Goal: Task Accomplishment & Management: Use online tool/utility

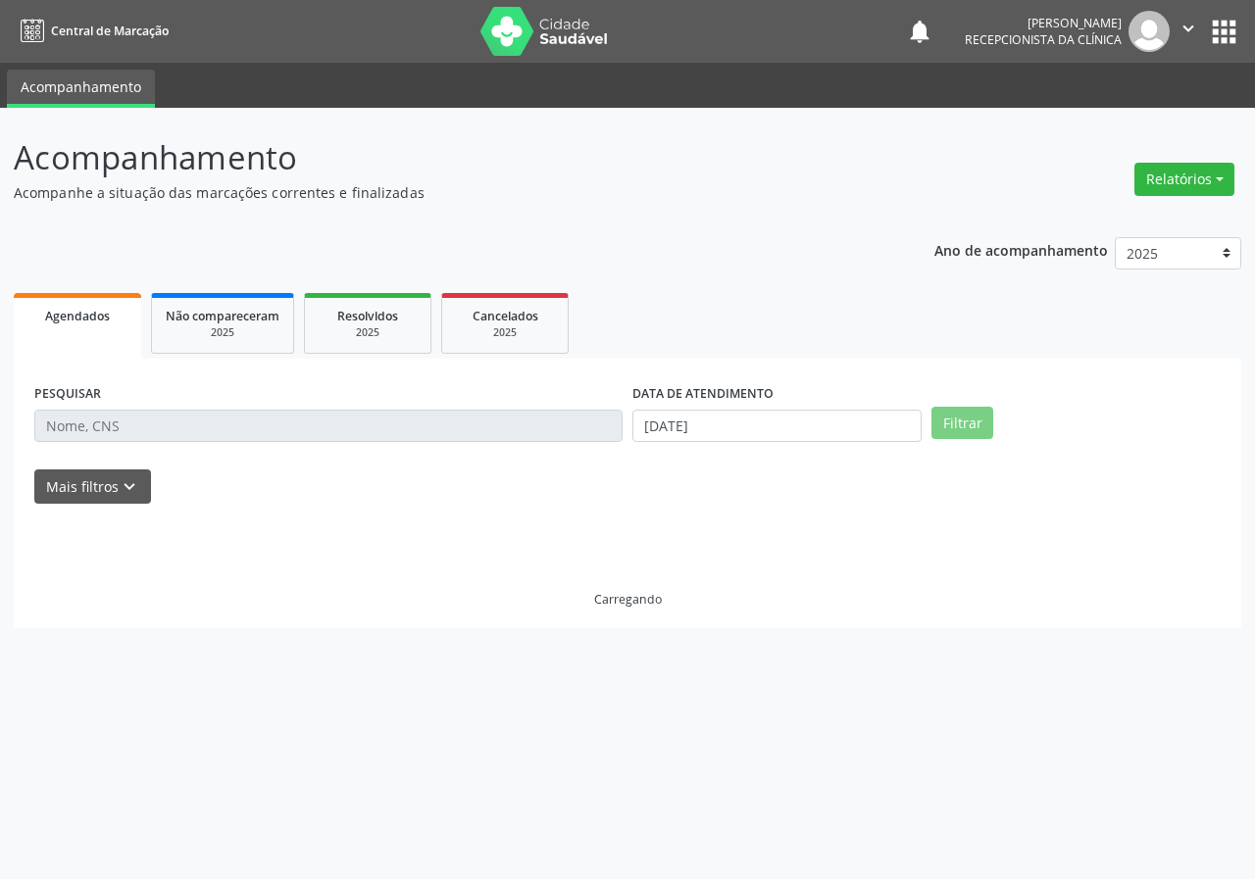
select select "8"
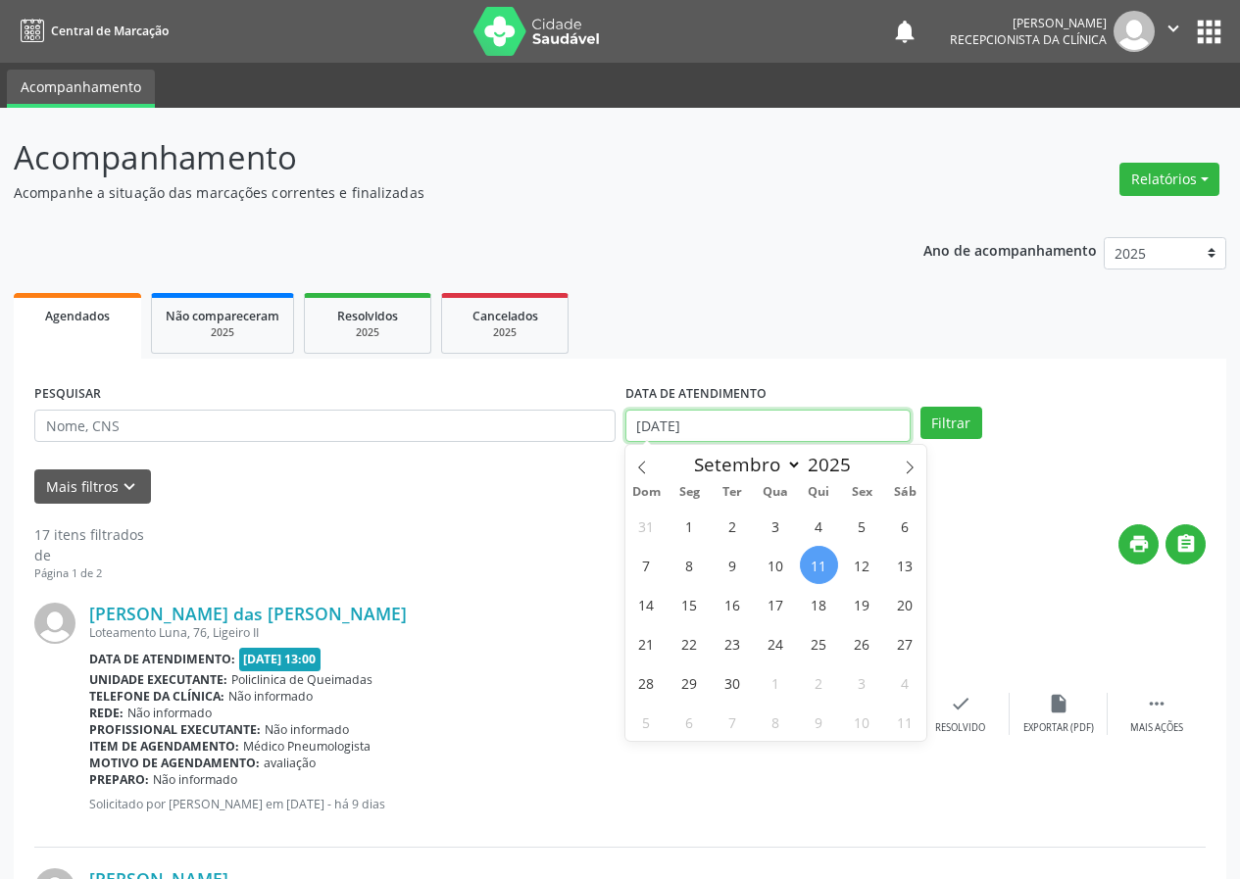
click at [750, 418] on input "[DATE]" at bounding box center [767, 426] width 285 height 33
click at [750, 417] on input "[DATE]" at bounding box center [767, 426] width 285 height 33
click at [639, 415] on input "[DATE]" at bounding box center [767, 426] width 285 height 33
click at [716, 438] on input "[DATE]" at bounding box center [767, 426] width 285 height 33
click at [709, 423] on input "[DATE]" at bounding box center [767, 426] width 285 height 33
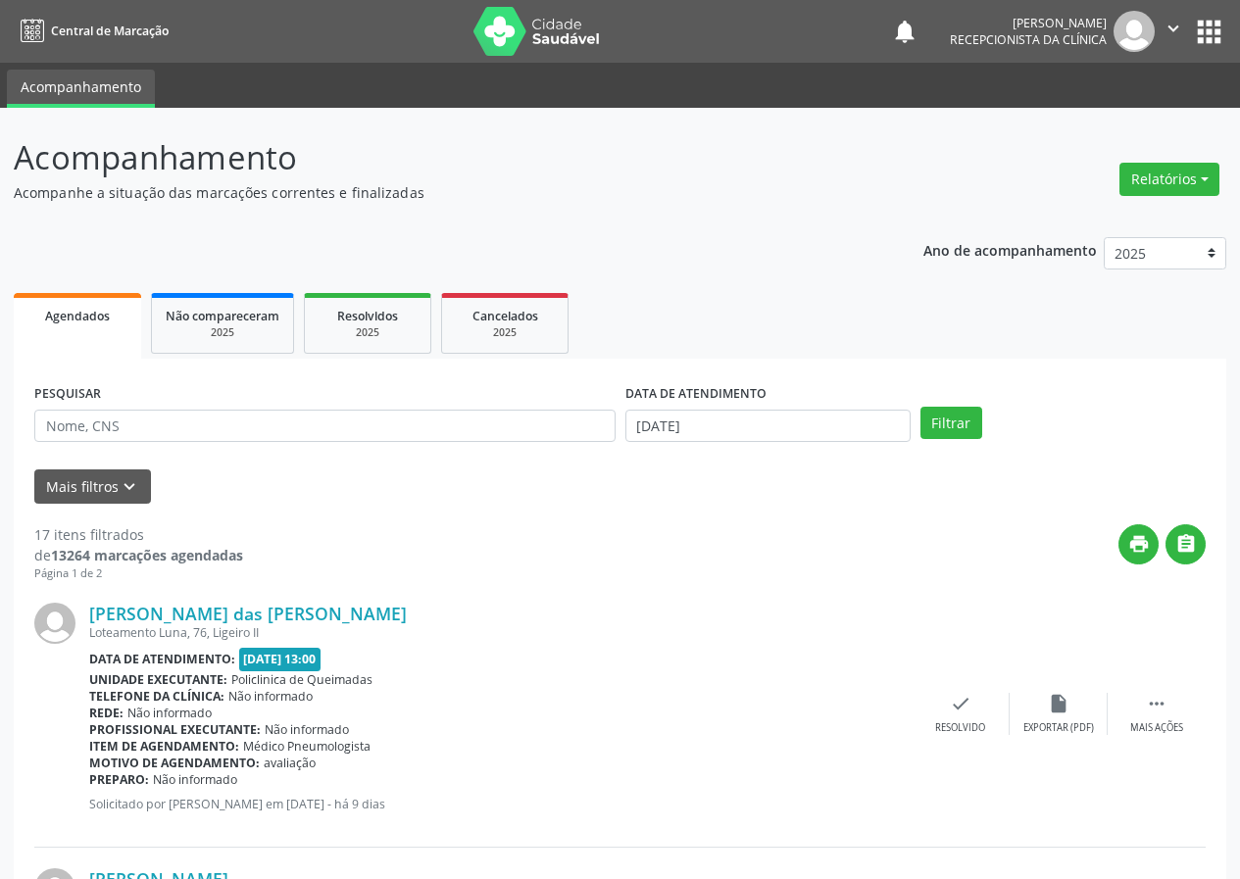
click at [544, 465] on form "PESQUISAR DATA DE ATENDIMENTO [DATE] Filtrar UNIDADE DE REFERÊNCIA Selecione um…" at bounding box center [619, 441] width 1171 height 124
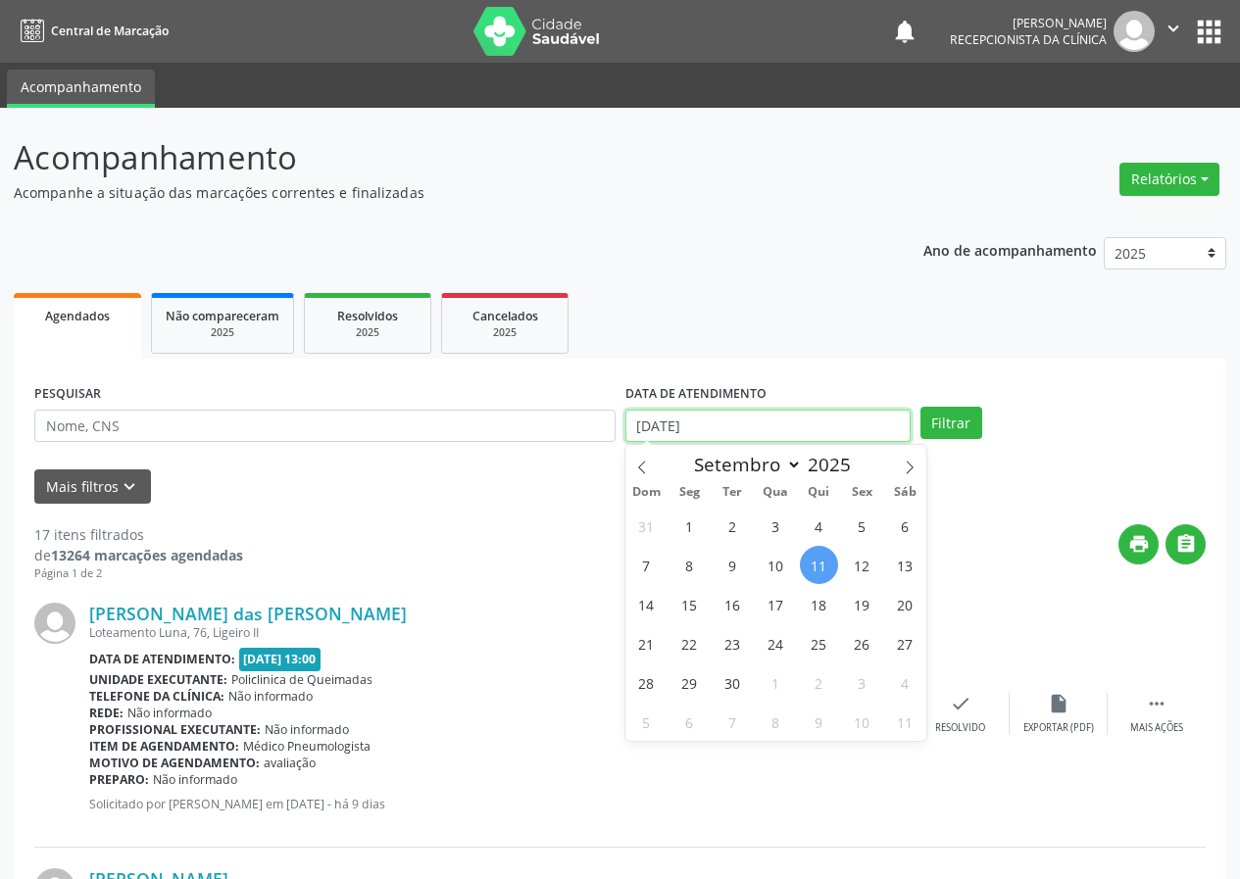
click at [640, 422] on input "[DATE]" at bounding box center [767, 426] width 285 height 33
click at [673, 423] on input "[DATE]" at bounding box center [767, 426] width 285 height 33
click at [674, 423] on input "[DATE]" at bounding box center [767, 426] width 285 height 33
click at [649, 420] on input "[DATE]" at bounding box center [767, 426] width 285 height 33
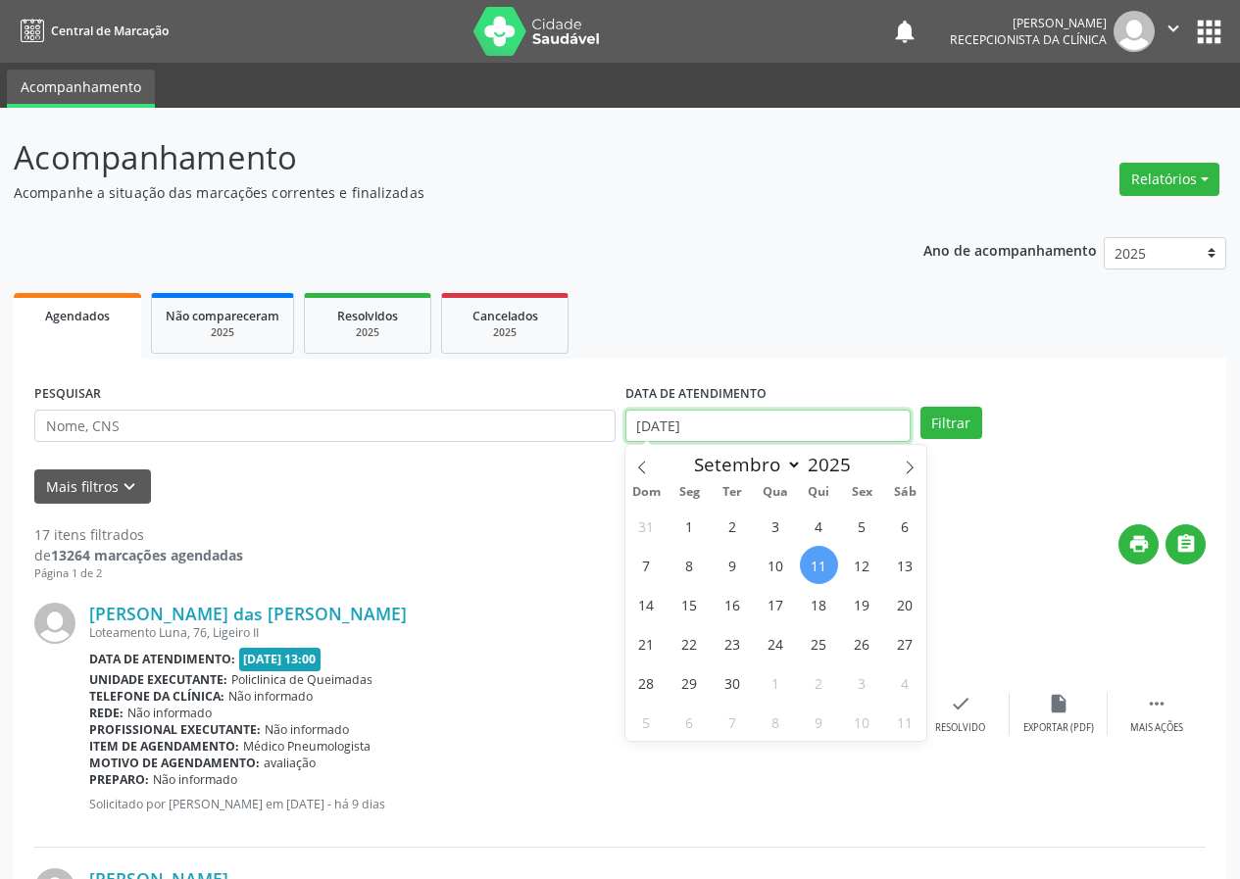
click at [649, 420] on input "[DATE]" at bounding box center [767, 426] width 285 height 33
click at [646, 419] on input "[DATE]" at bounding box center [767, 426] width 285 height 33
click at [636, 427] on input "[DATE]" at bounding box center [767, 426] width 285 height 33
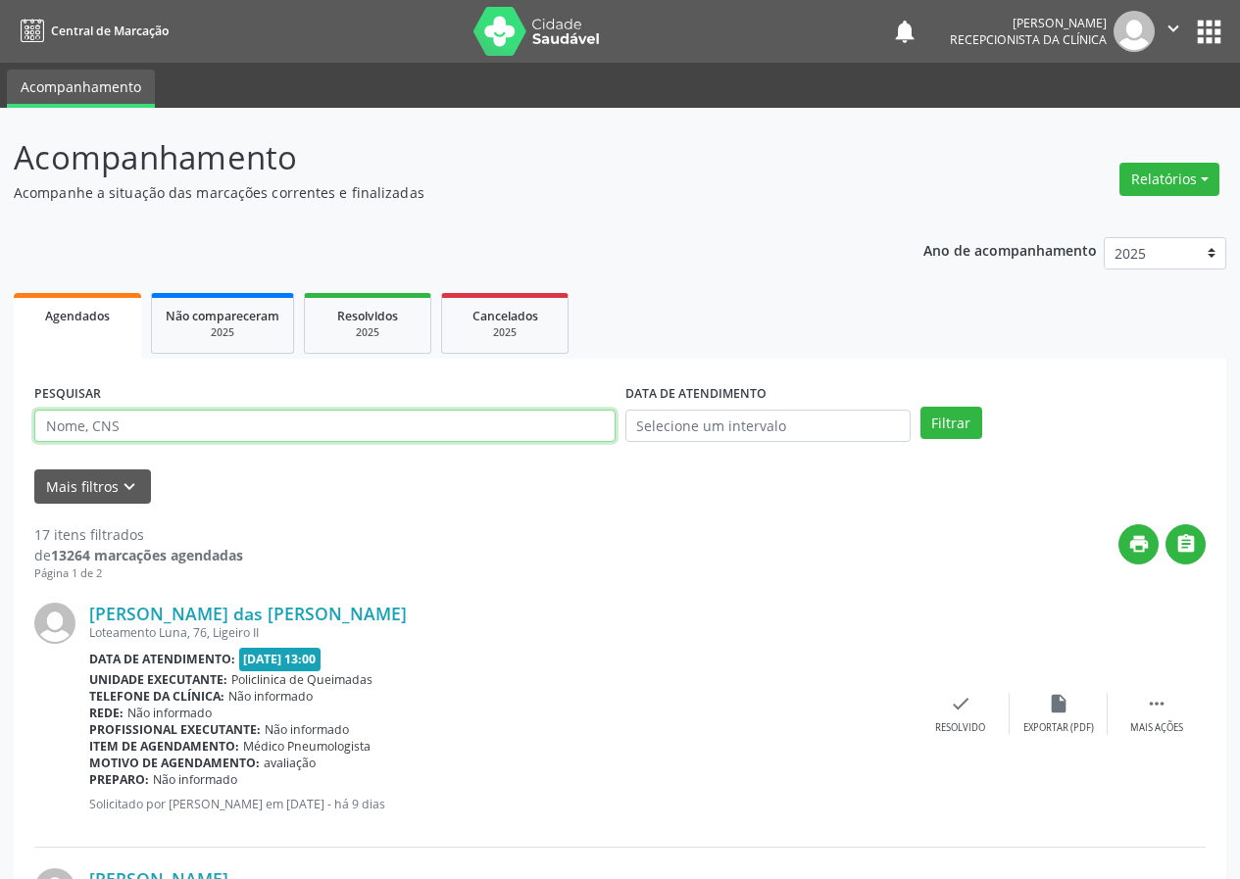
click at [419, 440] on input "text" at bounding box center [324, 426] width 581 height 33
type input "700003697867401"
click at [920, 407] on button "Filtrar" at bounding box center [951, 423] width 62 height 33
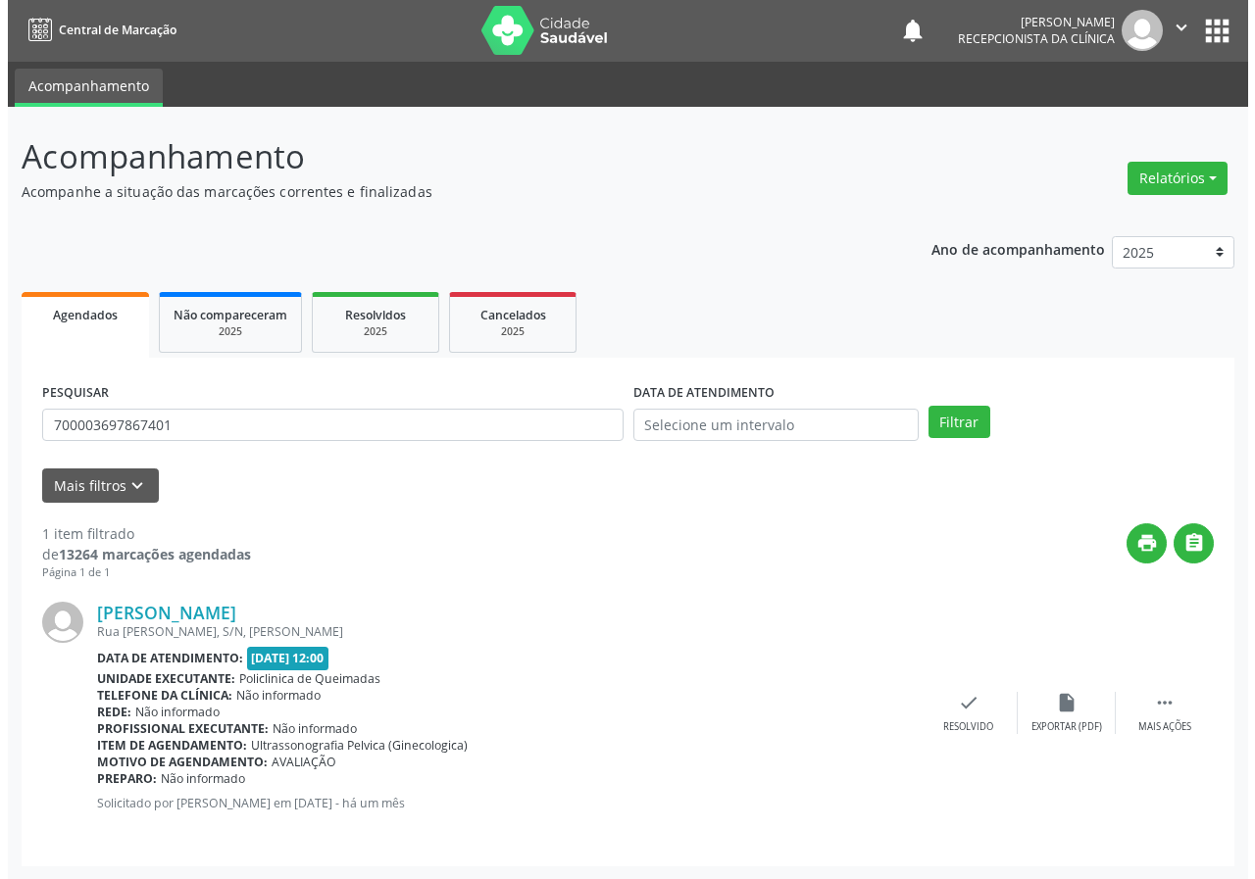
scroll to position [2, 0]
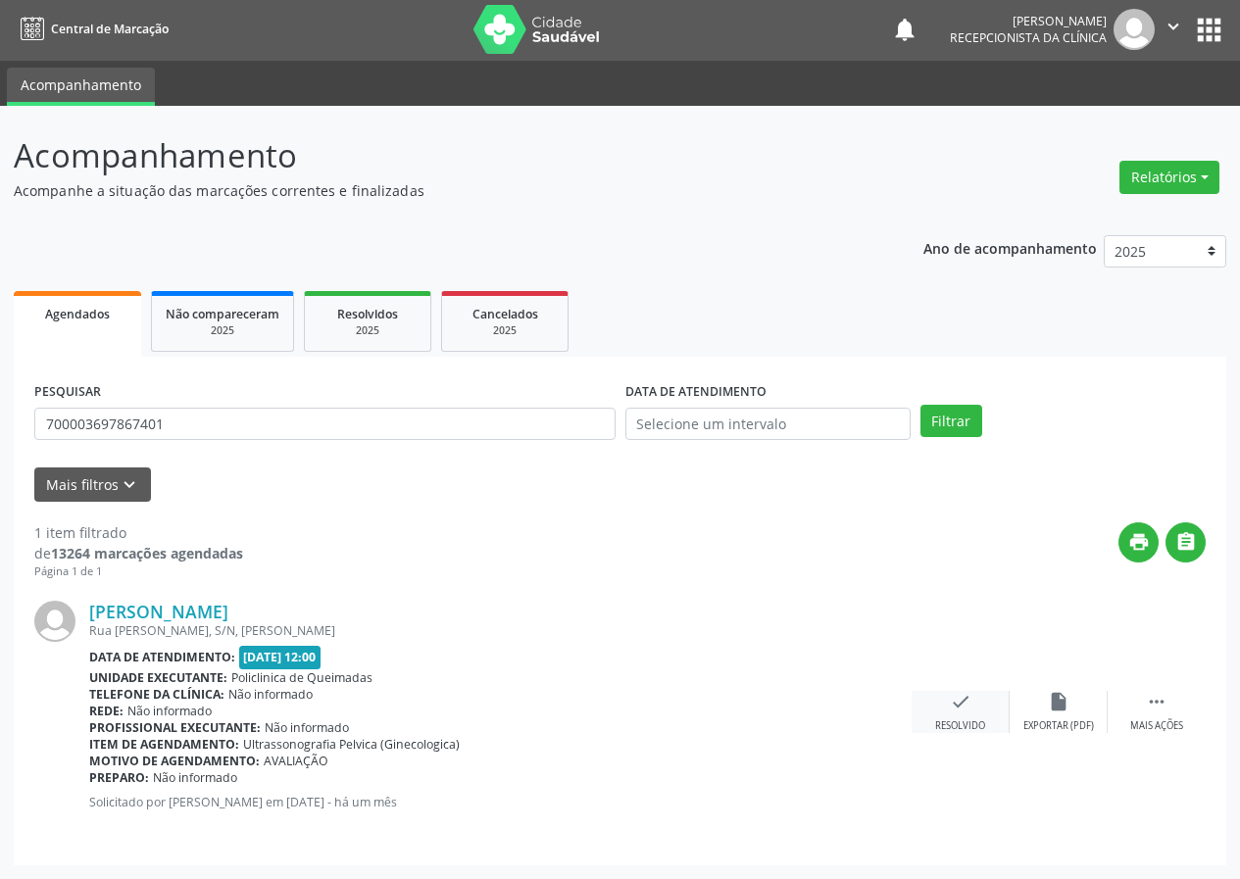
click at [957, 700] on icon "check" at bounding box center [961, 702] width 22 height 22
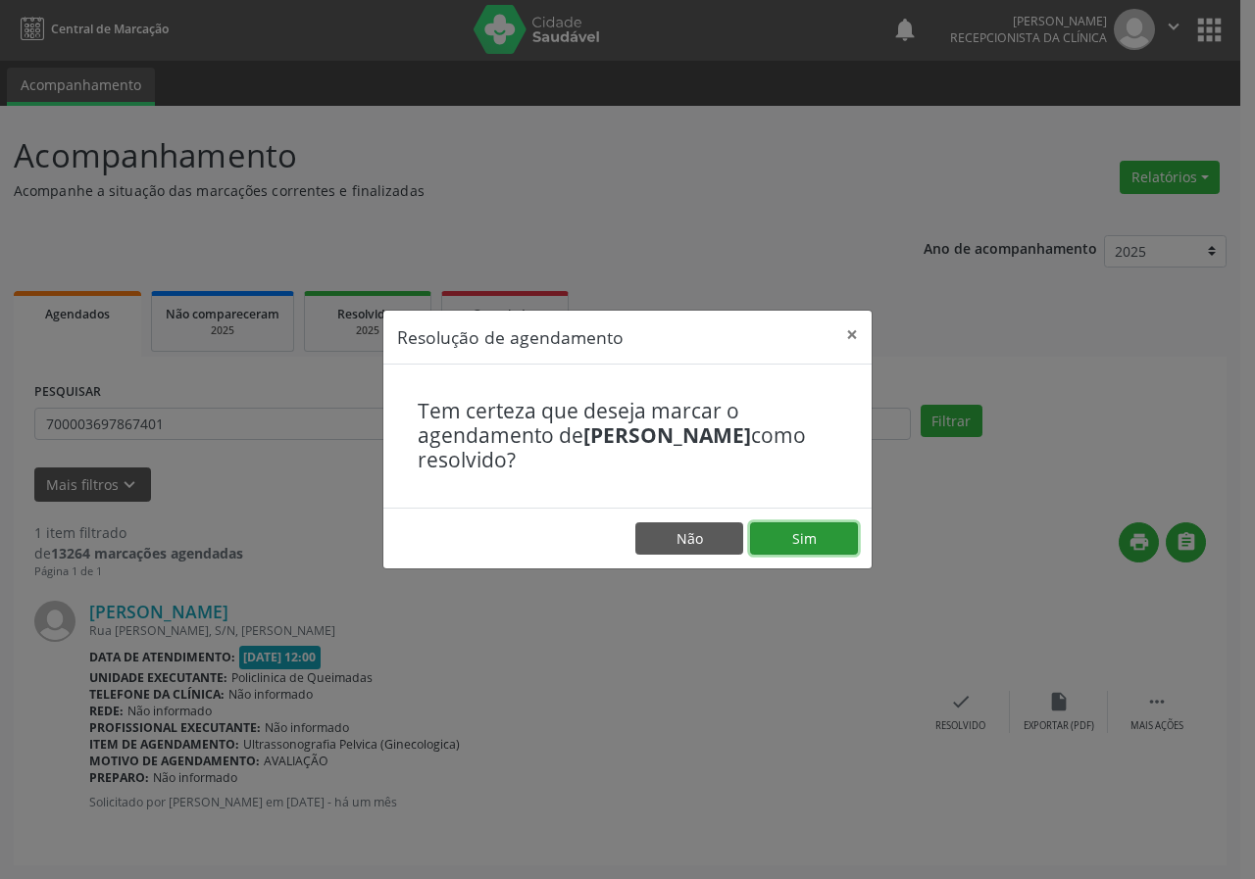
click at [819, 534] on button "Sim" at bounding box center [804, 538] width 108 height 33
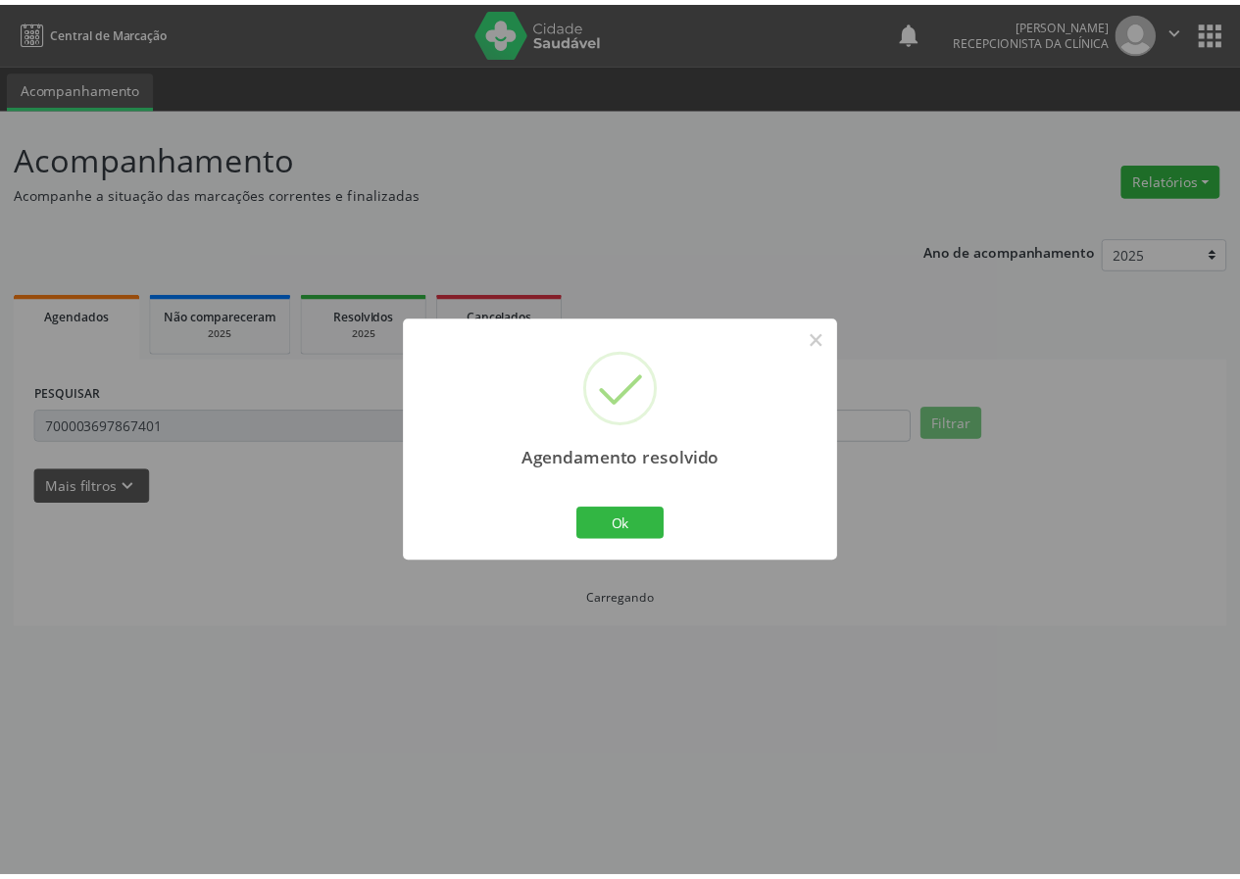
scroll to position [0, 0]
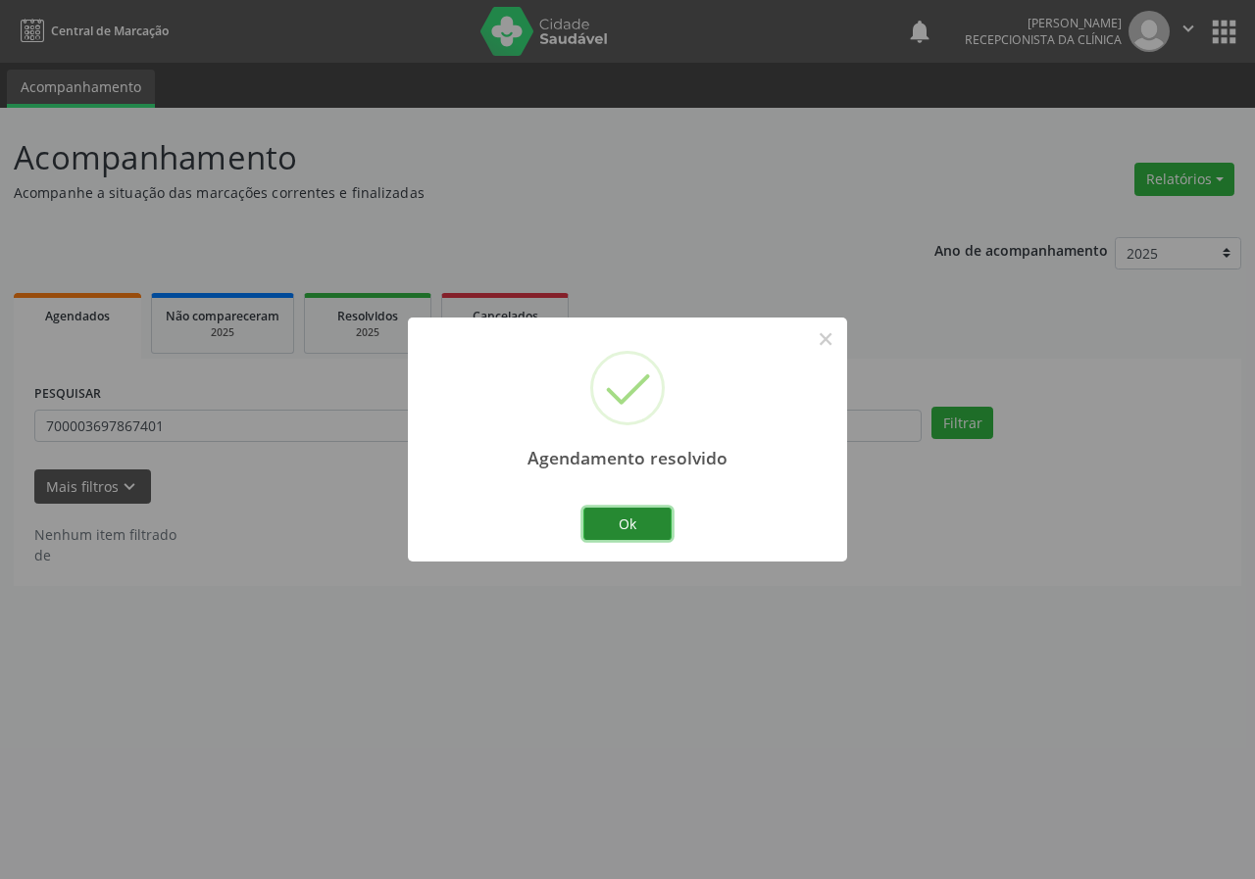
click at [617, 524] on button "Ok" at bounding box center [627, 524] width 88 height 33
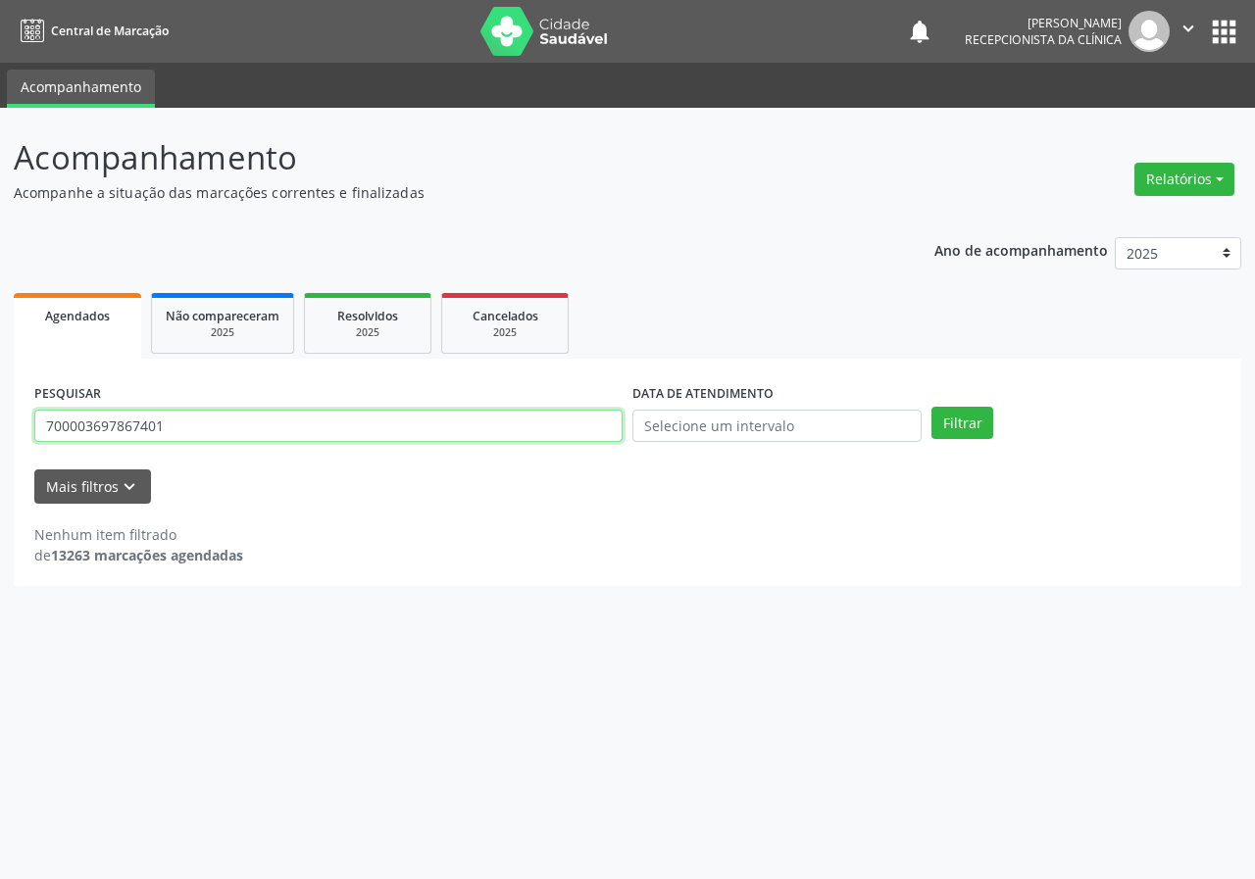
click at [371, 417] on input "700003697867401" at bounding box center [328, 426] width 588 height 33
click at [371, 418] on input "700003697867401" at bounding box center [328, 426] width 588 height 33
click at [931, 407] on button "Filtrar" at bounding box center [962, 423] width 62 height 33
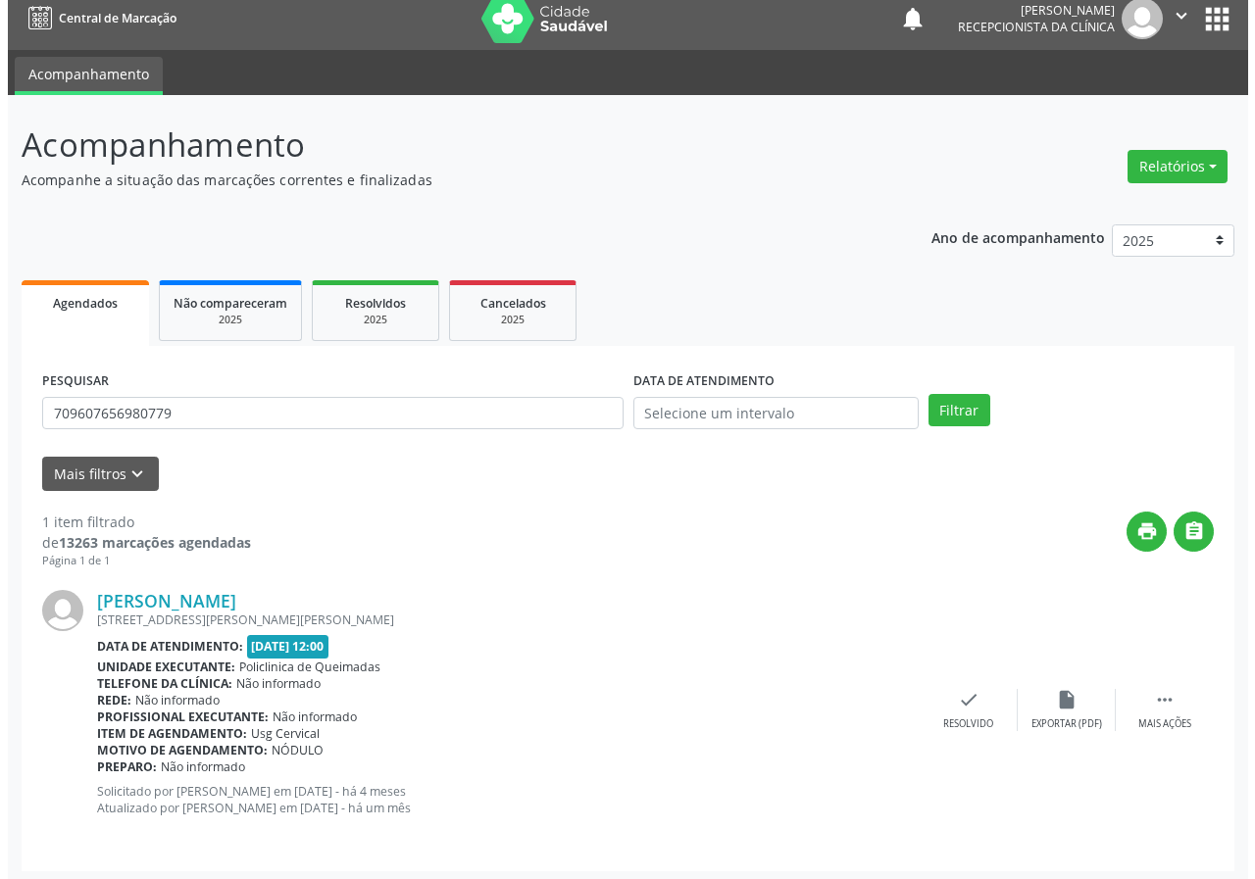
scroll to position [19, 0]
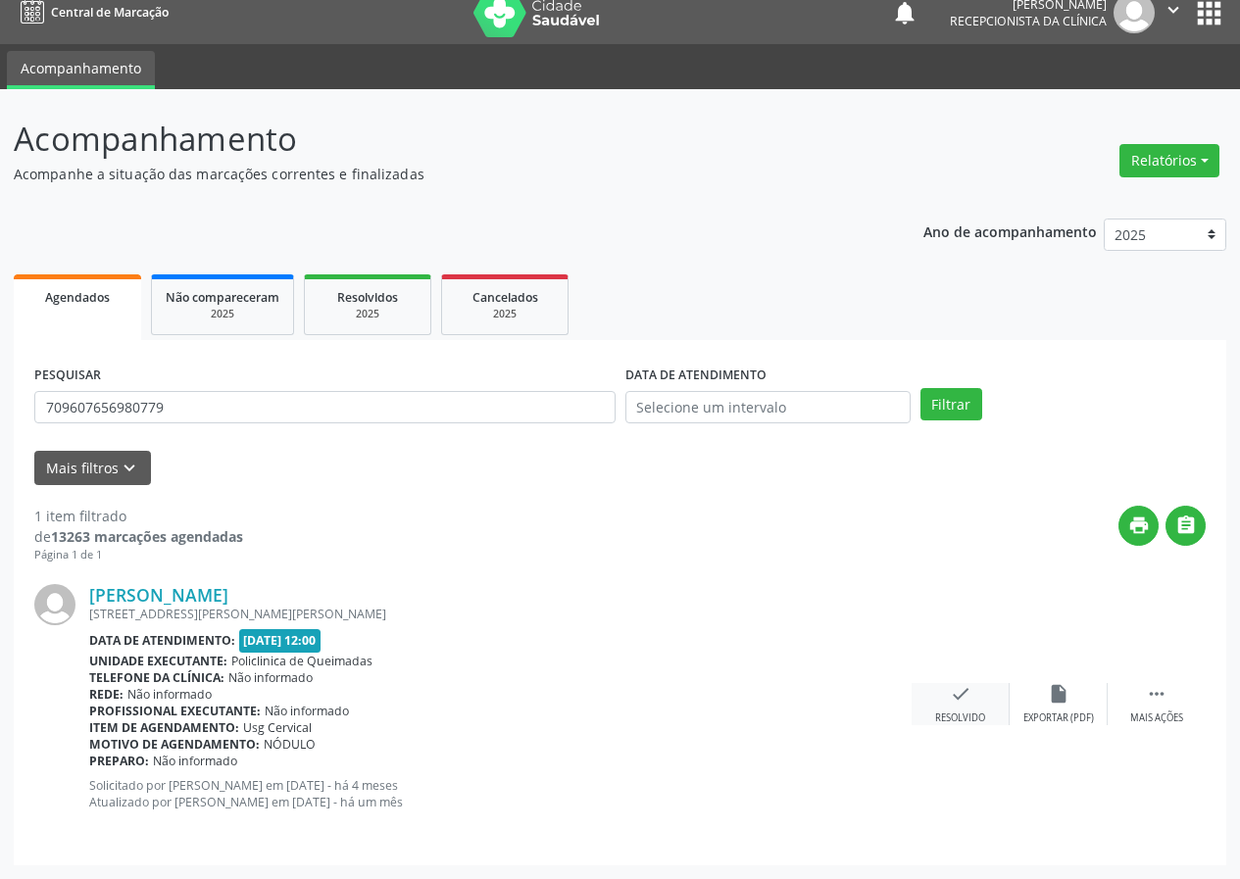
click at [960, 687] on icon "check" at bounding box center [961, 694] width 22 height 22
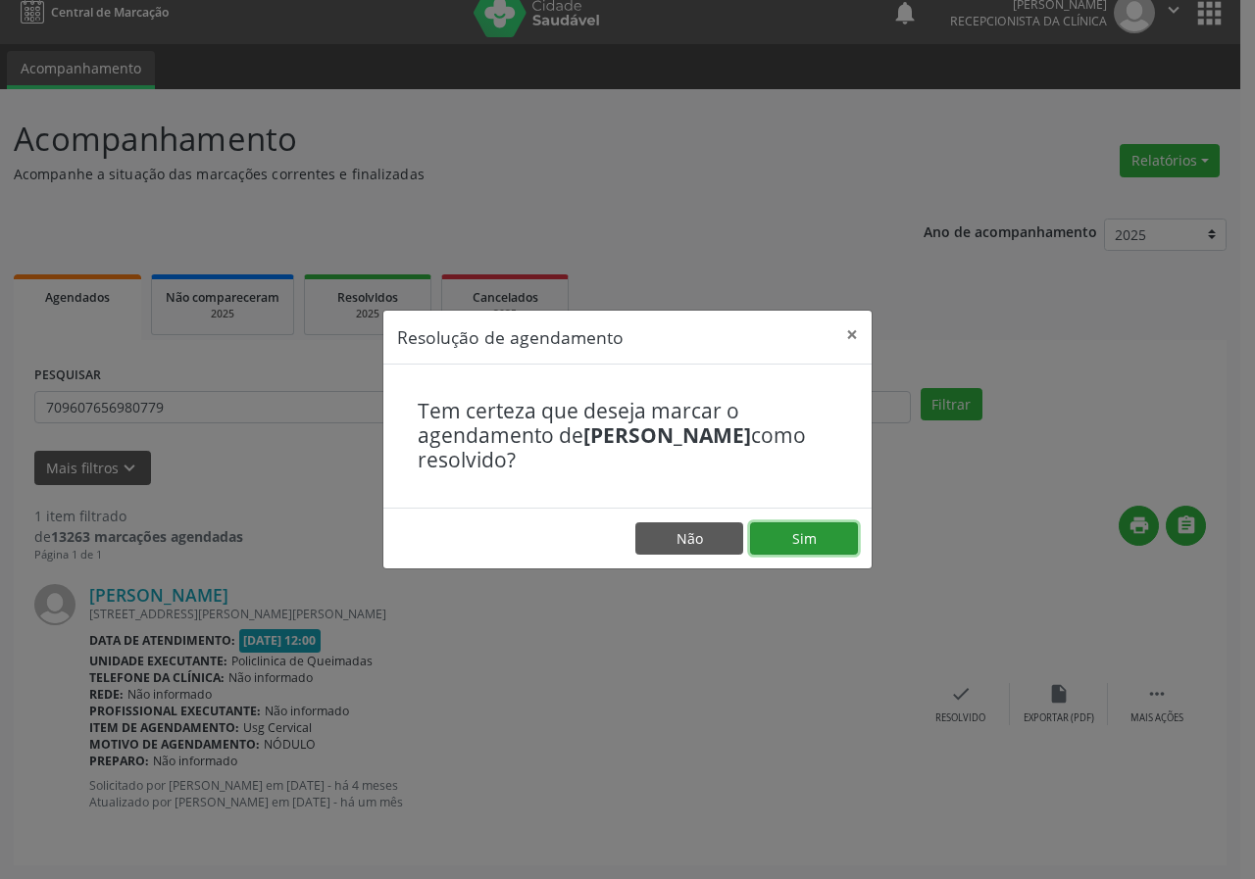
click at [842, 543] on button "Sim" at bounding box center [804, 538] width 108 height 33
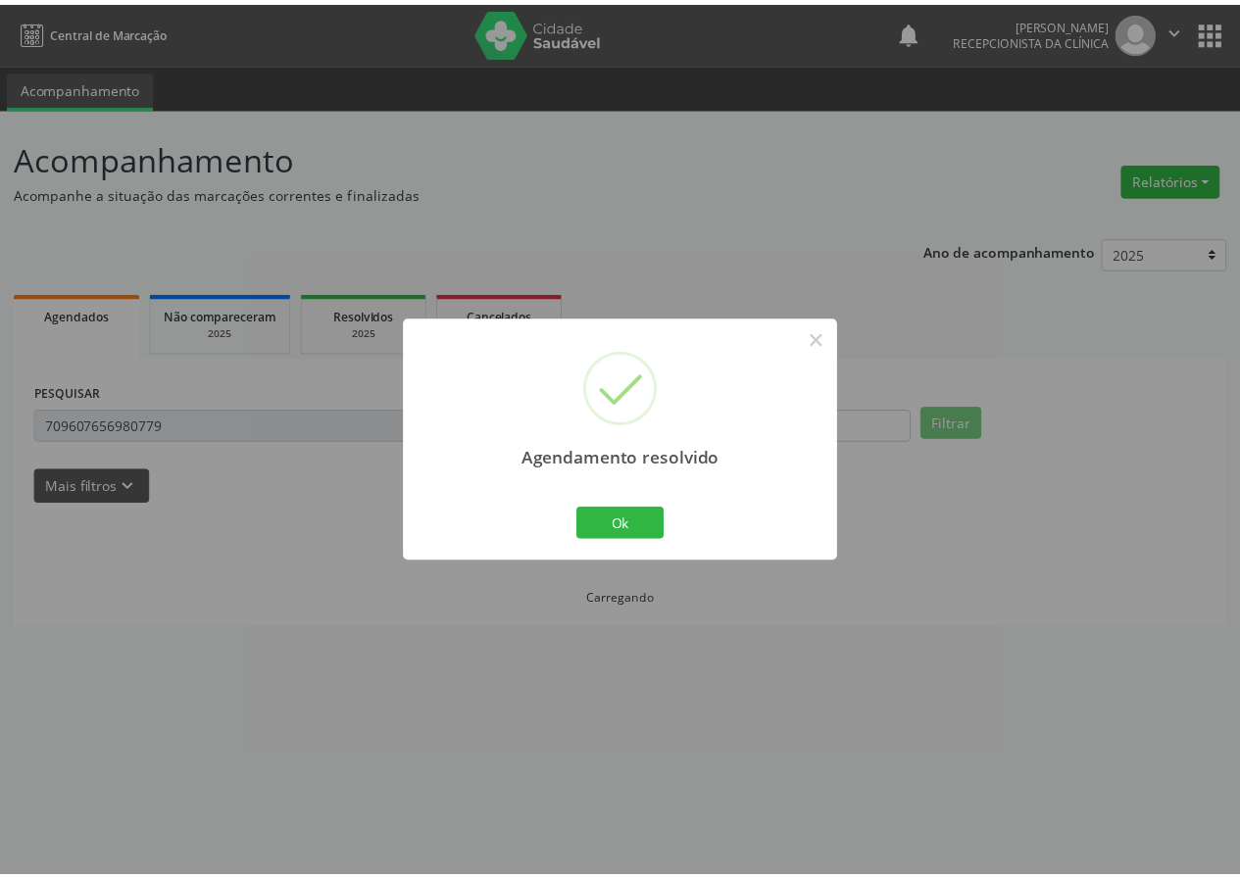
scroll to position [0, 0]
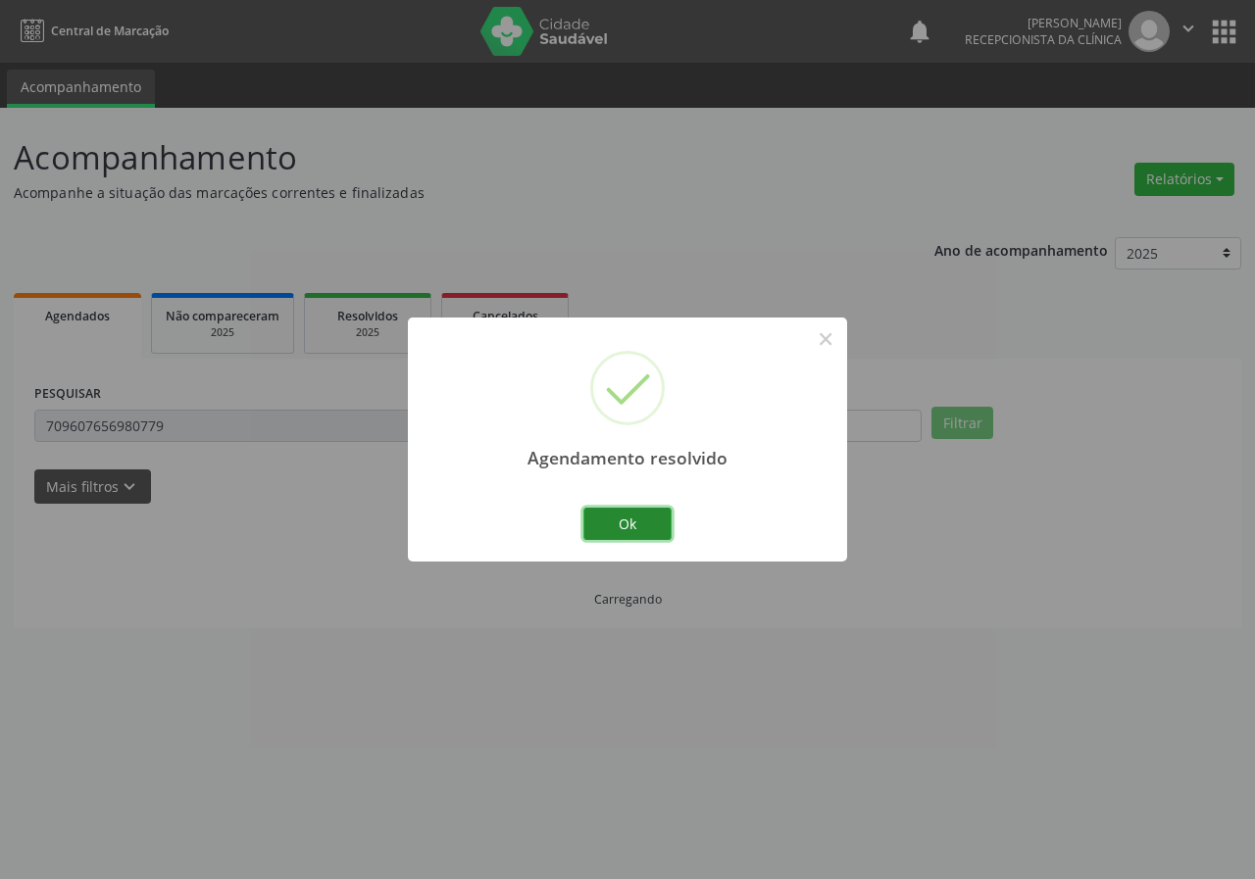
click at [644, 531] on button "Ok" at bounding box center [627, 524] width 88 height 33
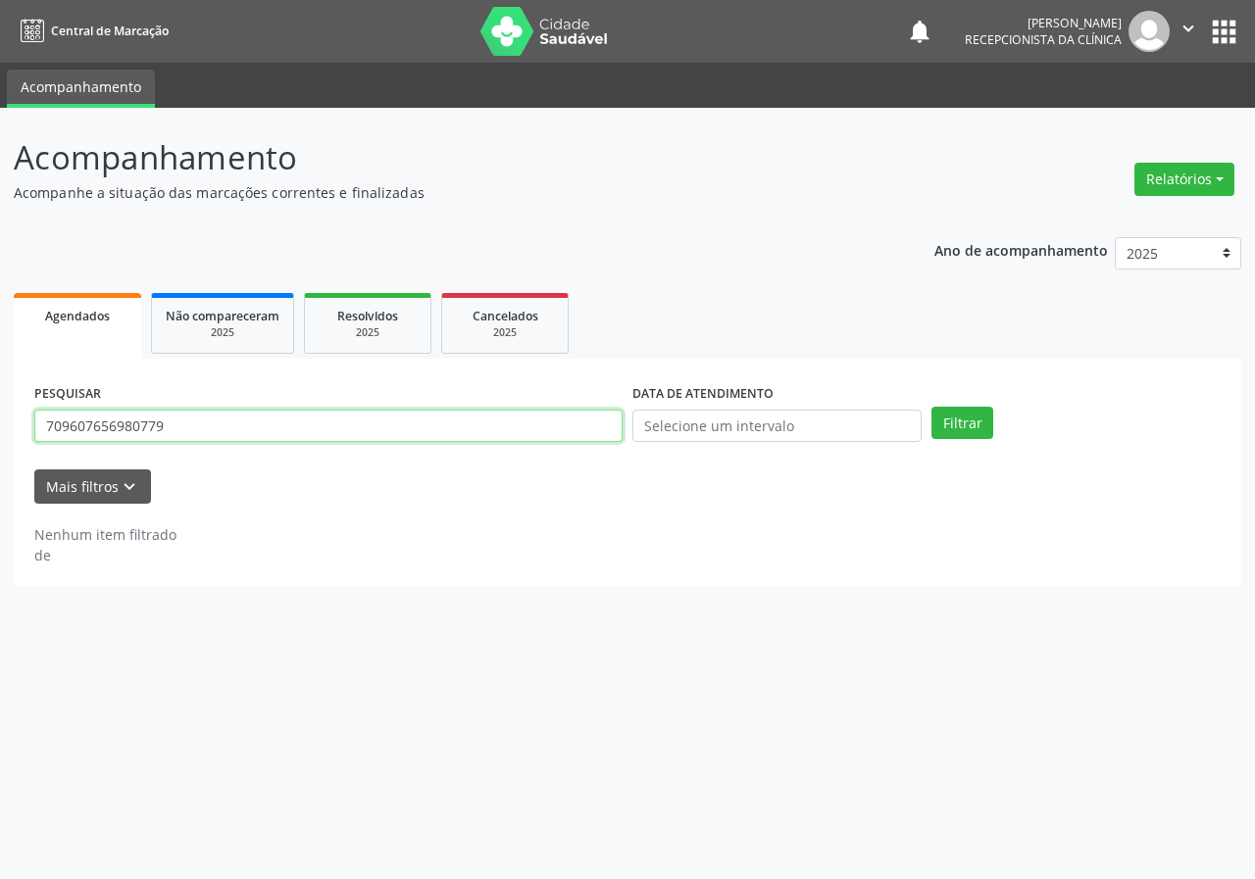
click at [450, 437] on input "709607656980779" at bounding box center [328, 426] width 588 height 33
click at [931, 407] on button "Filtrar" at bounding box center [962, 423] width 62 height 33
click at [251, 422] on input "704800570763541" at bounding box center [328, 426] width 588 height 33
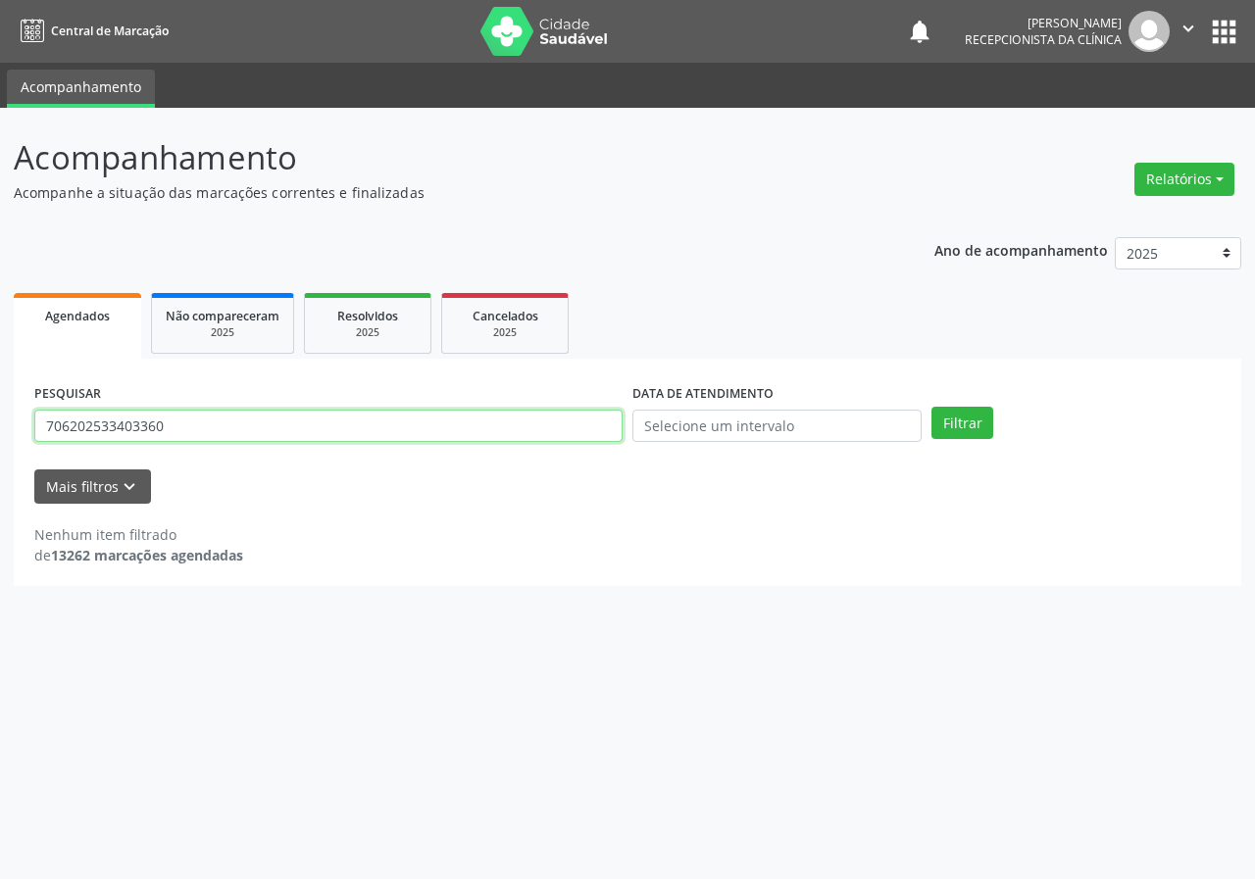
click at [931, 407] on button "Filtrar" at bounding box center [962, 423] width 62 height 33
click at [173, 424] on input "706202533403360" at bounding box center [328, 426] width 588 height 33
click at [931, 407] on button "Filtrar" at bounding box center [962, 423] width 62 height 33
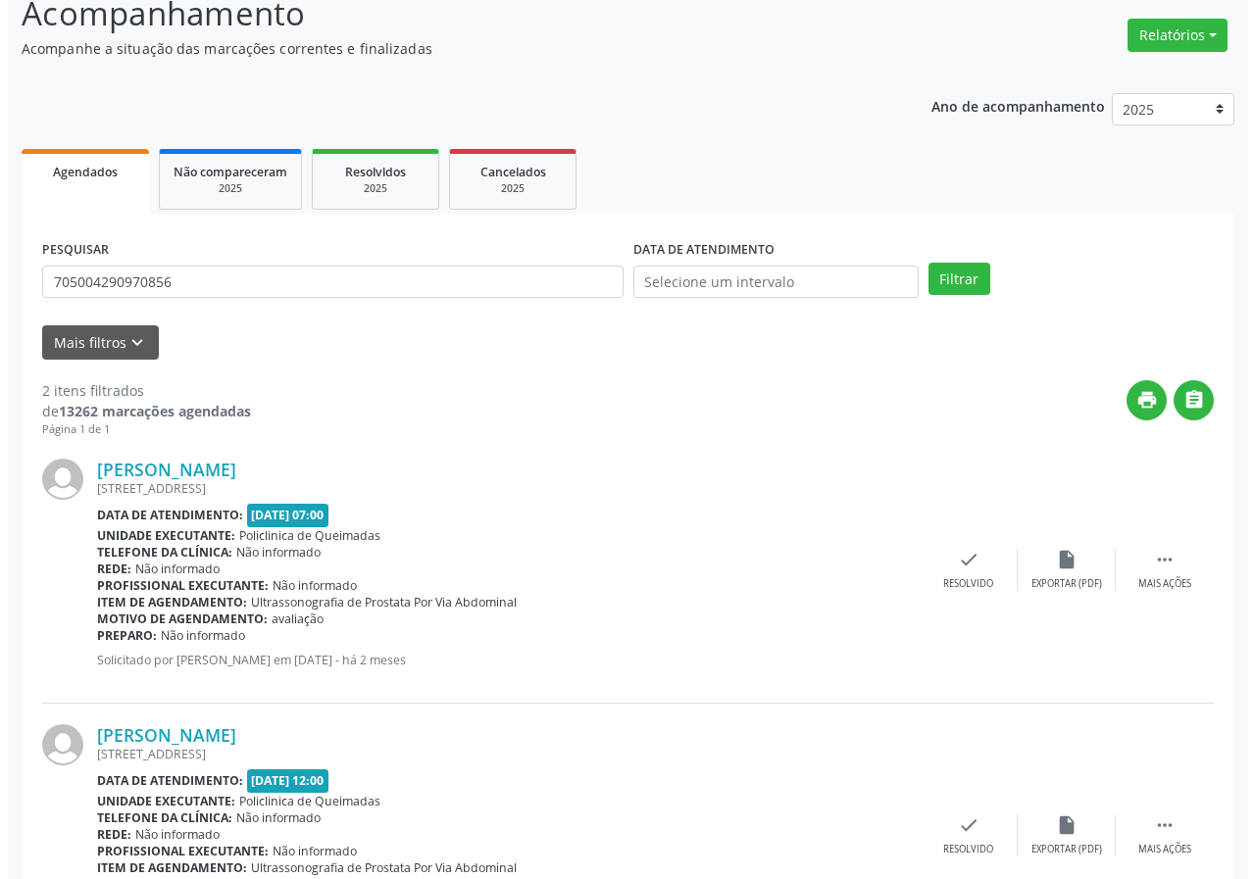
scroll to position [268, 0]
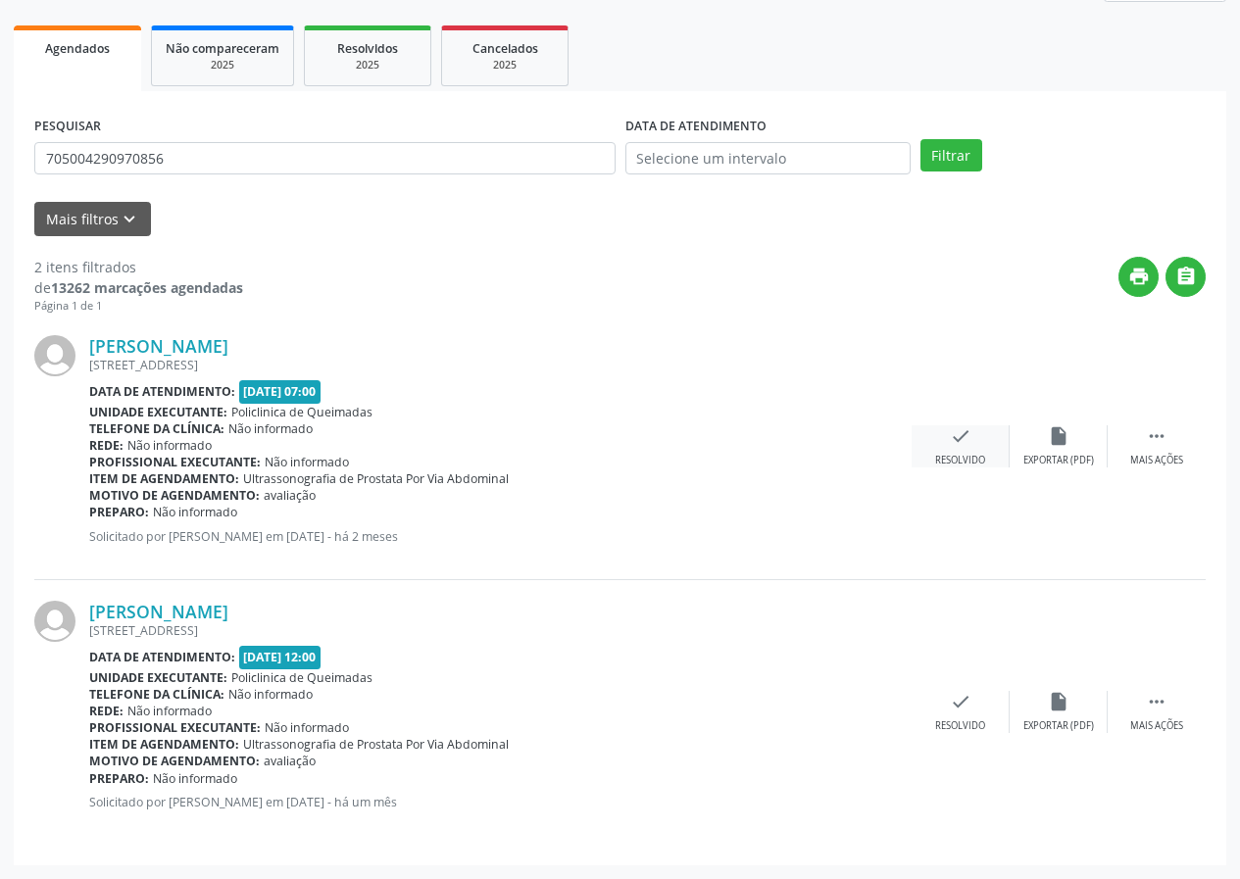
click at [961, 427] on icon "check" at bounding box center [961, 436] width 22 height 22
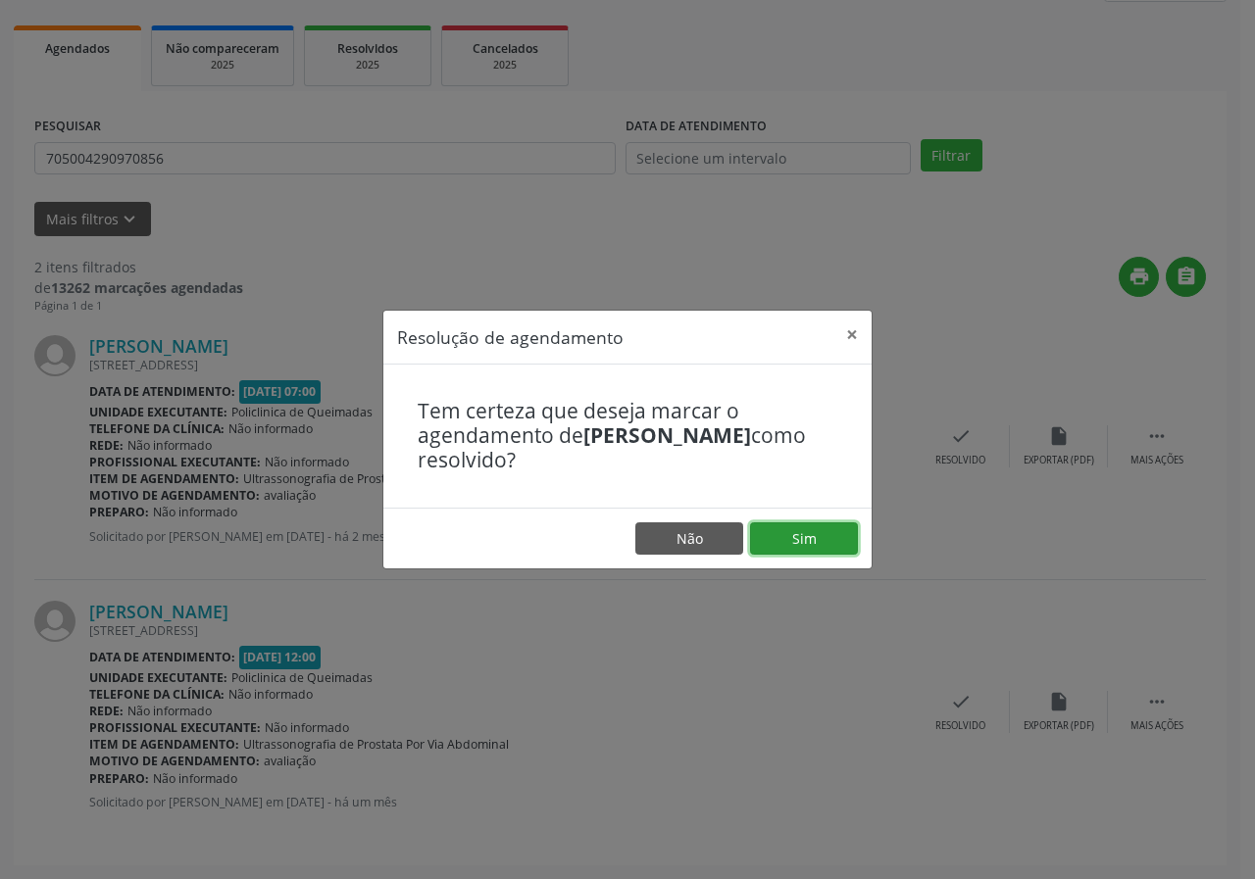
click at [779, 553] on button "Sim" at bounding box center [804, 538] width 108 height 33
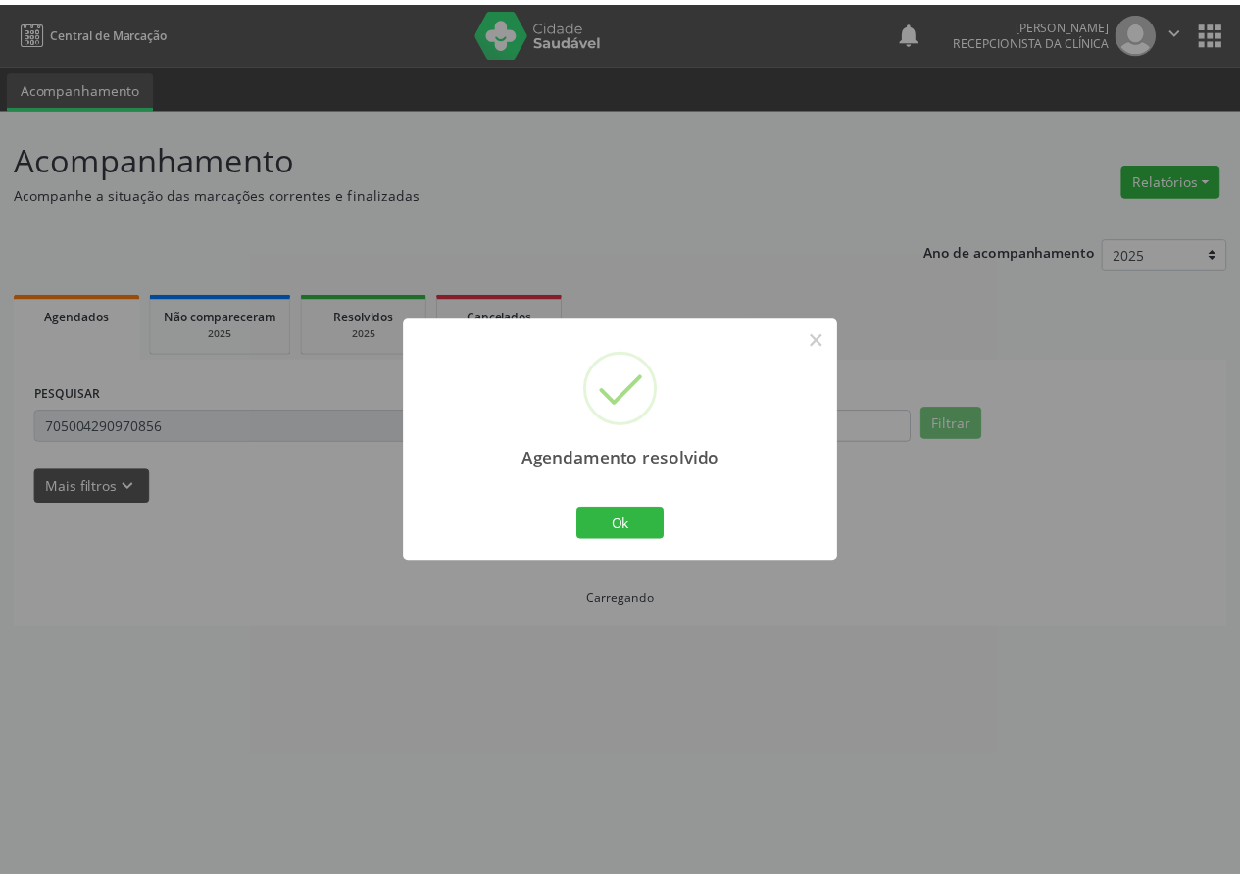
scroll to position [0, 0]
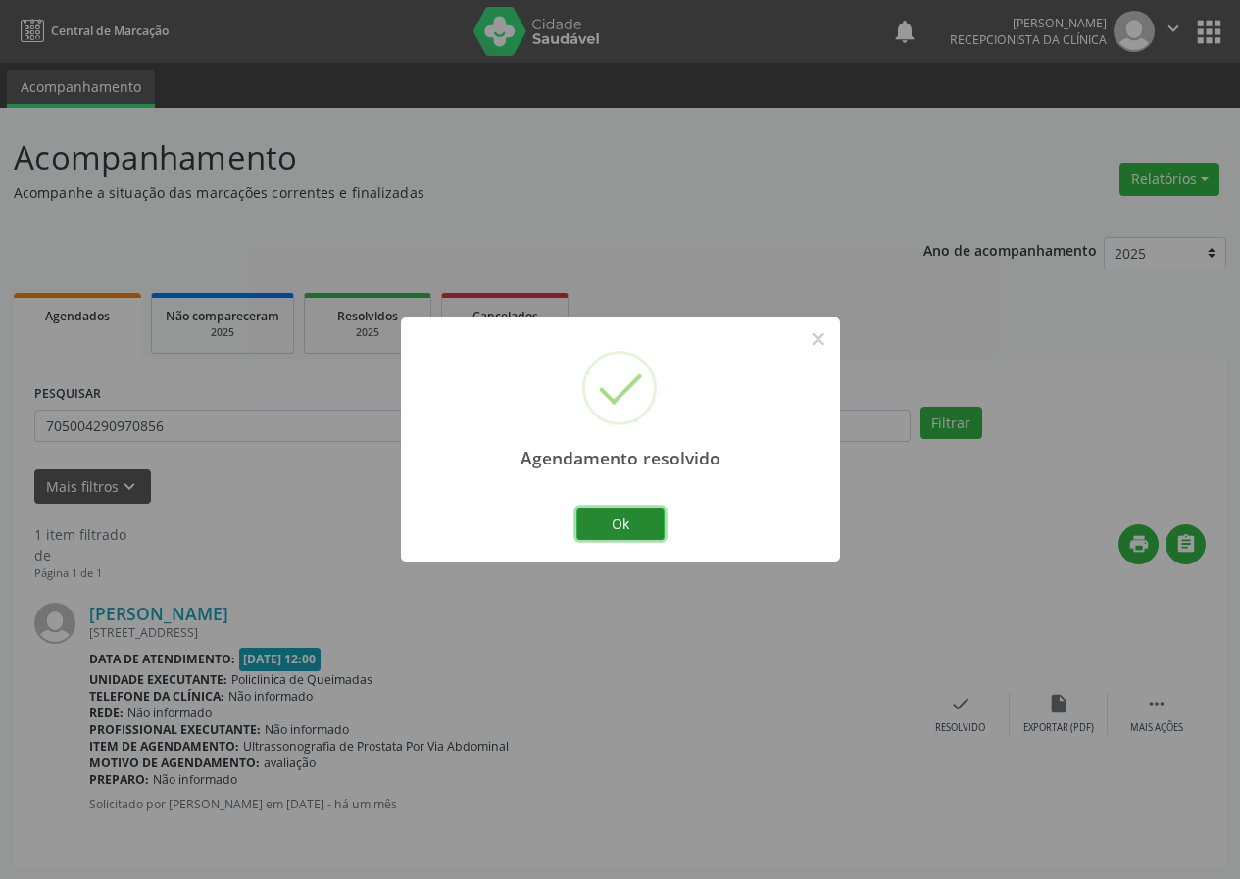
click at [633, 522] on button "Ok" at bounding box center [620, 524] width 88 height 33
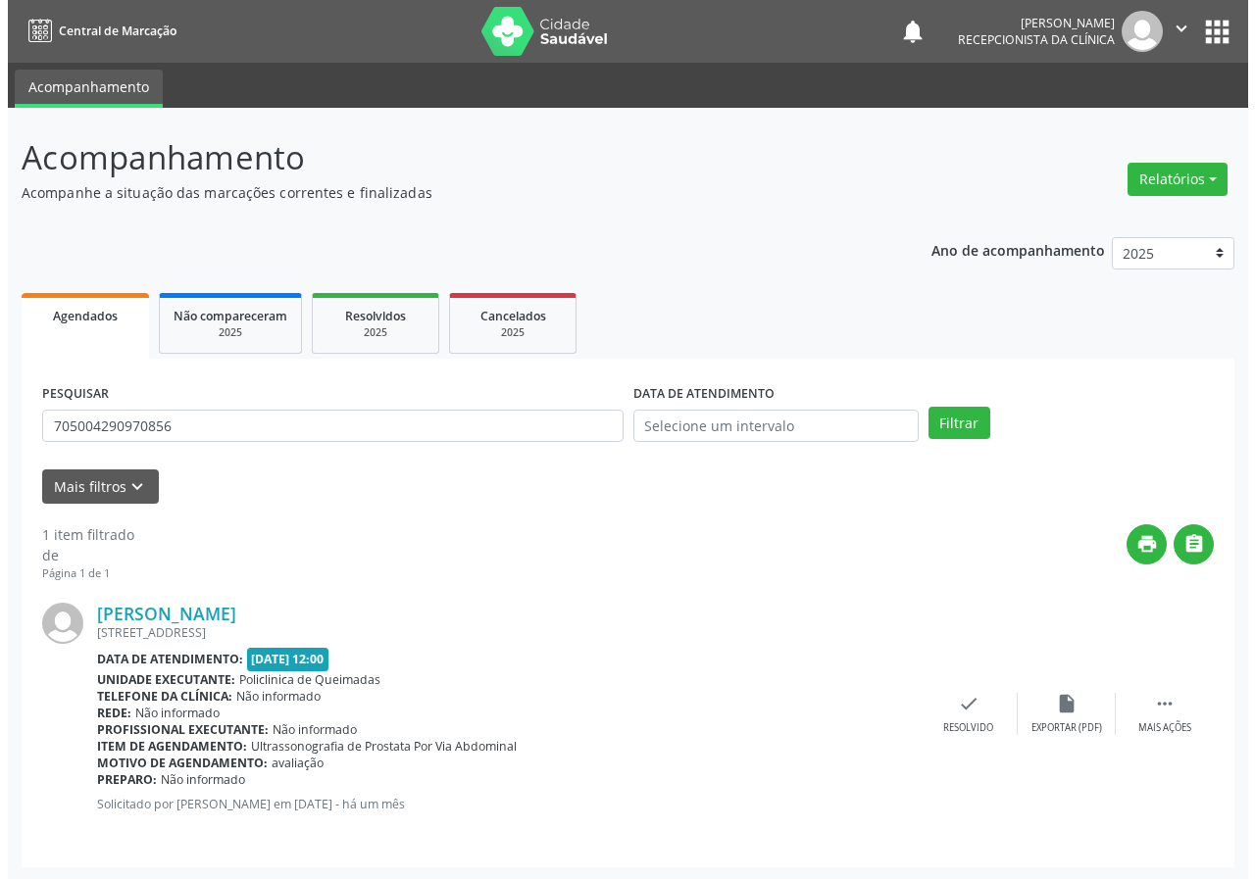
scroll to position [2, 0]
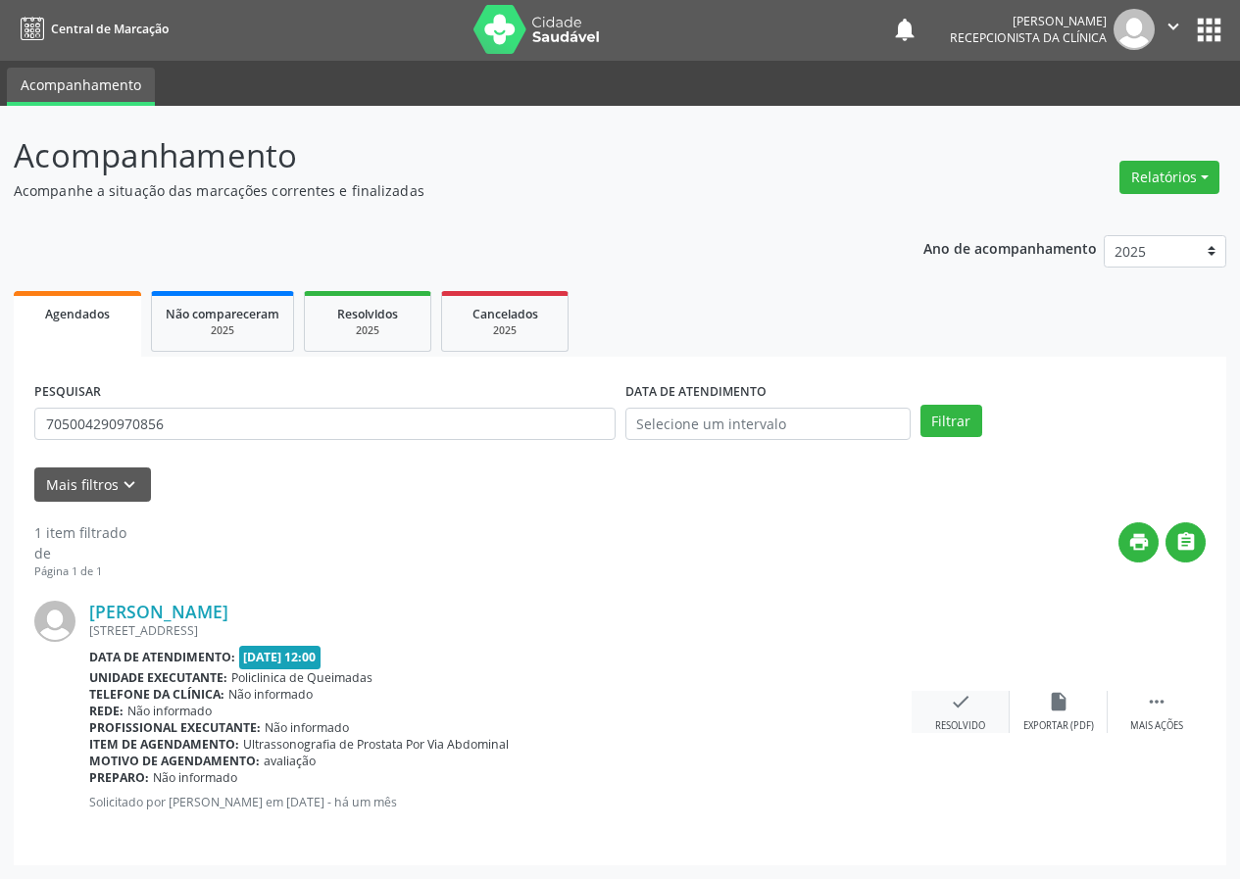
click at [955, 705] on icon "check" at bounding box center [961, 702] width 22 height 22
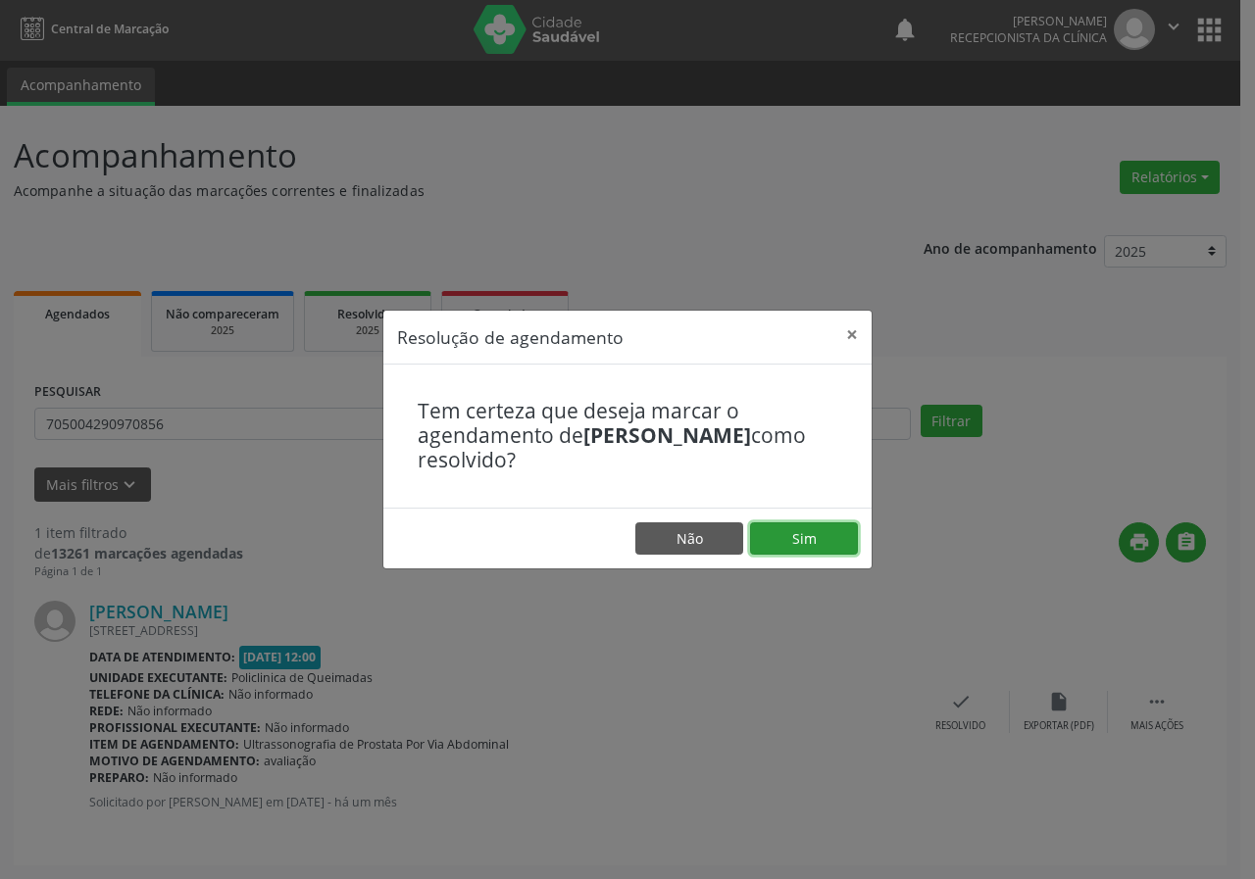
click at [829, 524] on button "Sim" at bounding box center [804, 538] width 108 height 33
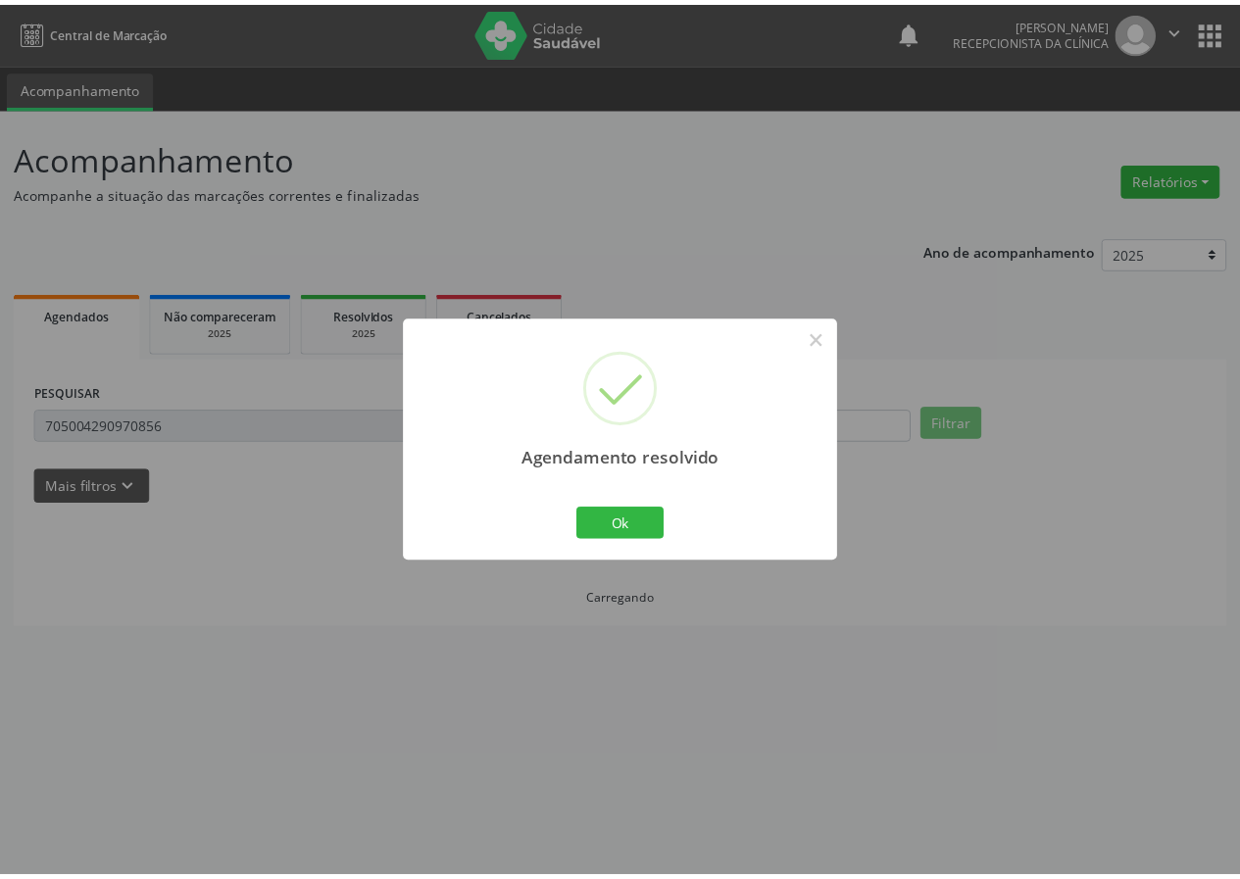
scroll to position [0, 0]
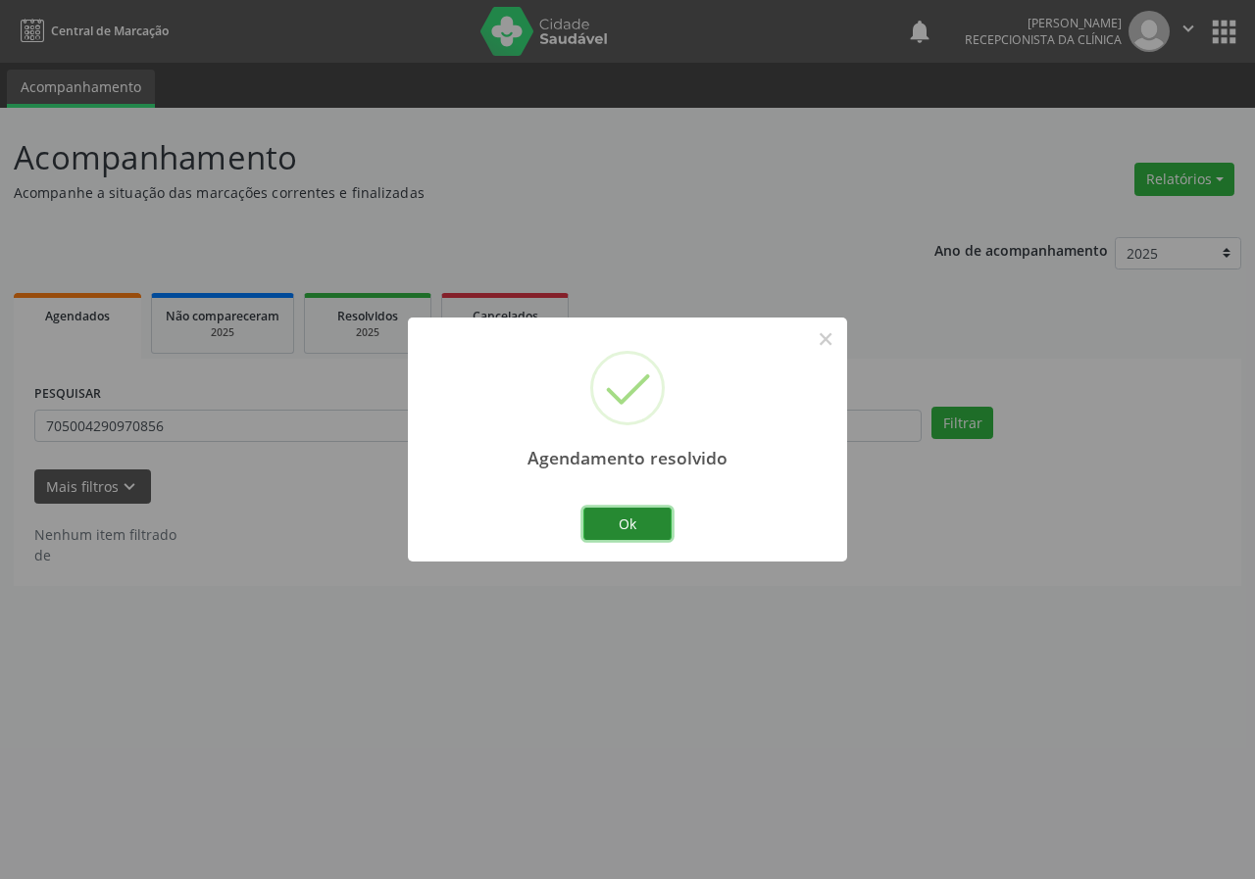
click at [632, 515] on button "Ok" at bounding box center [627, 524] width 88 height 33
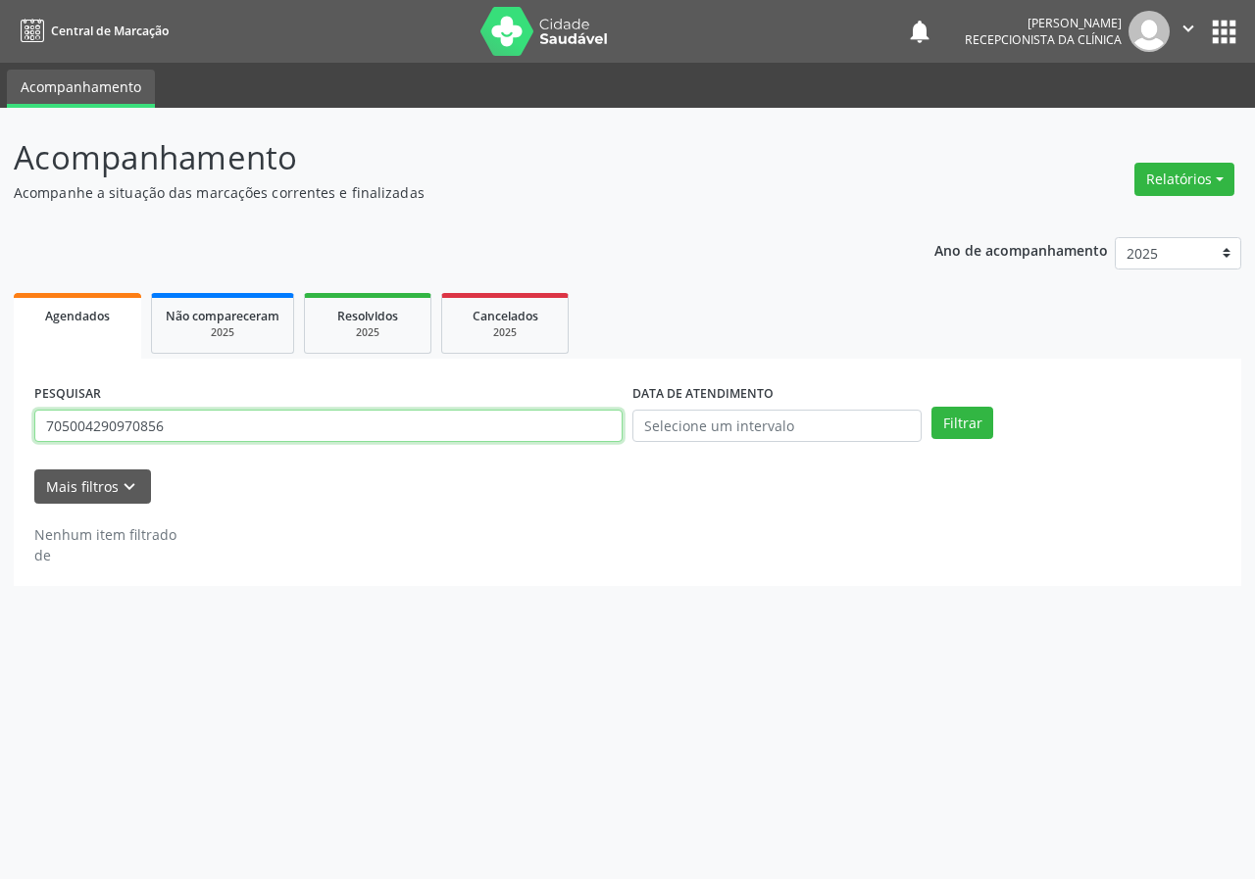
click at [374, 434] on input "705004290970856" at bounding box center [328, 426] width 588 height 33
click at [931, 407] on button "Filtrar" at bounding box center [962, 423] width 62 height 33
click at [176, 433] on input "708403707313669" at bounding box center [328, 426] width 588 height 33
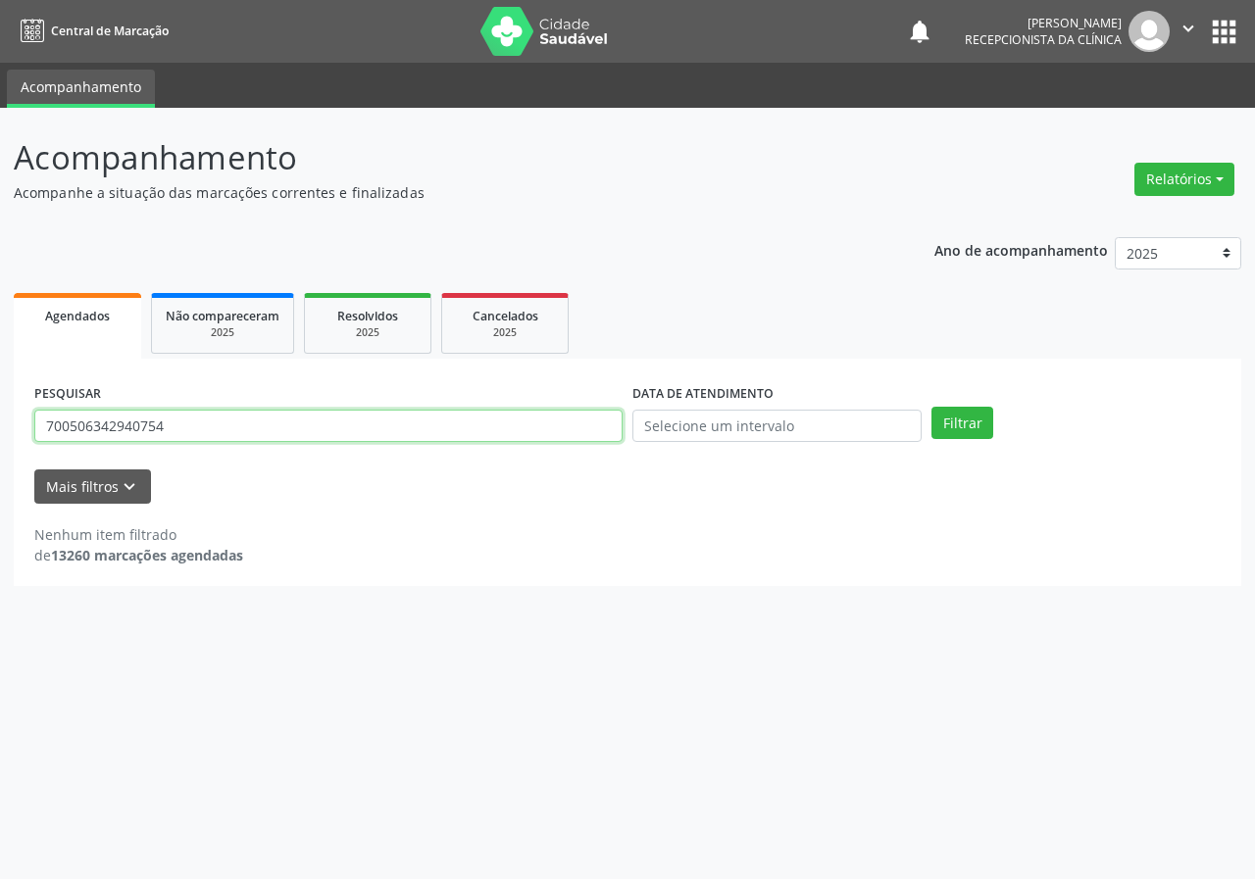
click at [931, 407] on button "Filtrar" at bounding box center [962, 423] width 62 height 33
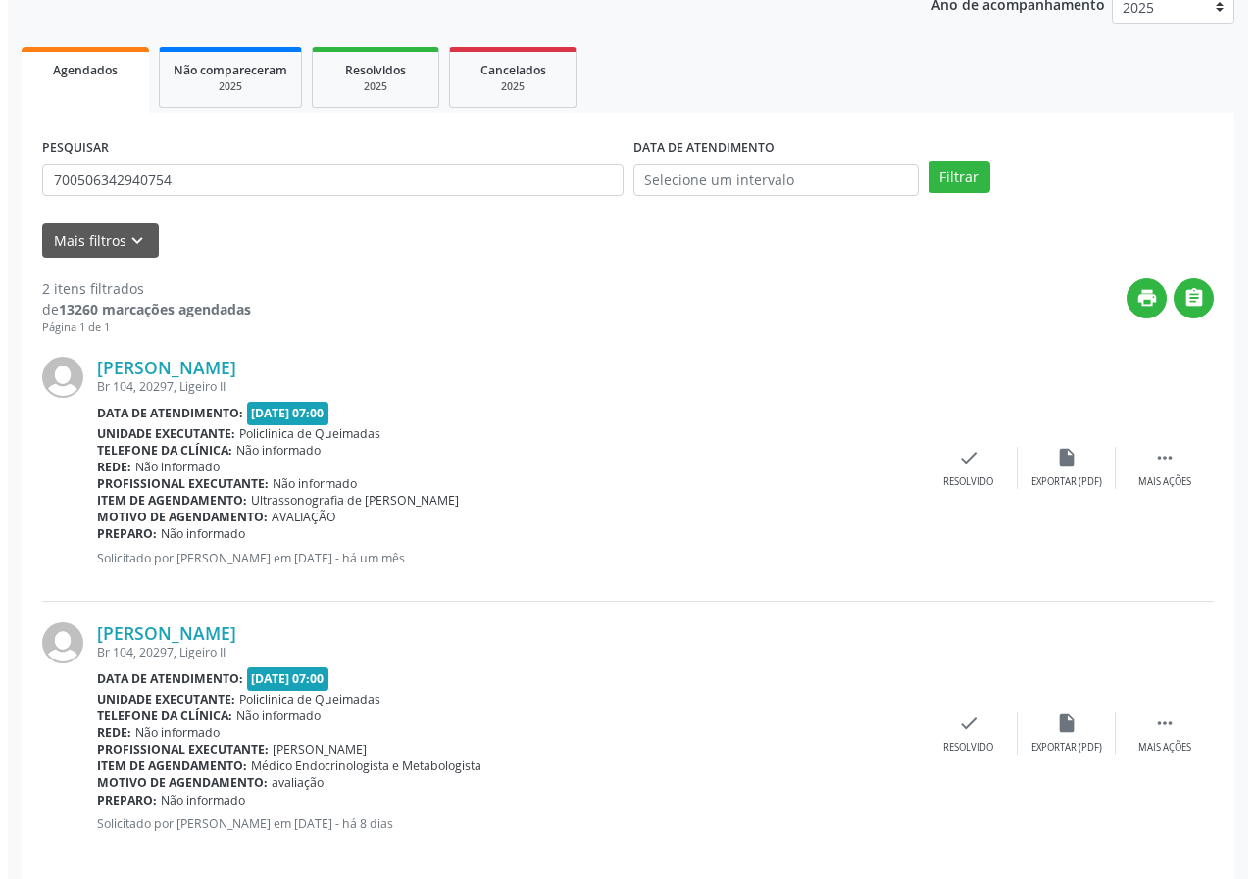
scroll to position [268, 0]
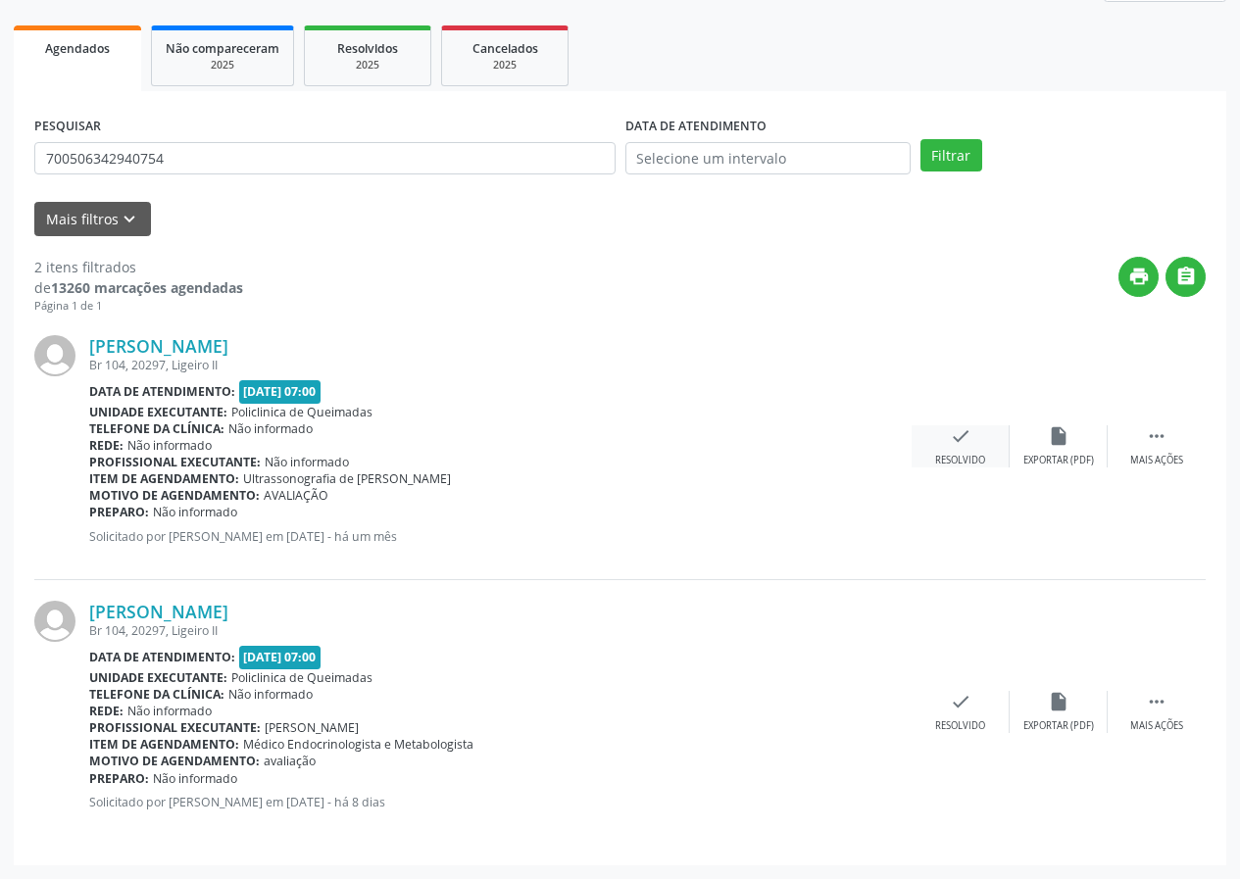
click at [949, 452] on div "check Resolvido" at bounding box center [961, 446] width 98 height 42
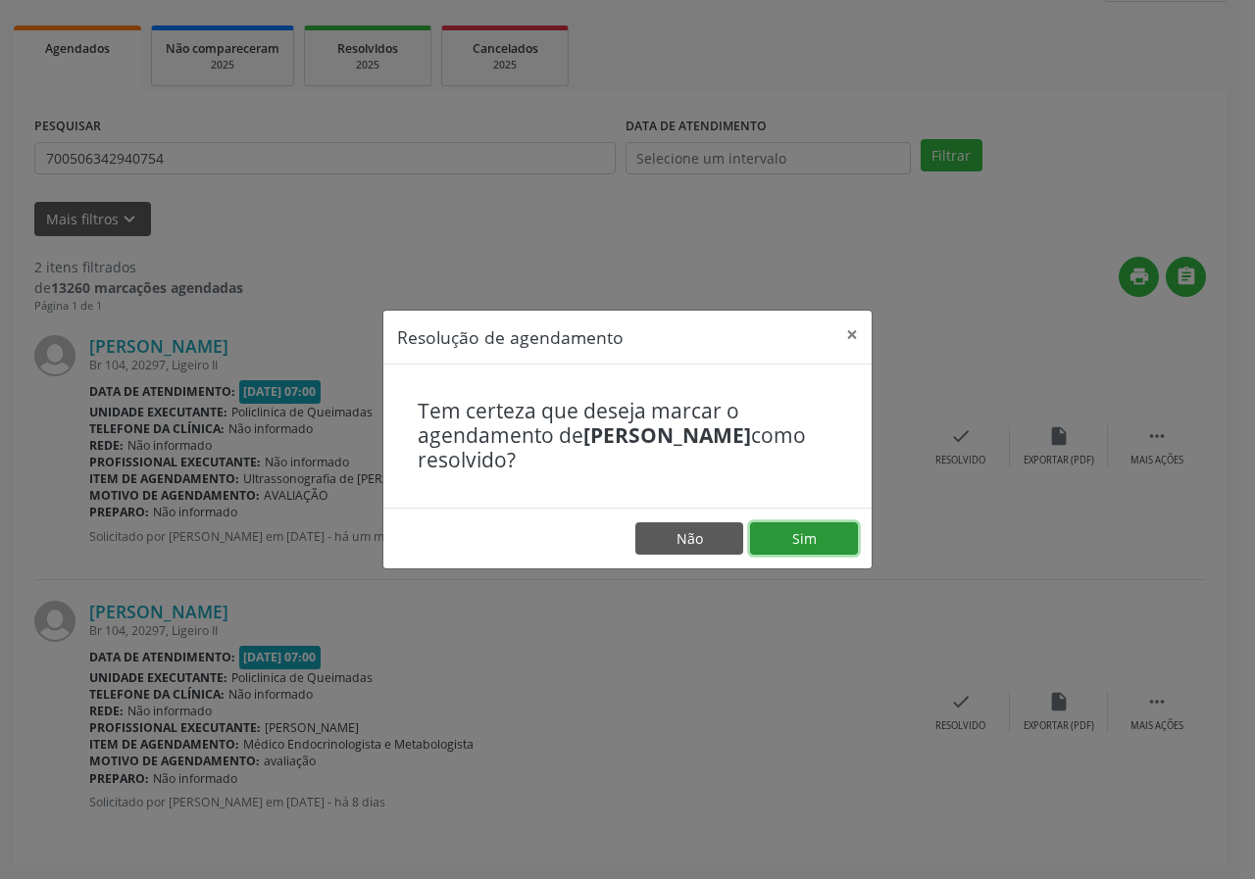
click at [778, 532] on button "Sim" at bounding box center [804, 538] width 108 height 33
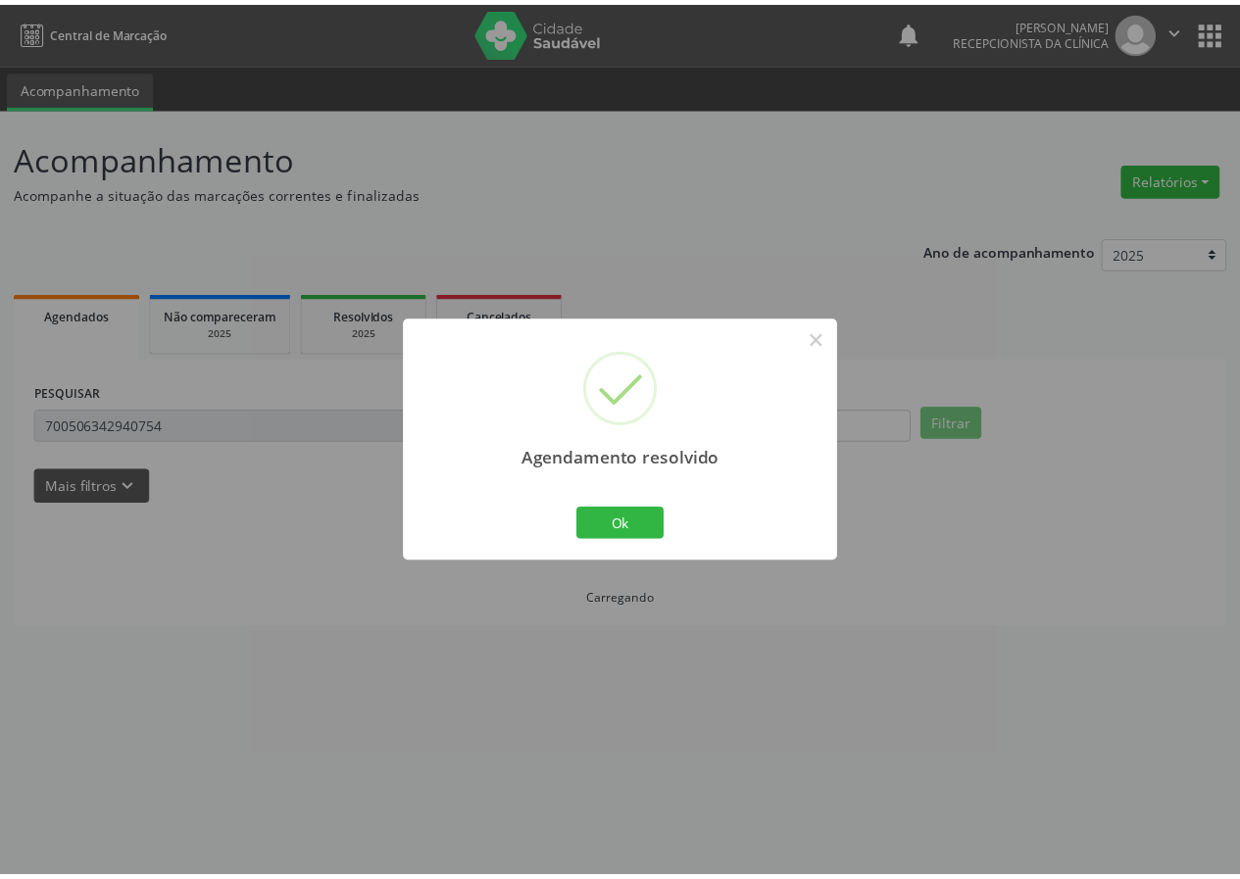
scroll to position [0, 0]
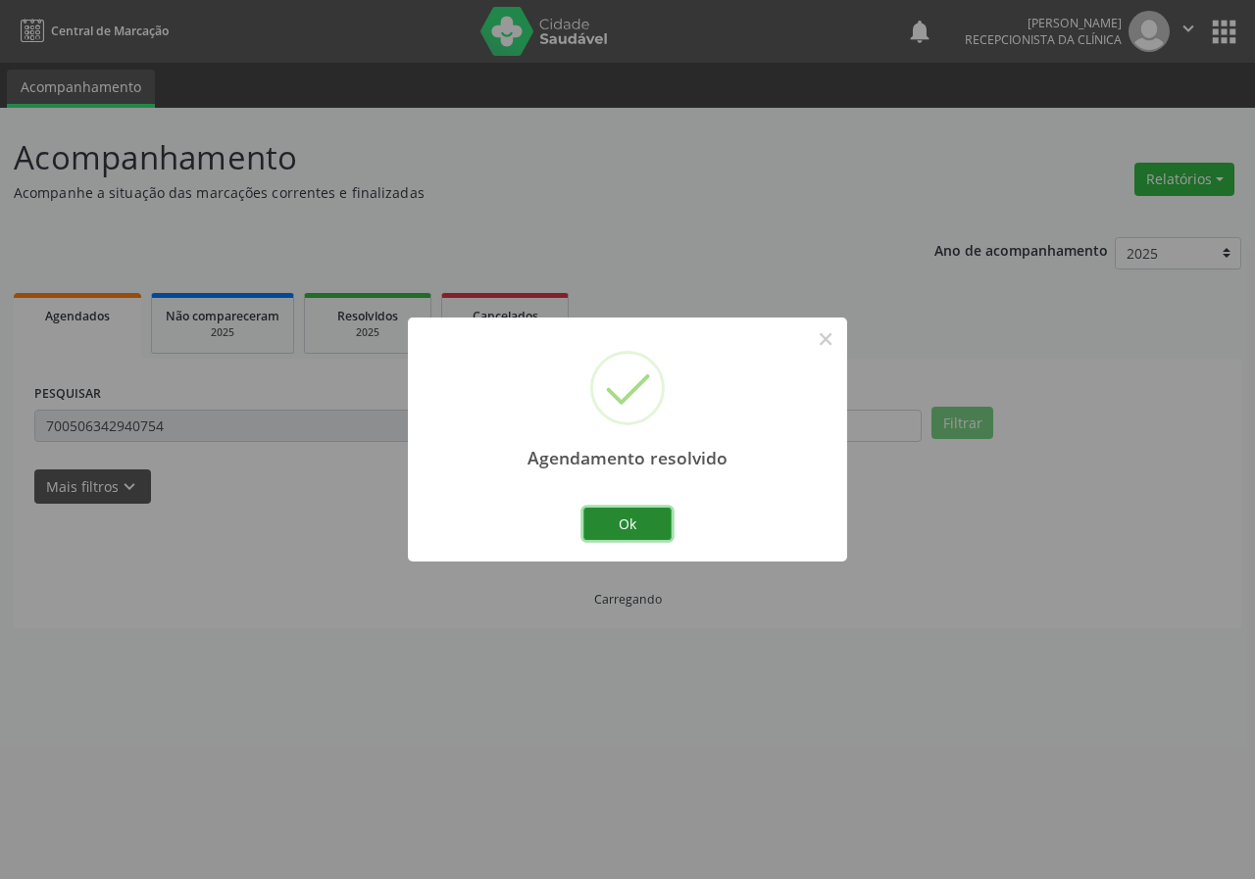
click at [650, 531] on button "Ok" at bounding box center [627, 524] width 88 height 33
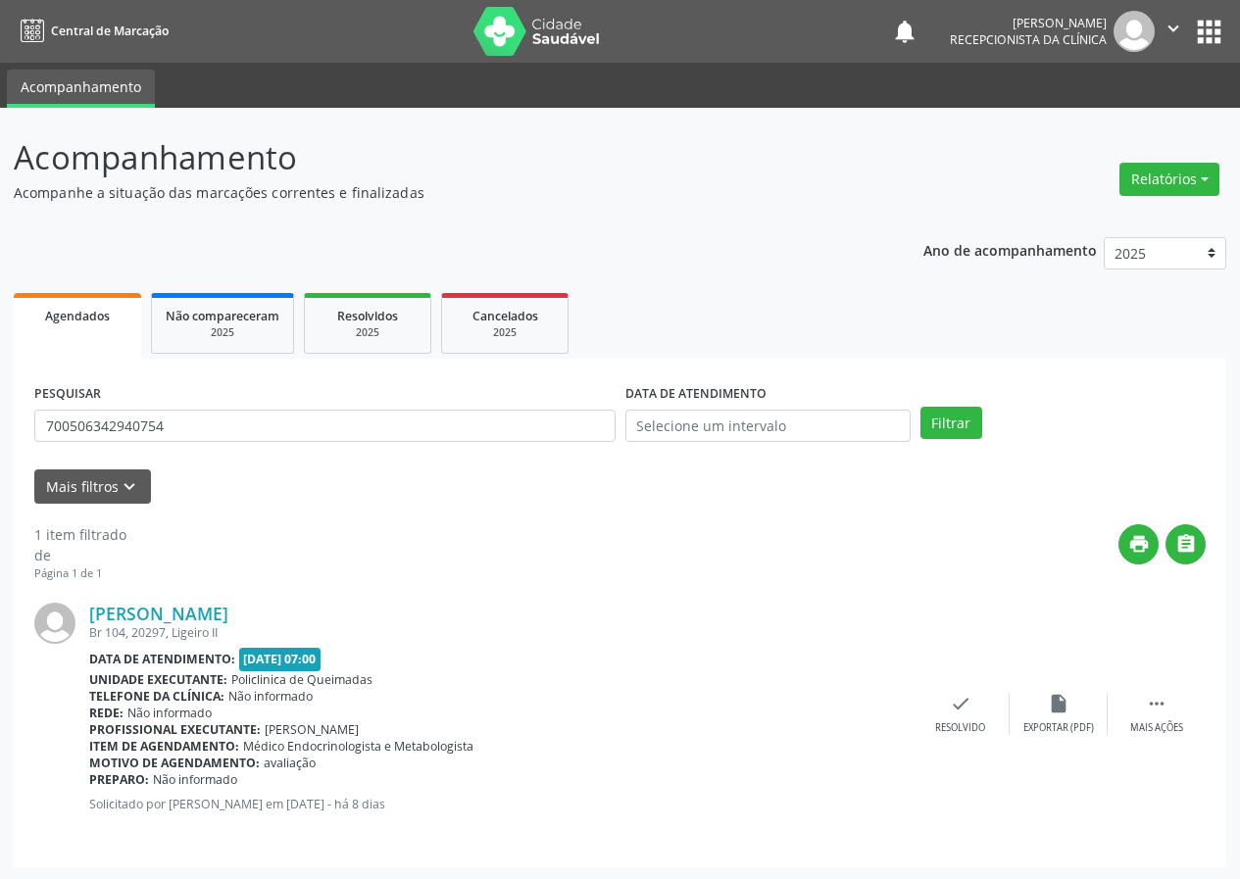
scroll to position [2, 0]
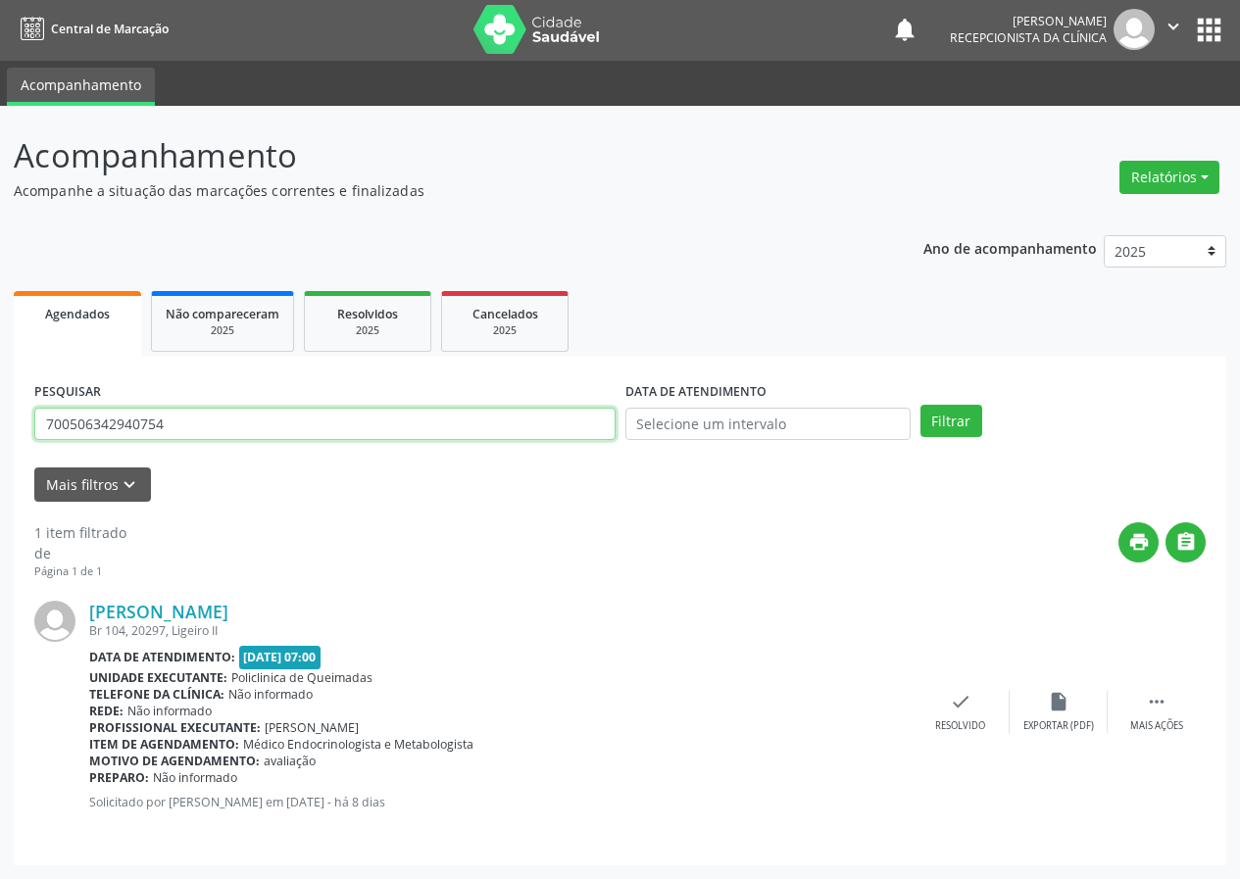
click at [245, 428] on input "700506342940754" at bounding box center [324, 424] width 581 height 33
click at [920, 405] on button "Filtrar" at bounding box center [951, 421] width 62 height 33
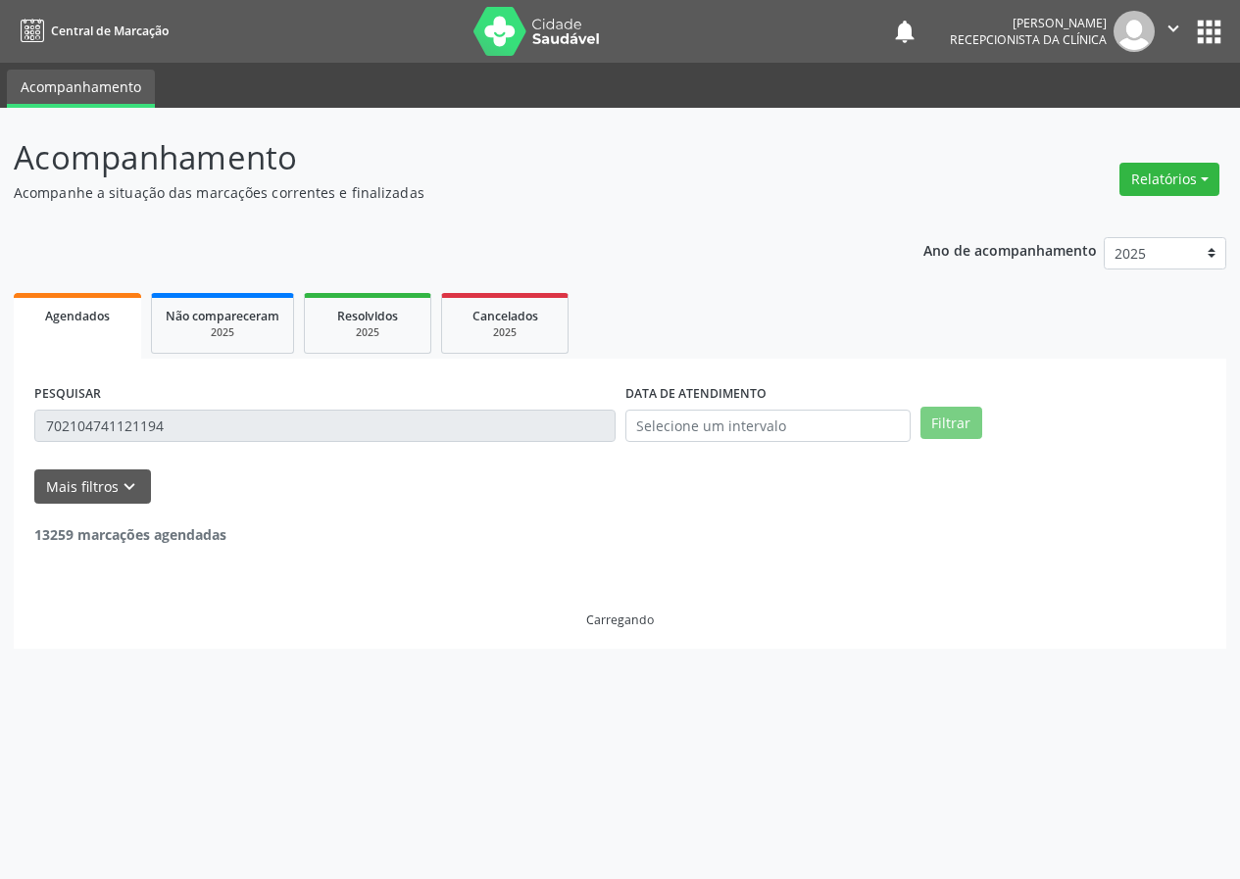
scroll to position [0, 0]
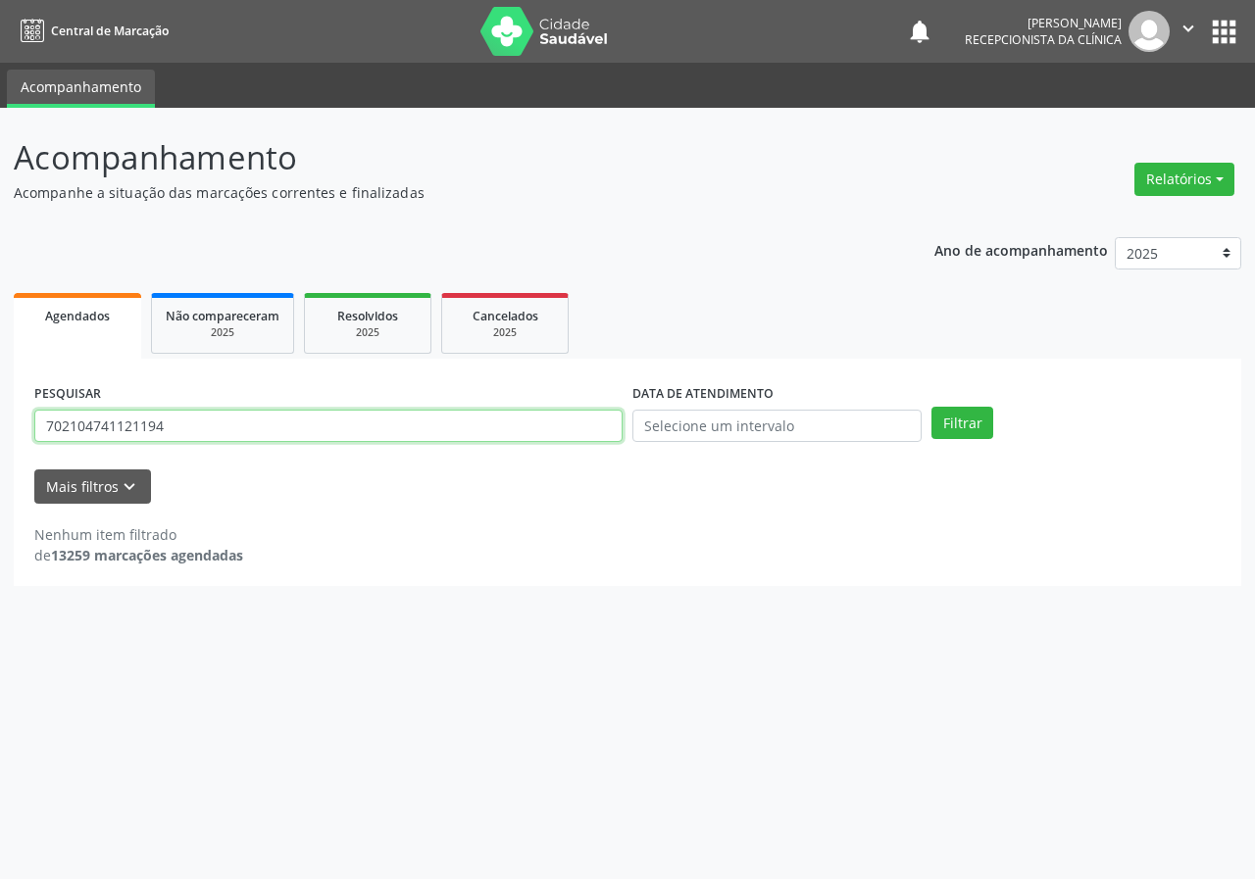
click at [214, 427] on input "702104741121194" at bounding box center [328, 426] width 588 height 33
click at [931, 407] on button "Filtrar" at bounding box center [962, 423] width 62 height 33
click at [366, 505] on div "Nenhum item filtrado de 13259 marcações agendadas" at bounding box center [627, 535] width 1186 height 62
click at [167, 430] on input "706705596126710" at bounding box center [328, 426] width 588 height 33
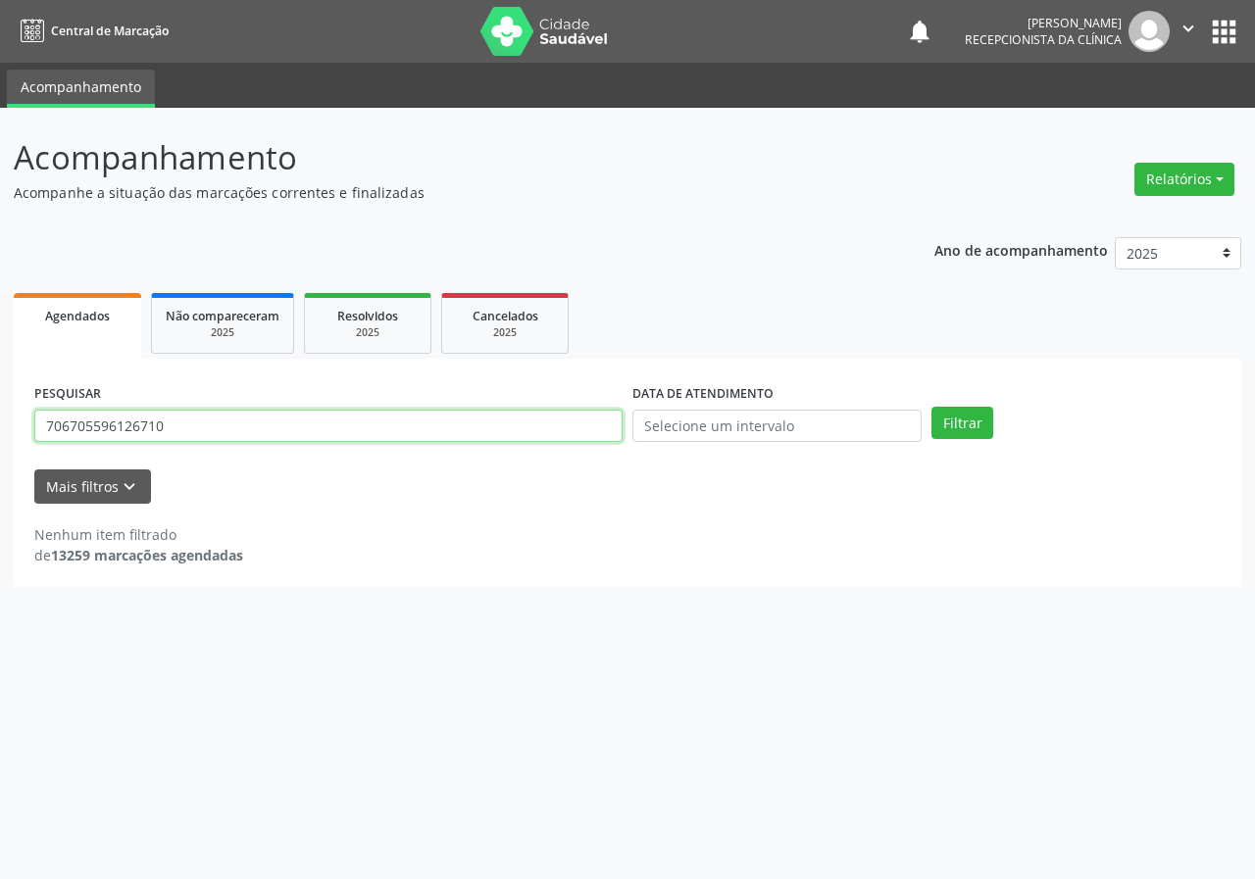
click at [167, 430] on input "706705596126710" at bounding box center [328, 426] width 588 height 33
click at [931, 407] on button "Filtrar" at bounding box center [962, 423] width 62 height 33
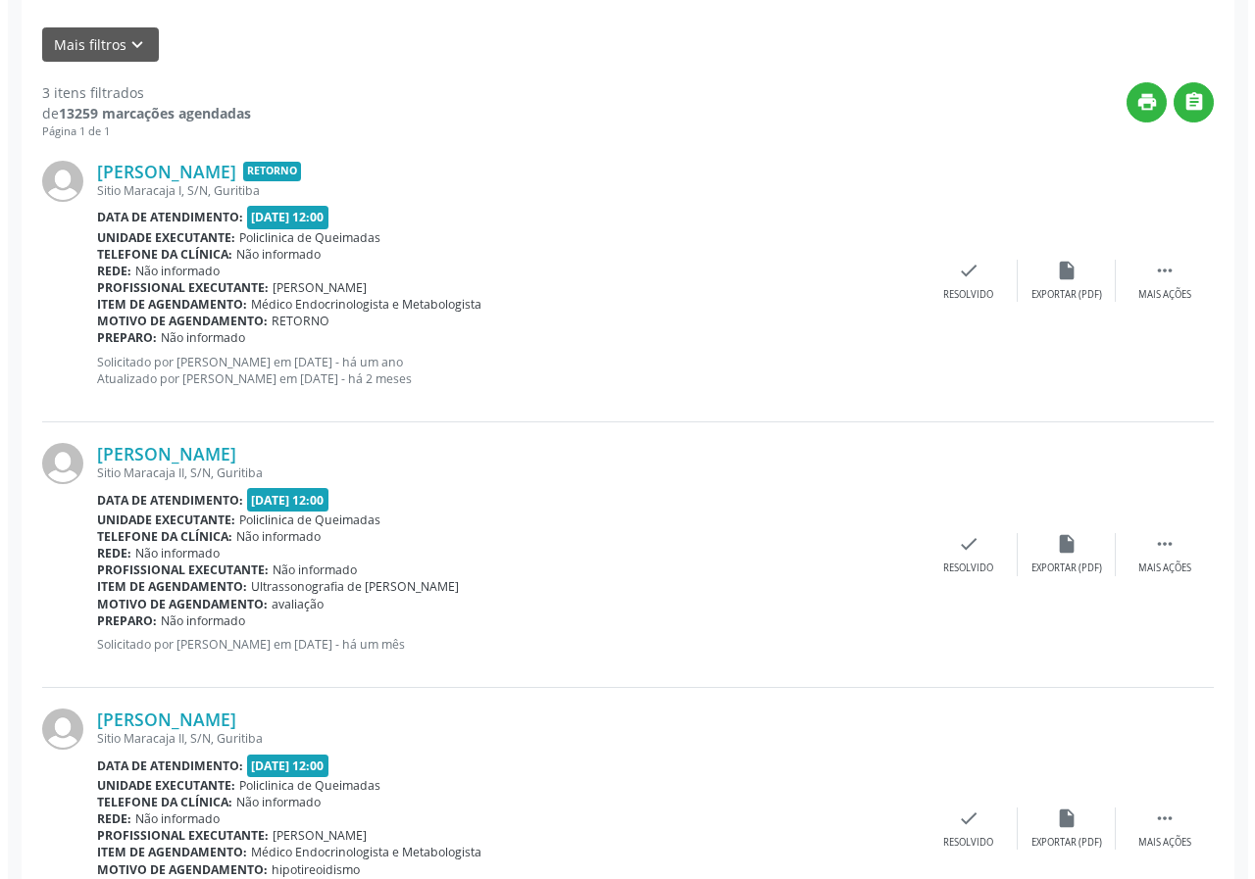
scroll to position [490, 0]
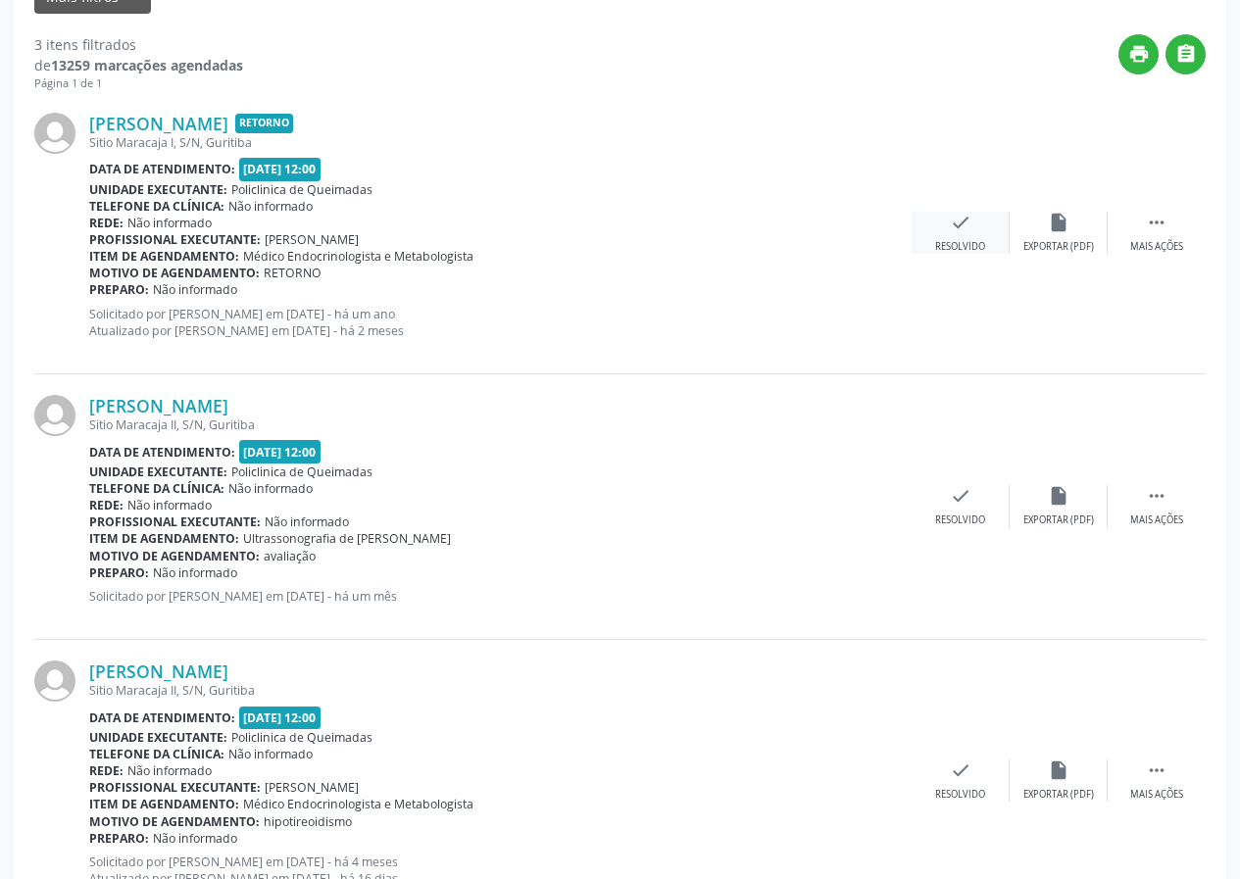
click at [963, 233] on div "check Resolvido" at bounding box center [961, 233] width 98 height 42
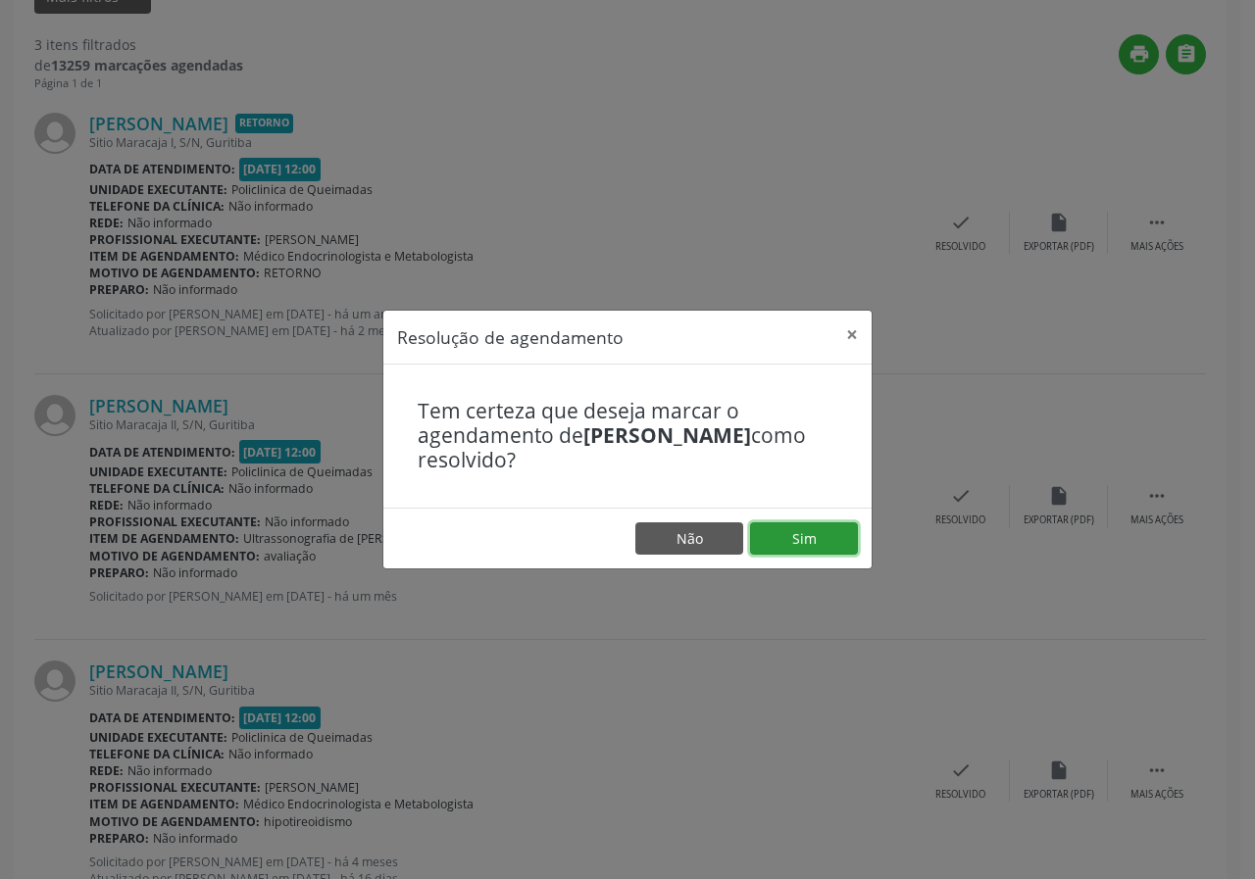
click at [818, 534] on button "Sim" at bounding box center [804, 538] width 108 height 33
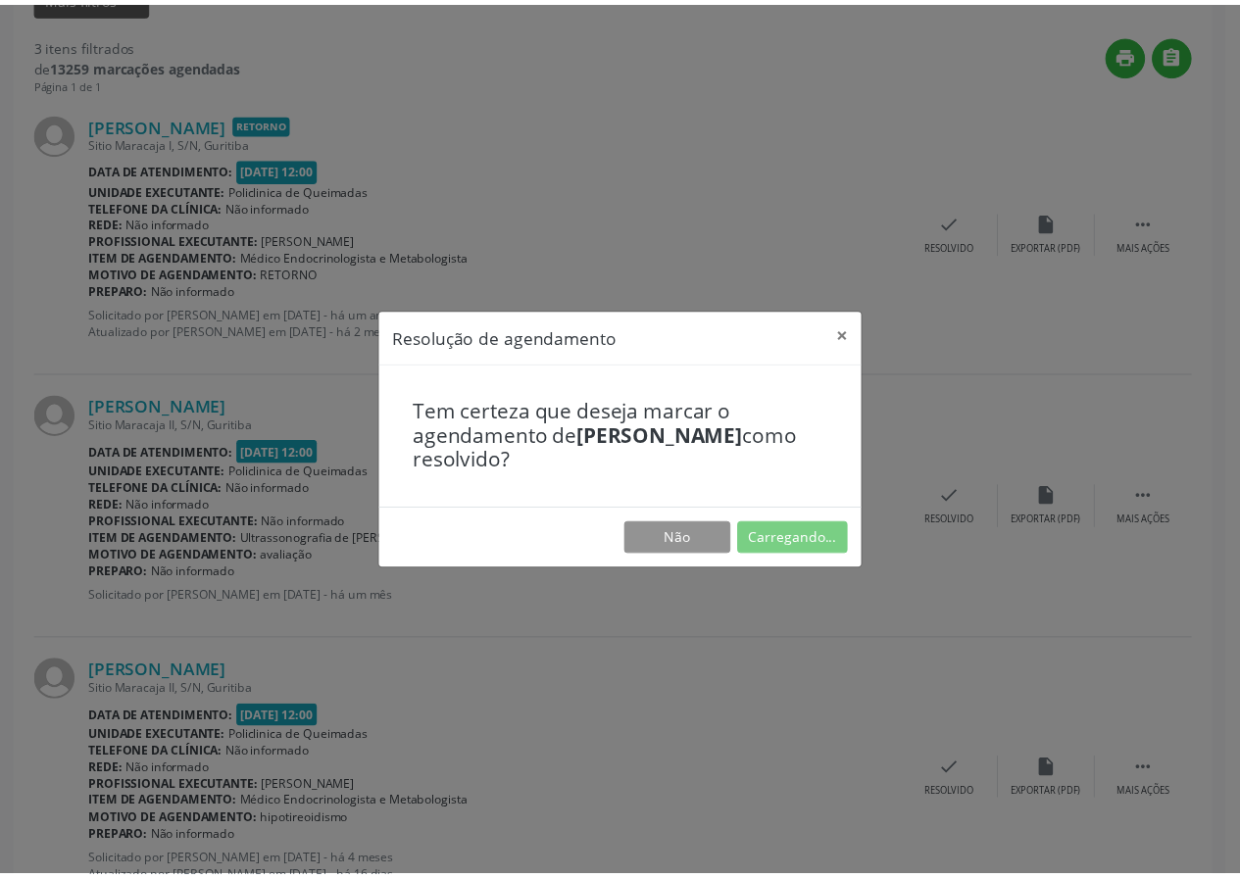
scroll to position [0, 0]
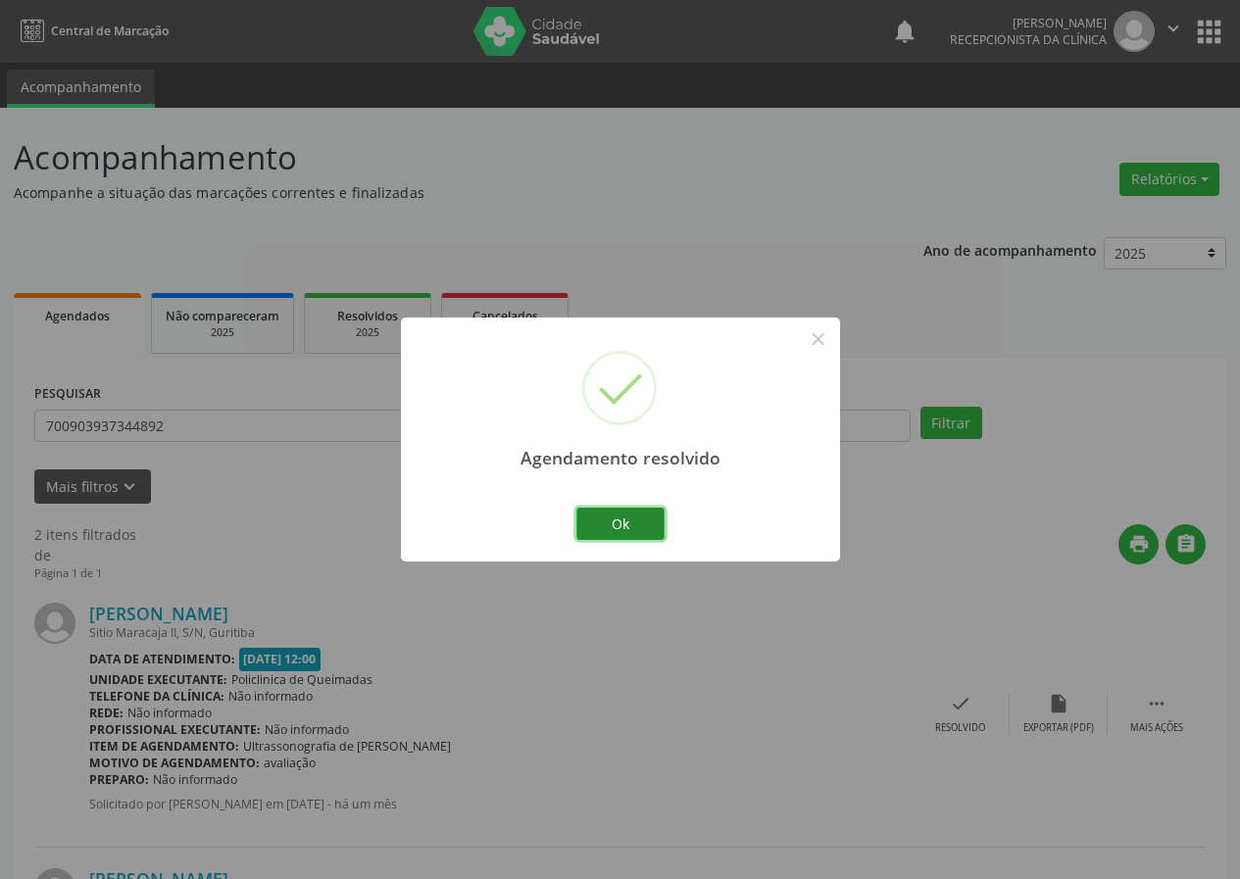
click at [617, 527] on button "Ok" at bounding box center [620, 524] width 88 height 33
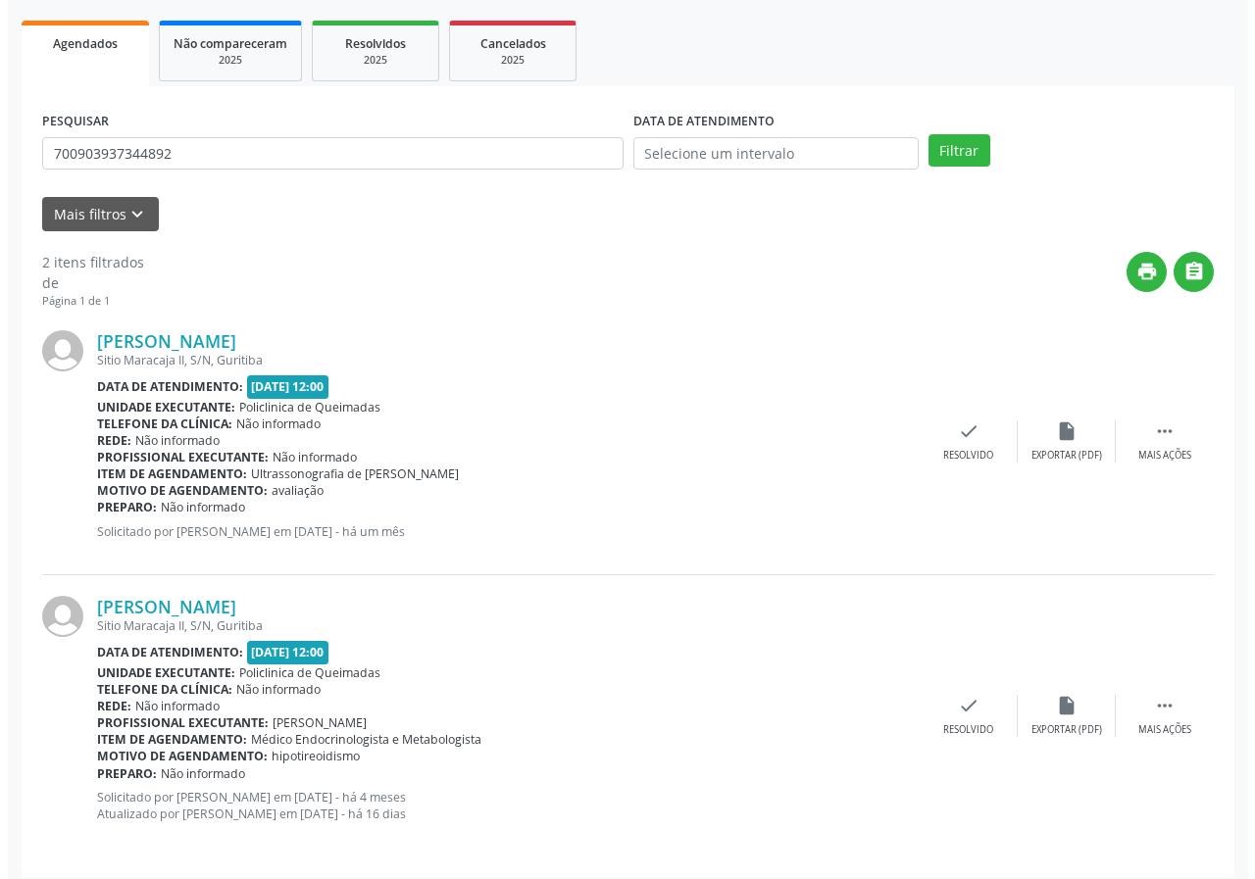
scroll to position [284, 0]
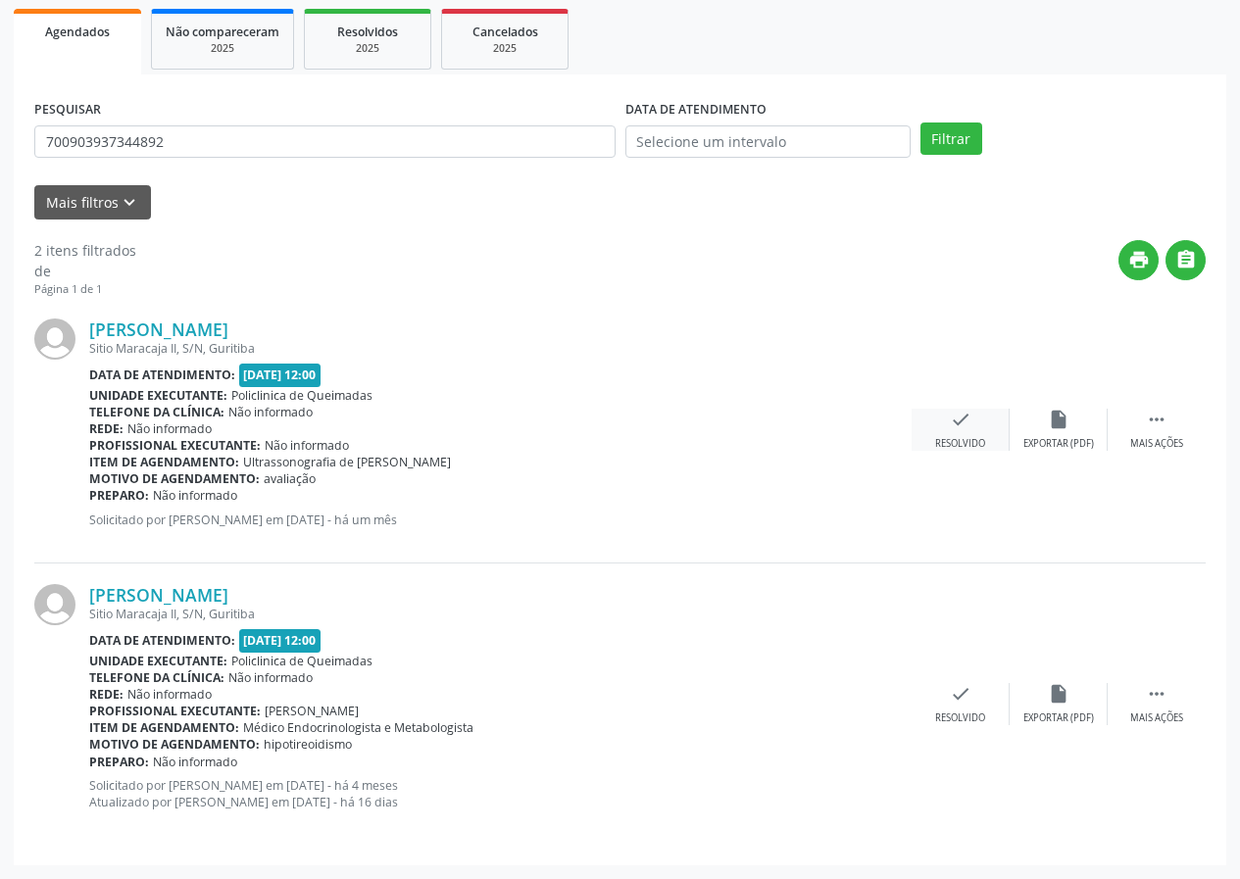
click at [948, 421] on div "check Resolvido" at bounding box center [961, 430] width 98 height 42
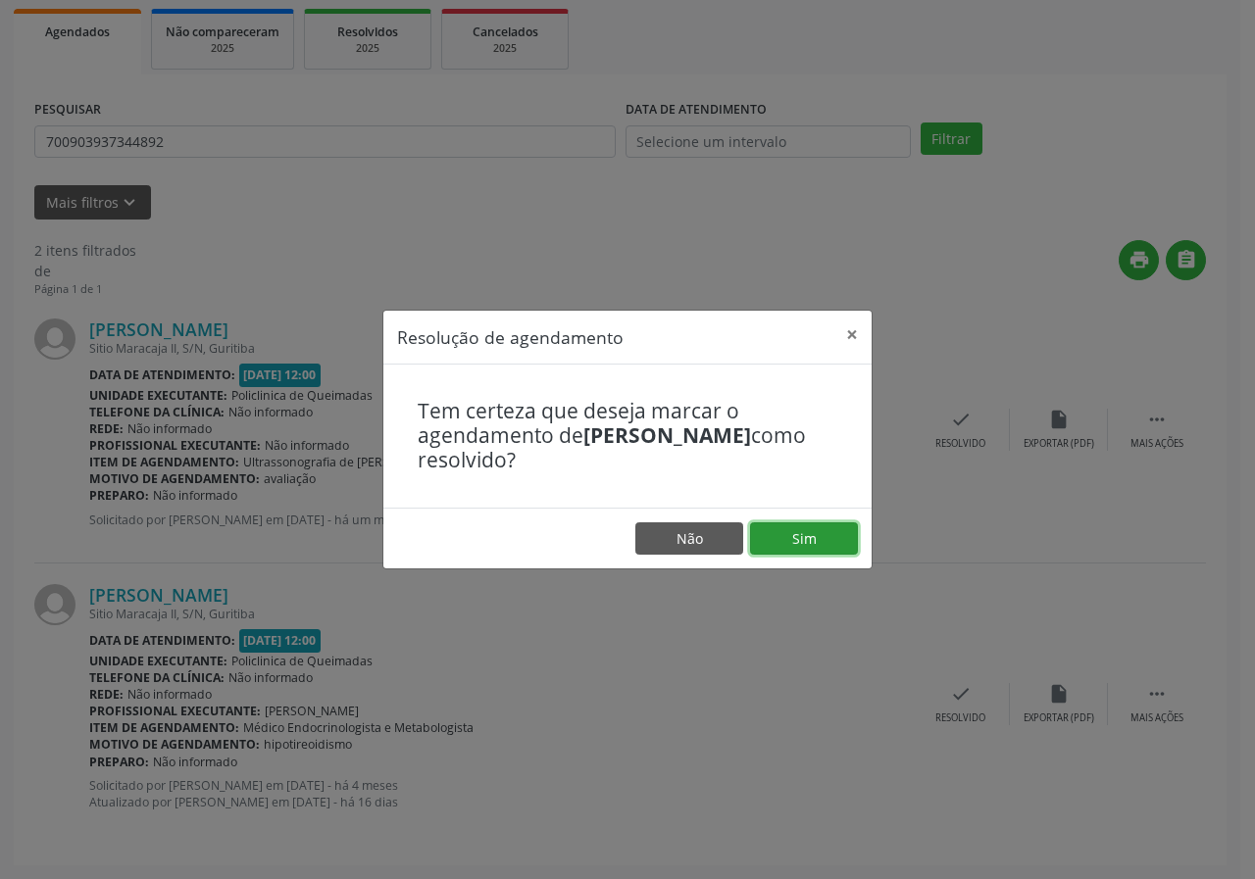
click at [807, 534] on button "Sim" at bounding box center [804, 538] width 108 height 33
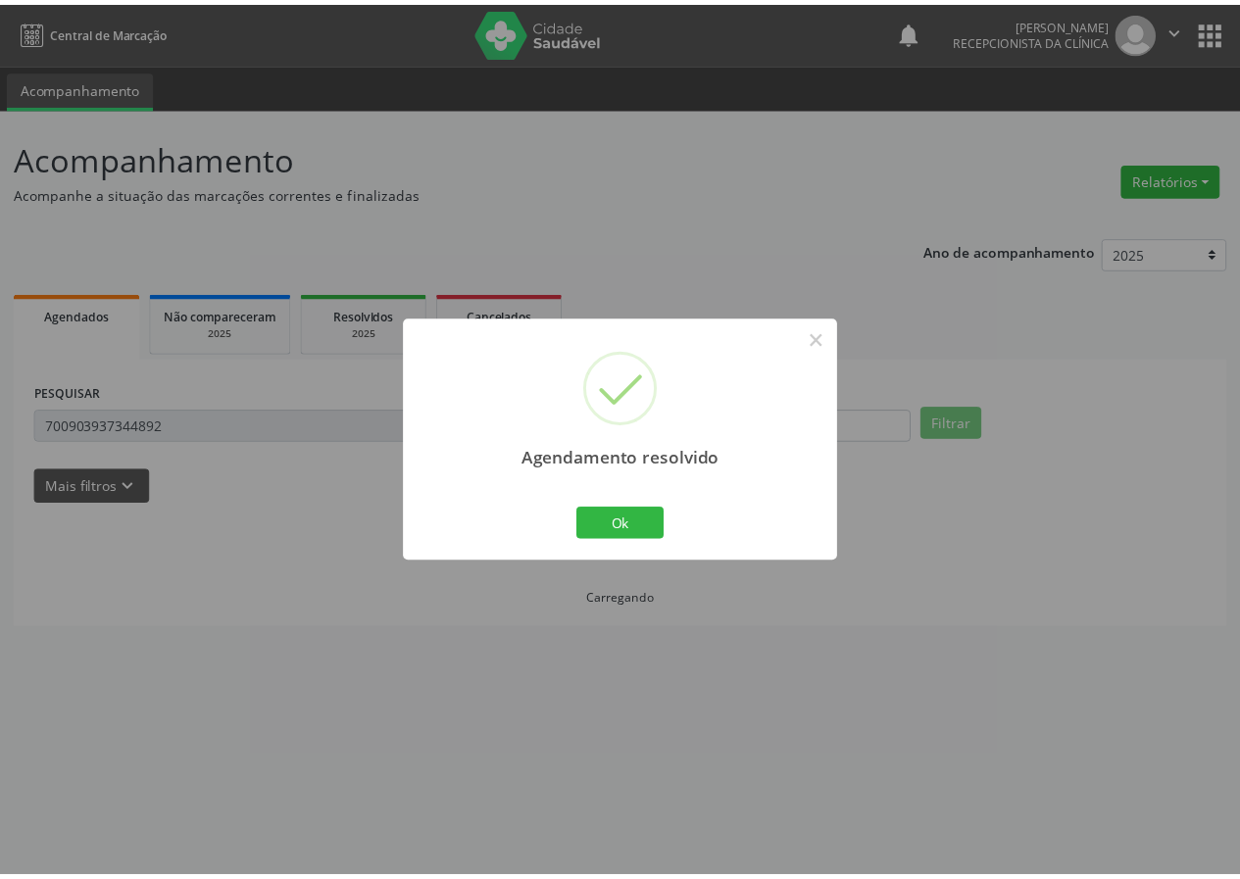
scroll to position [0, 0]
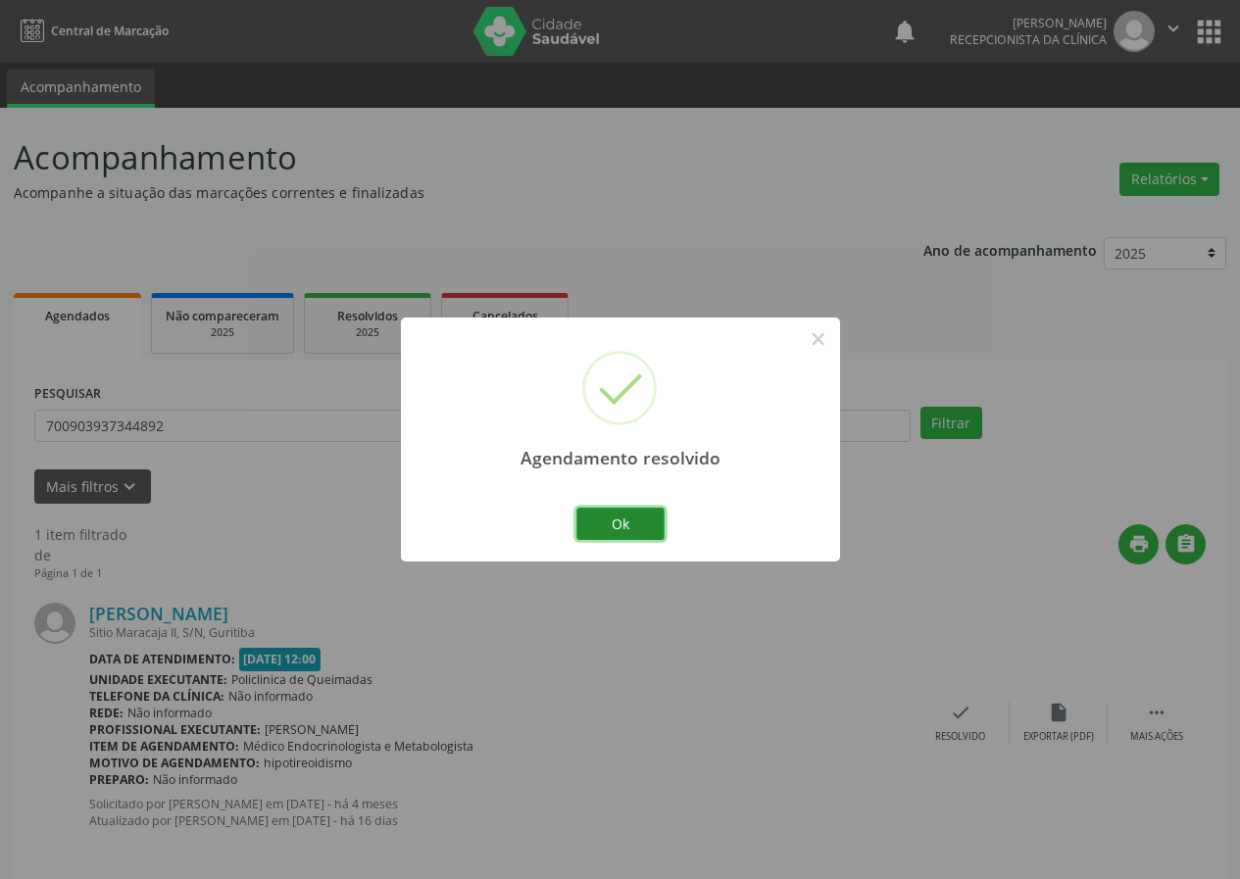
click at [637, 519] on button "Ok" at bounding box center [620, 524] width 88 height 33
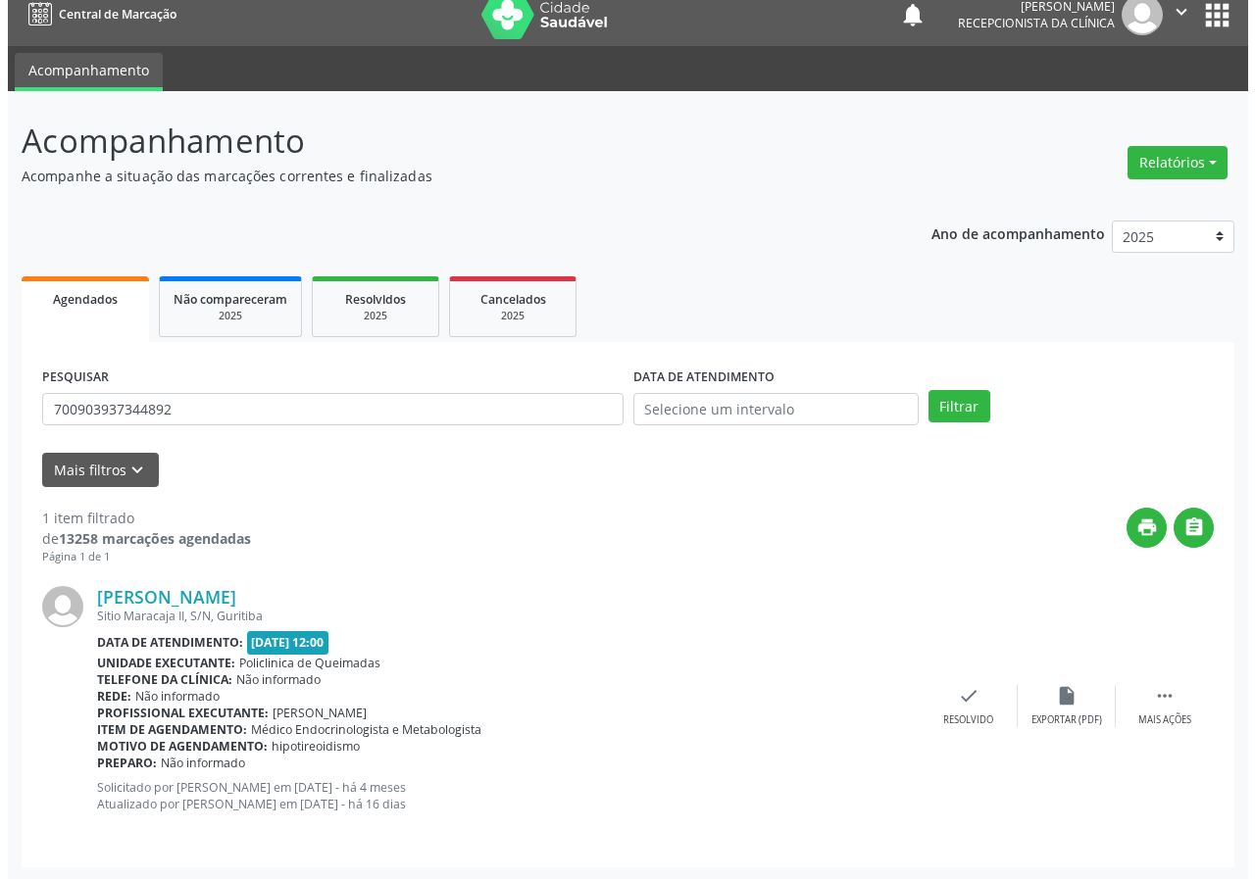
scroll to position [19, 0]
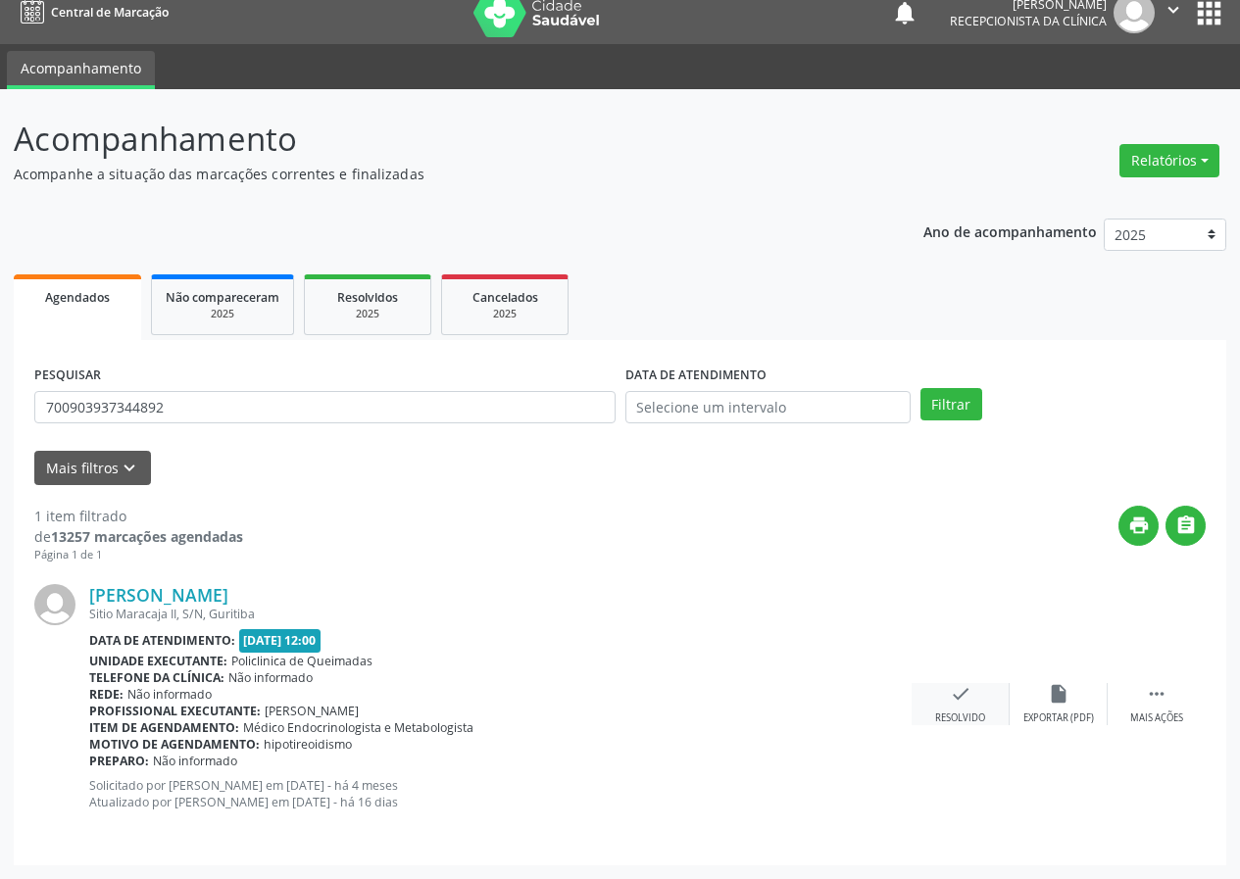
click at [959, 691] on icon "check" at bounding box center [961, 694] width 22 height 22
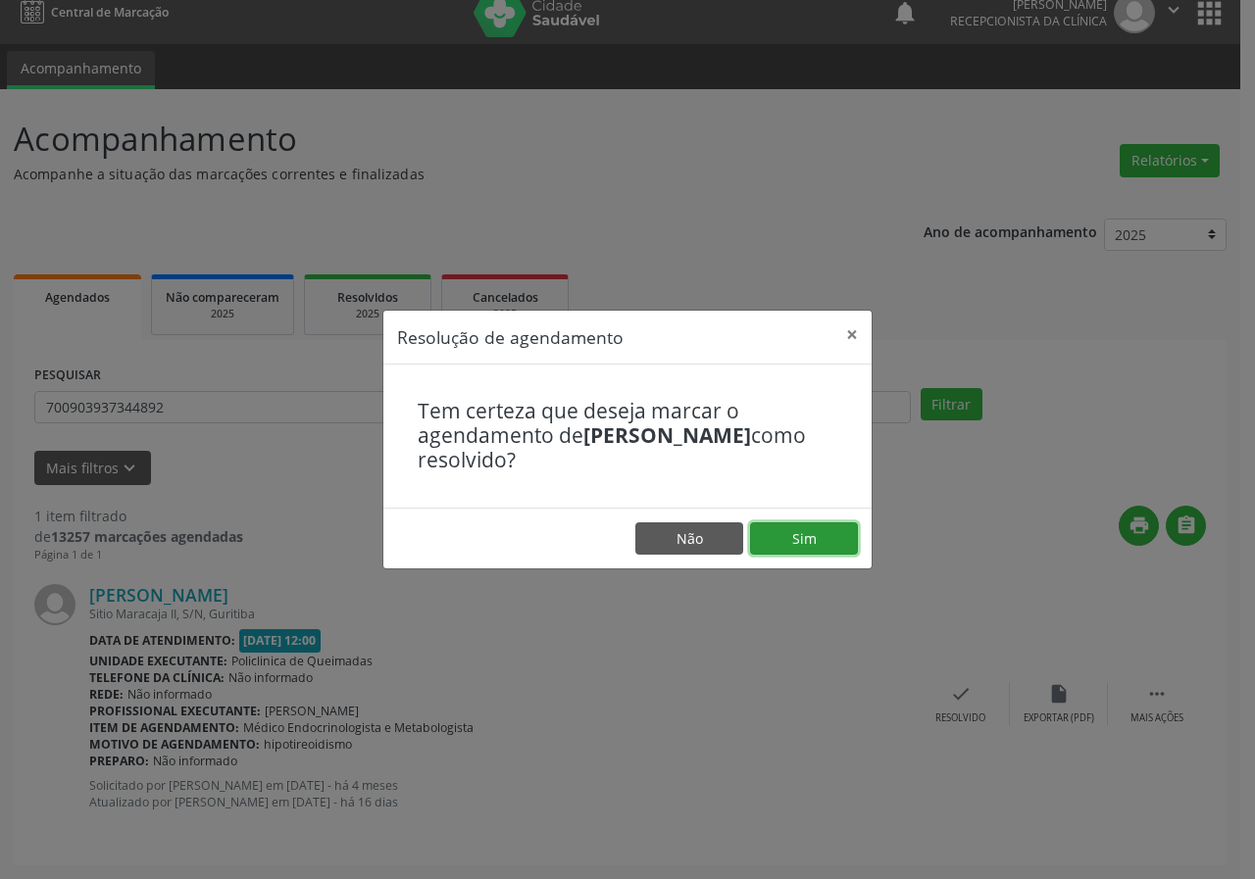
click at [836, 549] on button "Sim" at bounding box center [804, 538] width 108 height 33
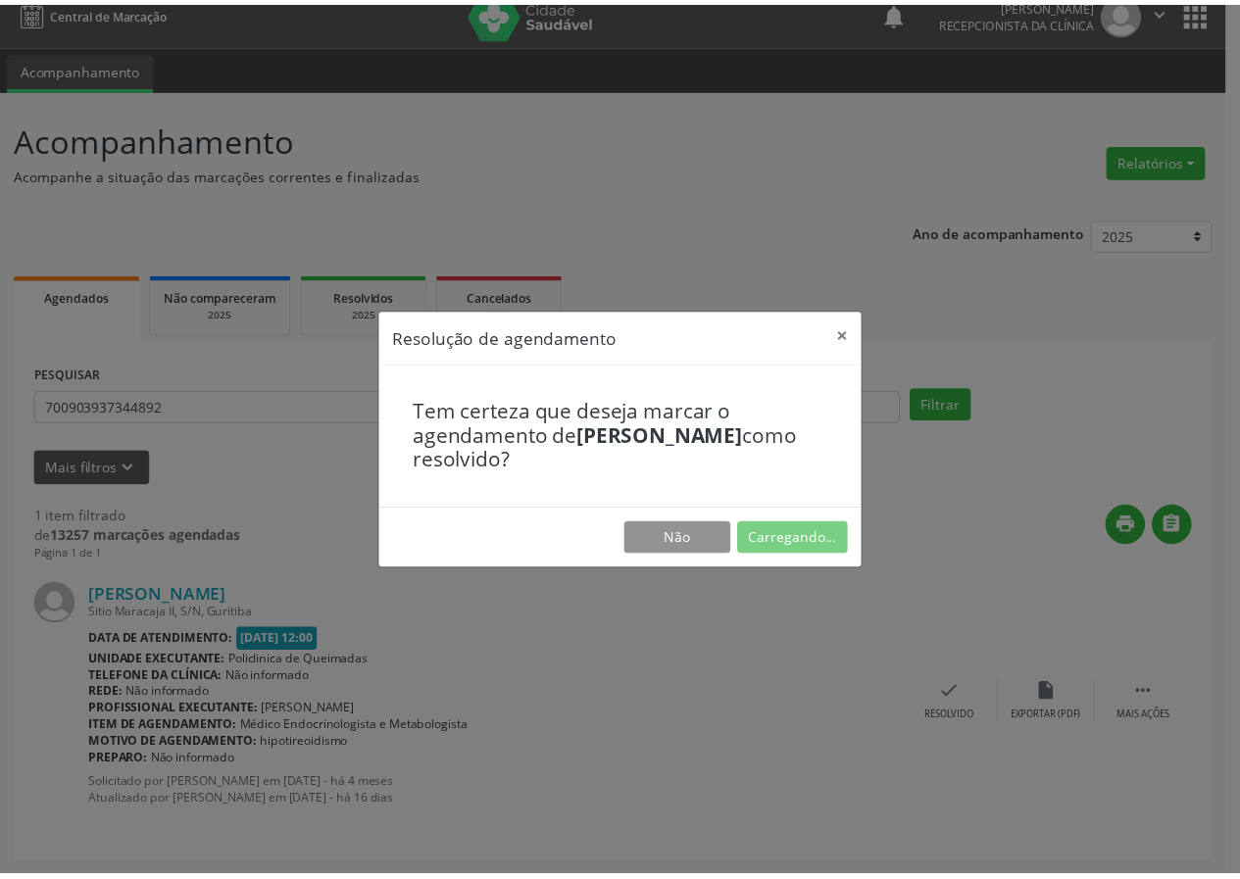
scroll to position [0, 0]
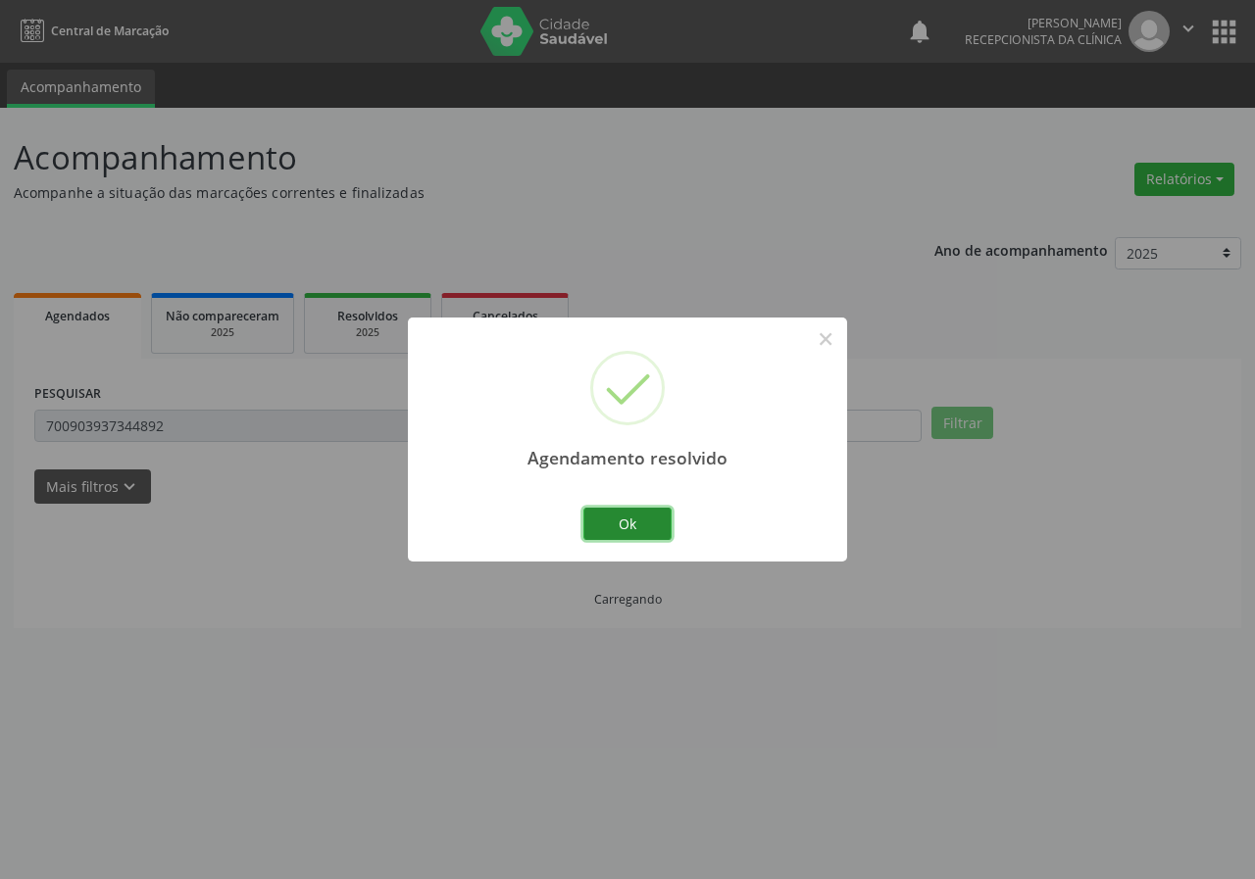
click at [599, 535] on button "Ok" at bounding box center [627, 524] width 88 height 33
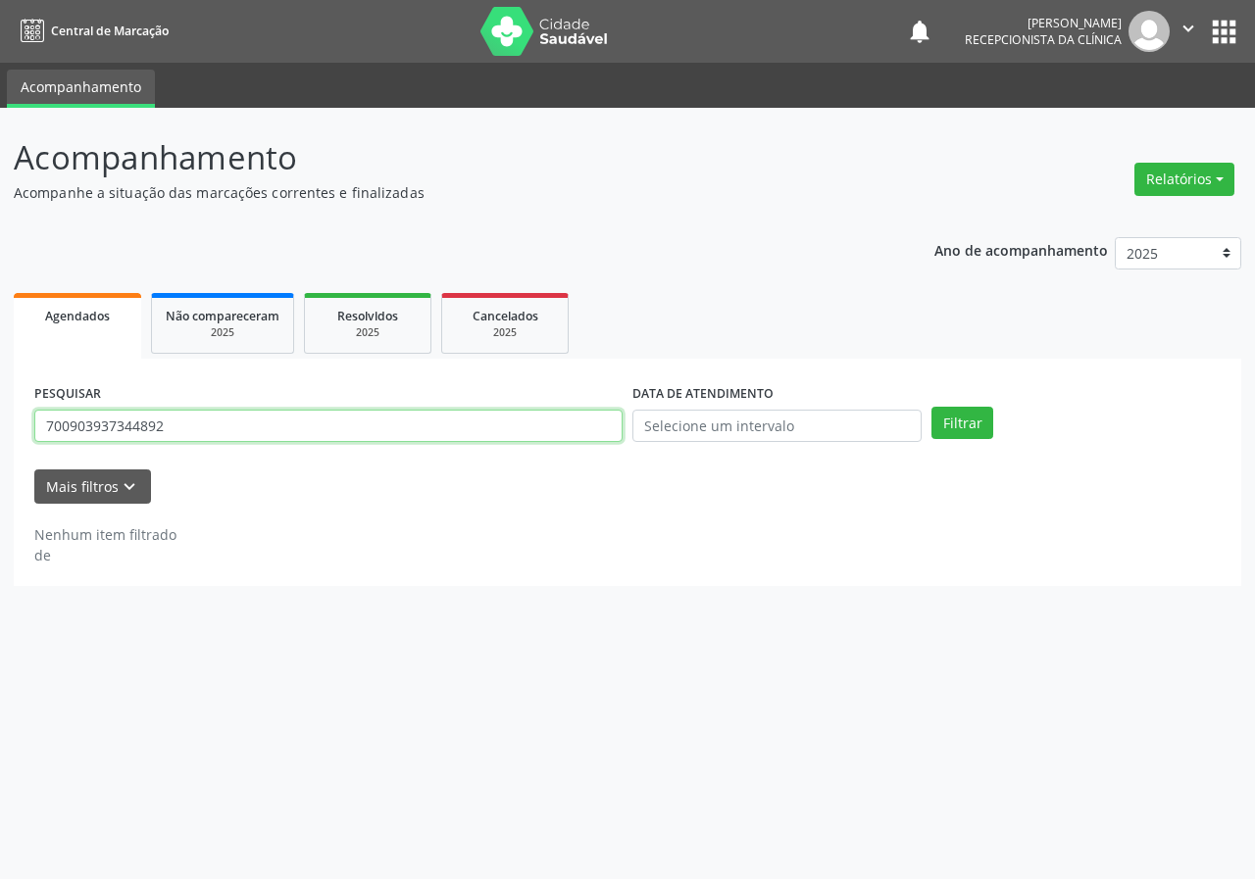
click at [189, 418] on input "700903937344892" at bounding box center [328, 426] width 588 height 33
click at [188, 418] on input "700903937344892" at bounding box center [328, 426] width 588 height 33
click at [931, 407] on button "Filtrar" at bounding box center [962, 423] width 62 height 33
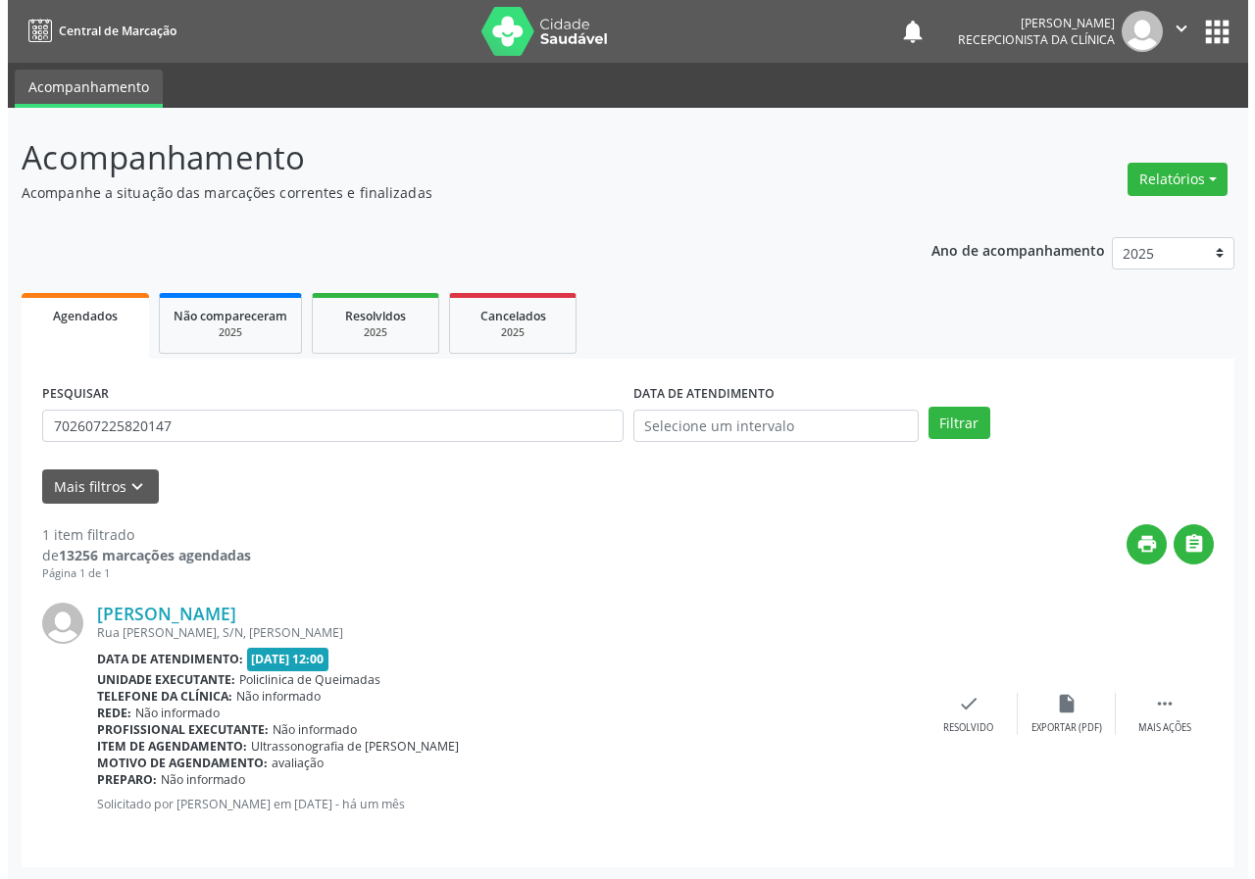
scroll to position [2, 0]
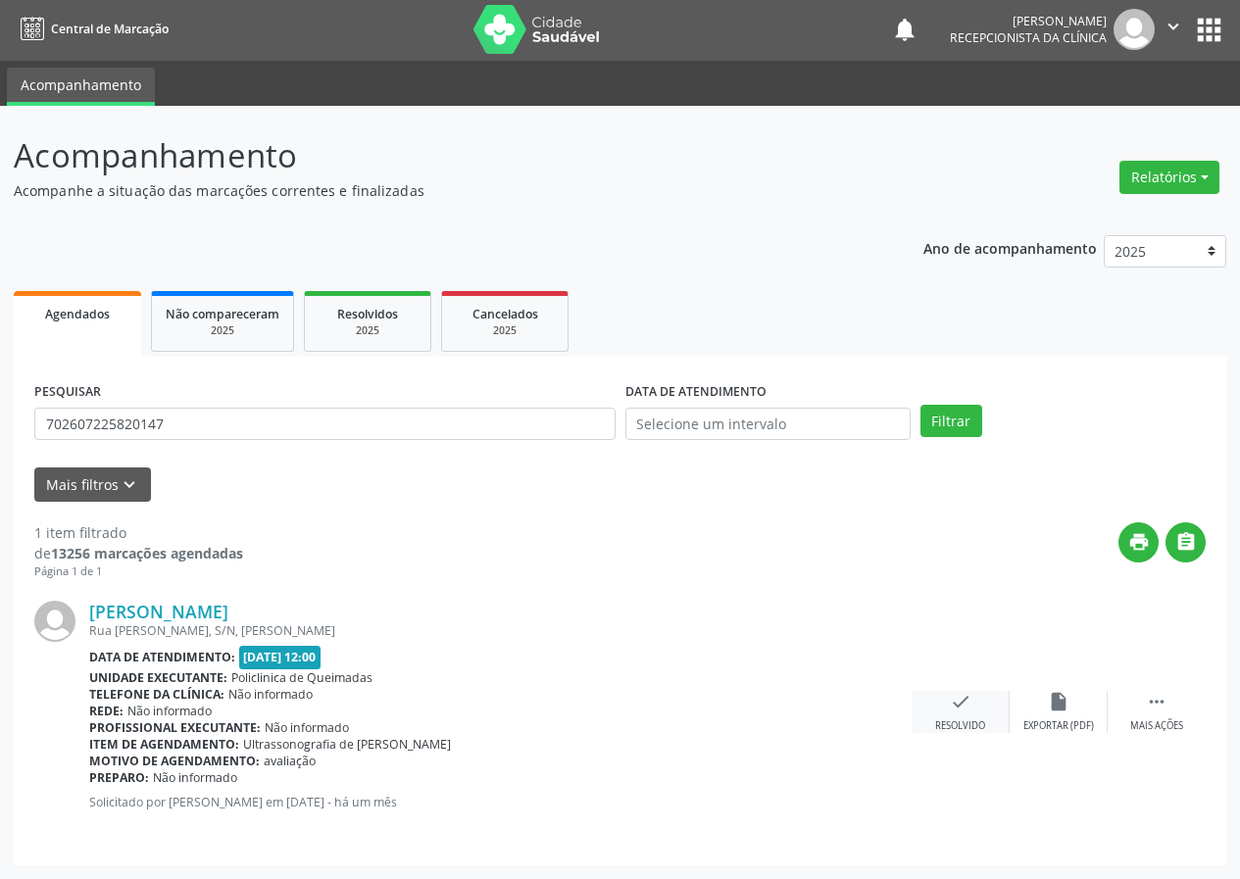
click at [953, 716] on div "check Resolvido" at bounding box center [961, 712] width 98 height 42
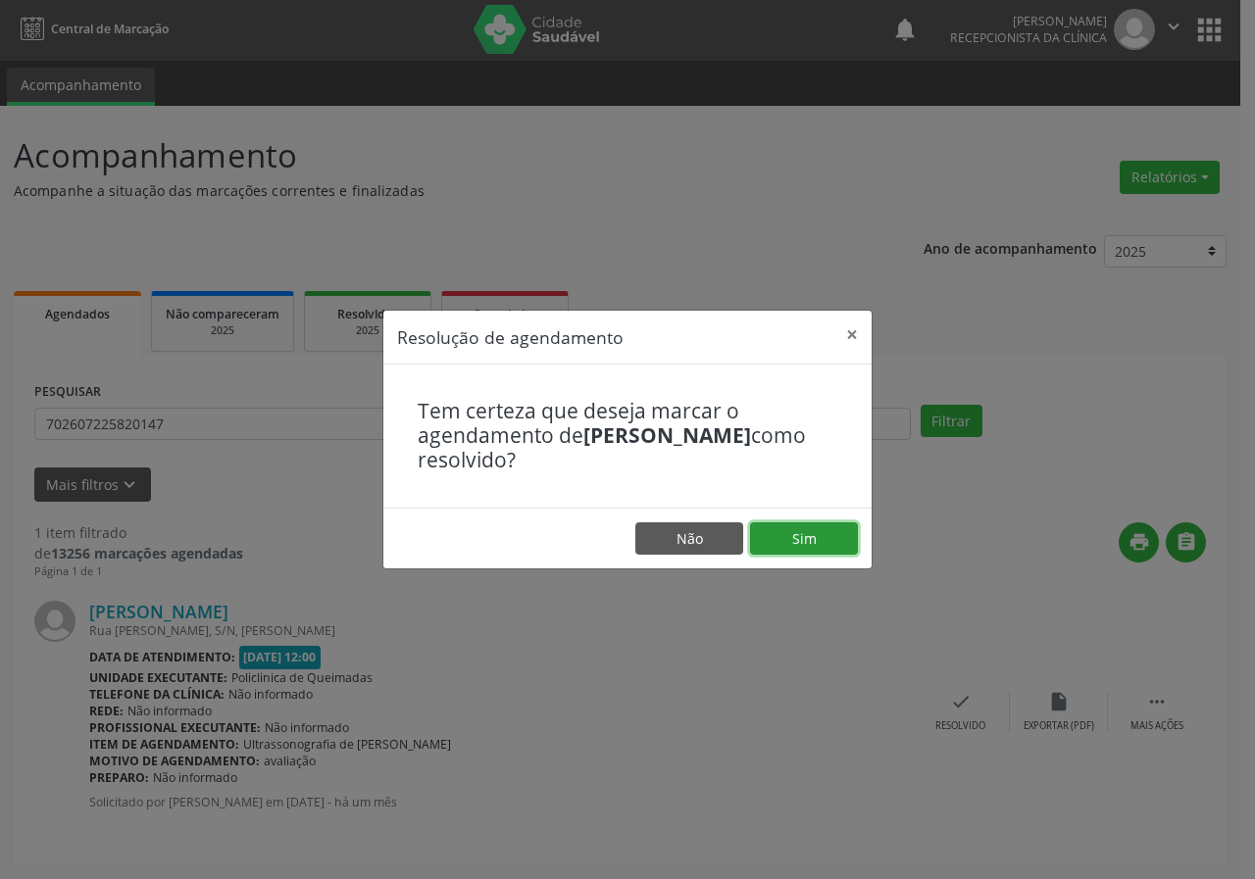
click at [822, 549] on button "Sim" at bounding box center [804, 538] width 108 height 33
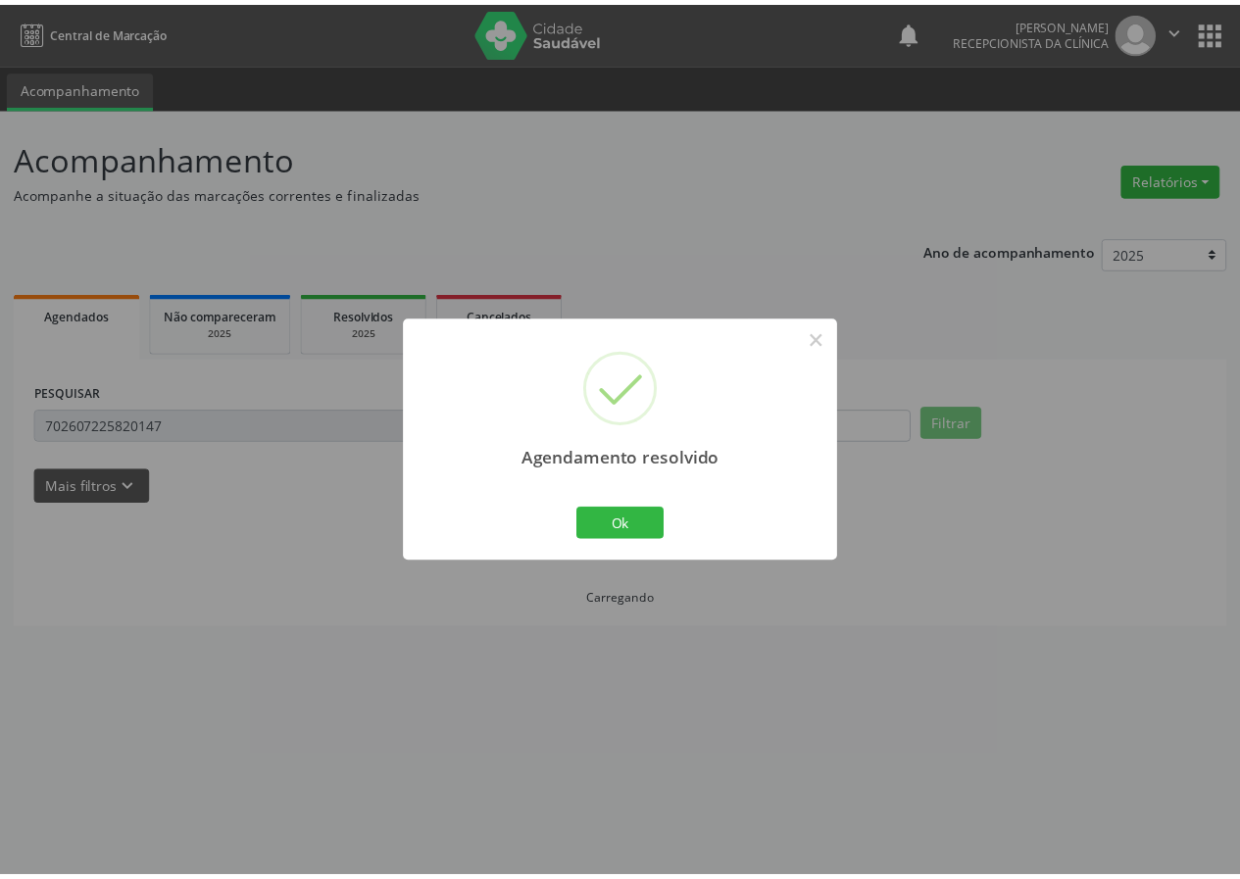
scroll to position [0, 0]
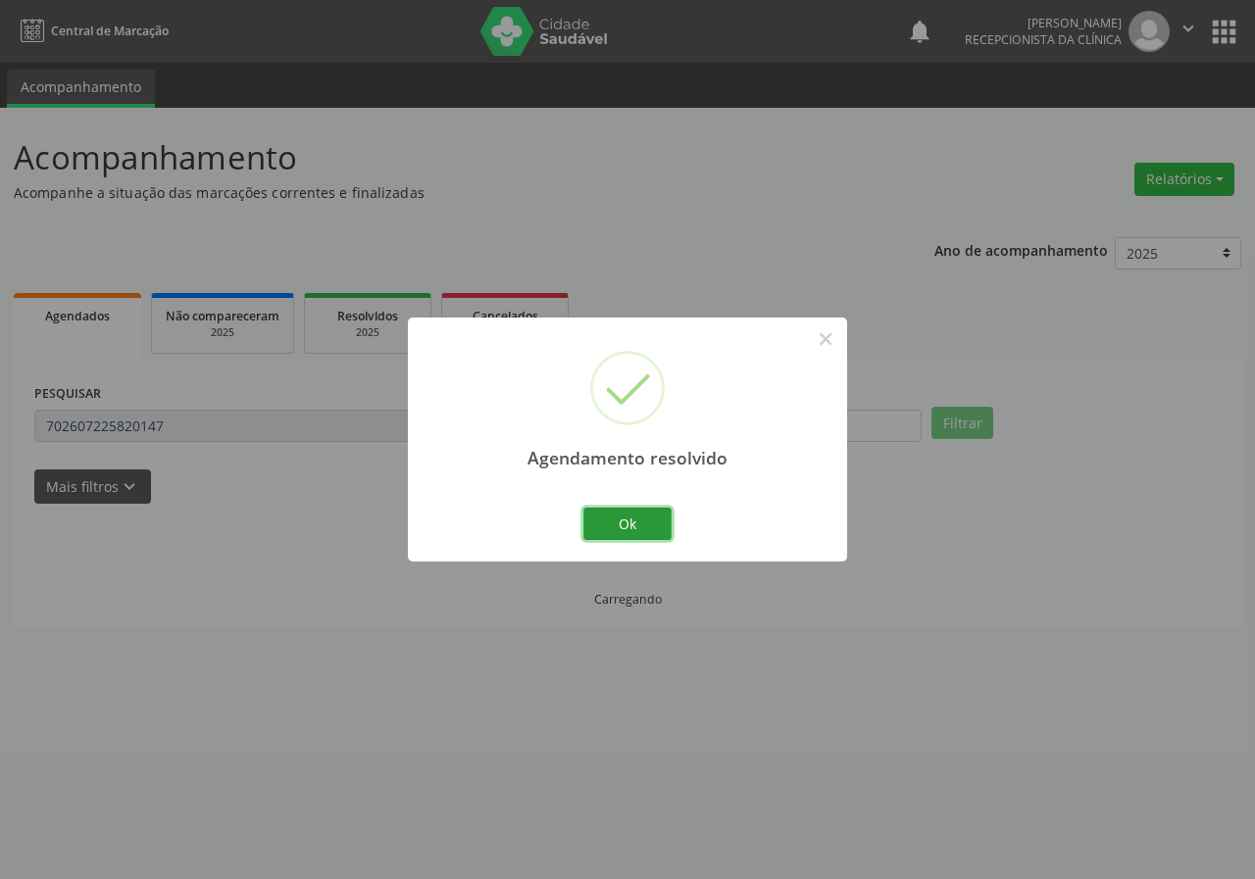
drag, startPoint x: 593, startPoint y: 523, endPoint x: 573, endPoint y: 518, distance: 20.5
click at [589, 523] on button "Ok" at bounding box center [627, 524] width 88 height 33
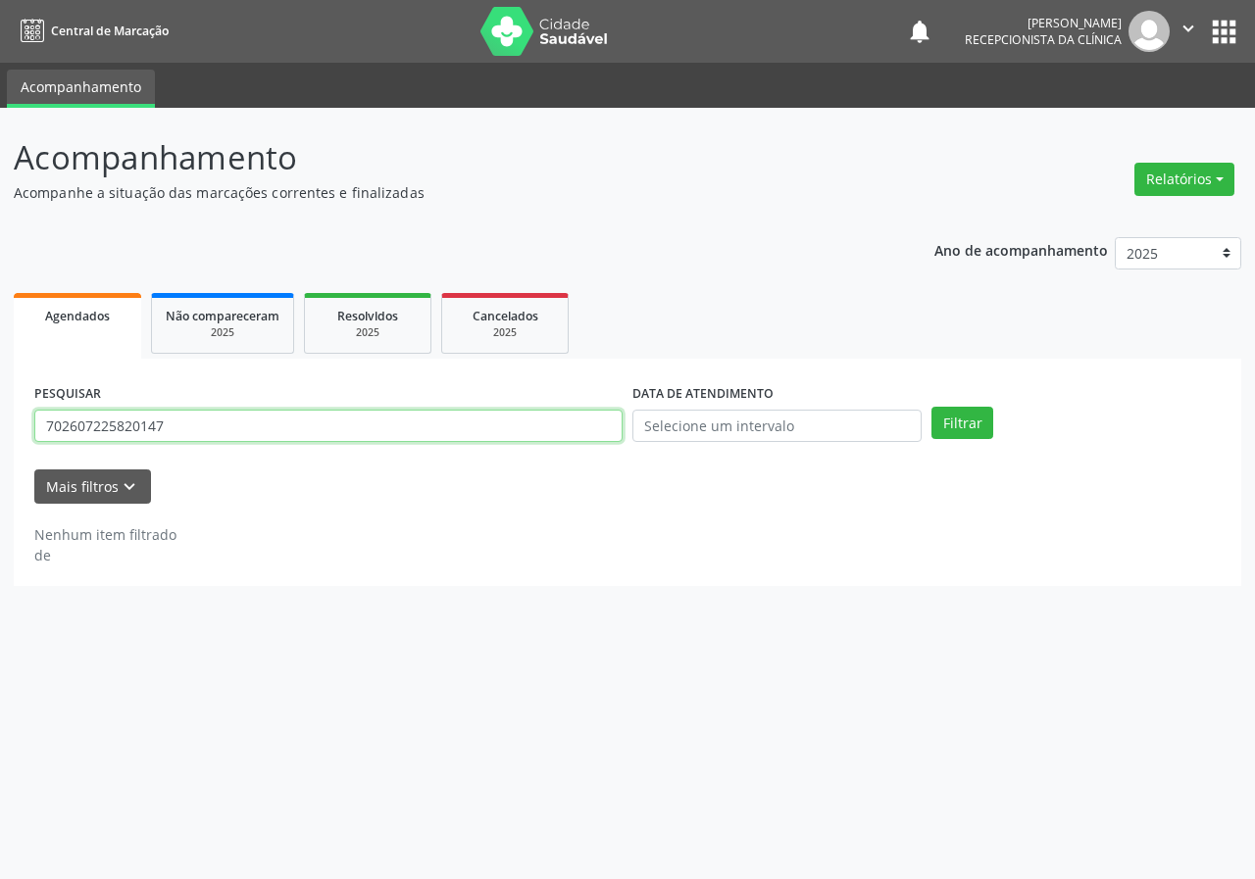
click at [247, 430] on input "702607225820147" at bounding box center [328, 426] width 588 height 33
click at [931, 407] on button "Filtrar" at bounding box center [962, 423] width 62 height 33
click at [260, 415] on input "700807931005780" at bounding box center [328, 426] width 588 height 33
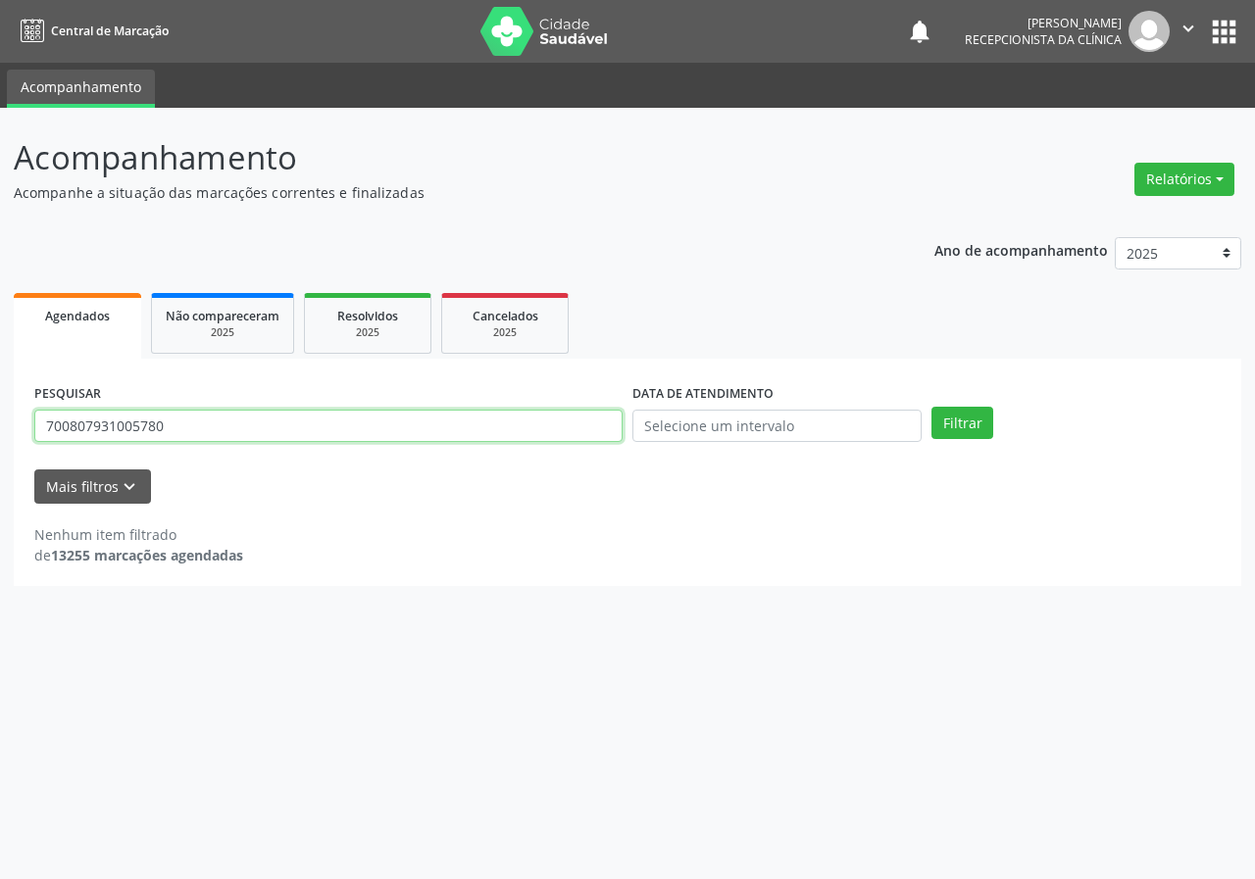
click at [260, 415] on input "700807931005780" at bounding box center [328, 426] width 588 height 33
click at [931, 407] on button "Filtrar" at bounding box center [962, 423] width 62 height 33
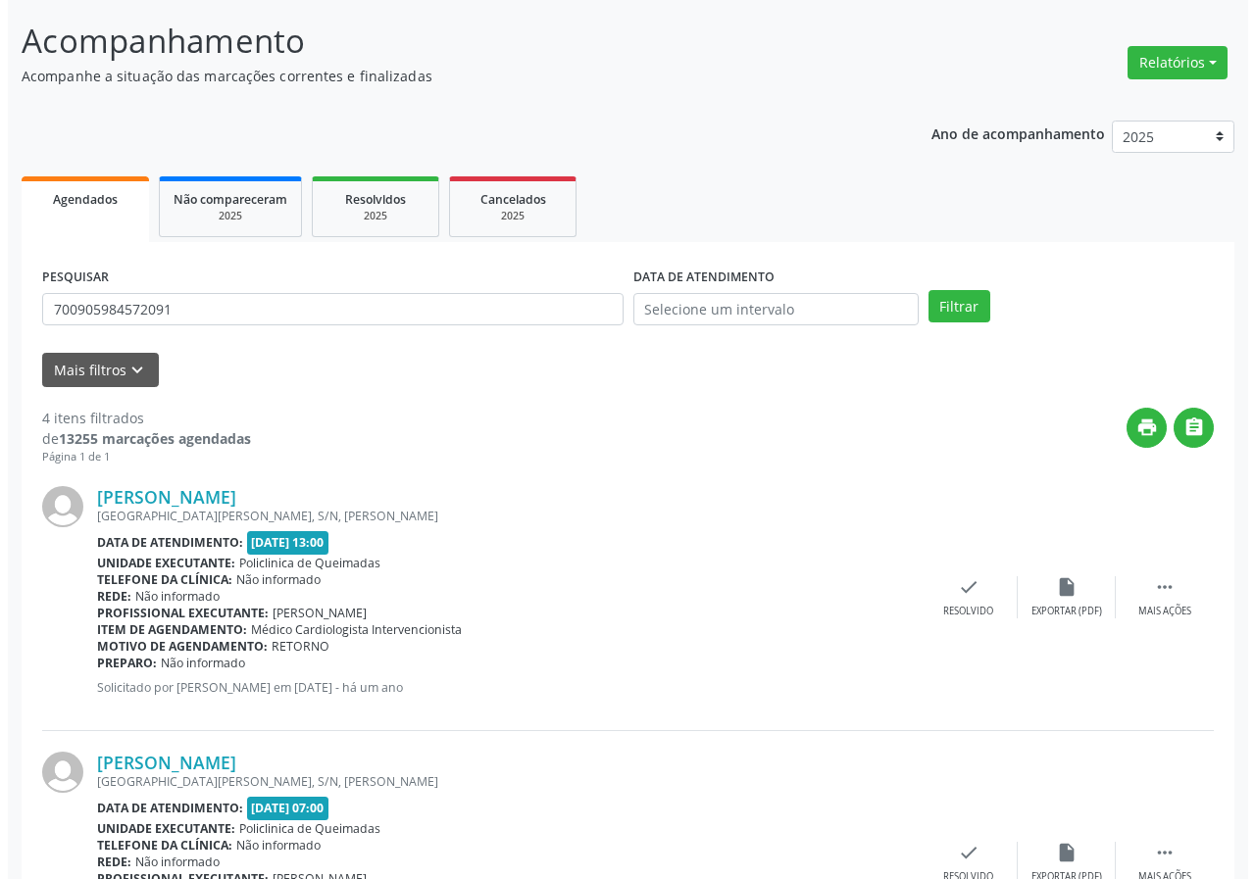
scroll to position [113, 0]
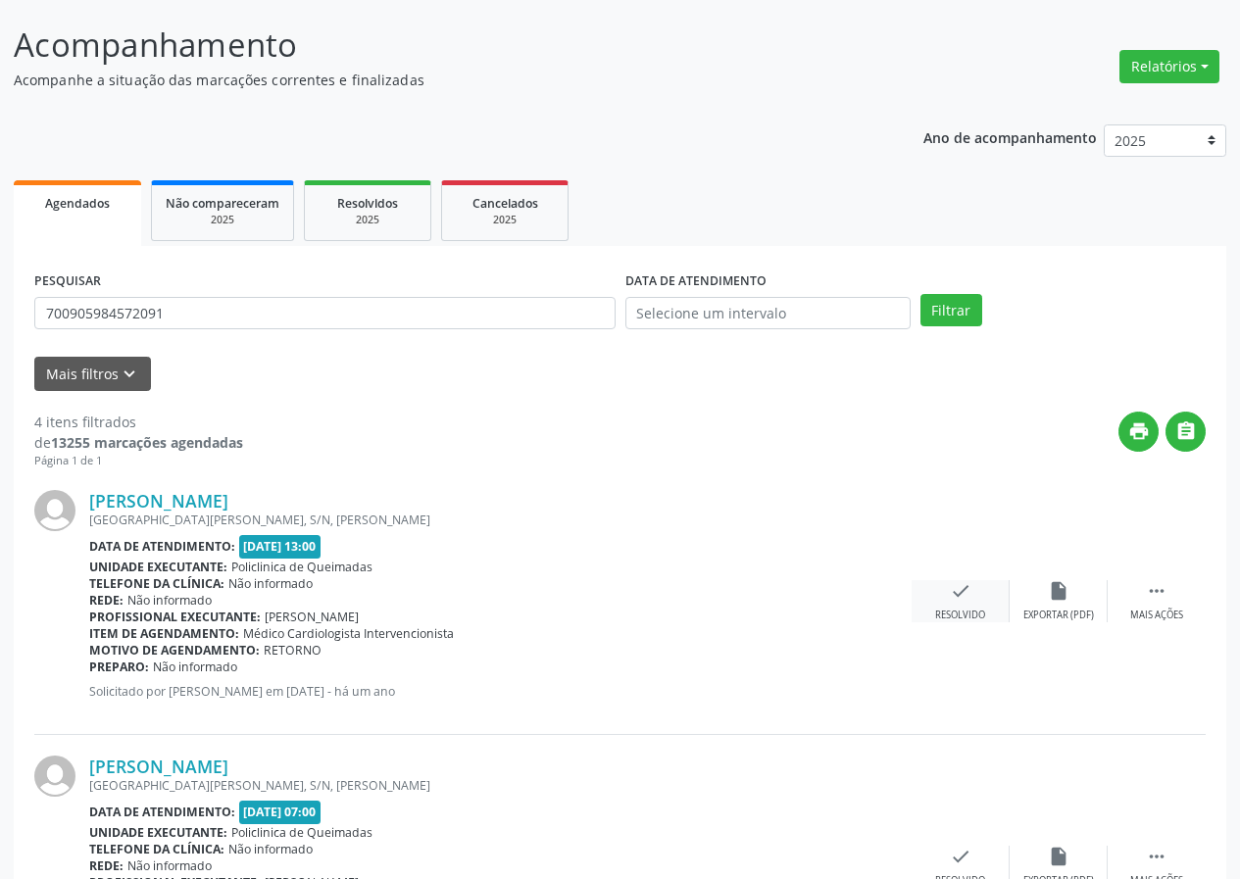
click at [963, 587] on icon "check" at bounding box center [961, 591] width 22 height 22
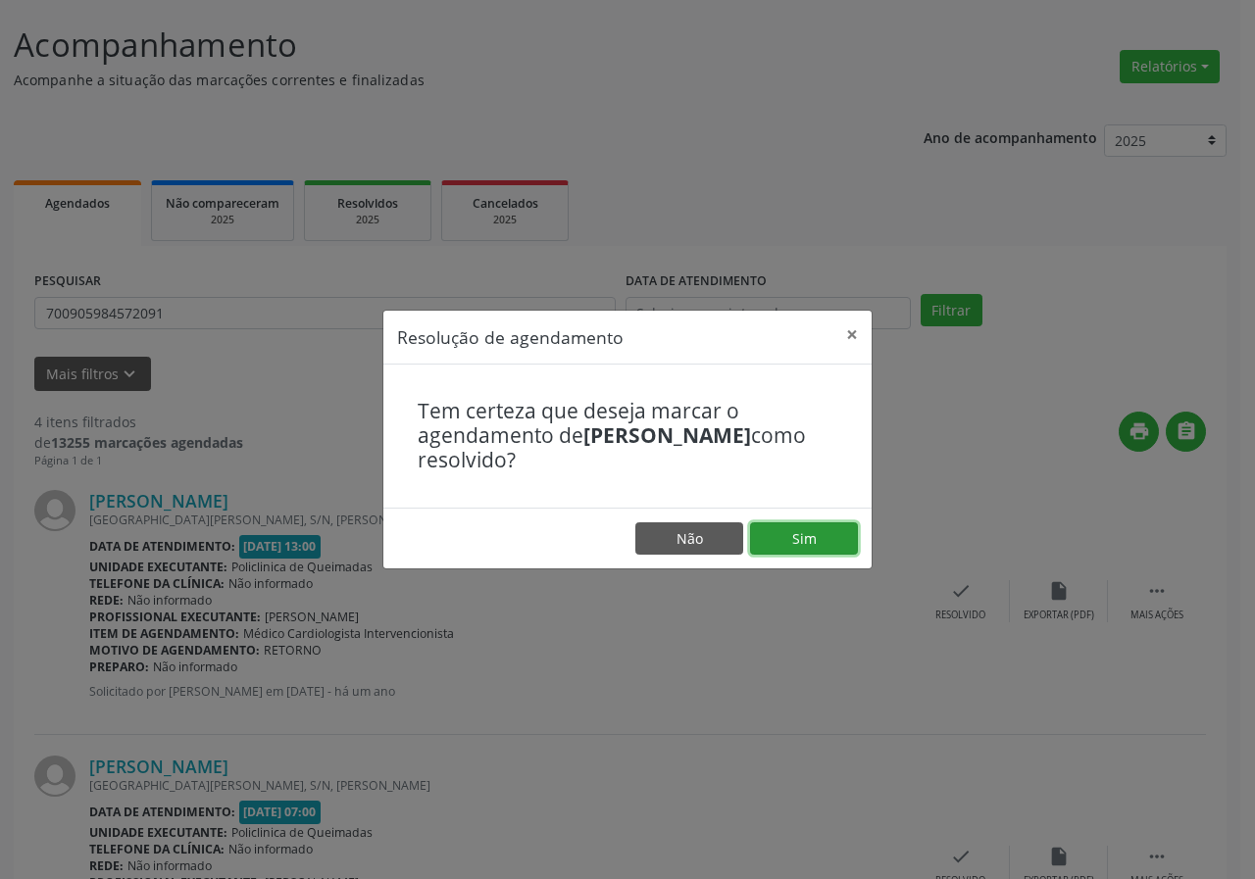
click at [815, 540] on button "Sim" at bounding box center [804, 538] width 108 height 33
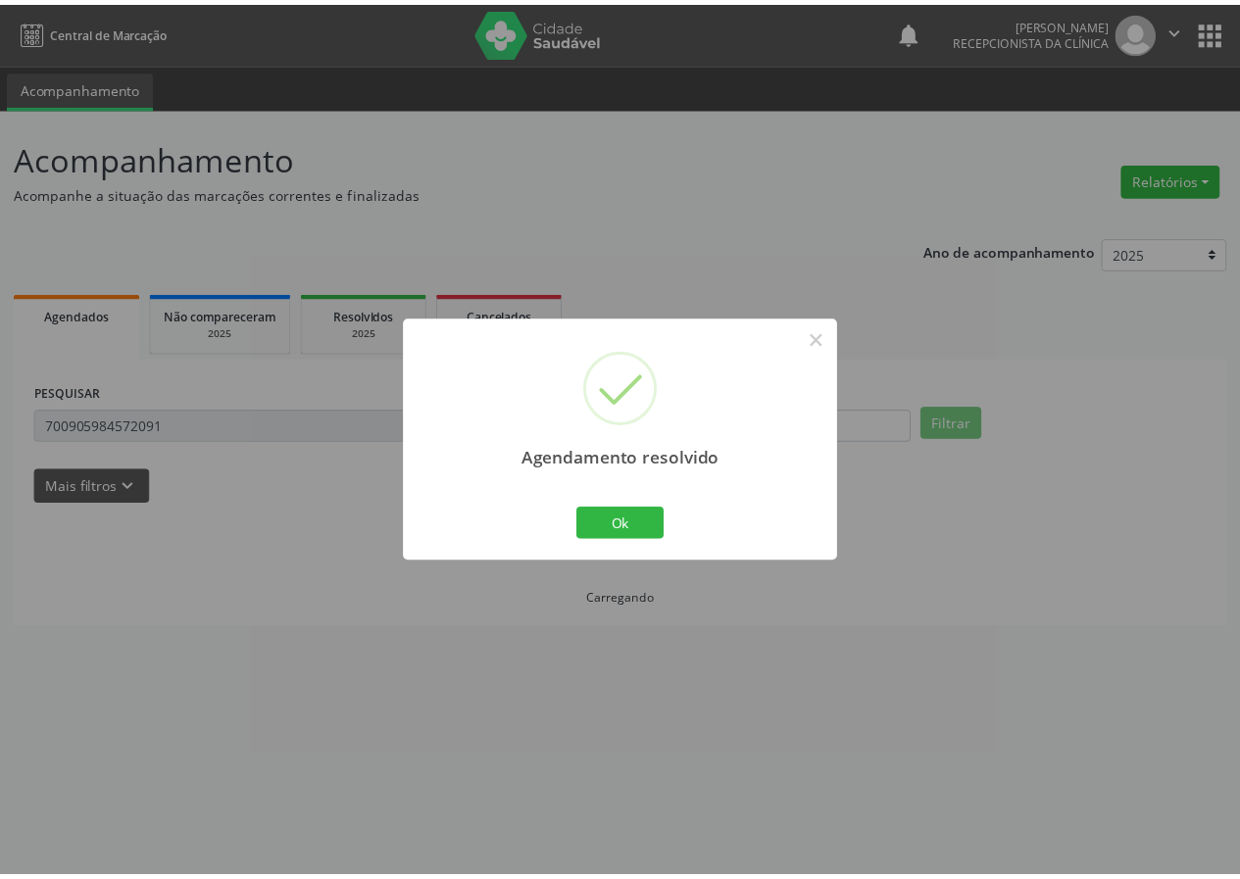
scroll to position [0, 0]
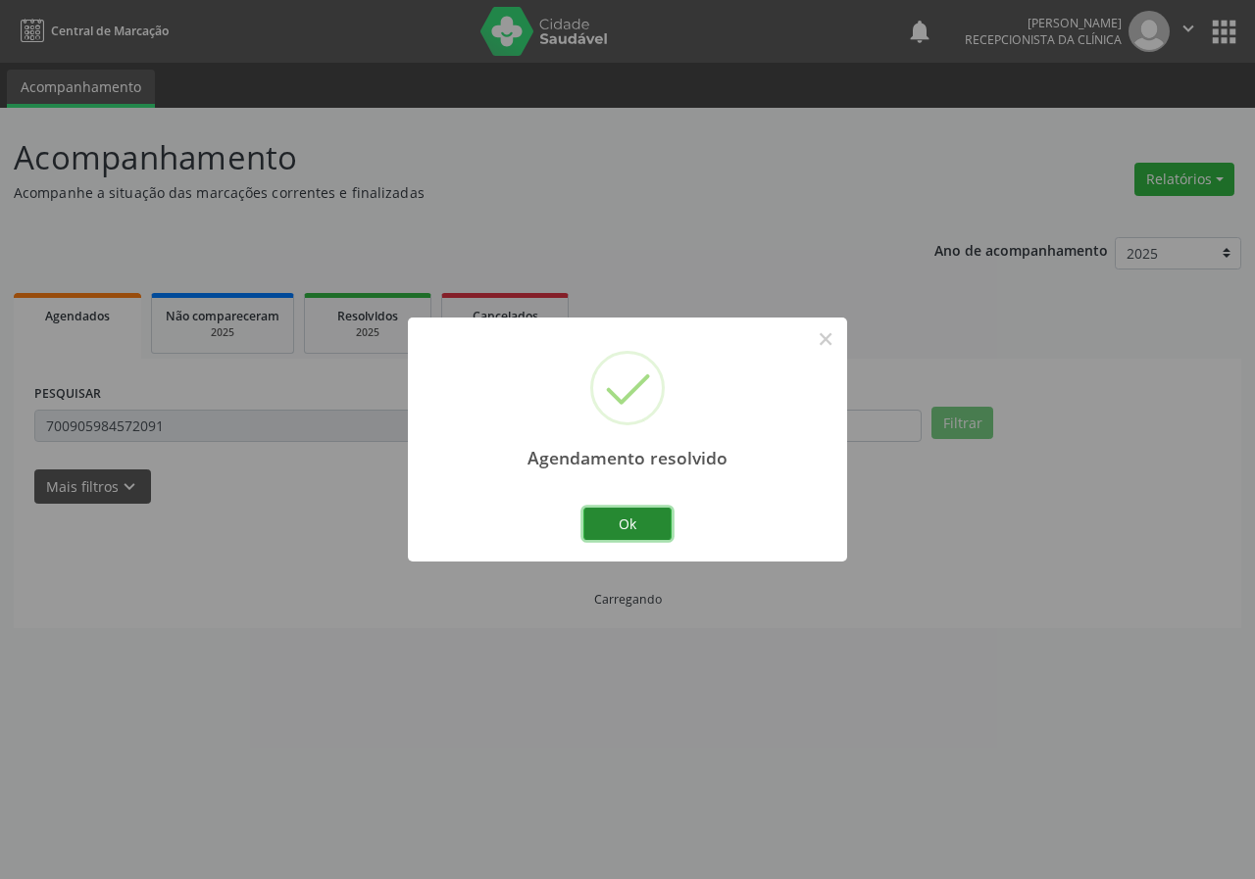
click at [594, 518] on button "Ok" at bounding box center [627, 524] width 88 height 33
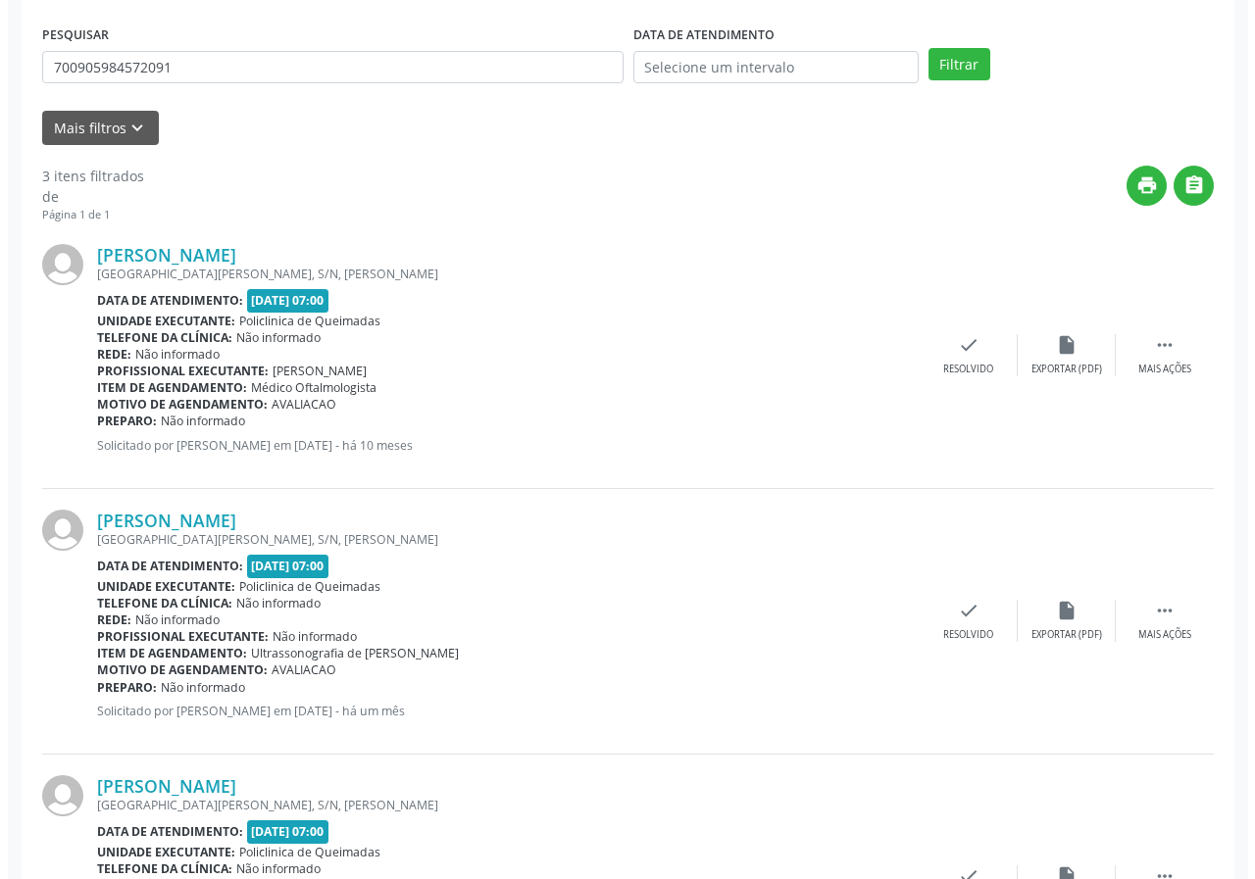
scroll to position [490, 0]
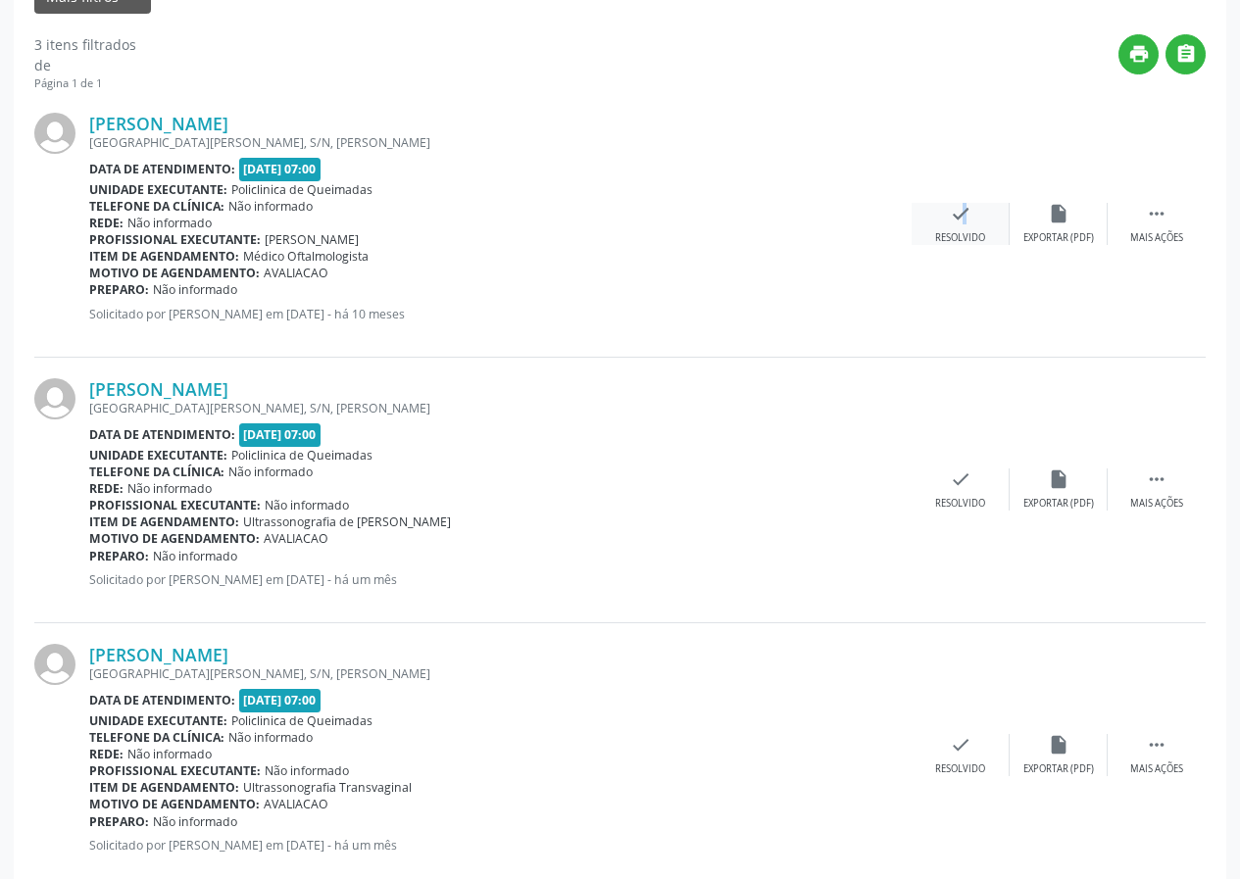
click at [954, 203] on icon "check" at bounding box center [961, 214] width 22 height 22
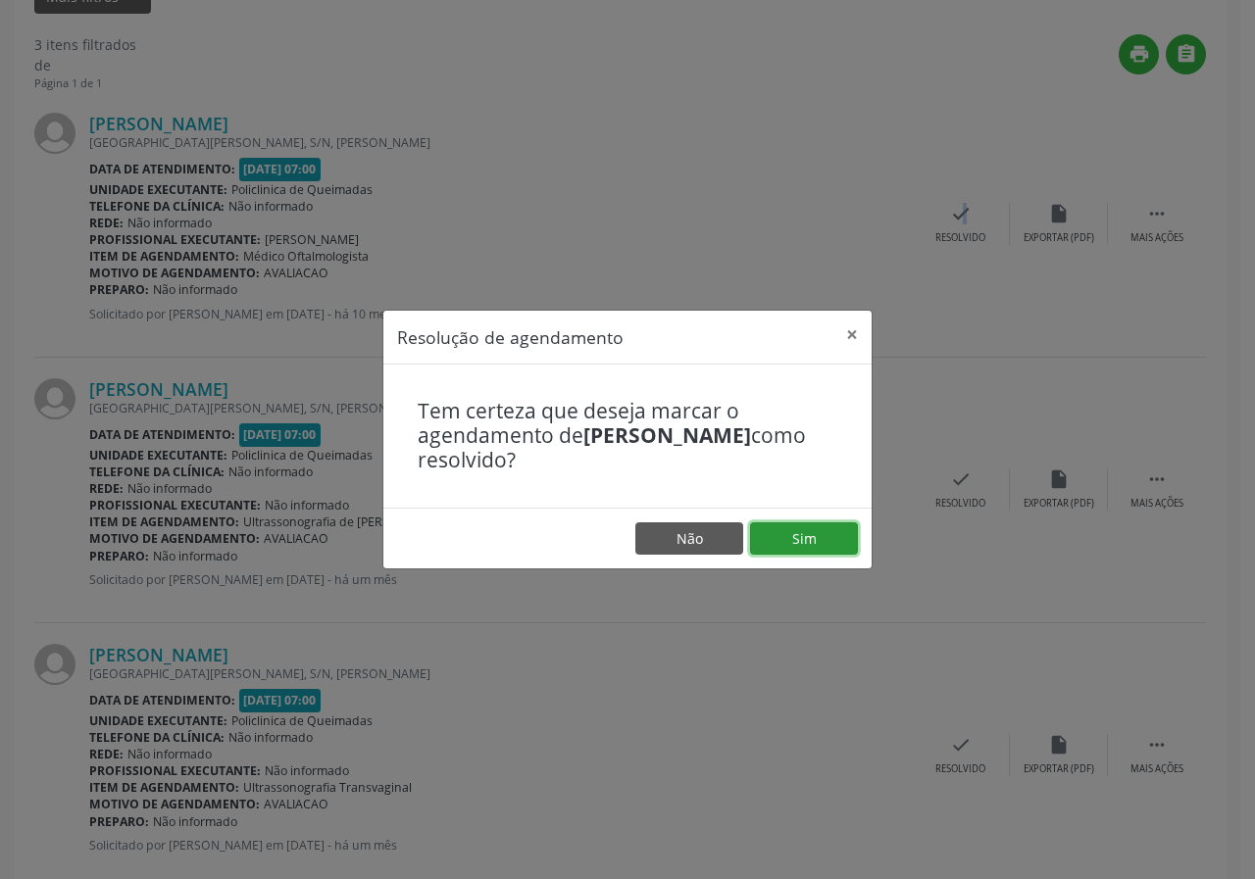
click at [802, 540] on button "Sim" at bounding box center [804, 538] width 108 height 33
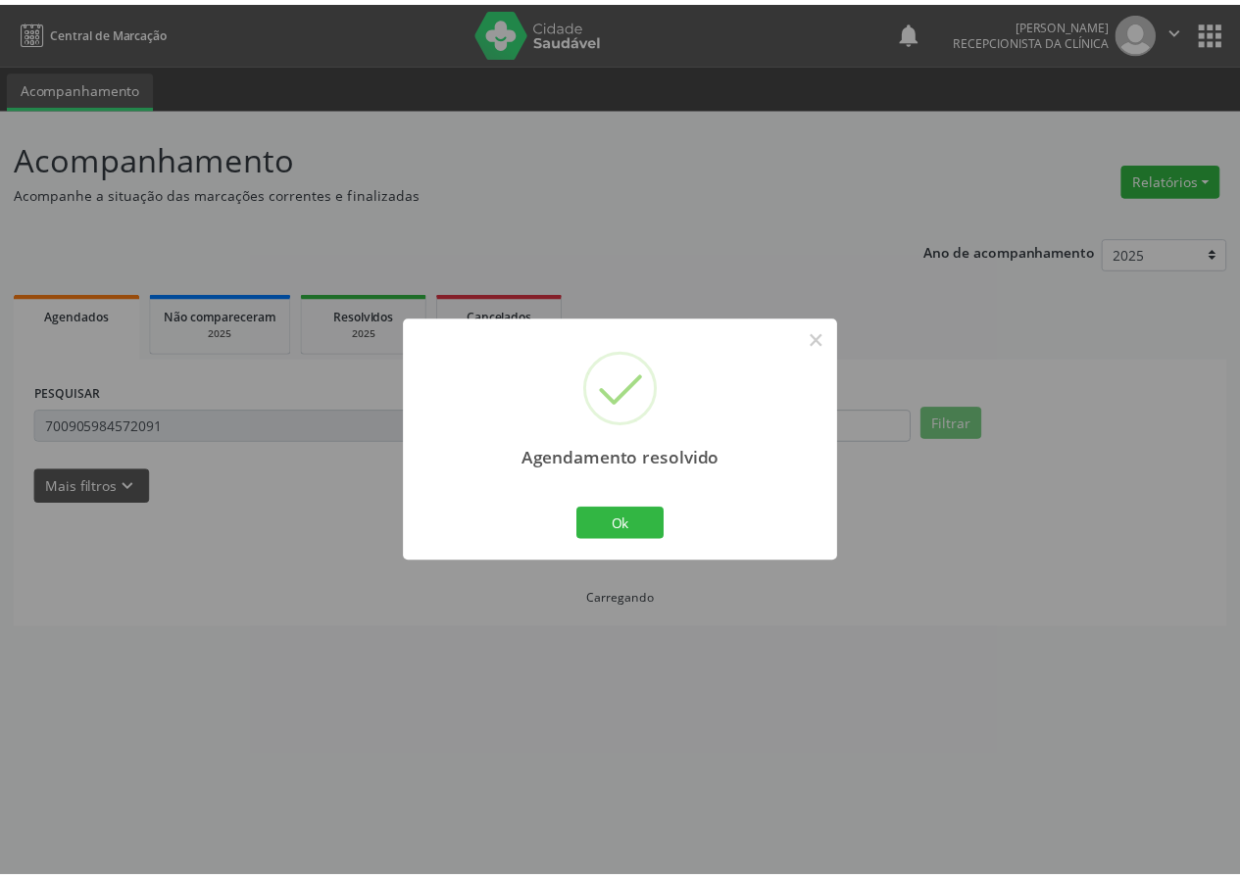
scroll to position [0, 0]
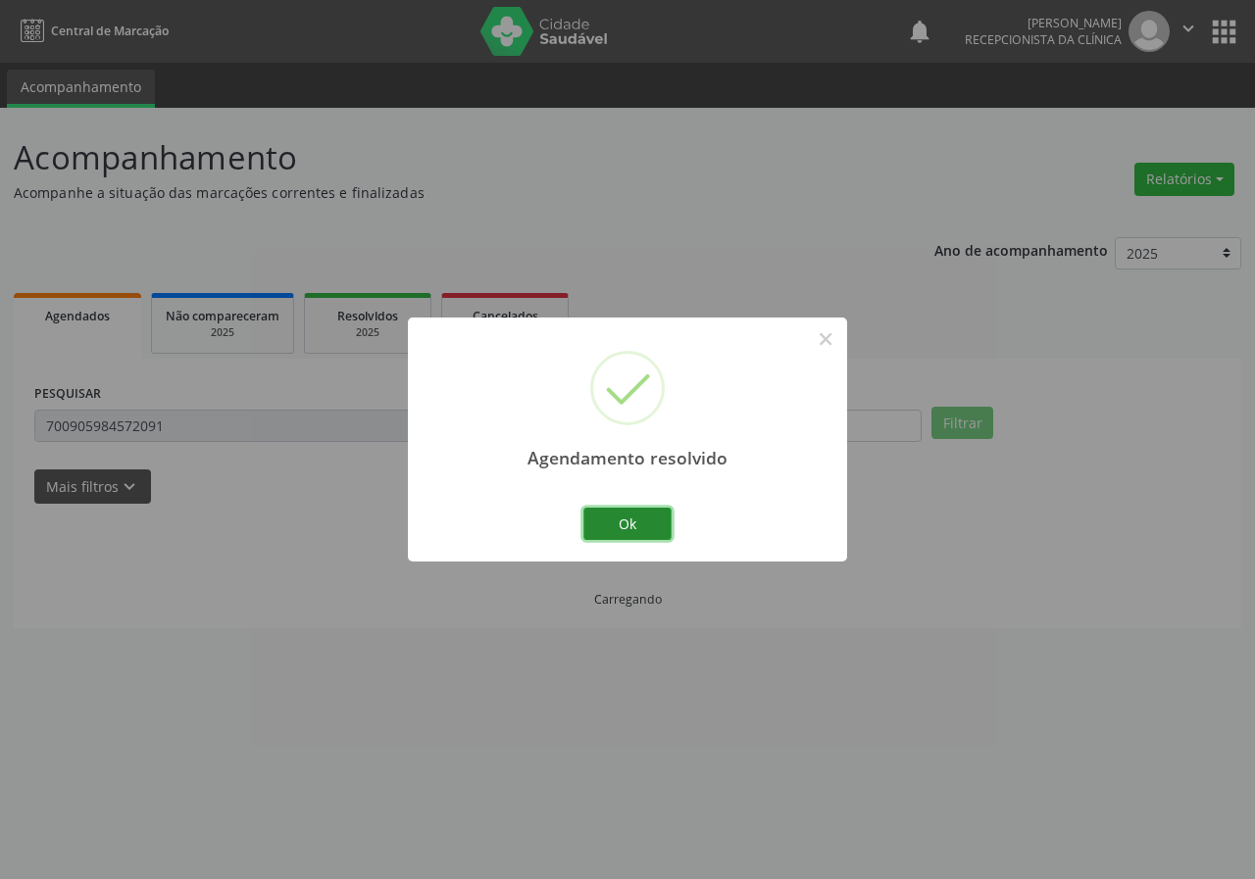
click at [617, 528] on button "Ok" at bounding box center [627, 524] width 88 height 33
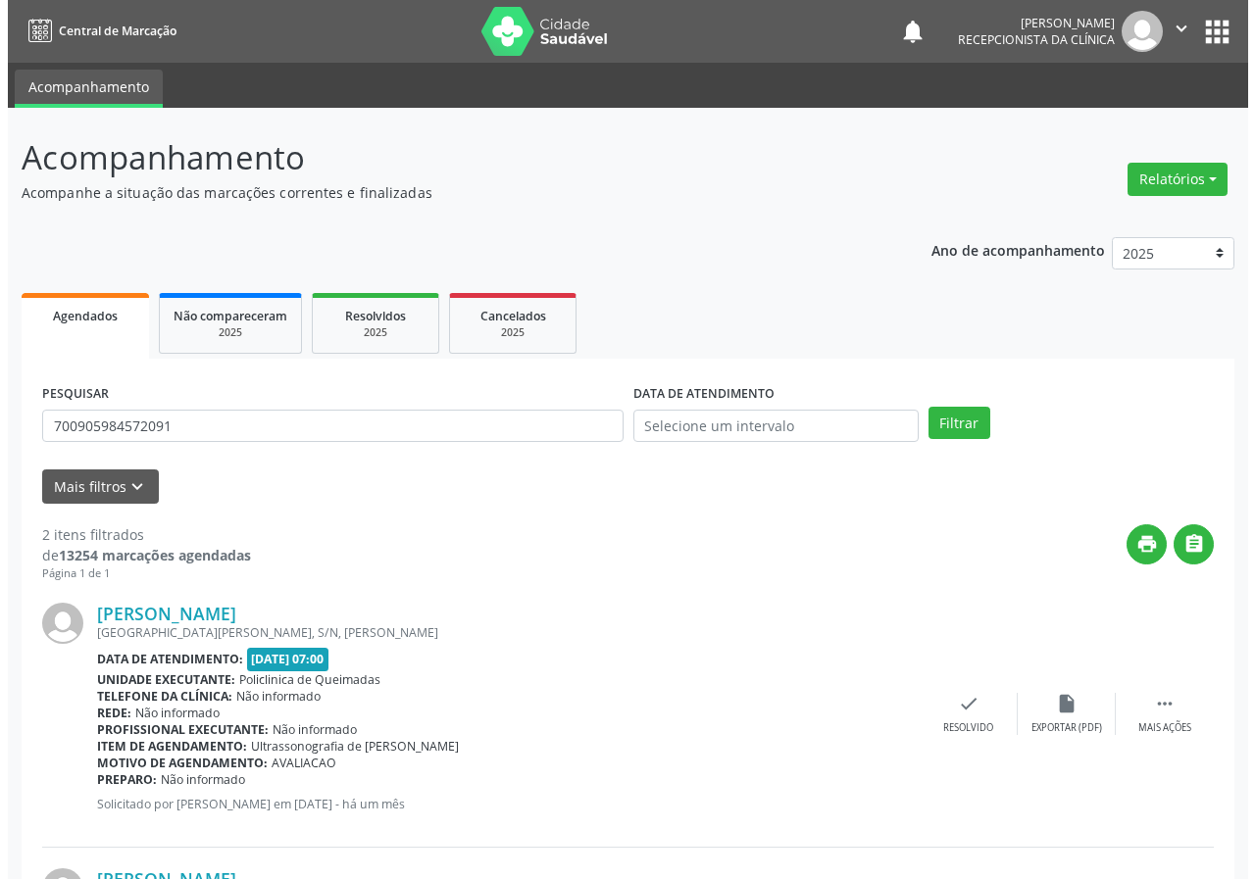
scroll to position [268, 0]
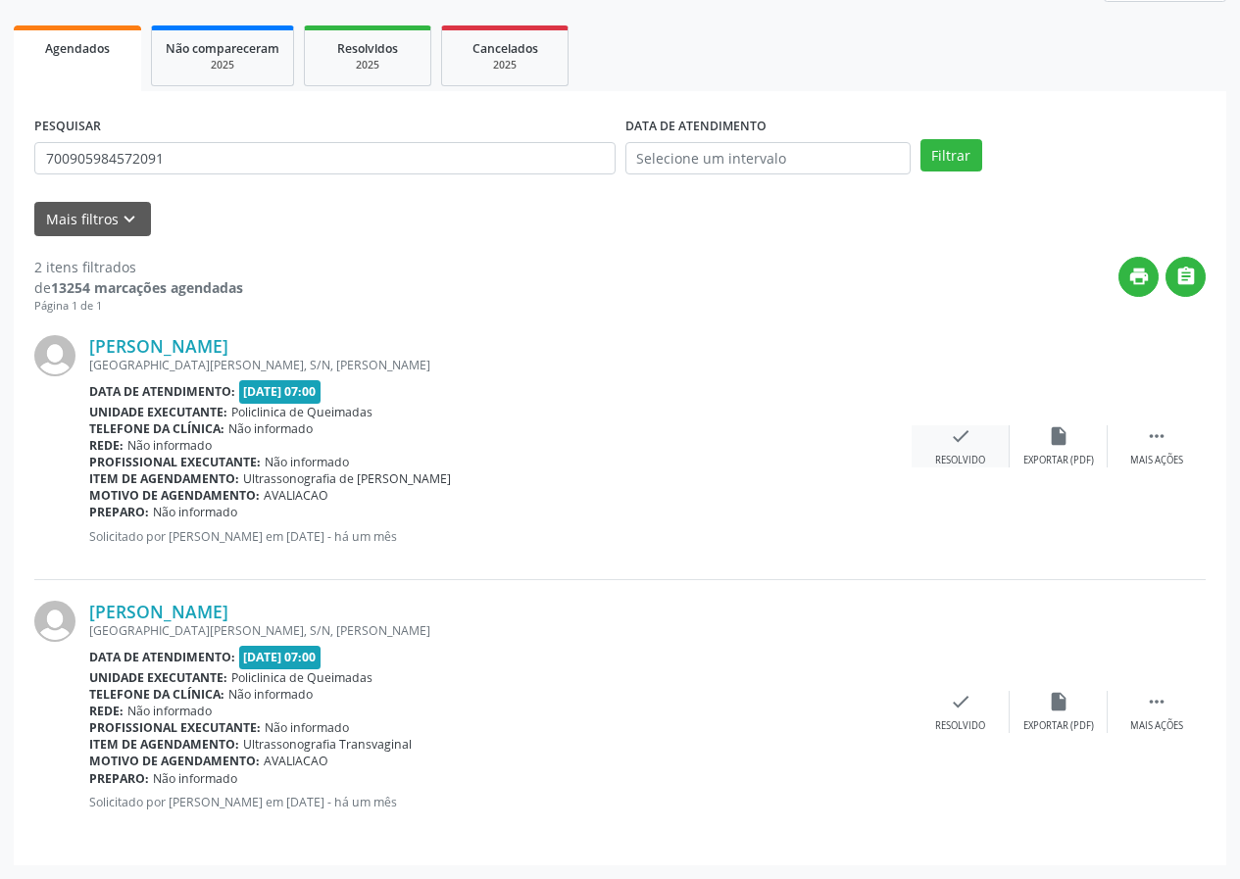
click at [957, 442] on icon "check" at bounding box center [961, 436] width 22 height 22
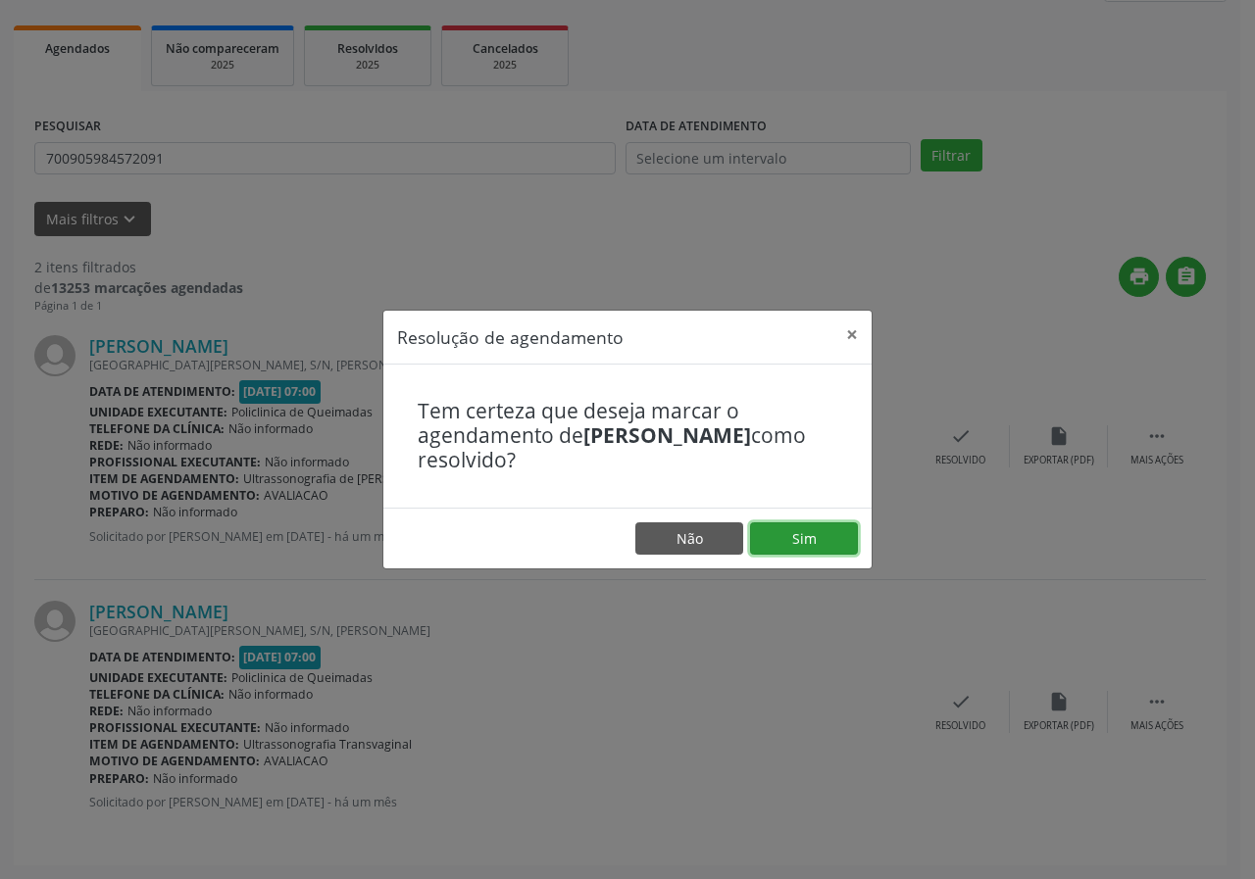
click at [821, 541] on button "Sim" at bounding box center [804, 538] width 108 height 33
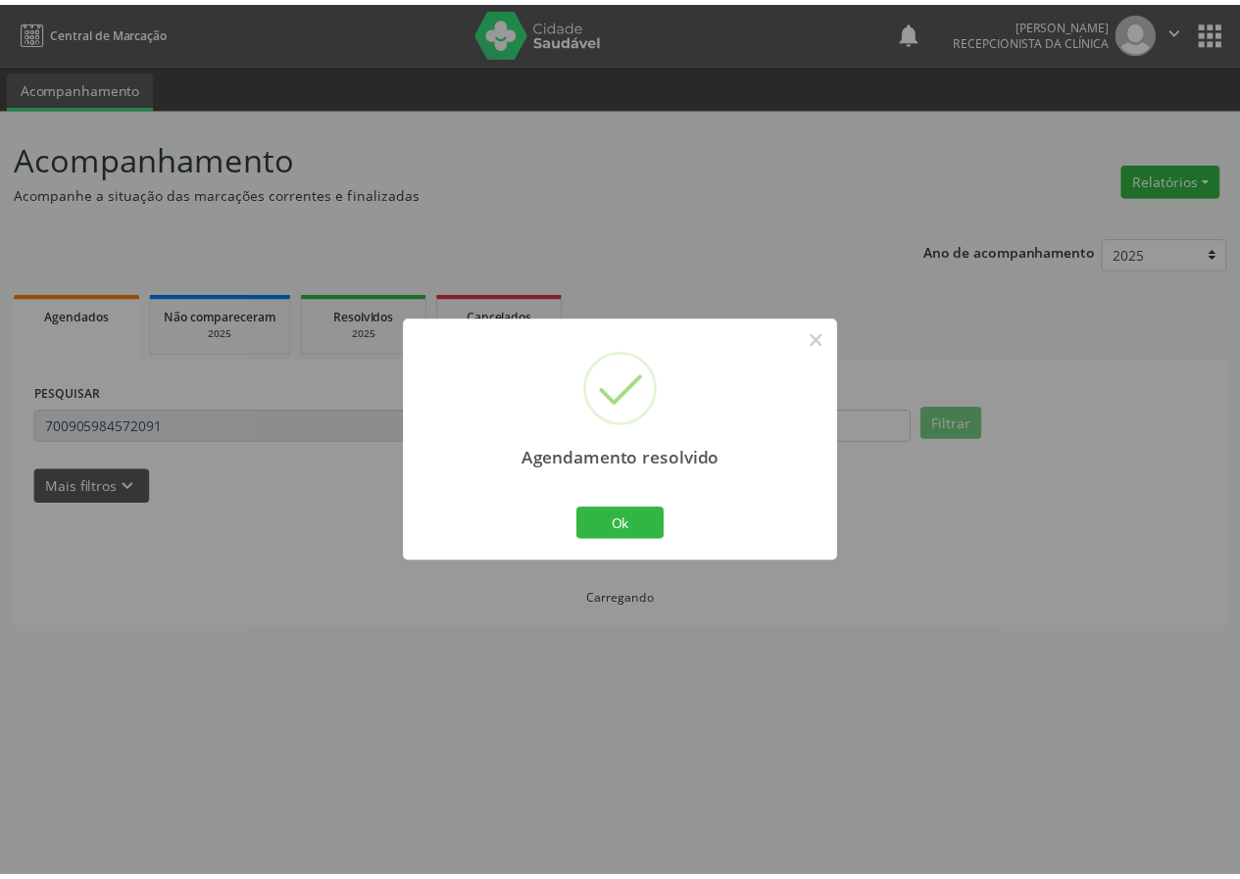
scroll to position [0, 0]
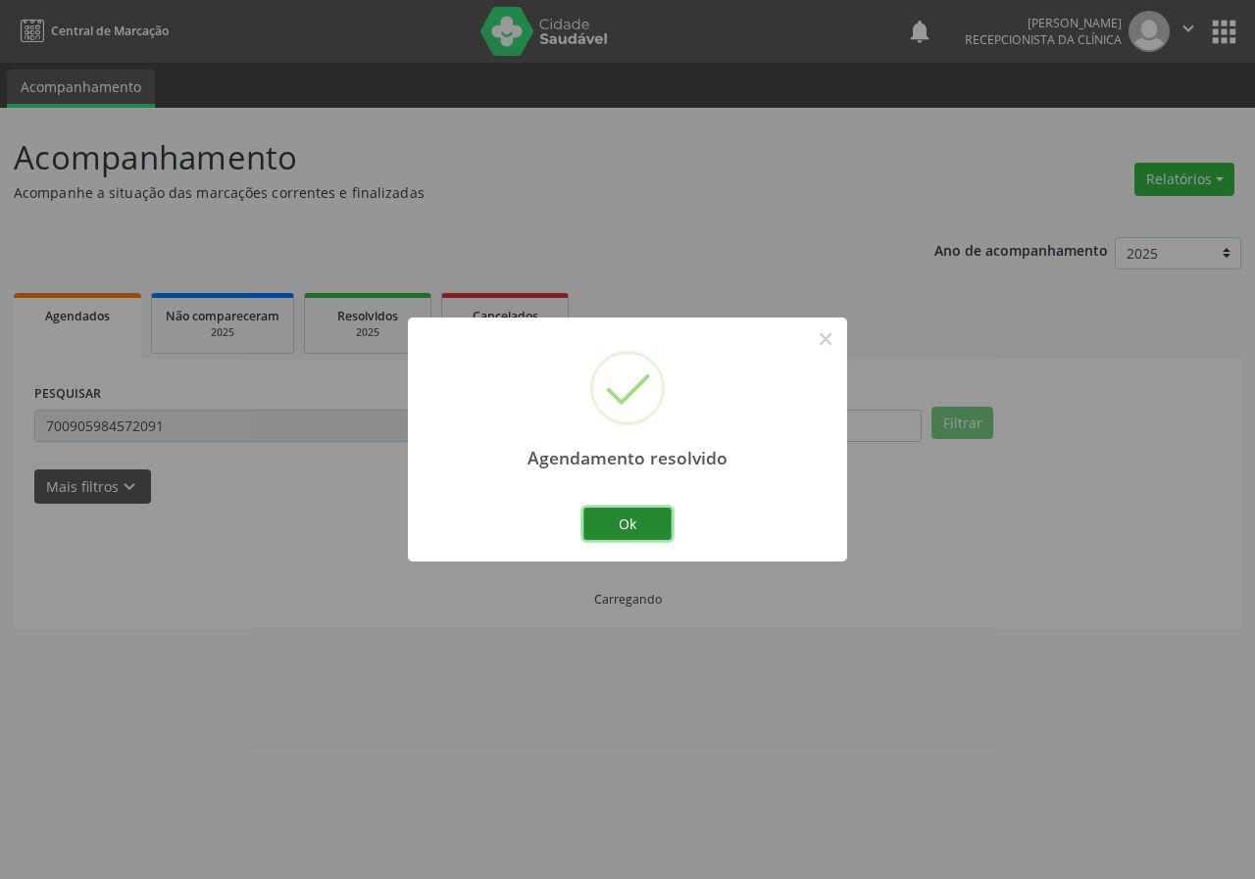
drag, startPoint x: 660, startPoint y: 518, endPoint x: 646, endPoint y: 510, distance: 16.3
click at [658, 518] on button "Ok" at bounding box center [627, 524] width 88 height 33
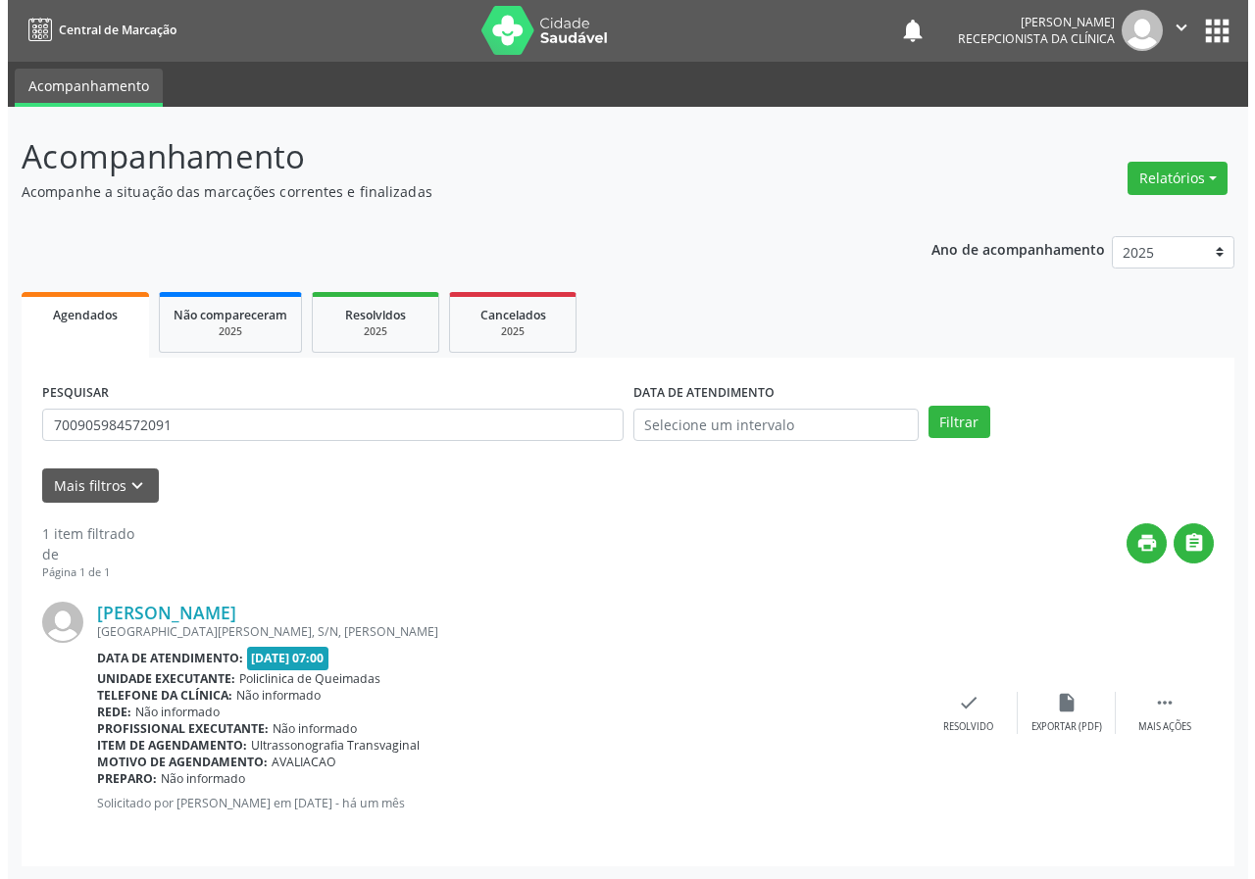
scroll to position [2, 0]
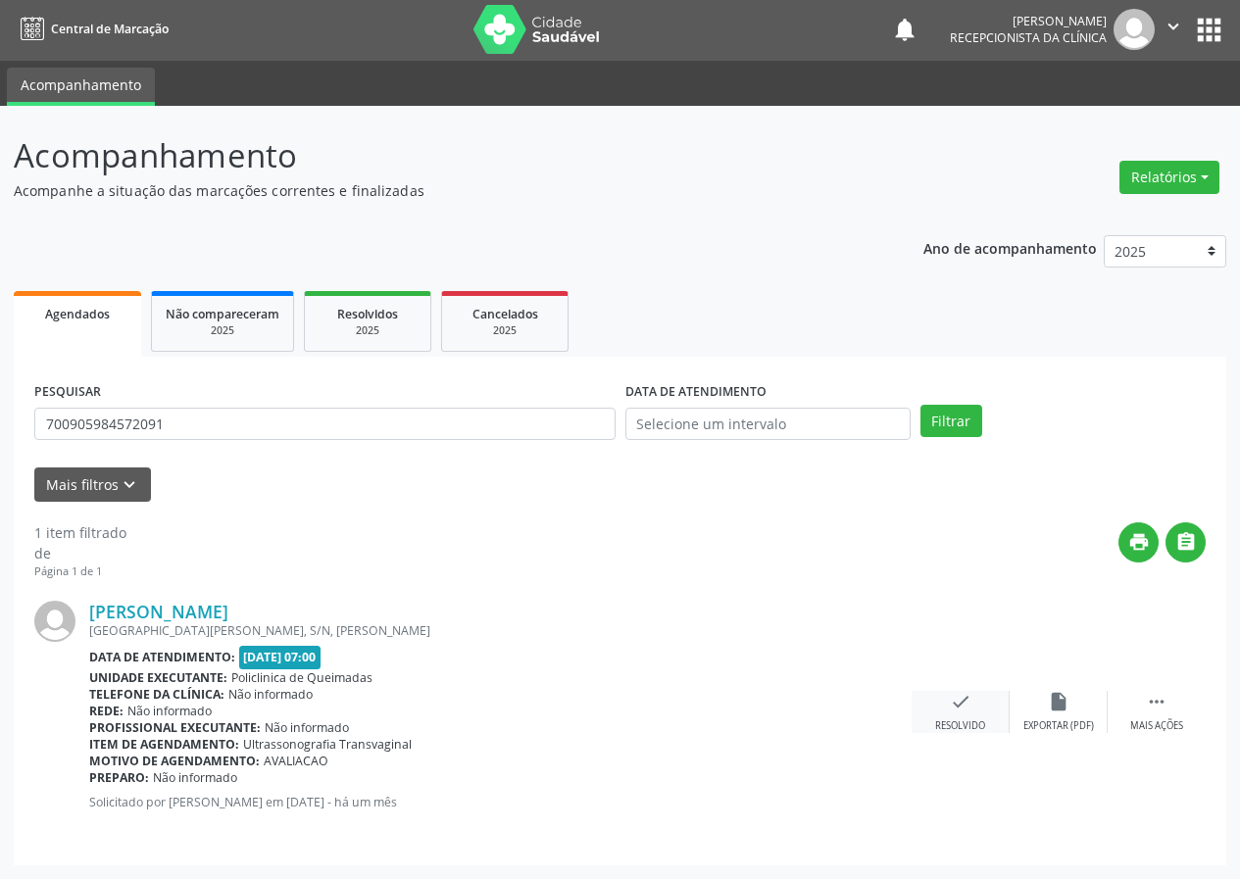
click at [954, 707] on icon "check" at bounding box center [961, 702] width 22 height 22
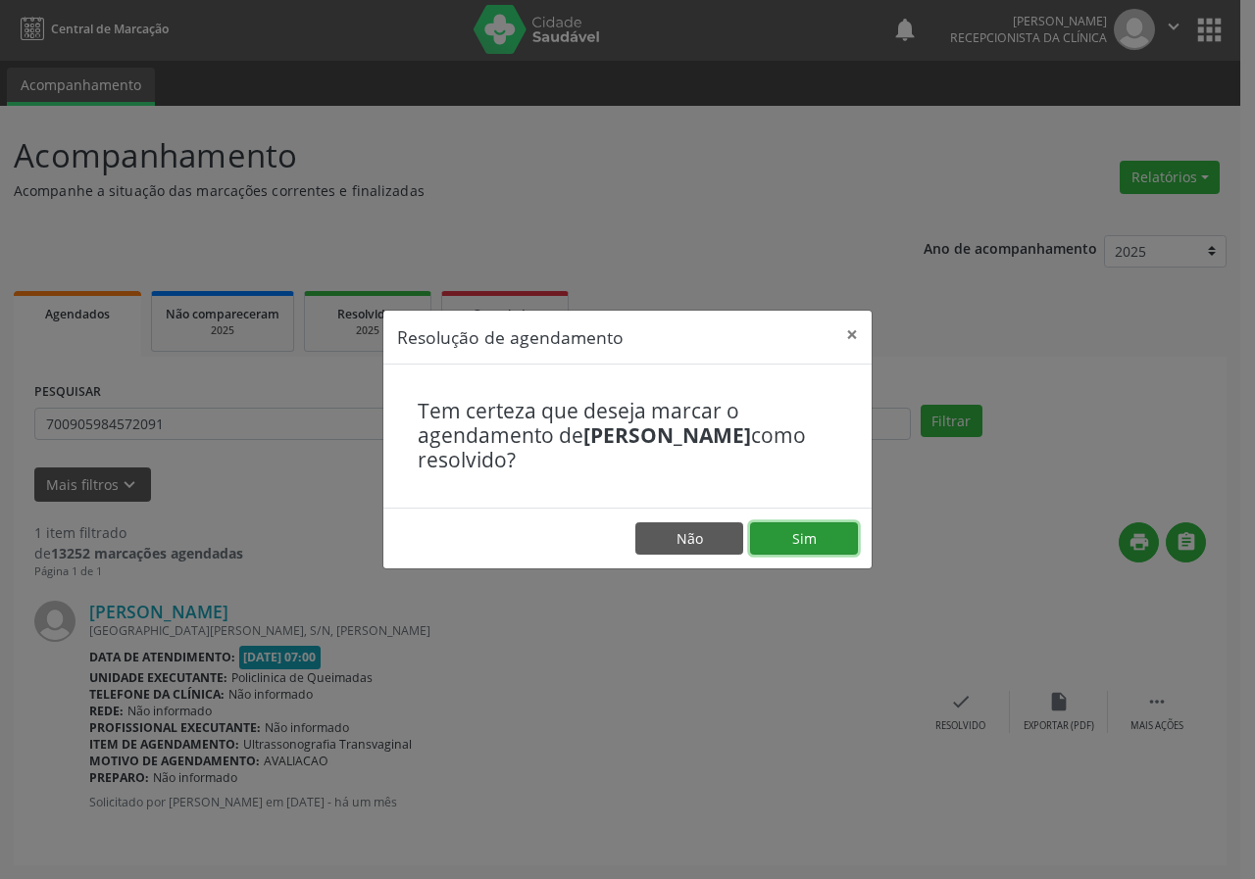
click at [806, 535] on button "Sim" at bounding box center [804, 538] width 108 height 33
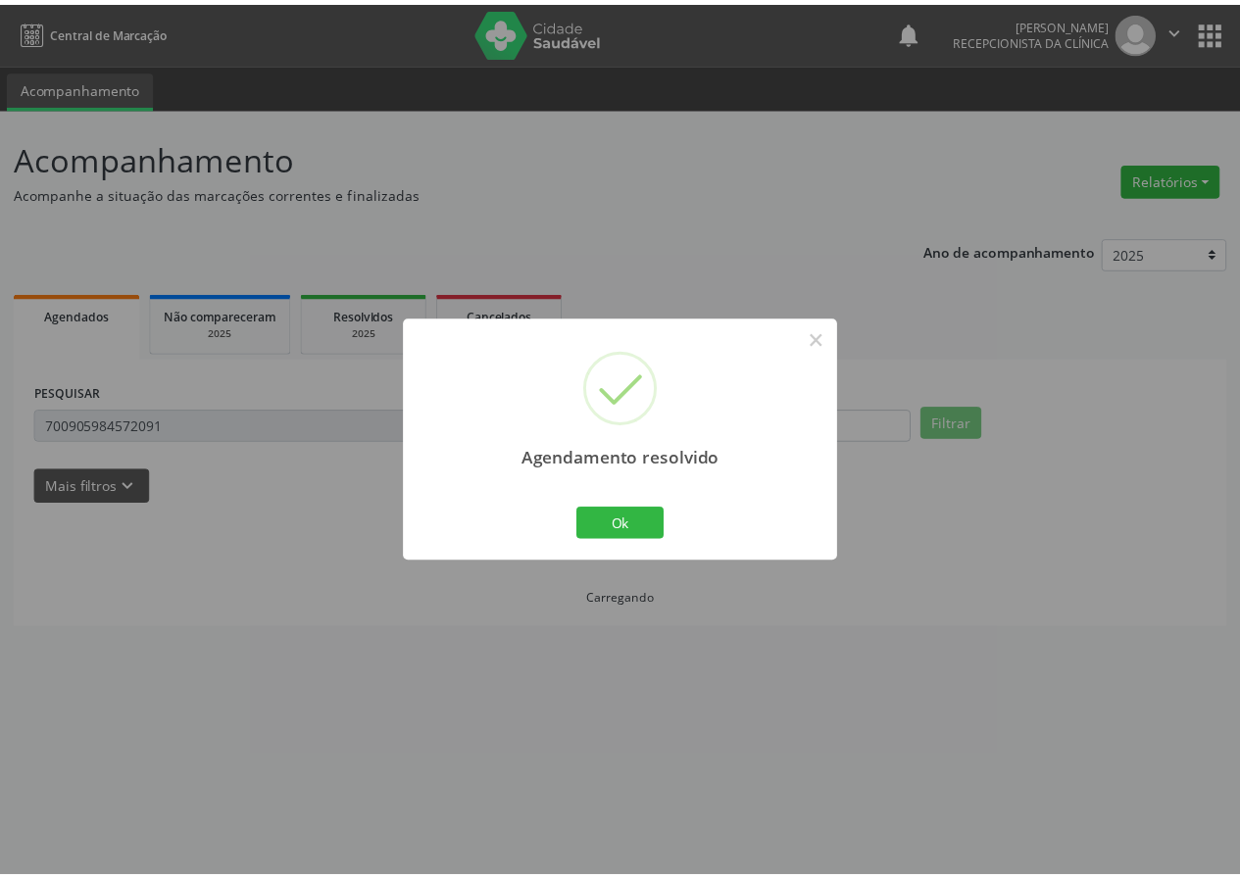
scroll to position [0, 0]
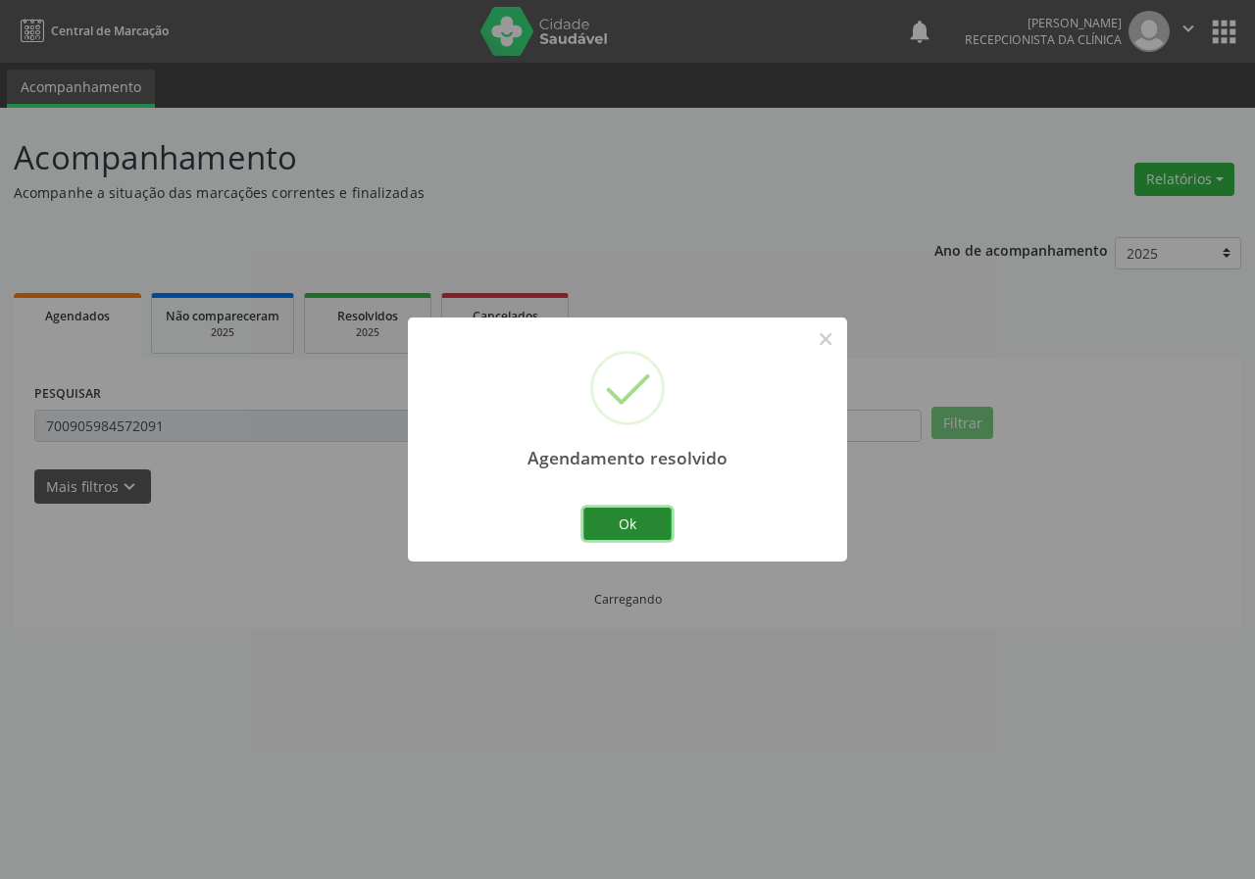
click at [607, 530] on button "Ok" at bounding box center [627, 524] width 88 height 33
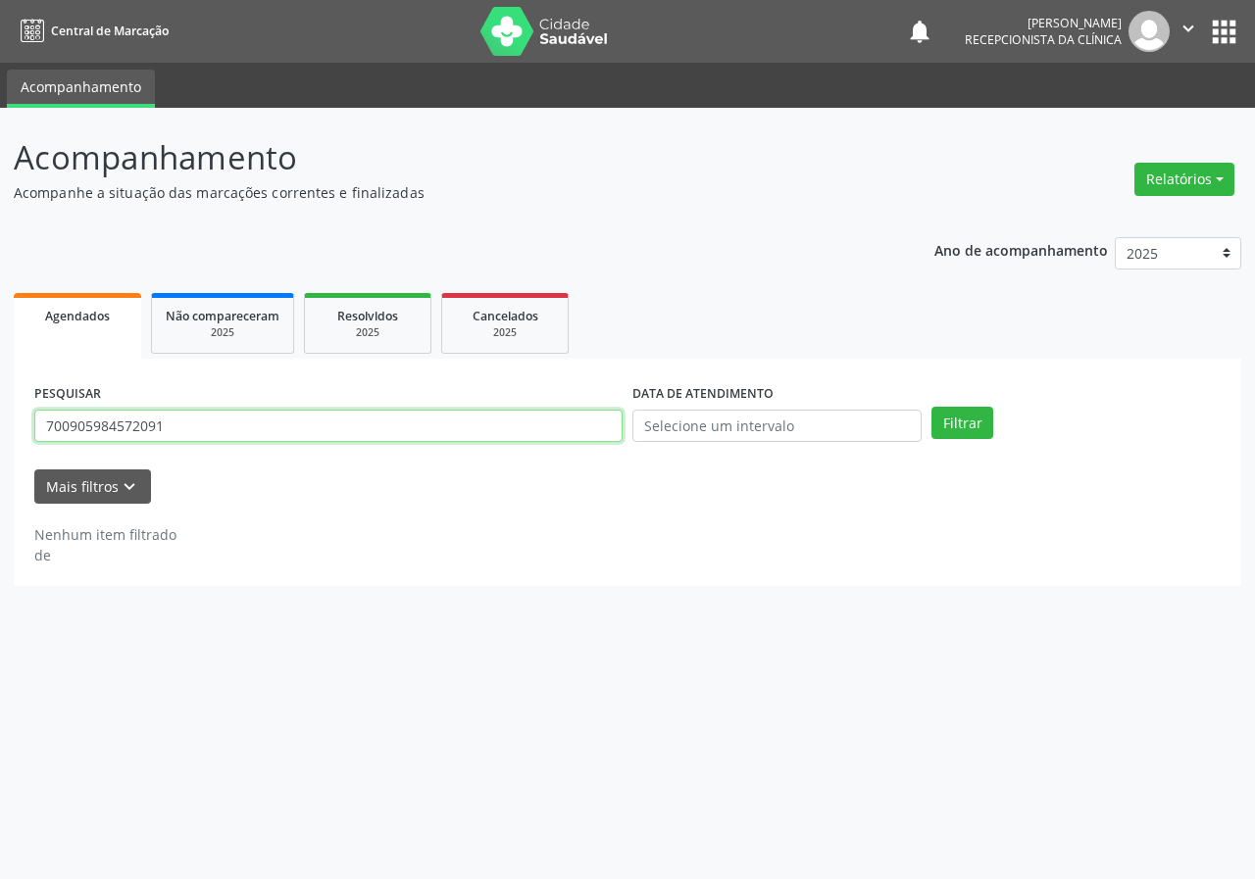
click at [238, 440] on input "700905984572091" at bounding box center [328, 426] width 588 height 33
click at [238, 442] on input "700905984572091" at bounding box center [328, 426] width 588 height 33
click at [931, 407] on button "Filtrar" at bounding box center [962, 423] width 62 height 33
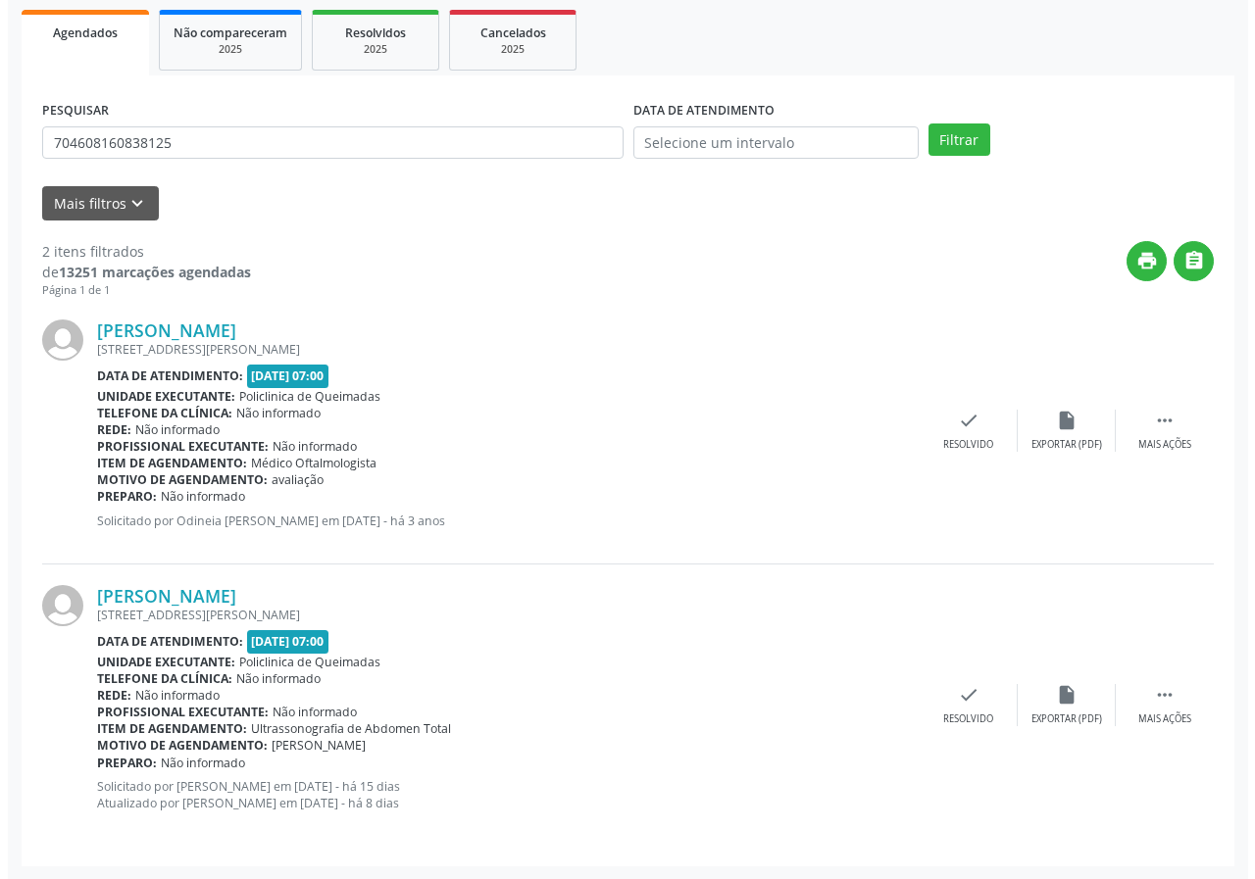
scroll to position [284, 0]
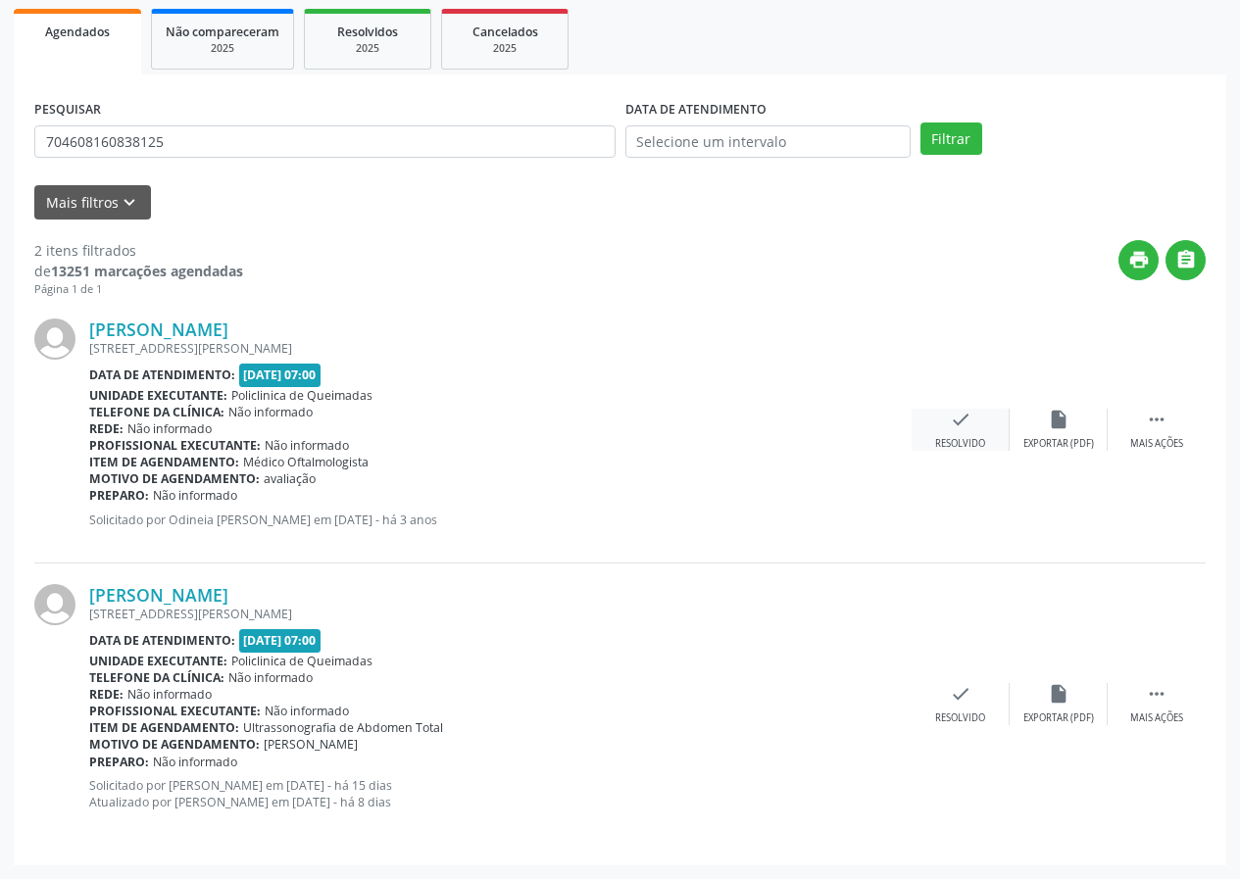
click at [961, 423] on icon "check" at bounding box center [961, 420] width 22 height 22
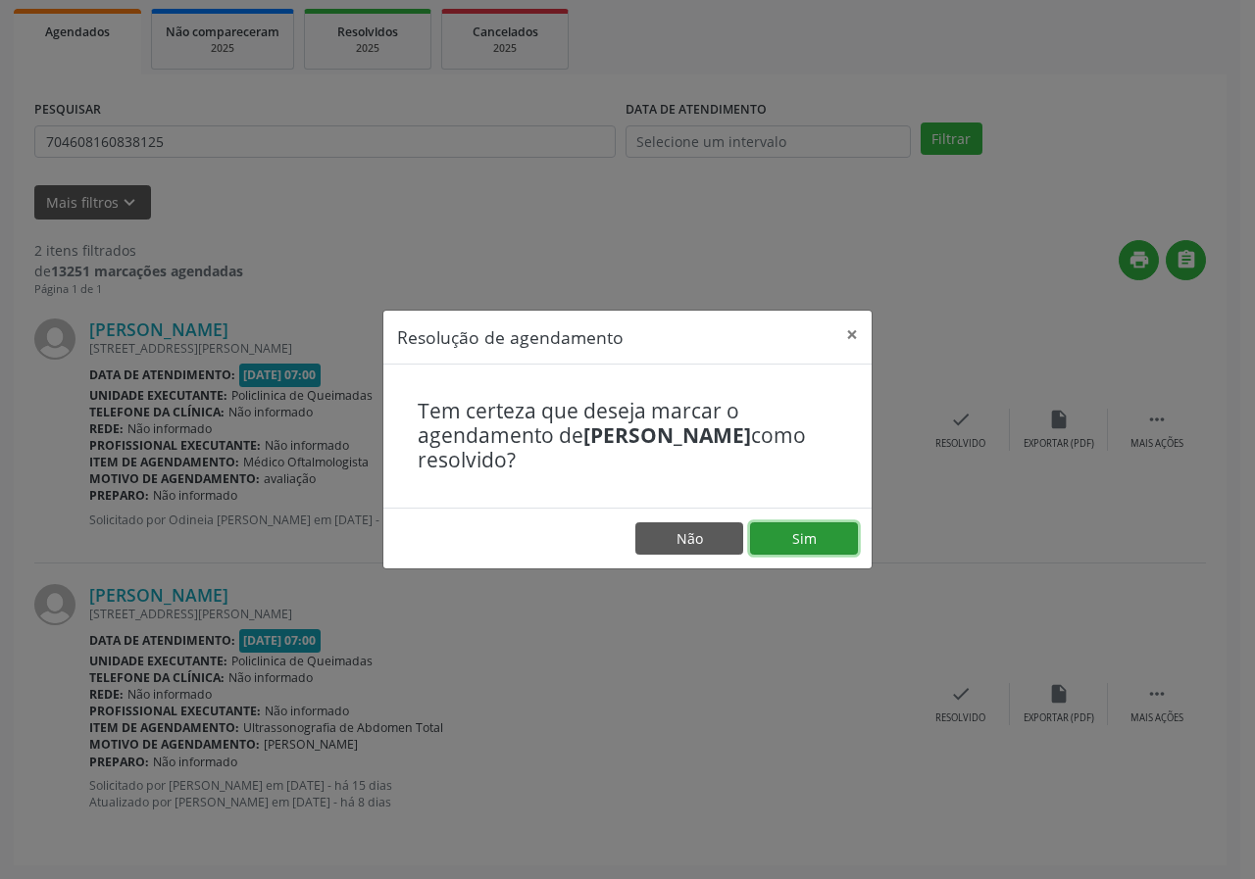
click at [827, 530] on button "Sim" at bounding box center [804, 538] width 108 height 33
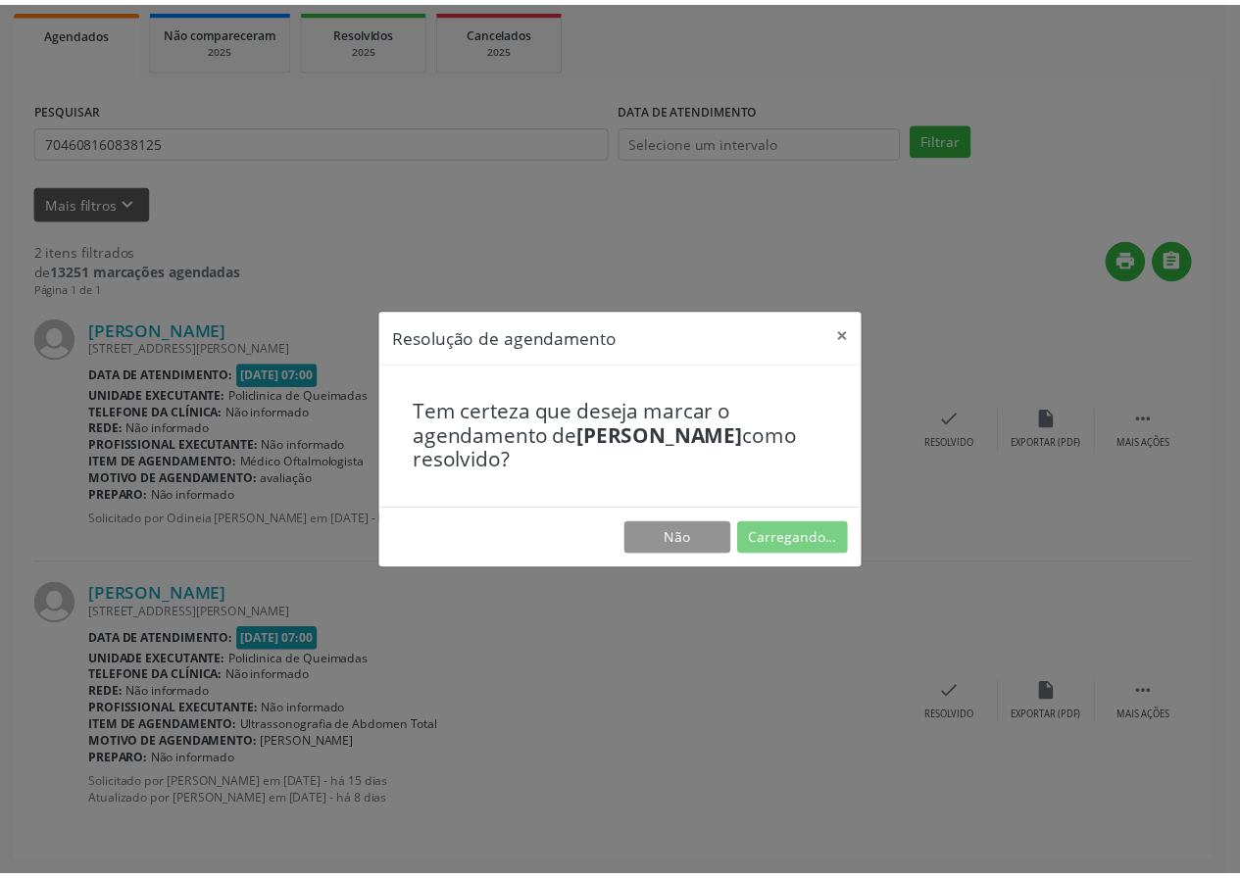
scroll to position [0, 0]
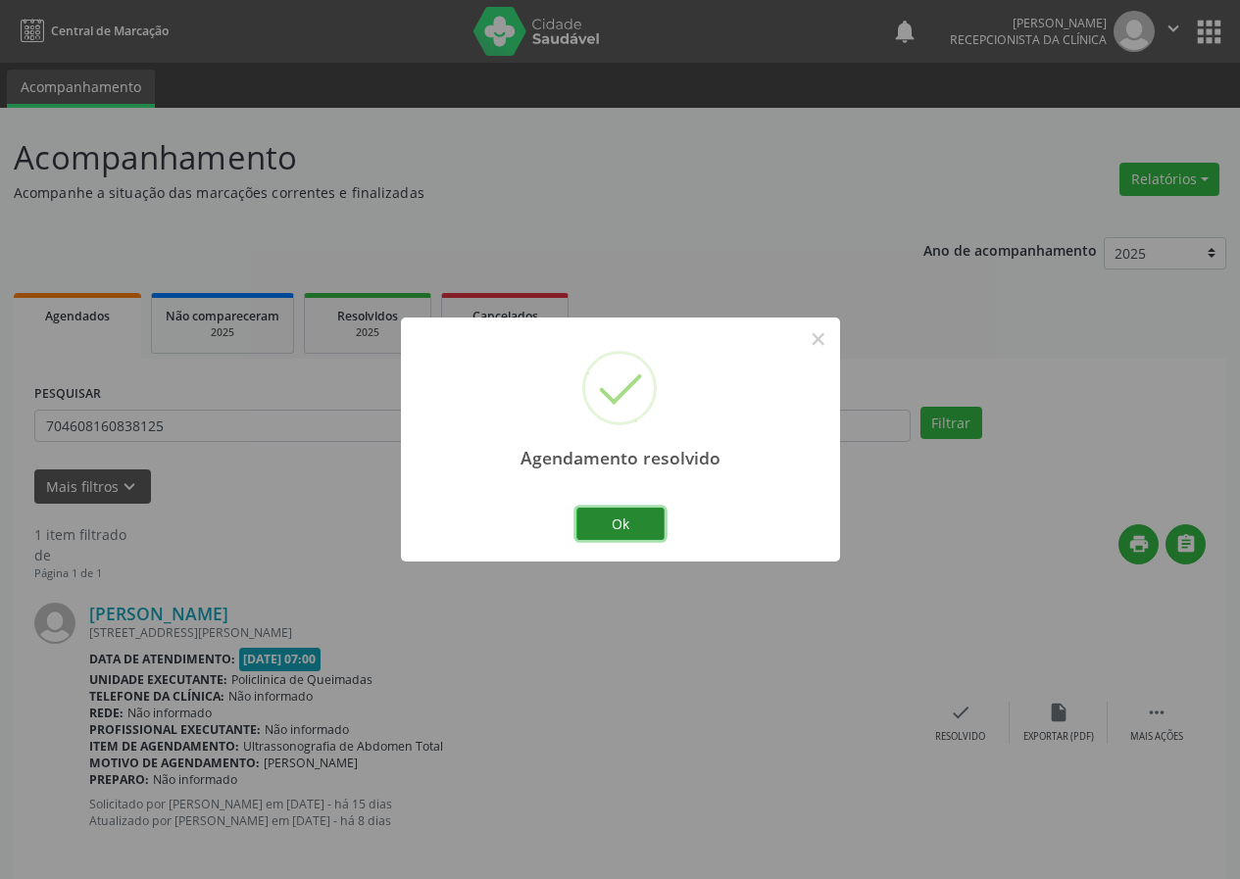
click at [636, 514] on button "Ok" at bounding box center [620, 524] width 88 height 33
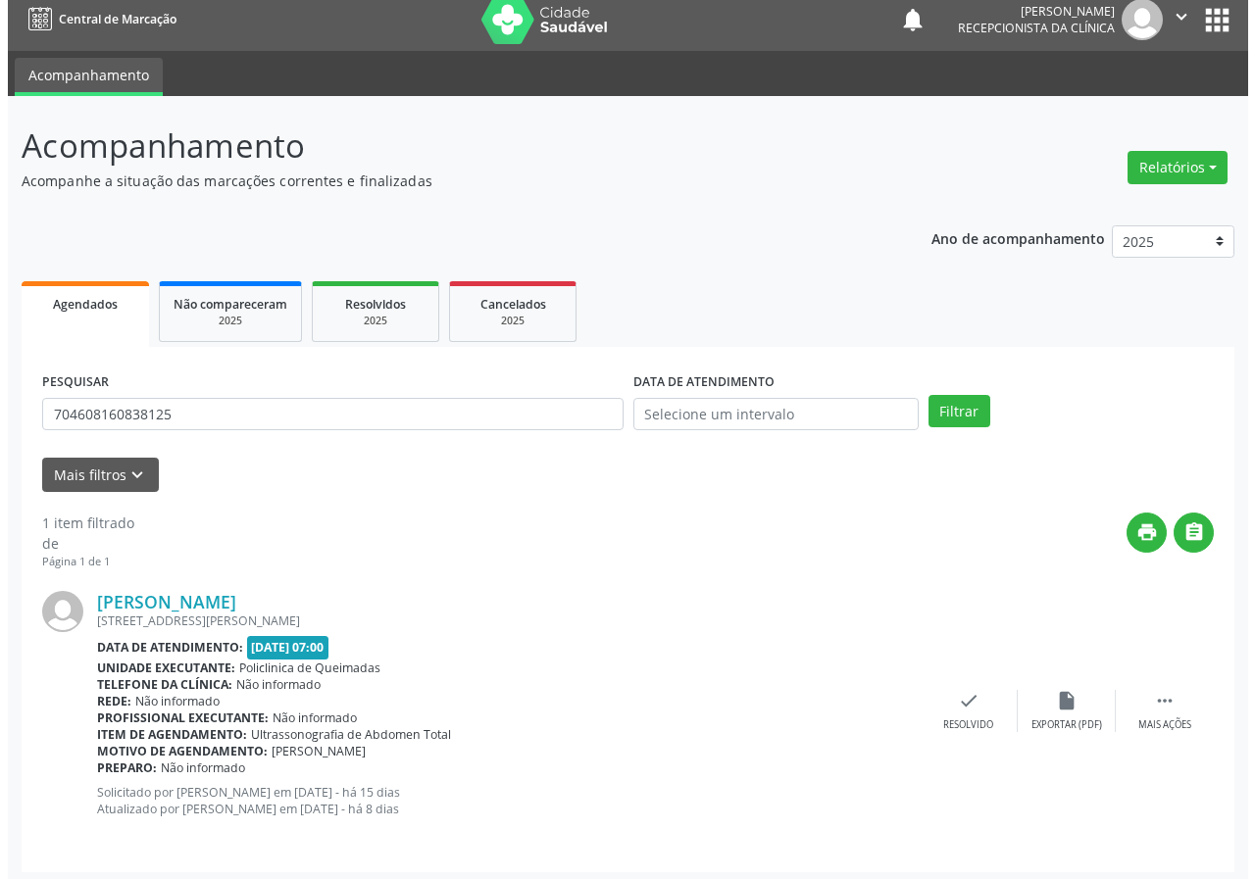
scroll to position [19, 0]
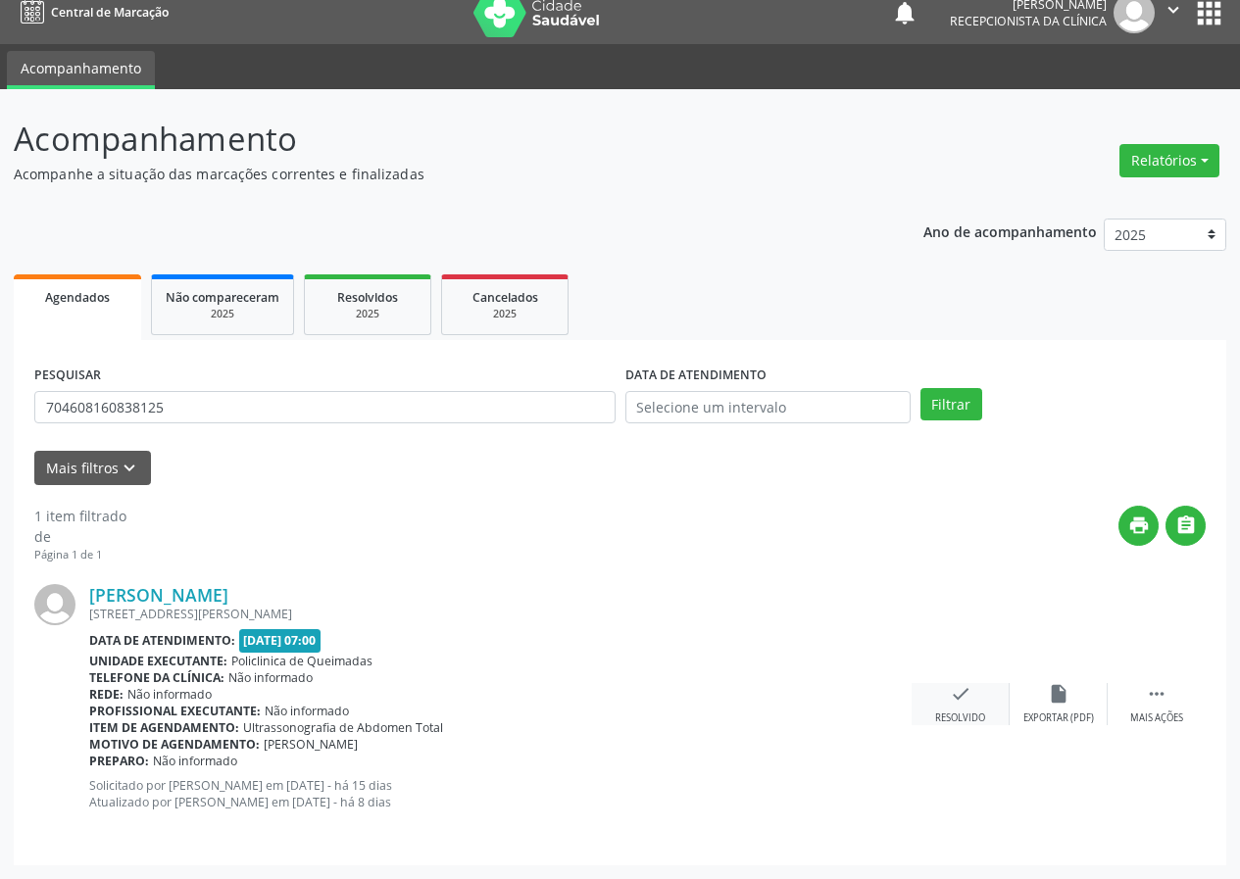
click at [953, 702] on icon "check" at bounding box center [961, 694] width 22 height 22
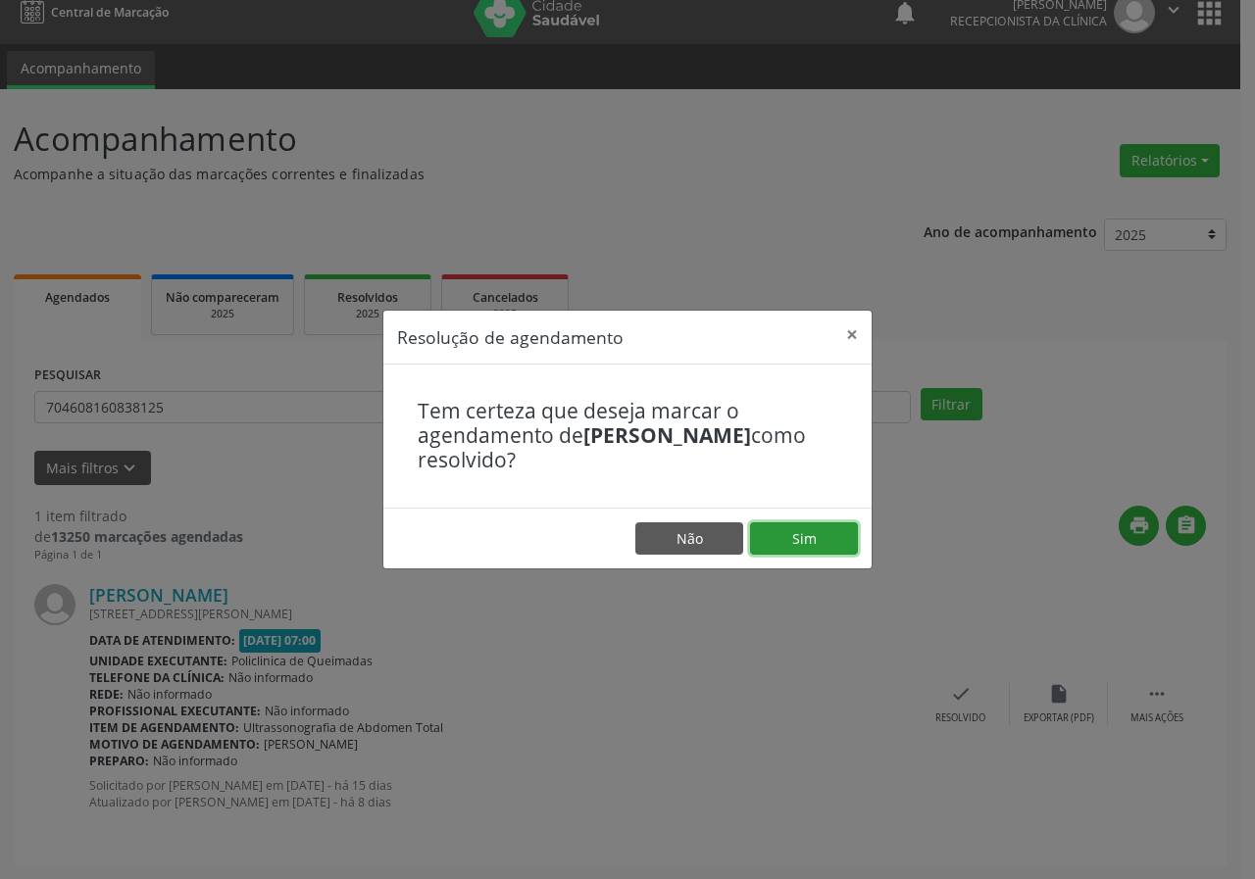
click at [831, 530] on button "Sim" at bounding box center [804, 538] width 108 height 33
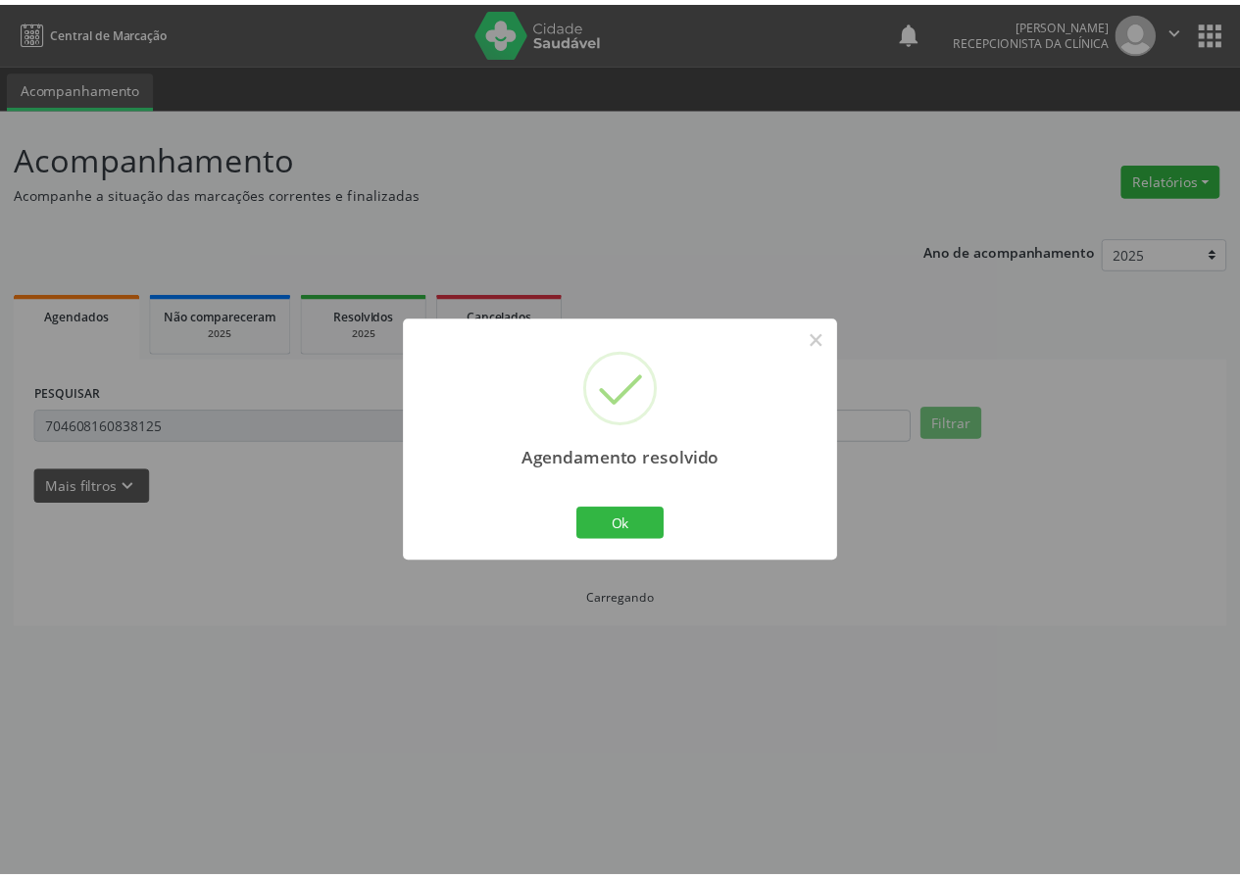
scroll to position [0, 0]
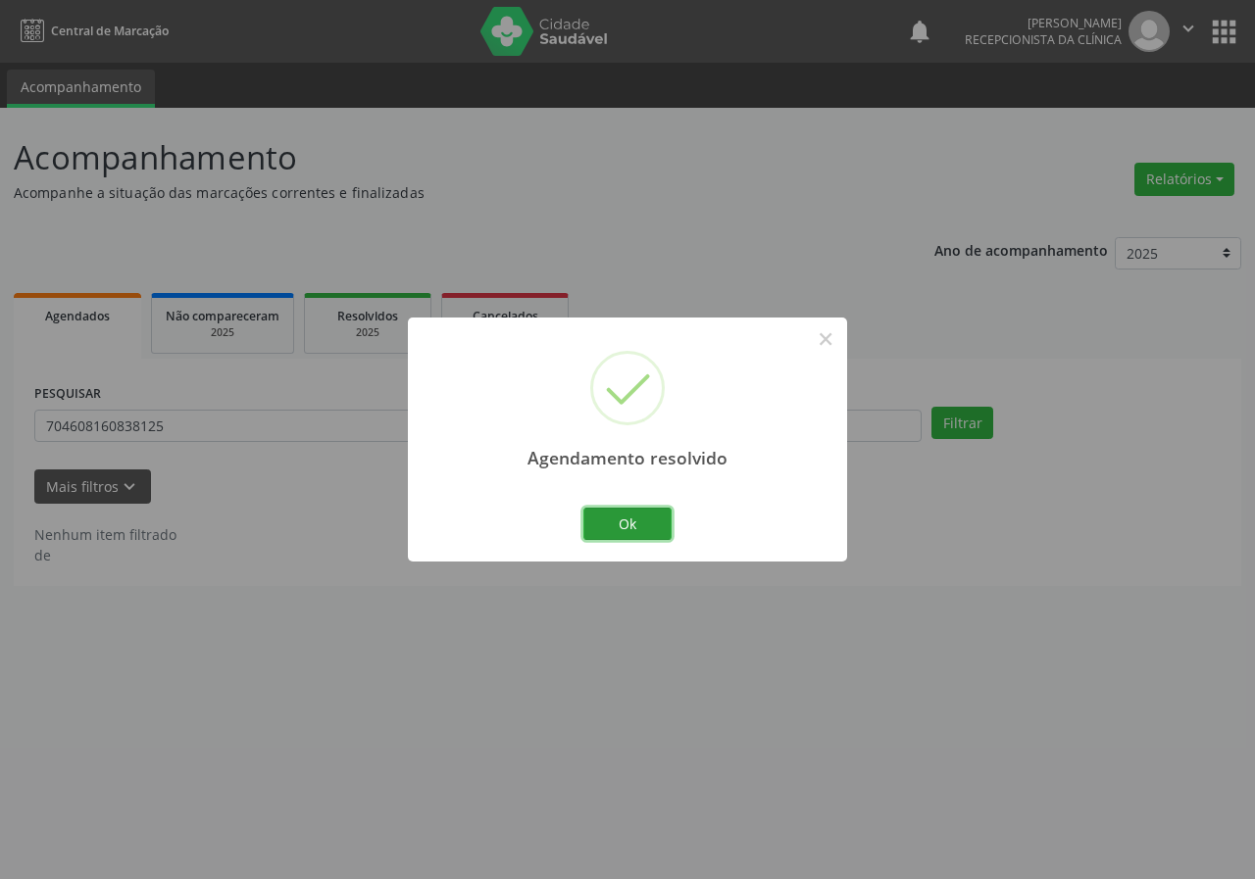
drag, startPoint x: 632, startPoint y: 535, endPoint x: 599, endPoint y: 513, distance: 40.2
click at [627, 535] on button "Ok" at bounding box center [627, 524] width 88 height 33
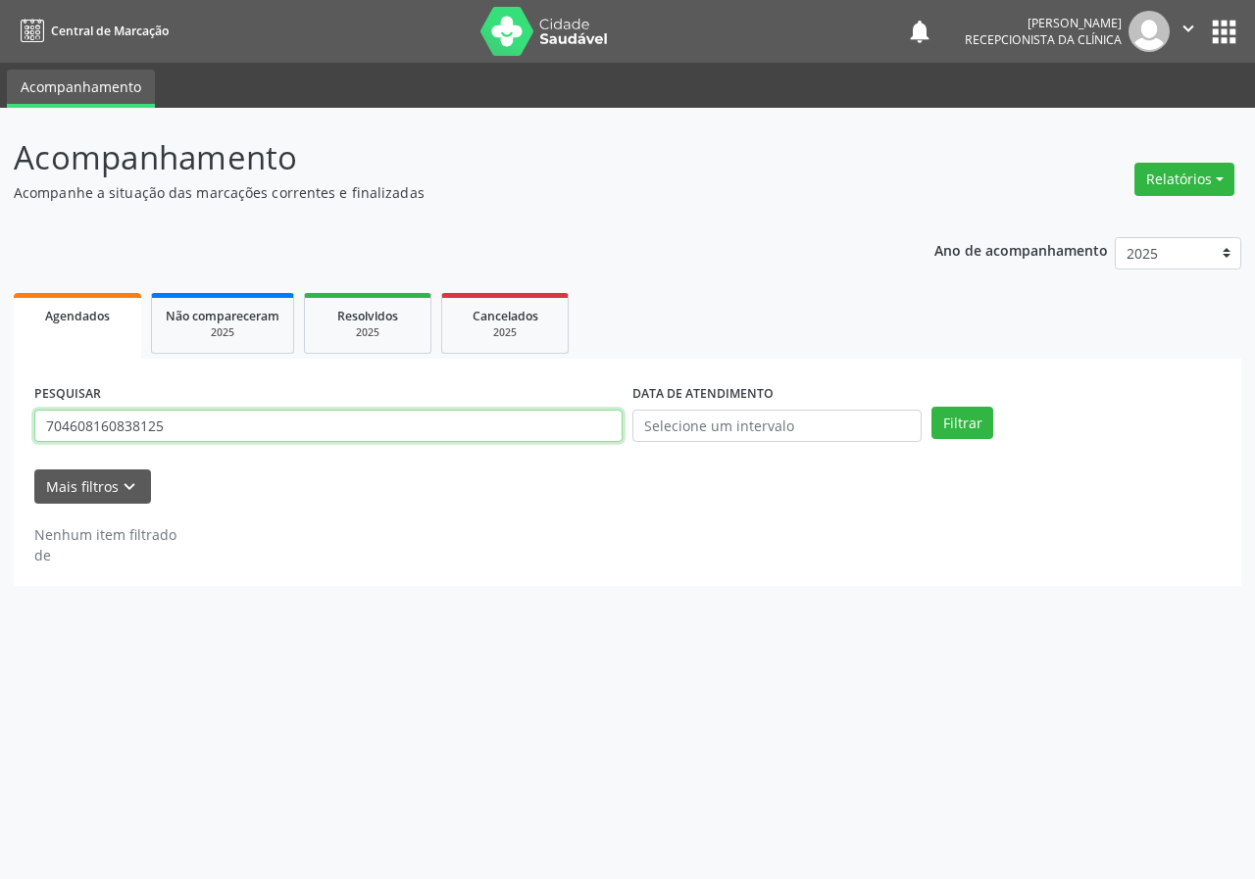
click at [380, 434] on input "704608160838125" at bounding box center [328, 426] width 588 height 33
click at [380, 433] on input "704608160838125" at bounding box center [328, 426] width 588 height 33
click at [931, 407] on button "Filtrar" at bounding box center [962, 423] width 62 height 33
click at [248, 416] on input "709002833177710" at bounding box center [328, 426] width 588 height 33
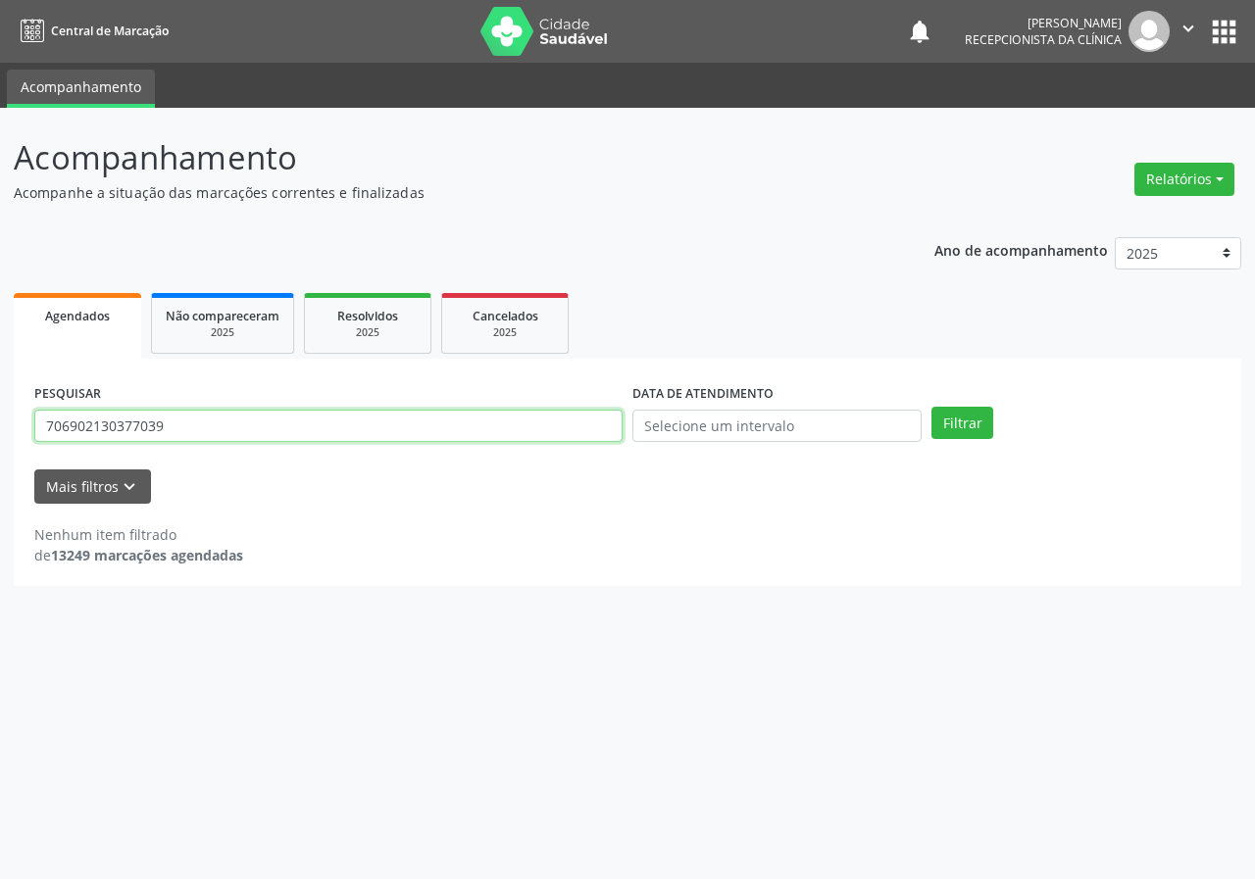
click at [931, 407] on button "Filtrar" at bounding box center [962, 423] width 62 height 33
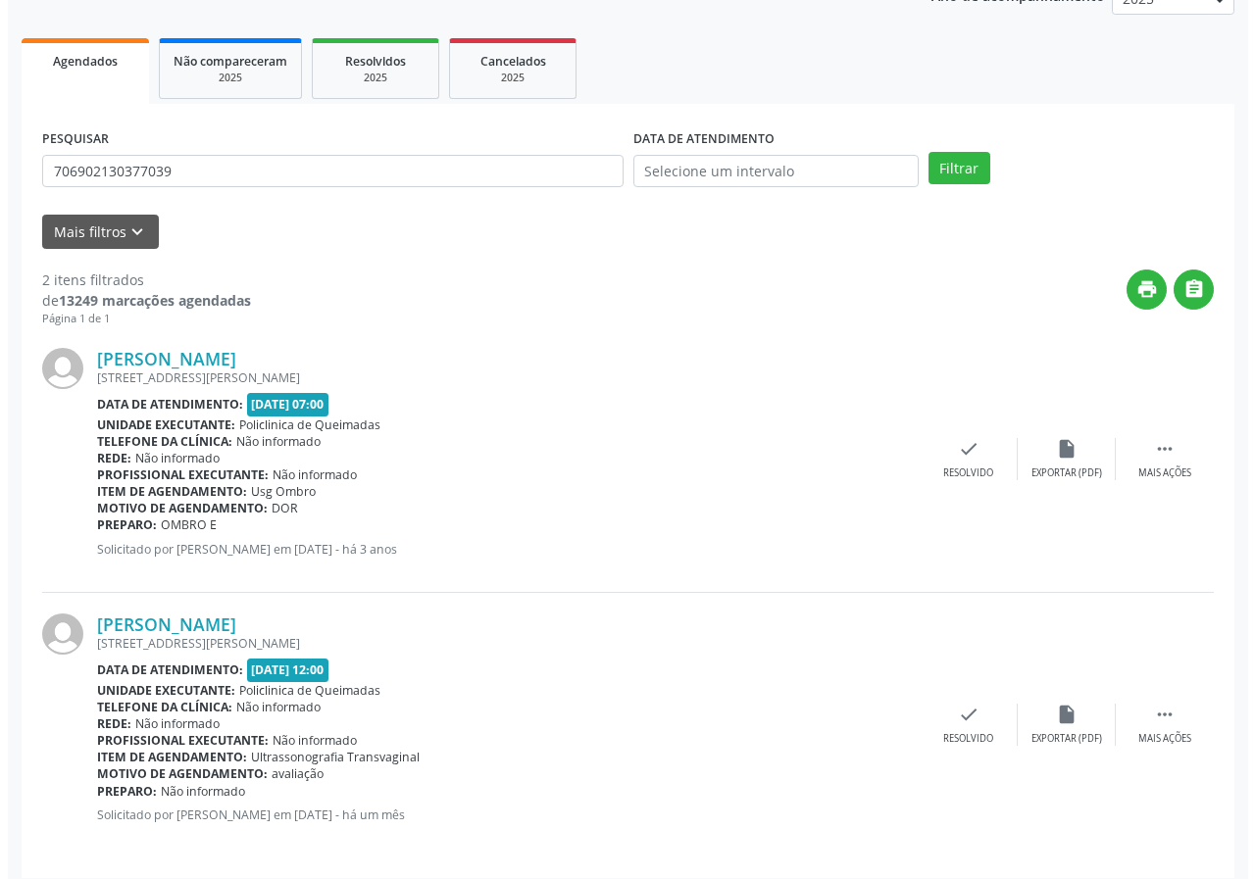
scroll to position [268, 0]
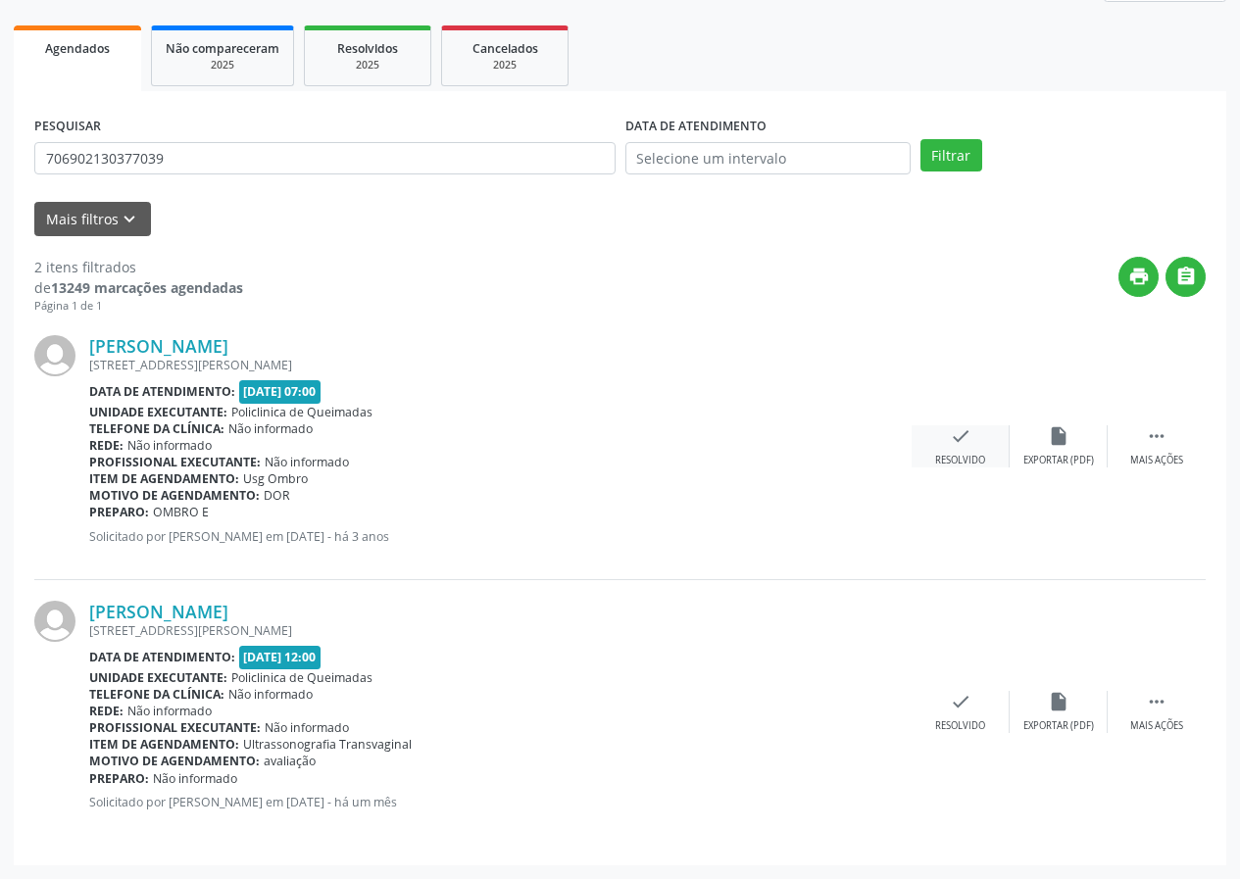
click at [964, 442] on icon "check" at bounding box center [961, 436] width 22 height 22
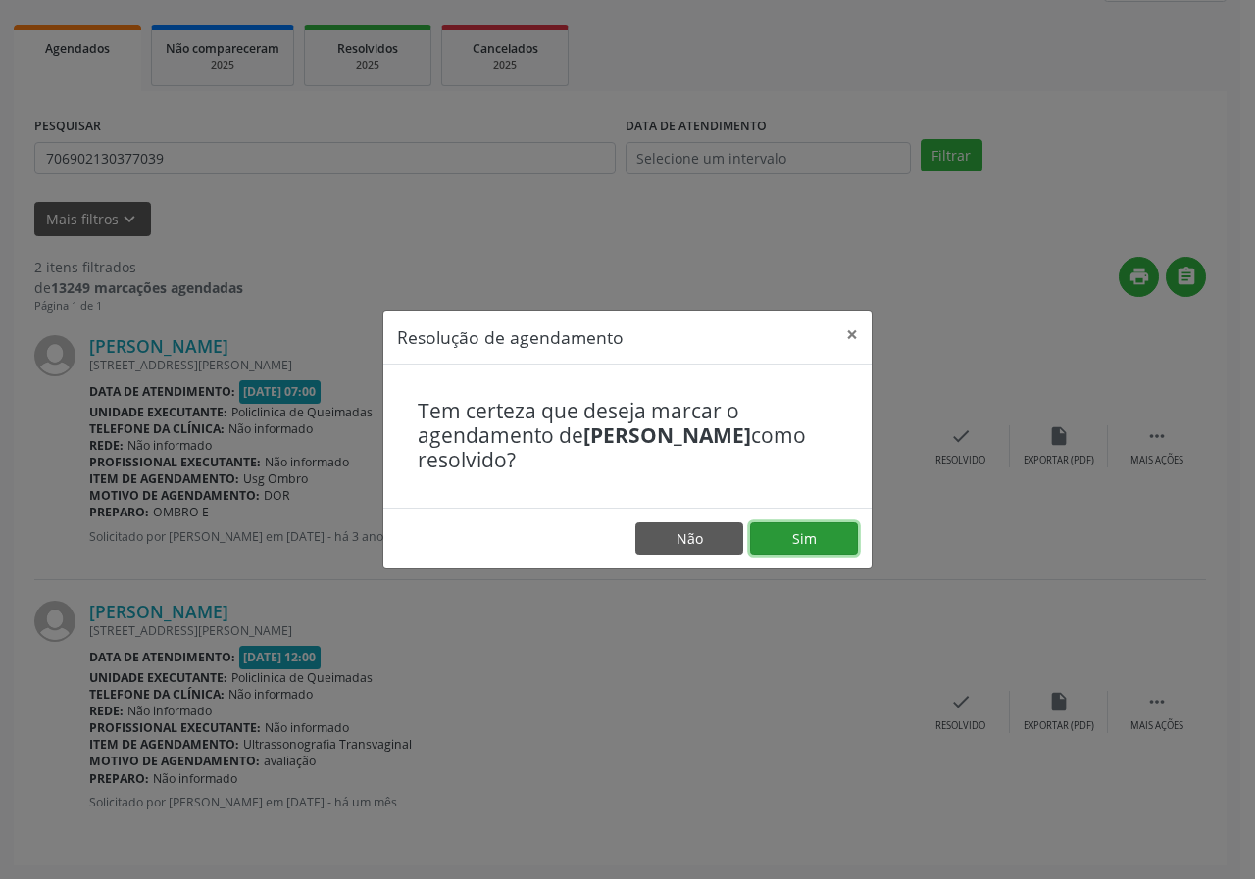
click at [811, 534] on button "Sim" at bounding box center [804, 538] width 108 height 33
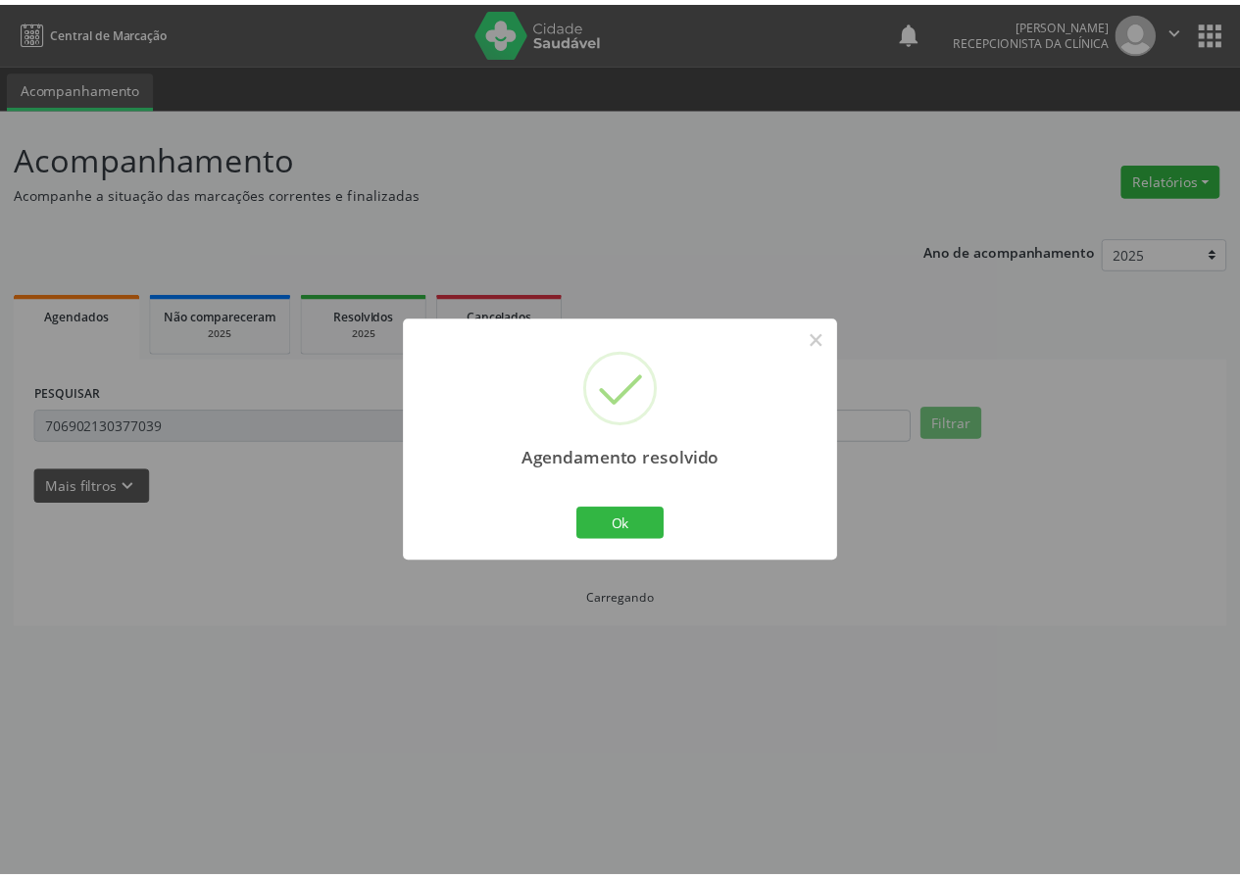
scroll to position [0, 0]
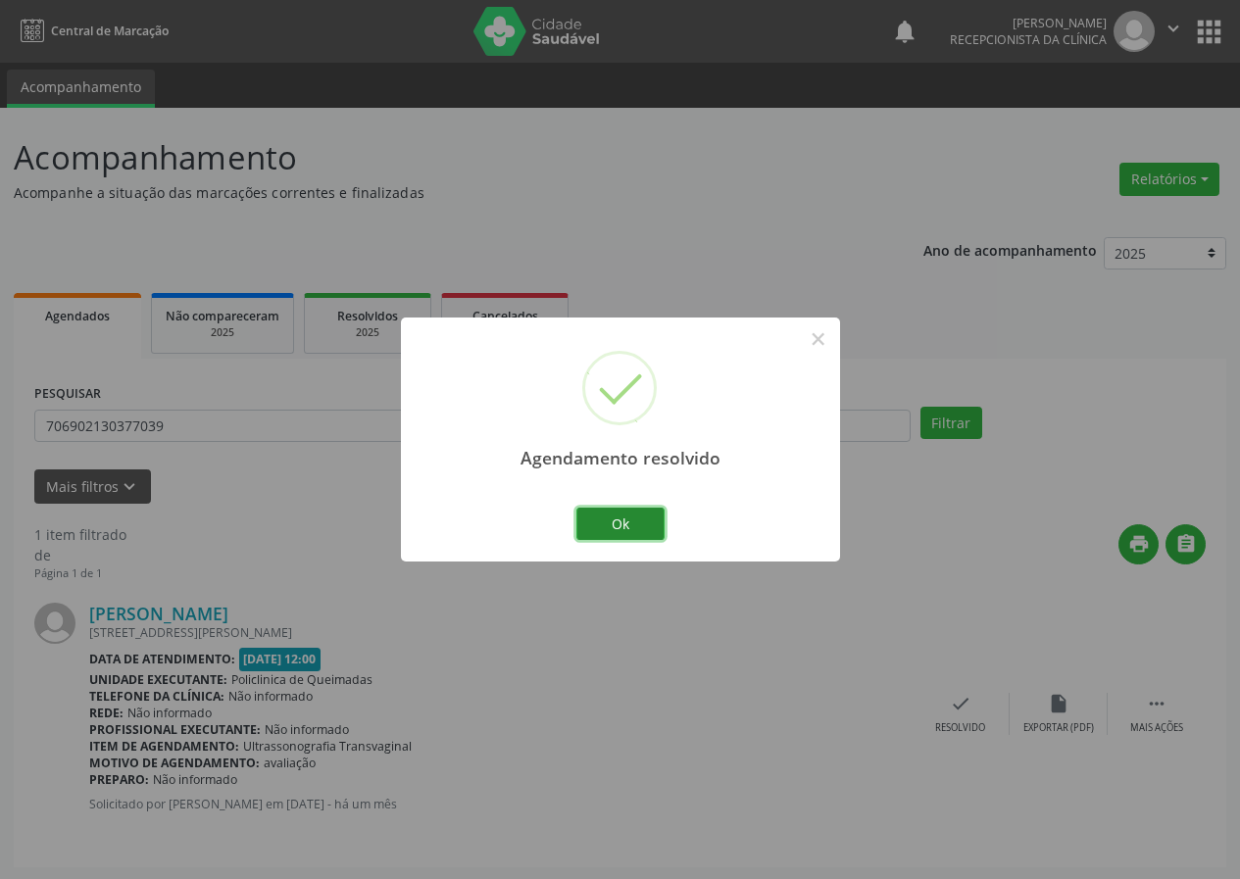
drag, startPoint x: 610, startPoint y: 522, endPoint x: 593, endPoint y: 503, distance: 25.7
click at [609, 522] on button "Ok" at bounding box center [620, 524] width 88 height 33
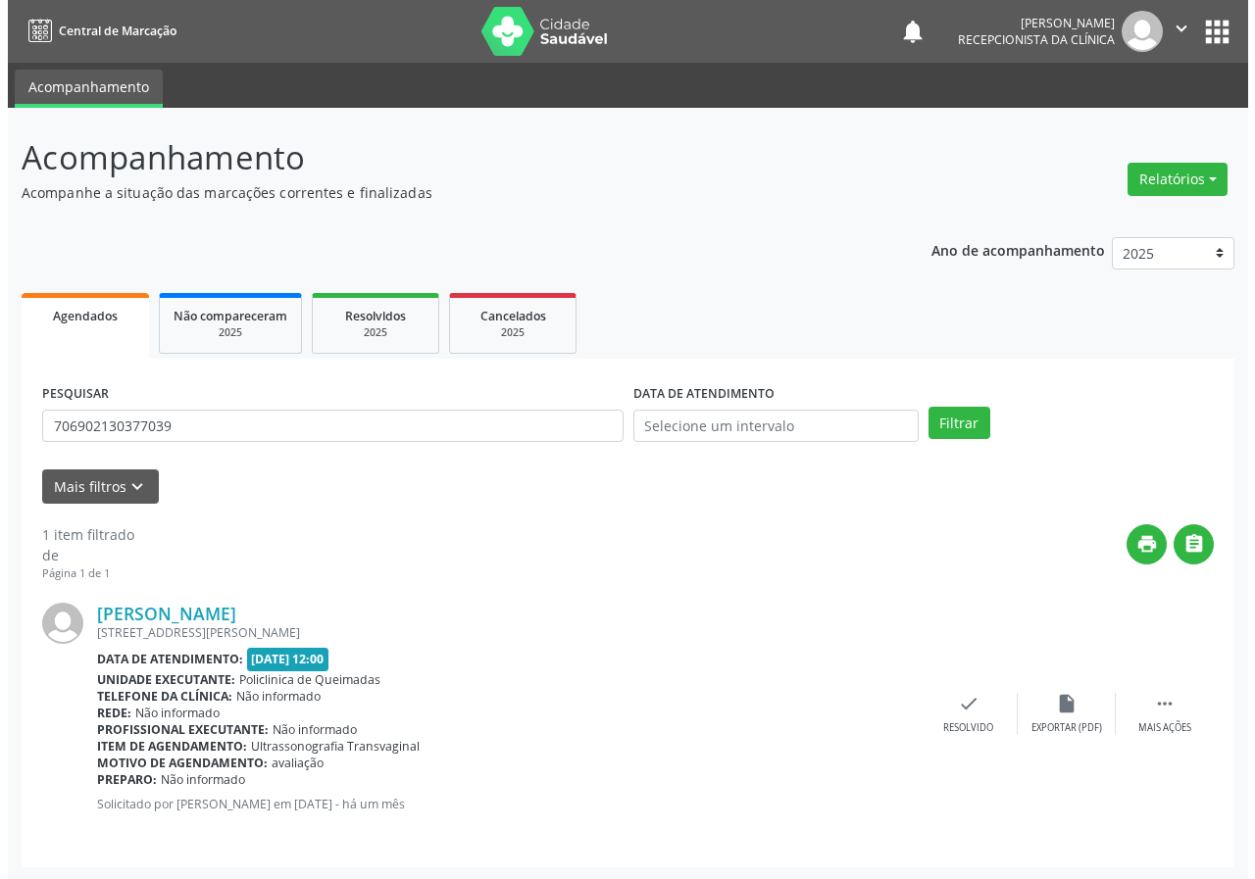
scroll to position [2, 0]
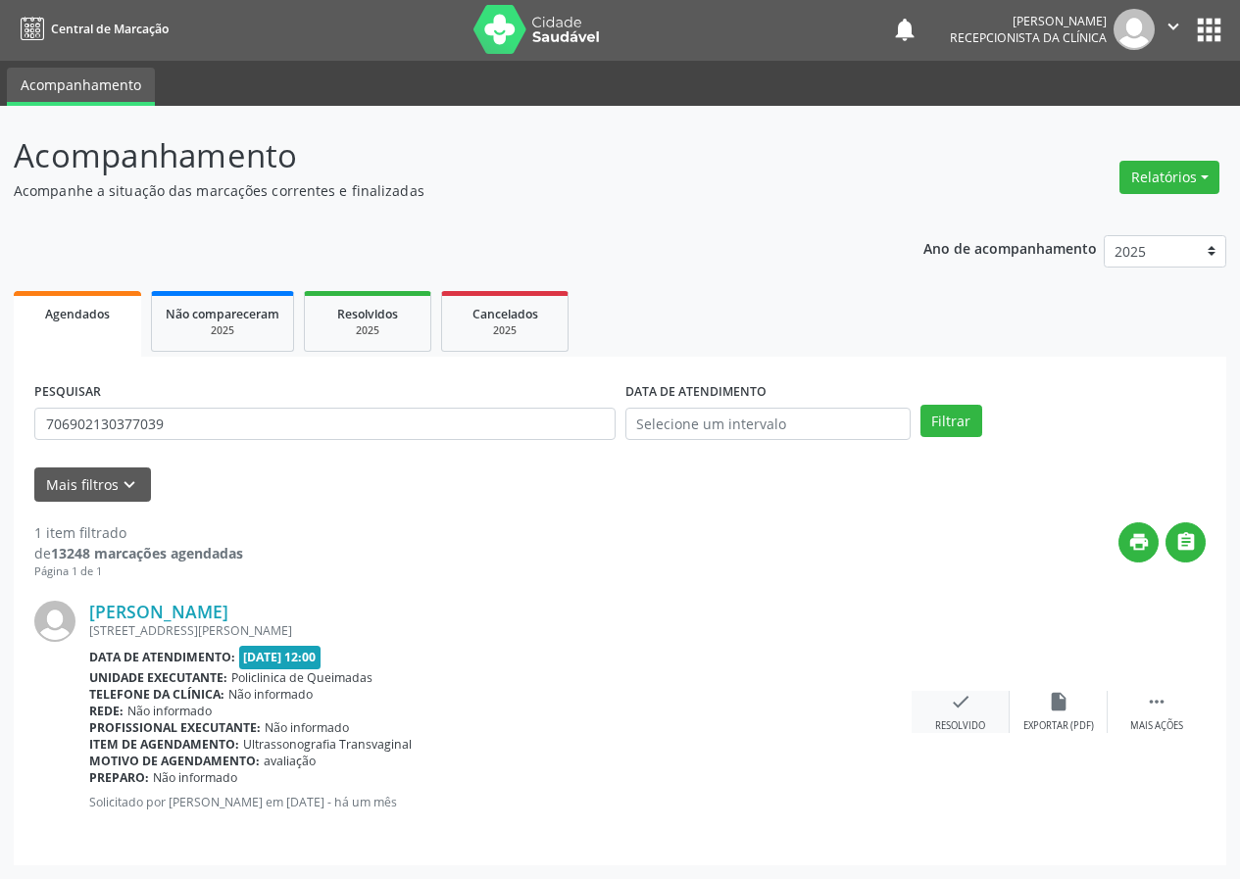
click at [961, 700] on icon "check" at bounding box center [961, 702] width 22 height 22
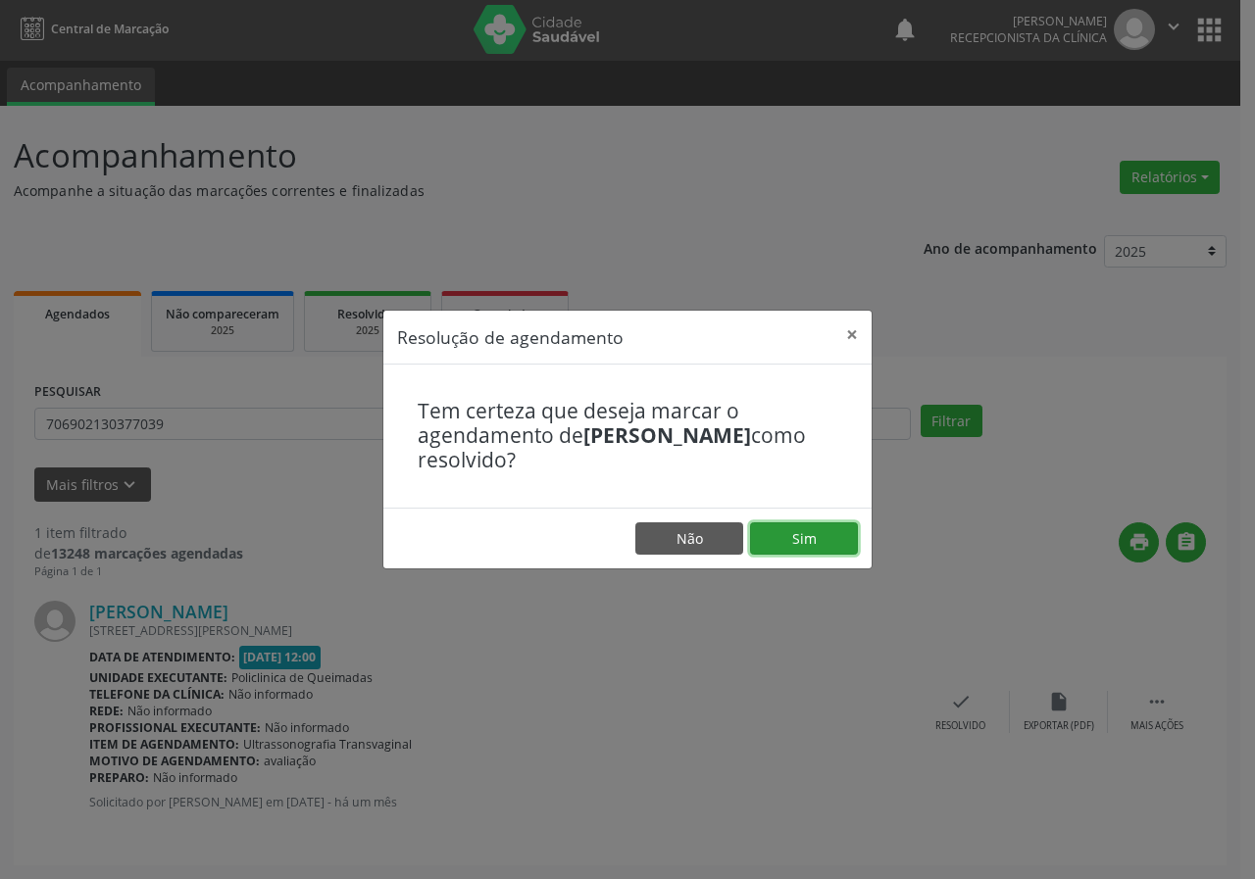
click at [837, 547] on button "Sim" at bounding box center [804, 538] width 108 height 33
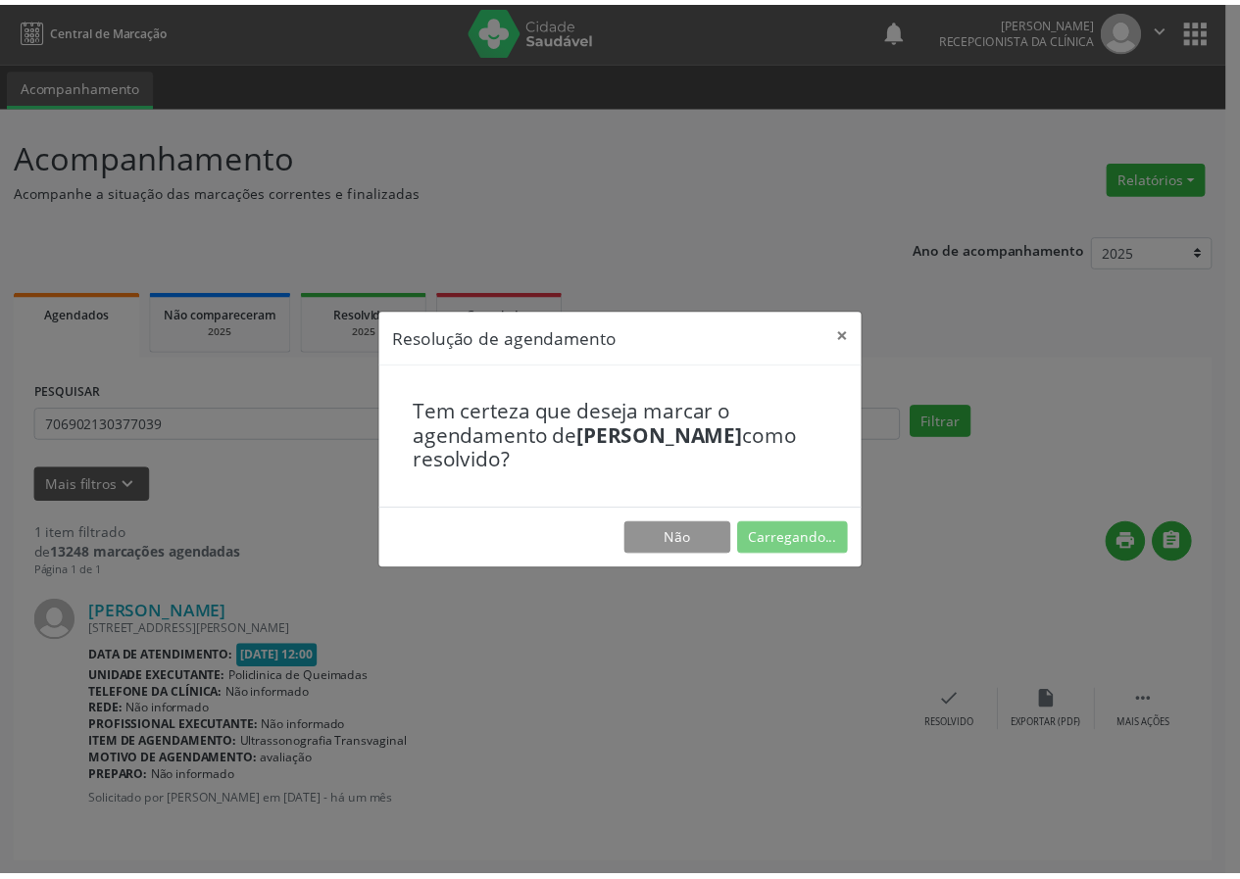
scroll to position [0, 0]
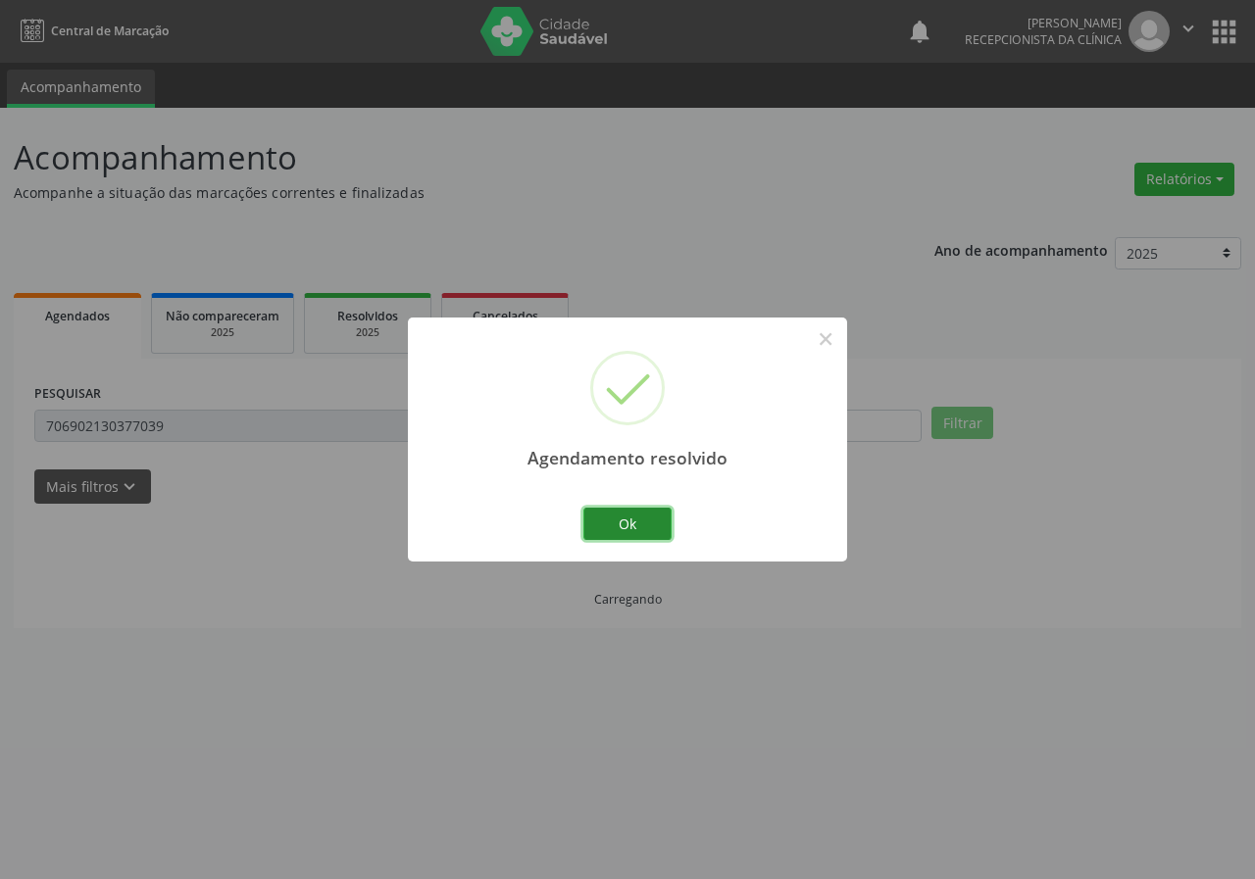
click at [634, 525] on button "Ok" at bounding box center [627, 524] width 88 height 33
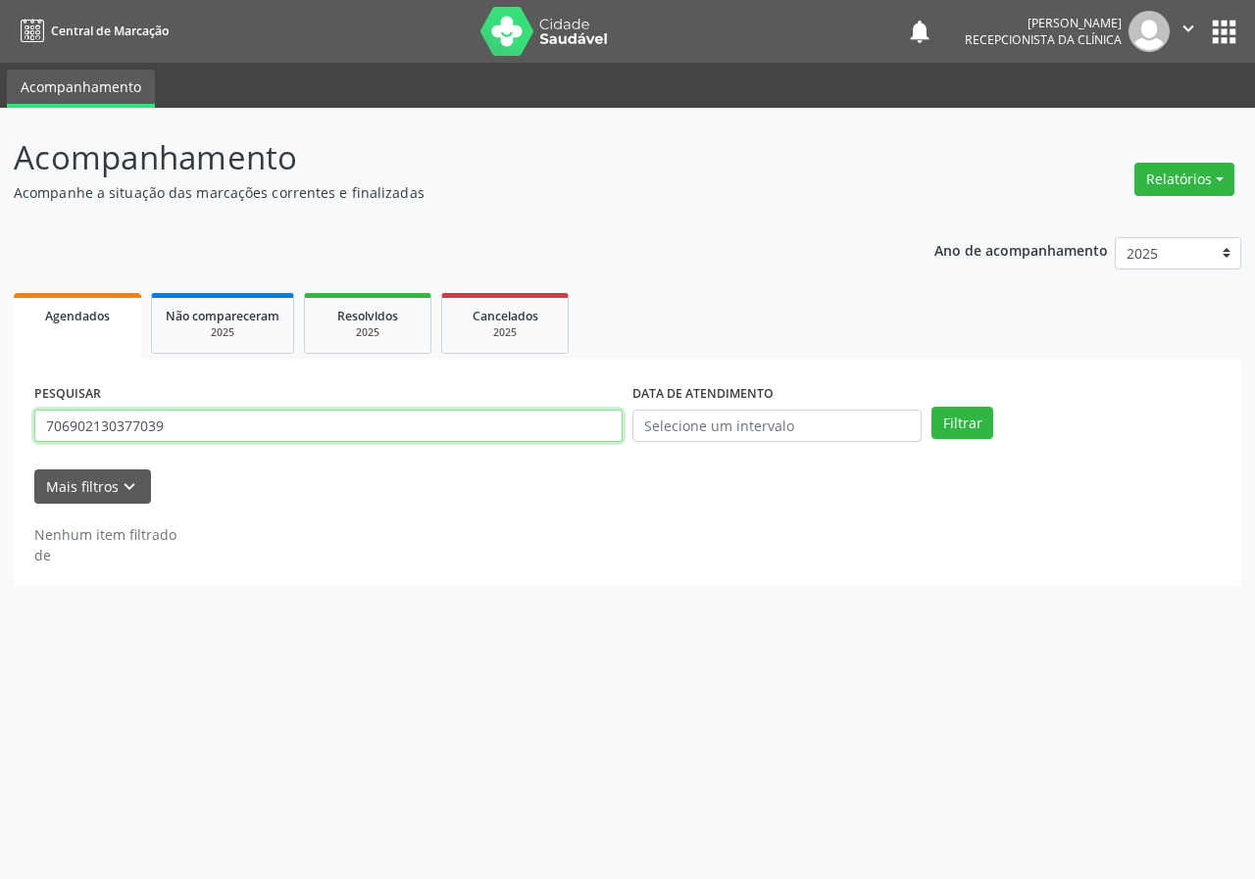
click at [278, 440] on input "706902130377039" at bounding box center [328, 426] width 588 height 33
click at [931, 407] on button "Filtrar" at bounding box center [962, 423] width 62 height 33
click at [177, 429] on input "700905984572091" at bounding box center [328, 426] width 588 height 33
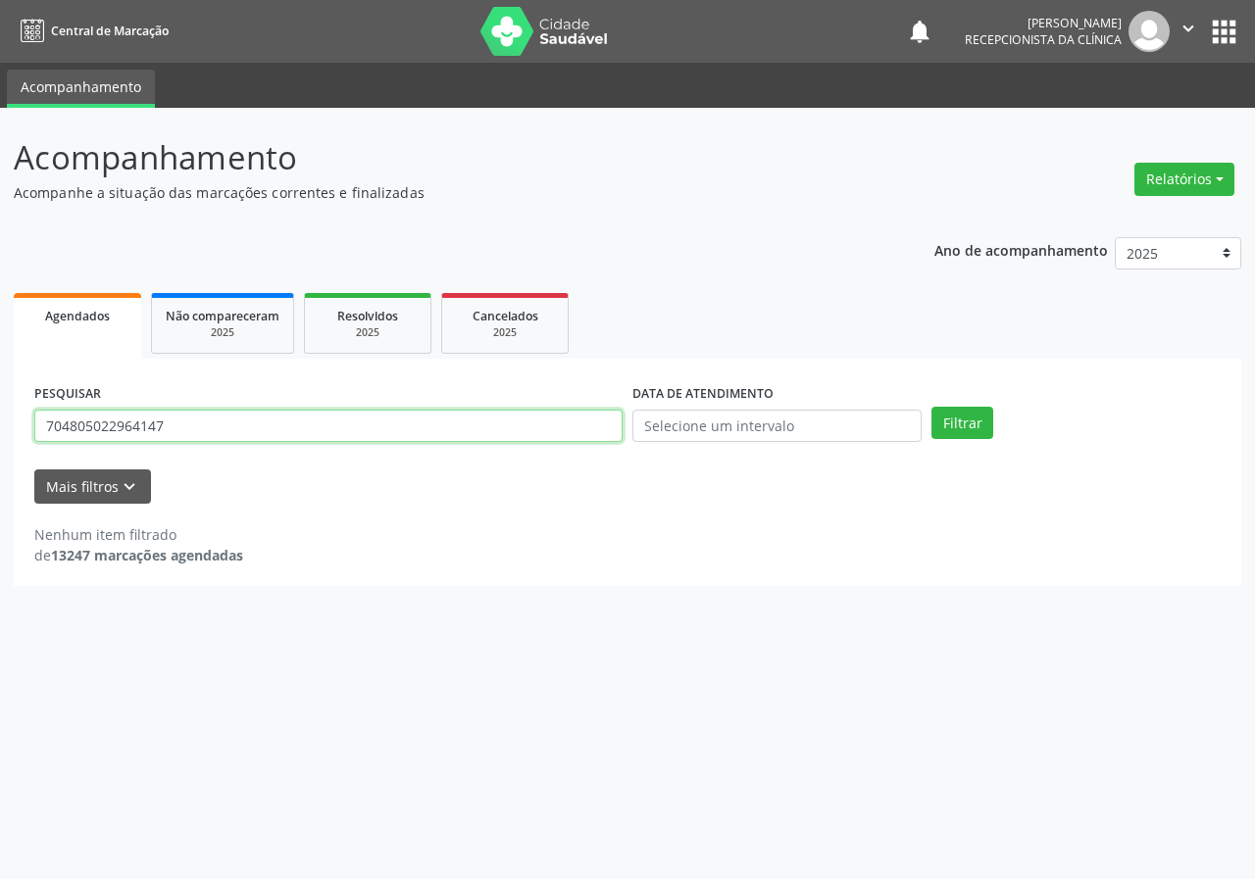
click at [931, 407] on button "Filtrar" at bounding box center [962, 423] width 62 height 33
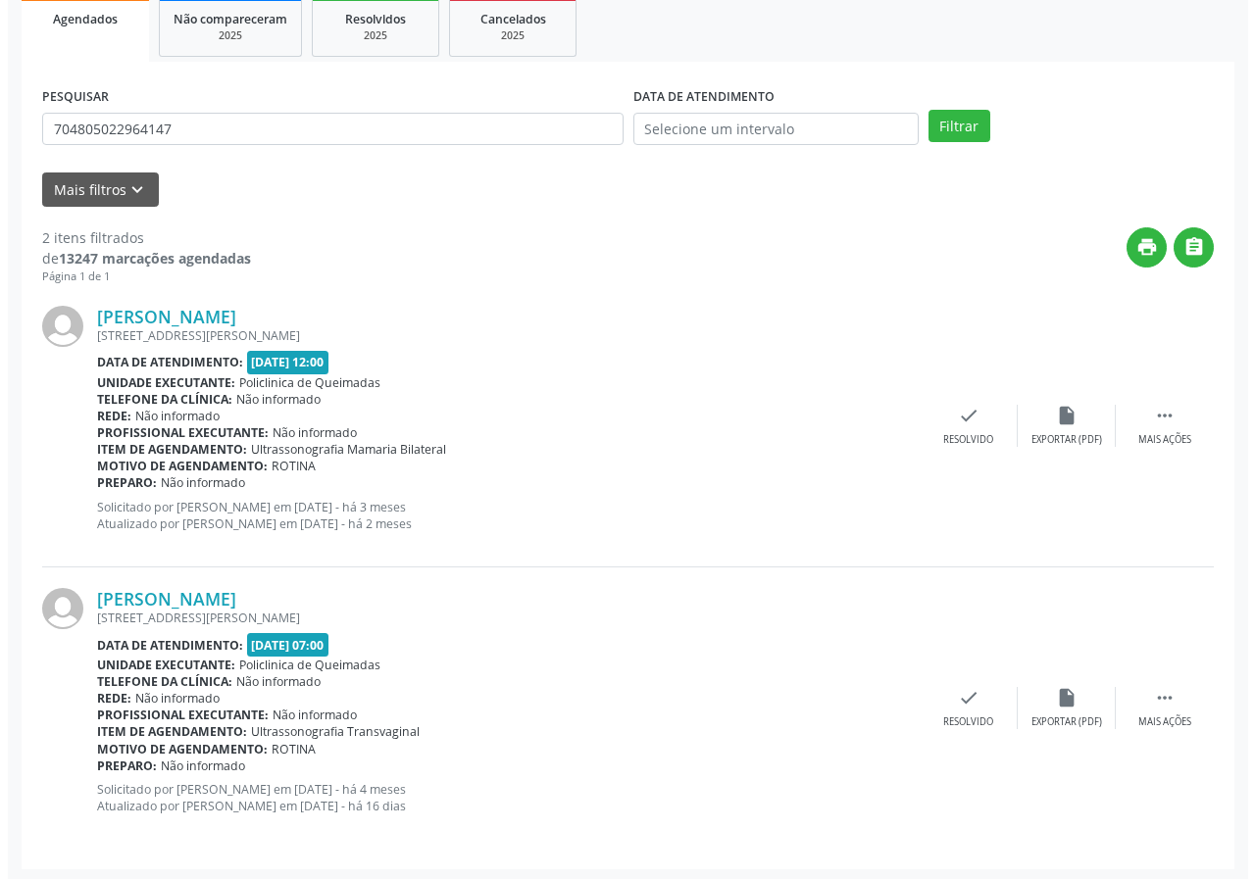
scroll to position [301, 0]
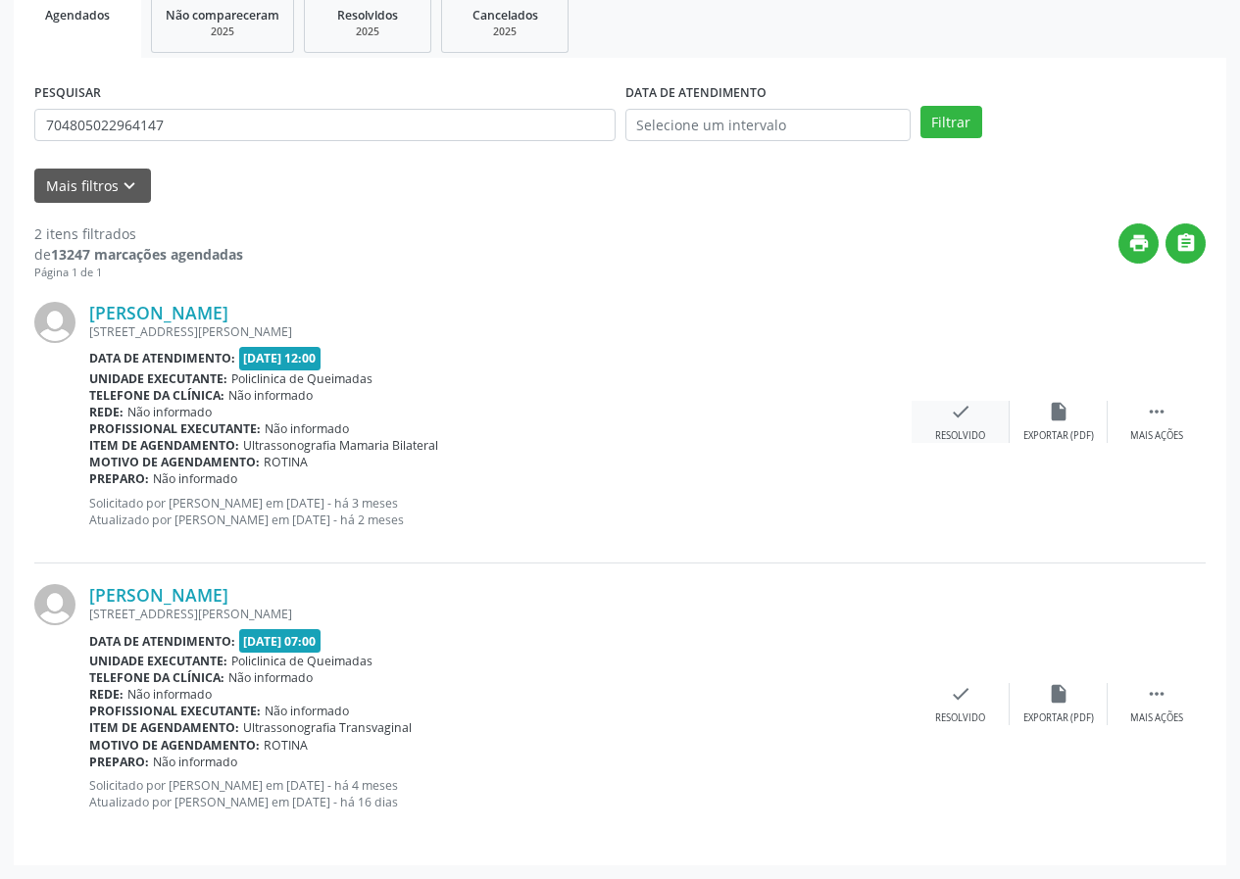
click at [957, 420] on icon "check" at bounding box center [961, 412] width 22 height 22
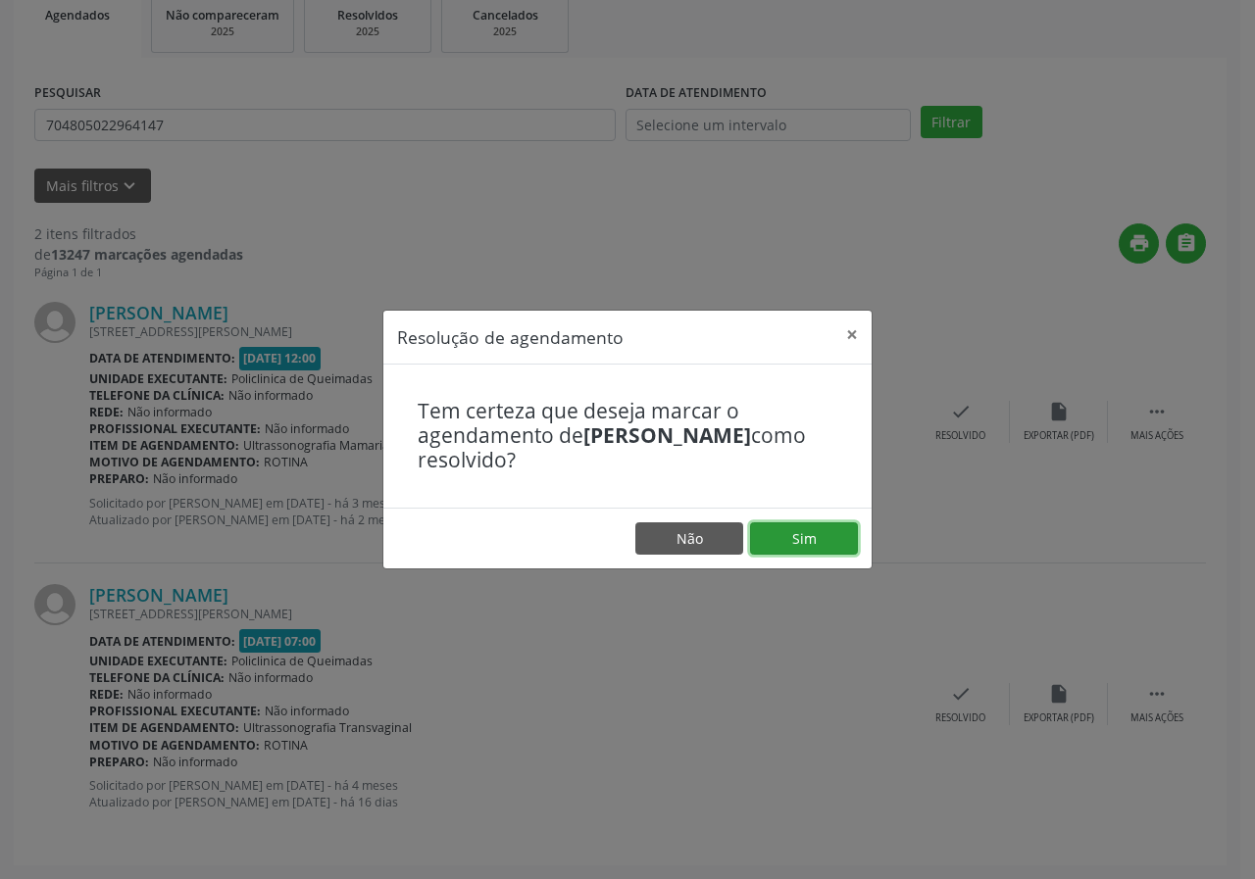
click at [851, 552] on button "Sim" at bounding box center [804, 538] width 108 height 33
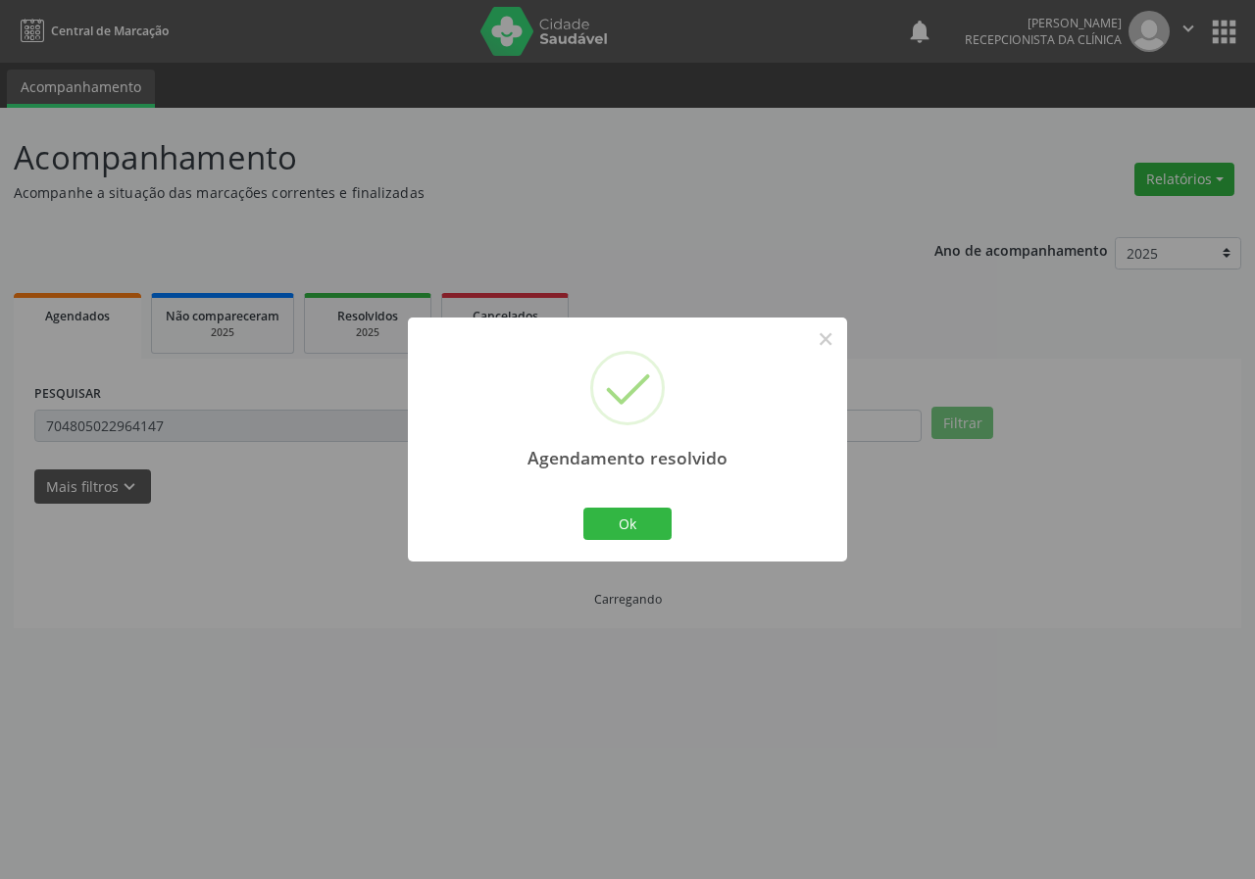
scroll to position [0, 0]
click at [623, 517] on button "Ok" at bounding box center [627, 524] width 88 height 33
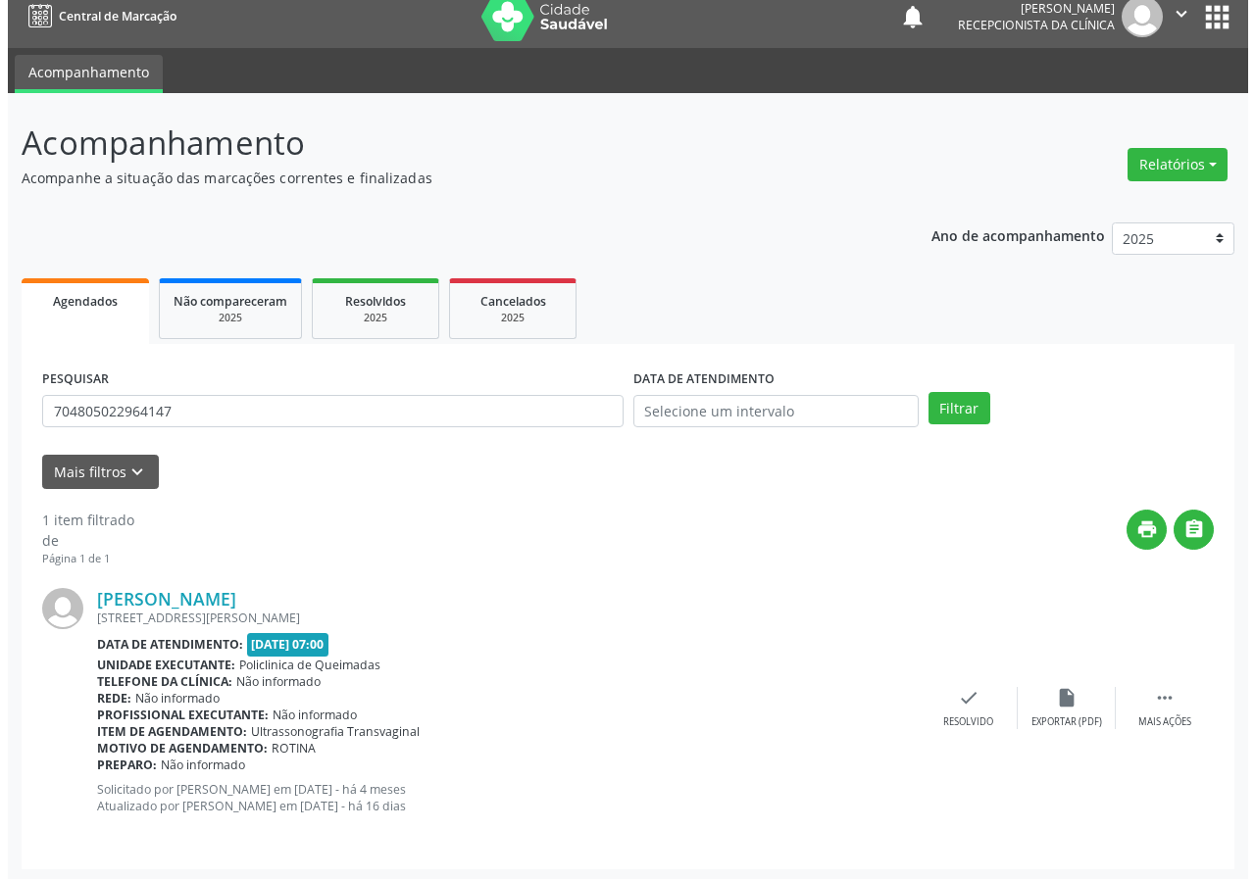
scroll to position [19, 0]
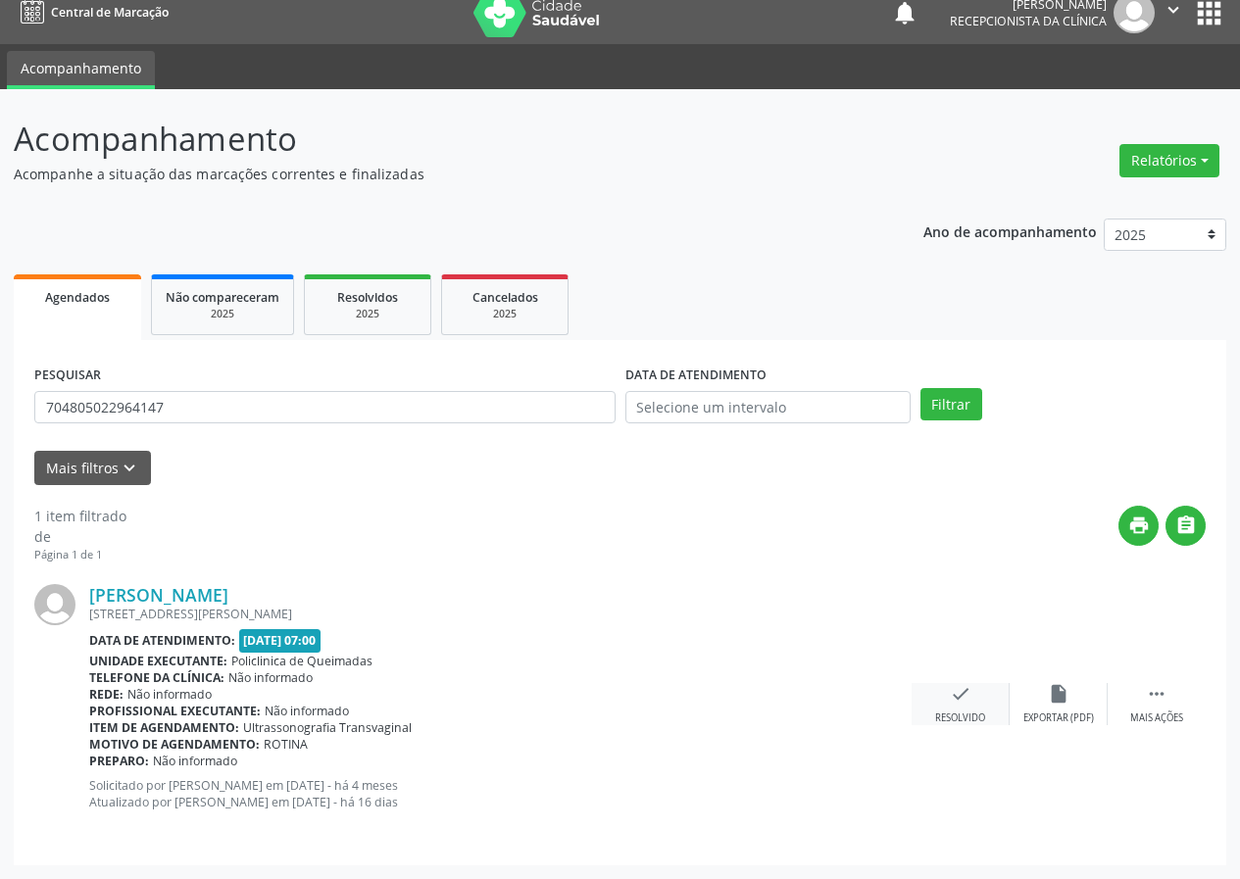
click at [961, 693] on icon "check" at bounding box center [961, 694] width 22 height 22
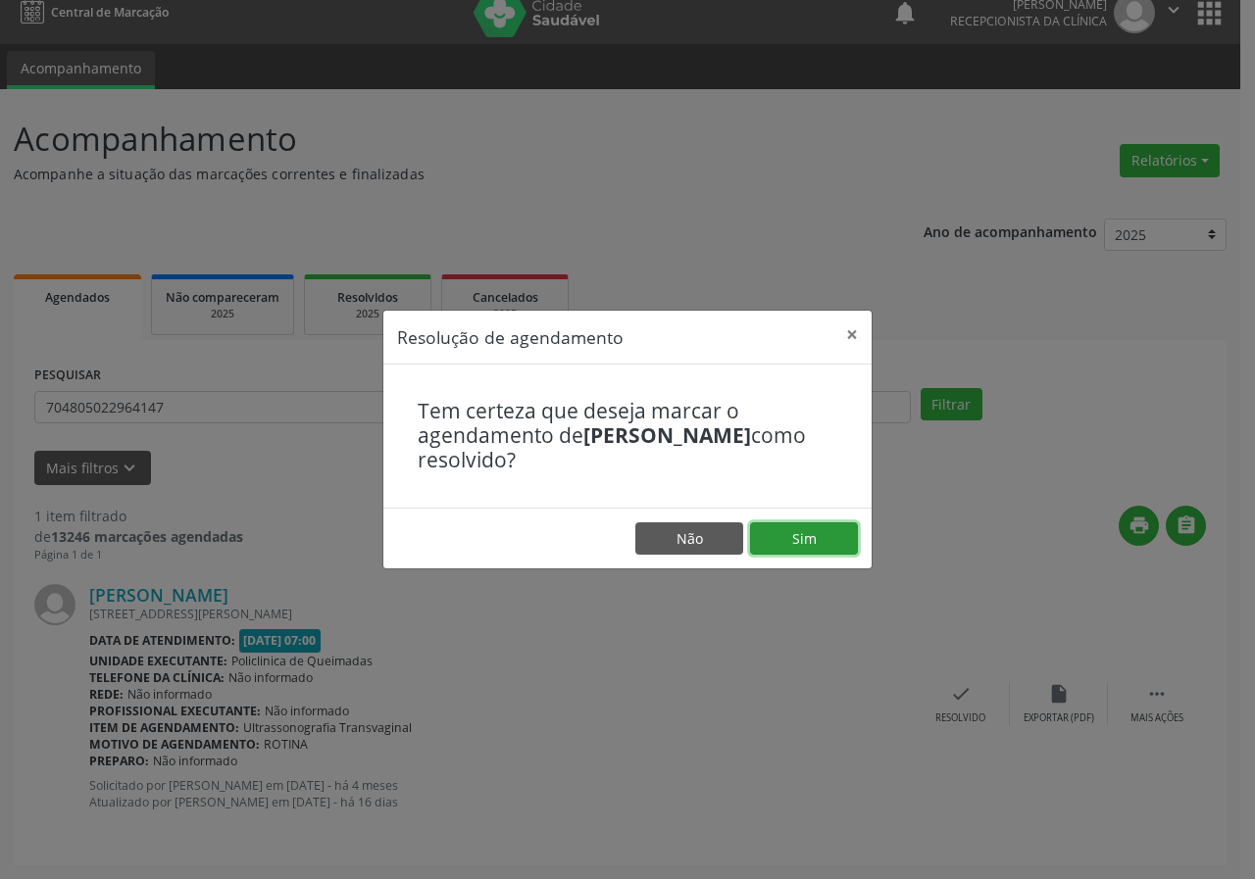
click at [844, 535] on button "Sim" at bounding box center [804, 538] width 108 height 33
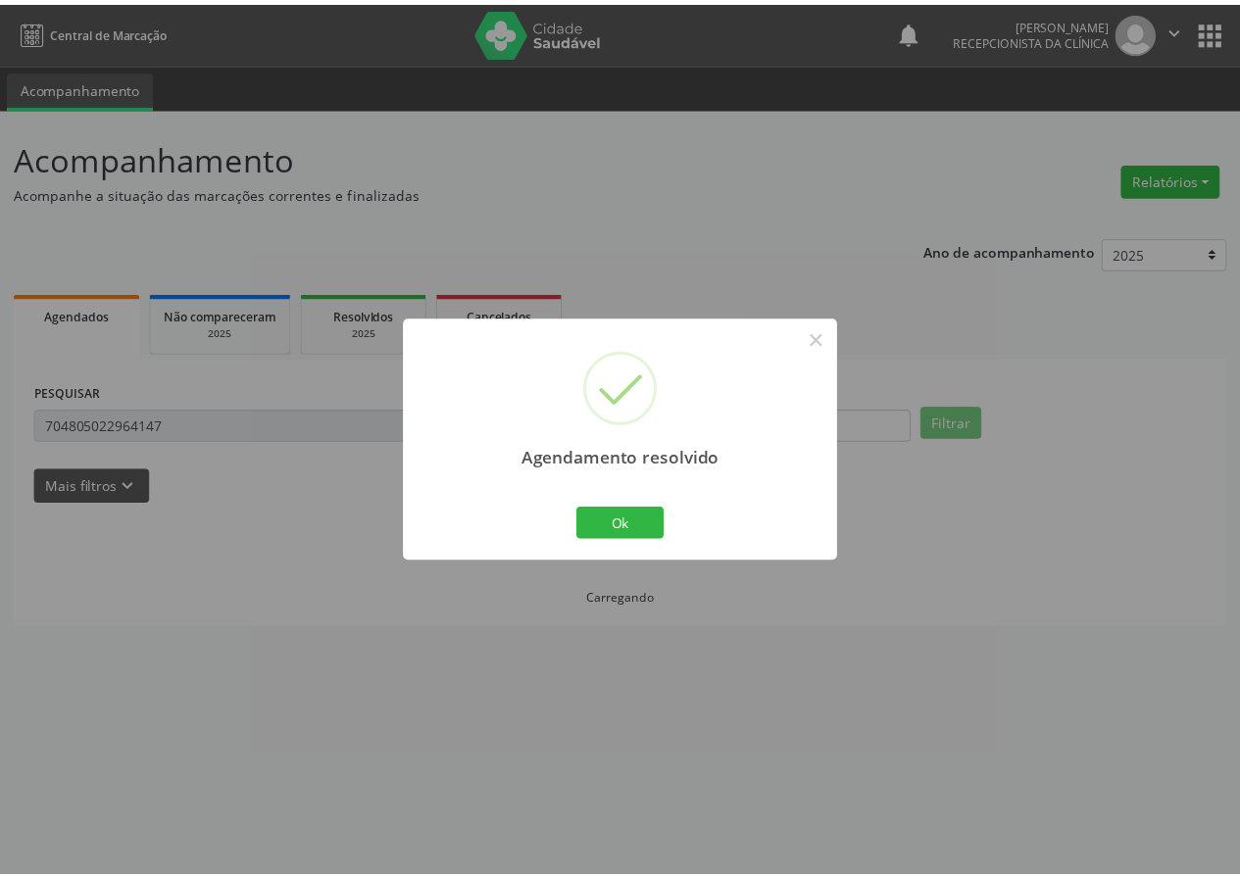
scroll to position [0, 0]
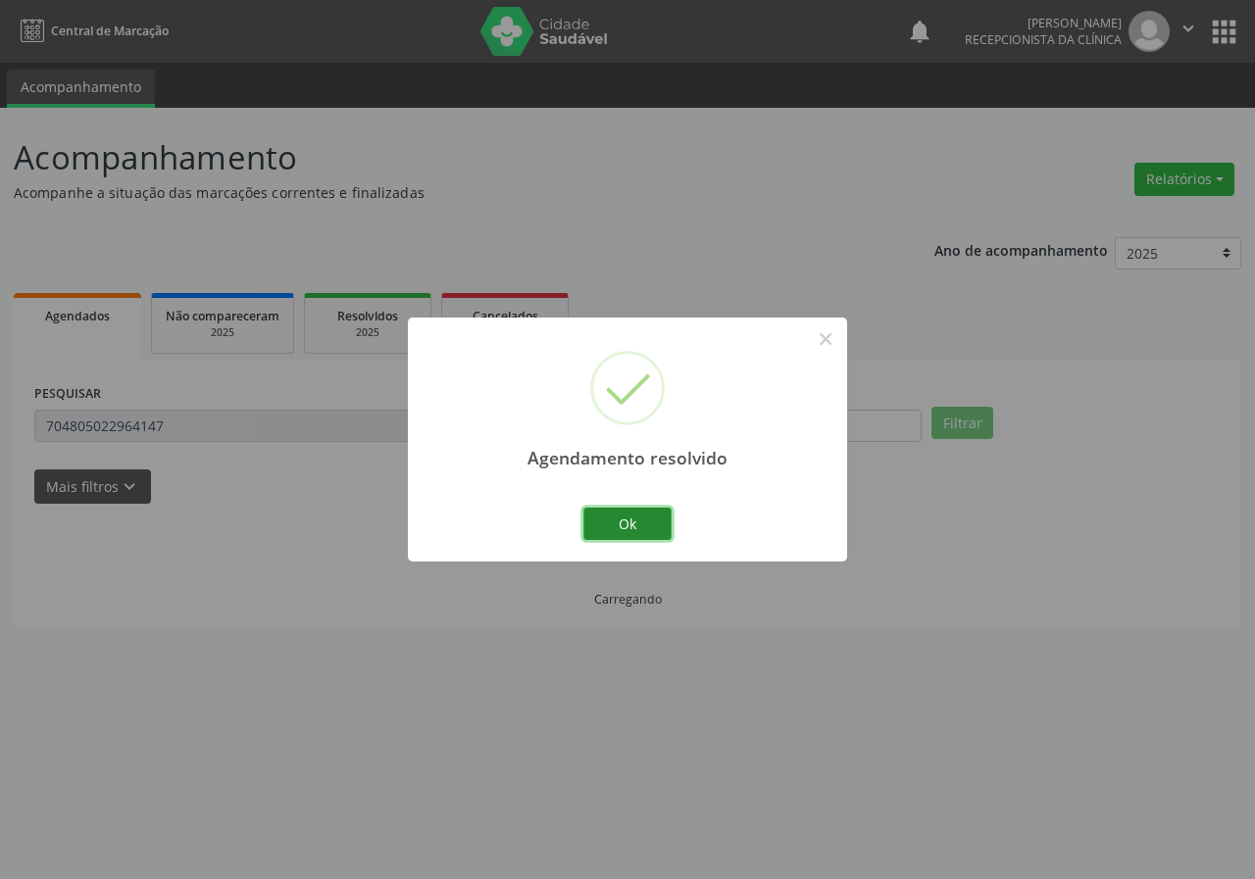
click at [636, 518] on button "Ok" at bounding box center [627, 524] width 88 height 33
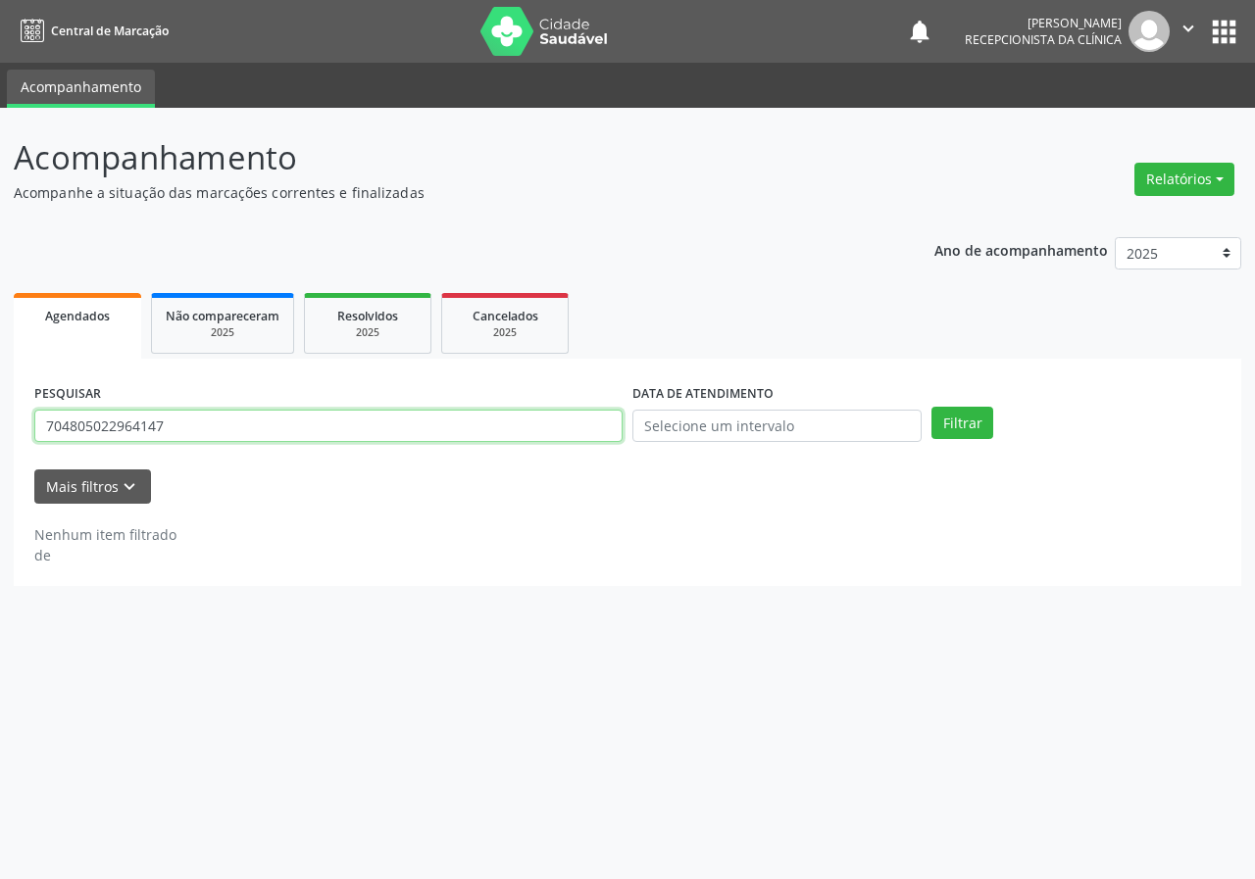
click at [510, 428] on input "704805022964147" at bounding box center [328, 426] width 588 height 33
click at [931, 407] on button "Filtrar" at bounding box center [962, 423] width 62 height 33
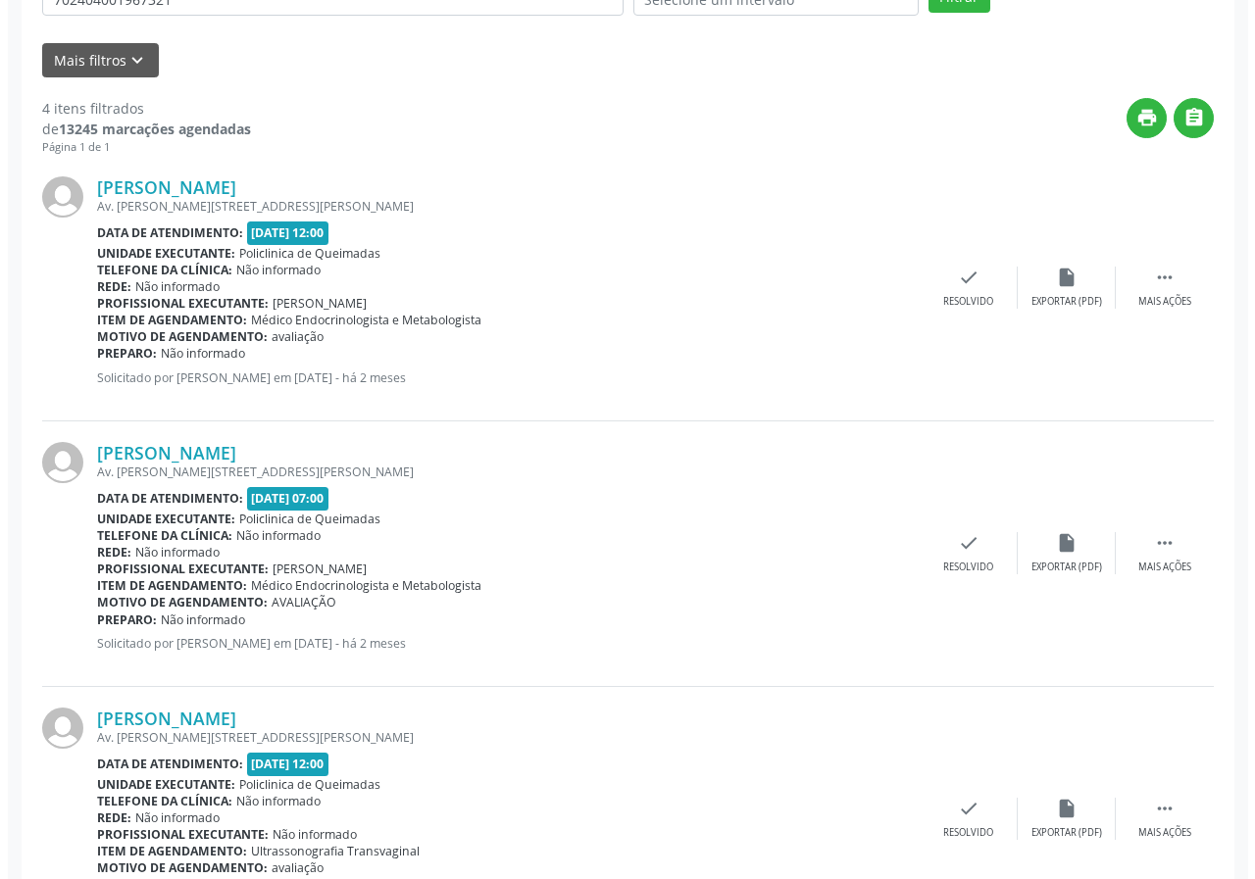
scroll to position [490, 0]
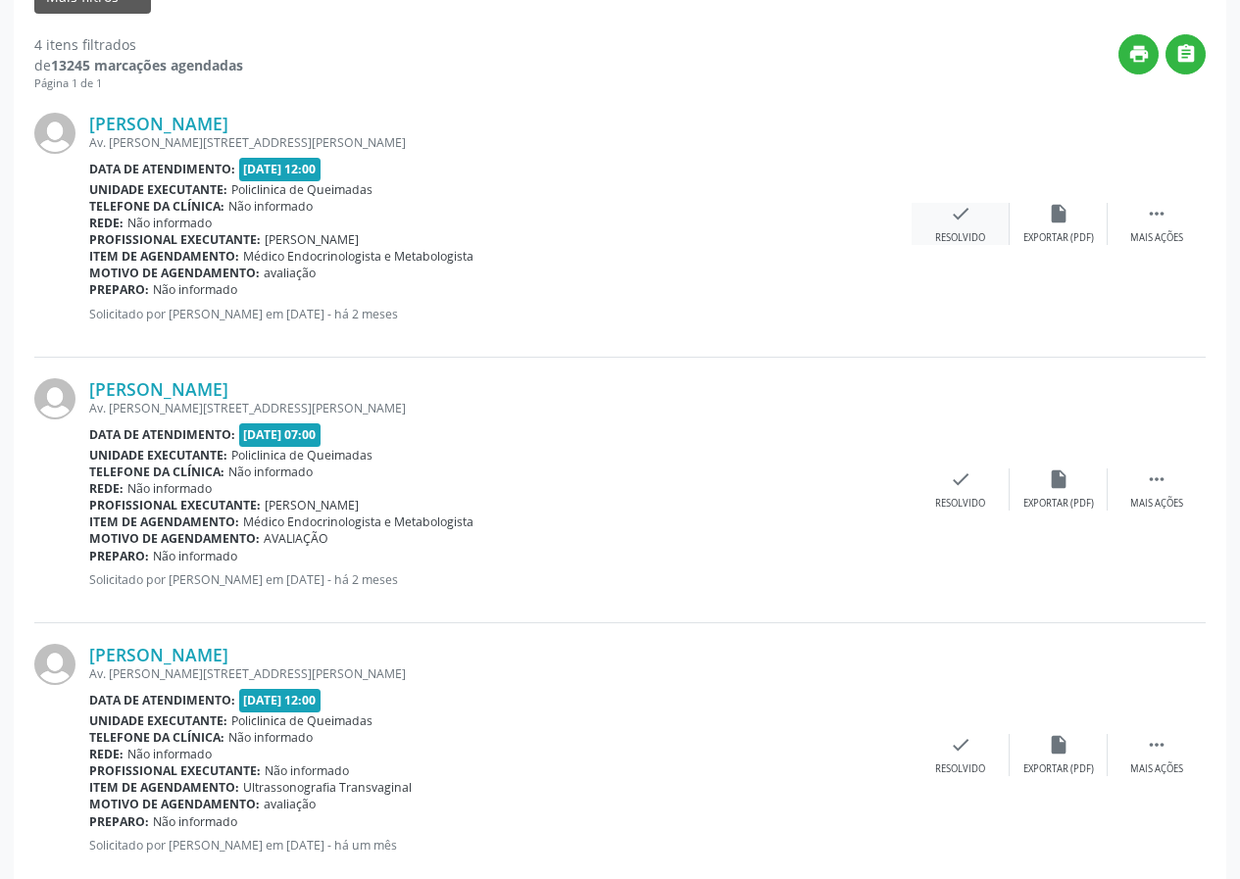
click at [964, 215] on icon "check" at bounding box center [961, 214] width 22 height 22
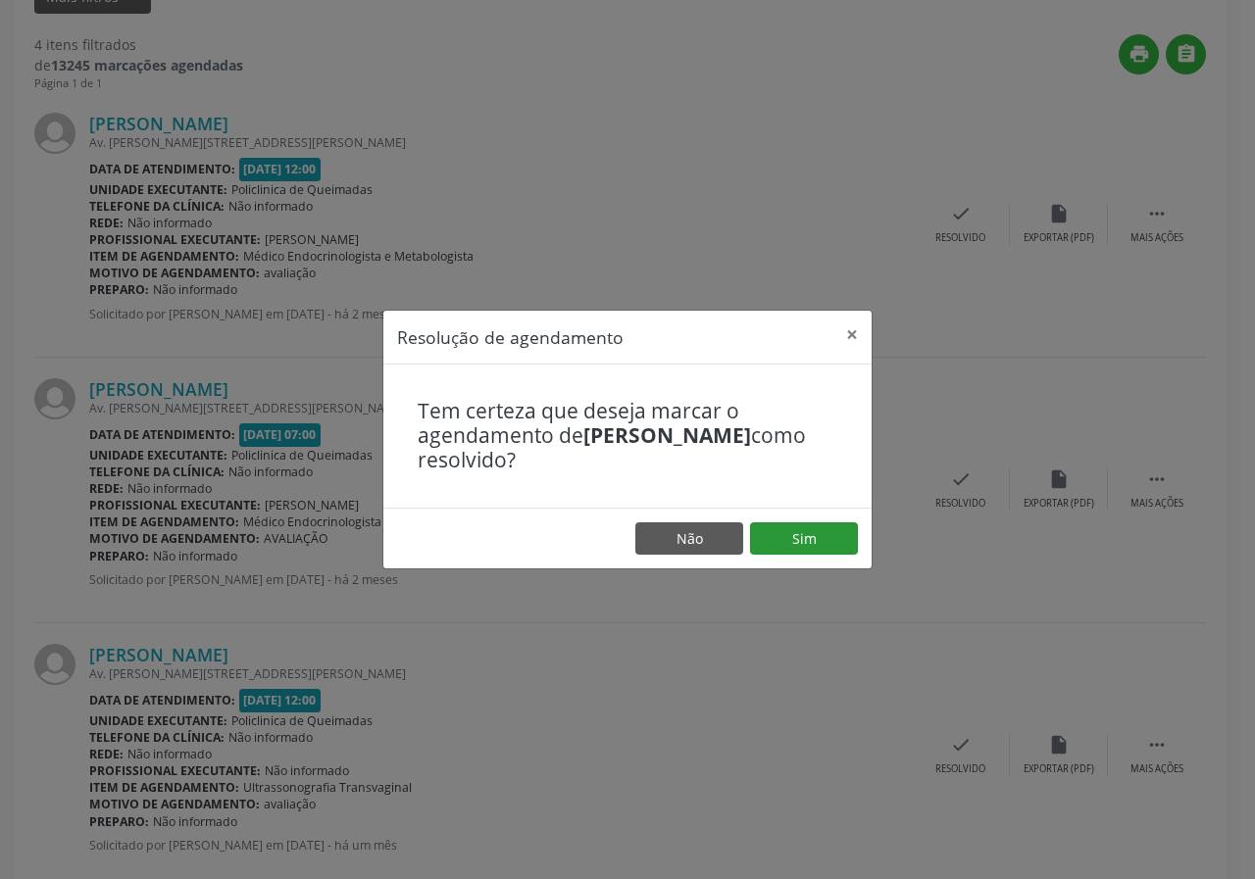
drag, startPoint x: 779, startPoint y: 556, endPoint x: 773, endPoint y: 495, distance: 61.1
click at [784, 549] on footer "Não Sim" at bounding box center [627, 539] width 488 height 62
click at [791, 538] on button "Sim" at bounding box center [804, 538] width 108 height 33
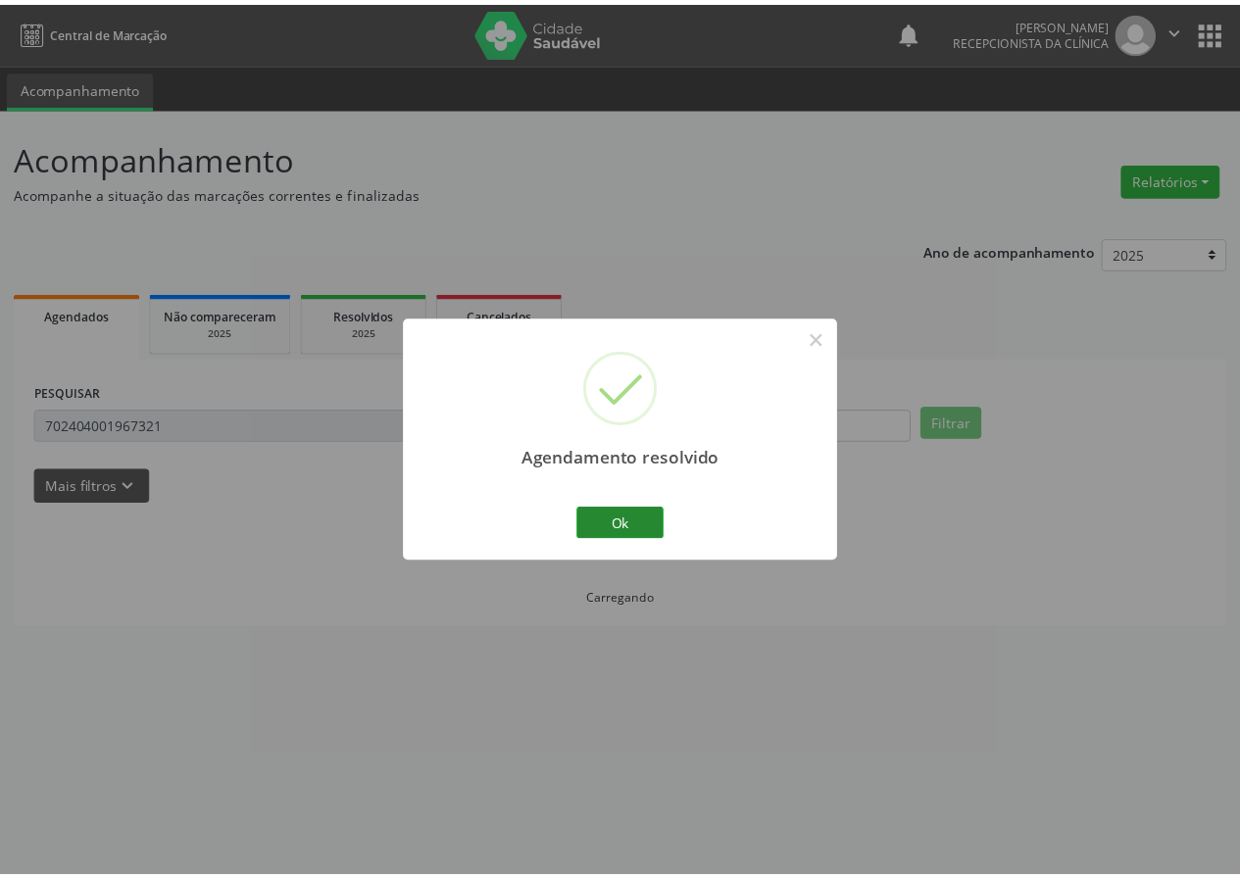
scroll to position [0, 0]
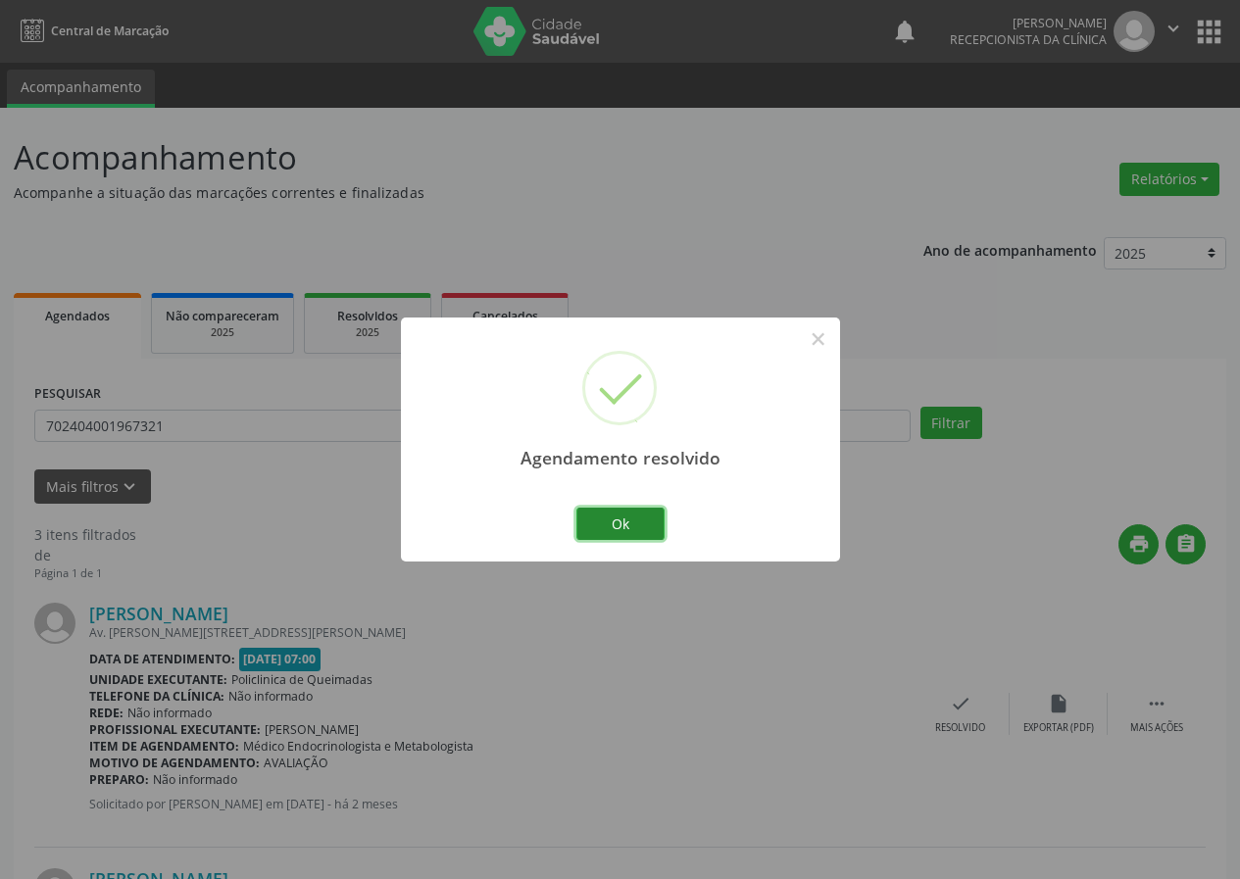
click at [628, 534] on button "Ok" at bounding box center [620, 524] width 88 height 33
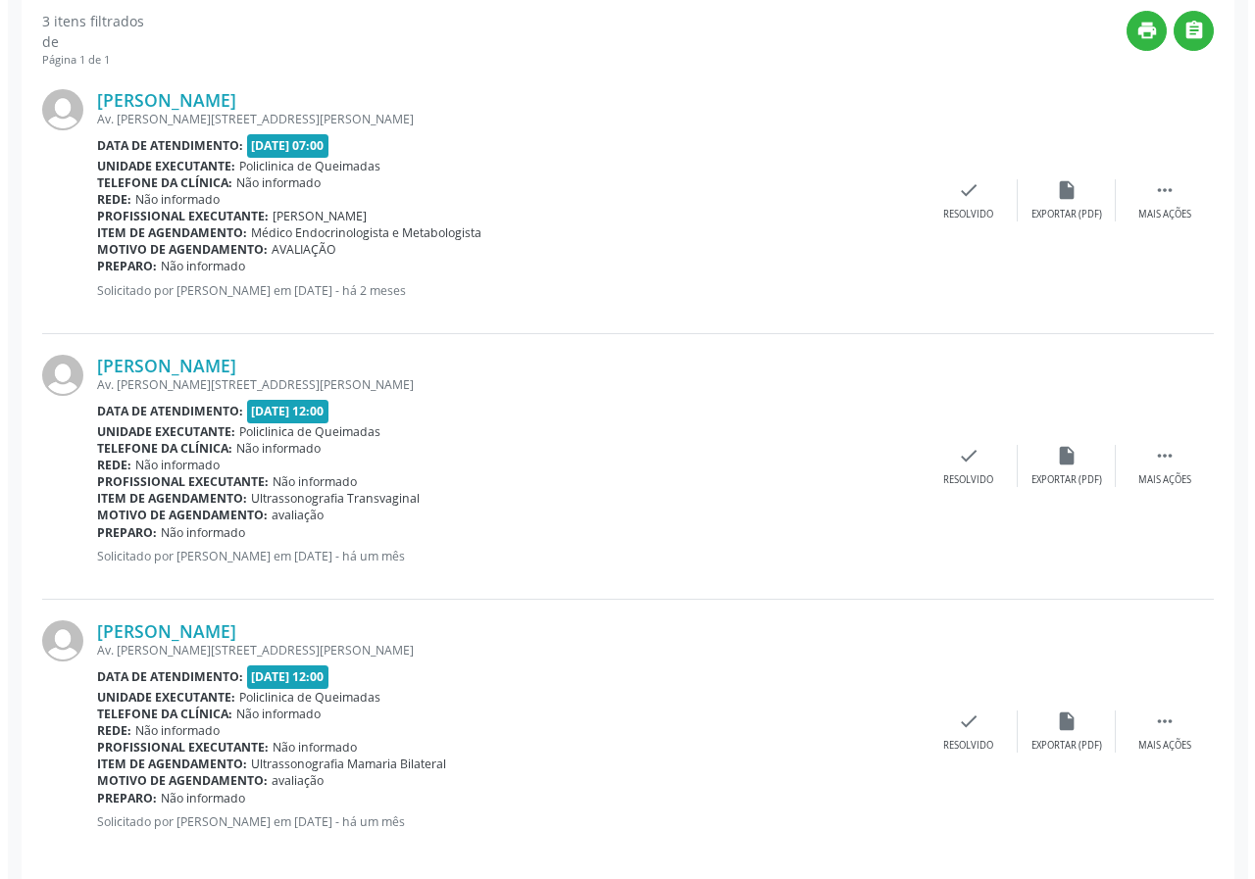
scroll to position [533, 0]
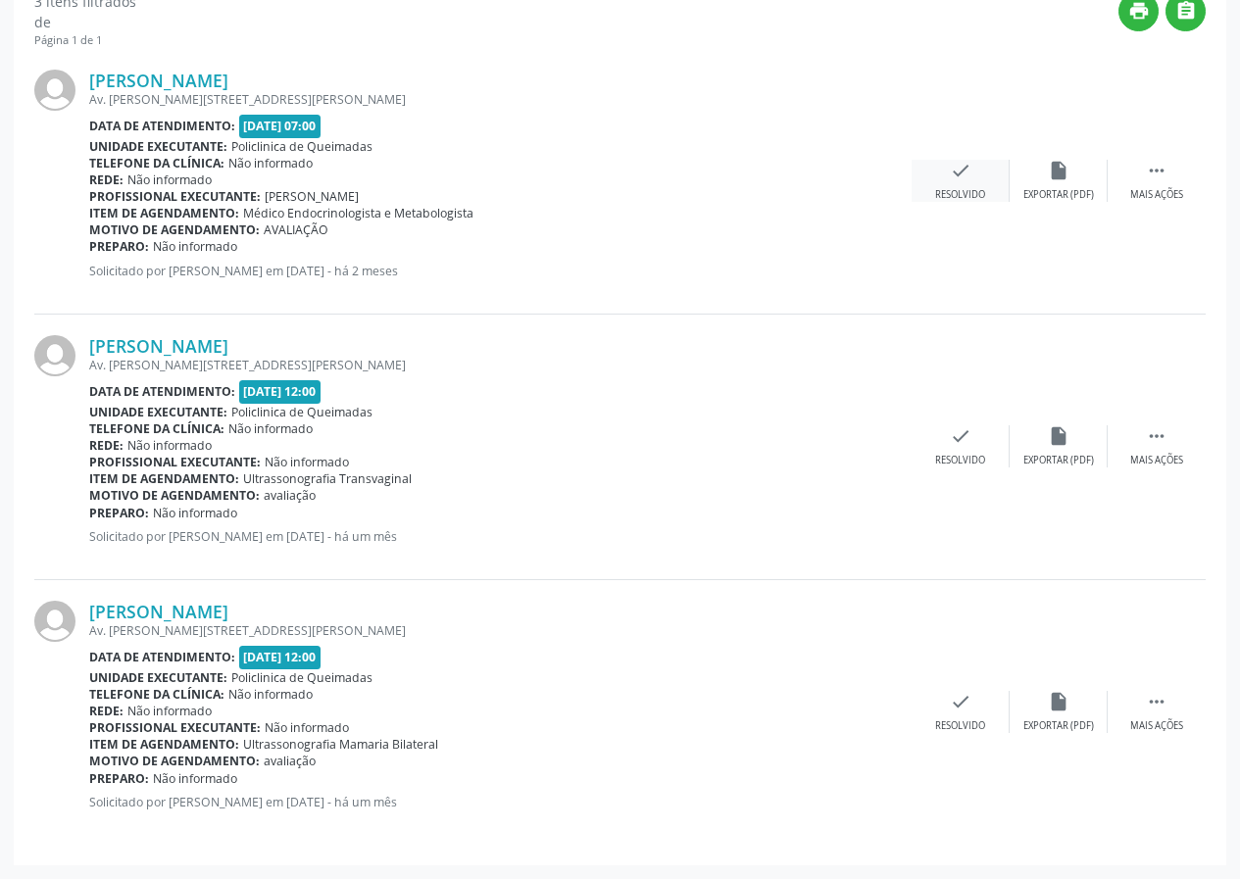
click at [955, 174] on icon "check" at bounding box center [961, 171] width 22 height 22
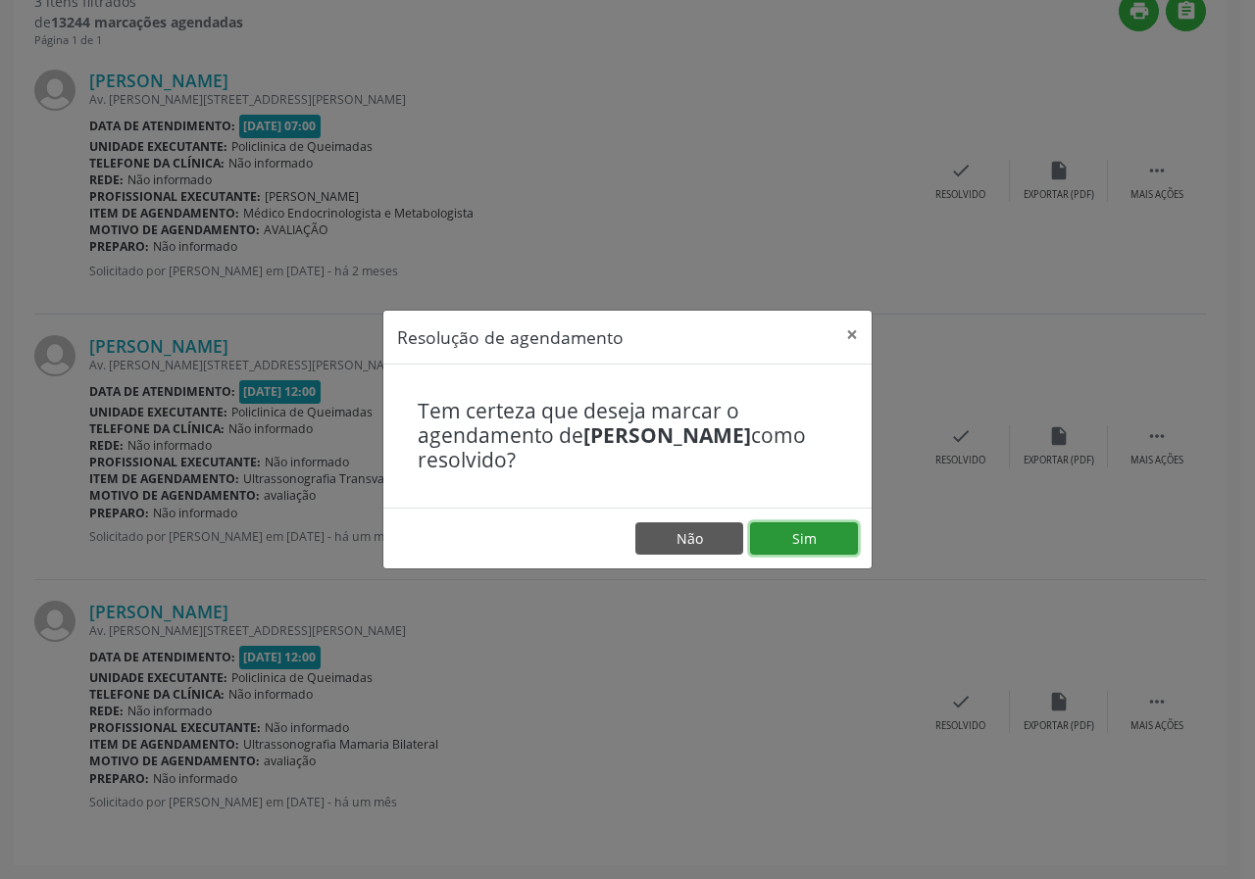
click at [827, 536] on button "Sim" at bounding box center [804, 538] width 108 height 33
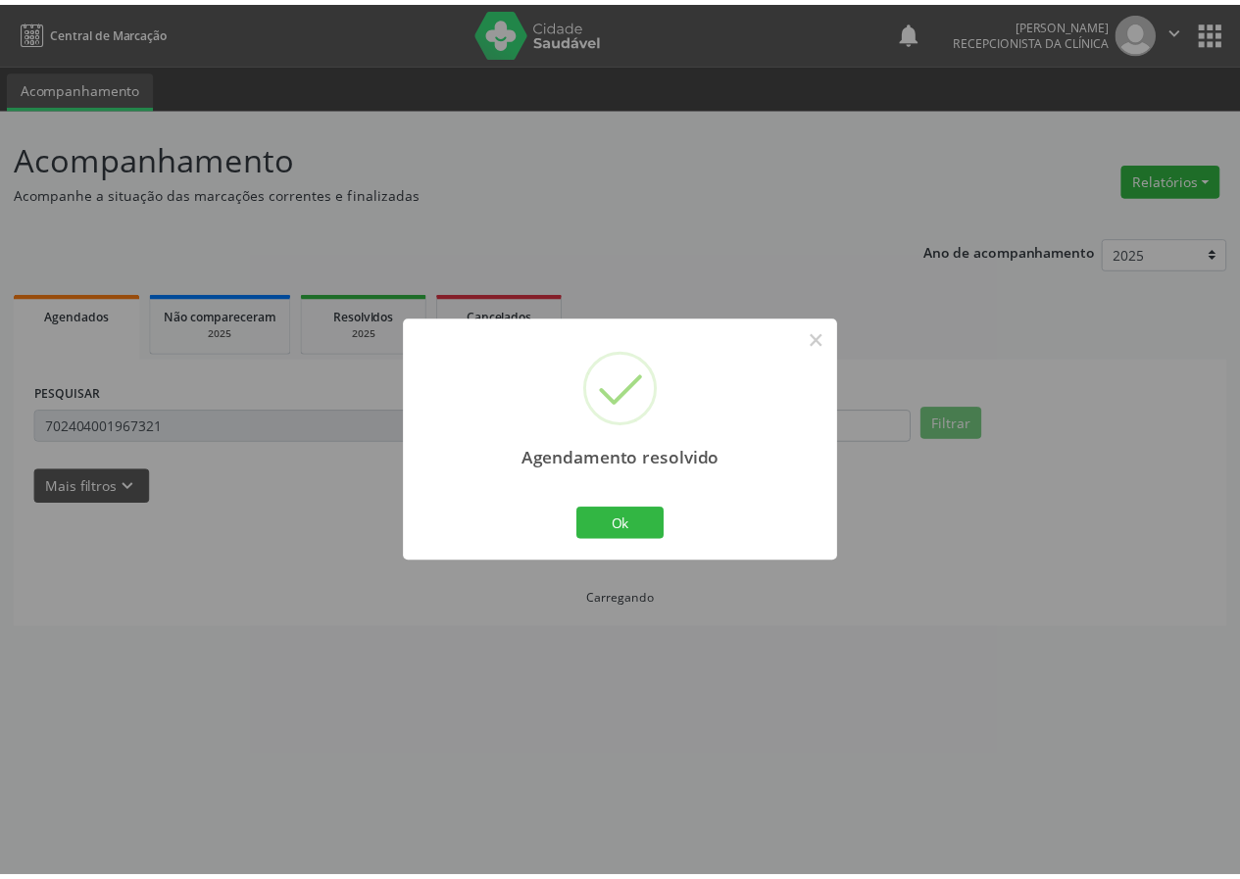
scroll to position [0, 0]
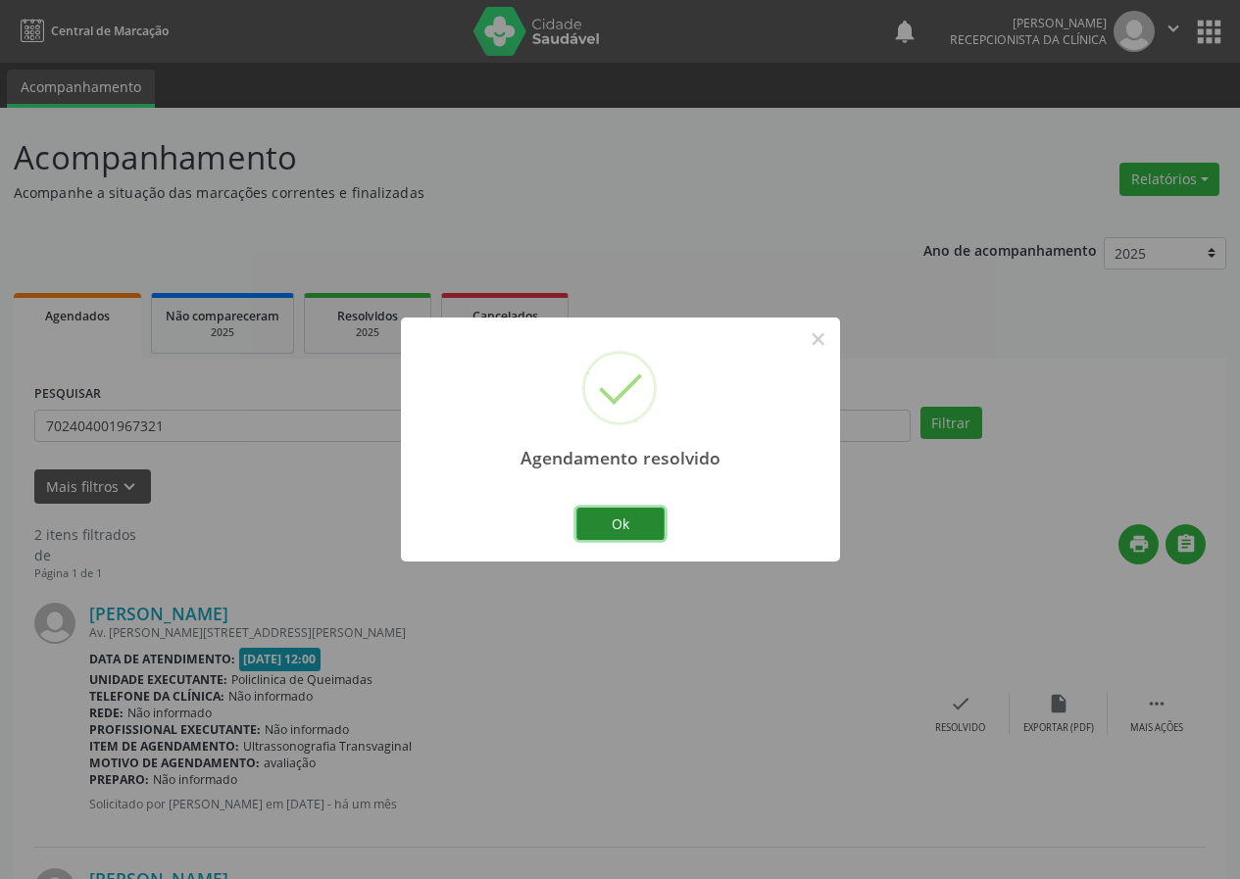
click at [628, 516] on button "Ok" at bounding box center [620, 524] width 88 height 33
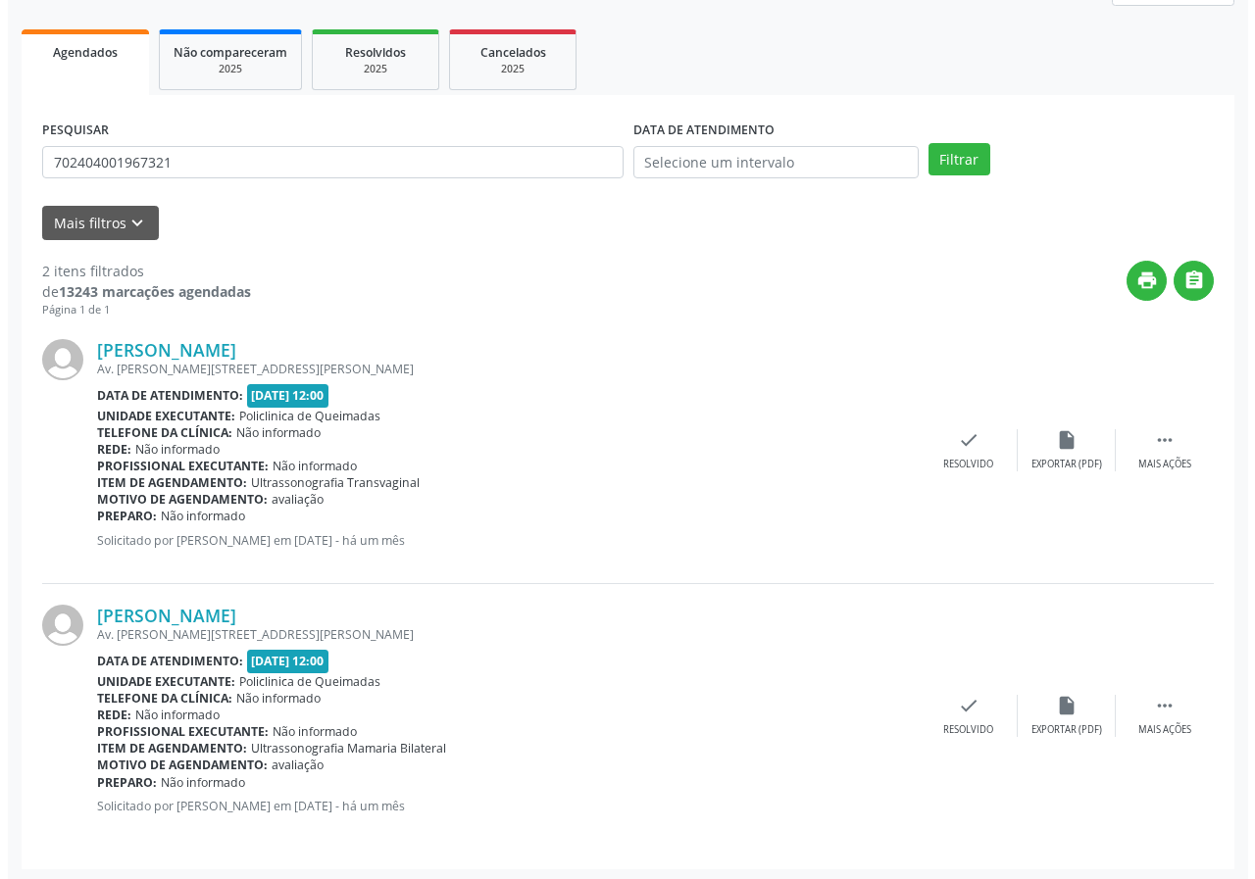
scroll to position [268, 0]
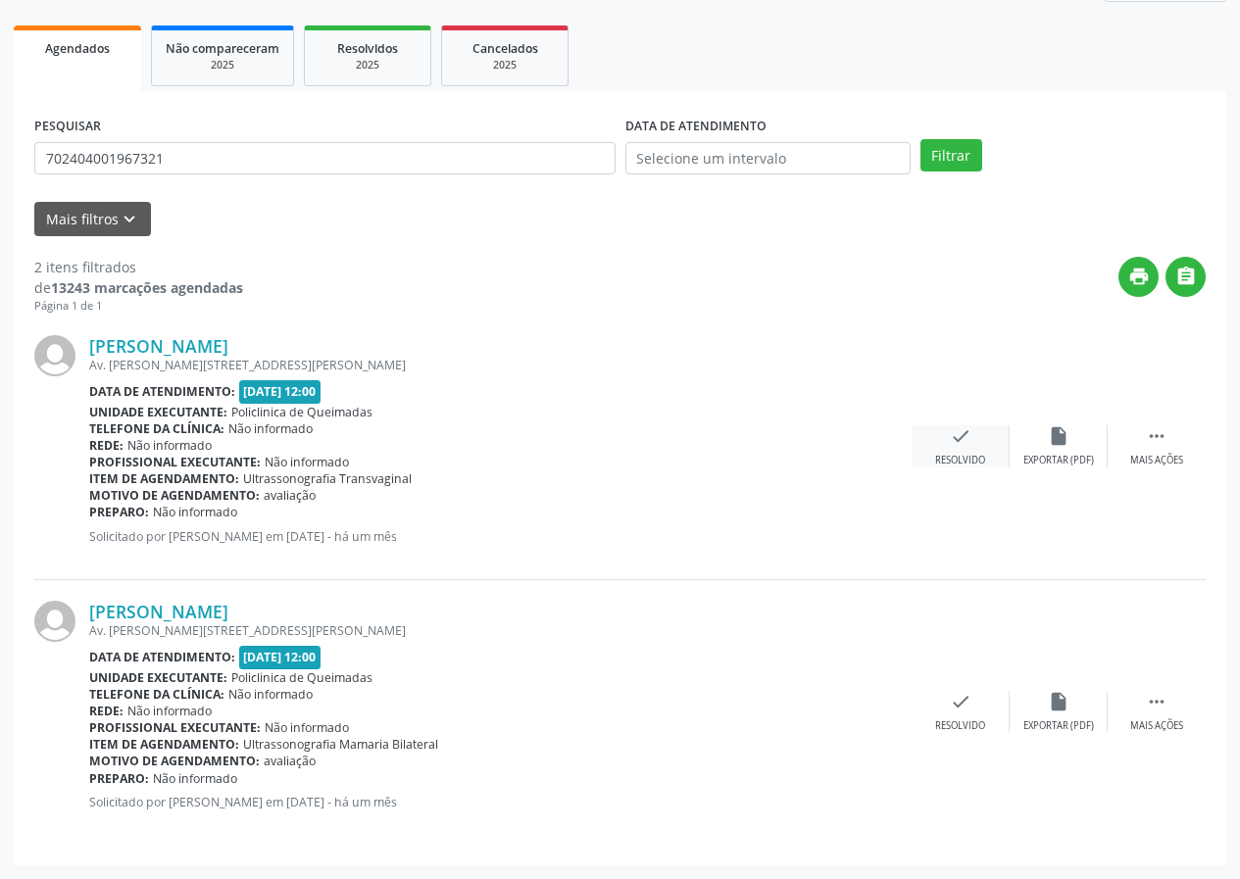
click at [944, 446] on div "check Resolvido" at bounding box center [961, 446] width 98 height 42
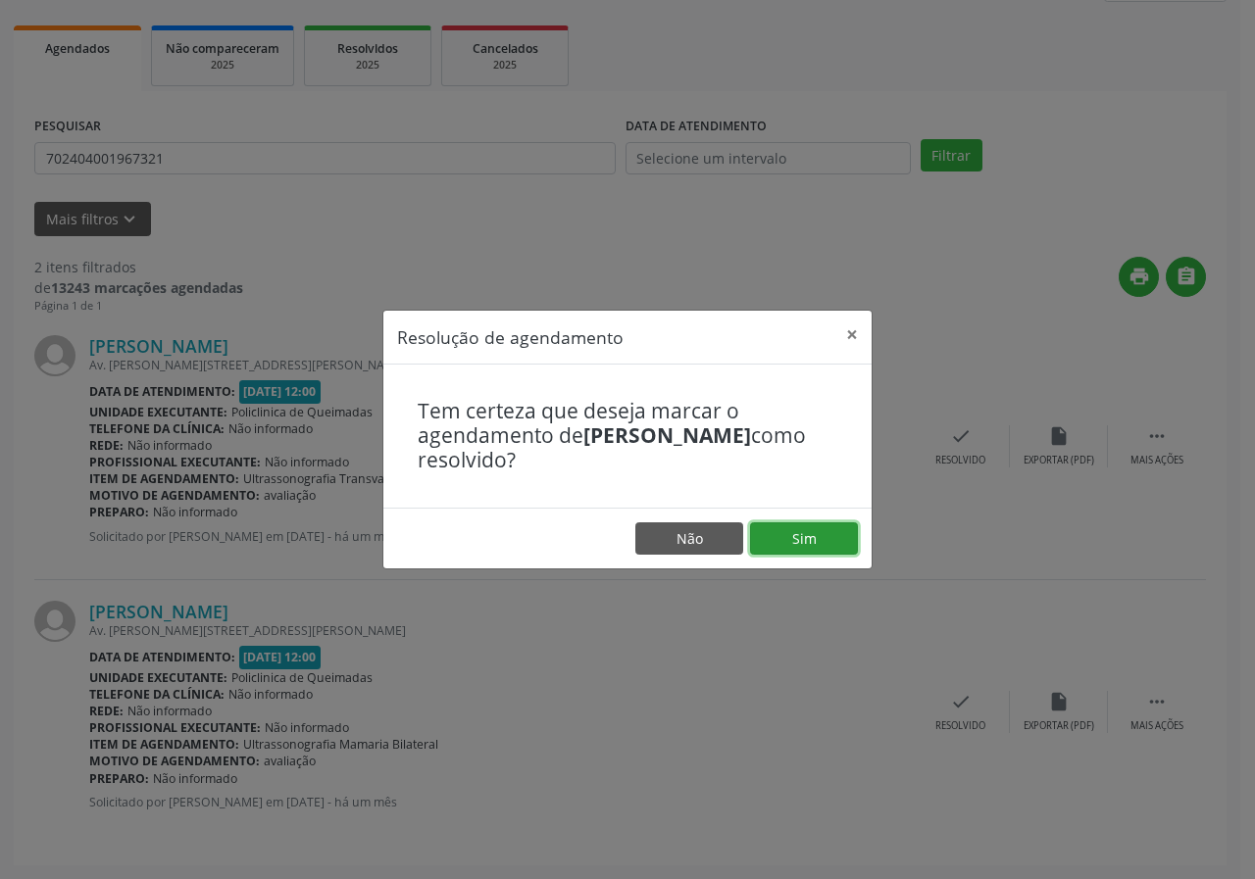
click at [837, 546] on button "Sim" at bounding box center [804, 538] width 108 height 33
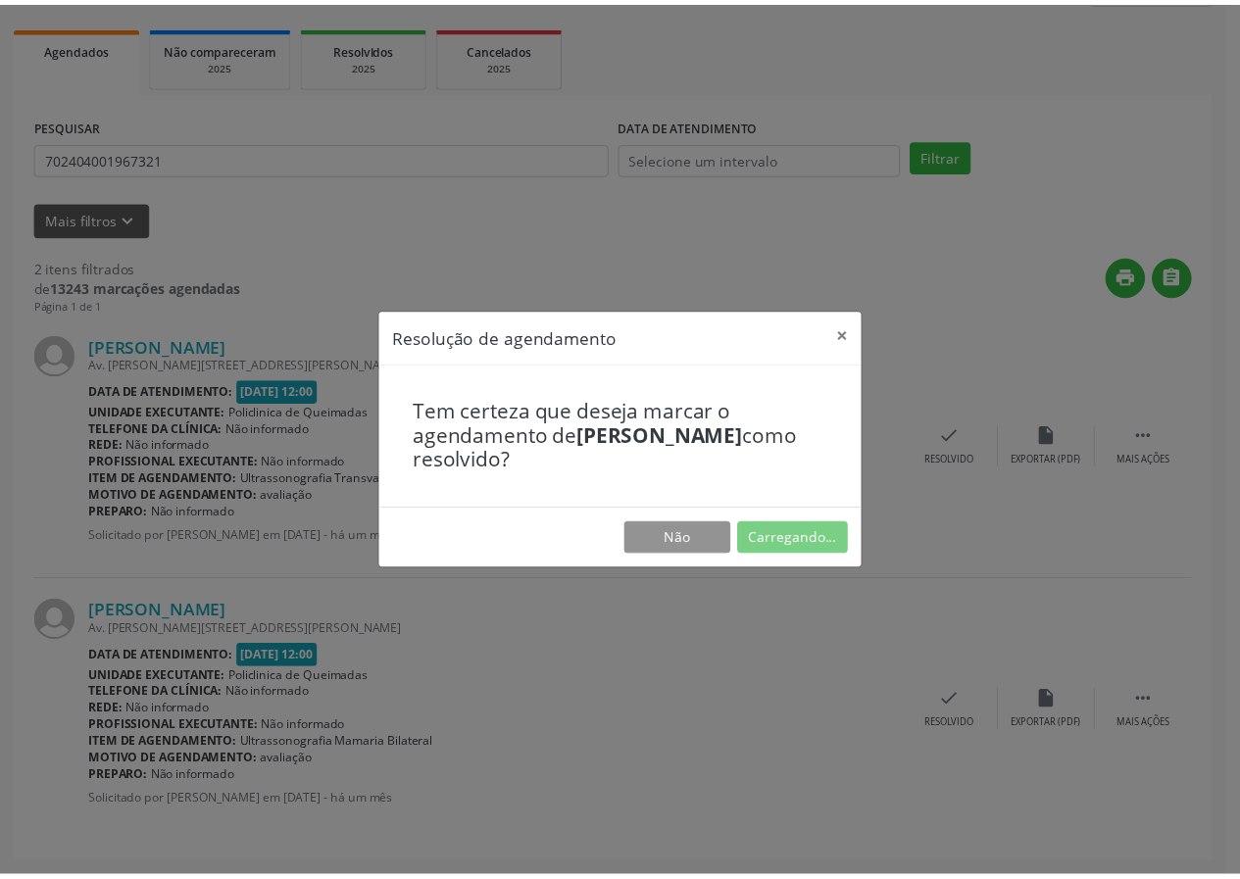
scroll to position [0, 0]
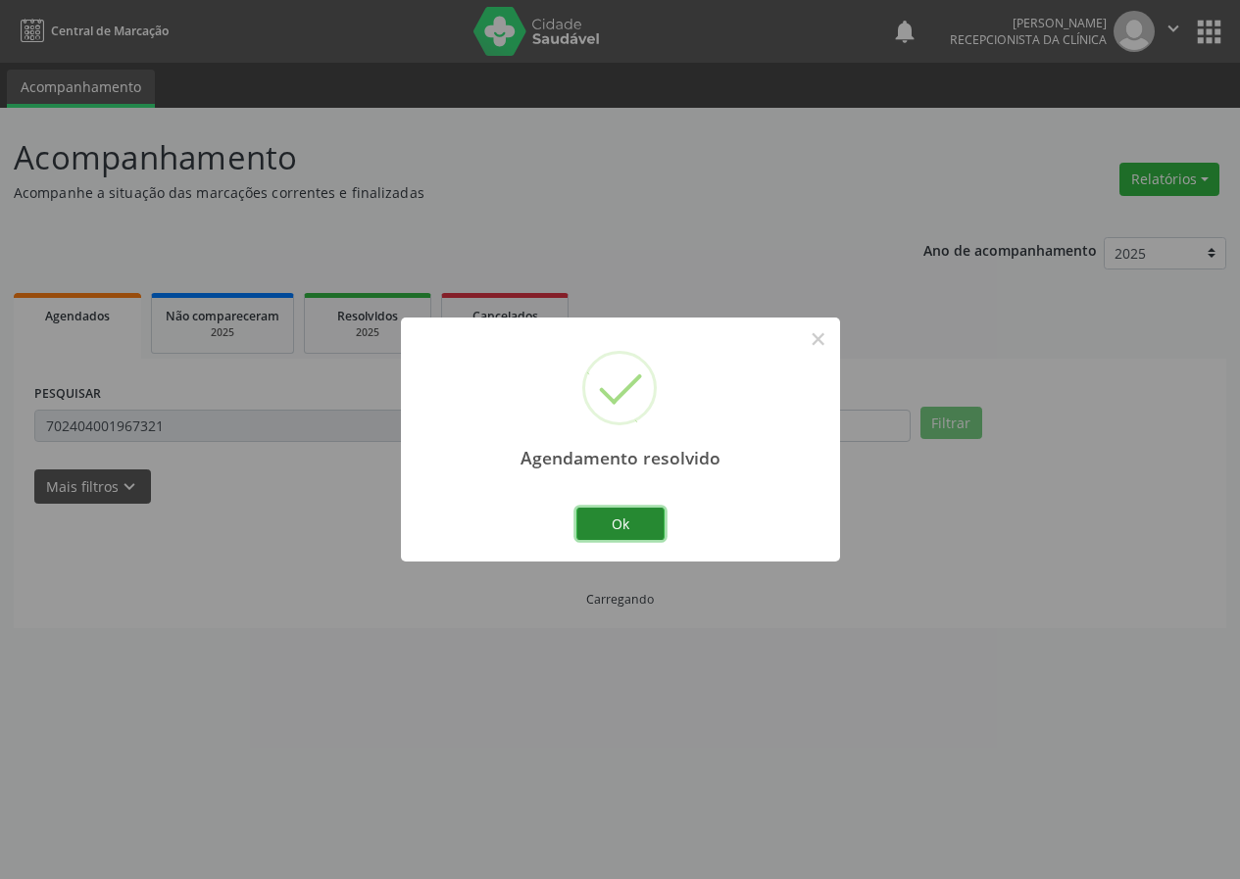
click at [618, 519] on button "Ok" at bounding box center [620, 524] width 88 height 33
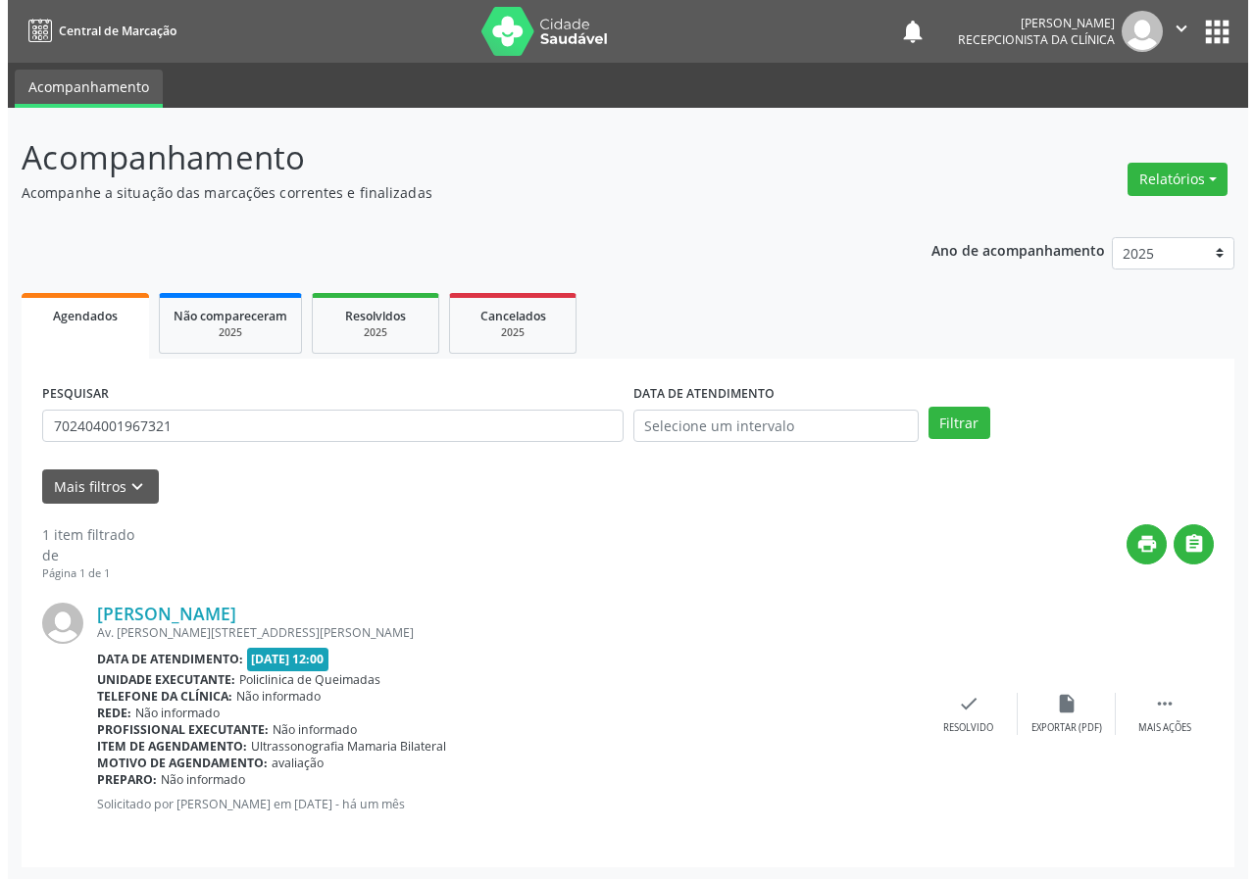
scroll to position [2, 0]
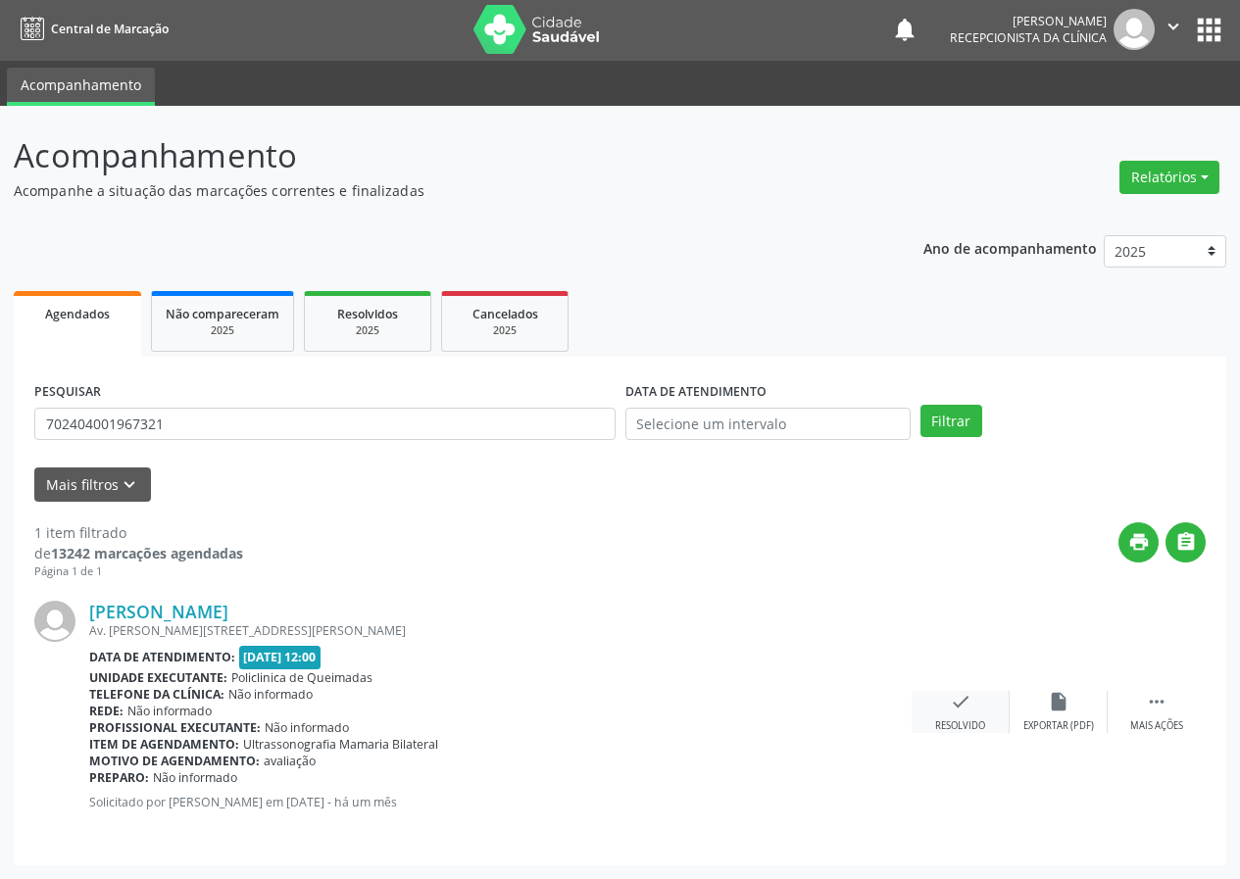
click at [969, 725] on div "Resolvido" at bounding box center [960, 726] width 50 height 14
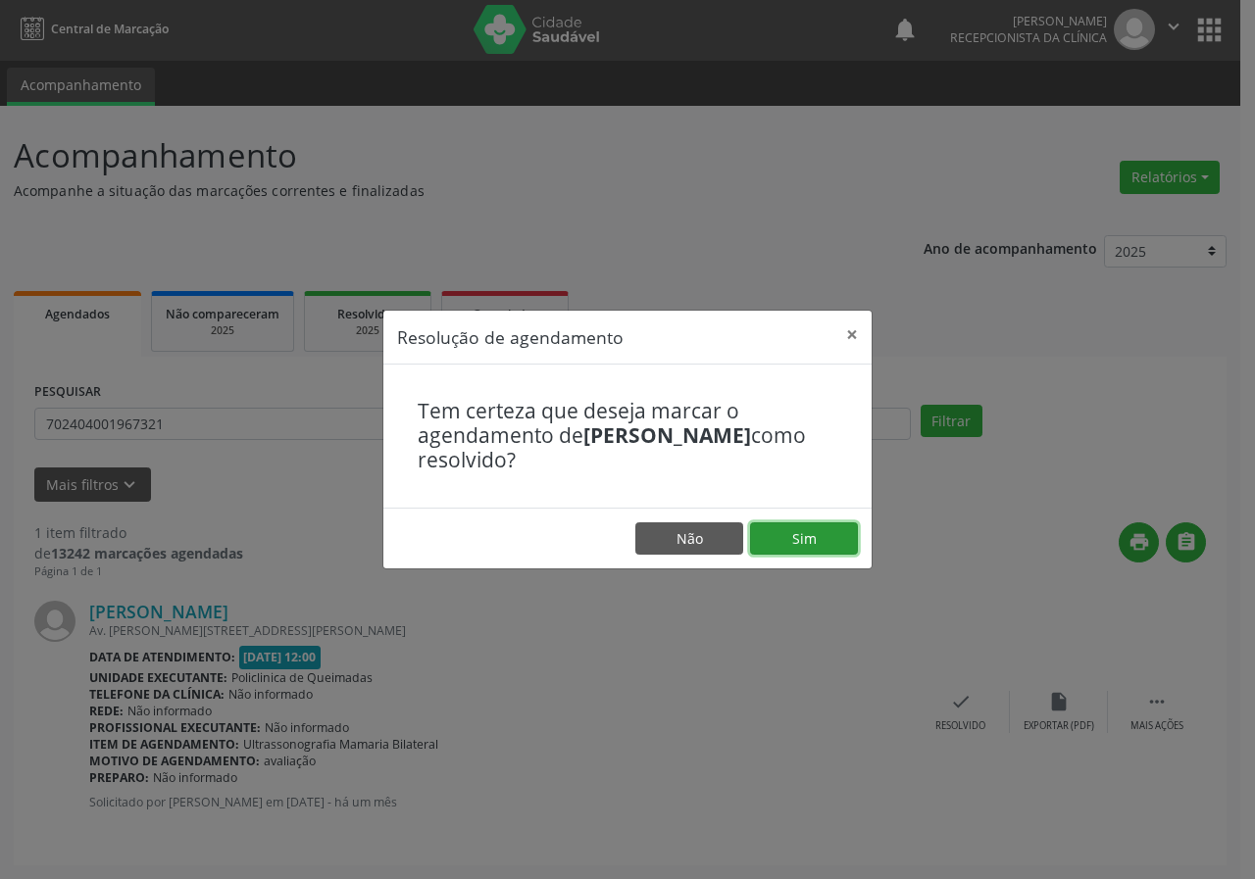
click at [819, 539] on button "Sim" at bounding box center [804, 538] width 108 height 33
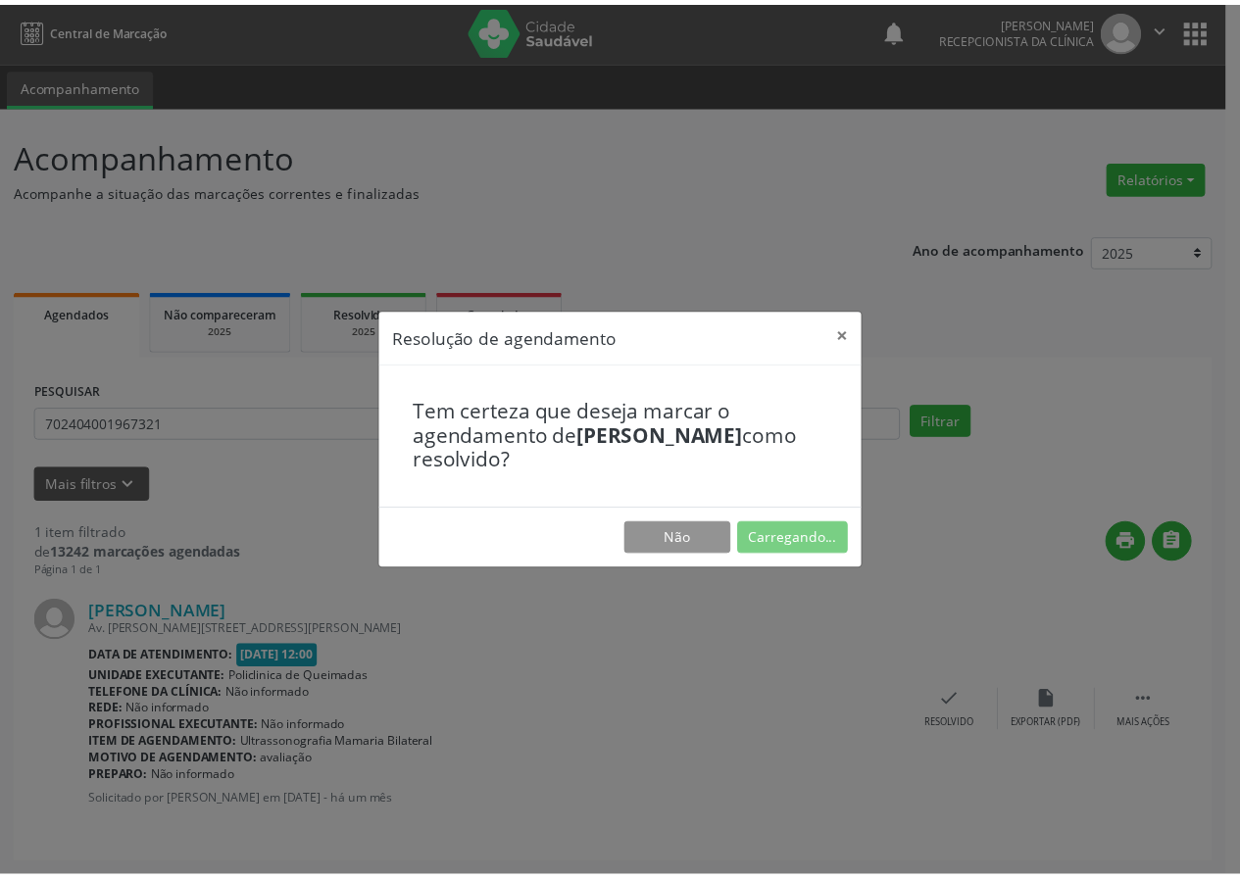
scroll to position [0, 0]
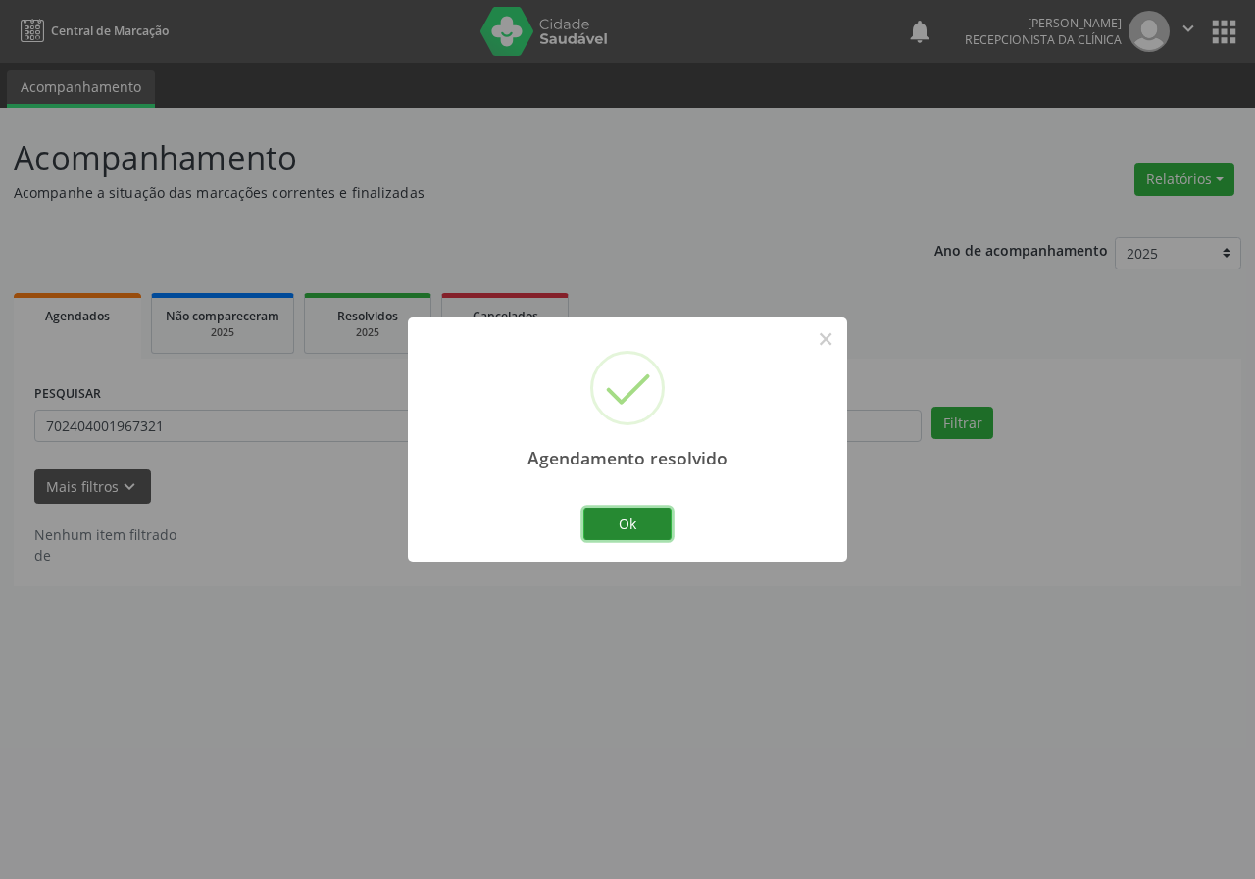
click at [620, 512] on button "Ok" at bounding box center [627, 524] width 88 height 33
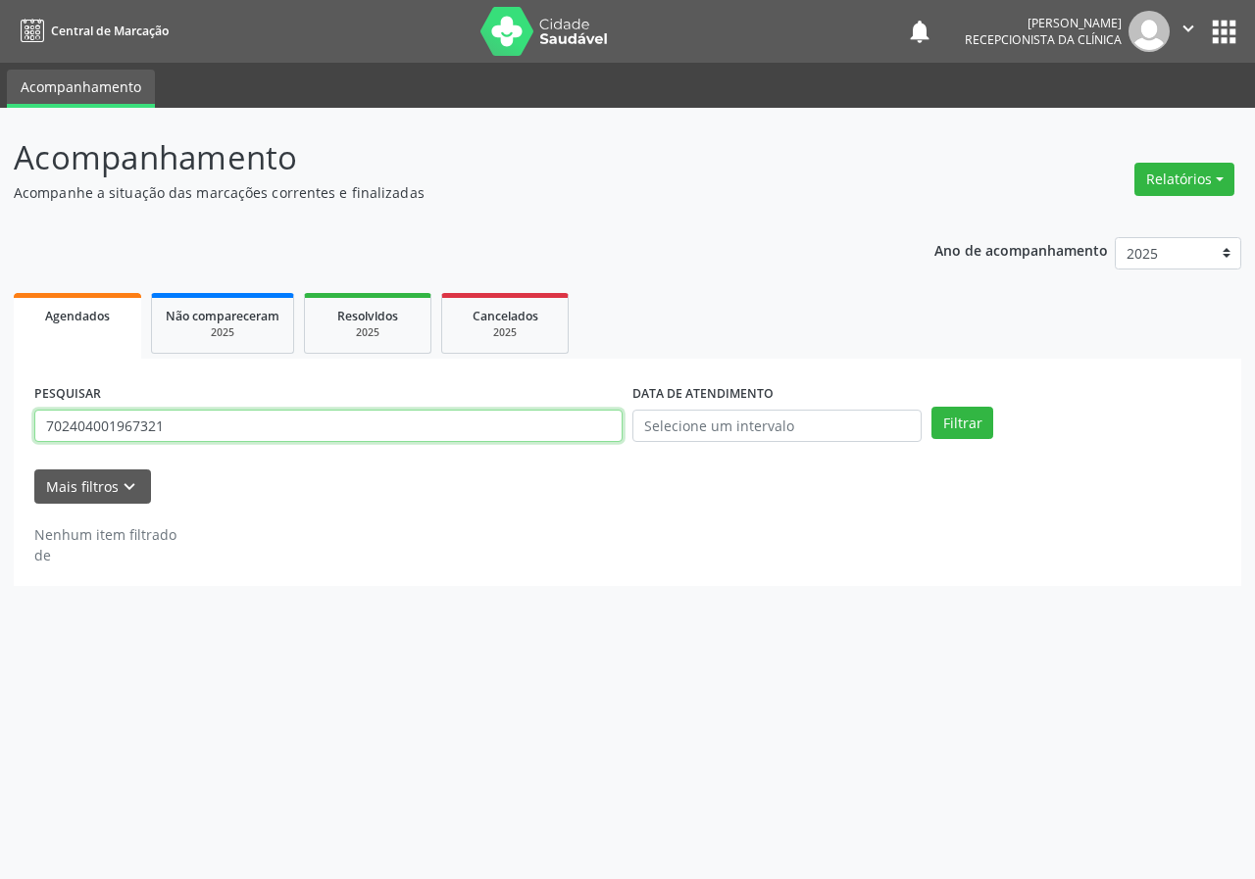
click at [352, 411] on input "702404001967321" at bounding box center [328, 426] width 588 height 33
click at [931, 407] on button "Filtrar" at bounding box center [962, 423] width 62 height 33
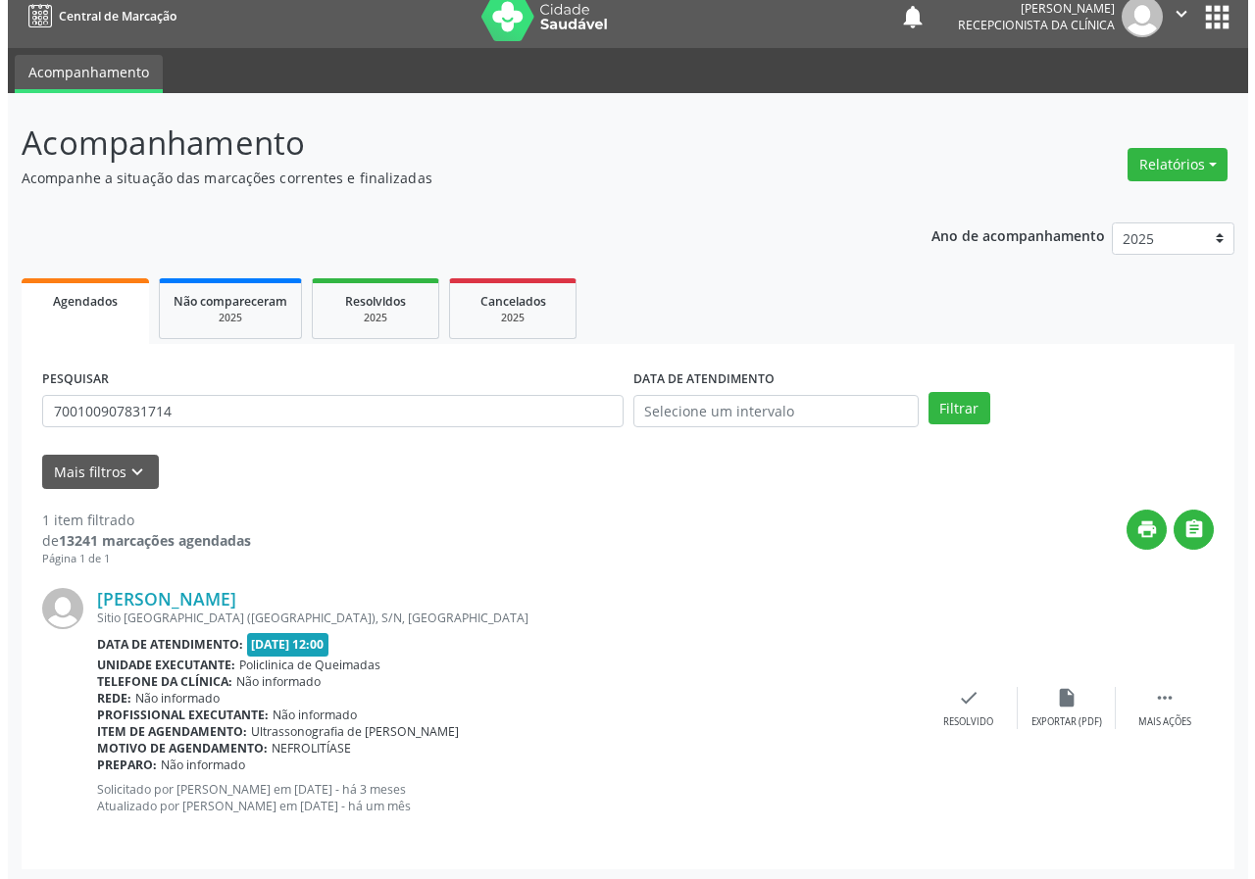
scroll to position [19, 0]
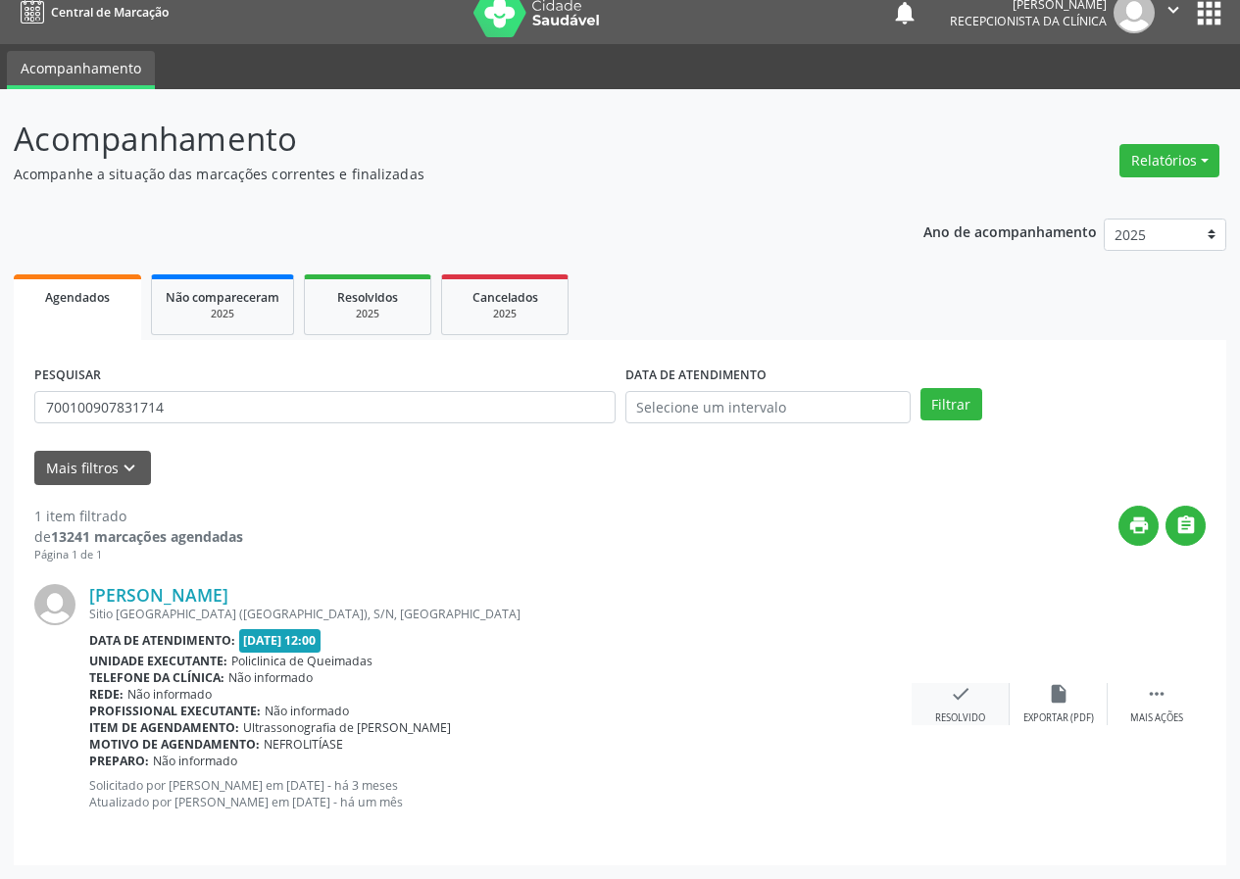
click at [954, 704] on icon "check" at bounding box center [961, 694] width 22 height 22
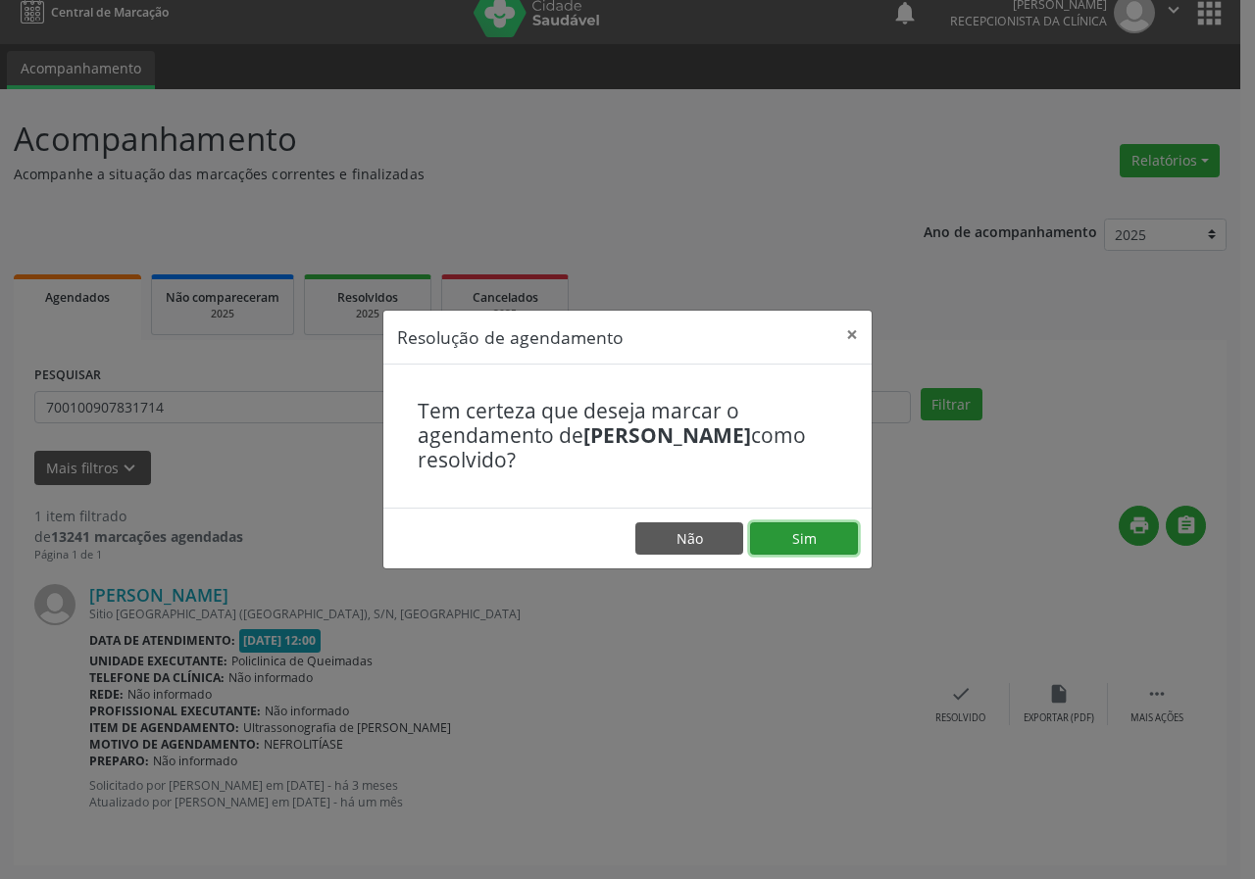
click at [768, 533] on button "Sim" at bounding box center [804, 538] width 108 height 33
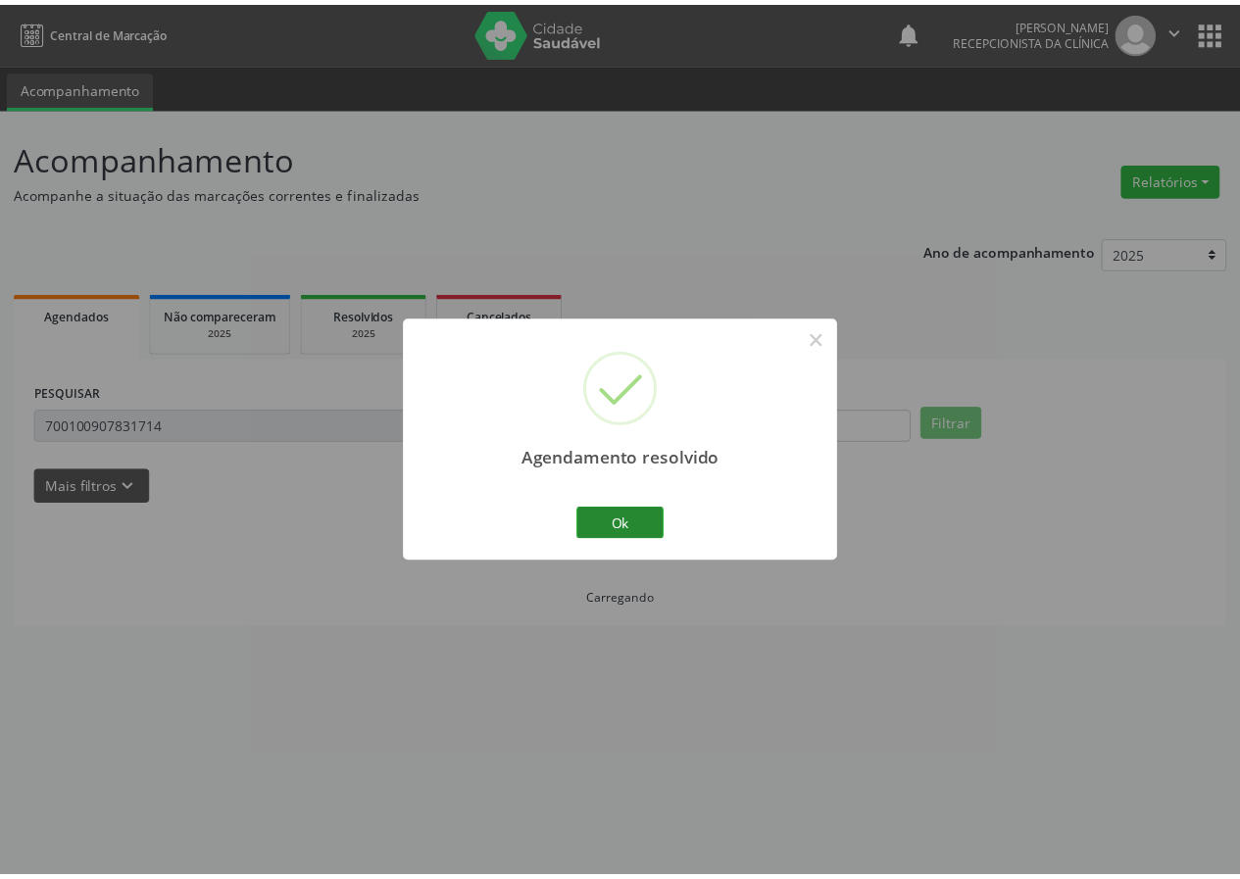
scroll to position [0, 0]
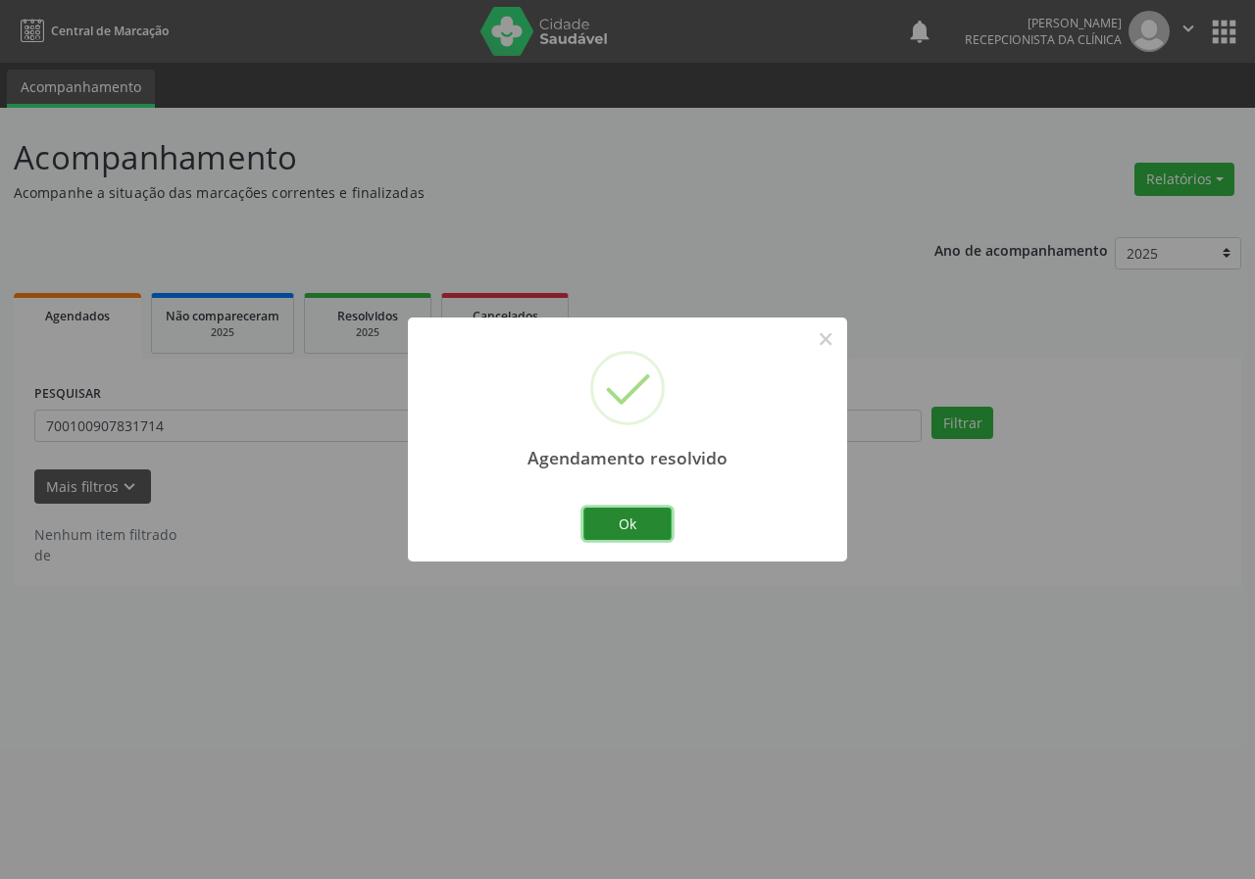
click at [610, 522] on button "Ok" at bounding box center [627, 524] width 88 height 33
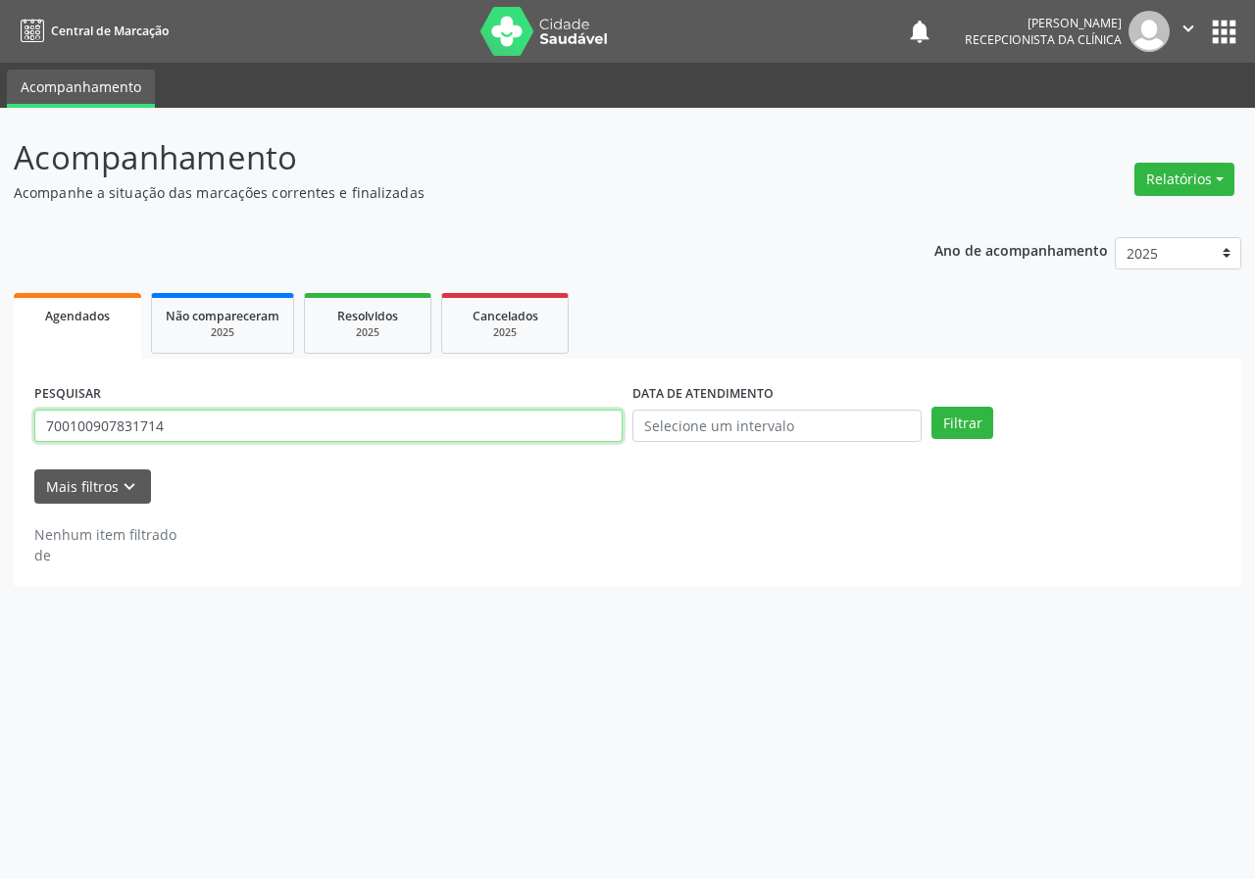
click at [303, 413] on input "700100907831714" at bounding box center [328, 426] width 588 height 33
click at [931, 407] on button "Filtrar" at bounding box center [962, 423] width 62 height 33
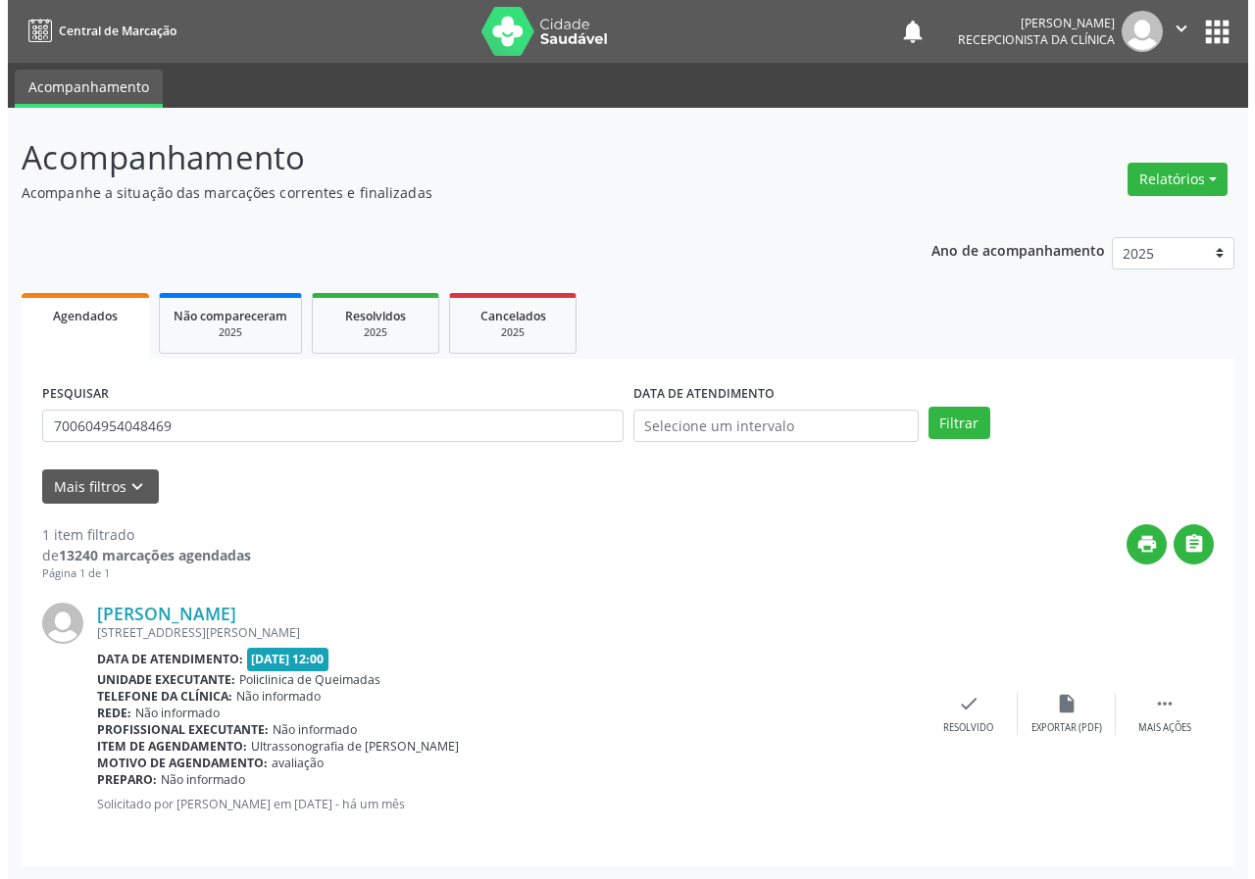
scroll to position [2, 0]
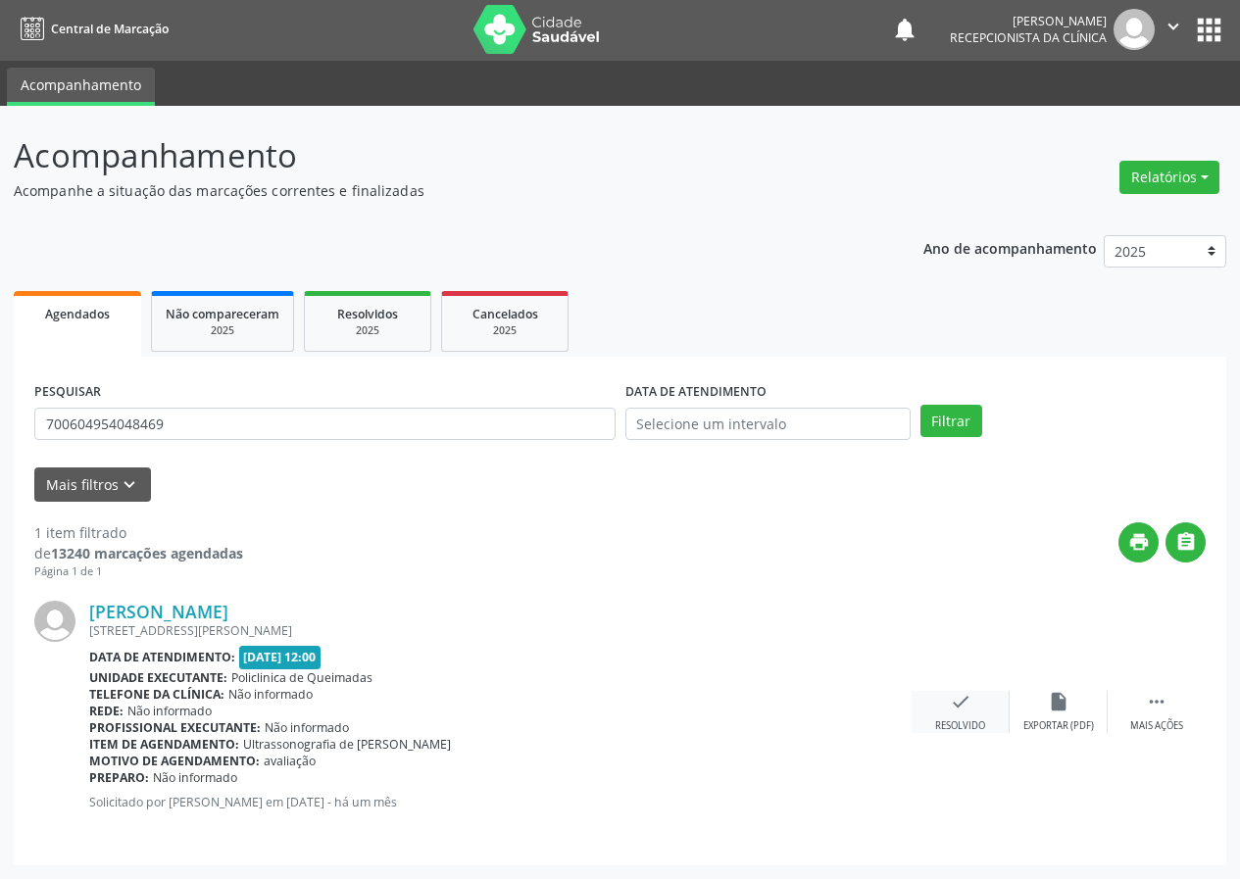
click at [962, 705] on icon "check" at bounding box center [961, 702] width 22 height 22
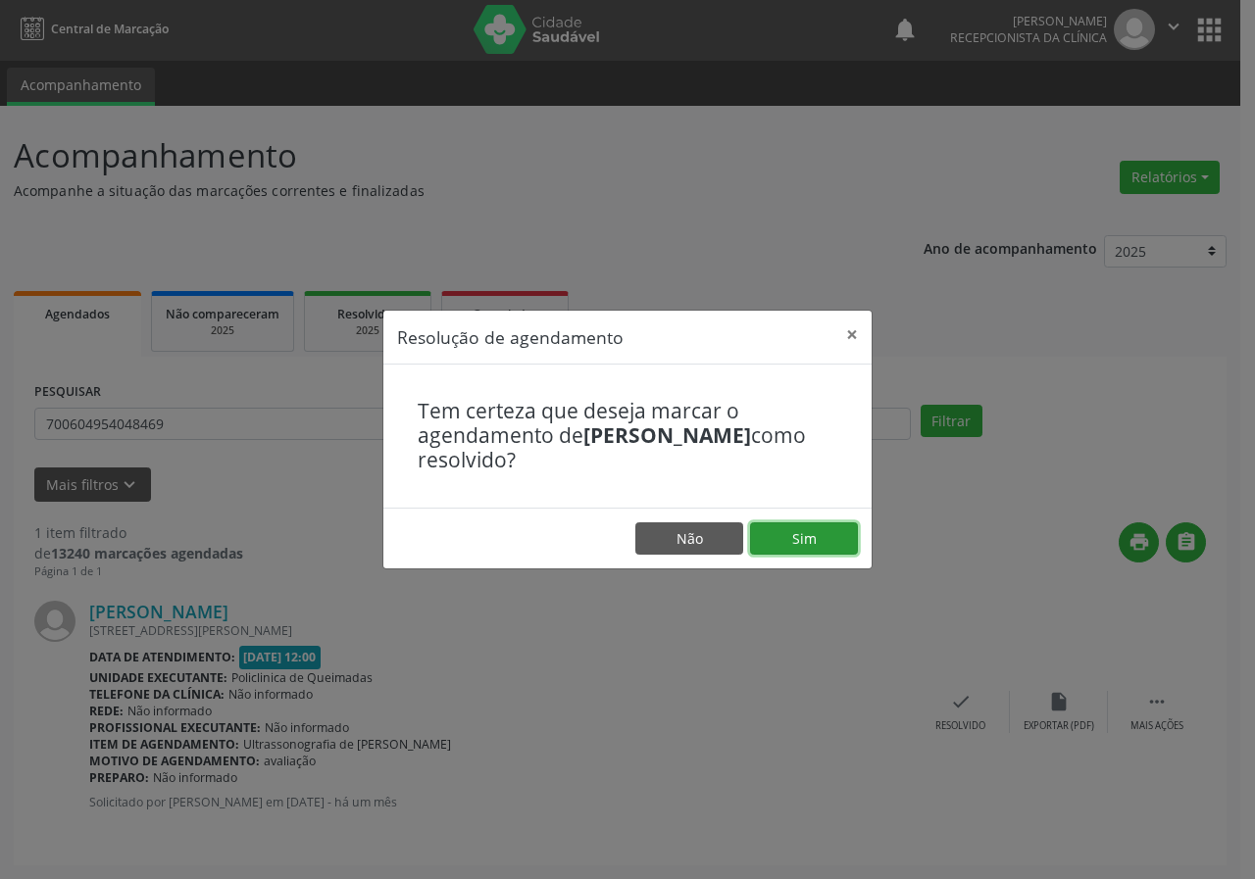
click at [840, 545] on button "Sim" at bounding box center [804, 538] width 108 height 33
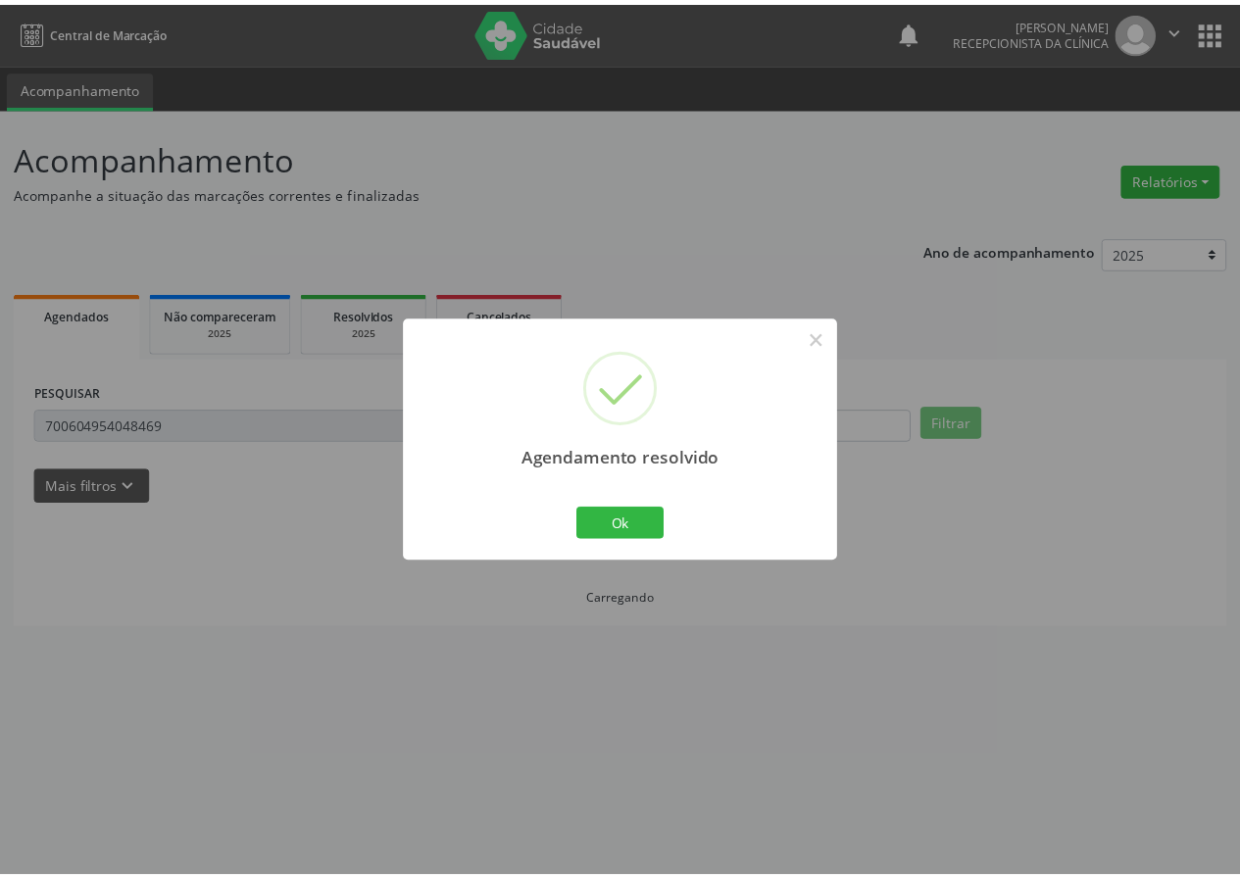
scroll to position [0, 0]
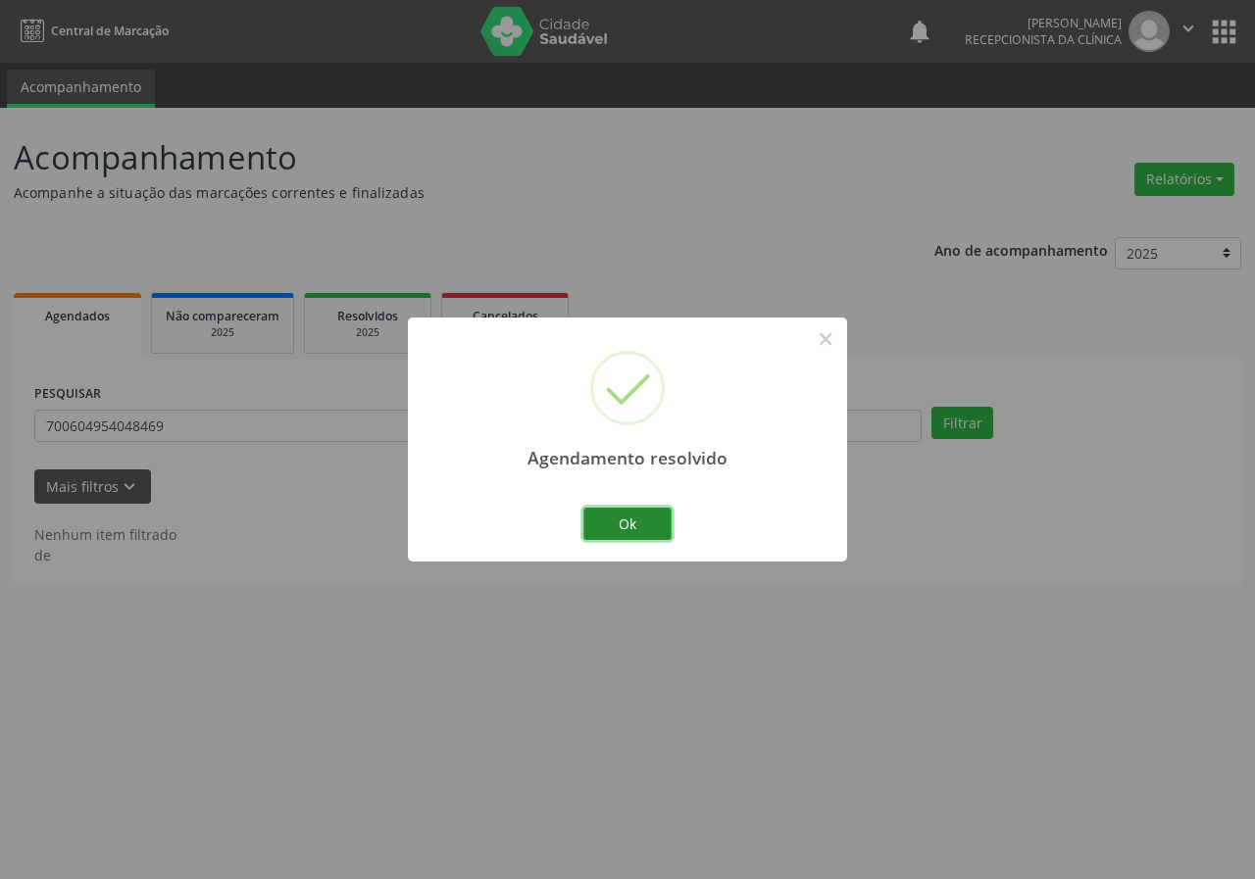
click at [633, 531] on button "Ok" at bounding box center [627, 524] width 88 height 33
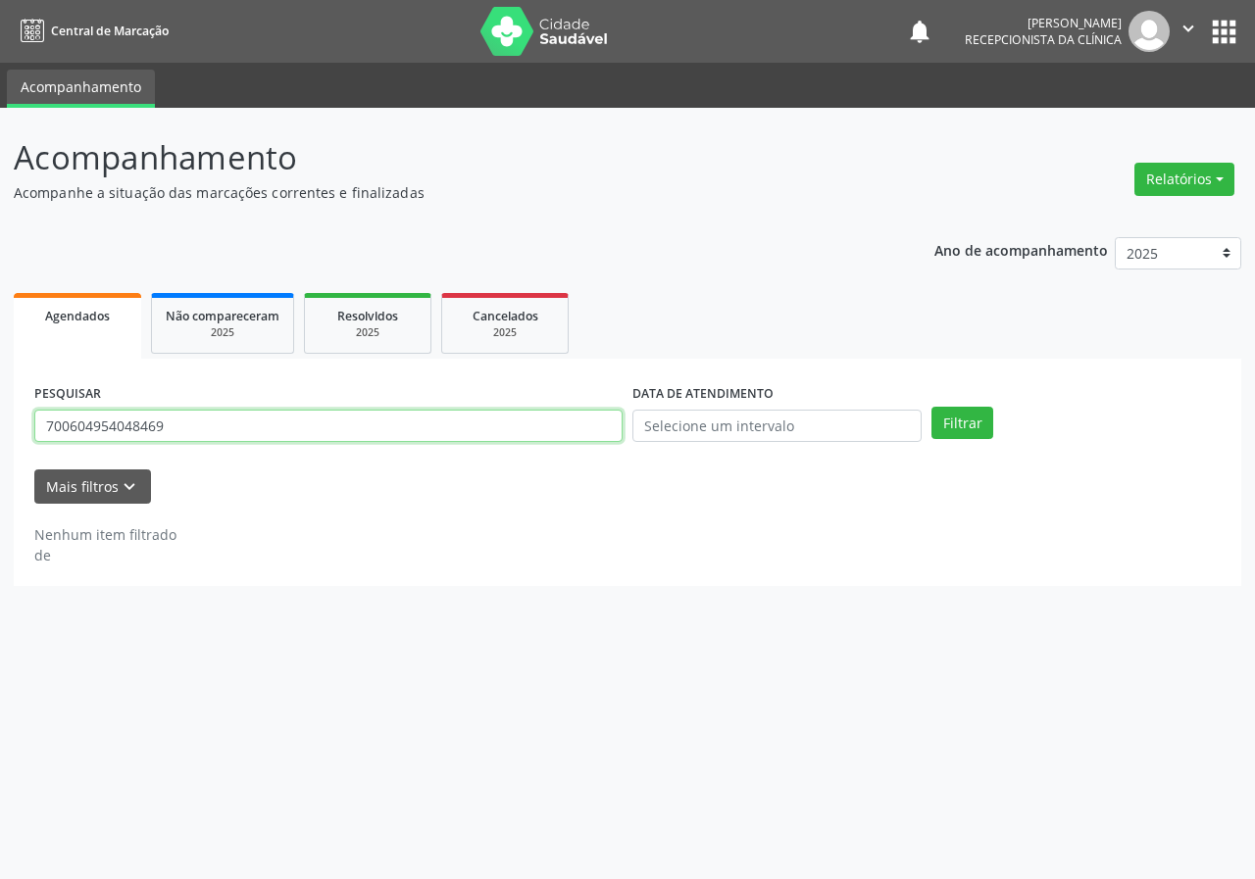
click at [220, 434] on input "700604954048469" at bounding box center [328, 426] width 588 height 33
click at [931, 407] on button "Filtrar" at bounding box center [962, 423] width 62 height 33
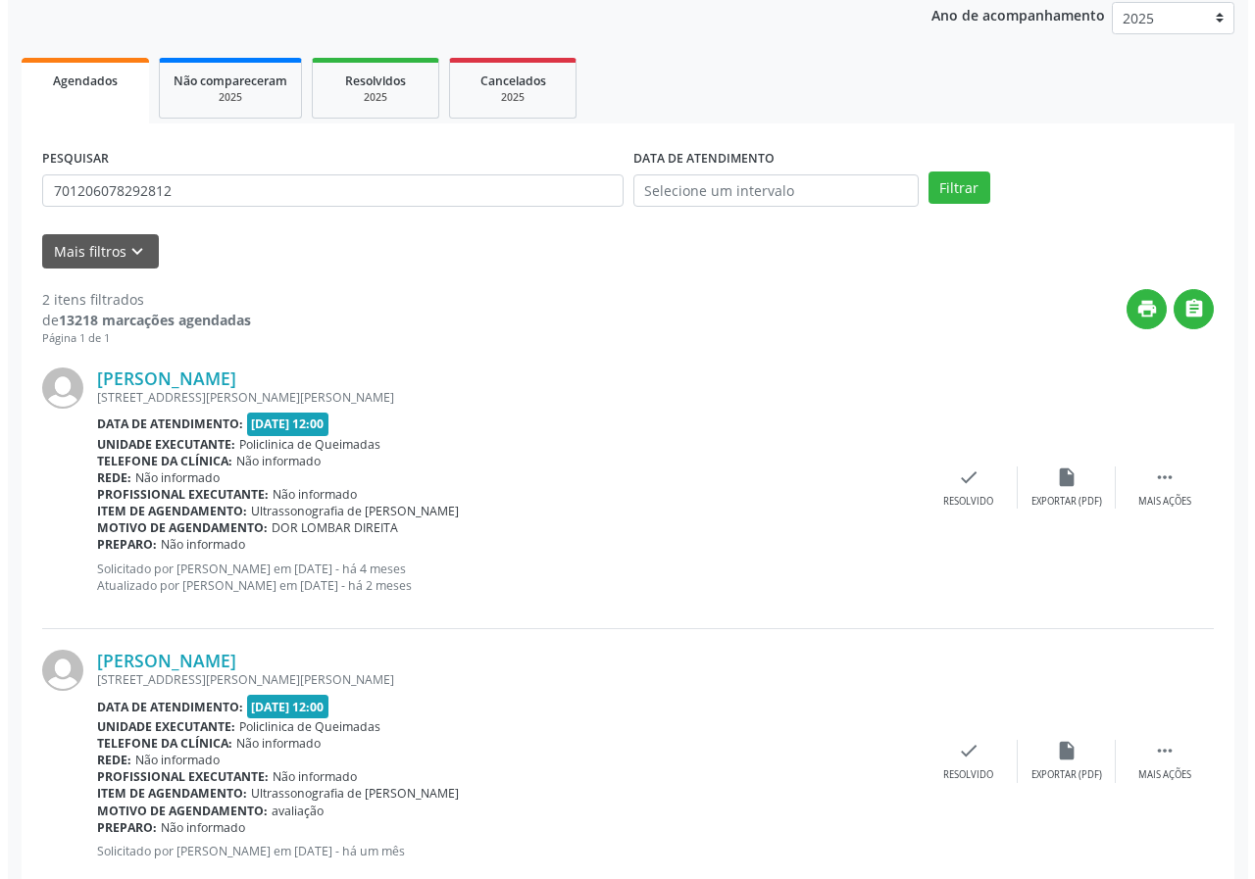
scroll to position [284, 0]
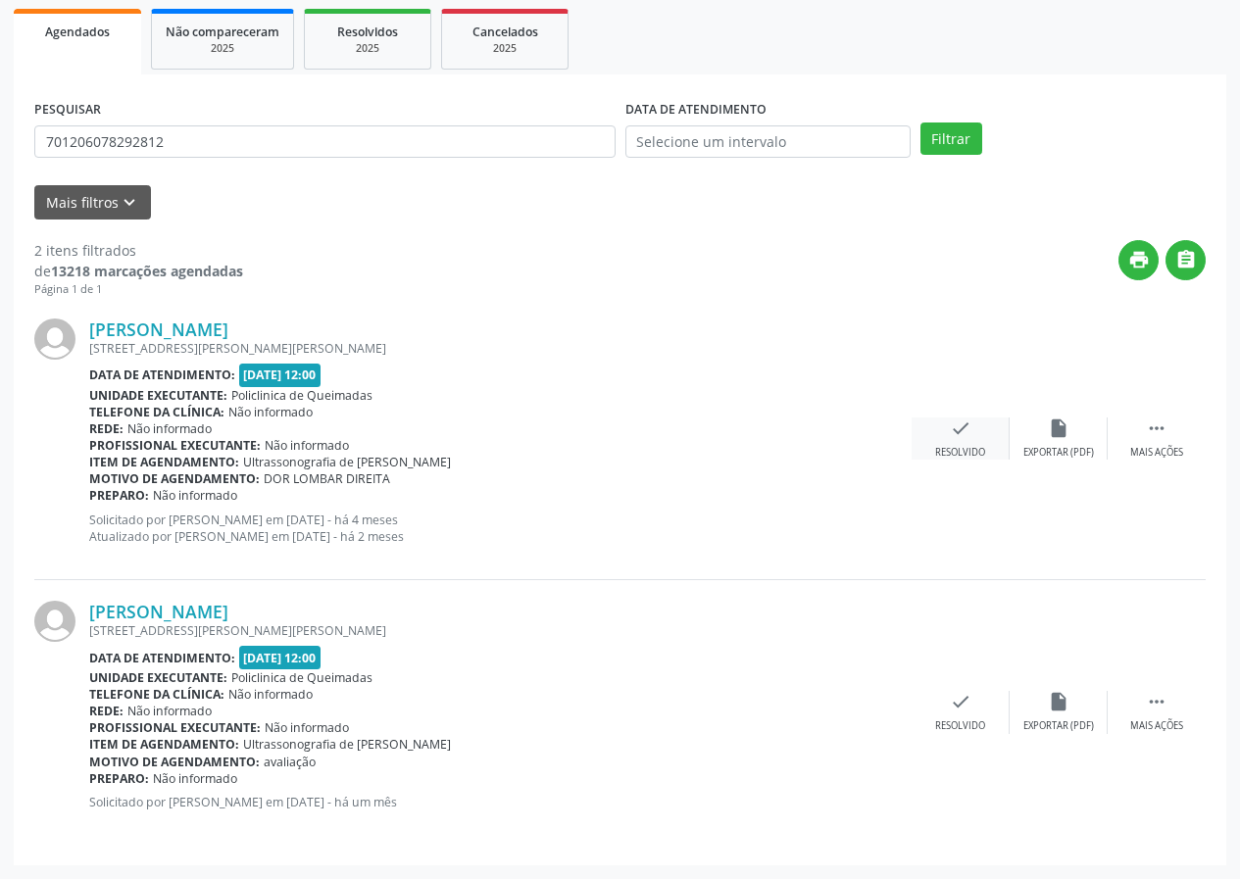
click at [952, 420] on icon "check" at bounding box center [961, 429] width 22 height 22
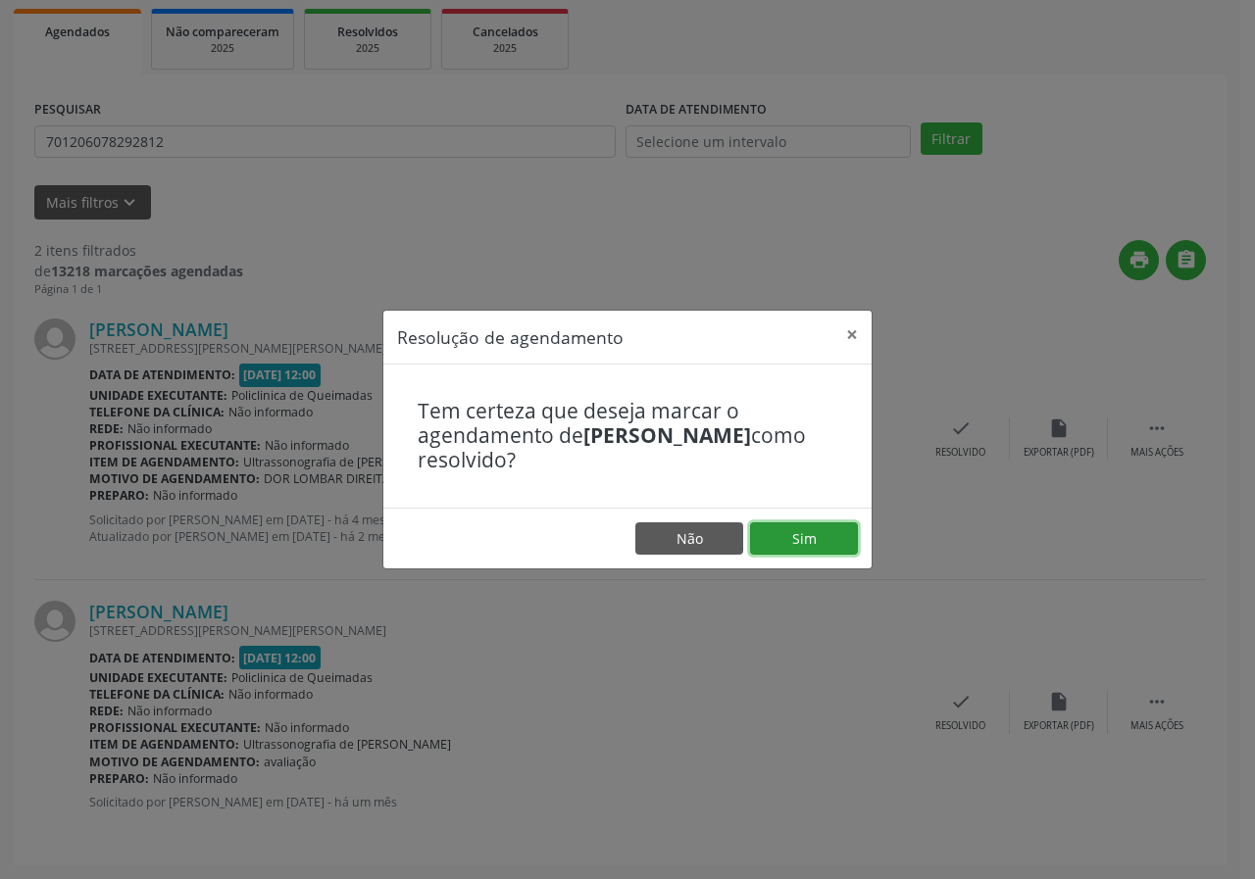
click at [837, 538] on button "Sim" at bounding box center [804, 538] width 108 height 33
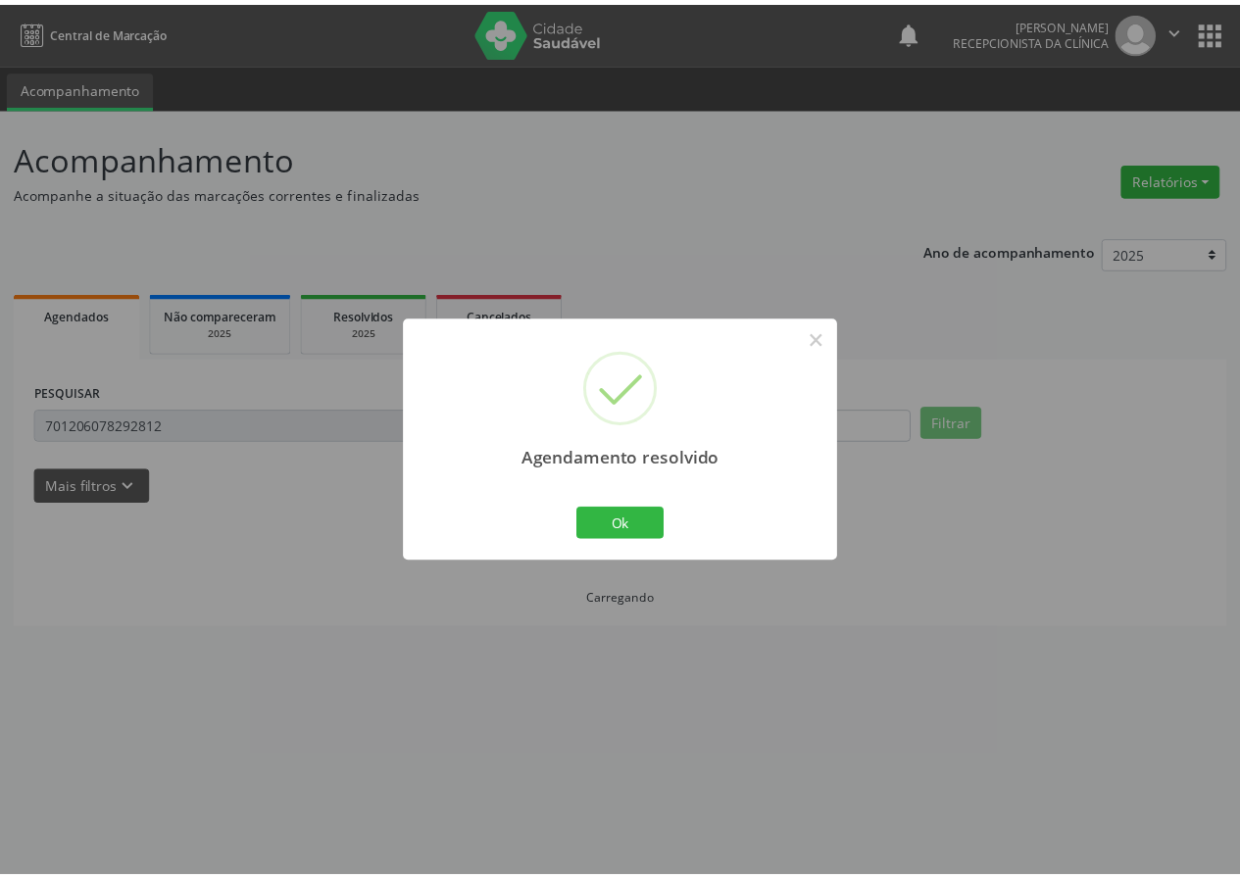
scroll to position [0, 0]
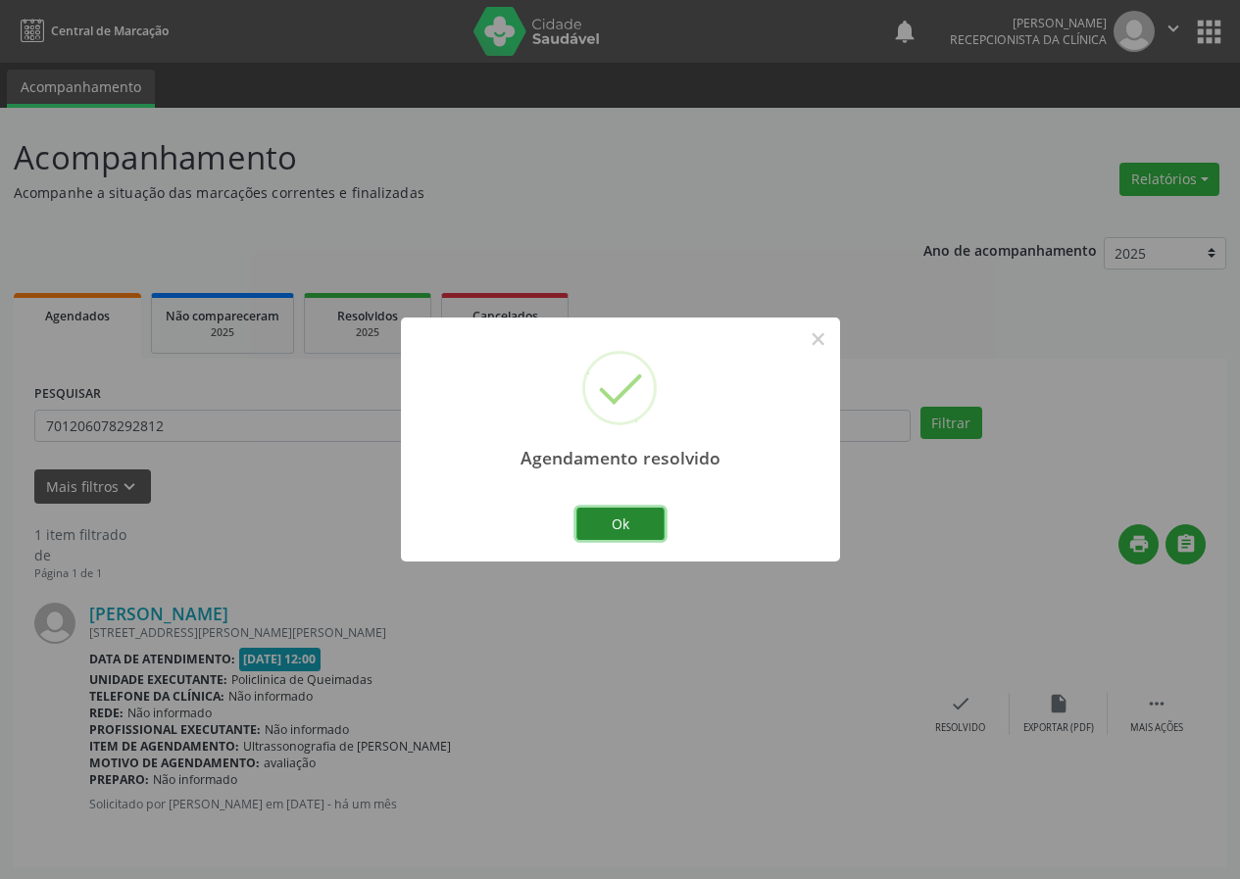
click at [625, 522] on button "Ok" at bounding box center [620, 524] width 88 height 33
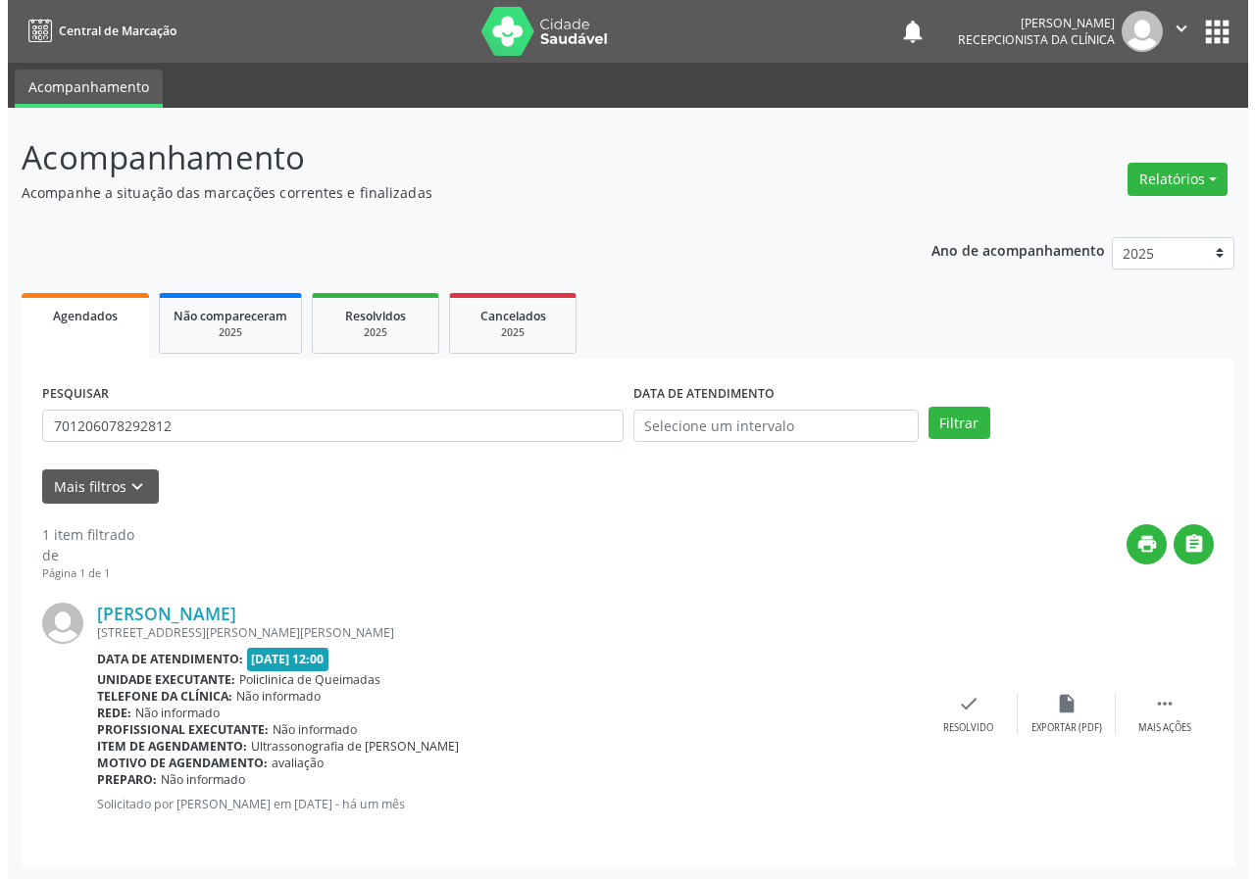
scroll to position [2, 0]
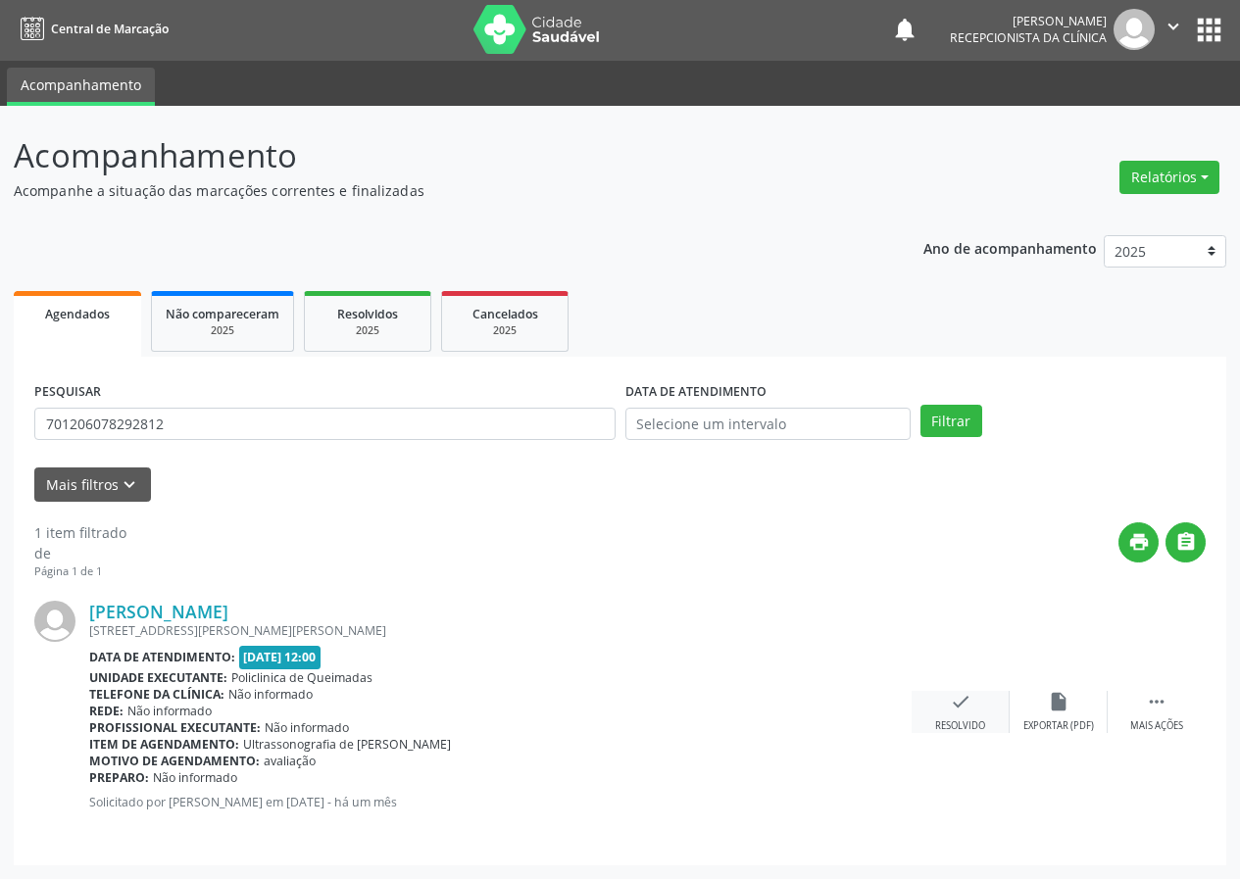
click at [941, 716] on div "check Resolvido" at bounding box center [961, 712] width 98 height 42
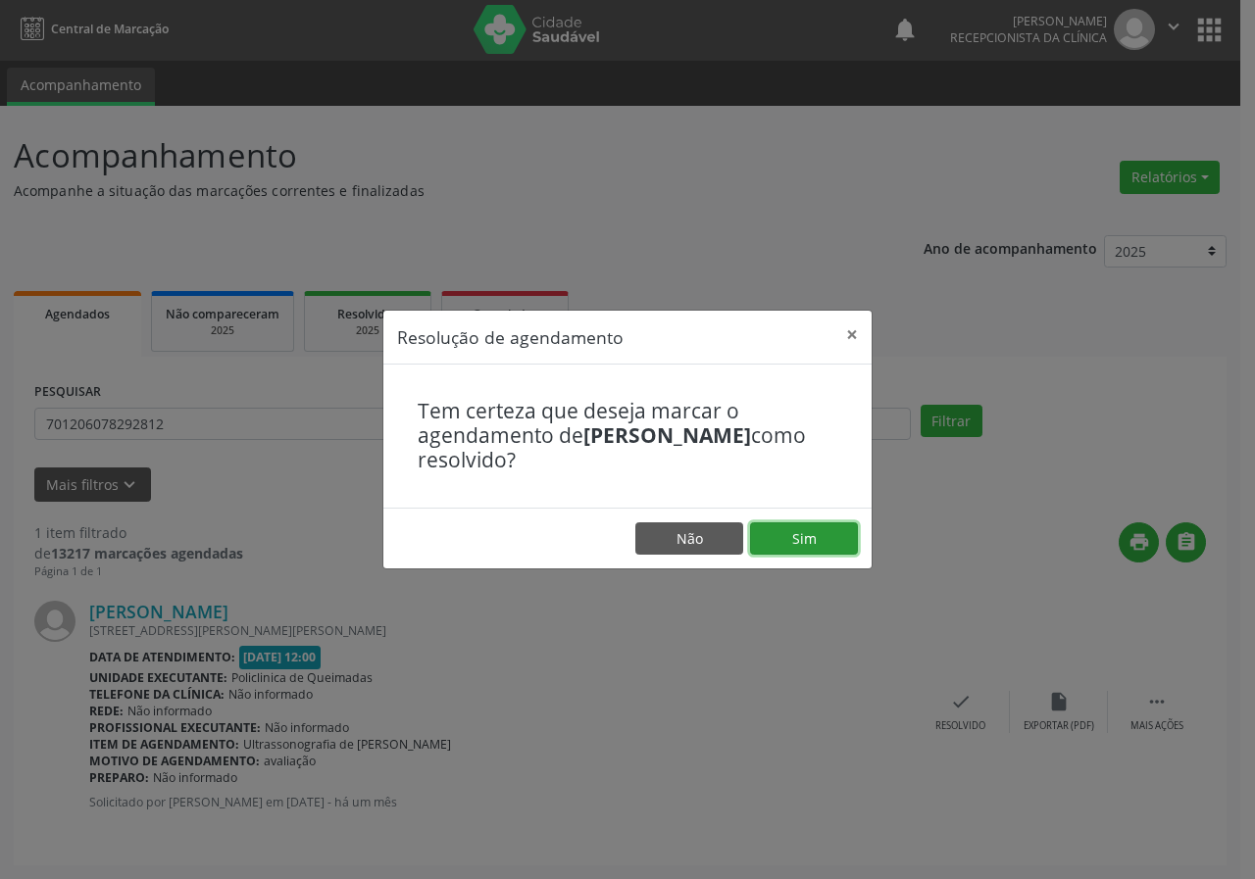
click at [820, 550] on button "Sim" at bounding box center [804, 538] width 108 height 33
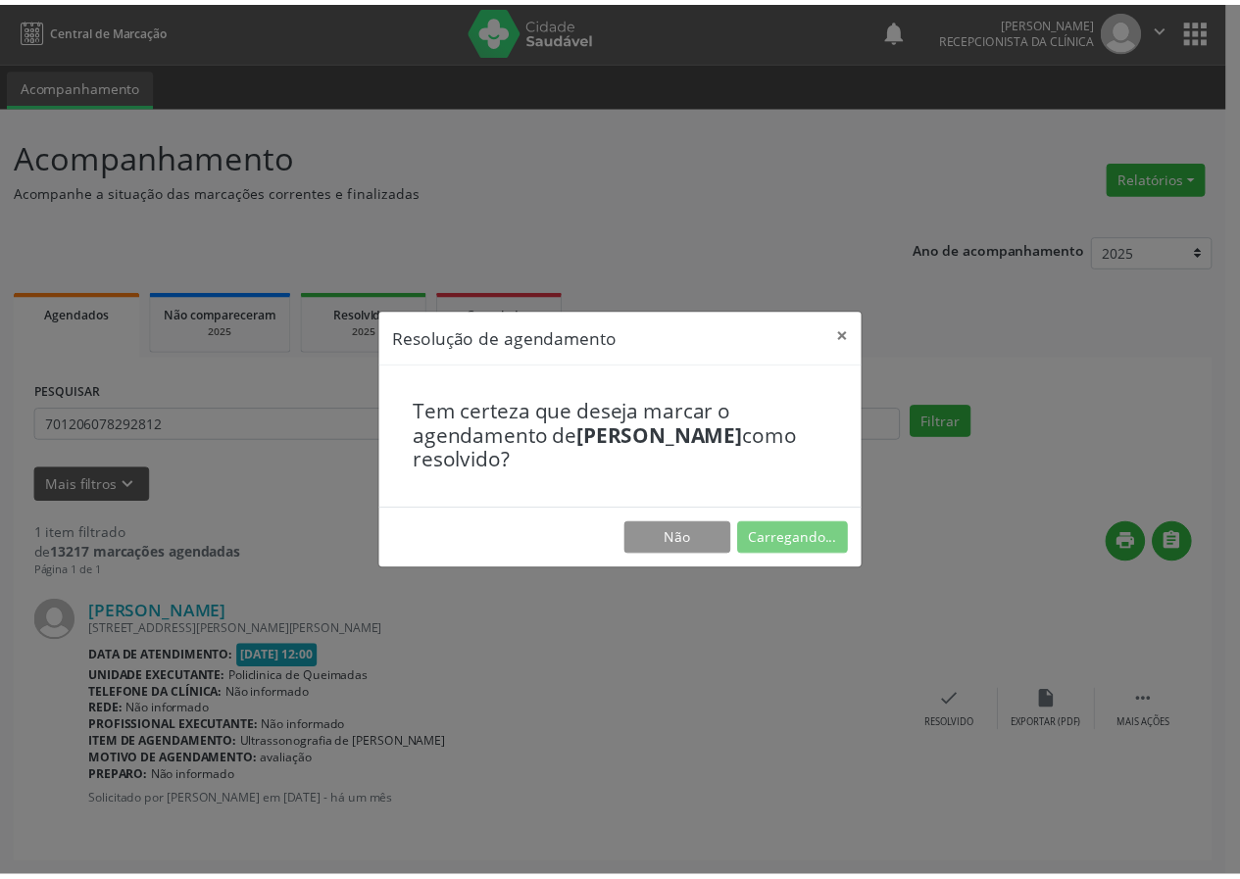
scroll to position [0, 0]
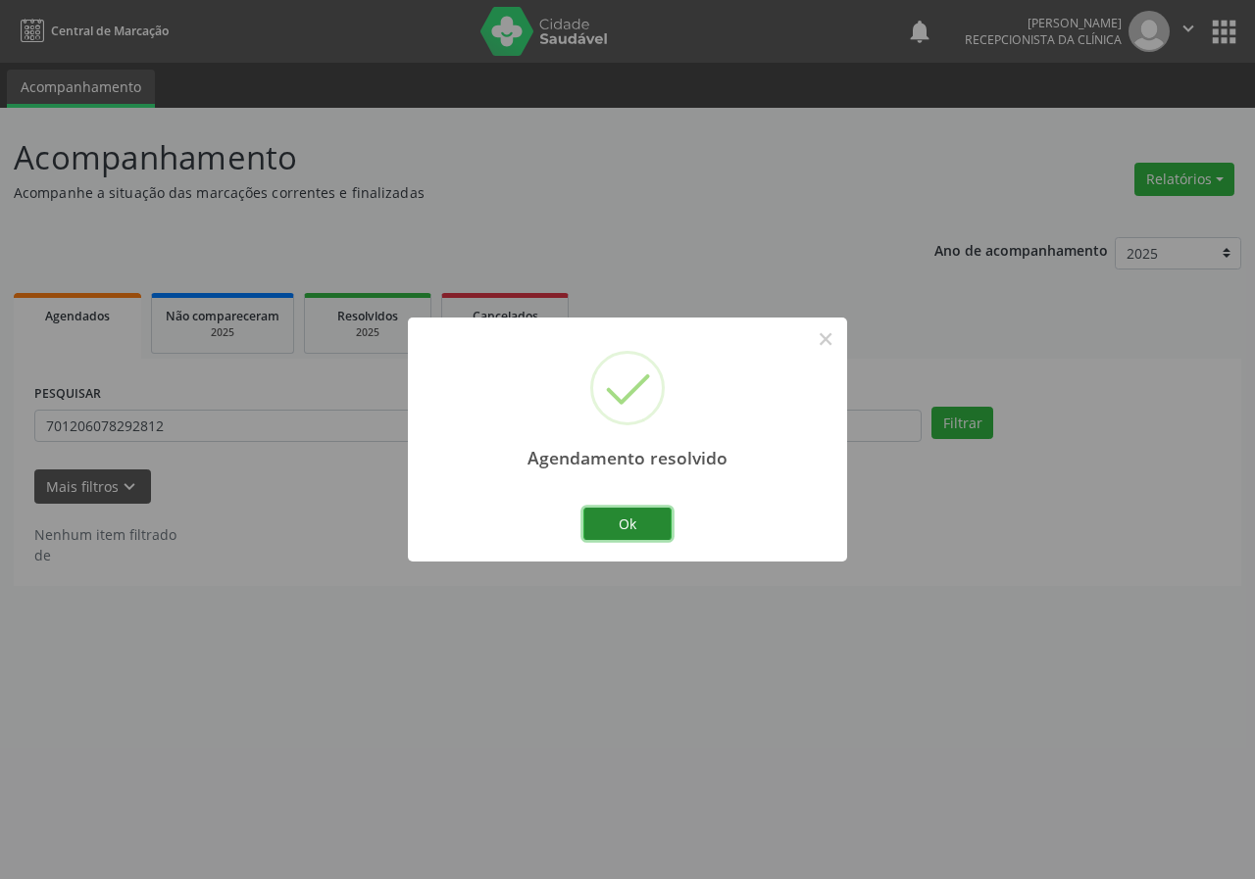
click at [617, 515] on button "Ok" at bounding box center [627, 524] width 88 height 33
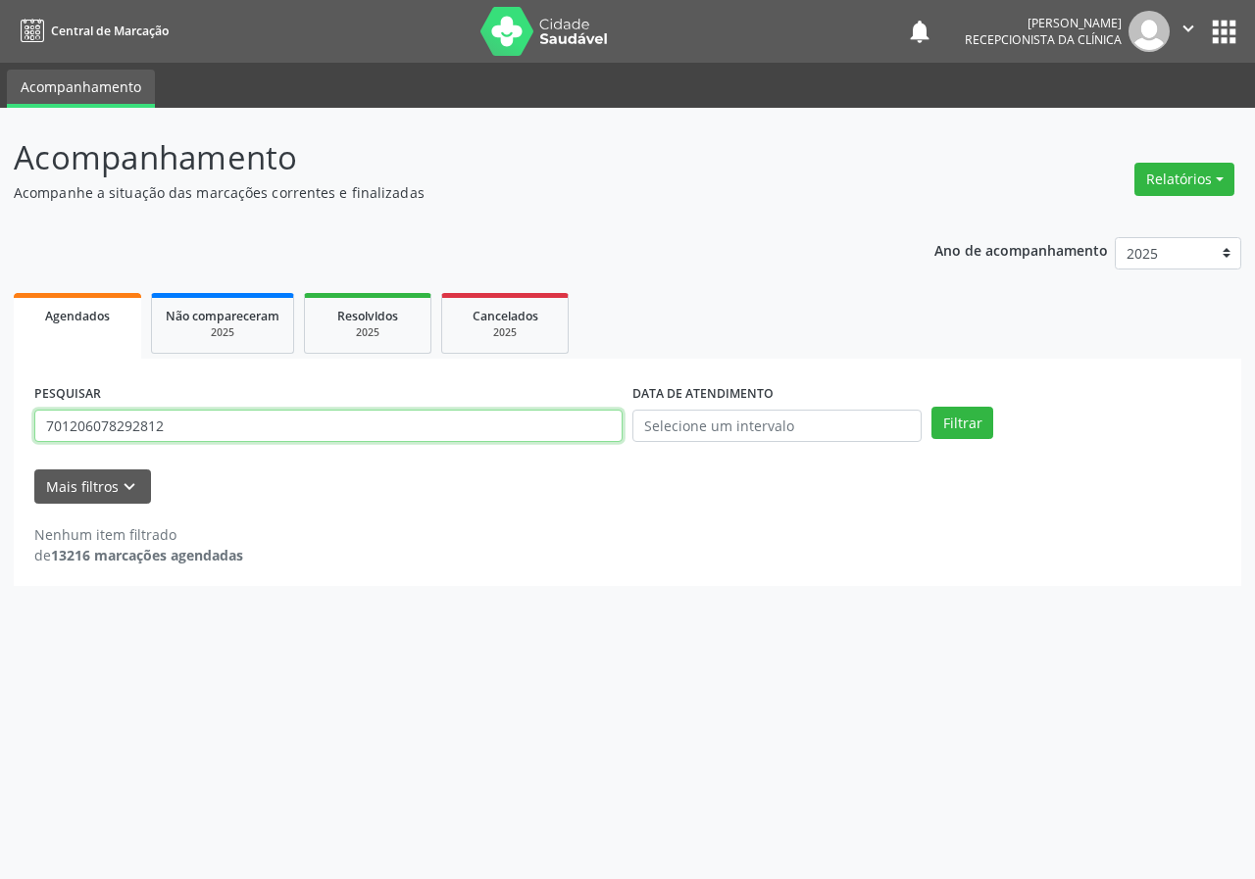
click at [304, 416] on input "701206078292812" at bounding box center [328, 426] width 588 height 33
drag, startPoint x: 304, startPoint y: 416, endPoint x: 301, endPoint y: 358, distance: 57.9
click at [306, 415] on input "701206078292812" at bounding box center [328, 426] width 588 height 33
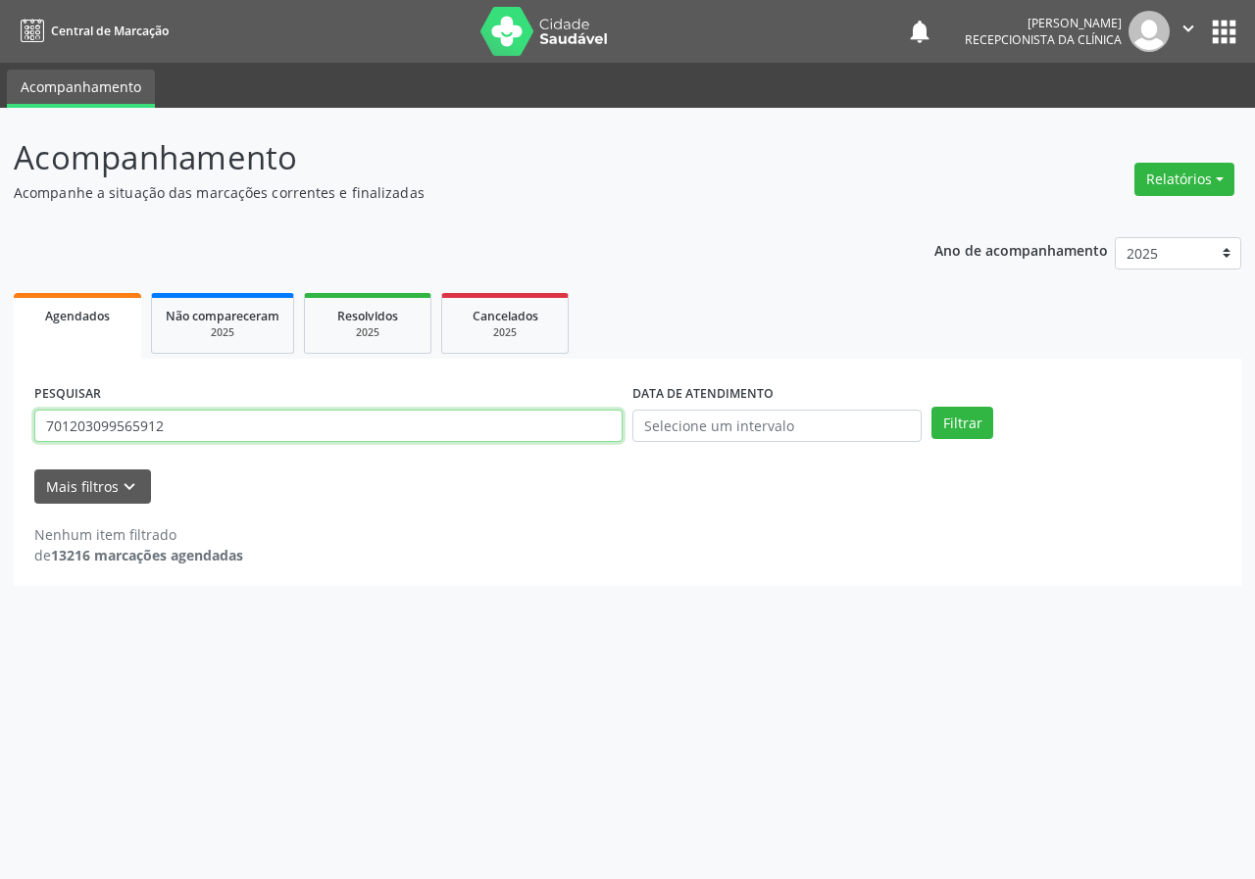
click at [931, 407] on button "Filtrar" at bounding box center [962, 423] width 62 height 33
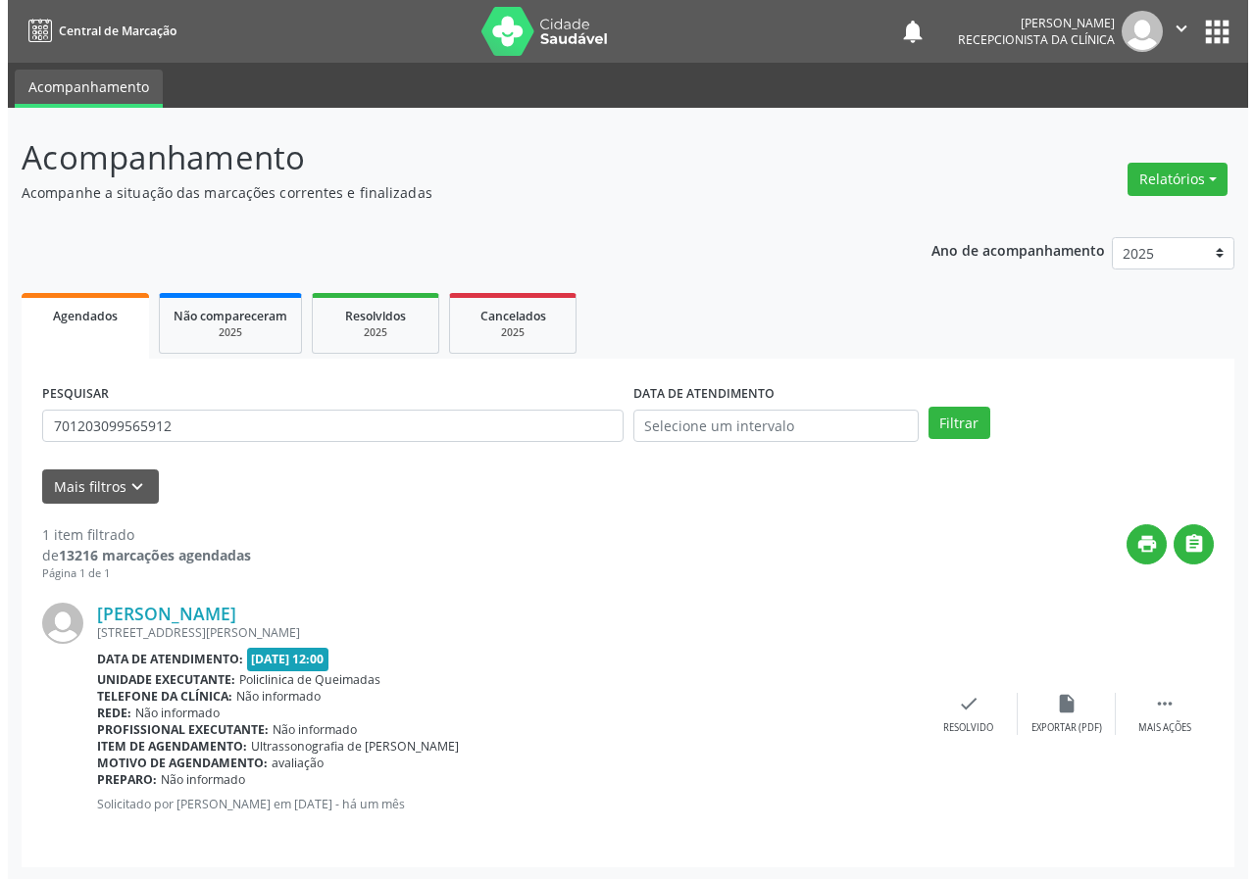
scroll to position [2, 0]
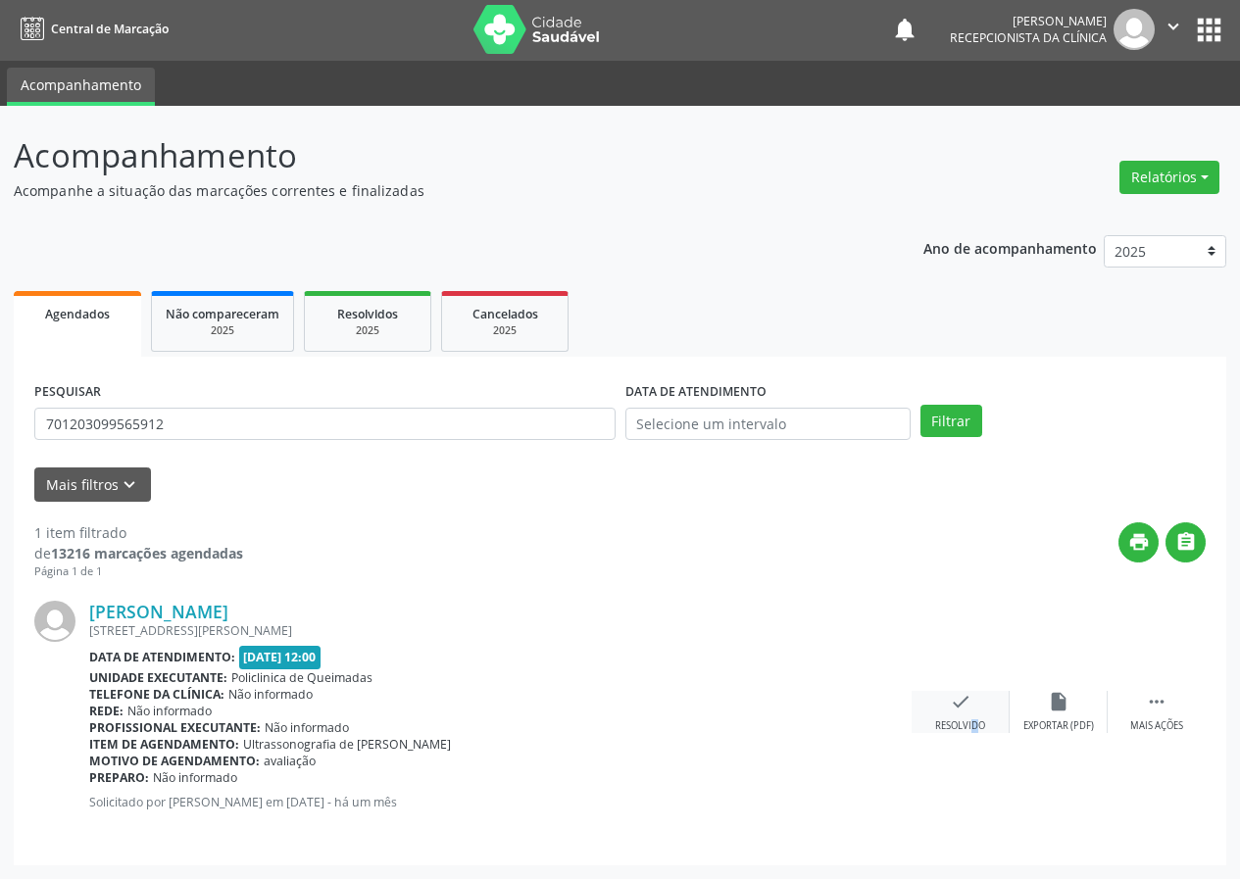
click at [961, 716] on div "check Resolvido" at bounding box center [961, 712] width 98 height 42
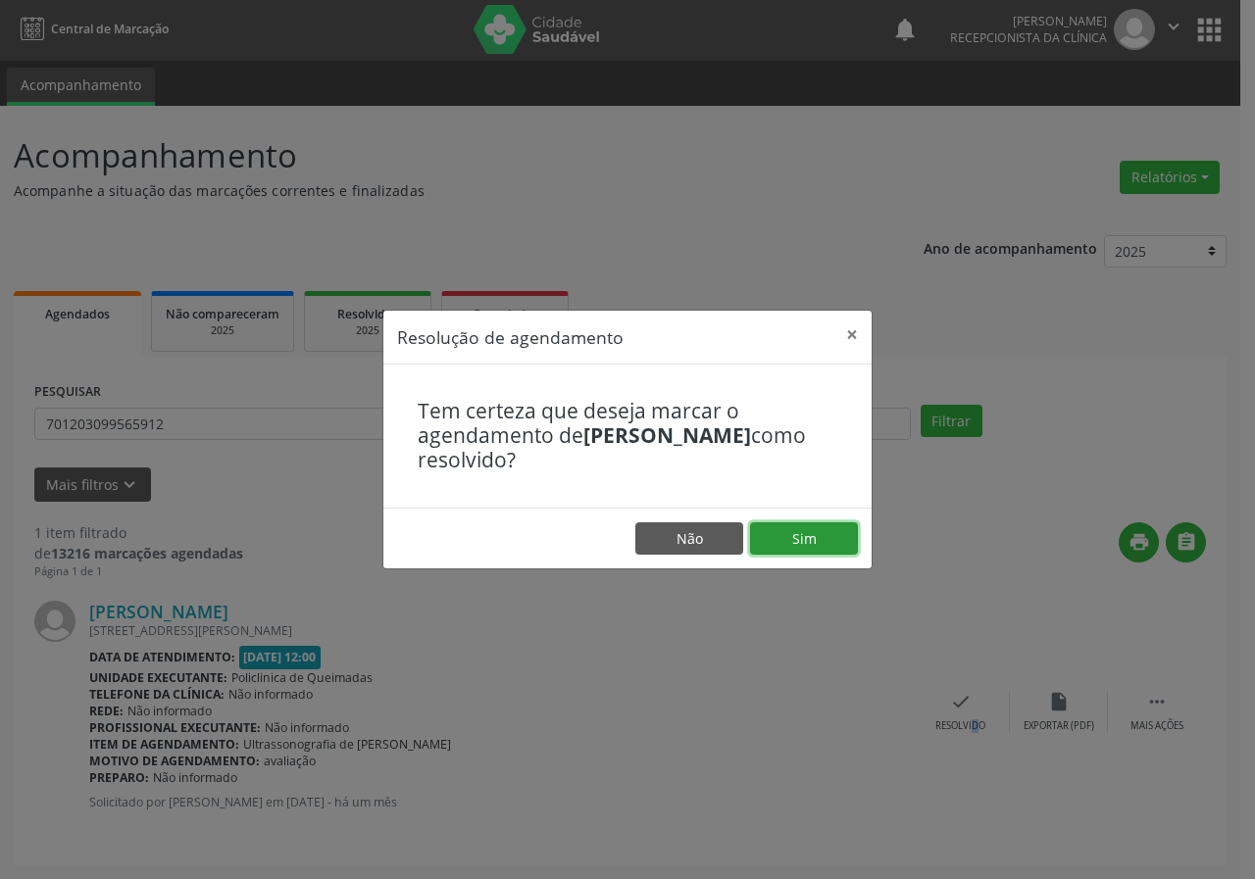
click at [799, 525] on button "Sim" at bounding box center [804, 538] width 108 height 33
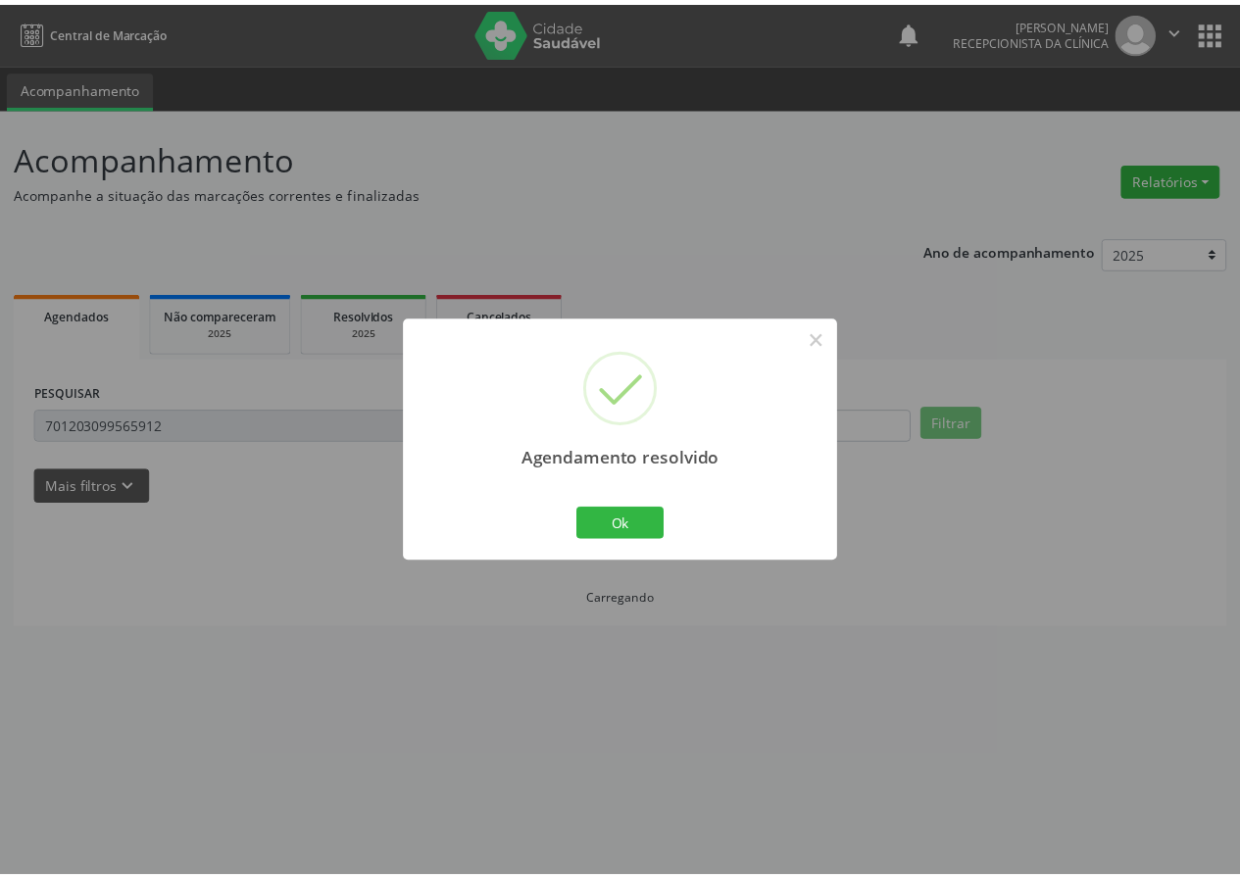
scroll to position [0, 0]
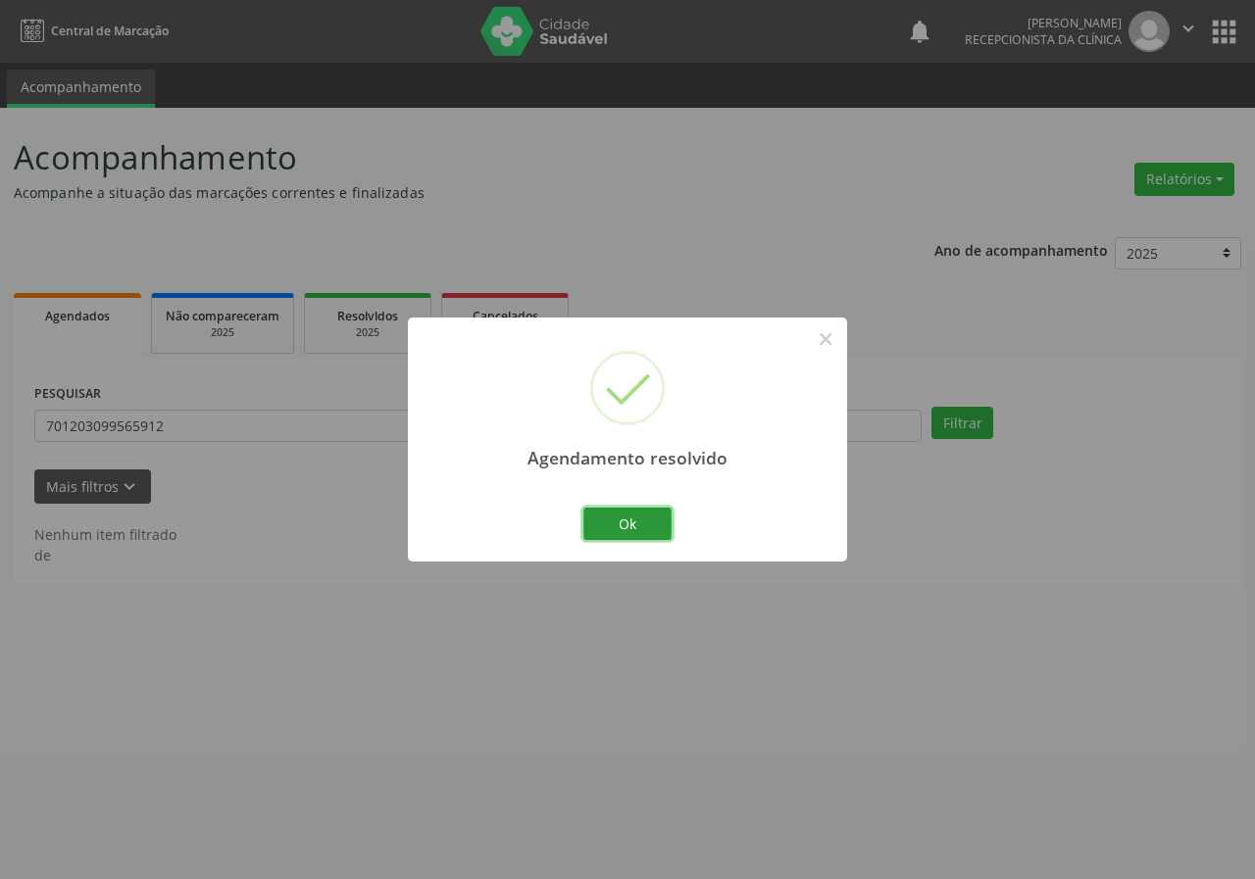
drag, startPoint x: 638, startPoint y: 524, endPoint x: 329, endPoint y: 497, distance: 310.0
click at [630, 525] on button "Ok" at bounding box center [627, 524] width 88 height 33
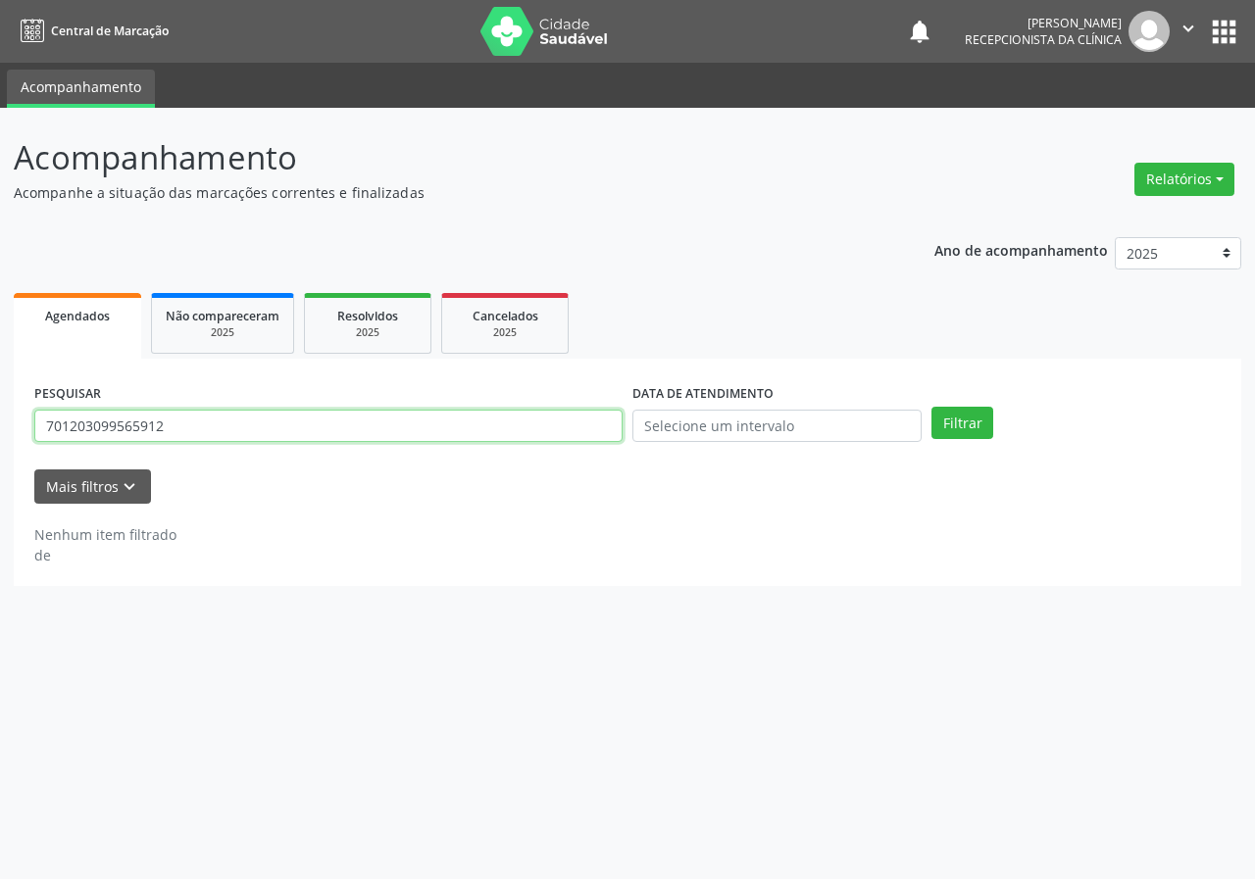
click at [287, 428] on input "701203099565912" at bounding box center [328, 426] width 588 height 33
click at [931, 407] on button "Filtrar" at bounding box center [962, 423] width 62 height 33
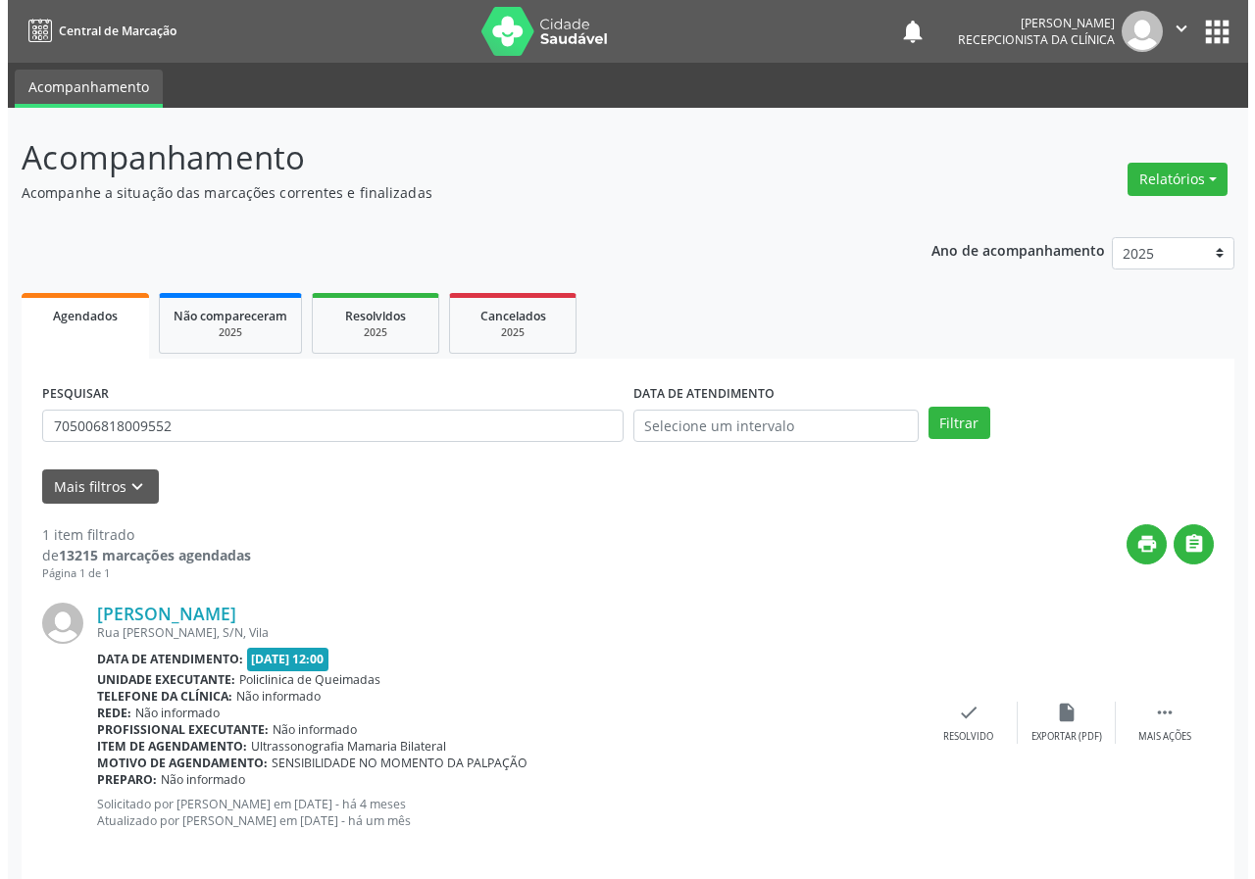
scroll to position [19, 0]
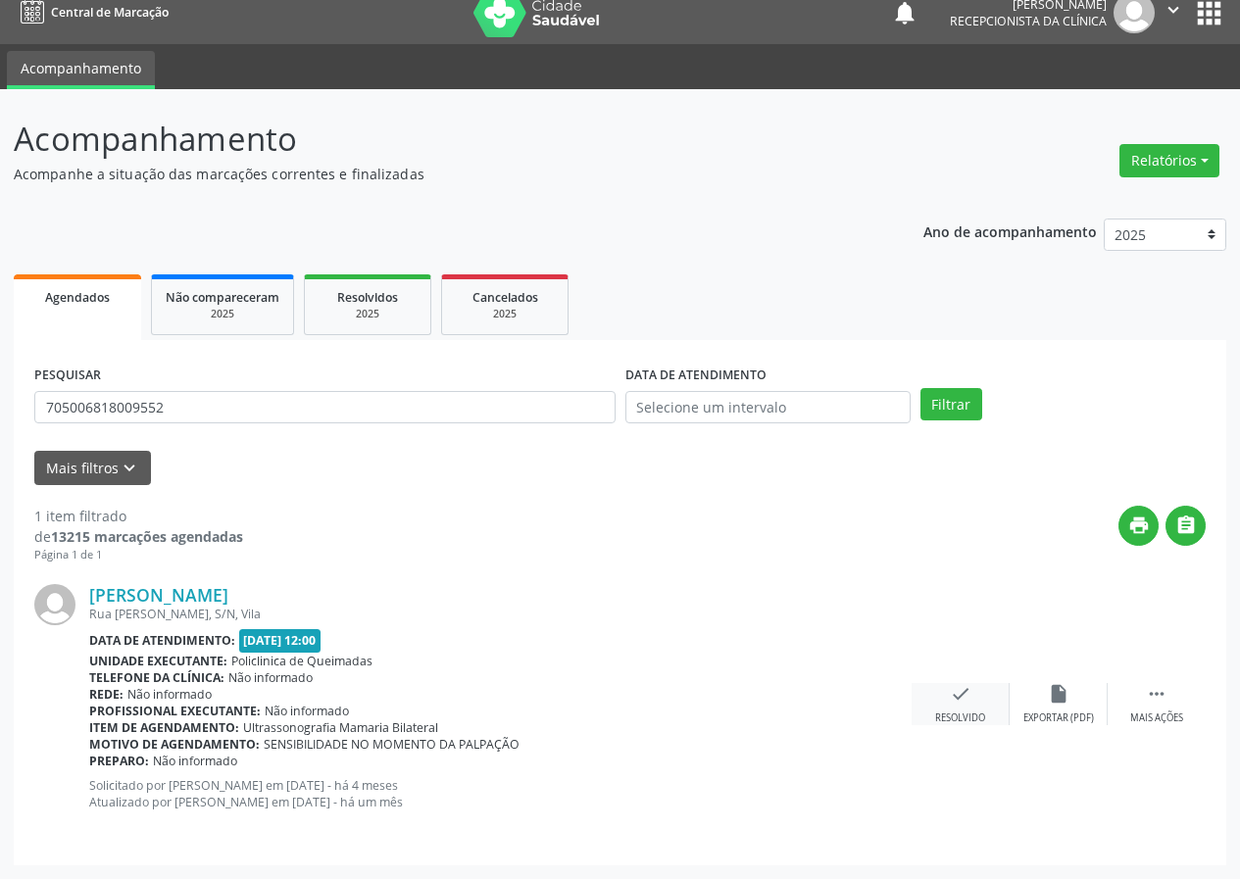
click at [963, 704] on icon "check" at bounding box center [961, 694] width 22 height 22
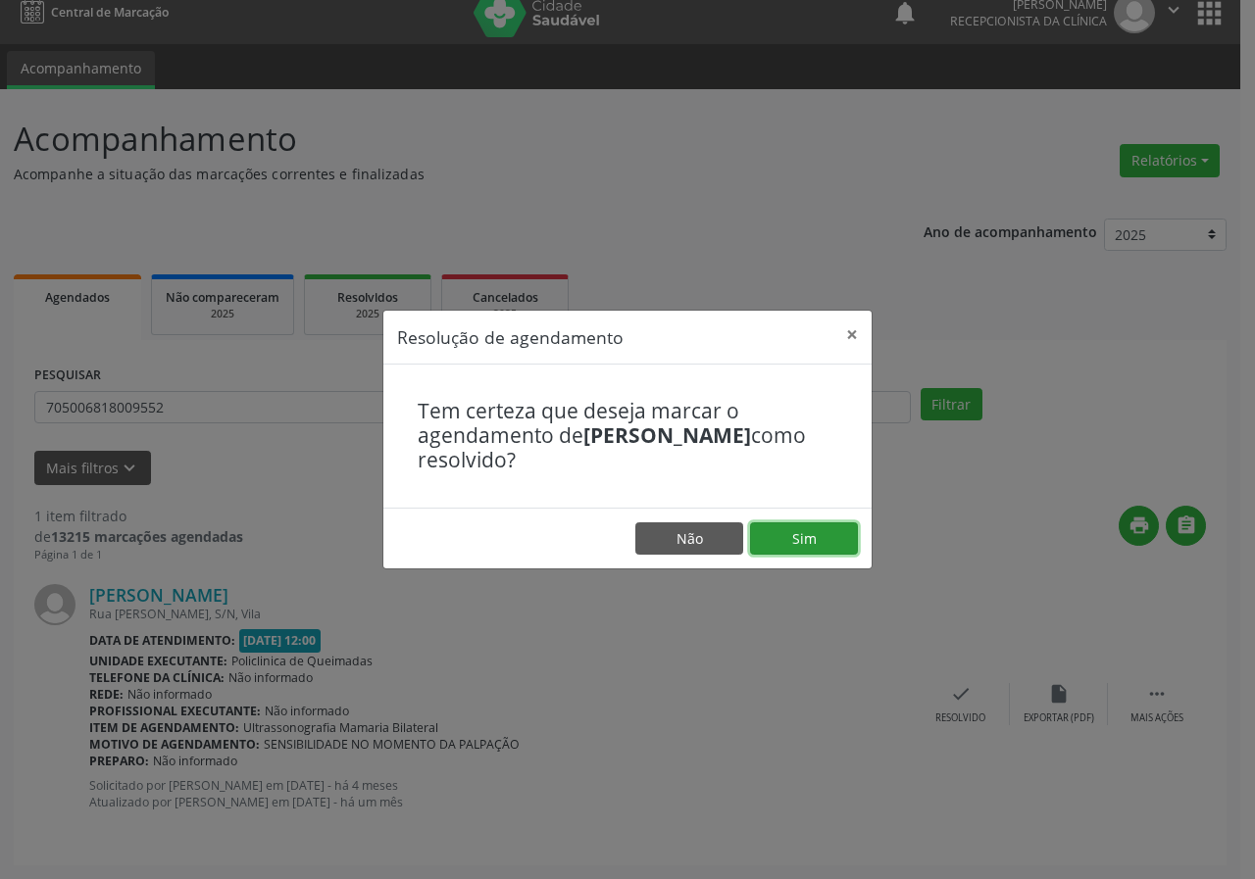
click at [752, 548] on button "Sim" at bounding box center [804, 538] width 108 height 33
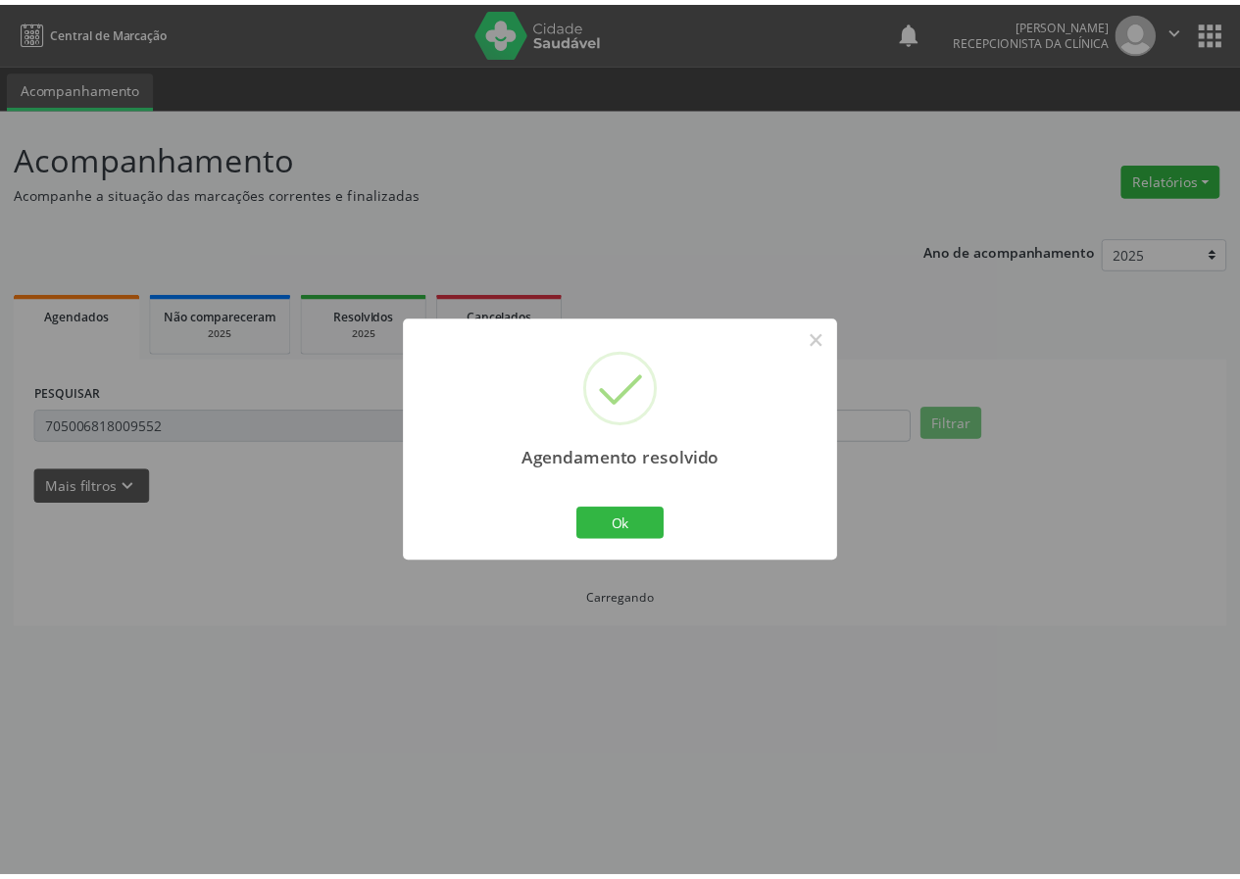
scroll to position [0, 0]
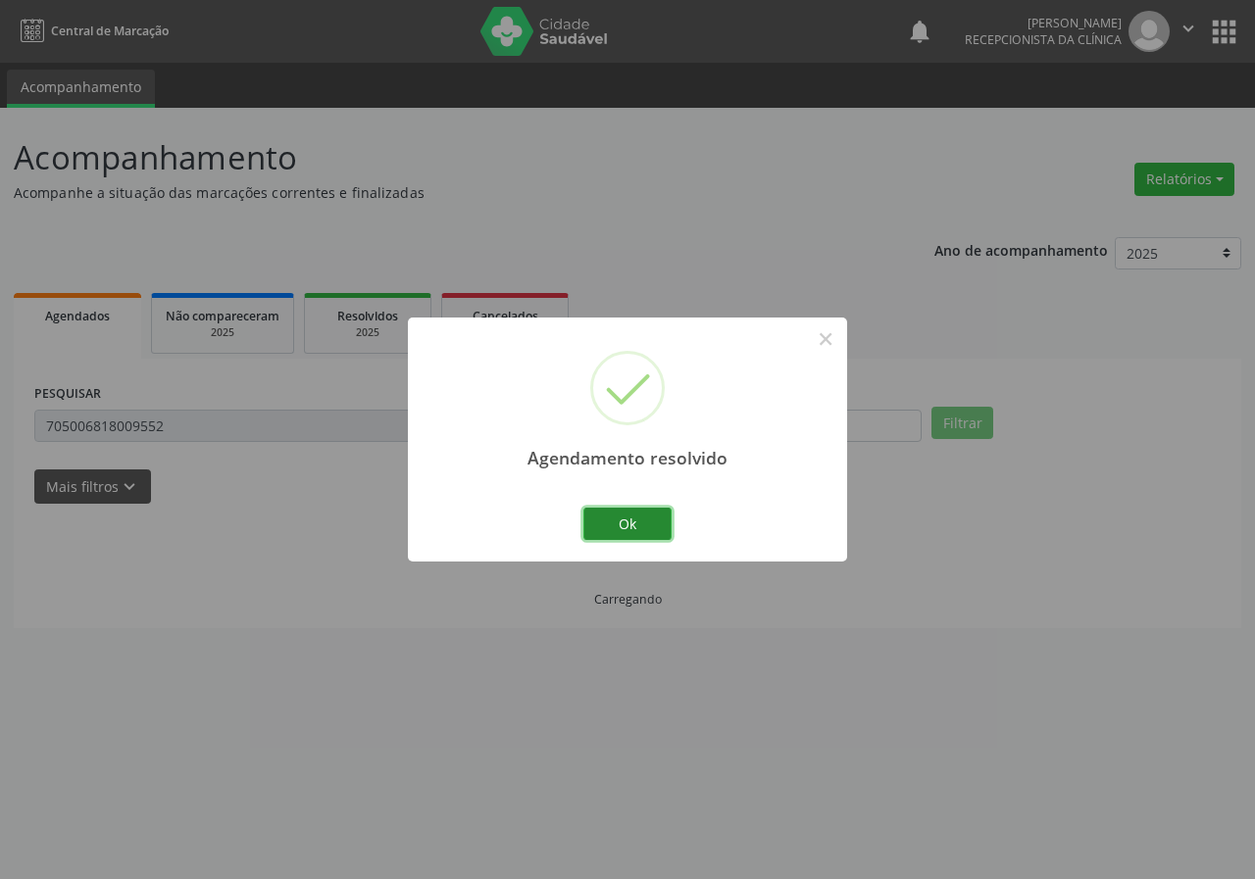
click at [610, 511] on button "Ok" at bounding box center [627, 524] width 88 height 33
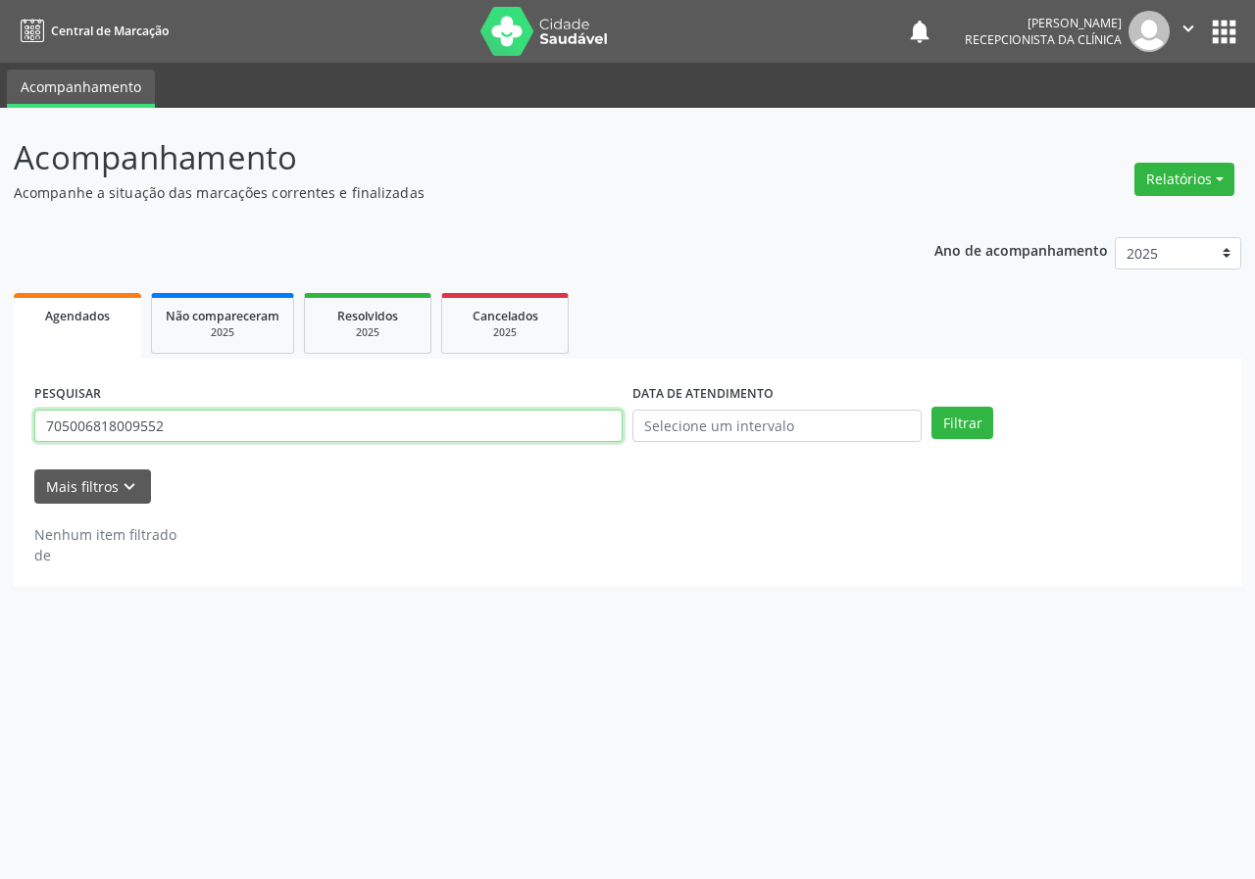
click at [272, 434] on input "705006818009552" at bounding box center [328, 426] width 588 height 33
click at [931, 407] on button "Filtrar" at bounding box center [962, 423] width 62 height 33
click at [211, 416] on input "709002833177710" at bounding box center [328, 426] width 588 height 33
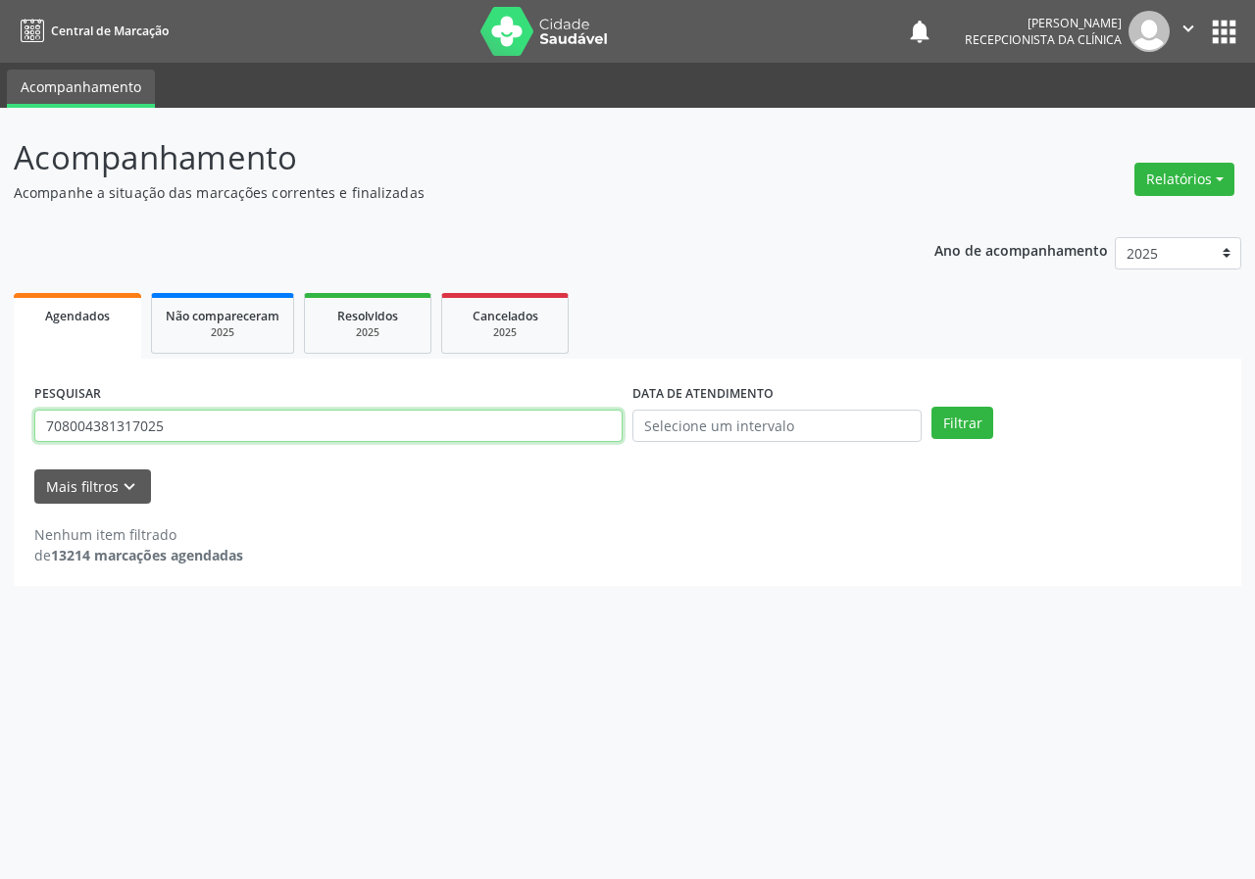
click at [931, 407] on button "Filtrar" at bounding box center [962, 423] width 62 height 33
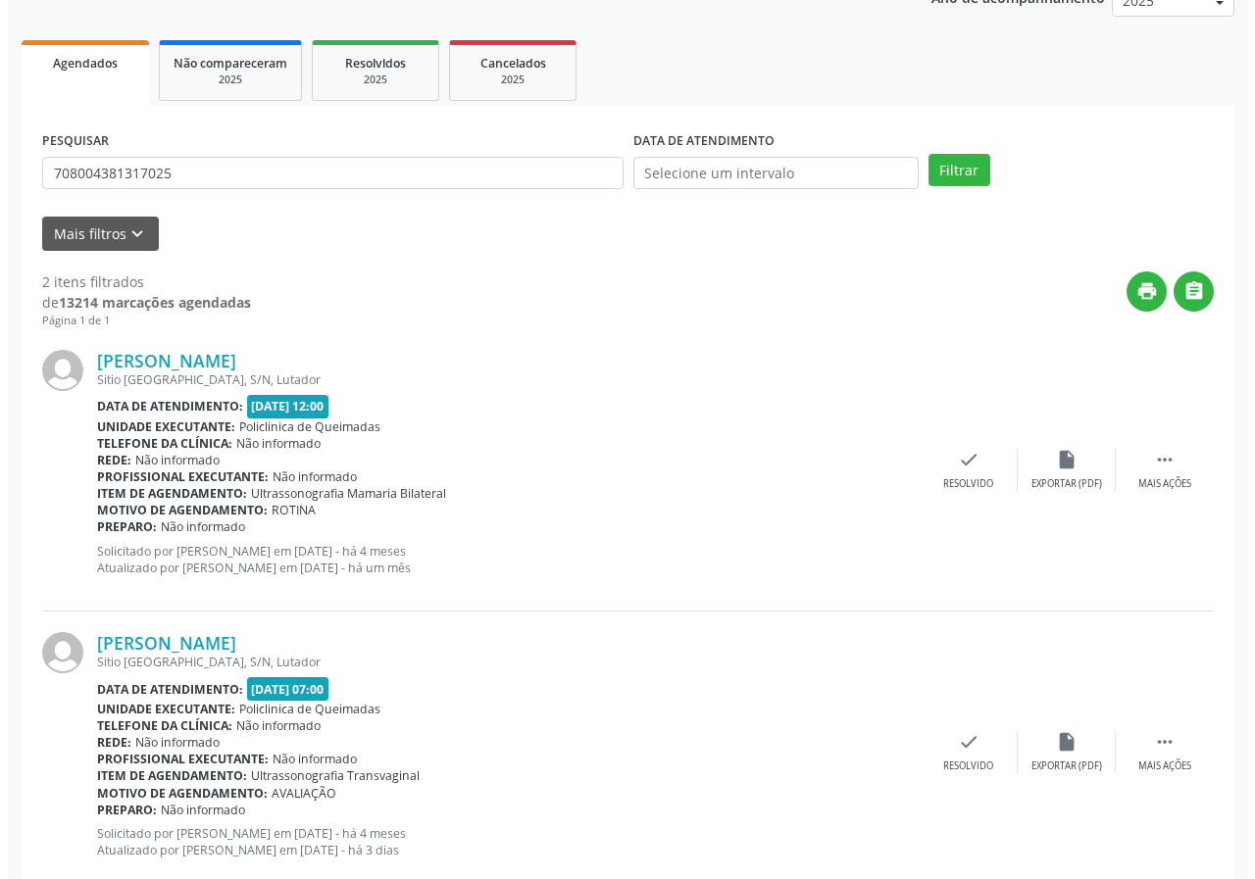
scroll to position [301, 0]
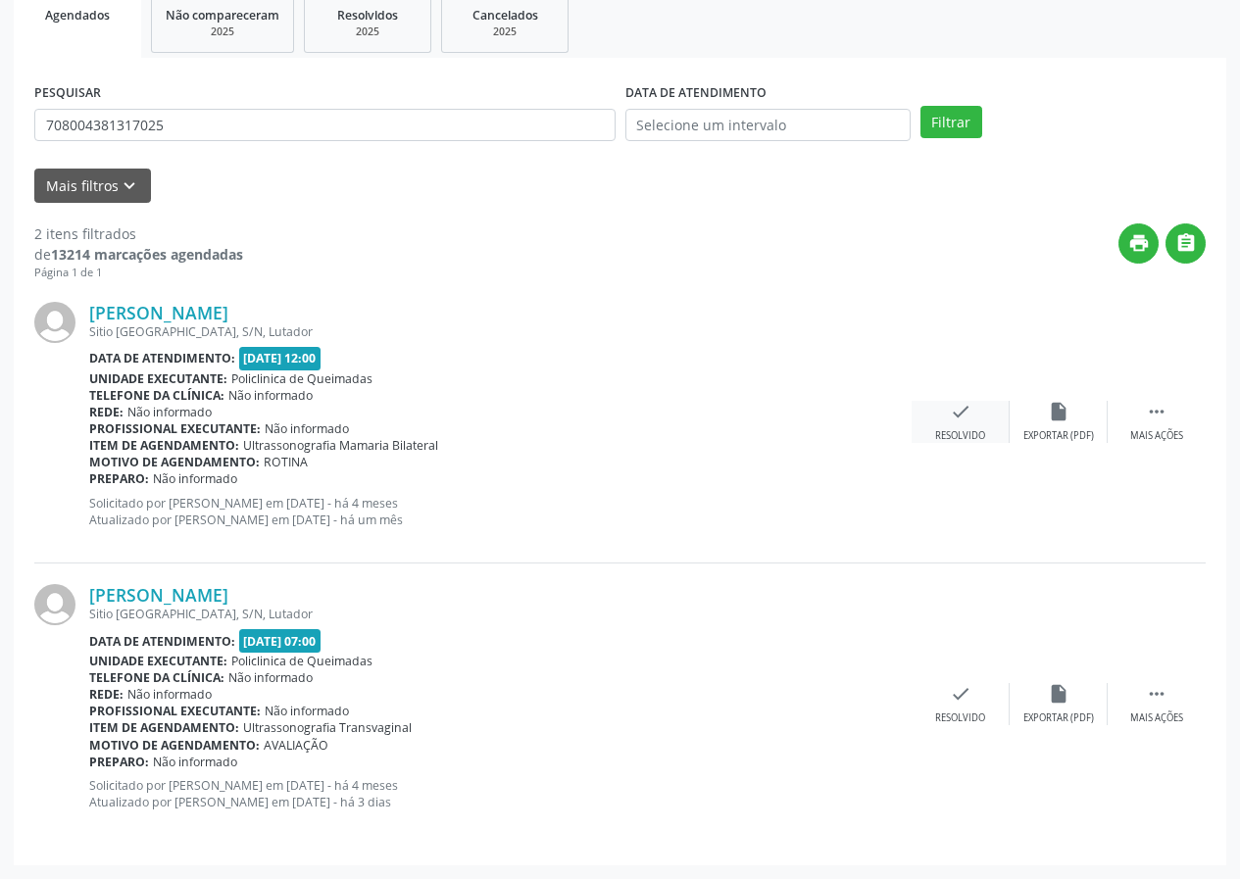
click at [959, 412] on icon "check" at bounding box center [961, 412] width 22 height 22
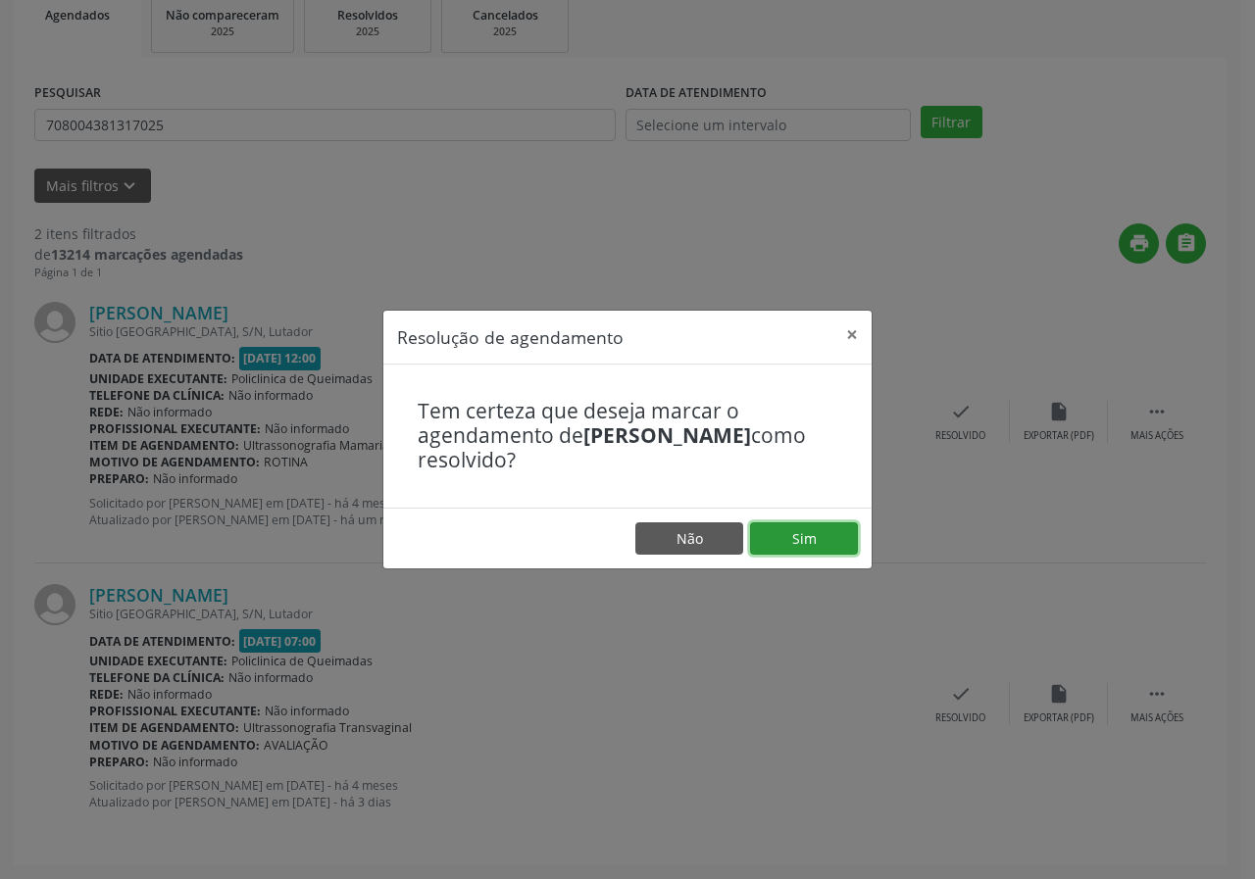
click at [838, 533] on button "Sim" at bounding box center [804, 538] width 108 height 33
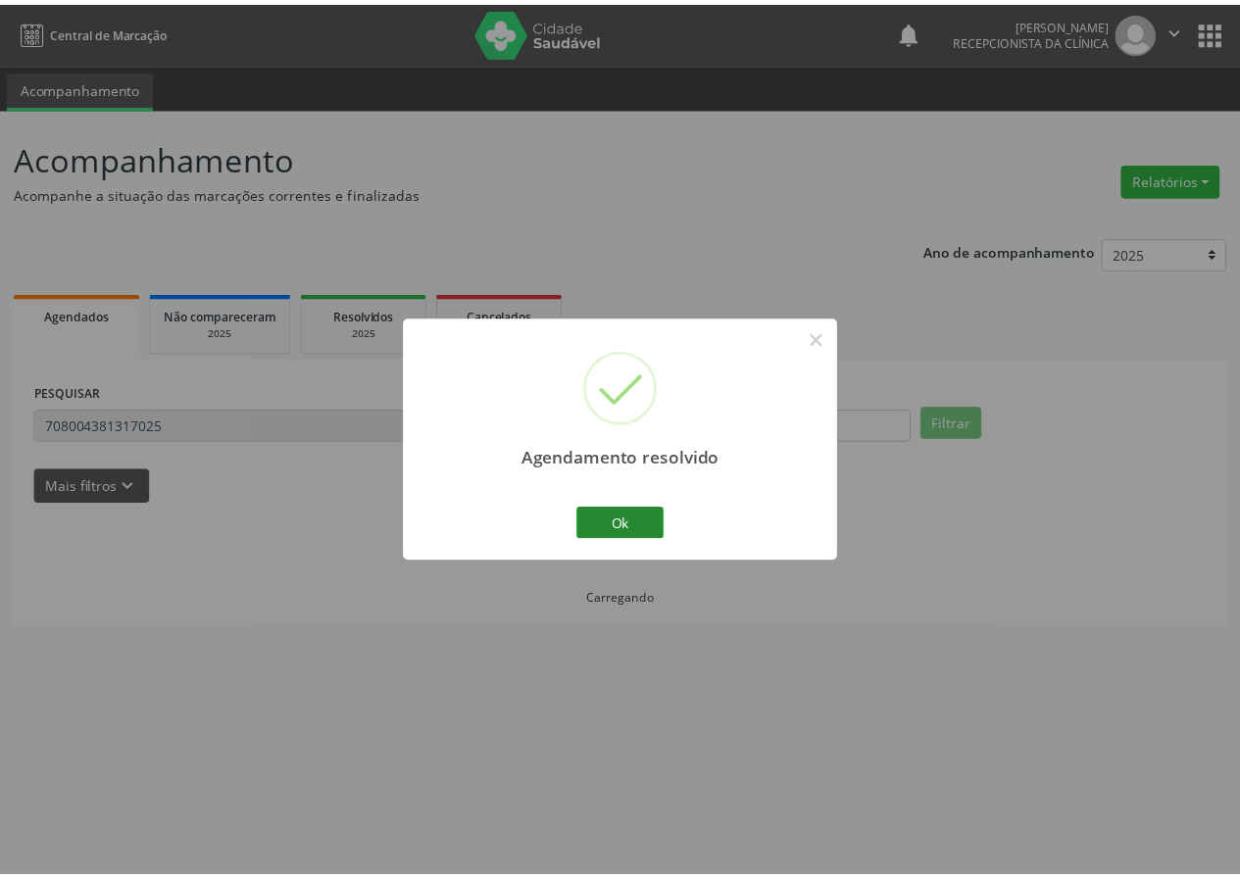
scroll to position [0, 0]
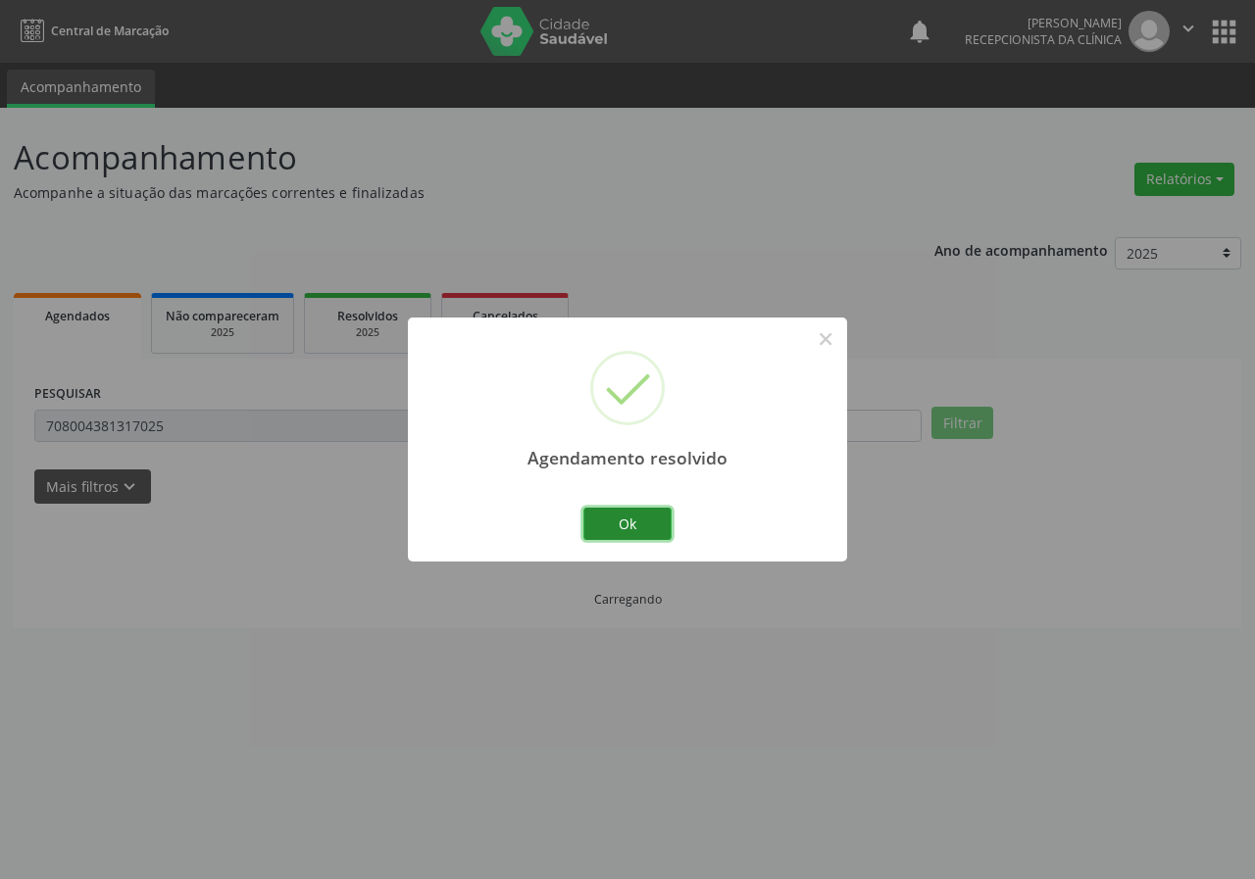
click at [599, 530] on button "Ok" at bounding box center [627, 524] width 88 height 33
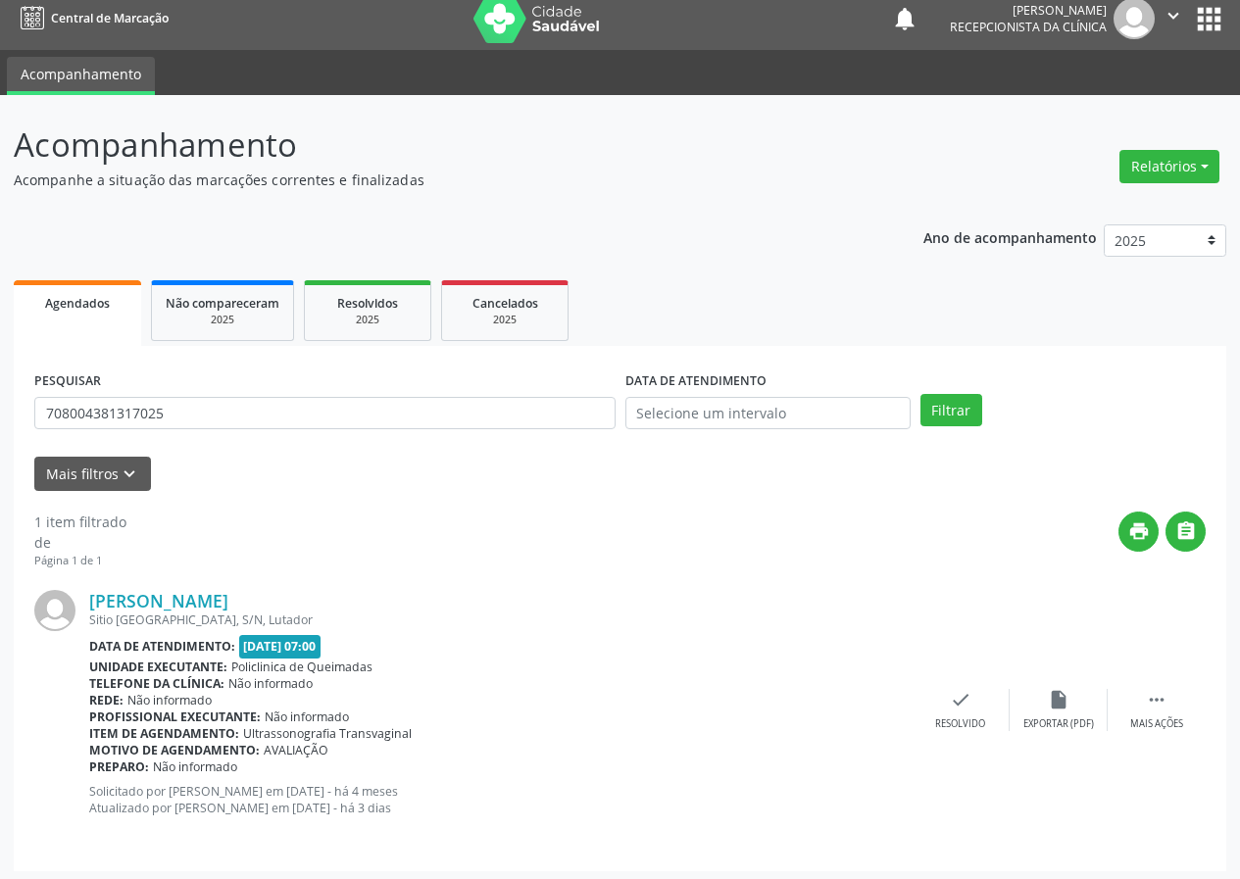
scroll to position [19, 0]
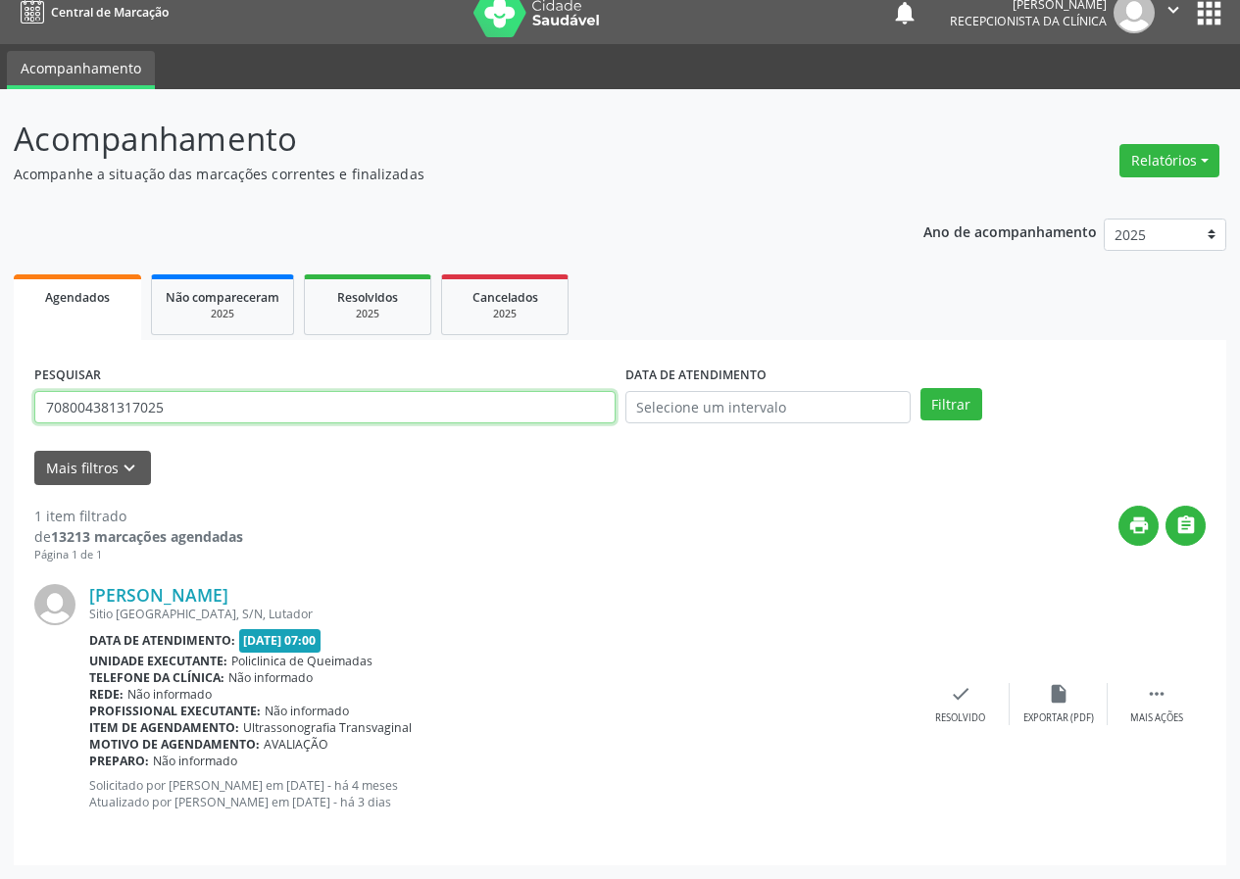
click at [420, 421] on input "708004381317025" at bounding box center [324, 407] width 581 height 33
click at [920, 388] on button "Filtrar" at bounding box center [951, 404] width 62 height 33
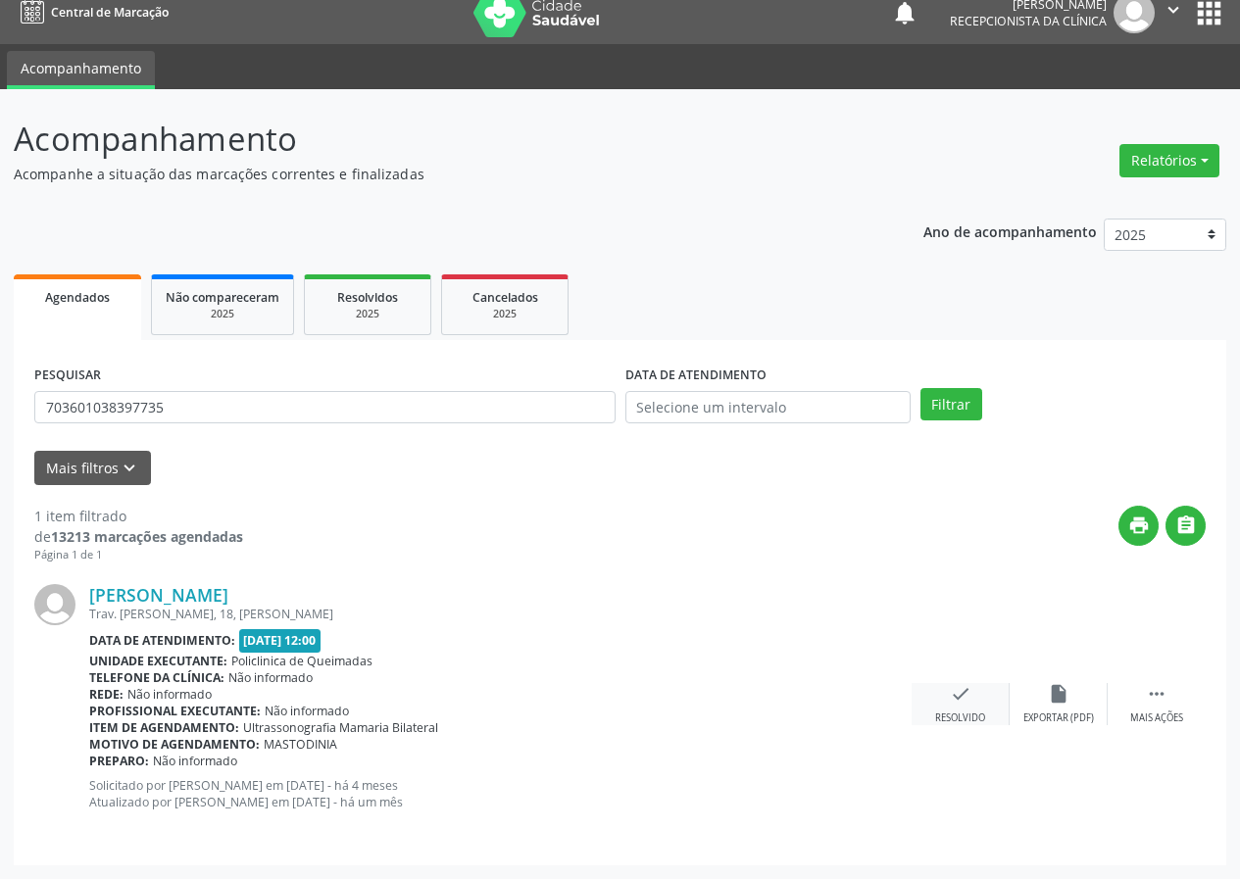
click at [961, 703] on icon "check" at bounding box center [961, 694] width 22 height 22
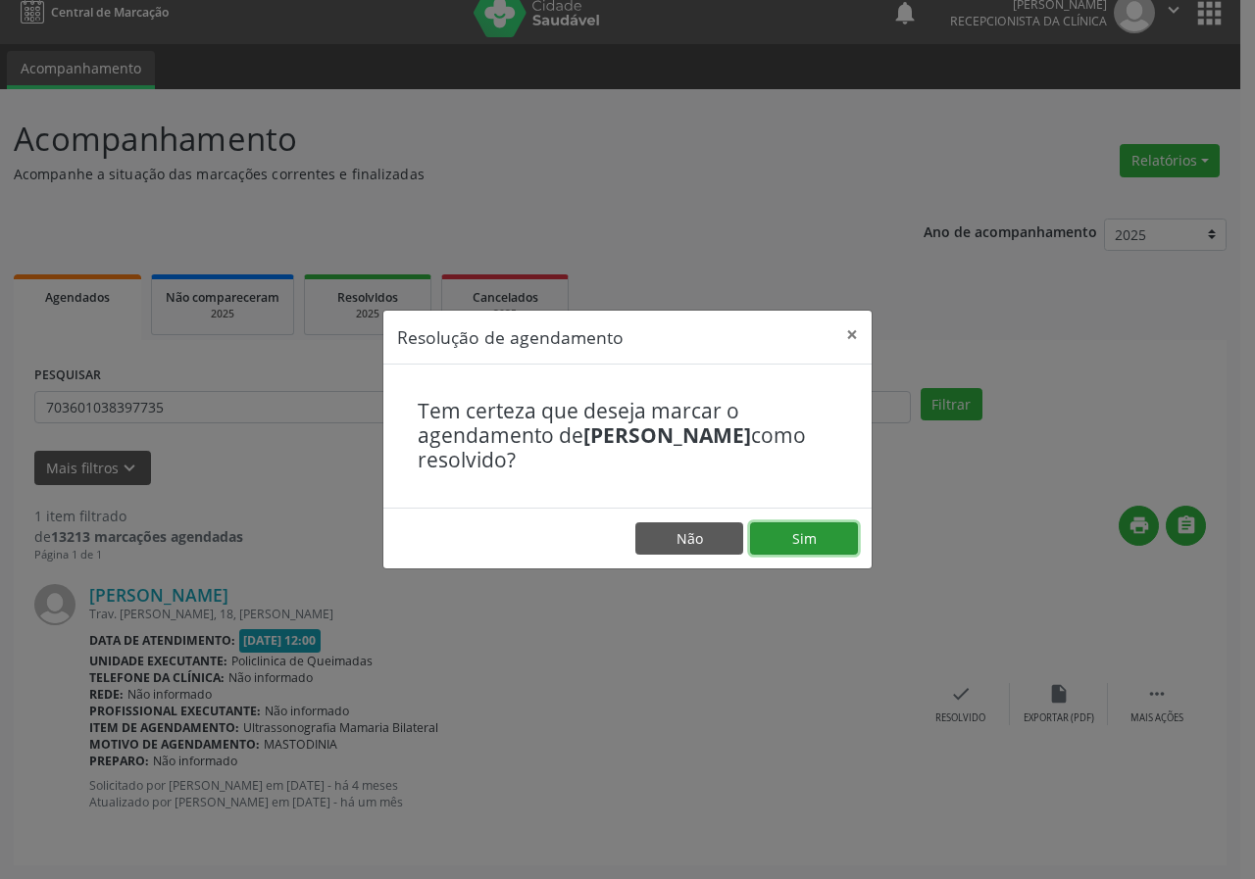
click at [825, 543] on button "Sim" at bounding box center [804, 538] width 108 height 33
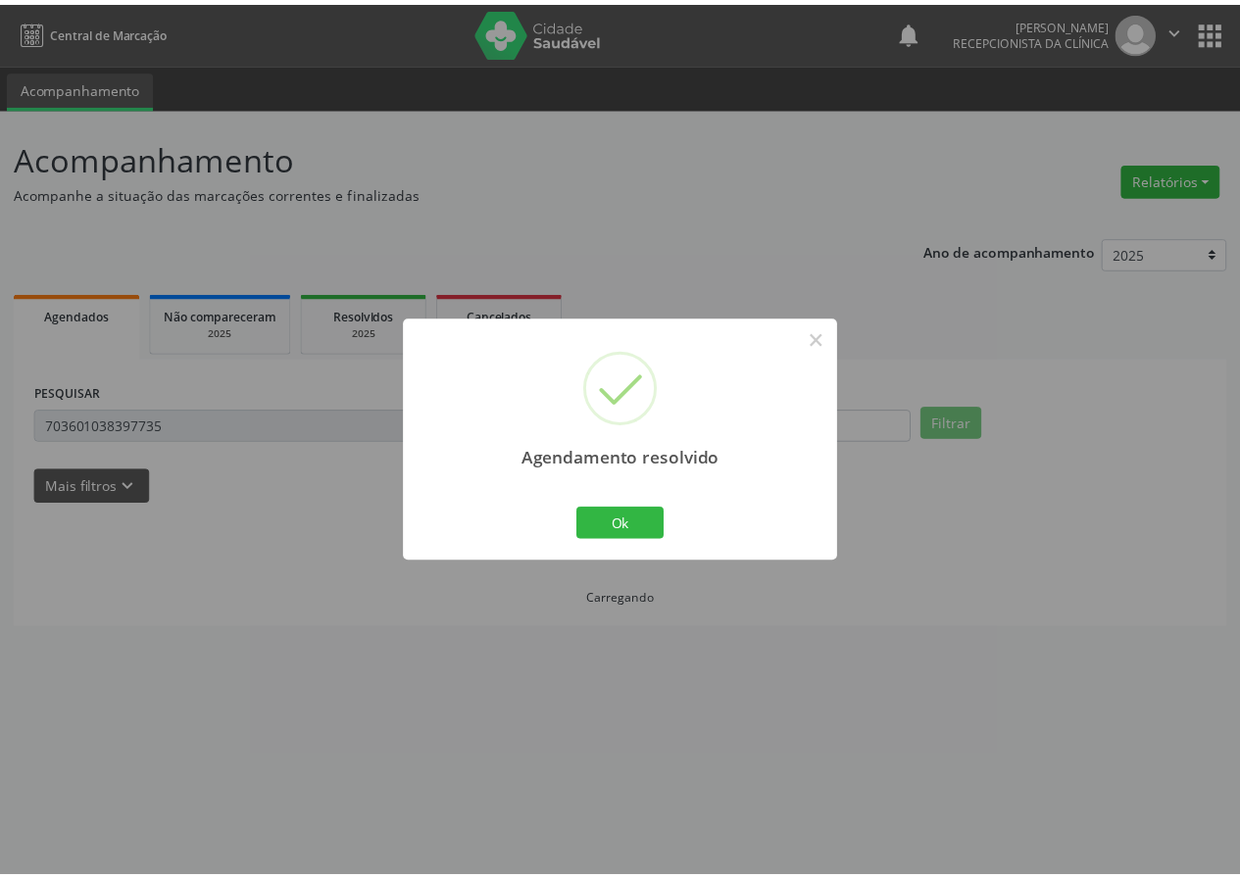
scroll to position [0, 0]
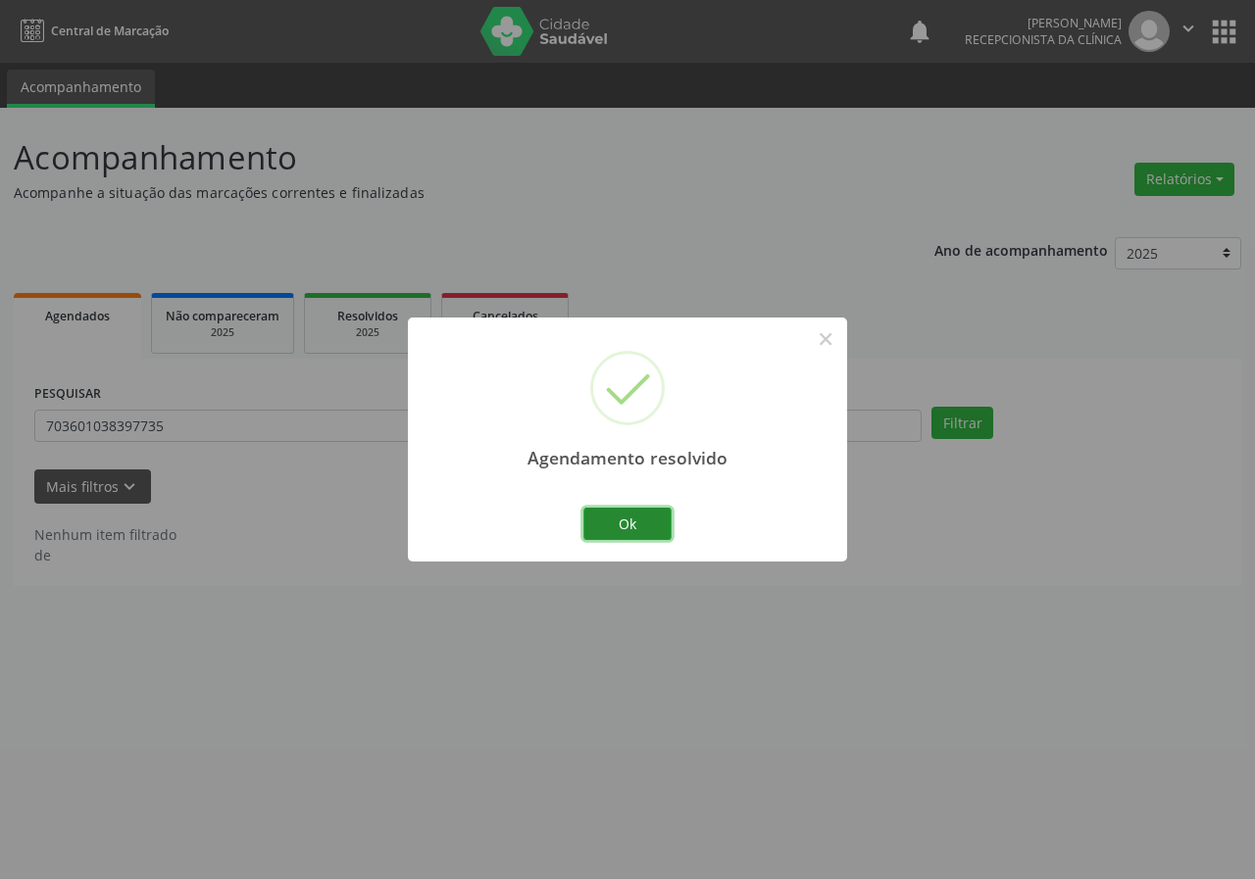
click at [630, 512] on button "Ok" at bounding box center [627, 524] width 88 height 33
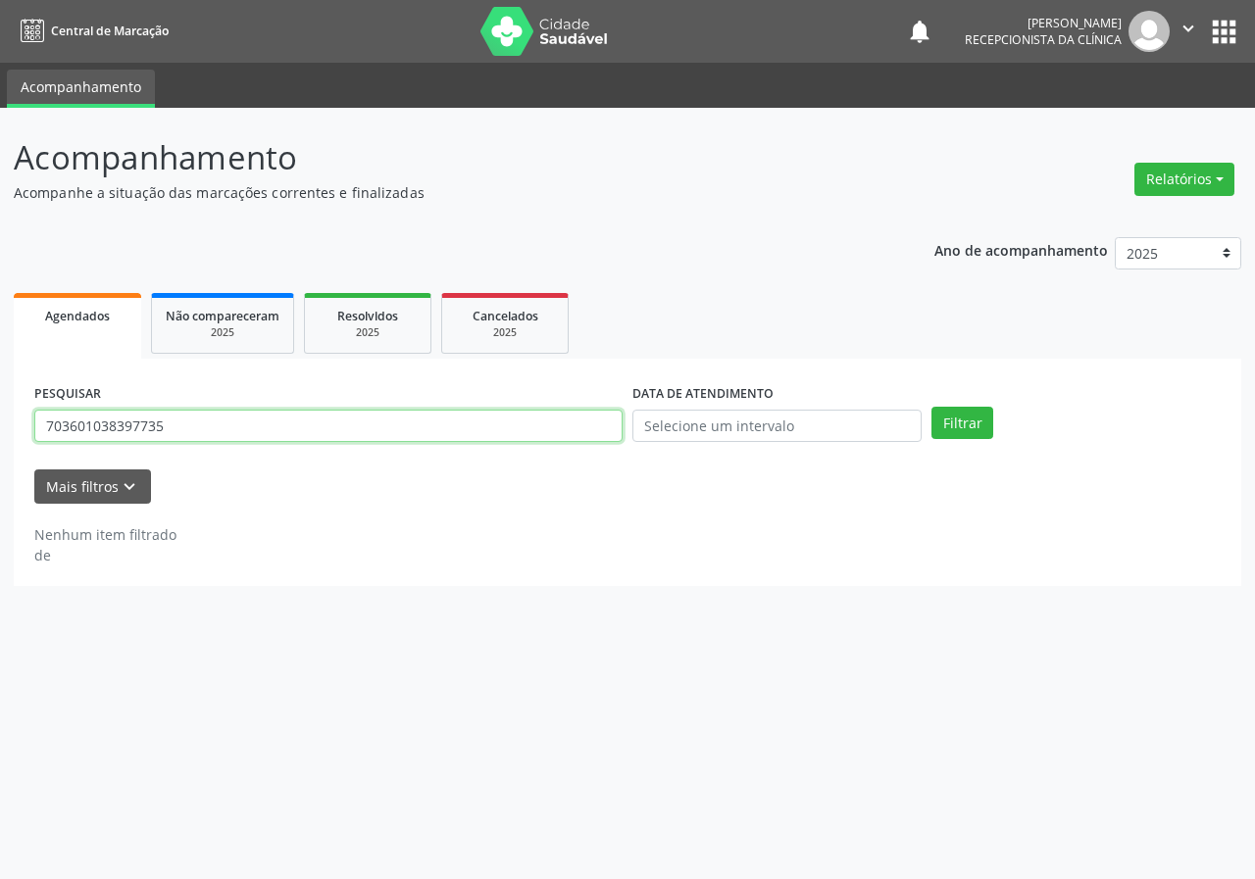
click at [510, 441] on input "703601038397735" at bounding box center [328, 426] width 588 height 33
click at [931, 407] on button "Filtrar" at bounding box center [962, 423] width 62 height 33
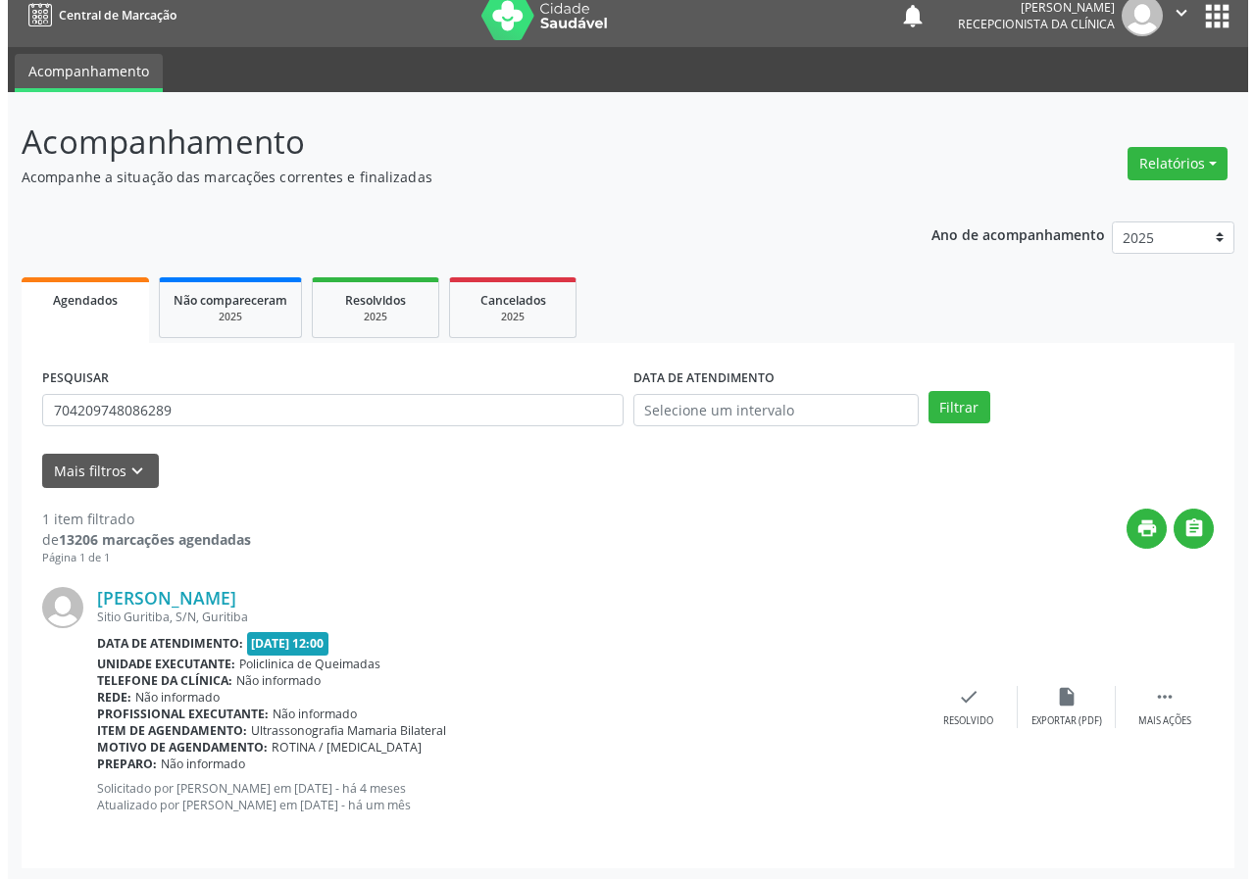
scroll to position [19, 0]
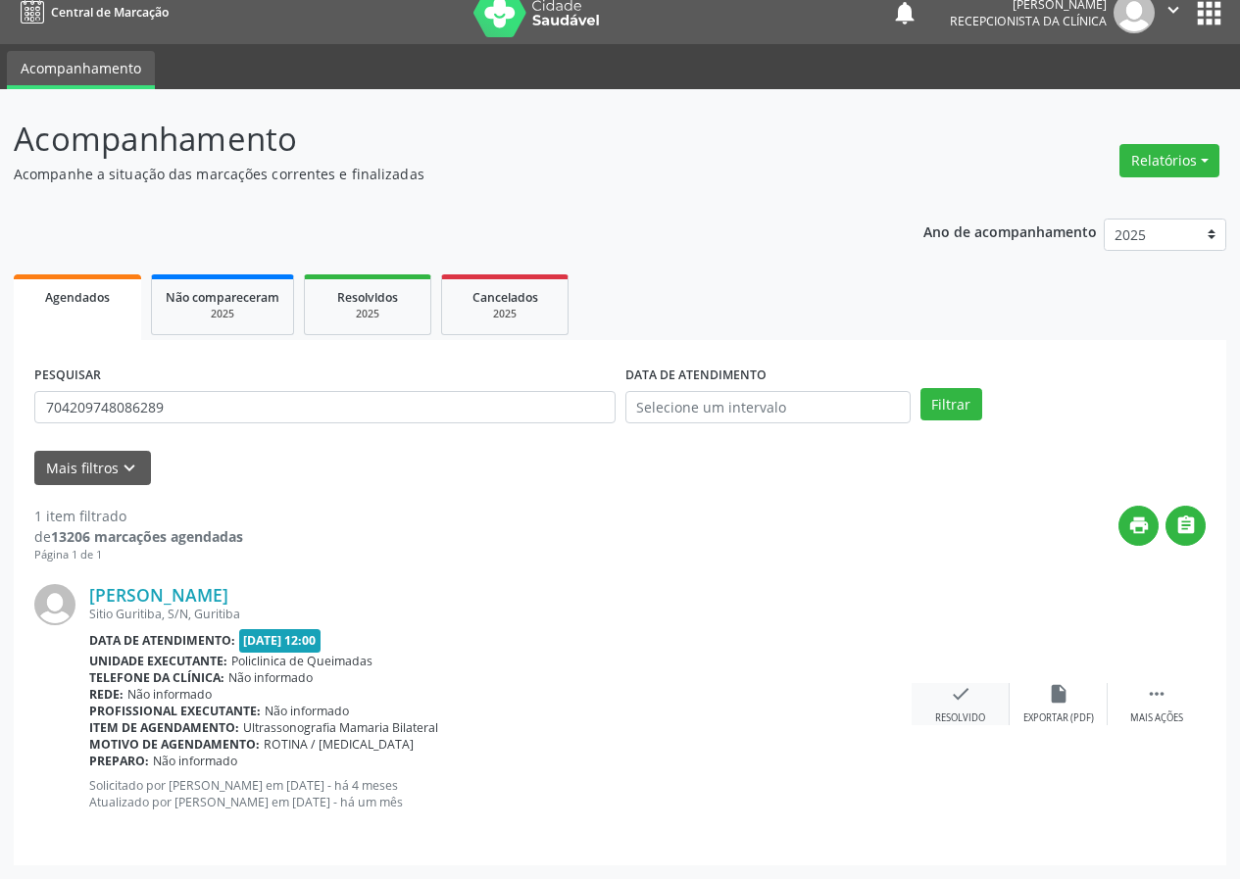
click at [955, 698] on icon "check" at bounding box center [961, 694] width 22 height 22
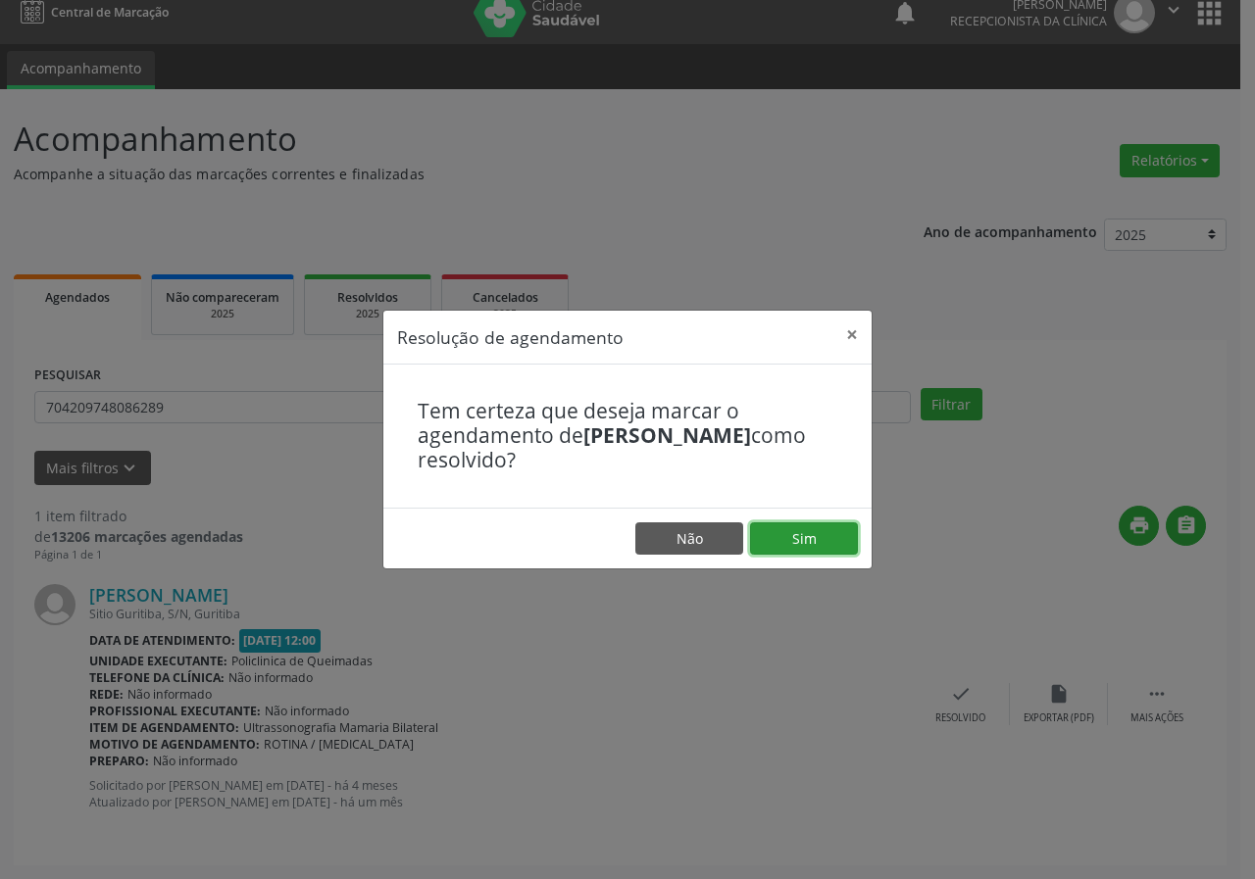
click at [815, 543] on button "Sim" at bounding box center [804, 538] width 108 height 33
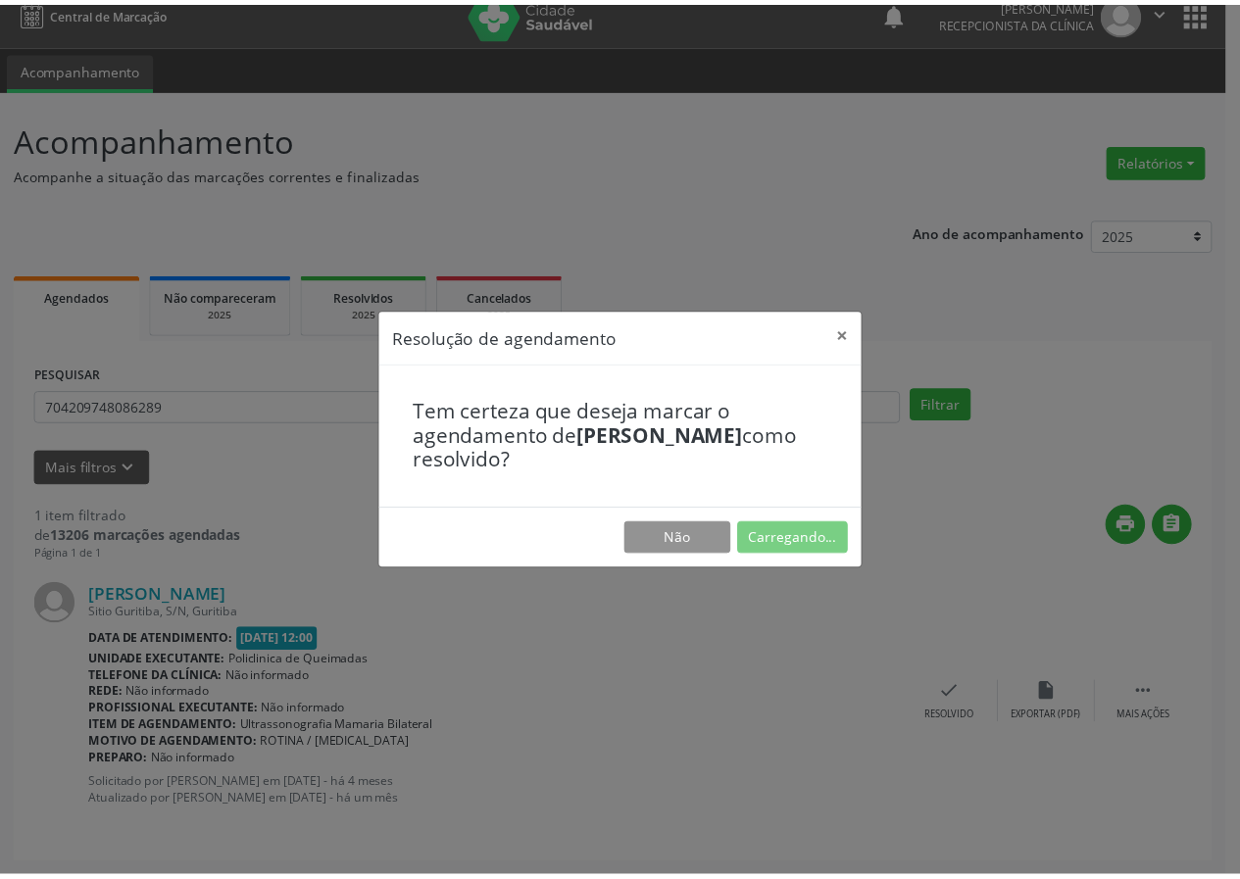
scroll to position [0, 0]
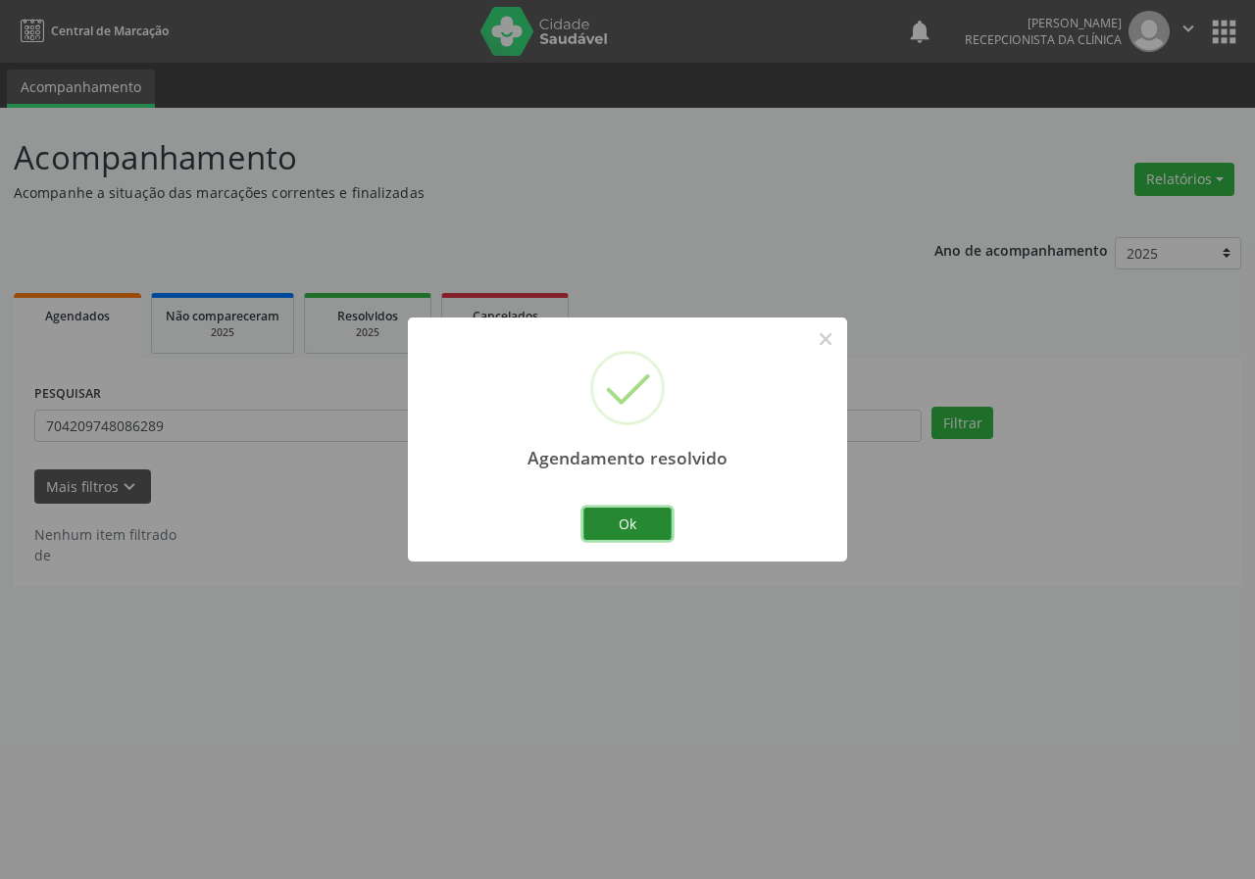
click at [656, 522] on button "Ok" at bounding box center [627, 524] width 88 height 33
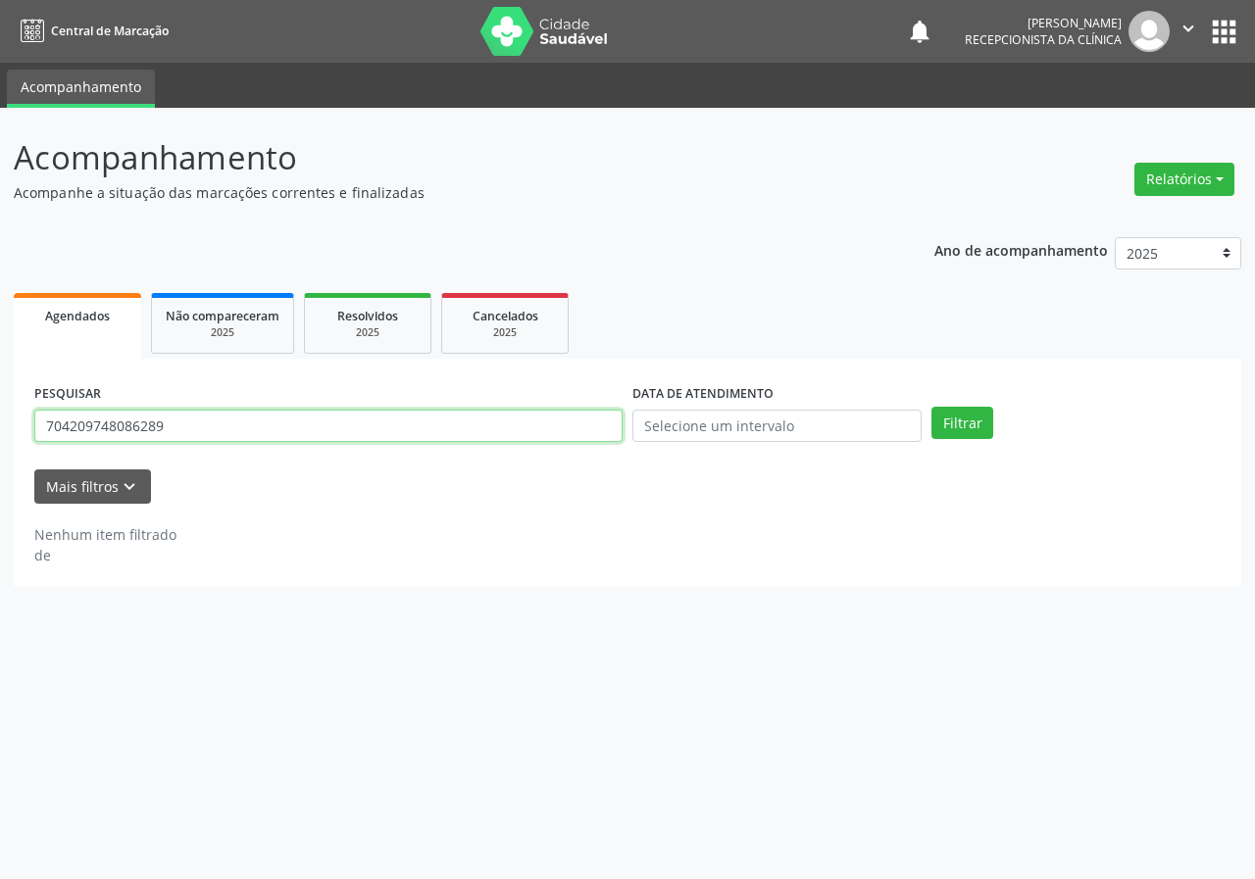
click at [327, 441] on input "704209748086289" at bounding box center [328, 426] width 588 height 33
click at [931, 407] on button "Filtrar" at bounding box center [962, 423] width 62 height 33
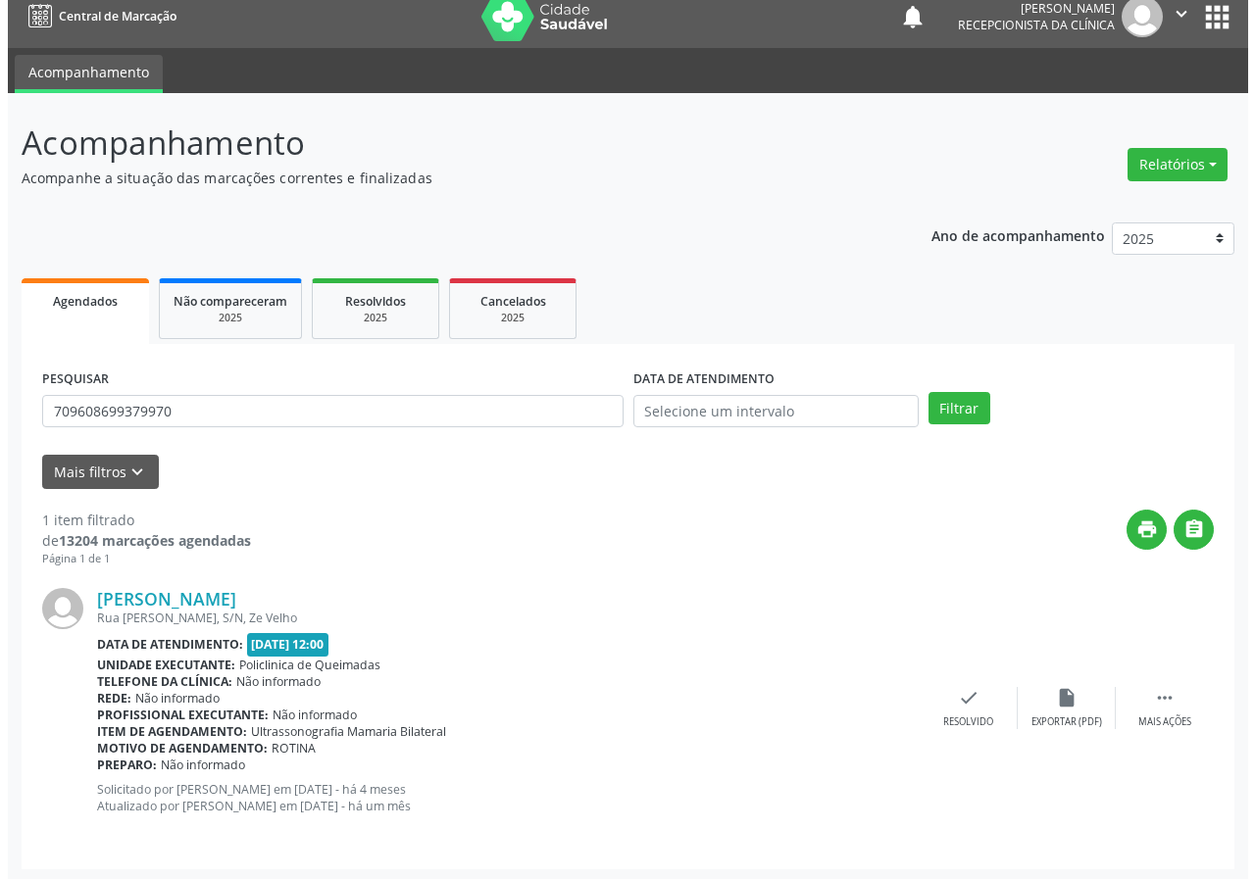
scroll to position [19, 0]
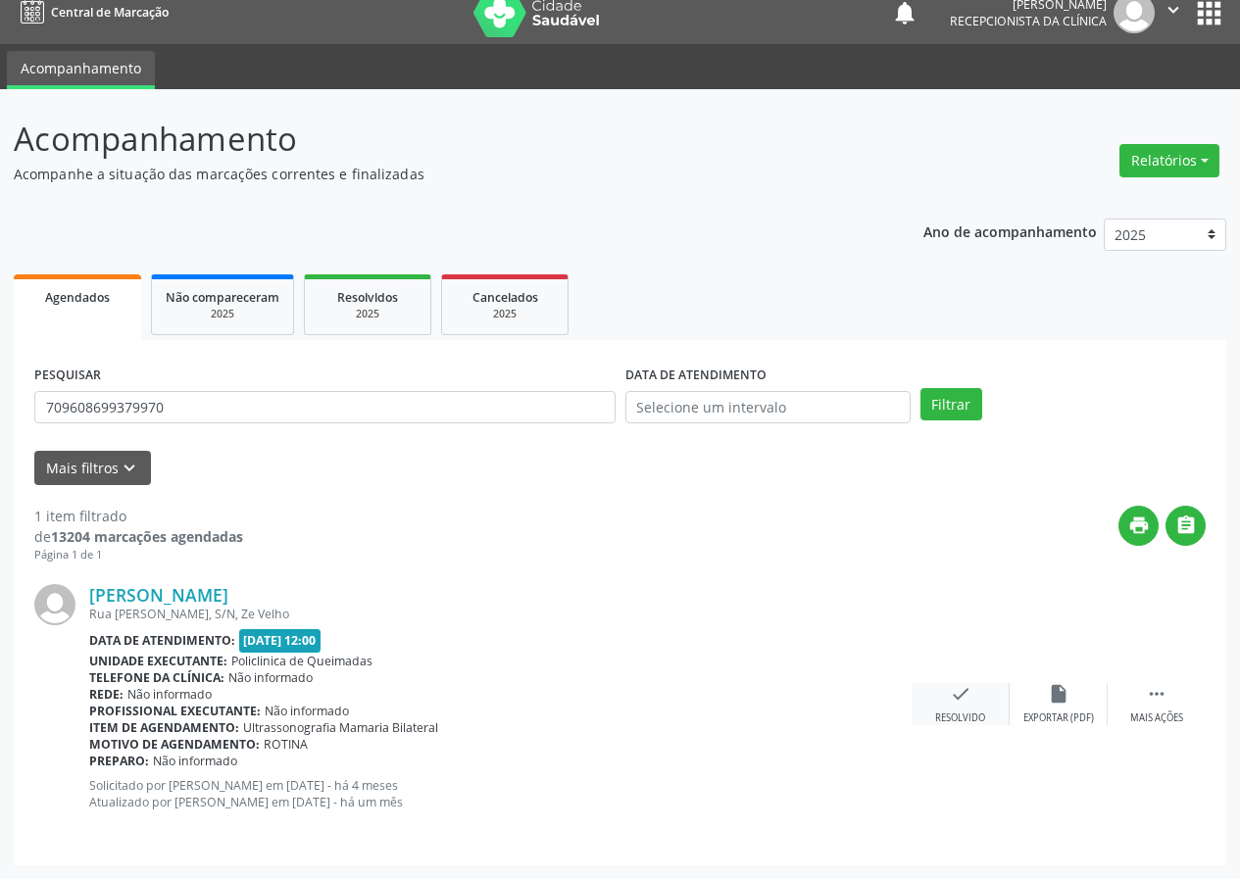
click at [945, 713] on div "Resolvido" at bounding box center [960, 719] width 50 height 14
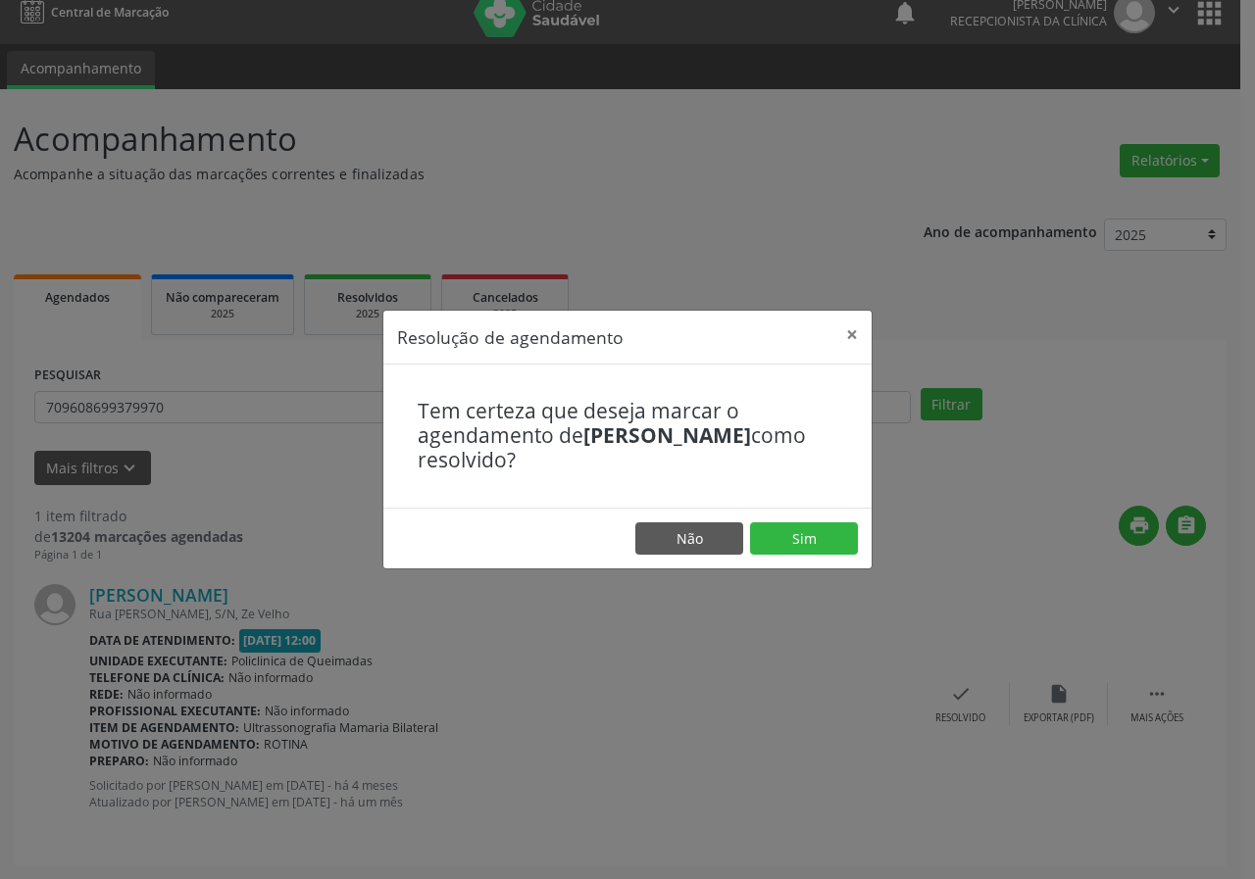
click at [790, 520] on footer "Não Sim" at bounding box center [627, 539] width 488 height 62
click at [793, 533] on button "Sim" at bounding box center [804, 538] width 108 height 33
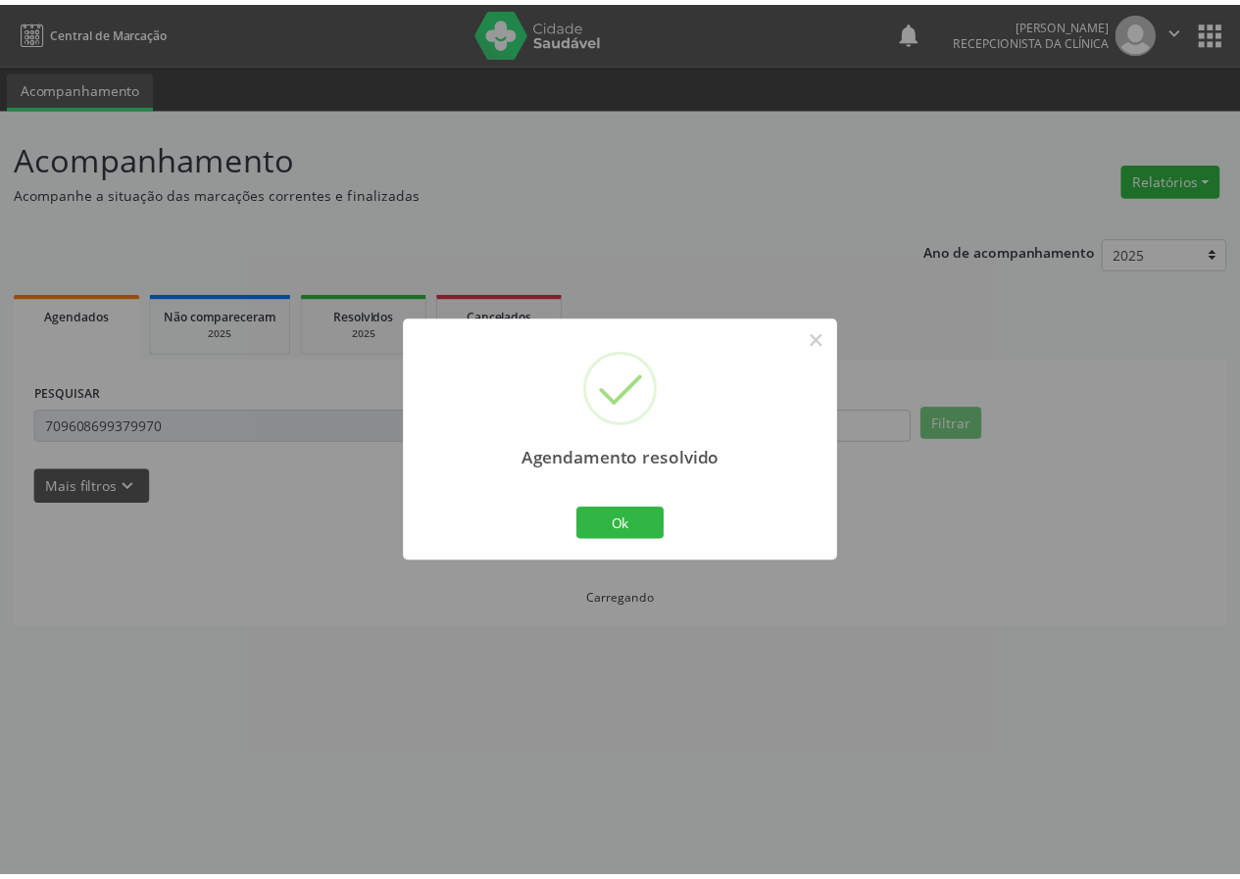
scroll to position [0, 0]
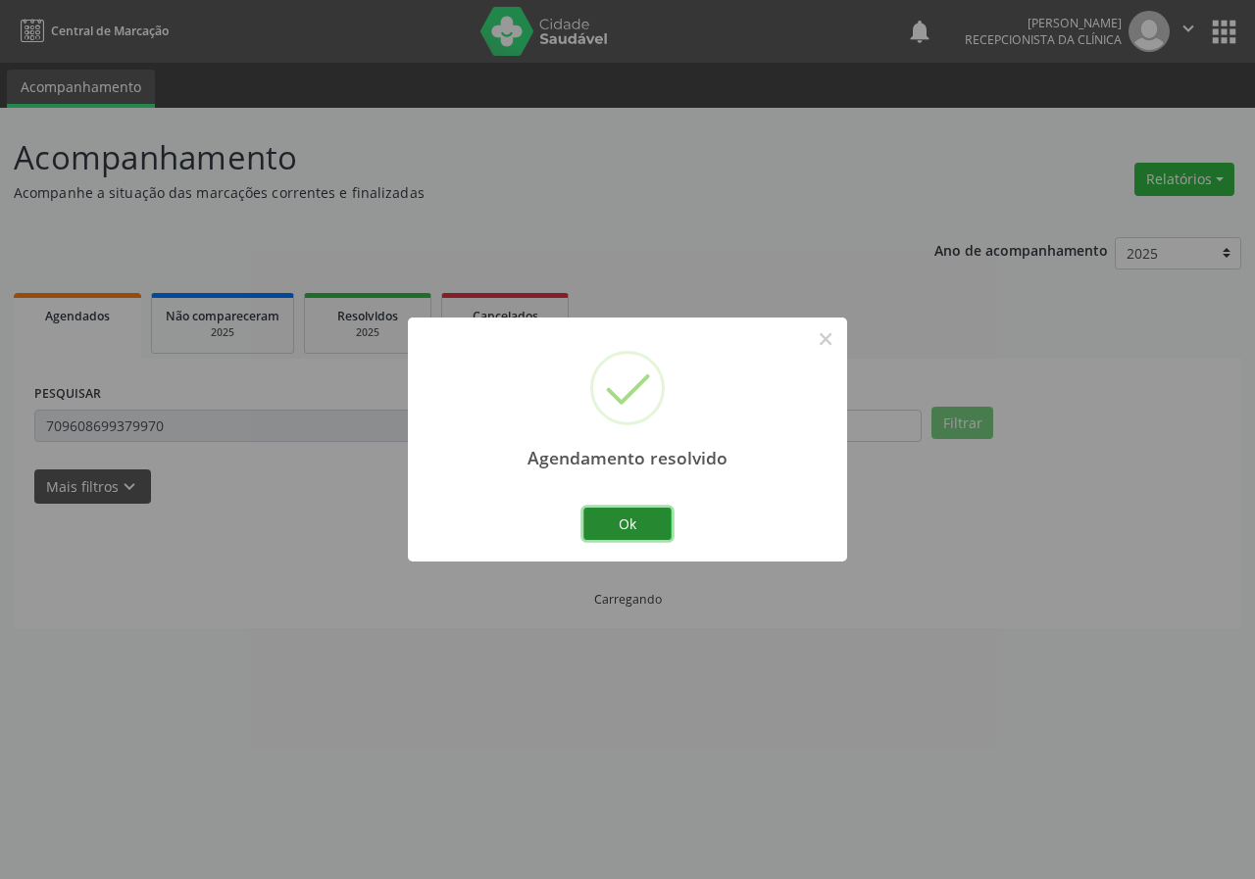
click at [593, 528] on button "Ok" at bounding box center [627, 524] width 88 height 33
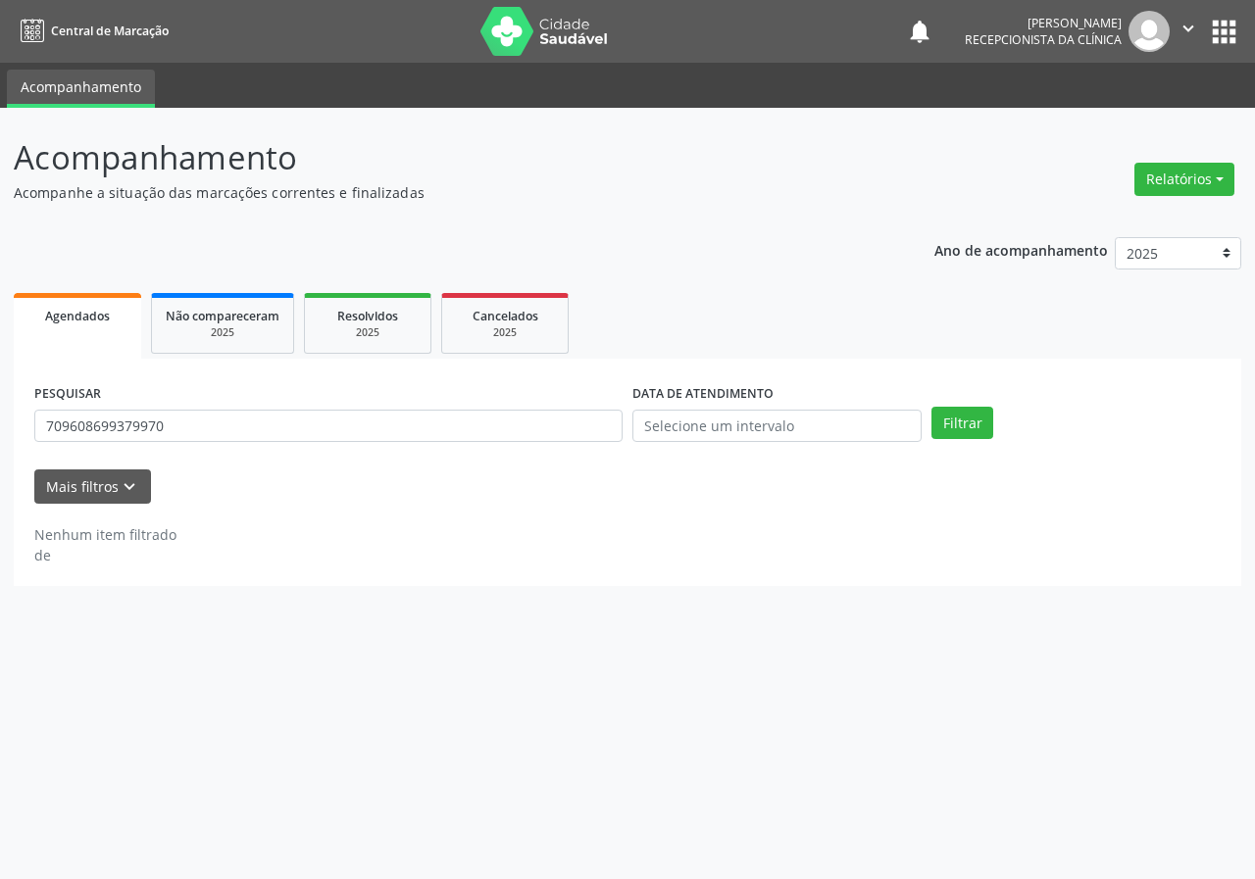
click at [410, 444] on div "PESQUISAR 709608699379970" at bounding box center [328, 417] width 598 height 76
click at [406, 431] on input "709608699379970" at bounding box center [328, 426] width 588 height 33
click at [403, 429] on input "709608699379970" at bounding box center [328, 426] width 588 height 33
click at [403, 428] on input "709608699379970" at bounding box center [328, 426] width 588 height 33
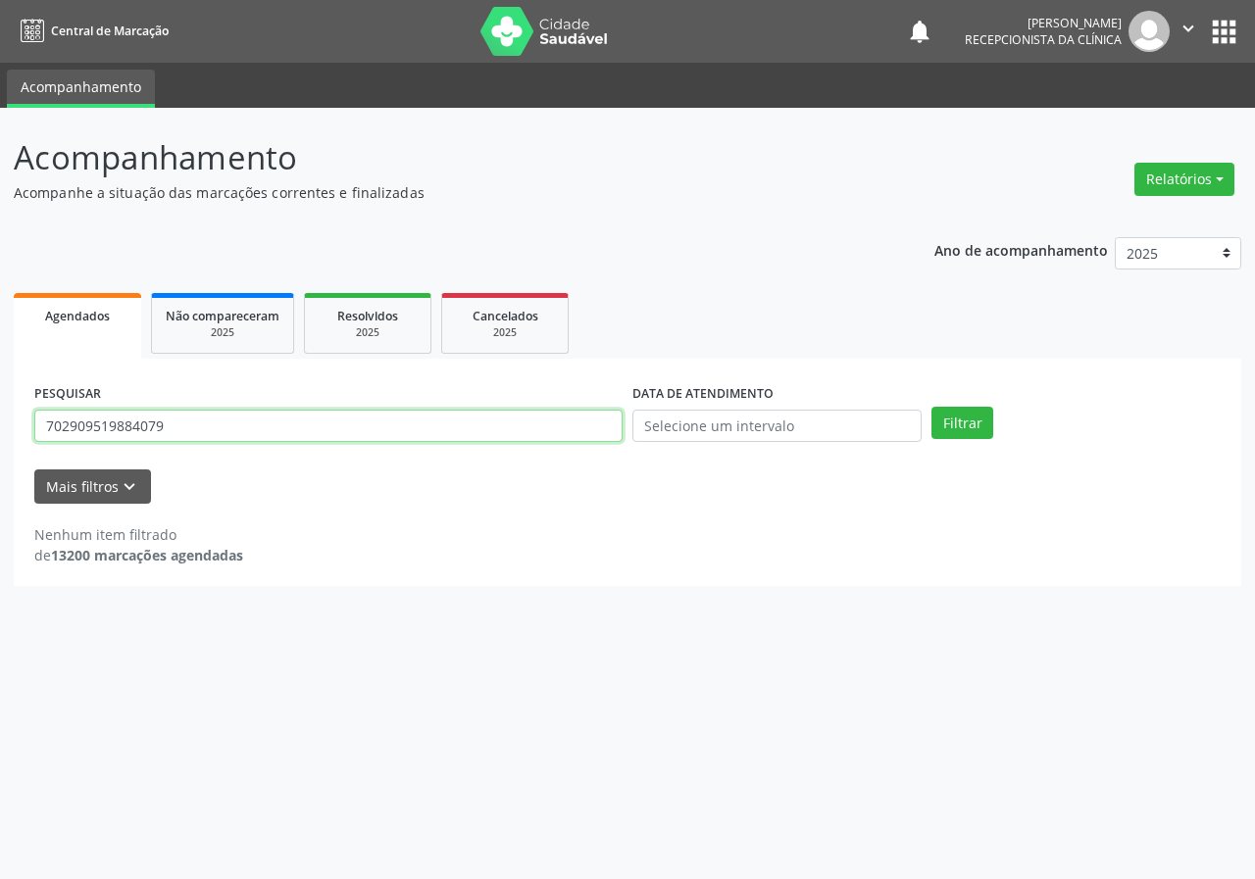
click at [931, 407] on button "Filtrar" at bounding box center [962, 423] width 62 height 33
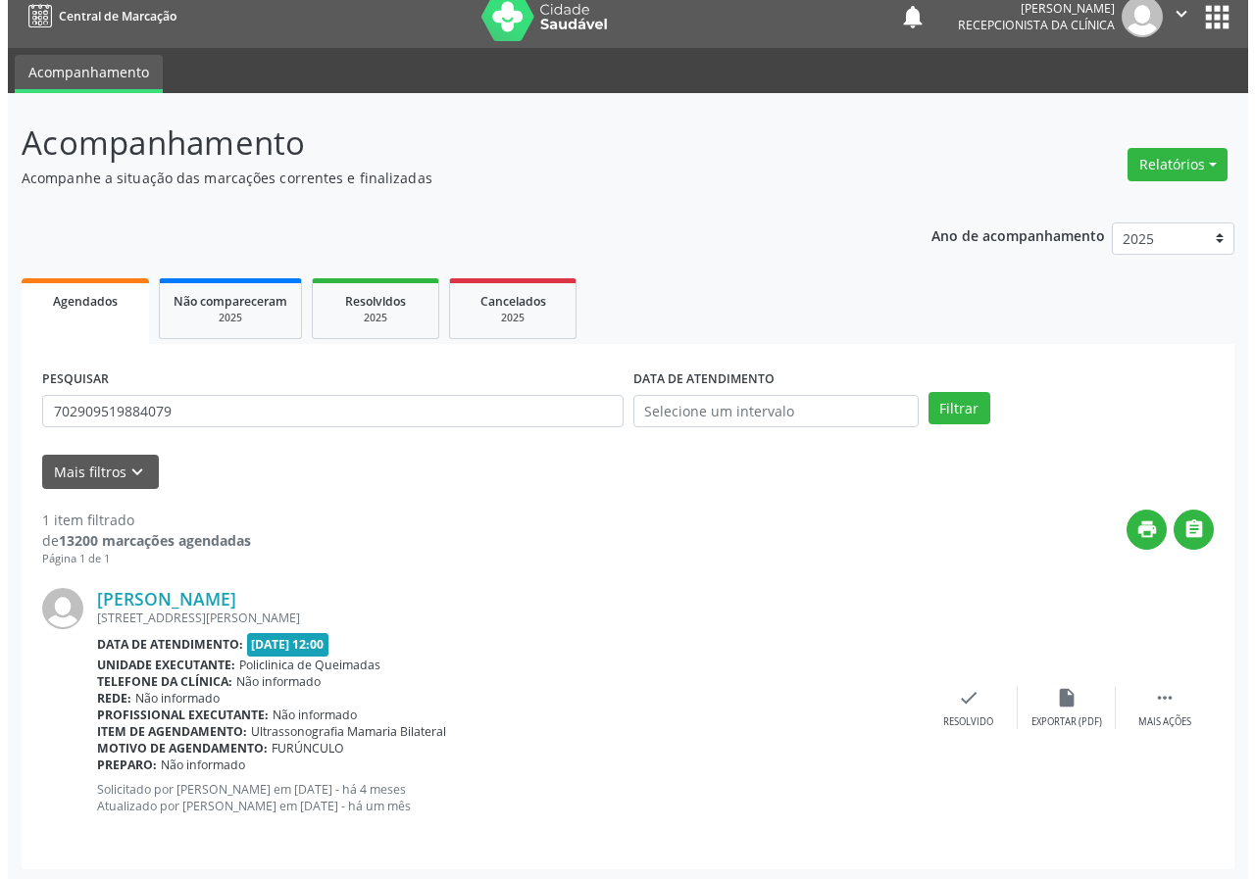
scroll to position [19, 0]
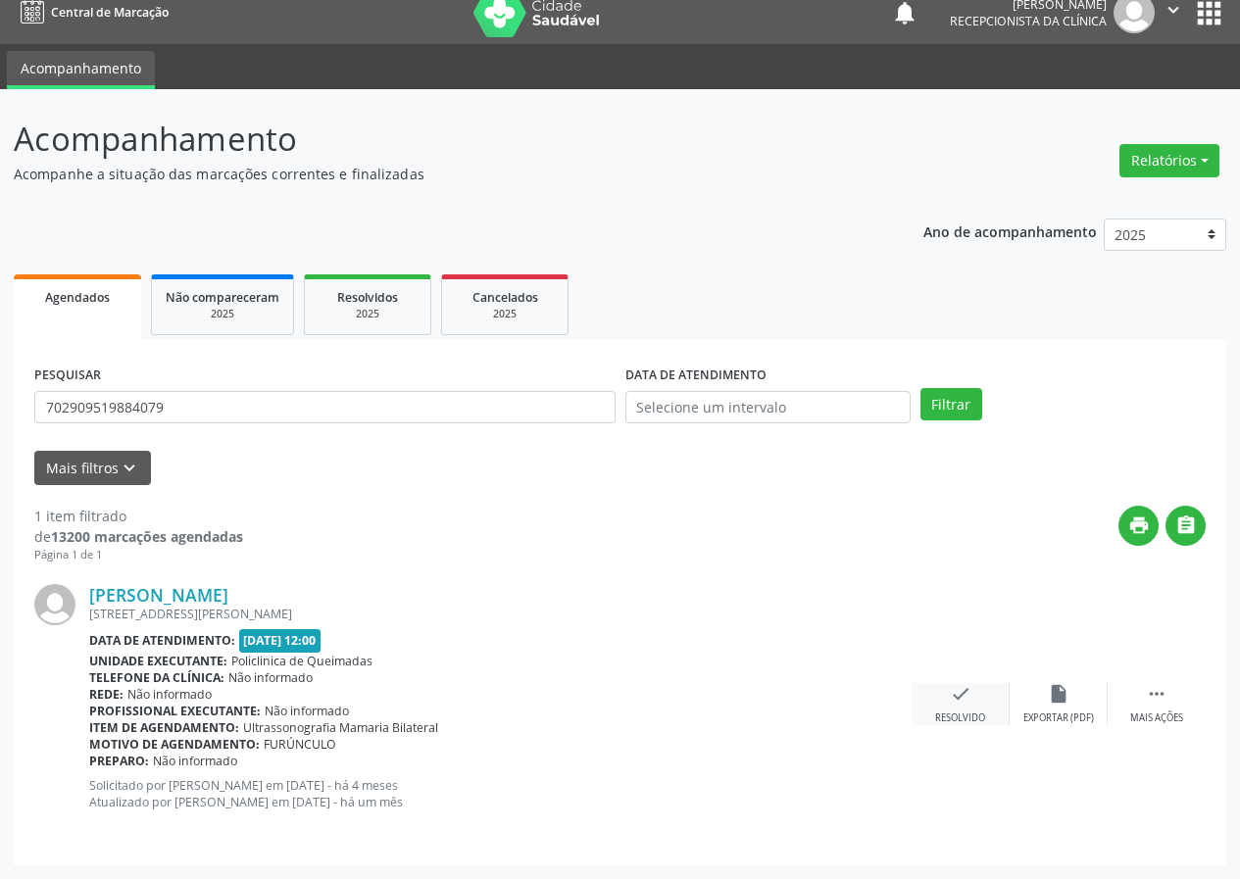
click at [943, 687] on div "check Resolvido" at bounding box center [961, 704] width 98 height 42
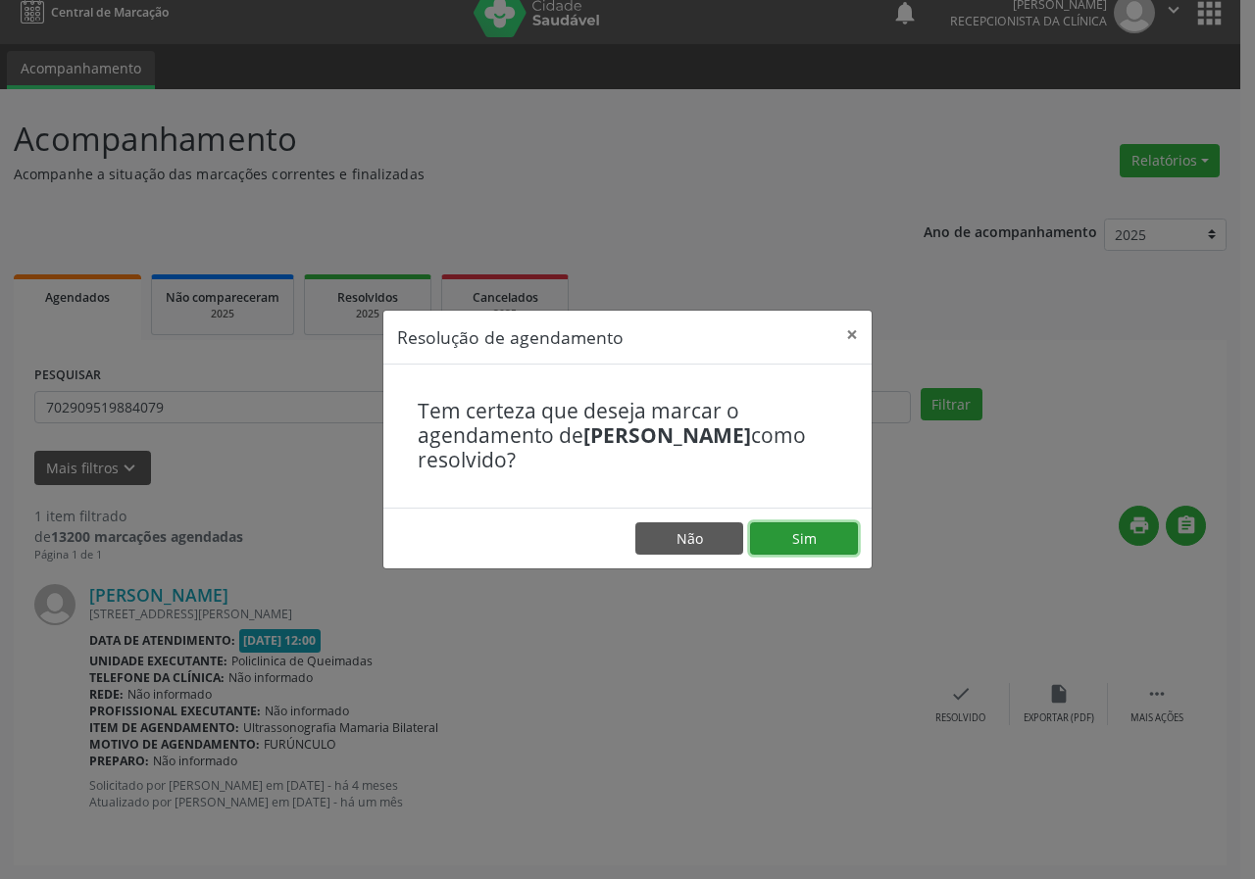
click at [796, 550] on button "Sim" at bounding box center [804, 538] width 108 height 33
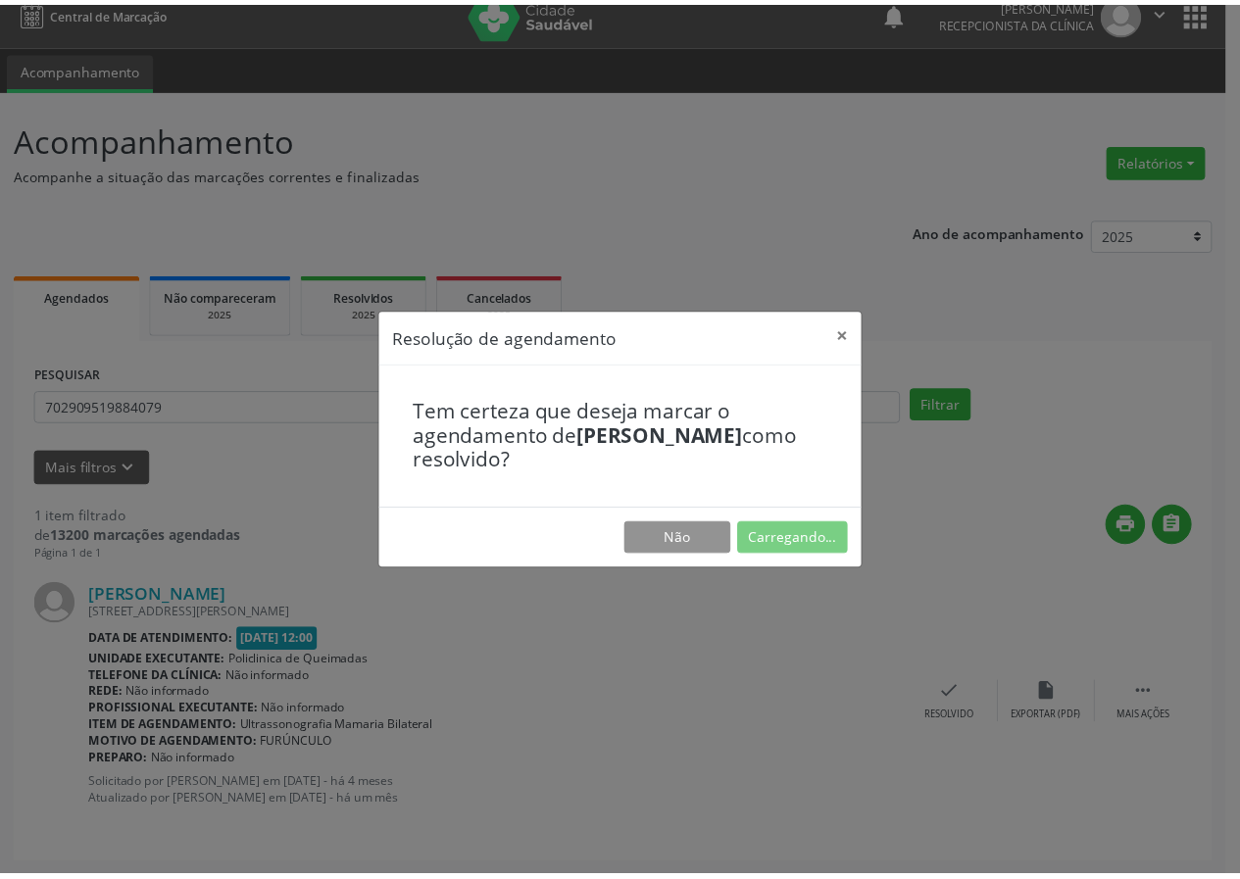
scroll to position [0, 0]
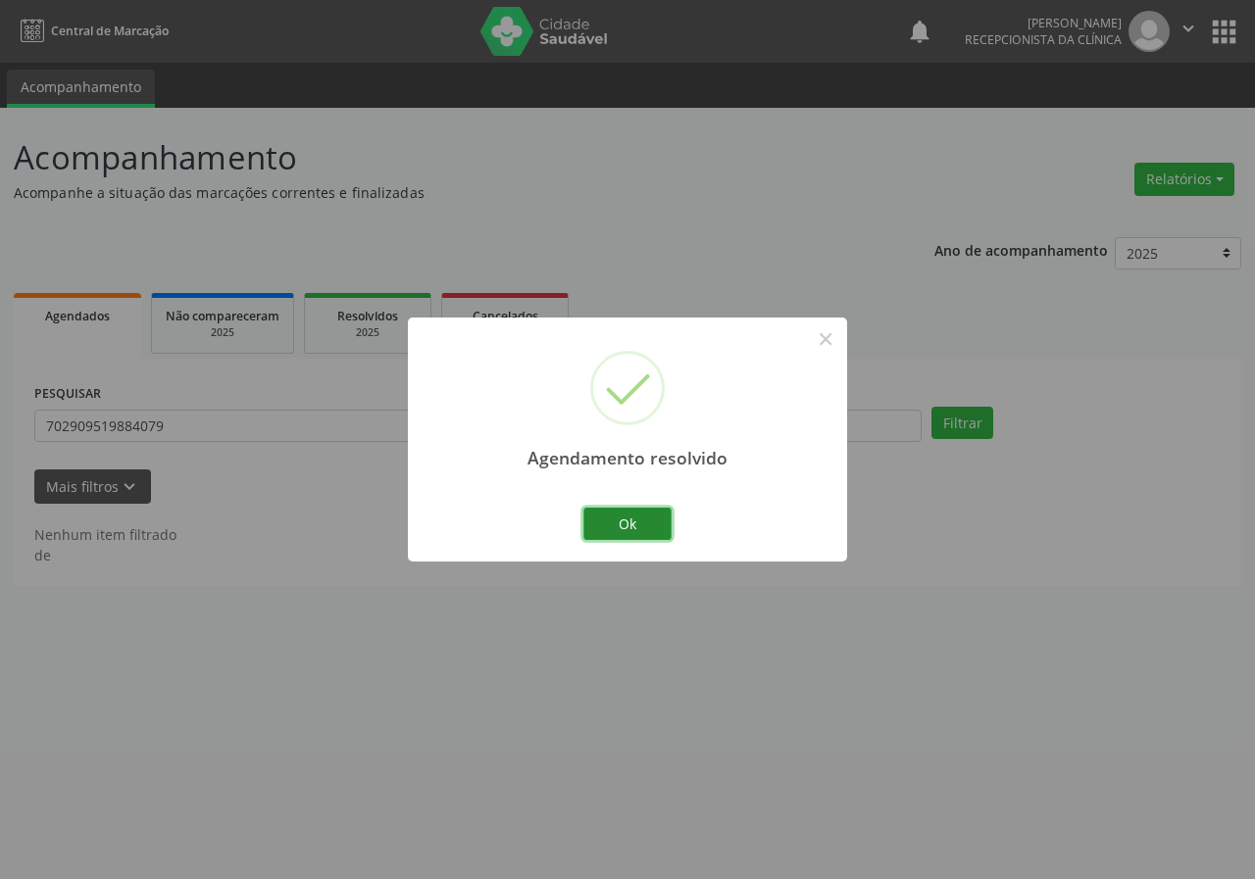
click at [616, 518] on button "Ok" at bounding box center [627, 524] width 88 height 33
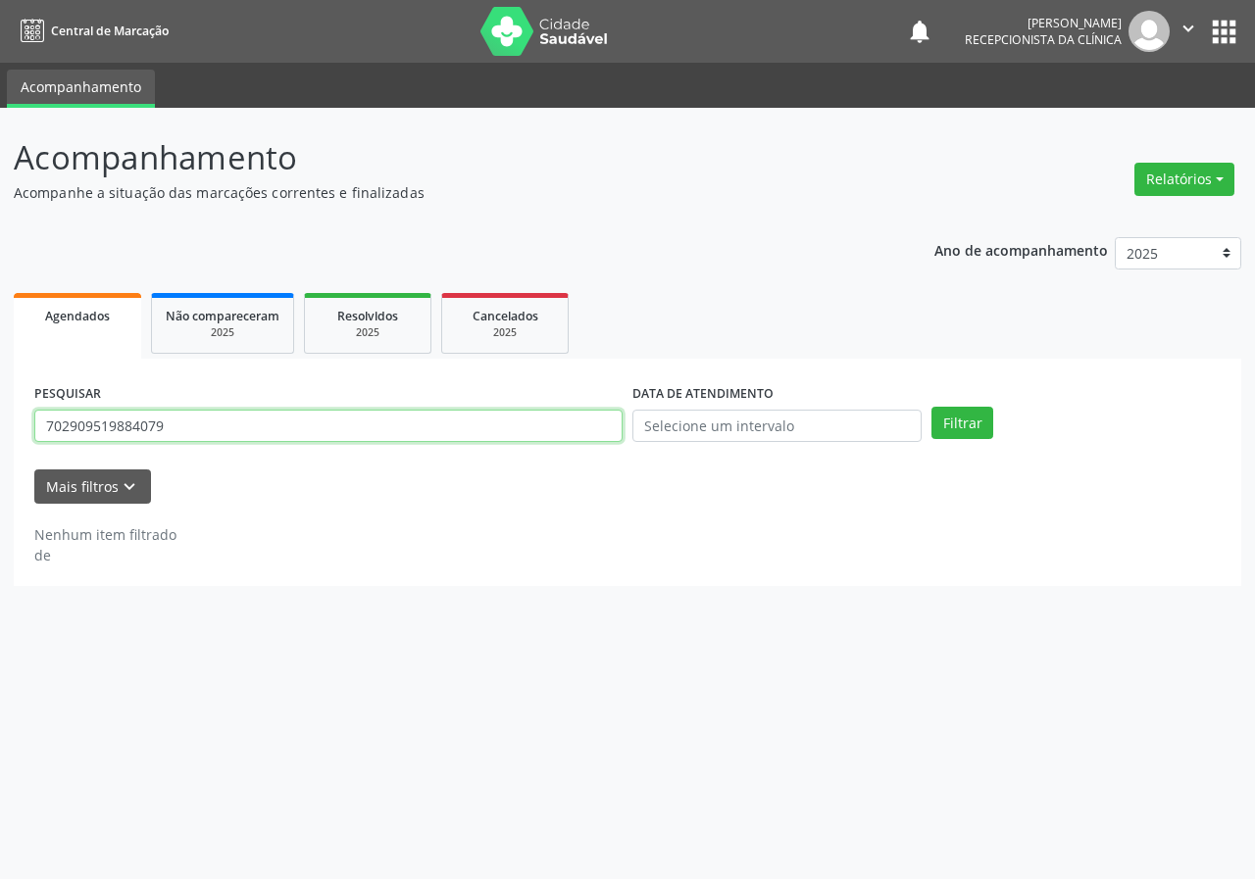
click at [183, 434] on input "702909519884079" at bounding box center [328, 426] width 588 height 33
click at [931, 407] on button "Filtrar" at bounding box center [962, 423] width 62 height 33
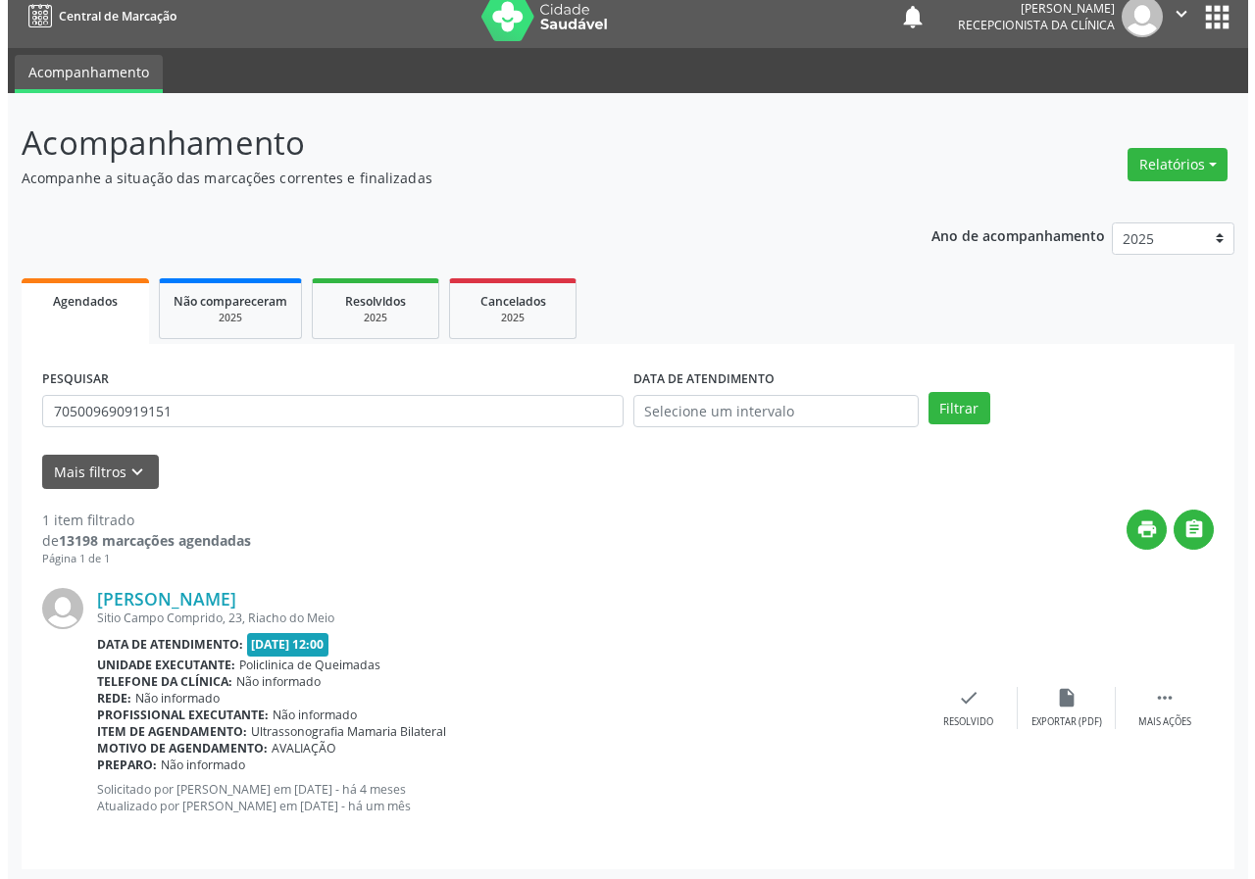
scroll to position [19, 0]
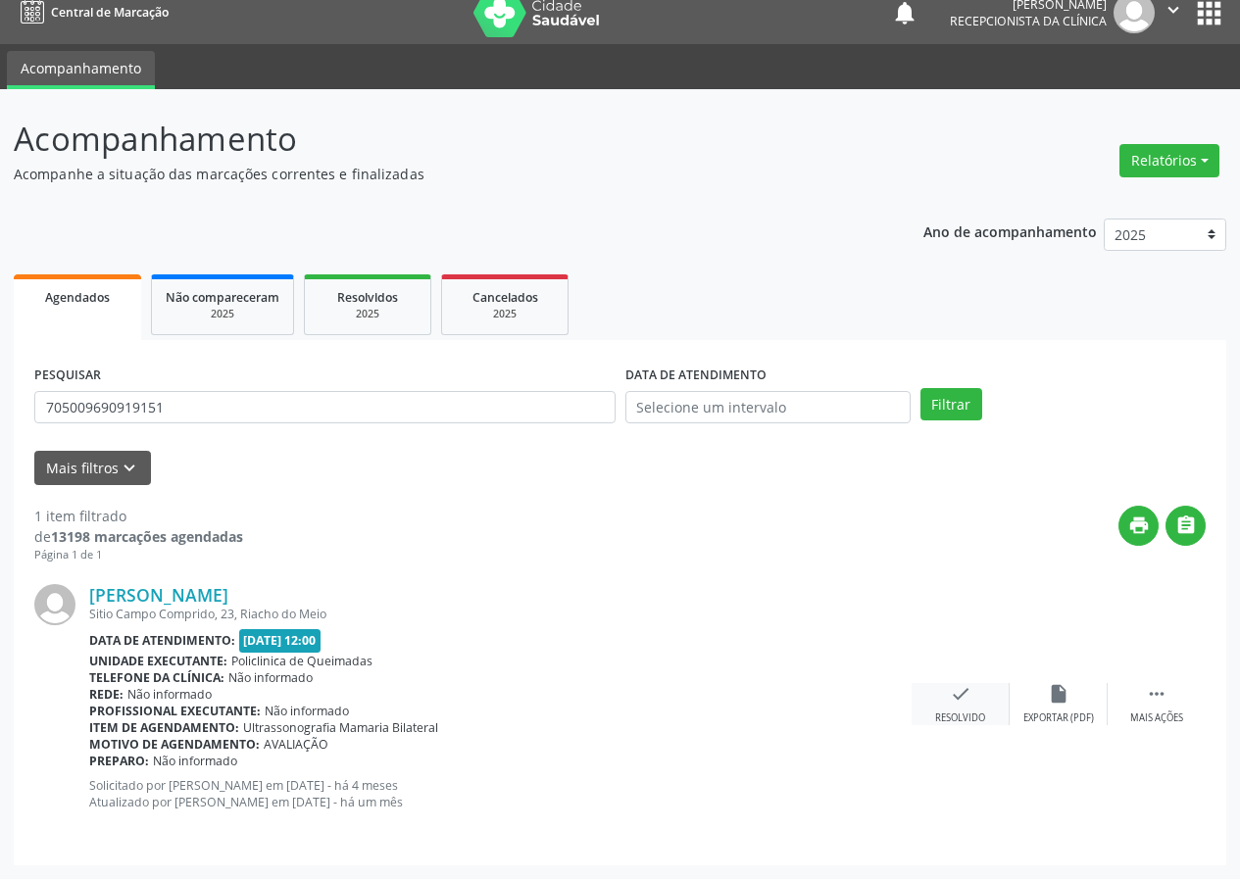
click at [952, 701] on icon "check" at bounding box center [961, 694] width 22 height 22
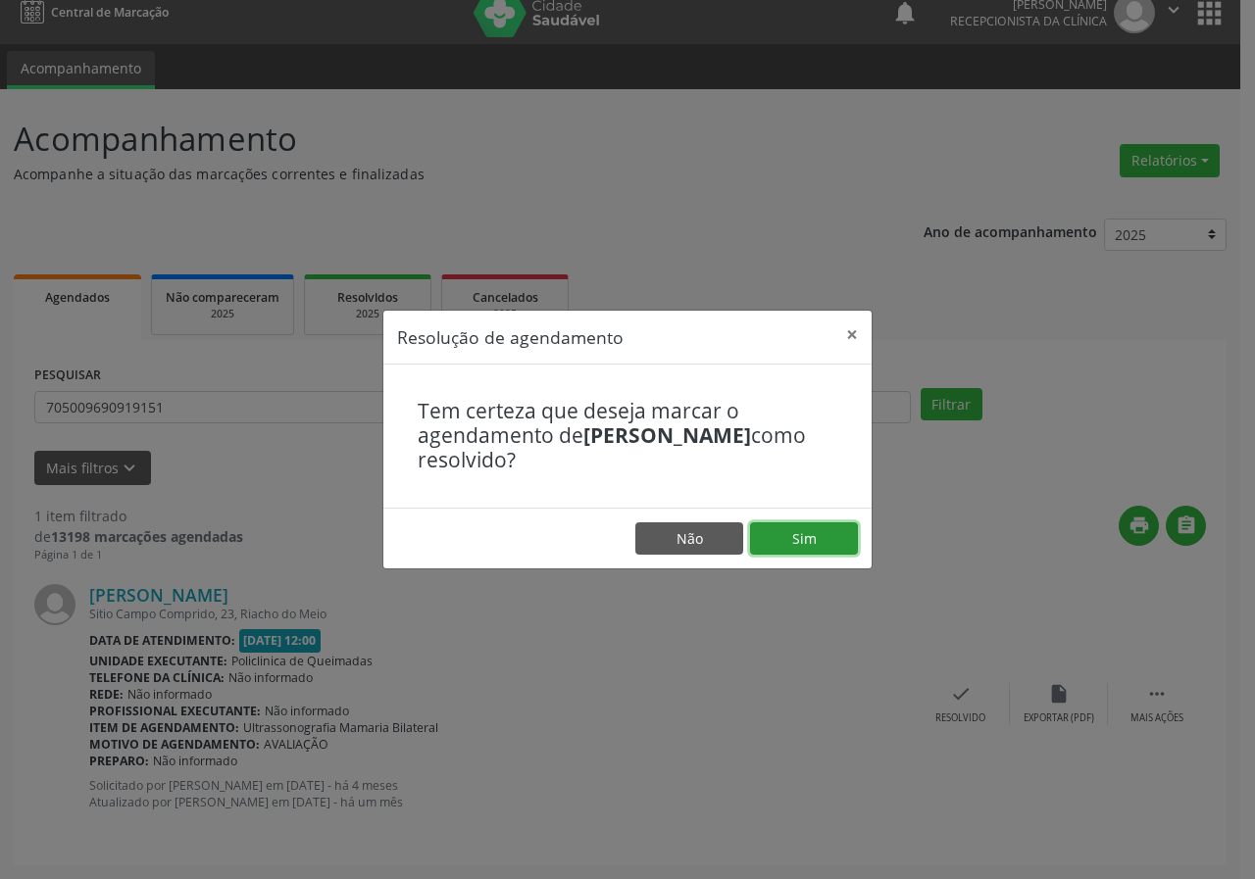
click at [774, 540] on button "Sim" at bounding box center [804, 538] width 108 height 33
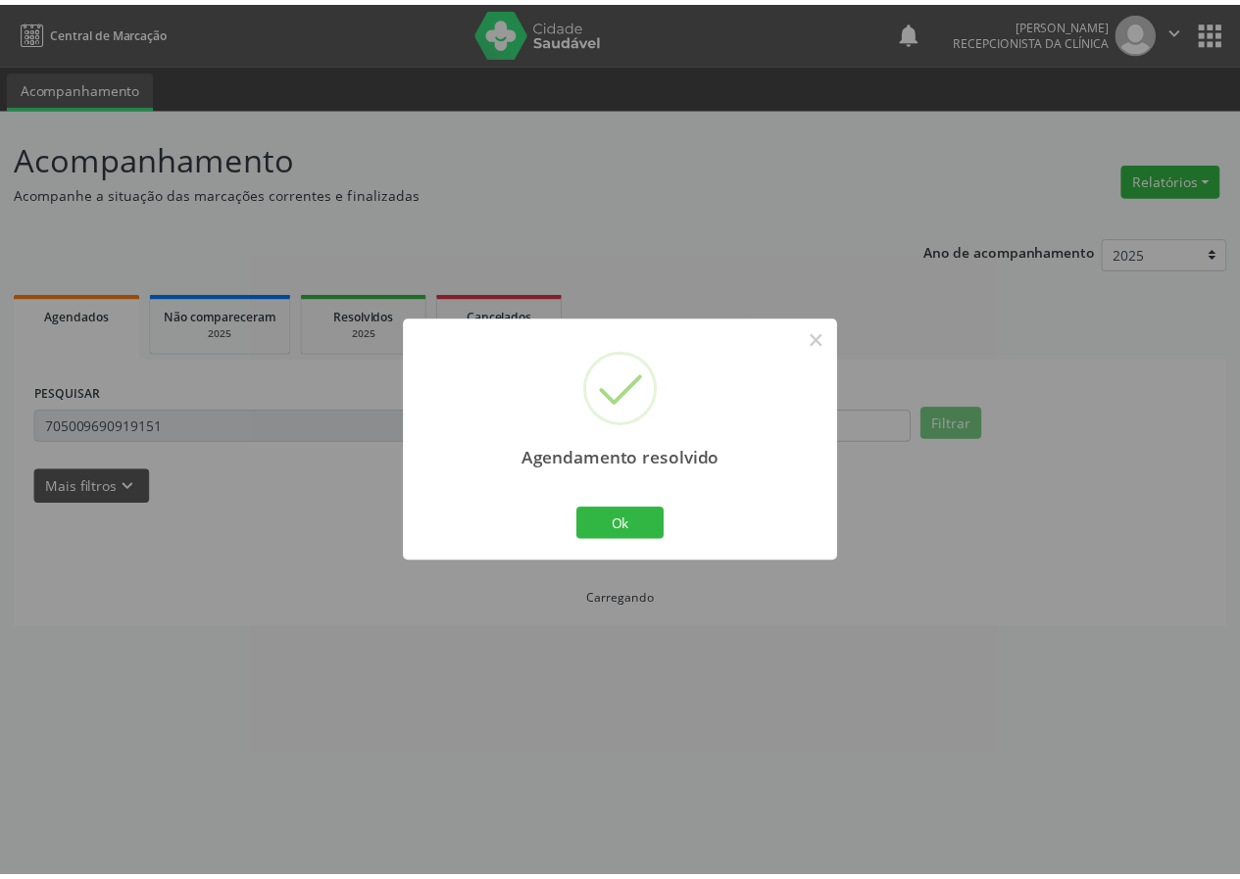
scroll to position [0, 0]
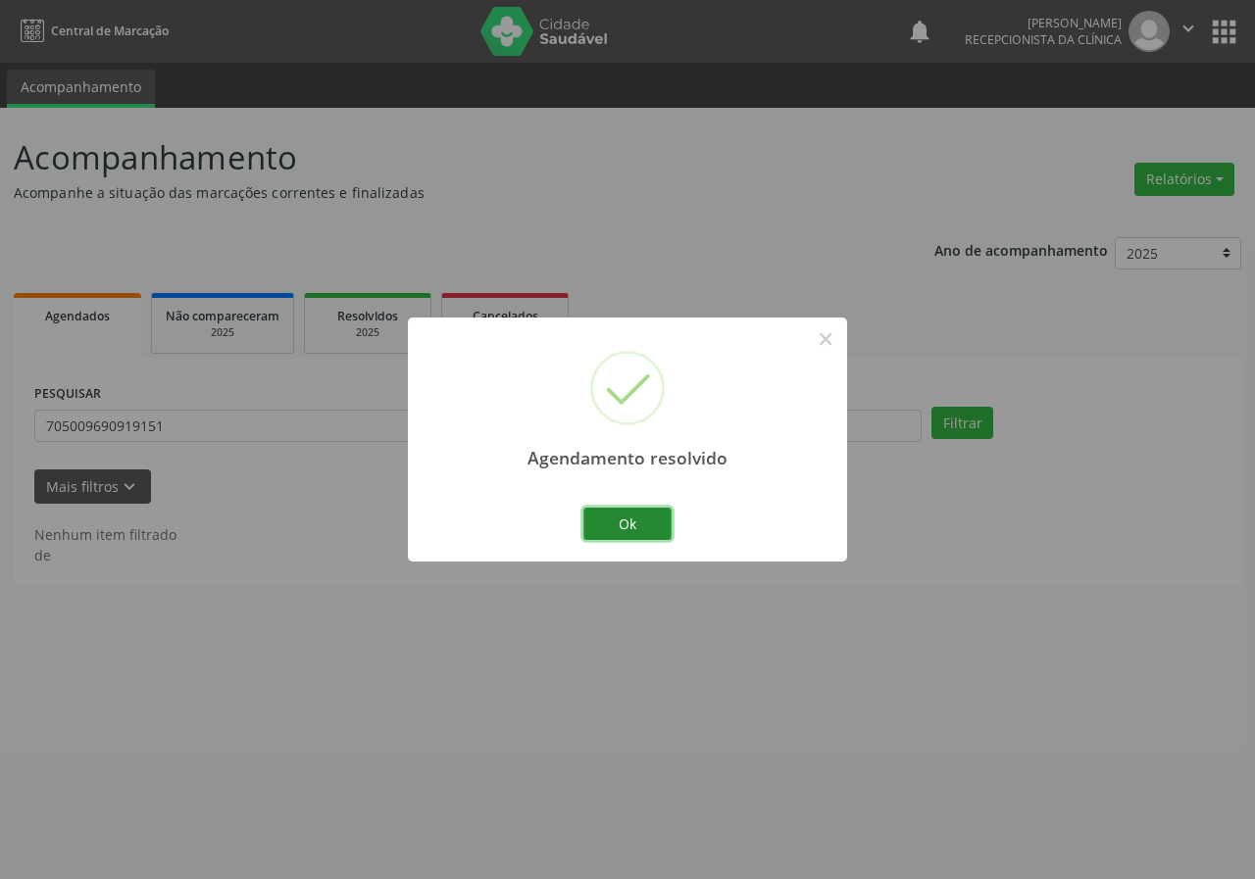
click at [633, 508] on button "Ok" at bounding box center [627, 524] width 88 height 33
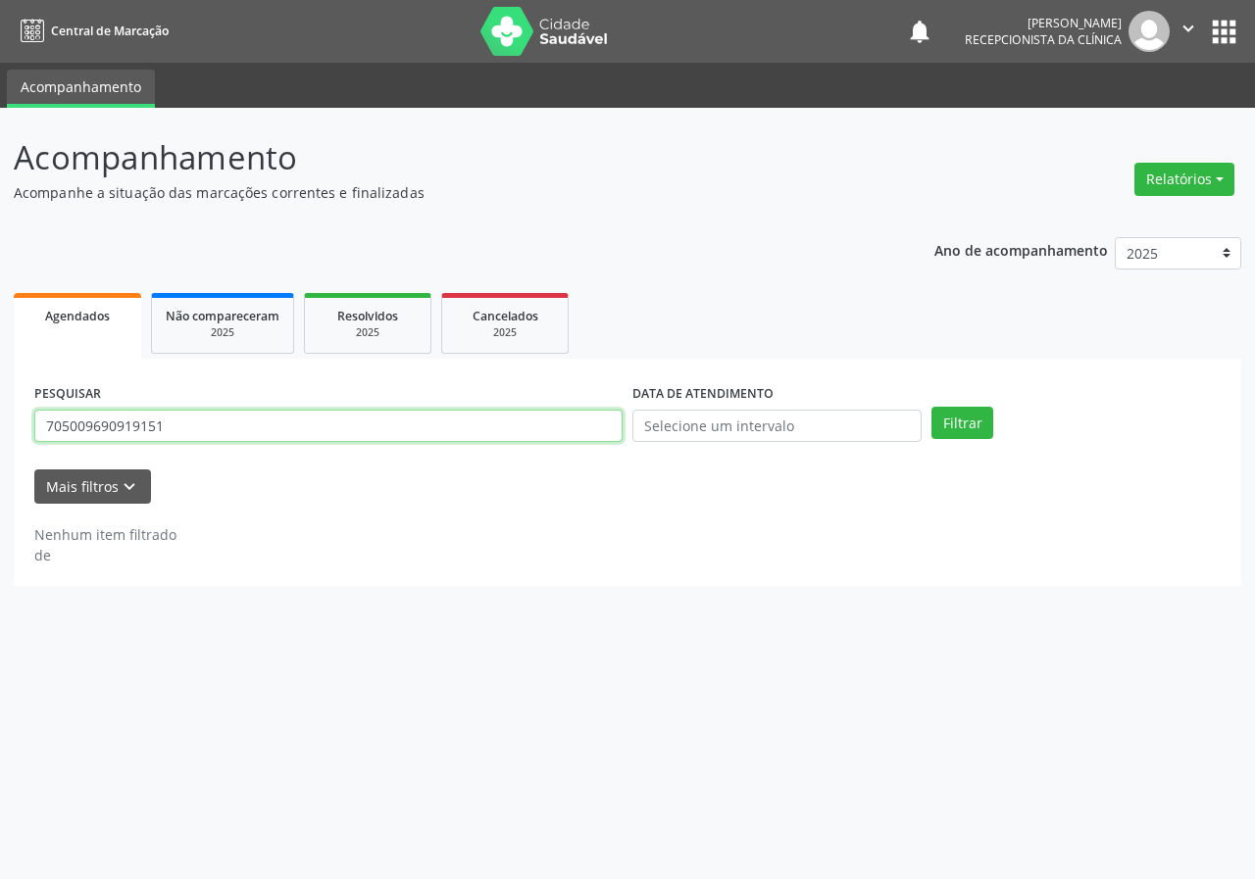
click at [206, 420] on input "705009690919151" at bounding box center [328, 426] width 588 height 33
click at [205, 420] on input "705009690919151" at bounding box center [328, 426] width 588 height 33
click at [931, 407] on button "Filtrar" at bounding box center [962, 423] width 62 height 33
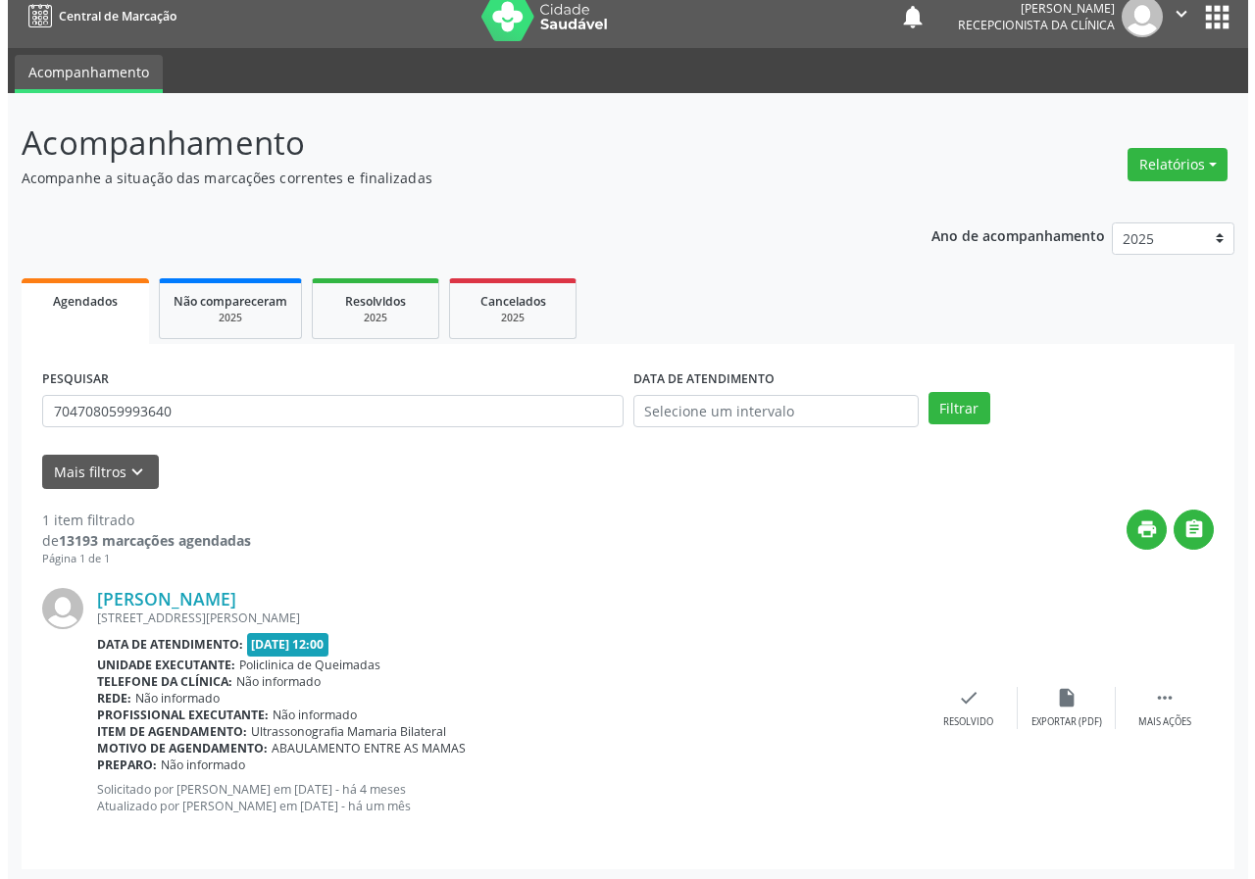
scroll to position [19, 0]
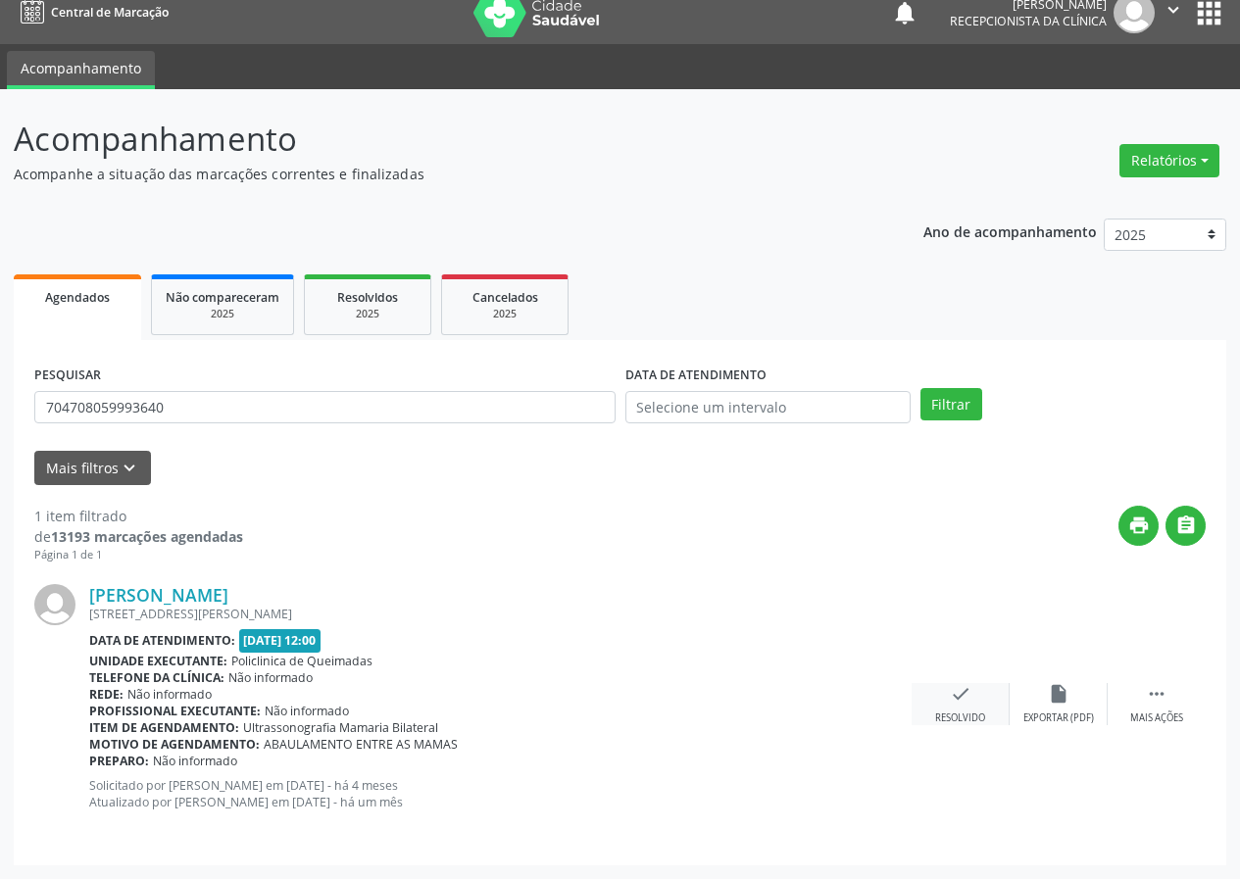
click at [970, 702] on icon "check" at bounding box center [961, 694] width 22 height 22
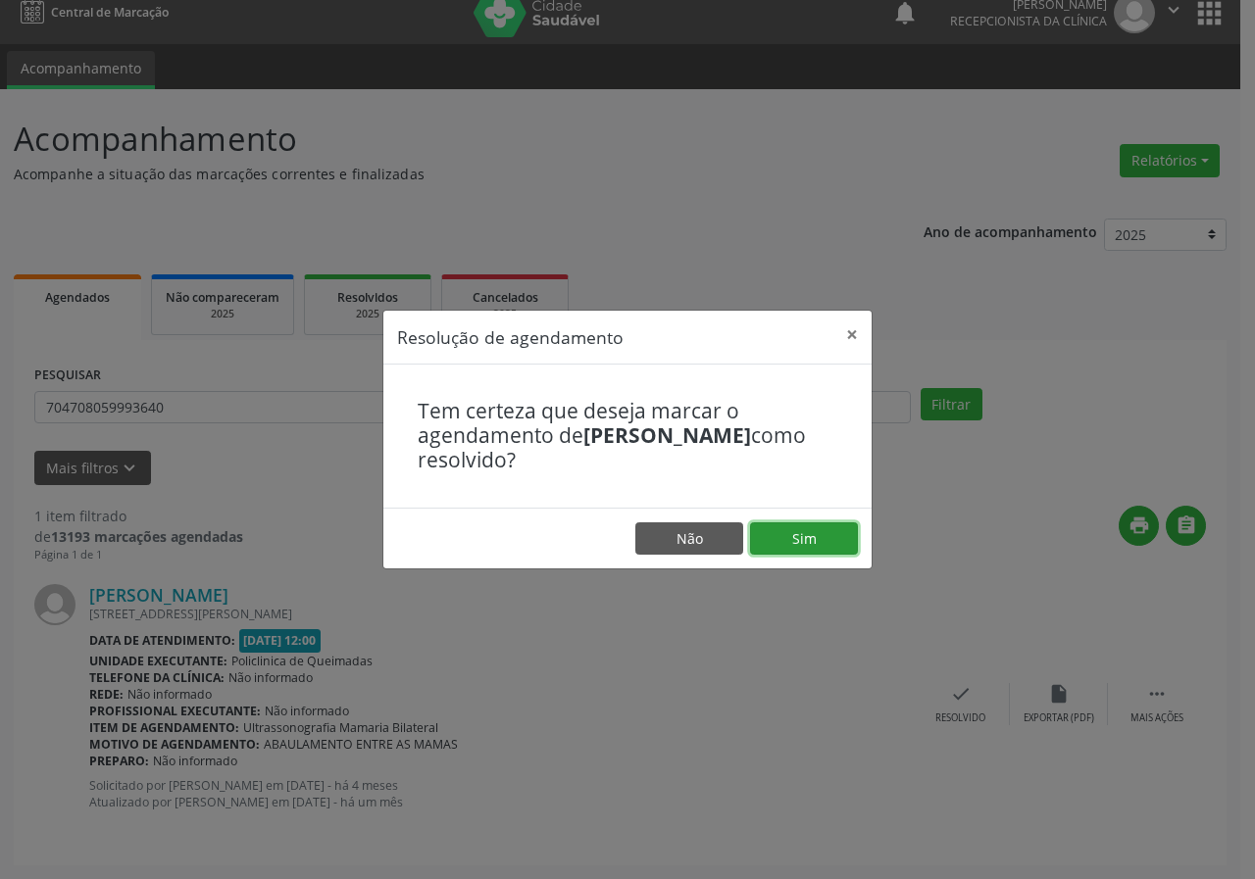
click at [811, 531] on button "Sim" at bounding box center [804, 538] width 108 height 33
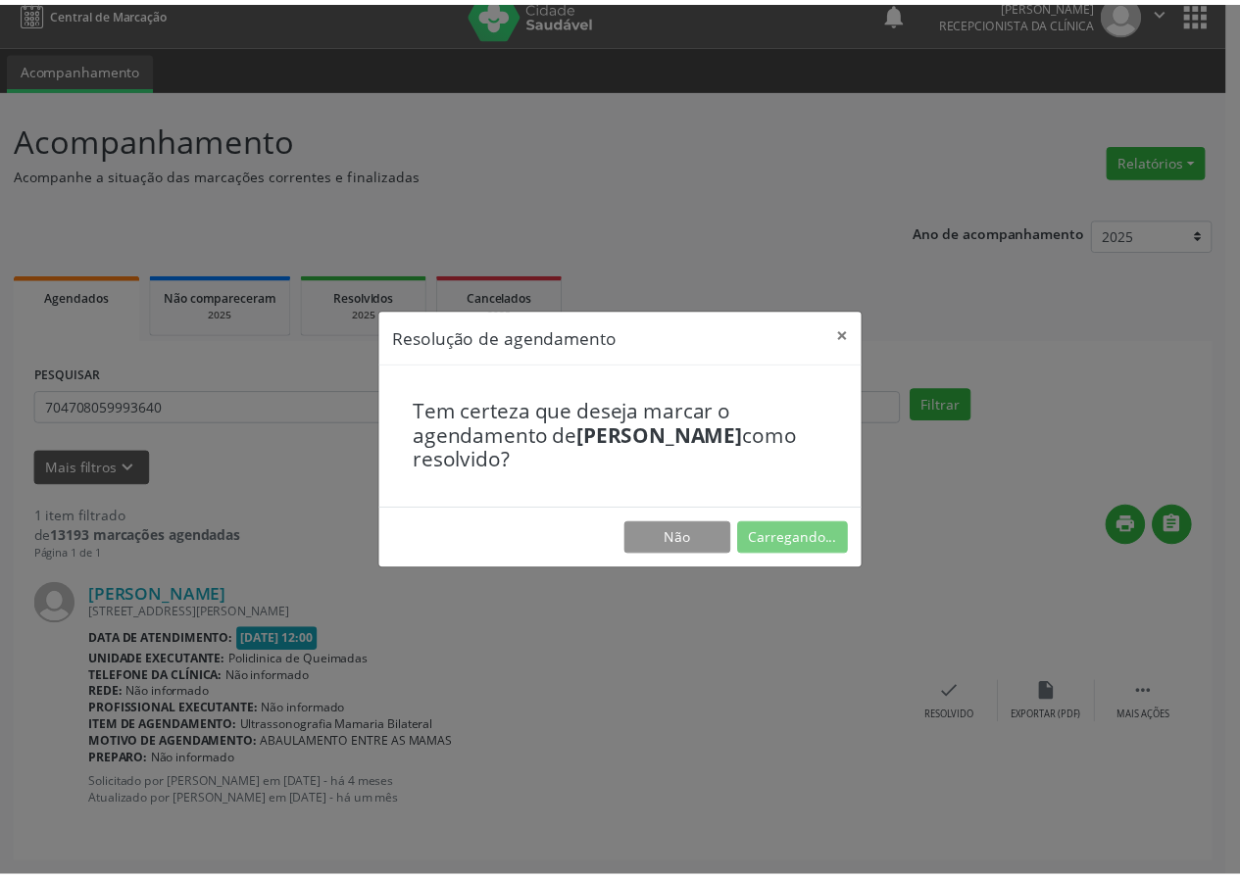
scroll to position [0, 0]
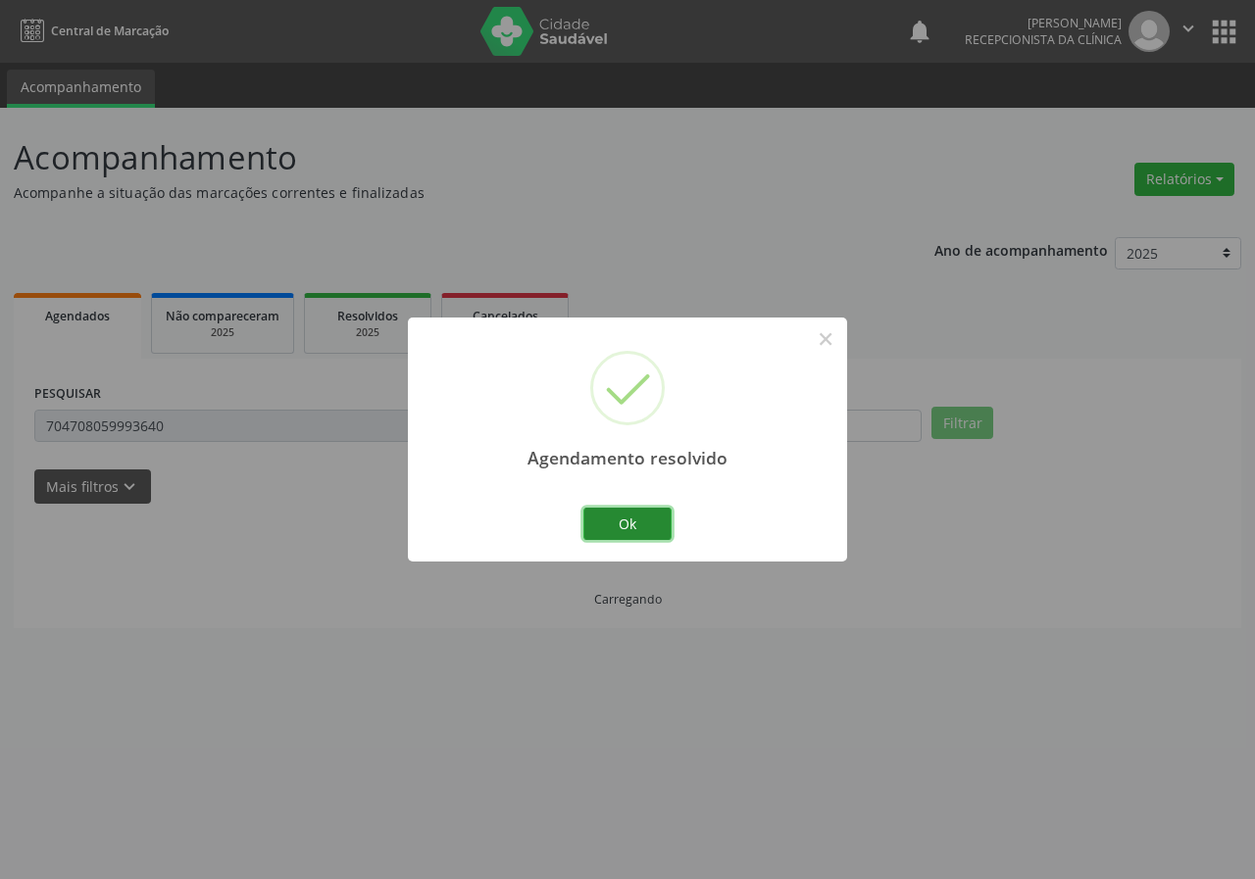
click at [625, 510] on button "Ok" at bounding box center [627, 524] width 88 height 33
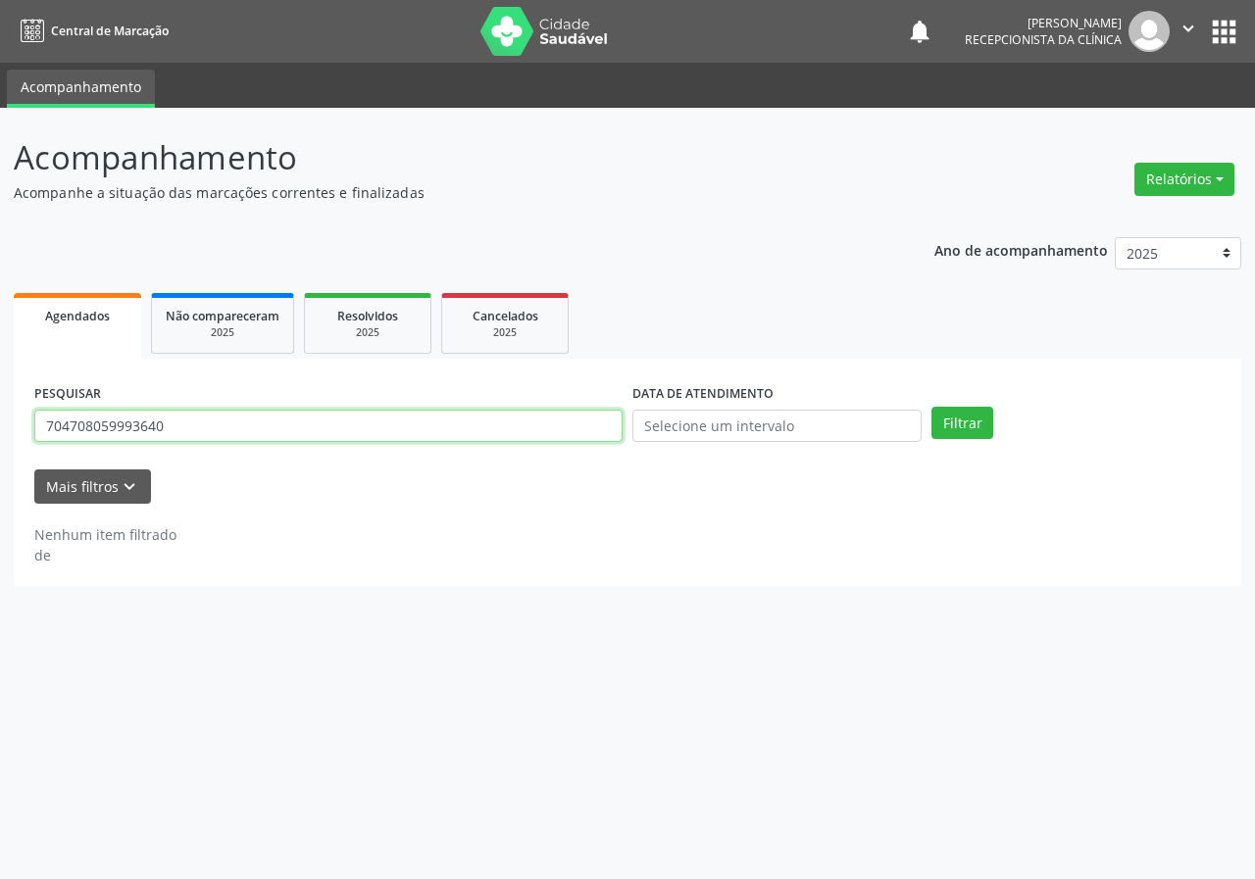
click at [163, 432] on input "704708059993640" at bounding box center [328, 426] width 588 height 33
click at [931, 407] on button "Filtrar" at bounding box center [962, 423] width 62 height 33
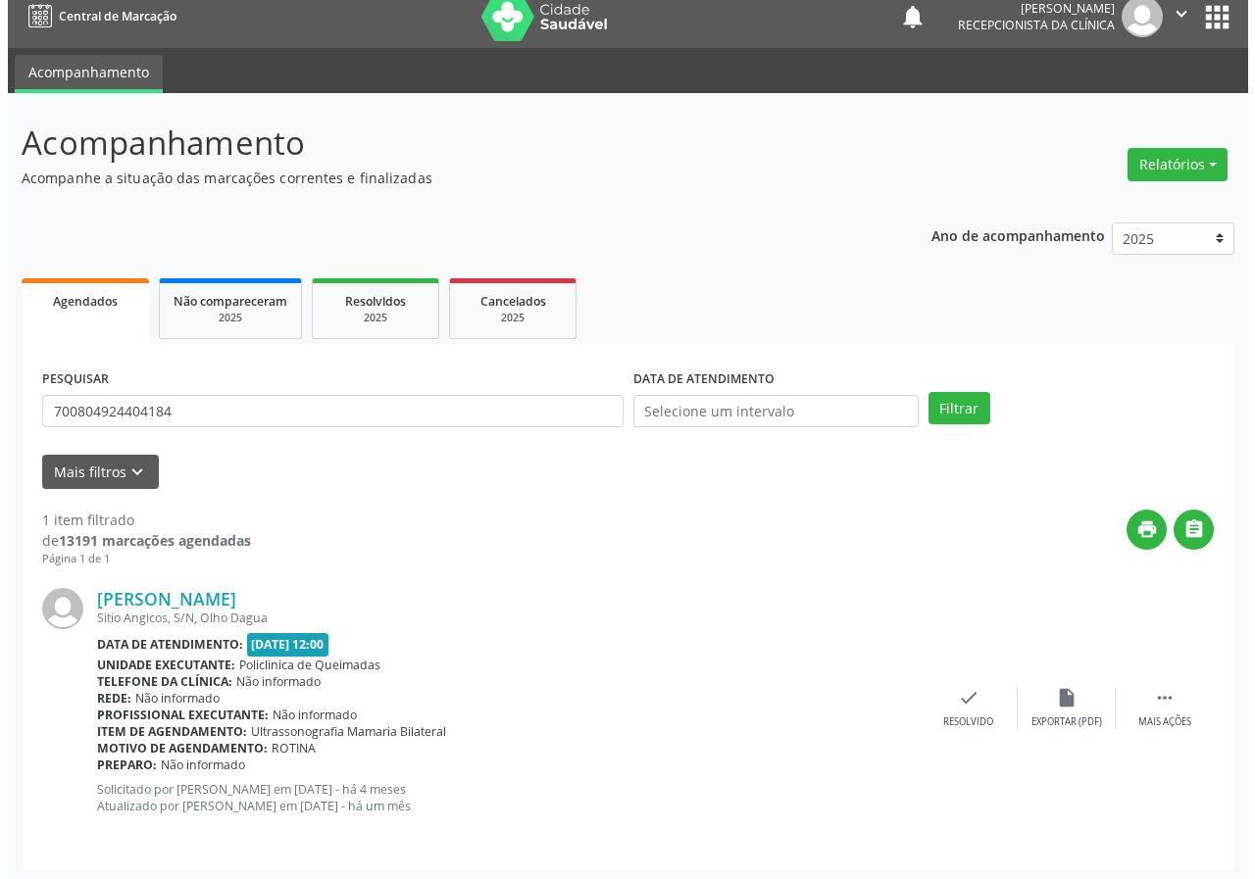
scroll to position [19, 0]
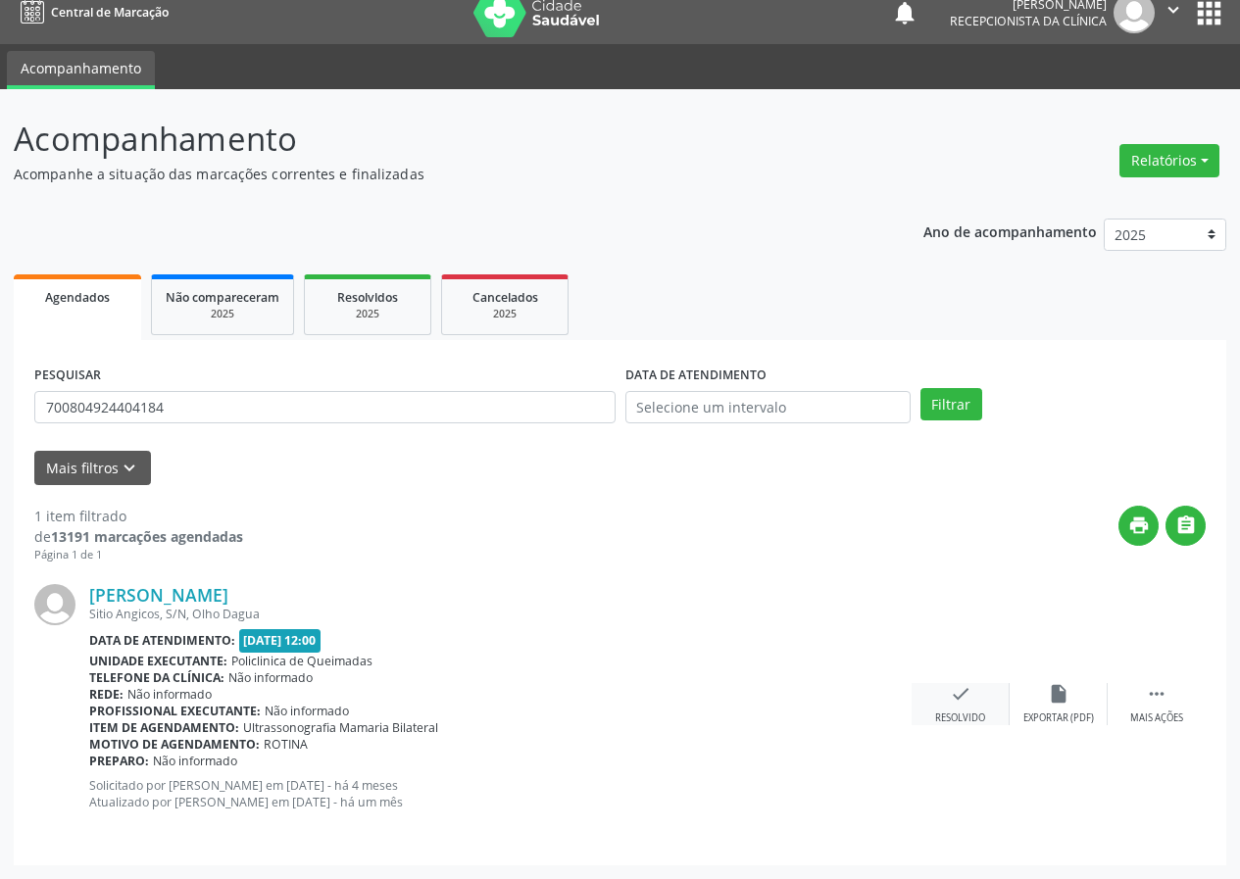
click at [948, 704] on div "check Resolvido" at bounding box center [961, 704] width 98 height 42
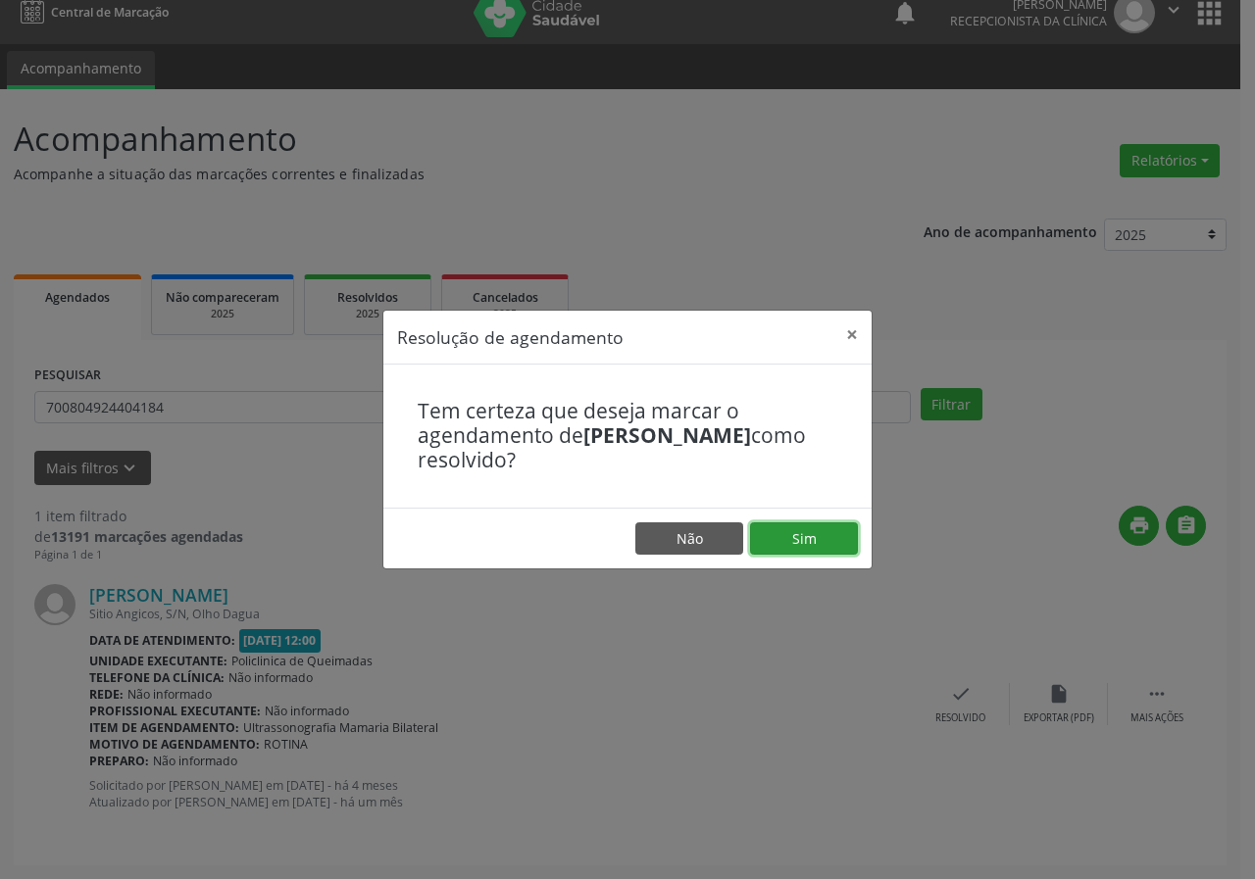
click at [805, 536] on button "Sim" at bounding box center [804, 538] width 108 height 33
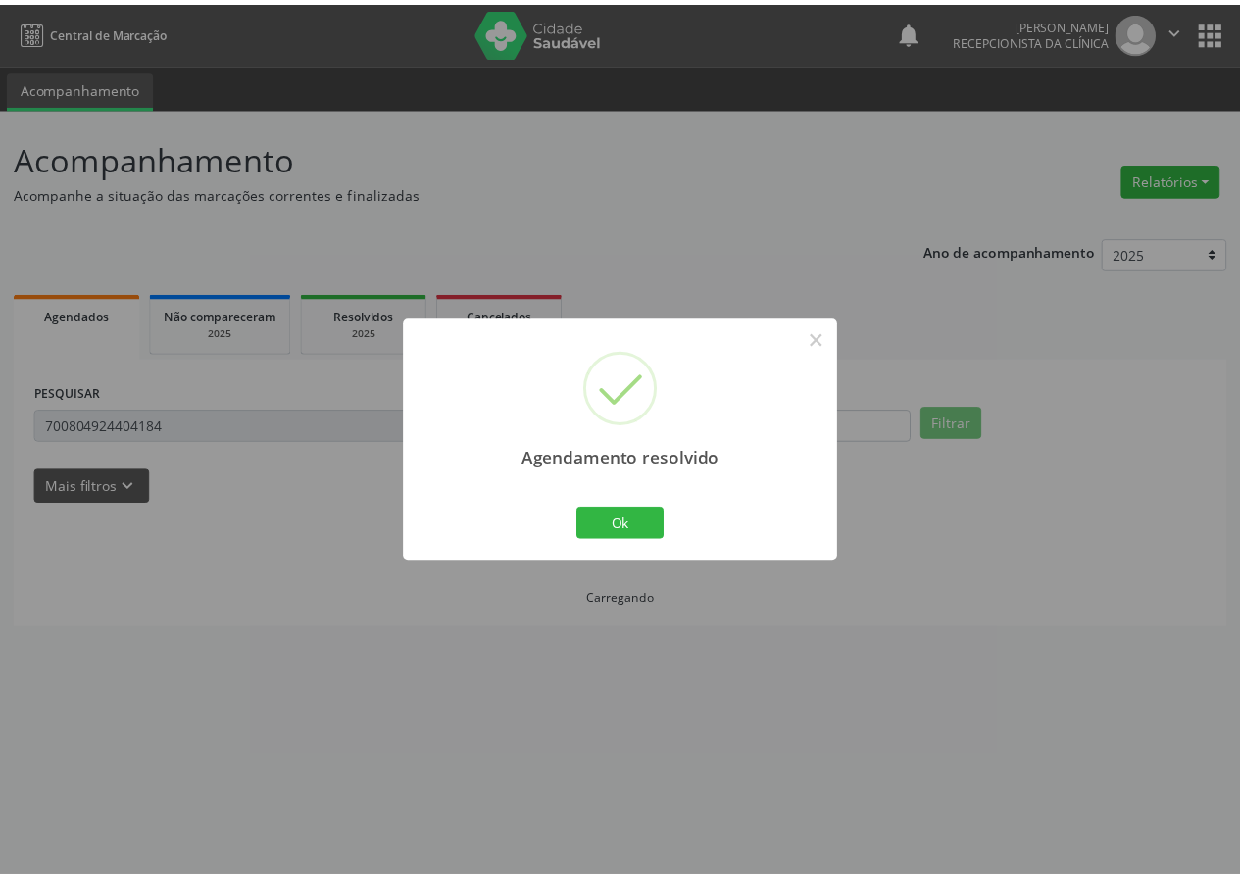
scroll to position [0, 0]
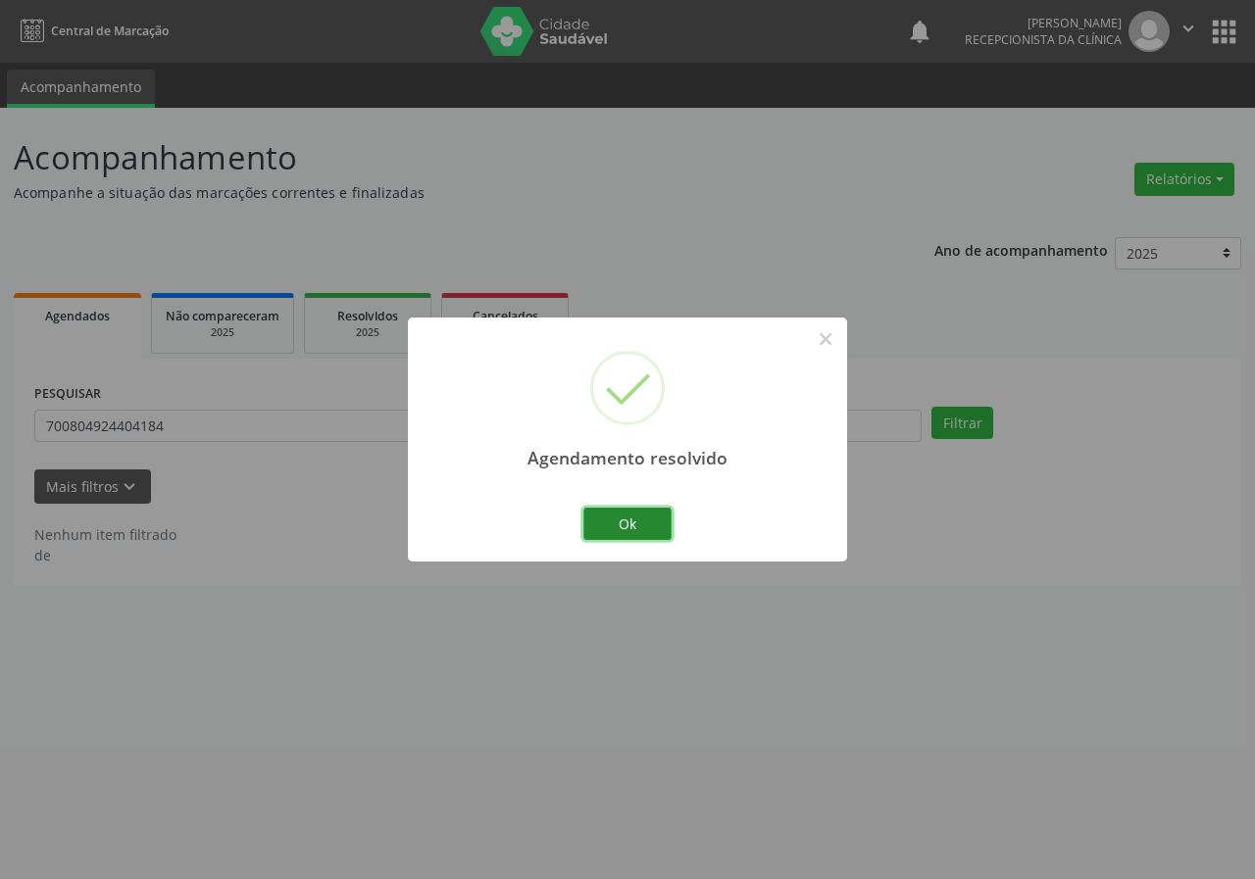
click at [652, 516] on button "Ok" at bounding box center [627, 524] width 88 height 33
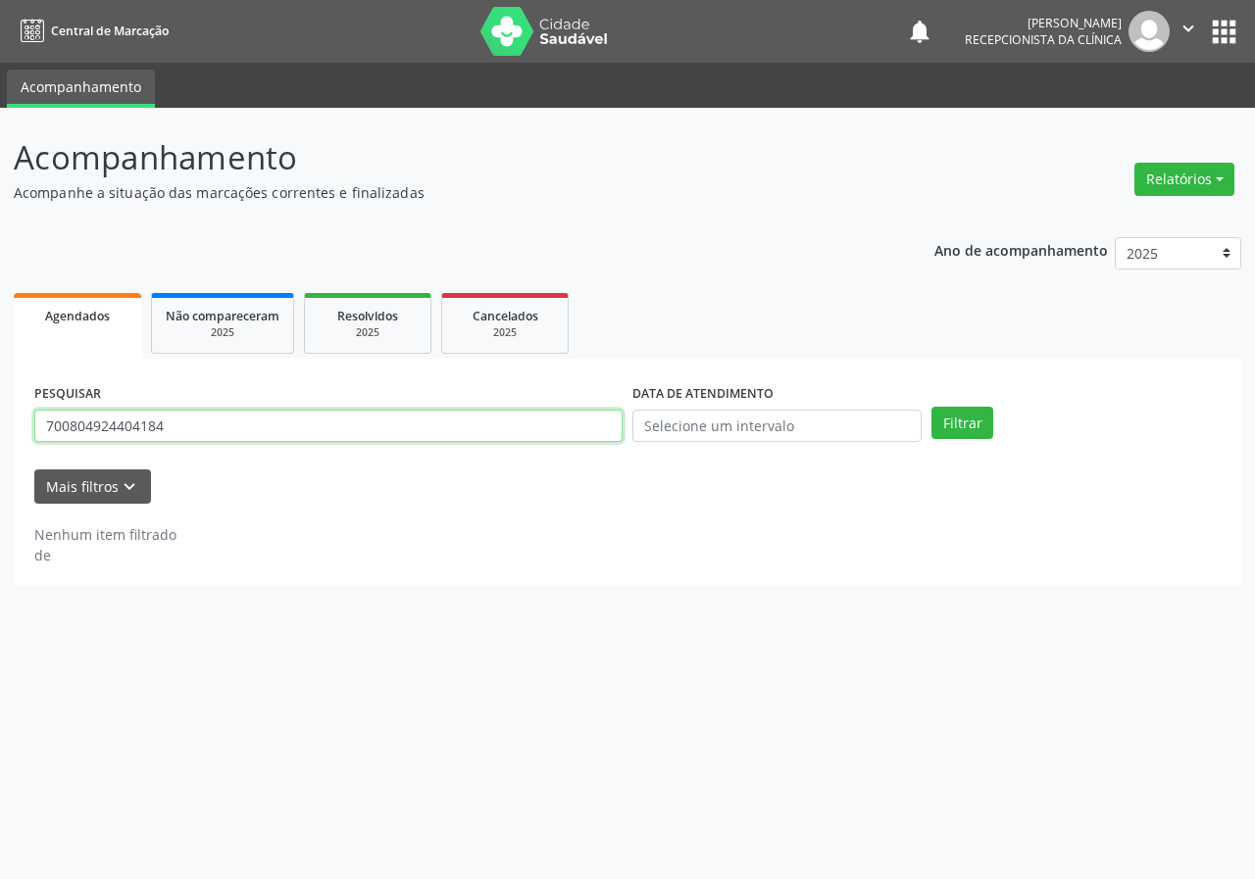
click at [272, 420] on input "700804924404184" at bounding box center [328, 426] width 588 height 33
click at [931, 407] on button "Filtrar" at bounding box center [962, 423] width 62 height 33
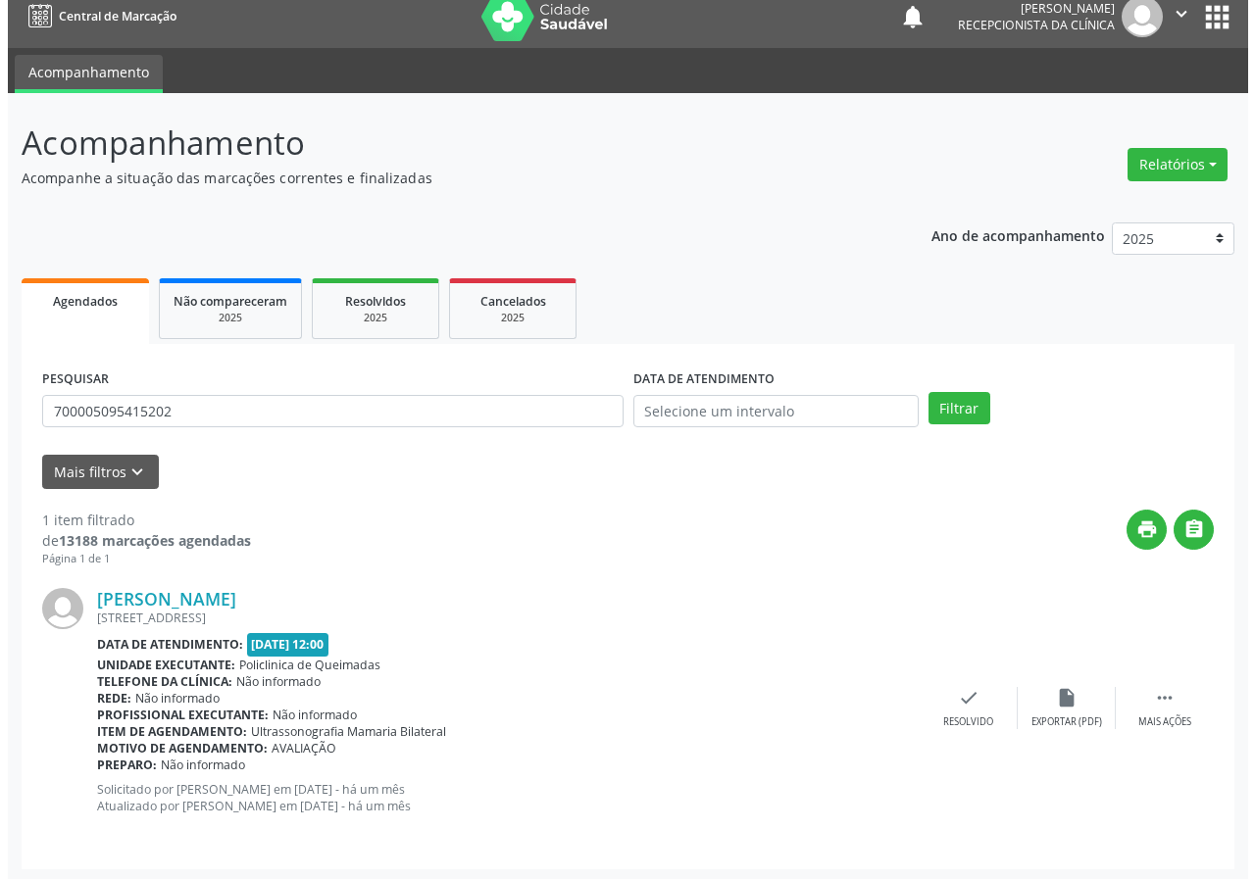
scroll to position [19, 0]
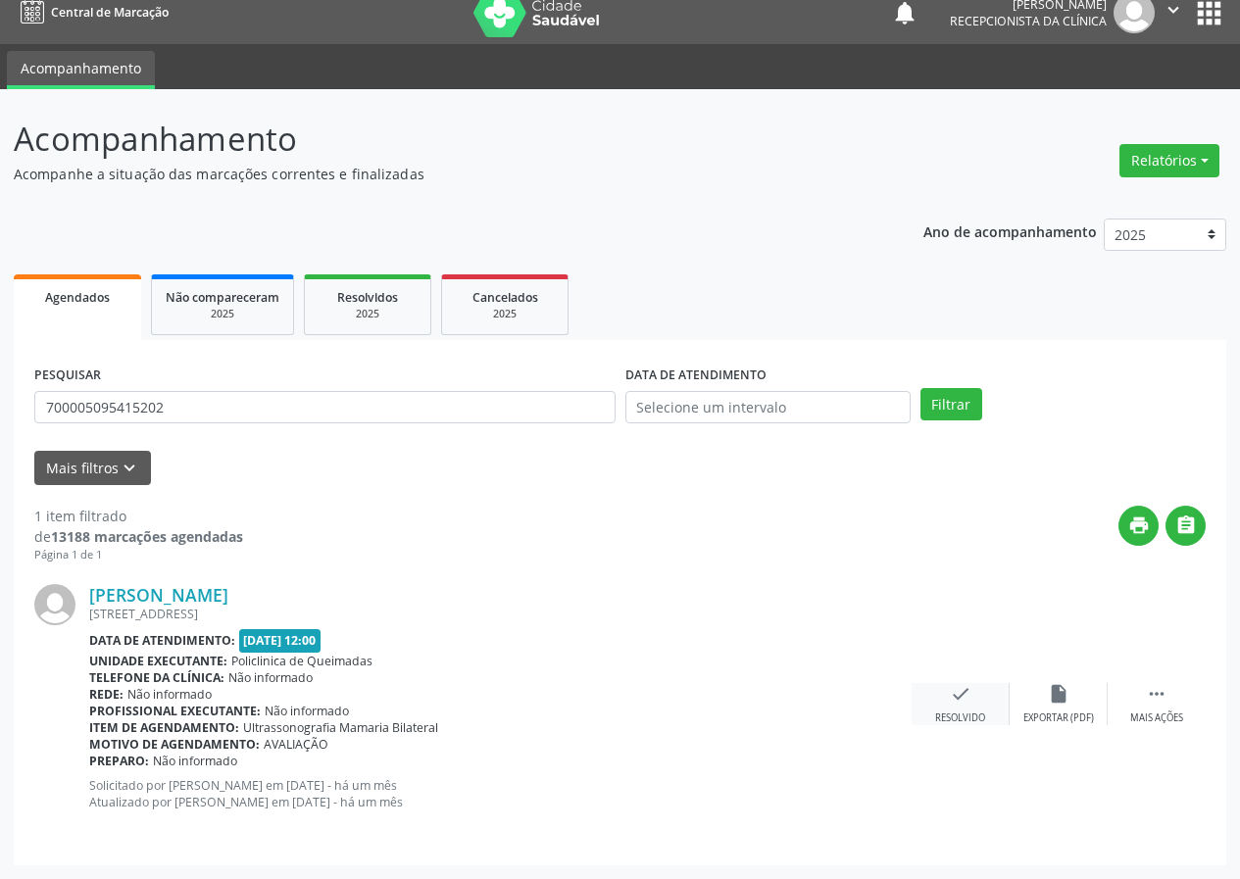
click at [958, 695] on icon "check" at bounding box center [961, 694] width 22 height 22
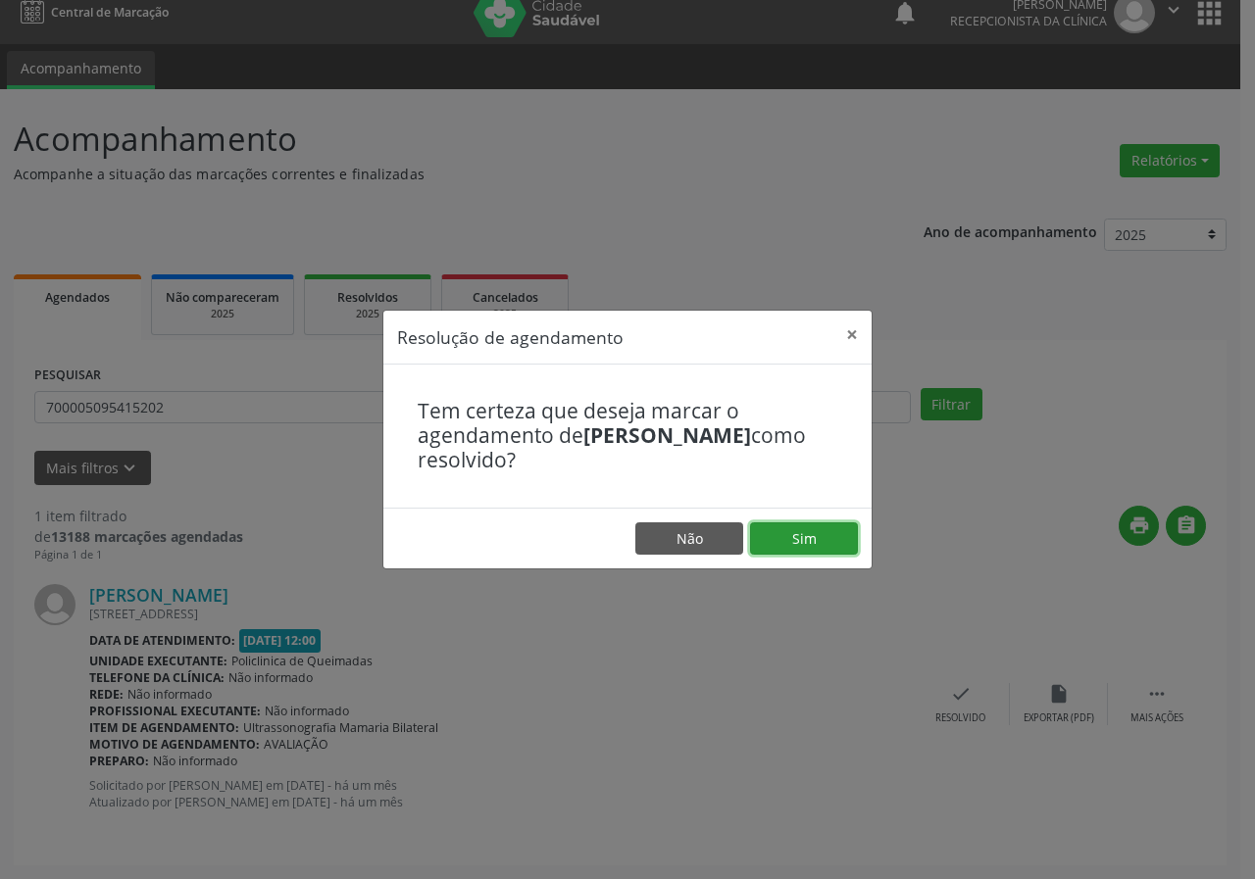
click at [764, 550] on button "Sim" at bounding box center [804, 538] width 108 height 33
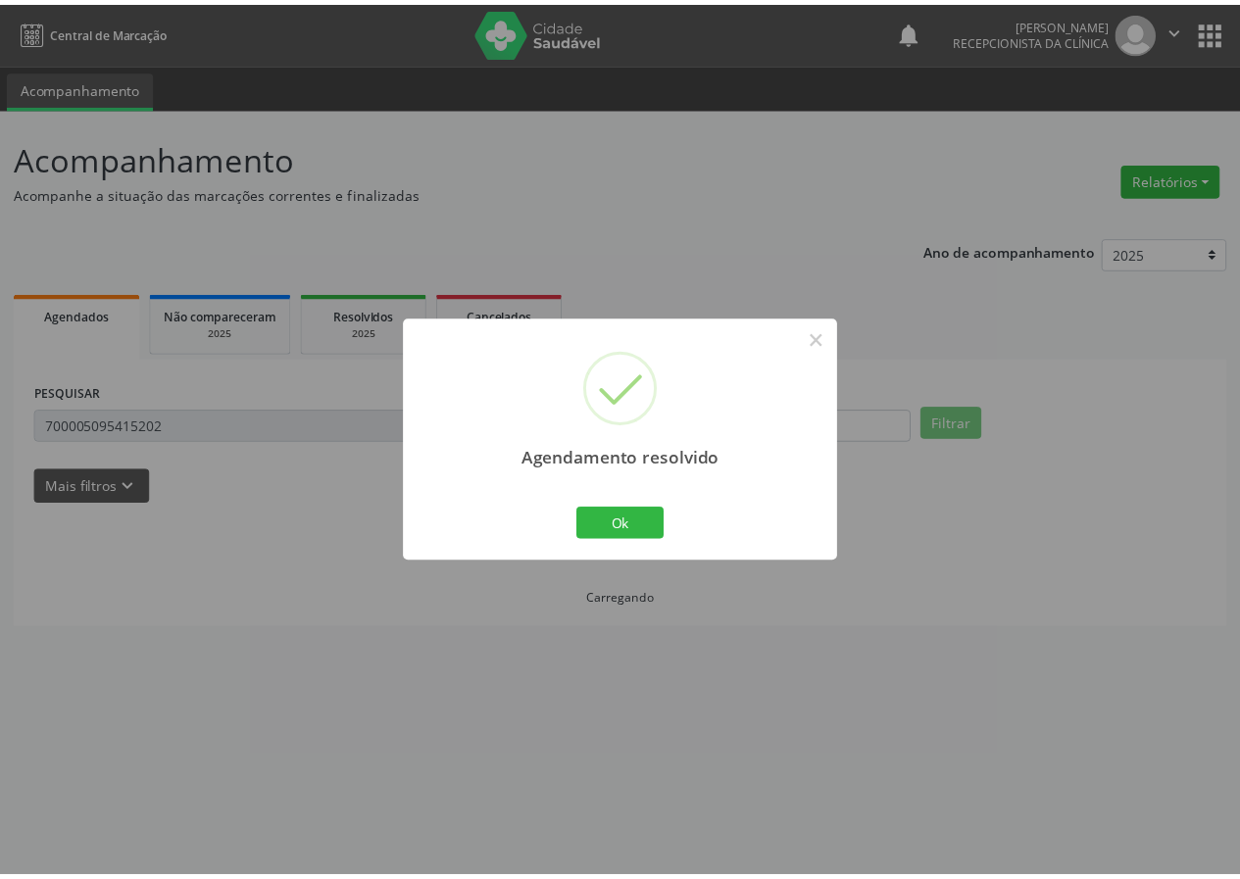
scroll to position [0, 0]
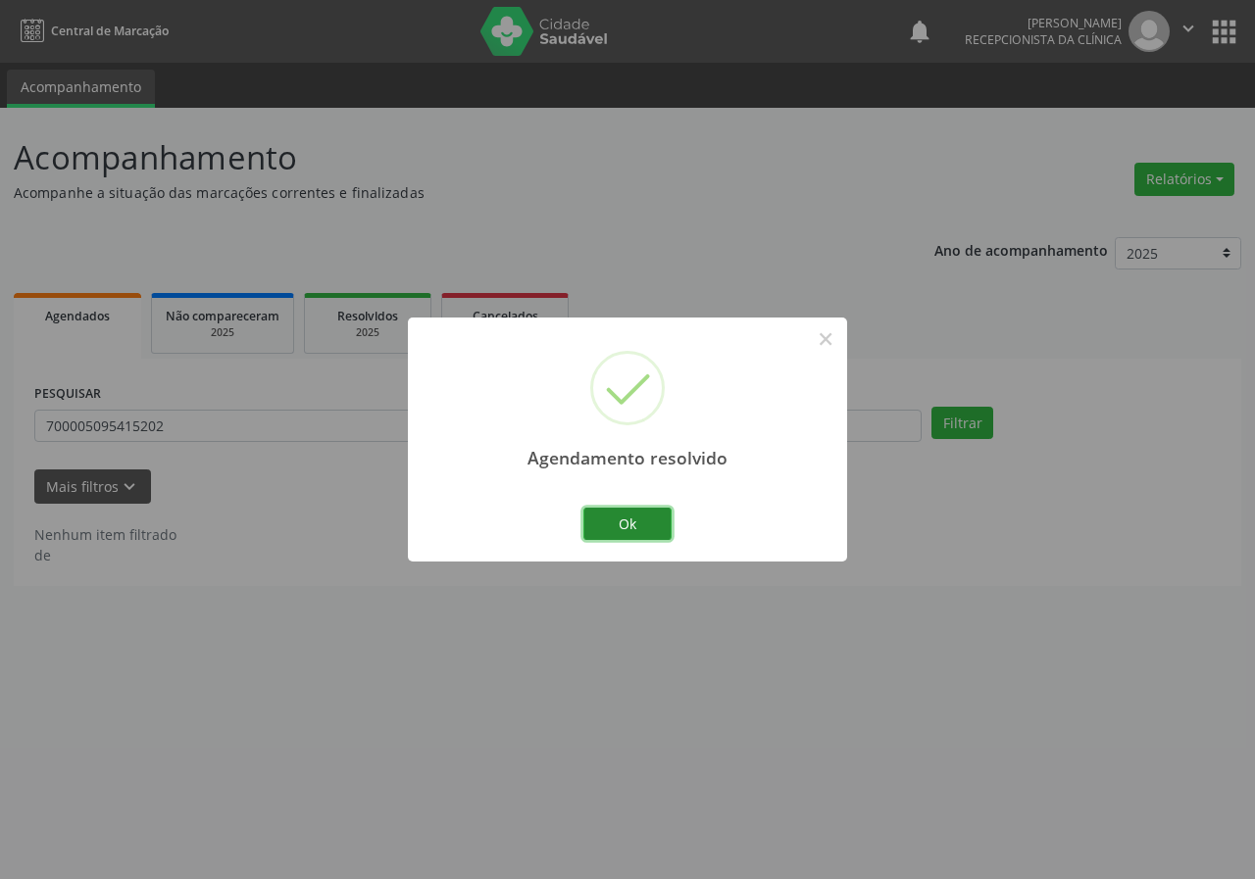
click at [588, 517] on button "Ok" at bounding box center [627, 524] width 88 height 33
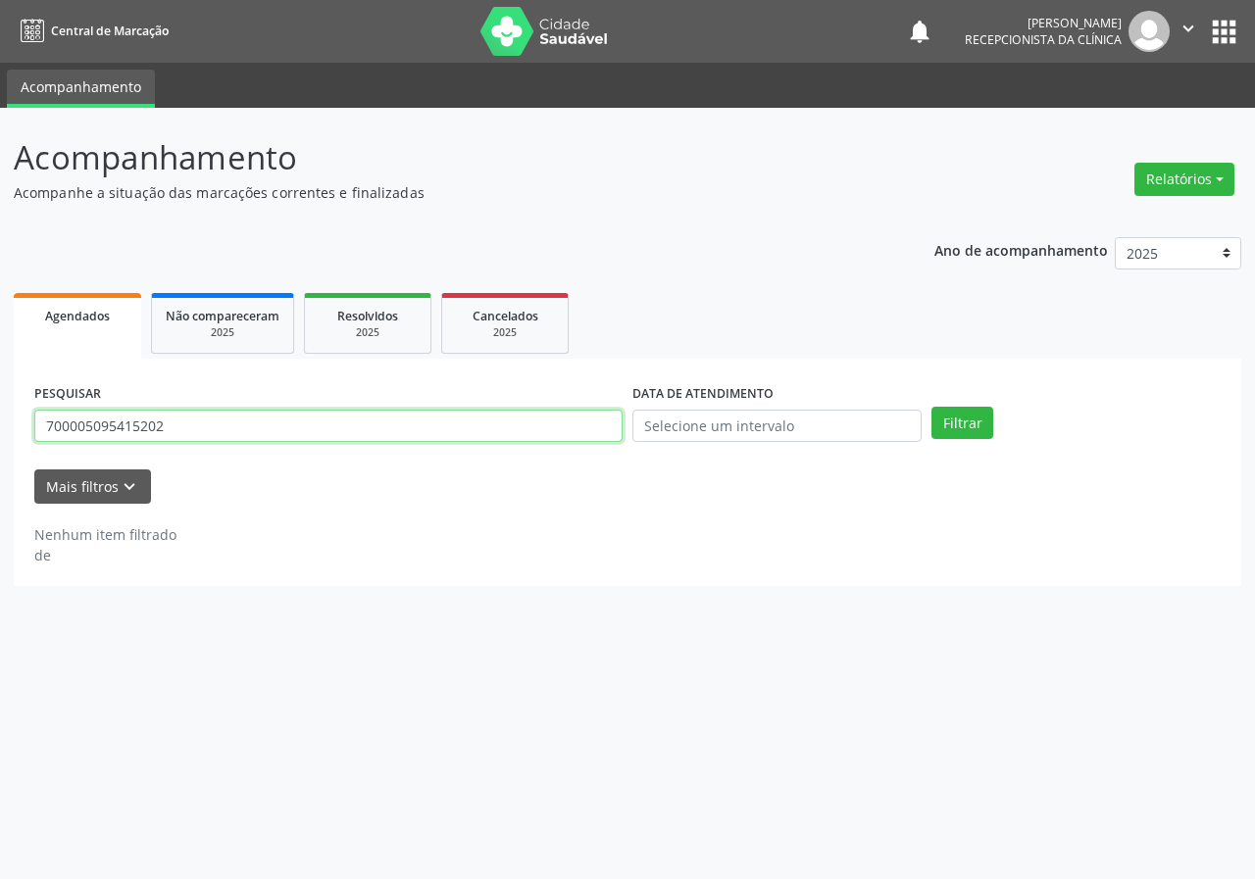
click at [185, 420] on input "700005095415202" at bounding box center [328, 426] width 588 height 33
click at [185, 419] on input "700005095415202" at bounding box center [328, 426] width 588 height 33
click at [931, 407] on button "Filtrar" at bounding box center [962, 423] width 62 height 33
click at [178, 415] on input "702404001967321" at bounding box center [328, 426] width 588 height 33
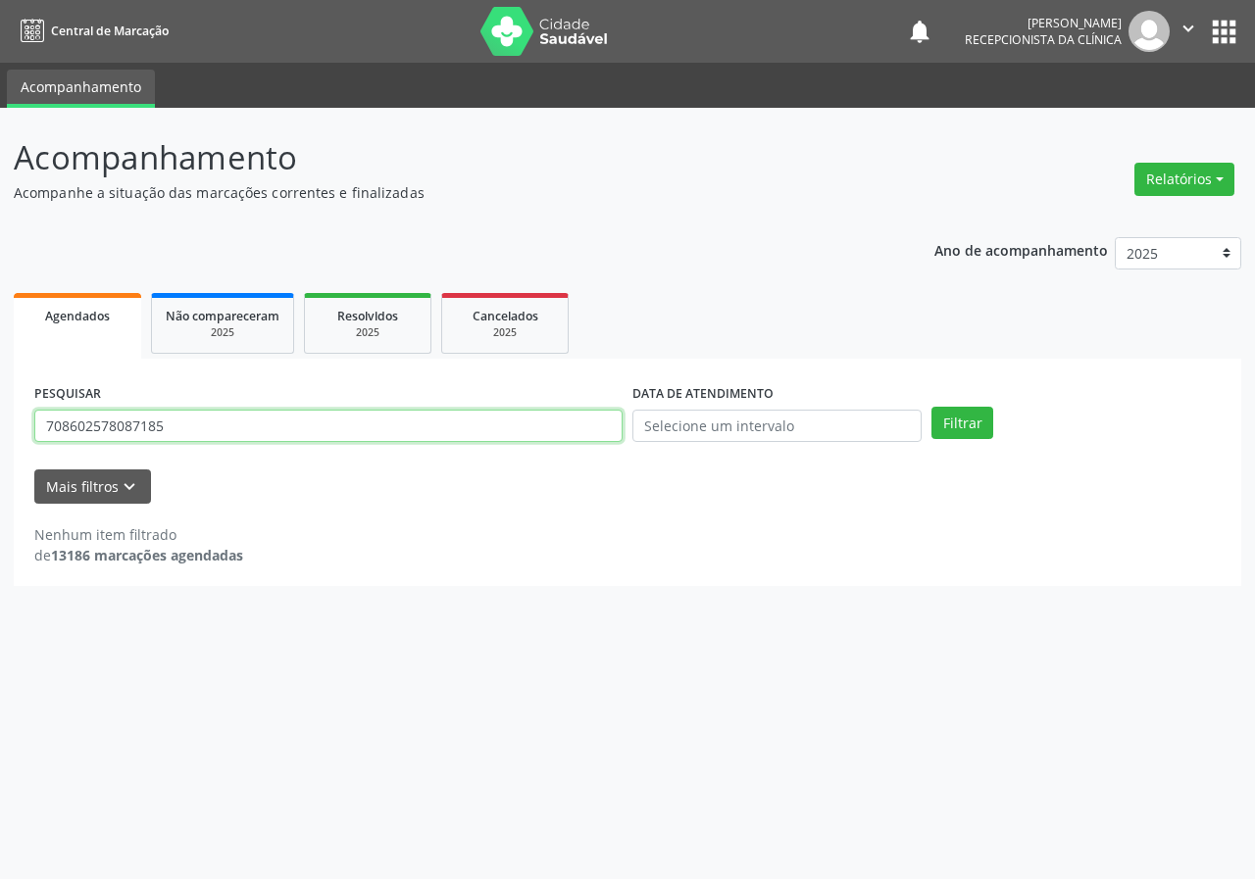
click at [931, 407] on button "Filtrar" at bounding box center [962, 423] width 62 height 33
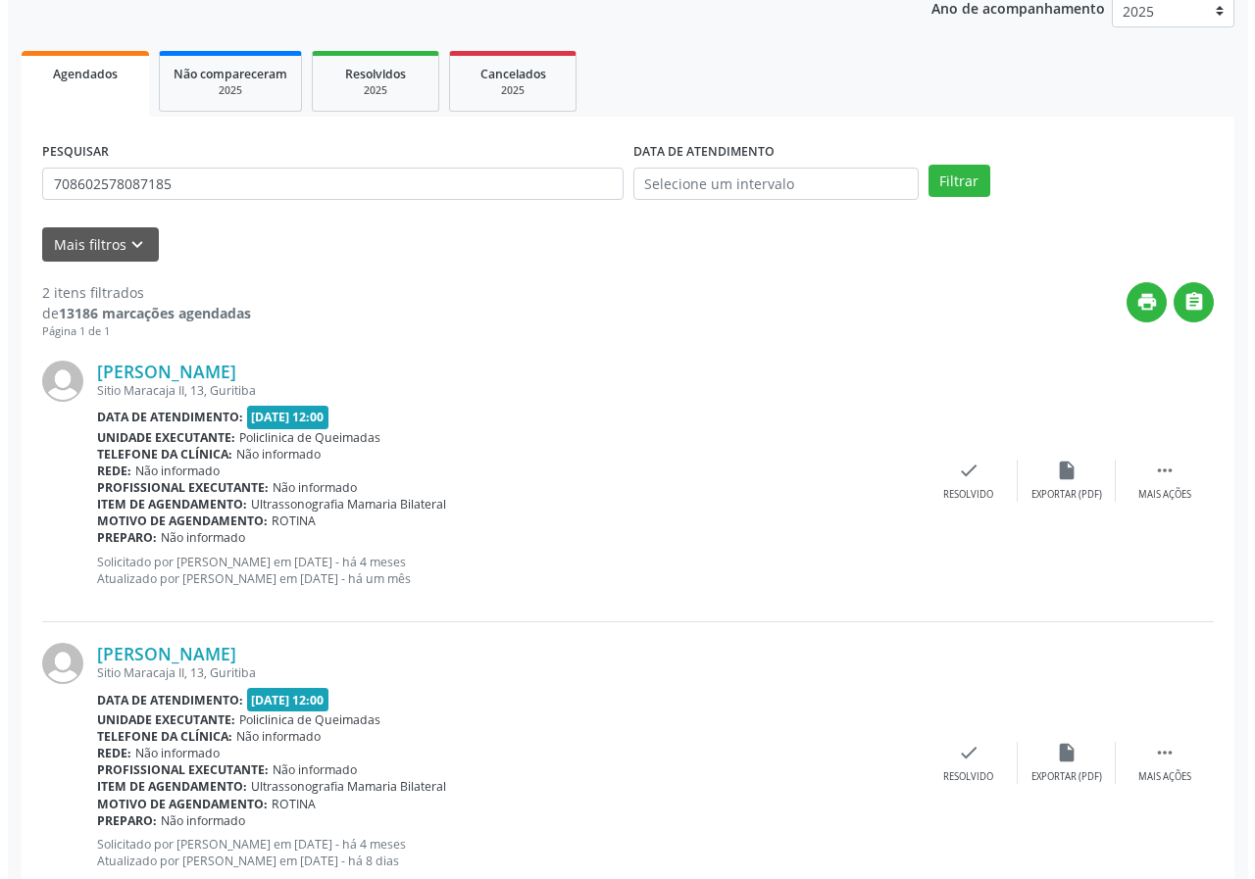
scroll to position [301, 0]
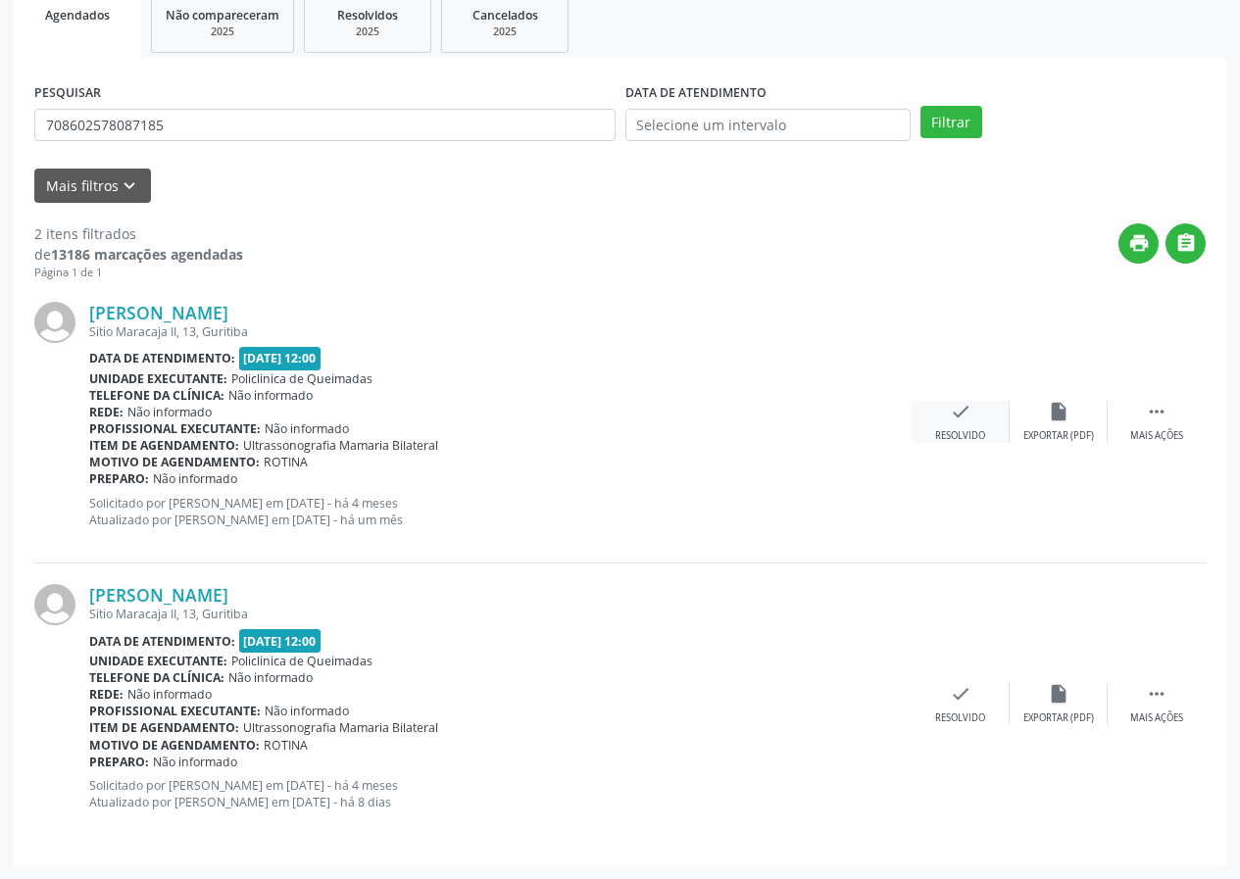
click at [941, 422] on div "check Resolvido" at bounding box center [961, 422] width 98 height 42
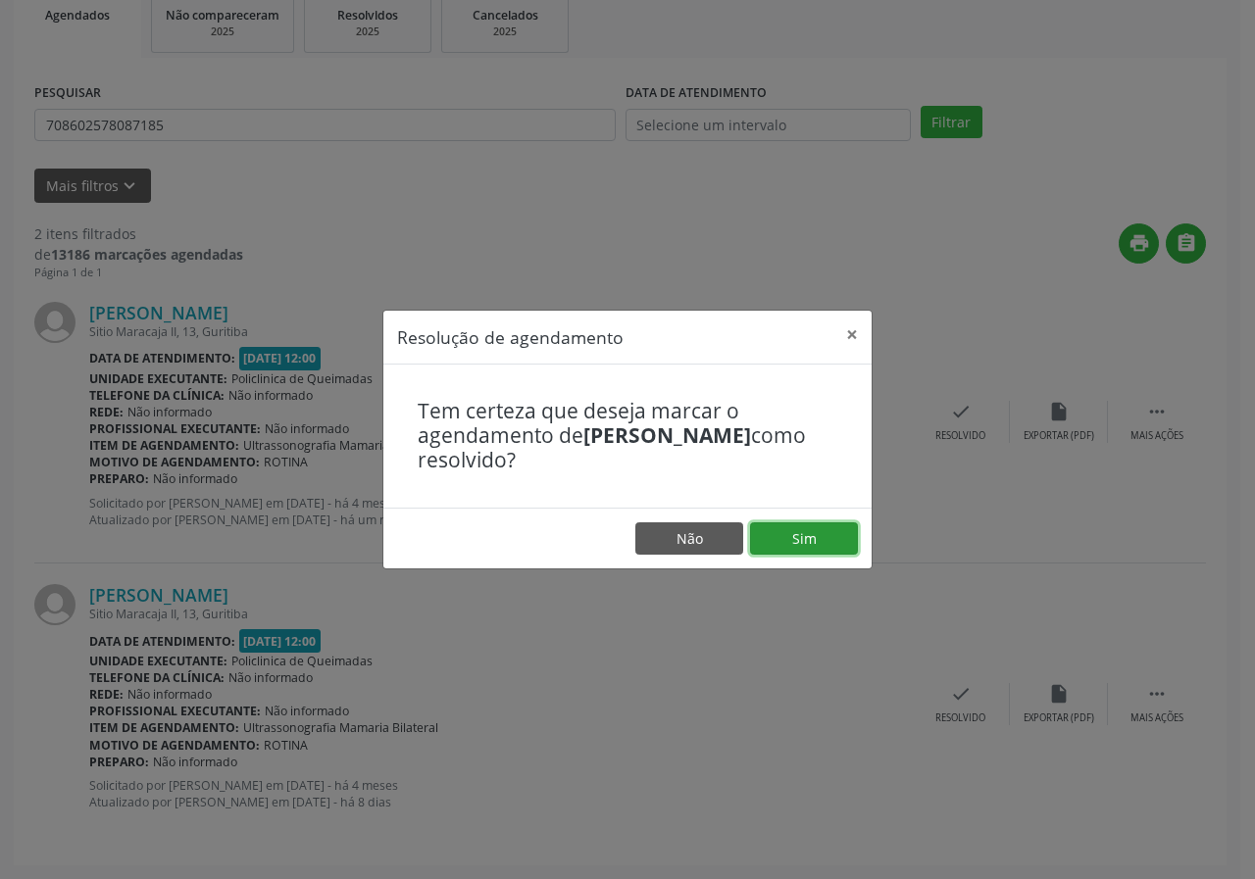
click at [819, 548] on button "Sim" at bounding box center [804, 538] width 108 height 33
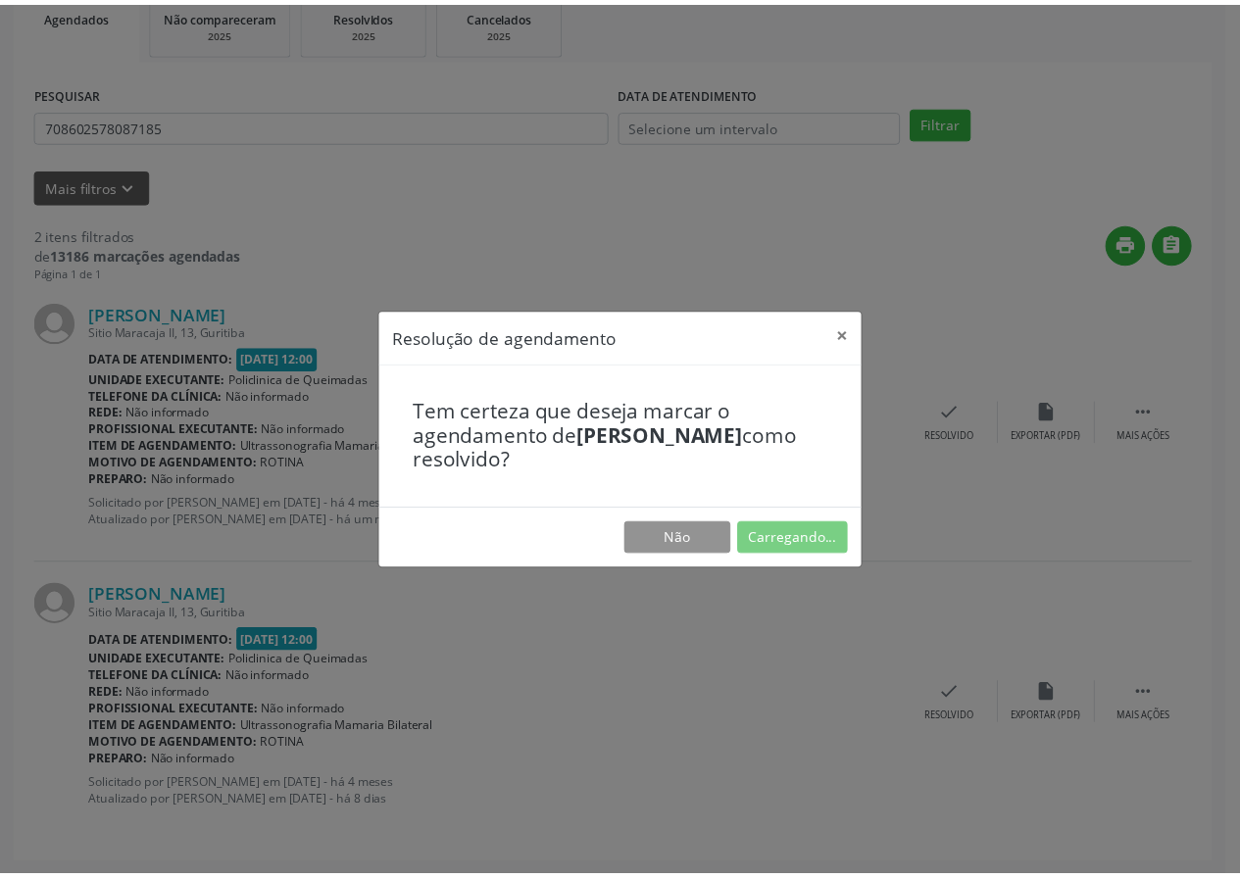
scroll to position [0, 0]
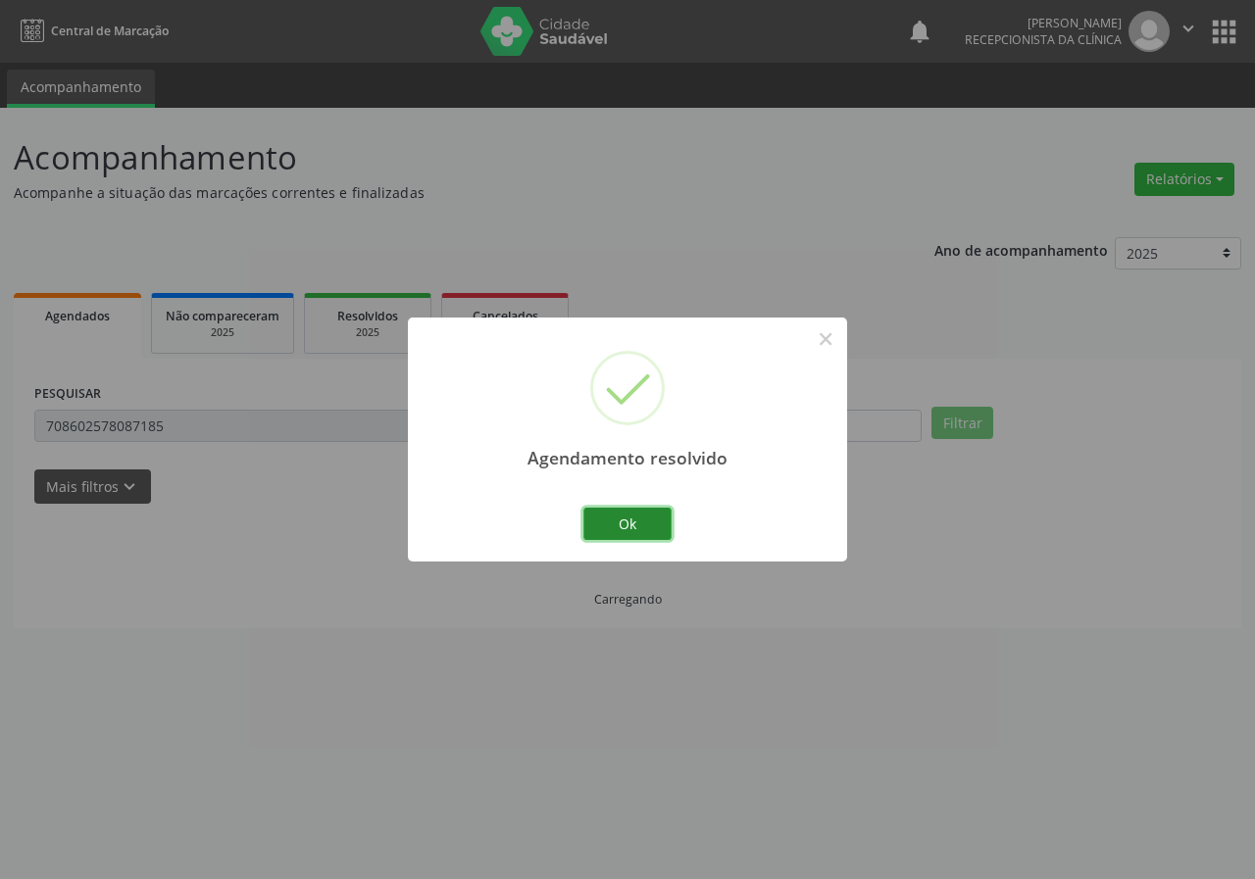
click at [648, 519] on button "Ok" at bounding box center [627, 524] width 88 height 33
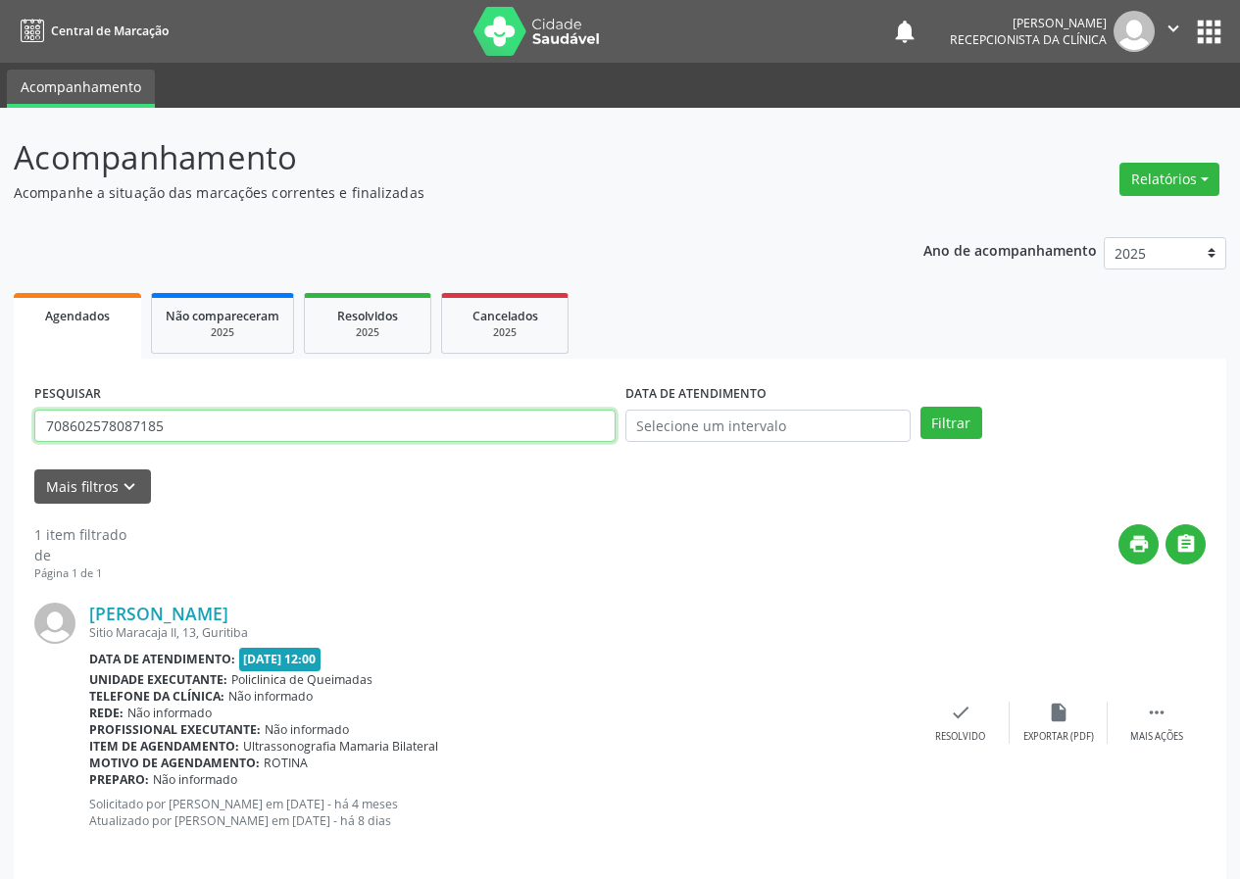
click at [213, 430] on input "708602578087185" at bounding box center [324, 426] width 581 height 33
click at [920, 407] on button "Filtrar" at bounding box center [951, 423] width 62 height 33
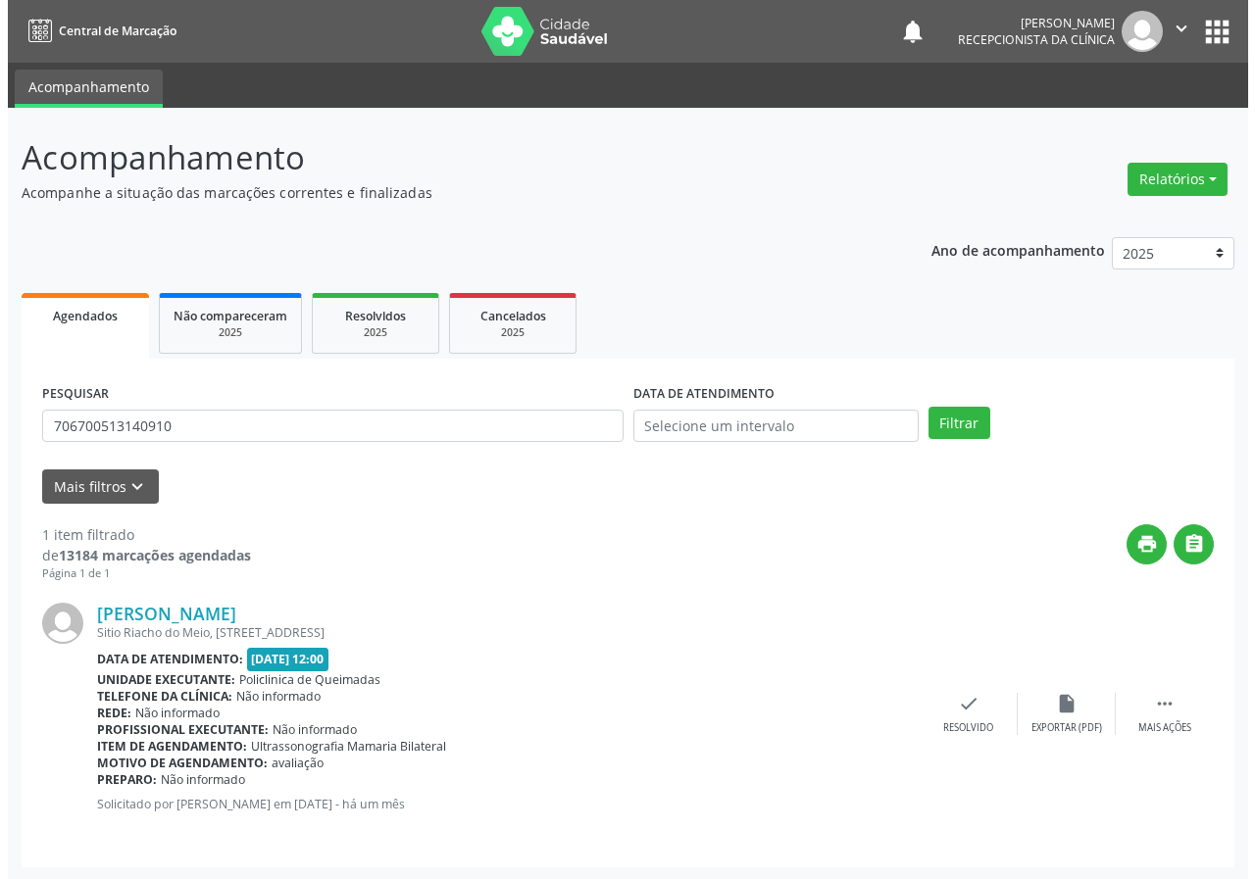
scroll to position [2, 0]
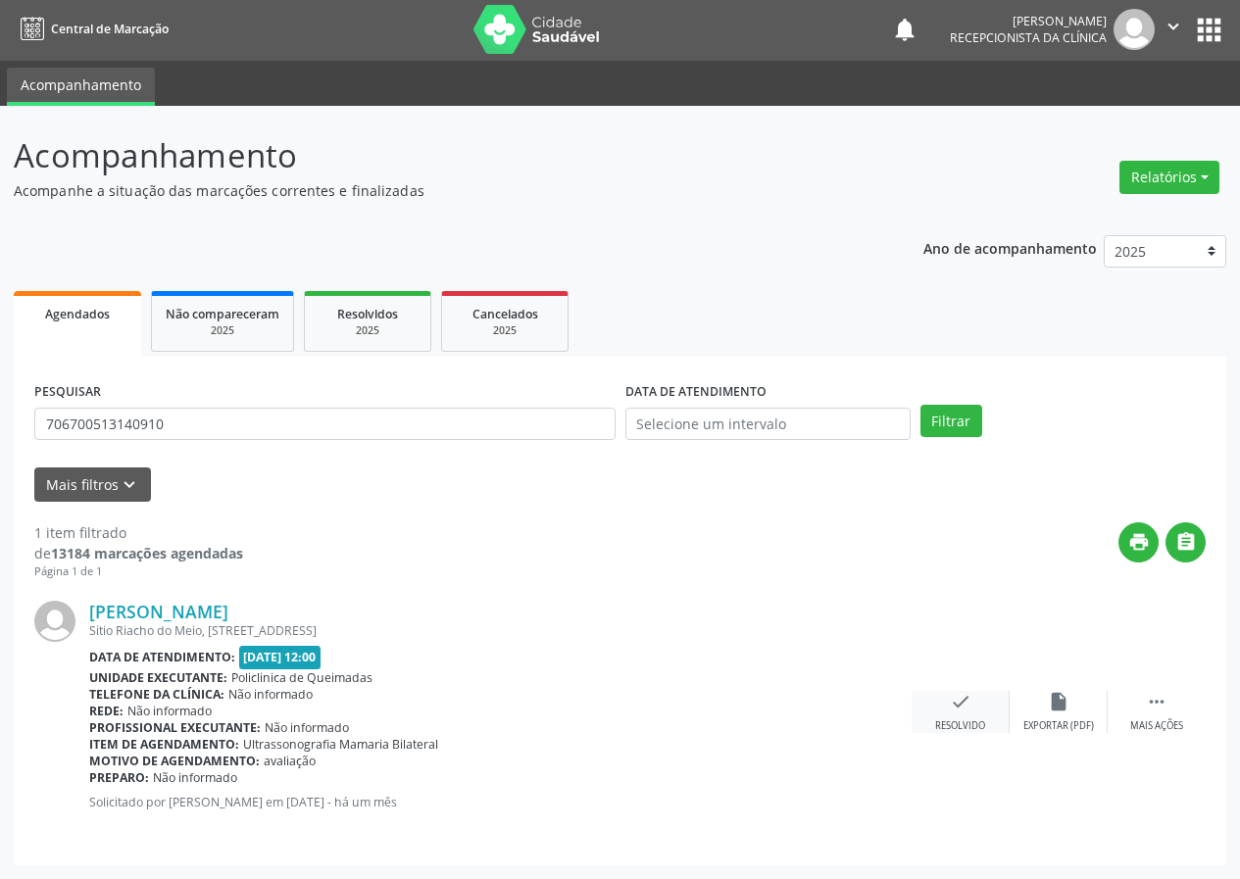
click at [952, 695] on icon "check" at bounding box center [961, 702] width 22 height 22
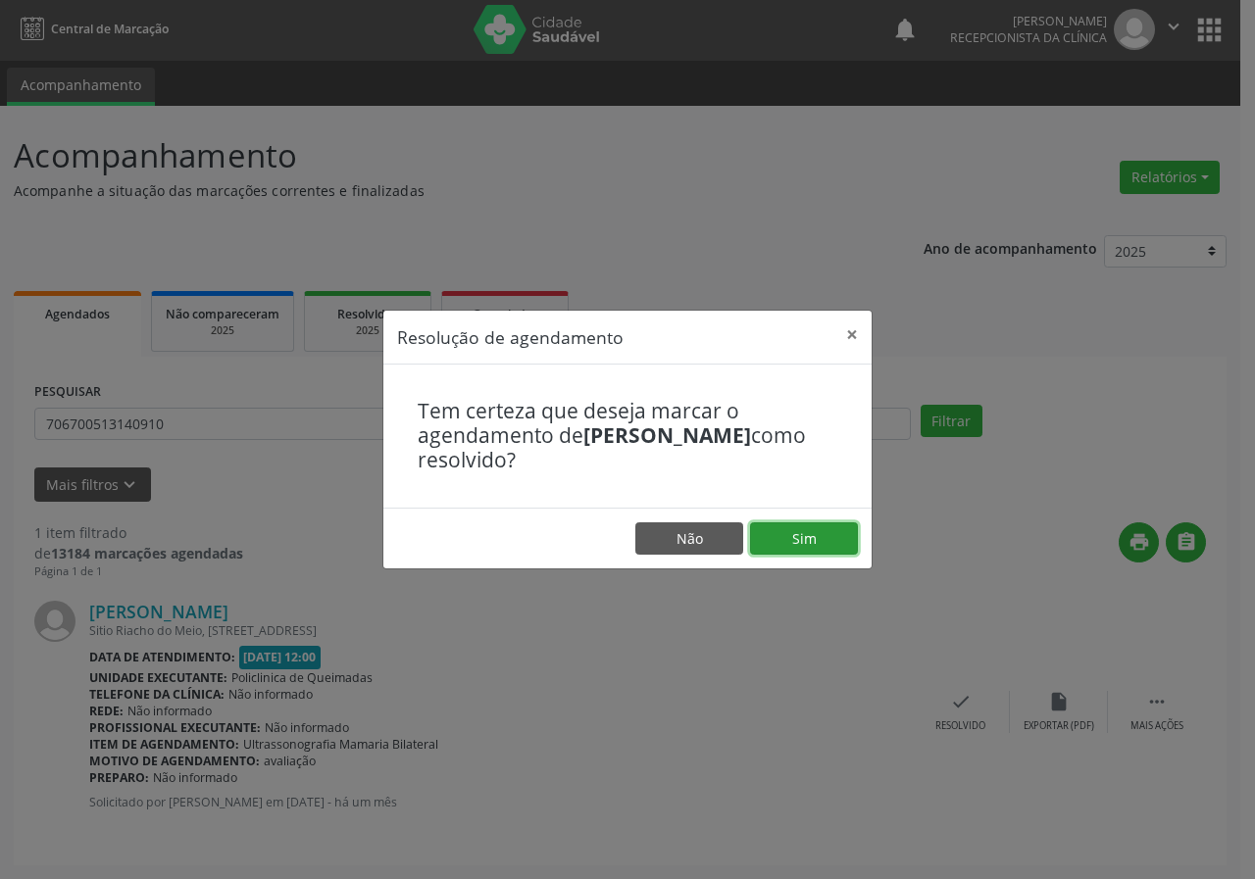
click at [778, 549] on button "Sim" at bounding box center [804, 538] width 108 height 33
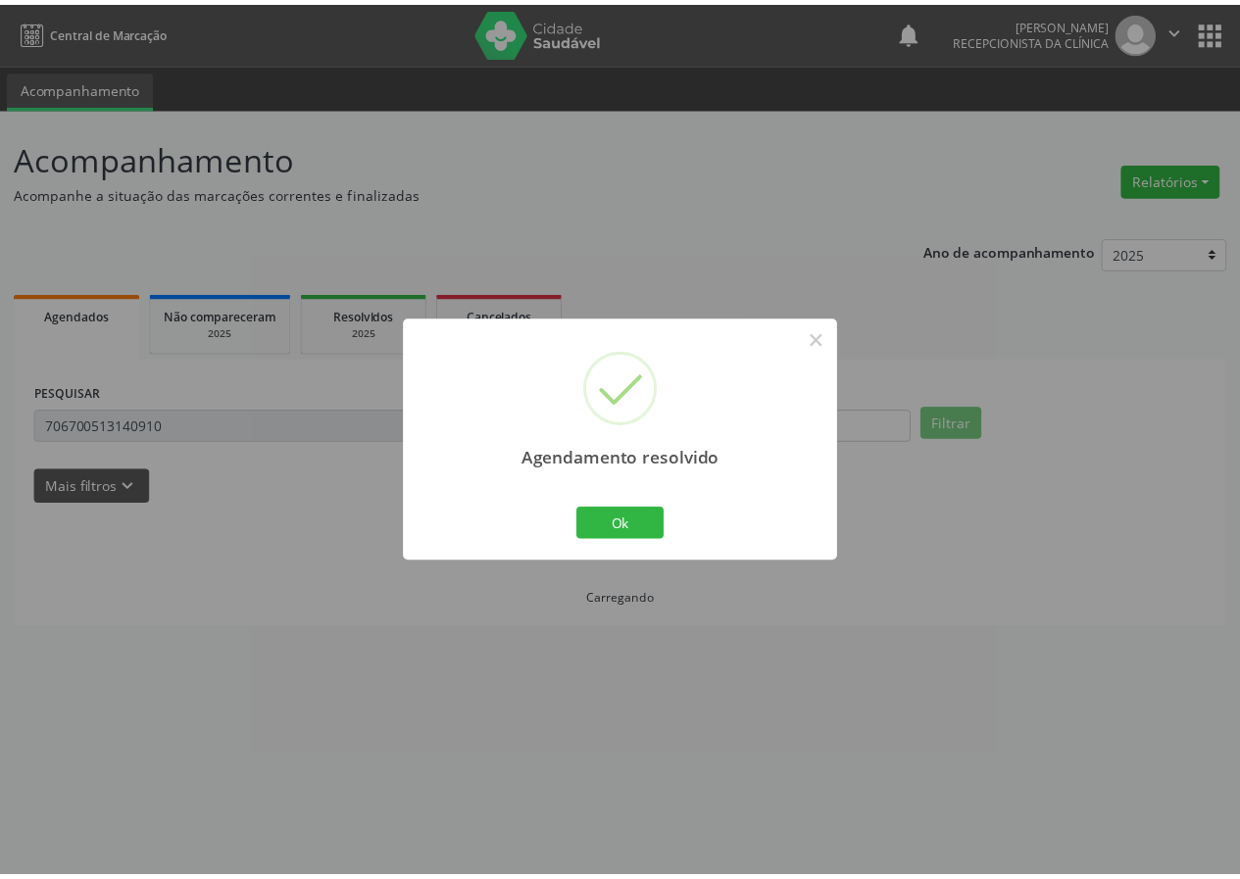
scroll to position [0, 0]
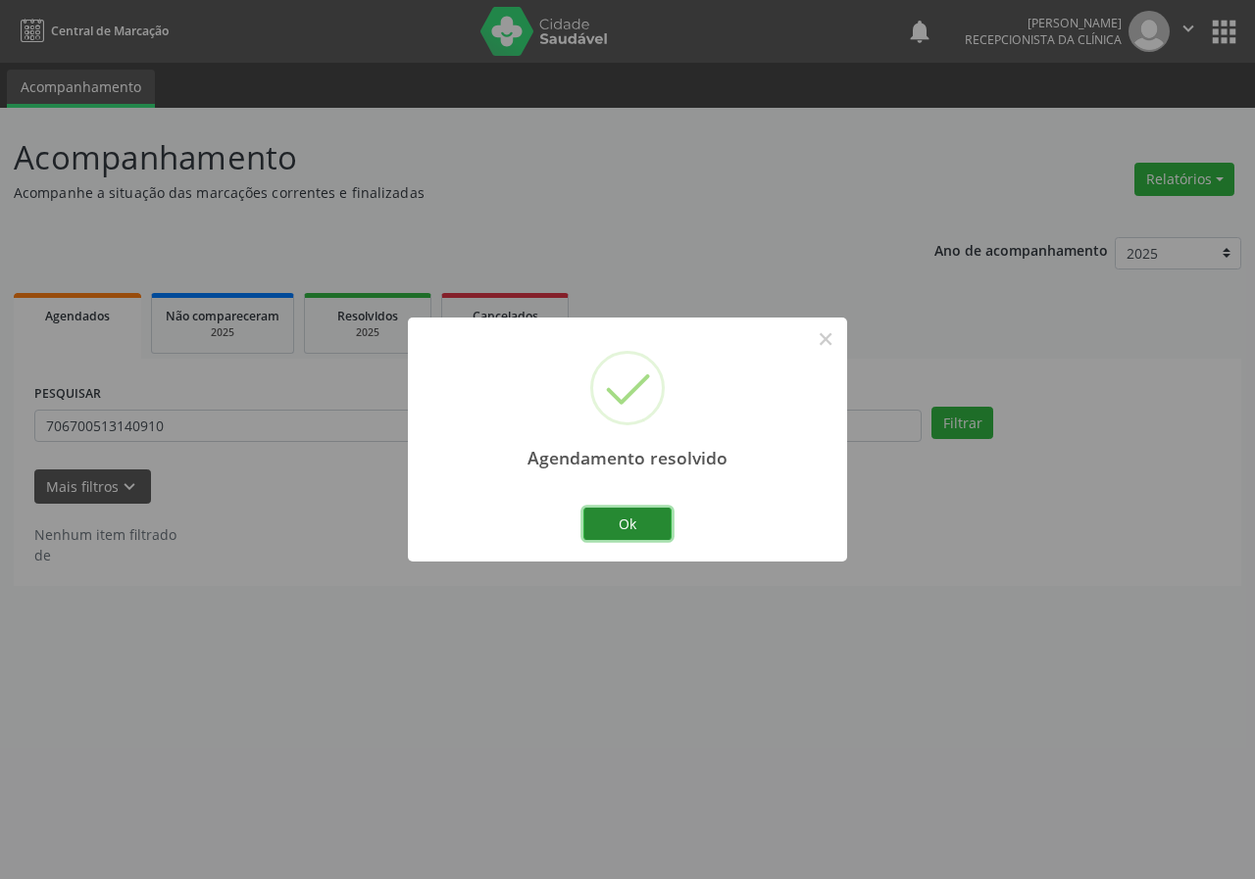
click at [658, 536] on button "Ok" at bounding box center [627, 524] width 88 height 33
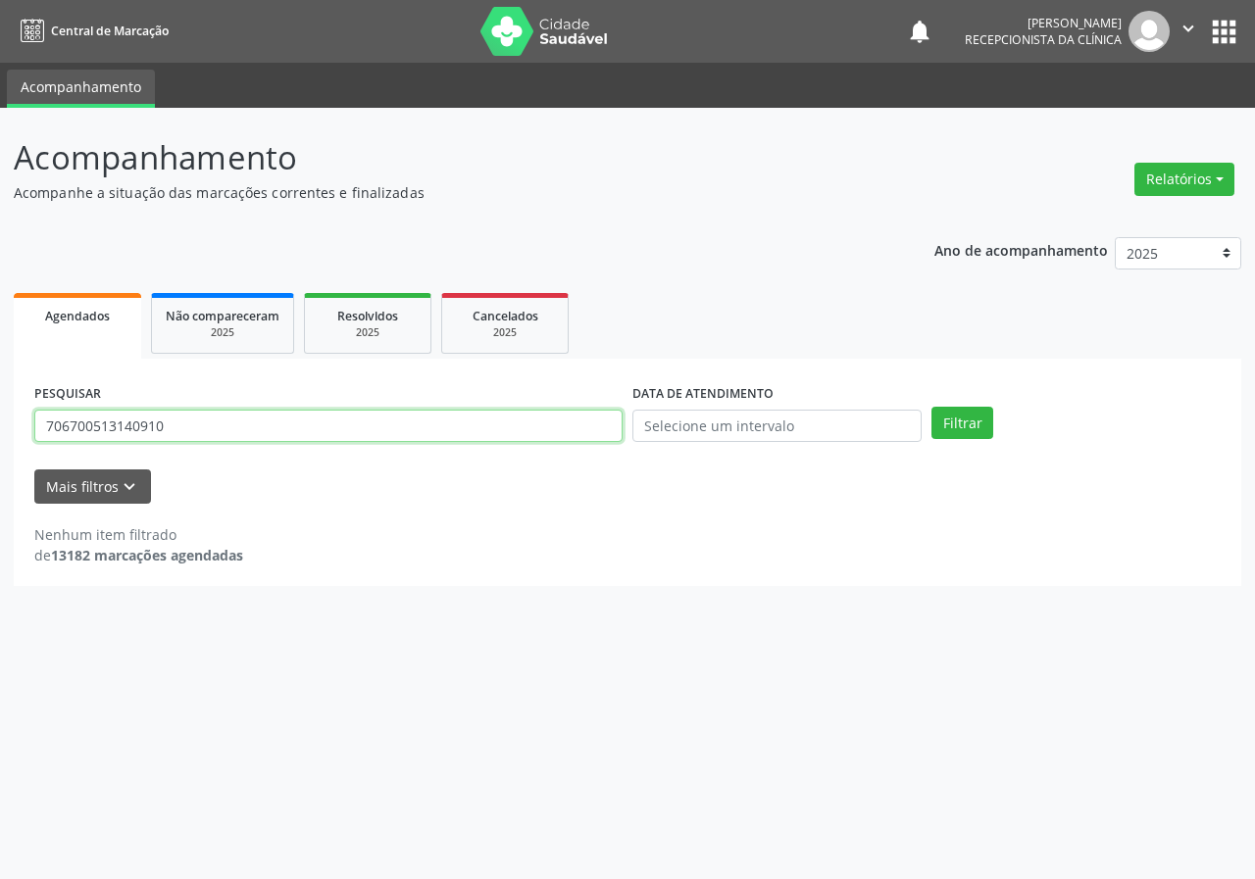
click at [297, 423] on input "706700513140910" at bounding box center [328, 426] width 588 height 33
drag, startPoint x: 297, startPoint y: 423, endPoint x: 237, endPoint y: 473, distance: 77.9
click at [297, 427] on input "706700513140910" at bounding box center [328, 426] width 588 height 33
click at [931, 407] on button "Filtrar" at bounding box center [962, 423] width 62 height 33
click at [257, 413] on input "700006996375309" at bounding box center [328, 426] width 588 height 33
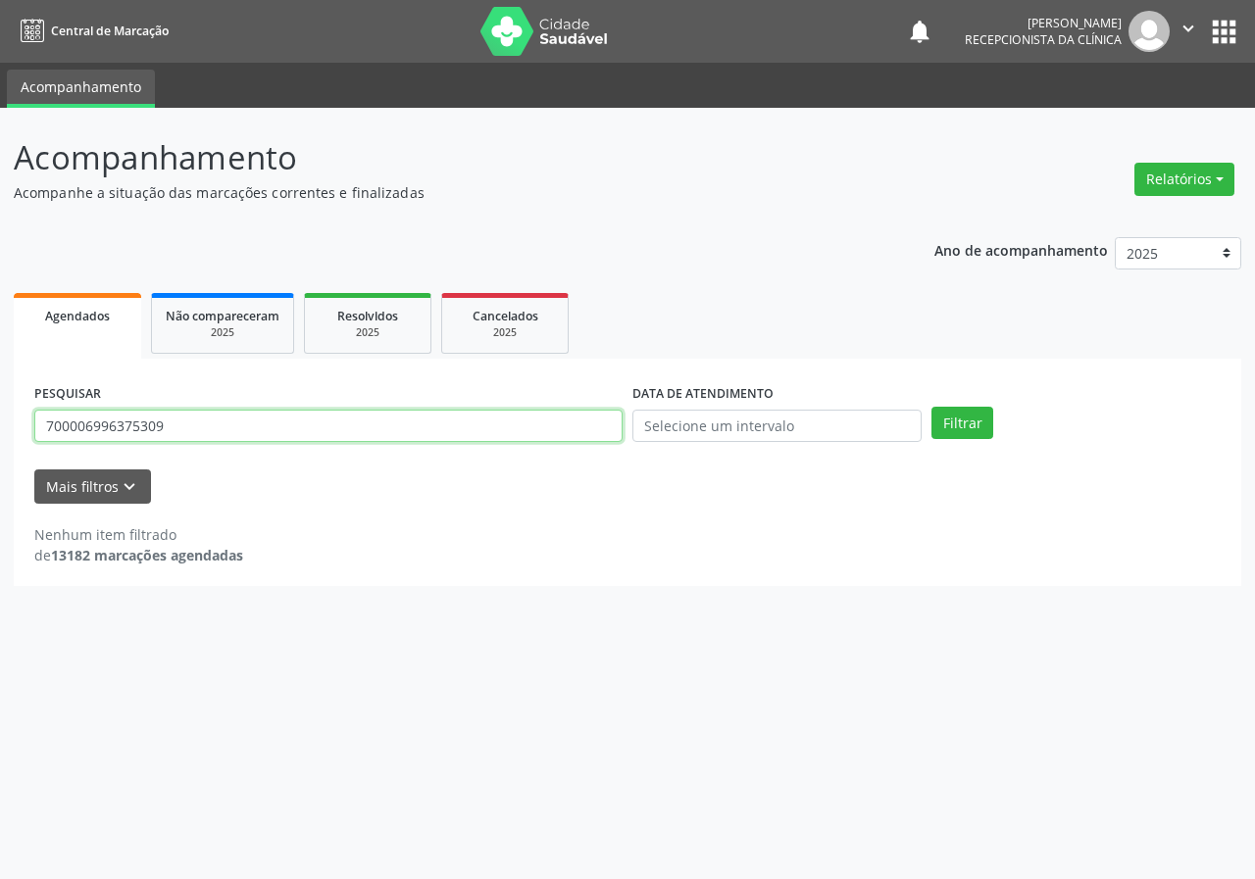
click at [257, 413] on input "700006996375309" at bounding box center [328, 426] width 588 height 33
click at [931, 407] on button "Filtrar" at bounding box center [962, 423] width 62 height 33
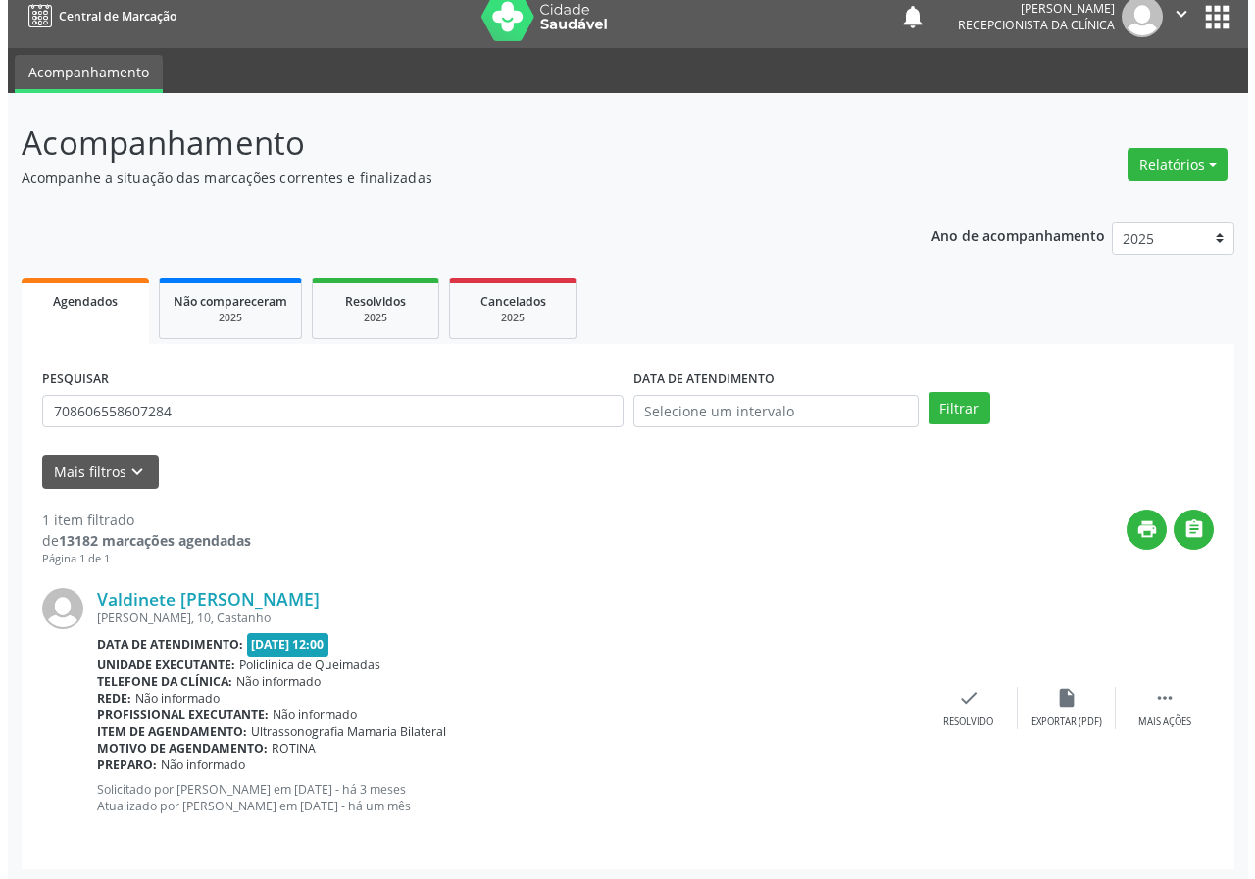
scroll to position [19, 0]
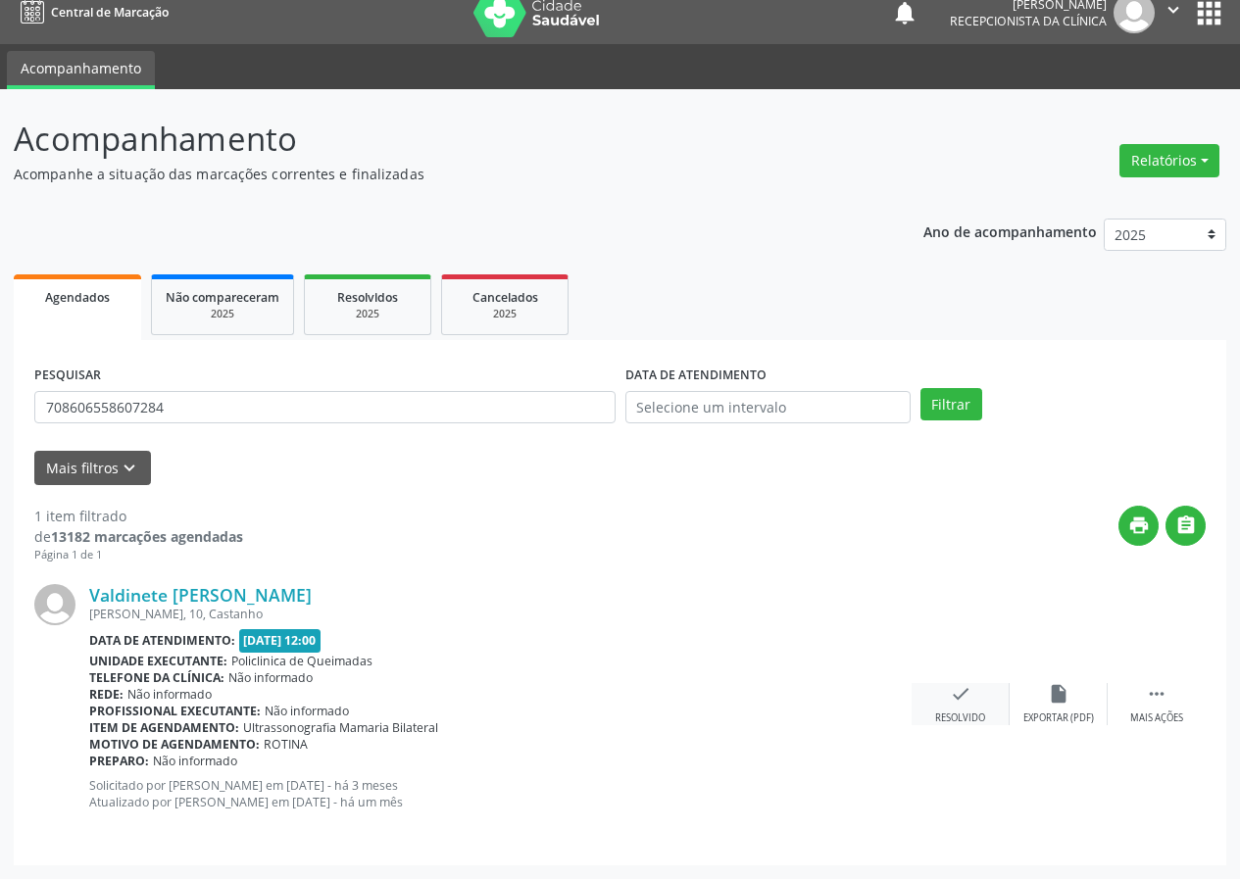
click at [960, 704] on icon "check" at bounding box center [961, 694] width 22 height 22
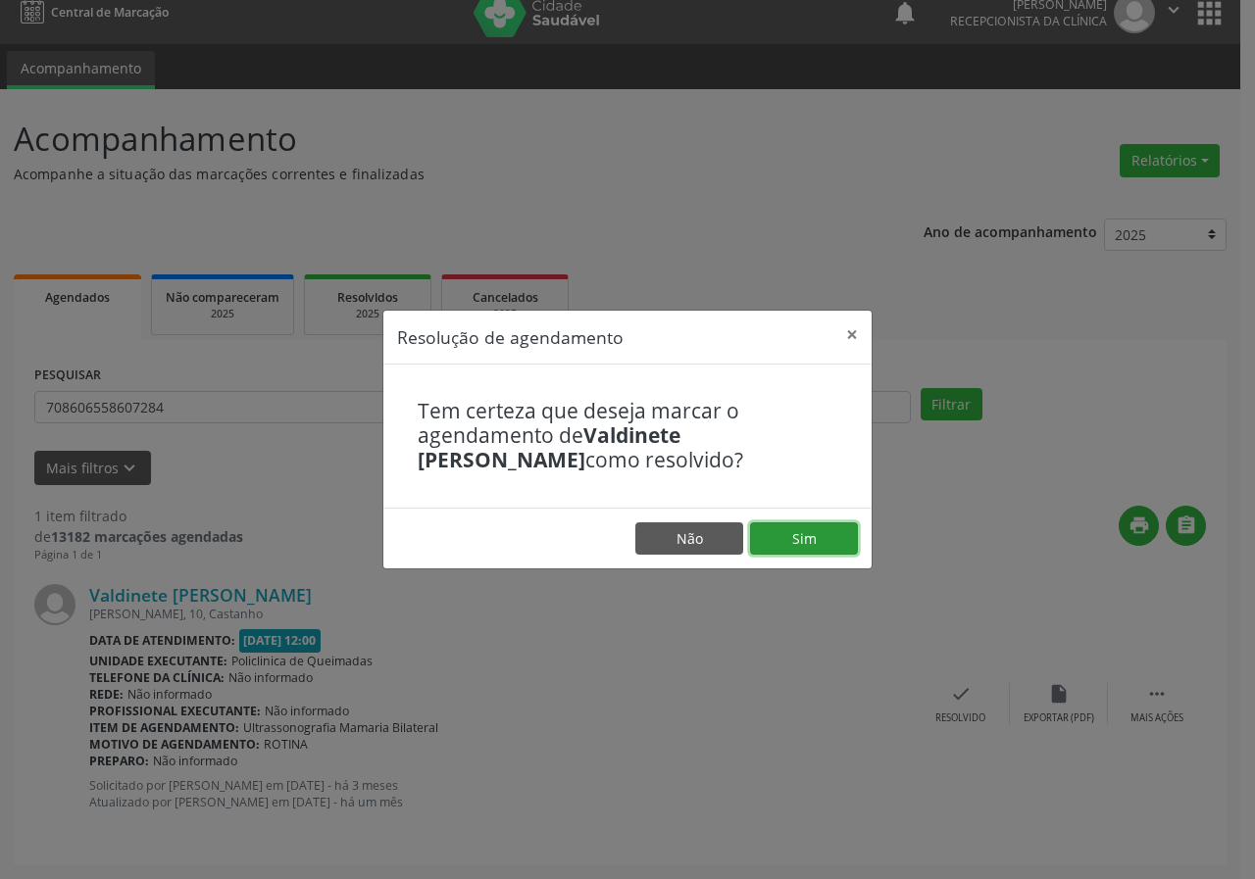
click at [772, 533] on button "Sim" at bounding box center [804, 538] width 108 height 33
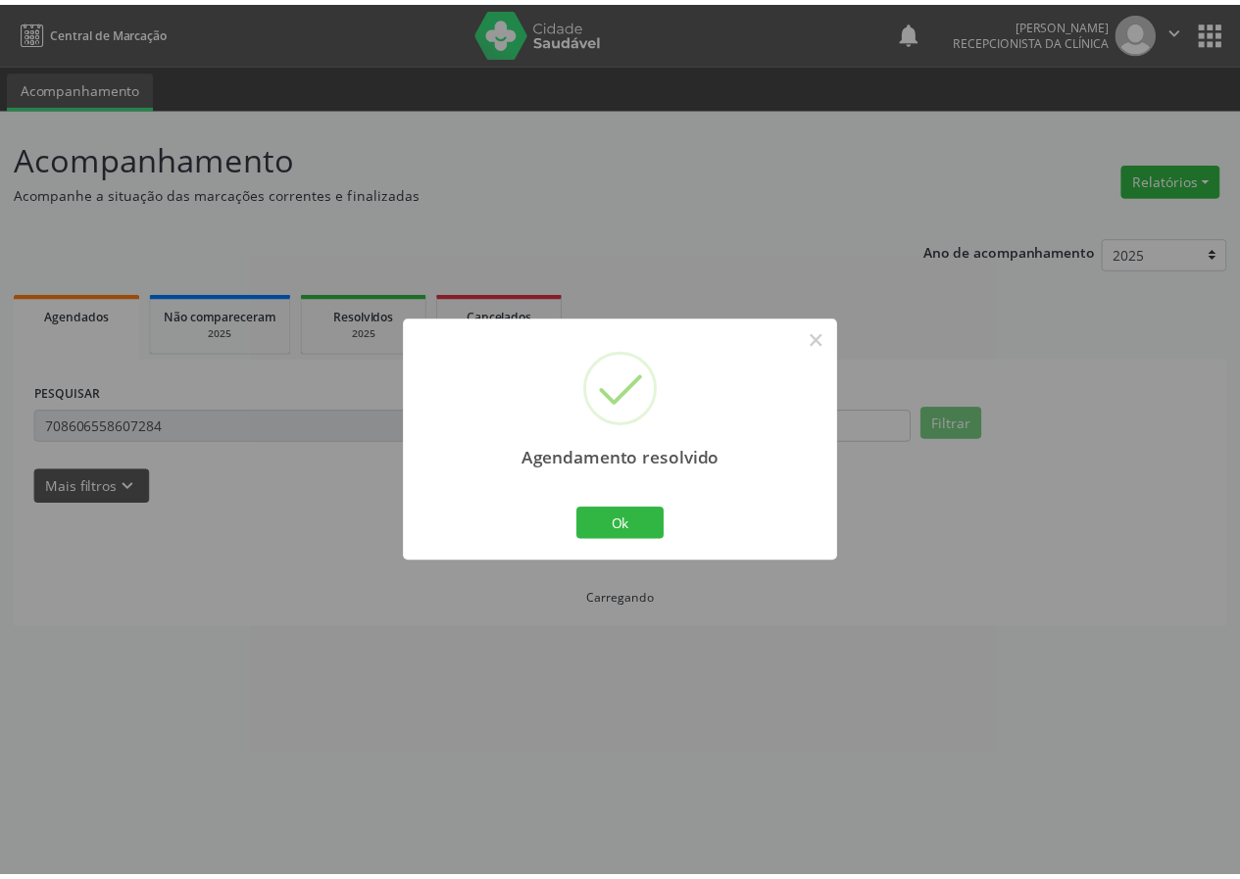
scroll to position [0, 0]
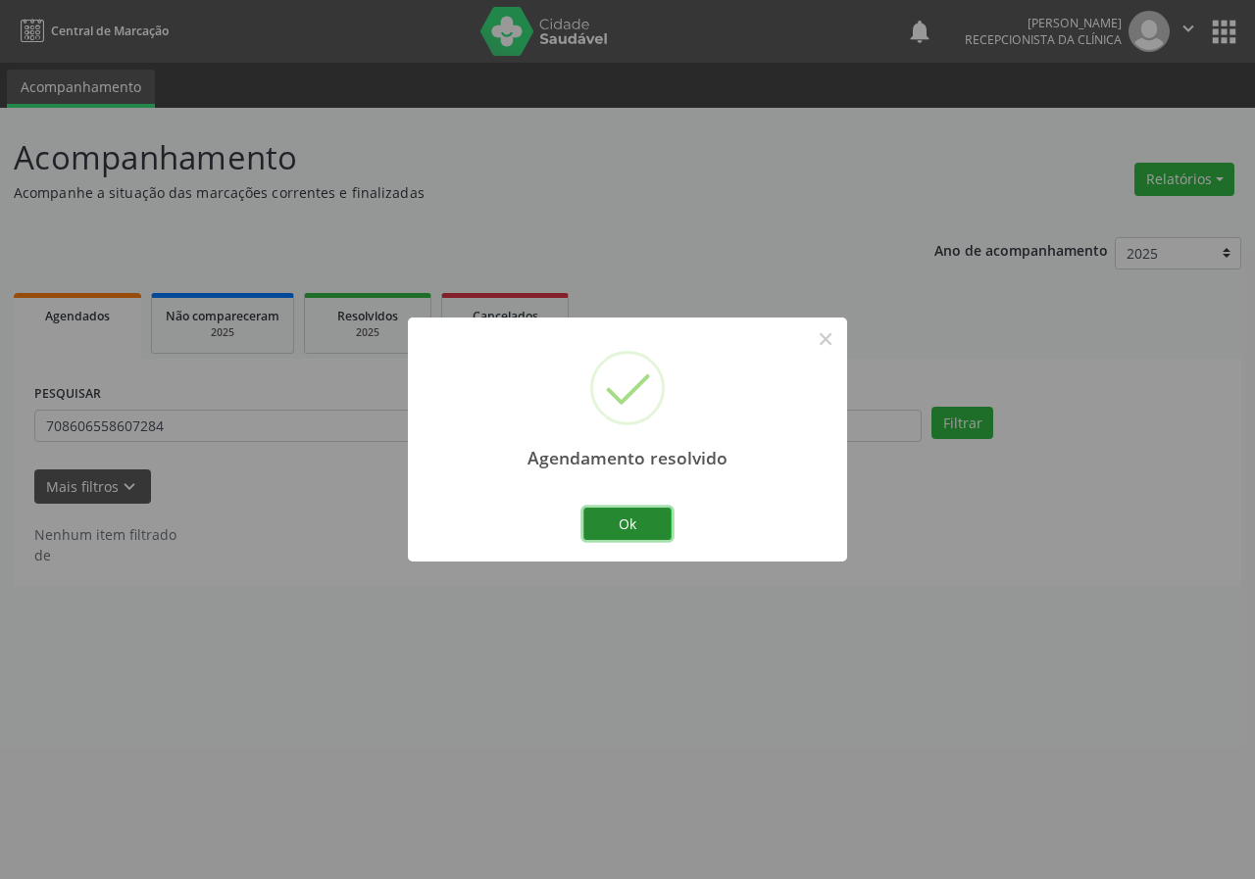
click at [642, 539] on button "Ok" at bounding box center [627, 524] width 88 height 33
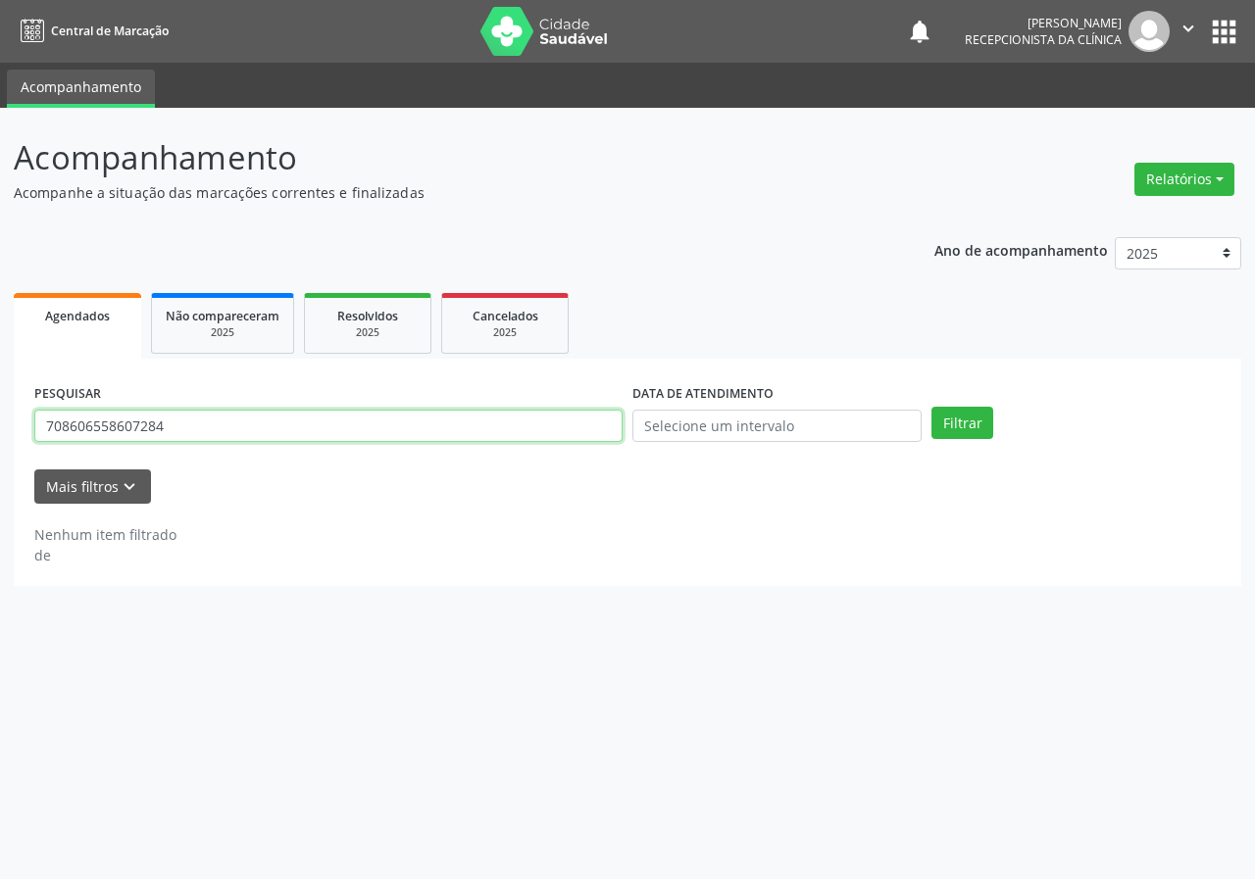
click at [209, 435] on input "708606558607284" at bounding box center [328, 426] width 588 height 33
click at [931, 407] on button "Filtrar" at bounding box center [962, 423] width 62 height 33
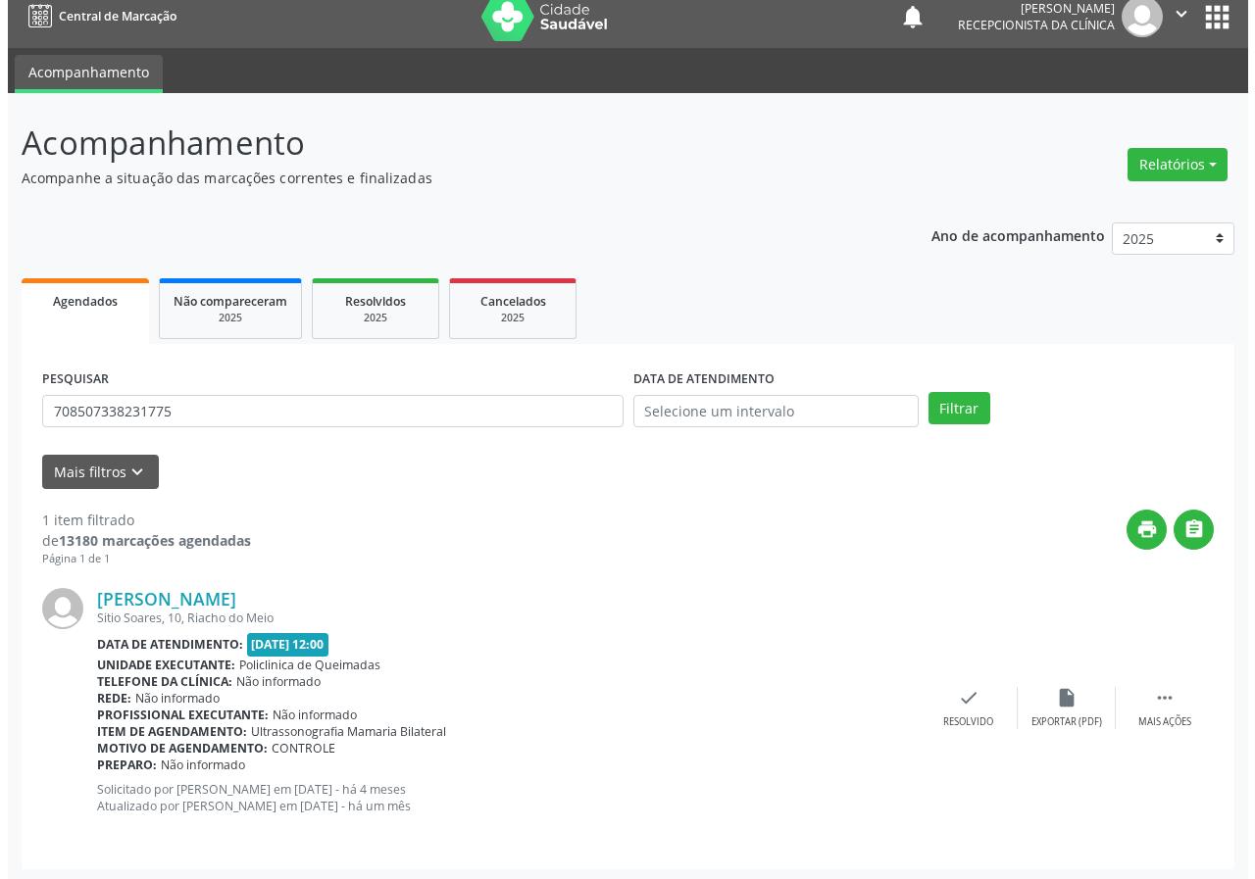
scroll to position [19, 0]
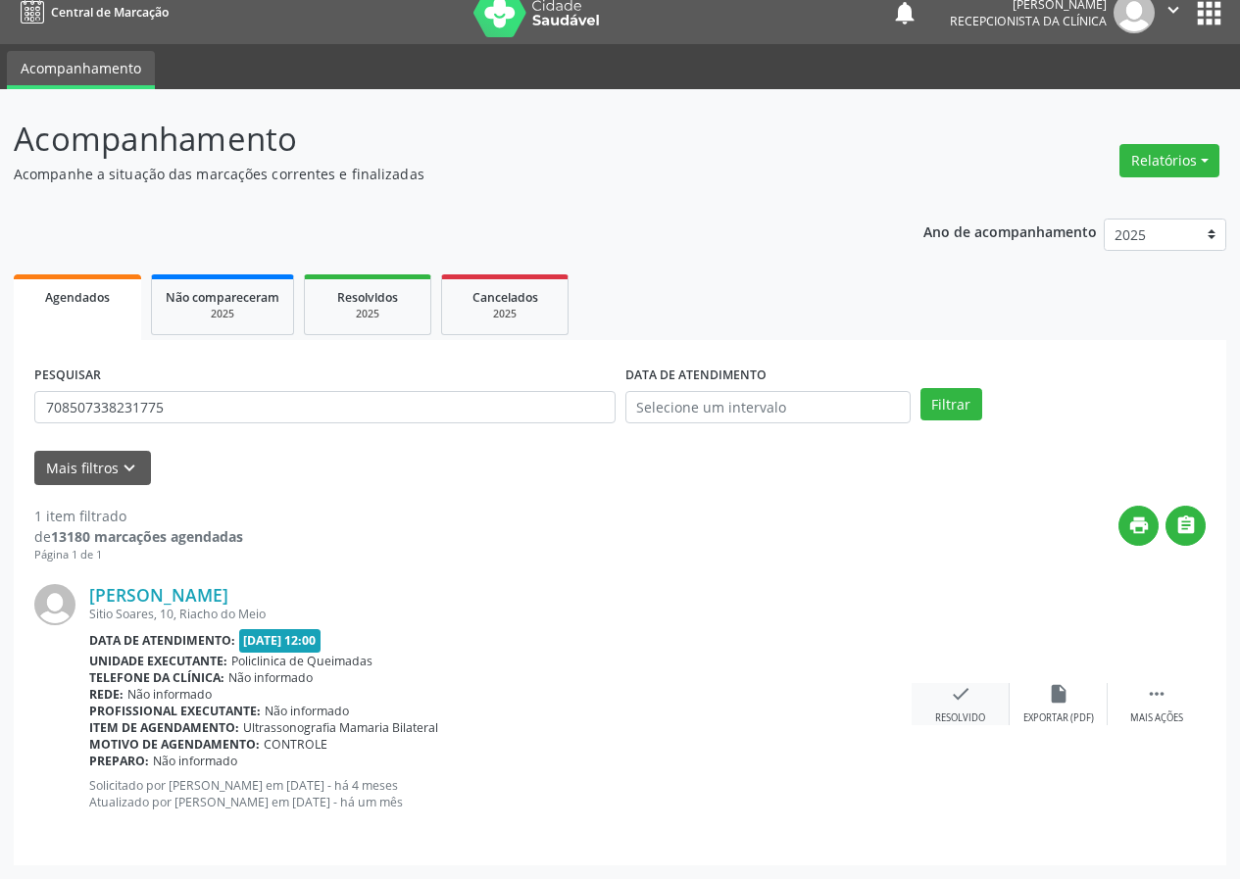
click at [950, 702] on icon "check" at bounding box center [961, 694] width 22 height 22
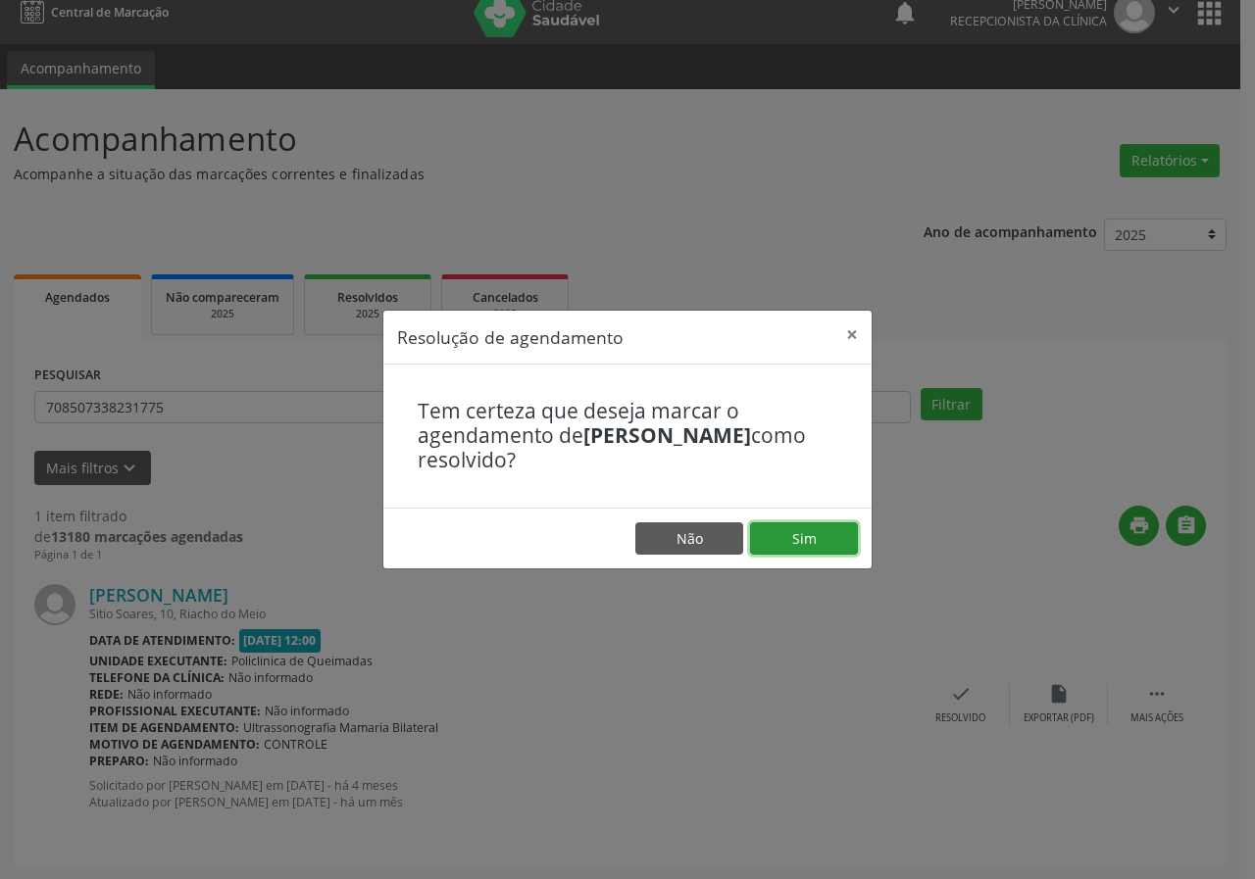
click at [784, 536] on button "Sim" at bounding box center [804, 538] width 108 height 33
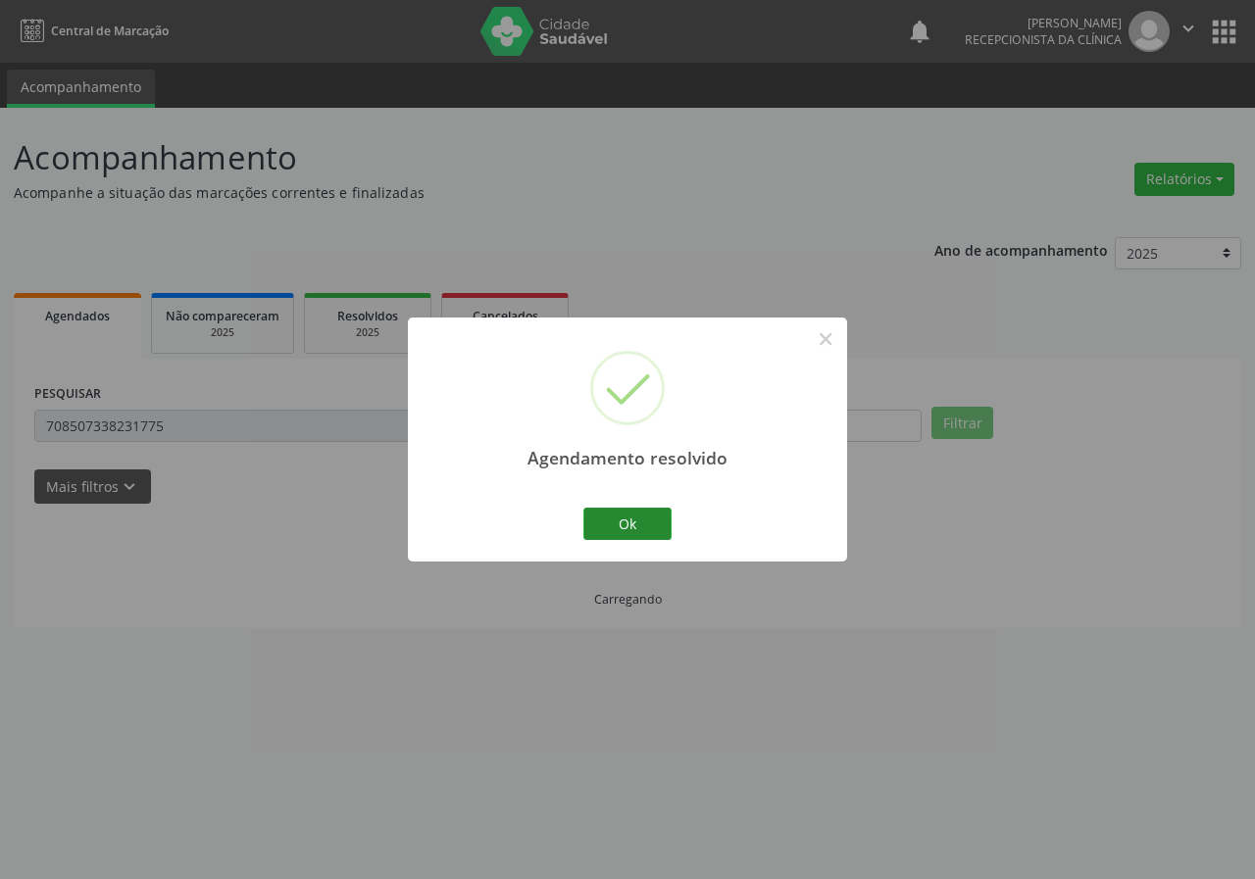
scroll to position [0, 0]
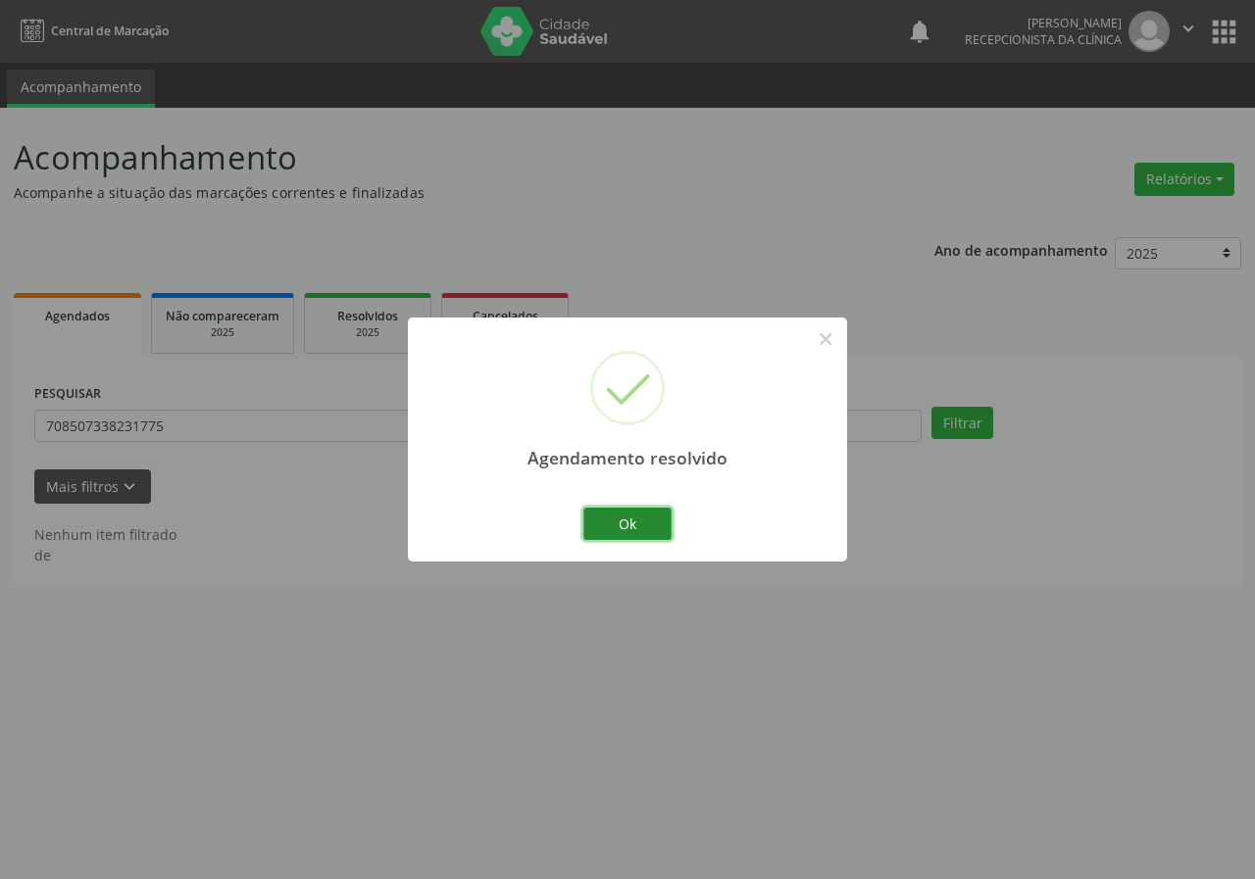
click at [602, 530] on button "Ok" at bounding box center [627, 524] width 88 height 33
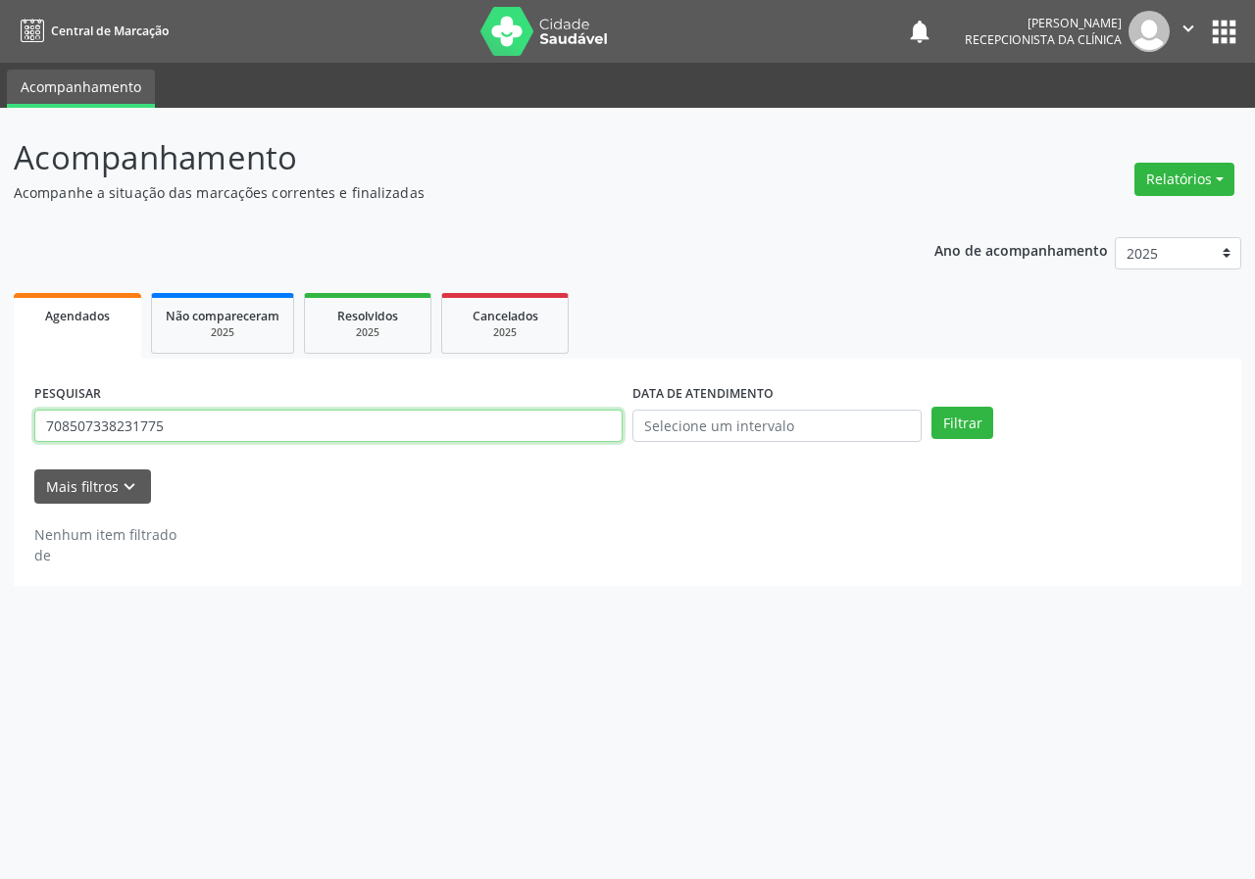
click at [204, 412] on input "708507338231775" at bounding box center [328, 426] width 588 height 33
click at [931, 407] on button "Filtrar" at bounding box center [962, 423] width 62 height 33
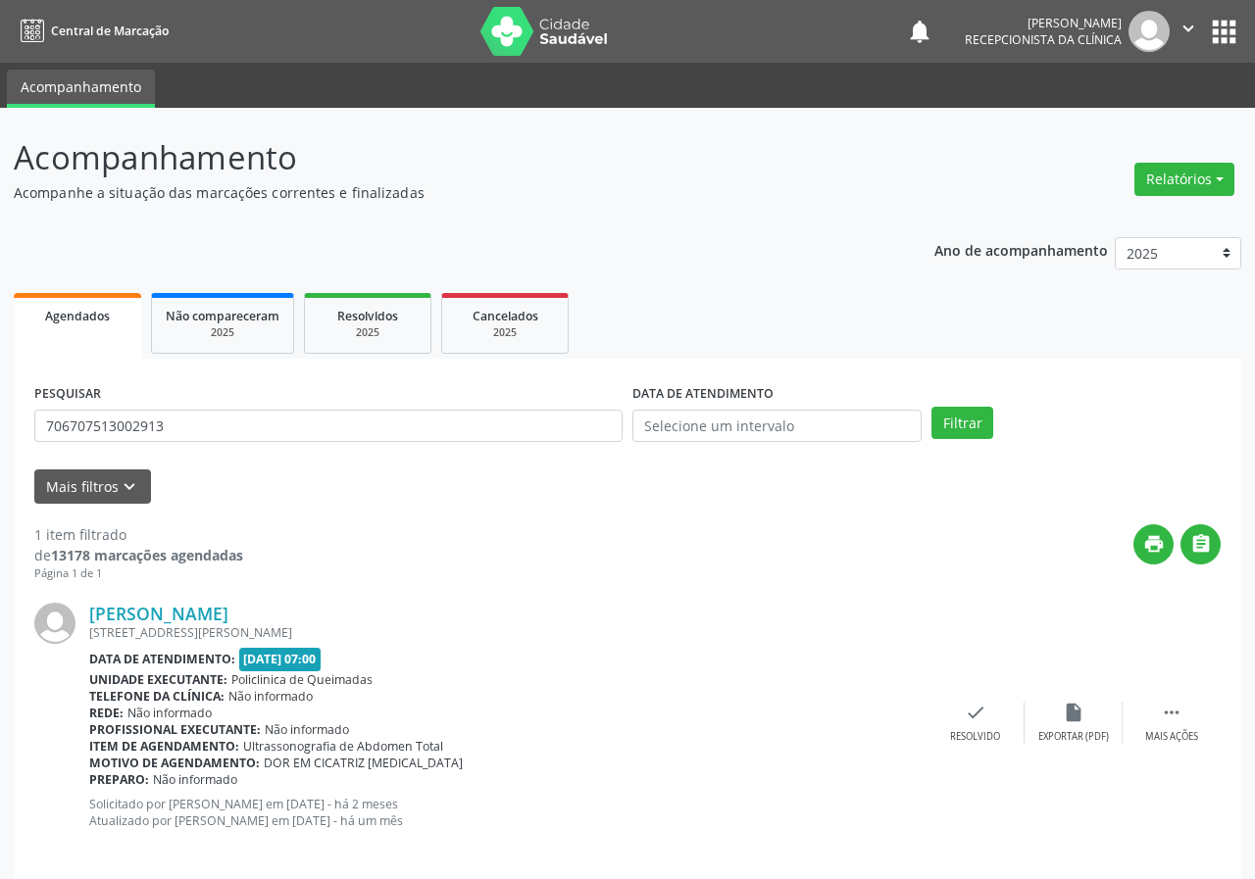
scroll to position [19, 0]
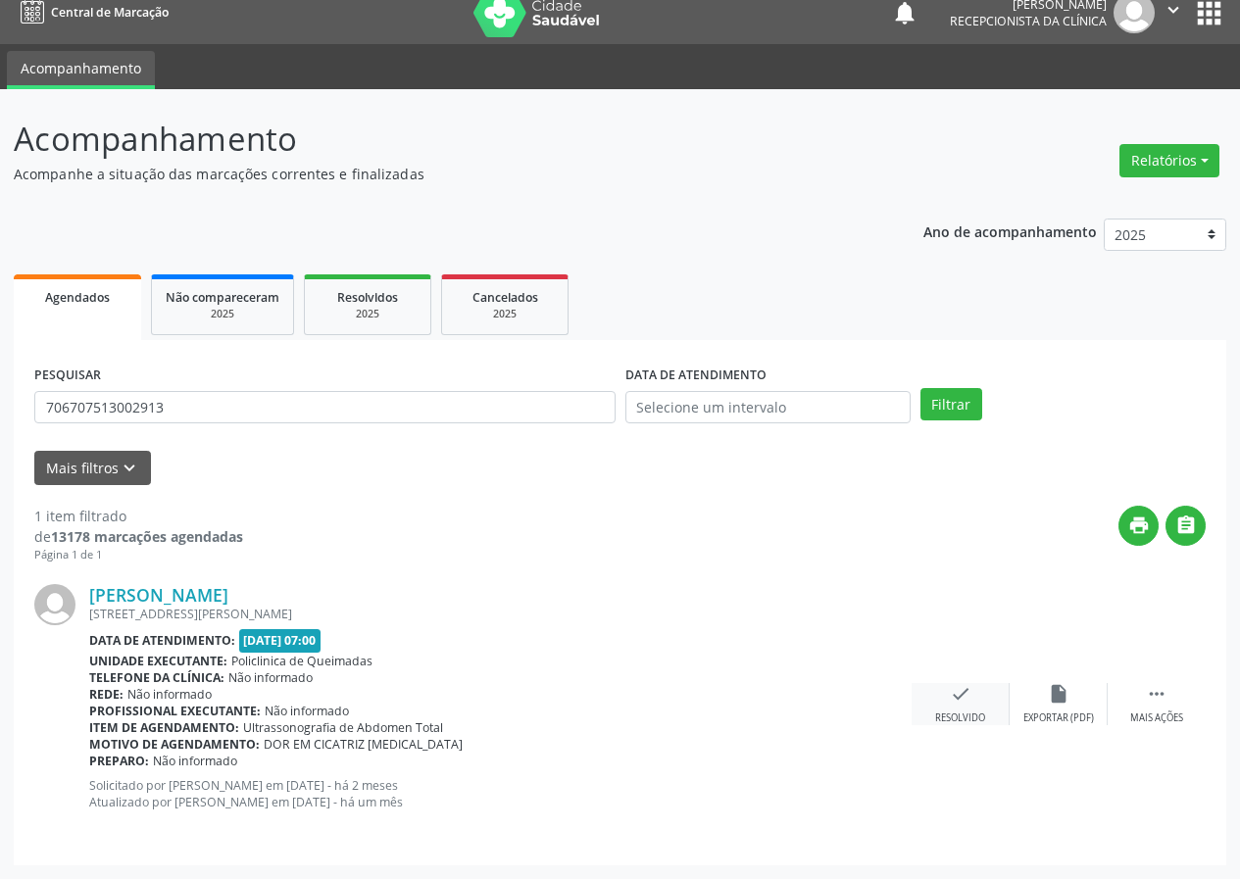
click at [952, 698] on icon "check" at bounding box center [961, 694] width 22 height 22
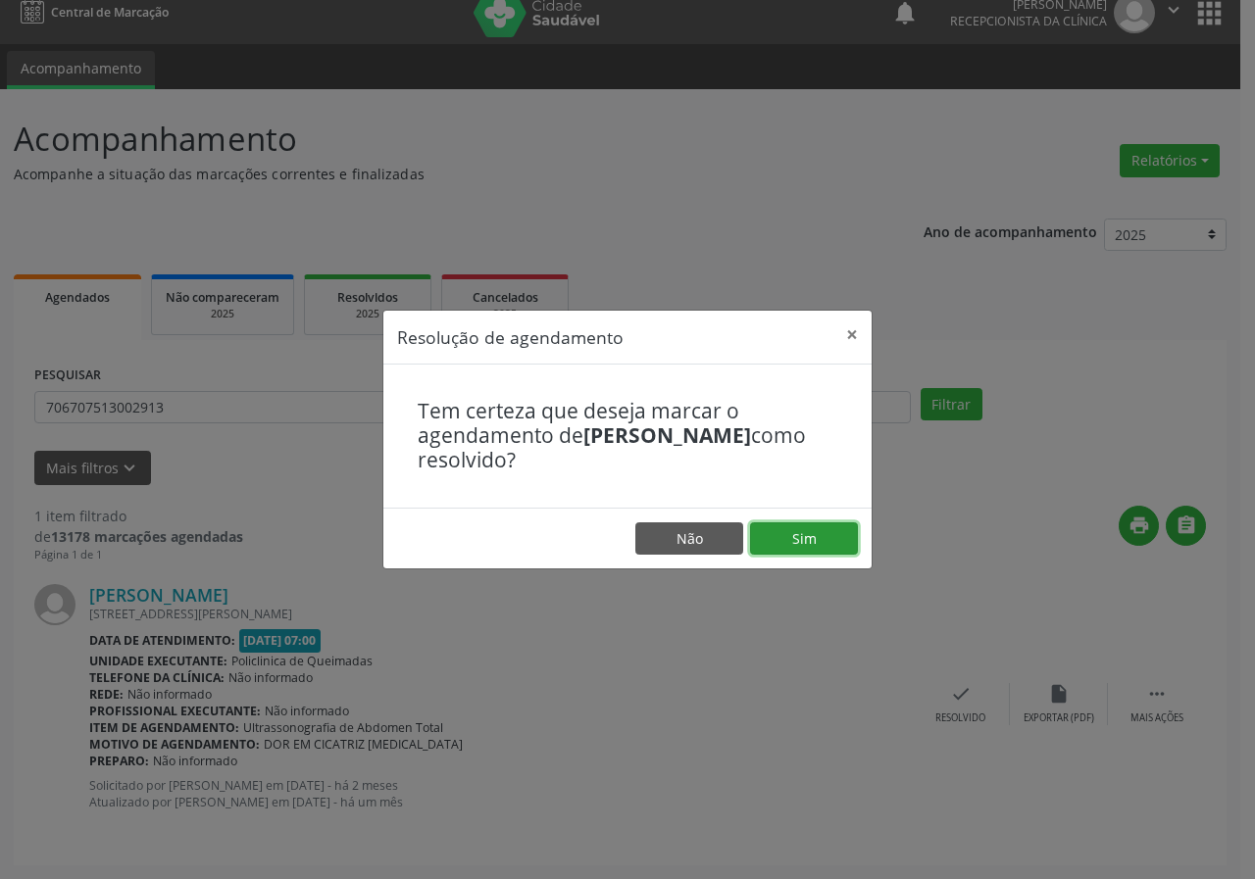
click at [828, 536] on button "Sim" at bounding box center [804, 538] width 108 height 33
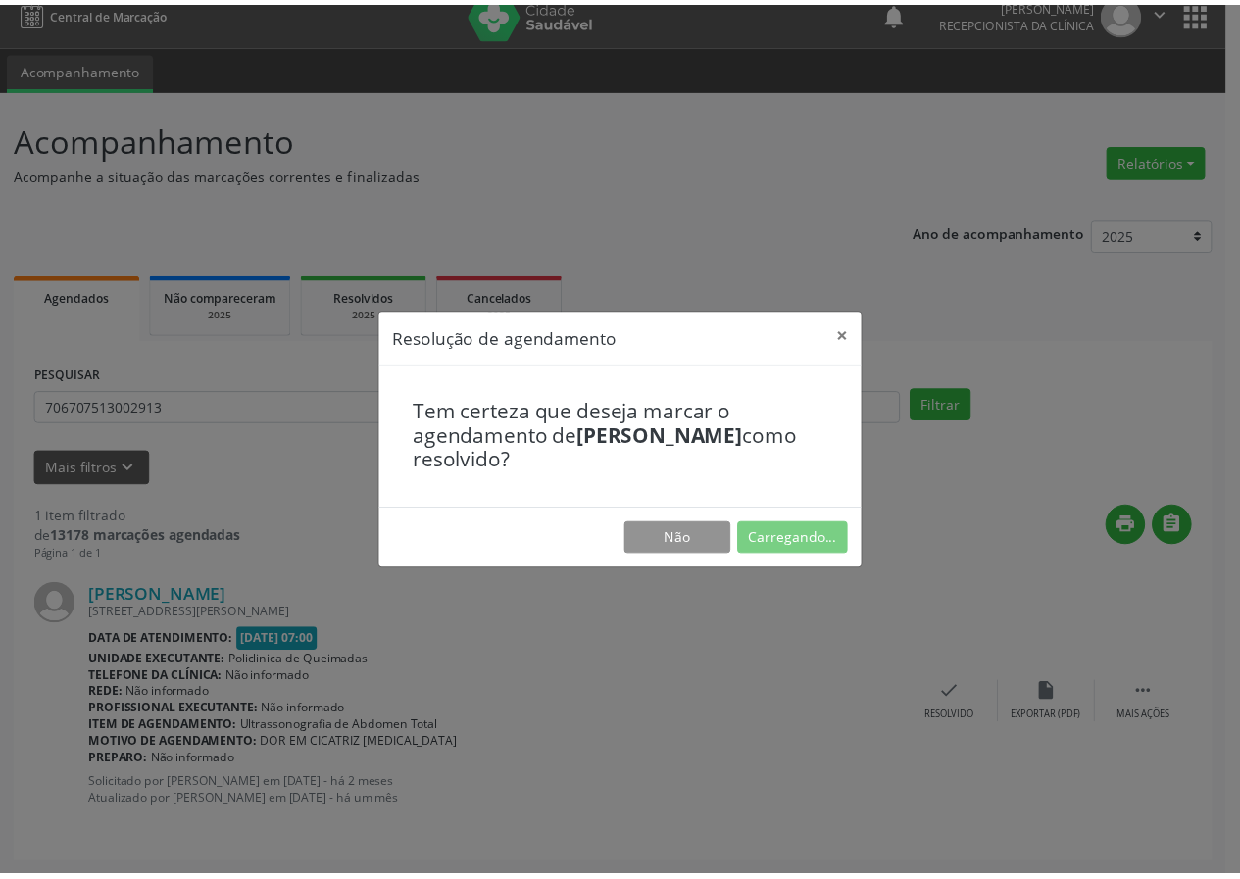
scroll to position [0, 0]
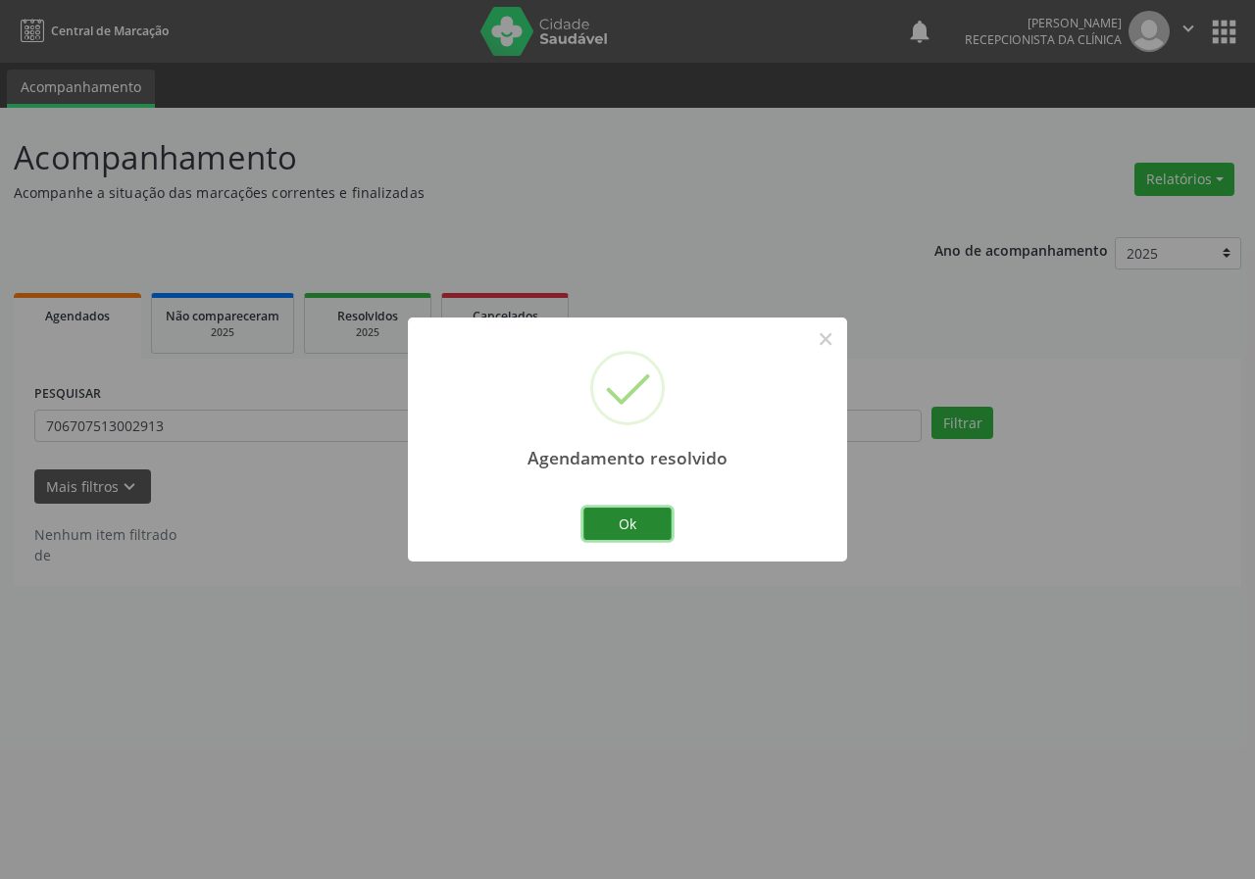
click at [591, 521] on button "Ok" at bounding box center [627, 524] width 88 height 33
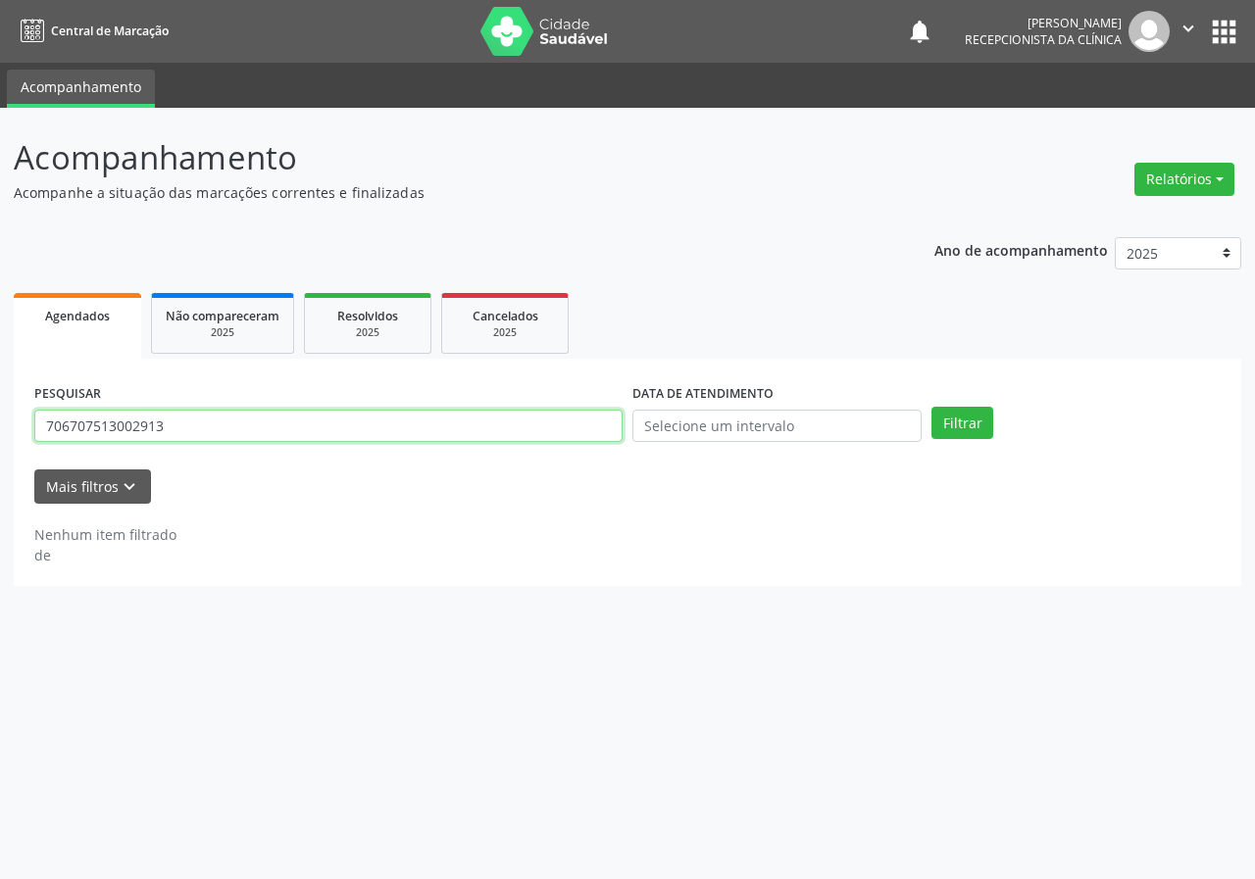
click at [198, 420] on input "706707513002913" at bounding box center [328, 426] width 588 height 33
click at [202, 420] on input "706707513002913" at bounding box center [328, 426] width 588 height 33
click at [170, 435] on input "706707513002913" at bounding box center [328, 426] width 588 height 33
click at [931, 407] on button "Filtrar" at bounding box center [962, 423] width 62 height 33
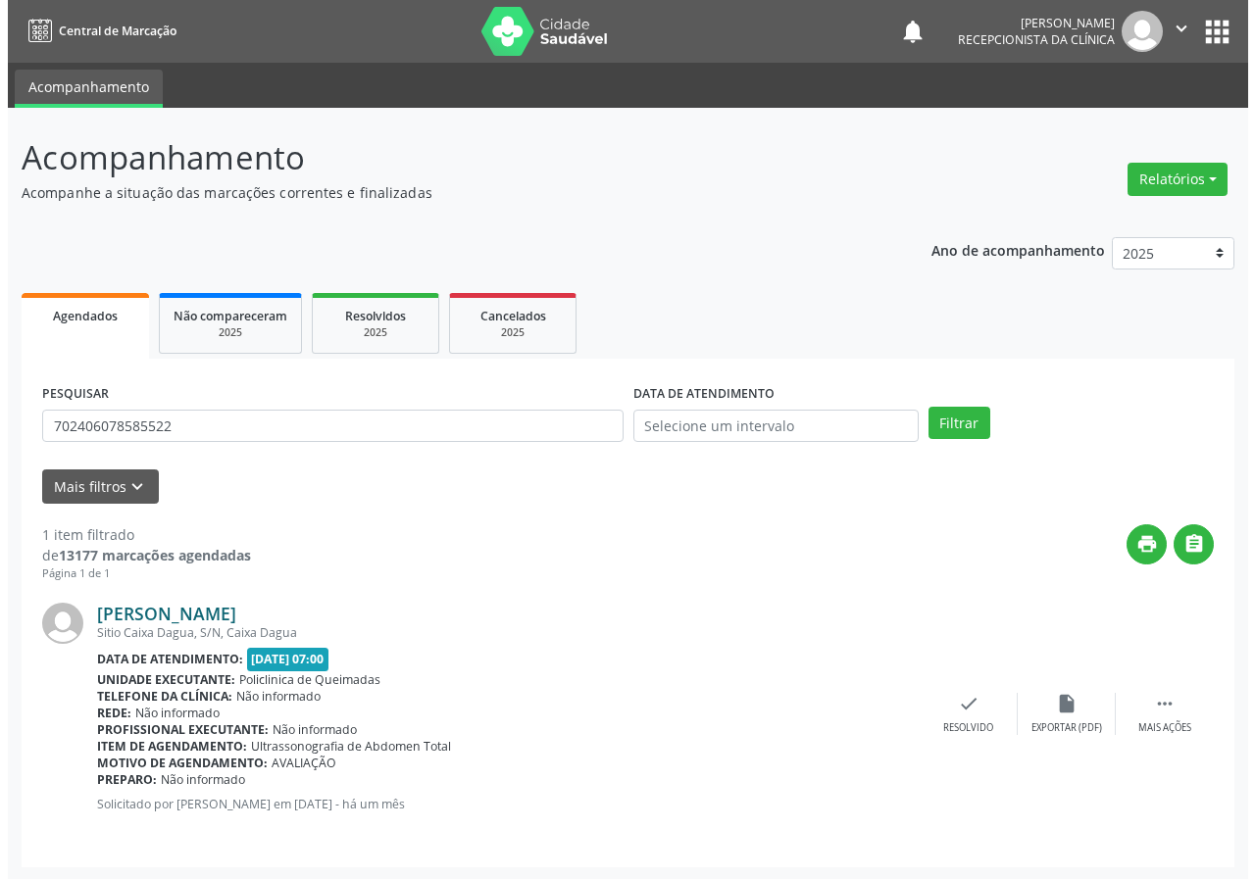
scroll to position [2, 0]
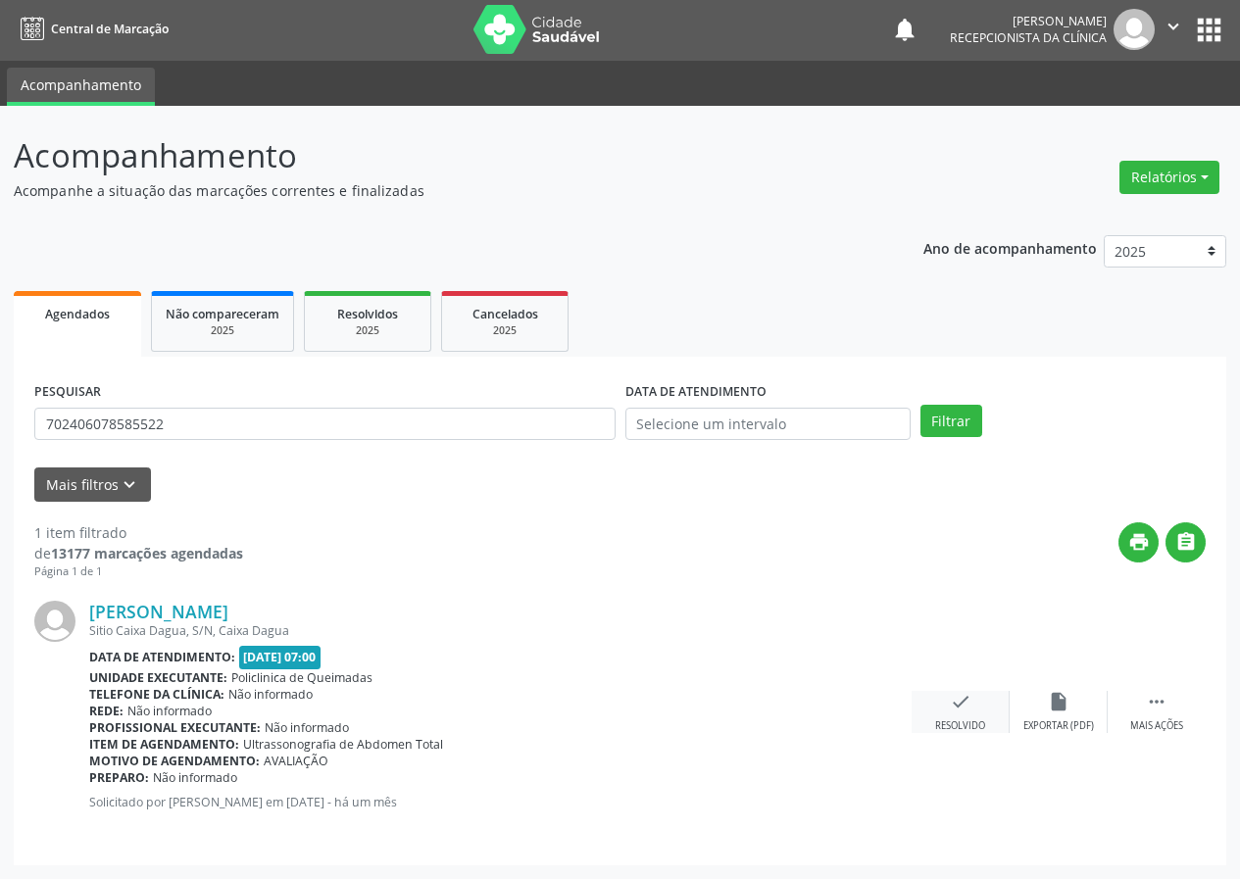
click at [954, 714] on div "check Resolvido" at bounding box center [961, 712] width 98 height 42
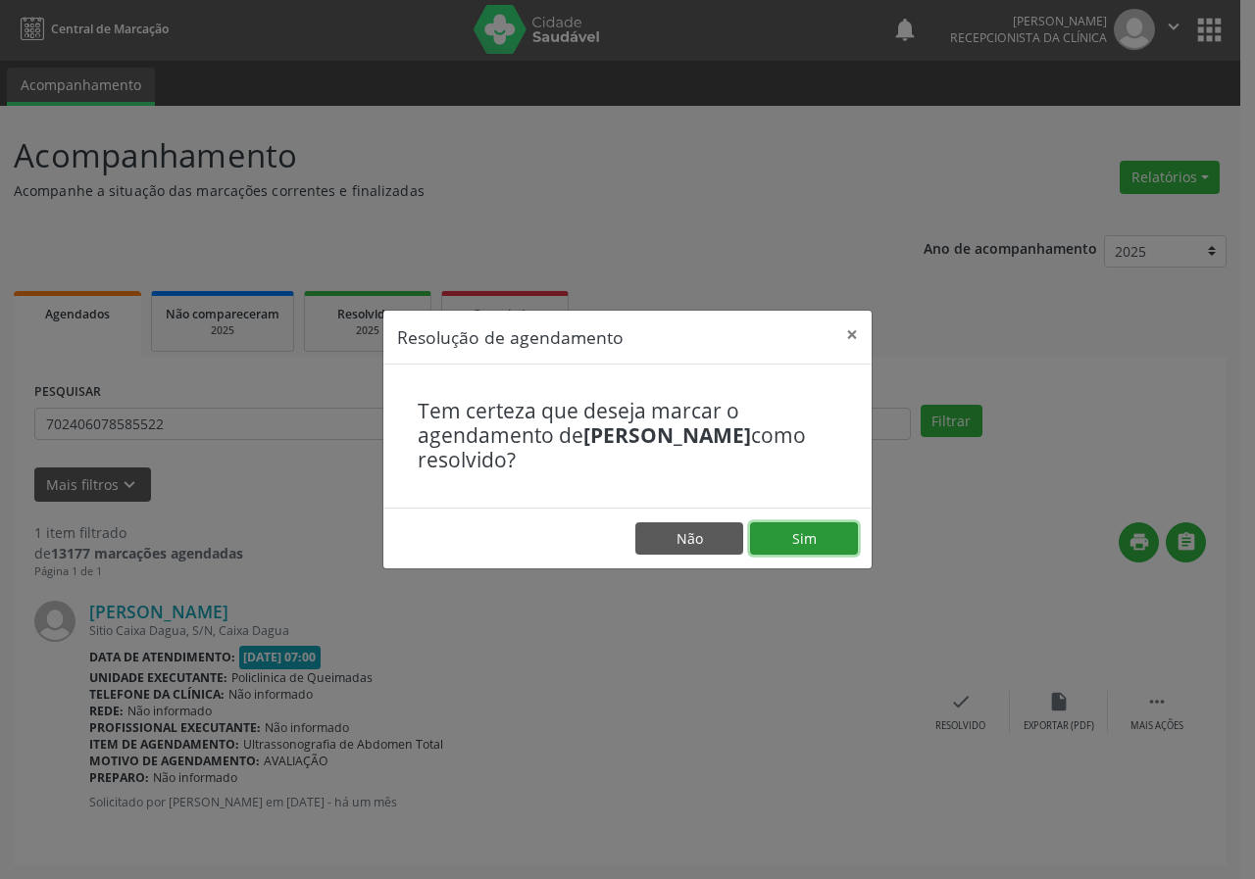
click at [798, 529] on button "Sim" at bounding box center [804, 538] width 108 height 33
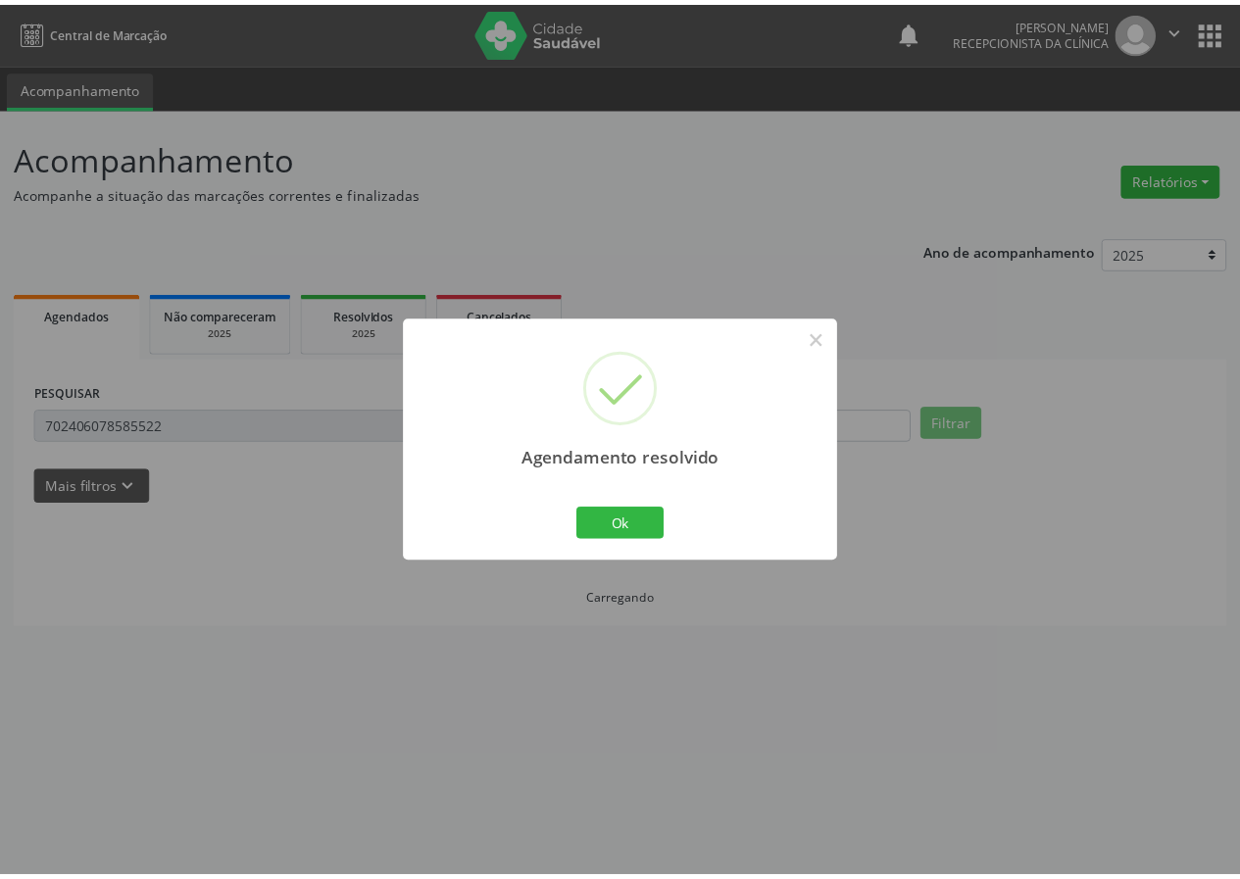
scroll to position [0, 0]
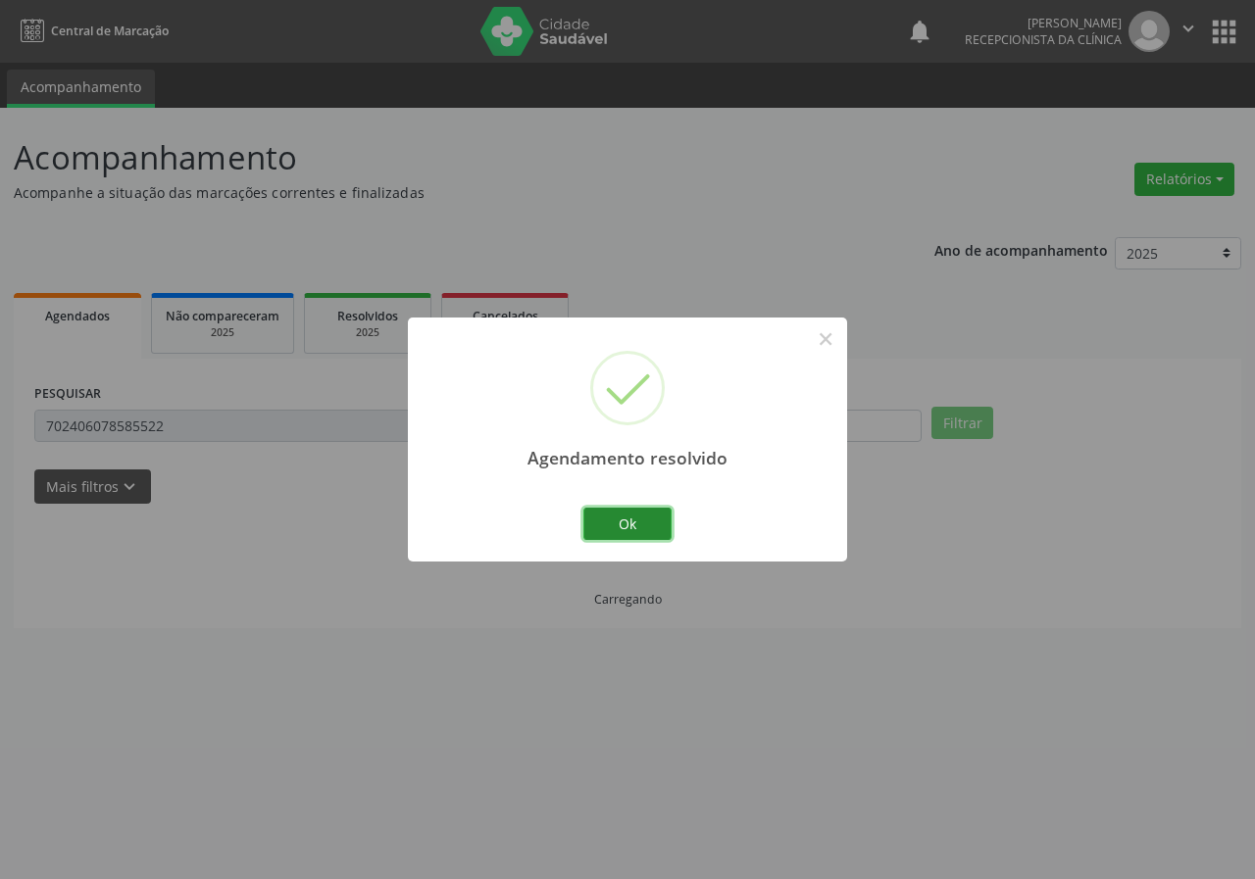
click at [611, 529] on button "Ok" at bounding box center [627, 524] width 88 height 33
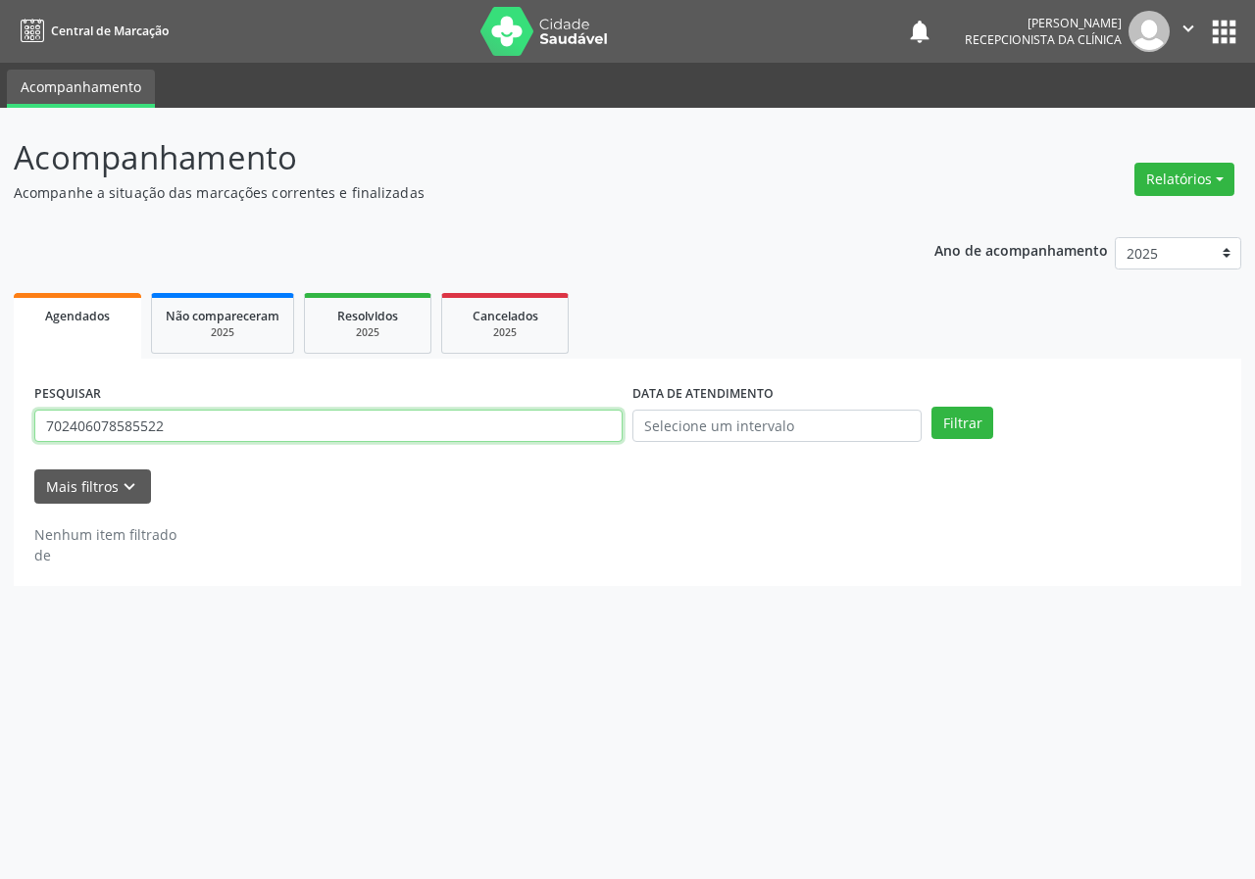
click at [211, 420] on input "702406078585522" at bounding box center [328, 426] width 588 height 33
click at [931, 407] on button "Filtrar" at bounding box center [962, 423] width 62 height 33
click at [102, 425] on input "7026057926746" at bounding box center [328, 426] width 588 height 33
click at [931, 407] on button "Filtrar" at bounding box center [962, 423] width 62 height 33
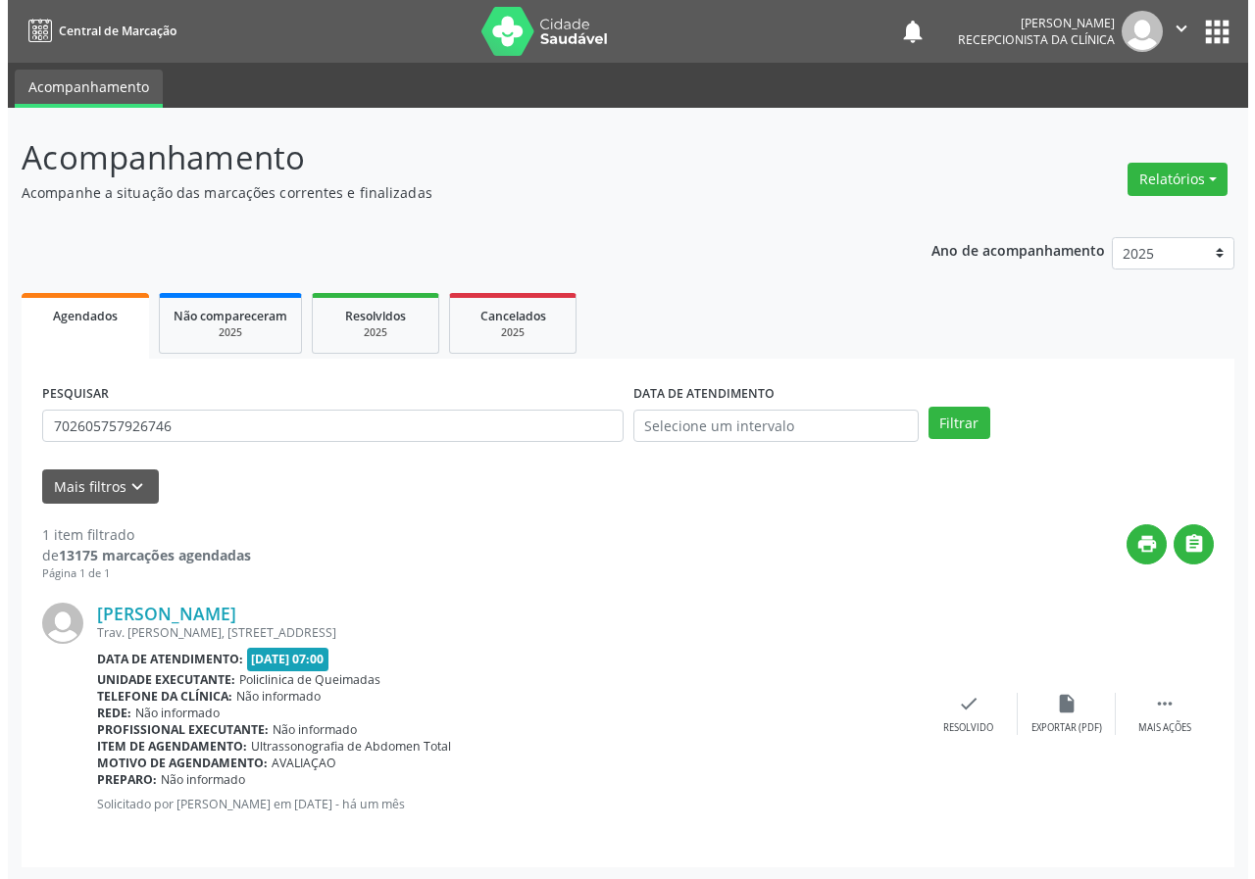
scroll to position [2, 0]
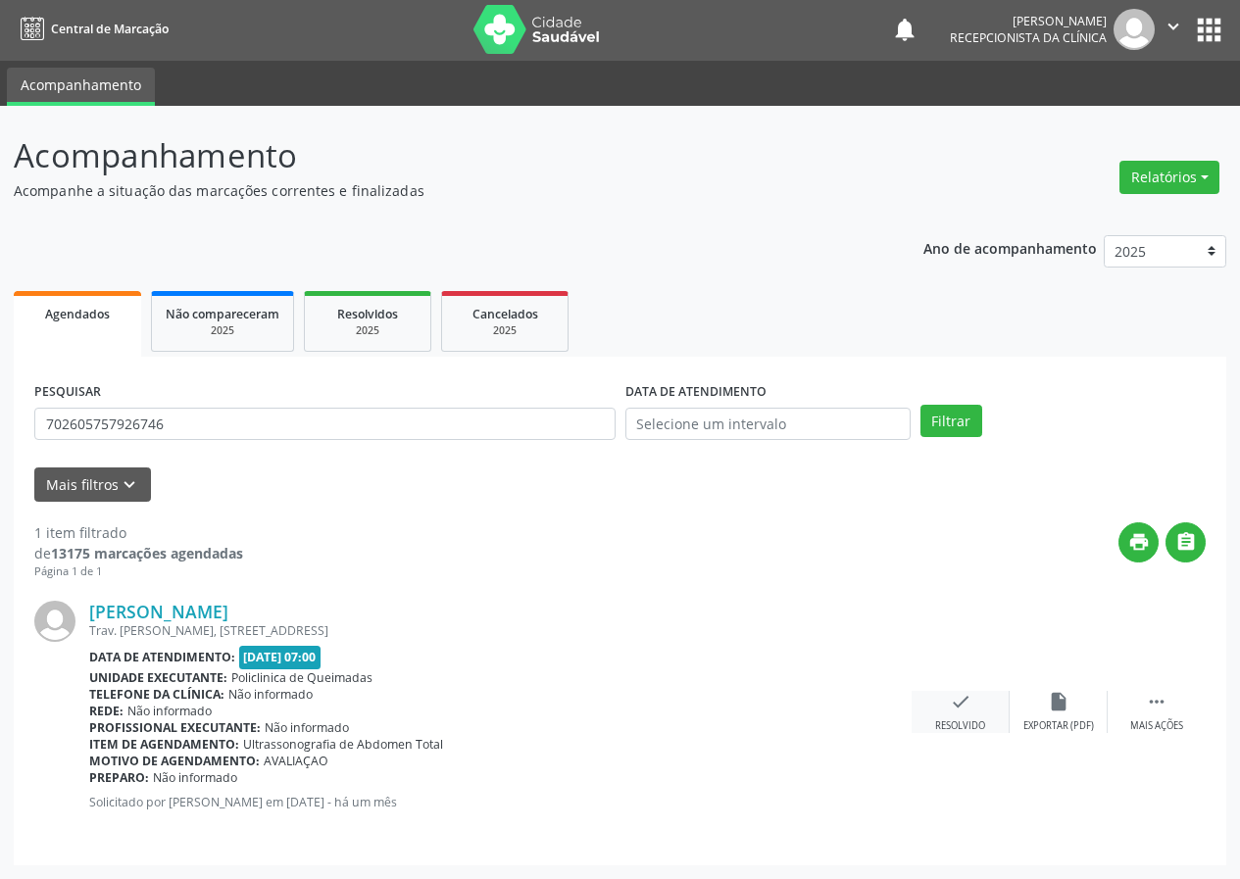
click at [951, 705] on icon "check" at bounding box center [961, 702] width 22 height 22
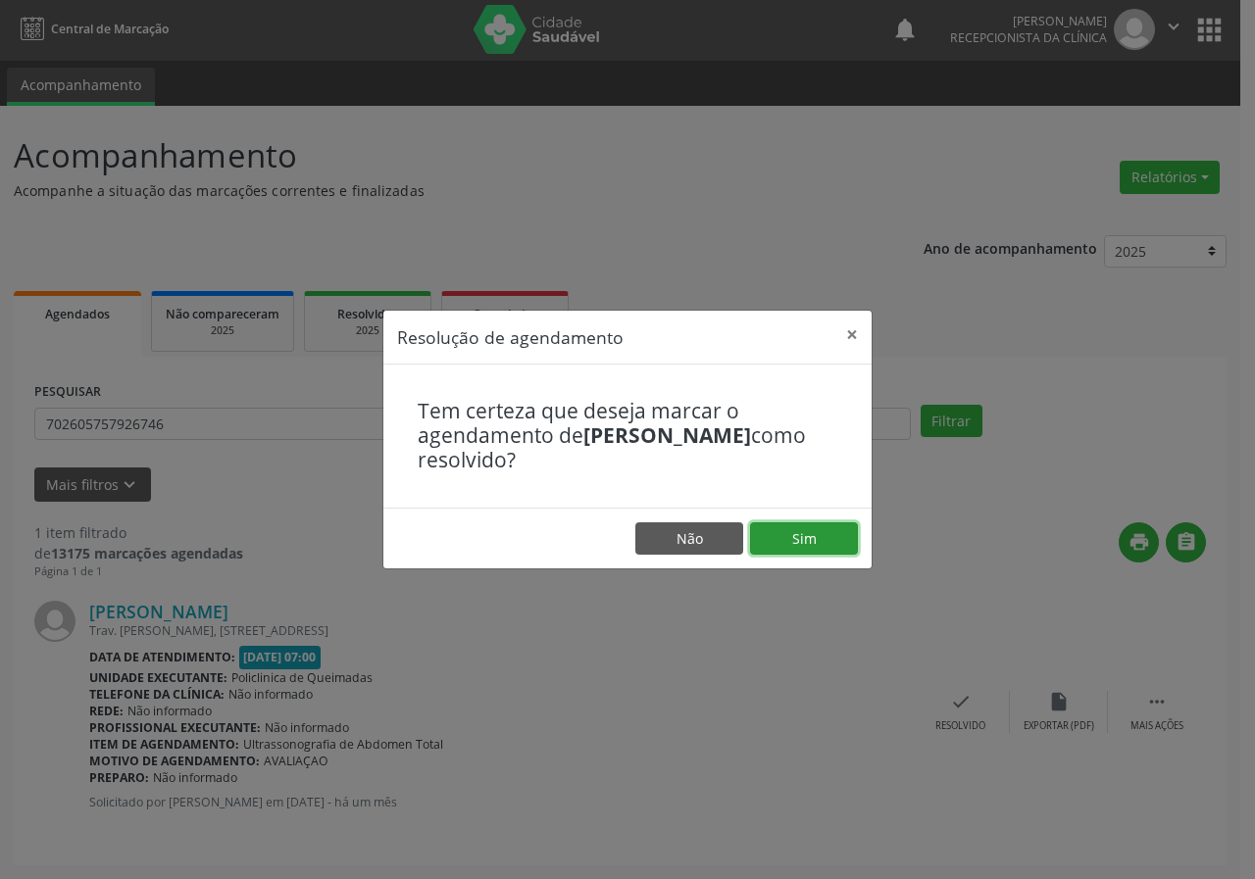
click at [794, 539] on button "Sim" at bounding box center [804, 538] width 108 height 33
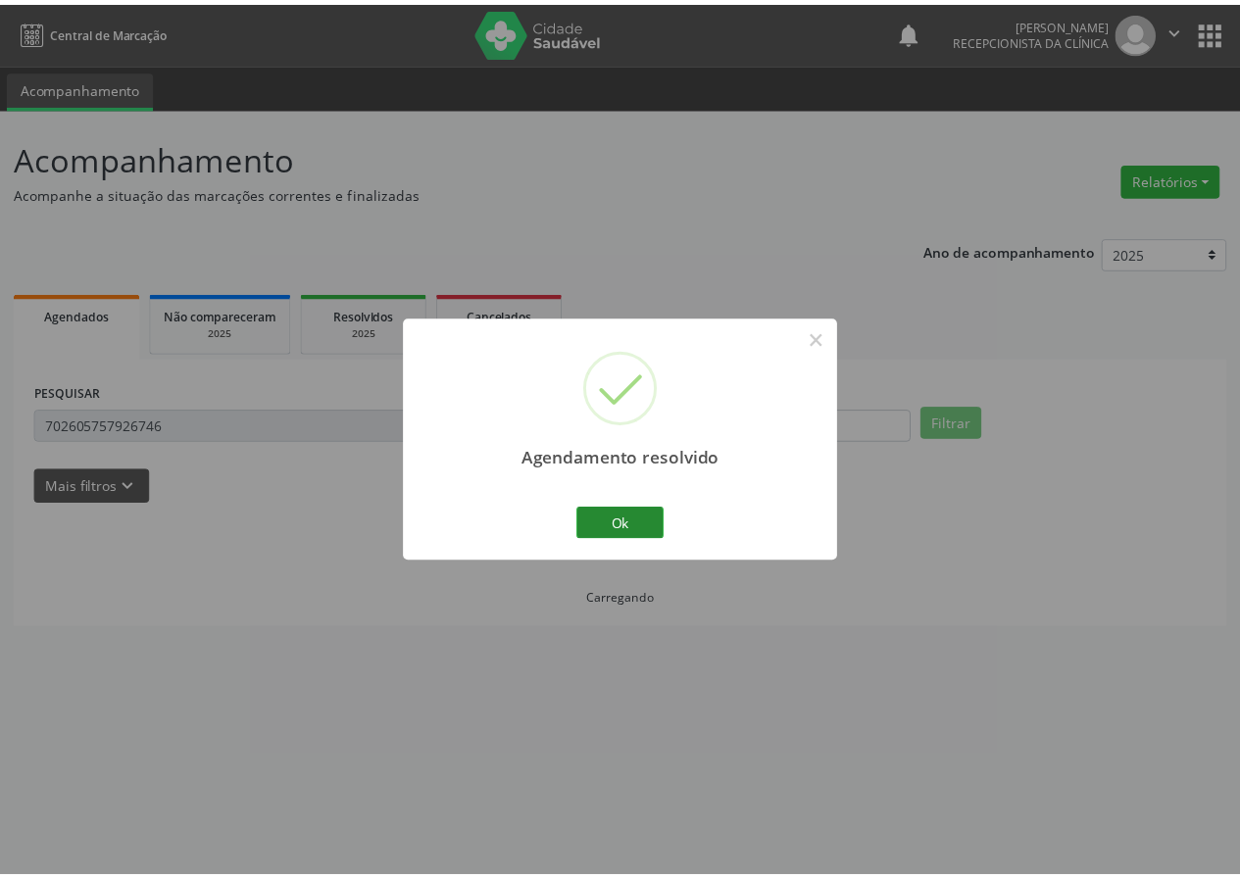
scroll to position [0, 0]
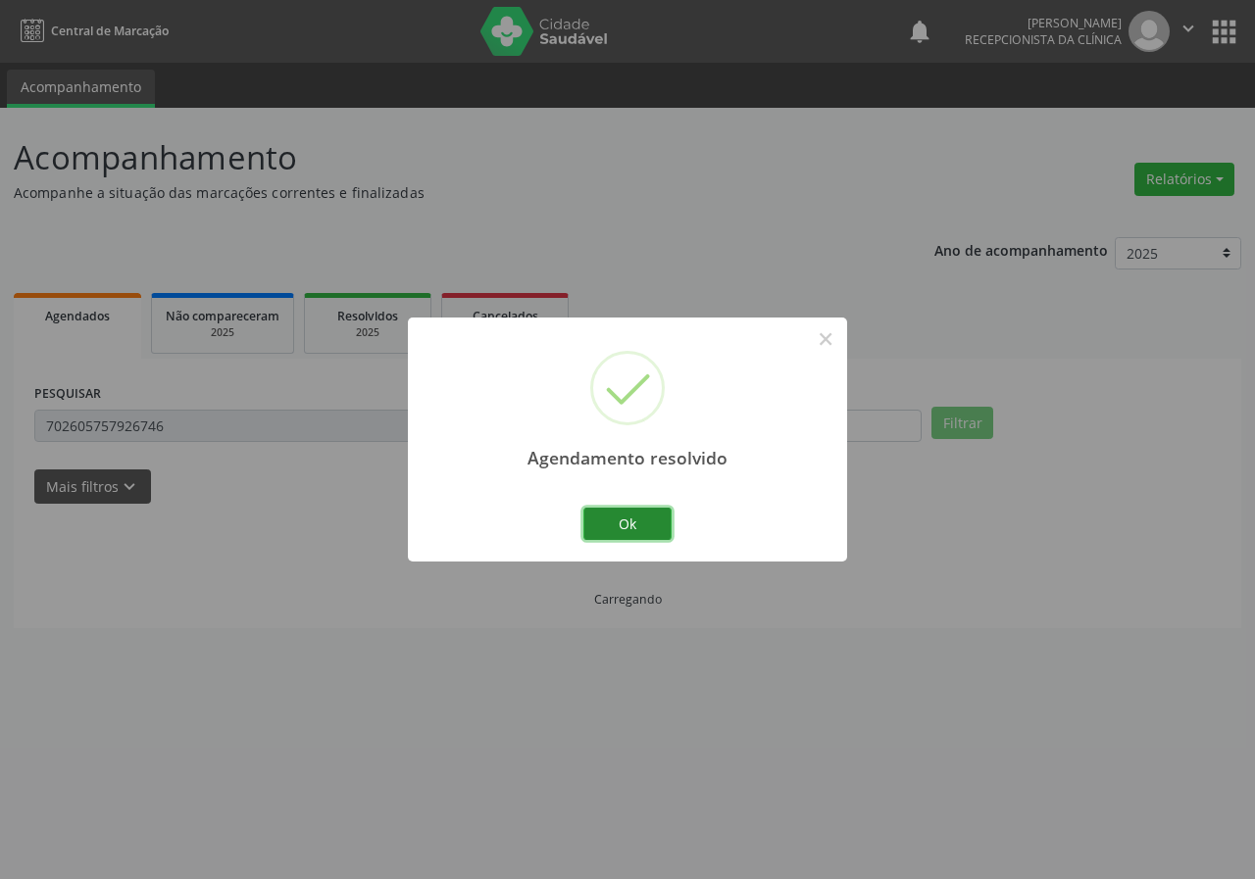
drag, startPoint x: 641, startPoint y: 526, endPoint x: 627, endPoint y: 523, distance: 14.0
click at [639, 528] on button "Ok" at bounding box center [627, 524] width 88 height 33
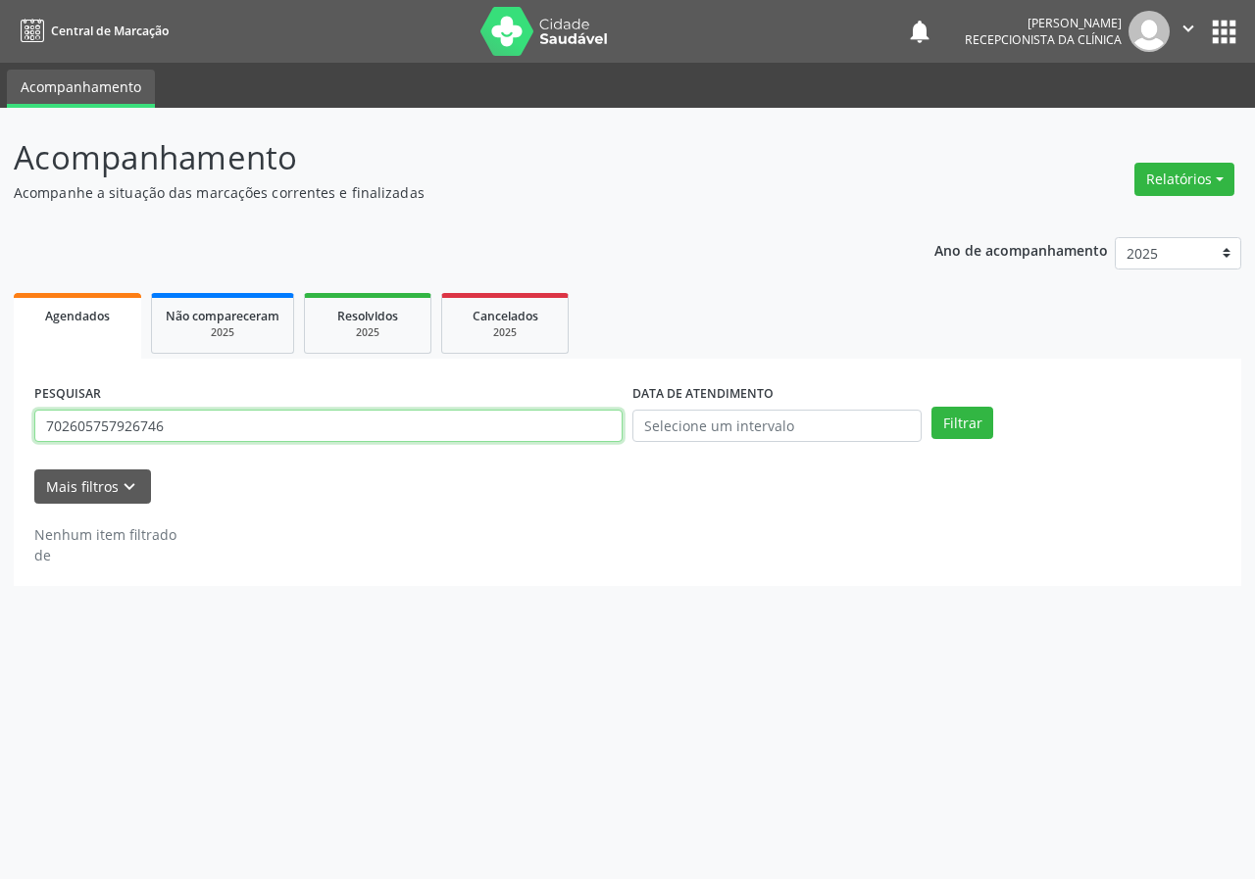
click at [319, 439] on input "702605757926746" at bounding box center [328, 426] width 588 height 33
click at [318, 441] on input "702605757926746" at bounding box center [328, 426] width 588 height 33
click at [931, 407] on button "Filtrar" at bounding box center [962, 423] width 62 height 33
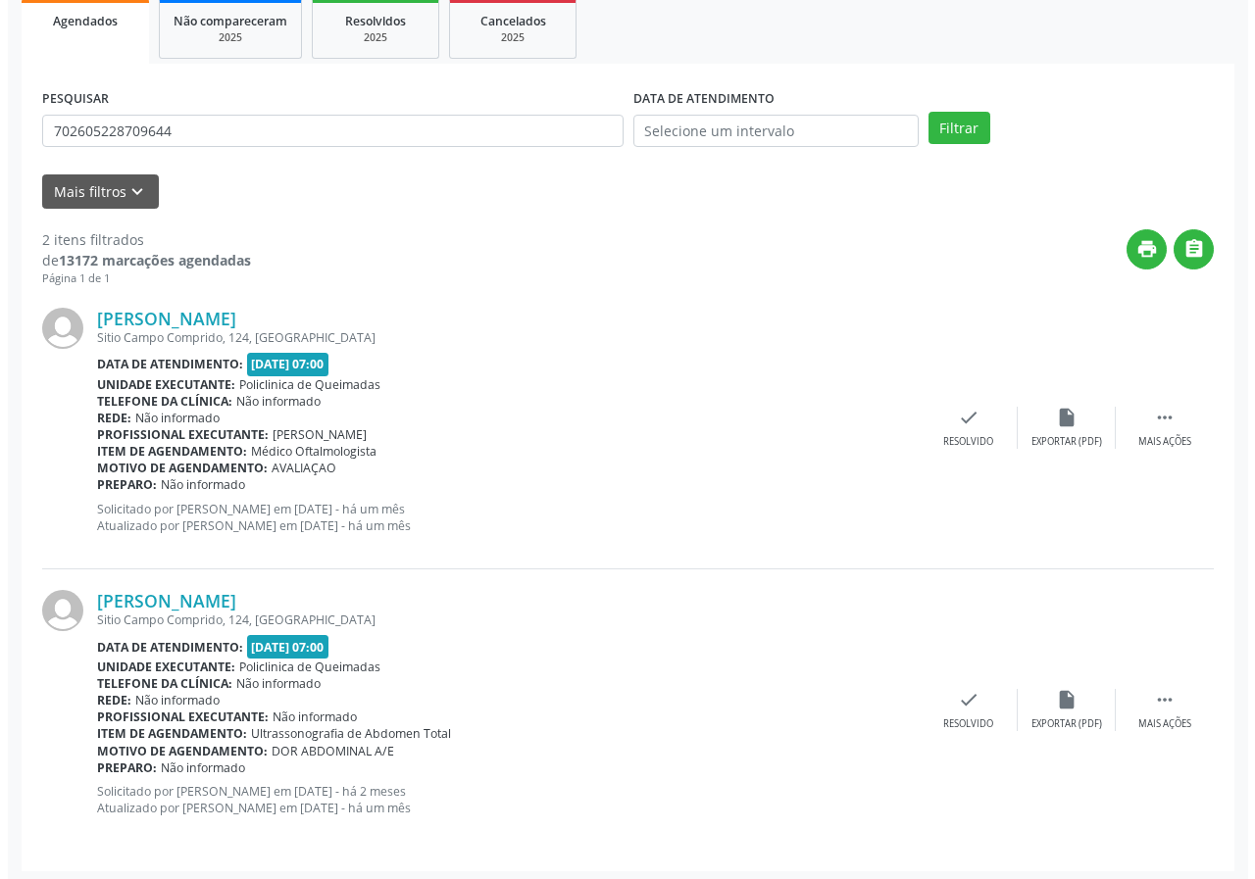
scroll to position [301, 0]
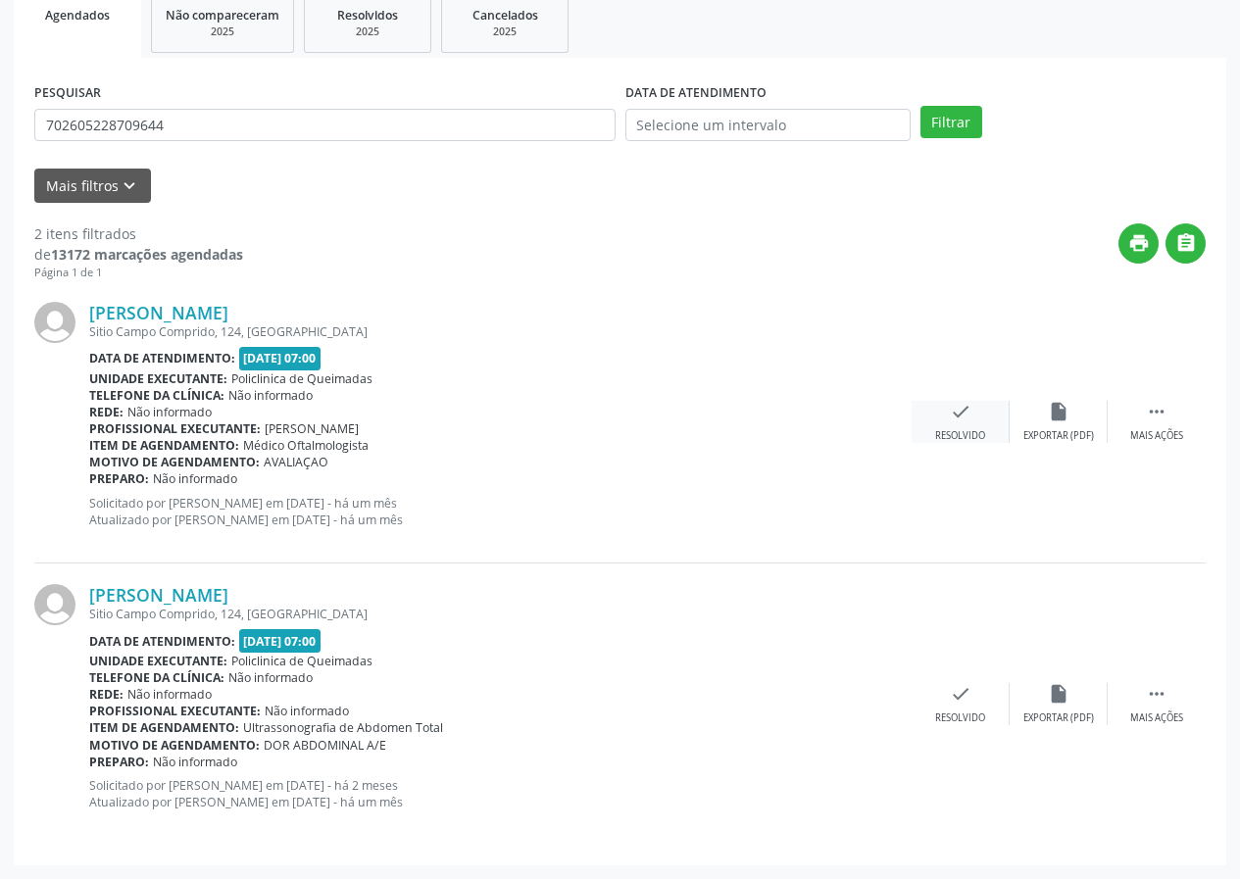
click at [963, 420] on icon "check" at bounding box center [961, 412] width 22 height 22
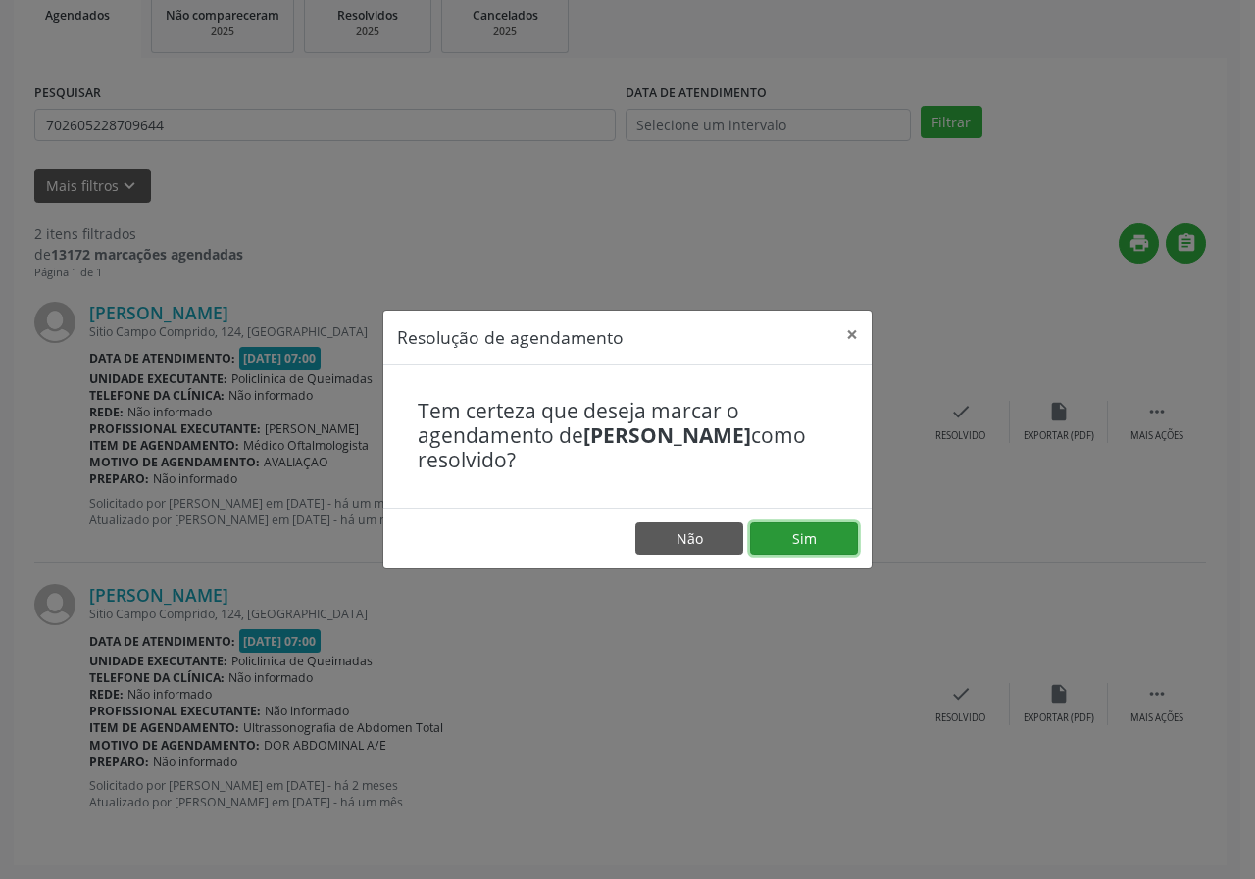
click at [852, 537] on button "Sim" at bounding box center [804, 538] width 108 height 33
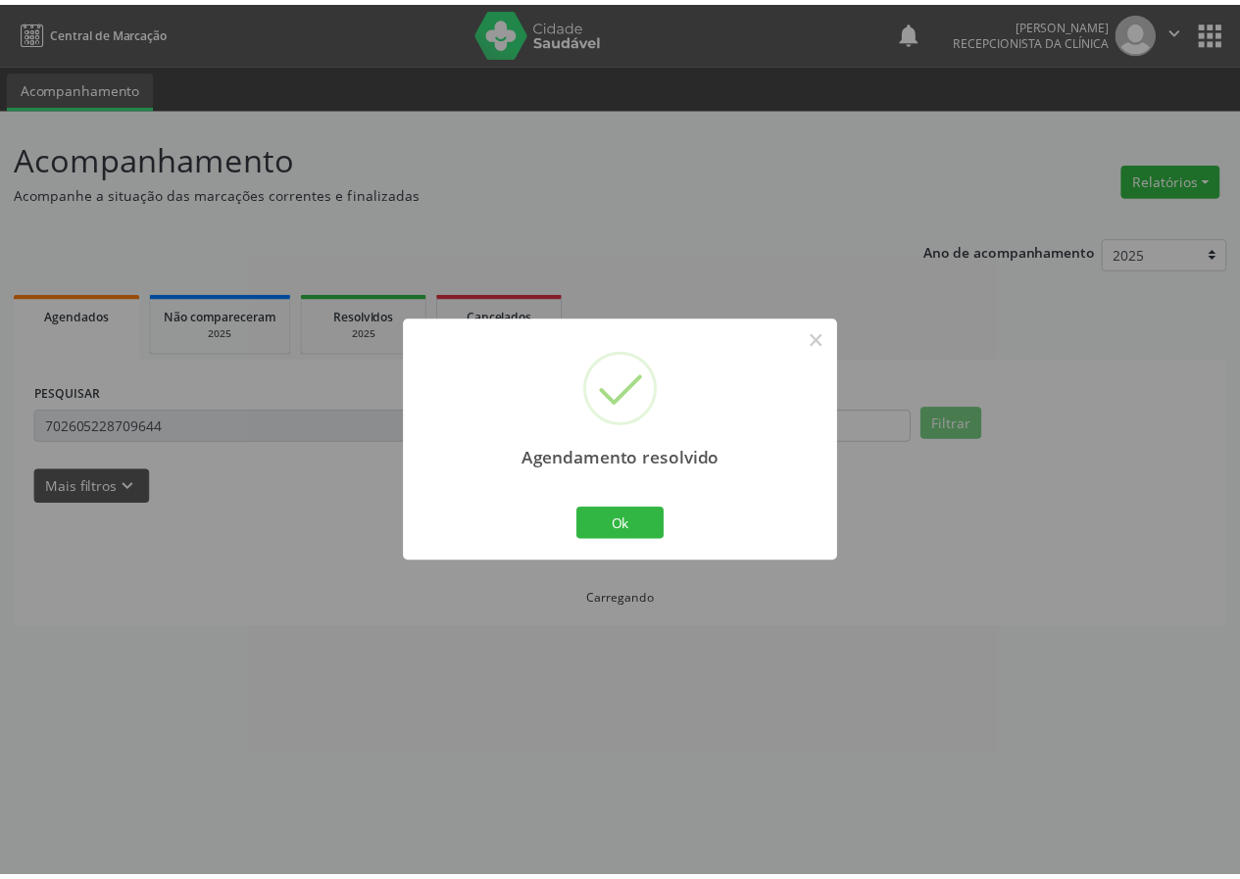
scroll to position [0, 0]
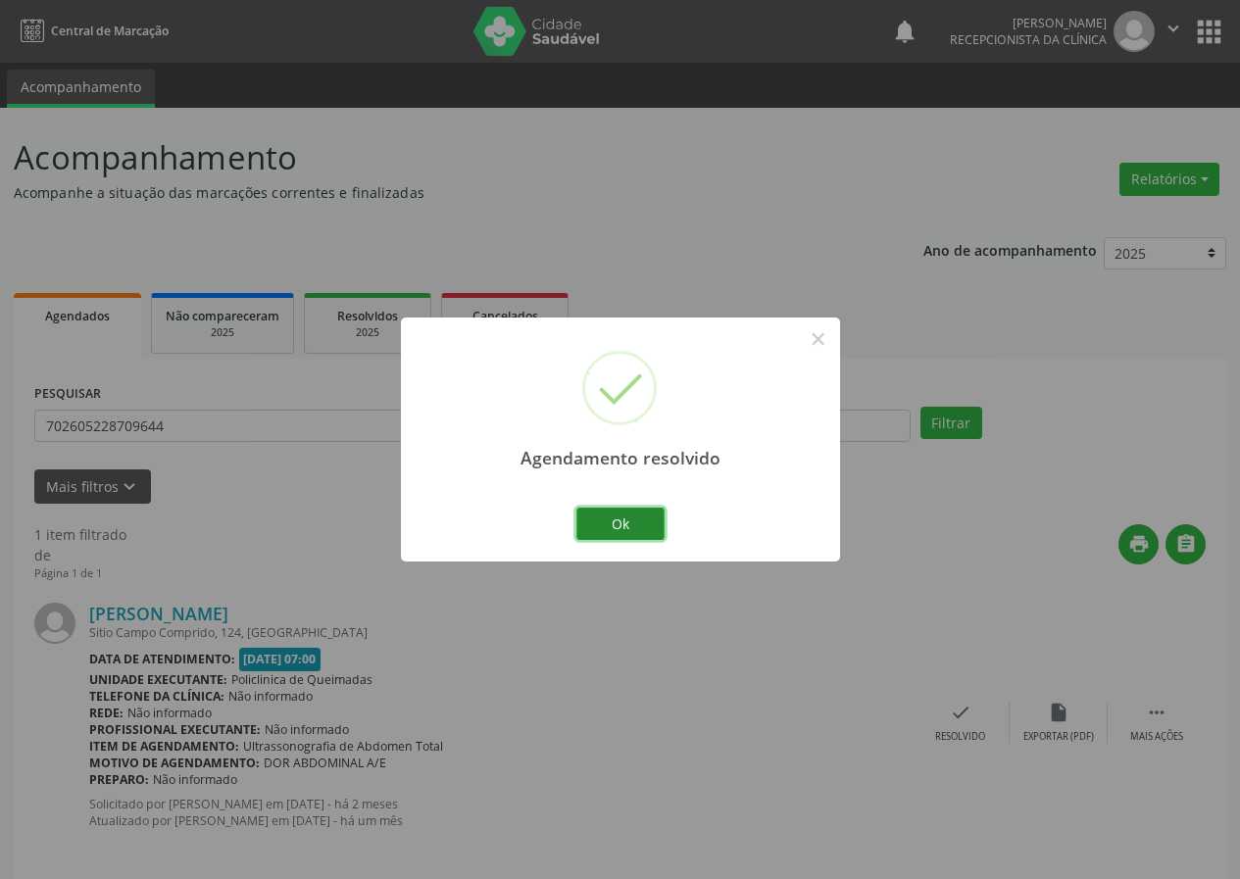
click at [601, 522] on button "Ok" at bounding box center [620, 524] width 88 height 33
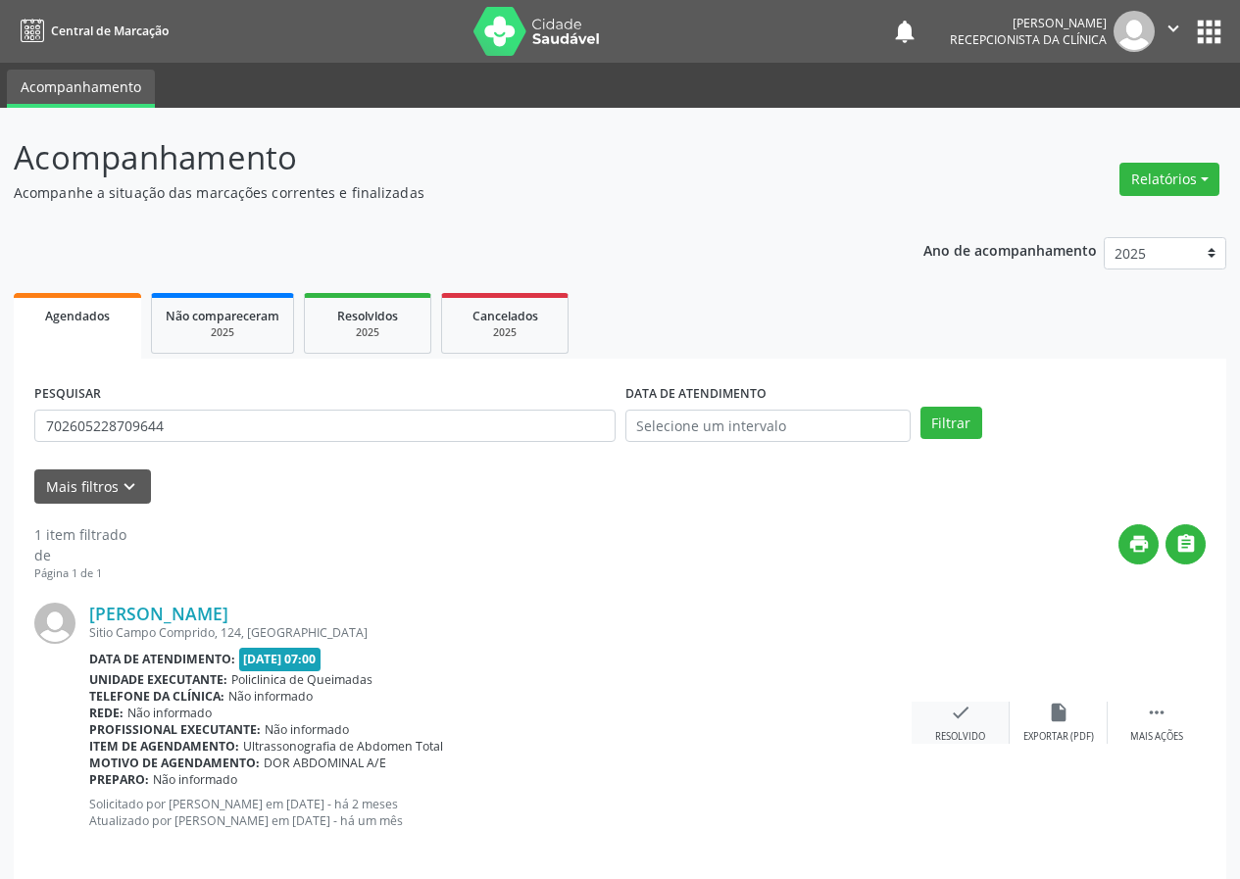
click at [977, 739] on div "Resolvido" at bounding box center [960, 737] width 50 height 14
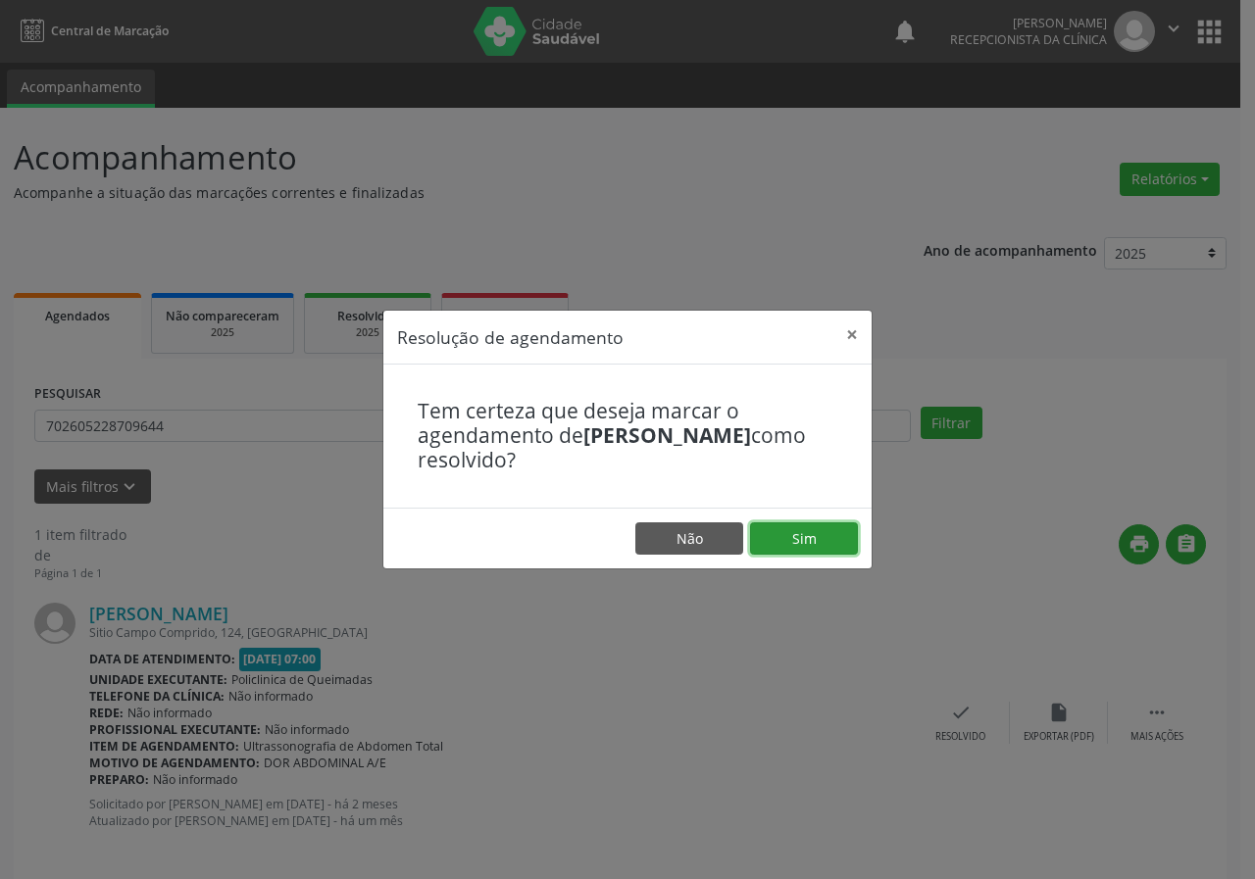
click at [831, 541] on button "Sim" at bounding box center [804, 538] width 108 height 33
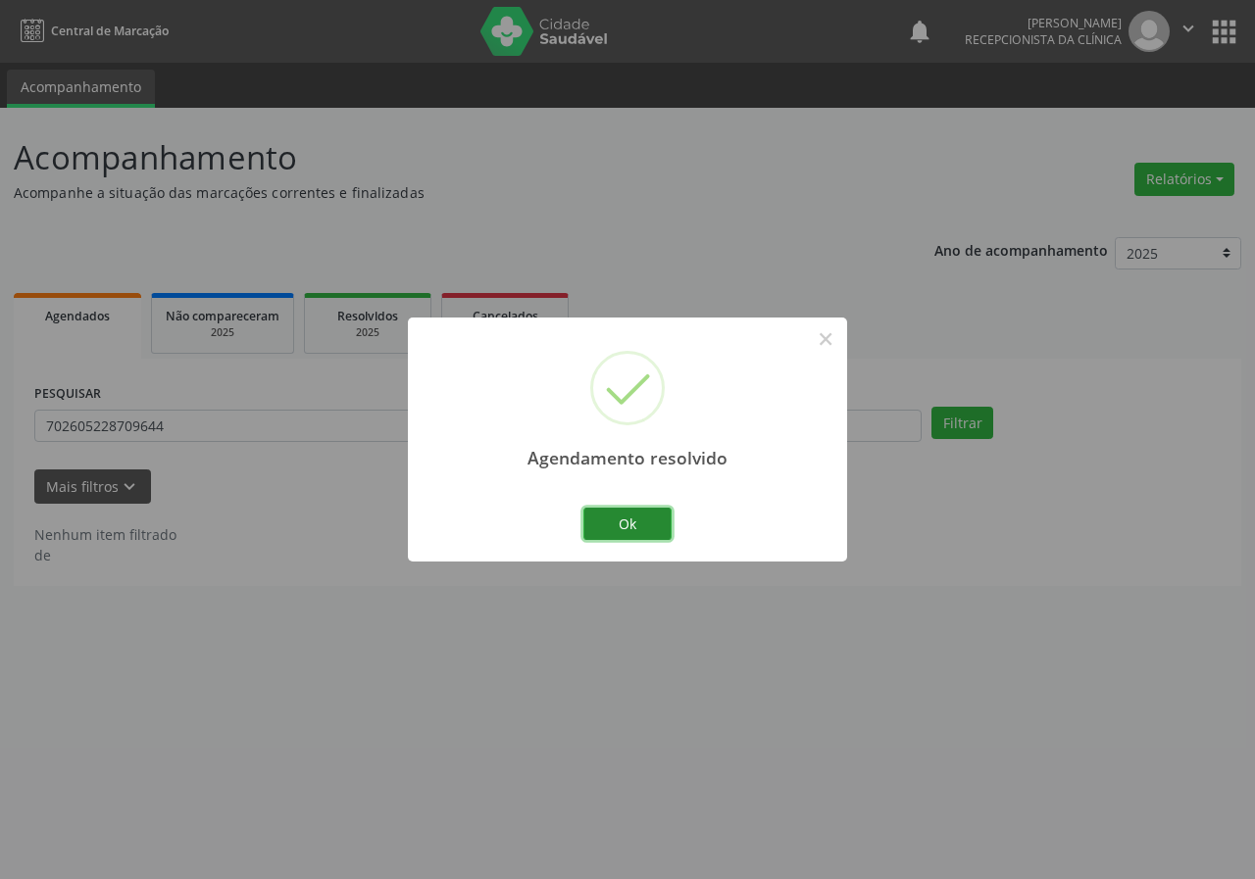
click at [629, 518] on button "Ok" at bounding box center [627, 524] width 88 height 33
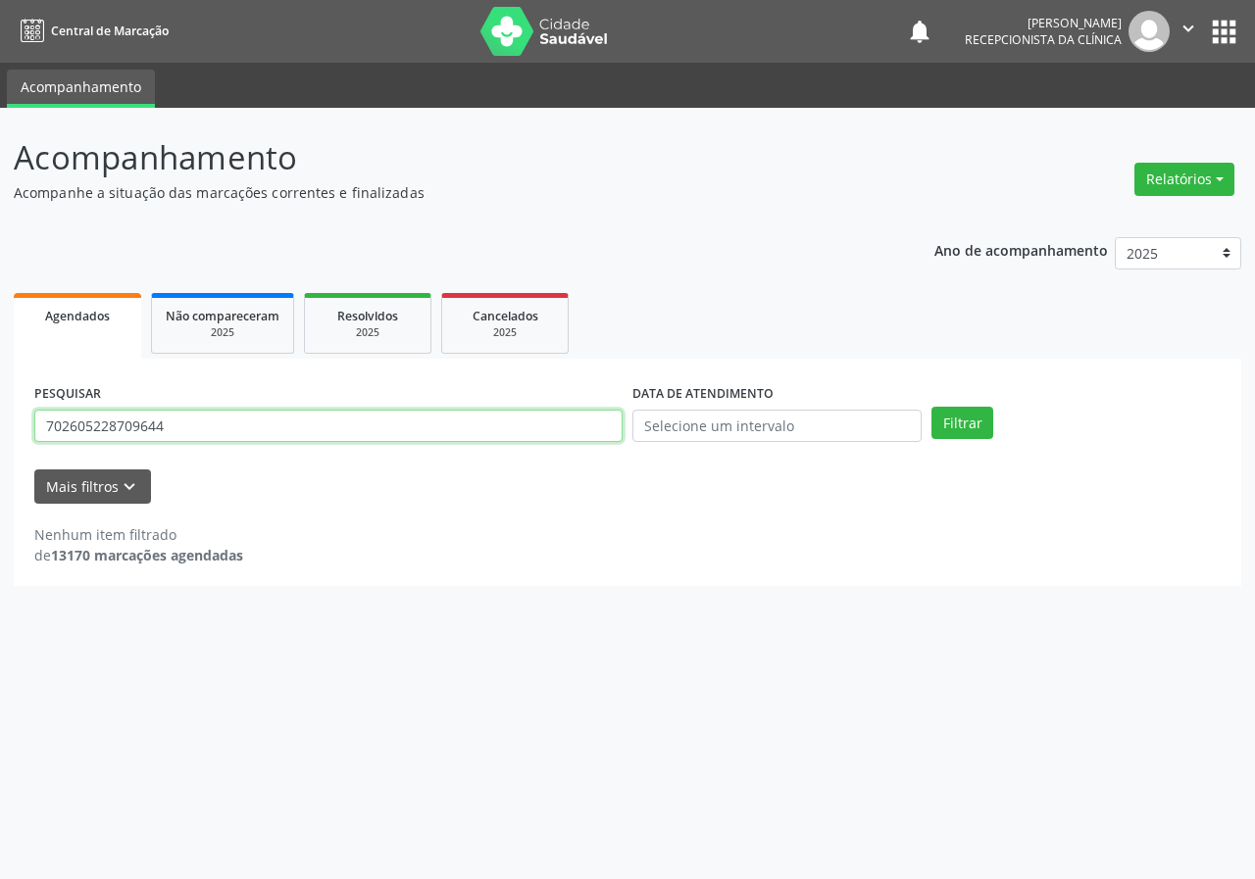
click at [201, 435] on input "702605228709644" at bounding box center [328, 426] width 588 height 33
click at [202, 434] on input "702605228709644" at bounding box center [328, 426] width 588 height 33
click at [931, 407] on button "Filtrar" at bounding box center [962, 423] width 62 height 33
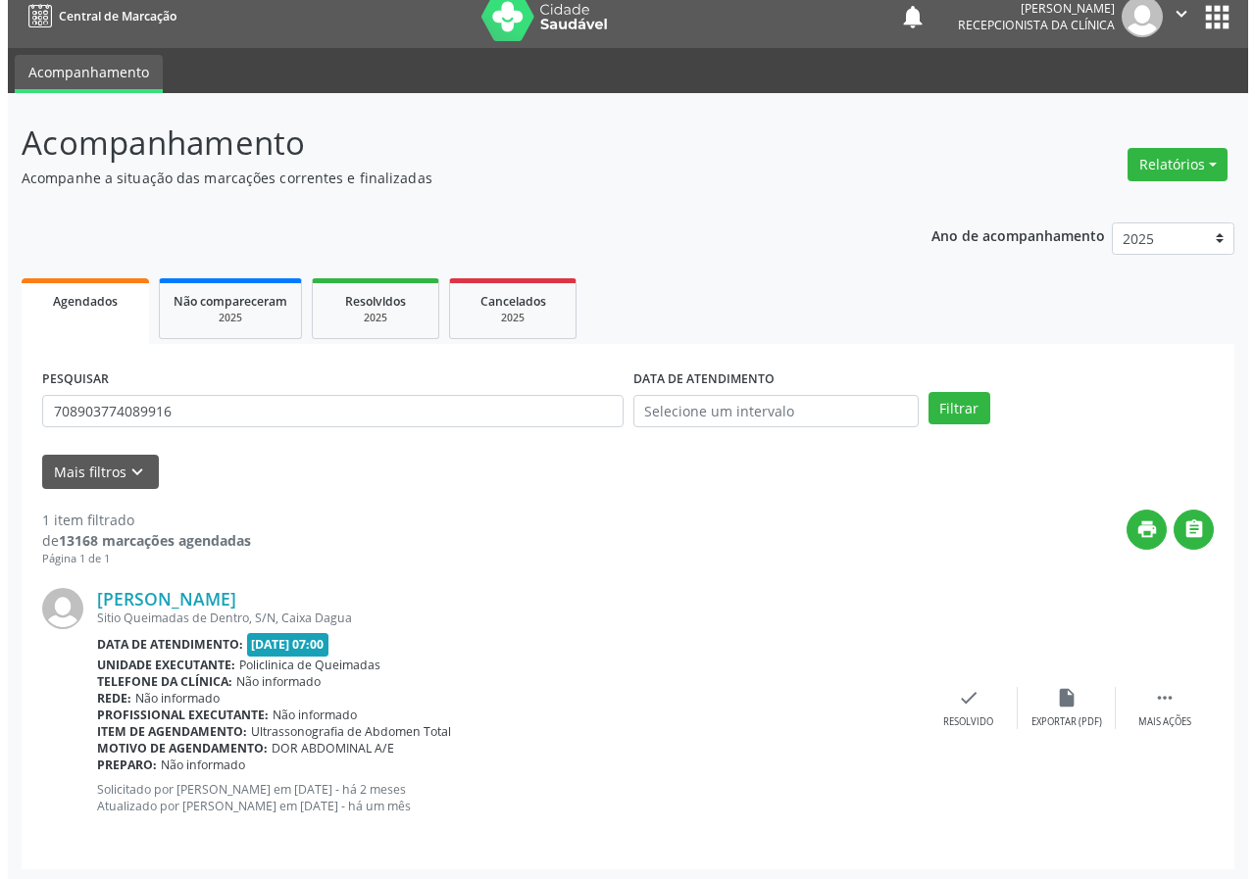
scroll to position [19, 0]
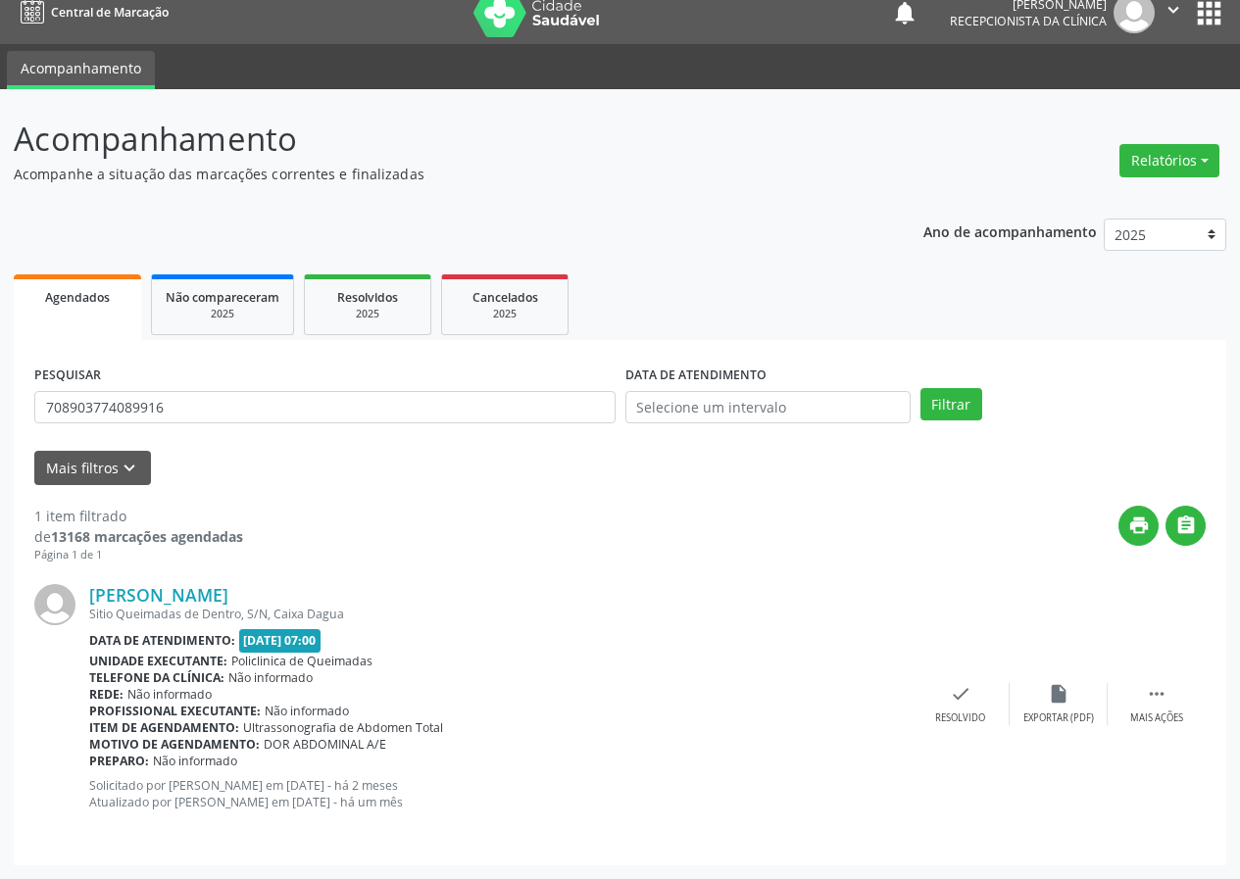
click at [973, 679] on div "[PERSON_NAME] Sitio Queimadas de Dentro, S/N, Caixa Dagua Data de atendimento: …" at bounding box center [619, 704] width 1171 height 281
click at [953, 716] on div "Resolvido" at bounding box center [960, 719] width 50 height 14
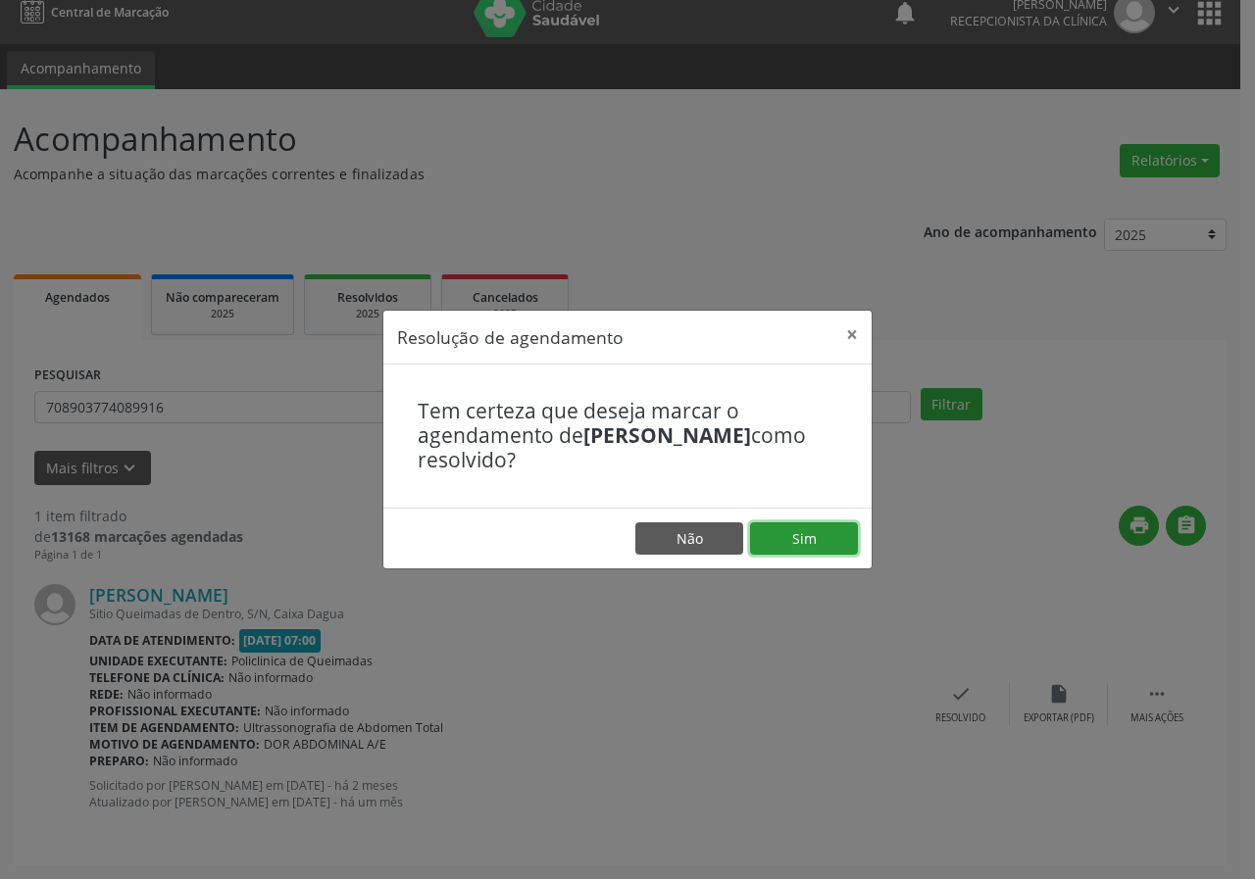
click at [827, 550] on button "Sim" at bounding box center [804, 538] width 108 height 33
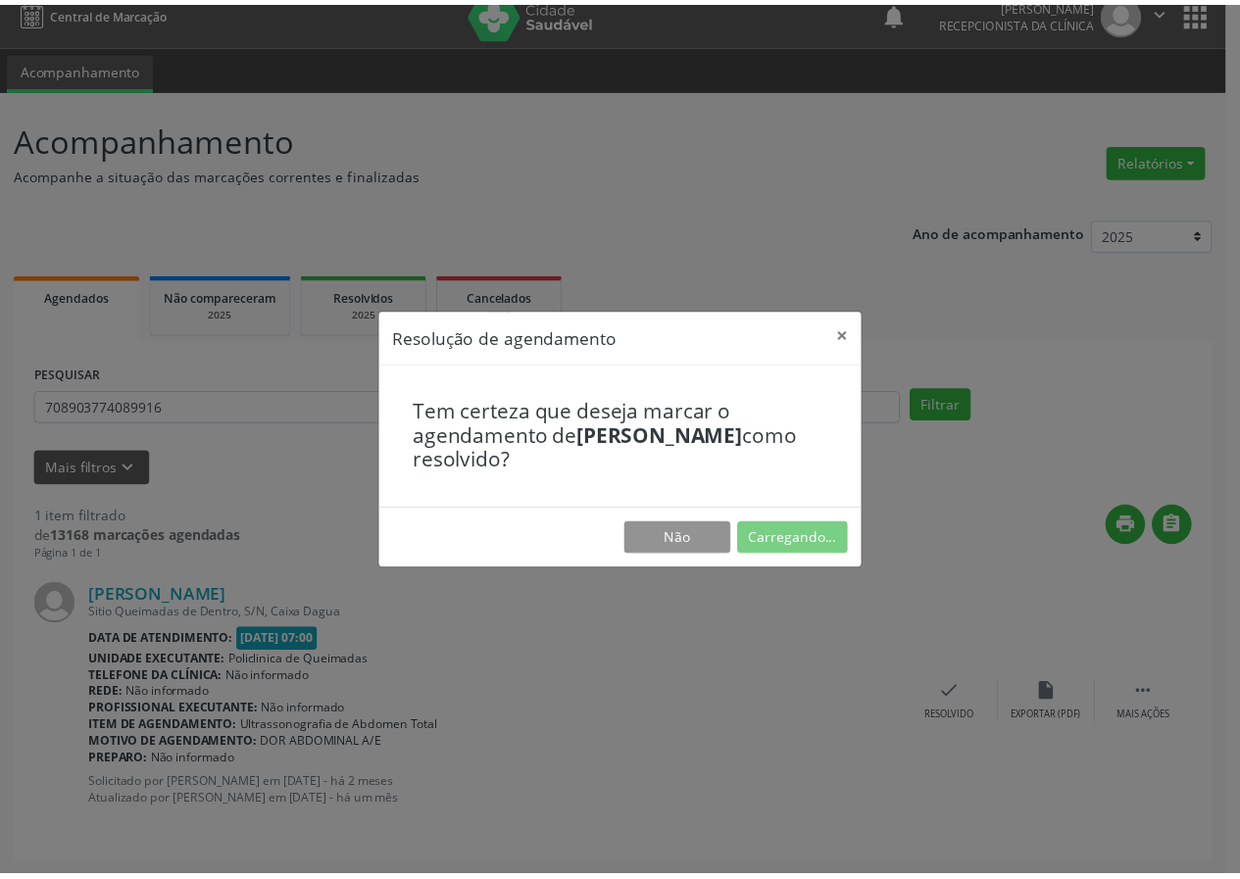
scroll to position [0, 0]
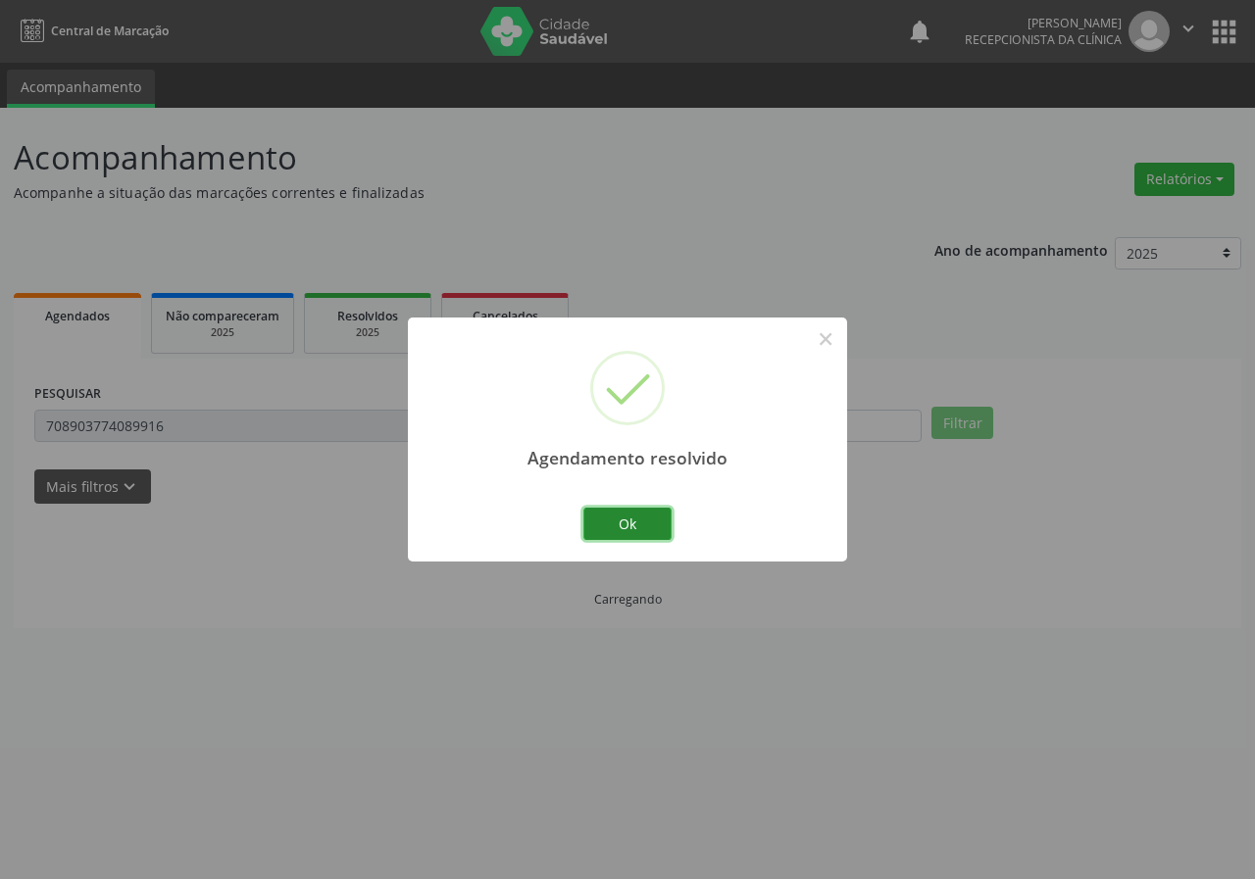
click at [623, 514] on button "Ok" at bounding box center [627, 524] width 88 height 33
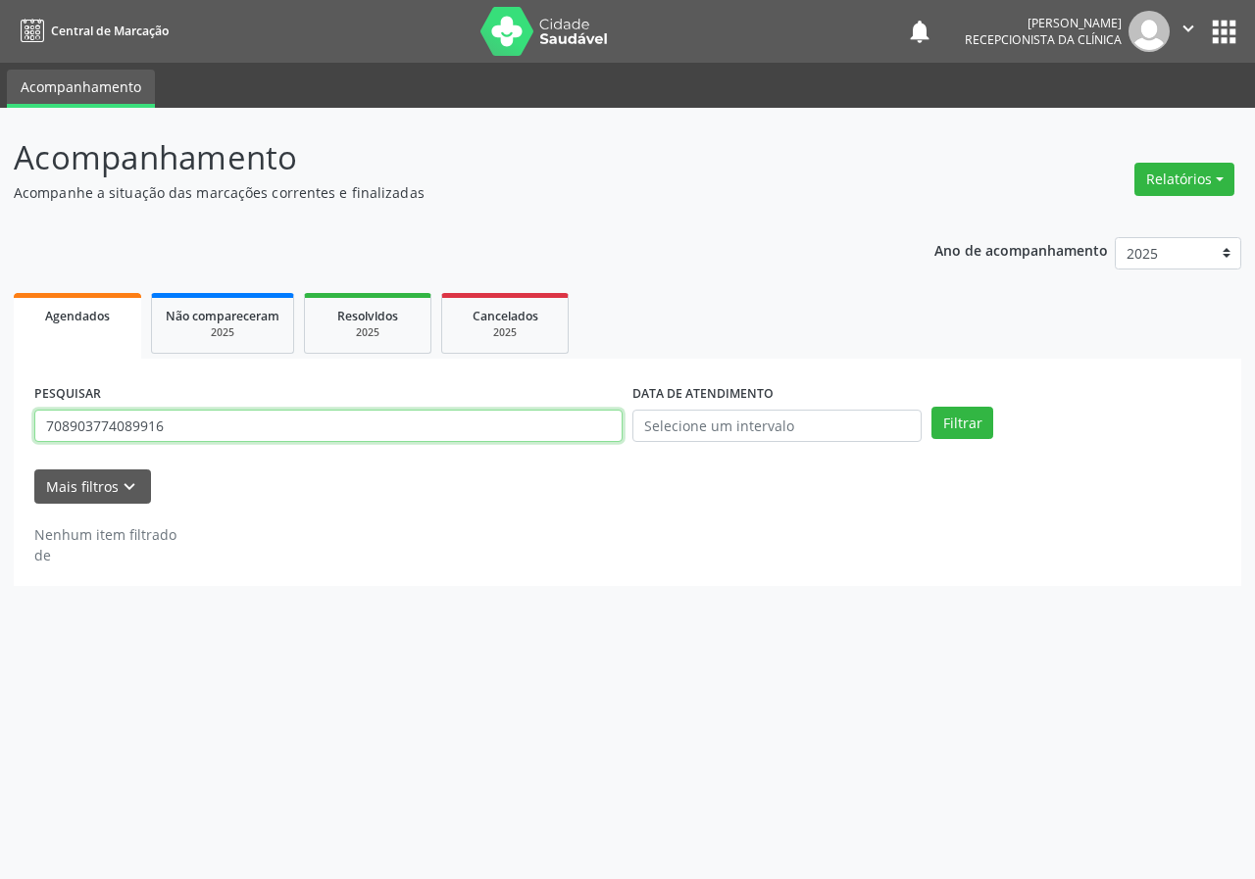
click at [290, 421] on input "708903774089916" at bounding box center [328, 426] width 588 height 33
click at [931, 407] on button "Filtrar" at bounding box center [962, 423] width 62 height 33
click at [289, 425] on input "704800570763541," at bounding box center [328, 426] width 588 height 33
click at [931, 407] on button "Filtrar" at bounding box center [962, 423] width 62 height 33
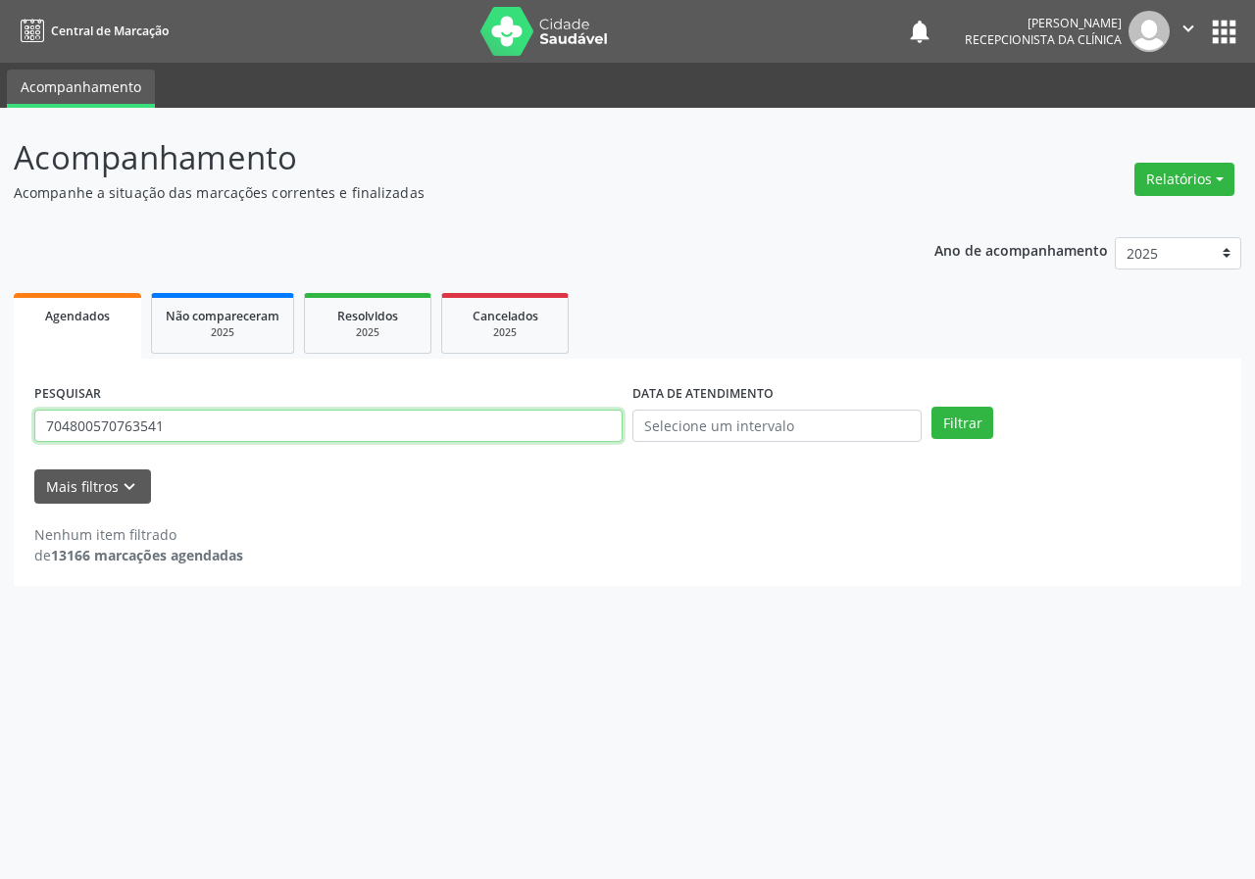
click at [168, 430] on input "704800570763541" at bounding box center [328, 426] width 588 height 33
click at [931, 407] on button "Filtrar" at bounding box center [962, 423] width 62 height 33
click at [169, 421] on input "704800570763541" at bounding box center [328, 426] width 588 height 33
click at [931, 407] on button "Filtrar" at bounding box center [962, 423] width 62 height 33
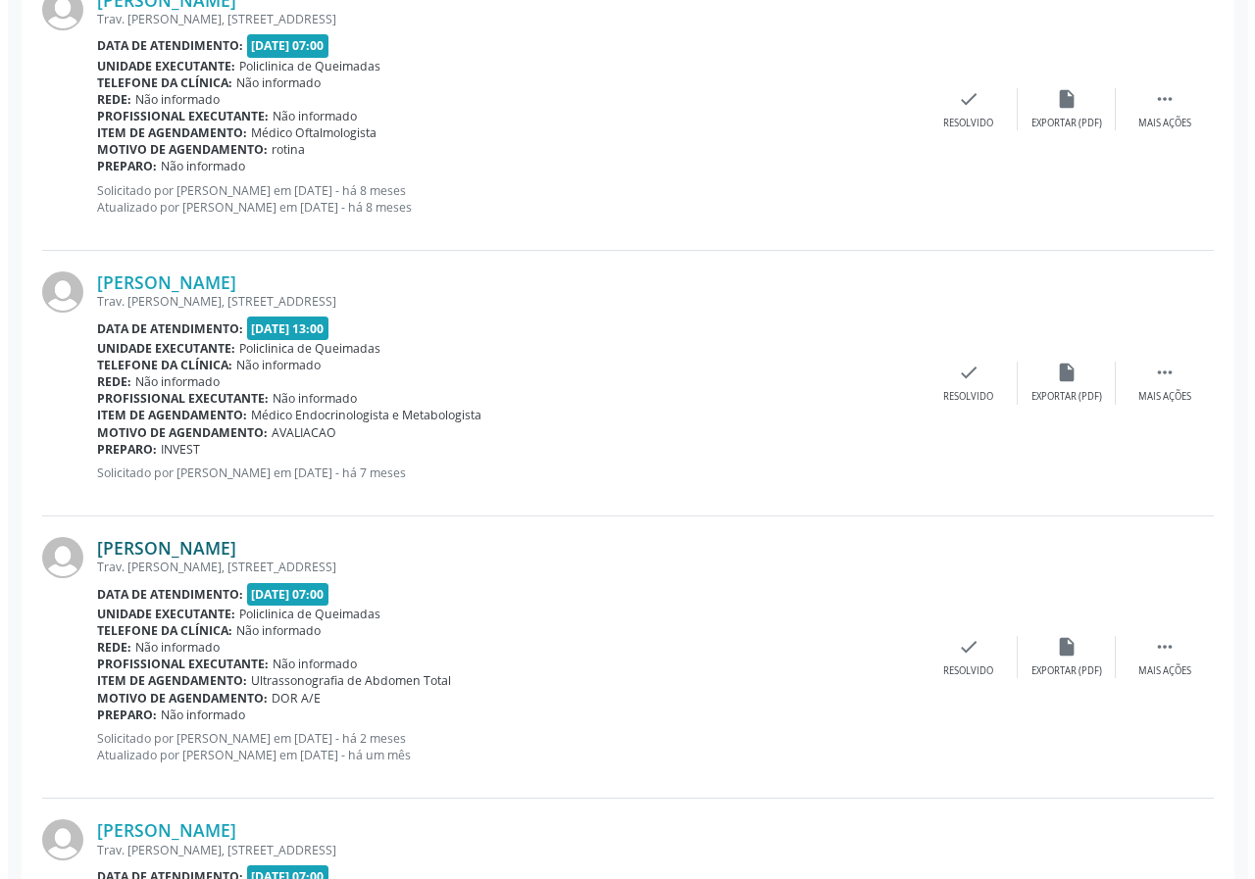
scroll to position [636, 0]
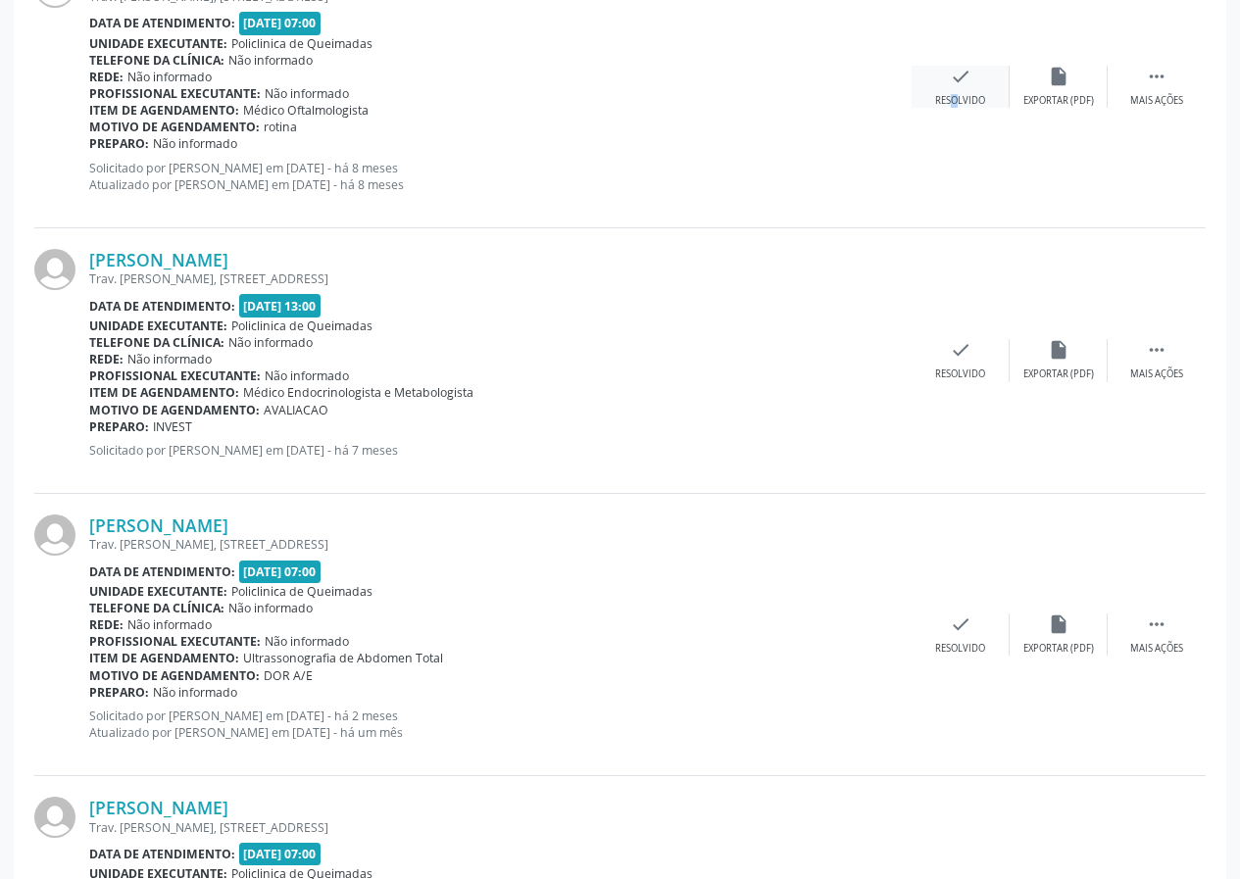
click at [938, 89] on div "check Resolvido" at bounding box center [961, 87] width 98 height 42
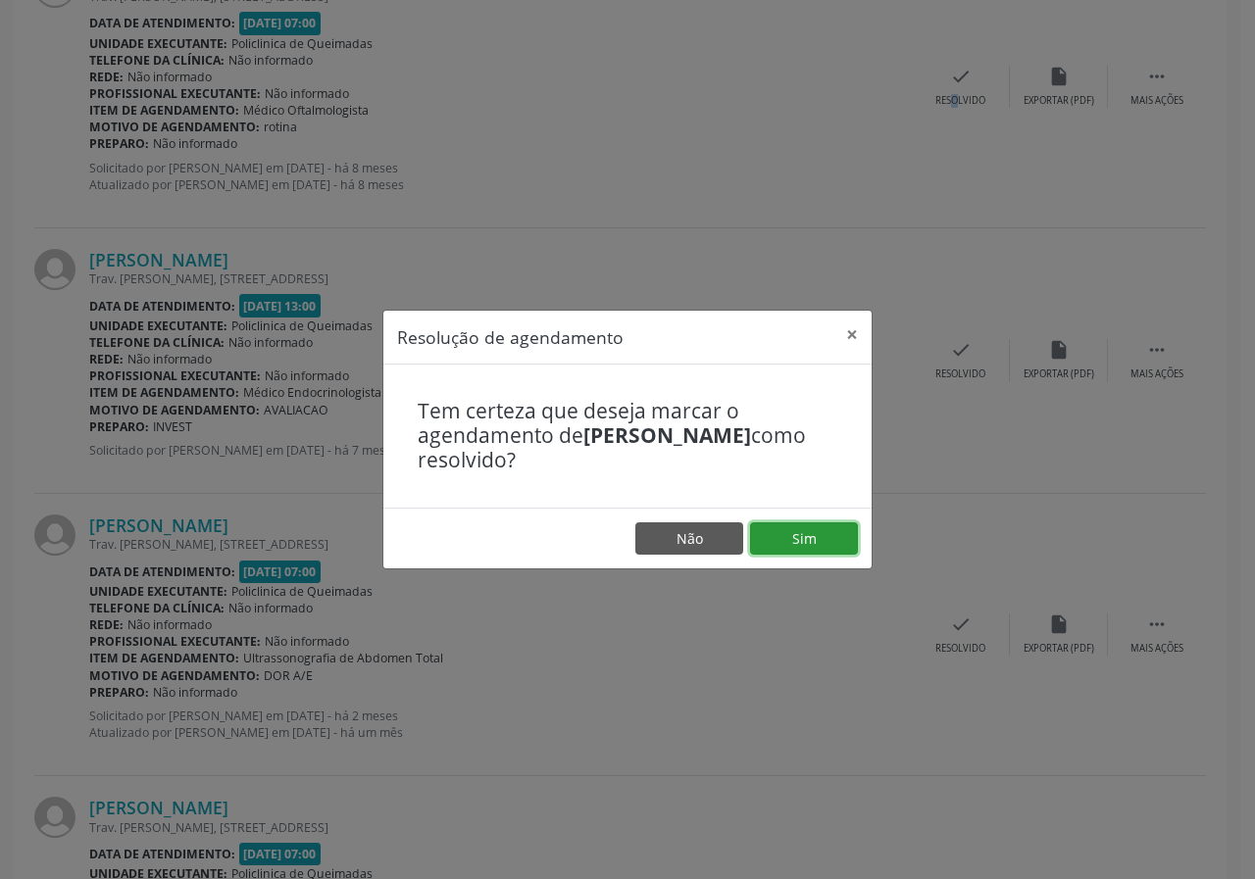
click at [845, 527] on button "Sim" at bounding box center [804, 538] width 108 height 33
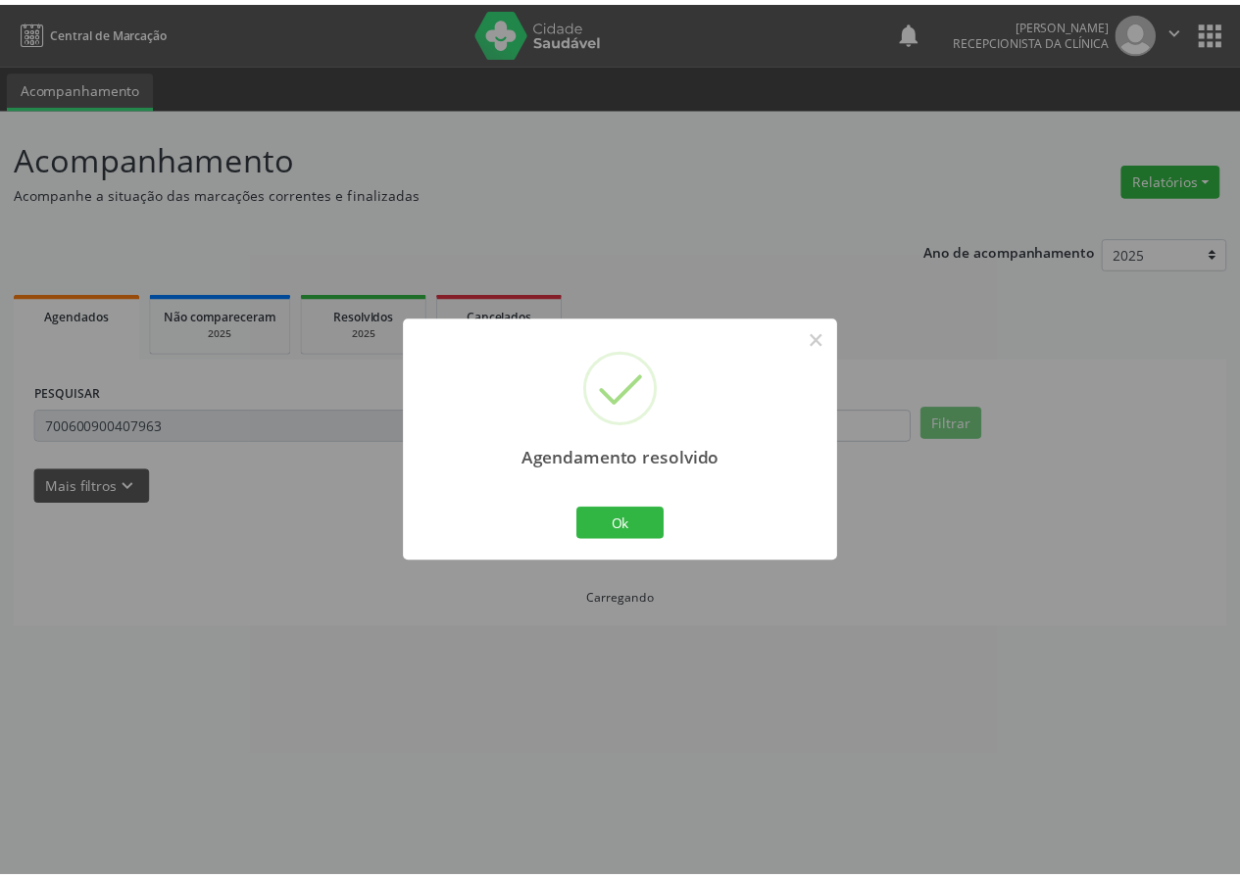
scroll to position [0, 0]
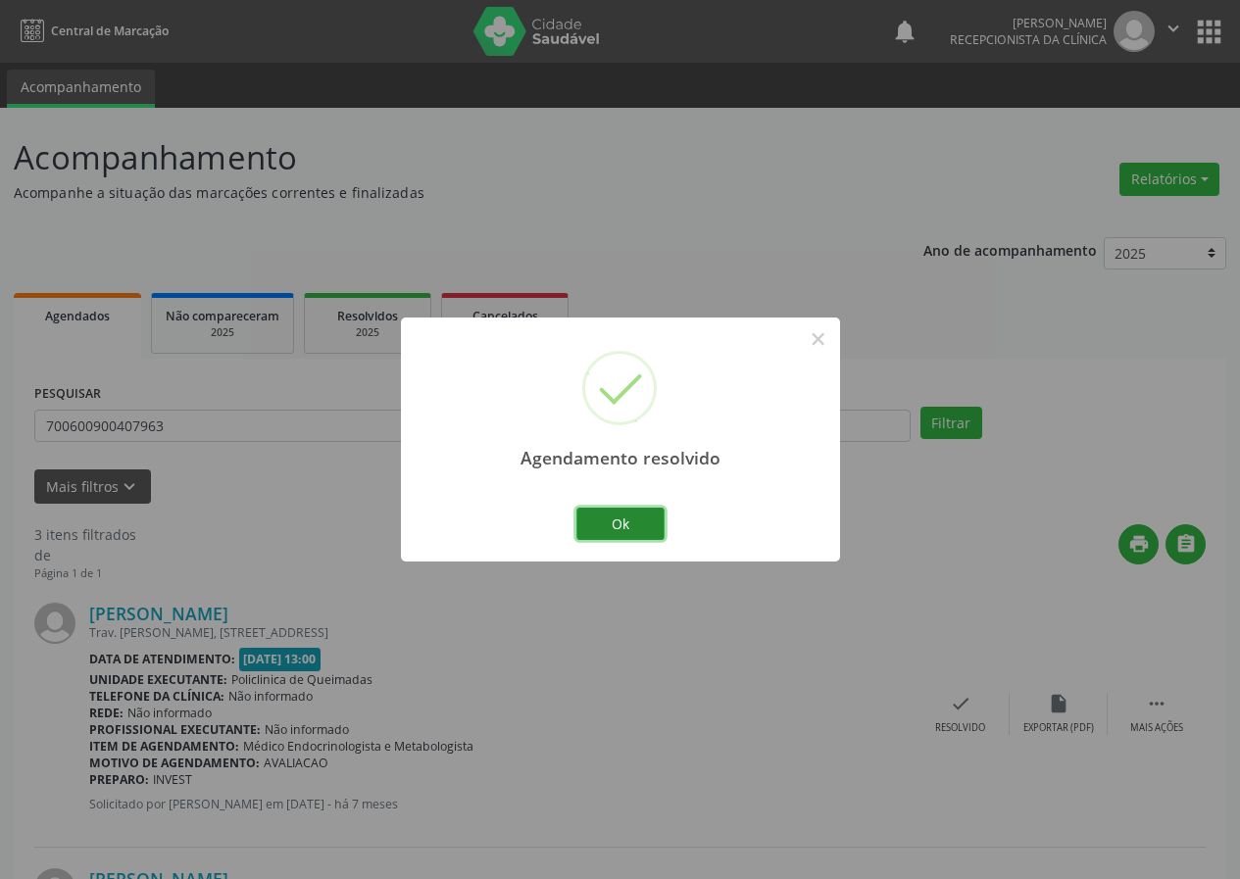
click at [644, 522] on button "Ok" at bounding box center [620, 524] width 88 height 33
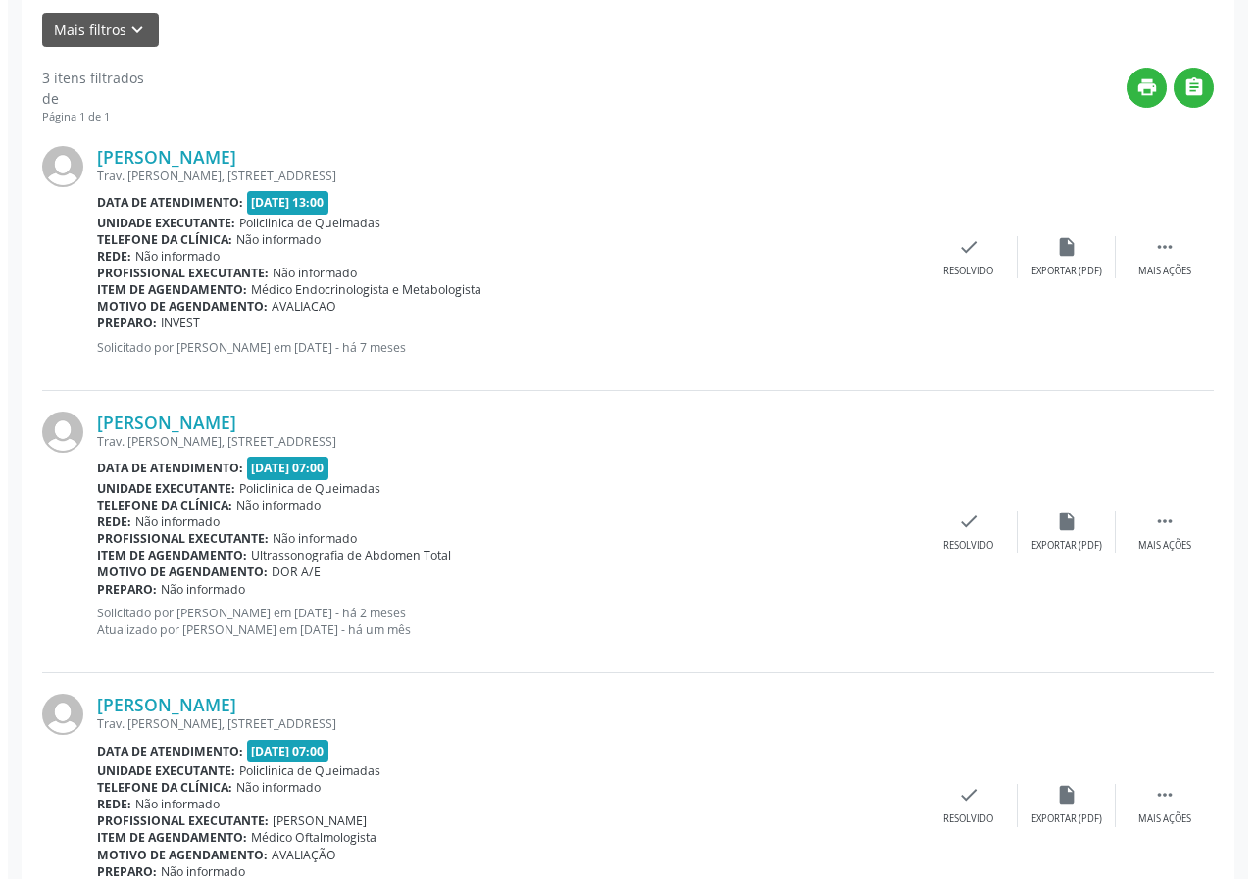
scroll to position [550, 0]
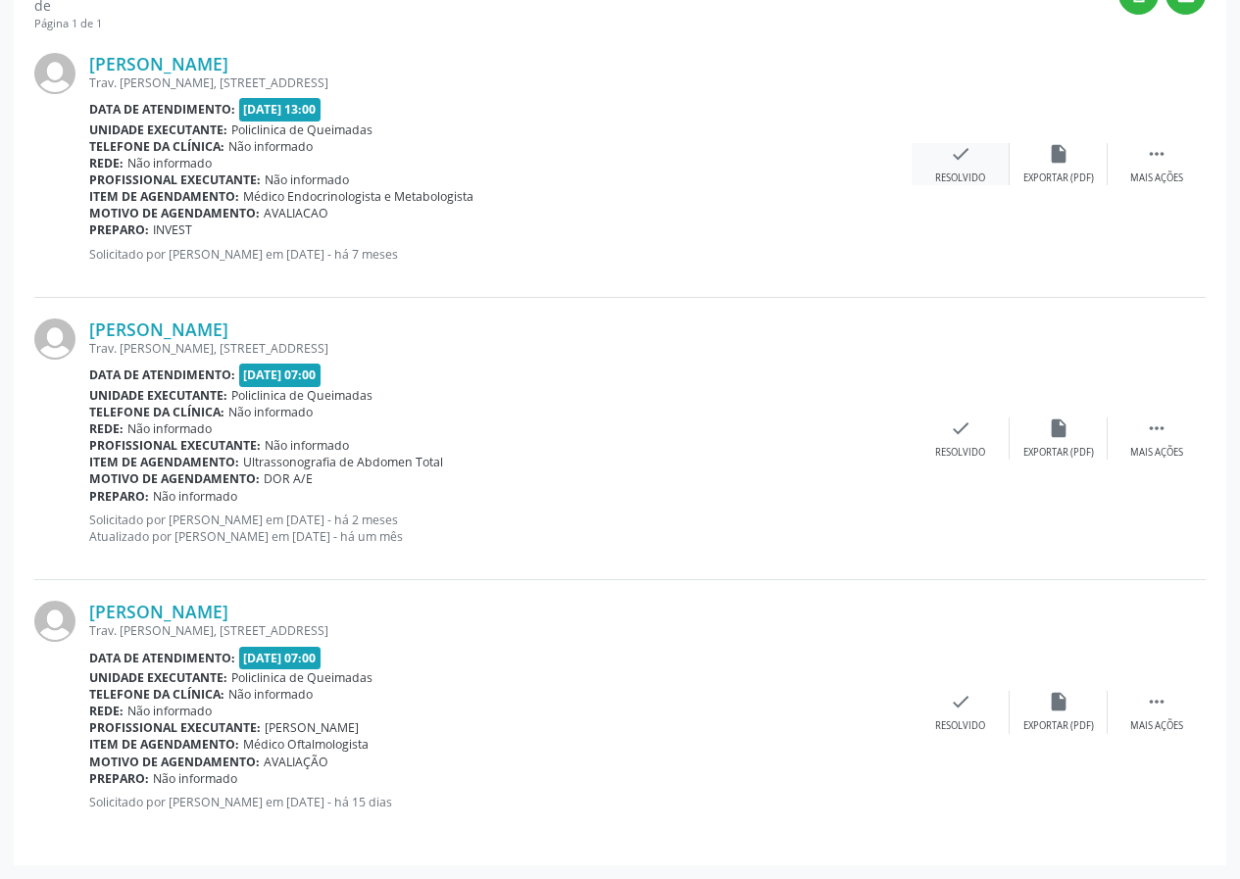
click at [972, 170] on div "check Resolvido" at bounding box center [961, 164] width 98 height 42
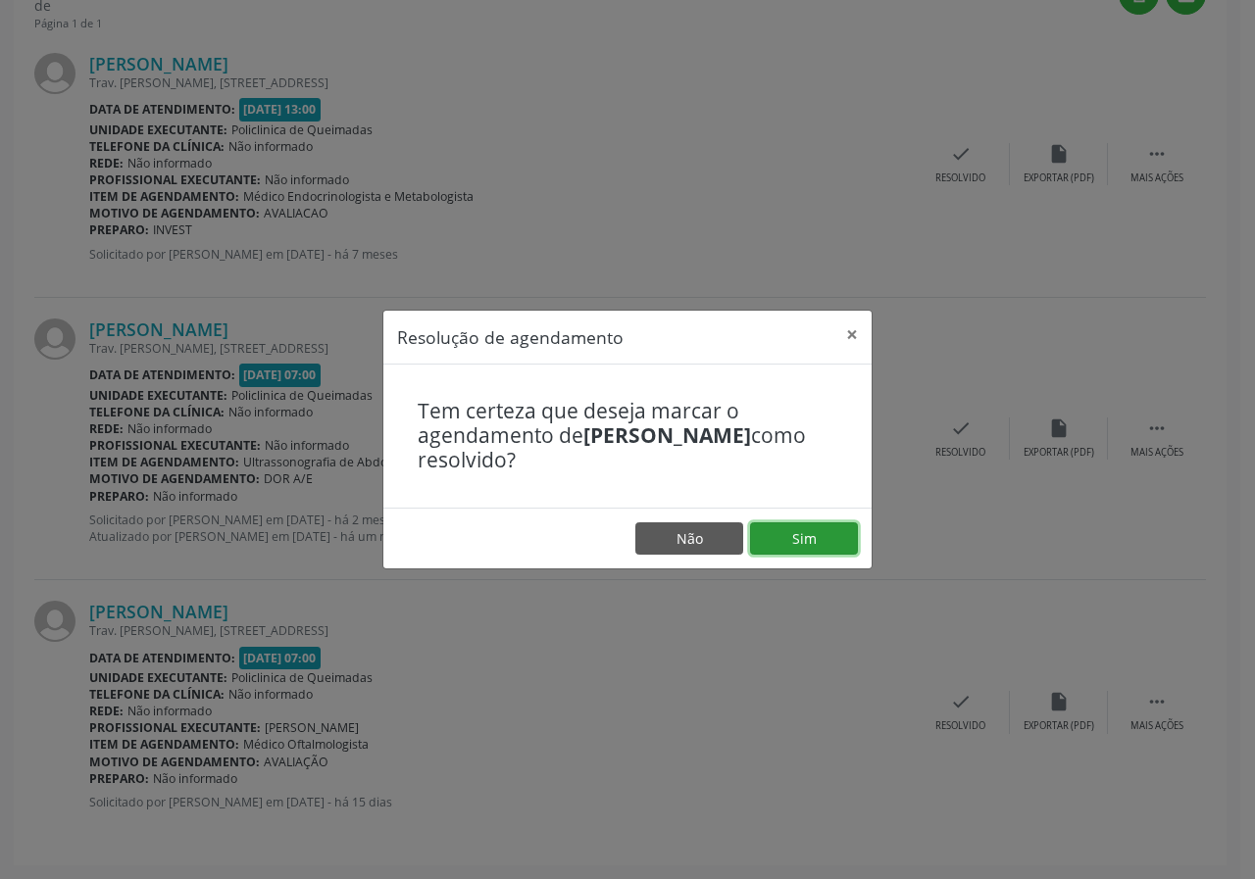
click at [808, 536] on button "Sim" at bounding box center [804, 538] width 108 height 33
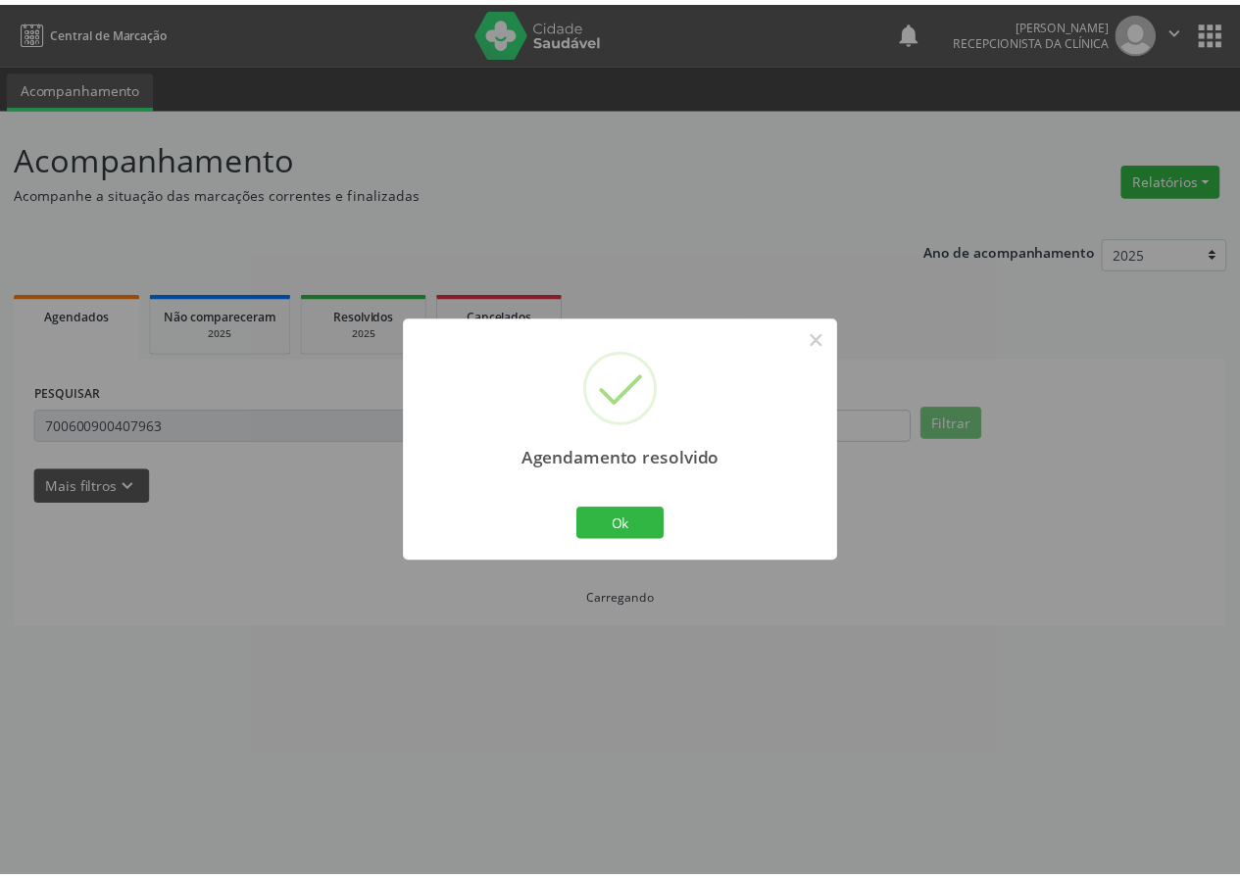
scroll to position [0, 0]
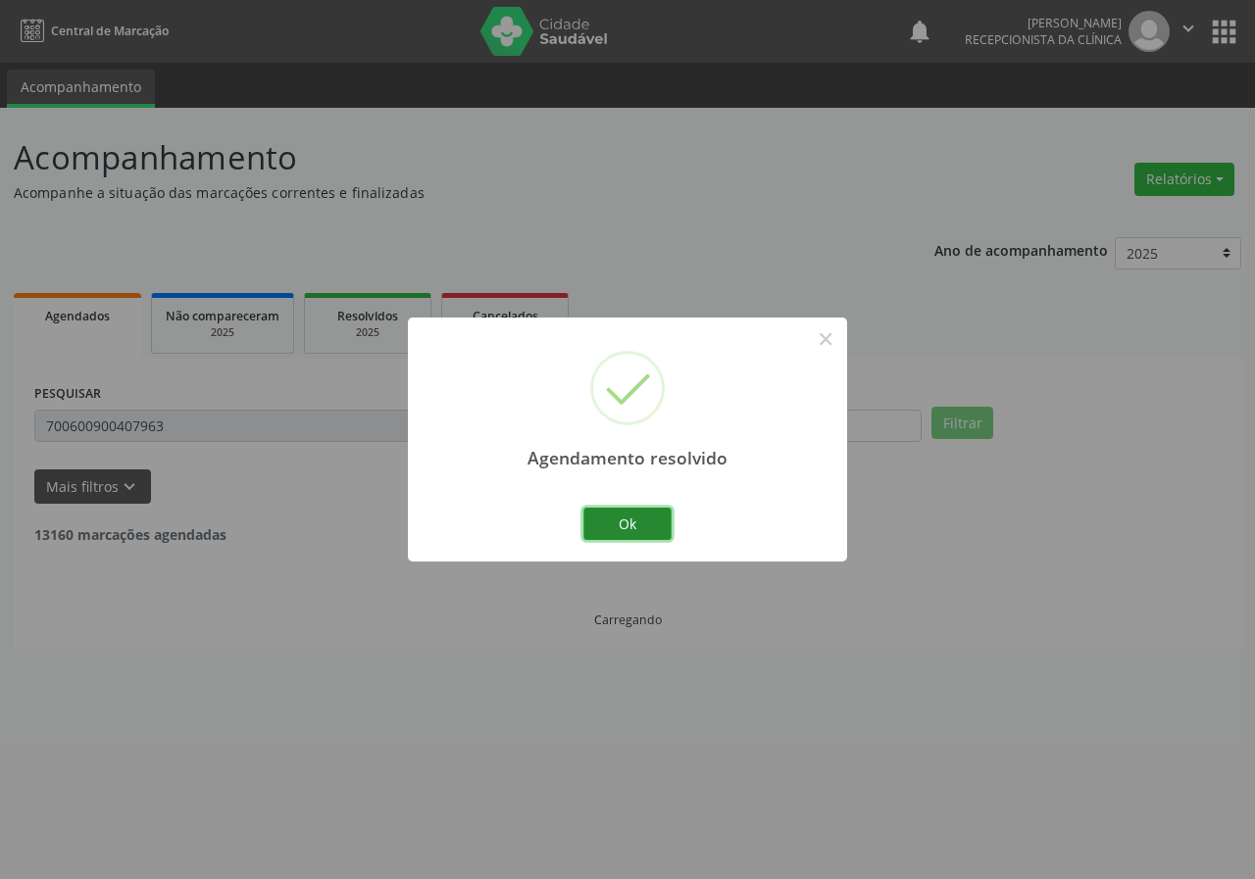
click at [628, 515] on button "Ok" at bounding box center [627, 524] width 88 height 33
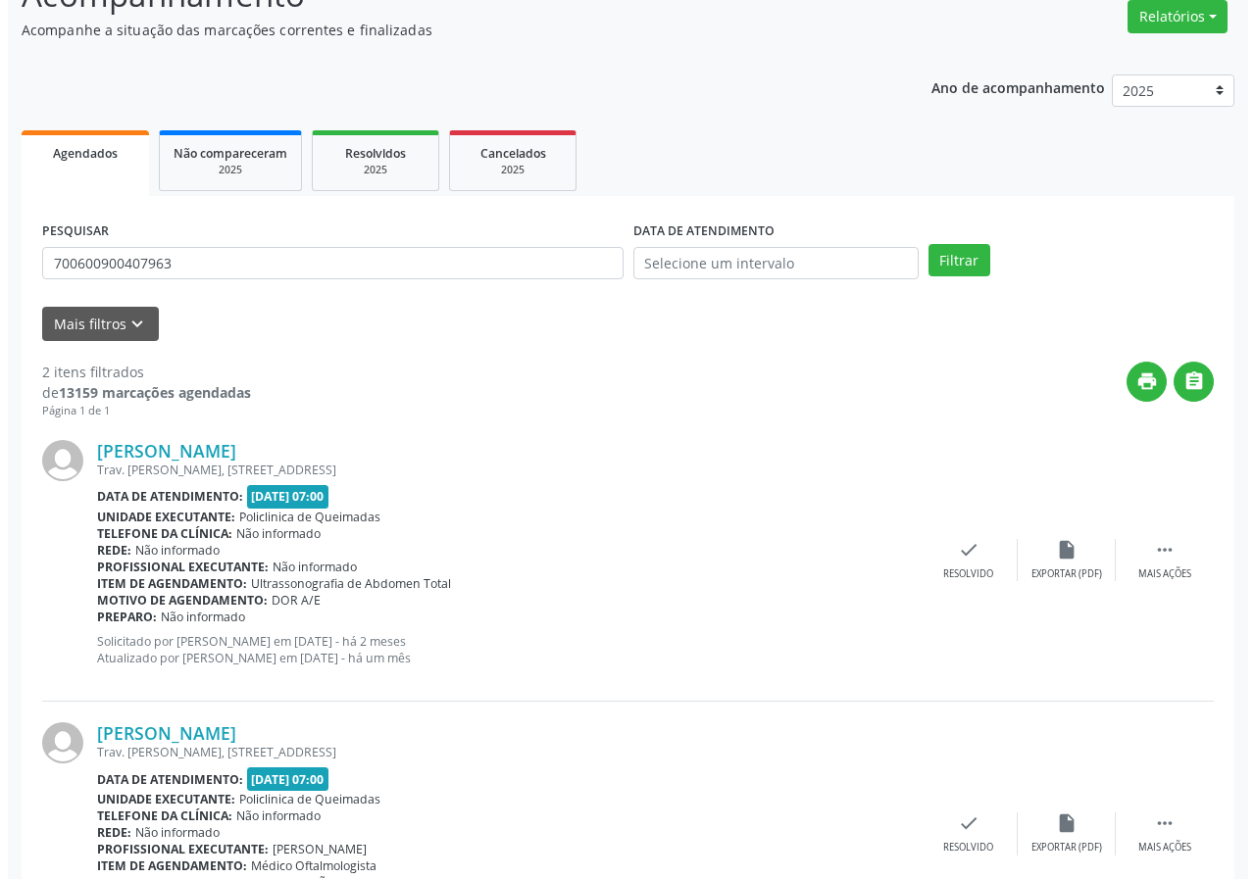
scroll to position [284, 0]
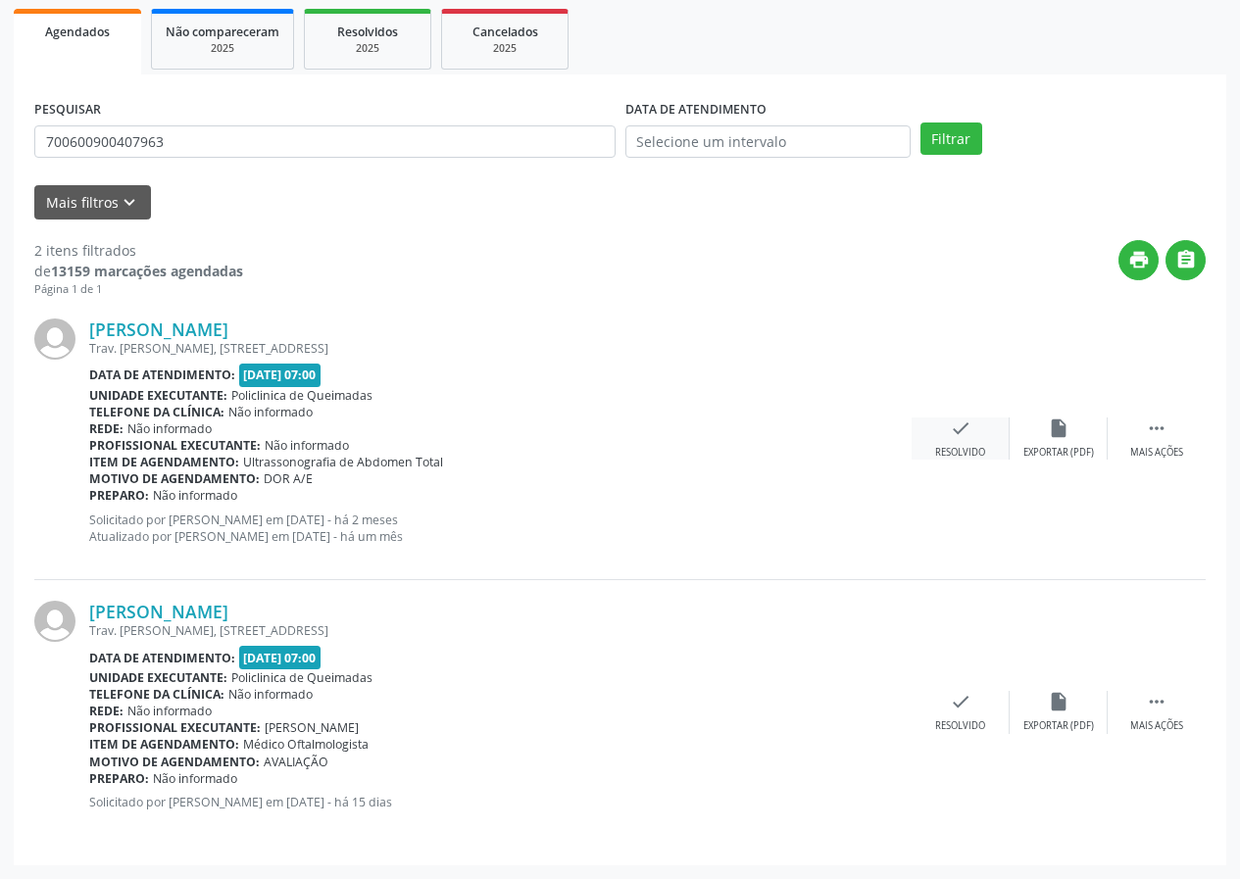
click at [944, 439] on div "check Resolvido" at bounding box center [961, 439] width 98 height 42
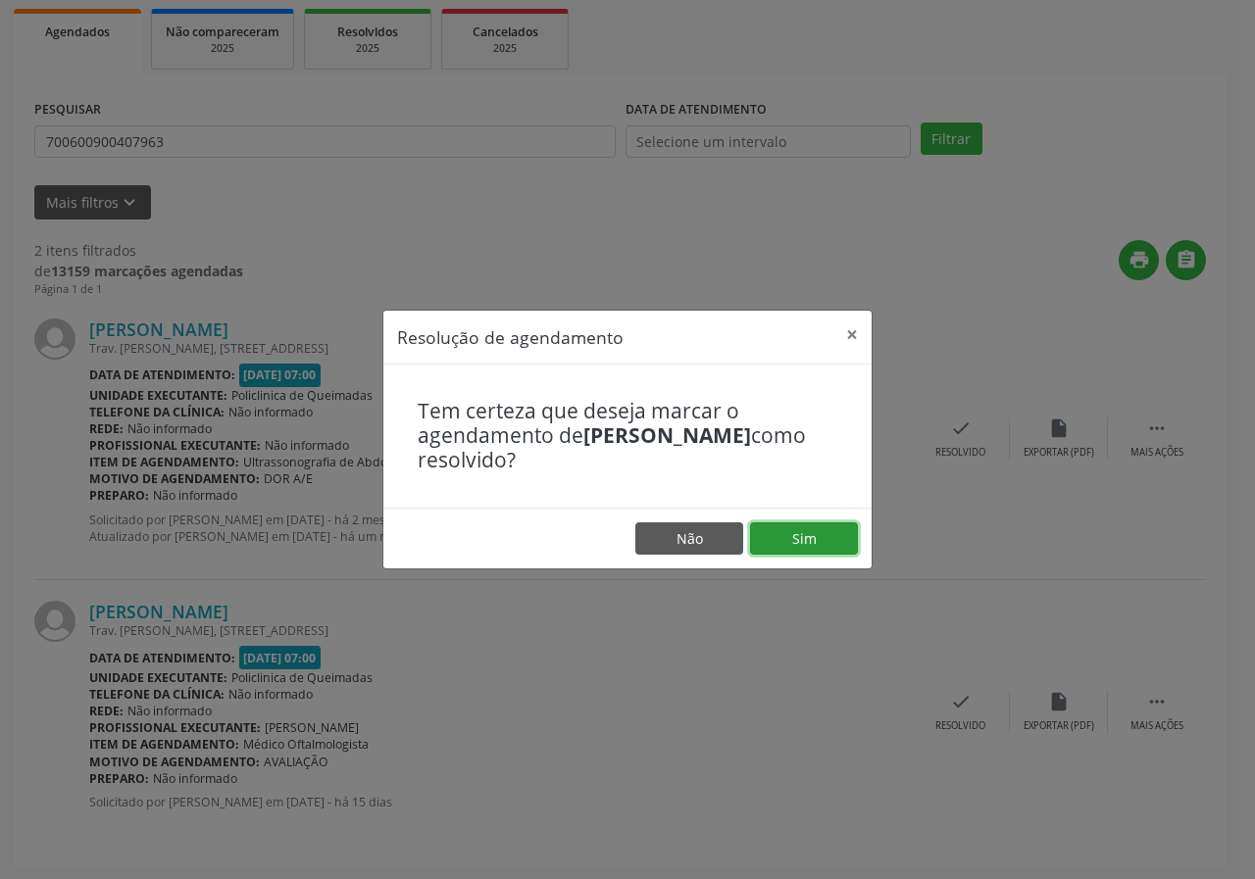
click at [813, 534] on button "Sim" at bounding box center [804, 538] width 108 height 33
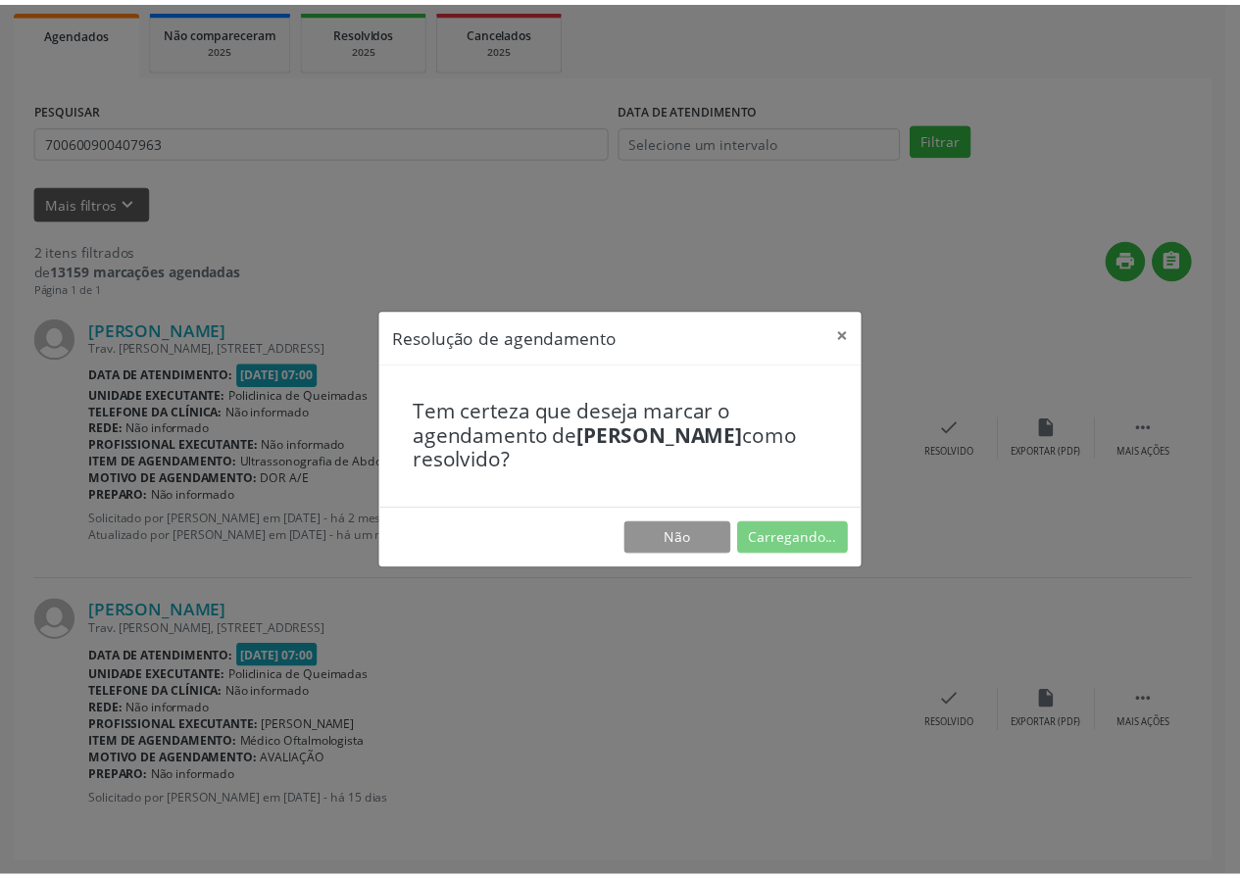
scroll to position [0, 0]
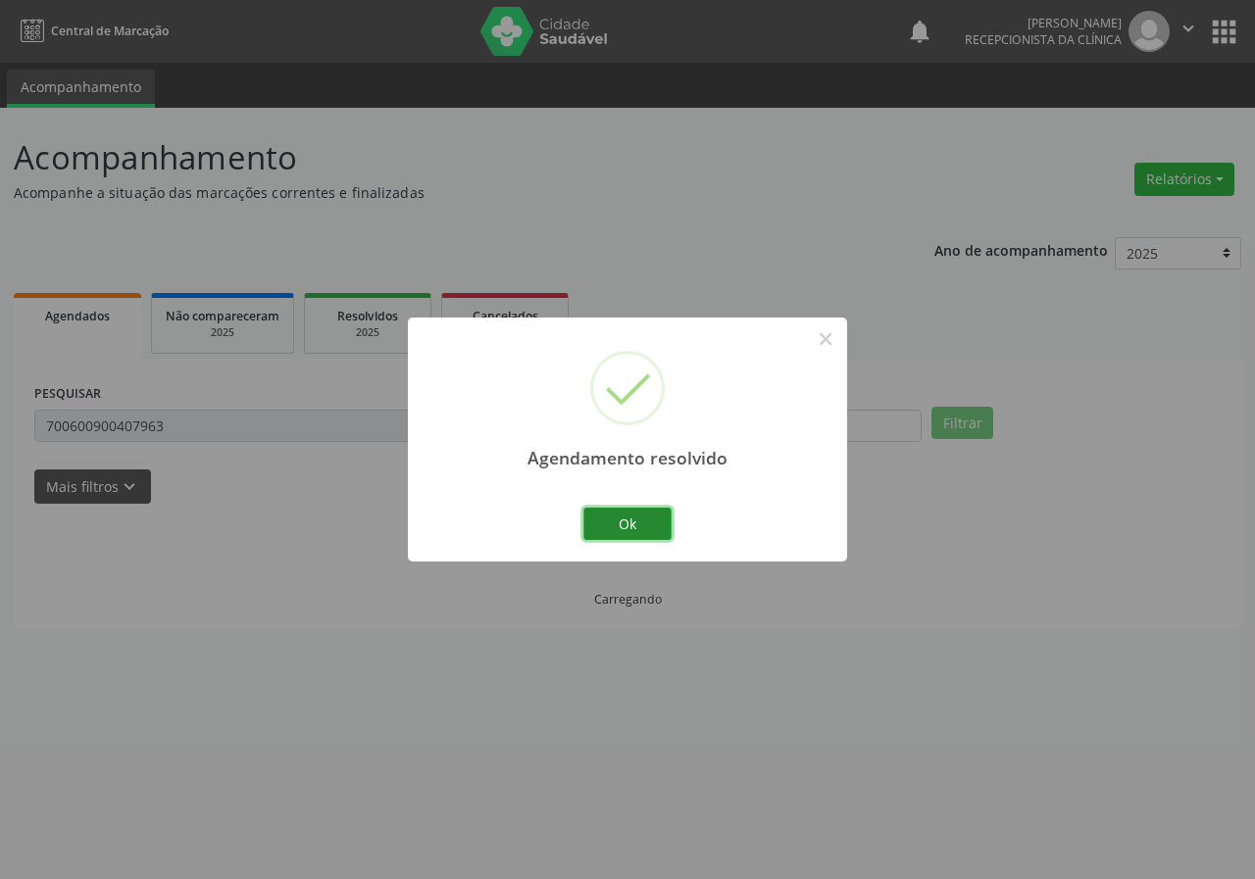
click at [636, 531] on button "Ok" at bounding box center [627, 524] width 88 height 33
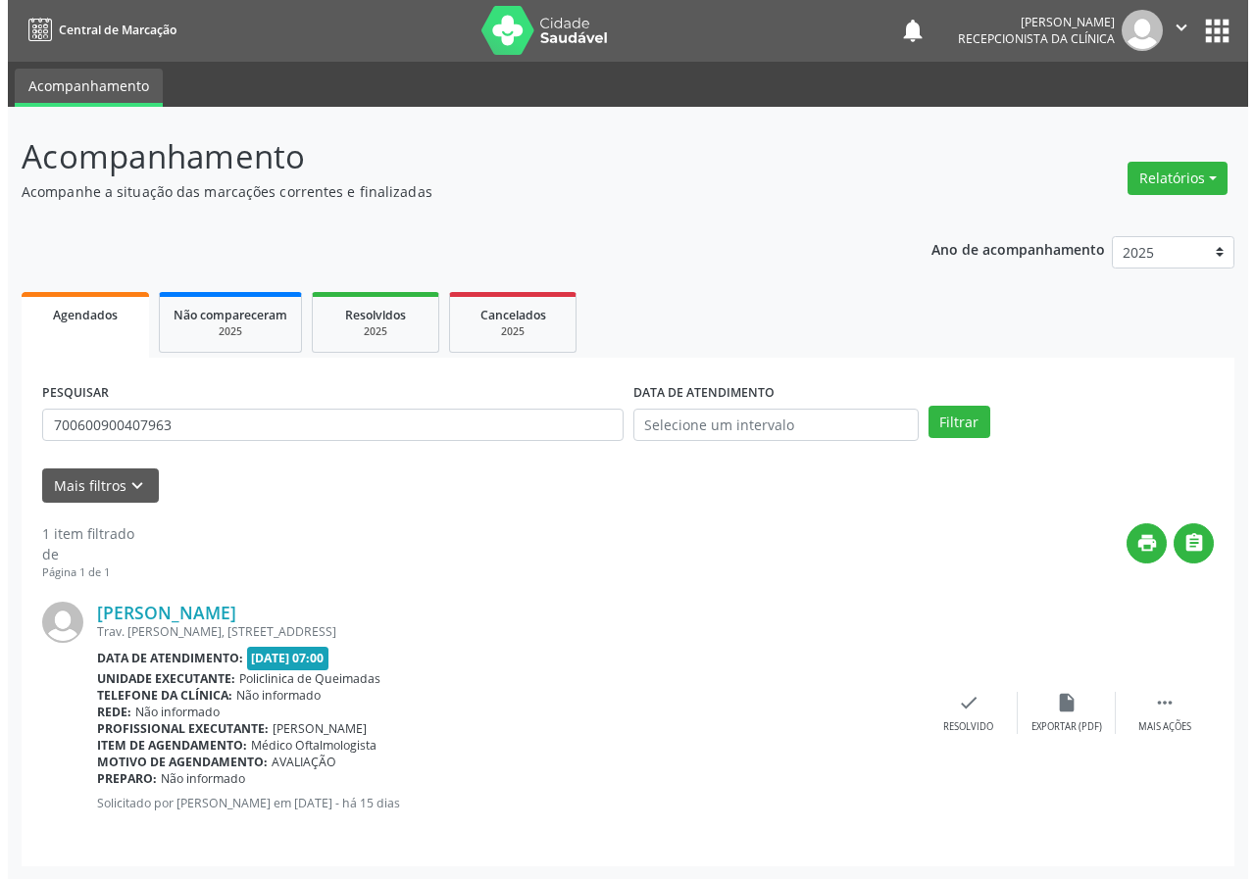
scroll to position [2, 0]
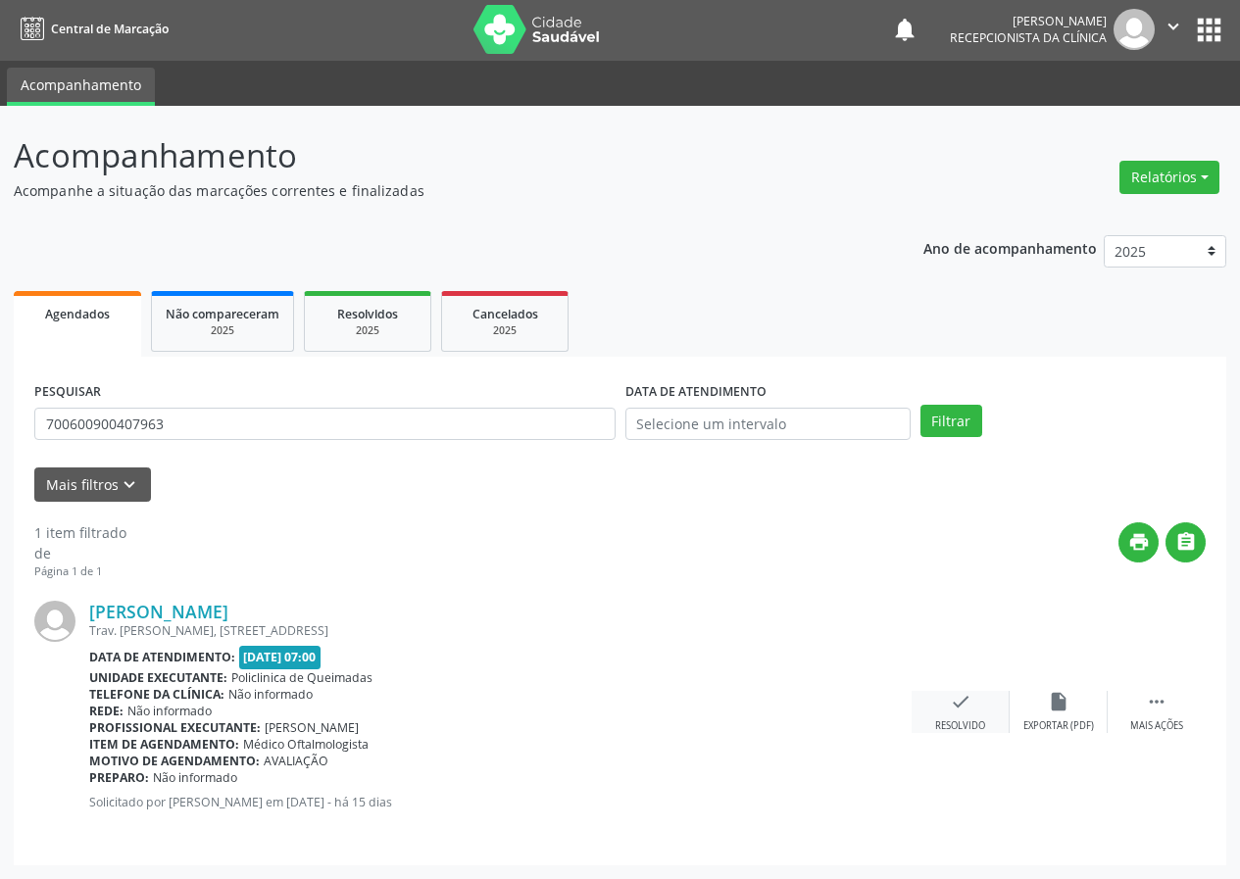
click at [939, 691] on div "check Resolvido" at bounding box center [961, 712] width 98 height 42
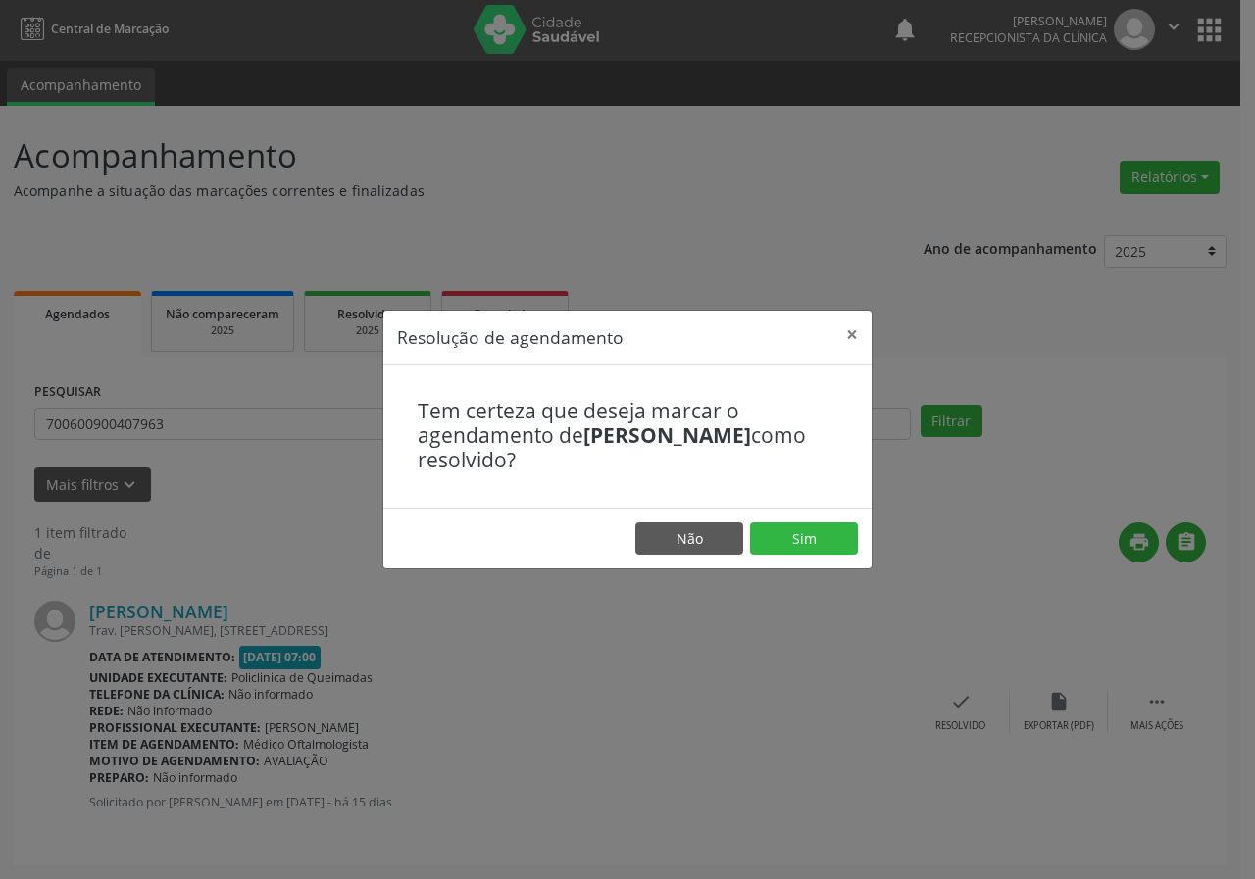
click at [838, 558] on footer "Não Sim" at bounding box center [627, 539] width 488 height 62
click at [824, 545] on button "Sim" at bounding box center [804, 538] width 108 height 33
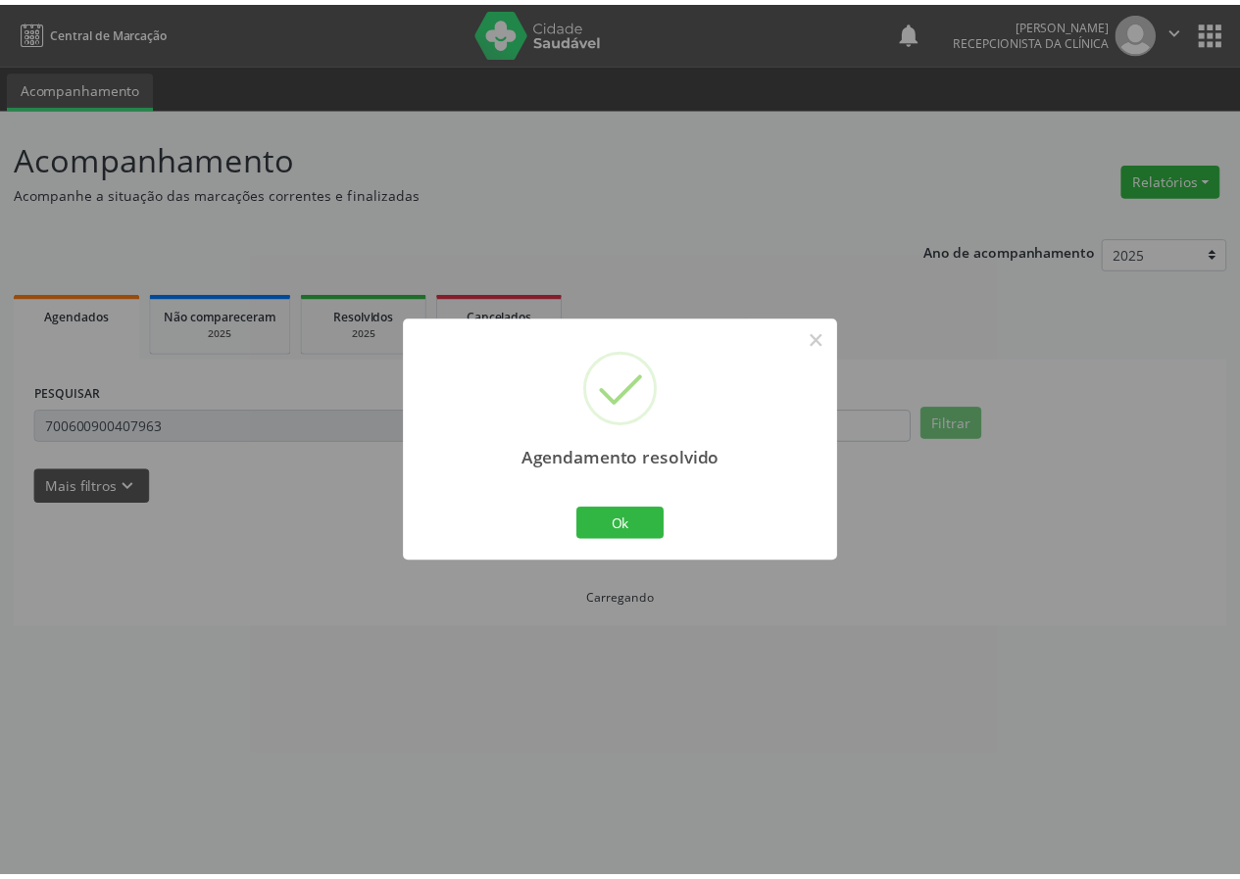
scroll to position [0, 0]
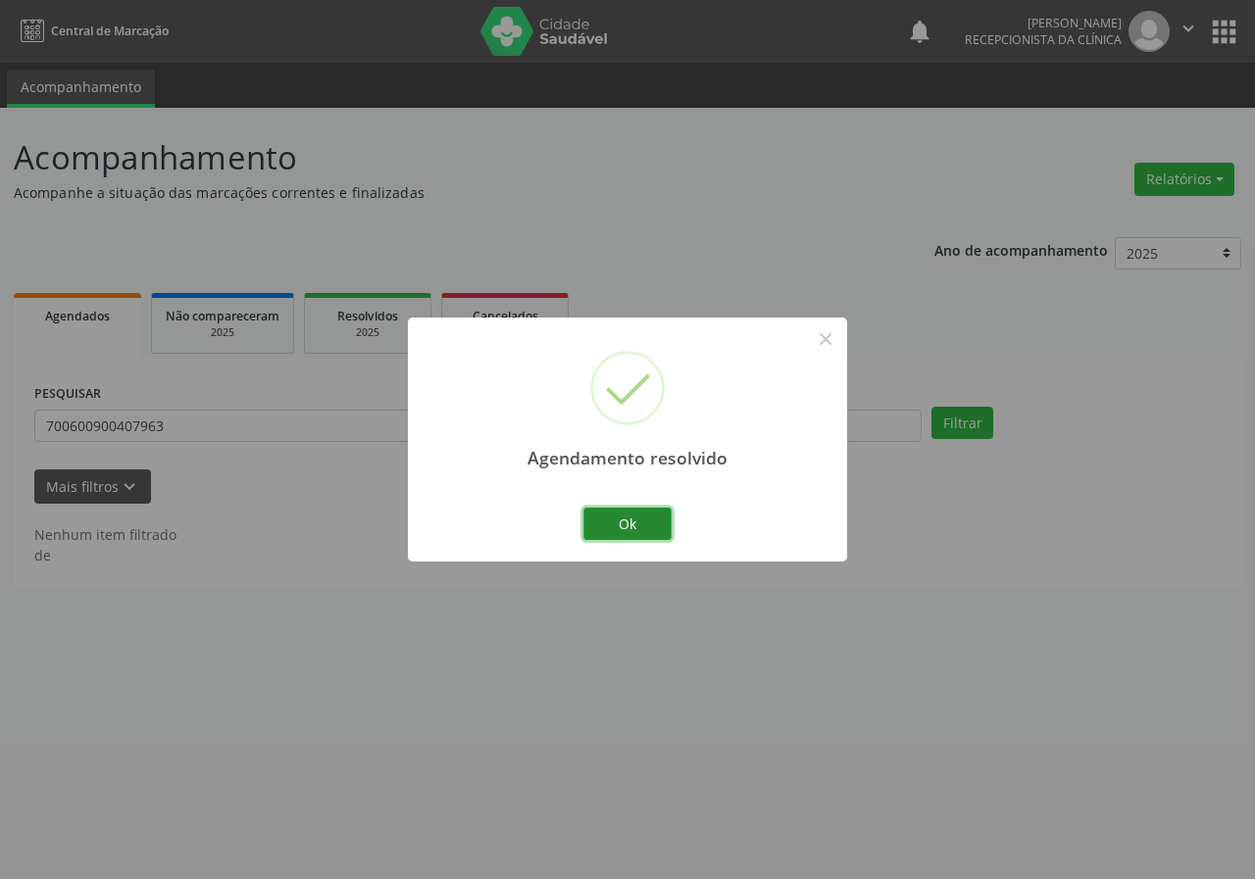
click at [665, 524] on button "Ok" at bounding box center [627, 524] width 88 height 33
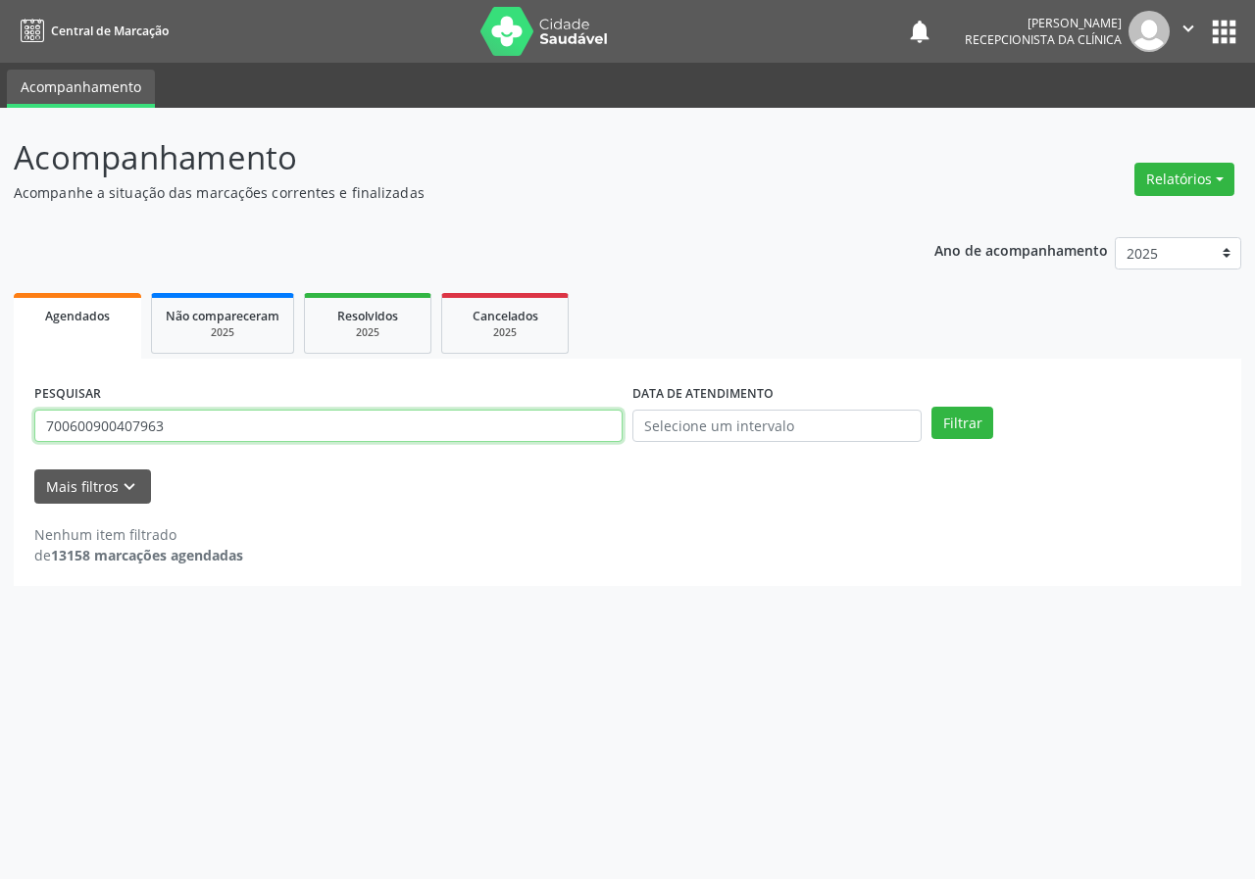
click at [412, 419] on input "700600900407963" at bounding box center [328, 426] width 588 height 33
click at [931, 407] on button "Filtrar" at bounding box center [962, 423] width 62 height 33
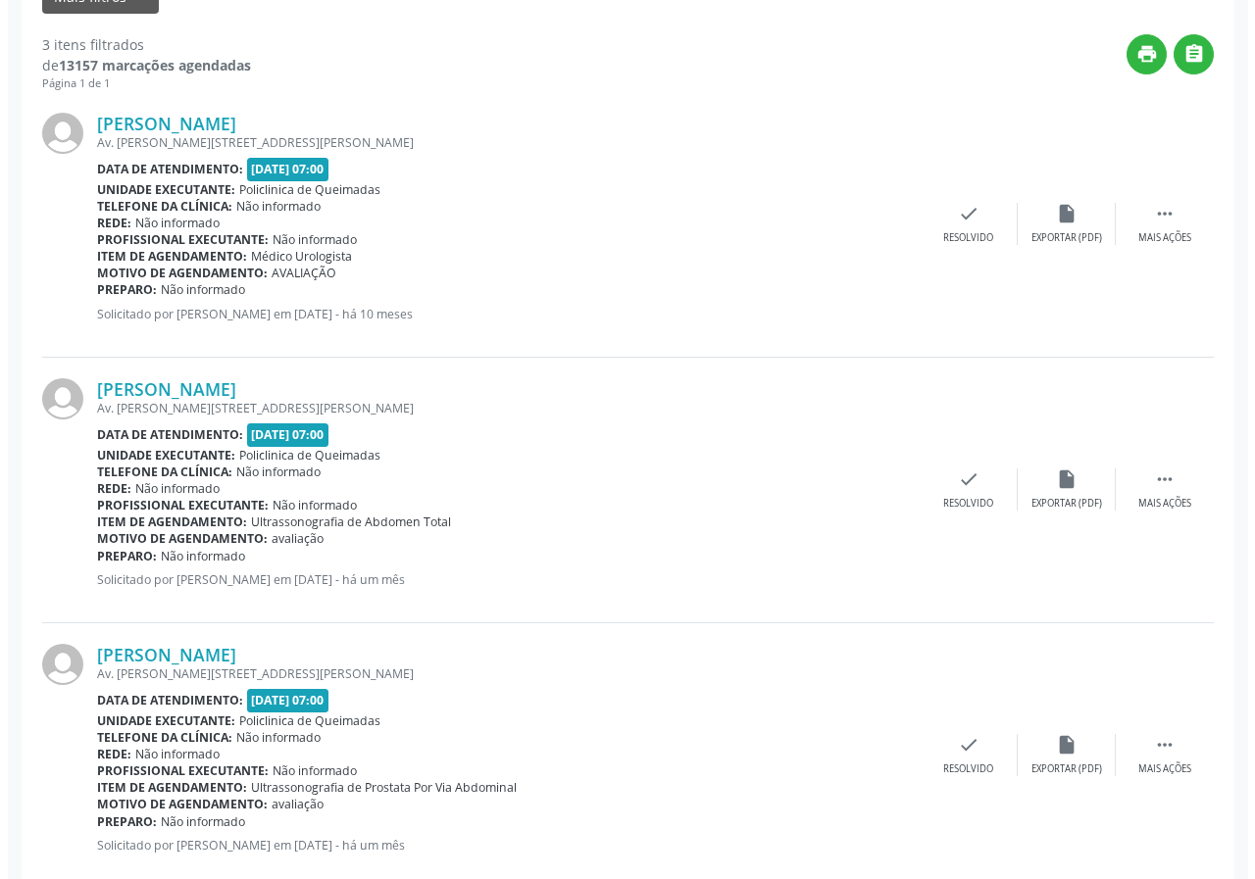
scroll to position [533, 0]
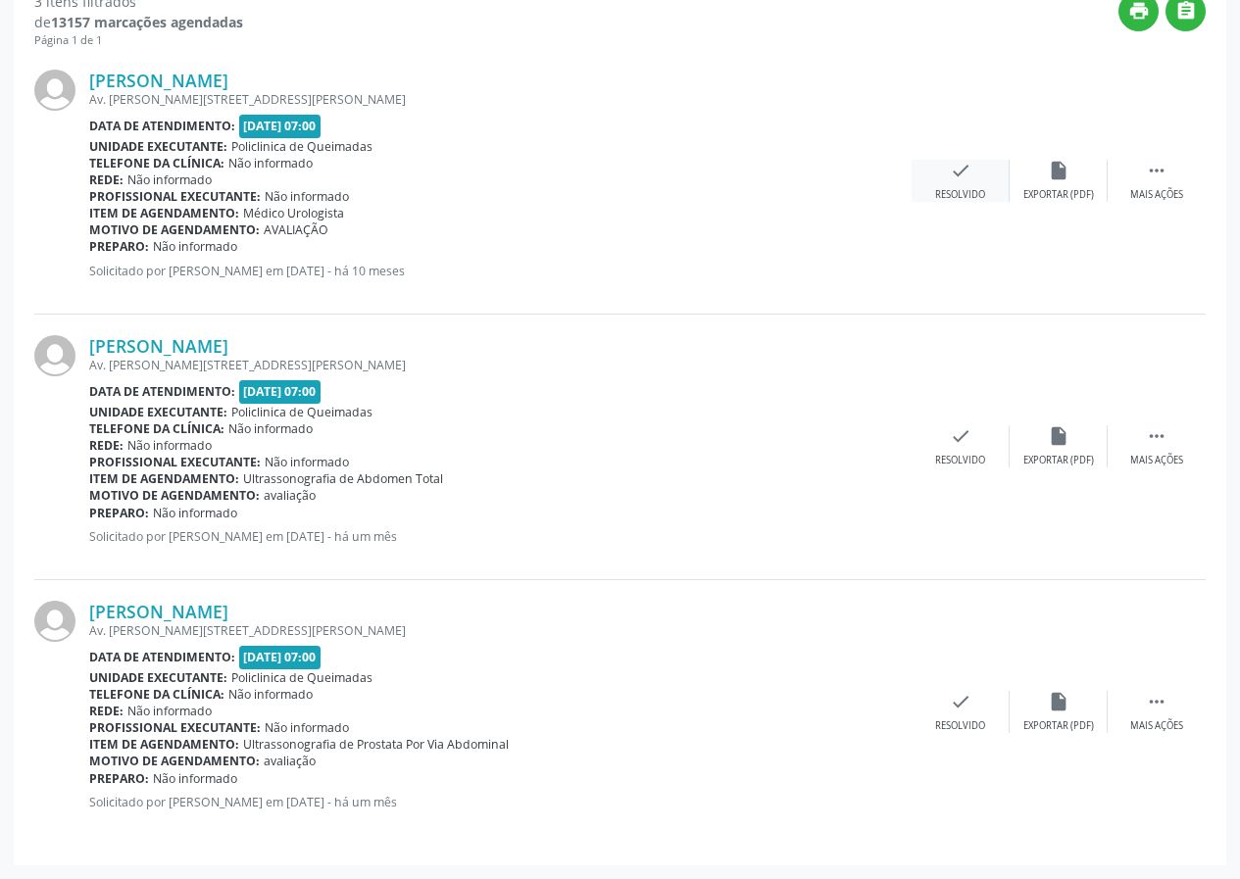
click at [989, 173] on div "check Resolvido" at bounding box center [961, 181] width 98 height 42
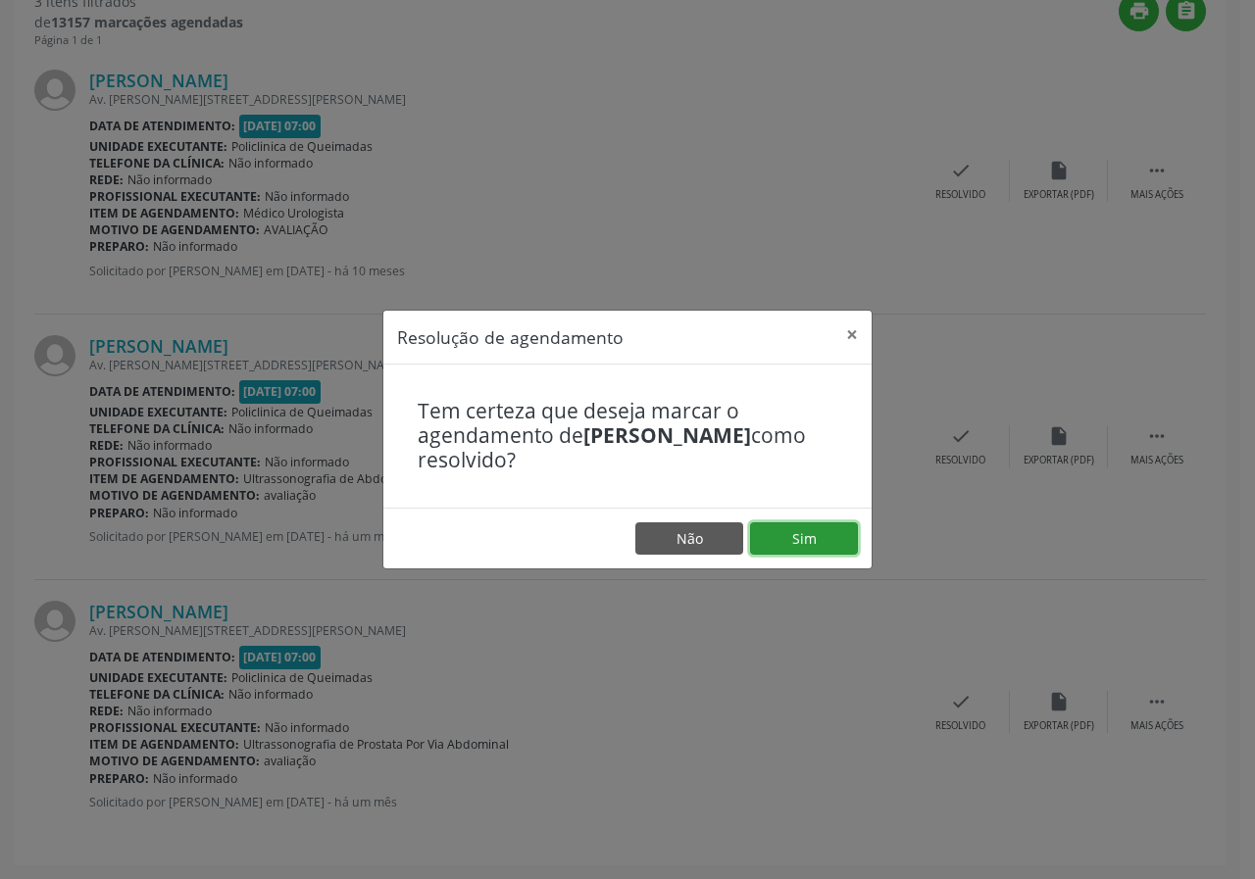
click at [802, 533] on button "Sim" at bounding box center [804, 538] width 108 height 33
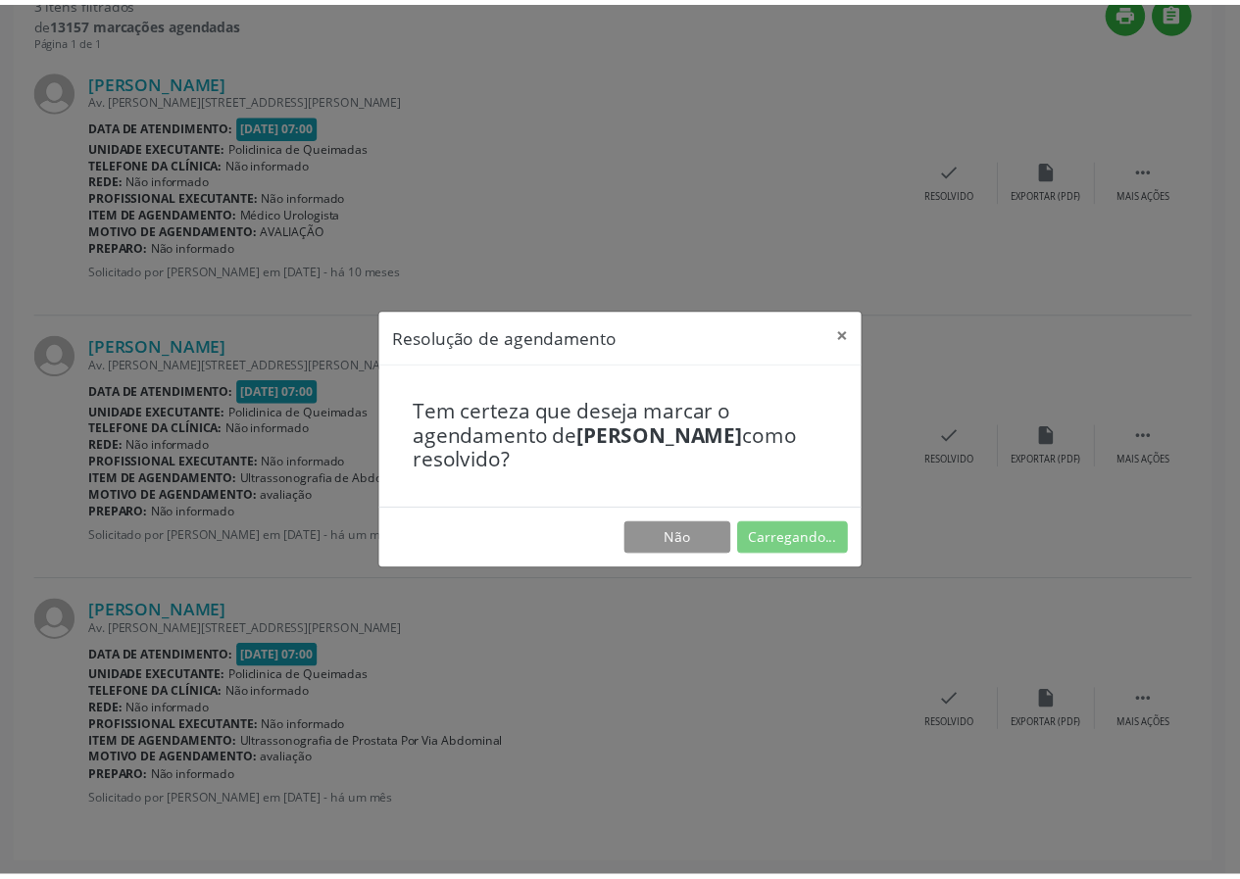
scroll to position [0, 0]
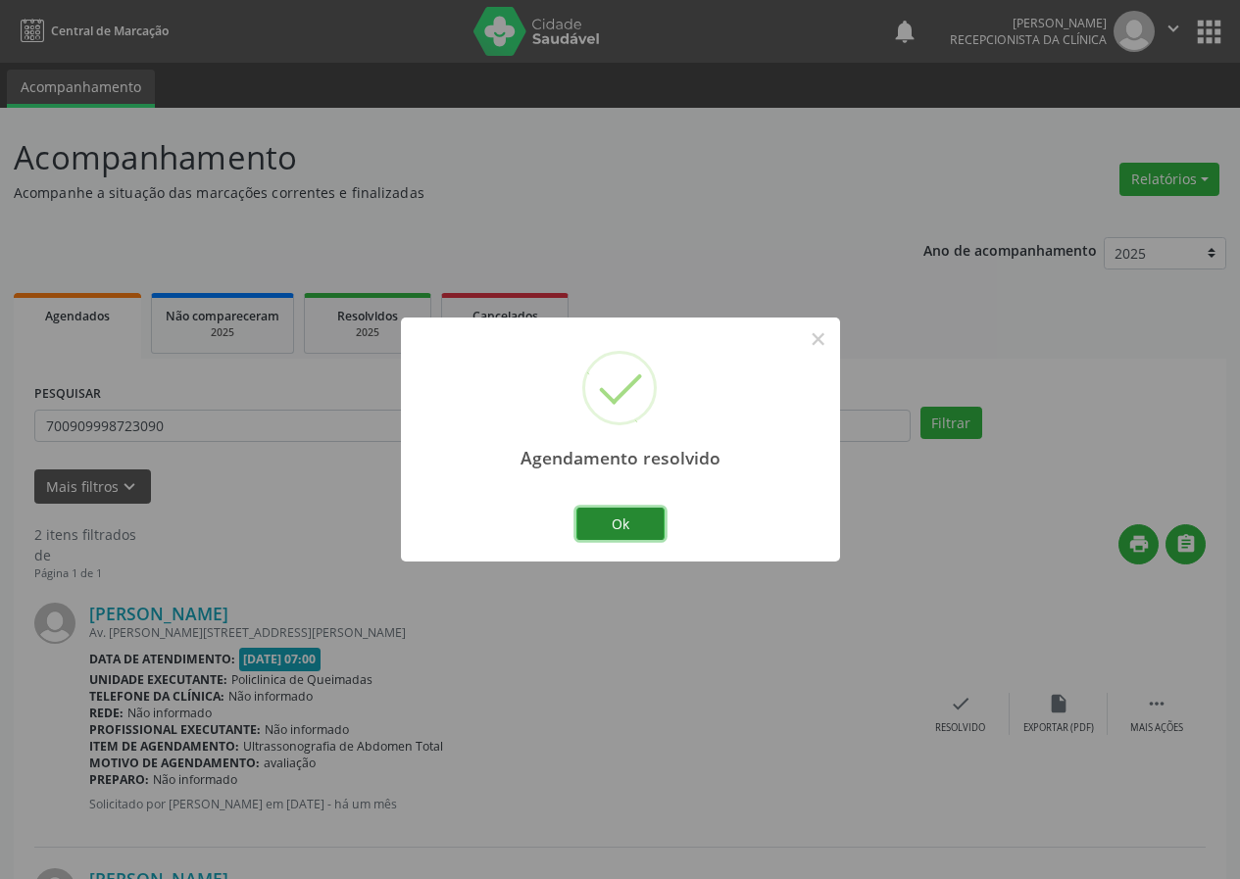
click at [627, 518] on button "Ok" at bounding box center [620, 524] width 88 height 33
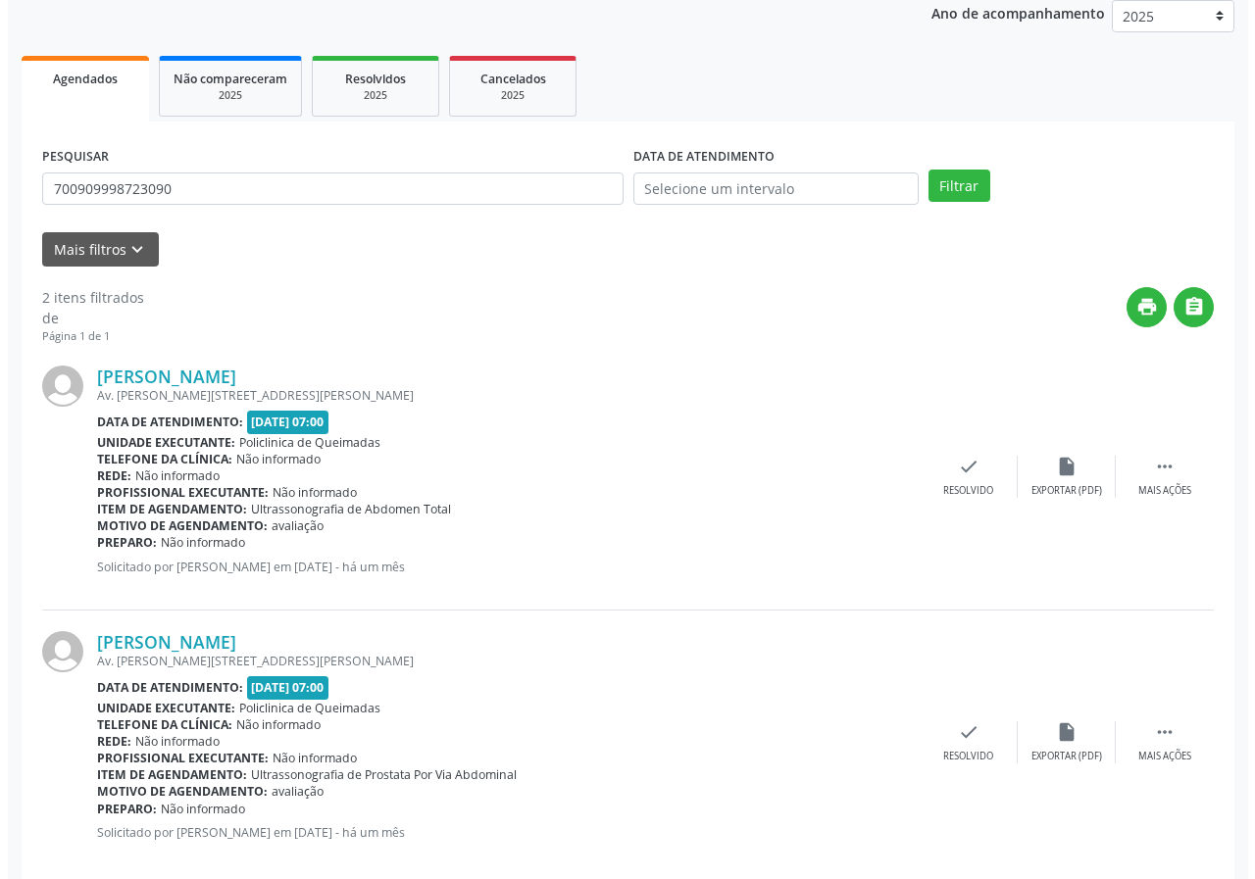
scroll to position [268, 0]
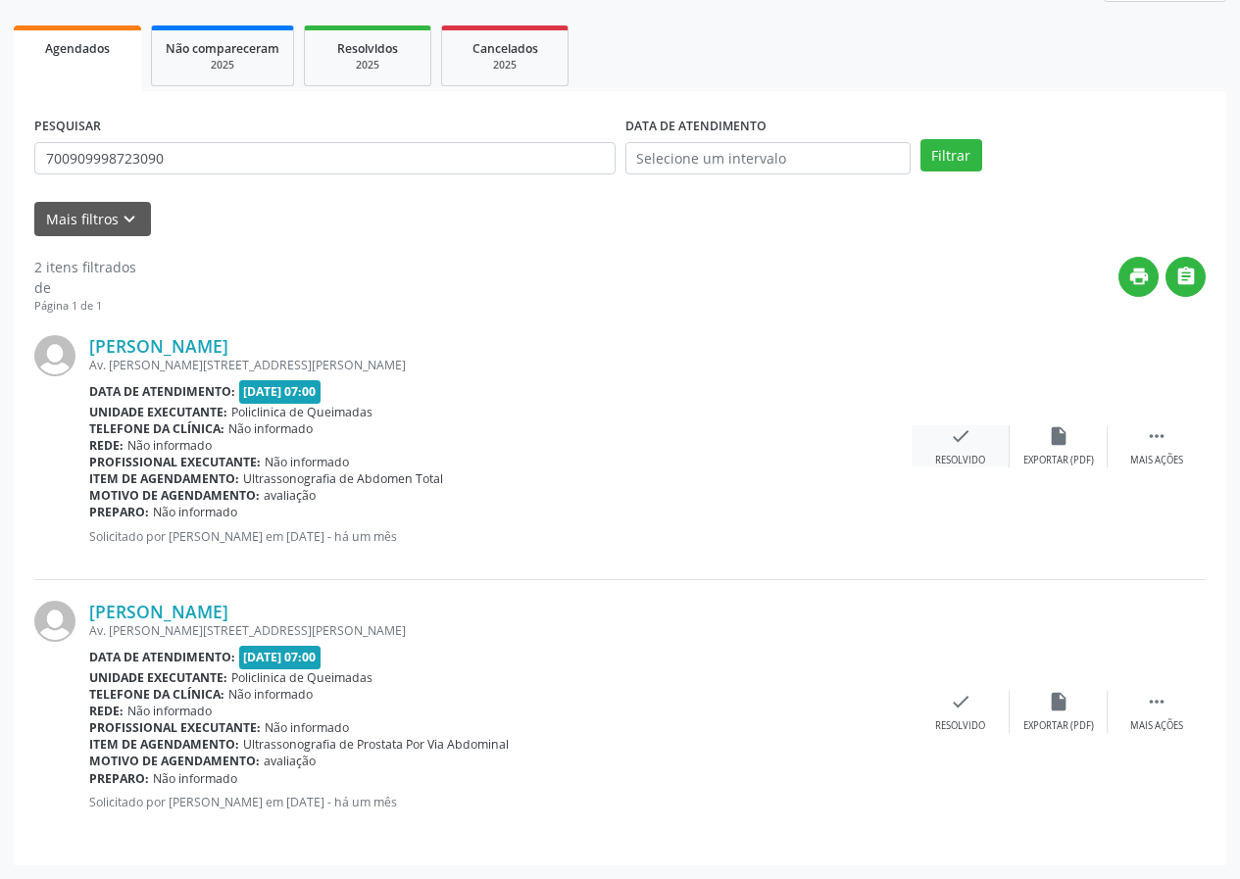
click at [953, 453] on div "check Resolvido" at bounding box center [961, 446] width 98 height 42
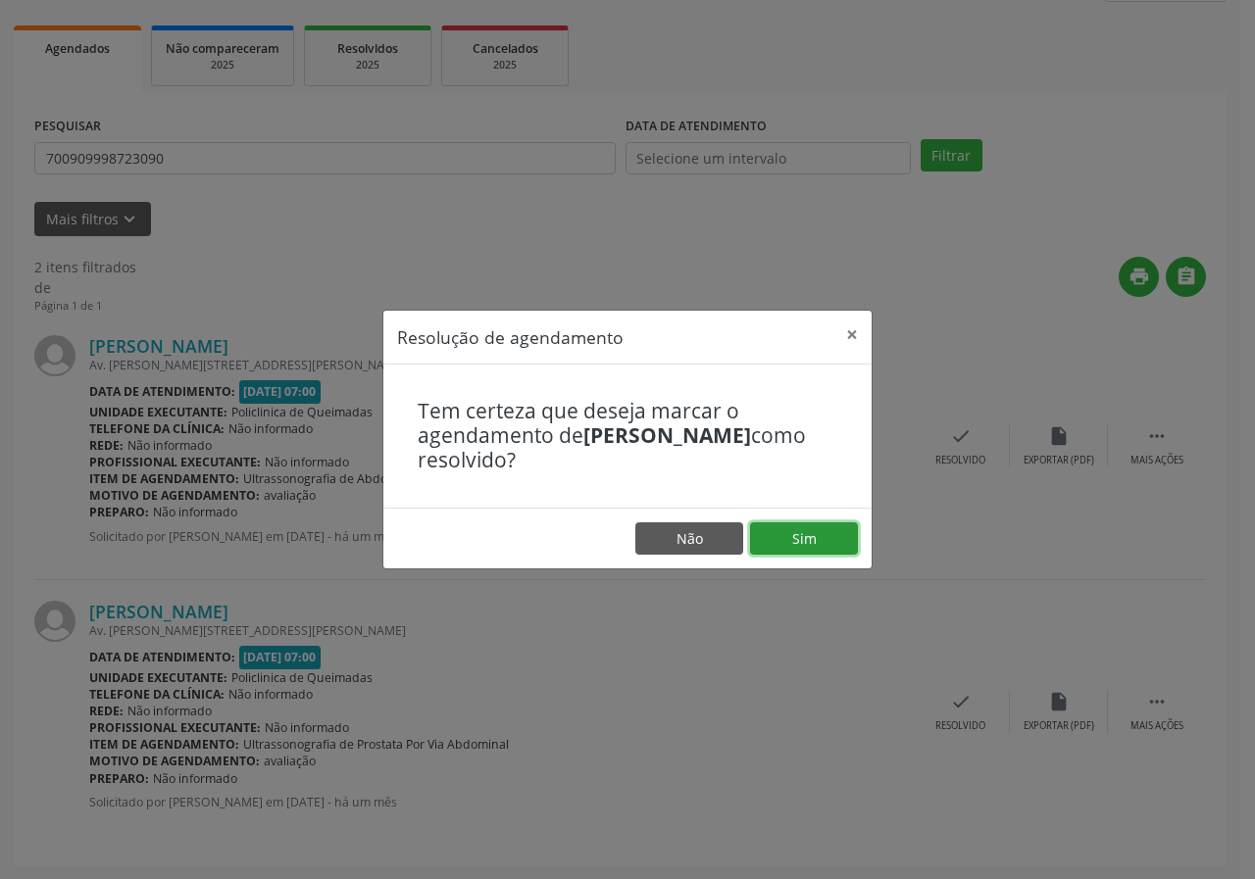
click at [789, 550] on button "Sim" at bounding box center [804, 538] width 108 height 33
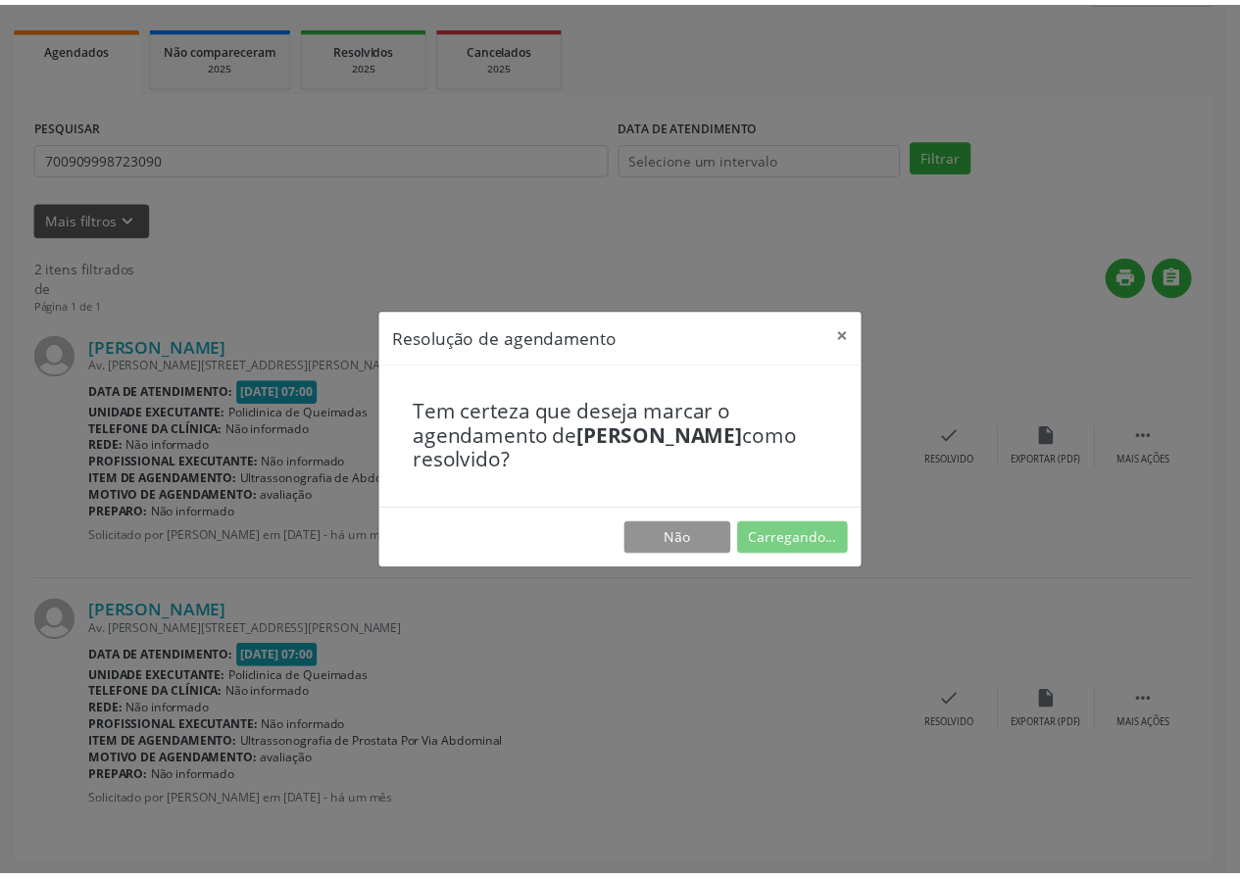
scroll to position [0, 0]
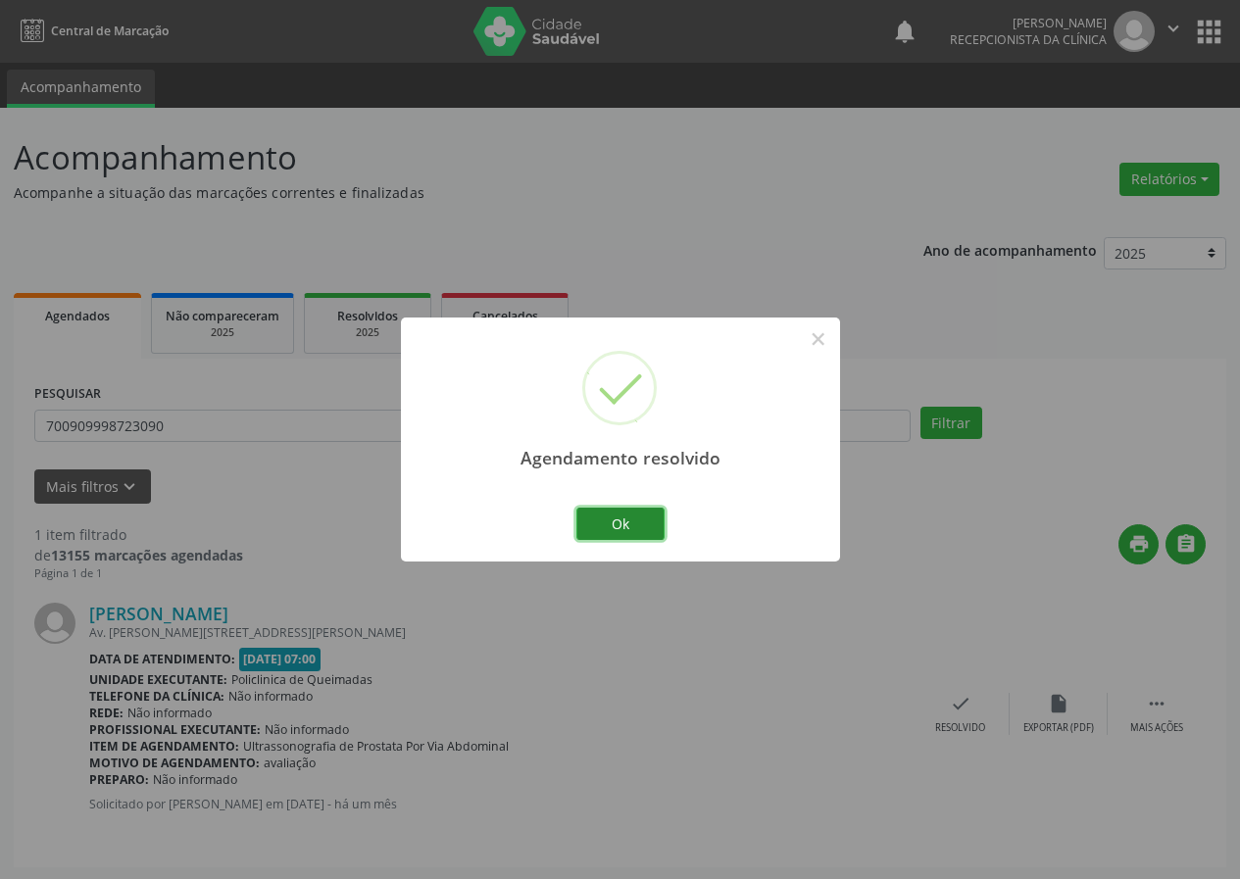
click at [623, 531] on button "Ok" at bounding box center [620, 524] width 88 height 33
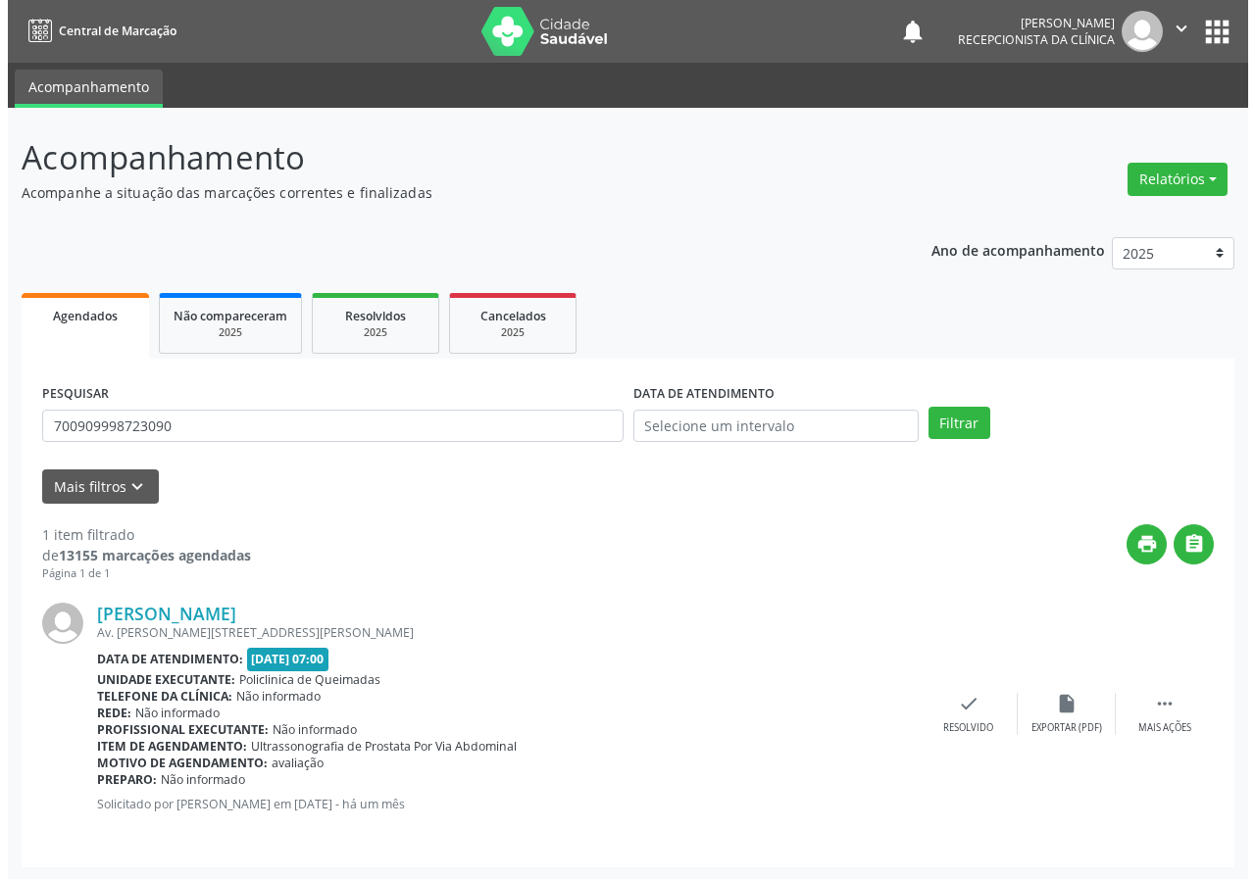
scroll to position [2, 0]
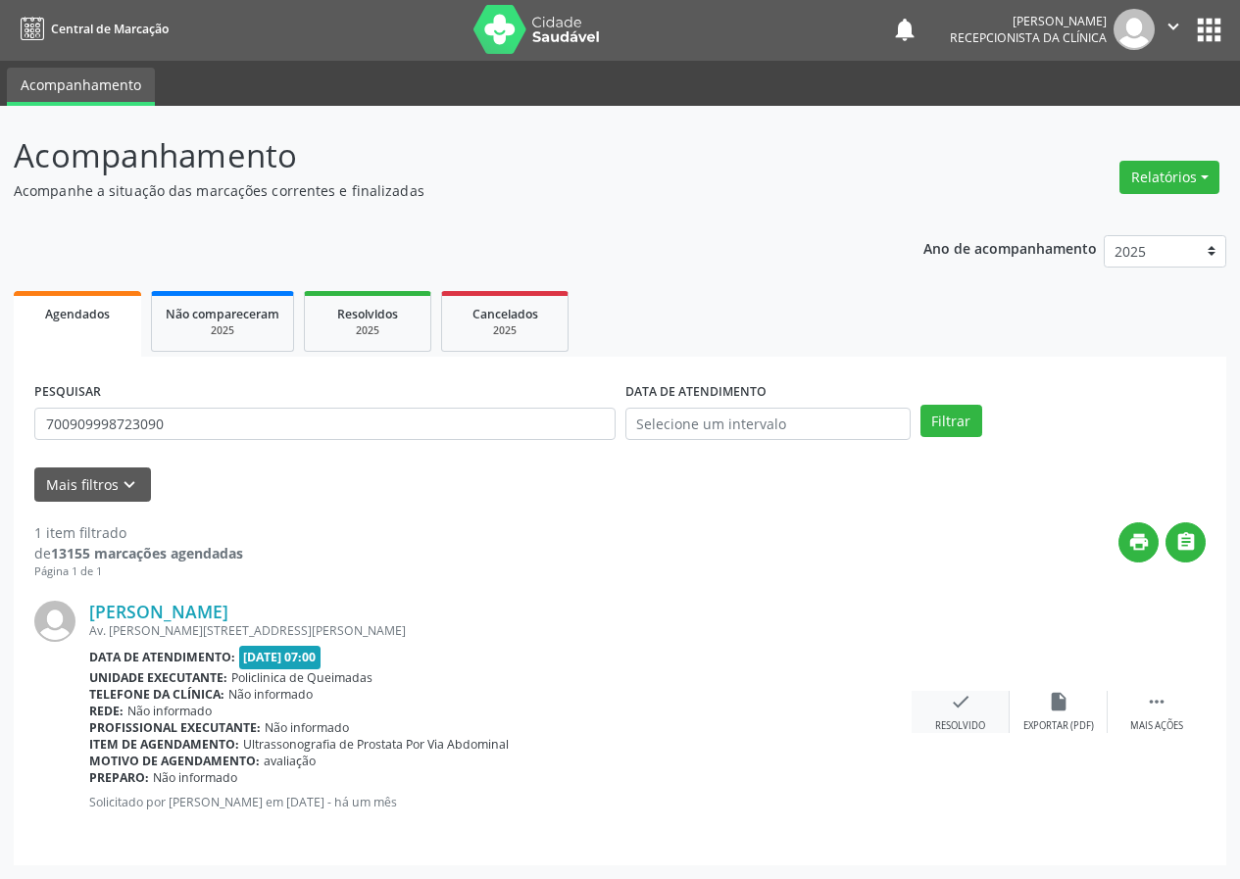
click at [963, 713] on icon "check" at bounding box center [961, 702] width 22 height 22
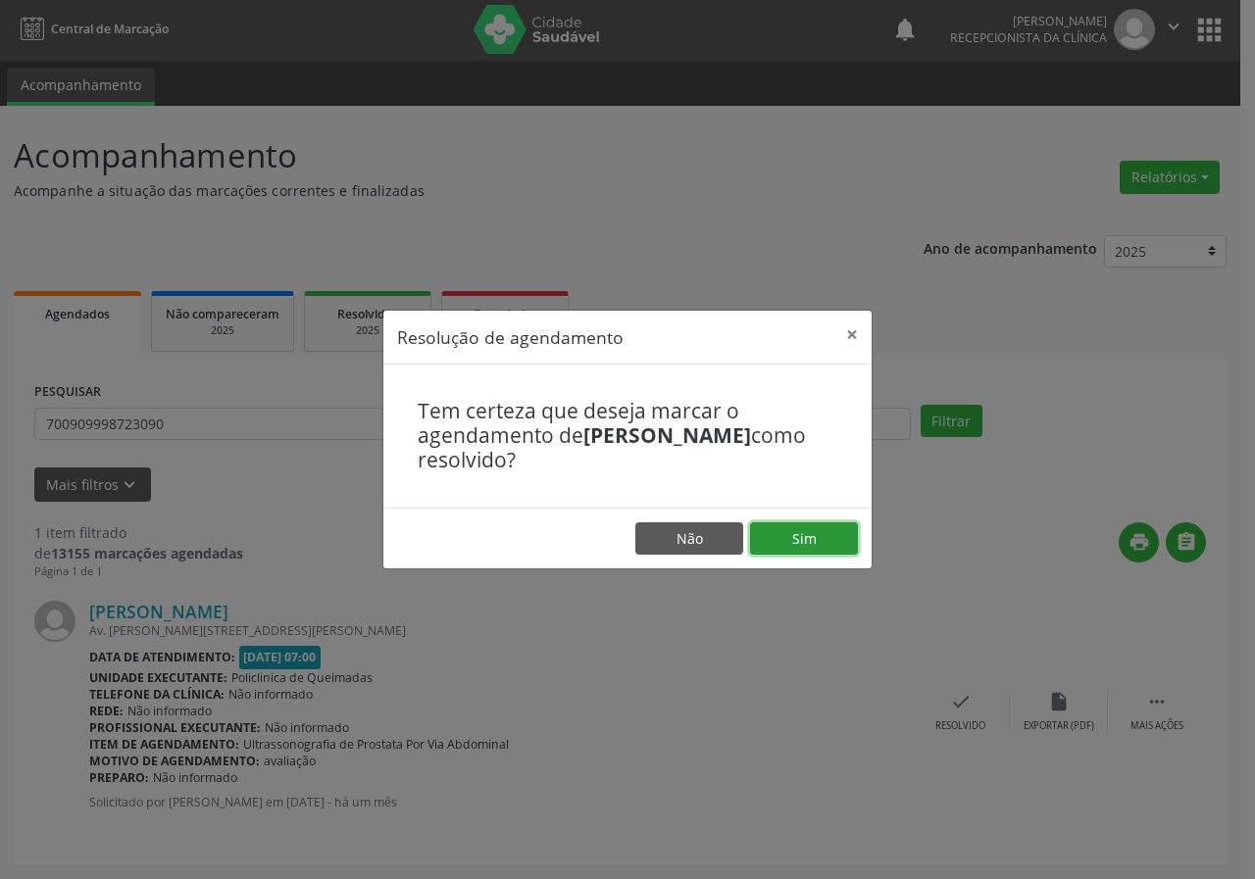
click at [802, 551] on button "Sim" at bounding box center [804, 538] width 108 height 33
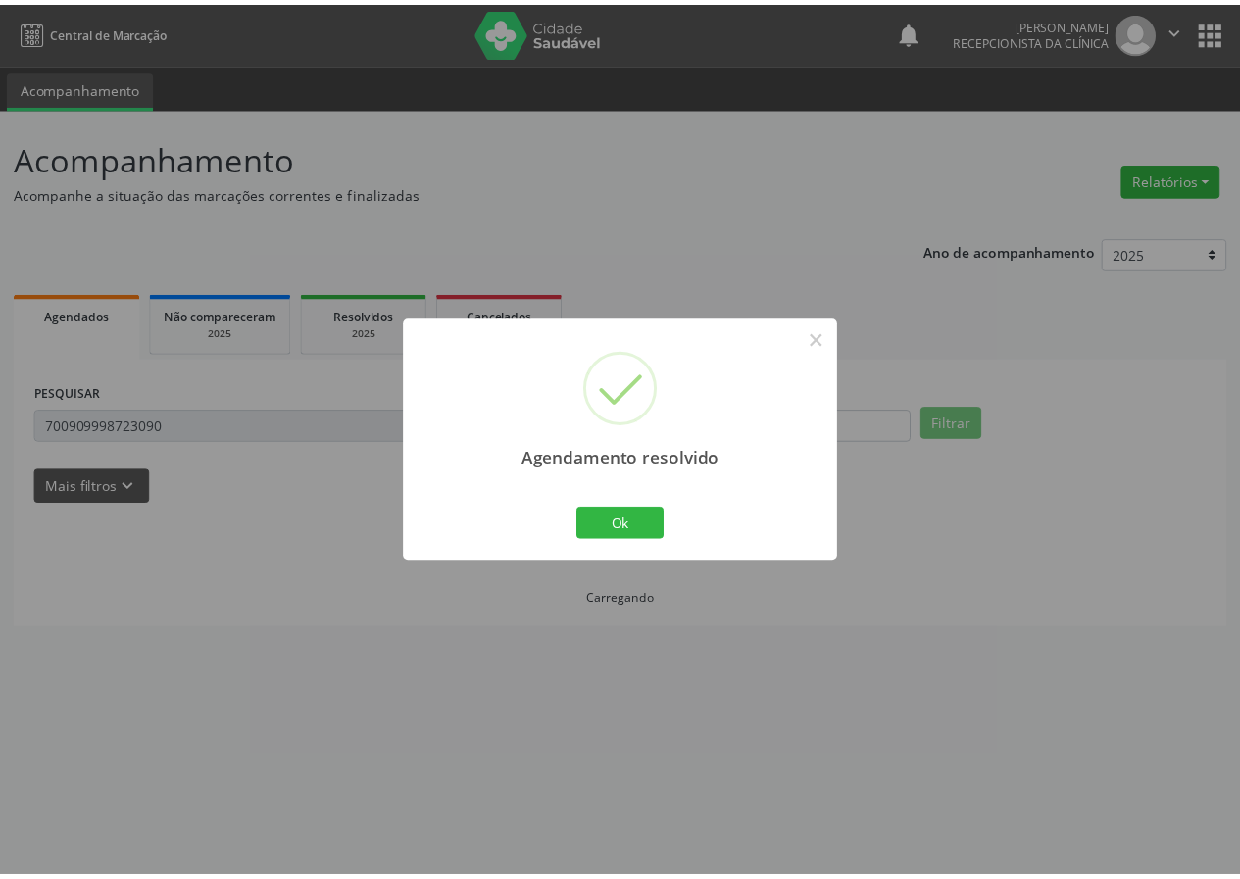
scroll to position [0, 0]
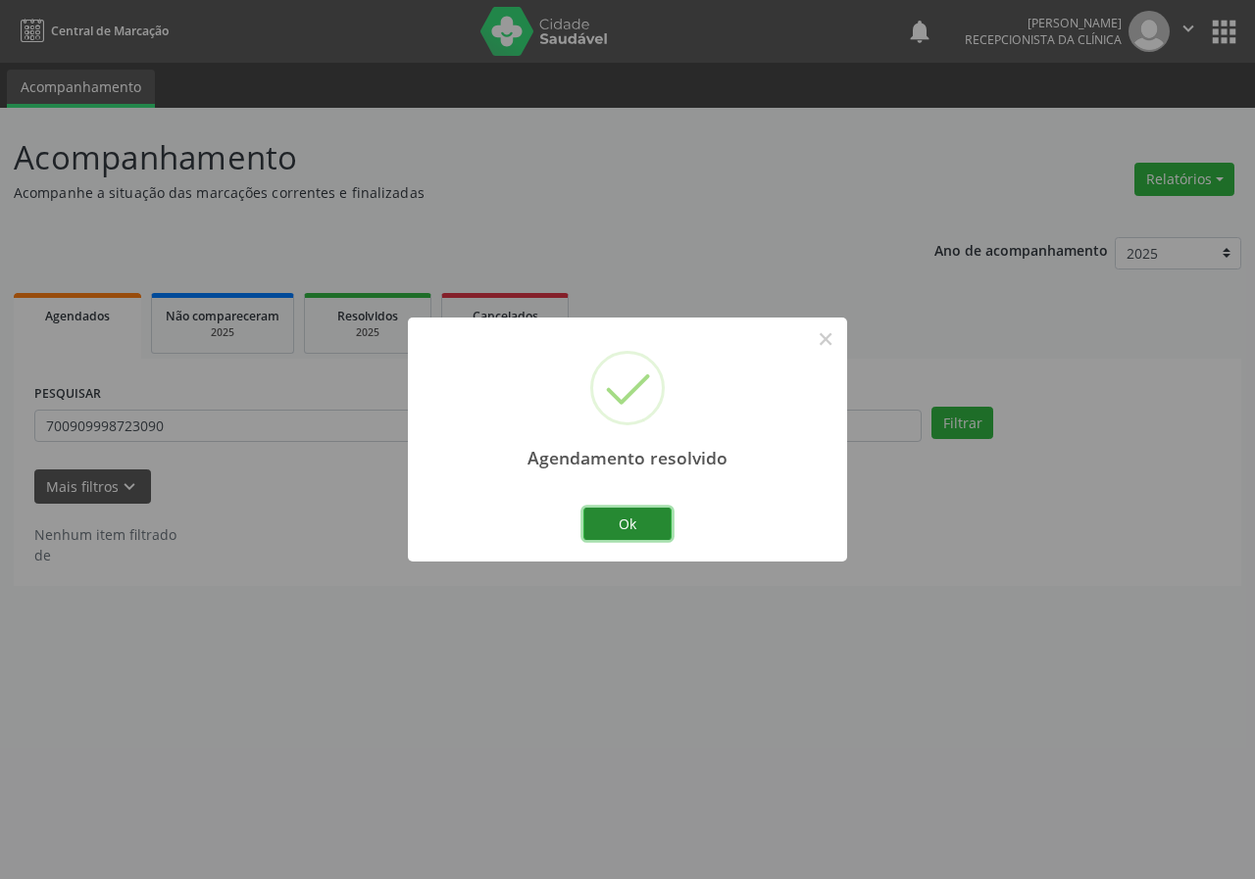
click at [599, 537] on button "Ok" at bounding box center [627, 524] width 88 height 33
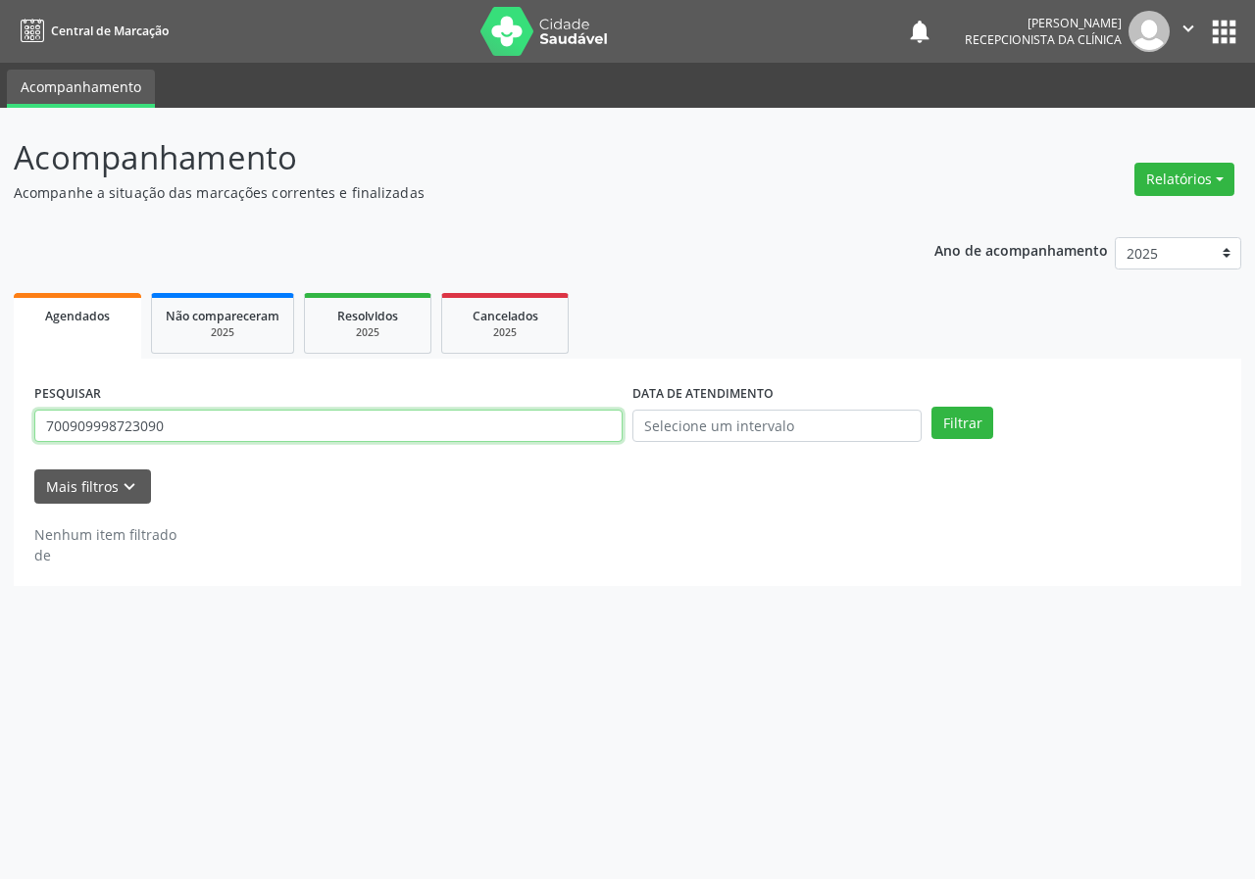
click at [269, 428] on input "700909998723090" at bounding box center [328, 426] width 588 height 33
click at [931, 407] on button "Filtrar" at bounding box center [962, 423] width 62 height 33
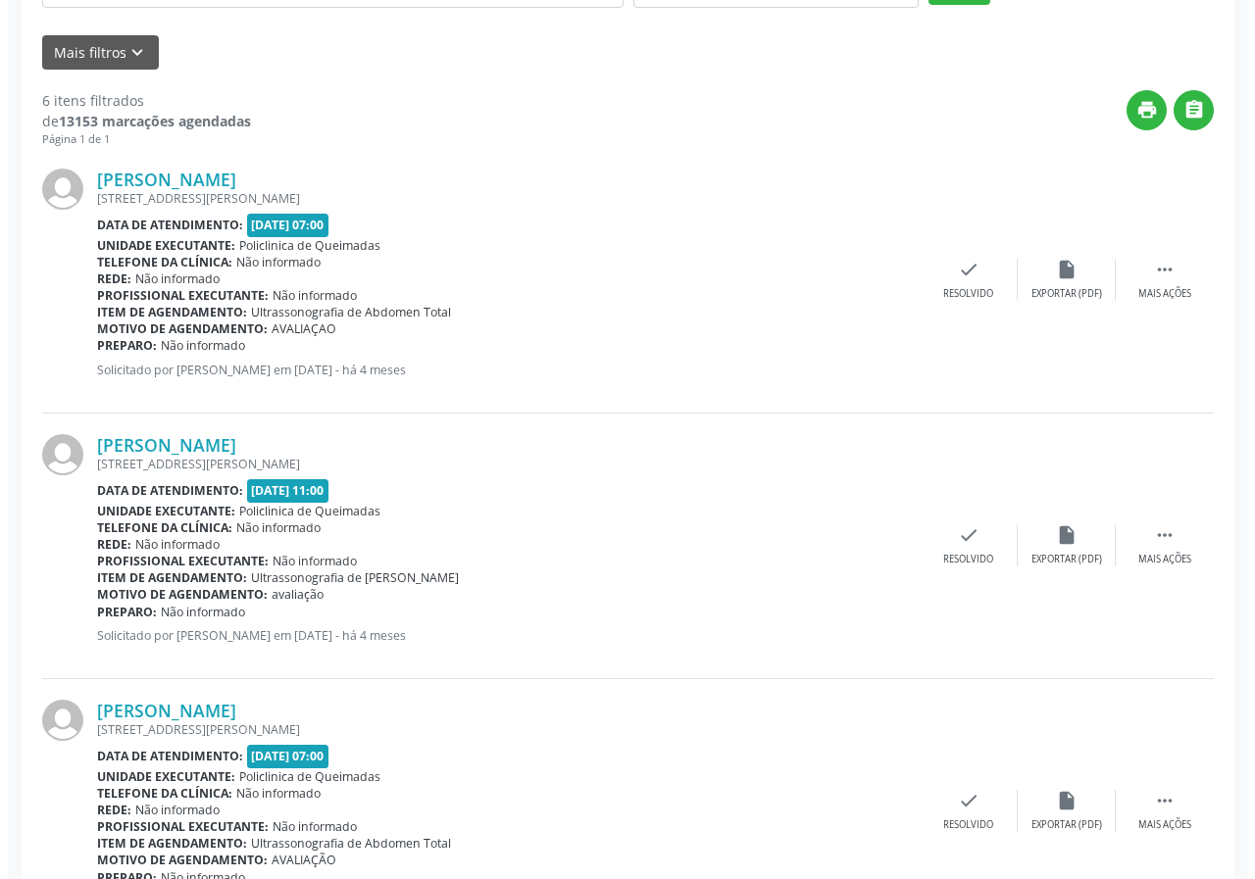
scroll to position [392, 0]
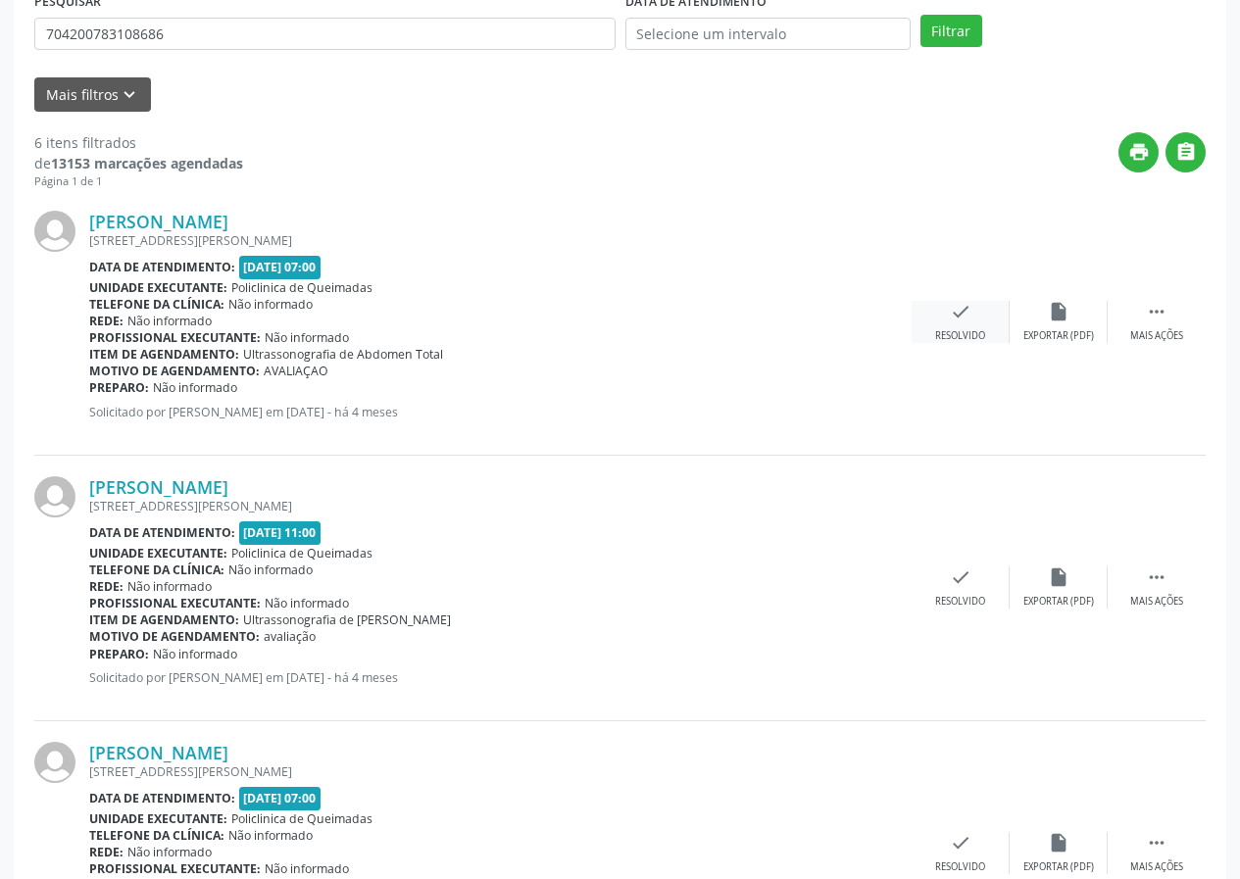
click at [943, 313] on div "check Resolvido" at bounding box center [961, 322] width 98 height 42
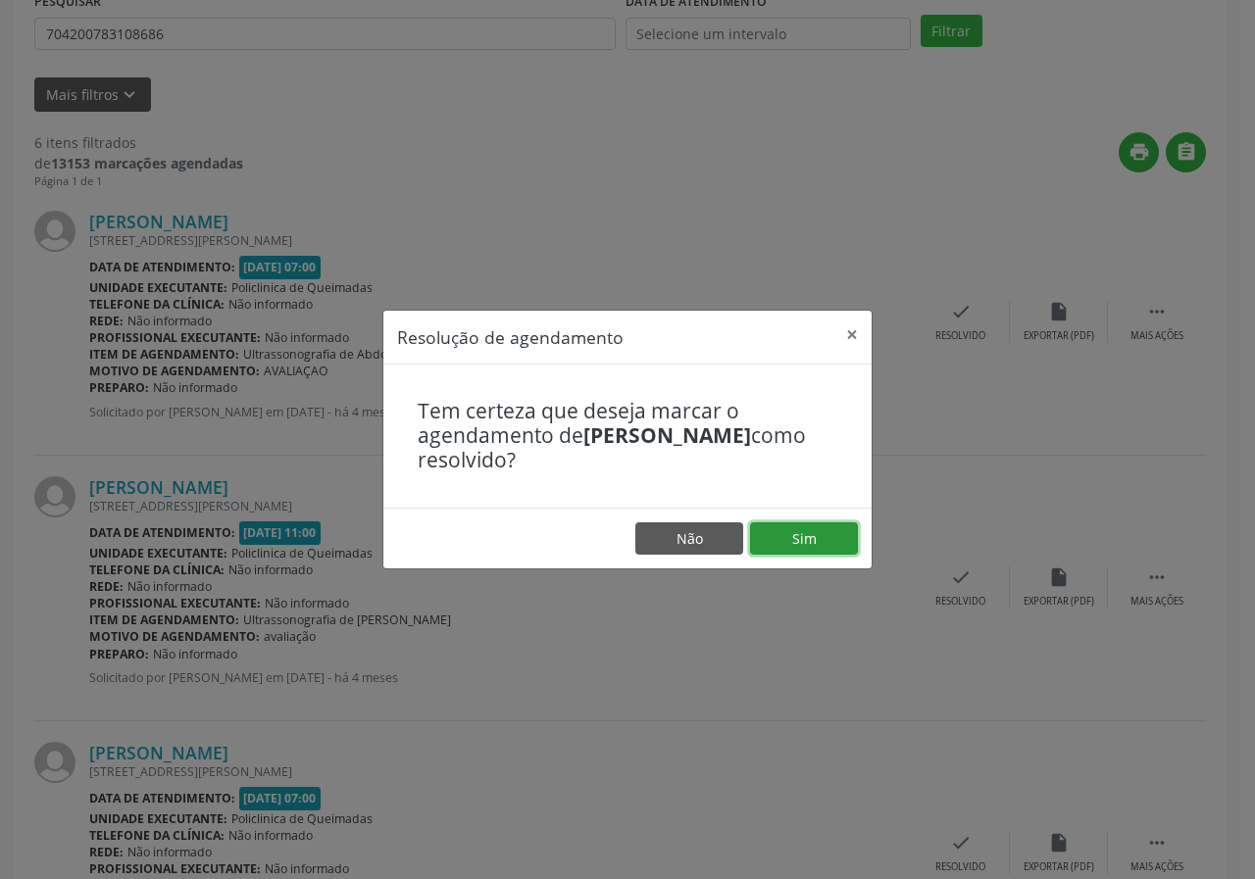
click at [842, 545] on button "Sim" at bounding box center [804, 538] width 108 height 33
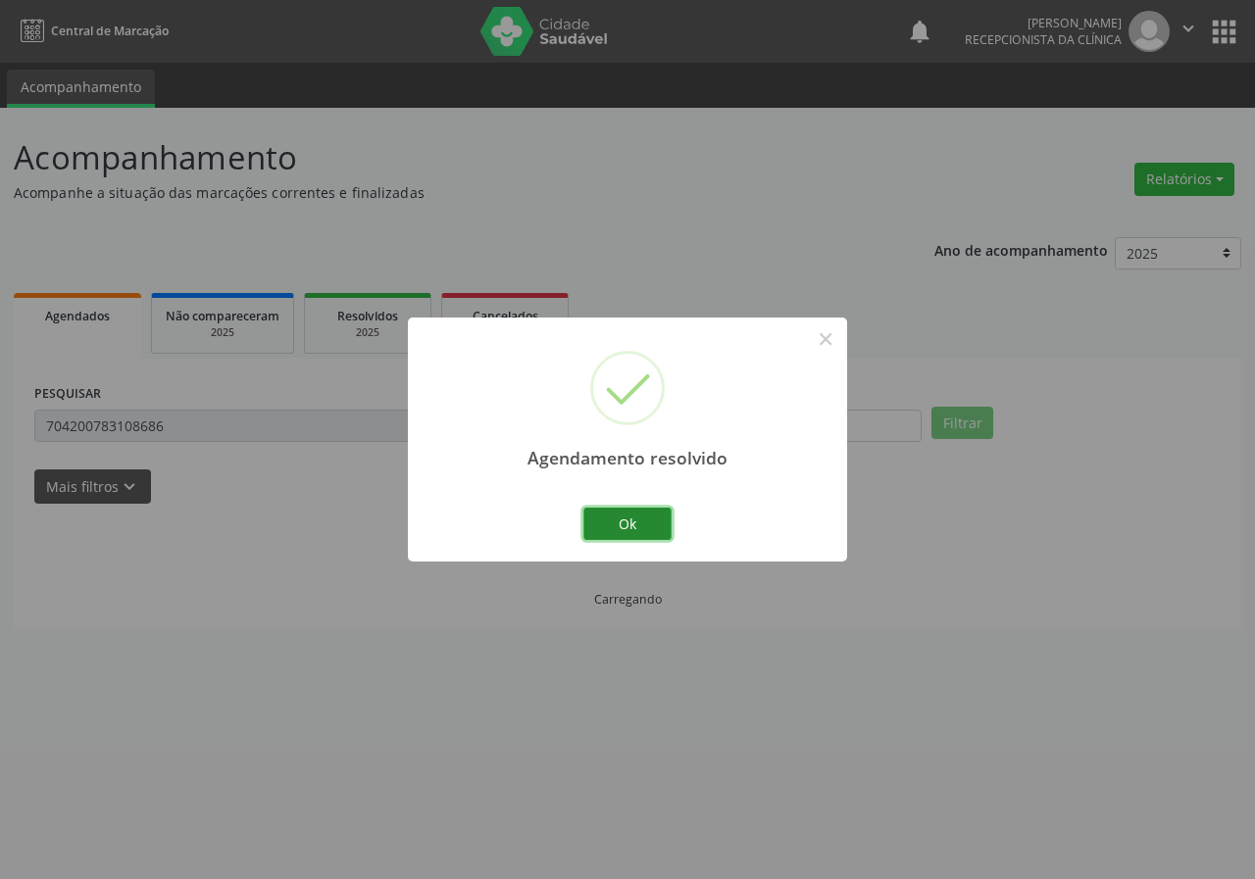
click at [657, 519] on button "Ok" at bounding box center [627, 524] width 88 height 33
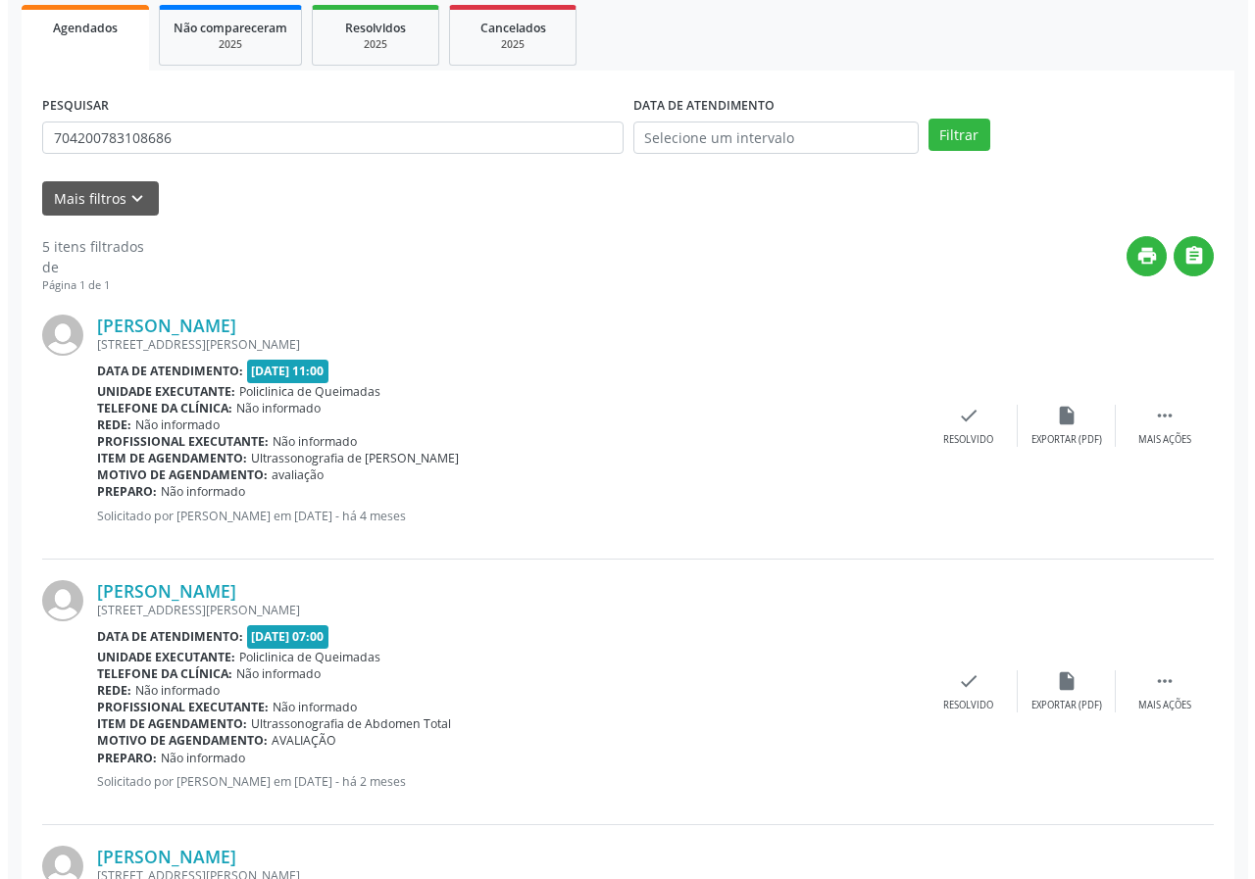
scroll to position [294, 0]
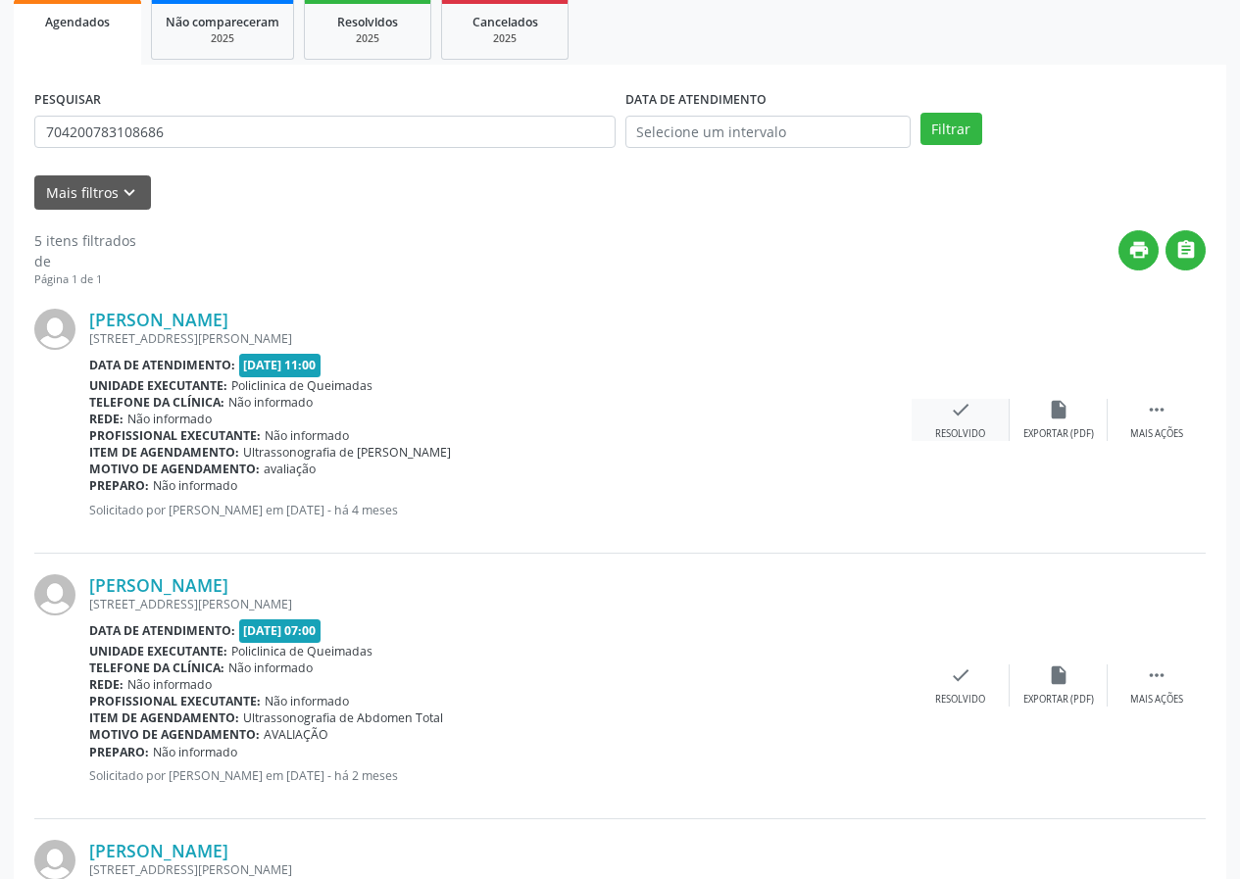
click at [982, 402] on div "check Resolvido" at bounding box center [961, 420] width 98 height 42
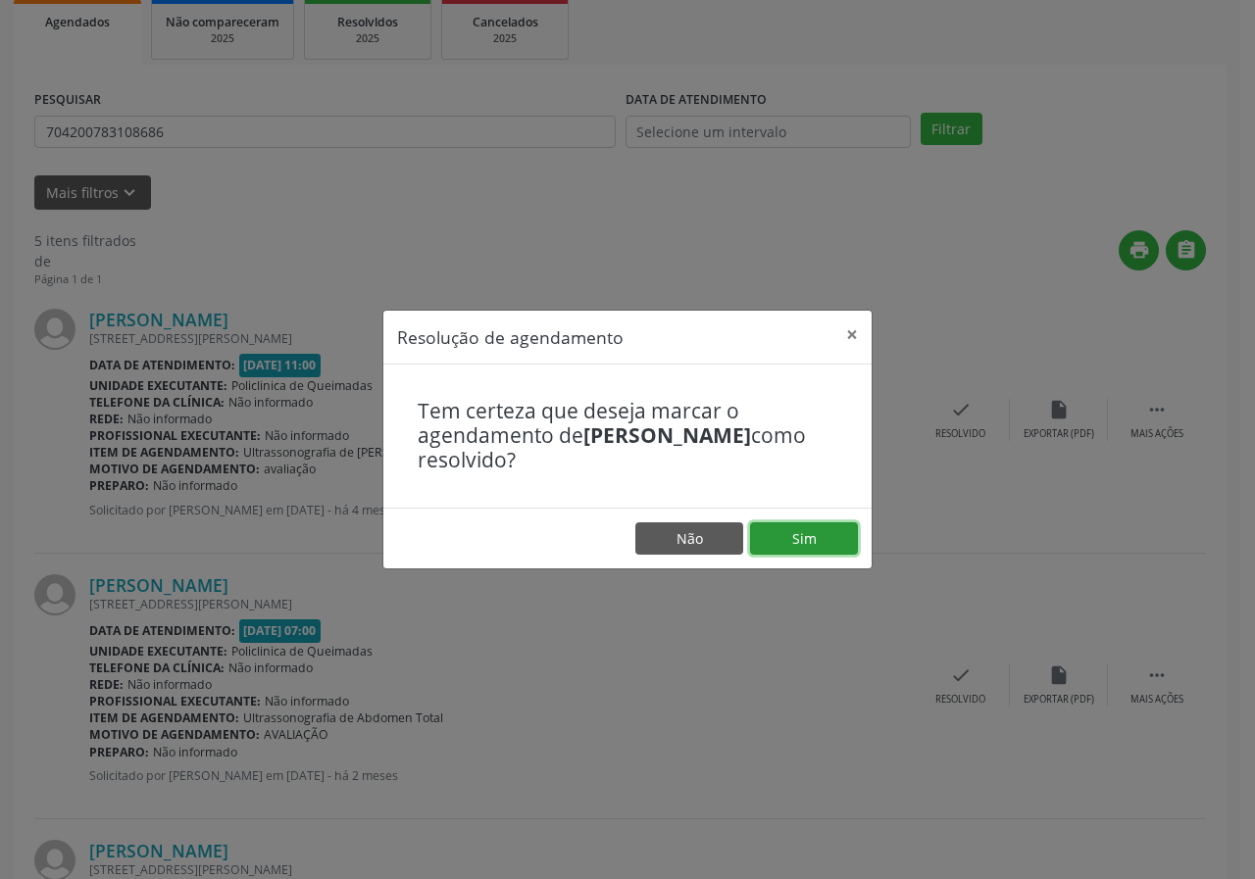
click at [806, 526] on button "Sim" at bounding box center [804, 538] width 108 height 33
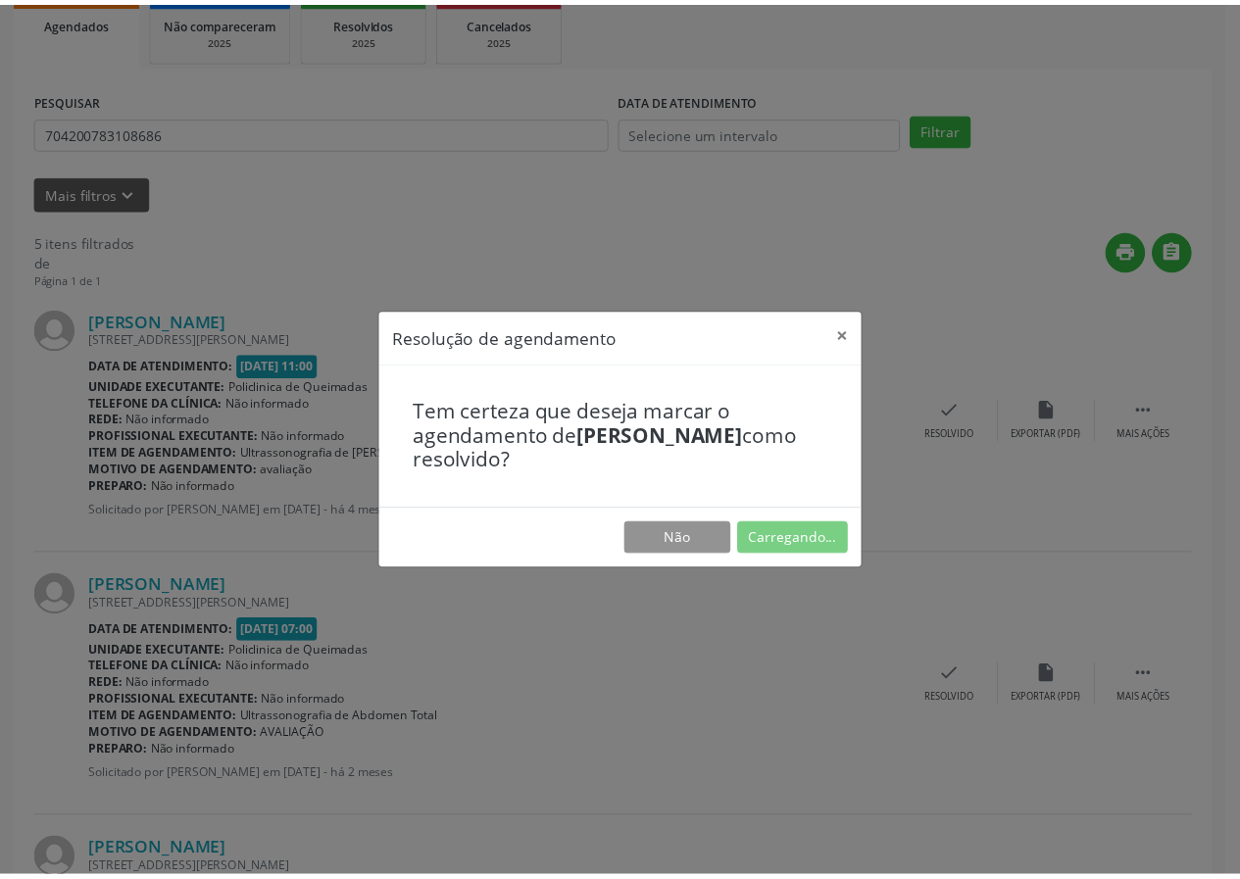
scroll to position [0, 0]
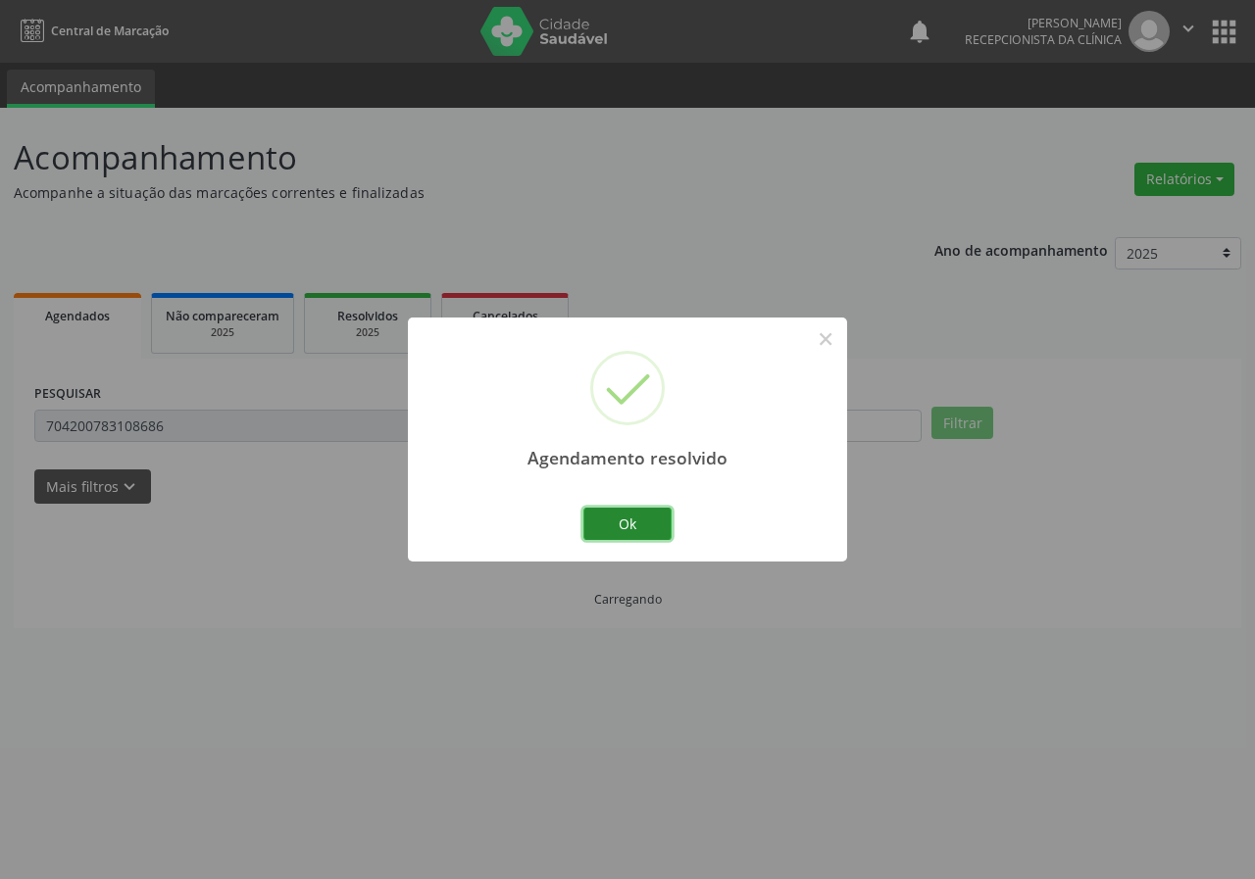
click at [623, 520] on button "Ok" at bounding box center [627, 524] width 88 height 33
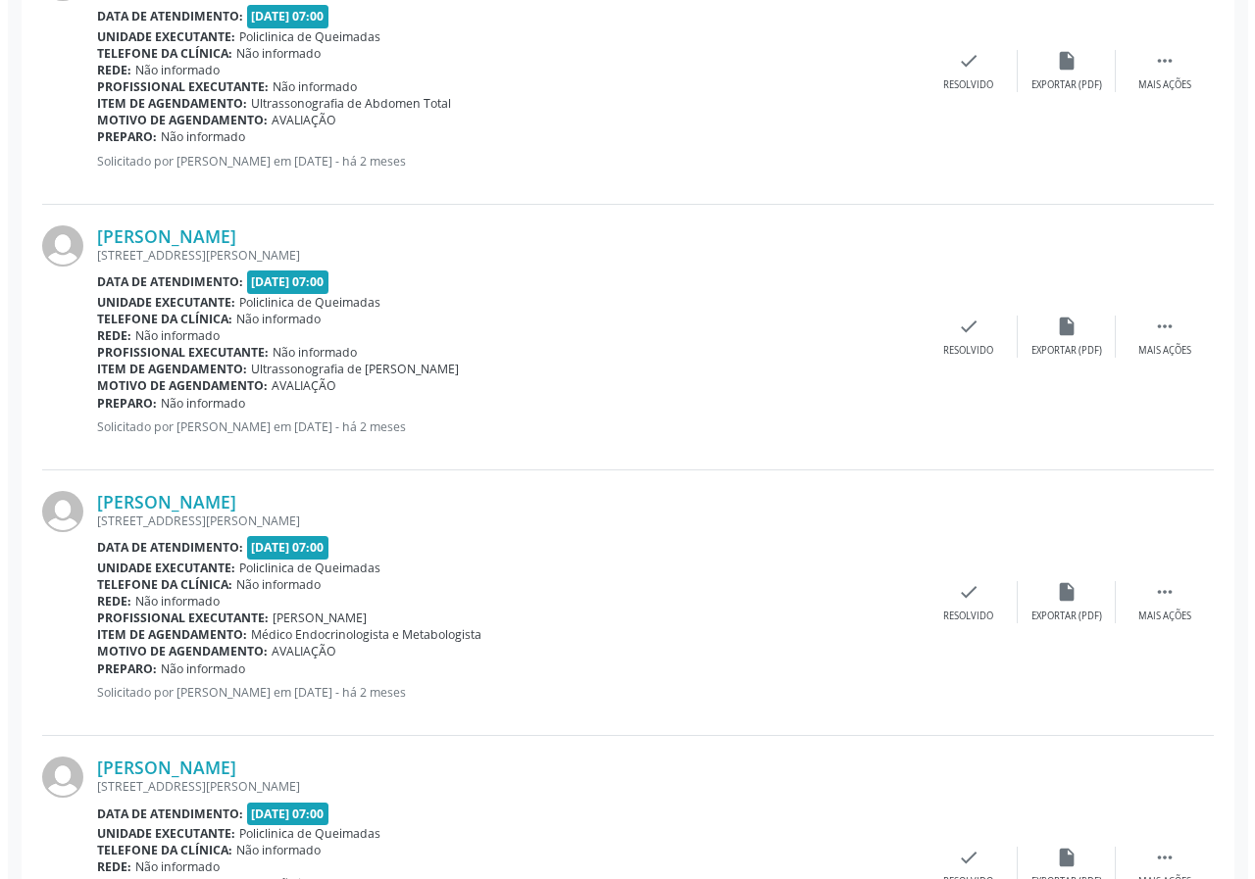
scroll to position [784, 0]
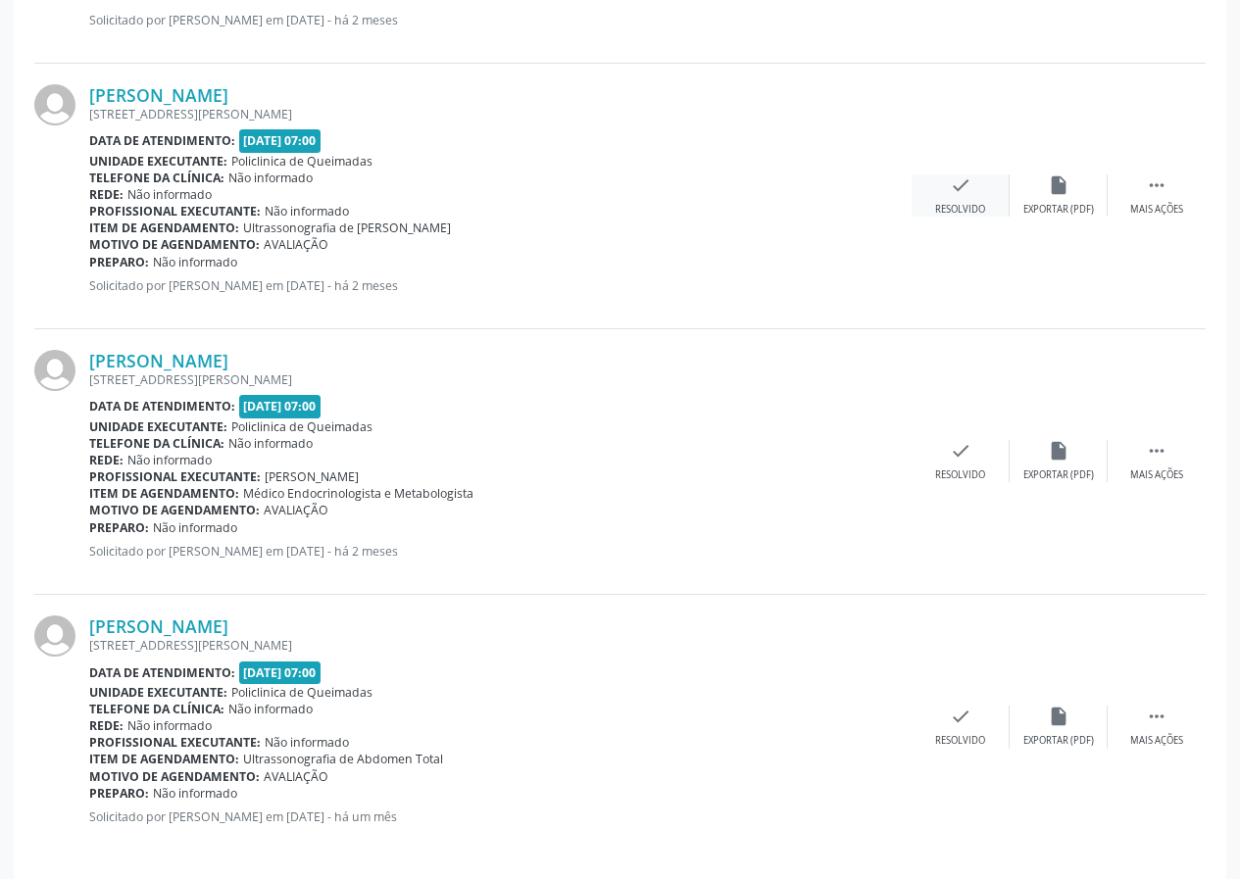
click at [949, 199] on div "check Resolvido" at bounding box center [961, 195] width 98 height 42
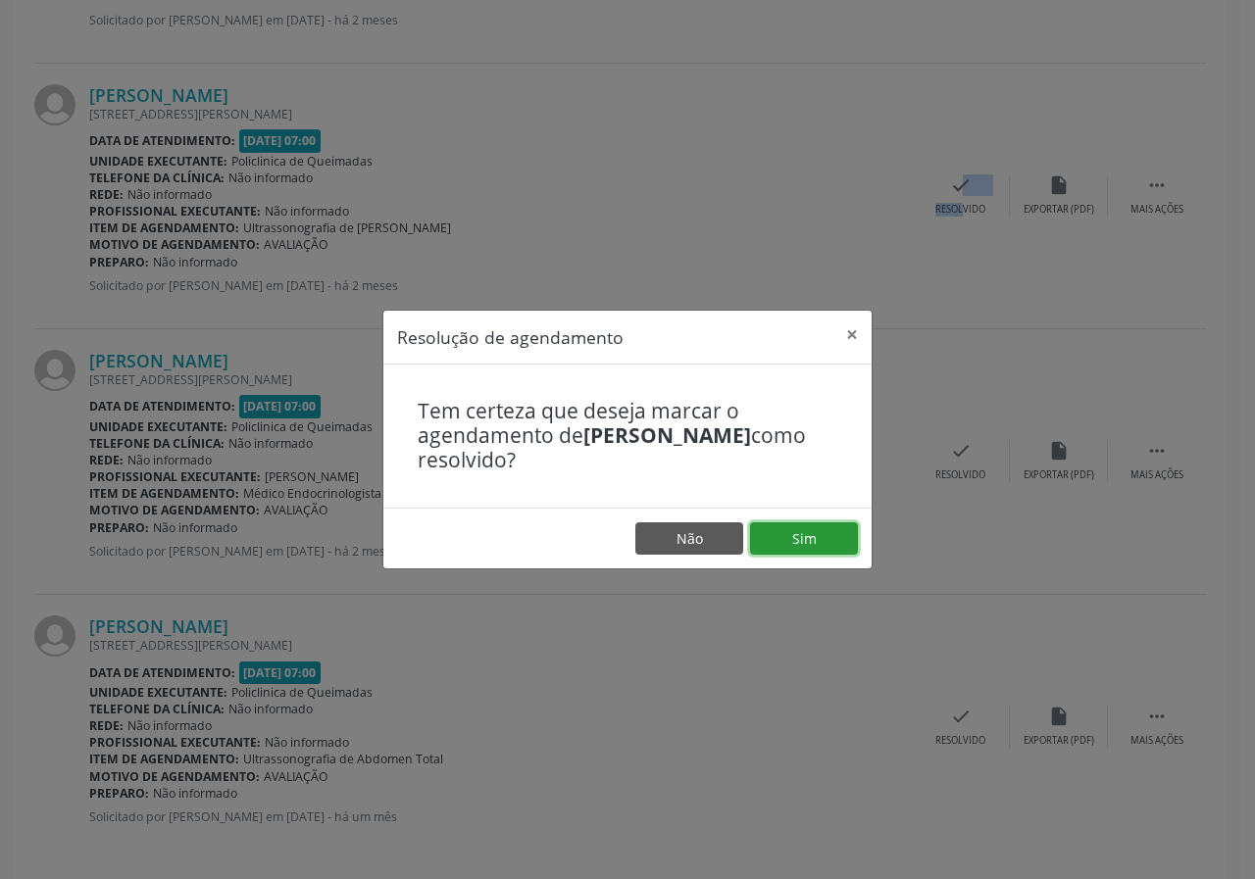
click at [850, 527] on button "Sim" at bounding box center [804, 538] width 108 height 33
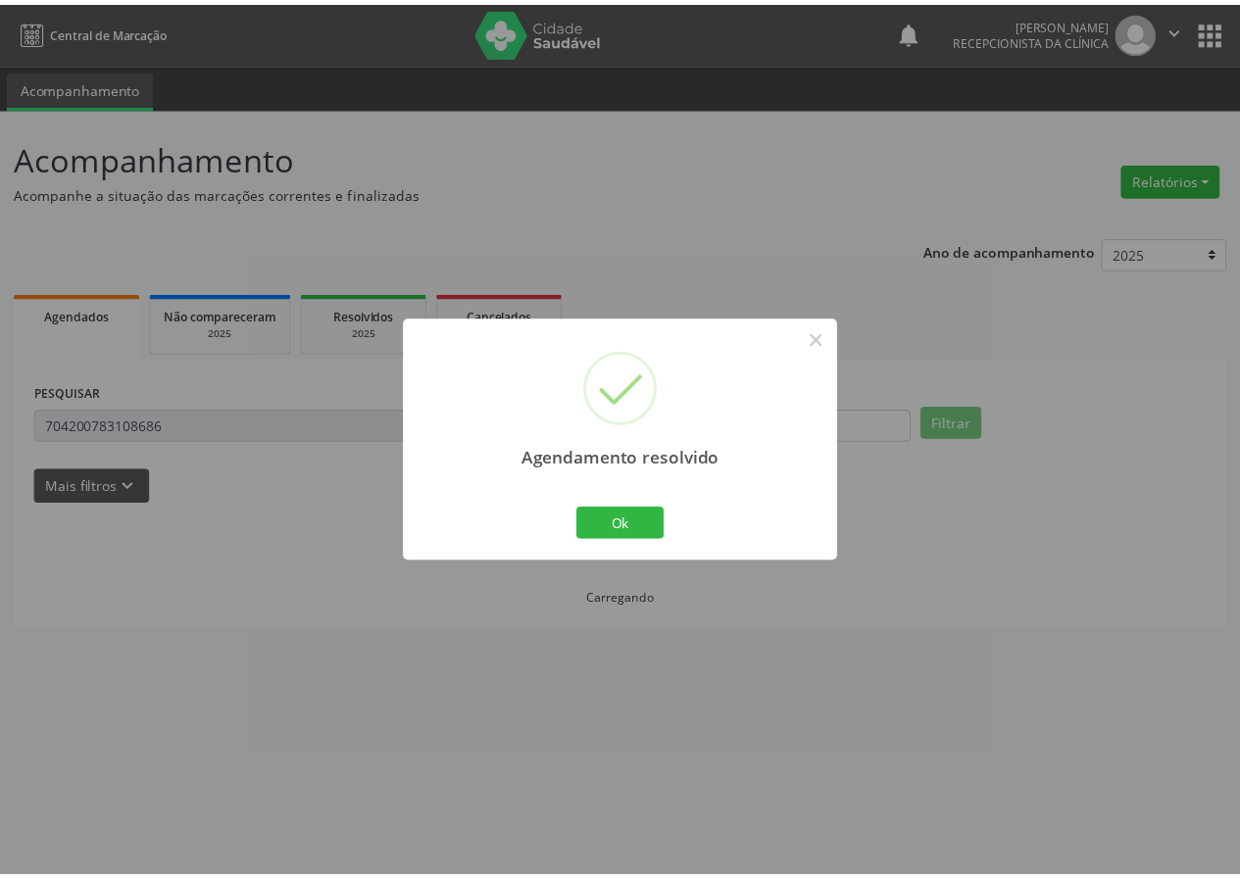
scroll to position [0, 0]
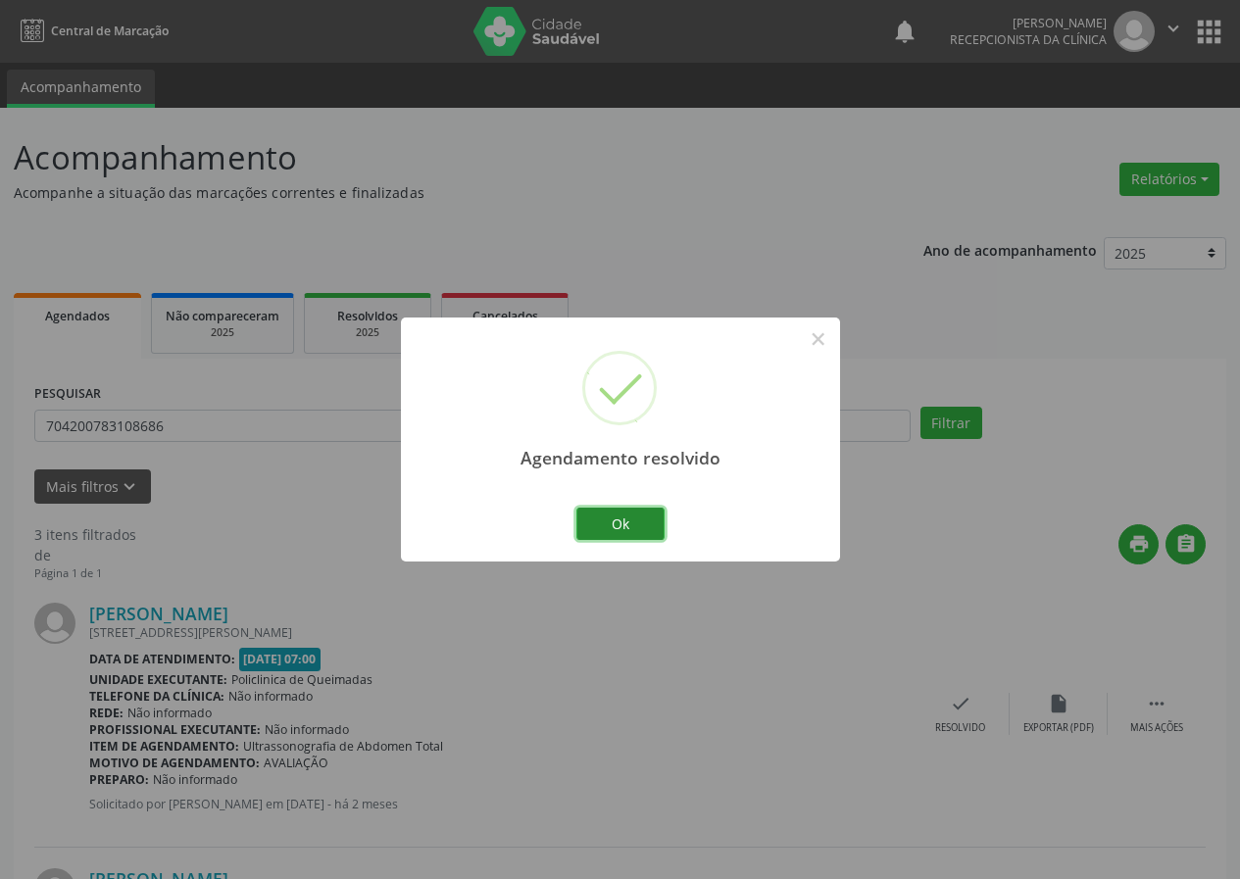
click at [618, 535] on button "Ok" at bounding box center [620, 524] width 88 height 33
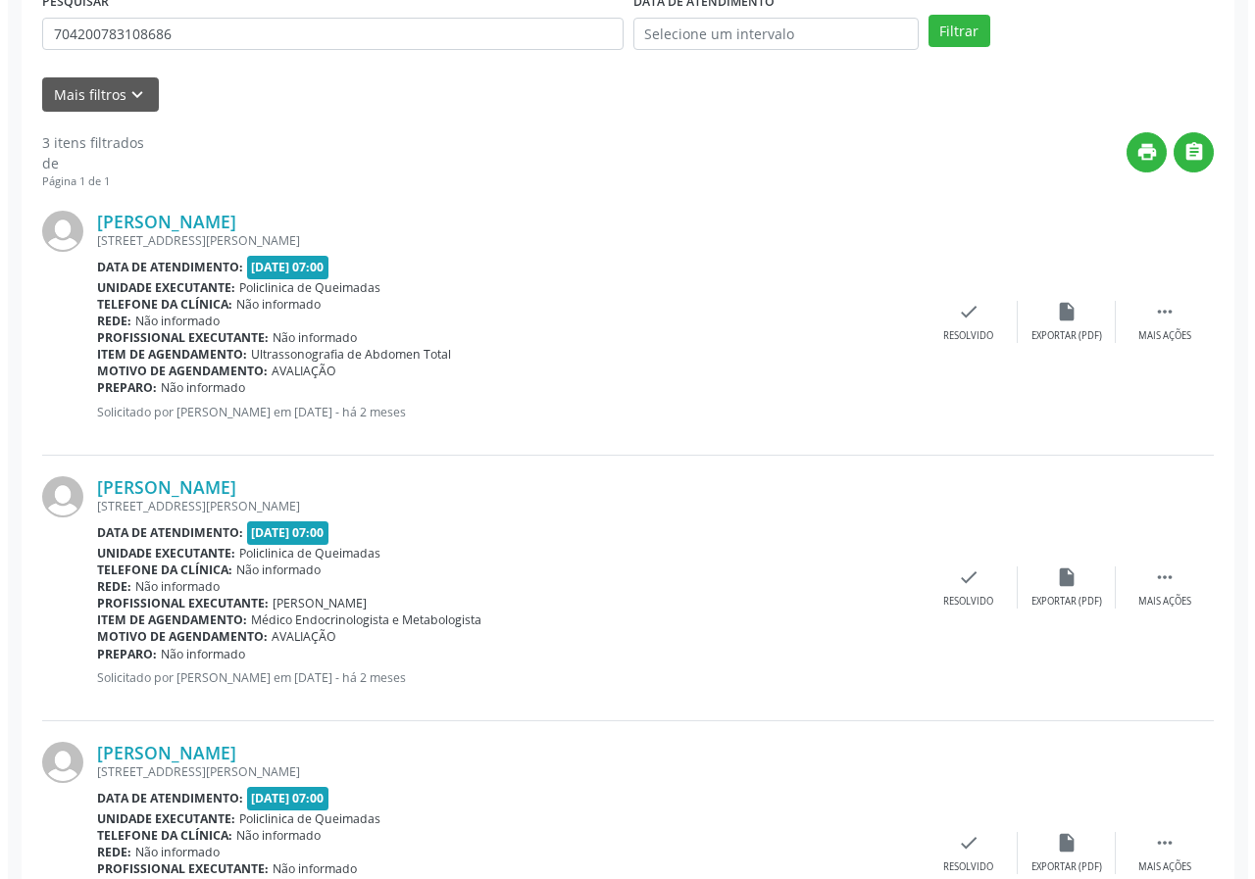
scroll to position [533, 0]
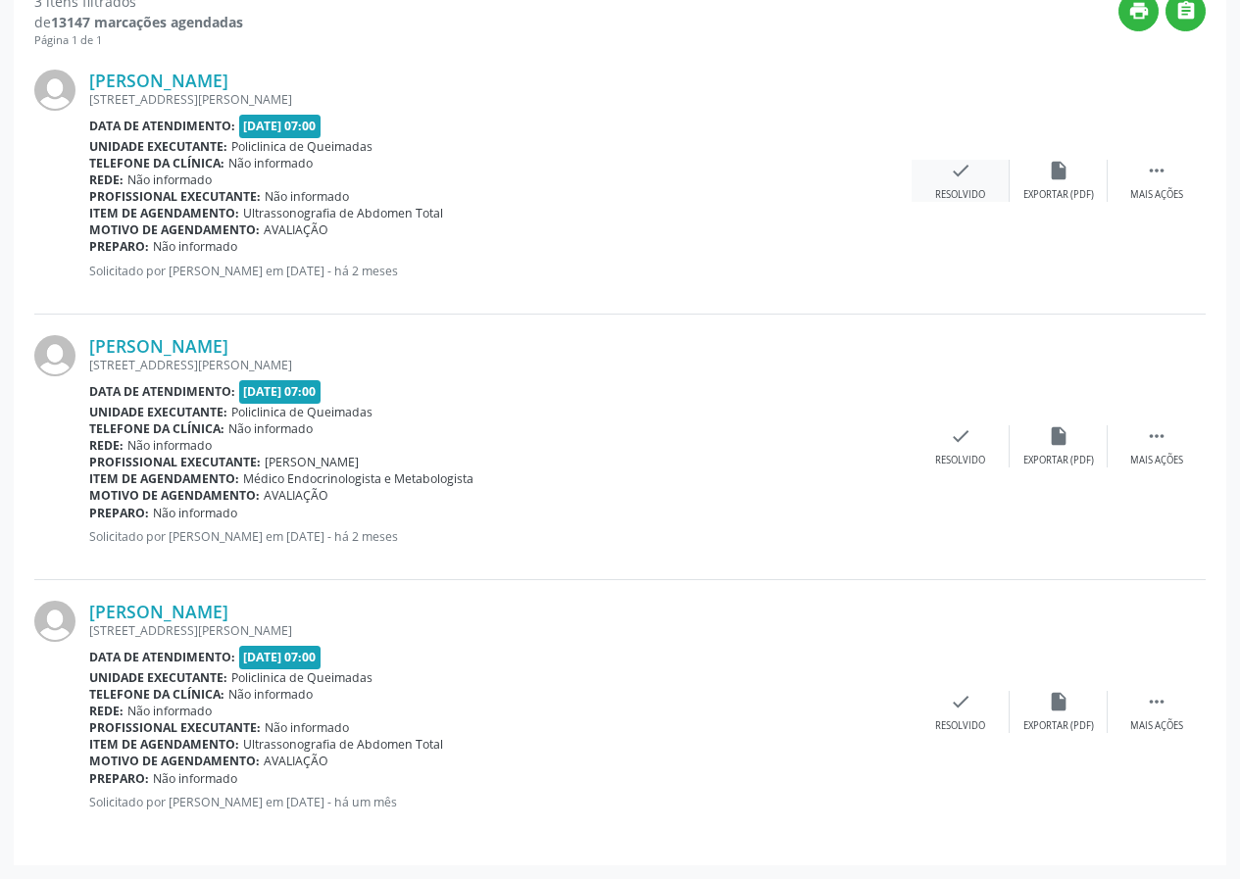
click at [946, 171] on div "check Resolvido" at bounding box center [961, 181] width 98 height 42
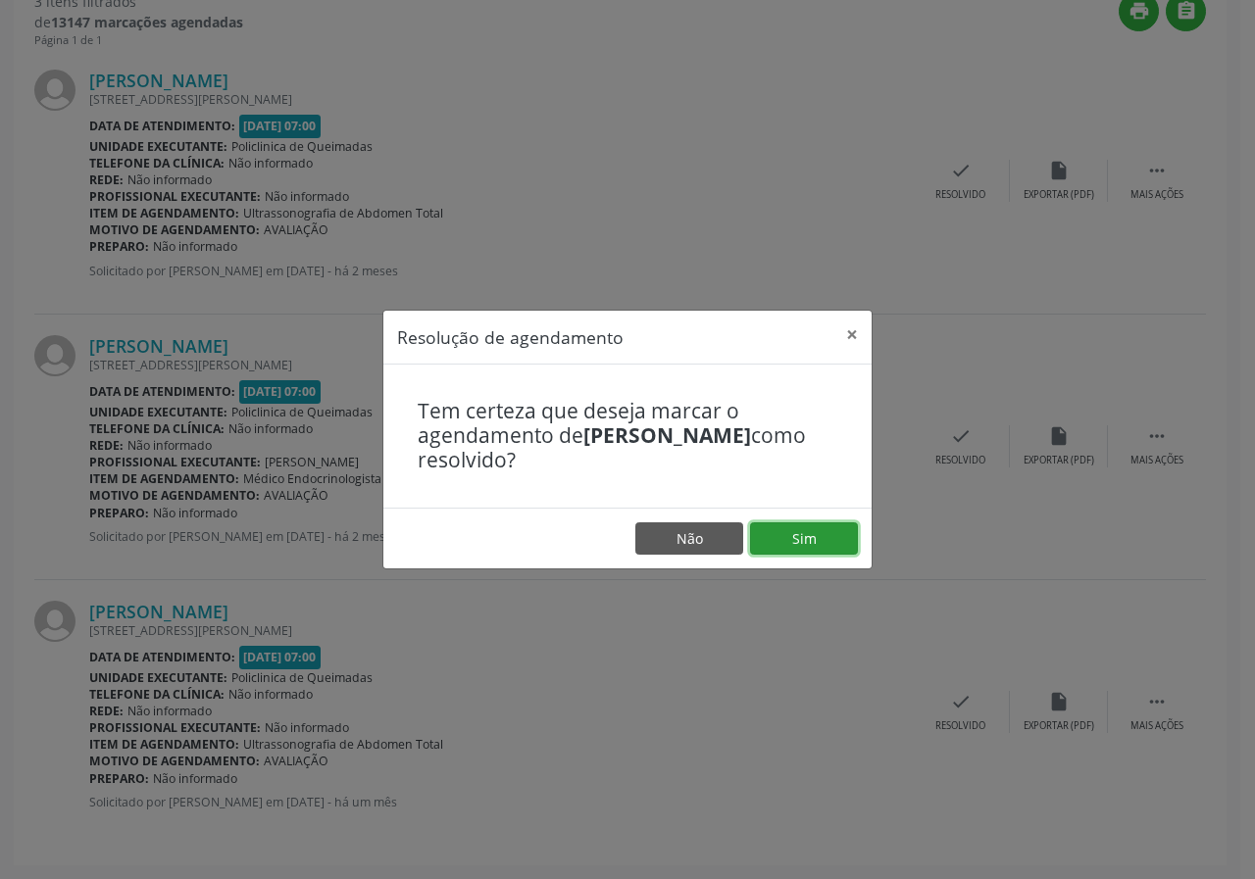
click at [848, 548] on button "Sim" at bounding box center [804, 538] width 108 height 33
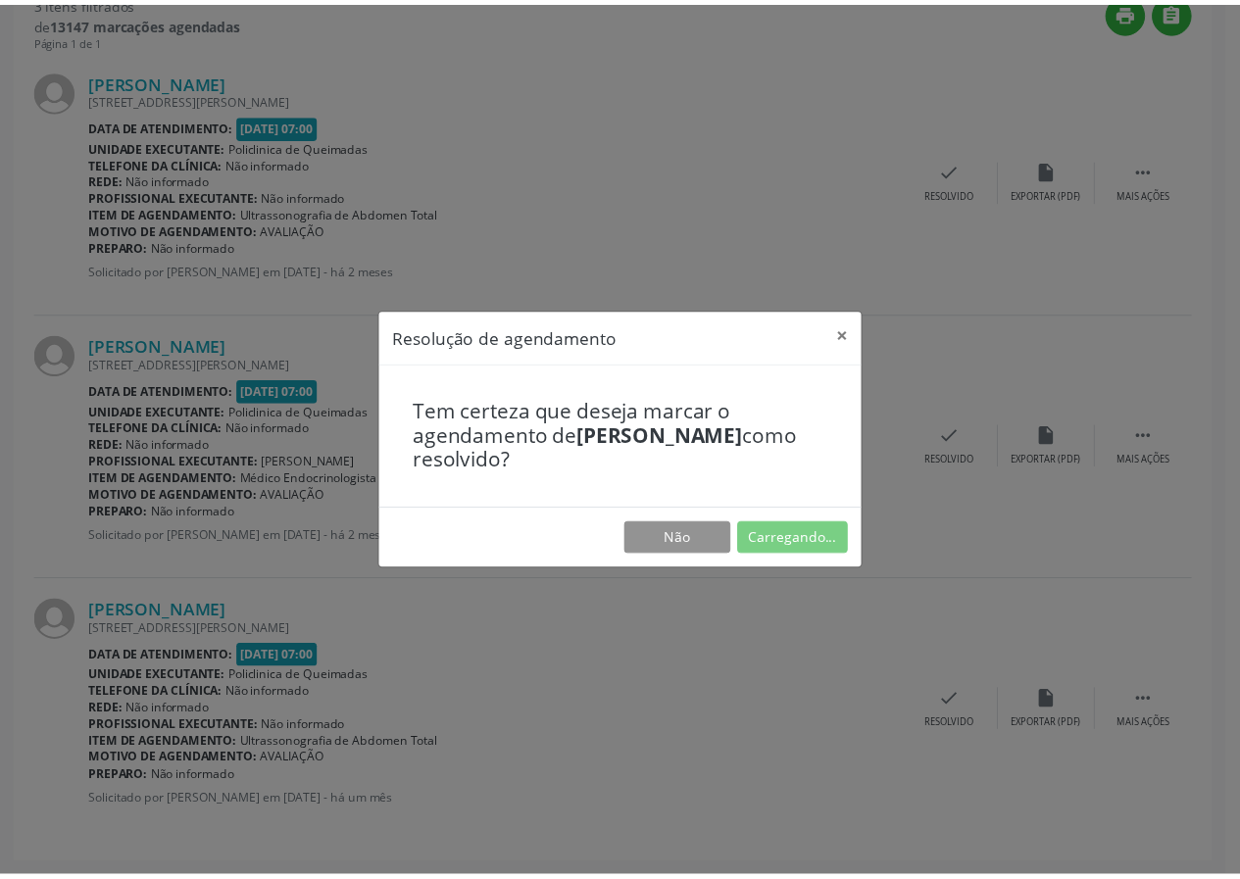
scroll to position [0, 0]
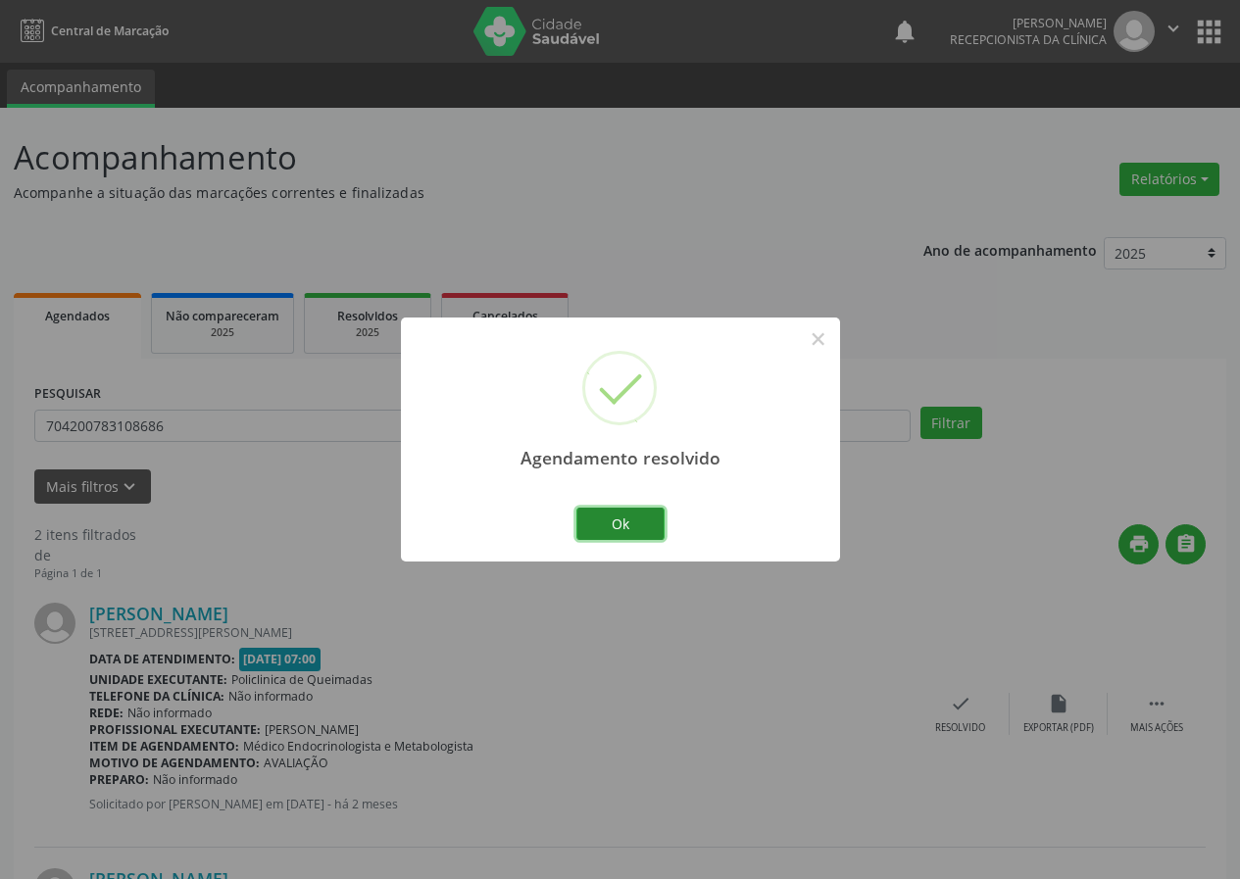
click at [639, 516] on button "Ok" at bounding box center [620, 524] width 88 height 33
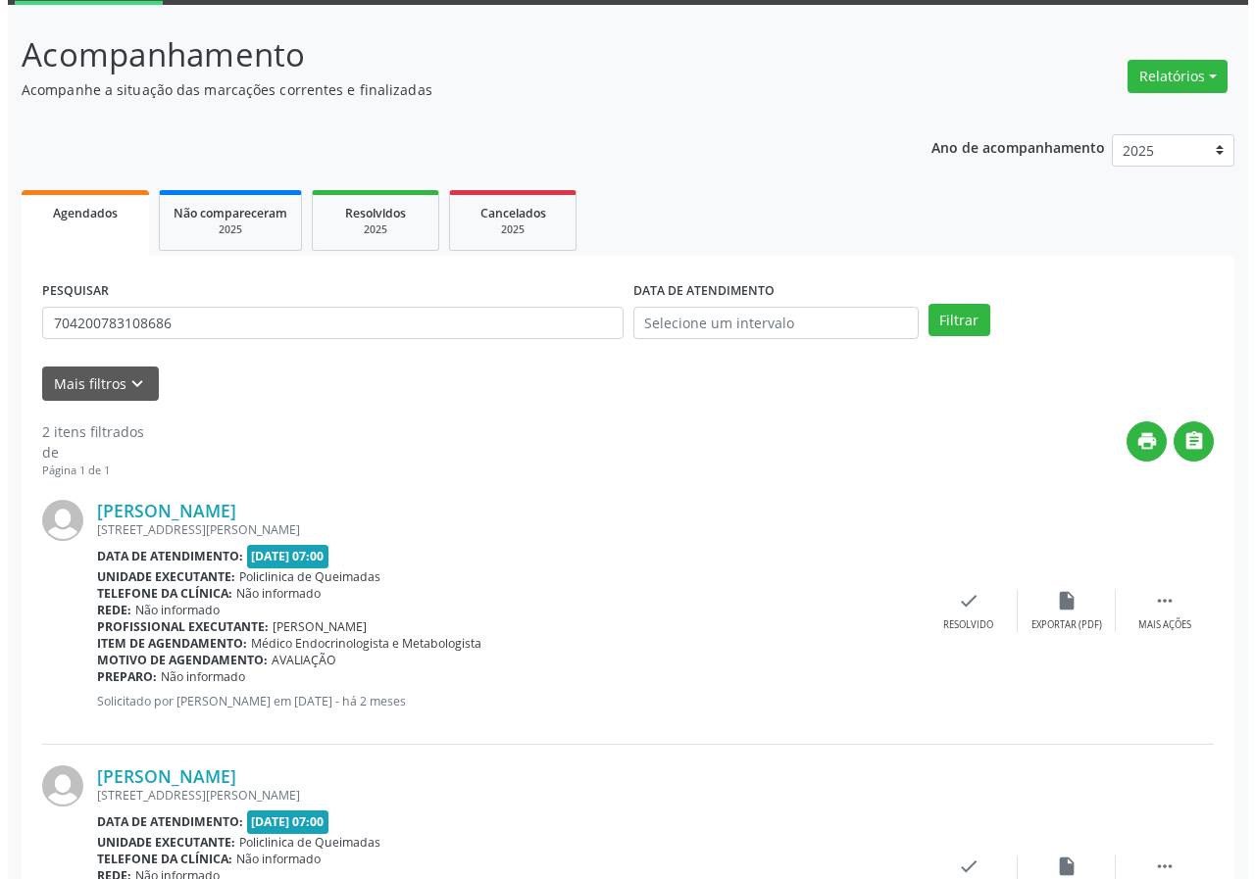
scroll to position [268, 0]
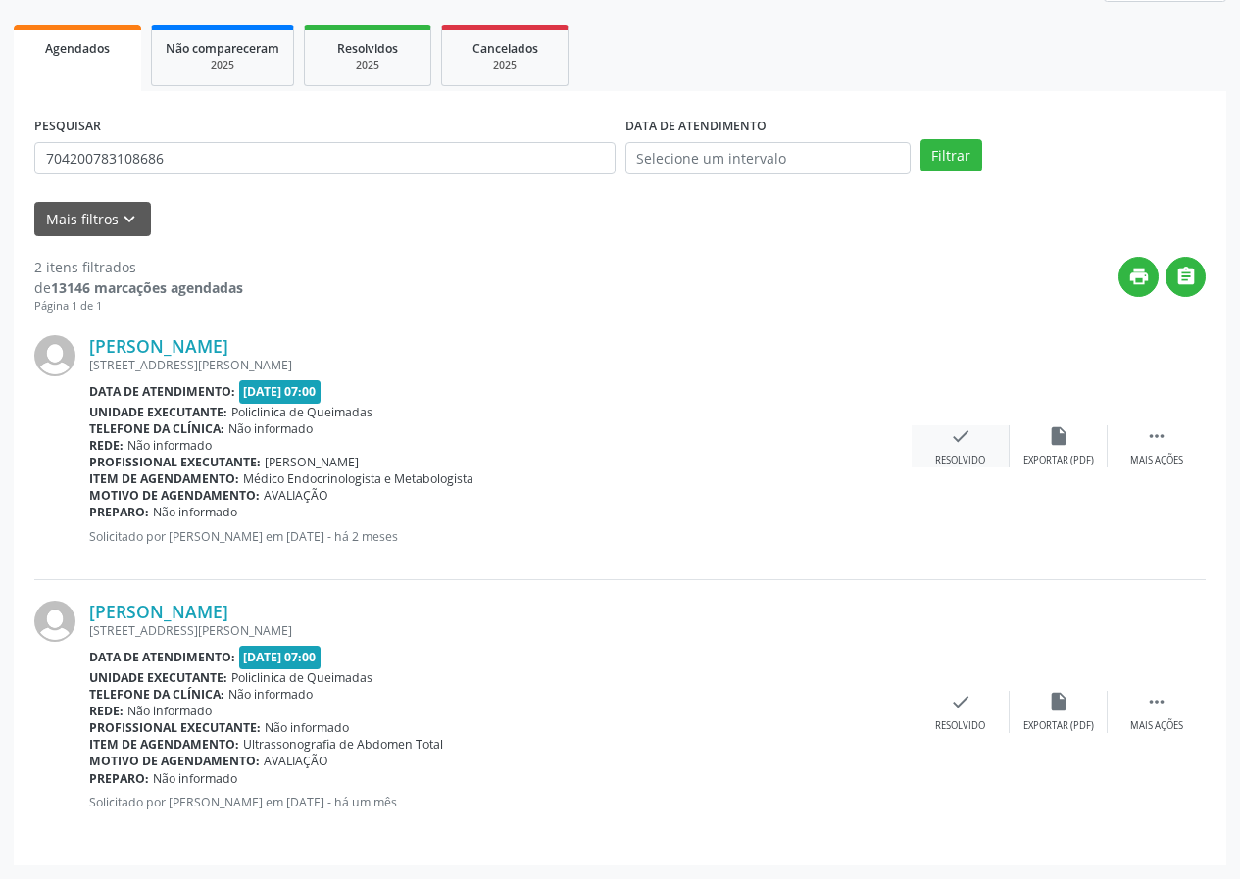
click at [958, 451] on div "check Resolvido" at bounding box center [961, 446] width 98 height 42
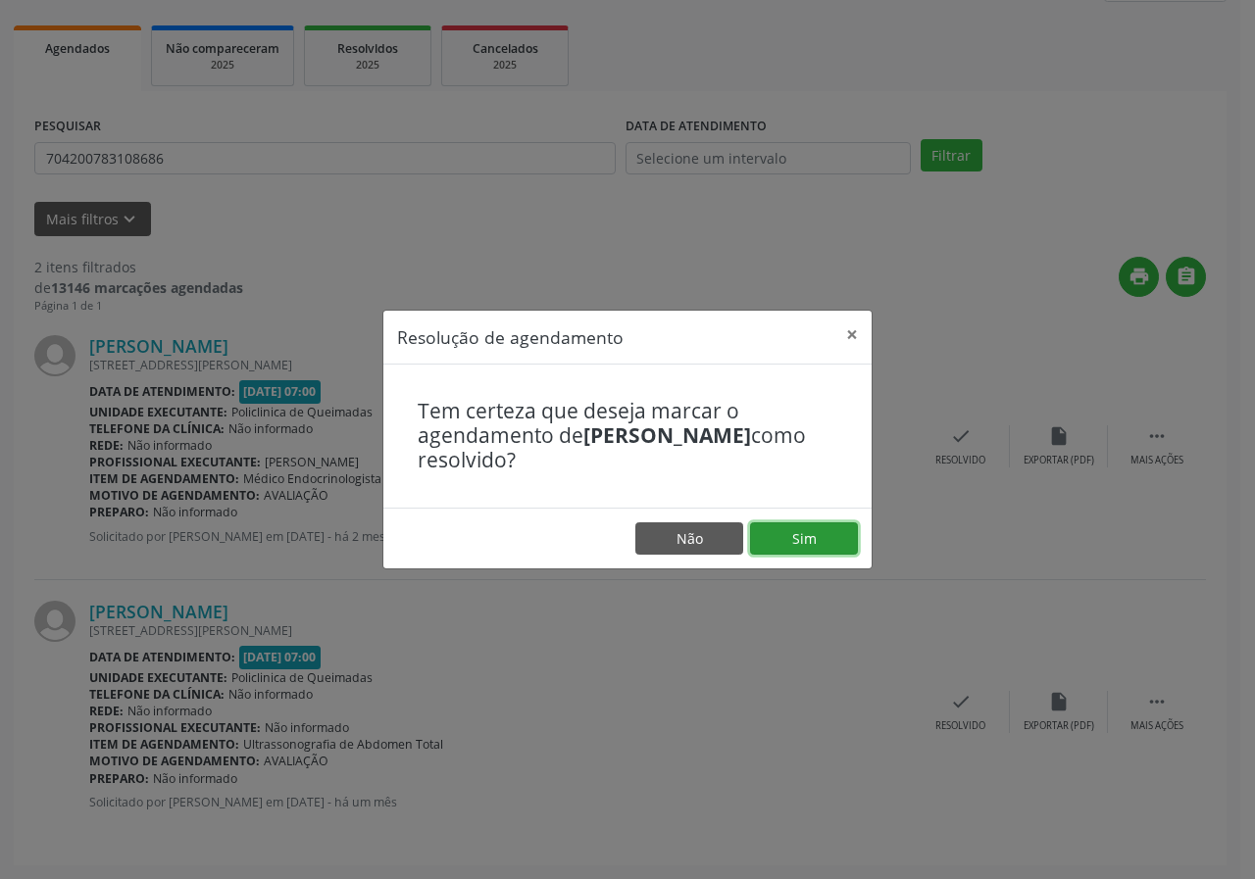
click at [774, 547] on button "Sim" at bounding box center [804, 538] width 108 height 33
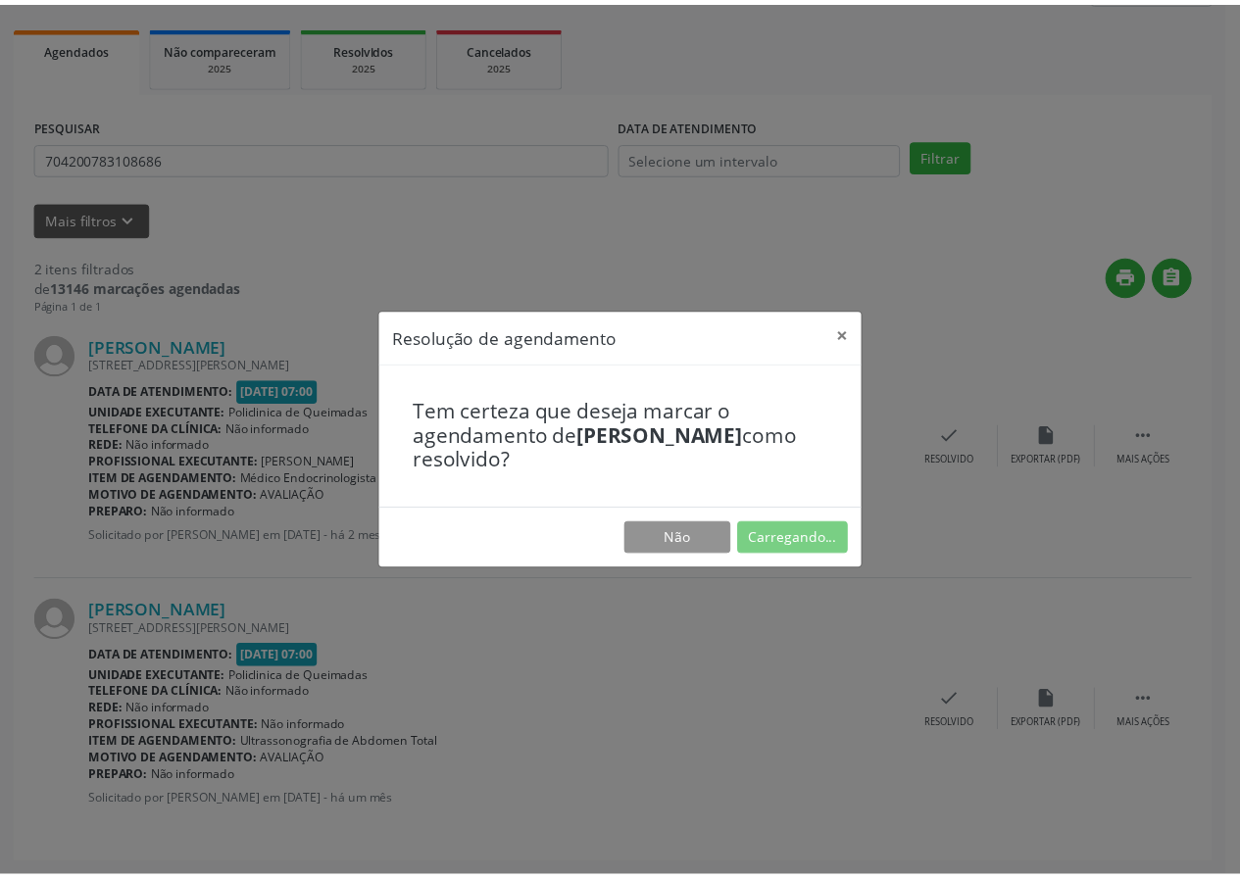
scroll to position [0, 0]
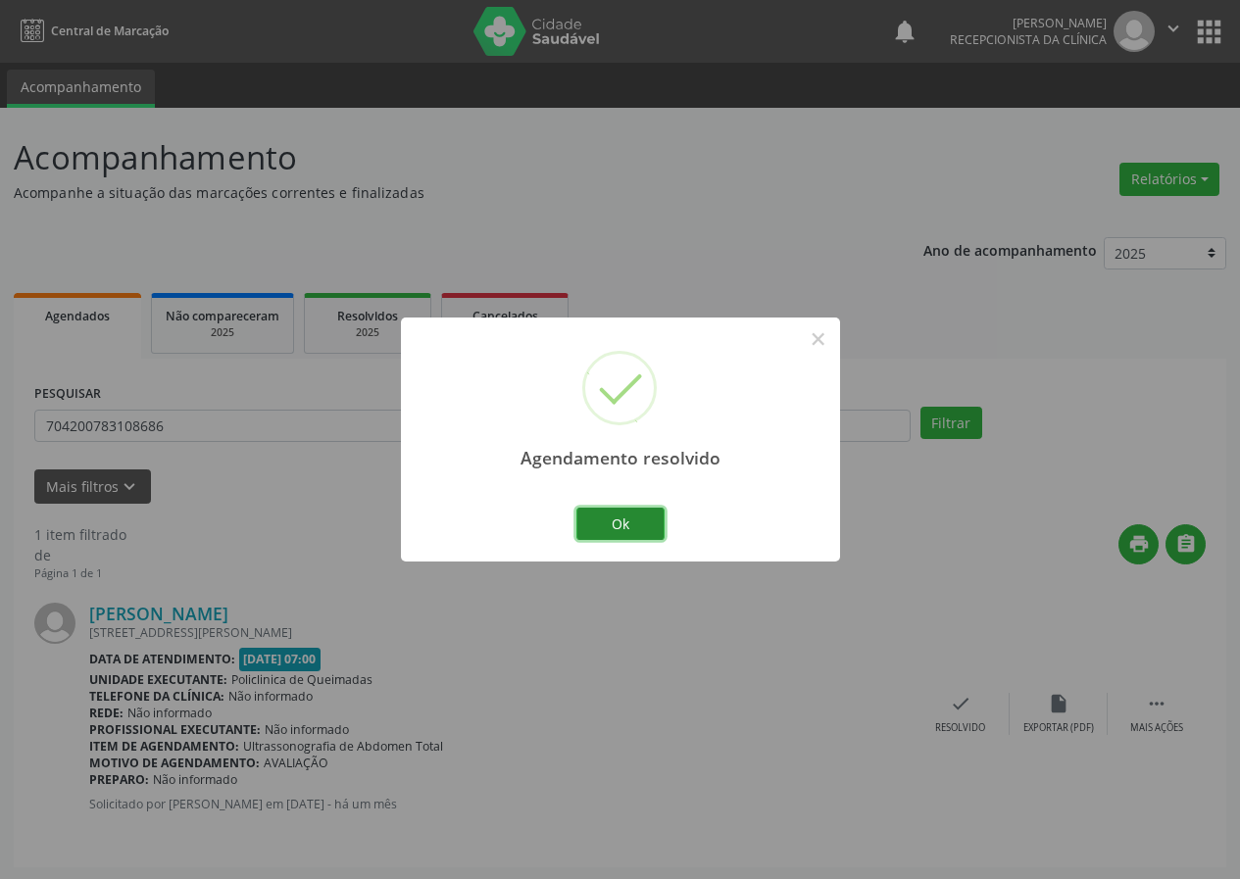
click at [657, 518] on button "Ok" at bounding box center [620, 524] width 88 height 33
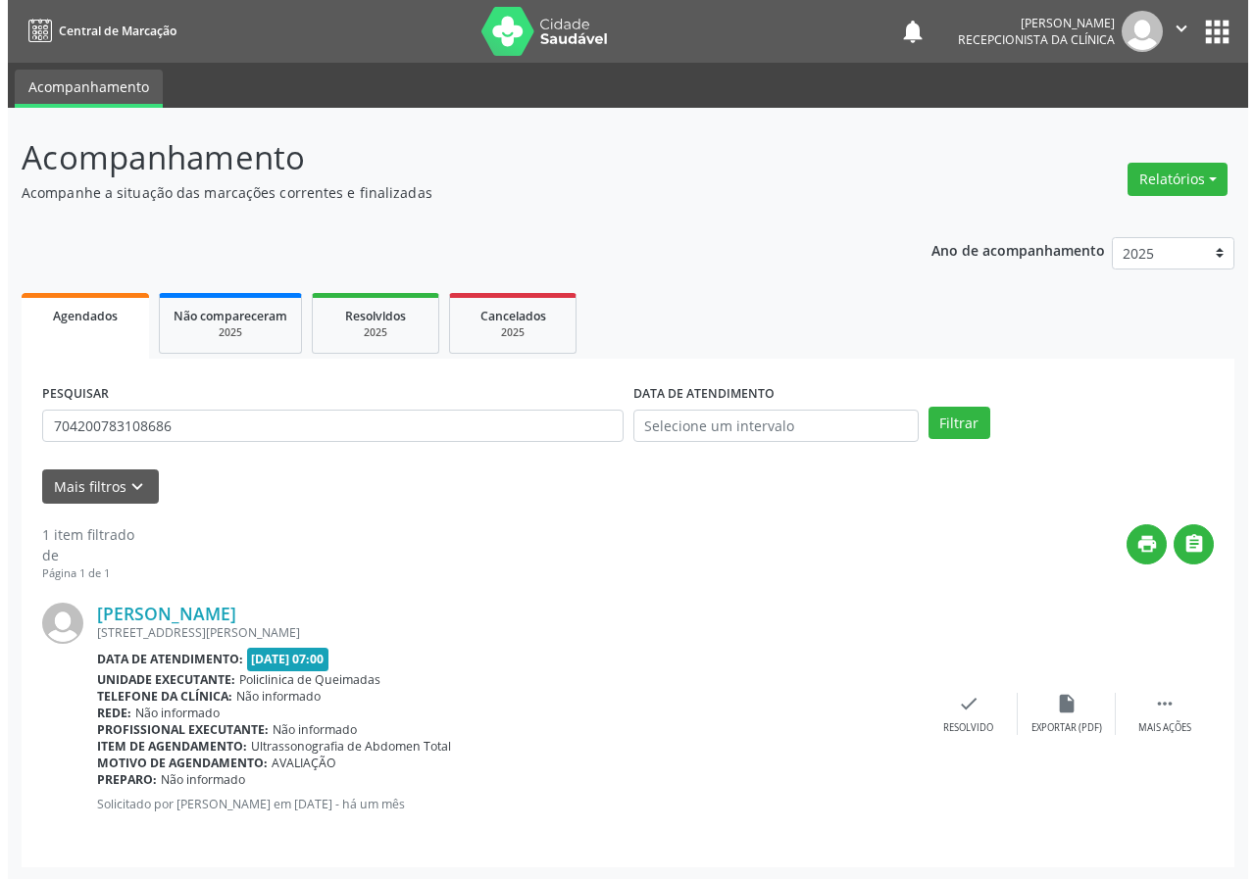
scroll to position [2, 0]
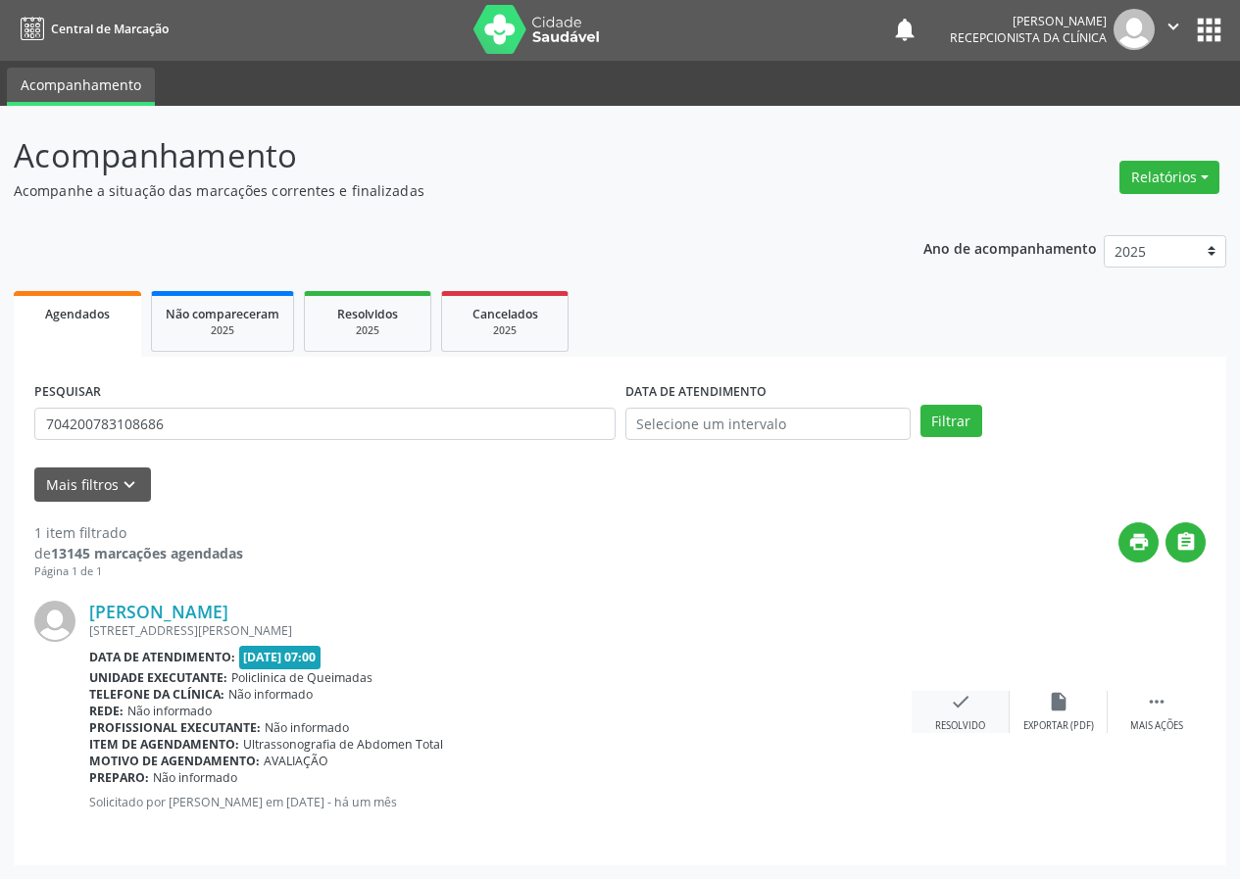
click at [941, 708] on div "check Resolvido" at bounding box center [961, 712] width 98 height 42
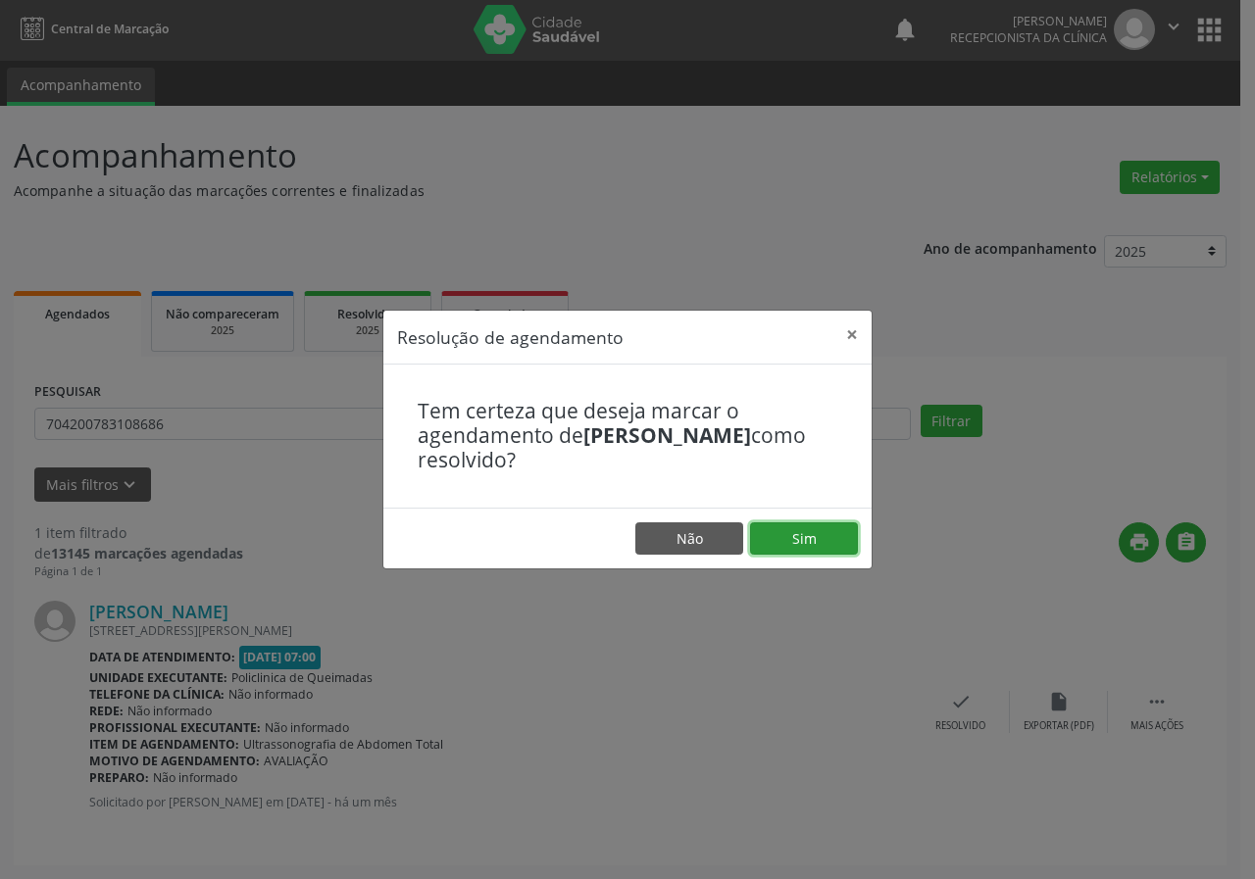
click at [839, 546] on button "Sim" at bounding box center [804, 538] width 108 height 33
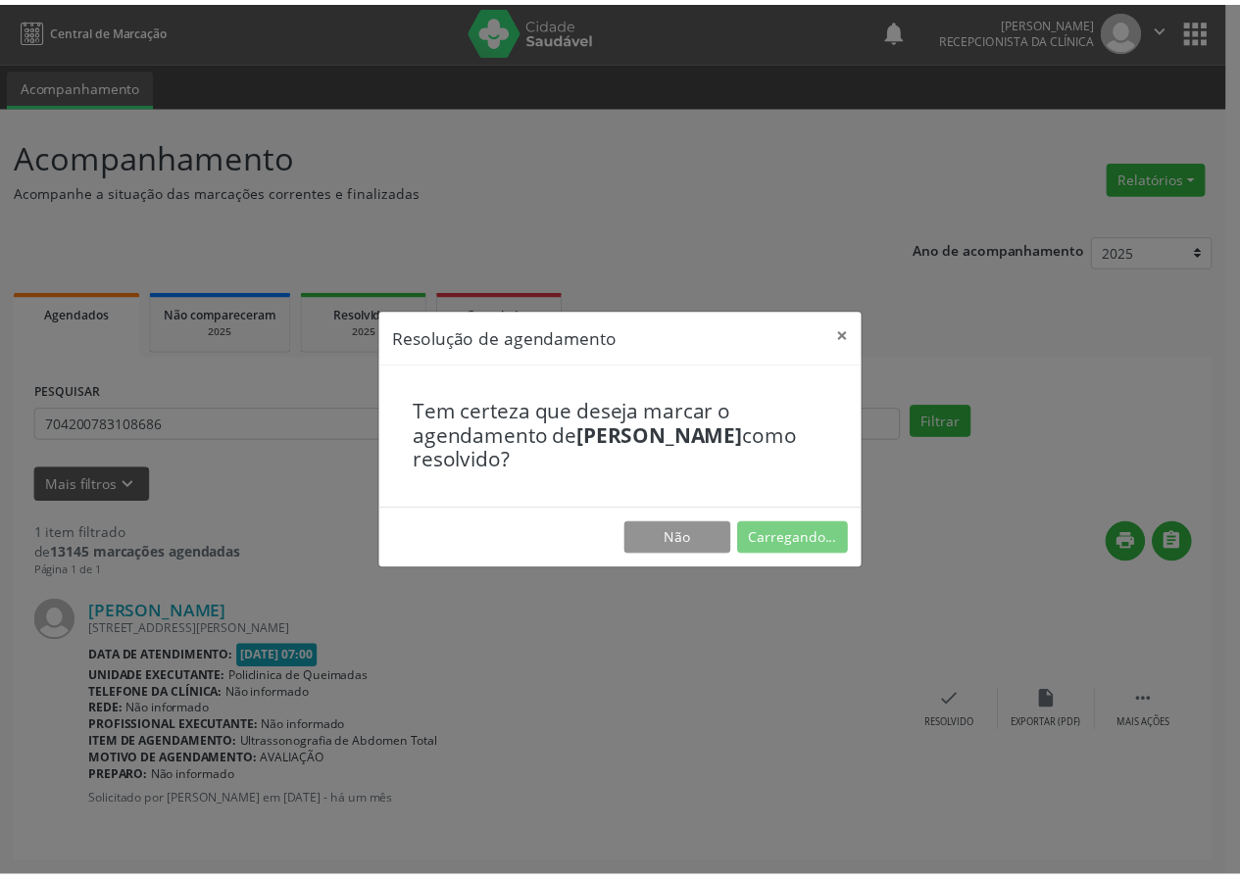
scroll to position [0, 0]
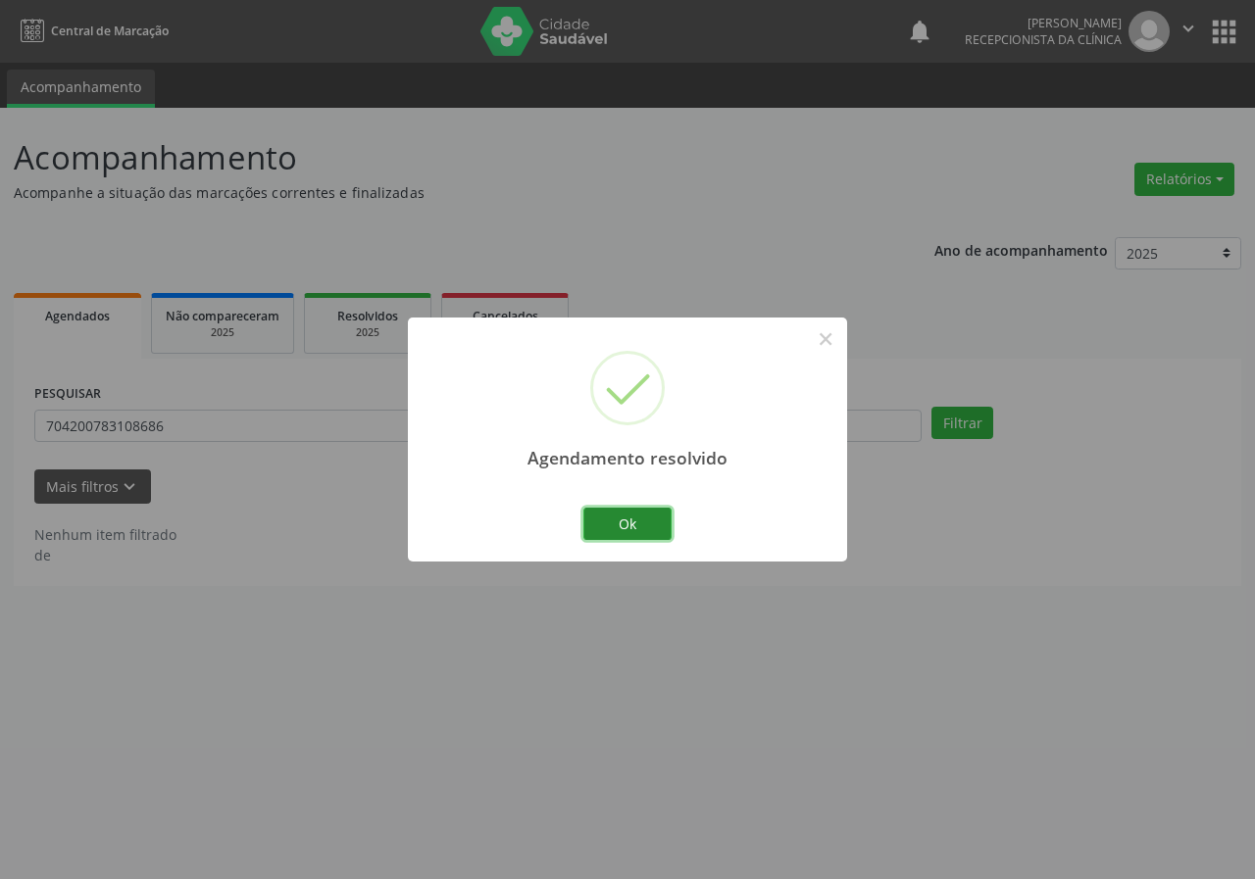
click at [653, 512] on button "Ok" at bounding box center [627, 524] width 88 height 33
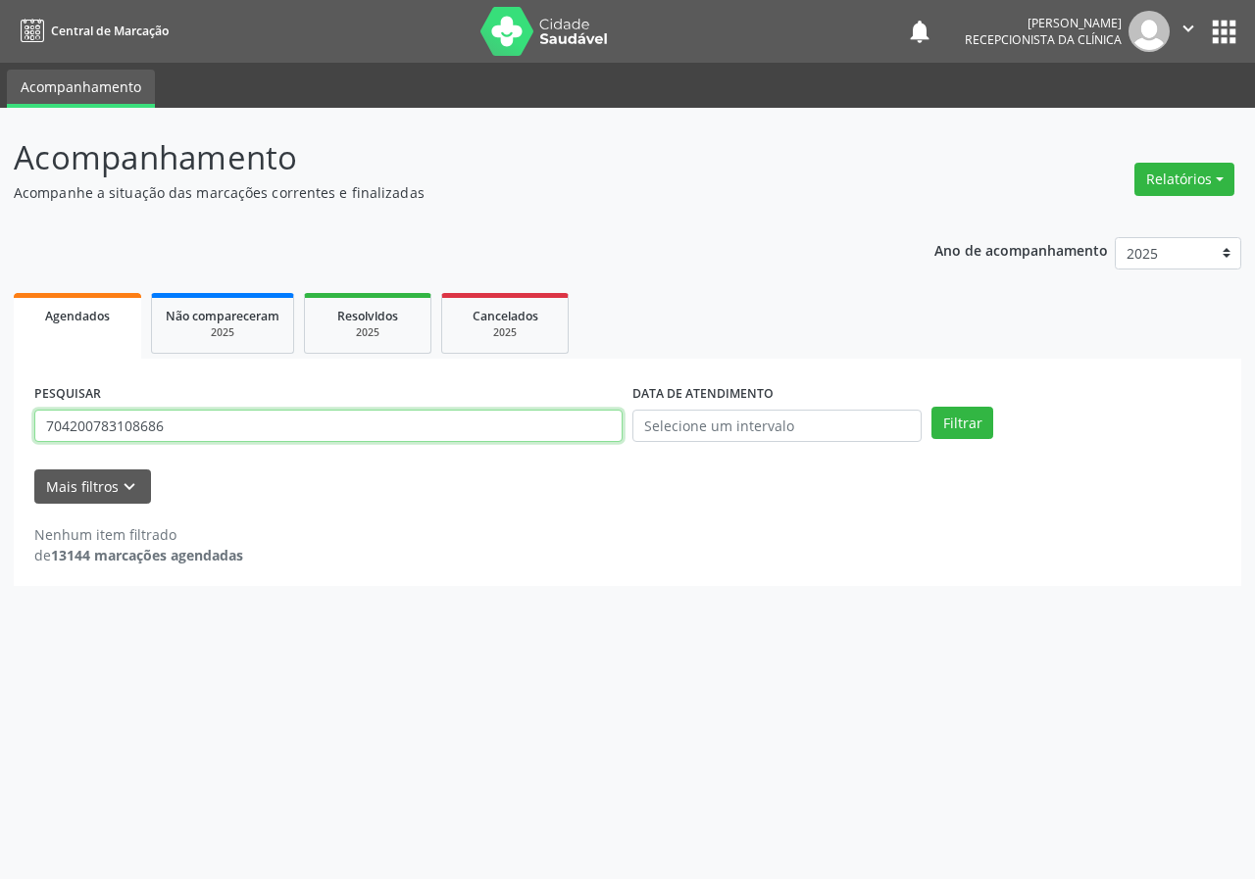
click at [237, 412] on input "704200783108686" at bounding box center [328, 426] width 588 height 33
click at [931, 407] on button "Filtrar" at bounding box center [962, 423] width 62 height 33
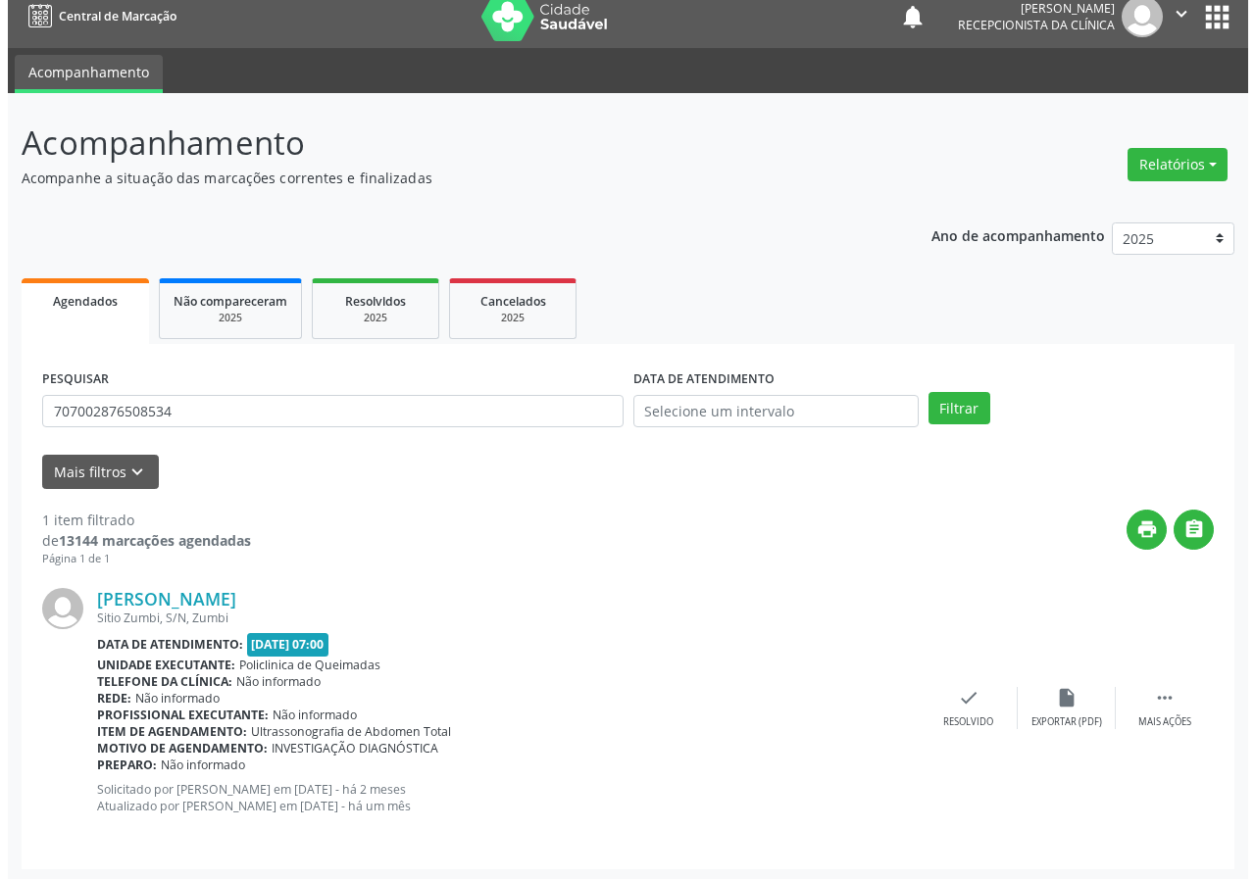
scroll to position [19, 0]
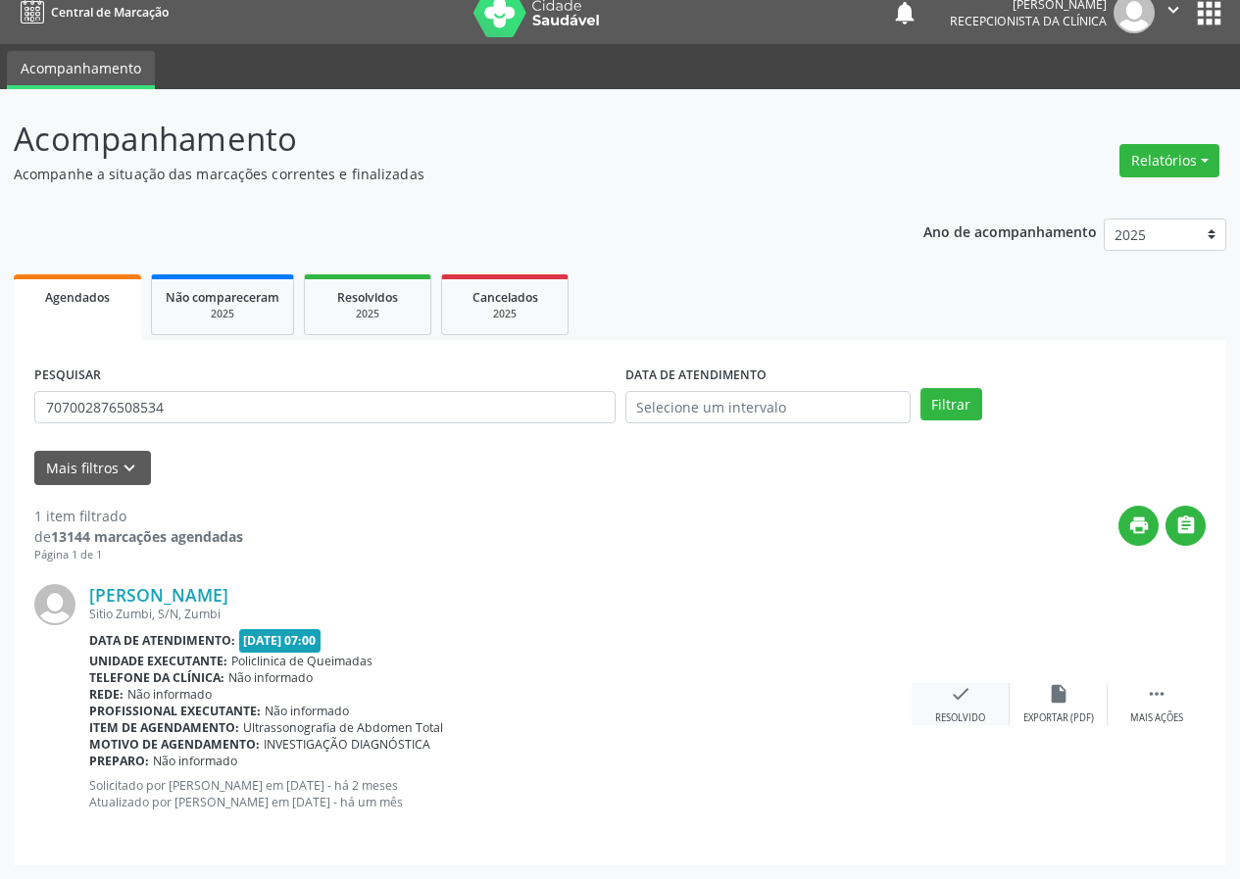
click at [938, 705] on div "check Resolvido" at bounding box center [961, 704] width 98 height 42
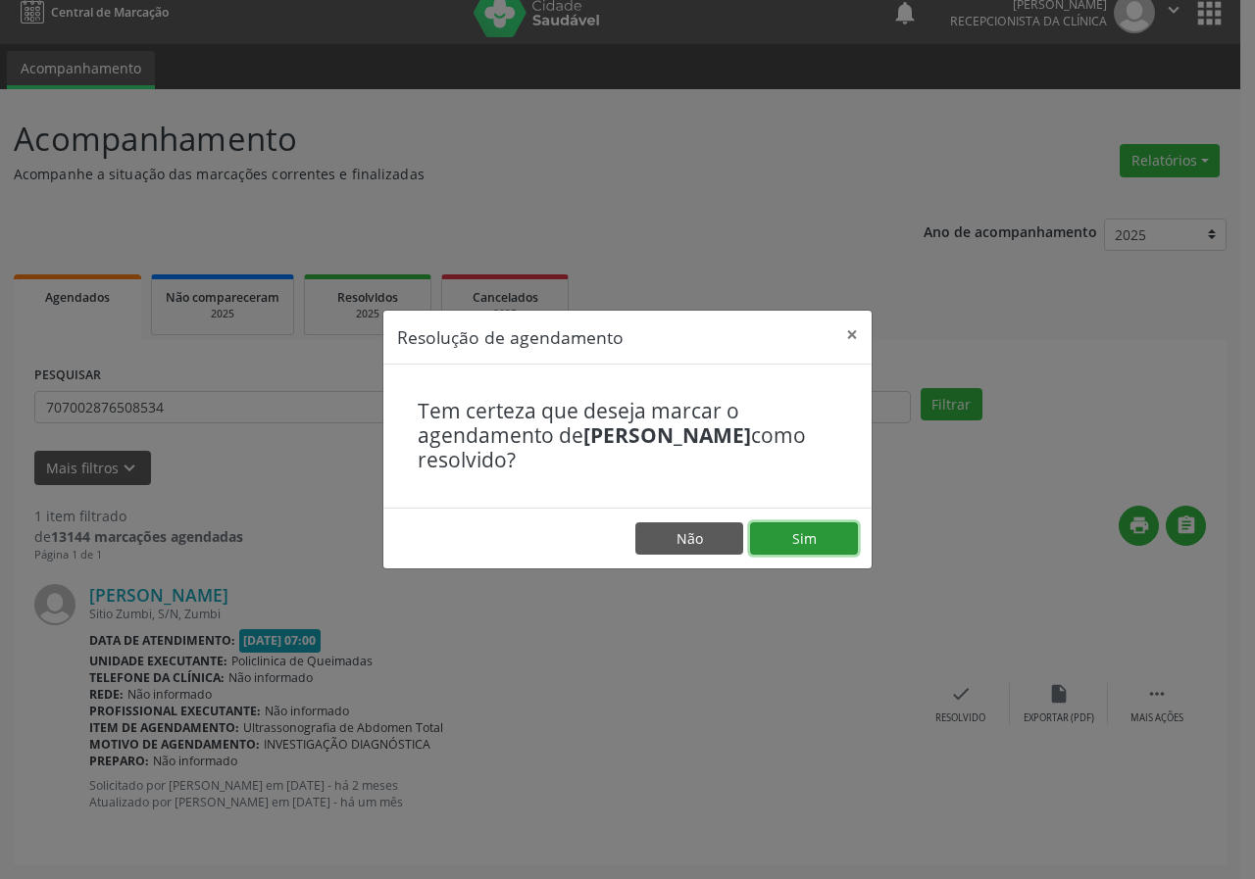
click at [828, 536] on button "Sim" at bounding box center [804, 538] width 108 height 33
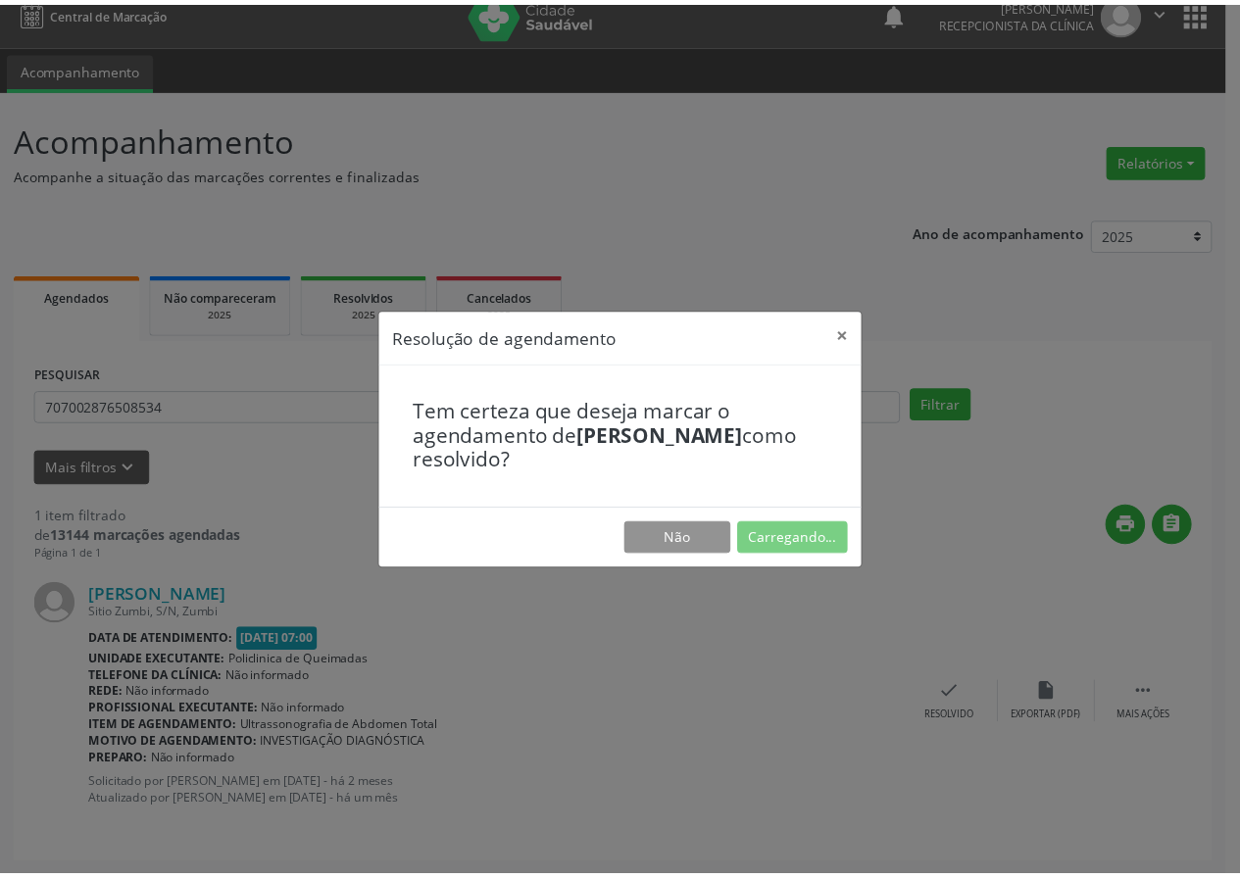
scroll to position [0, 0]
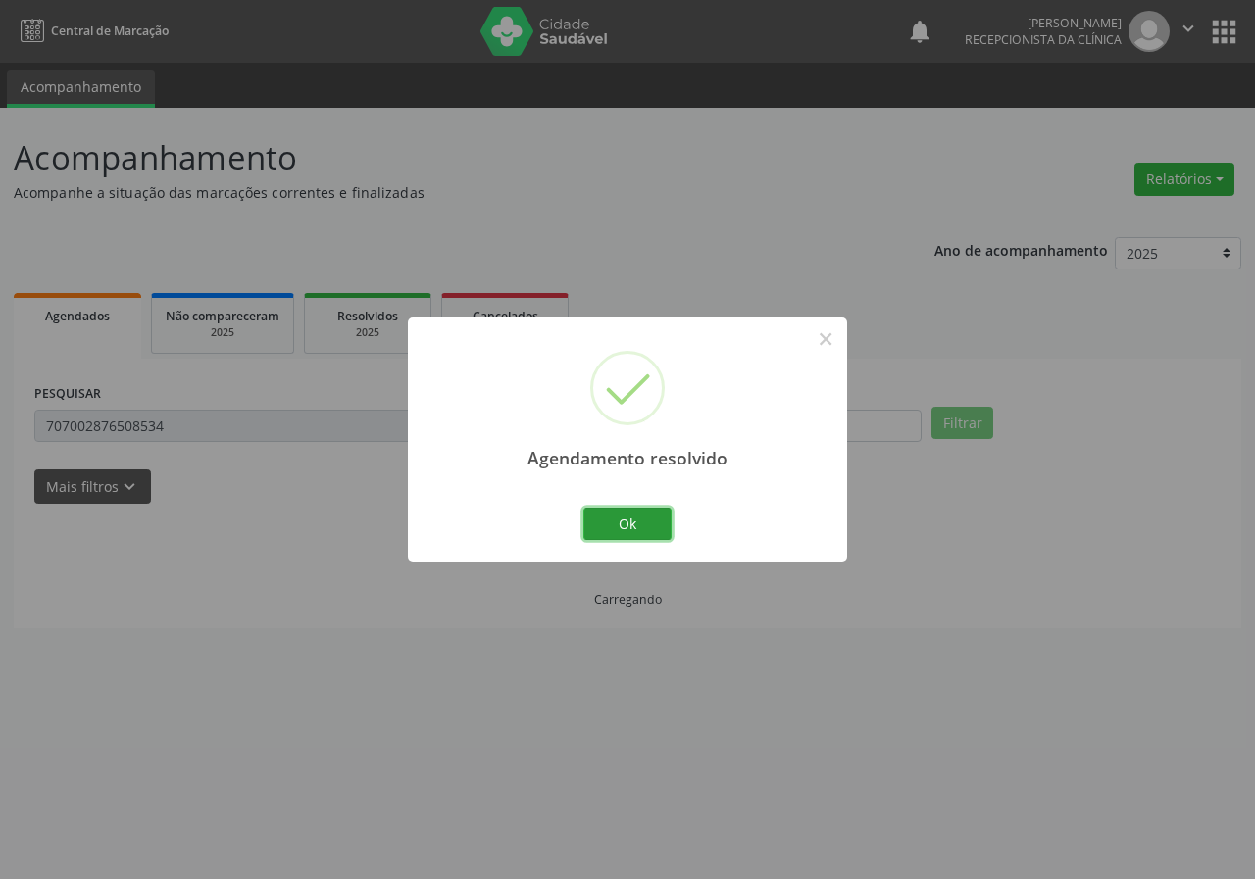
click at [594, 529] on button "Ok" at bounding box center [627, 524] width 88 height 33
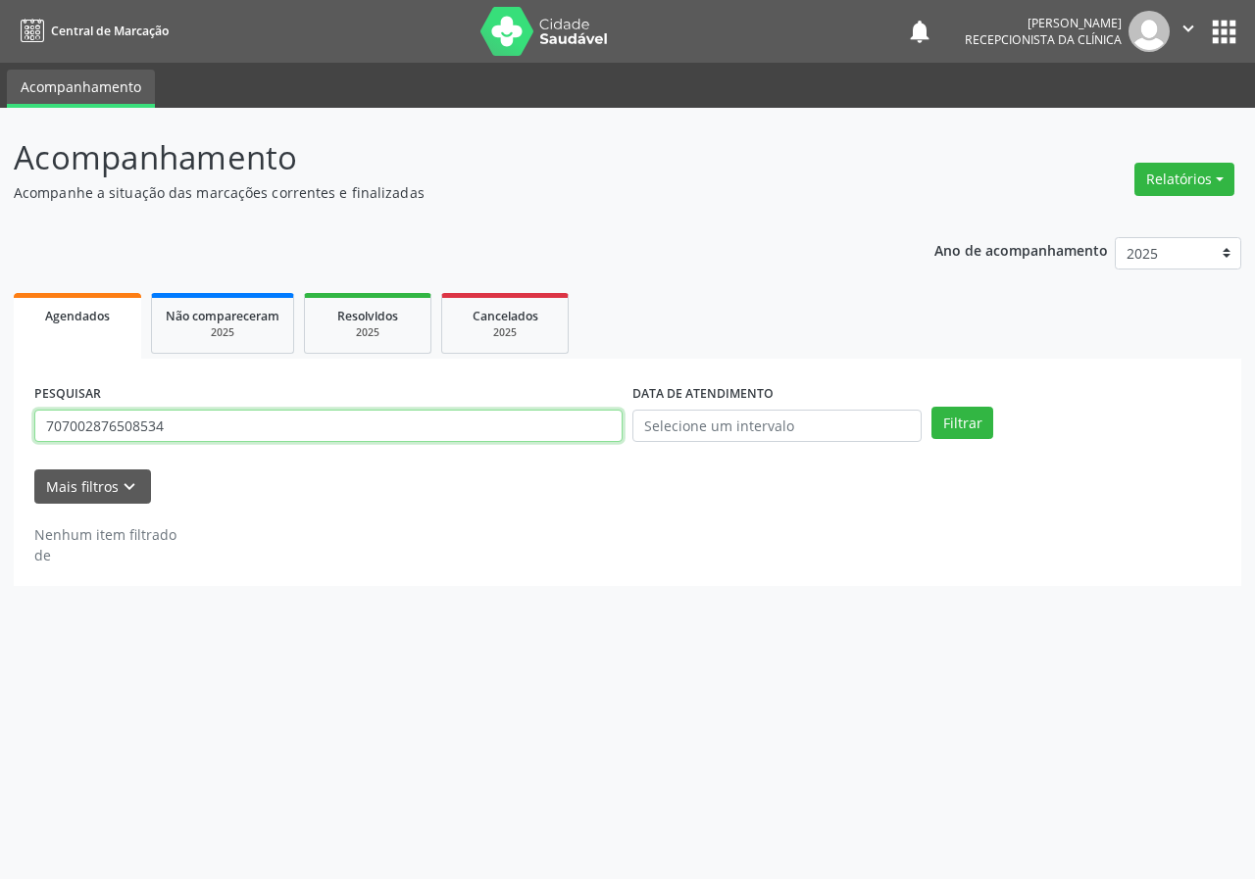
click at [332, 423] on input "707002876508534" at bounding box center [328, 426] width 588 height 33
click at [931, 407] on button "Filtrar" at bounding box center [962, 423] width 62 height 33
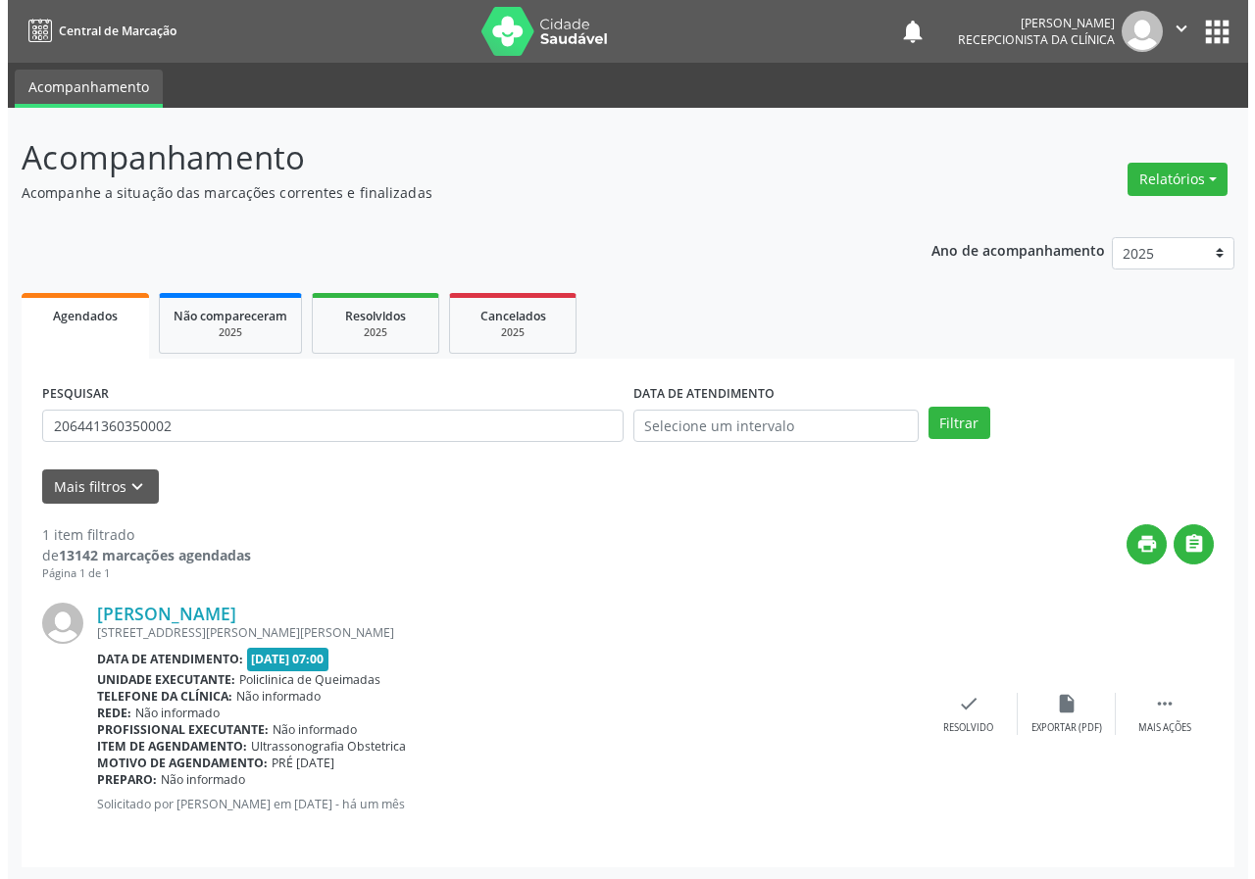
scroll to position [2, 0]
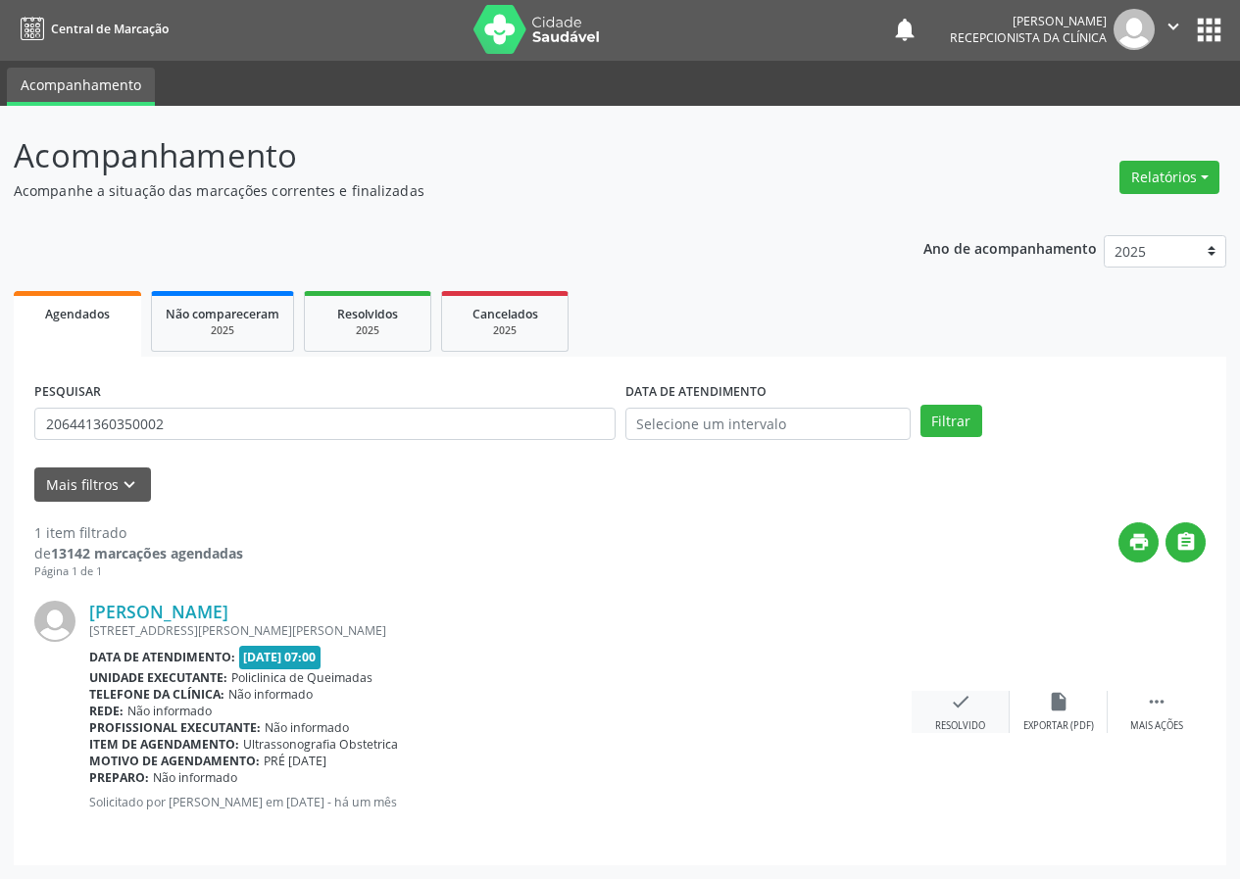
click at [939, 714] on div "check Resolvido" at bounding box center [961, 712] width 98 height 42
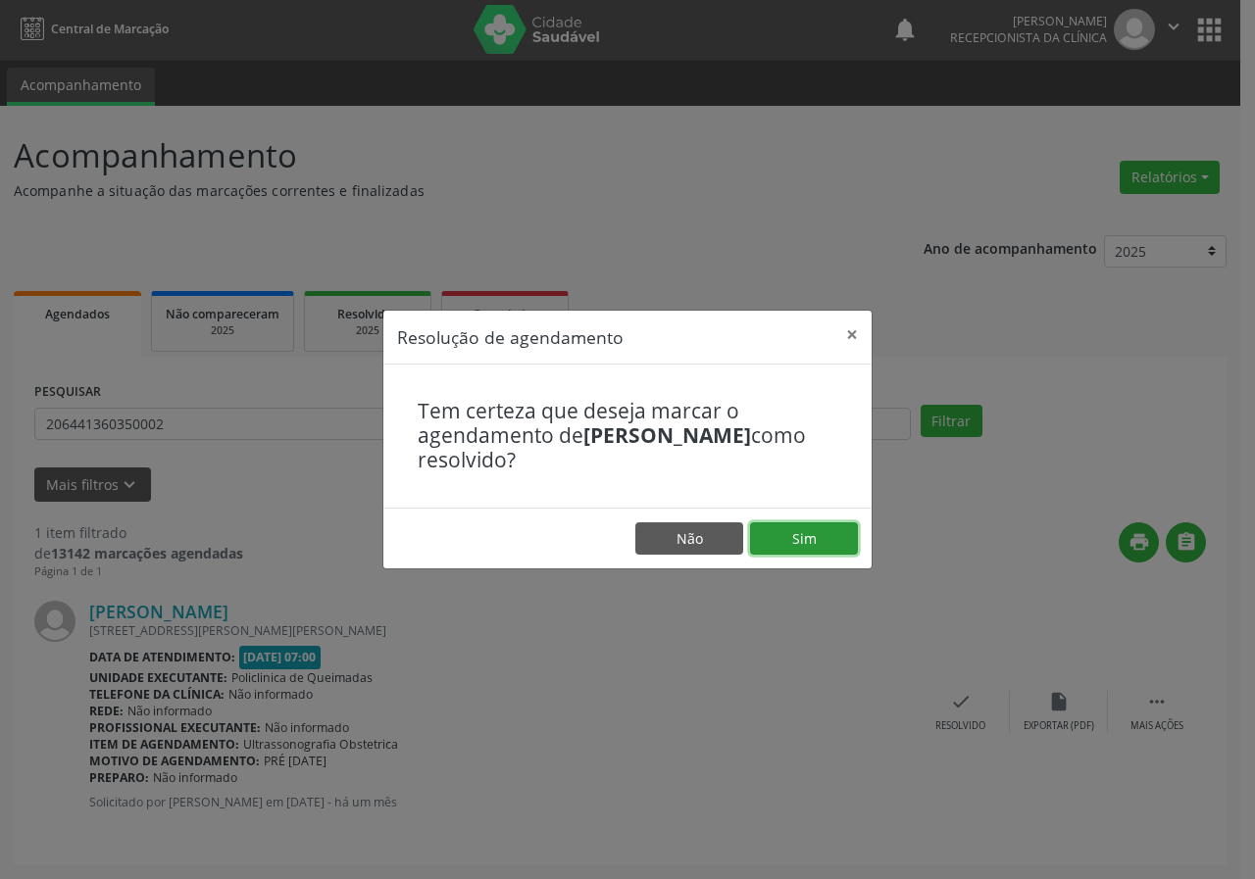
click at [835, 535] on button "Sim" at bounding box center [804, 538] width 108 height 33
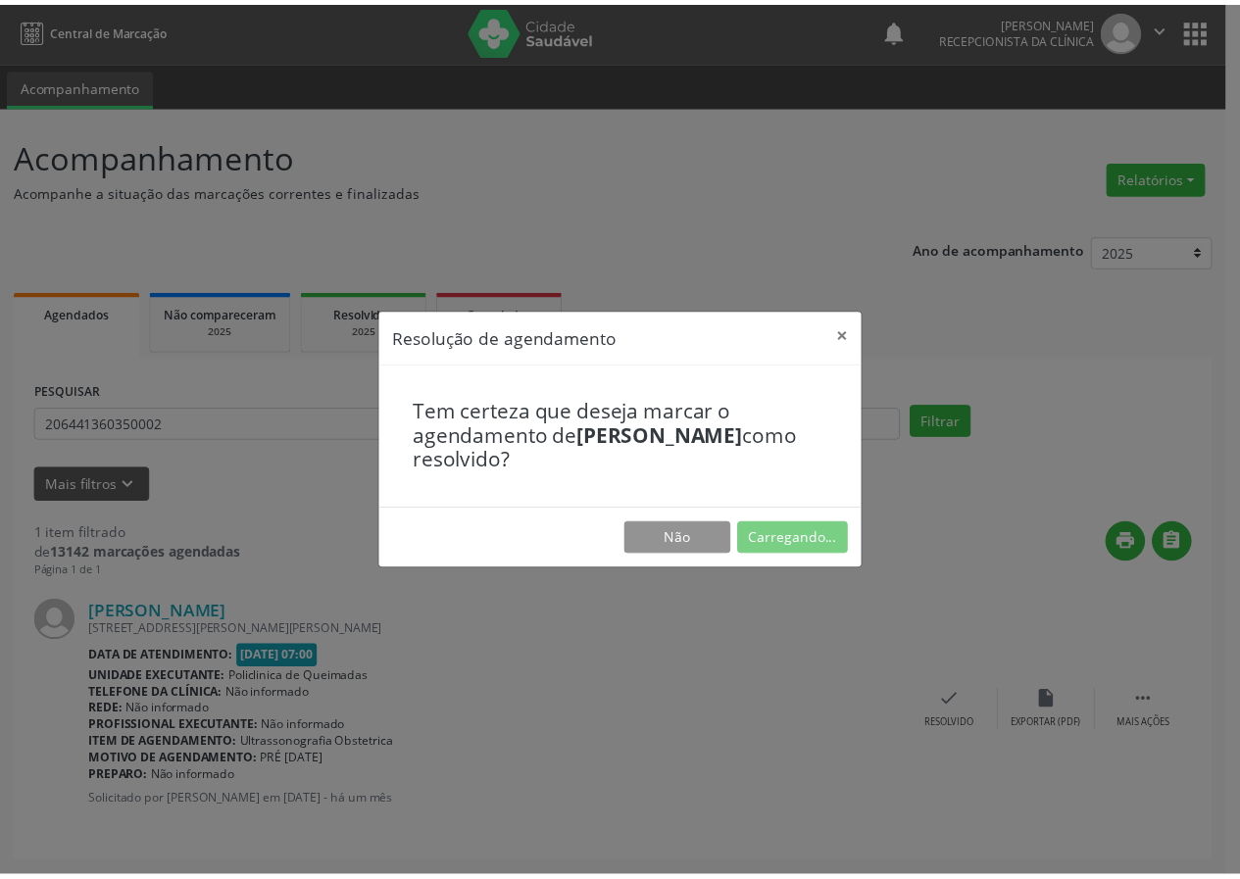
scroll to position [0, 0]
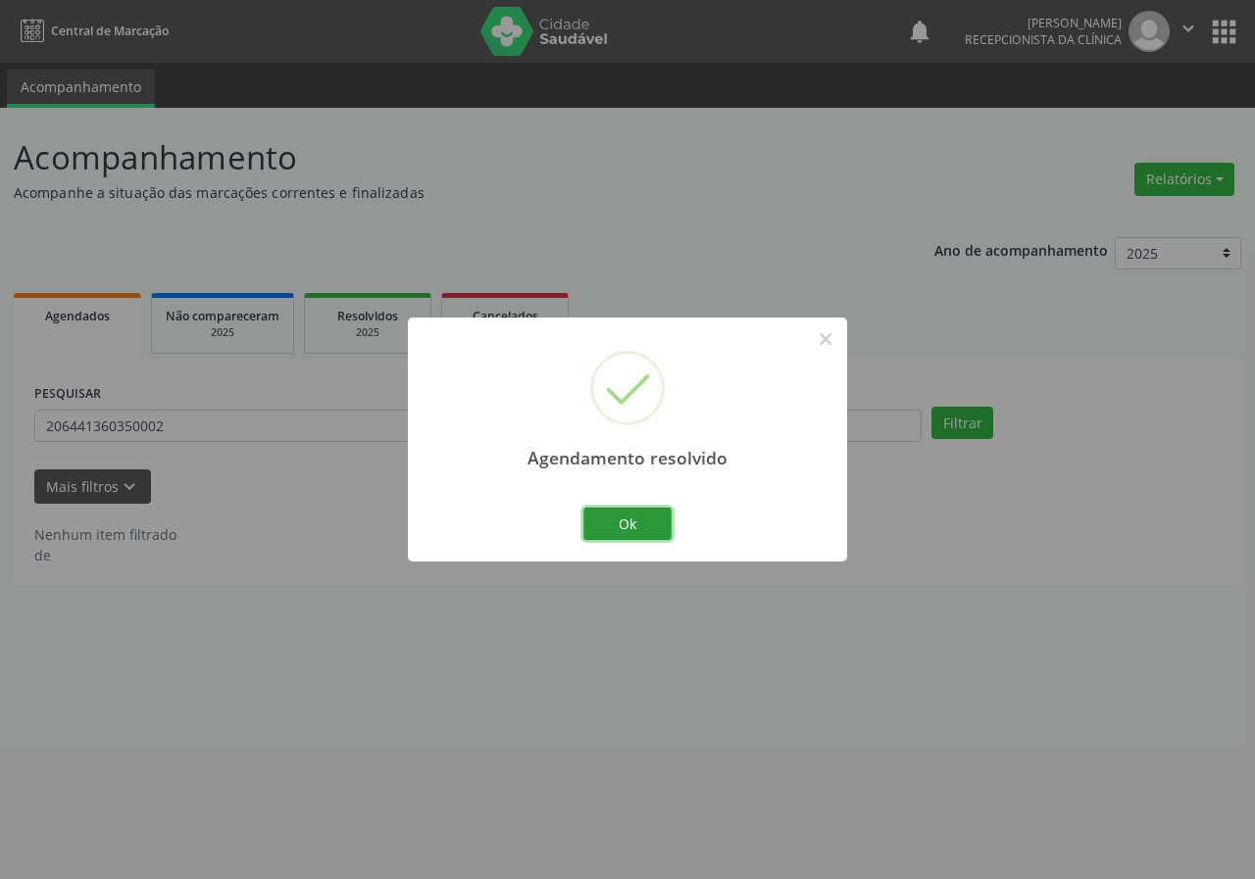
click at [657, 534] on button "Ok" at bounding box center [627, 524] width 88 height 33
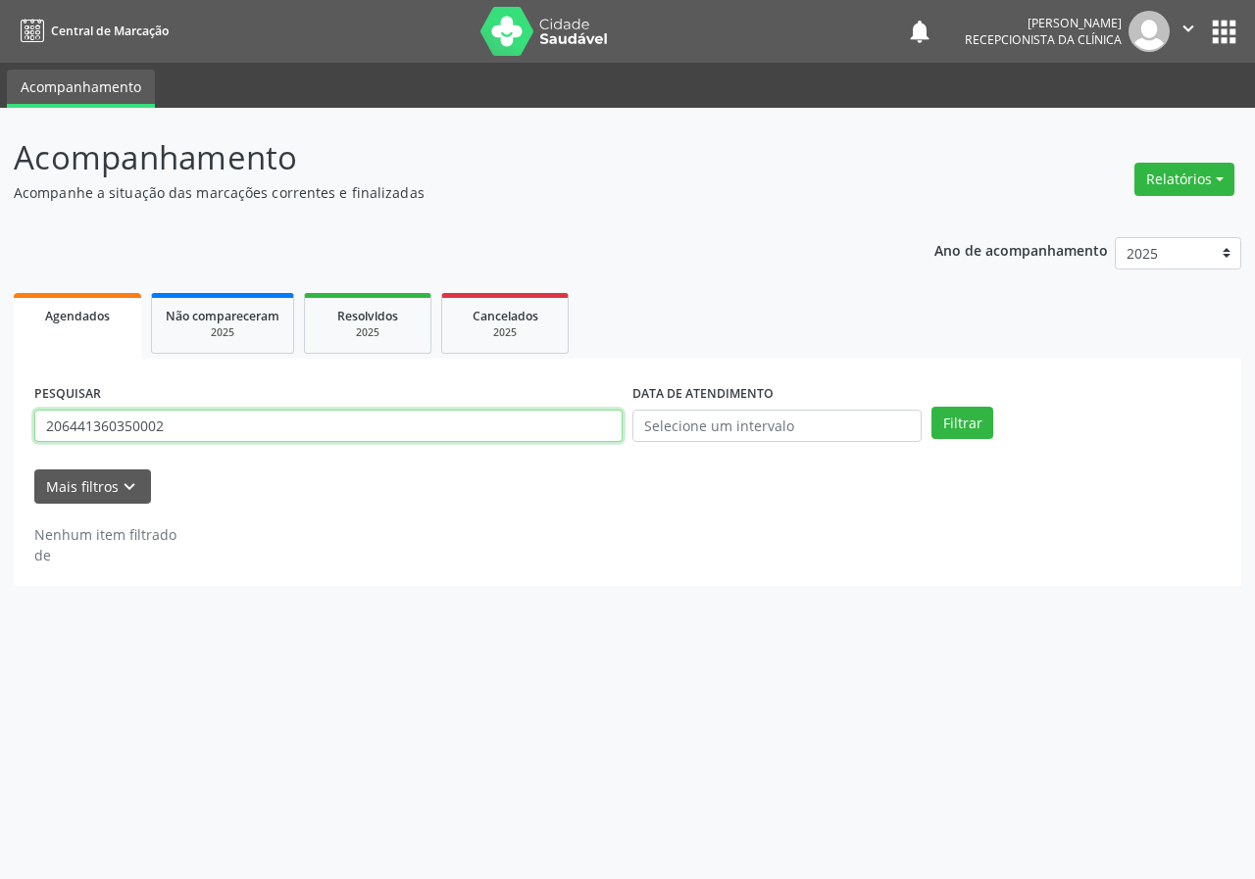
click at [308, 426] on input "206441360350002" at bounding box center [328, 426] width 588 height 33
click at [307, 425] on input "206441360350002" at bounding box center [328, 426] width 588 height 33
click at [931, 407] on button "Filtrar" at bounding box center [962, 423] width 62 height 33
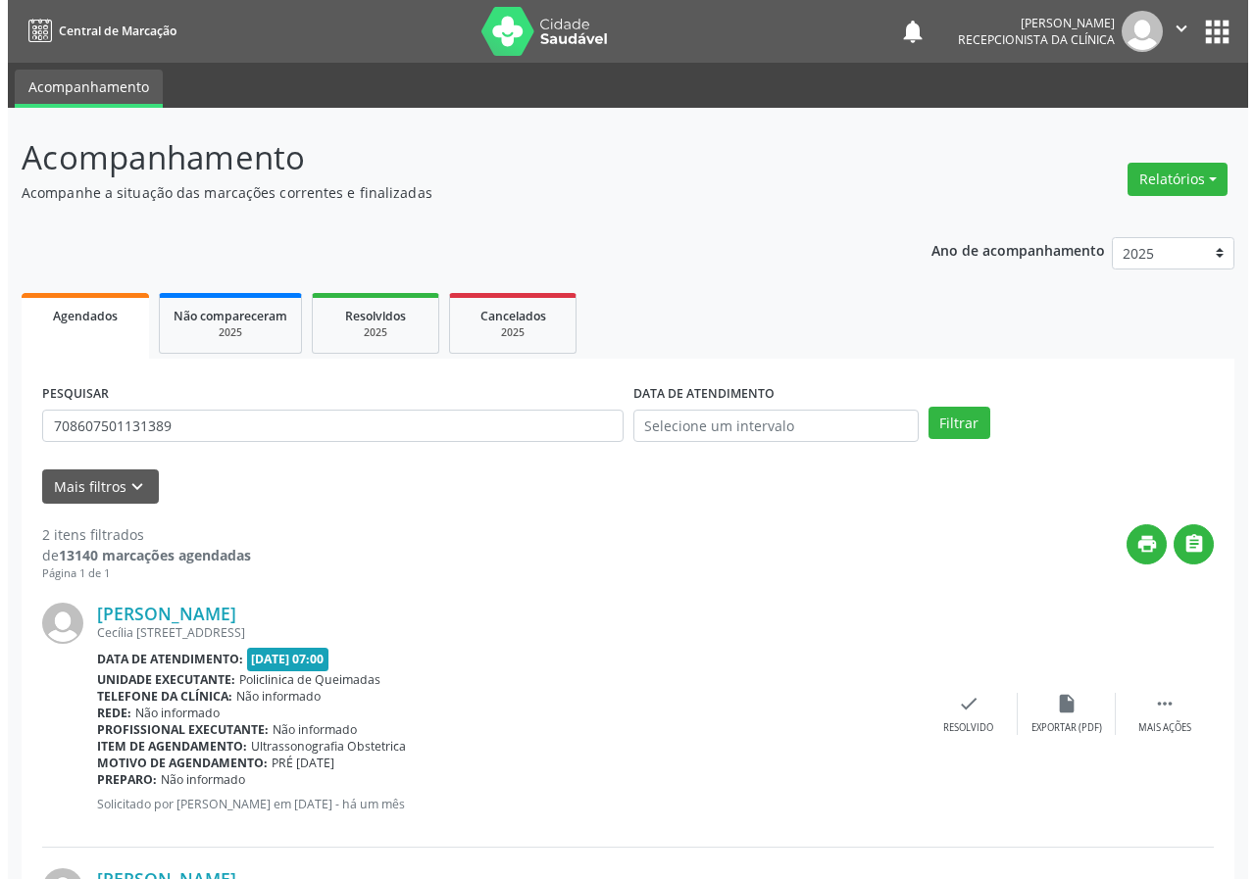
scroll to position [268, 0]
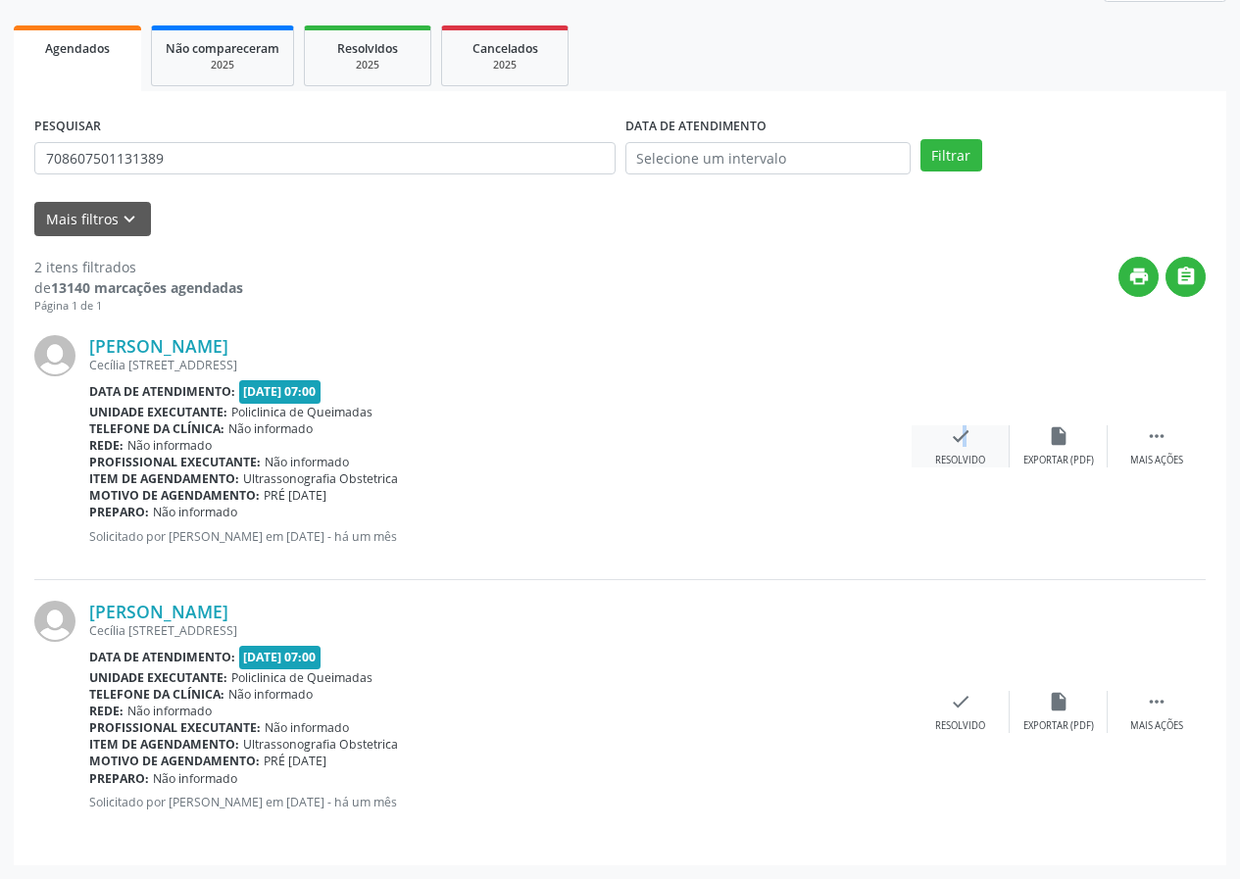
click at [951, 443] on icon "check" at bounding box center [961, 436] width 22 height 22
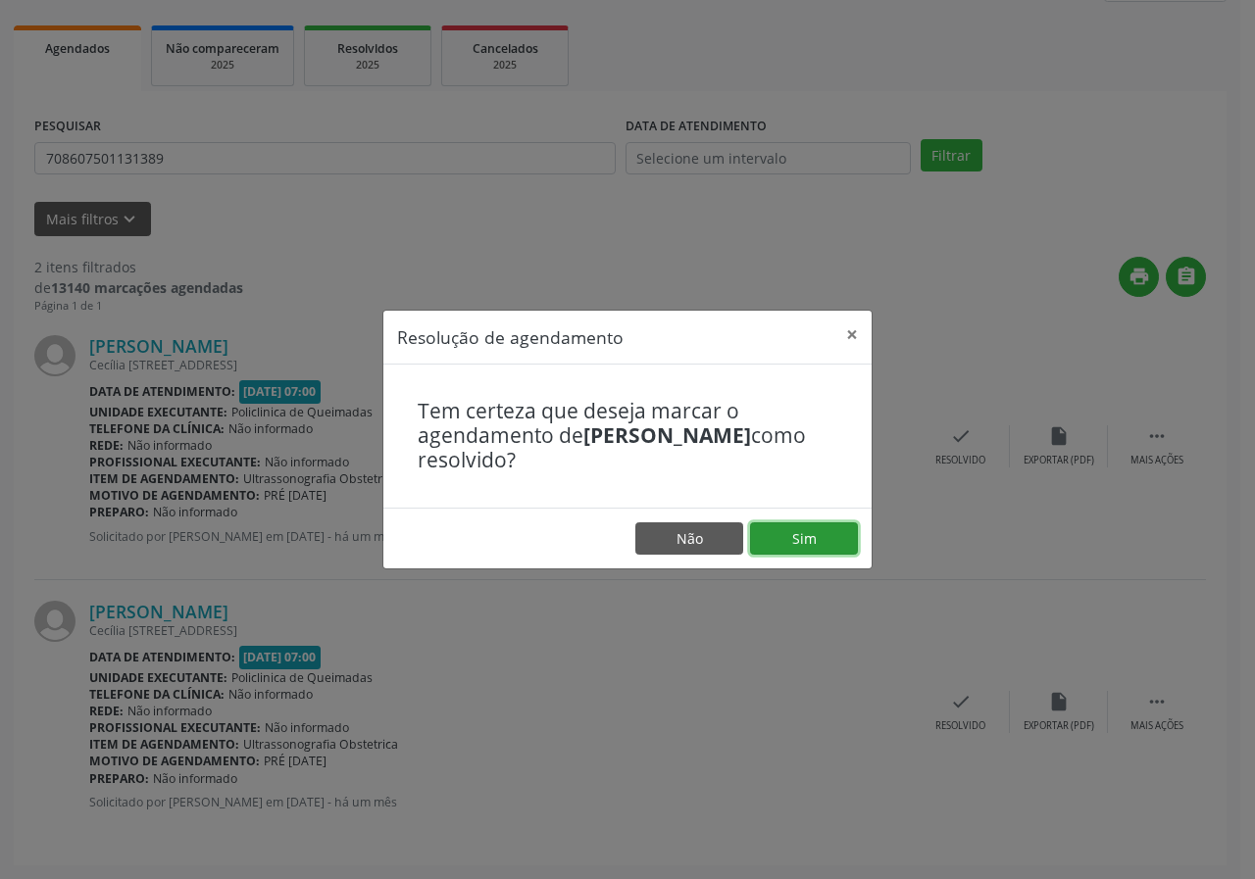
click at [825, 537] on button "Sim" at bounding box center [804, 538] width 108 height 33
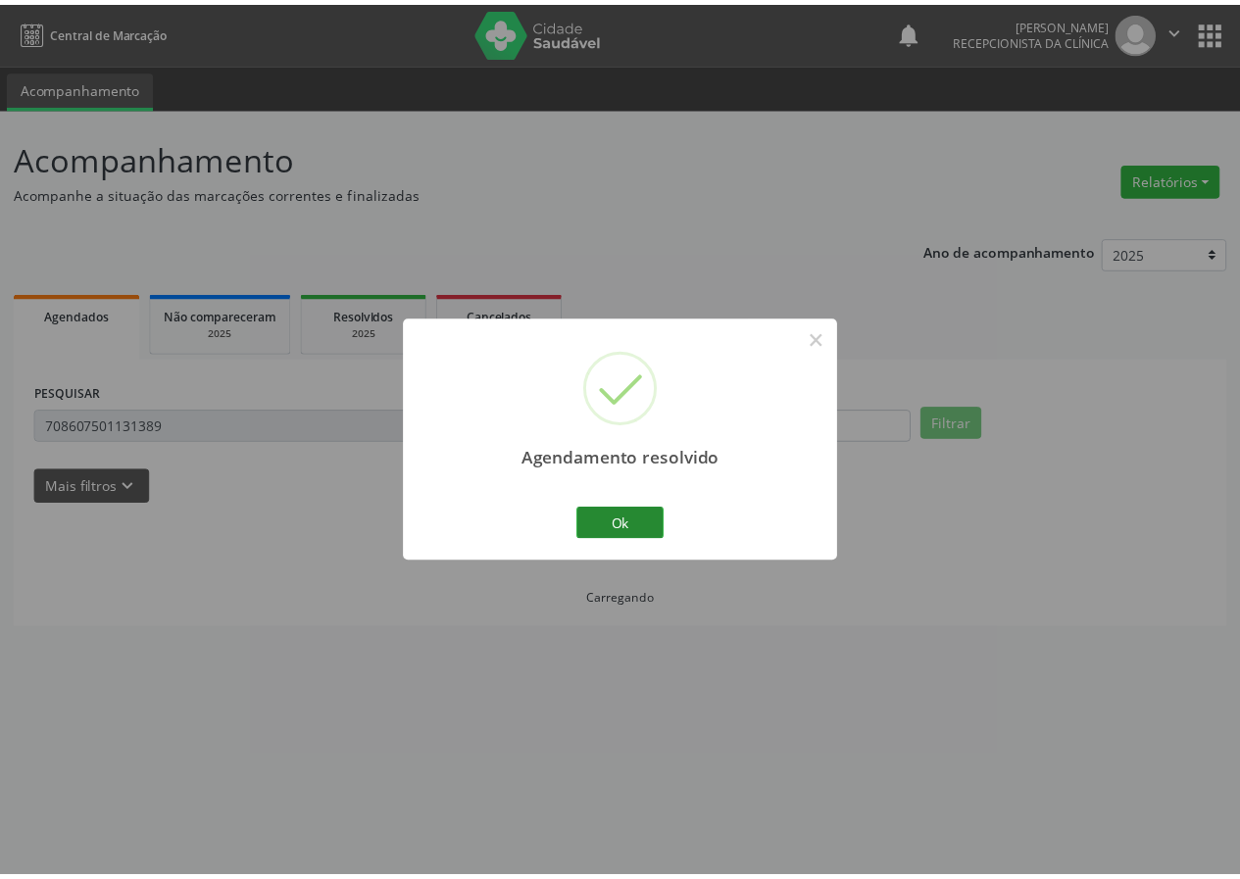
scroll to position [0, 0]
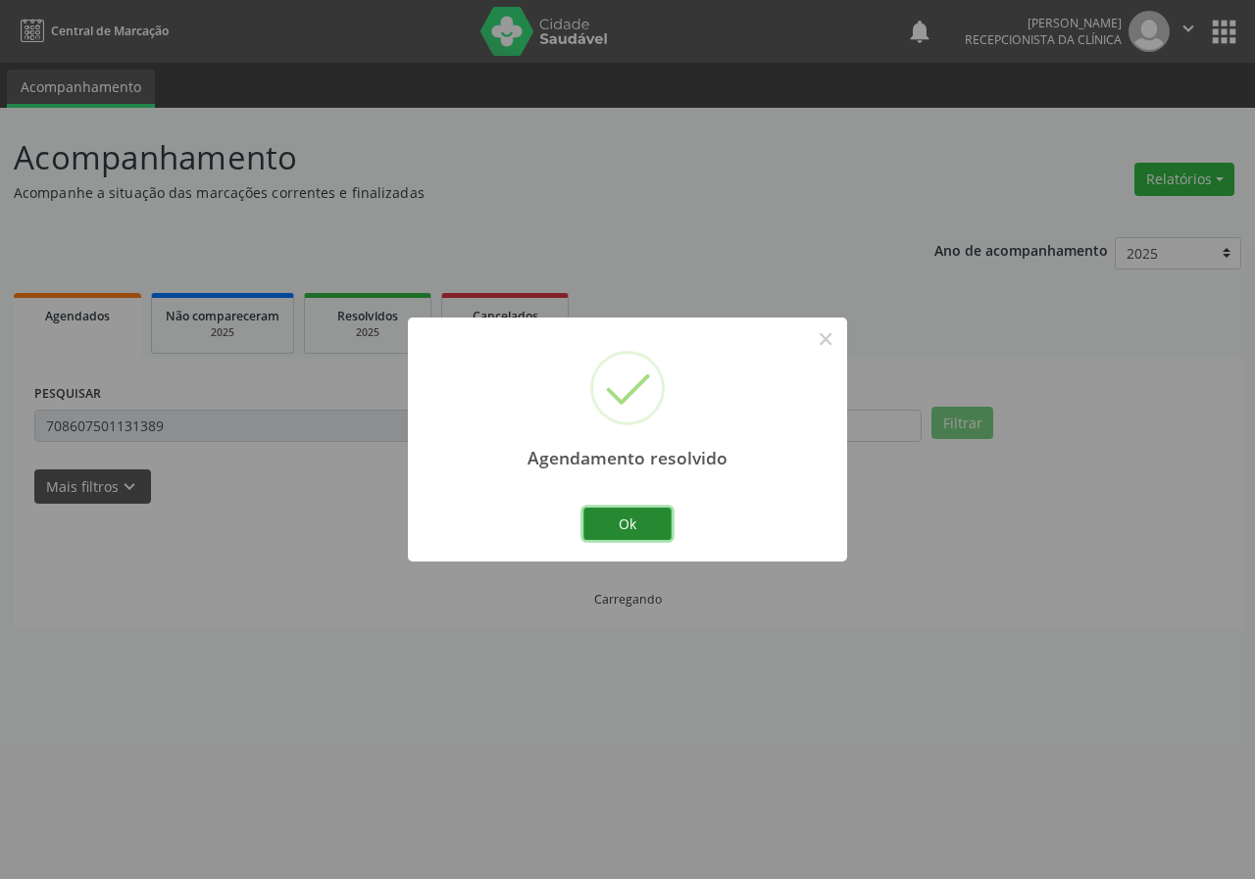
click at [652, 534] on button "Ok" at bounding box center [627, 524] width 88 height 33
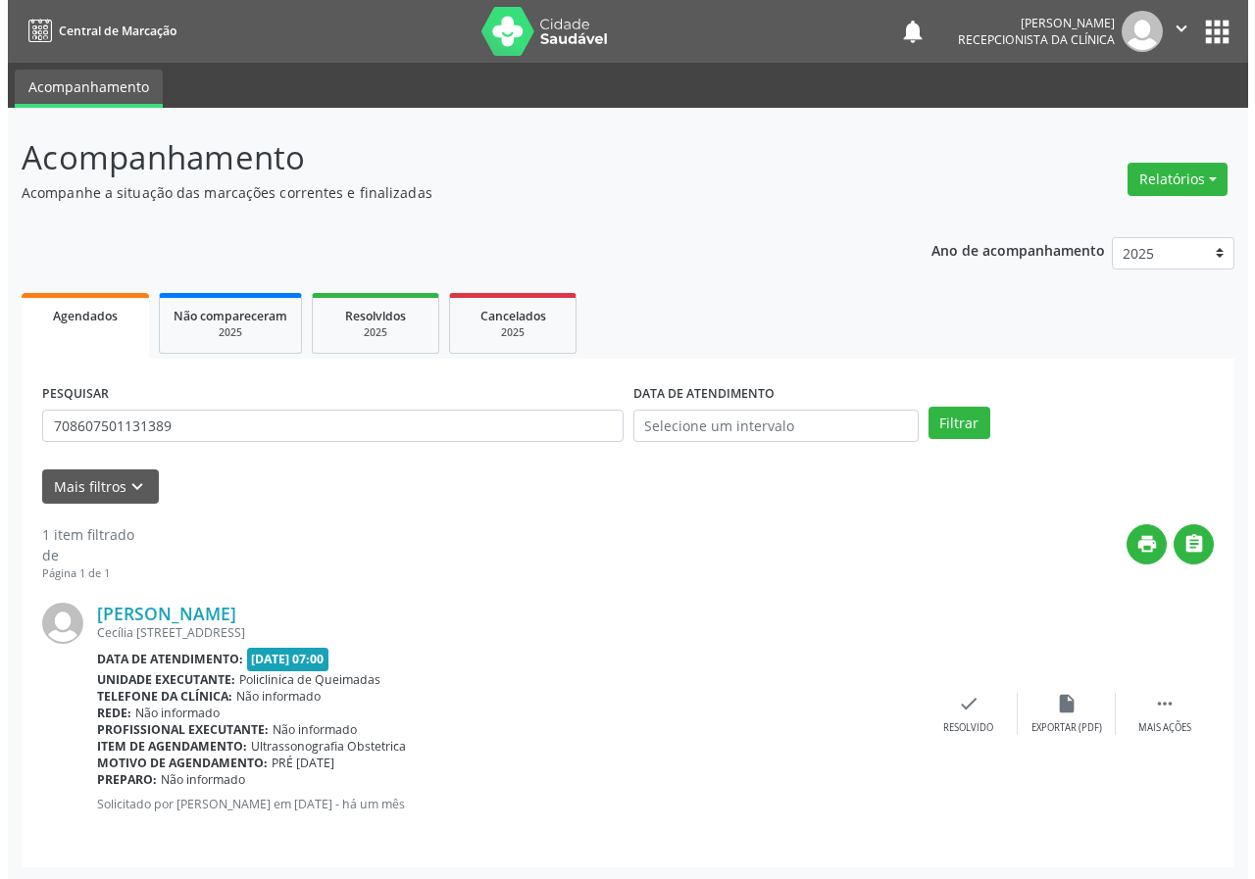
scroll to position [2, 0]
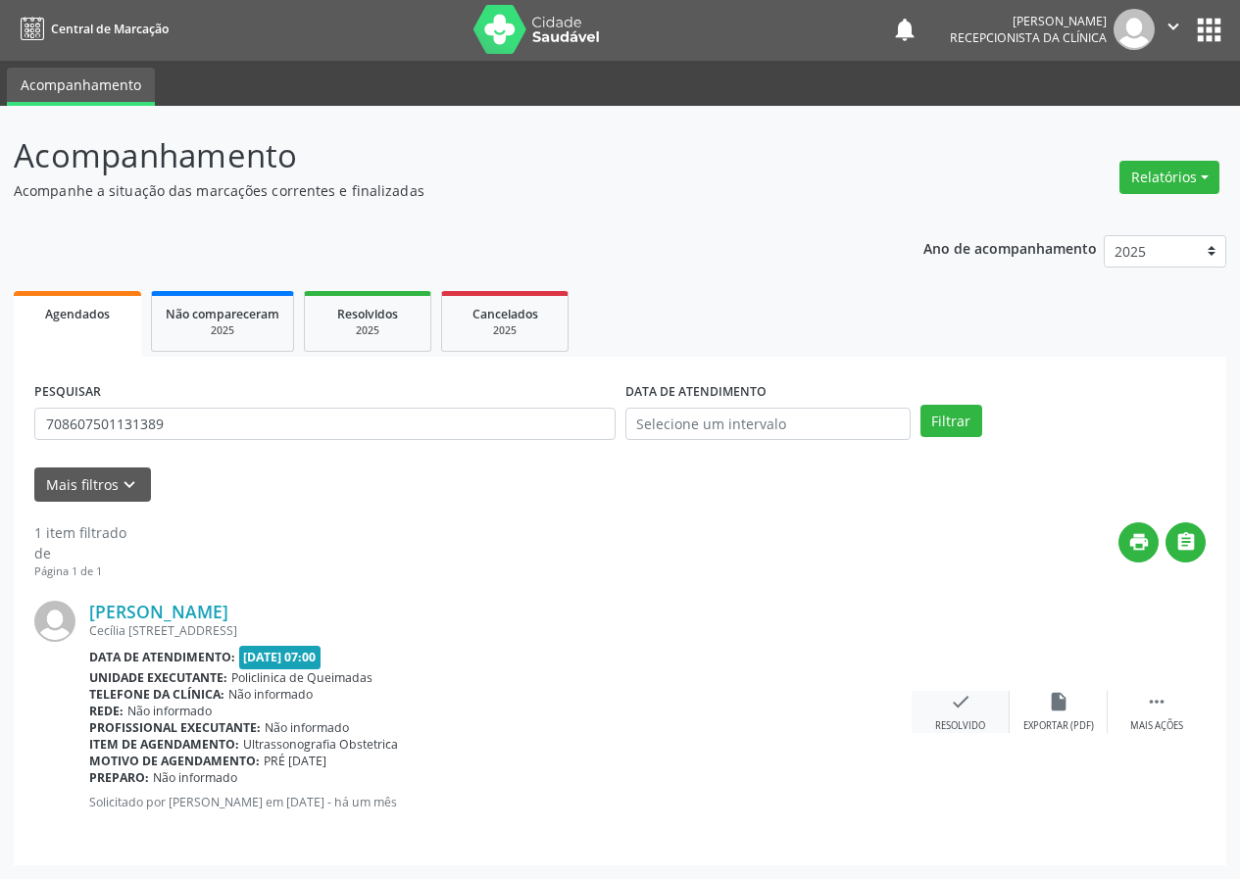
click at [940, 696] on div "check Resolvido" at bounding box center [961, 712] width 98 height 42
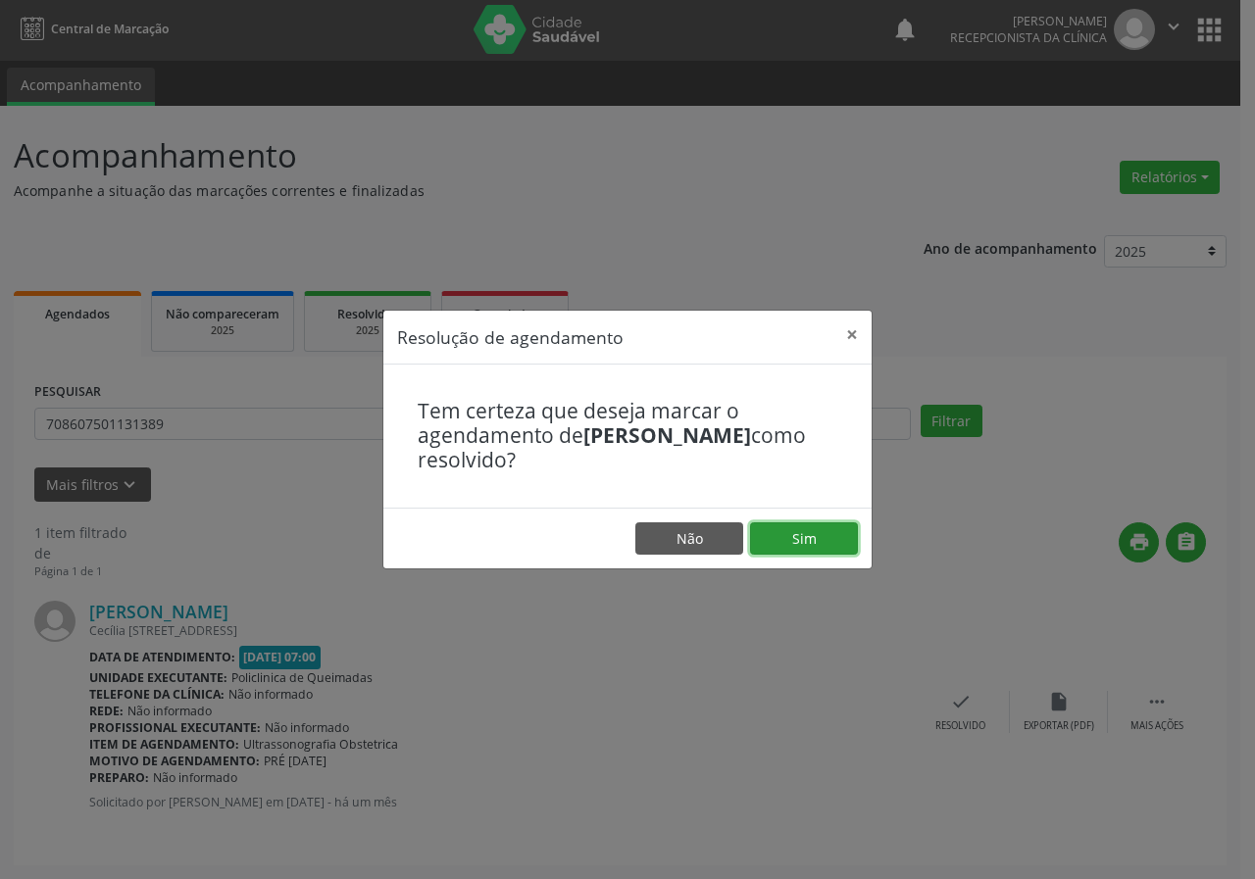
click at [818, 534] on button "Sim" at bounding box center [804, 538] width 108 height 33
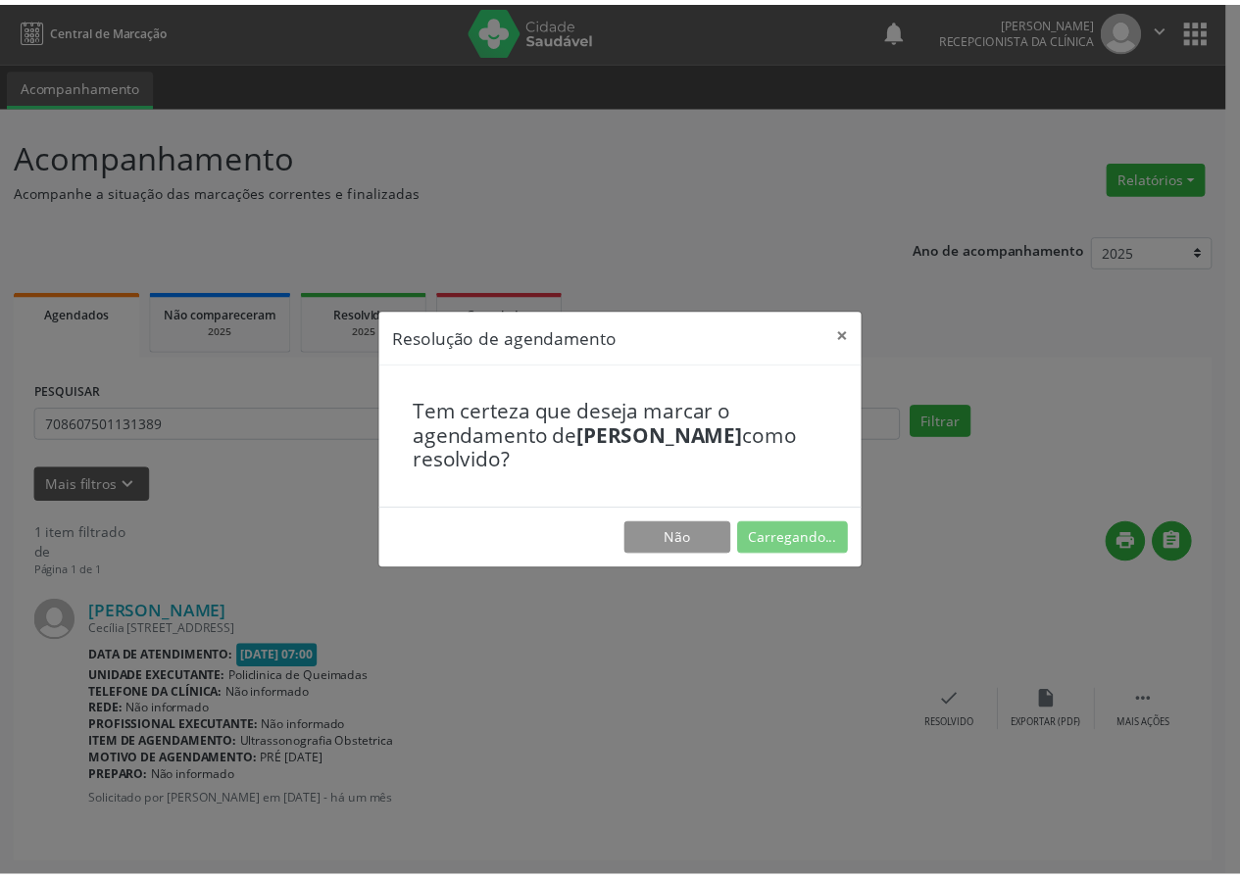
scroll to position [0, 0]
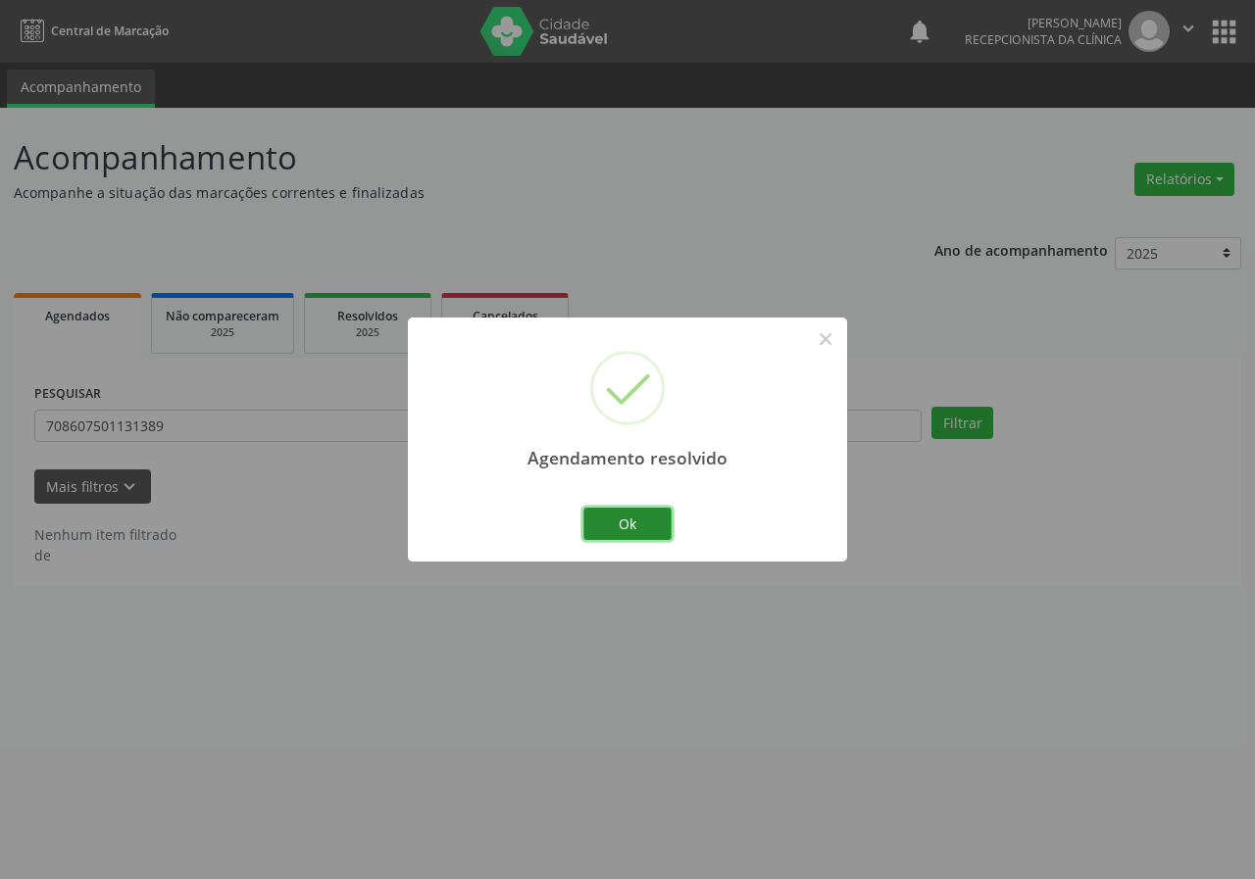
click at [649, 524] on button "Ok" at bounding box center [627, 524] width 88 height 33
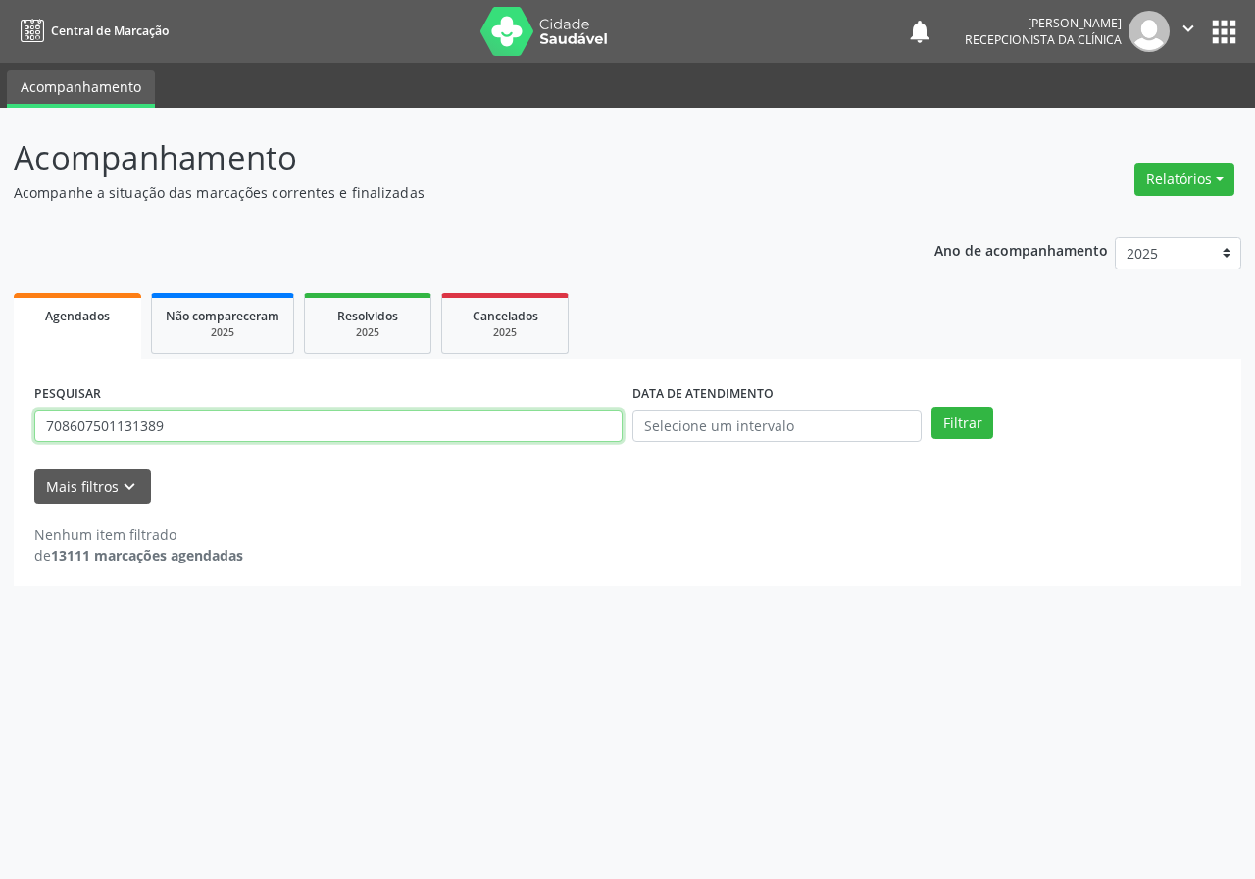
click at [265, 411] on input "708607501131389" at bounding box center [328, 426] width 588 height 33
click at [931, 407] on button "Filtrar" at bounding box center [962, 423] width 62 height 33
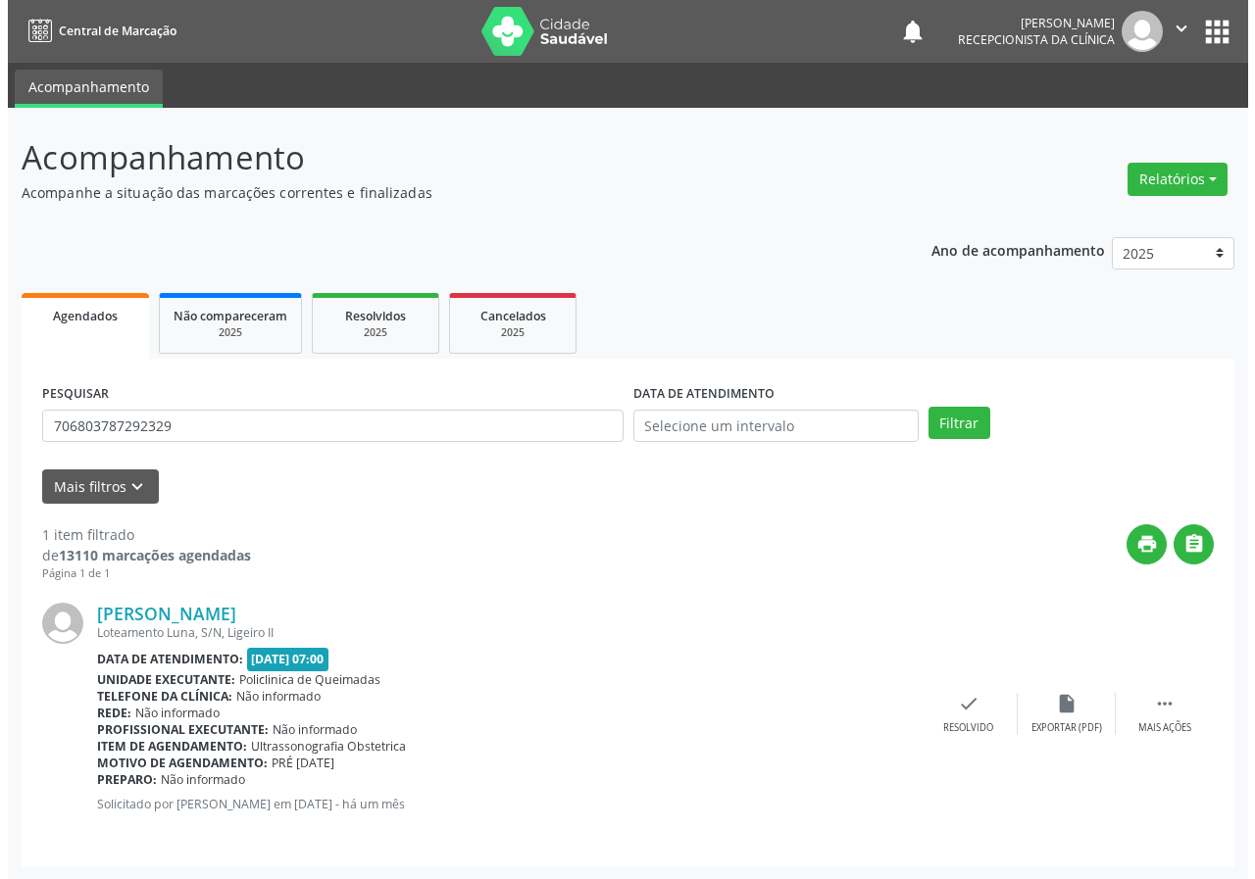
scroll to position [2, 0]
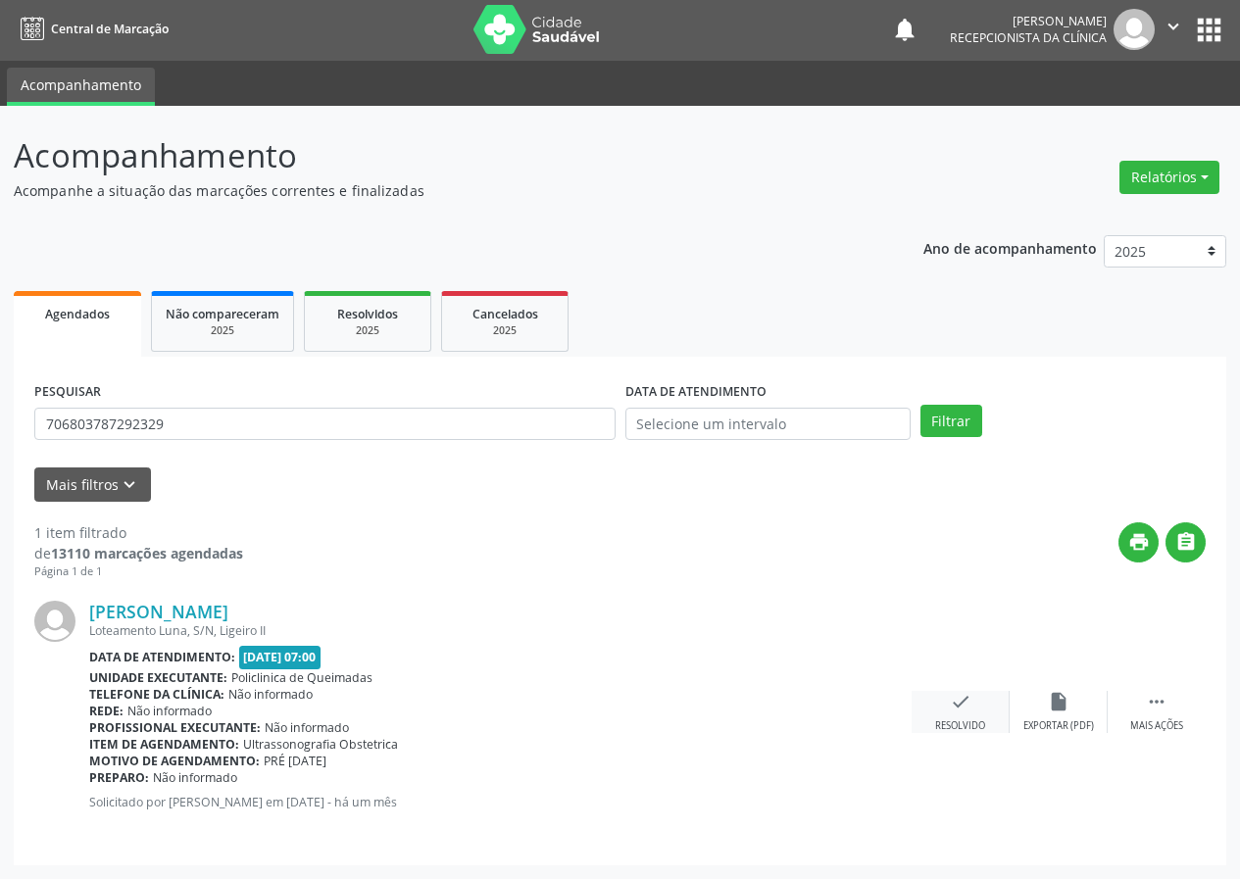
click at [953, 702] on icon "check" at bounding box center [961, 702] width 22 height 22
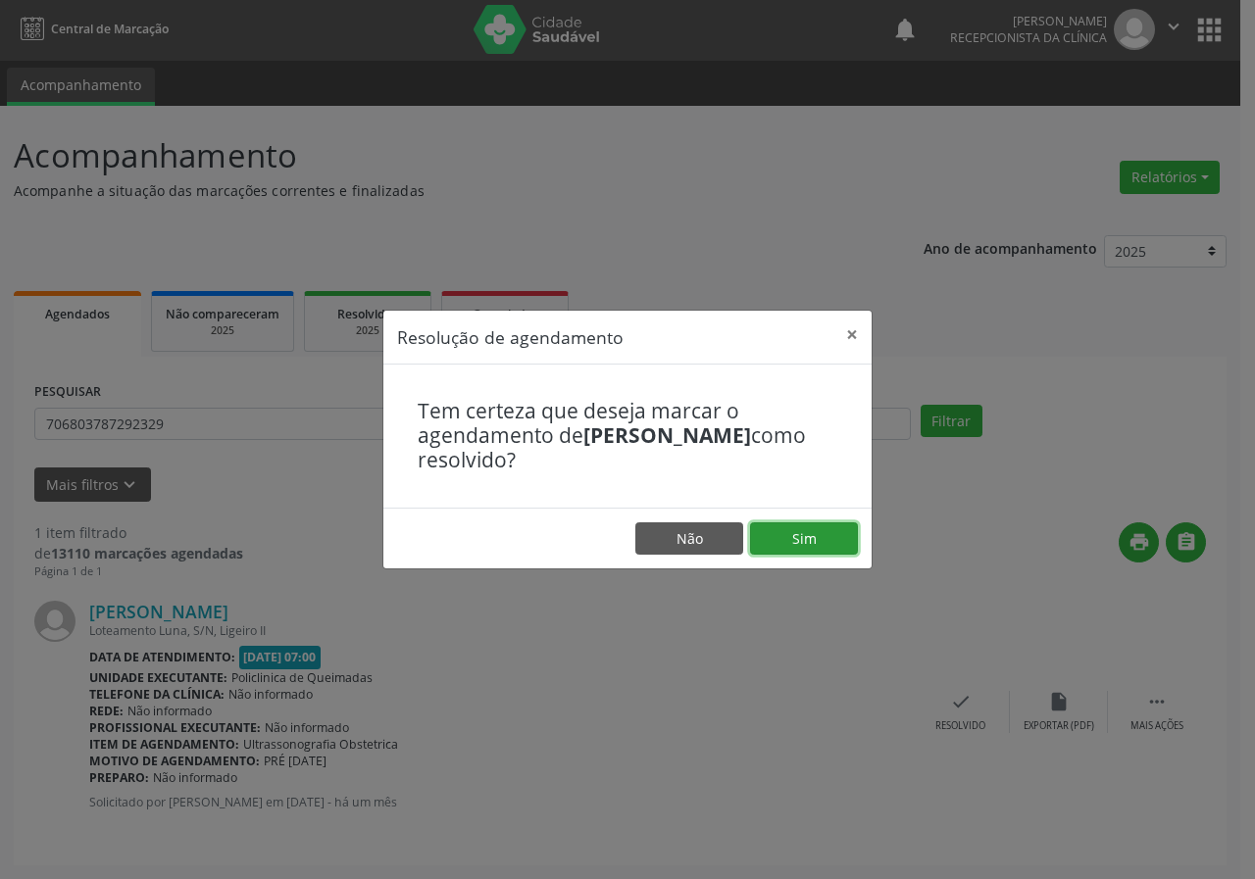
click at [761, 537] on button "Sim" at bounding box center [804, 538] width 108 height 33
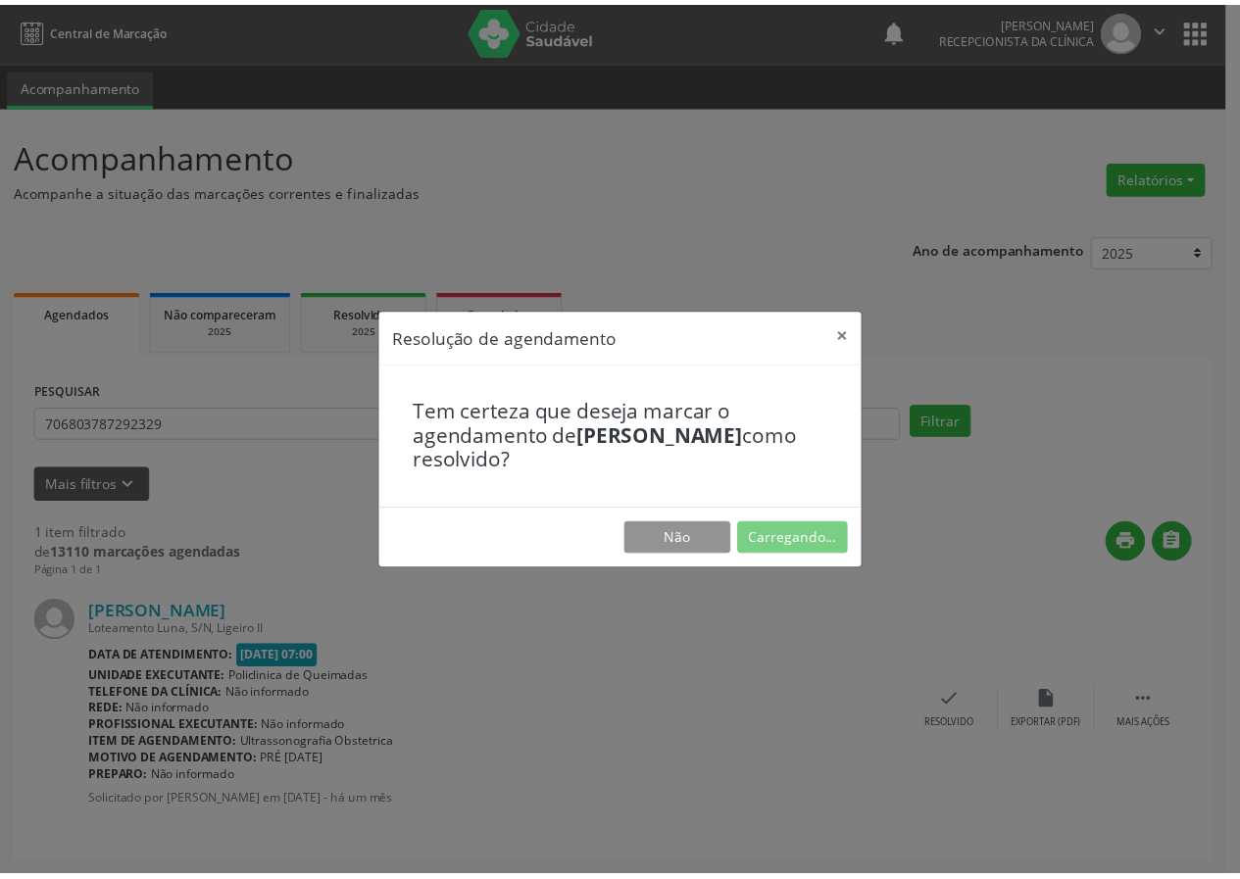
scroll to position [0, 0]
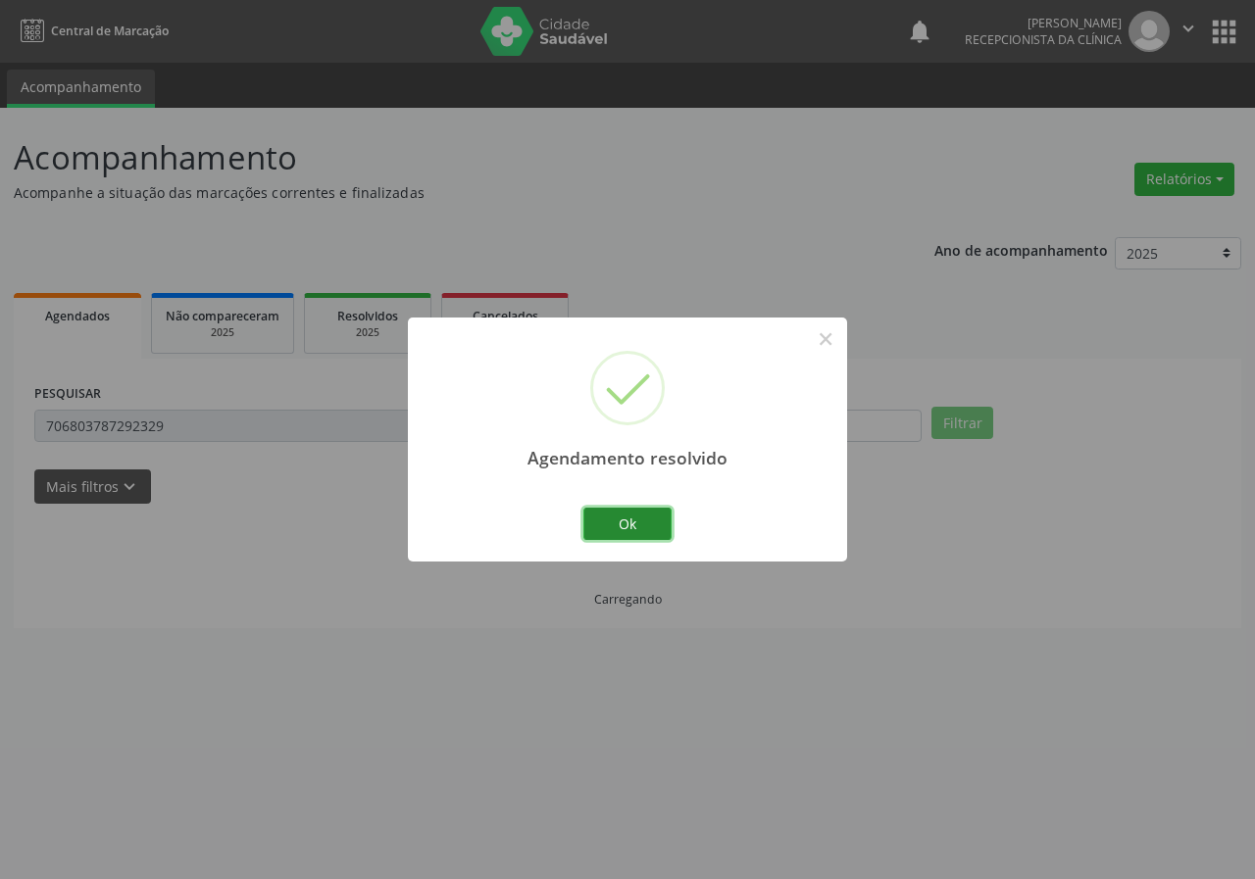
click at [588, 518] on button "Ok" at bounding box center [627, 524] width 88 height 33
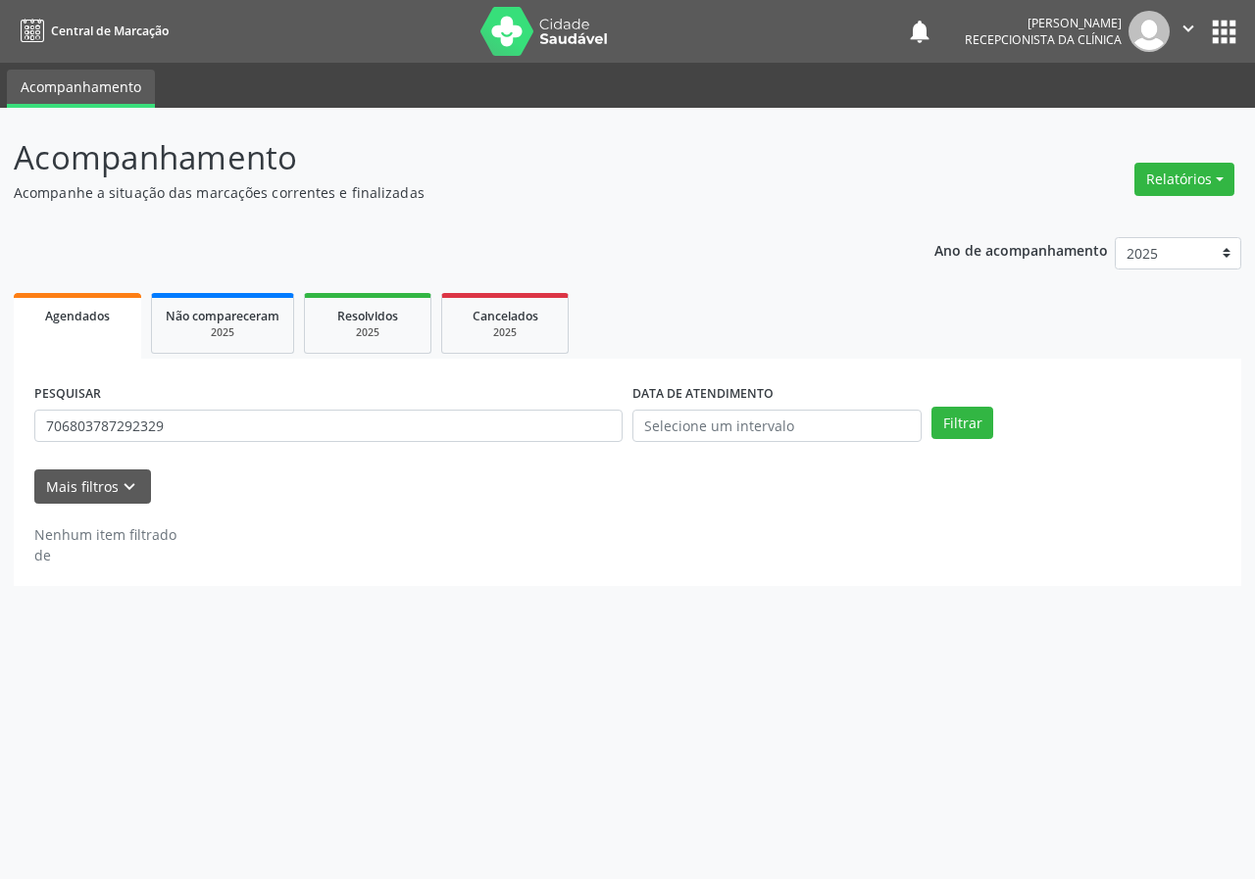
drag, startPoint x: 311, startPoint y: 390, endPoint x: 311, endPoint y: 411, distance: 20.6
click at [311, 391] on div "PESQUISAR 706803787292329" at bounding box center [328, 417] width 598 height 76
click at [311, 412] on input "706803787292329" at bounding box center [328, 426] width 588 height 33
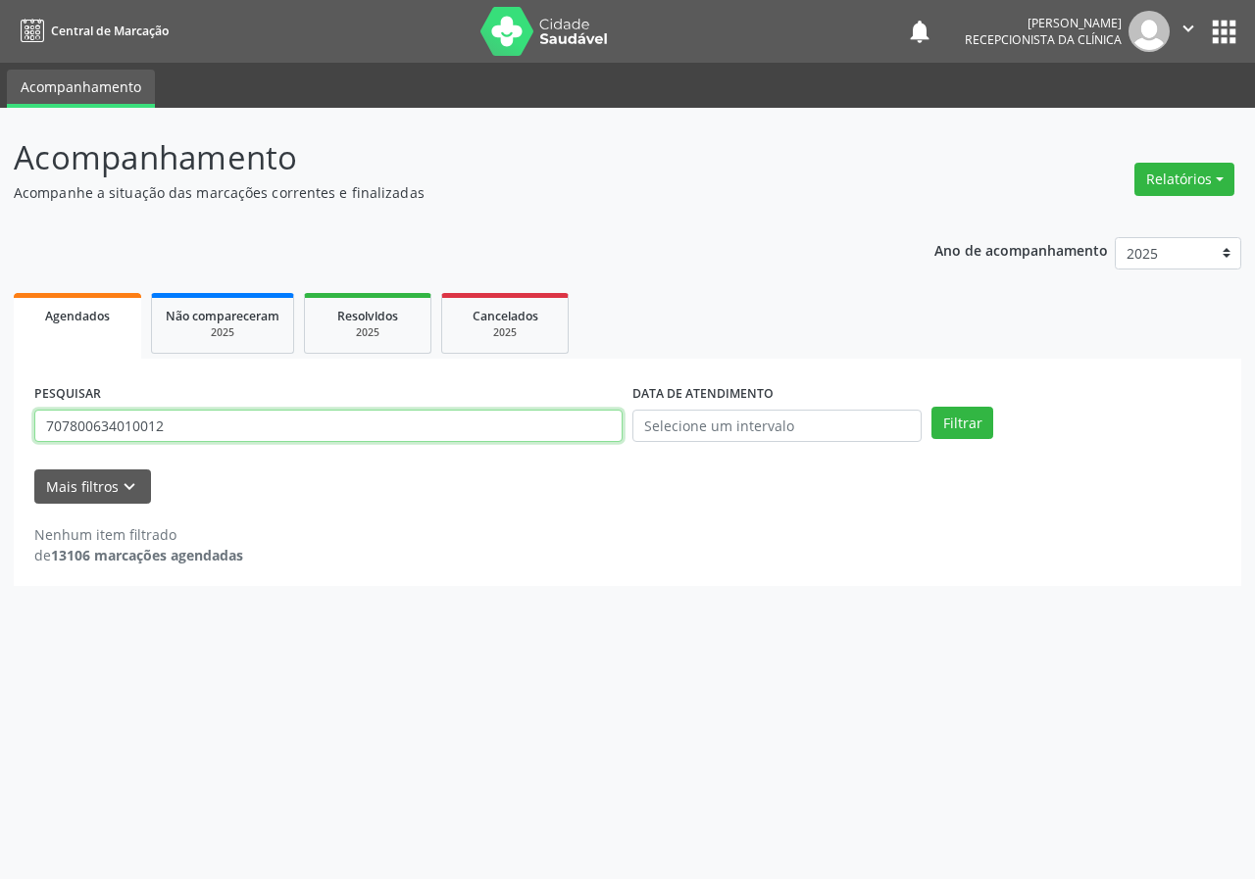
click at [931, 407] on button "Filtrar" at bounding box center [962, 423] width 62 height 33
click at [200, 433] on input "707800634010012" at bounding box center [328, 426] width 588 height 33
click at [931, 407] on button "Filtrar" at bounding box center [962, 423] width 62 height 33
click at [247, 424] on input "707800634010012" at bounding box center [328, 426] width 588 height 33
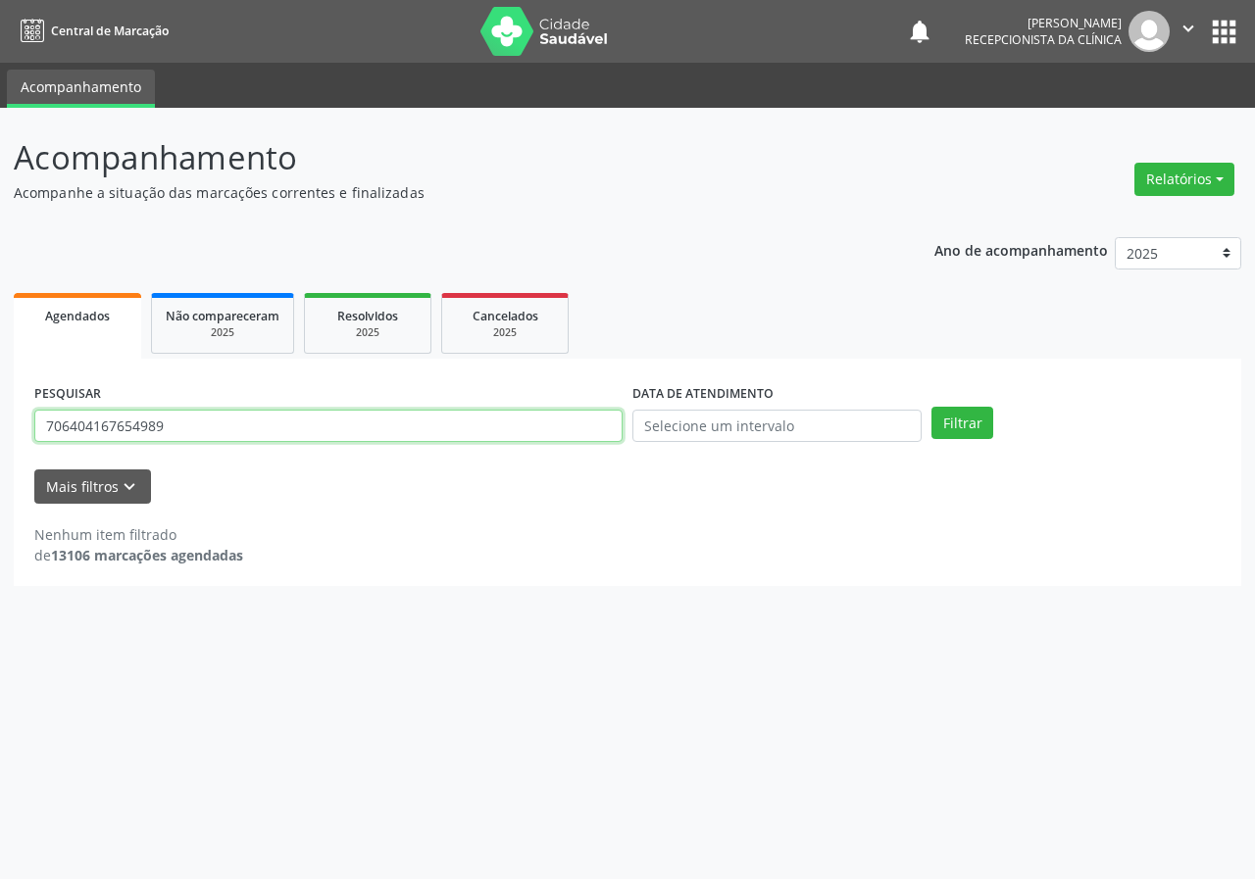
click at [931, 407] on button "Filtrar" at bounding box center [962, 423] width 62 height 33
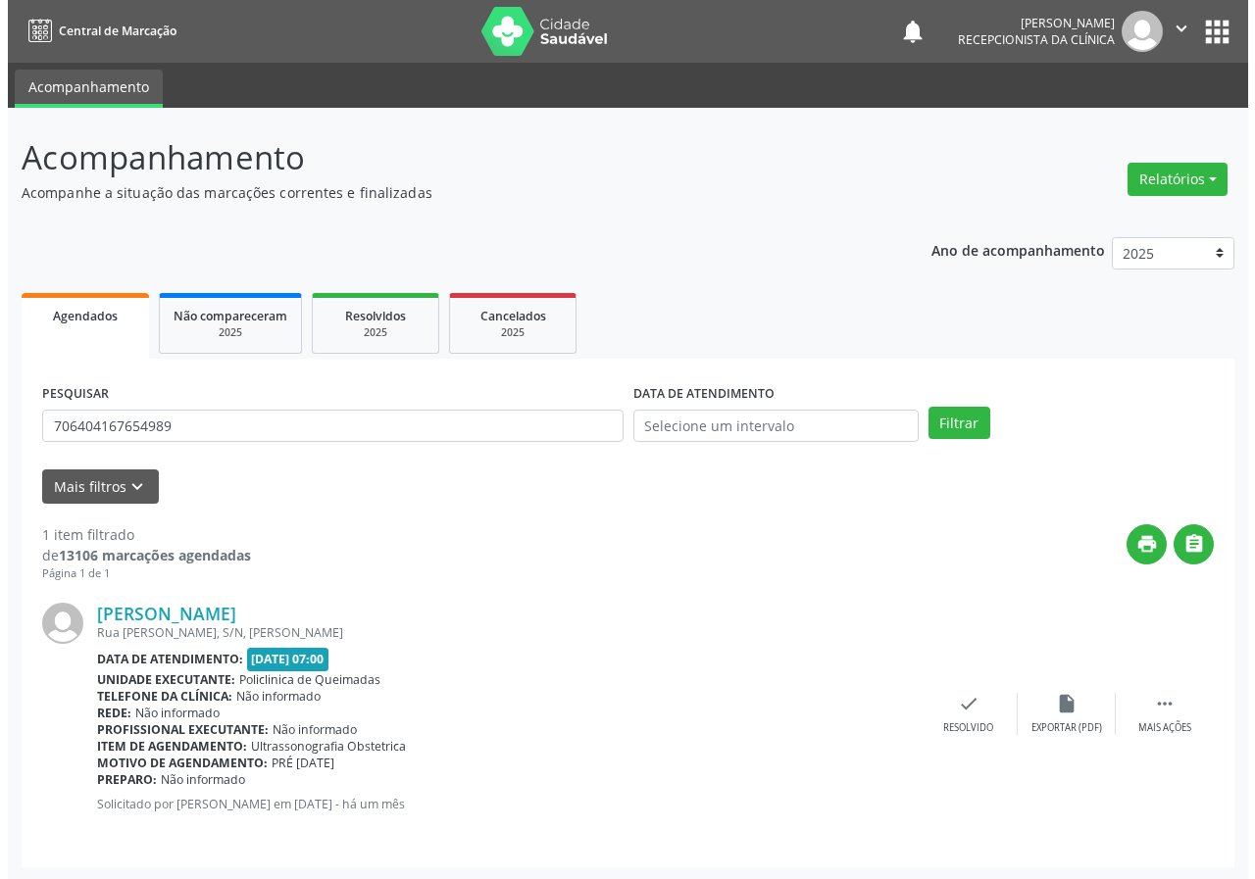
scroll to position [2, 0]
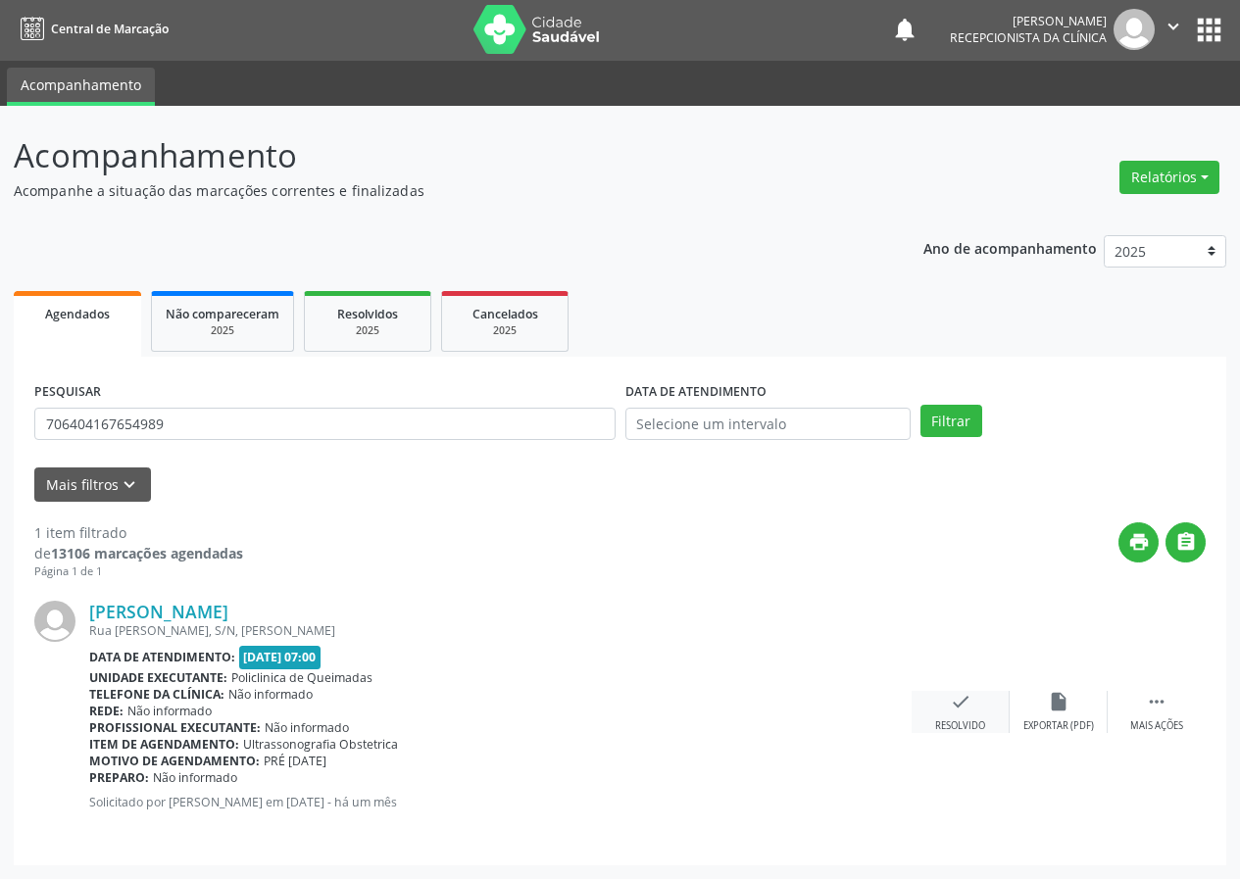
click at [959, 696] on icon "check" at bounding box center [961, 702] width 22 height 22
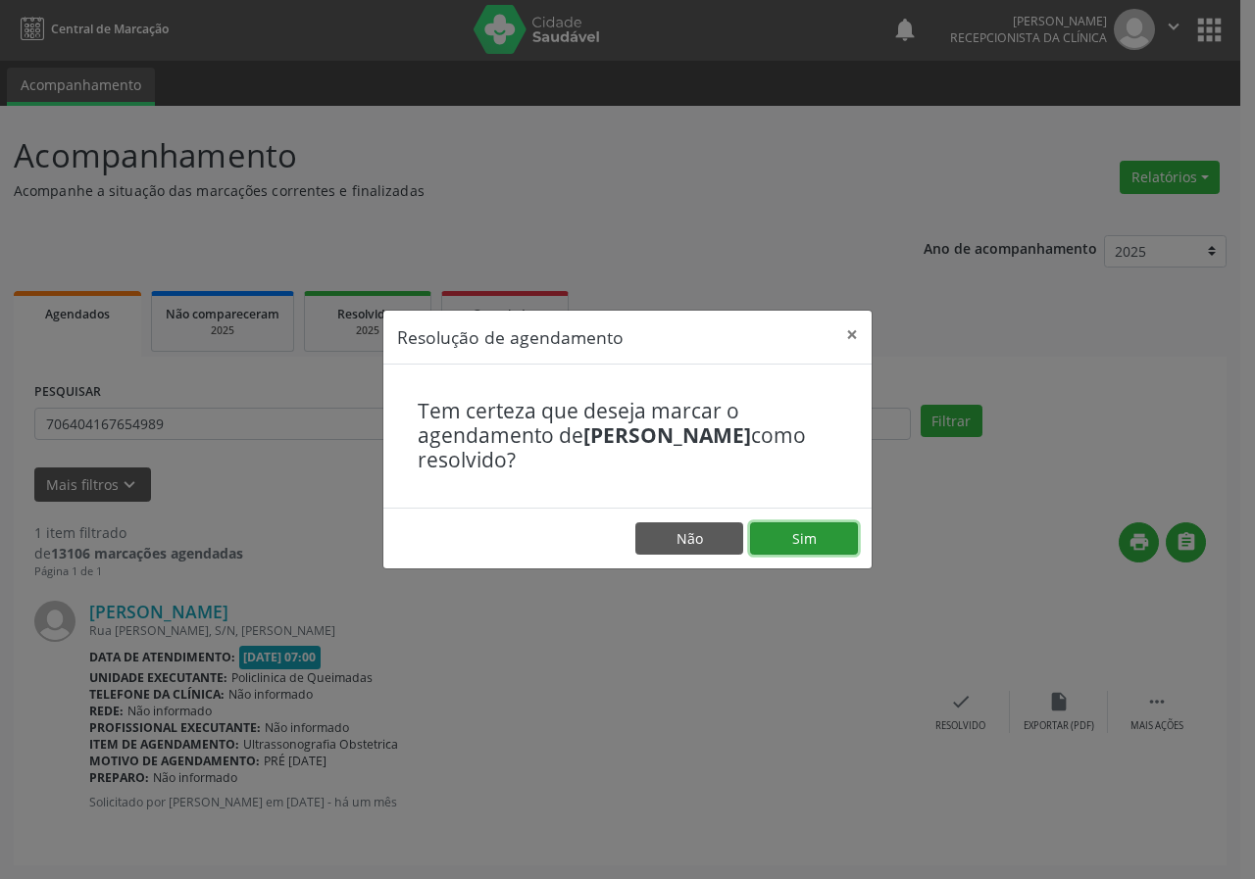
click at [838, 534] on button "Sim" at bounding box center [804, 538] width 108 height 33
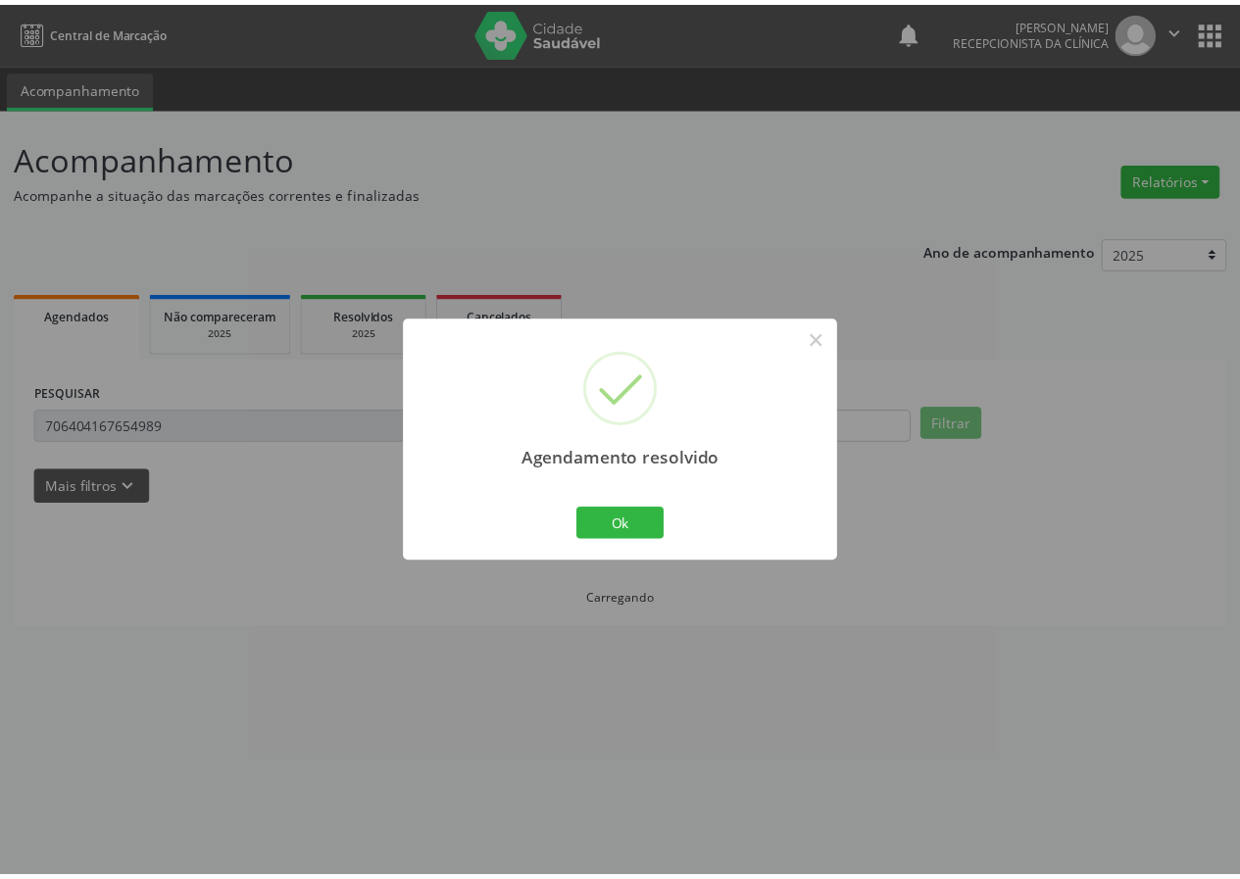
scroll to position [0, 0]
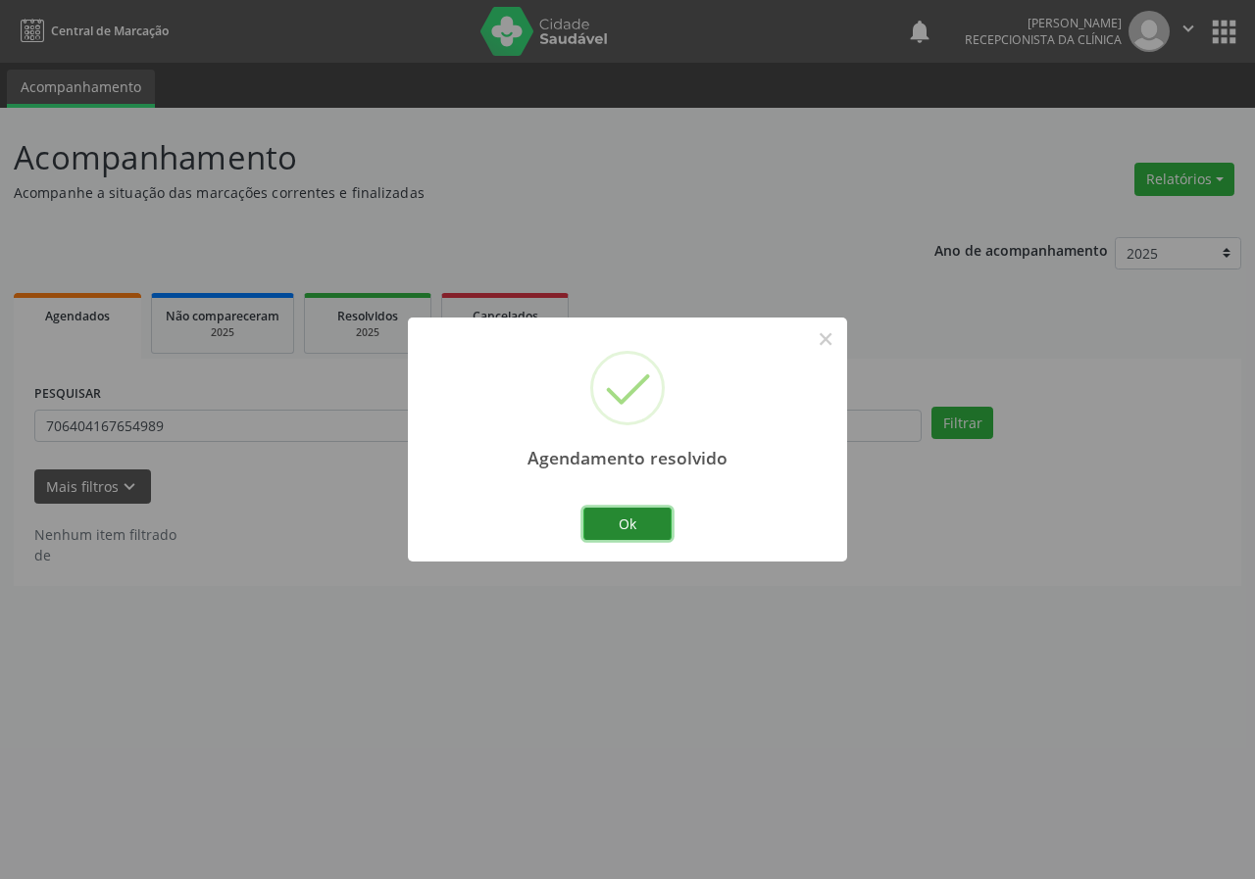
click at [646, 525] on button "Ok" at bounding box center [627, 524] width 88 height 33
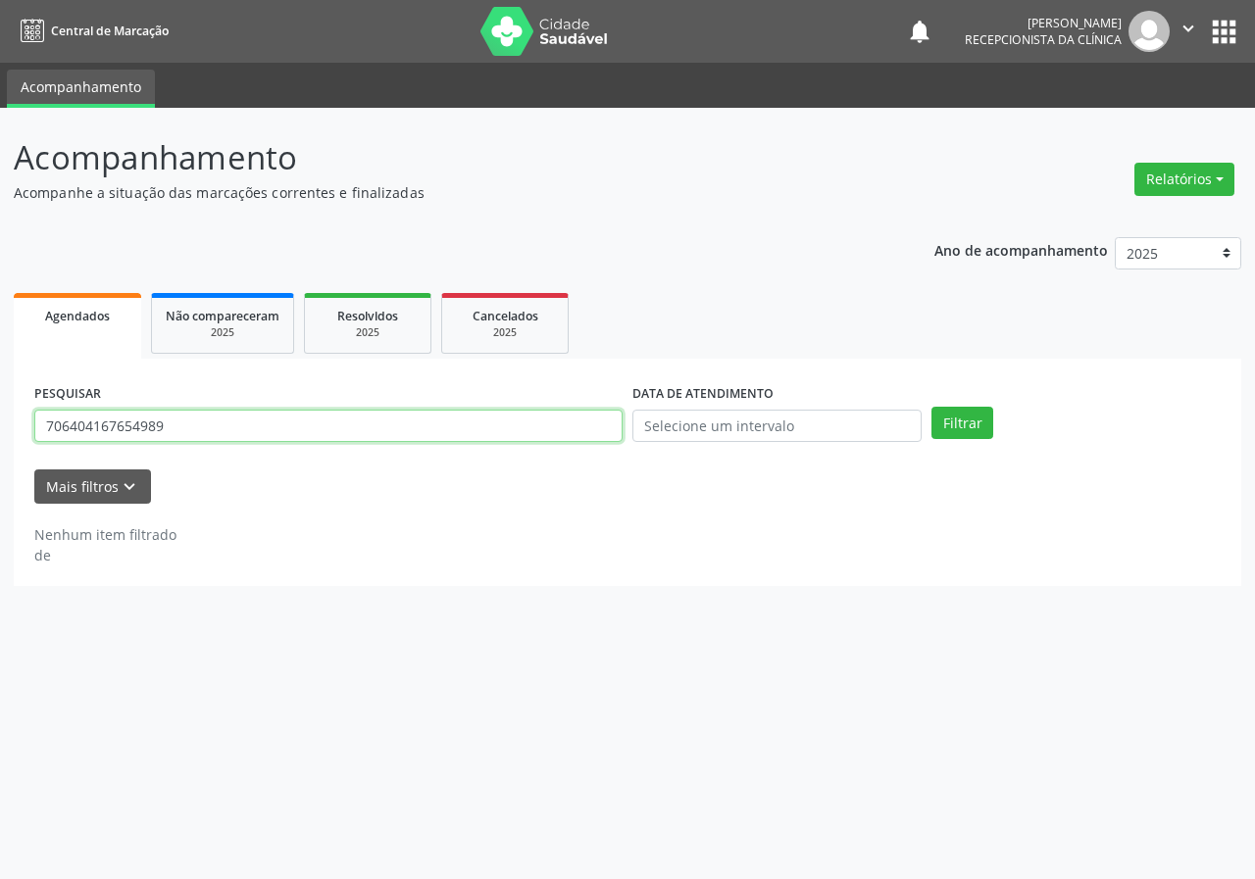
click at [208, 434] on input "706404167654989" at bounding box center [328, 426] width 588 height 33
click at [931, 407] on button "Filtrar" at bounding box center [962, 423] width 62 height 33
click at [205, 429] on input "700800929972780" at bounding box center [328, 426] width 588 height 33
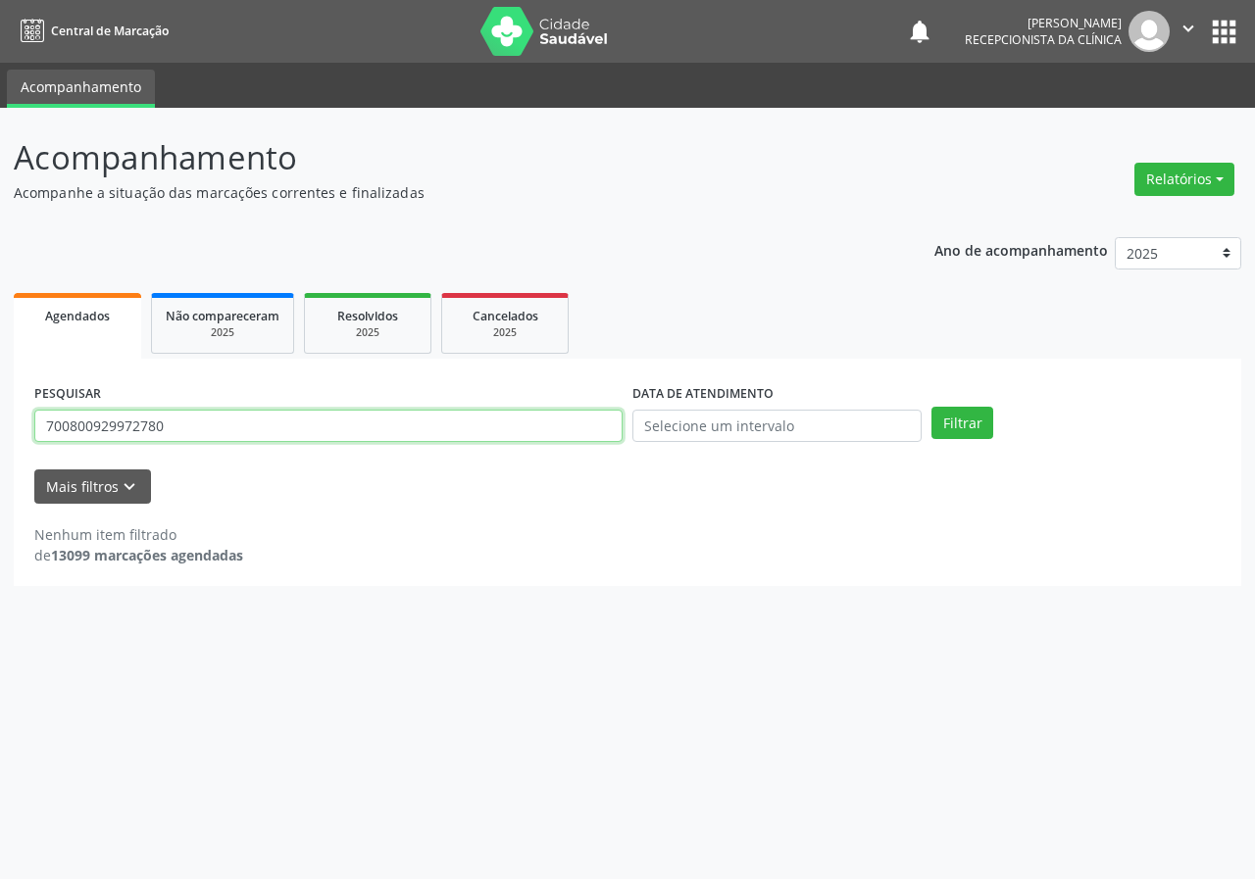
click at [205, 429] on input "700800929972780" at bounding box center [328, 426] width 588 height 33
click at [931, 407] on button "Filtrar" at bounding box center [962, 423] width 62 height 33
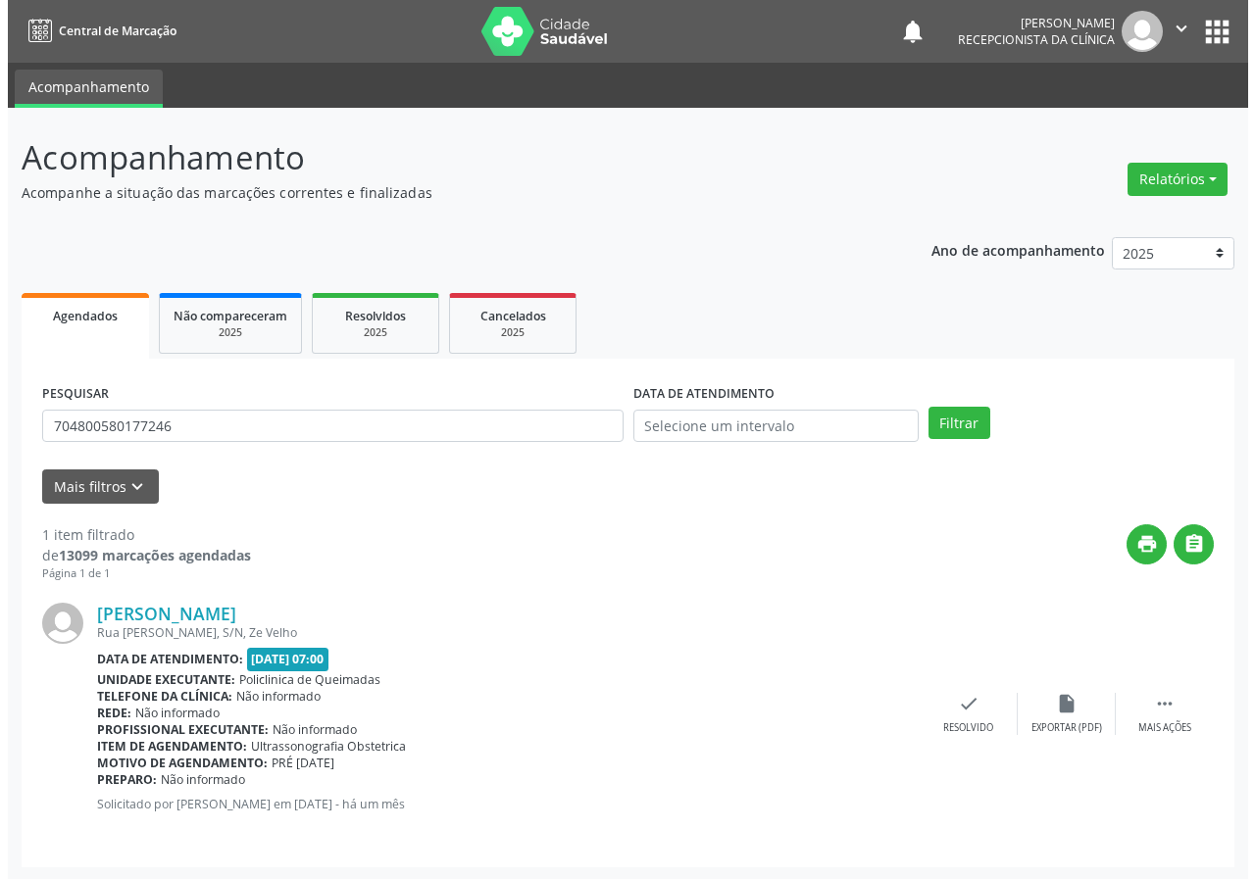
scroll to position [2, 0]
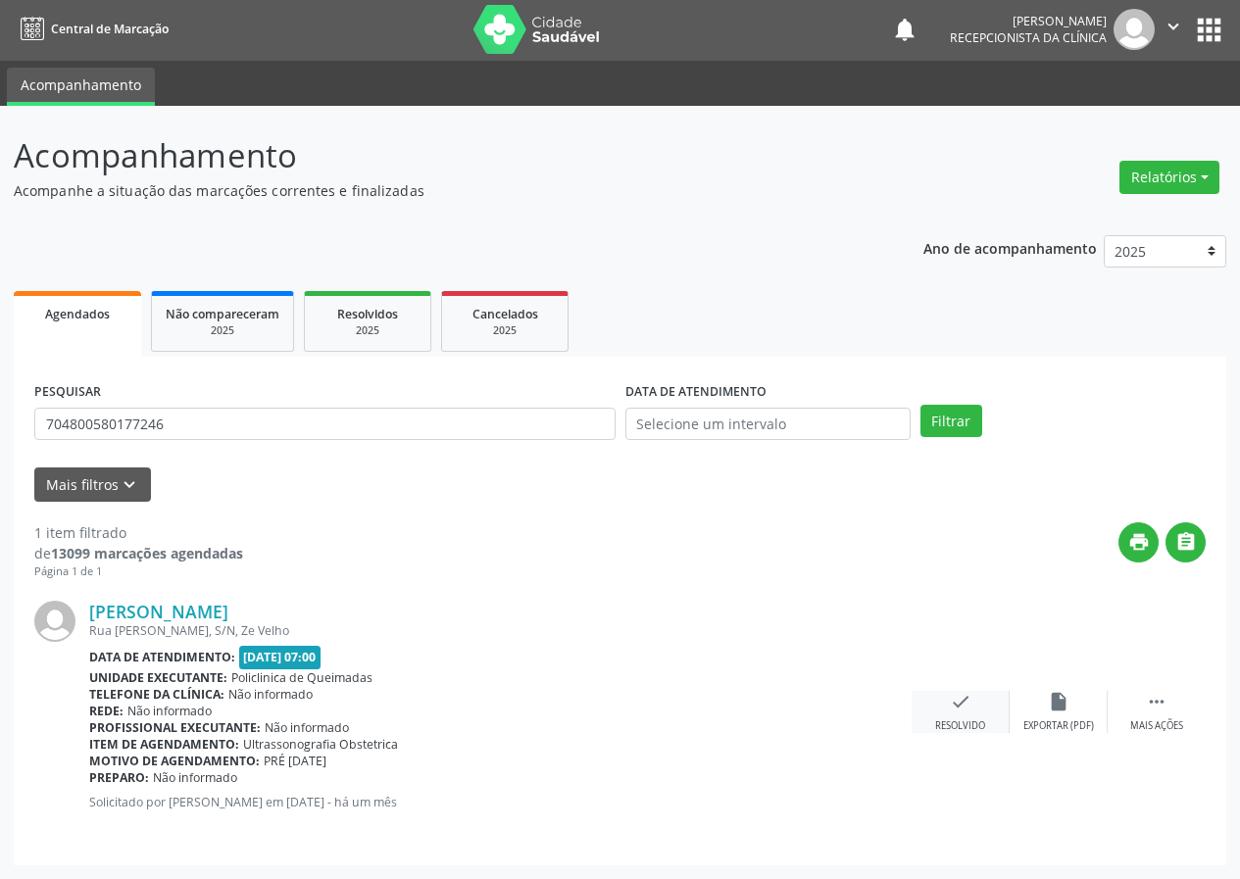
click at [948, 710] on div "check Resolvido" at bounding box center [961, 712] width 98 height 42
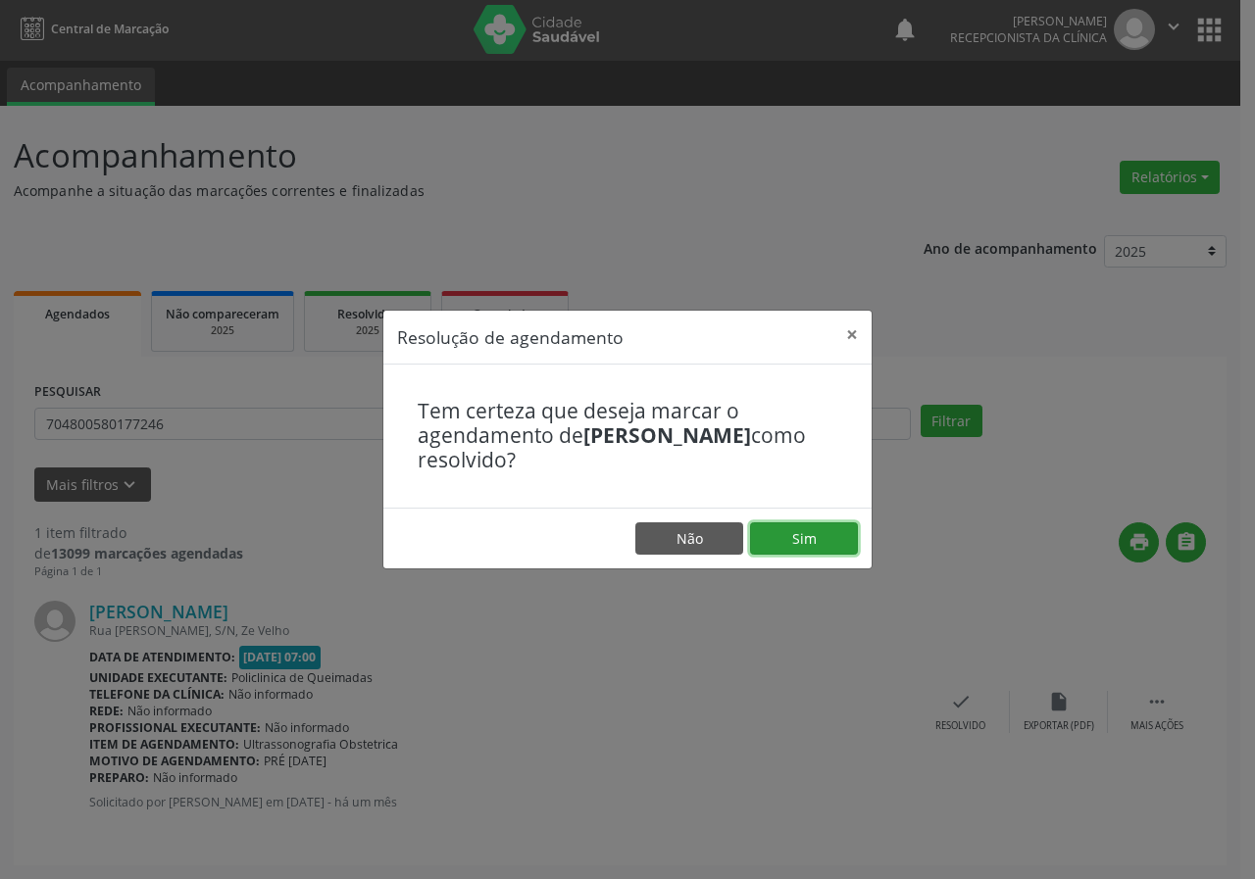
click at [818, 542] on button "Sim" at bounding box center [804, 538] width 108 height 33
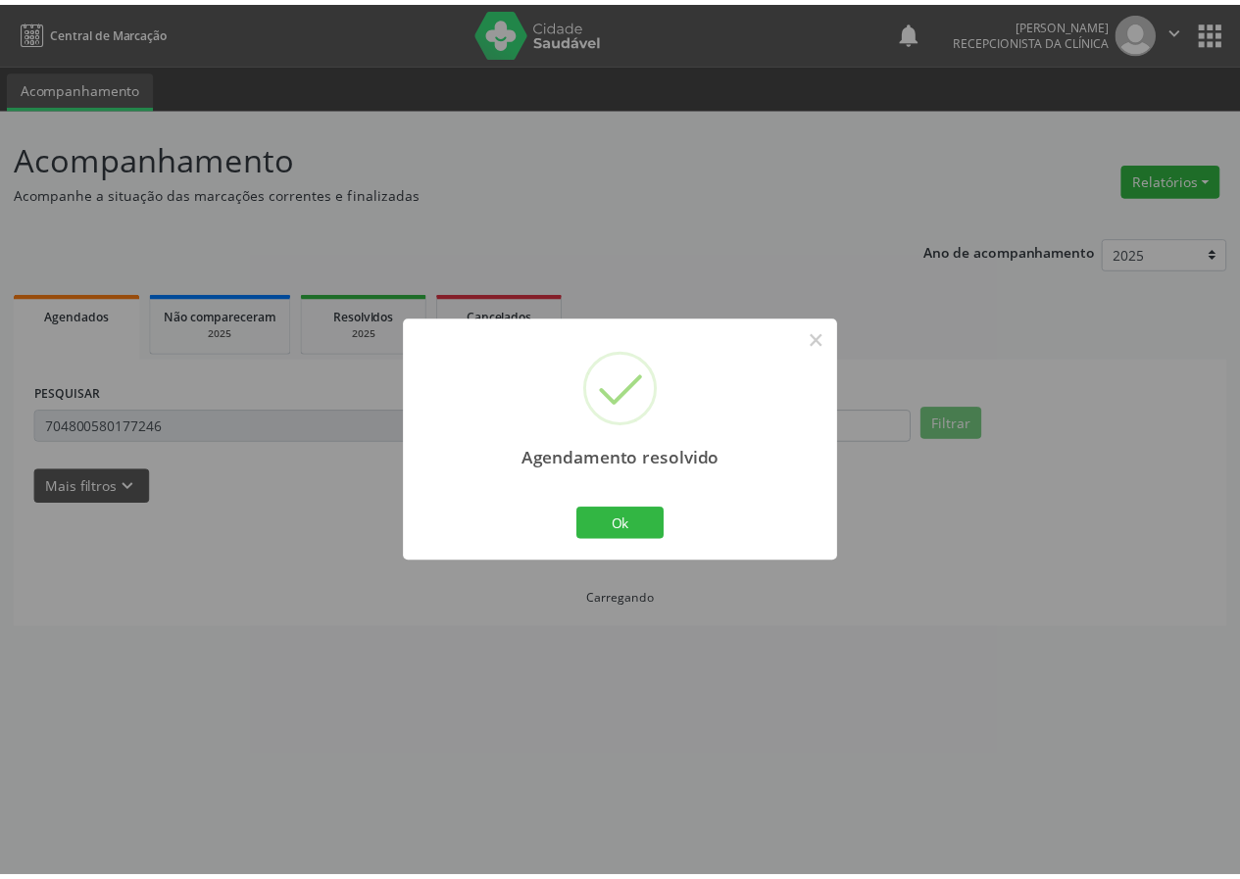
scroll to position [0, 0]
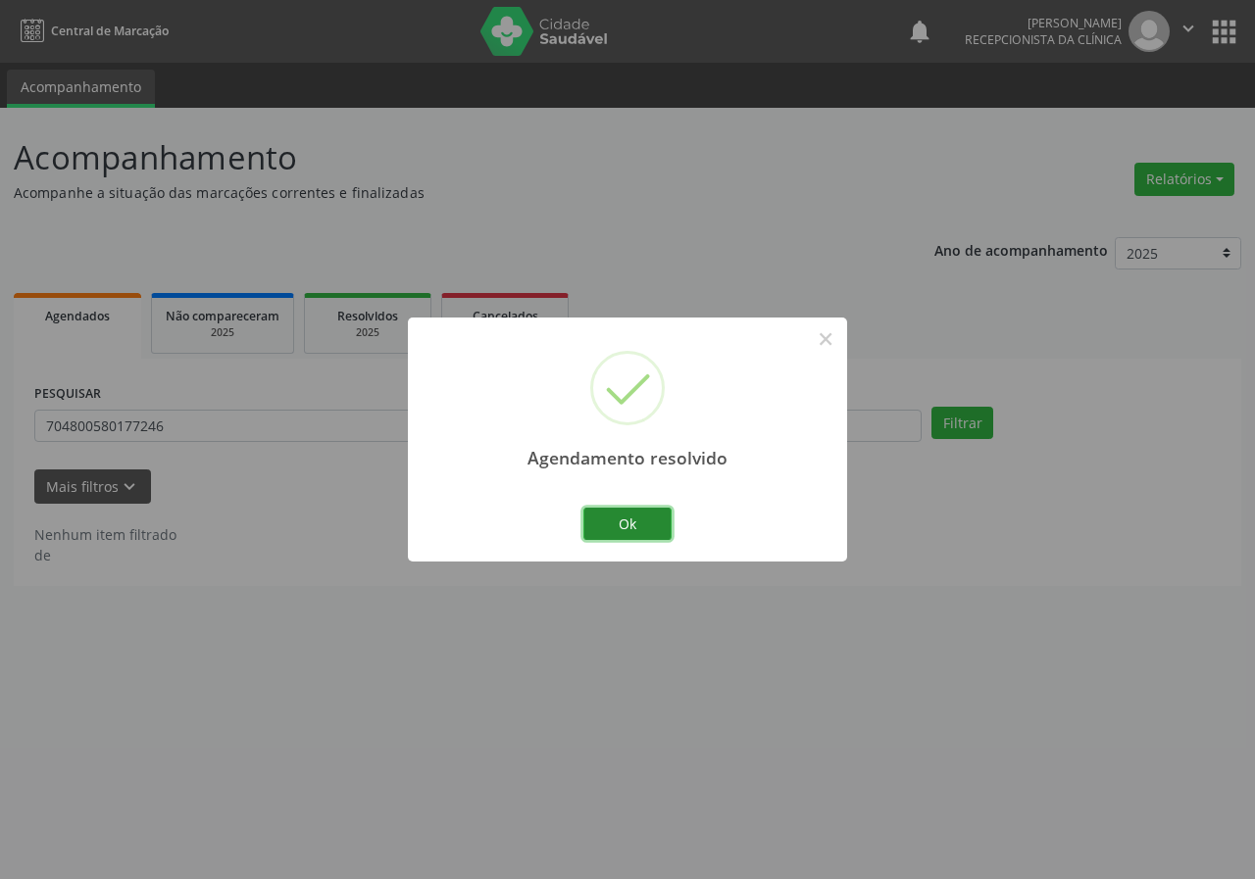
click at [636, 534] on button "Ok" at bounding box center [627, 524] width 88 height 33
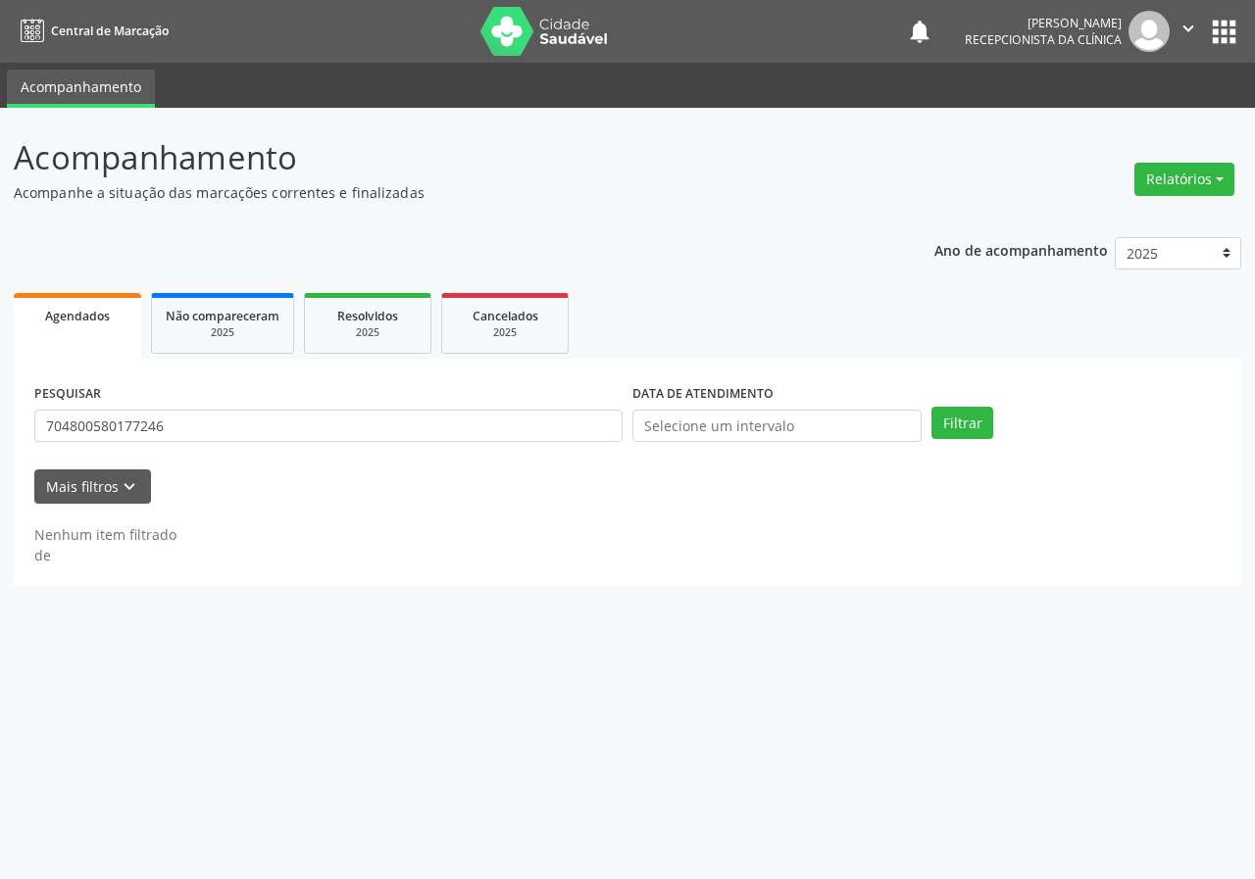
drag, startPoint x: 213, startPoint y: 454, endPoint x: 203, endPoint y: 417, distance: 38.5
click at [210, 446] on div "PESQUISAR 704800580177246" at bounding box center [328, 417] width 598 height 76
click at [203, 417] on input "704800580177246" at bounding box center [328, 426] width 588 height 33
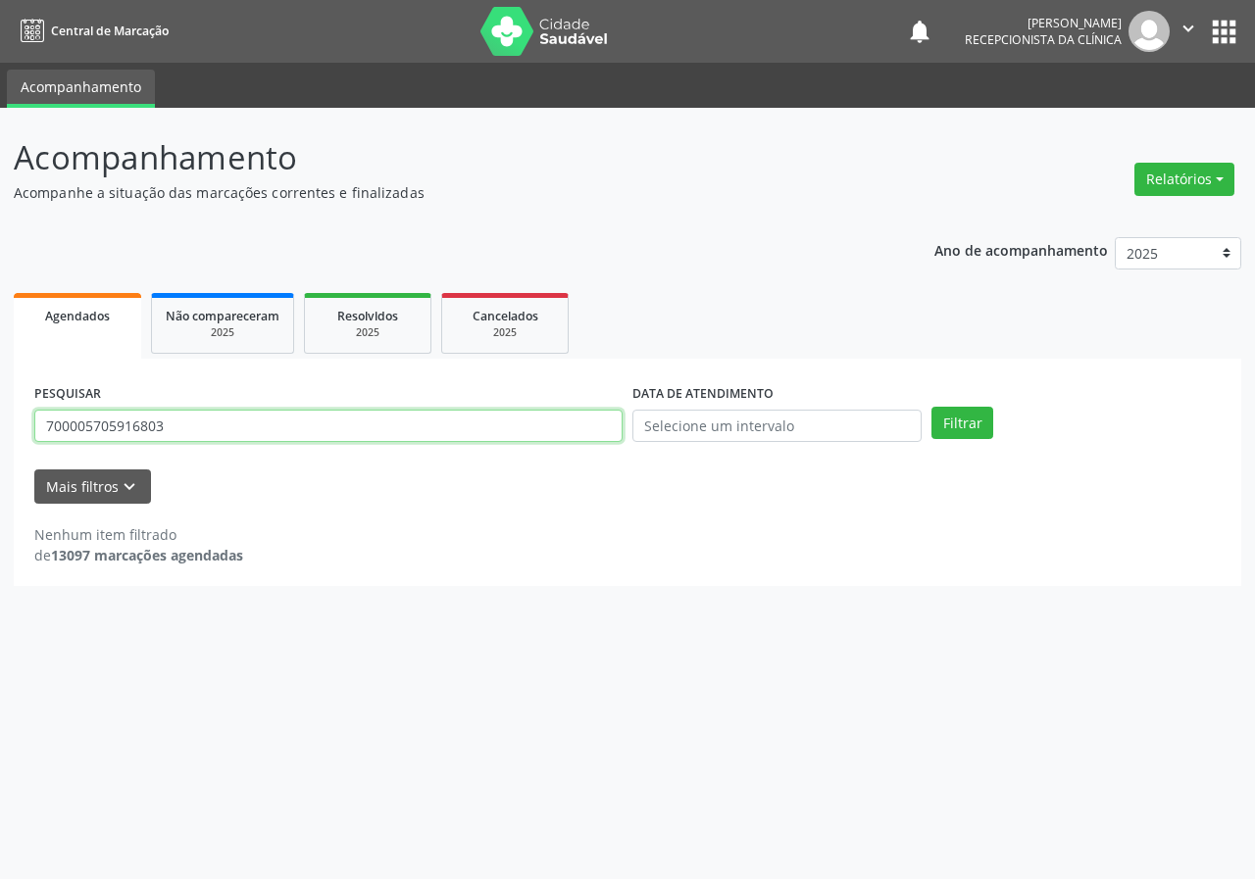
click at [931, 407] on button "Filtrar" at bounding box center [962, 423] width 62 height 33
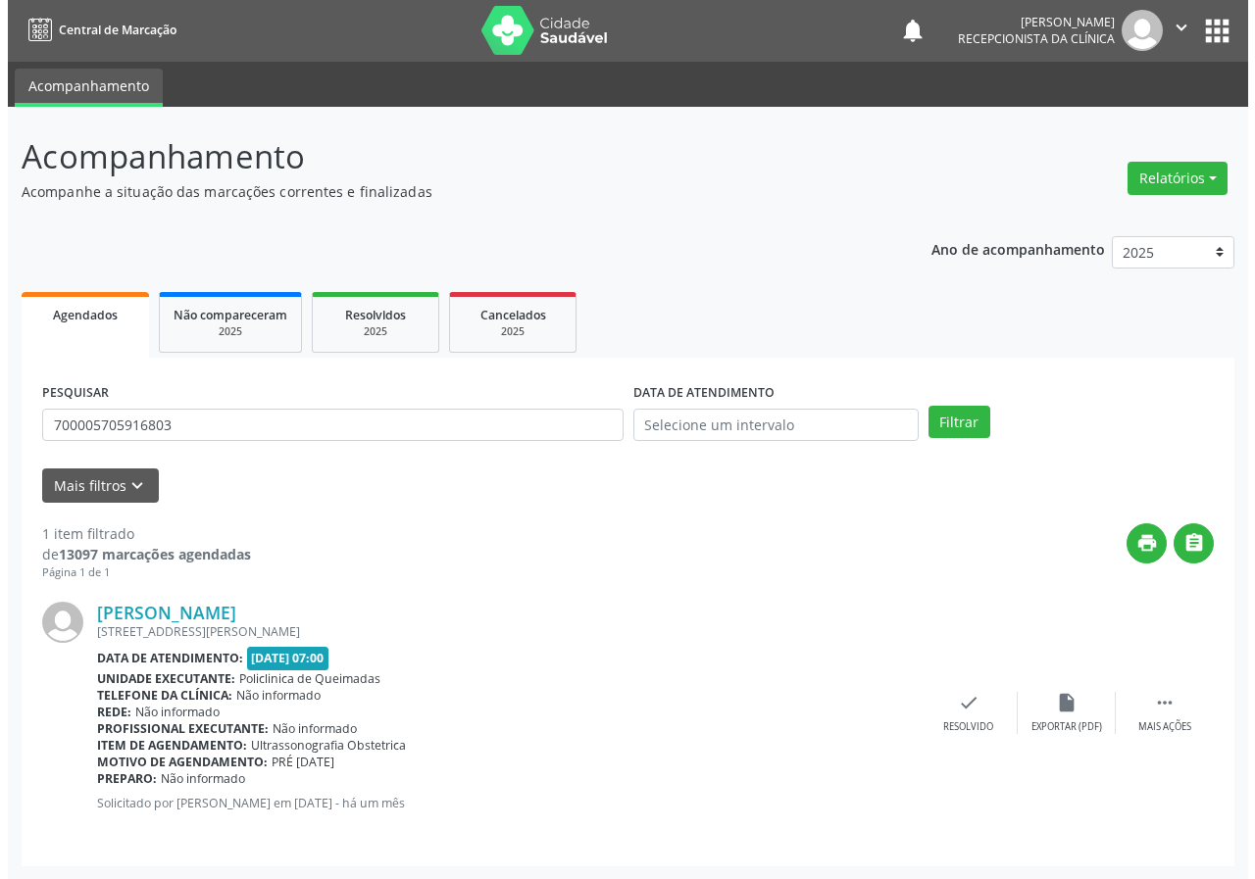
scroll to position [2, 0]
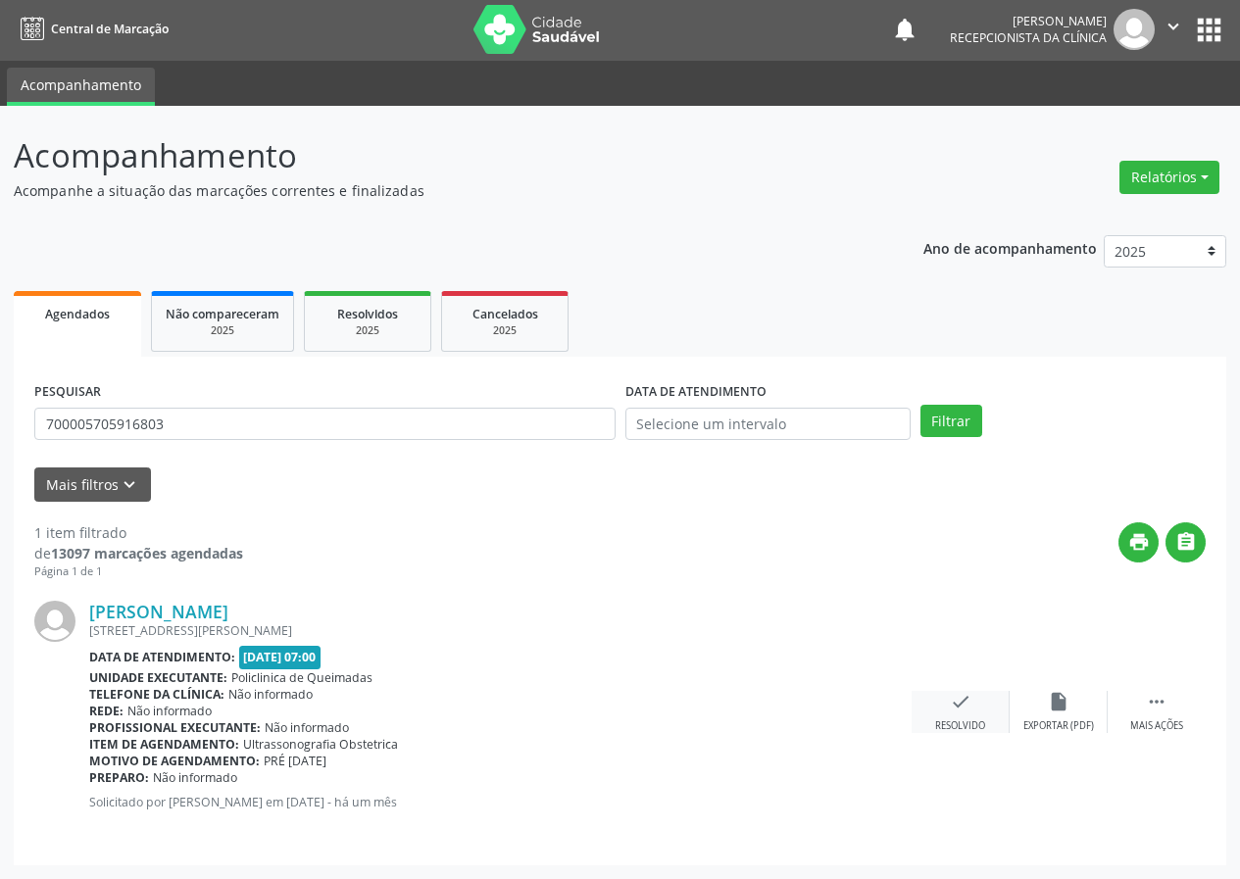
click at [966, 701] on icon "check" at bounding box center [961, 702] width 22 height 22
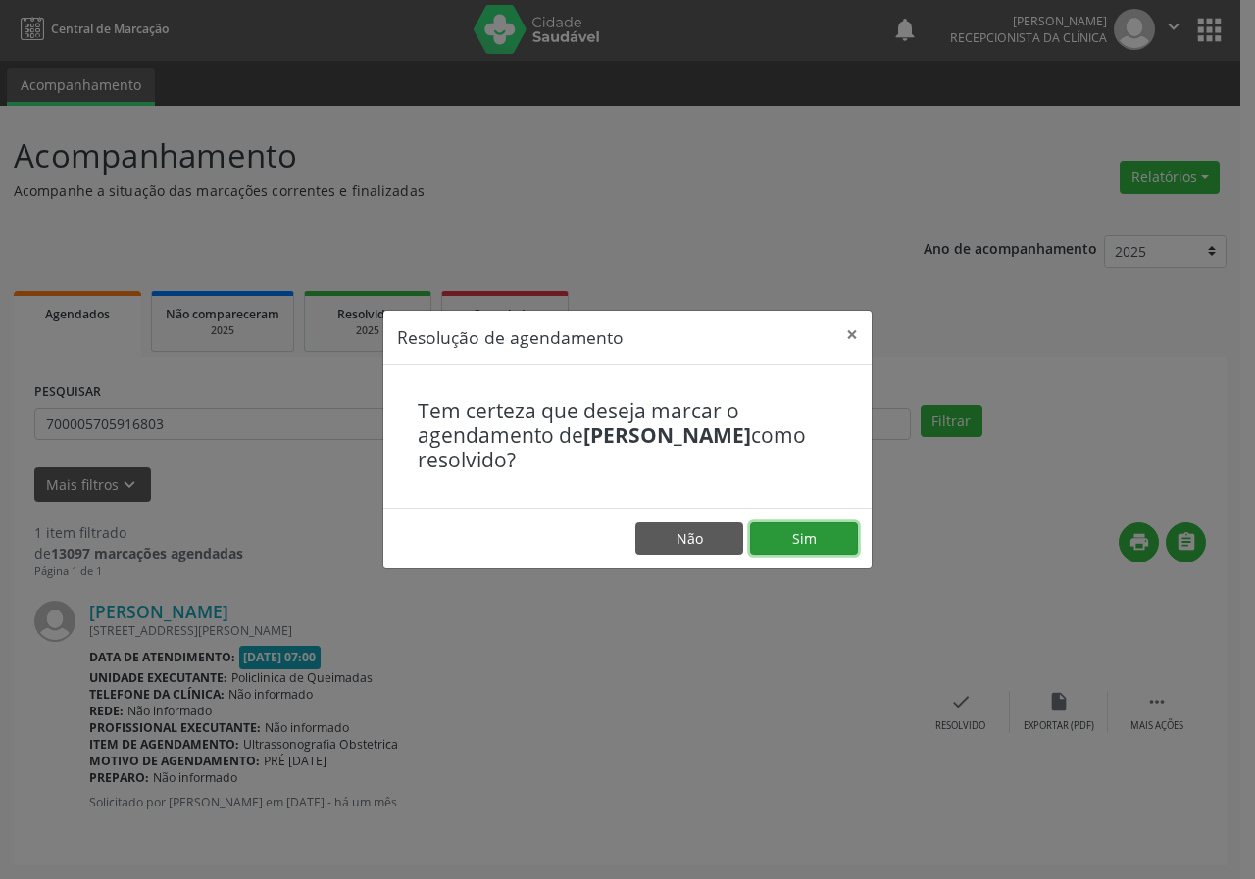
click at [784, 544] on button "Sim" at bounding box center [804, 538] width 108 height 33
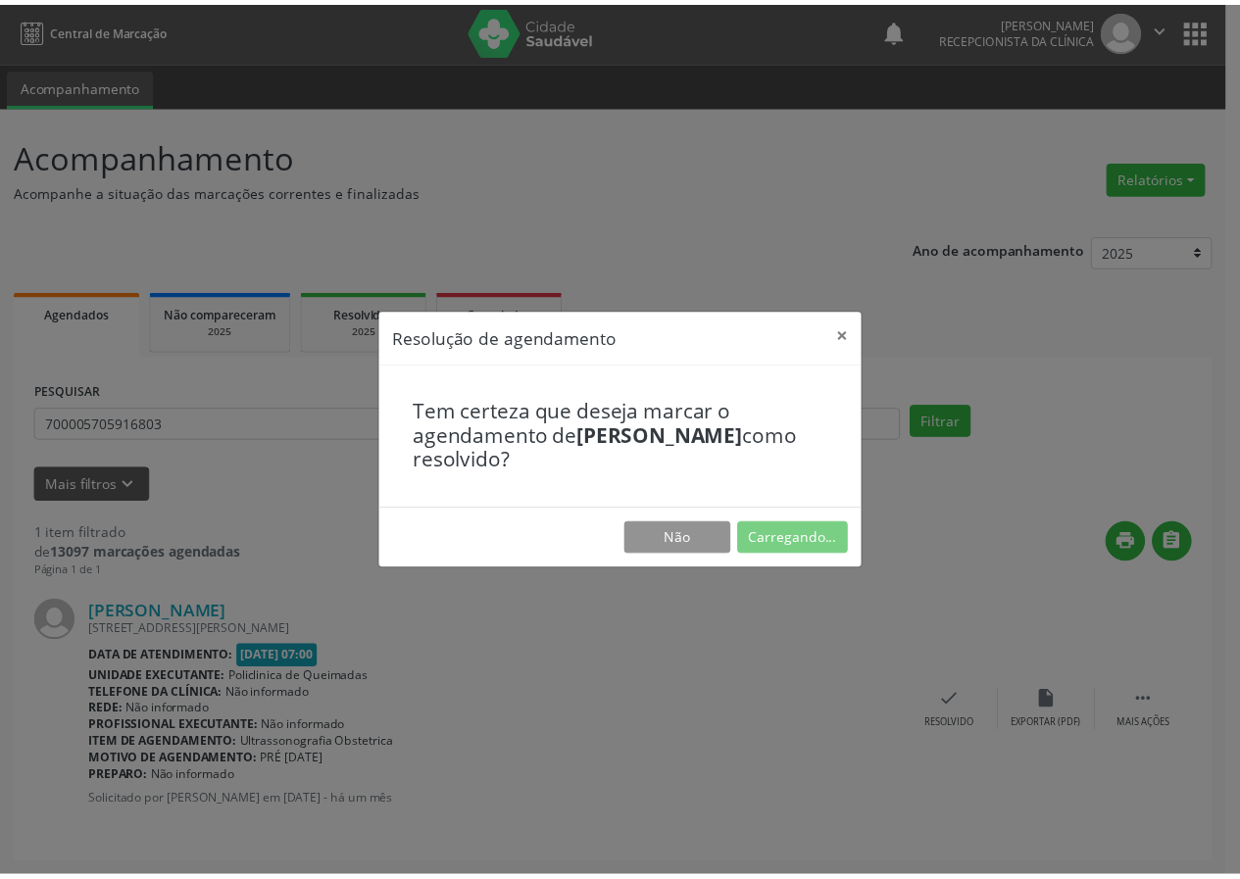
scroll to position [0, 0]
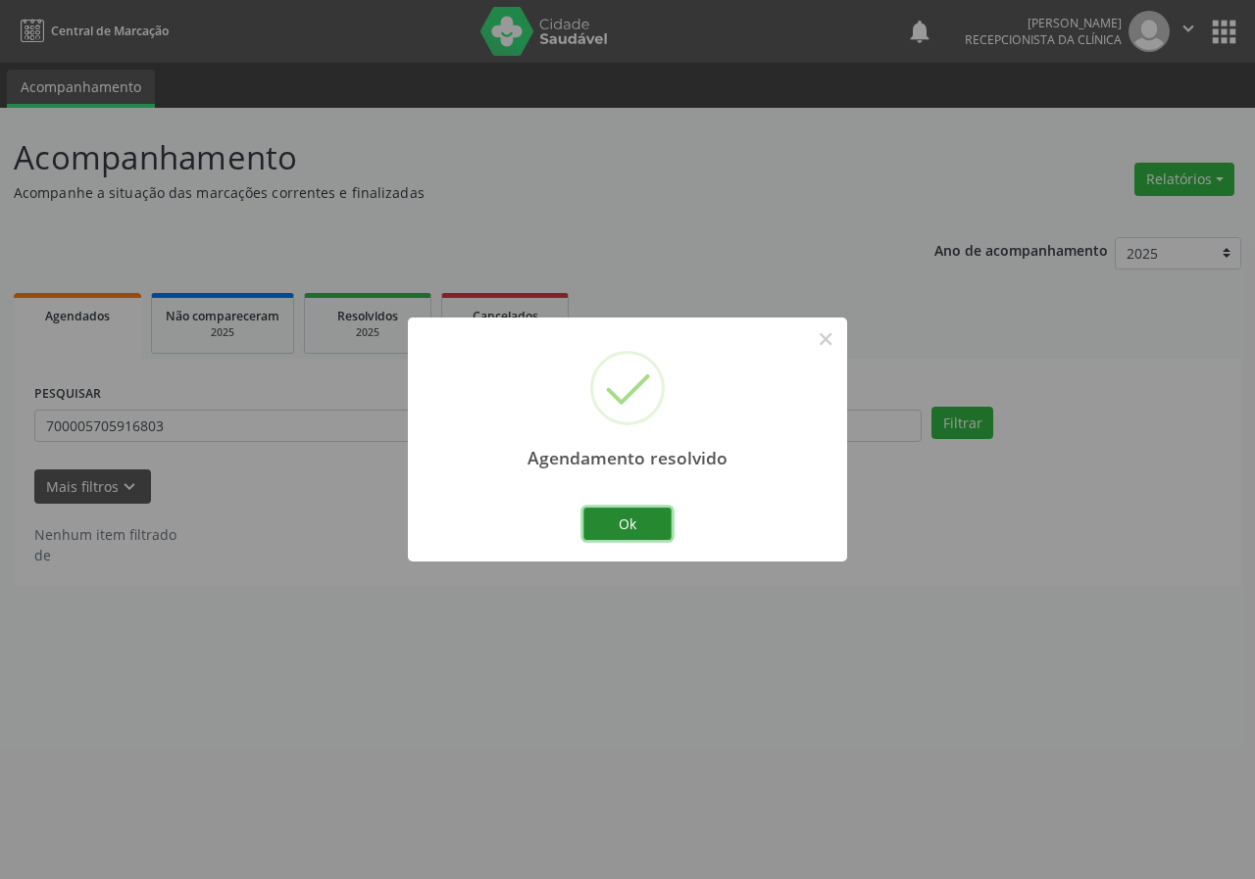
click at [595, 521] on button "Ok" at bounding box center [627, 524] width 88 height 33
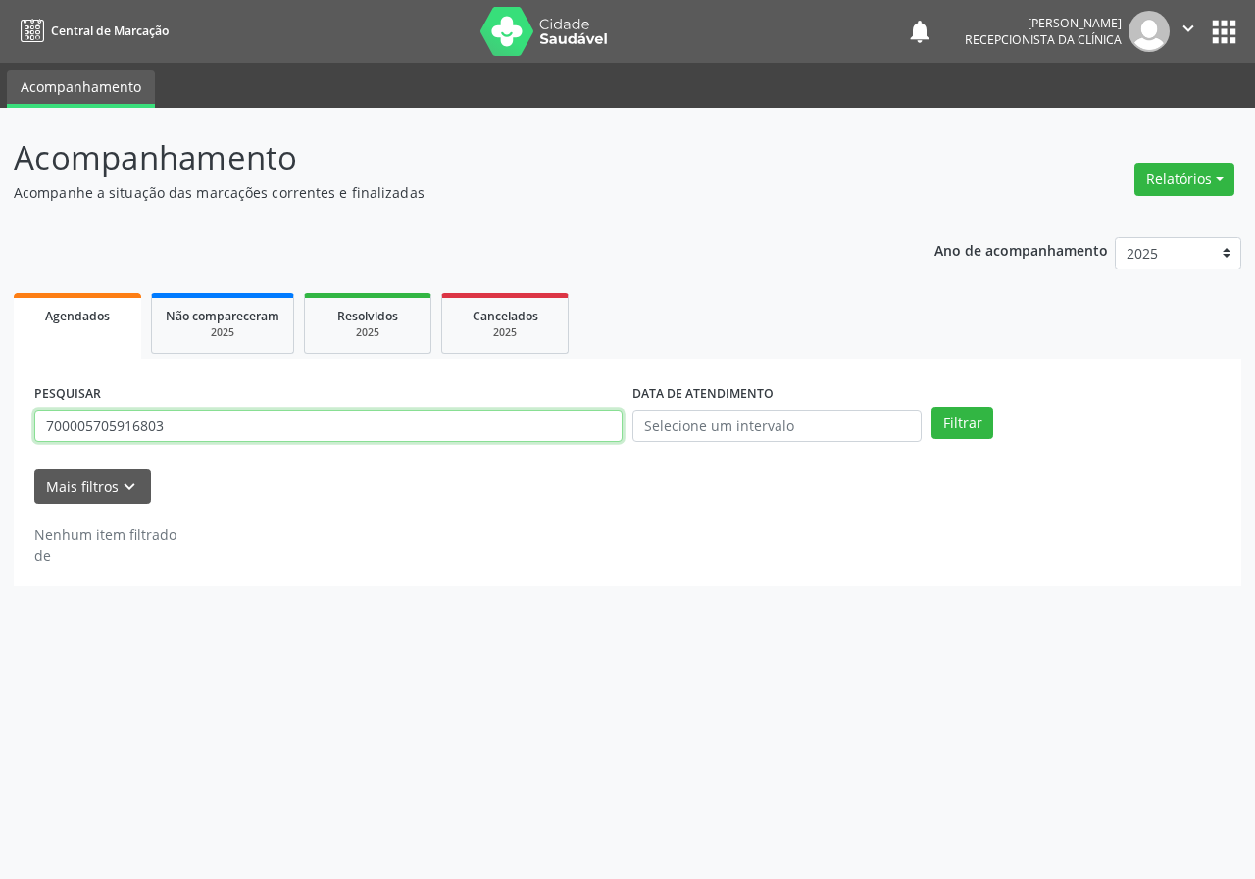
click at [323, 416] on input "700005705916803" at bounding box center [328, 426] width 588 height 33
click at [931, 407] on button "Filtrar" at bounding box center [962, 423] width 62 height 33
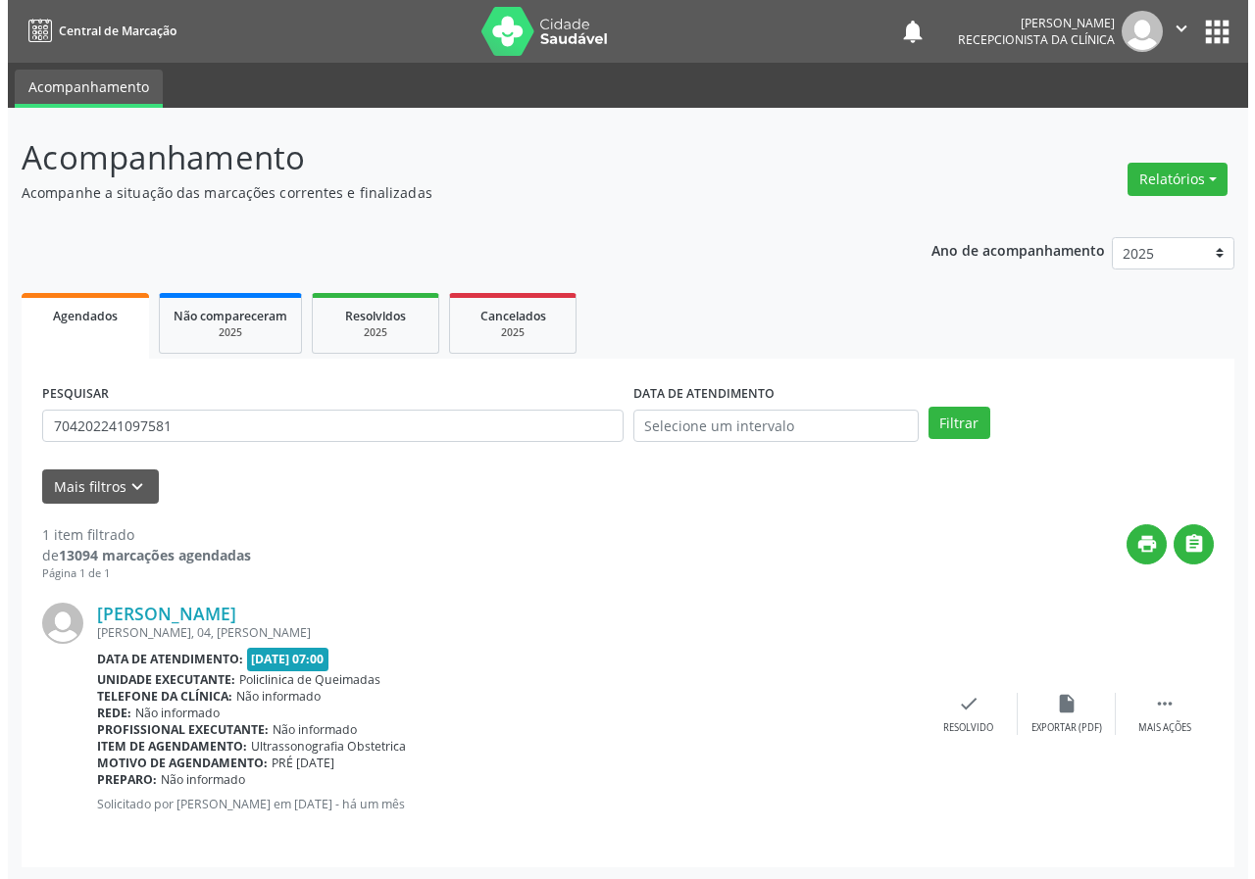
scroll to position [2, 0]
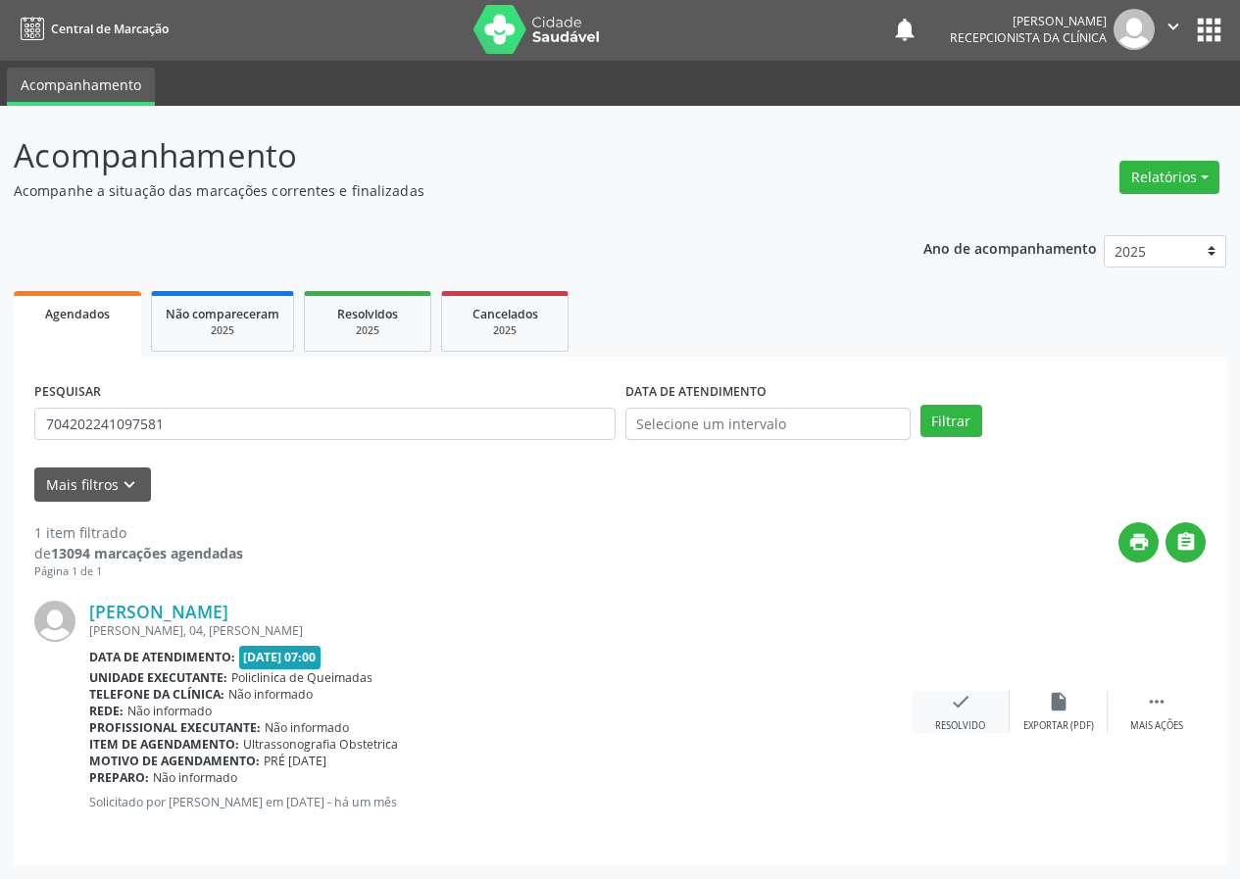
click at [948, 706] on div "check Resolvido" at bounding box center [961, 712] width 98 height 42
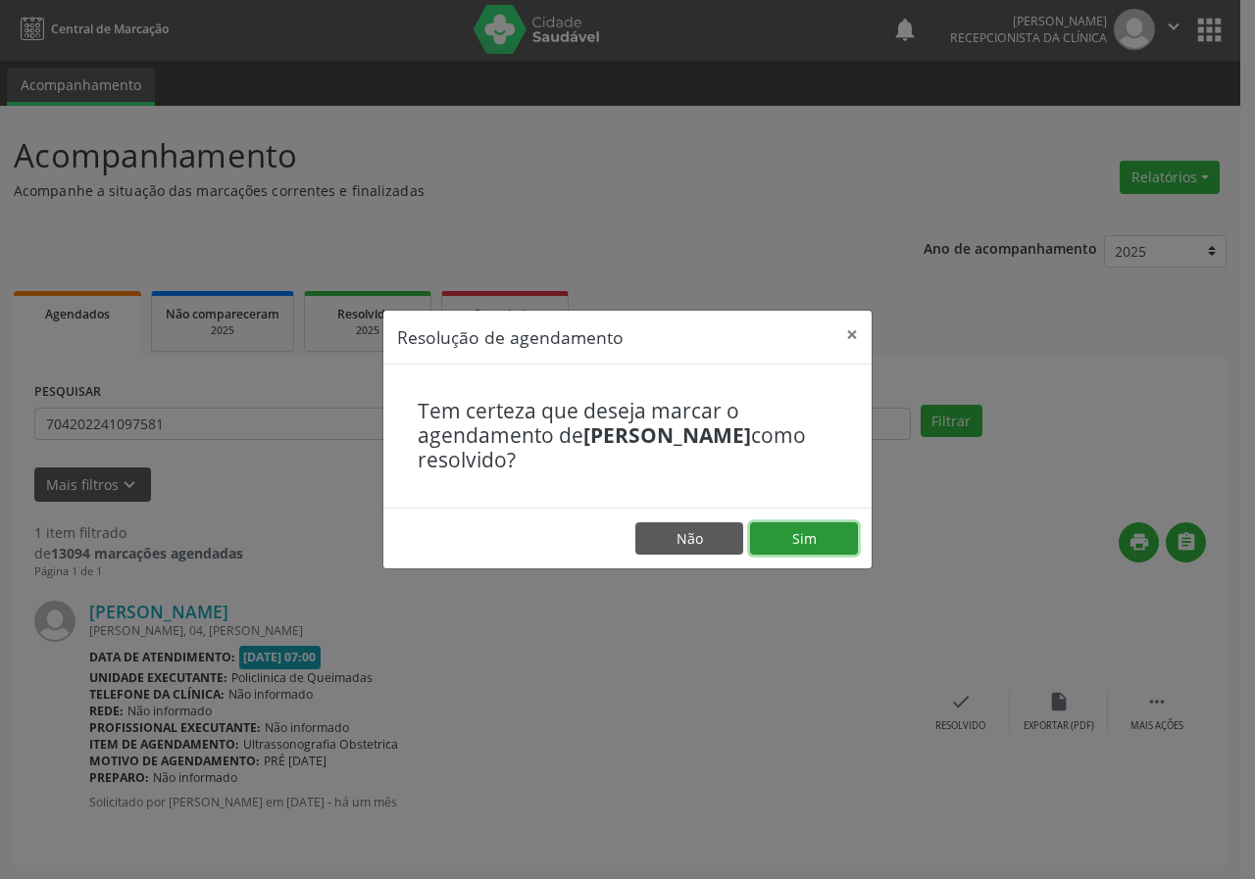
click at [810, 535] on button "Sim" at bounding box center [804, 538] width 108 height 33
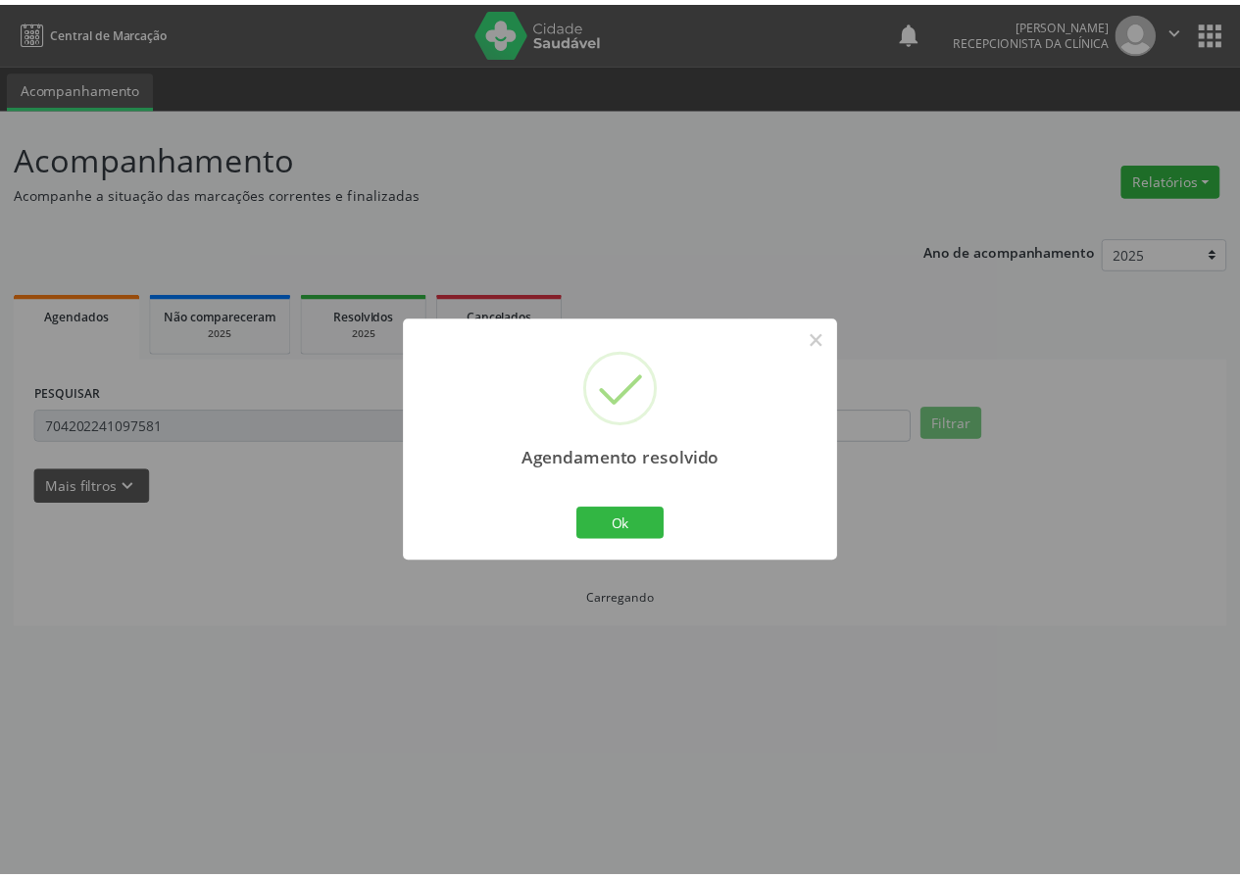
scroll to position [0, 0]
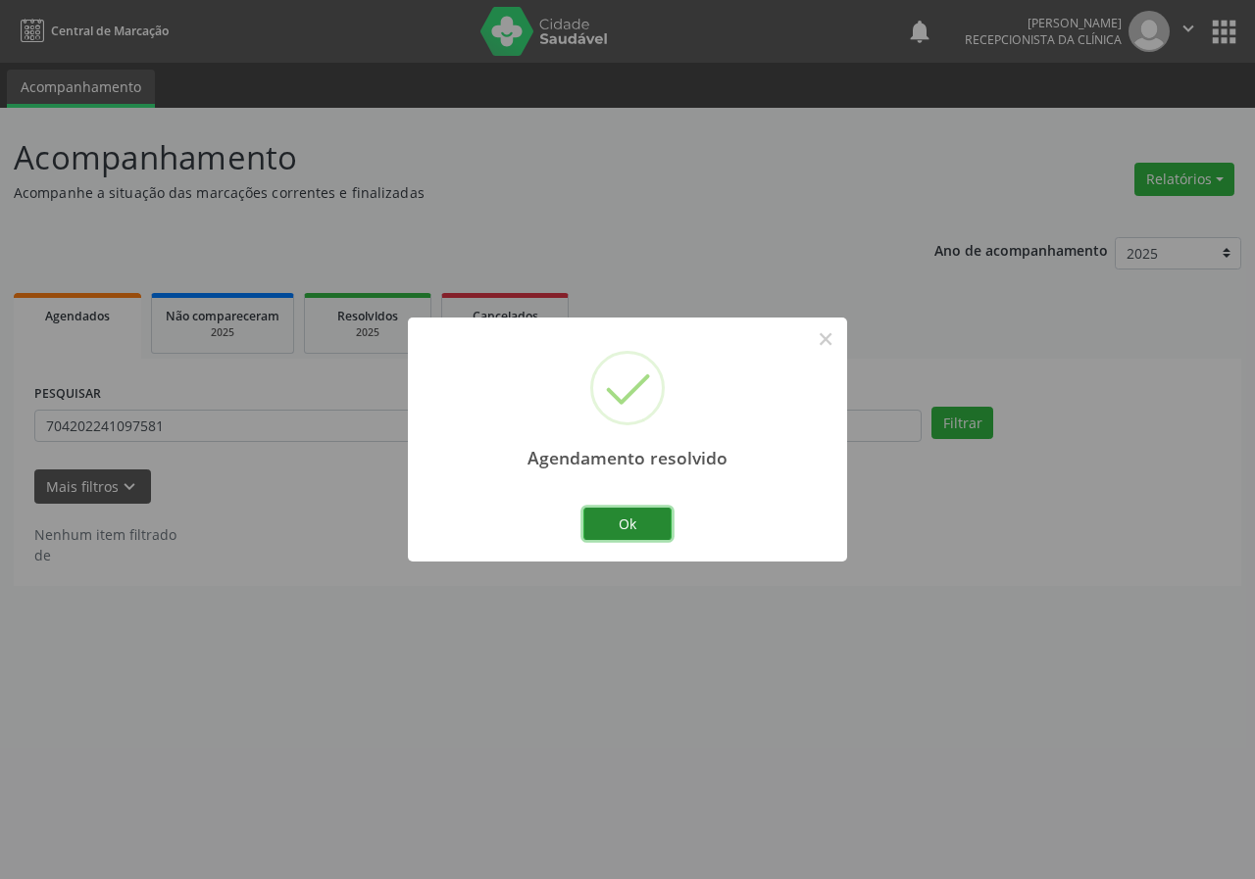
click at [652, 522] on button "Ok" at bounding box center [627, 524] width 88 height 33
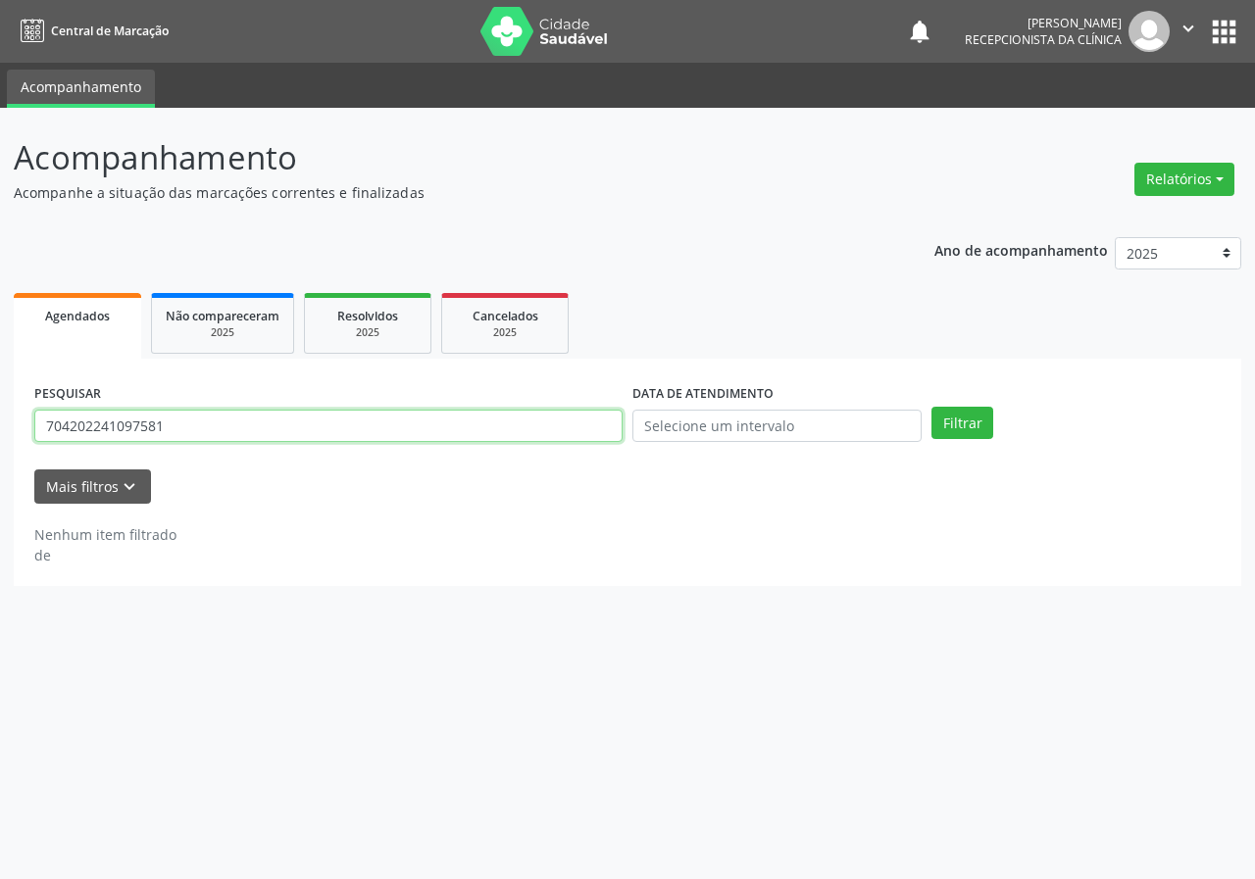
click at [251, 420] on input "704202241097581" at bounding box center [328, 426] width 588 height 33
click at [931, 407] on button "Filtrar" at bounding box center [962, 423] width 62 height 33
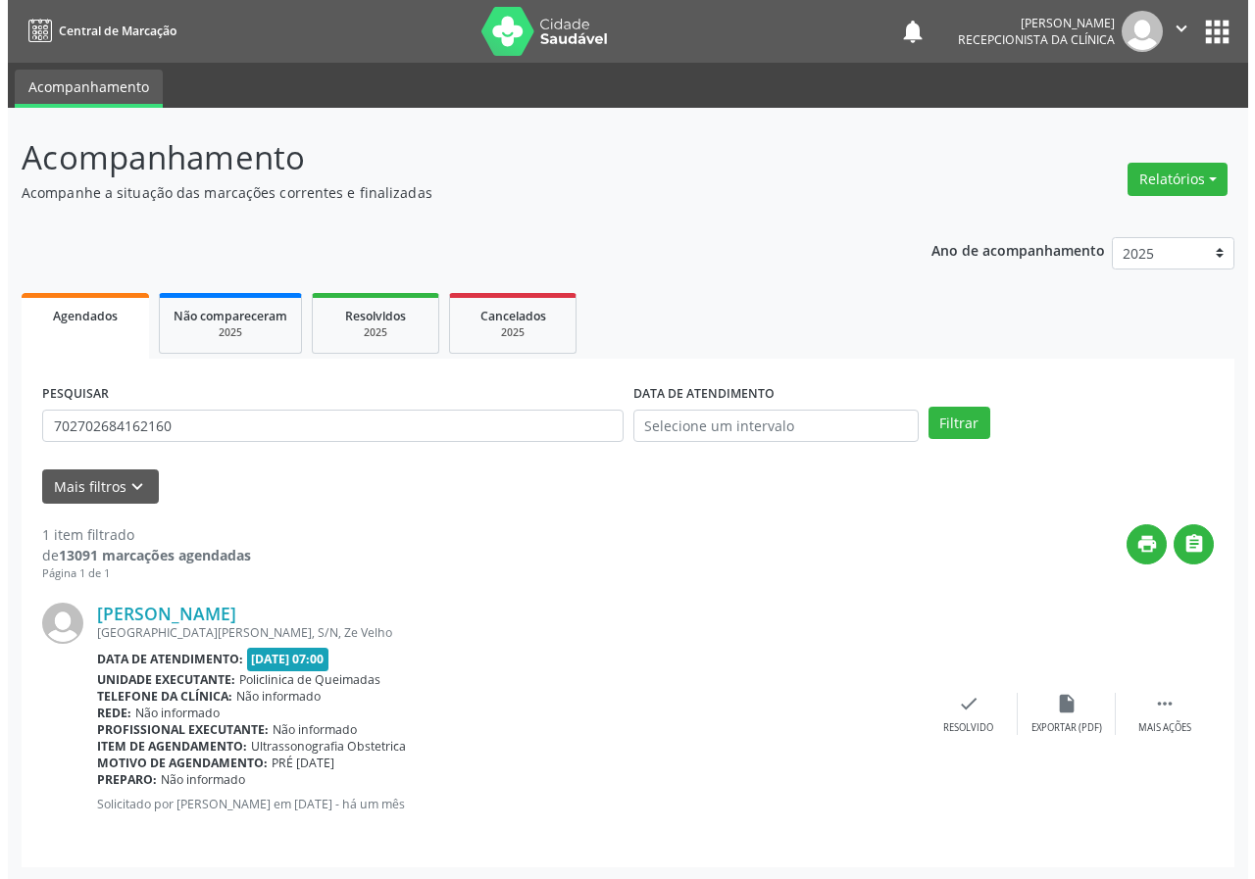
scroll to position [2, 0]
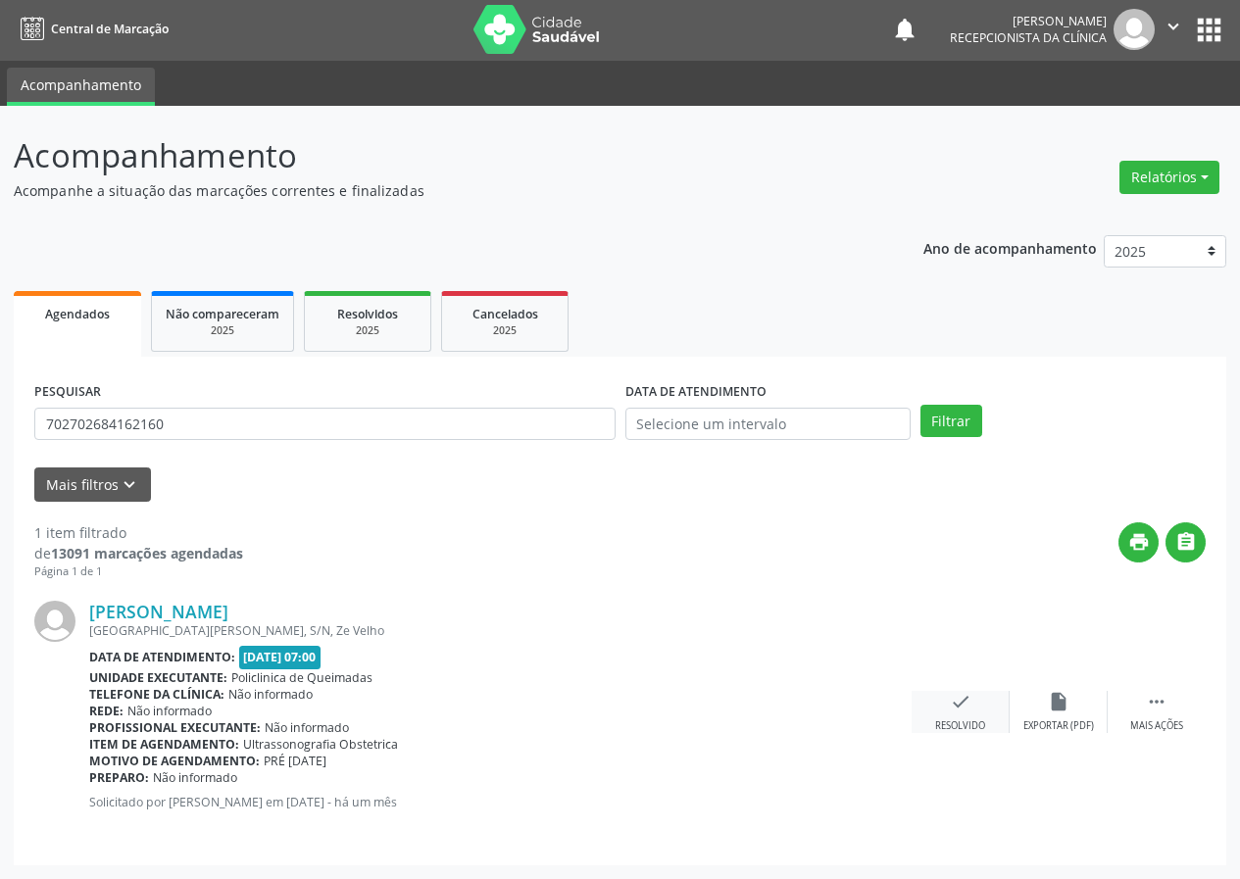
click at [955, 698] on icon "check" at bounding box center [961, 702] width 22 height 22
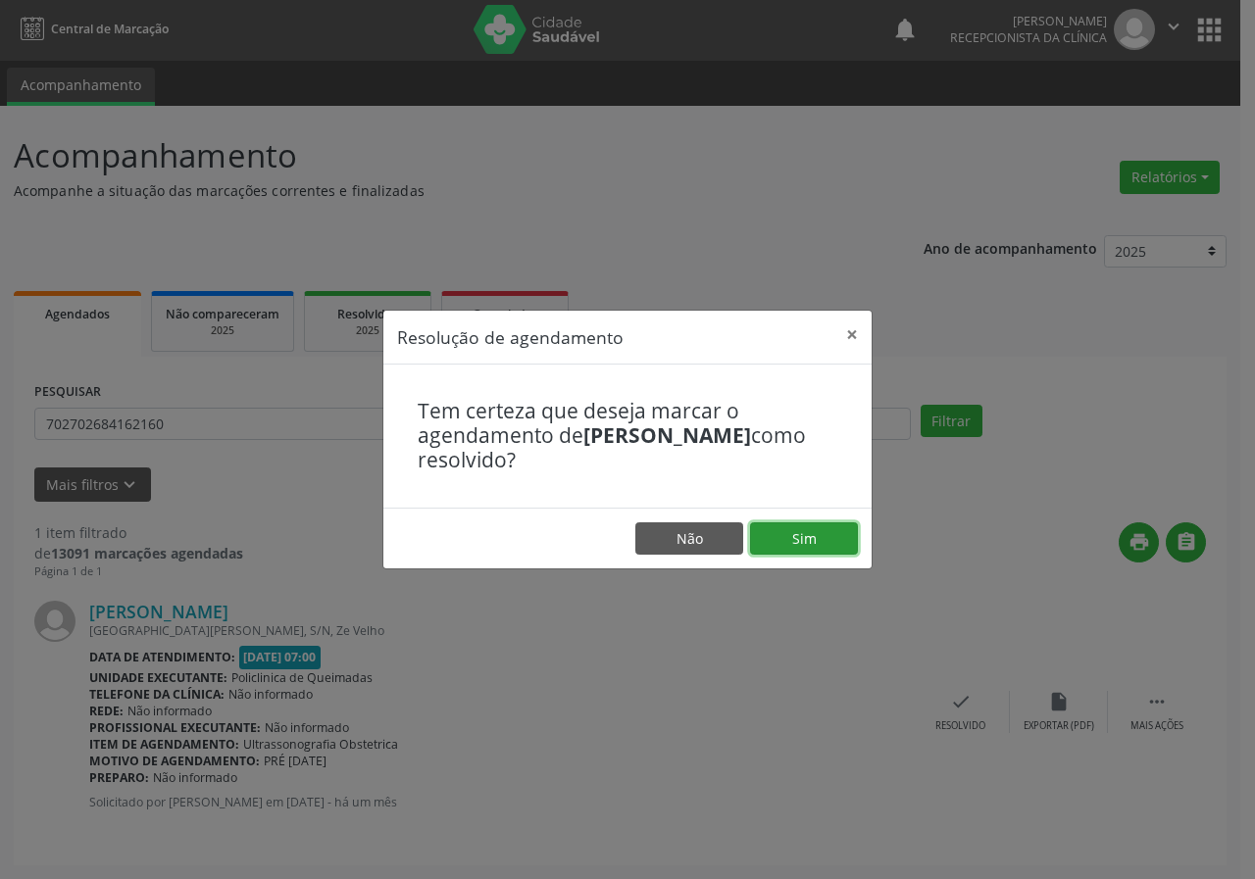
click at [775, 525] on button "Sim" at bounding box center [804, 538] width 108 height 33
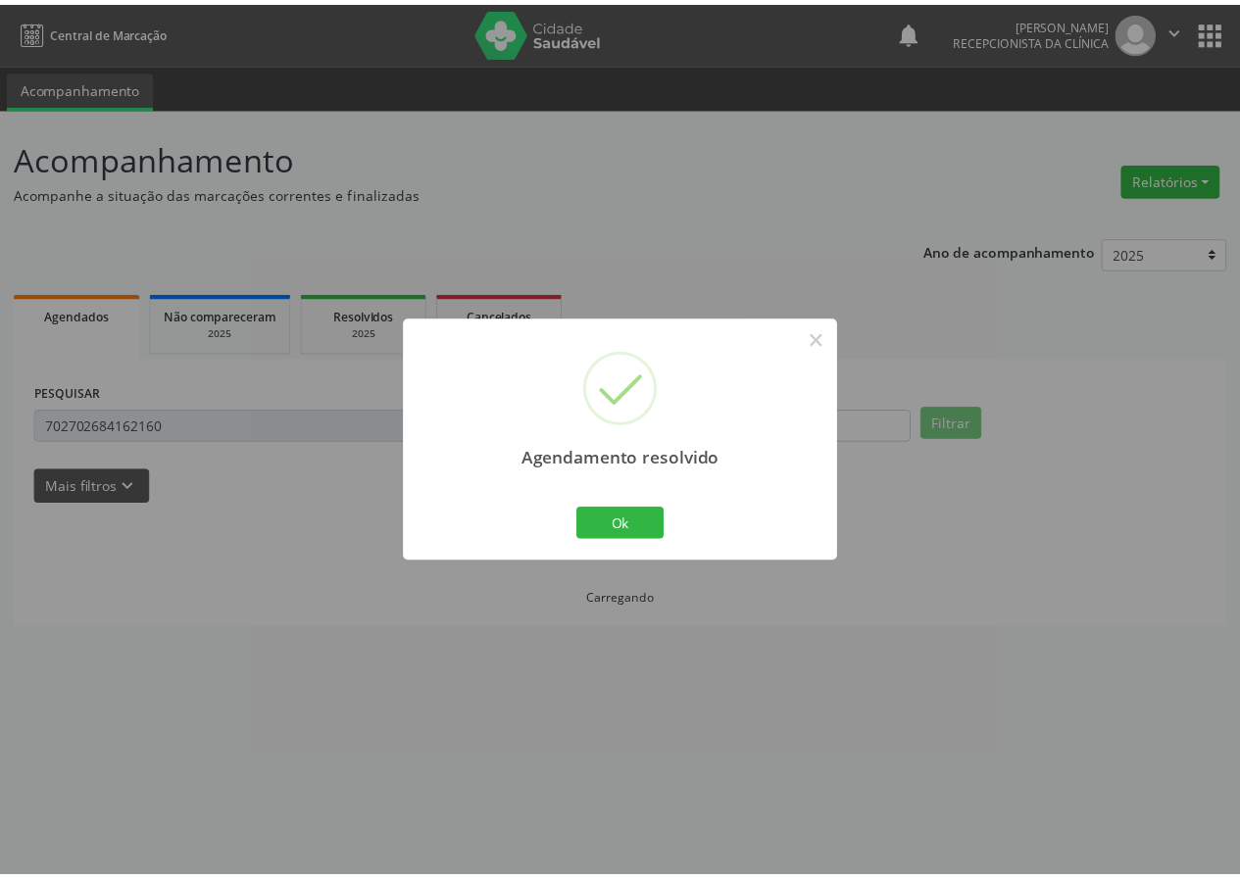
scroll to position [0, 0]
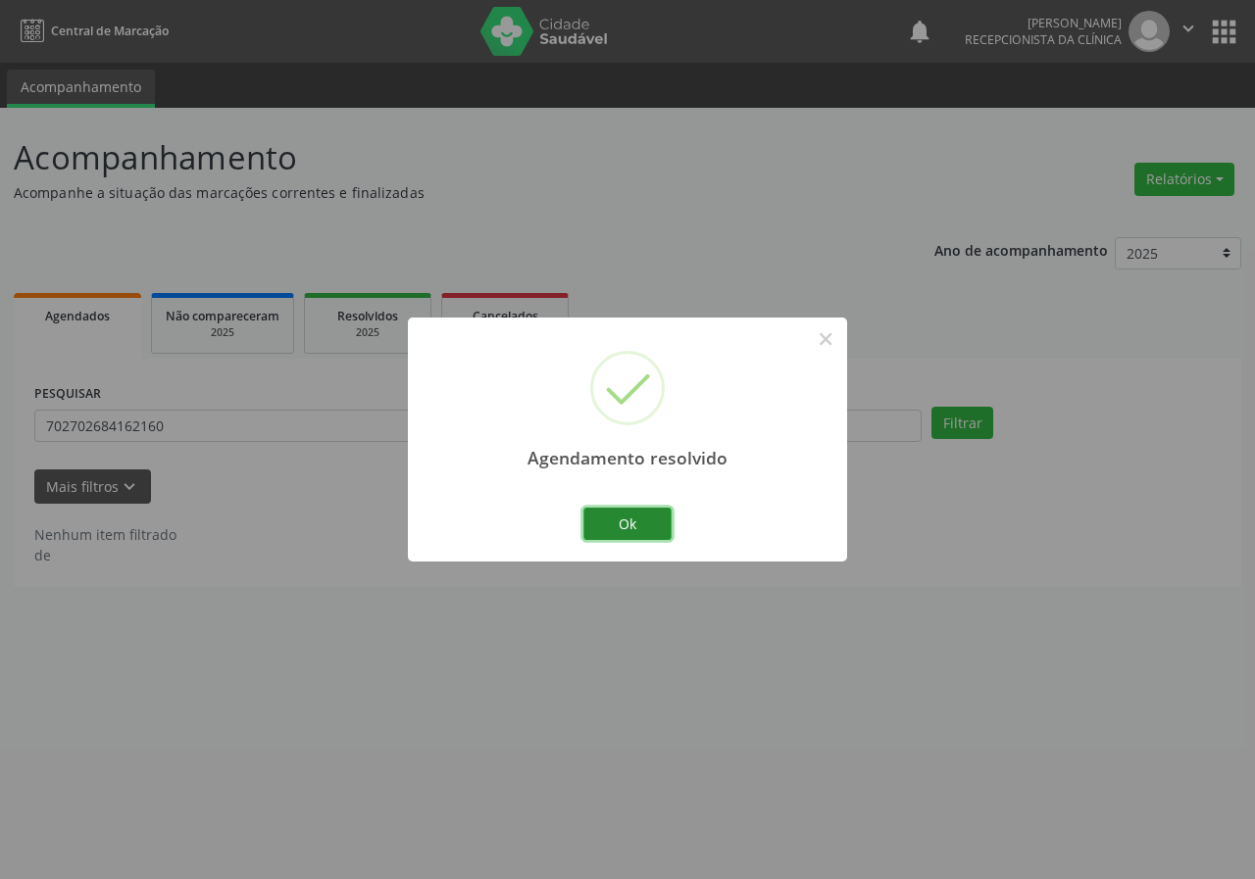
click at [647, 515] on button "Ok" at bounding box center [627, 524] width 88 height 33
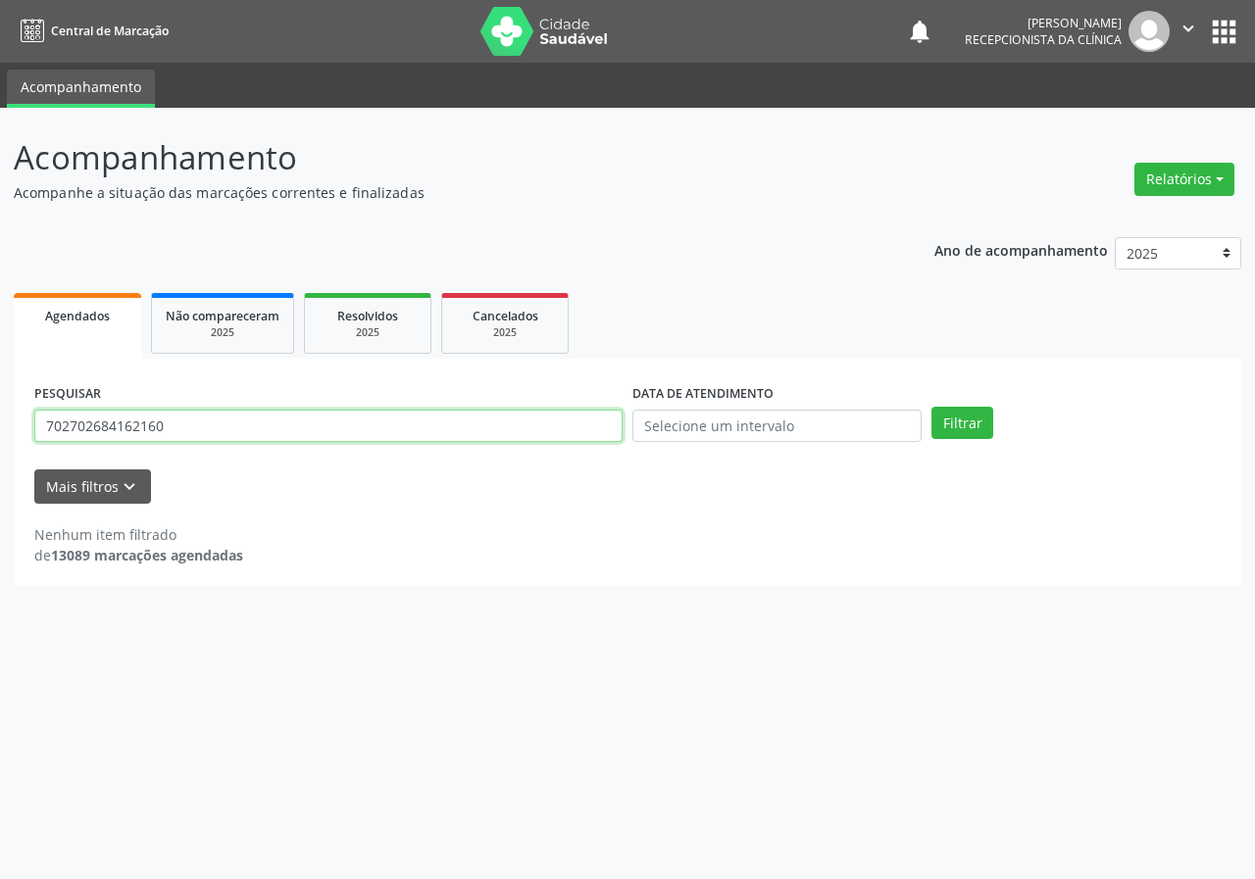
click at [327, 432] on input "702702684162160" at bounding box center [328, 426] width 588 height 33
click at [330, 426] on input "702702684162160" at bounding box center [328, 426] width 588 height 33
click at [332, 423] on input "702702684162160" at bounding box center [328, 426] width 588 height 33
click at [333, 425] on input "702702684162160" at bounding box center [328, 426] width 588 height 33
click at [338, 430] on input "702702684162160" at bounding box center [328, 426] width 588 height 33
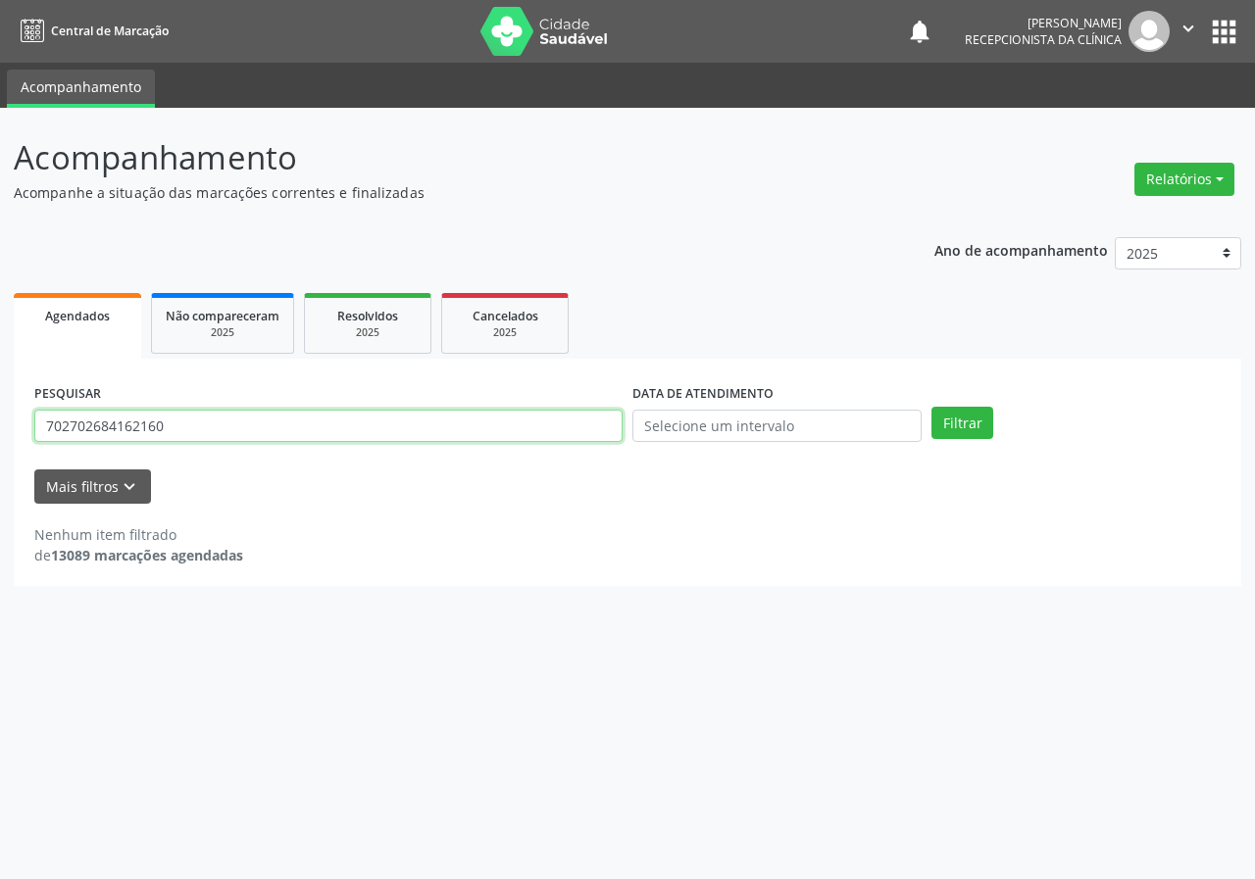
click at [232, 427] on input "702702684162160" at bounding box center [328, 426] width 588 height 33
click at [931, 407] on button "Filtrar" at bounding box center [962, 423] width 62 height 33
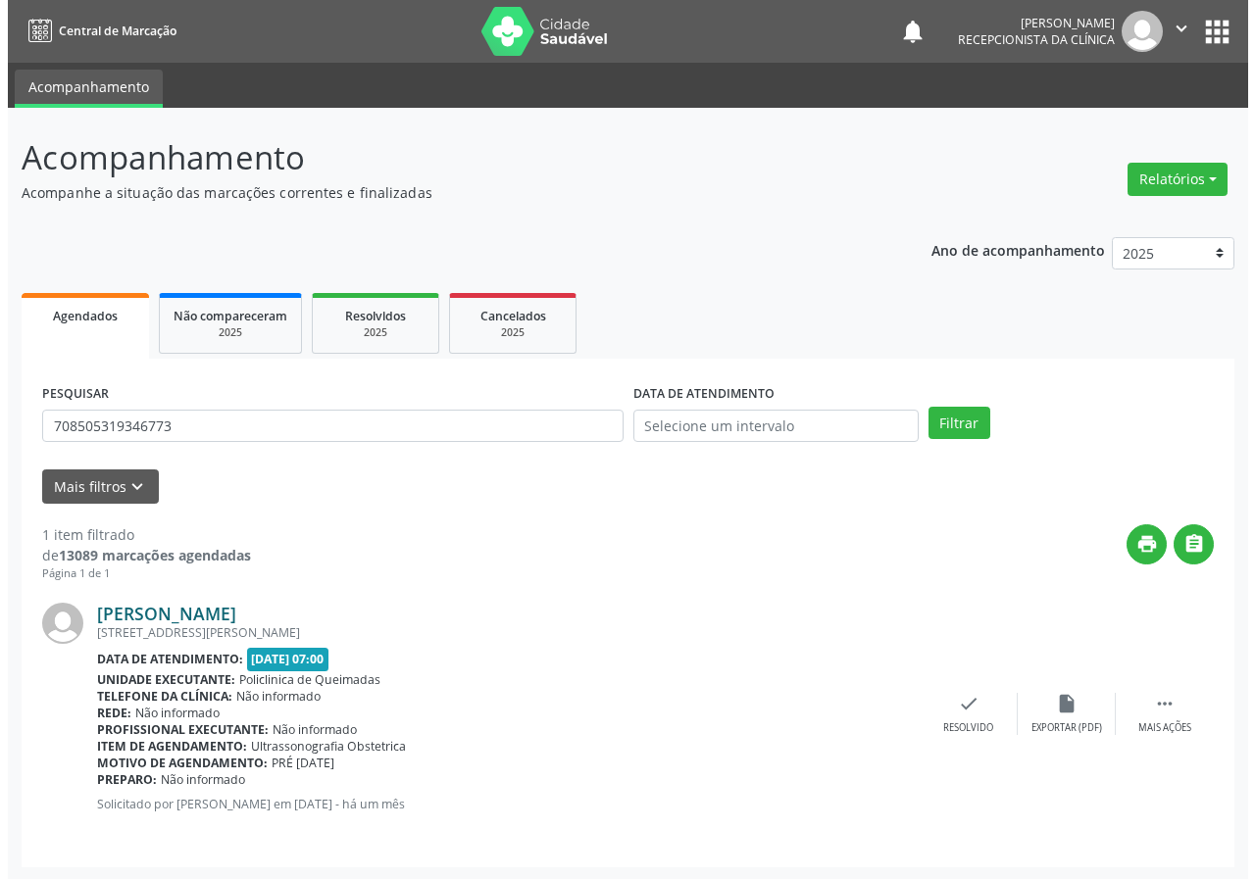
scroll to position [2, 0]
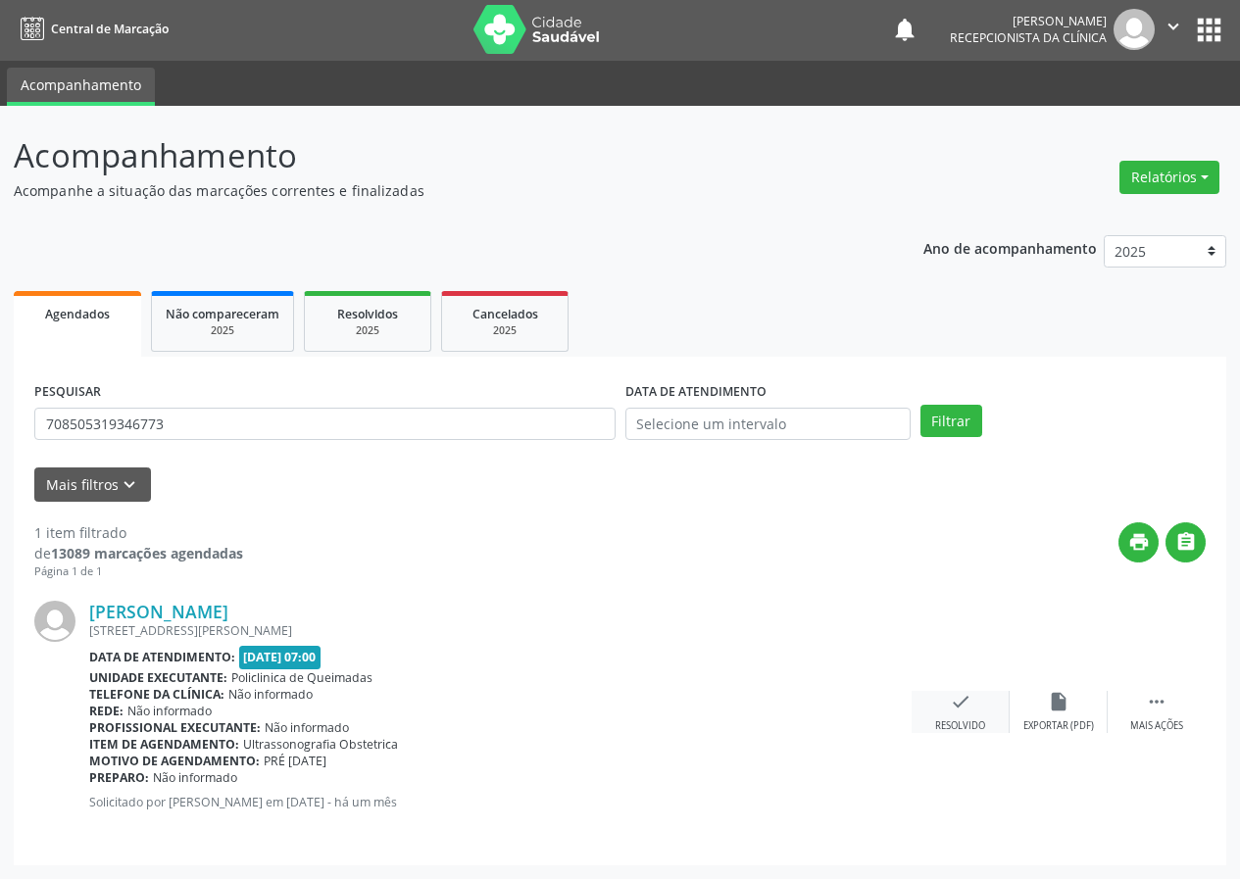
click at [958, 705] on icon "check" at bounding box center [961, 702] width 22 height 22
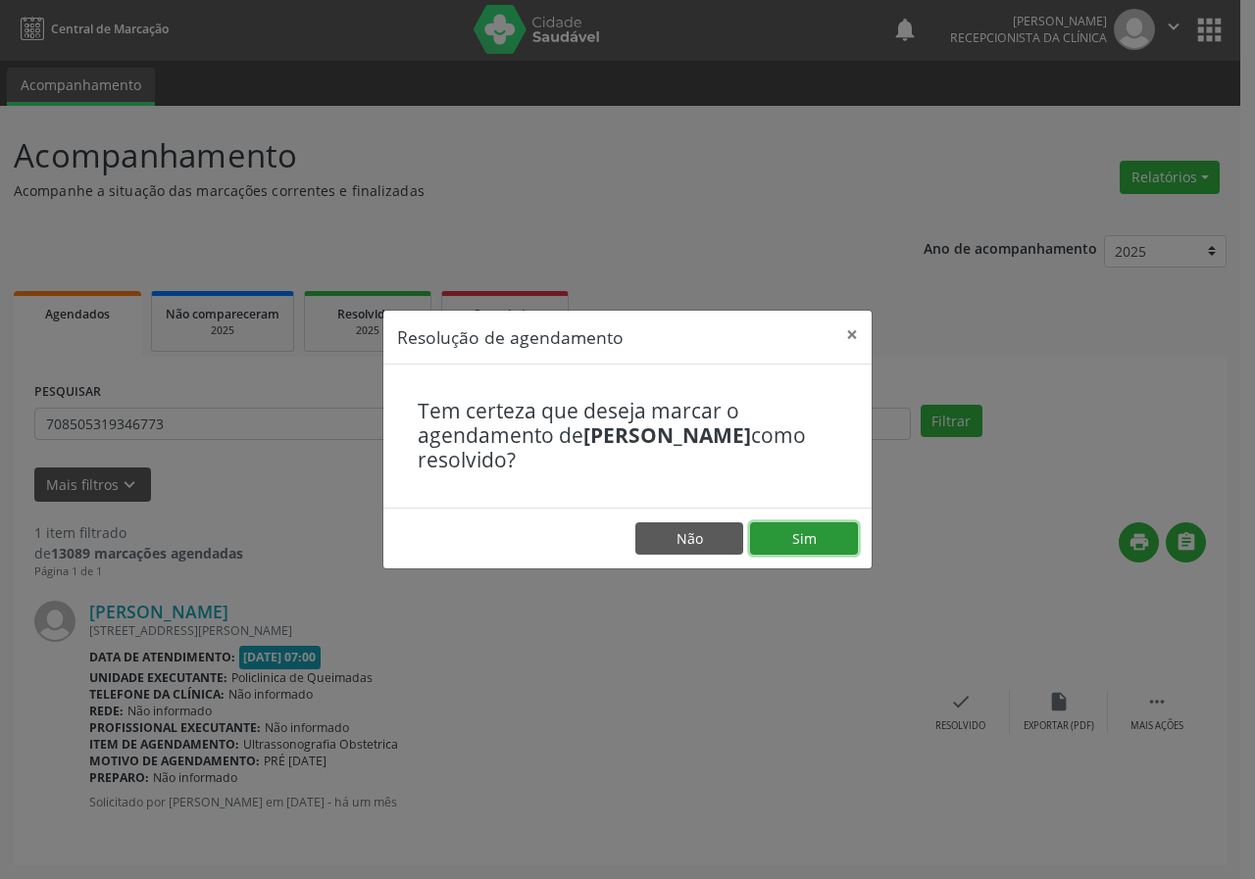
click at [799, 529] on button "Sim" at bounding box center [804, 538] width 108 height 33
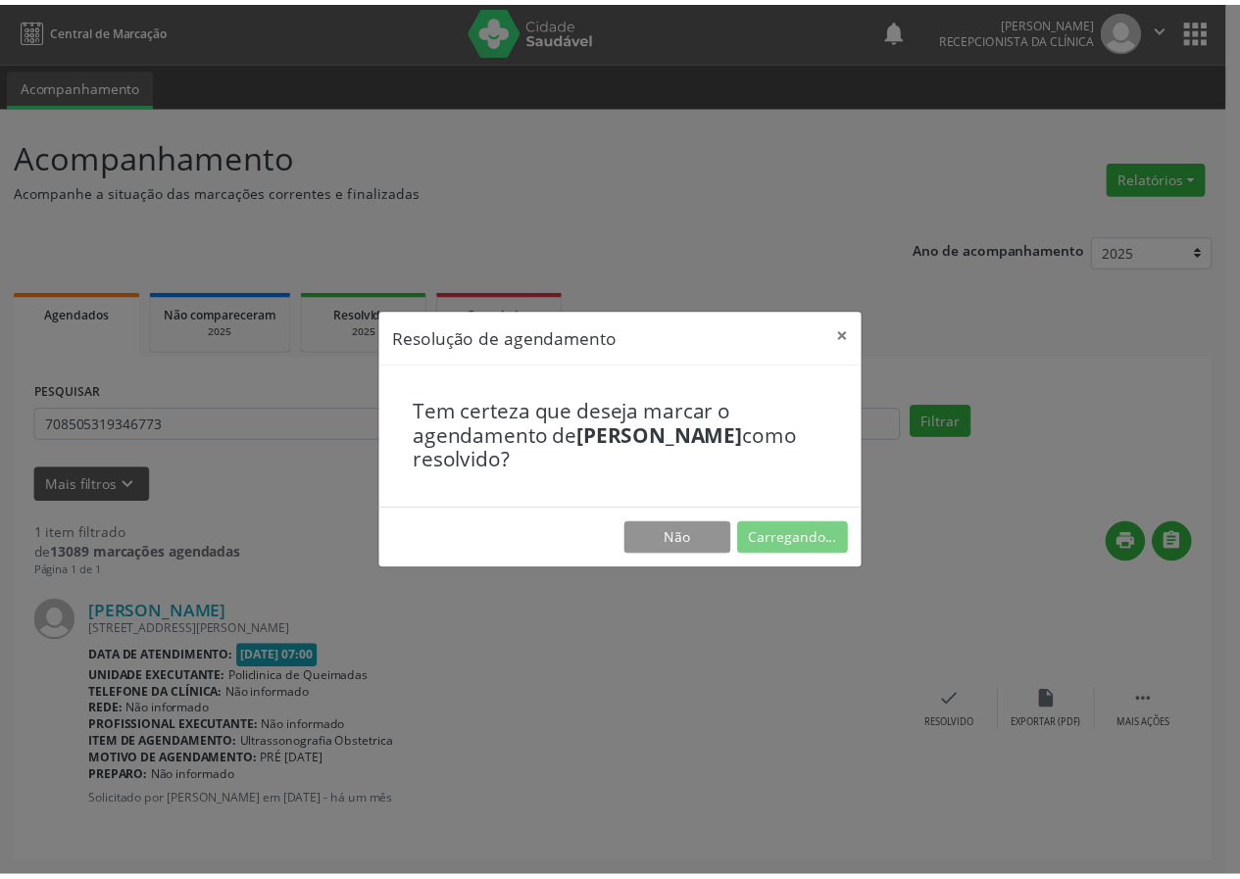
scroll to position [0, 0]
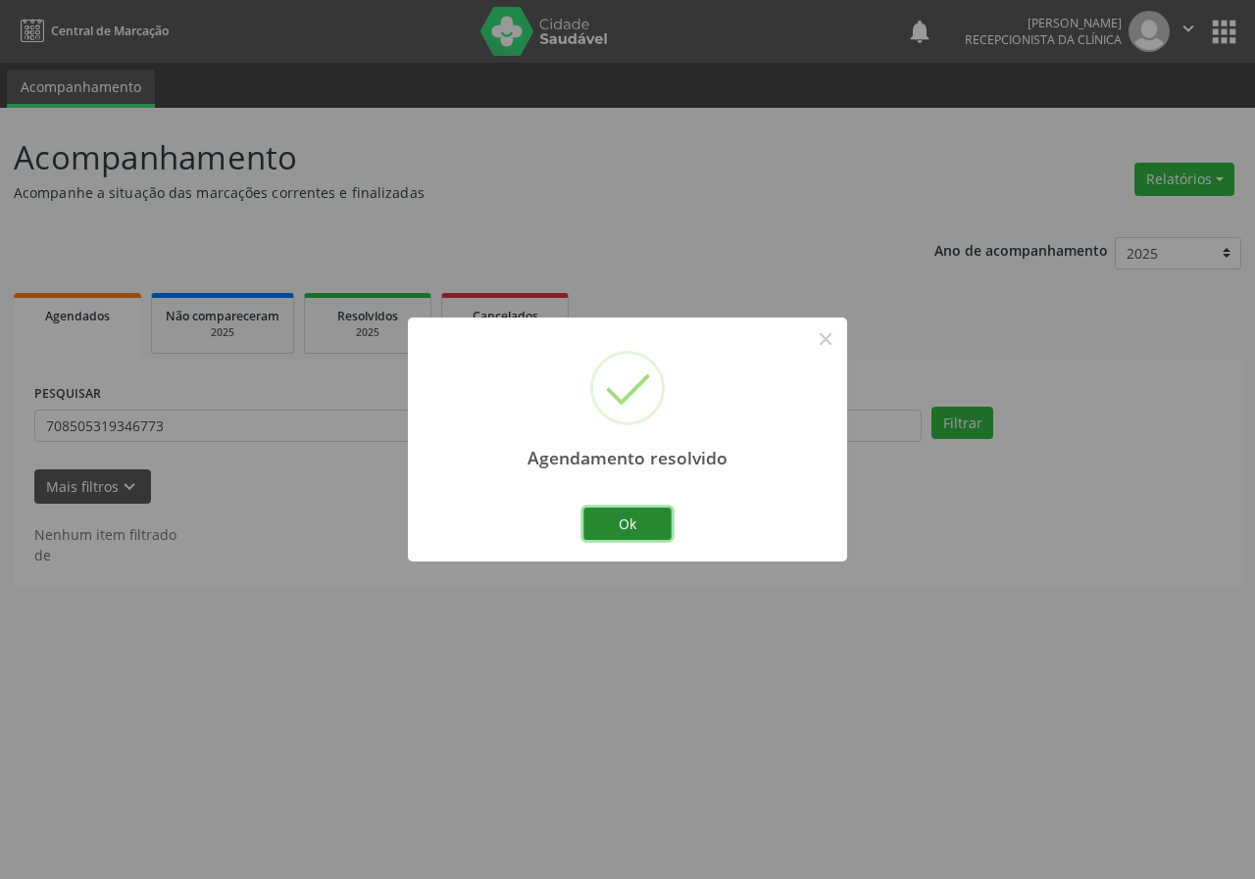
click at [646, 518] on button "Ok" at bounding box center [627, 524] width 88 height 33
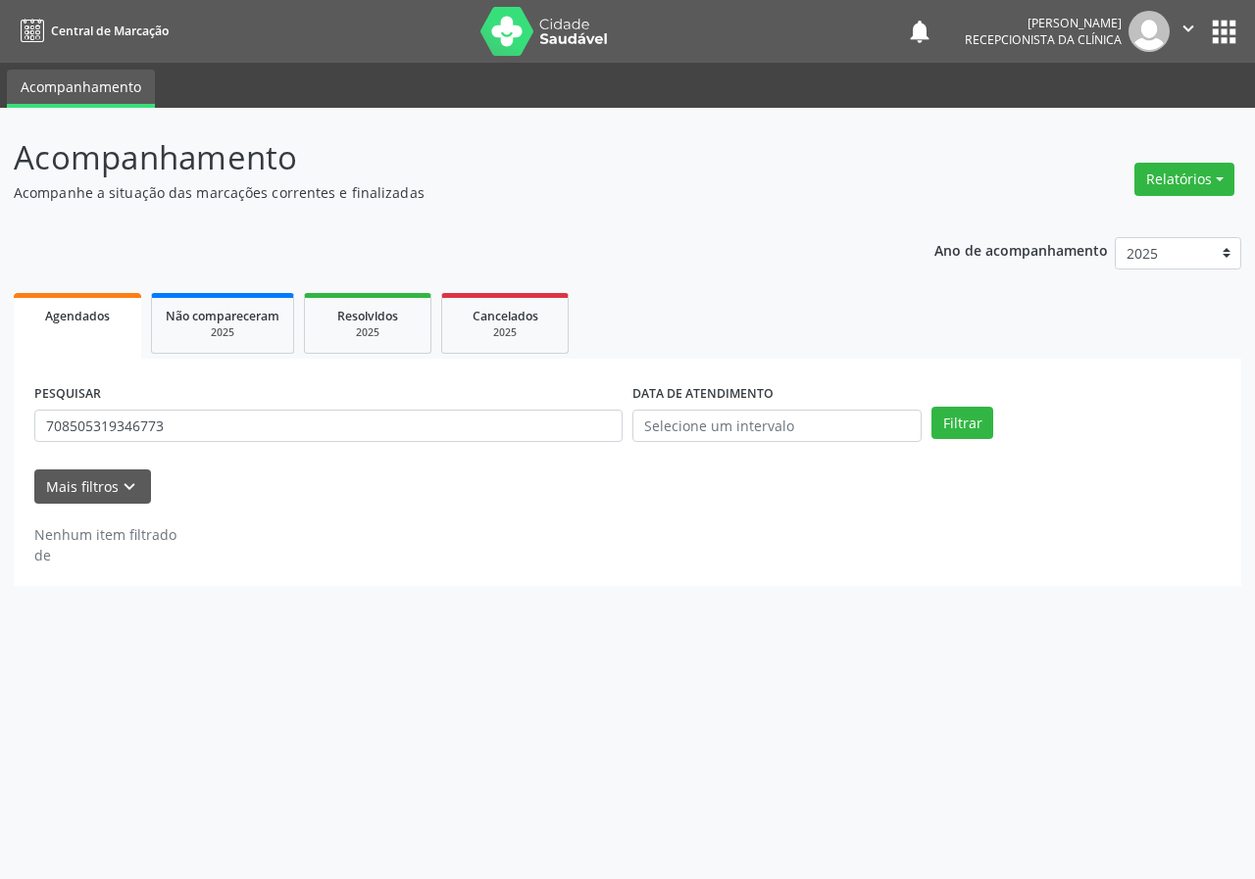
click at [256, 408] on div "PESQUISAR 708505319346773" at bounding box center [328, 417] width 598 height 76
click at [256, 411] on div "PESQUISAR 708505319346773" at bounding box center [328, 417] width 598 height 76
click at [256, 411] on input "708505319346773" at bounding box center [328, 426] width 588 height 33
click at [237, 439] on input "708505319346773" at bounding box center [328, 426] width 588 height 33
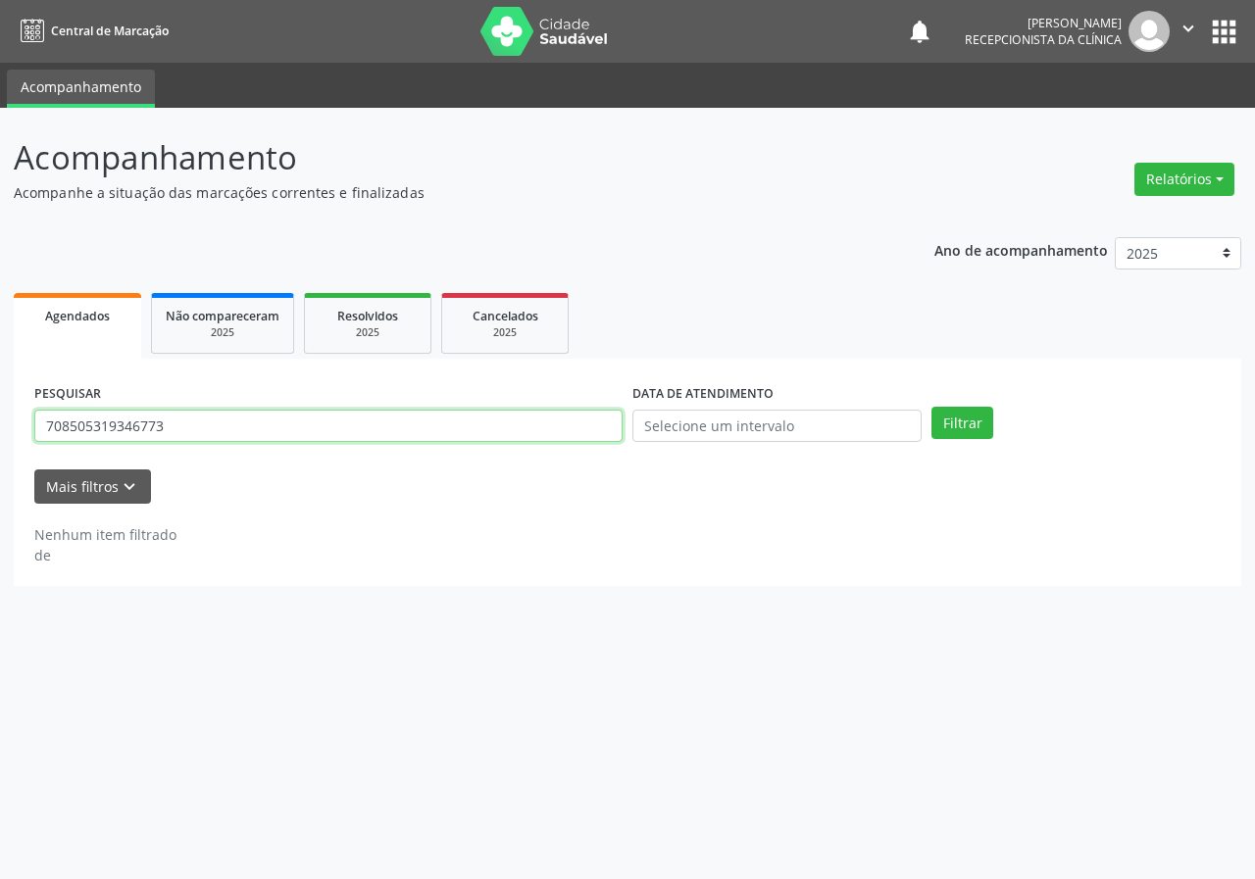
click at [237, 439] on input "708505319346773" at bounding box center [328, 426] width 588 height 33
click at [931, 407] on button "Filtrar" at bounding box center [962, 423] width 62 height 33
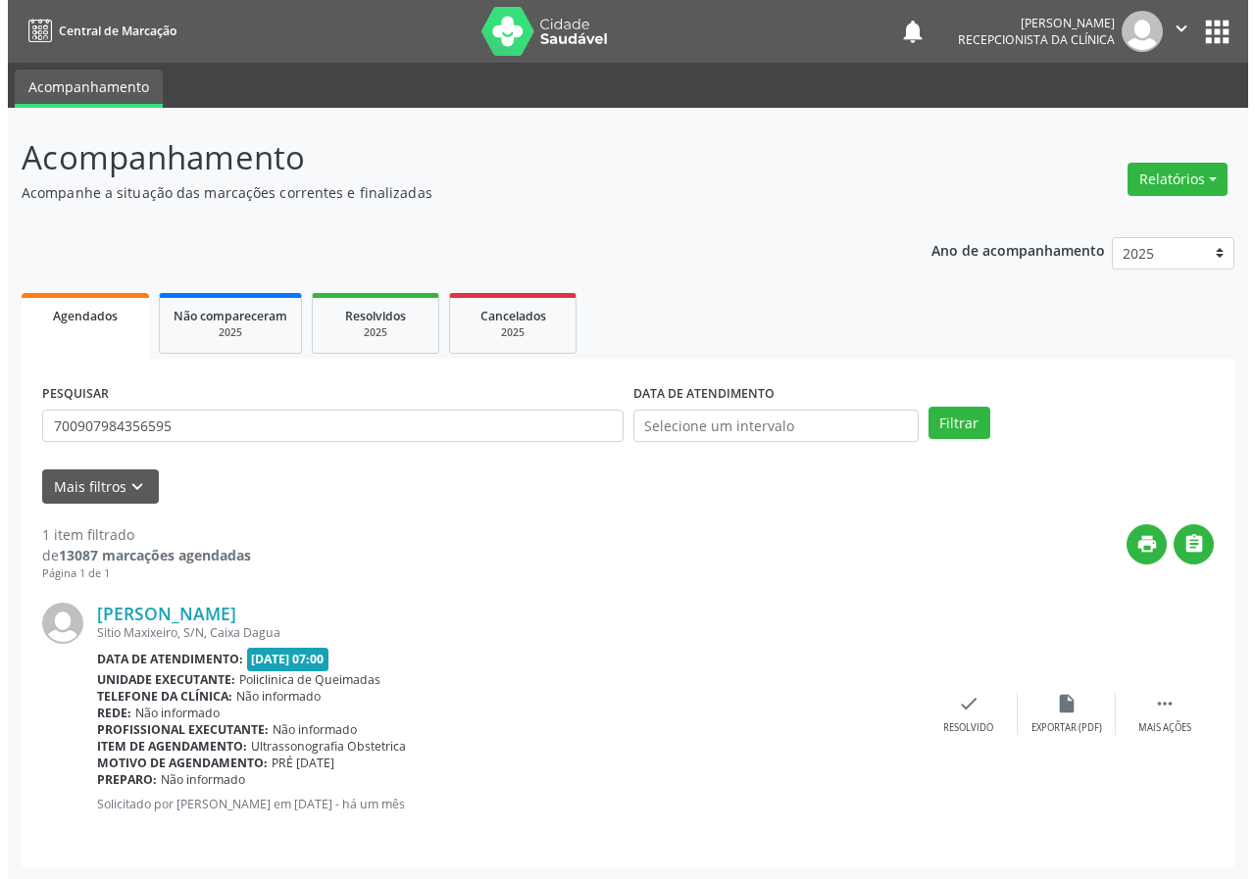
scroll to position [2, 0]
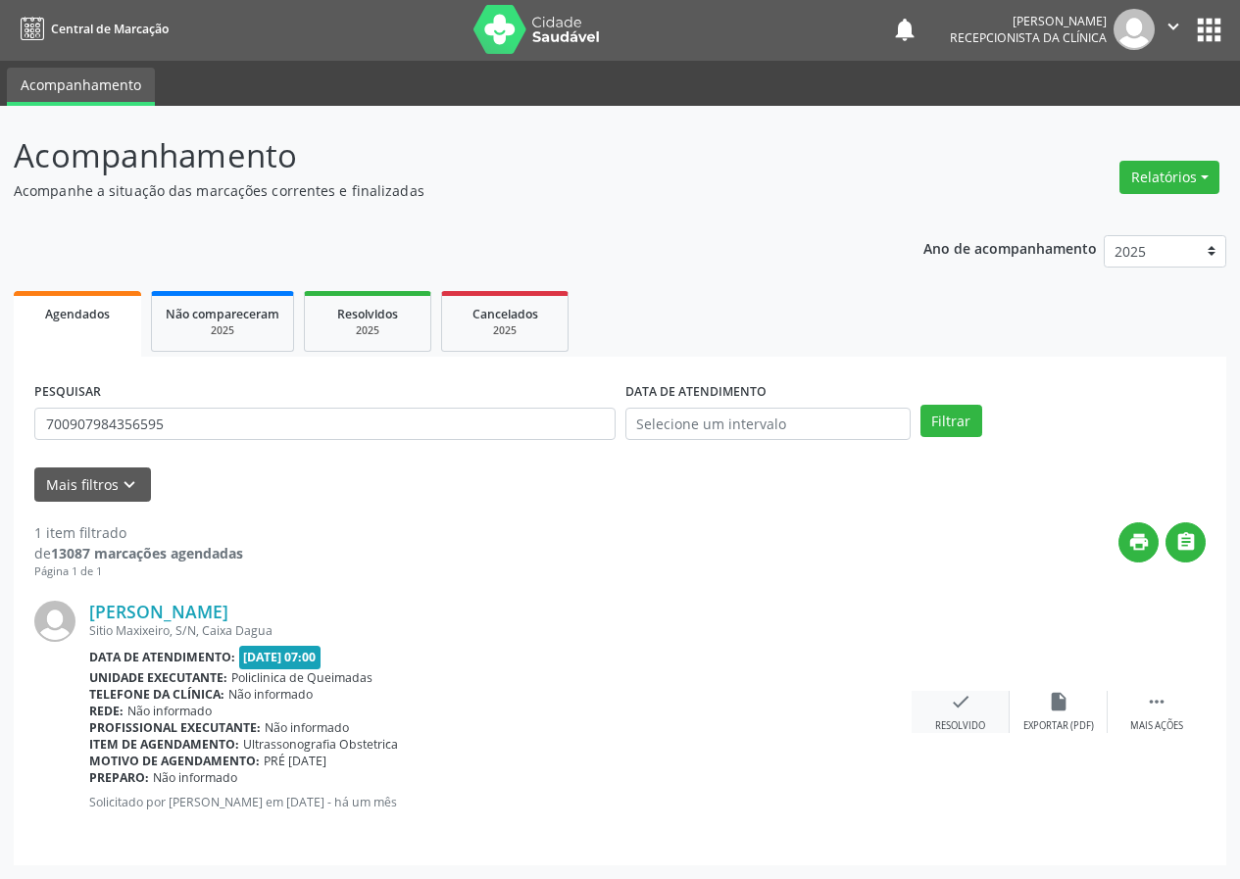
click at [969, 707] on icon "check" at bounding box center [961, 702] width 22 height 22
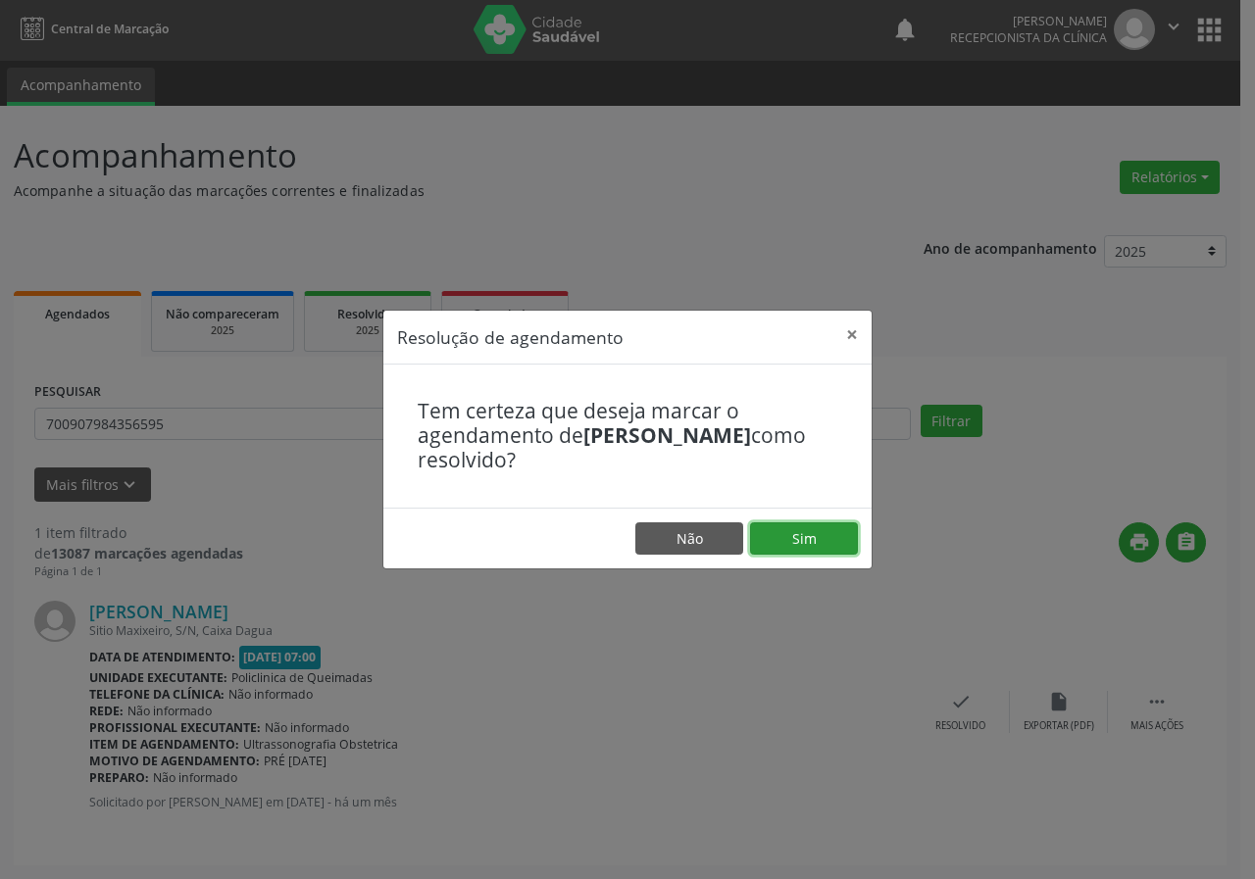
click at [820, 555] on button "Sim" at bounding box center [804, 538] width 108 height 33
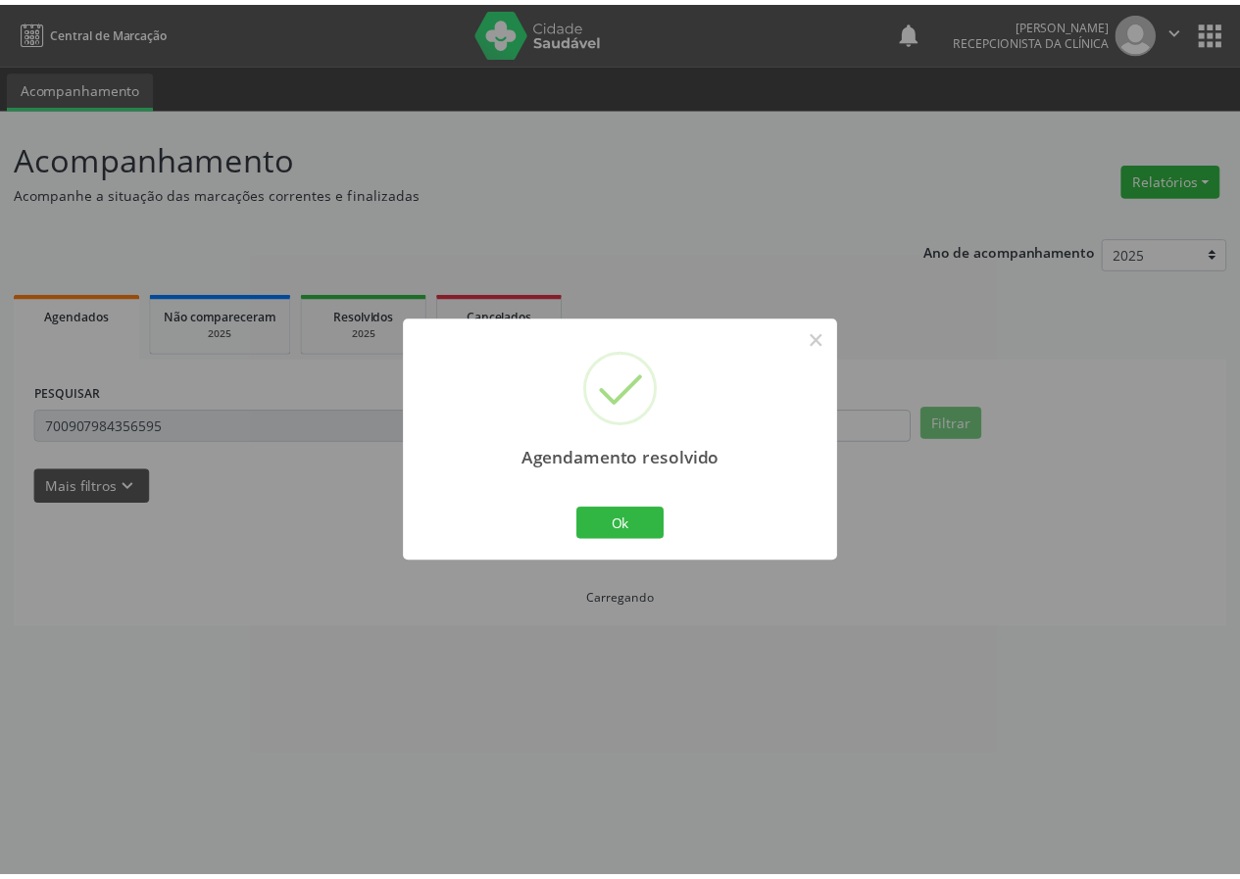
scroll to position [0, 0]
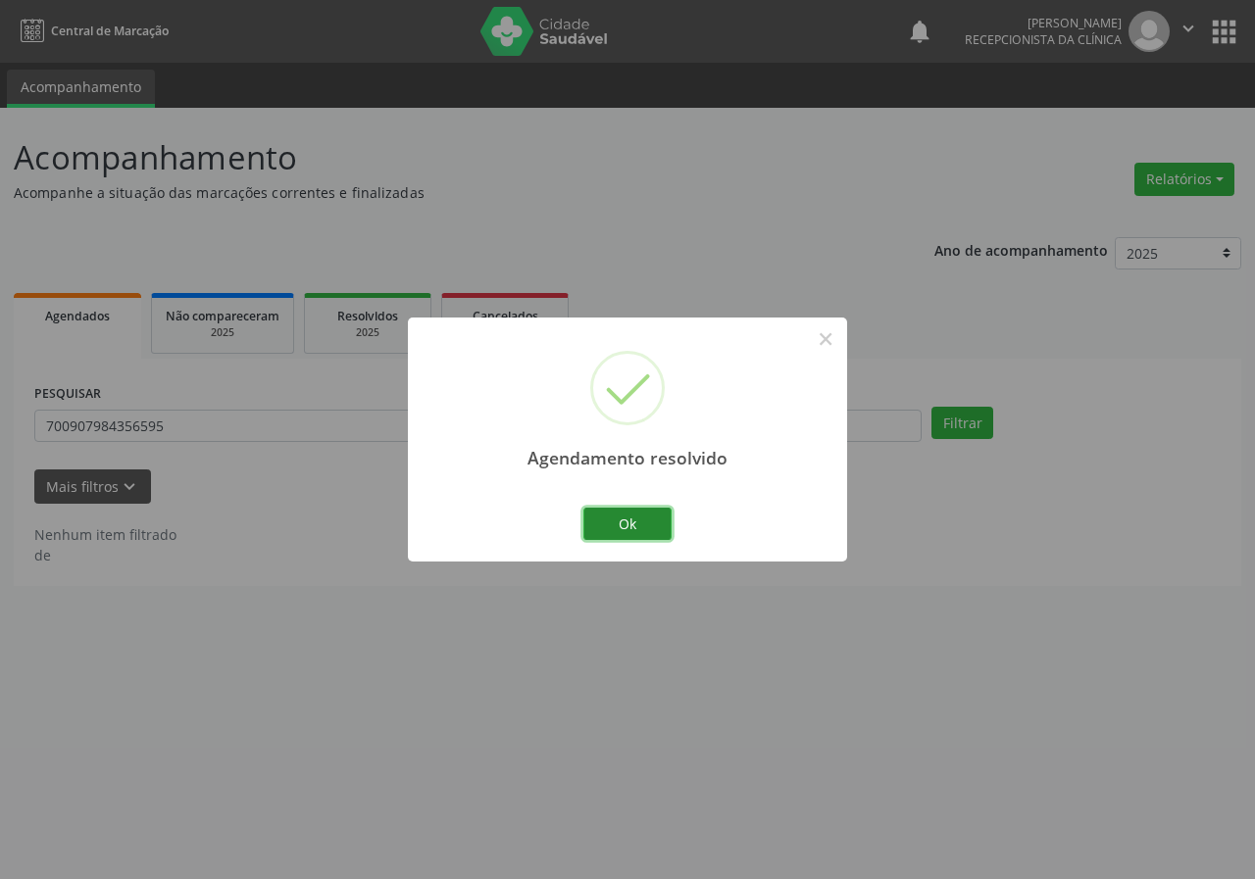
click at [665, 522] on button "Ok" at bounding box center [627, 524] width 88 height 33
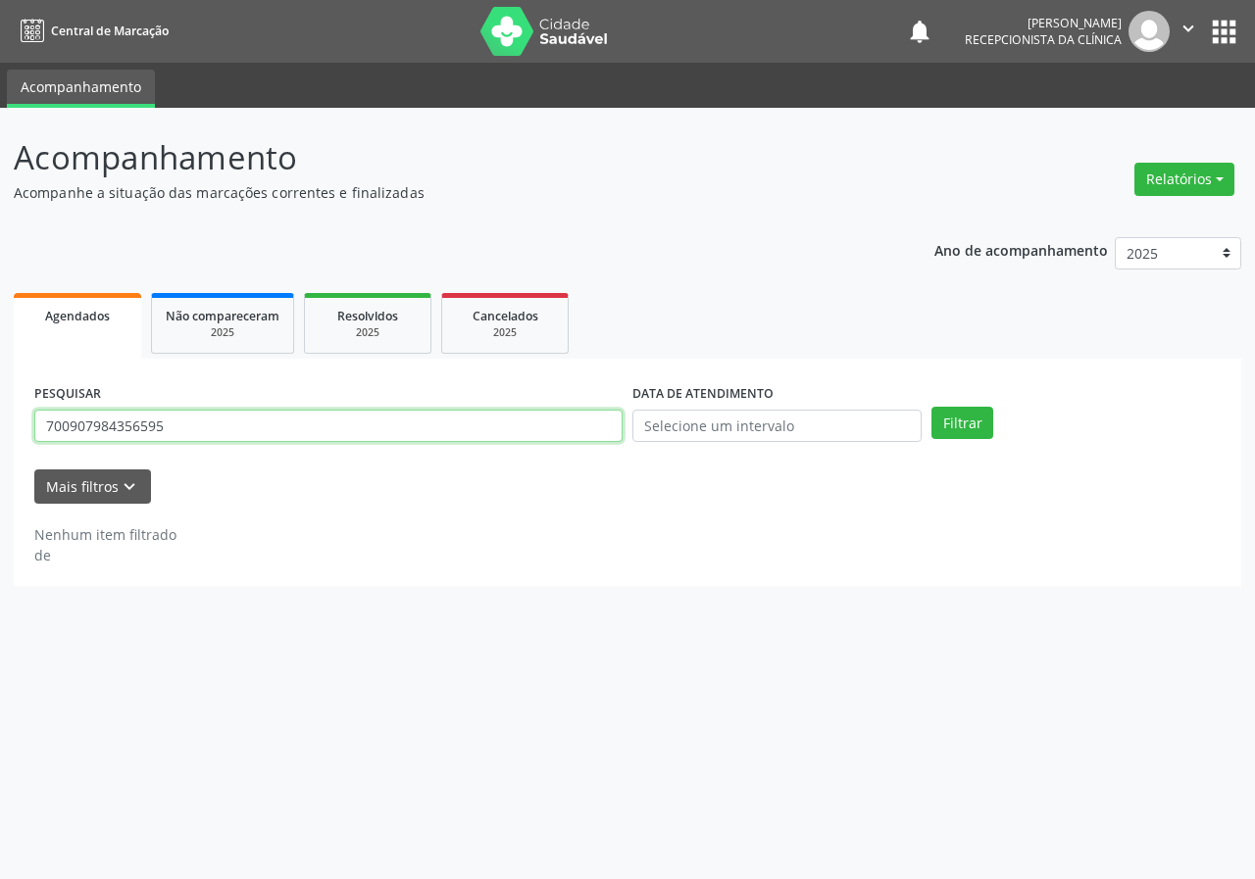
click at [210, 413] on input "700907984356595" at bounding box center [328, 426] width 588 height 33
click at [931, 407] on button "Filtrar" at bounding box center [962, 423] width 62 height 33
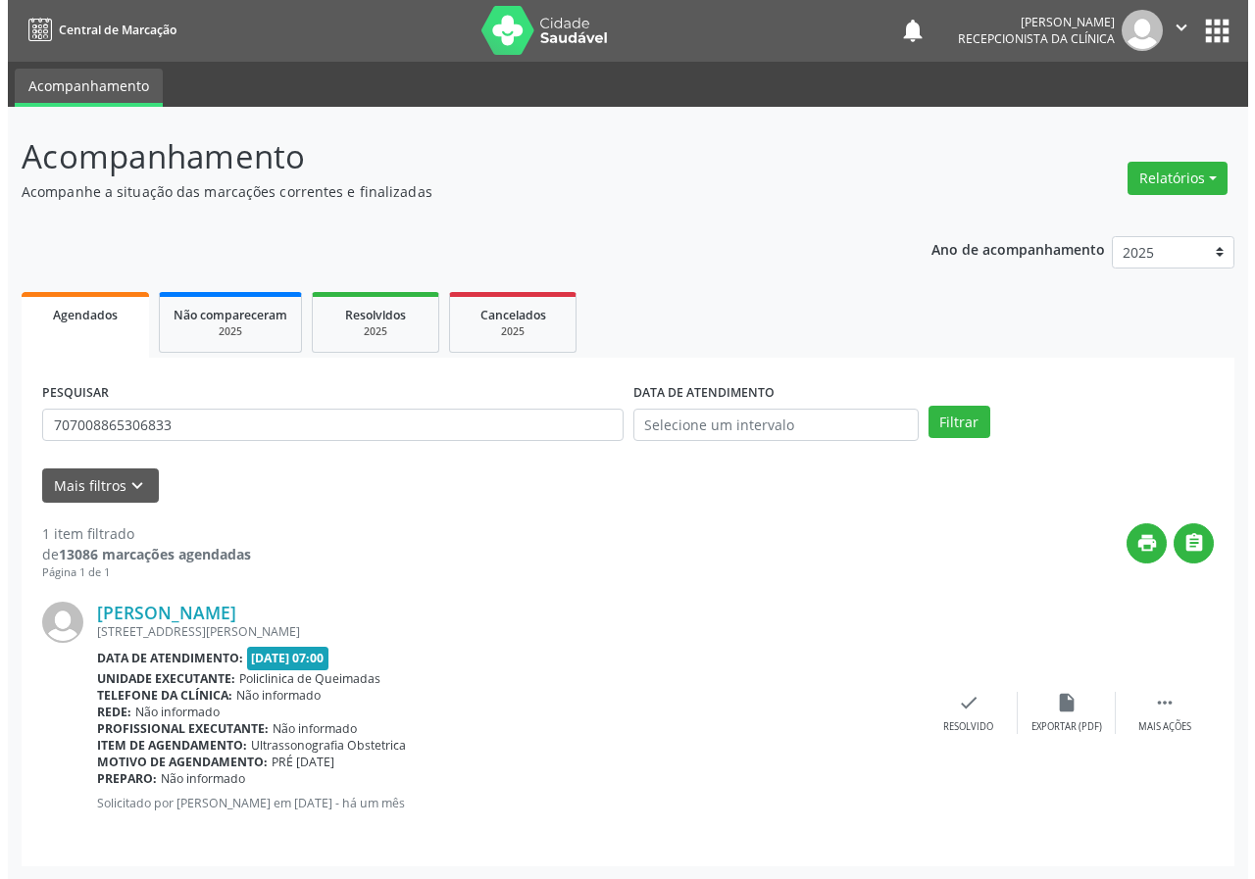
scroll to position [2, 0]
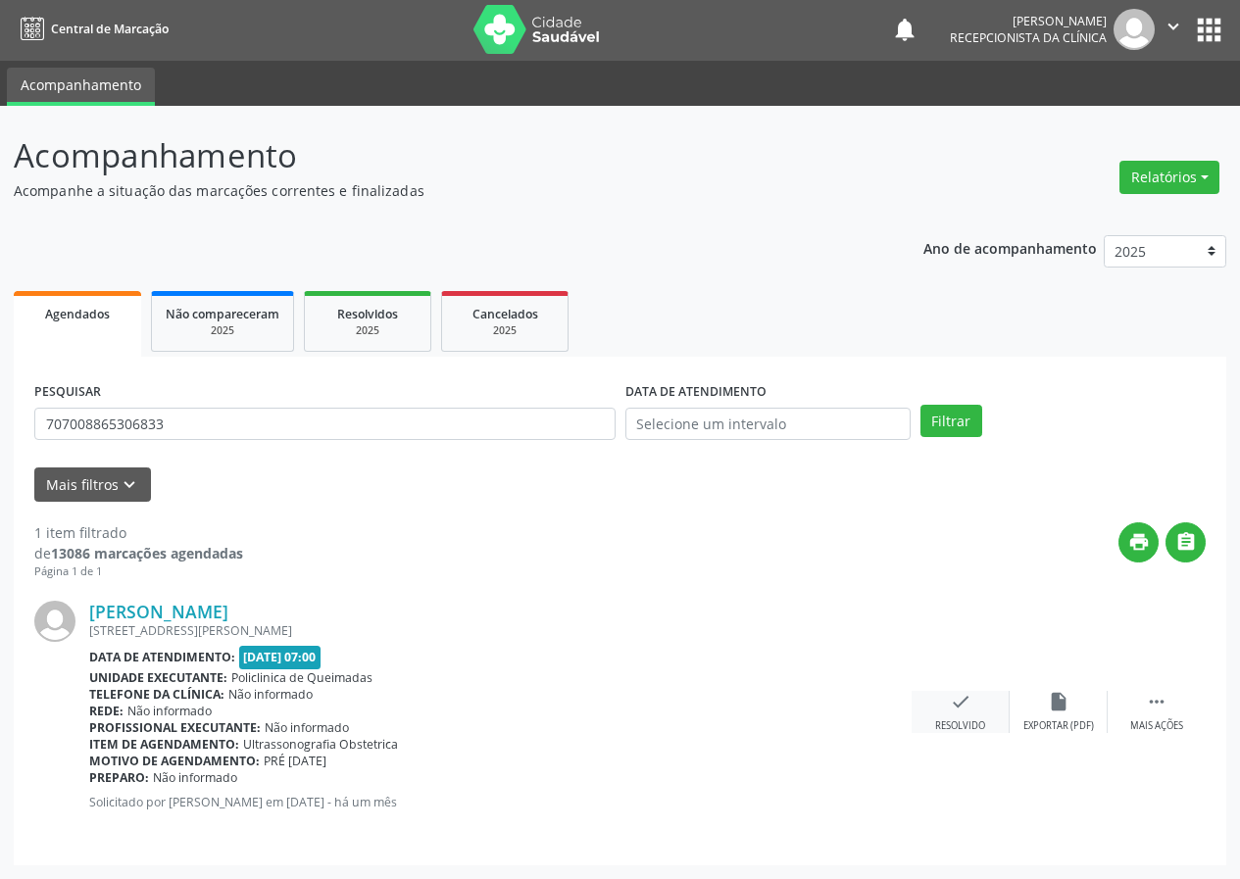
click at [970, 709] on icon "check" at bounding box center [961, 702] width 22 height 22
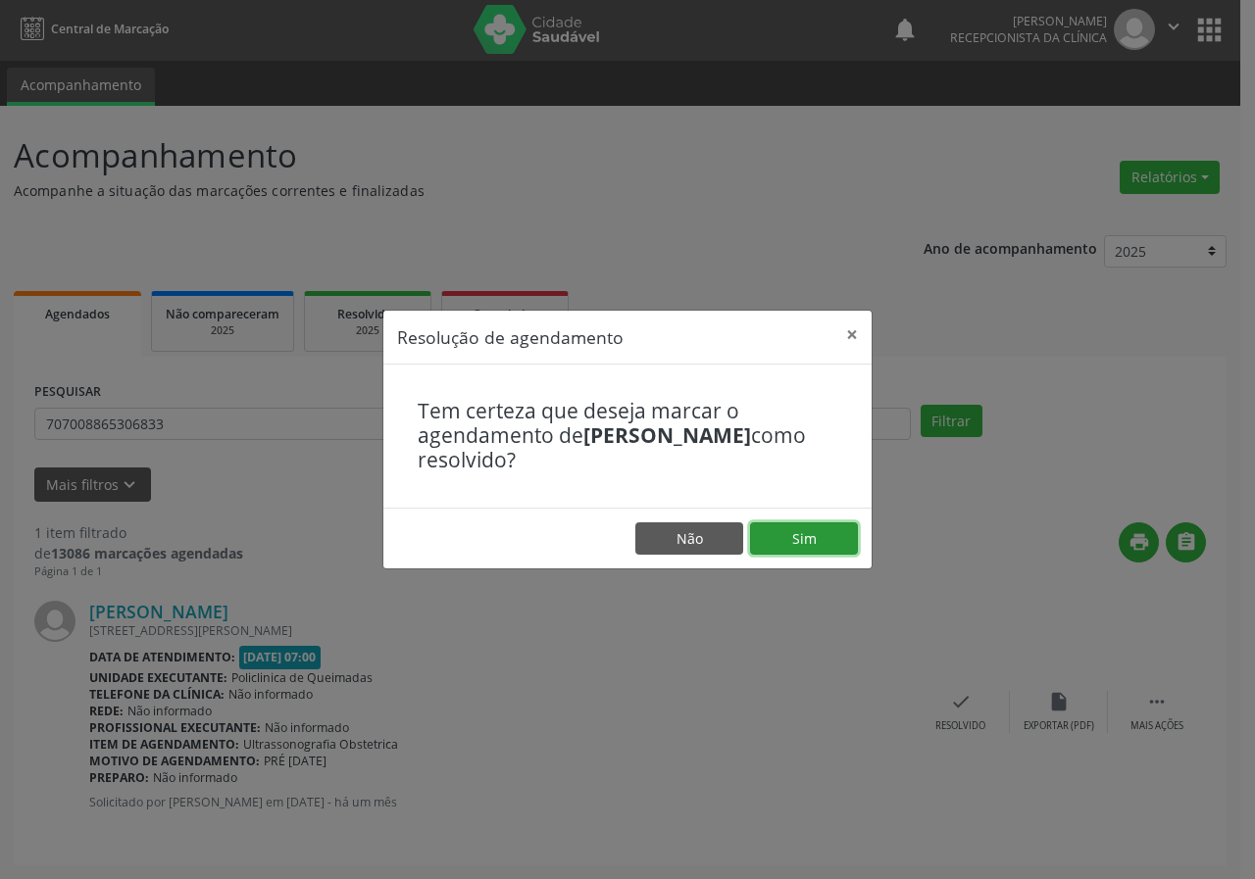
click at [773, 537] on button "Sim" at bounding box center [804, 538] width 108 height 33
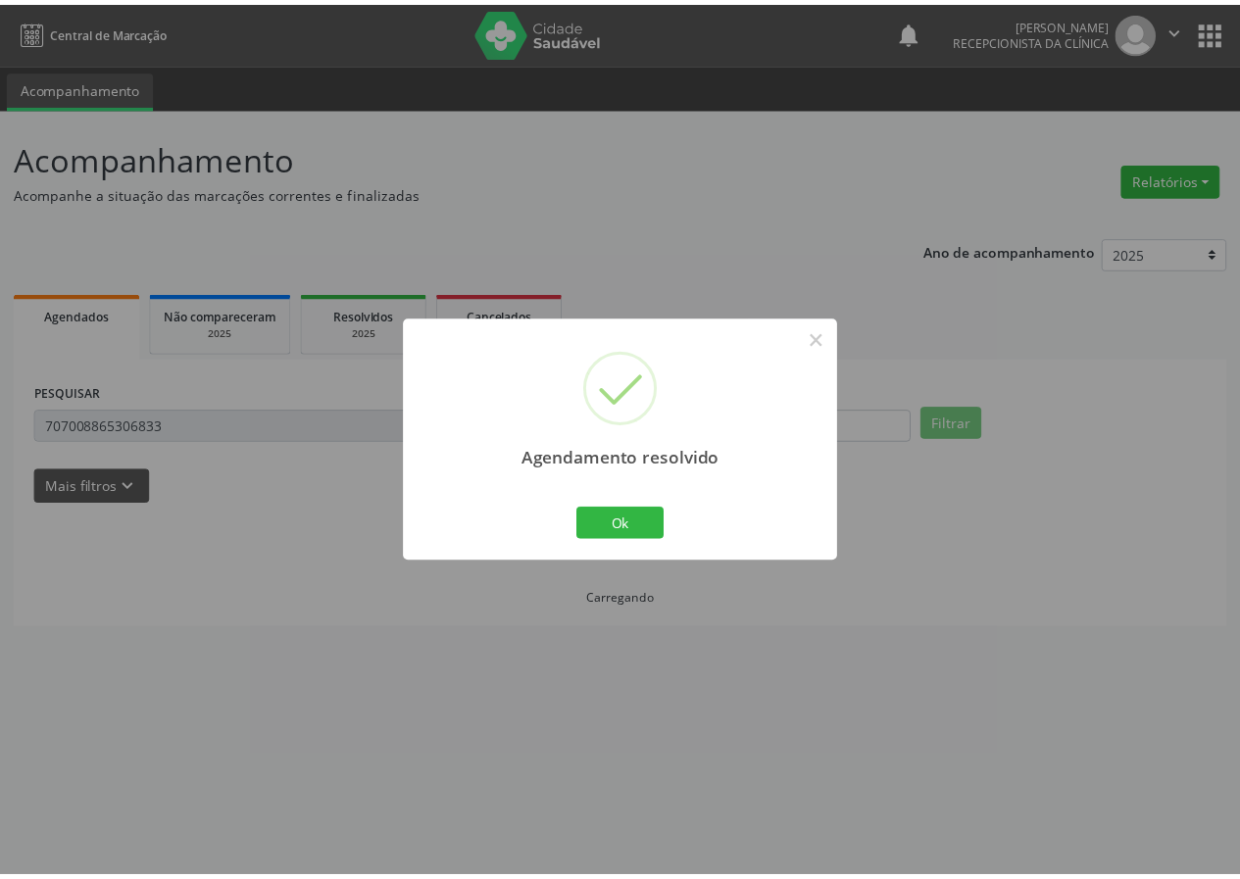
scroll to position [0, 0]
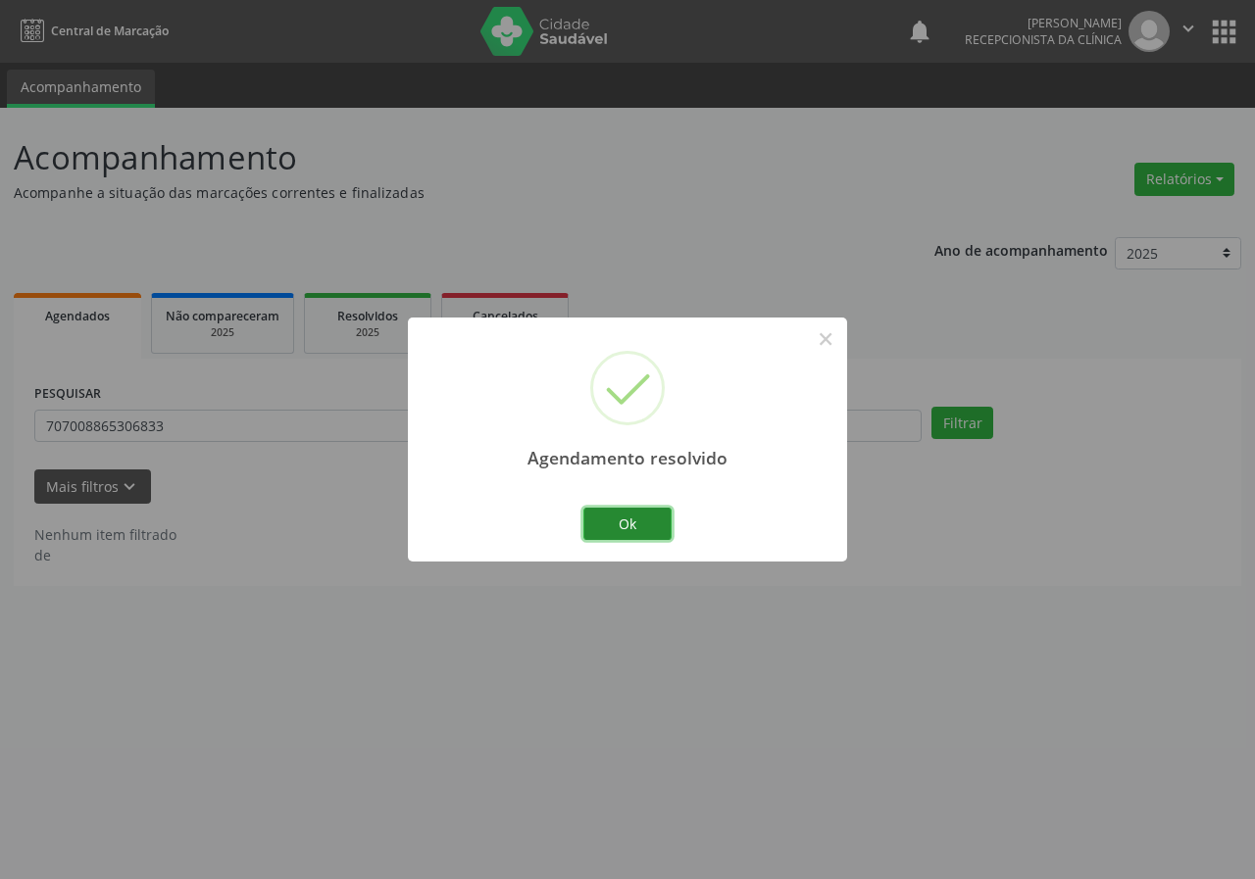
click at [594, 522] on button "Ok" at bounding box center [627, 524] width 88 height 33
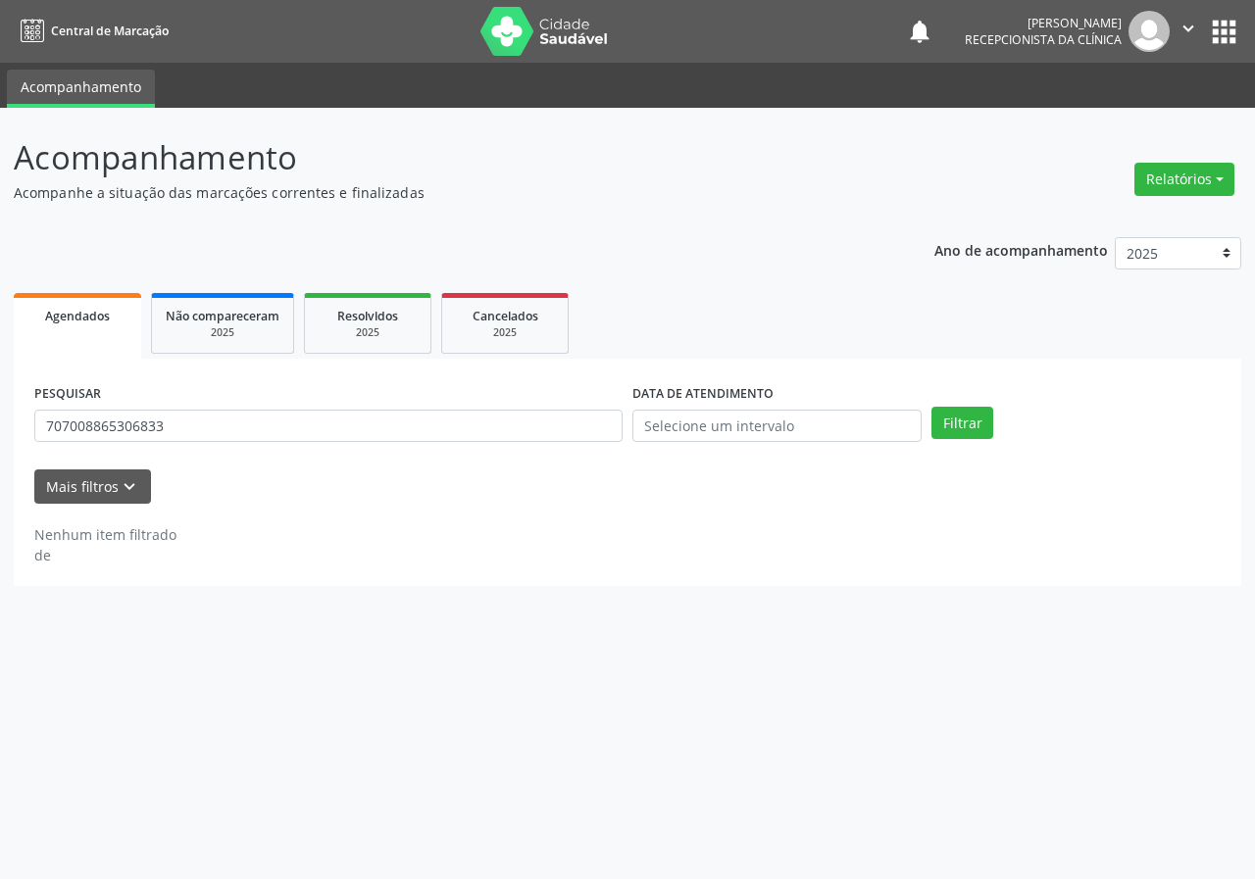
click at [373, 443] on div "PESQUISAR 707008865306833" at bounding box center [328, 417] width 598 height 76
click at [362, 419] on input "707008865306833" at bounding box center [328, 426] width 588 height 33
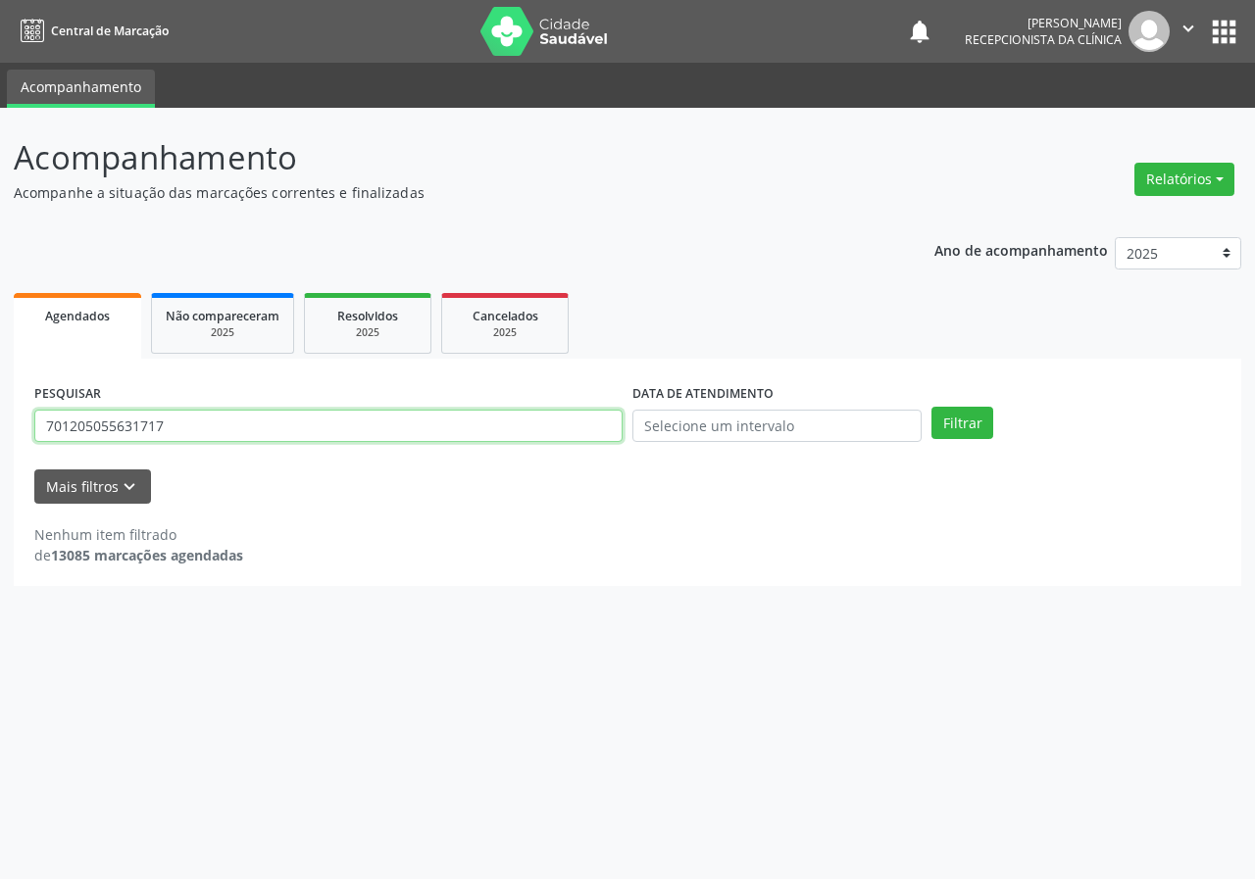
click at [931, 407] on button "Filtrar" at bounding box center [962, 423] width 62 height 33
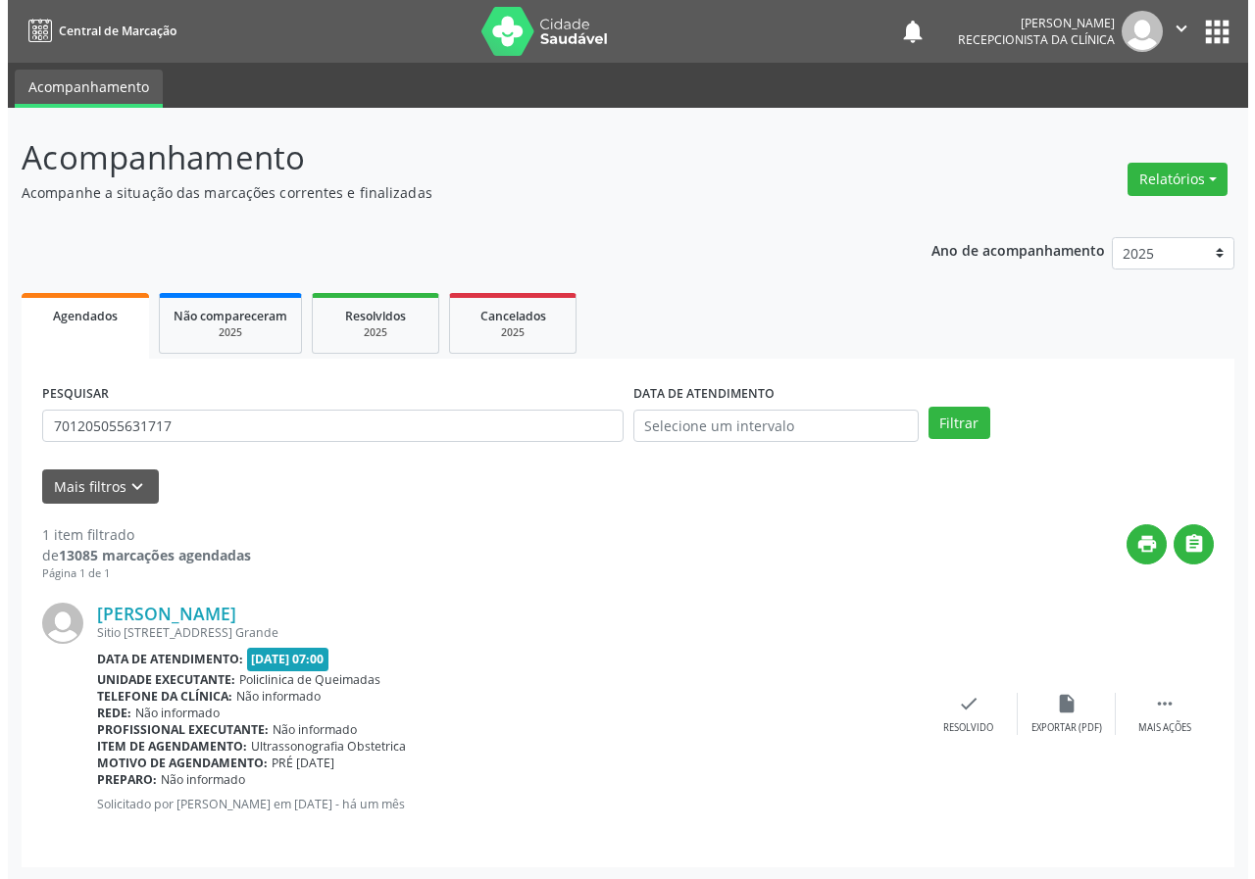
scroll to position [2, 0]
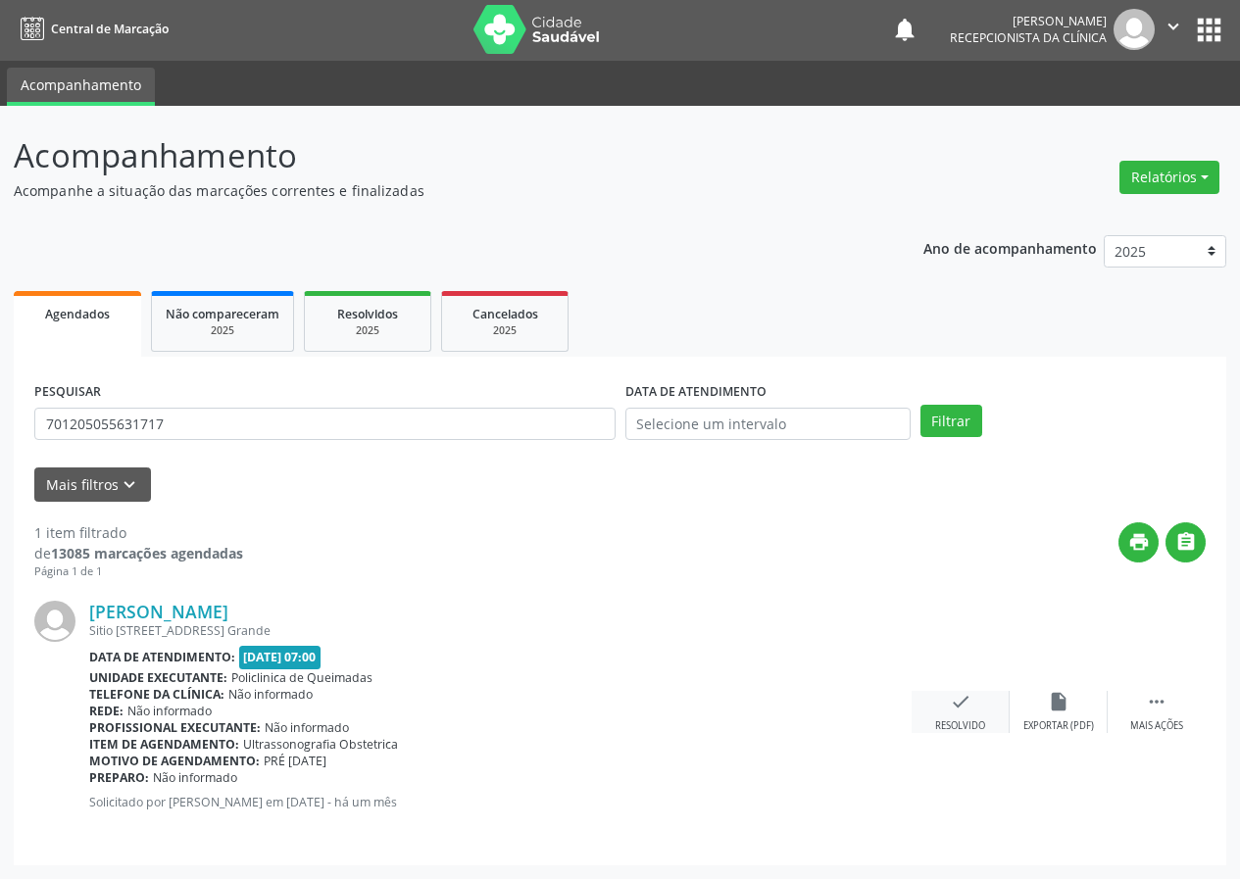
click at [953, 709] on icon "check" at bounding box center [961, 702] width 22 height 22
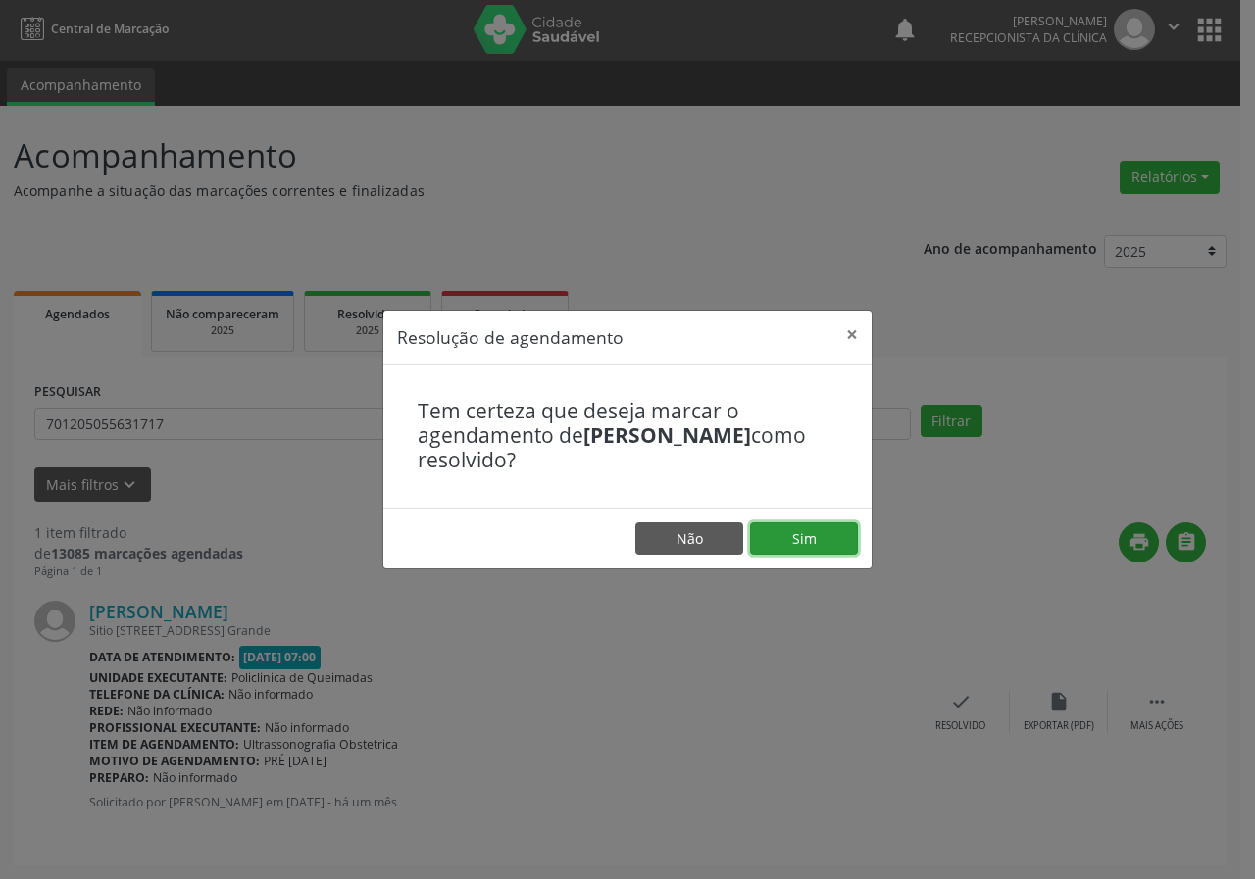
click at [805, 554] on button "Sim" at bounding box center [804, 538] width 108 height 33
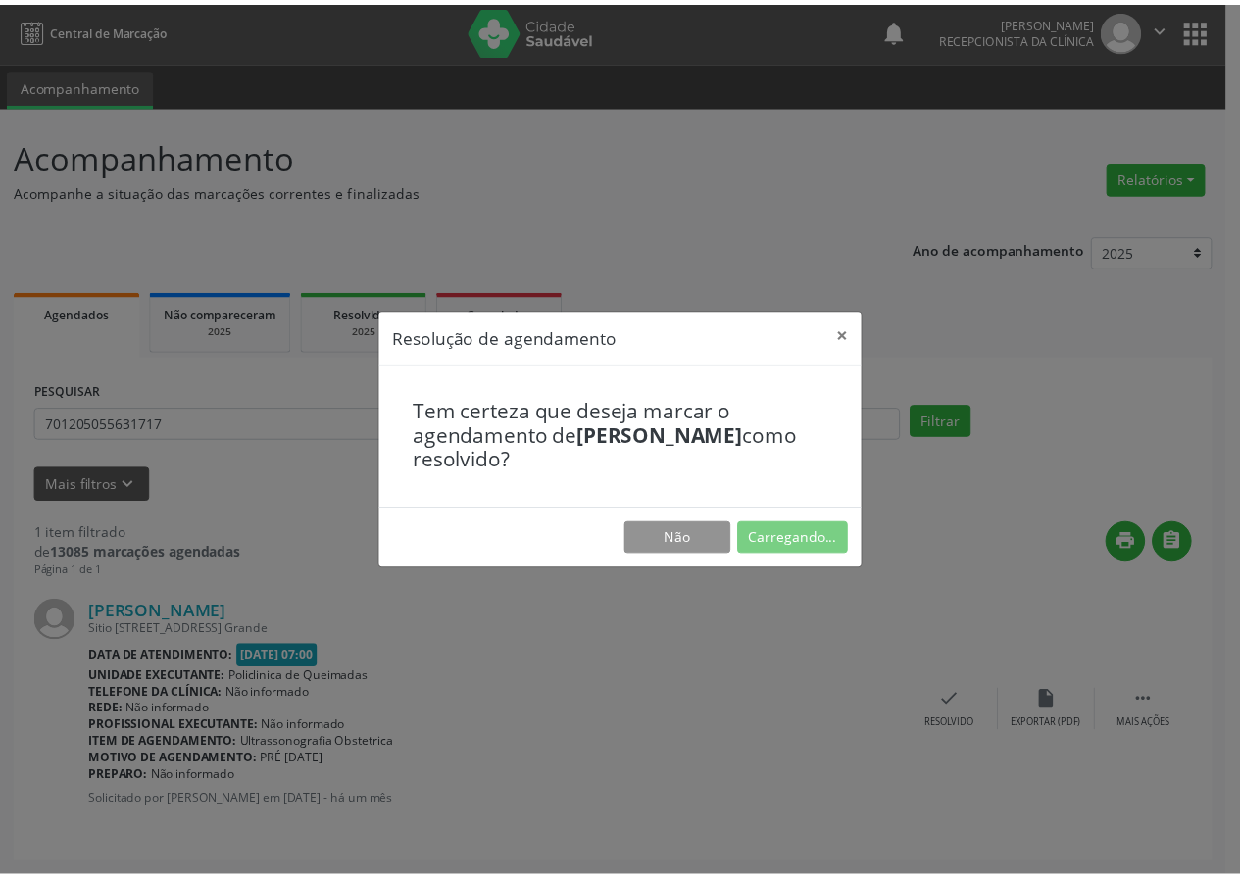
scroll to position [0, 0]
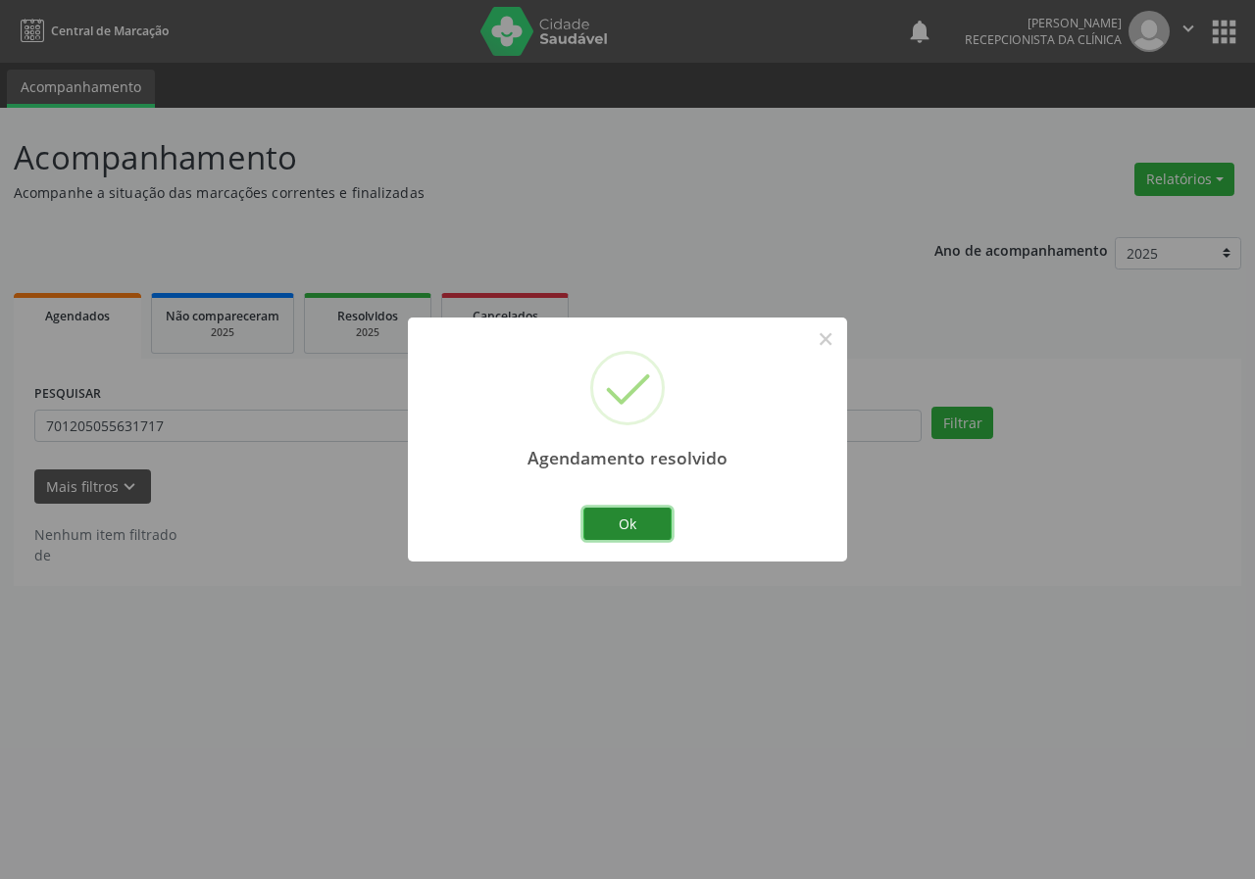
click at [631, 512] on button "Ok" at bounding box center [627, 524] width 88 height 33
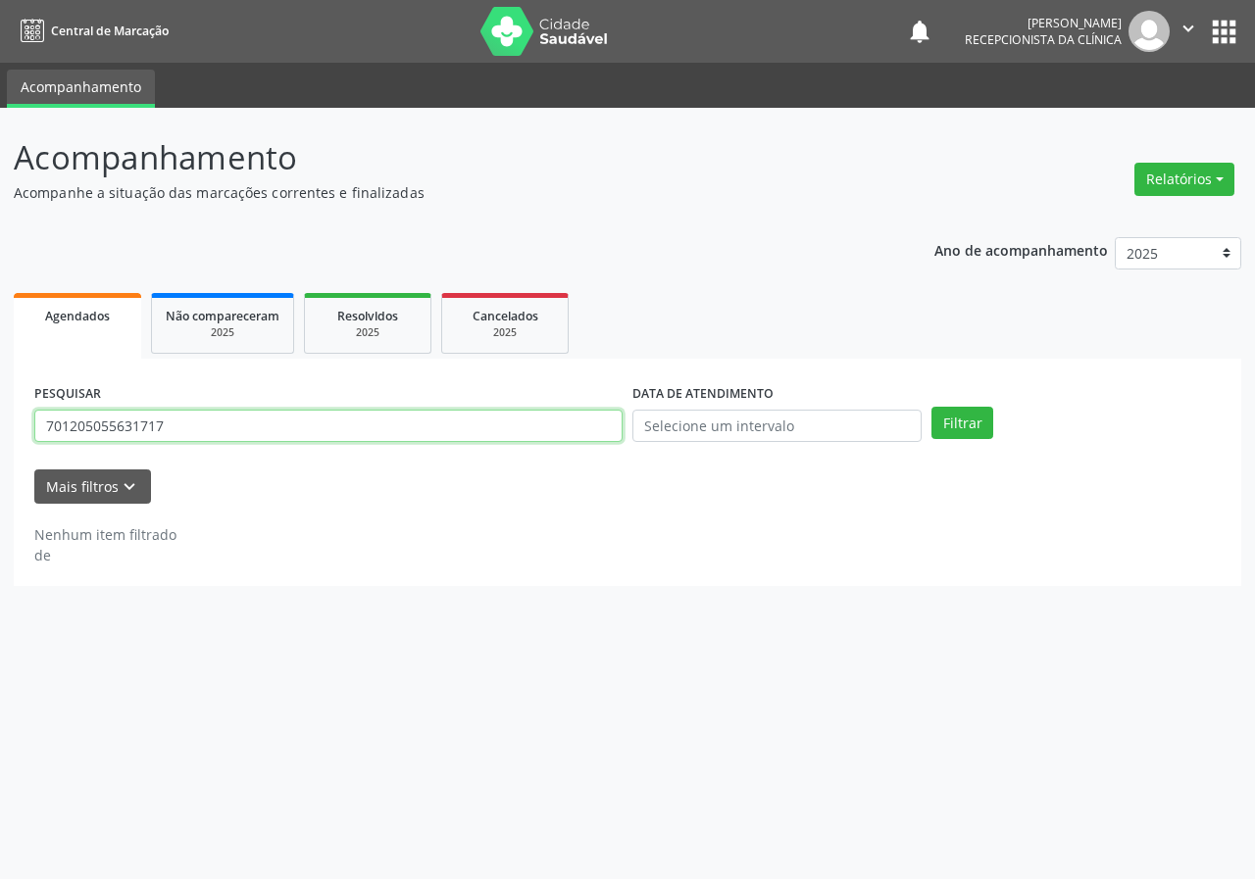
click at [413, 421] on input "701205055631717" at bounding box center [328, 426] width 588 height 33
click at [931, 407] on button "Filtrar" at bounding box center [962, 423] width 62 height 33
click at [138, 432] on input "7050086530855551" at bounding box center [328, 426] width 588 height 33
click at [931, 407] on button "Filtrar" at bounding box center [962, 423] width 62 height 33
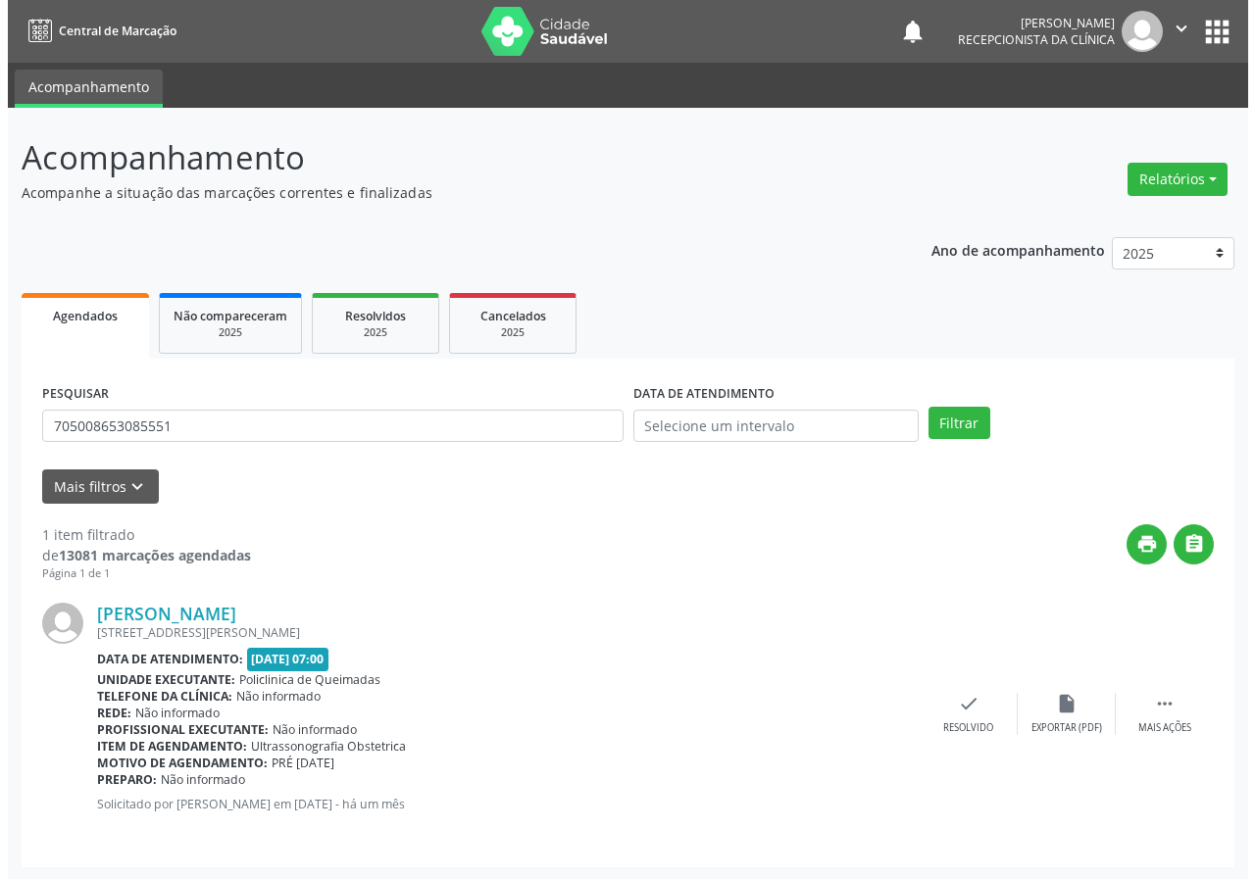
scroll to position [2, 0]
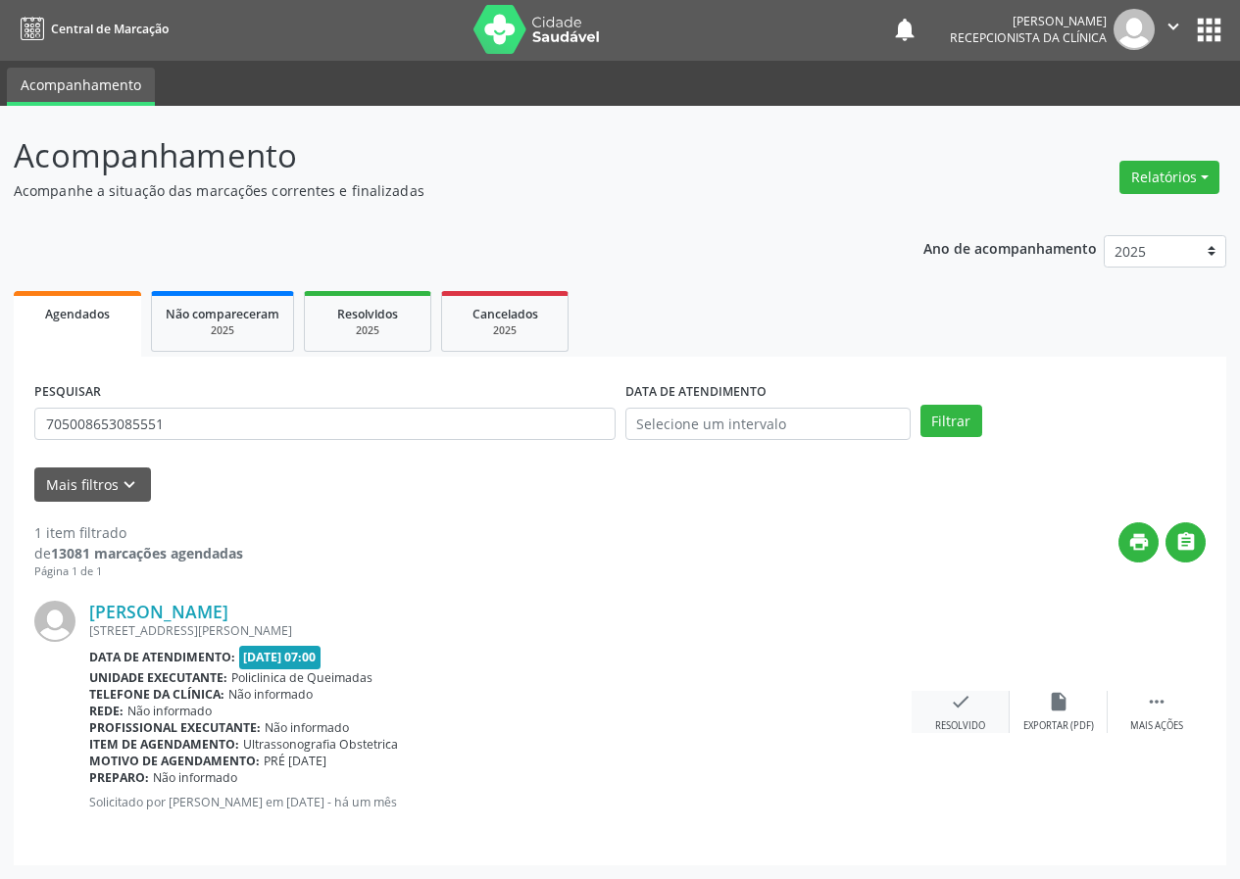
click at [974, 713] on div "check Resolvido" at bounding box center [961, 712] width 98 height 42
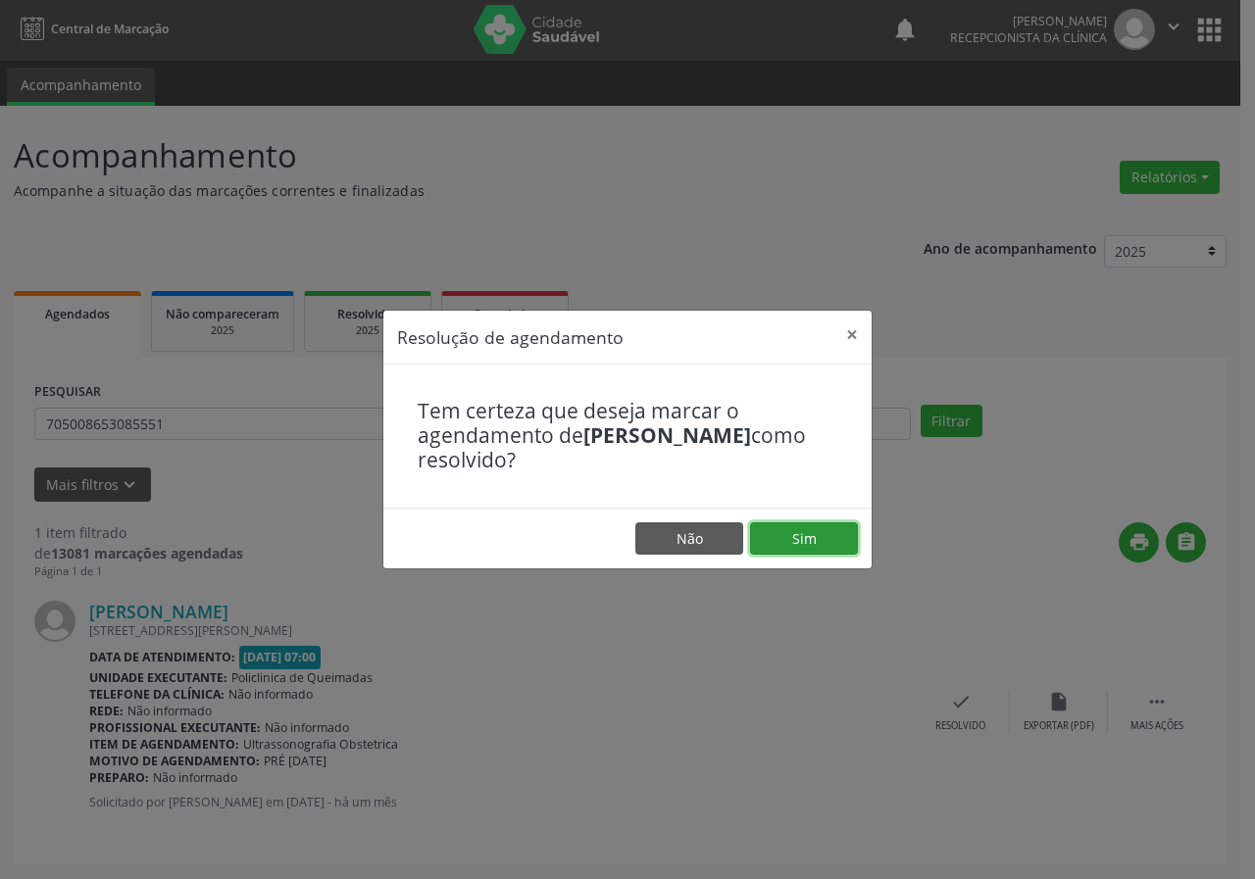
click at [802, 544] on button "Sim" at bounding box center [804, 538] width 108 height 33
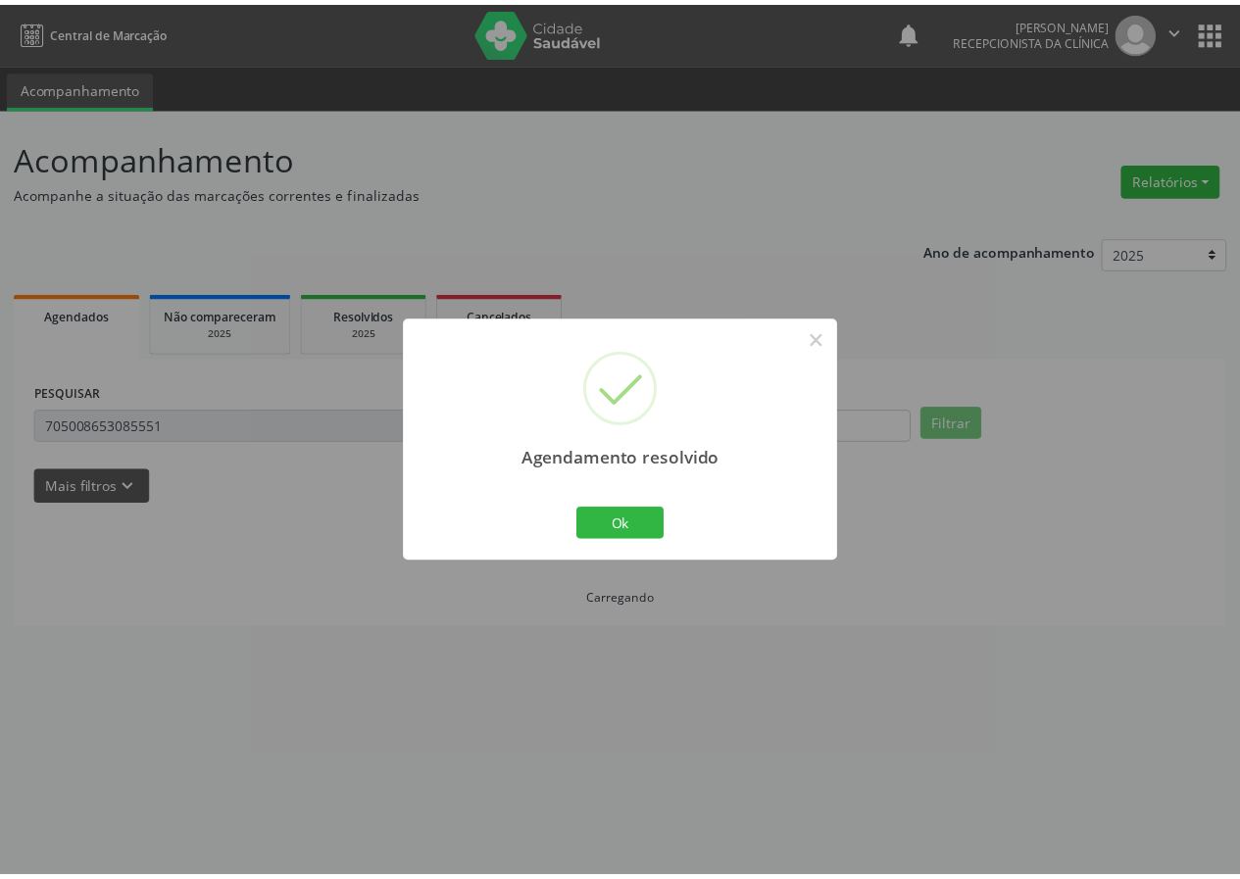
scroll to position [0, 0]
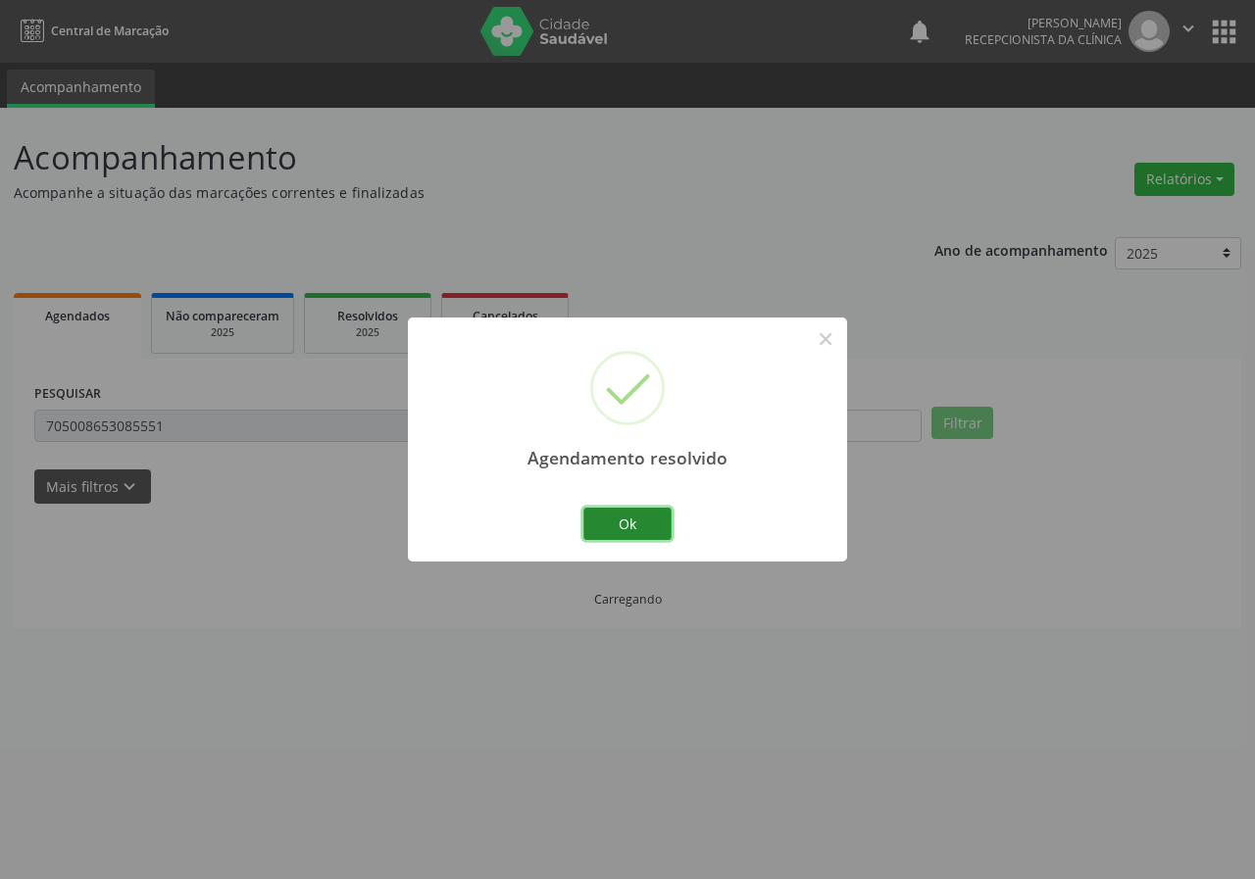
click at [612, 511] on button "Ok" at bounding box center [627, 524] width 88 height 33
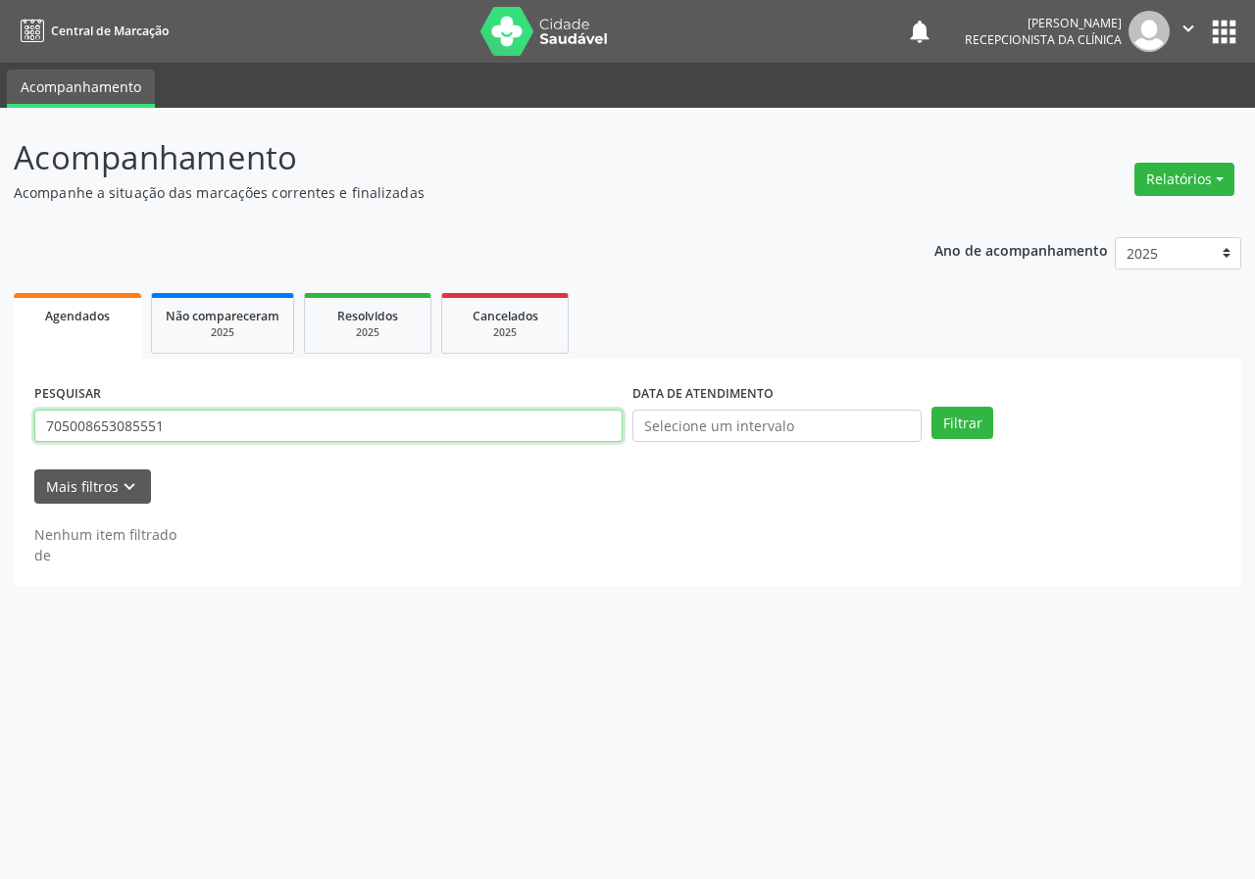
click at [357, 431] on input "705008653085551" at bounding box center [328, 426] width 588 height 33
click at [356, 431] on input "705008653085551" at bounding box center [328, 426] width 588 height 33
click at [931, 407] on button "Filtrar" at bounding box center [962, 423] width 62 height 33
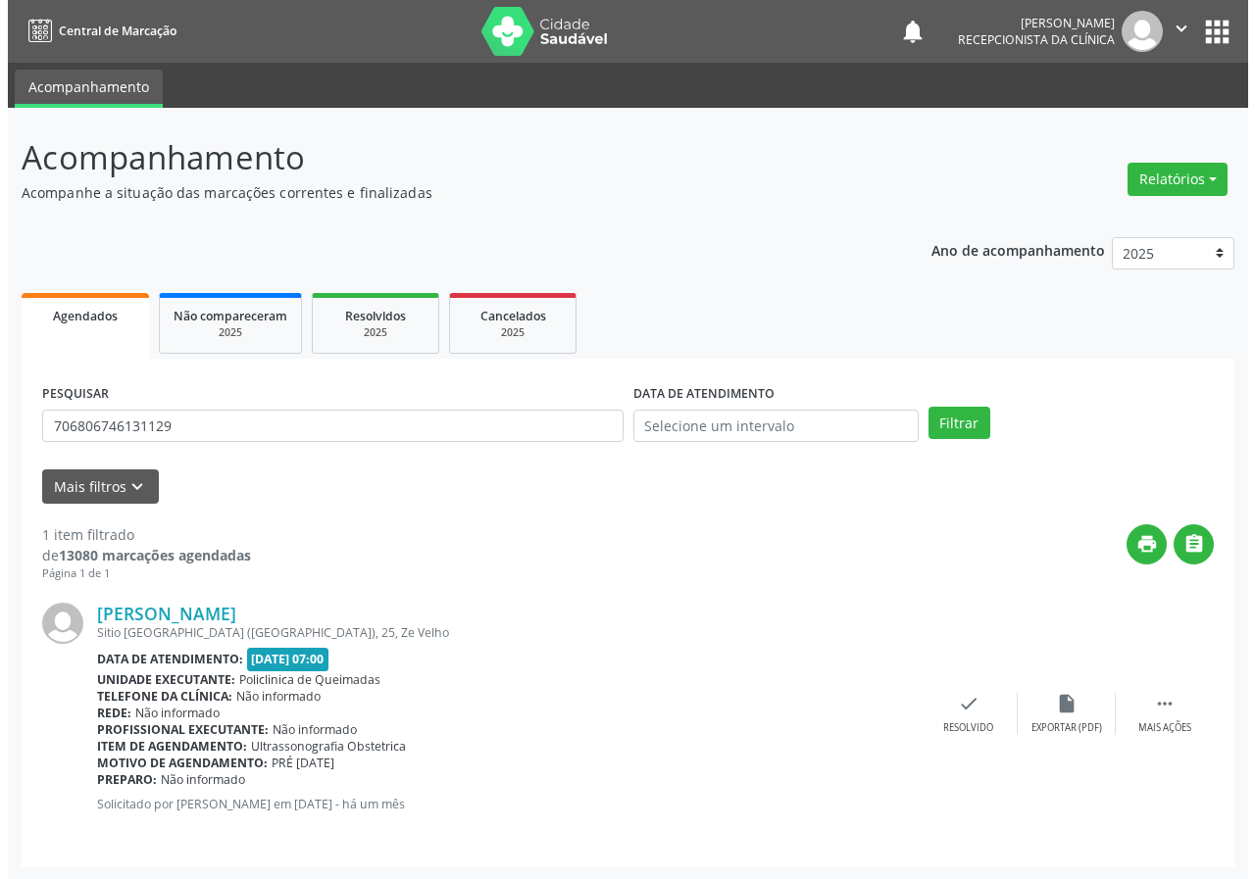
scroll to position [2, 0]
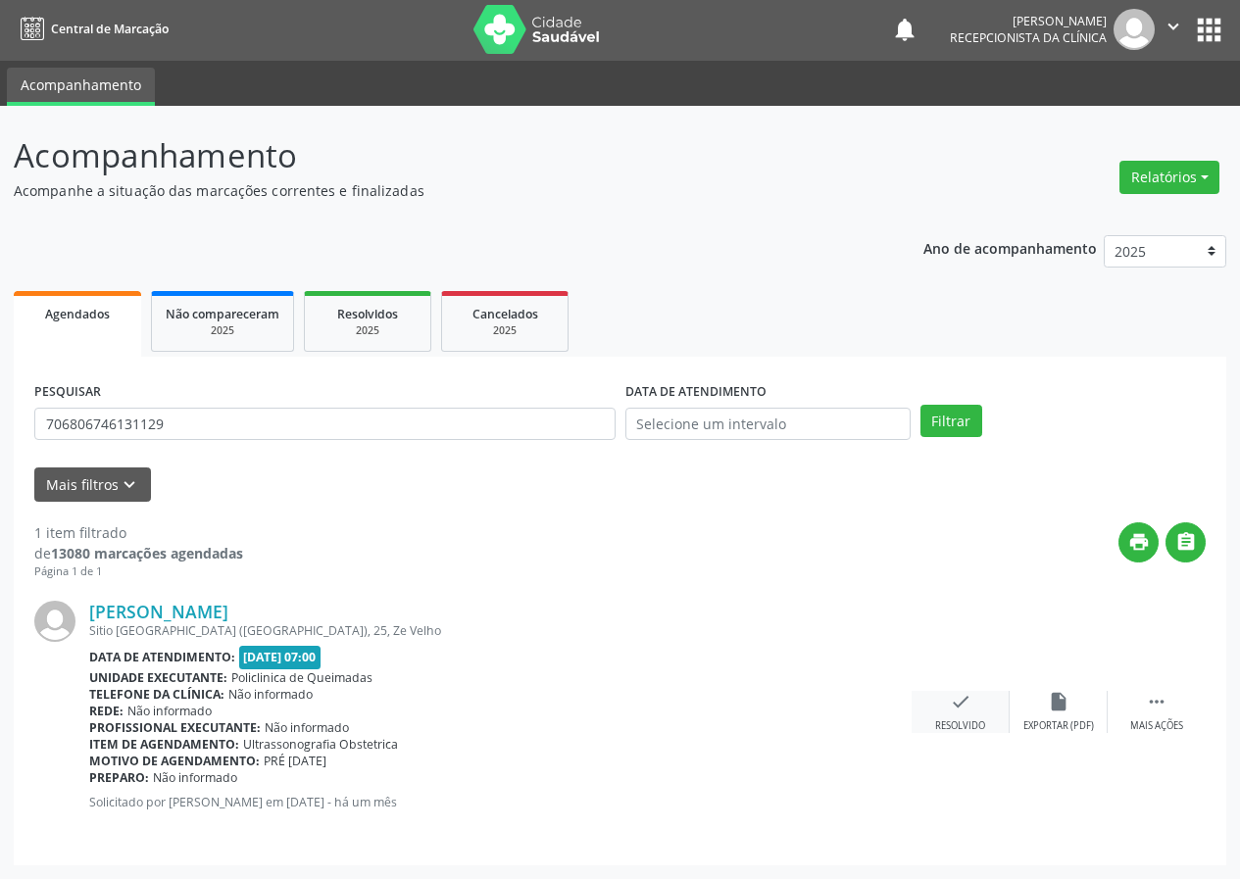
click at [963, 723] on div "Resolvido" at bounding box center [960, 726] width 50 height 14
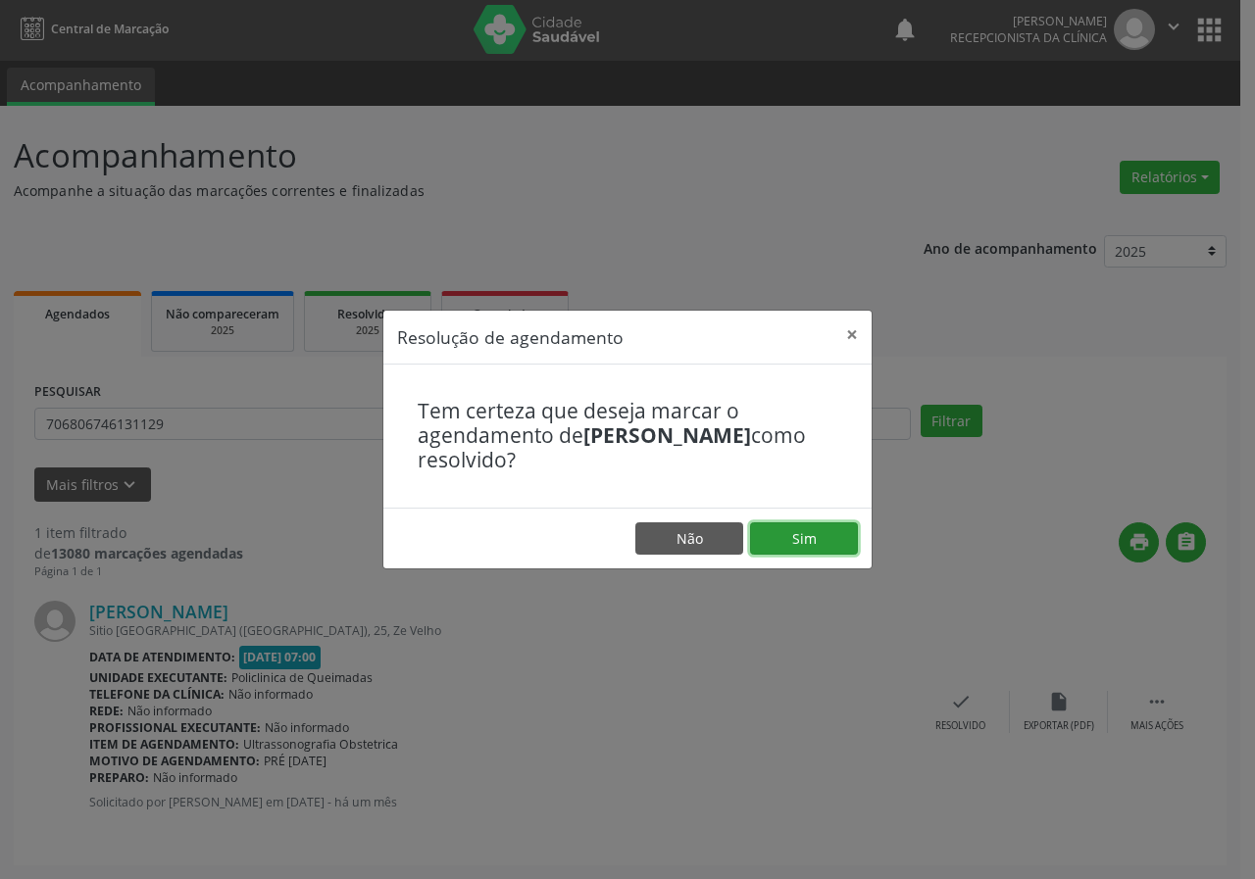
click at [768, 539] on button "Sim" at bounding box center [804, 538] width 108 height 33
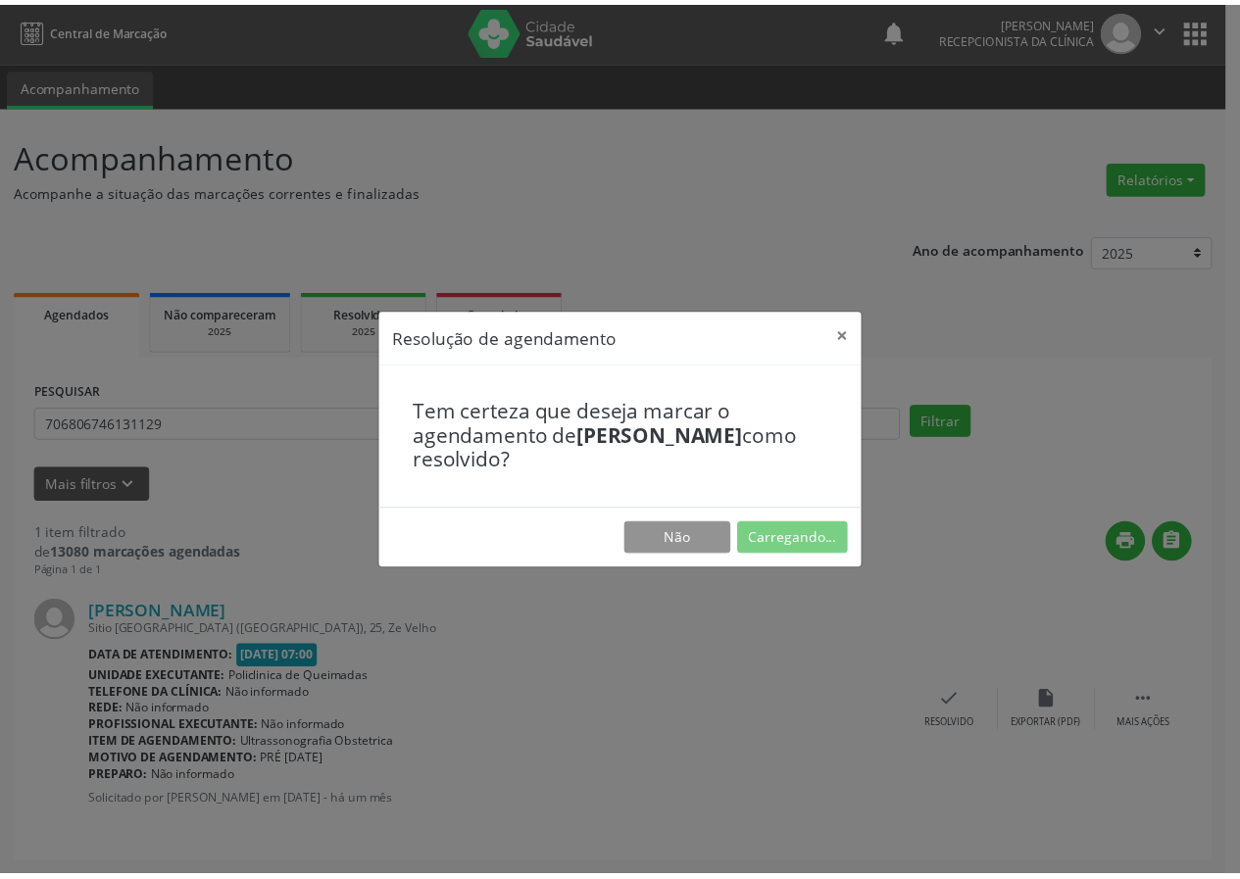
scroll to position [0, 0]
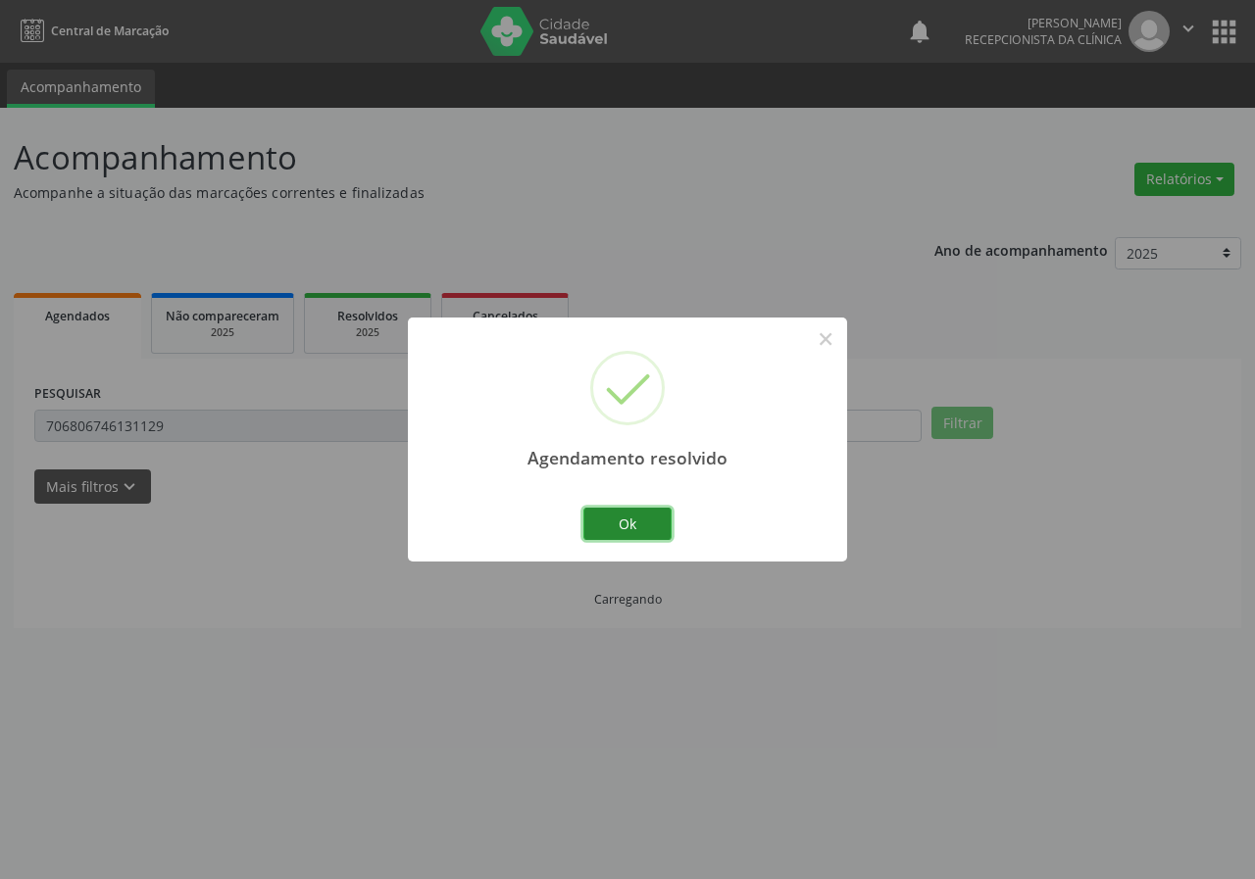
click at [658, 530] on button "Ok" at bounding box center [627, 524] width 88 height 33
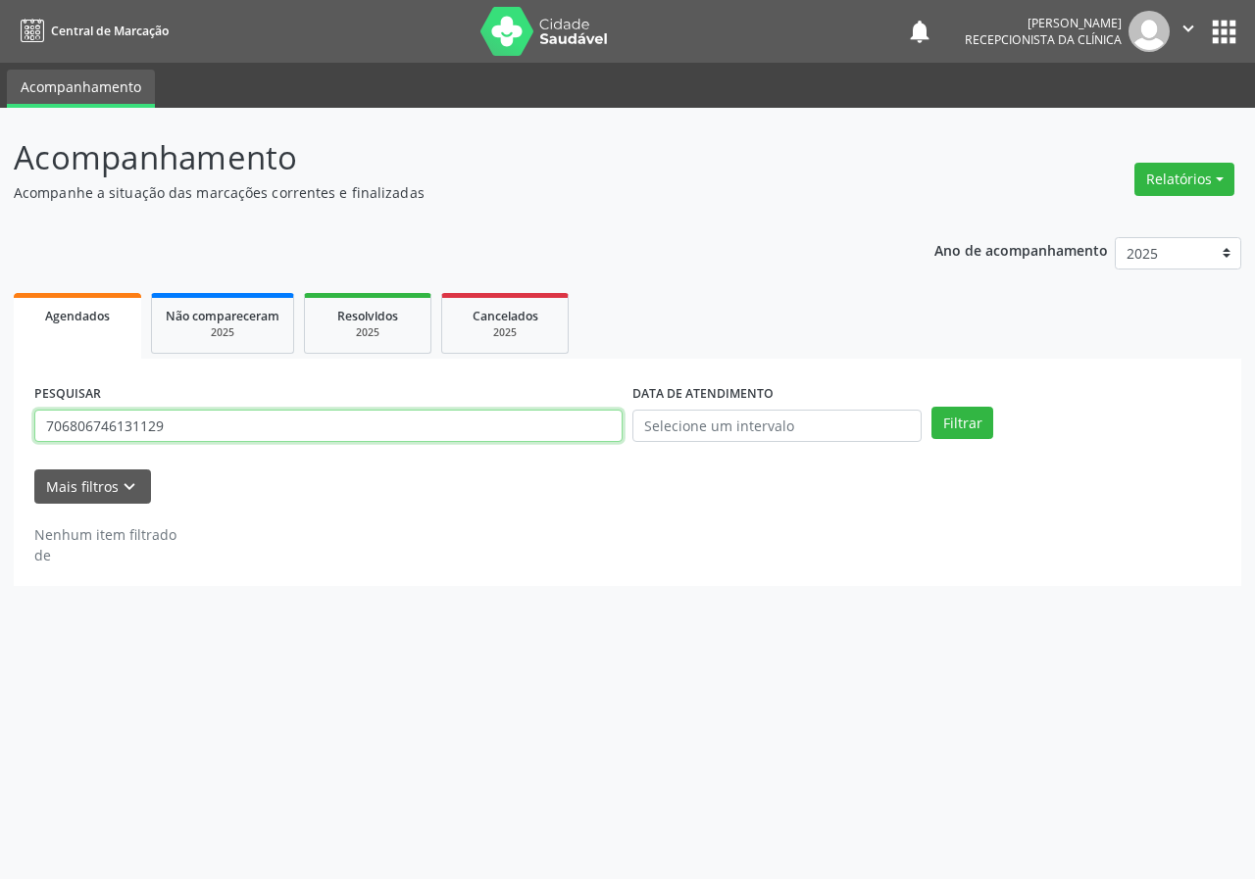
click at [215, 440] on input "706806746131129" at bounding box center [328, 426] width 588 height 33
click at [931, 407] on button "Filtrar" at bounding box center [962, 423] width 62 height 33
click at [198, 414] on input "700509553564453" at bounding box center [328, 426] width 588 height 33
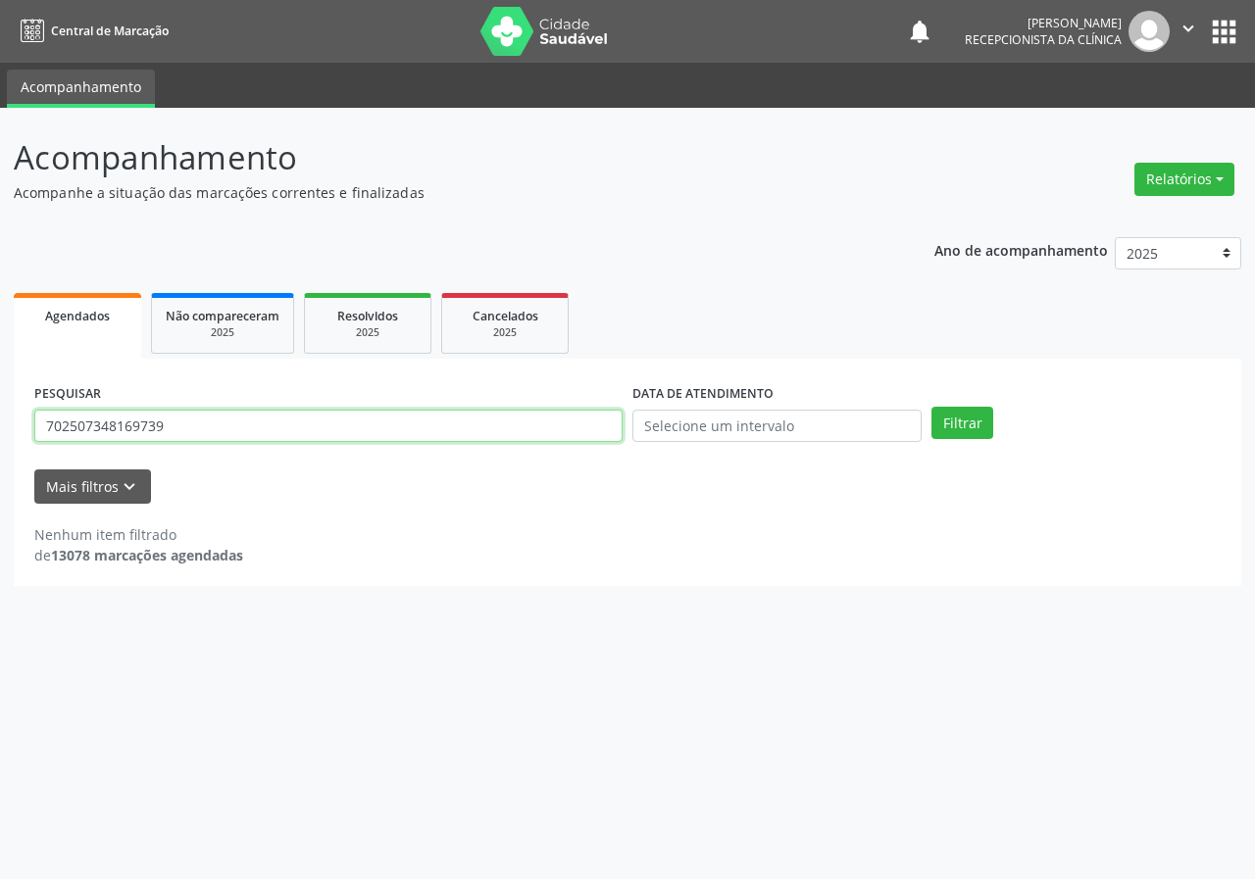
click at [931, 407] on button "Filtrar" at bounding box center [962, 423] width 62 height 33
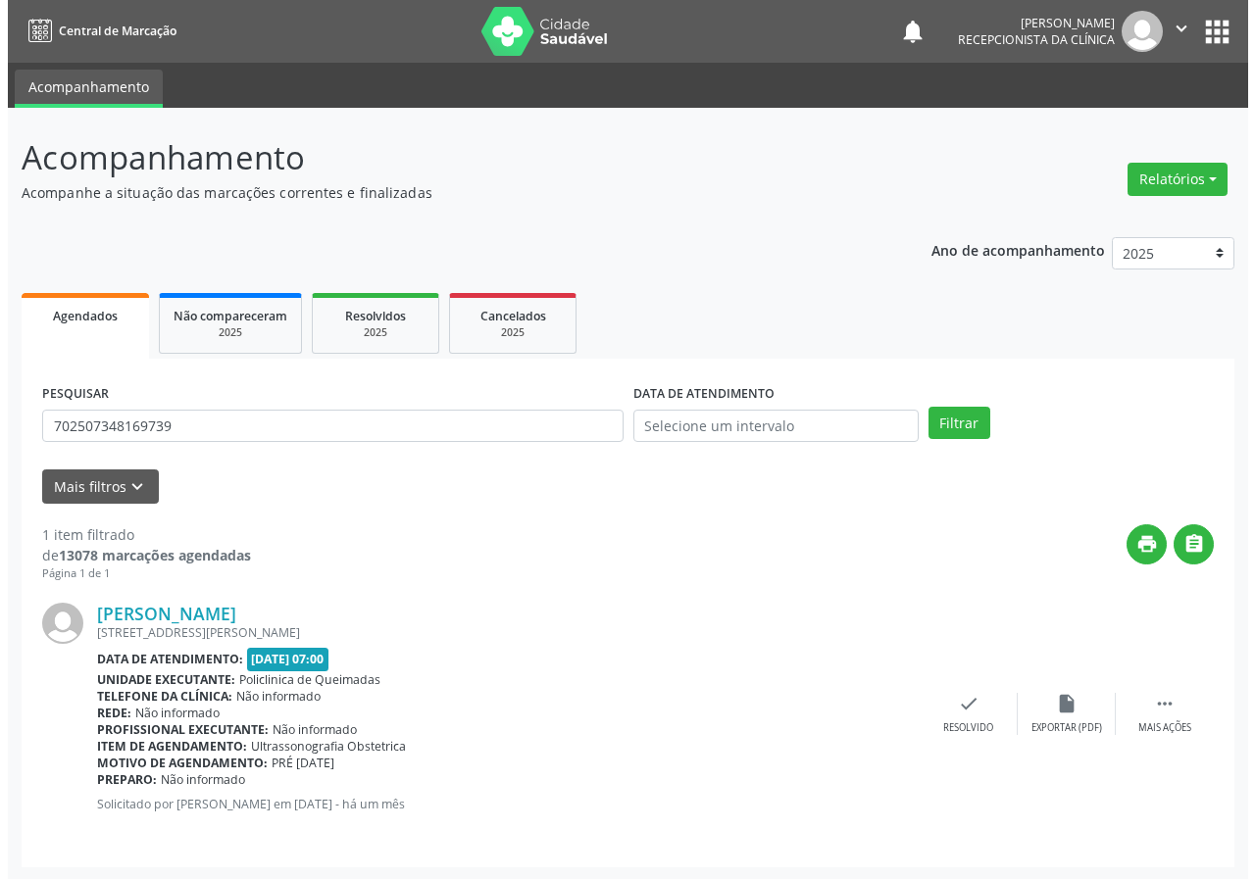
scroll to position [2, 0]
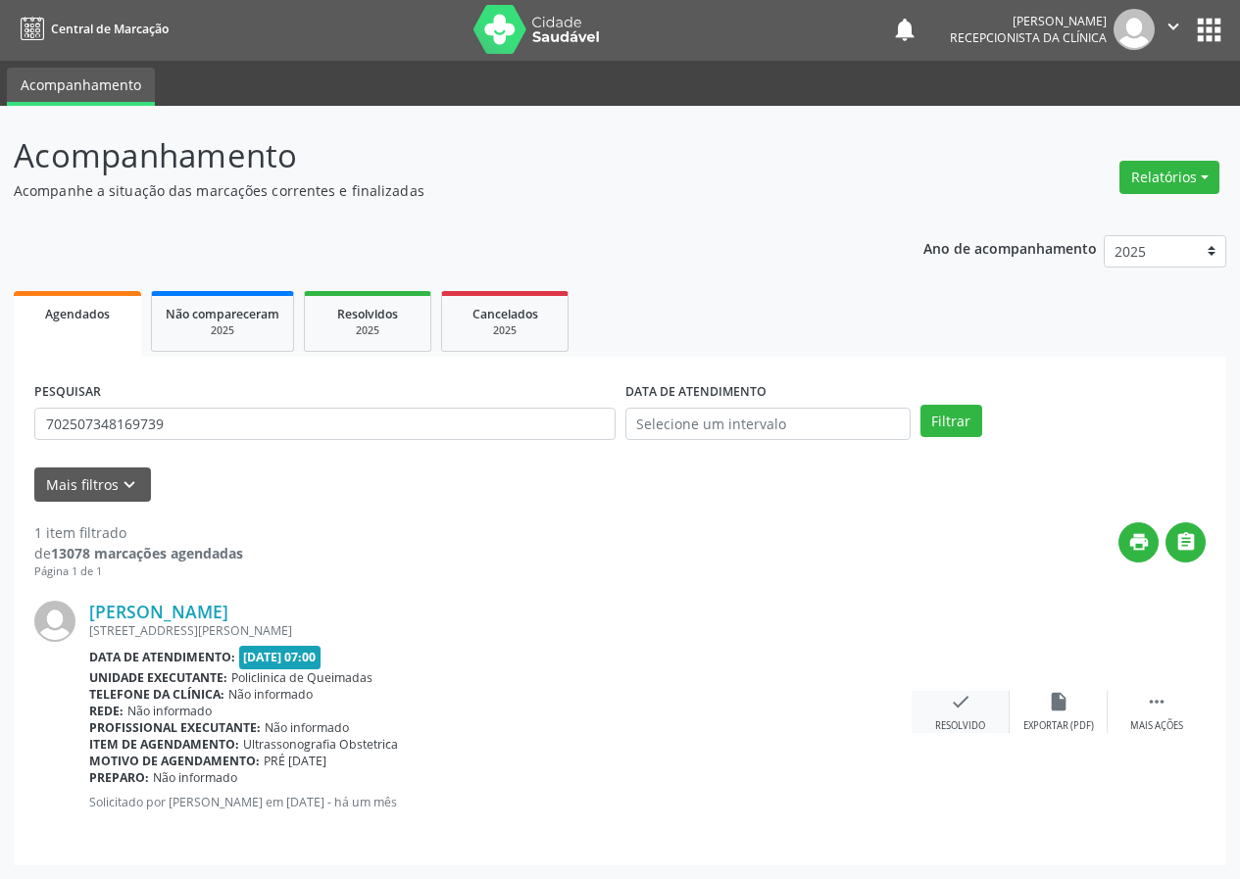
click at [980, 706] on div "check Resolvido" at bounding box center [961, 712] width 98 height 42
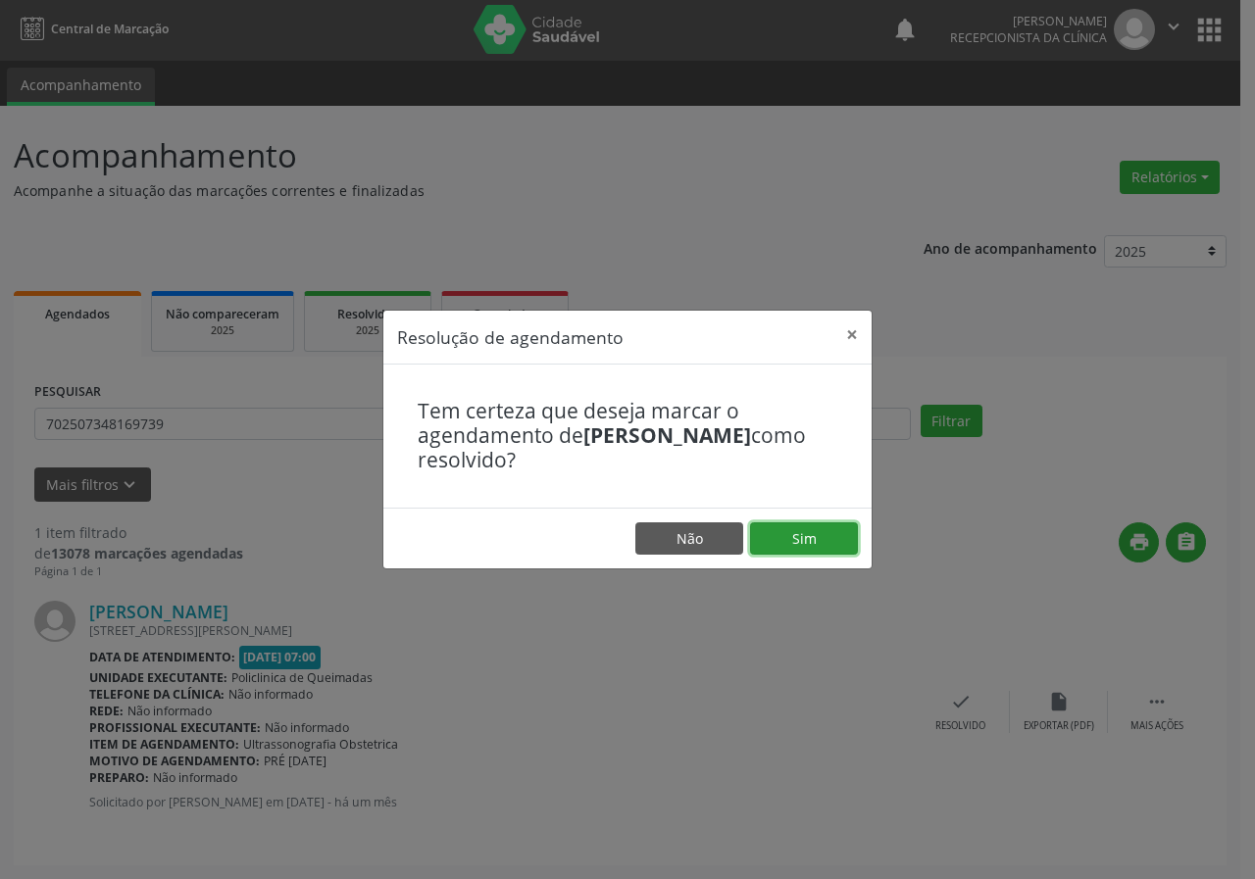
click at [806, 529] on button "Sim" at bounding box center [804, 538] width 108 height 33
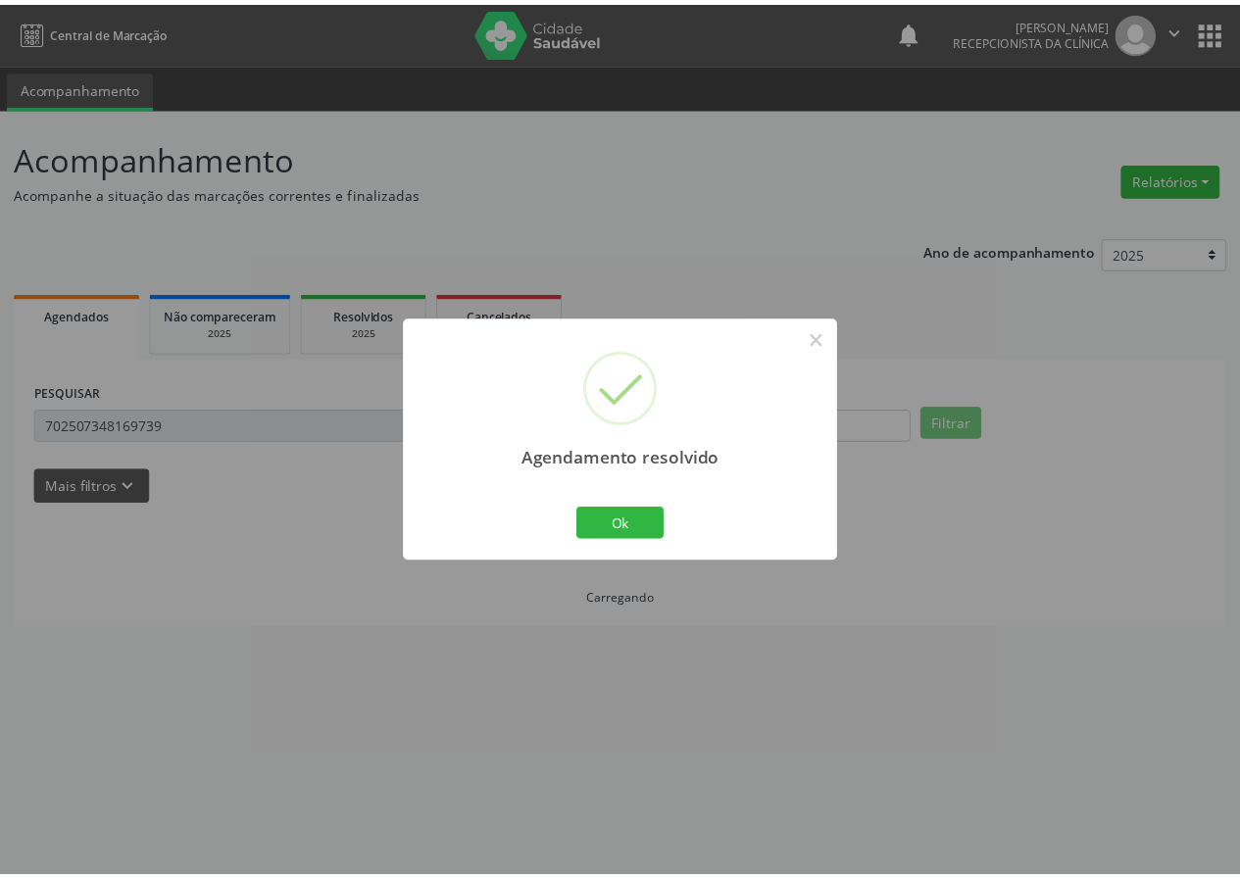
scroll to position [0, 0]
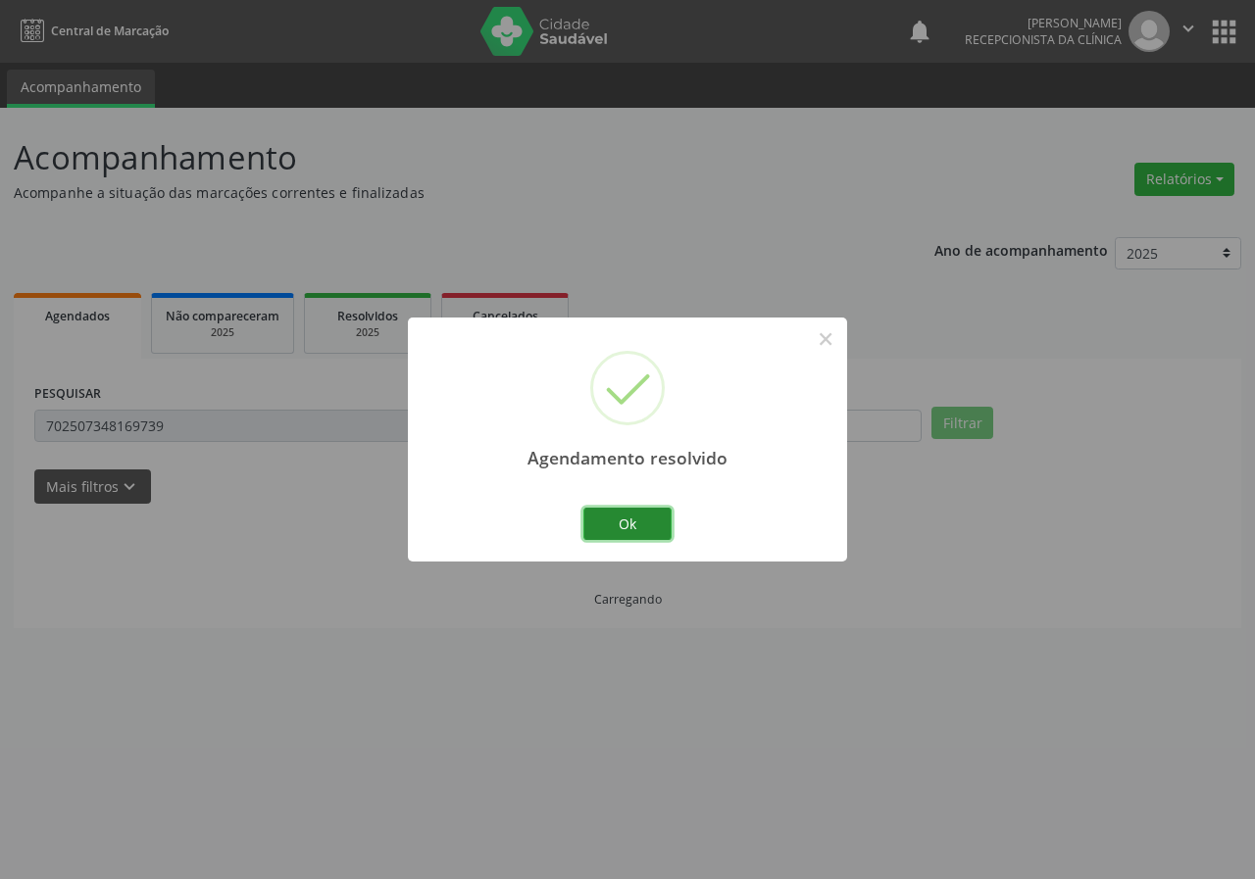
click at [616, 516] on button "Ok" at bounding box center [627, 524] width 88 height 33
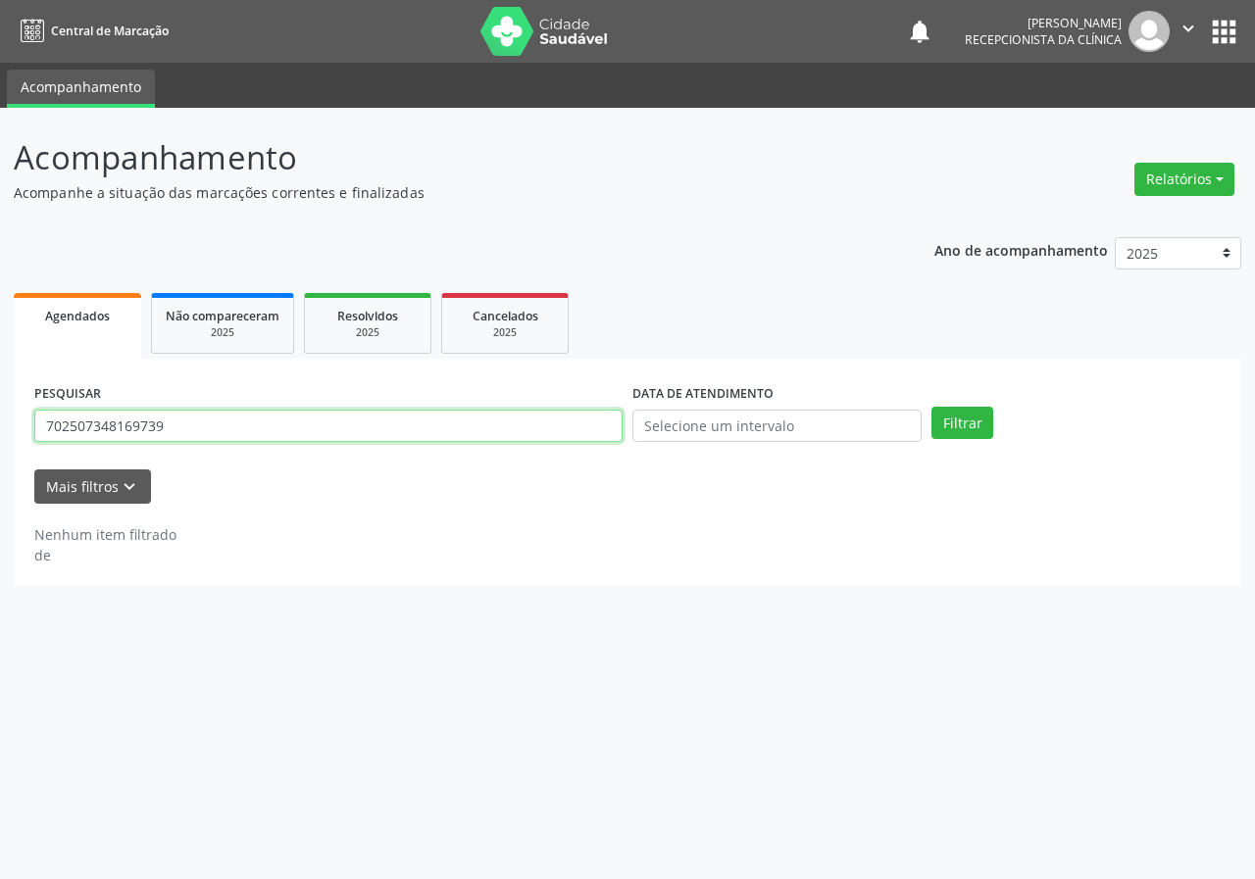
click at [325, 436] on input "702507348169739" at bounding box center [328, 426] width 588 height 33
click at [931, 407] on button "Filtrar" at bounding box center [962, 423] width 62 height 33
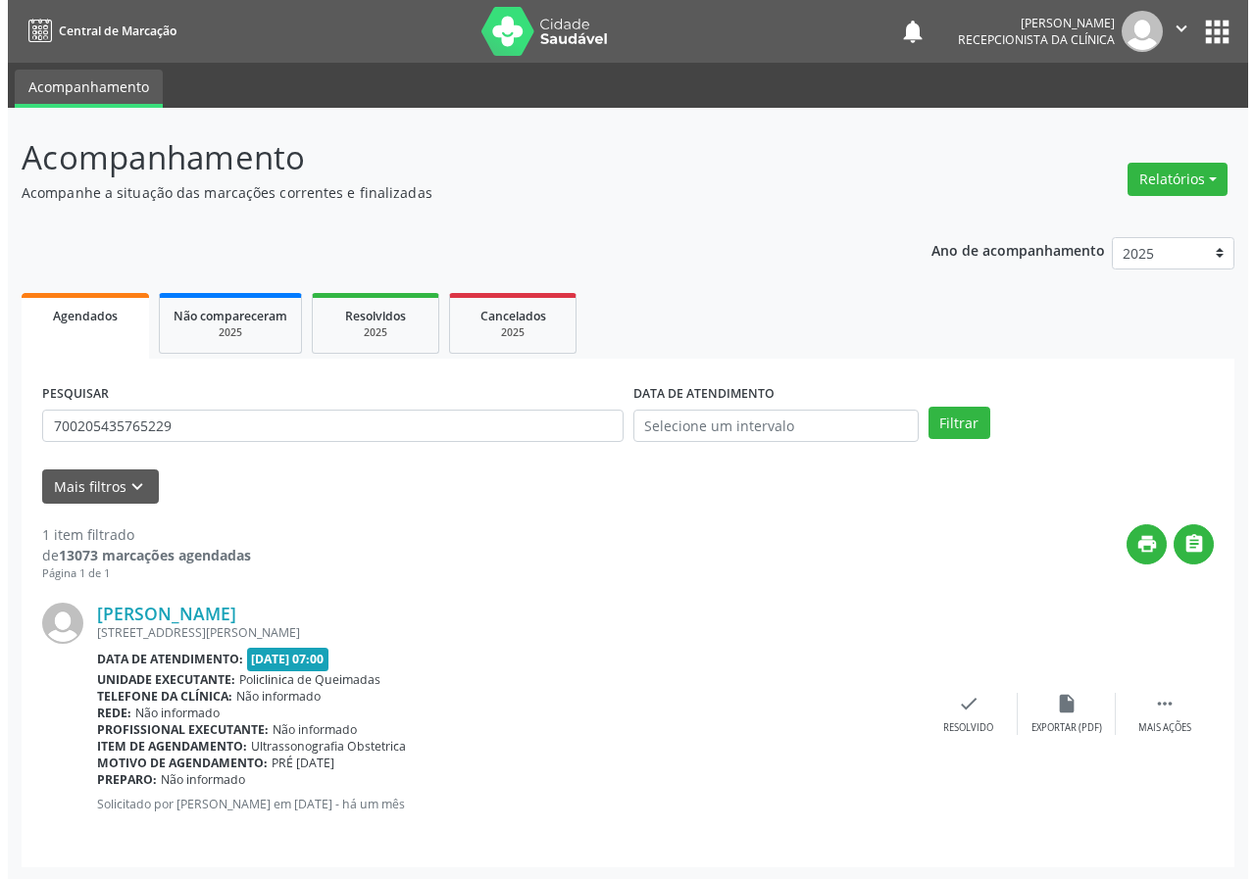
scroll to position [2, 0]
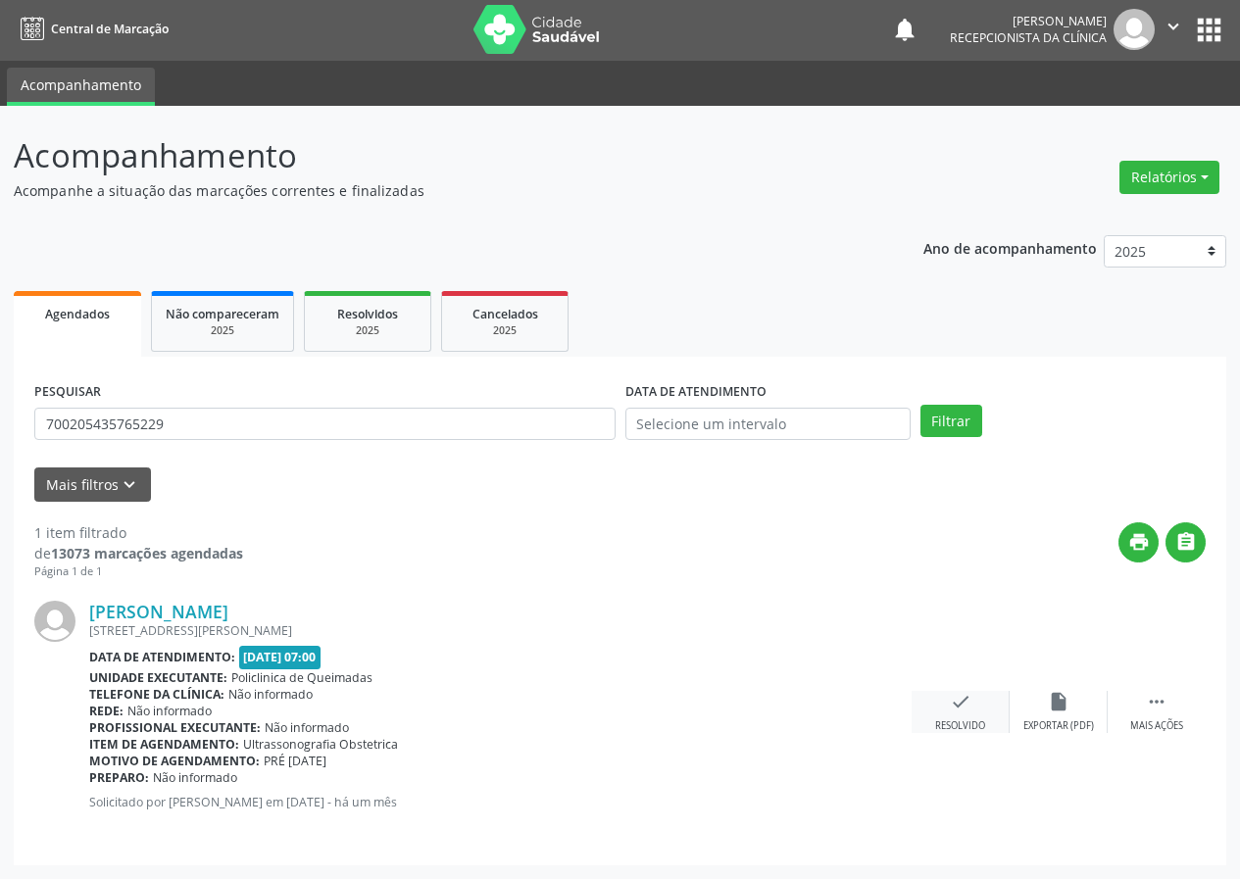
click at [963, 706] on icon "check" at bounding box center [961, 702] width 22 height 22
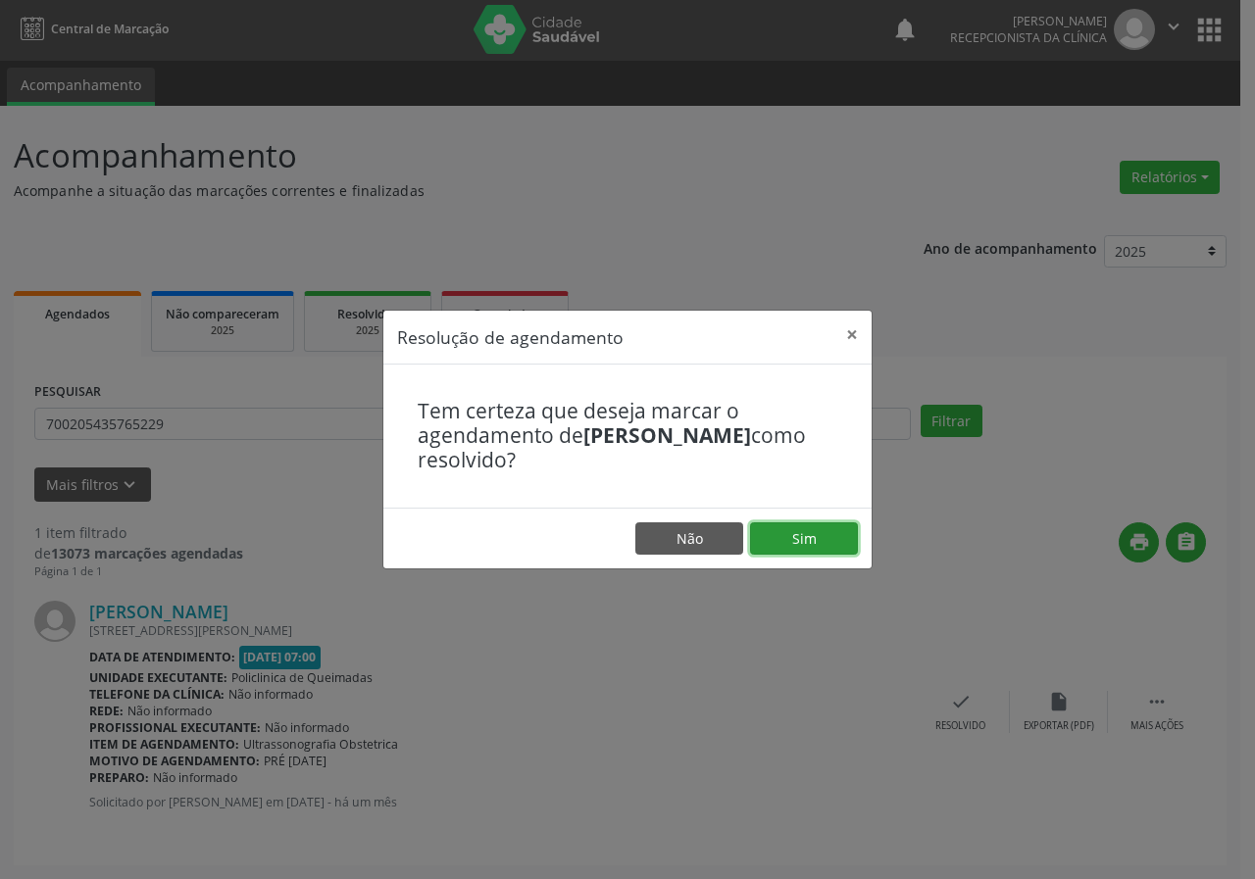
click at [814, 549] on button "Sim" at bounding box center [804, 538] width 108 height 33
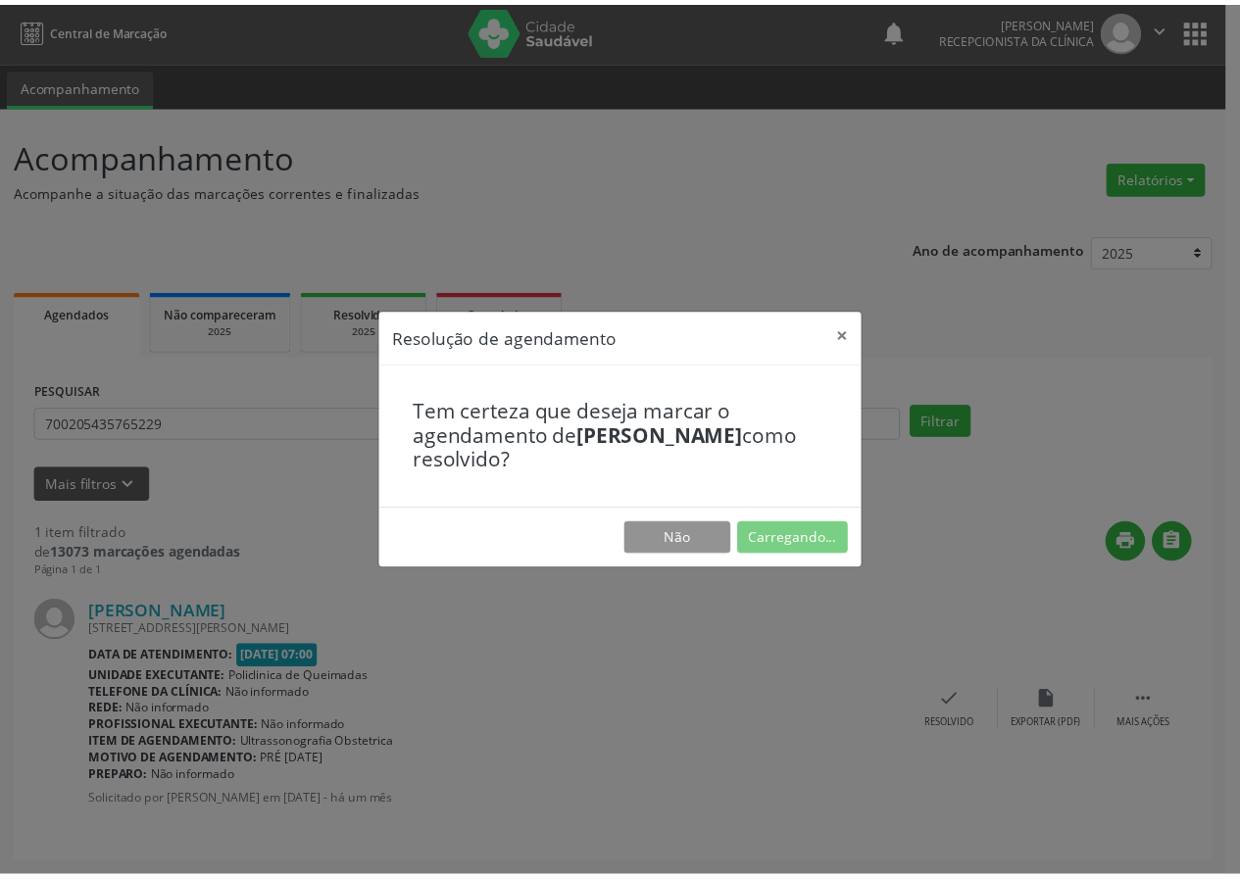
scroll to position [0, 0]
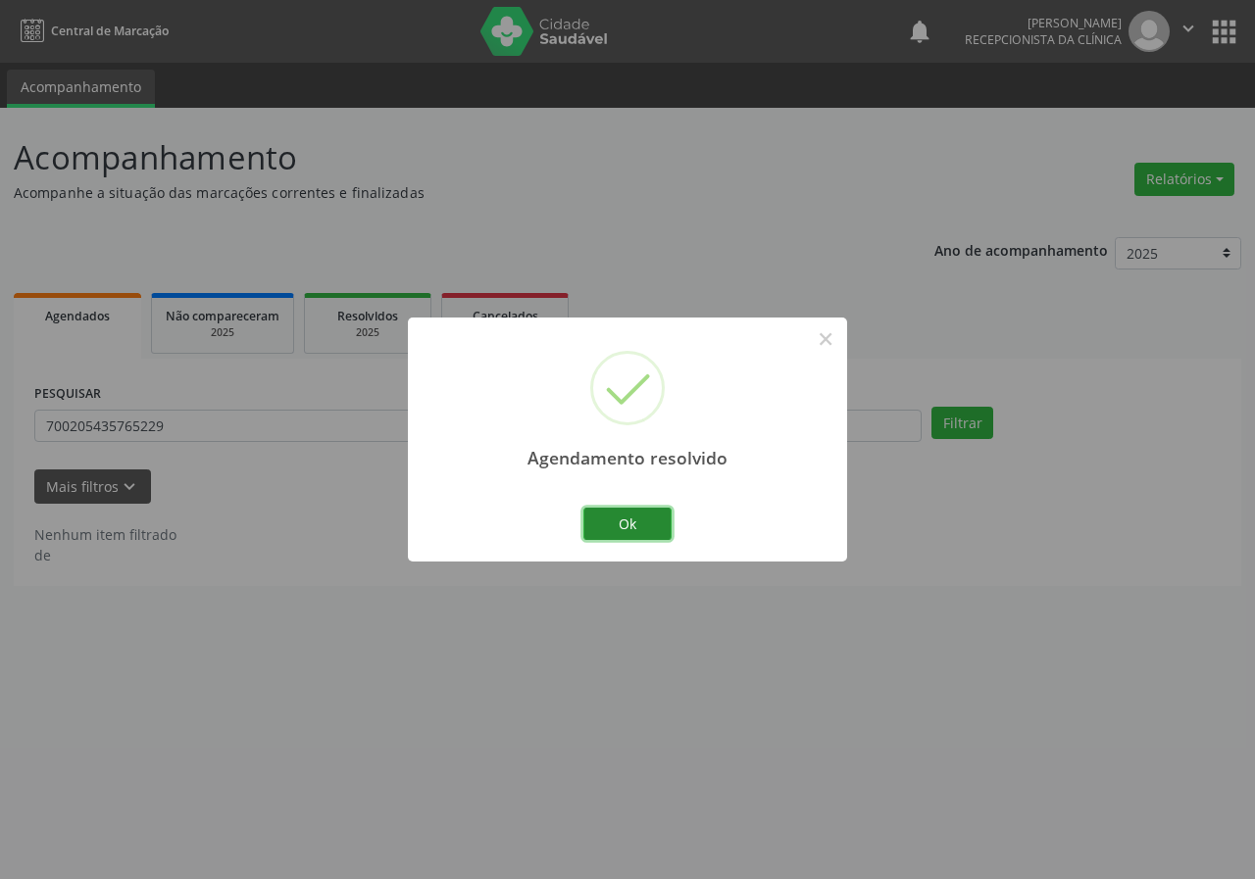
click at [589, 527] on button "Ok" at bounding box center [627, 524] width 88 height 33
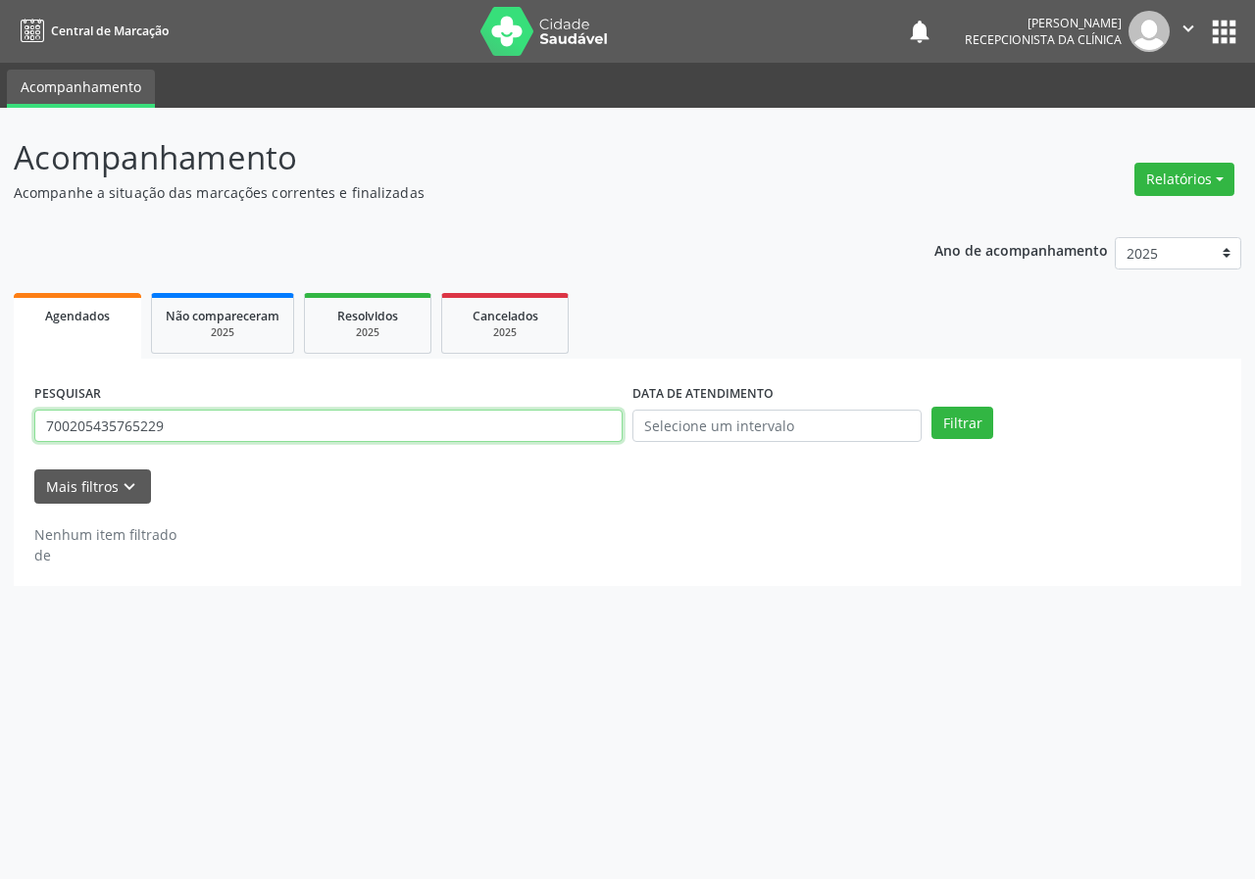
click at [360, 422] on input "700205435765229" at bounding box center [328, 426] width 588 height 33
click at [931, 407] on button "Filtrar" at bounding box center [962, 423] width 62 height 33
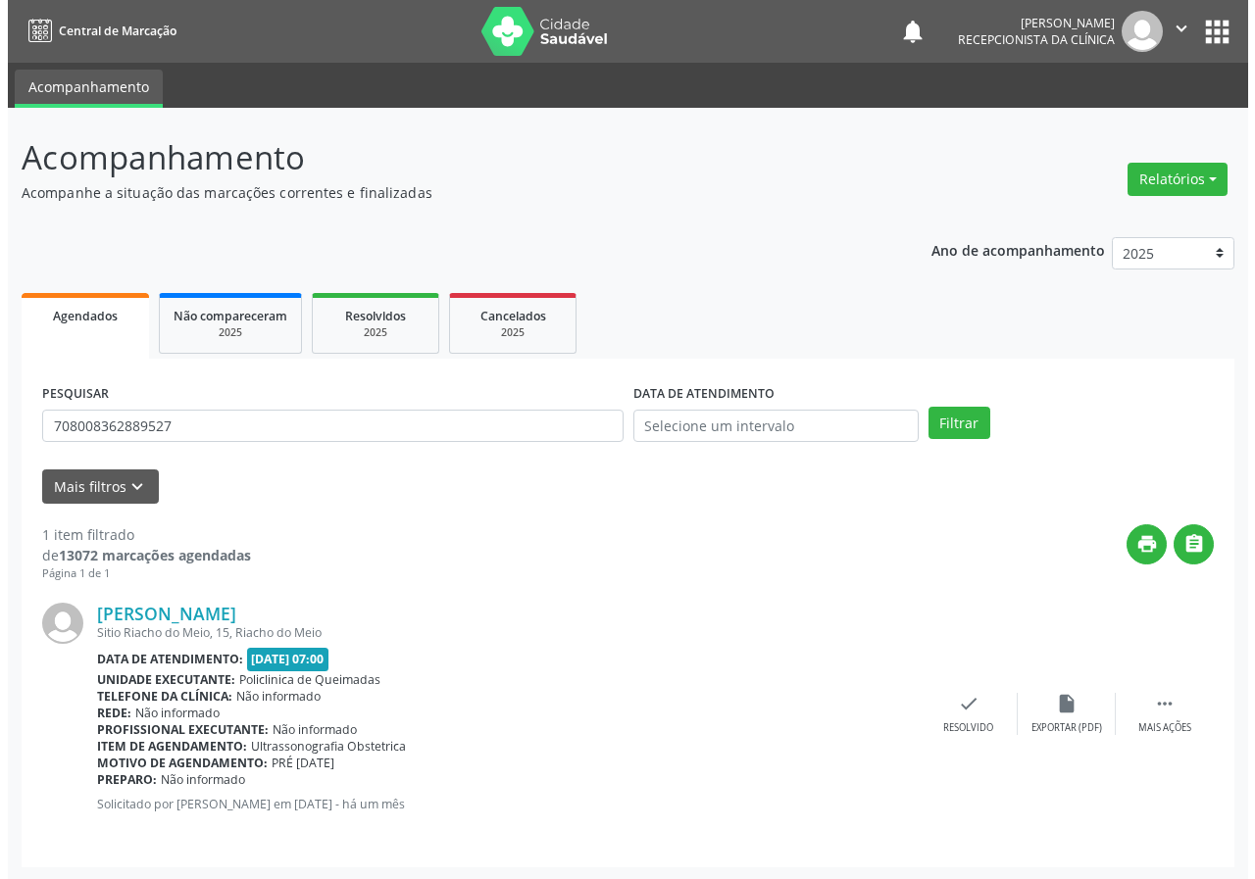
scroll to position [2, 0]
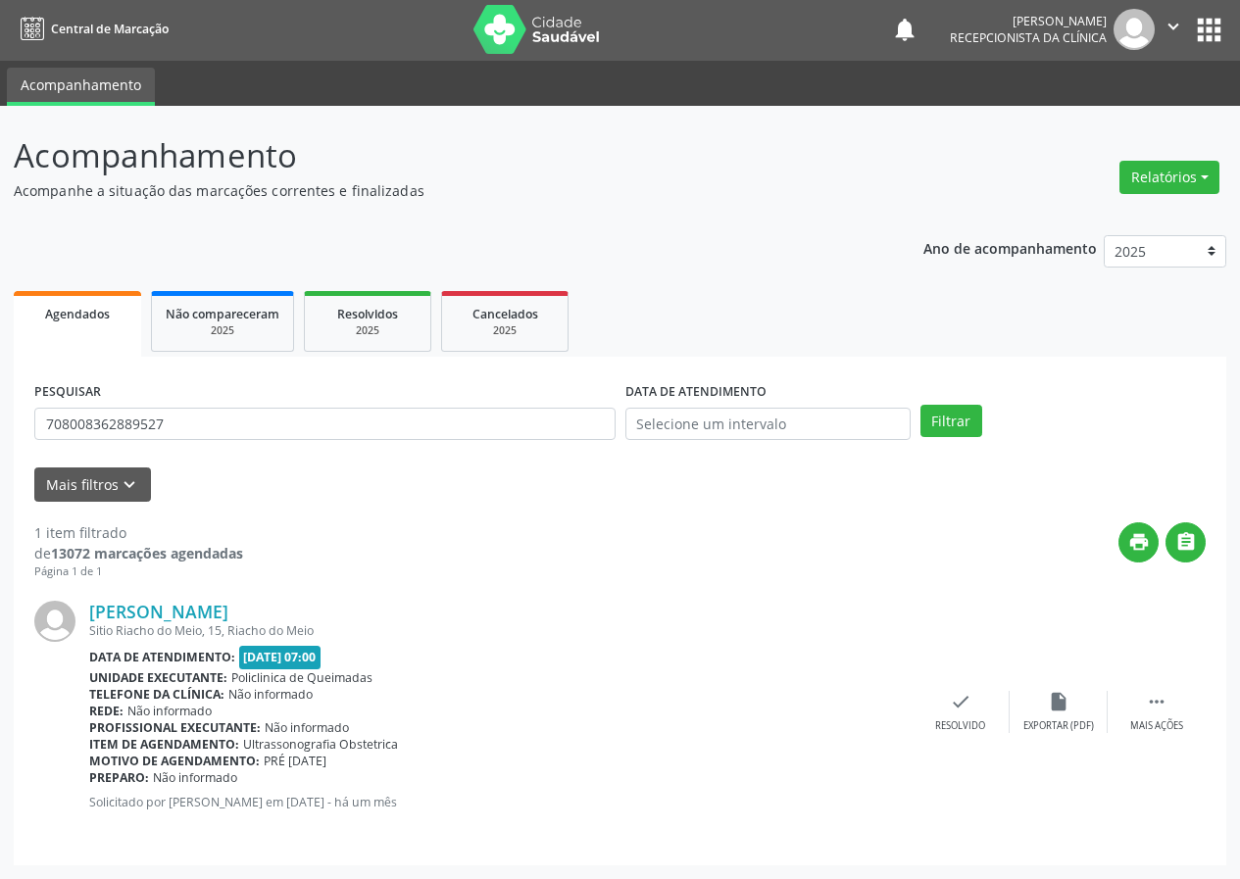
click at [957, 686] on div "[PERSON_NAME] [STREET_ADDRESS] Data de atendimento: [DATE] 07:00 Unidade execut…" at bounding box center [619, 712] width 1171 height 265
click at [947, 704] on div "check Resolvido" at bounding box center [961, 712] width 98 height 42
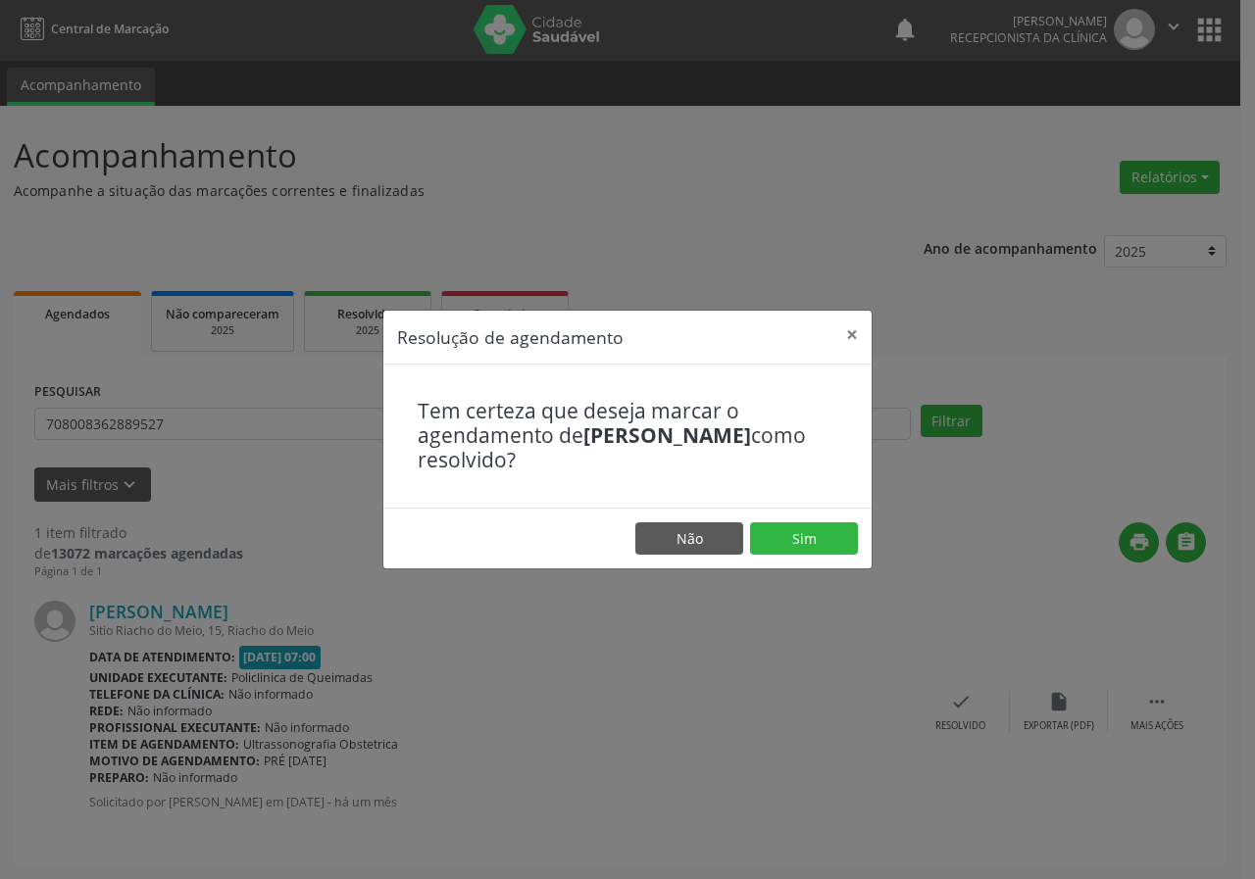
click at [825, 557] on footer "Não Sim" at bounding box center [627, 539] width 488 height 62
click at [821, 552] on button "Sim" at bounding box center [804, 538] width 108 height 33
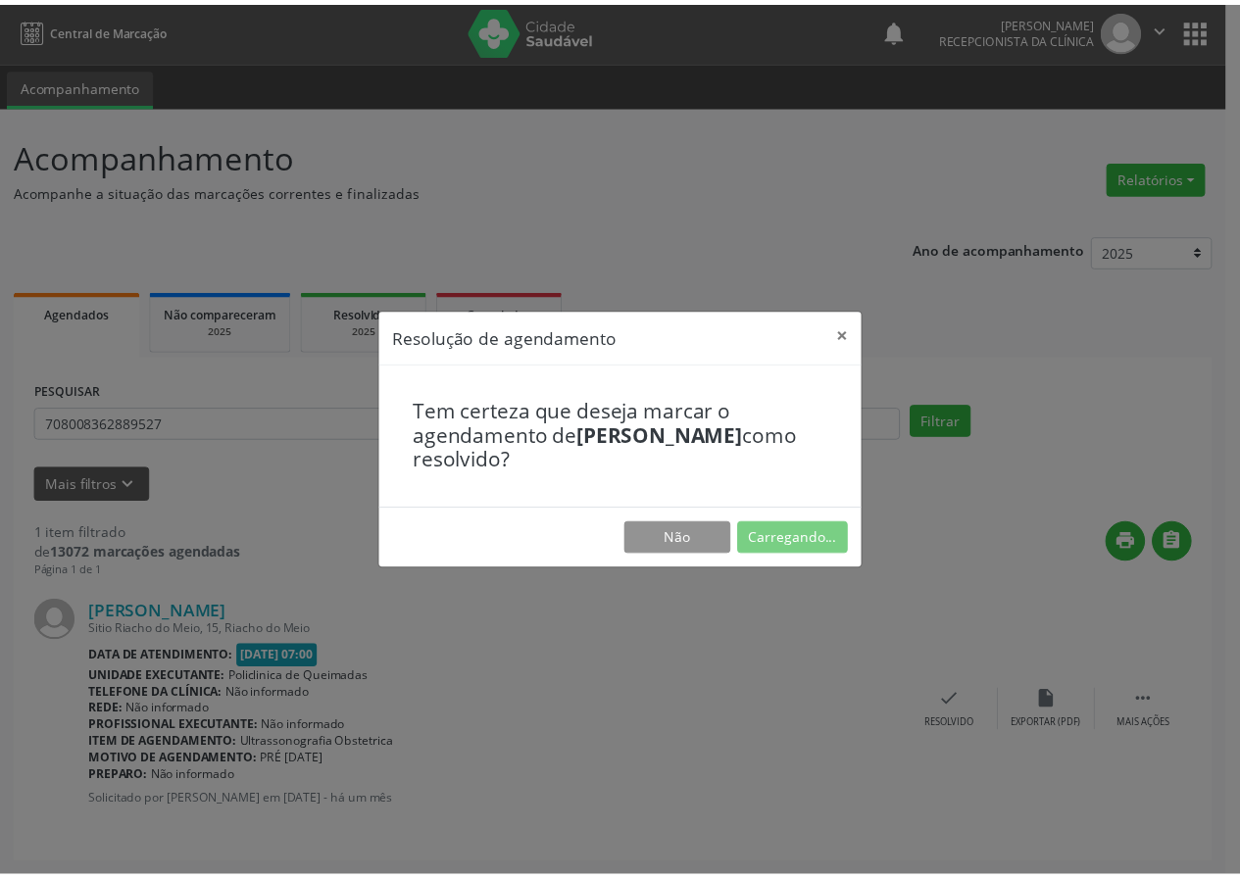
scroll to position [0, 0]
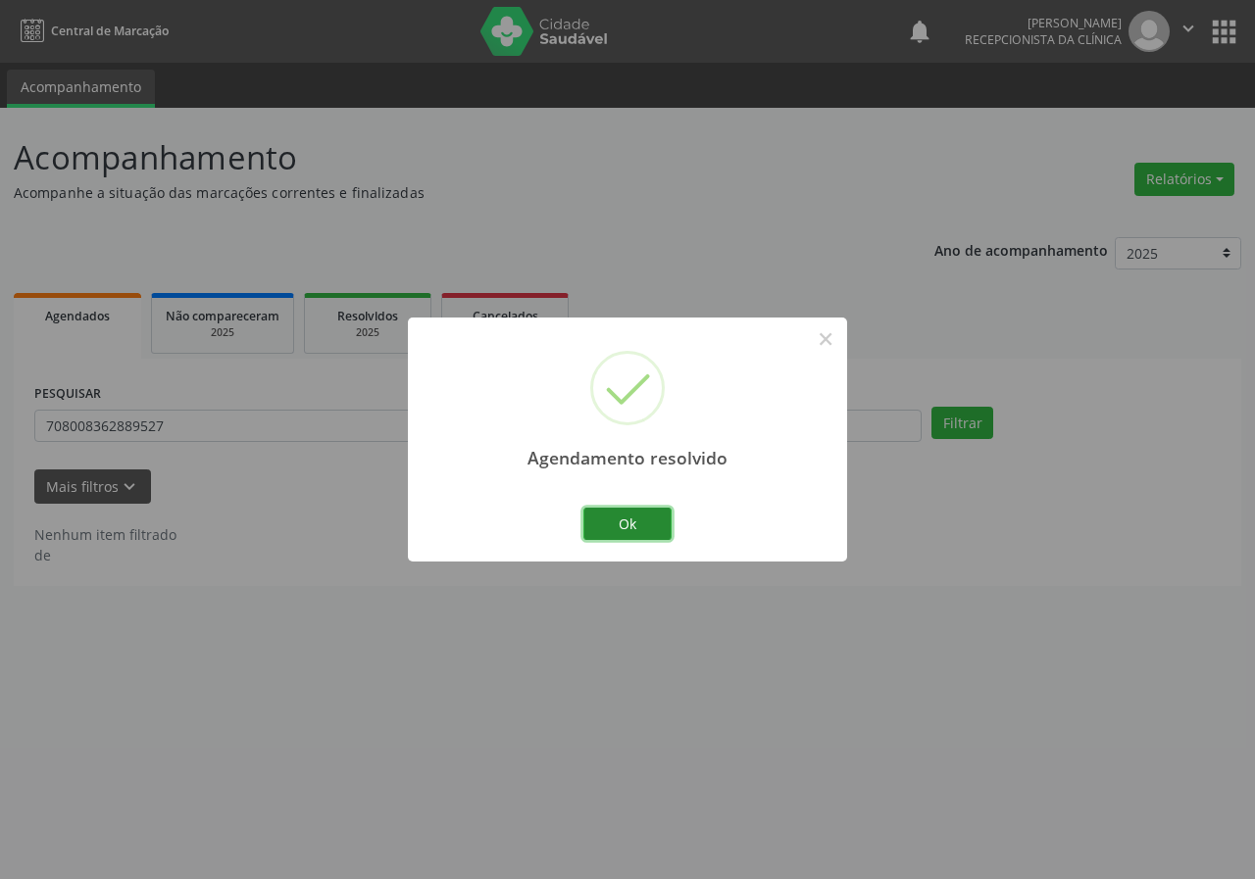
click at [651, 525] on button "Ok" at bounding box center [627, 524] width 88 height 33
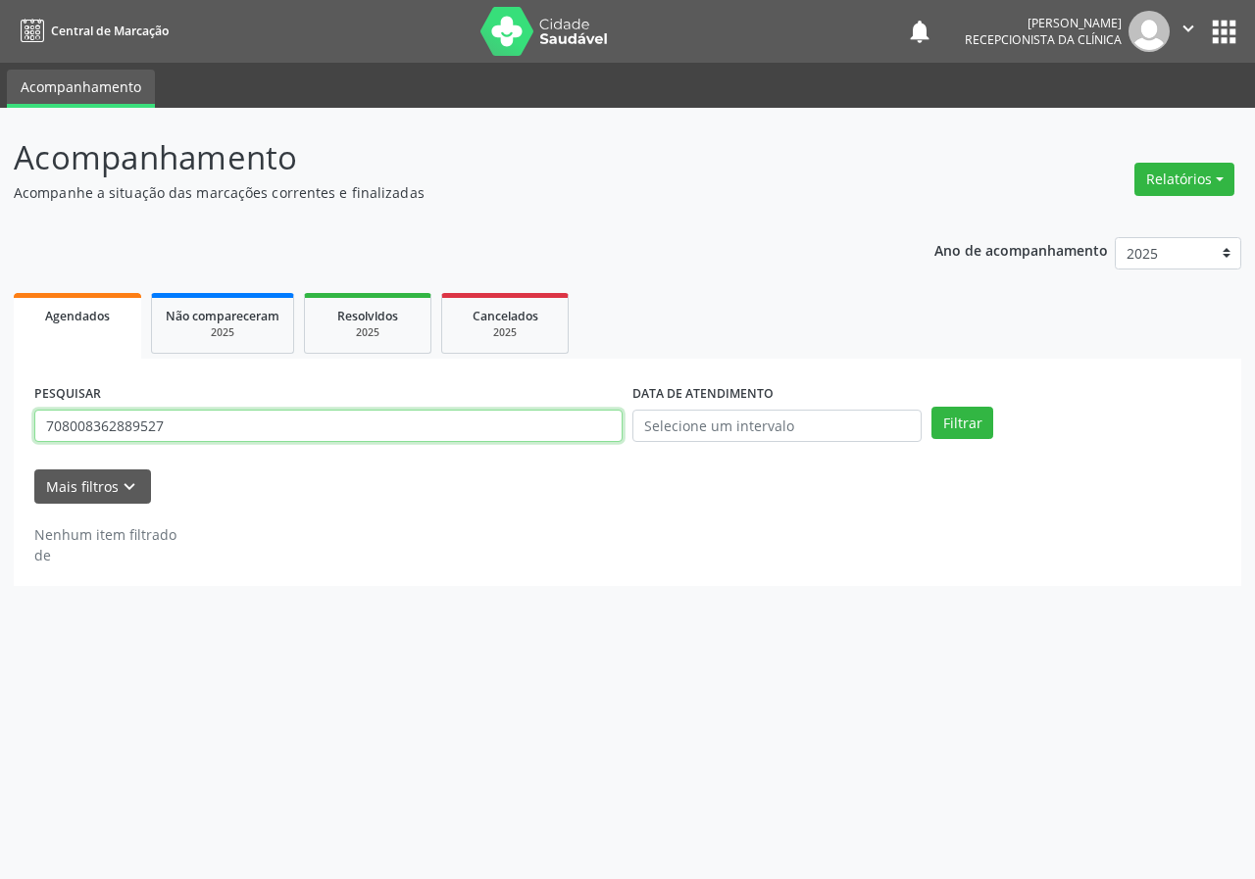
click at [456, 428] on input "708008362889527" at bounding box center [328, 426] width 588 height 33
click at [931, 407] on button "Filtrar" at bounding box center [962, 423] width 62 height 33
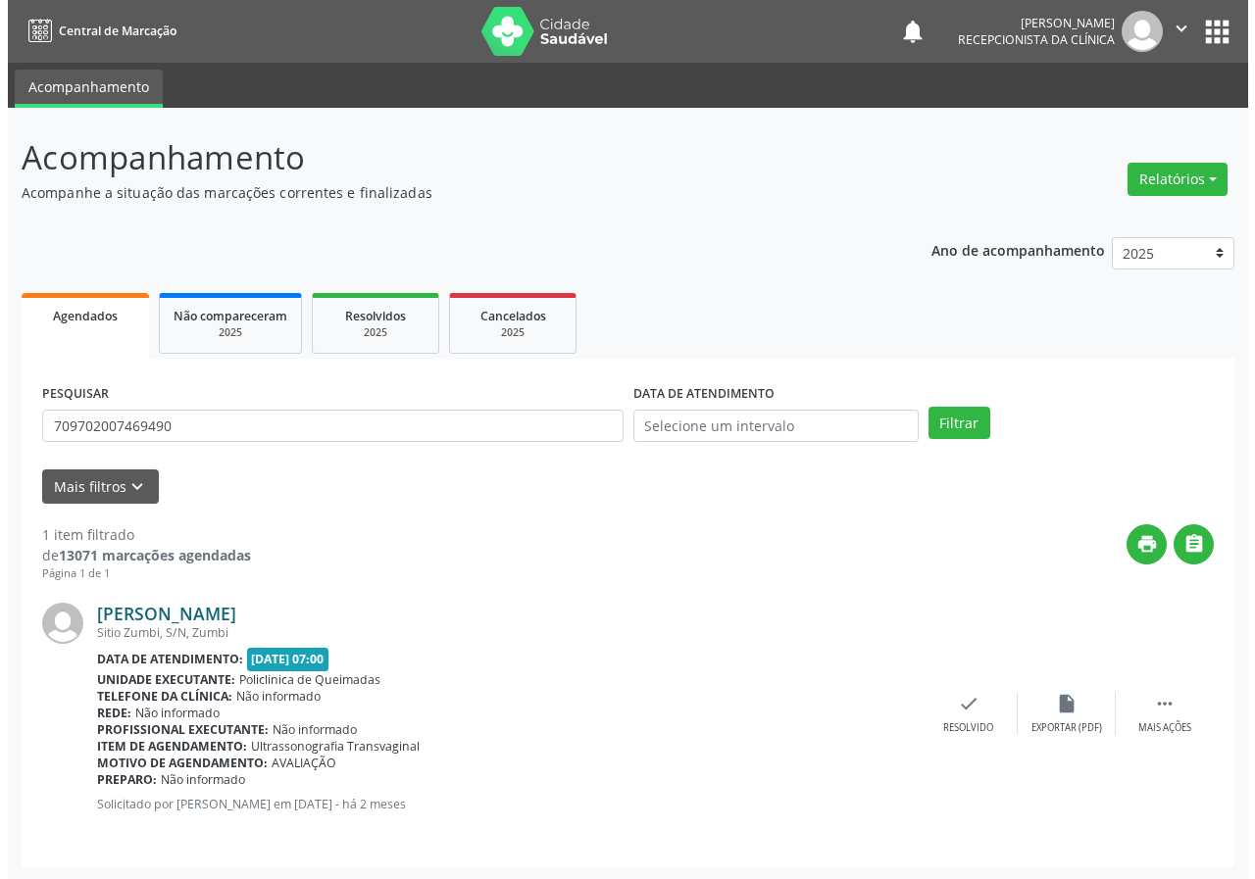
scroll to position [2, 0]
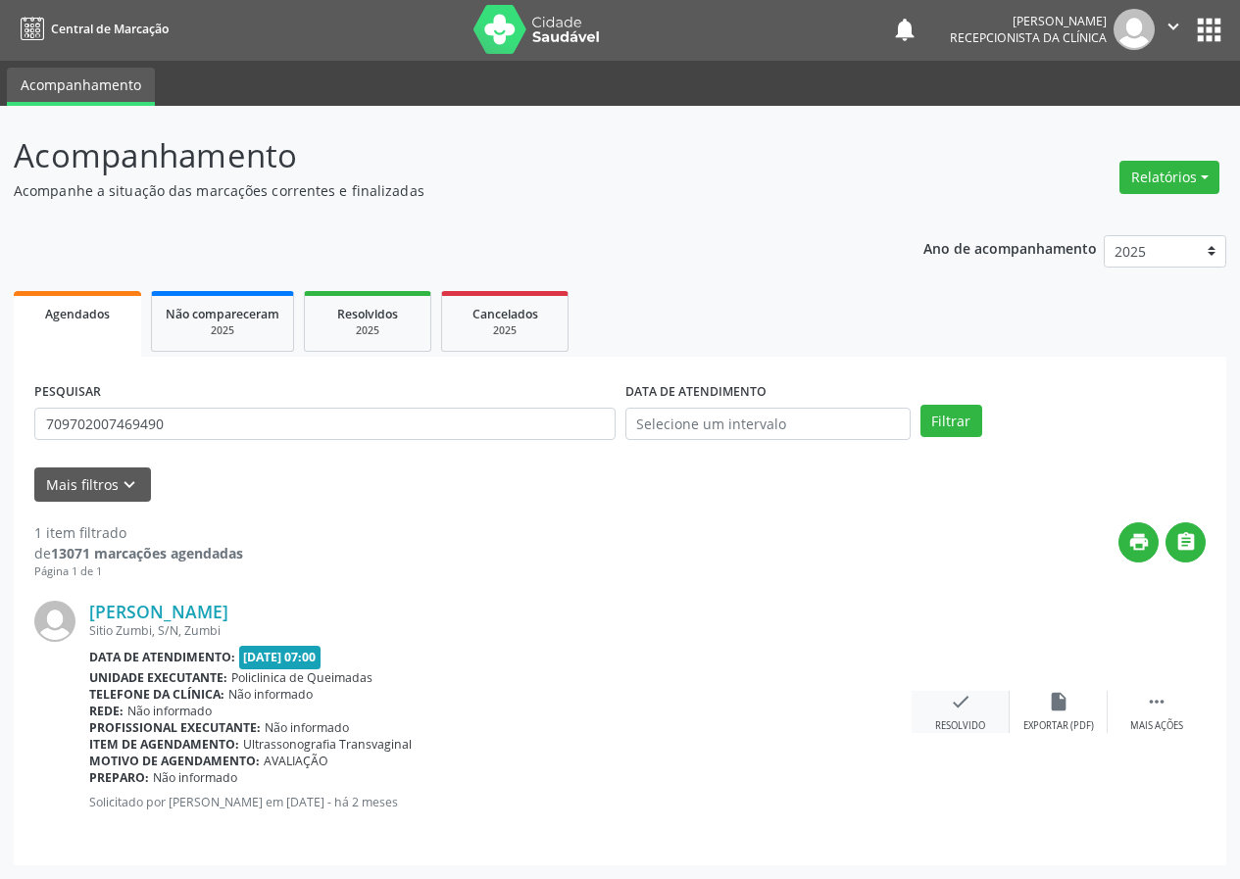
click at [957, 714] on div "check Resolvido" at bounding box center [961, 712] width 98 height 42
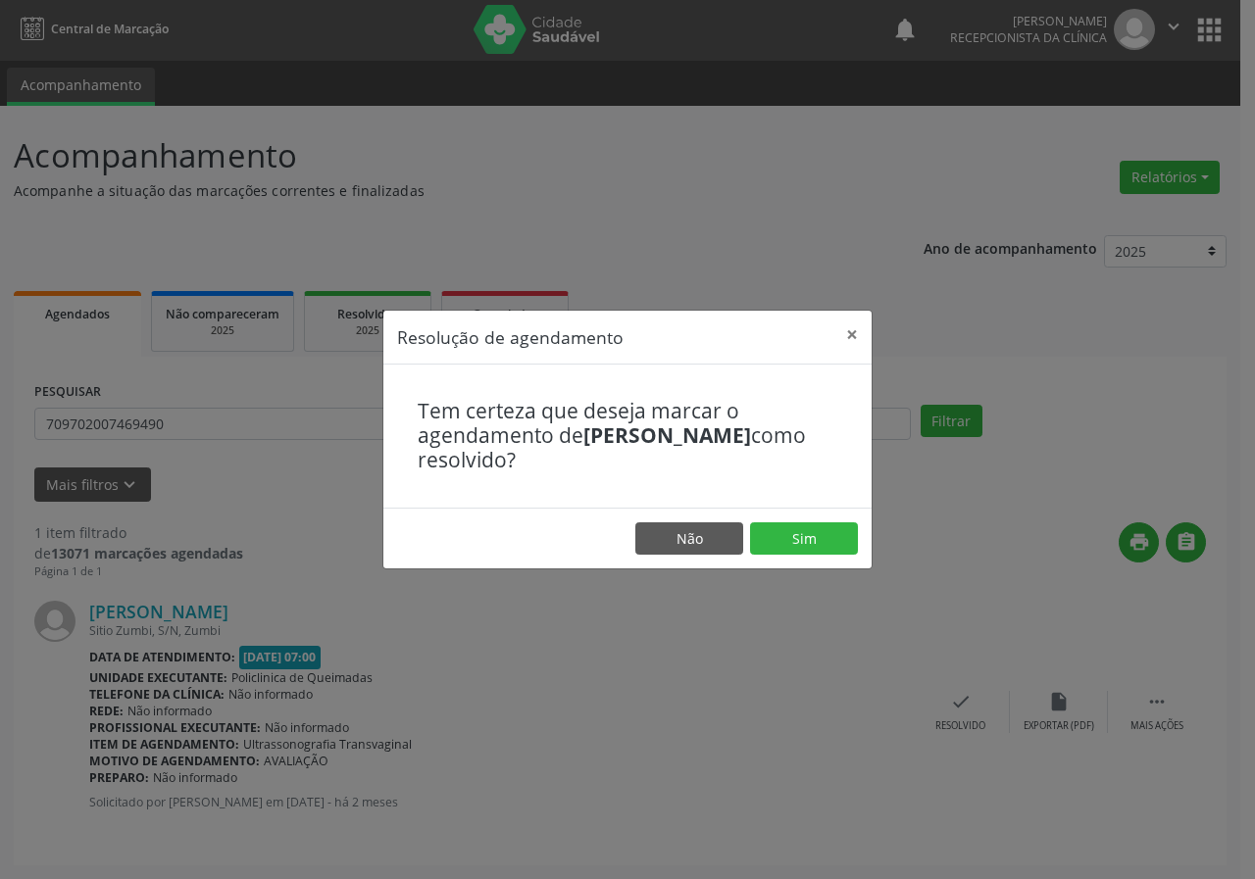
click at [817, 564] on footer "Não Sim" at bounding box center [627, 539] width 488 height 62
click at [802, 541] on button "Sim" at bounding box center [804, 538] width 108 height 33
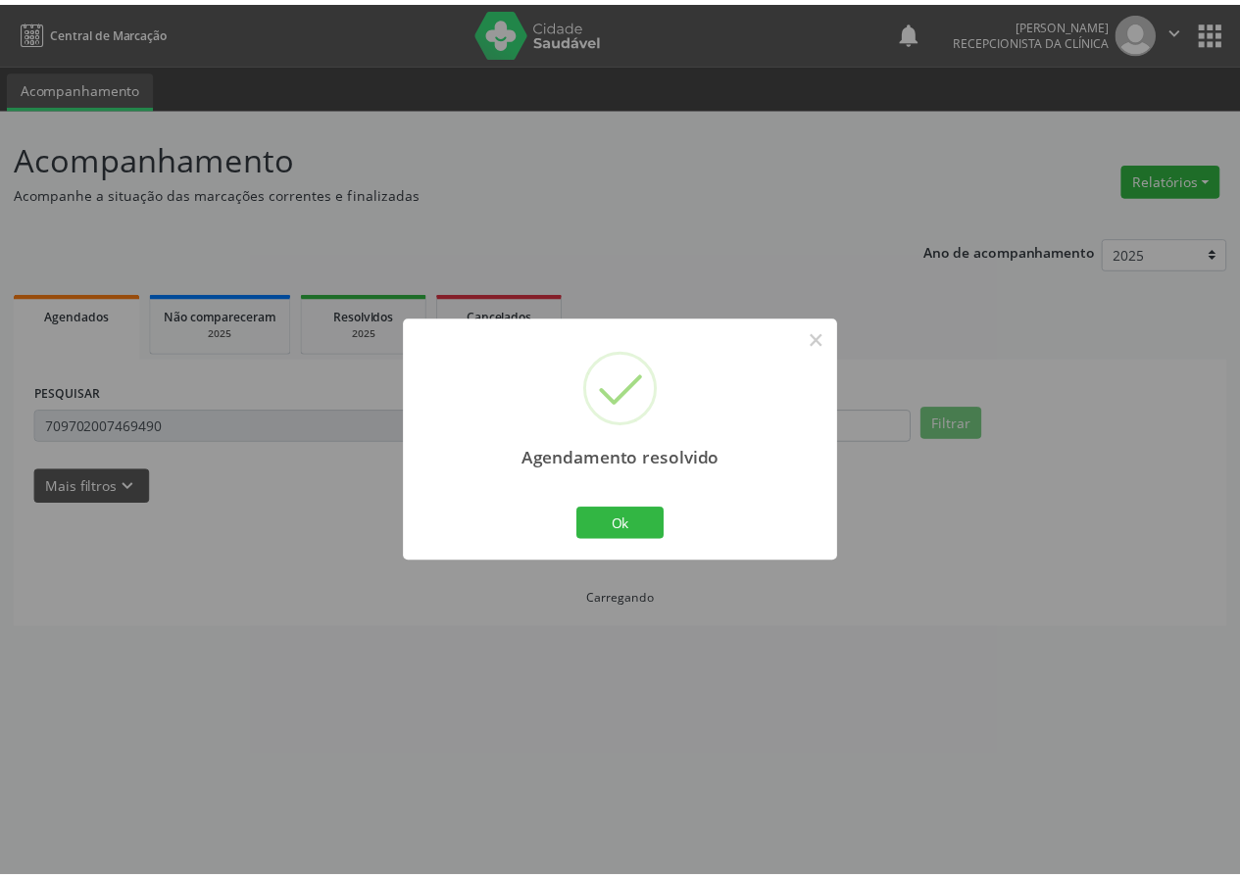
scroll to position [0, 0]
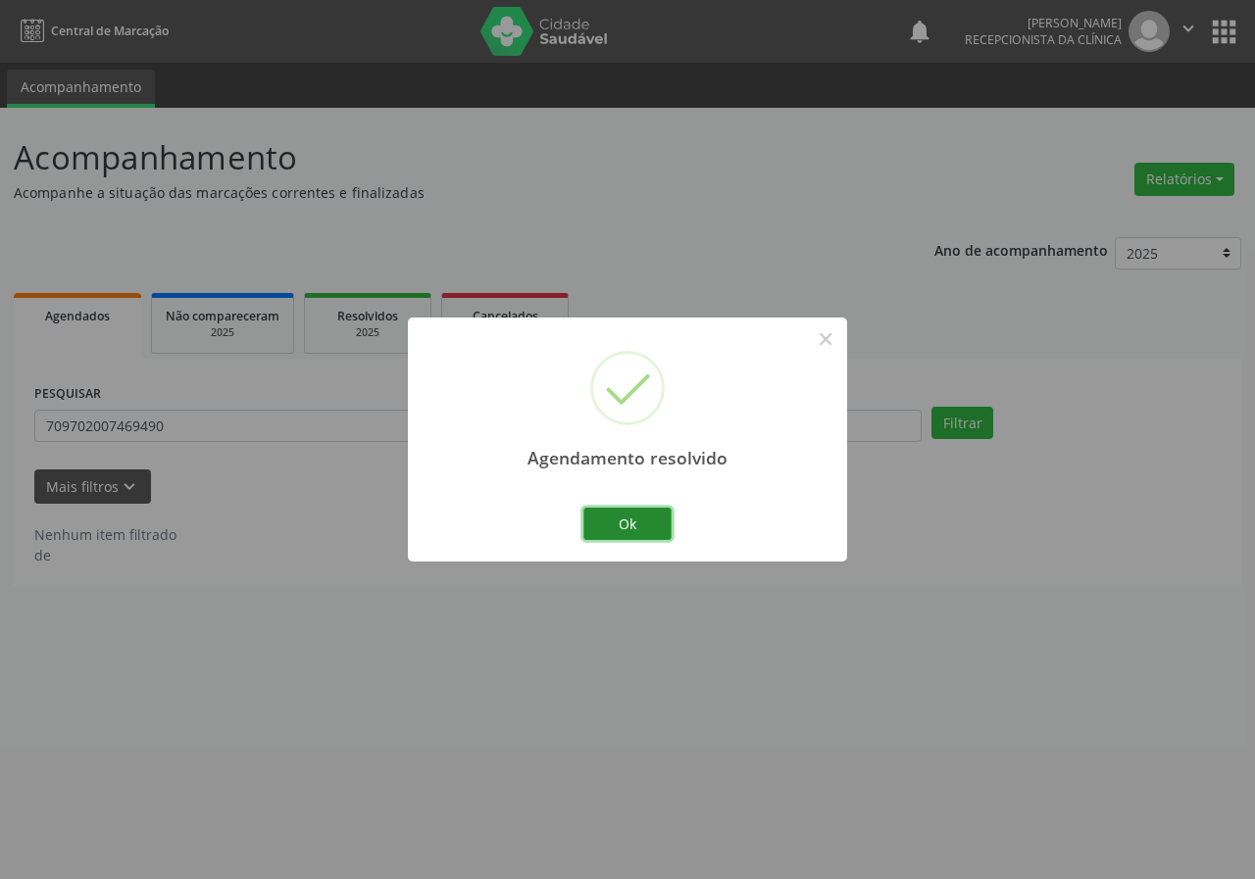
click at [664, 518] on button "Ok" at bounding box center [627, 524] width 88 height 33
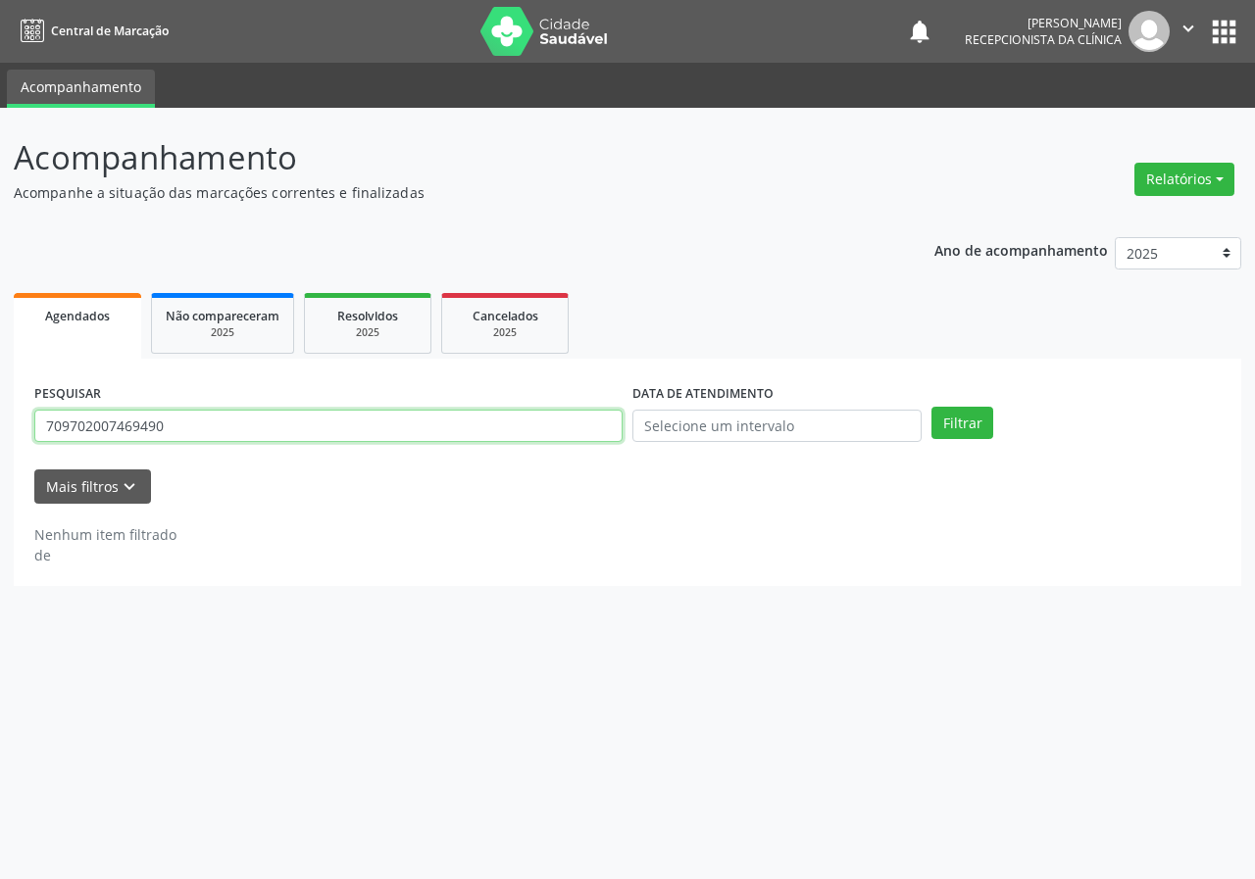
click at [183, 421] on input "709702007469490" at bounding box center [328, 426] width 588 height 33
click at [183, 420] on input "709702007469490" at bounding box center [328, 426] width 588 height 33
click at [931, 407] on button "Filtrar" at bounding box center [962, 423] width 62 height 33
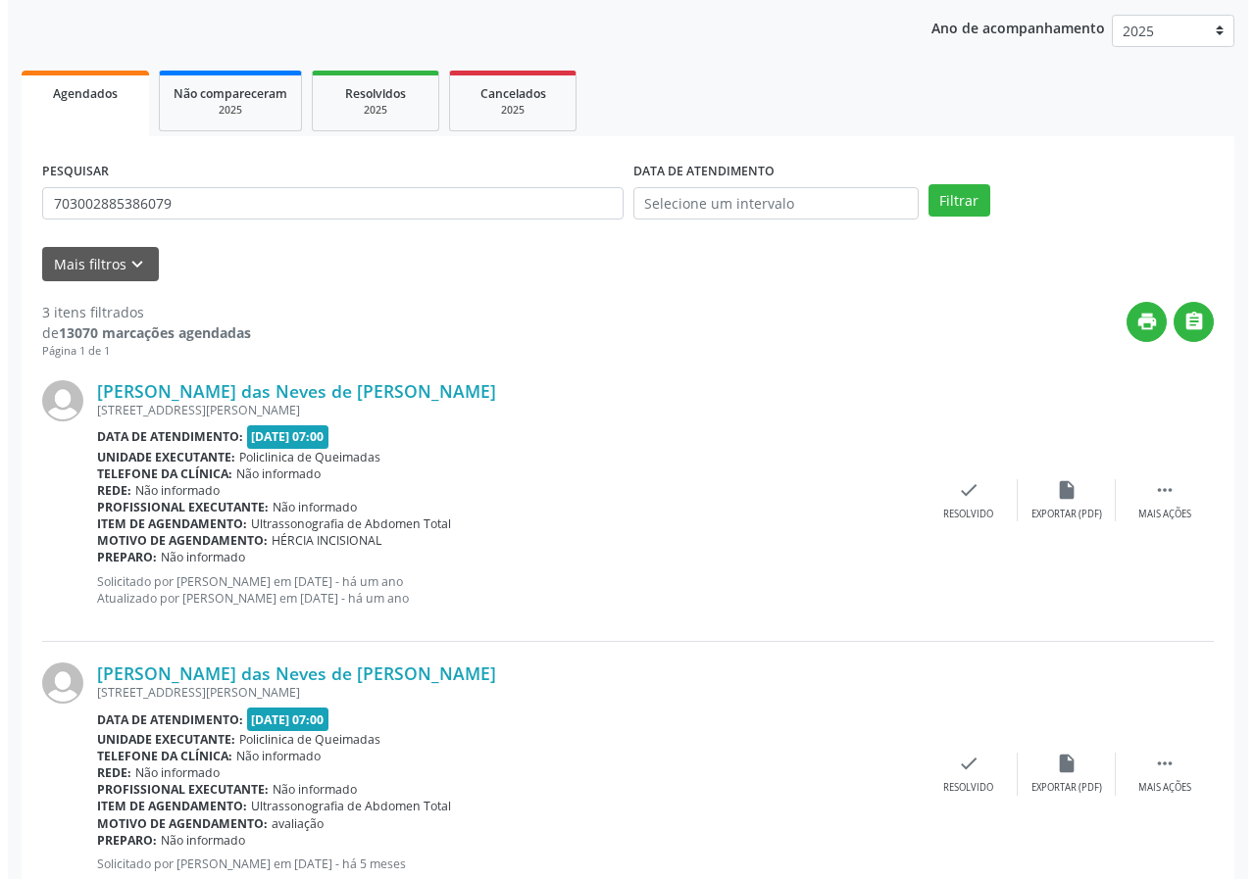
scroll to position [256, 0]
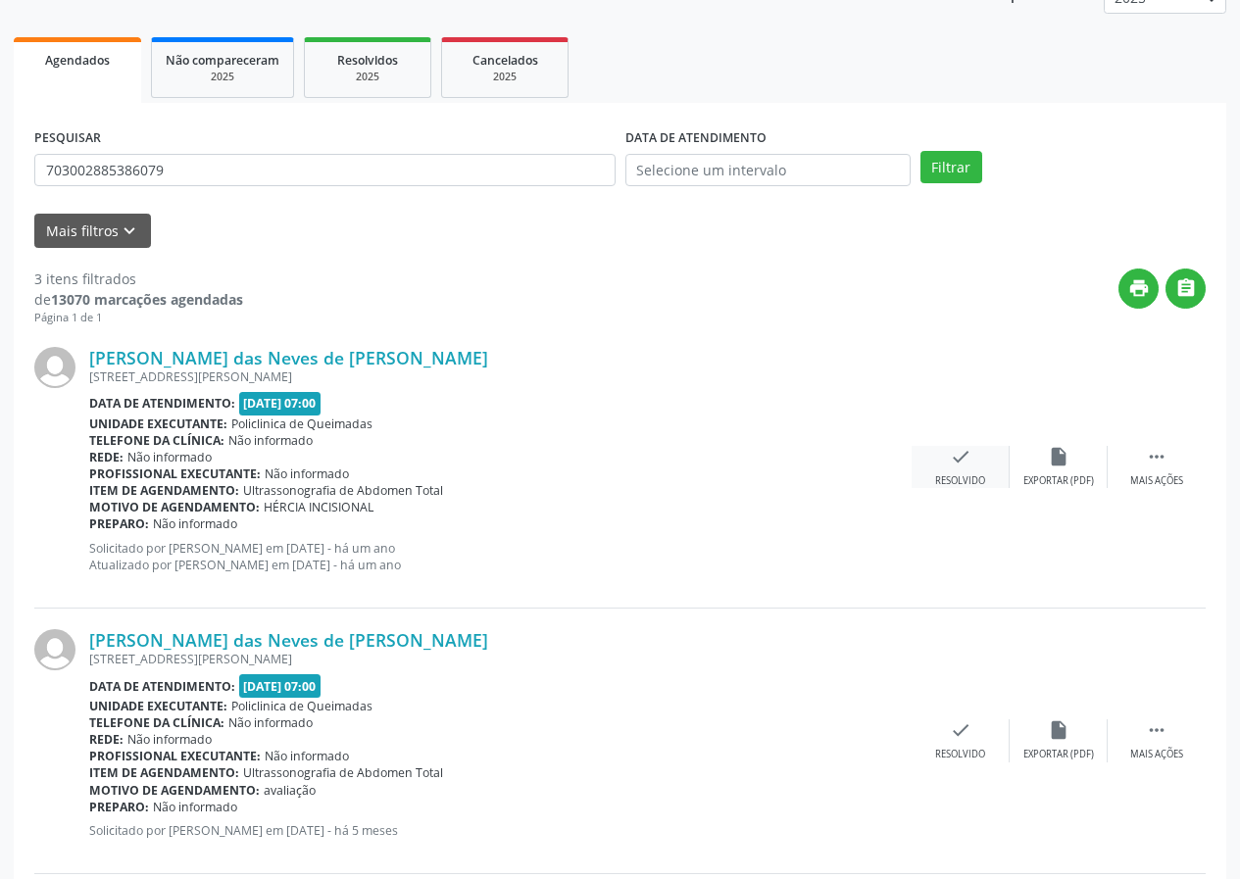
click at [945, 459] on div "check Resolvido" at bounding box center [961, 467] width 98 height 42
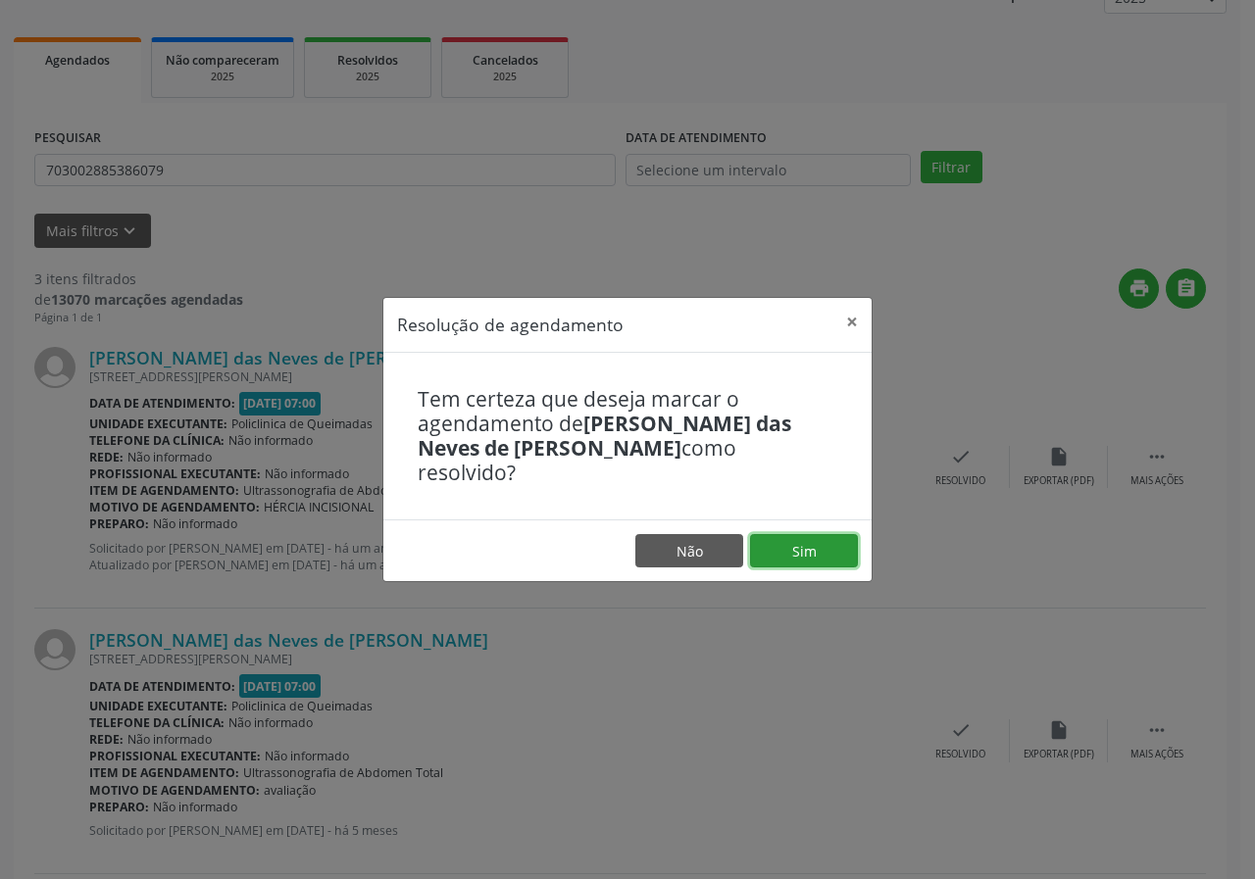
click at [767, 550] on button "Sim" at bounding box center [804, 550] width 108 height 33
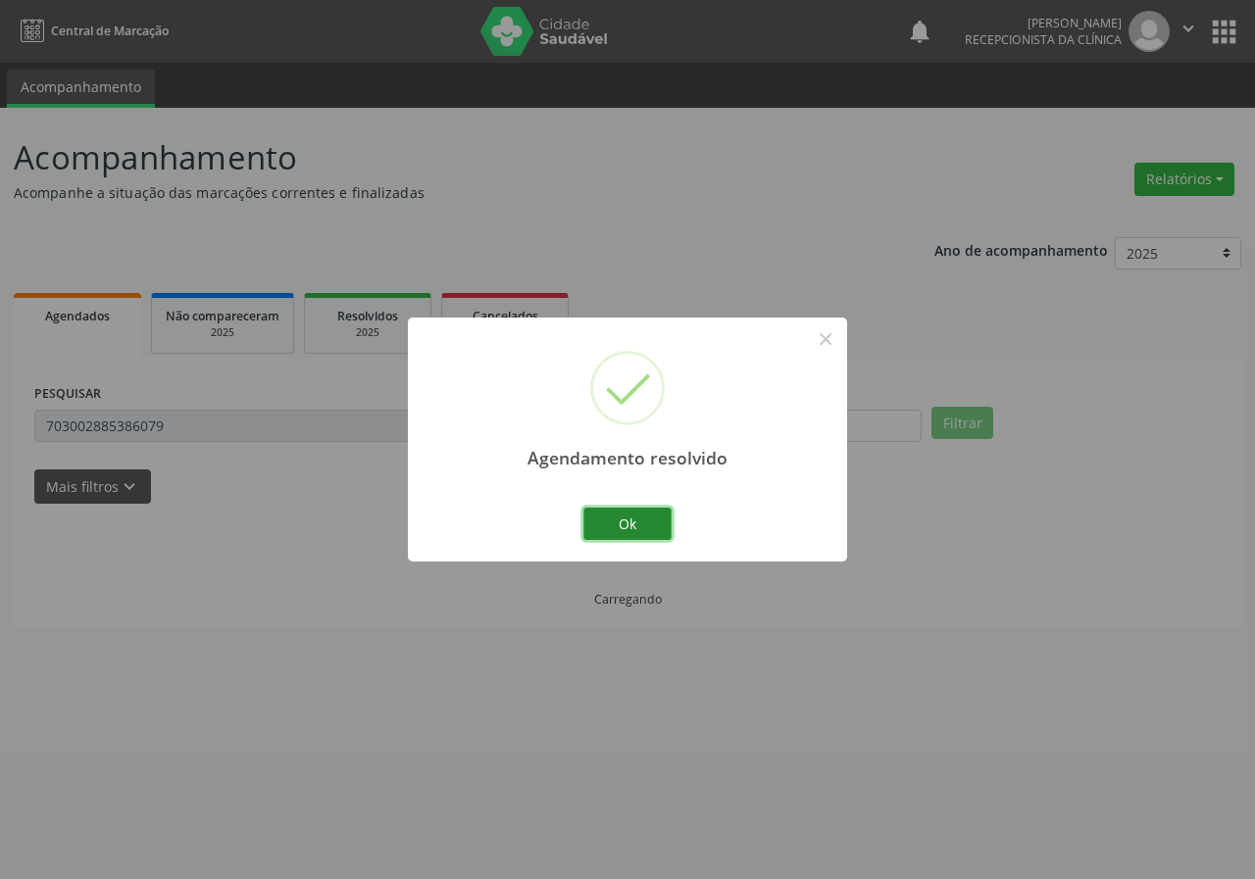
click at [651, 528] on button "Ok" at bounding box center [627, 524] width 88 height 33
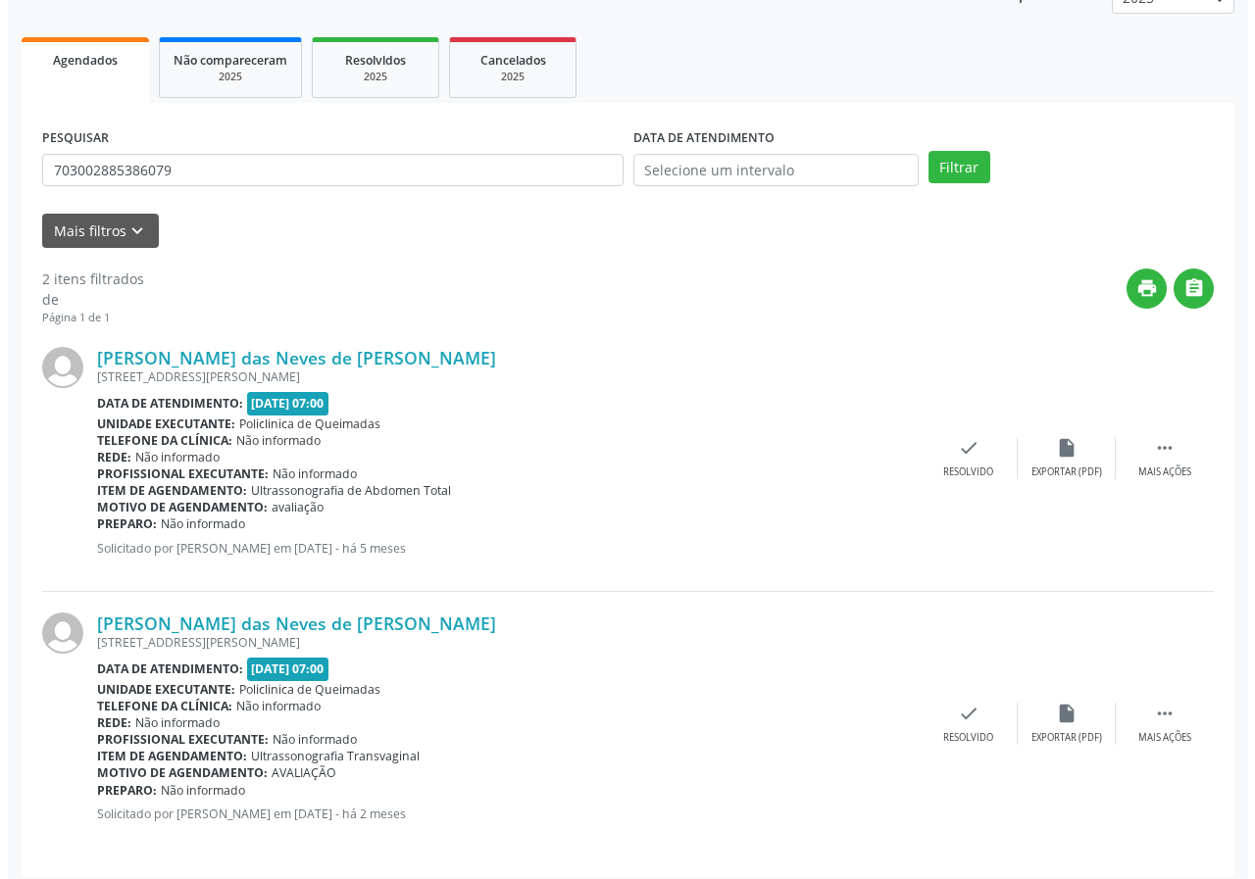
scroll to position [268, 0]
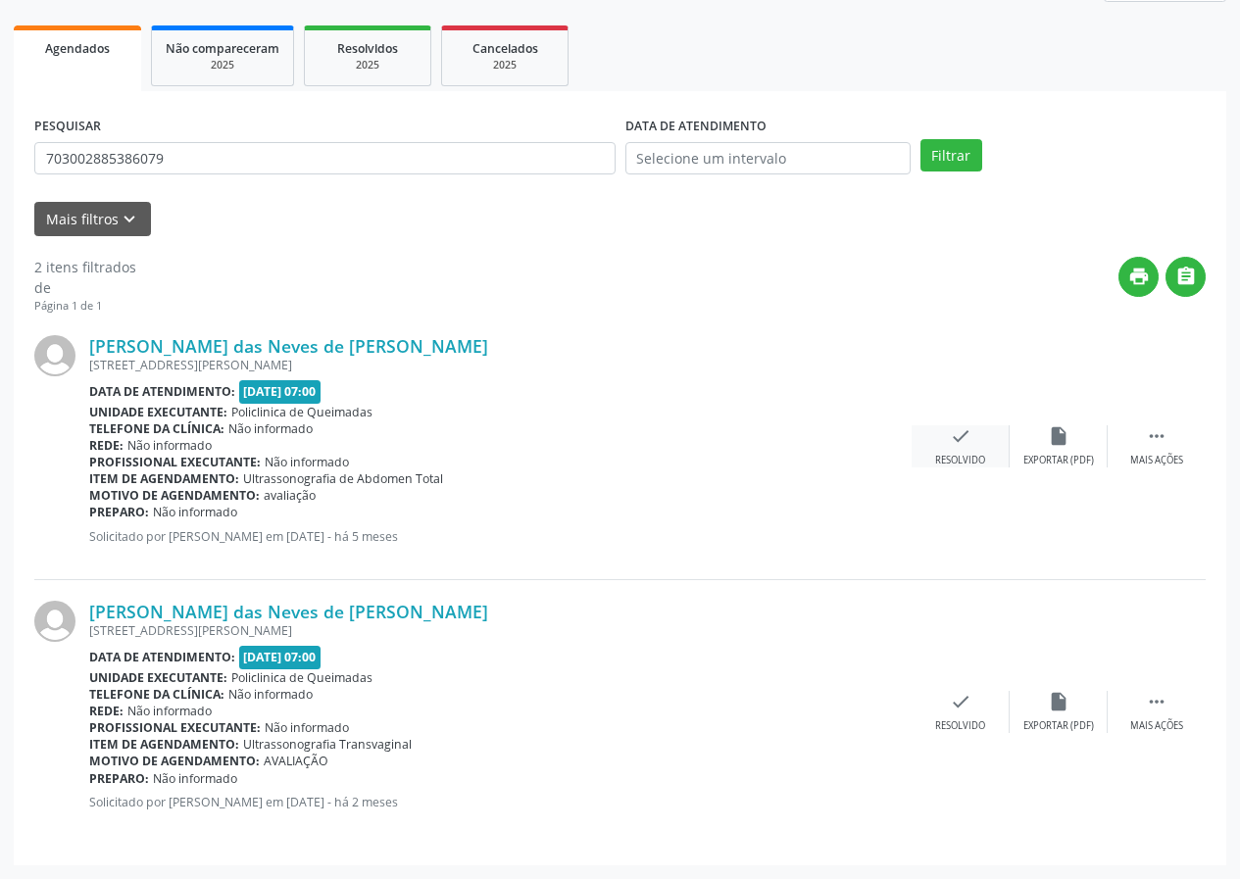
click at [956, 431] on icon "check" at bounding box center [961, 436] width 22 height 22
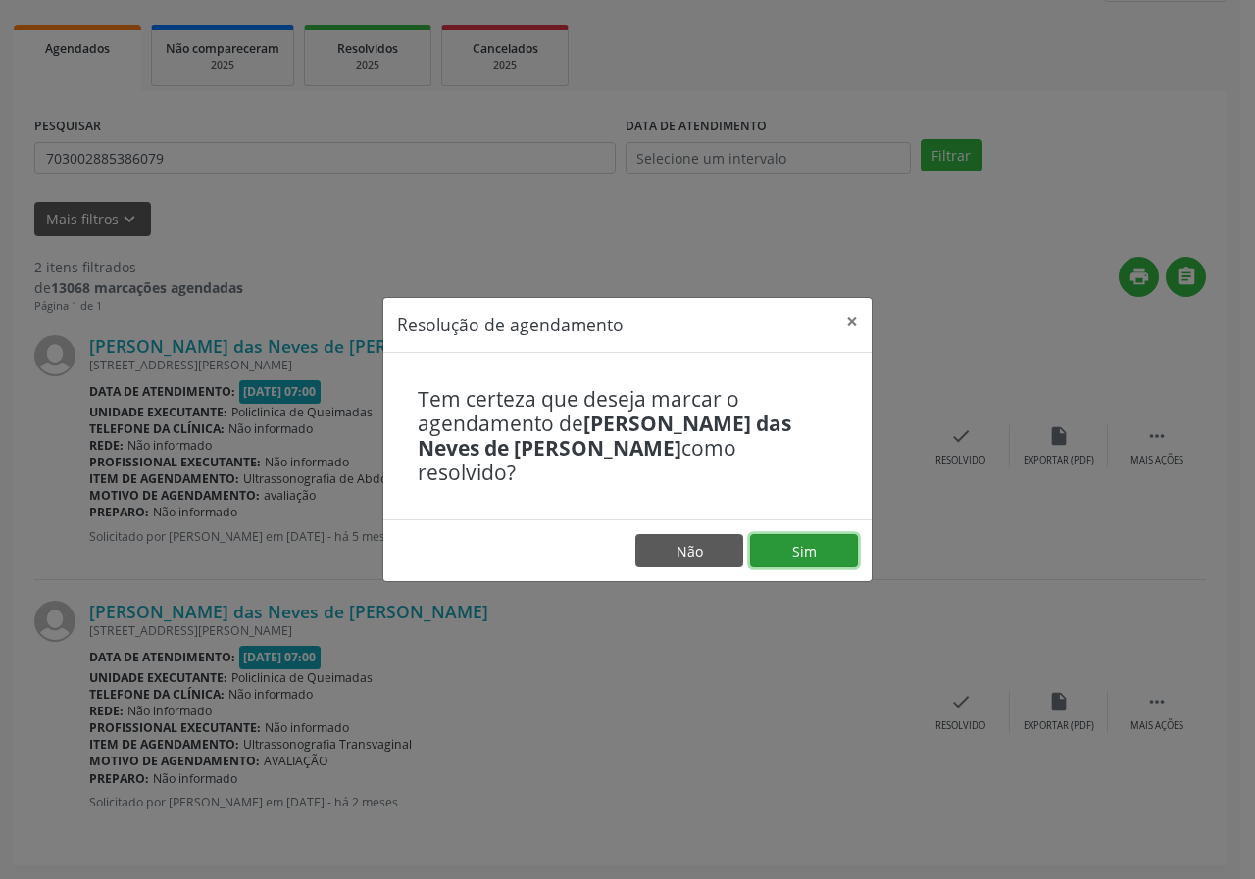
click at [809, 547] on button "Sim" at bounding box center [804, 550] width 108 height 33
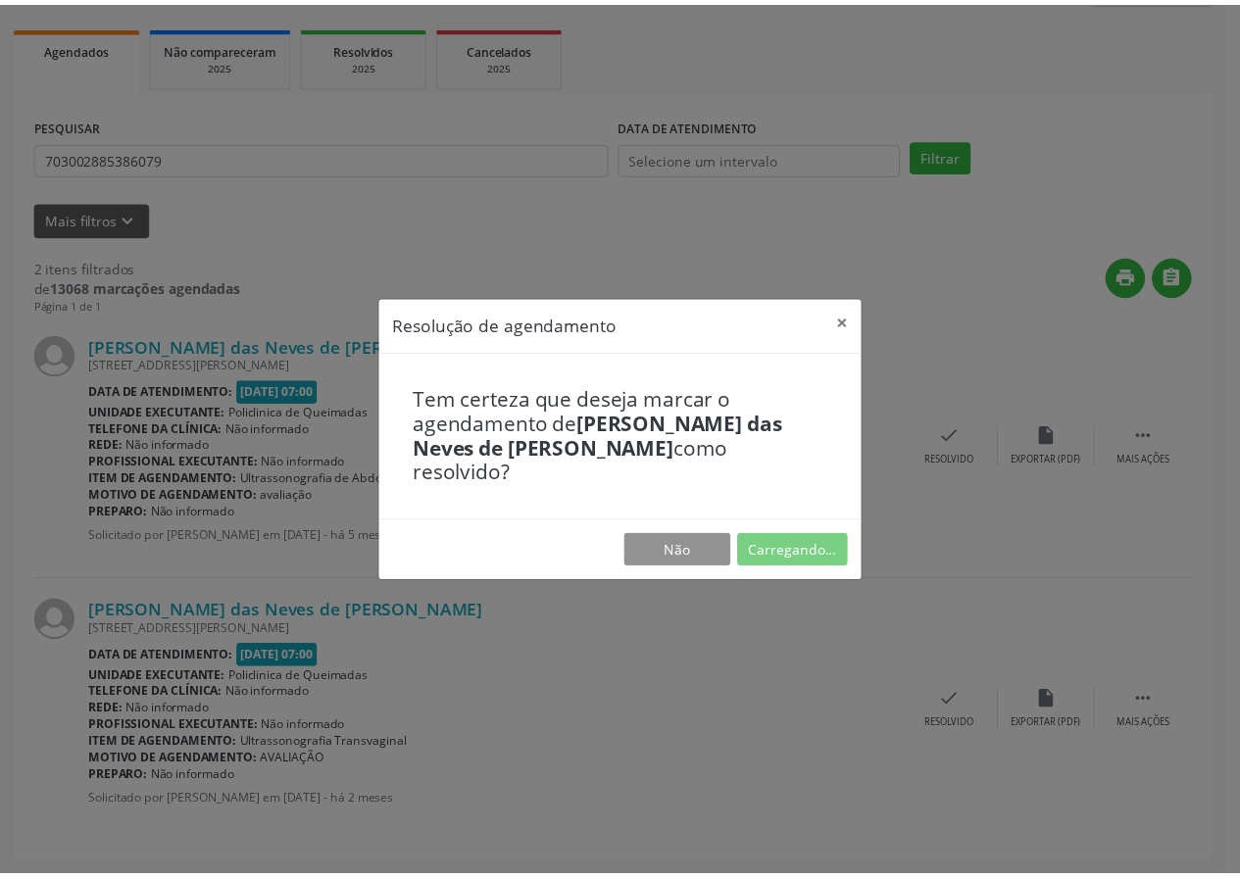
scroll to position [0, 0]
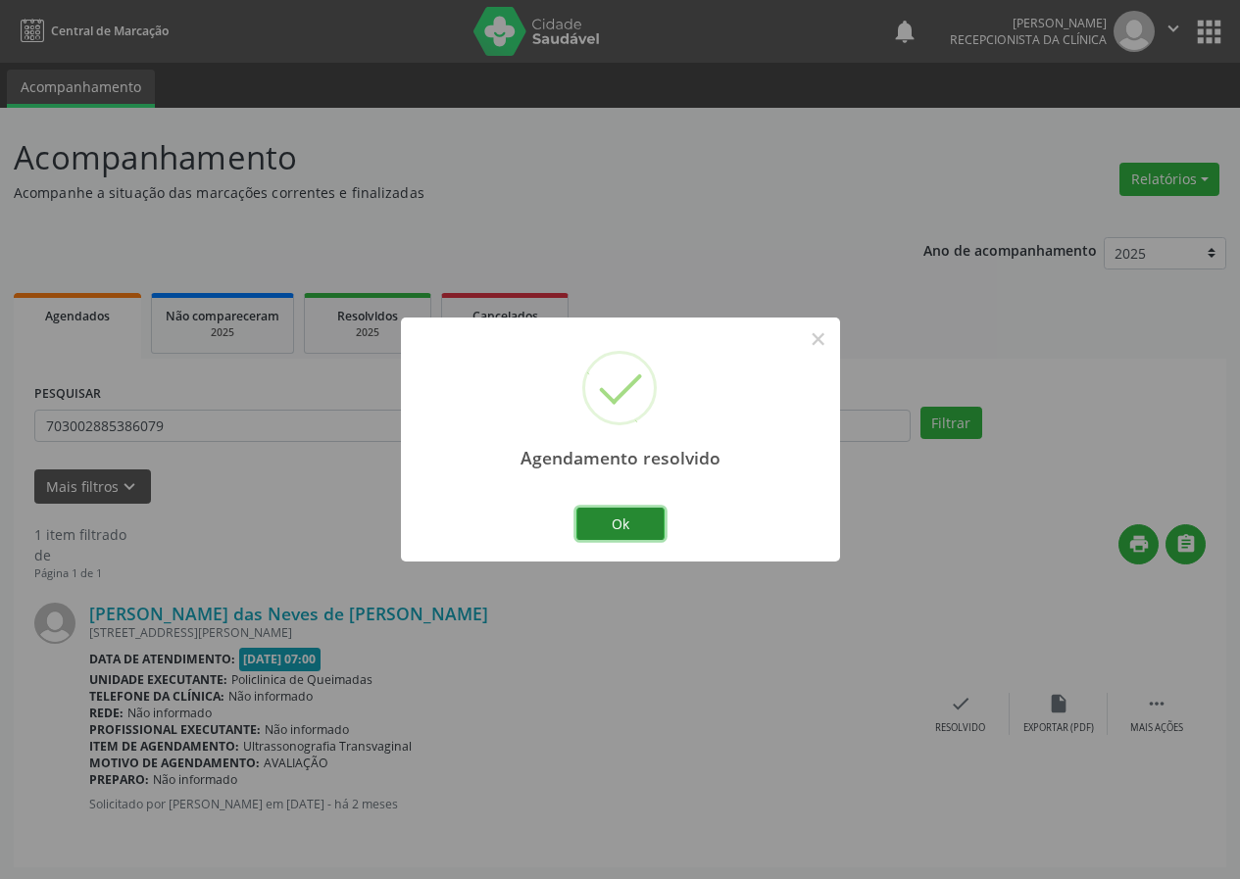
click at [636, 516] on button "Ok" at bounding box center [620, 524] width 88 height 33
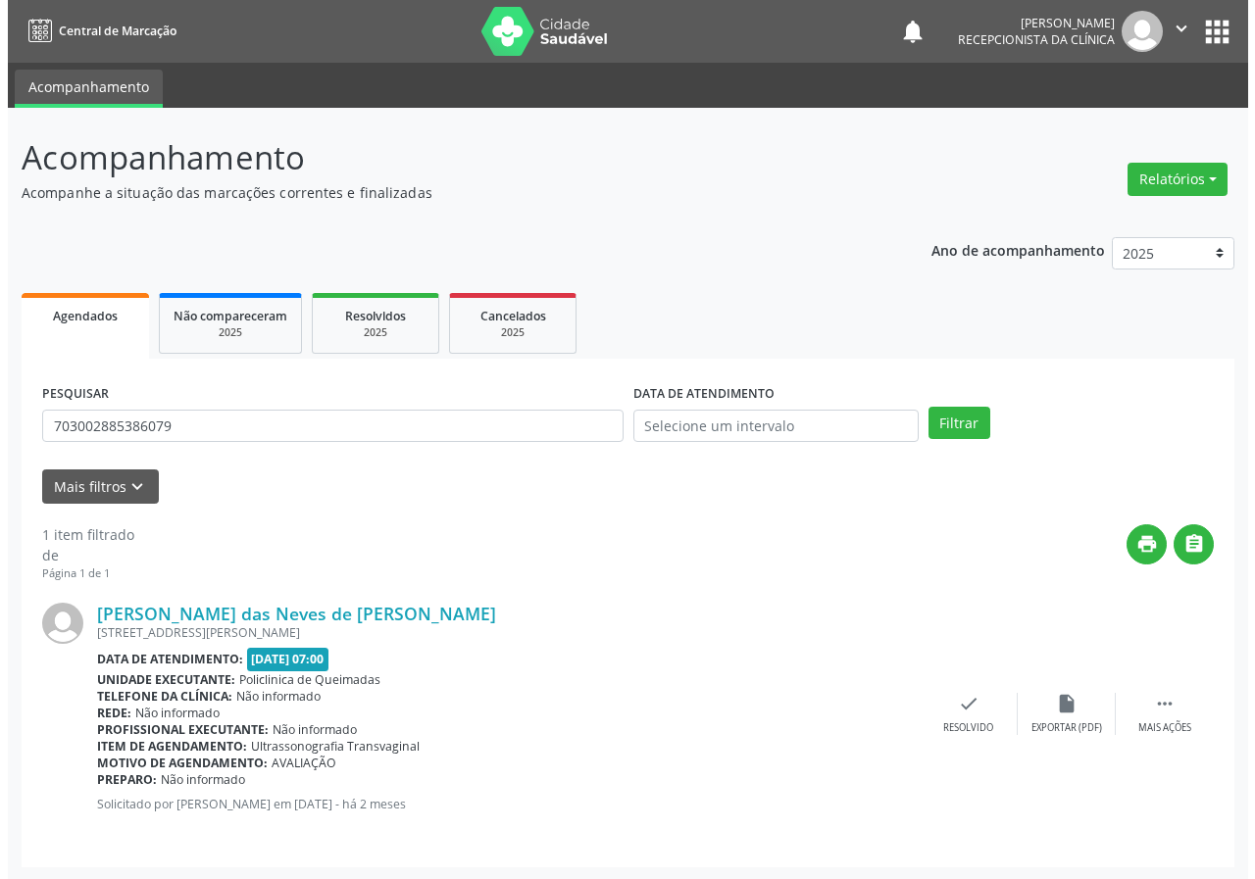
scroll to position [2, 0]
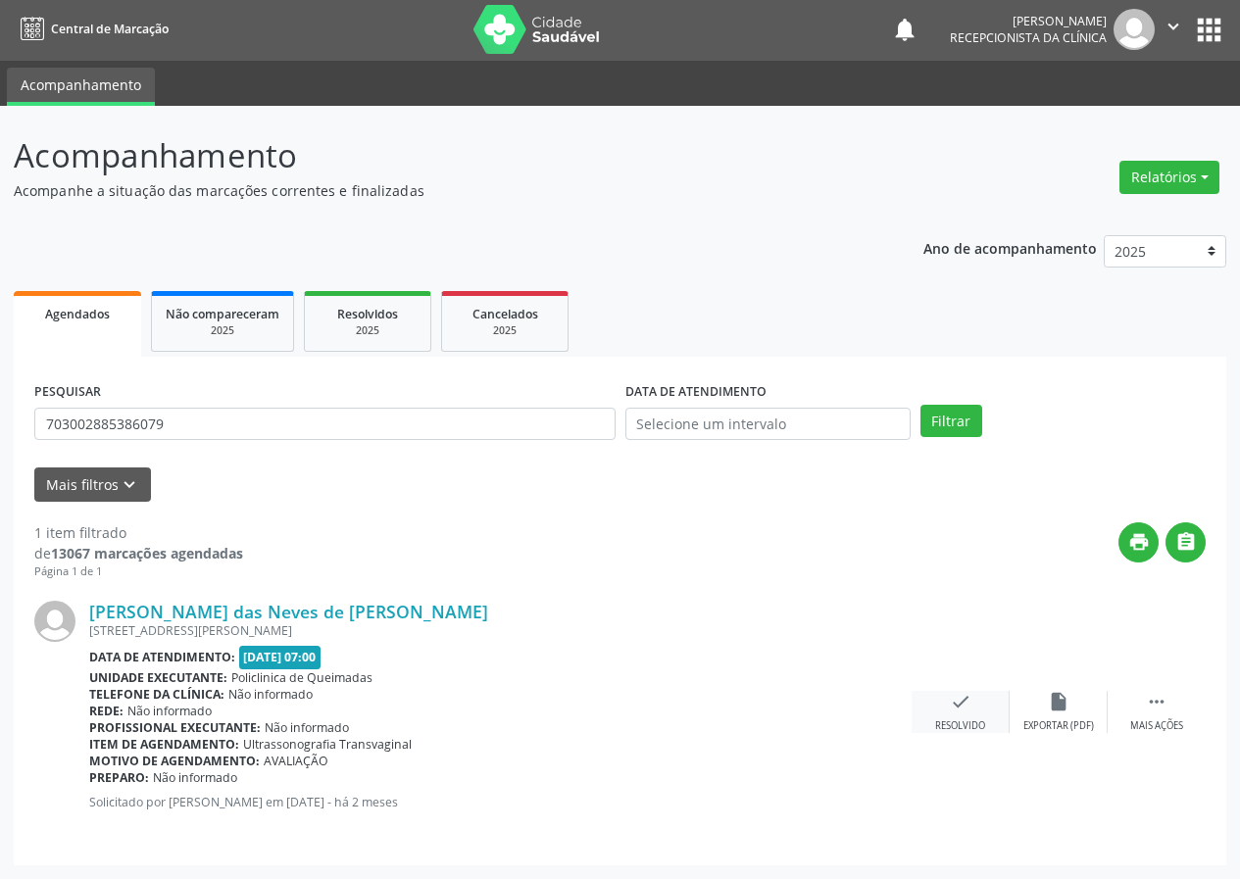
click at [969, 707] on icon "check" at bounding box center [961, 702] width 22 height 22
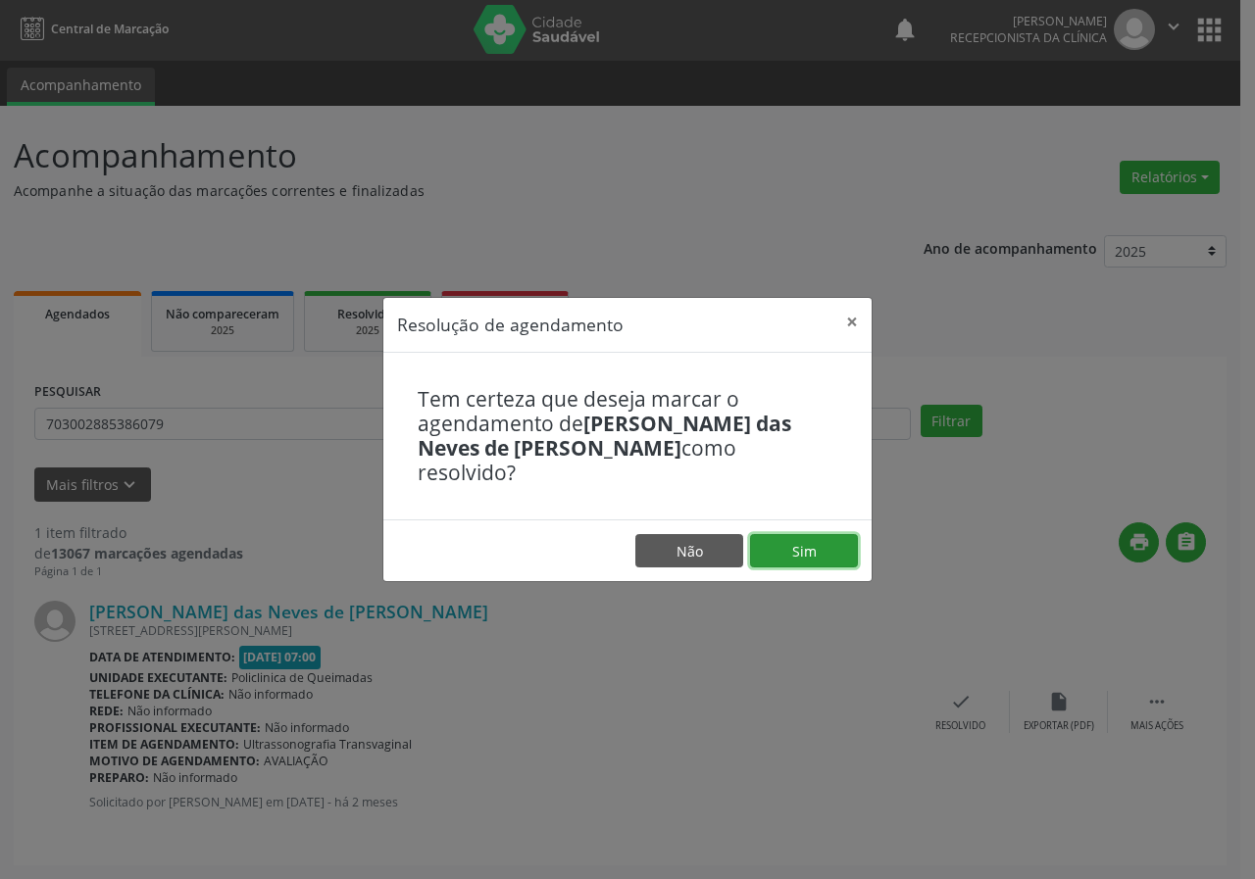
click at [845, 534] on button "Sim" at bounding box center [804, 550] width 108 height 33
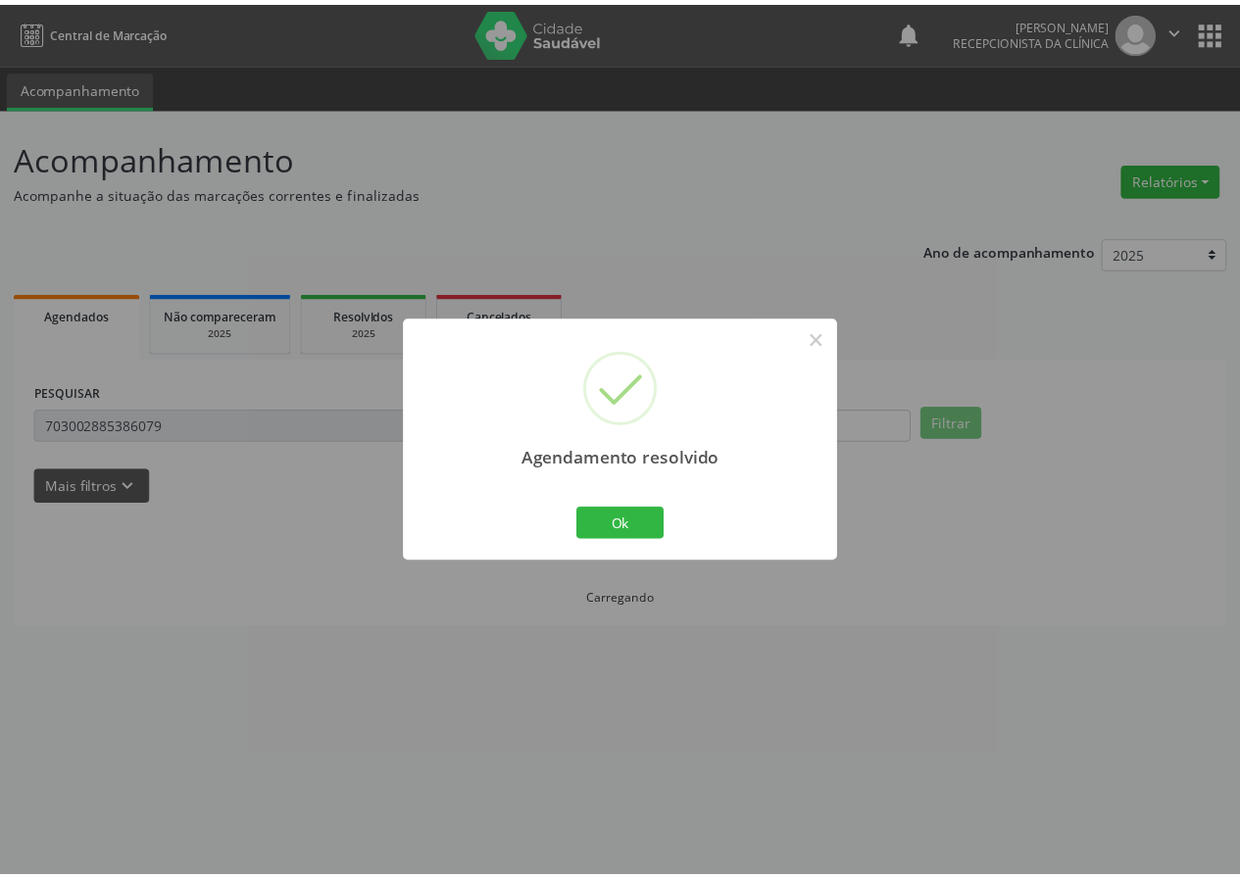
scroll to position [0, 0]
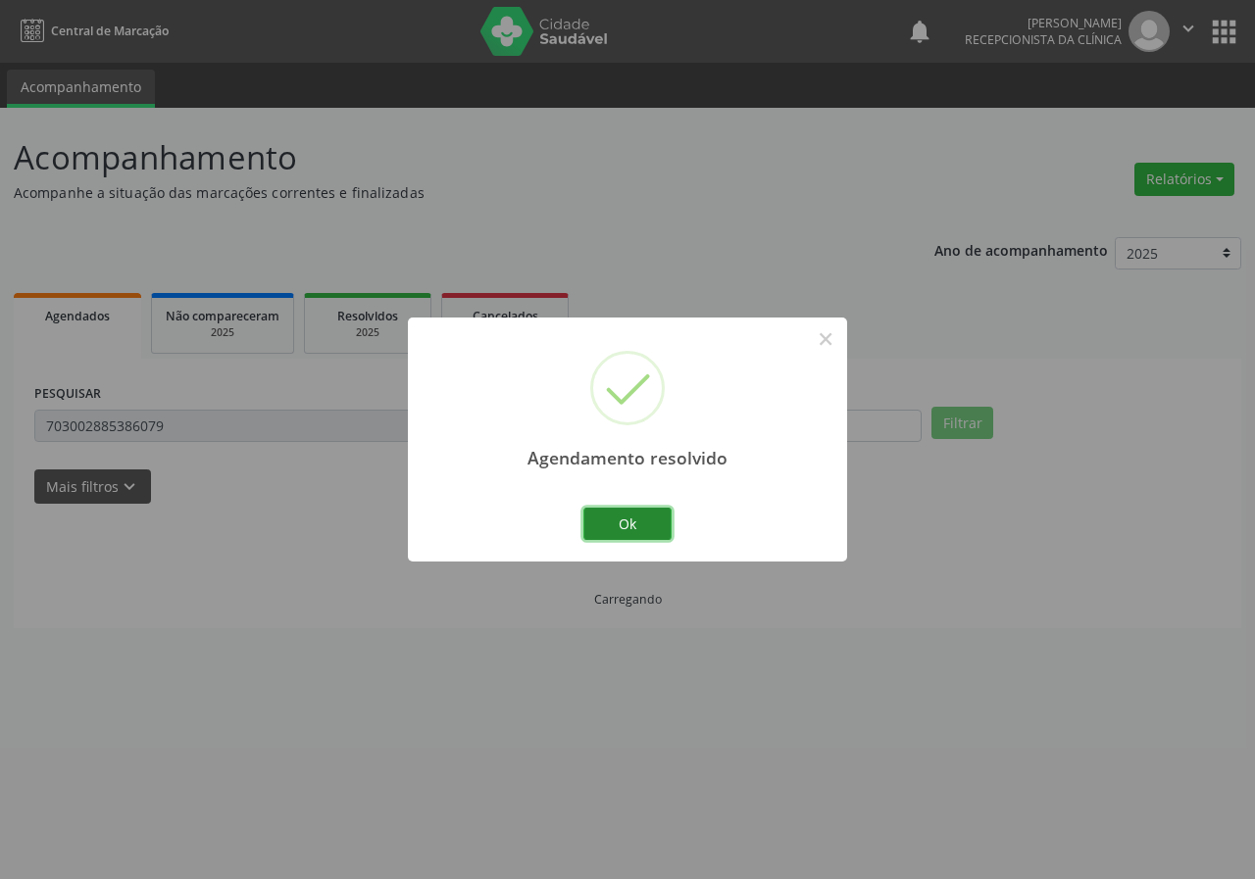
click at [646, 532] on button "Ok" at bounding box center [627, 524] width 88 height 33
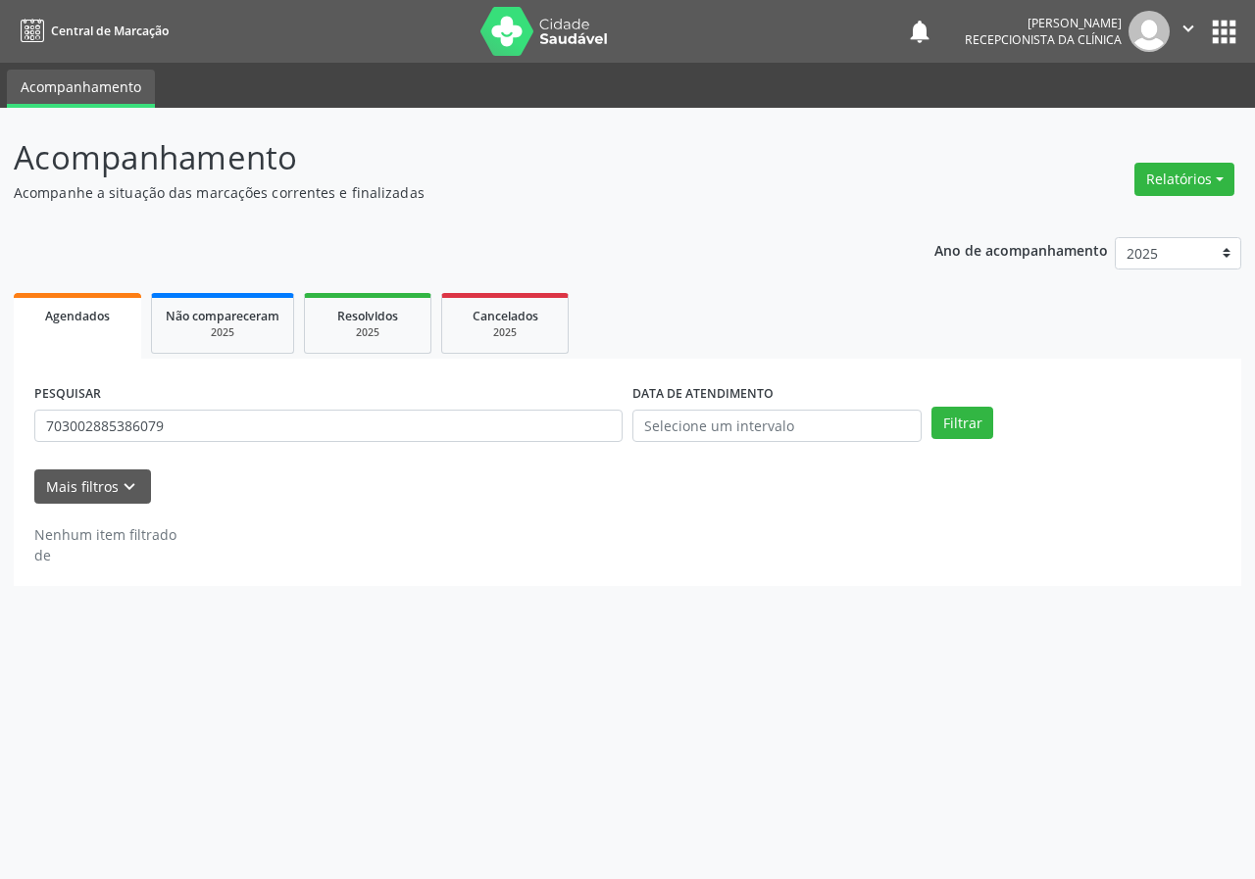
click at [312, 409] on div "PESQUISAR 703002885386079" at bounding box center [328, 417] width 598 height 76
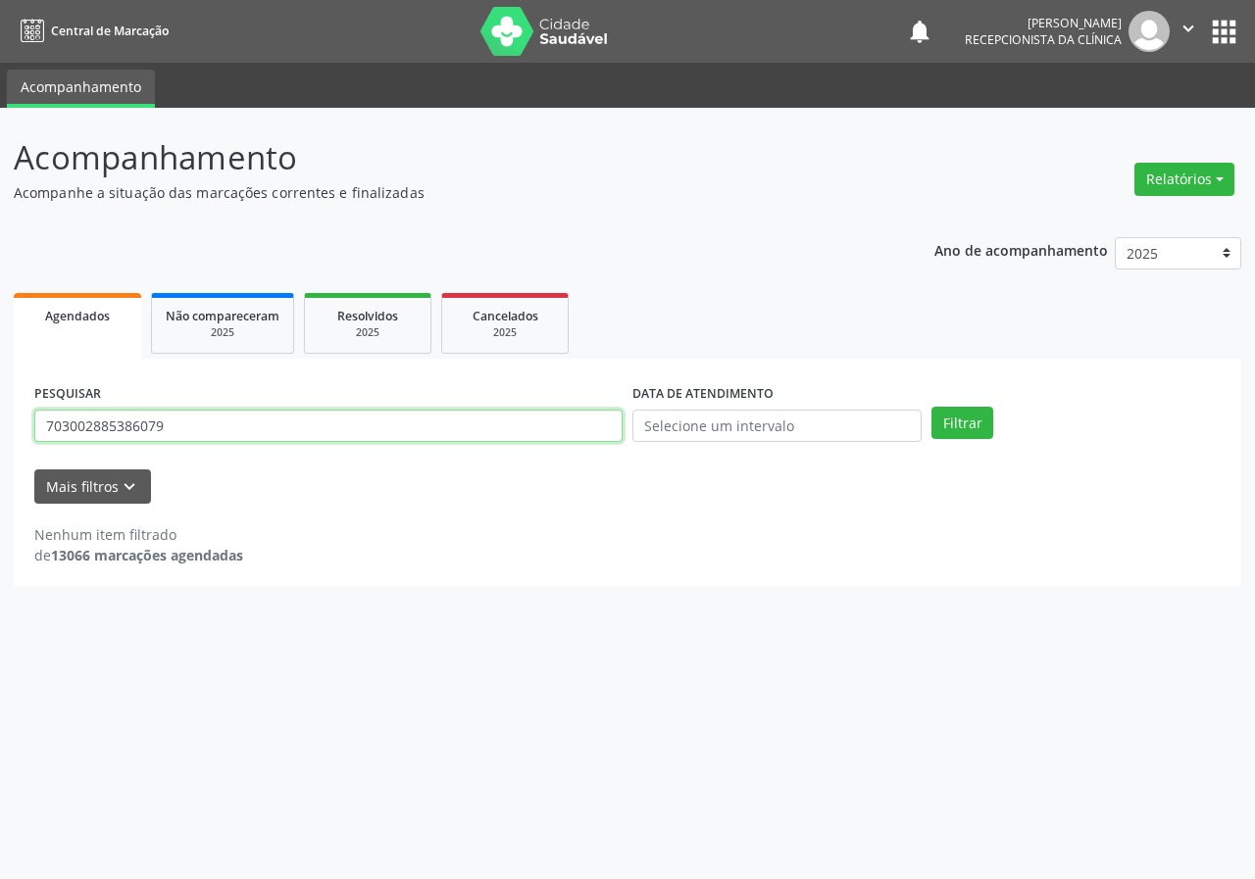
click at [312, 410] on input "703002885386079" at bounding box center [328, 426] width 588 height 33
click at [931, 407] on button "Filtrar" at bounding box center [962, 423] width 62 height 33
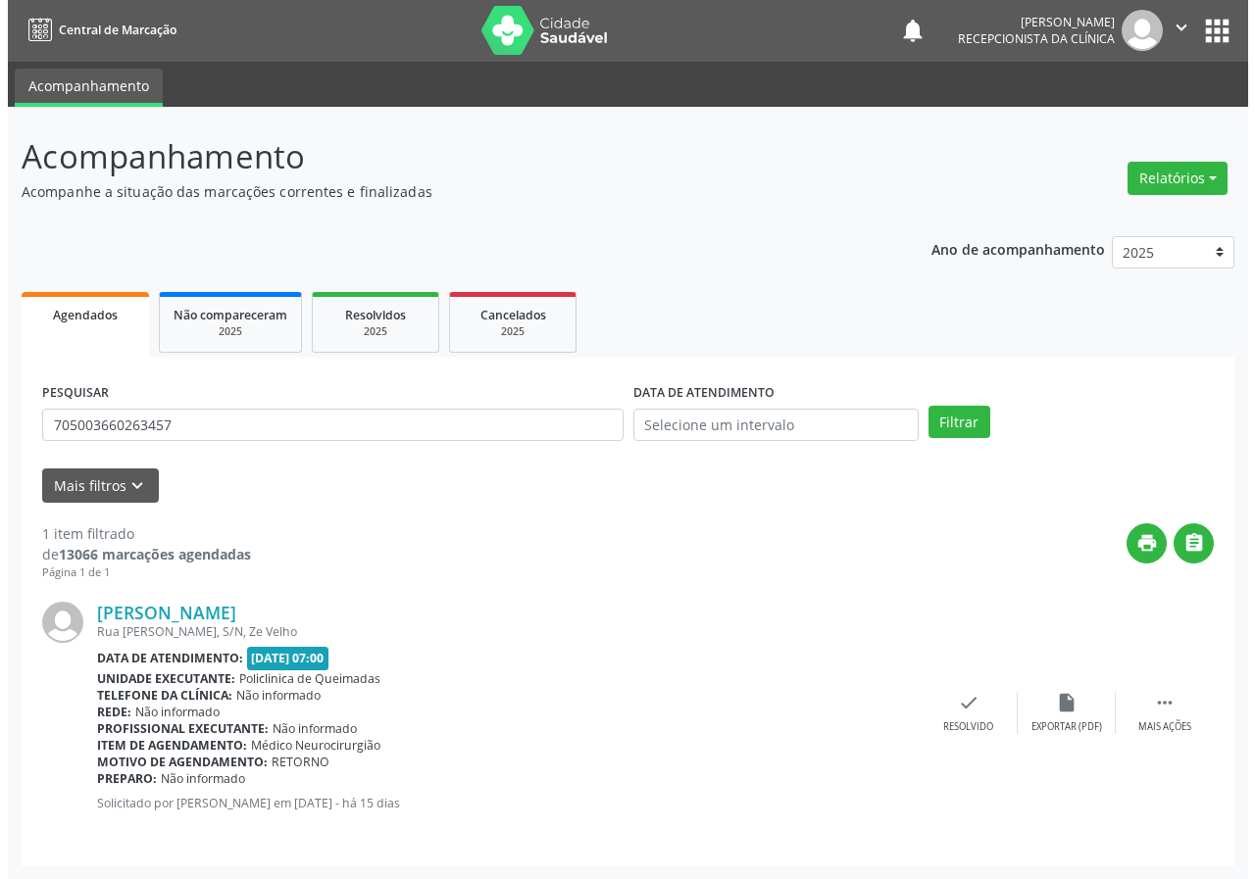
scroll to position [2, 0]
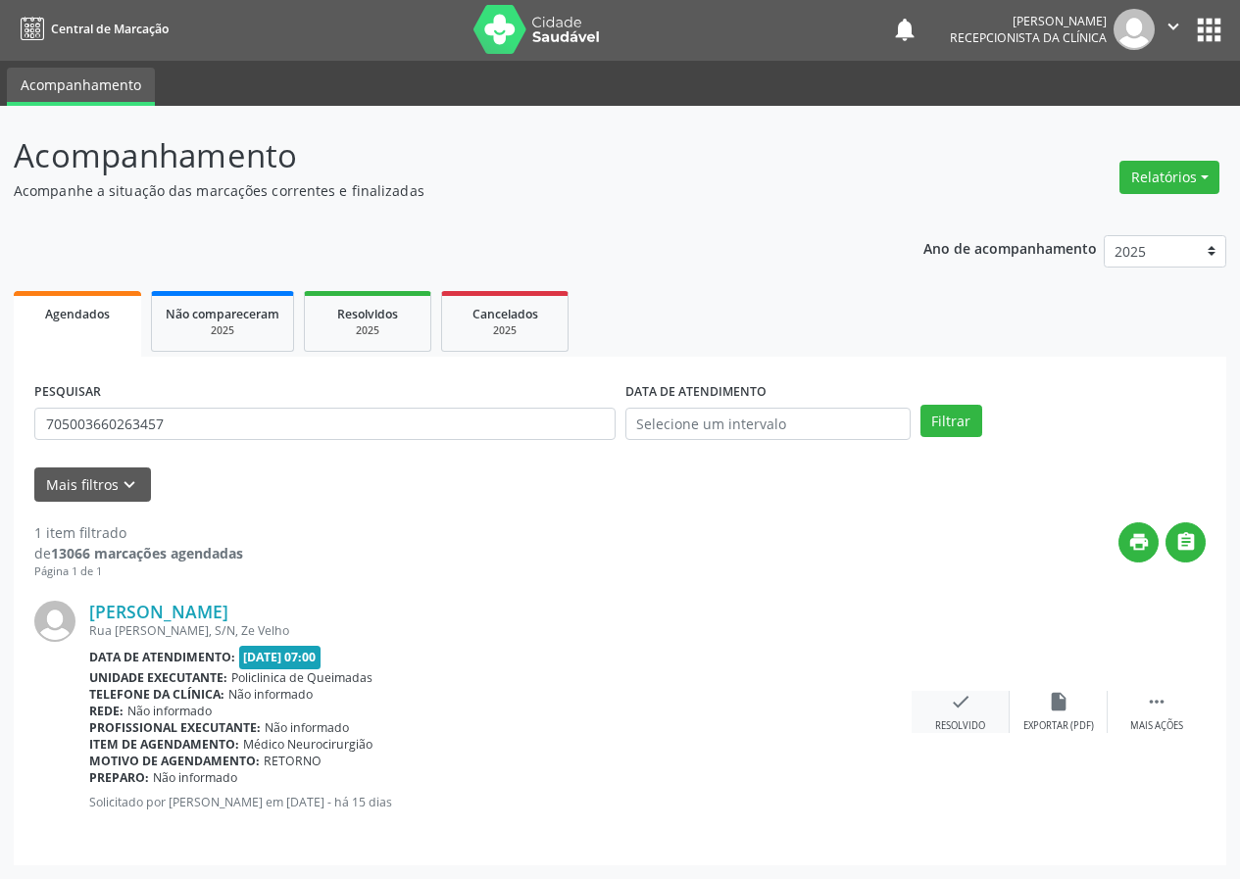
click at [968, 708] on icon "check" at bounding box center [961, 702] width 22 height 22
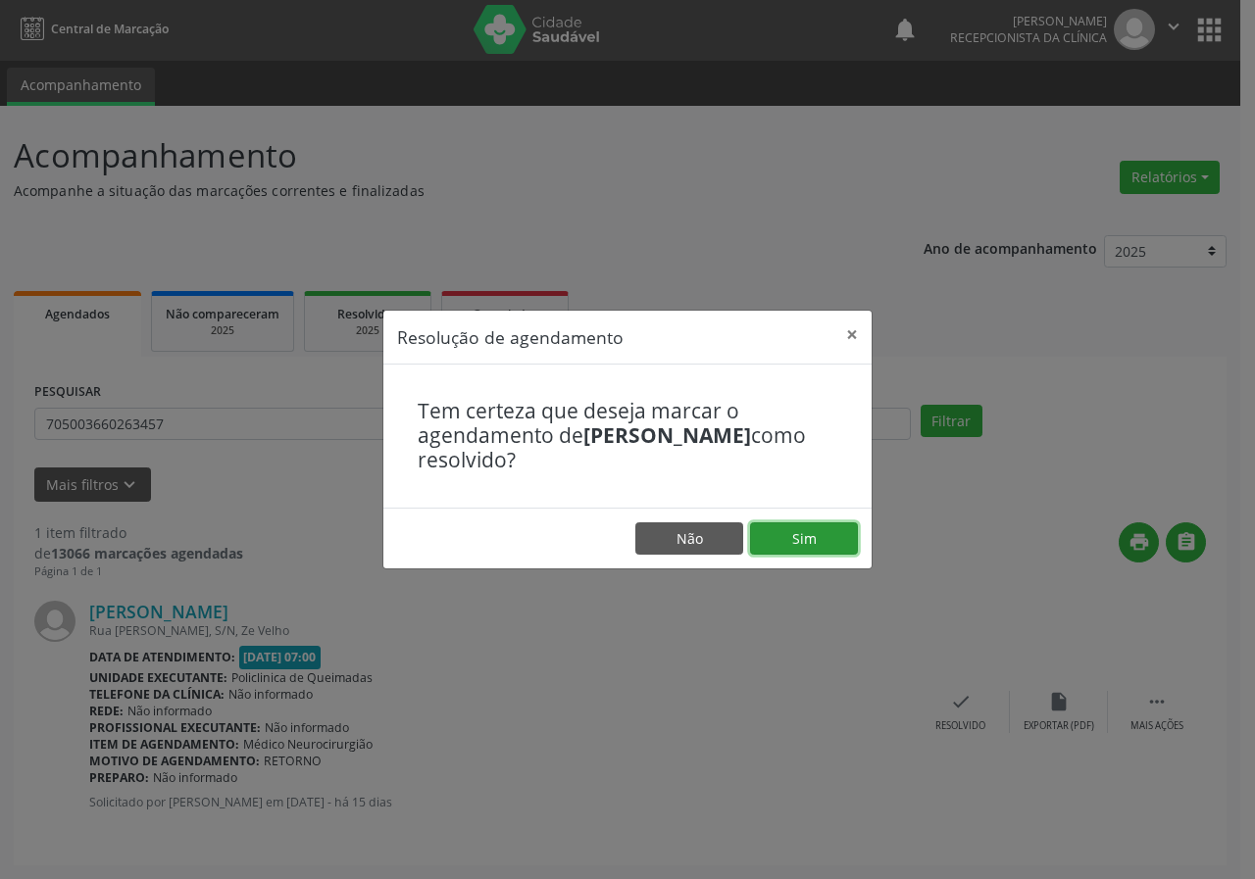
click at [824, 529] on button "Sim" at bounding box center [804, 538] width 108 height 33
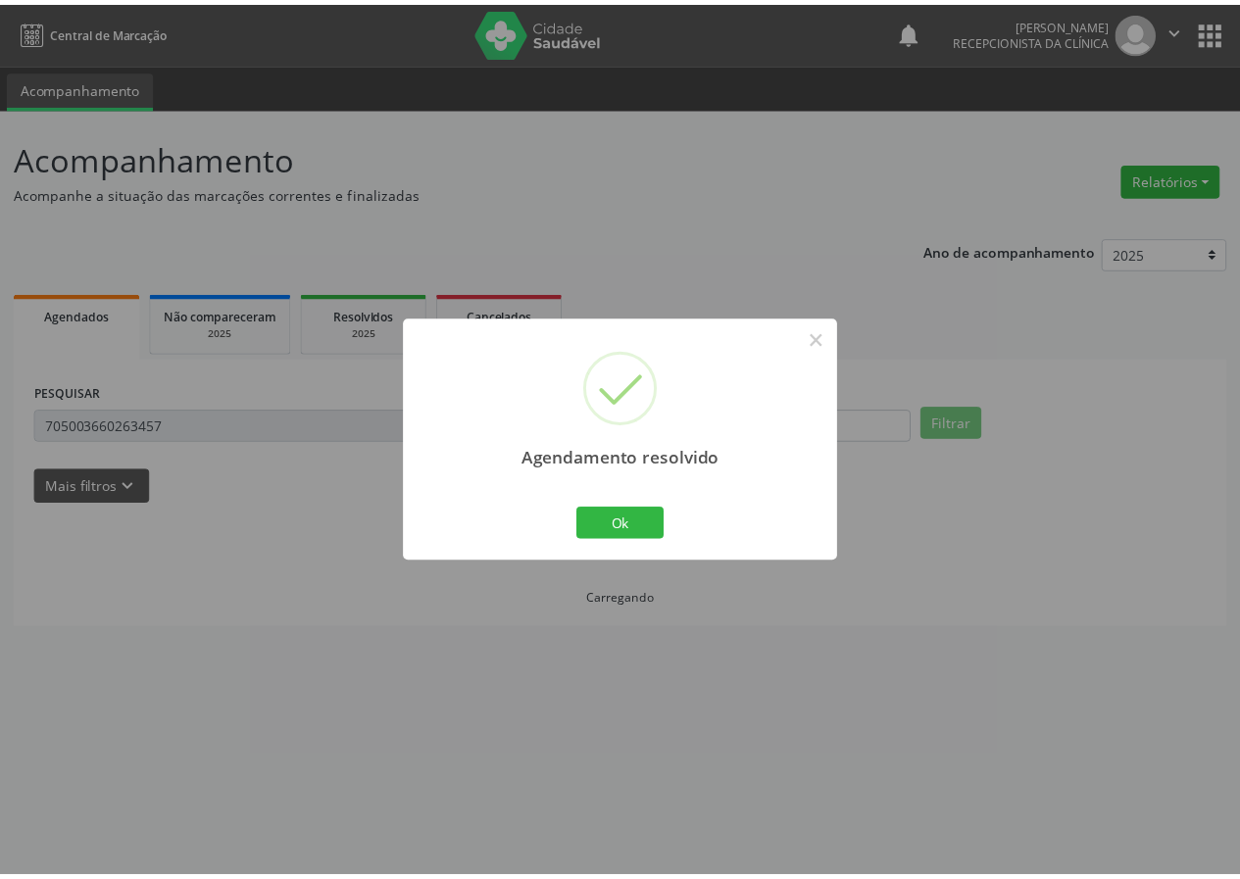
scroll to position [0, 0]
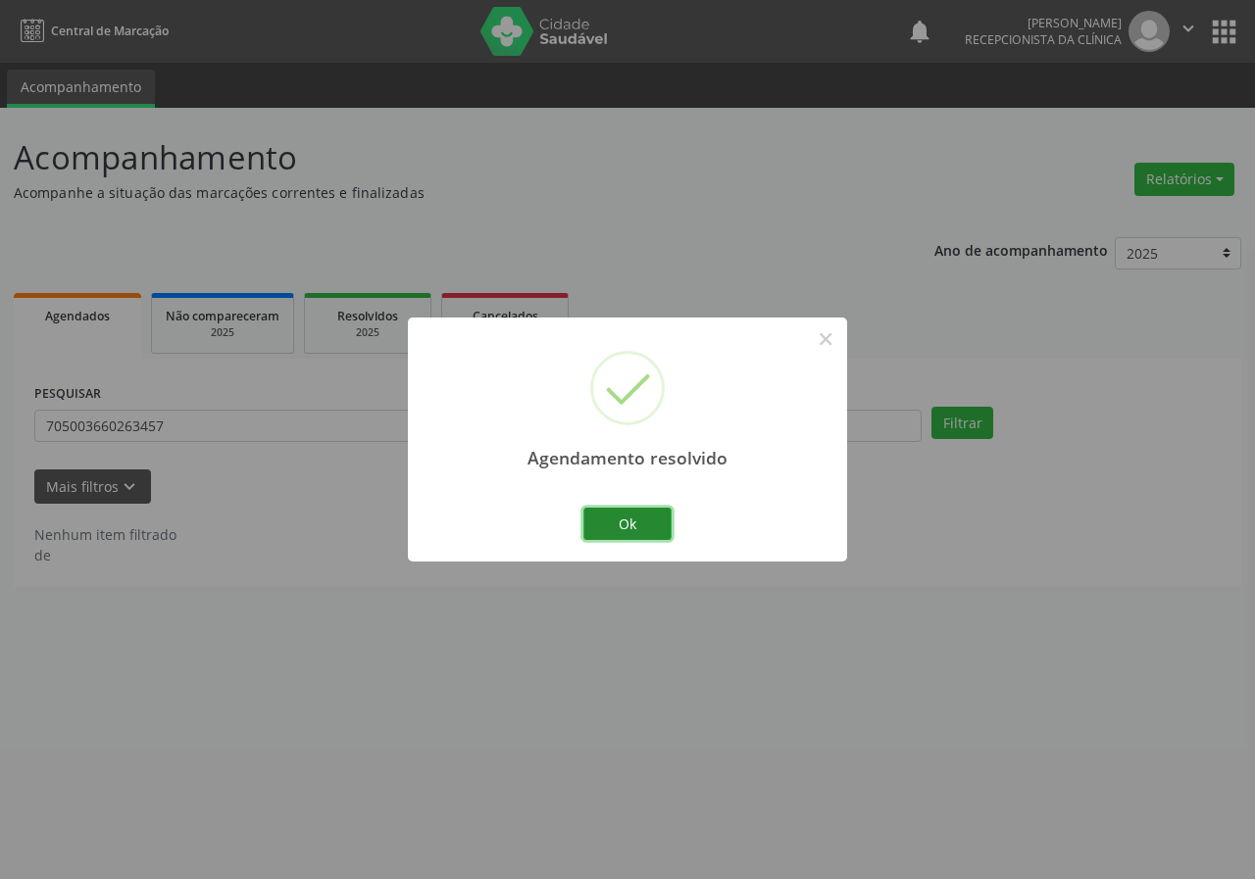
click at [611, 528] on button "Ok" at bounding box center [627, 524] width 88 height 33
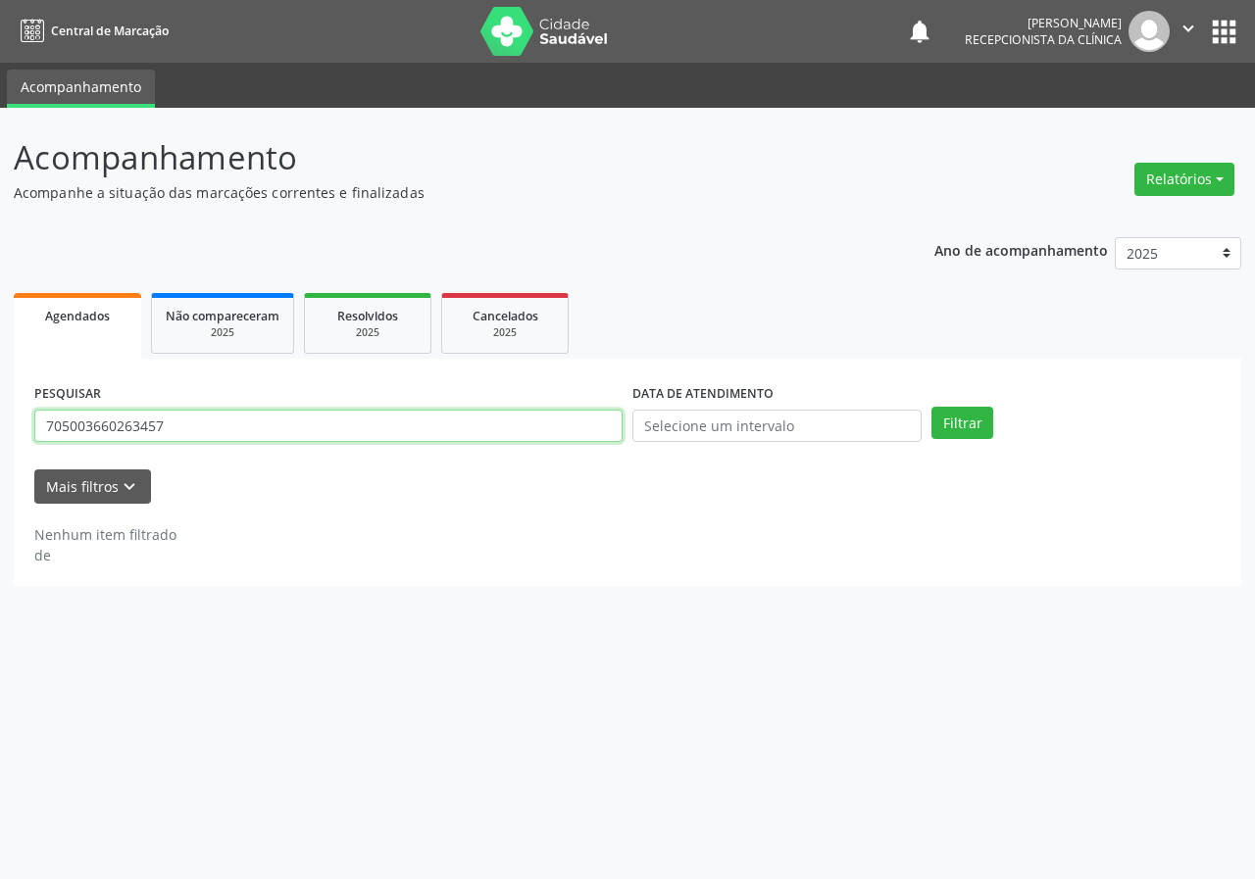
click at [368, 434] on input "705003660263457" at bounding box center [328, 426] width 588 height 33
click at [931, 407] on button "Filtrar" at bounding box center [962, 423] width 62 height 33
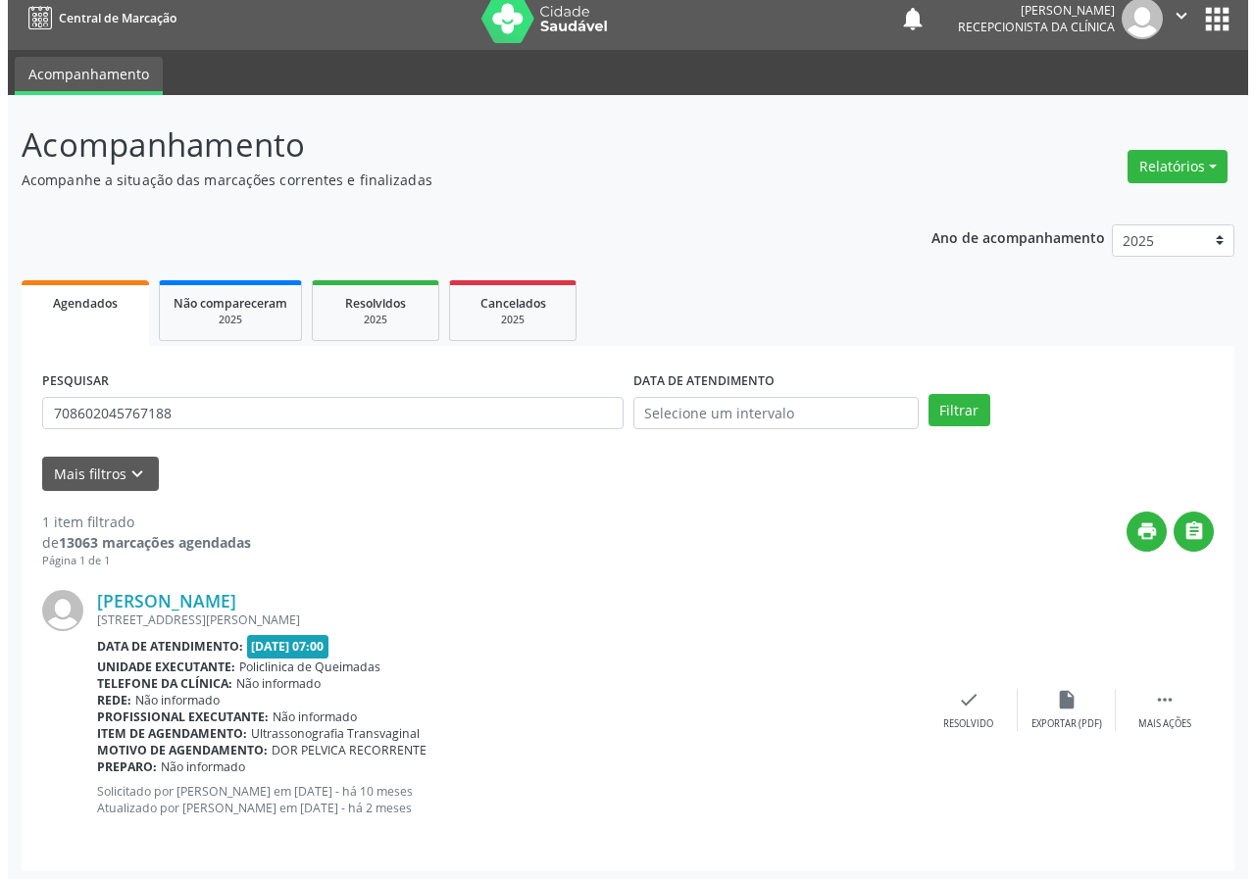
scroll to position [19, 0]
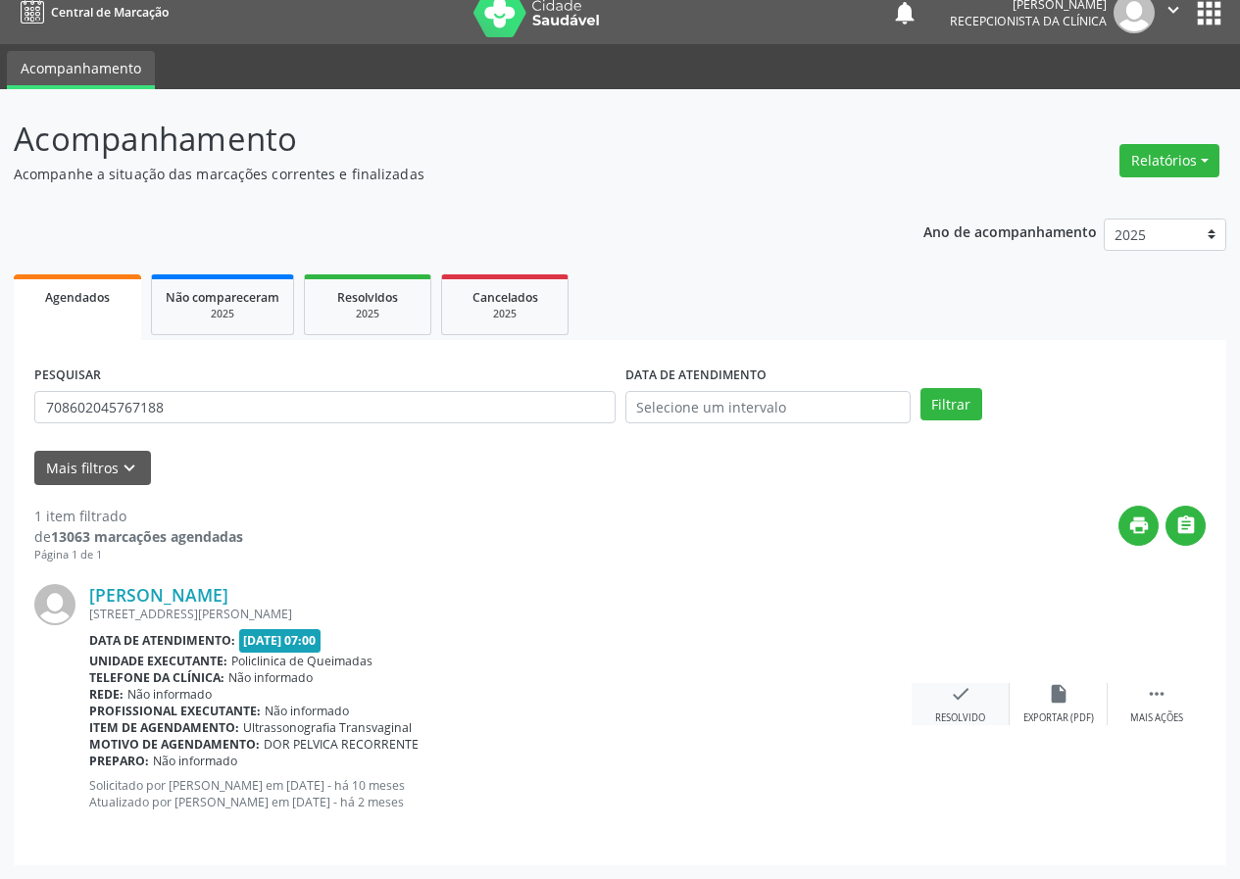
click at [954, 698] on icon "check" at bounding box center [961, 694] width 22 height 22
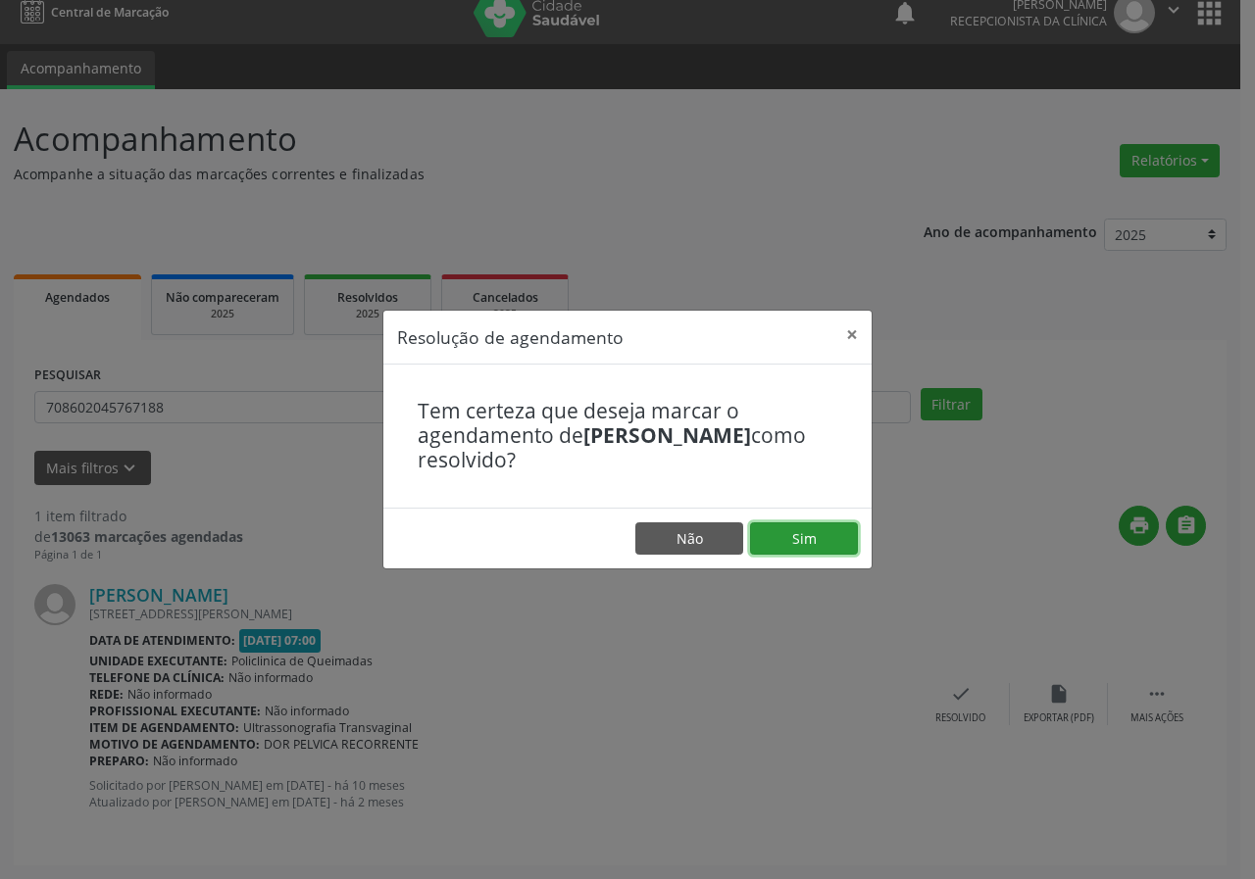
click at [815, 543] on button "Sim" at bounding box center [804, 538] width 108 height 33
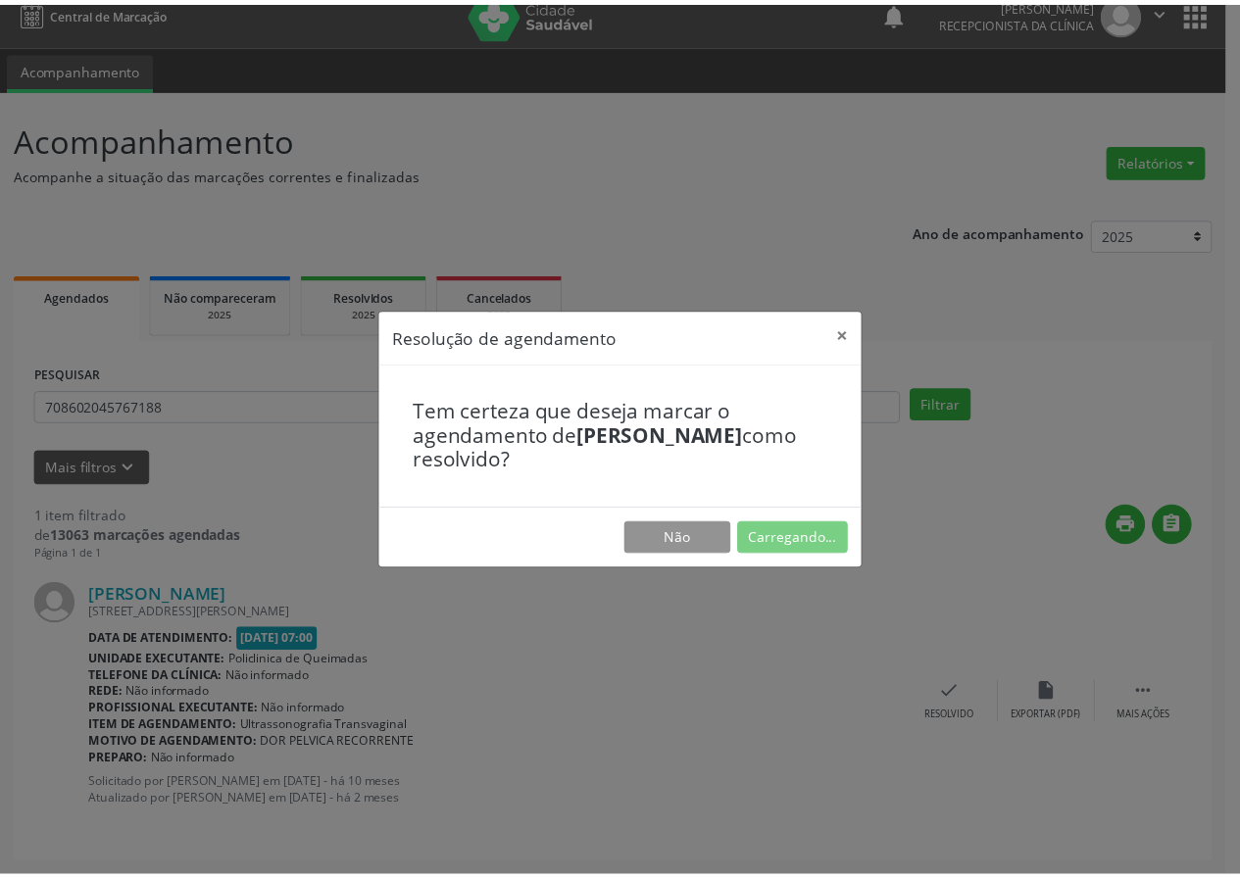
scroll to position [0, 0]
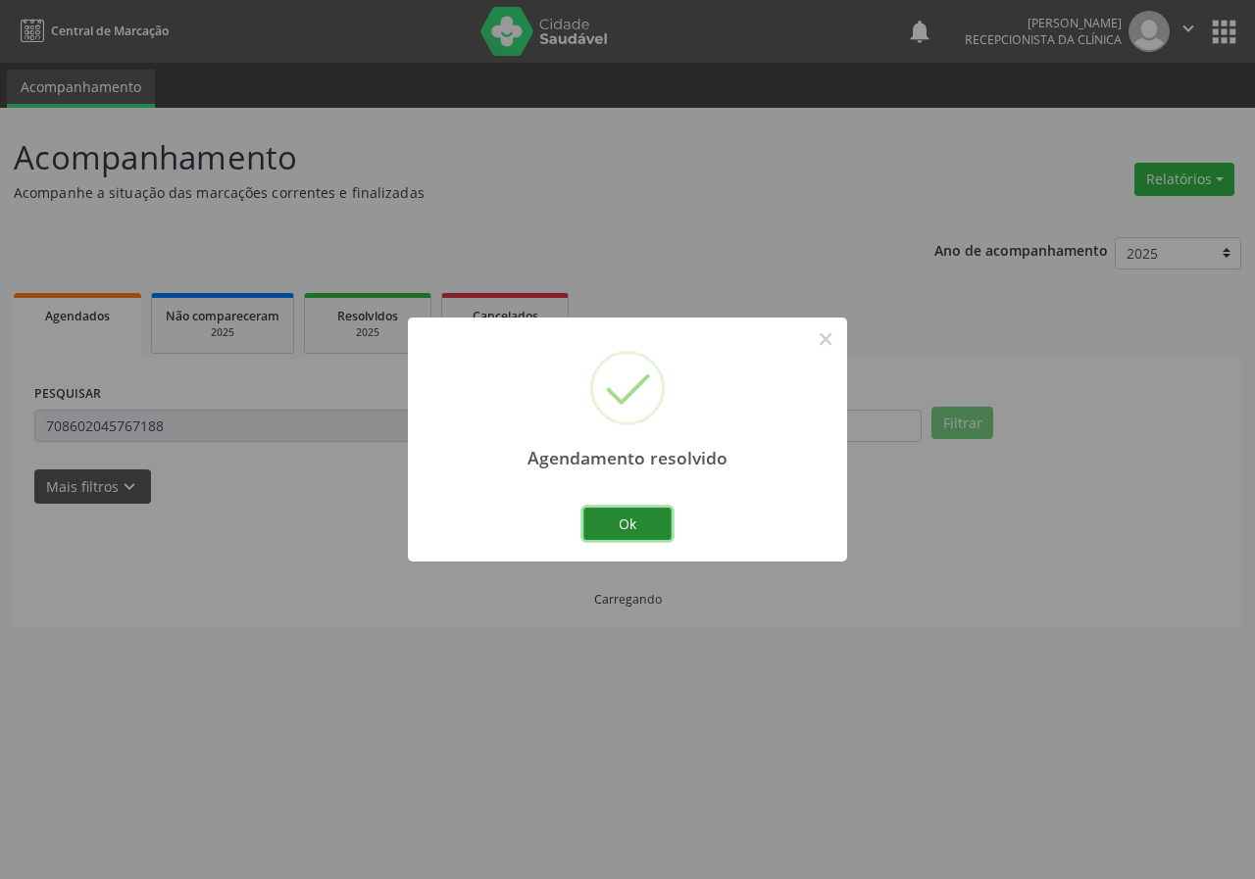
click at [612, 522] on button "Ok" at bounding box center [627, 524] width 88 height 33
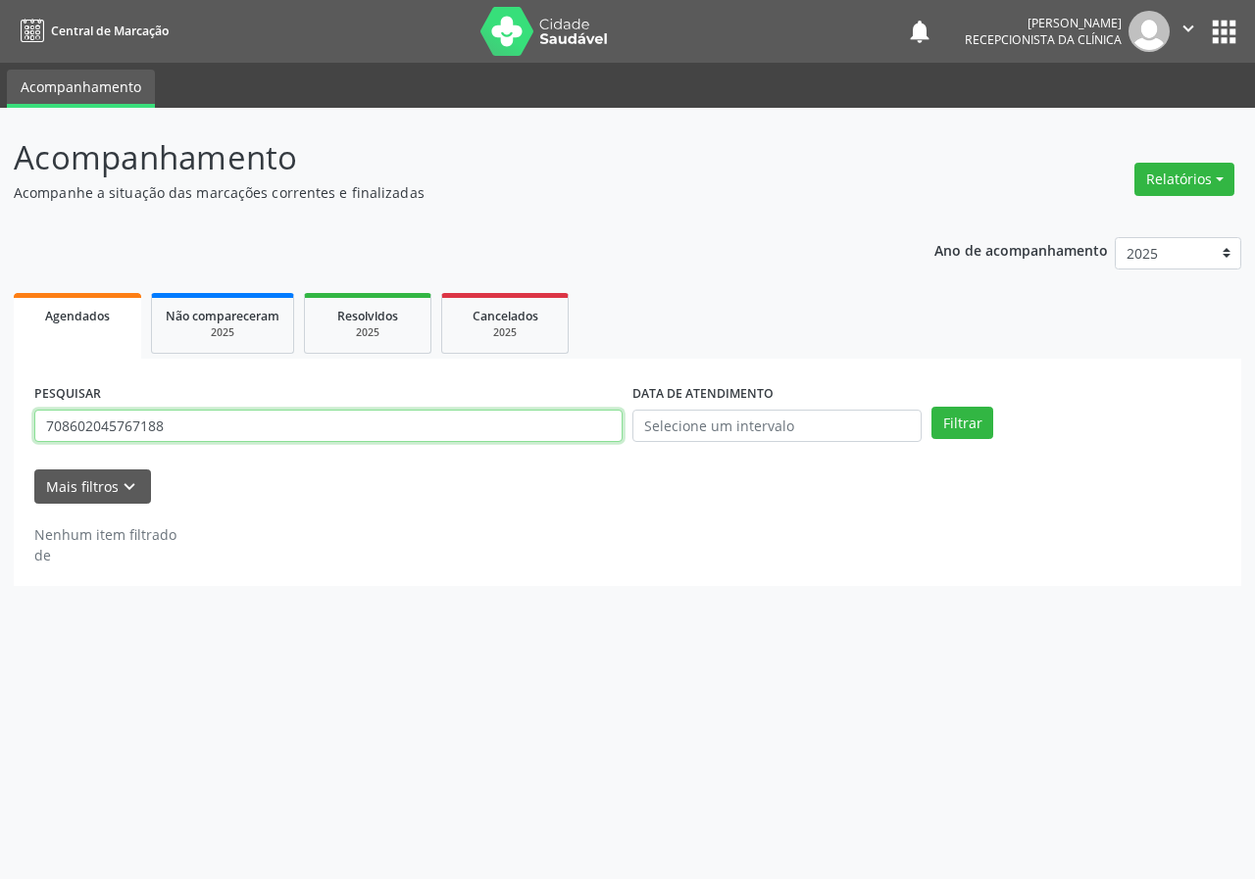
click at [423, 422] on input "708602045767188" at bounding box center [328, 426] width 588 height 33
click at [931, 407] on button "Filtrar" at bounding box center [962, 423] width 62 height 33
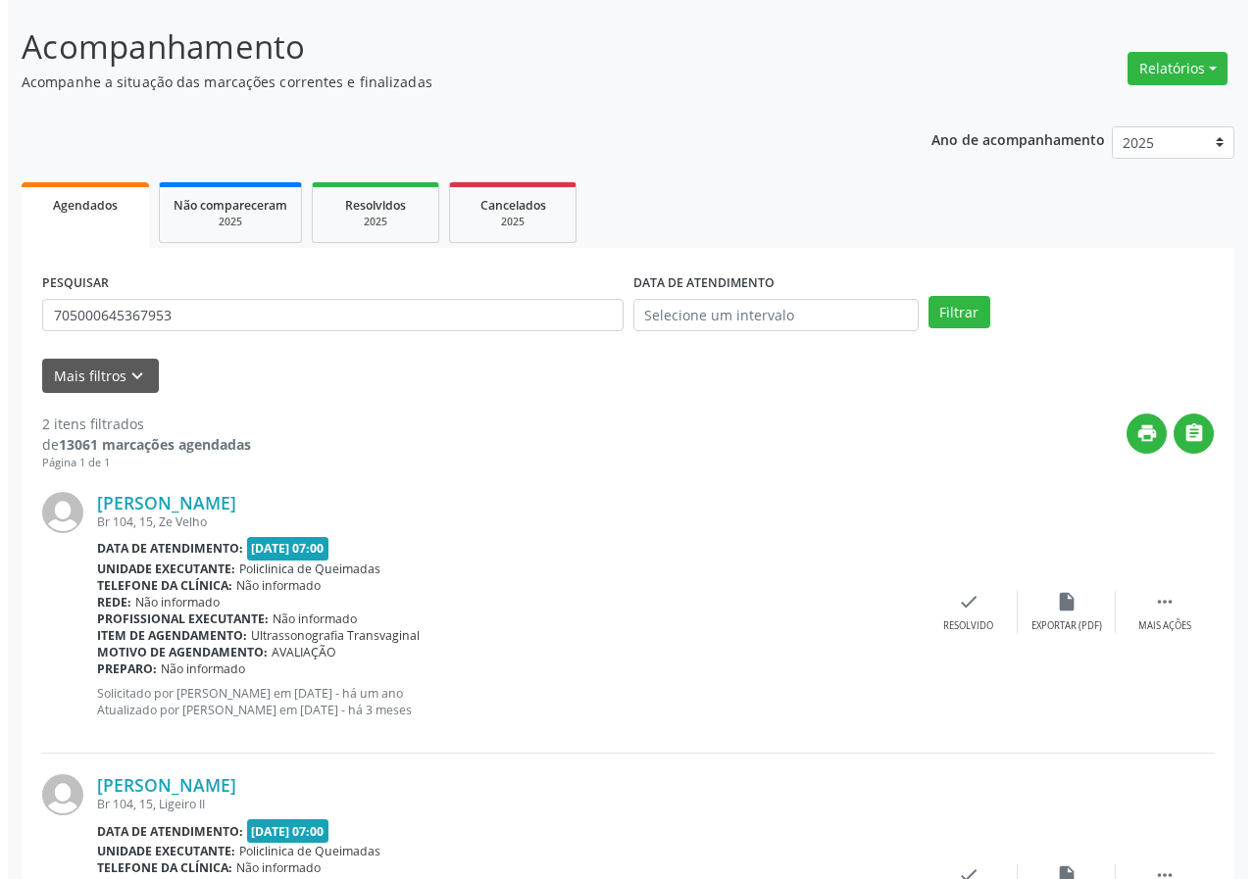
scroll to position [284, 0]
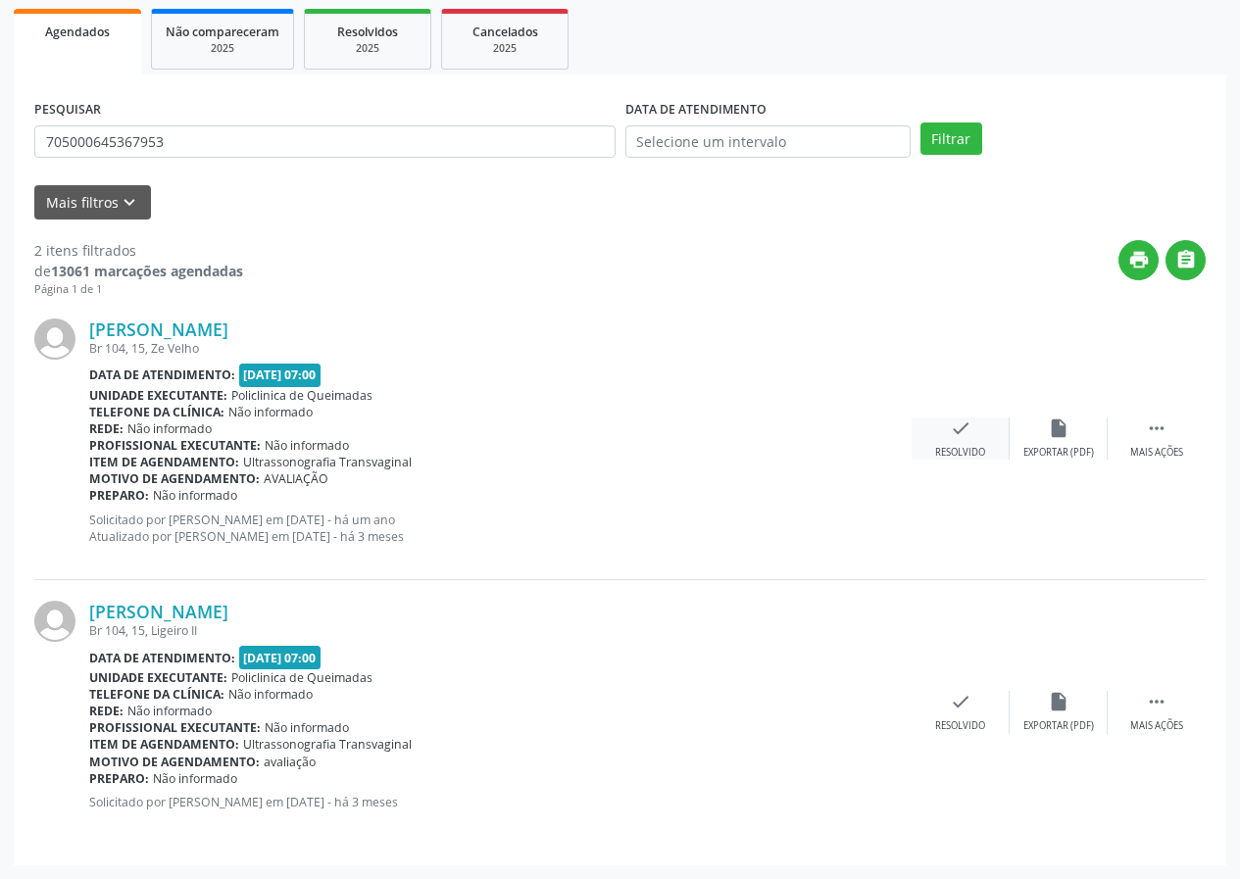
click at [941, 446] on div "Resolvido" at bounding box center [960, 453] width 50 height 14
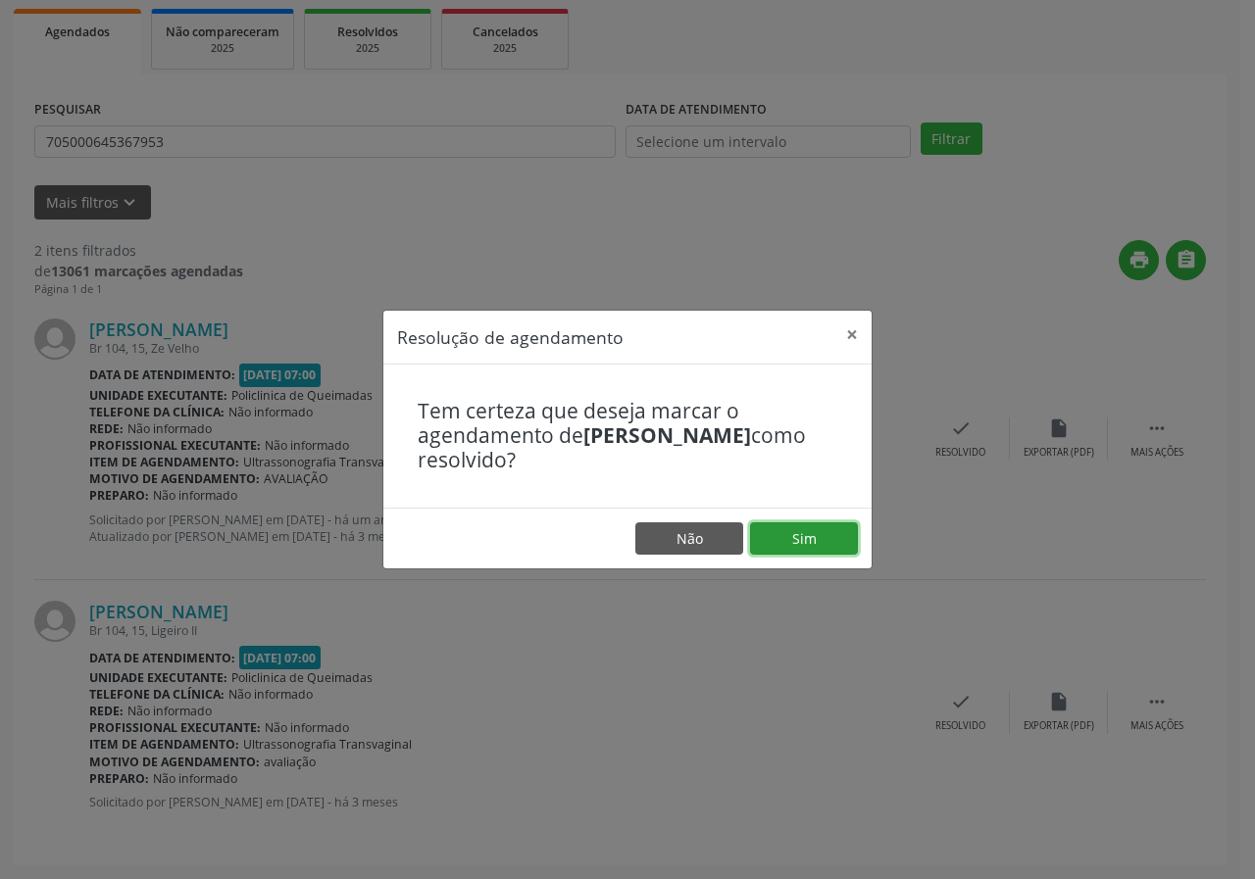
click at [795, 549] on button "Sim" at bounding box center [804, 538] width 108 height 33
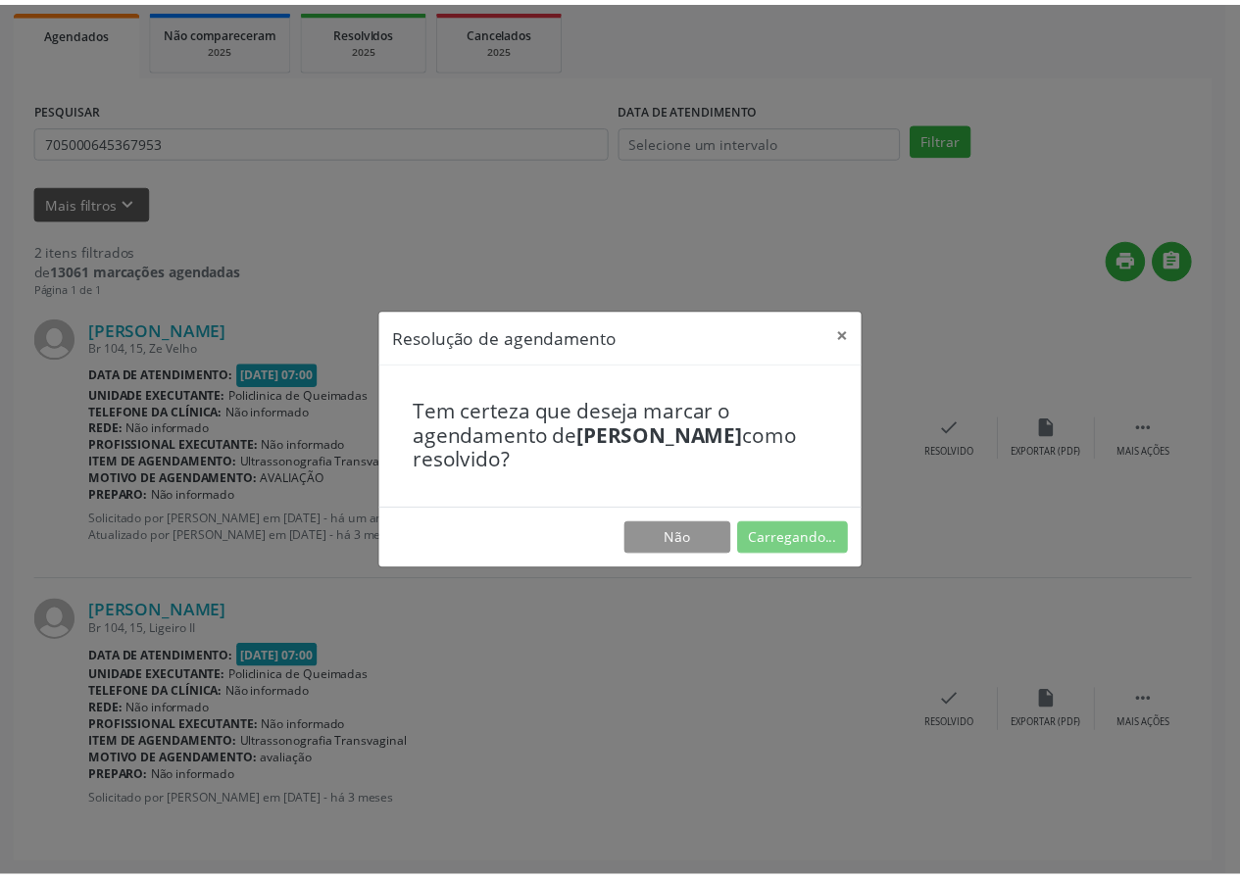
scroll to position [0, 0]
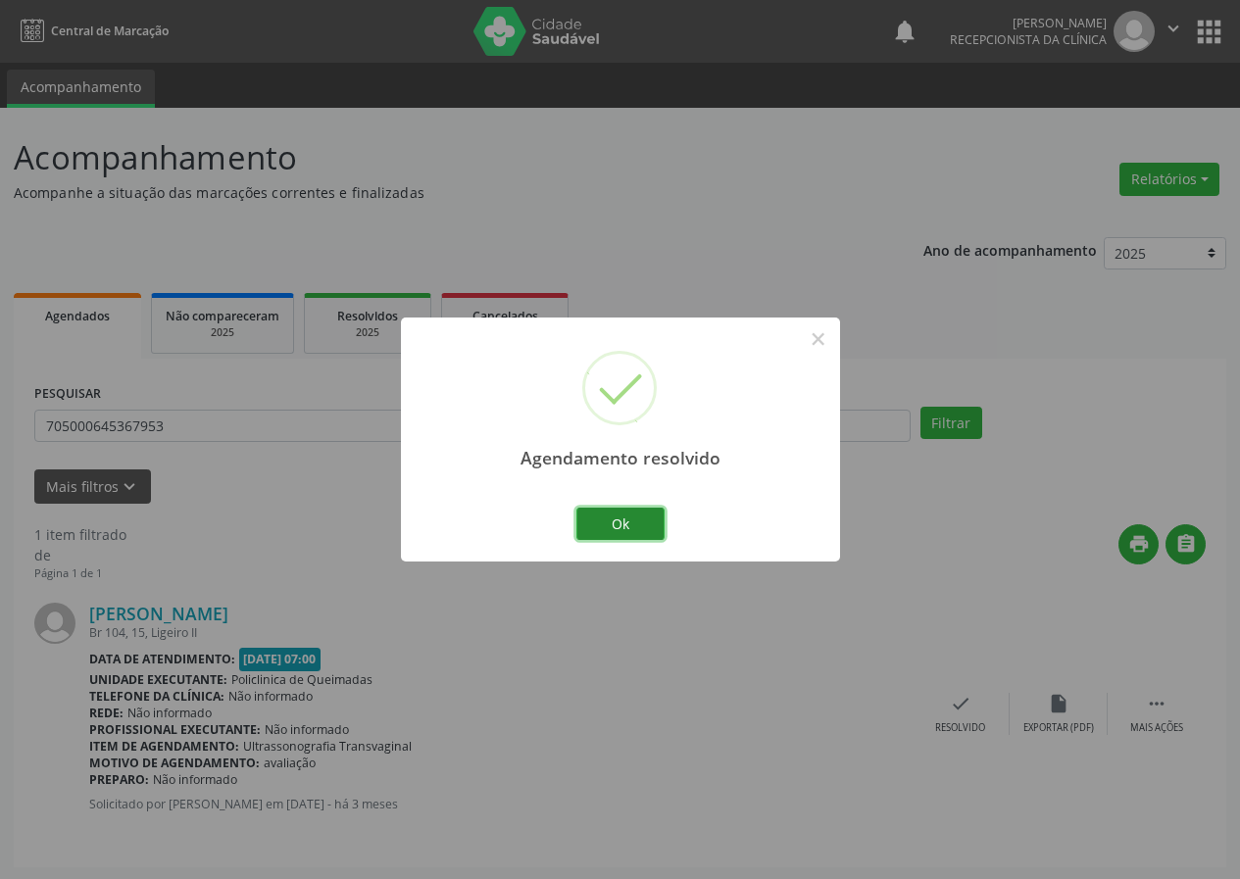
click at [628, 517] on button "Ok" at bounding box center [620, 524] width 88 height 33
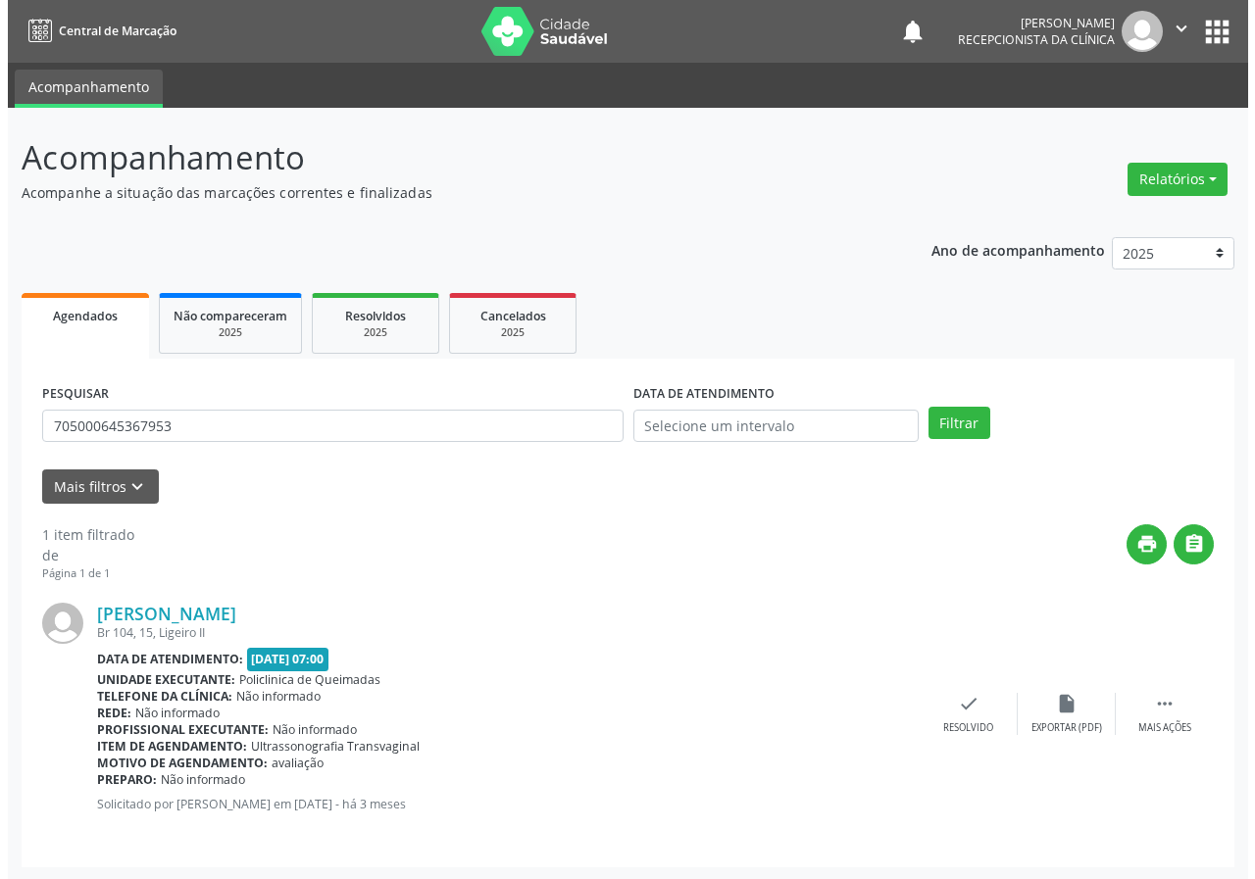
scroll to position [2, 0]
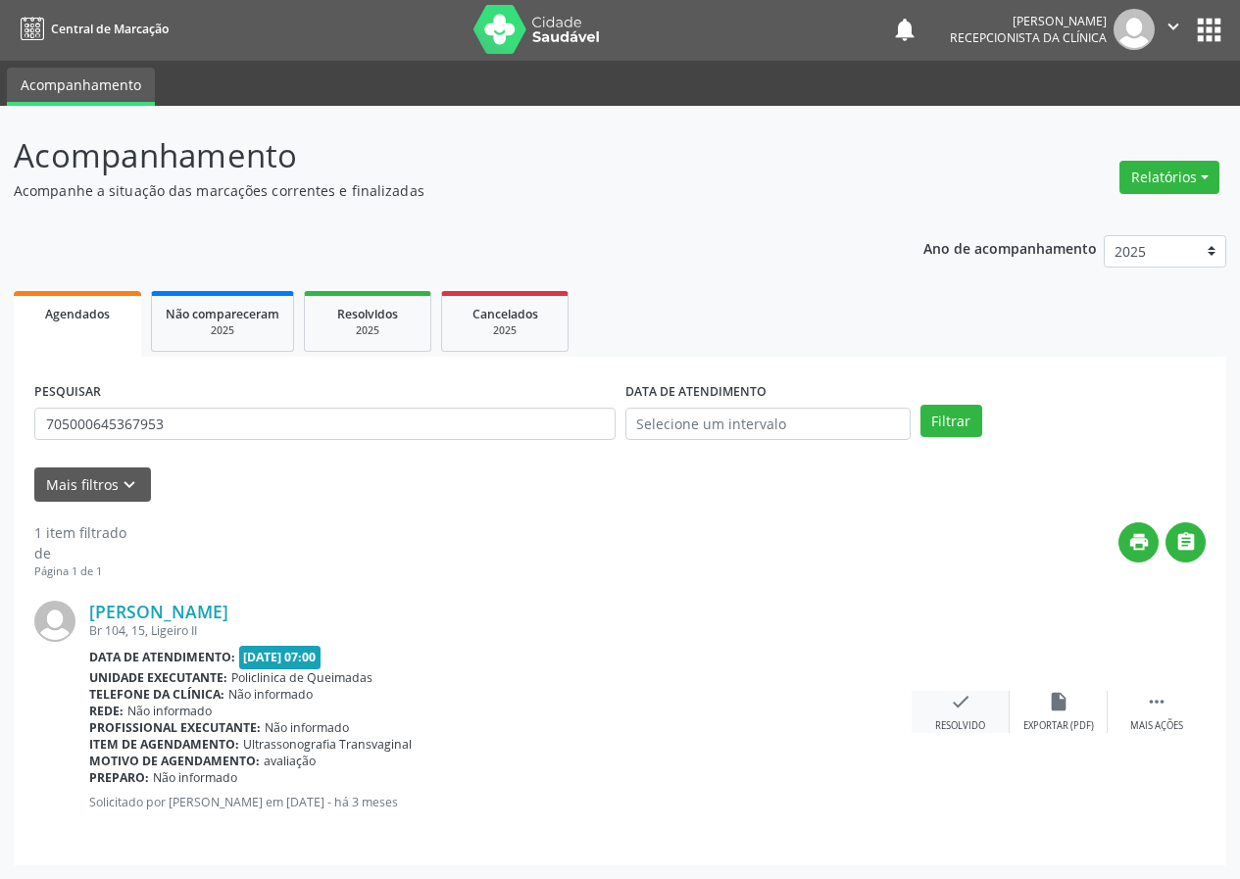
click at [968, 700] on icon "check" at bounding box center [961, 702] width 22 height 22
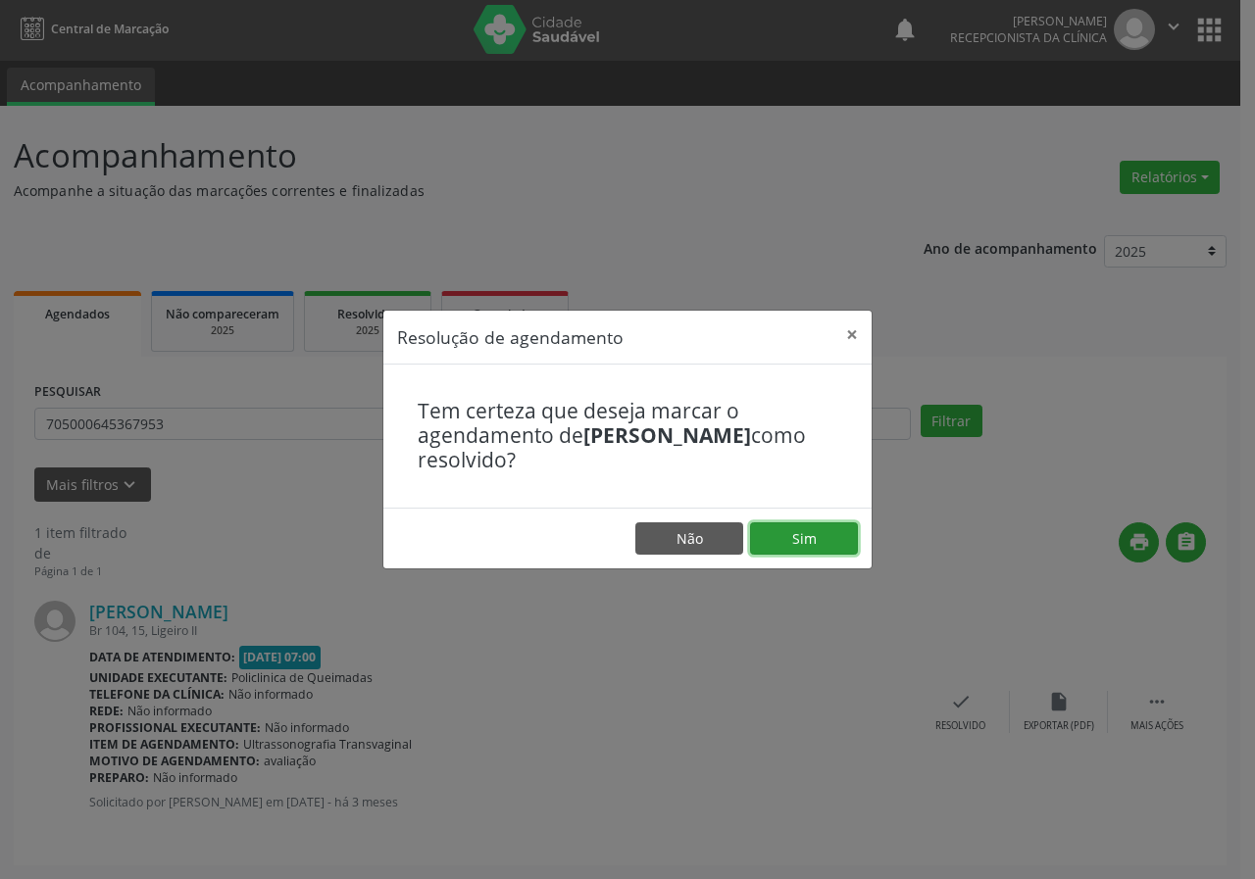
click at [833, 534] on button "Sim" at bounding box center [804, 538] width 108 height 33
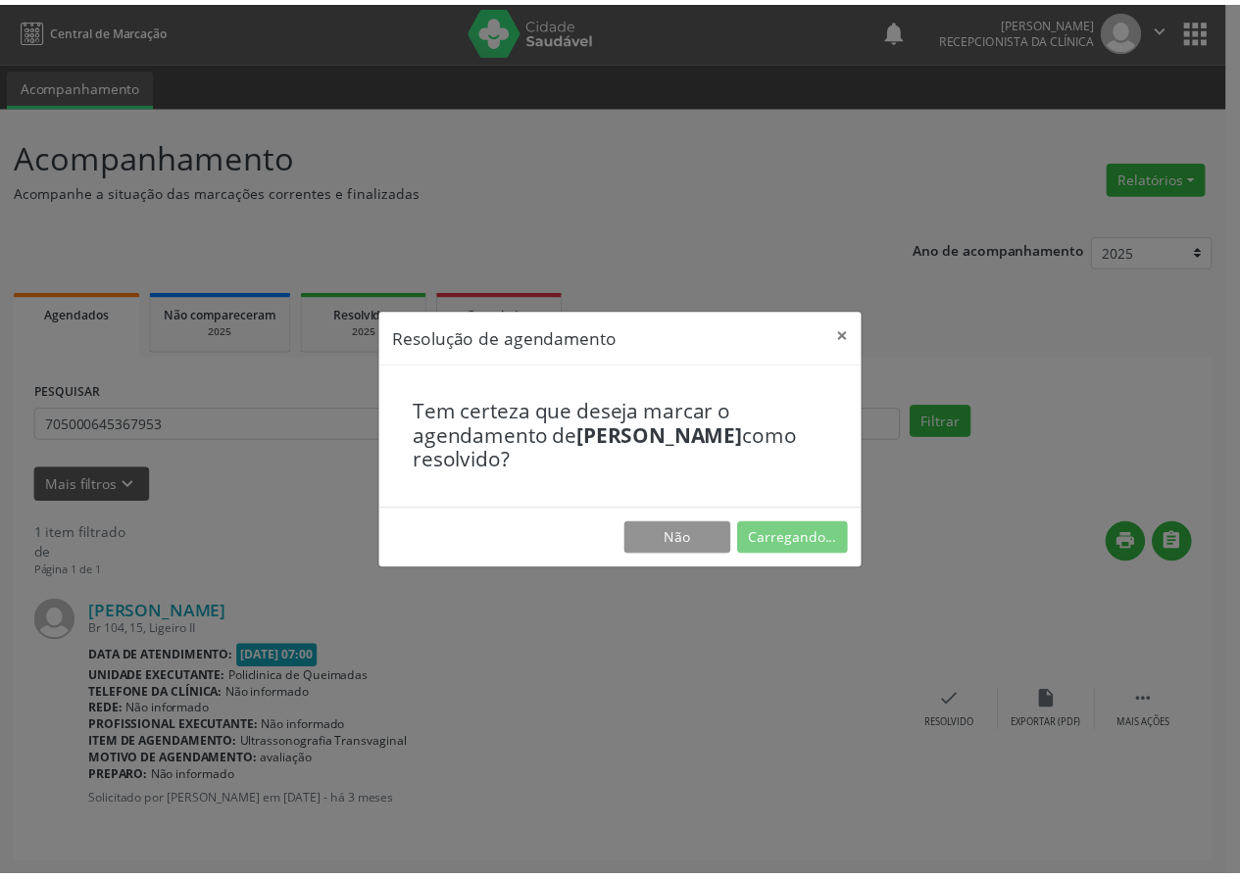
scroll to position [0, 0]
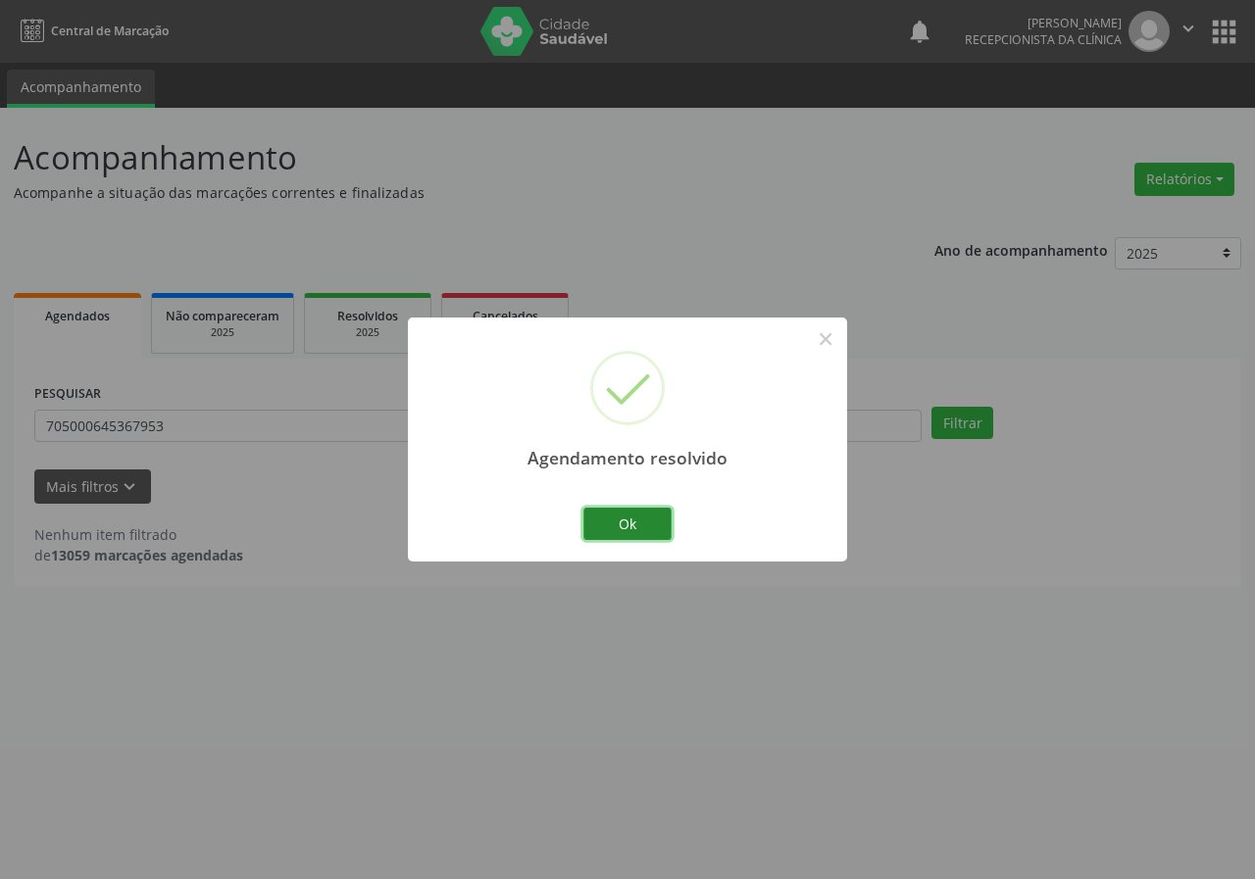
click at [633, 534] on button "Ok" at bounding box center [627, 524] width 88 height 33
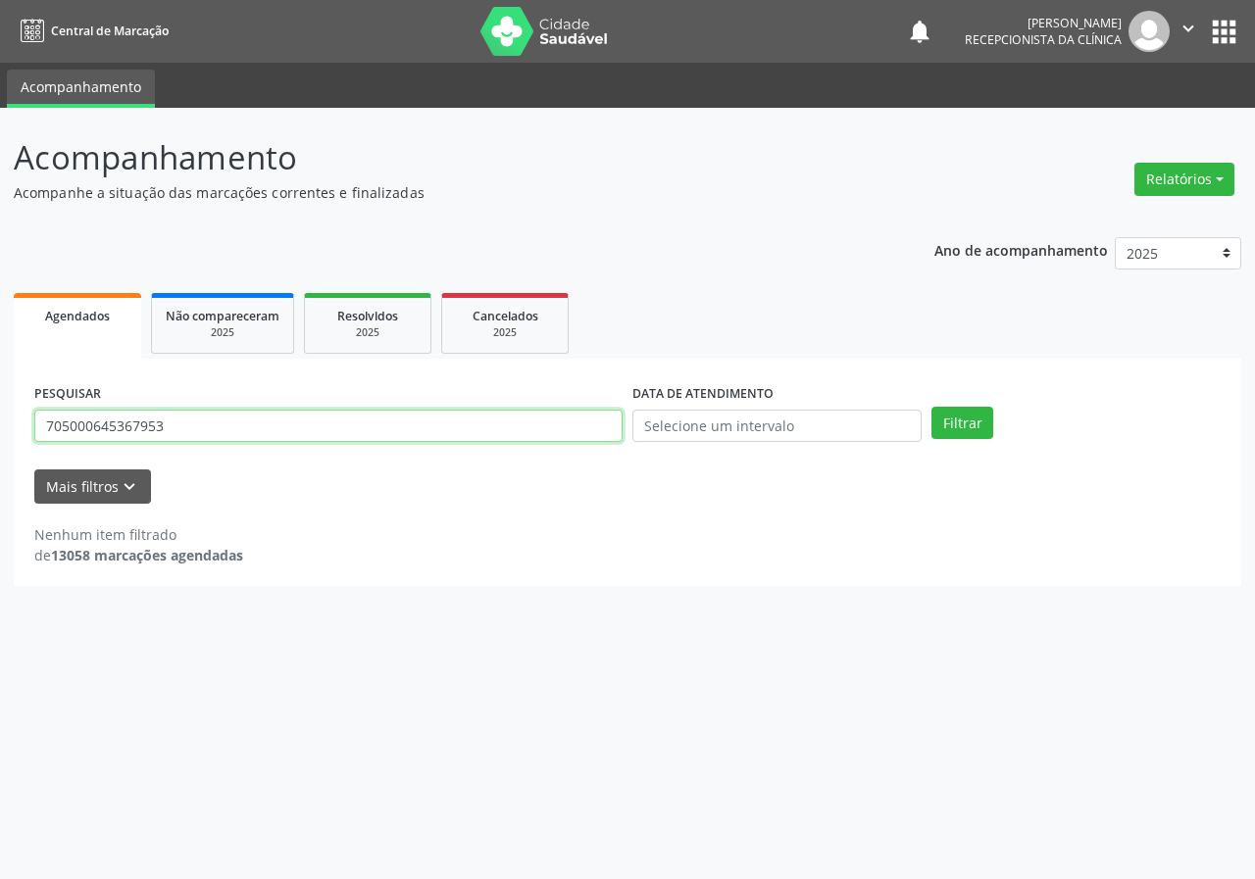
click at [336, 414] on input "705000645367953" at bounding box center [328, 426] width 588 height 33
click at [931, 407] on button "Filtrar" at bounding box center [962, 423] width 62 height 33
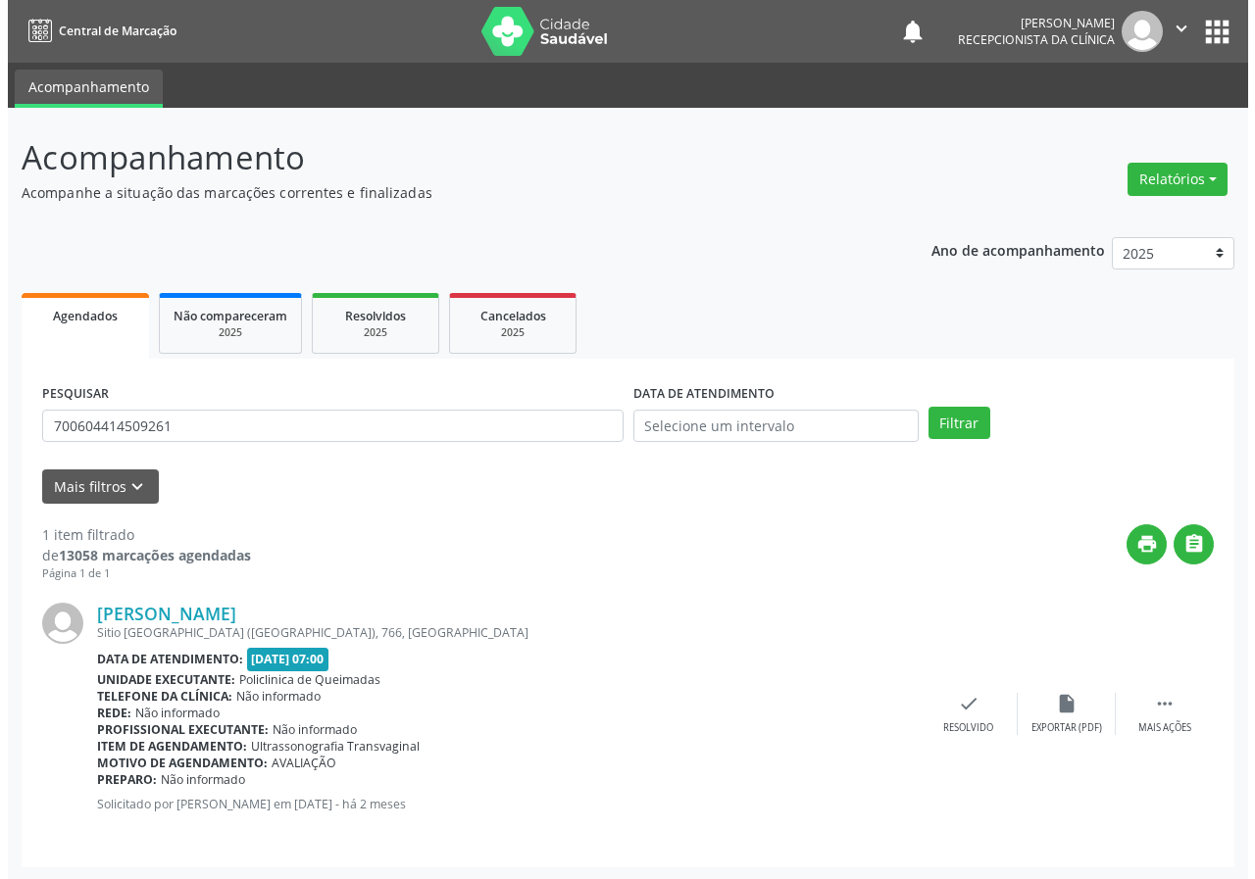
scroll to position [2, 0]
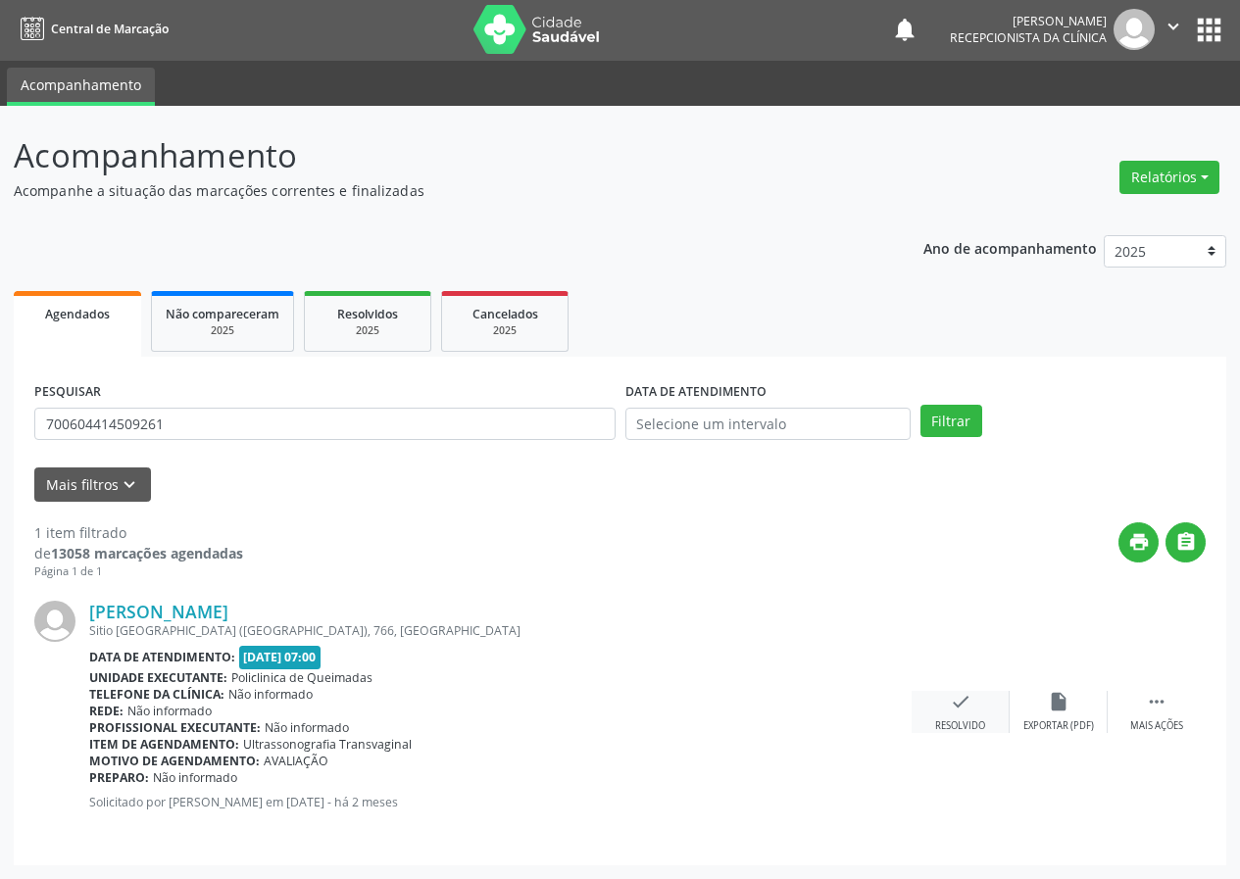
click at [946, 705] on div "check Resolvido" at bounding box center [961, 712] width 98 height 42
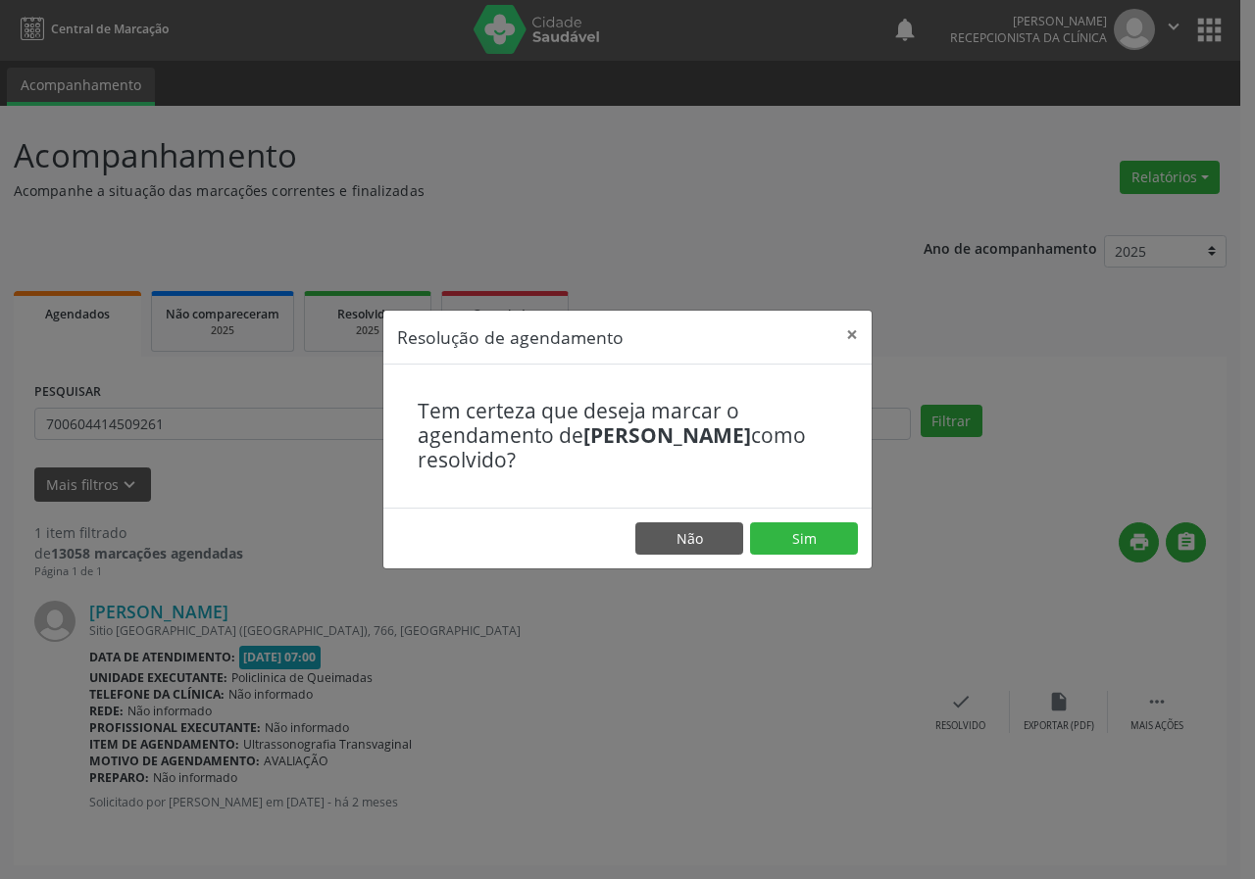
click at [791, 512] on footer "Não Sim" at bounding box center [627, 539] width 488 height 62
click at [791, 525] on button "Sim" at bounding box center [804, 538] width 108 height 33
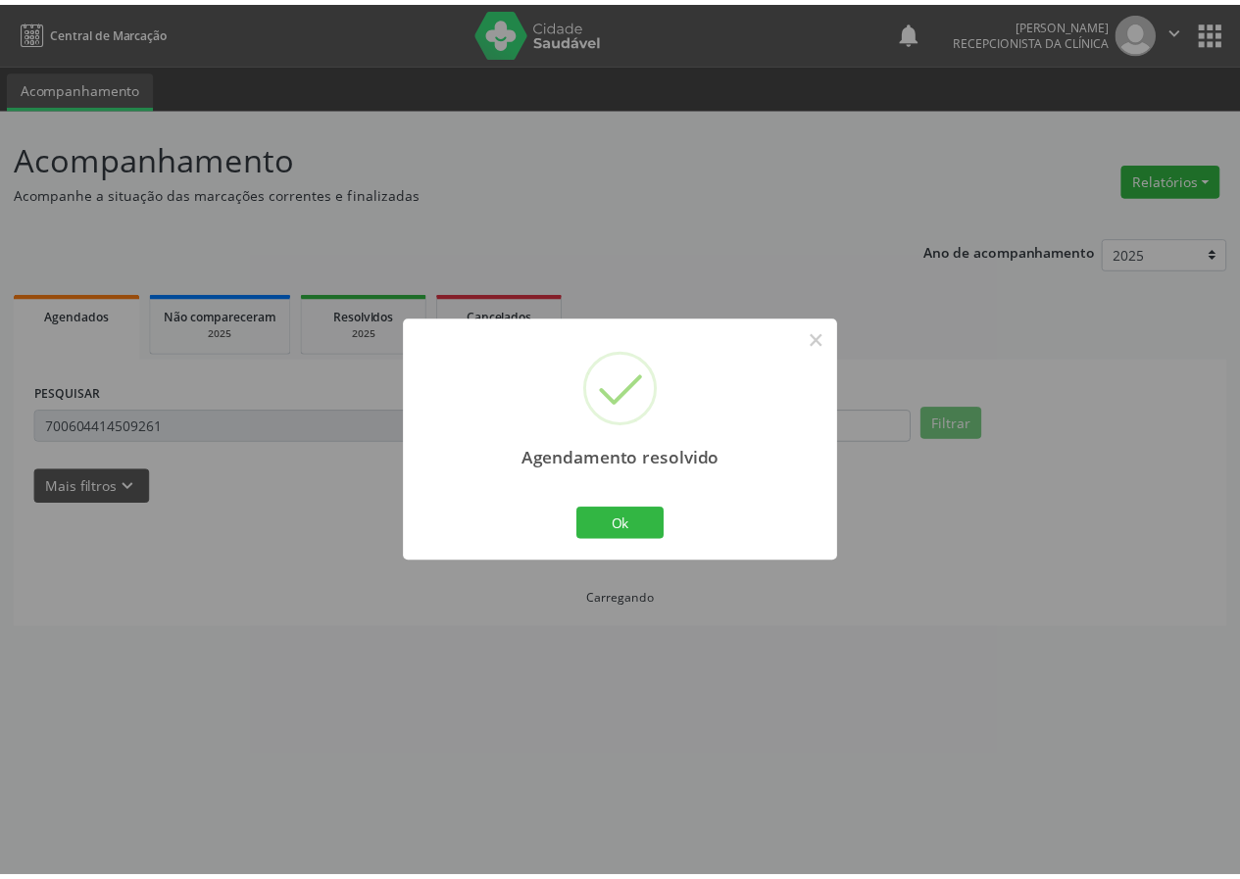
scroll to position [0, 0]
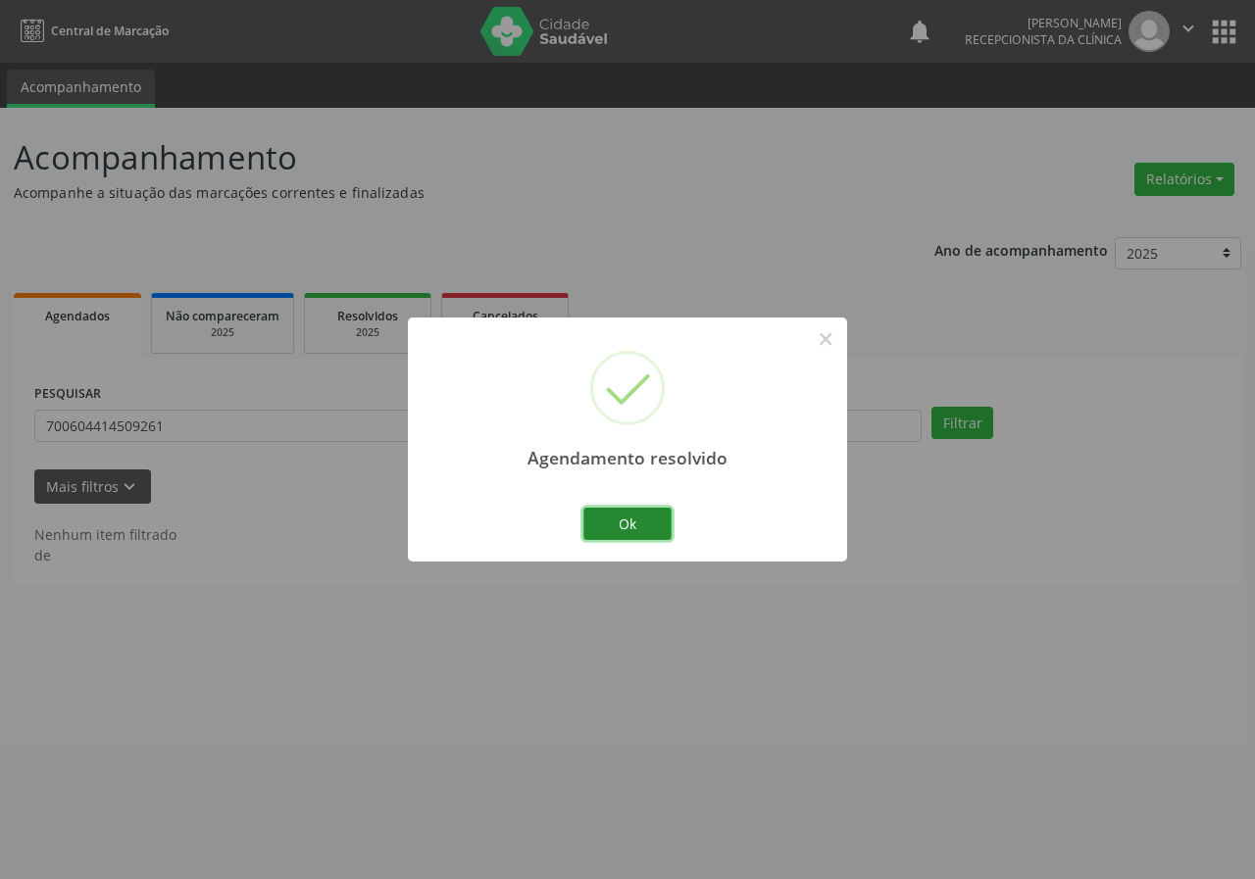
click at [603, 513] on button "Ok" at bounding box center [627, 524] width 88 height 33
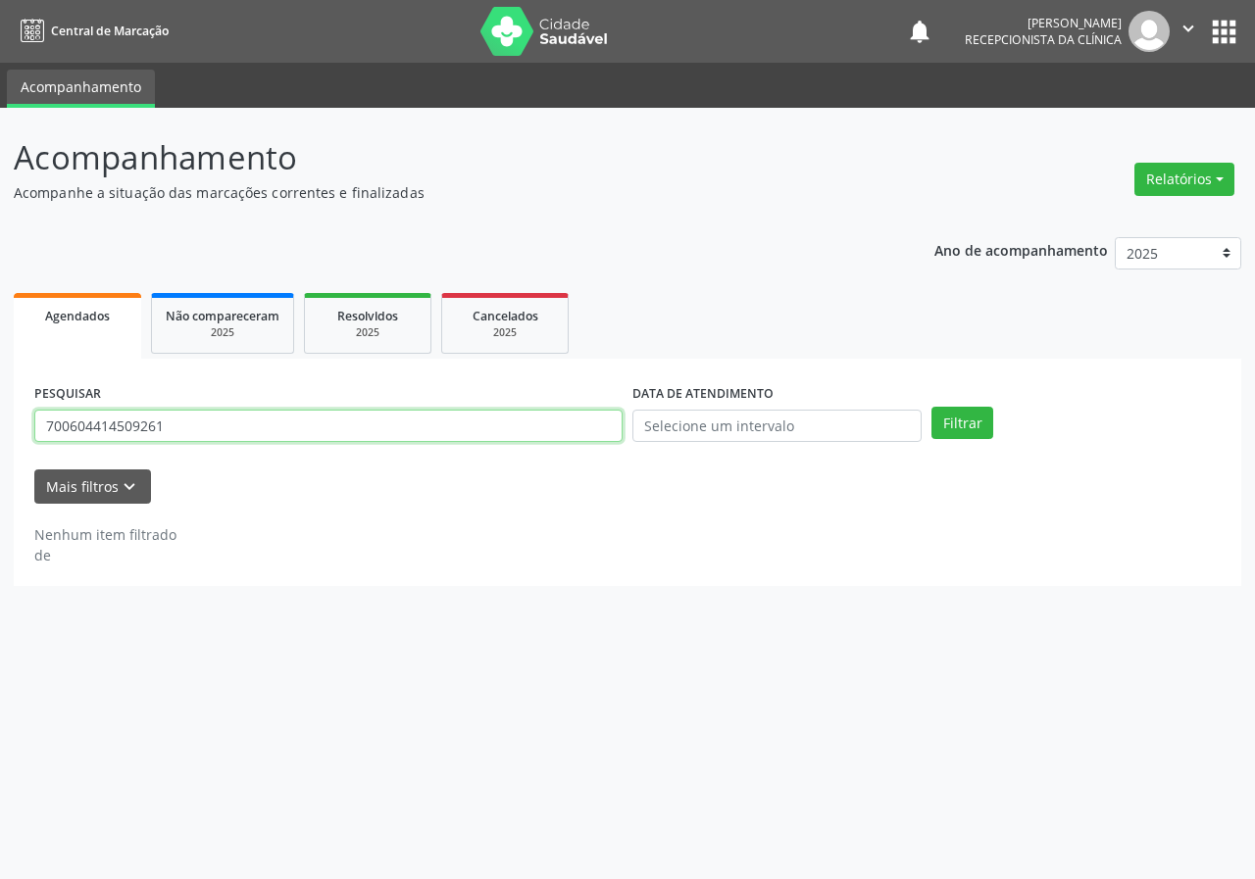
click at [245, 430] on input "700604414509261" at bounding box center [328, 426] width 588 height 33
click at [931, 407] on button "Filtrar" at bounding box center [962, 423] width 62 height 33
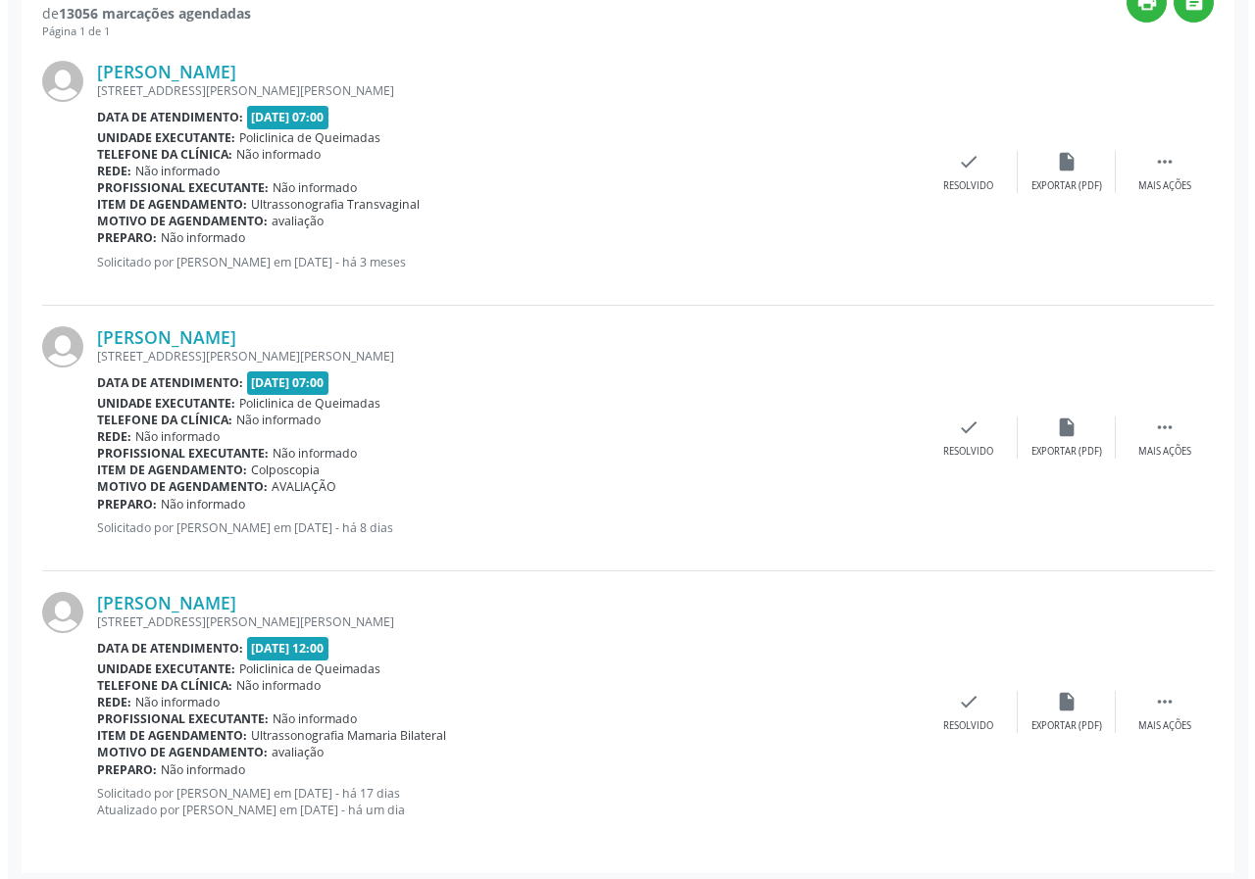
scroll to position [550, 0]
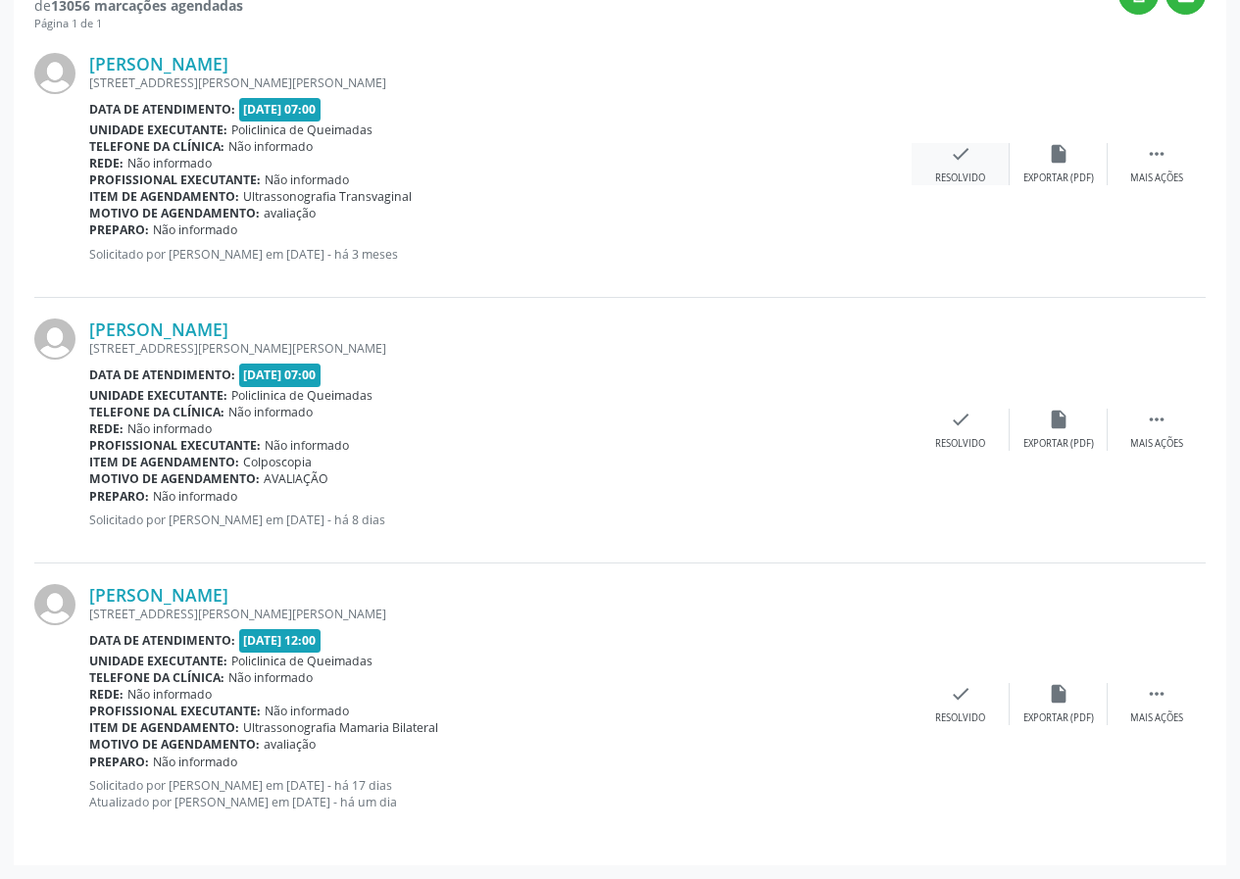
click at [963, 144] on icon "check" at bounding box center [961, 154] width 22 height 22
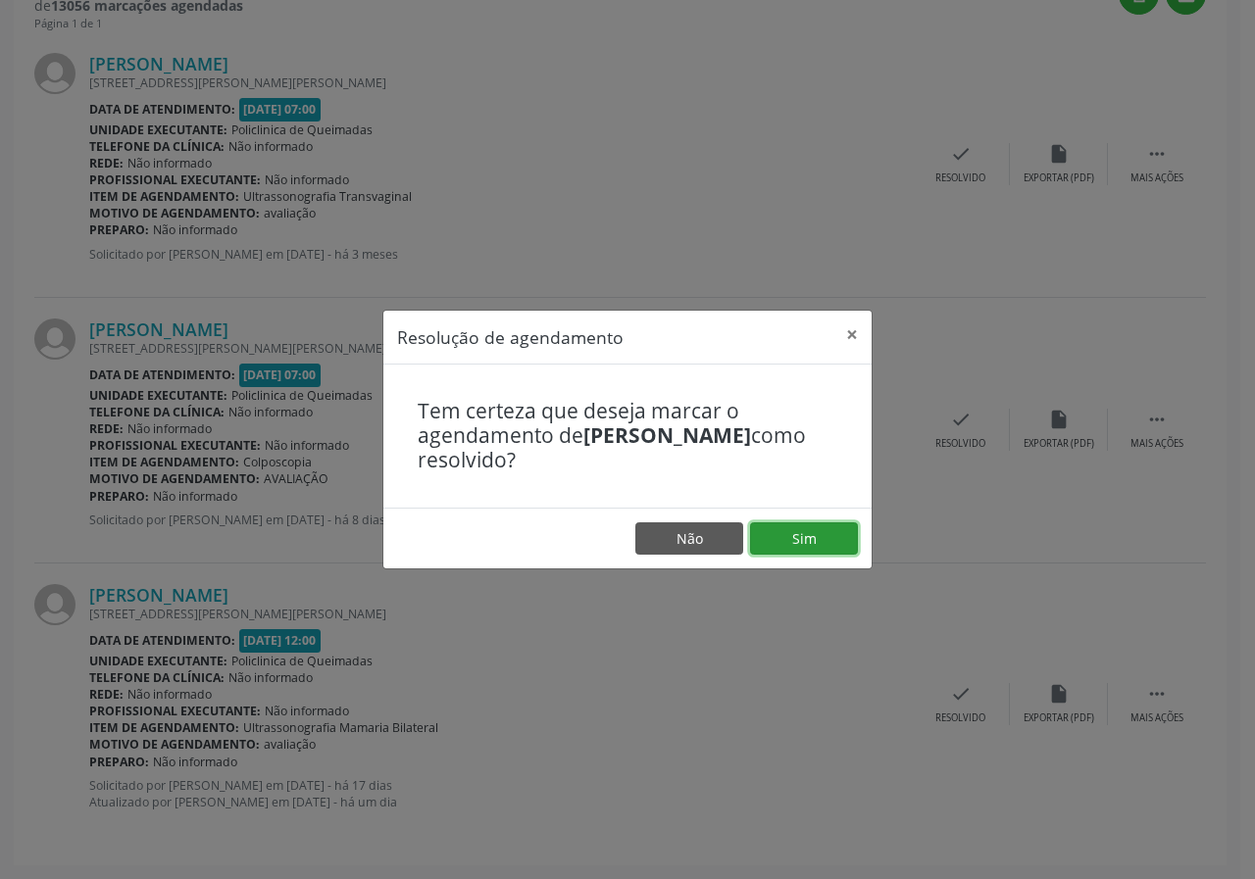
click at [785, 539] on button "Sim" at bounding box center [804, 538] width 108 height 33
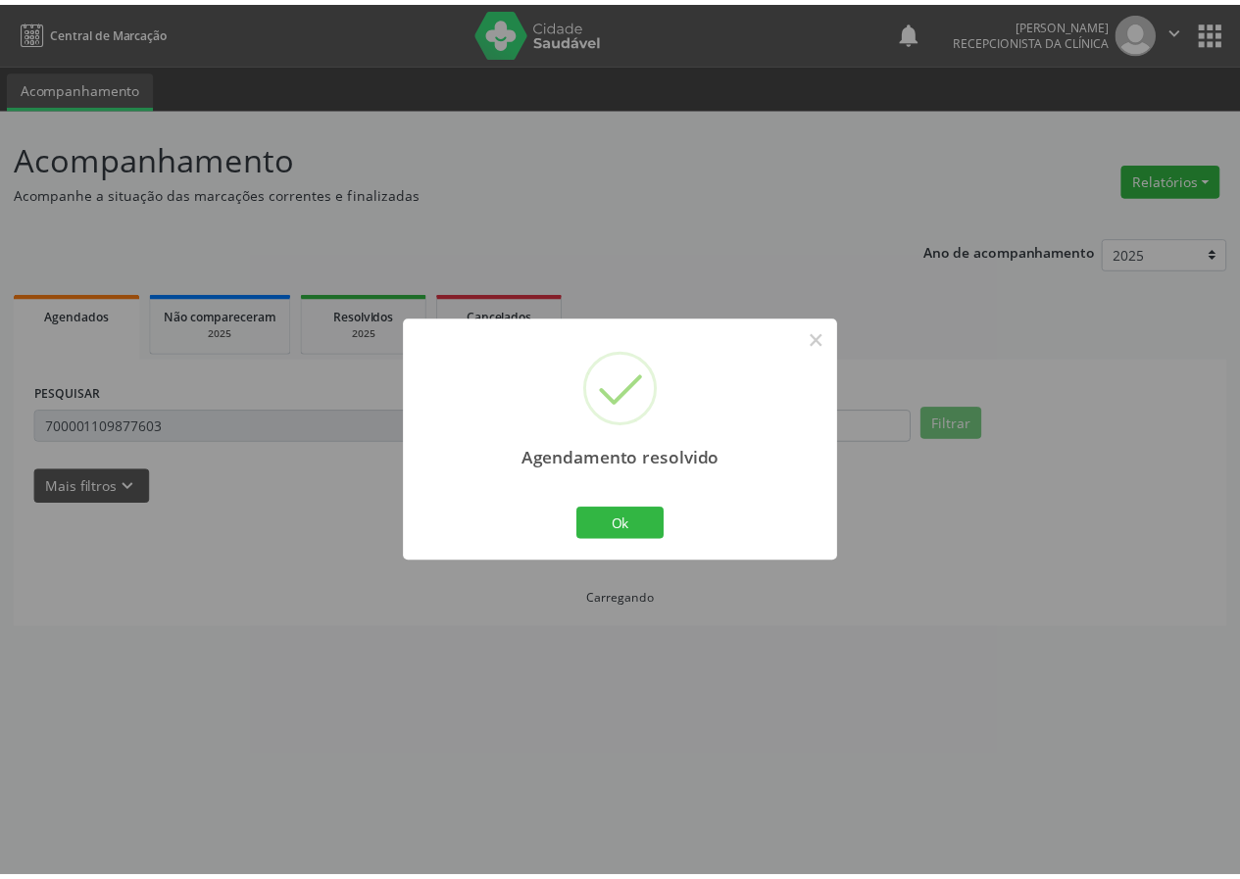
scroll to position [0, 0]
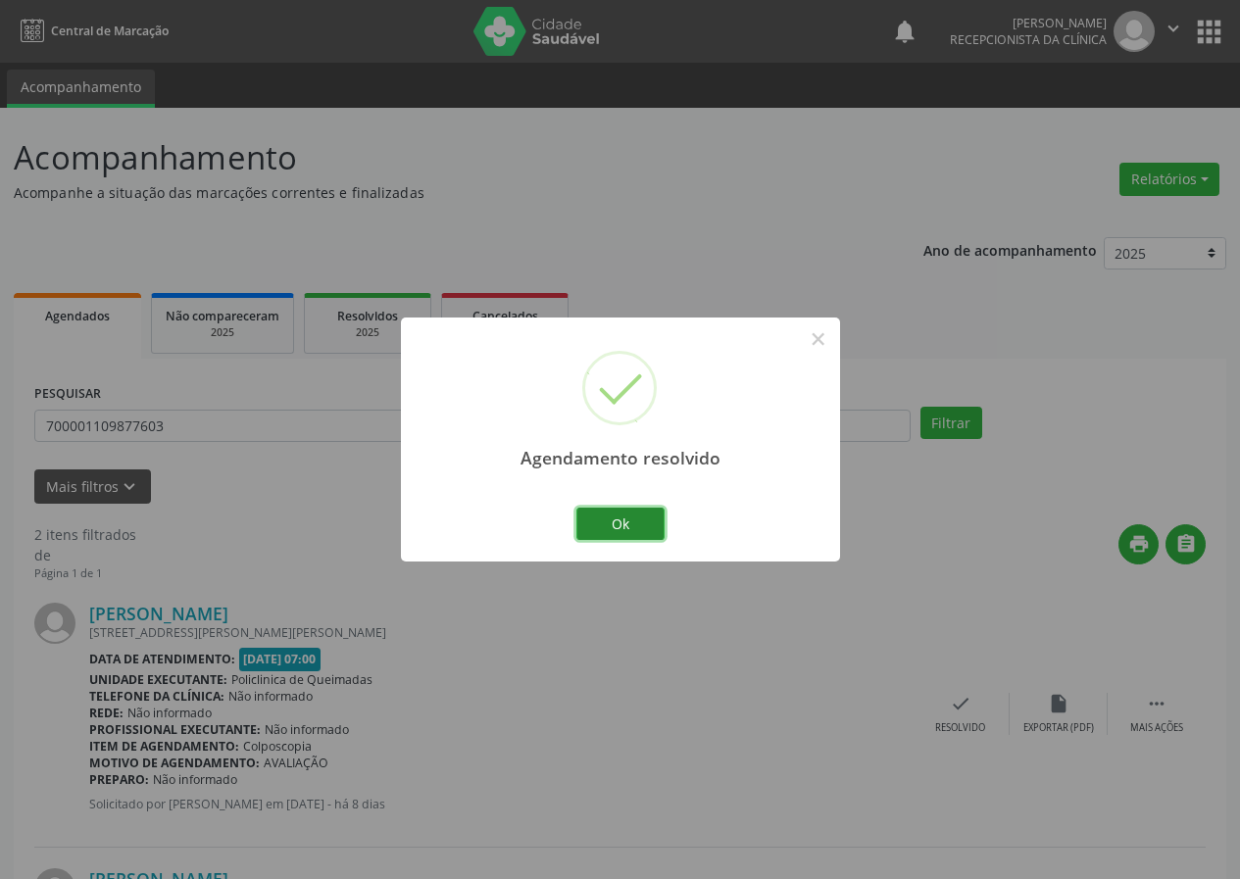
click at [644, 515] on button "Ok" at bounding box center [620, 524] width 88 height 33
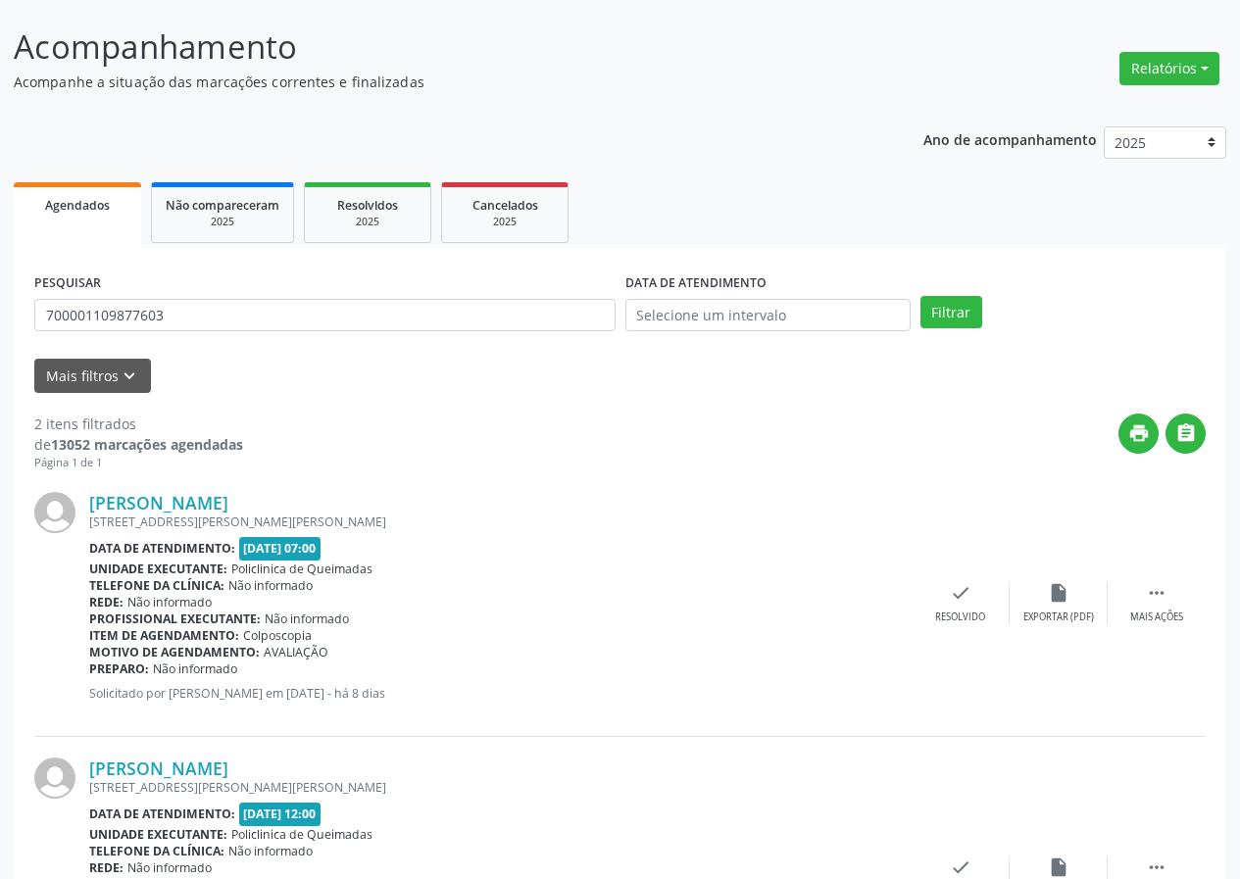
scroll to position [284, 0]
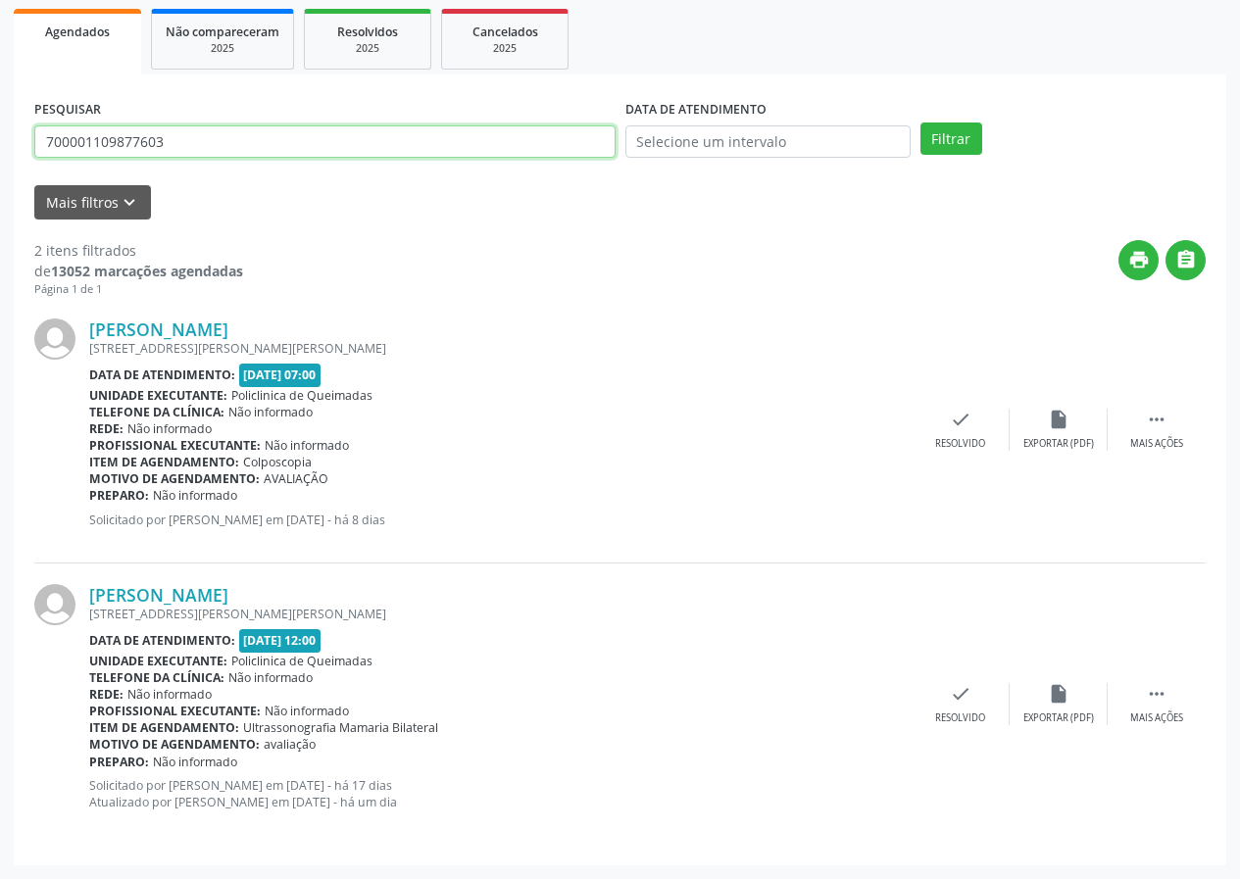
click at [177, 138] on input "700001109877603" at bounding box center [324, 141] width 581 height 33
click at [920, 123] on button "Filtrar" at bounding box center [951, 139] width 62 height 33
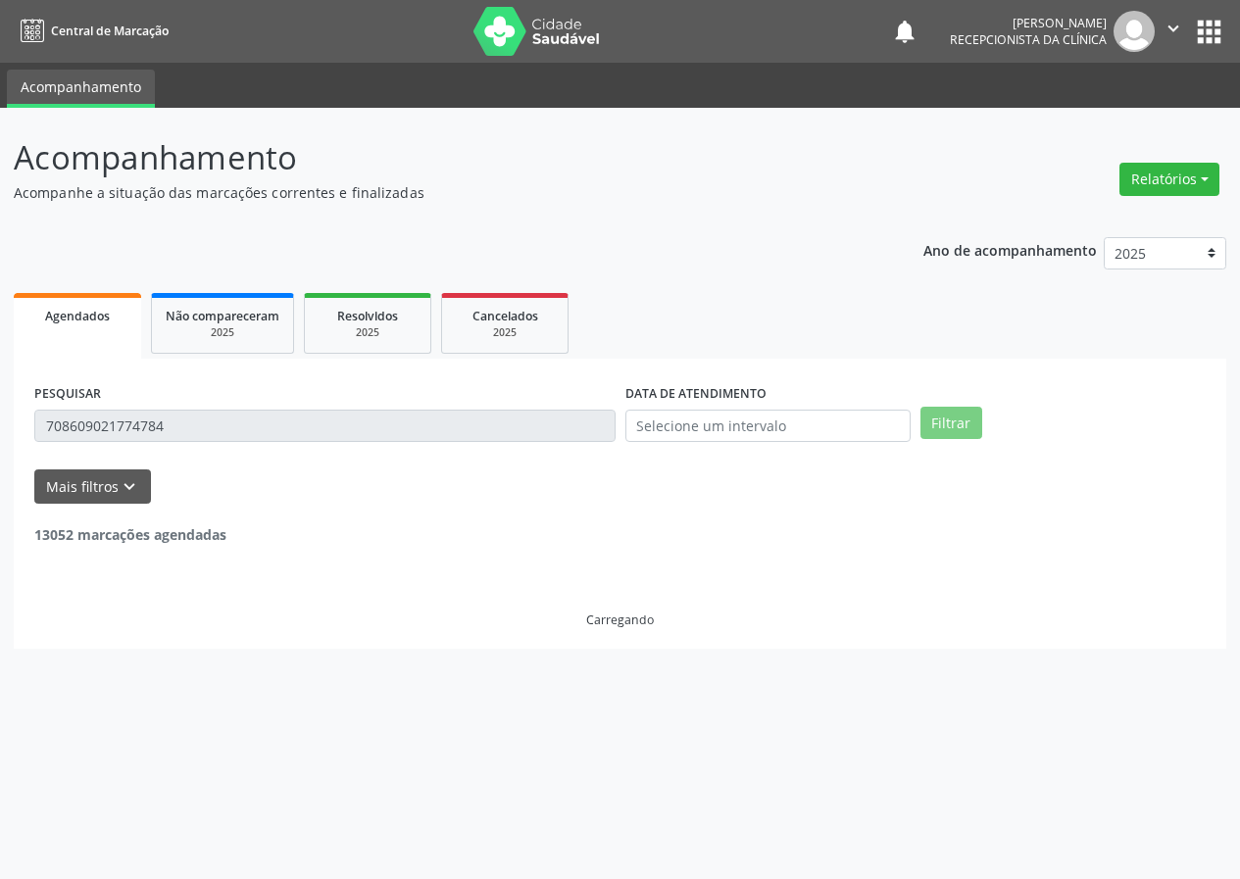
scroll to position [0, 0]
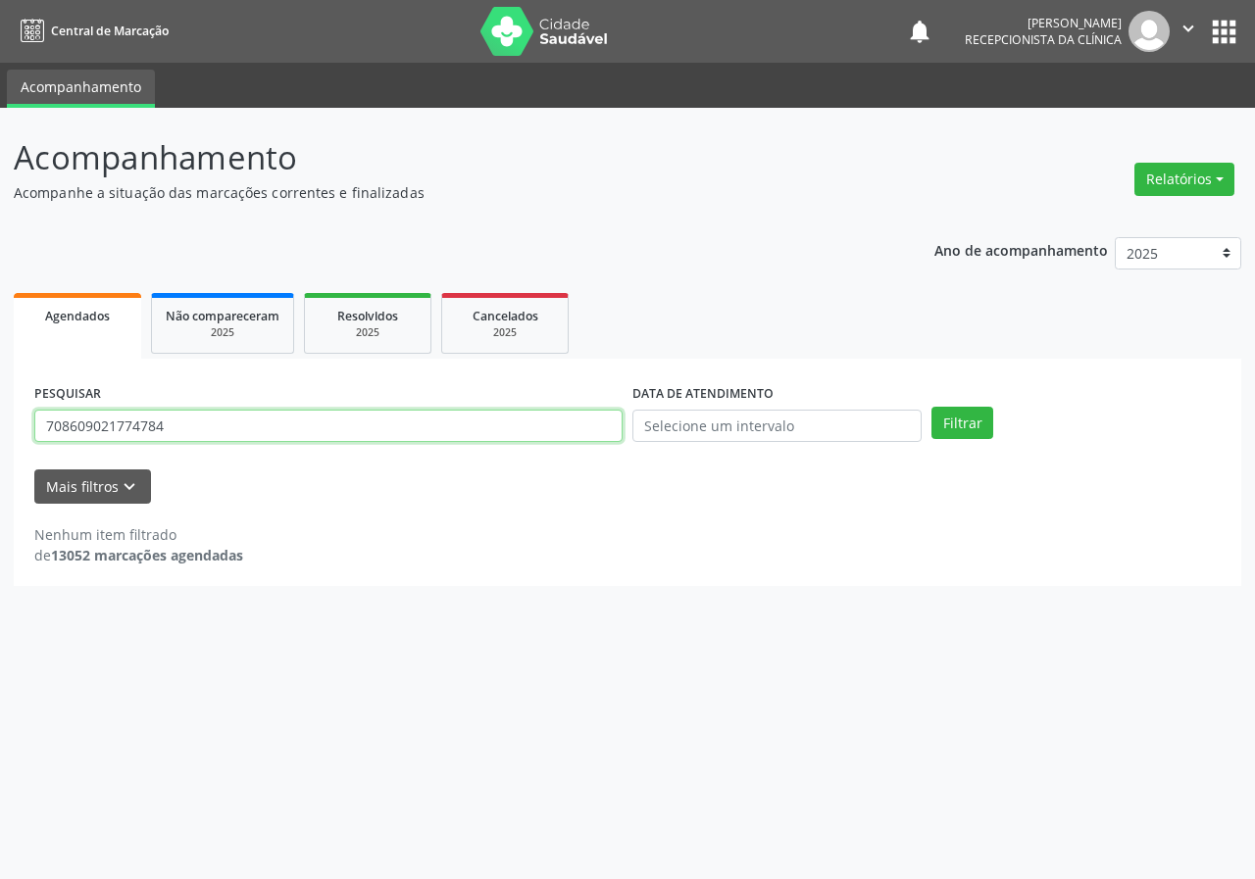
click at [217, 427] on input "708609021774784" at bounding box center [328, 426] width 588 height 33
click at [931, 407] on button "Filtrar" at bounding box center [962, 423] width 62 height 33
click at [212, 434] on input "708609021774784" at bounding box center [328, 426] width 588 height 33
click at [931, 407] on button "Filtrar" at bounding box center [962, 423] width 62 height 33
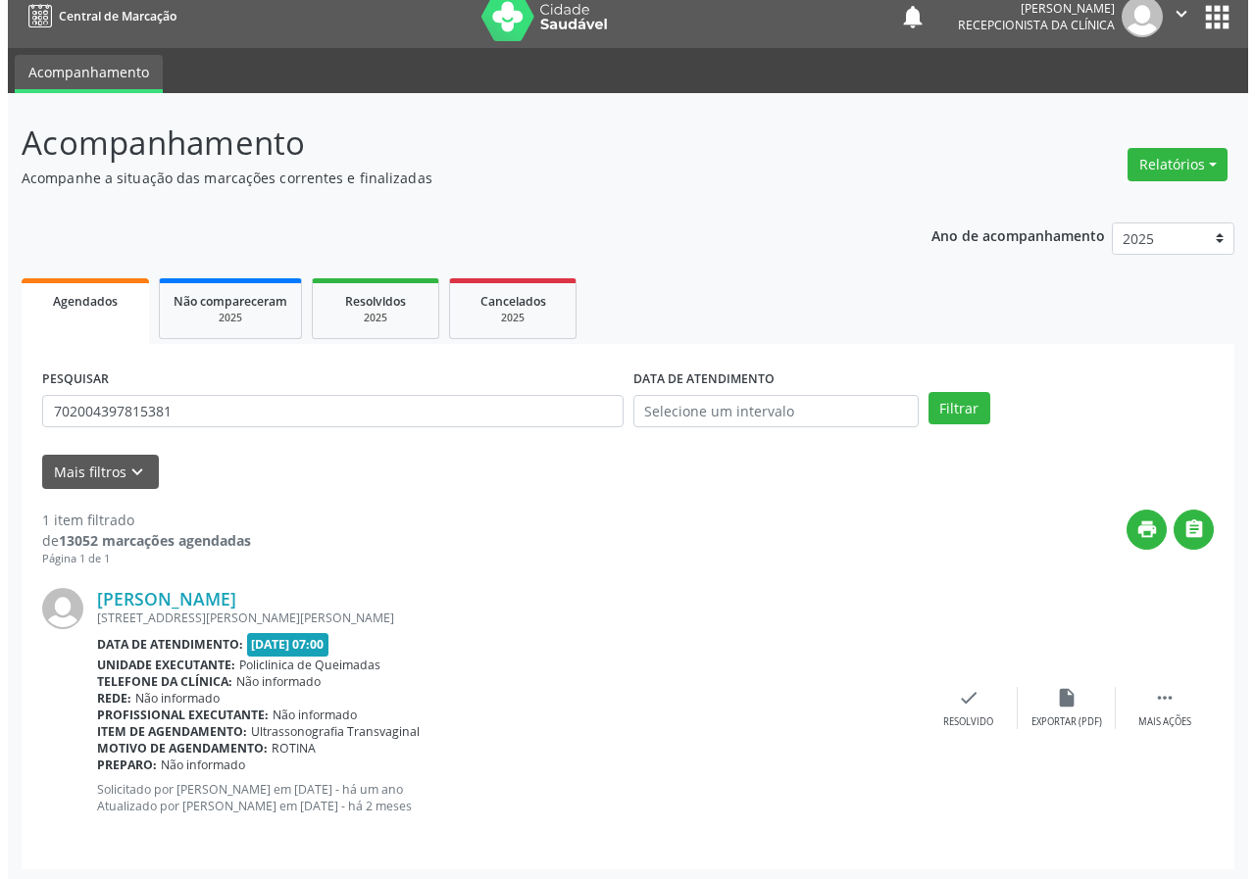
scroll to position [19, 0]
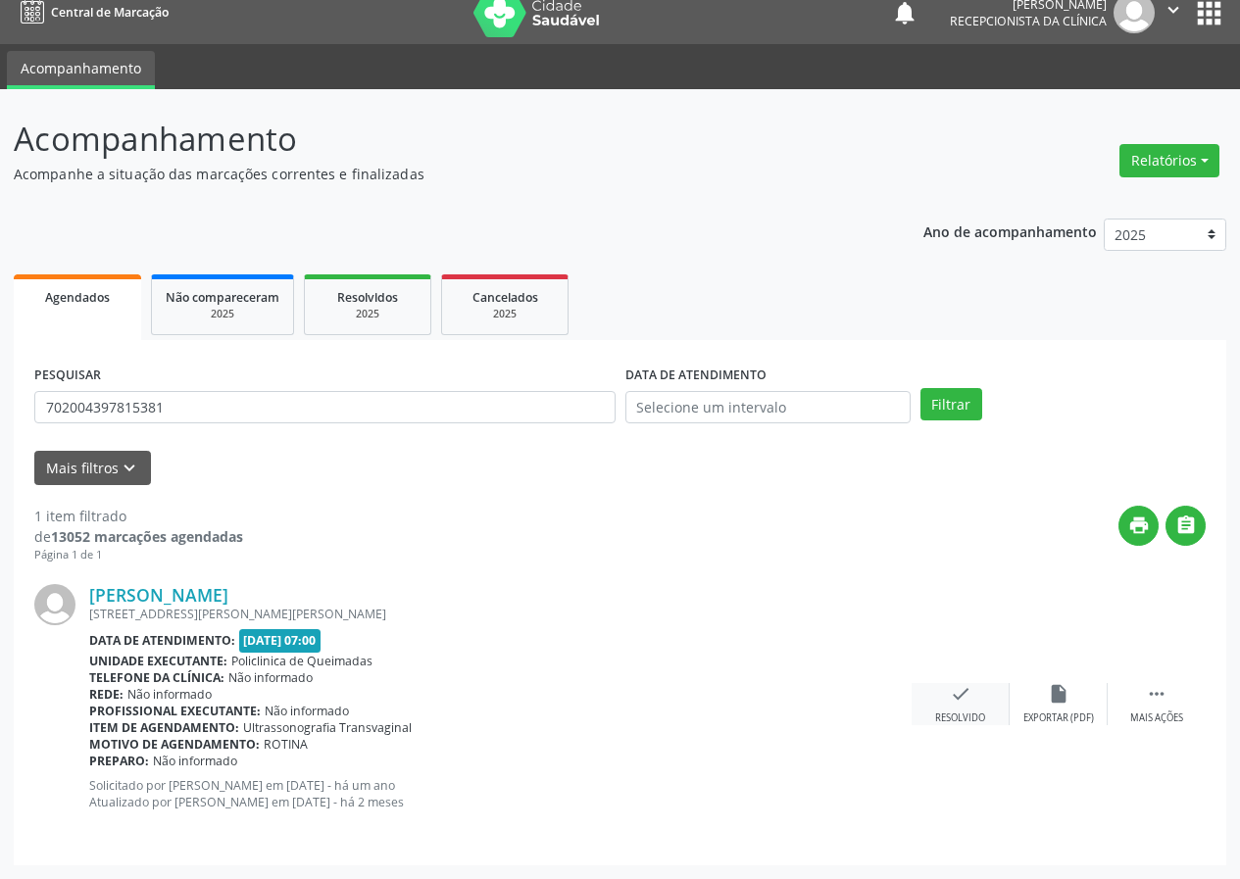
click at [967, 705] on div "check Resolvido" at bounding box center [961, 704] width 98 height 42
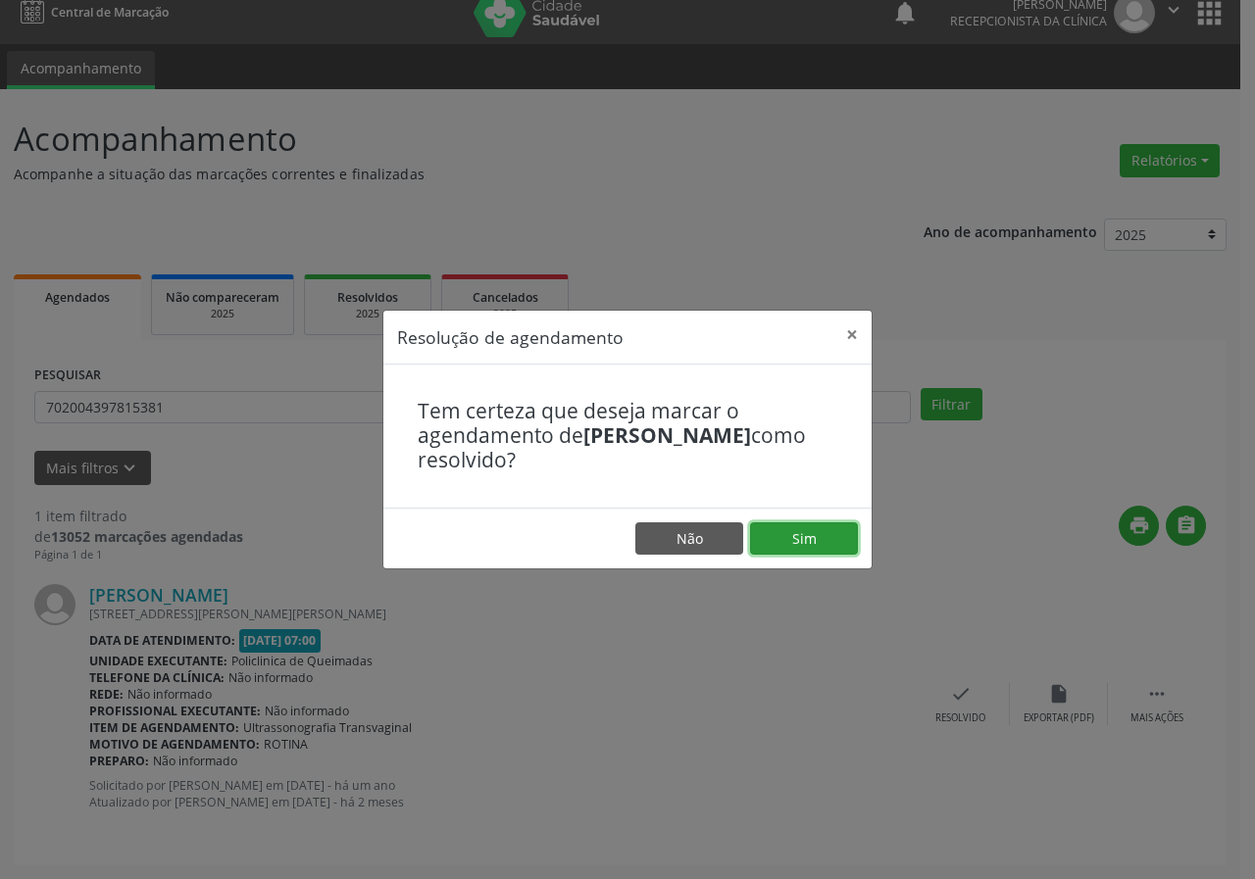
click at [824, 549] on button "Sim" at bounding box center [804, 538] width 108 height 33
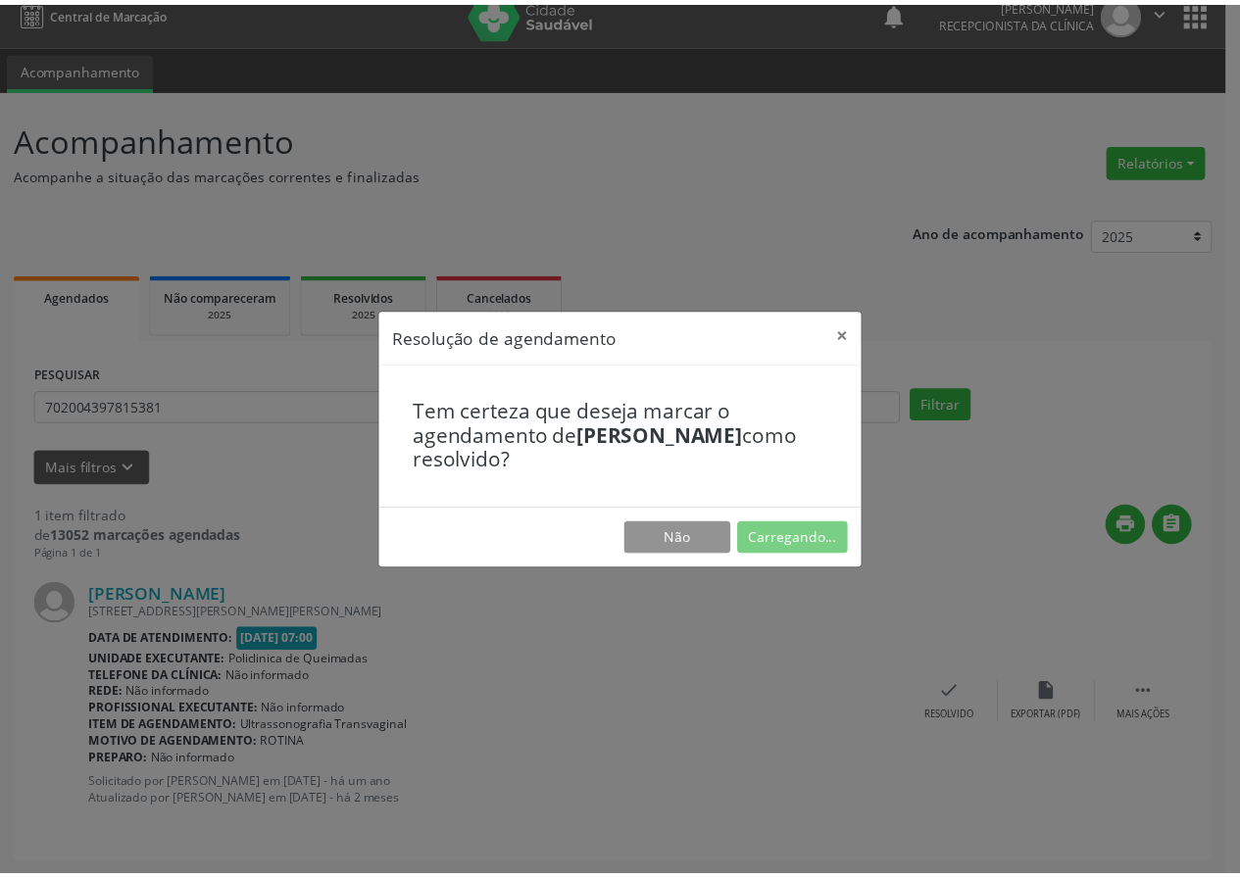
scroll to position [0, 0]
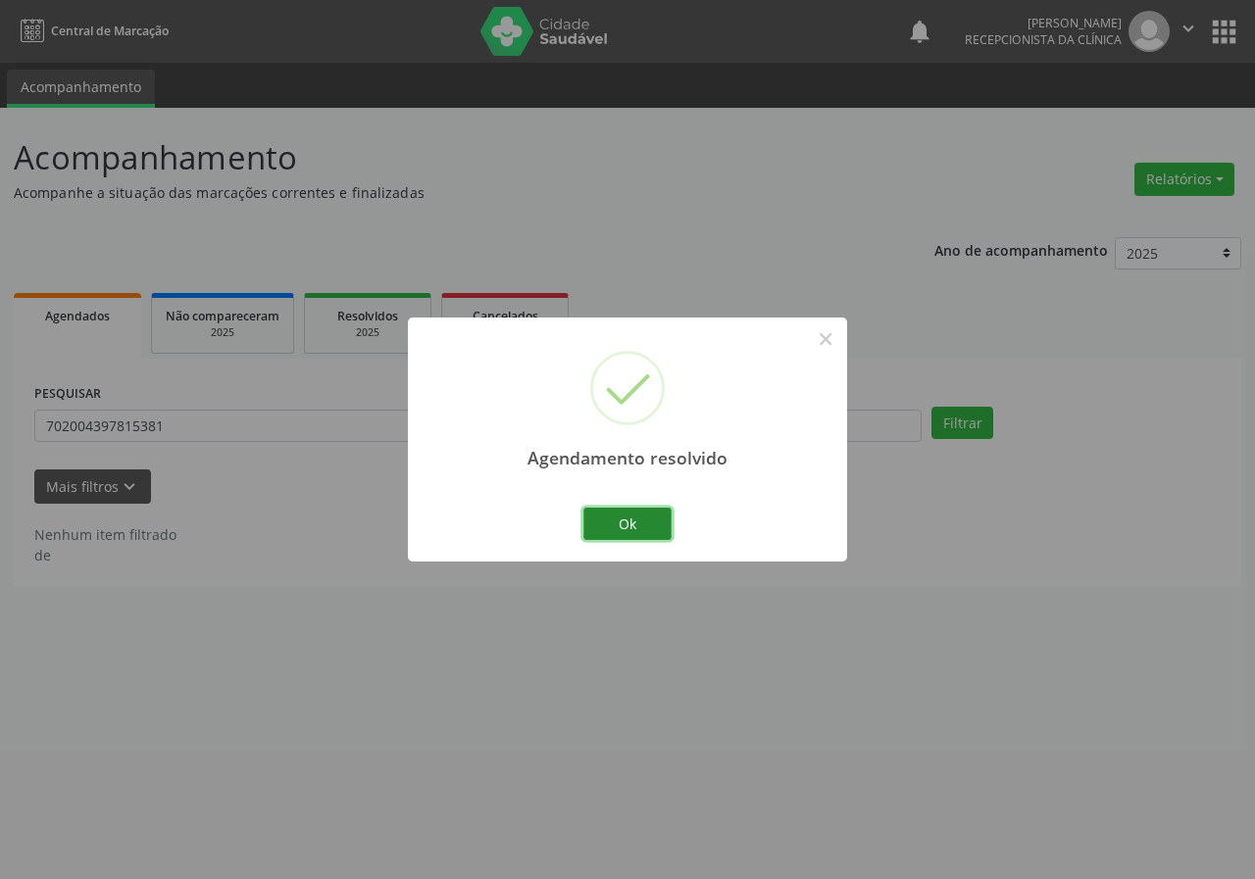
click at [640, 523] on button "Ok" at bounding box center [627, 524] width 88 height 33
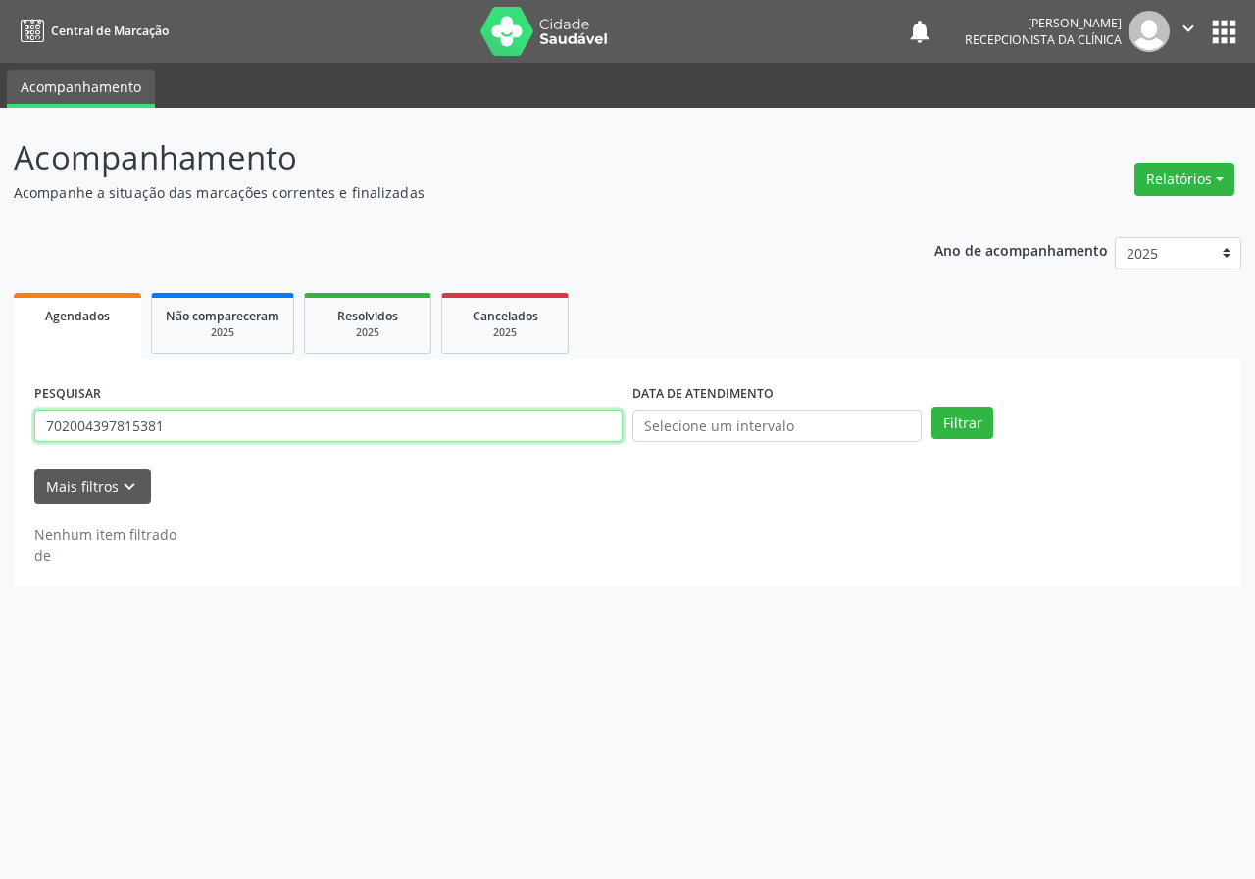
click at [385, 419] on input "702004397815381" at bounding box center [328, 426] width 588 height 33
click at [385, 420] on input "702004397815381" at bounding box center [328, 426] width 588 height 33
click at [931, 407] on button "Filtrar" at bounding box center [962, 423] width 62 height 33
click at [205, 432] on input "704200783108686" at bounding box center [328, 426] width 588 height 33
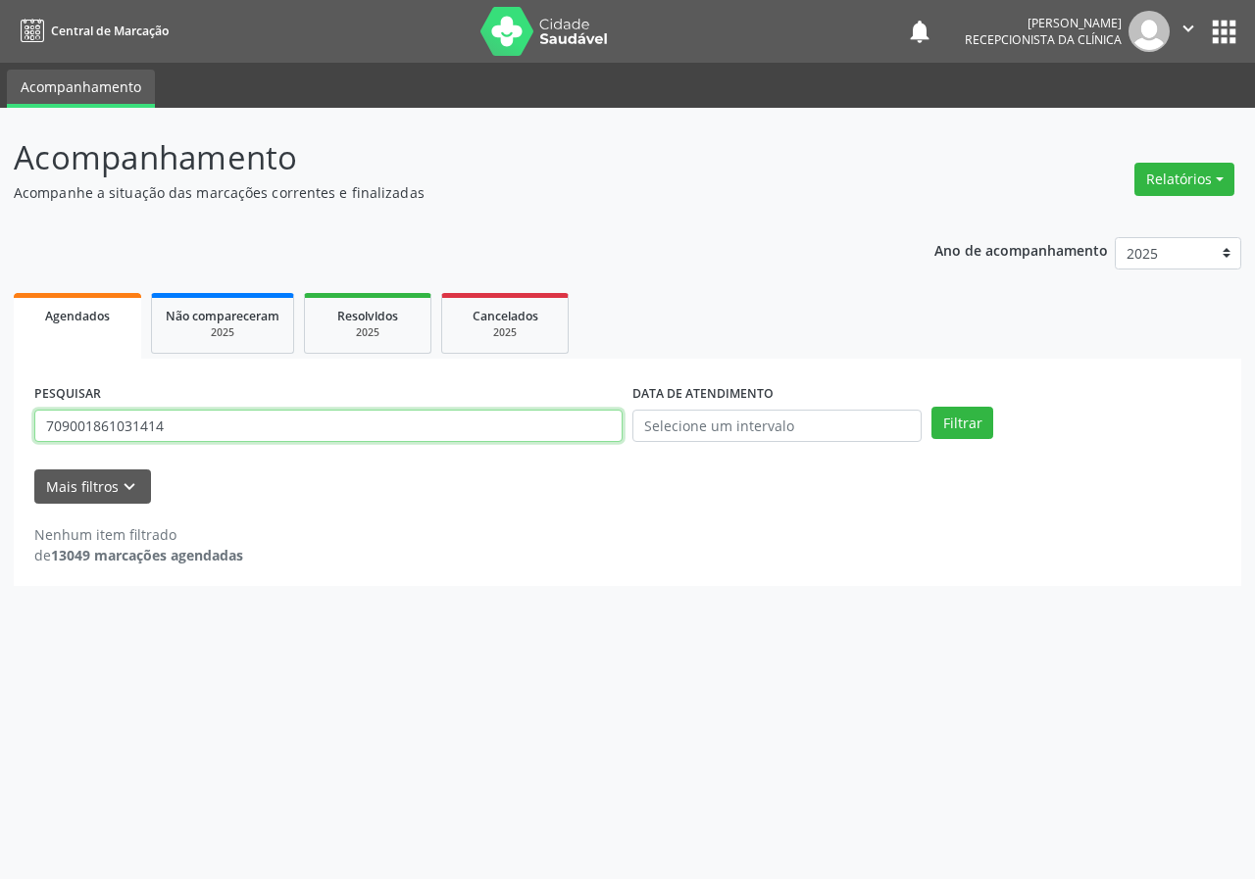
click at [931, 407] on button "Filtrar" at bounding box center [962, 423] width 62 height 33
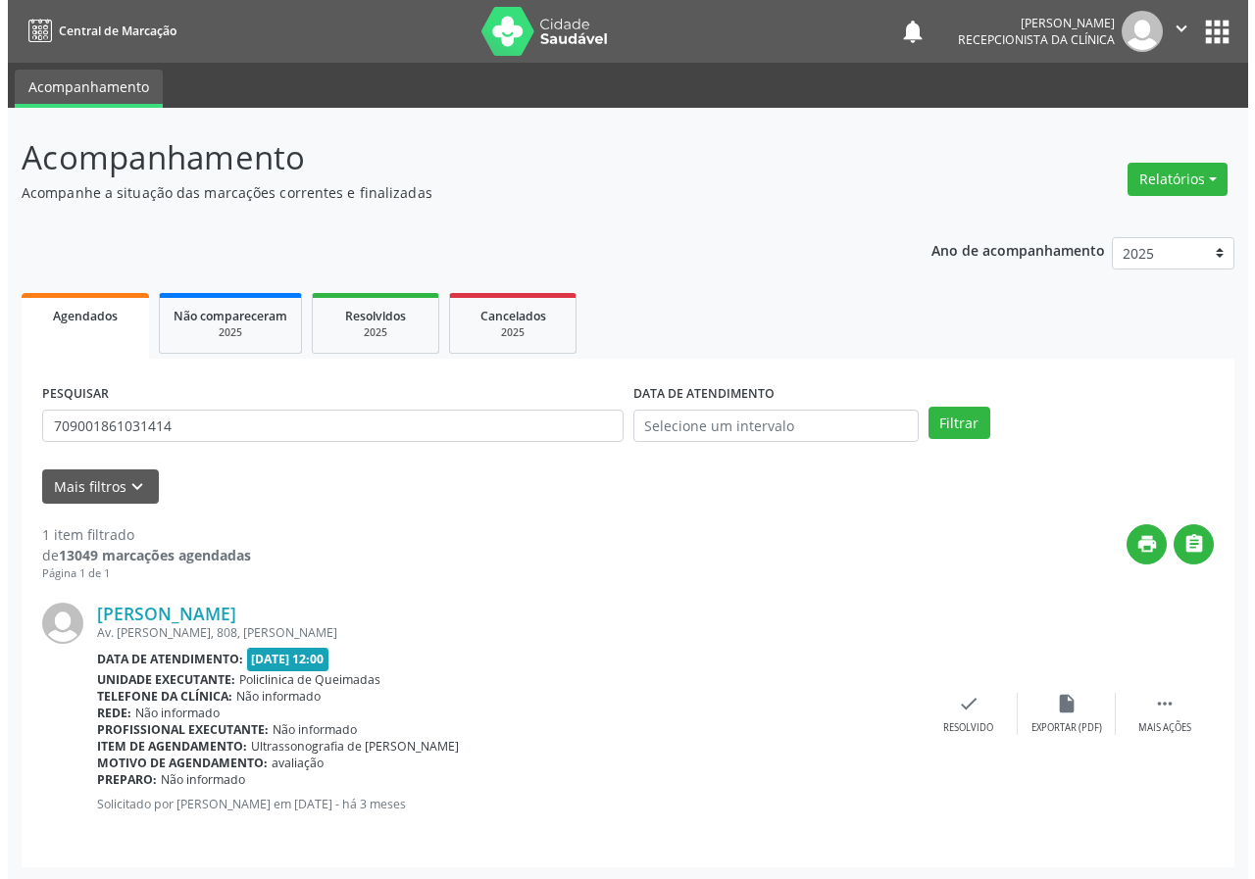
scroll to position [2, 0]
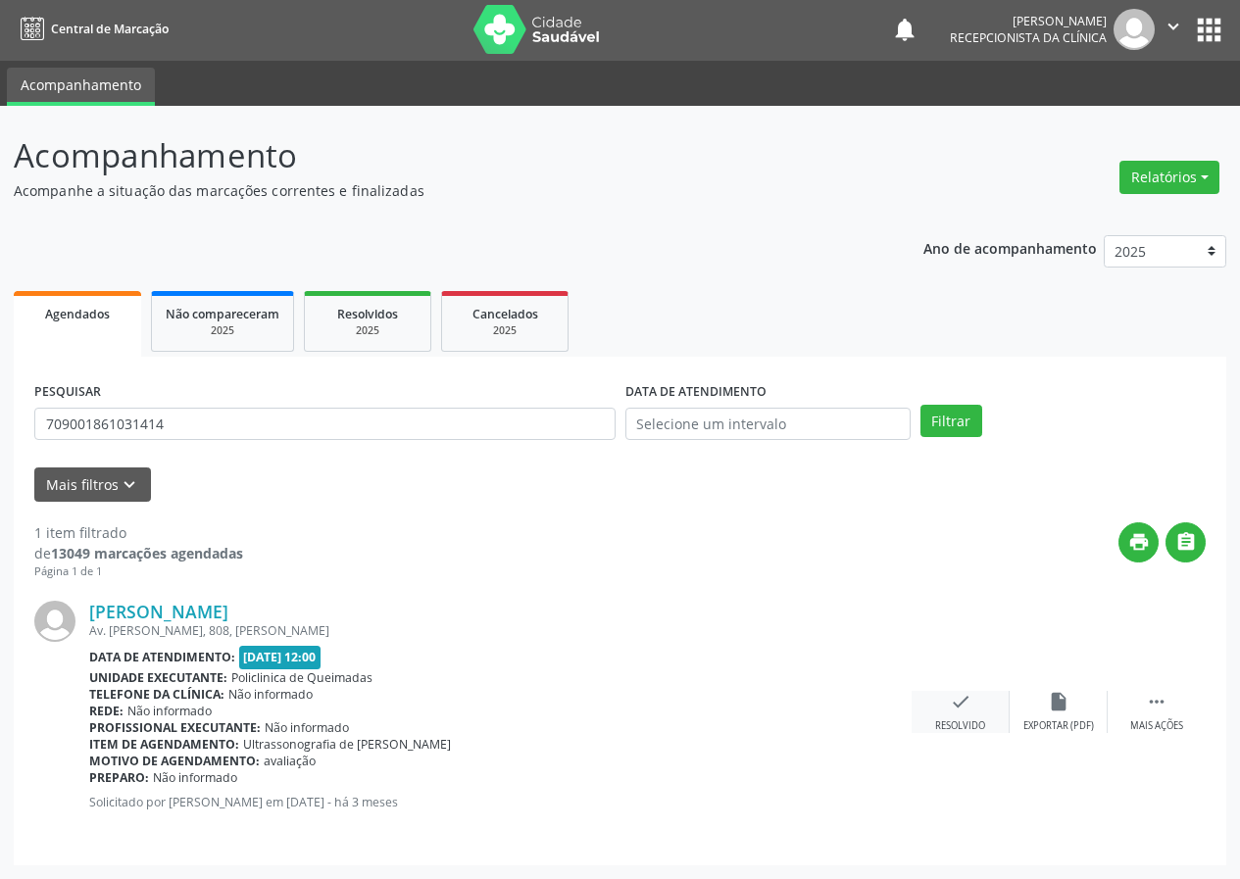
click at [972, 716] on div "check Resolvido" at bounding box center [961, 712] width 98 height 42
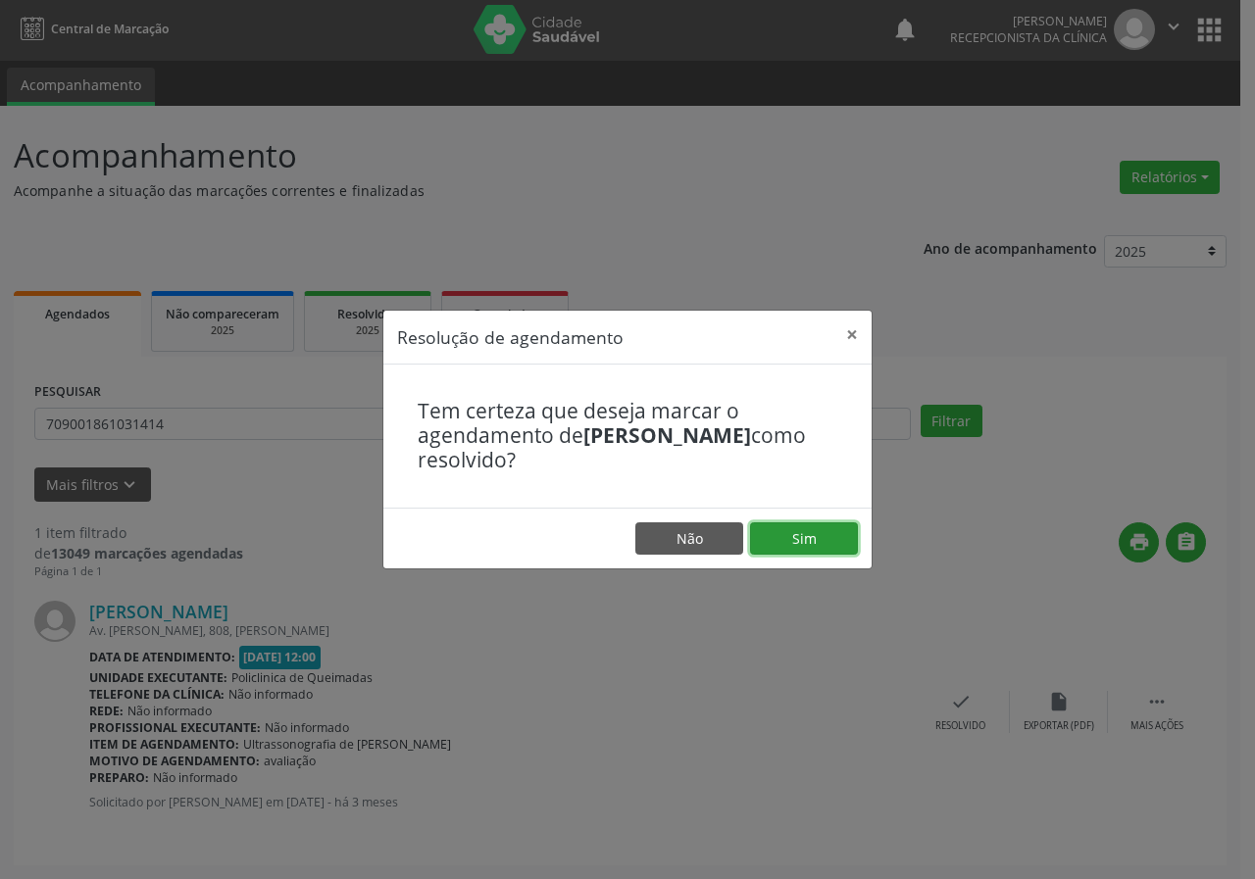
click at [807, 544] on button "Sim" at bounding box center [804, 538] width 108 height 33
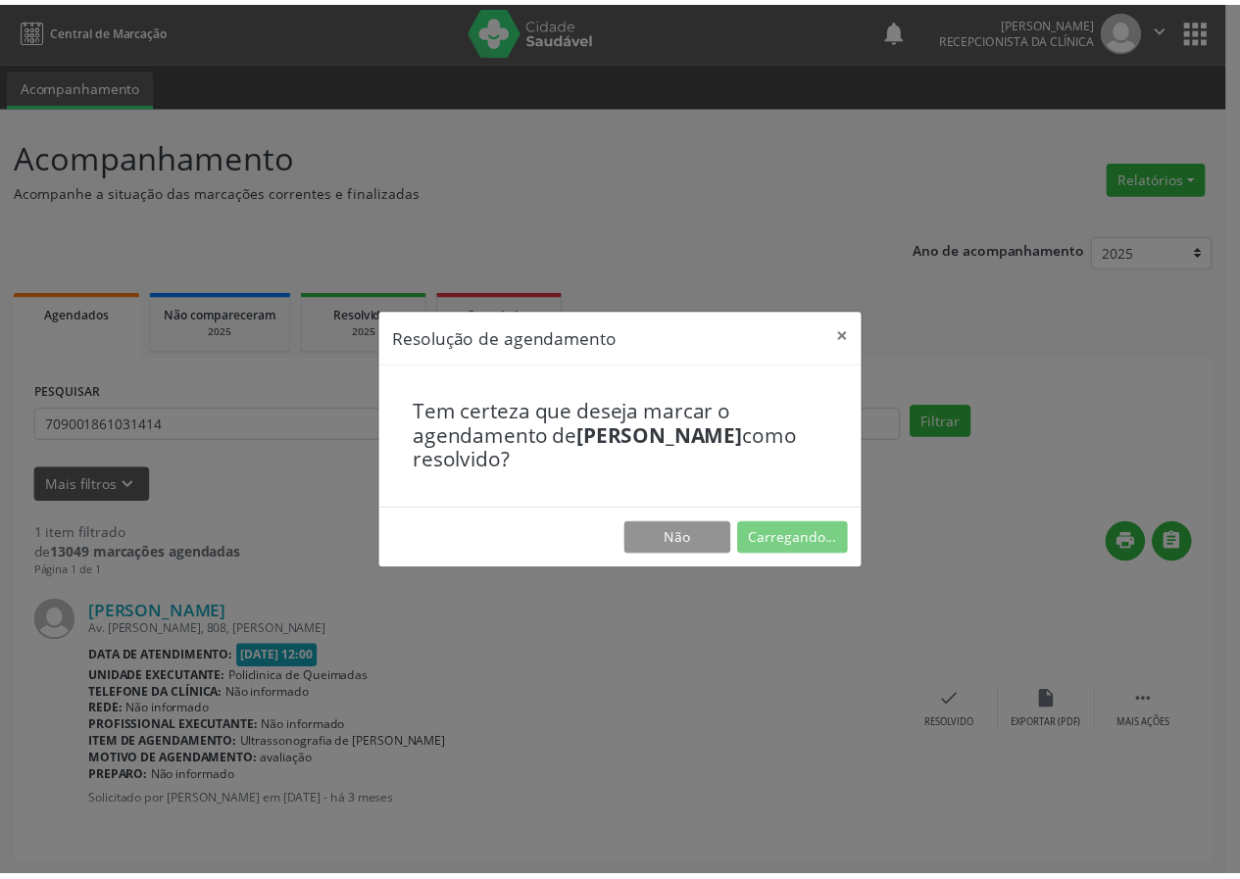
scroll to position [0, 0]
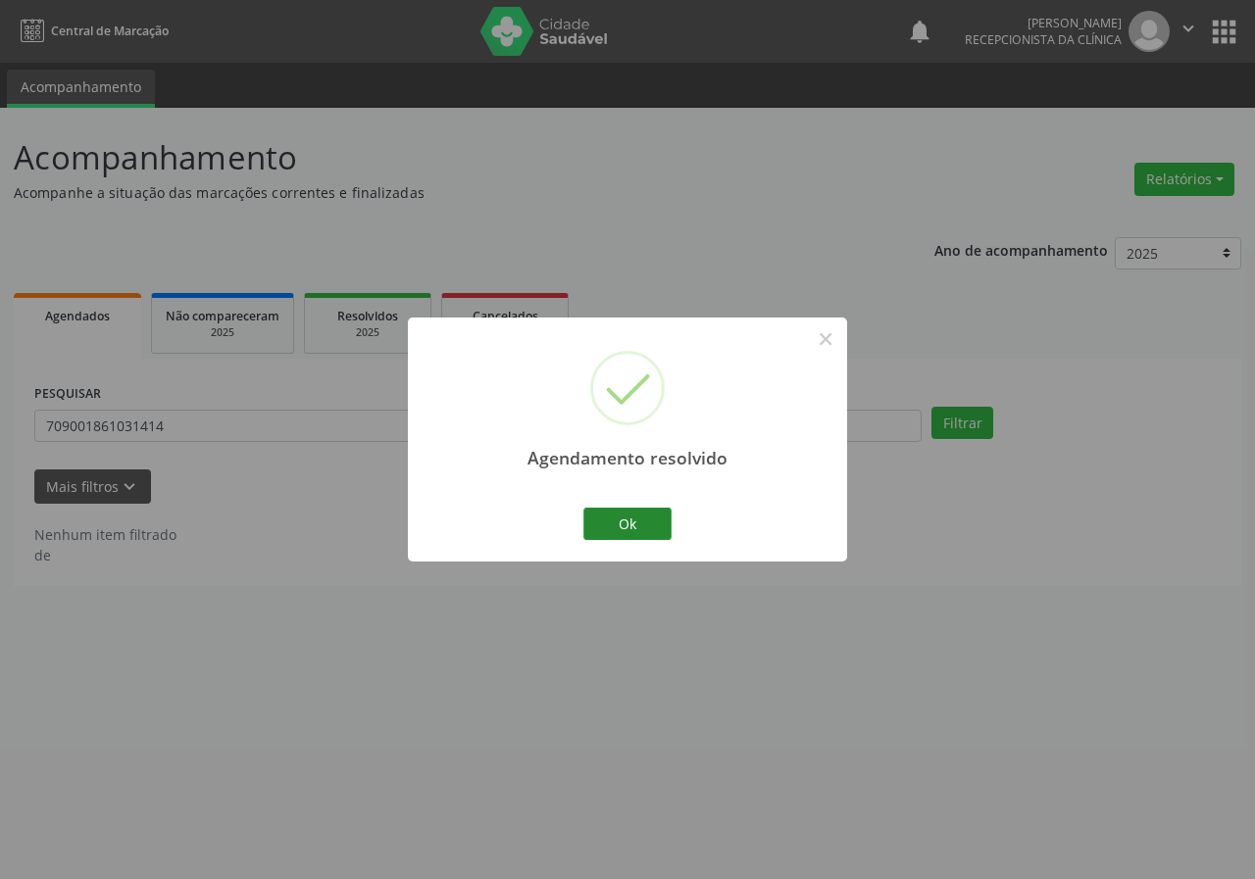
click at [620, 539] on div "Ok Cancel" at bounding box center [627, 523] width 97 height 41
drag, startPoint x: 637, startPoint y: 526, endPoint x: 505, endPoint y: 472, distance: 142.9
click at [622, 522] on button "Ok" at bounding box center [627, 524] width 88 height 33
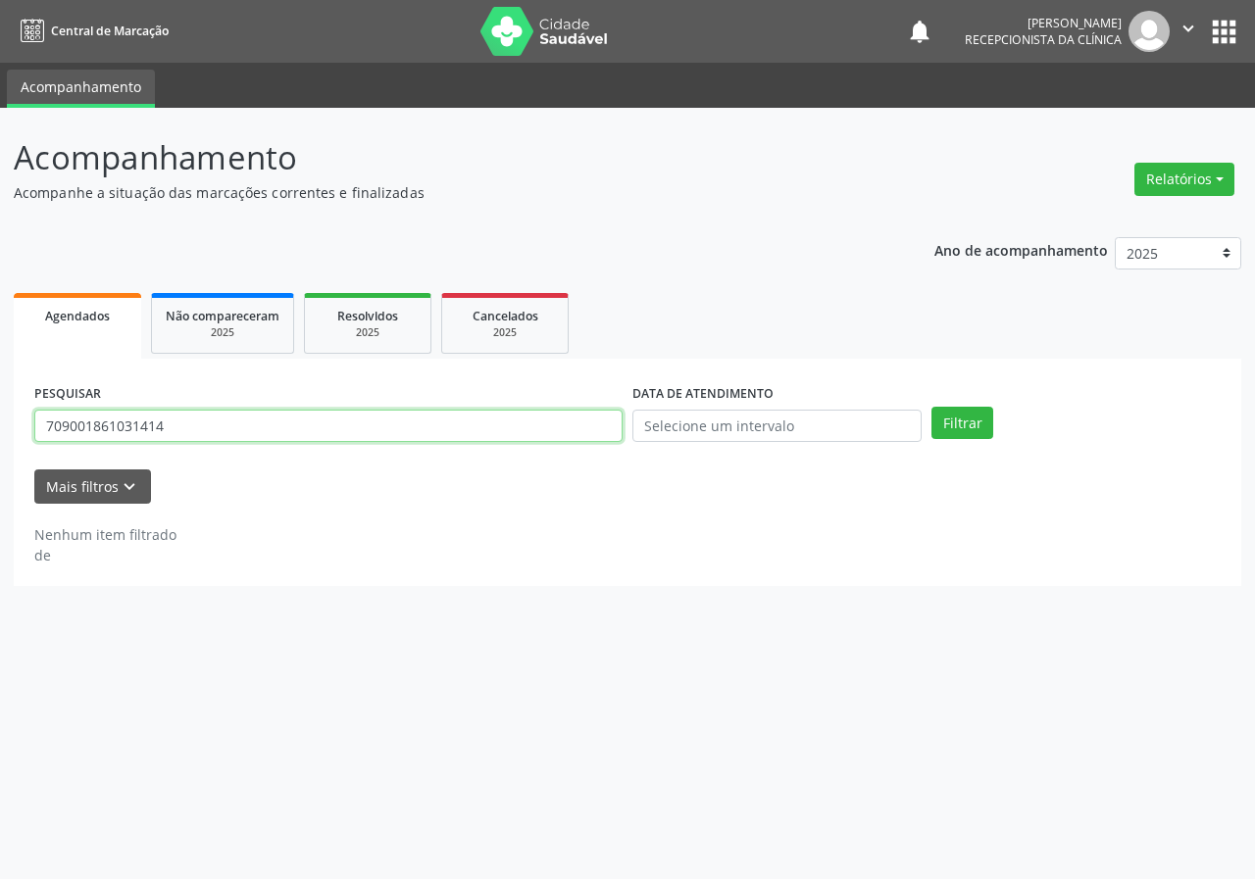
click at [353, 430] on input "709001861031414" at bounding box center [328, 426] width 588 height 33
click at [931, 407] on button "Filtrar" at bounding box center [962, 423] width 62 height 33
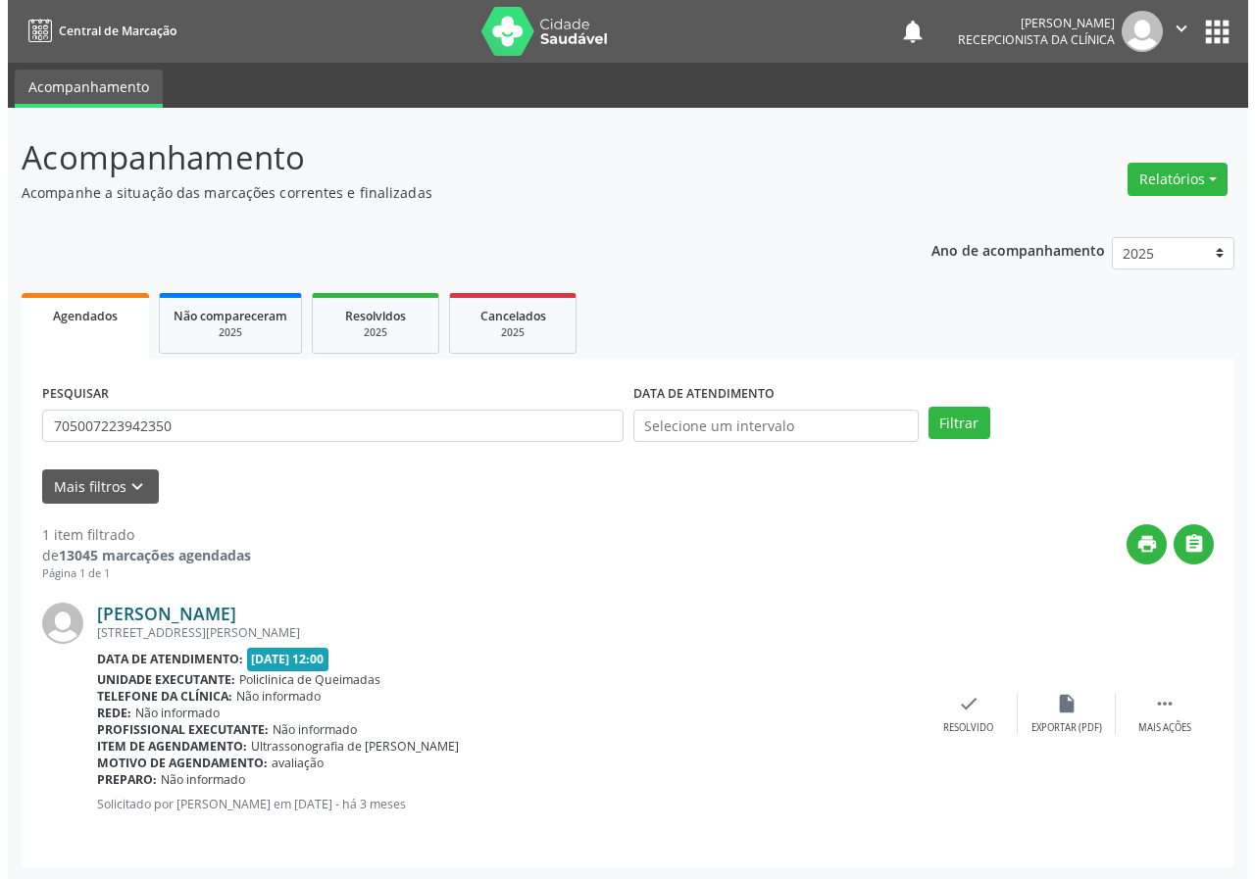
scroll to position [2, 0]
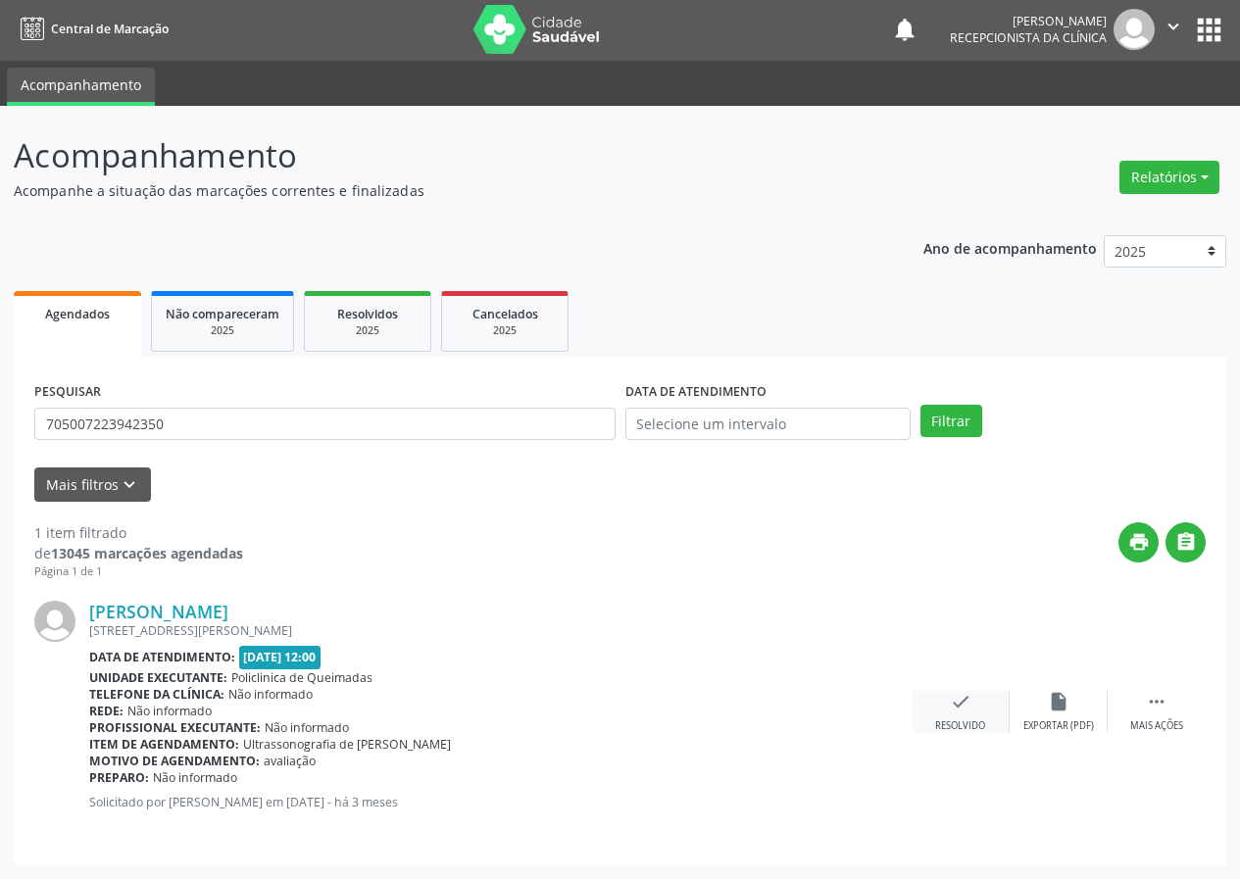
click at [956, 702] on icon "check" at bounding box center [961, 702] width 22 height 22
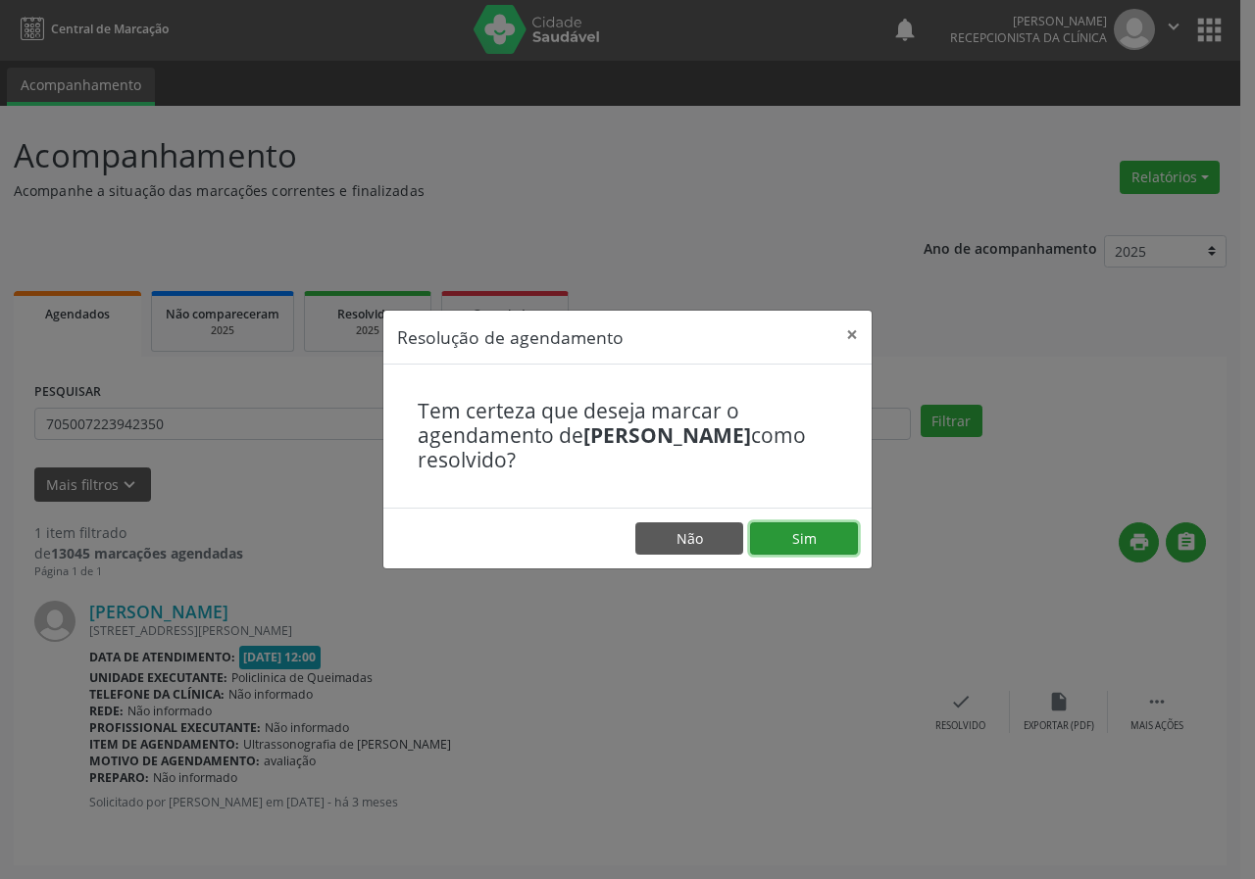
click at [793, 541] on button "Sim" at bounding box center [804, 538] width 108 height 33
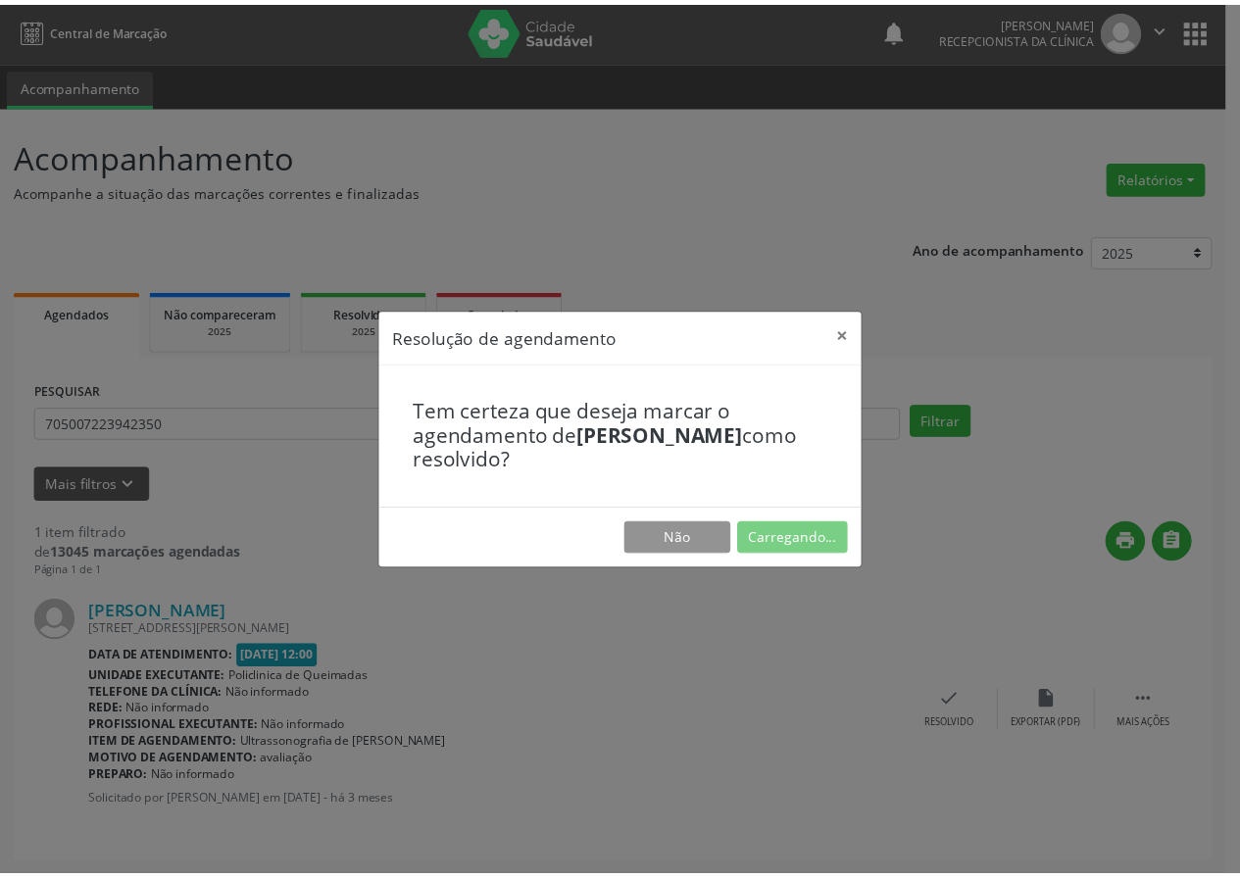
scroll to position [0, 0]
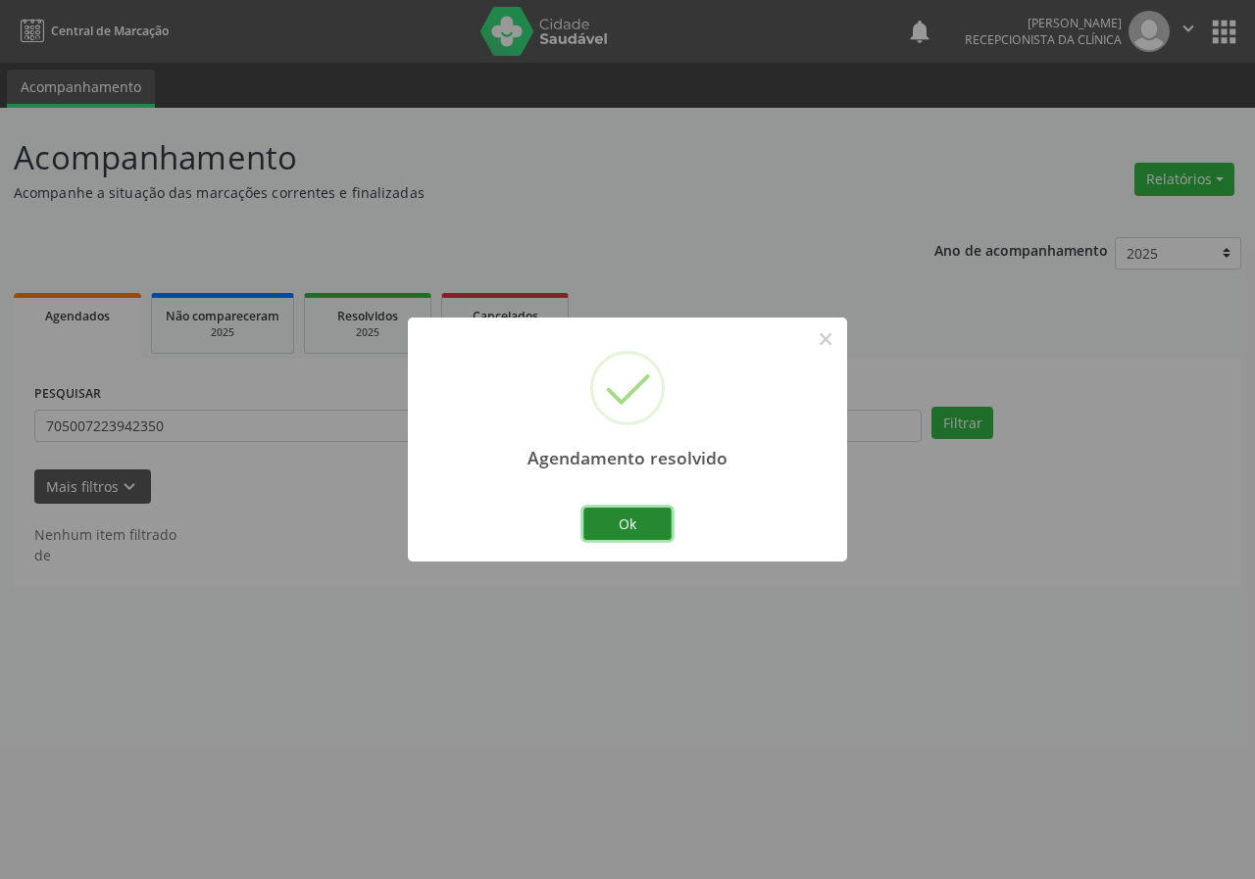
click at [641, 530] on button "Ok" at bounding box center [627, 524] width 88 height 33
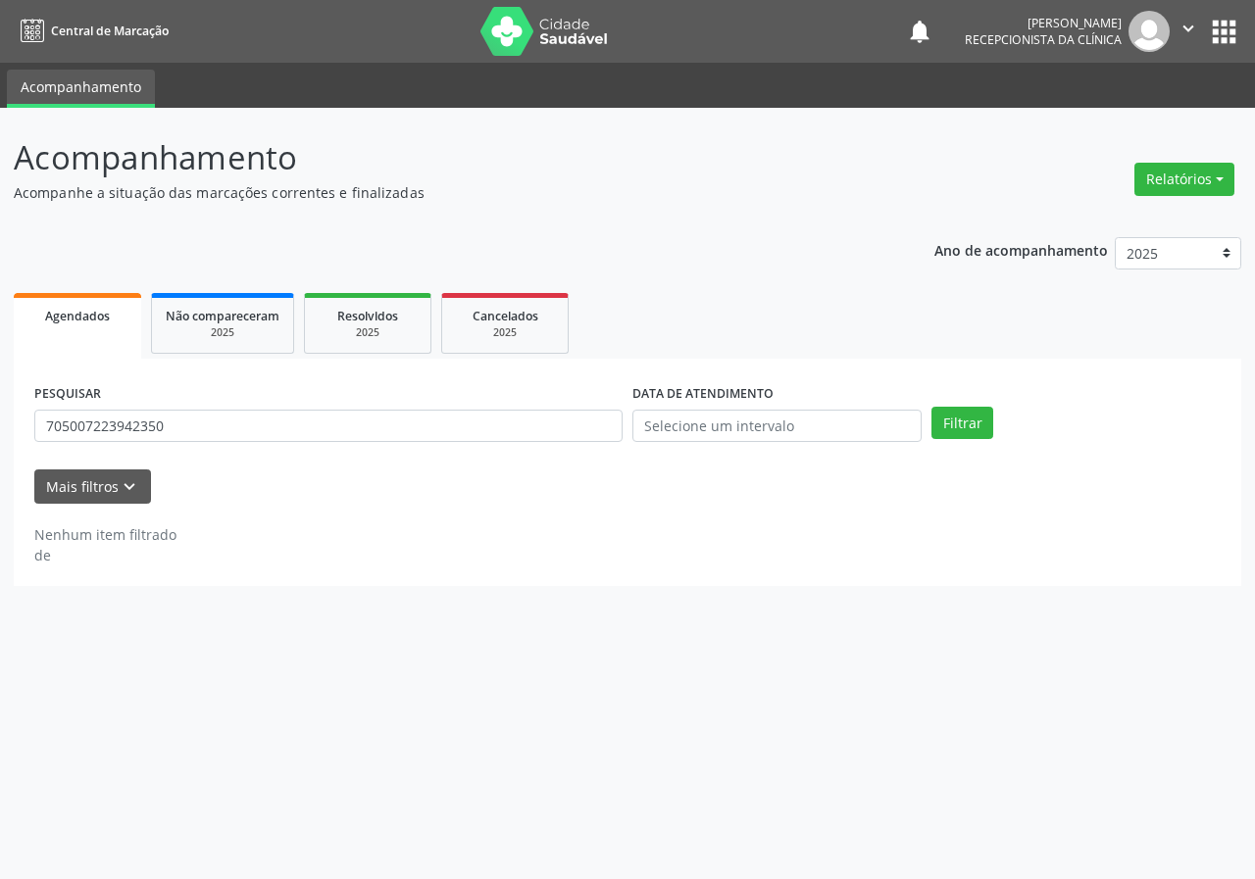
click at [305, 408] on div "PESQUISAR 705007223942350" at bounding box center [328, 417] width 598 height 76
click at [303, 421] on input "705007223942350" at bounding box center [328, 426] width 588 height 33
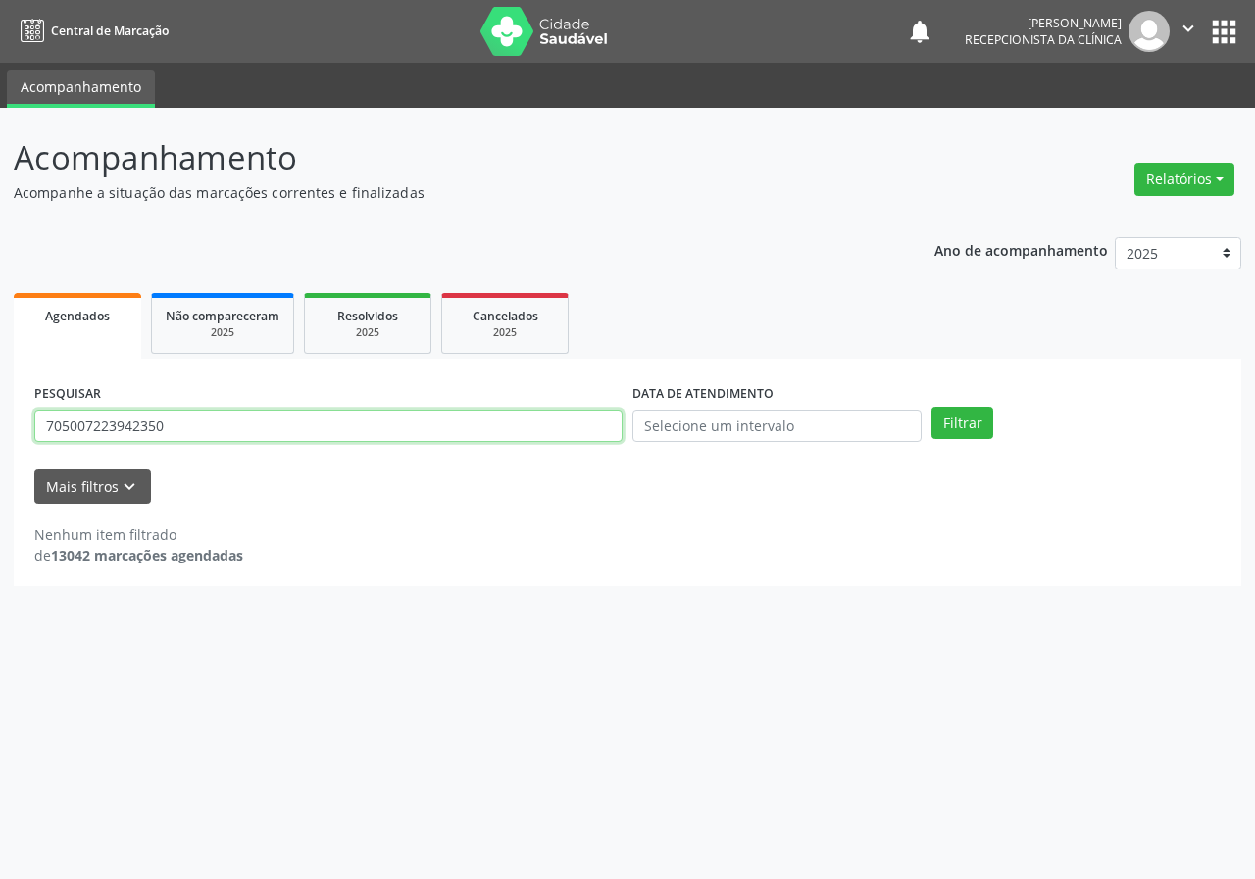
click at [303, 421] on input "705007223942350" at bounding box center [328, 426] width 588 height 33
click at [931, 407] on button "Filtrar" at bounding box center [962, 423] width 62 height 33
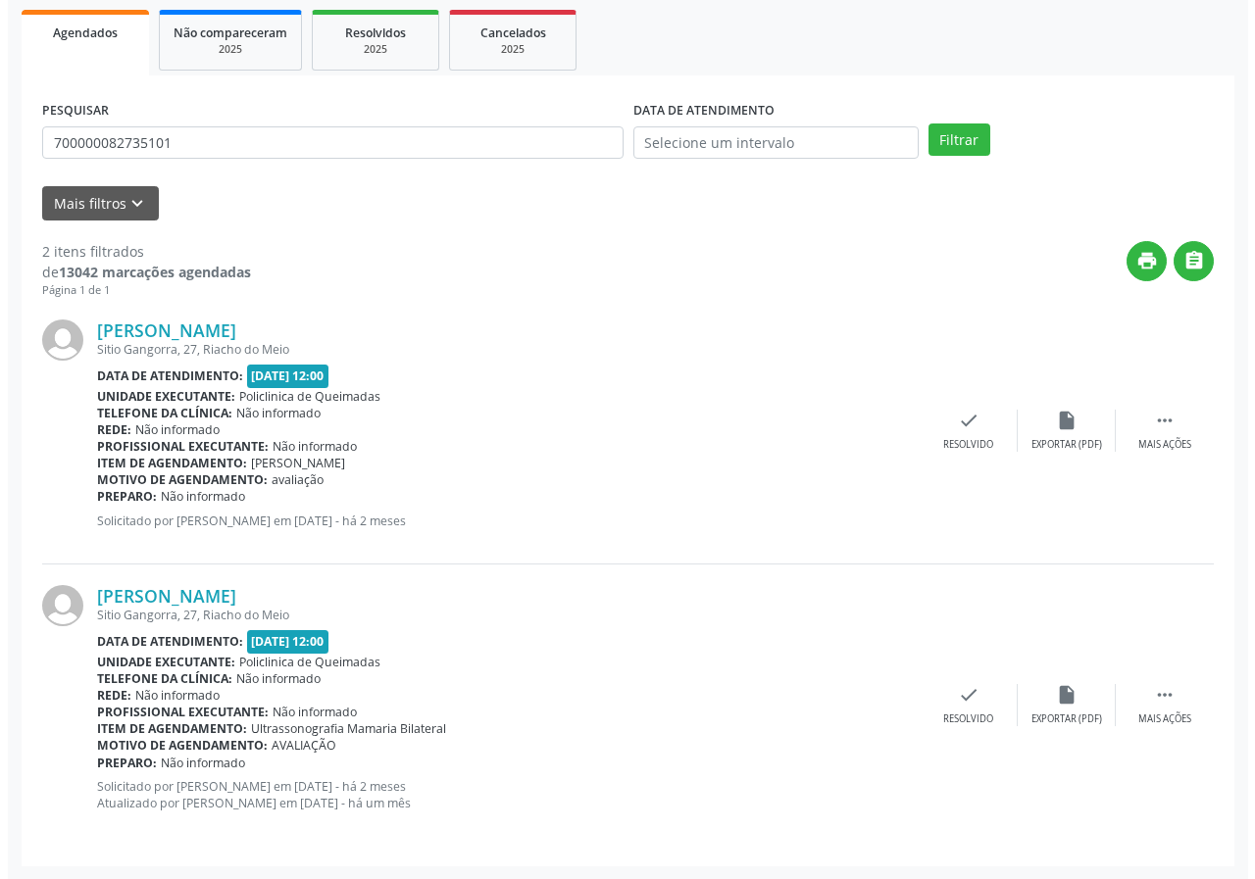
scroll to position [284, 0]
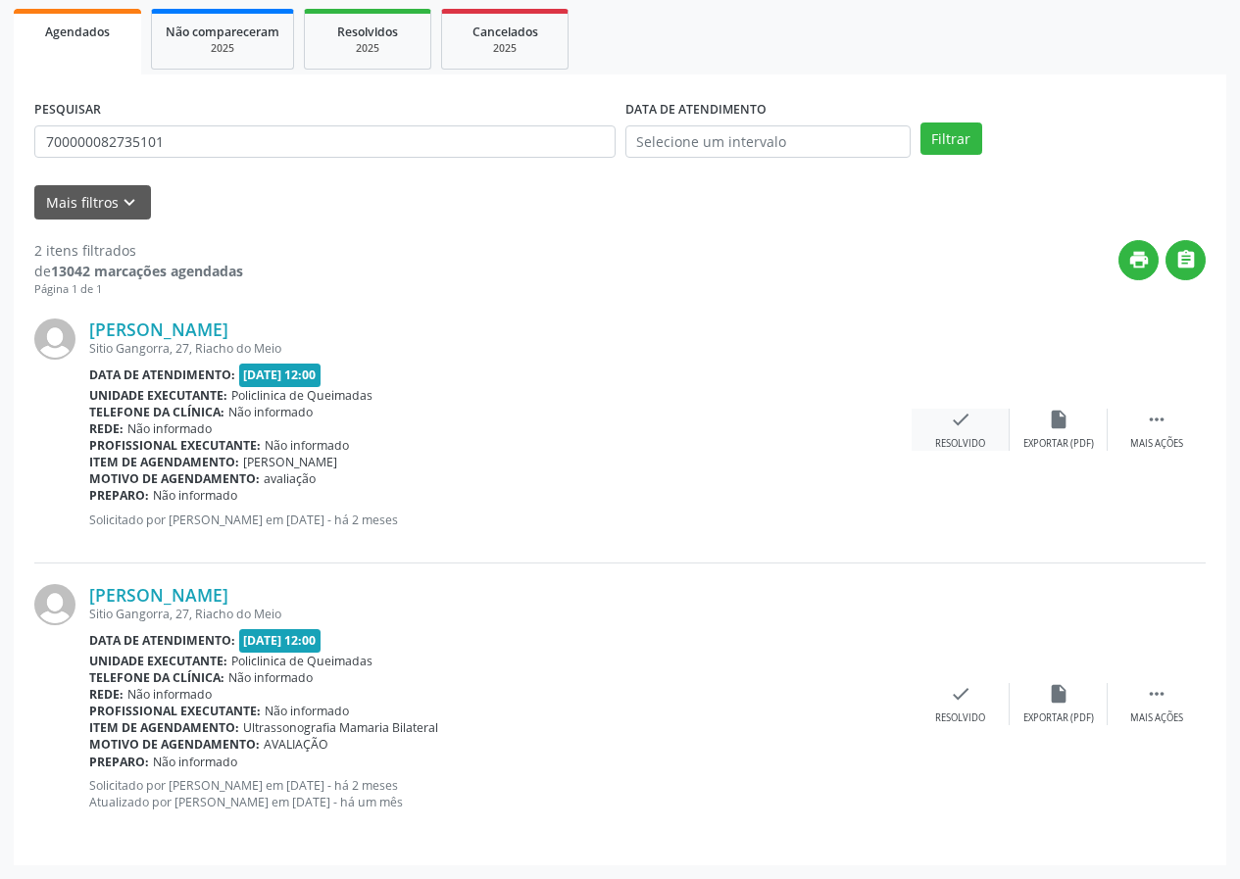
click at [943, 436] on div "check Resolvido" at bounding box center [961, 430] width 98 height 42
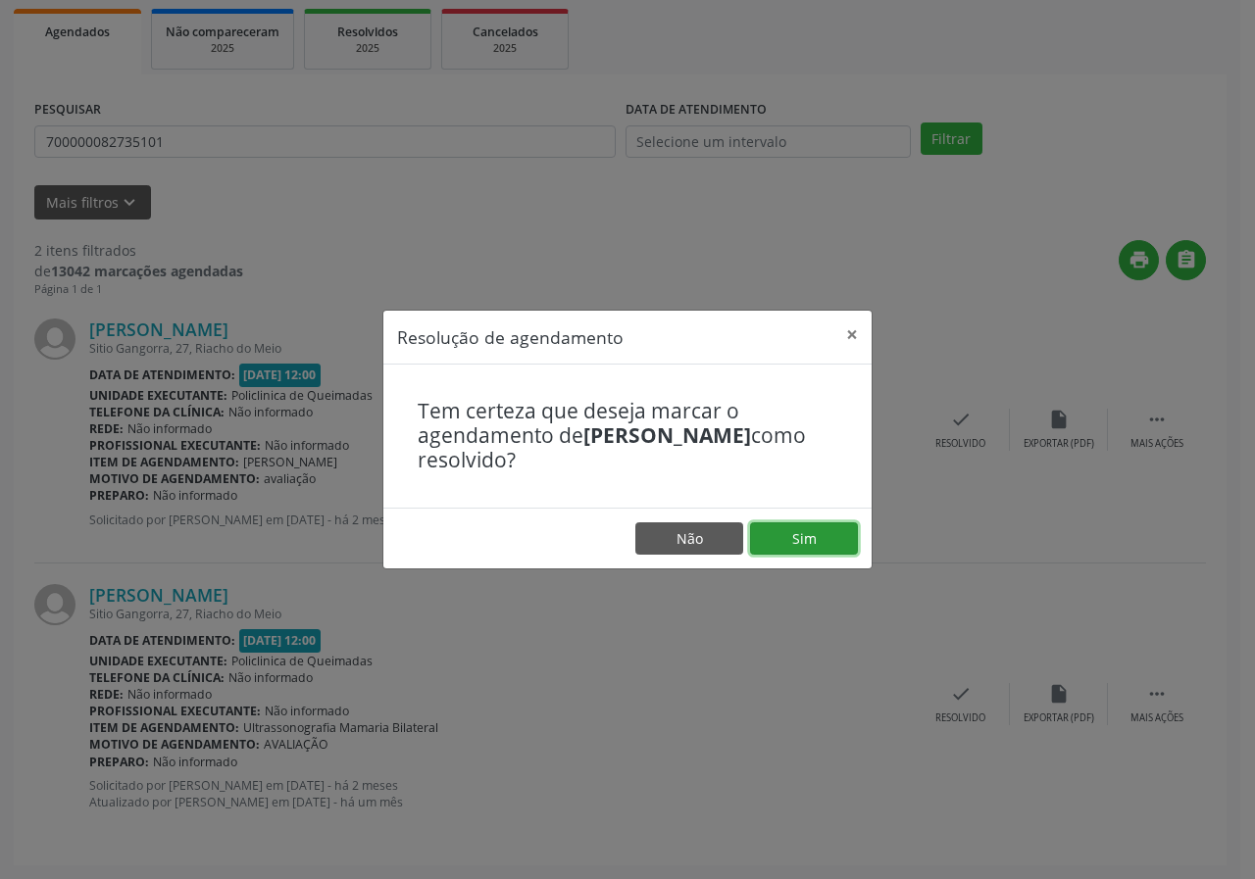
click at [760, 530] on button "Sim" at bounding box center [804, 538] width 108 height 33
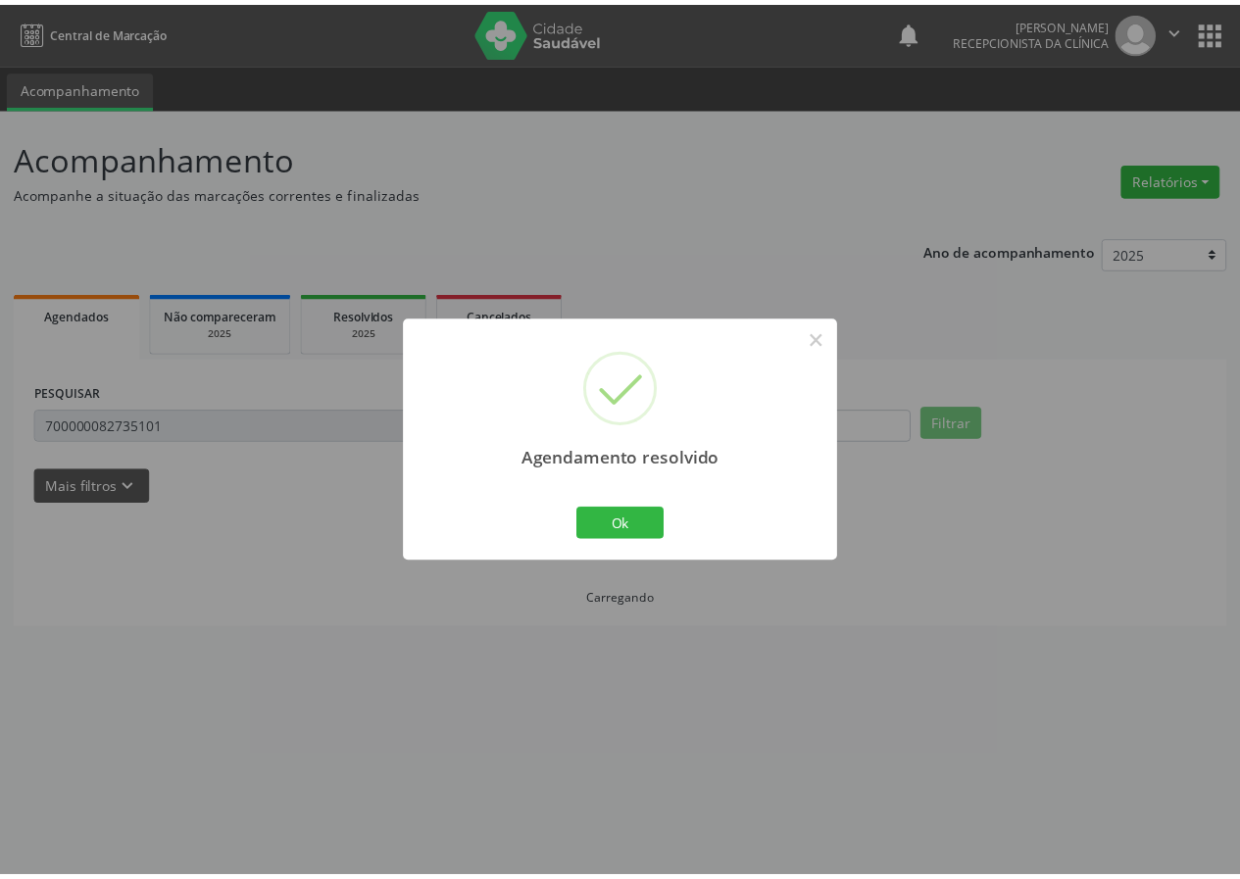
scroll to position [0, 0]
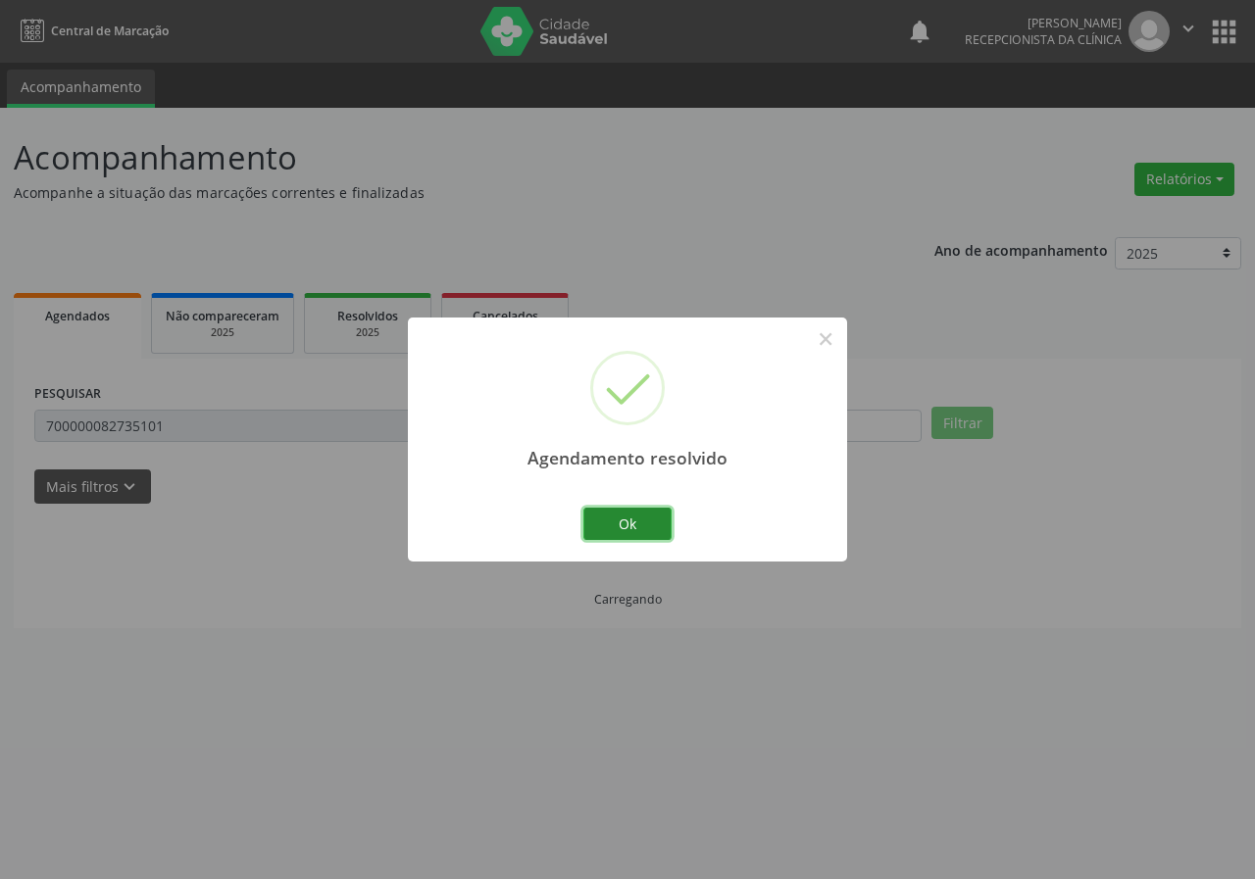
click at [669, 510] on div "Agendamento resolvido × Ok Cancel" at bounding box center [627, 440] width 439 height 244
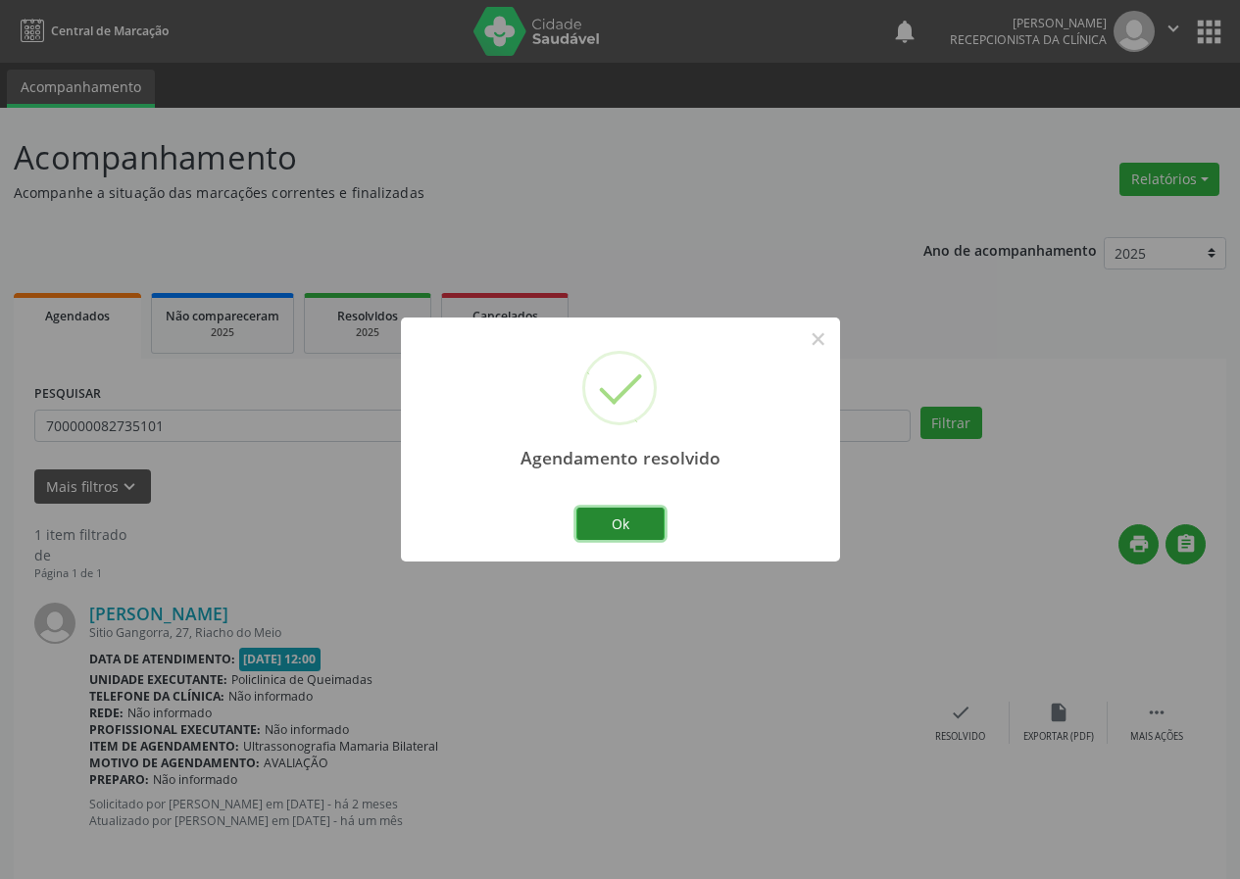
click at [612, 509] on button "Ok" at bounding box center [620, 524] width 88 height 33
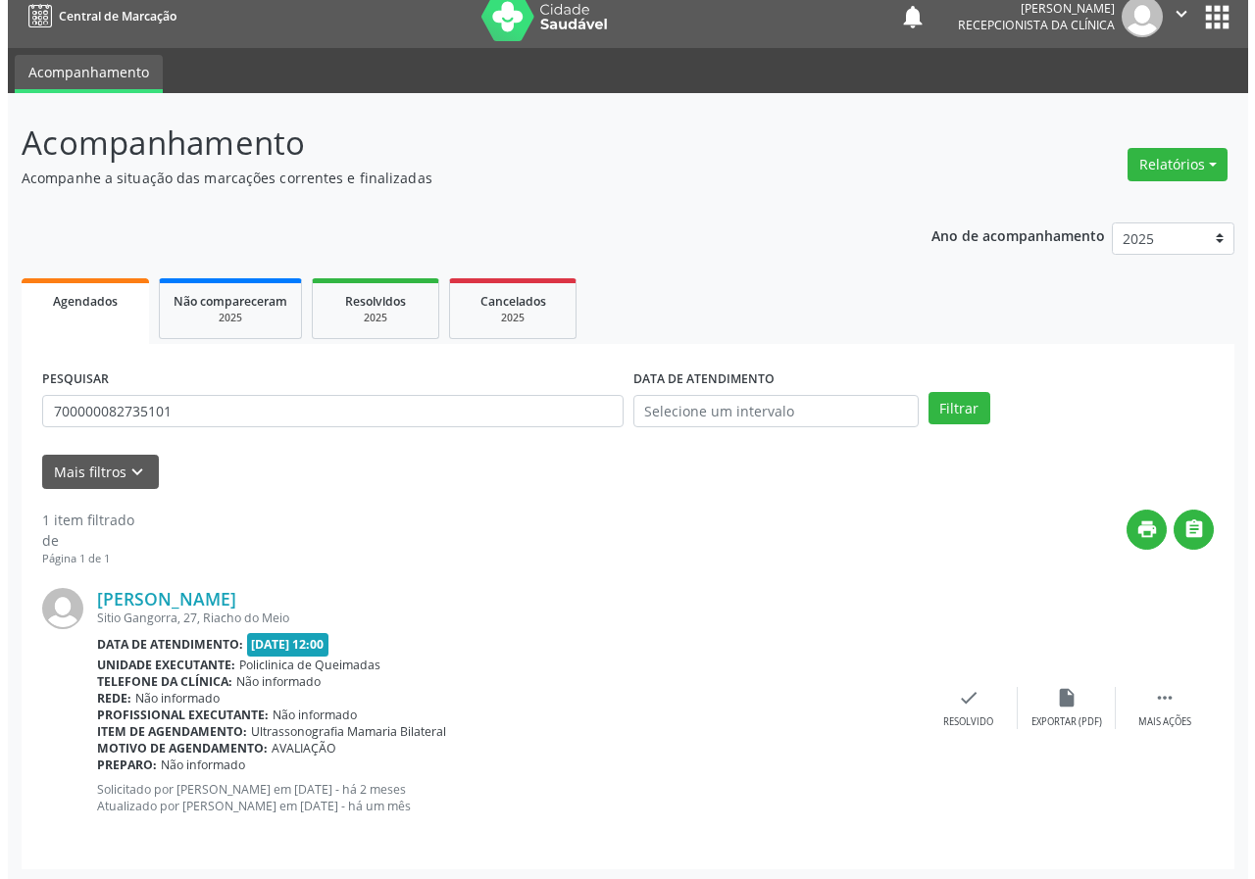
scroll to position [19, 0]
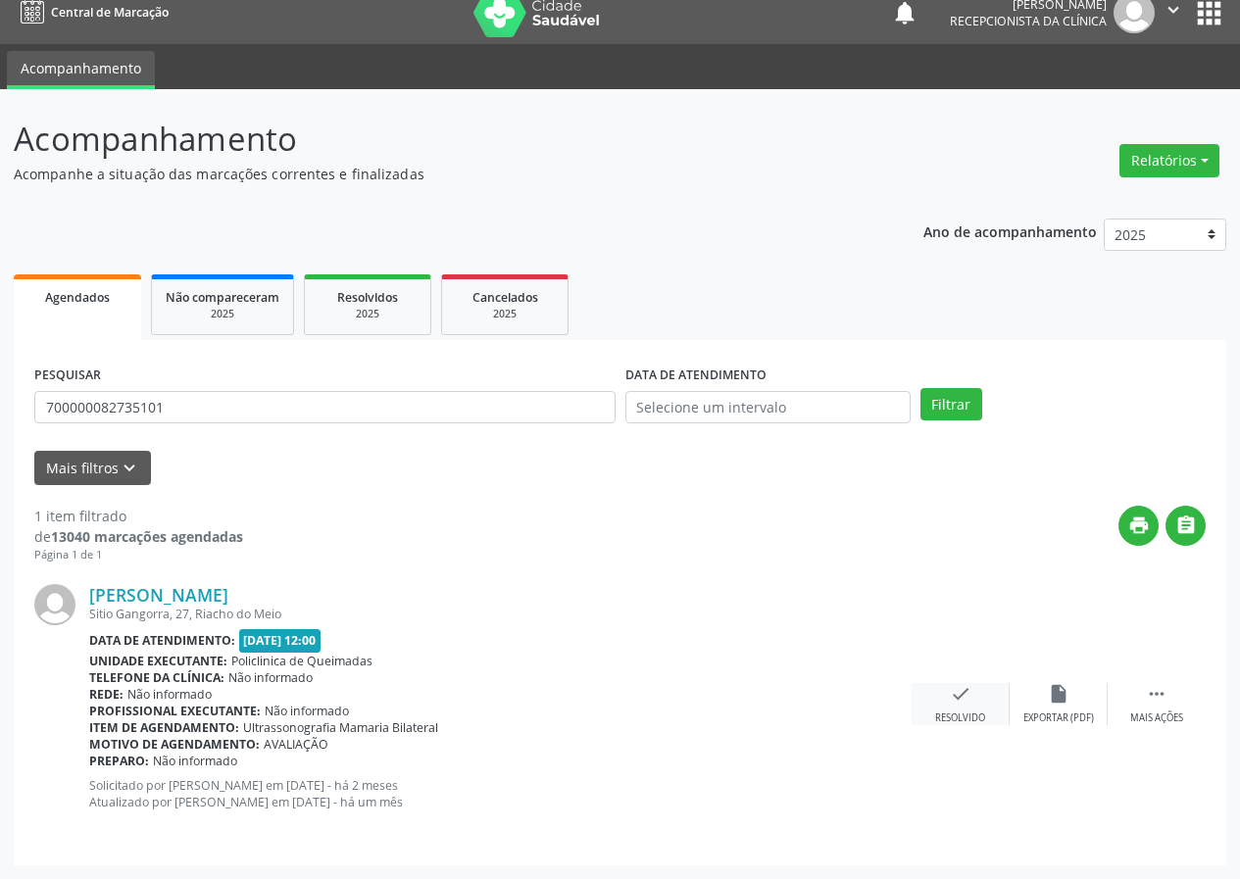
click at [956, 697] on icon "check" at bounding box center [961, 694] width 22 height 22
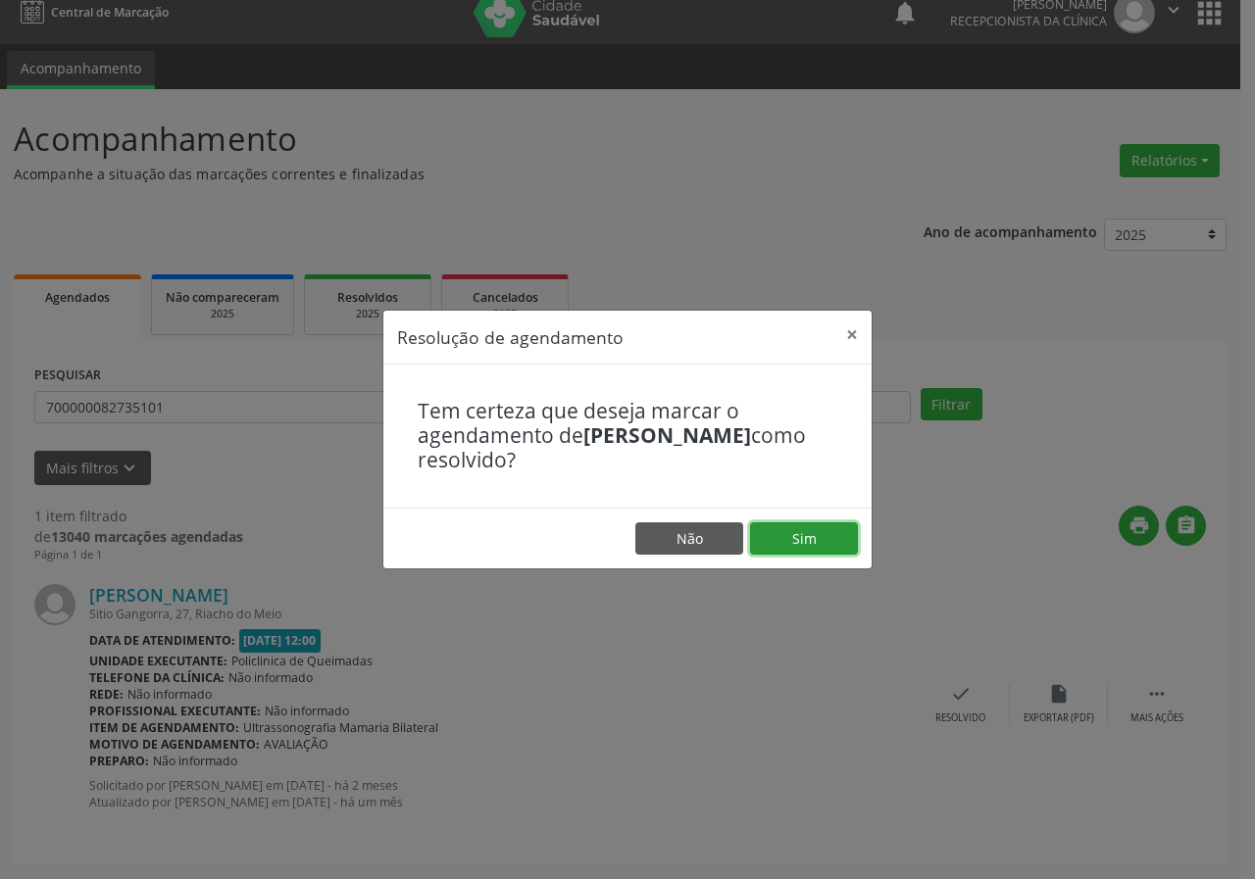
click at [811, 530] on button "Sim" at bounding box center [804, 538] width 108 height 33
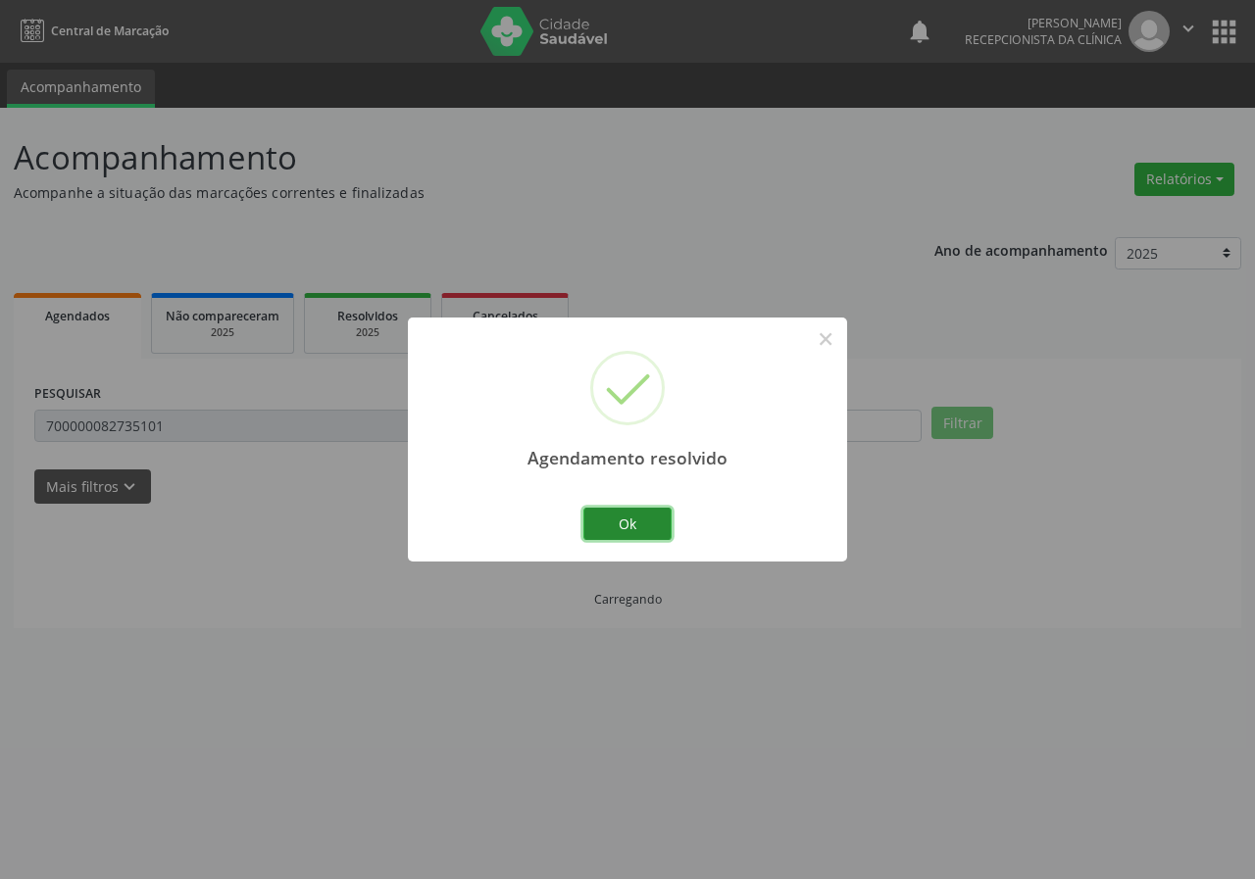
click at [655, 517] on button "Ok" at bounding box center [627, 524] width 88 height 33
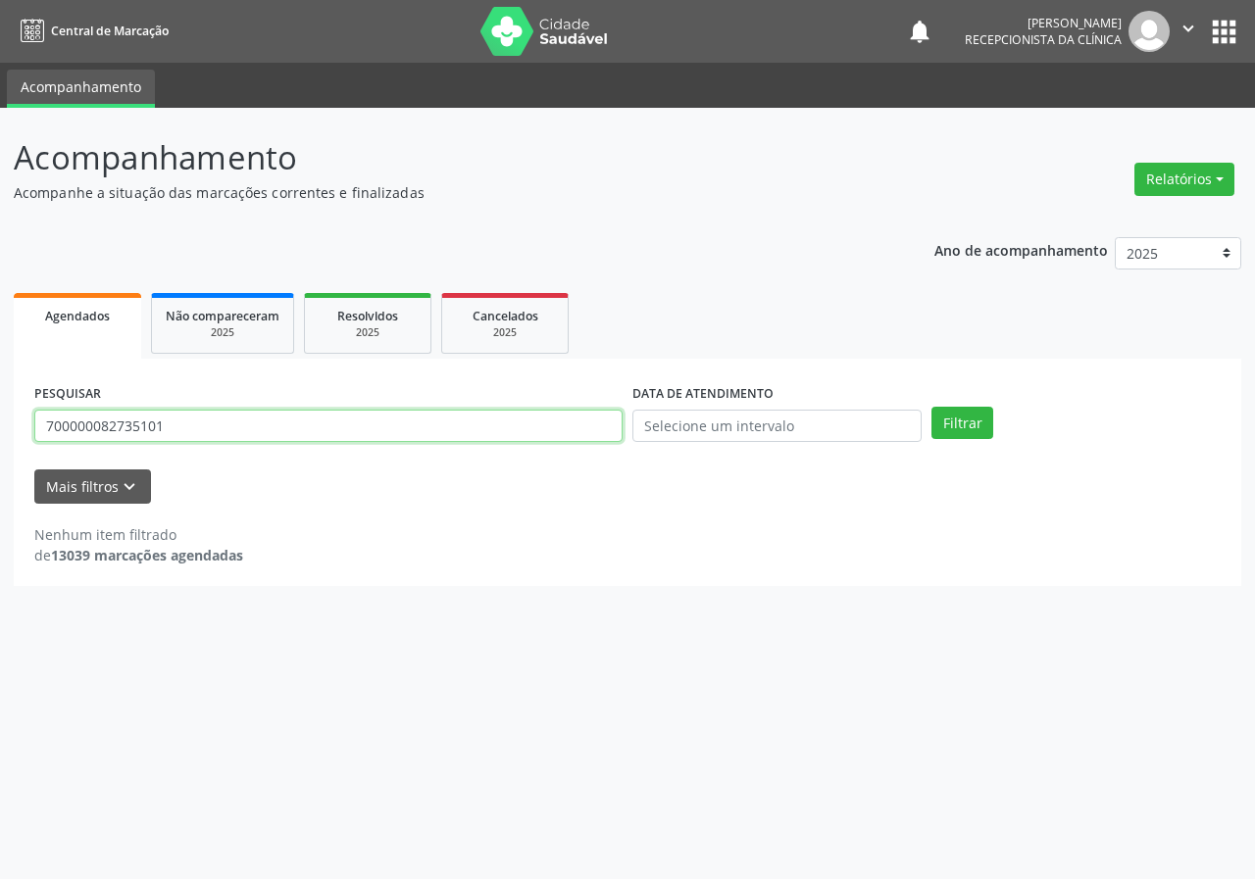
click at [163, 425] on input "700000082735101" at bounding box center [328, 426] width 588 height 33
type input "708105806071110"
click at [931, 407] on button "Filtrar" at bounding box center [962, 423] width 62 height 33
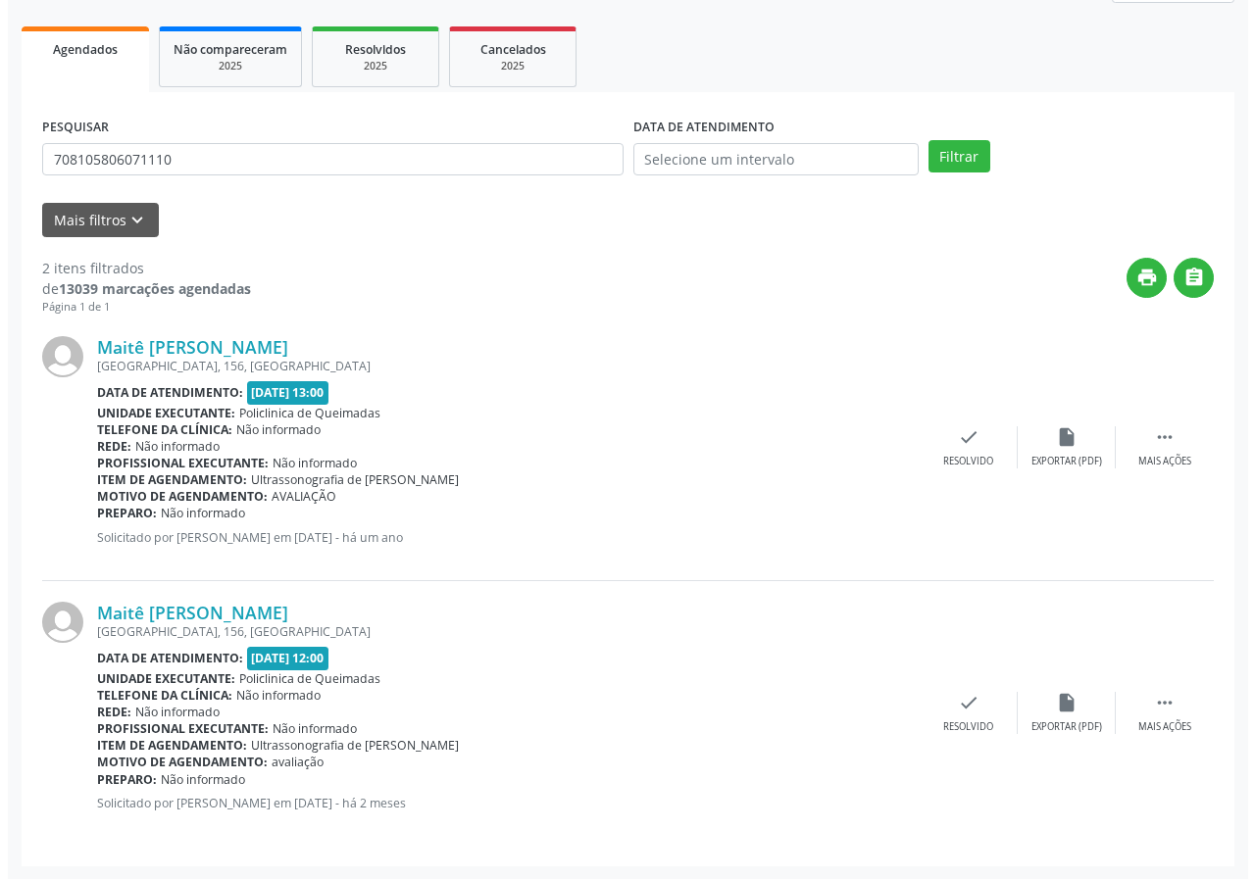
scroll to position [268, 0]
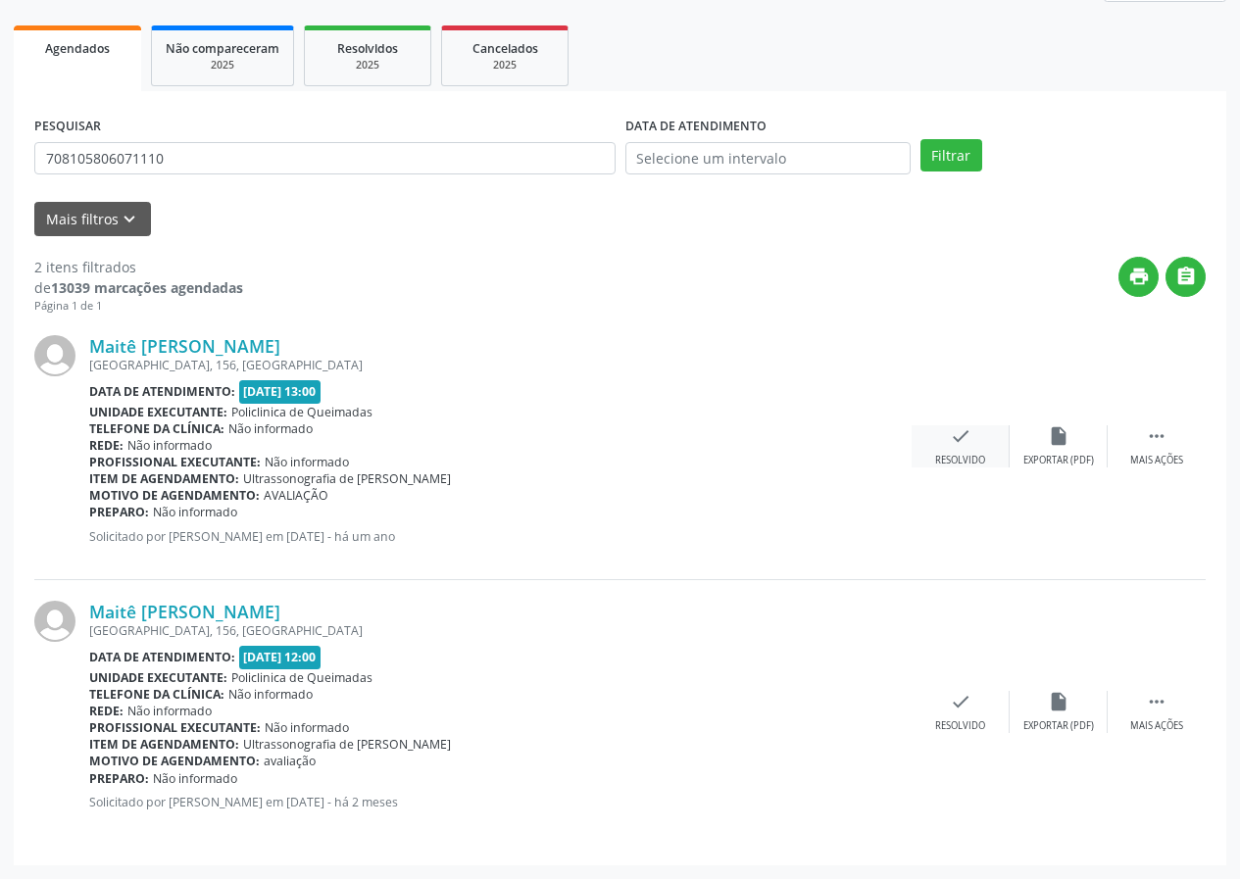
click at [969, 442] on icon "check" at bounding box center [961, 436] width 22 height 22
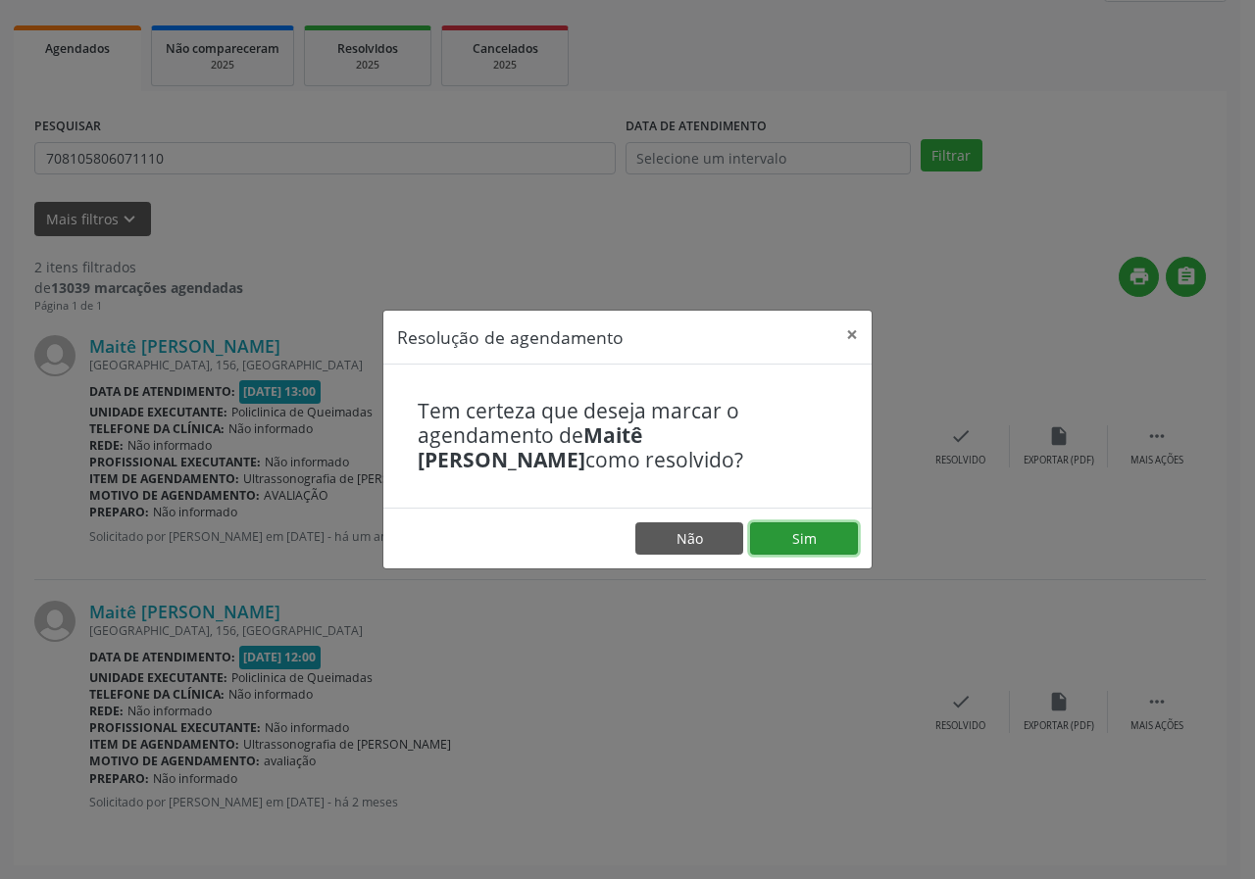
click at [821, 530] on button "Sim" at bounding box center [804, 538] width 108 height 33
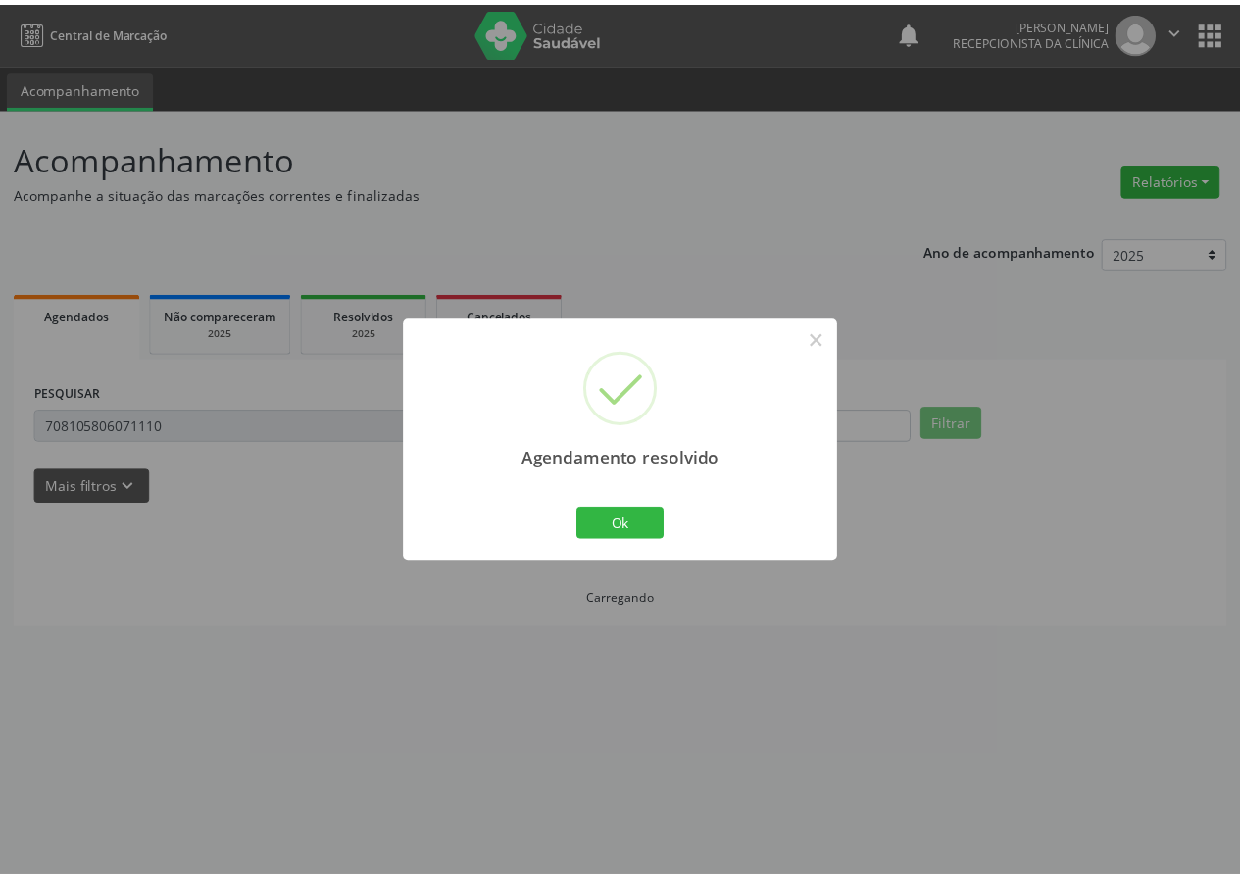
scroll to position [0, 0]
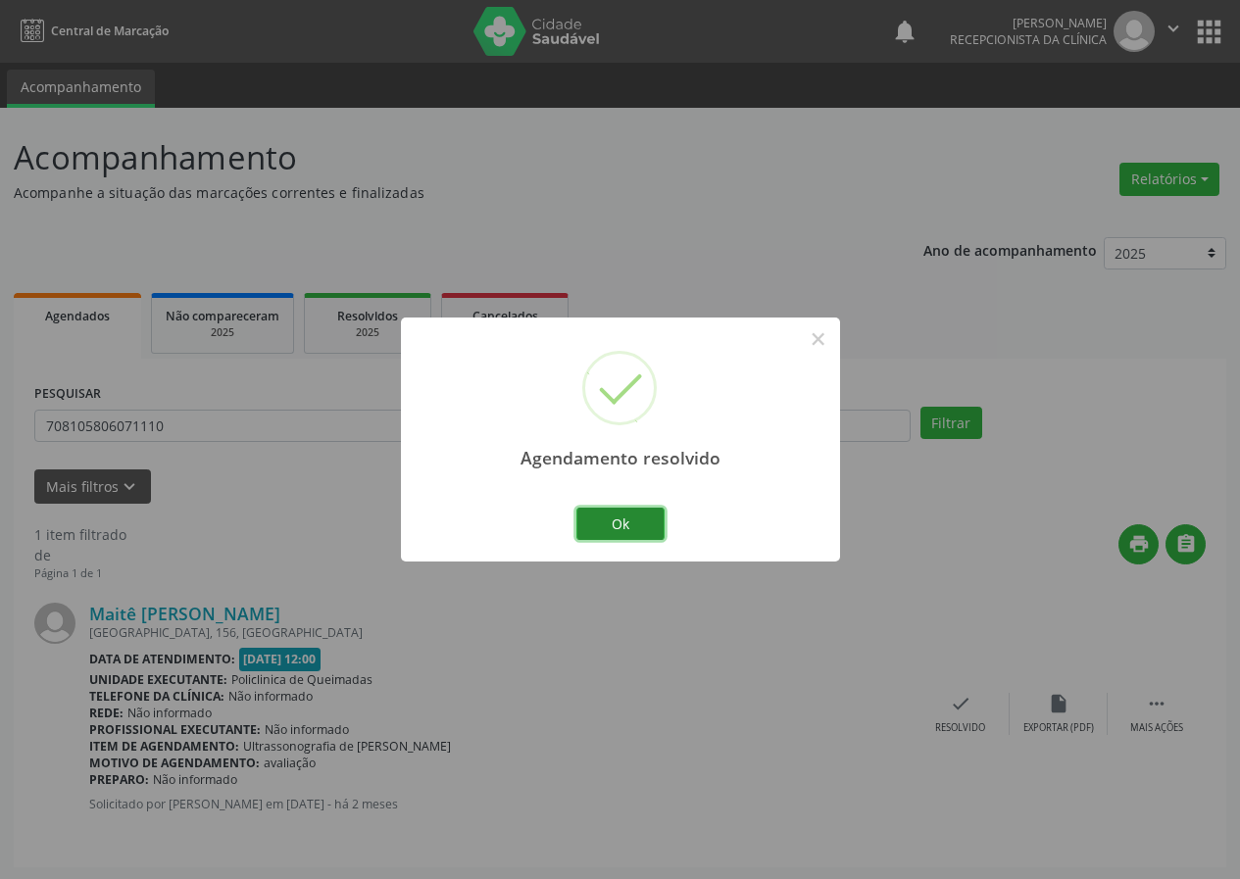
click at [636, 523] on button "Ok" at bounding box center [620, 524] width 88 height 33
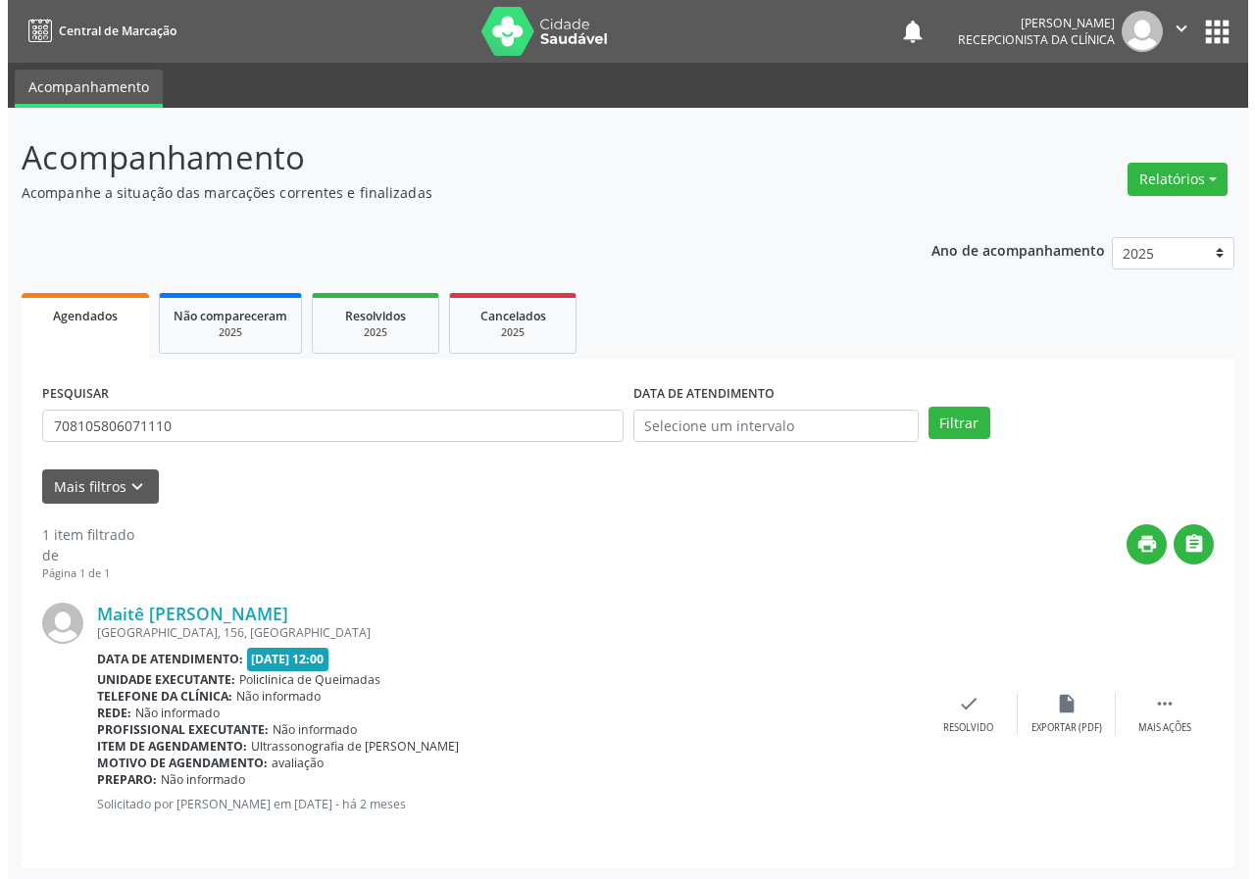
scroll to position [2, 0]
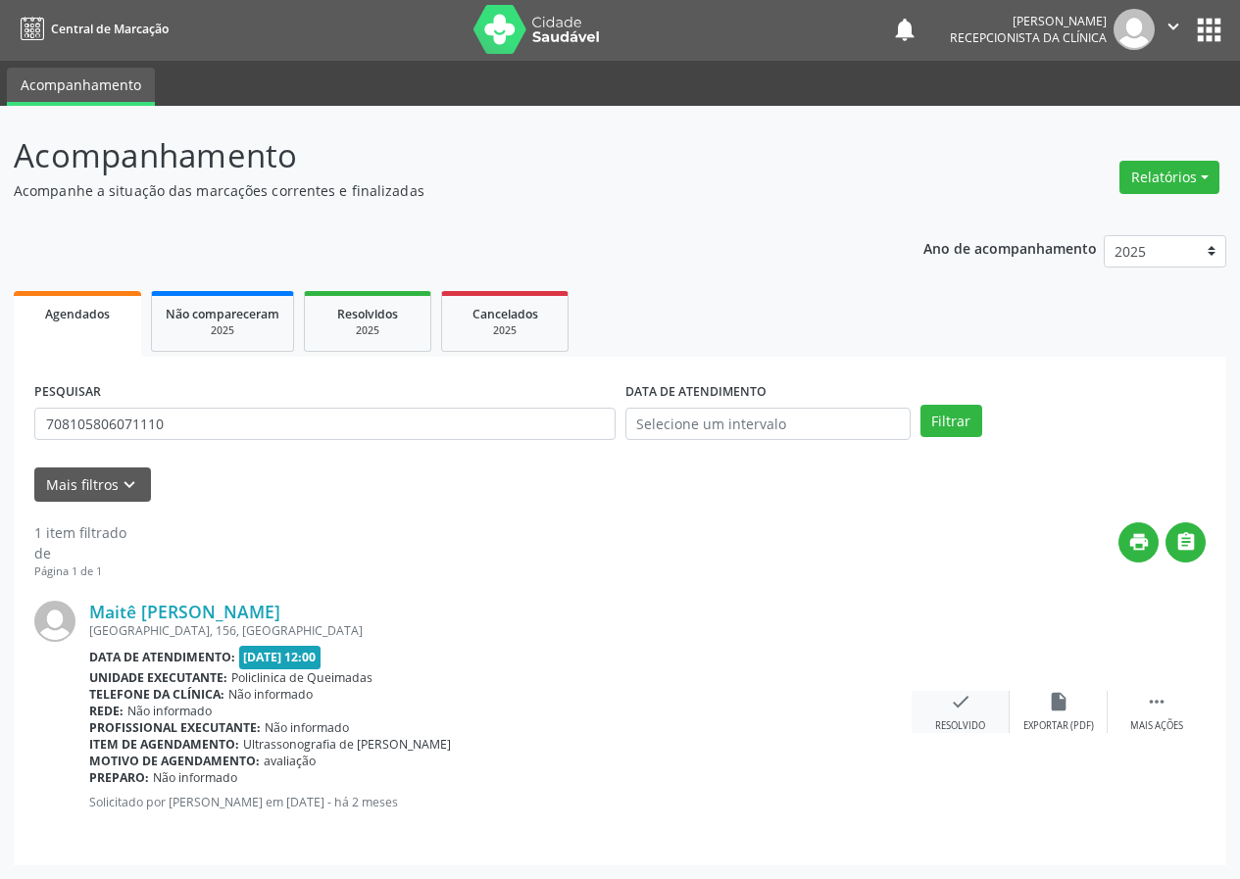
click at [954, 707] on icon "check" at bounding box center [961, 702] width 22 height 22
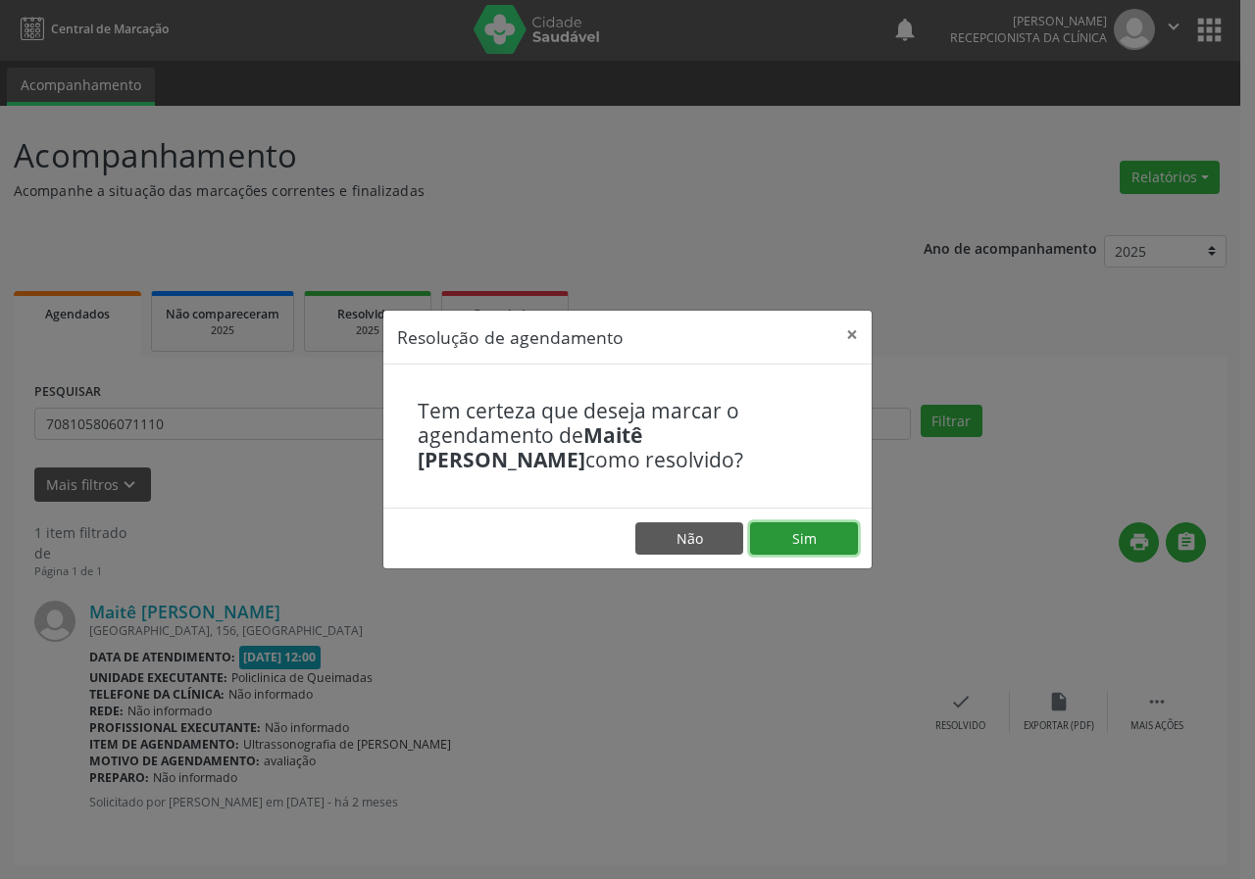
click at [820, 528] on button "Sim" at bounding box center [804, 538] width 108 height 33
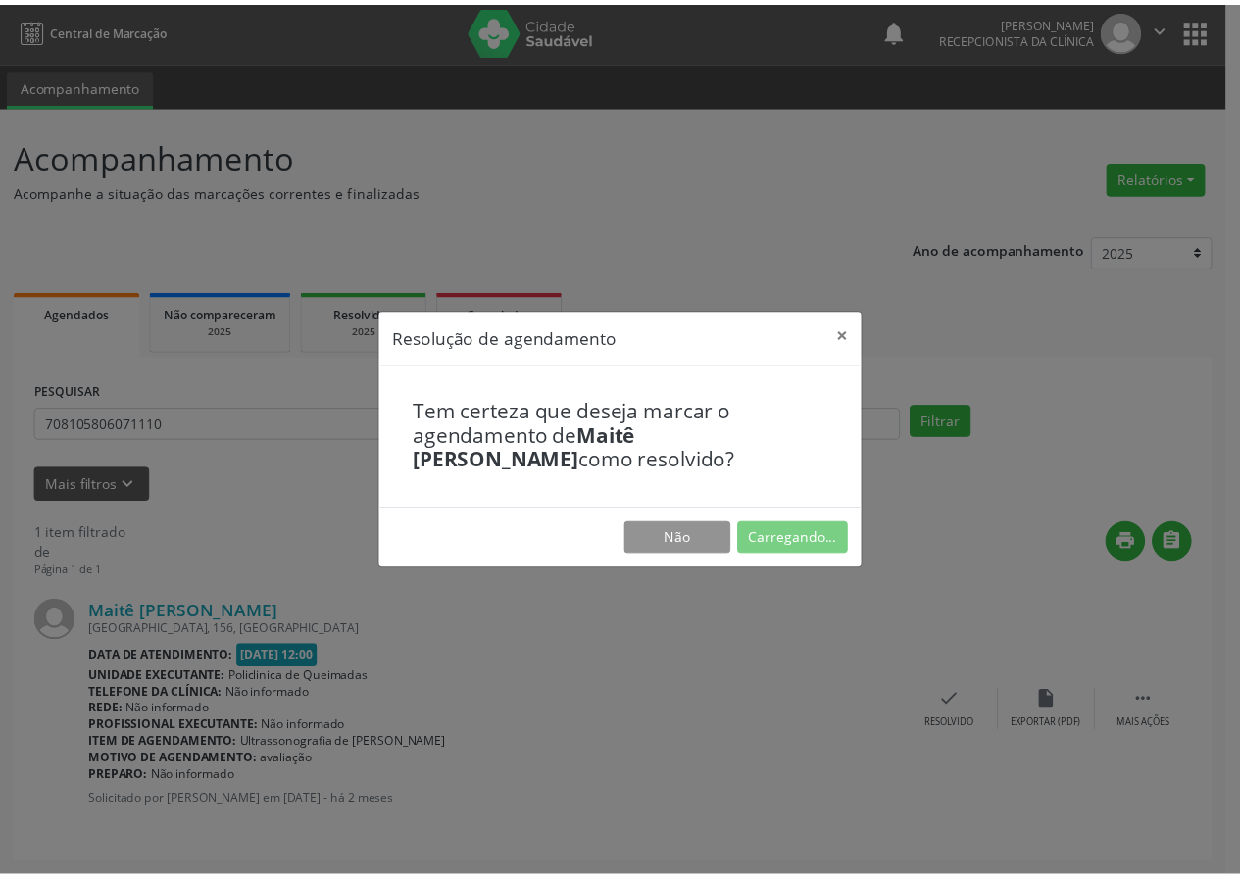
scroll to position [0, 0]
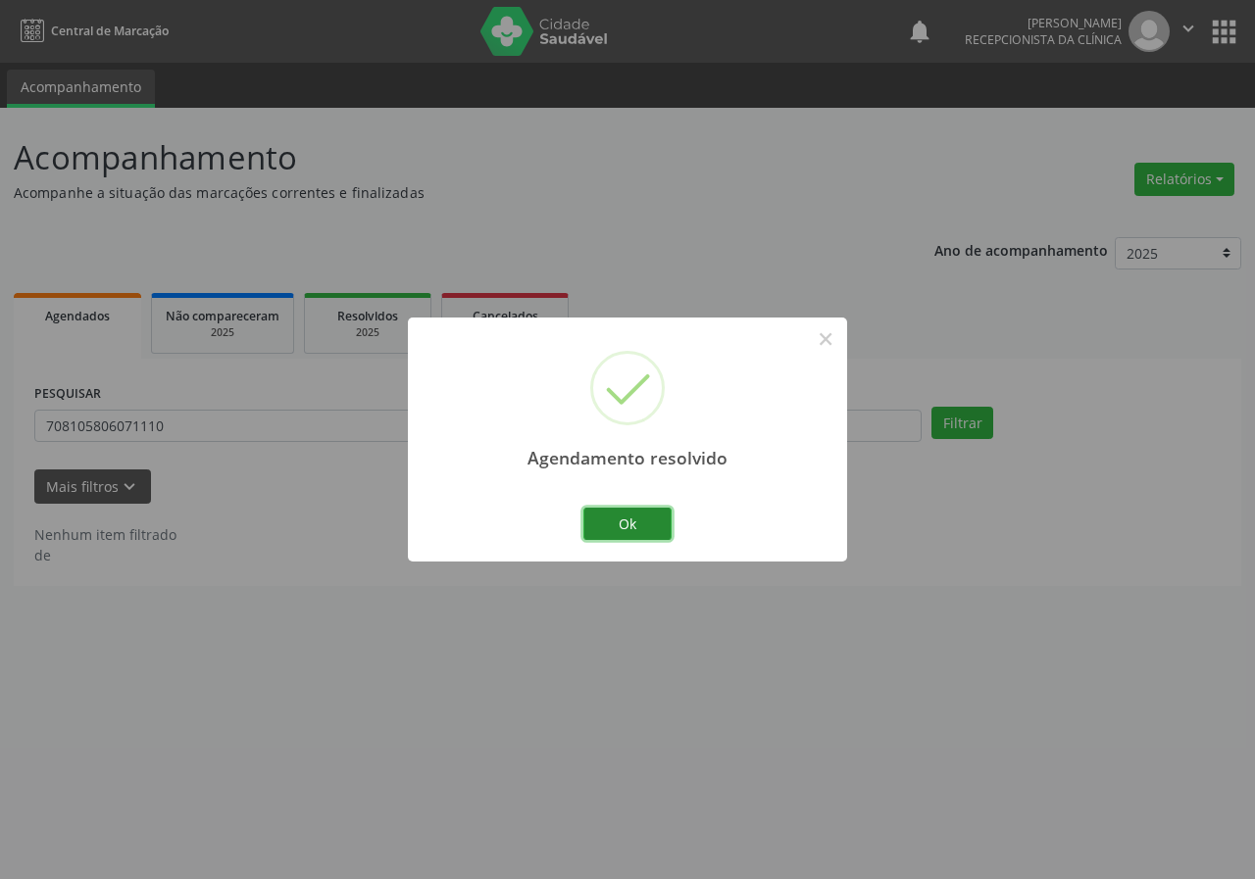
click at [618, 536] on button "Ok" at bounding box center [627, 524] width 88 height 33
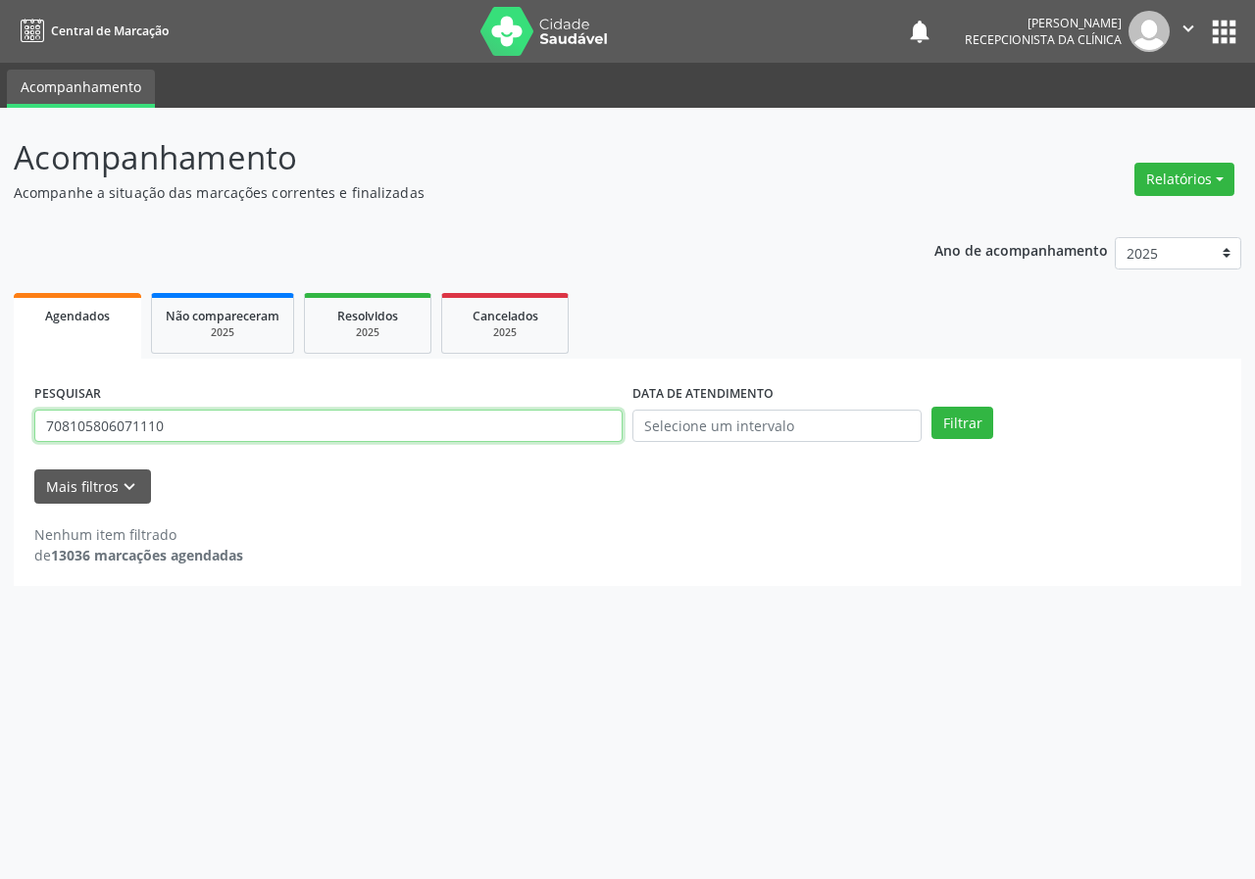
click at [193, 426] on input "708105806071110" at bounding box center [328, 426] width 588 height 33
click at [931, 407] on button "Filtrar" at bounding box center [962, 423] width 62 height 33
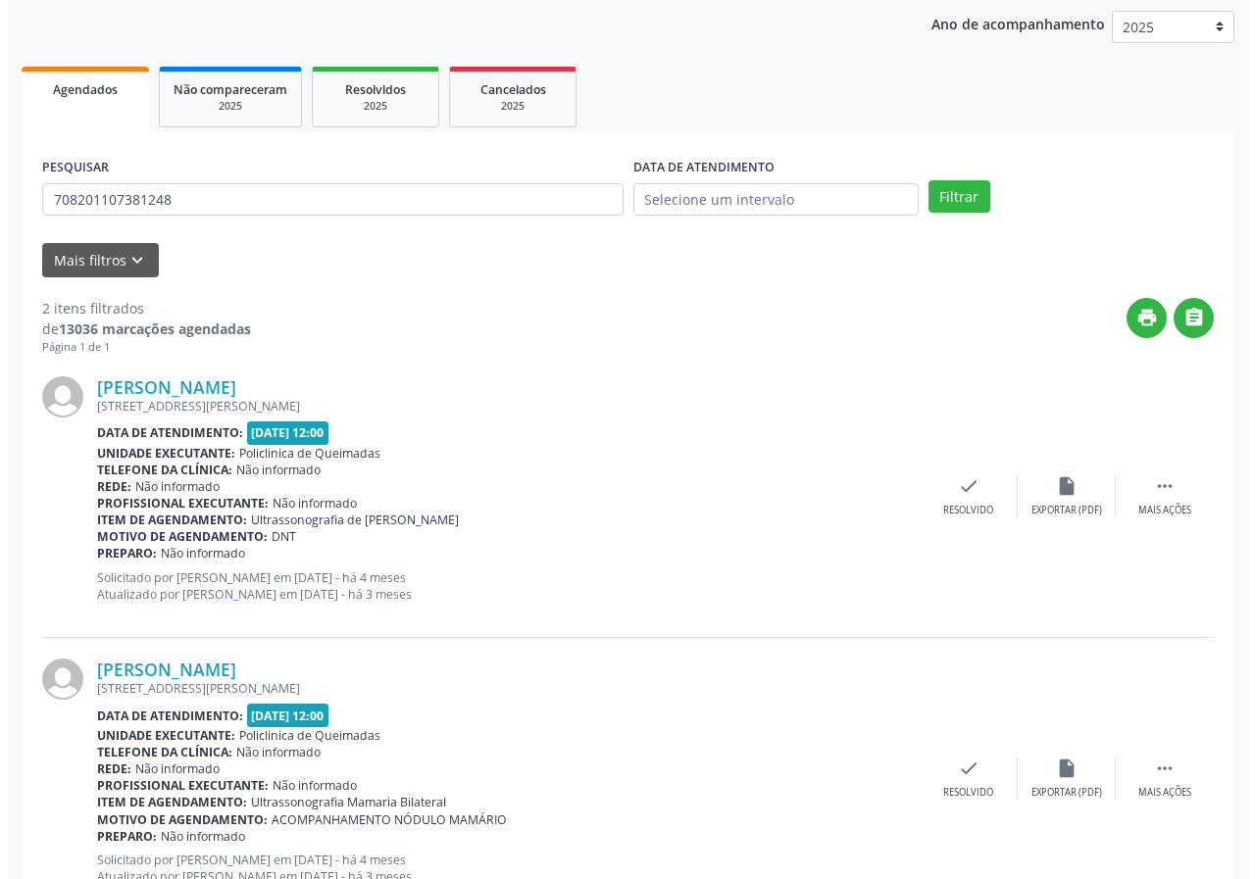
scroll to position [301, 0]
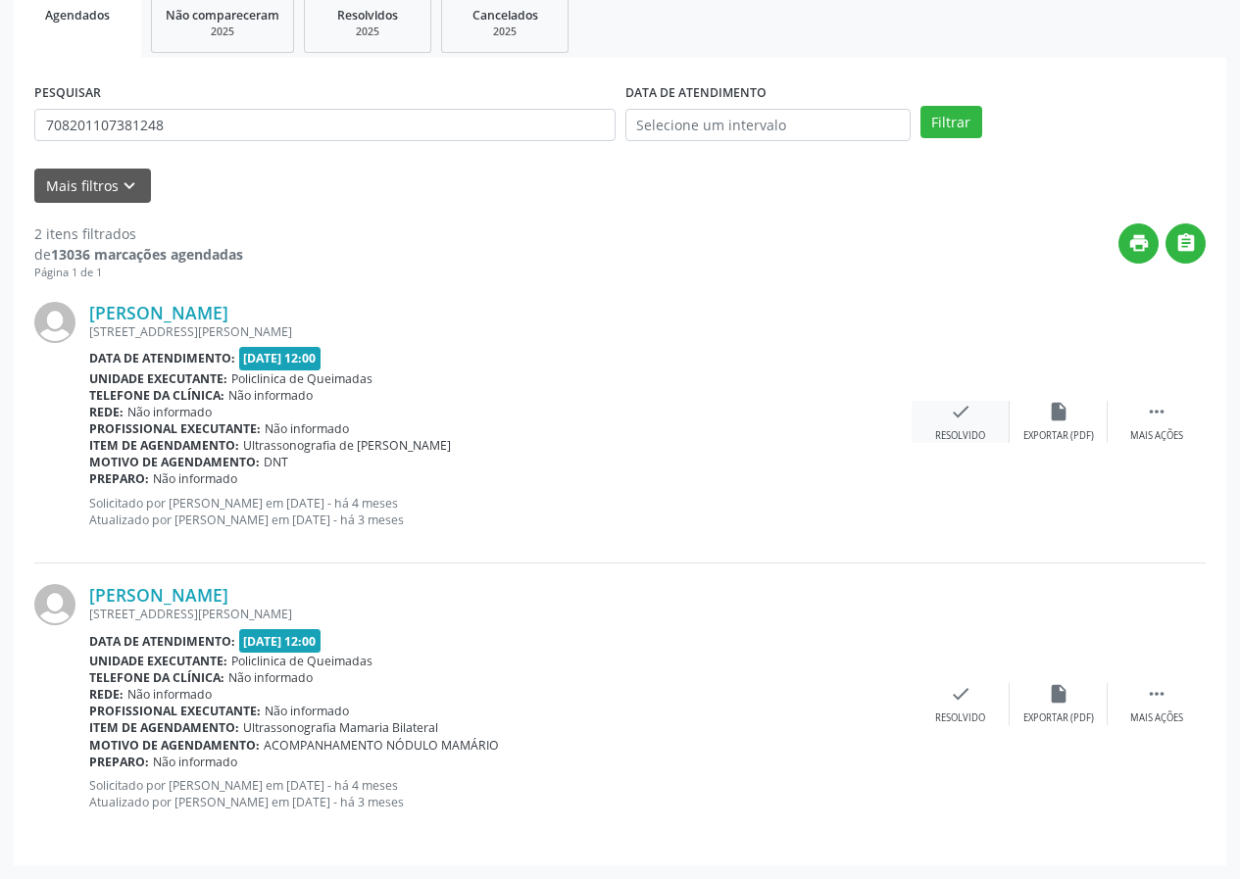
click at [973, 406] on div "check Resolvido" at bounding box center [961, 422] width 98 height 42
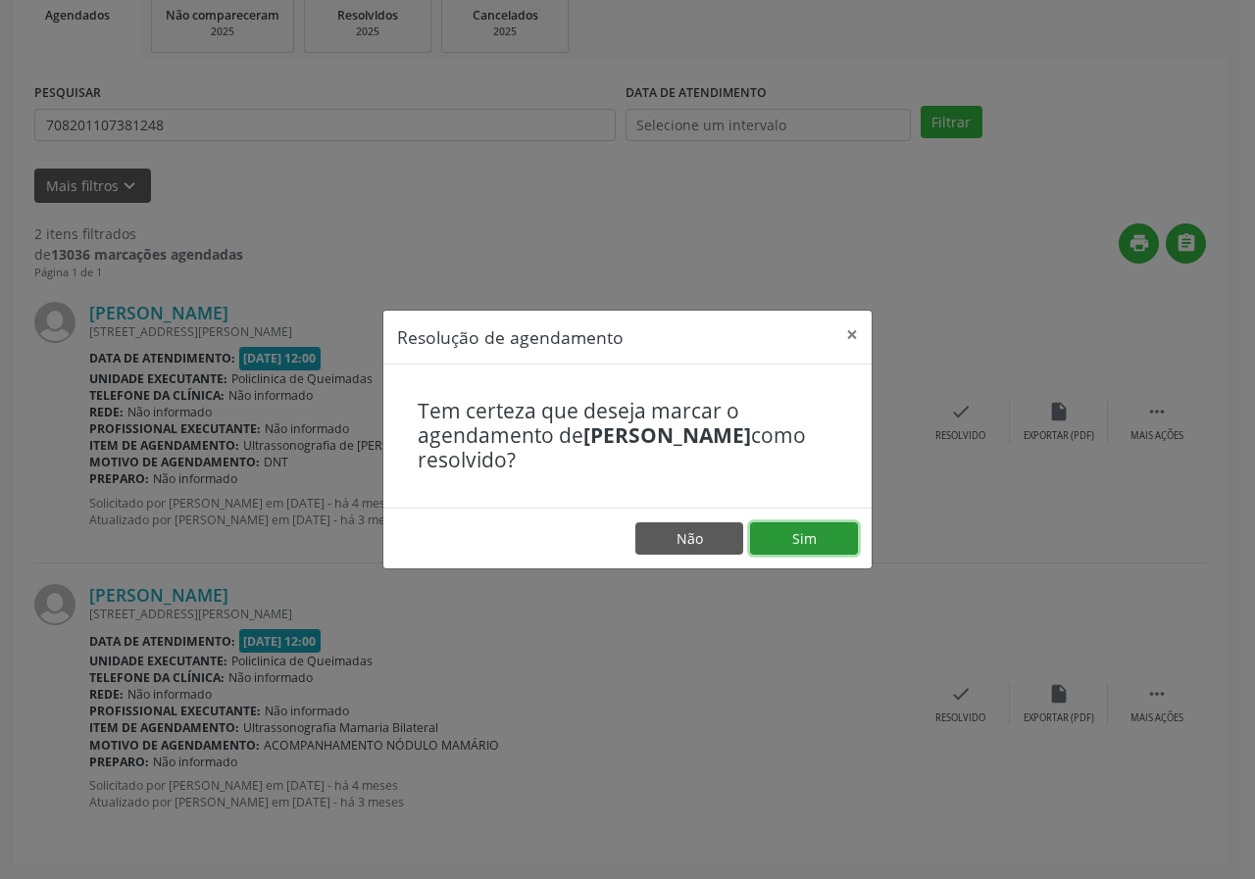
click at [789, 548] on button "Sim" at bounding box center [804, 538] width 108 height 33
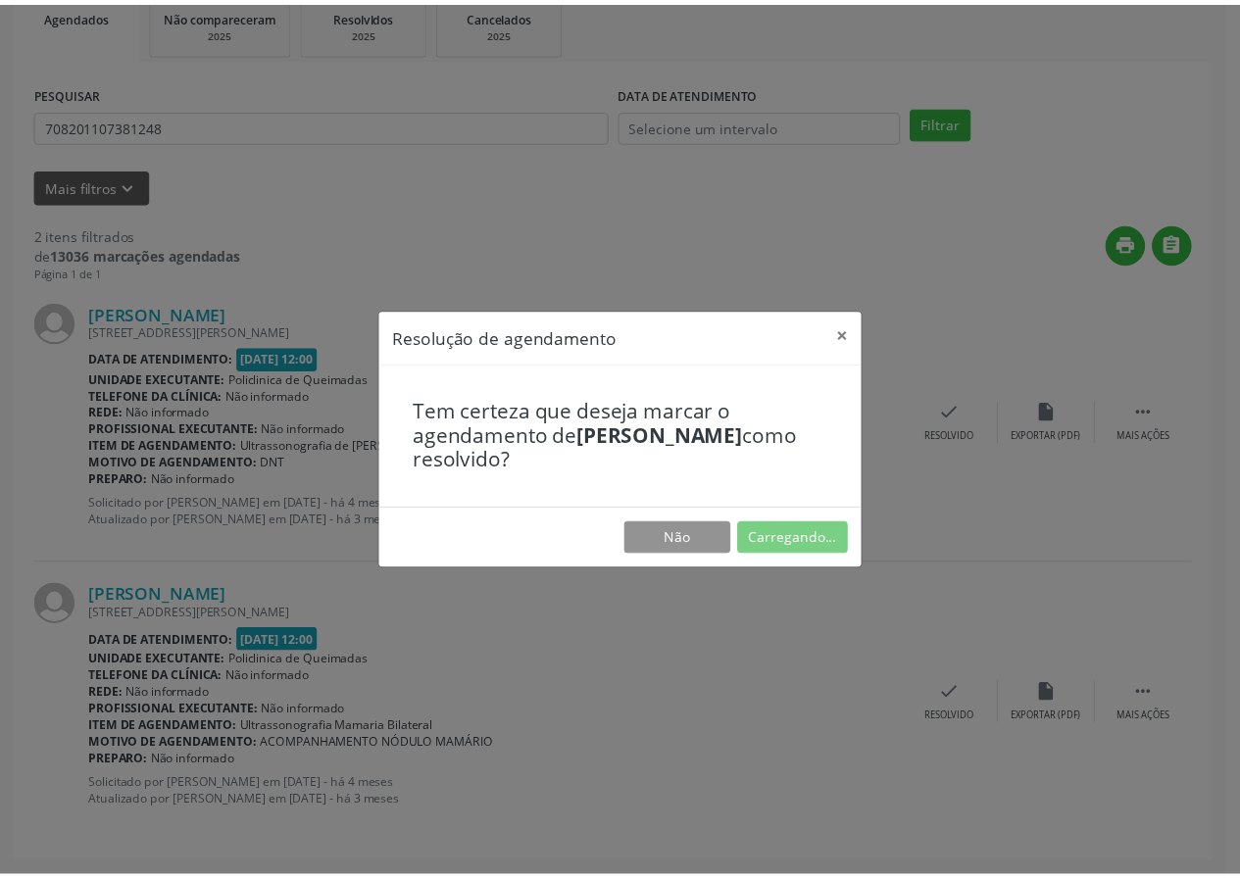
scroll to position [0, 0]
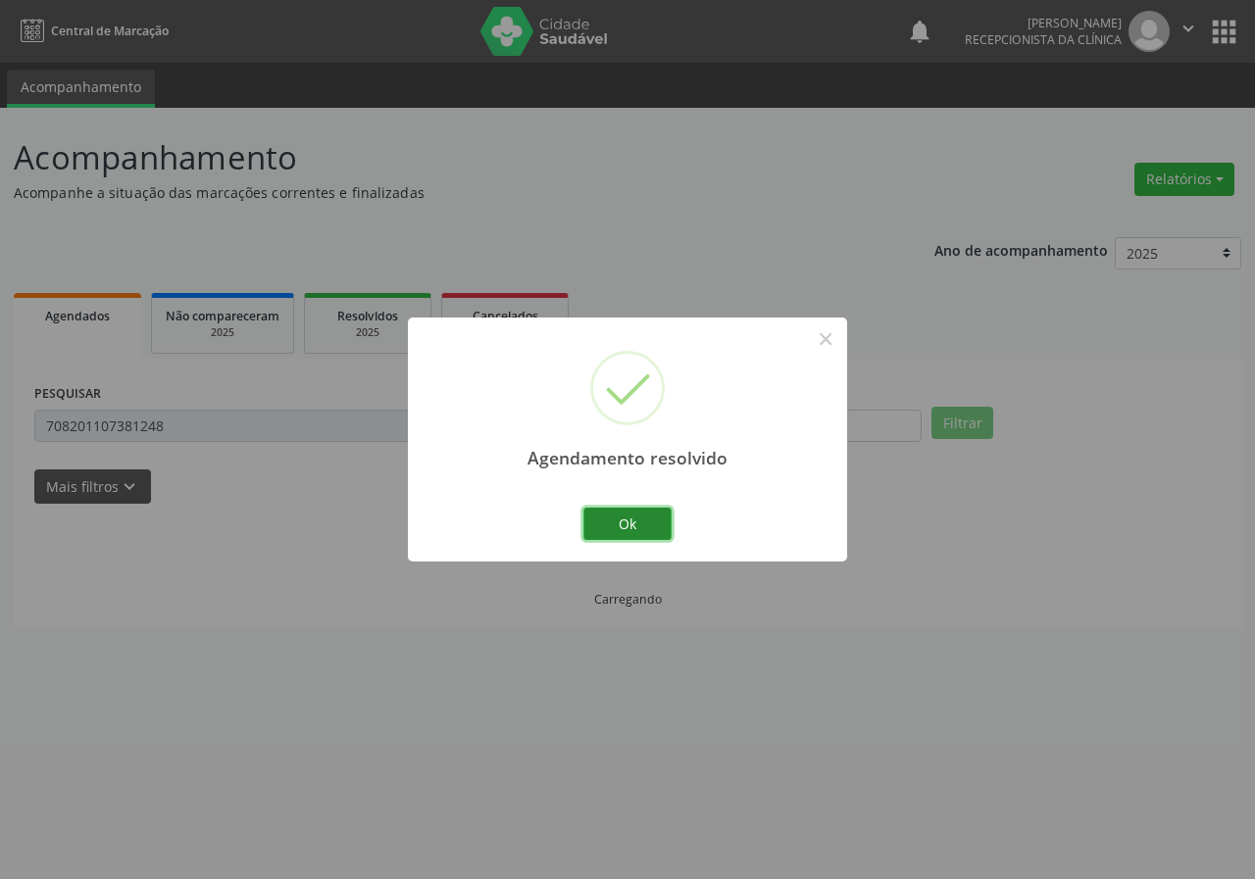
click at [614, 520] on button "Ok" at bounding box center [627, 524] width 88 height 33
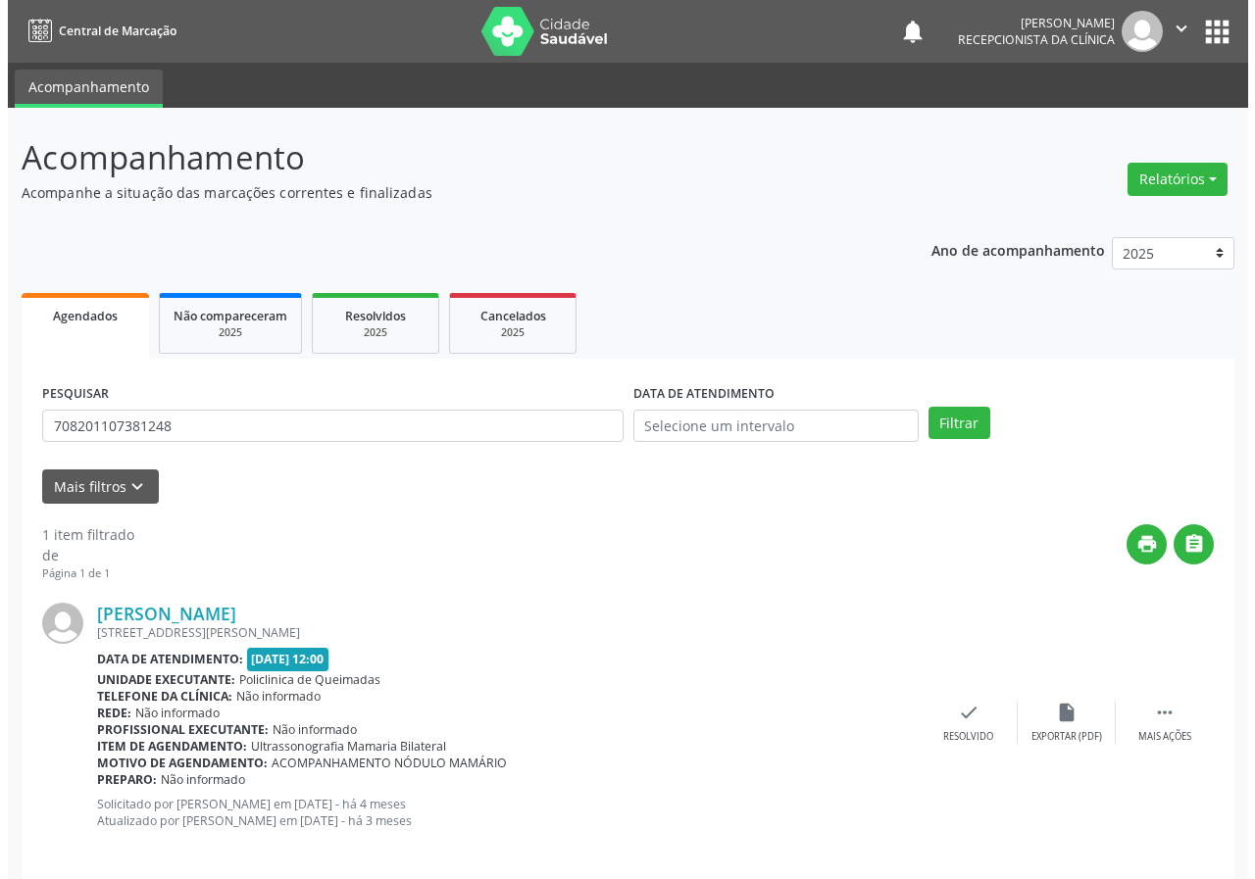
scroll to position [19, 0]
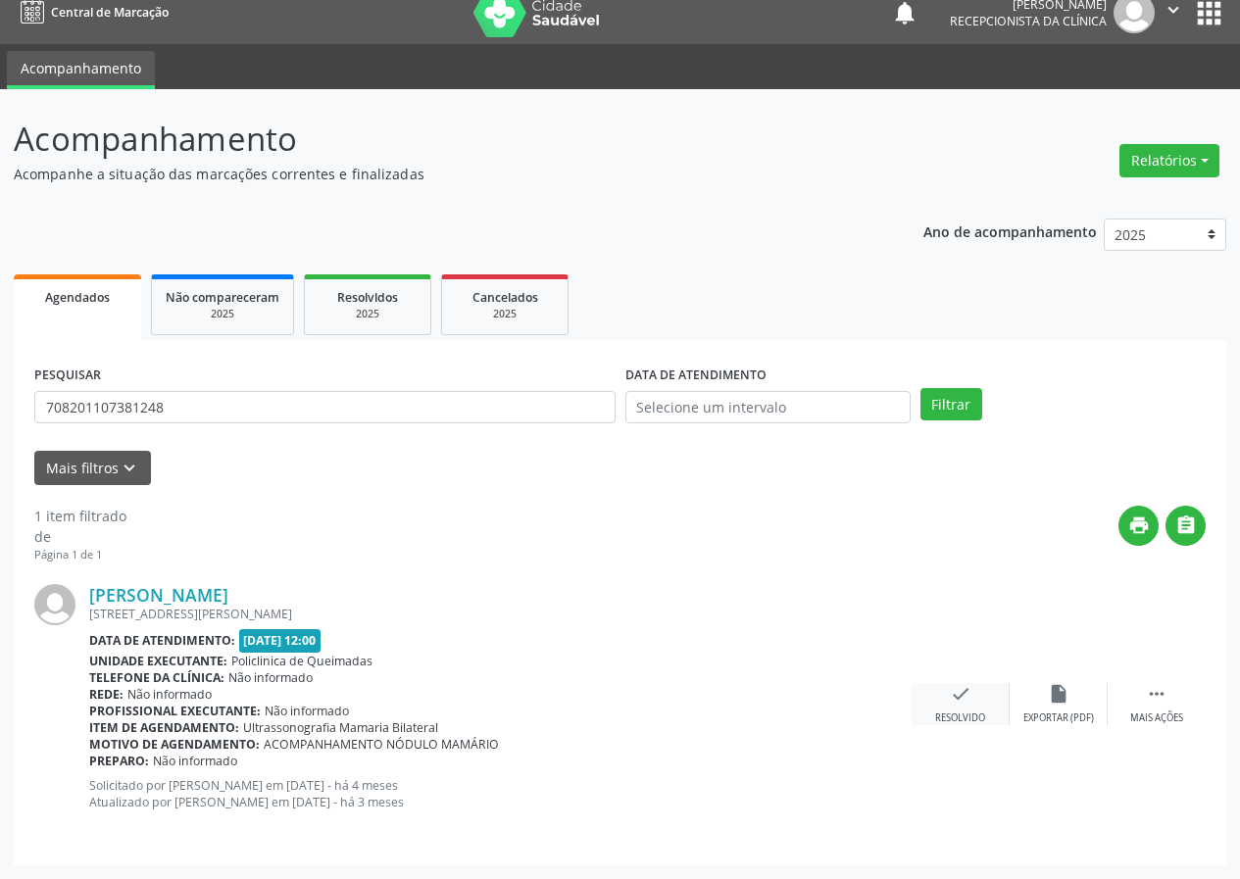
click at [956, 701] on icon "check" at bounding box center [961, 694] width 22 height 22
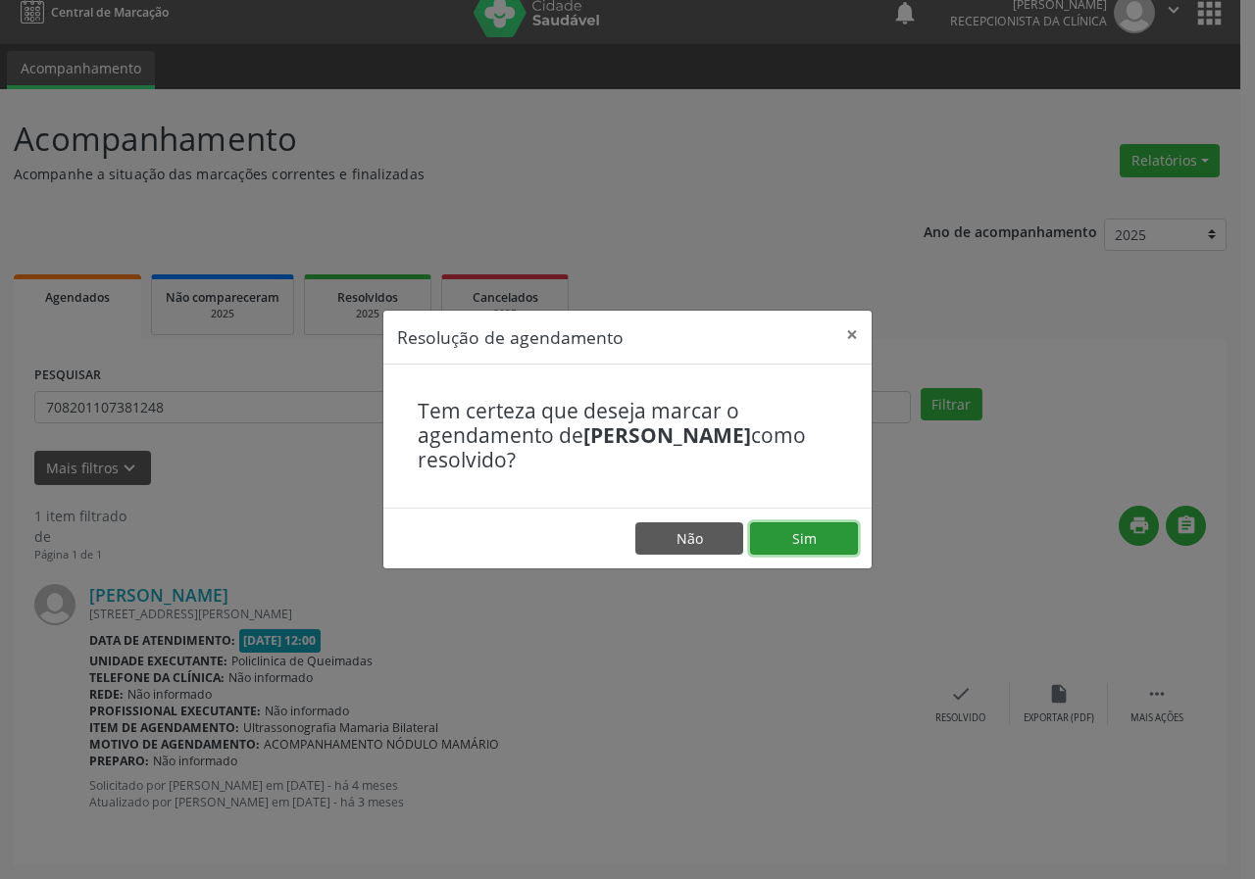
click at [844, 543] on button "Sim" at bounding box center [804, 538] width 108 height 33
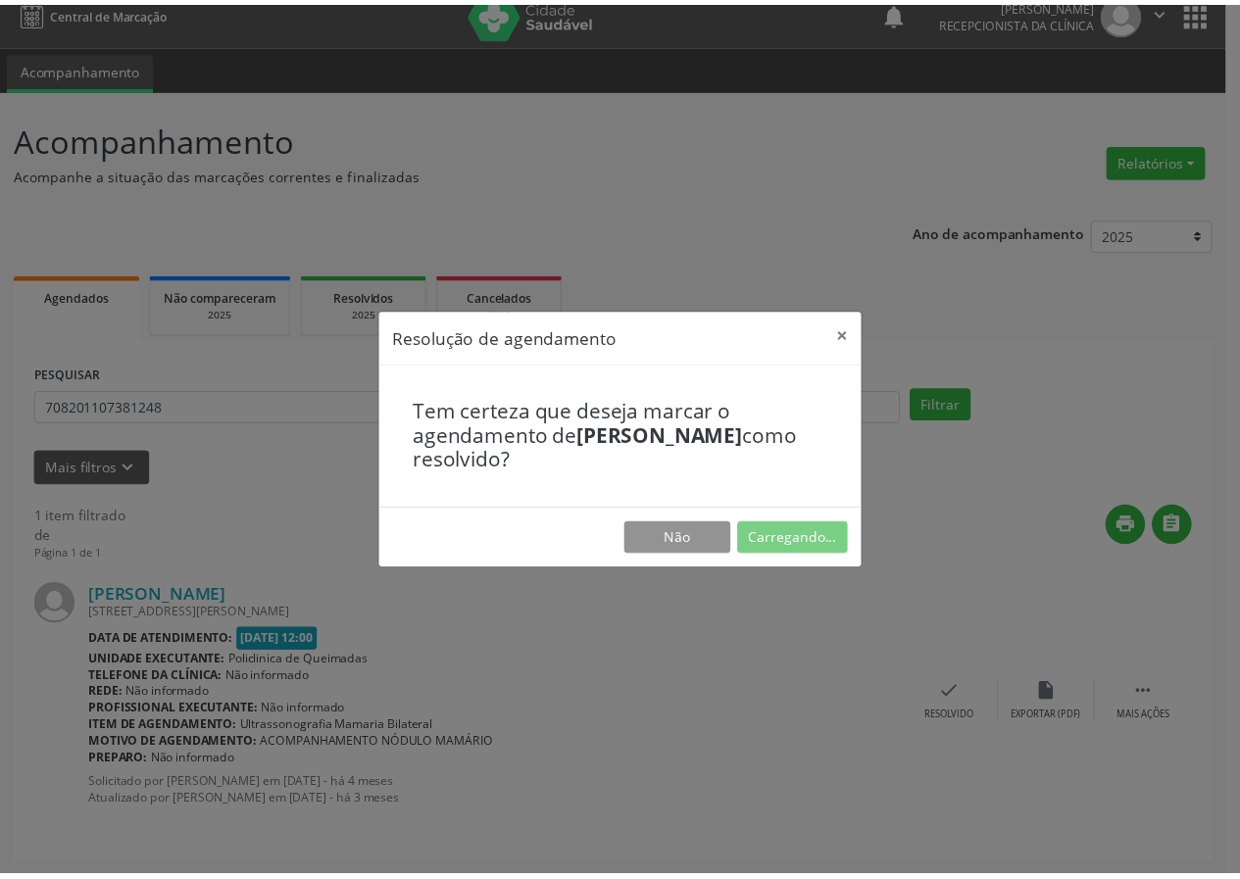
scroll to position [0, 0]
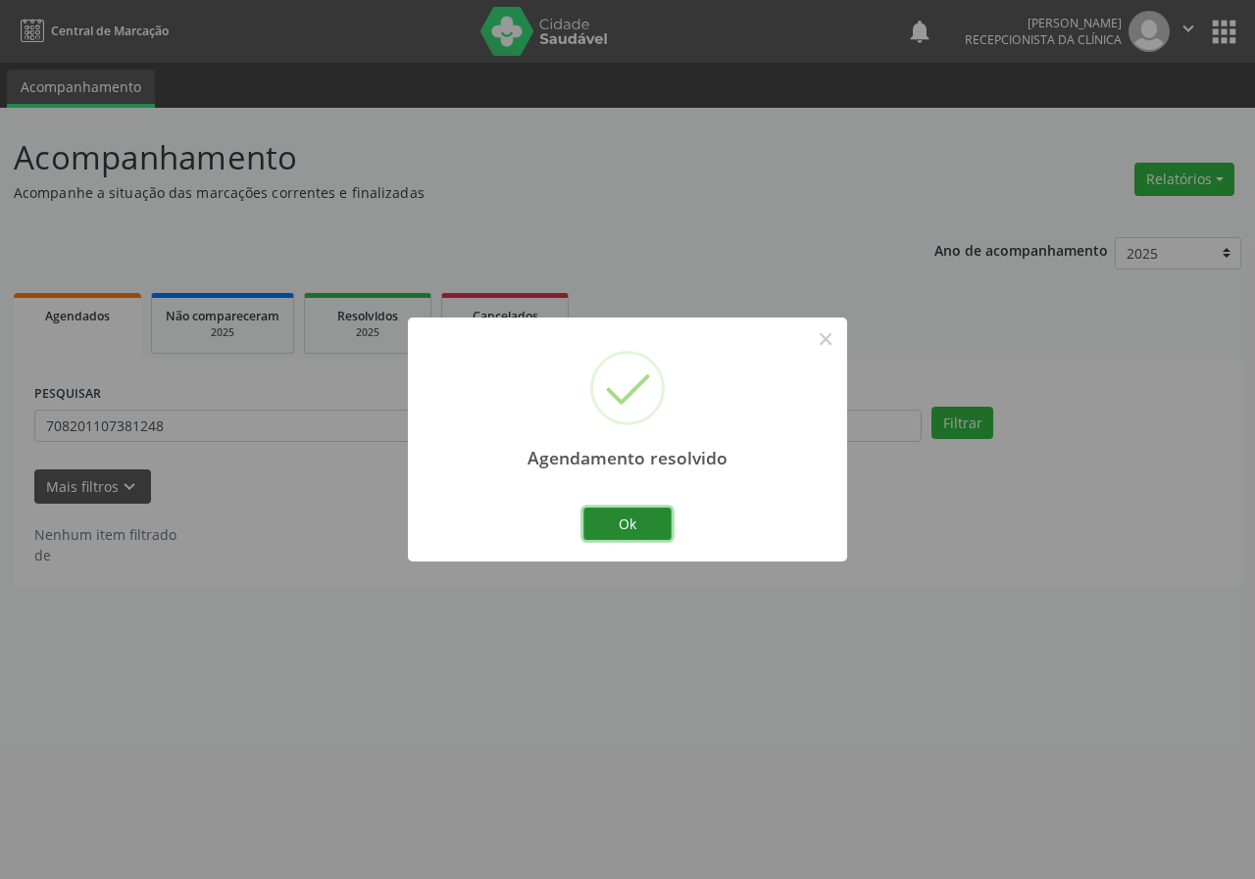
click at [657, 527] on button "Ok" at bounding box center [627, 524] width 88 height 33
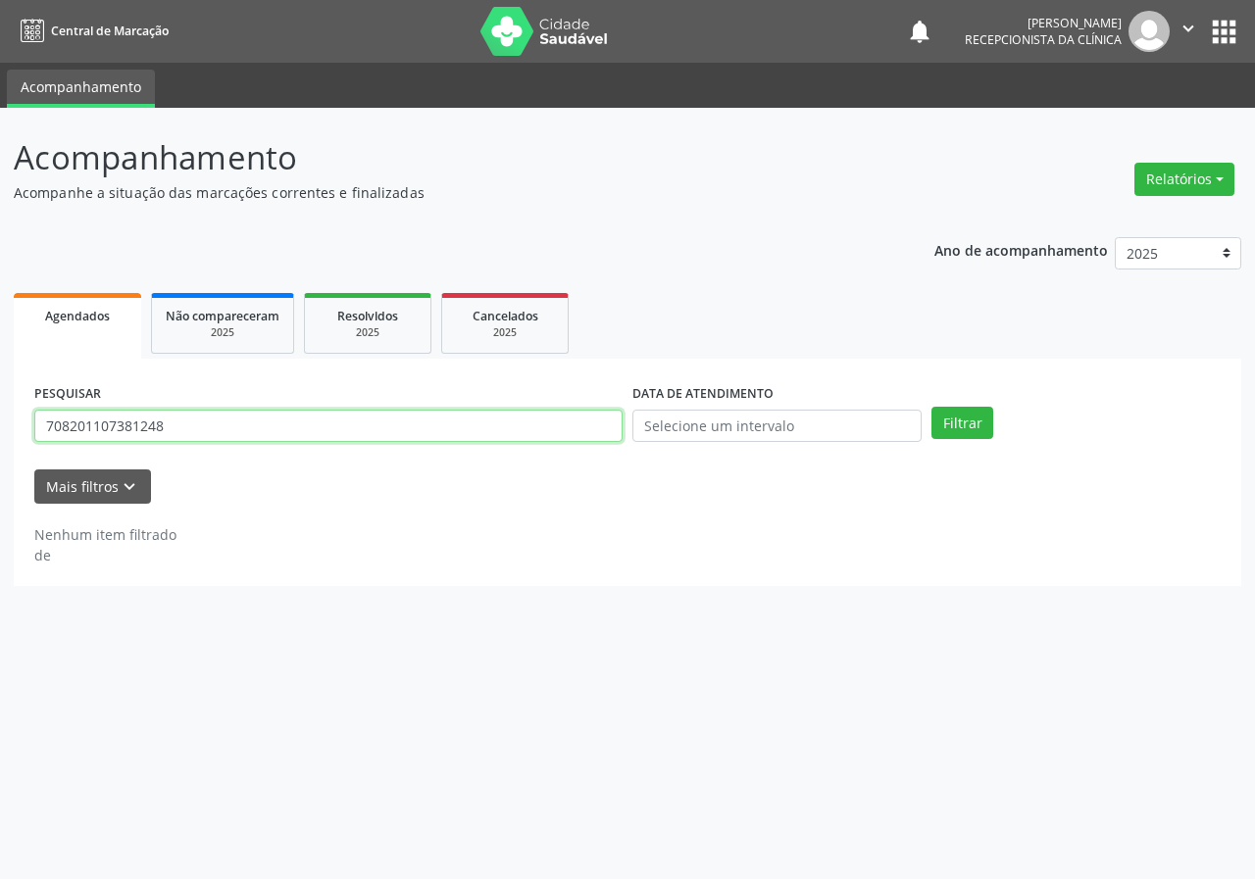
click at [506, 420] on input "708201107381248" at bounding box center [328, 426] width 588 height 33
click at [931, 407] on button "Filtrar" at bounding box center [962, 423] width 62 height 33
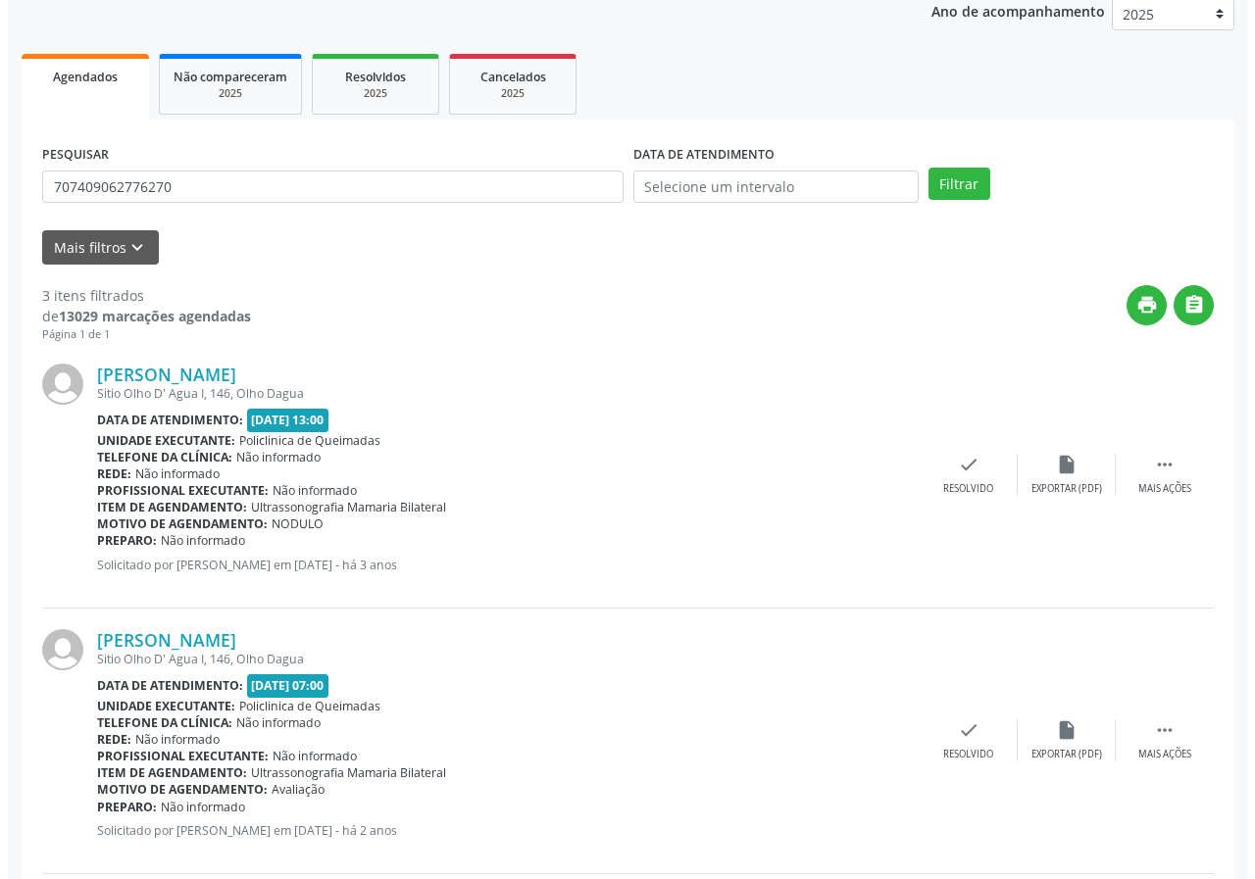
scroll to position [256, 0]
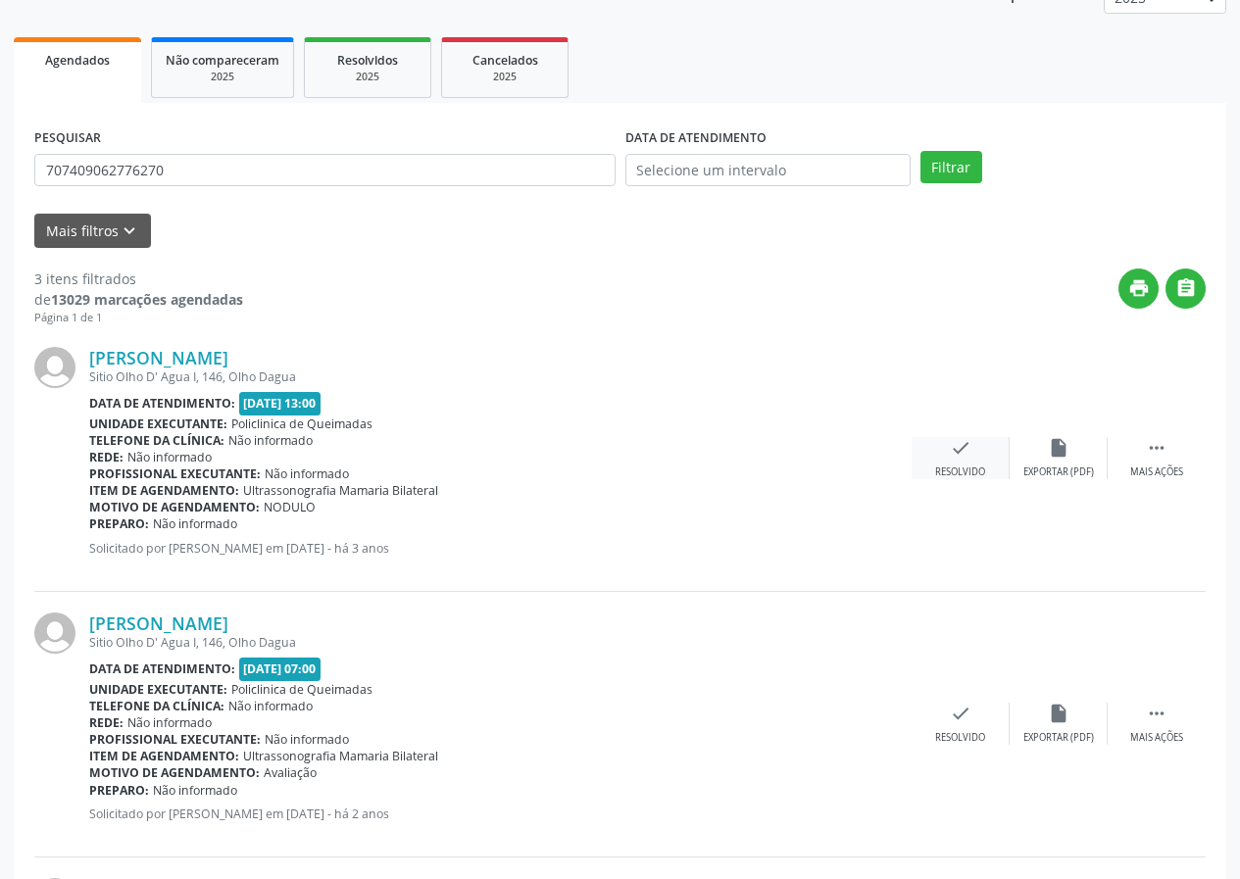
click at [958, 445] on icon "check" at bounding box center [961, 448] width 22 height 22
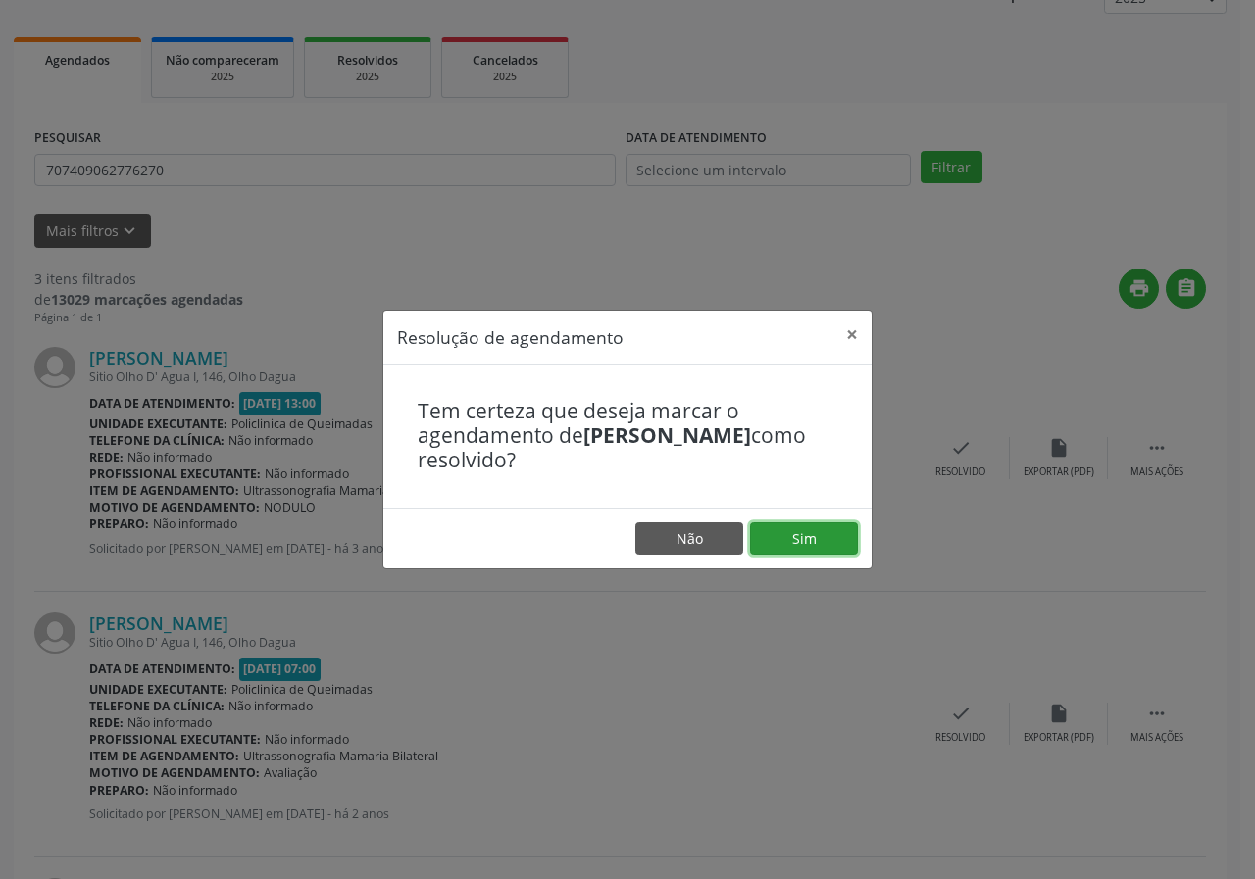
click at [842, 537] on button "Sim" at bounding box center [804, 538] width 108 height 33
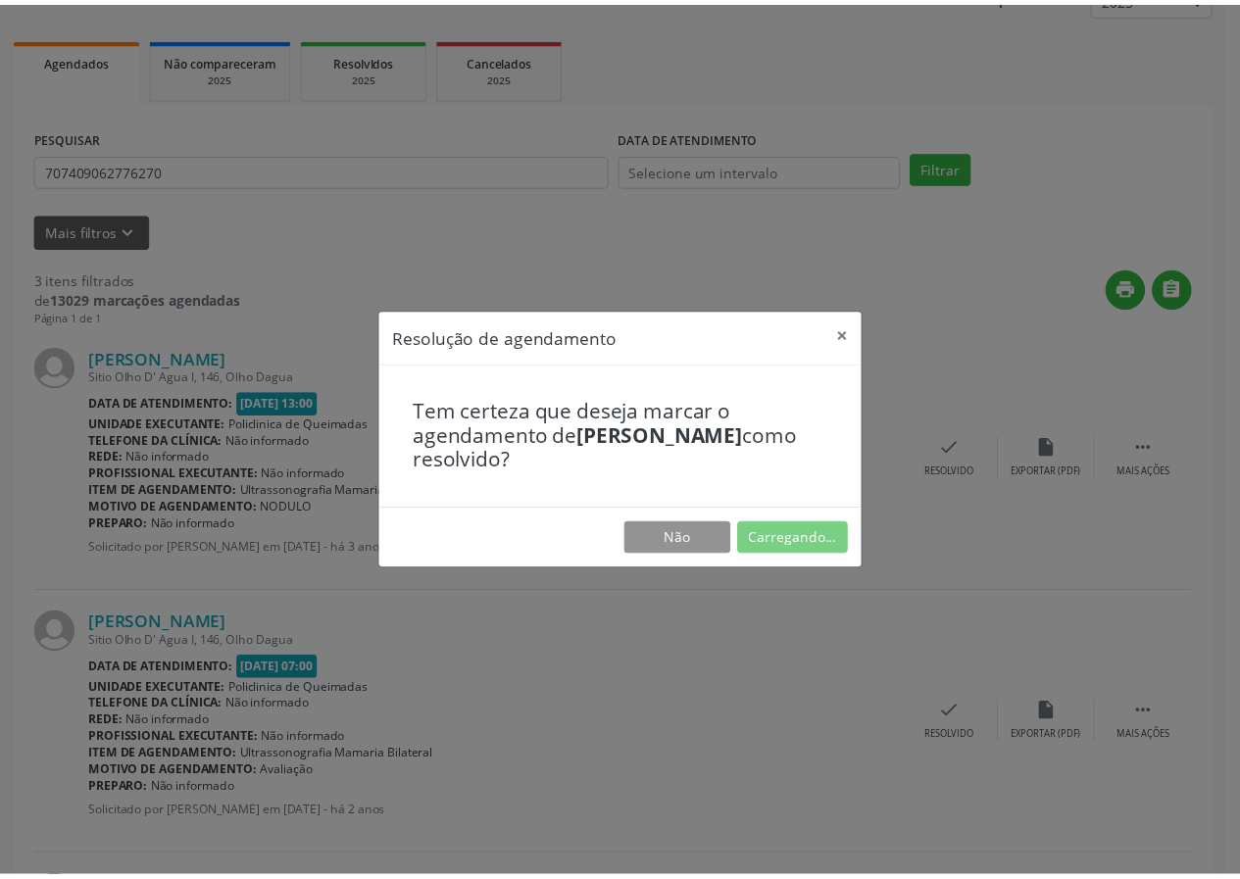
scroll to position [0, 0]
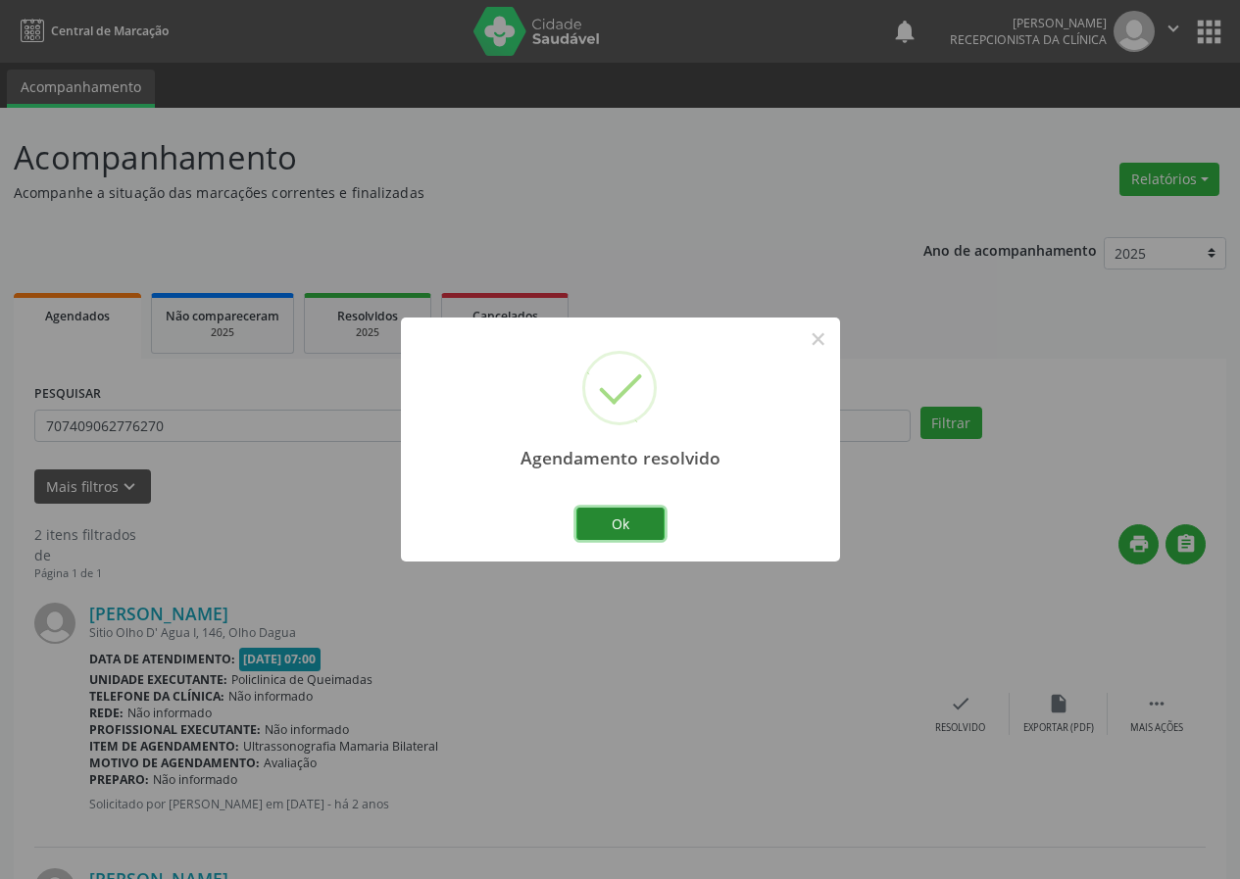
click at [596, 520] on button "Ok" at bounding box center [620, 524] width 88 height 33
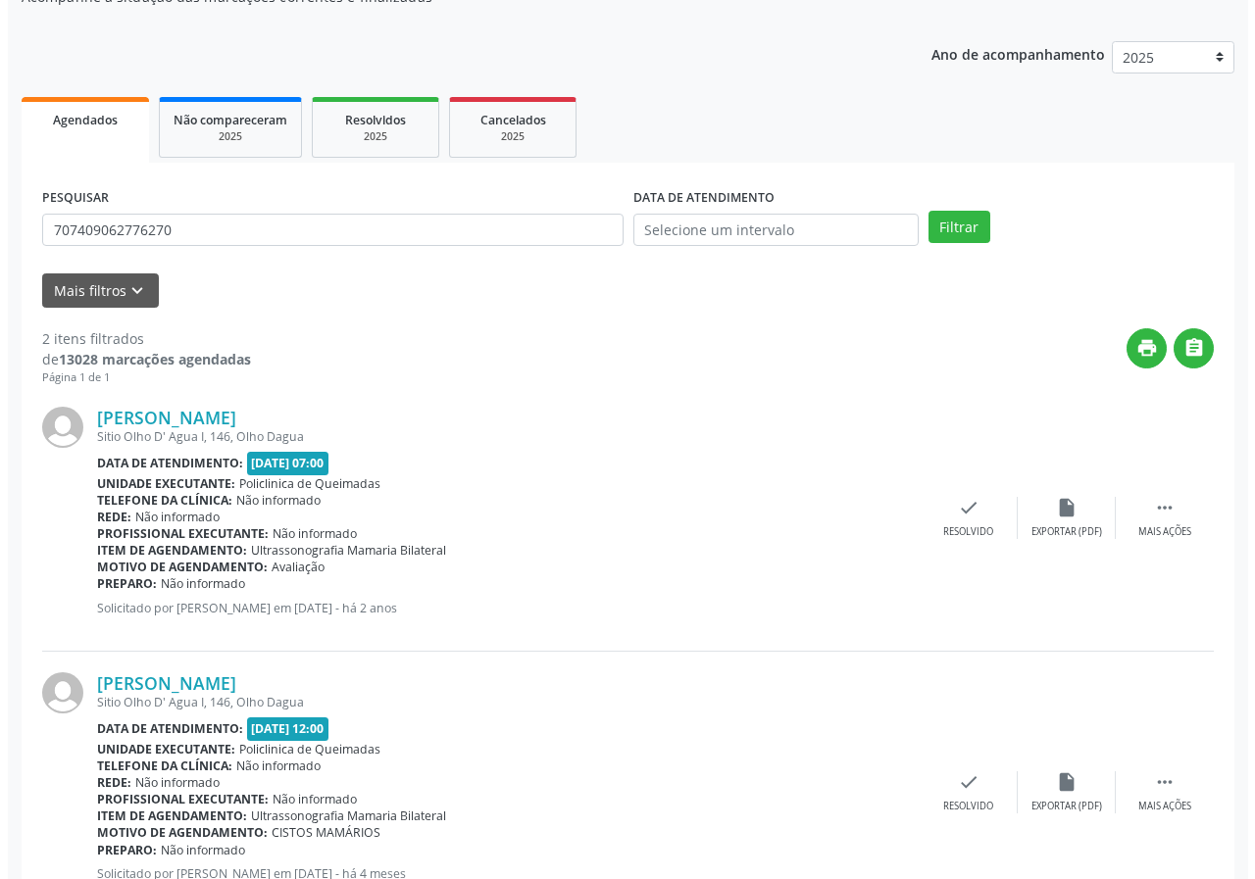
scroll to position [284, 0]
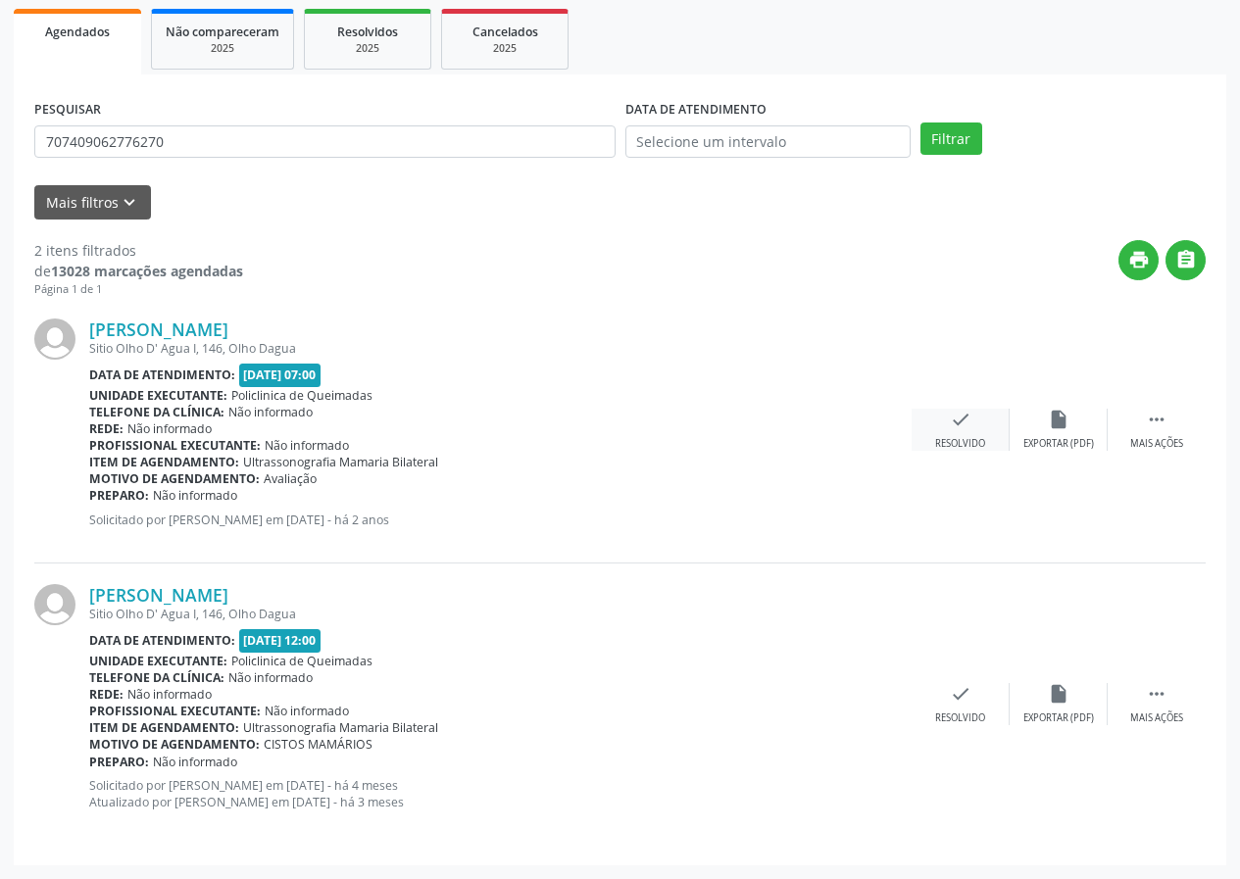
click at [955, 434] on div "check Resolvido" at bounding box center [961, 430] width 98 height 42
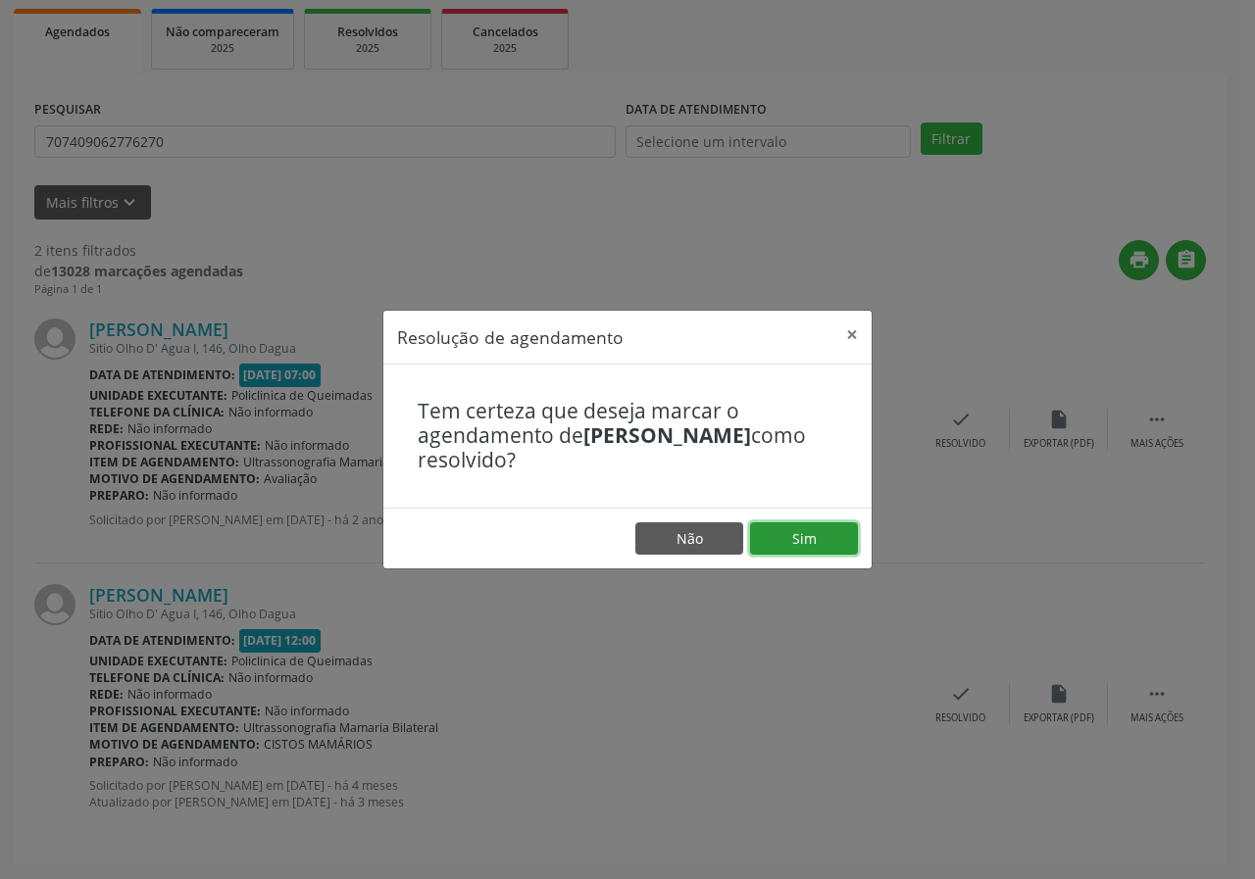
click at [790, 545] on button "Sim" at bounding box center [804, 538] width 108 height 33
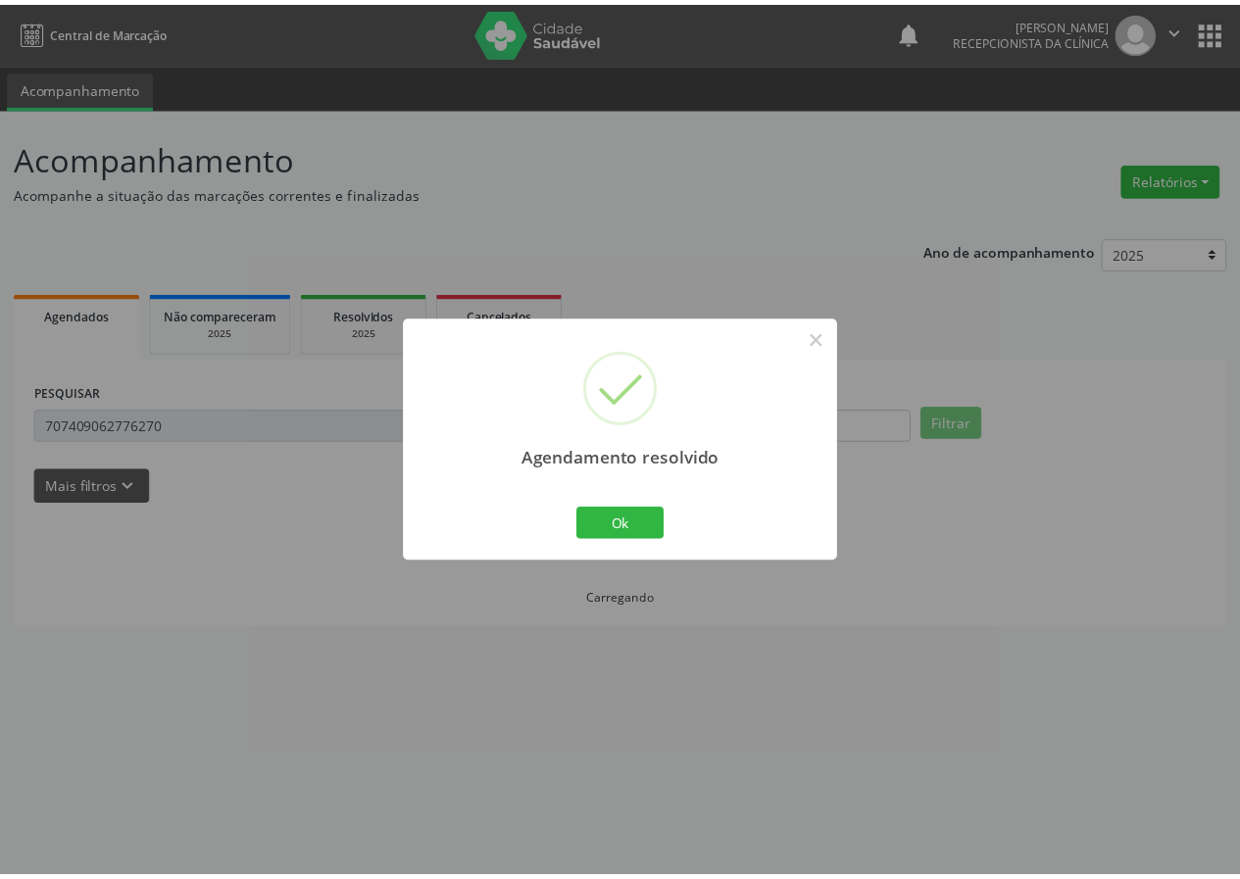
scroll to position [0, 0]
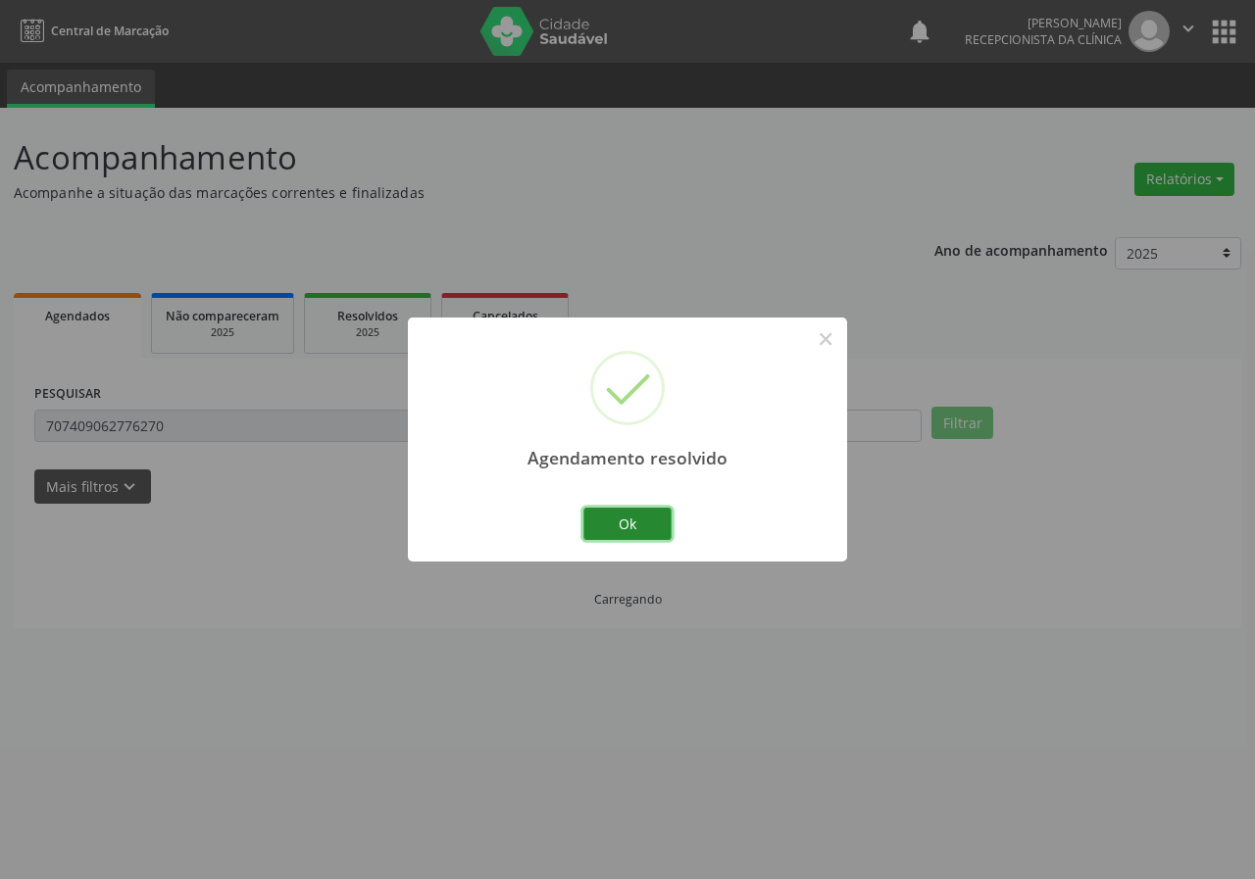
click at [645, 517] on button "Ok" at bounding box center [627, 524] width 88 height 33
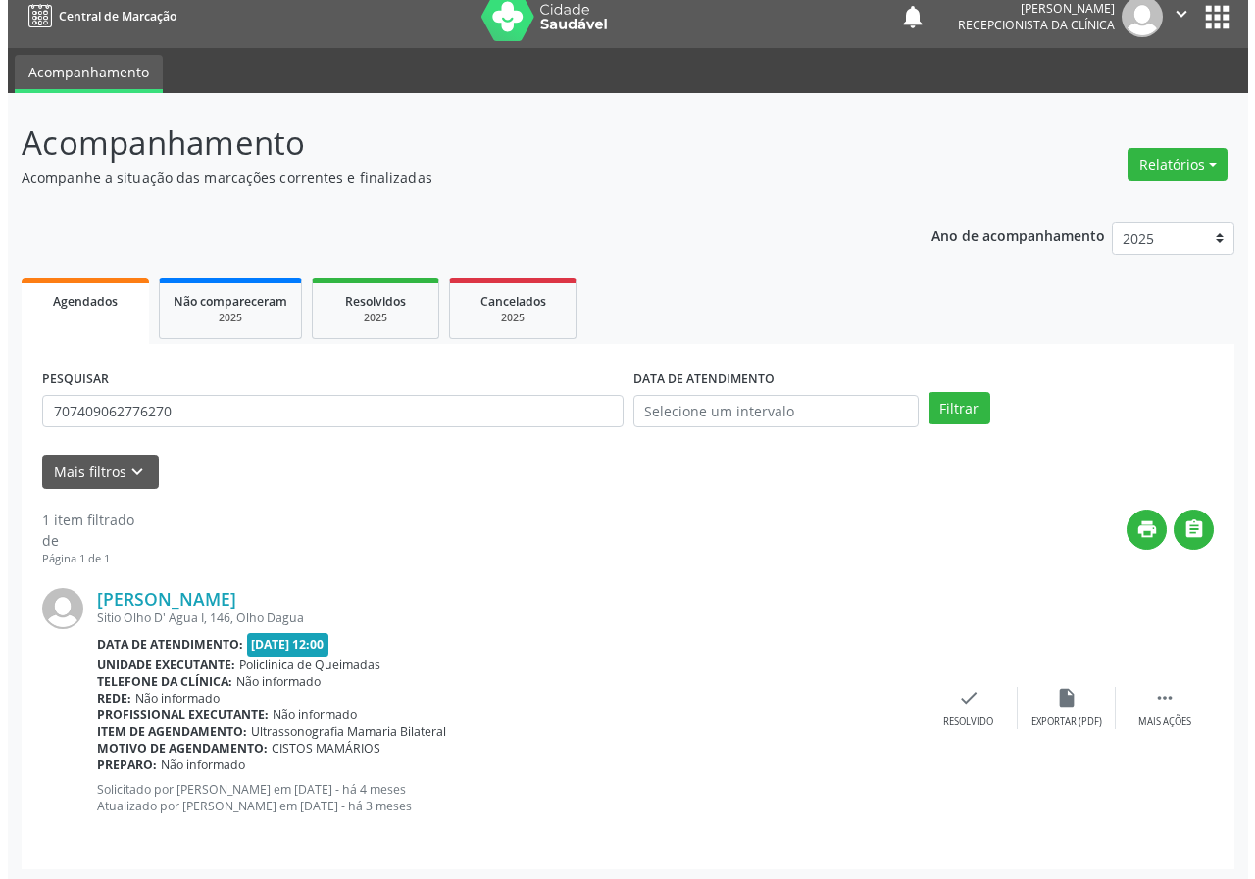
scroll to position [19, 0]
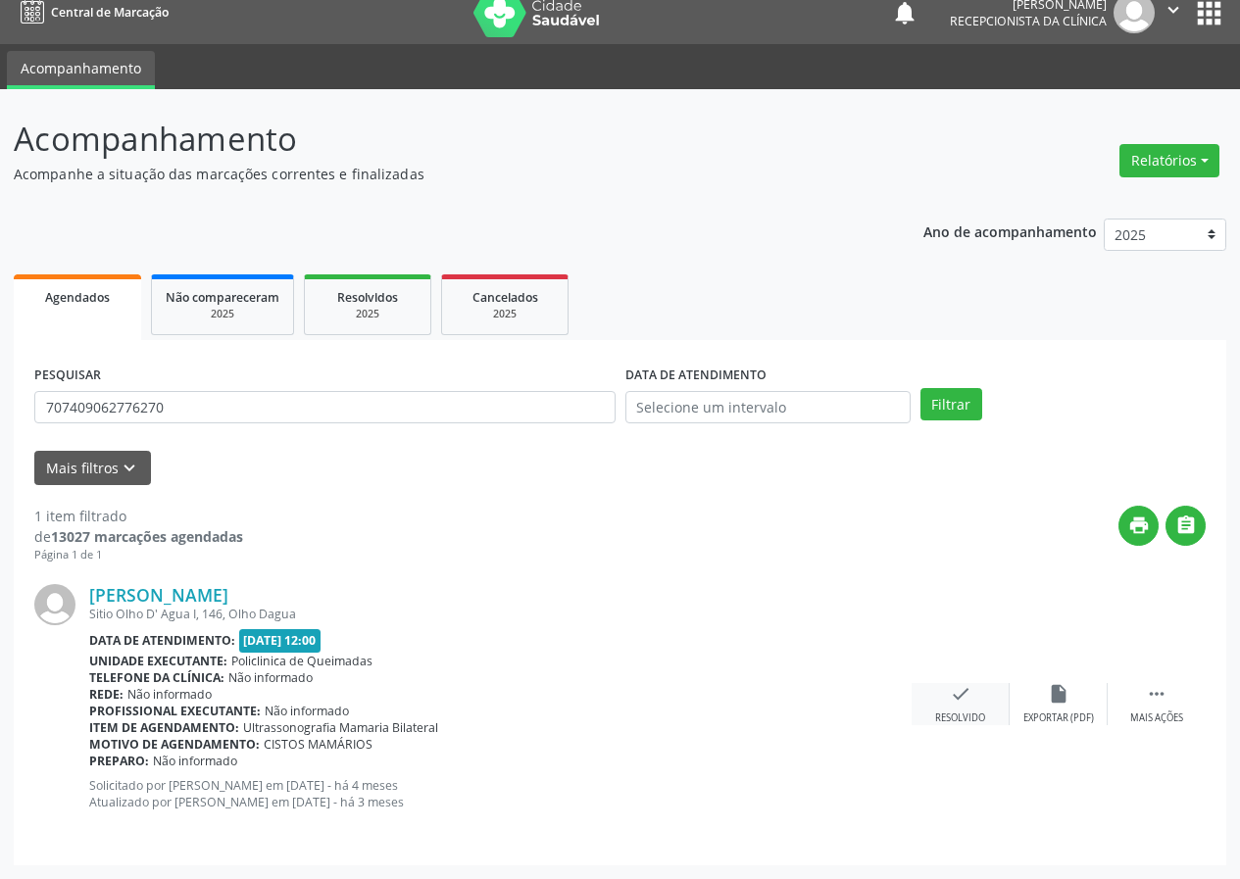
click at [957, 693] on icon "check" at bounding box center [961, 694] width 22 height 22
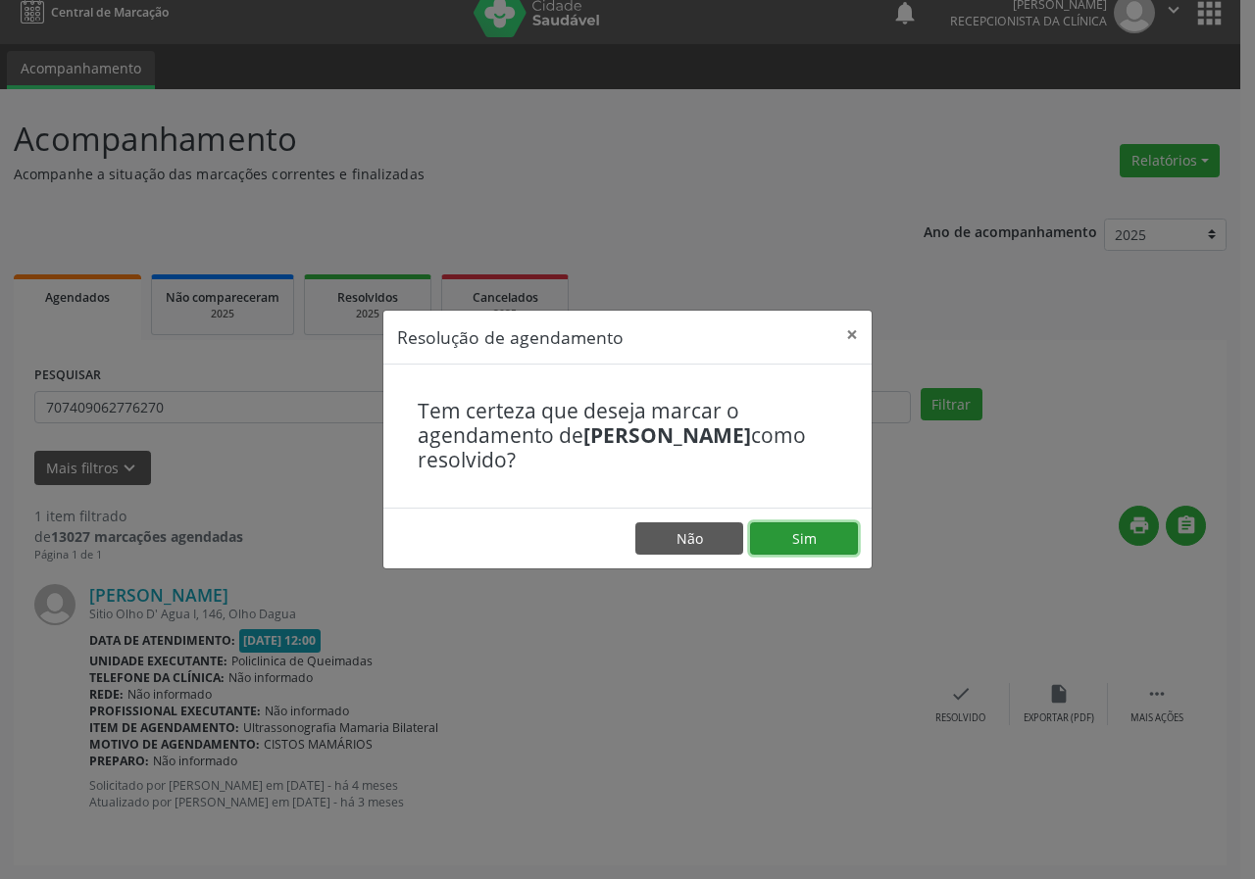
click at [843, 543] on button "Sim" at bounding box center [804, 538] width 108 height 33
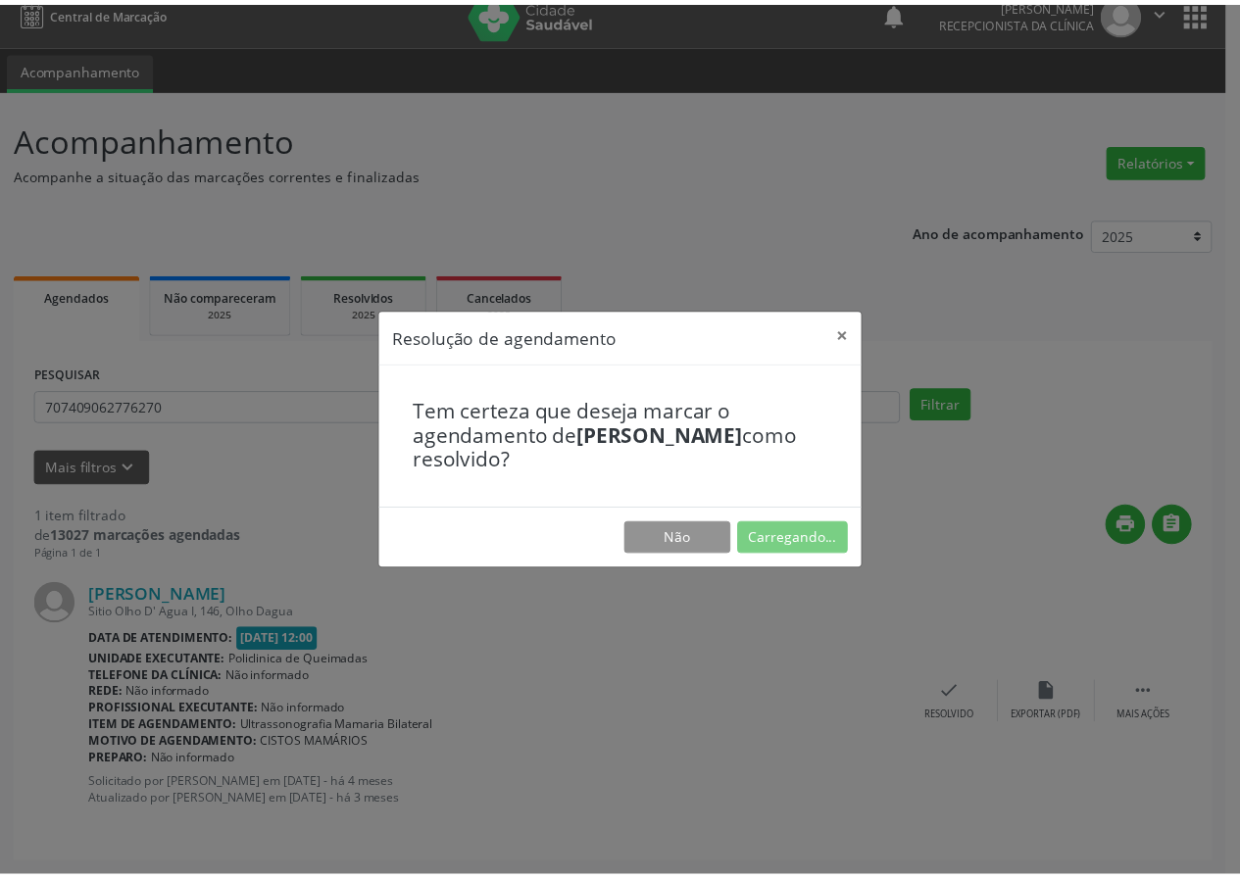
scroll to position [0, 0]
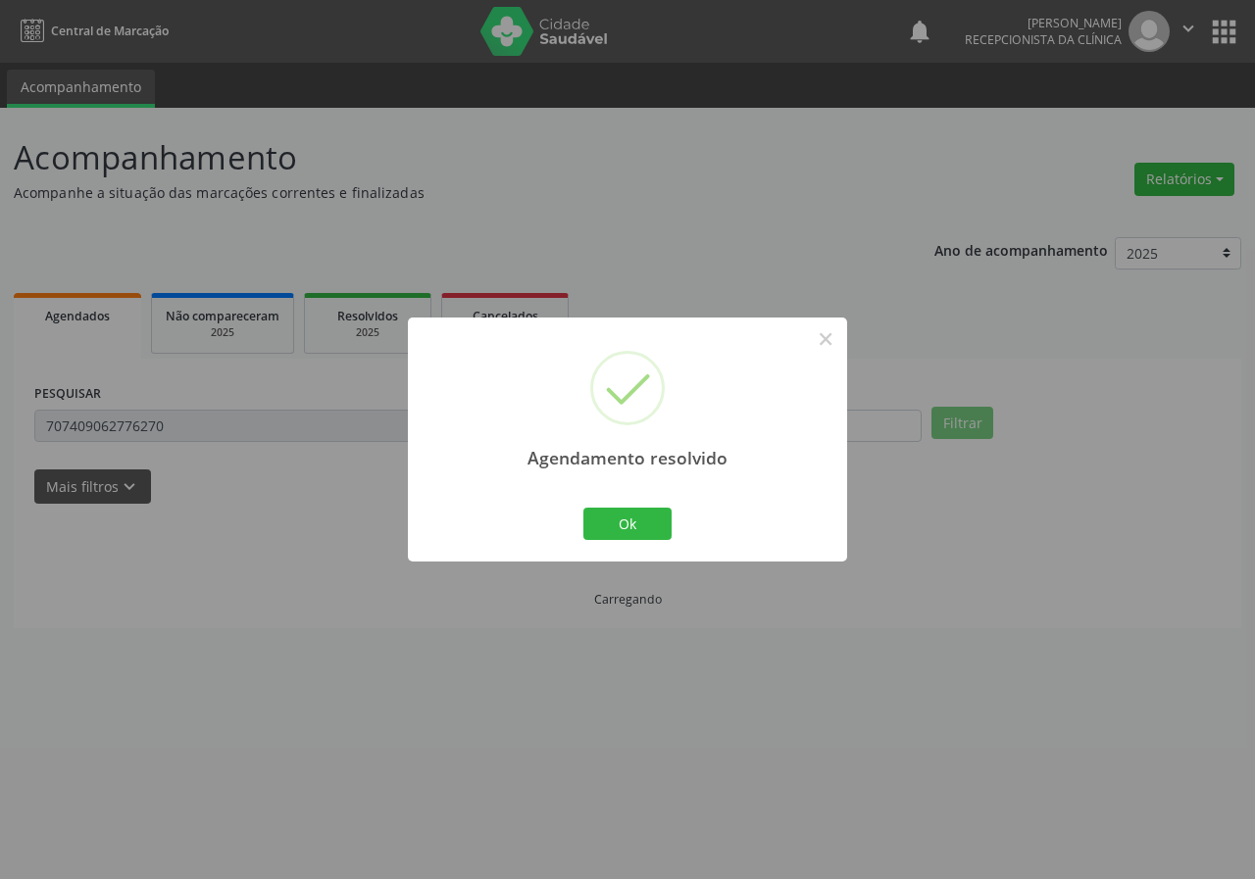
drag, startPoint x: 649, startPoint y: 504, endPoint x: 629, endPoint y: 528, distance: 31.4
click at [648, 509] on div "Ok Cancel" at bounding box center [627, 523] width 97 height 41
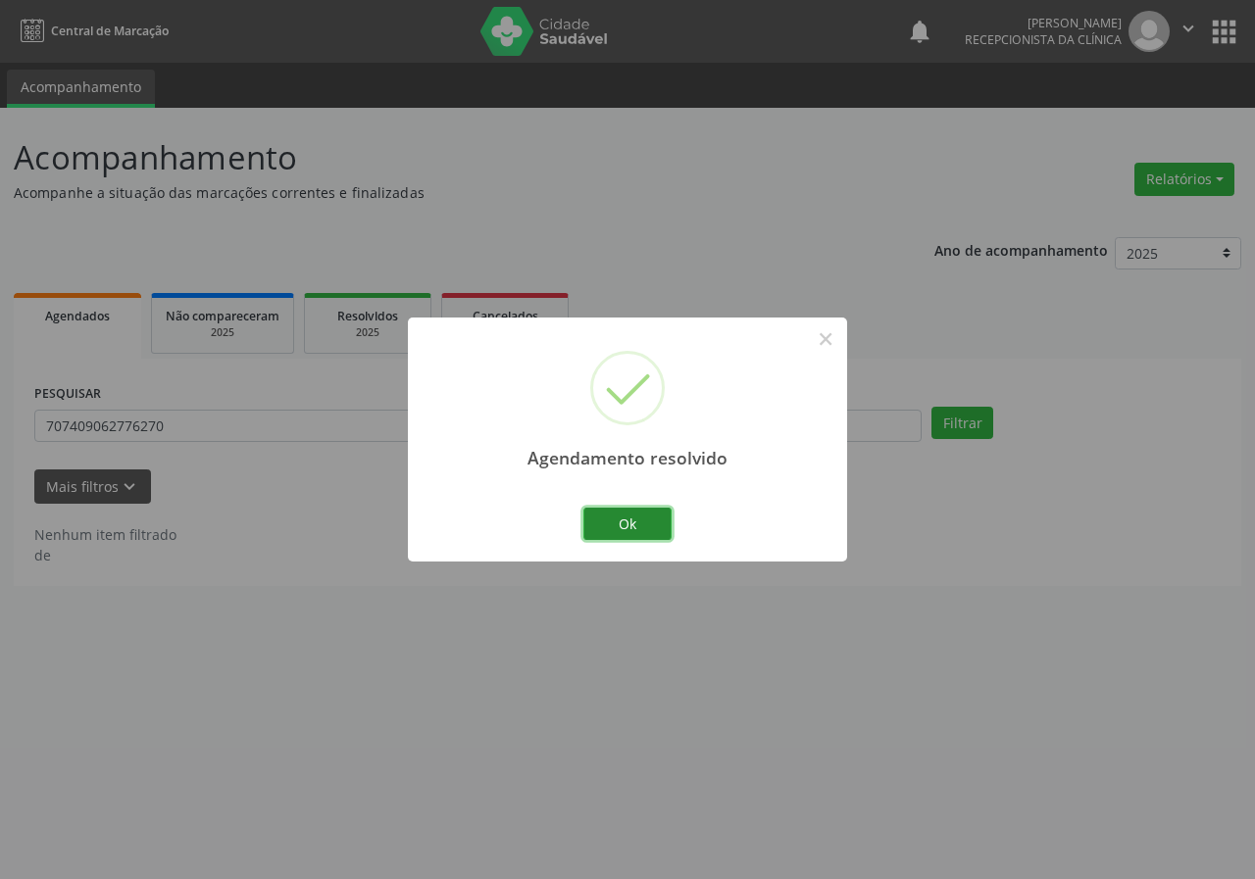
drag, startPoint x: 629, startPoint y: 528, endPoint x: 386, endPoint y: 546, distance: 243.7
click at [628, 528] on button "Ok" at bounding box center [627, 524] width 88 height 33
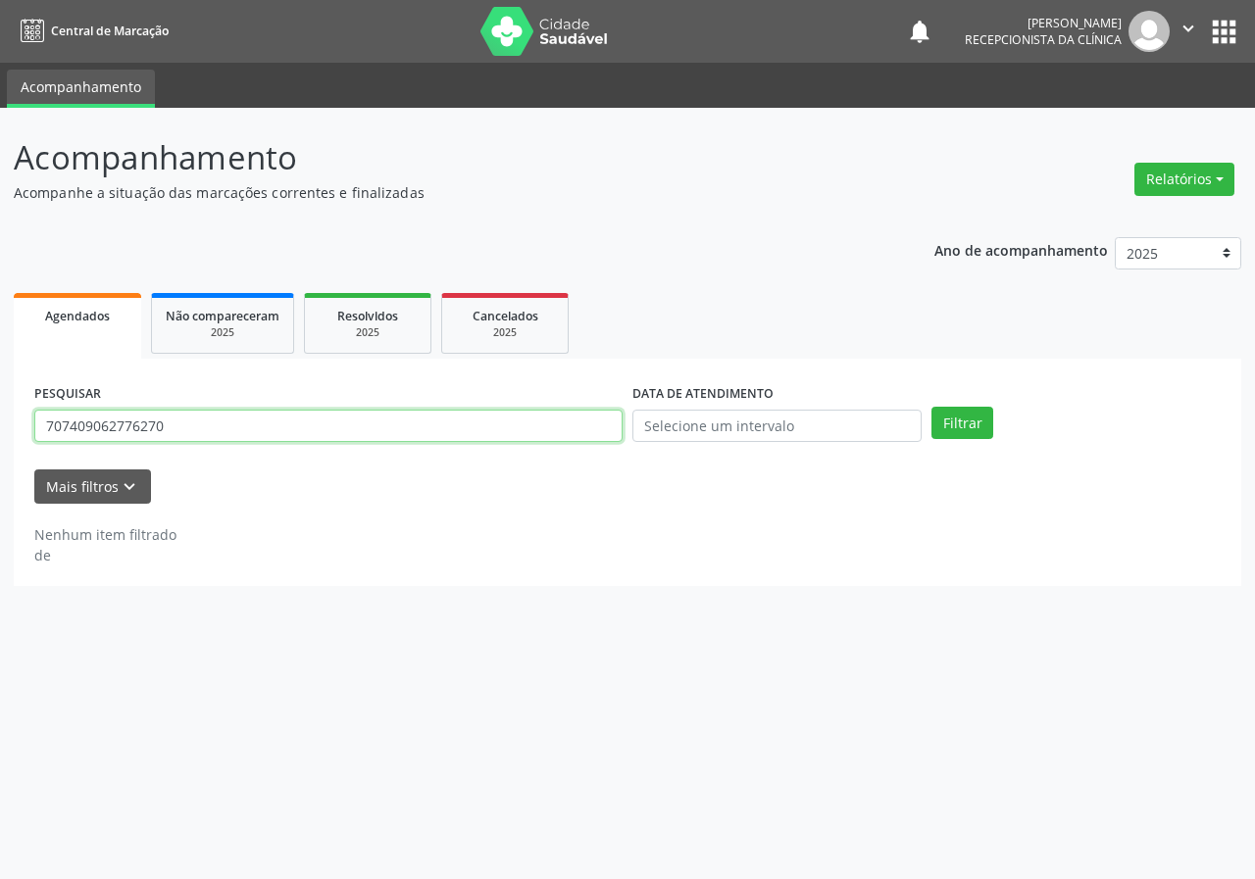
click at [371, 420] on input "707409062776270" at bounding box center [328, 426] width 588 height 33
click at [931, 407] on button "Filtrar" at bounding box center [962, 423] width 62 height 33
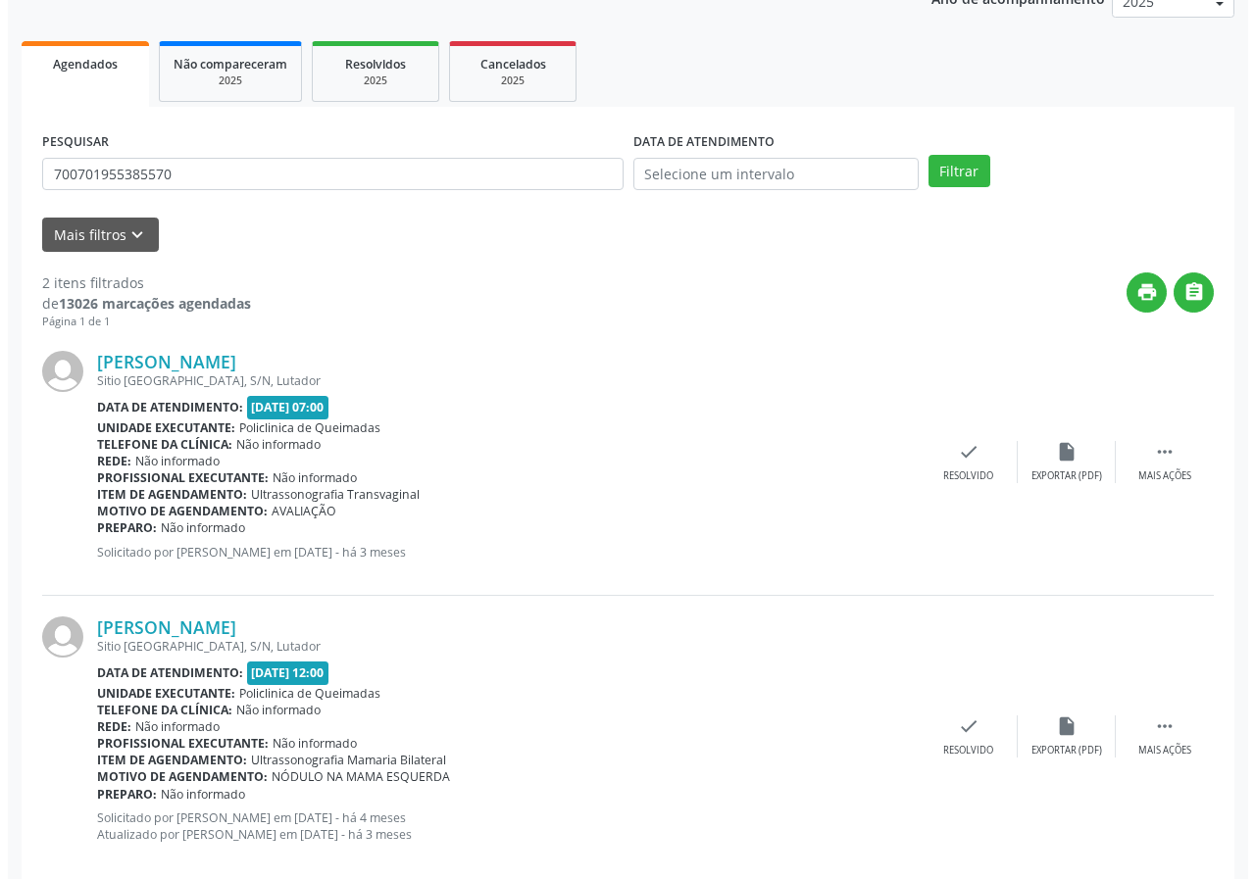
scroll to position [284, 0]
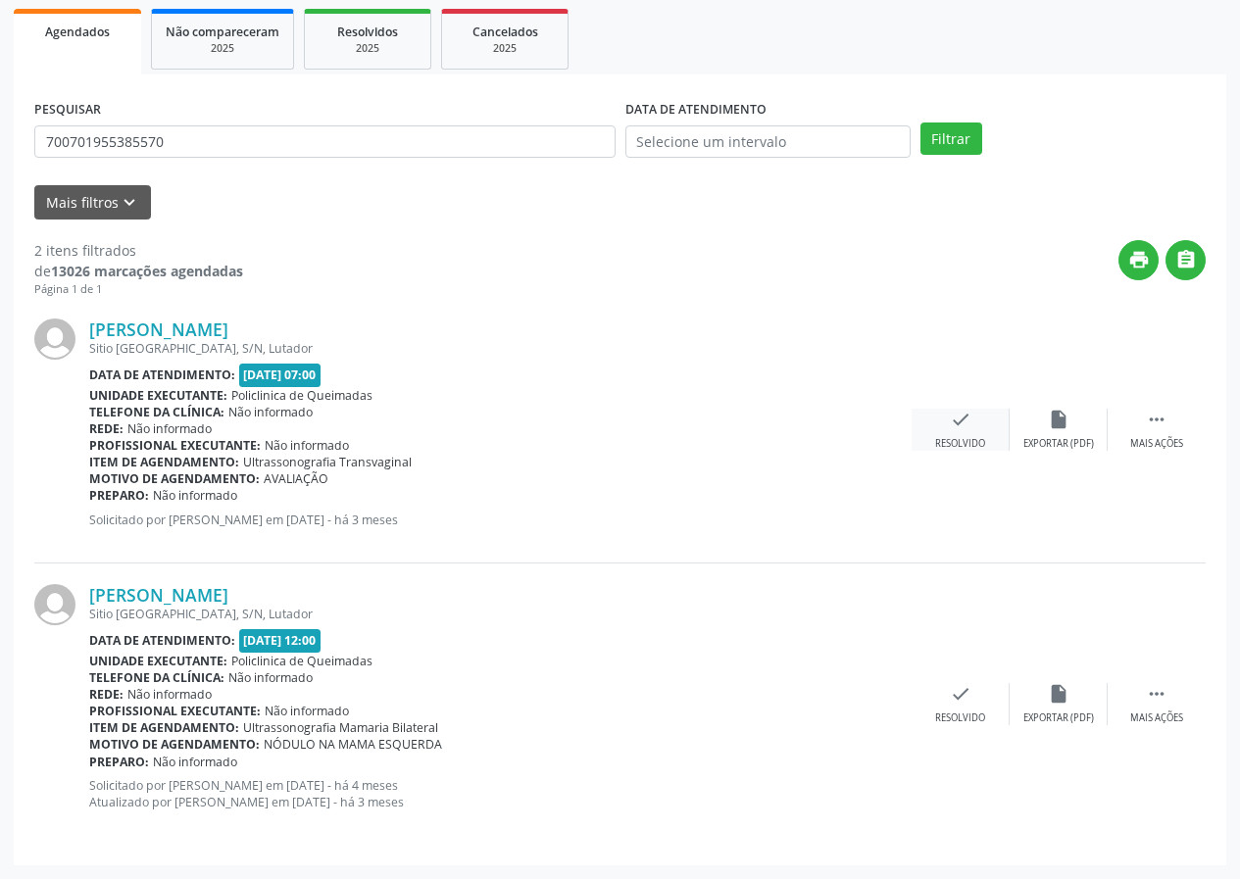
click at [958, 430] on icon "check" at bounding box center [961, 420] width 22 height 22
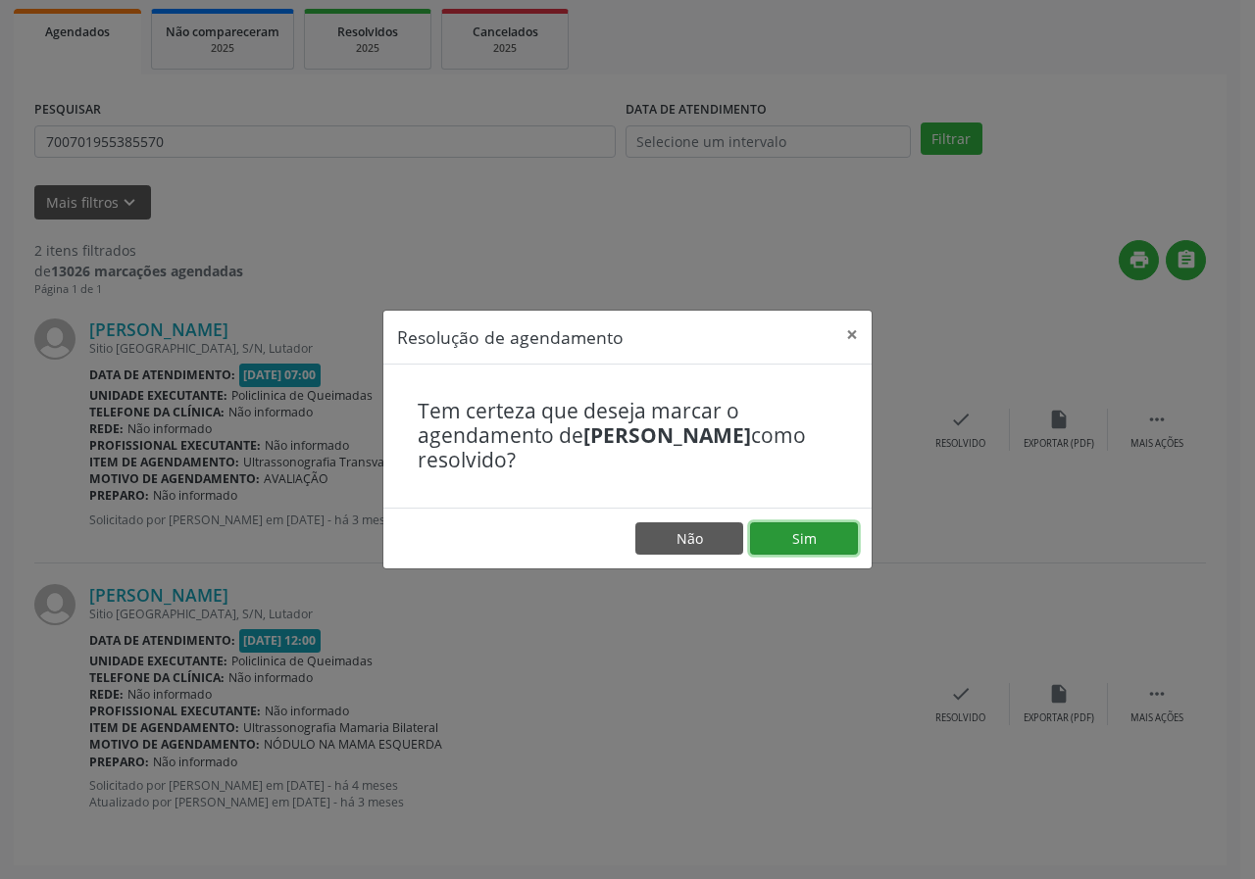
click at [829, 527] on button "Sim" at bounding box center [804, 538] width 108 height 33
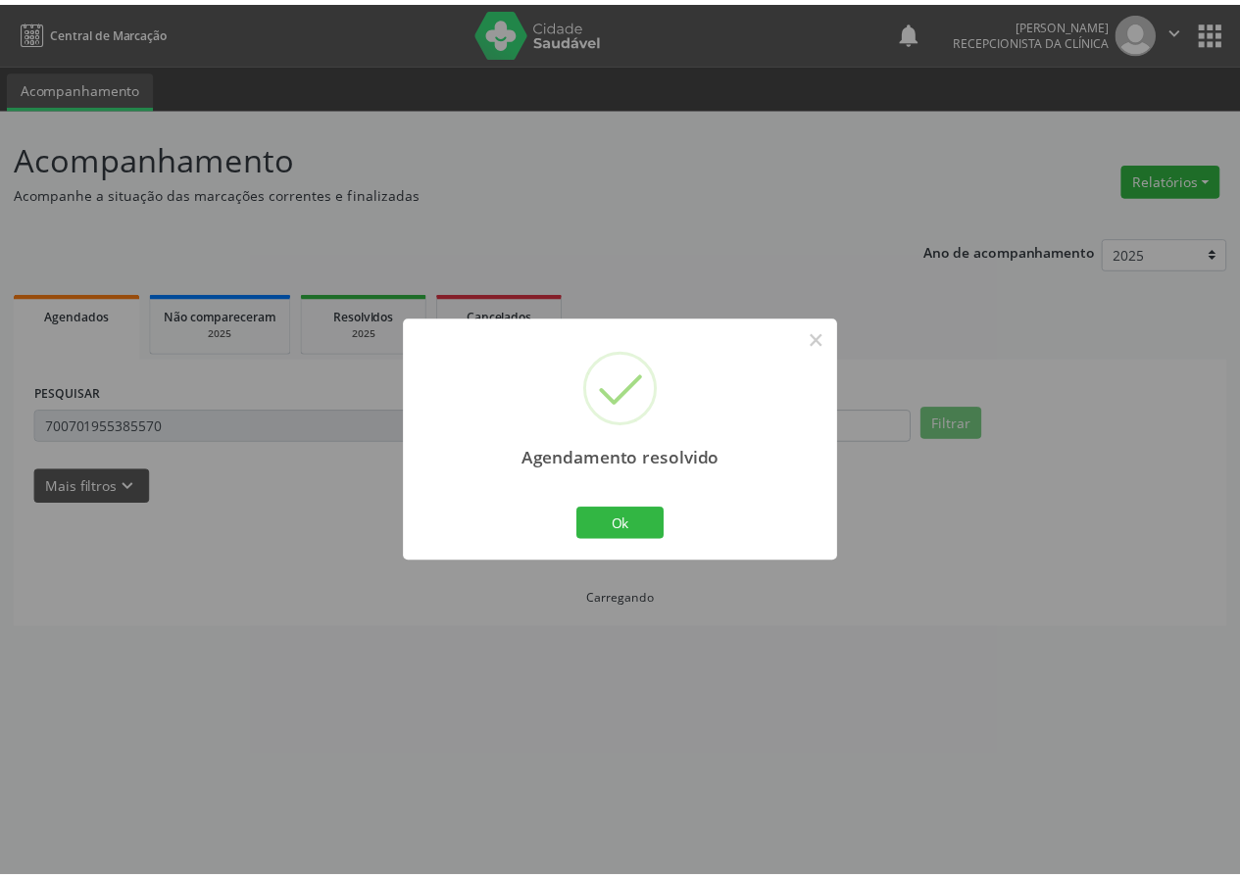
scroll to position [0, 0]
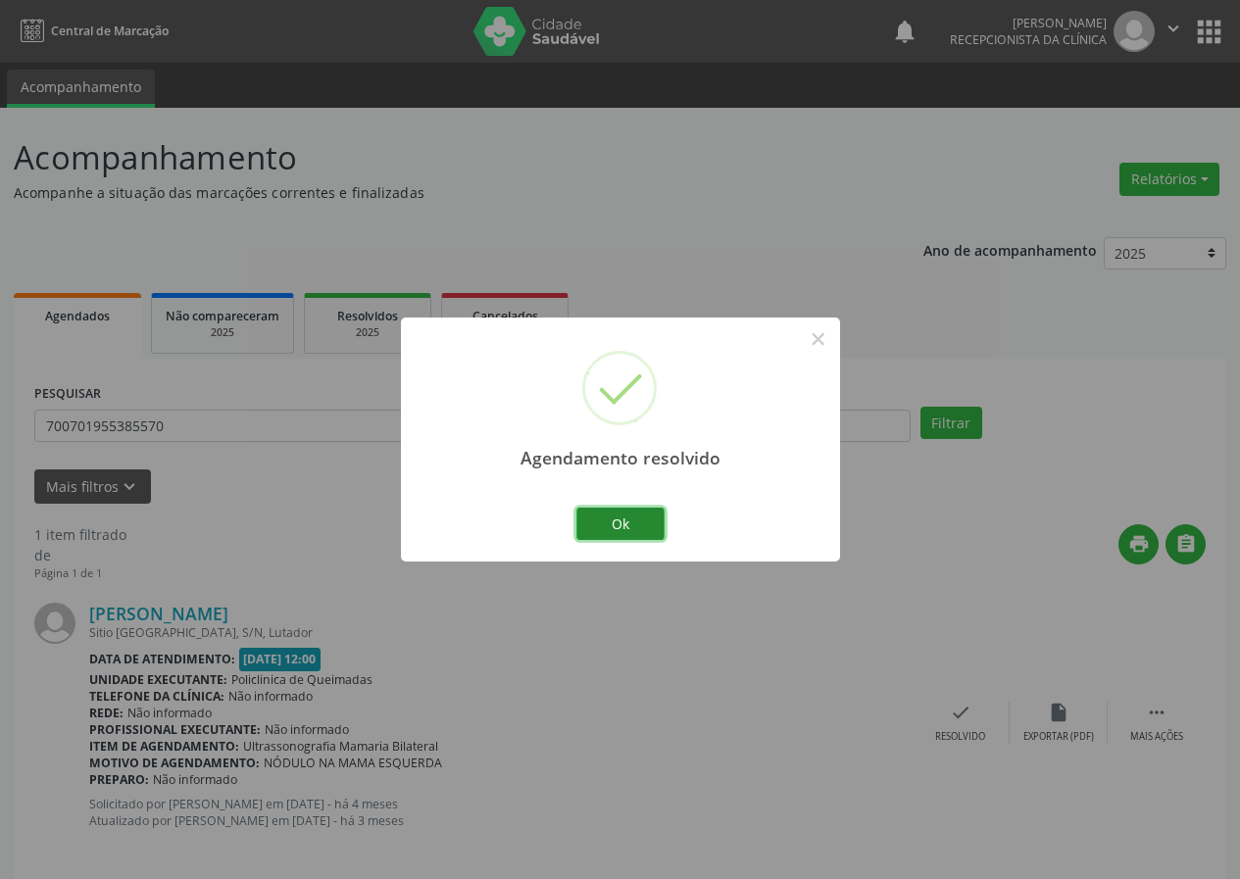
click at [592, 519] on button "Ok" at bounding box center [620, 524] width 88 height 33
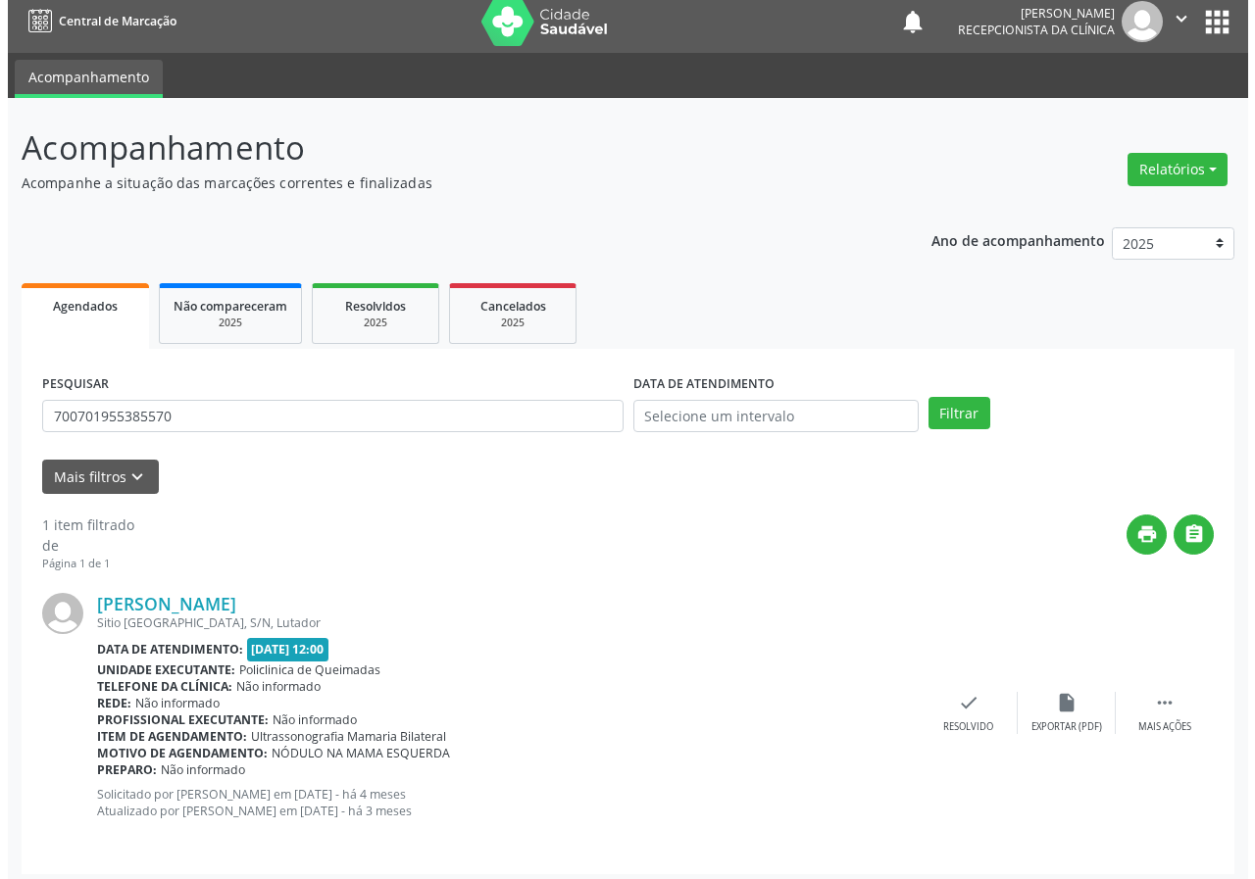
scroll to position [19, 0]
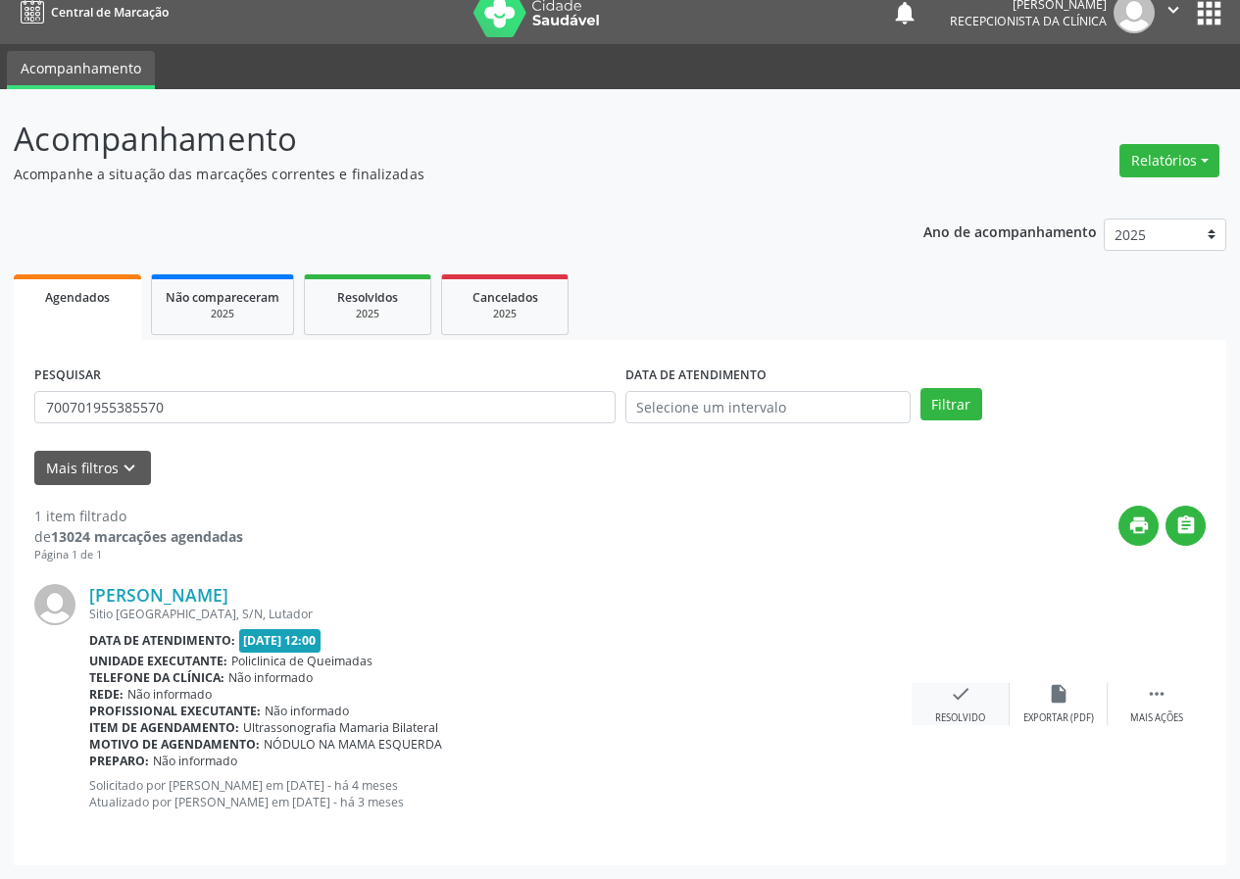
click at [957, 715] on div "Resolvido" at bounding box center [960, 719] width 50 height 14
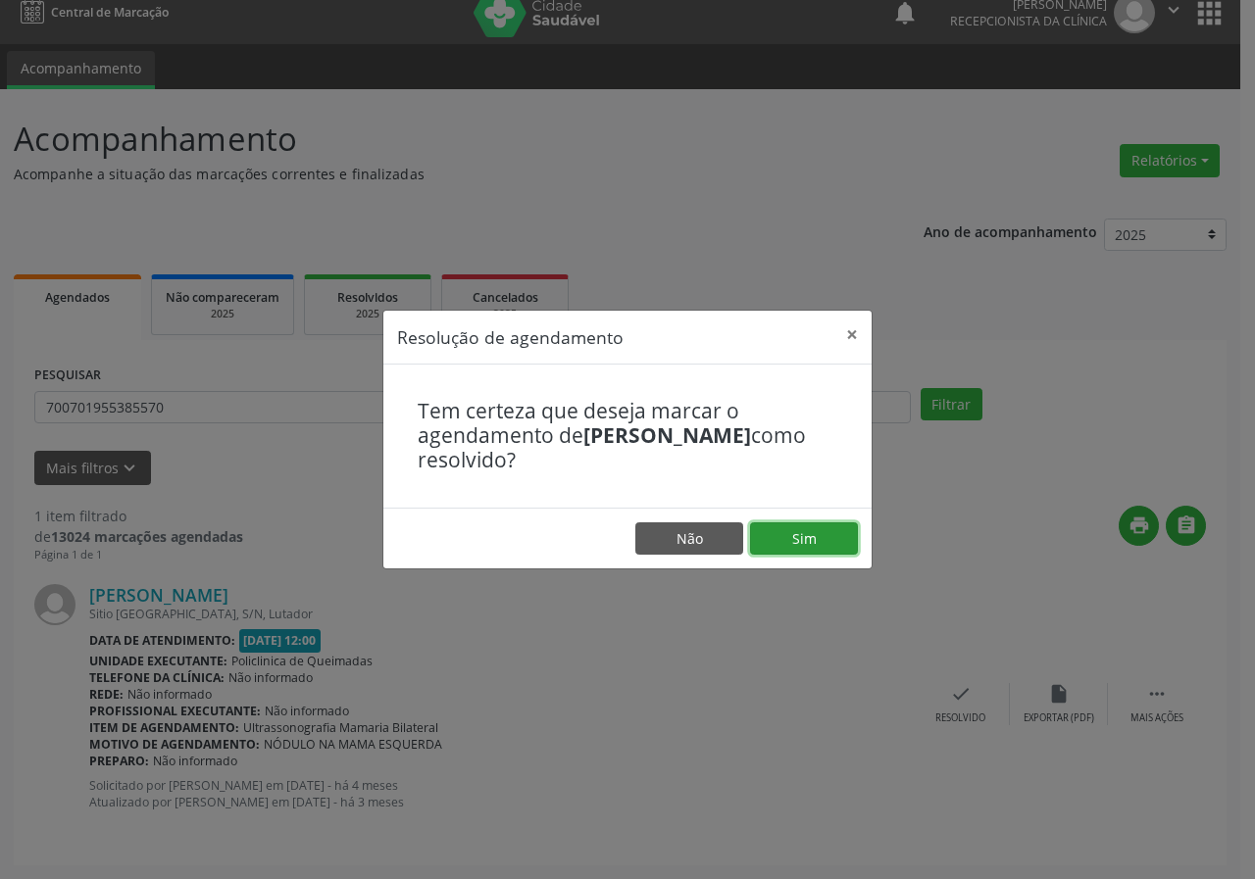
click at [842, 537] on button "Sim" at bounding box center [804, 538] width 108 height 33
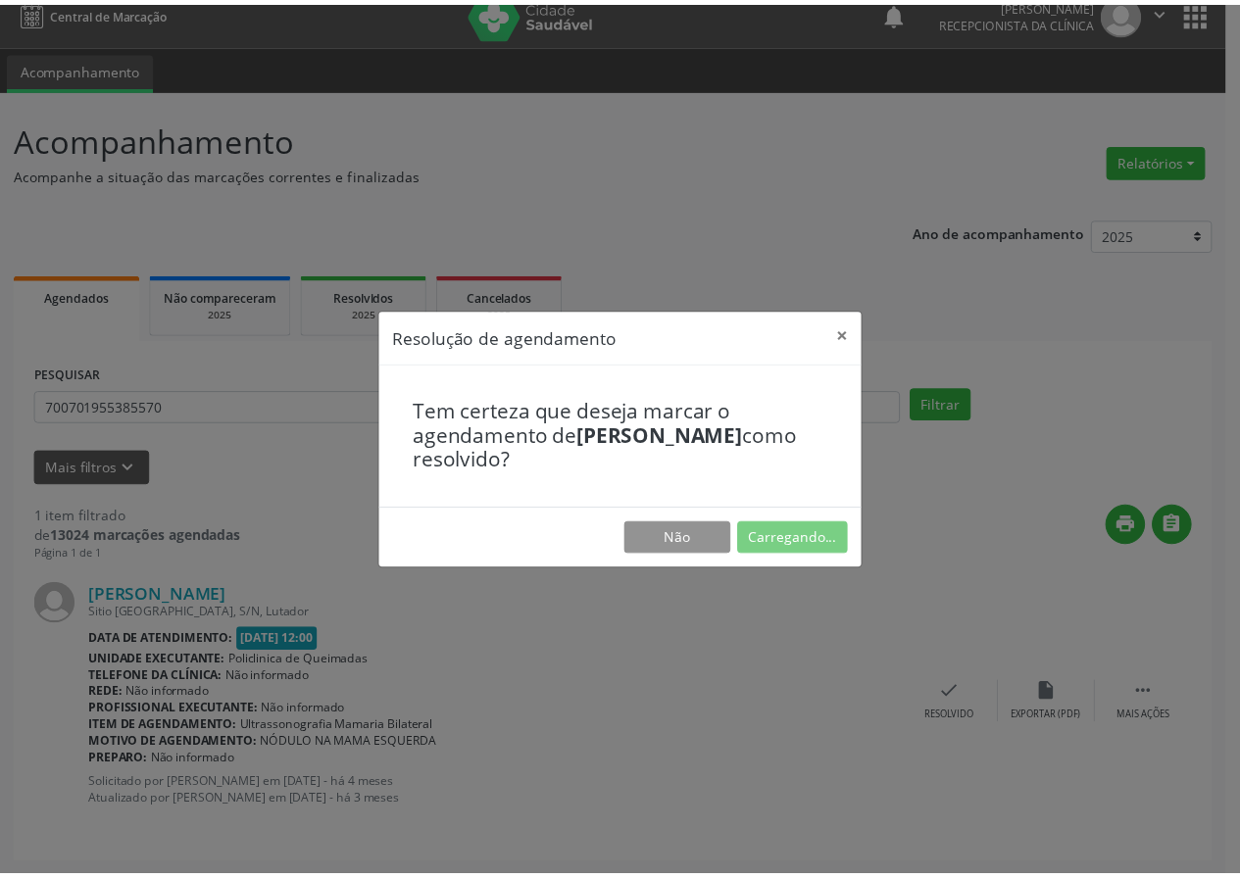
scroll to position [0, 0]
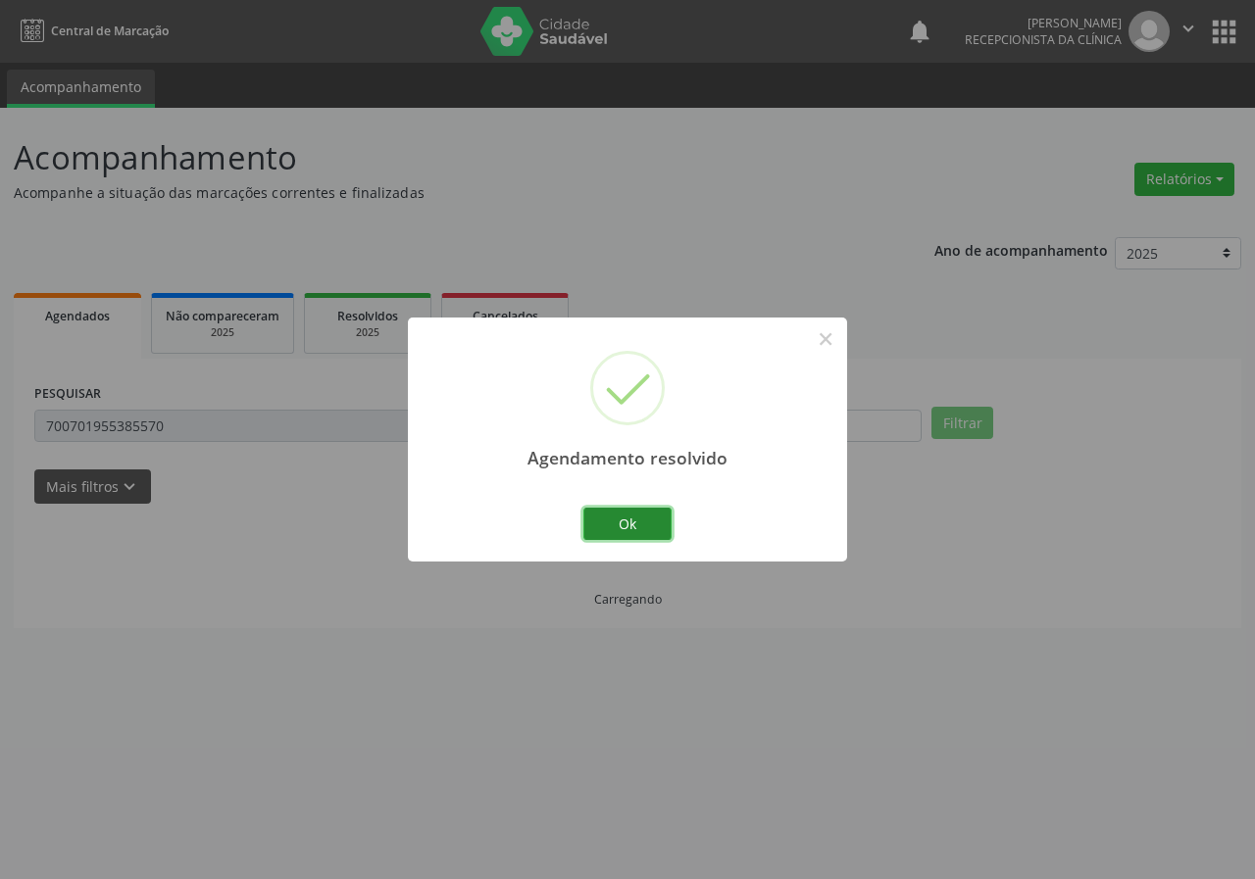
click at [618, 523] on button "Ok" at bounding box center [627, 524] width 88 height 33
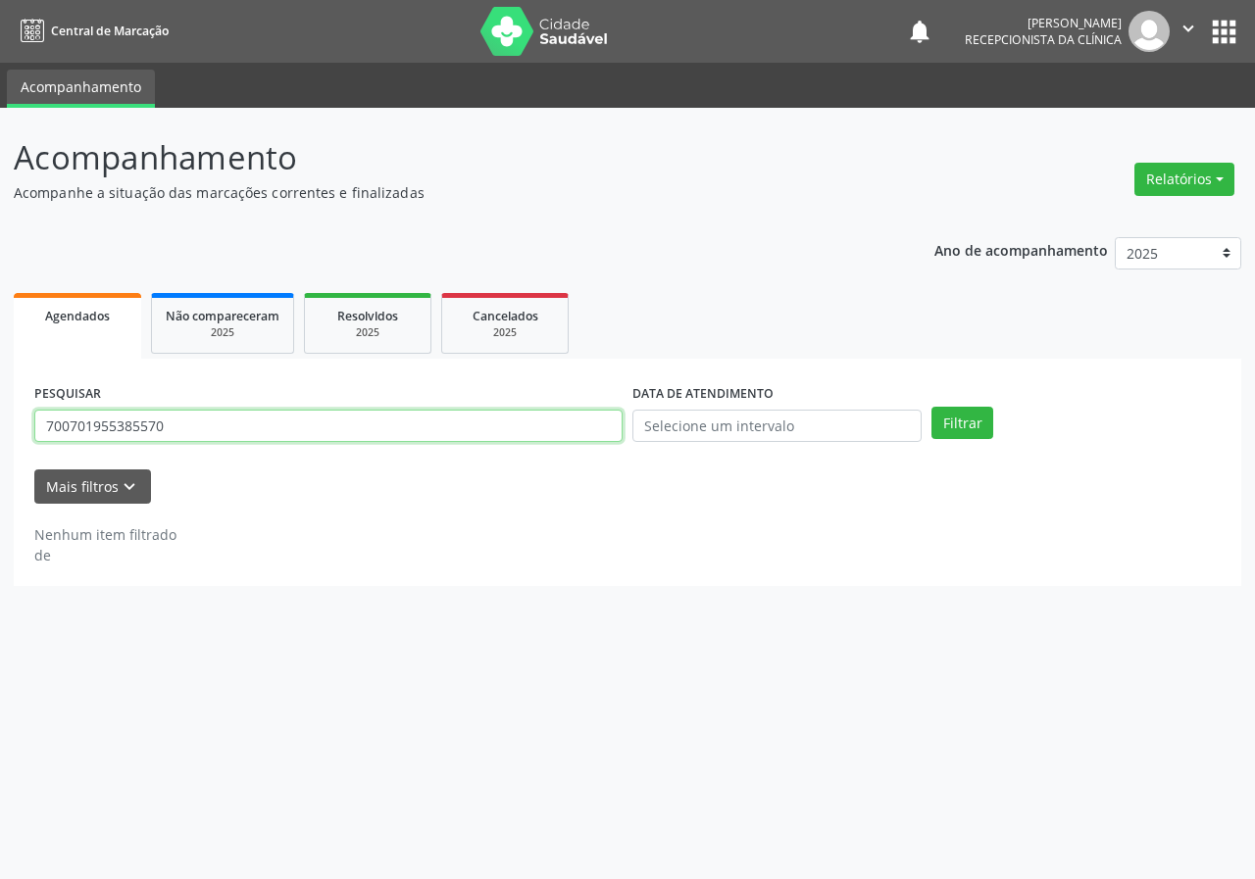
click at [409, 427] on input "700701955385570" at bounding box center [328, 426] width 588 height 33
click at [931, 407] on button "Filtrar" at bounding box center [962, 423] width 62 height 33
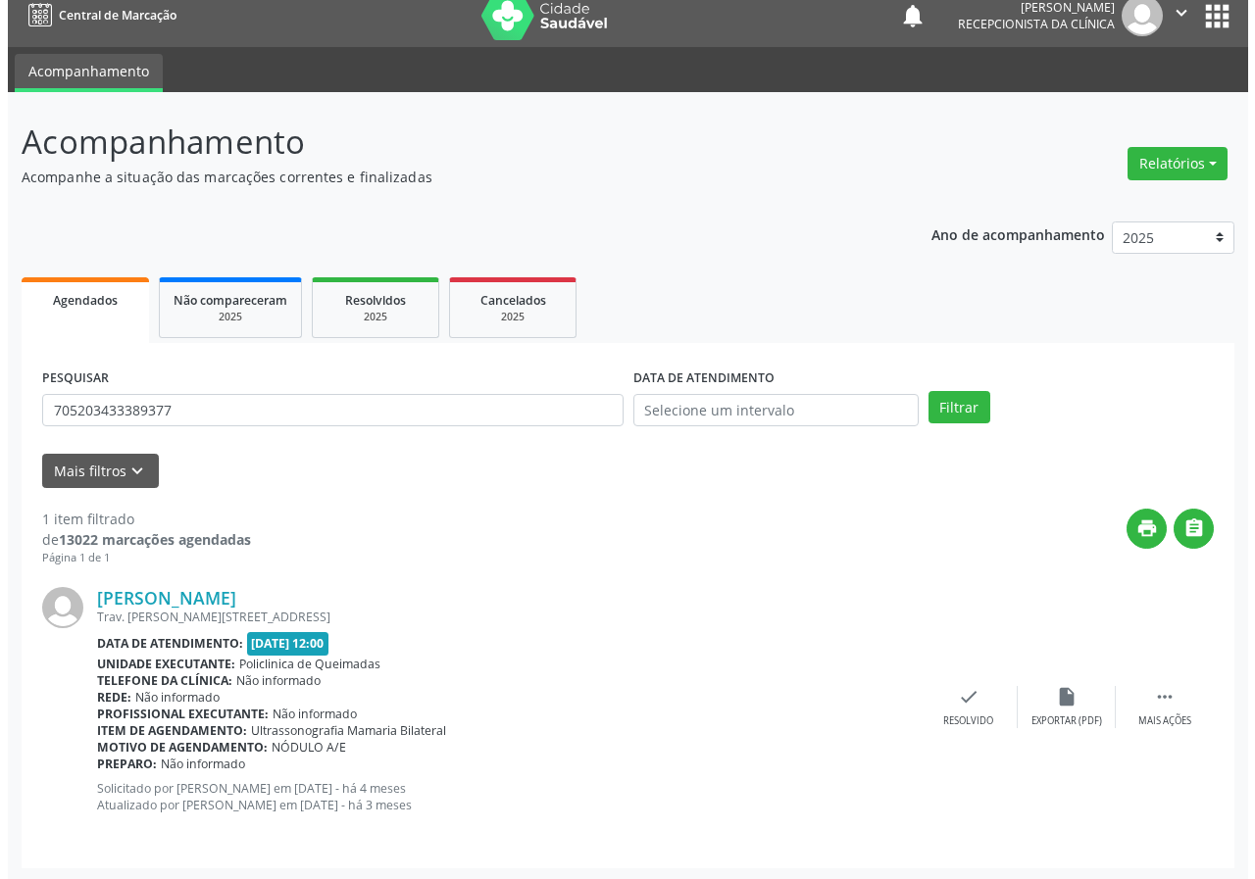
scroll to position [19, 0]
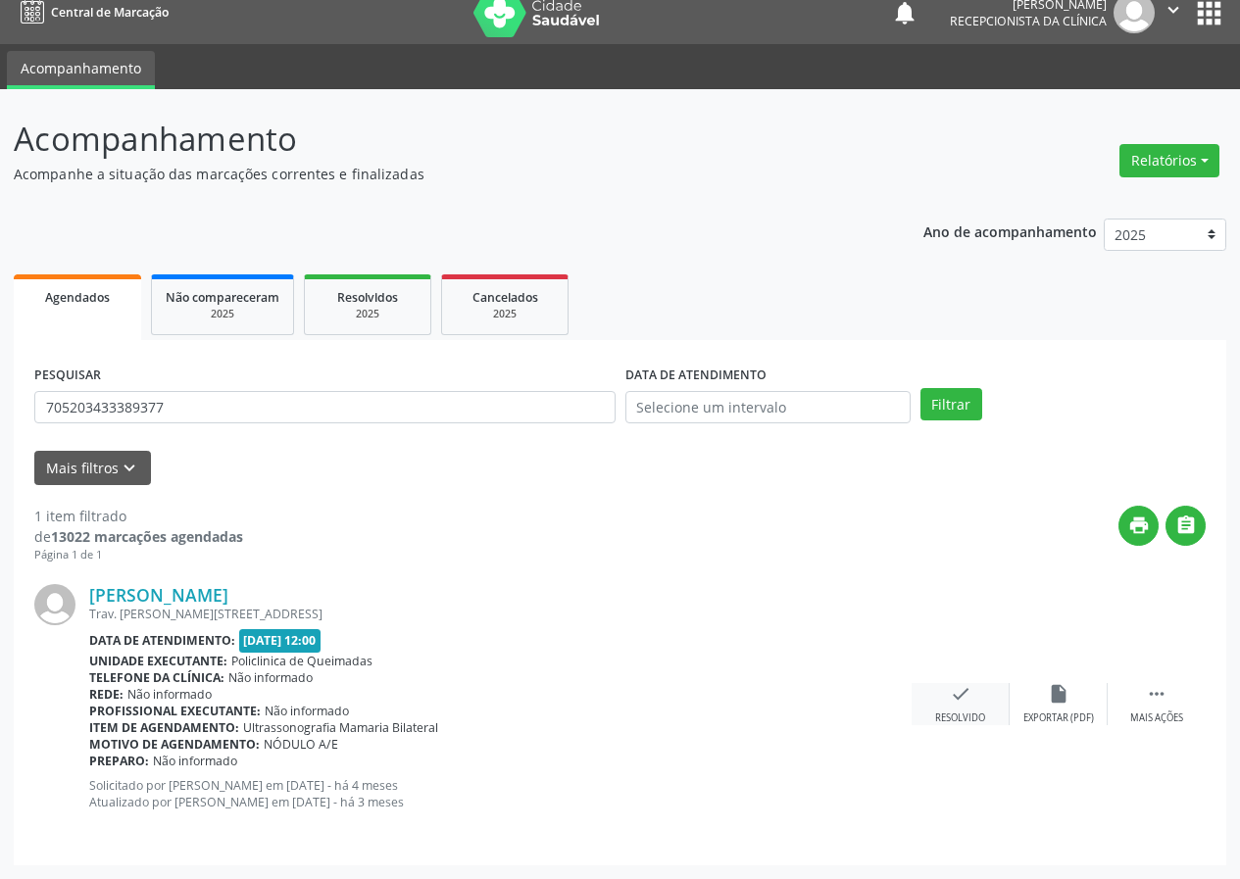
click at [956, 689] on icon "check" at bounding box center [961, 694] width 22 height 22
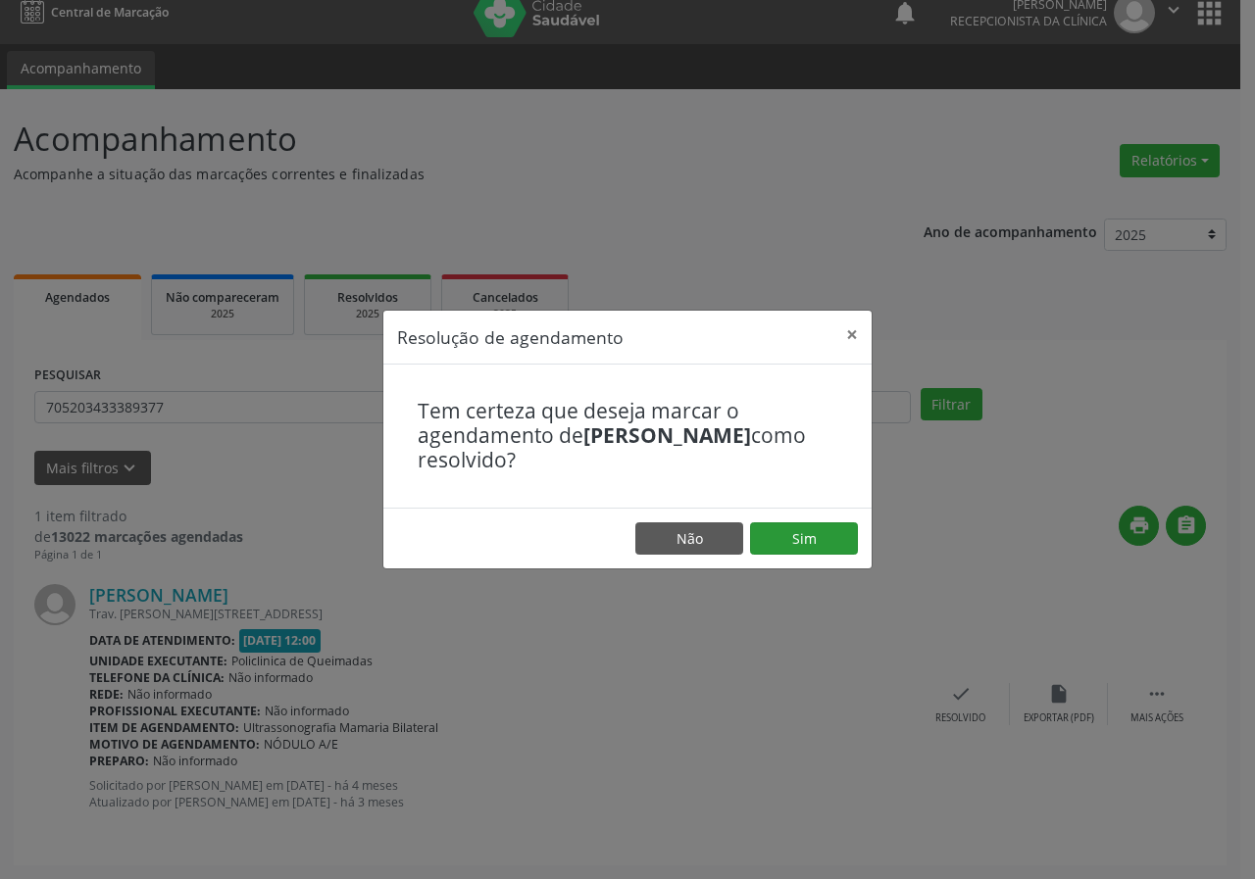
click at [824, 522] on footer "Não Sim" at bounding box center [627, 539] width 488 height 62
click at [775, 543] on button "Sim" at bounding box center [804, 538] width 108 height 33
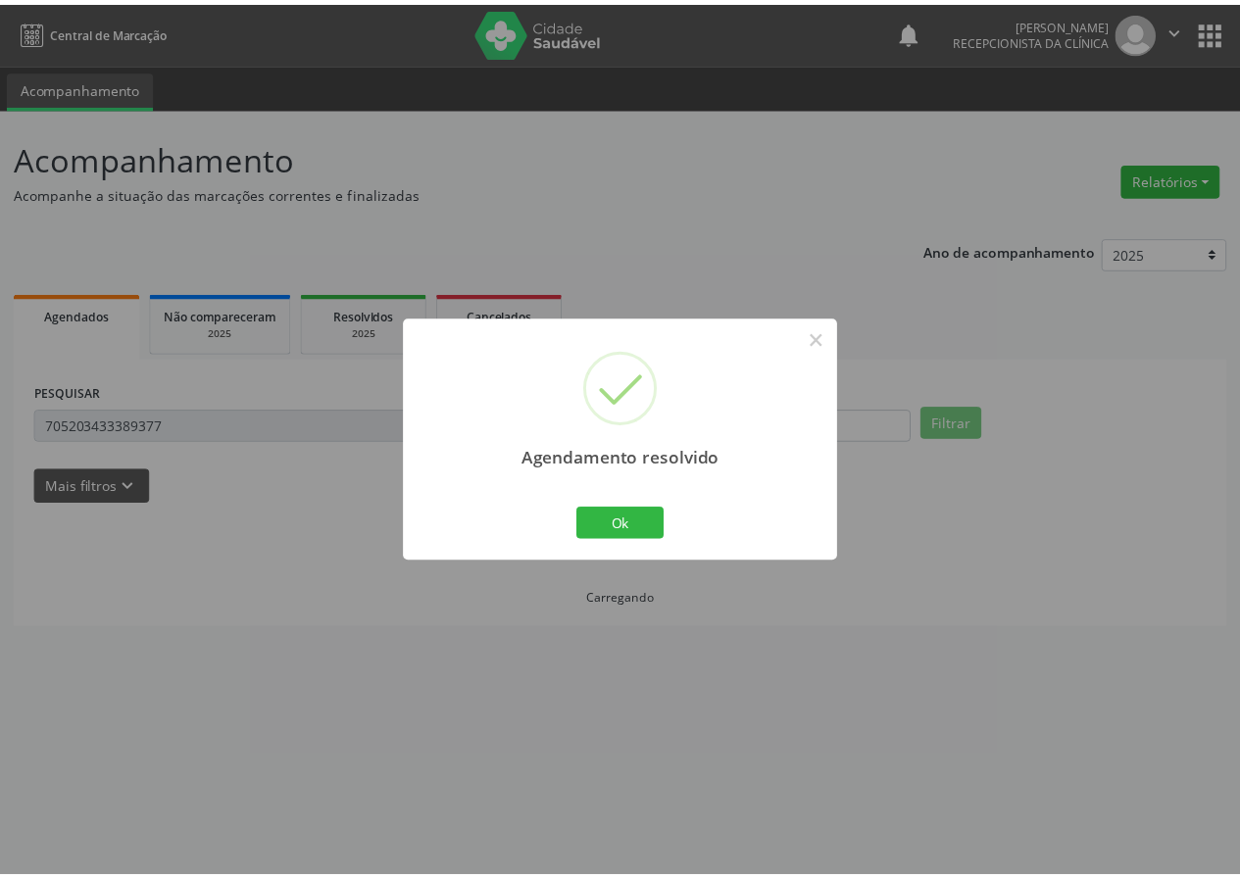
scroll to position [0, 0]
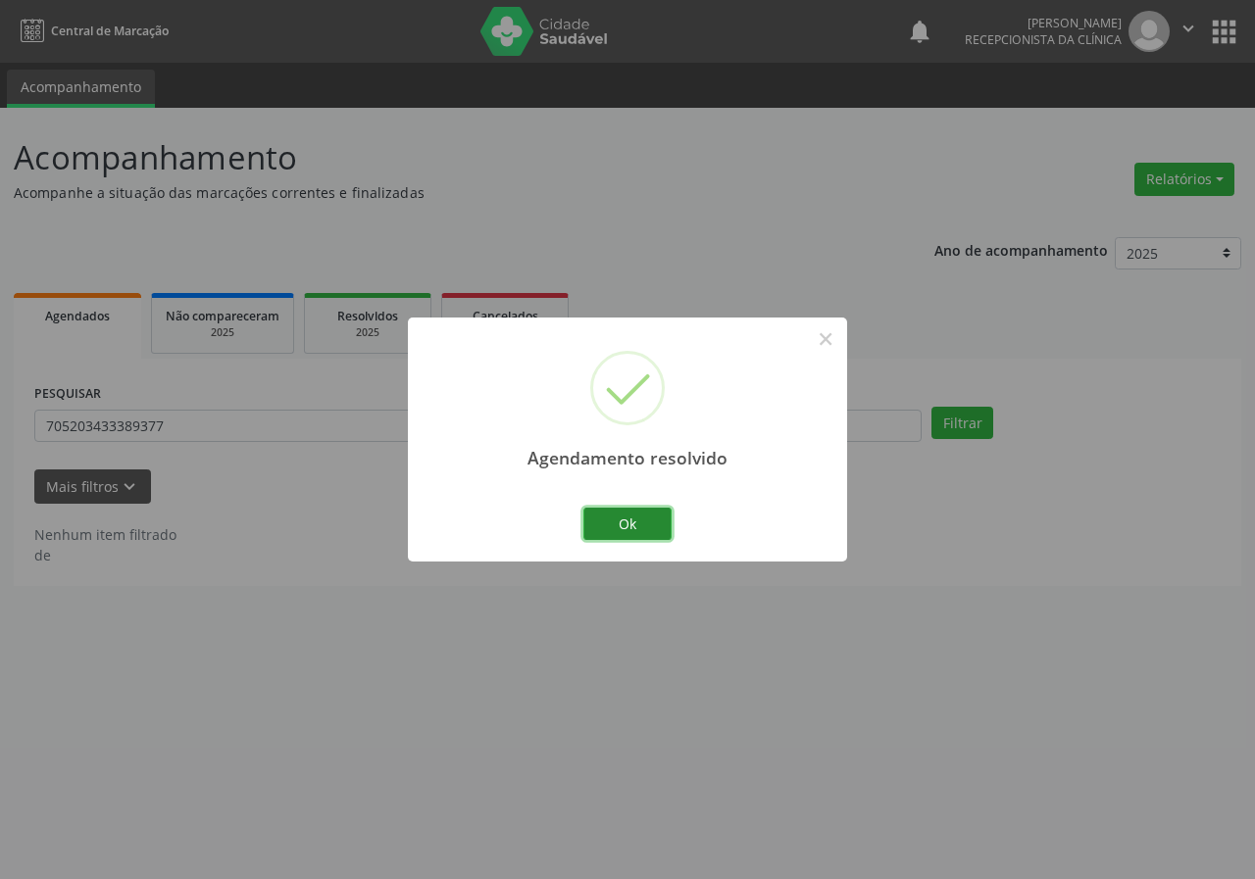
click at [606, 521] on button "Ok" at bounding box center [627, 524] width 88 height 33
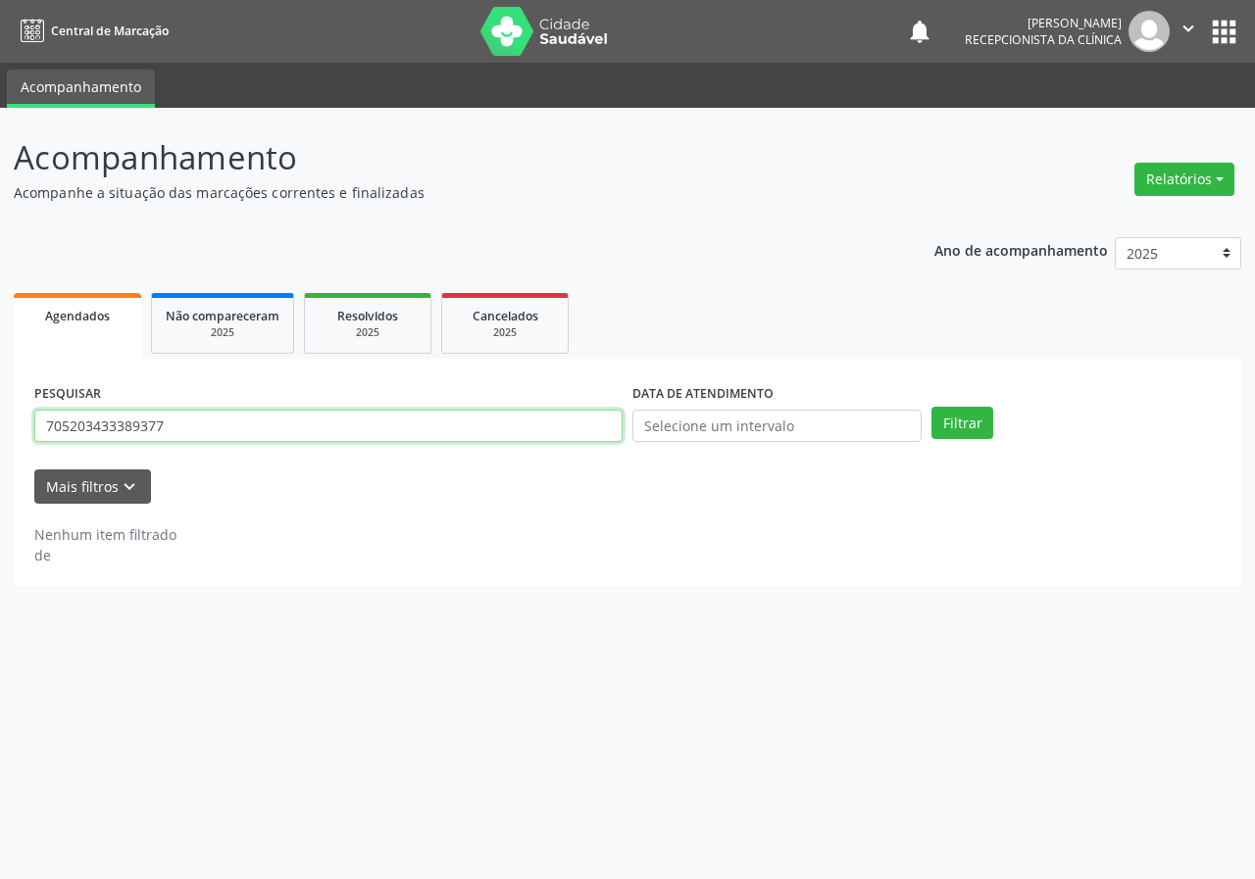
click at [435, 439] on input "705203433389377" at bounding box center [328, 426] width 588 height 33
click at [931, 407] on button "Filtrar" at bounding box center [962, 423] width 62 height 33
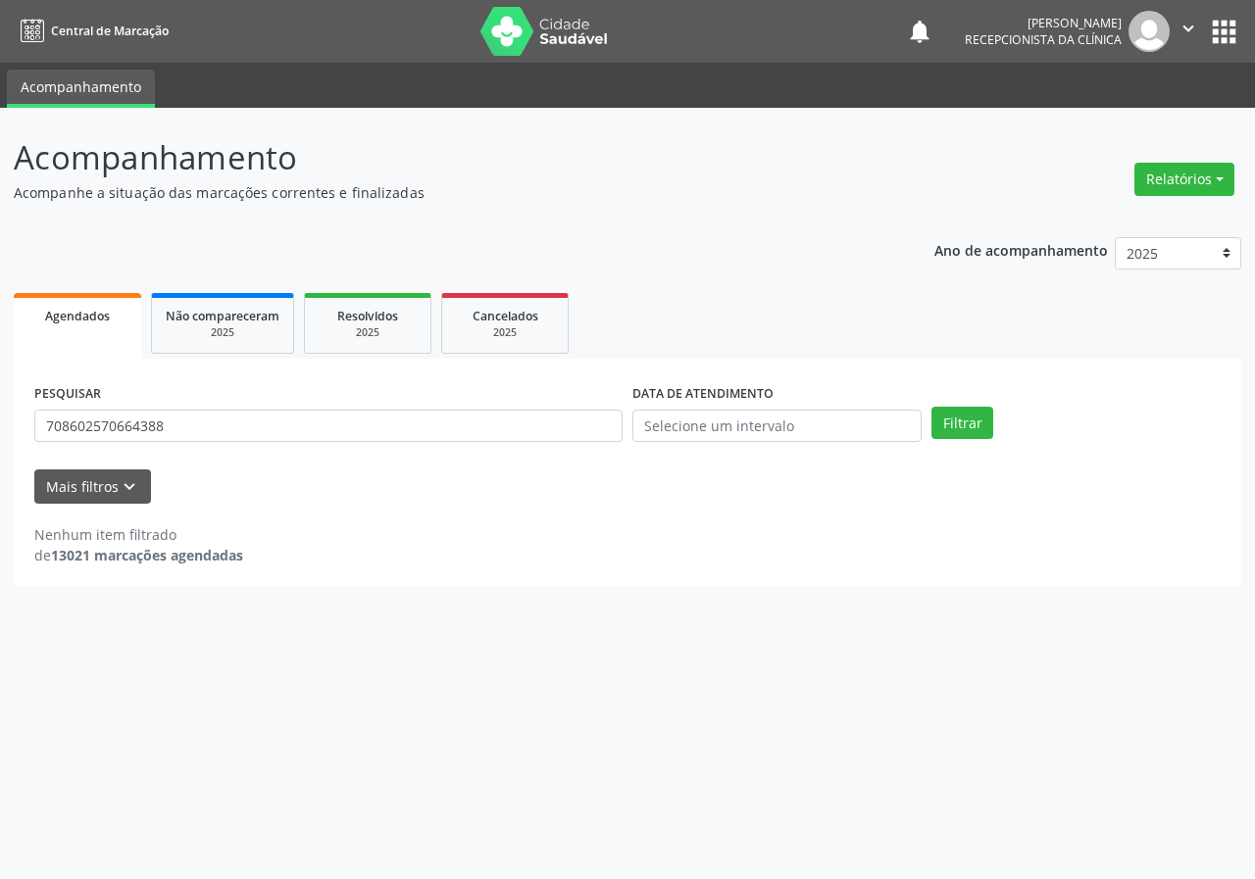
click at [433, 402] on div "PESQUISAR 708602570664388" at bounding box center [328, 417] width 598 height 76
click at [192, 411] on input "708602570664388" at bounding box center [328, 426] width 588 height 33
click at [176, 434] on input "708602570664388" at bounding box center [328, 426] width 588 height 33
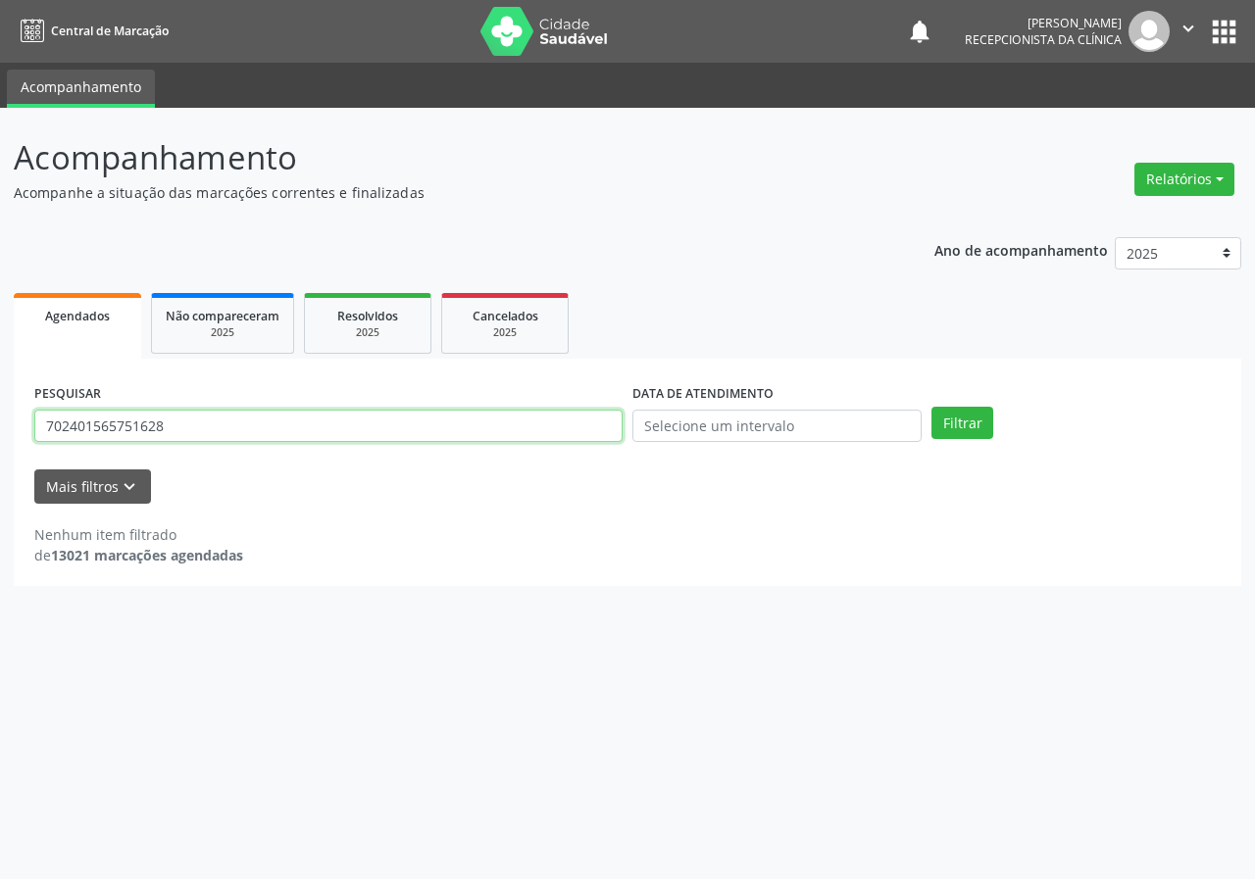
click at [931, 407] on button "Filtrar" at bounding box center [962, 423] width 62 height 33
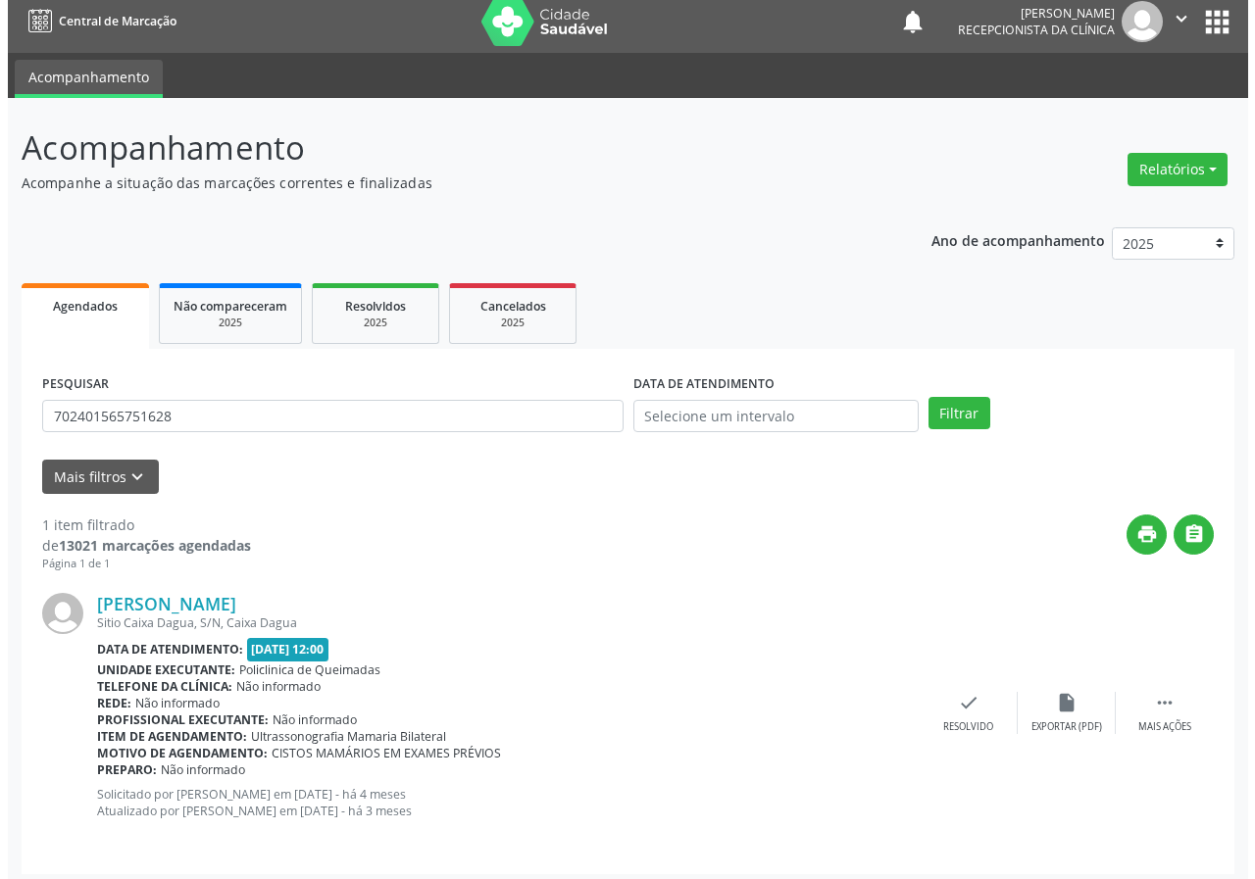
scroll to position [19, 0]
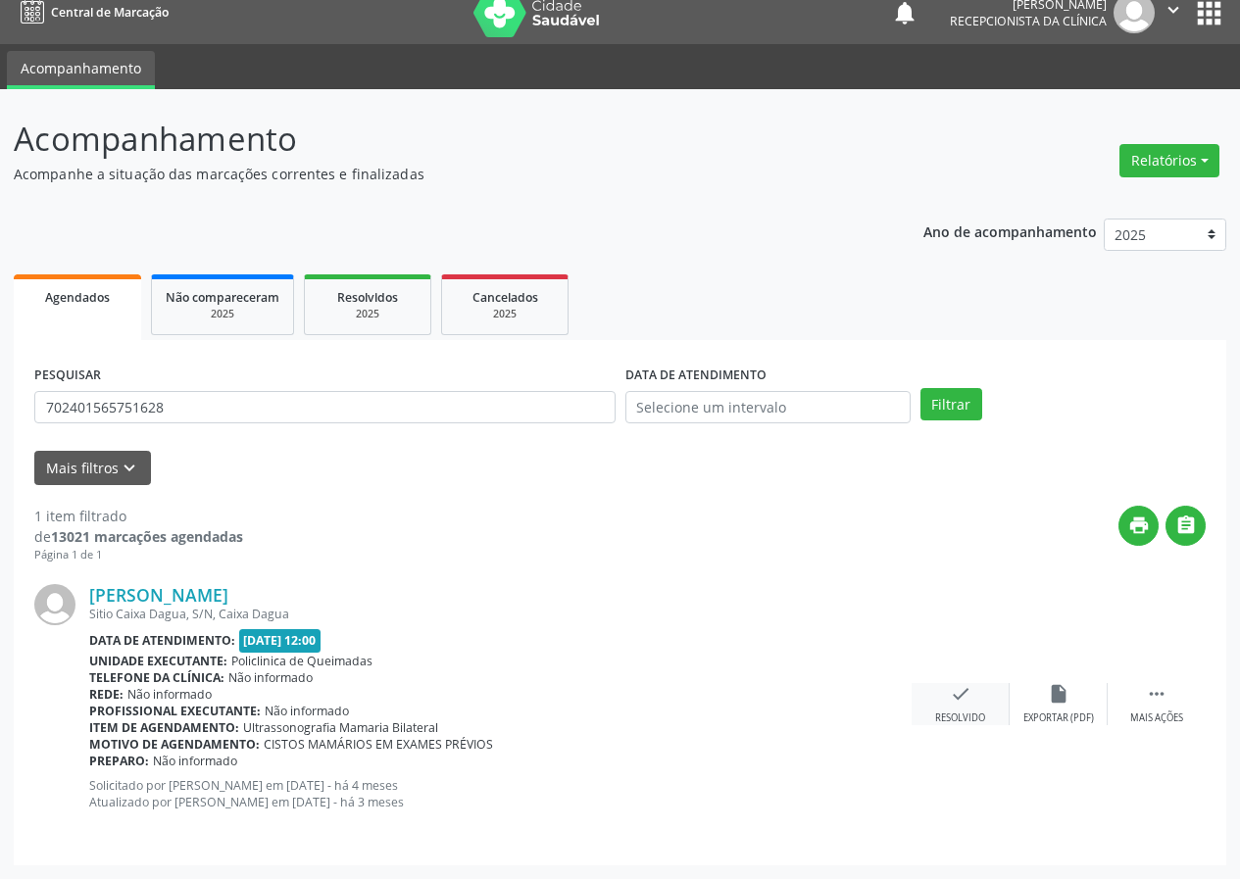
click at [987, 713] on div "check Resolvido" at bounding box center [961, 704] width 98 height 42
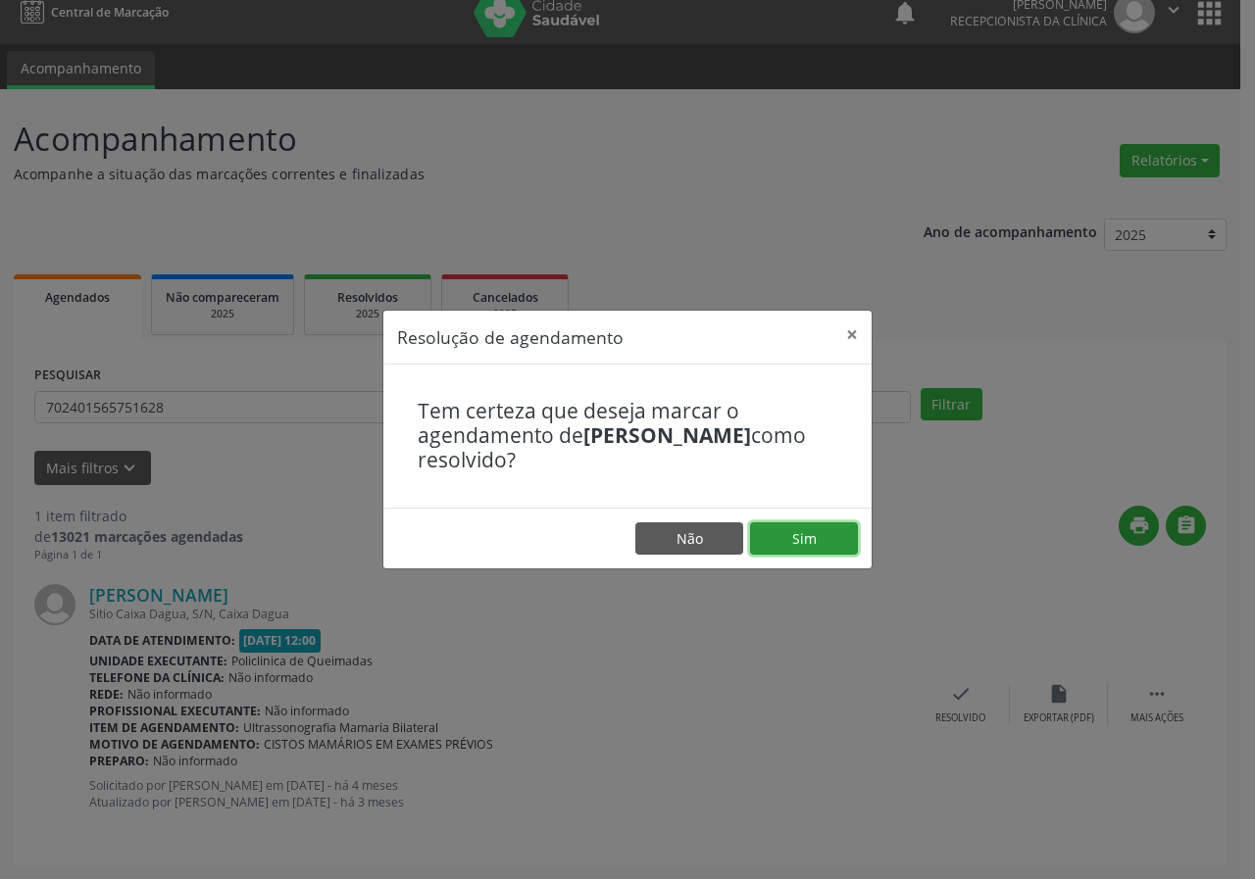
click at [802, 538] on button "Sim" at bounding box center [804, 538] width 108 height 33
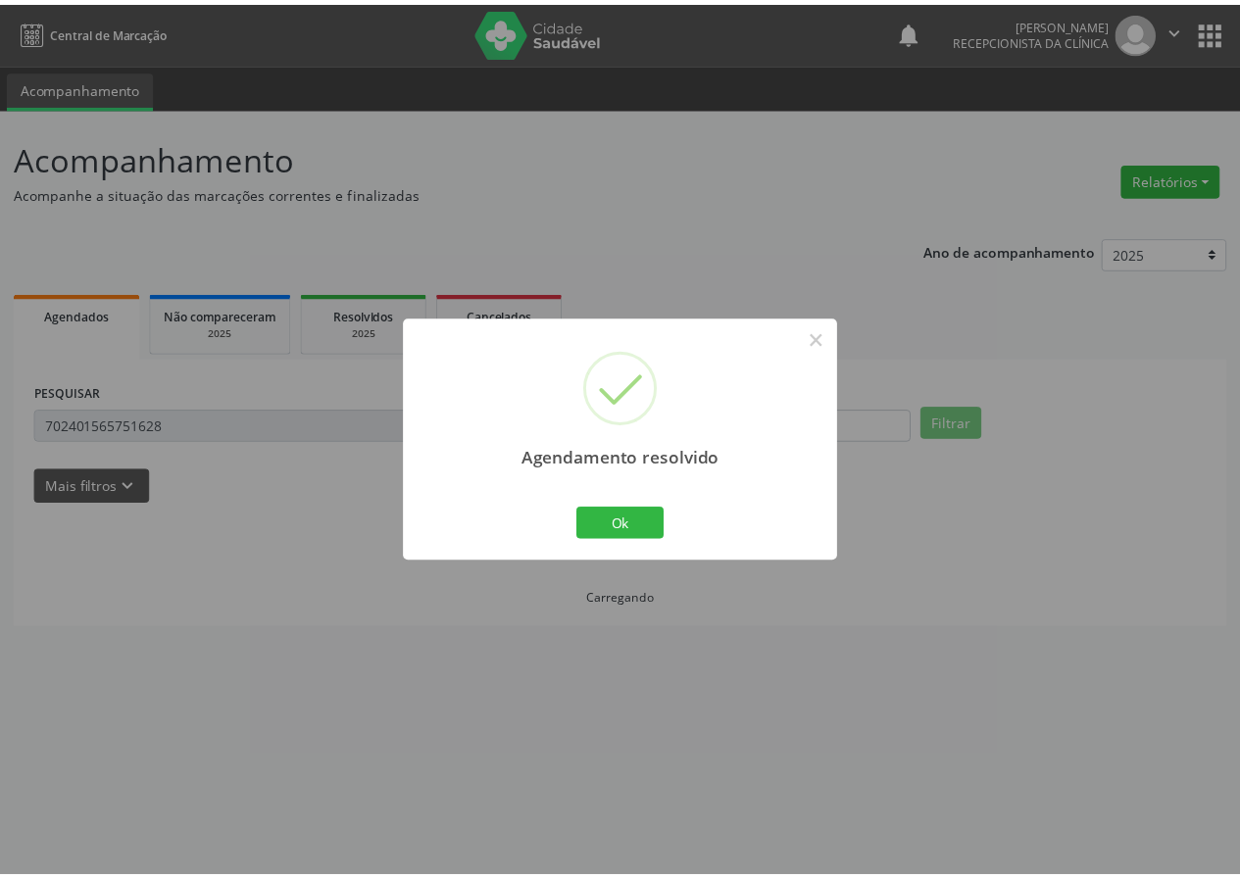
scroll to position [0, 0]
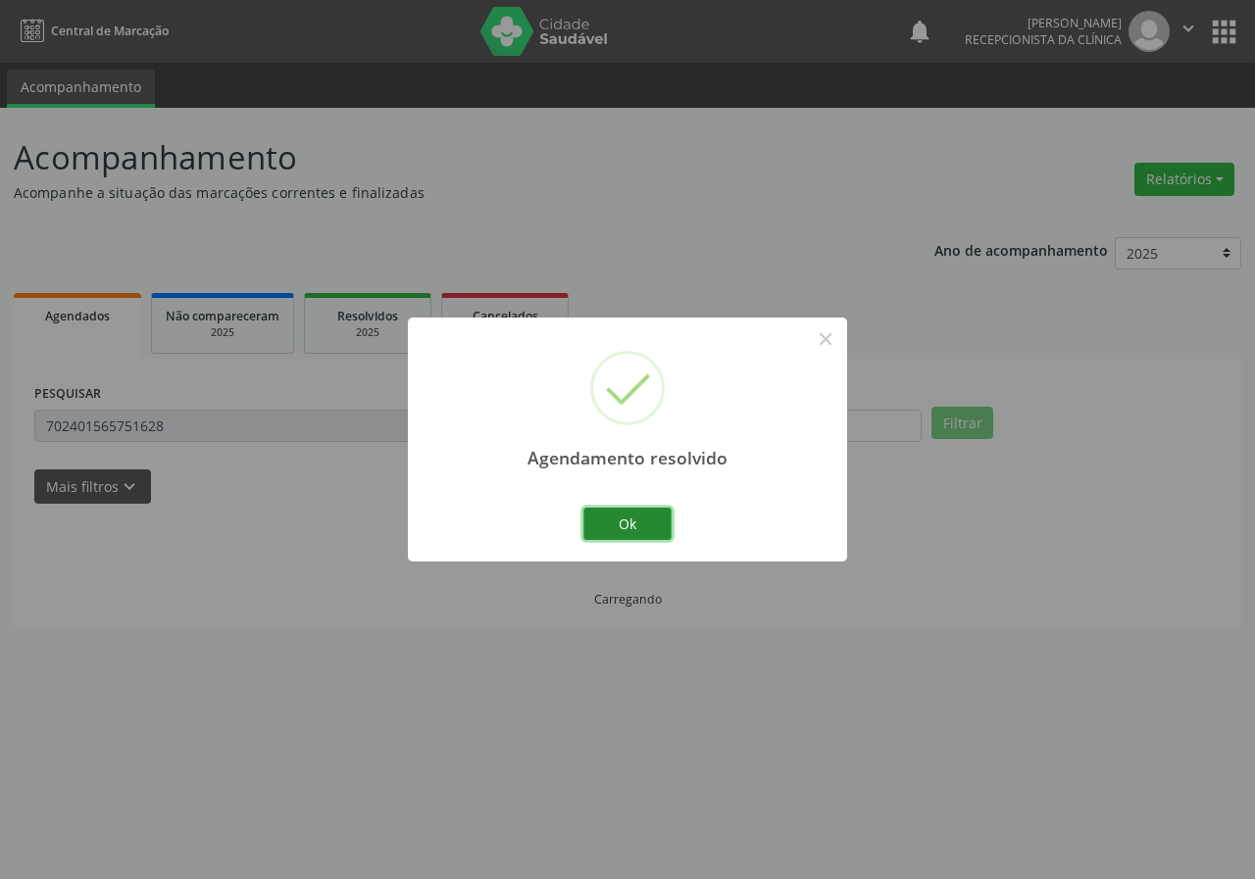
click at [656, 520] on button "Ok" at bounding box center [627, 524] width 88 height 33
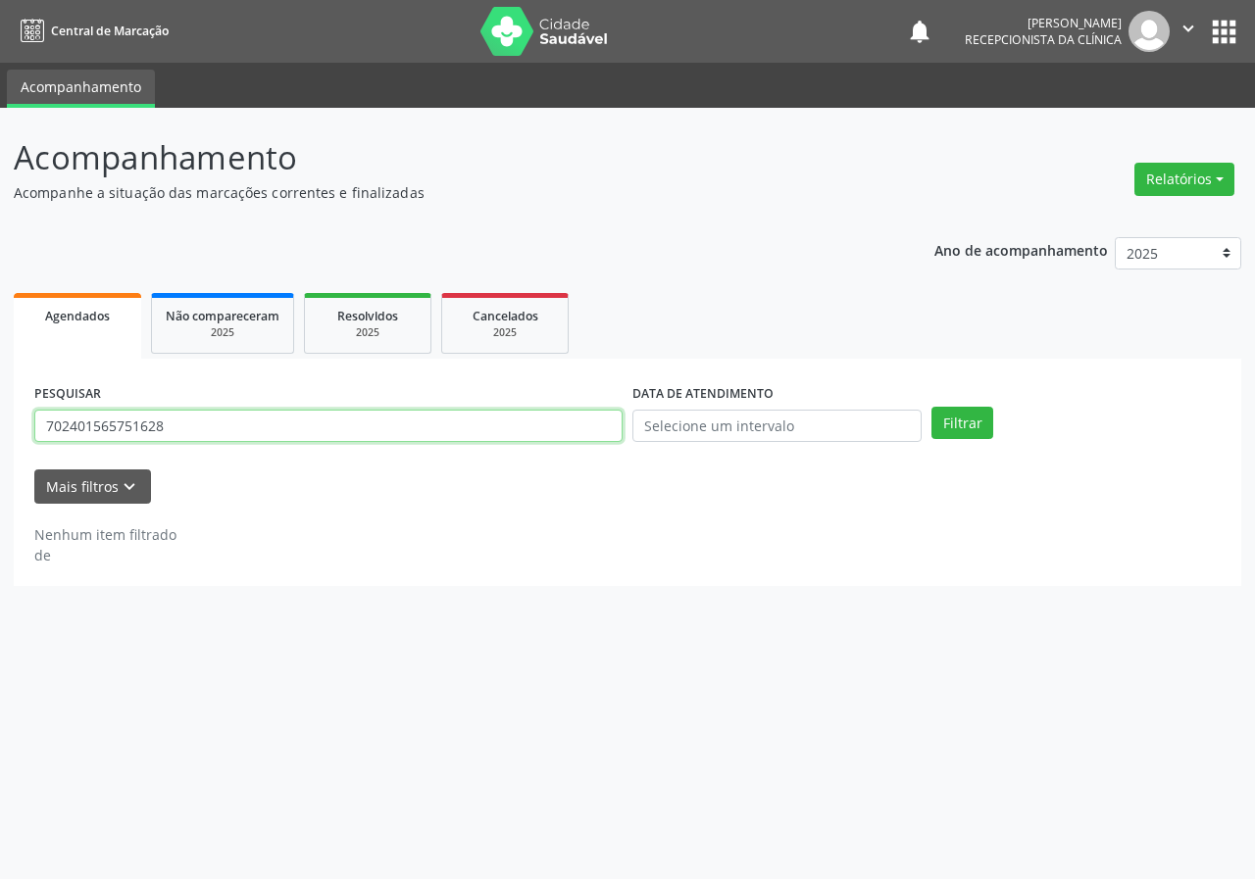
click at [342, 421] on input "702401565751628" at bounding box center [328, 426] width 588 height 33
click at [931, 407] on button "Filtrar" at bounding box center [962, 423] width 62 height 33
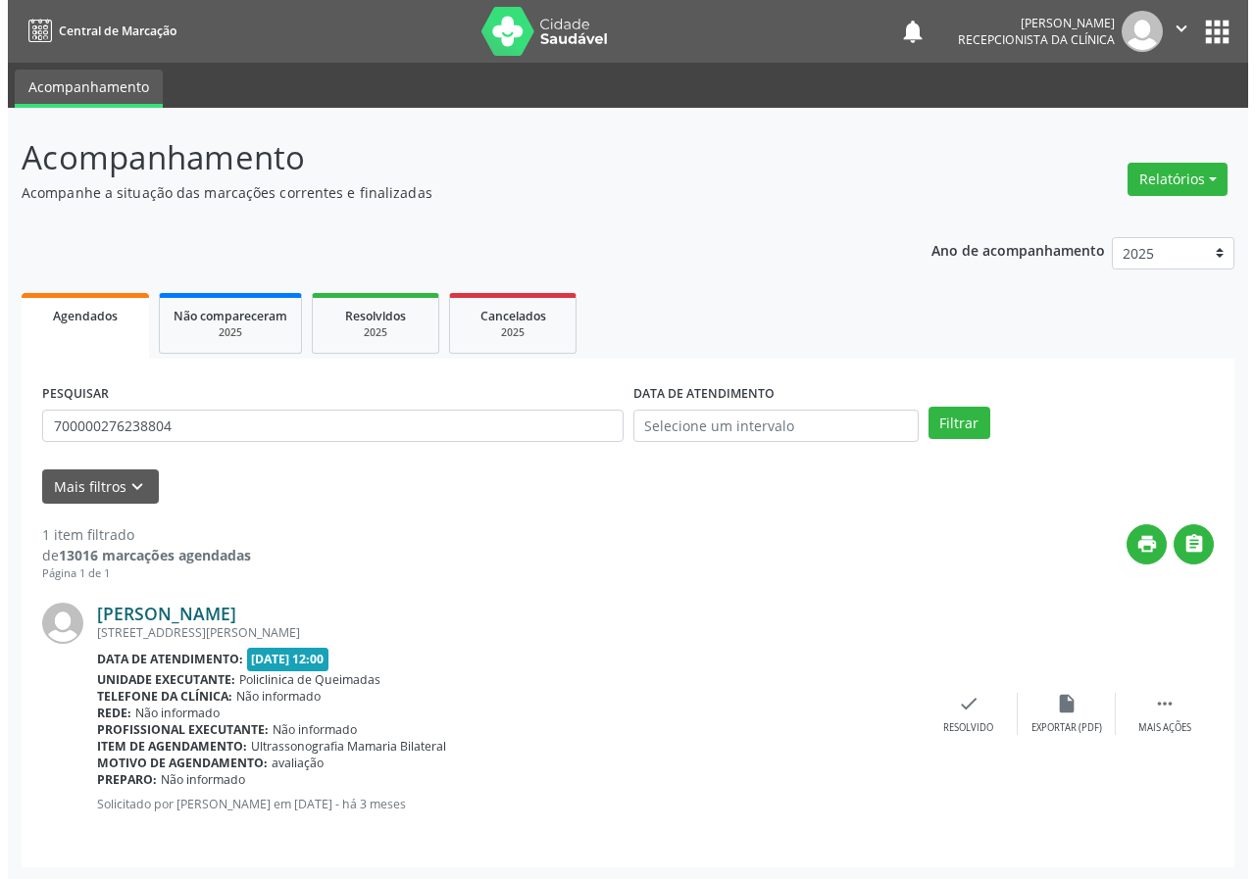
scroll to position [2, 0]
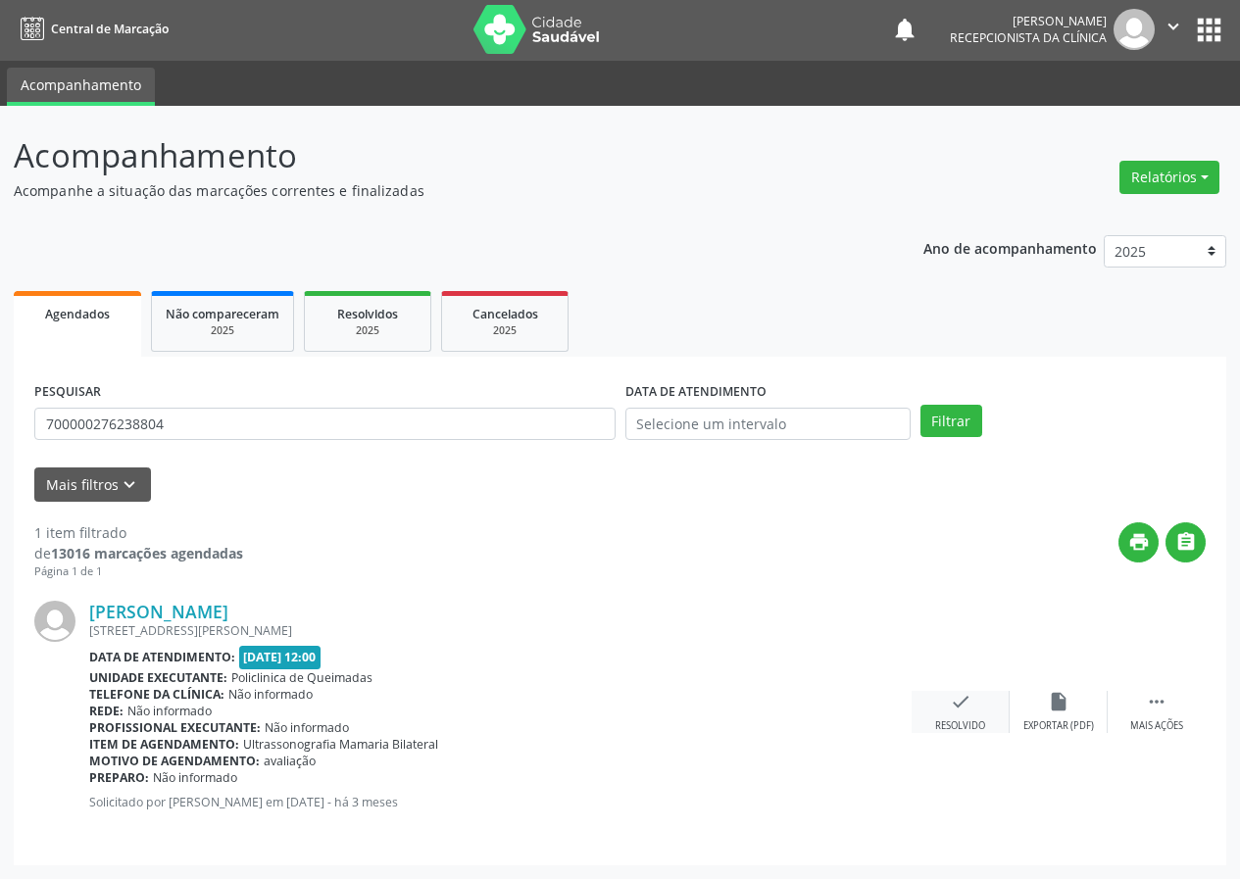
click at [950, 702] on icon "check" at bounding box center [961, 702] width 22 height 22
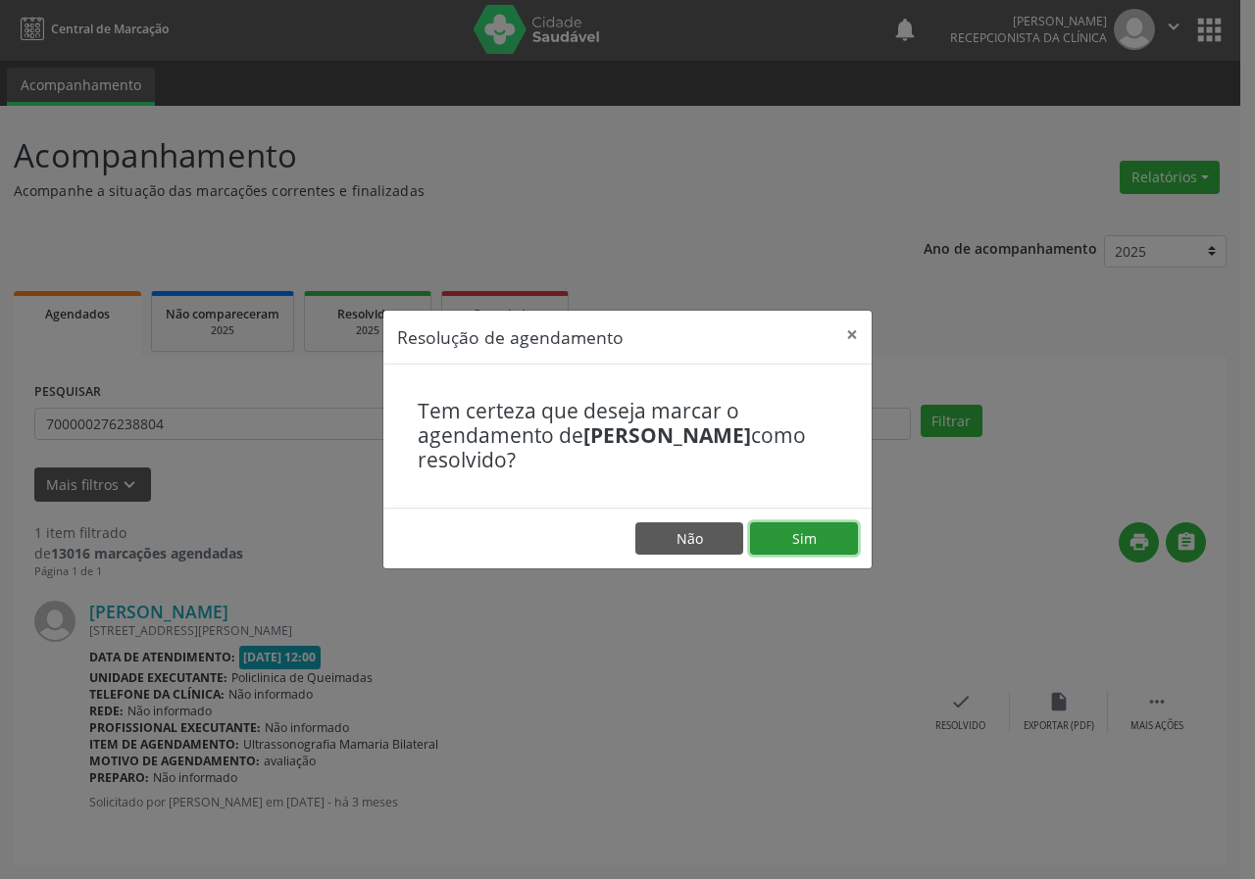
click at [791, 544] on button "Sim" at bounding box center [804, 538] width 108 height 33
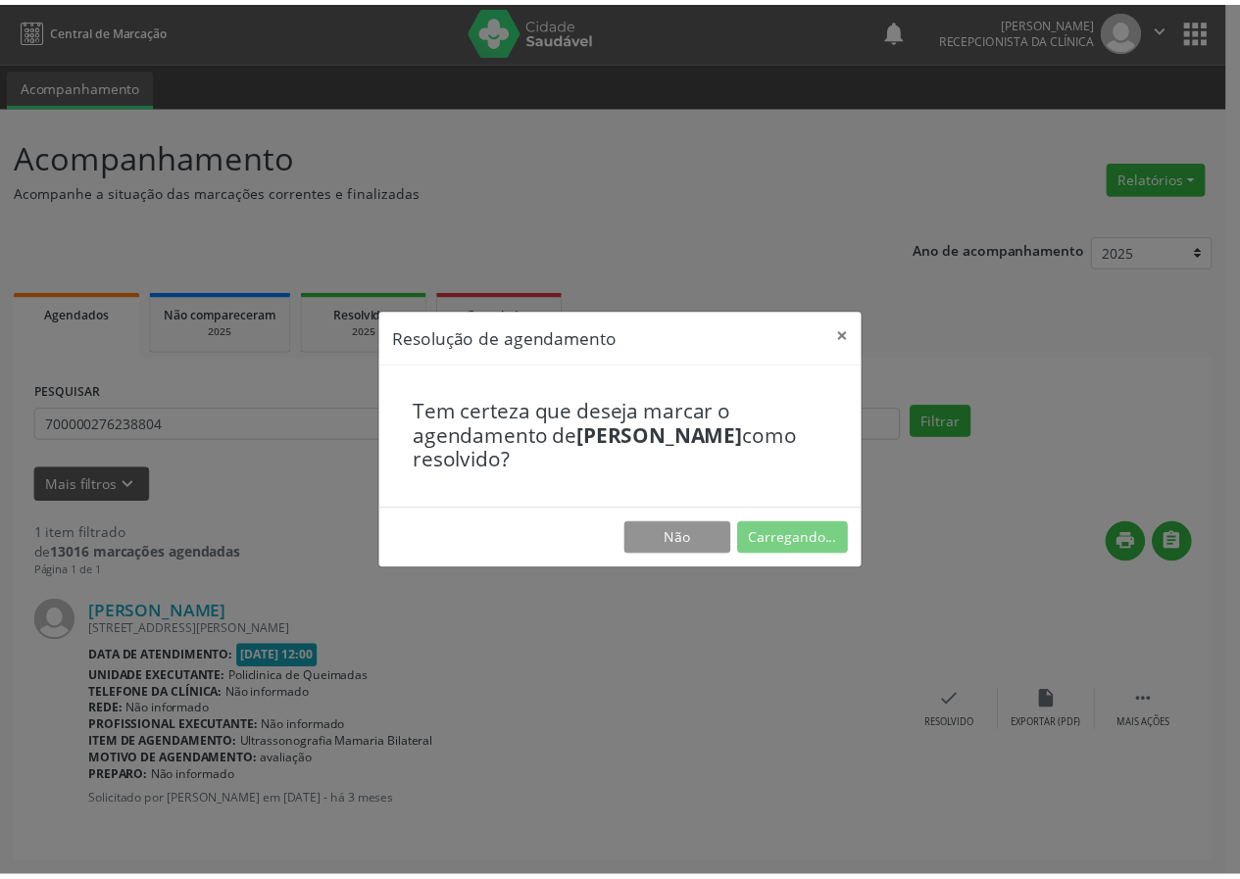
scroll to position [0, 0]
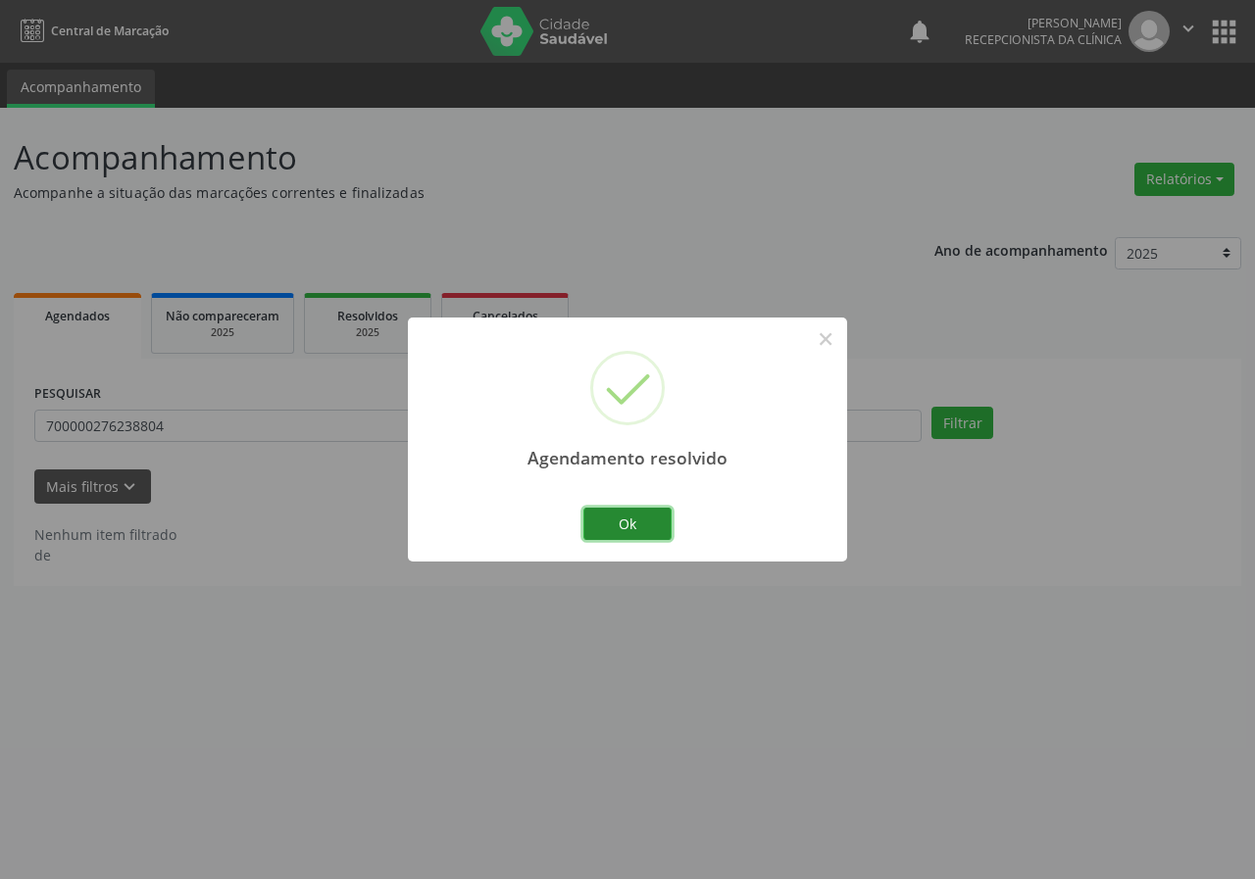
click at [621, 511] on button "Ok" at bounding box center [627, 524] width 88 height 33
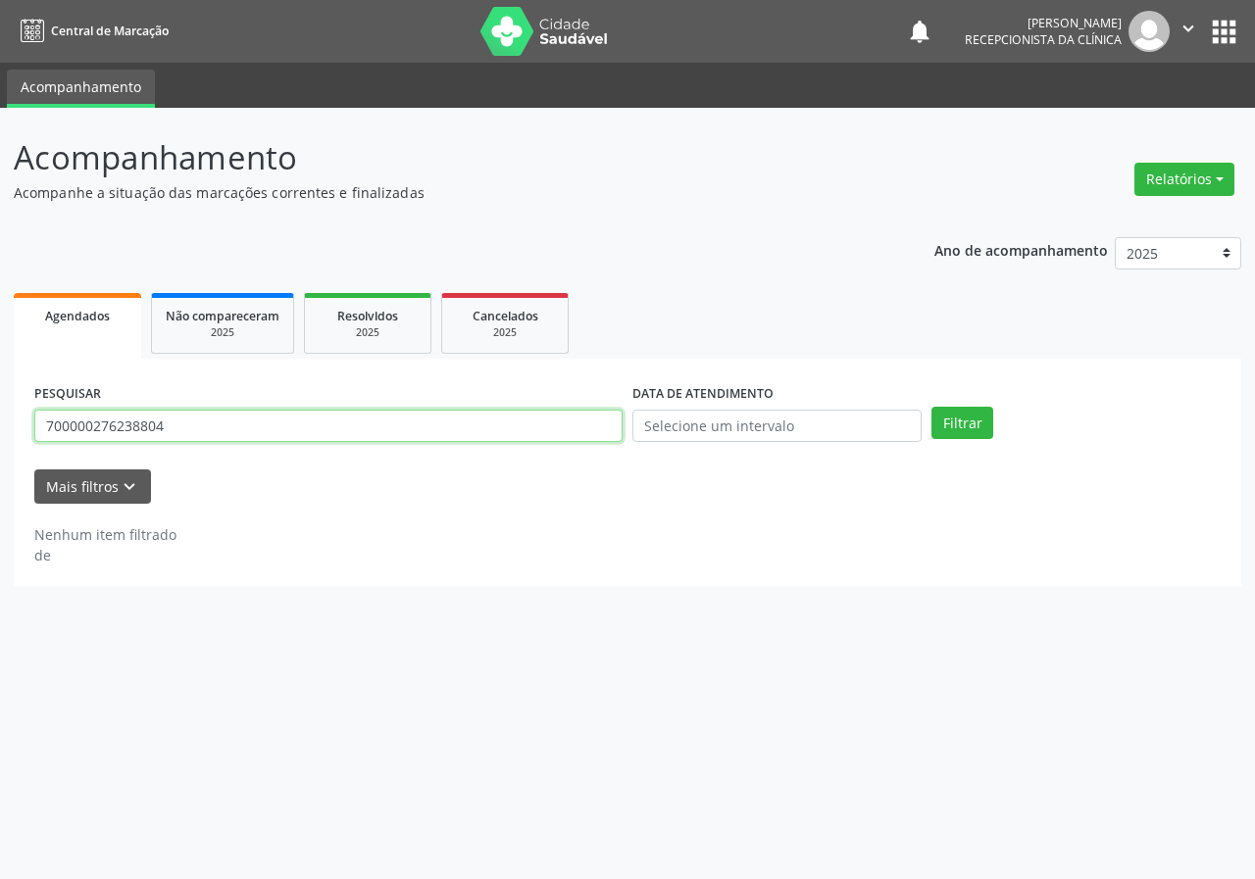
click at [221, 429] on input "700000276238804" at bounding box center [328, 426] width 588 height 33
click at [931, 407] on button "Filtrar" at bounding box center [962, 423] width 62 height 33
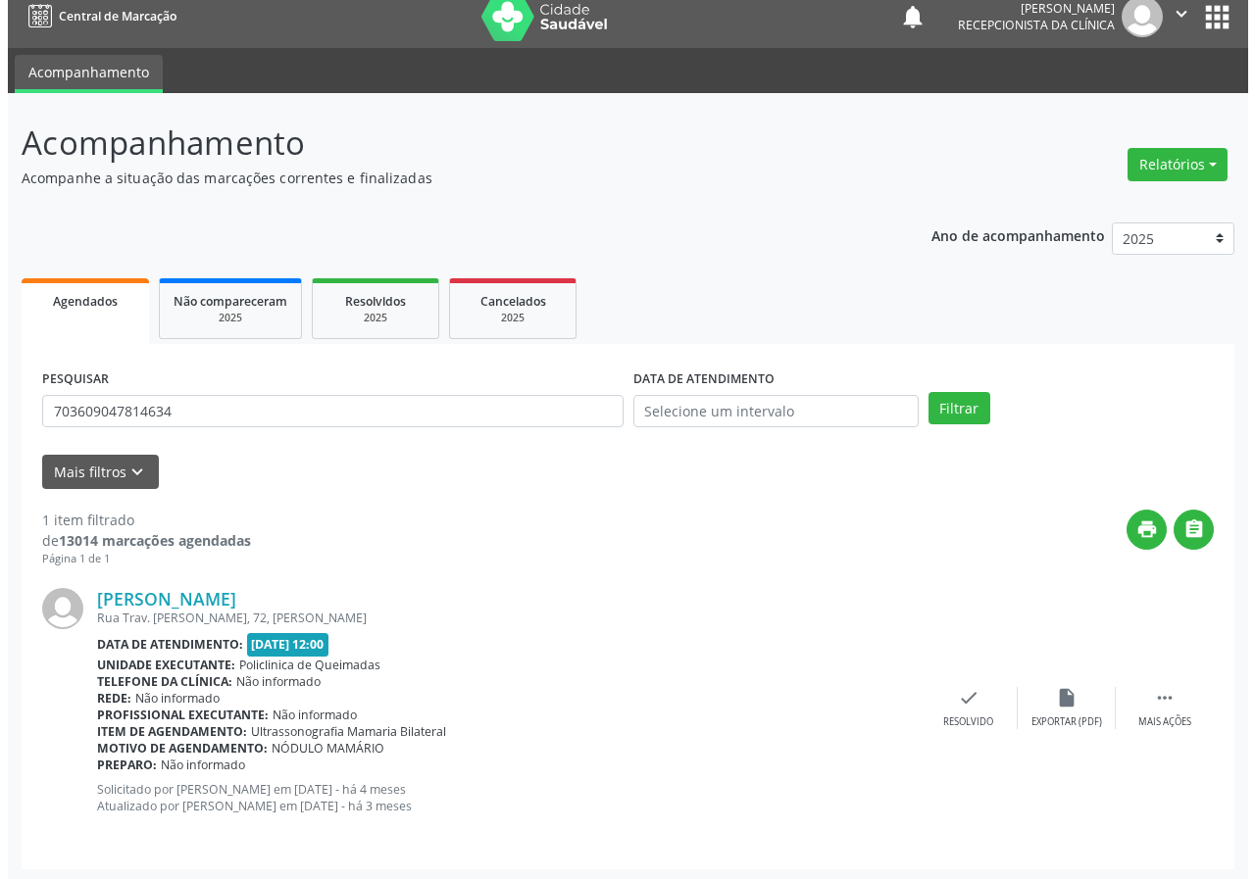
scroll to position [19, 0]
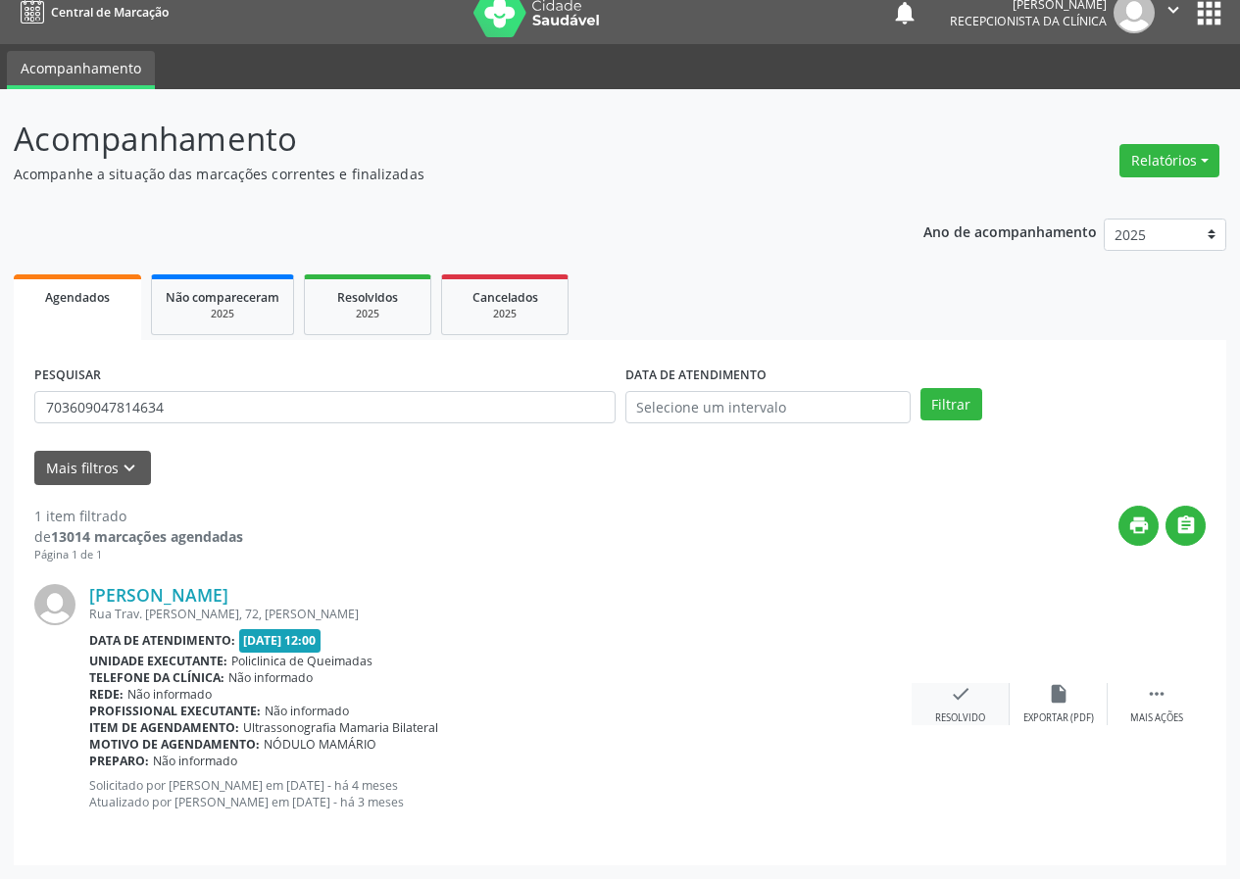
click at [960, 696] on icon "check" at bounding box center [961, 694] width 22 height 22
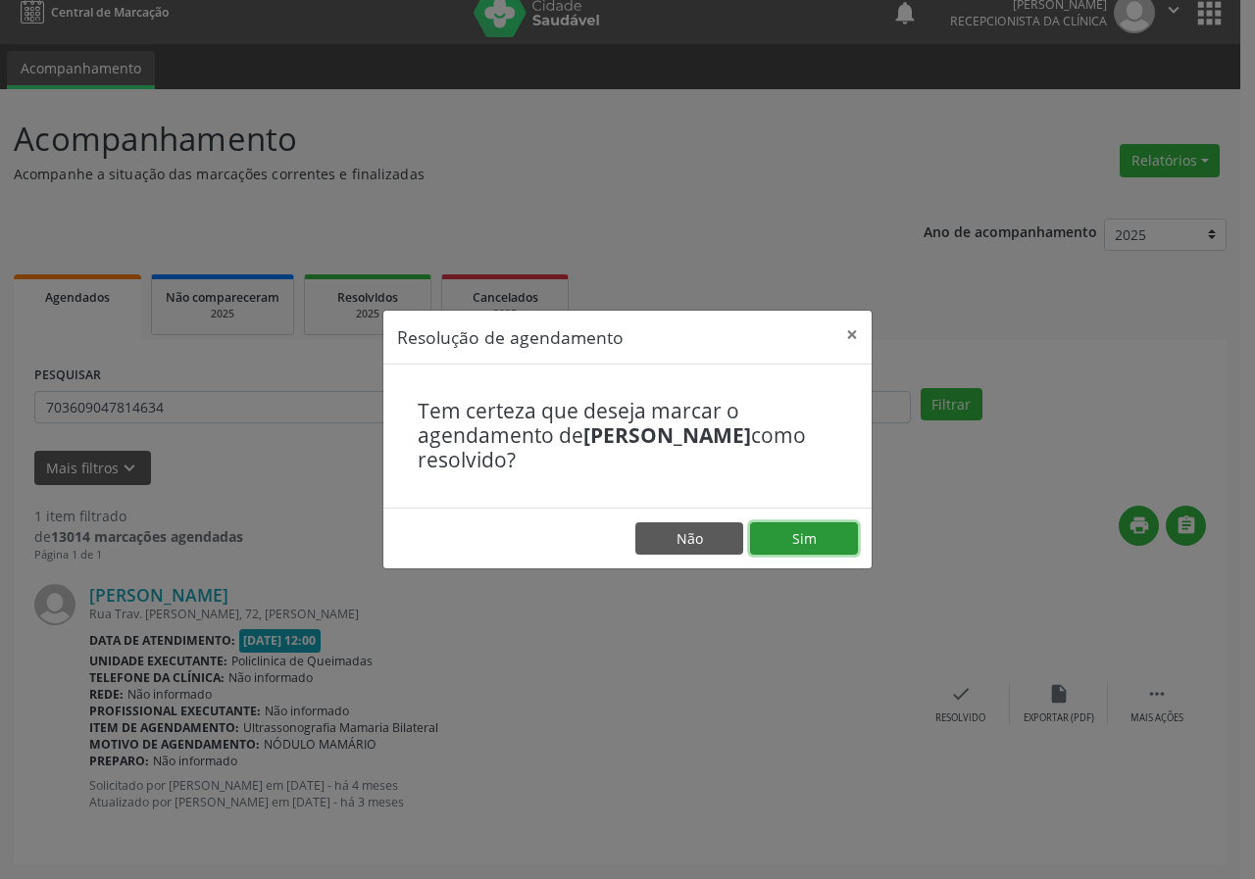
click at [814, 525] on button "Sim" at bounding box center [804, 538] width 108 height 33
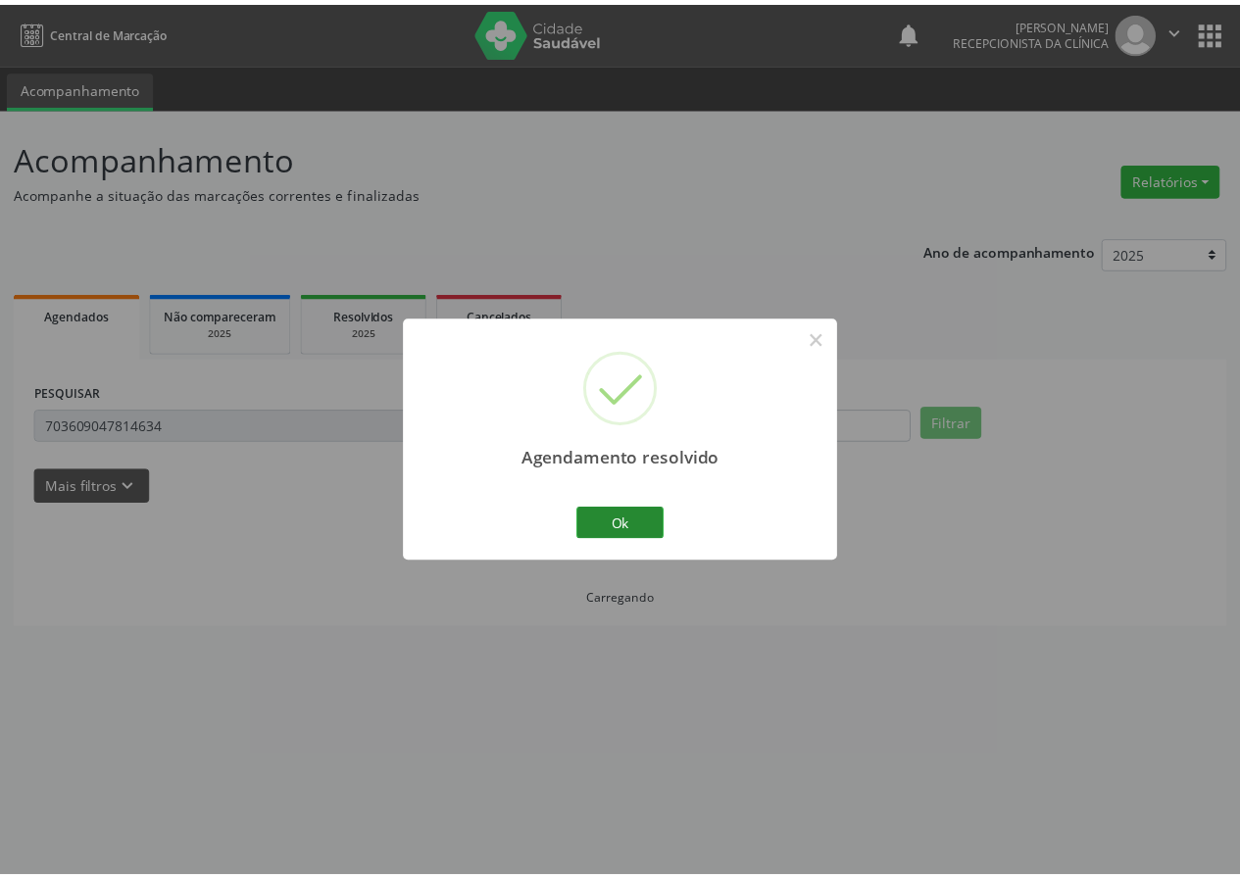
scroll to position [0, 0]
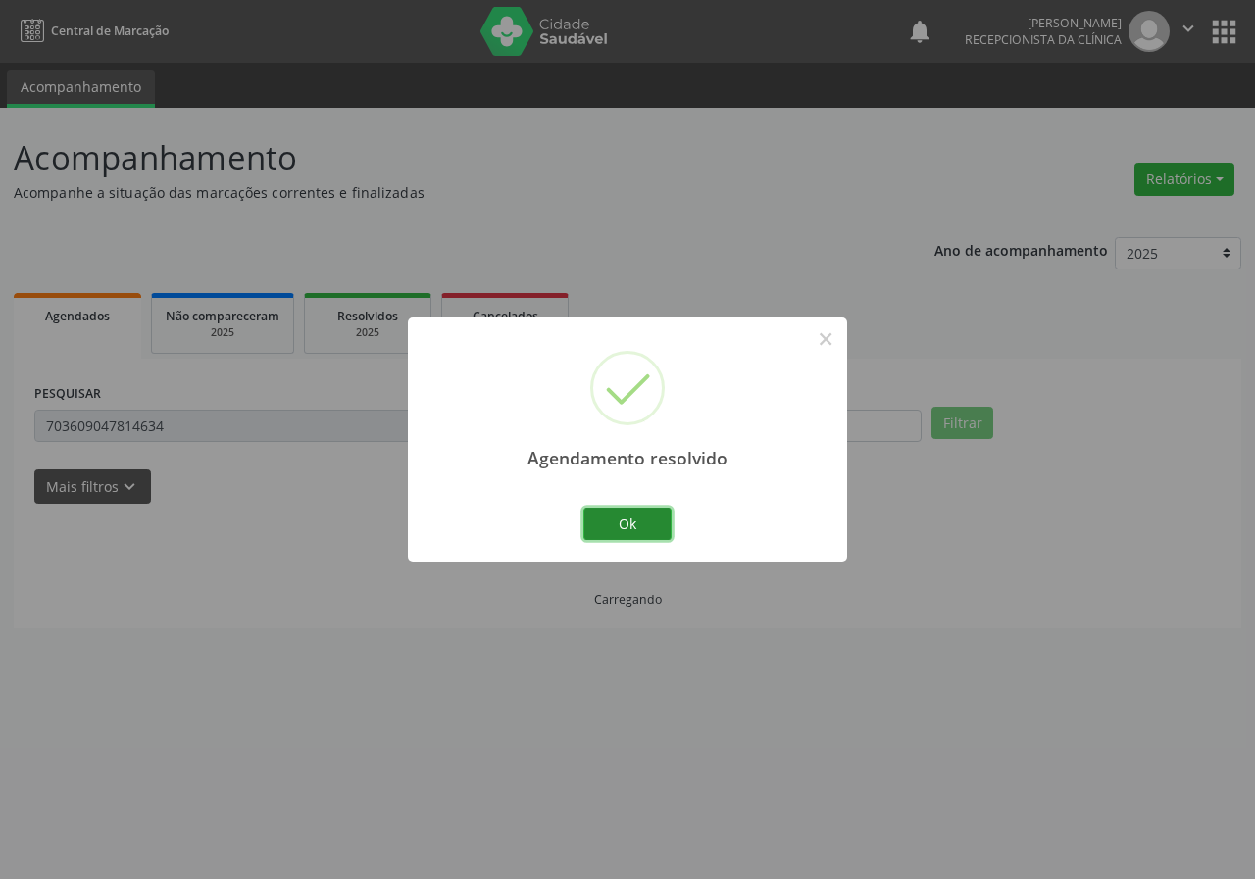
click at [645, 532] on button "Ok" at bounding box center [627, 524] width 88 height 33
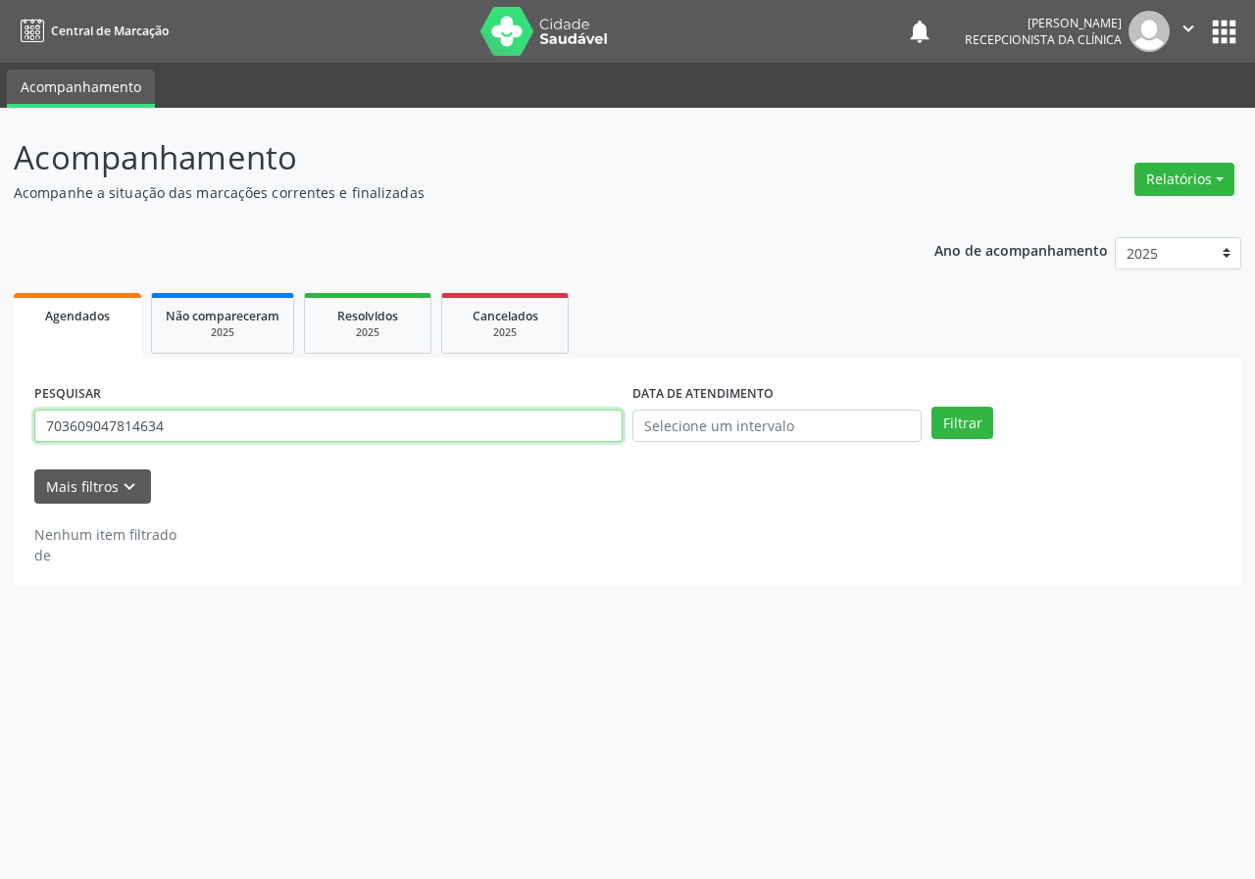
click at [361, 430] on input "703609047814634" at bounding box center [328, 426] width 588 height 33
click at [931, 407] on button "Filtrar" at bounding box center [962, 423] width 62 height 33
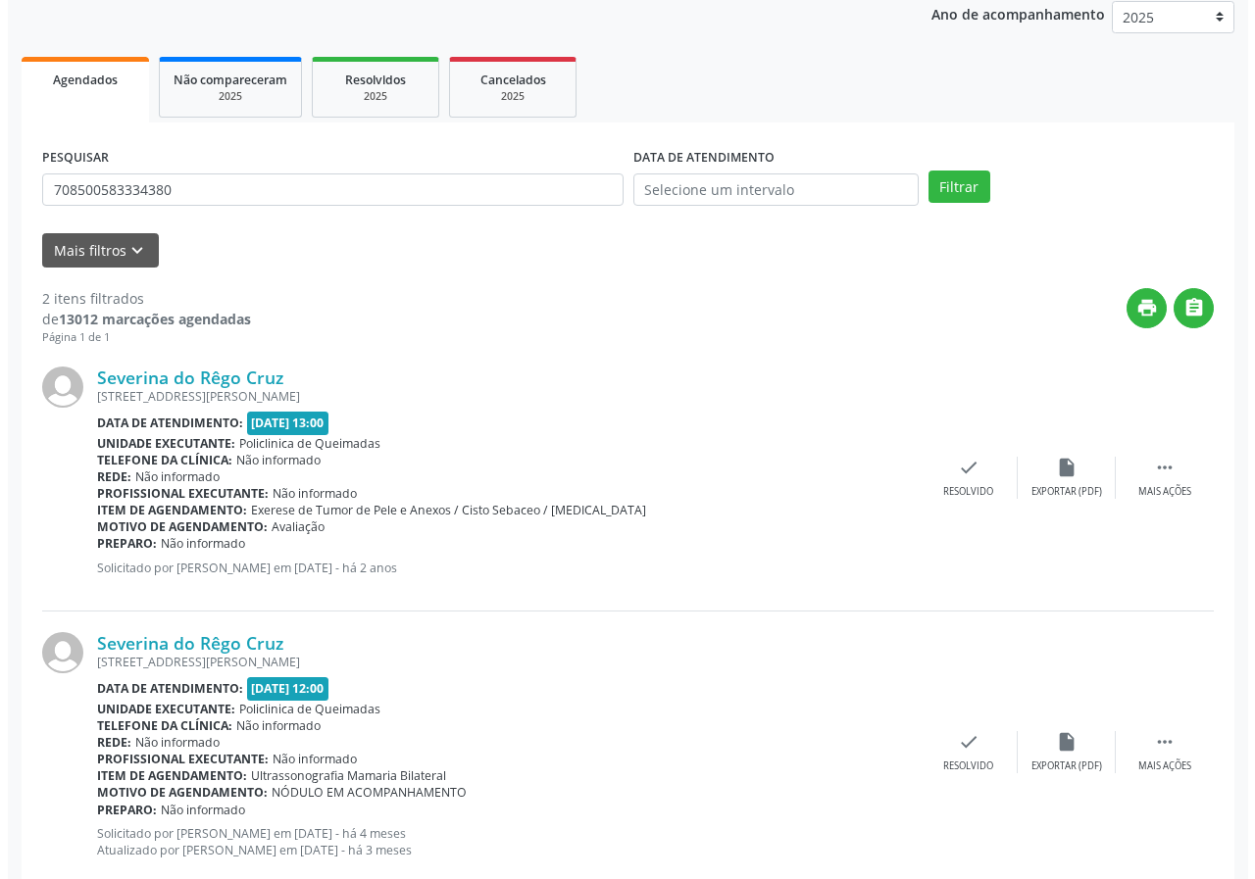
scroll to position [284, 0]
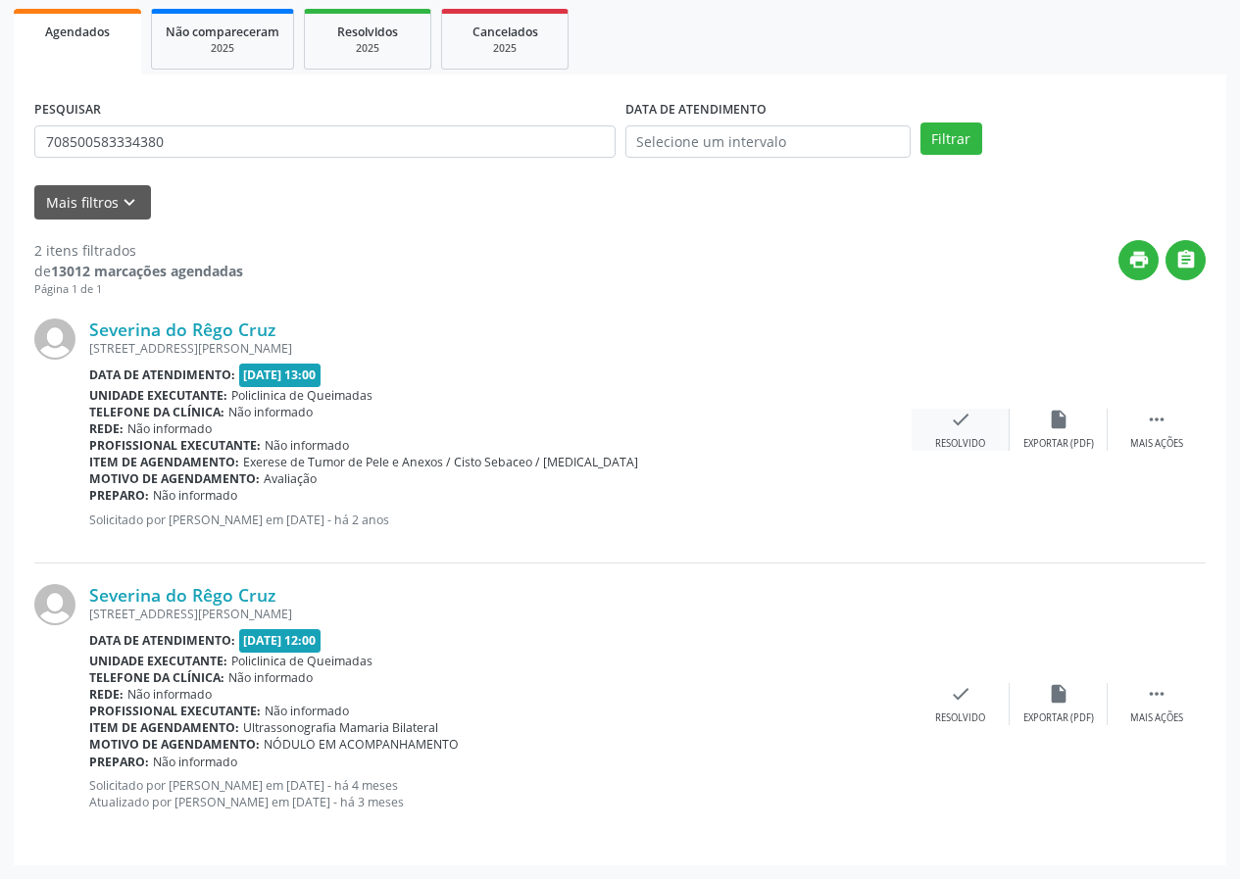
click at [953, 432] on div "check Resolvido" at bounding box center [961, 430] width 98 height 42
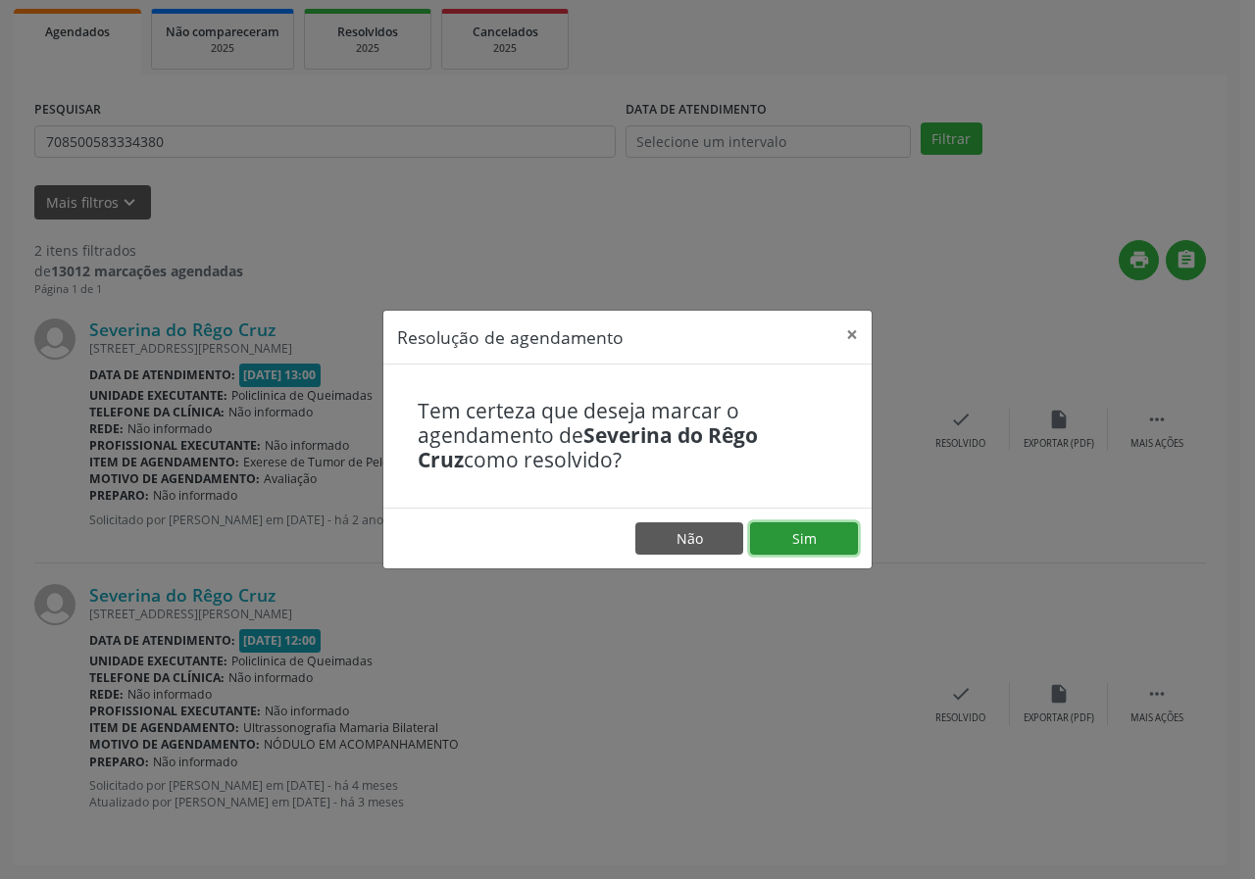
click at [815, 540] on button "Sim" at bounding box center [804, 538] width 108 height 33
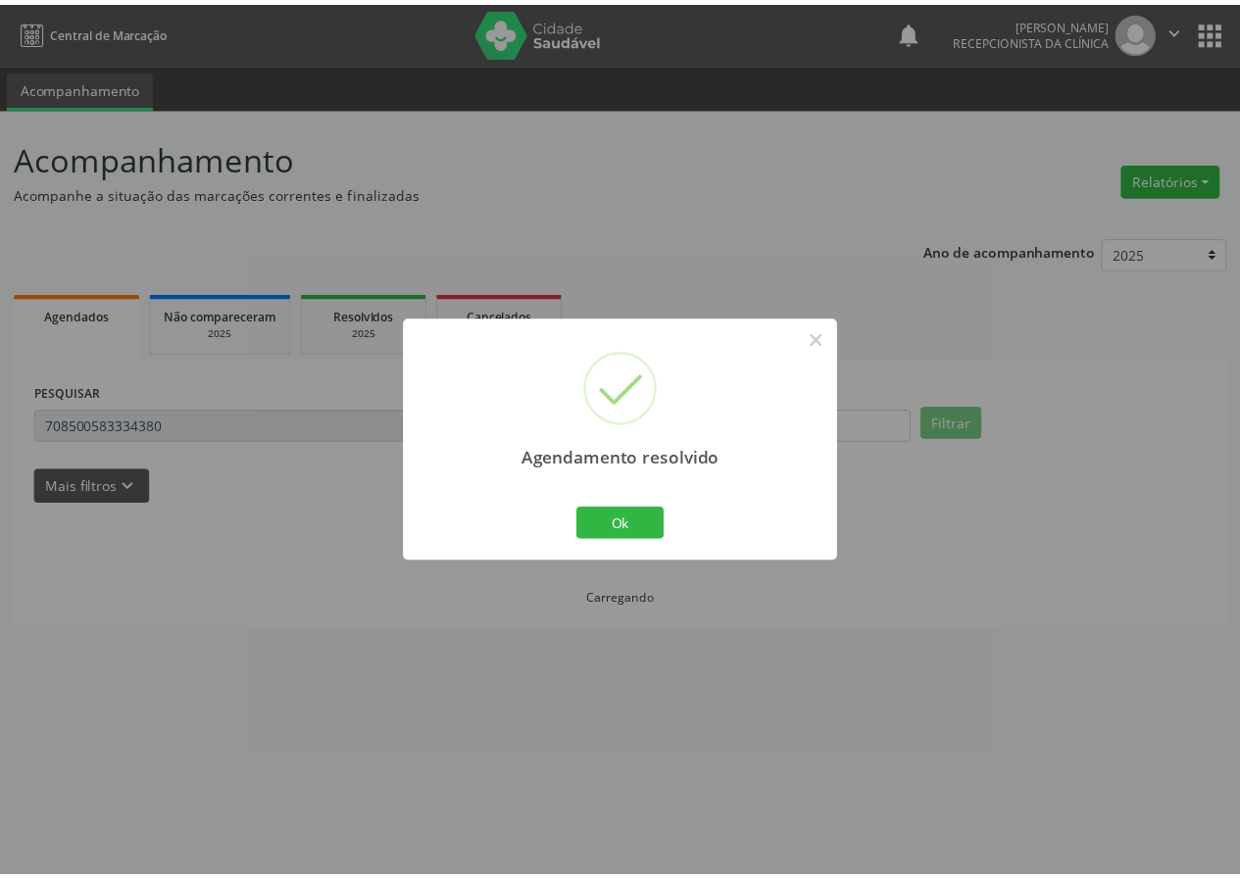
scroll to position [0, 0]
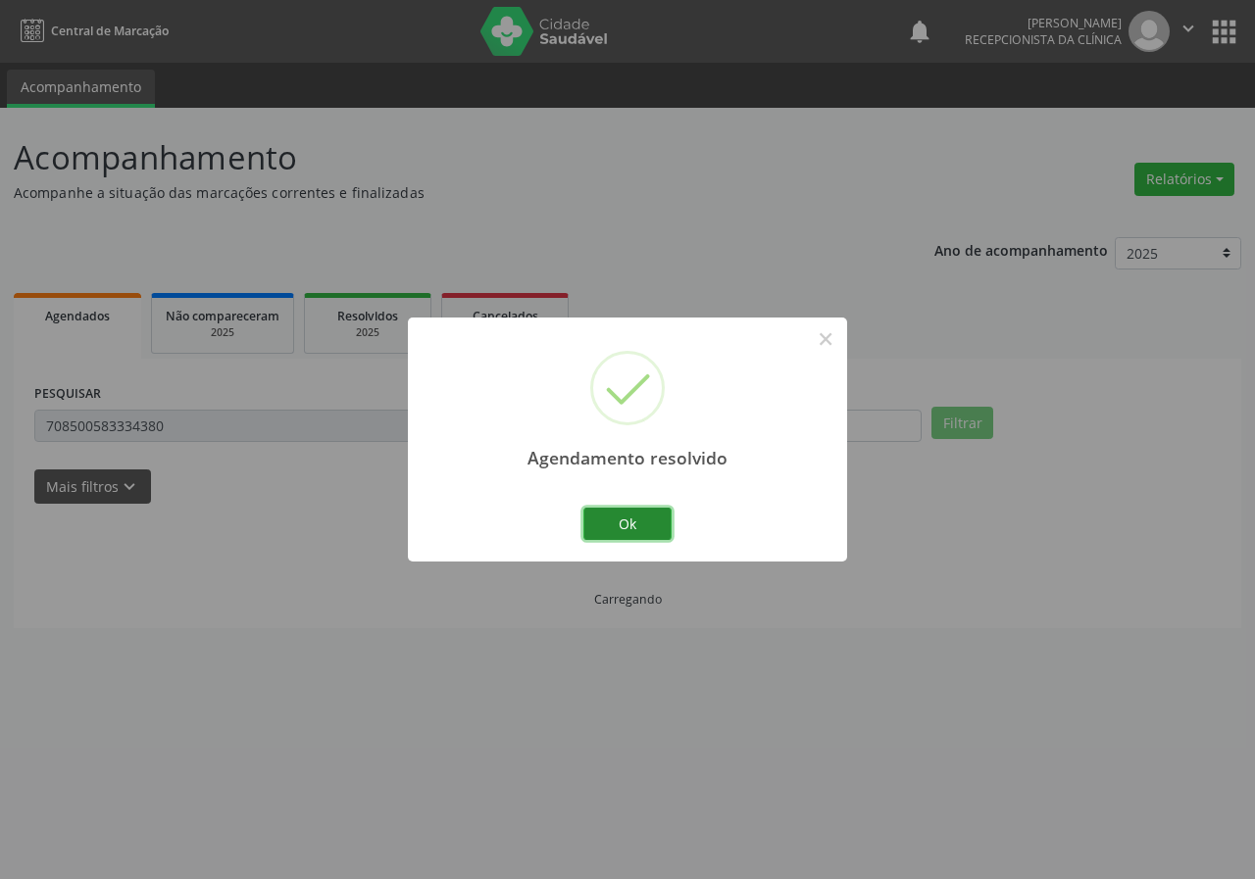
click at [638, 513] on button "Ok" at bounding box center [627, 524] width 88 height 33
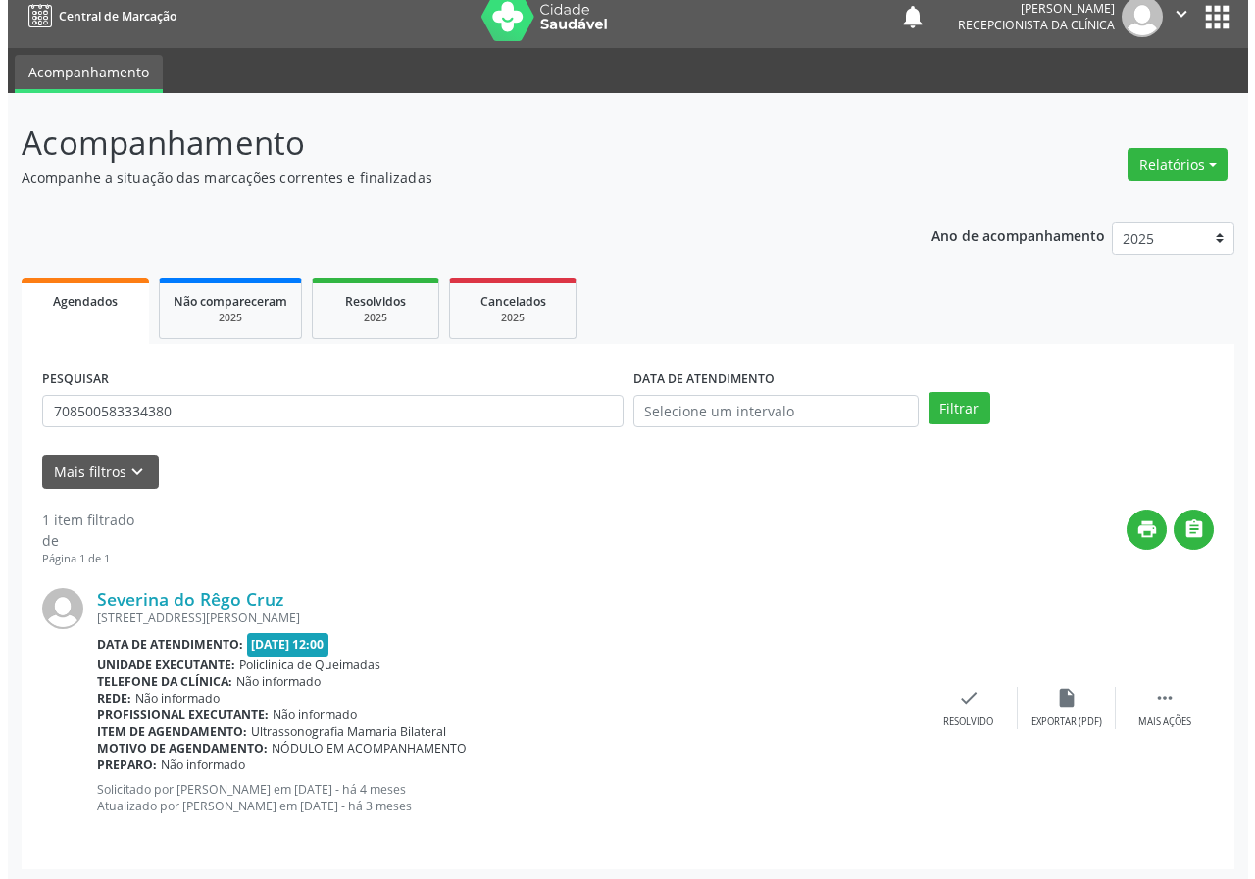
scroll to position [19, 0]
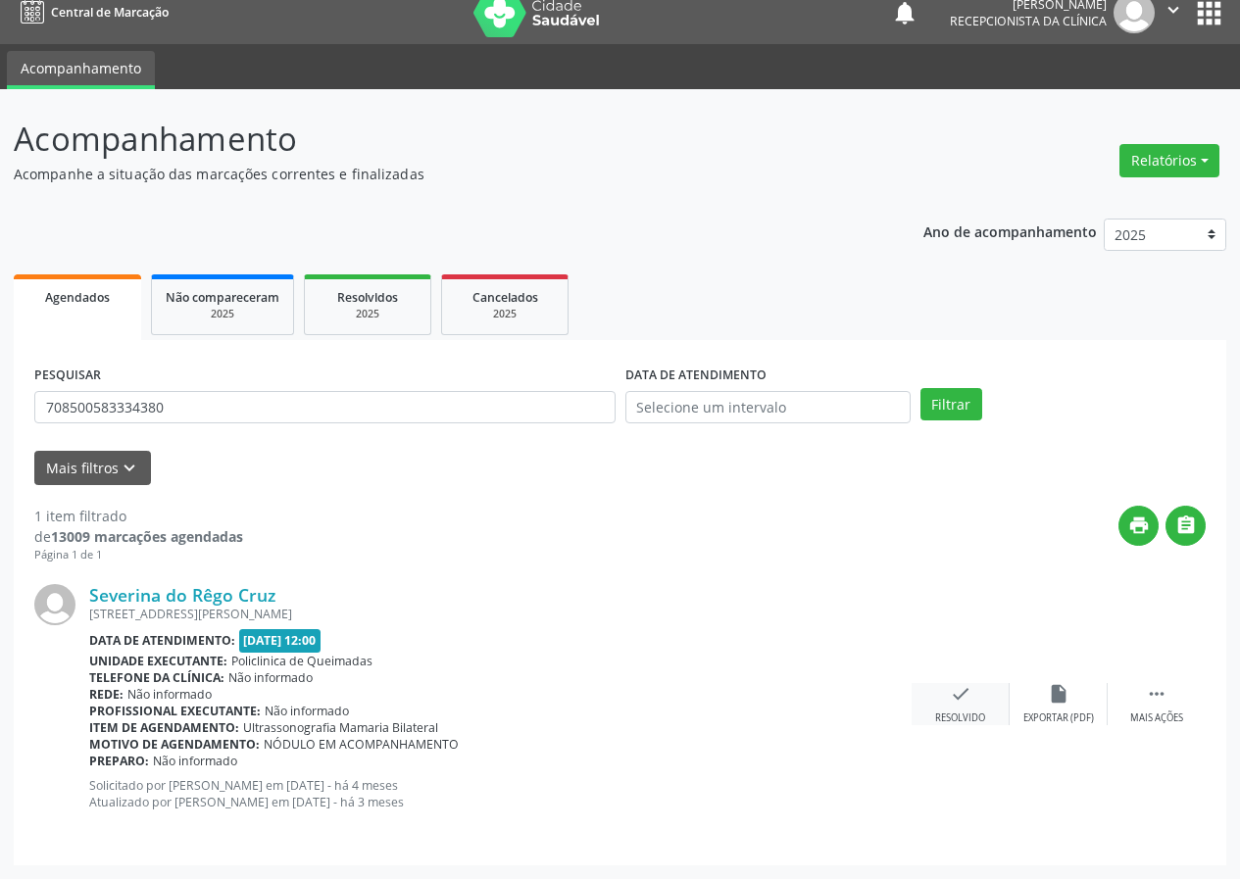
click at [959, 691] on icon "check" at bounding box center [961, 694] width 22 height 22
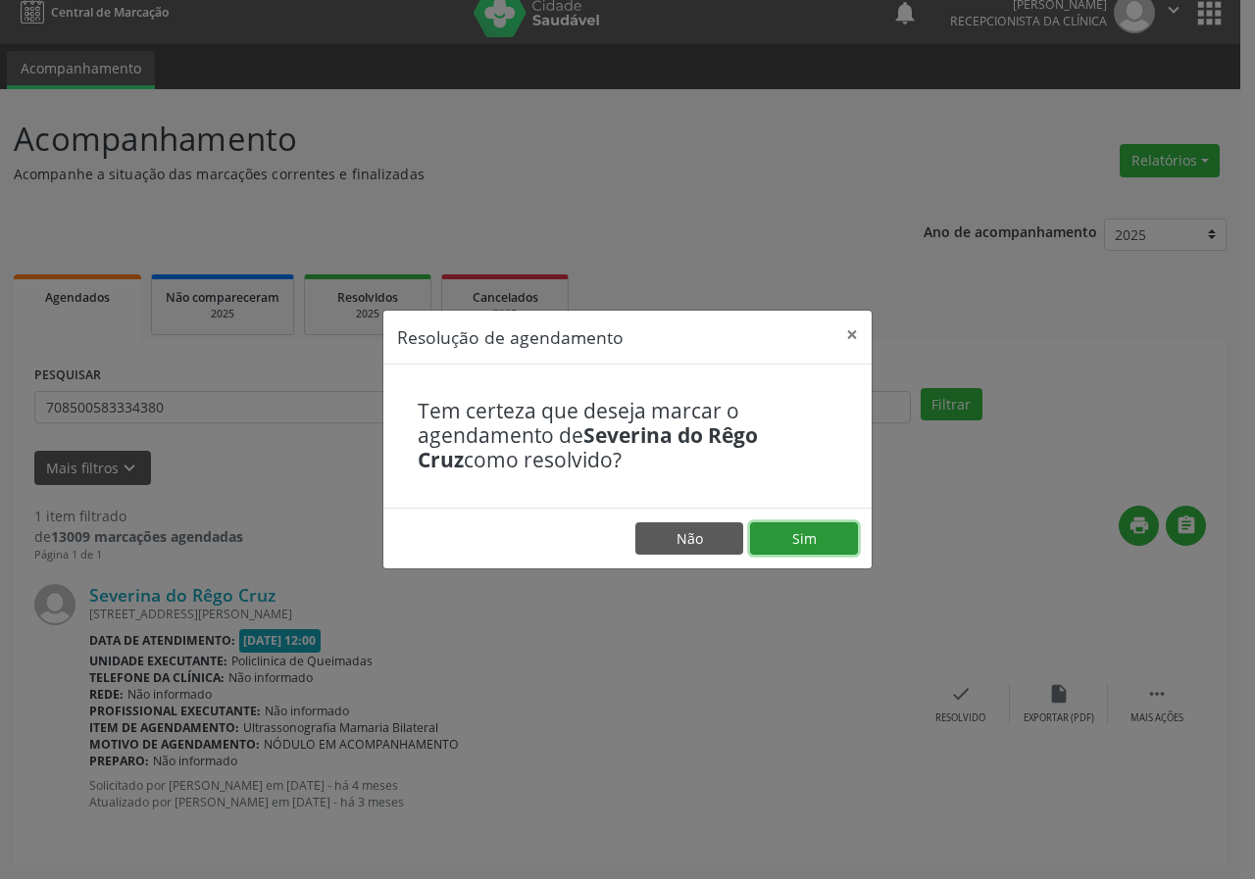
click at [810, 533] on button "Sim" at bounding box center [804, 538] width 108 height 33
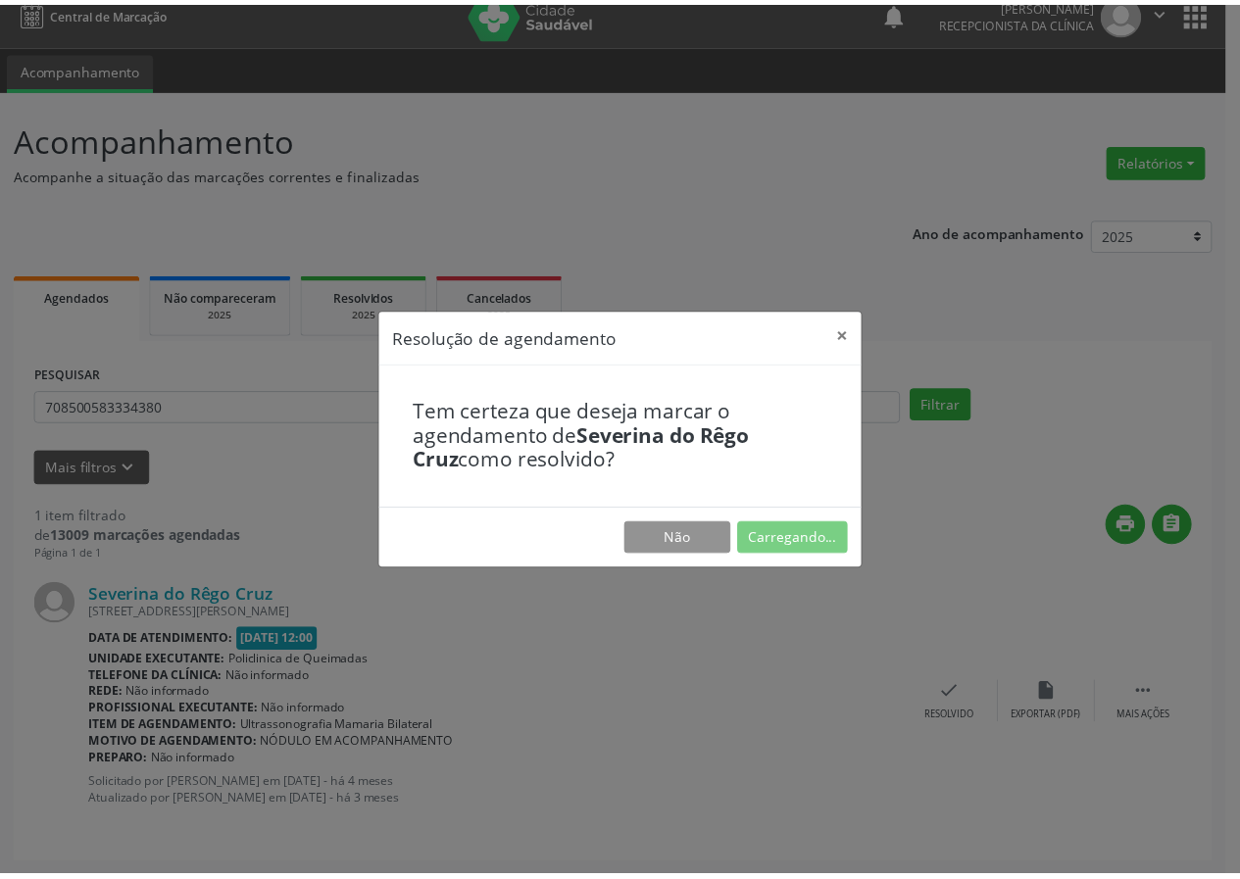
scroll to position [0, 0]
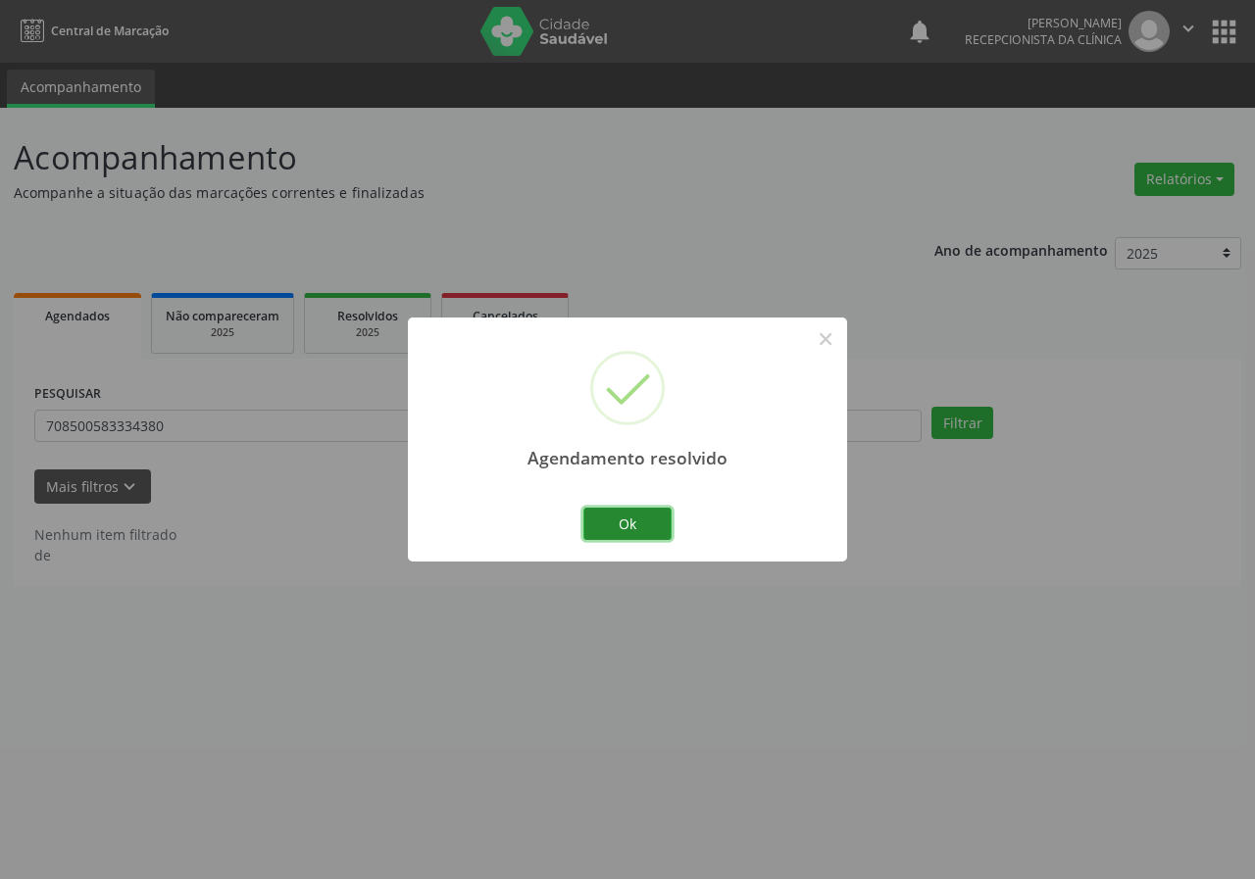
click at [643, 523] on button "Ok" at bounding box center [627, 524] width 88 height 33
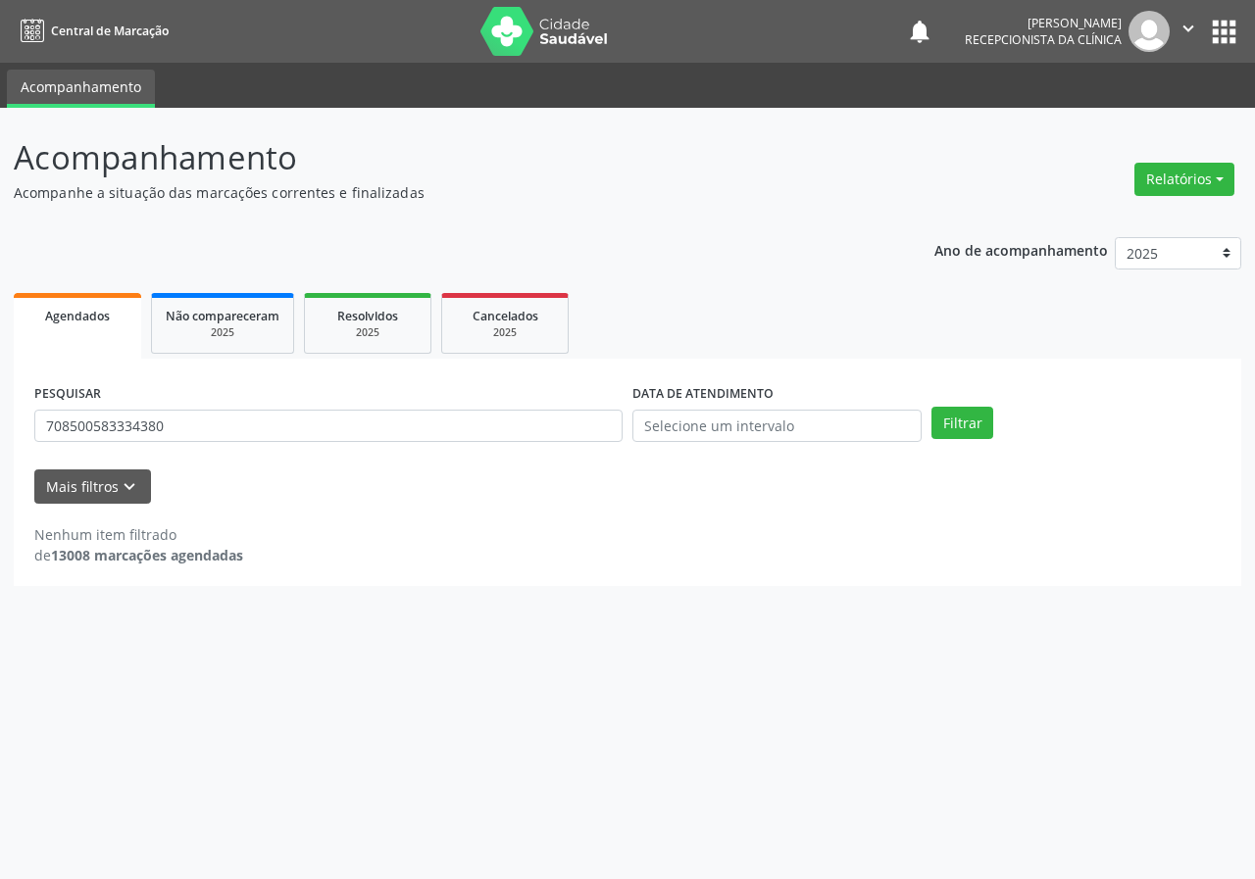
click at [186, 444] on div "PESQUISAR 708500583334380" at bounding box center [328, 417] width 598 height 76
click at [192, 429] on input "708500583334380" at bounding box center [328, 426] width 588 height 33
click at [931, 407] on button "Filtrar" at bounding box center [962, 423] width 62 height 33
click at [173, 431] on input "708700182698894" at bounding box center [328, 426] width 588 height 33
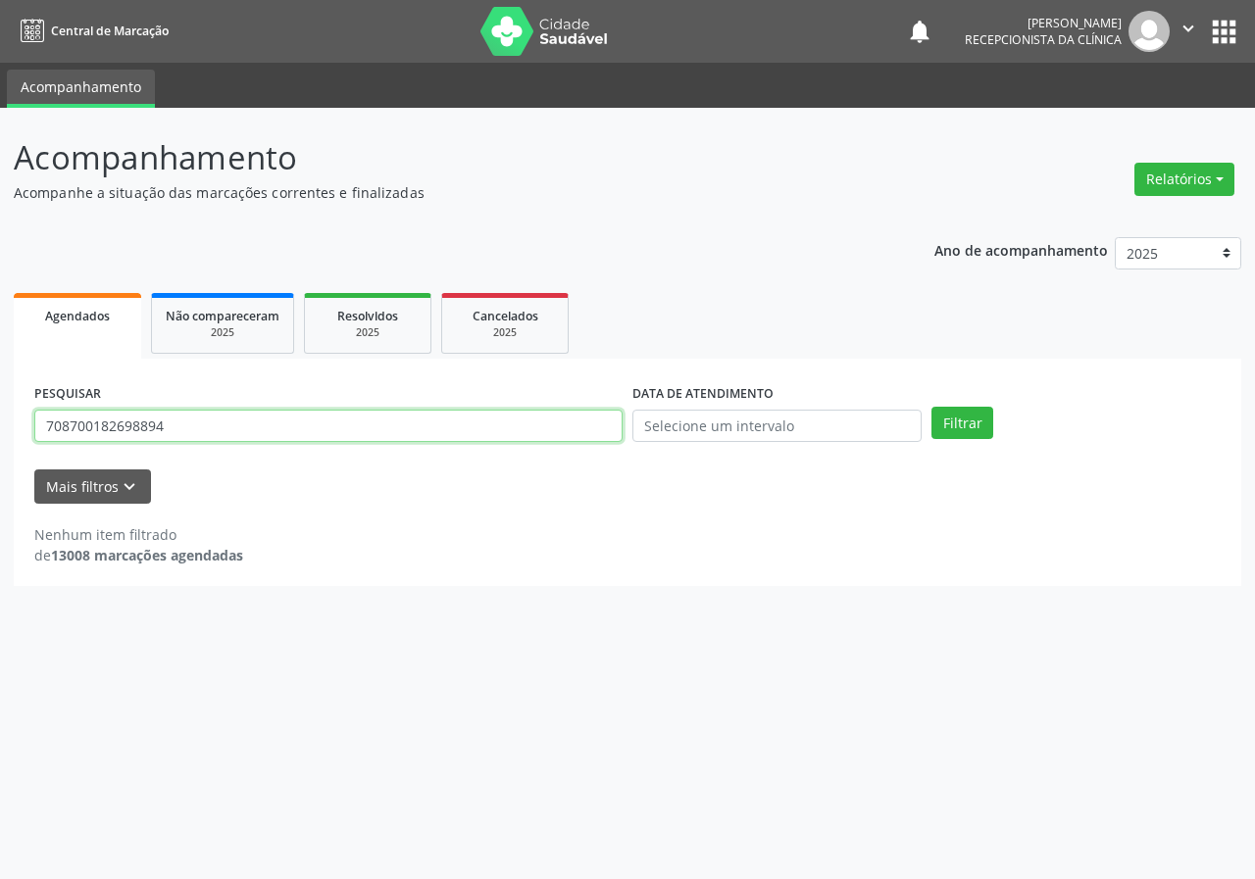
click at [173, 431] on input "708700182698894" at bounding box center [328, 426] width 588 height 33
click at [931, 407] on button "Filtrar" at bounding box center [962, 423] width 62 height 33
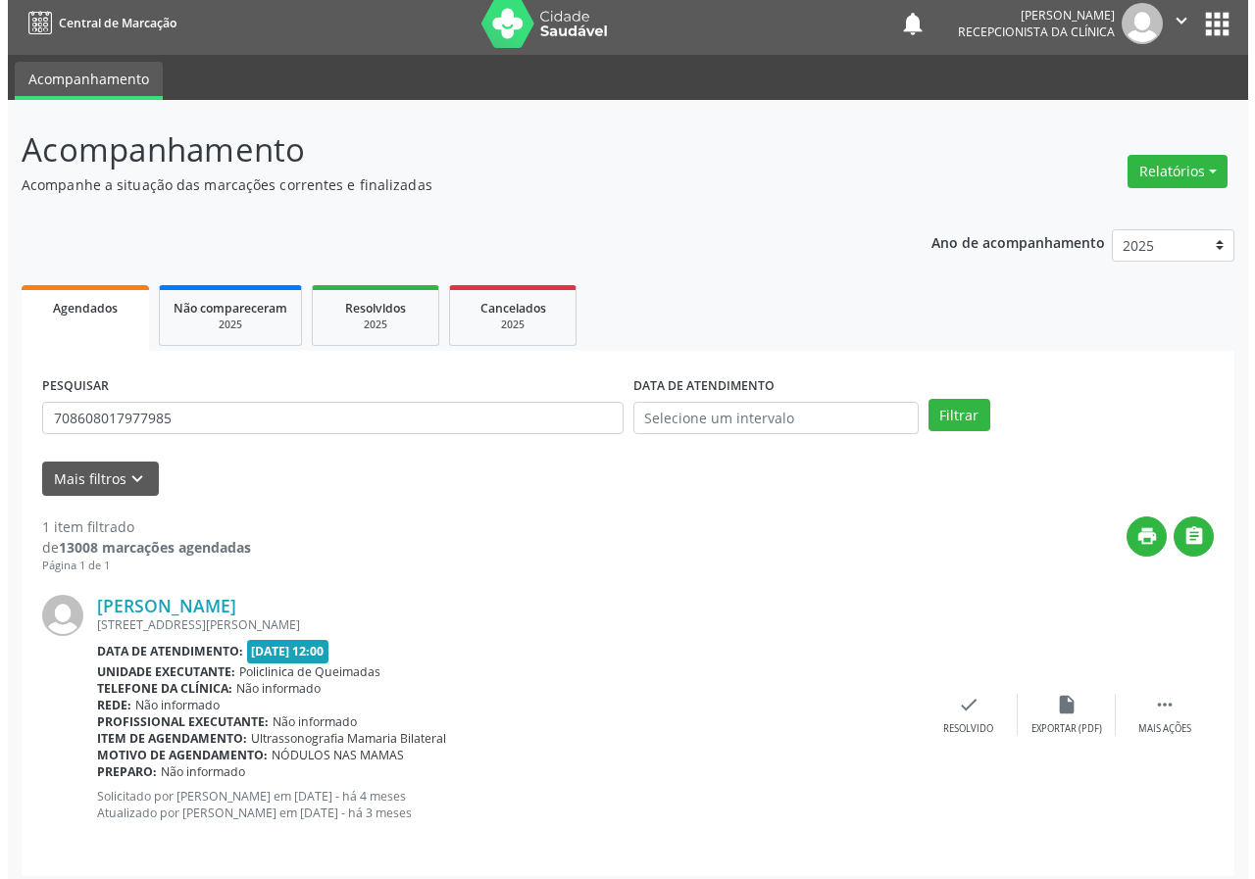
scroll to position [19, 0]
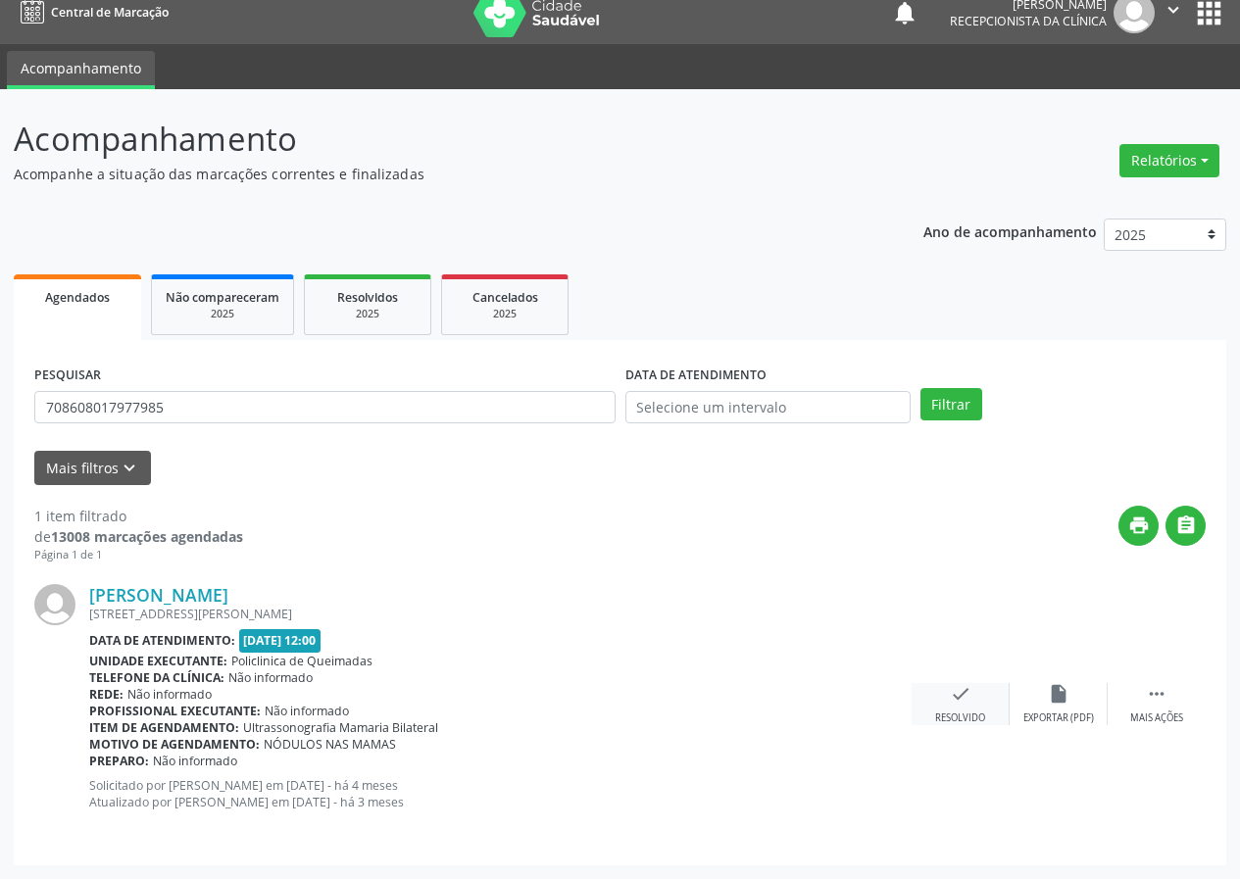
click at [959, 695] on icon "check" at bounding box center [961, 694] width 22 height 22
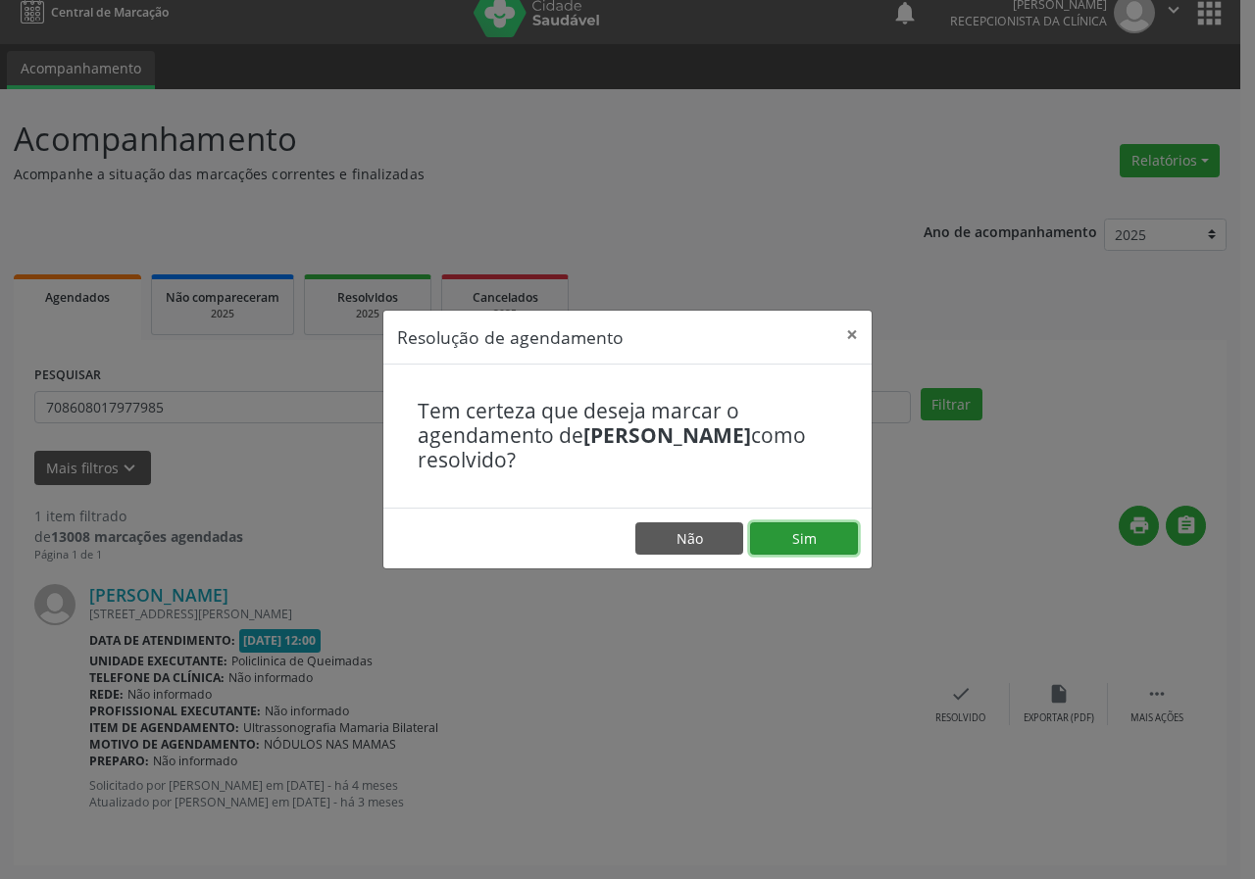
click at [843, 527] on button "Sim" at bounding box center [804, 538] width 108 height 33
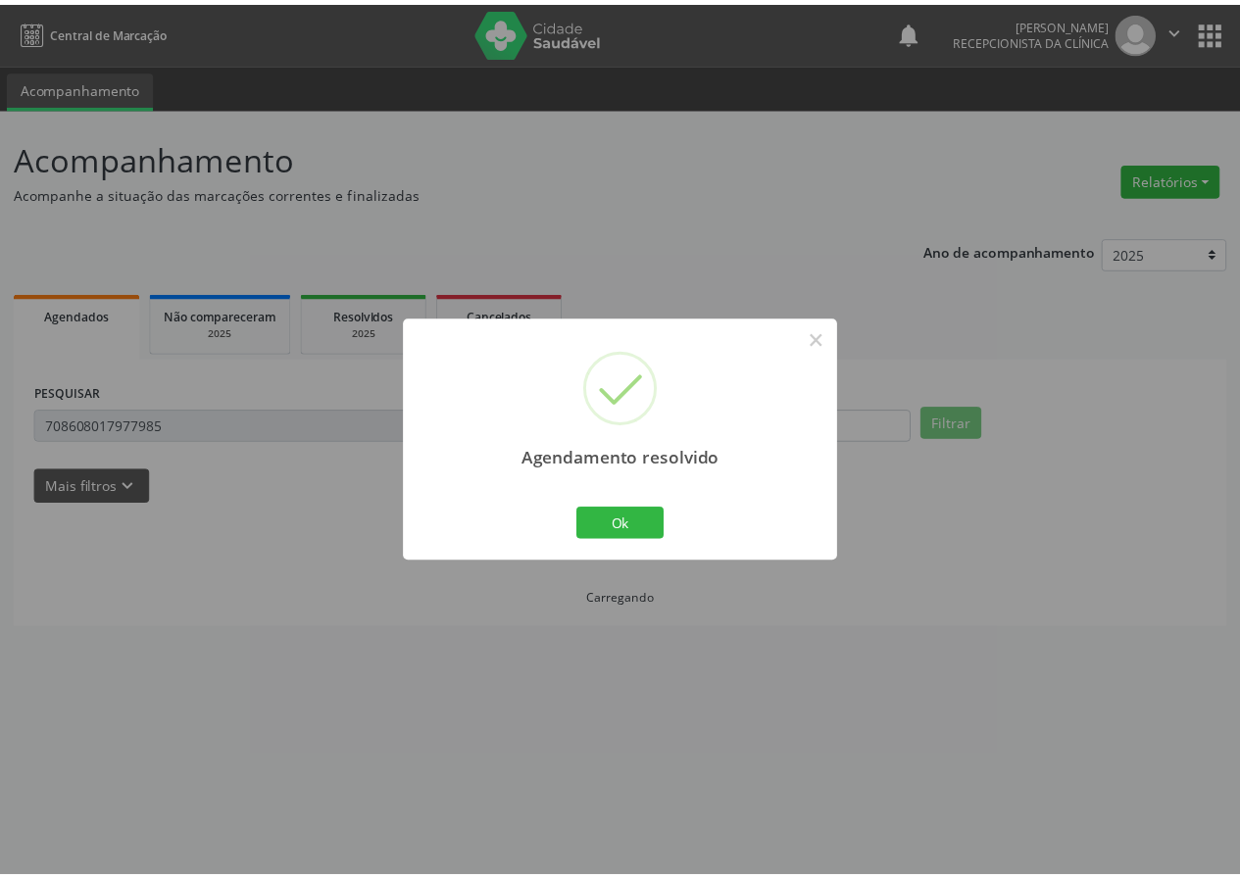
scroll to position [0, 0]
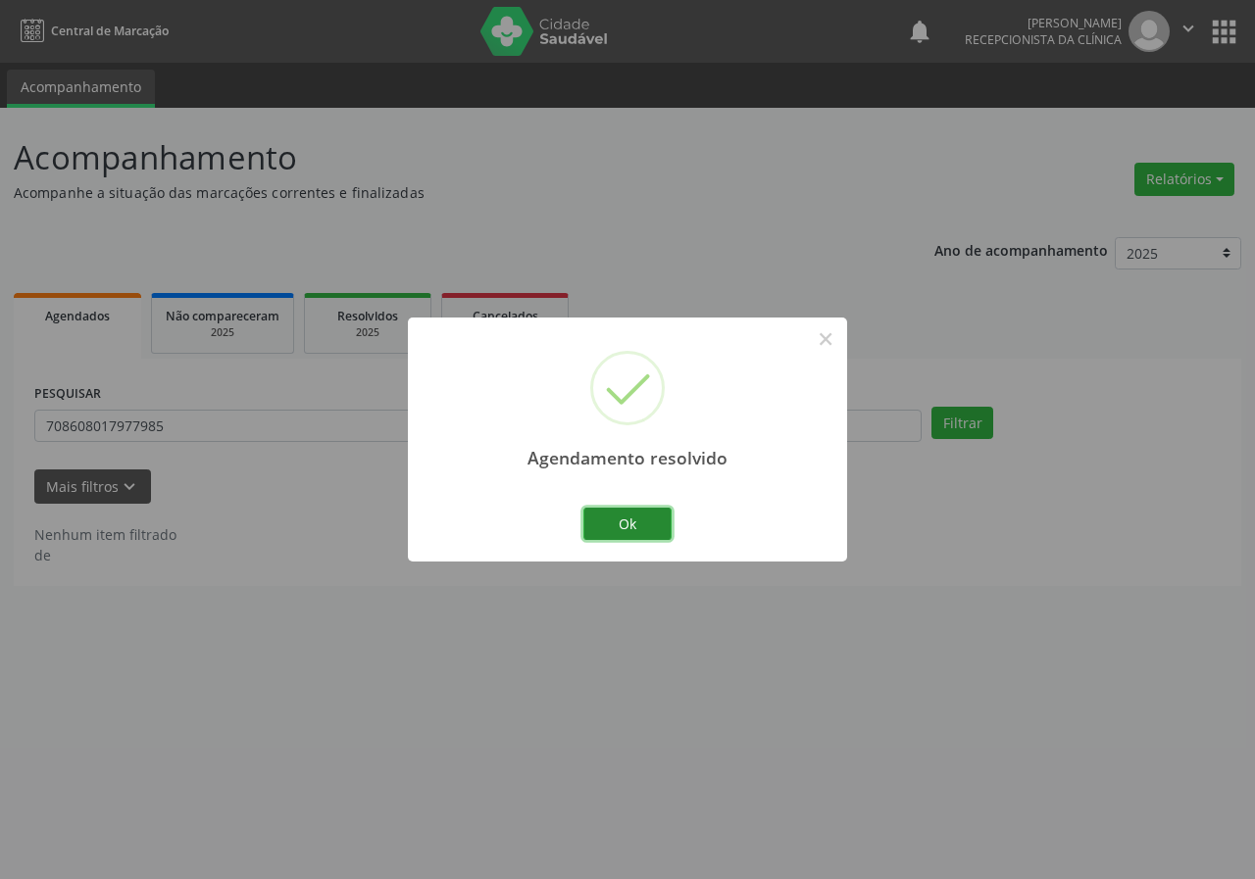
click at [590, 509] on button "Ok" at bounding box center [627, 524] width 88 height 33
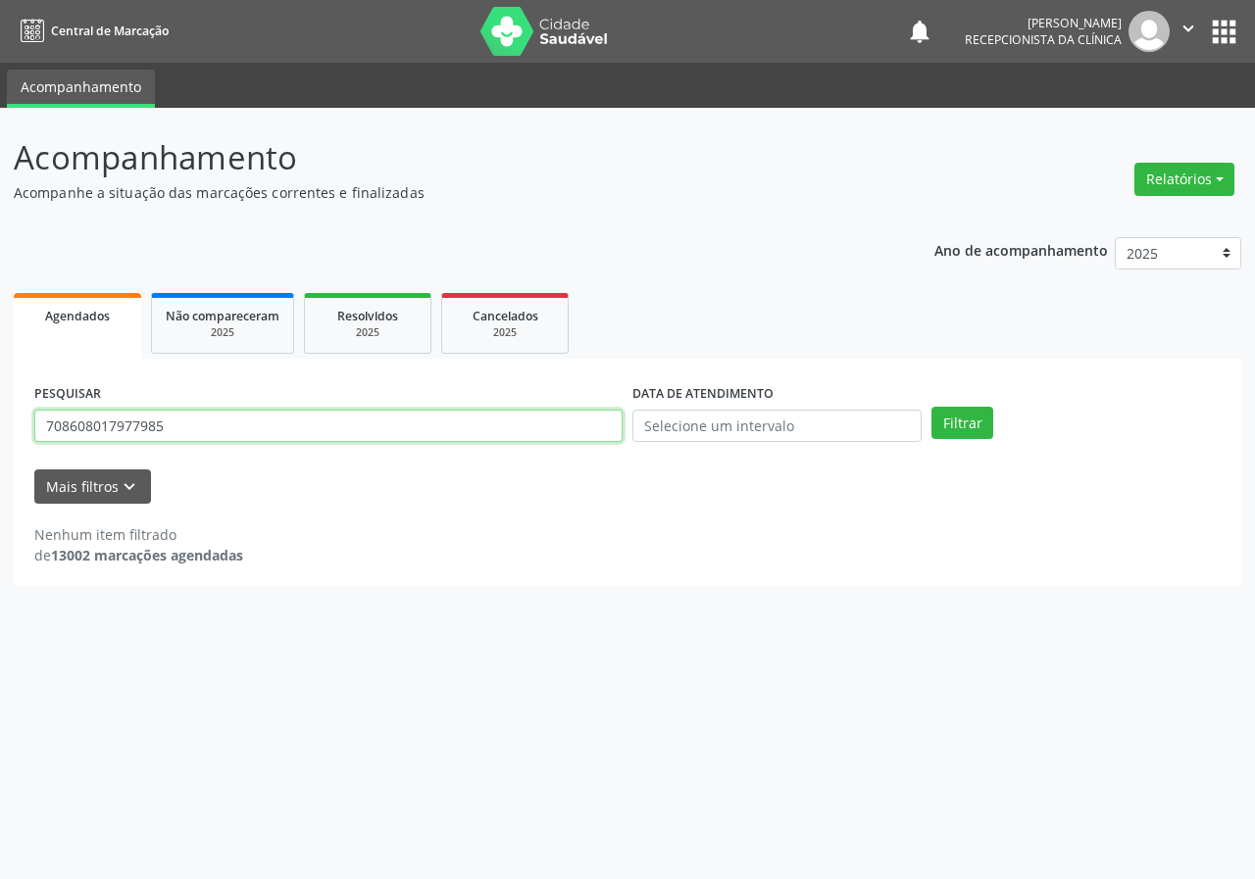
click at [195, 421] on input "708608017977985" at bounding box center [328, 426] width 588 height 33
click at [195, 420] on input "708608017977985" at bounding box center [328, 426] width 588 height 33
click at [931, 407] on button "Filtrar" at bounding box center [962, 423] width 62 height 33
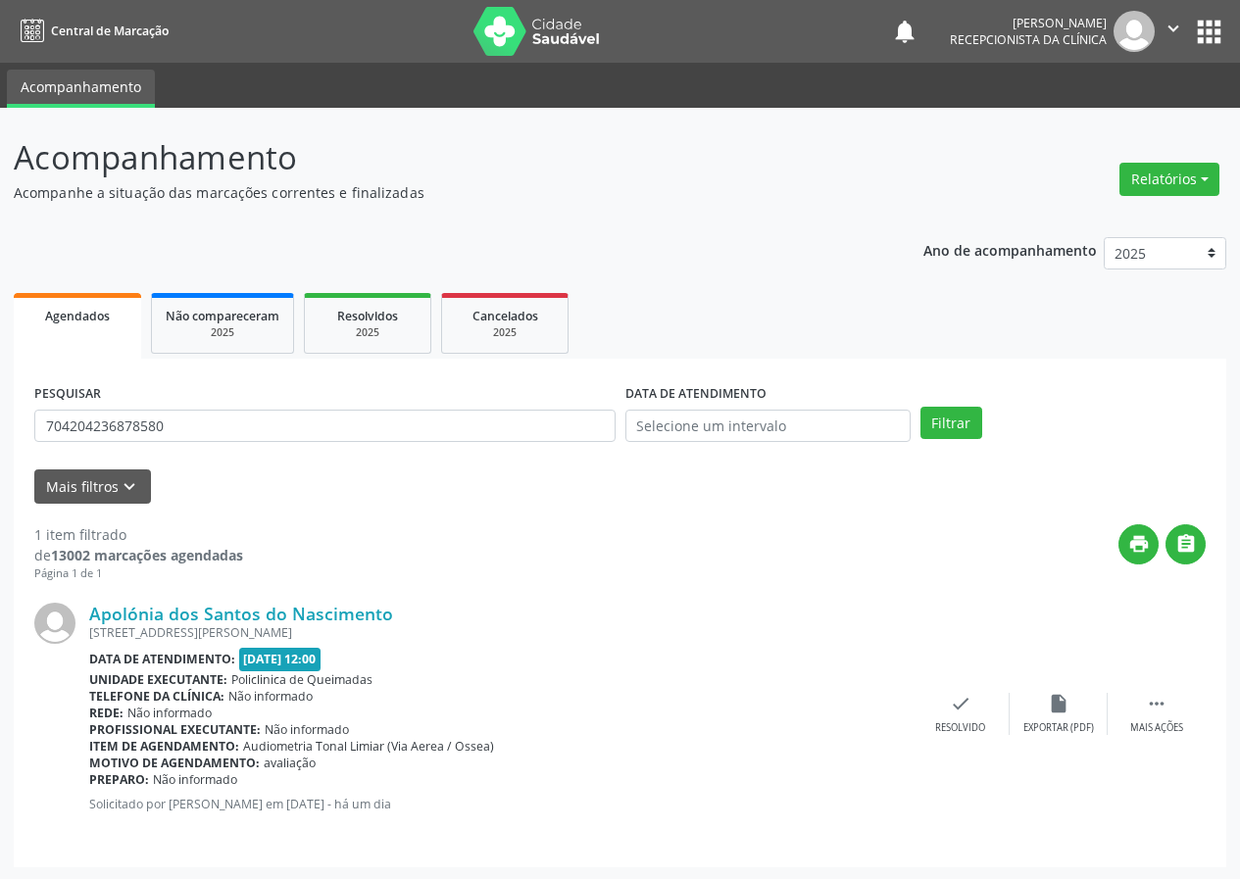
scroll to position [2, 0]
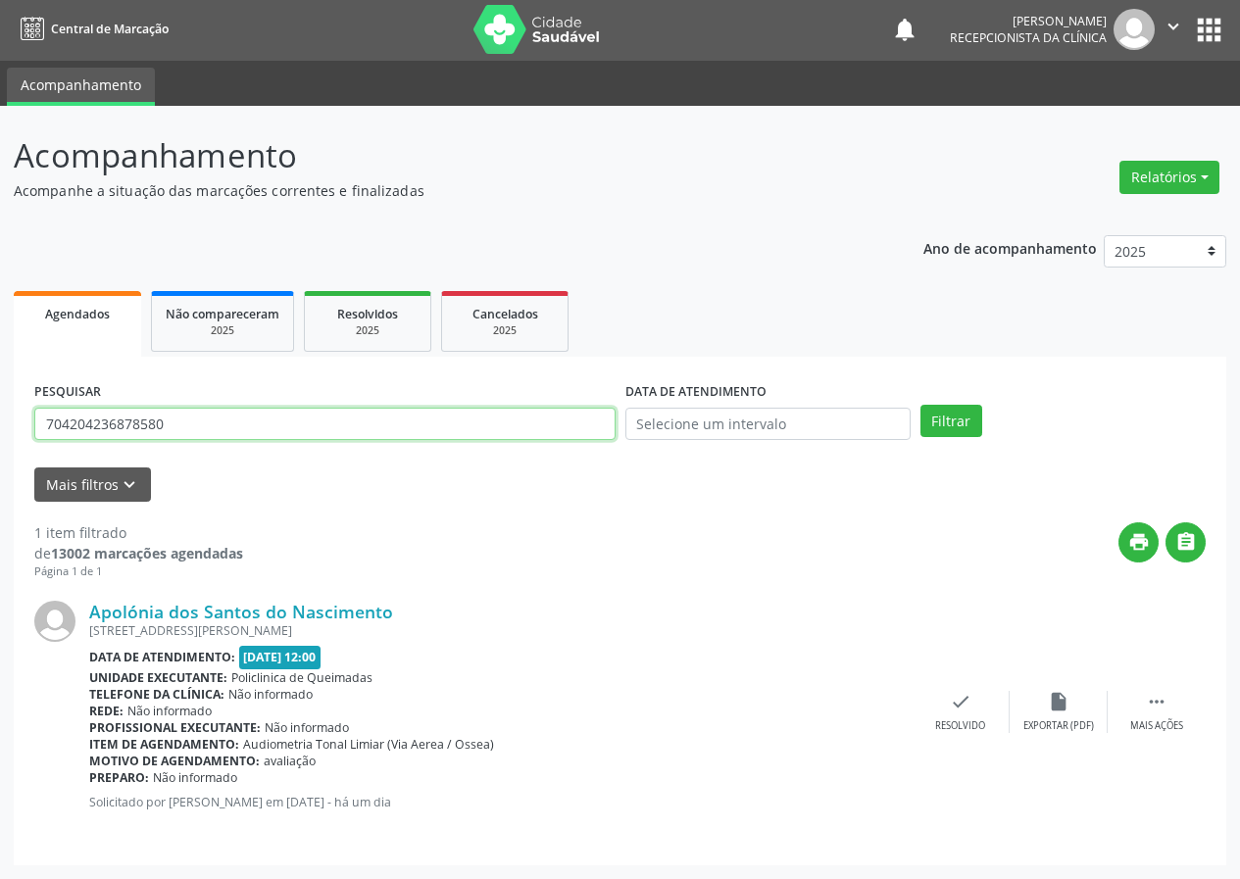
click at [246, 414] on input "704204236878580" at bounding box center [324, 424] width 581 height 33
click at [920, 405] on button "Filtrar" at bounding box center [951, 421] width 62 height 33
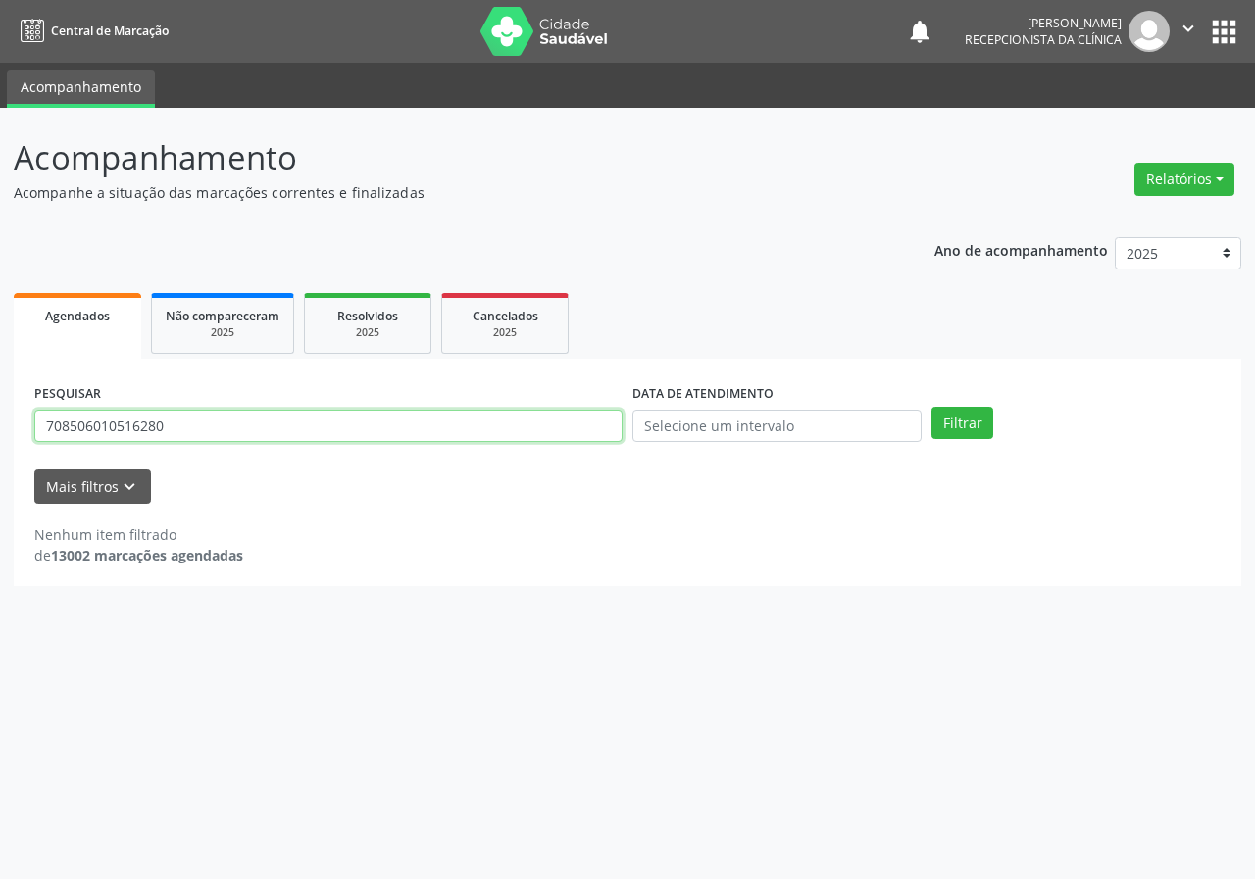
click at [199, 433] on input "708506010516280" at bounding box center [328, 426] width 588 height 33
click at [931, 407] on button "Filtrar" at bounding box center [962, 423] width 62 height 33
click at [200, 427] on input "706808799102524" at bounding box center [328, 426] width 588 height 33
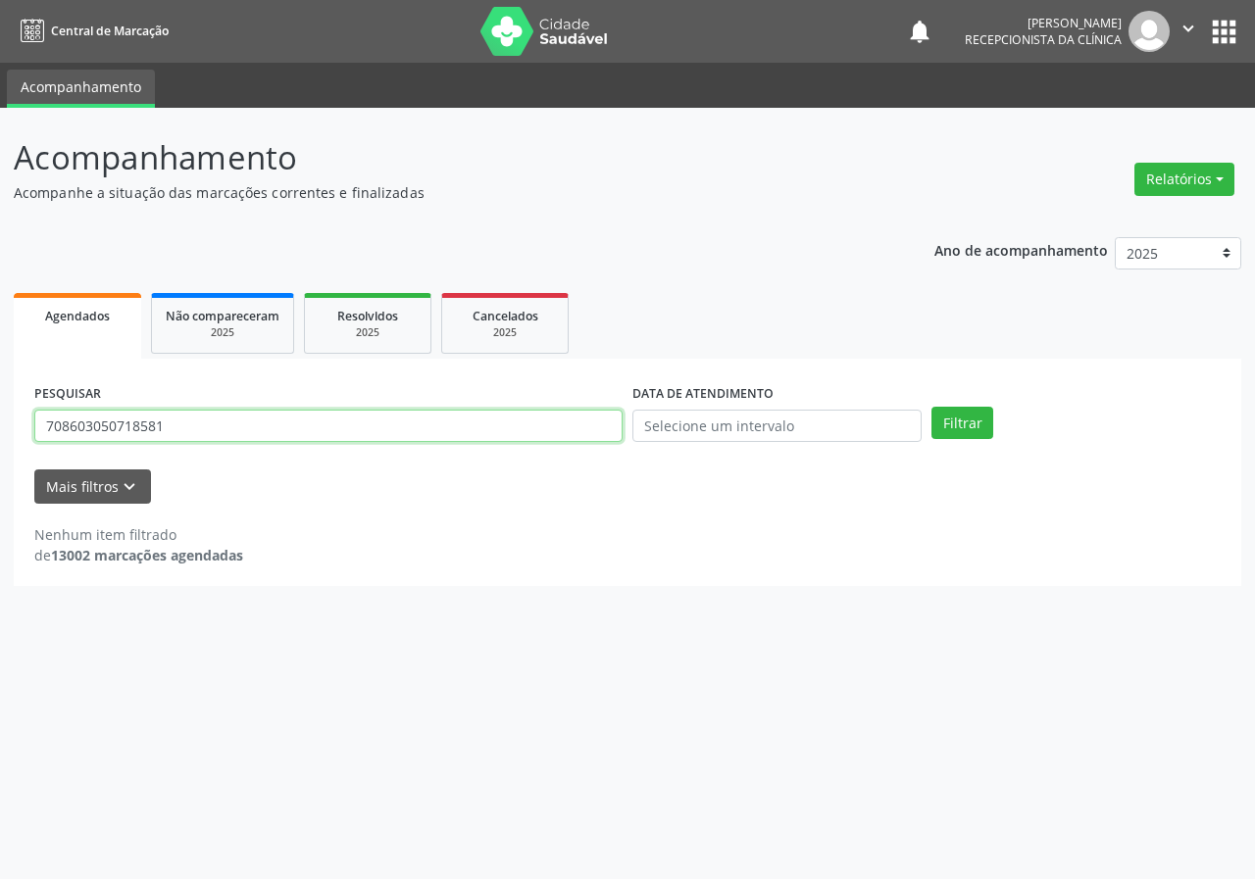
click at [931, 407] on button "Filtrar" at bounding box center [962, 423] width 62 height 33
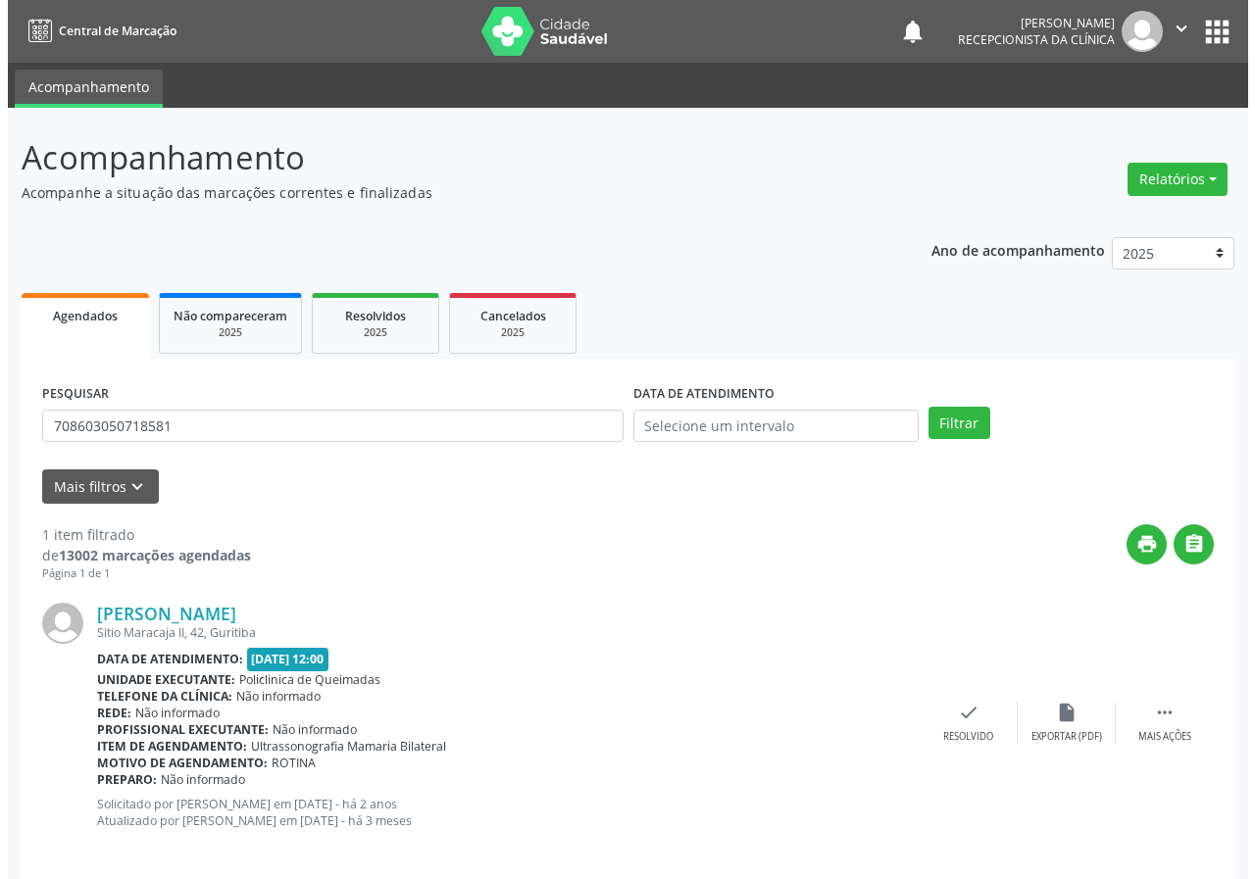
scroll to position [19, 0]
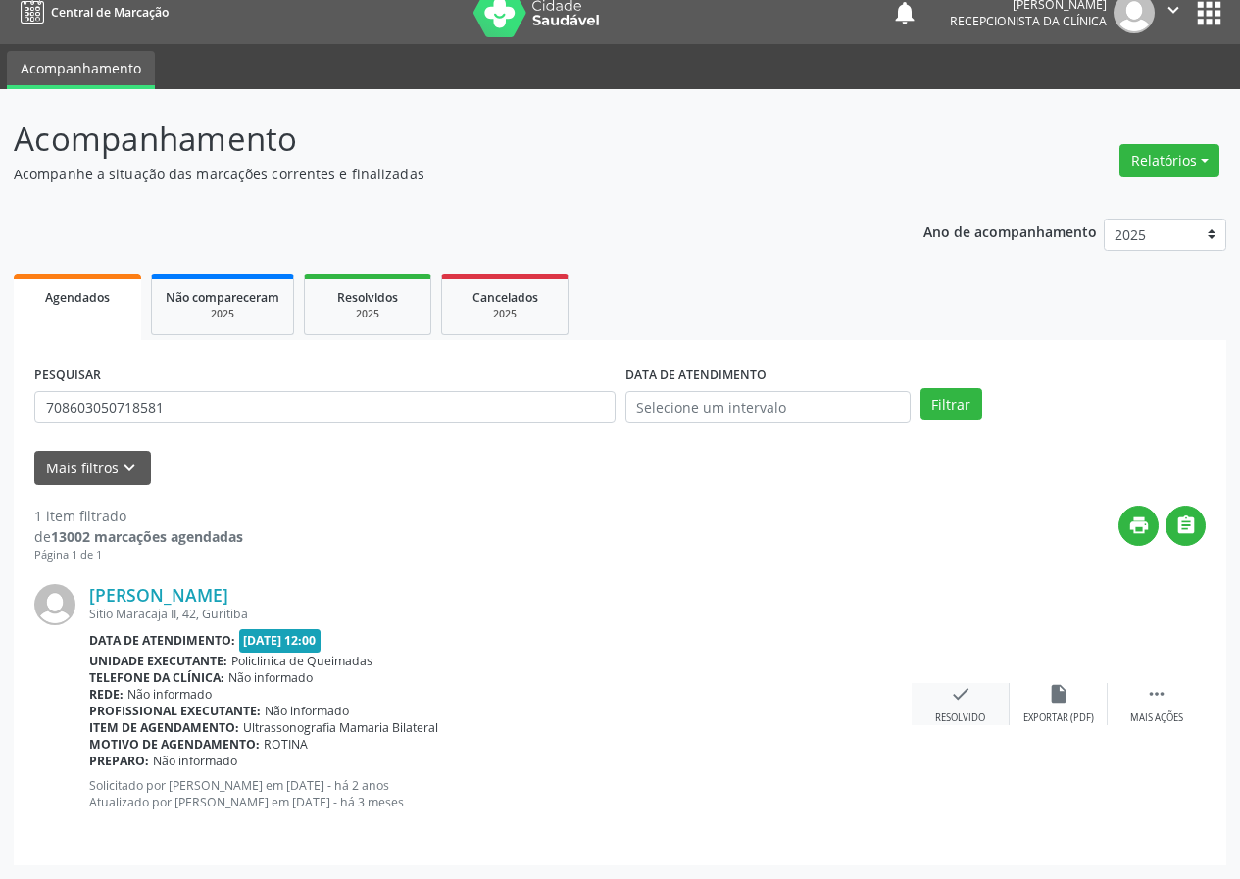
click at [969, 698] on icon "check" at bounding box center [961, 694] width 22 height 22
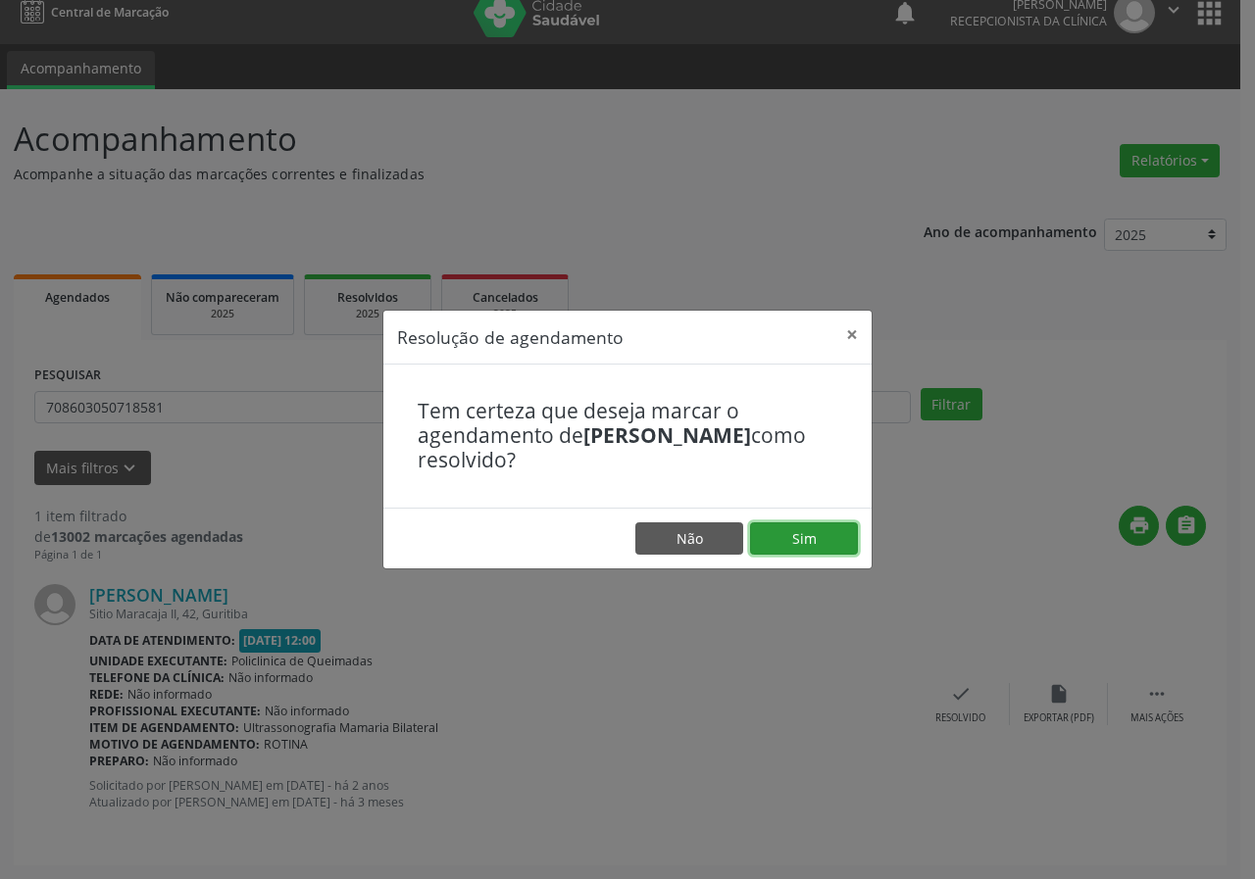
click at [817, 535] on button "Sim" at bounding box center [804, 538] width 108 height 33
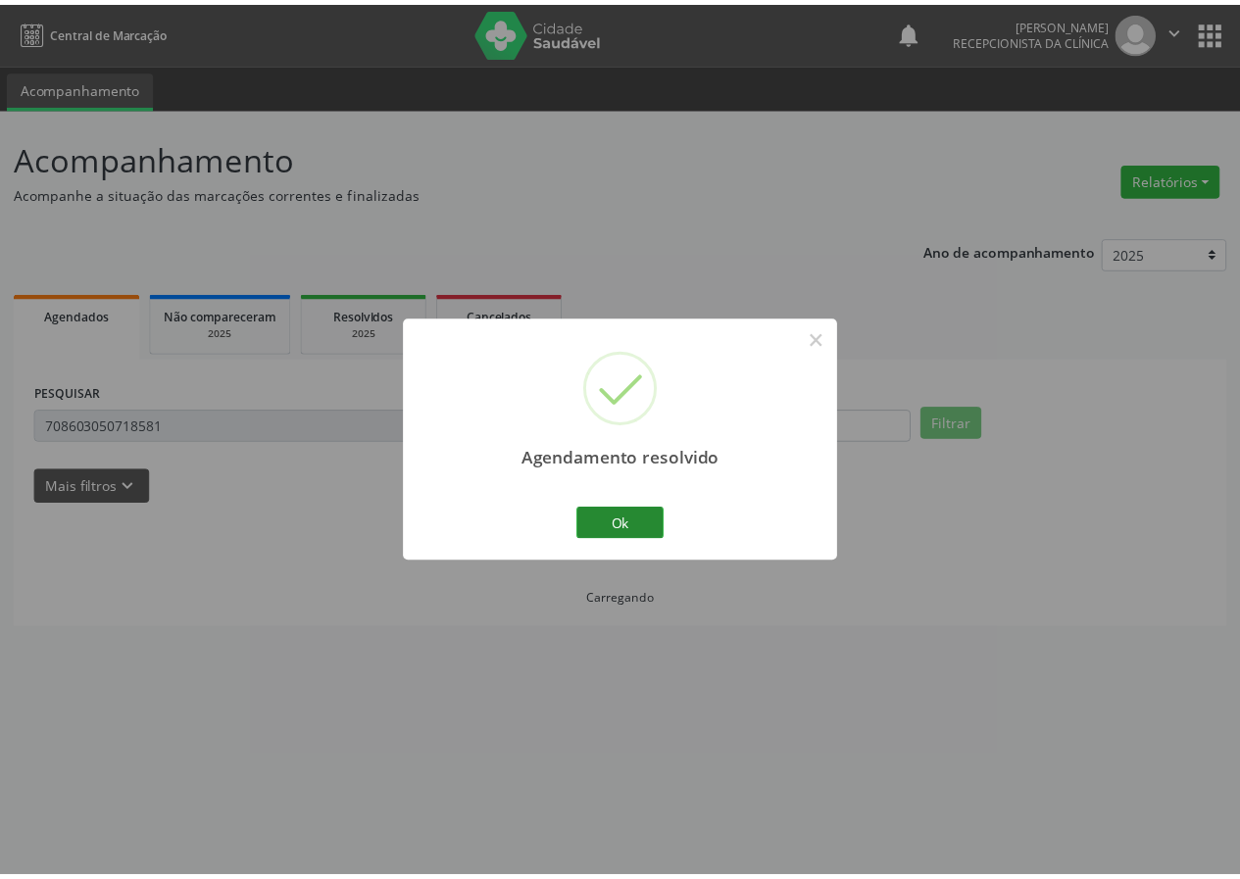
scroll to position [0, 0]
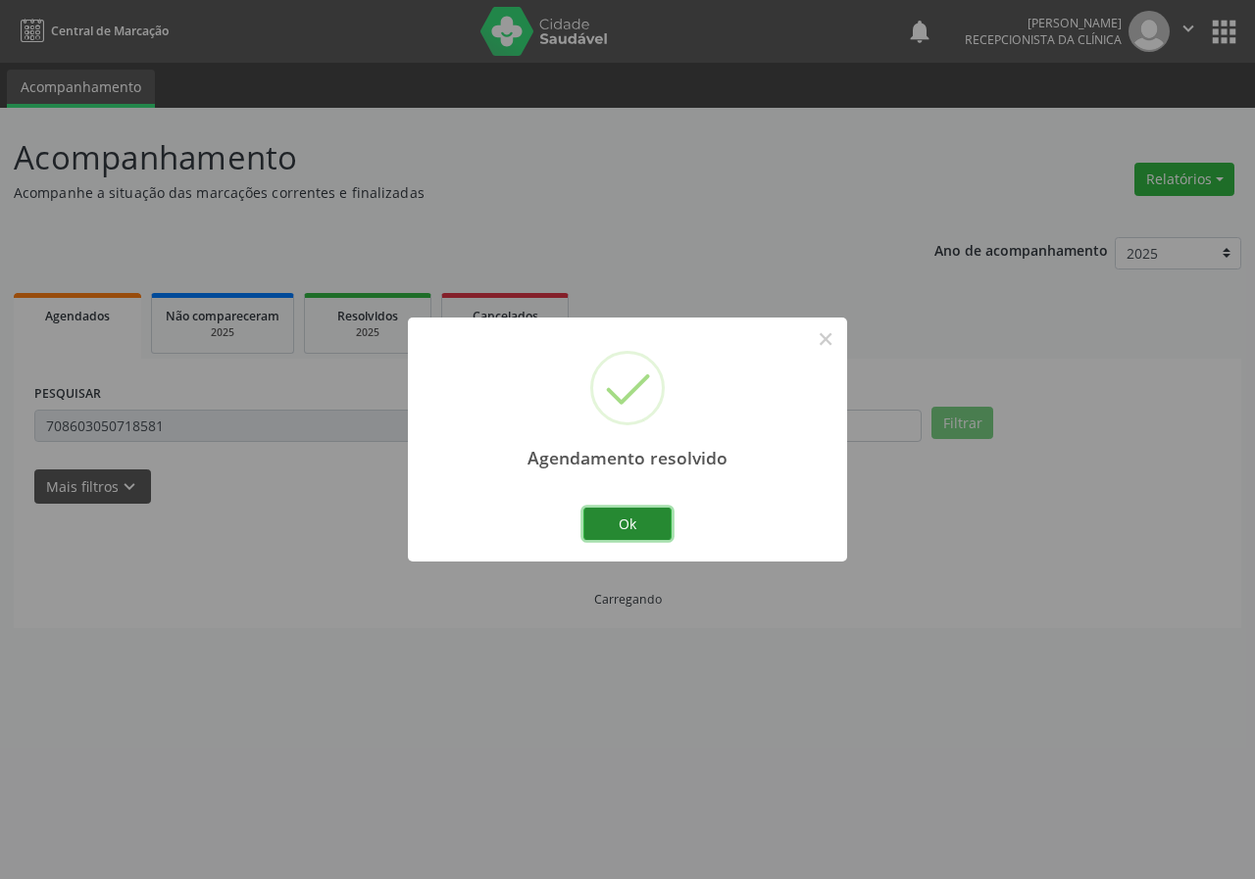
click at [610, 522] on button "Ok" at bounding box center [627, 524] width 88 height 33
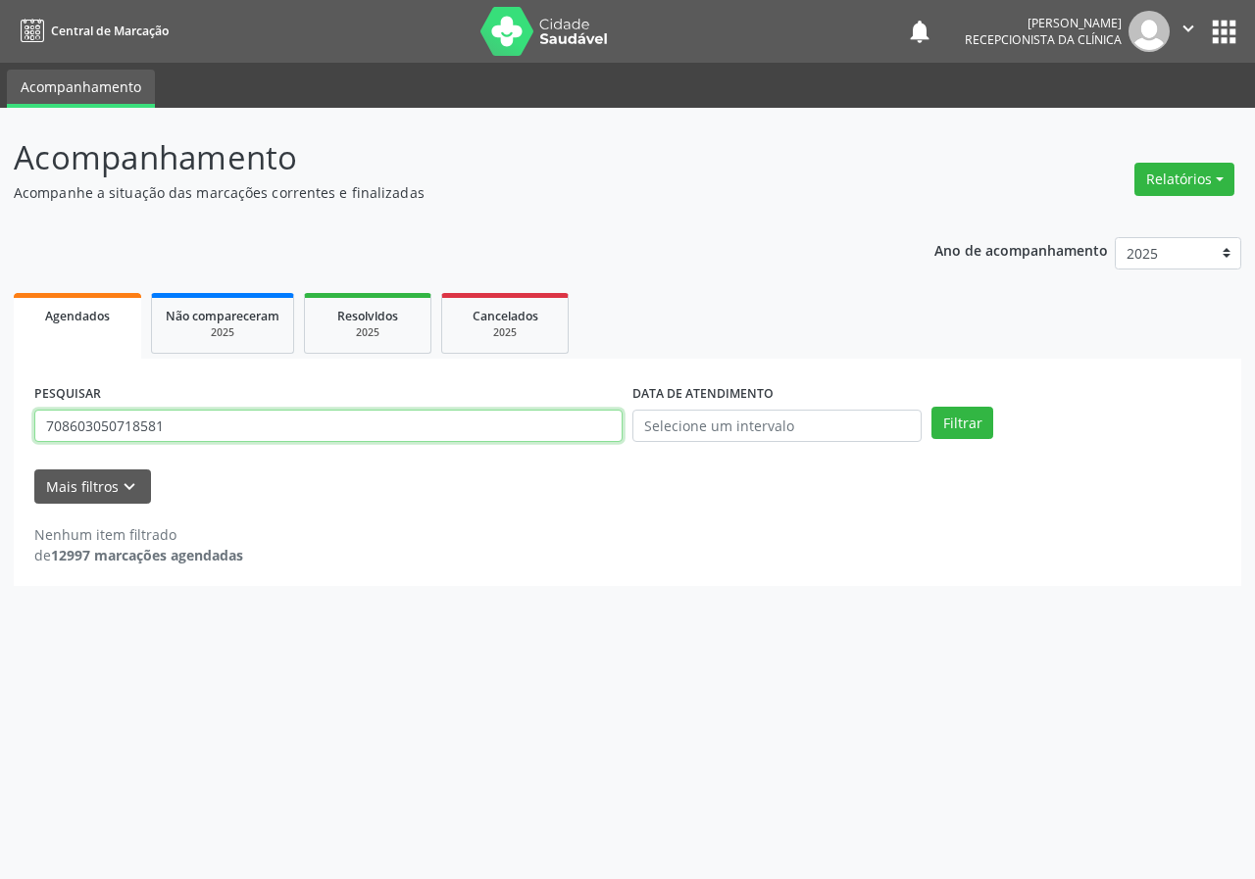
click at [258, 431] on input "708603050718581" at bounding box center [328, 426] width 588 height 33
click at [931, 407] on button "Filtrar" at bounding box center [962, 423] width 62 height 33
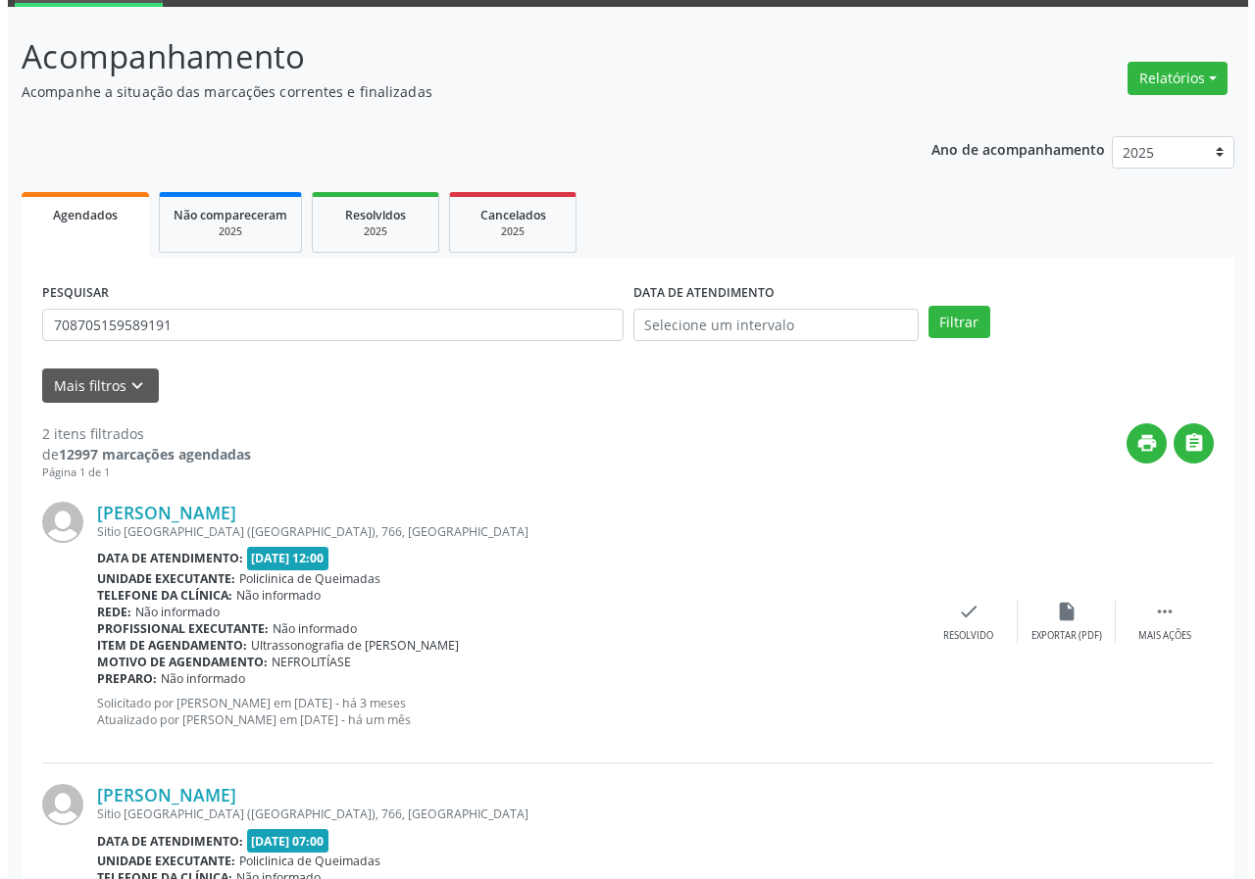
scroll to position [301, 0]
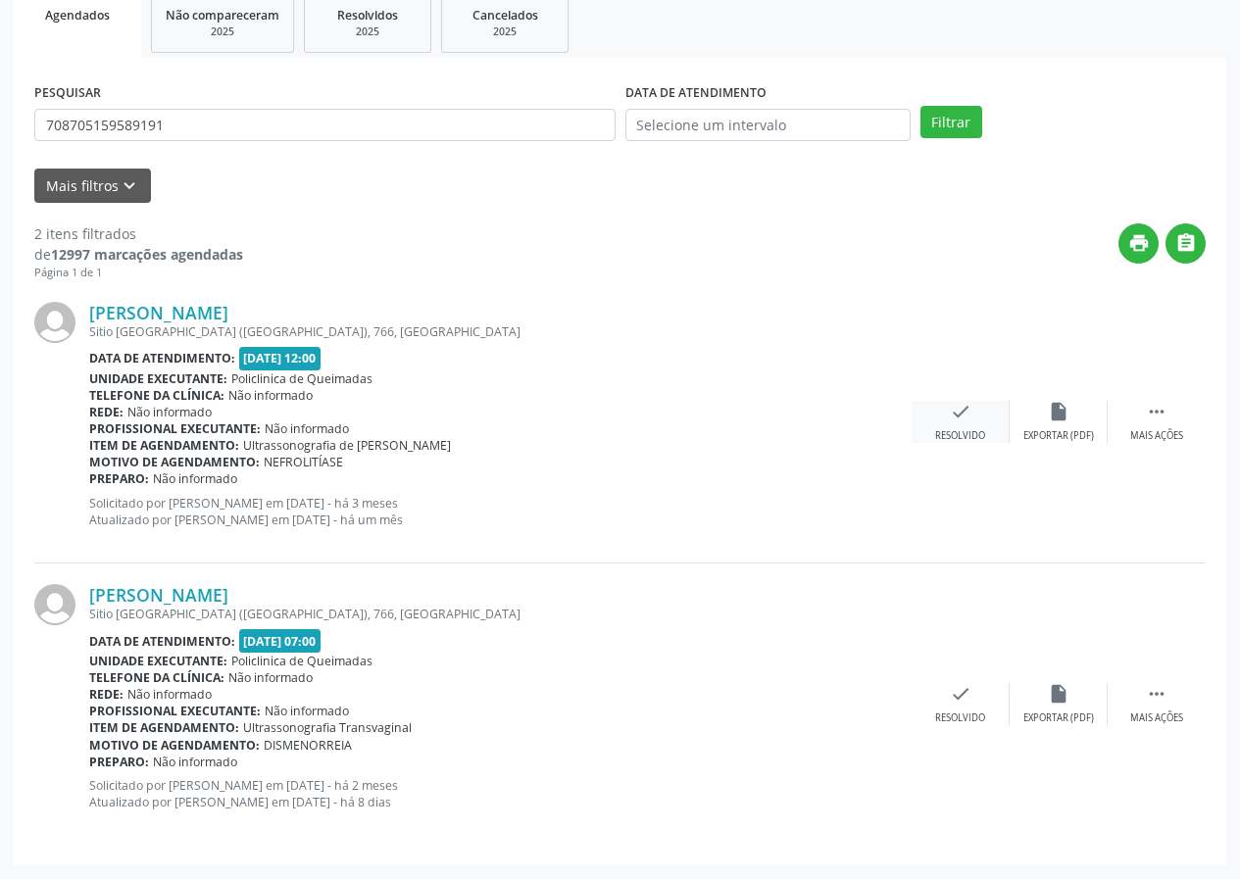
click at [971, 401] on div "check Resolvido" at bounding box center [961, 422] width 98 height 42
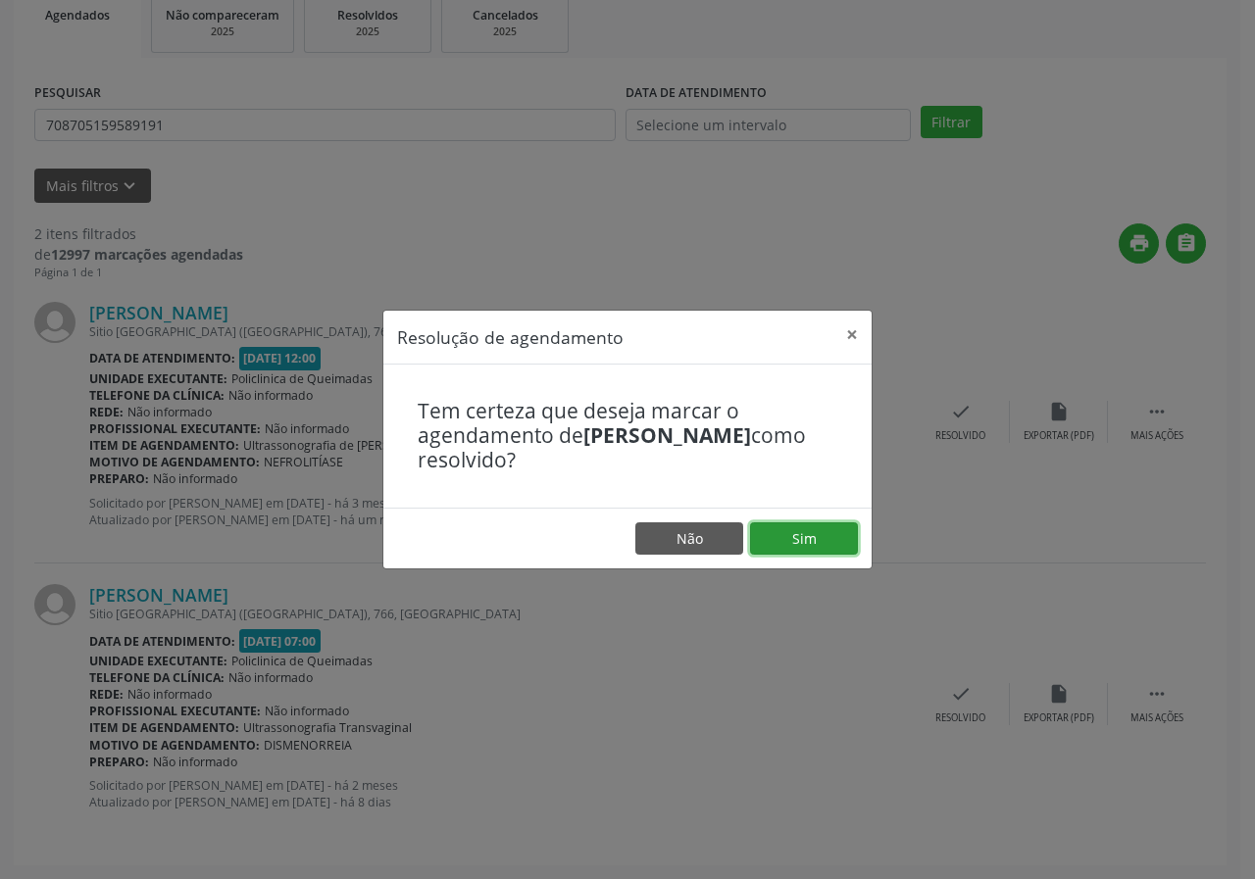
click at [776, 547] on button "Sim" at bounding box center [804, 538] width 108 height 33
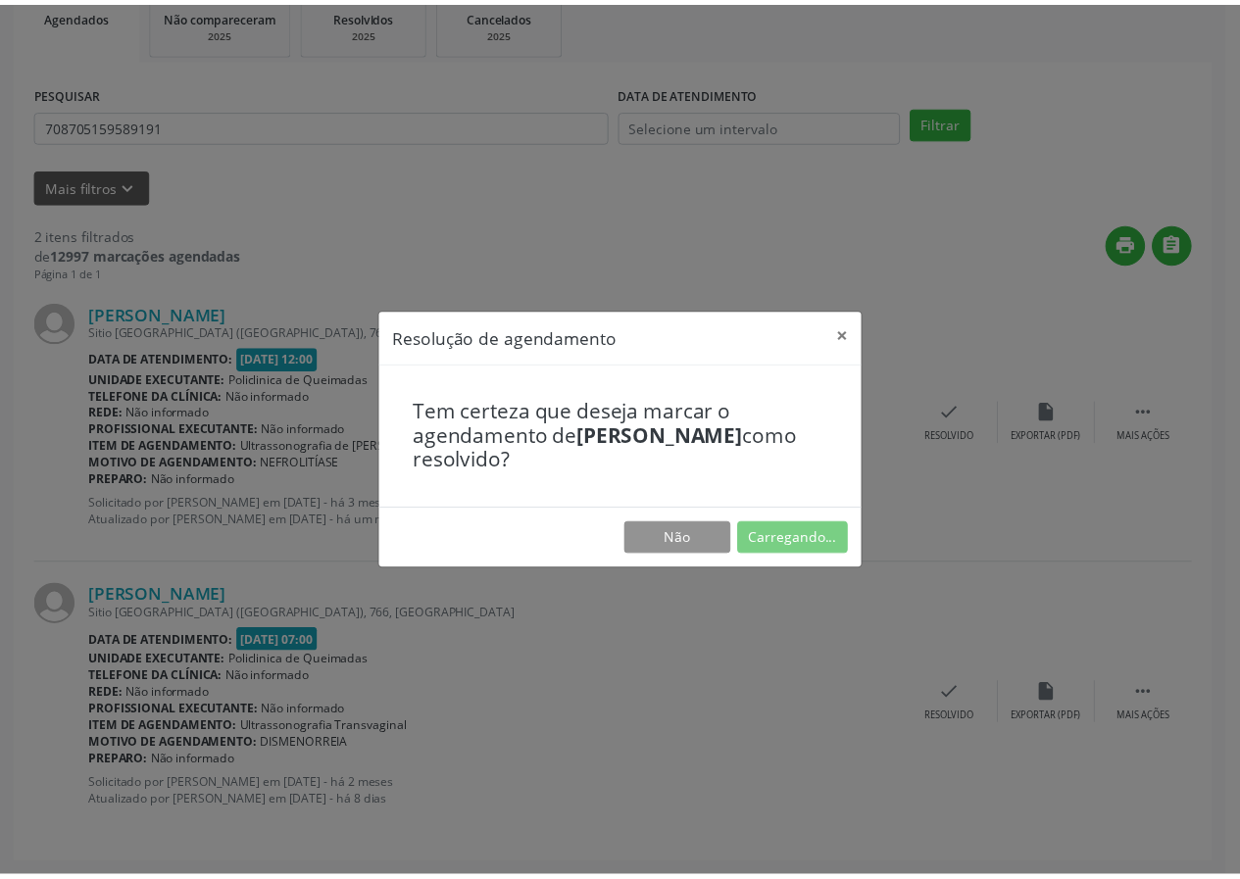
scroll to position [0, 0]
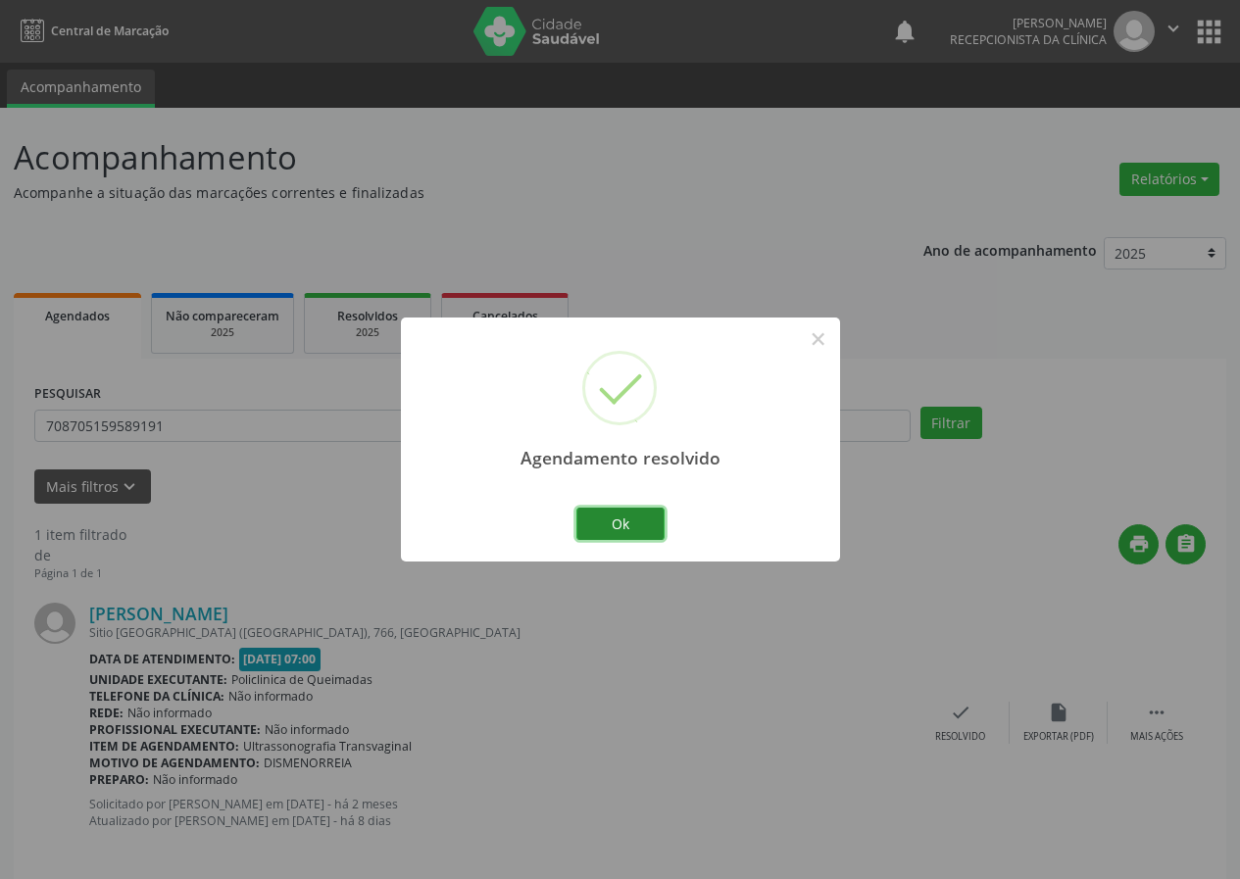
click at [603, 518] on button "Ok" at bounding box center [620, 524] width 88 height 33
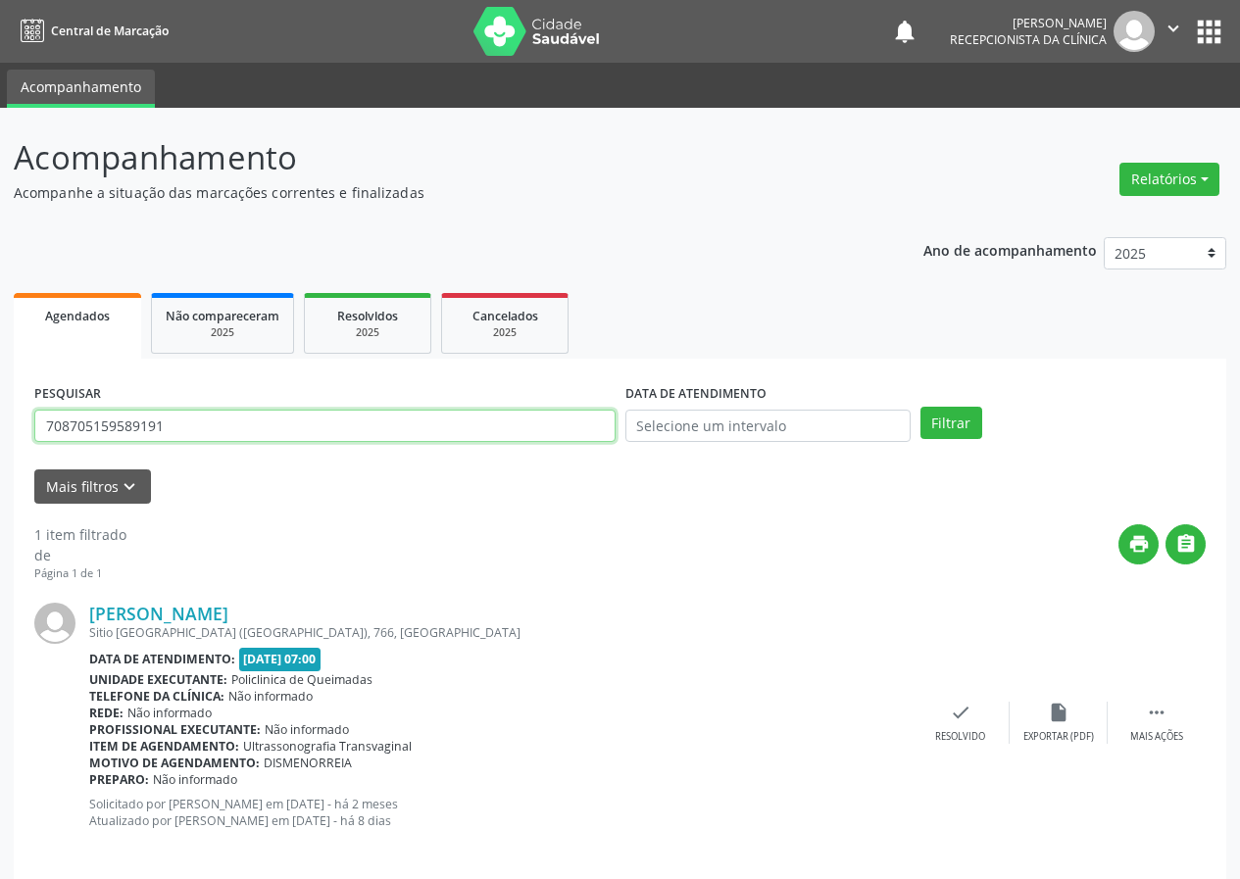
click at [370, 437] on input "708705159589191" at bounding box center [324, 426] width 581 height 33
click at [920, 407] on button "Filtrar" at bounding box center [951, 423] width 62 height 33
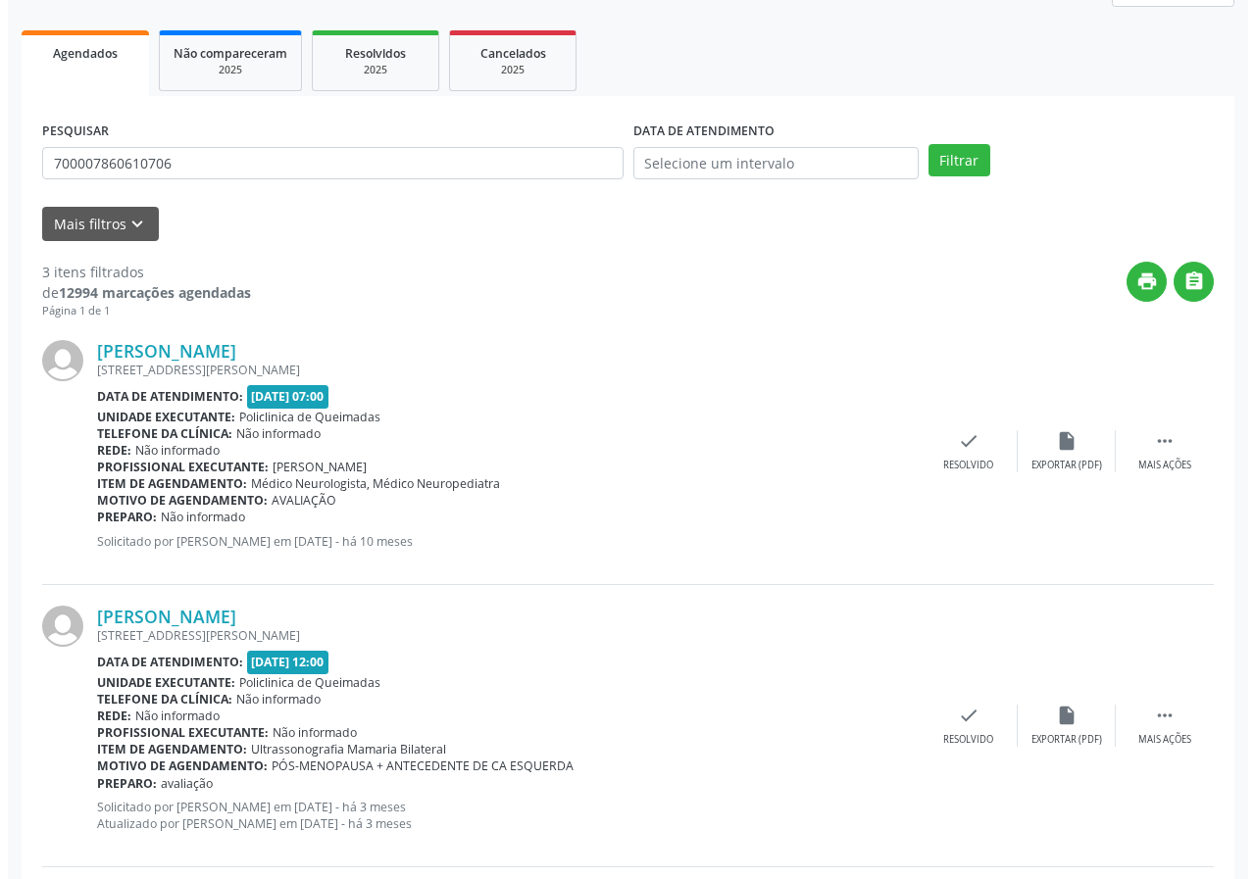
scroll to position [256, 0]
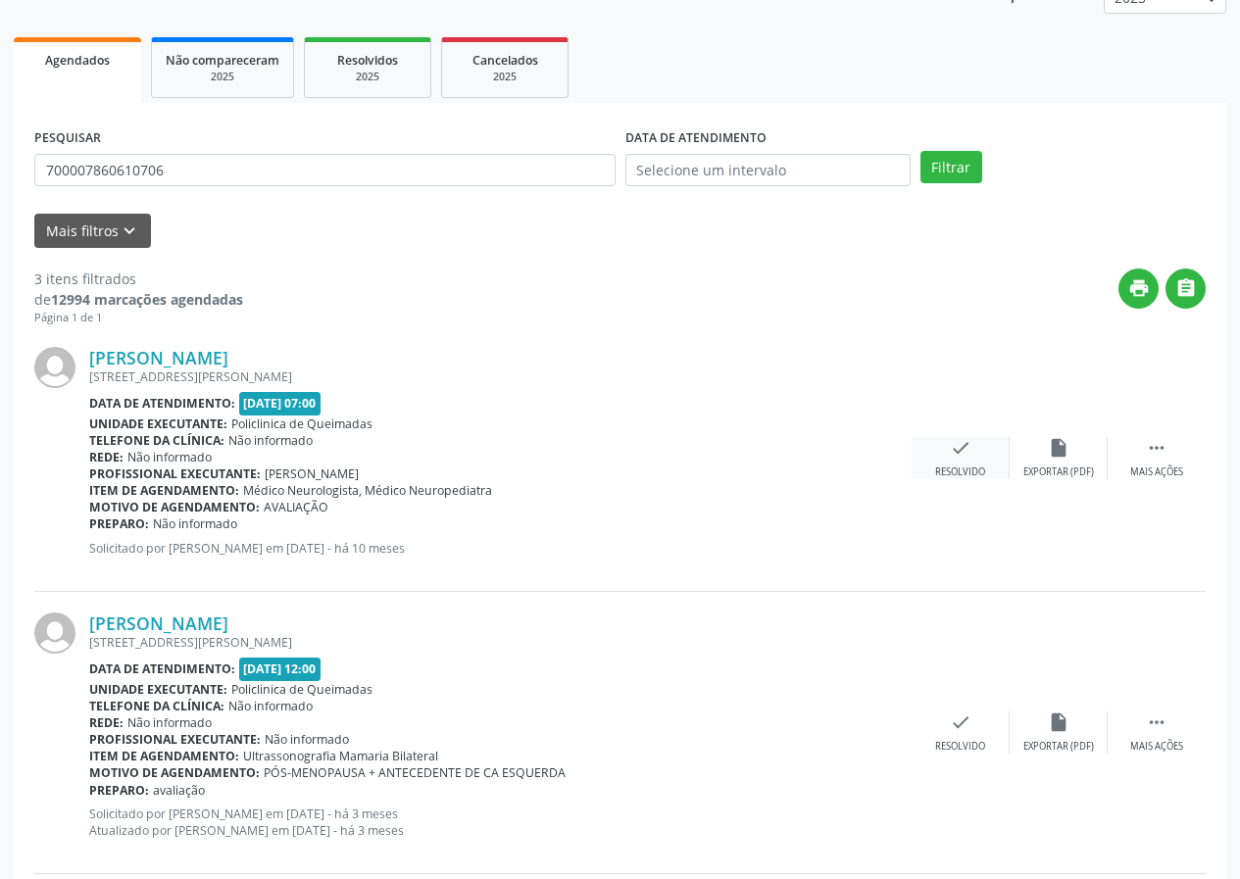
click at [954, 448] on icon "check" at bounding box center [961, 448] width 22 height 22
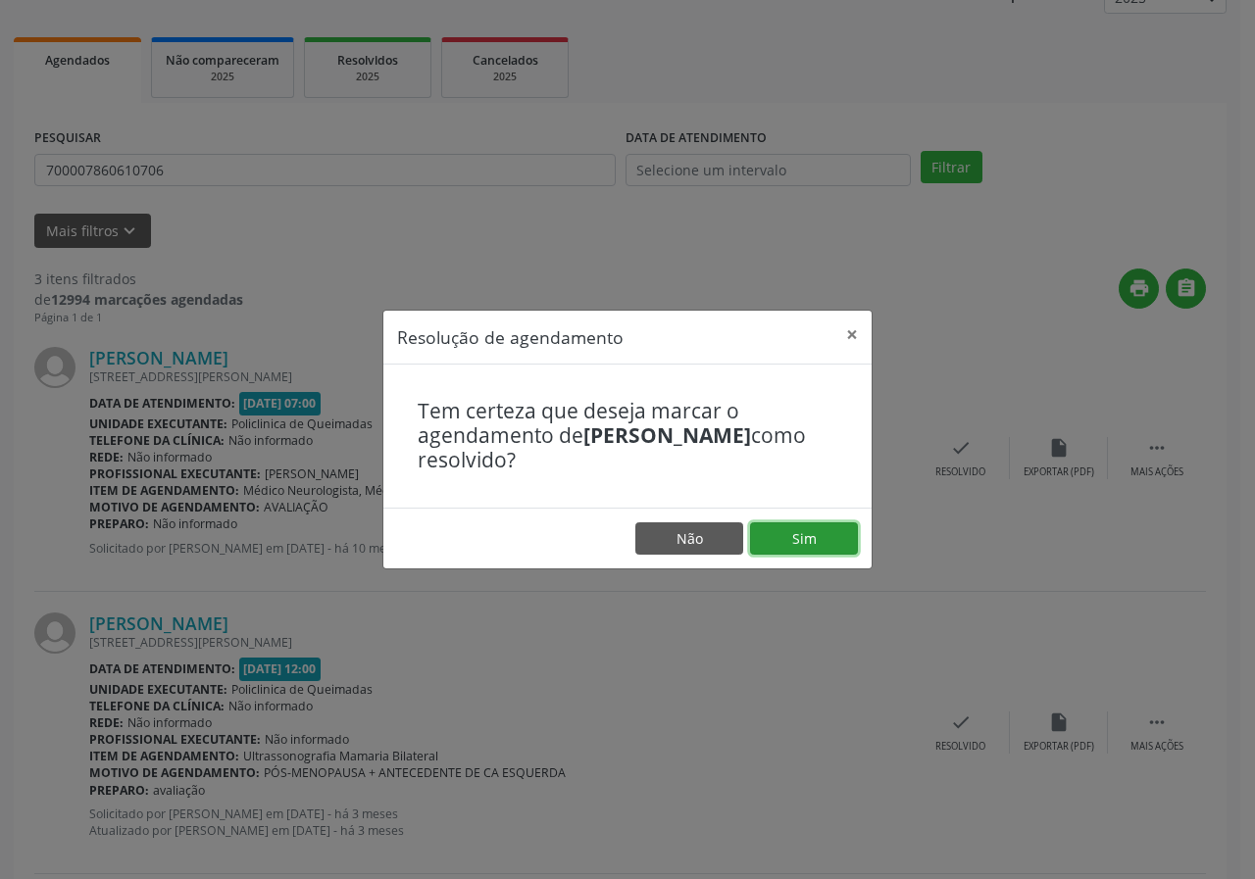
click at [818, 542] on button "Sim" at bounding box center [804, 538] width 108 height 33
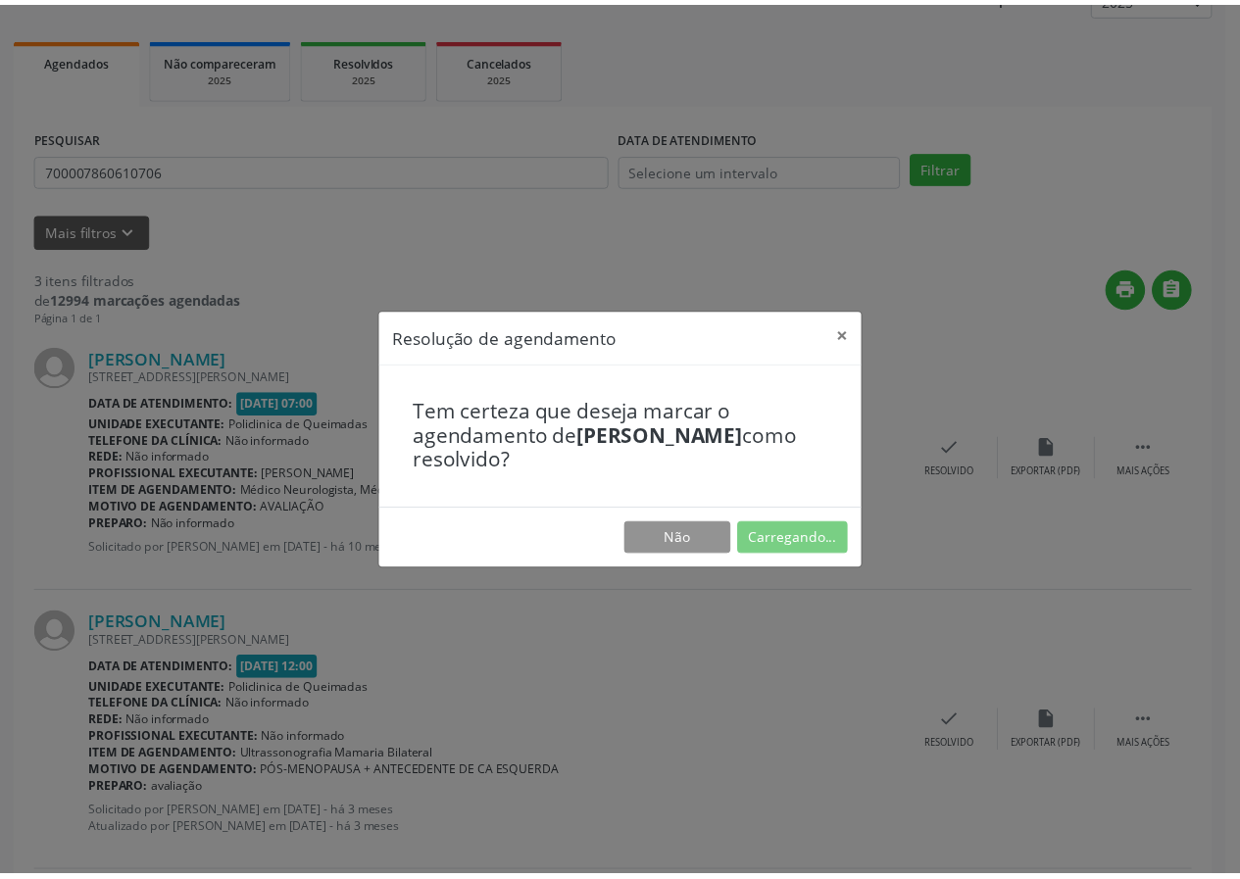
scroll to position [0, 0]
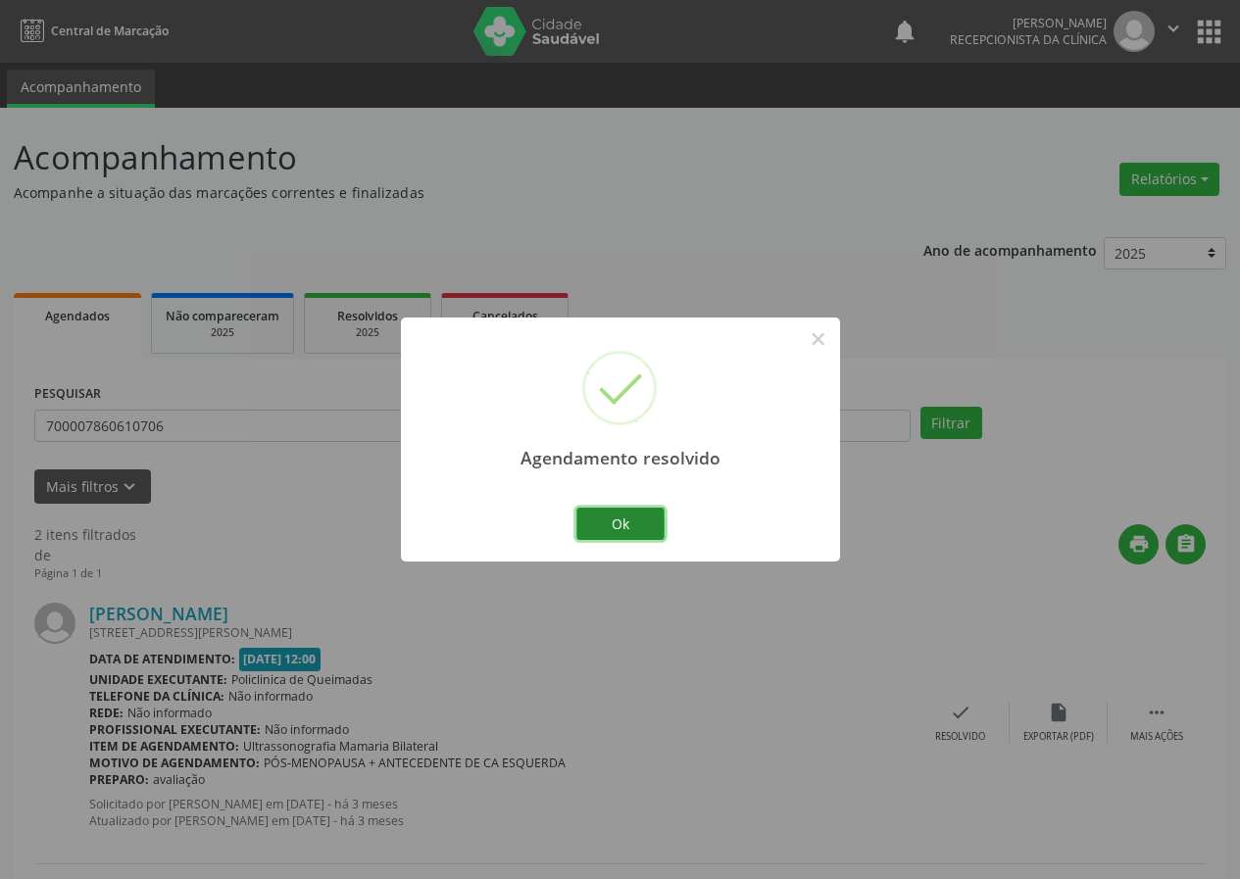
click at [646, 520] on button "Ok" at bounding box center [620, 524] width 88 height 33
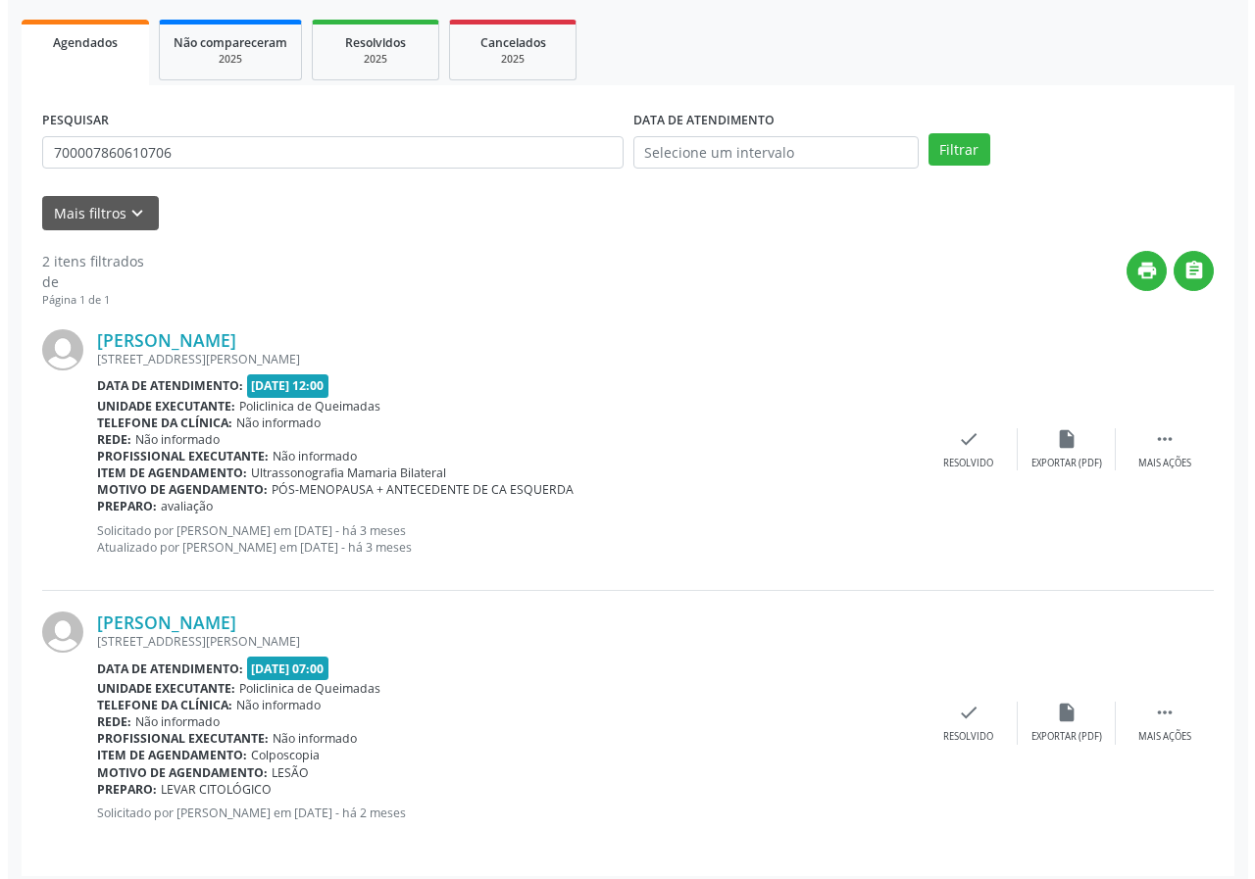
scroll to position [284, 0]
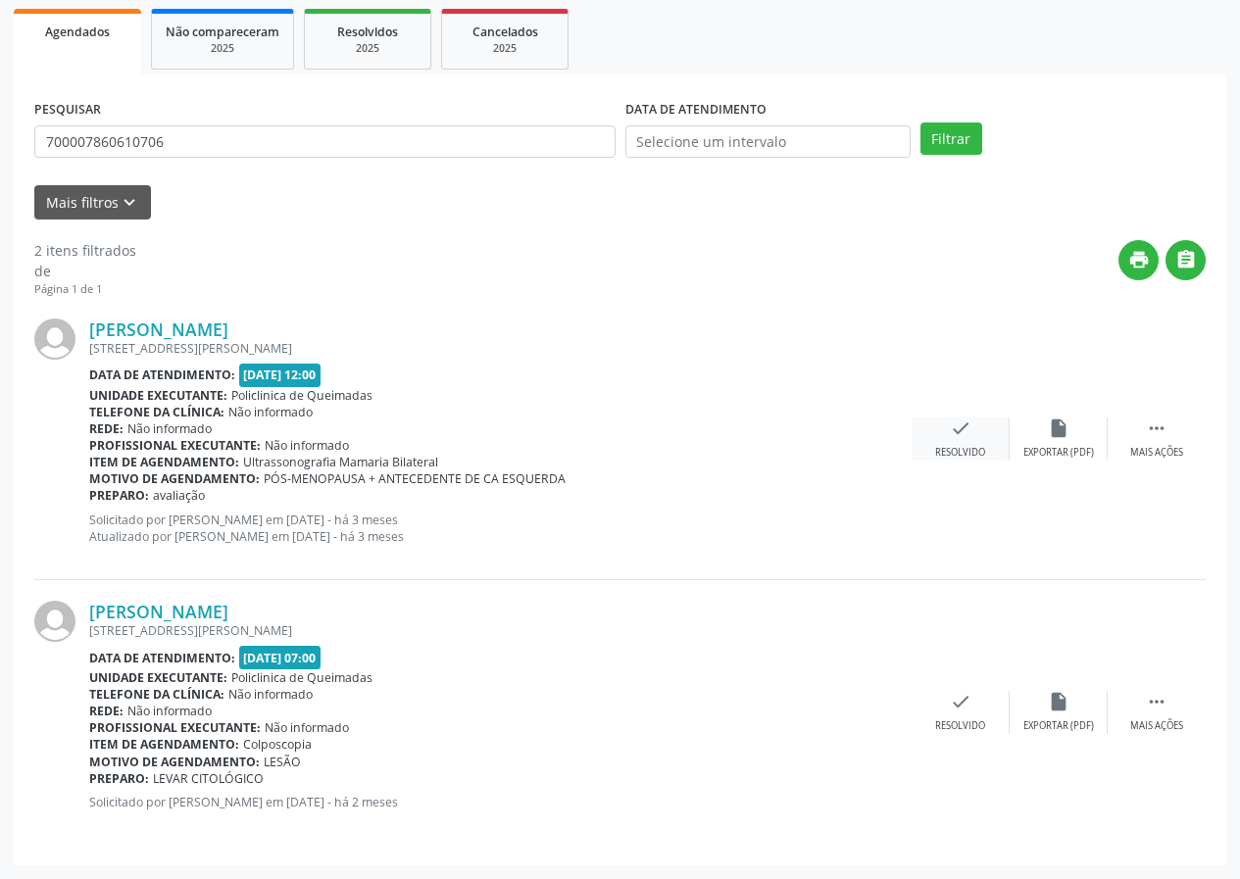
click at [959, 425] on icon "check" at bounding box center [961, 429] width 22 height 22
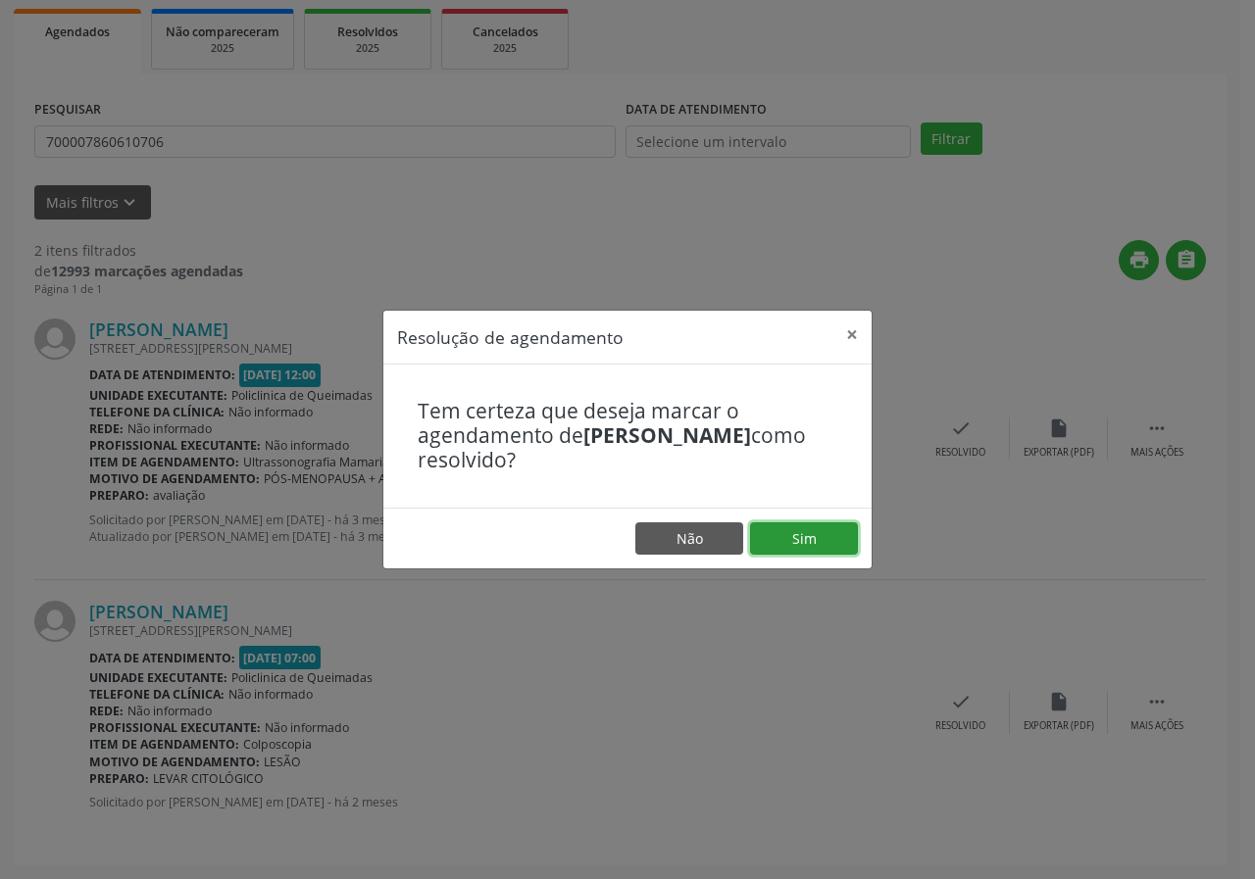
click at [821, 533] on button "Sim" at bounding box center [804, 538] width 108 height 33
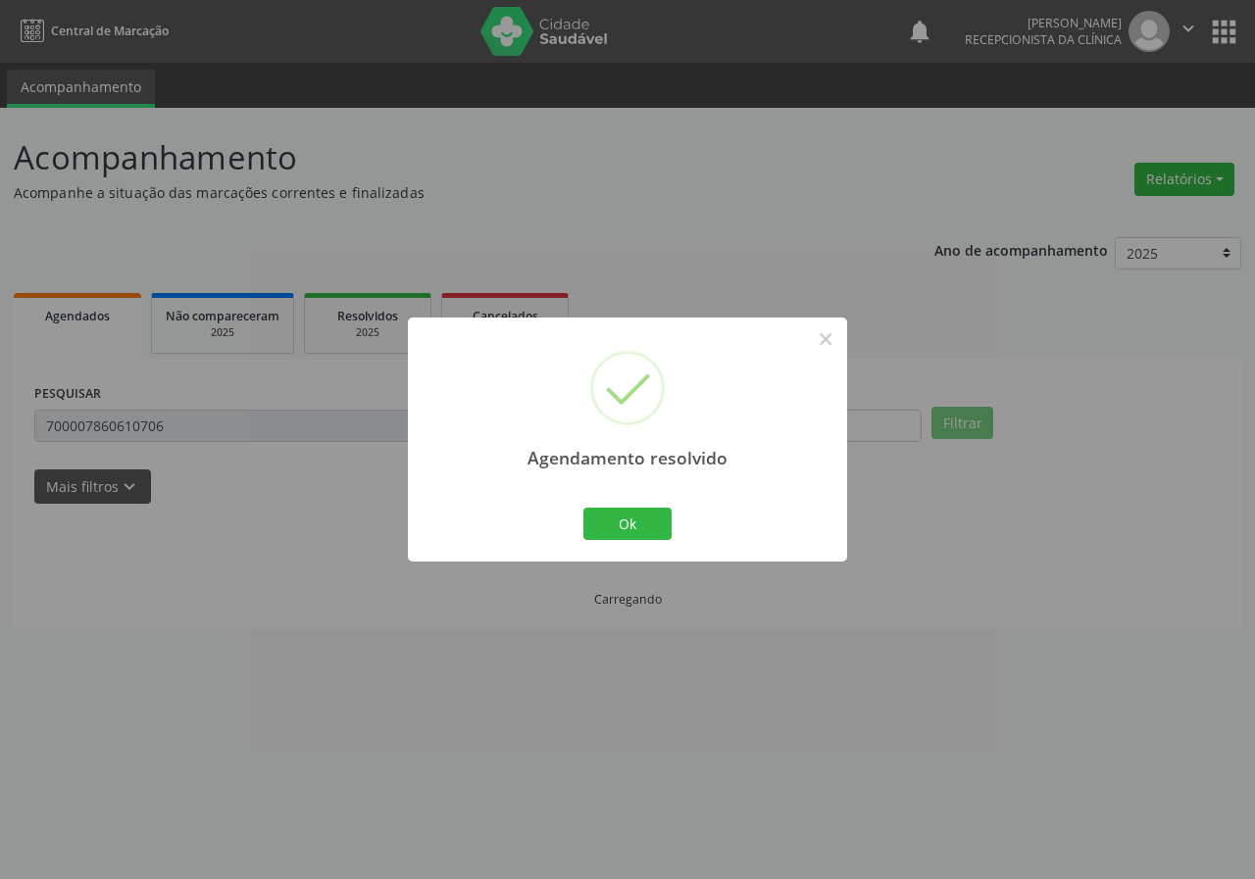
scroll to position [0, 0]
click at [617, 521] on button "Ok" at bounding box center [627, 524] width 88 height 33
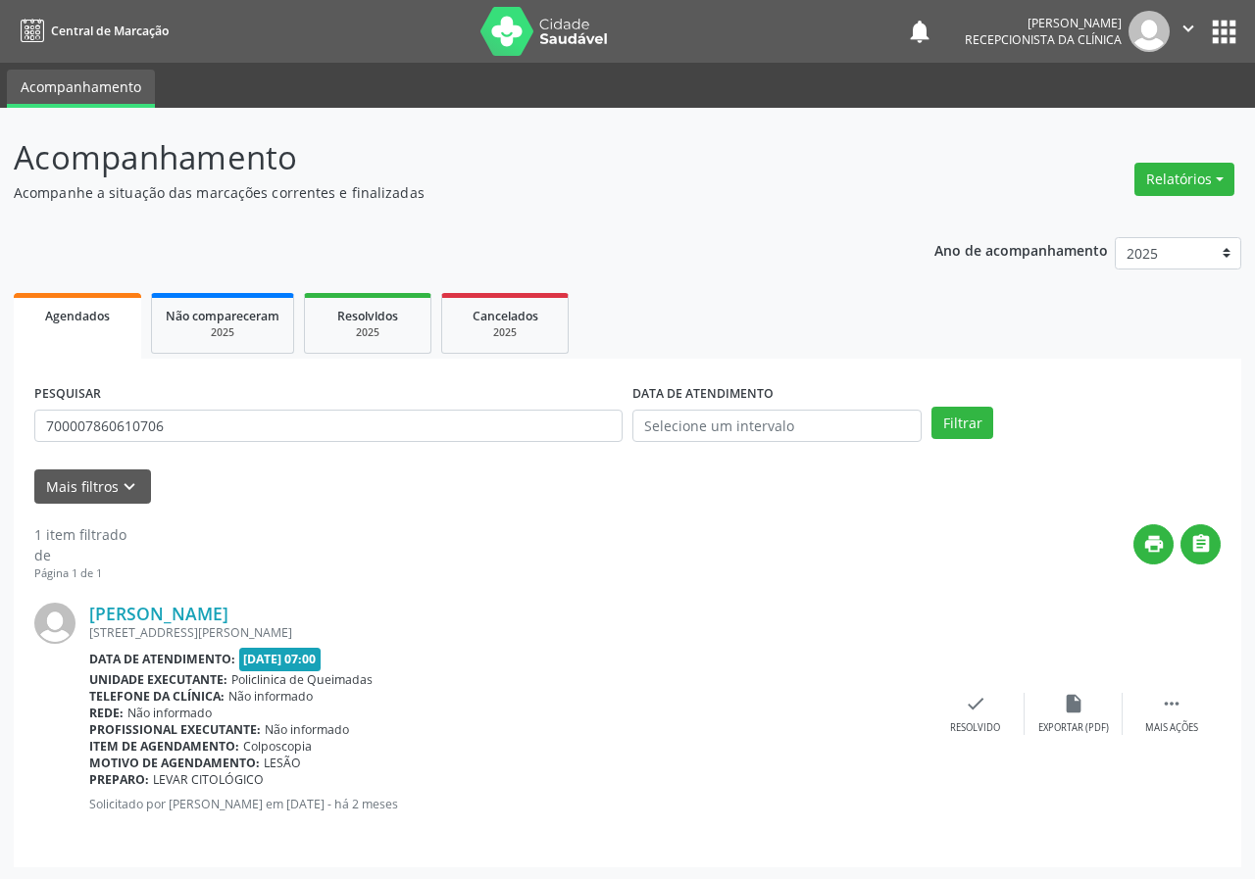
scroll to position [2, 0]
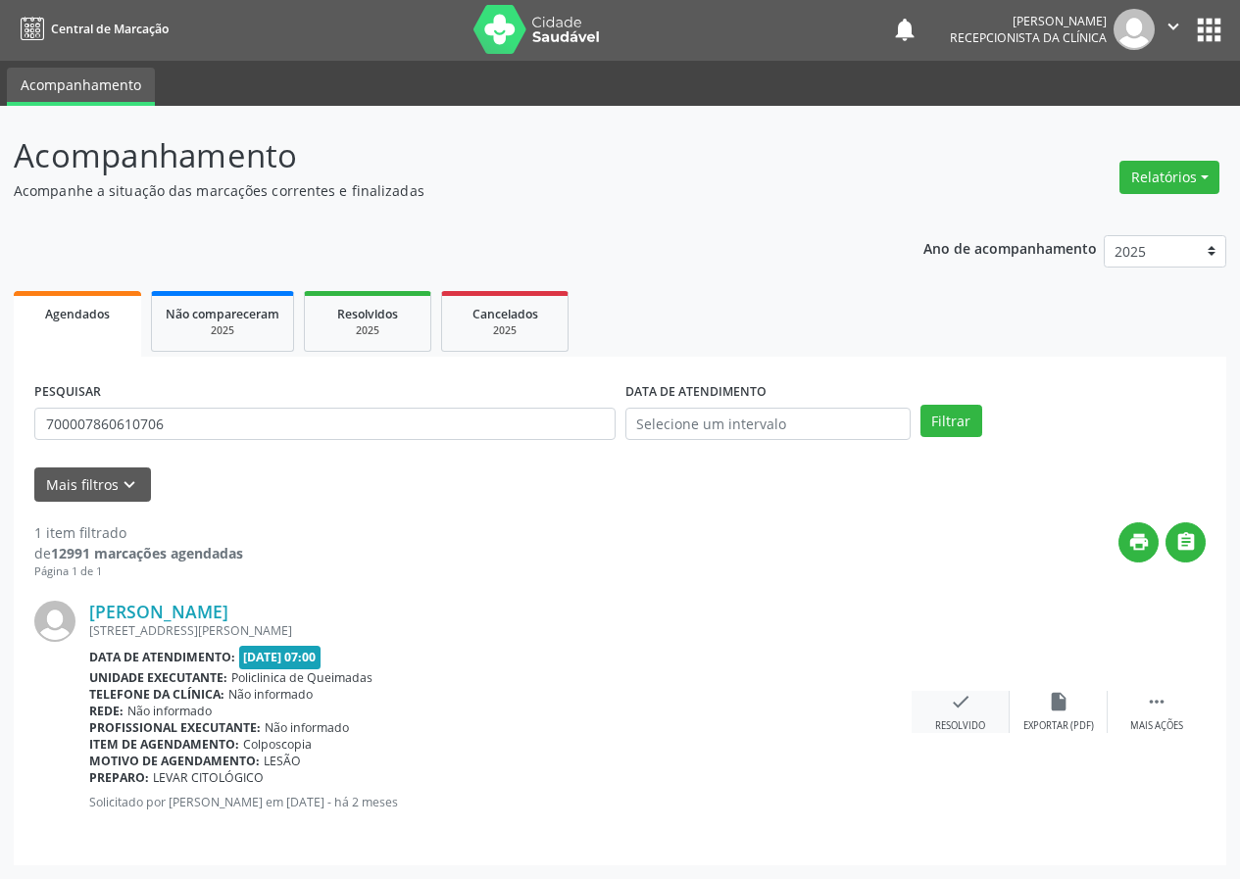
click at [980, 716] on div "check Resolvido" at bounding box center [961, 712] width 98 height 42
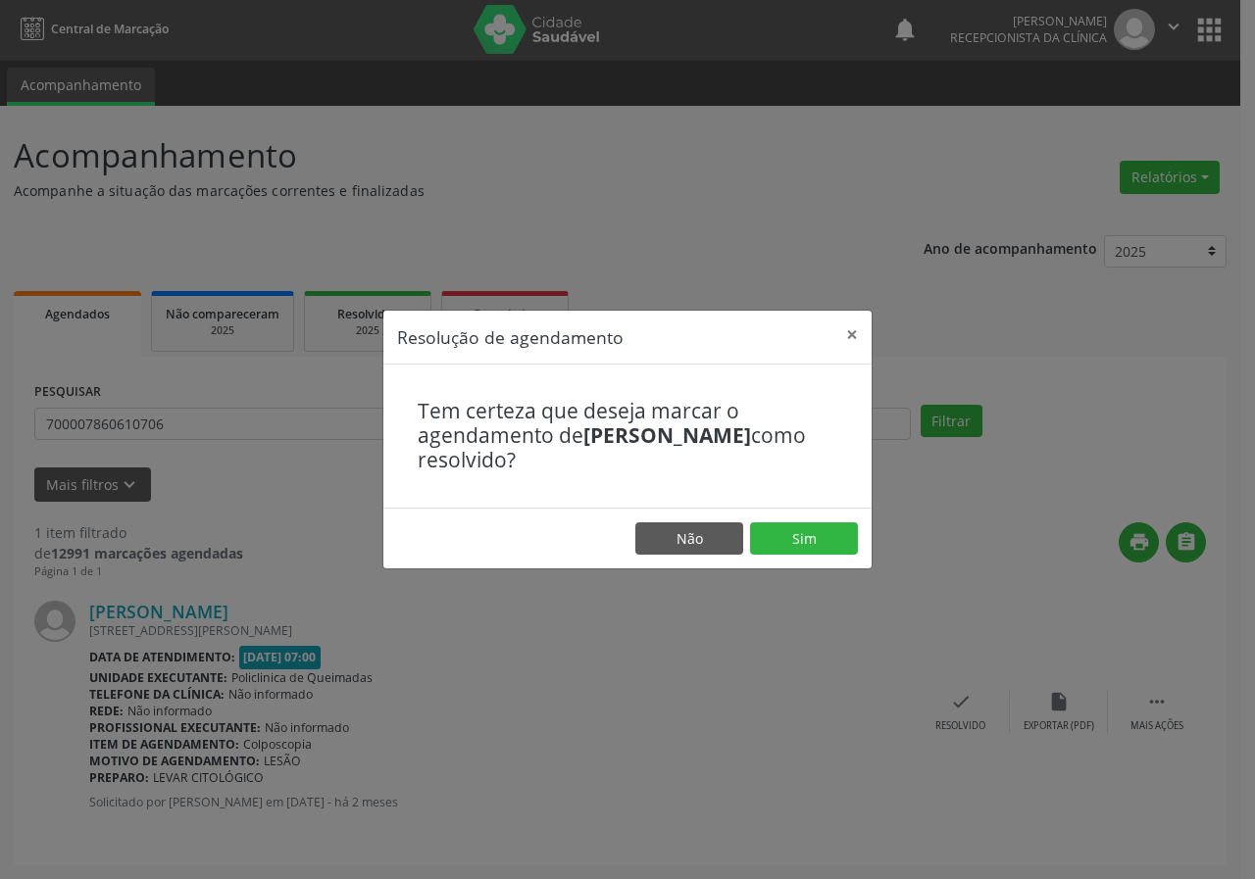
click at [835, 512] on footer "Não Sim" at bounding box center [627, 539] width 488 height 62
click at [823, 535] on button "Sim" at bounding box center [804, 538] width 108 height 33
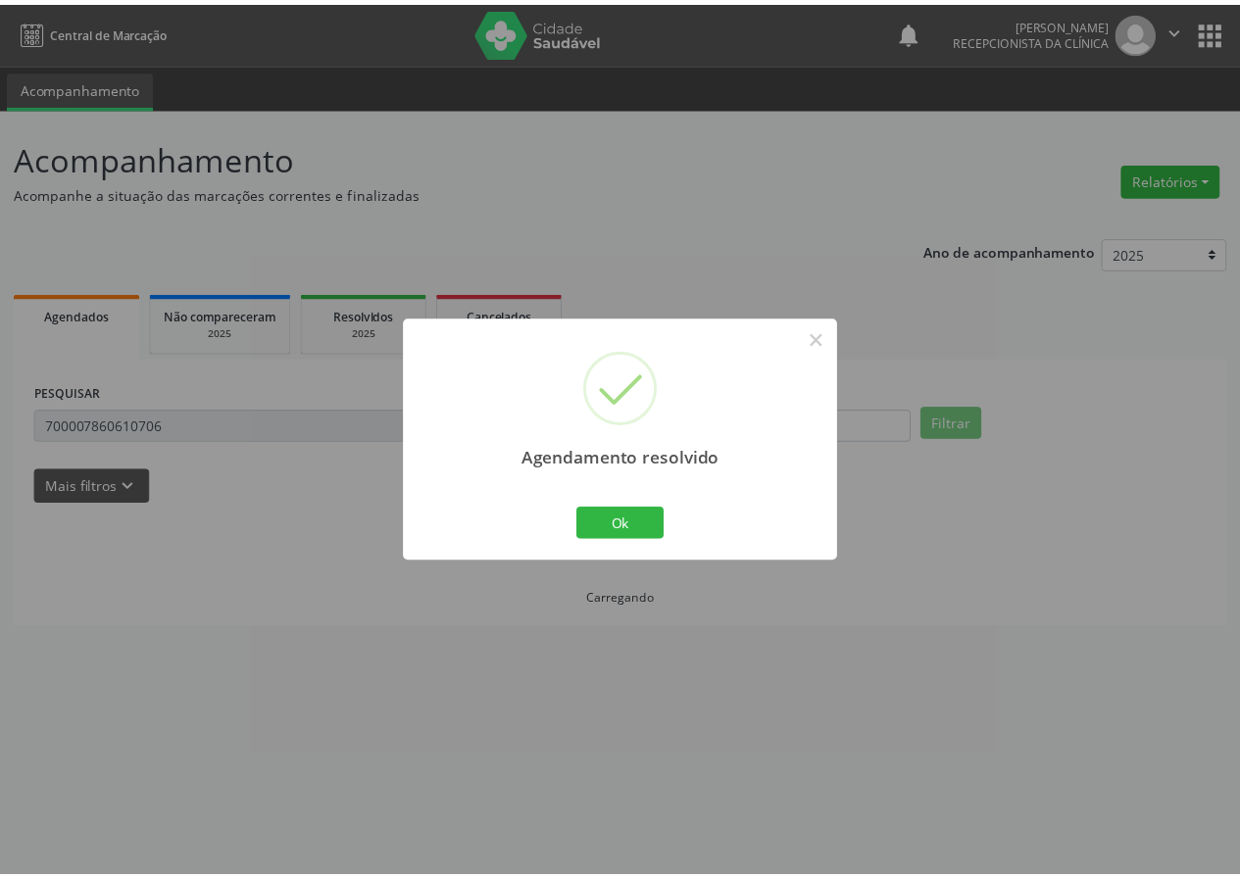
scroll to position [0, 0]
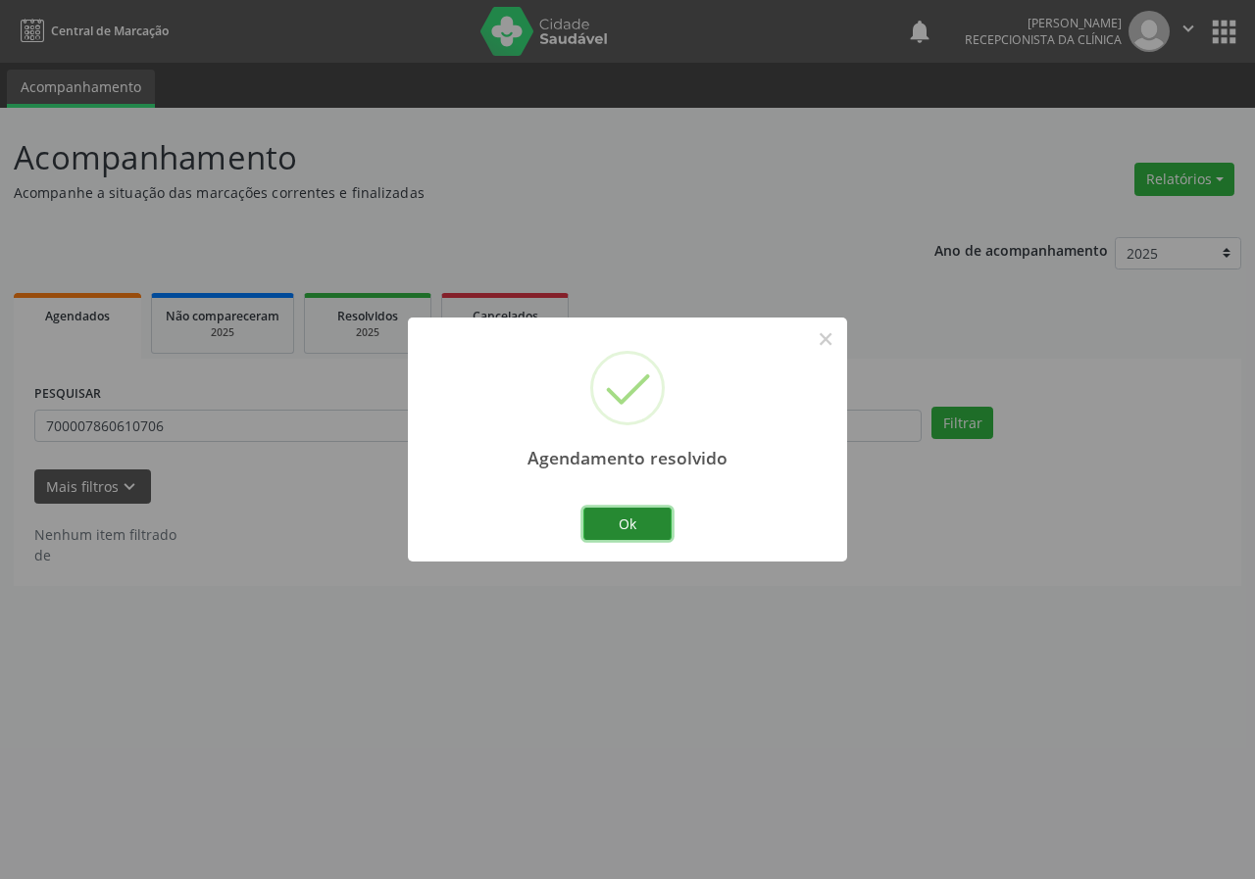
click at [666, 525] on button "Ok" at bounding box center [627, 524] width 88 height 33
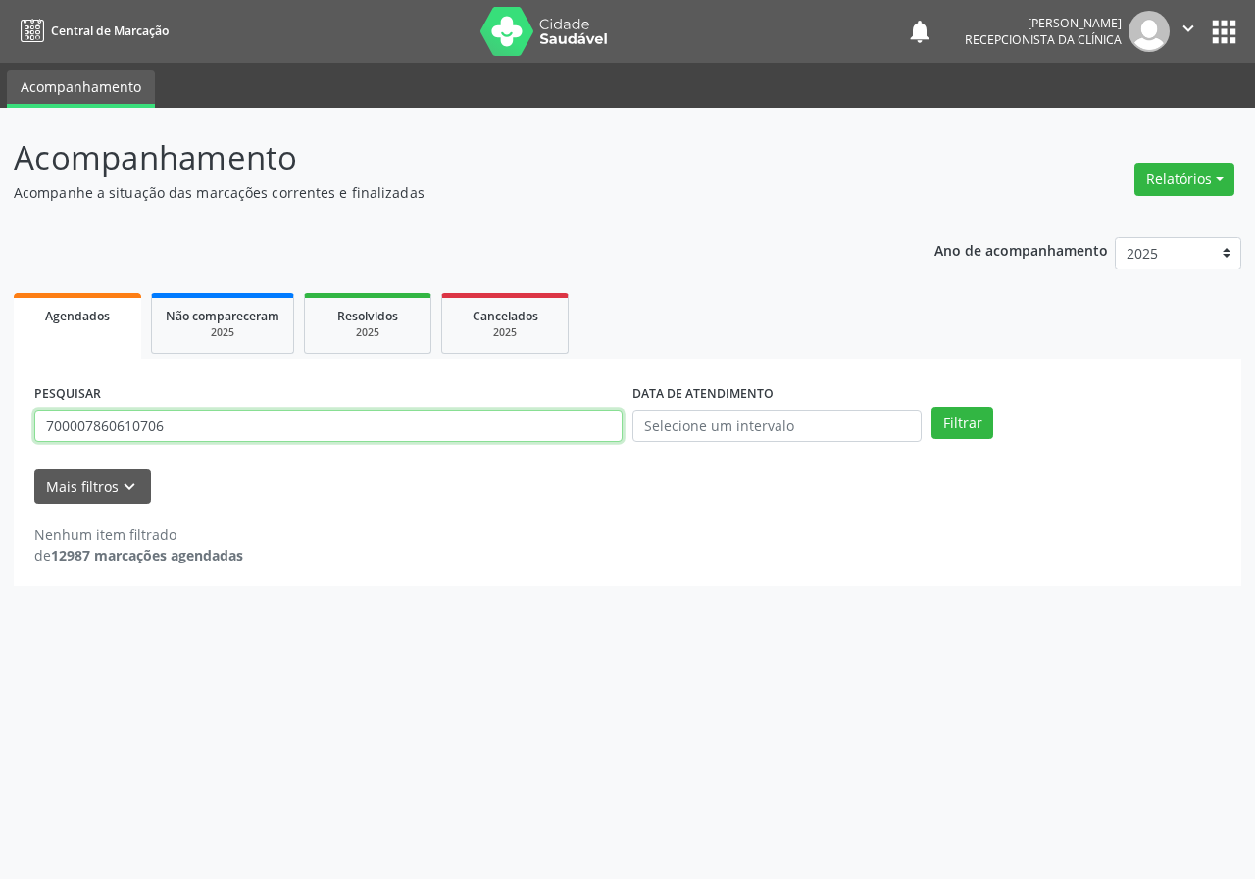
click at [337, 419] on input "700007860610706" at bounding box center [328, 426] width 588 height 33
click at [931, 407] on button "Filtrar" at bounding box center [962, 423] width 62 height 33
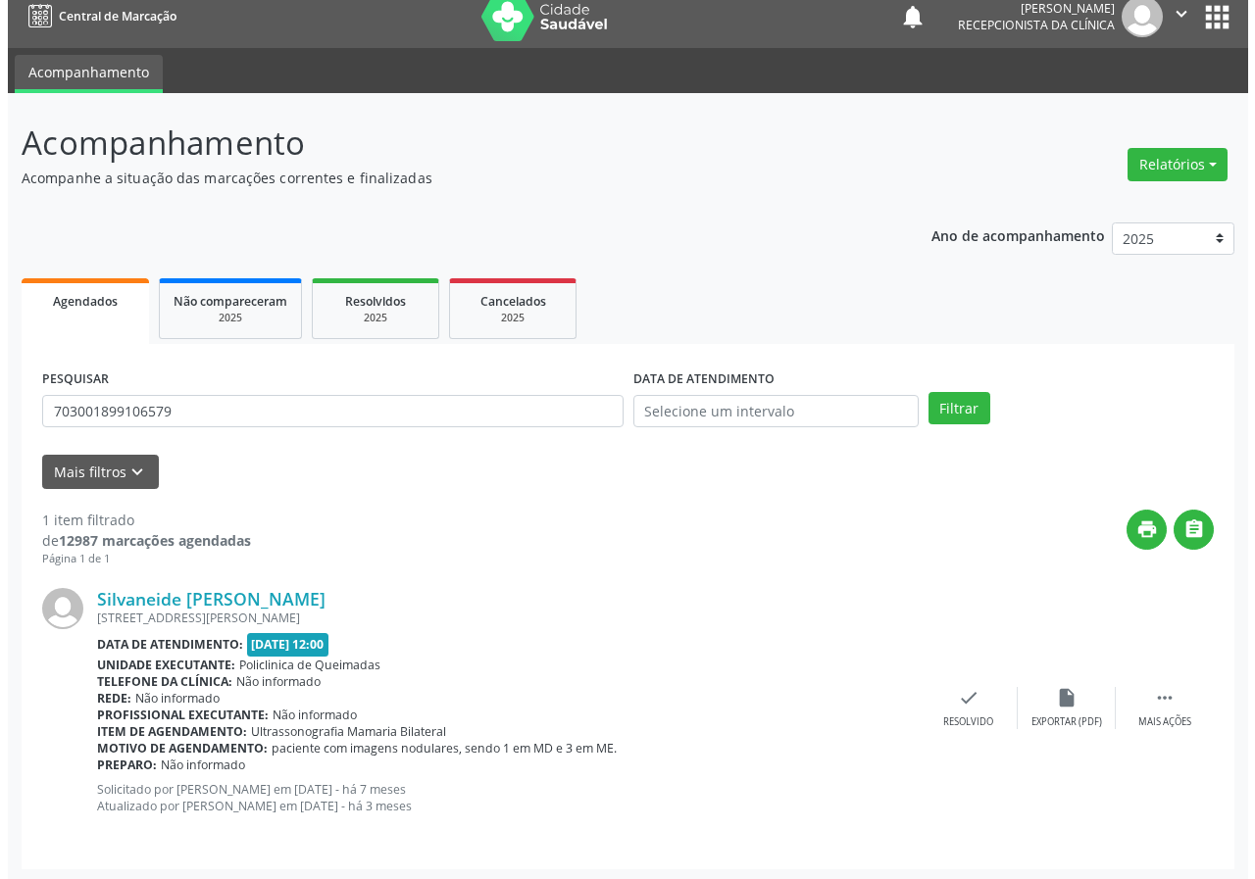
scroll to position [19, 0]
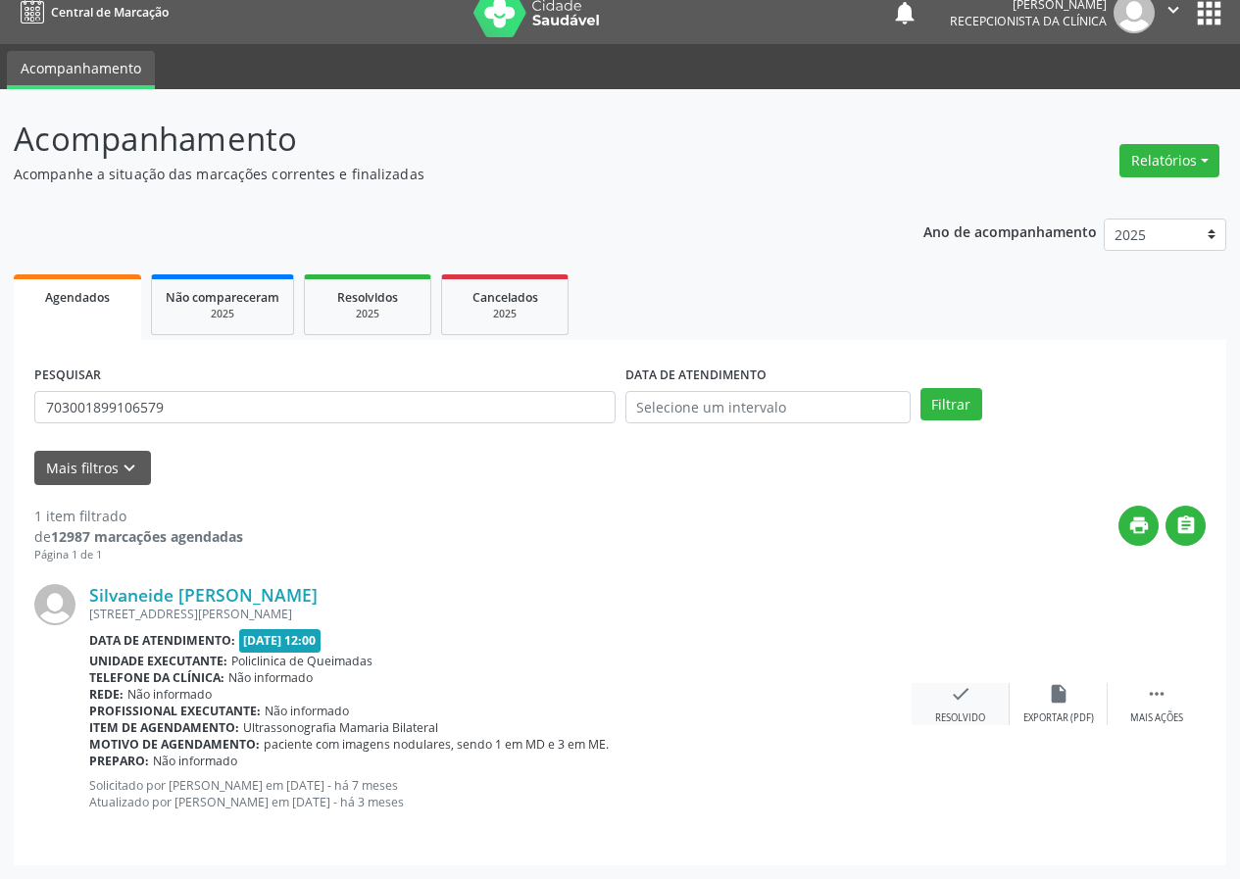
click at [968, 698] on icon "check" at bounding box center [961, 694] width 22 height 22
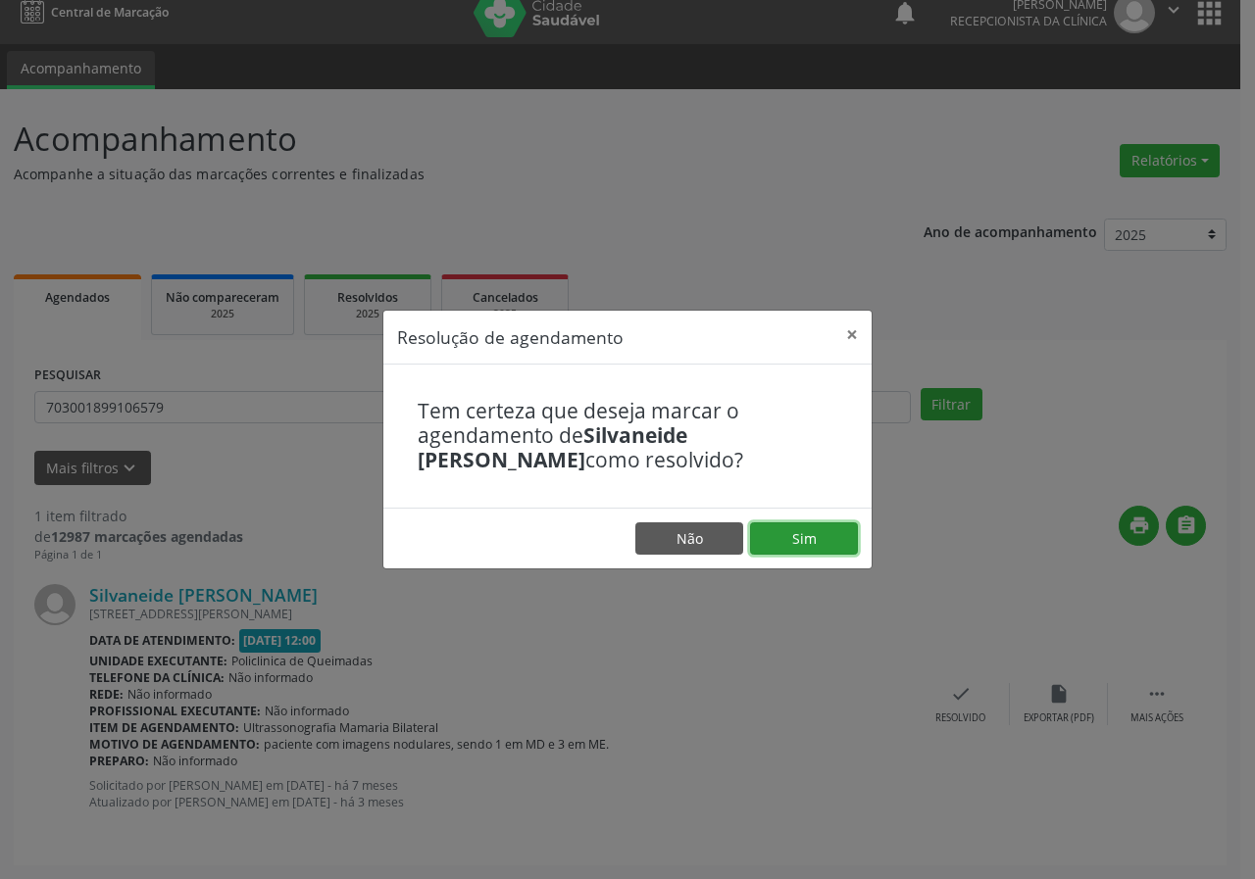
click at [786, 535] on button "Sim" at bounding box center [804, 538] width 108 height 33
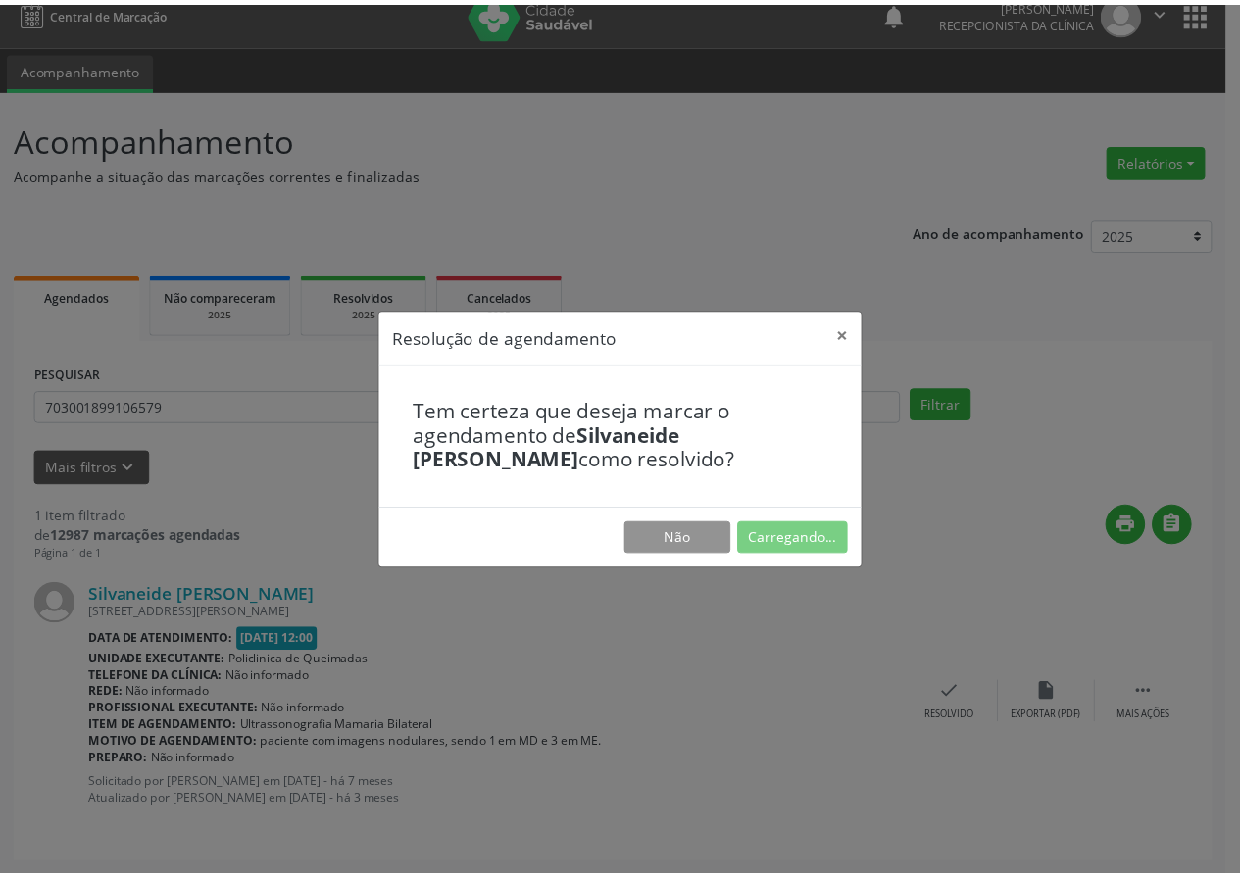
scroll to position [0, 0]
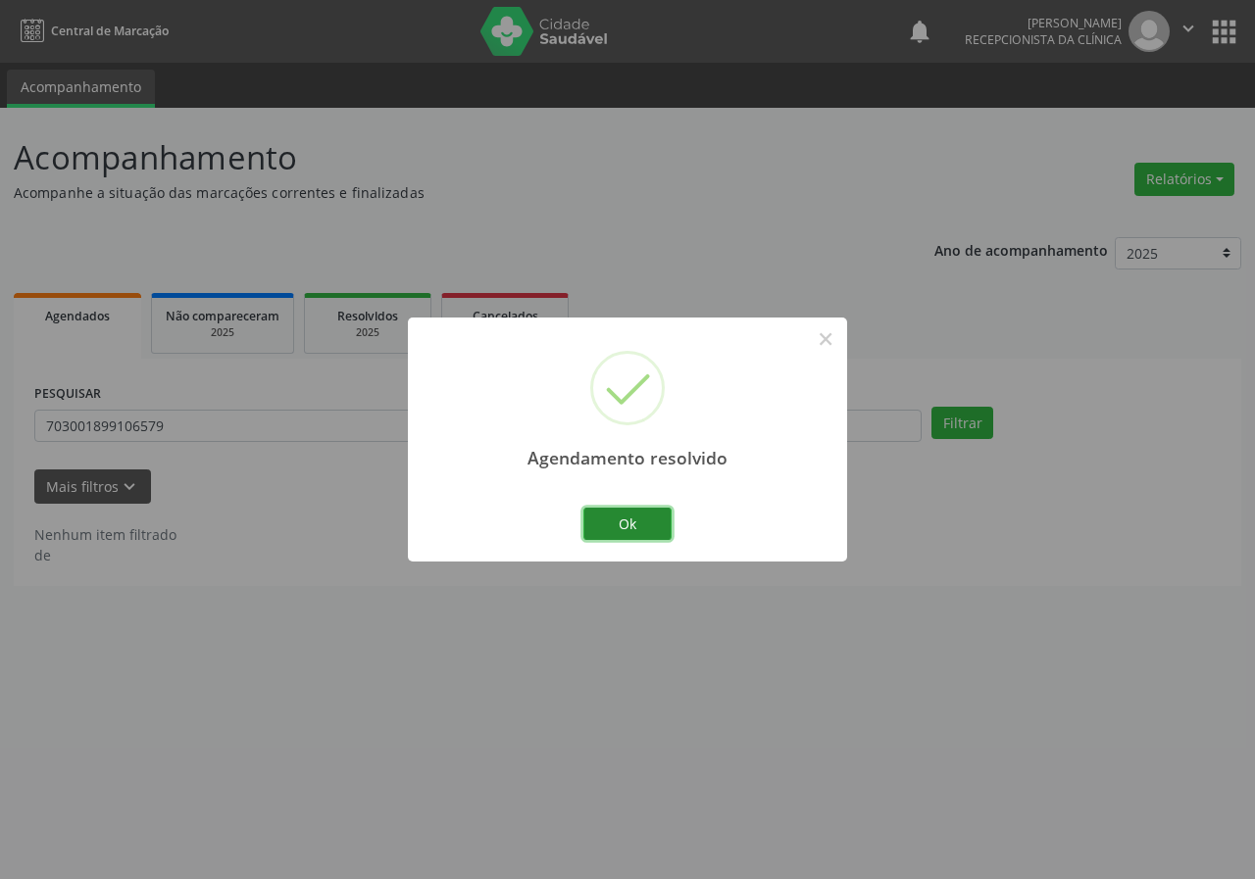
drag, startPoint x: 601, startPoint y: 520, endPoint x: 474, endPoint y: 508, distance: 127.1
click at [601, 521] on button "Ok" at bounding box center [627, 524] width 88 height 33
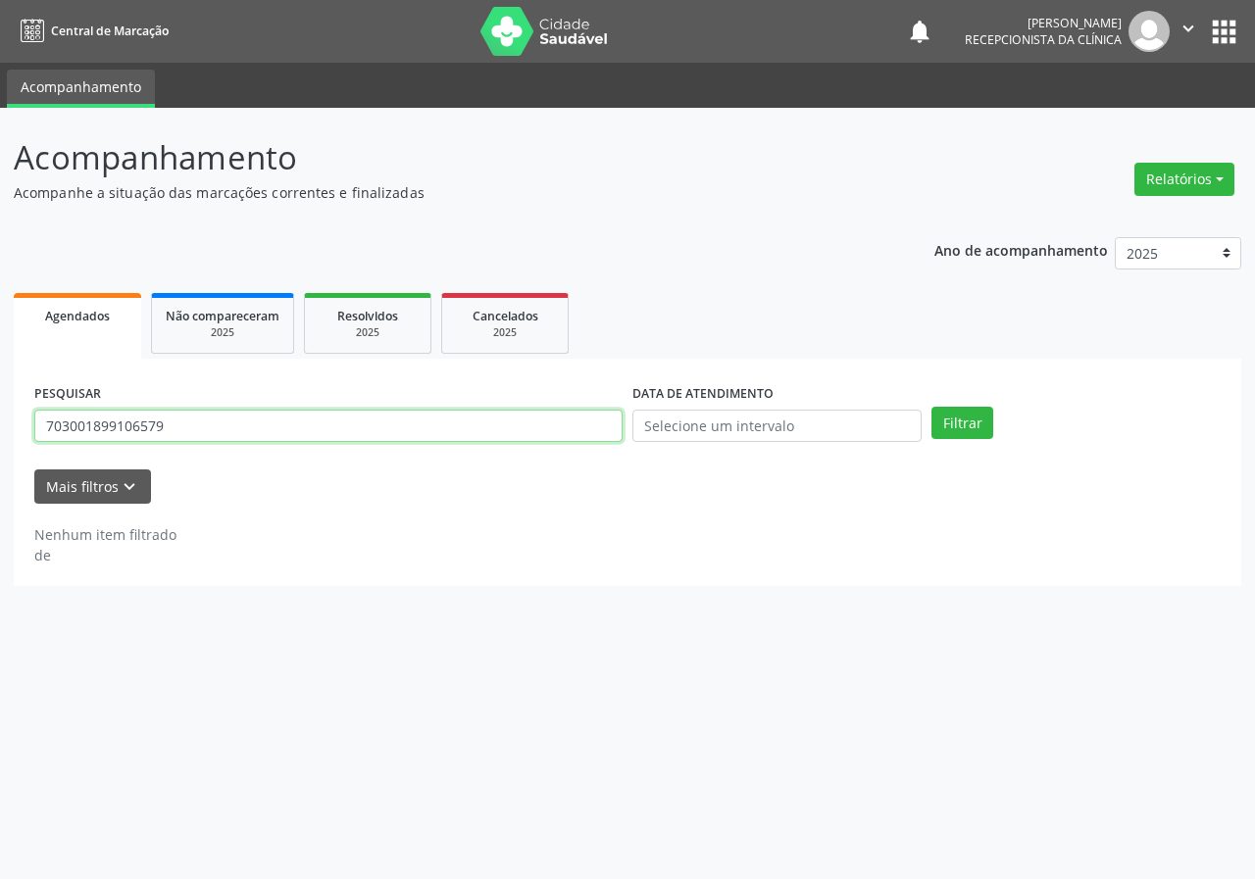
click at [328, 431] on input "703001899106579" at bounding box center [328, 426] width 588 height 33
click at [931, 407] on button "Filtrar" at bounding box center [962, 423] width 62 height 33
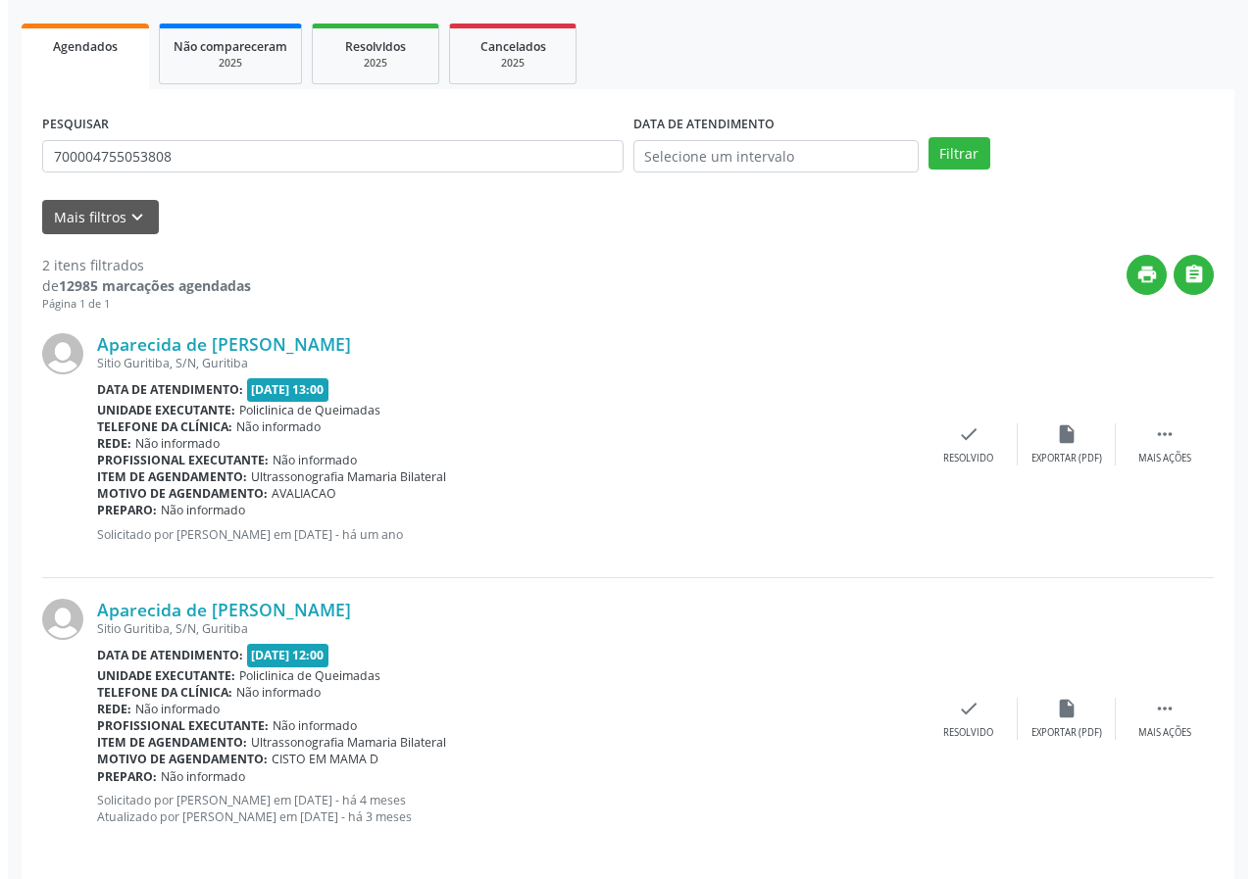
scroll to position [284, 0]
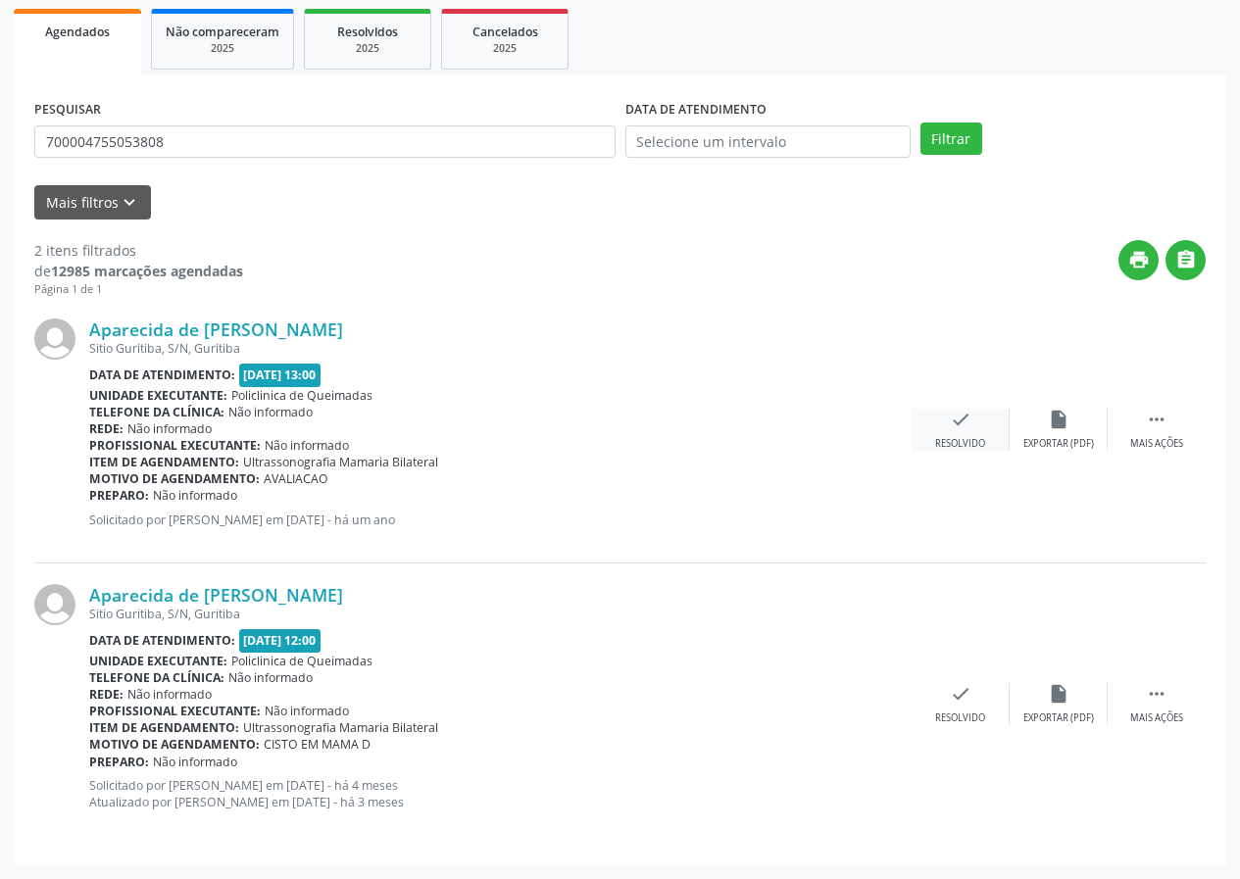
click at [938, 421] on div "check Resolvido" at bounding box center [961, 430] width 98 height 42
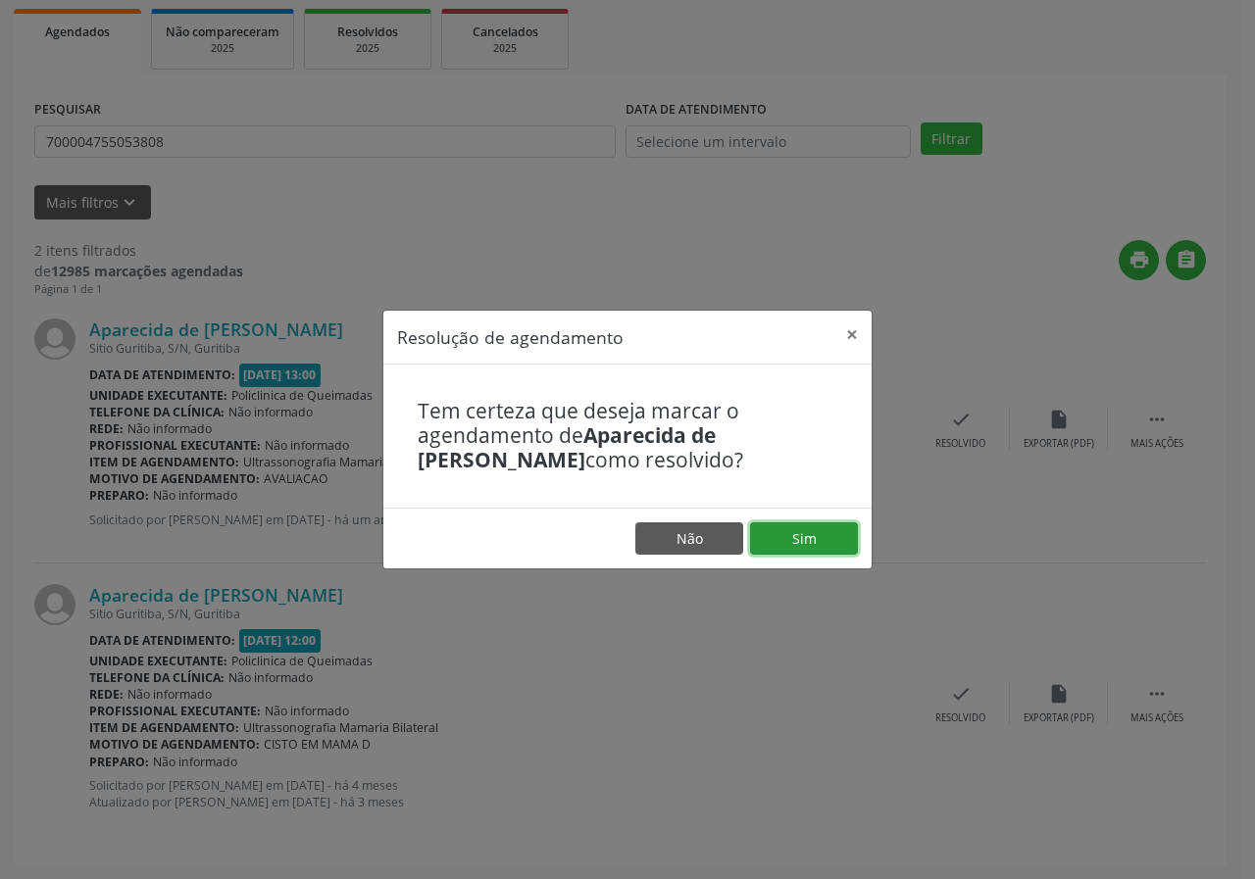
click at [791, 533] on button "Sim" at bounding box center [804, 538] width 108 height 33
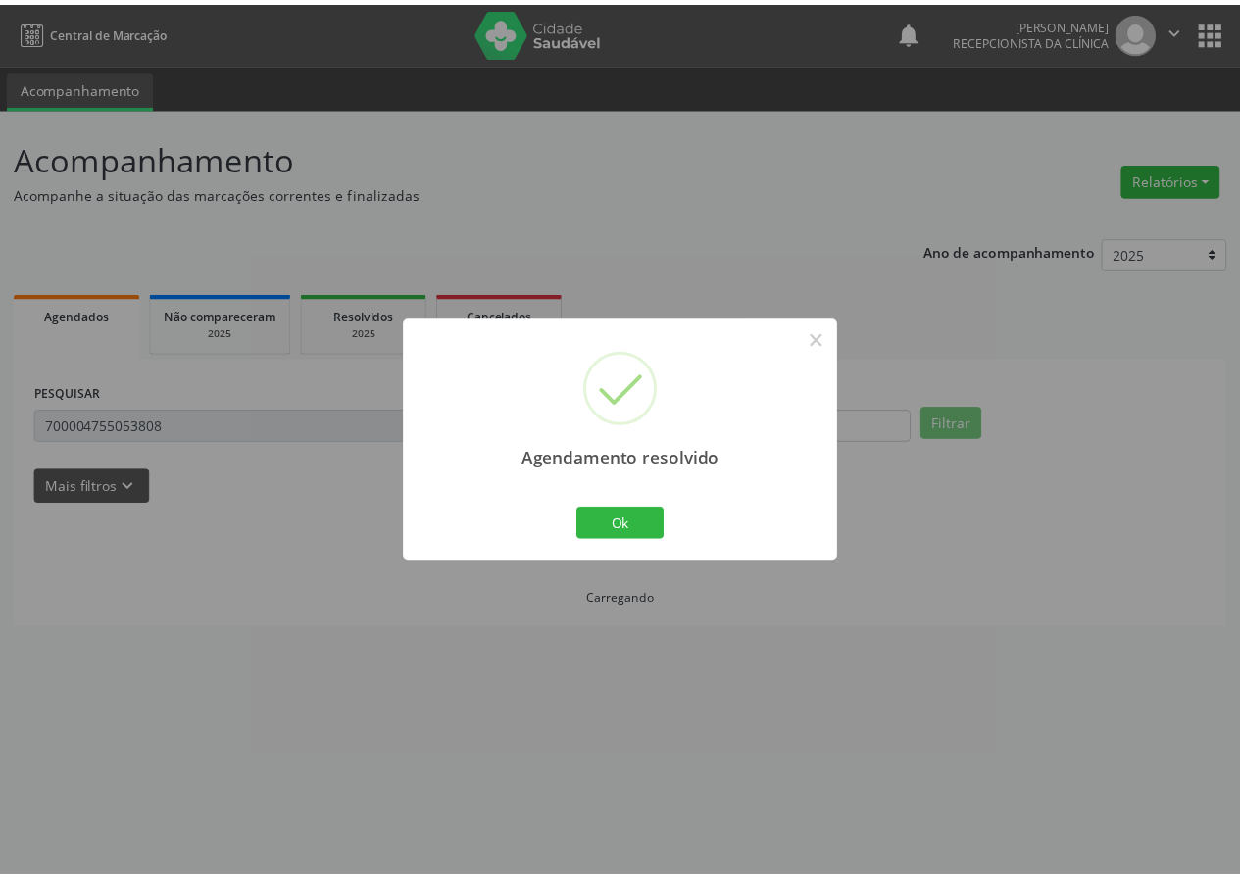
scroll to position [0, 0]
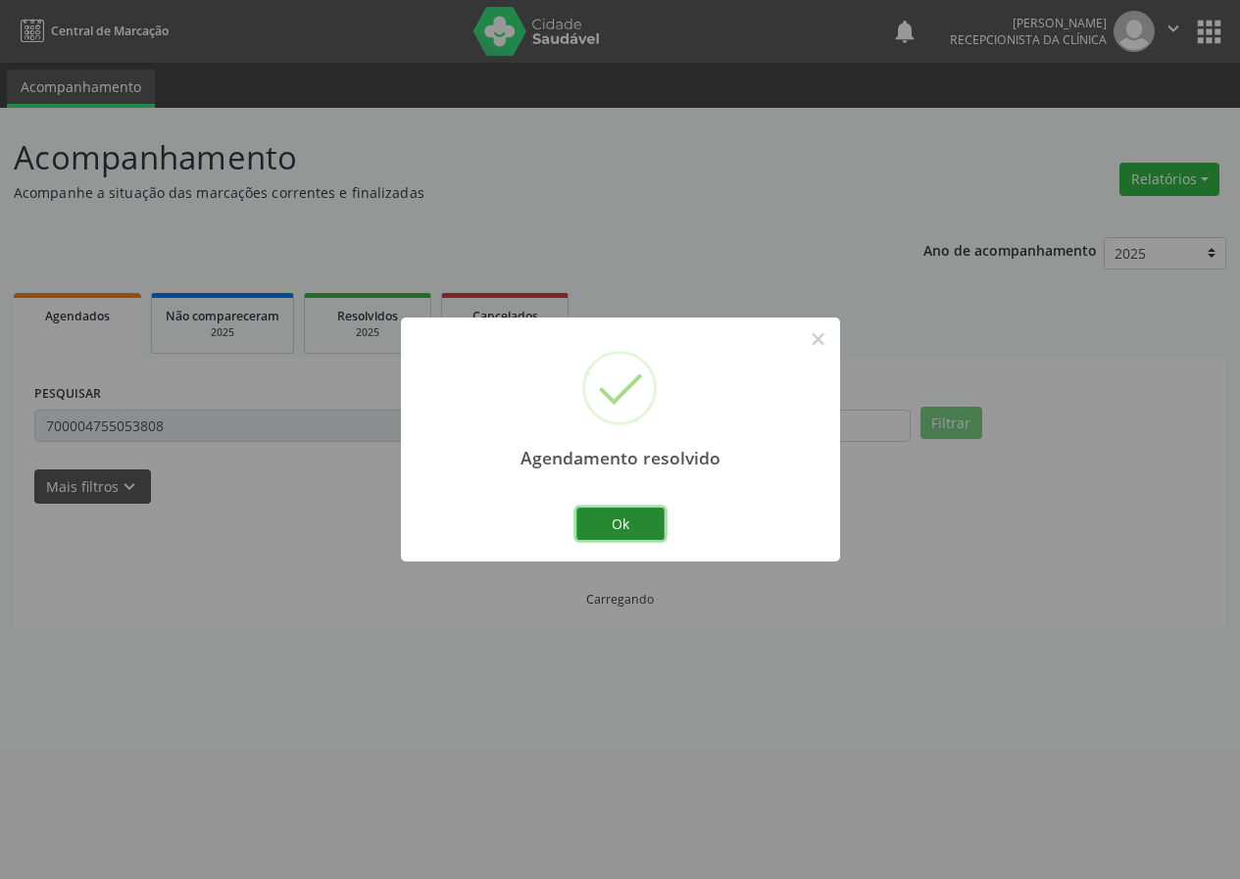
click at [651, 540] on button "Ok" at bounding box center [620, 524] width 88 height 33
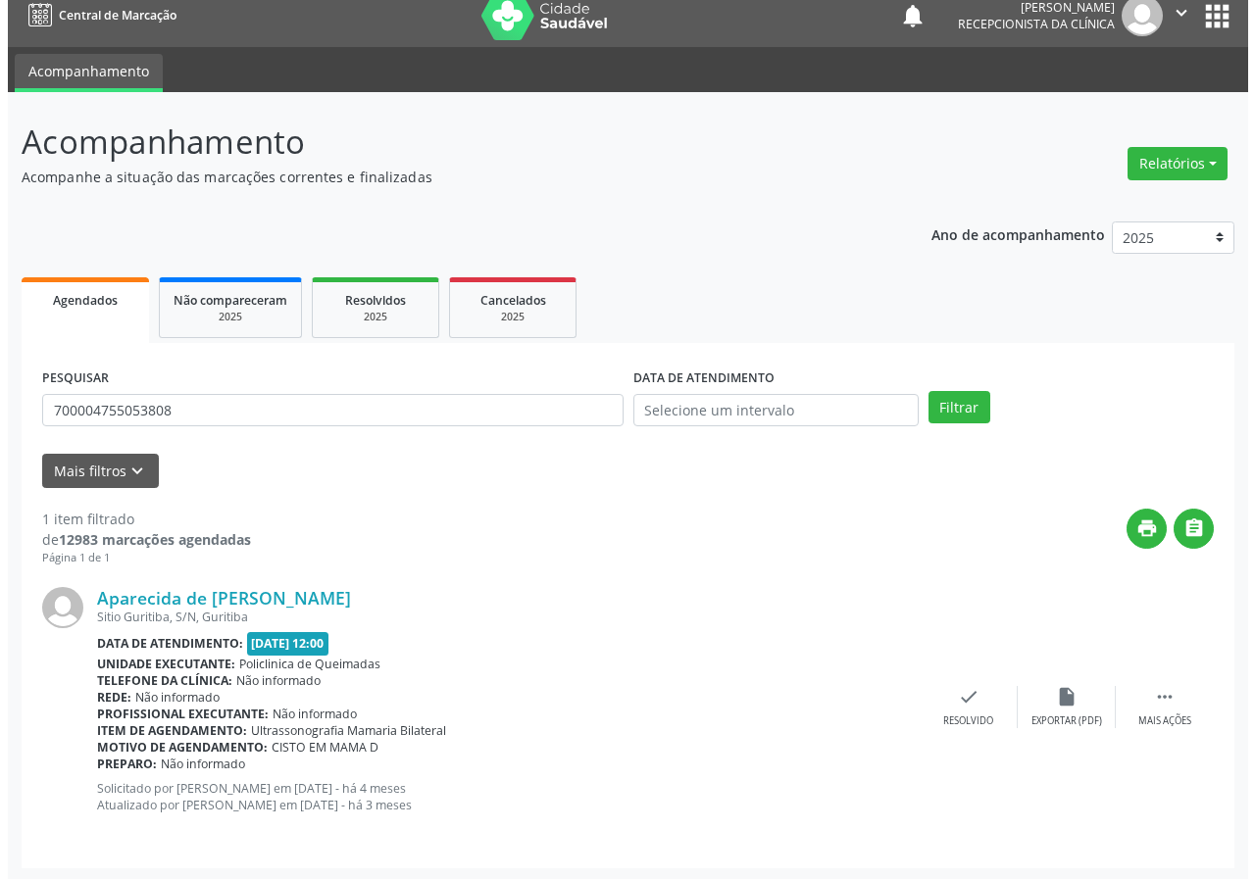
scroll to position [19, 0]
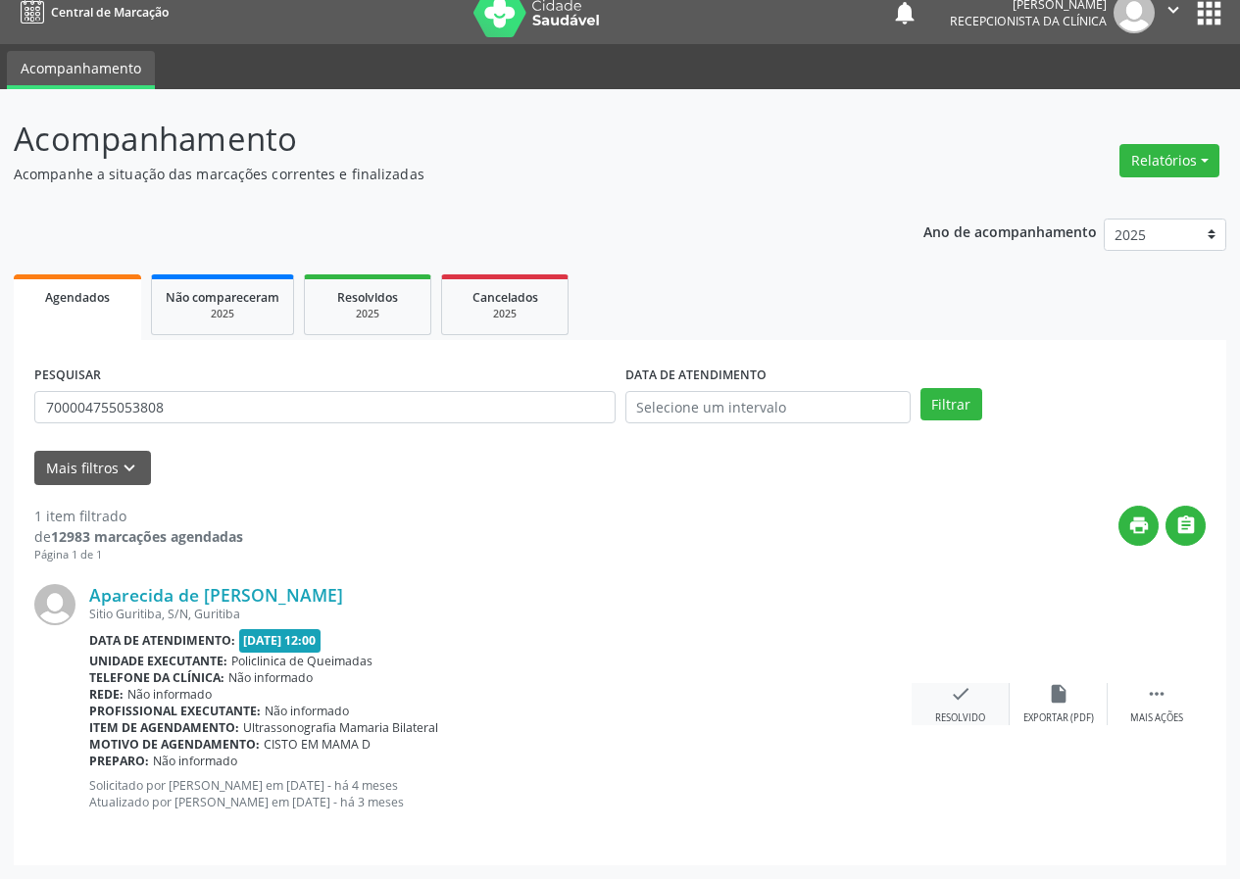
click at [961, 698] on icon "check" at bounding box center [961, 694] width 22 height 22
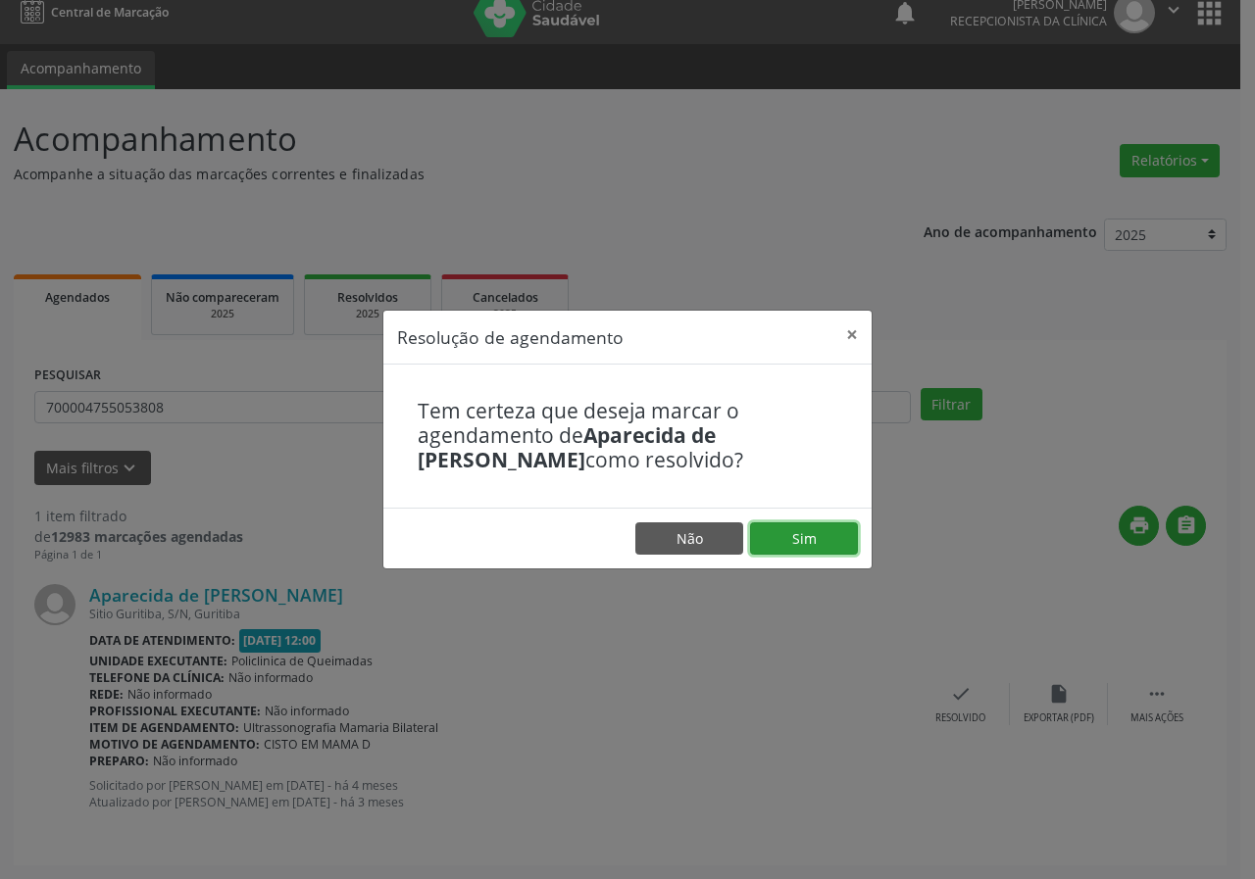
click at [843, 550] on button "Sim" at bounding box center [804, 538] width 108 height 33
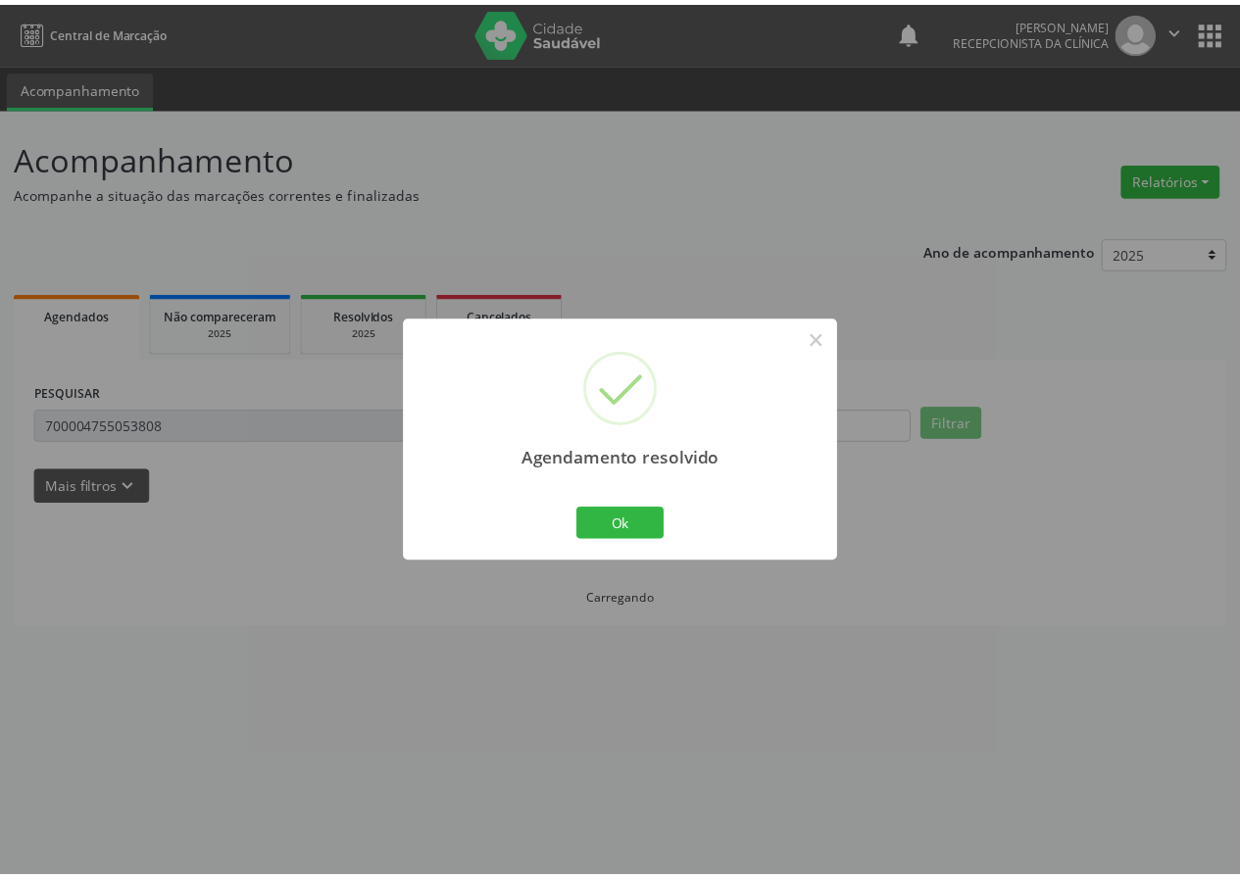
scroll to position [0, 0]
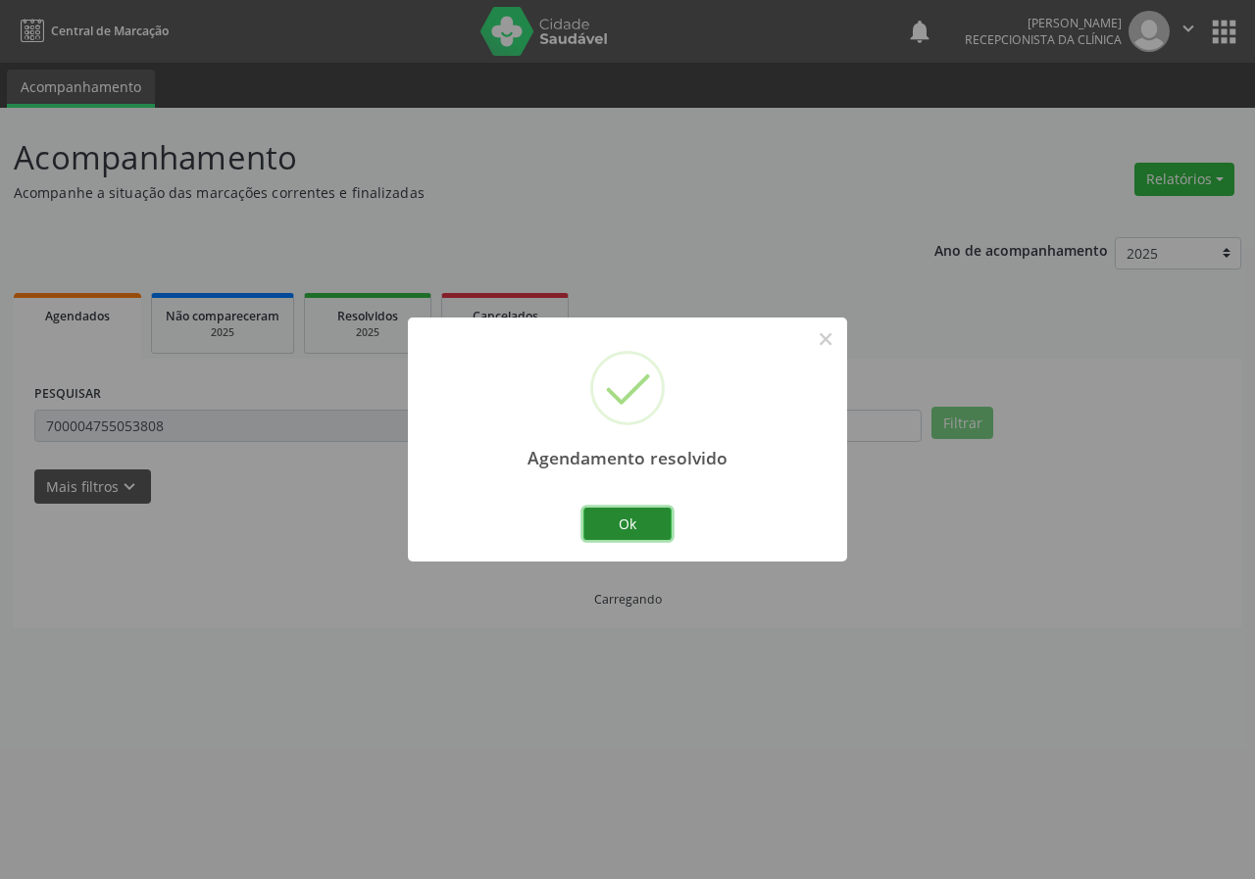
click at [620, 519] on button "Ok" at bounding box center [627, 524] width 88 height 33
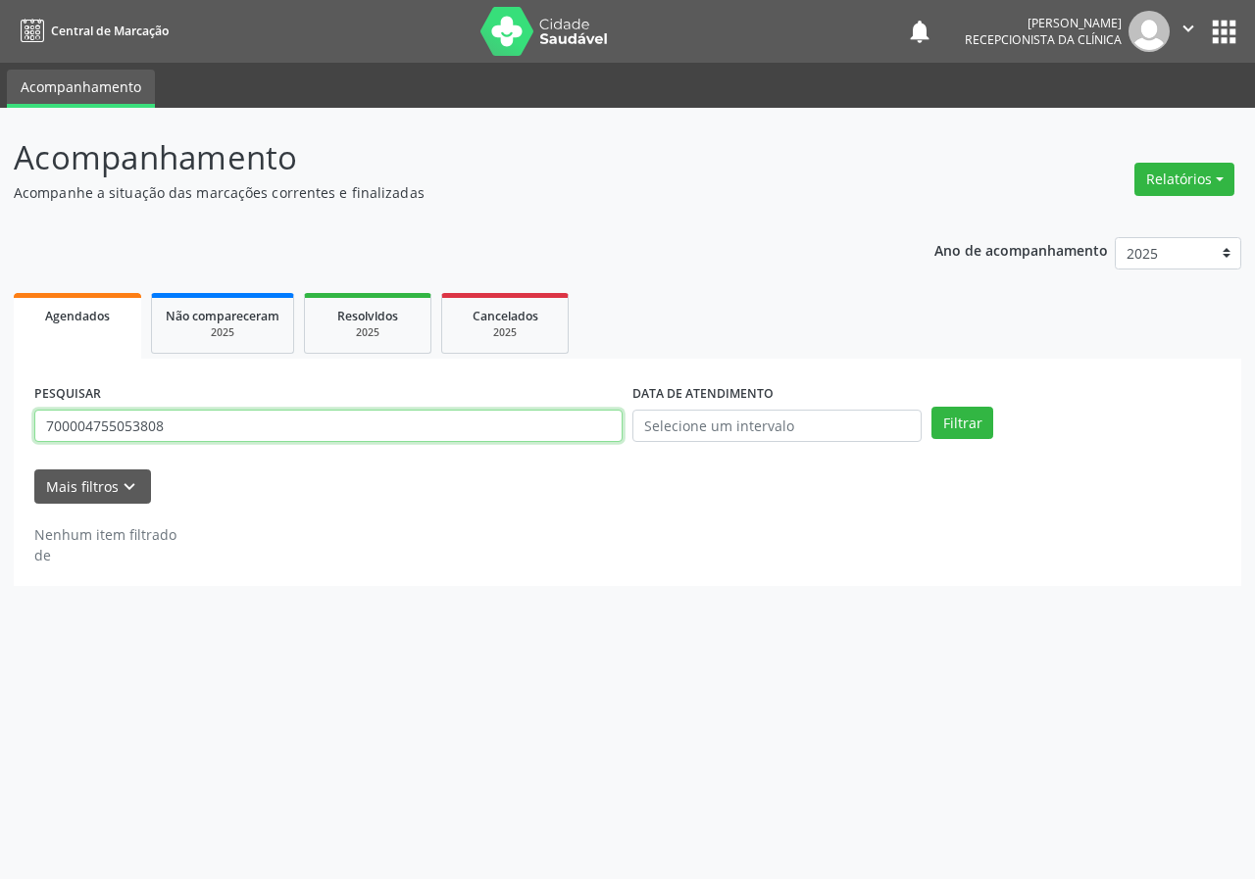
click at [388, 438] on input "700004755053808" at bounding box center [328, 426] width 588 height 33
click at [931, 407] on button "Filtrar" at bounding box center [962, 423] width 62 height 33
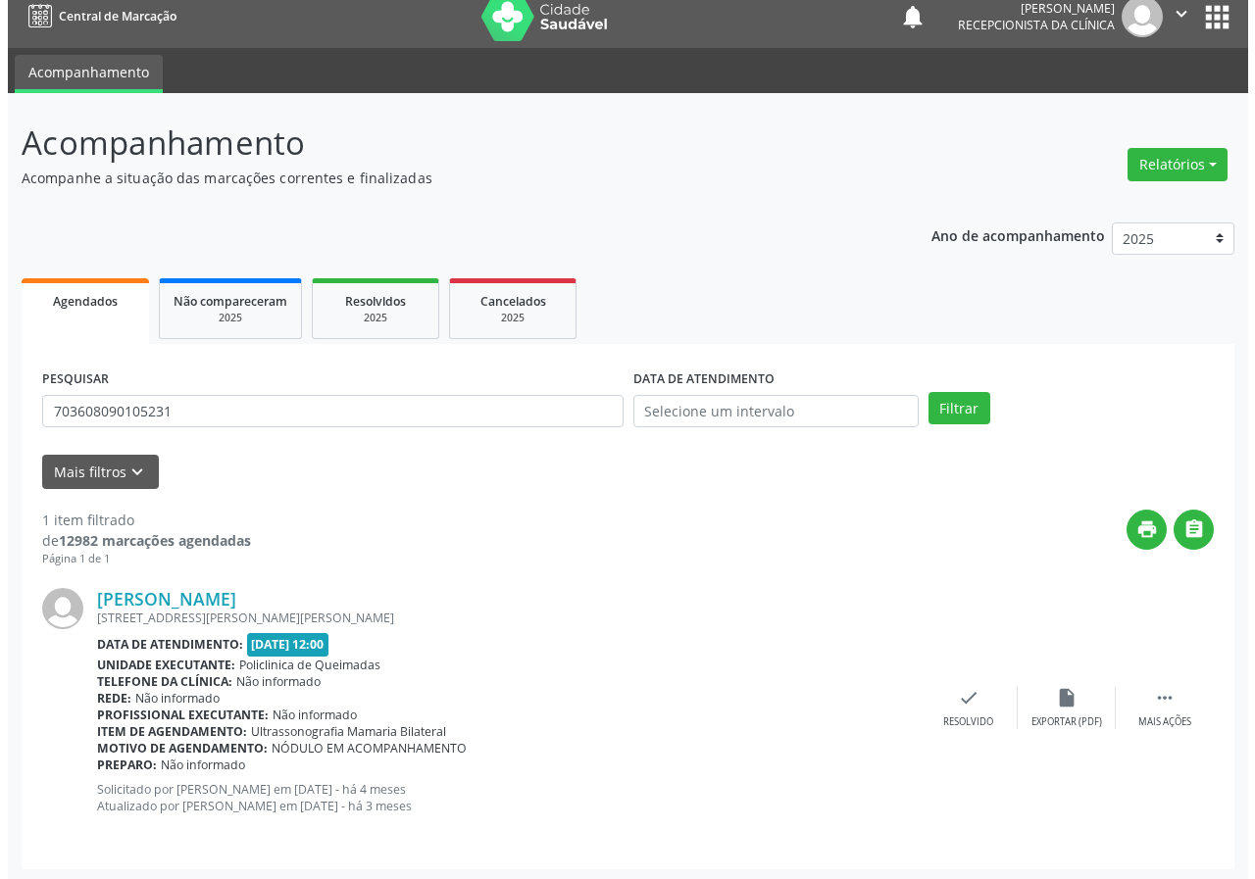
scroll to position [19, 0]
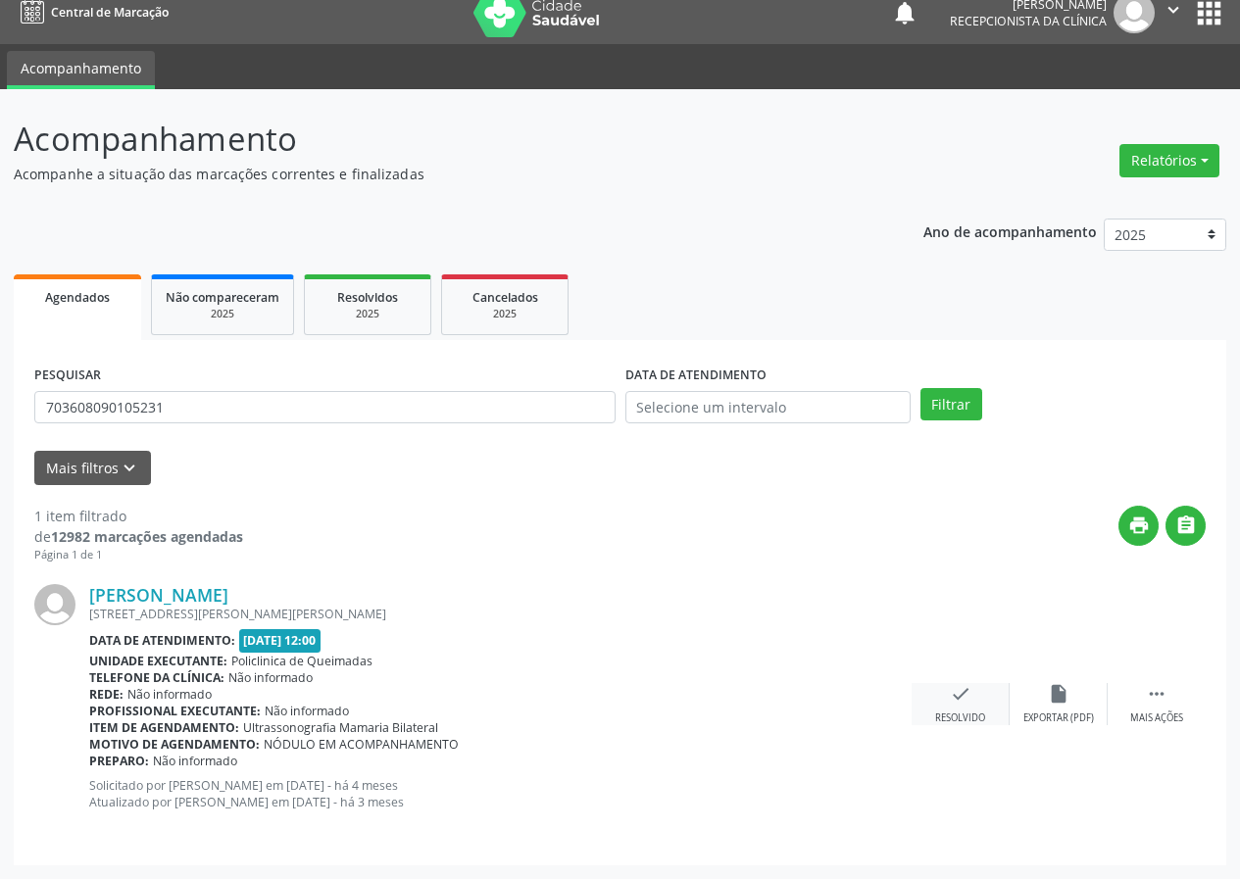
click at [971, 702] on div "check Resolvido" at bounding box center [961, 704] width 98 height 42
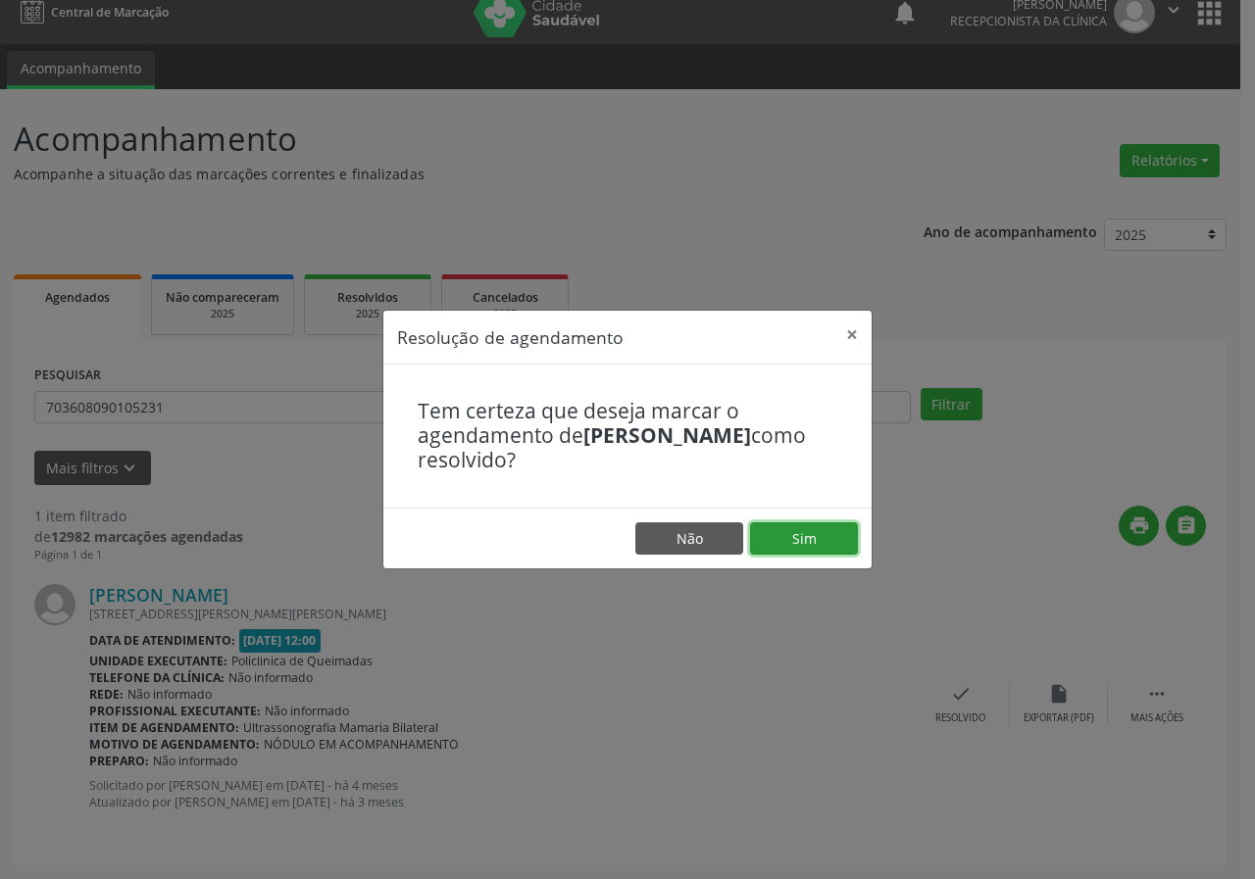
click at [809, 531] on button "Sim" at bounding box center [804, 538] width 108 height 33
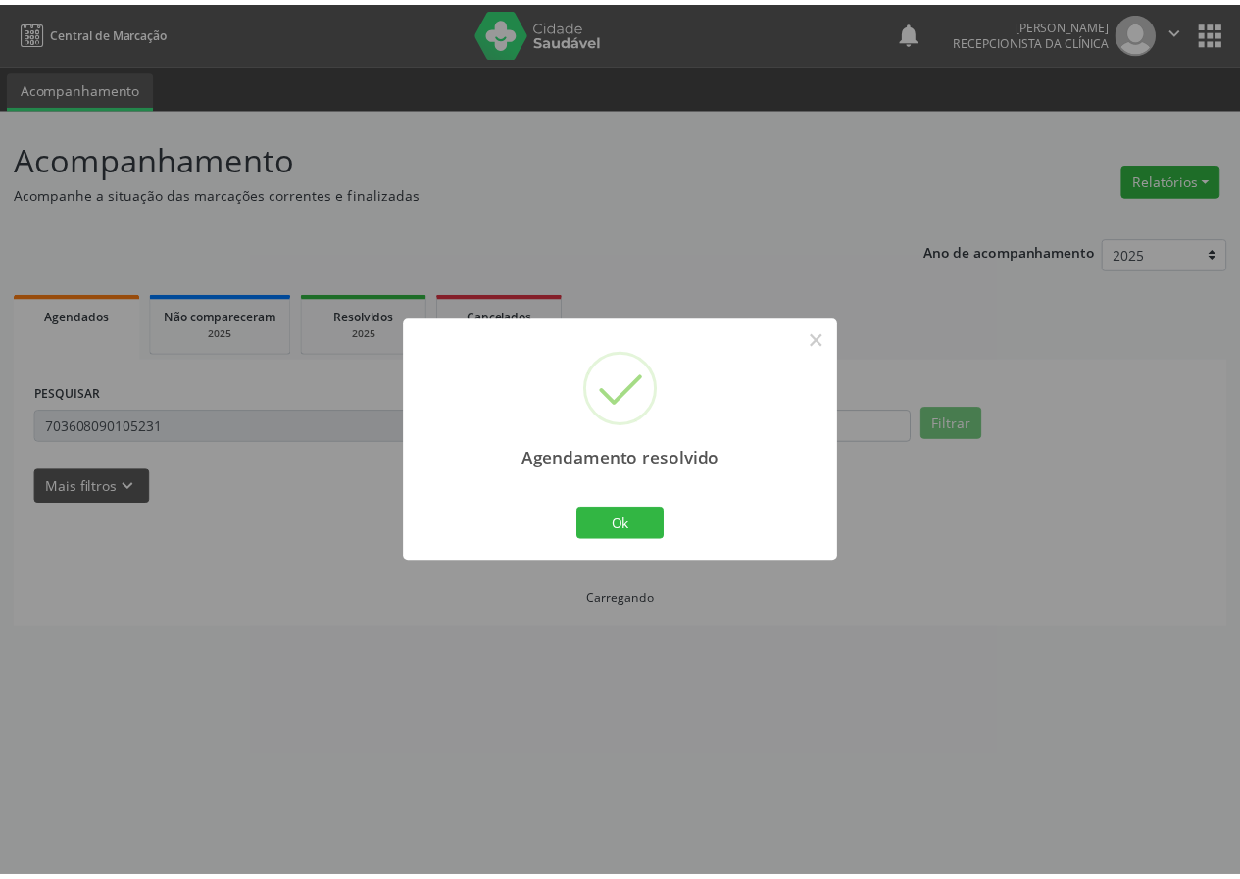
scroll to position [0, 0]
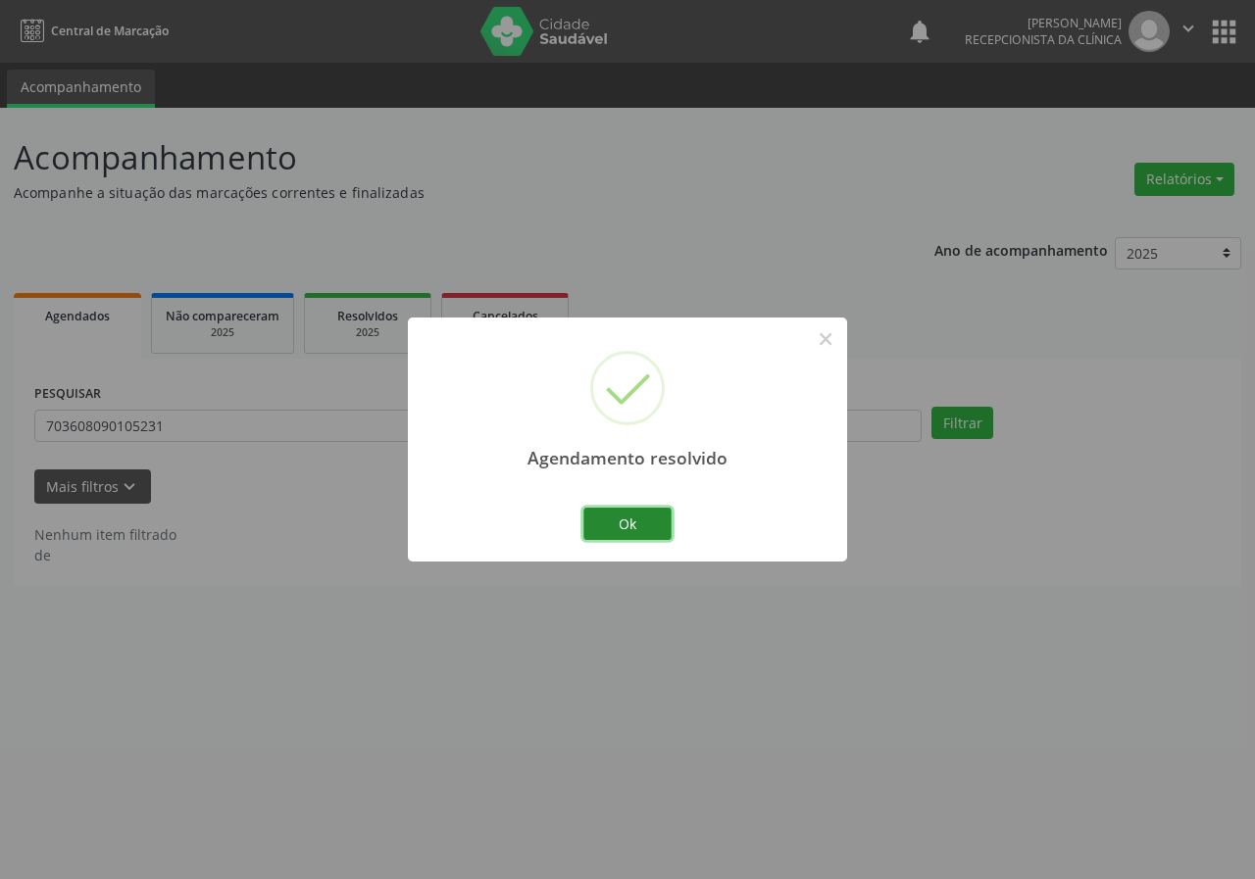
click at [617, 522] on button "Ok" at bounding box center [627, 524] width 88 height 33
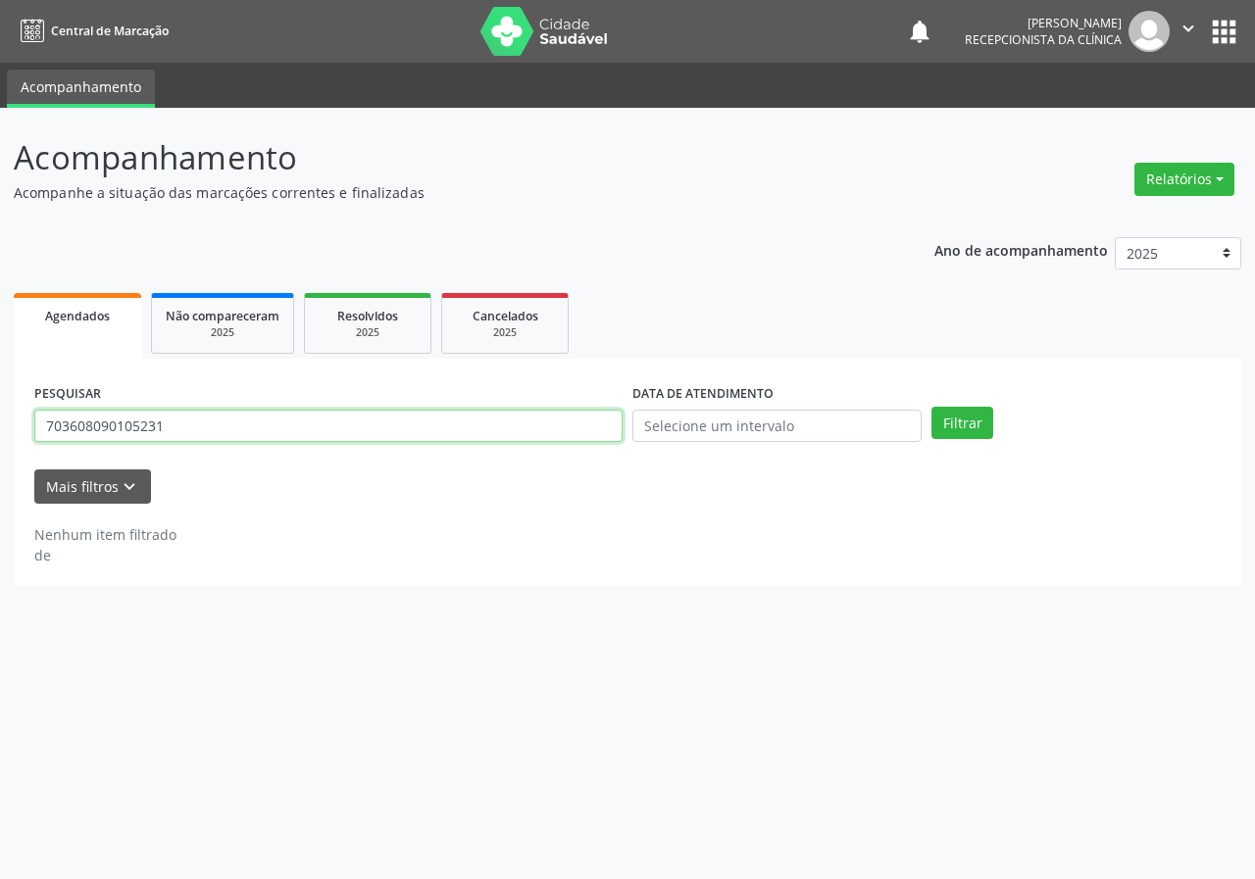
click at [204, 432] on input "703608090105231" at bounding box center [328, 426] width 588 height 33
click at [931, 407] on button "Filtrar" at bounding box center [962, 423] width 62 height 33
click at [169, 420] on input "700005109843508" at bounding box center [328, 426] width 588 height 33
click at [169, 419] on input "700005109843508" at bounding box center [328, 426] width 588 height 33
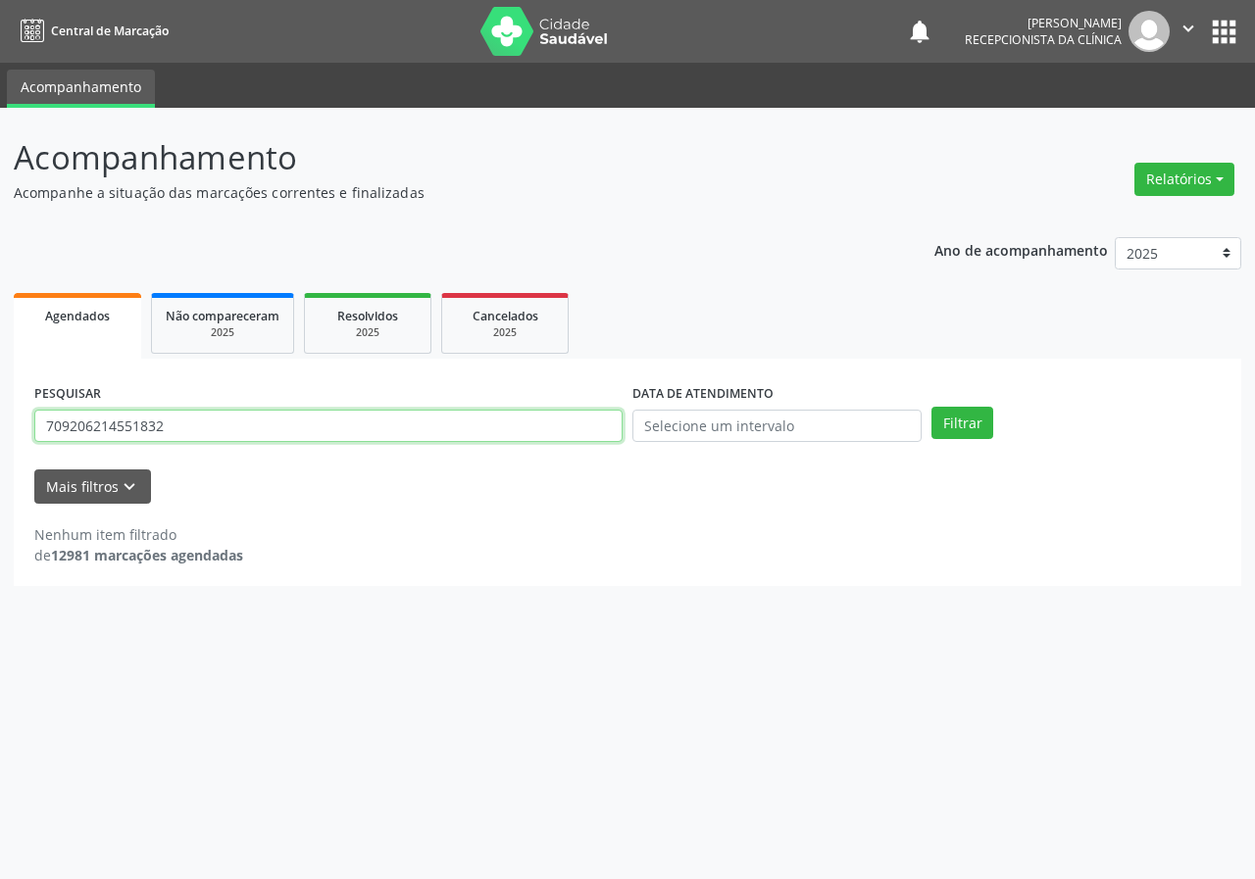
click at [931, 407] on button "Filtrar" at bounding box center [962, 423] width 62 height 33
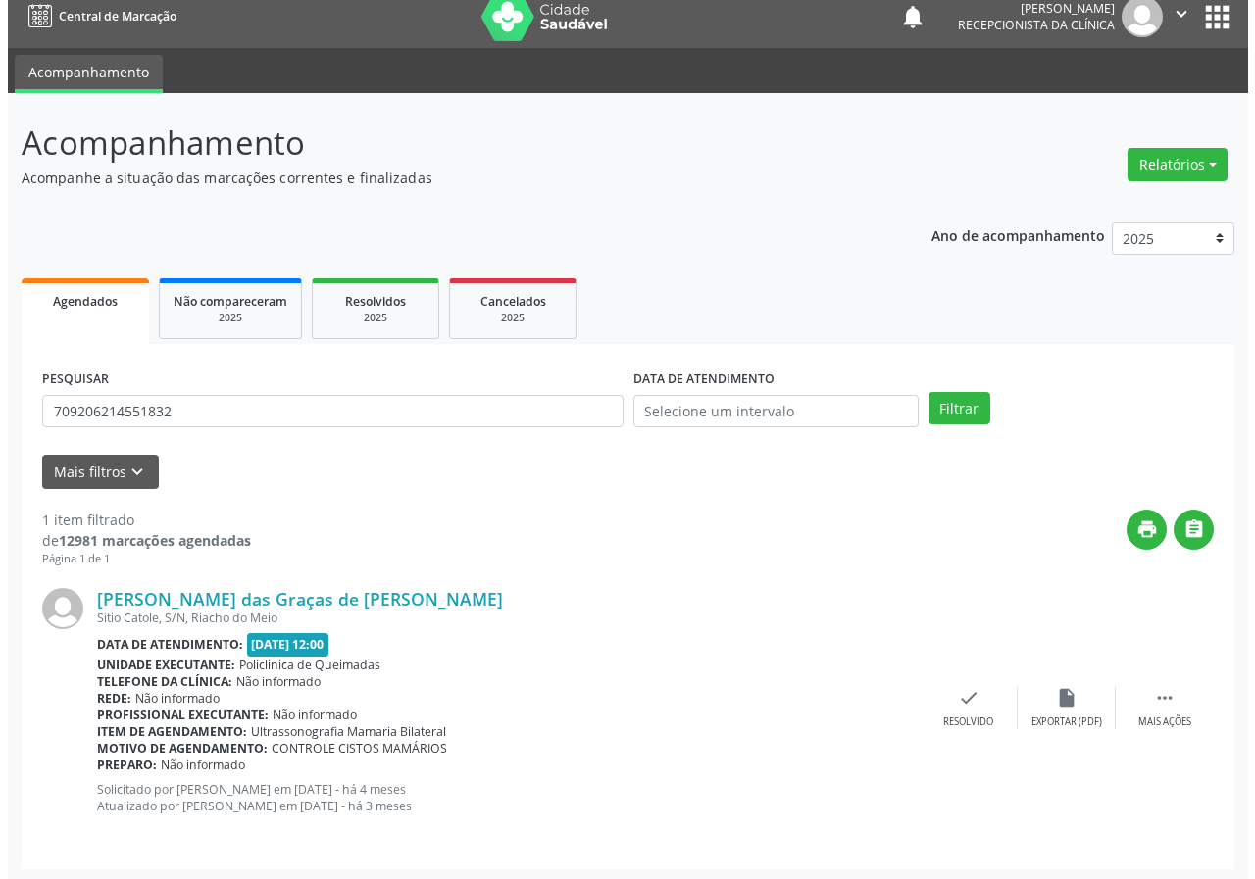
scroll to position [19, 0]
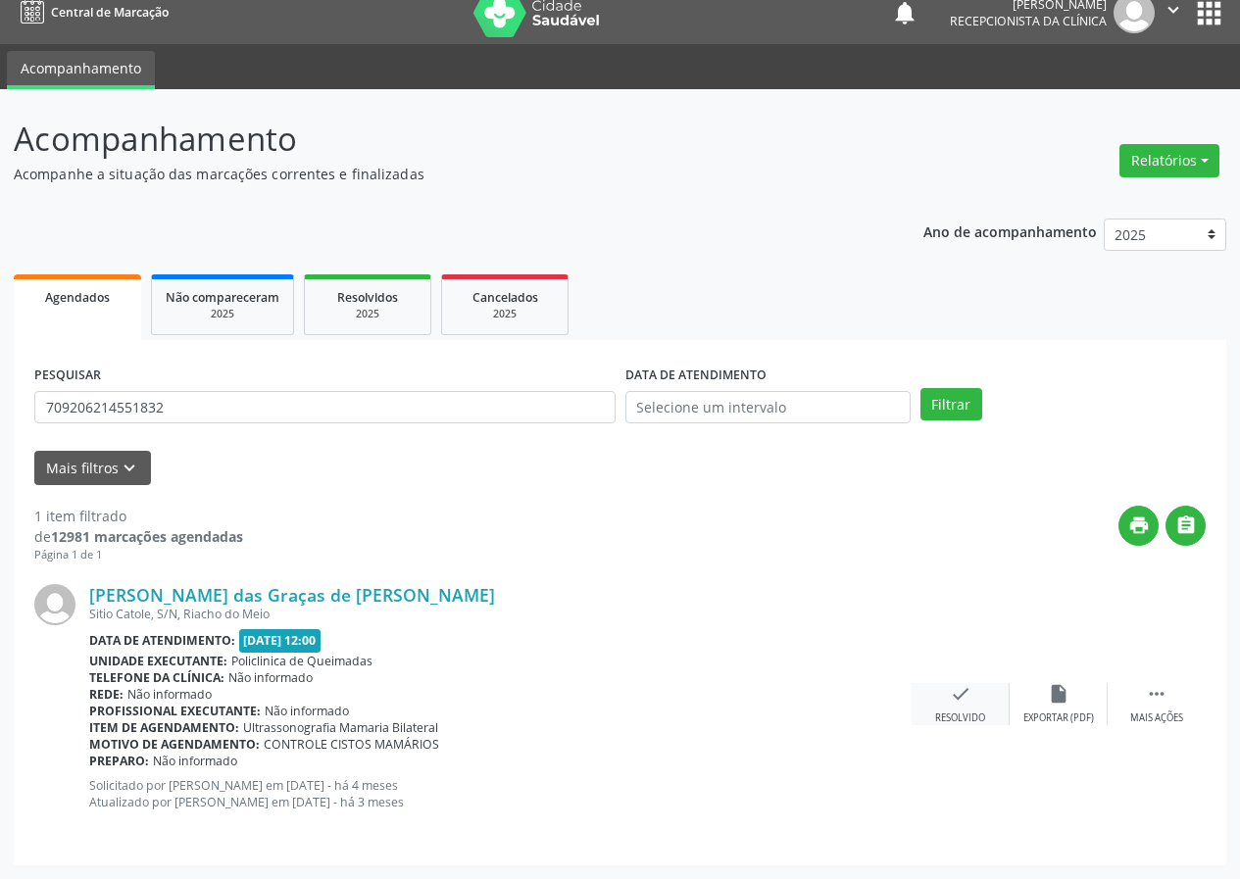
click at [966, 695] on icon "check" at bounding box center [961, 694] width 22 height 22
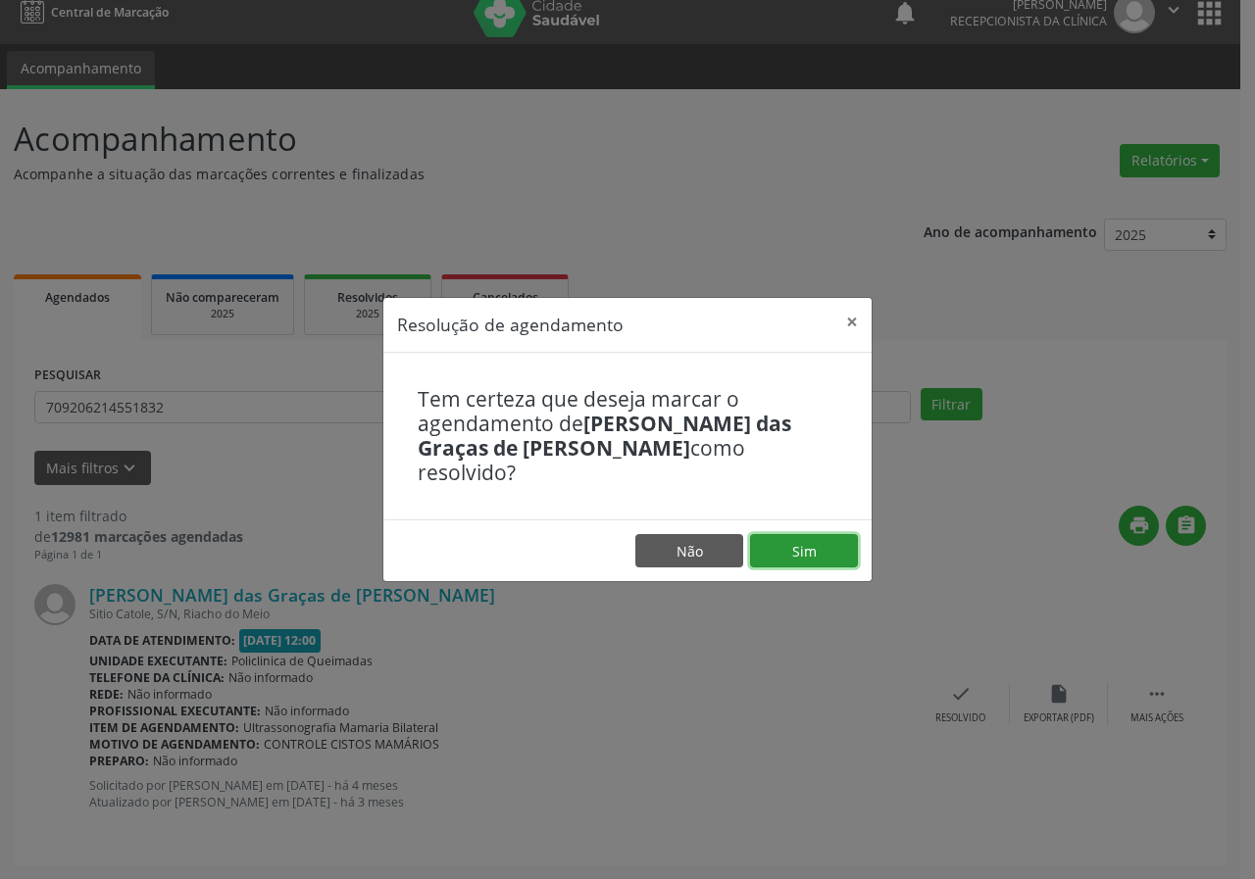
click at [839, 544] on button "Sim" at bounding box center [804, 550] width 108 height 33
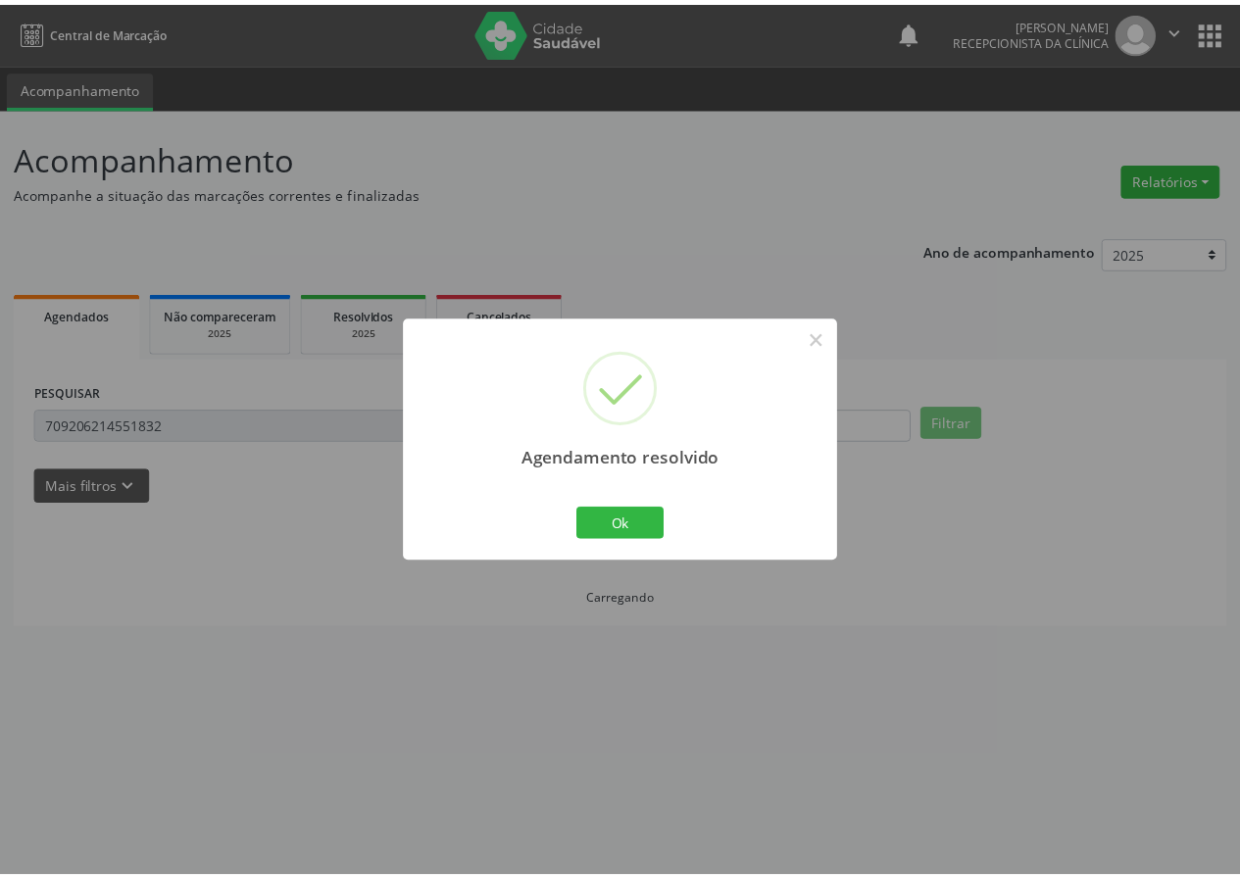
scroll to position [0, 0]
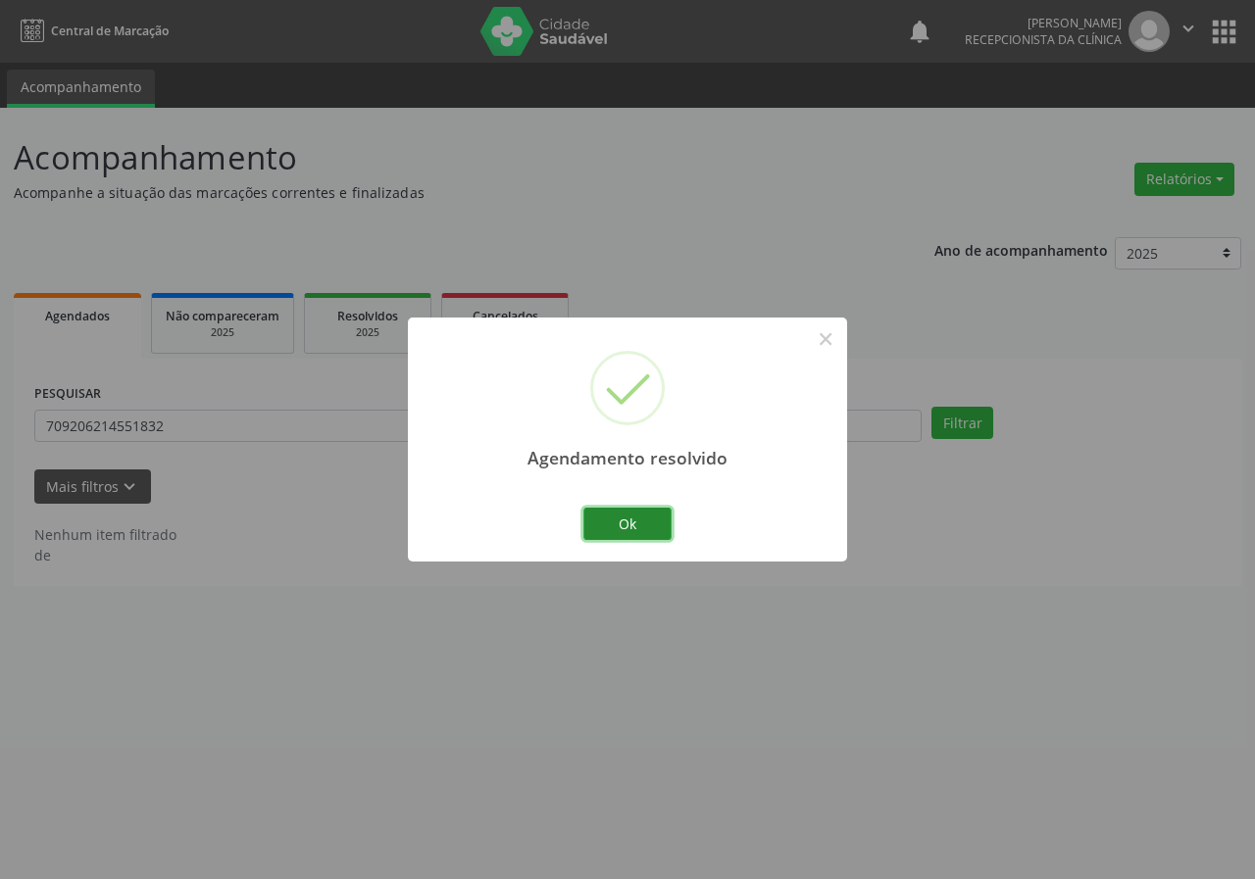
click at [628, 527] on button "Ok" at bounding box center [627, 524] width 88 height 33
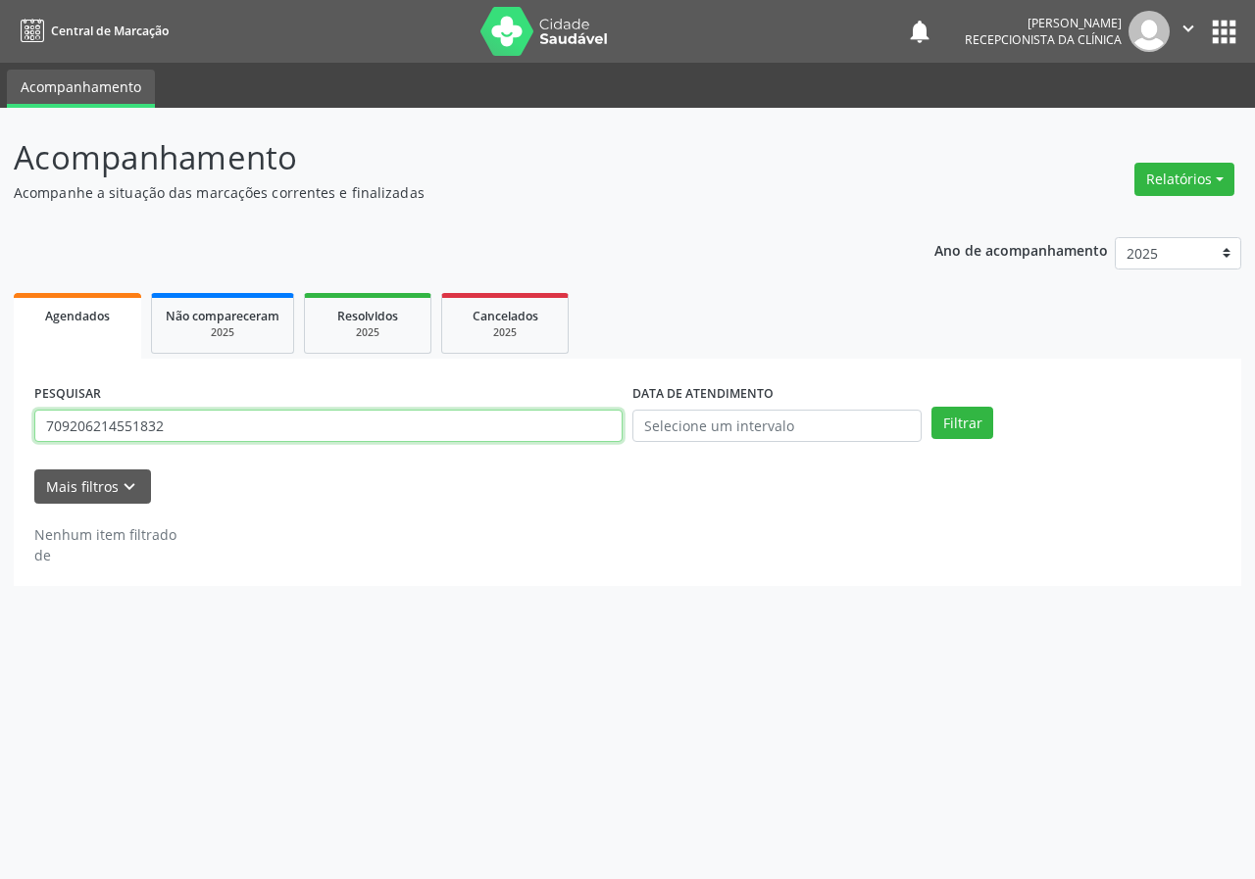
click at [205, 419] on input "709206214551832" at bounding box center [328, 426] width 588 height 33
click at [205, 418] on input "709206214551832" at bounding box center [328, 426] width 588 height 33
click at [931, 407] on button "Filtrar" at bounding box center [962, 423] width 62 height 33
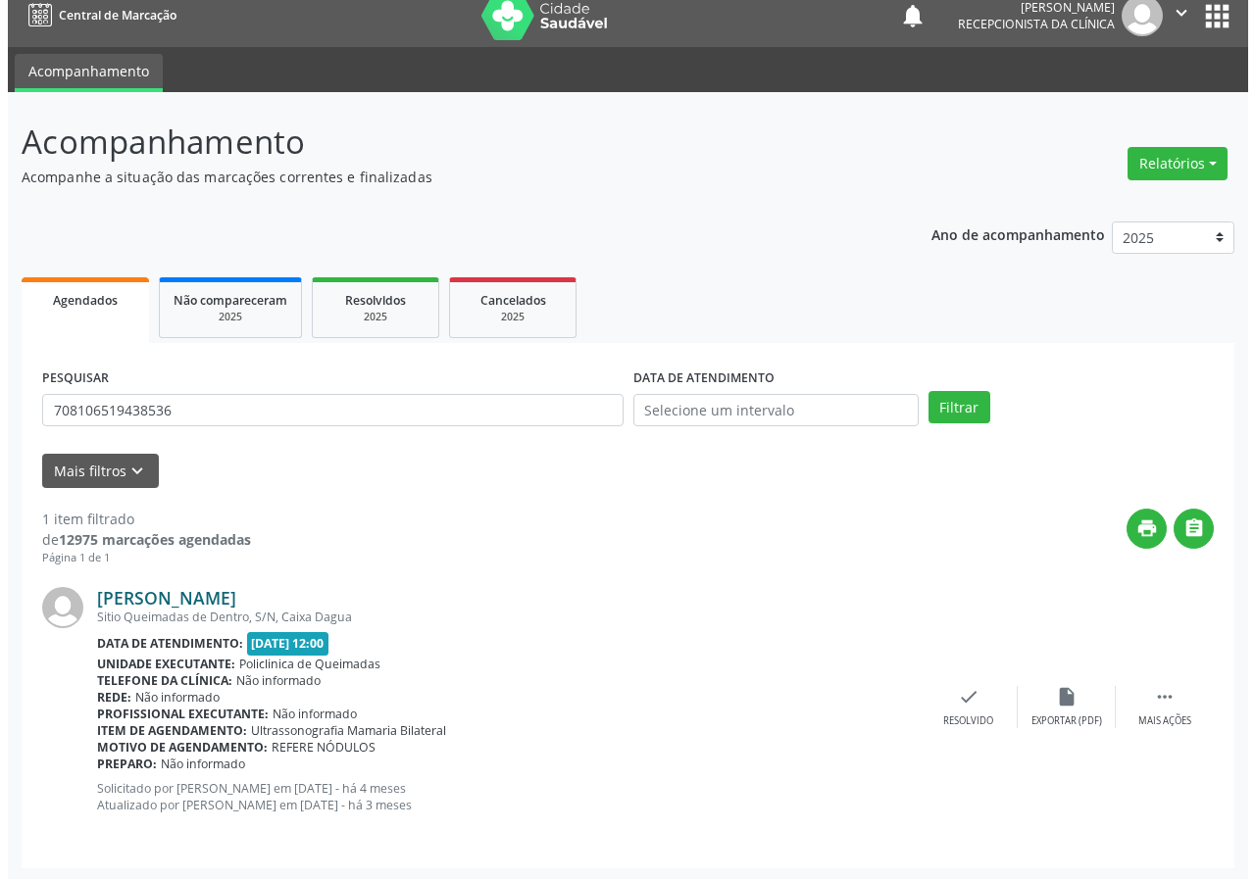
scroll to position [19, 0]
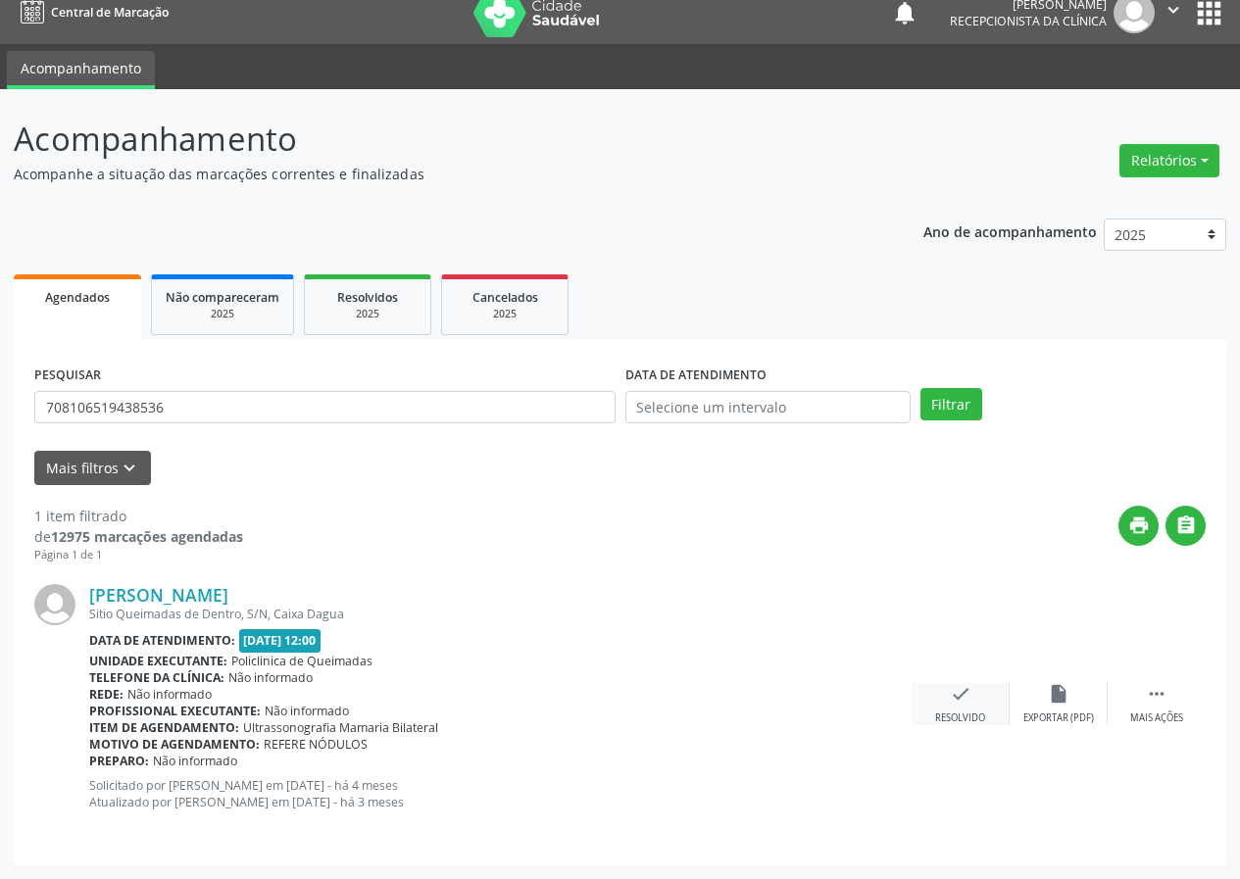
click at [945, 705] on div "check Resolvido" at bounding box center [961, 704] width 98 height 42
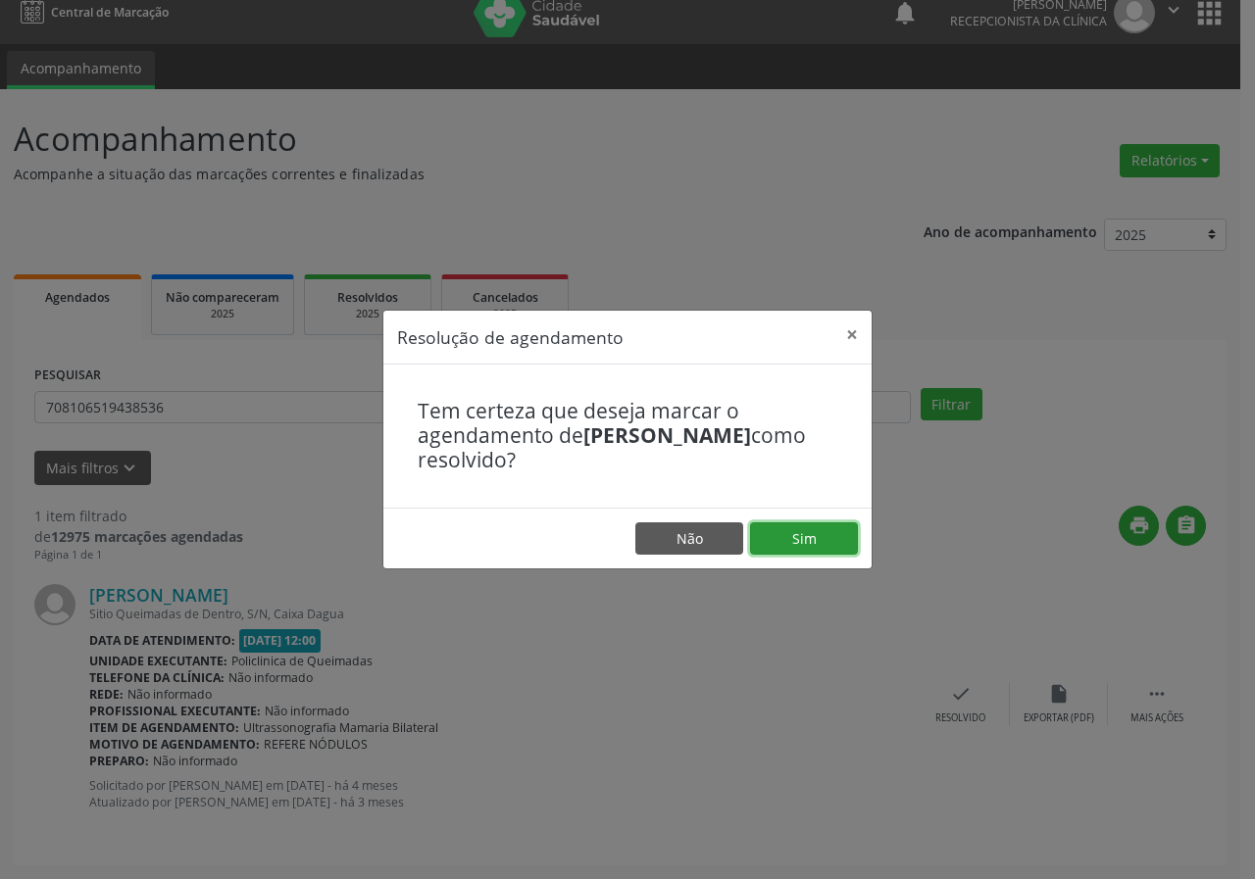
click at [799, 529] on button "Sim" at bounding box center [804, 538] width 108 height 33
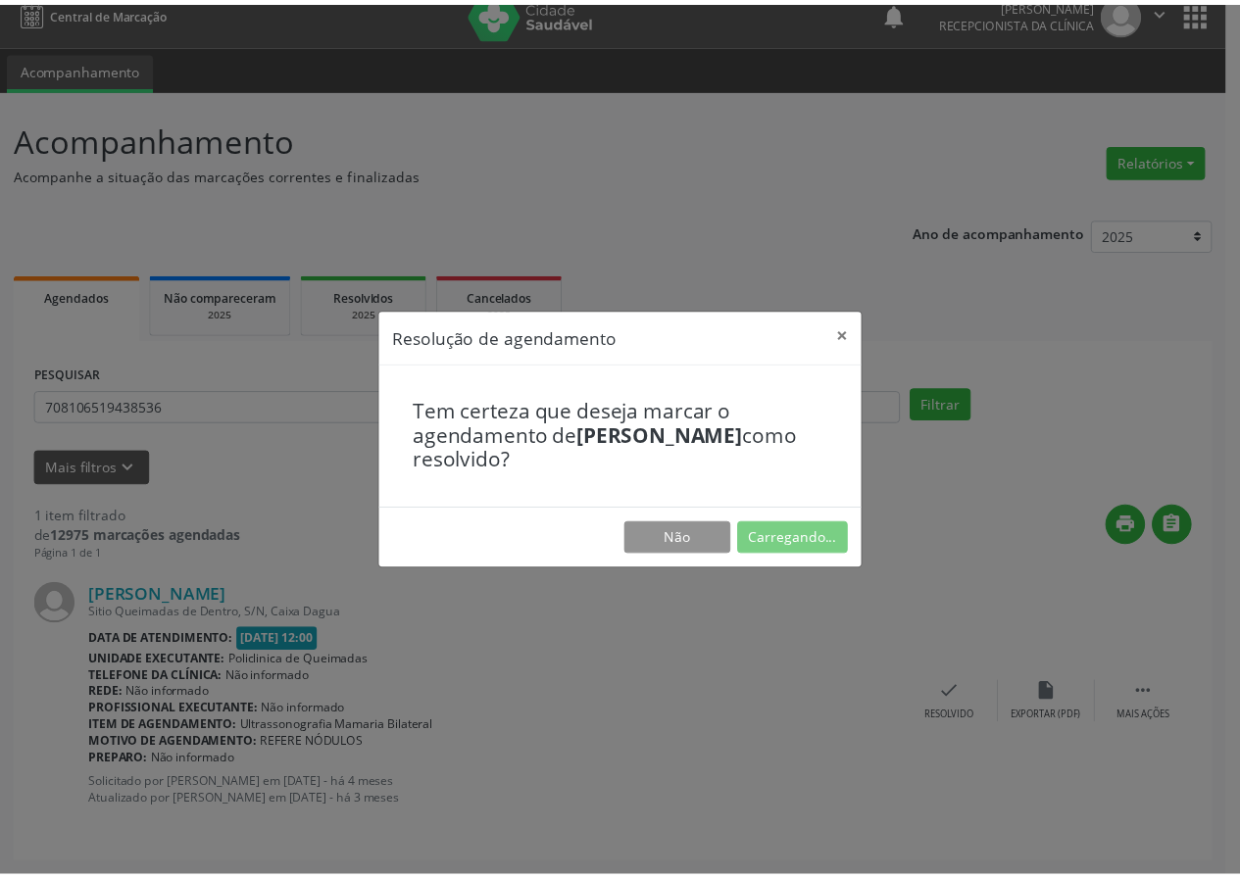
scroll to position [0, 0]
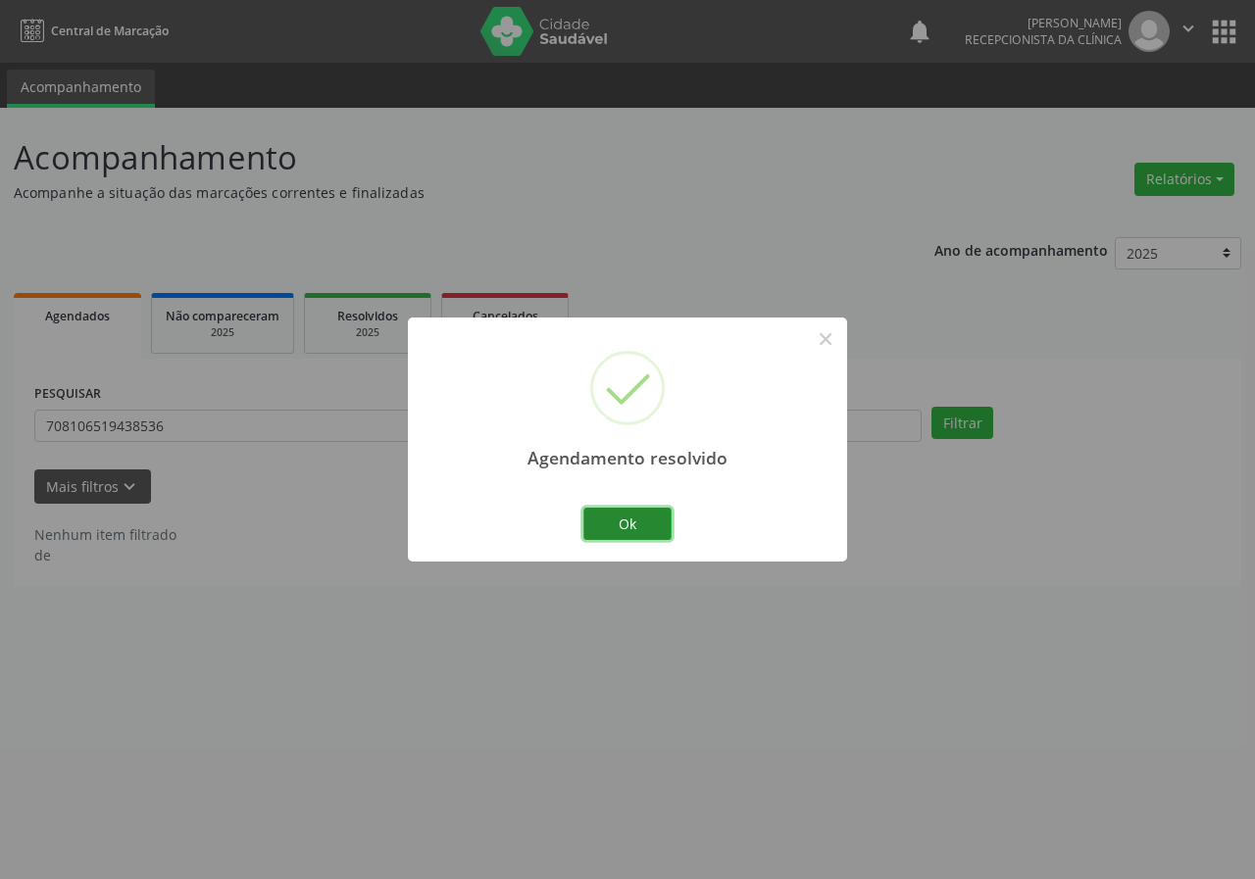
click at [618, 518] on button "Ok" at bounding box center [627, 524] width 88 height 33
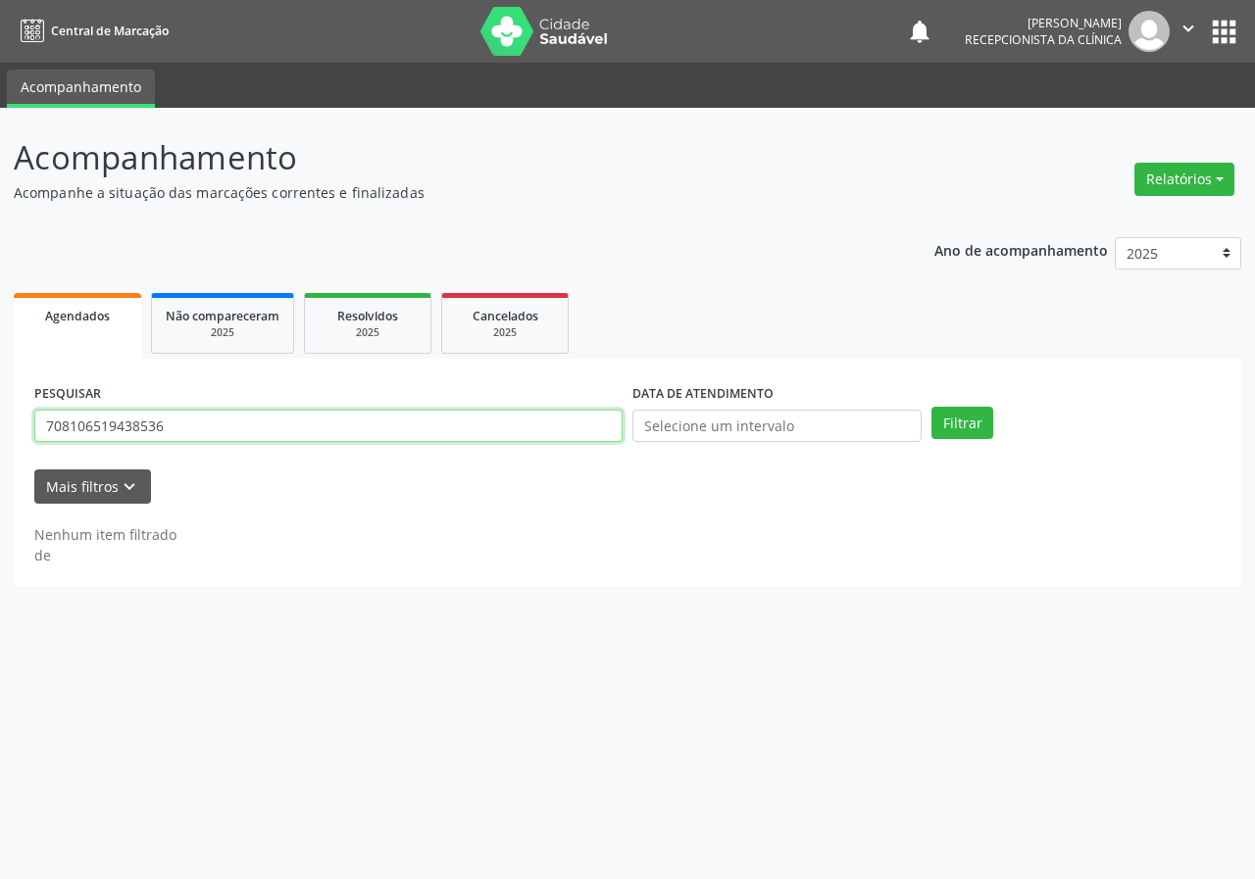
click at [351, 423] on input "708106519438536" at bounding box center [328, 426] width 588 height 33
click at [351, 422] on input "708106519438536" at bounding box center [328, 426] width 588 height 33
click at [931, 407] on button "Filtrar" at bounding box center [962, 423] width 62 height 33
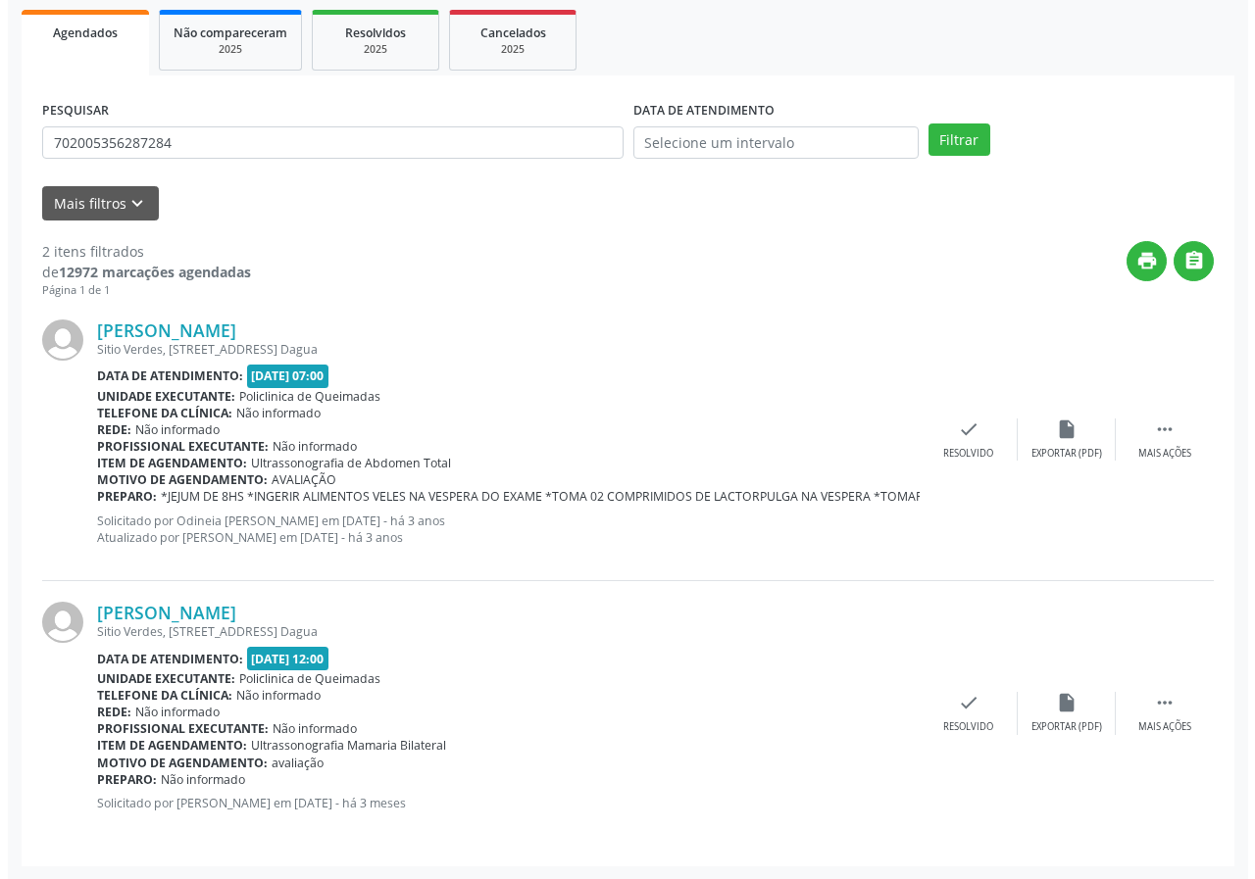
scroll to position [284, 0]
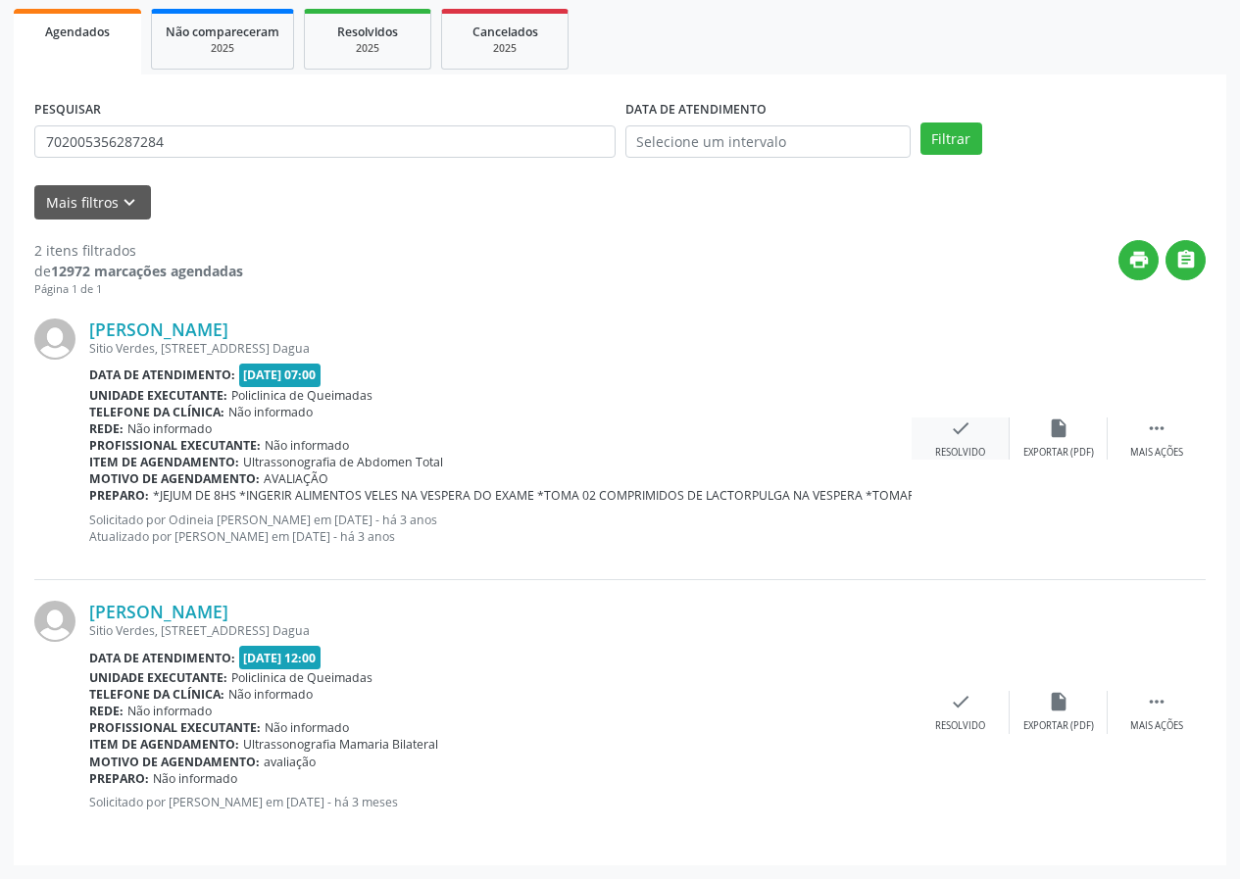
click at [961, 426] on icon "check" at bounding box center [961, 429] width 22 height 22
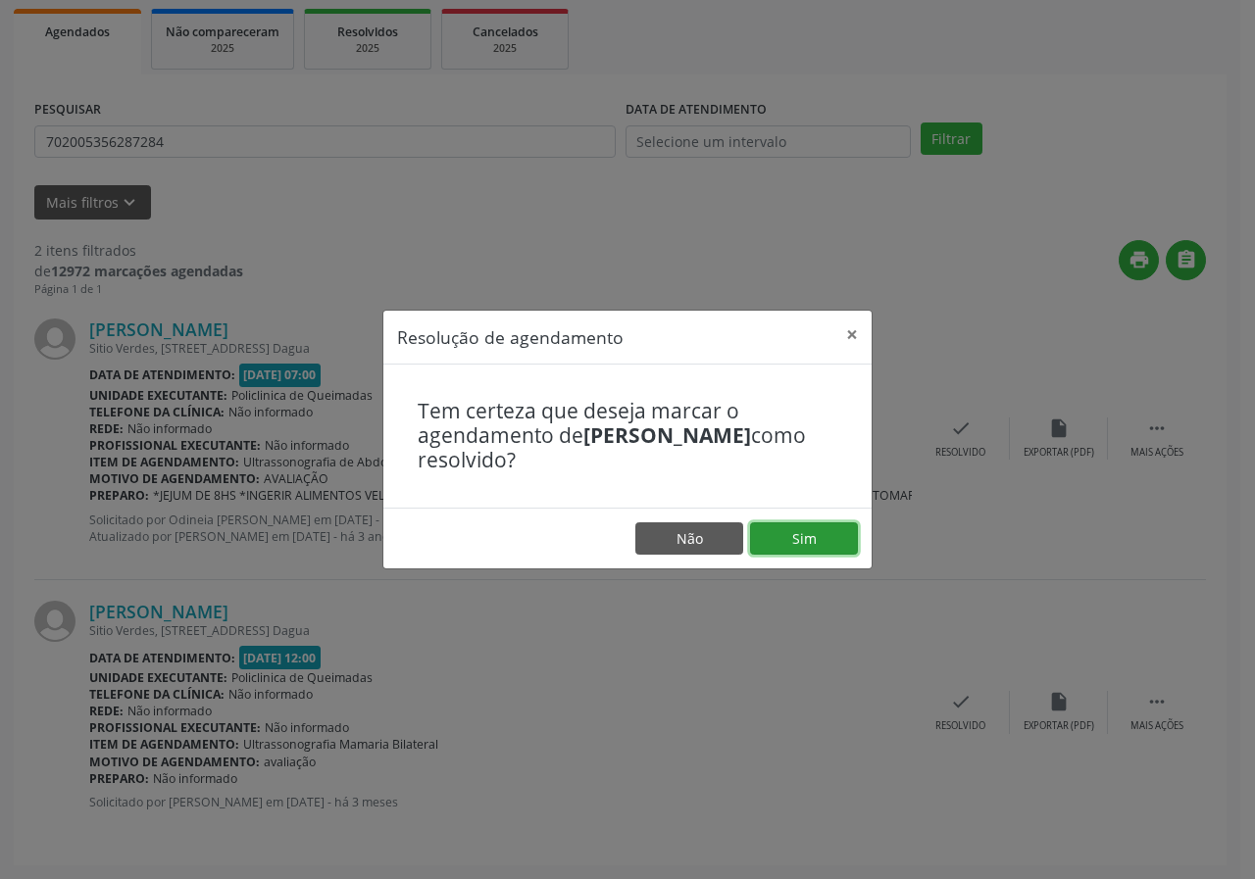
click at [818, 531] on button "Sim" at bounding box center [804, 538] width 108 height 33
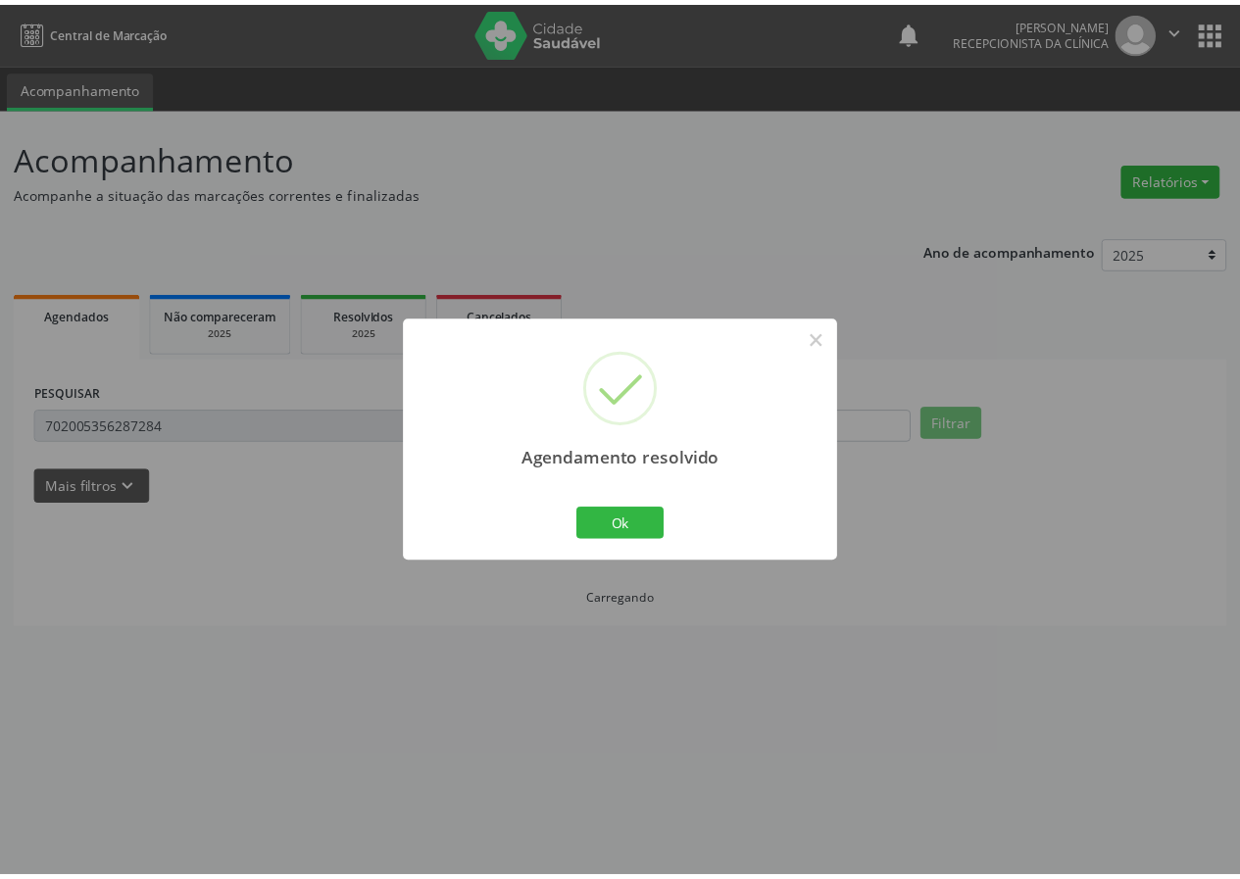
scroll to position [0, 0]
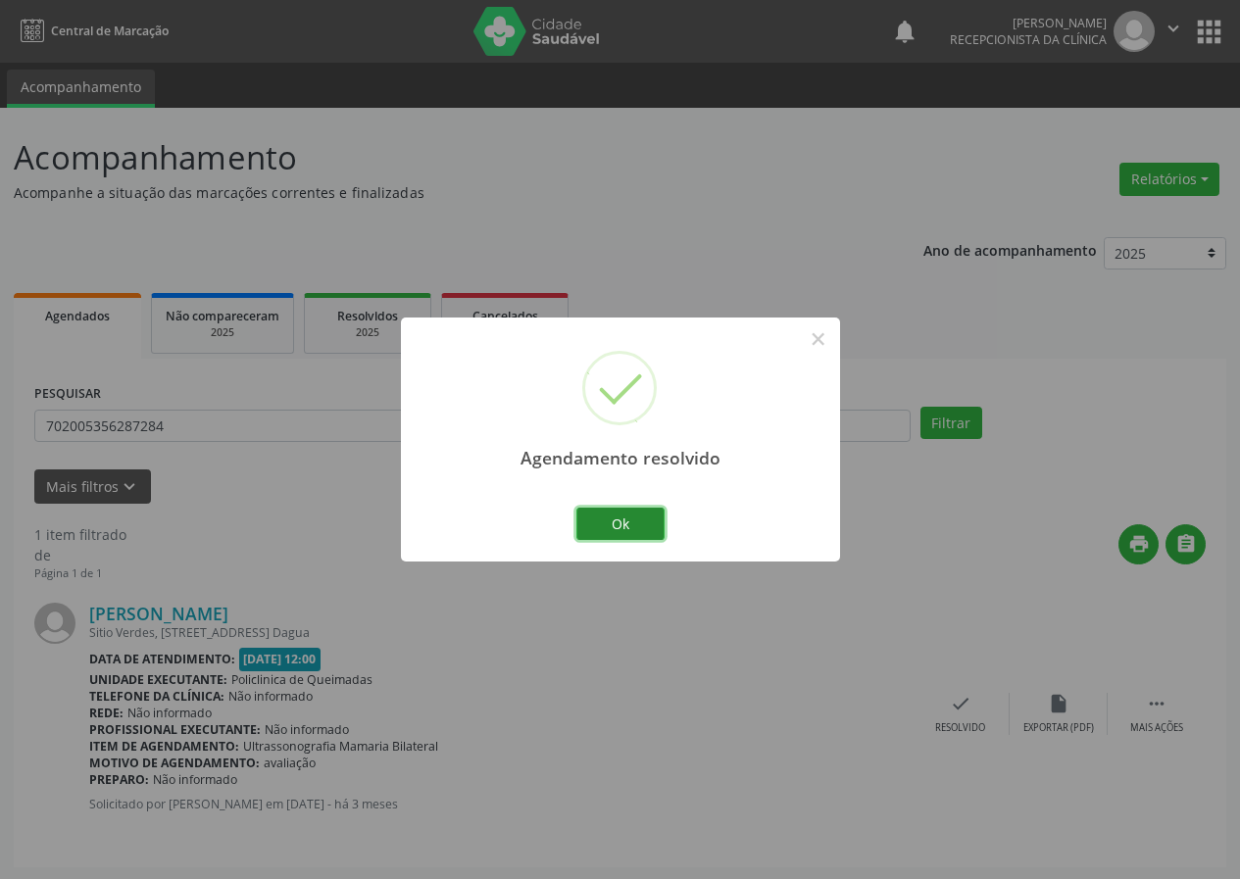
click at [582, 518] on button "Ok" at bounding box center [620, 524] width 88 height 33
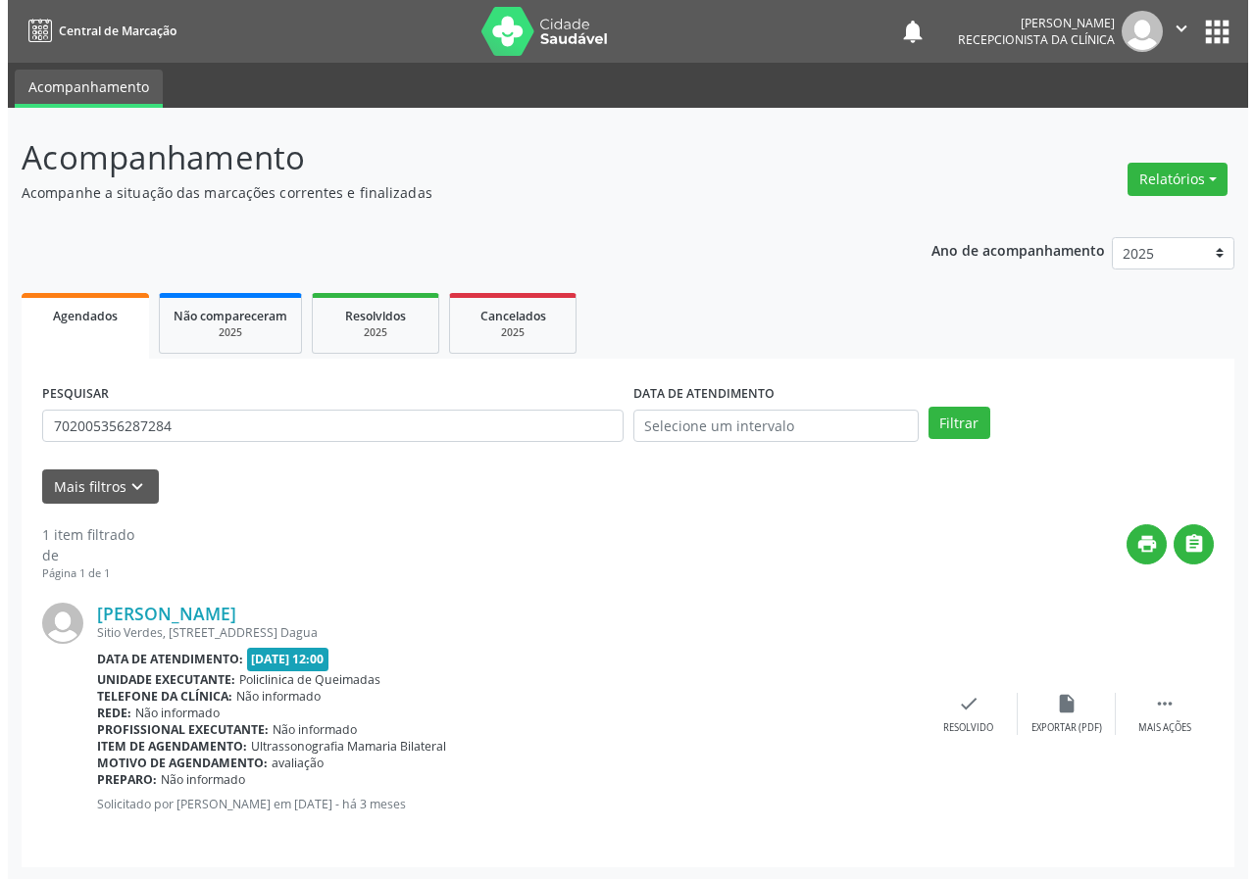
scroll to position [2, 0]
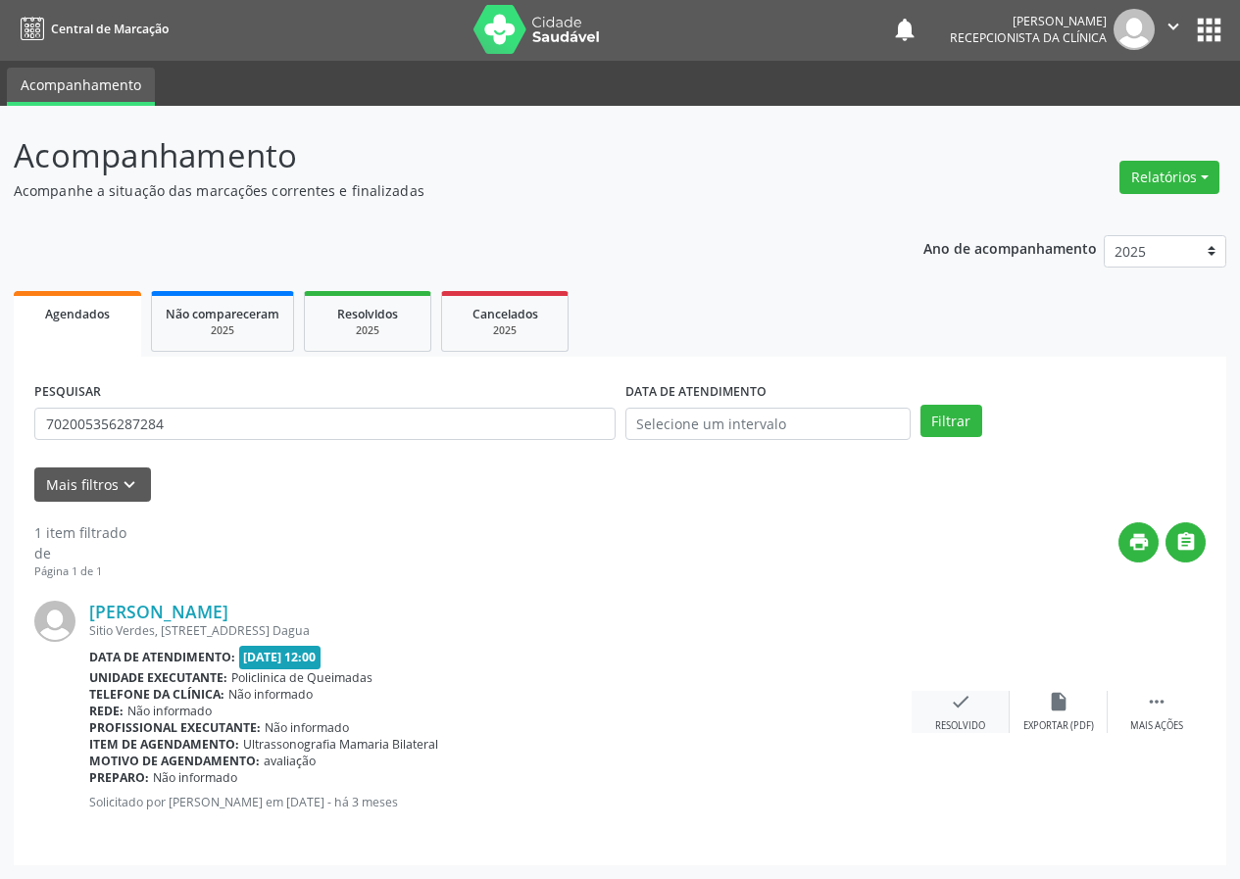
click at [953, 707] on icon "check" at bounding box center [961, 702] width 22 height 22
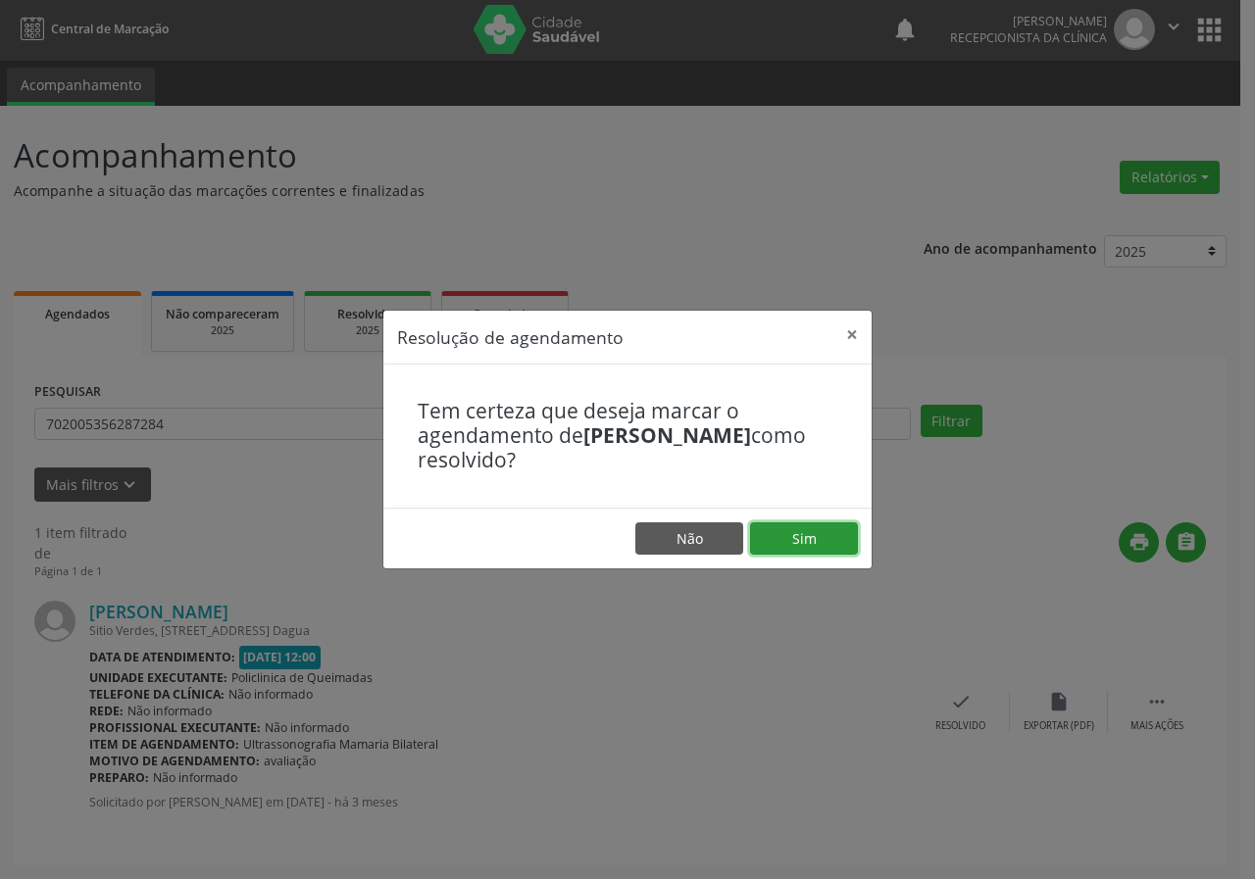
click at [830, 537] on button "Sim" at bounding box center [804, 538] width 108 height 33
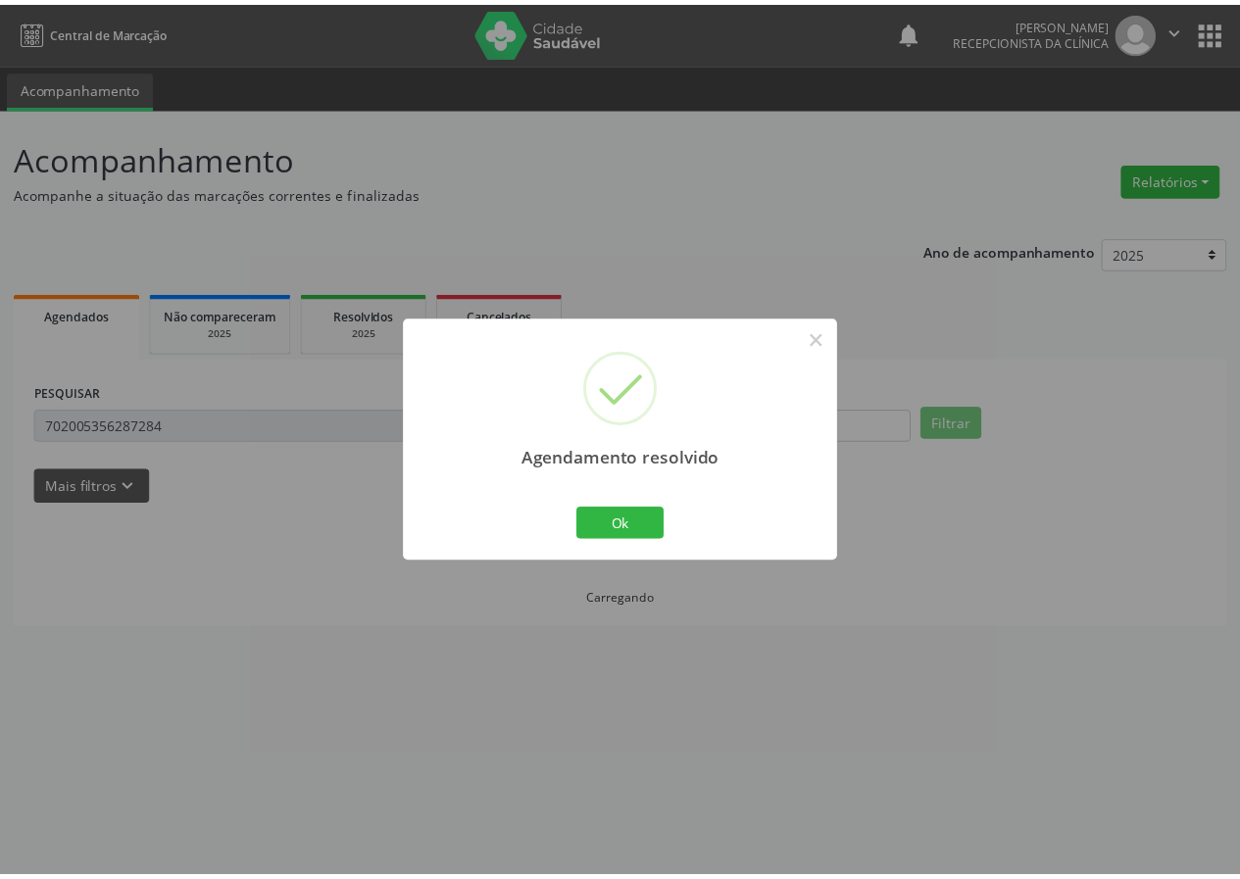
scroll to position [0, 0]
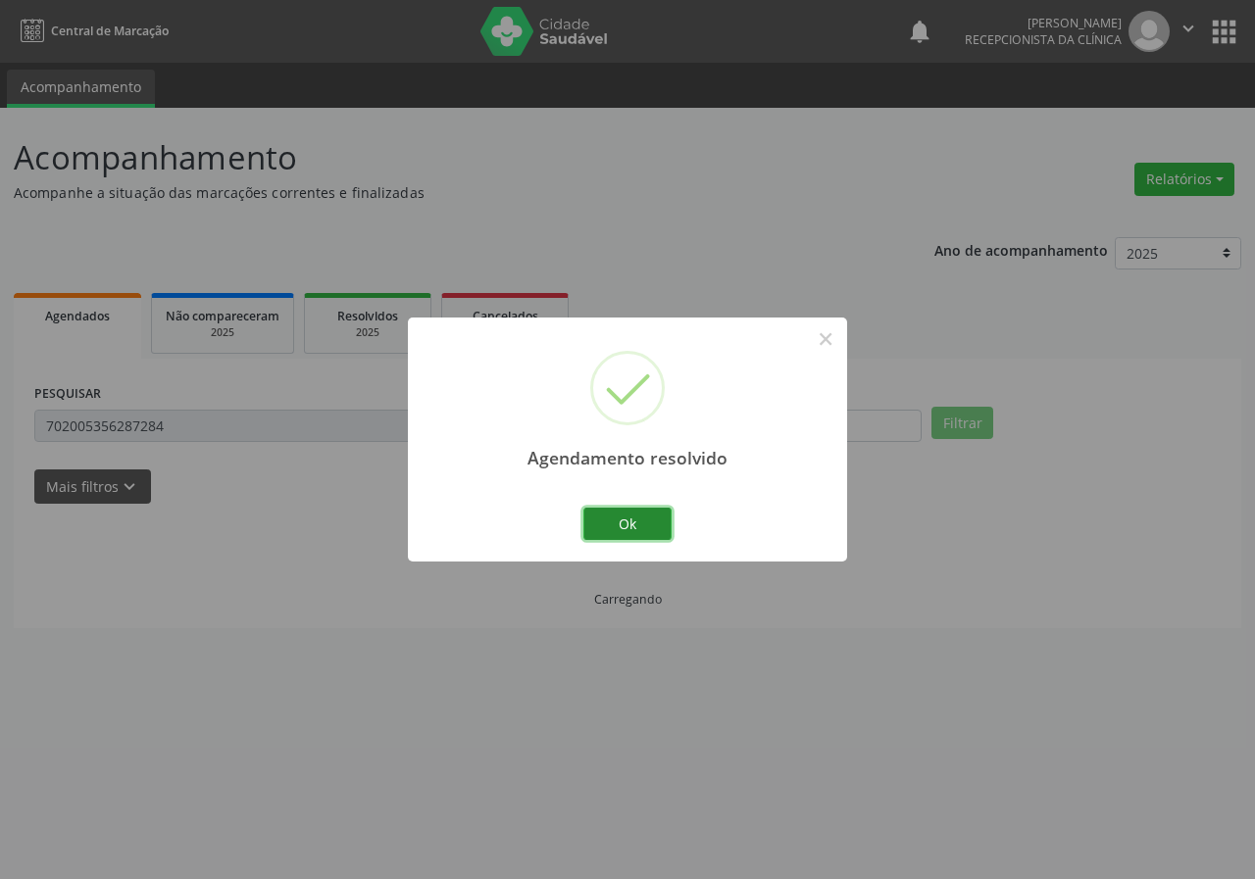
click at [628, 531] on button "Ok" at bounding box center [627, 524] width 88 height 33
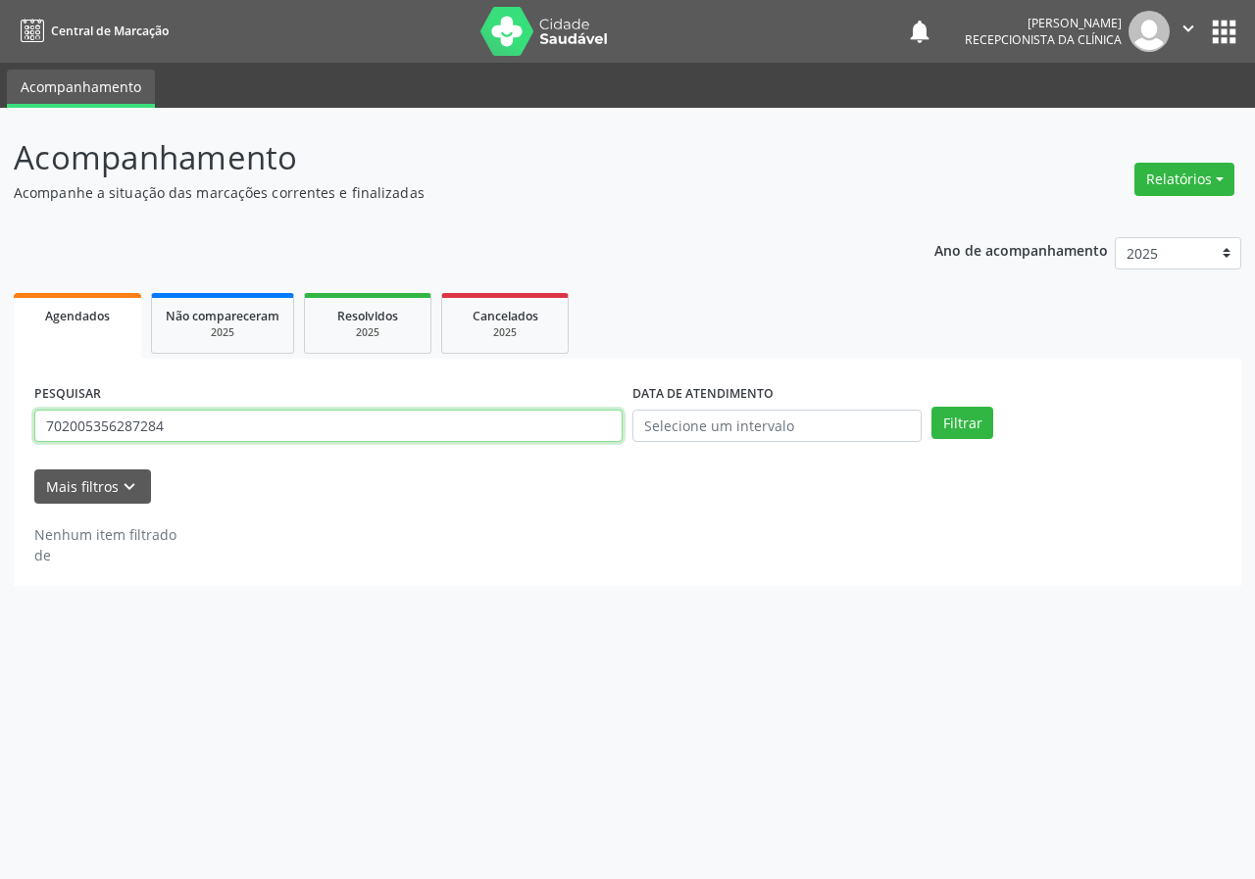
click at [448, 427] on input "702005356287284" at bounding box center [328, 426] width 588 height 33
click at [931, 407] on button "Filtrar" at bounding box center [962, 423] width 62 height 33
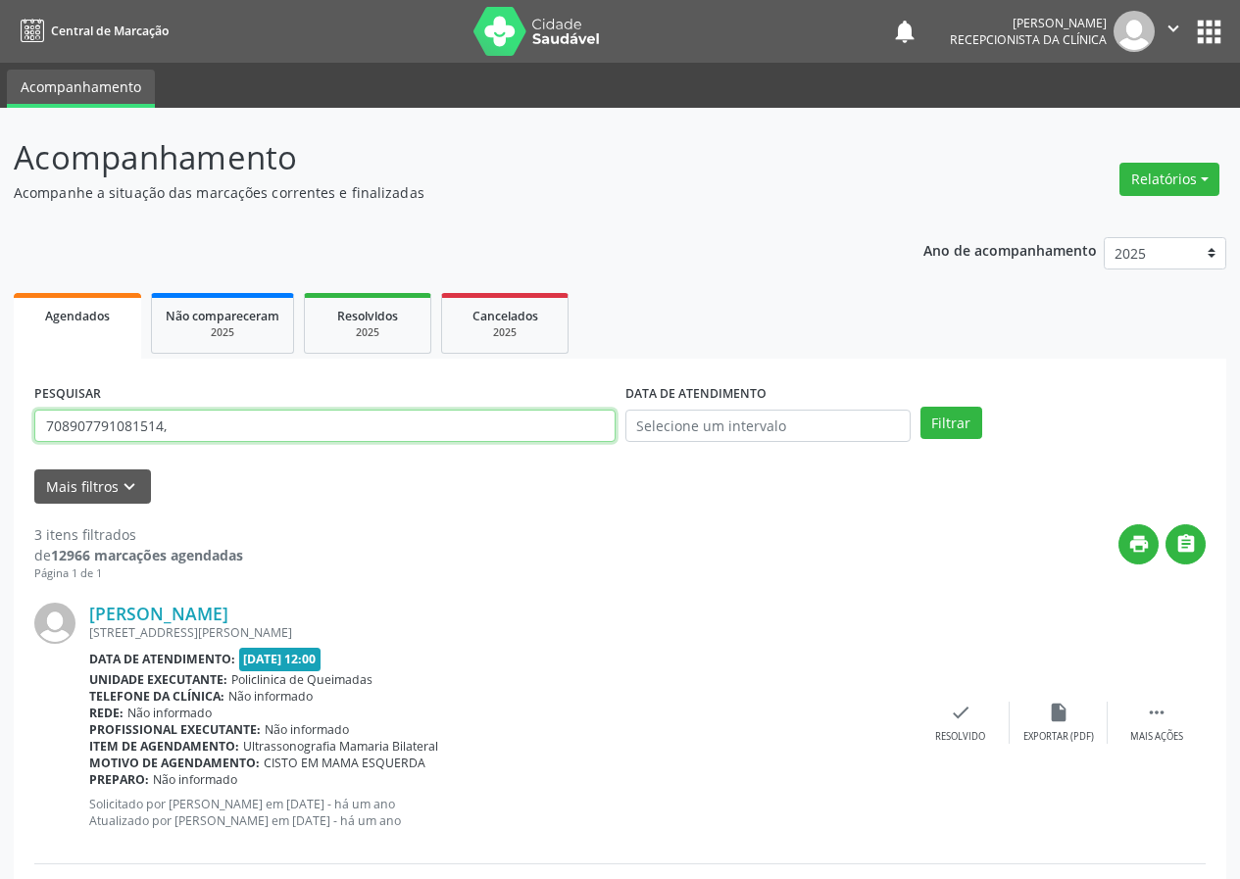
click at [366, 442] on input "708907791081514," at bounding box center [324, 426] width 581 height 33
click at [920, 407] on button "Filtrar" at bounding box center [951, 423] width 62 height 33
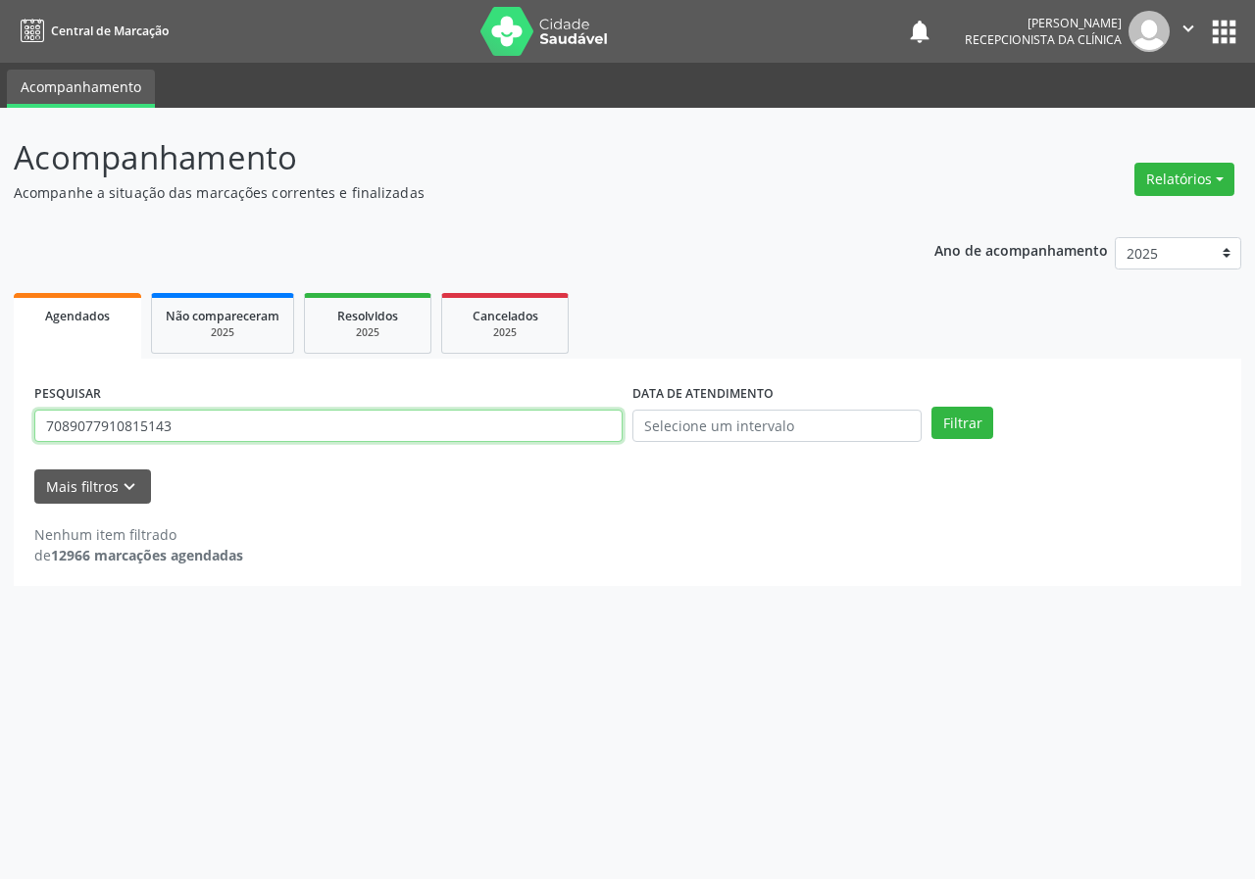
click at [186, 415] on input "7089077910815143" at bounding box center [328, 426] width 588 height 33
click at [931, 407] on button "Filtrar" at bounding box center [962, 423] width 62 height 33
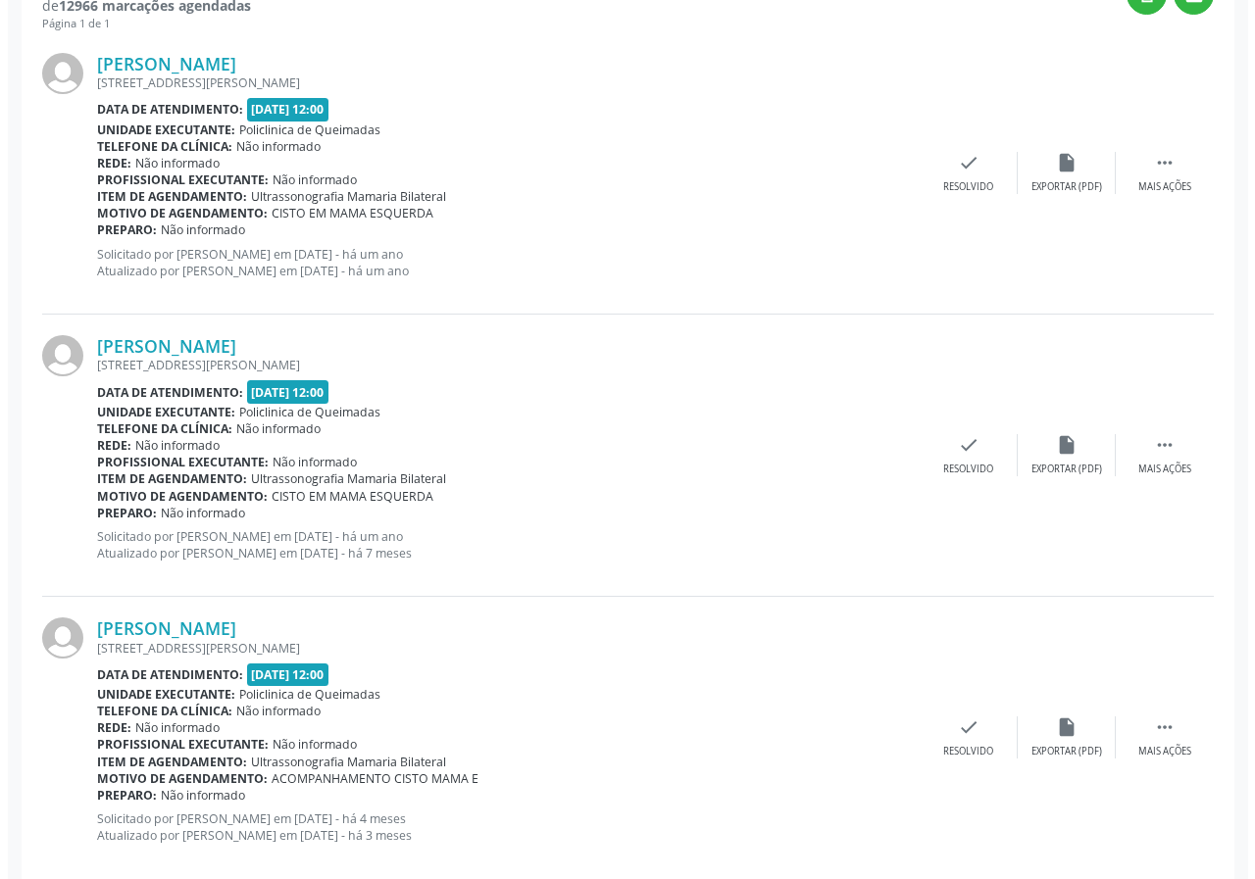
scroll to position [583, 0]
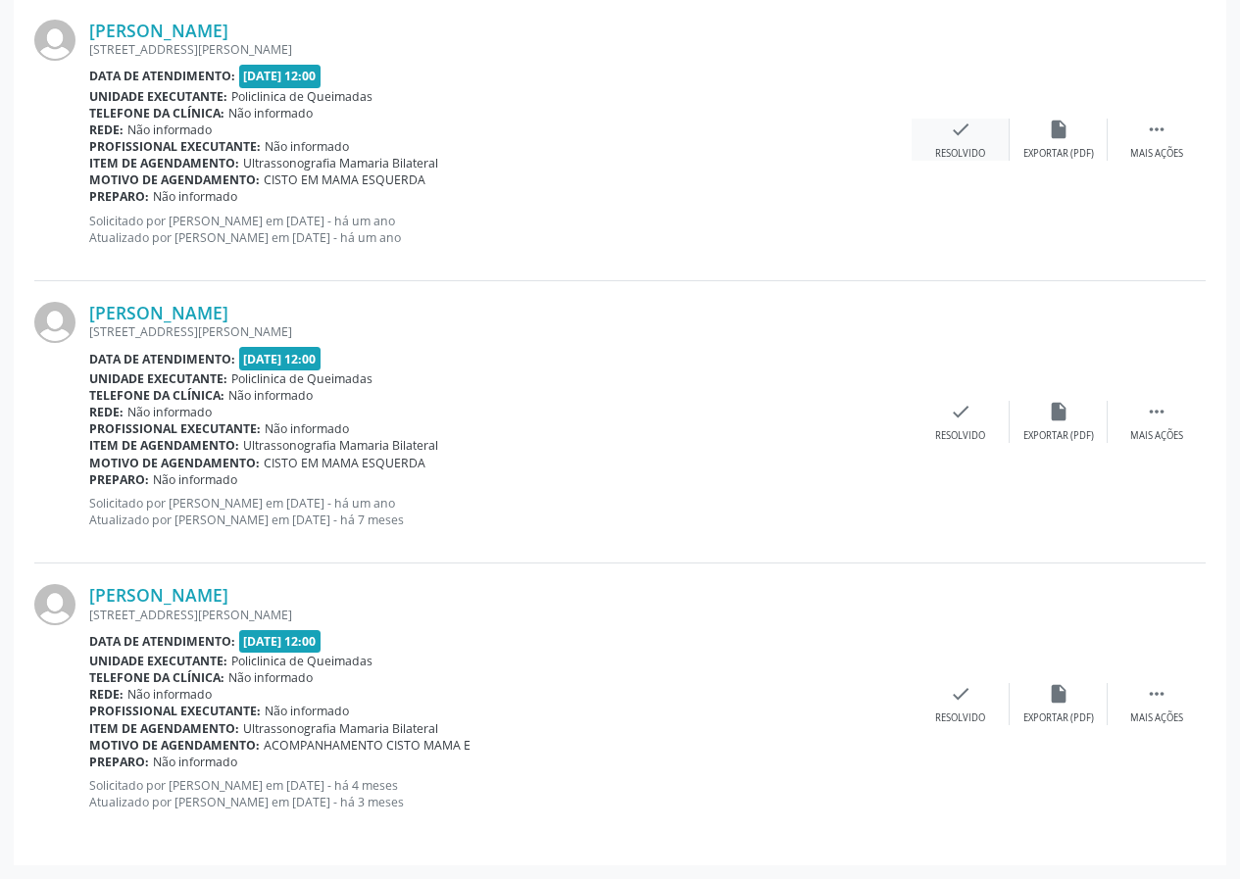
click at [957, 144] on div "check Resolvido" at bounding box center [961, 140] width 98 height 42
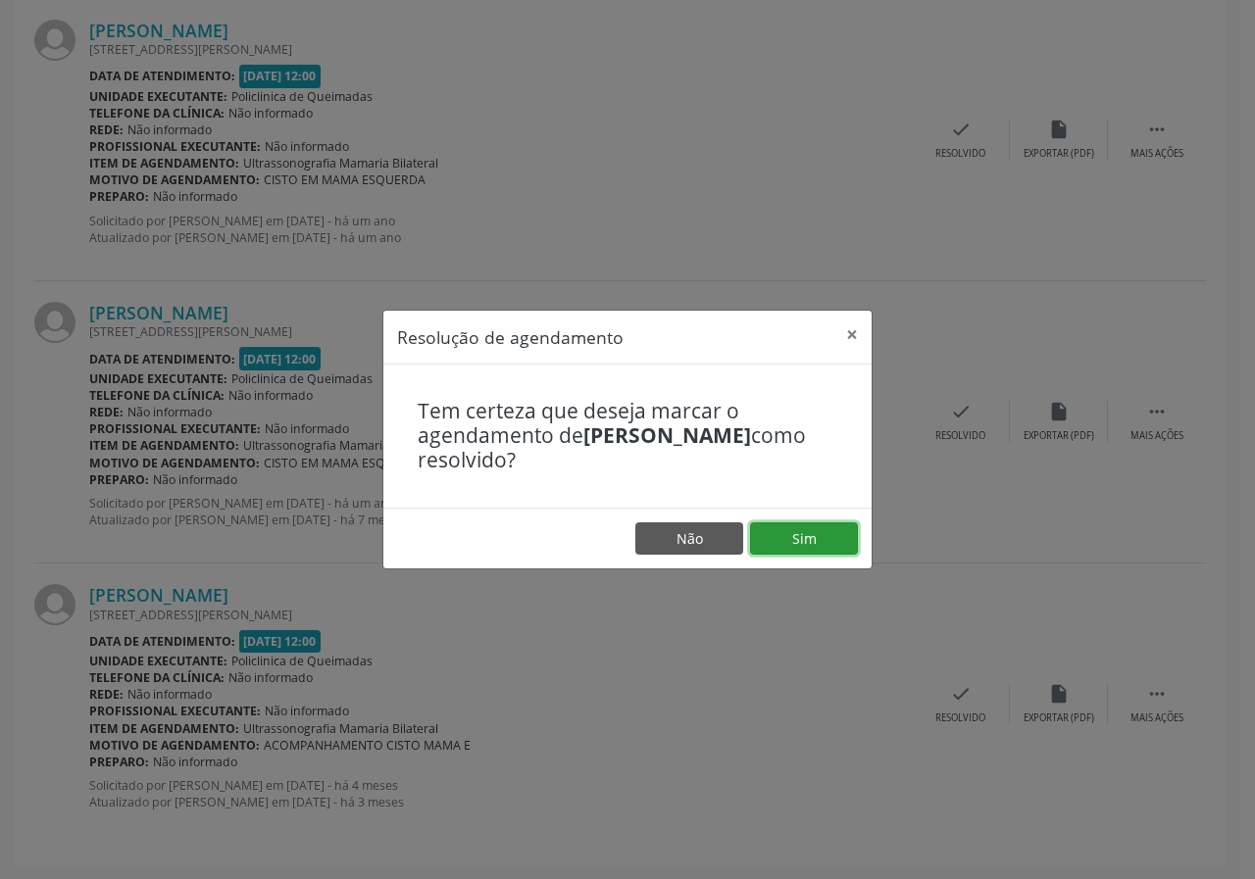
click at [818, 530] on button "Sim" at bounding box center [804, 538] width 108 height 33
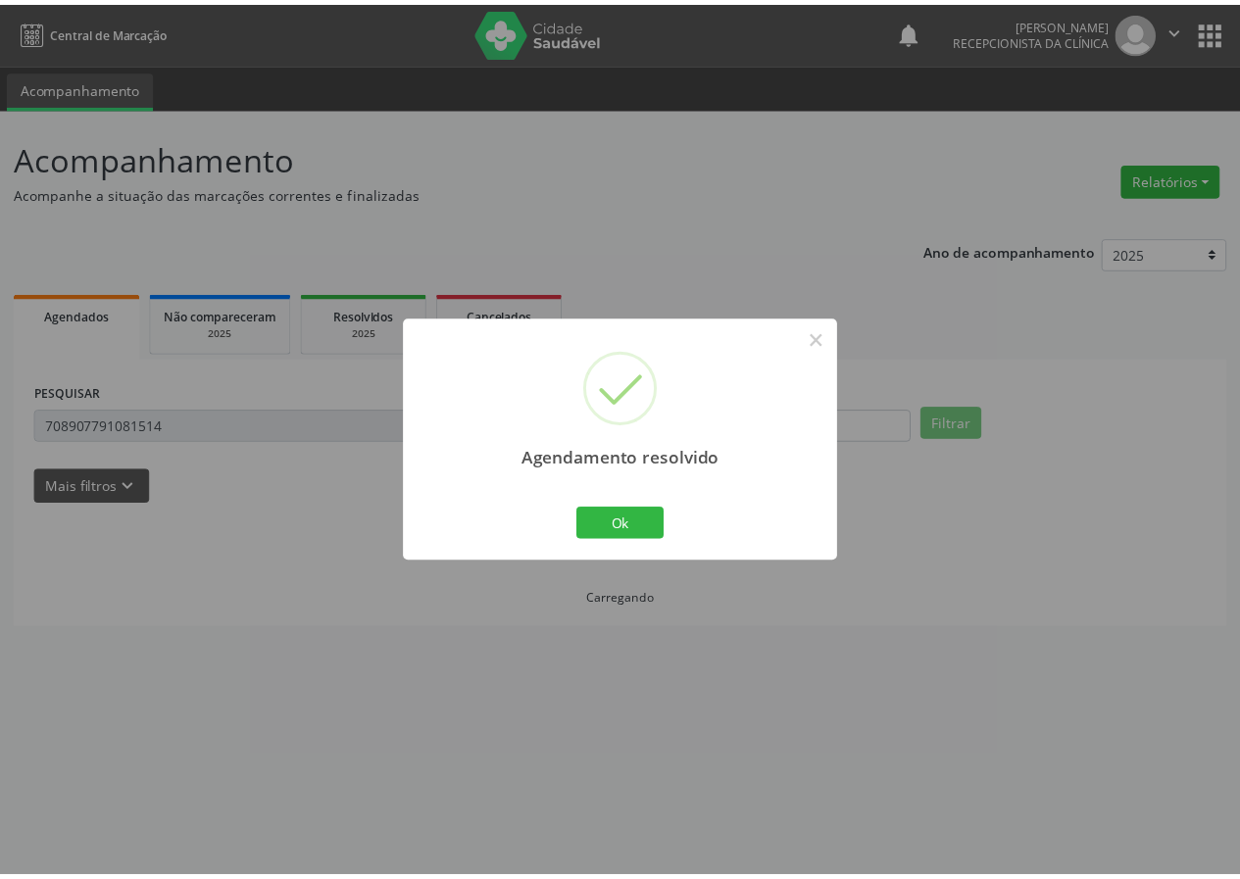
scroll to position [0, 0]
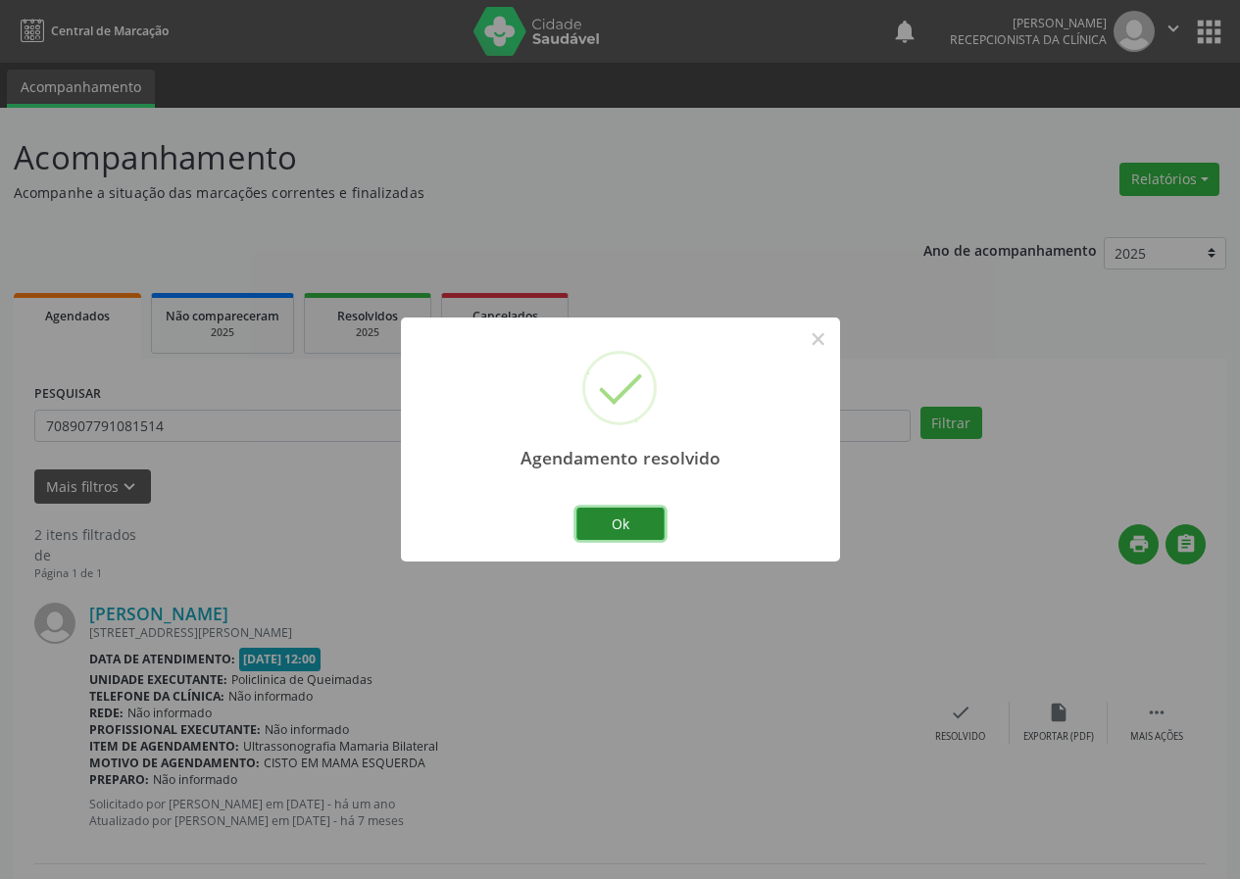
click at [606, 538] on button "Ok" at bounding box center [620, 524] width 88 height 33
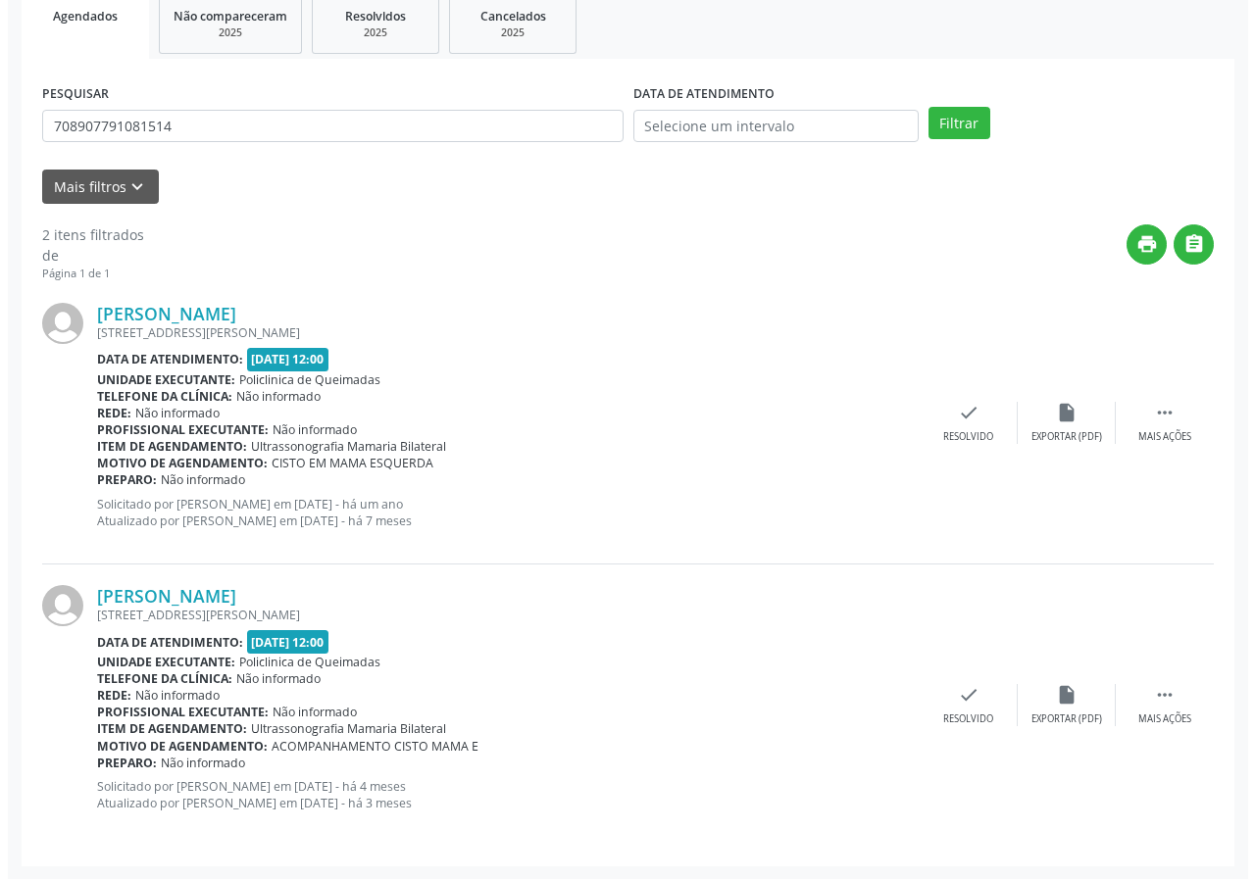
scroll to position [301, 0]
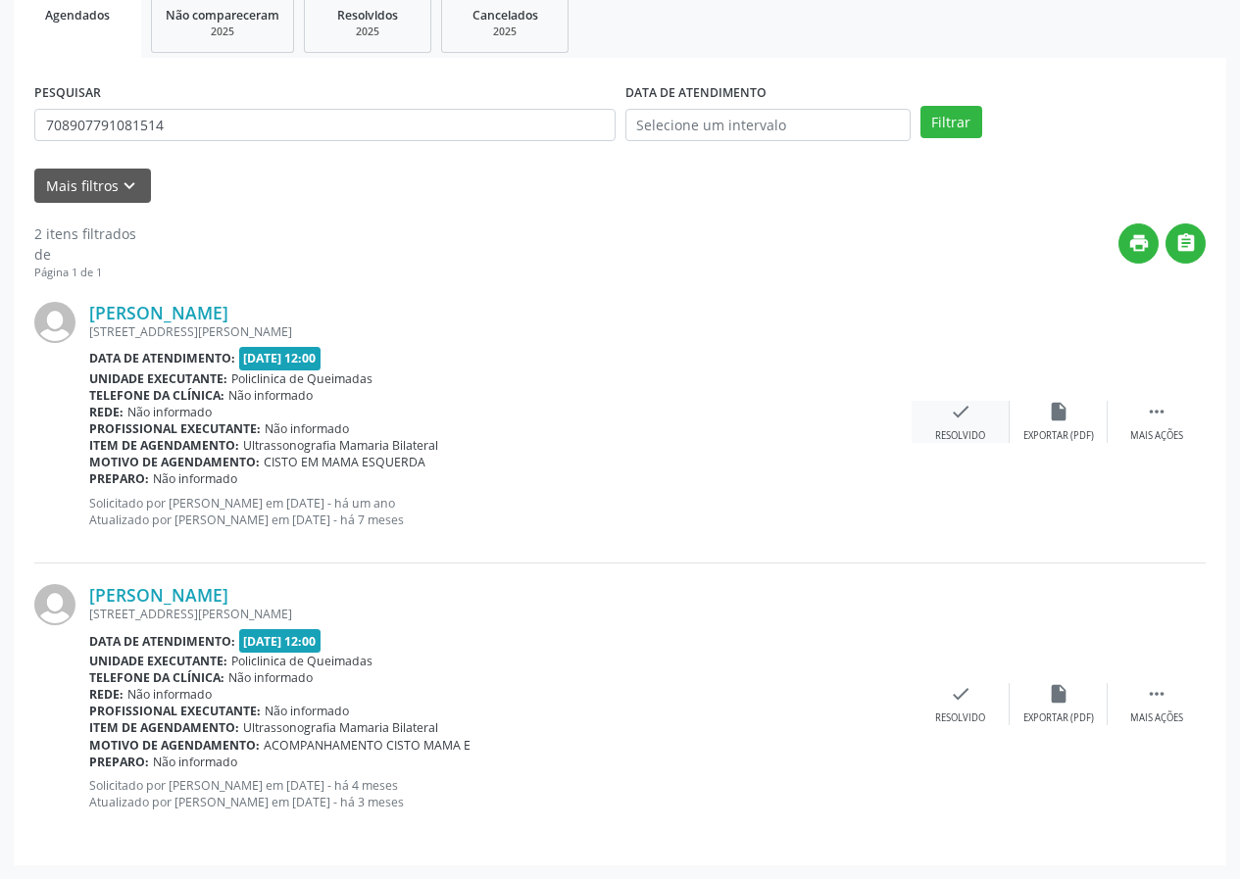
click at [936, 401] on div "check Resolvido" at bounding box center [961, 422] width 98 height 42
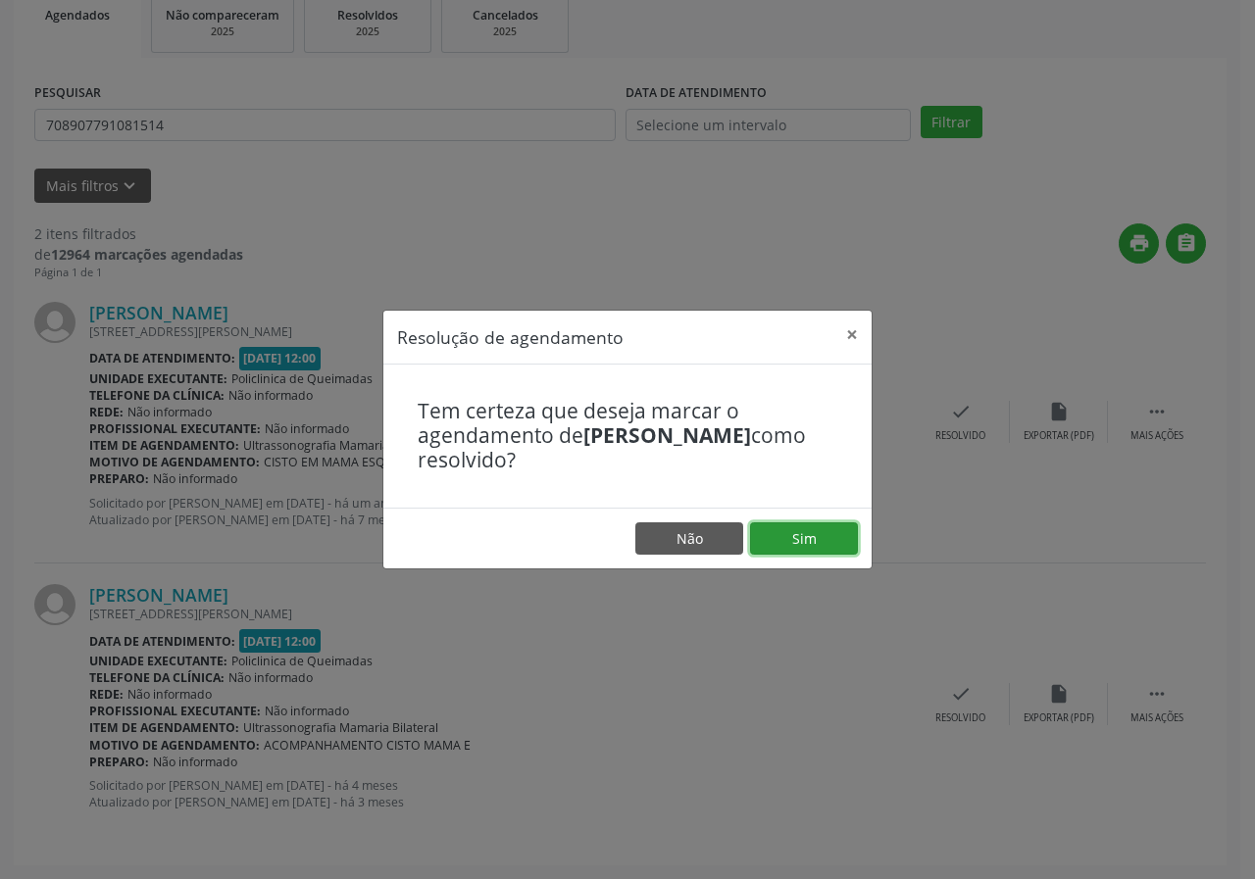
click at [795, 543] on button "Sim" at bounding box center [804, 538] width 108 height 33
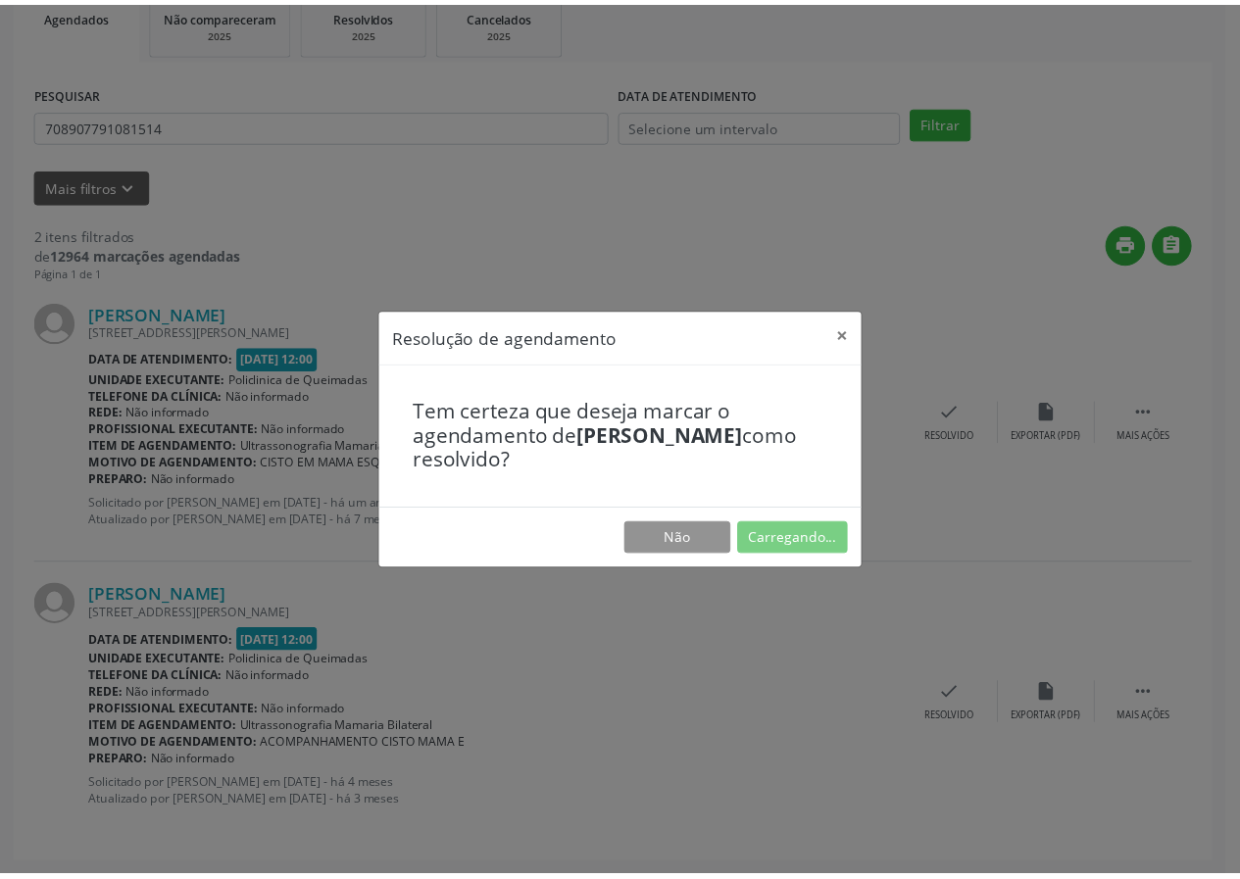
scroll to position [0, 0]
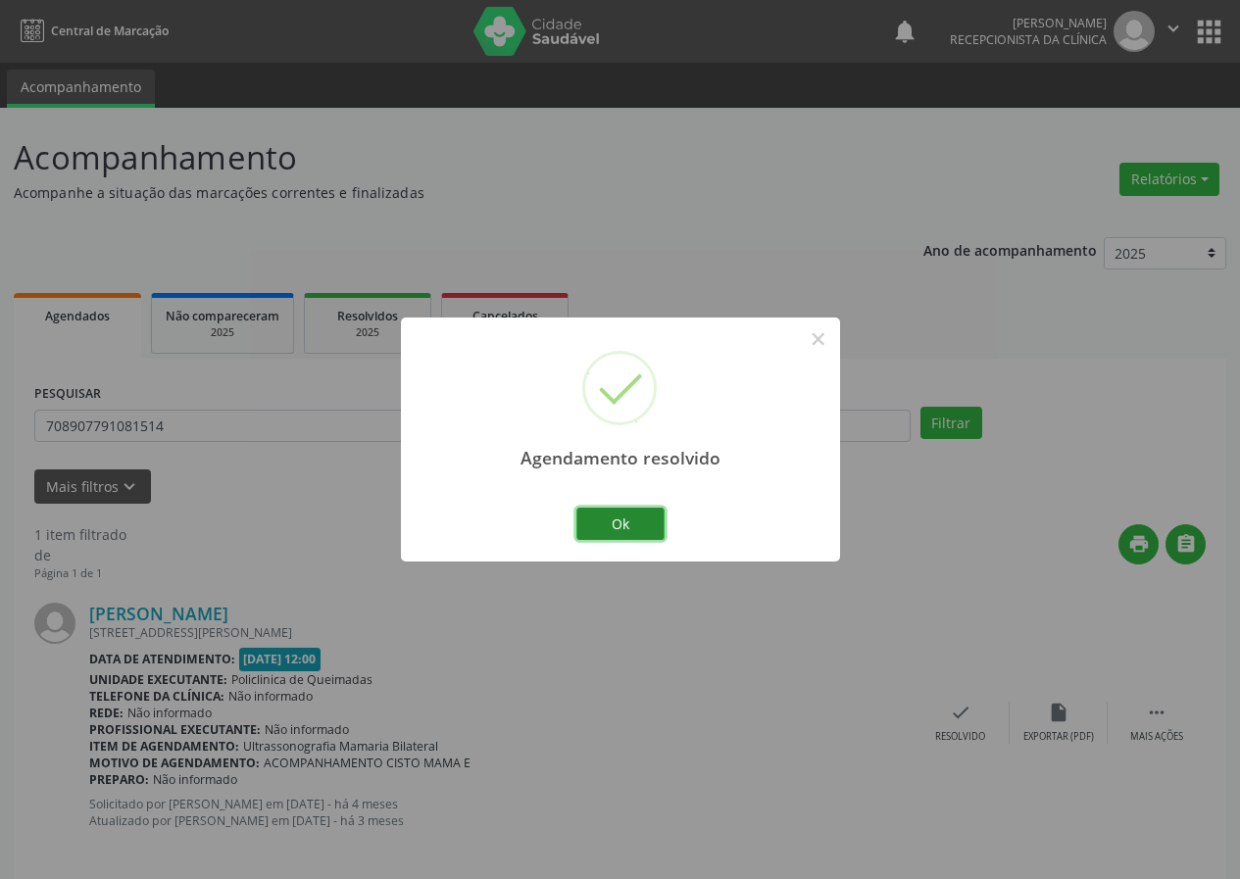
click at [644, 518] on button "Ok" at bounding box center [620, 524] width 88 height 33
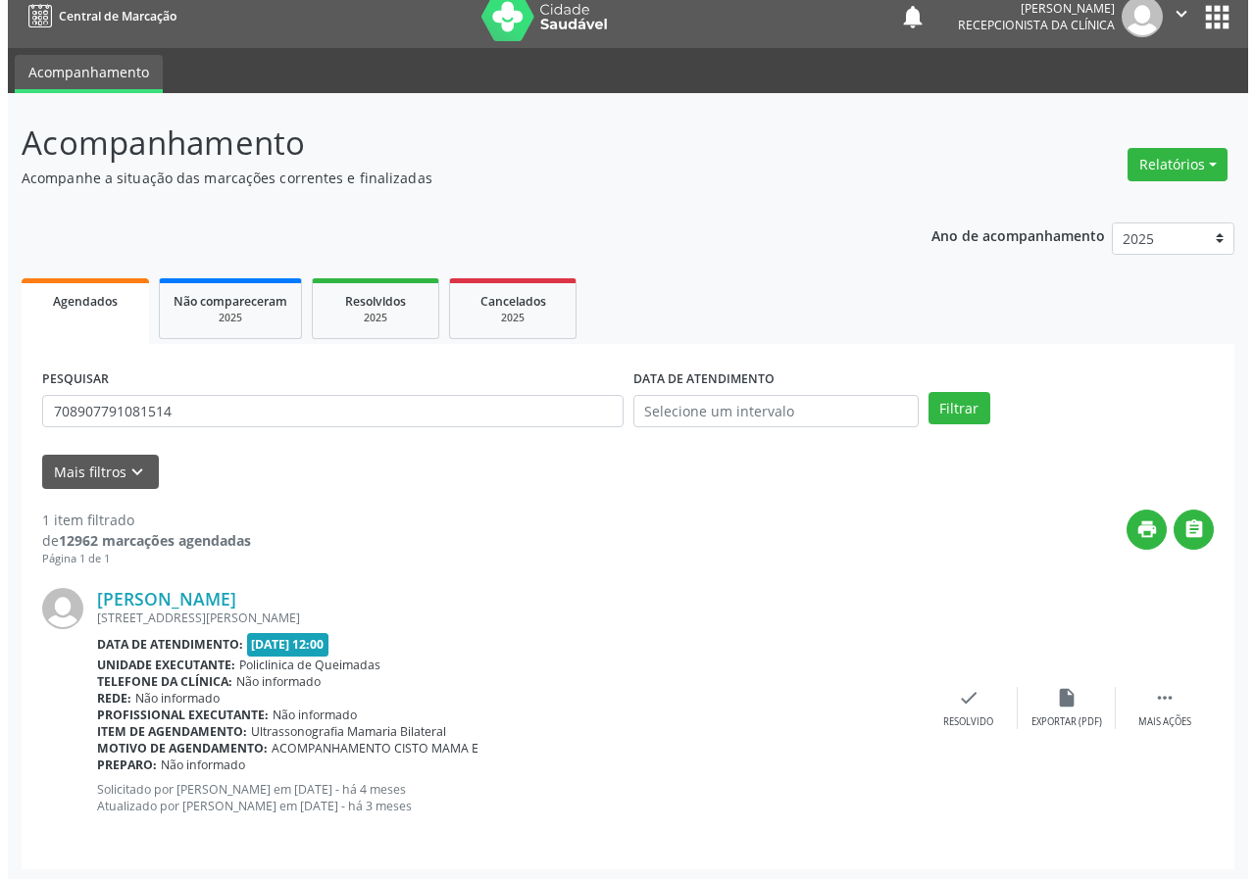
scroll to position [19, 0]
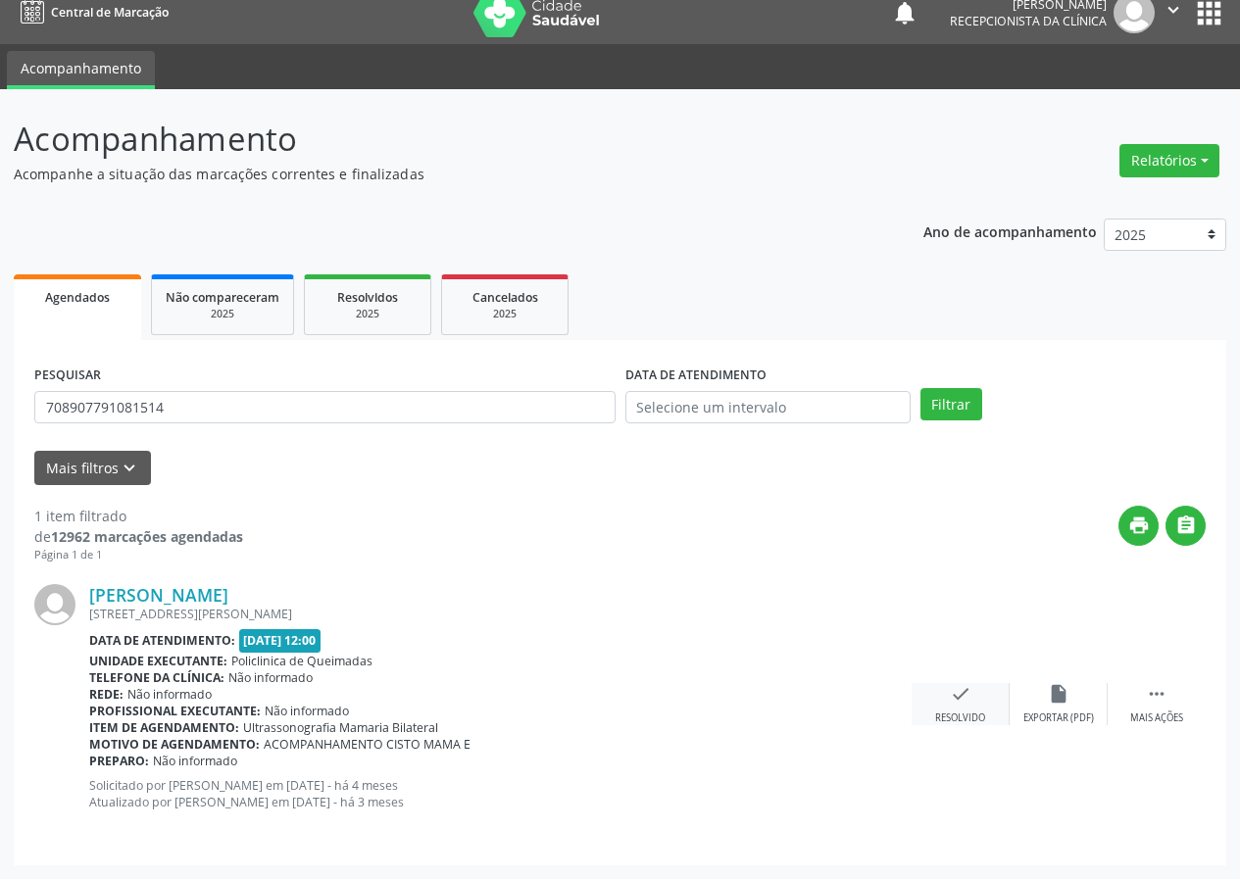
click at [950, 703] on icon "check" at bounding box center [961, 694] width 22 height 22
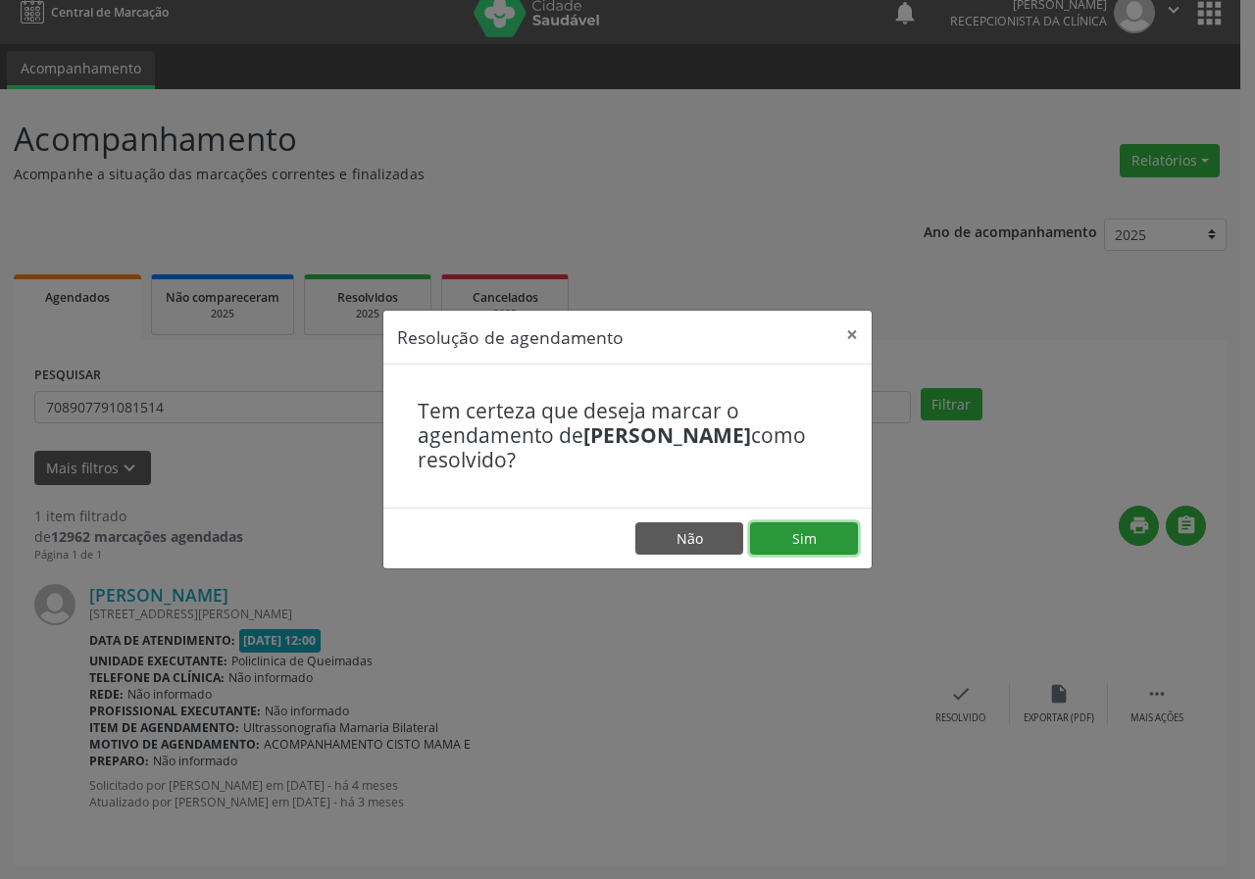
click at [793, 543] on button "Sim" at bounding box center [804, 538] width 108 height 33
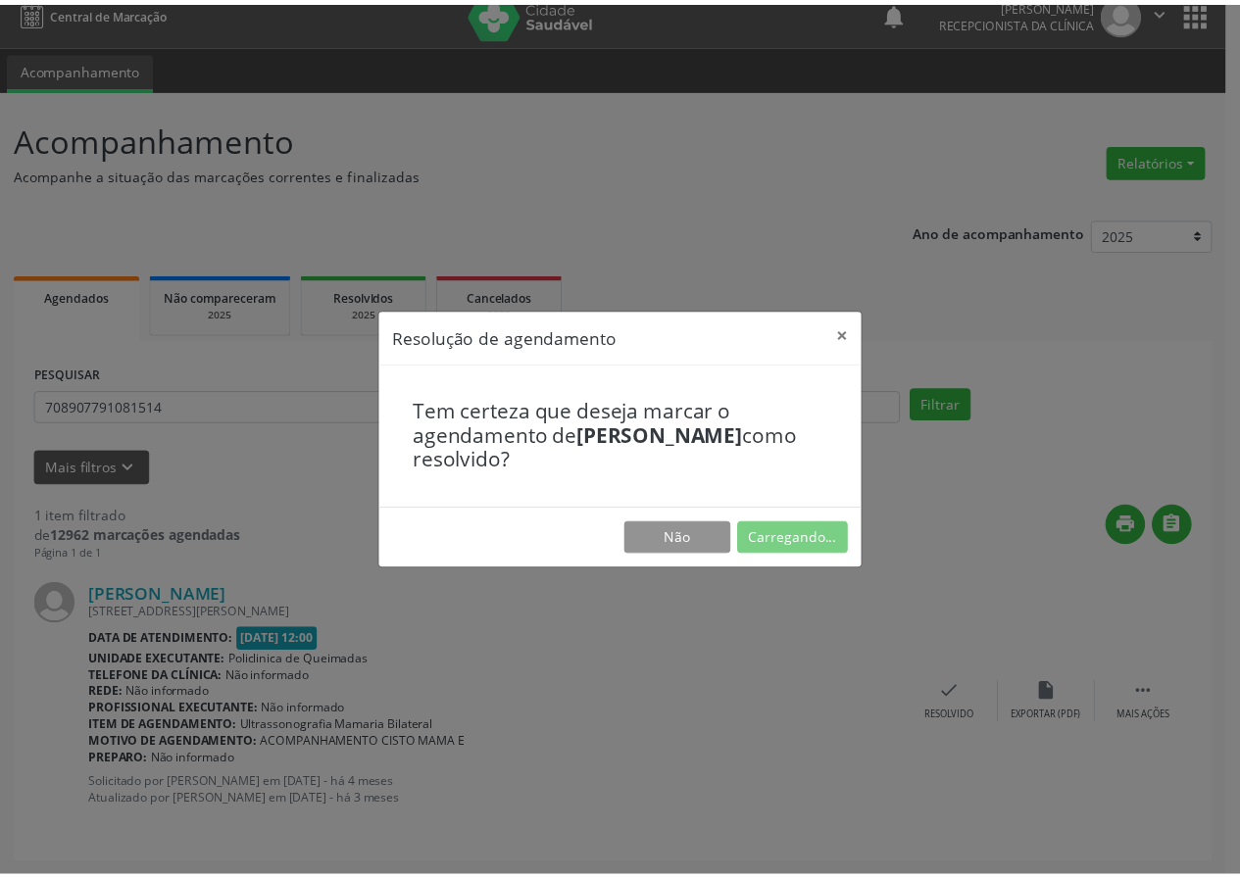
scroll to position [0, 0]
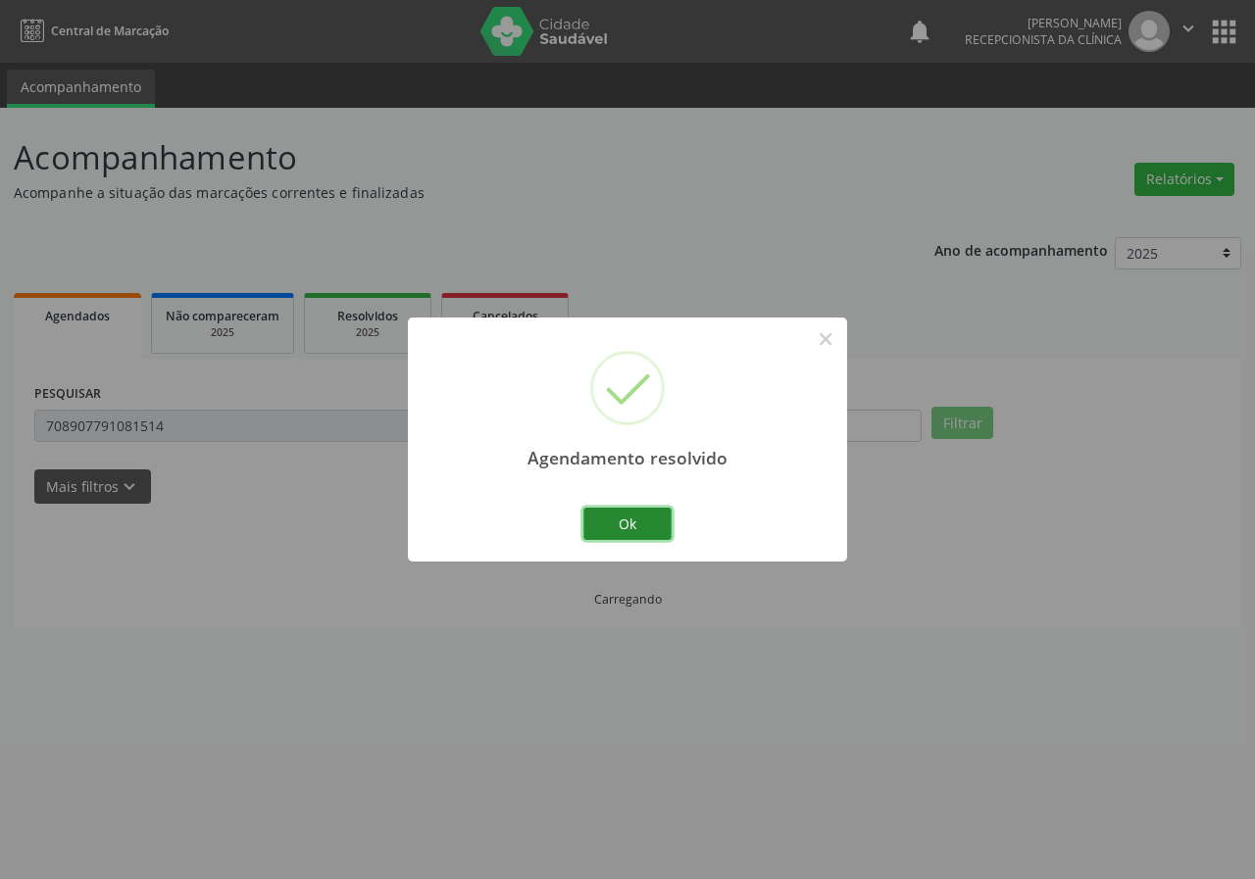
click at [640, 515] on button "Ok" at bounding box center [627, 524] width 88 height 33
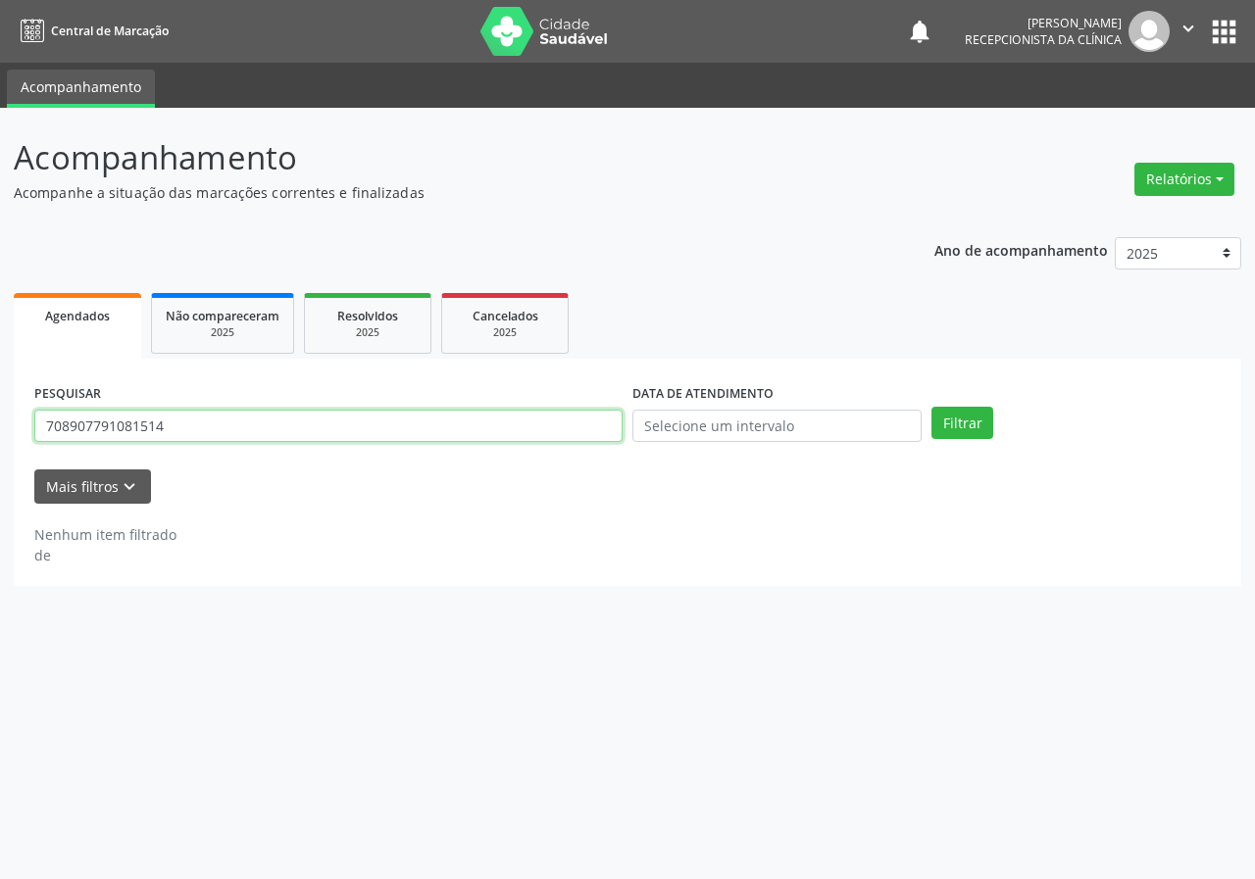
click at [283, 428] on input "708907791081514" at bounding box center [328, 426] width 588 height 33
click at [931, 407] on button "Filtrar" at bounding box center [962, 423] width 62 height 33
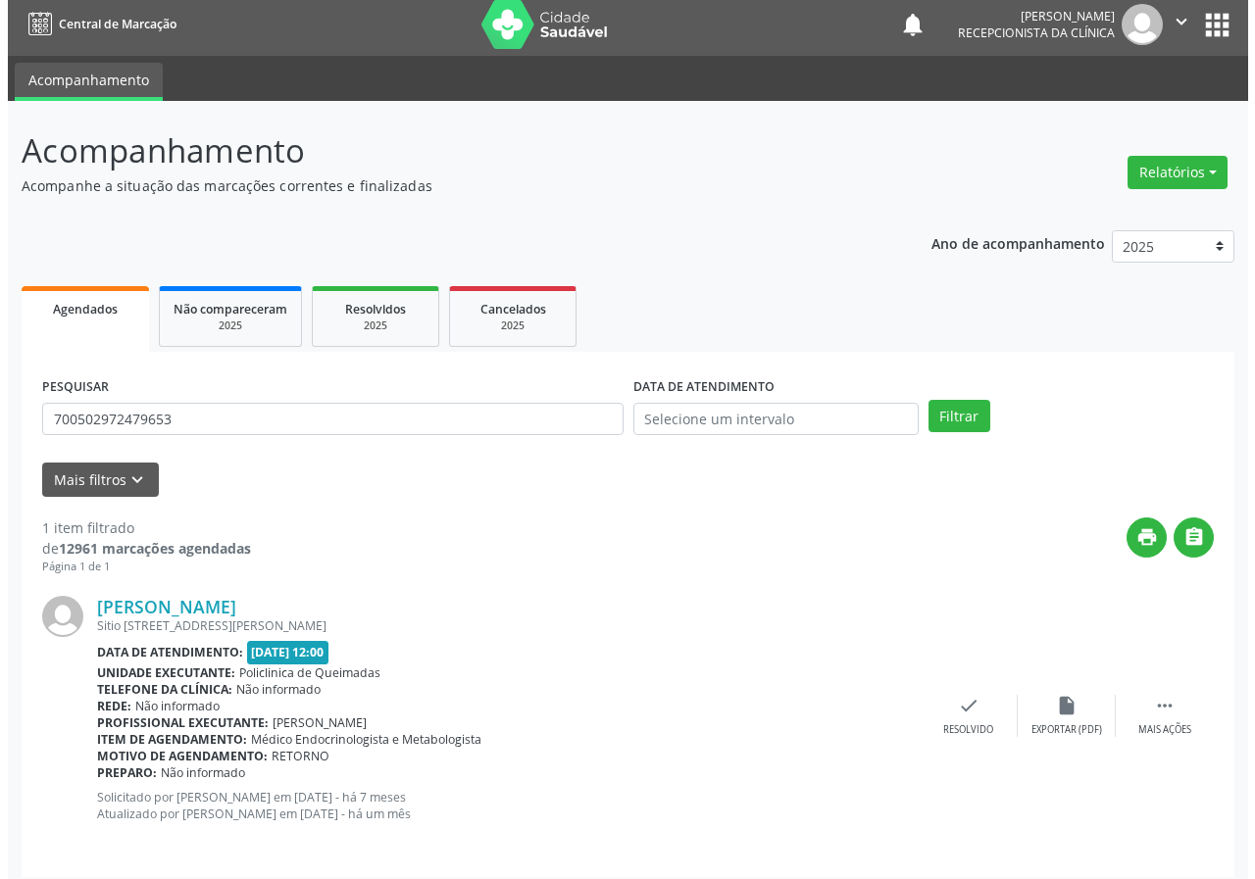
scroll to position [19, 0]
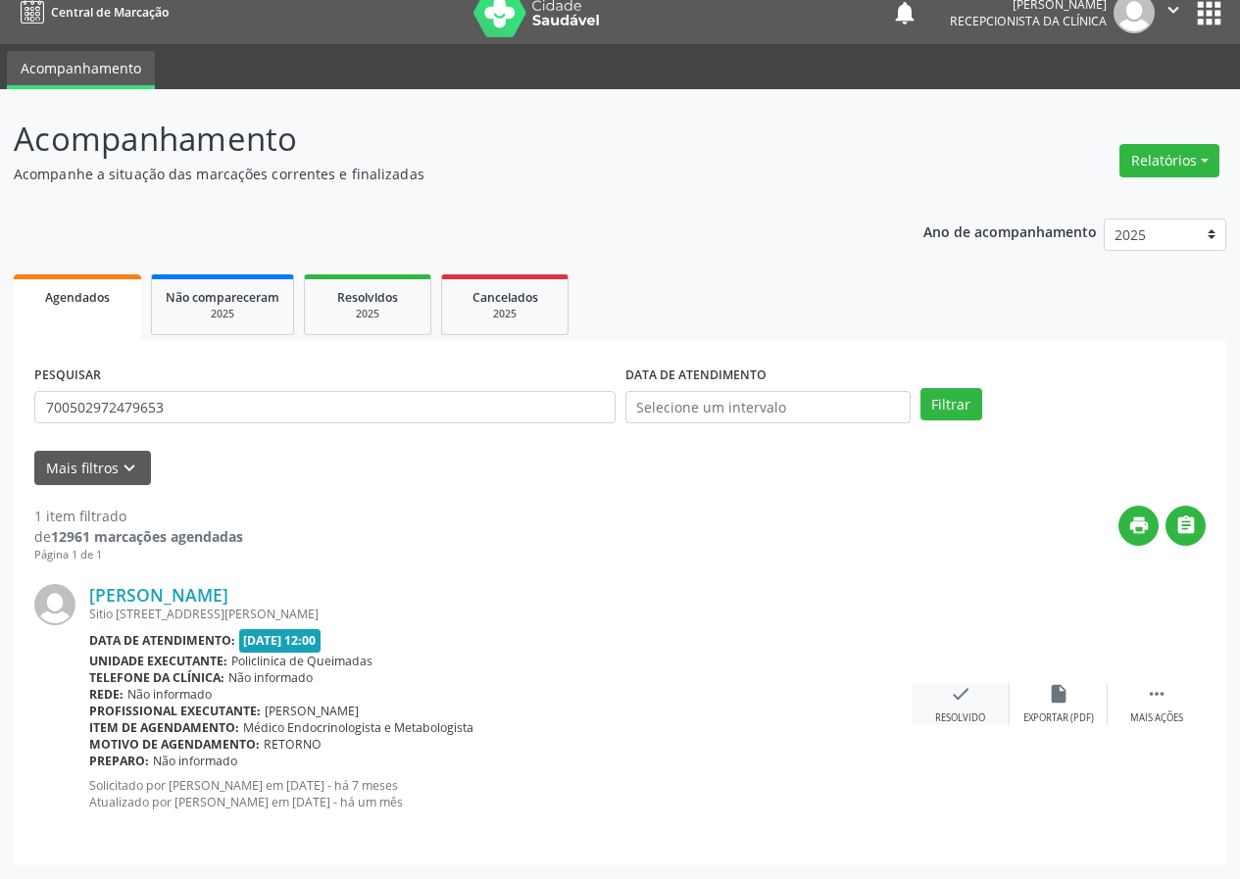
click at [959, 691] on icon "check" at bounding box center [961, 694] width 22 height 22
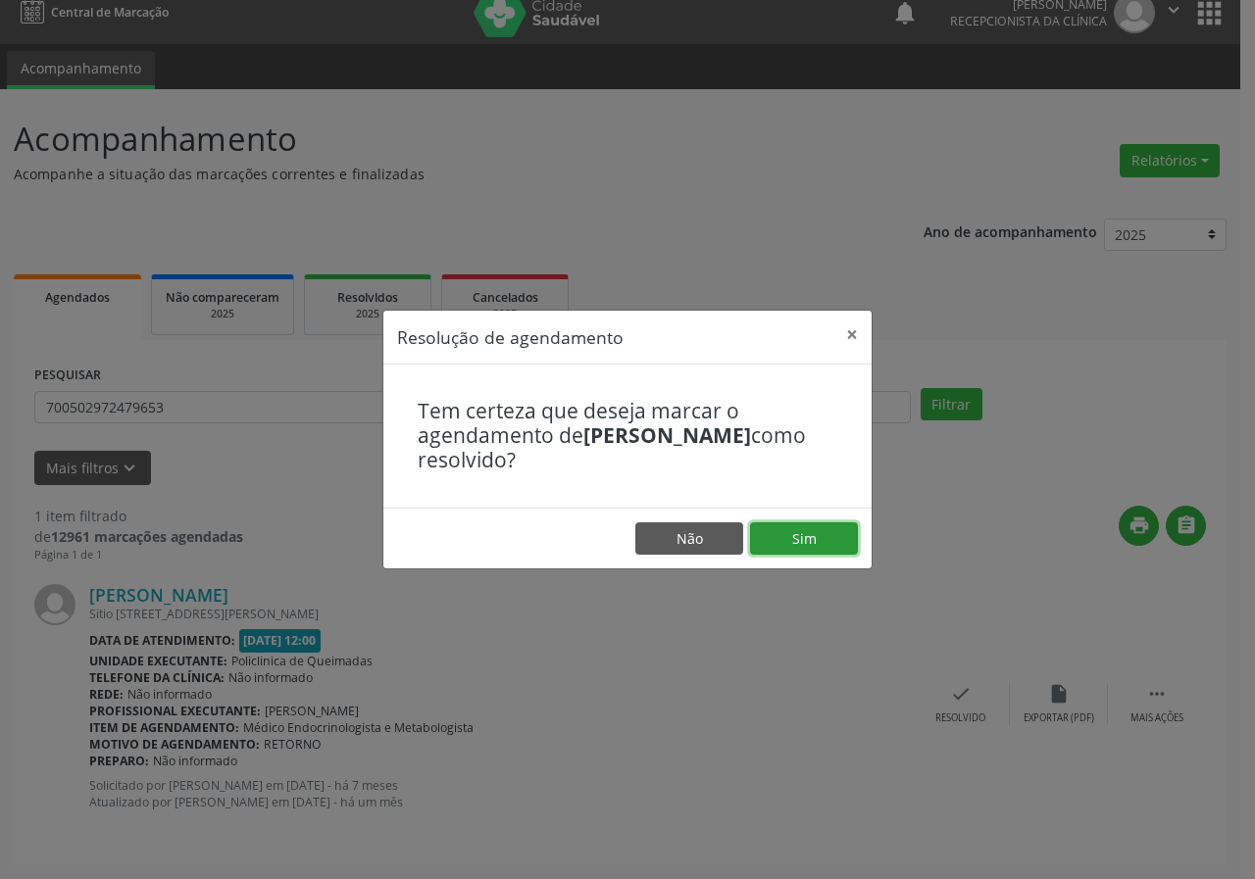
click at [765, 540] on button "Sim" at bounding box center [804, 538] width 108 height 33
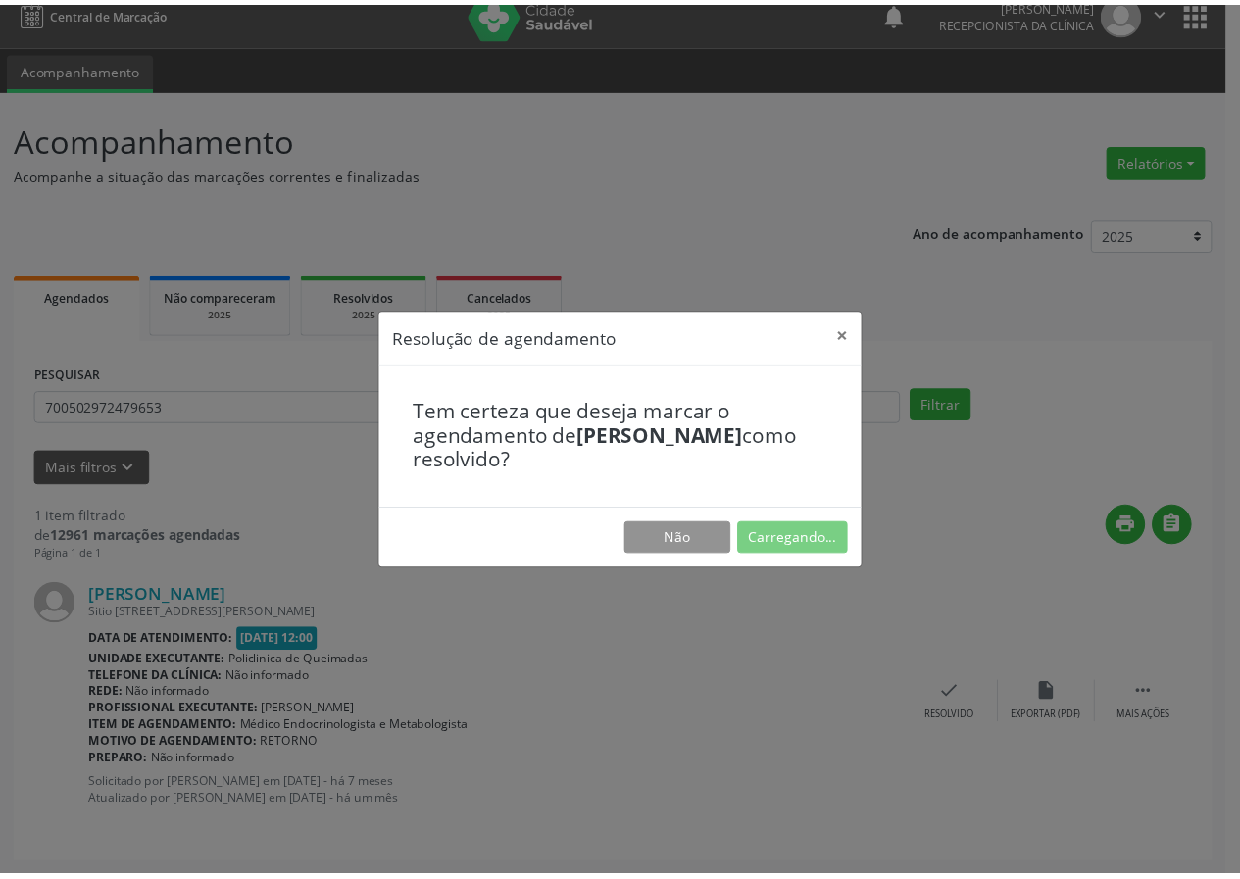
scroll to position [0, 0]
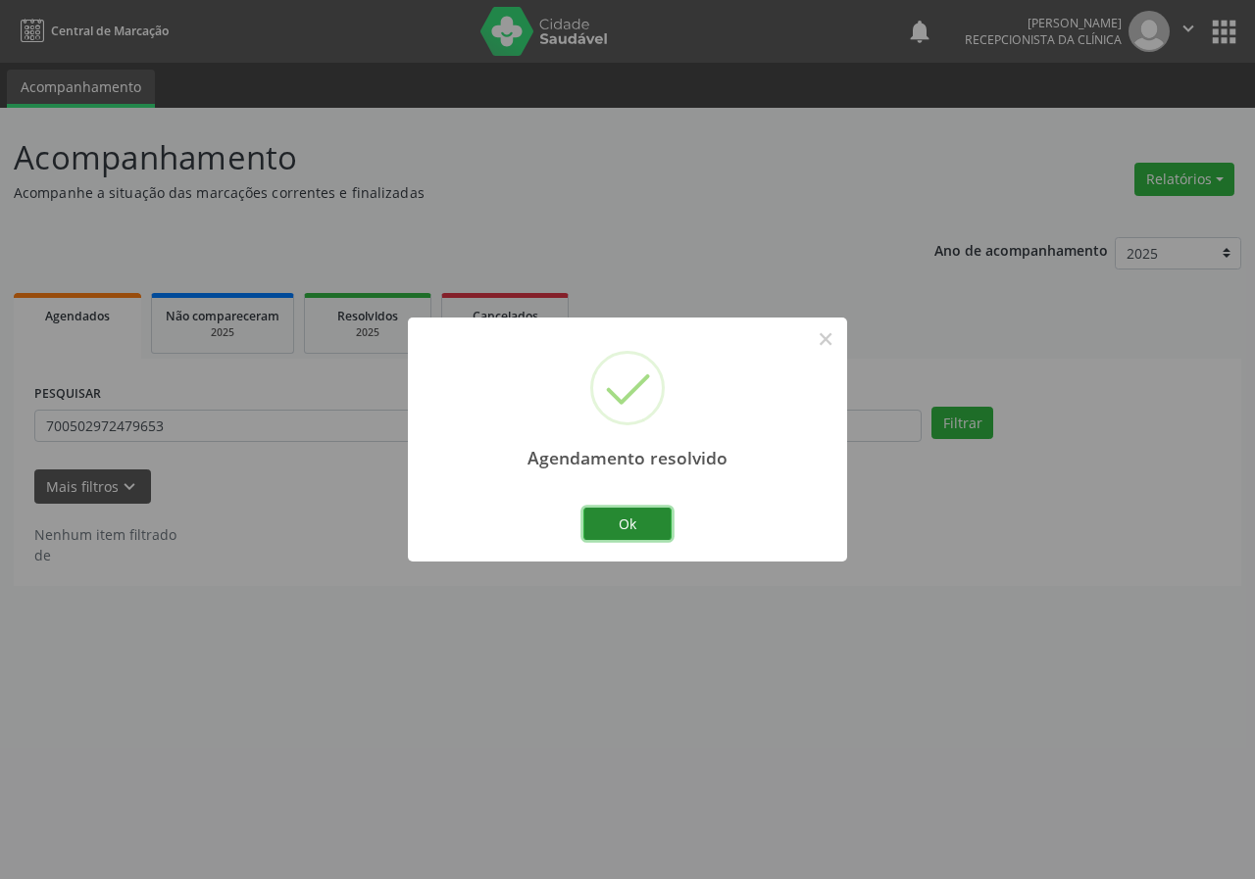
click at [627, 518] on button "Ok" at bounding box center [627, 524] width 88 height 33
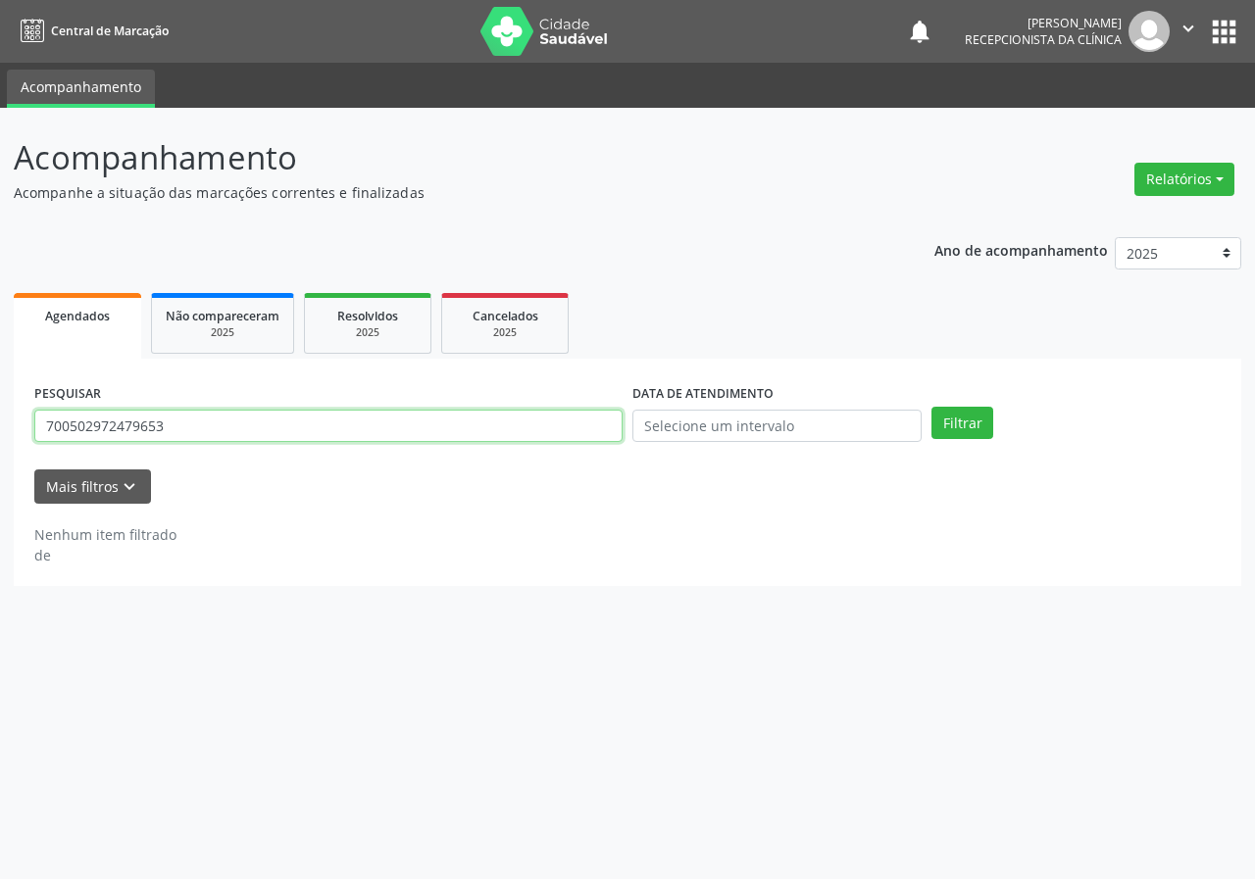
click at [277, 424] on input "700502972479653" at bounding box center [328, 426] width 588 height 33
click at [931, 407] on button "Filtrar" at bounding box center [962, 423] width 62 height 33
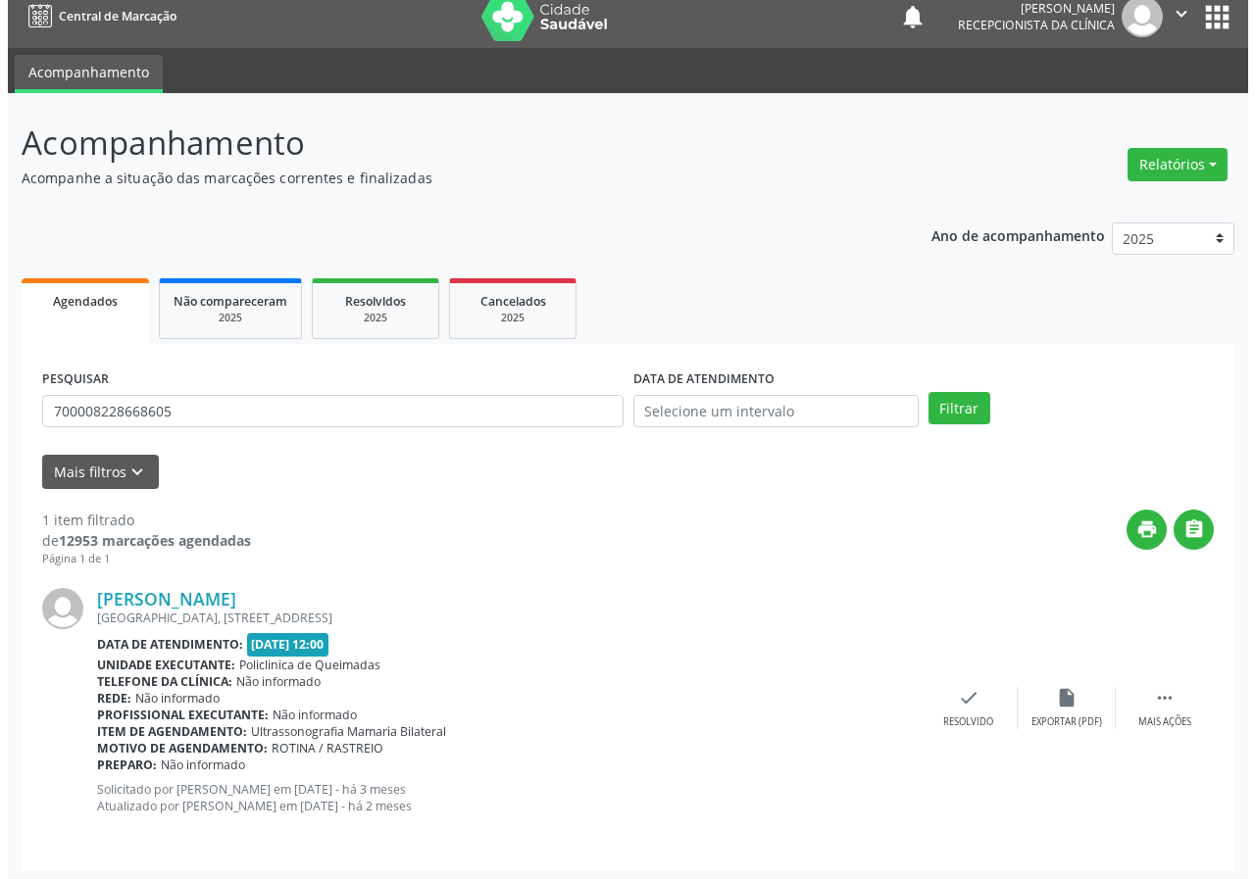
scroll to position [19, 0]
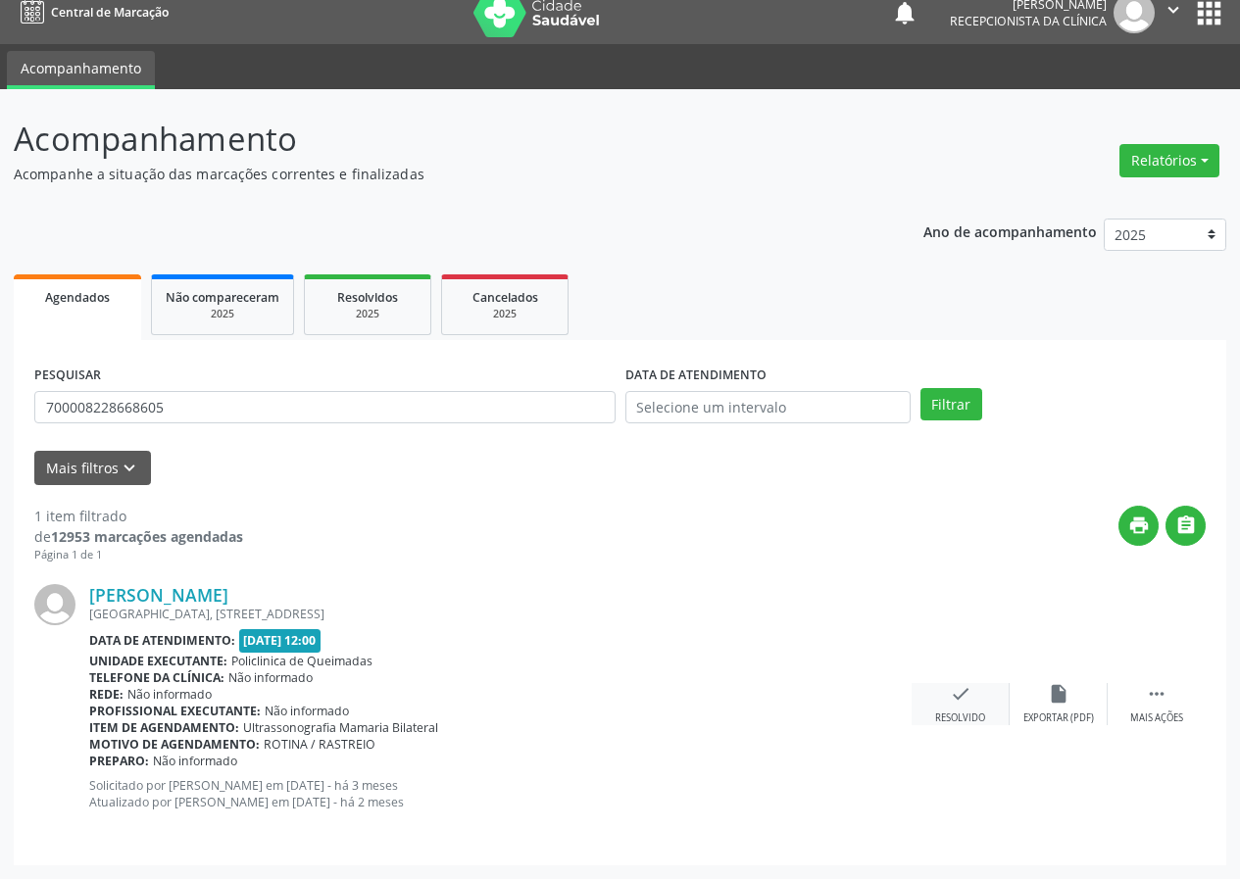
click at [968, 697] on icon "check" at bounding box center [961, 694] width 22 height 22
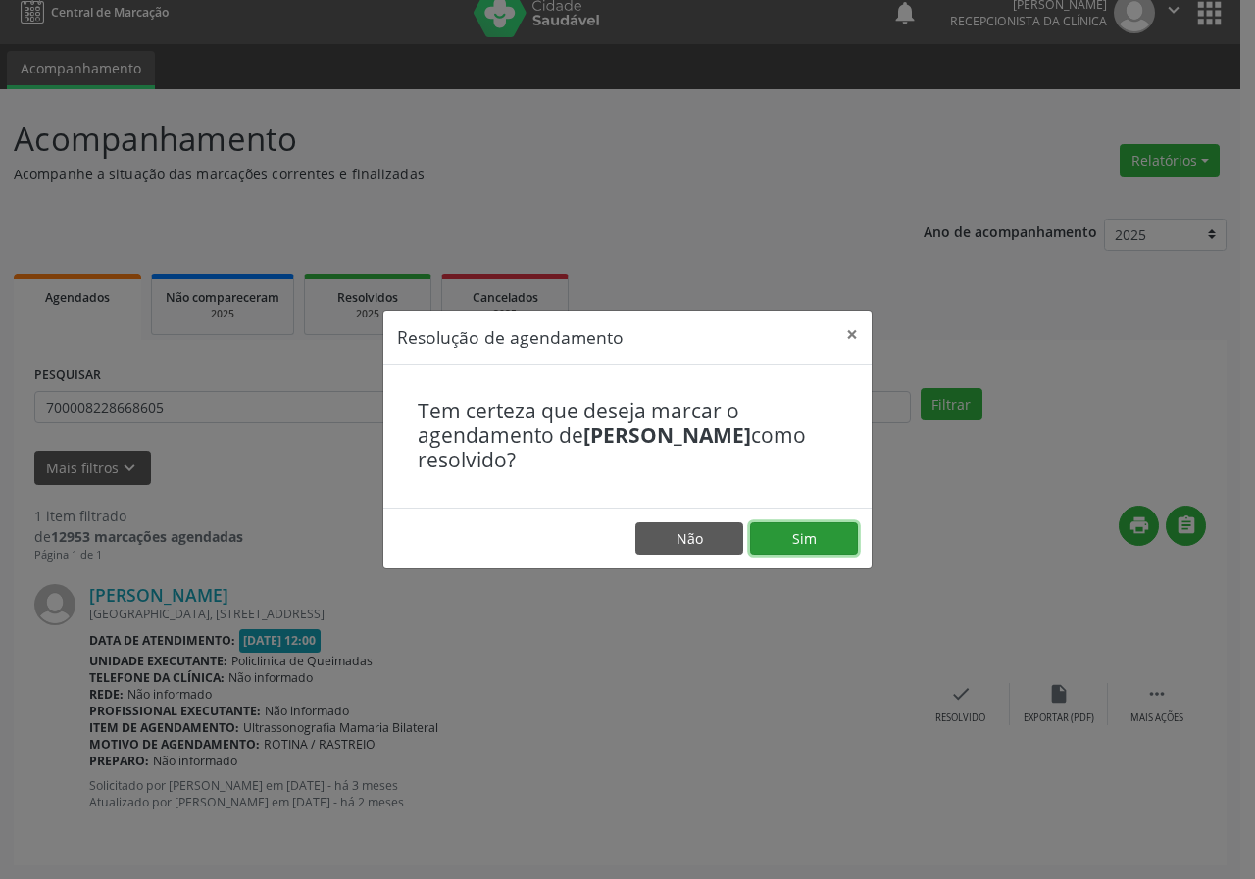
click at [789, 541] on button "Sim" at bounding box center [804, 538] width 108 height 33
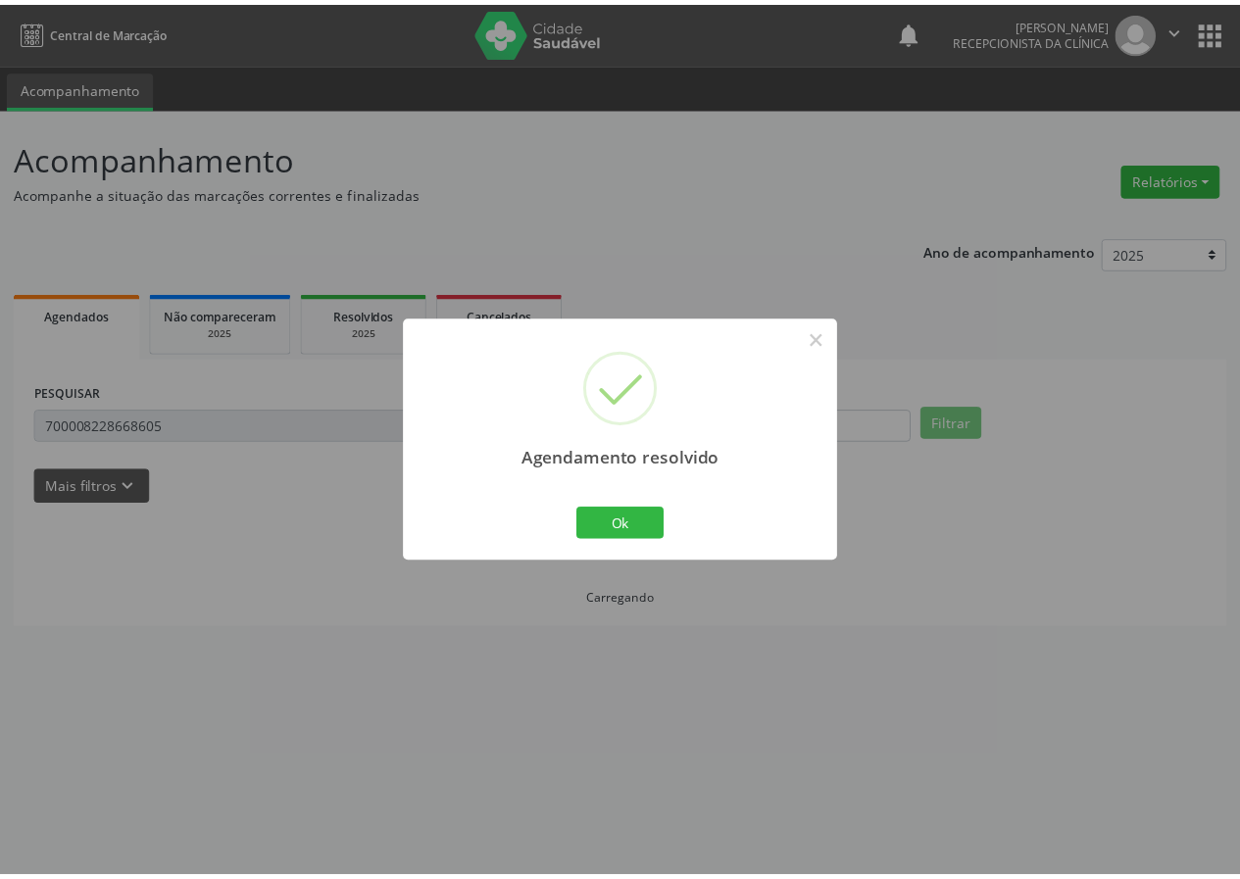
scroll to position [0, 0]
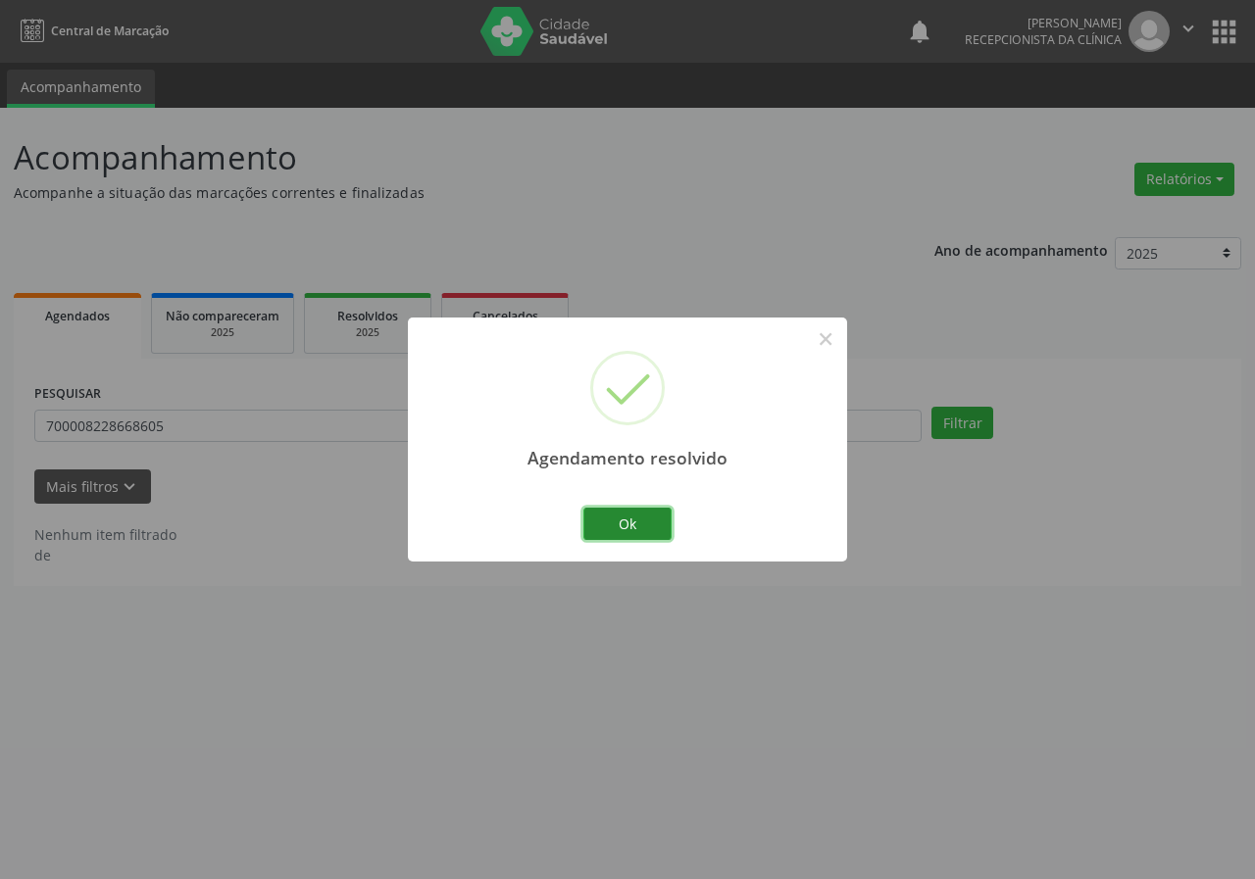
click at [648, 526] on button "Ok" at bounding box center [627, 524] width 88 height 33
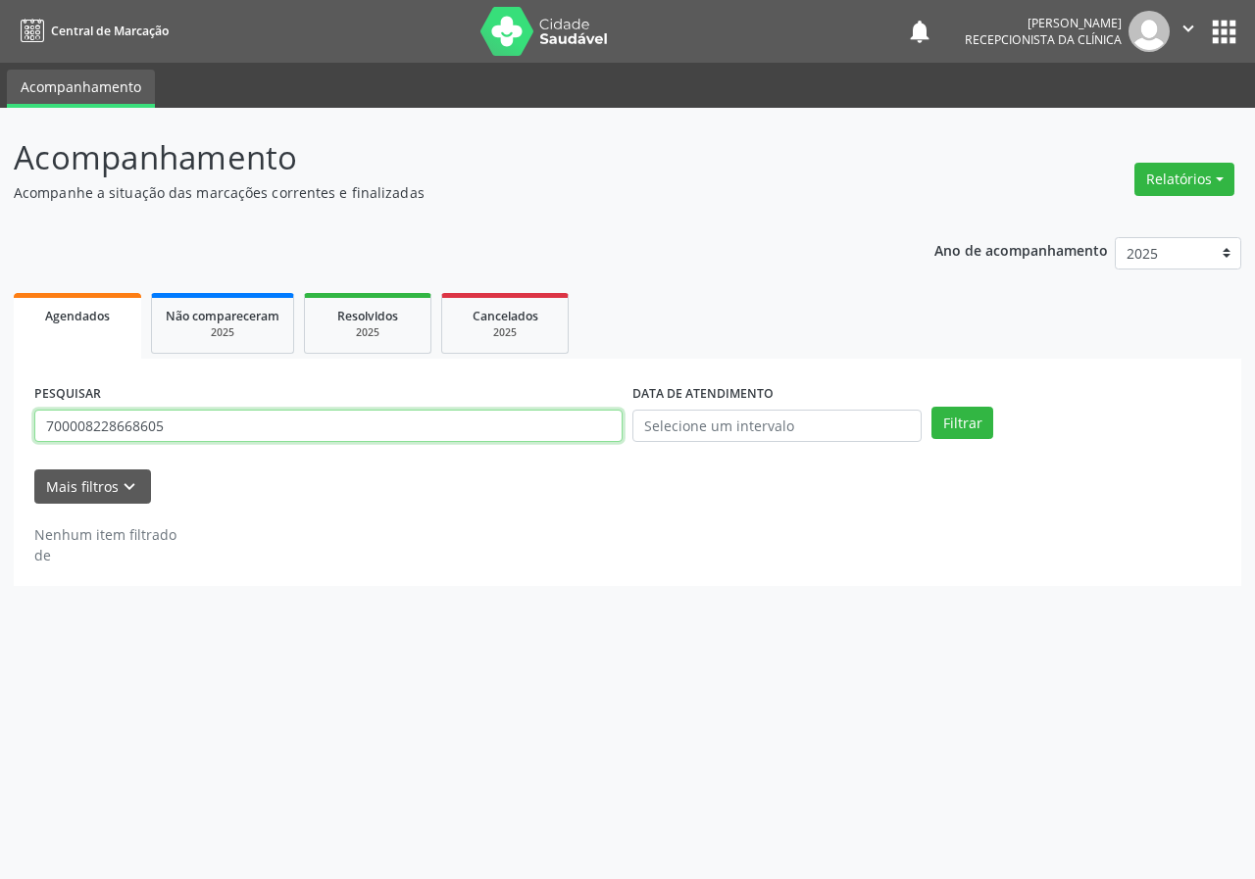
click at [172, 425] on input "700008228668605" at bounding box center [328, 426] width 588 height 33
click at [931, 407] on button "Filtrar" at bounding box center [962, 423] width 62 height 33
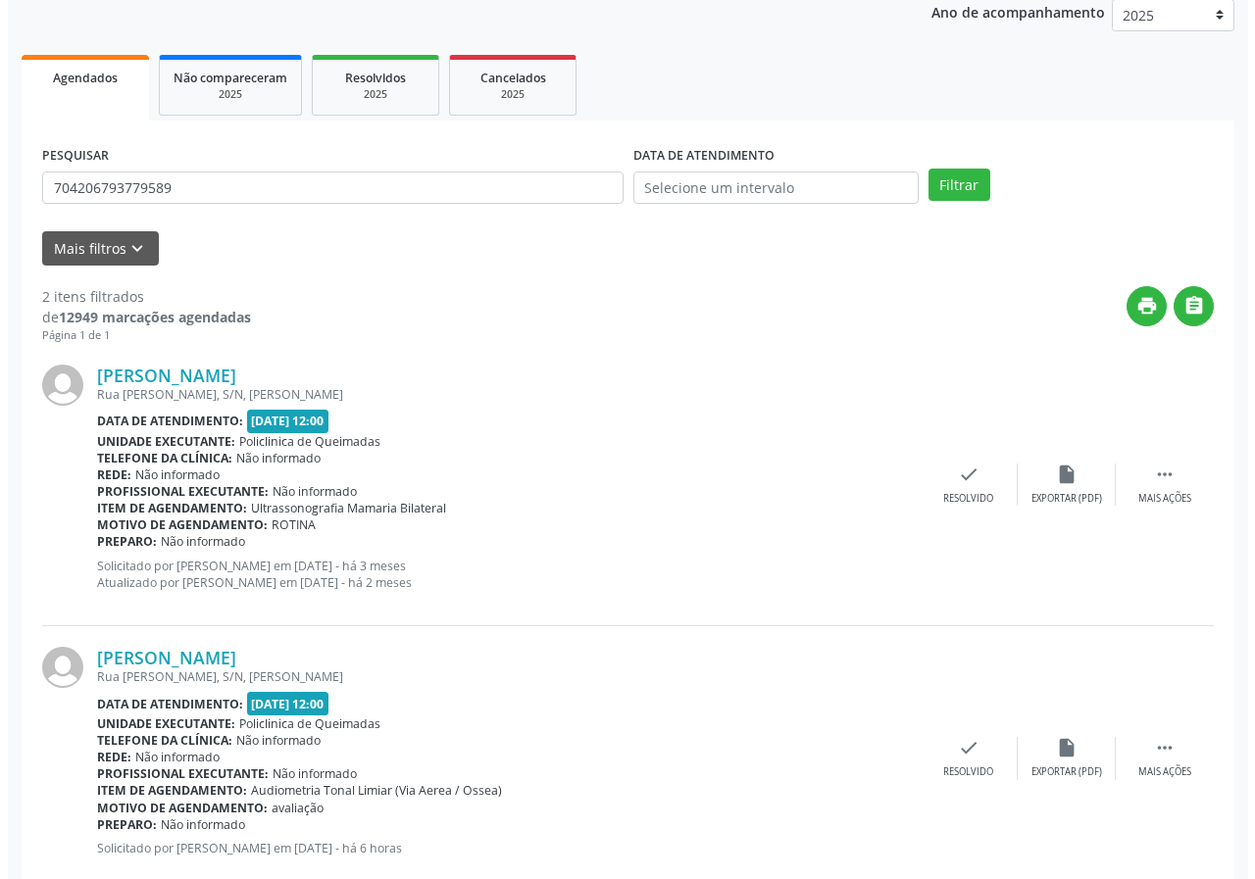
scroll to position [284, 0]
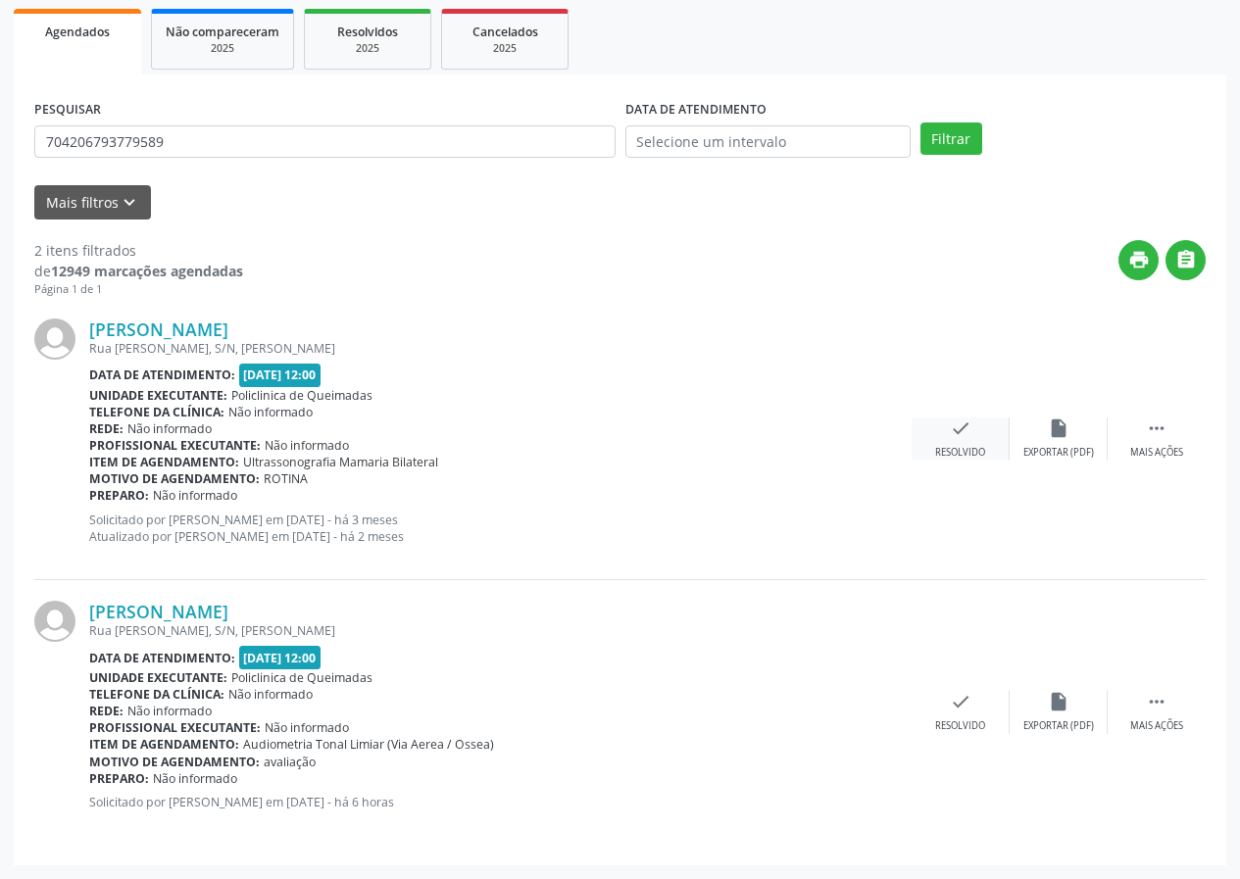
click at [962, 436] on icon "check" at bounding box center [961, 429] width 22 height 22
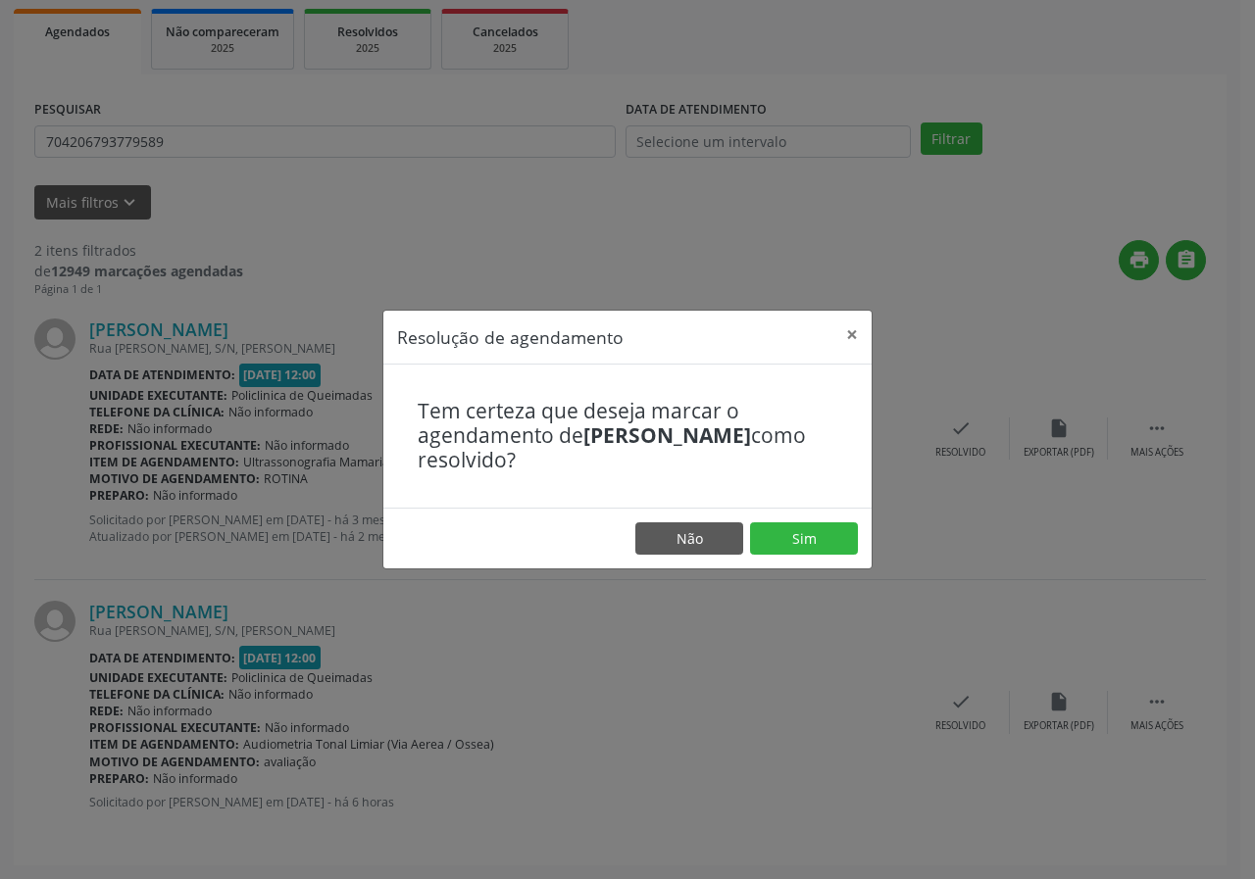
click at [789, 567] on footer "Não Sim" at bounding box center [627, 539] width 488 height 62
click at [789, 546] on button "Sim" at bounding box center [804, 538] width 108 height 33
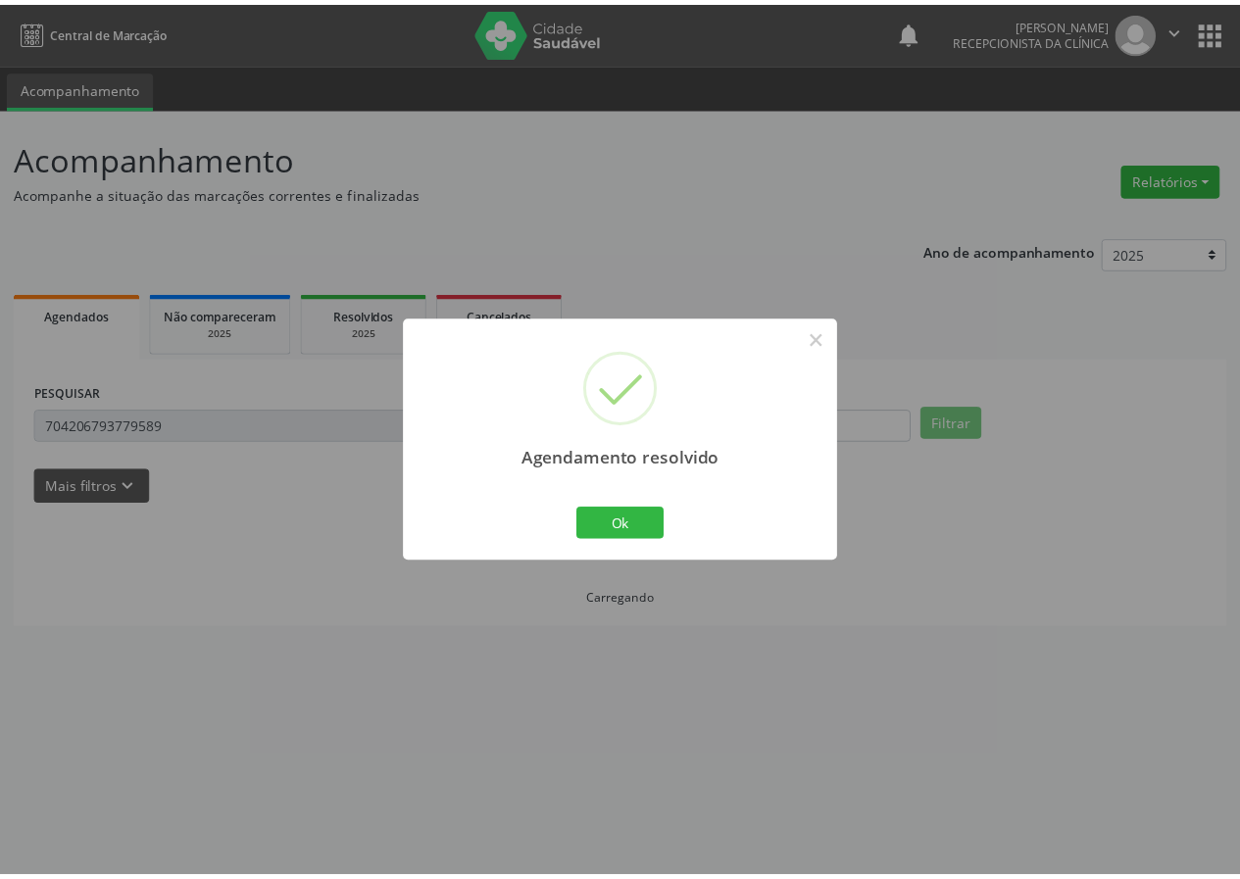
scroll to position [0, 0]
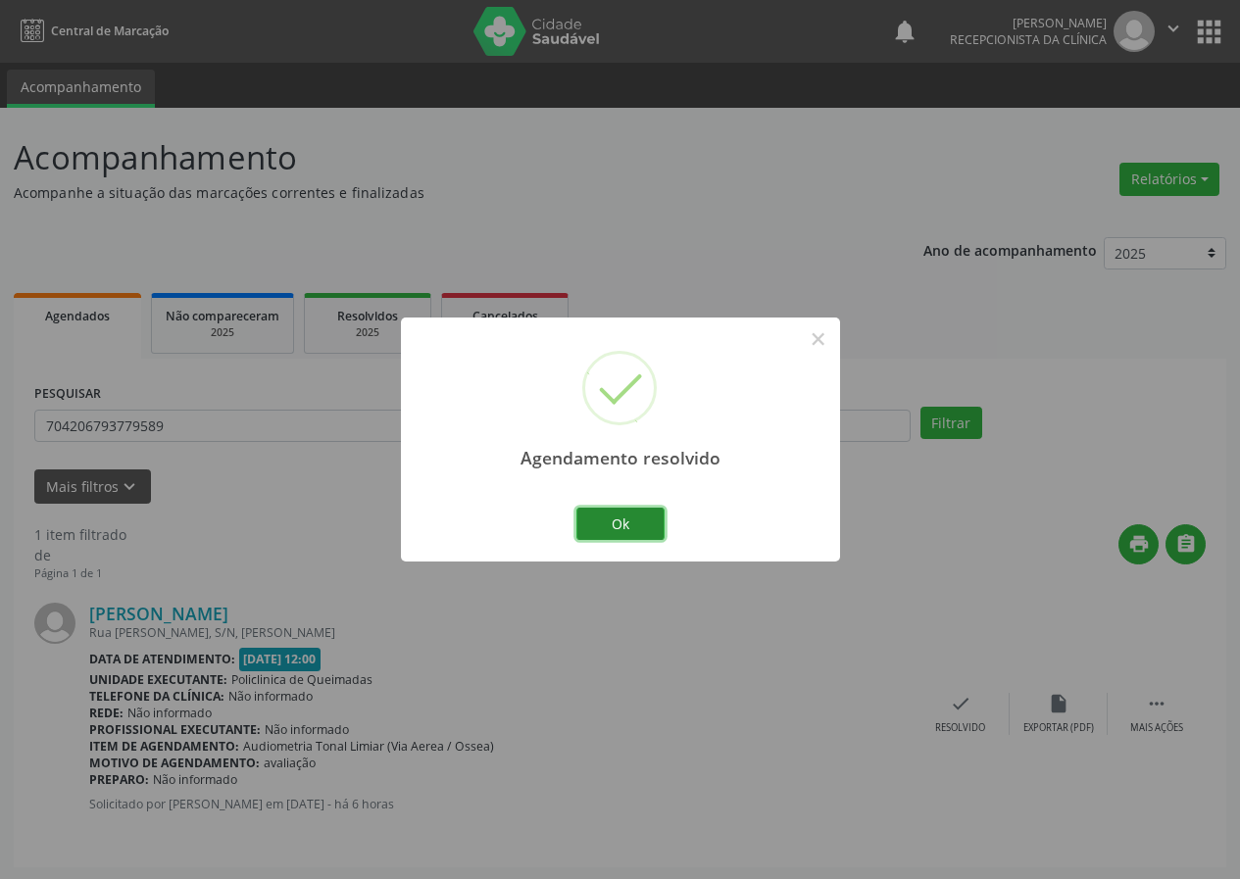
click at [647, 520] on button "Ok" at bounding box center [620, 524] width 88 height 33
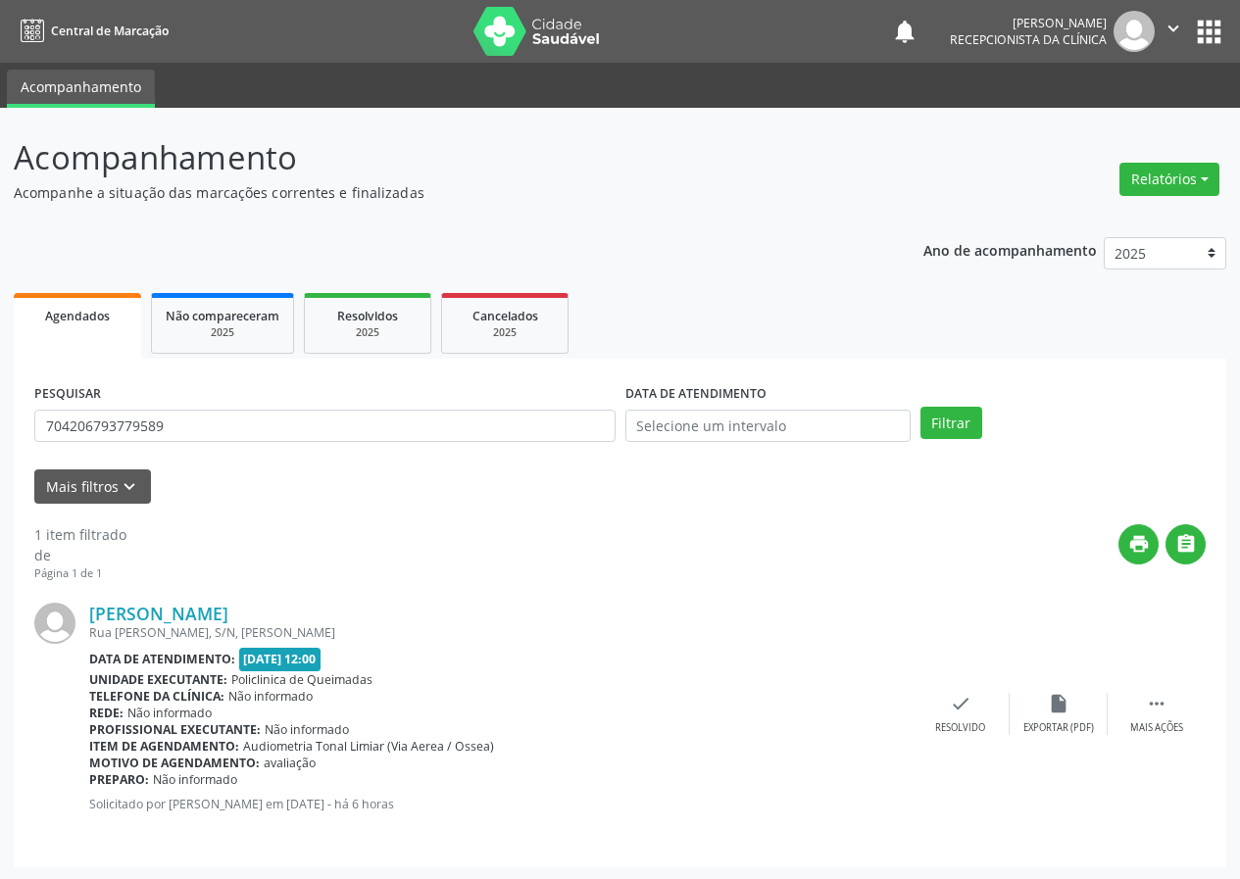
scroll to position [2, 0]
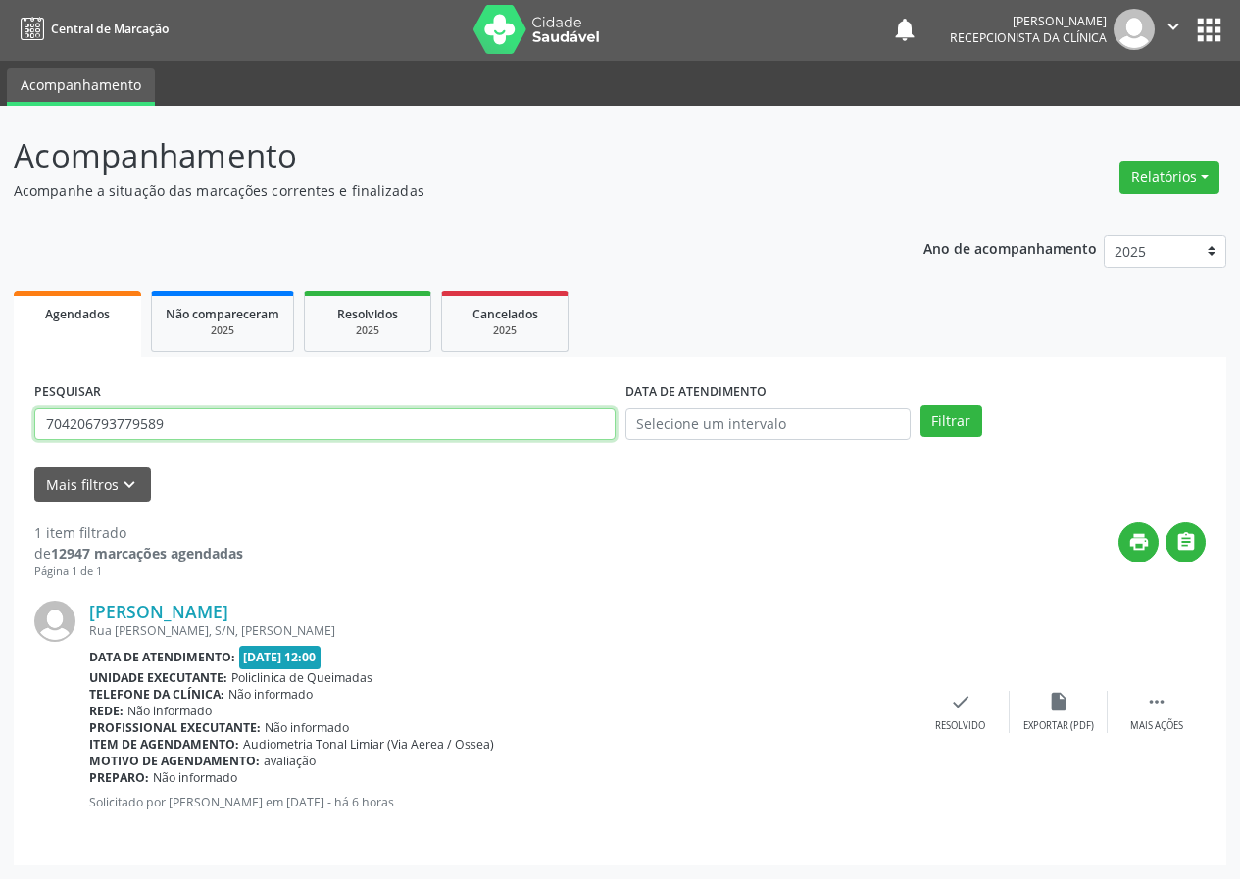
click at [391, 423] on input "704206793779589" at bounding box center [324, 424] width 581 height 33
click at [920, 405] on button "Filtrar" at bounding box center [951, 421] width 62 height 33
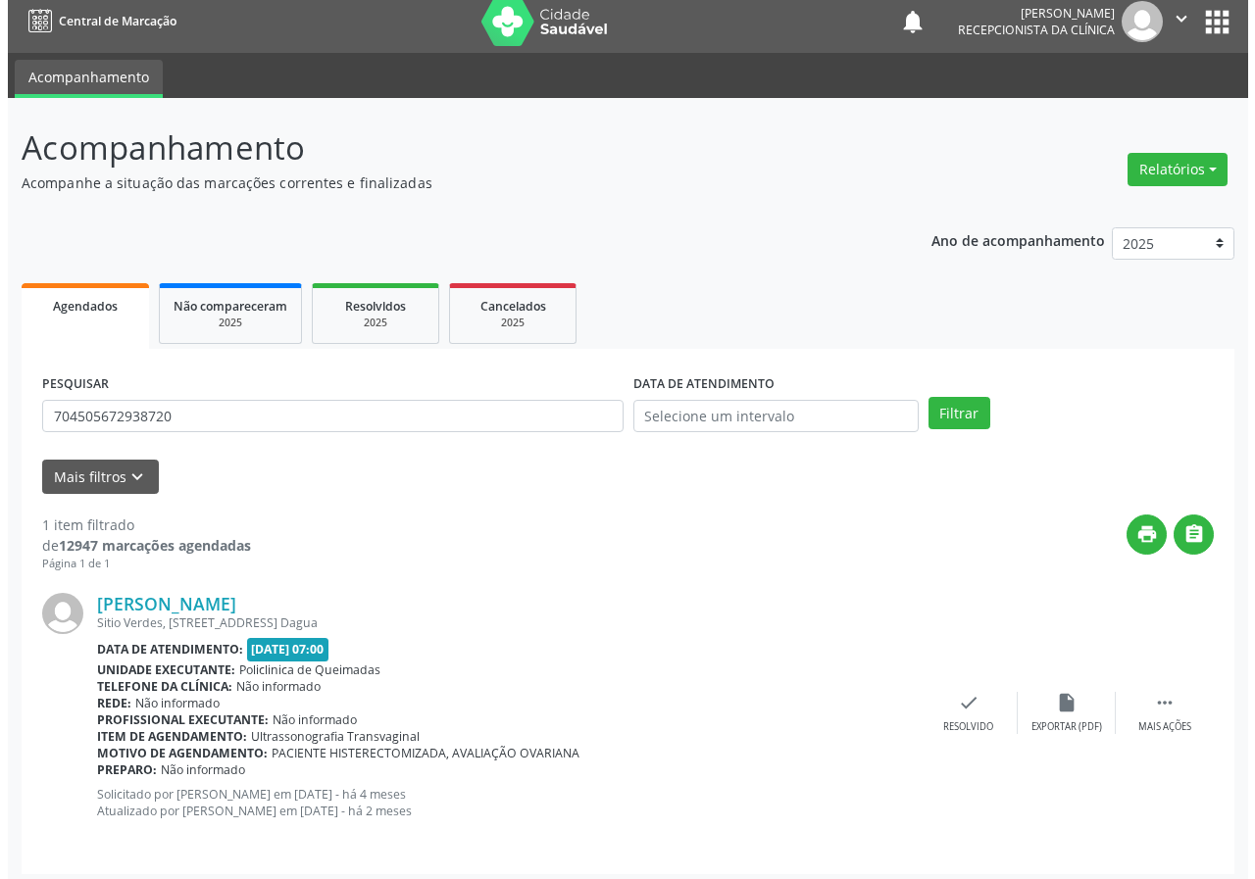
scroll to position [19, 0]
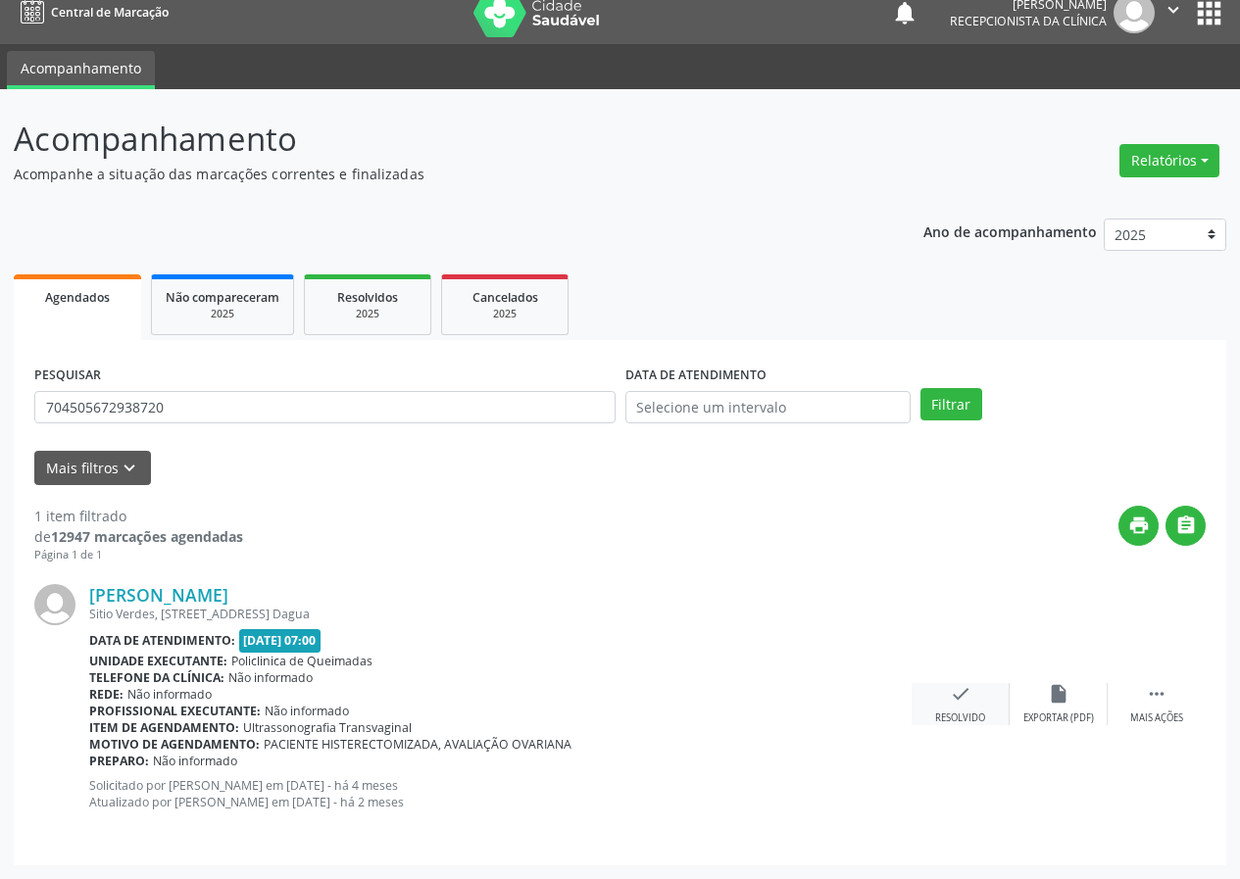
click at [958, 700] on icon "check" at bounding box center [961, 694] width 22 height 22
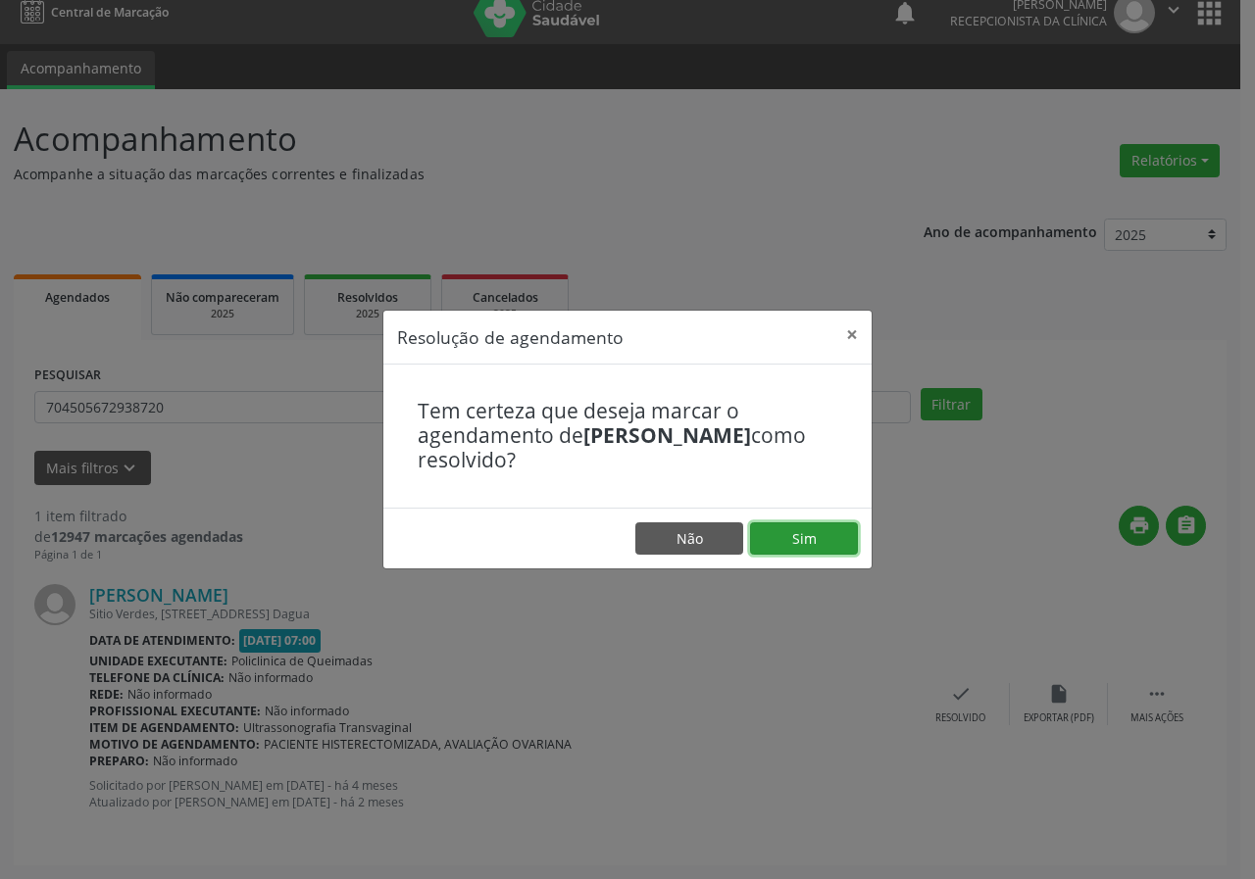
click at [834, 532] on button "Sim" at bounding box center [804, 538] width 108 height 33
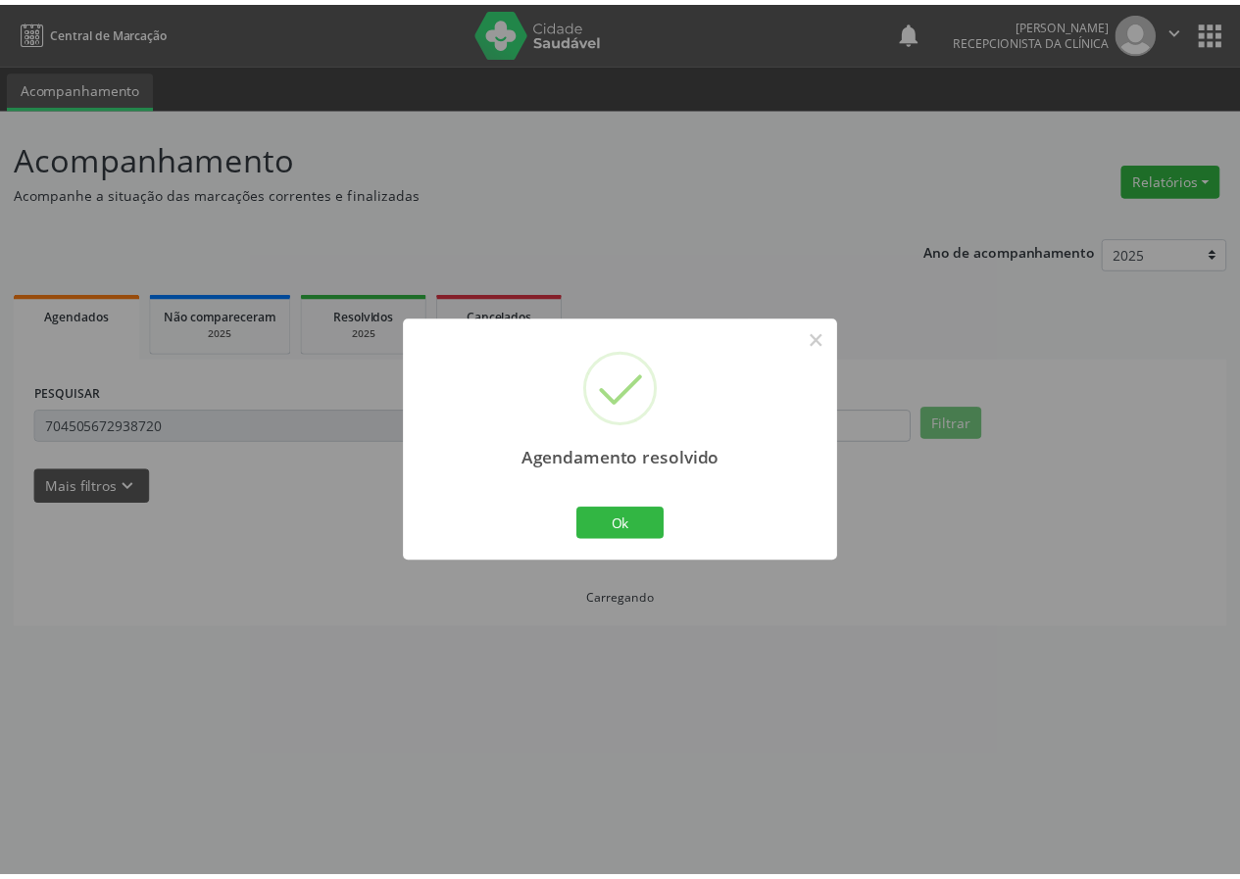
scroll to position [0, 0]
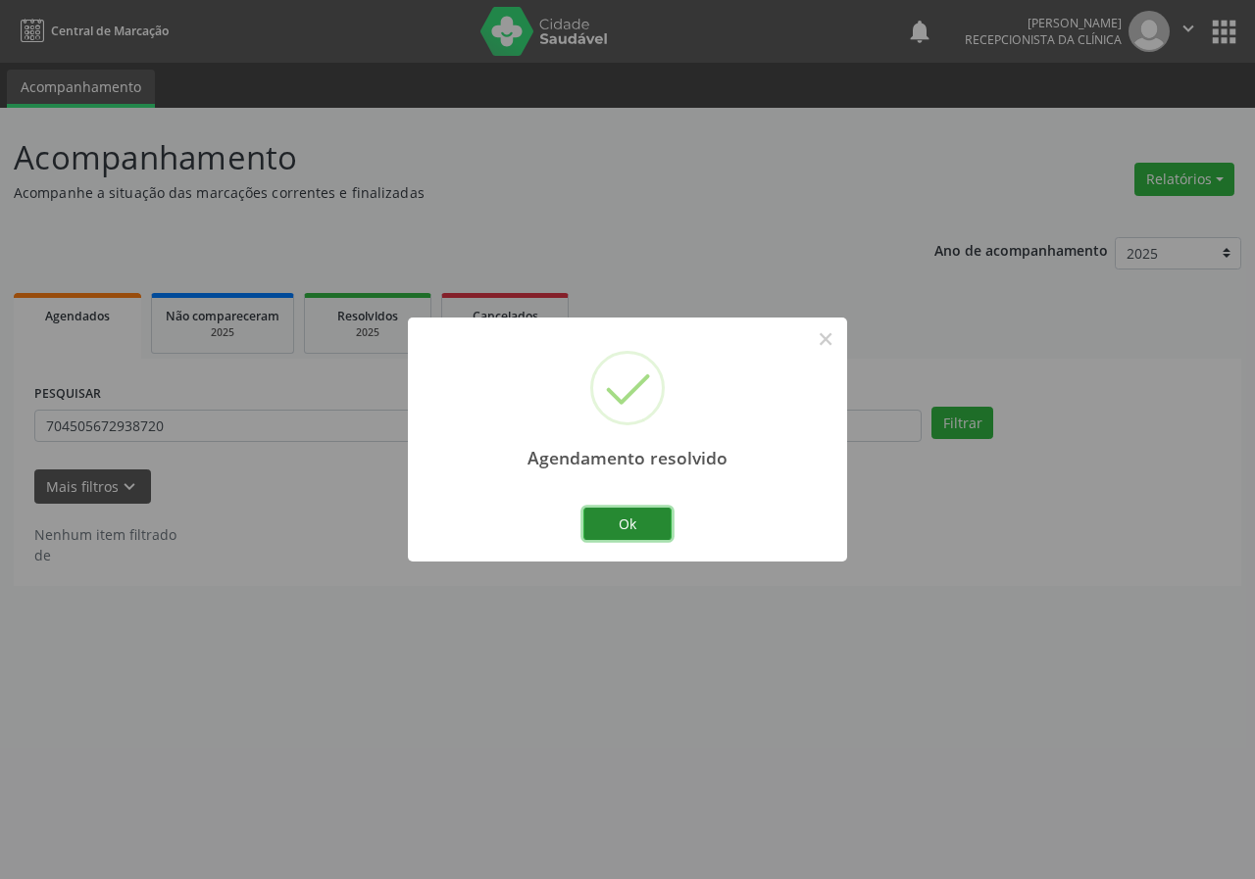
click at [595, 525] on button "Ok" at bounding box center [627, 524] width 88 height 33
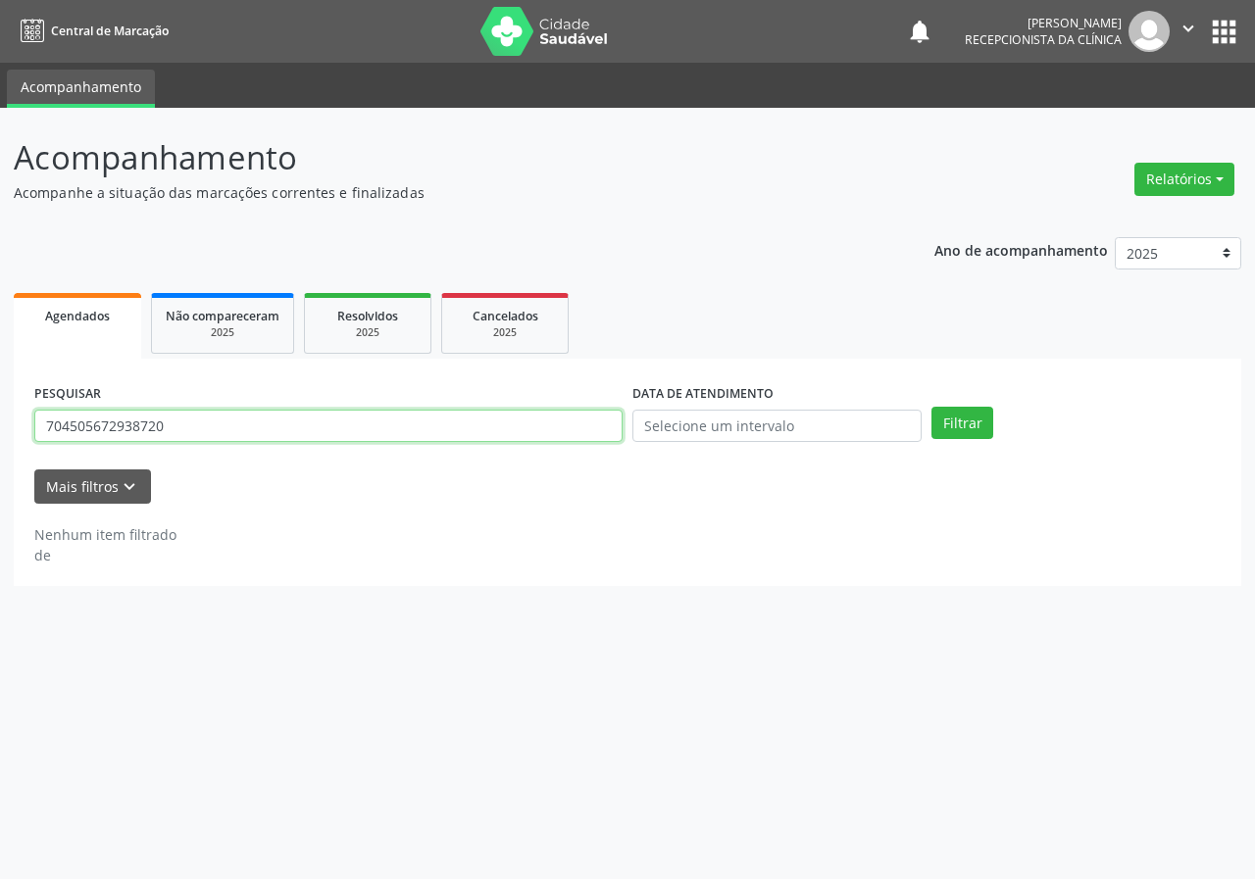
click at [174, 433] on input "704505672938720" at bounding box center [328, 426] width 588 height 33
click at [931, 407] on button "Filtrar" at bounding box center [962, 423] width 62 height 33
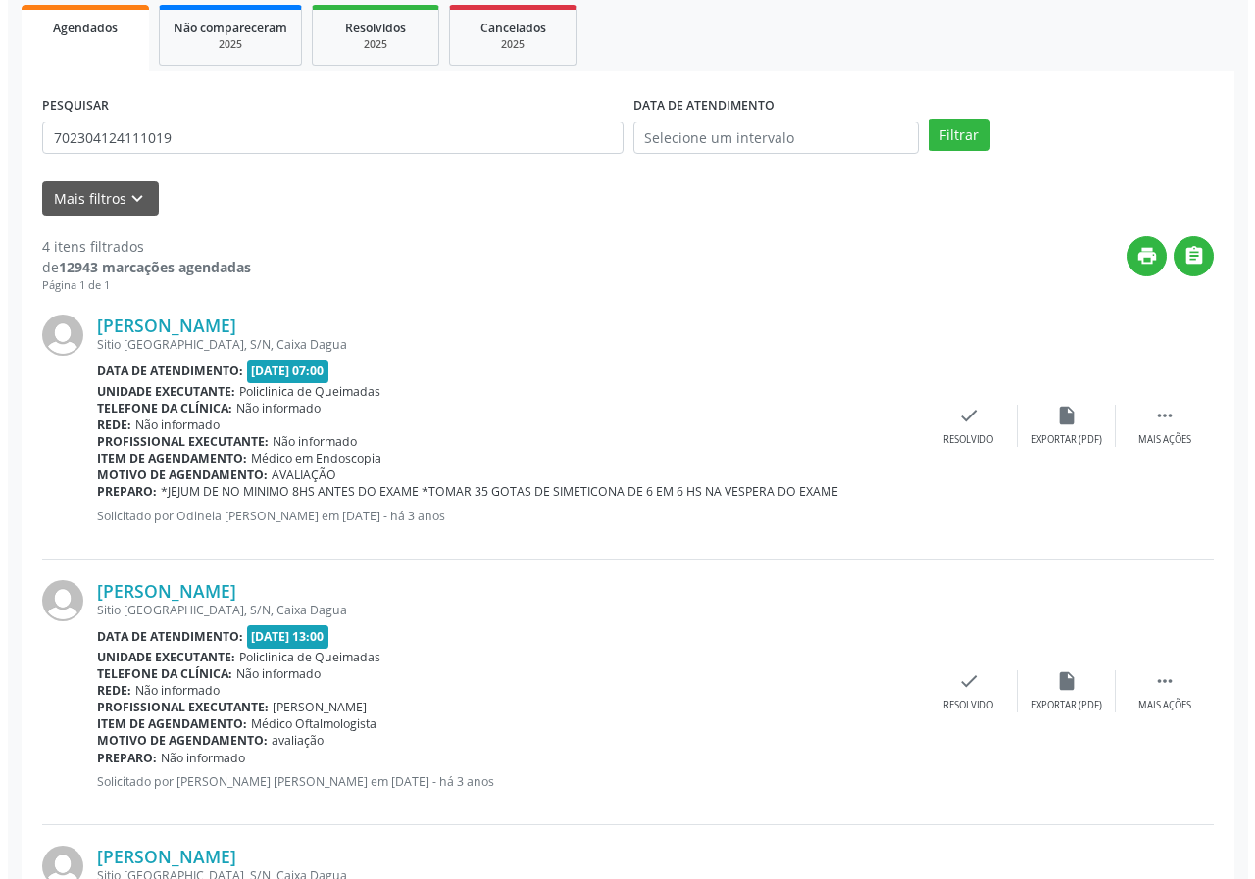
scroll to position [227, 0]
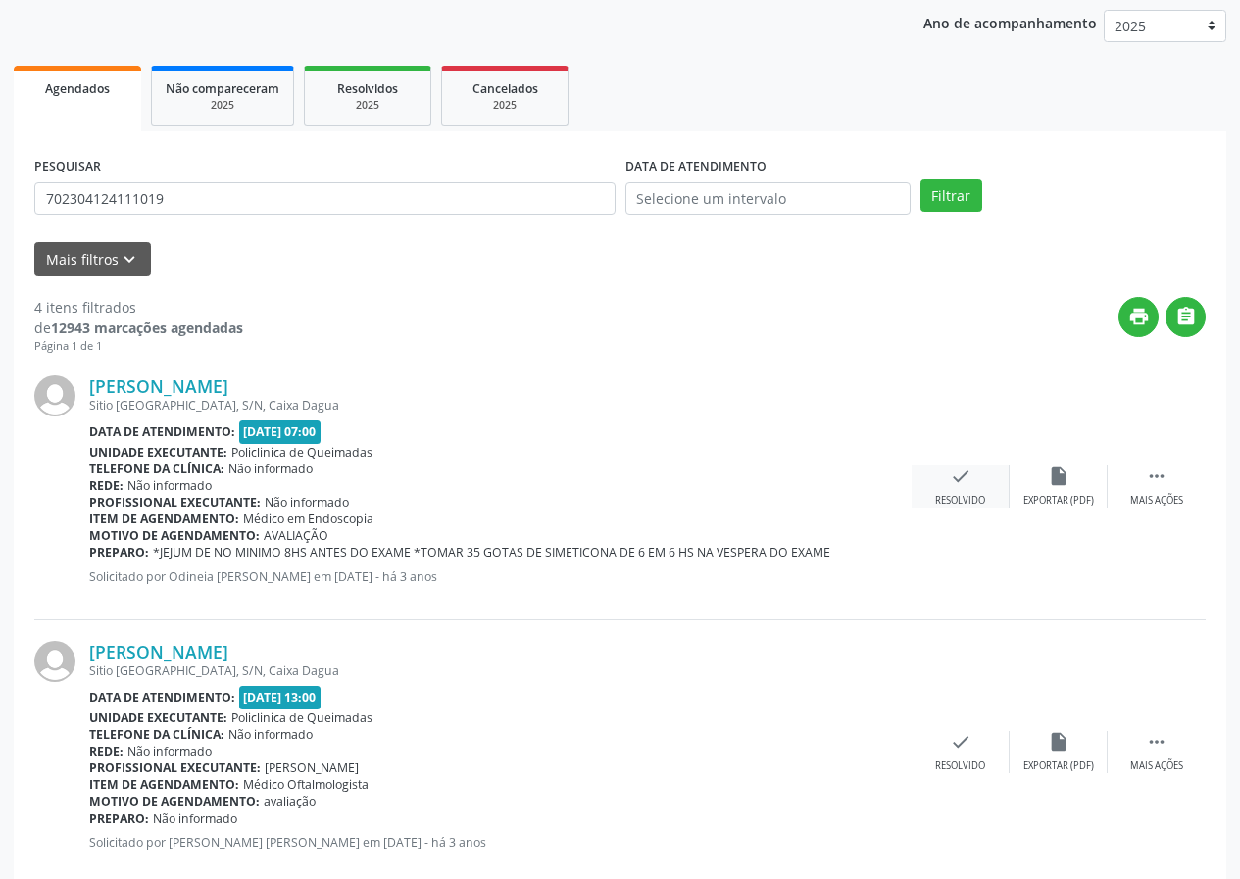
click at [950, 484] on icon "check" at bounding box center [961, 477] width 22 height 22
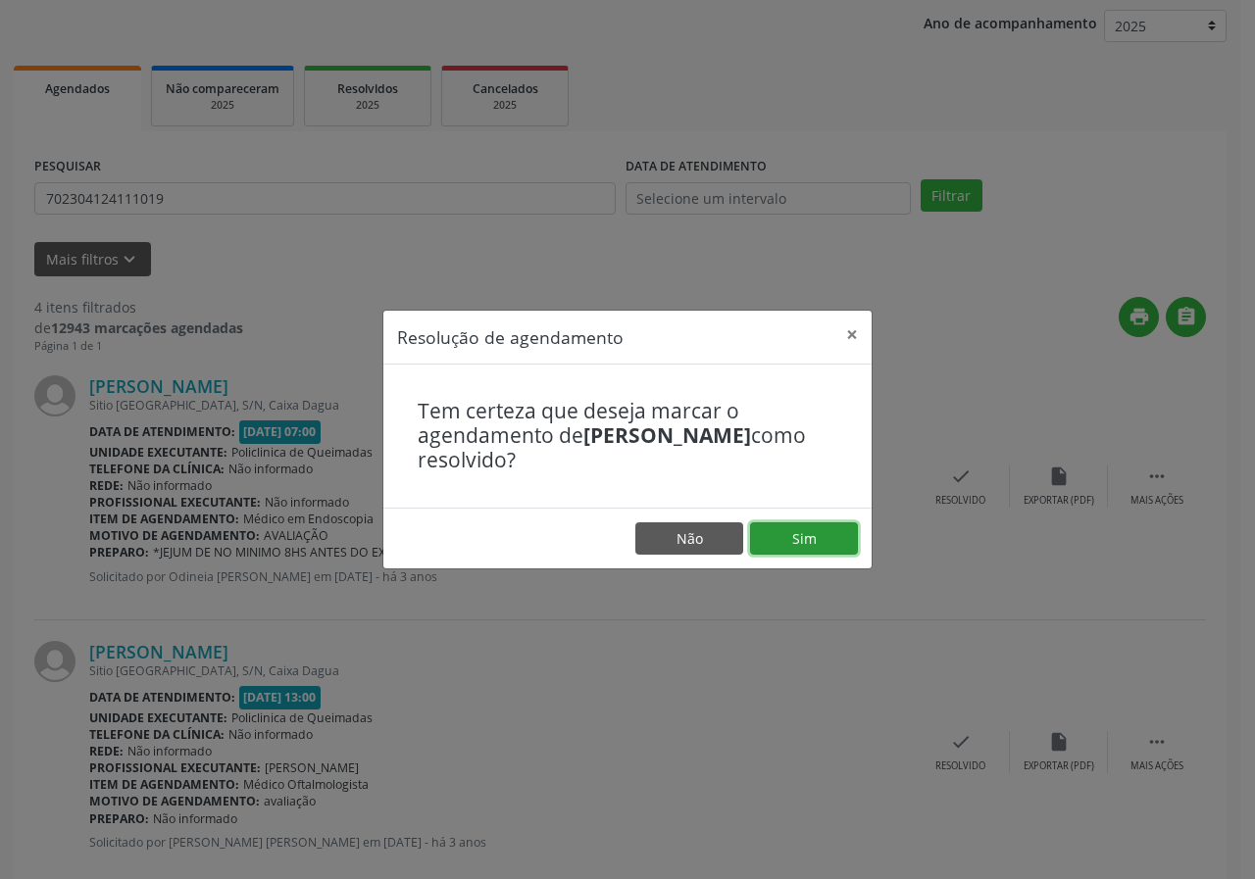
click at [799, 532] on button "Sim" at bounding box center [804, 538] width 108 height 33
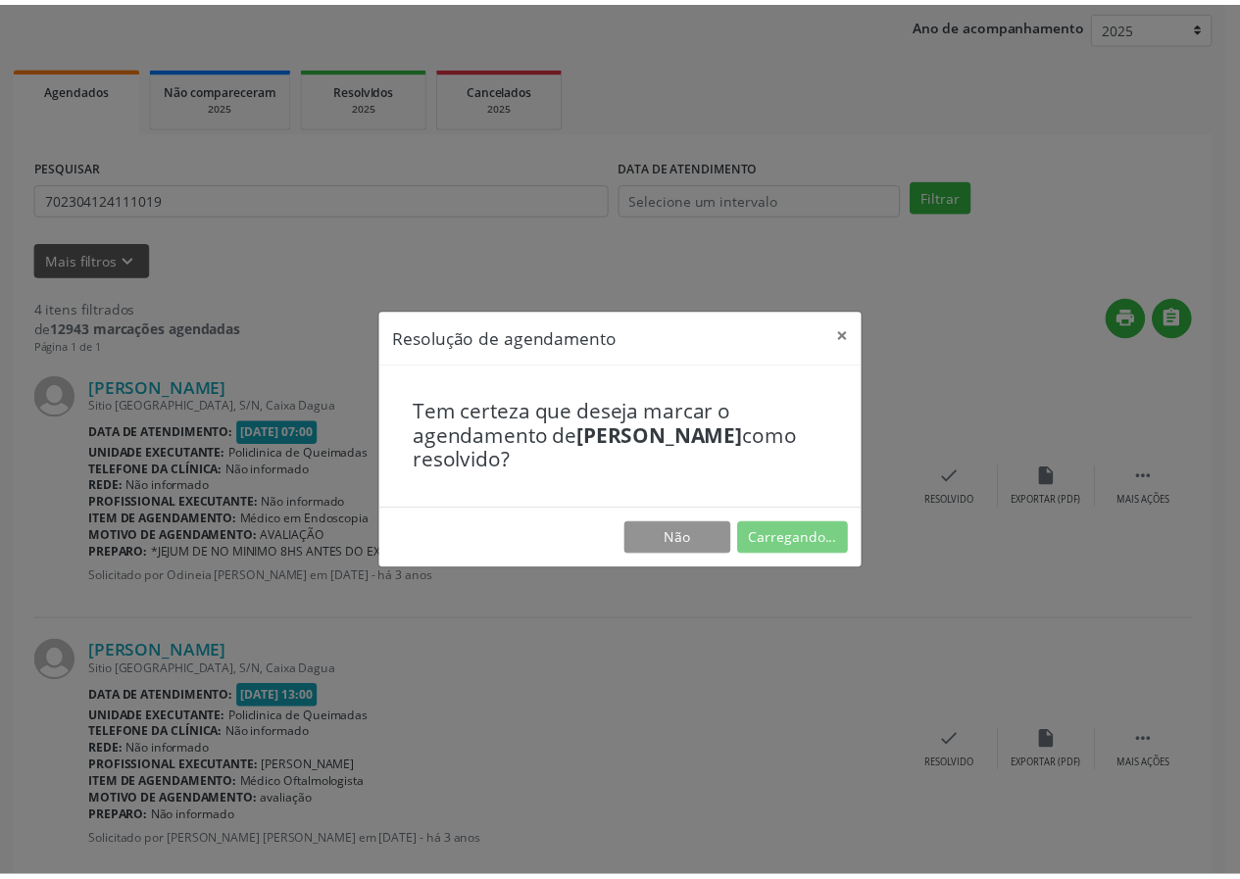
scroll to position [0, 0]
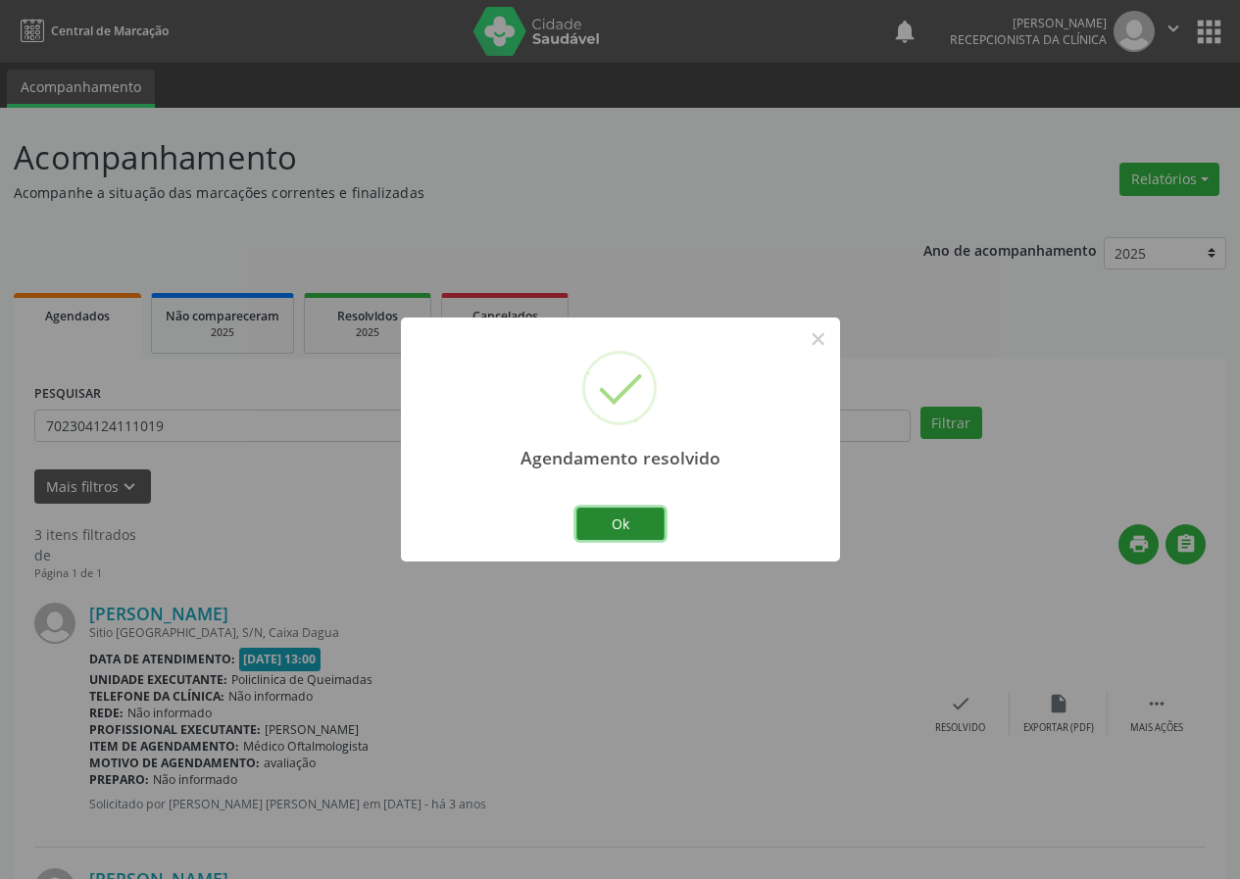
click at [642, 509] on button "Ok" at bounding box center [620, 524] width 88 height 33
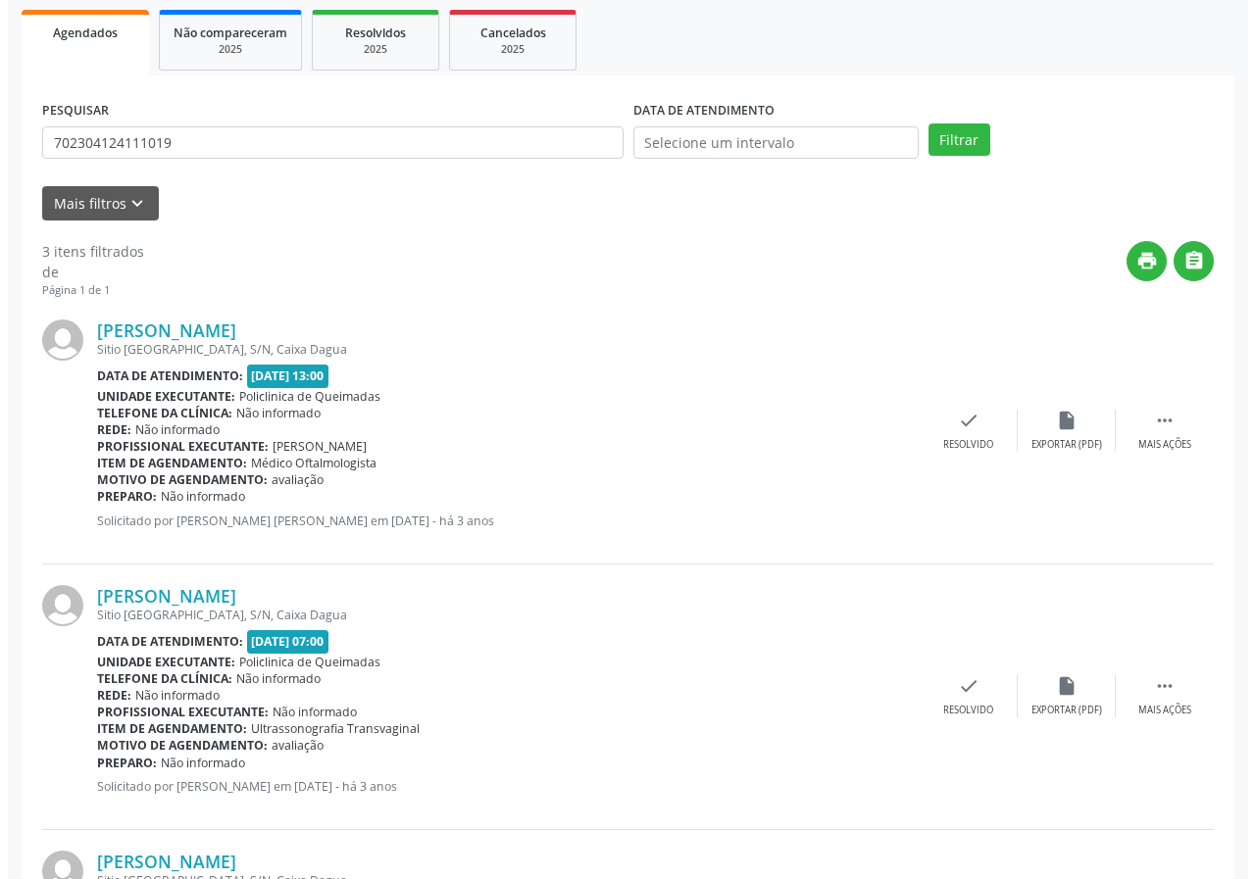
scroll to position [294, 0]
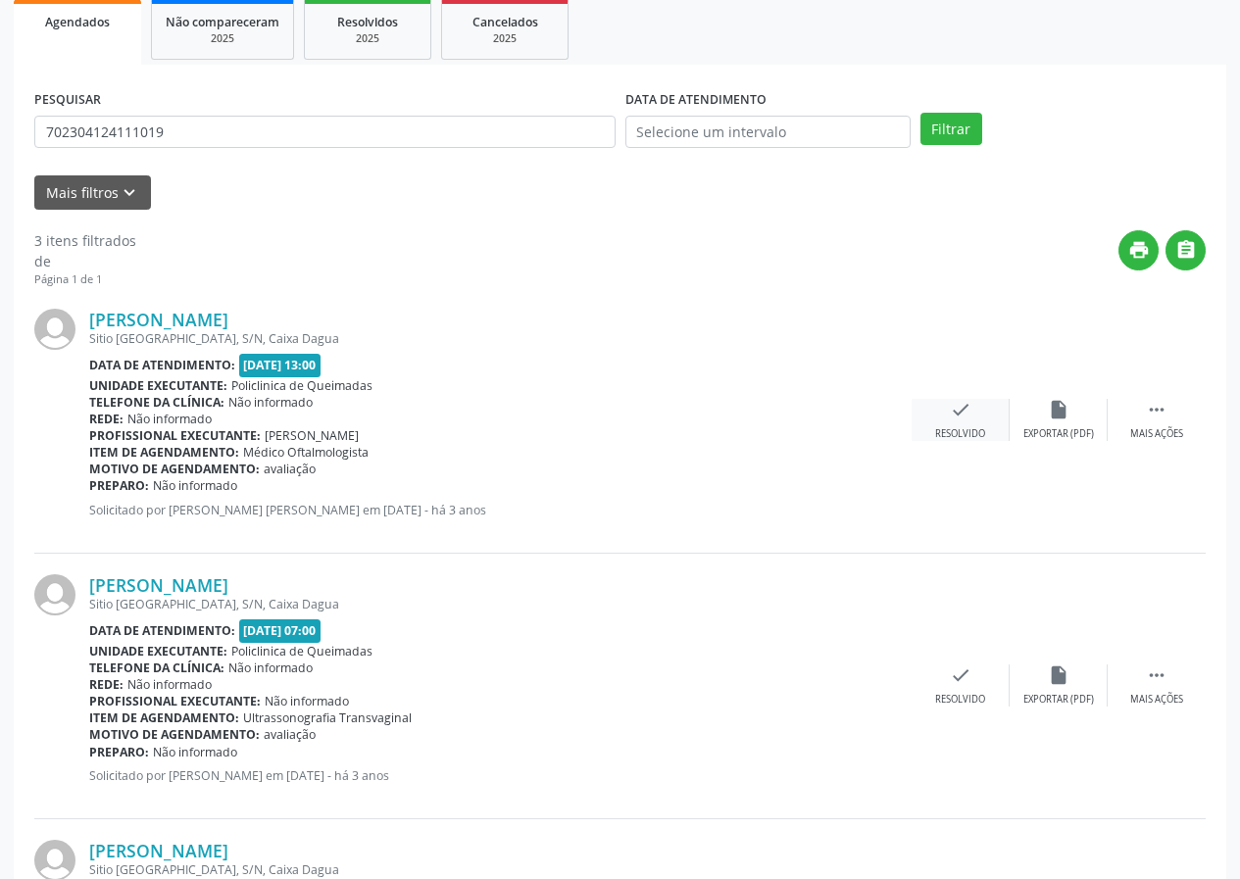
click at [954, 399] on div "[PERSON_NAME] Sitio [GEOGRAPHIC_DATA], [GEOGRAPHIC_DATA], [GEOGRAPHIC_DATA] Dat…" at bounding box center [619, 421] width 1171 height 266
click at [865, 329] on div "[PERSON_NAME]" at bounding box center [500, 320] width 822 height 22
click at [963, 407] on icon "check" at bounding box center [961, 410] width 22 height 22
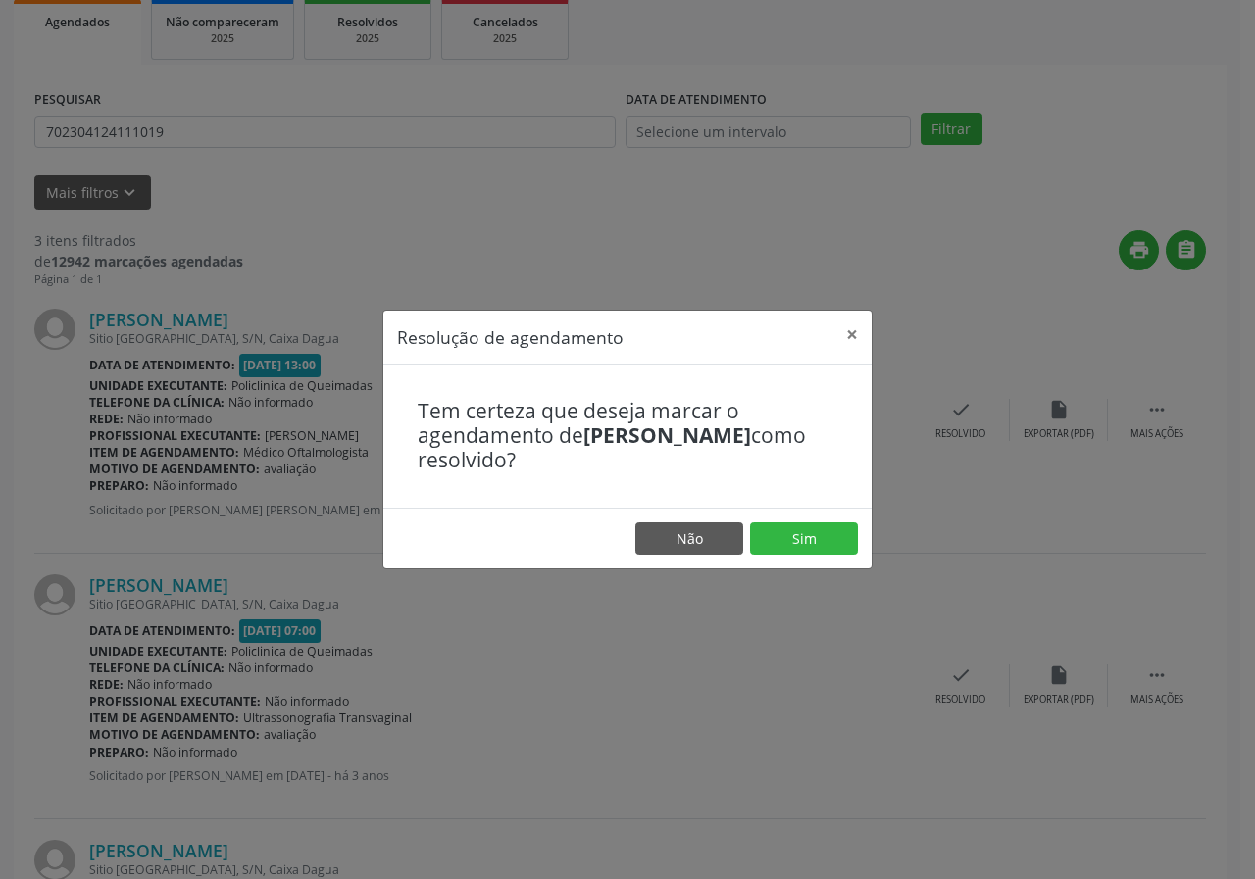
click at [809, 515] on footer "Não Sim" at bounding box center [627, 539] width 488 height 62
click at [822, 559] on footer "Não Sim" at bounding box center [627, 539] width 488 height 62
click at [812, 531] on button "Sim" at bounding box center [804, 538] width 108 height 33
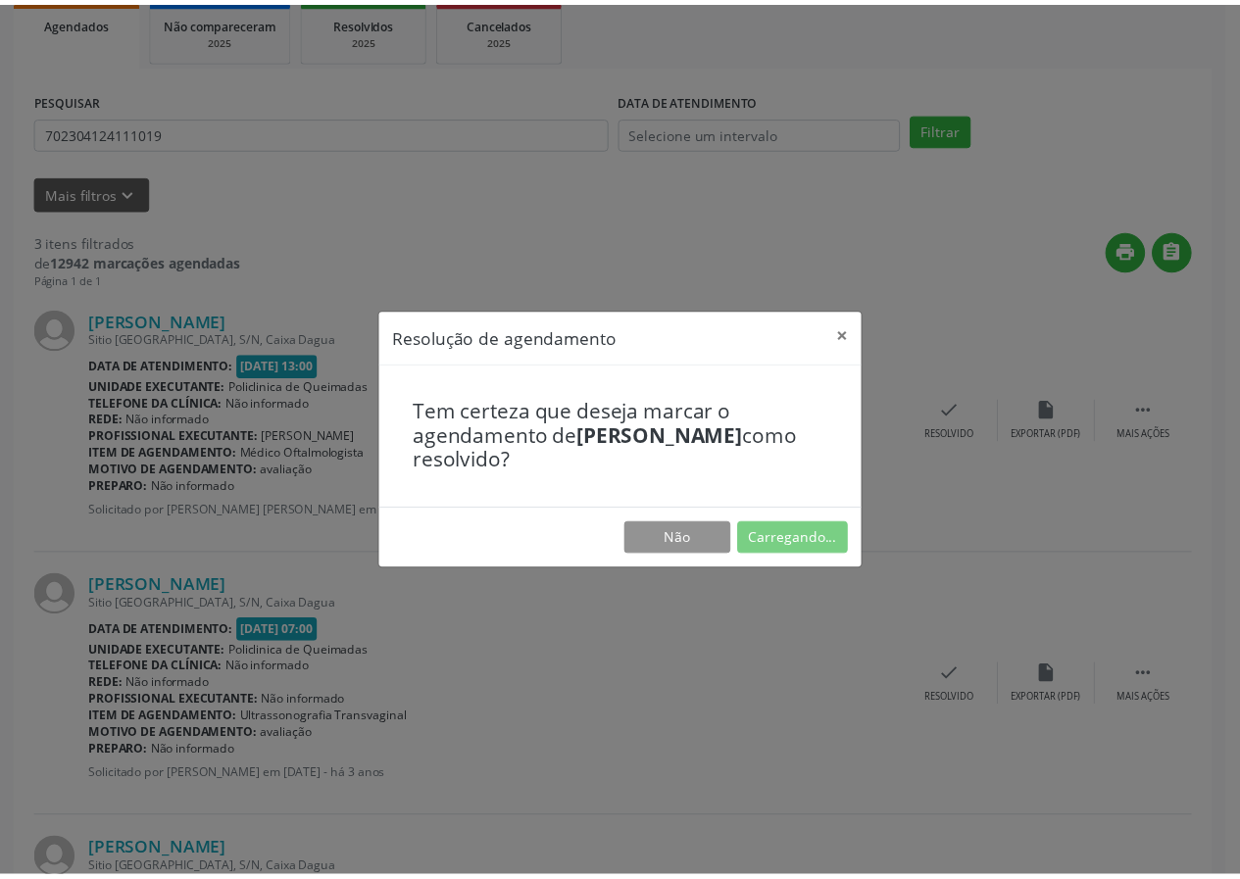
scroll to position [0, 0]
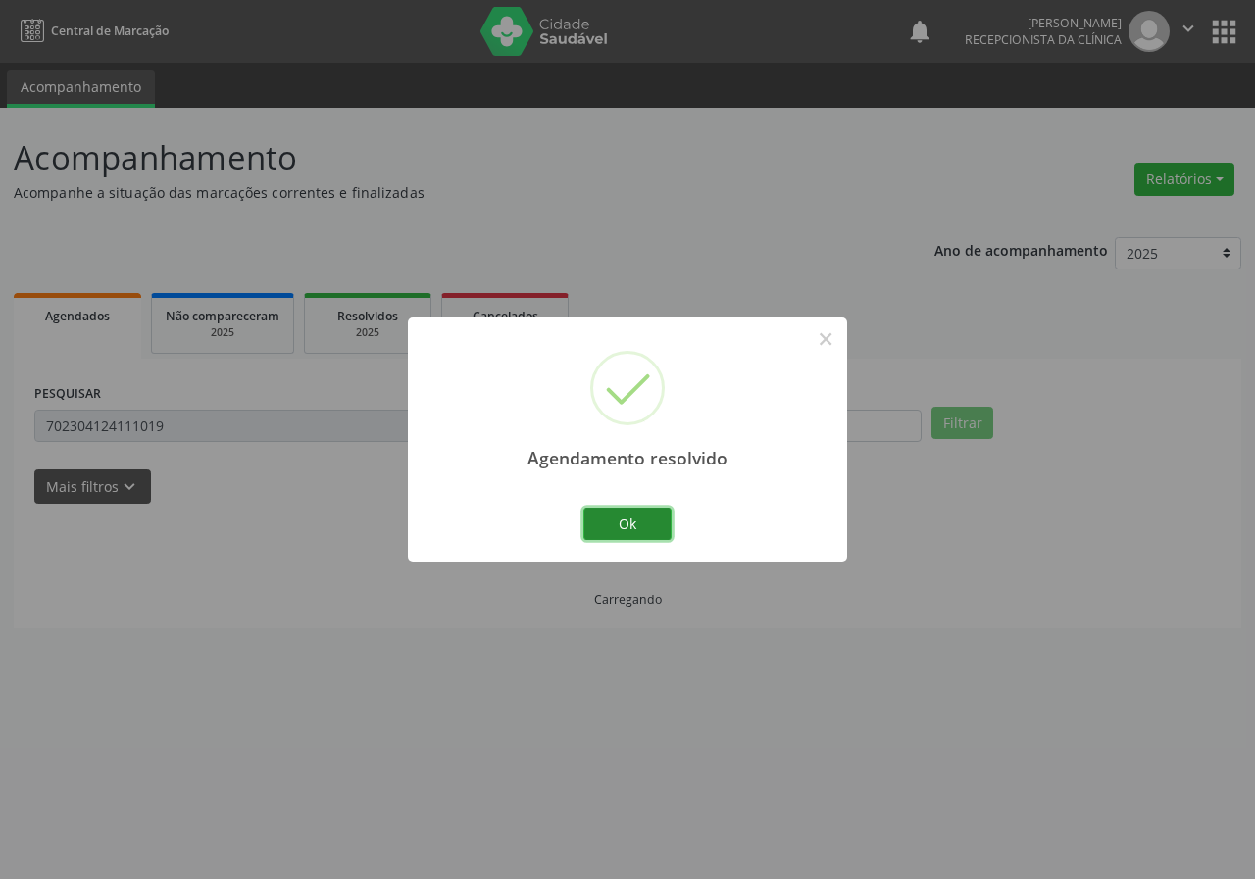
click at [660, 518] on button "Ok" at bounding box center [627, 524] width 88 height 33
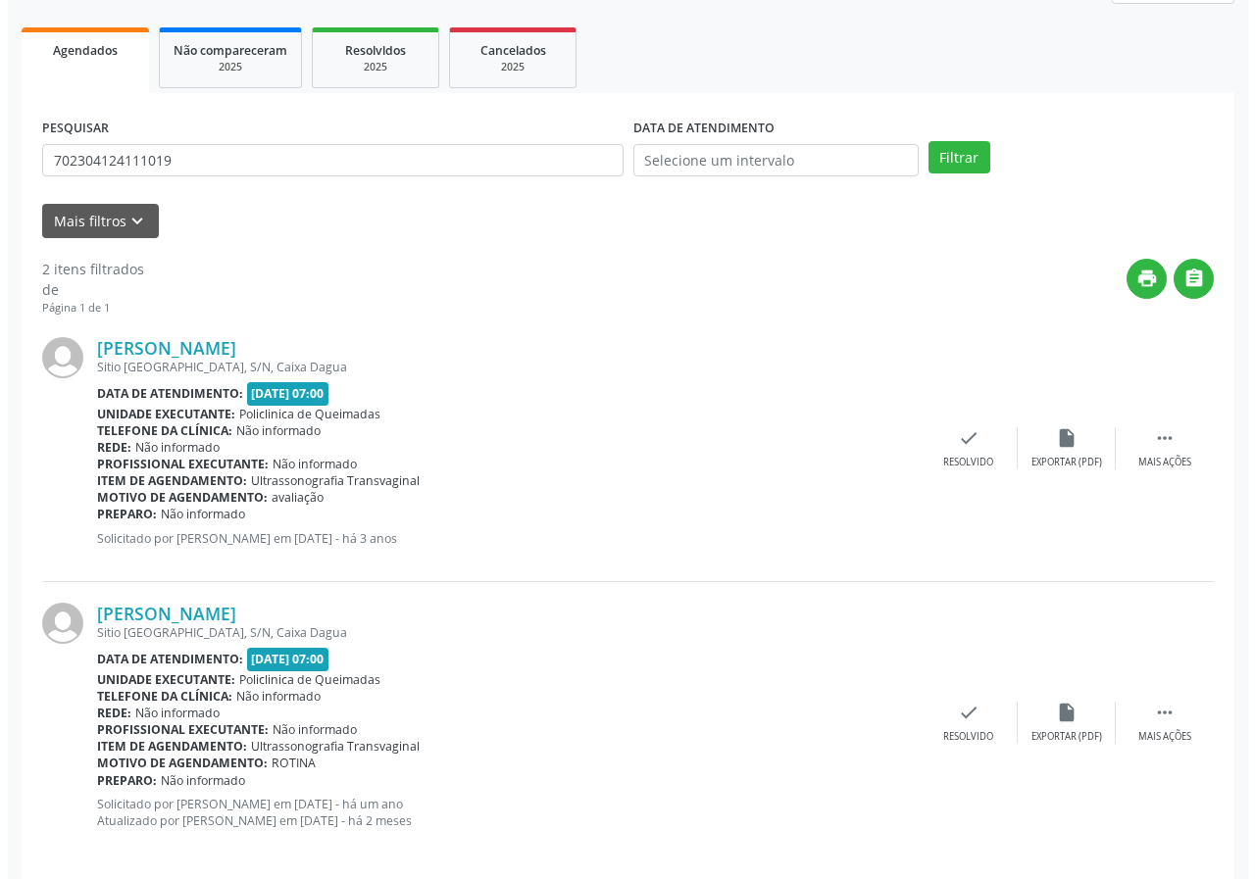
scroll to position [284, 0]
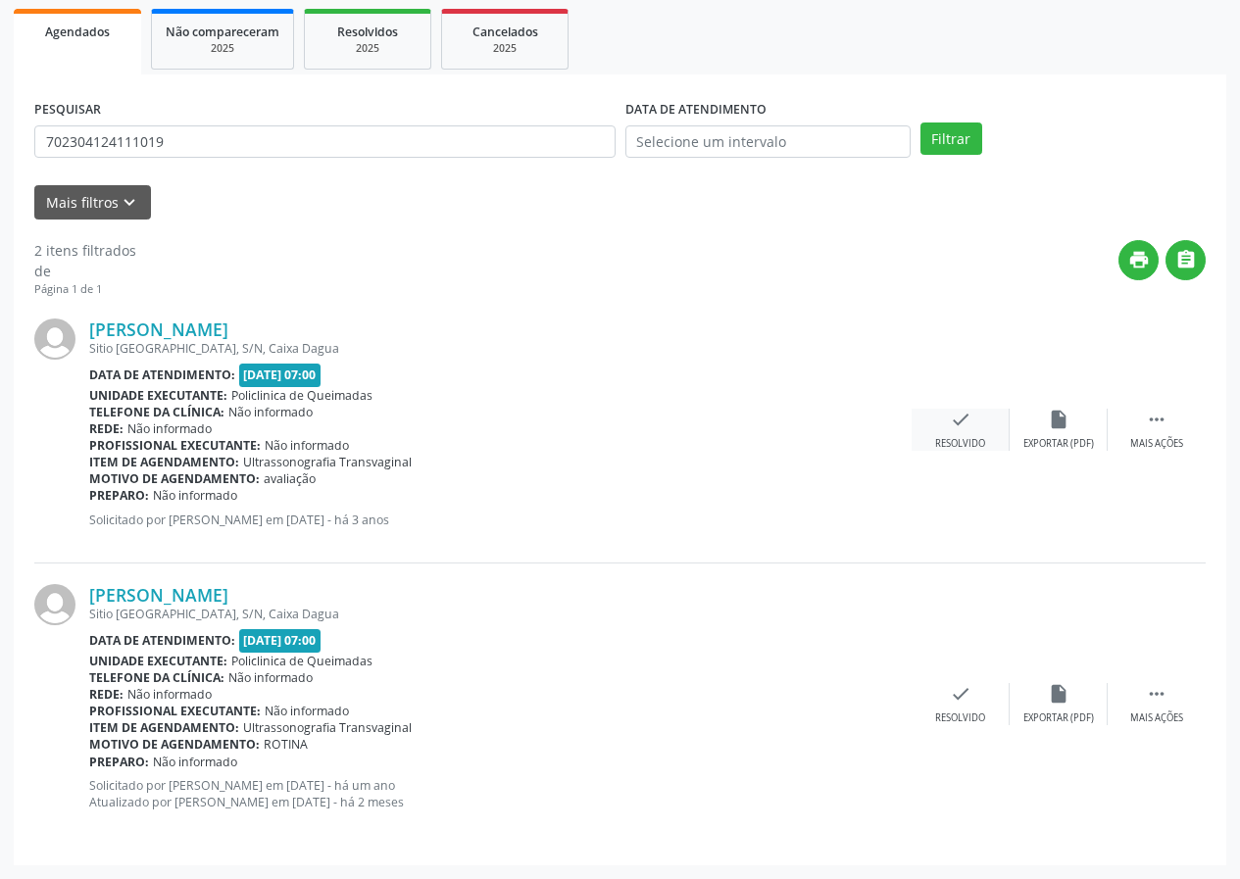
click at [943, 423] on div "check Resolvido" at bounding box center [961, 430] width 98 height 42
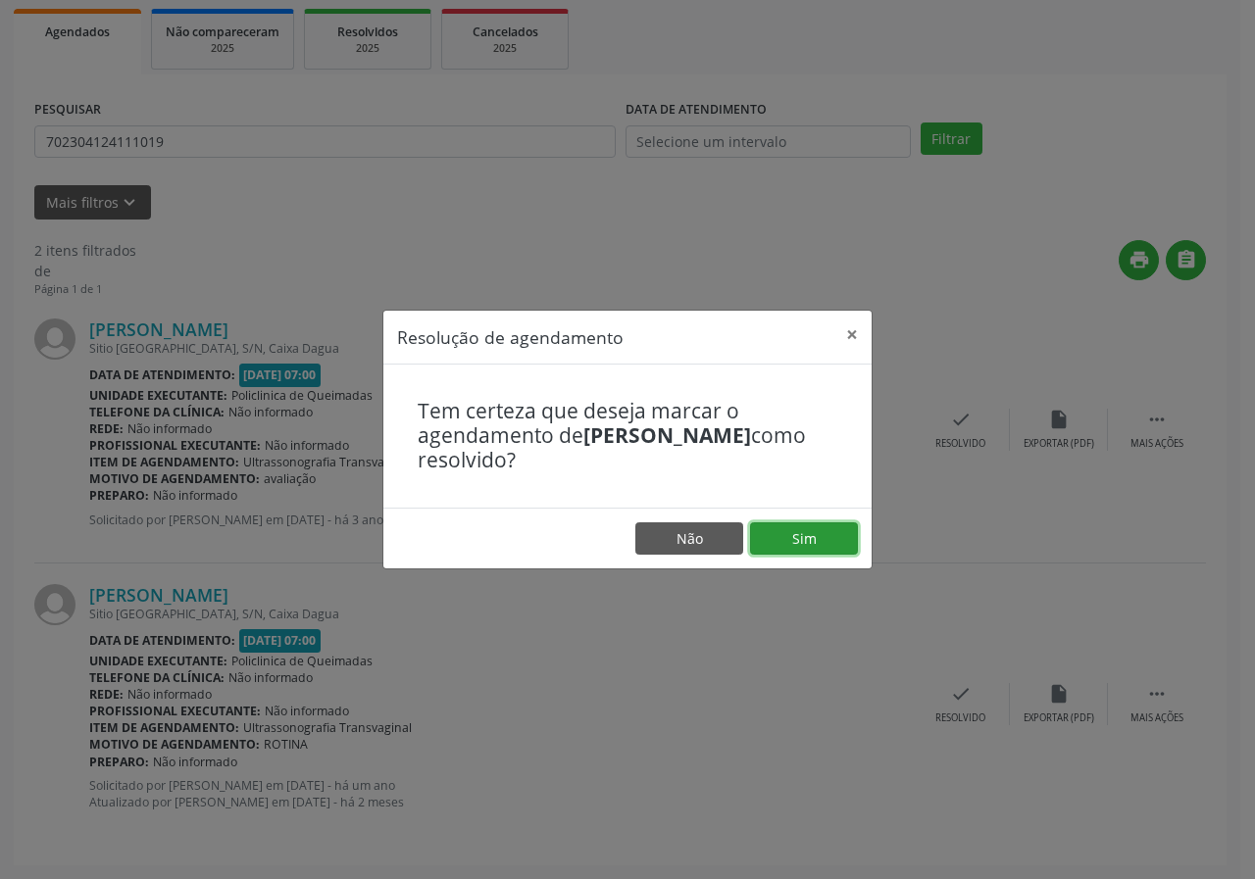
click at [821, 546] on button "Sim" at bounding box center [804, 538] width 108 height 33
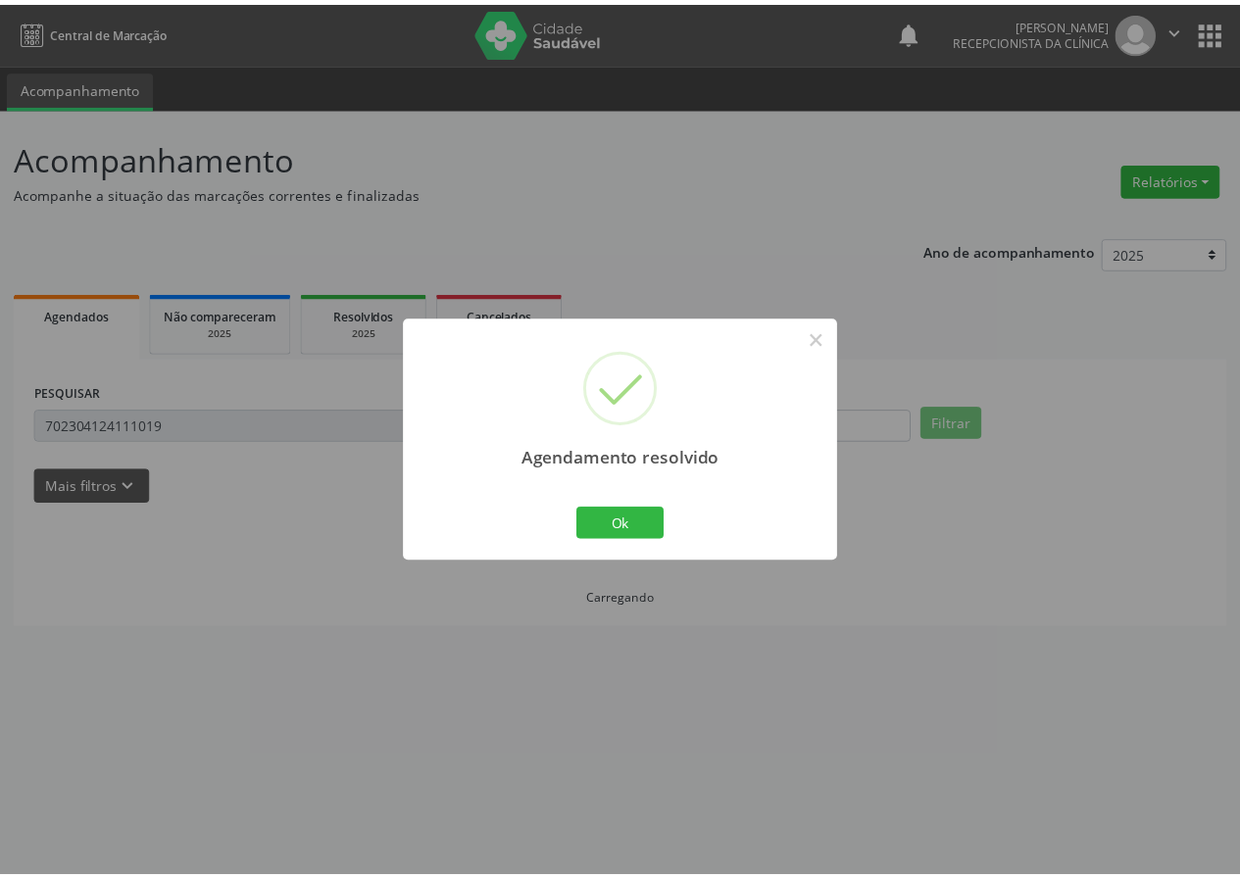
scroll to position [0, 0]
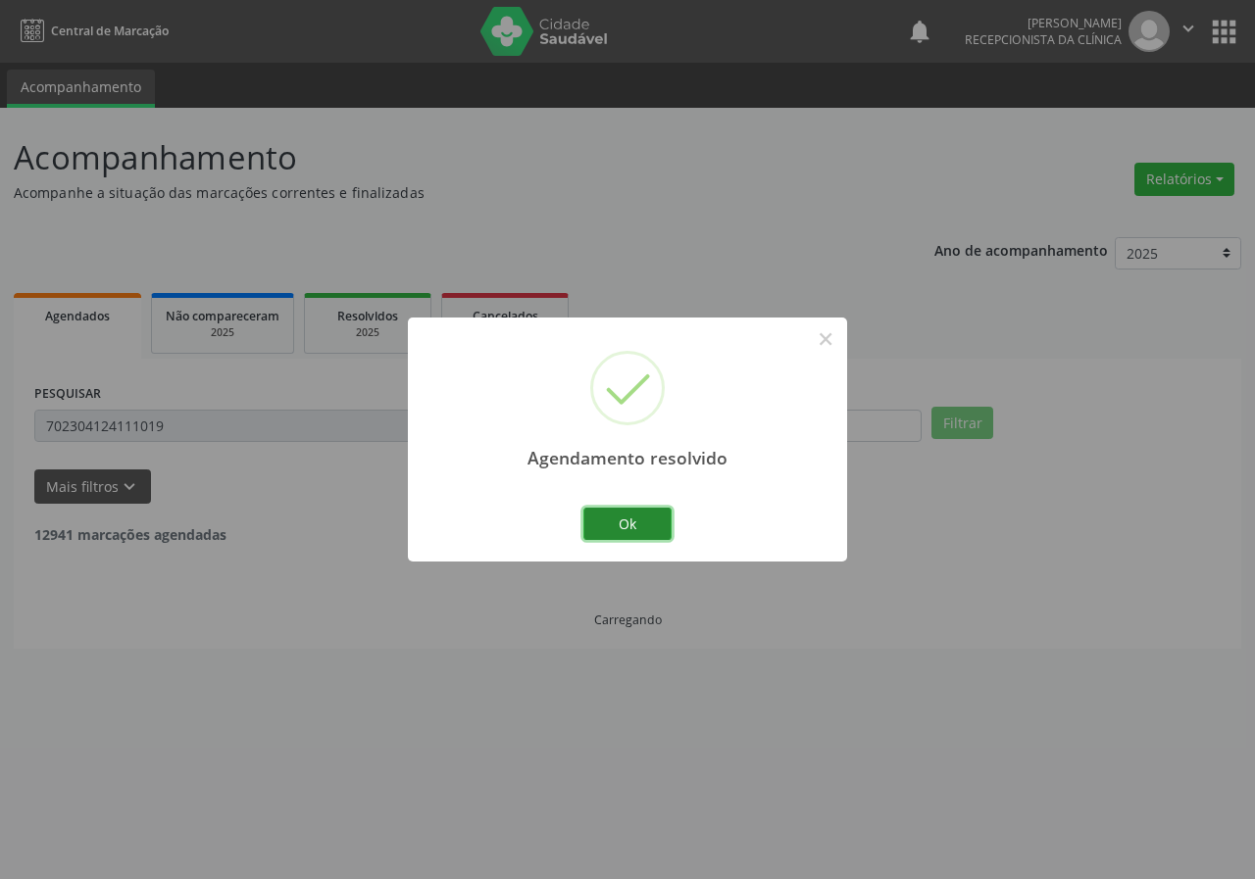
click at [588, 525] on button "Ok" at bounding box center [627, 524] width 88 height 33
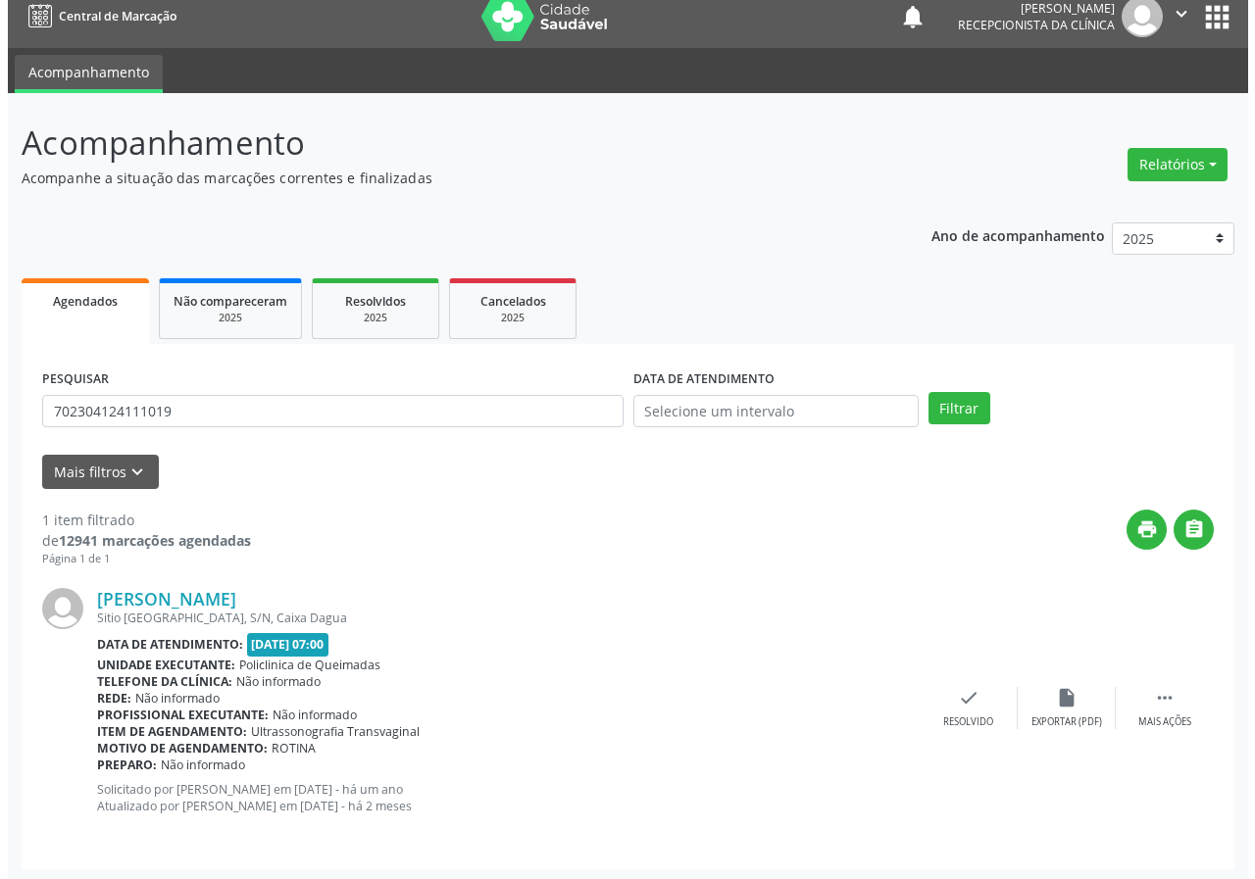
scroll to position [19, 0]
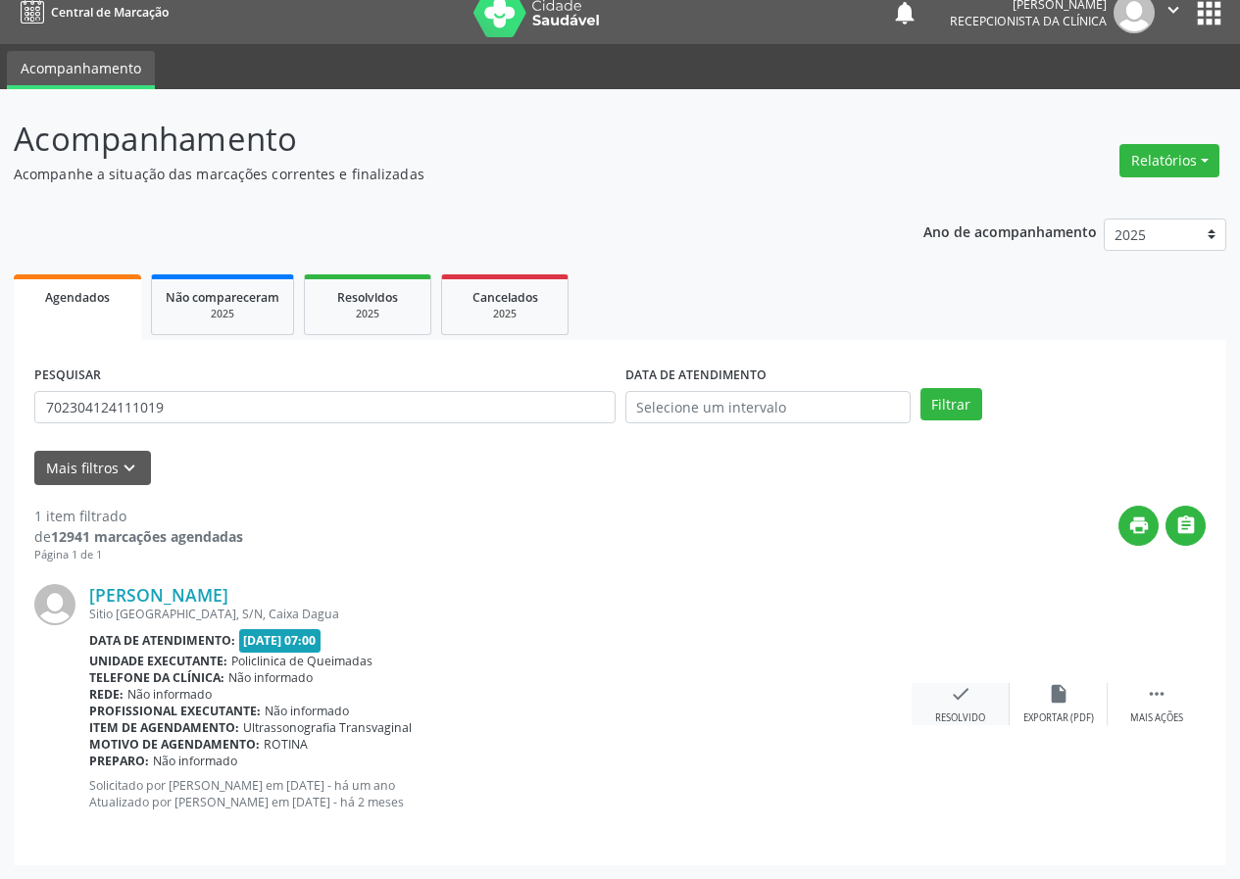
click at [934, 693] on div "check Resolvido" at bounding box center [961, 704] width 98 height 42
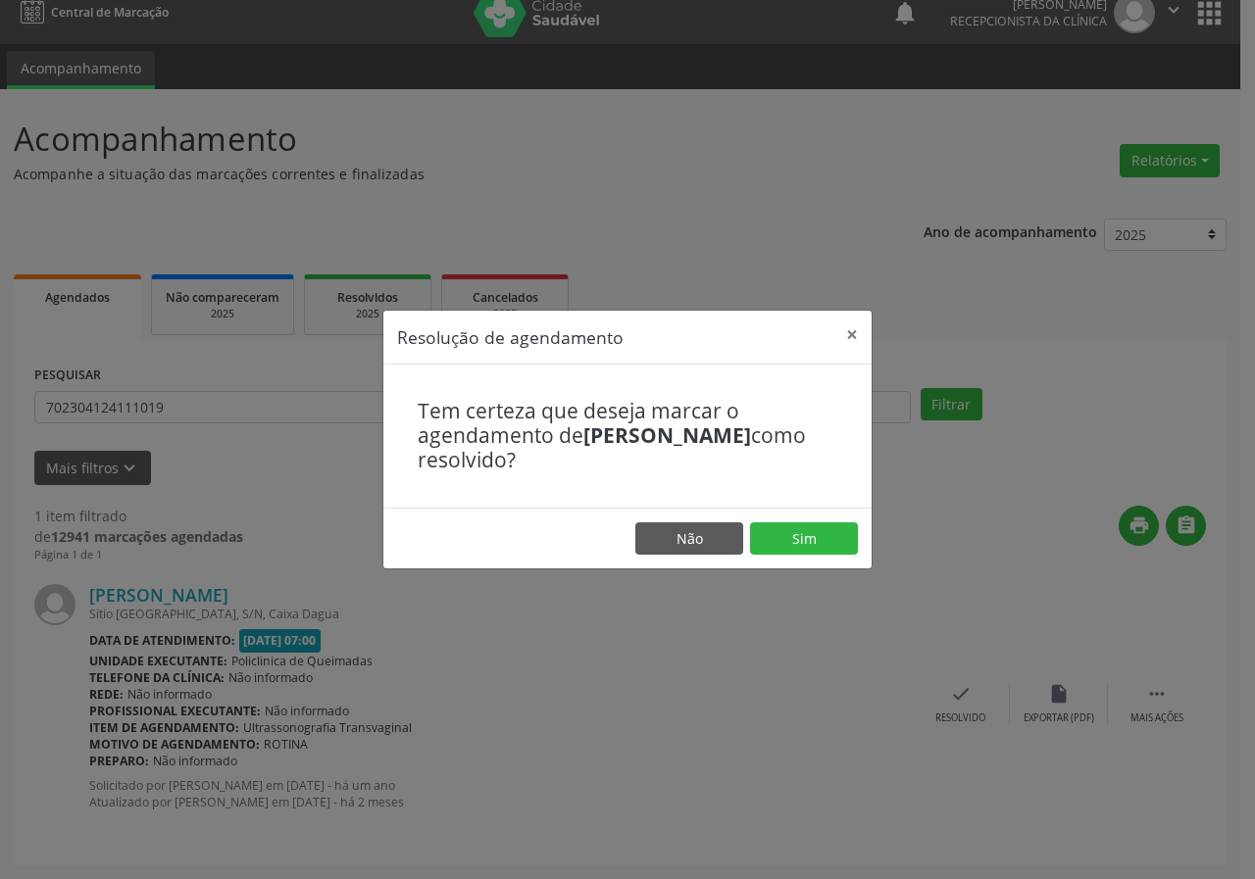
click at [858, 524] on footer "Não Sim" at bounding box center [627, 539] width 488 height 62
click at [846, 528] on button "Sim" at bounding box center [804, 538] width 108 height 33
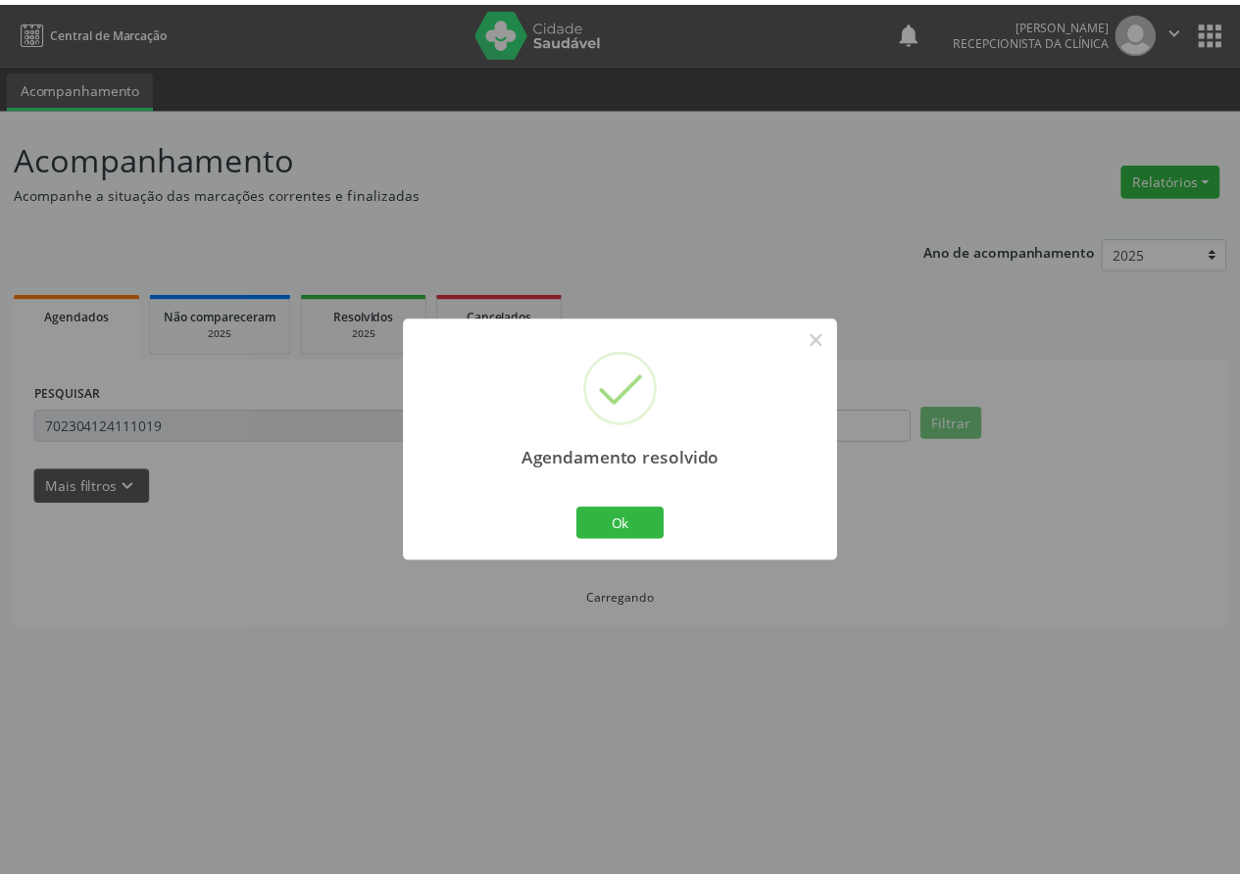
scroll to position [0, 0]
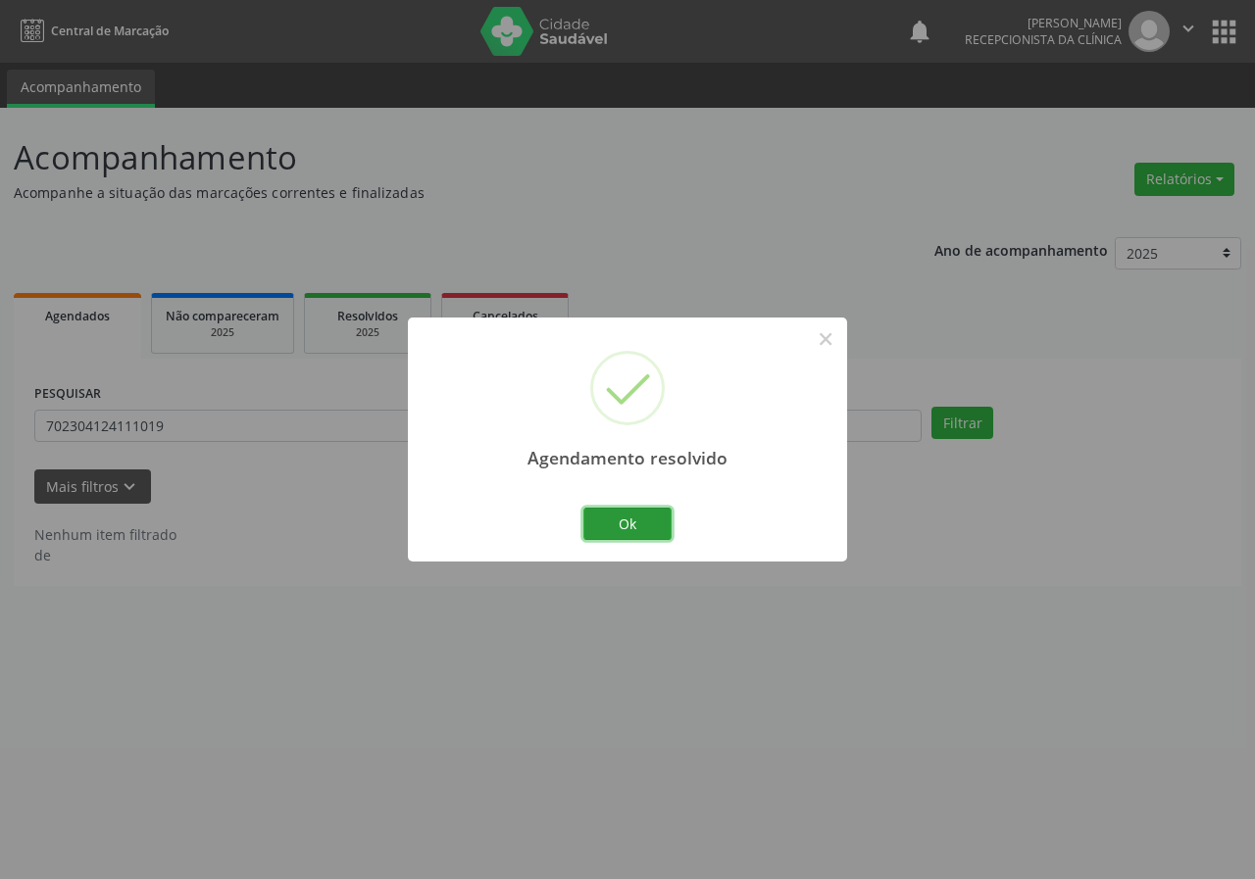
drag, startPoint x: 590, startPoint y: 526, endPoint x: 558, endPoint y: 526, distance: 32.3
click at [591, 526] on button "Ok" at bounding box center [627, 524] width 88 height 33
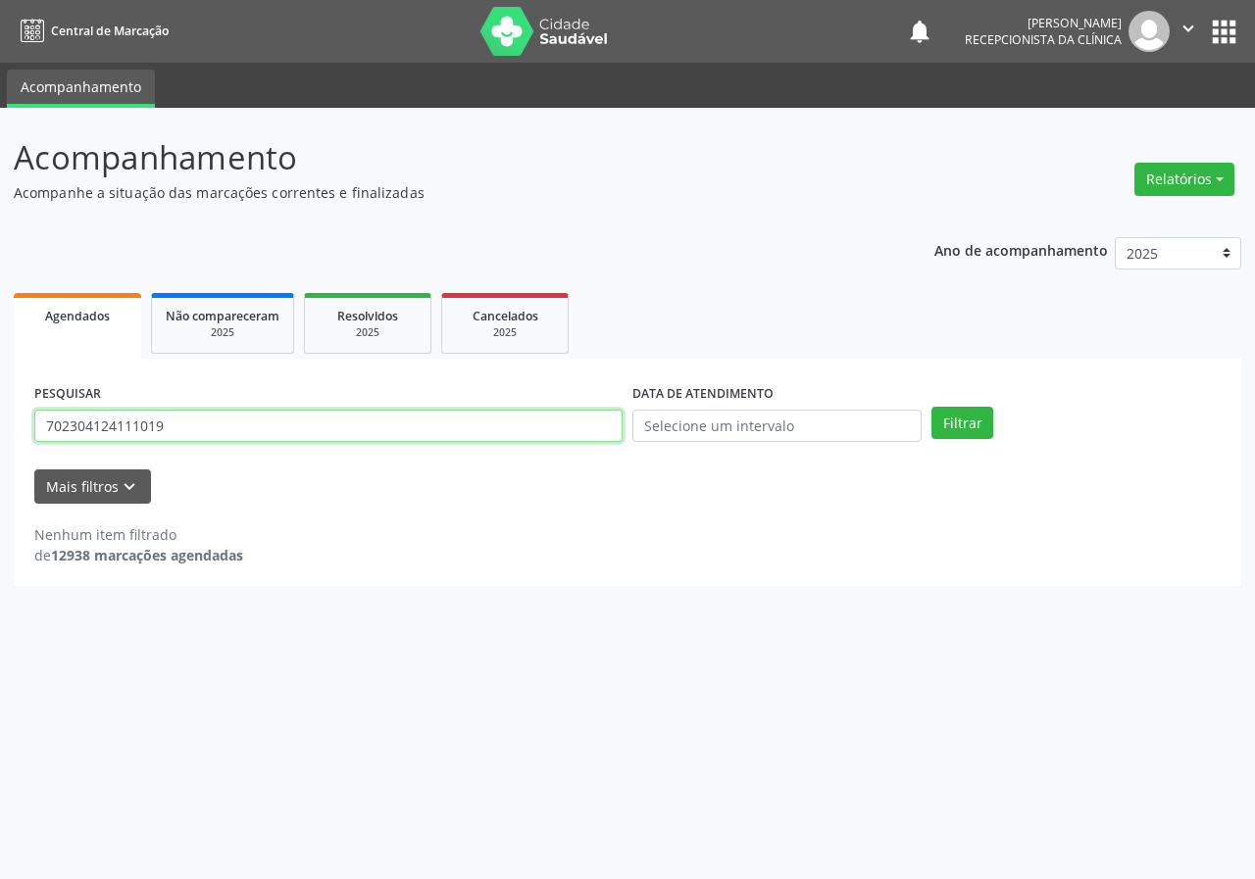
click at [383, 418] on input "702304124111019" at bounding box center [328, 426] width 588 height 33
click at [931, 407] on button "Filtrar" at bounding box center [962, 423] width 62 height 33
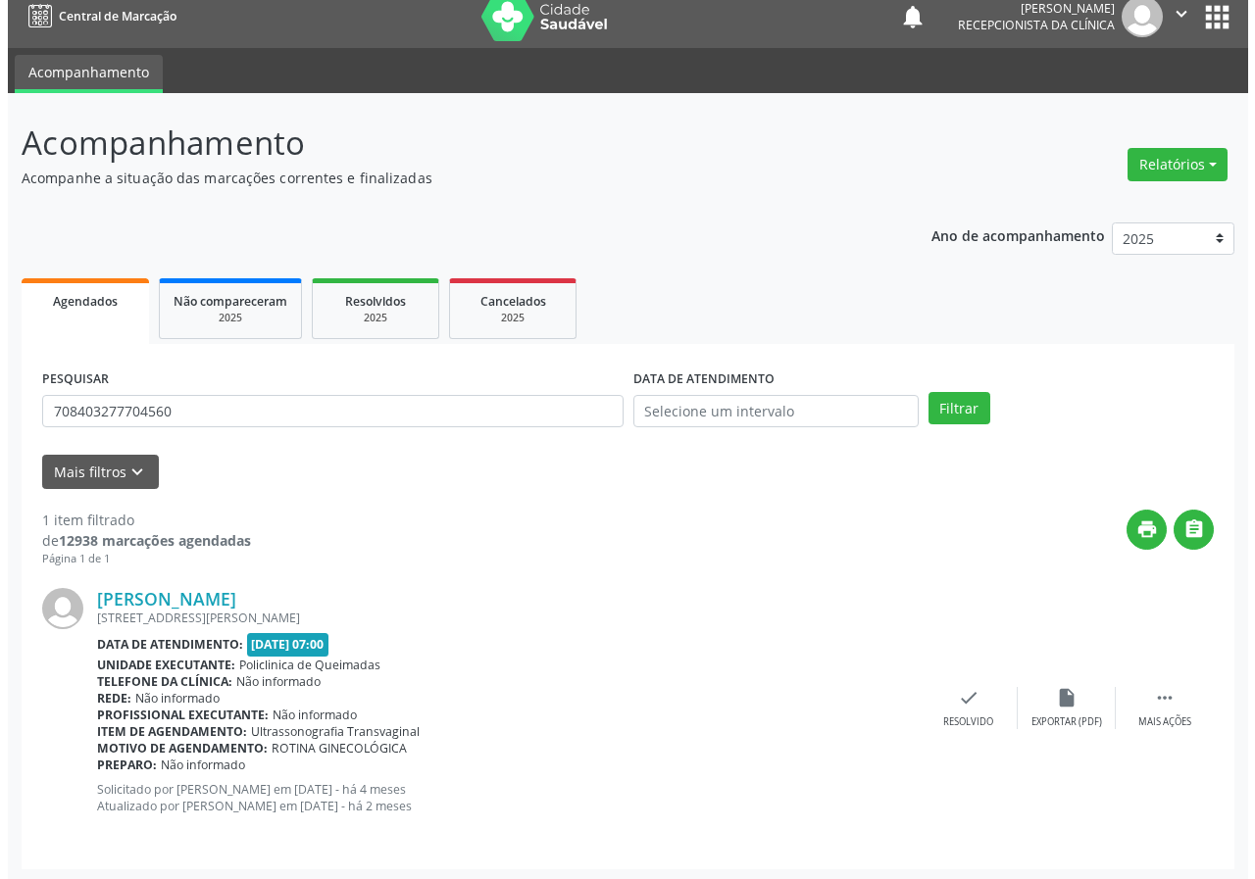
scroll to position [19, 0]
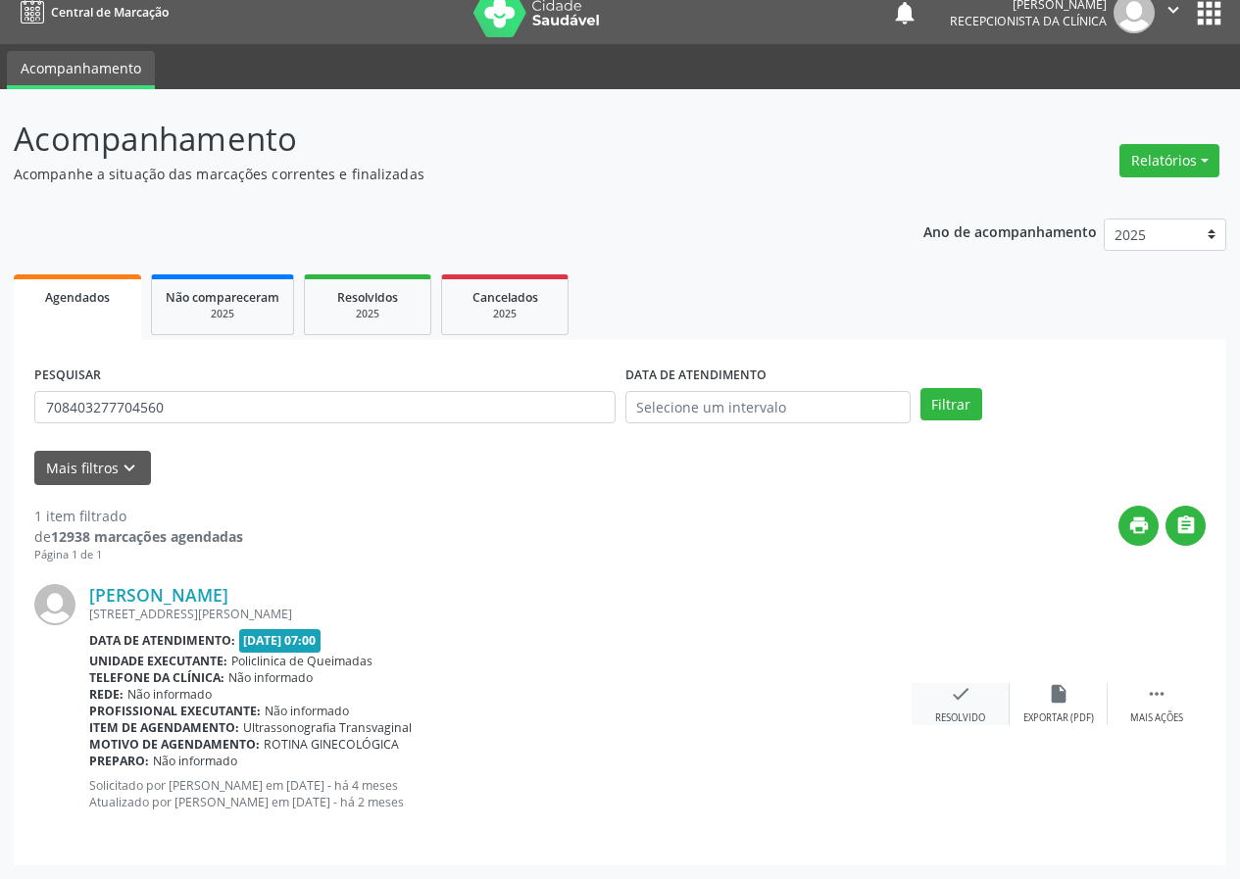
click at [964, 714] on div "Resolvido" at bounding box center [960, 719] width 50 height 14
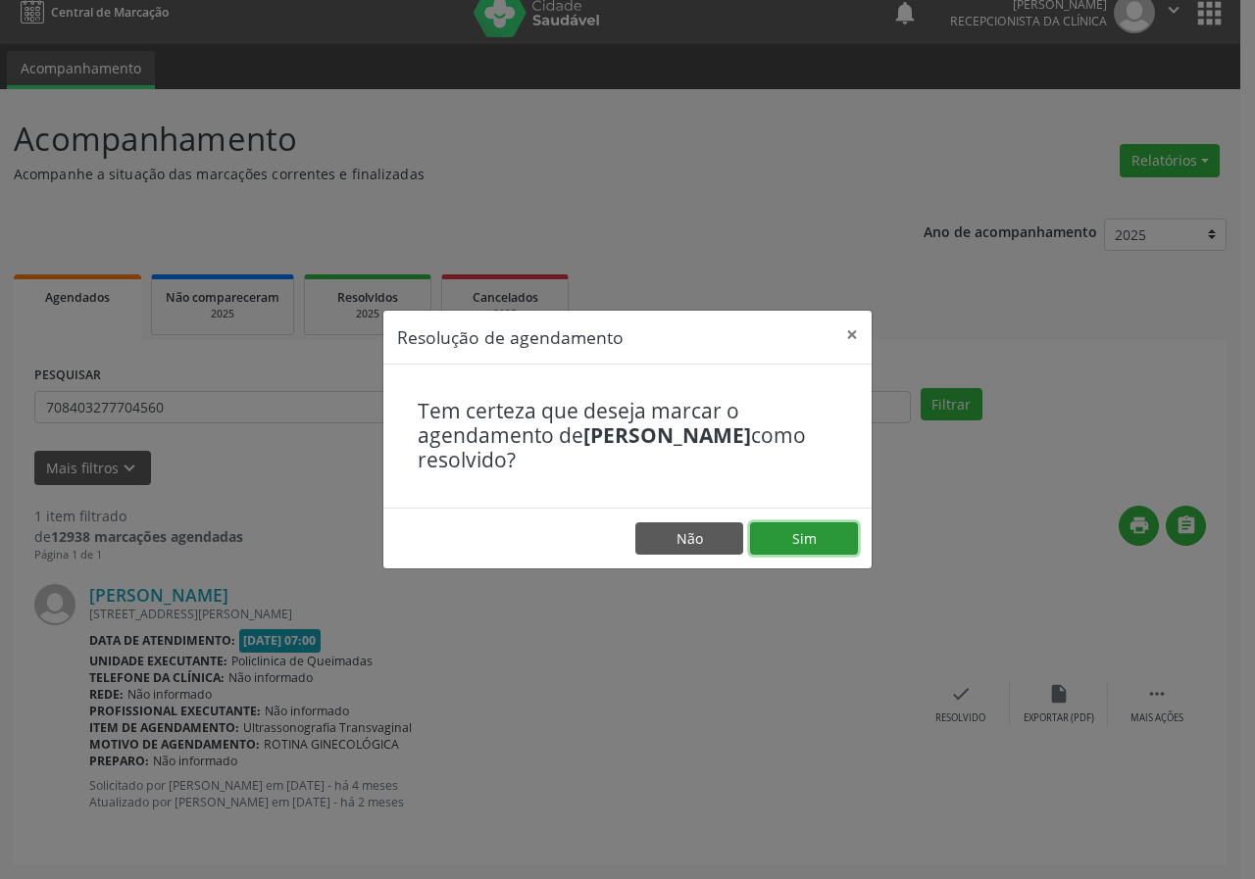
click at [814, 533] on button "Sim" at bounding box center [804, 538] width 108 height 33
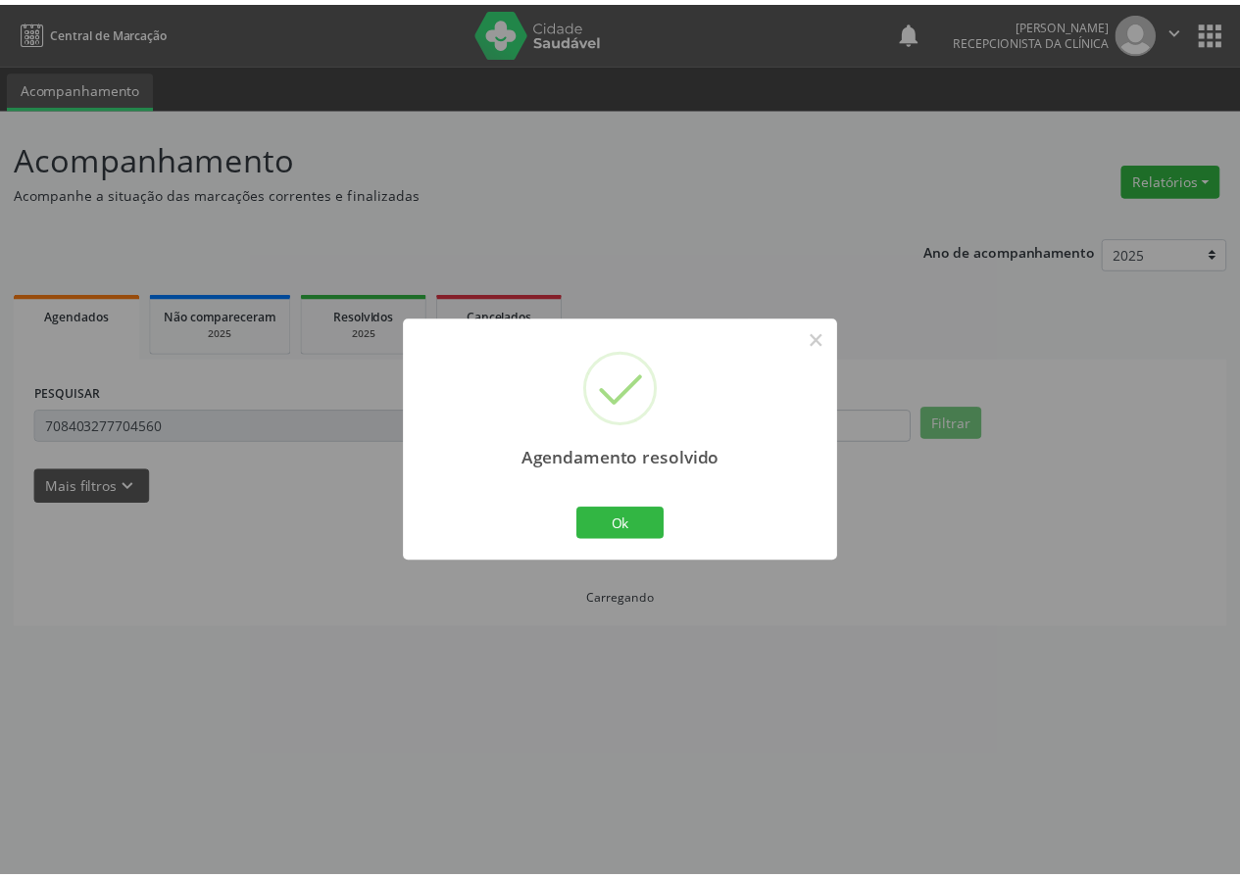
scroll to position [0, 0]
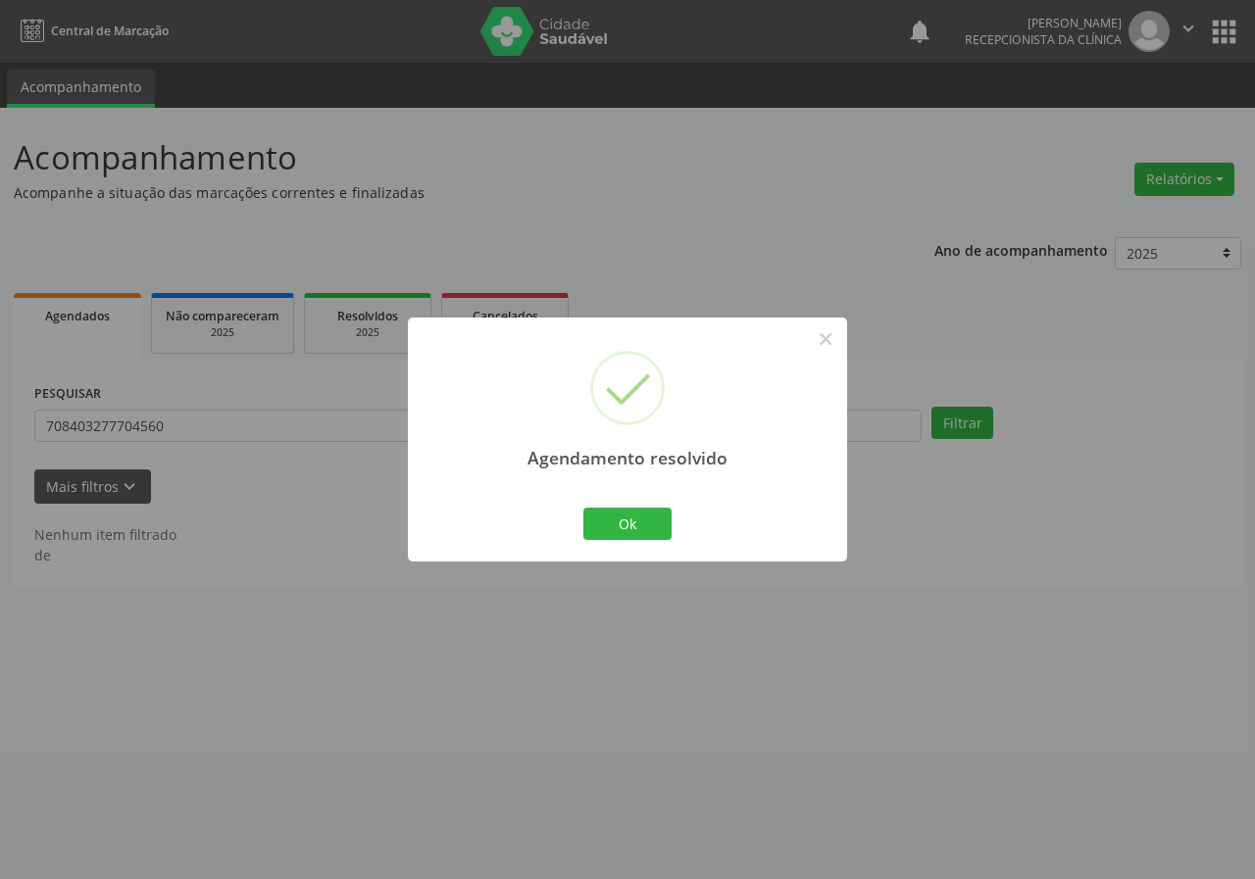
click at [581, 530] on div "Ok Cancel" at bounding box center [627, 523] width 97 height 41
click at [650, 533] on button "Ok" at bounding box center [627, 524] width 88 height 33
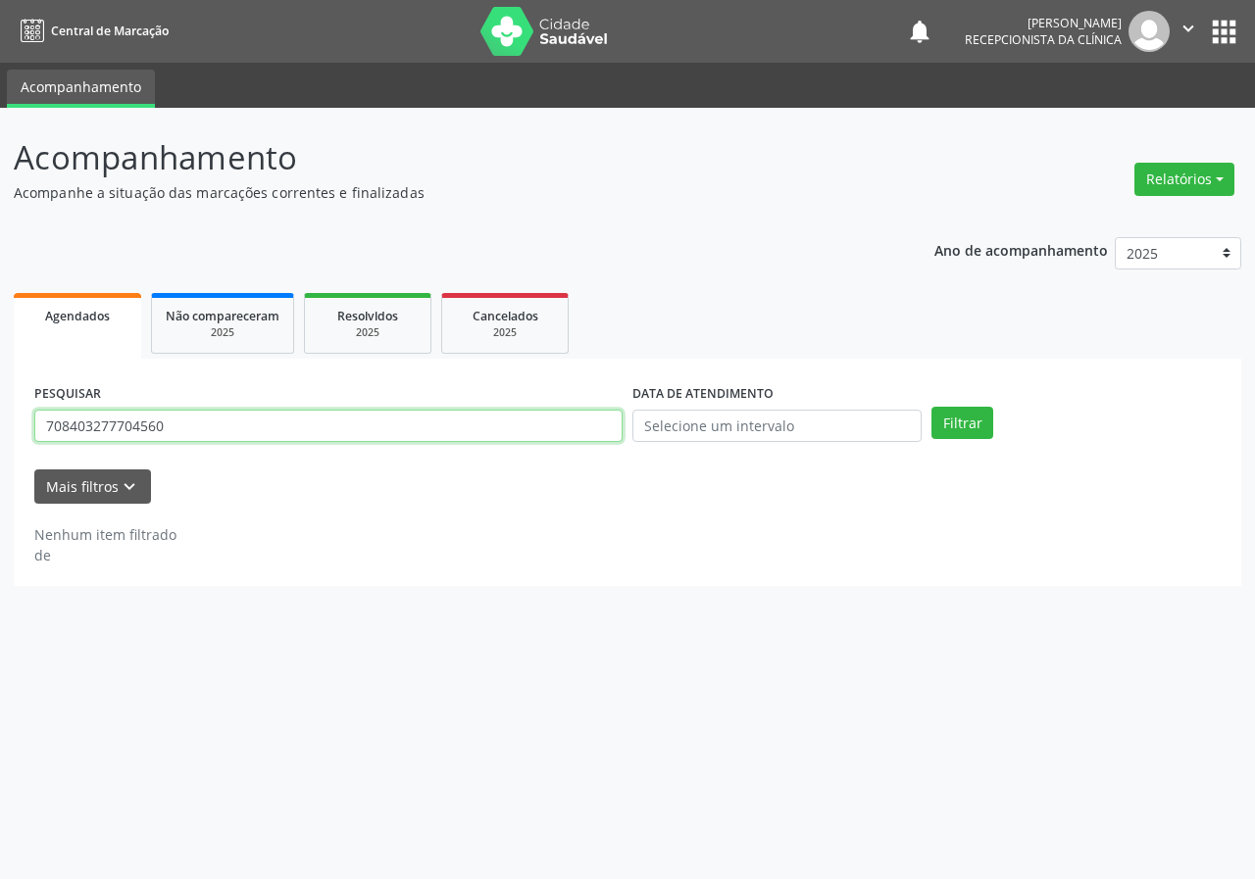
click at [225, 439] on input "708403277704560" at bounding box center [328, 426] width 588 height 33
click at [931, 407] on button "Filtrar" at bounding box center [962, 423] width 62 height 33
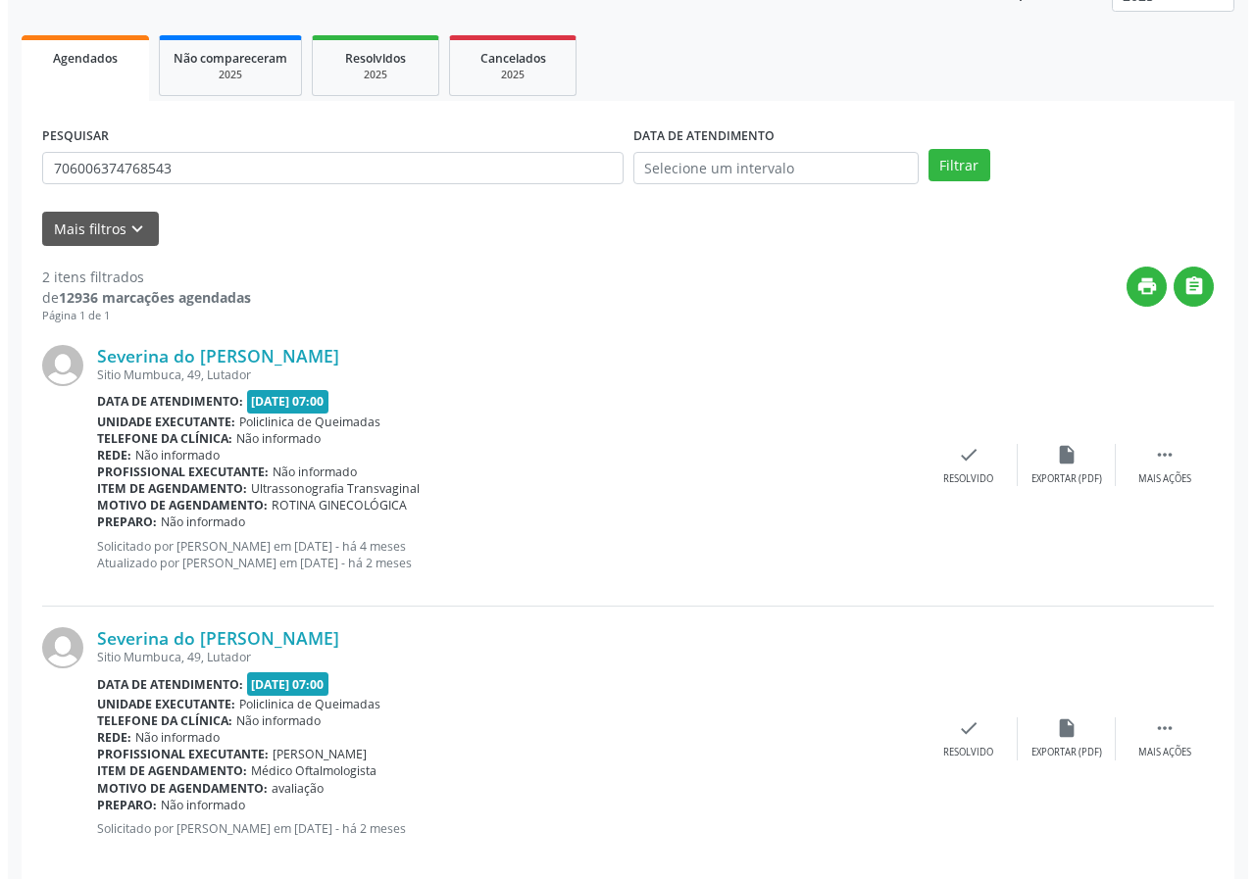
scroll to position [284, 0]
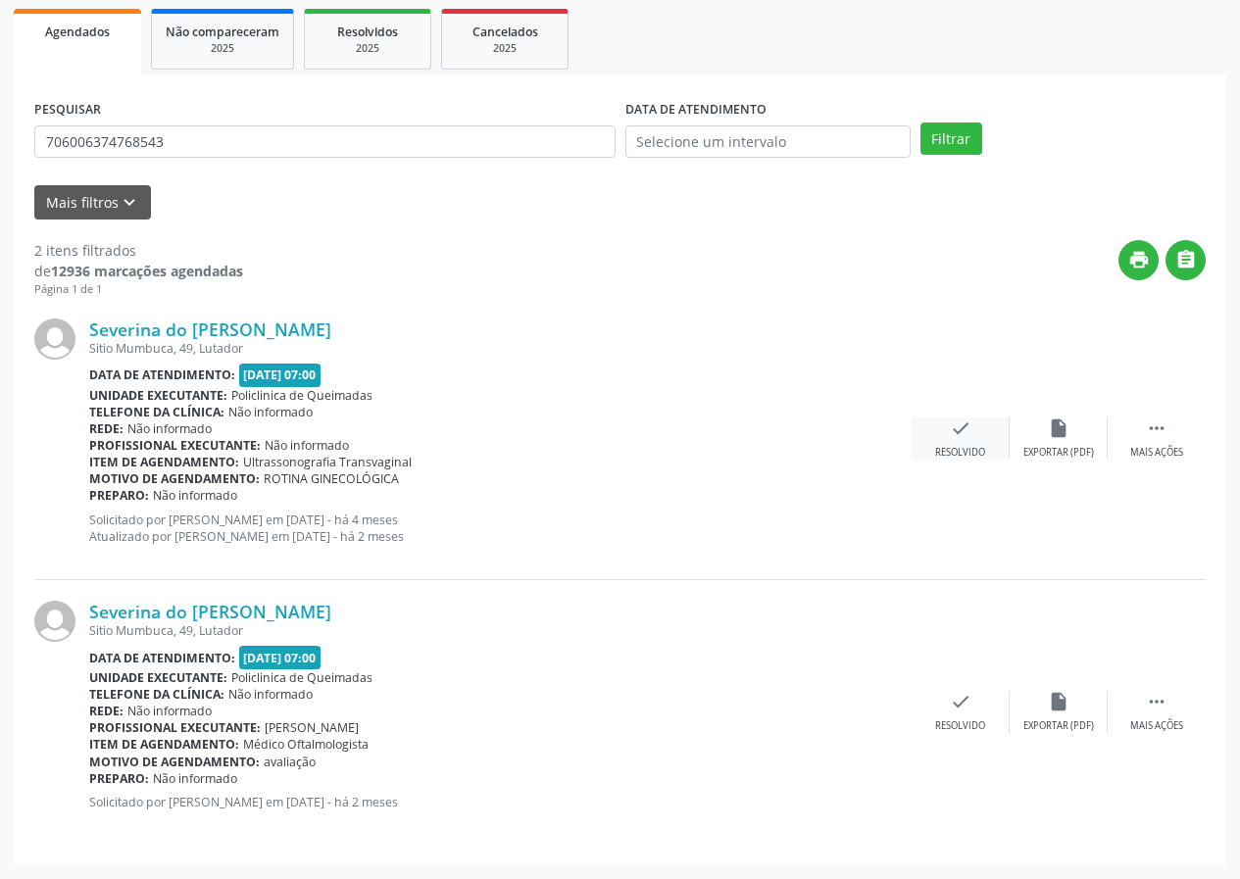
click at [983, 428] on div "check Resolvido" at bounding box center [961, 439] width 98 height 42
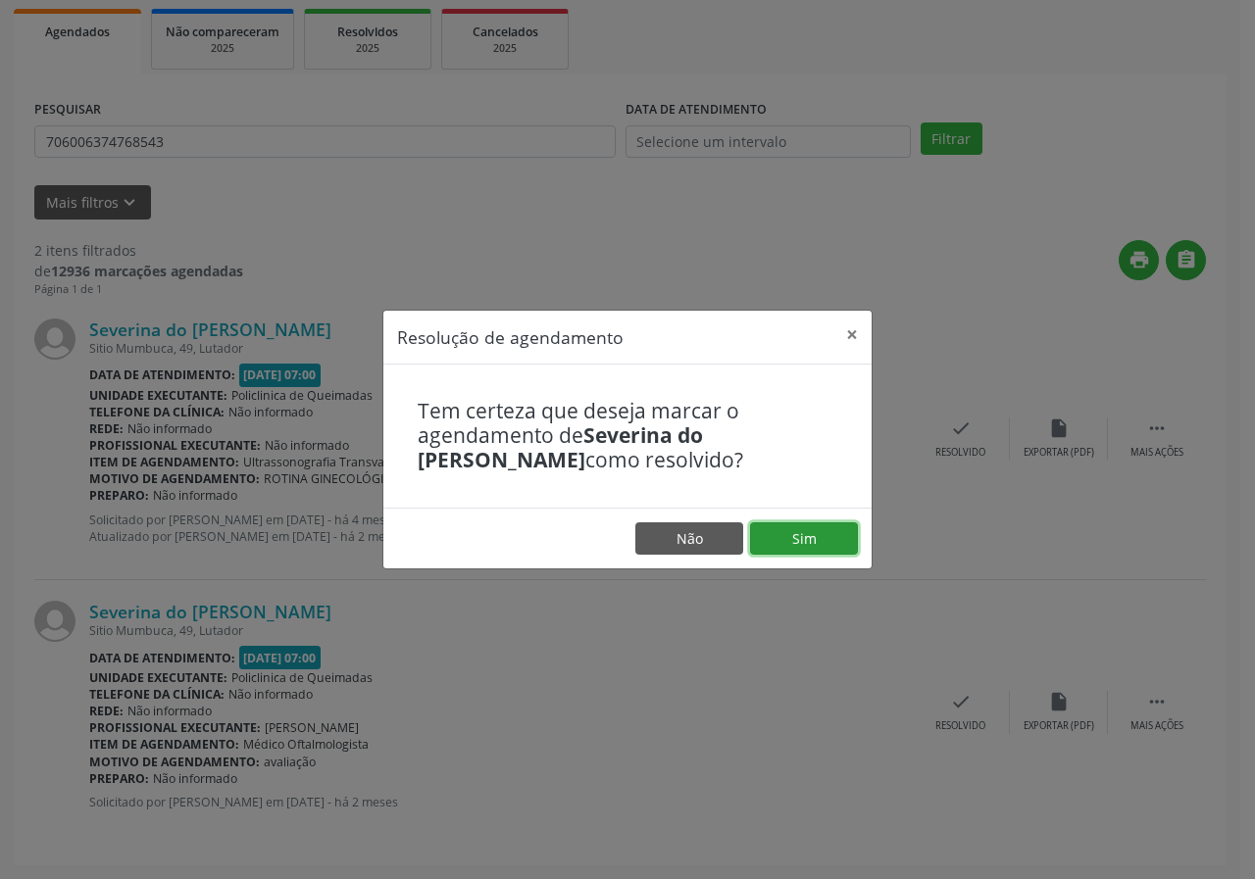
click at [826, 525] on button "Sim" at bounding box center [804, 538] width 108 height 33
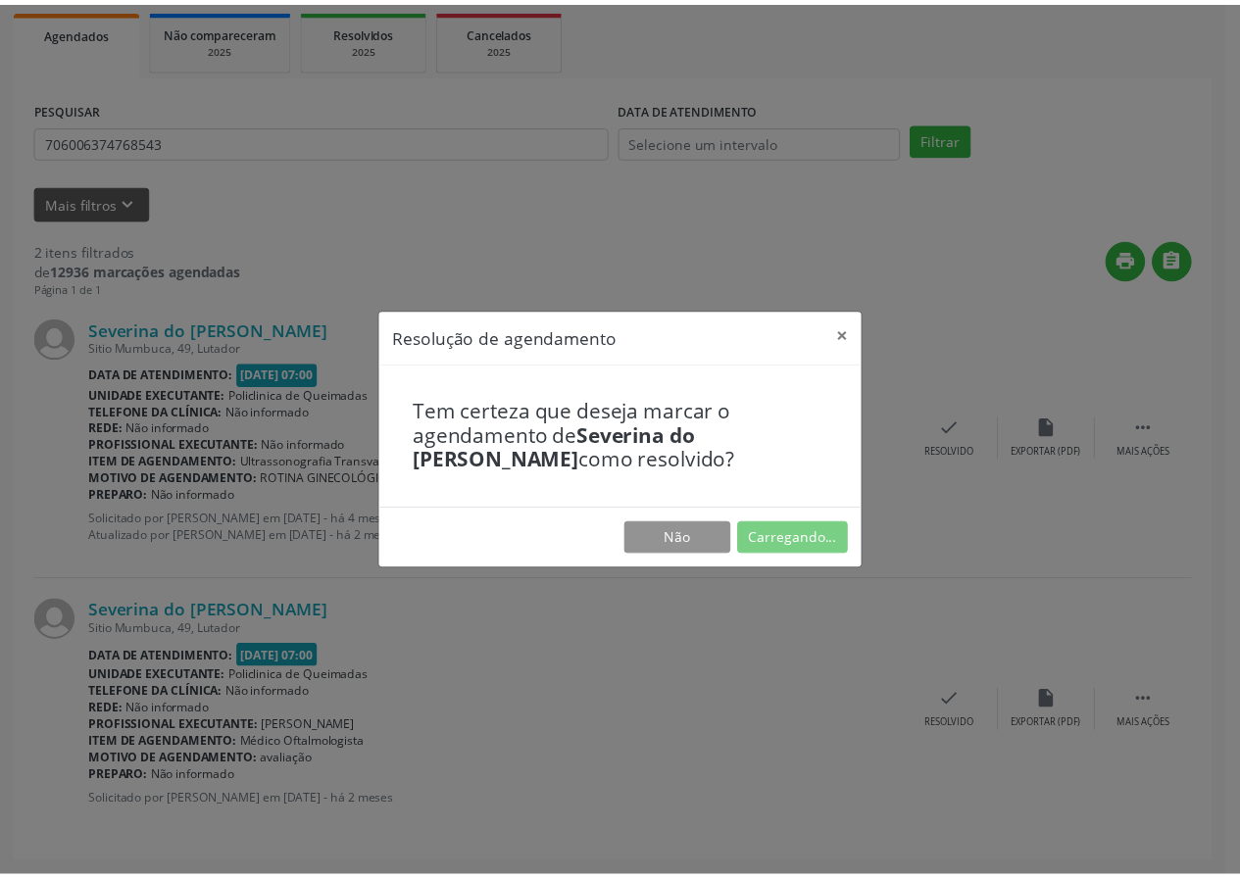
scroll to position [0, 0]
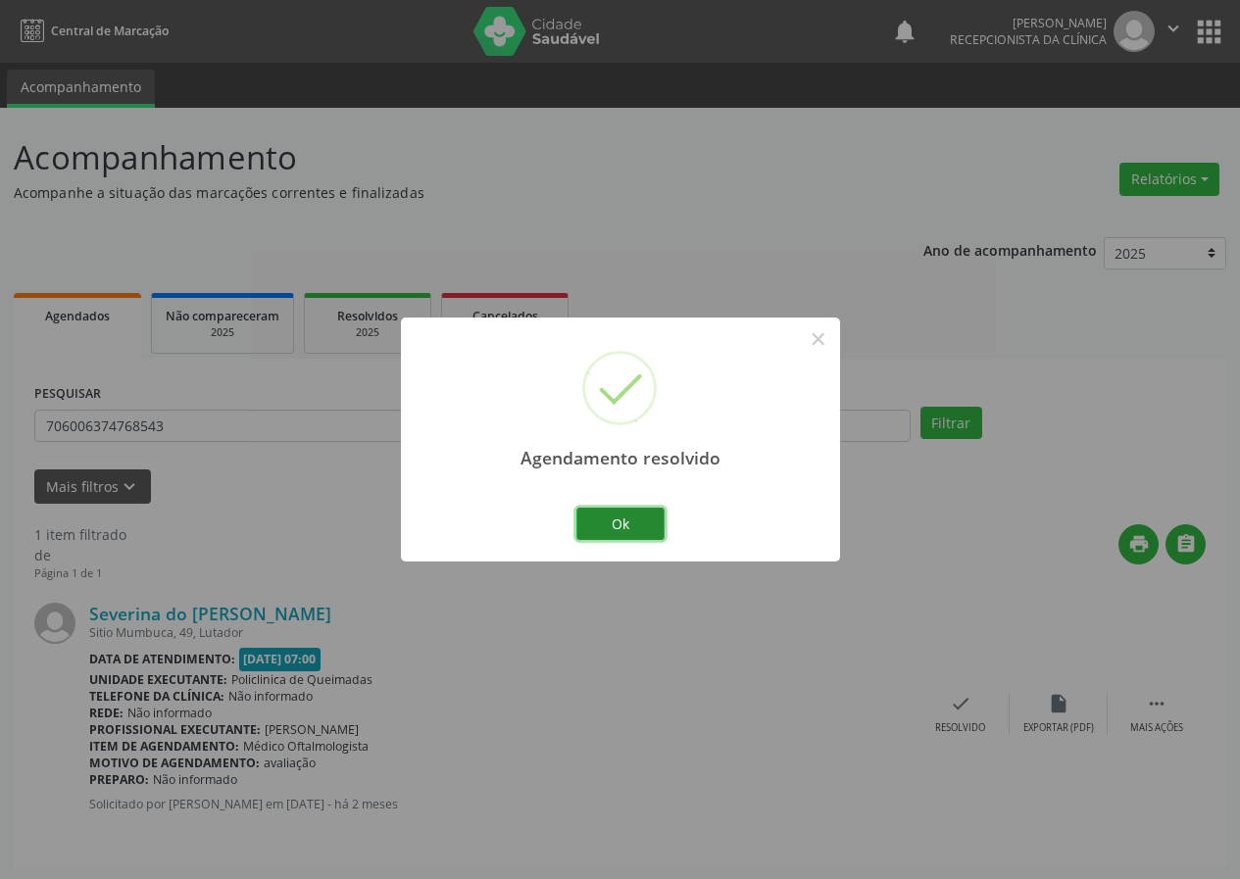
click at [636, 524] on button "Ok" at bounding box center [620, 524] width 88 height 33
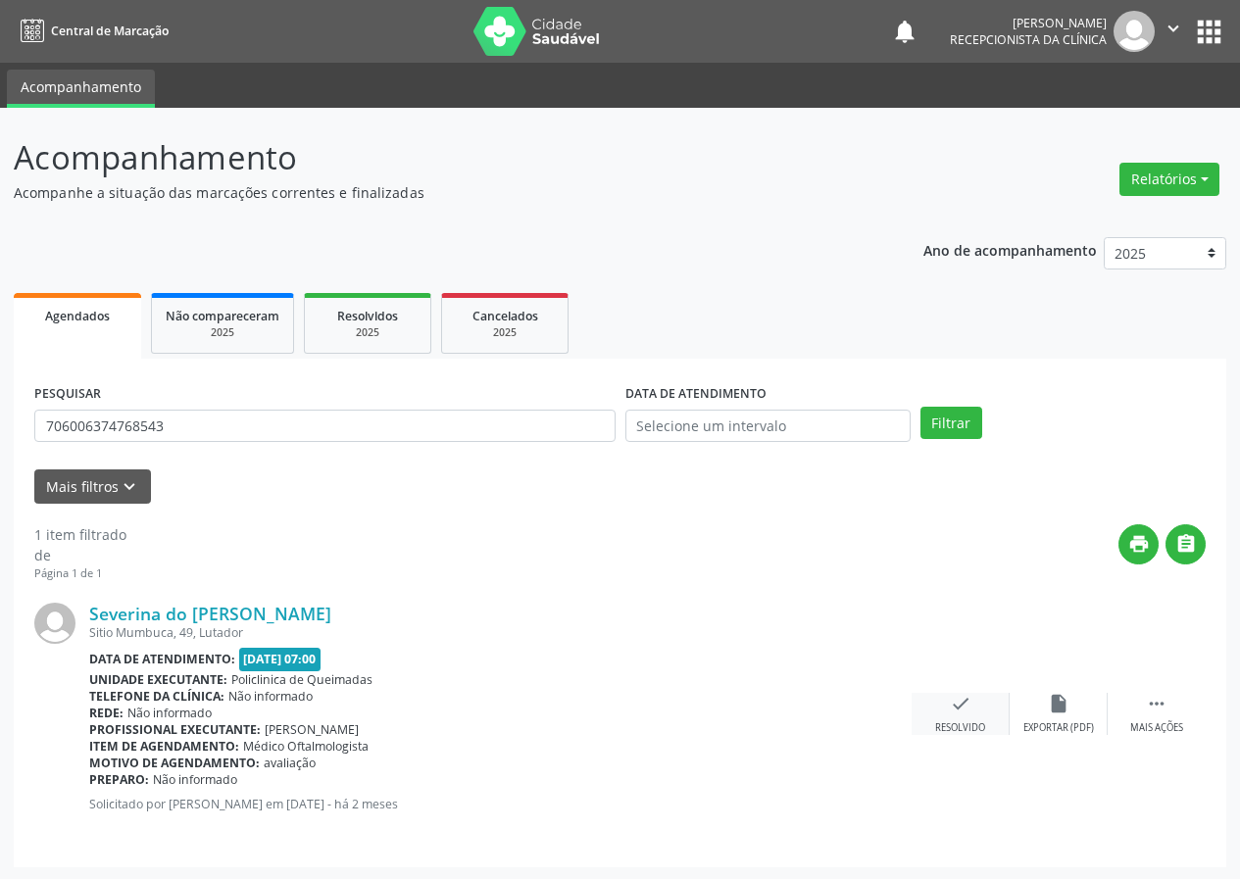
click at [958, 710] on icon "check" at bounding box center [961, 704] width 22 height 22
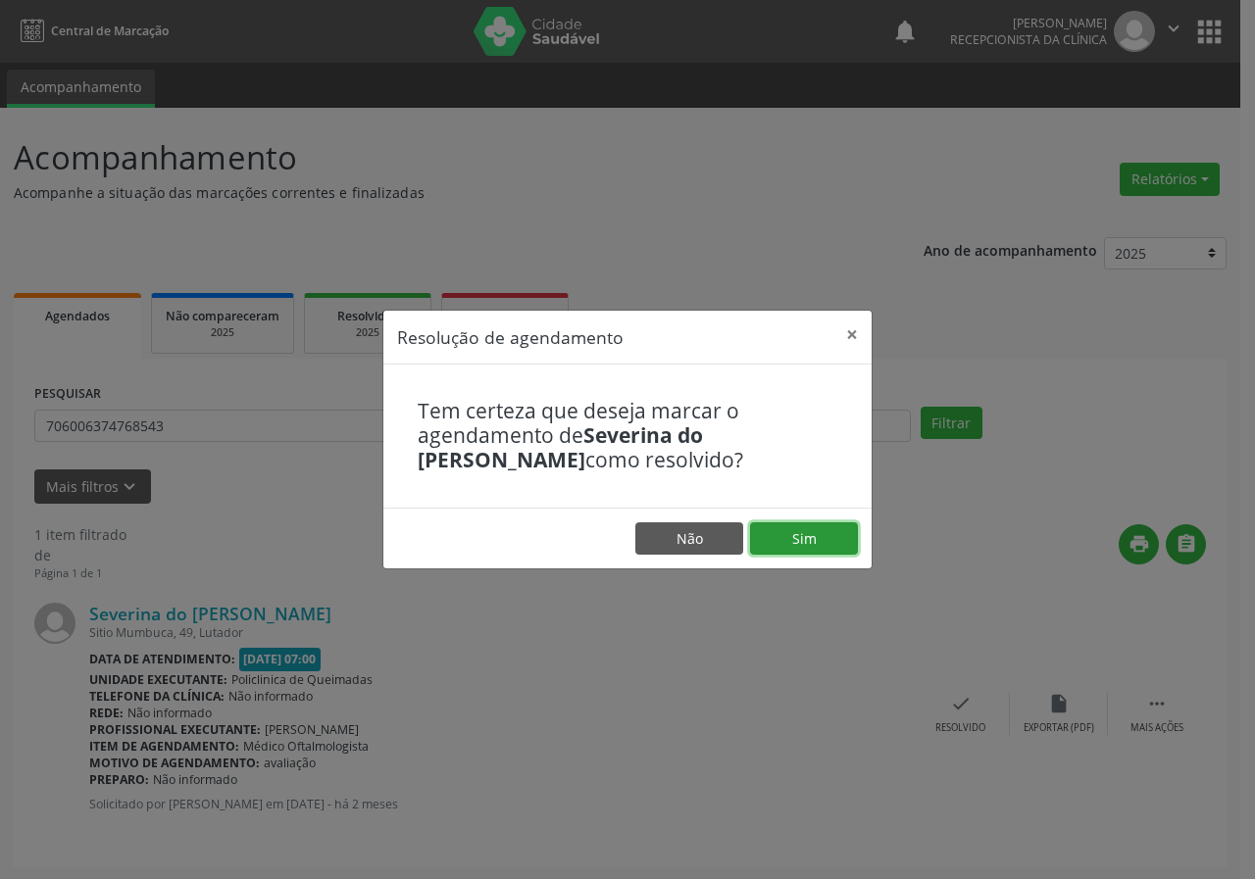
click at [804, 535] on button "Sim" at bounding box center [804, 538] width 108 height 33
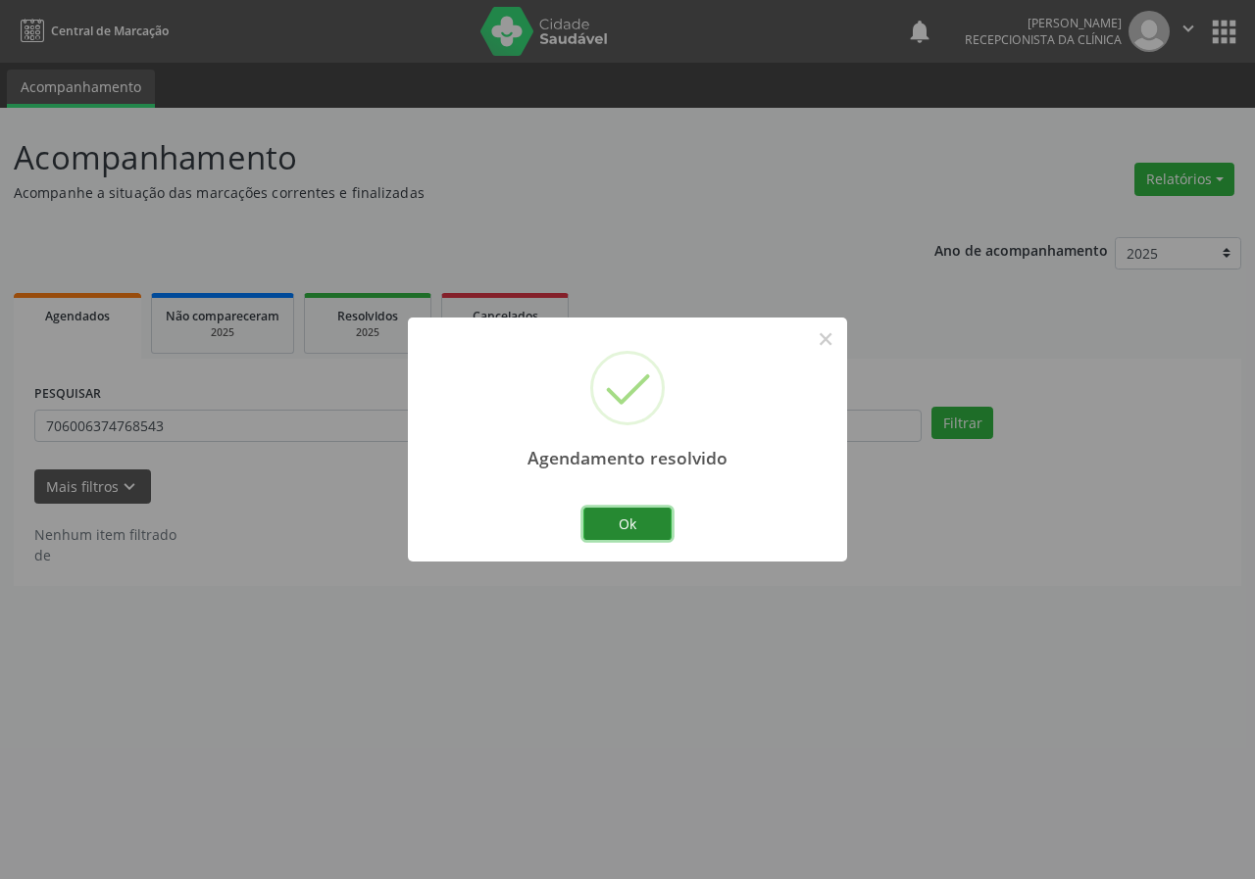
click at [632, 529] on button "Ok" at bounding box center [627, 524] width 88 height 33
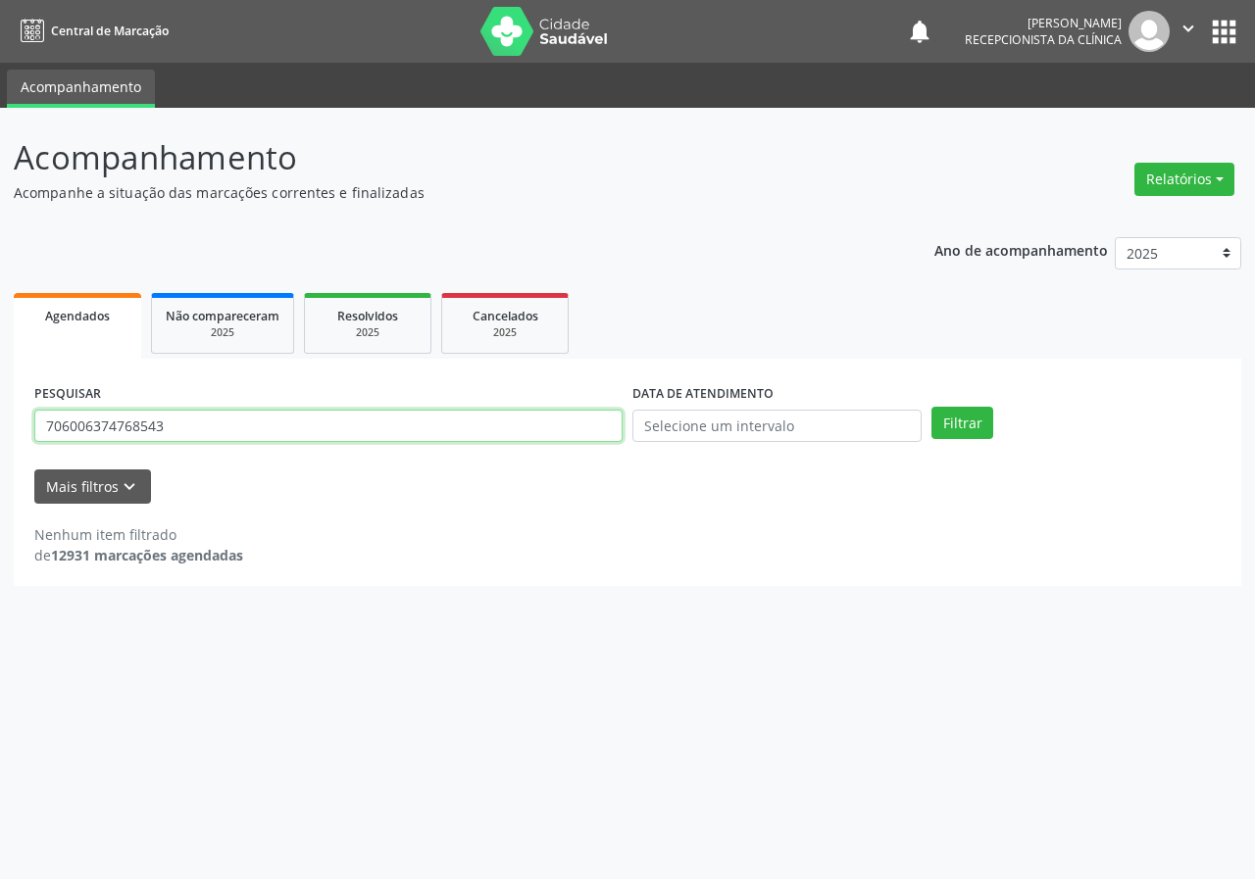
click at [428, 440] on input "706006374768543" at bounding box center [328, 426] width 588 height 33
click at [931, 407] on button "Filtrar" at bounding box center [962, 423] width 62 height 33
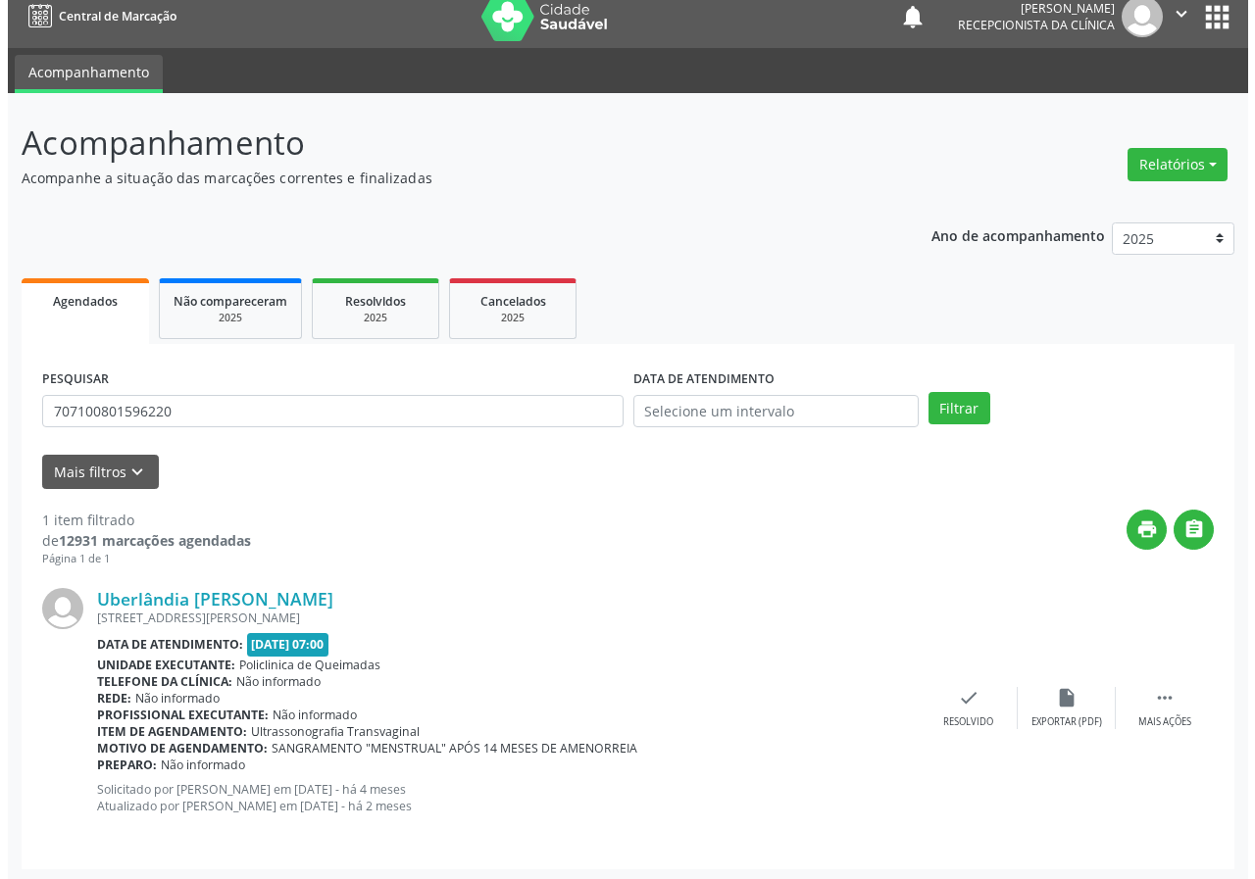
scroll to position [19, 0]
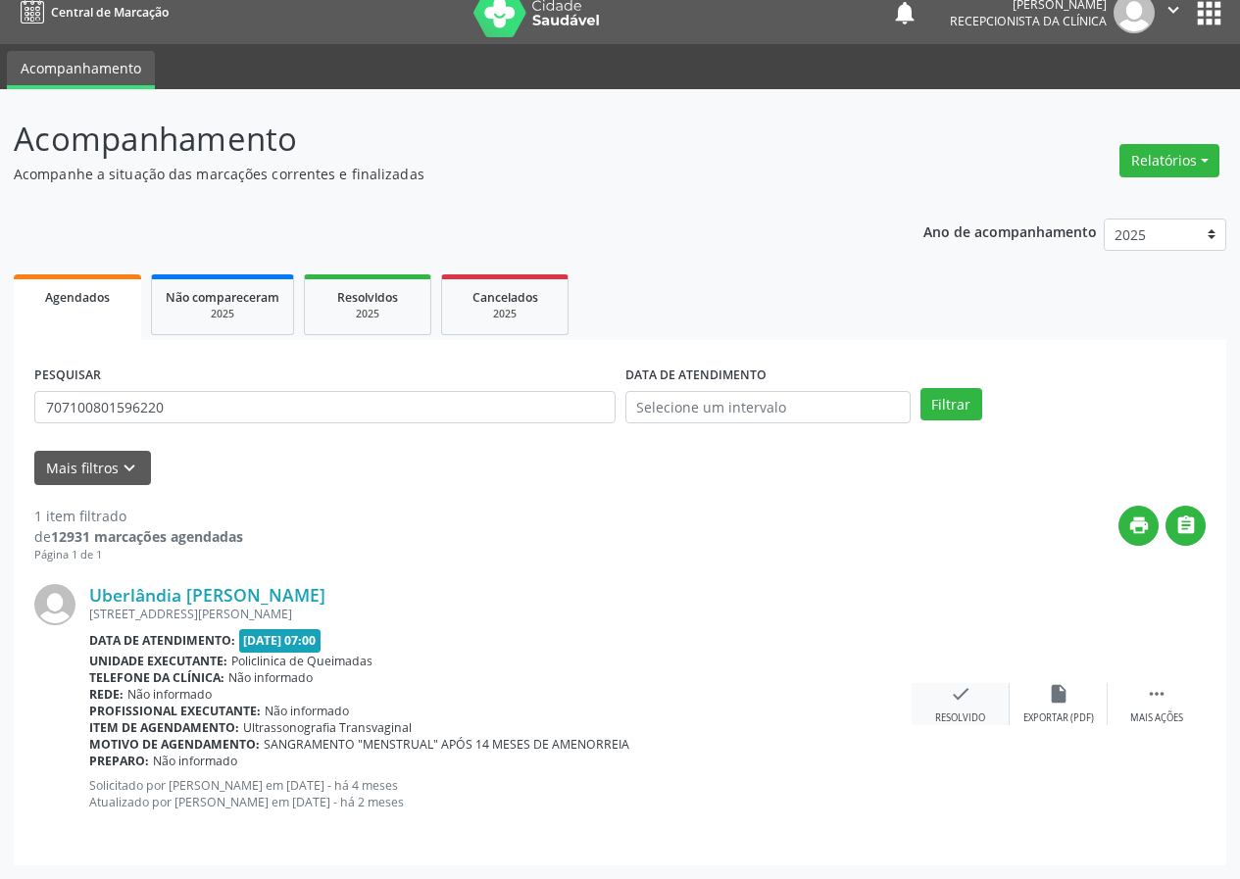
click at [959, 699] on icon "check" at bounding box center [961, 694] width 22 height 22
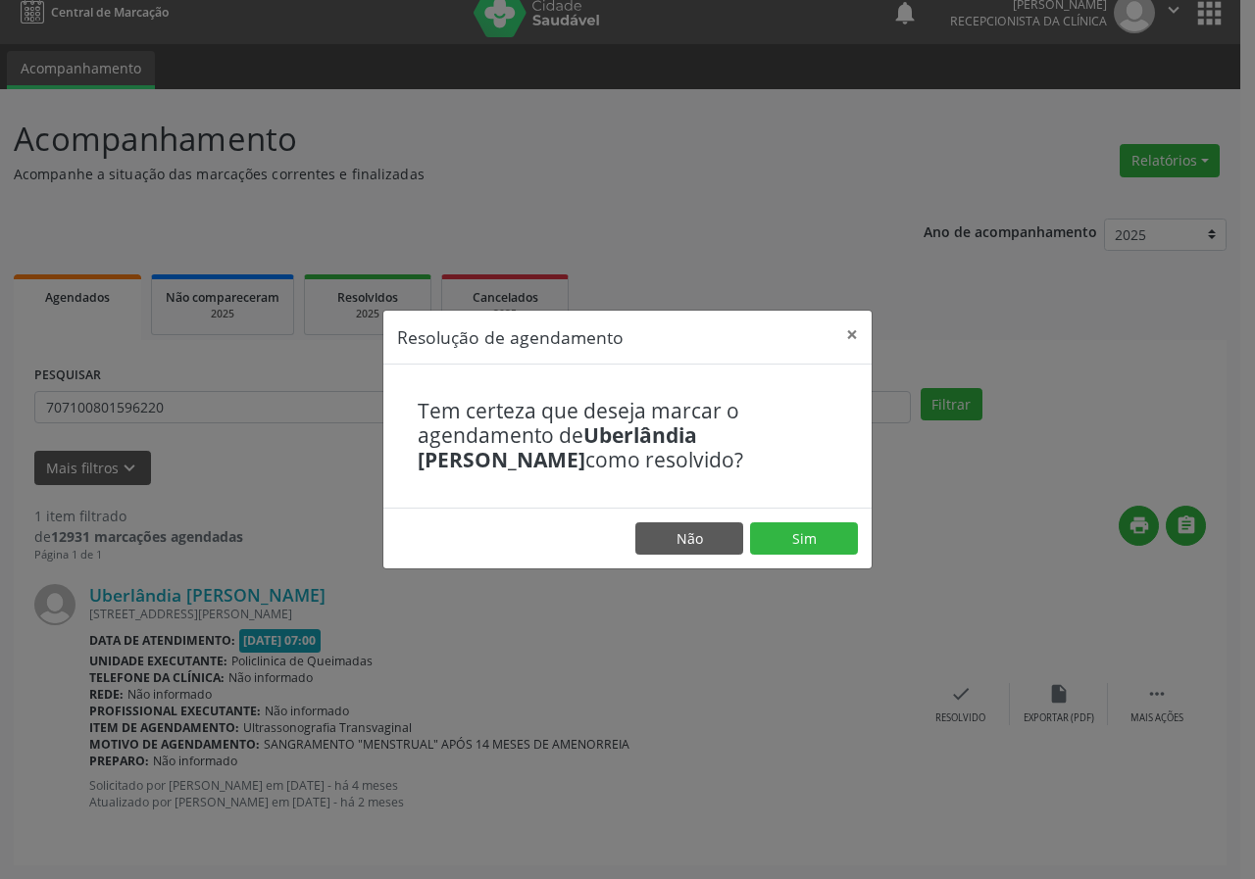
click at [793, 558] on footer "Não Sim" at bounding box center [627, 539] width 488 height 62
click at [797, 533] on button "Sim" at bounding box center [804, 538] width 108 height 33
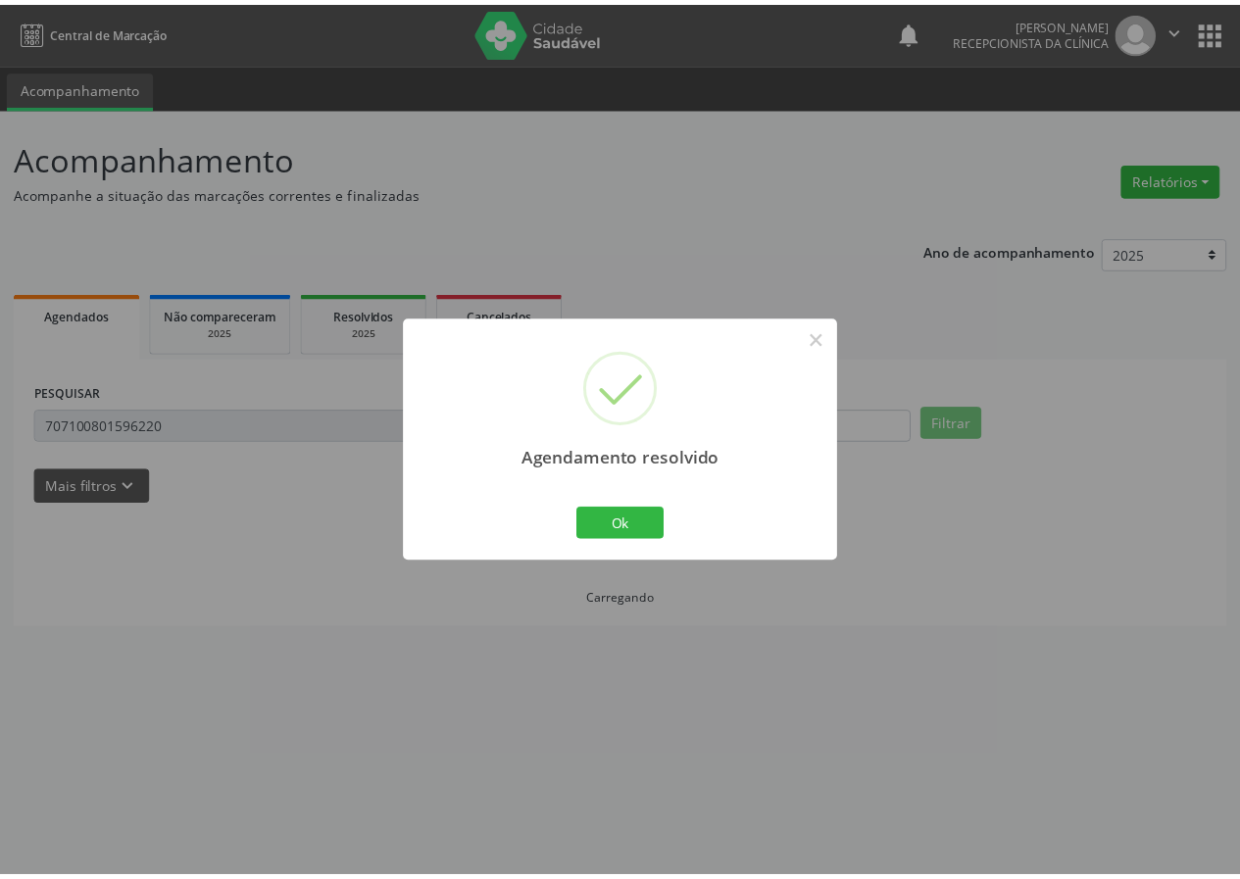
scroll to position [0, 0]
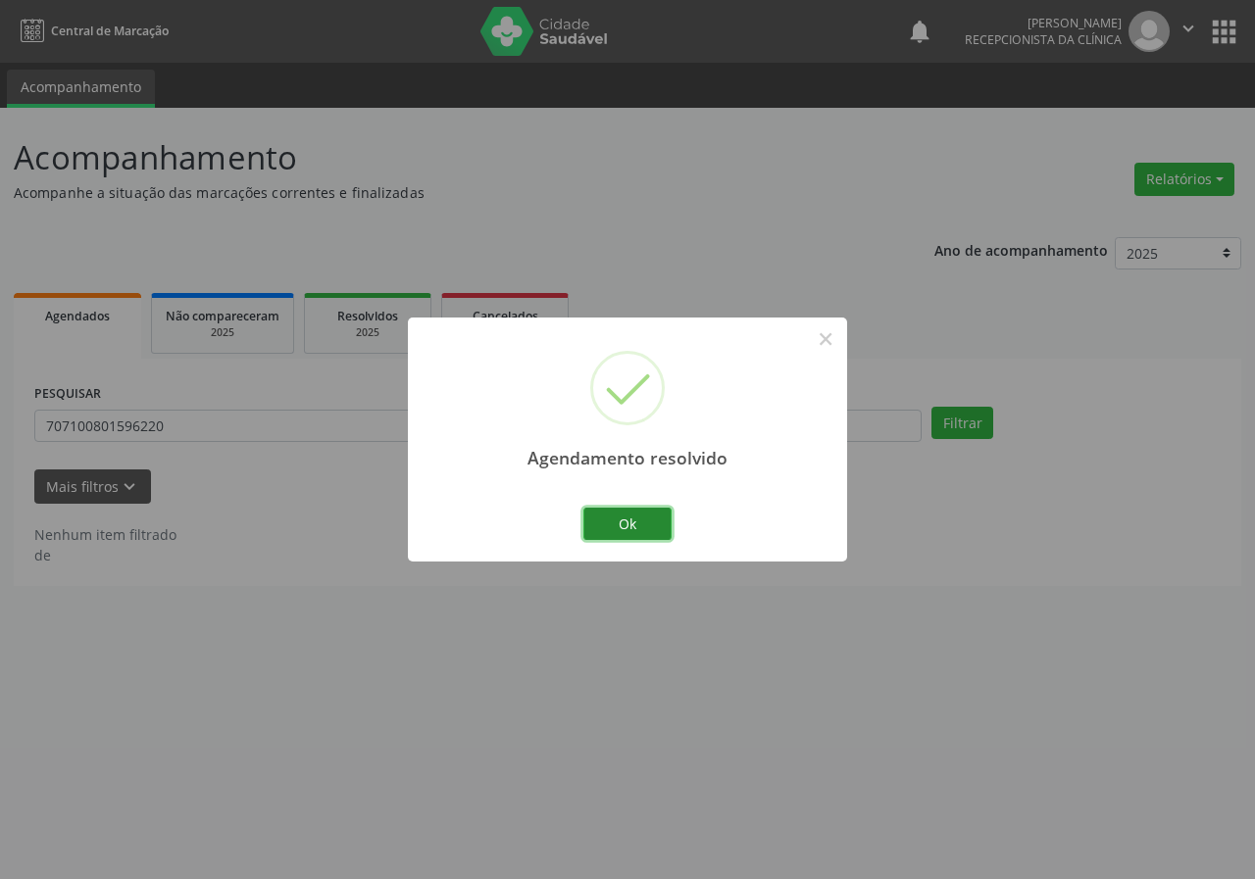
click at [619, 516] on button "Ok" at bounding box center [627, 524] width 88 height 33
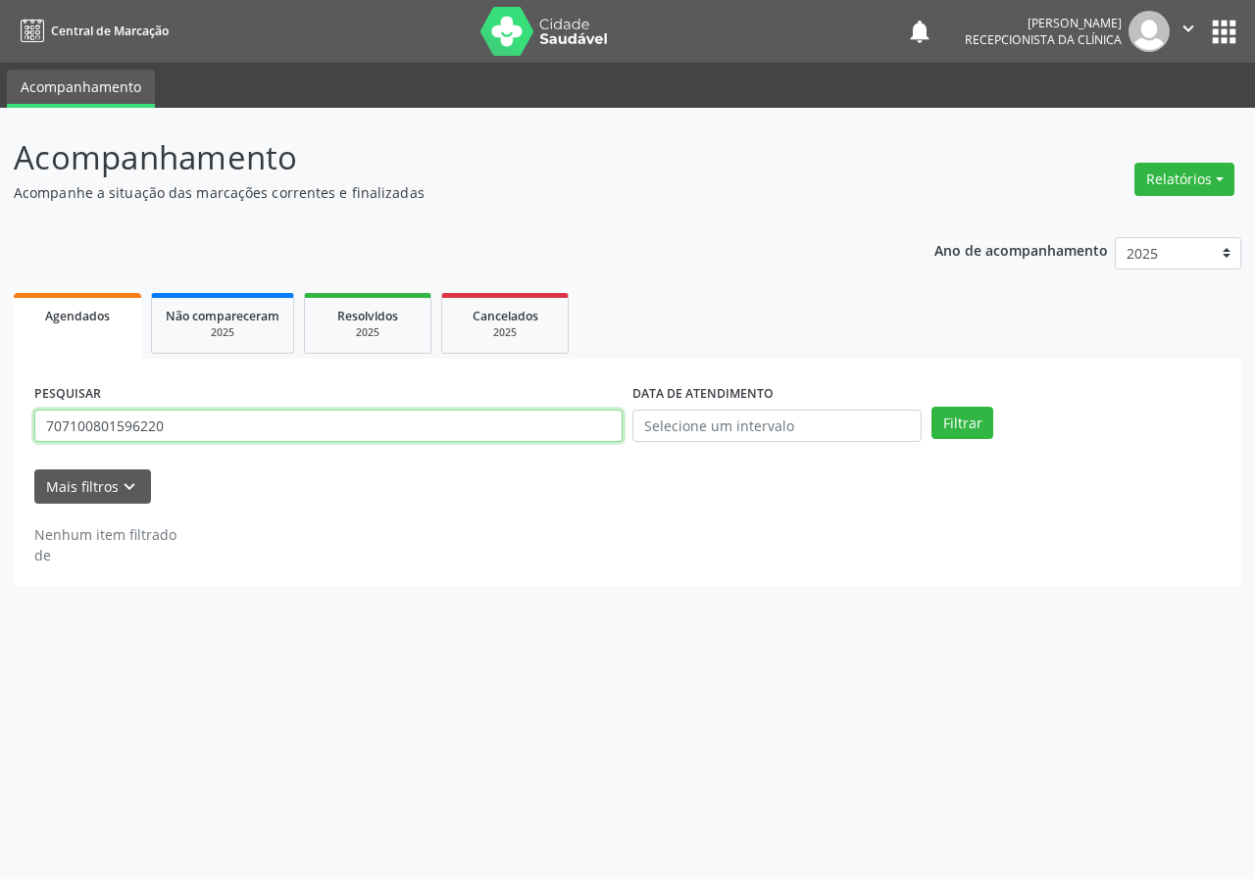
click at [212, 432] on input "707100801596220" at bounding box center [328, 426] width 588 height 33
click at [931, 407] on button "Filtrar" at bounding box center [962, 423] width 62 height 33
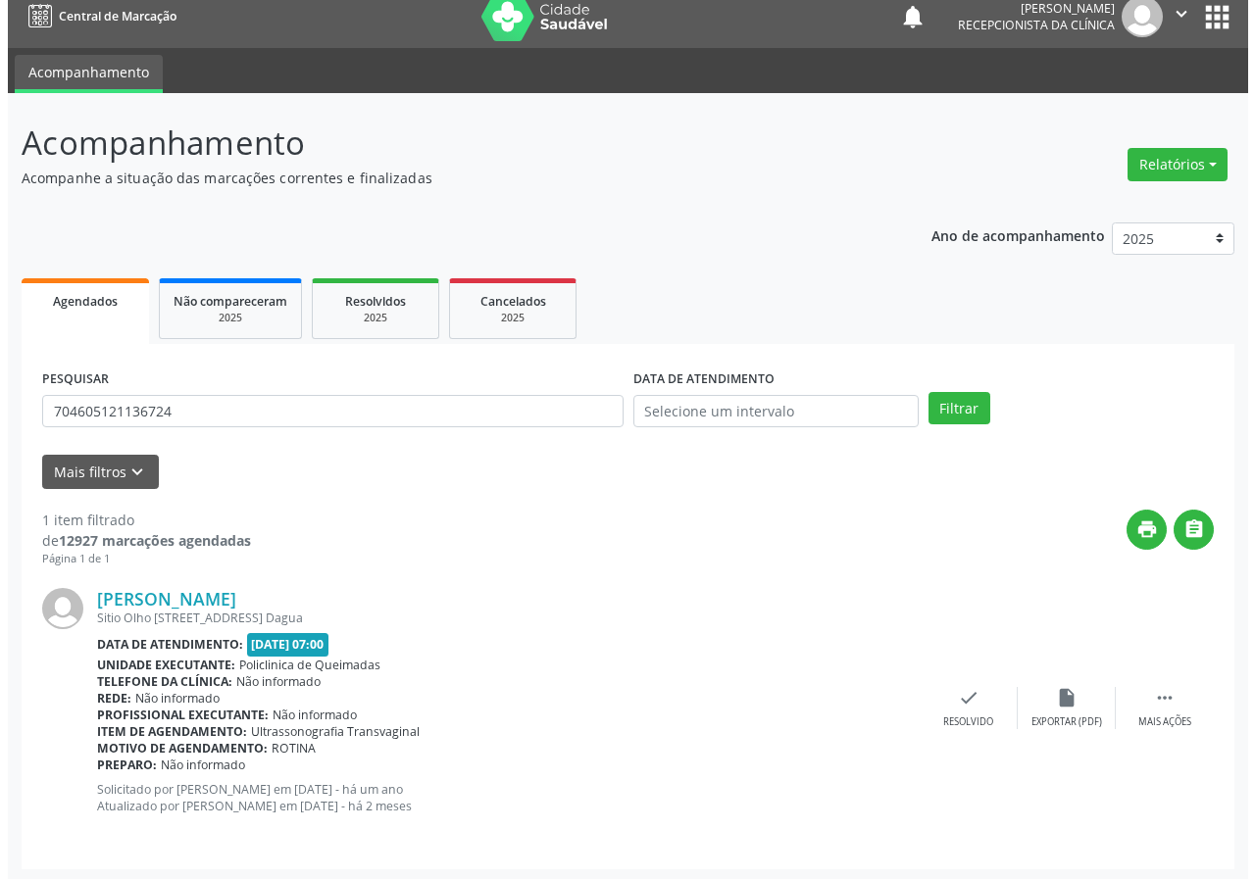
scroll to position [19, 0]
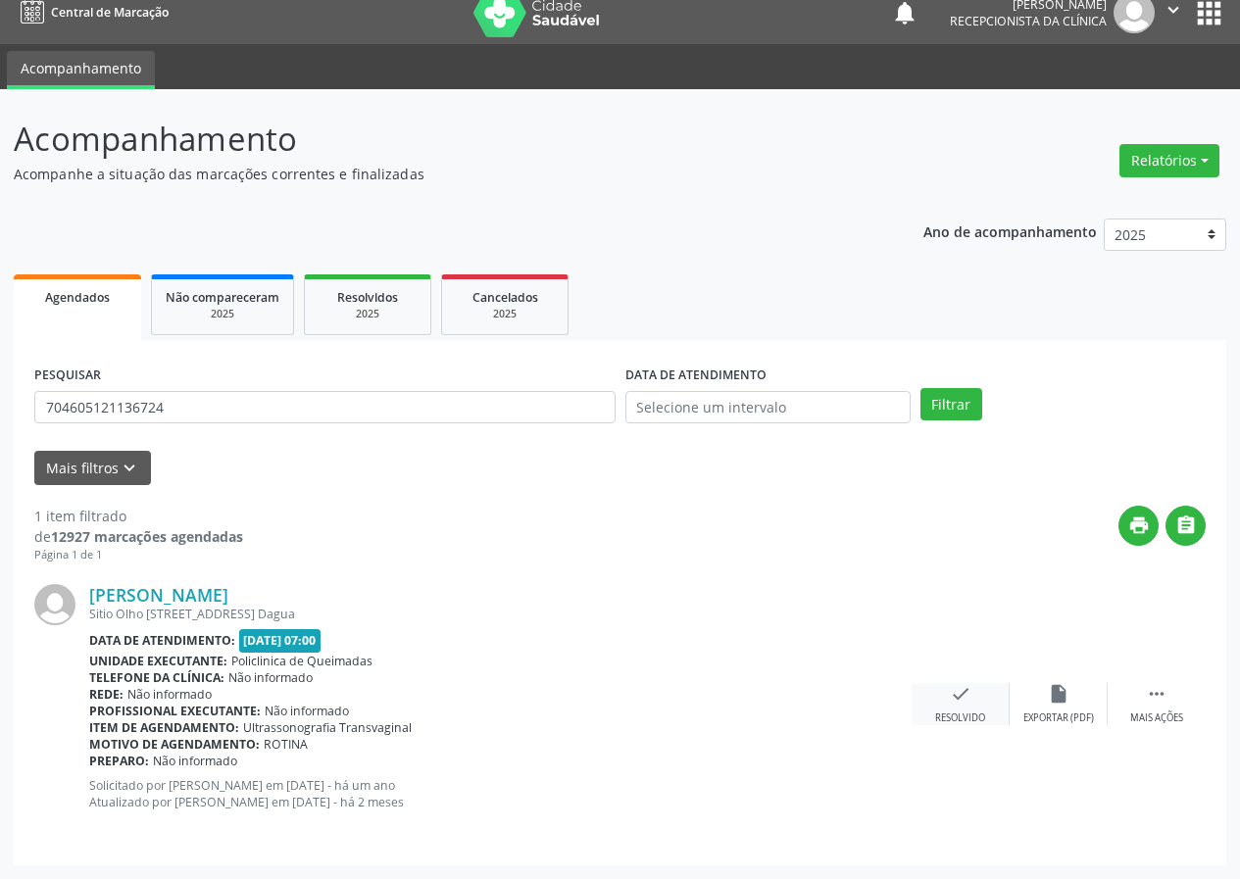
click at [952, 712] on div "Resolvido" at bounding box center [960, 719] width 50 height 14
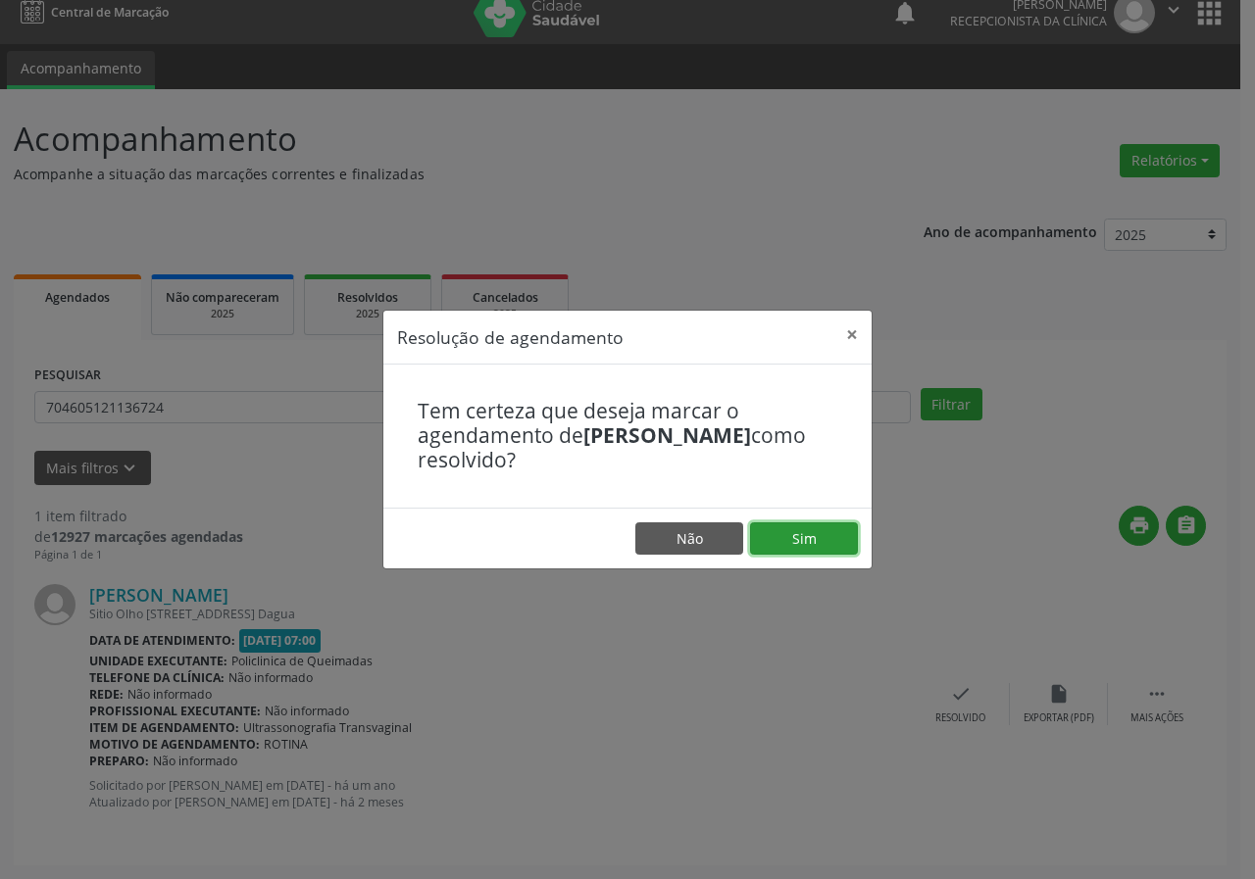
click at [797, 541] on button "Sim" at bounding box center [804, 538] width 108 height 33
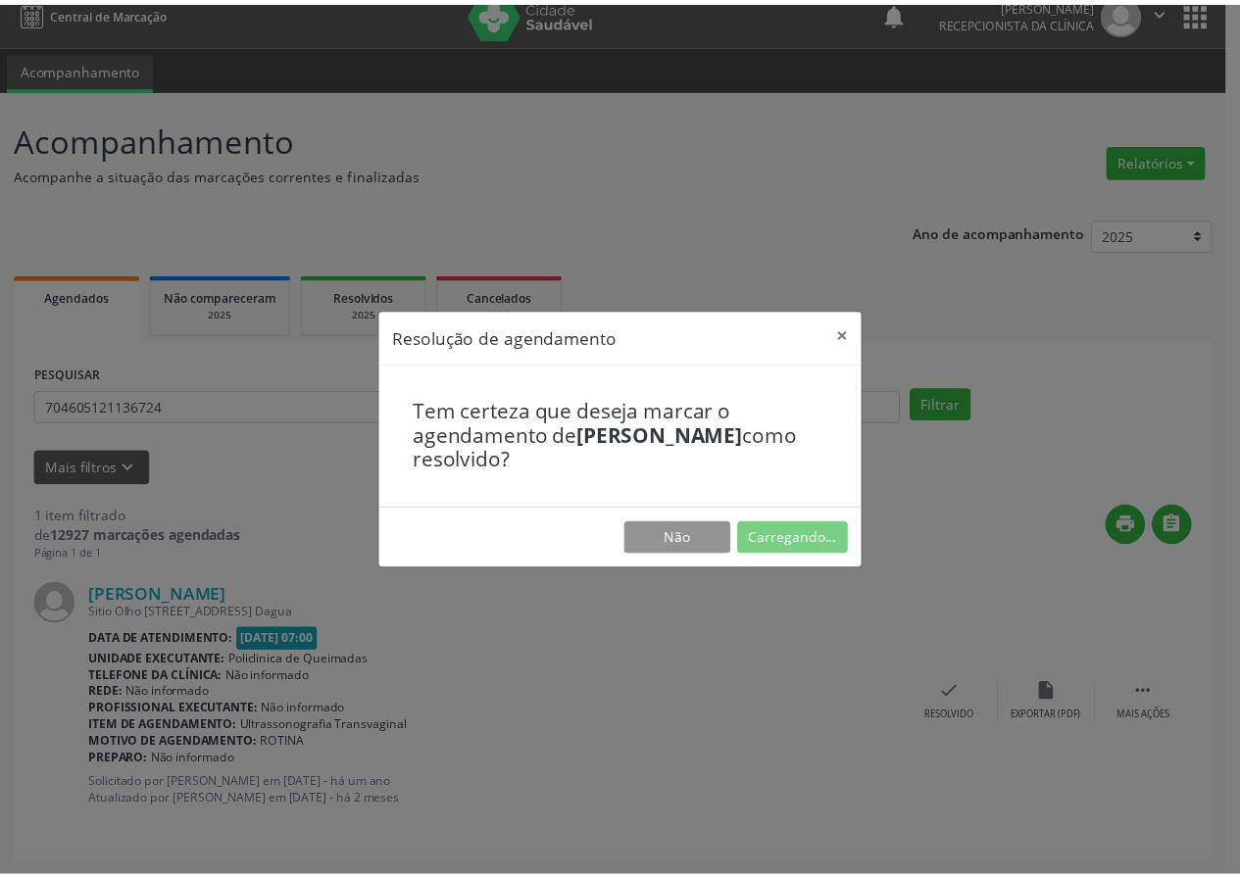
scroll to position [0, 0]
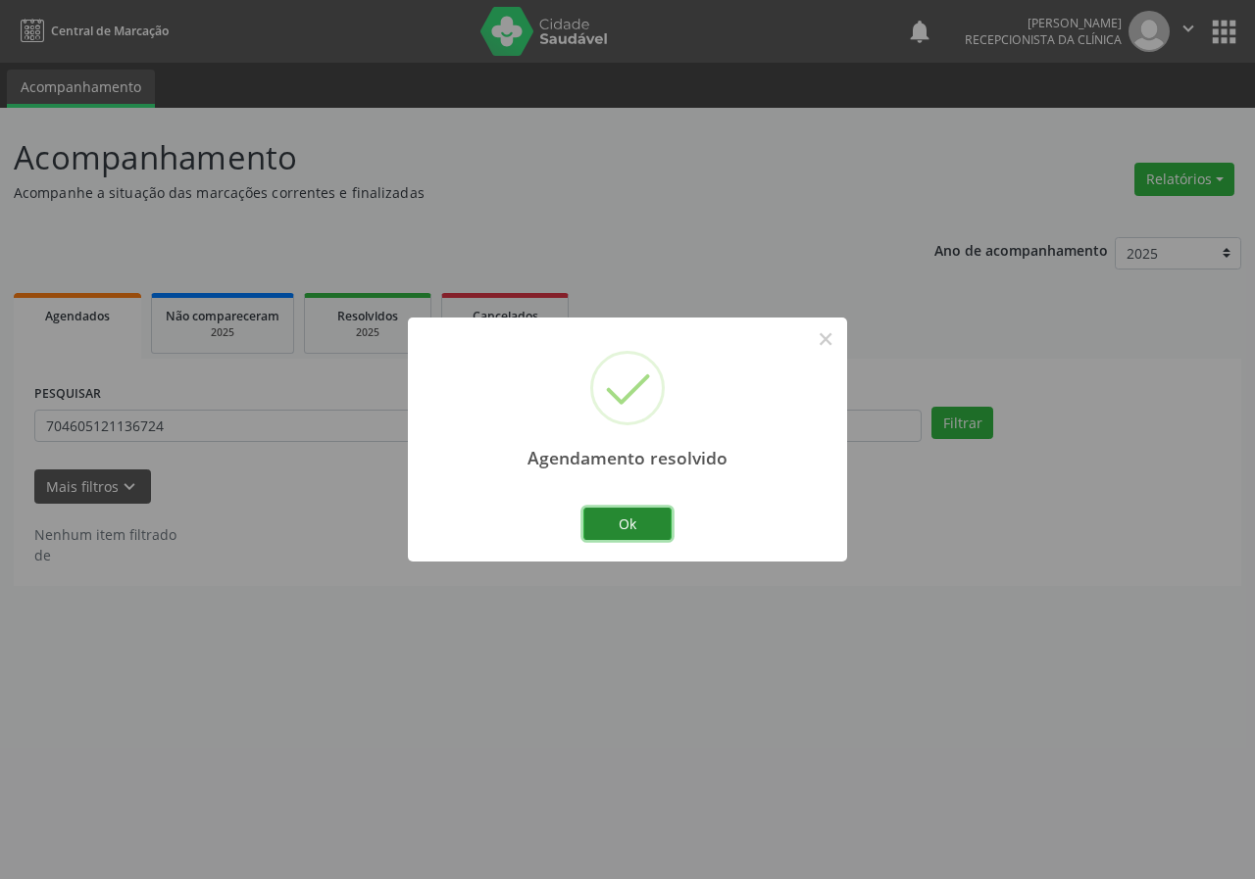
click at [653, 525] on button "Ok" at bounding box center [627, 524] width 88 height 33
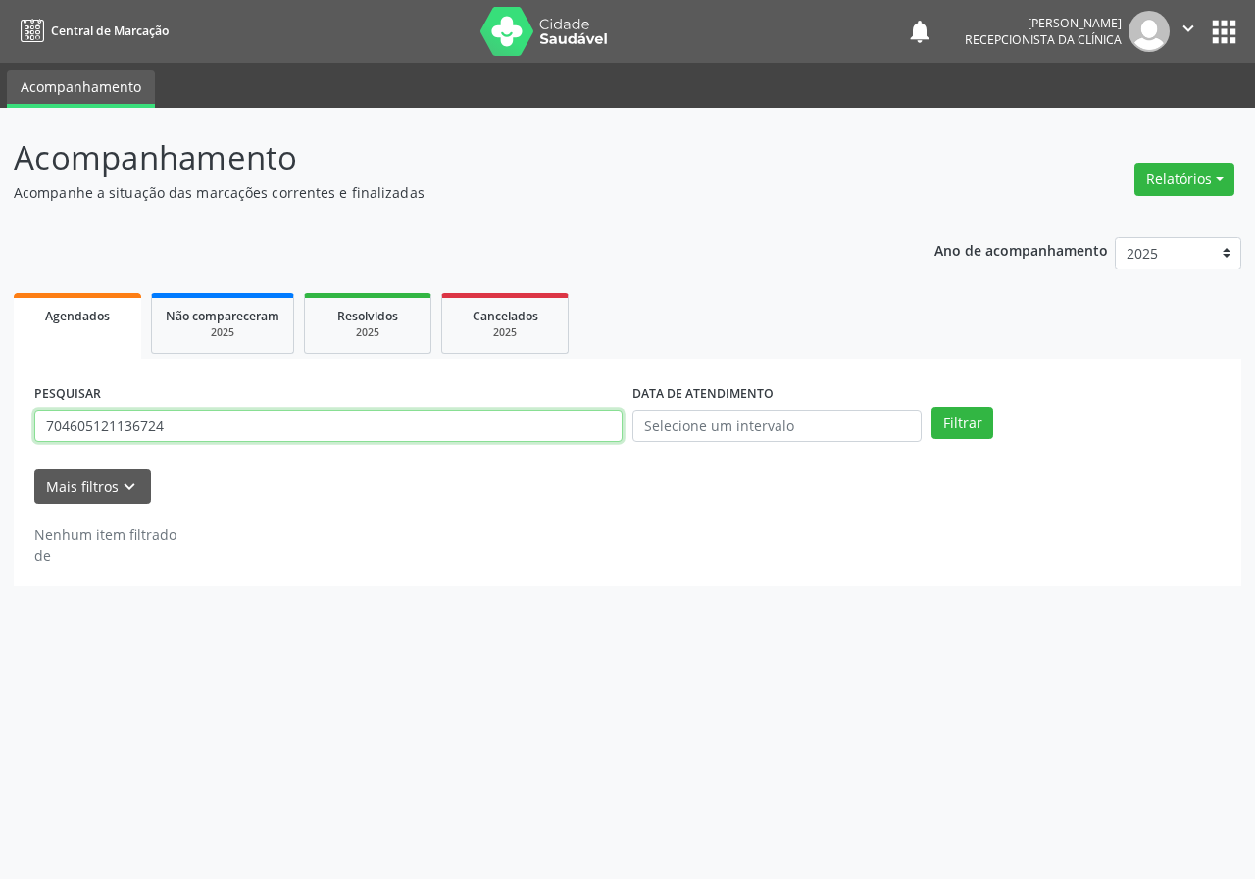
click at [212, 422] on input "704605121136724" at bounding box center [328, 426] width 588 height 33
click at [931, 407] on button "Filtrar" at bounding box center [962, 423] width 62 height 33
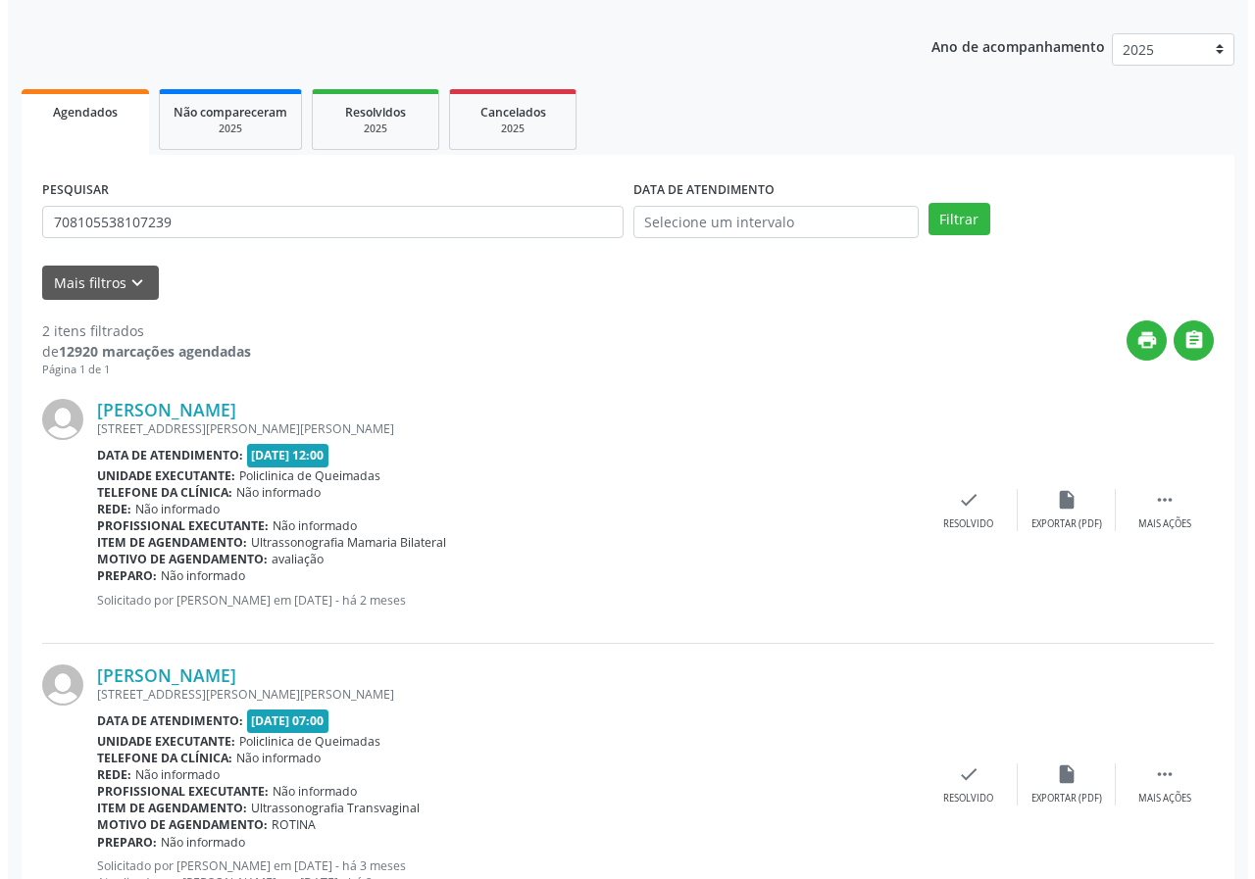
scroll to position [284, 0]
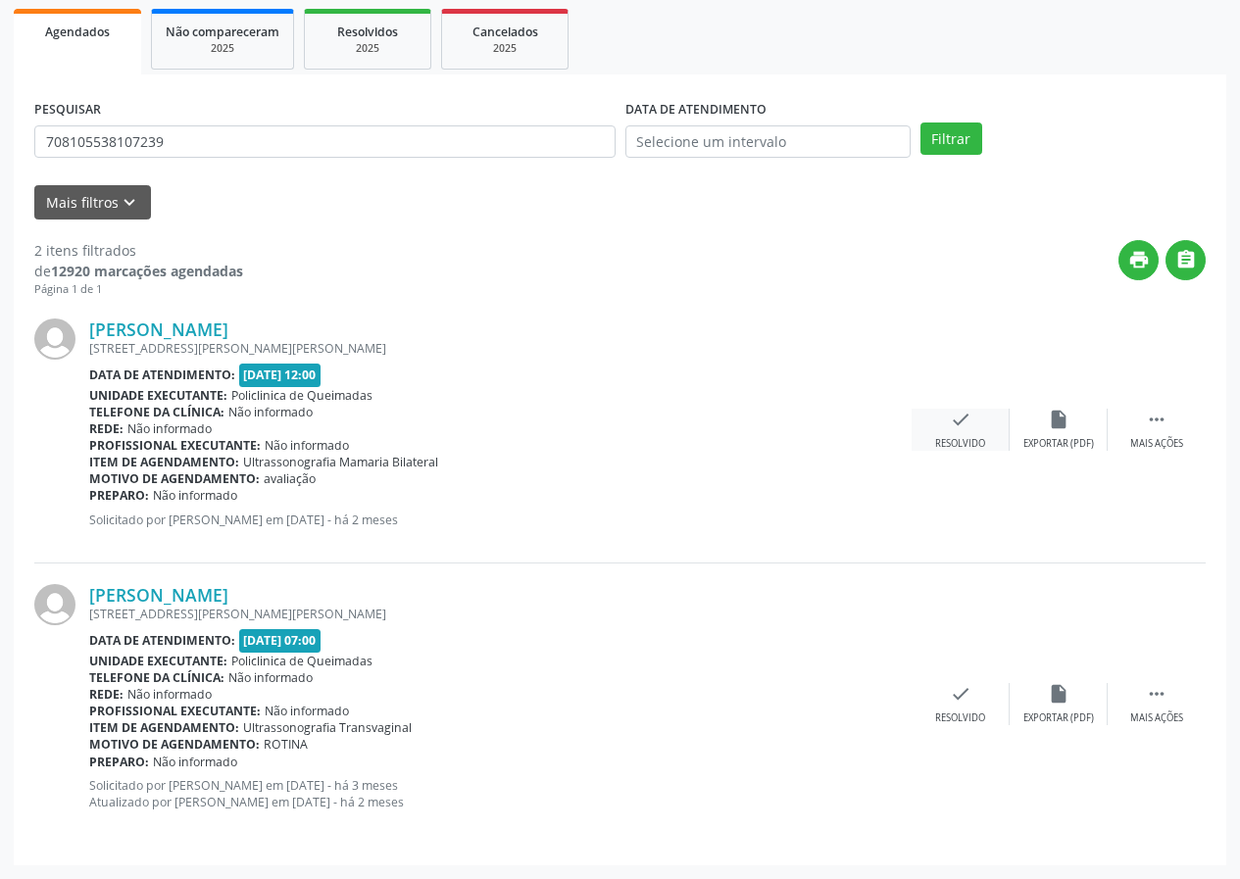
click at [961, 426] on icon "check" at bounding box center [961, 420] width 22 height 22
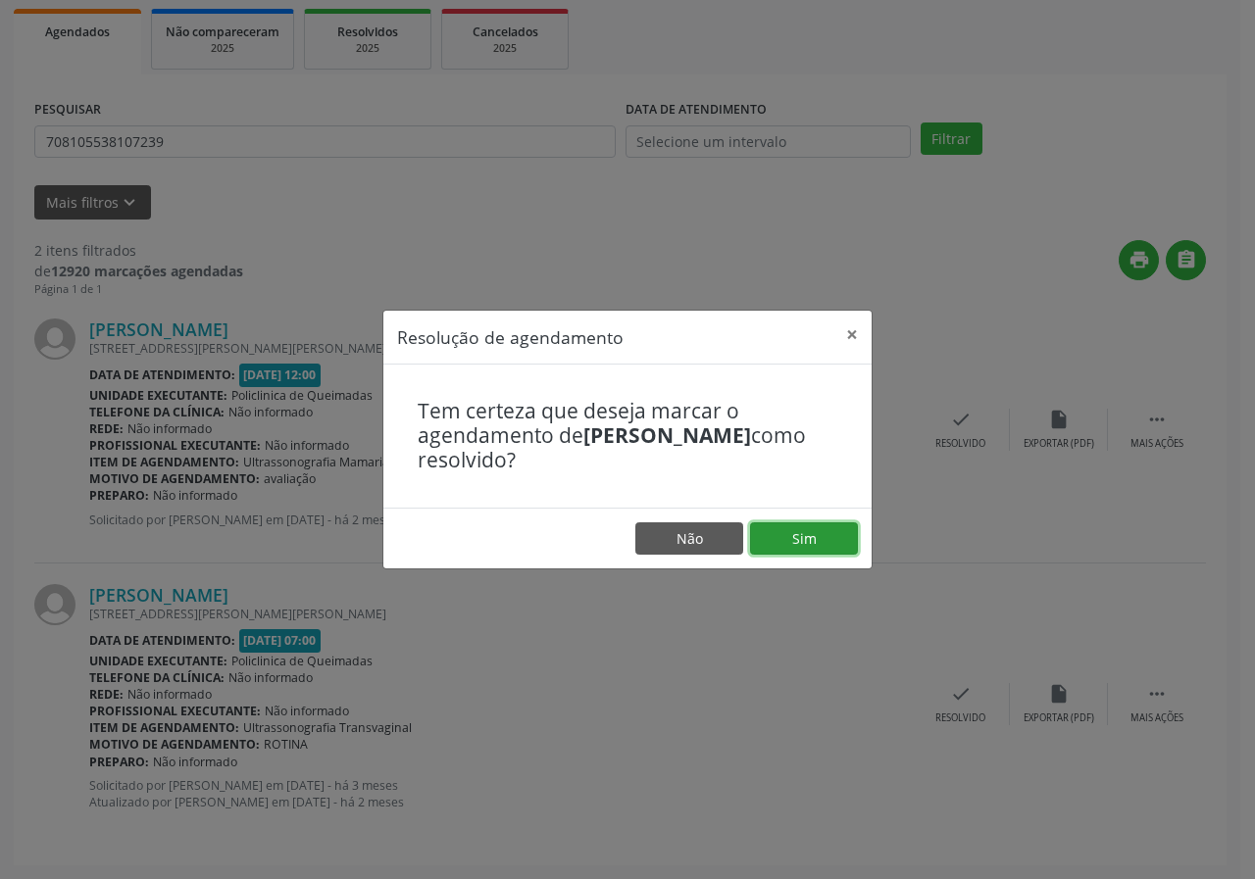
click at [817, 550] on button "Sim" at bounding box center [804, 538] width 108 height 33
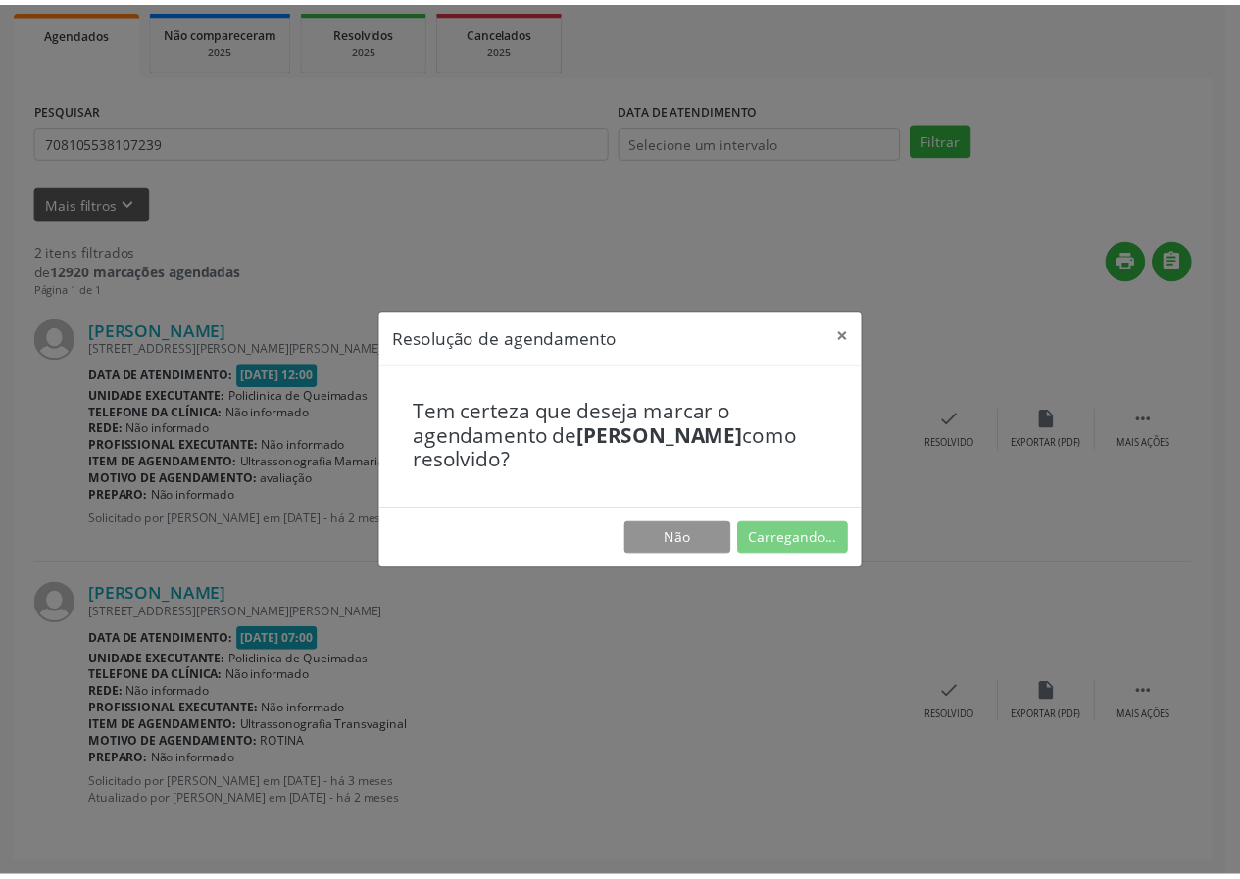
scroll to position [0, 0]
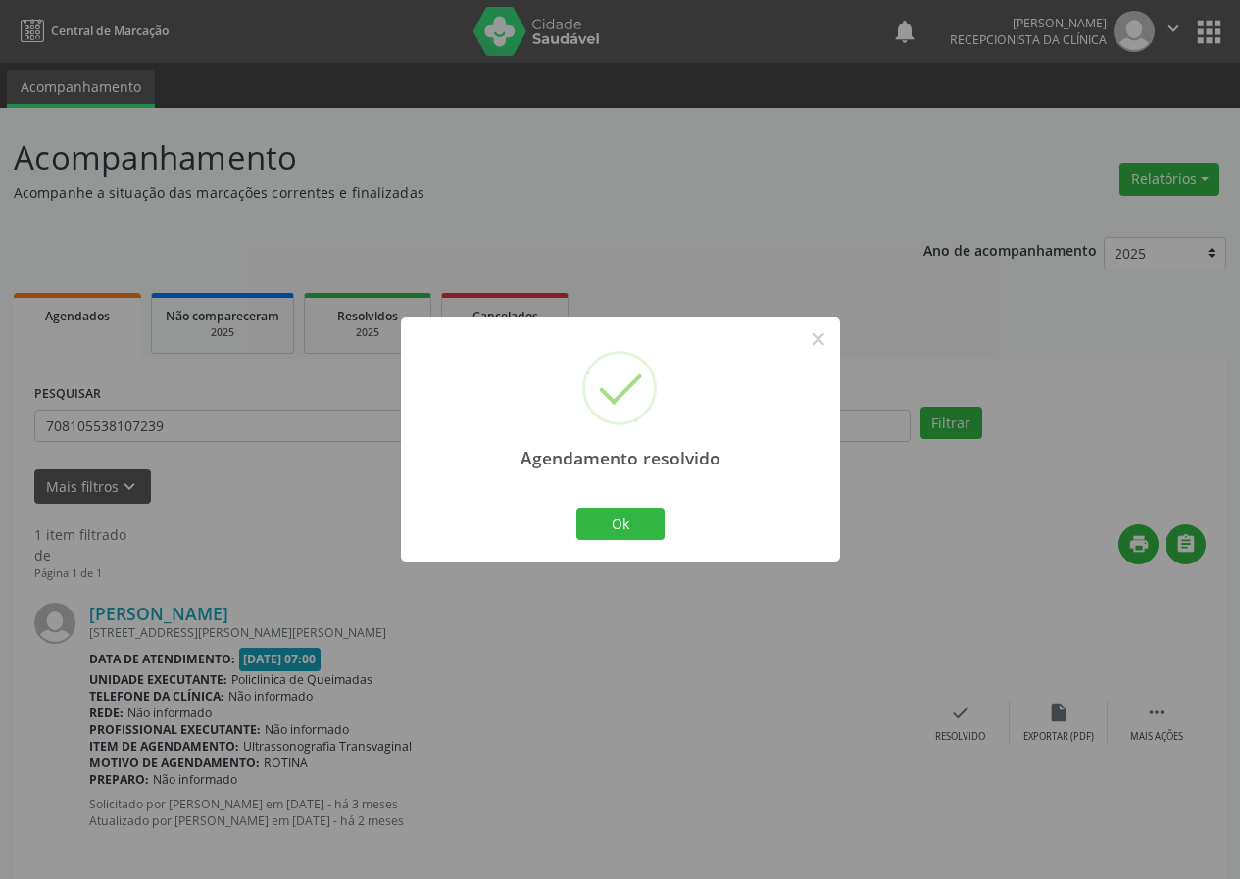
click at [666, 522] on div "Ok Cancel" at bounding box center [619, 523] width 97 height 41
click at [630, 526] on button "Ok" at bounding box center [620, 524] width 88 height 33
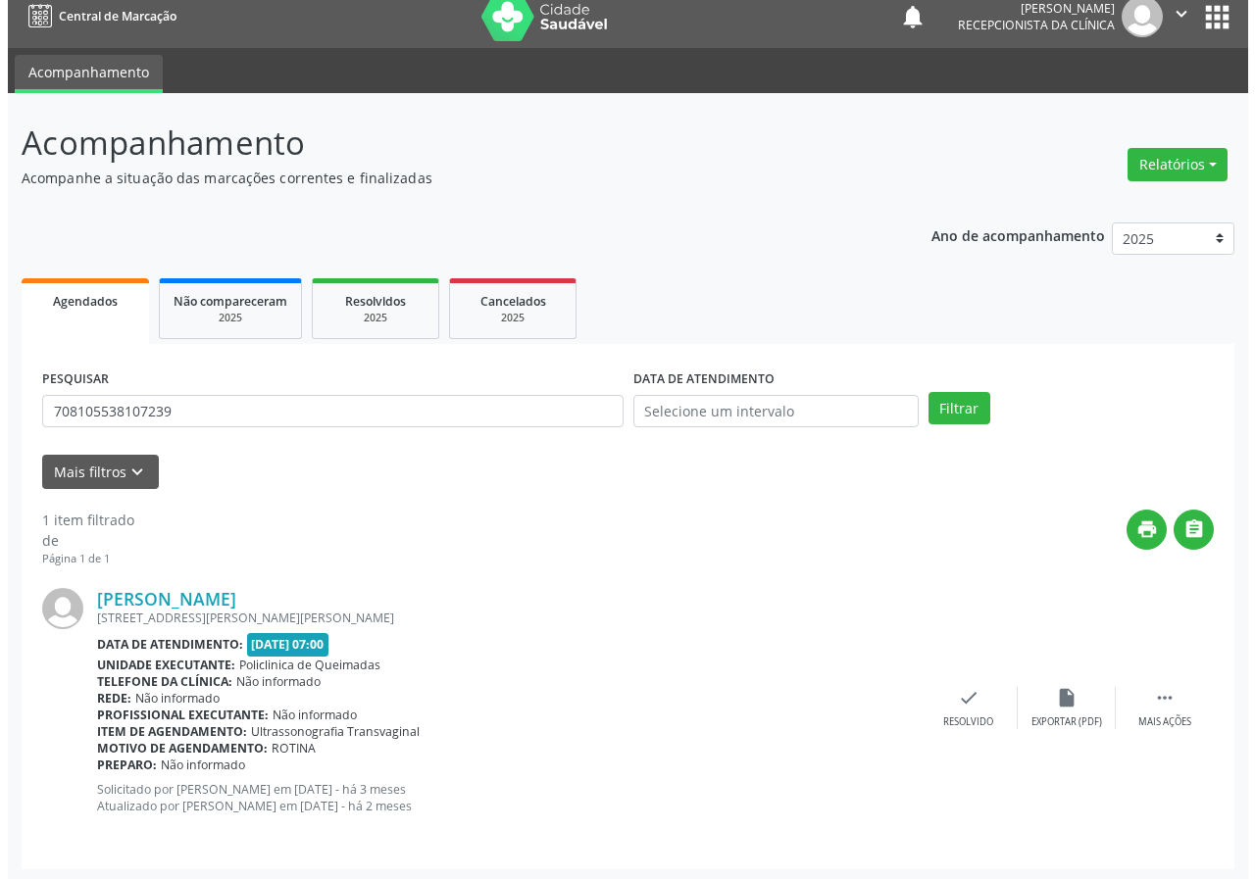
scroll to position [19, 0]
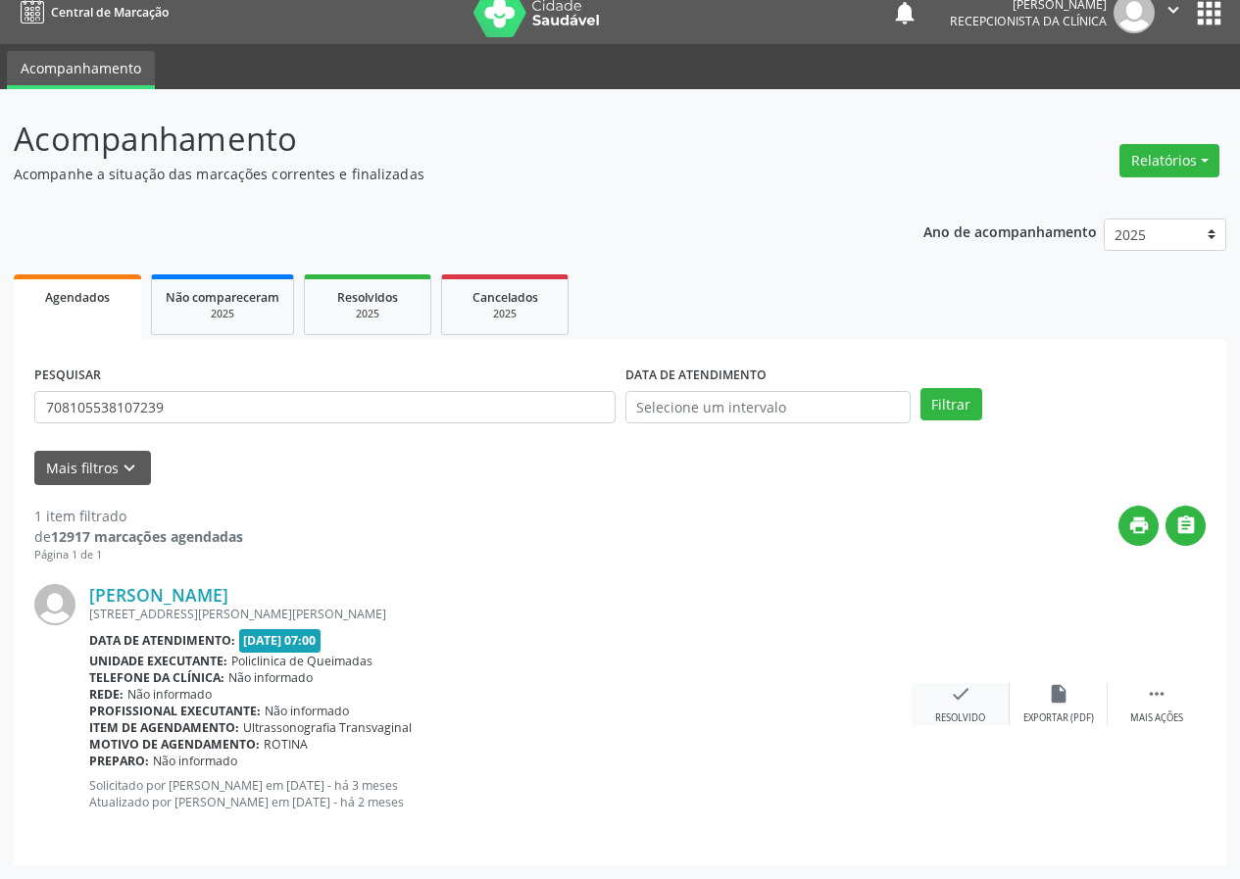
click at [939, 702] on div "check Resolvido" at bounding box center [961, 704] width 98 height 42
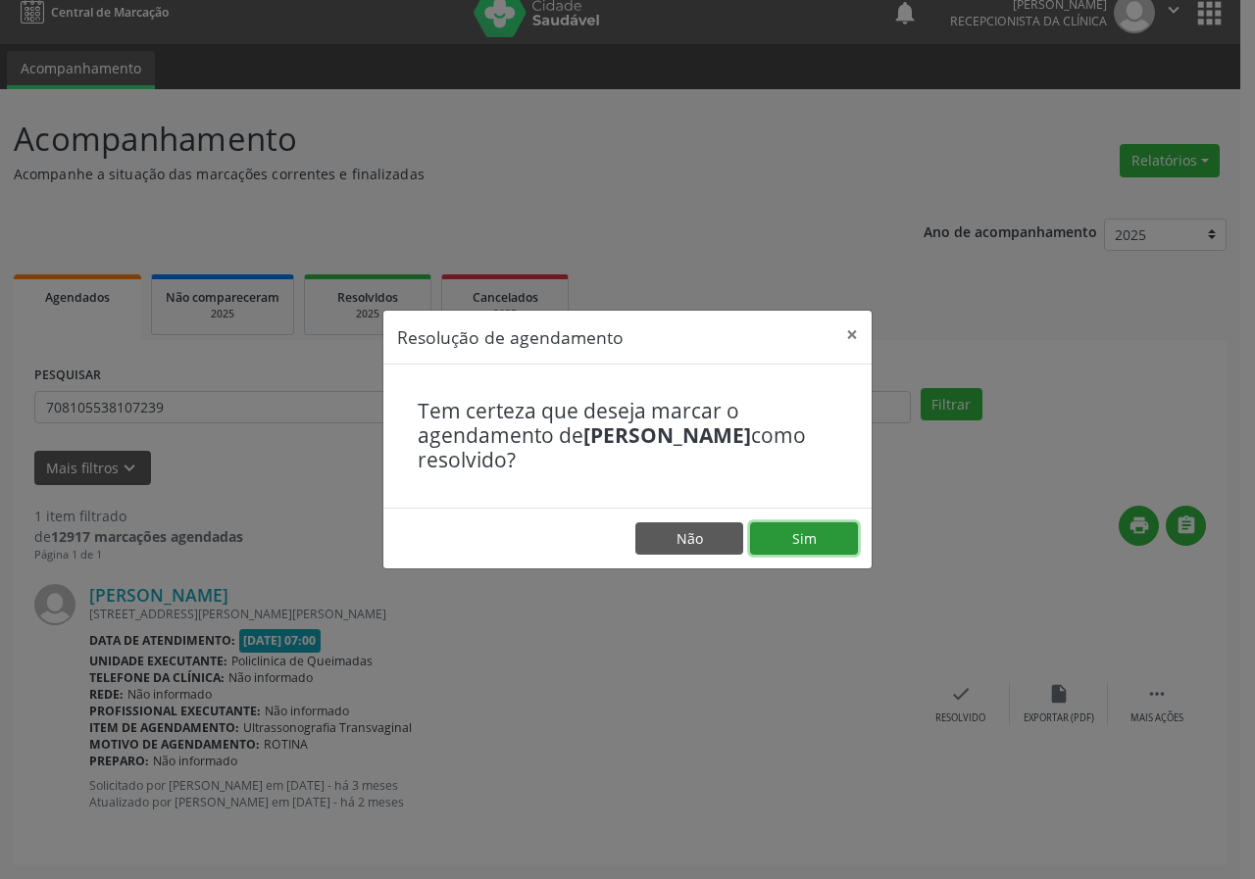
click at [801, 535] on button "Sim" at bounding box center [804, 538] width 108 height 33
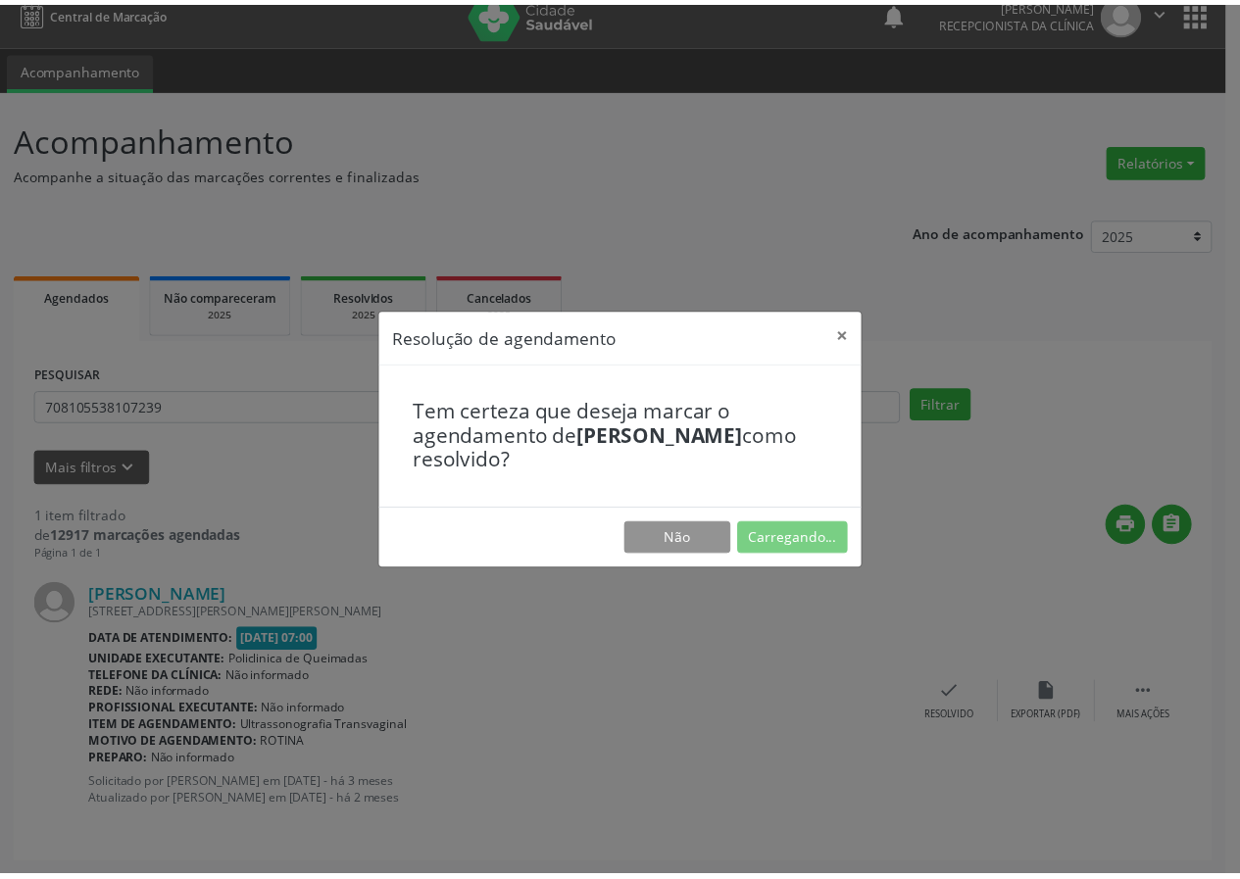
scroll to position [0, 0]
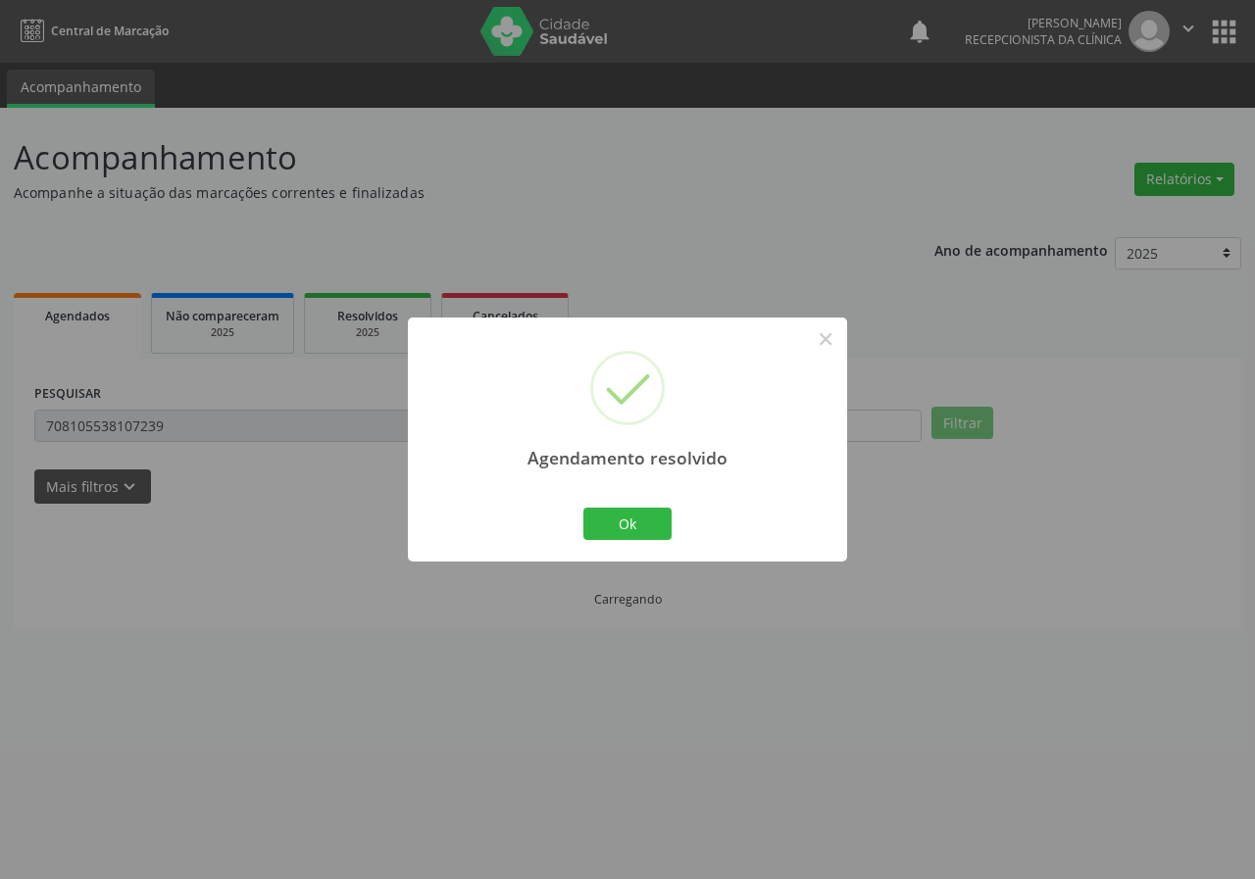
click at [598, 506] on div "Ok Cancel" at bounding box center [627, 523] width 97 height 41
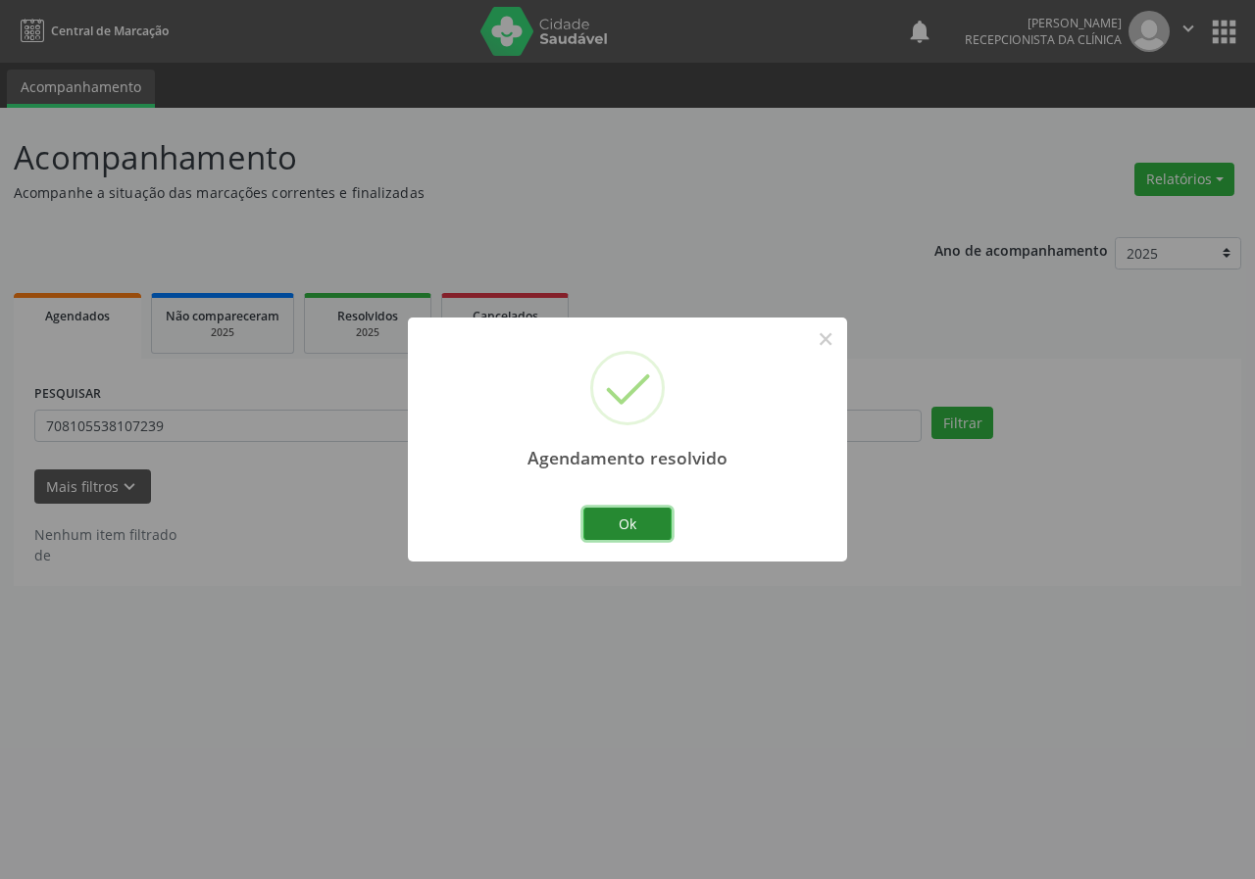
click at [609, 521] on button "Ok" at bounding box center [627, 524] width 88 height 33
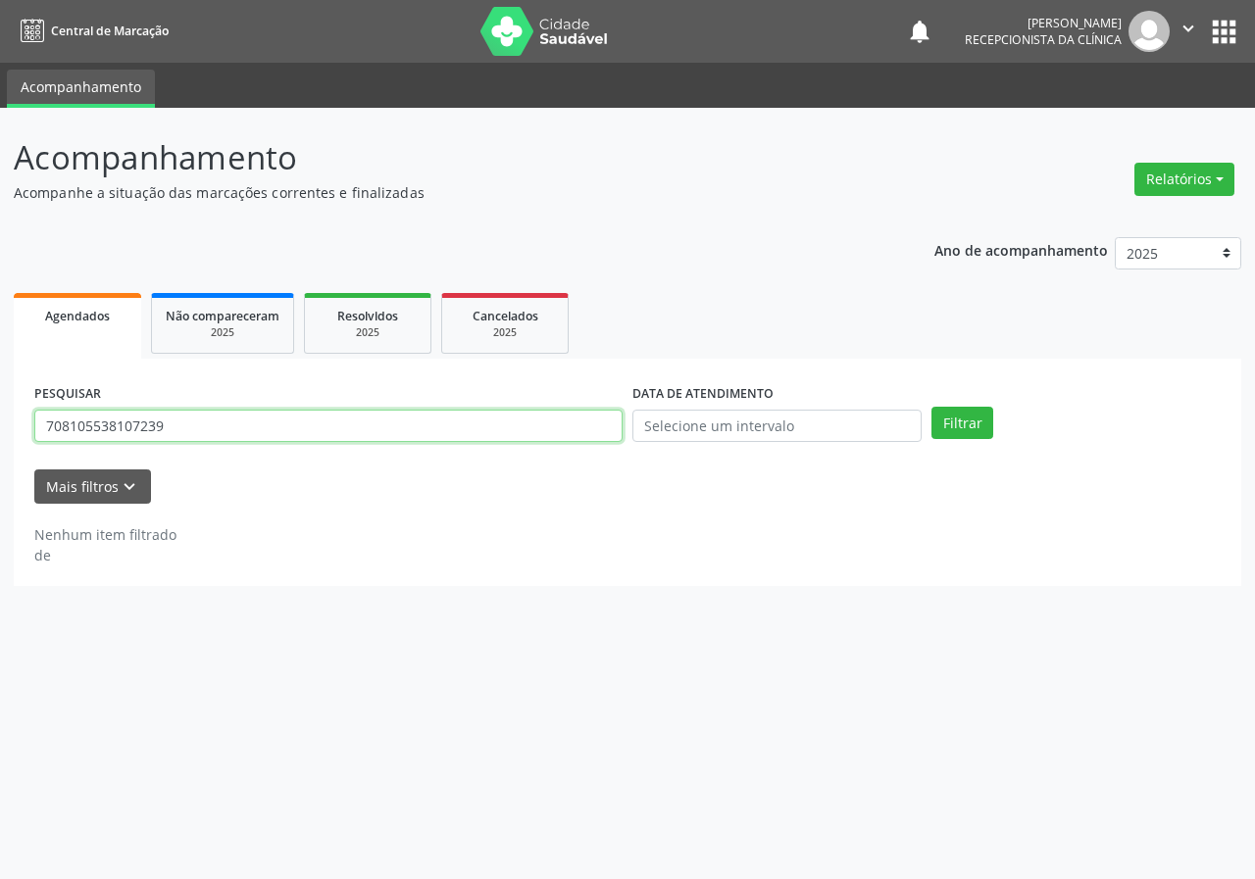
click at [355, 431] on input "708105538107239" at bounding box center [328, 426] width 588 height 33
click at [76, 425] on input "7000005942423908" at bounding box center [328, 426] width 588 height 33
click at [931, 407] on button "Filtrar" at bounding box center [962, 423] width 62 height 33
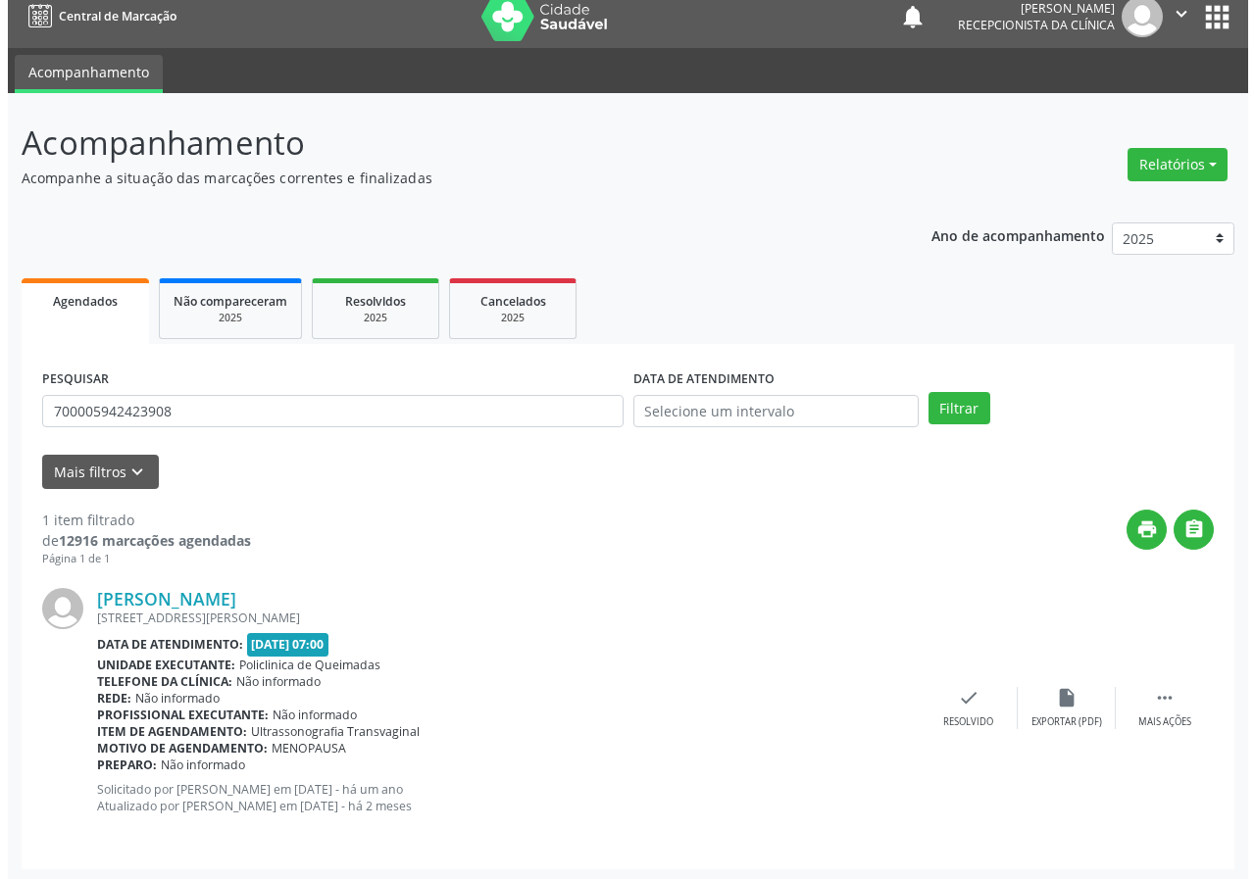
scroll to position [19, 0]
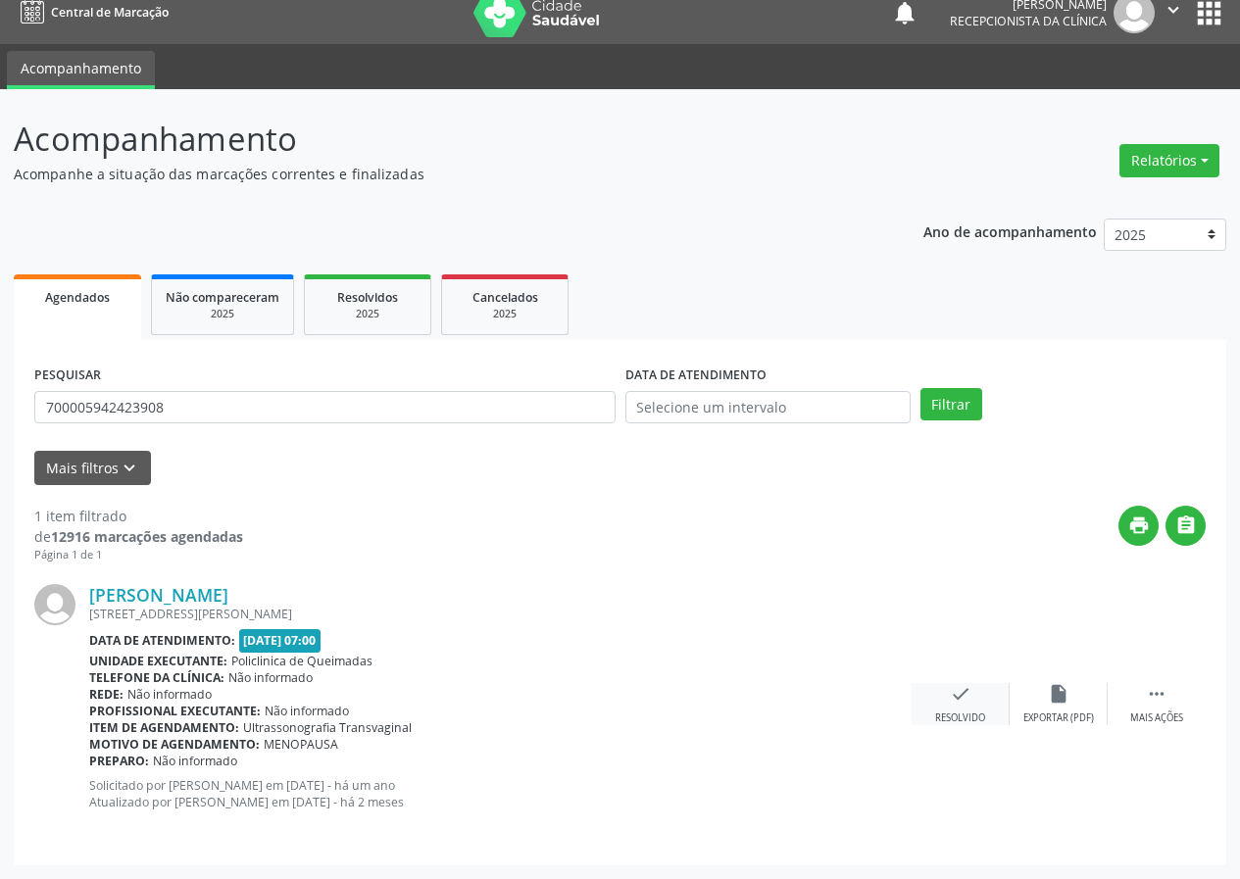
click at [952, 700] on icon "check" at bounding box center [961, 694] width 22 height 22
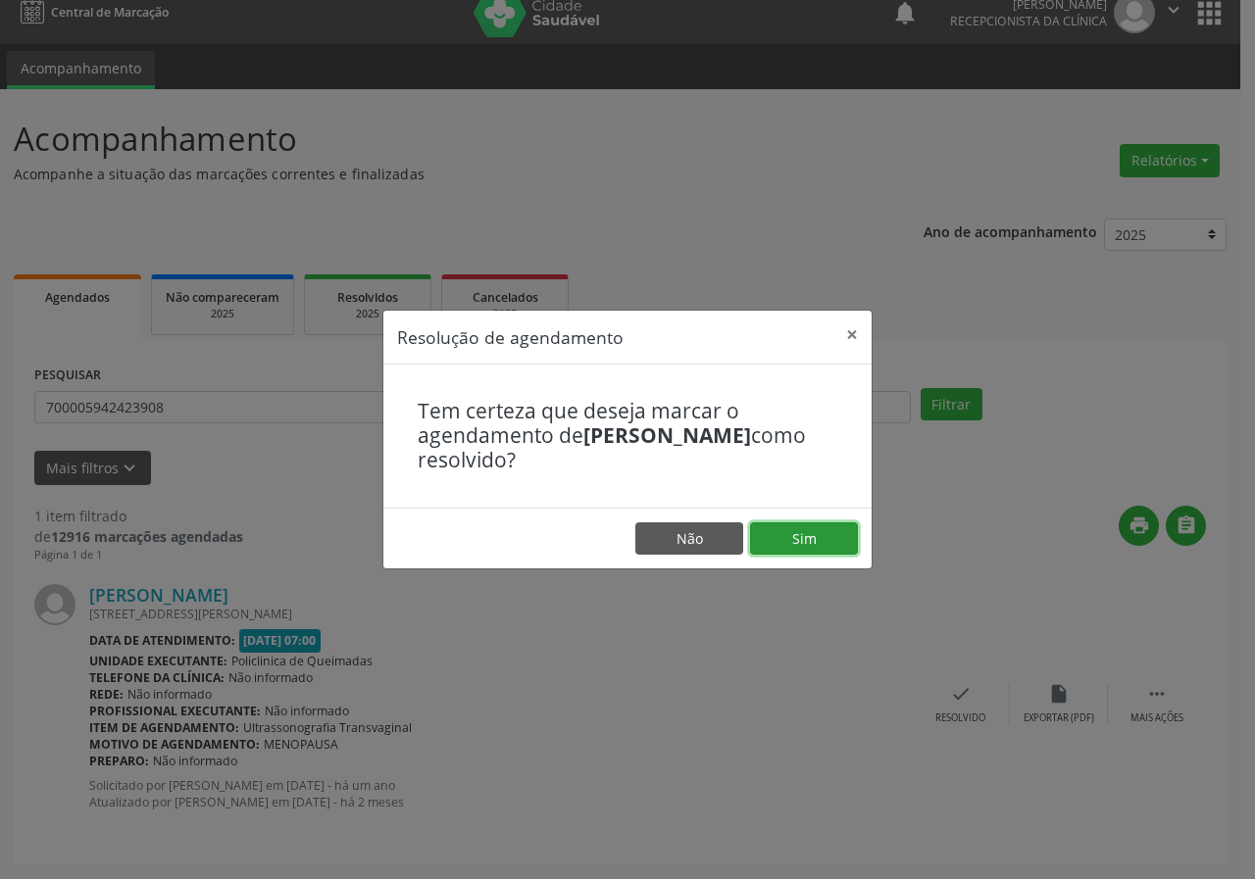
click at [829, 535] on button "Sim" at bounding box center [804, 538] width 108 height 33
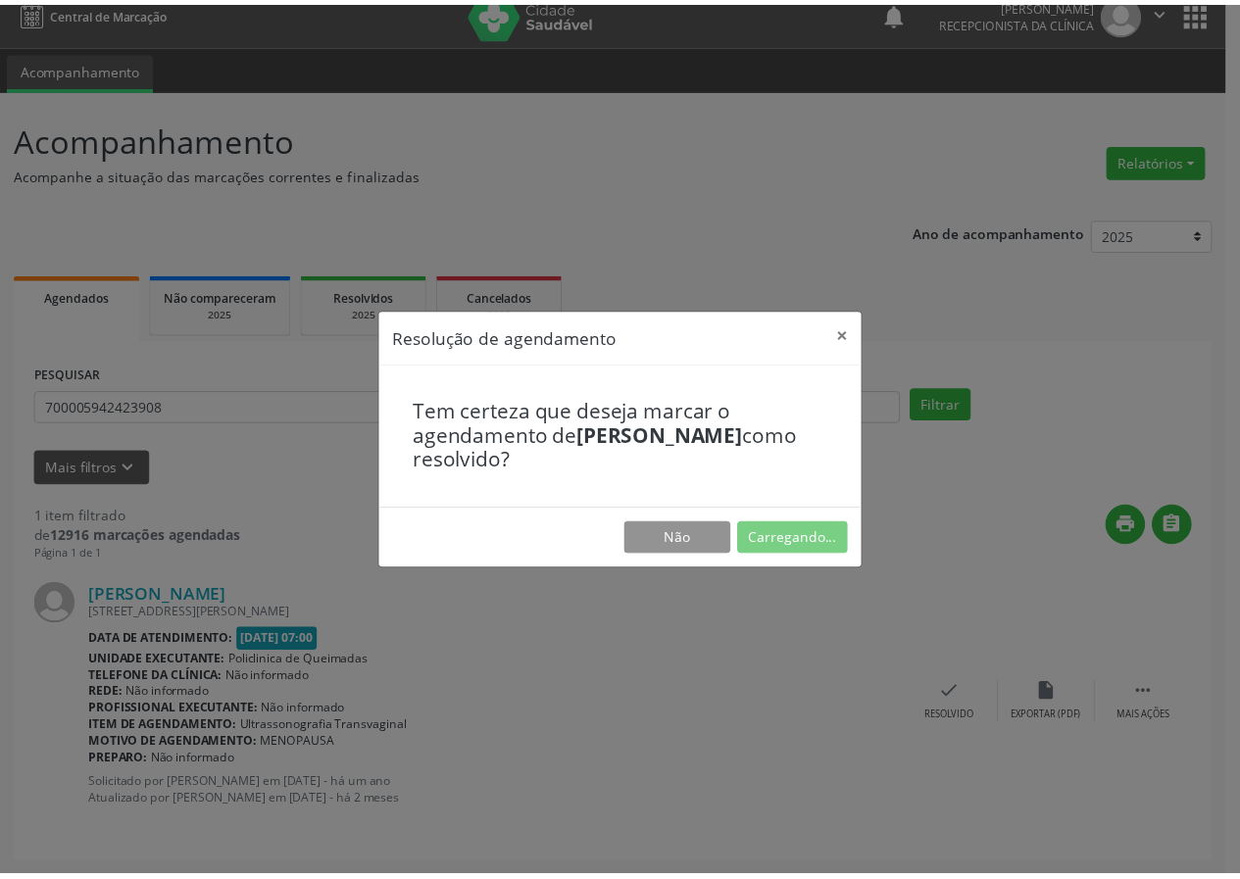
scroll to position [0, 0]
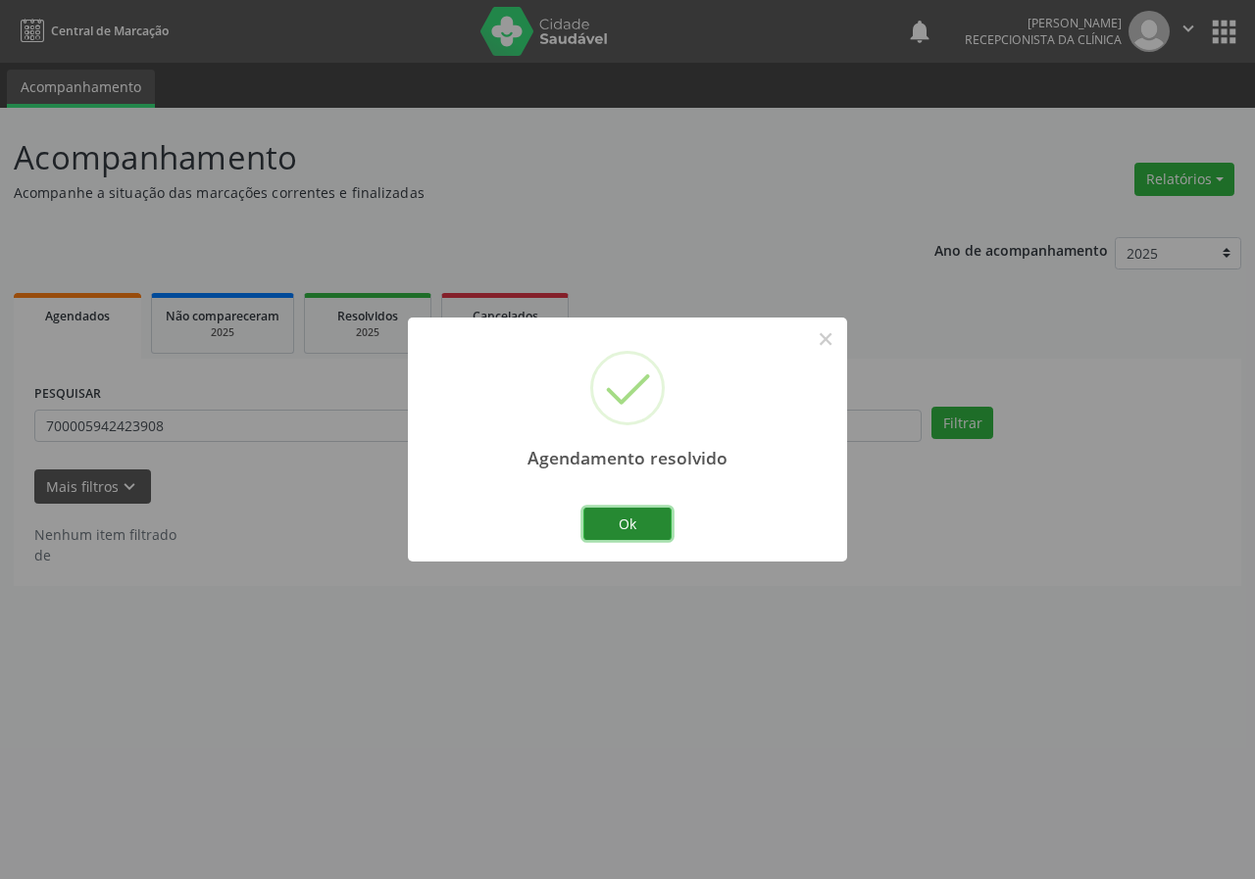
click at [626, 515] on button "Ok" at bounding box center [627, 524] width 88 height 33
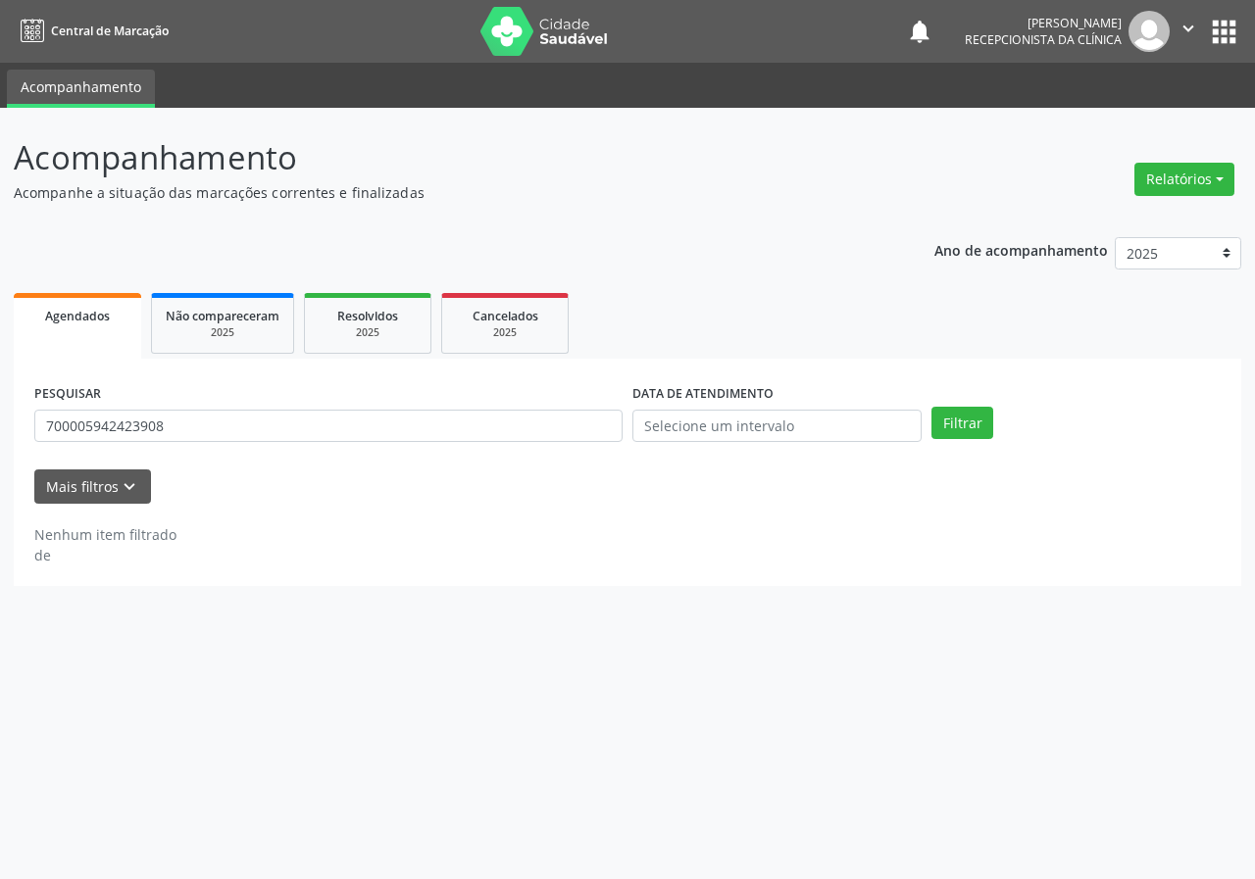
click at [281, 407] on div "PESQUISAR 700005942423908" at bounding box center [328, 417] width 598 height 76
click at [281, 423] on input "700005942423908" at bounding box center [328, 426] width 588 height 33
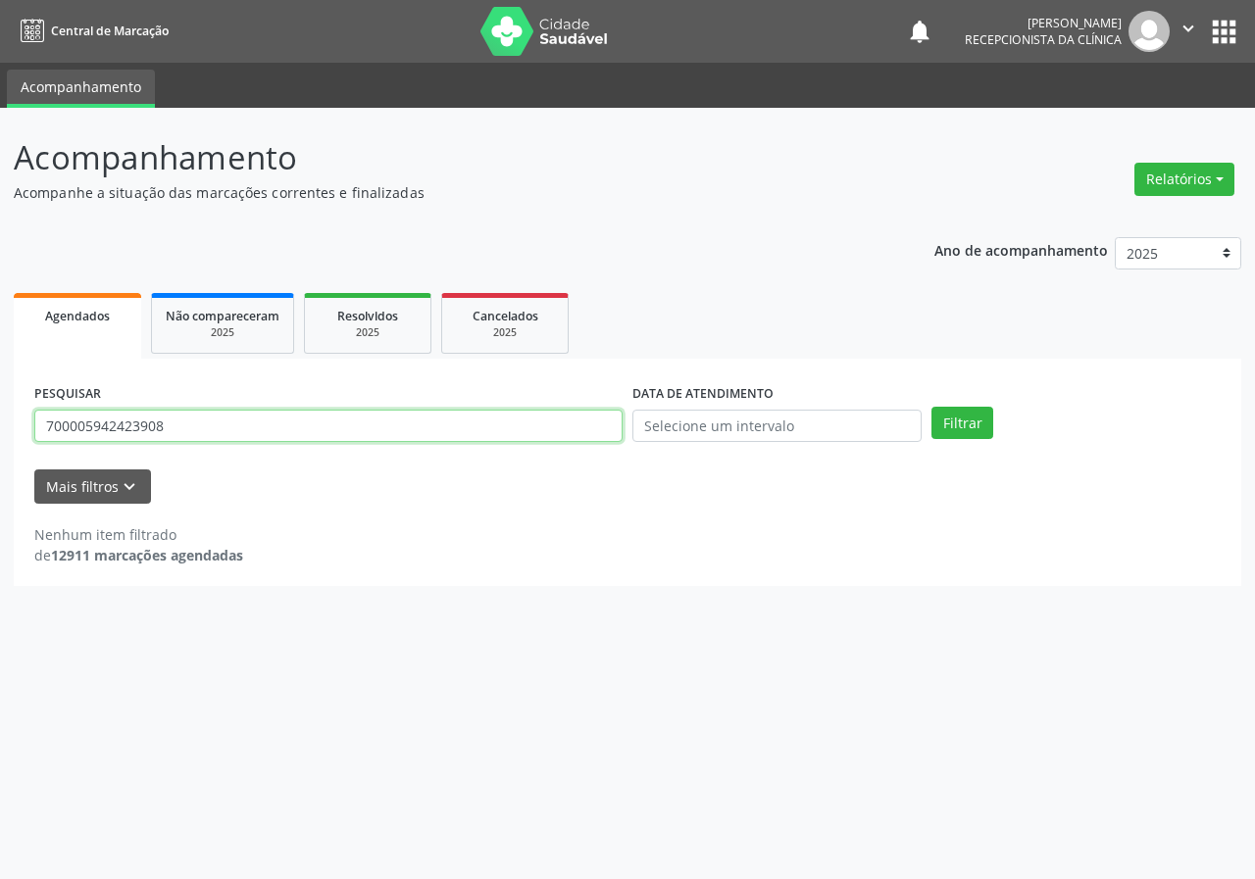
click at [281, 423] on input "700005942423908" at bounding box center [328, 426] width 588 height 33
click at [931, 407] on button "Filtrar" at bounding box center [962, 423] width 62 height 33
click at [200, 428] on input "709604610177776" at bounding box center [328, 426] width 588 height 33
click at [931, 407] on button "Filtrar" at bounding box center [962, 423] width 62 height 33
click at [182, 433] on input "709604610177776" at bounding box center [328, 426] width 588 height 33
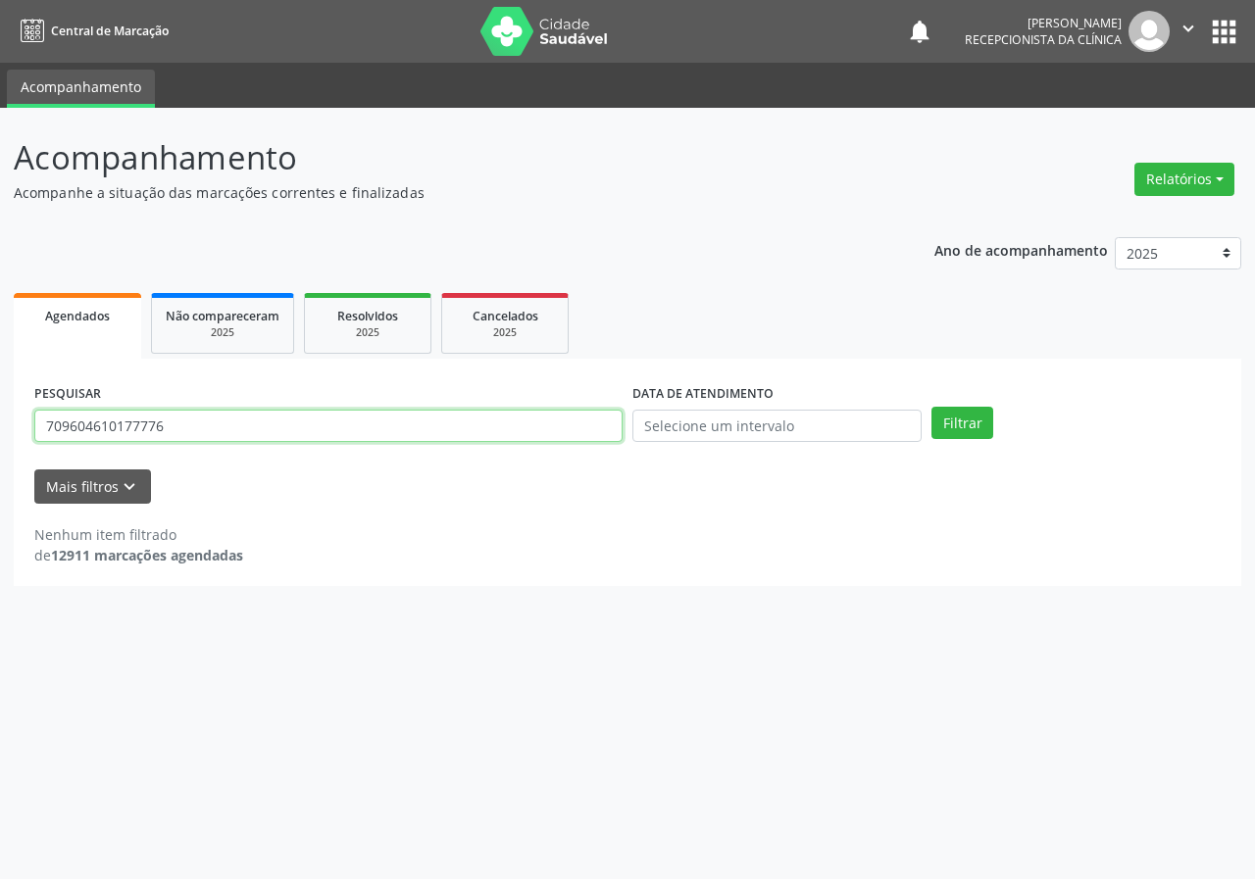
click at [182, 433] on input "709604610177776" at bounding box center [328, 426] width 588 height 33
click at [931, 407] on button "Filtrar" at bounding box center [962, 423] width 62 height 33
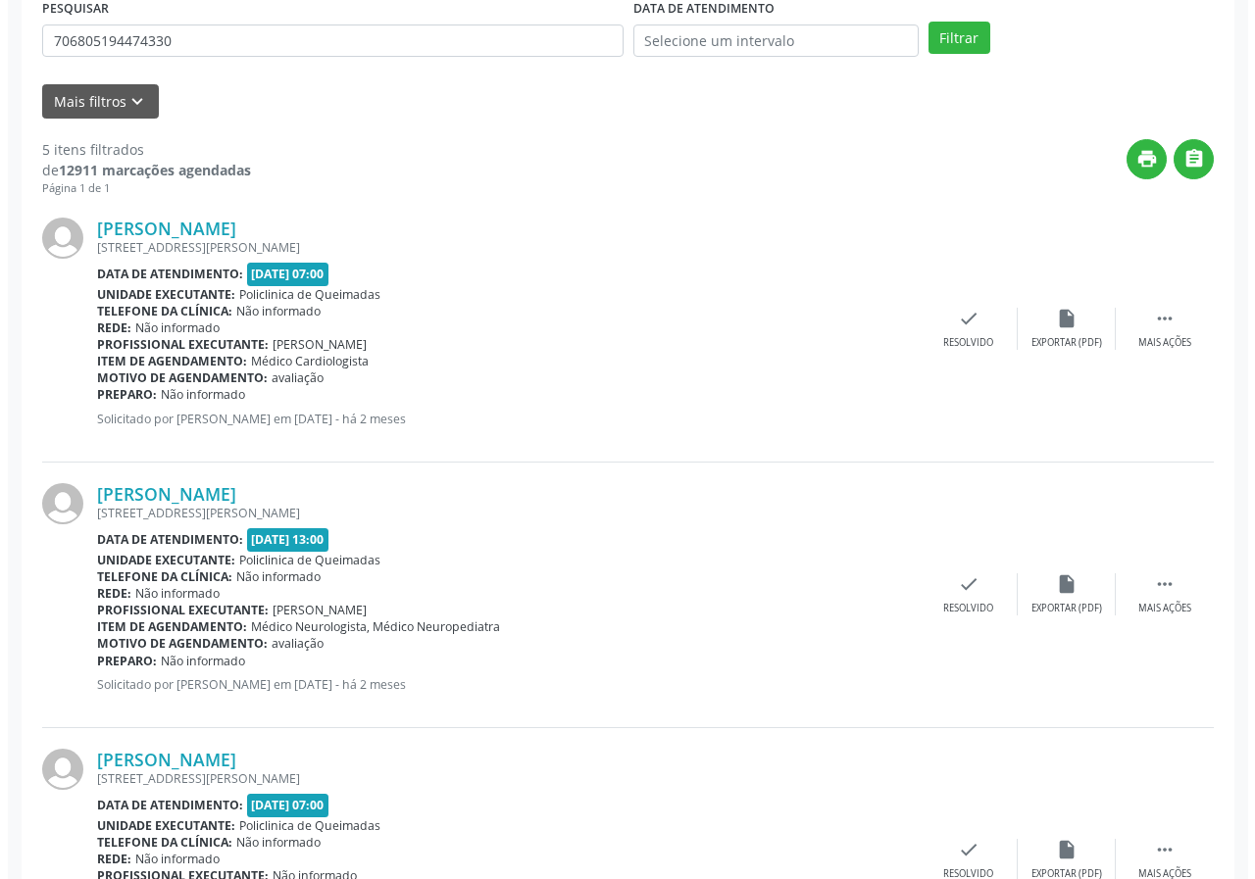
scroll to position [392, 0]
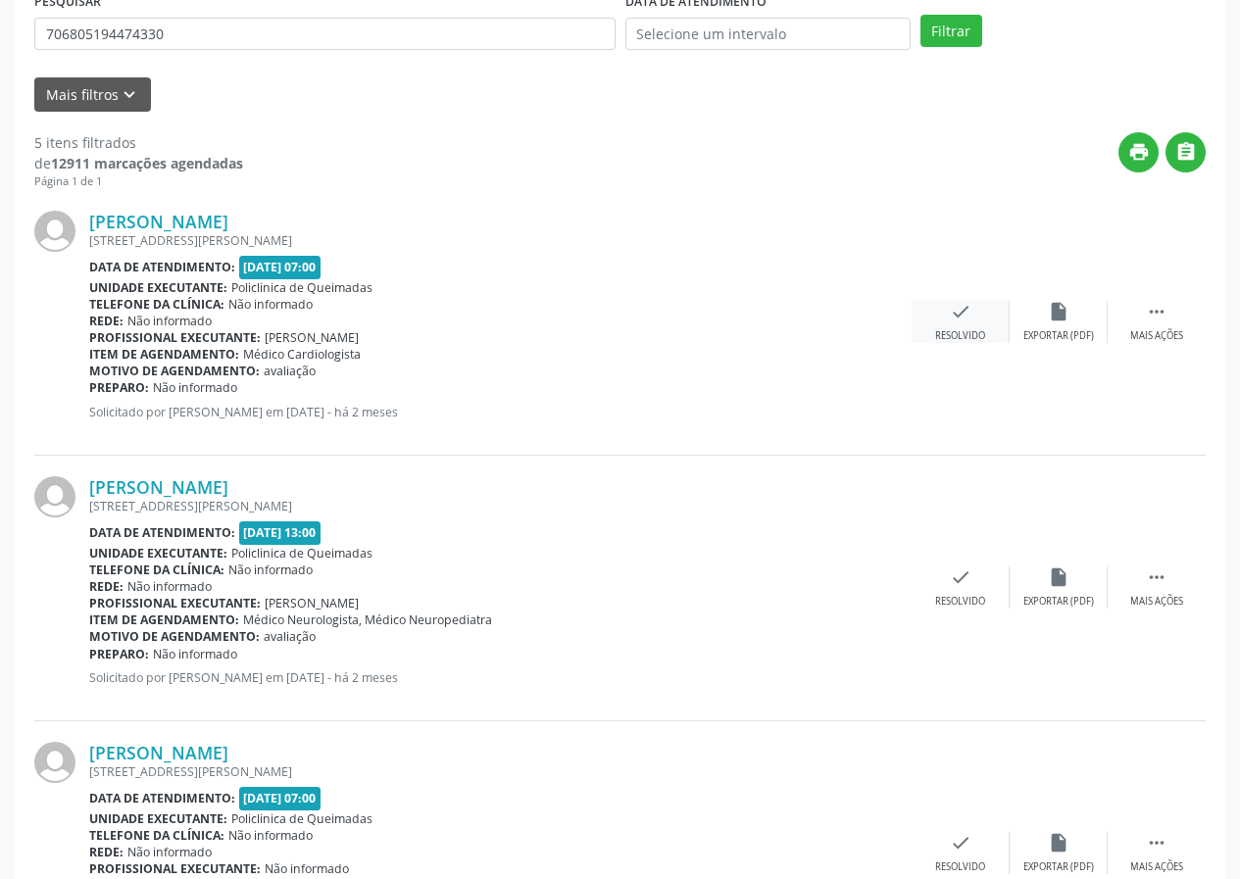
click at [959, 330] on div "Resolvido" at bounding box center [960, 336] width 50 height 14
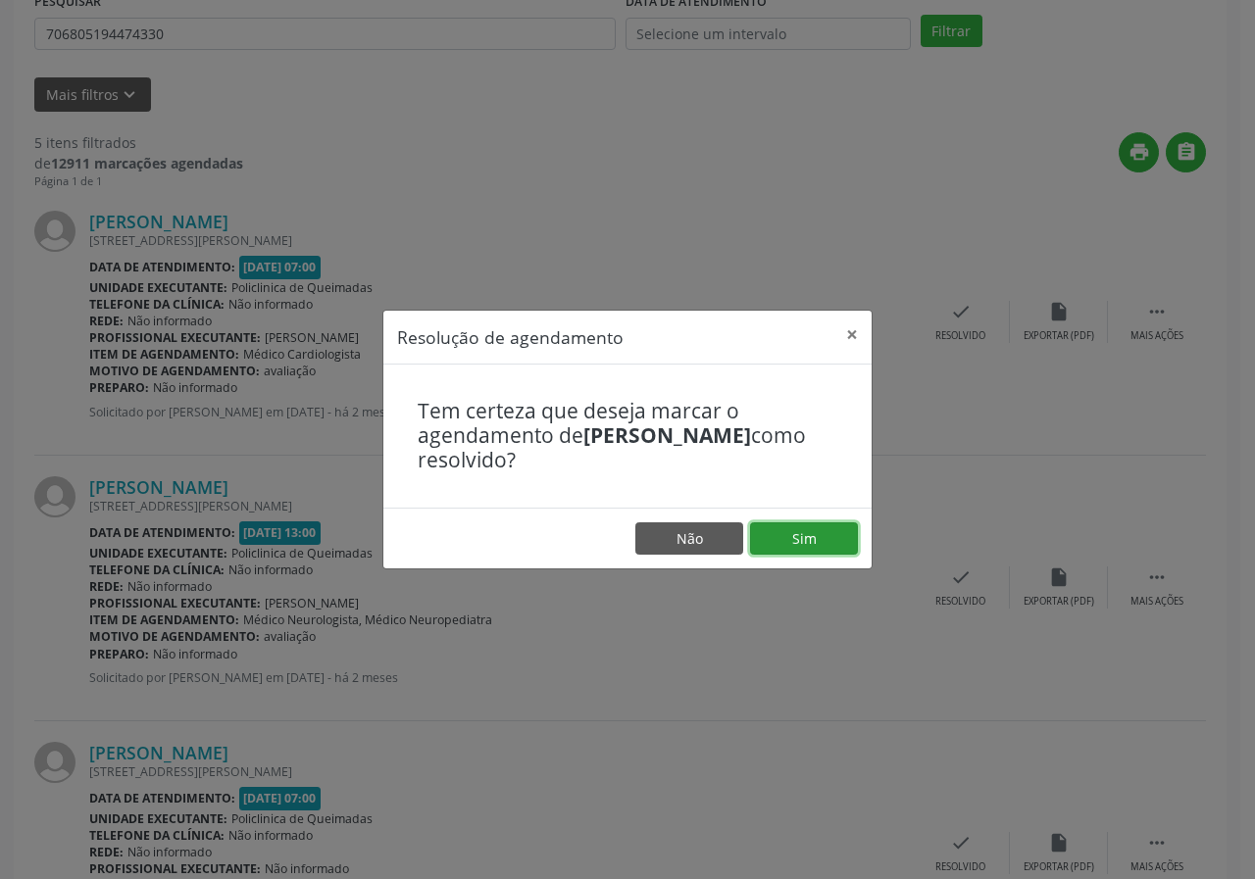
click at [796, 552] on button "Sim" at bounding box center [804, 538] width 108 height 33
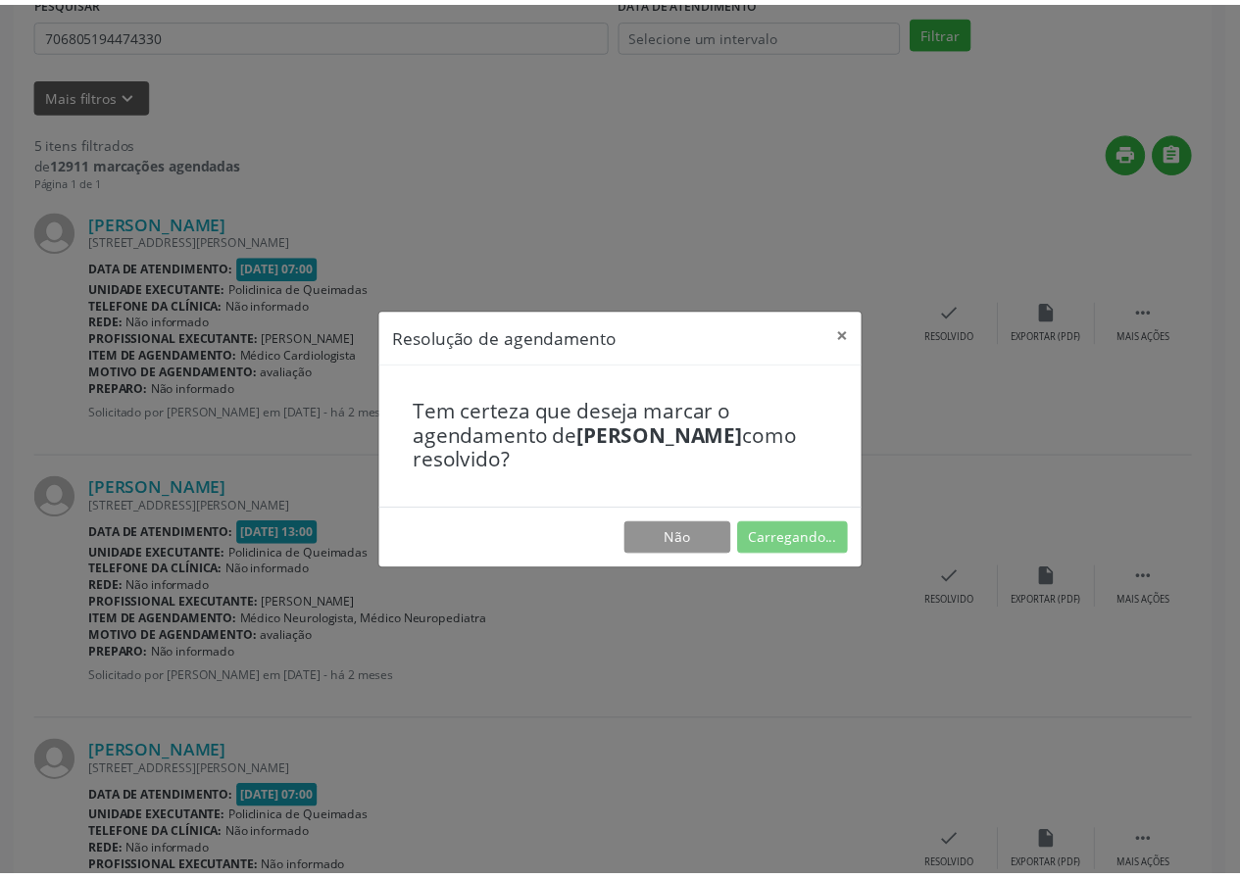
scroll to position [0, 0]
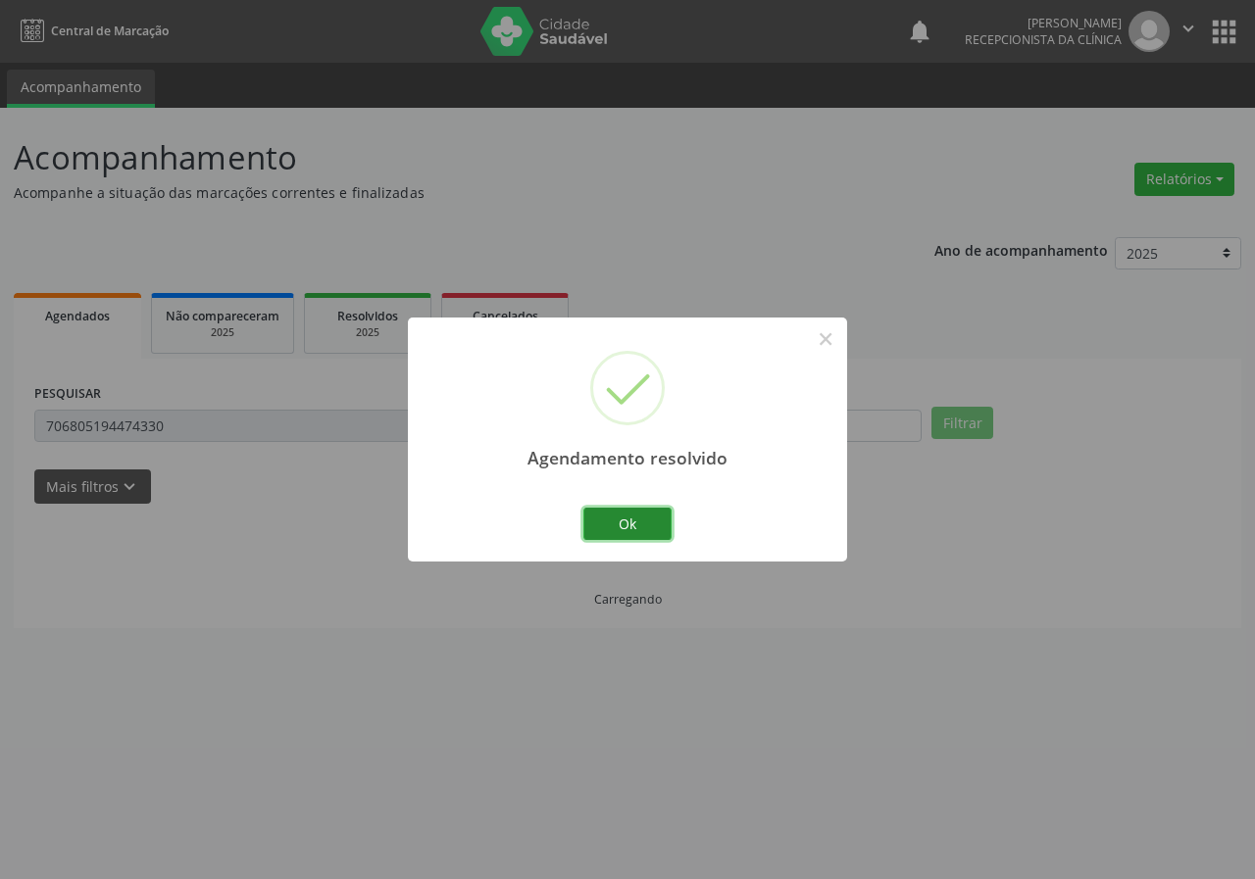
click at [667, 528] on button "Ok" at bounding box center [627, 524] width 88 height 33
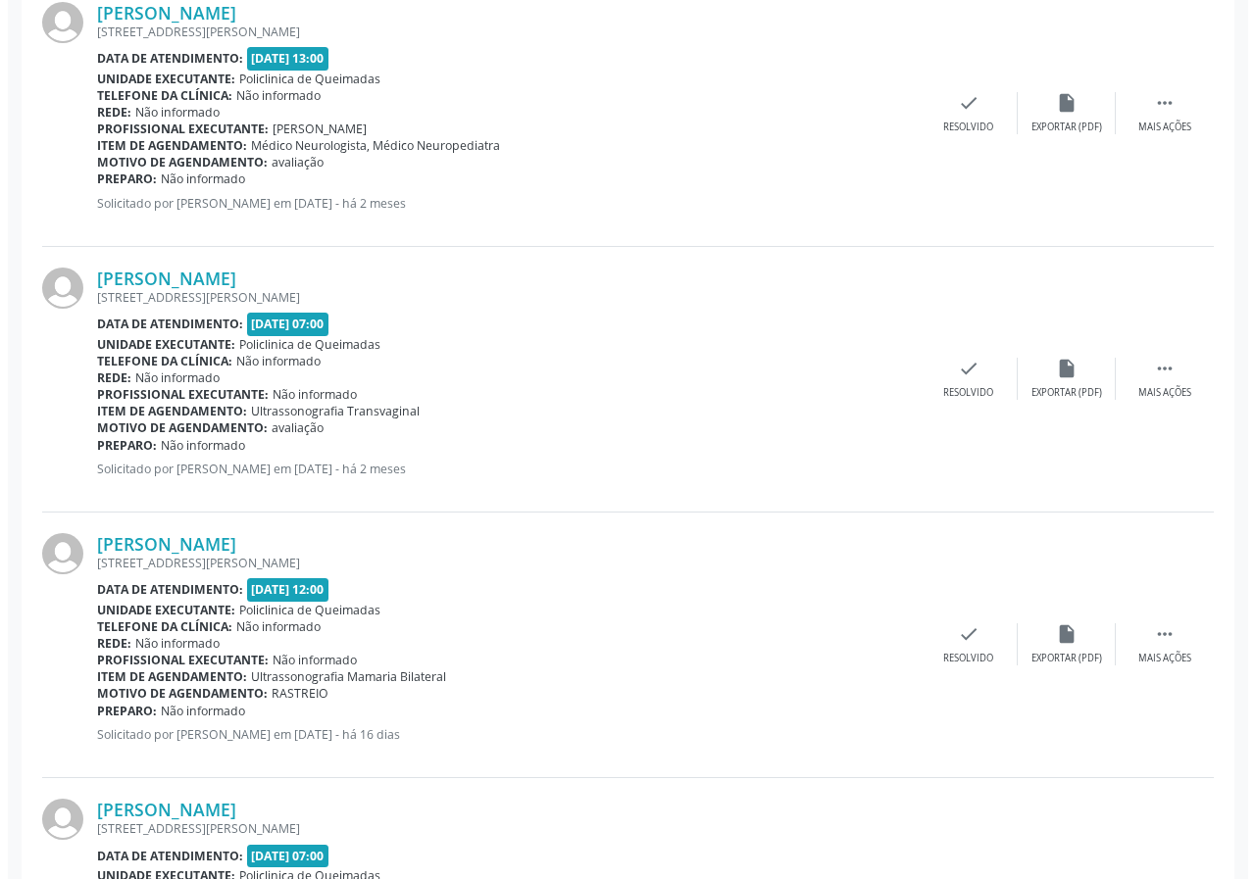
scroll to position [603, 0]
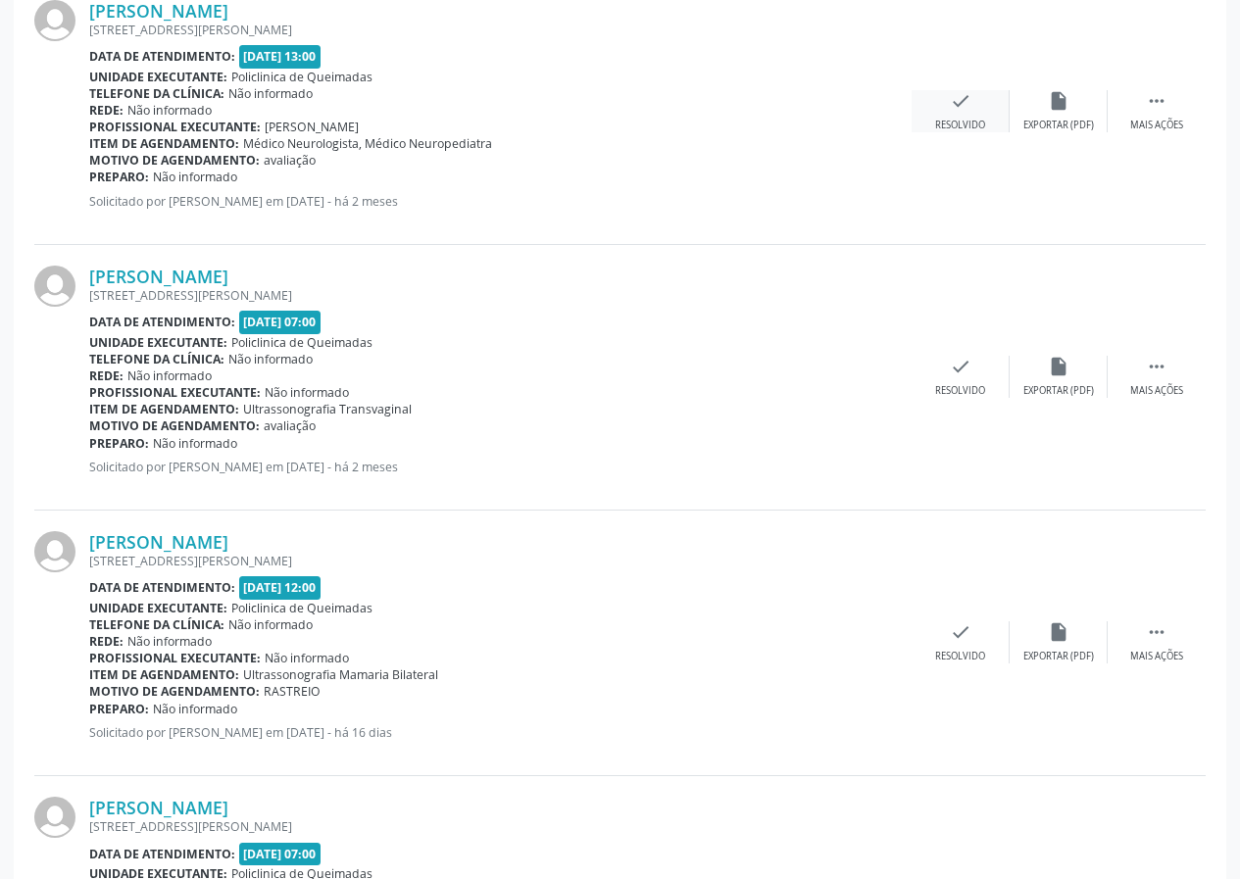
click at [936, 103] on div "check Resolvido" at bounding box center [961, 111] width 98 height 42
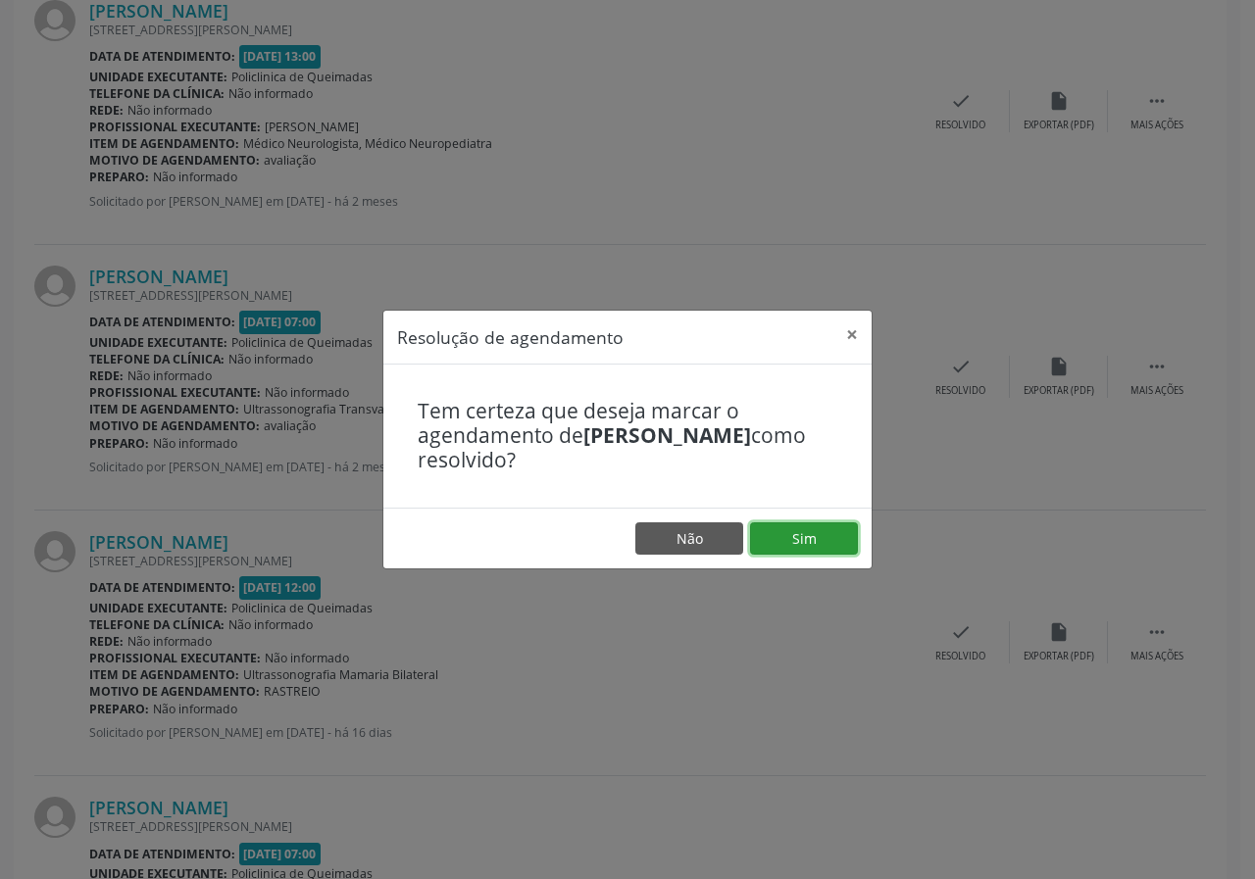
click at [770, 539] on button "Sim" at bounding box center [804, 538] width 108 height 33
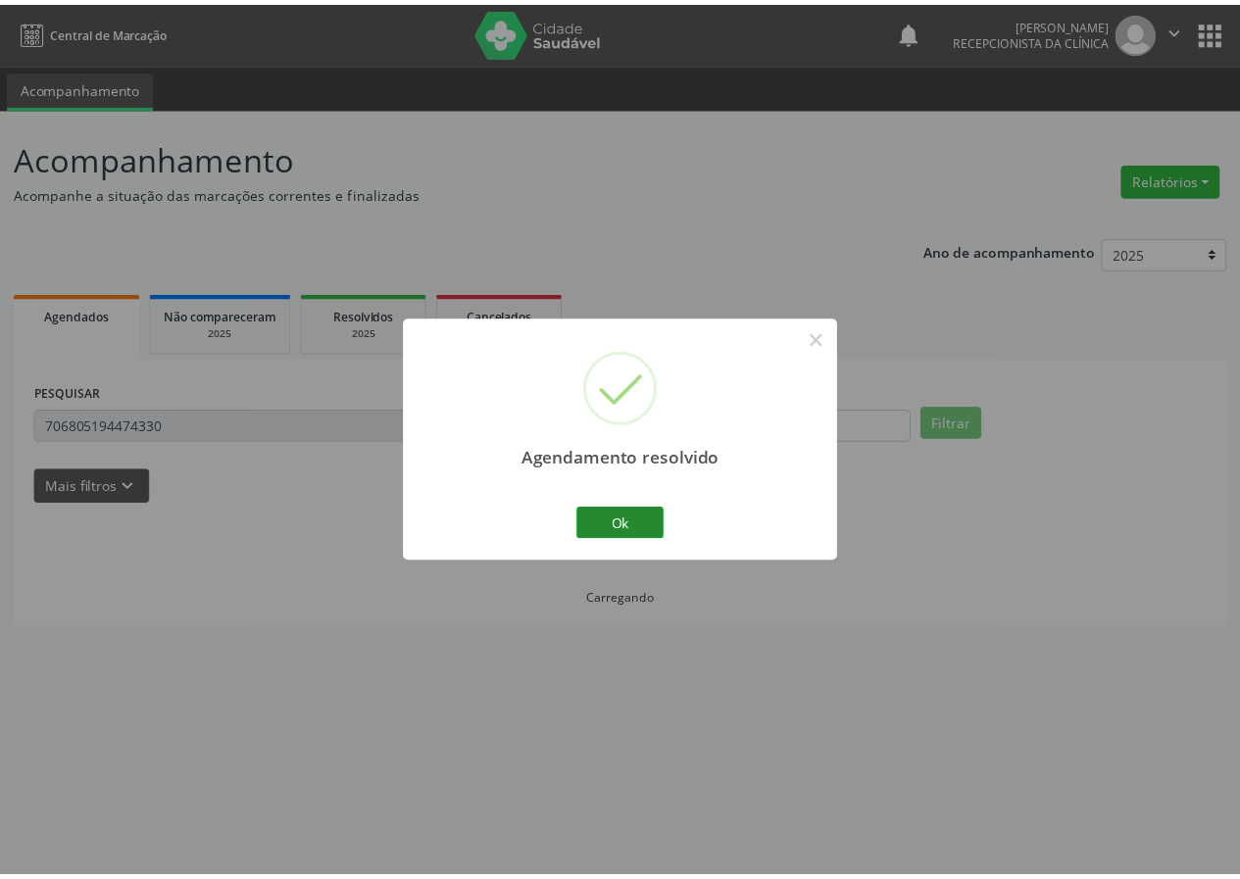
scroll to position [0, 0]
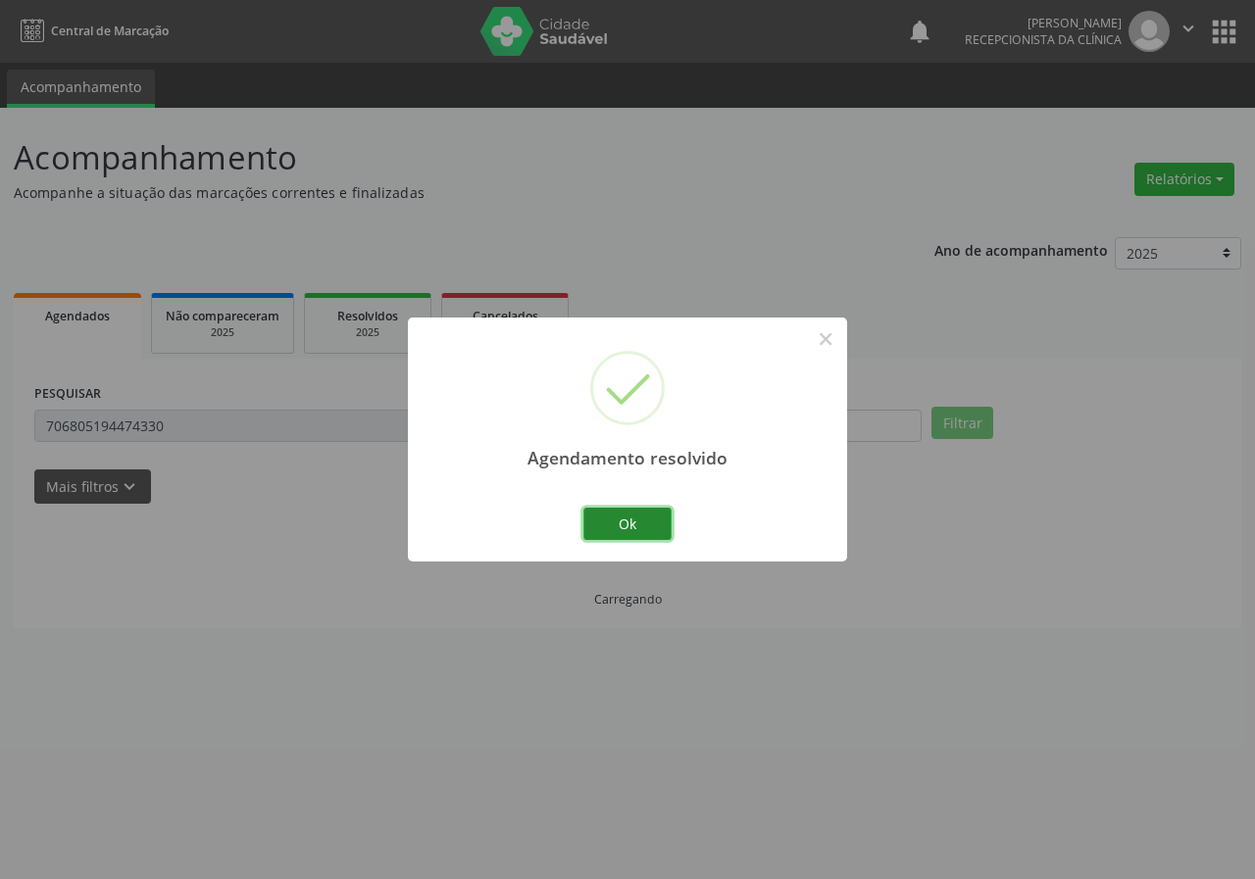
click at [652, 518] on button "Ok" at bounding box center [627, 524] width 88 height 33
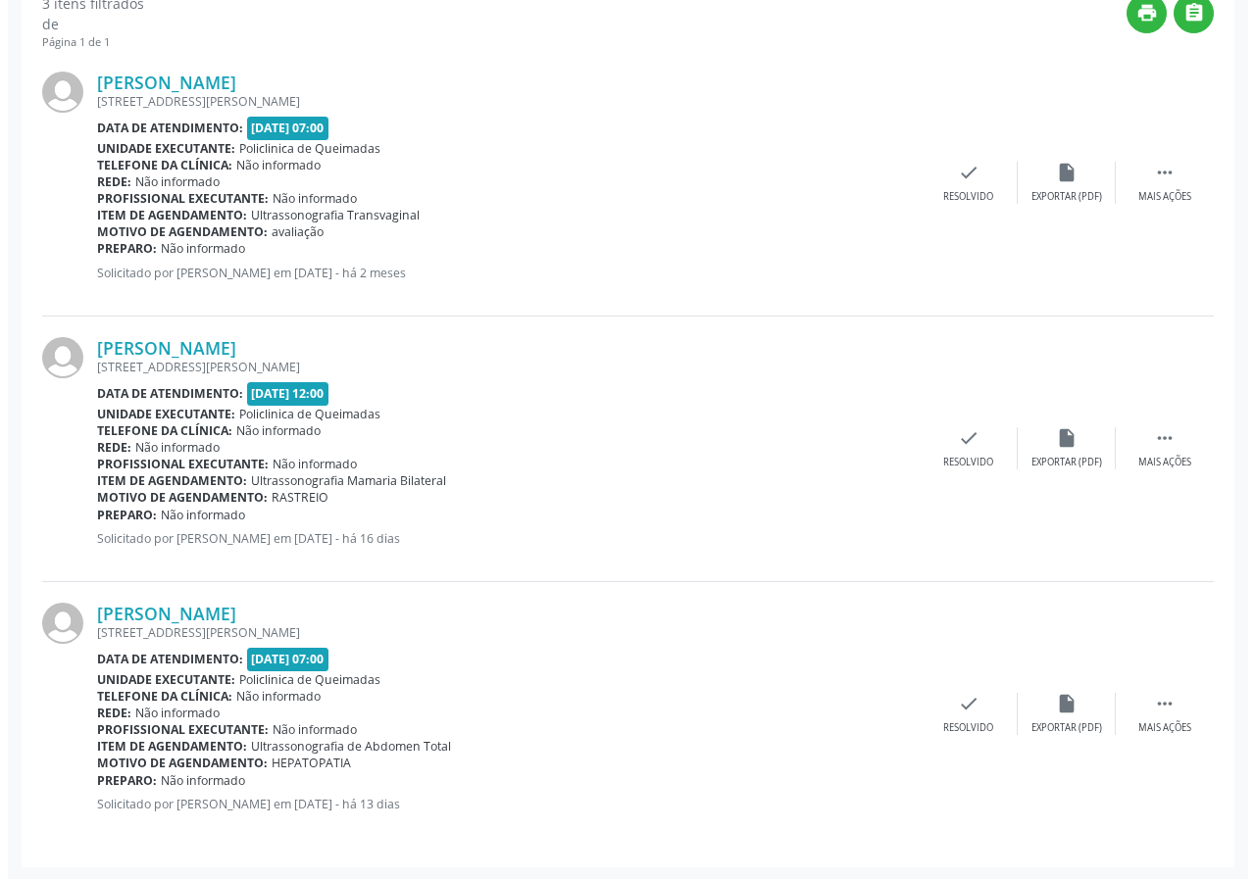
scroll to position [533, 0]
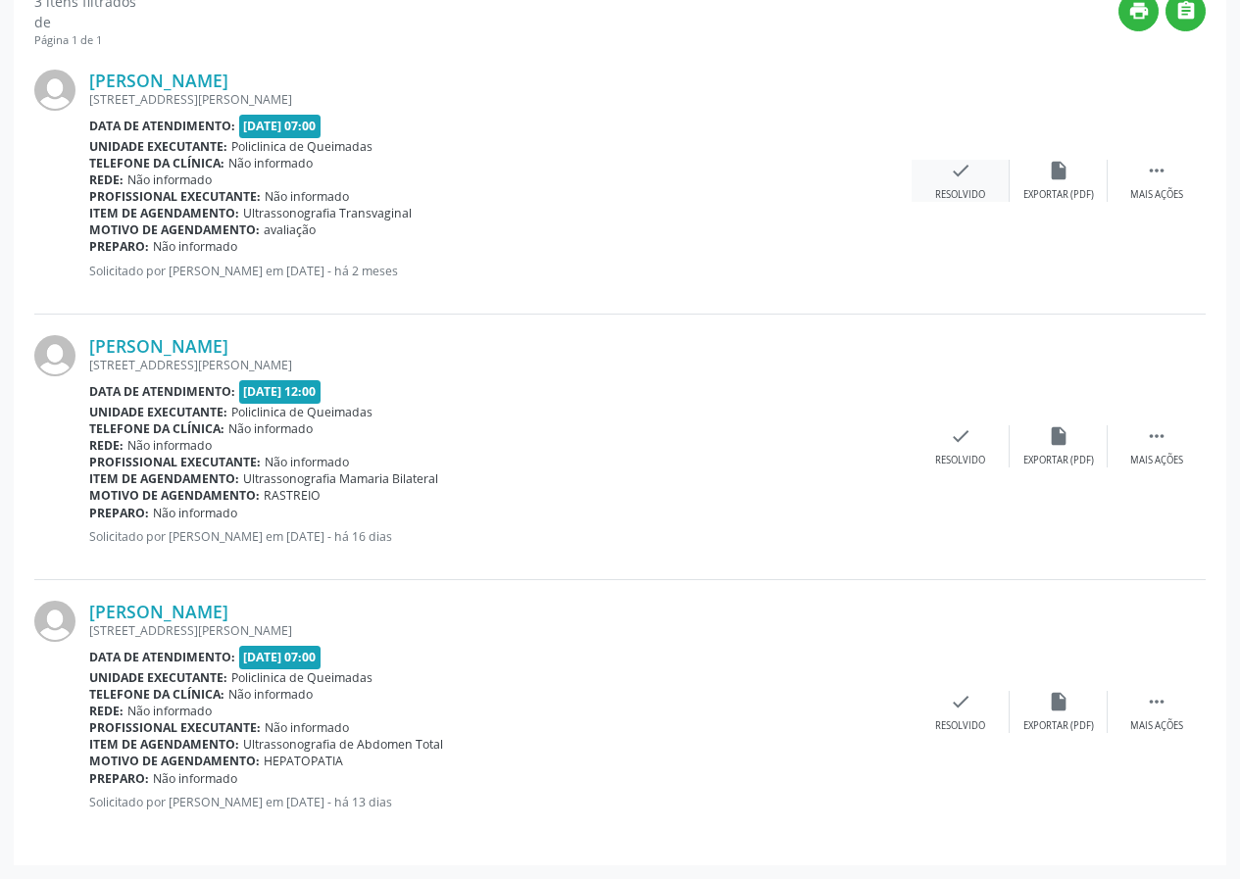
click at [966, 179] on icon "check" at bounding box center [961, 171] width 22 height 22
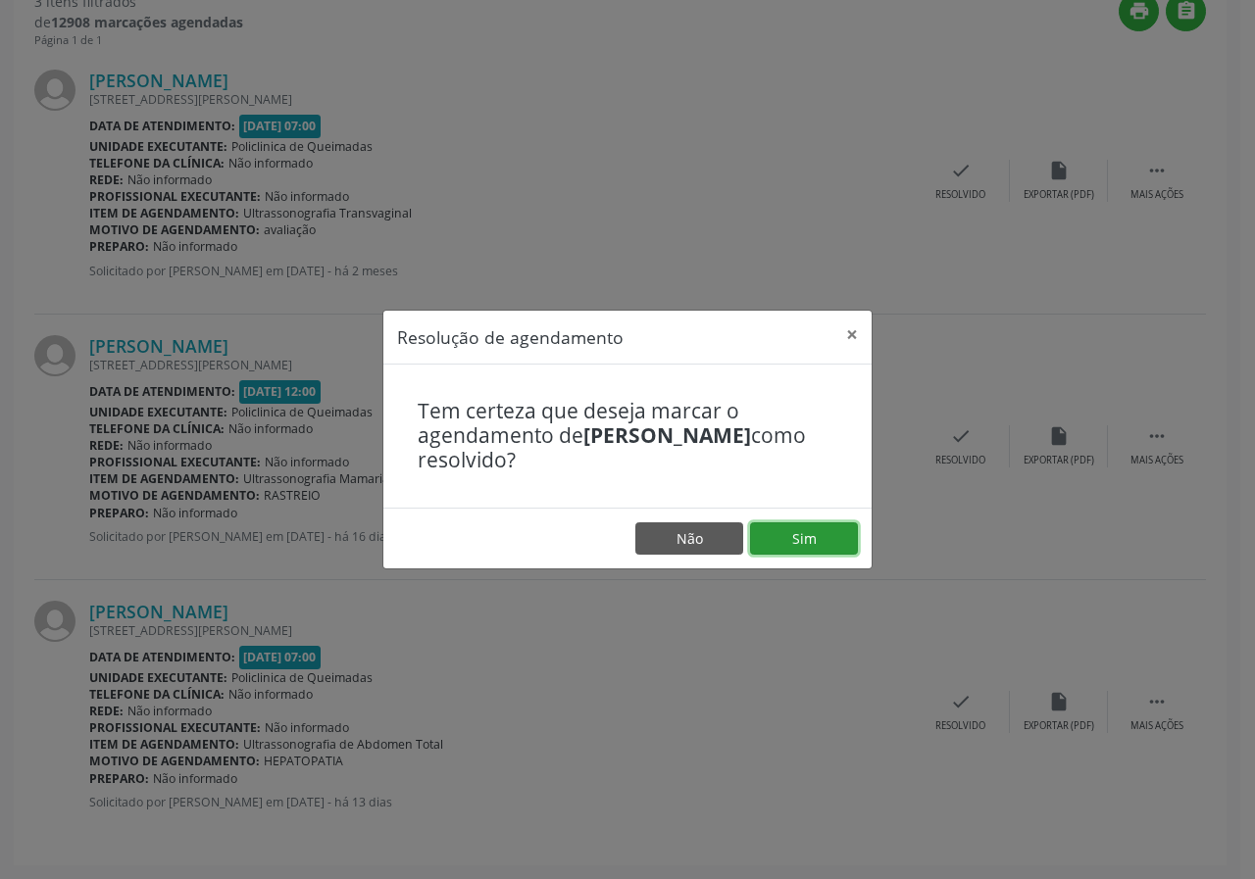
click at [845, 539] on button "Sim" at bounding box center [804, 538] width 108 height 33
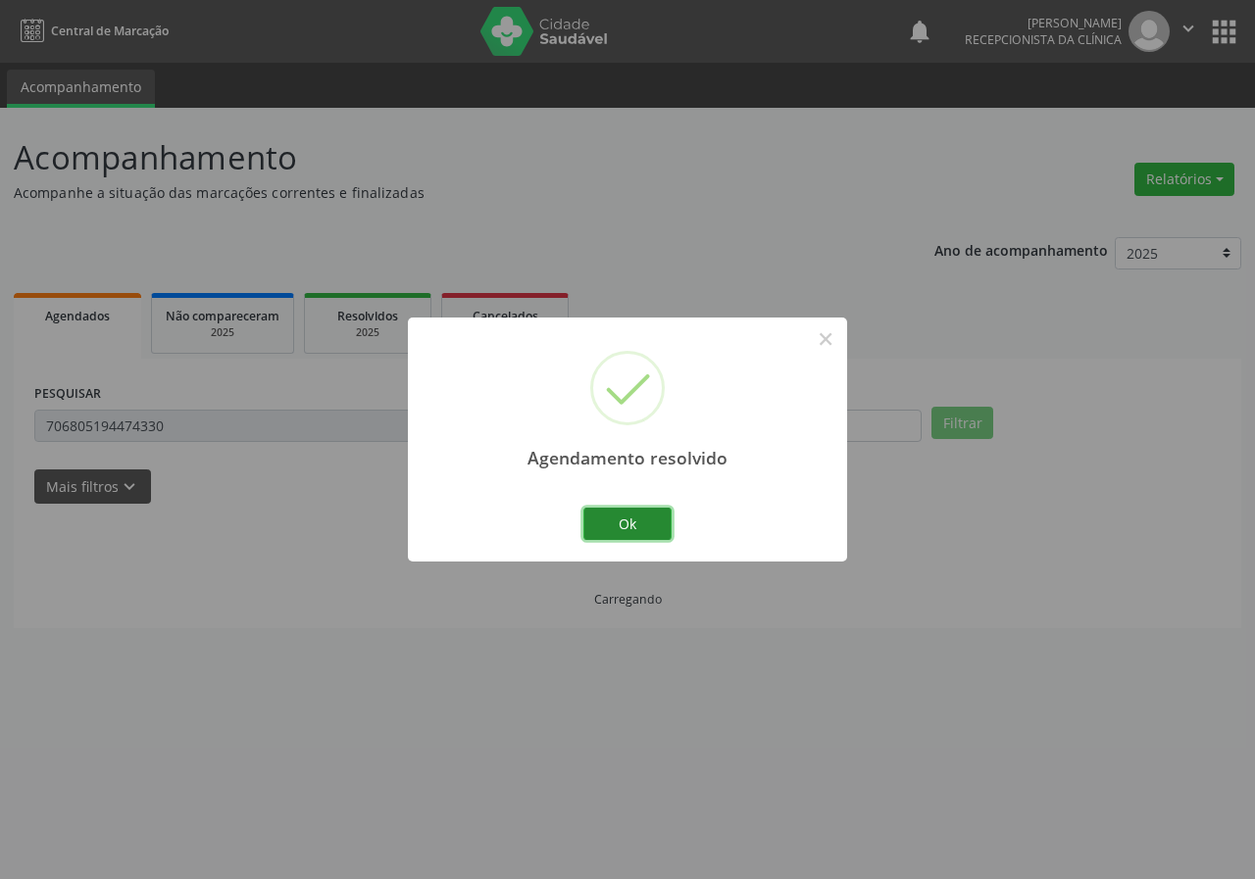
click at [610, 521] on button "Ok" at bounding box center [627, 524] width 88 height 33
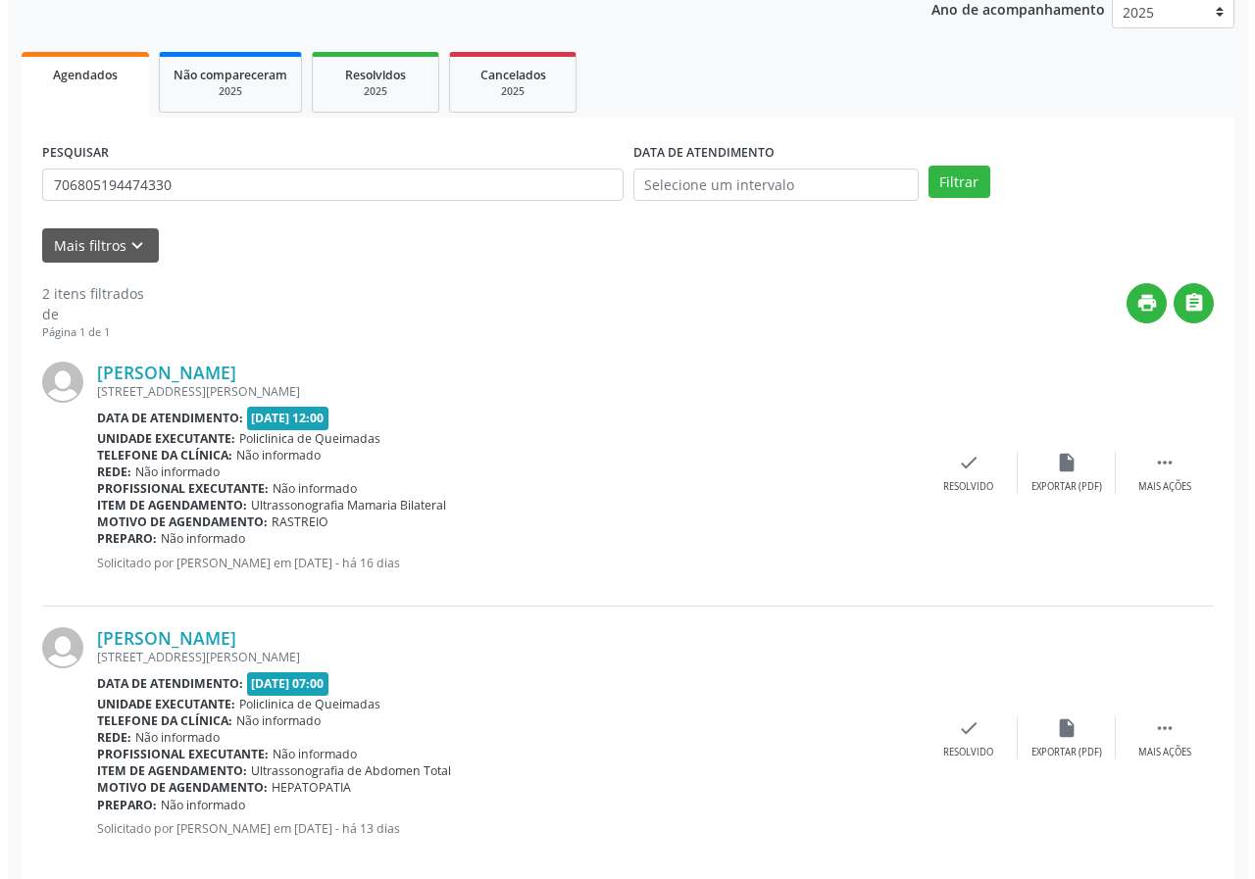
scroll to position [268, 0]
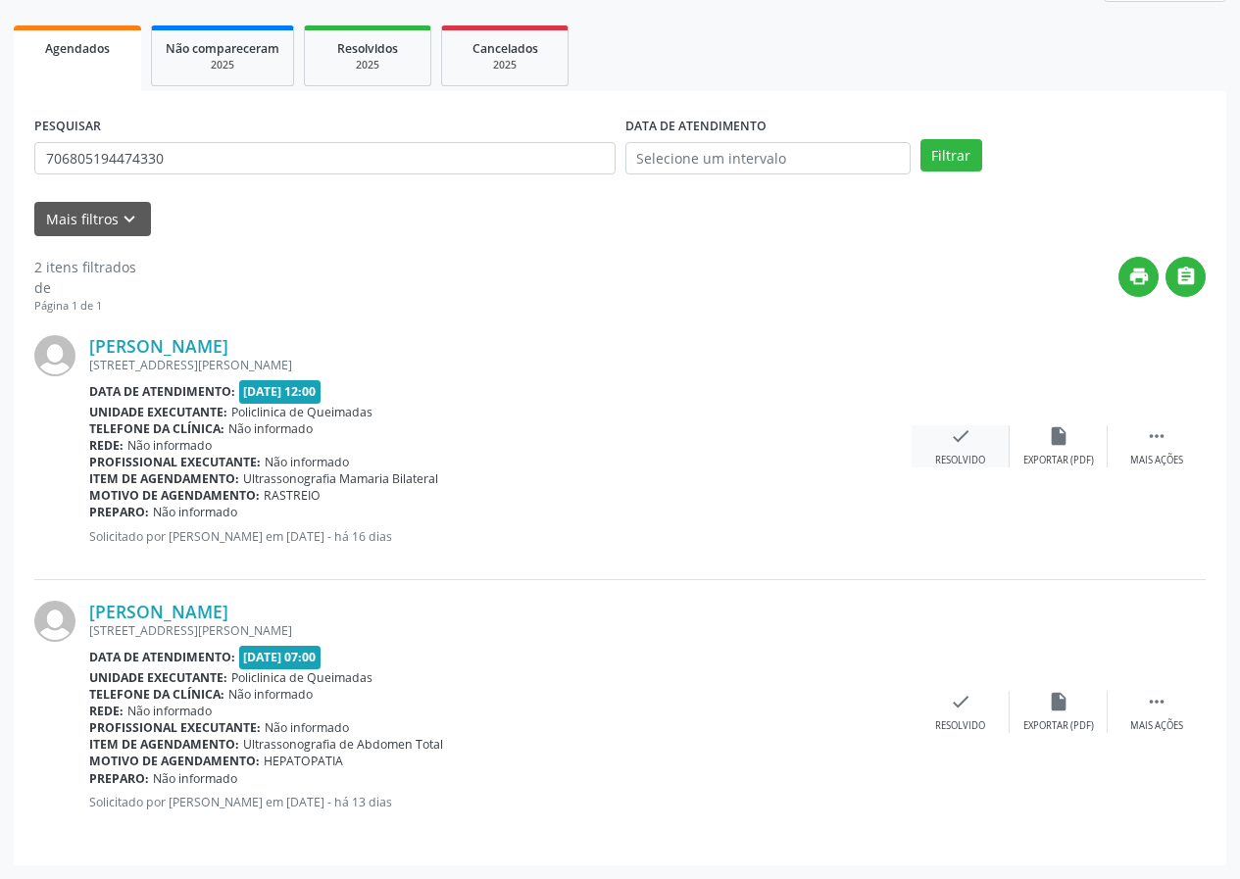
click at [967, 437] on icon "check" at bounding box center [961, 436] width 22 height 22
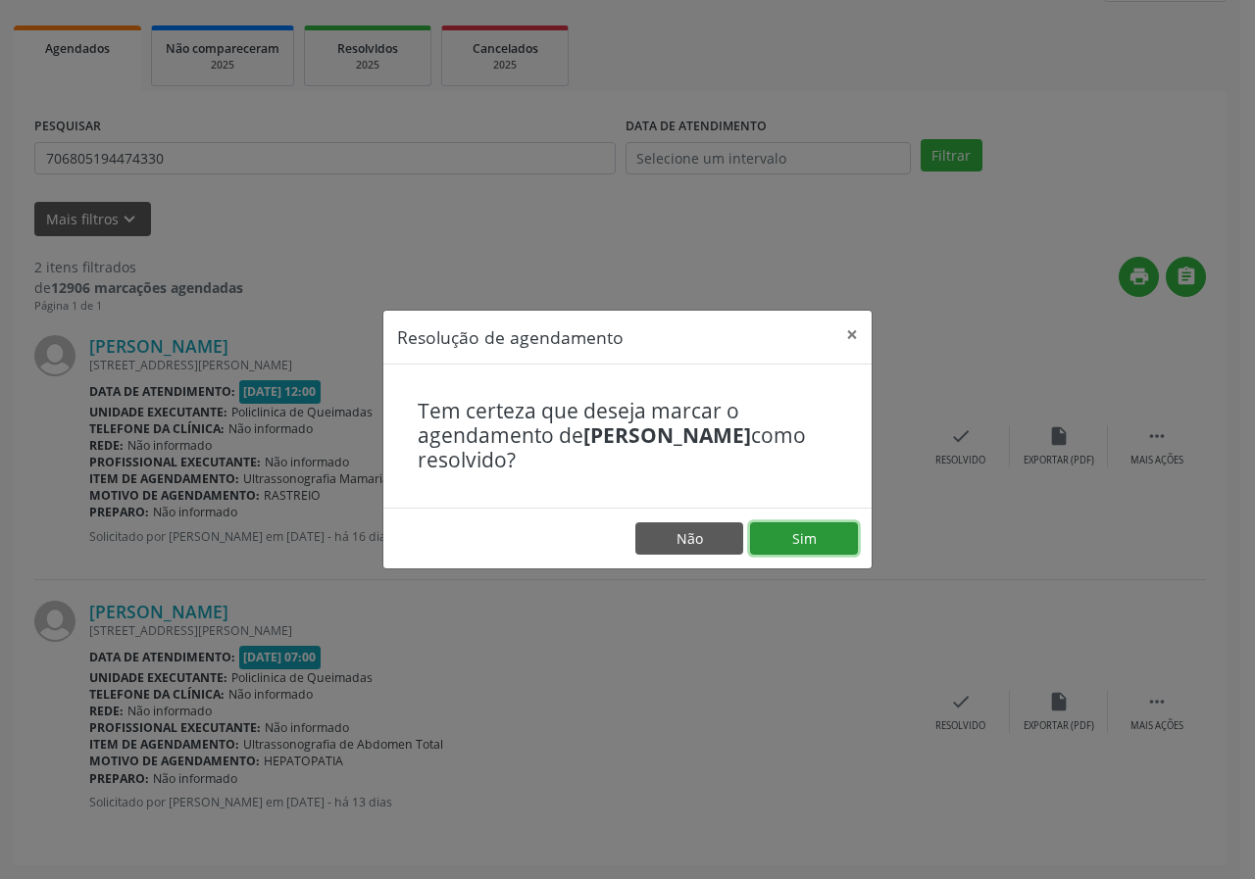
click at [813, 542] on button "Sim" at bounding box center [804, 538] width 108 height 33
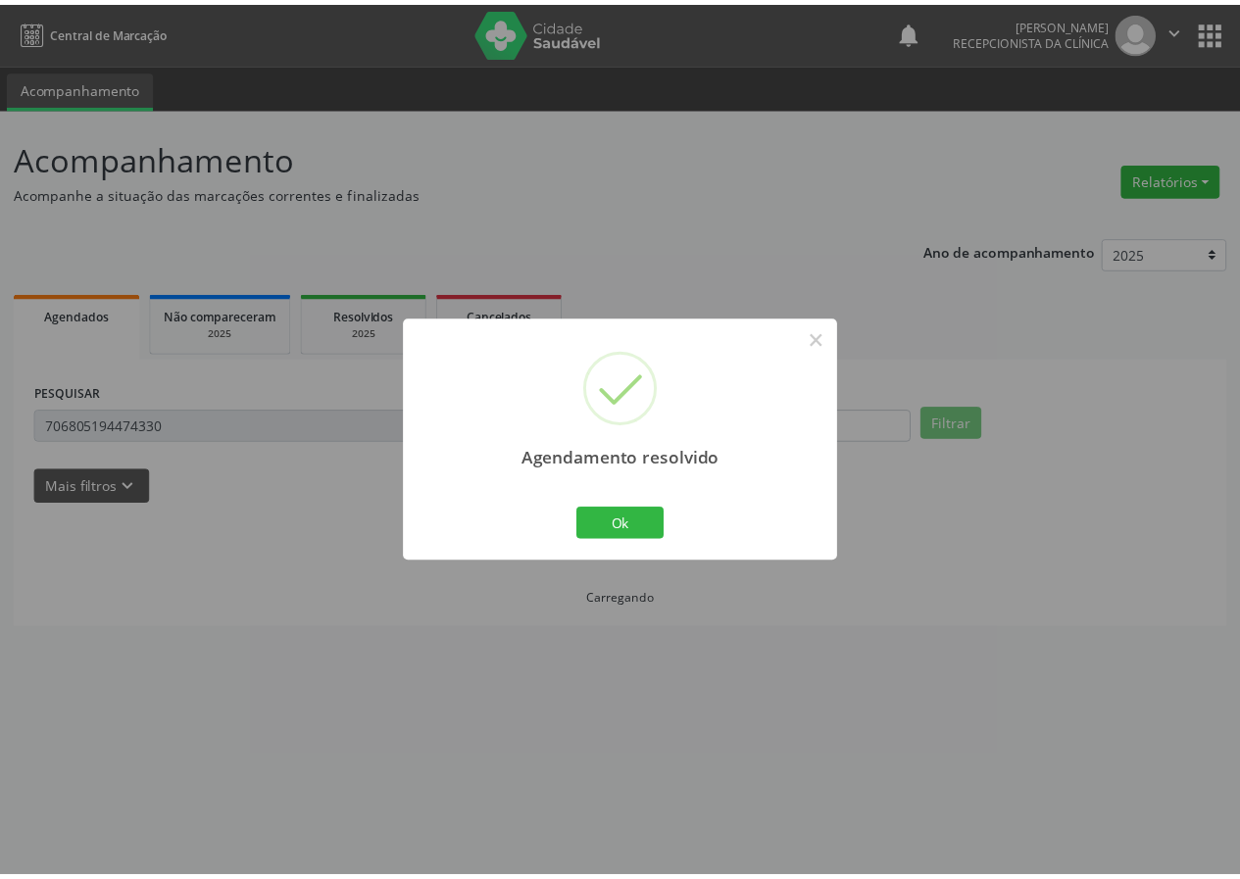
scroll to position [0, 0]
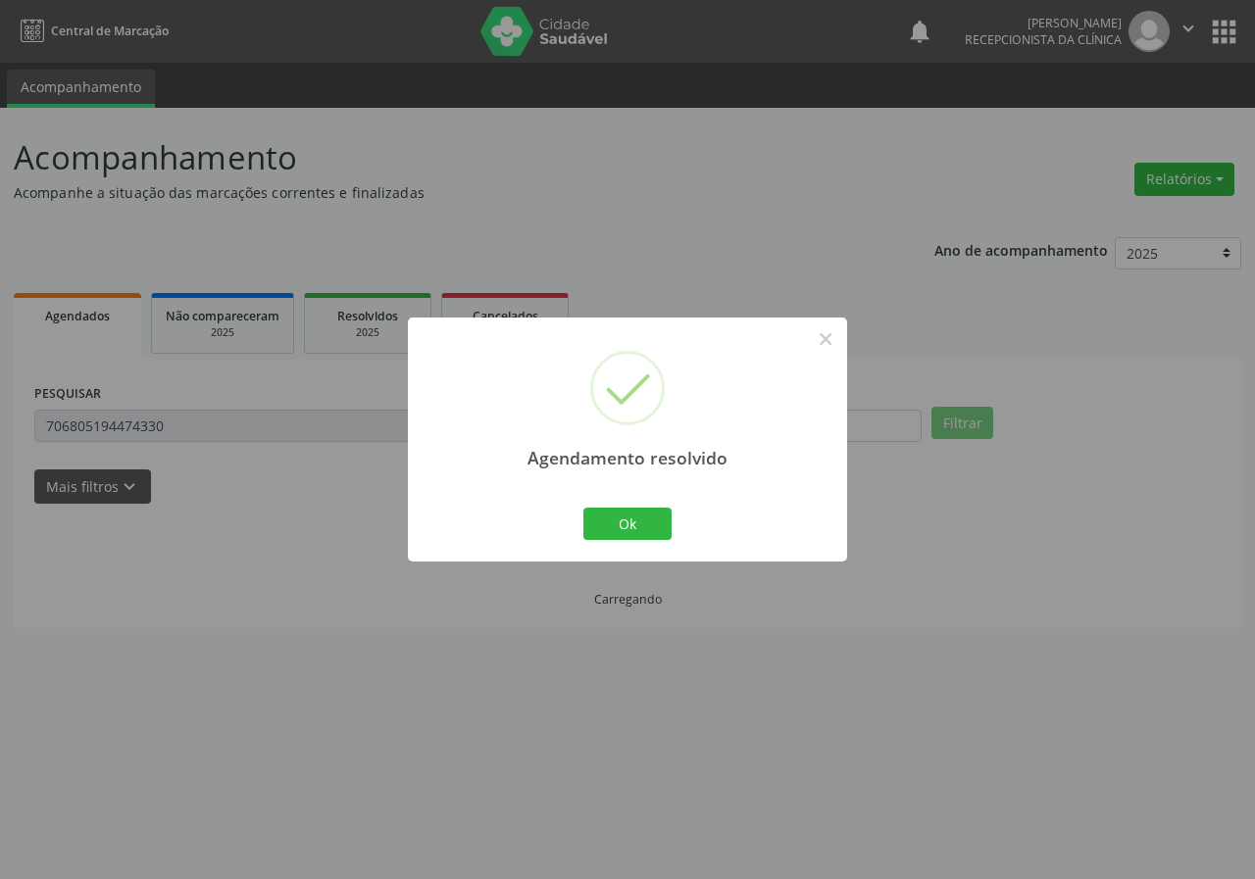
click at [615, 545] on div "Agendamento resolvido × Ok Cancel" at bounding box center [627, 440] width 439 height 244
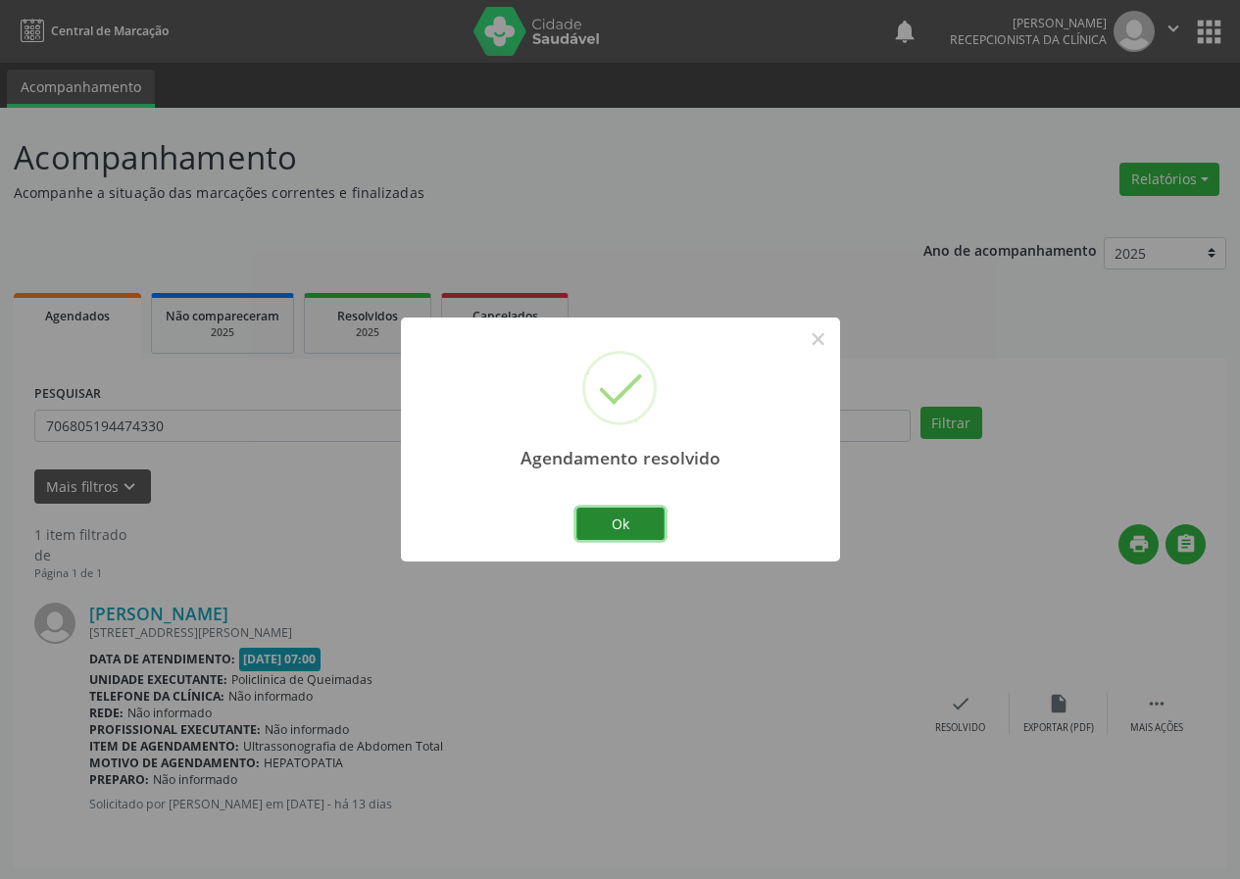
click at [619, 527] on button "Ok" at bounding box center [620, 524] width 88 height 33
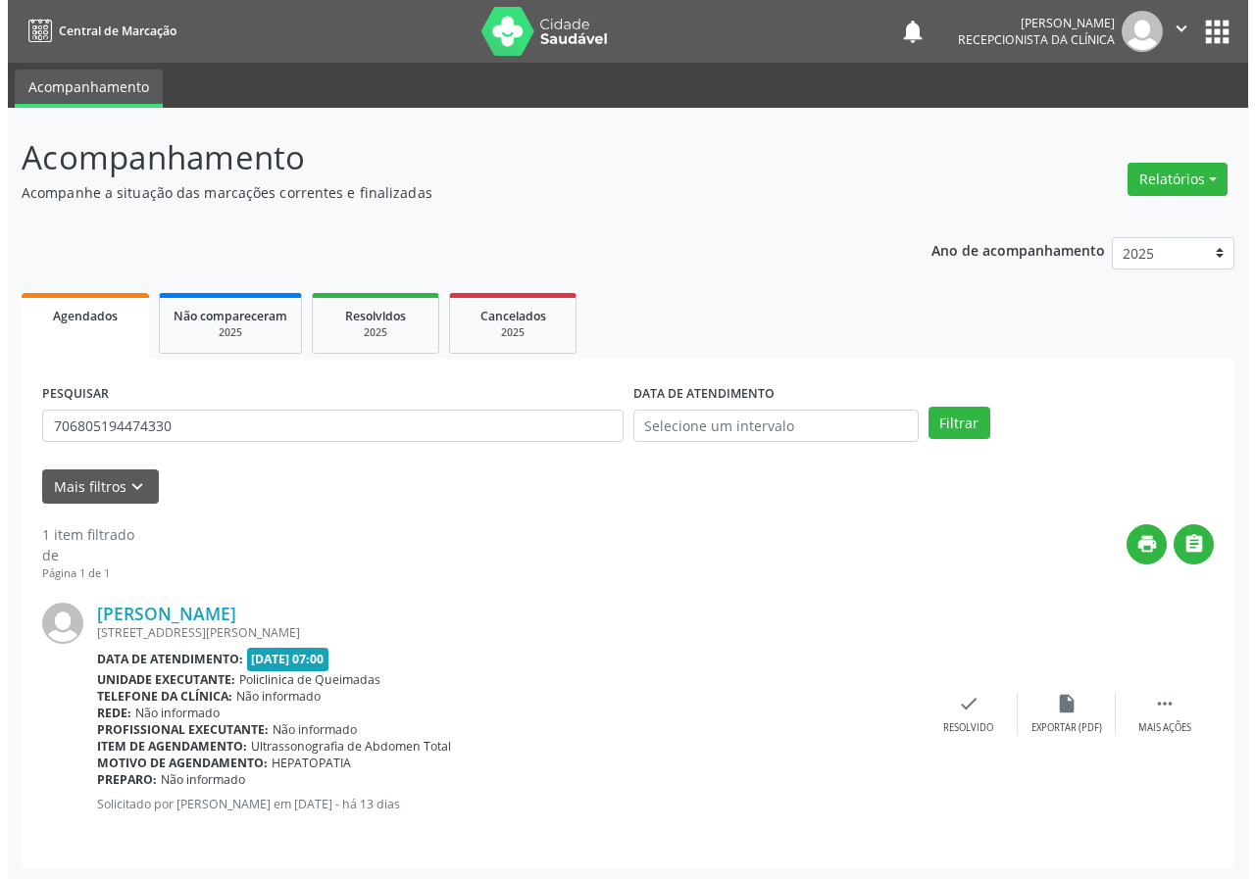
scroll to position [2, 0]
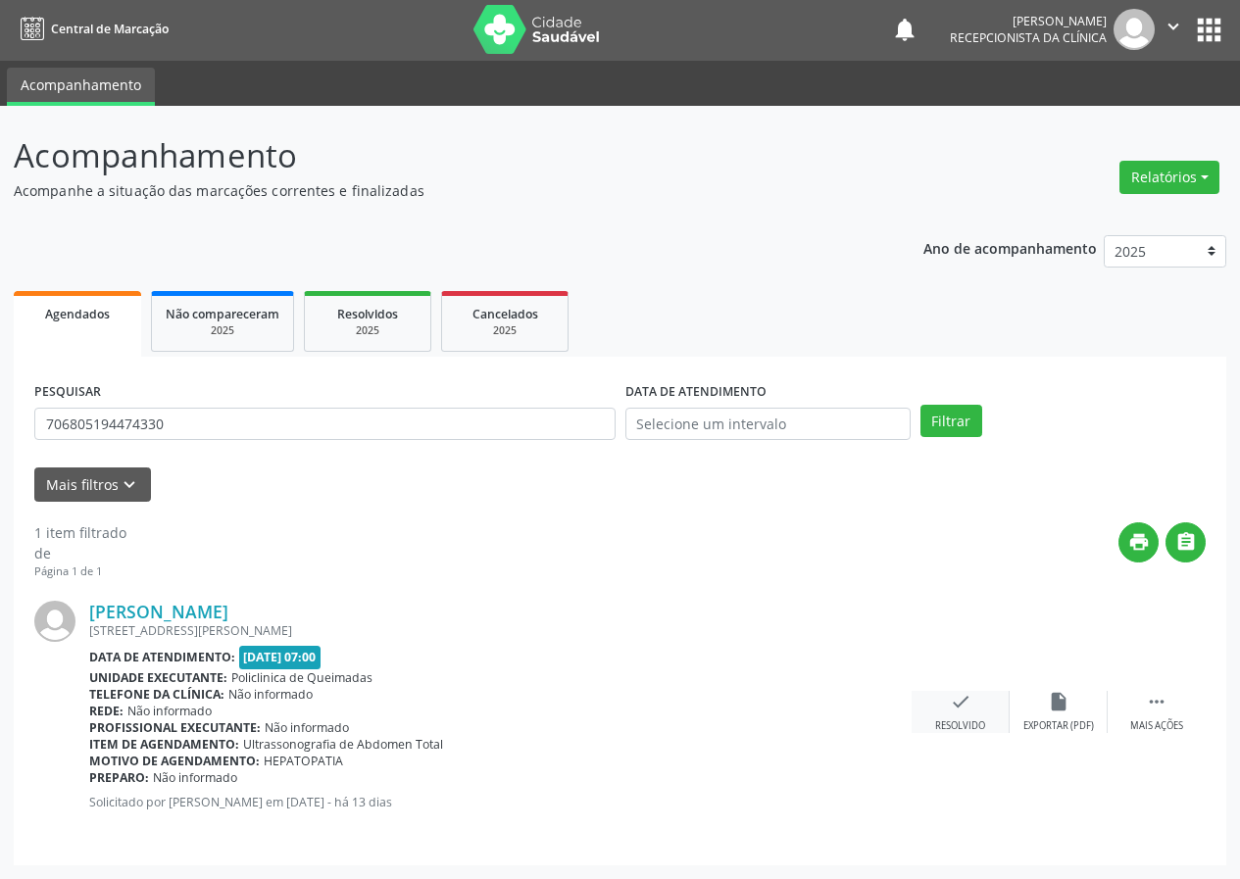
click at [979, 701] on div "check Resolvido" at bounding box center [961, 712] width 98 height 42
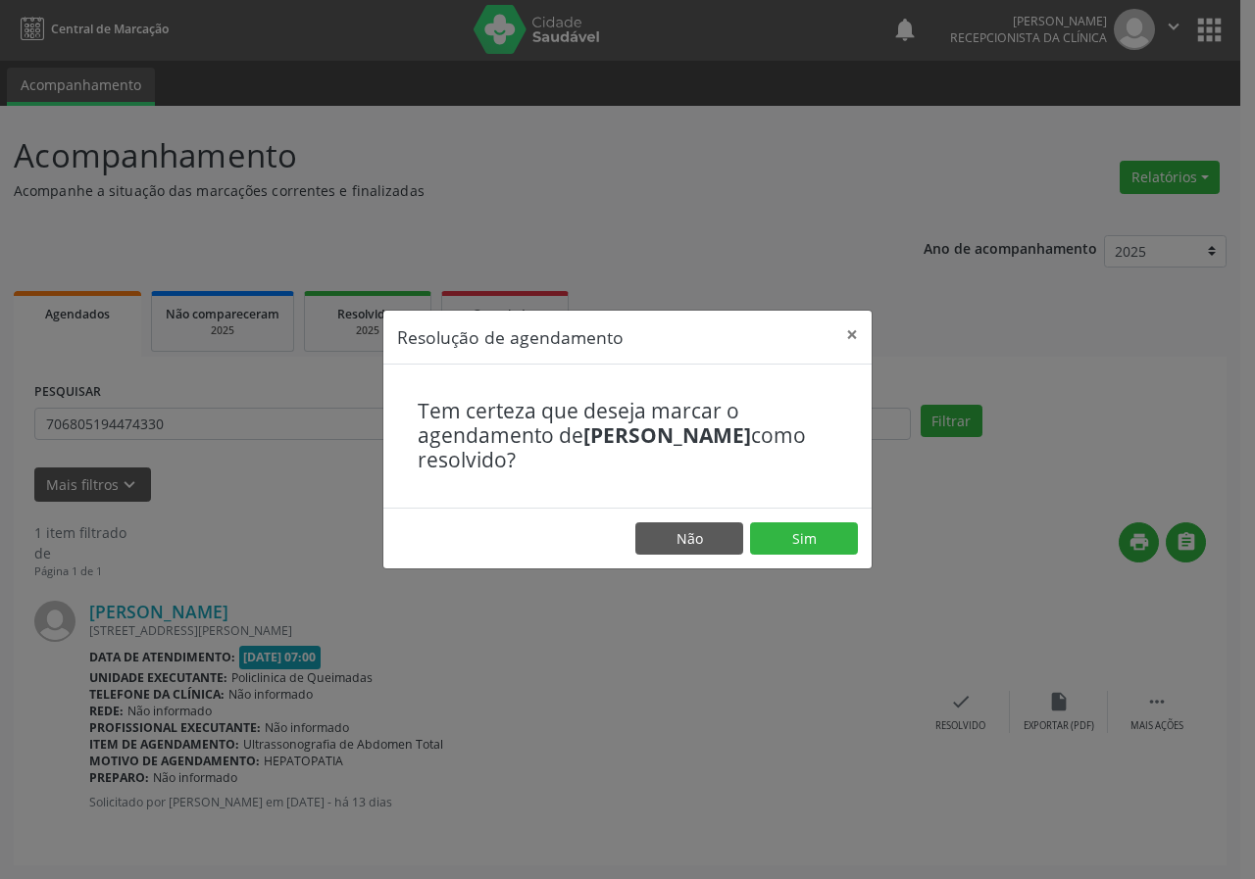
click at [796, 560] on footer "Não Sim" at bounding box center [627, 539] width 488 height 62
click at [795, 541] on button "Sim" at bounding box center [804, 538] width 108 height 33
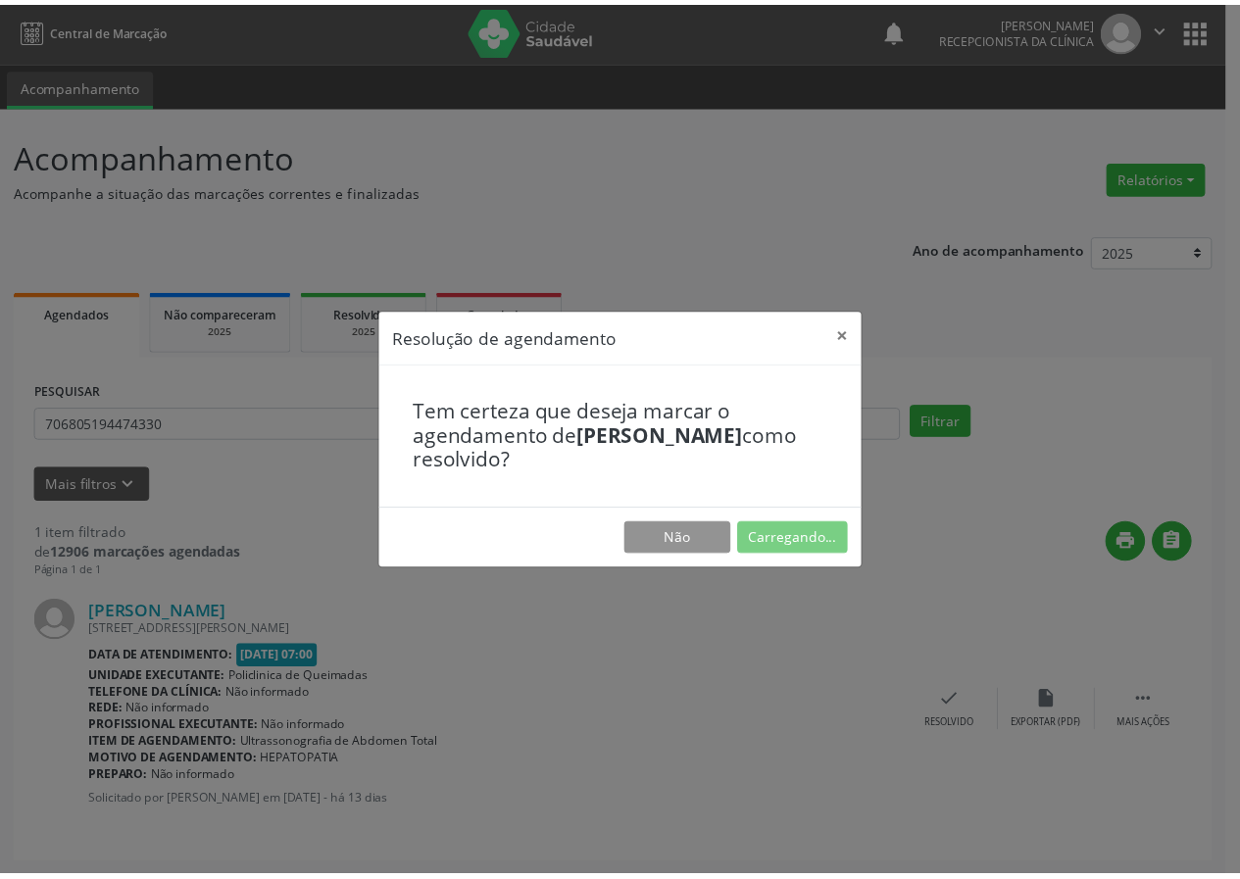
scroll to position [0, 0]
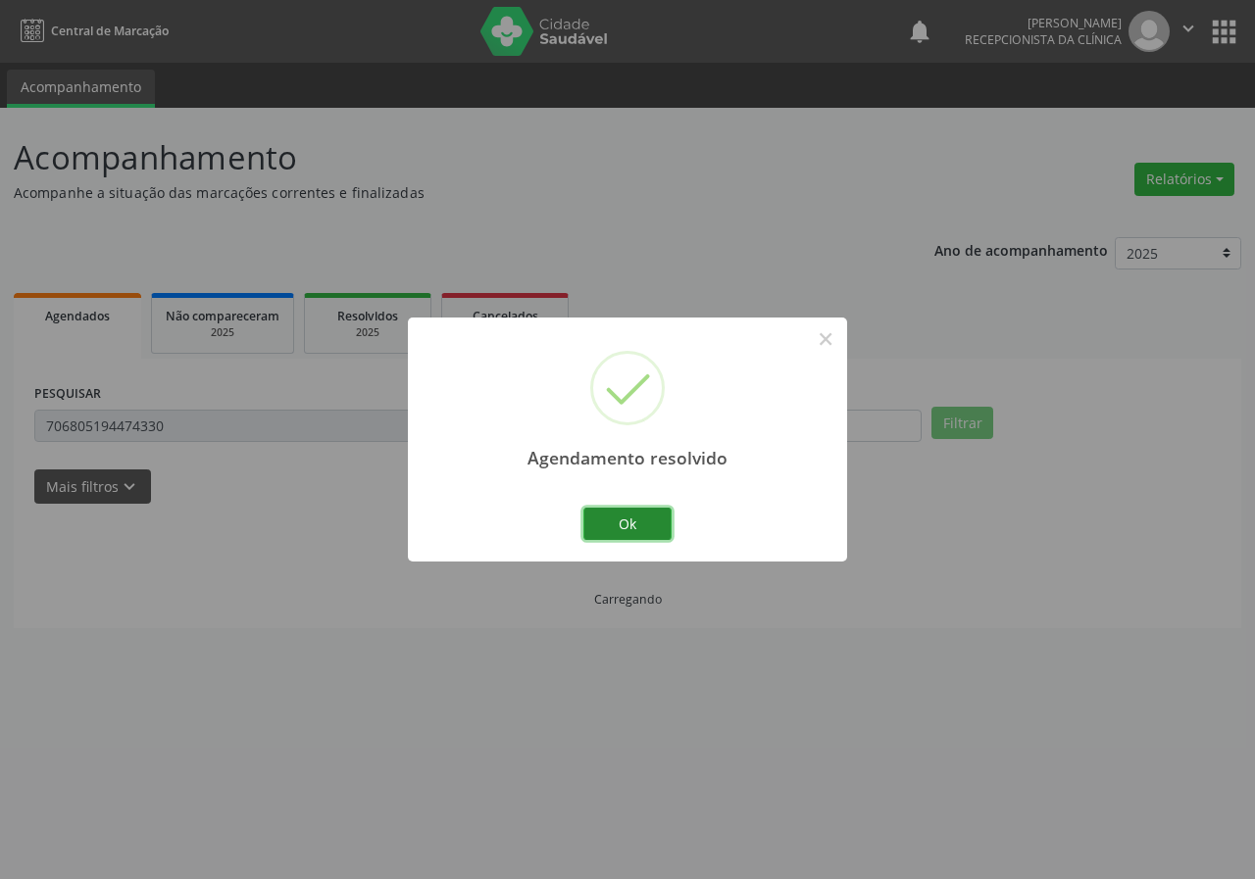
click at [590, 518] on button "Ok" at bounding box center [627, 524] width 88 height 33
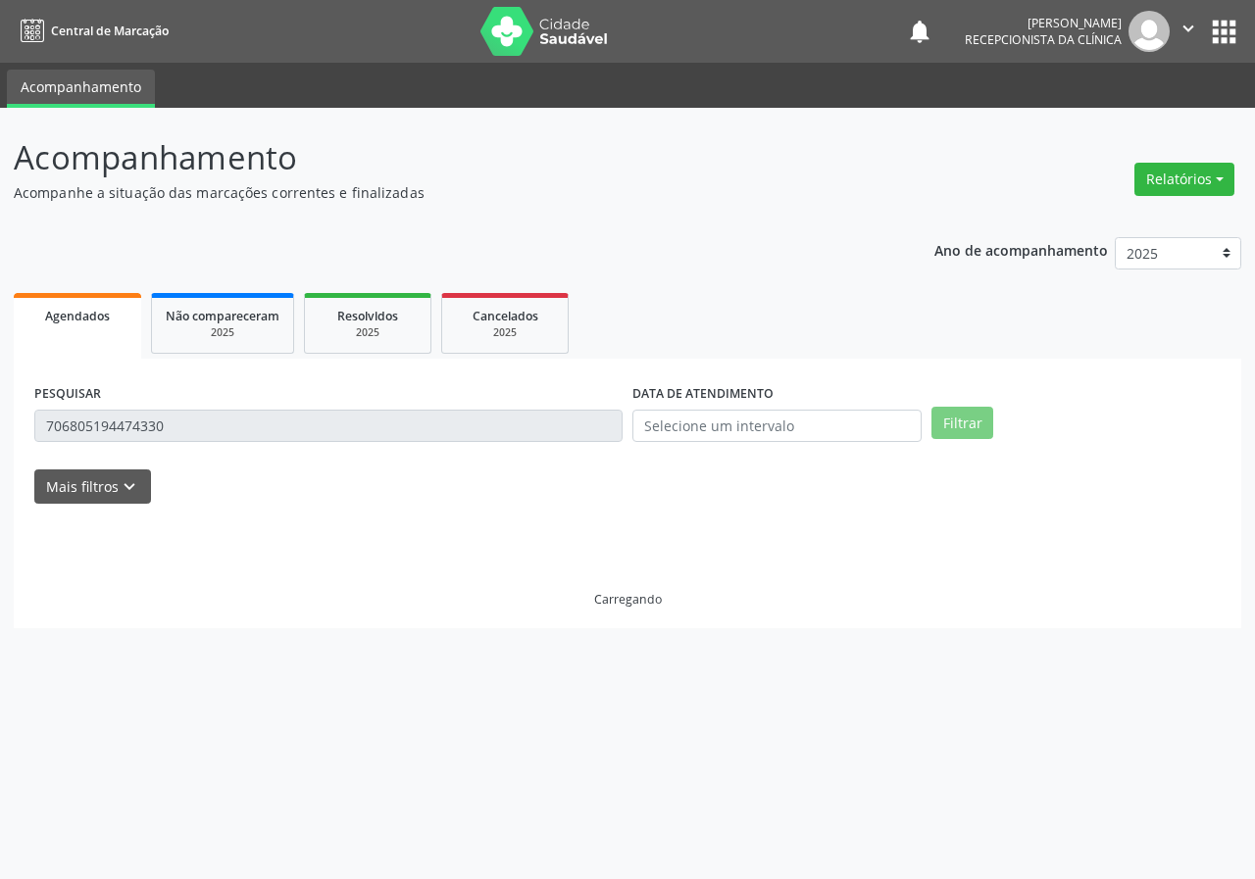
click at [351, 426] on input "706805194474330" at bounding box center [328, 426] width 588 height 33
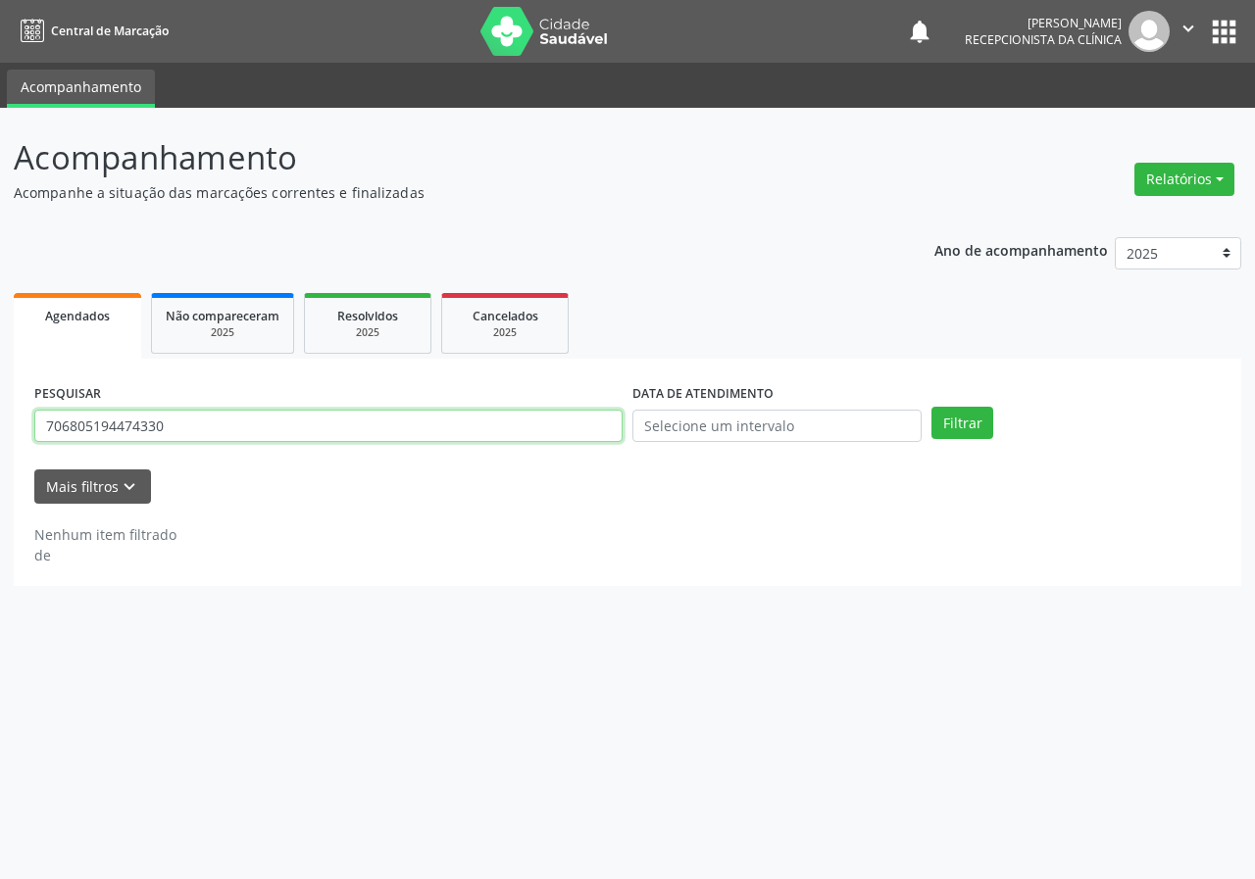
click at [351, 426] on input "706805194474330" at bounding box center [328, 426] width 588 height 33
click at [931, 407] on button "Filtrar" at bounding box center [962, 423] width 62 height 33
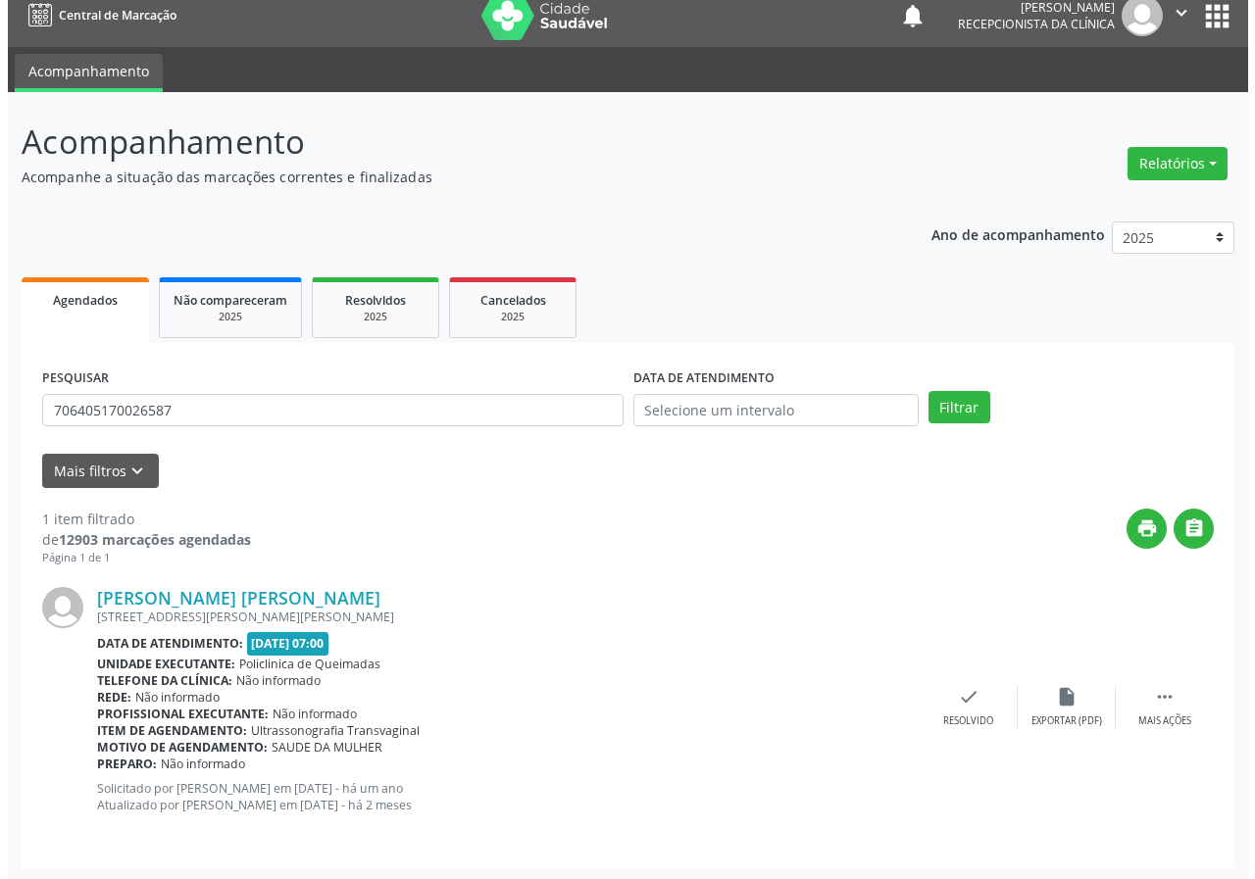
scroll to position [19, 0]
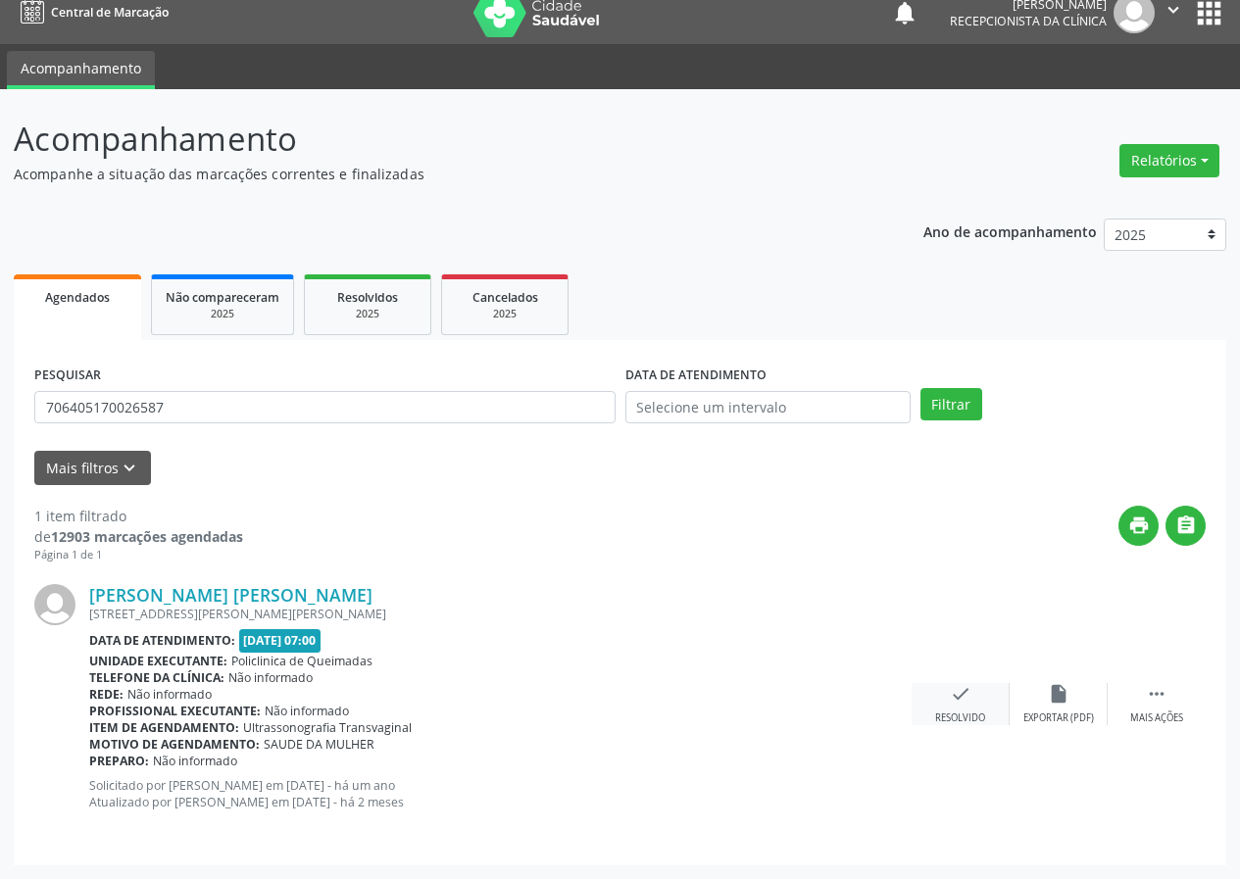
click at [954, 703] on icon "check" at bounding box center [961, 694] width 22 height 22
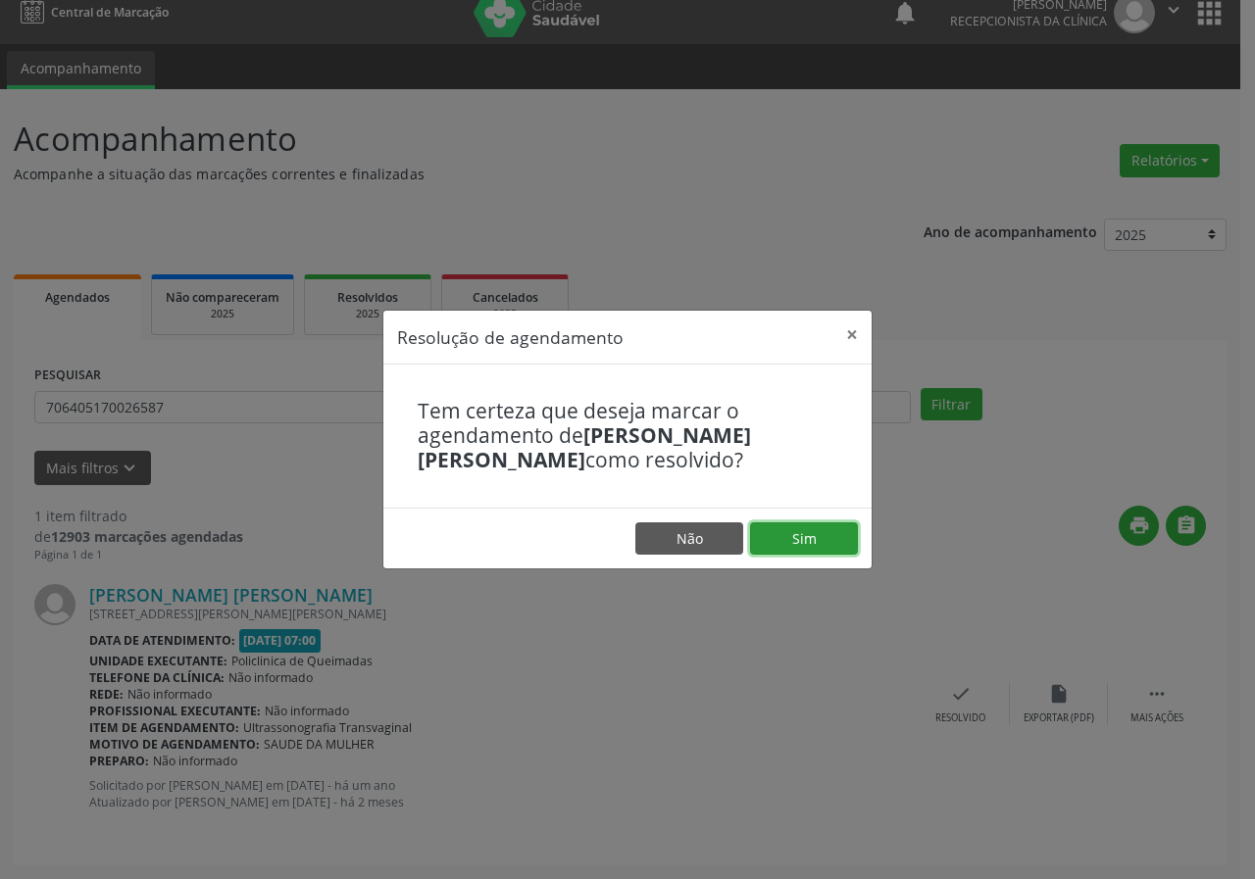
click at [850, 553] on button "Sim" at bounding box center [804, 538] width 108 height 33
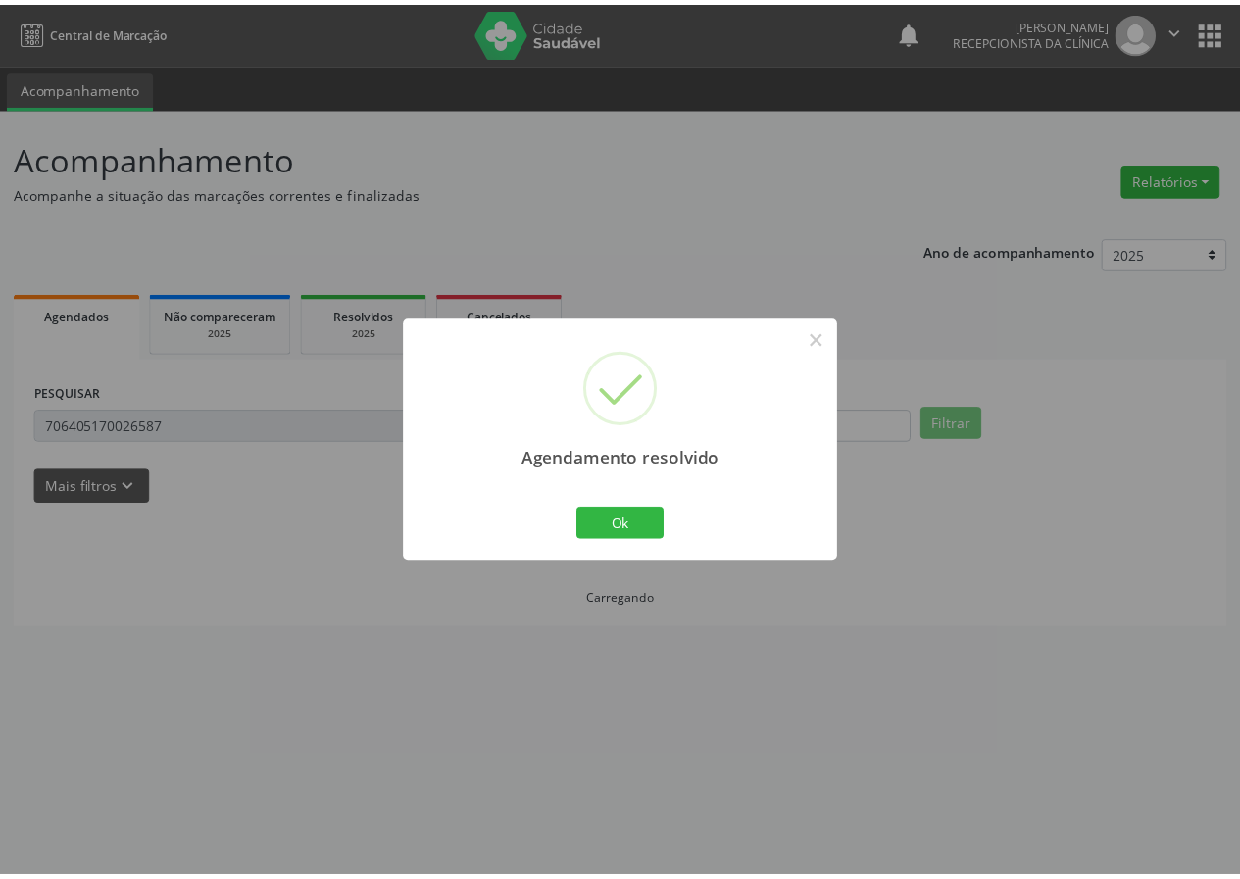
scroll to position [0, 0]
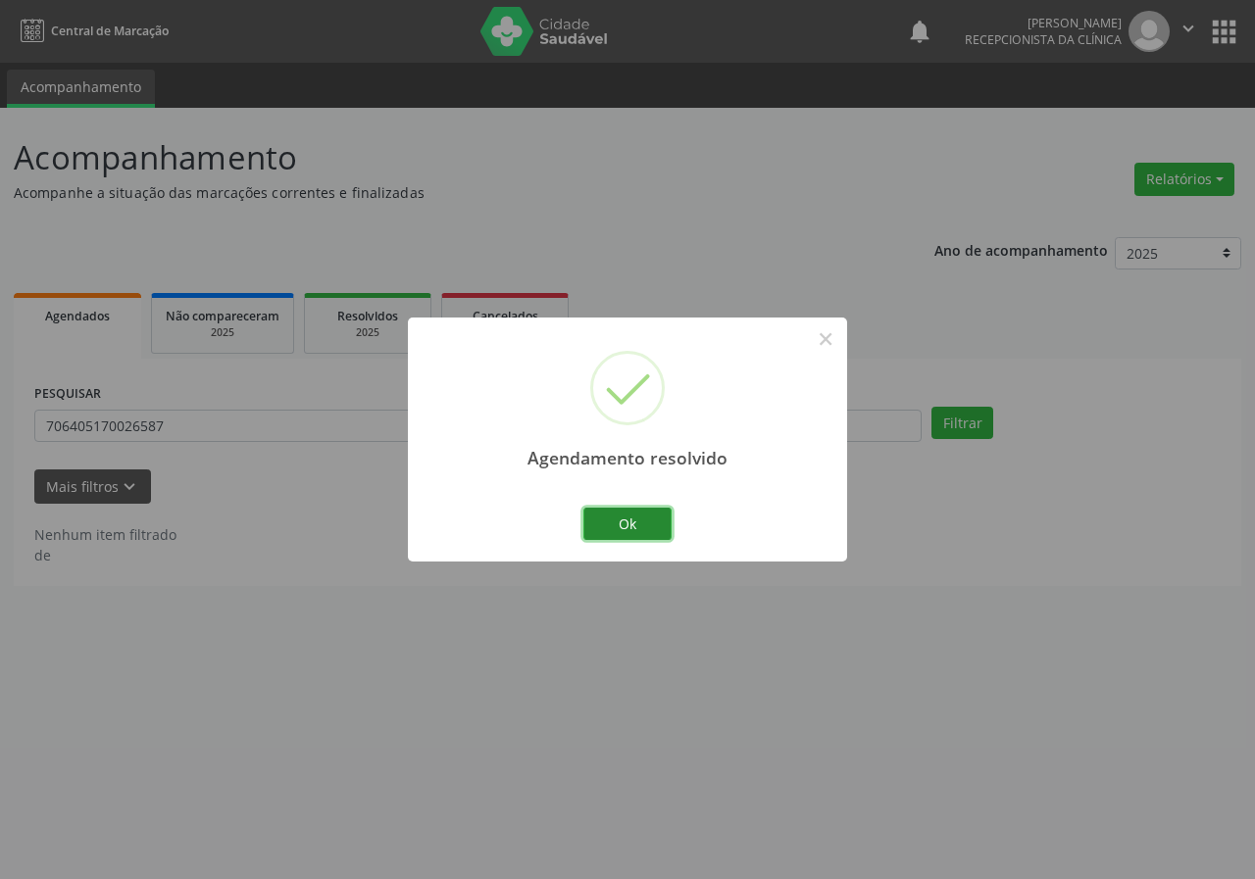
click at [642, 519] on button "Ok" at bounding box center [627, 524] width 88 height 33
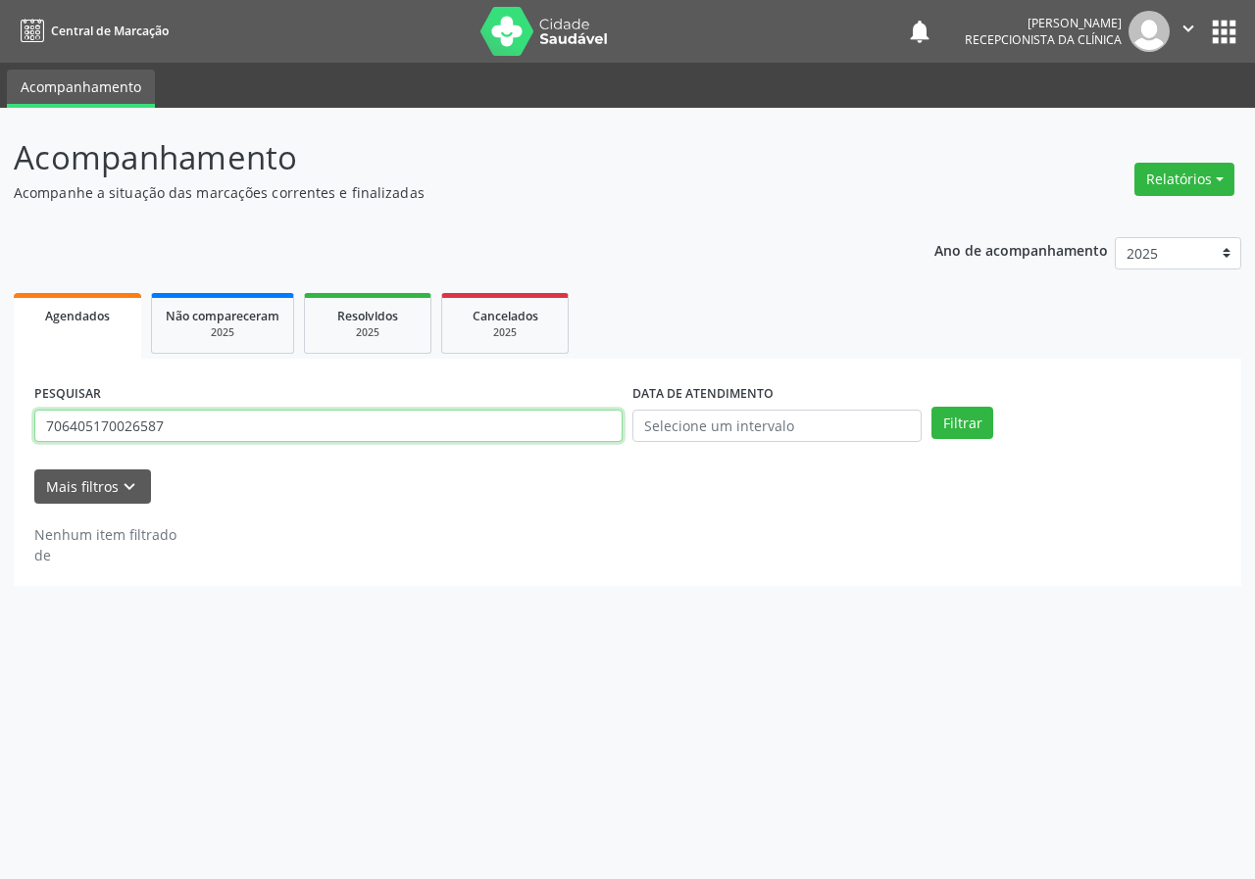
click at [226, 419] on input "706405170026587" at bounding box center [328, 426] width 588 height 33
click at [931, 407] on button "Filtrar" at bounding box center [962, 423] width 62 height 33
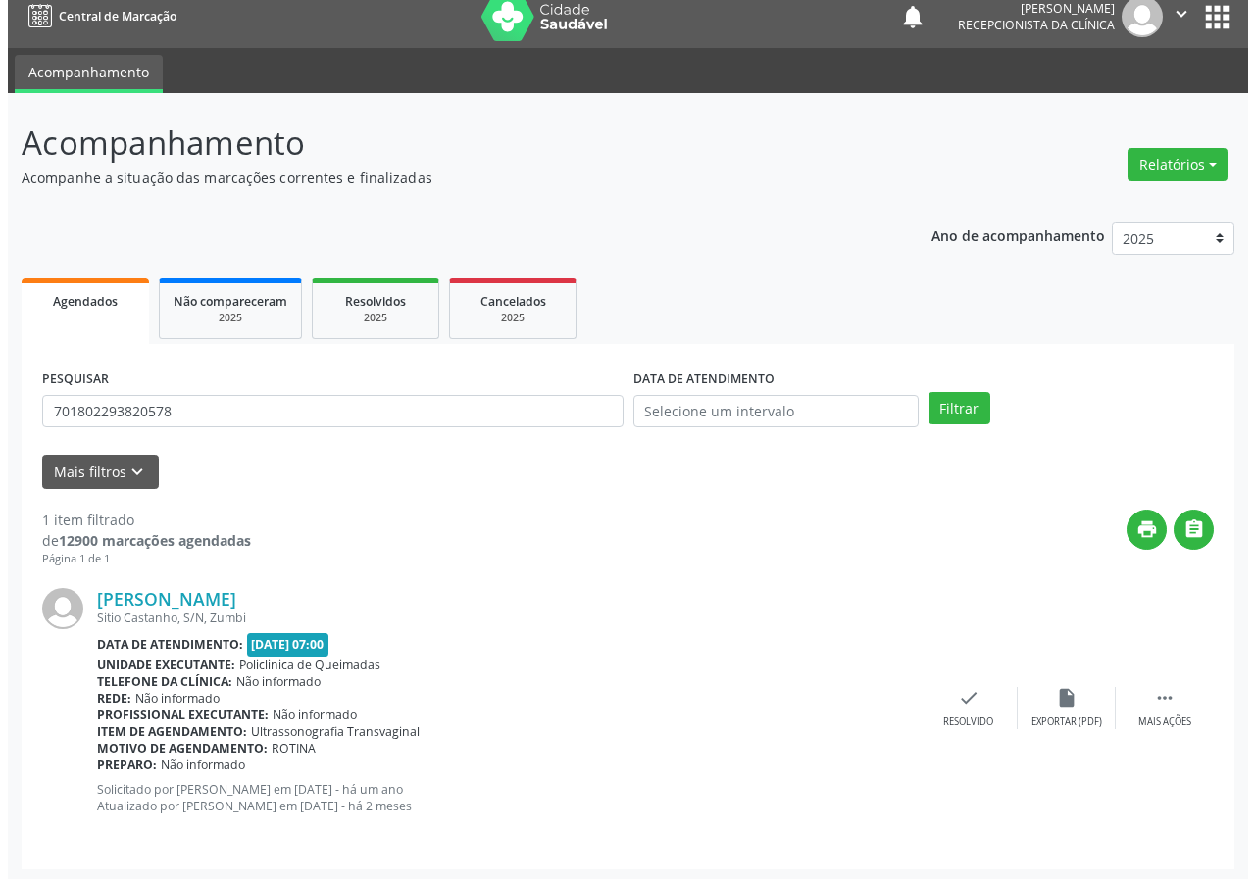
scroll to position [19, 0]
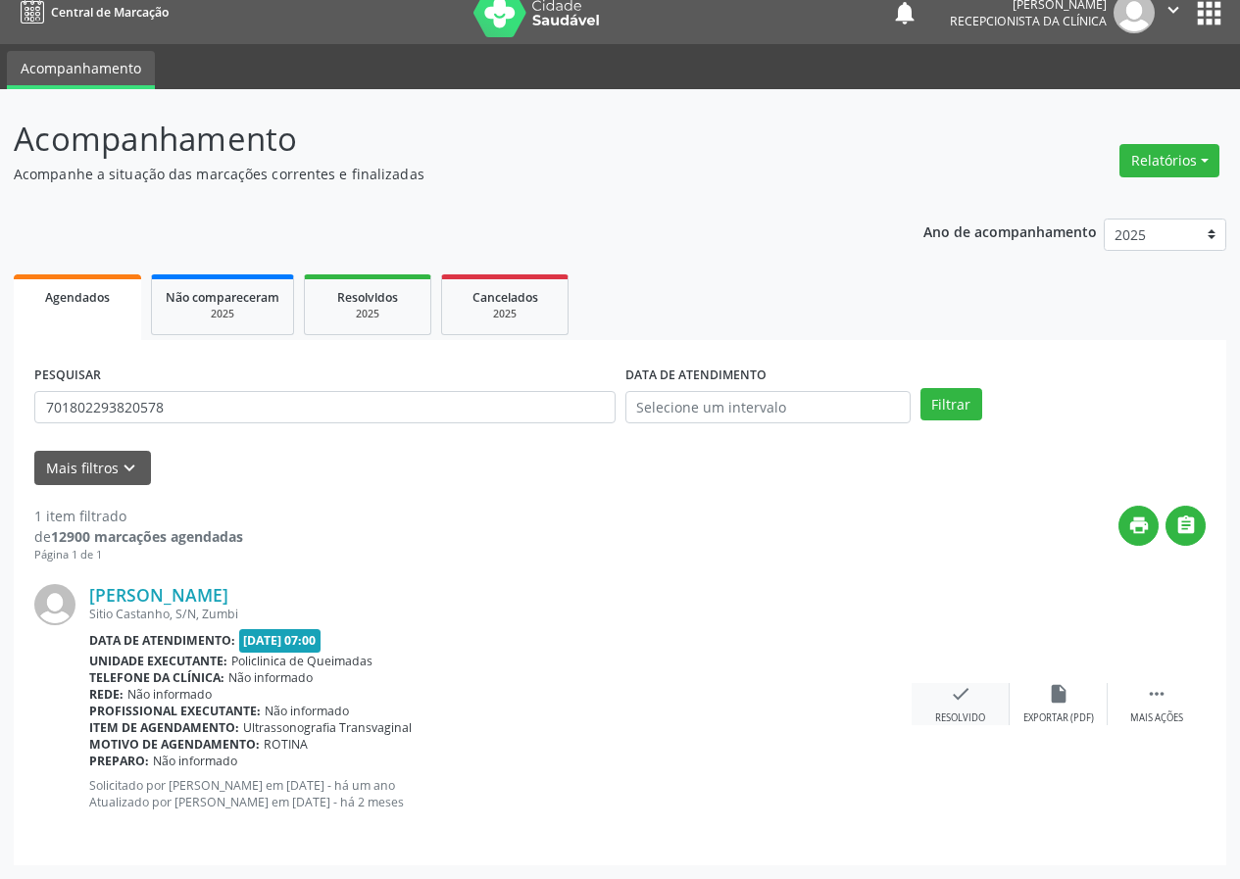
click at [981, 699] on div "check Resolvido" at bounding box center [961, 704] width 98 height 42
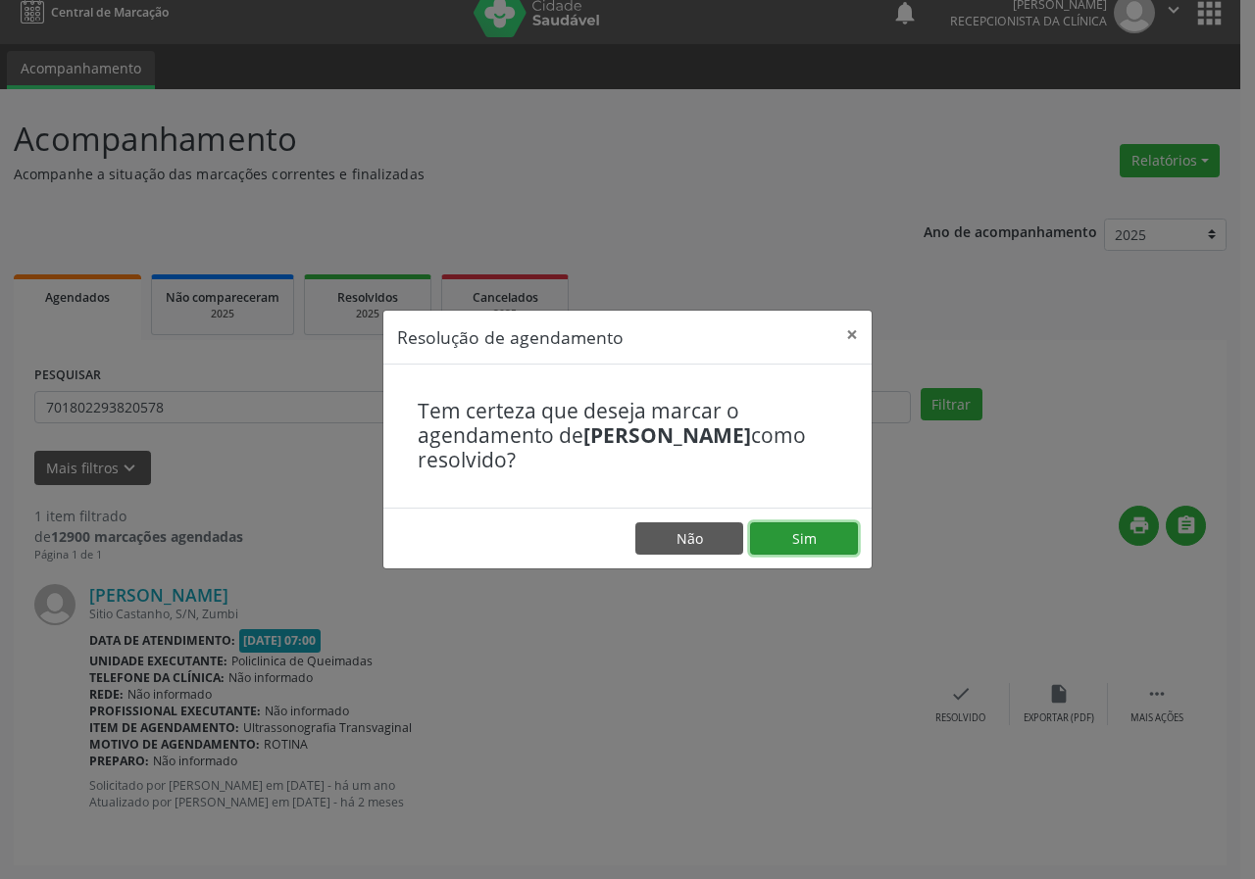
click at [791, 530] on button "Sim" at bounding box center [804, 538] width 108 height 33
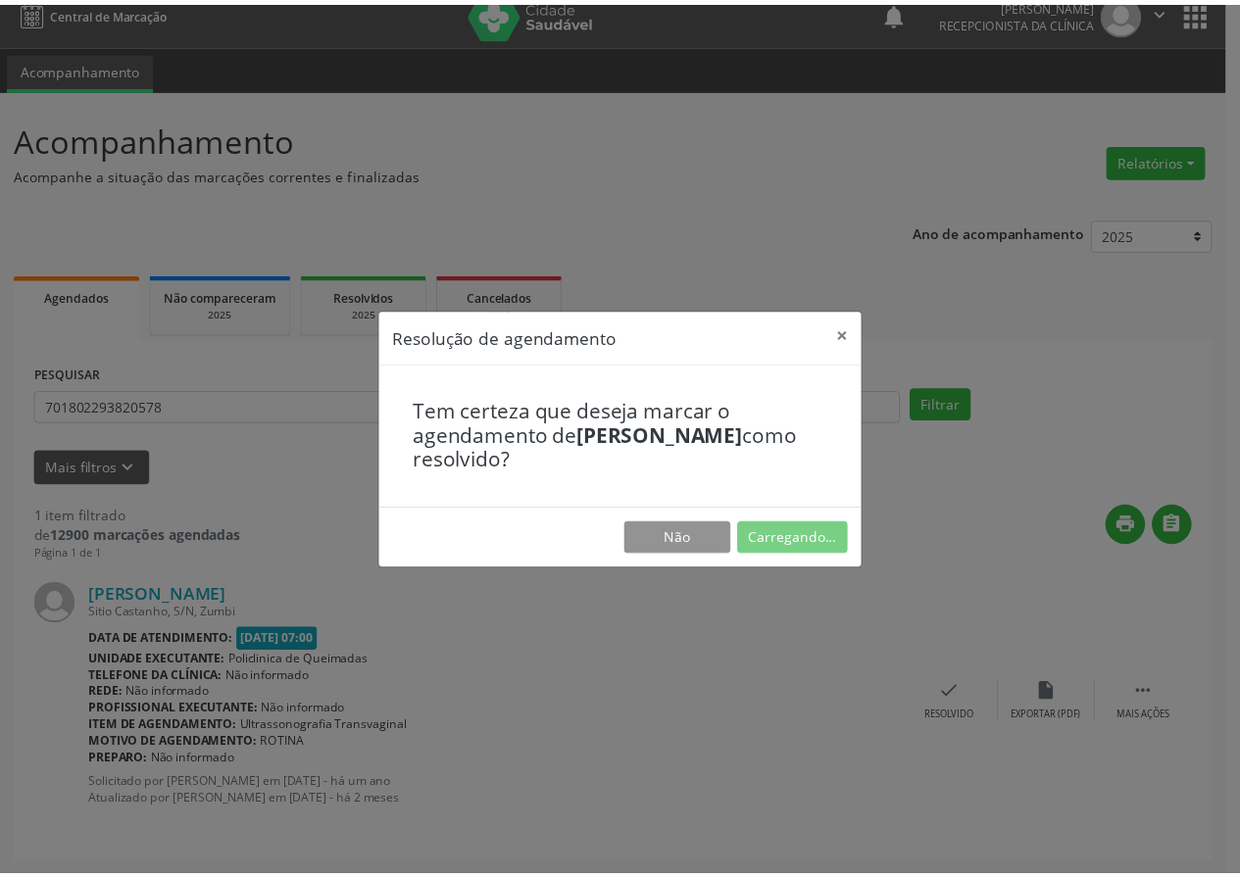
scroll to position [0, 0]
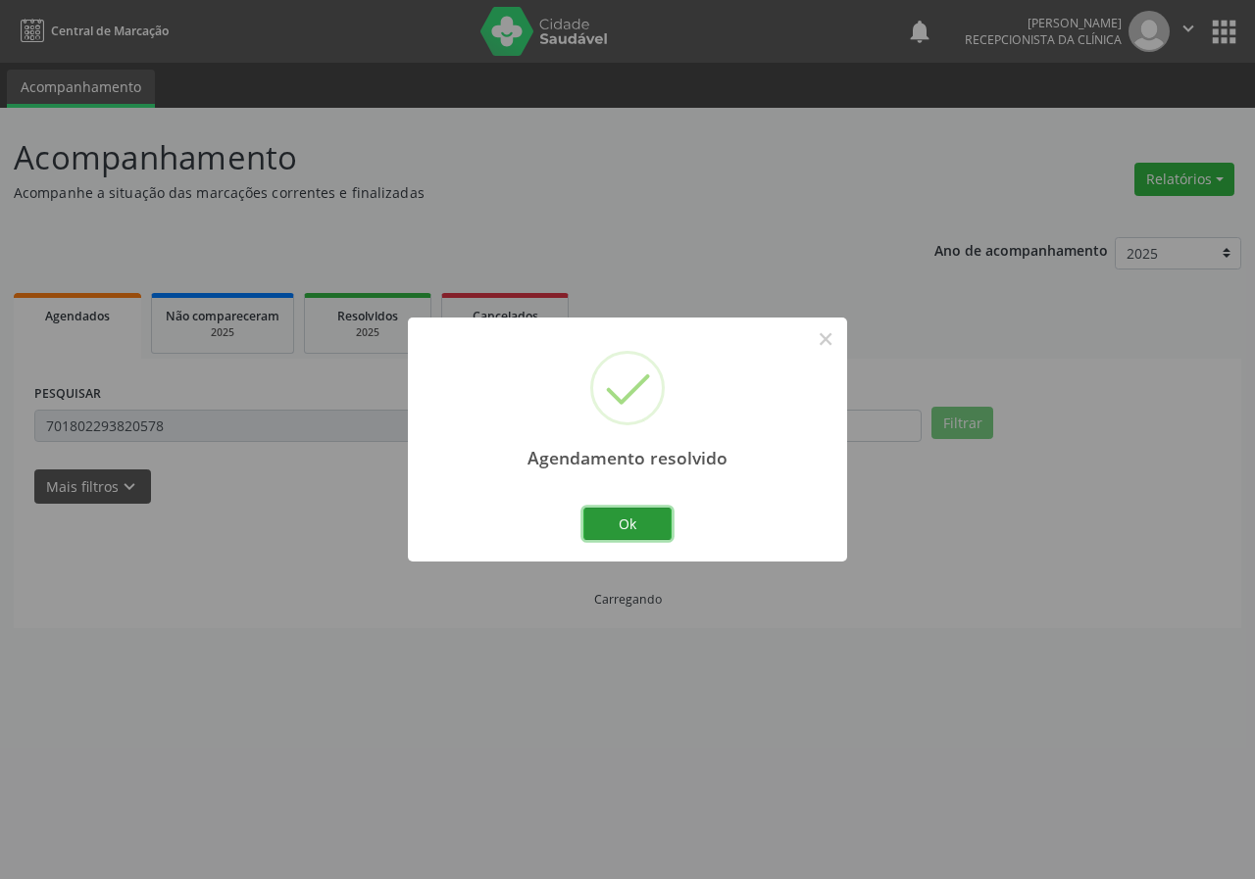
drag, startPoint x: 642, startPoint y: 529, endPoint x: 125, endPoint y: 505, distance: 517.1
click at [638, 530] on button "Ok" at bounding box center [627, 524] width 88 height 33
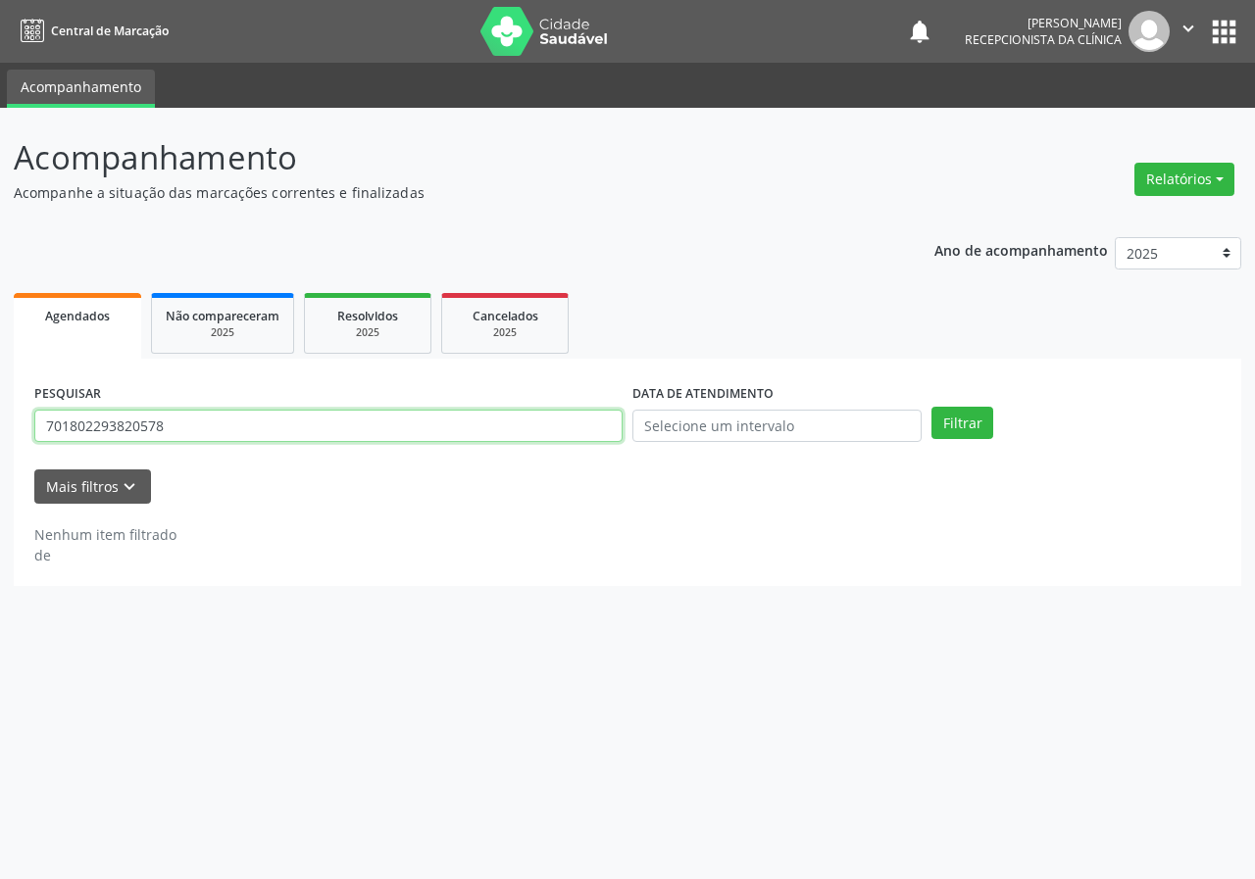
click at [229, 429] on input "701802293820578" at bounding box center [328, 426] width 588 height 33
click at [230, 432] on input "701802293820578" at bounding box center [328, 426] width 588 height 33
click at [931, 407] on button "Filtrar" at bounding box center [962, 423] width 62 height 33
click at [375, 425] on input "702606219071749" at bounding box center [328, 426] width 588 height 33
click at [931, 407] on button "Filtrar" at bounding box center [962, 423] width 62 height 33
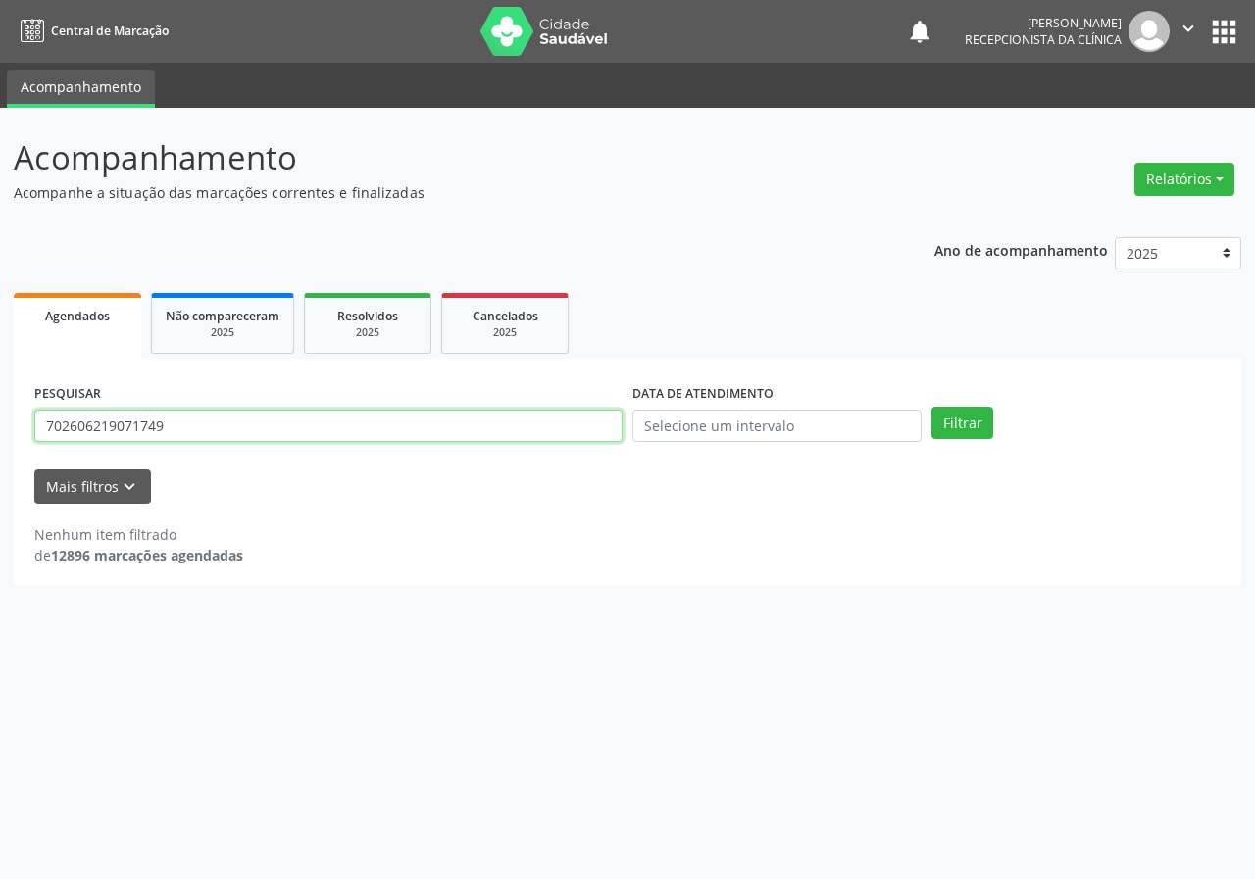
click at [193, 415] on input "702606219071749" at bounding box center [328, 426] width 588 height 33
click at [931, 407] on button "Filtrar" at bounding box center [962, 423] width 62 height 33
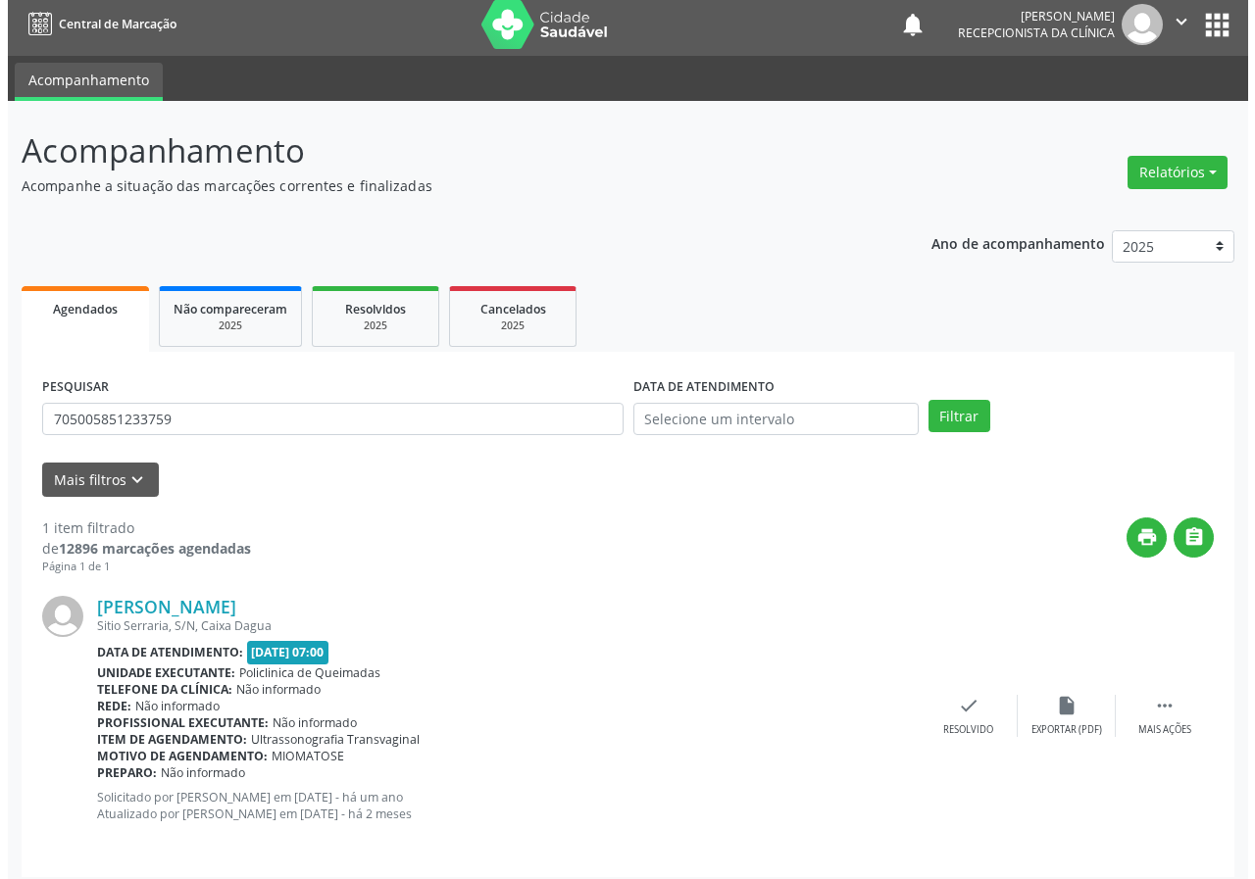
scroll to position [19, 0]
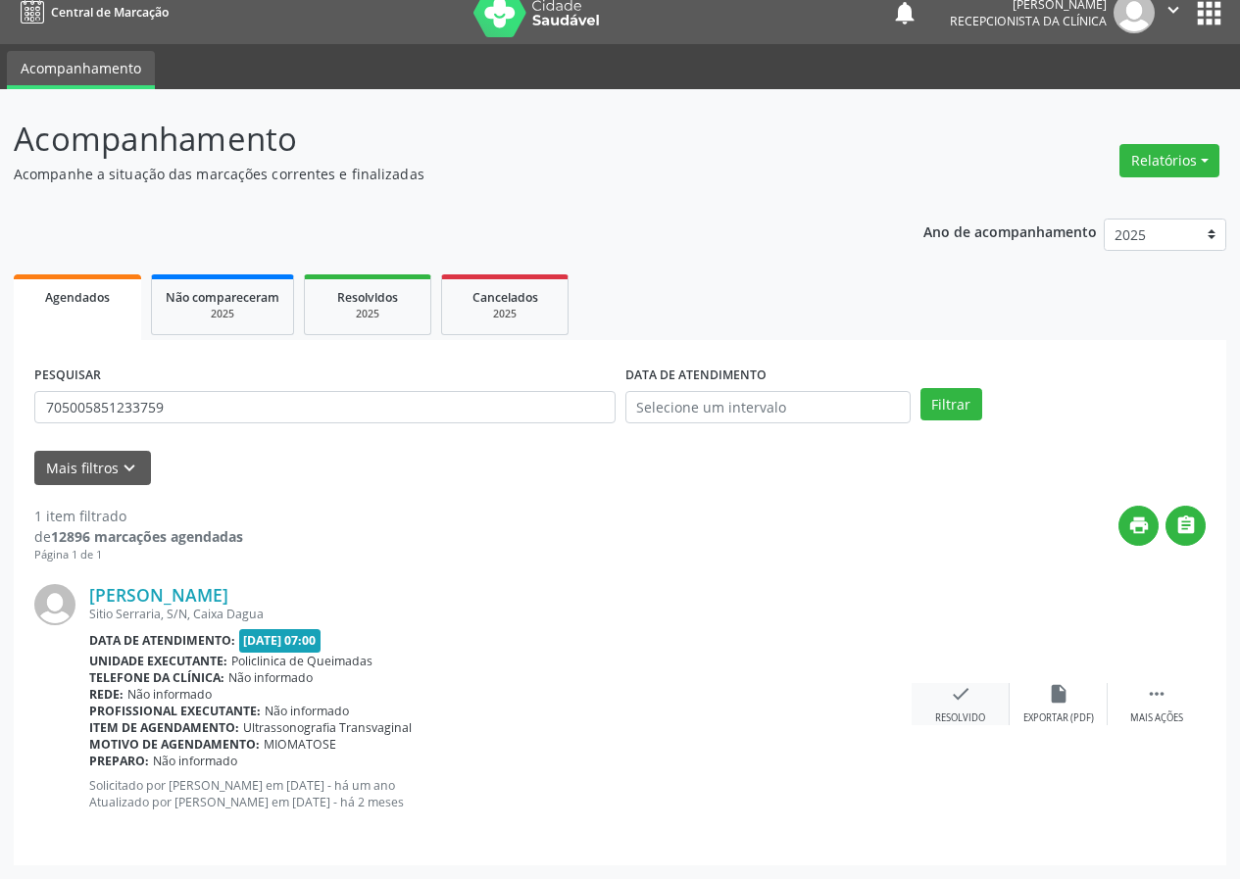
click at [972, 701] on div "check Resolvido" at bounding box center [961, 704] width 98 height 42
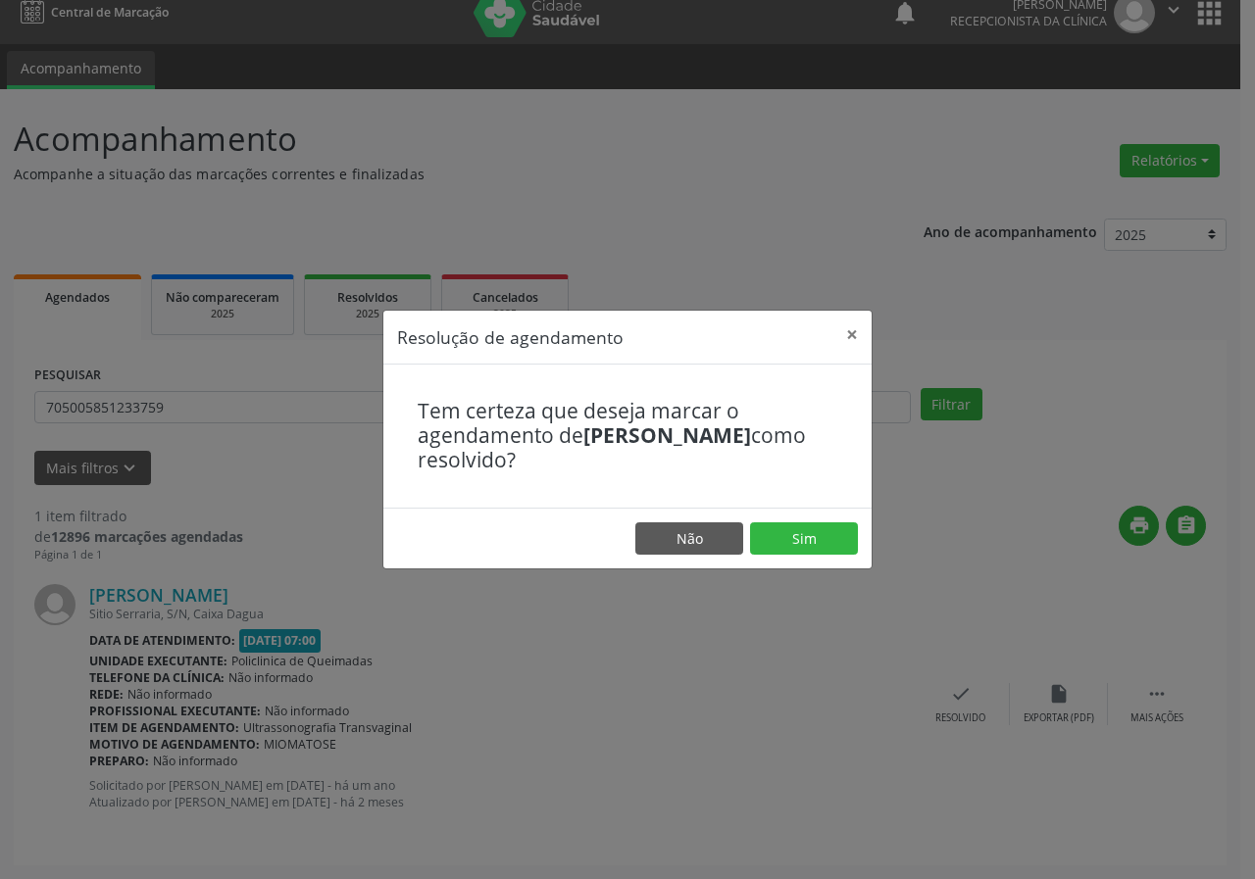
click at [837, 566] on footer "Não Sim" at bounding box center [627, 539] width 488 height 62
click at [833, 554] on button "Sim" at bounding box center [804, 538] width 108 height 33
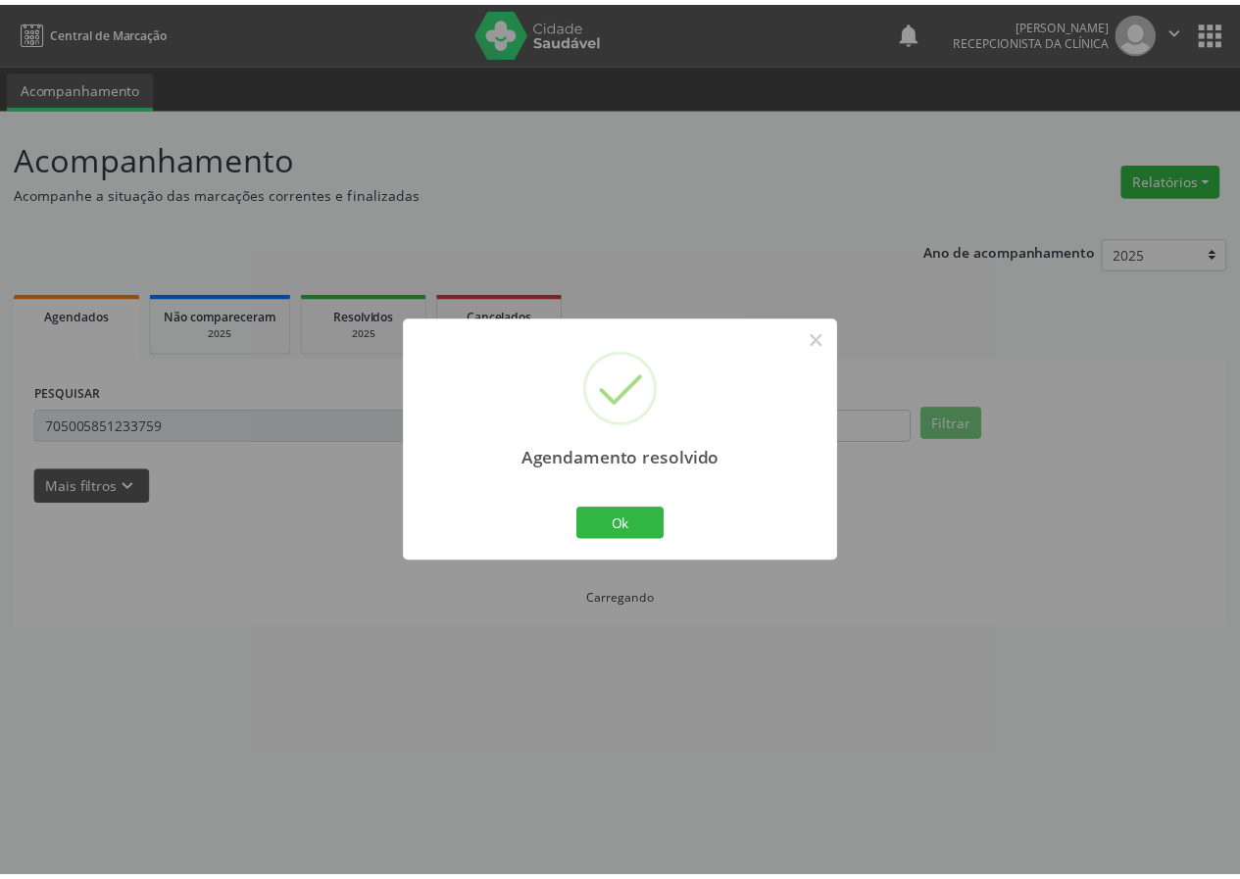
scroll to position [0, 0]
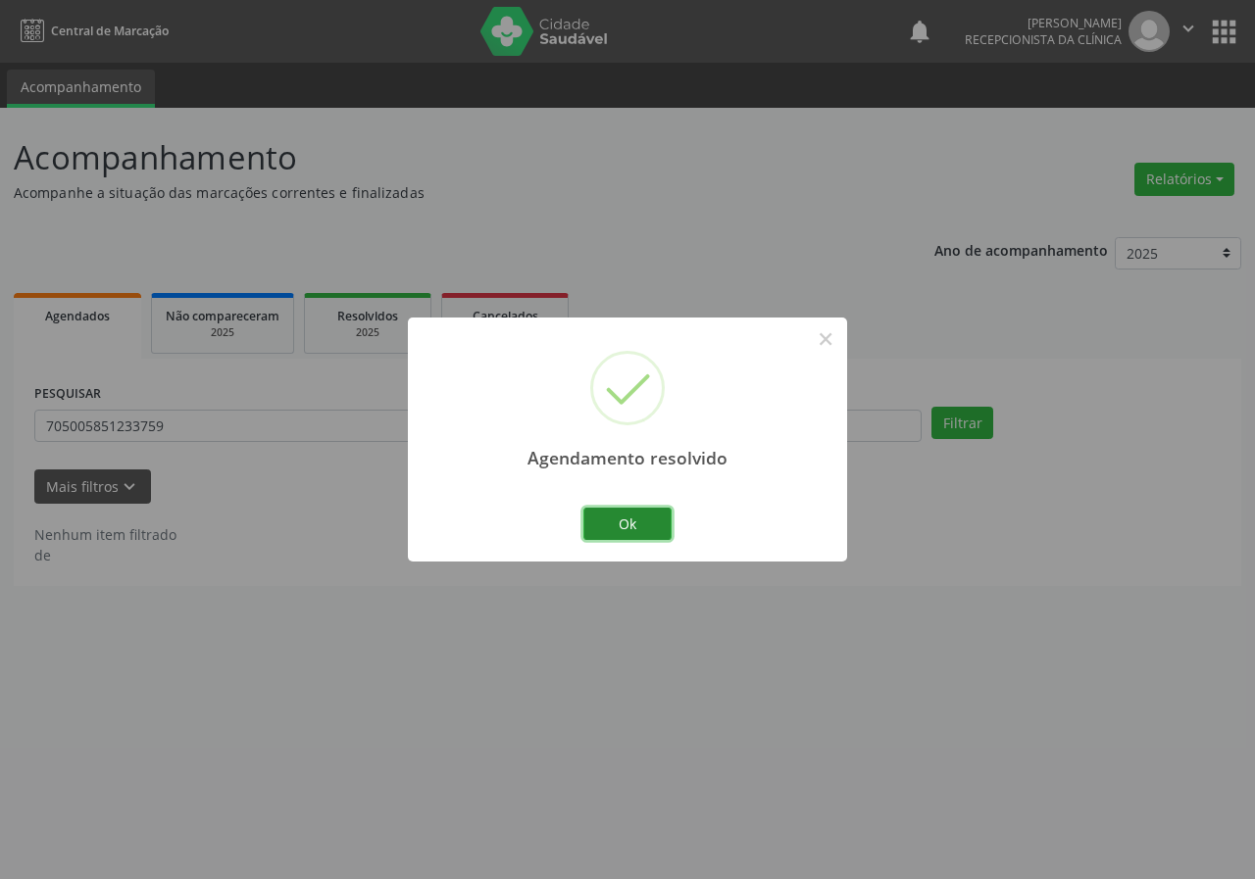
click at [589, 519] on button "Ok" at bounding box center [627, 524] width 88 height 33
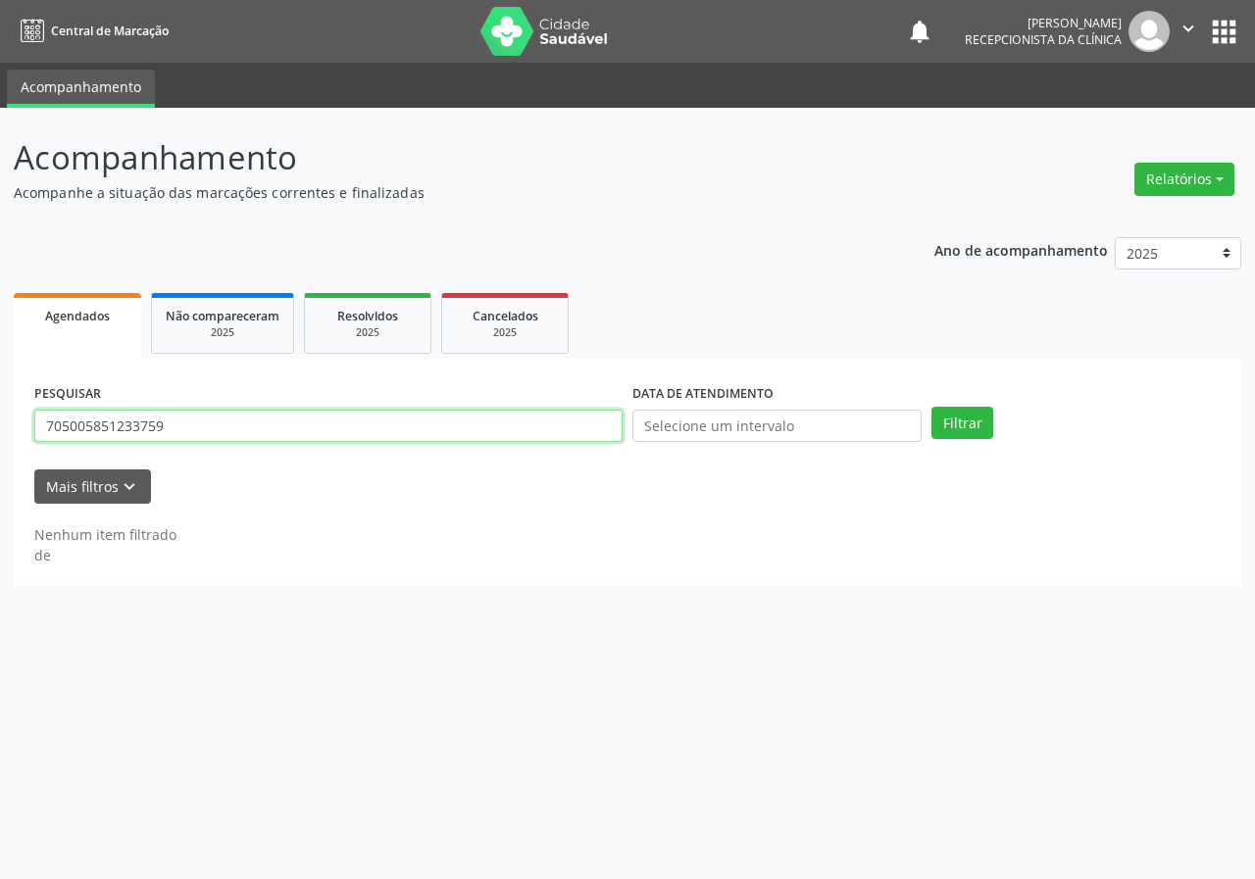
click at [315, 422] on input "705005851233759" at bounding box center [328, 426] width 588 height 33
click at [314, 422] on input "705005851233759" at bounding box center [328, 426] width 588 height 33
click at [931, 407] on button "Filtrar" at bounding box center [962, 423] width 62 height 33
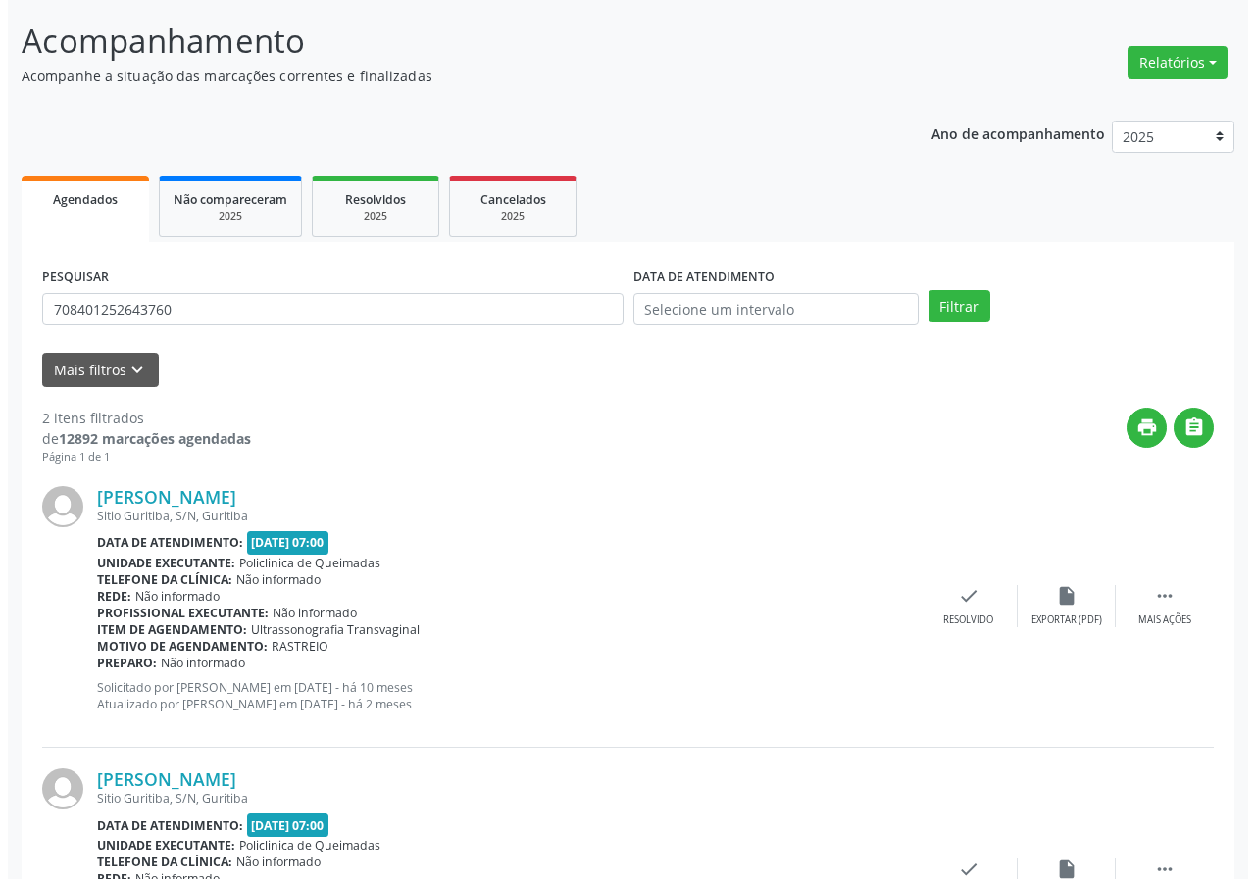
scroll to position [284, 0]
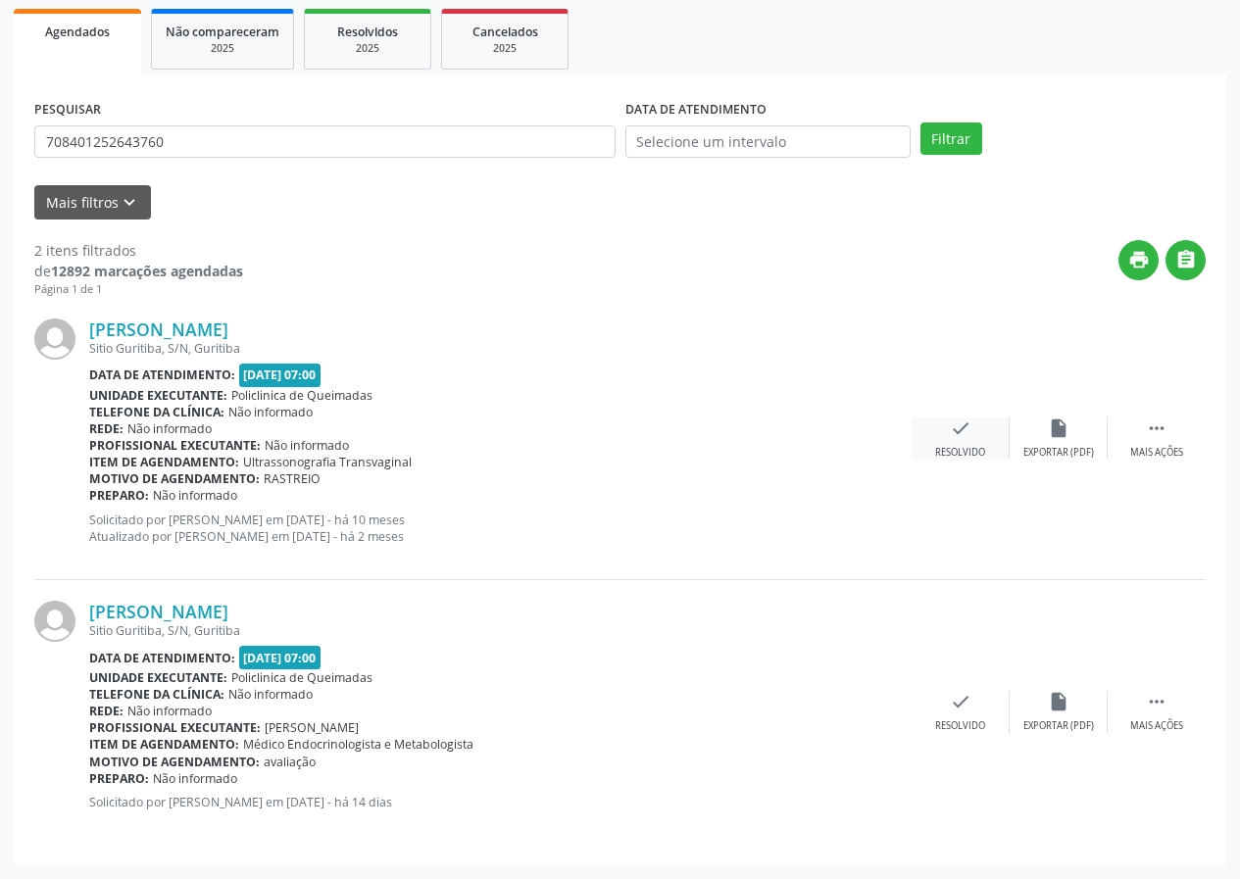
click at [953, 439] on div "check Resolvido" at bounding box center [961, 439] width 98 height 42
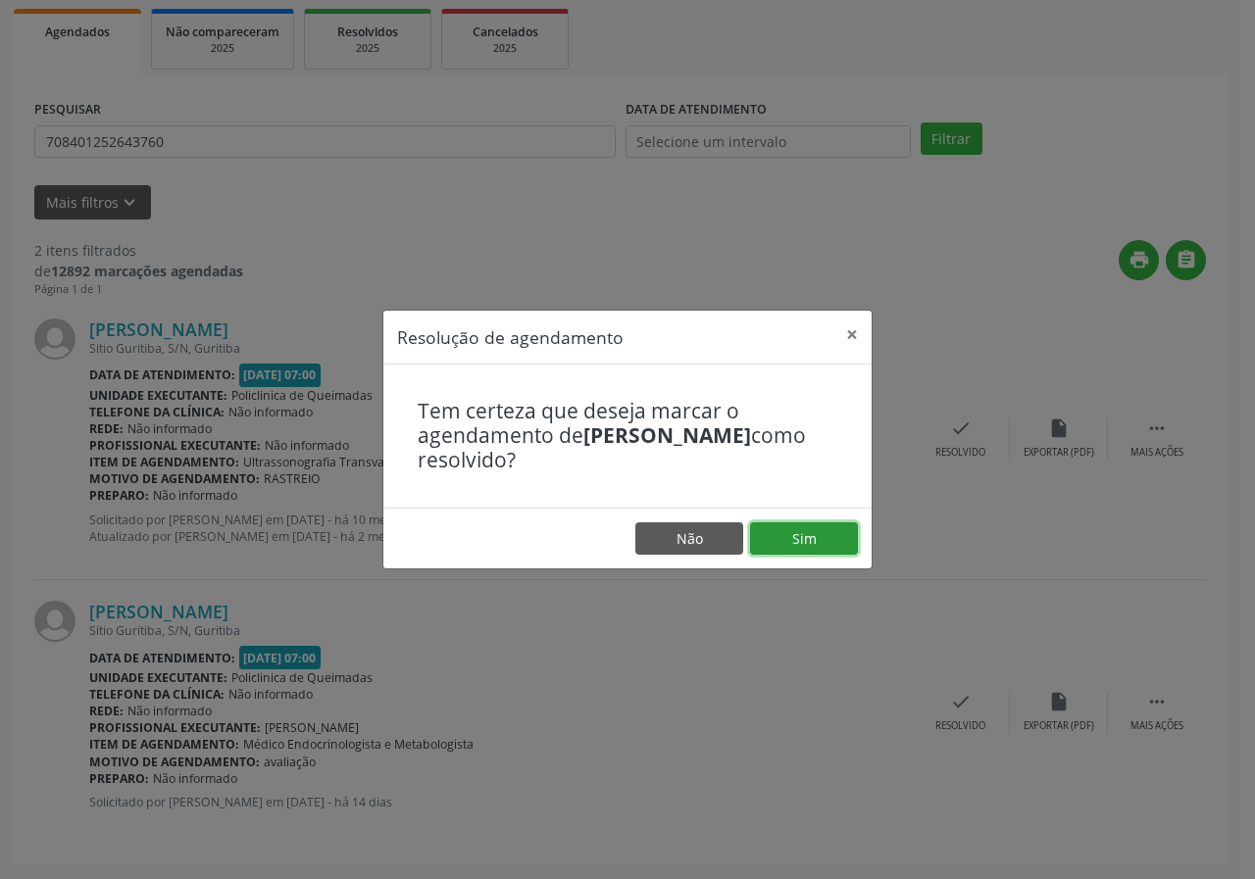
click at [839, 539] on button "Sim" at bounding box center [804, 538] width 108 height 33
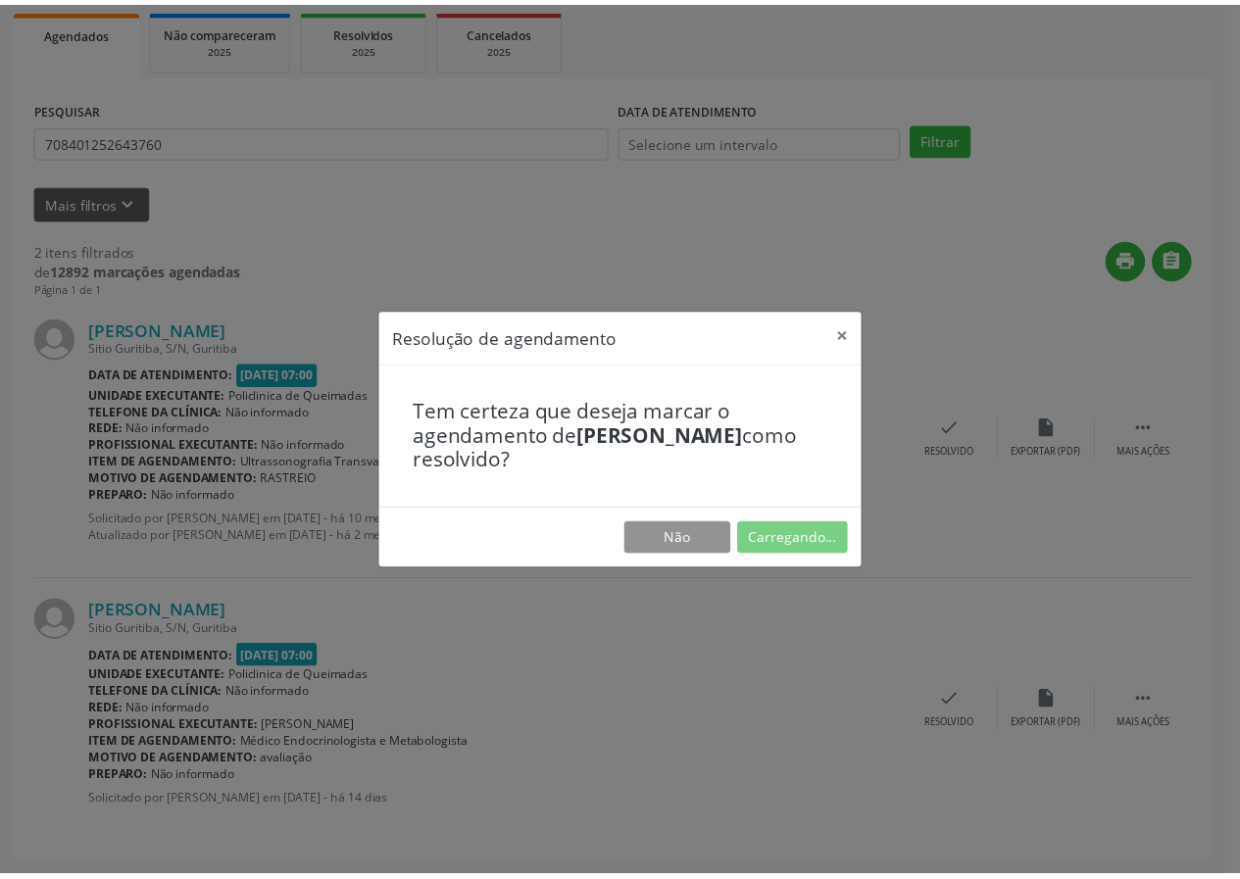
scroll to position [0, 0]
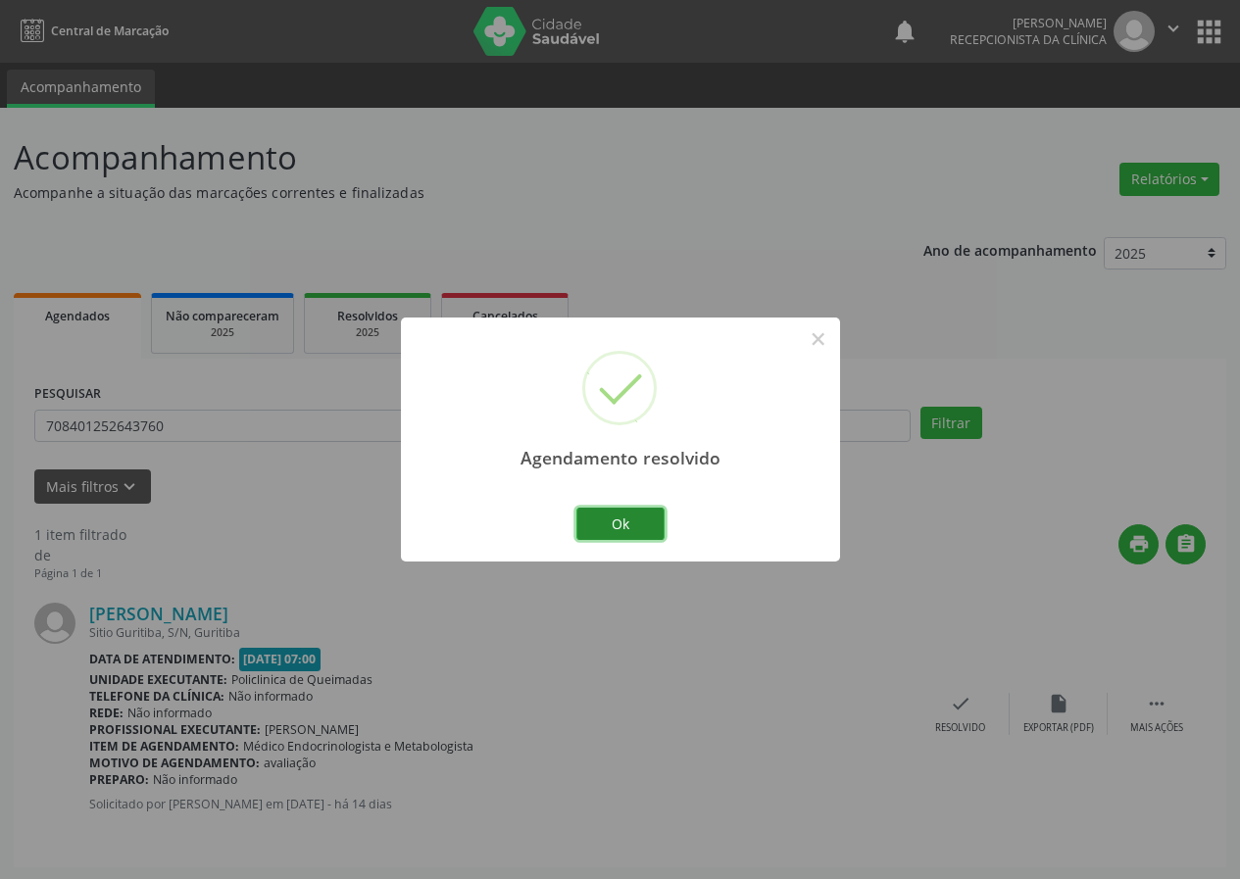
click at [606, 523] on button "Ok" at bounding box center [620, 524] width 88 height 33
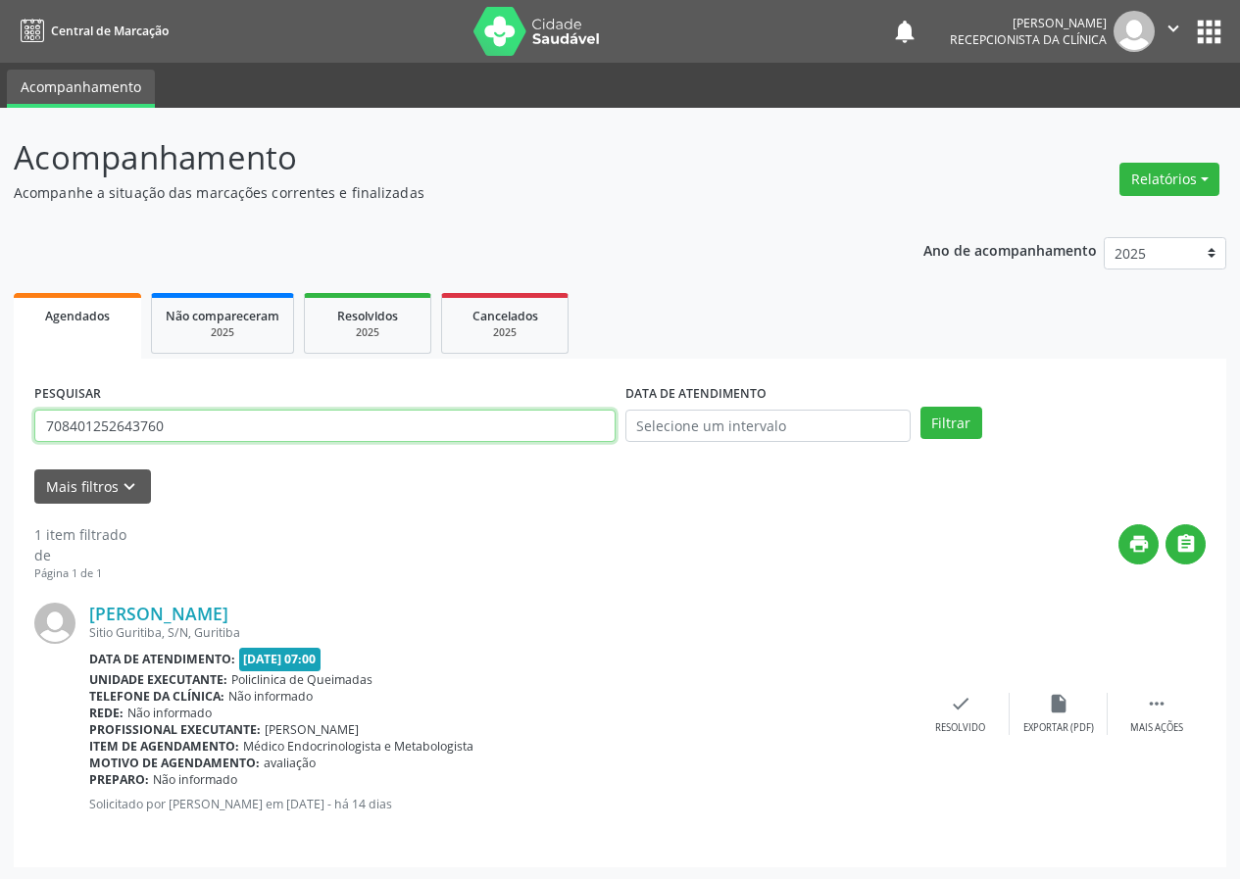
click at [295, 431] on input "708401252643760" at bounding box center [324, 426] width 581 height 33
click at [920, 407] on button "Filtrar" at bounding box center [951, 423] width 62 height 33
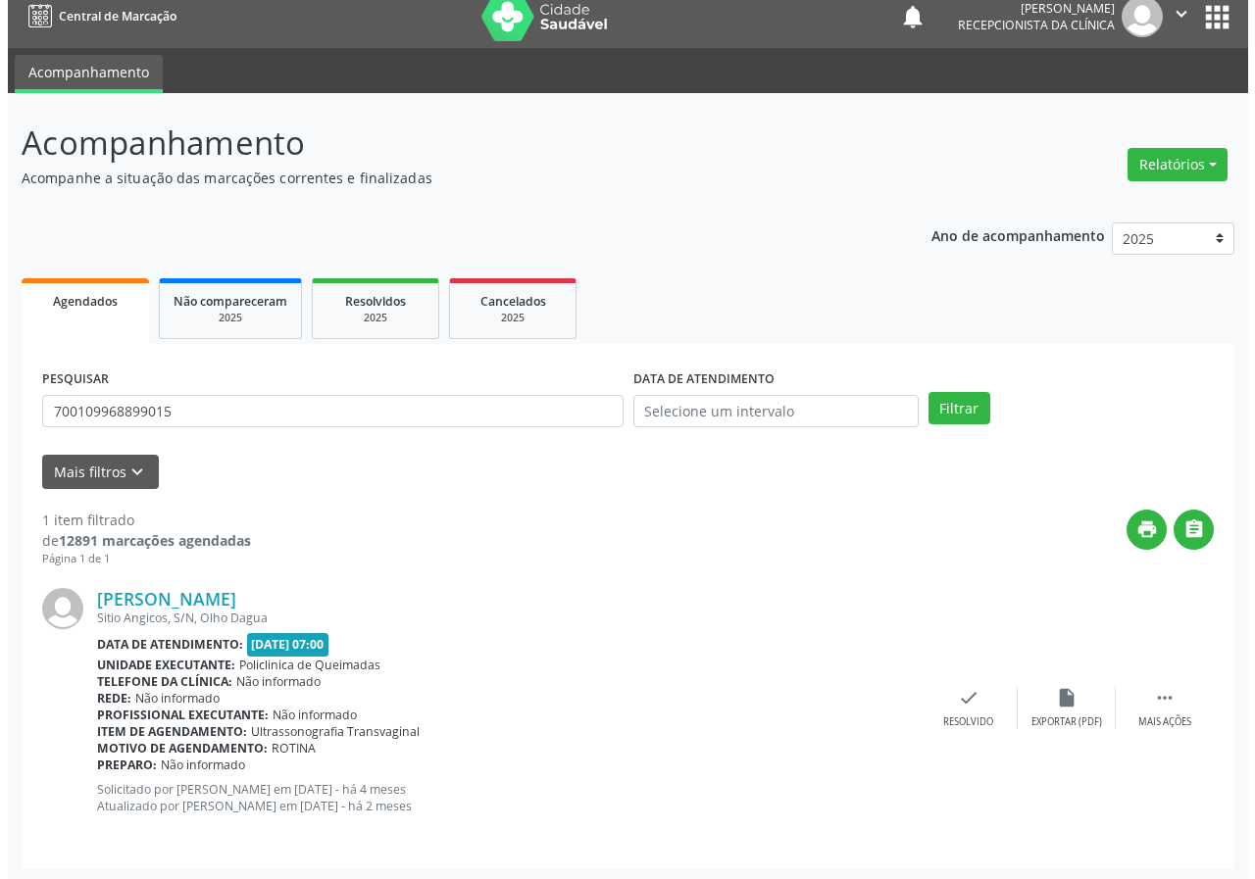
scroll to position [19, 0]
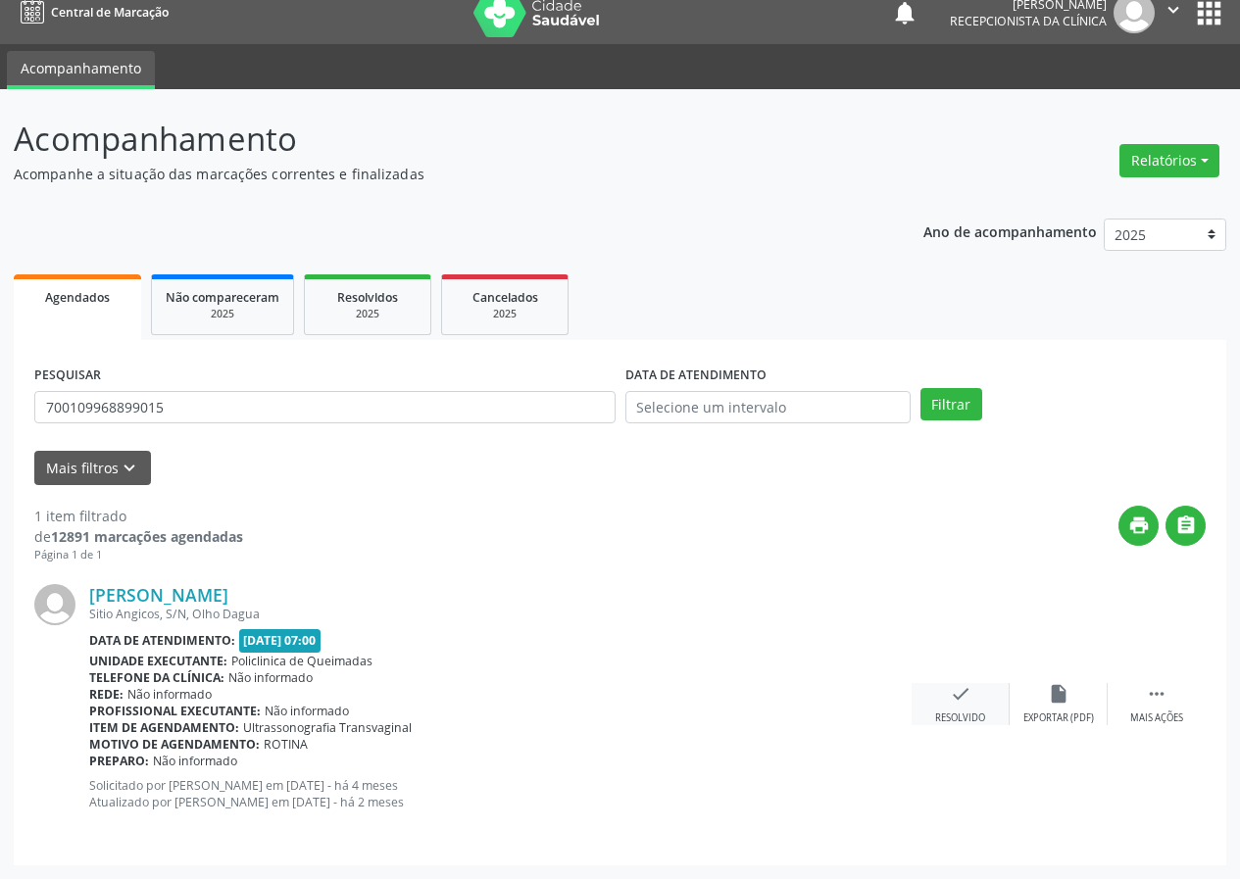
click at [972, 703] on div "check Resolvido" at bounding box center [961, 704] width 98 height 42
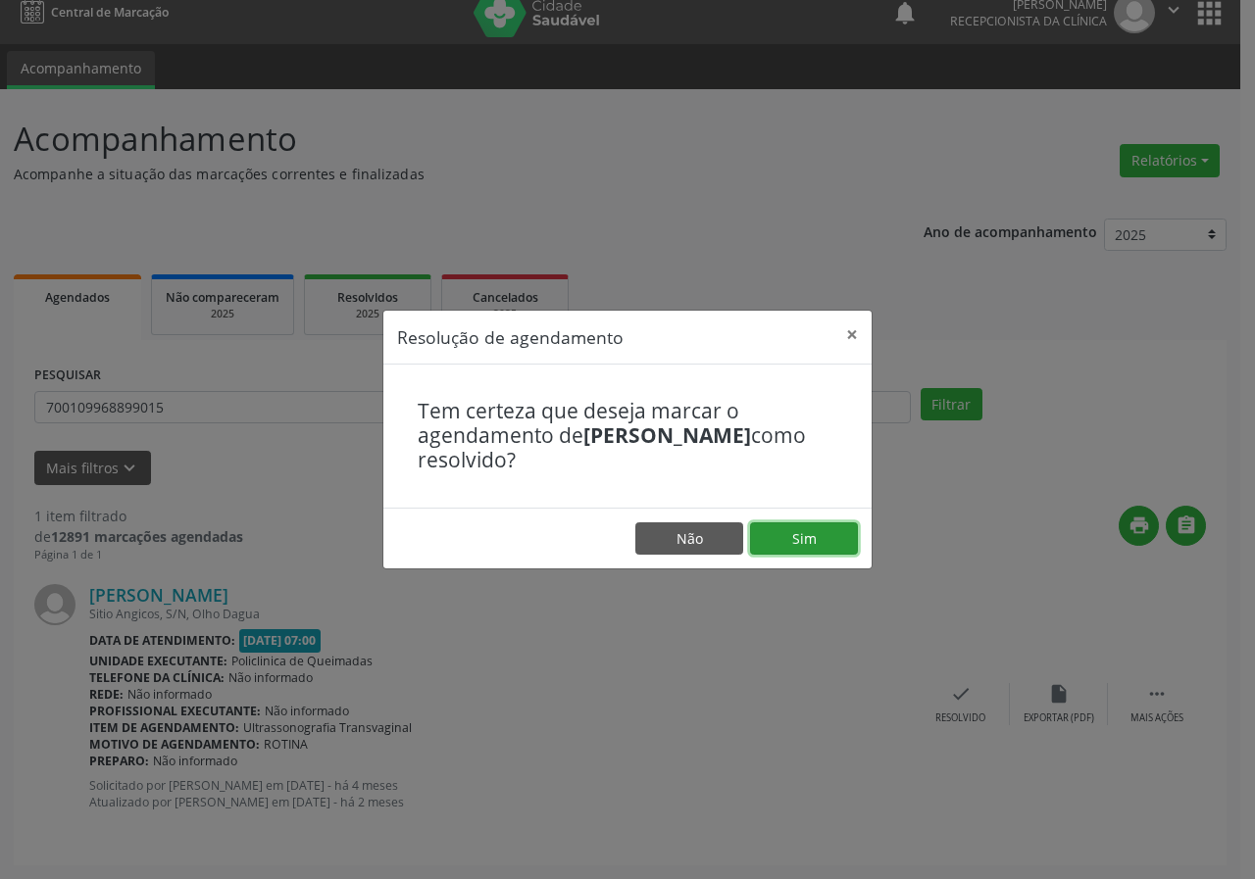
click at [791, 538] on button "Sim" at bounding box center [804, 538] width 108 height 33
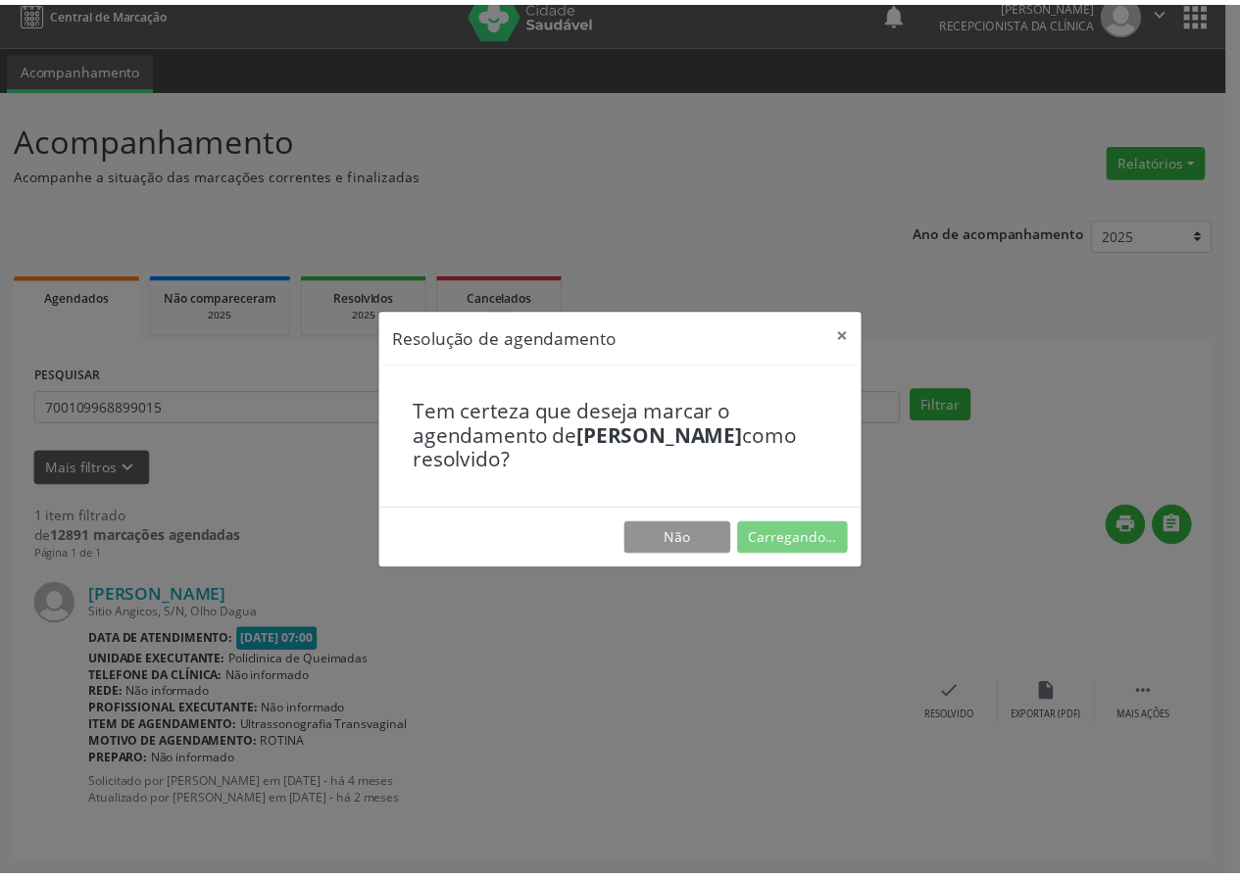
scroll to position [0, 0]
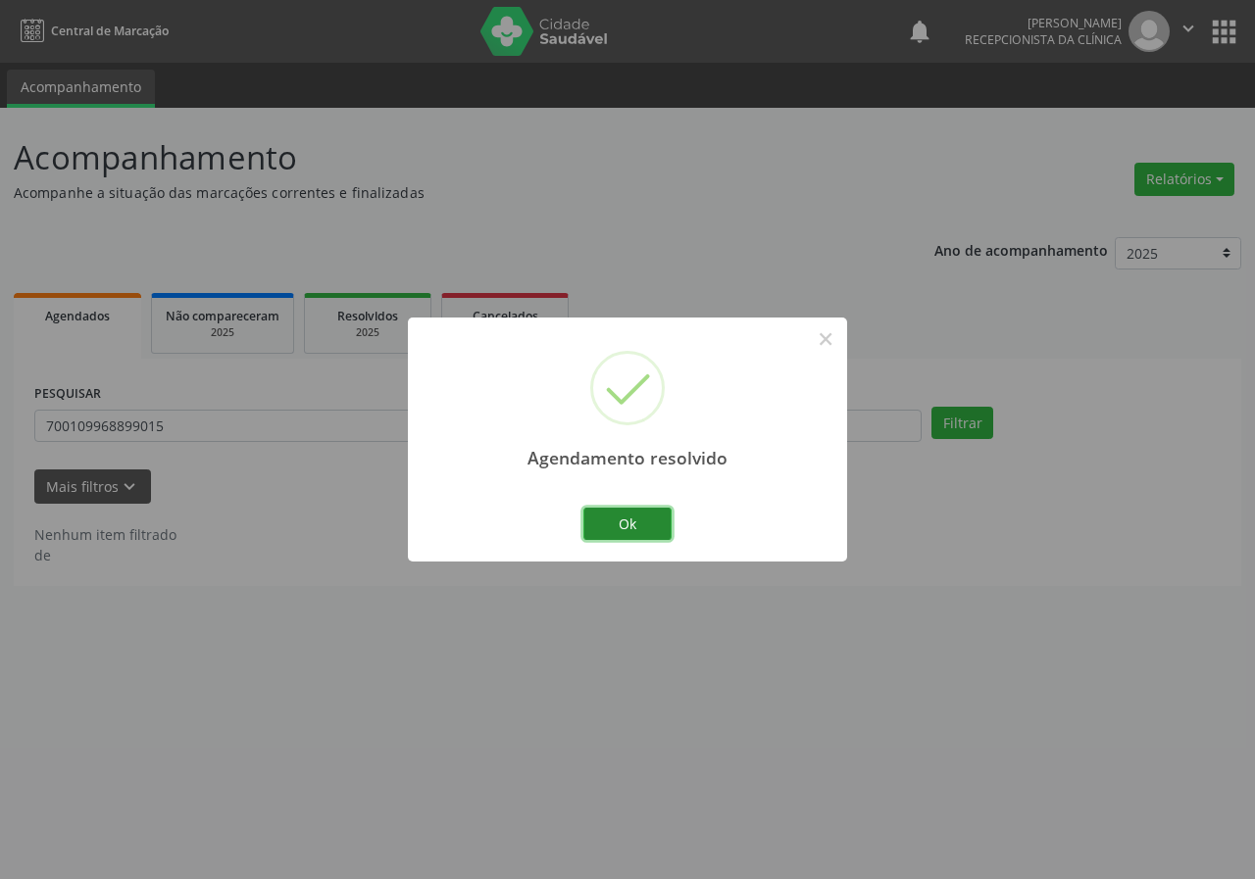
click at [638, 519] on button "Ok" at bounding box center [627, 524] width 88 height 33
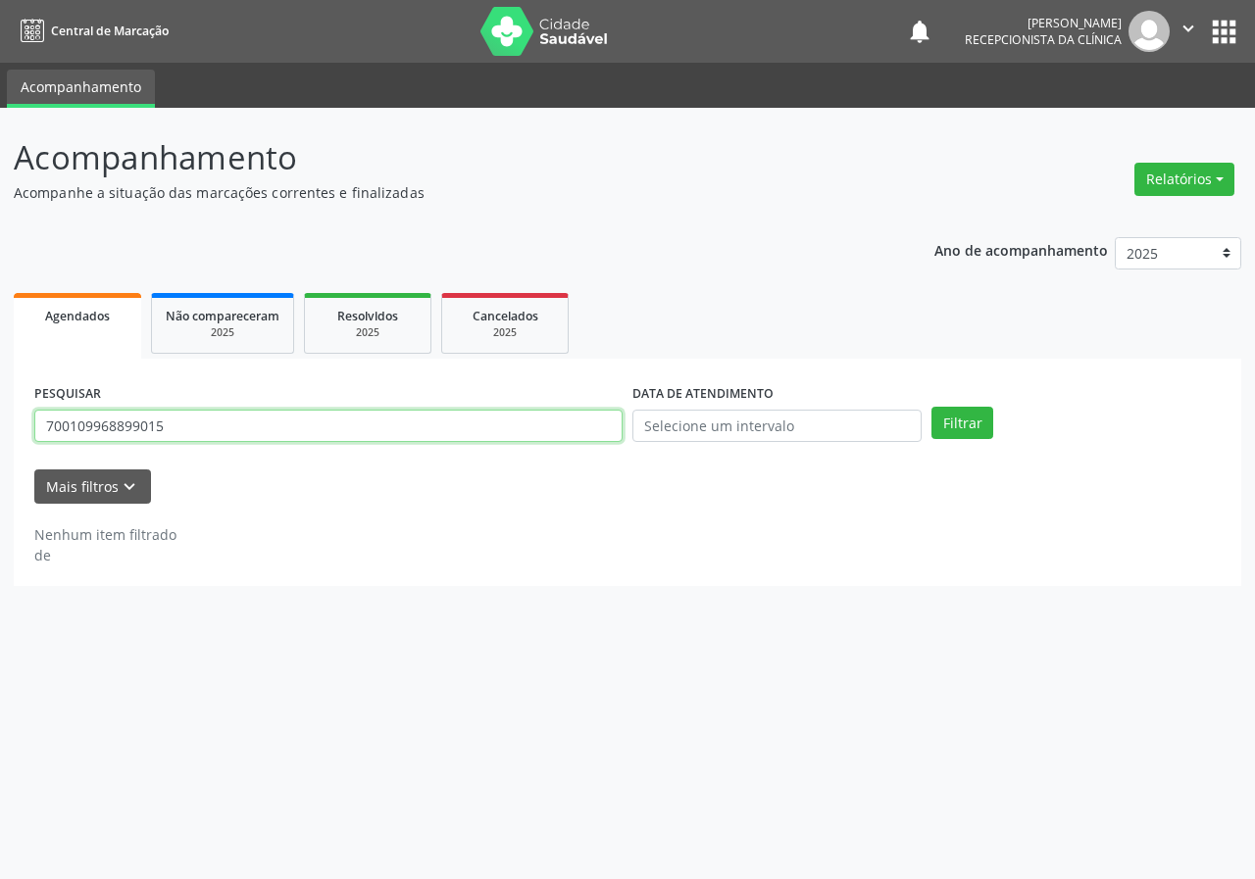
click at [220, 431] on input "700109968899015" at bounding box center [328, 426] width 588 height 33
click at [931, 407] on button "Filtrar" at bounding box center [962, 423] width 62 height 33
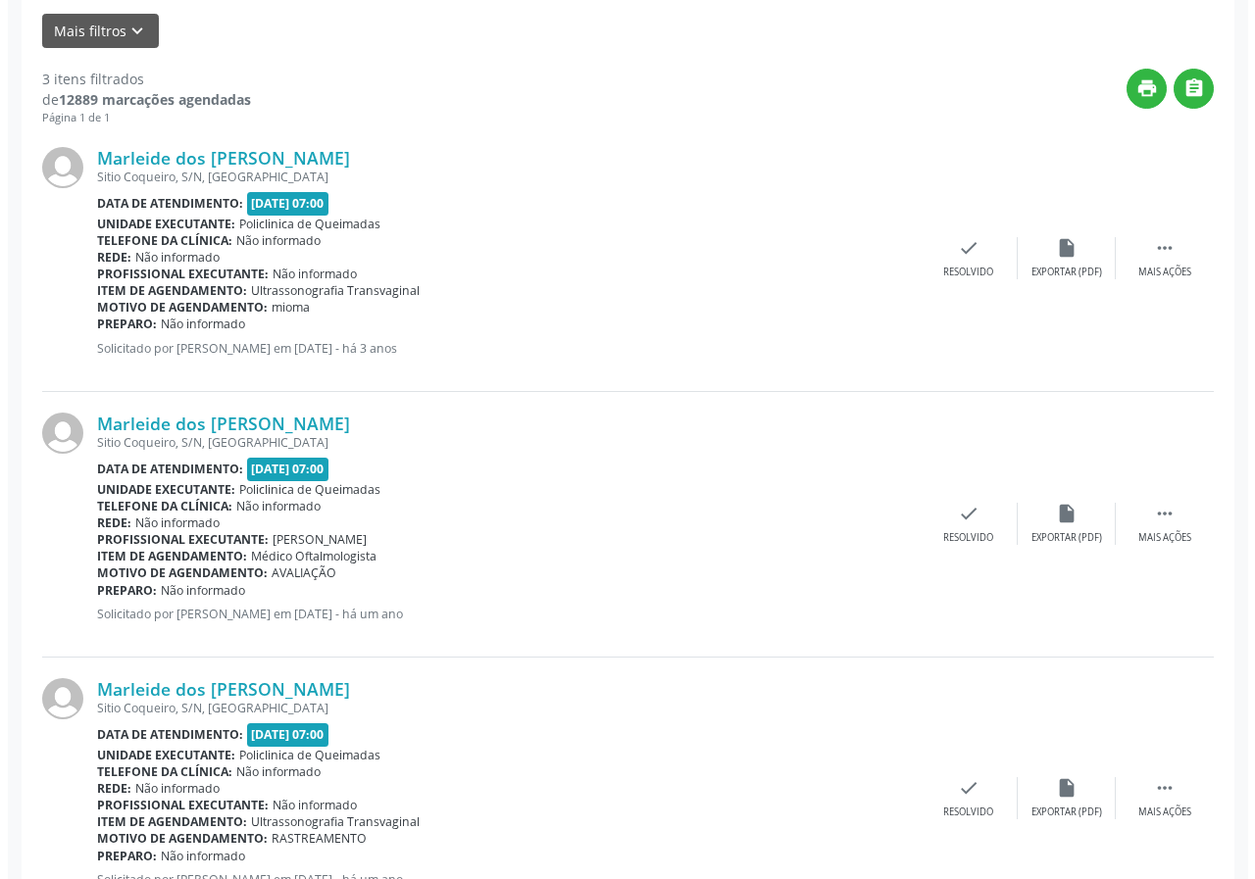
scroll to position [550, 0]
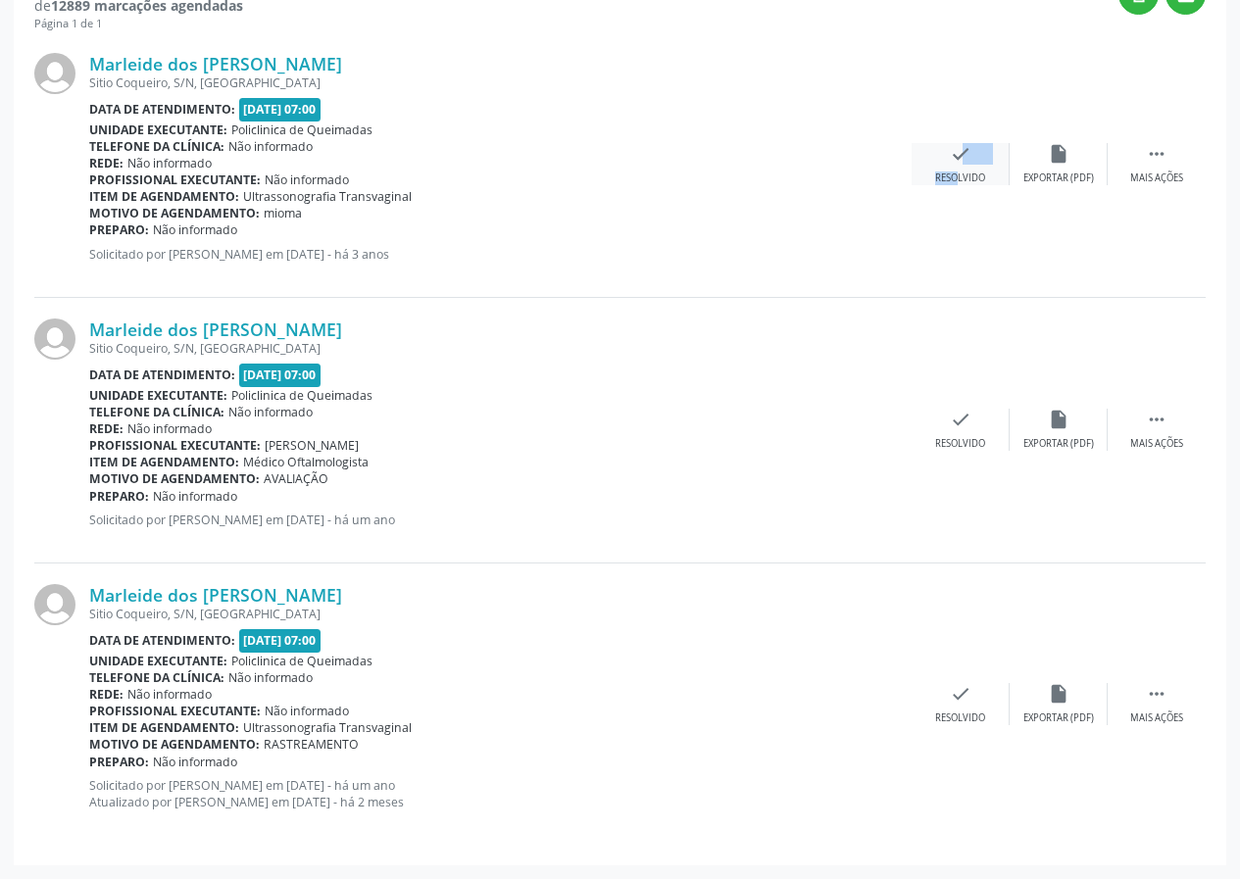
click at [939, 164] on div "check Resolvido" at bounding box center [961, 164] width 98 height 42
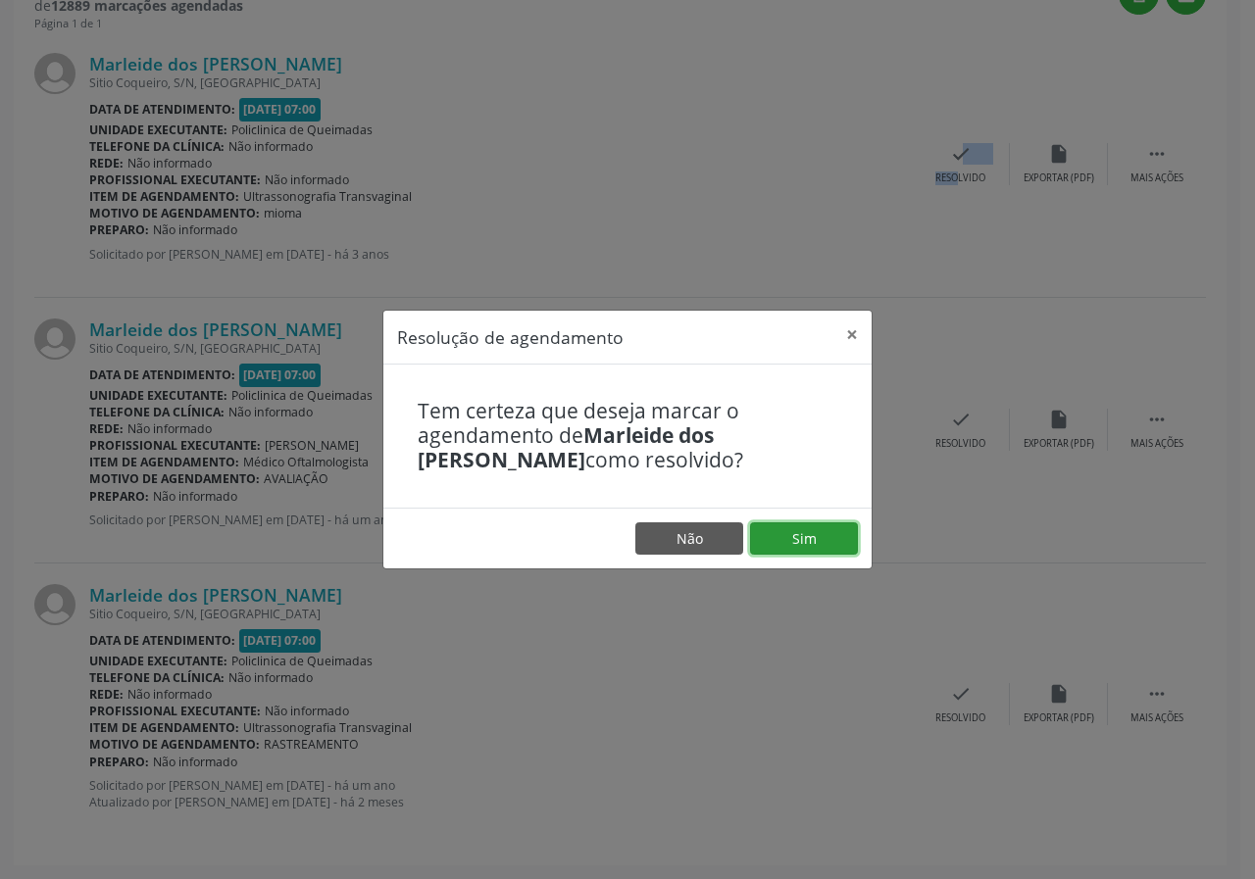
drag, startPoint x: 812, startPoint y: 551, endPoint x: 807, endPoint y: 534, distance: 17.4
click at [813, 551] on button "Sim" at bounding box center [804, 538] width 108 height 33
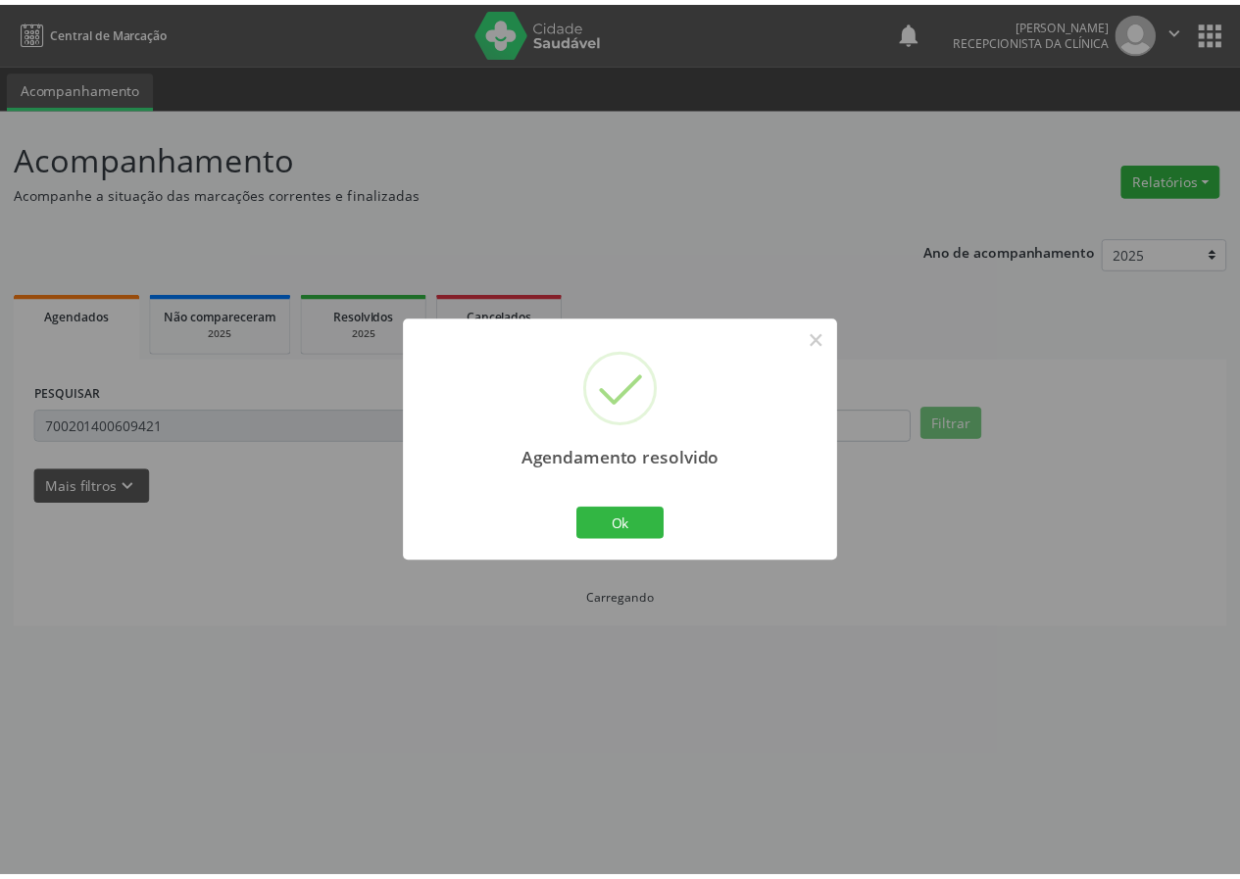
scroll to position [0, 0]
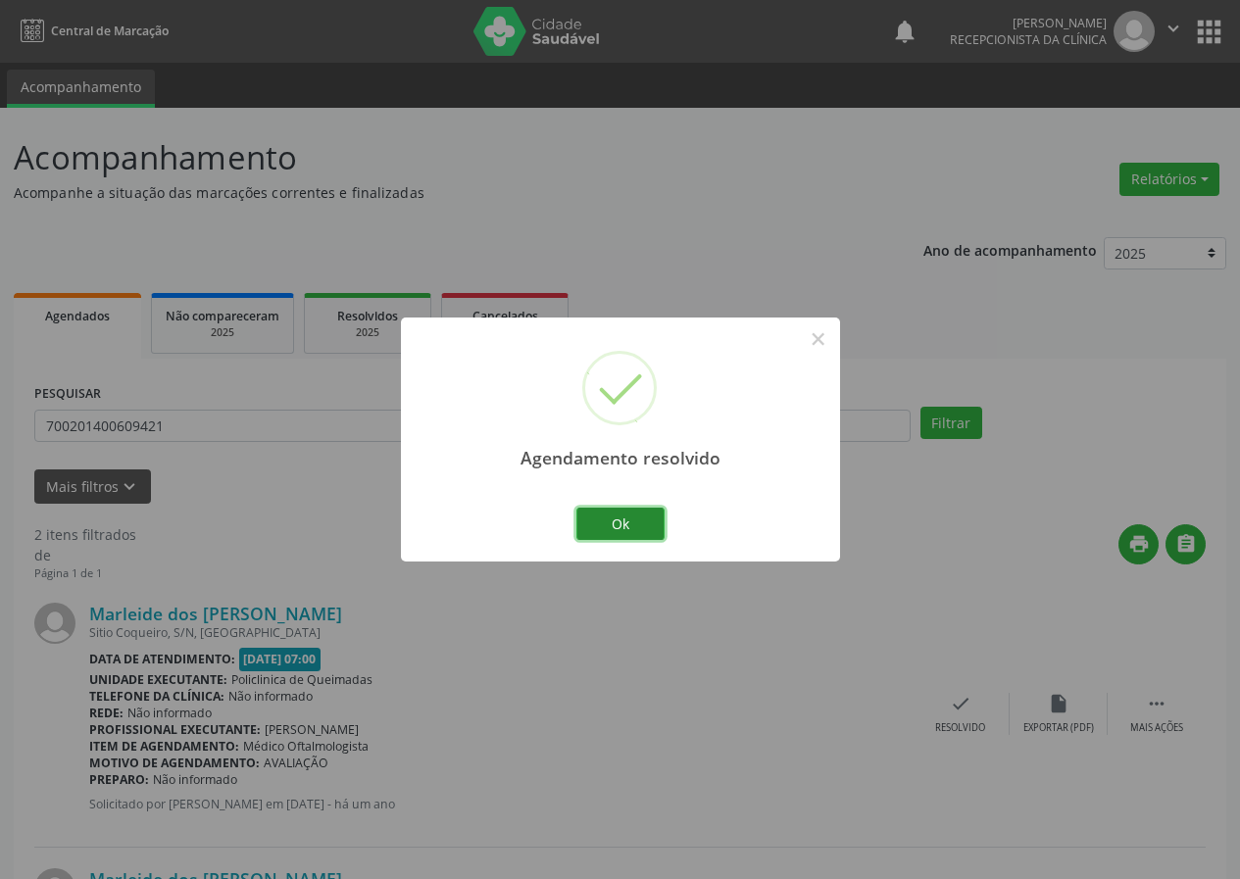
click at [643, 524] on button "Ok" at bounding box center [620, 524] width 88 height 33
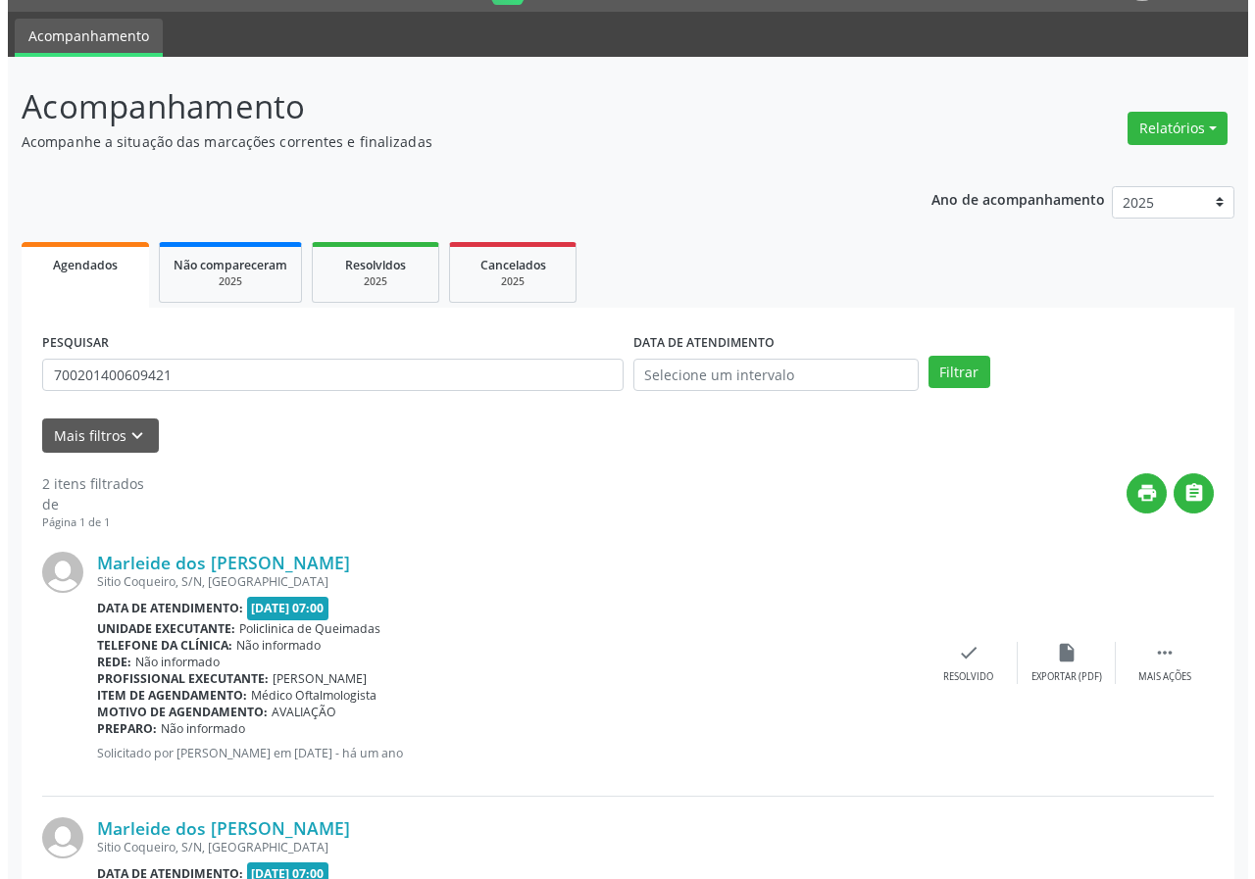
scroll to position [284, 0]
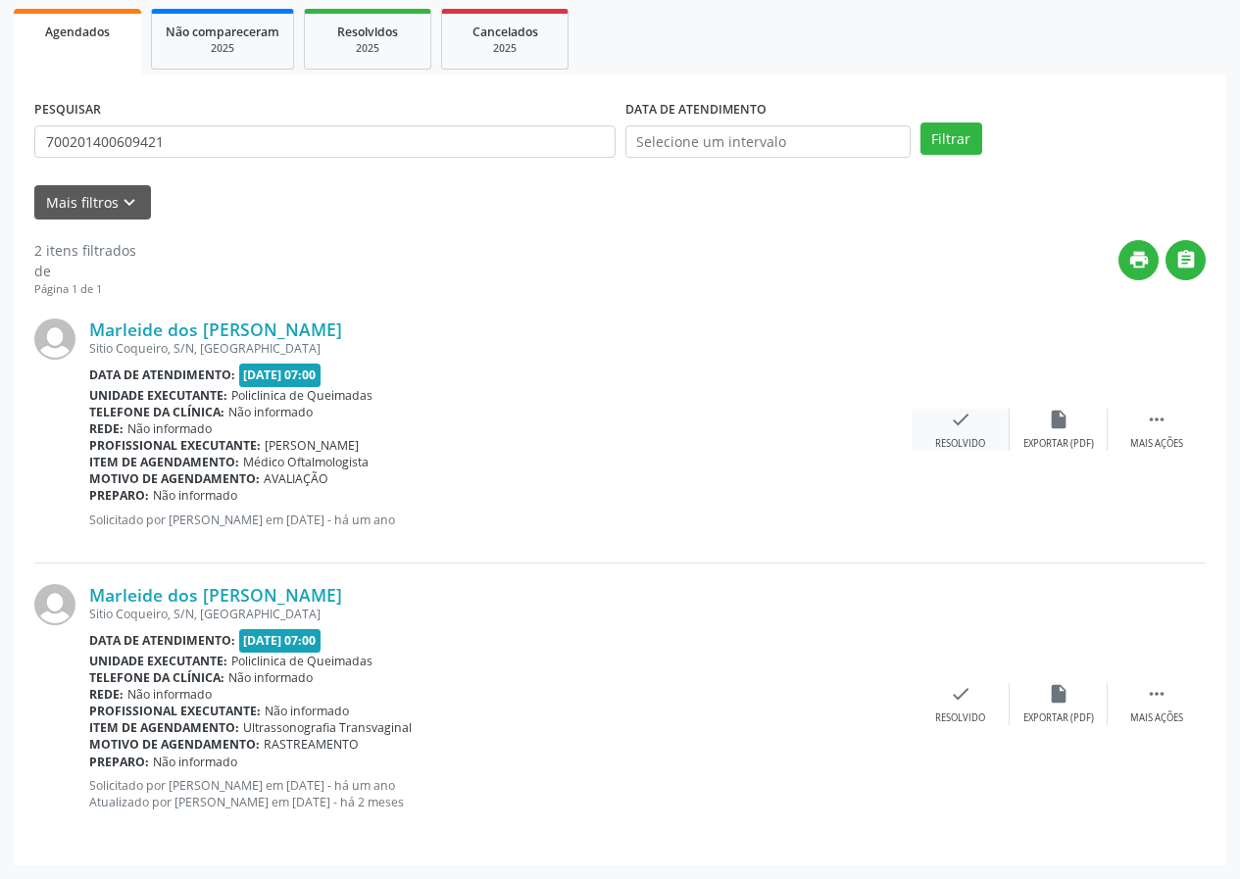
click at [959, 422] on icon "check" at bounding box center [961, 420] width 22 height 22
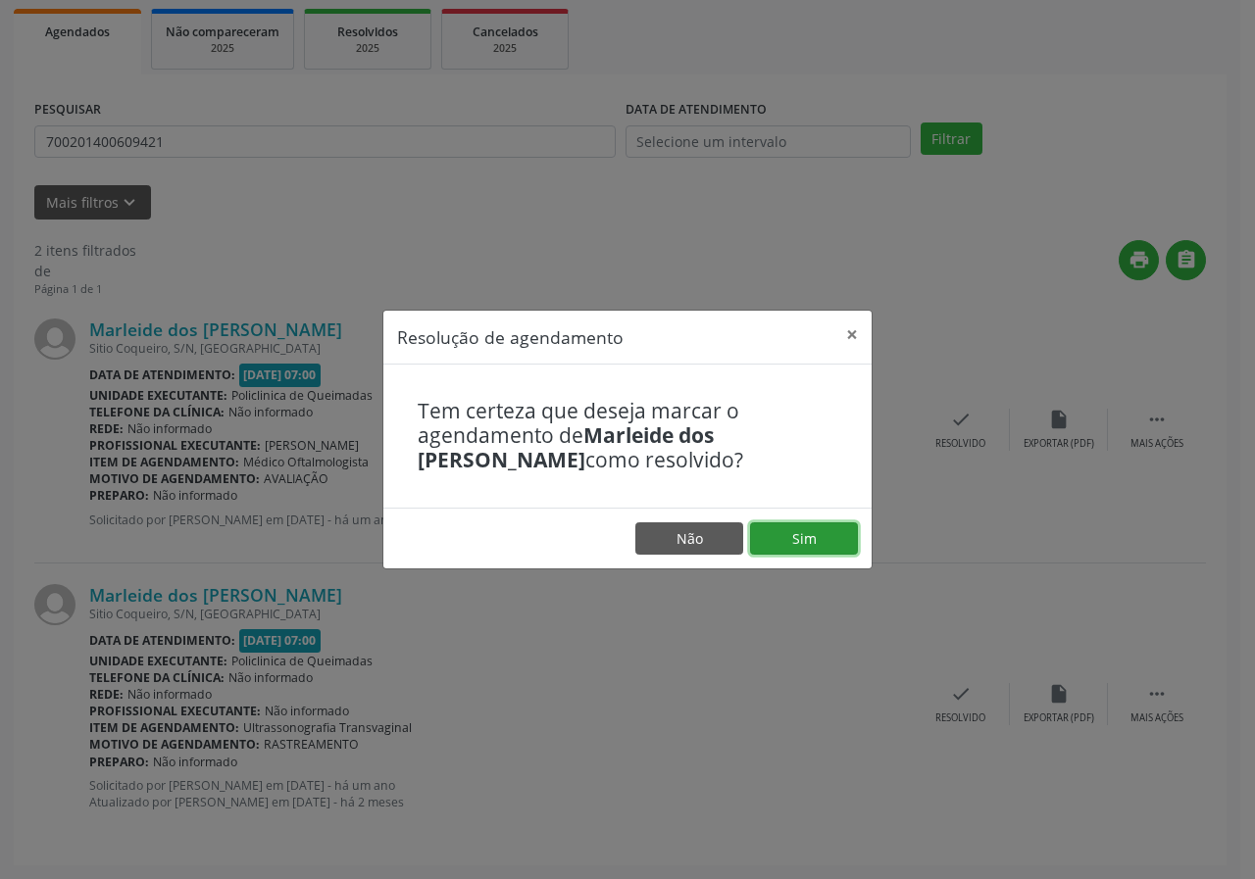
click at [816, 533] on button "Sim" at bounding box center [804, 538] width 108 height 33
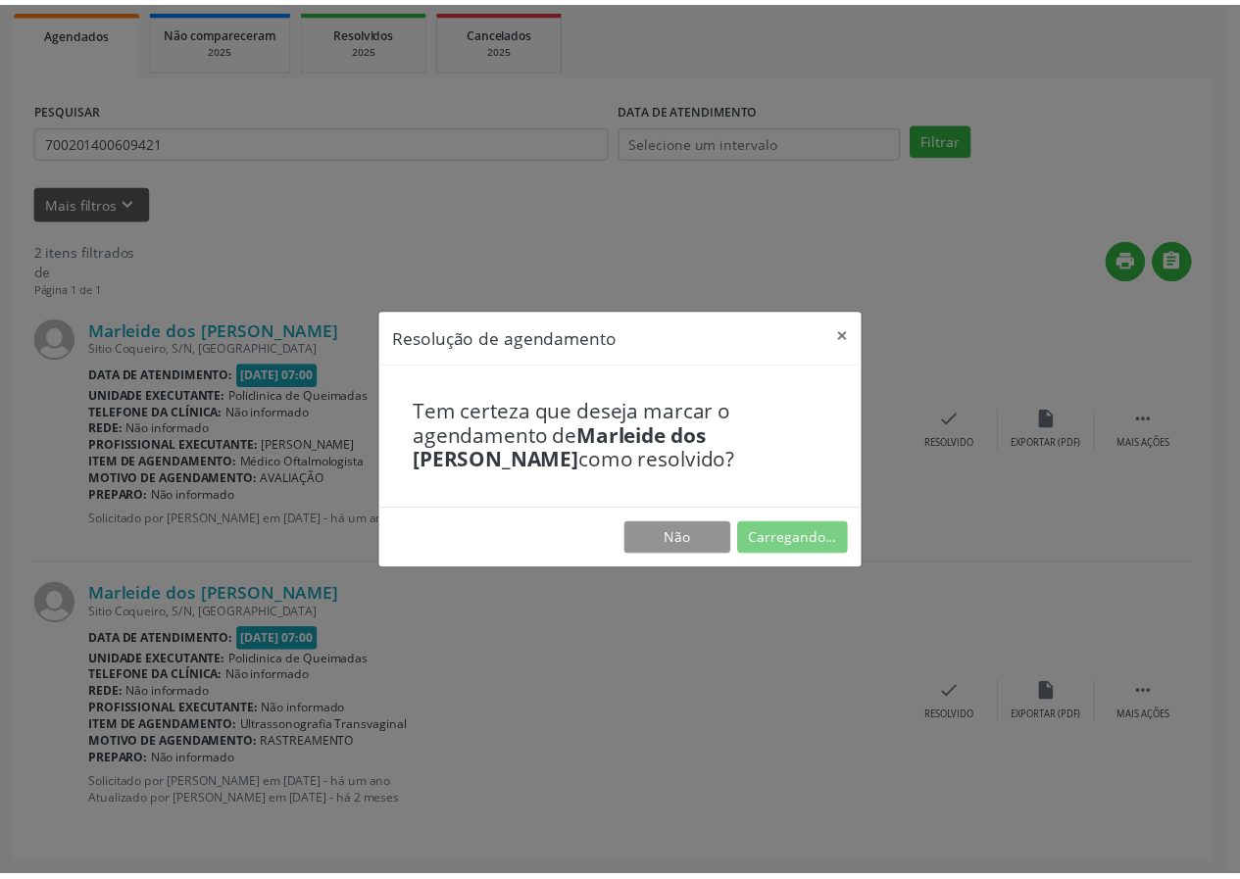
scroll to position [0, 0]
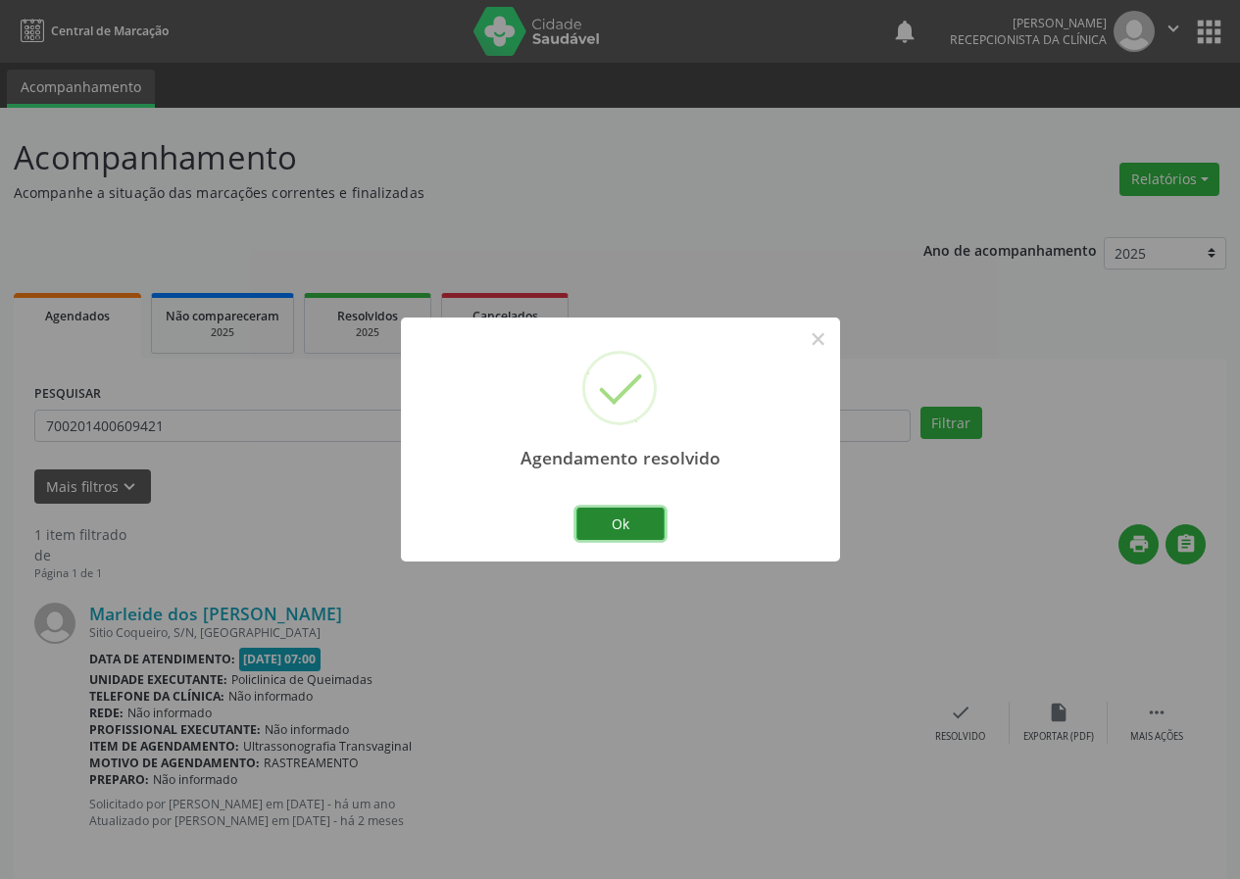
click at [659, 518] on button "Ok" at bounding box center [620, 524] width 88 height 33
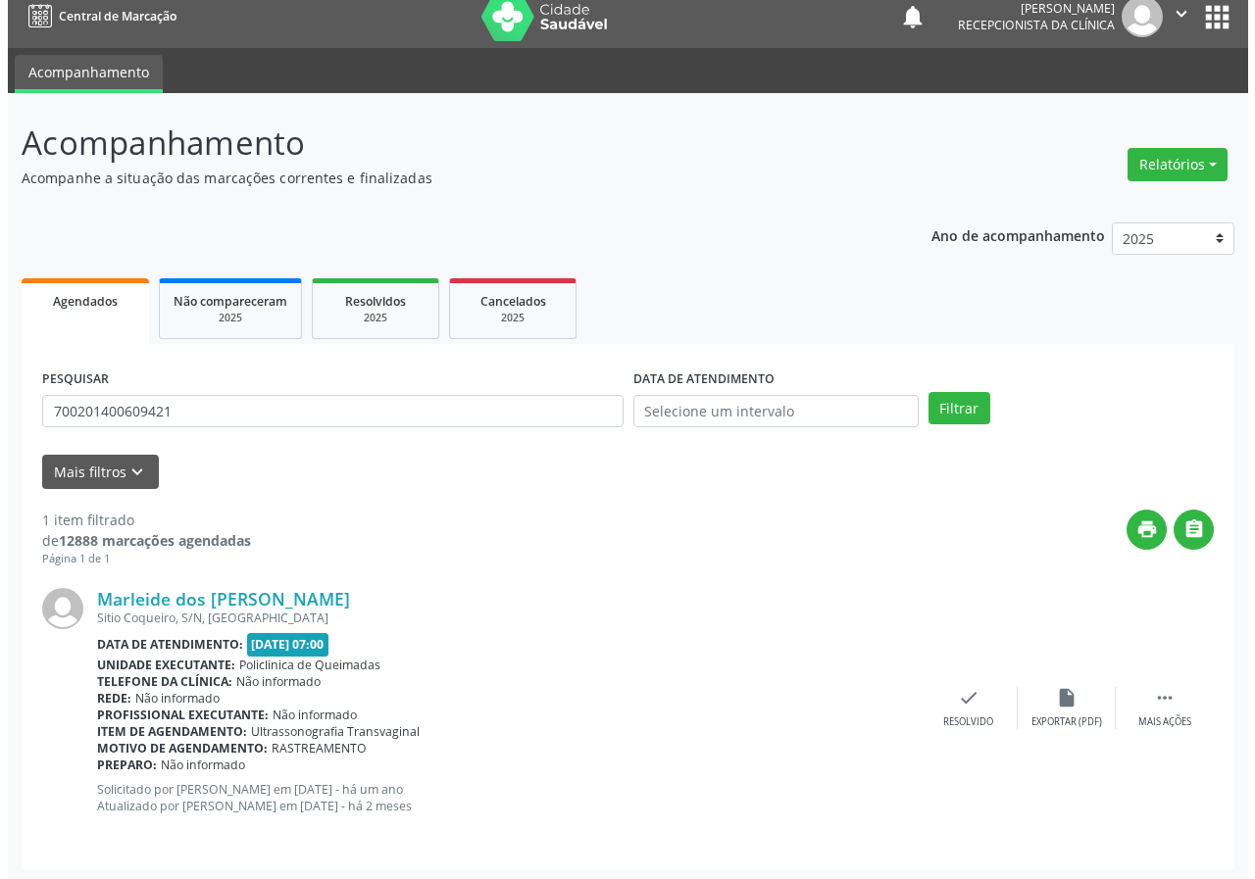
scroll to position [19, 0]
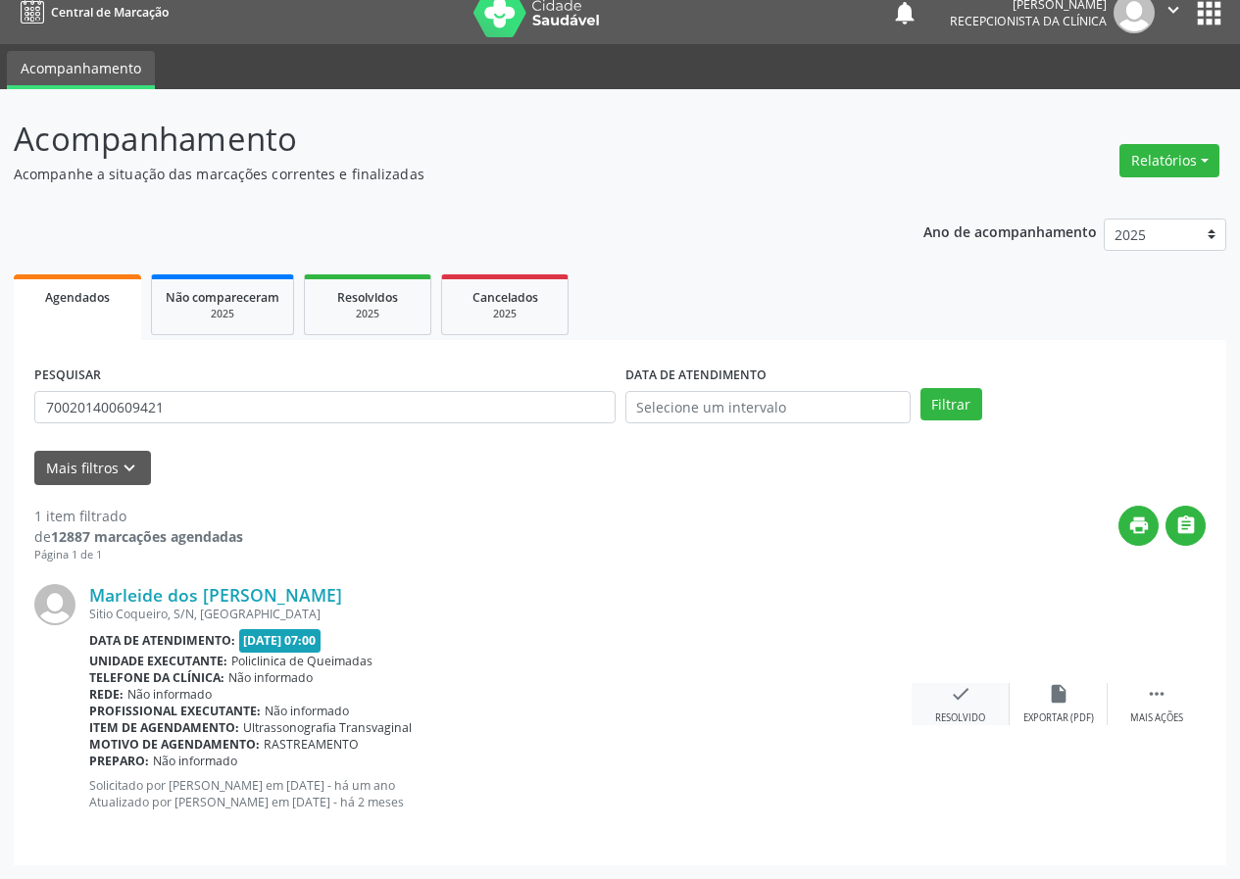
click at [953, 698] on icon "check" at bounding box center [961, 694] width 22 height 22
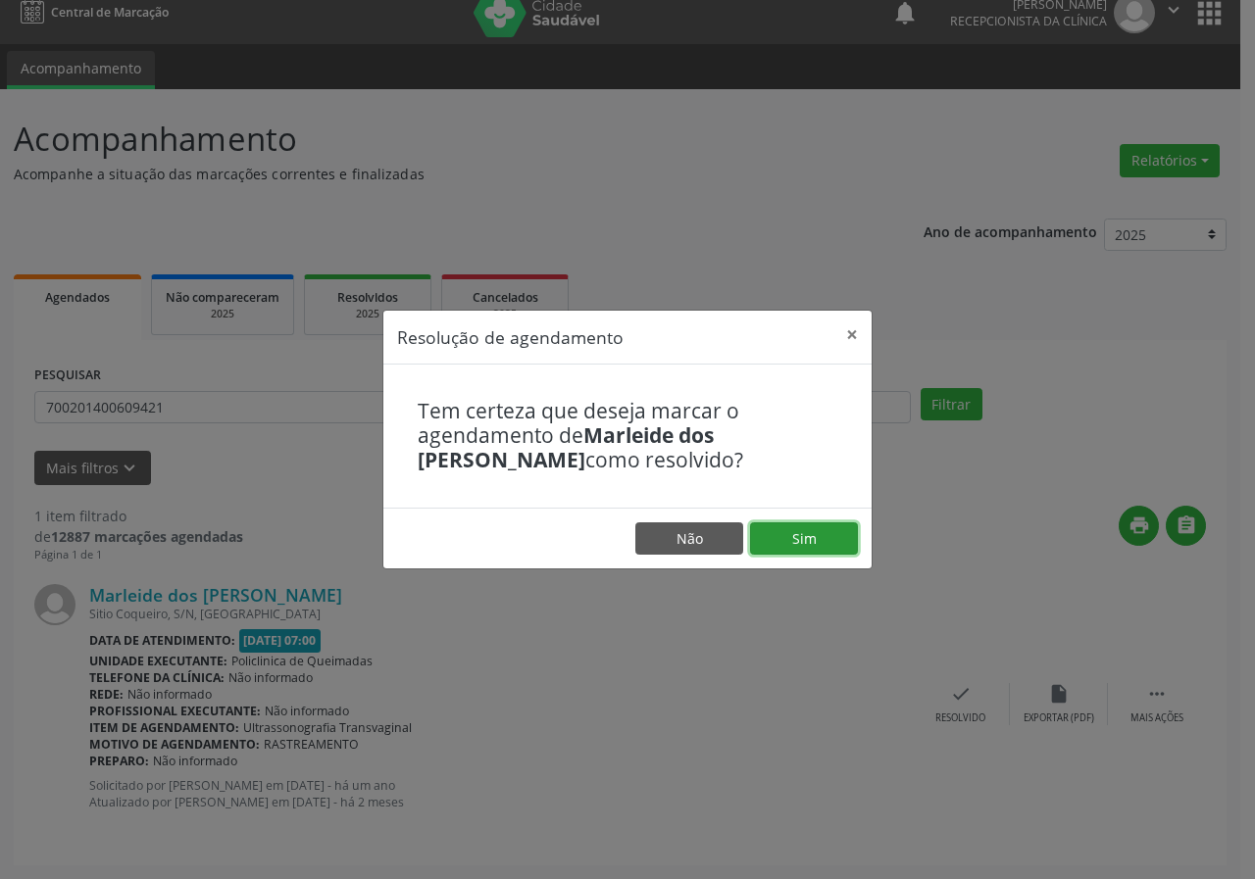
click at [767, 541] on button "Sim" at bounding box center [804, 538] width 108 height 33
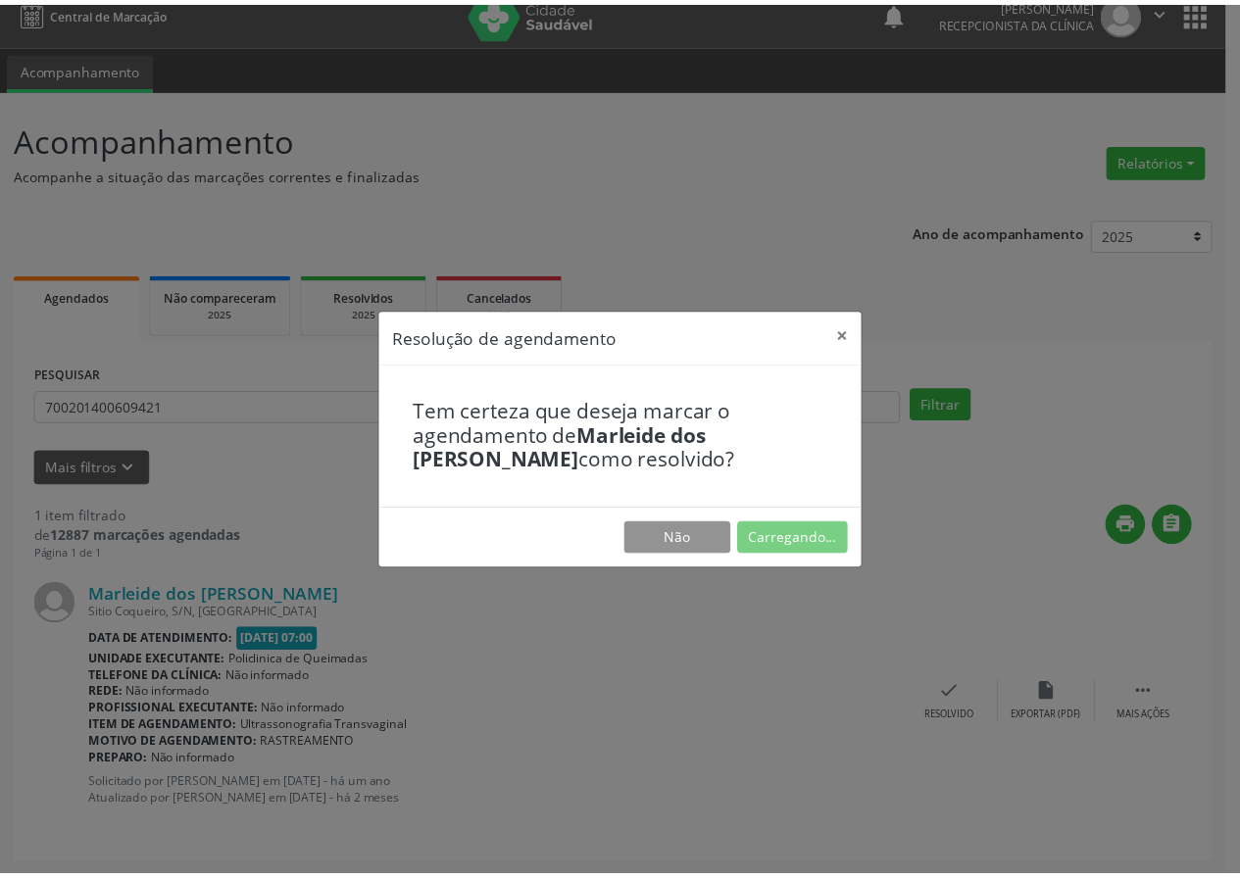
scroll to position [0, 0]
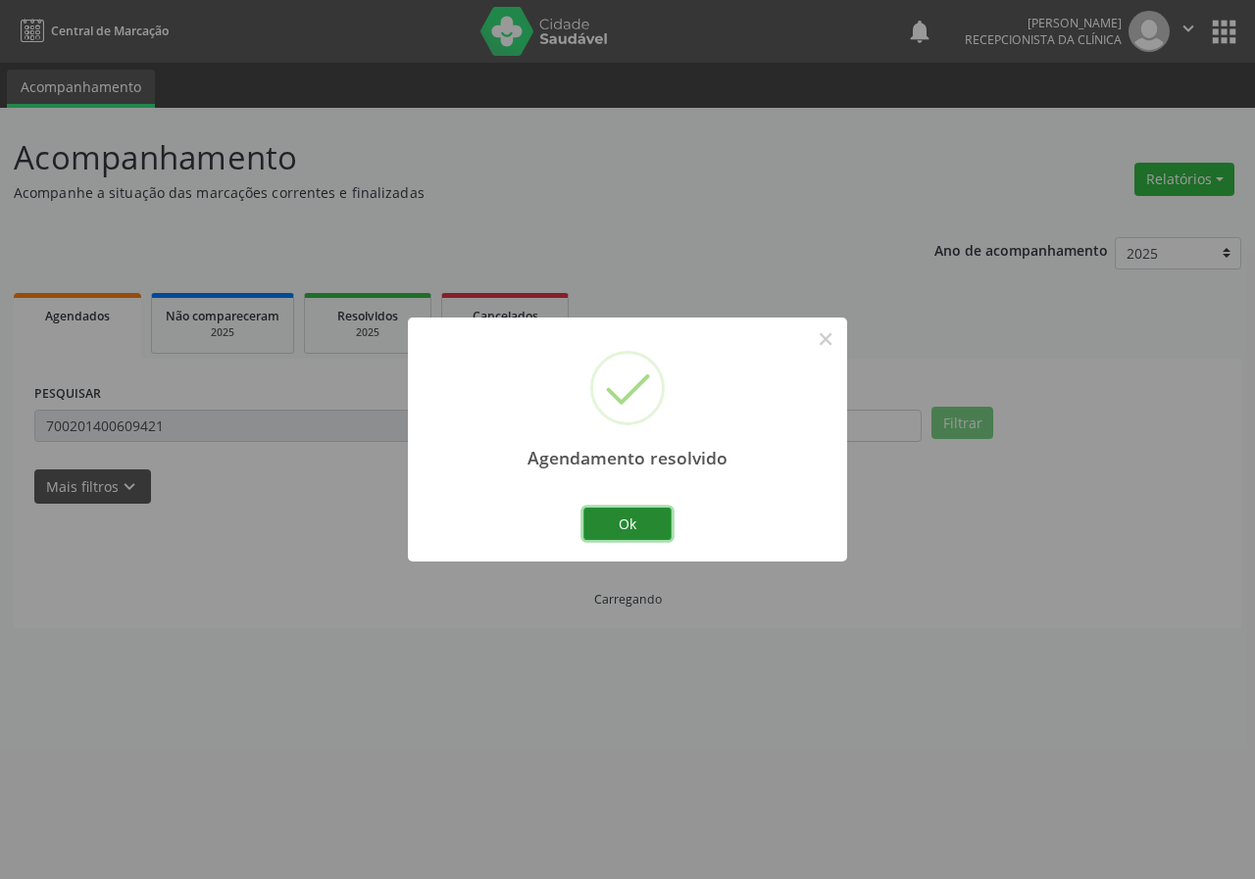
click at [667, 526] on button "Ok" at bounding box center [627, 524] width 88 height 33
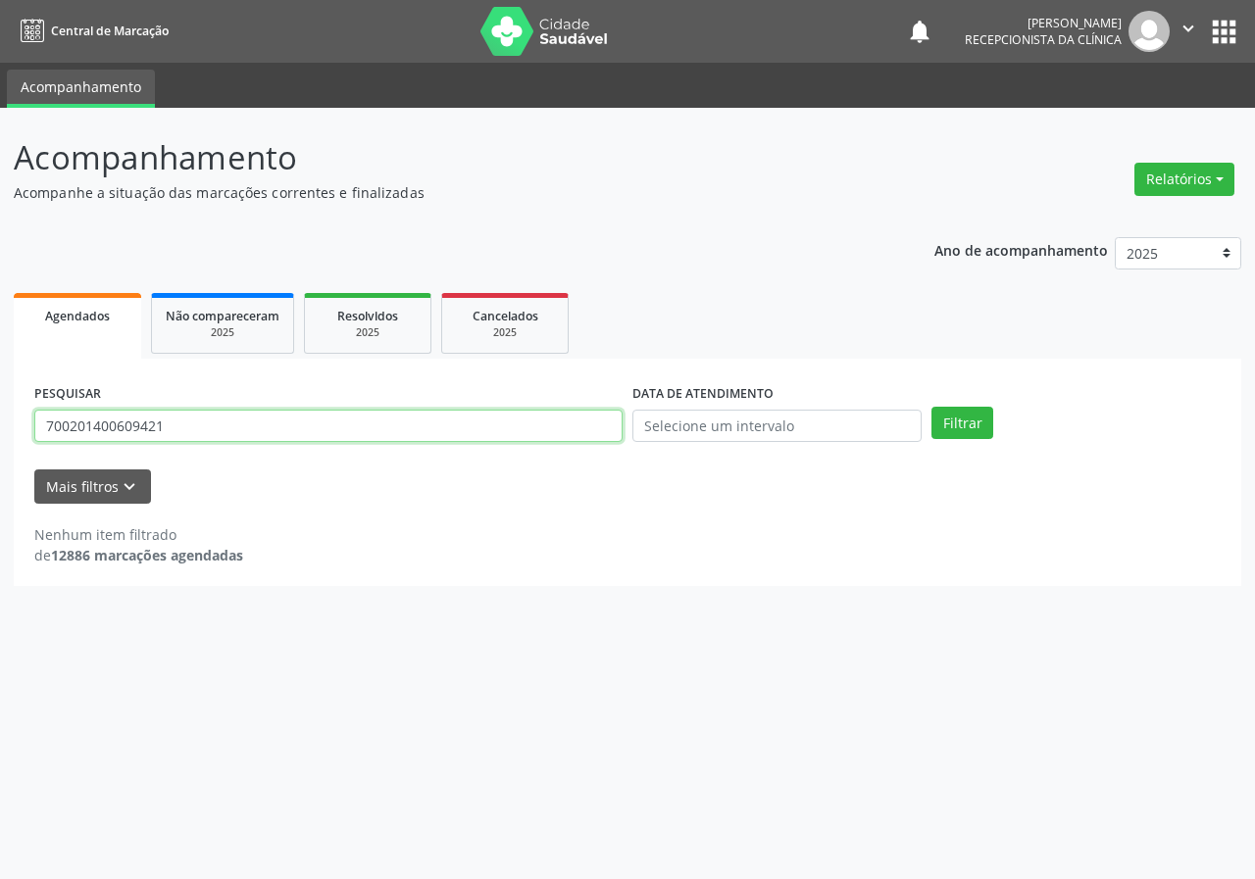
click at [355, 415] on input "700201400609421" at bounding box center [328, 426] width 588 height 33
click at [931, 407] on button "Filtrar" at bounding box center [962, 423] width 62 height 33
click at [298, 410] on input "706702523786513" at bounding box center [328, 426] width 588 height 33
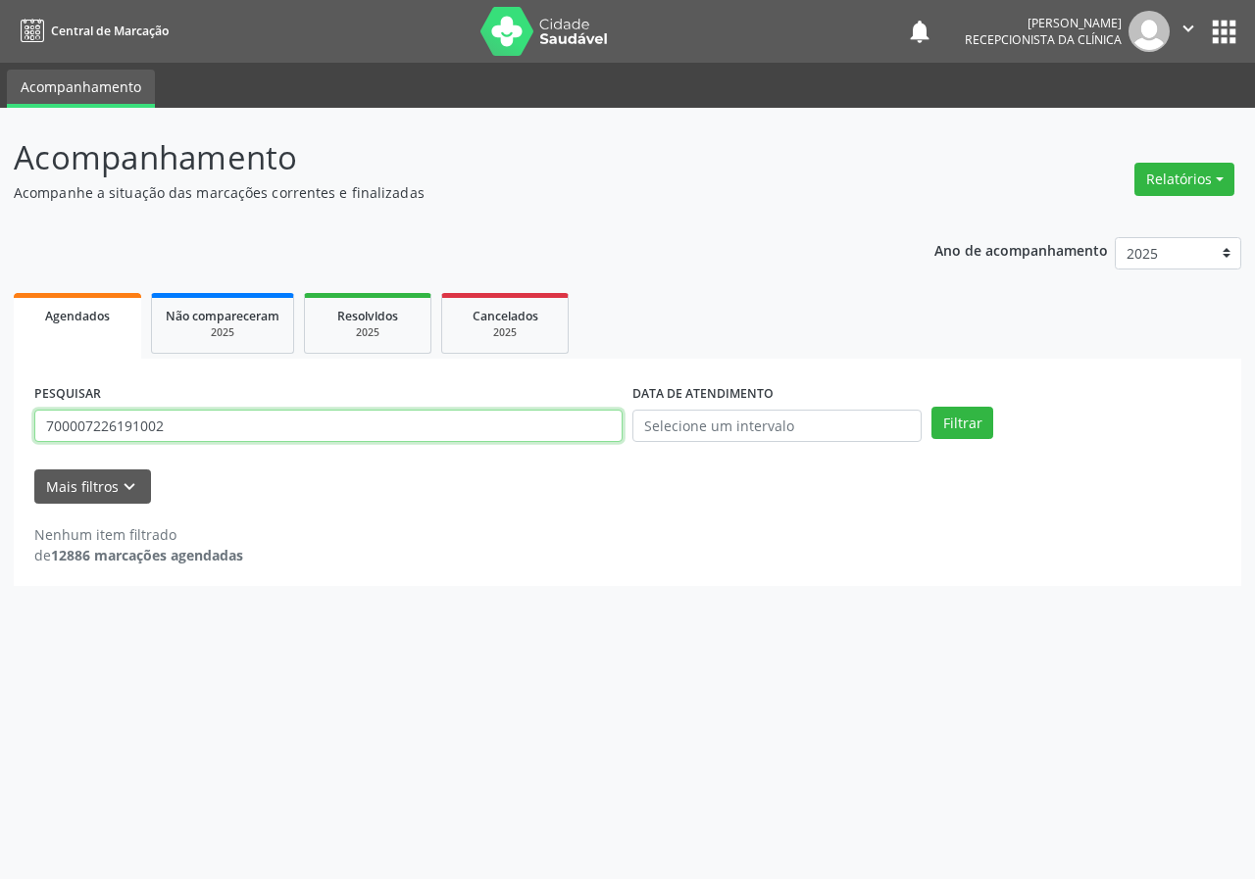
click at [931, 407] on button "Filtrar" at bounding box center [962, 423] width 62 height 33
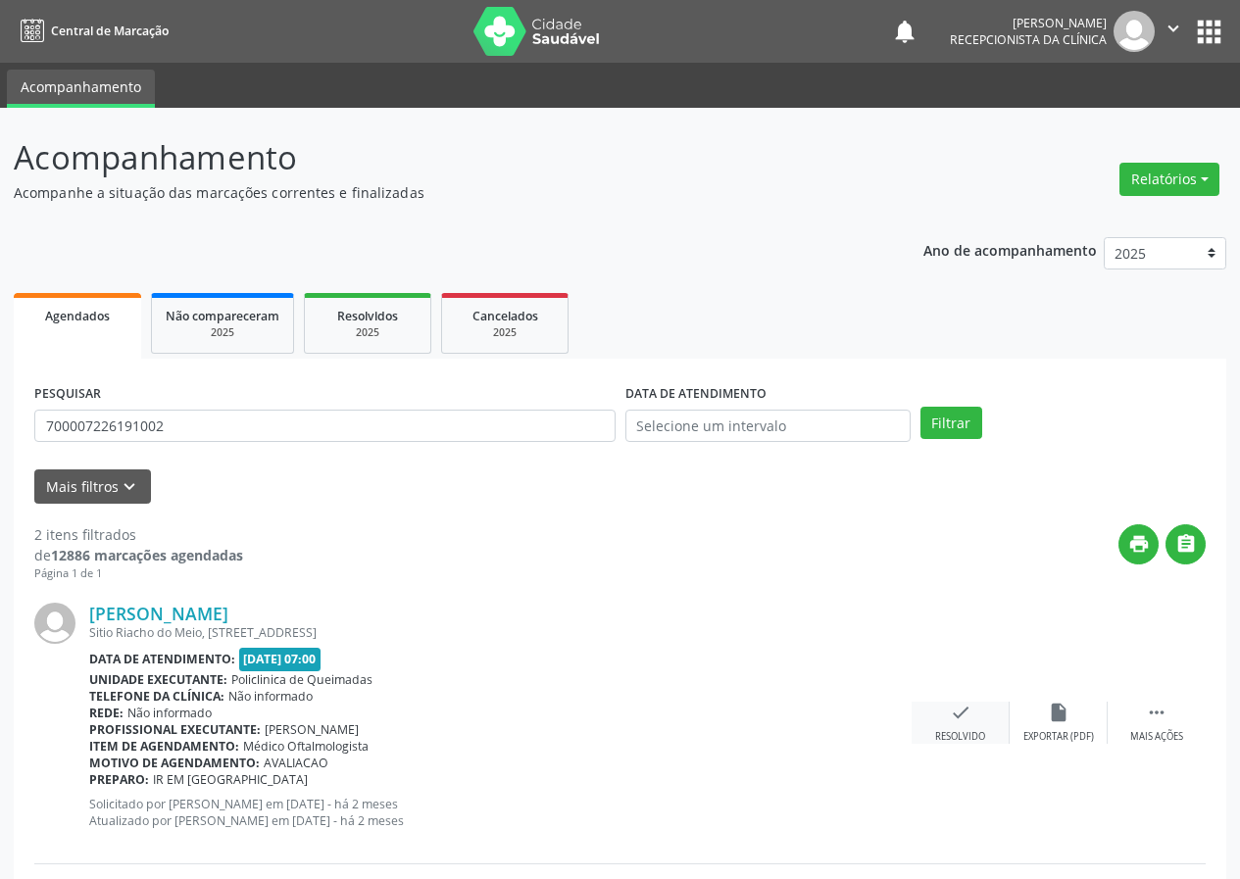
click at [946, 725] on div "check Resolvido" at bounding box center [961, 723] width 98 height 42
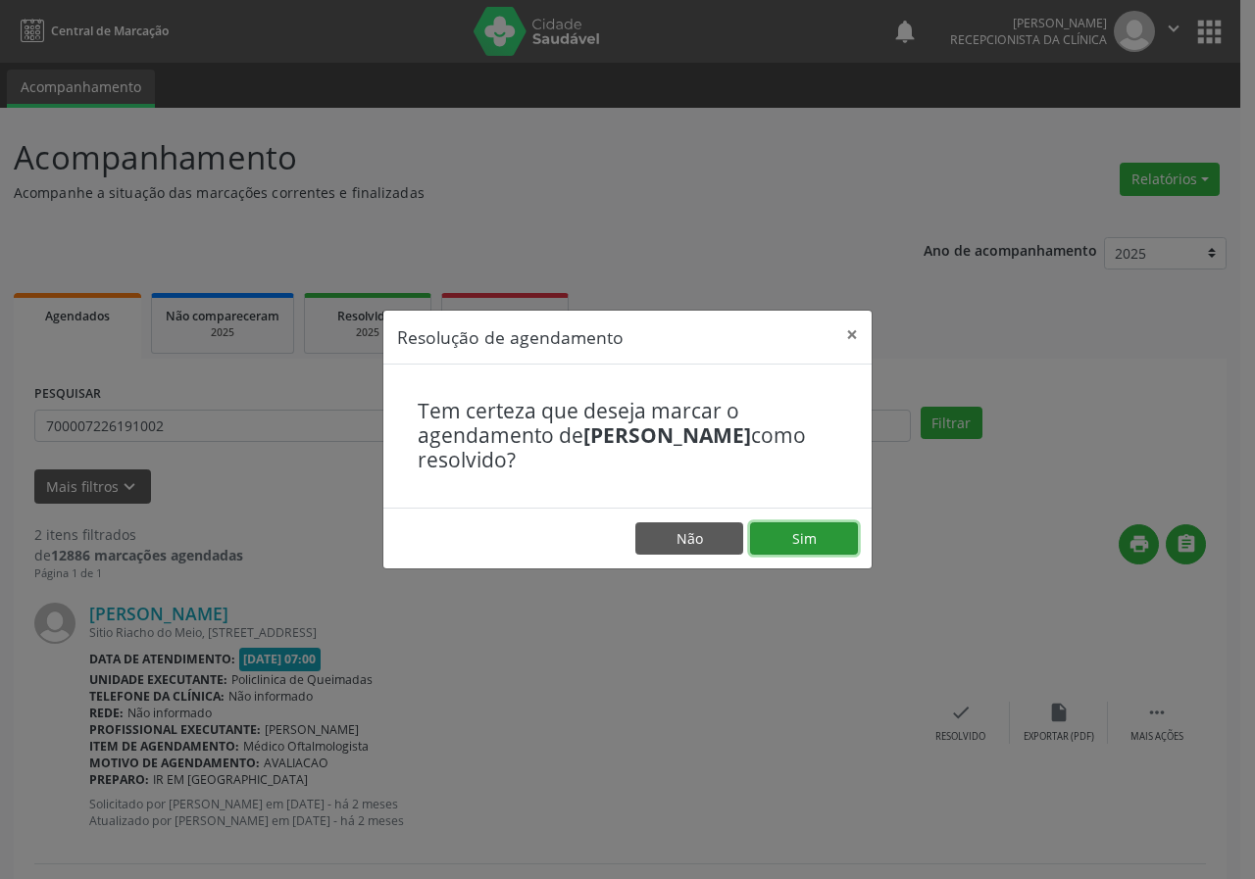
click at [792, 535] on button "Sim" at bounding box center [804, 538] width 108 height 33
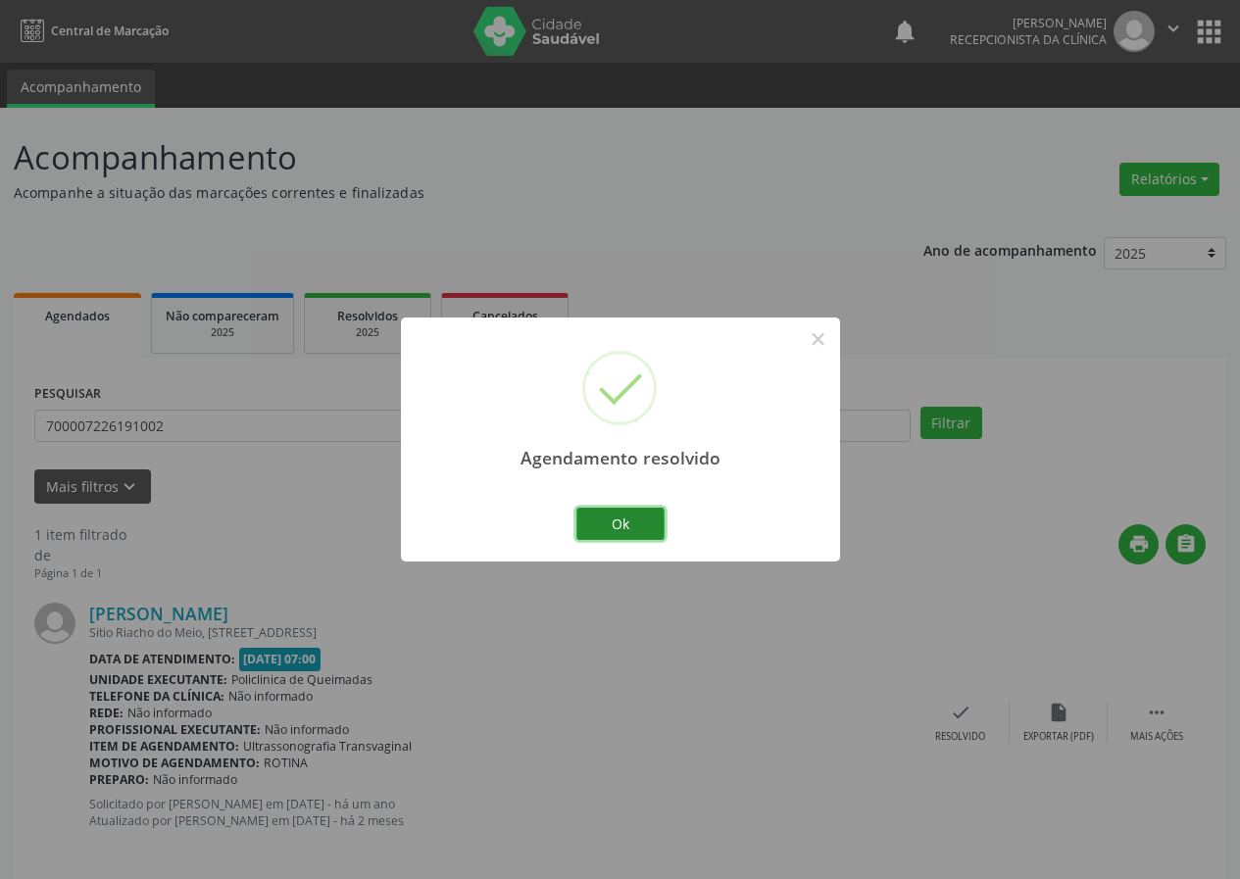
click at [618, 530] on button "Ok" at bounding box center [620, 524] width 88 height 33
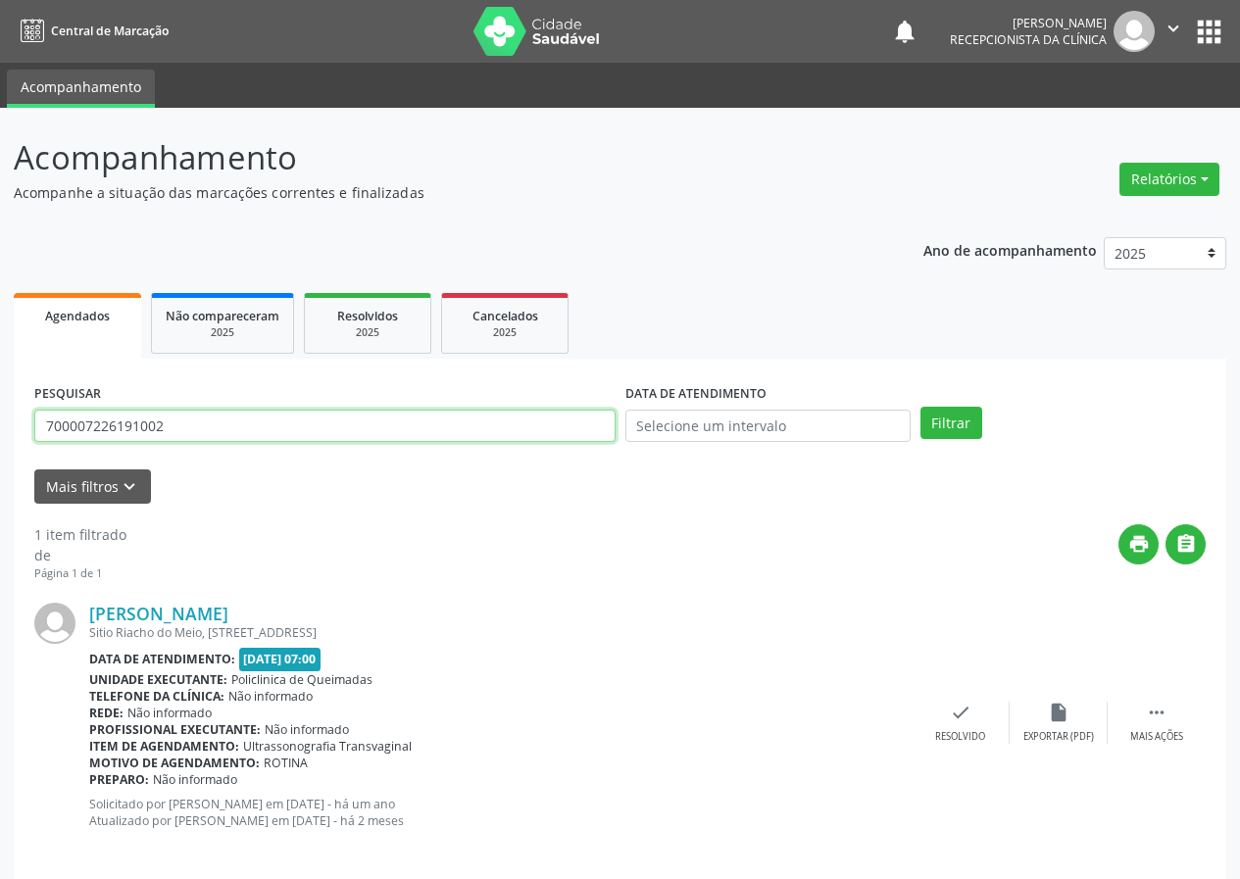
click at [244, 429] on input "700007226191002" at bounding box center [324, 426] width 581 height 33
type input "7"
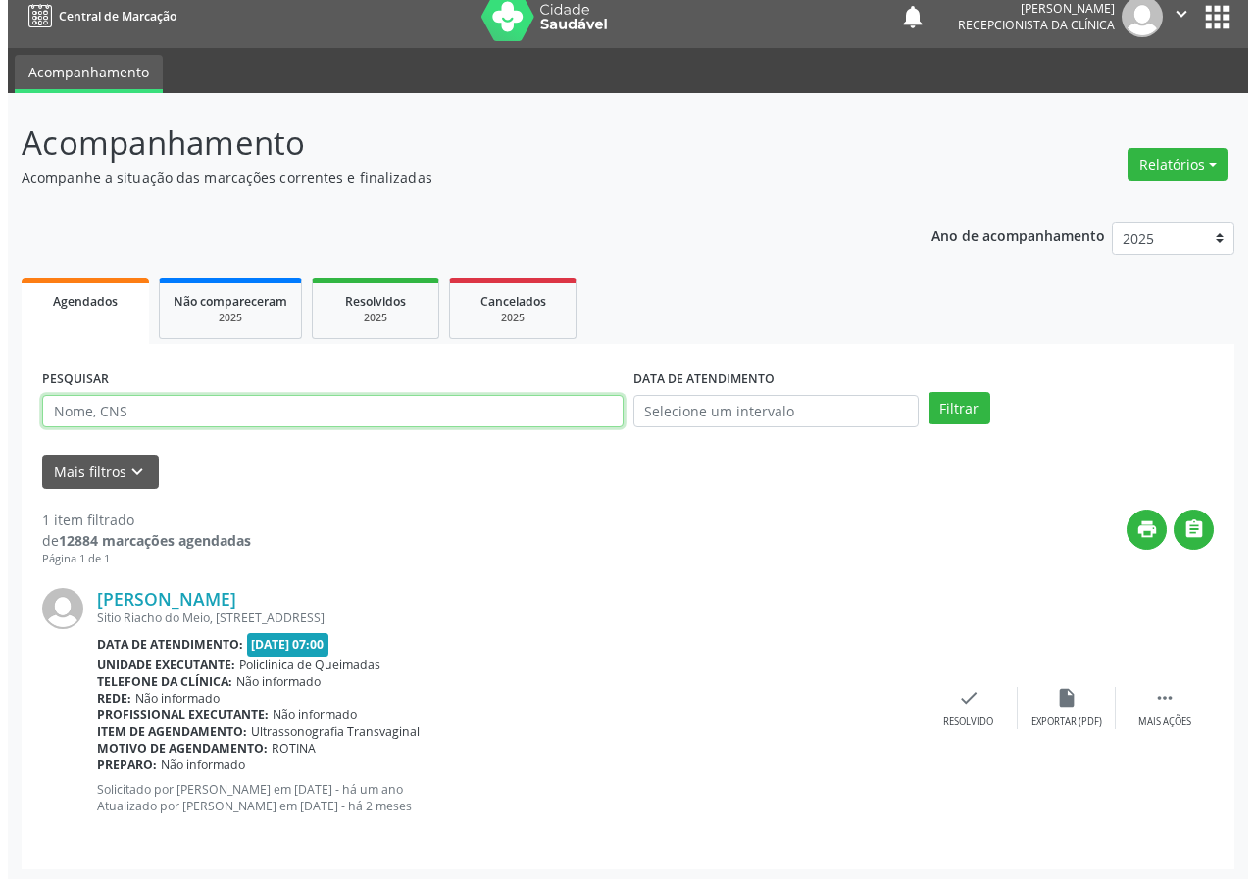
scroll to position [19, 0]
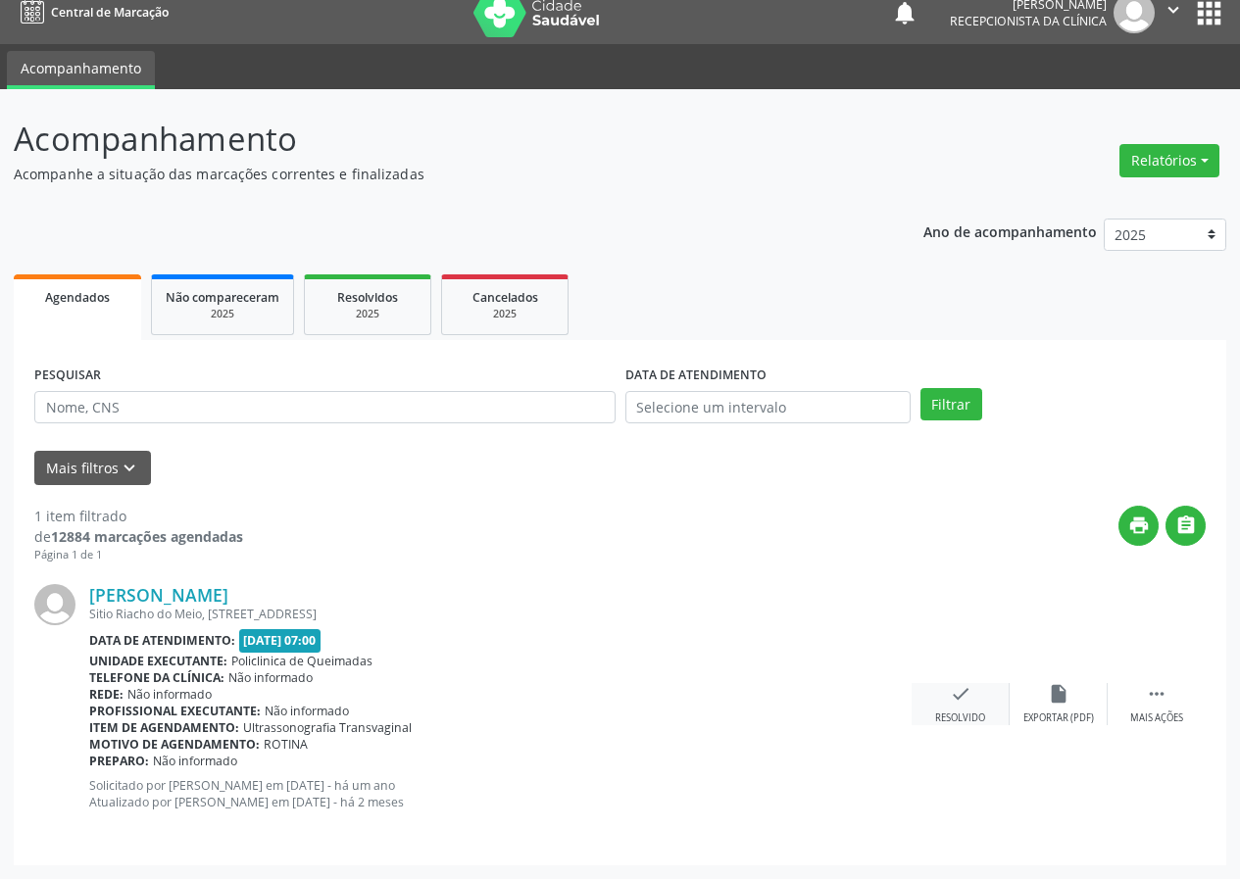
click at [955, 694] on icon "check" at bounding box center [961, 694] width 22 height 22
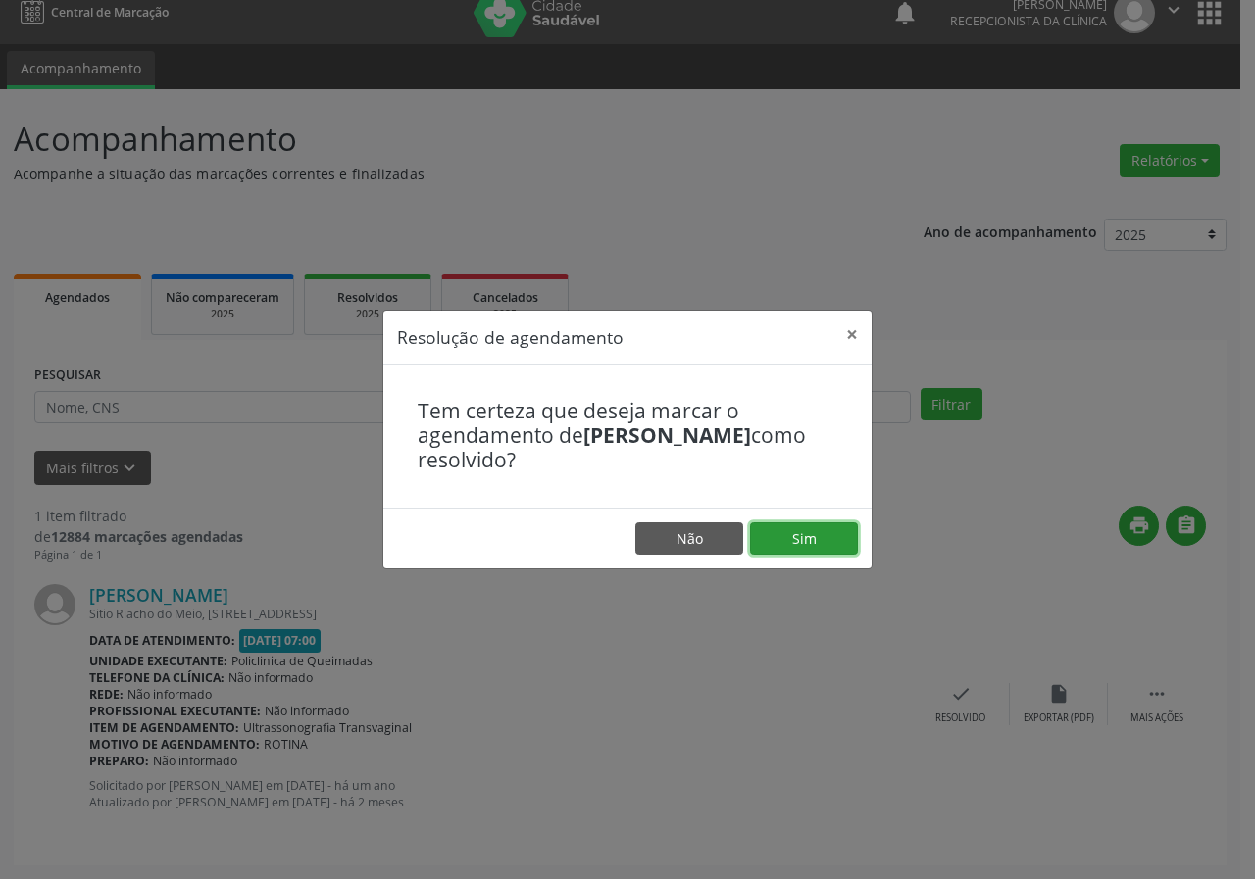
click at [847, 526] on button "Sim" at bounding box center [804, 538] width 108 height 33
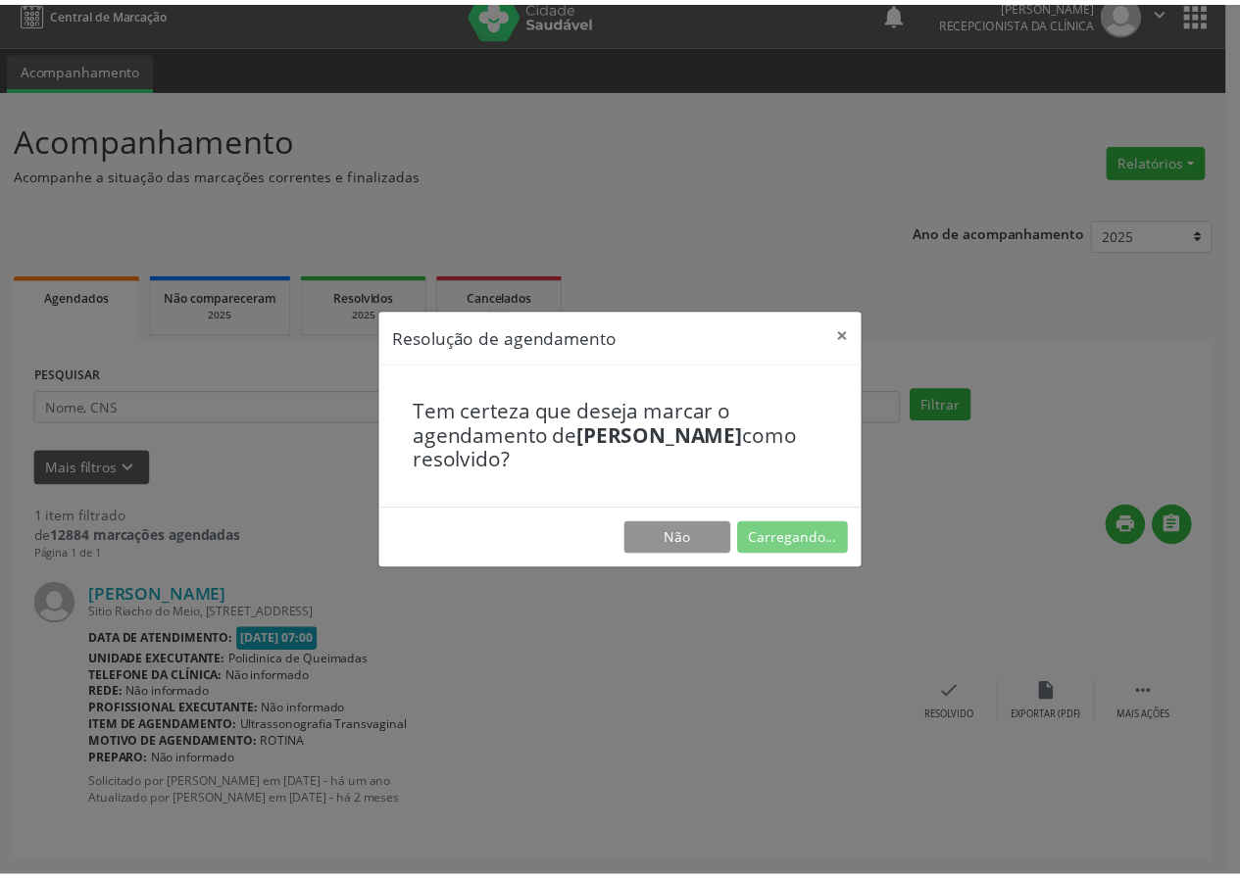
scroll to position [0, 0]
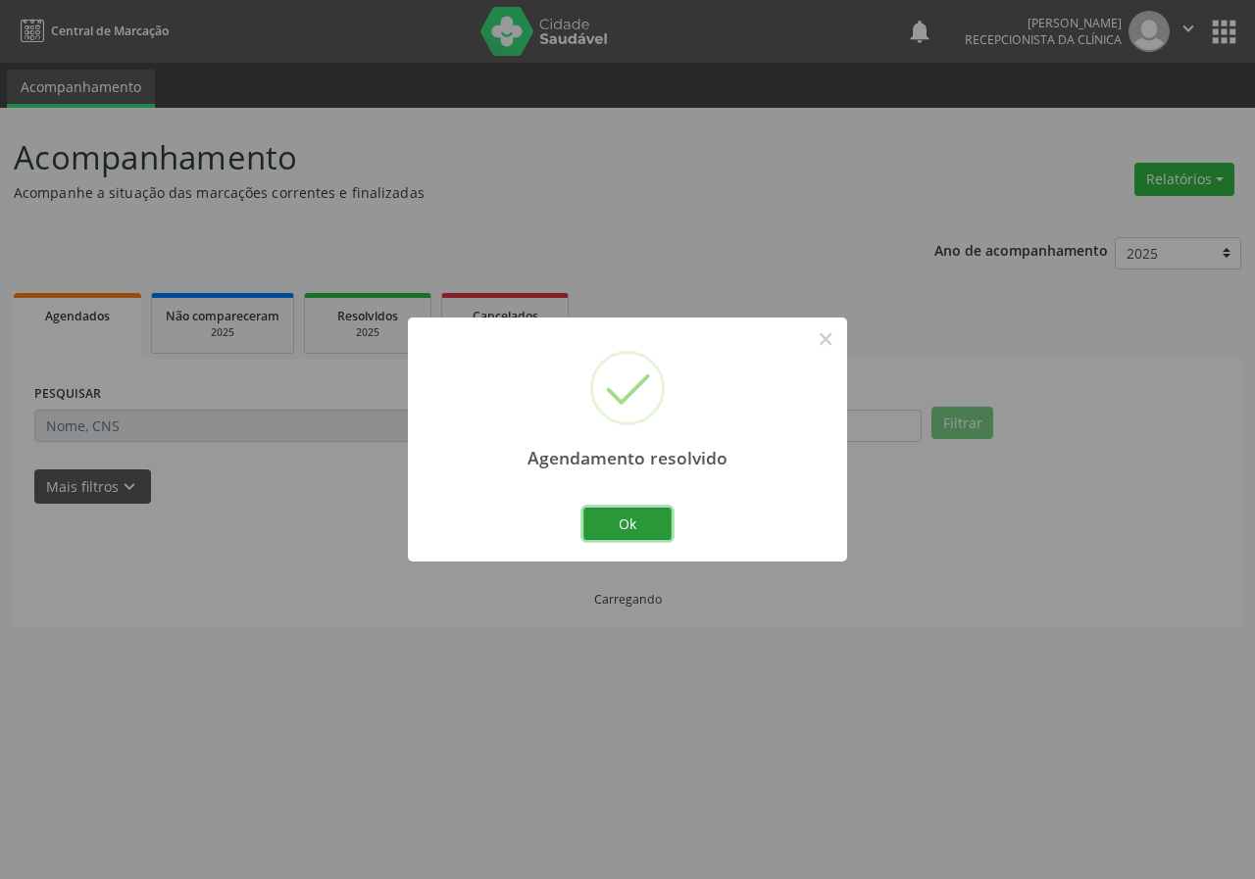
click at [584, 529] on button "Ok" at bounding box center [627, 524] width 88 height 33
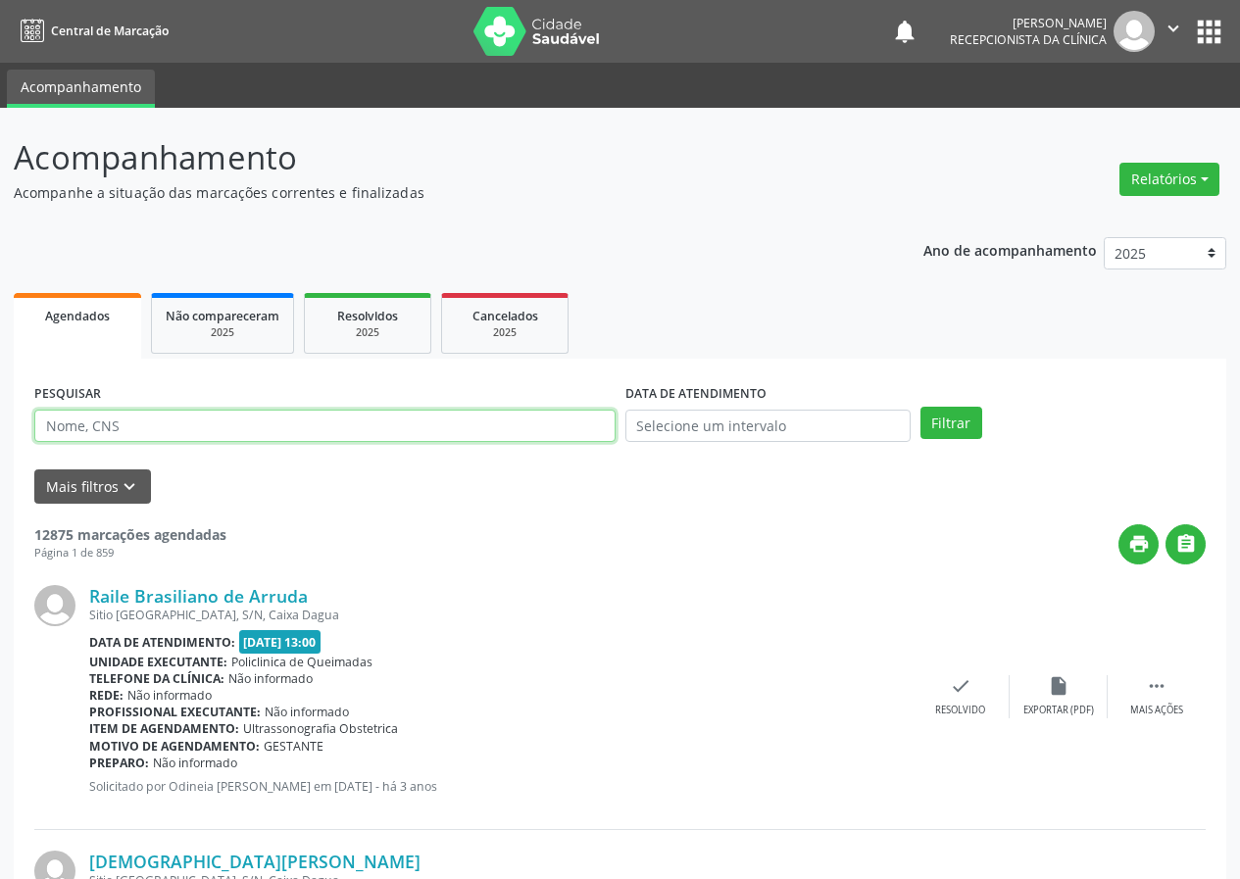
click at [83, 416] on input "text" at bounding box center [324, 426] width 581 height 33
click at [920, 407] on button "Filtrar" at bounding box center [951, 423] width 62 height 33
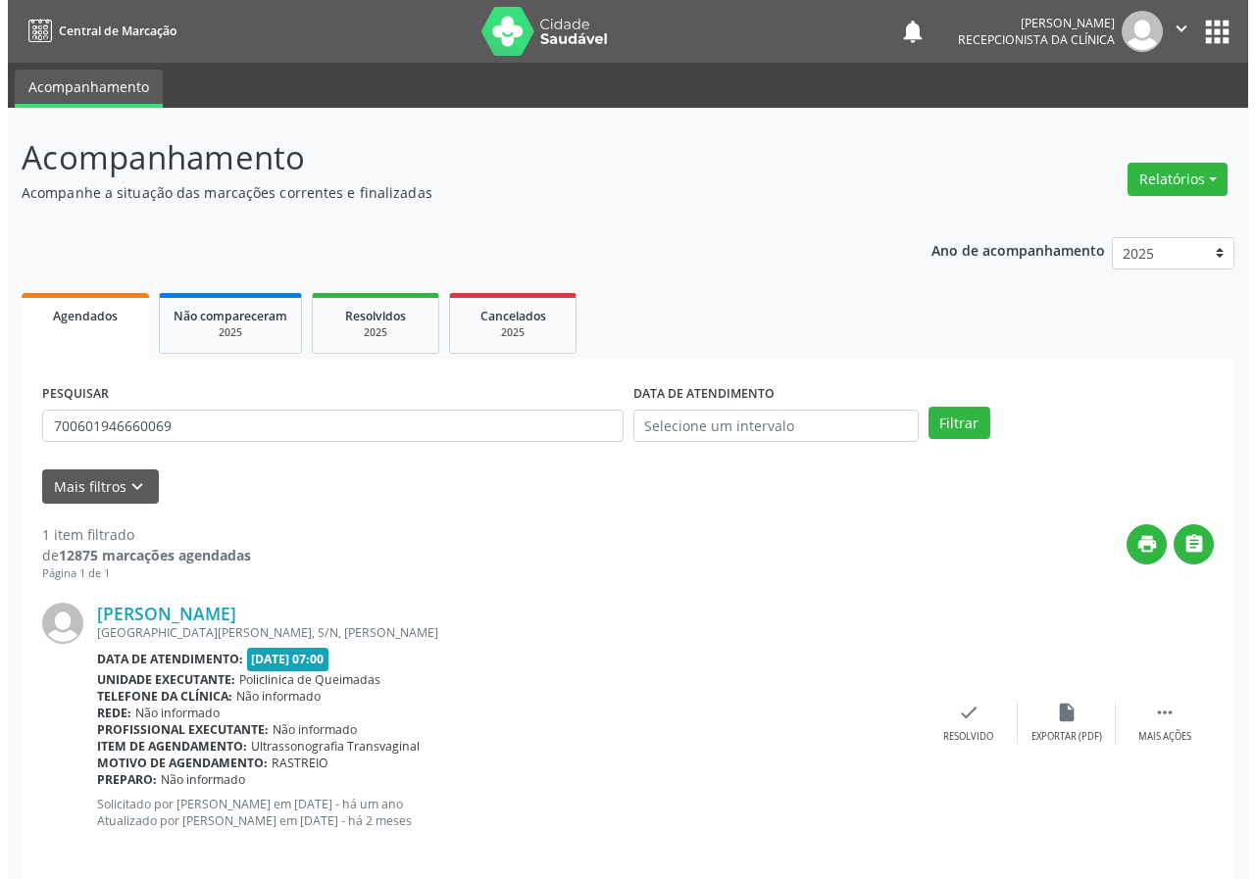
scroll to position [19, 0]
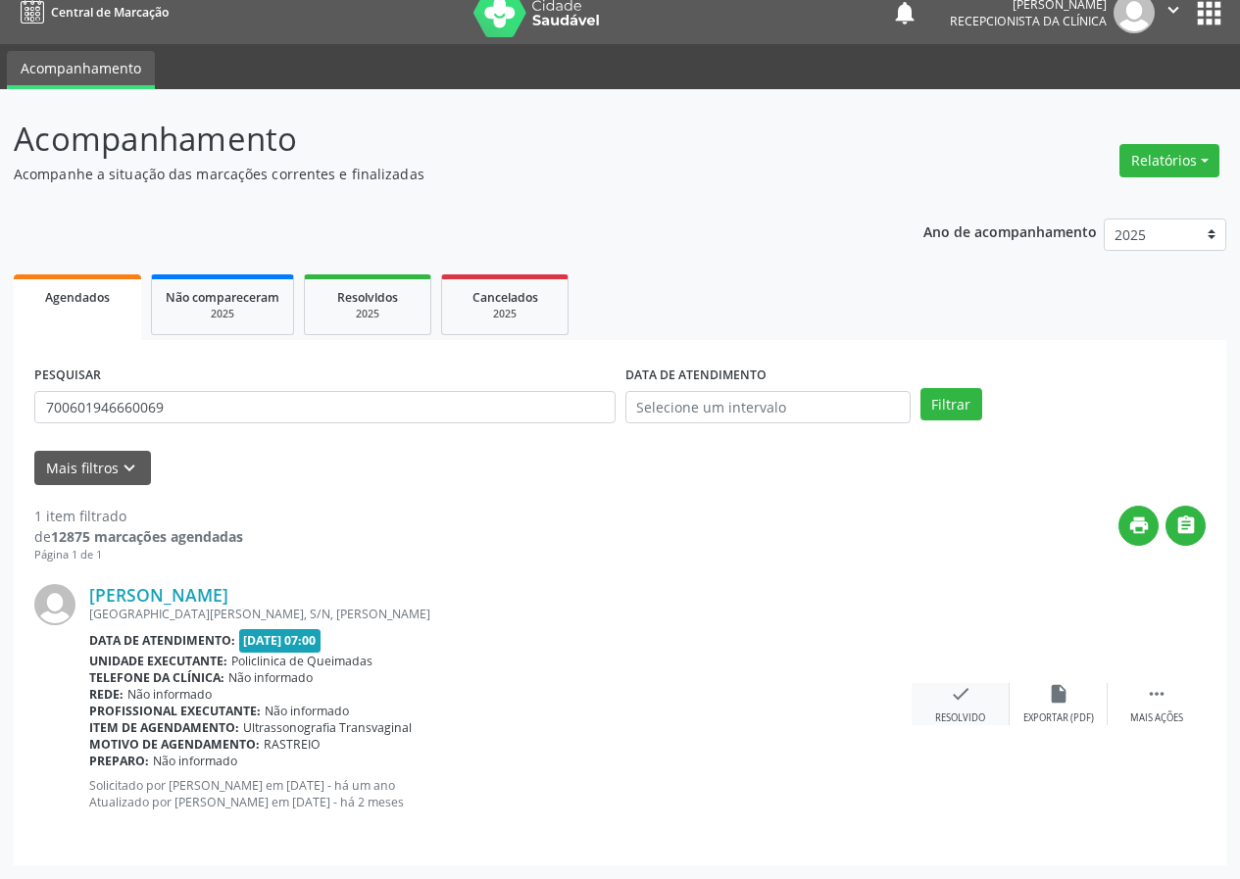
click at [961, 693] on icon "check" at bounding box center [961, 694] width 22 height 22
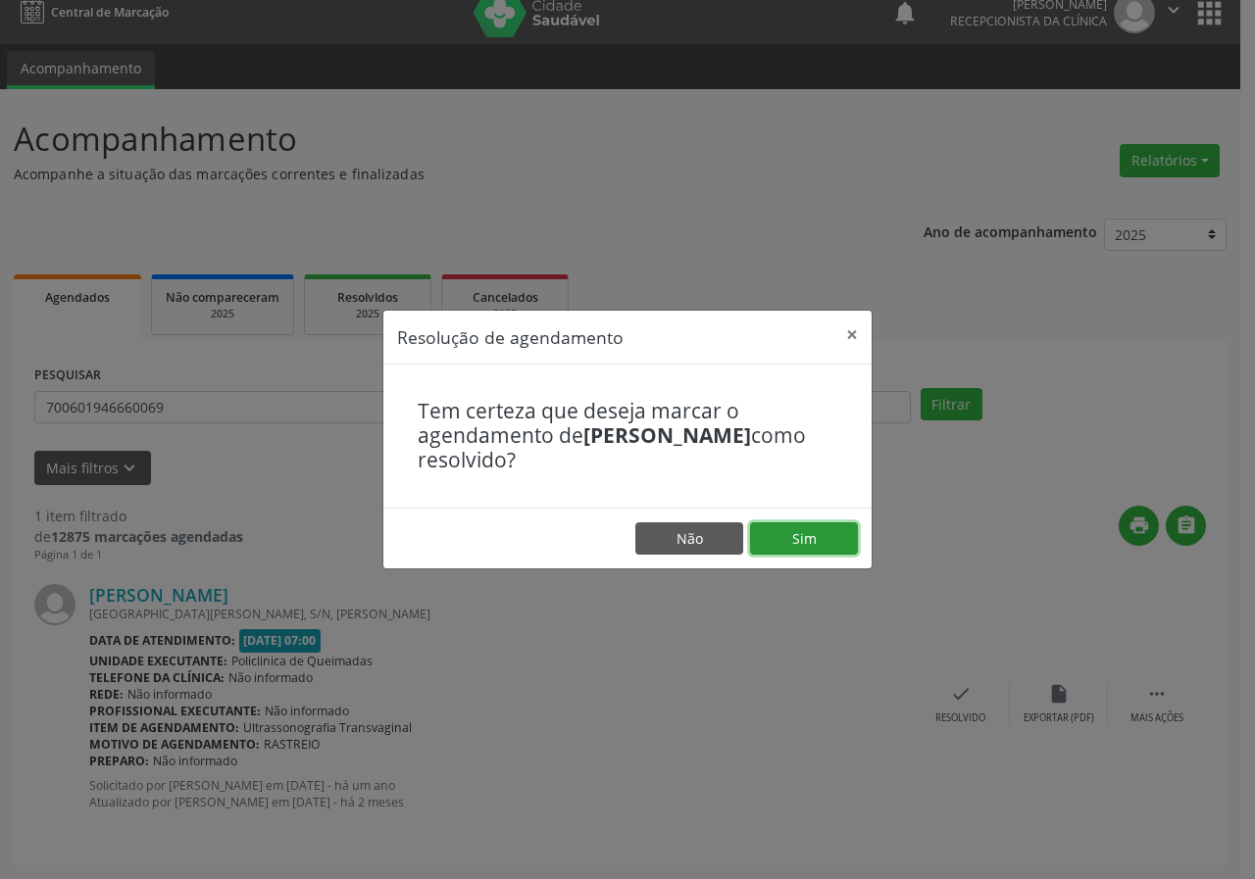
click at [840, 541] on button "Sim" at bounding box center [804, 538] width 108 height 33
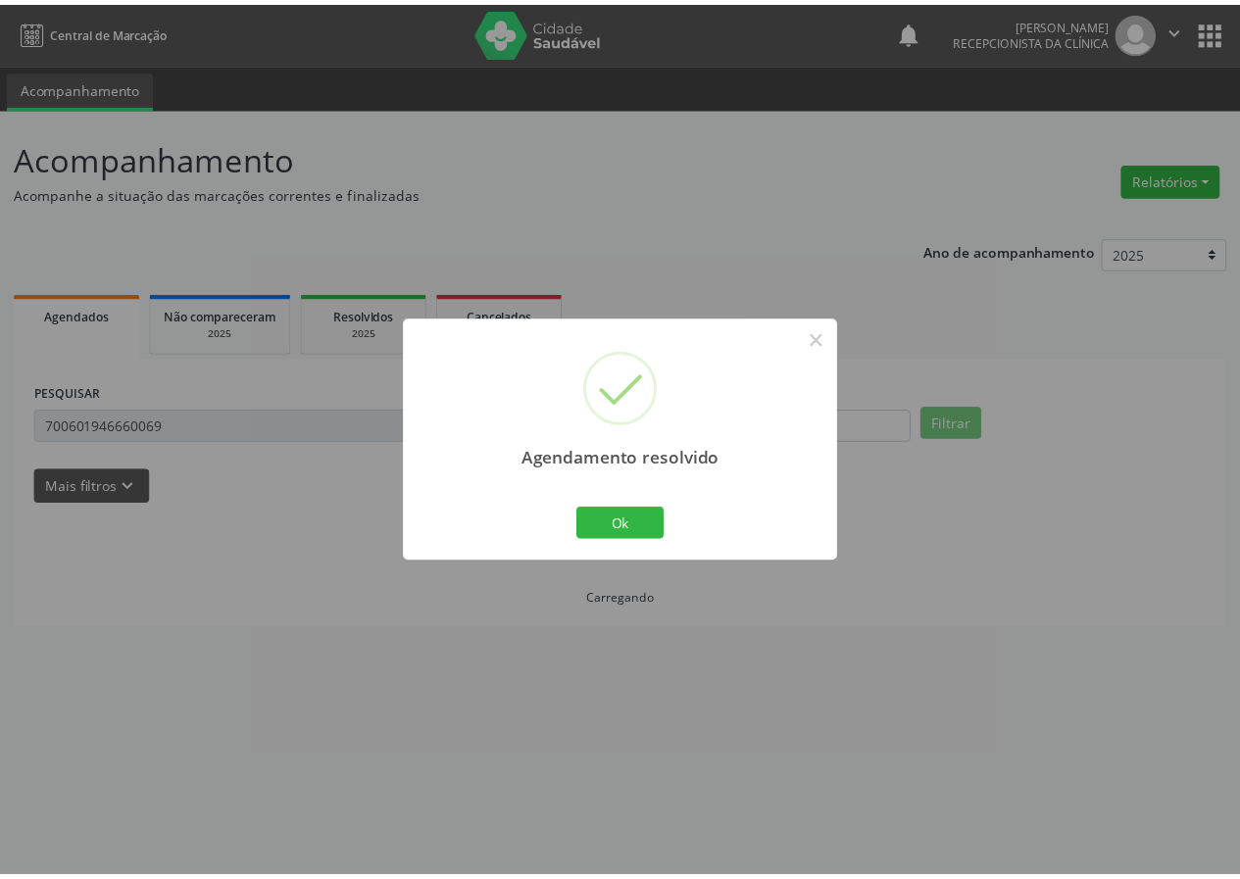
scroll to position [0, 0]
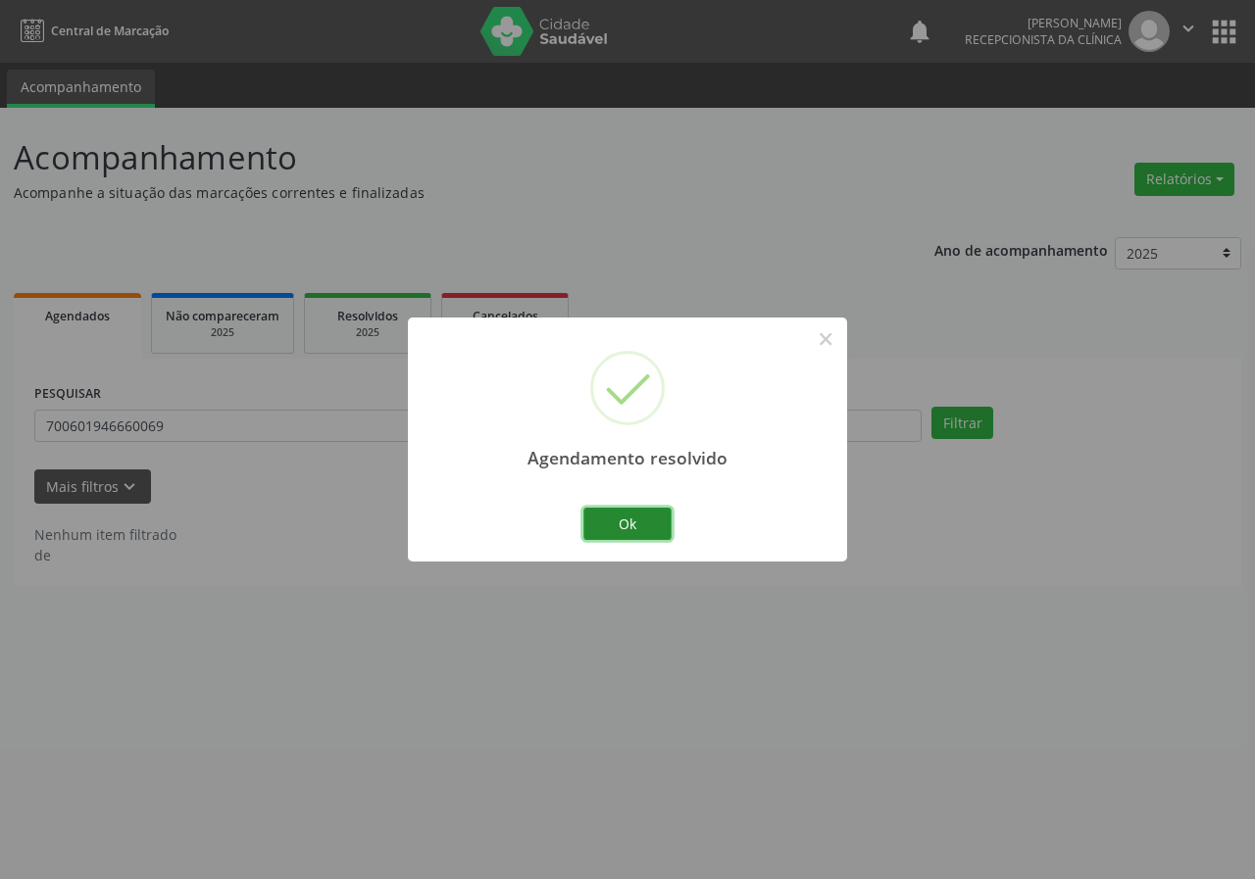
click at [655, 527] on button "Ok" at bounding box center [627, 524] width 88 height 33
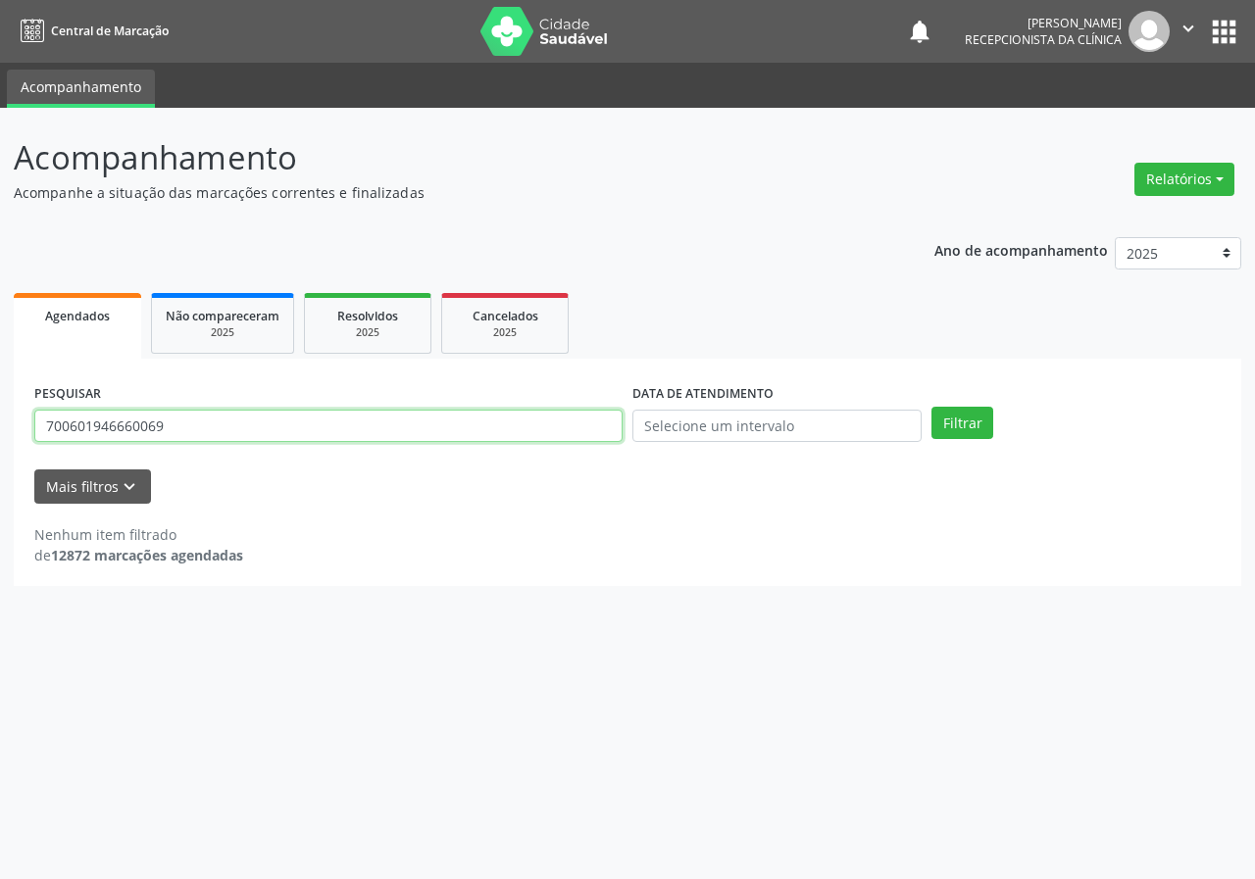
click at [375, 425] on input "700601946660069" at bounding box center [328, 426] width 588 height 33
click at [376, 422] on input "700601946660069" at bounding box center [328, 426] width 588 height 33
click at [931, 407] on button "Filtrar" at bounding box center [962, 423] width 62 height 33
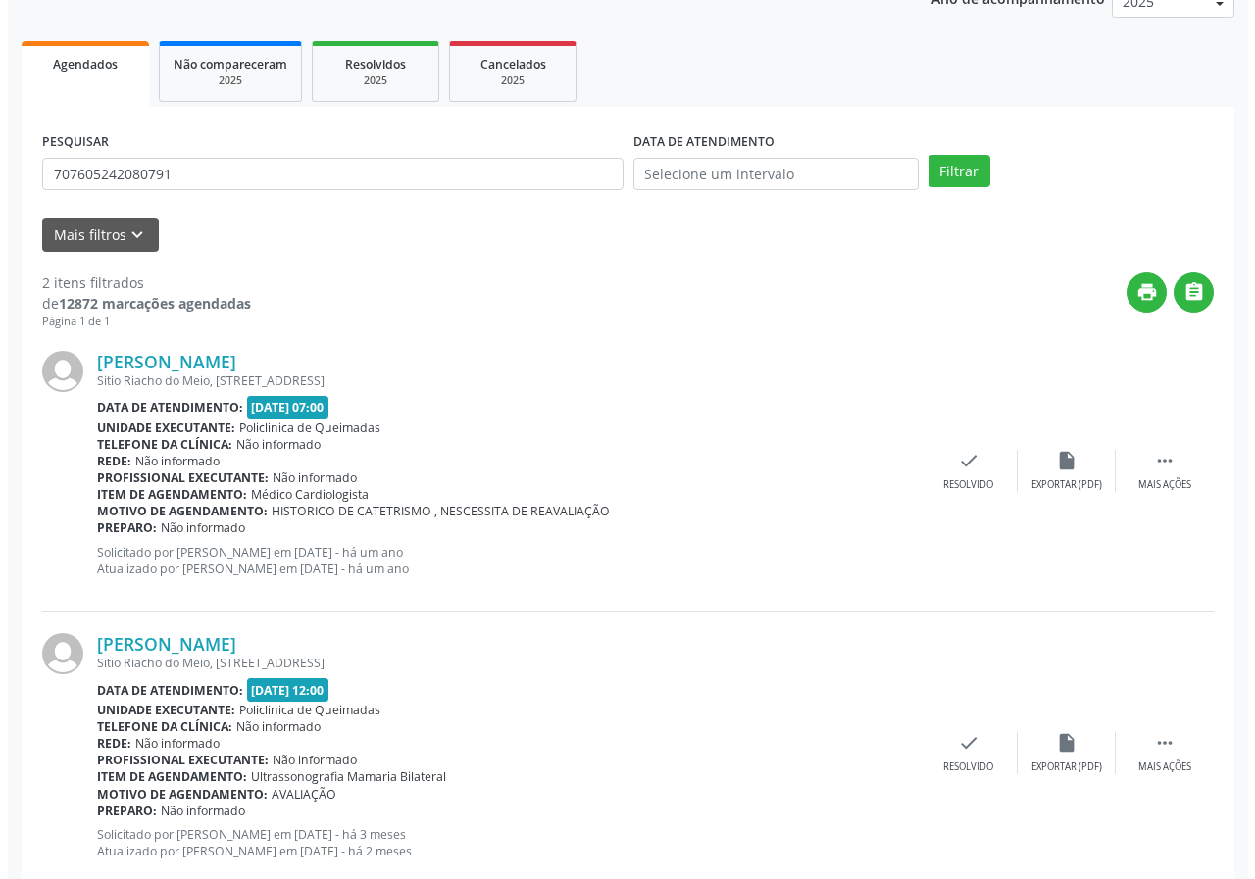
scroll to position [301, 0]
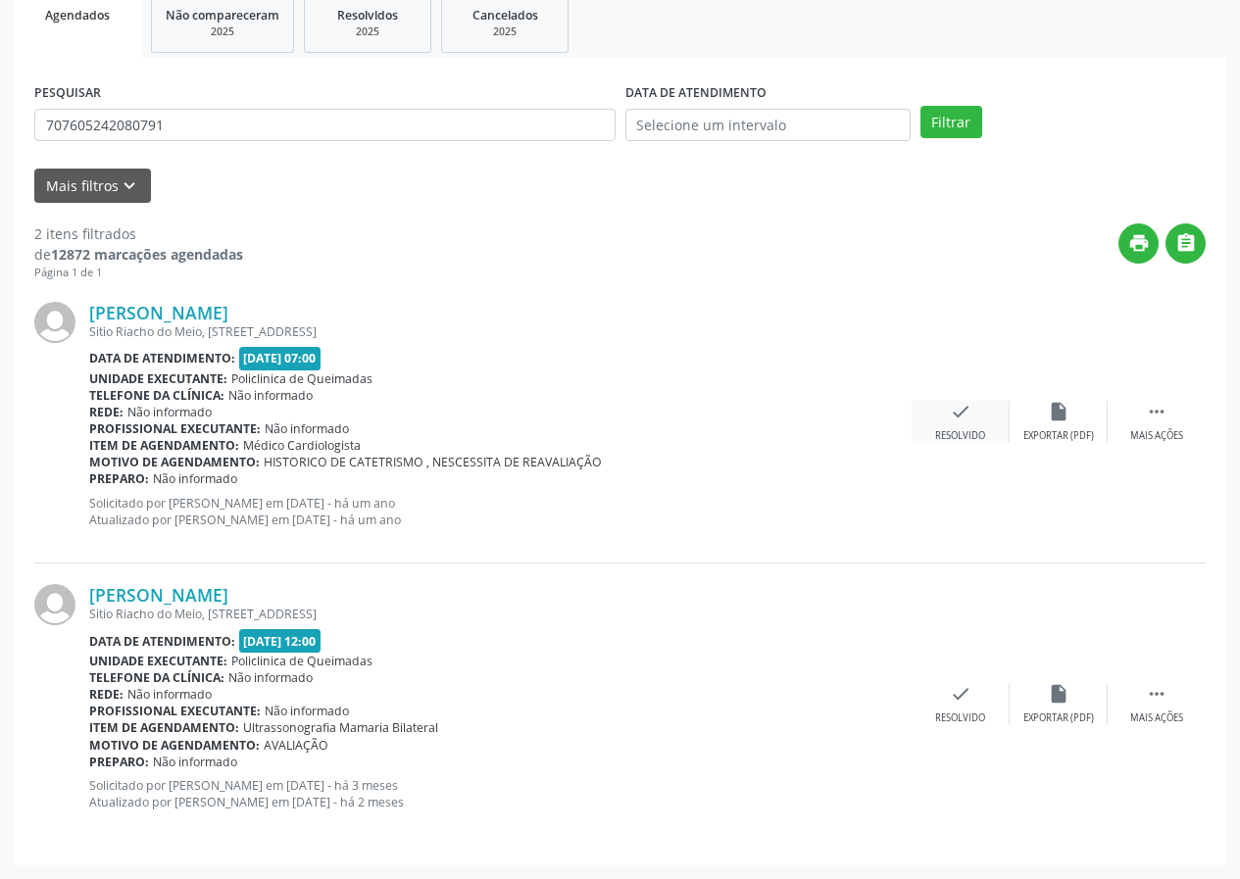
click at [965, 420] on icon "check" at bounding box center [961, 412] width 22 height 22
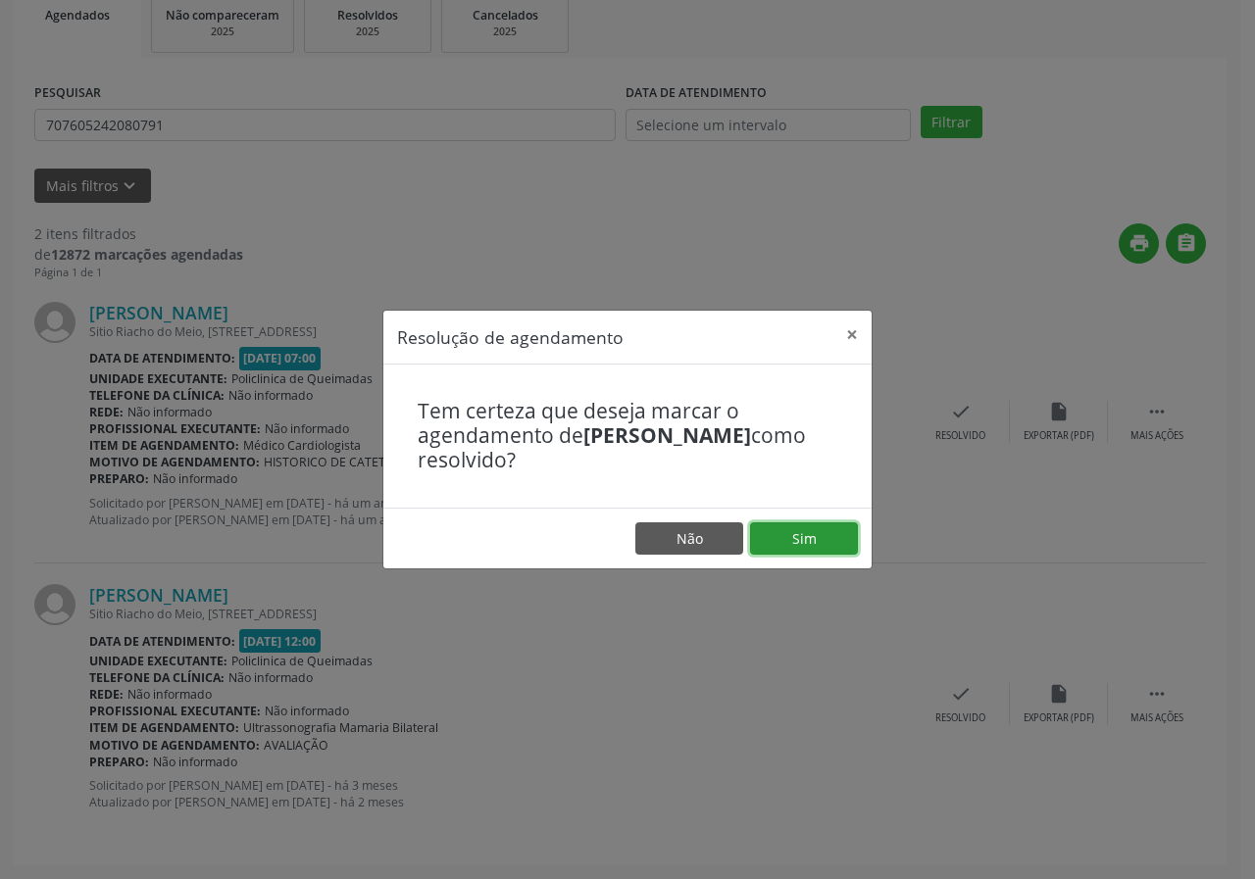
click at [797, 551] on button "Sim" at bounding box center [804, 538] width 108 height 33
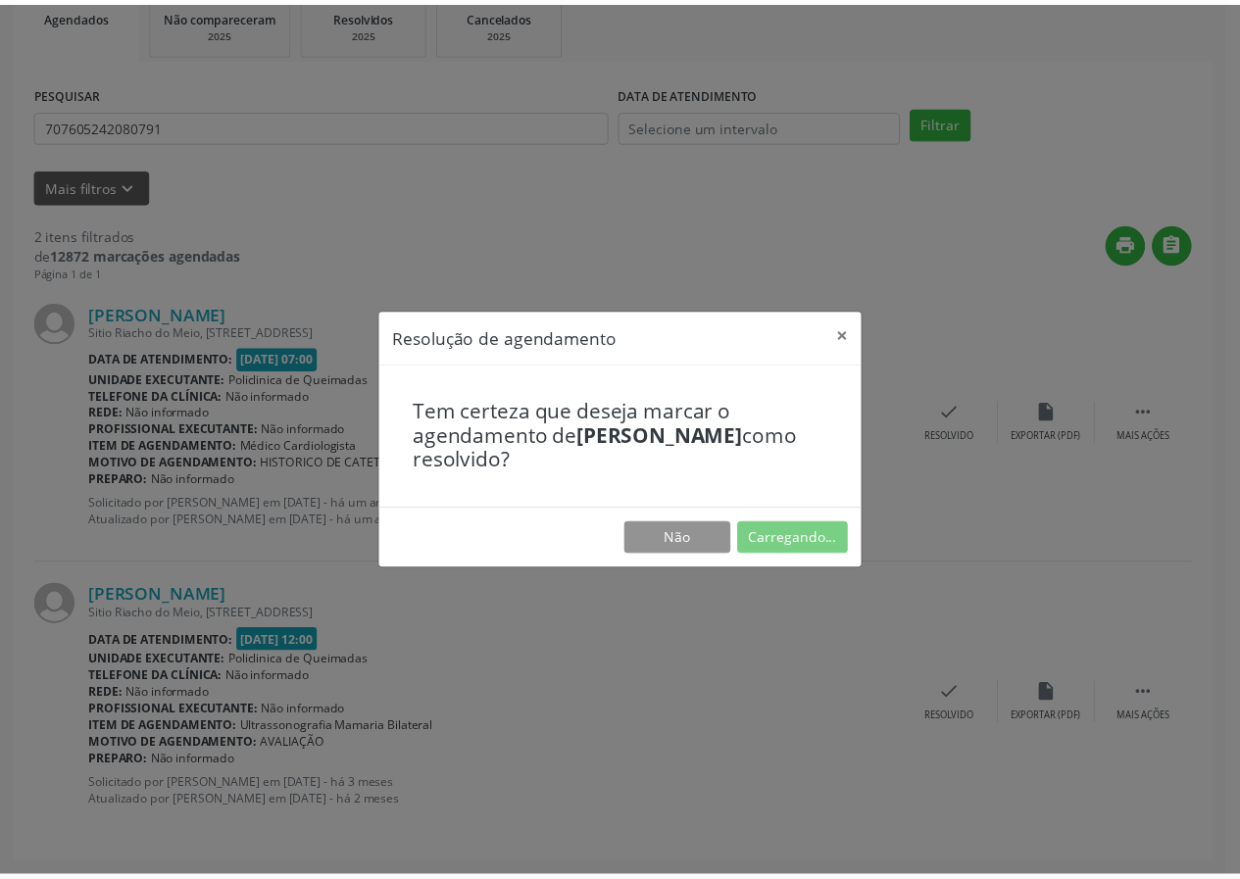
scroll to position [0, 0]
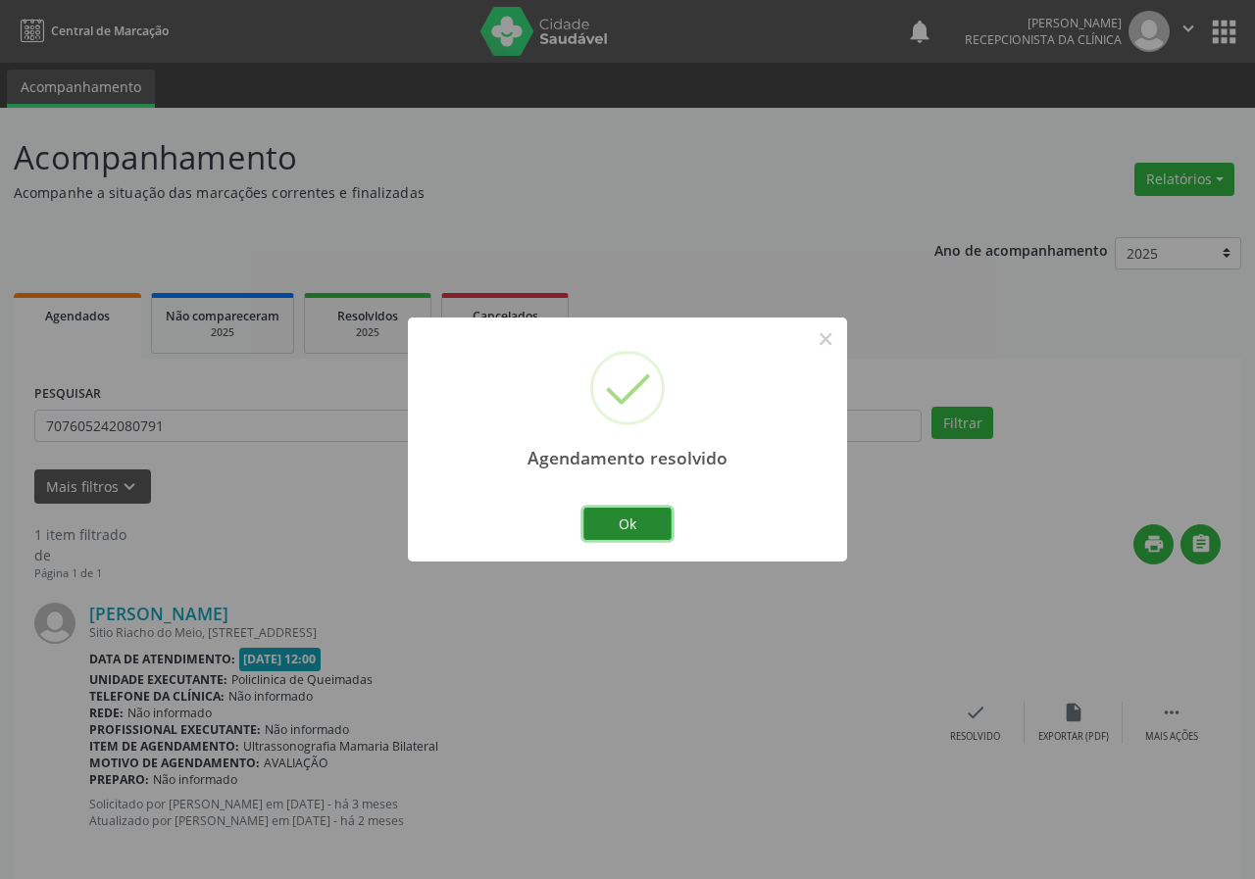
click at [634, 508] on button "Ok" at bounding box center [627, 524] width 88 height 33
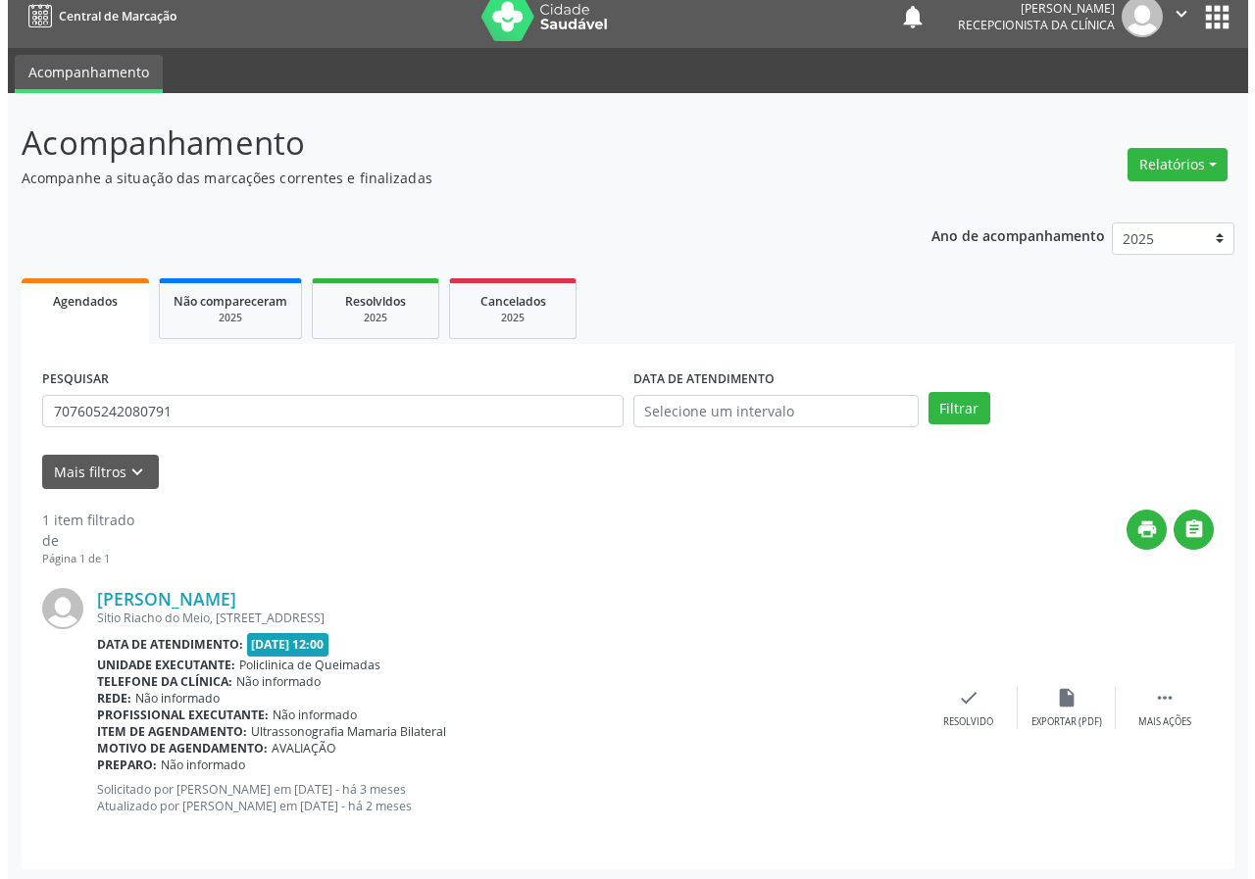
scroll to position [19, 0]
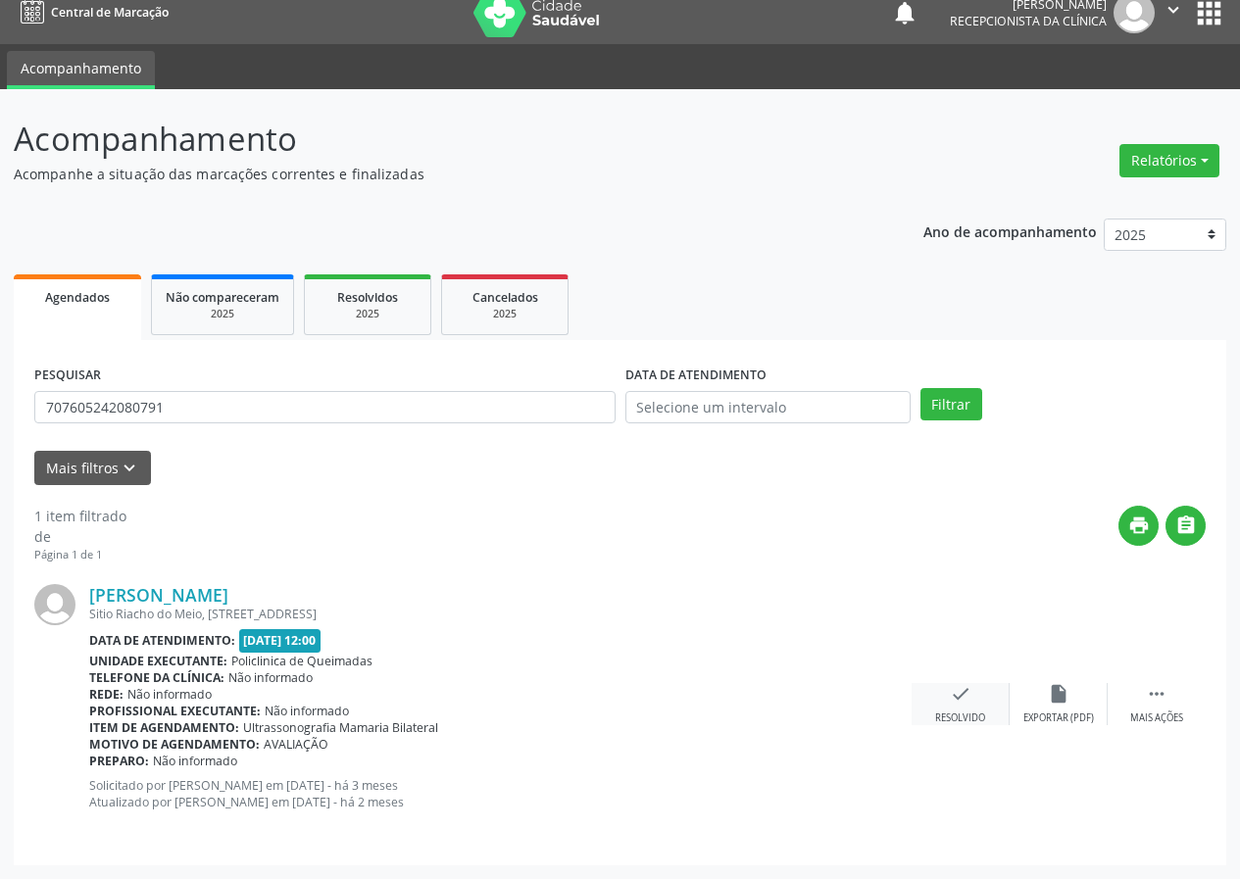
click at [954, 685] on icon "check" at bounding box center [961, 694] width 22 height 22
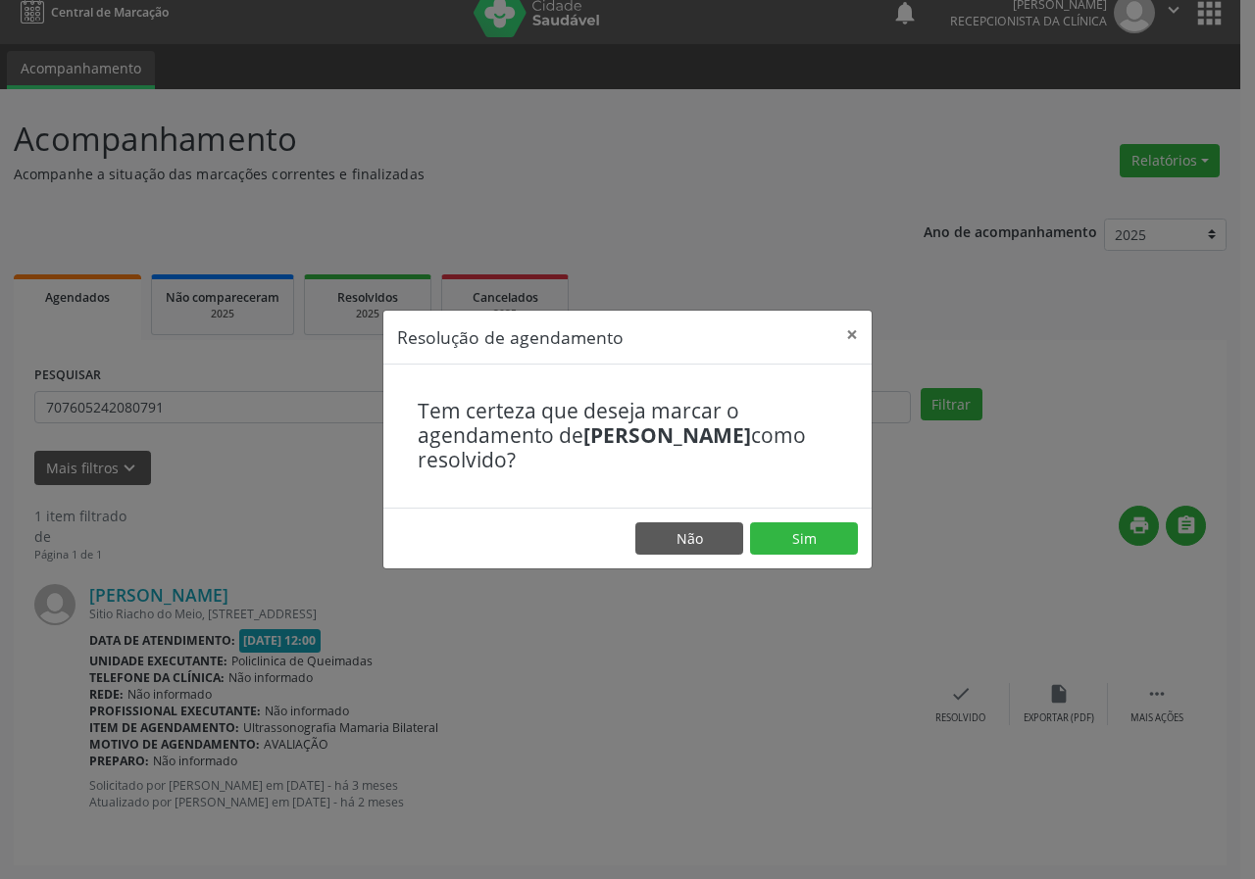
click at [818, 520] on footer "Não Sim" at bounding box center [627, 539] width 488 height 62
click at [816, 527] on button "Sim" at bounding box center [804, 538] width 108 height 33
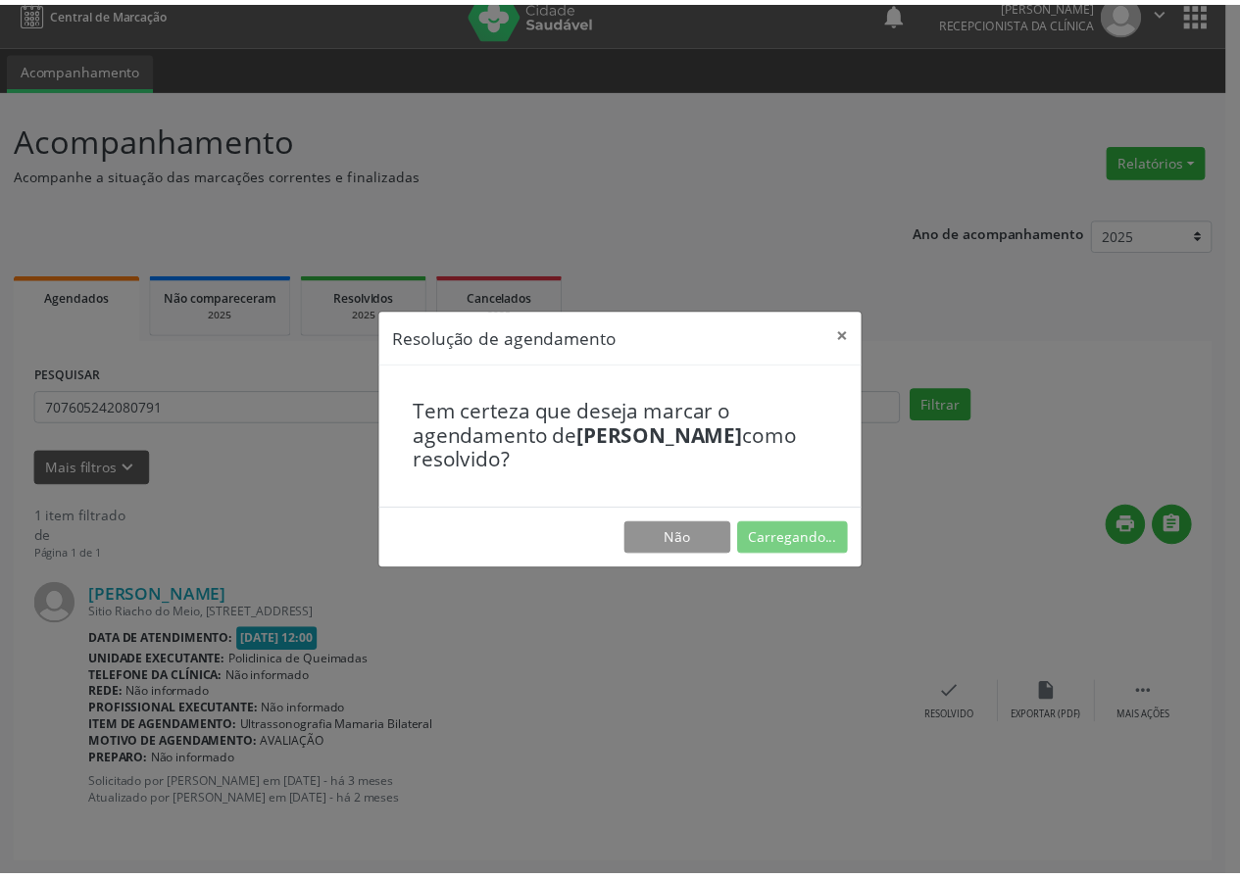
scroll to position [0, 0]
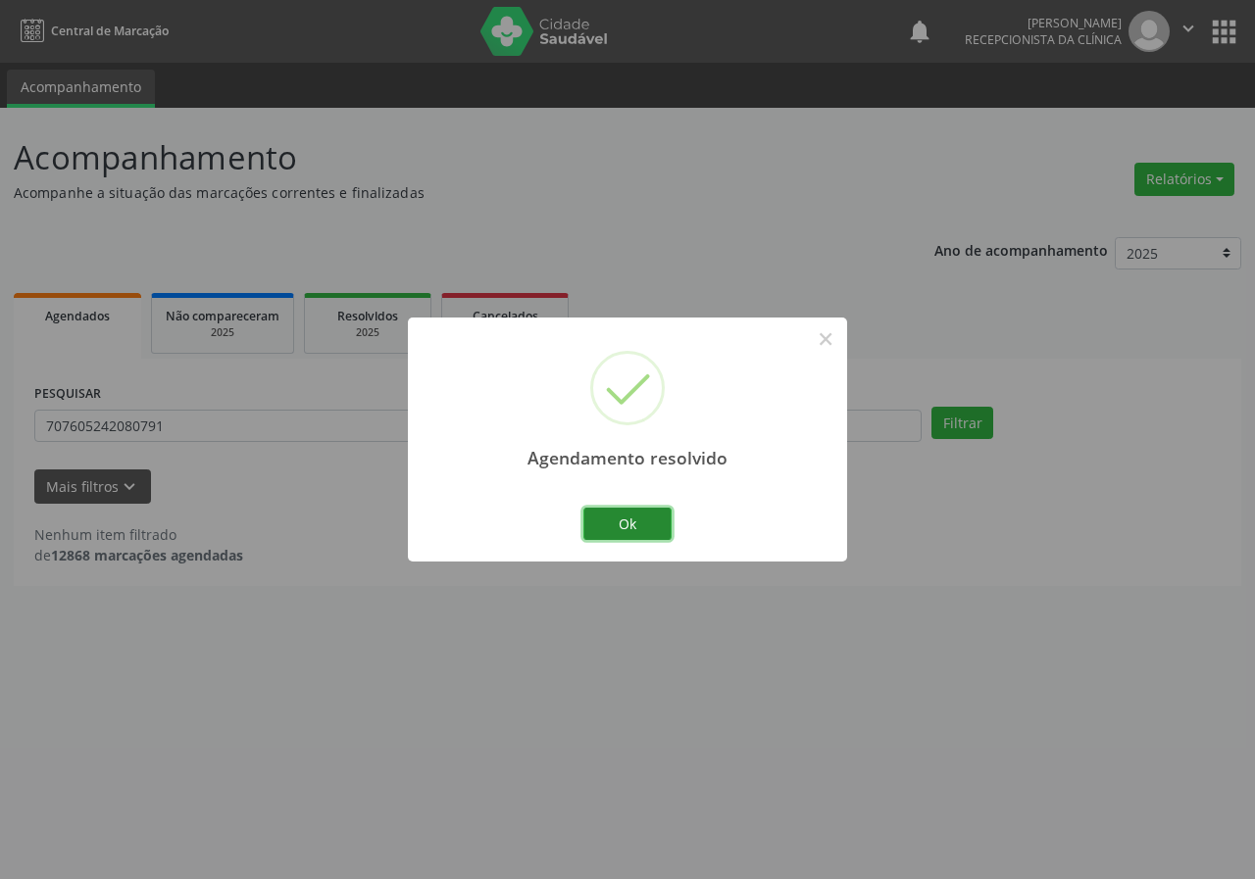
click at [610, 533] on button "Ok" at bounding box center [627, 524] width 88 height 33
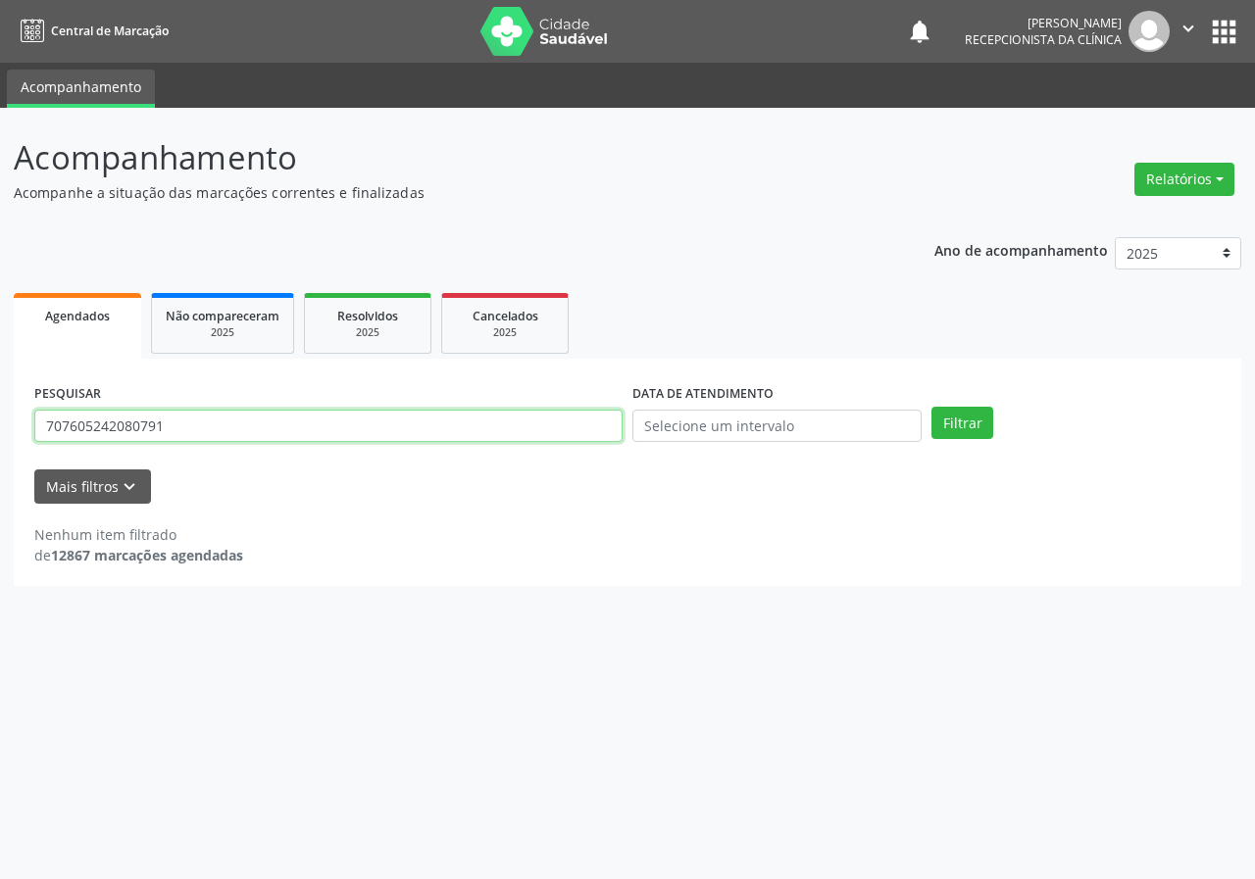
click at [399, 412] on input "707605242080791" at bounding box center [328, 426] width 588 height 33
click at [931, 407] on button "Filtrar" at bounding box center [962, 423] width 62 height 33
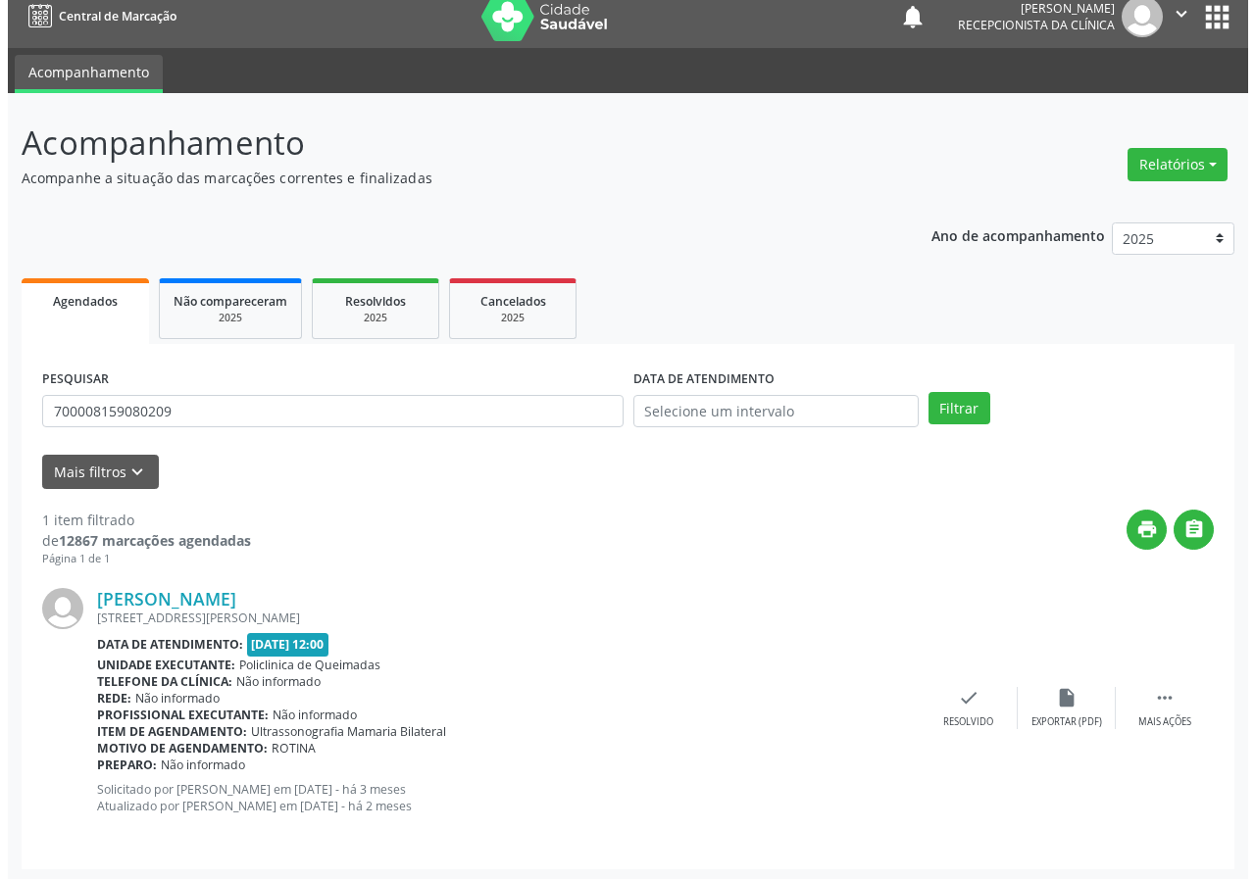
scroll to position [19, 0]
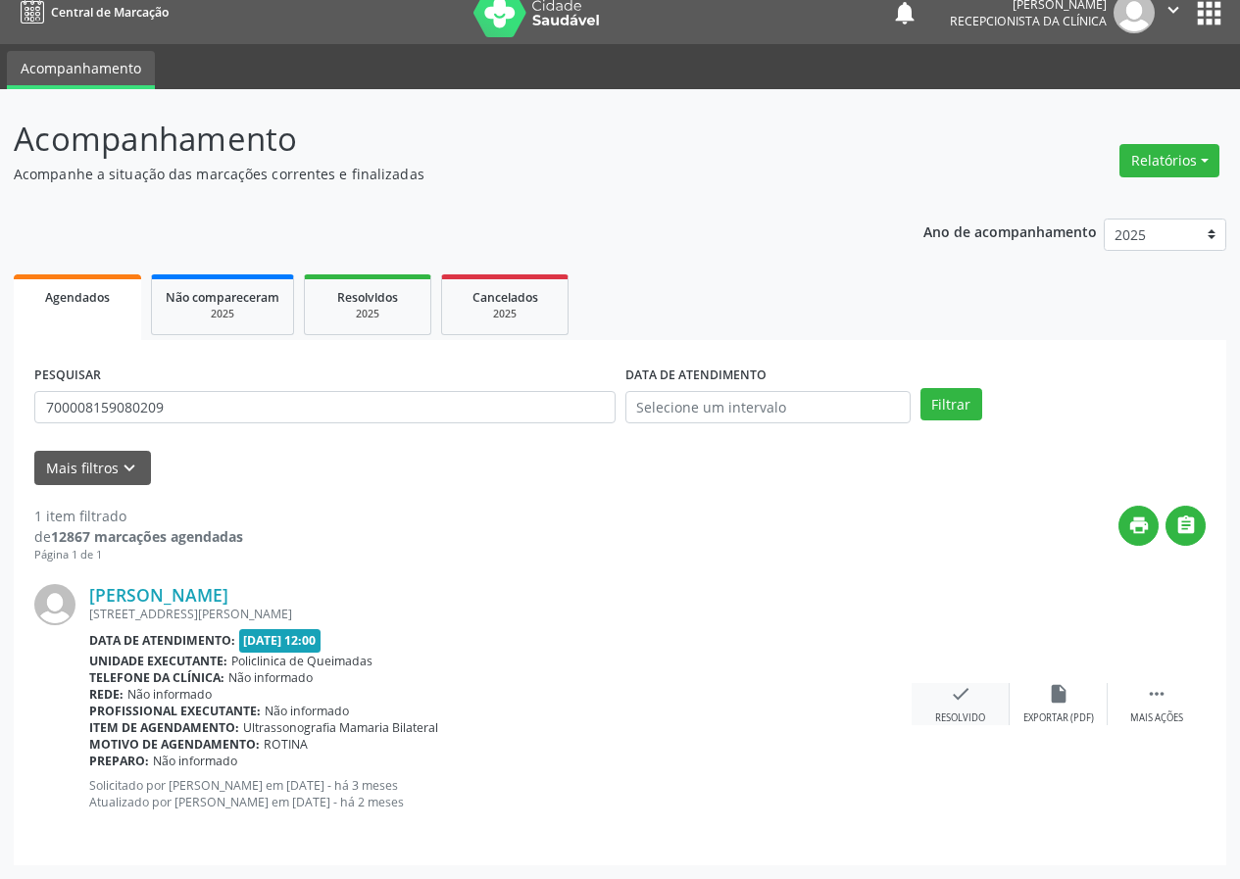
click at [961, 686] on icon "check" at bounding box center [961, 694] width 22 height 22
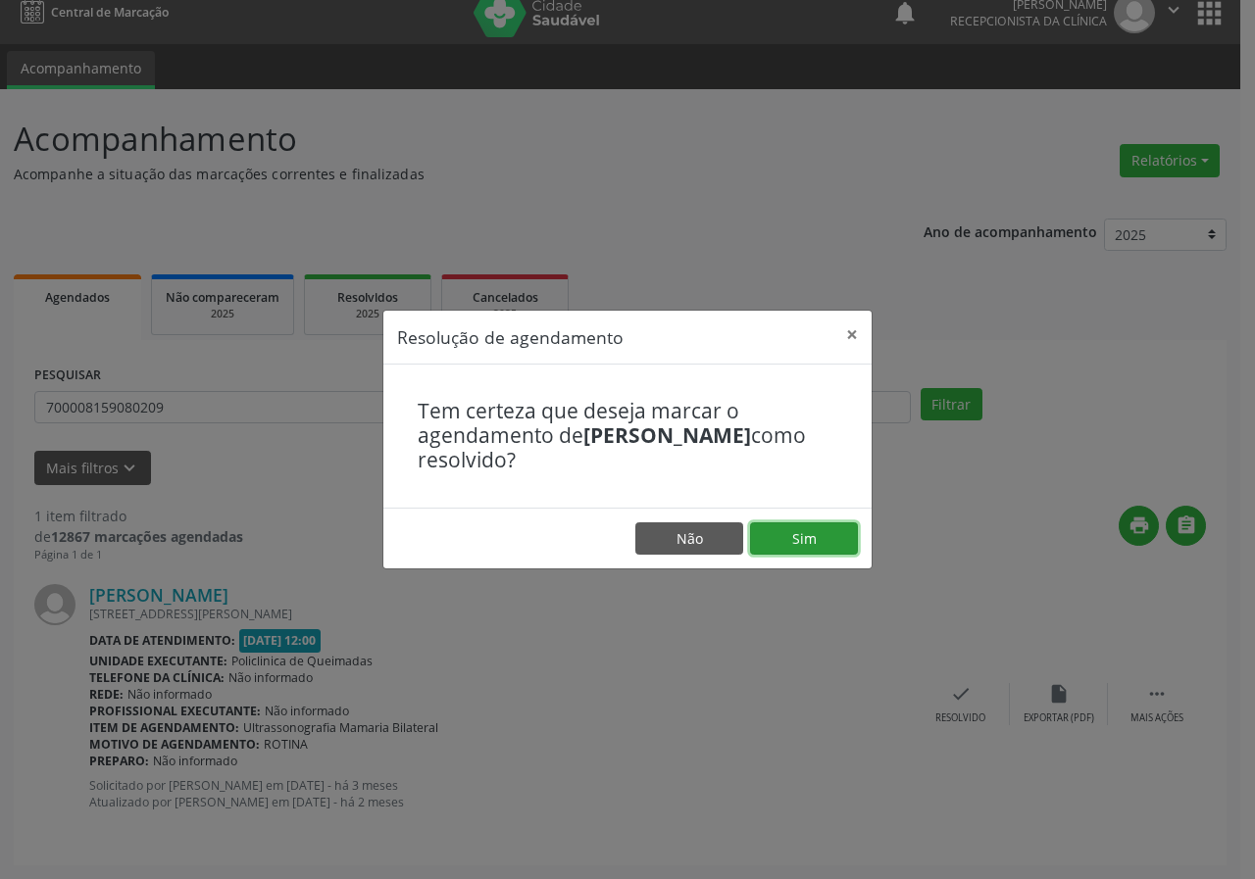
click at [796, 535] on button "Sim" at bounding box center [804, 538] width 108 height 33
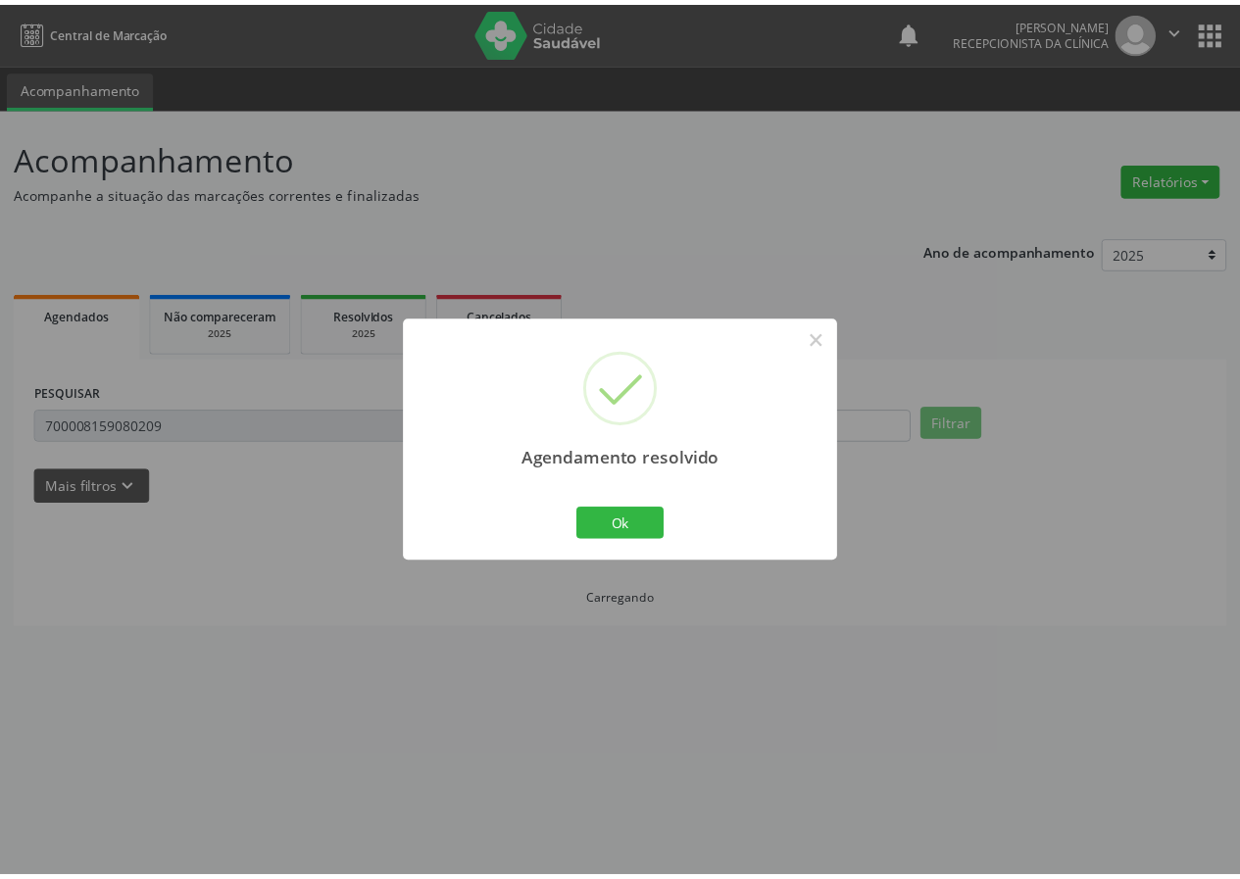
scroll to position [0, 0]
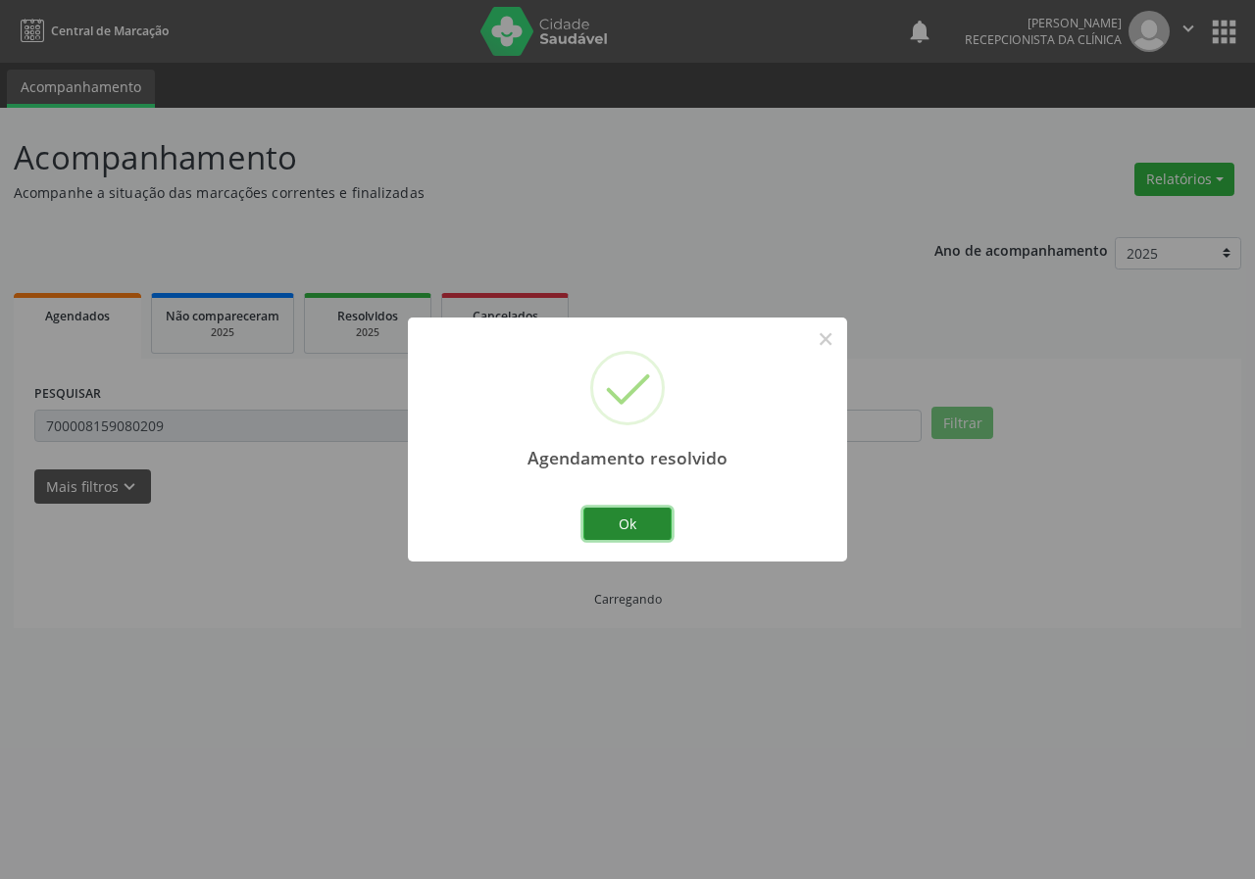
click at [616, 527] on button "Ok" at bounding box center [627, 524] width 88 height 33
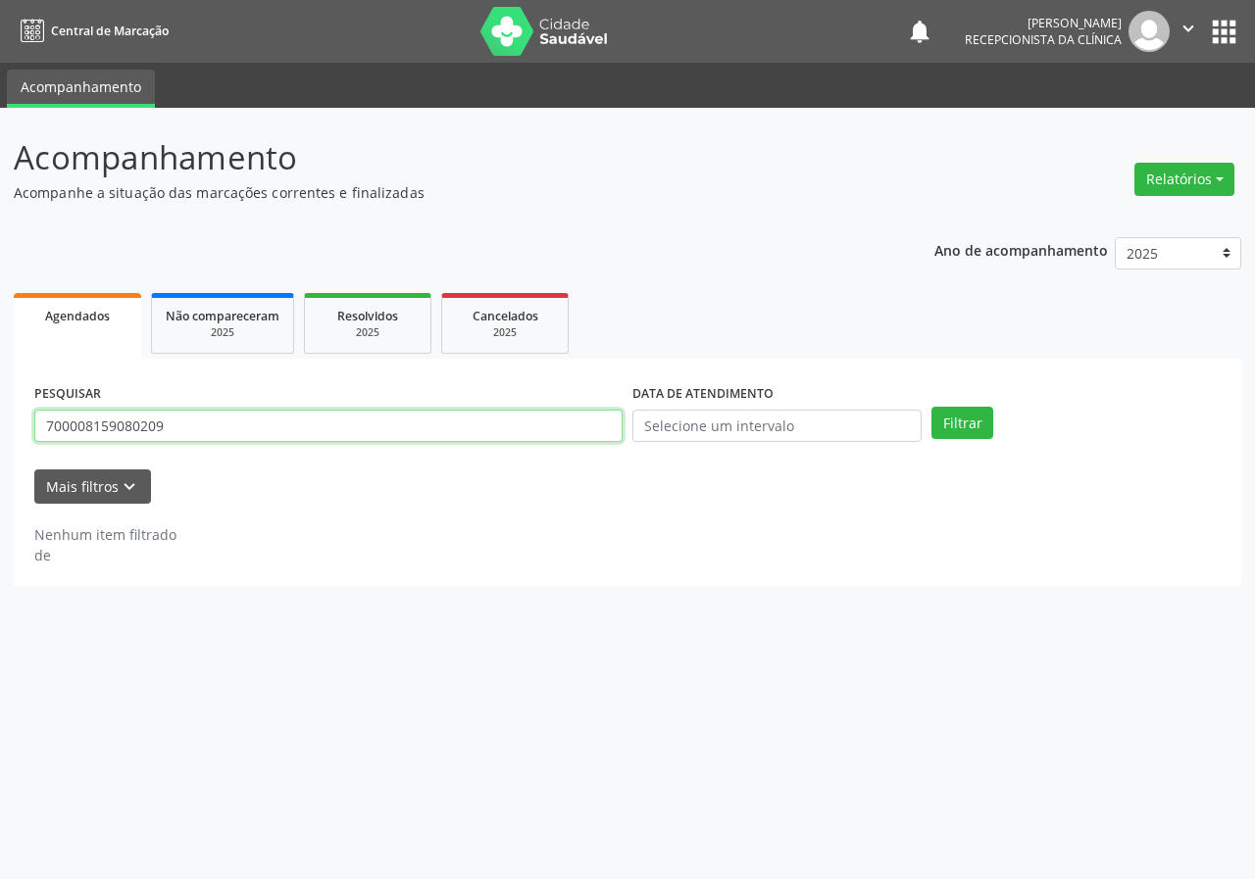
click at [214, 427] on input "700008159080209" at bounding box center [328, 426] width 588 height 33
click at [931, 407] on button "Filtrar" at bounding box center [962, 423] width 62 height 33
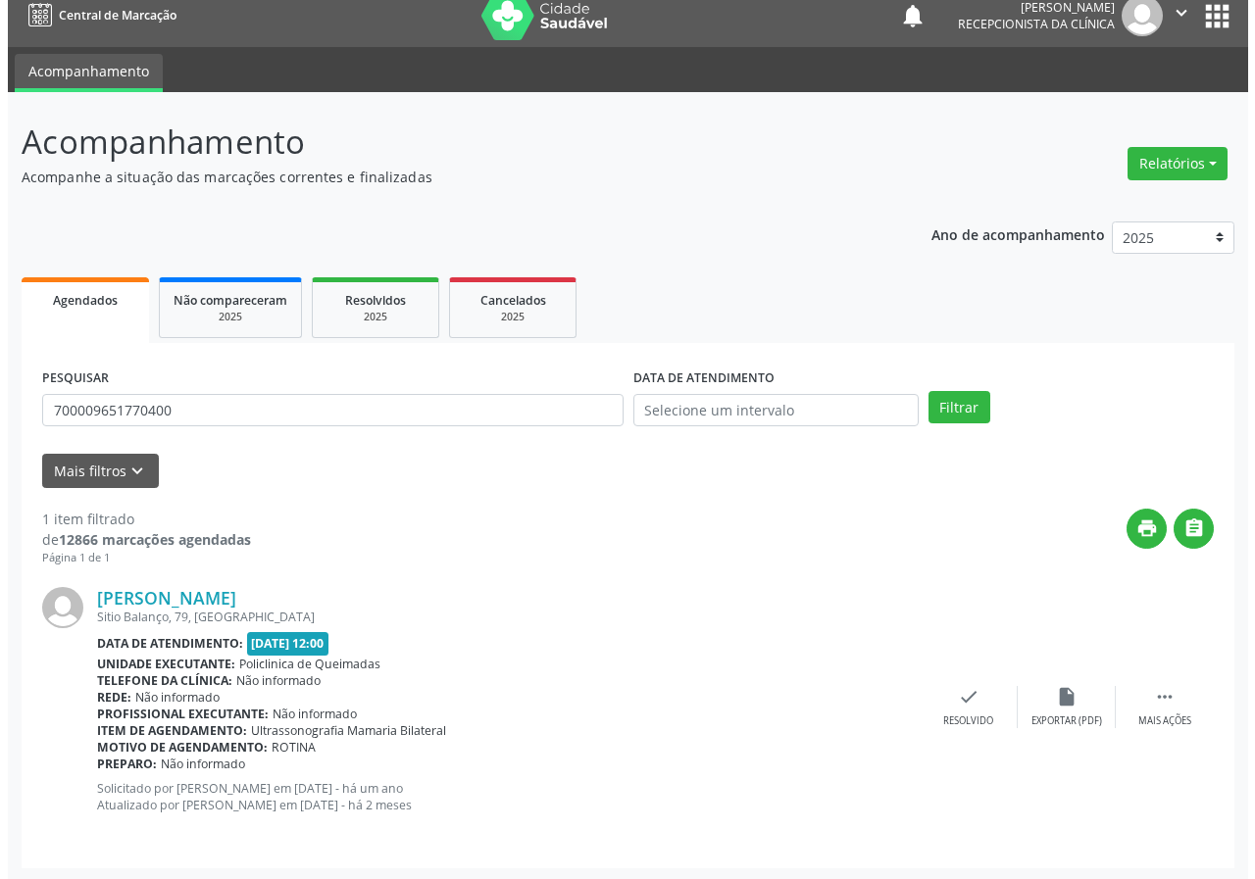
scroll to position [19, 0]
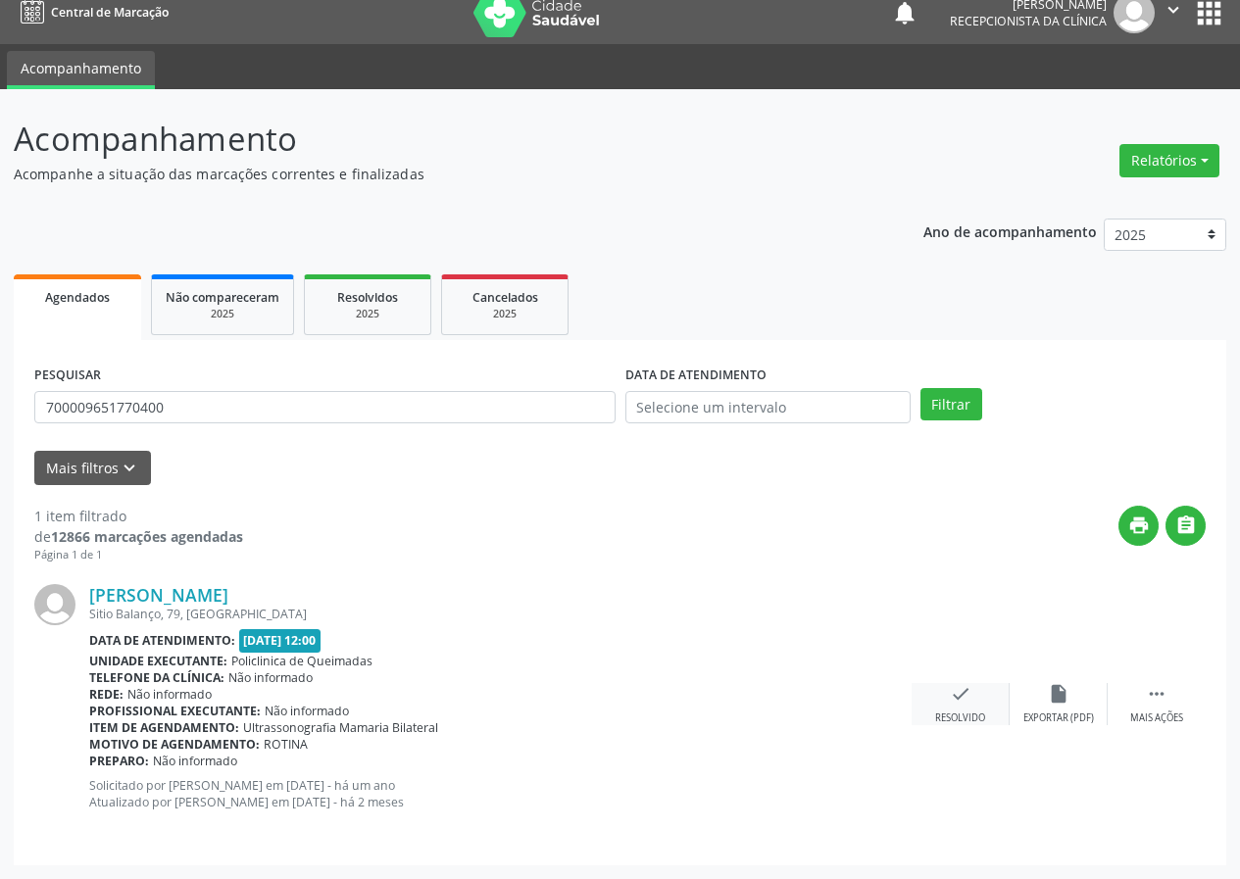
click at [962, 712] on div "Resolvido" at bounding box center [960, 719] width 50 height 14
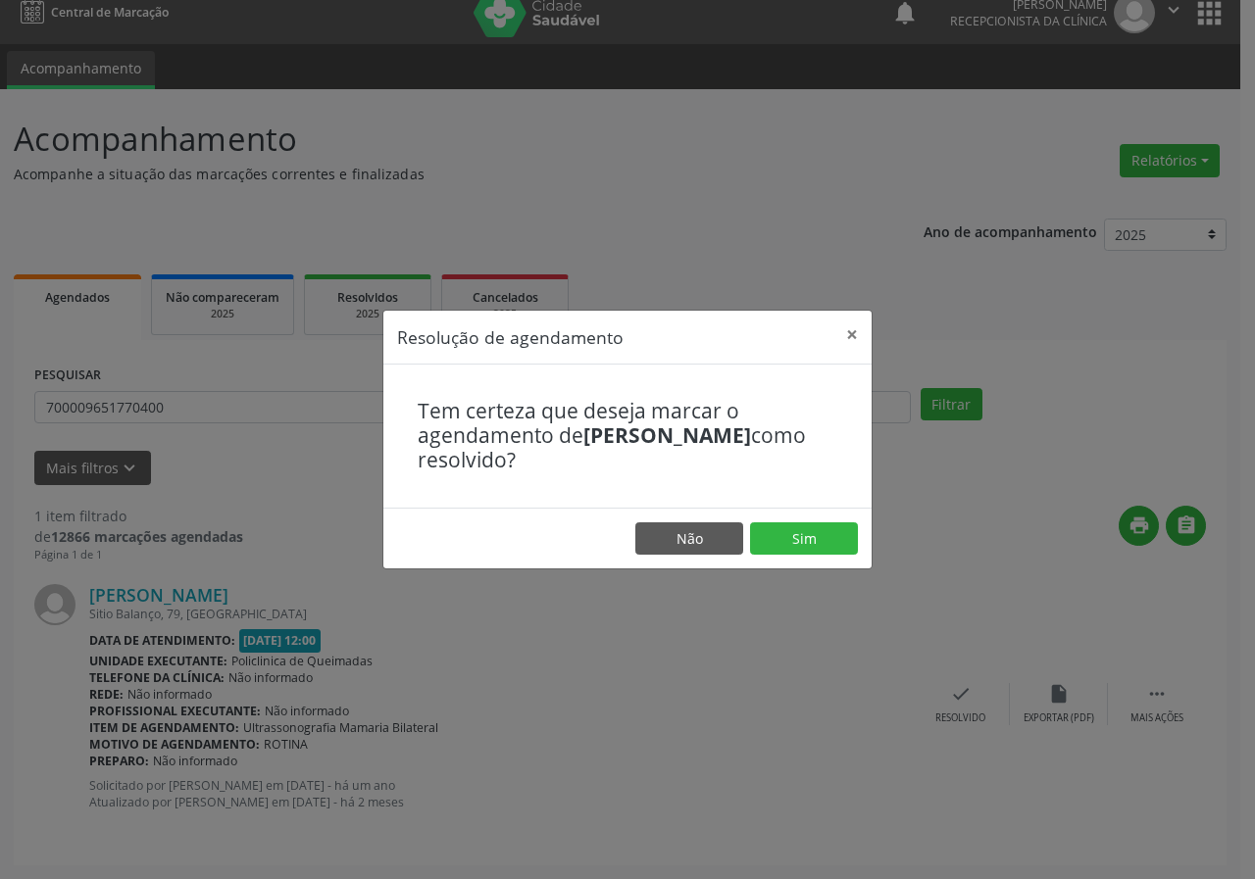
click at [848, 658] on div "Resolução de agendamento × Tem certeza que deseja marcar o agendamento de [PERS…" at bounding box center [627, 439] width 1255 height 879
click at [794, 550] on button "Sim" at bounding box center [804, 538] width 108 height 33
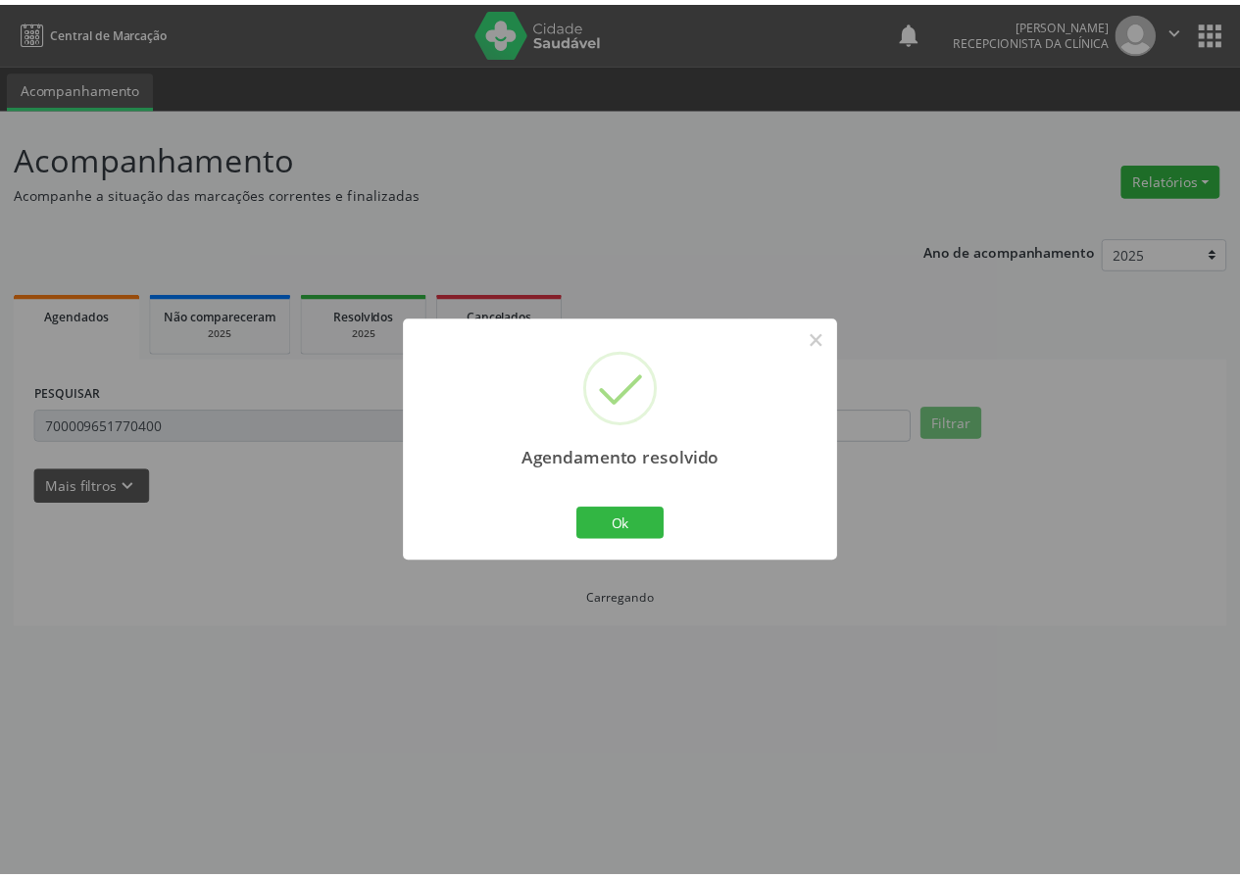
scroll to position [0, 0]
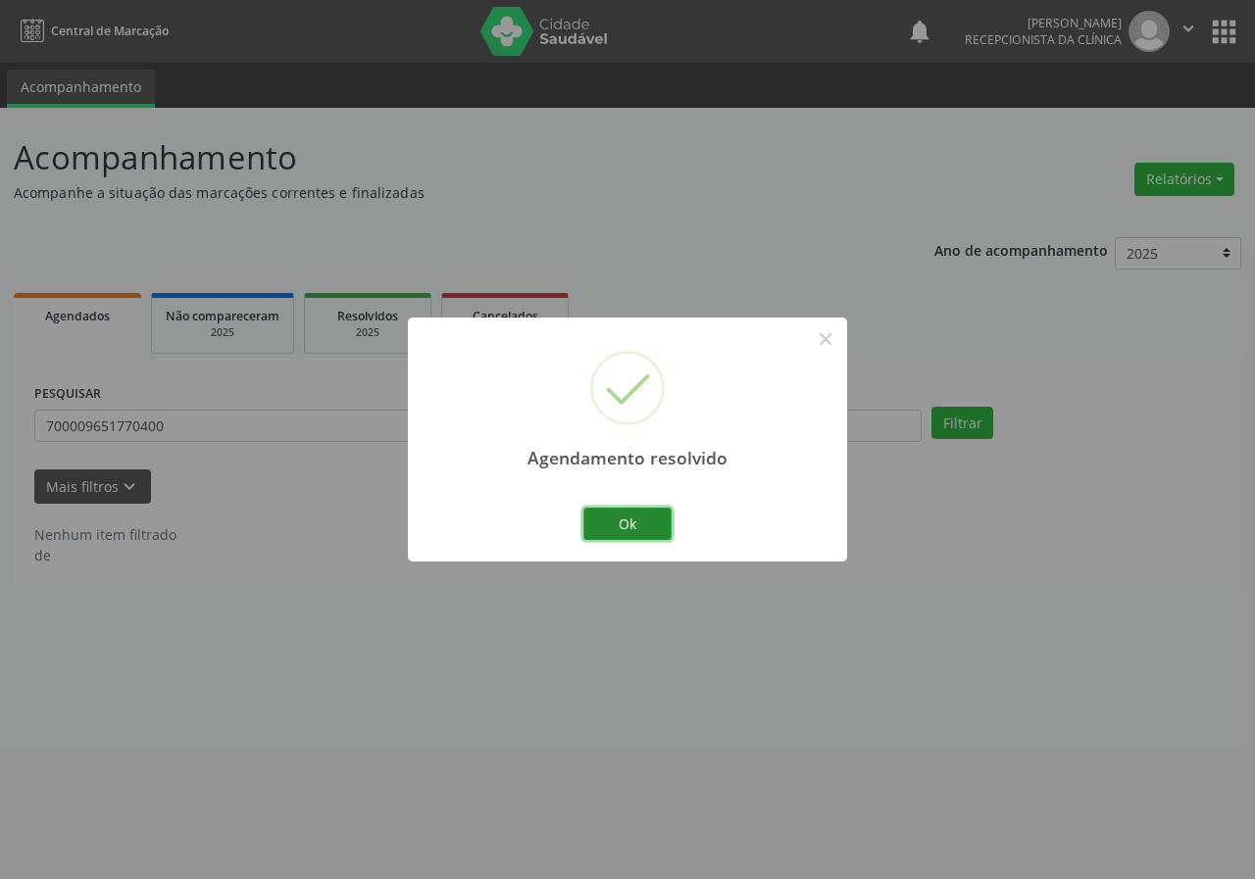
click at [599, 532] on button "Ok" at bounding box center [627, 524] width 88 height 33
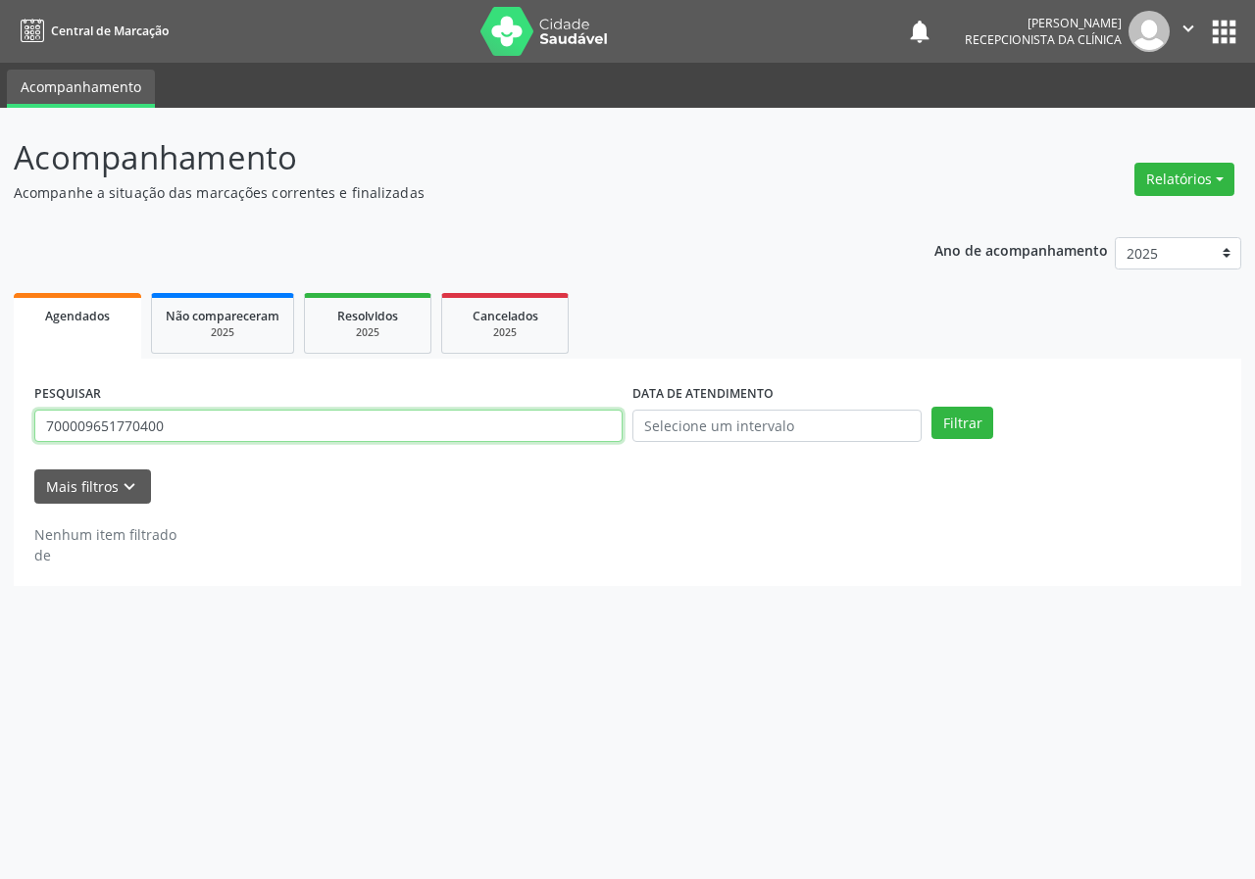
click at [214, 422] on input "700009651770400" at bounding box center [328, 426] width 588 height 33
click at [931, 407] on button "Filtrar" at bounding box center [962, 423] width 62 height 33
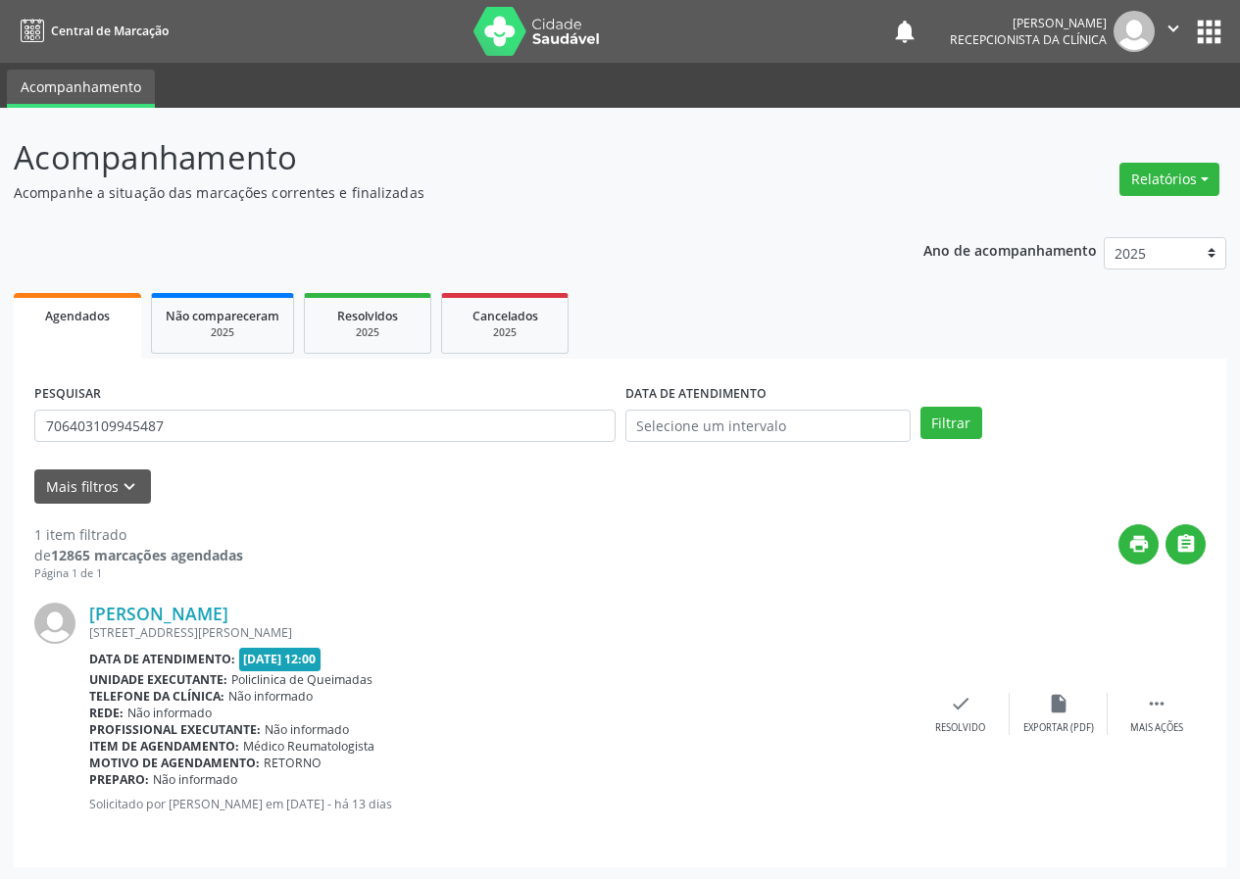
scroll to position [2, 0]
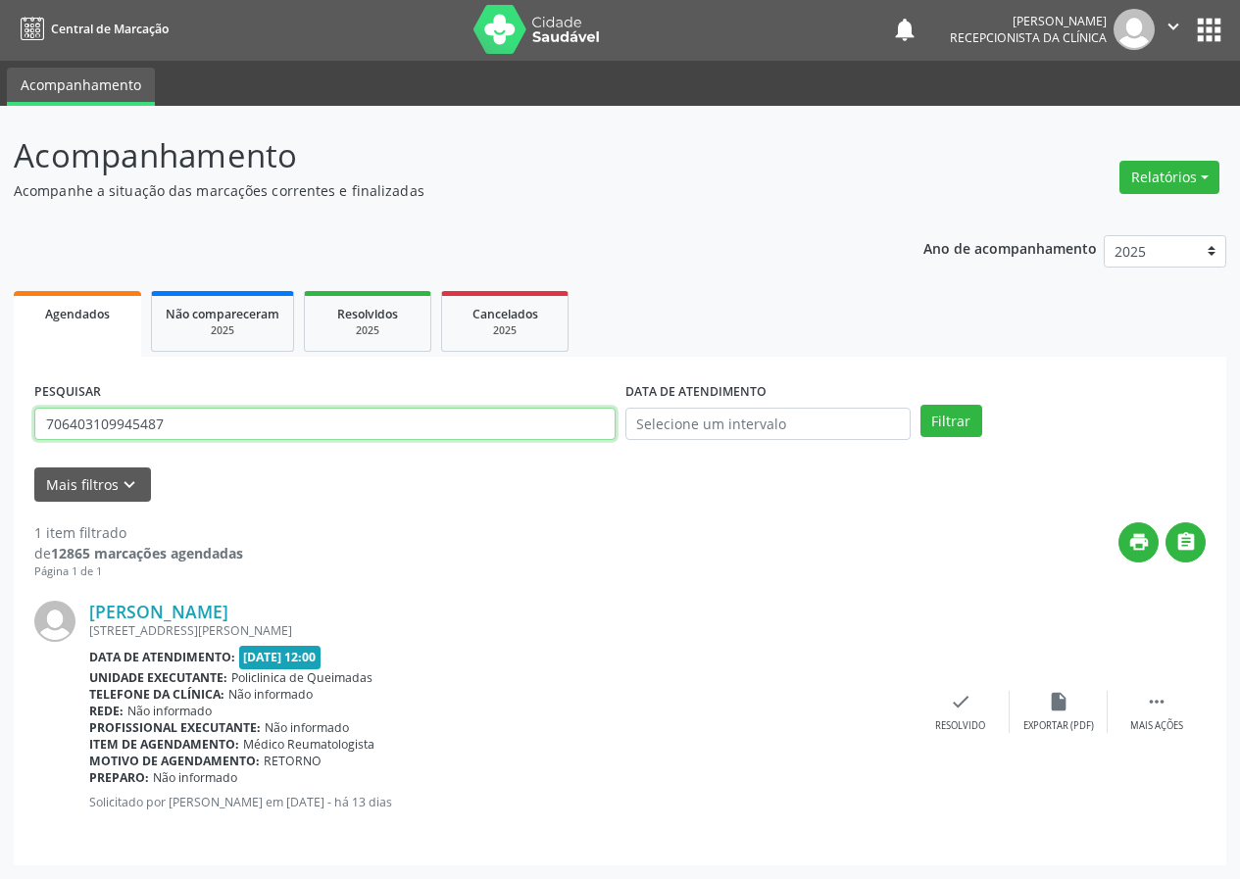
click at [230, 437] on input "706403109945487" at bounding box center [324, 424] width 581 height 33
click at [230, 441] on div "PESQUISAR 706403109945487" at bounding box center [324, 415] width 591 height 76
click at [230, 426] on input "706403109945487" at bounding box center [324, 424] width 581 height 33
click at [244, 420] on input "706403109945487" at bounding box center [324, 424] width 581 height 33
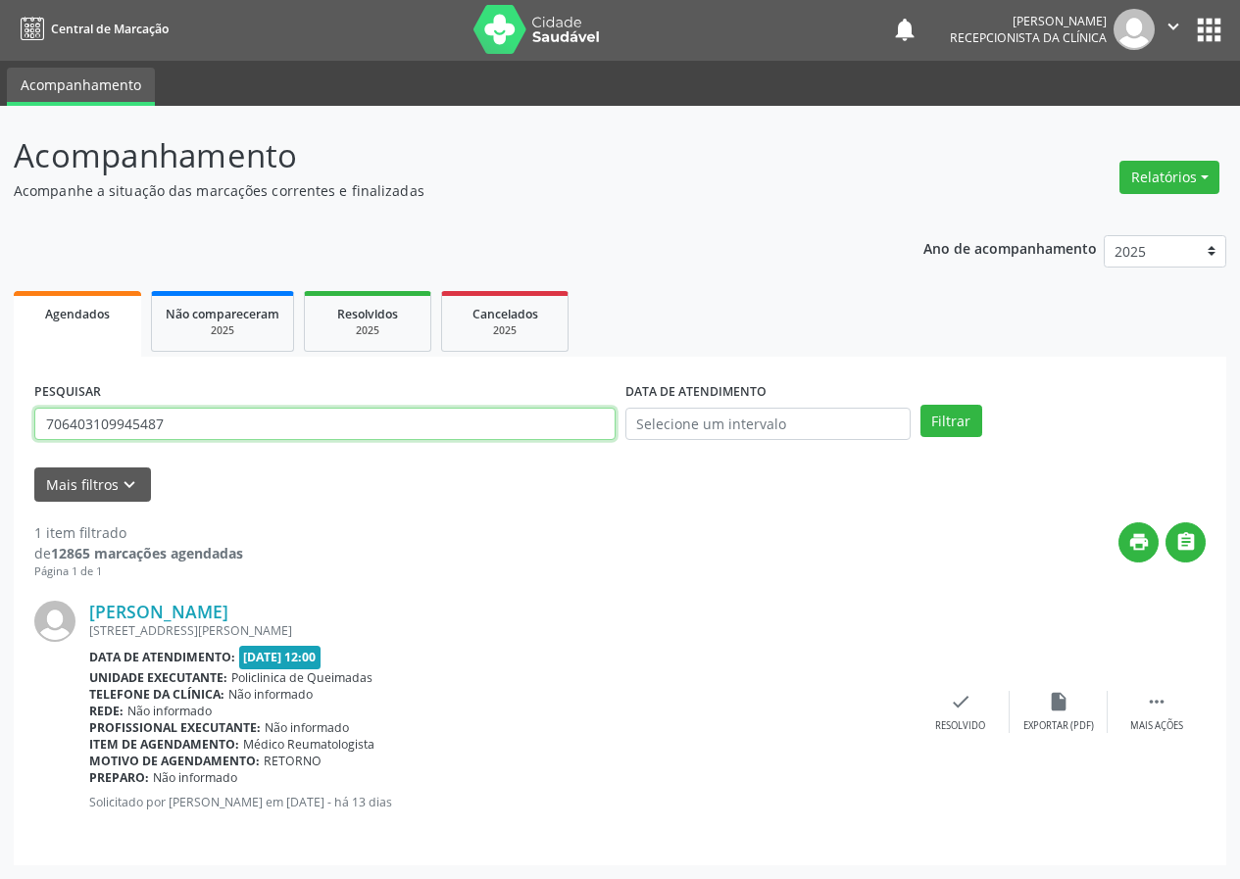
click at [244, 420] on input "706403109945487" at bounding box center [324, 424] width 581 height 33
click at [920, 405] on button "Filtrar" at bounding box center [951, 421] width 62 height 33
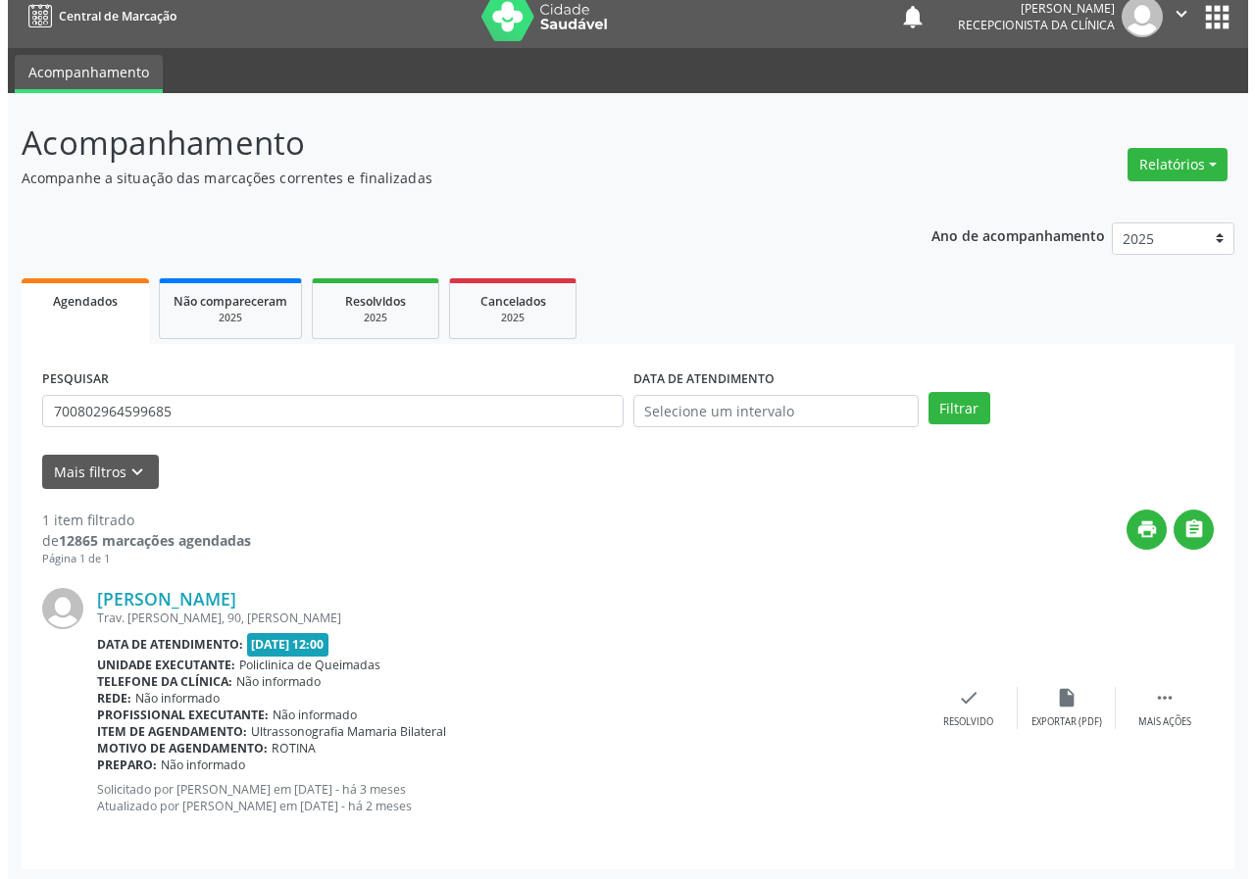
scroll to position [19, 0]
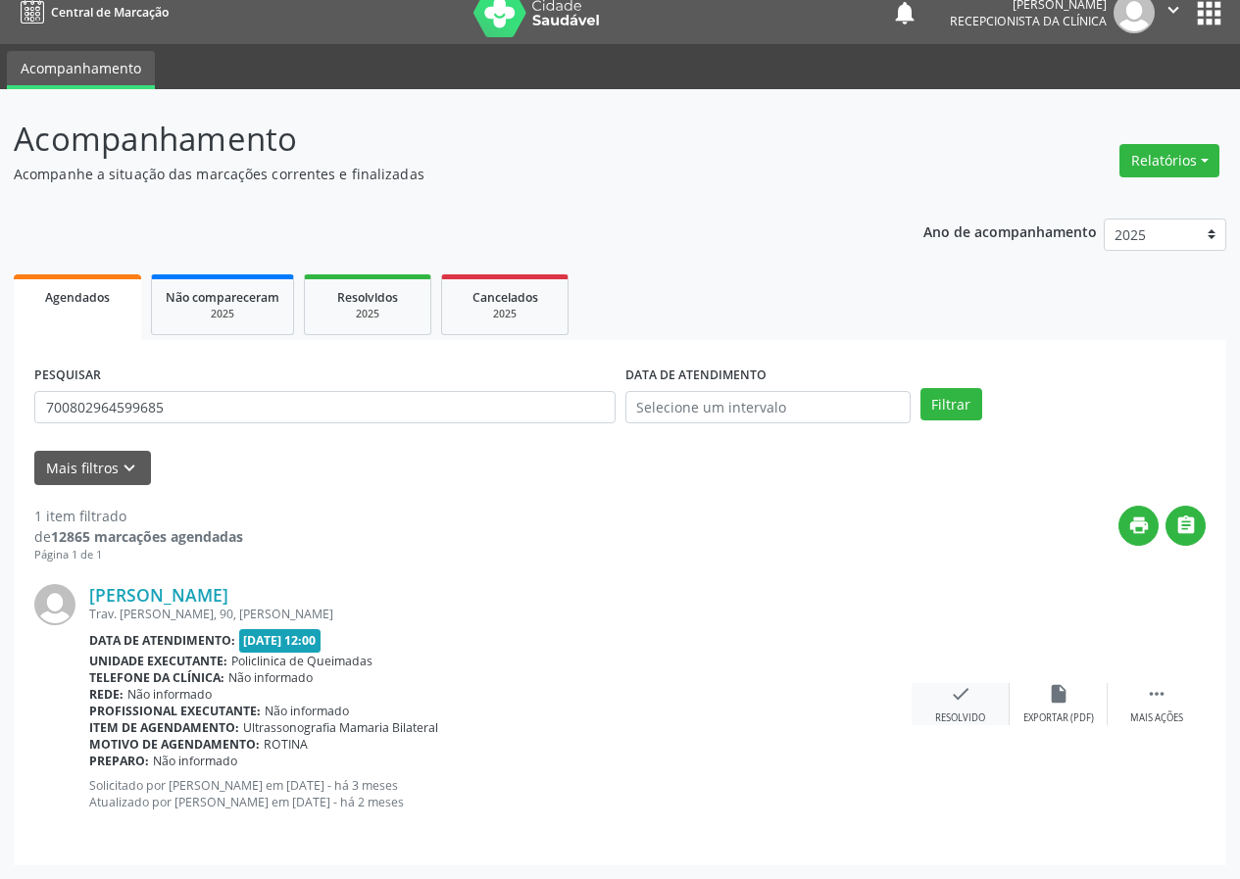
click at [954, 705] on div "check Resolvido" at bounding box center [961, 704] width 98 height 42
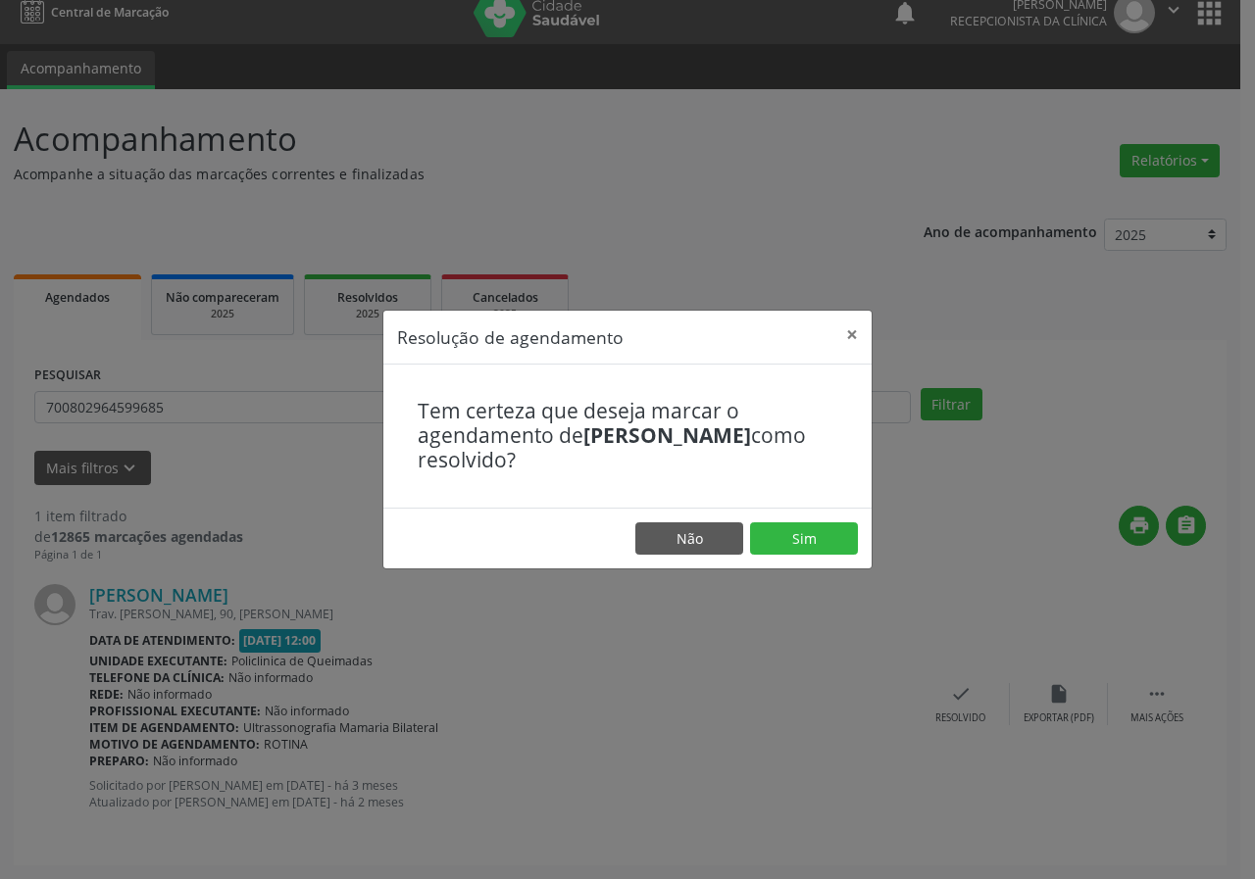
drag, startPoint x: 802, startPoint y: 510, endPoint x: 801, endPoint y: 520, distance: 10.8
click at [802, 517] on footer "Não Sim" at bounding box center [627, 539] width 488 height 62
click at [798, 528] on button "Sim" at bounding box center [804, 538] width 108 height 33
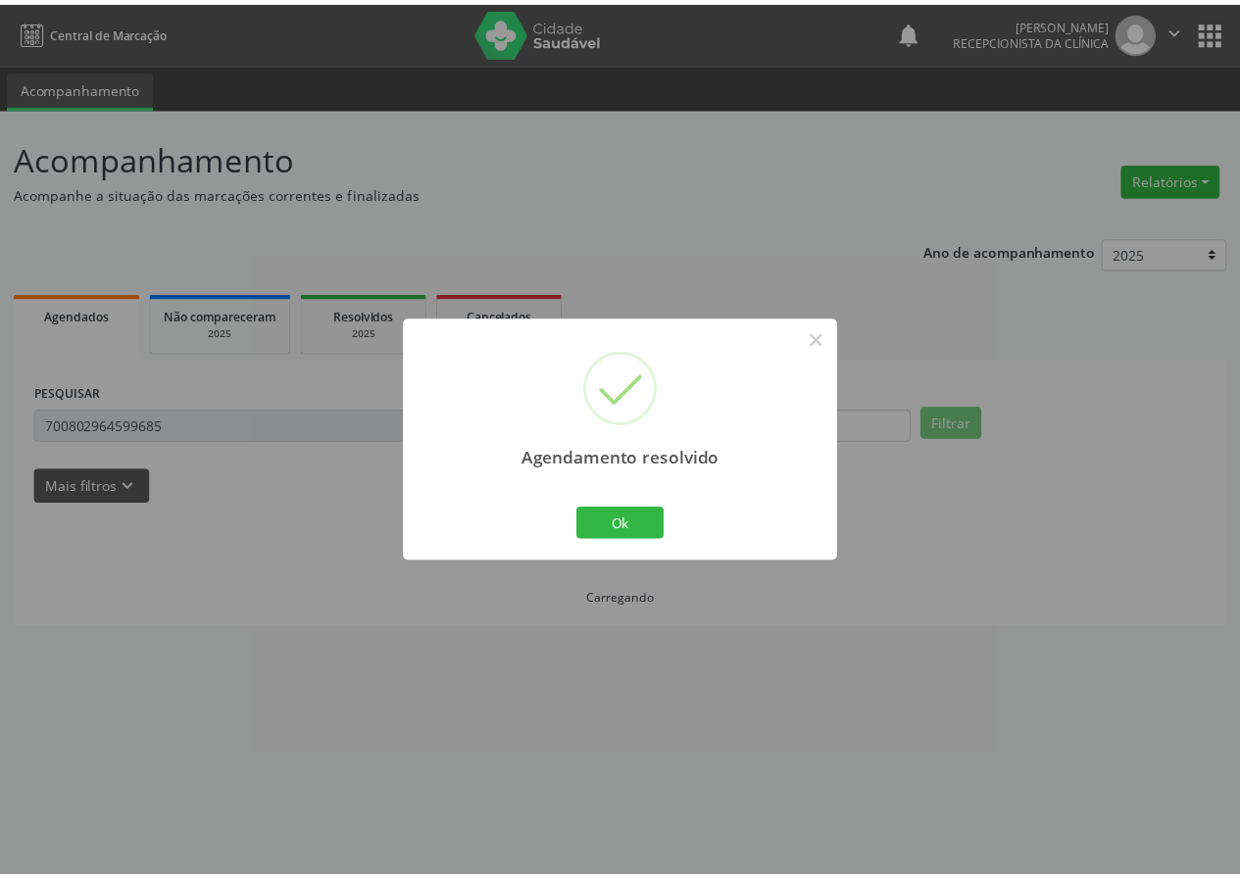
scroll to position [0, 0]
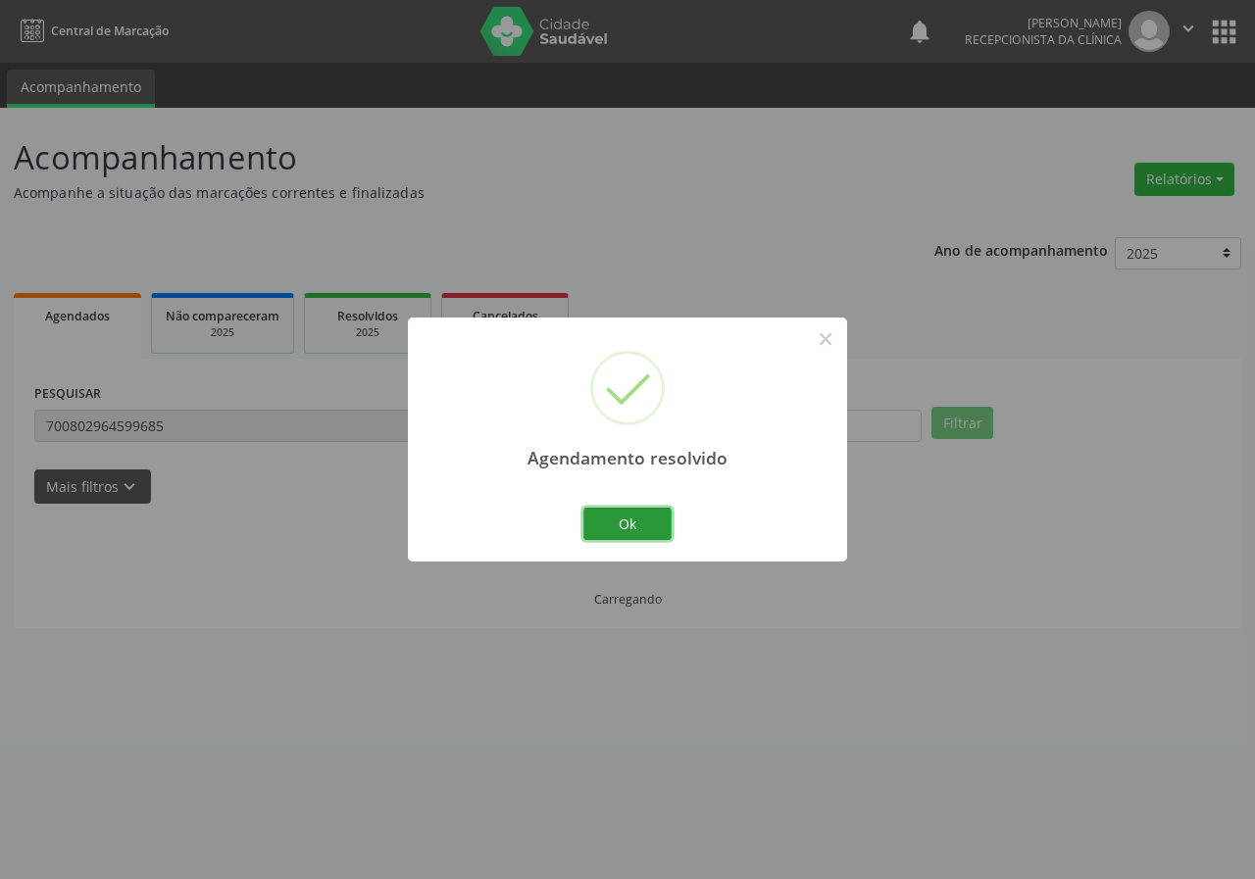
click at [599, 519] on button "Ok" at bounding box center [627, 524] width 88 height 33
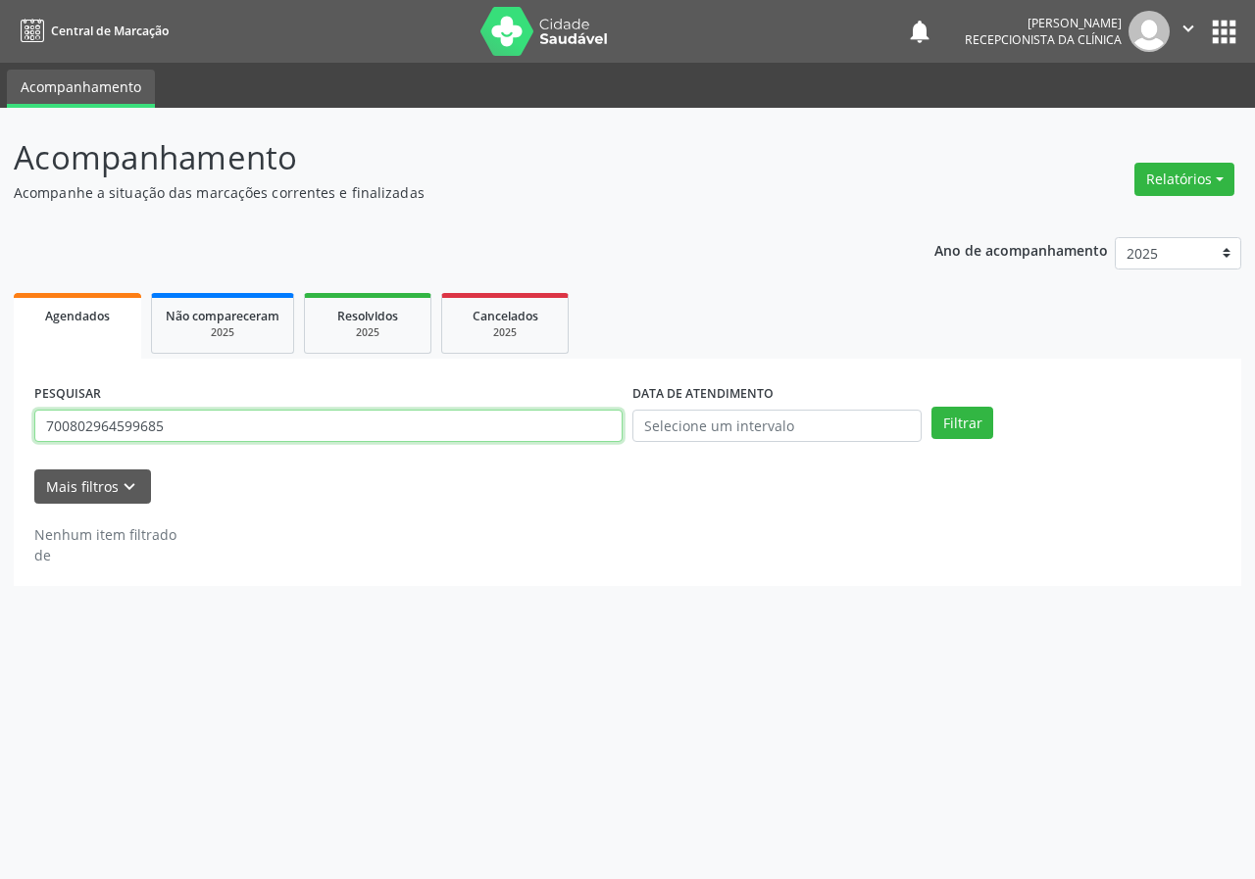
click at [456, 437] on input "700802964599685" at bounding box center [328, 426] width 588 height 33
click at [931, 407] on button "Filtrar" at bounding box center [962, 423] width 62 height 33
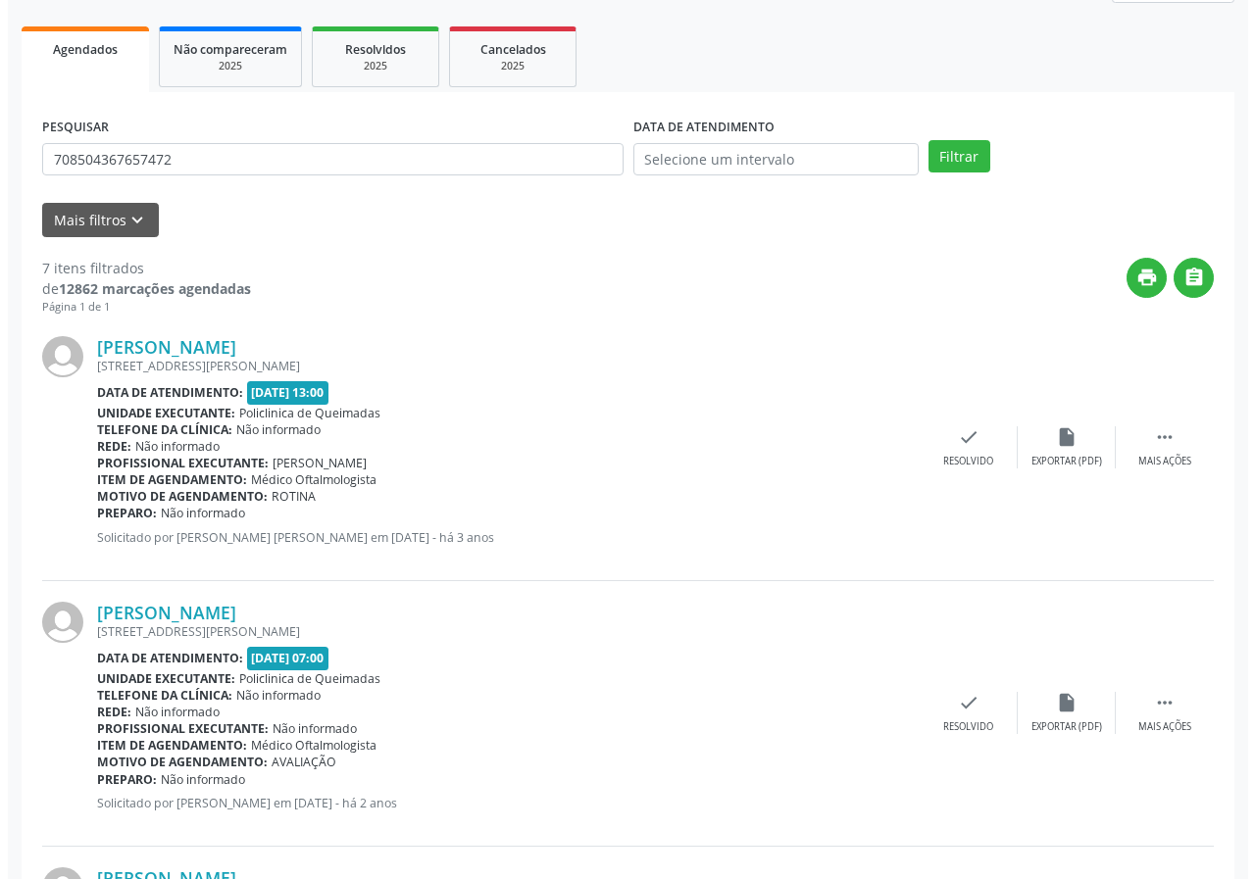
scroll to position [294, 0]
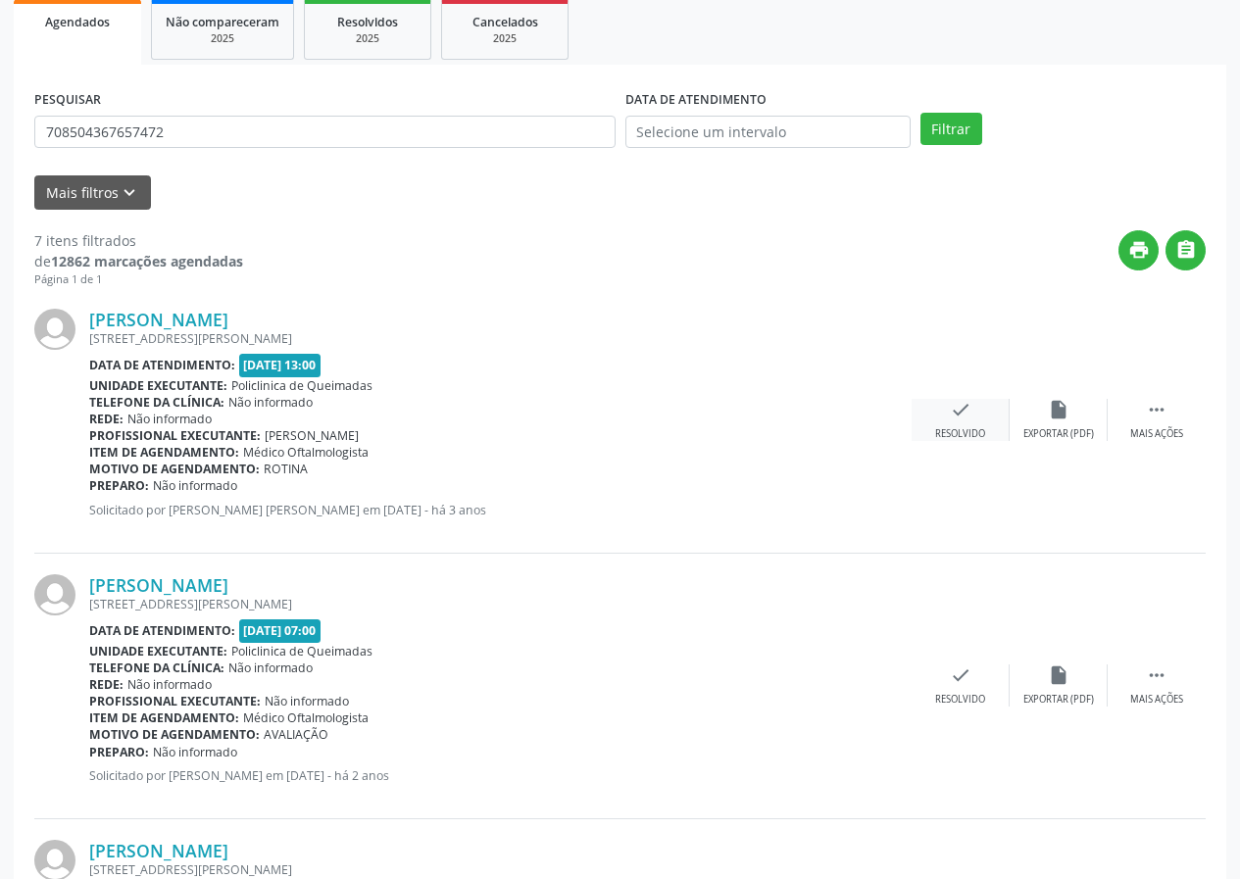
click at [958, 409] on icon "check" at bounding box center [961, 410] width 22 height 22
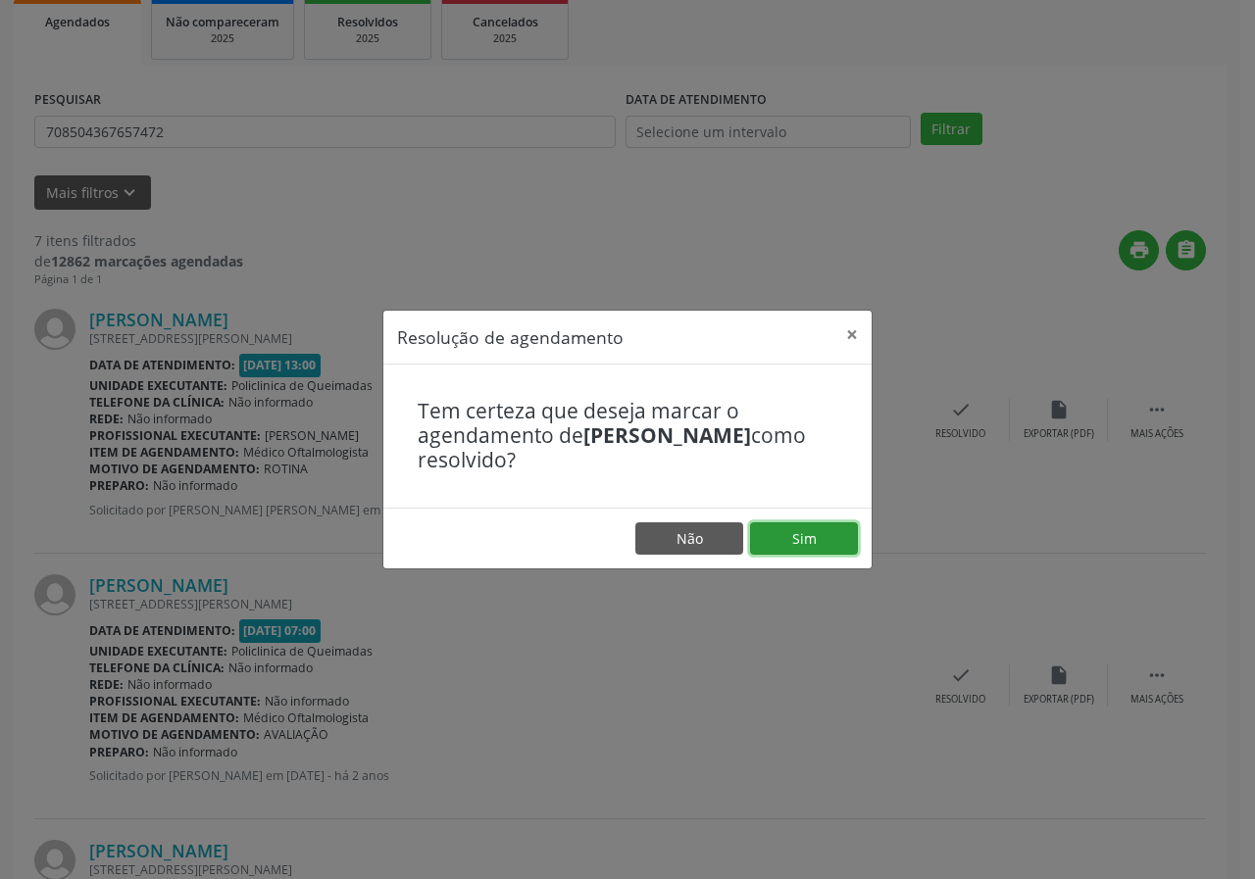
click at [793, 533] on button "Sim" at bounding box center [804, 538] width 108 height 33
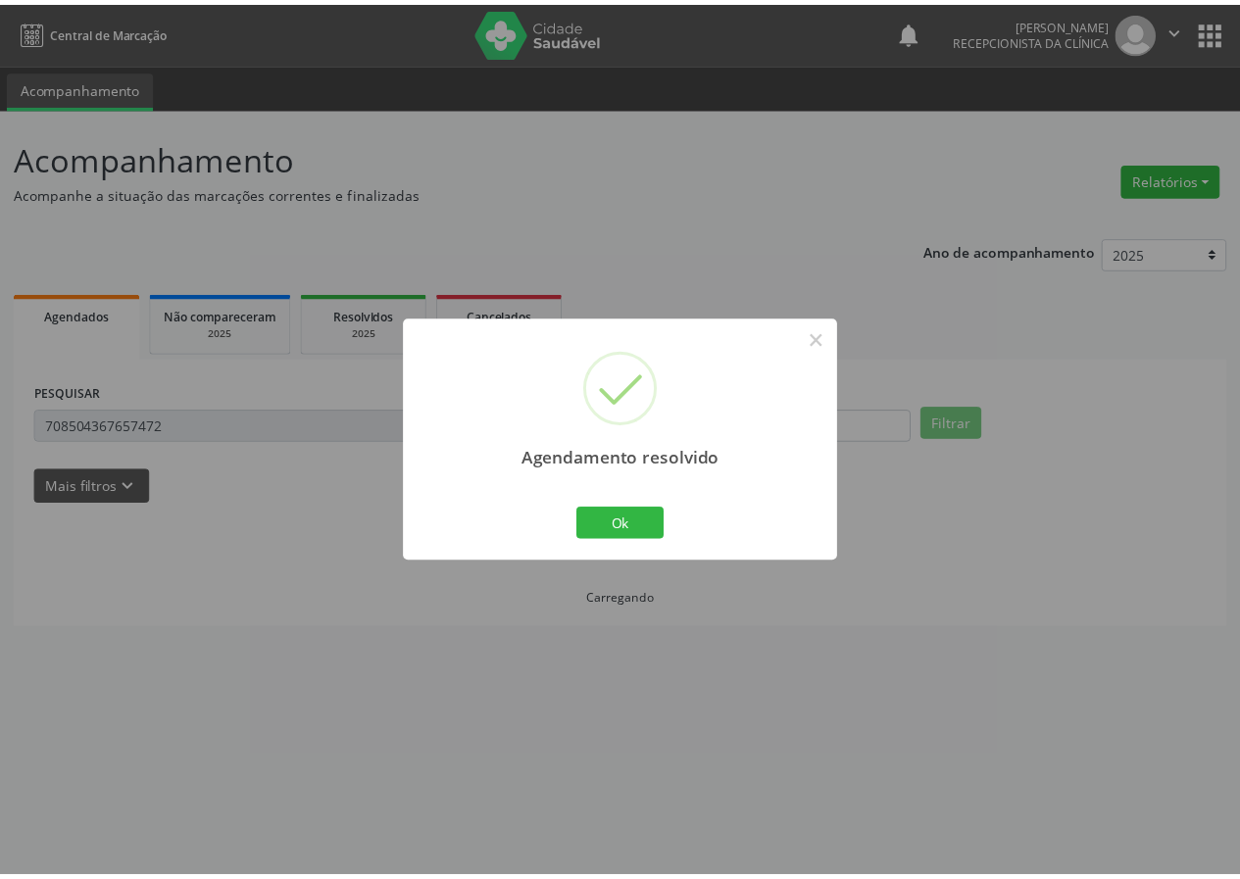
scroll to position [0, 0]
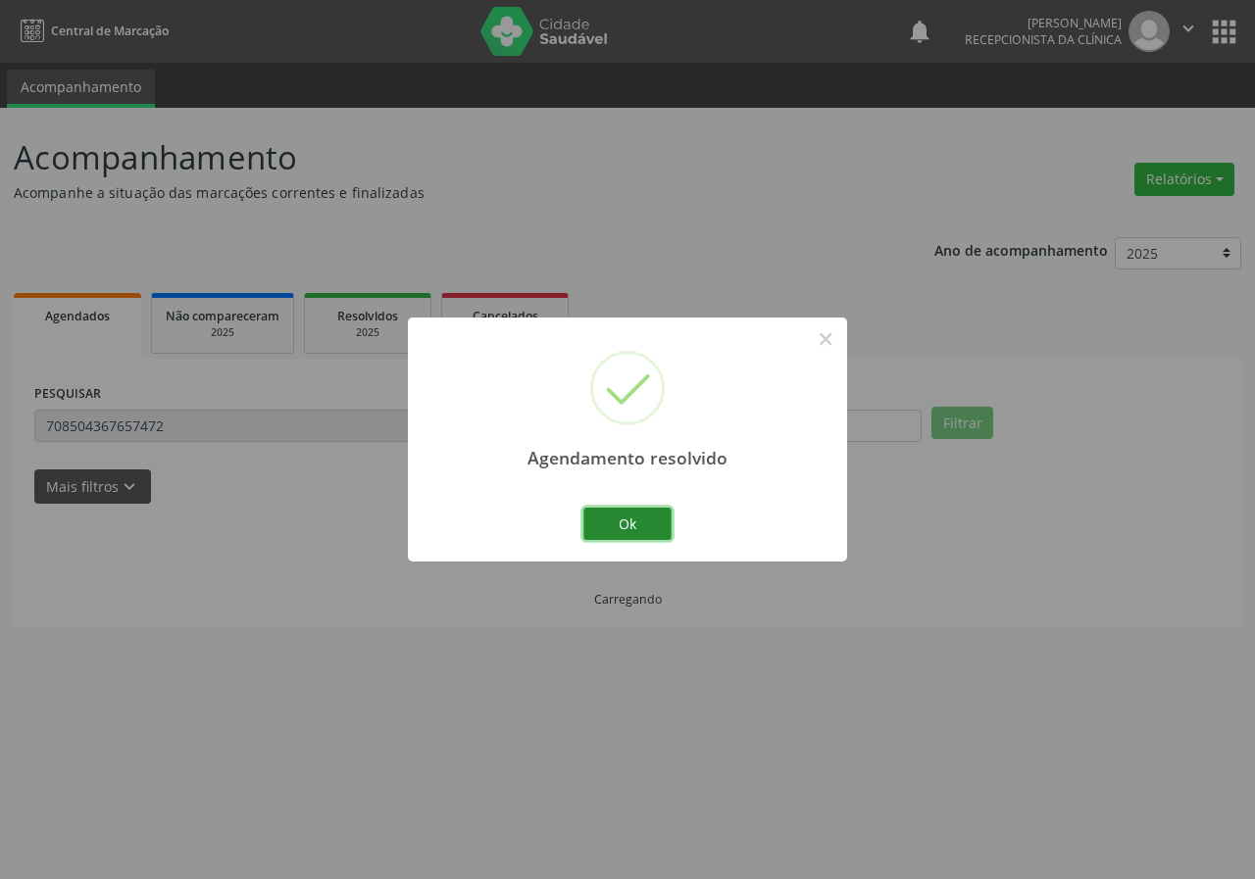
click at [598, 533] on button "Ok" at bounding box center [627, 524] width 88 height 33
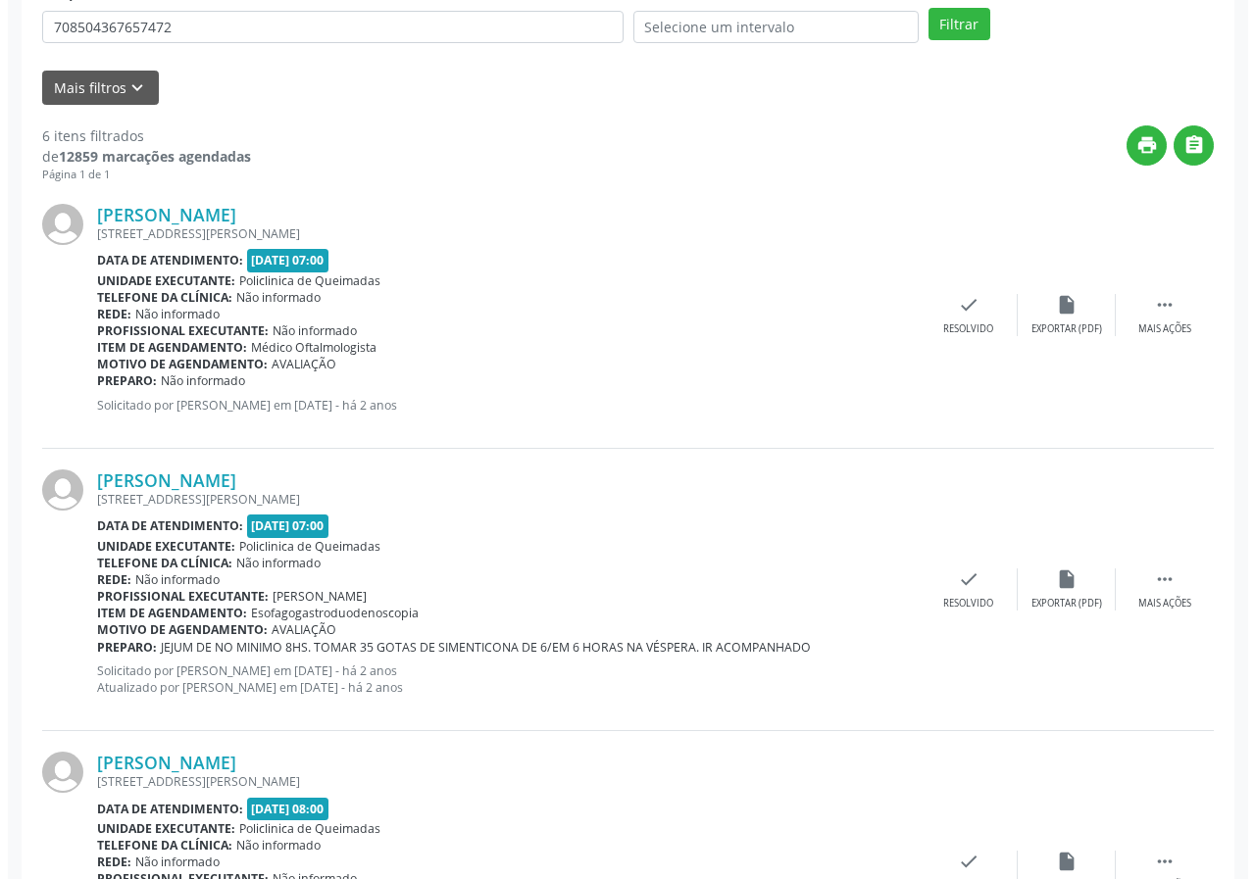
scroll to position [392, 0]
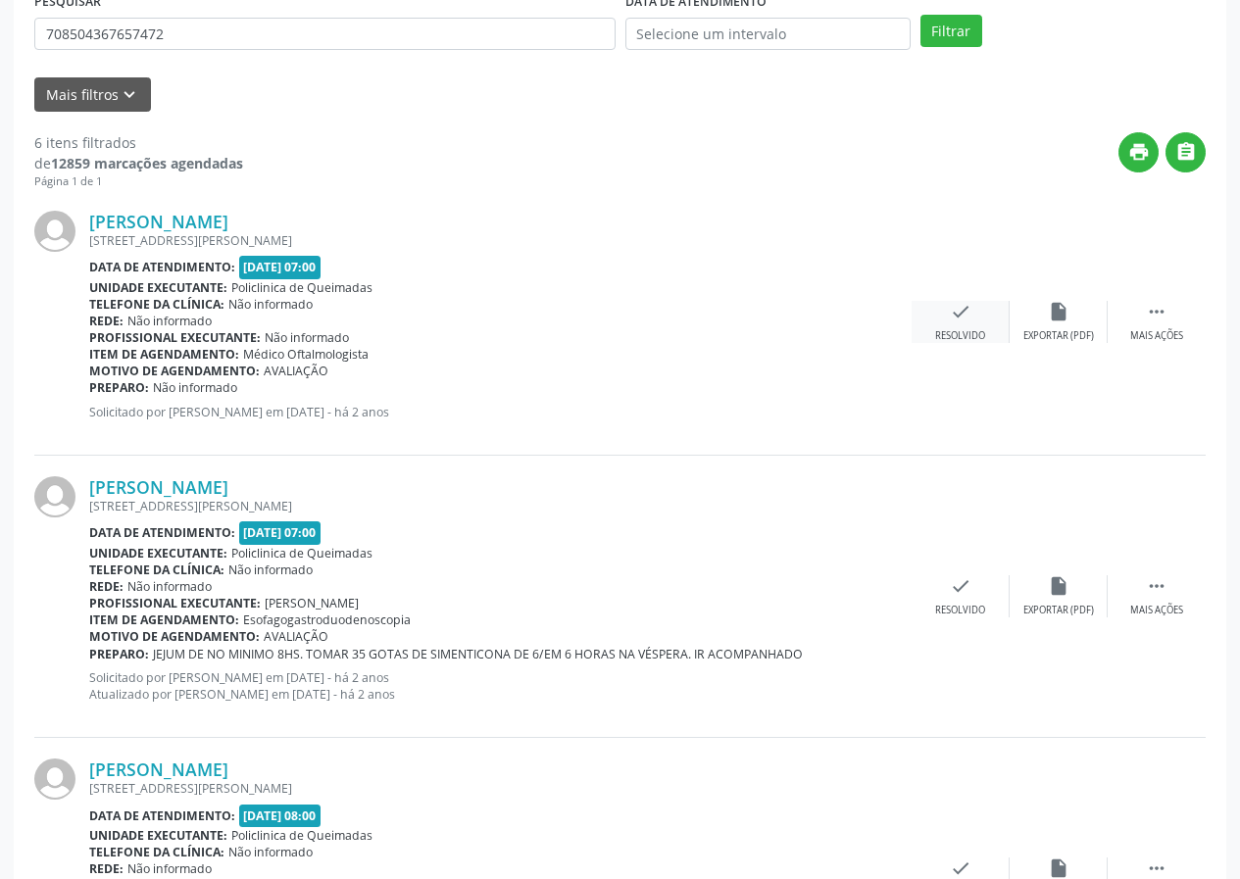
click at [973, 308] on div "check Resolvido" at bounding box center [961, 322] width 98 height 42
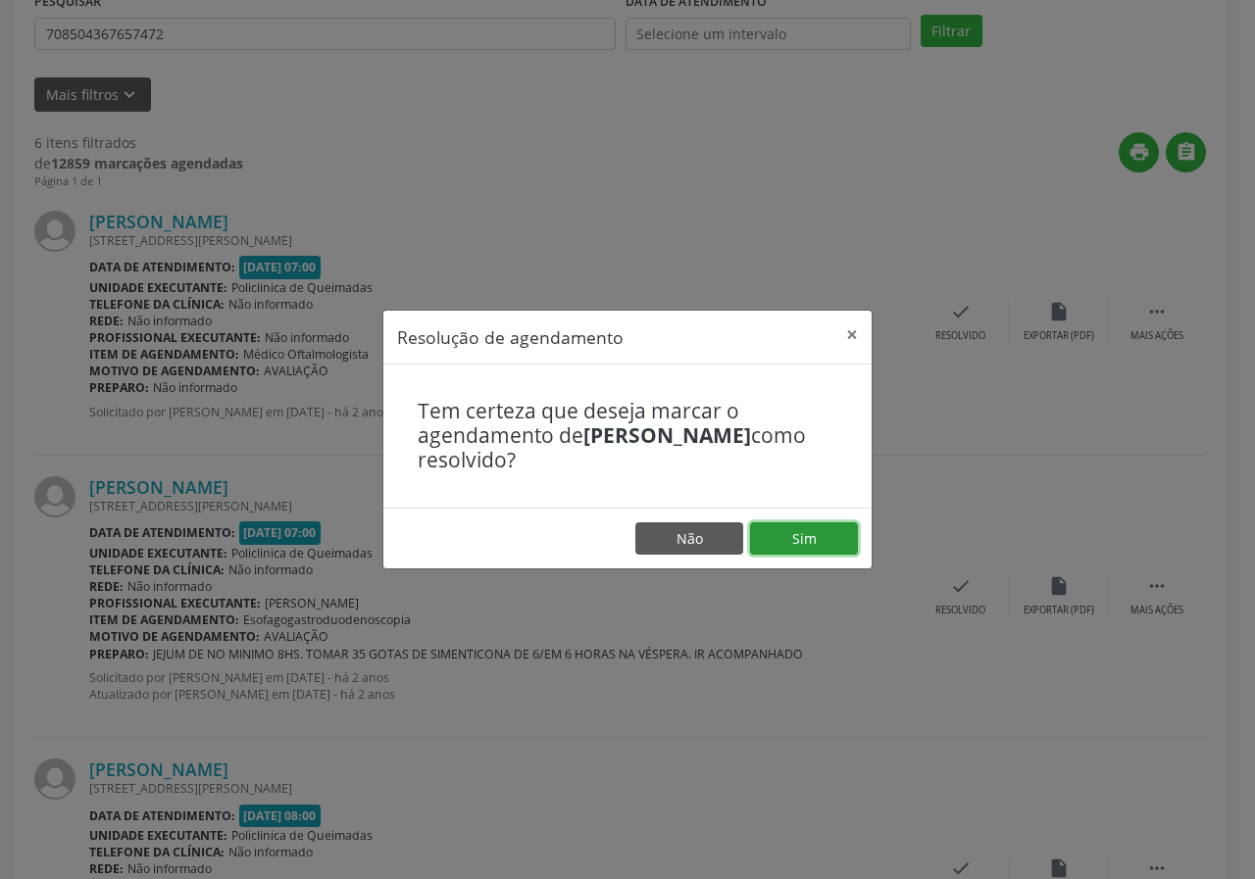
click at [821, 548] on button "Sim" at bounding box center [804, 538] width 108 height 33
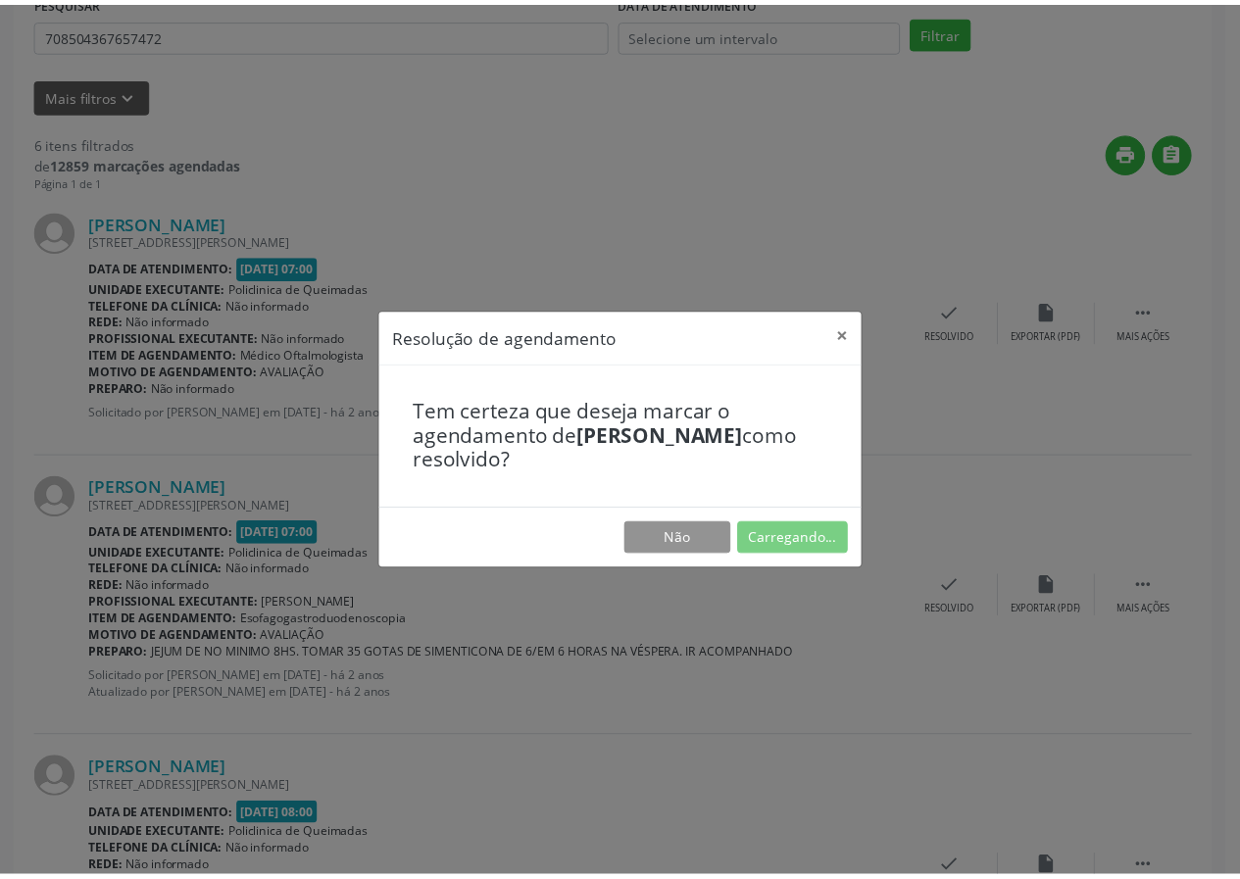
scroll to position [0, 0]
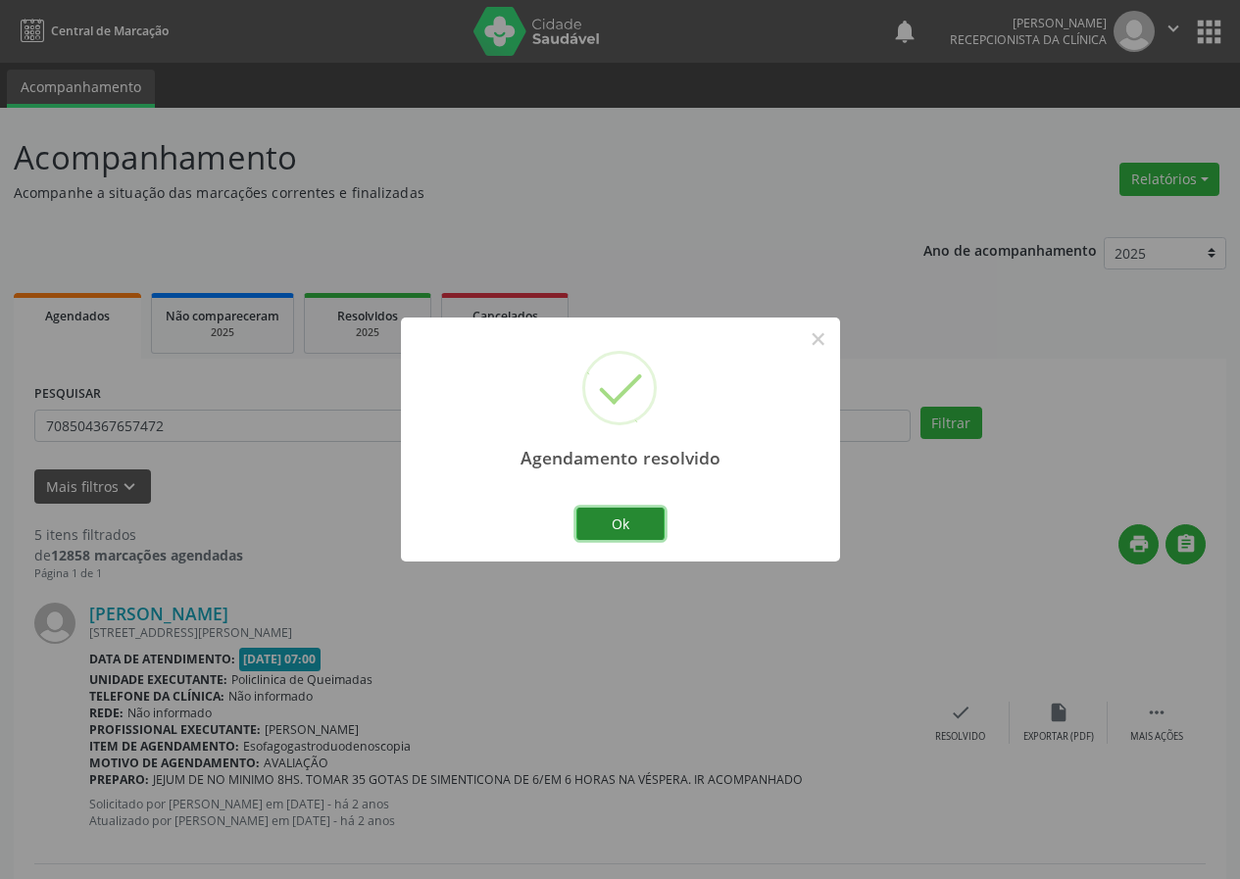
click at [612, 530] on button "Ok" at bounding box center [620, 524] width 88 height 33
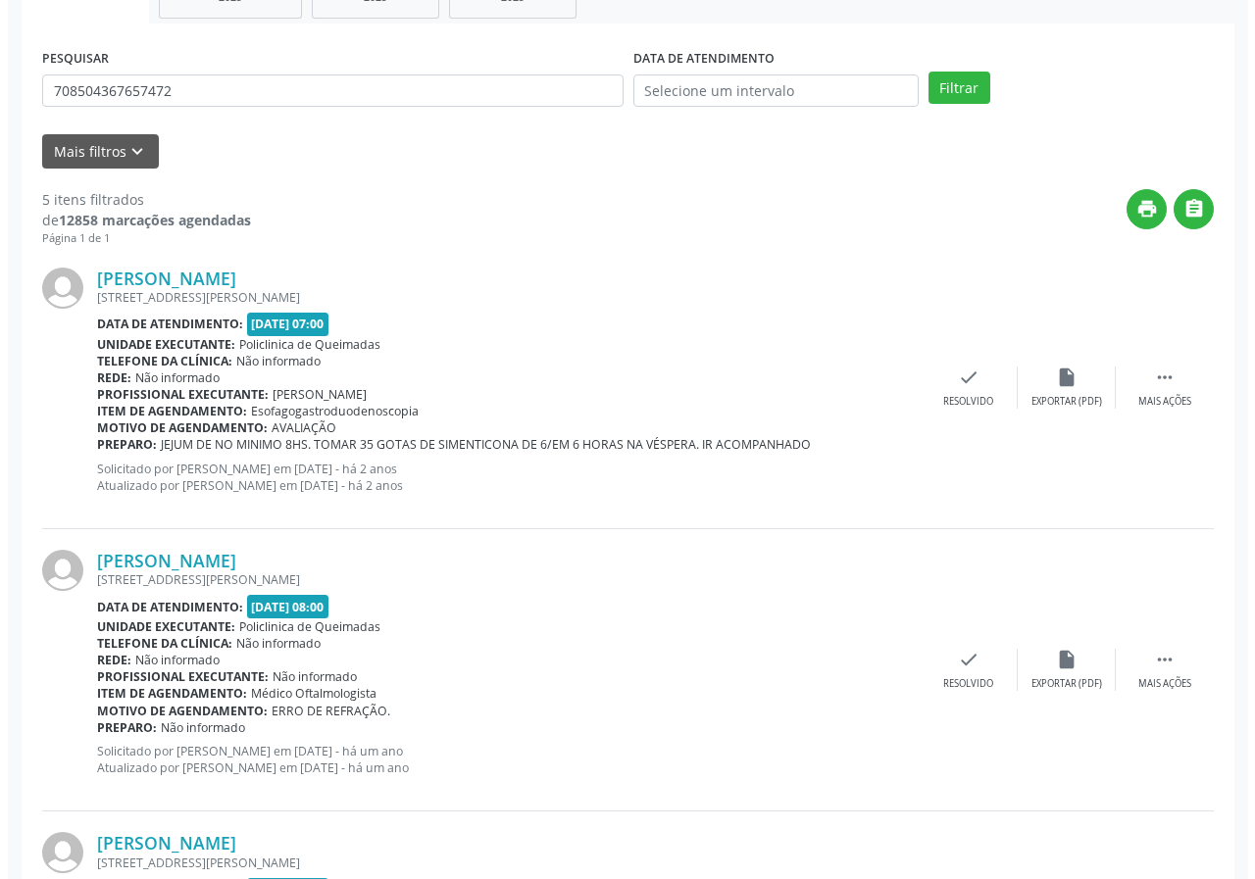
scroll to position [392, 0]
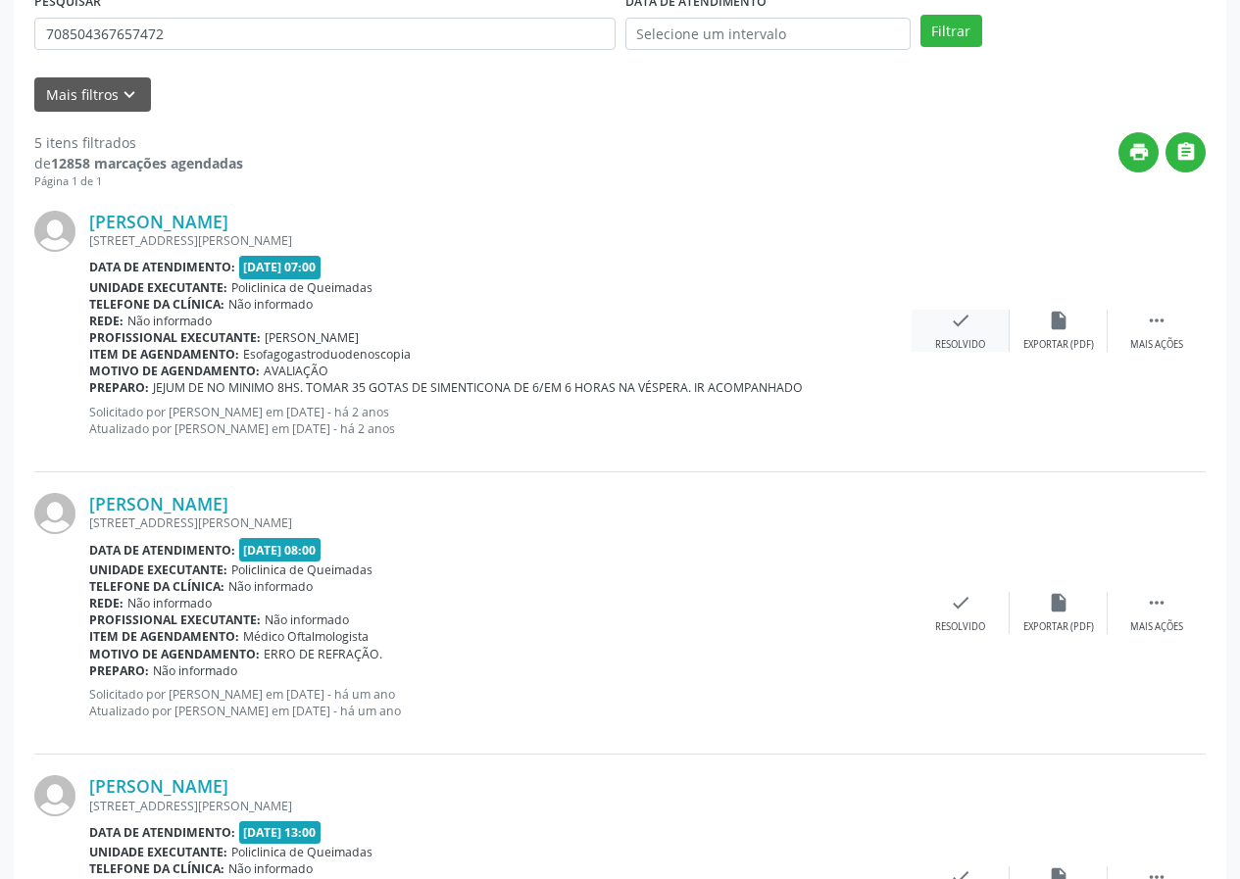
click at [984, 323] on div "check Resolvido" at bounding box center [961, 331] width 98 height 42
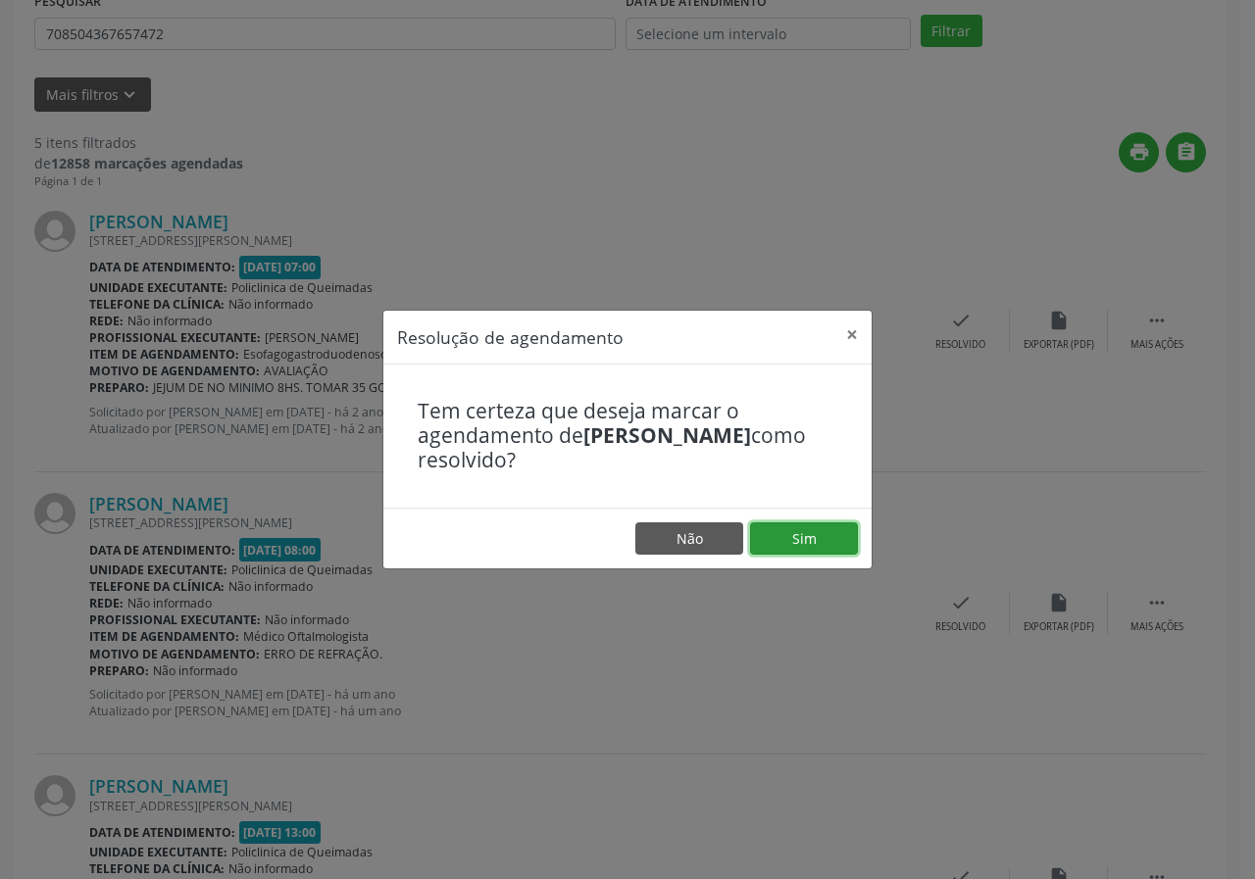
click at [832, 525] on button "Sim" at bounding box center [804, 538] width 108 height 33
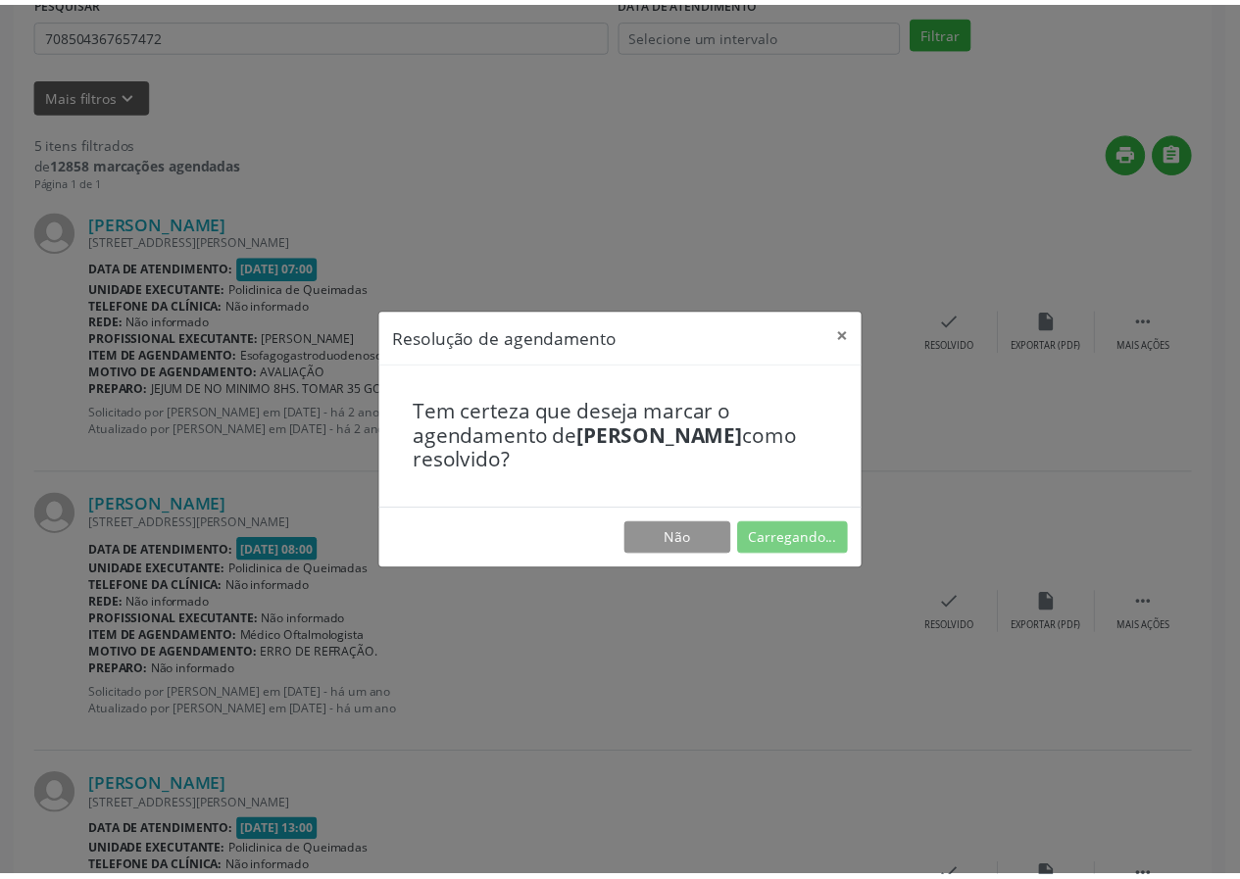
scroll to position [0, 0]
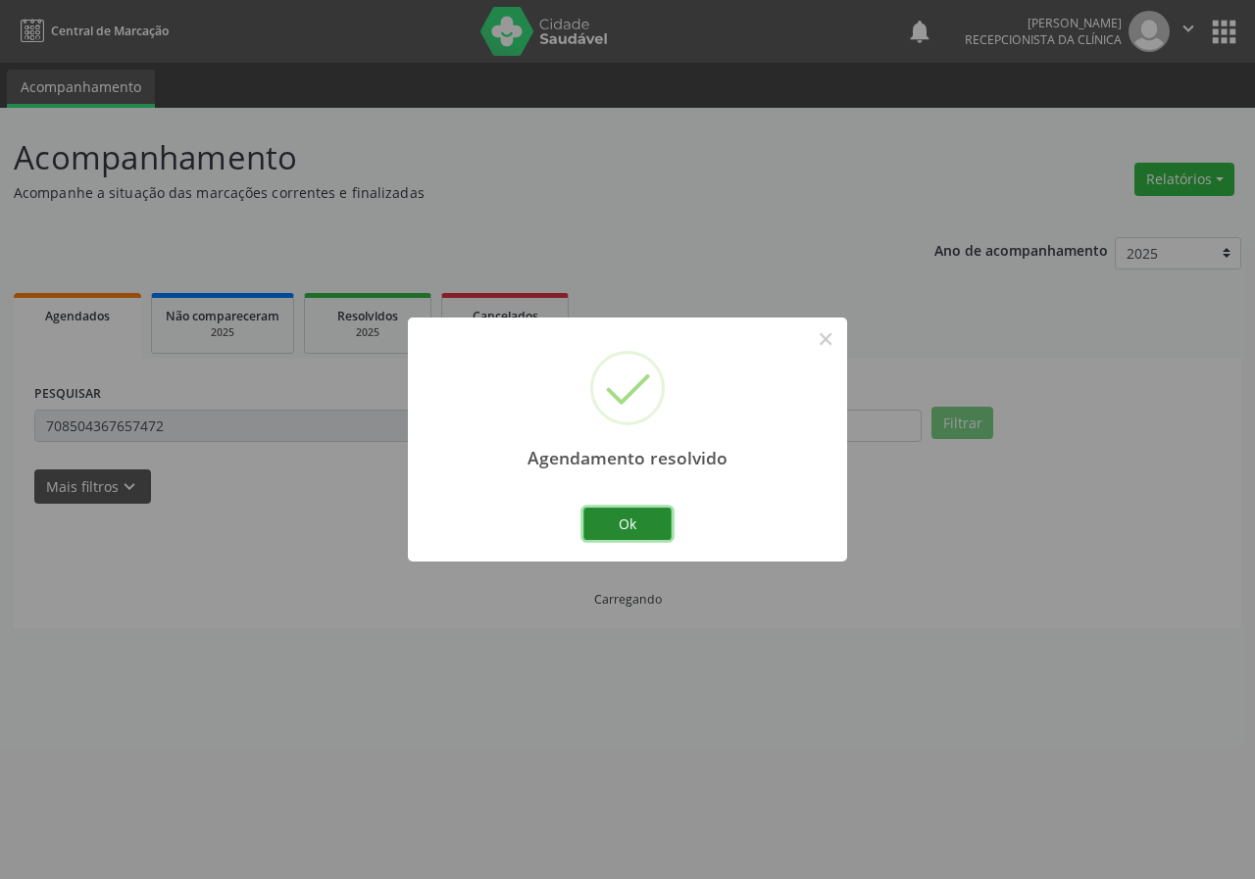
click at [635, 523] on button "Ok" at bounding box center [627, 524] width 88 height 33
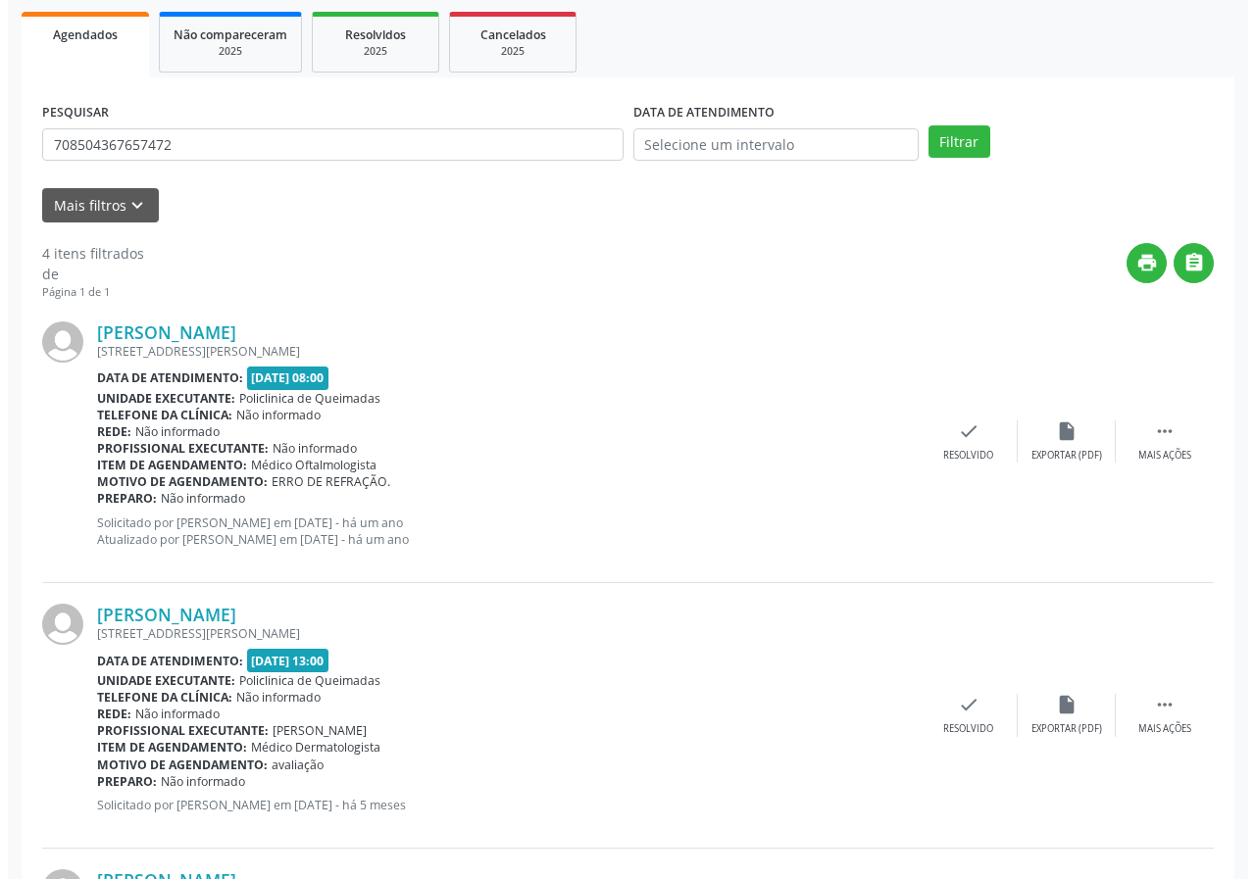
scroll to position [490, 0]
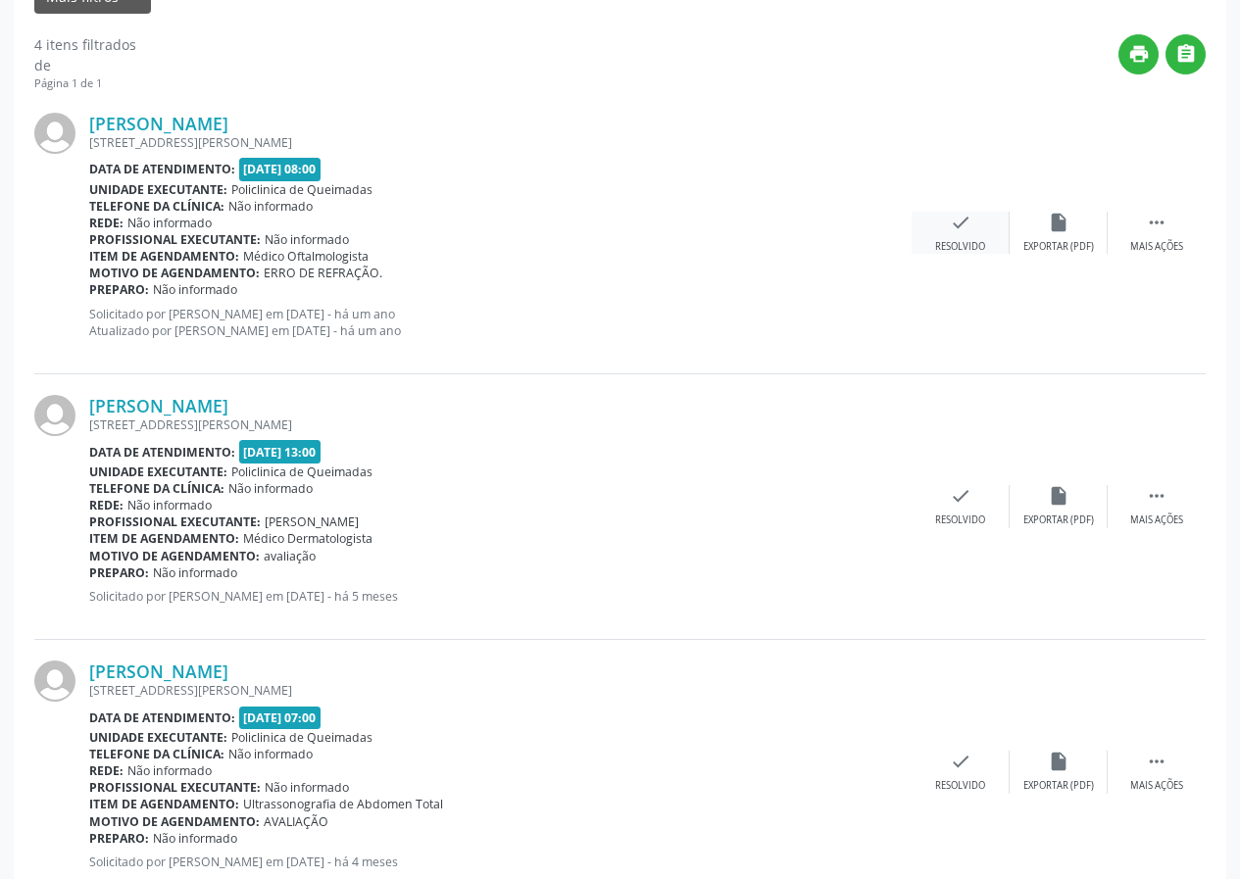
click at [958, 223] on icon "check" at bounding box center [961, 223] width 22 height 22
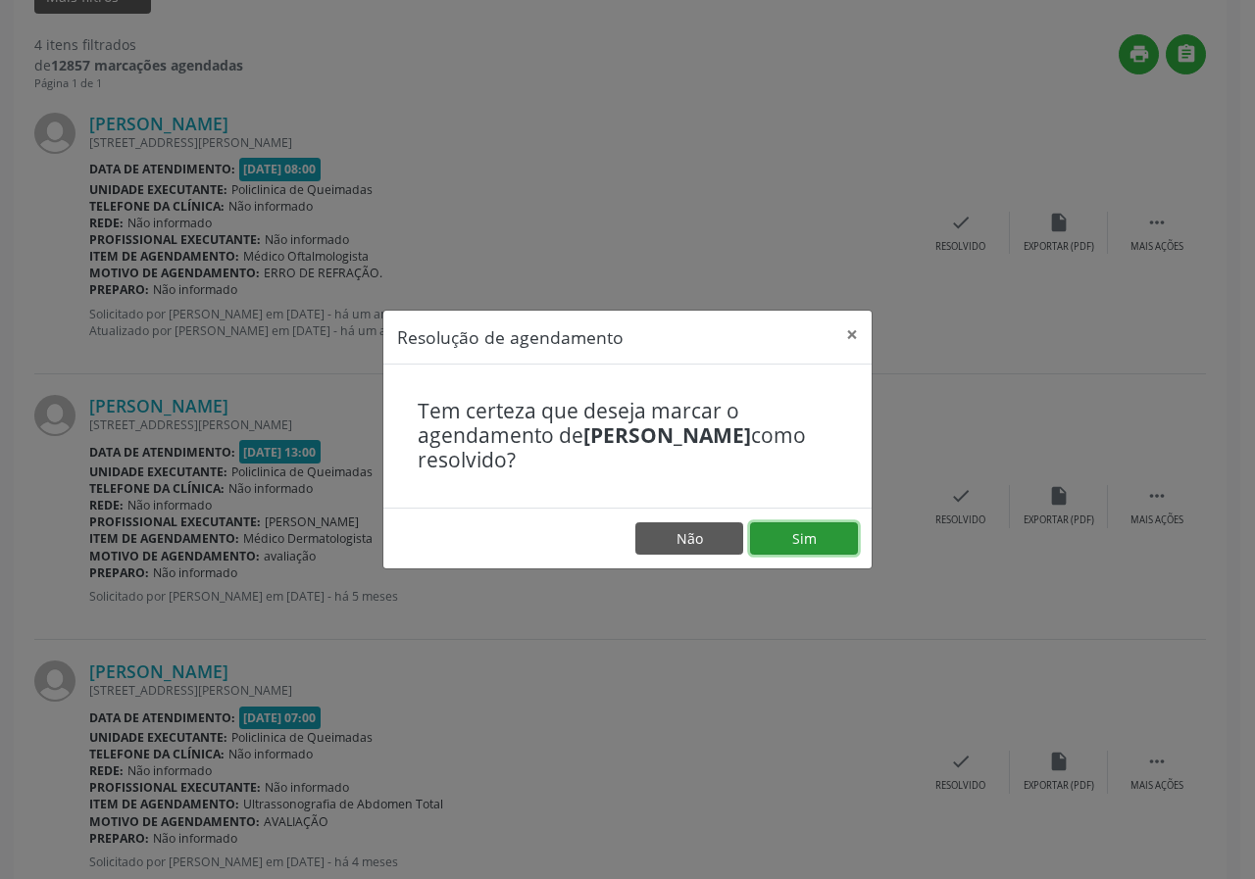
click at [831, 540] on button "Sim" at bounding box center [804, 538] width 108 height 33
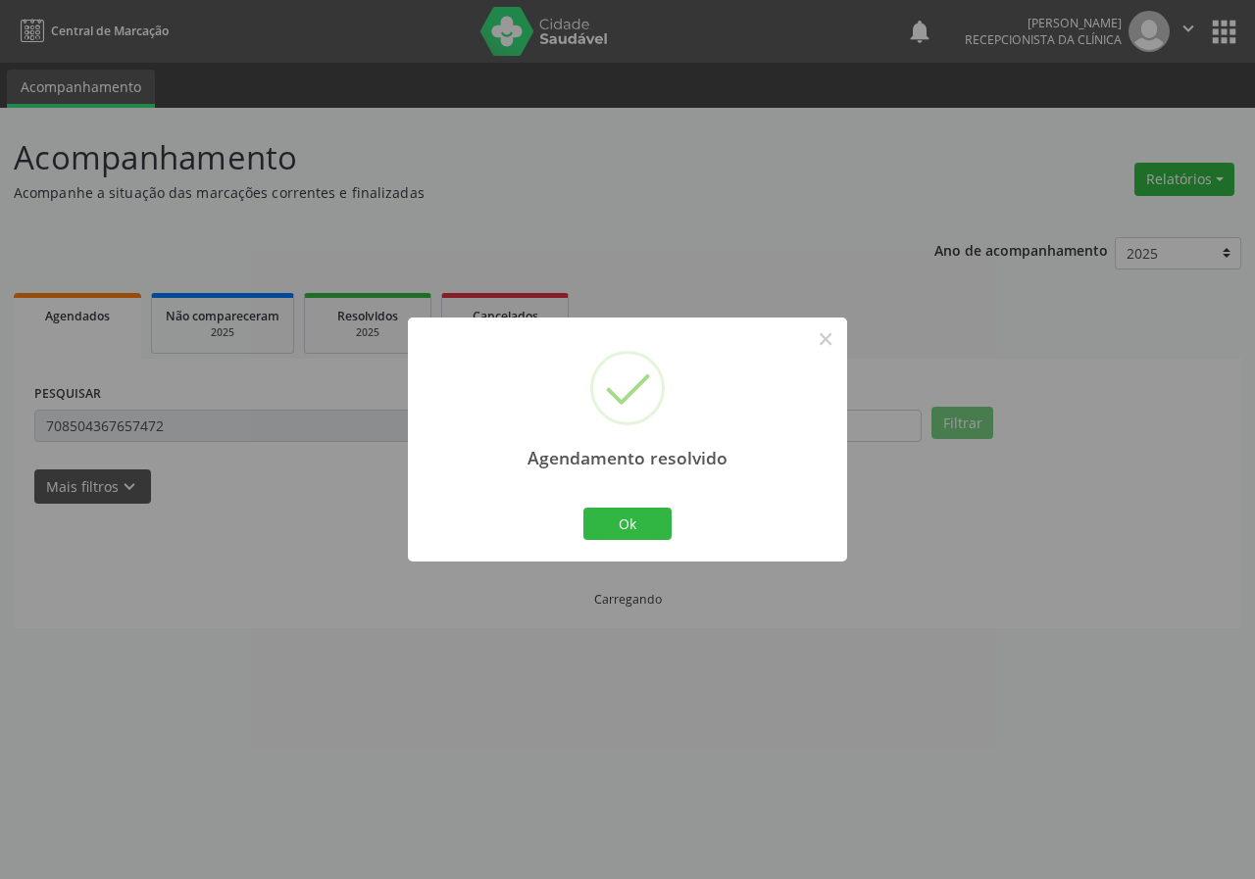
scroll to position [0, 0]
click at [620, 509] on button "Ok" at bounding box center [627, 524] width 88 height 33
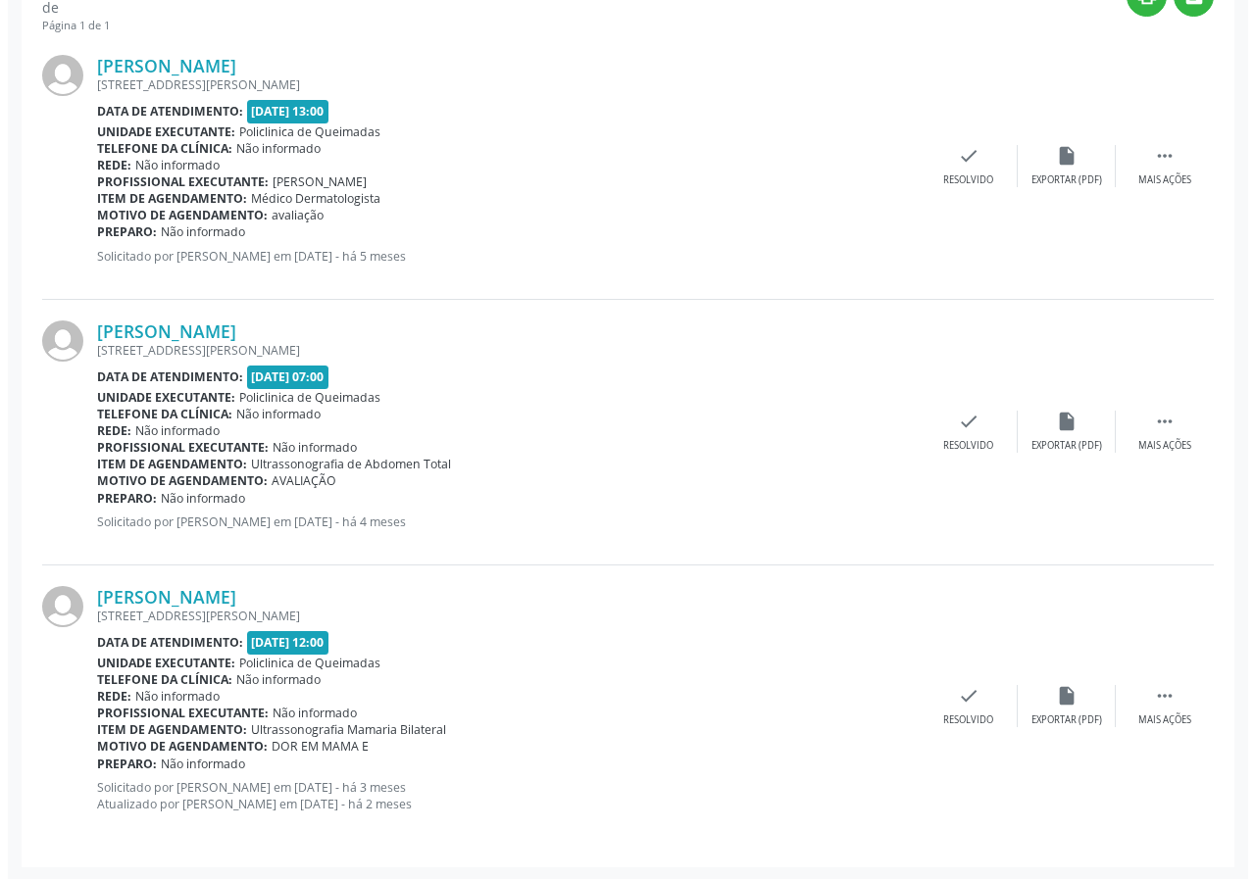
scroll to position [550, 0]
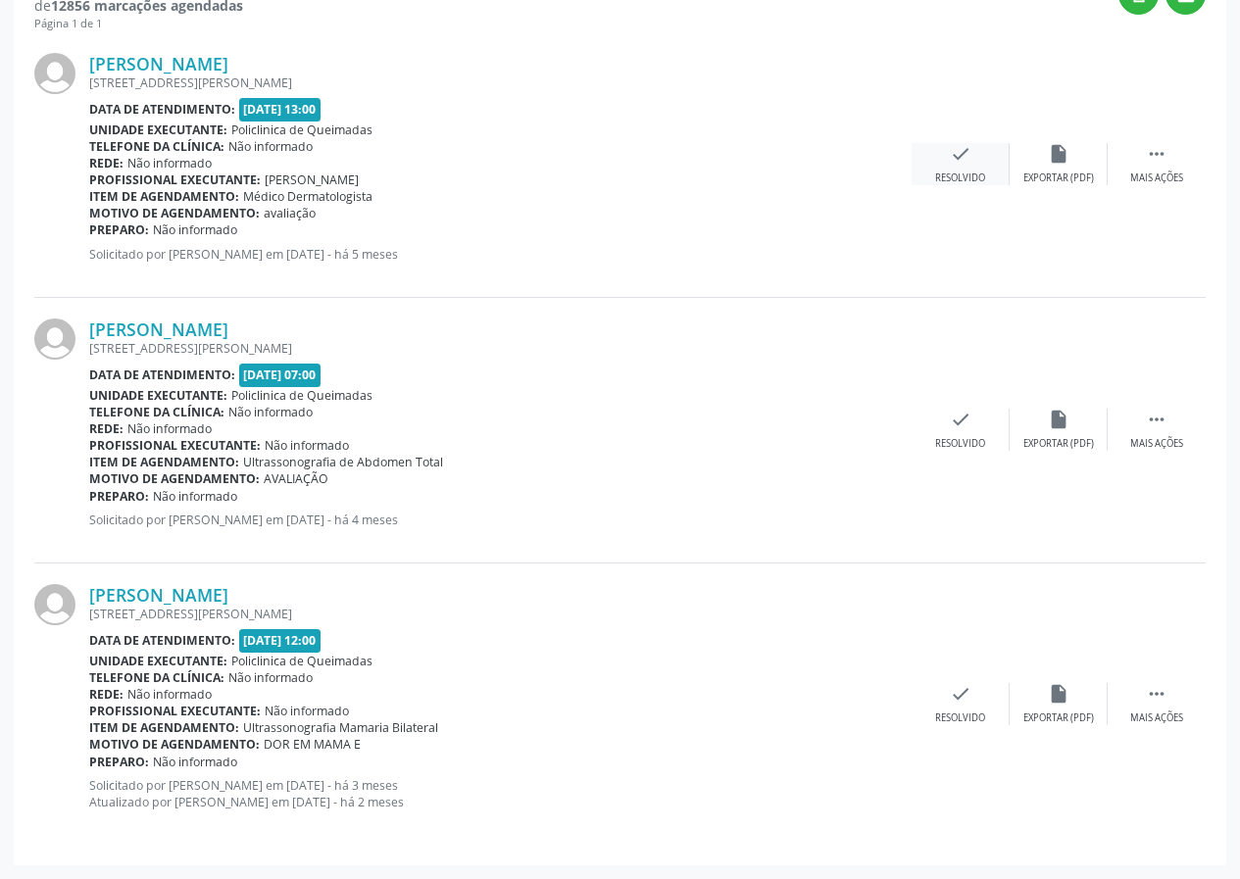
click at [940, 153] on div "check Resolvido" at bounding box center [961, 164] width 98 height 42
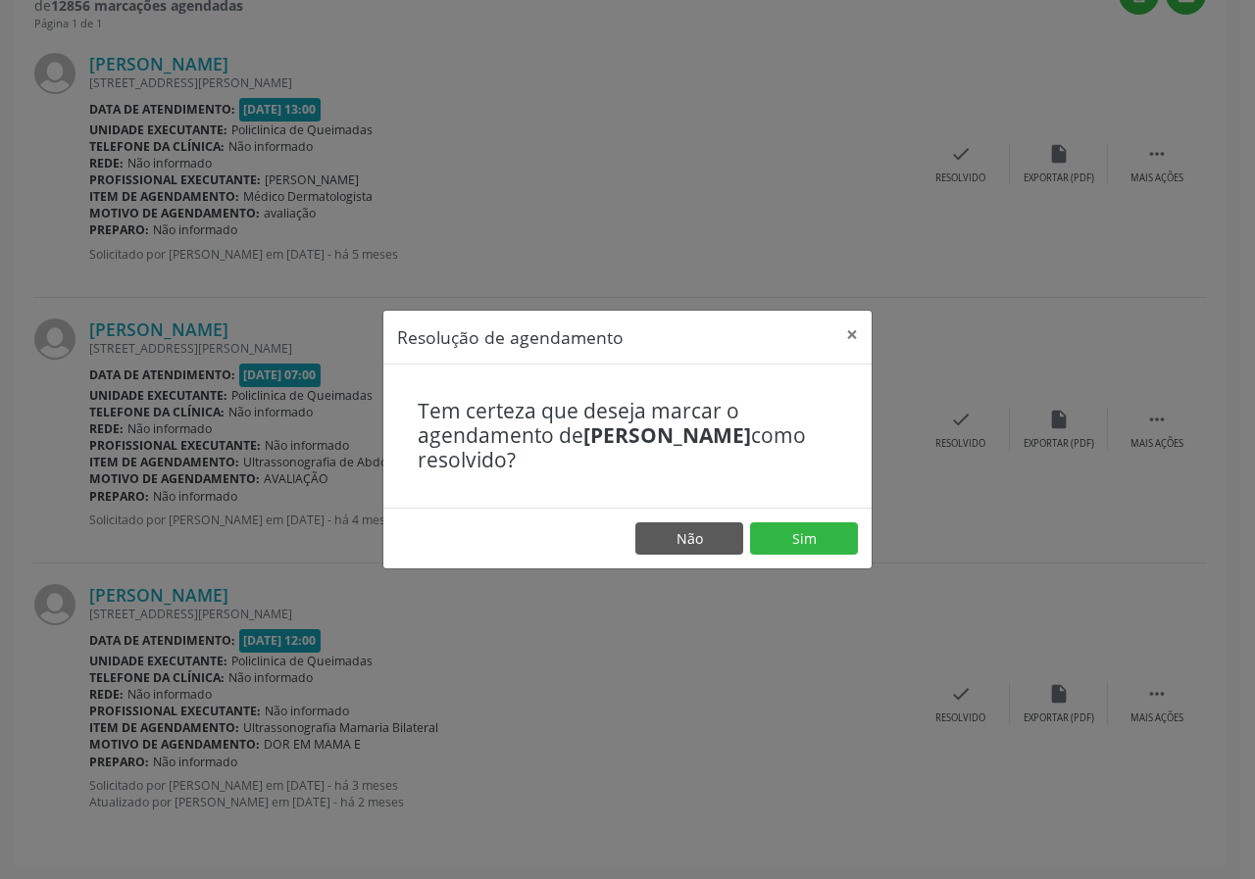
click at [843, 520] on footer "Não Sim" at bounding box center [627, 539] width 488 height 62
click at [838, 530] on button "Sim" at bounding box center [804, 538] width 108 height 33
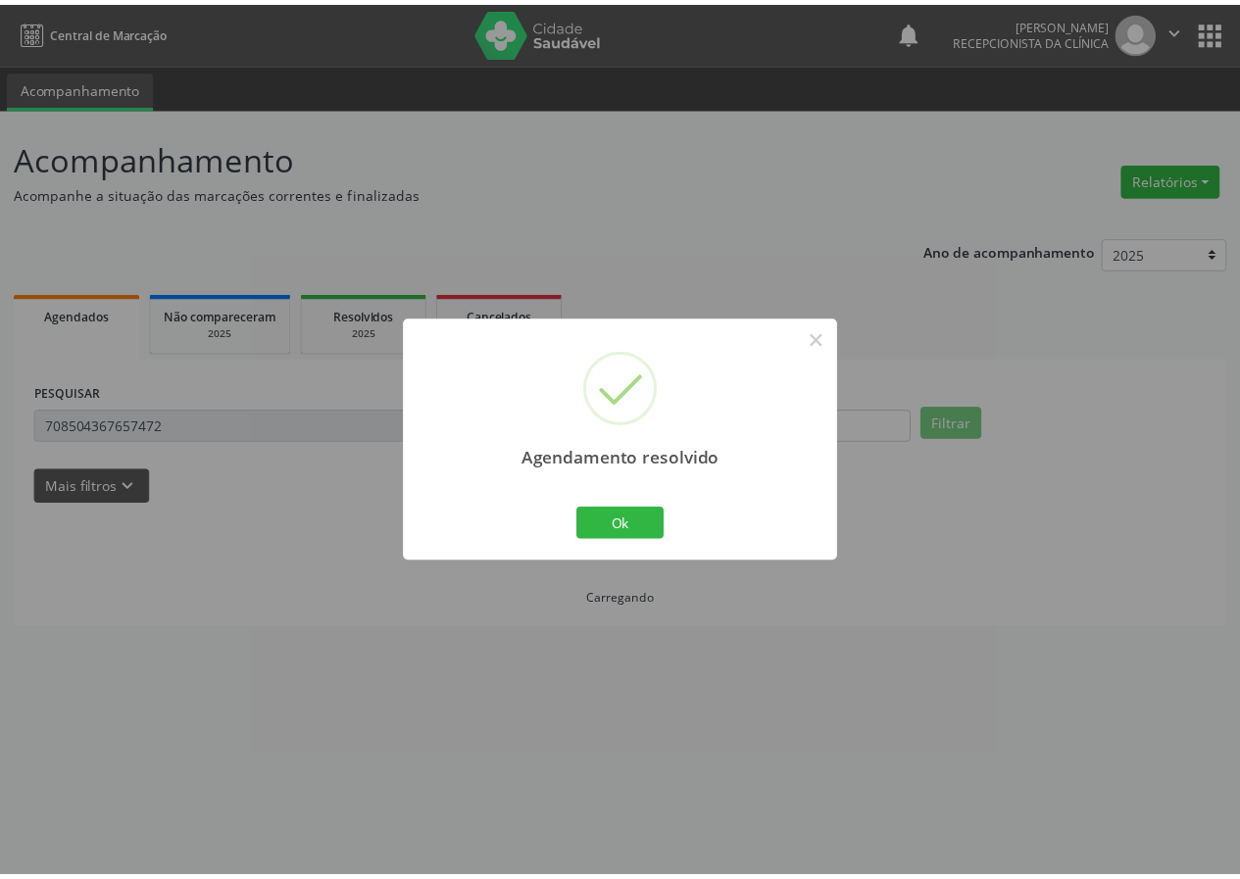
scroll to position [0, 0]
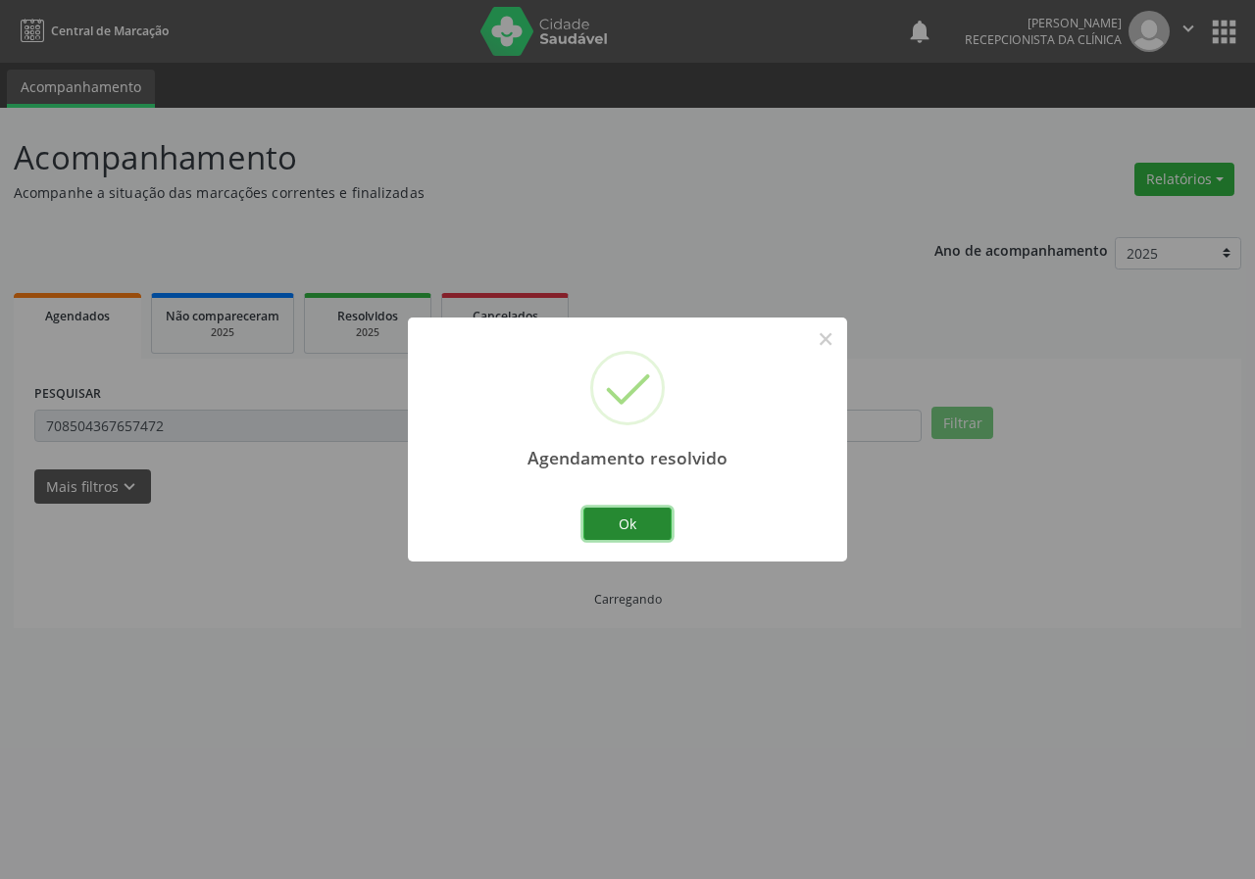
click at [625, 525] on button "Ok" at bounding box center [627, 524] width 88 height 33
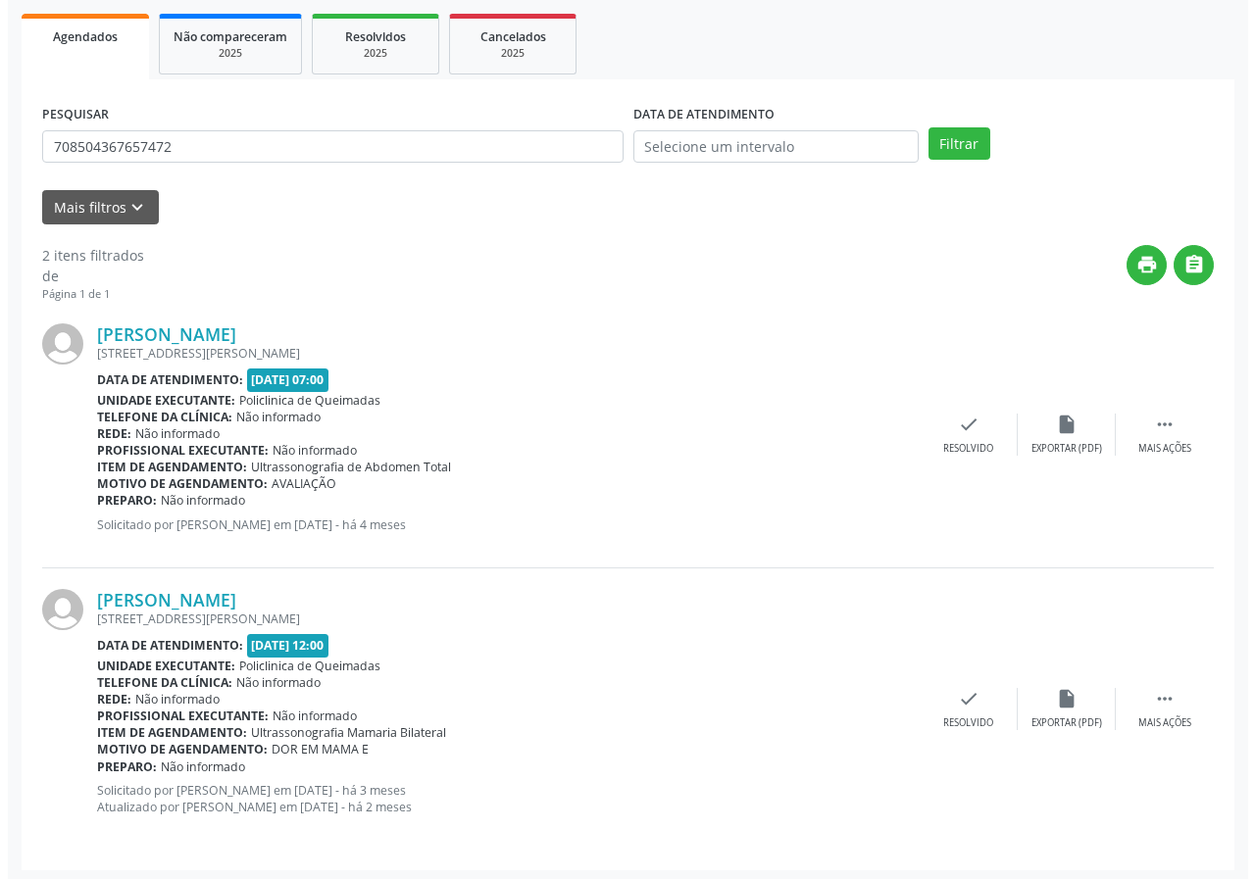
scroll to position [284, 0]
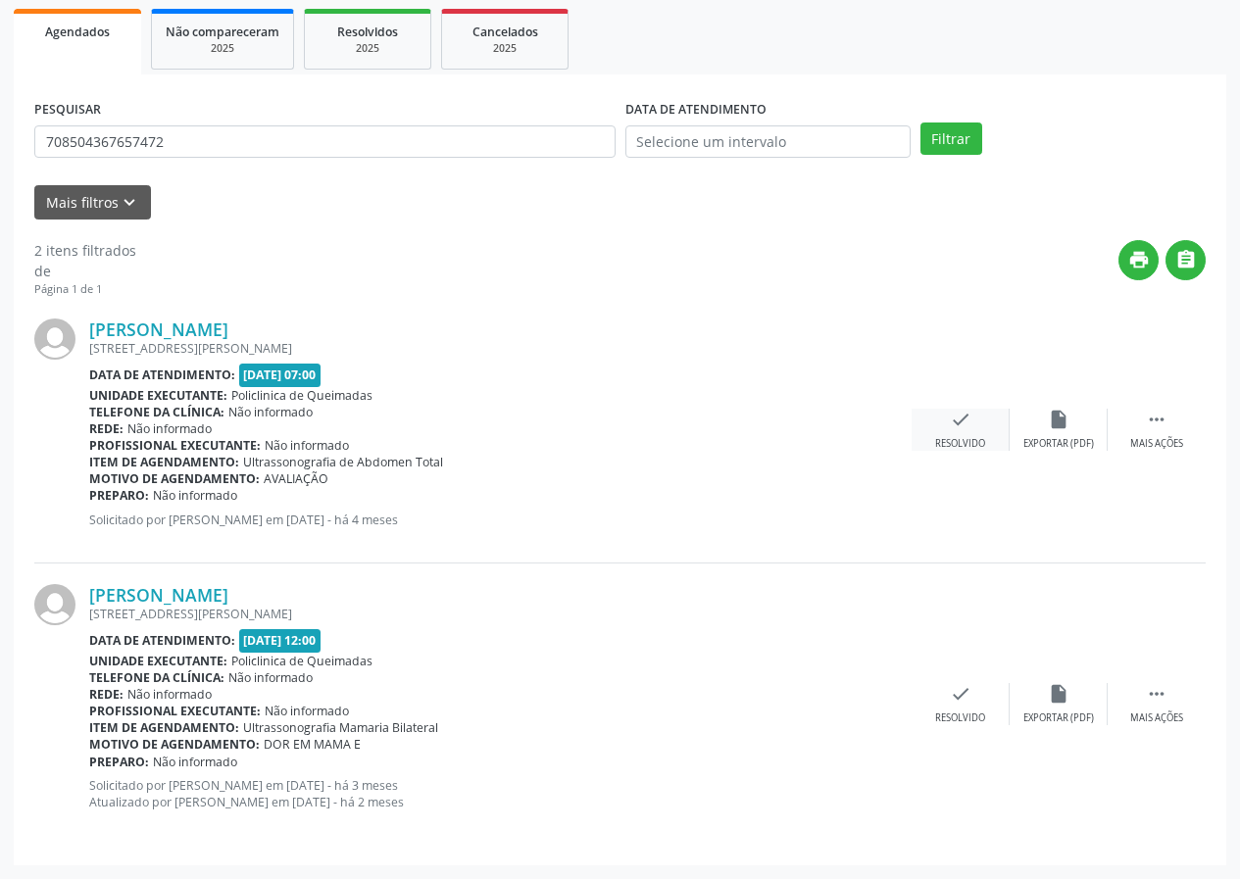
click at [944, 420] on div "check Resolvido" at bounding box center [961, 430] width 98 height 42
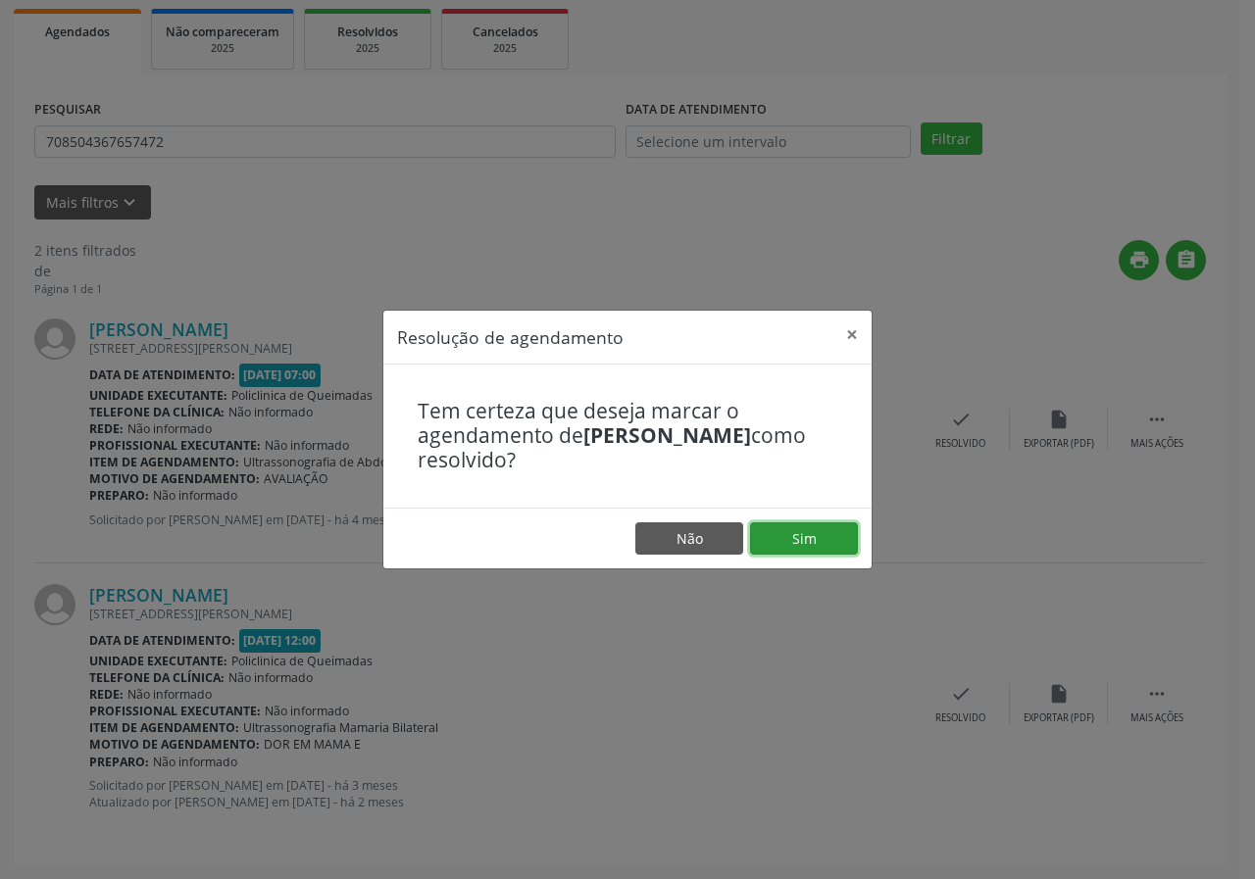
click at [791, 522] on button "Sim" at bounding box center [804, 538] width 108 height 33
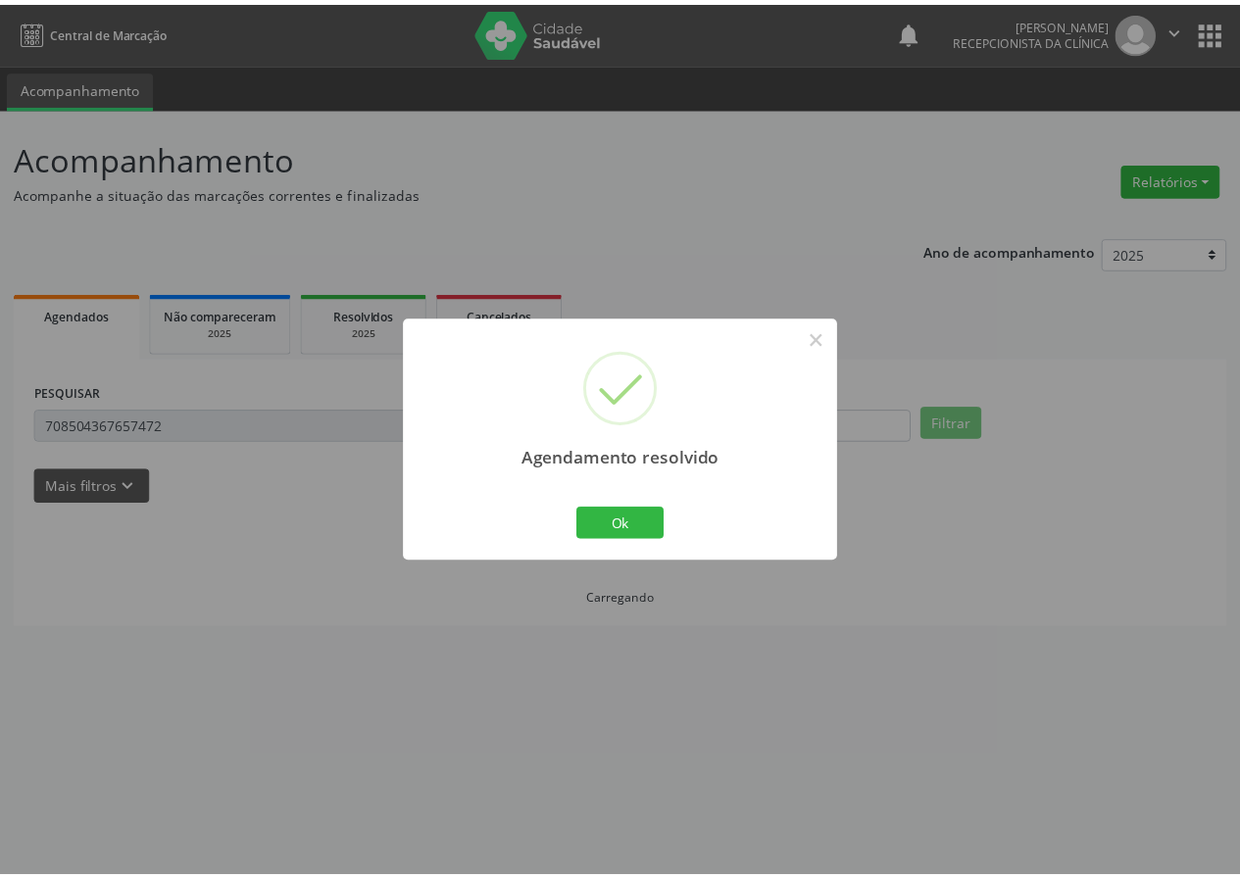
scroll to position [0, 0]
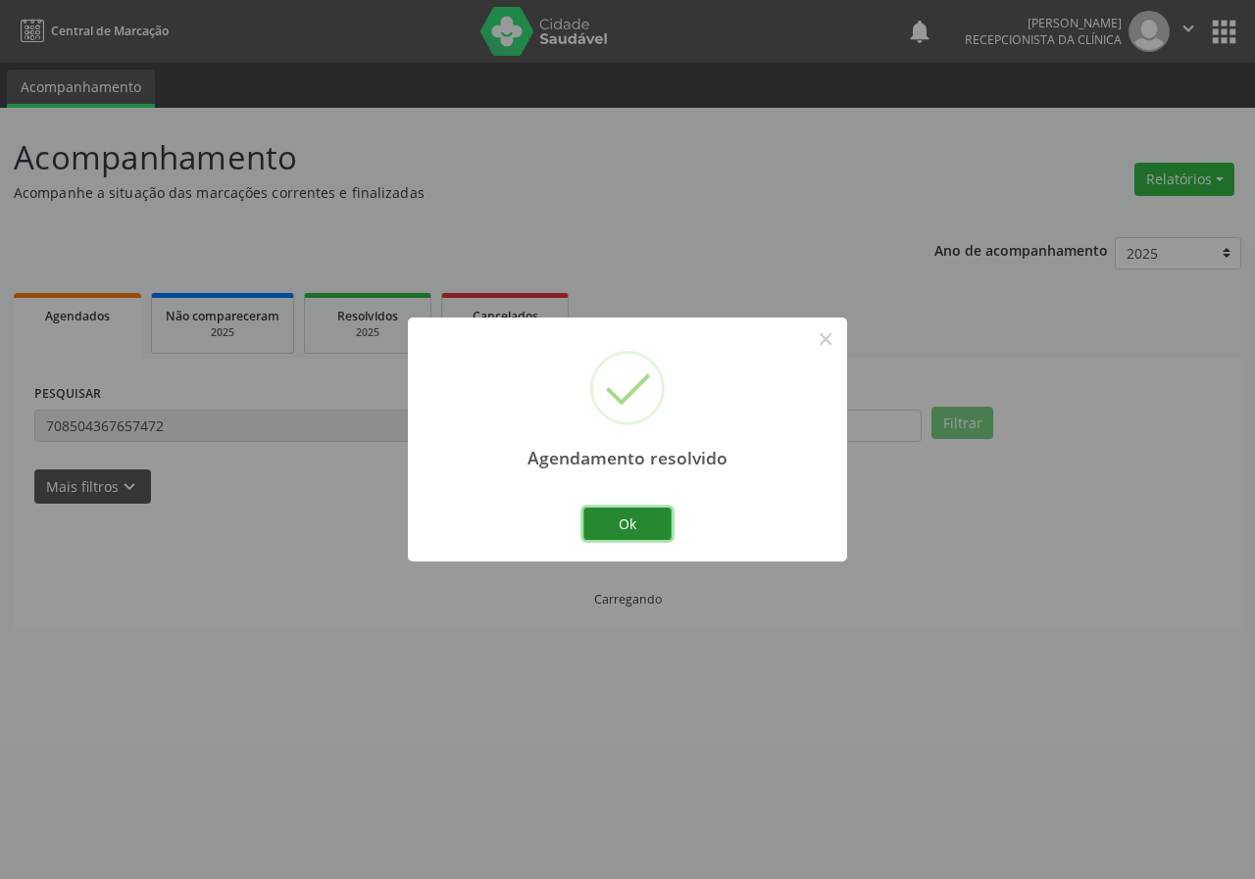
click at [653, 534] on button "Ok" at bounding box center [627, 524] width 88 height 33
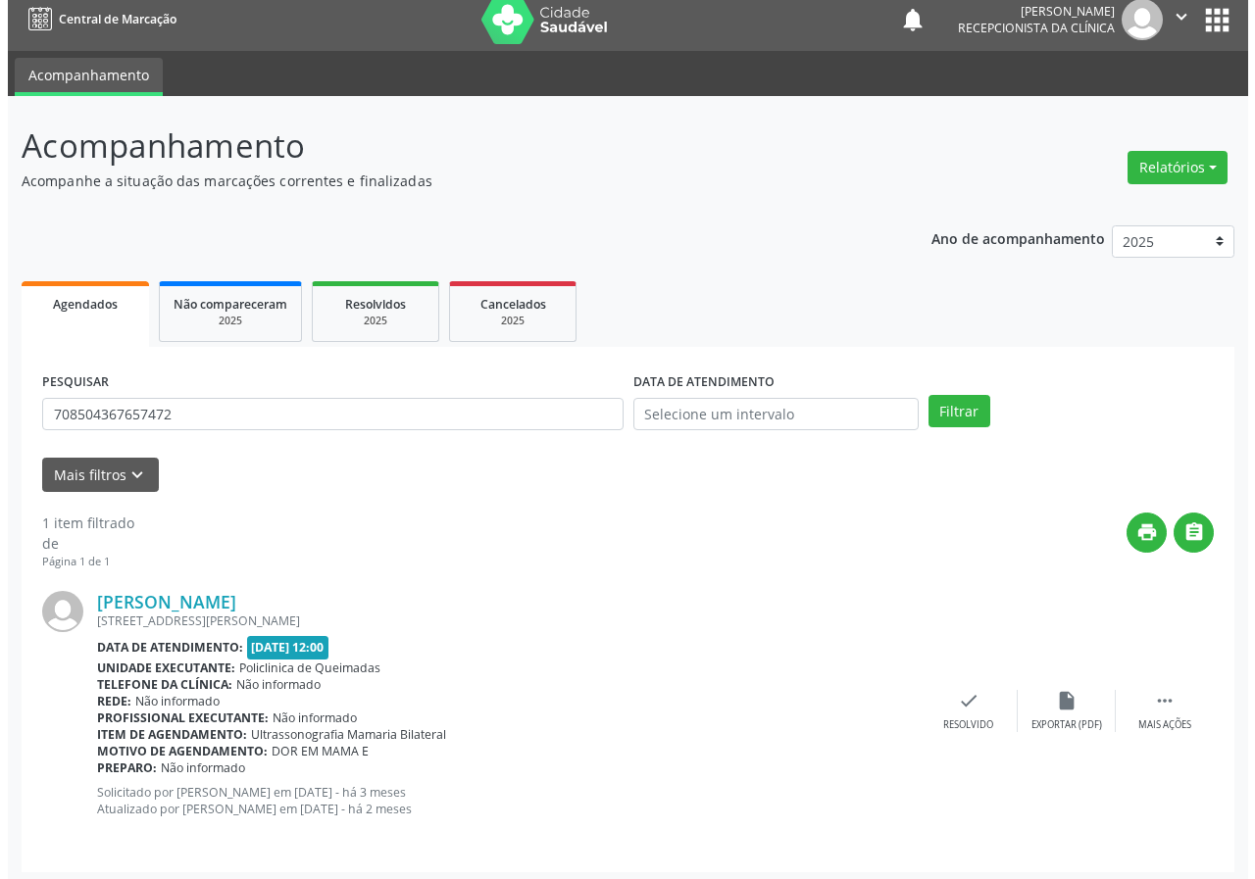
scroll to position [19, 0]
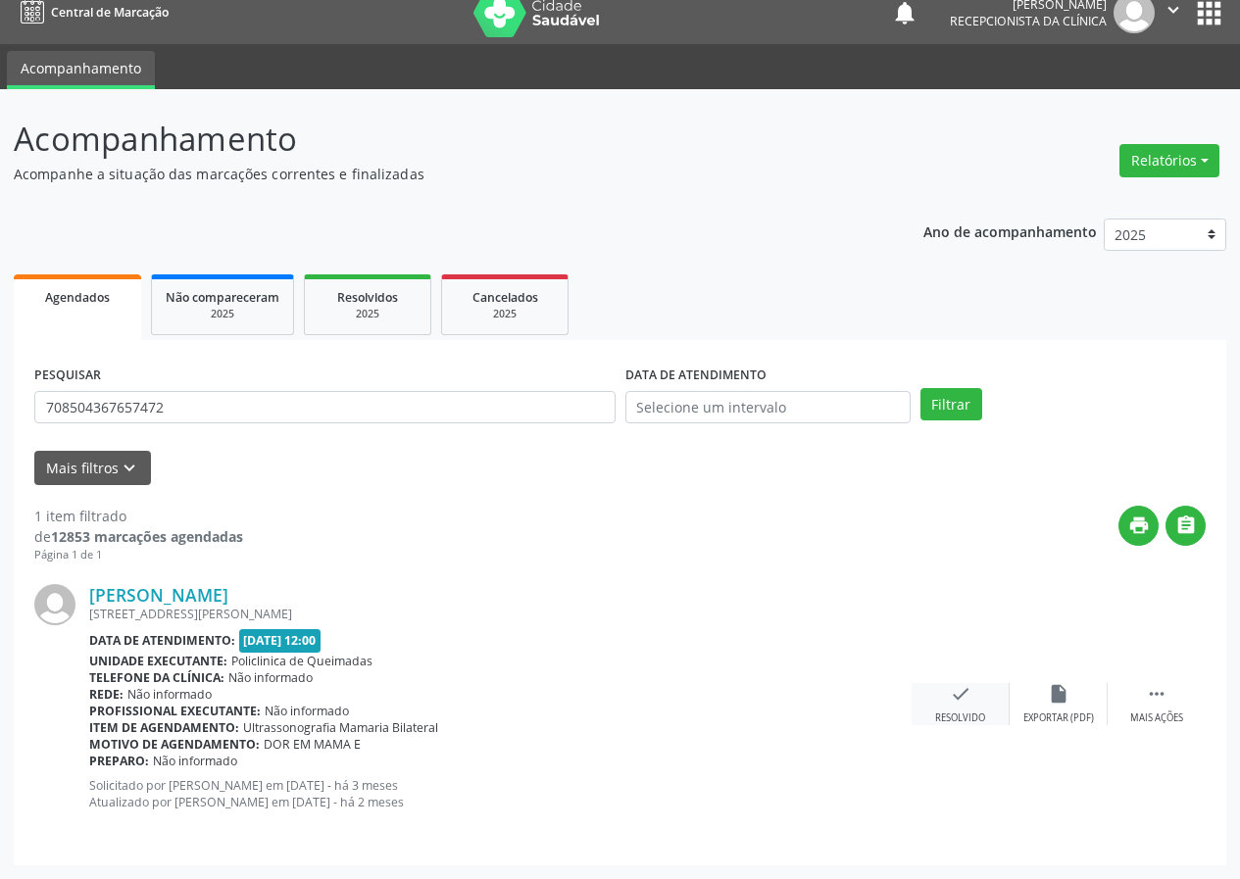
click at [955, 708] on div "check Resolvido" at bounding box center [961, 704] width 98 height 42
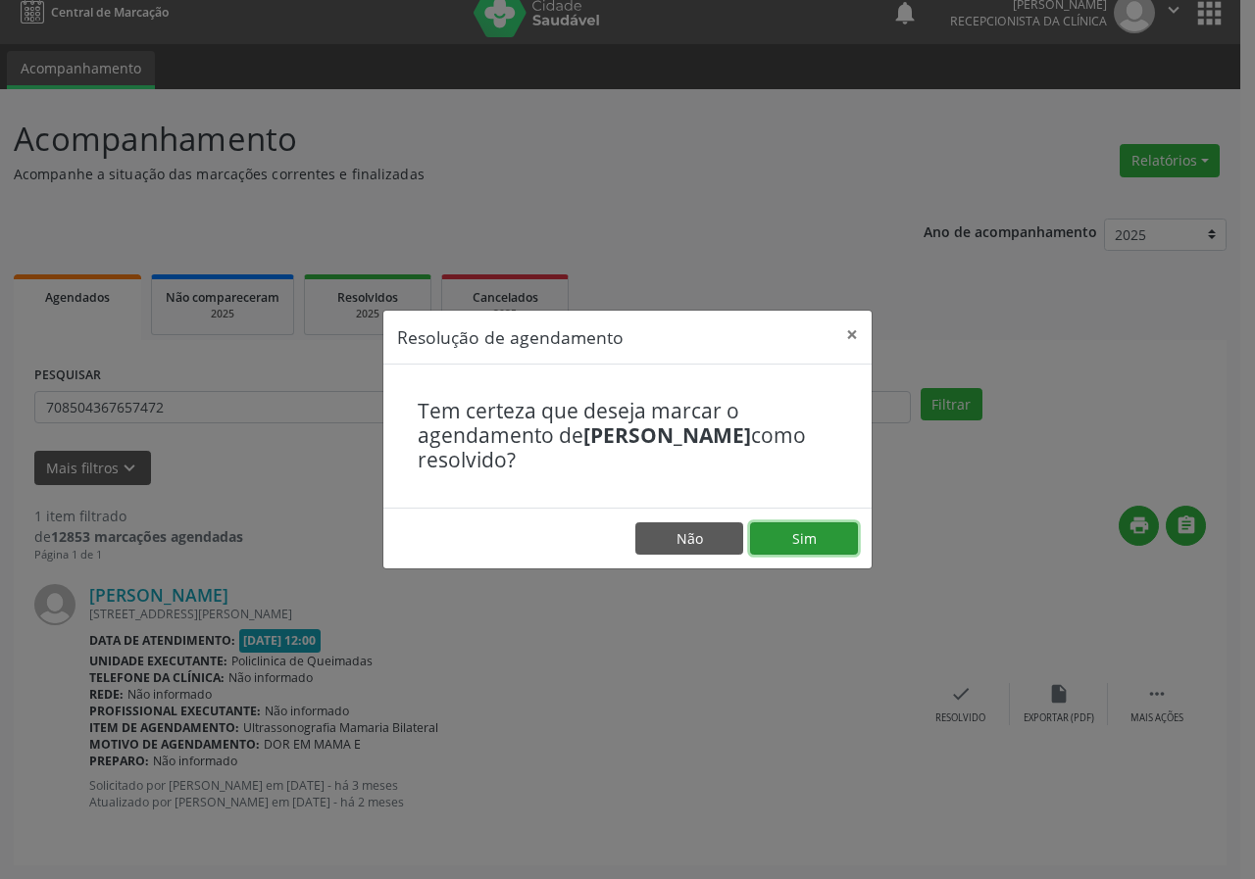
click at [835, 549] on button "Sim" at bounding box center [804, 538] width 108 height 33
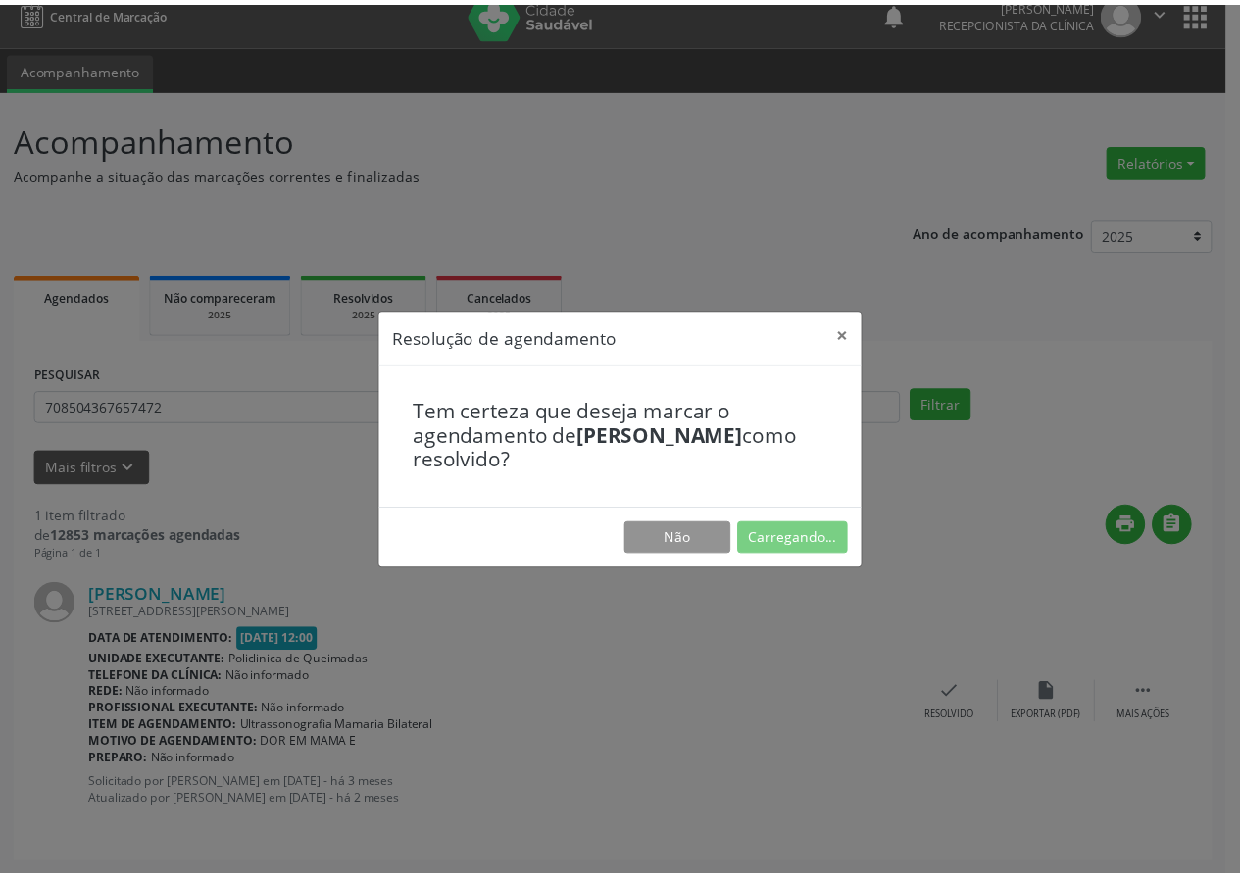
scroll to position [0, 0]
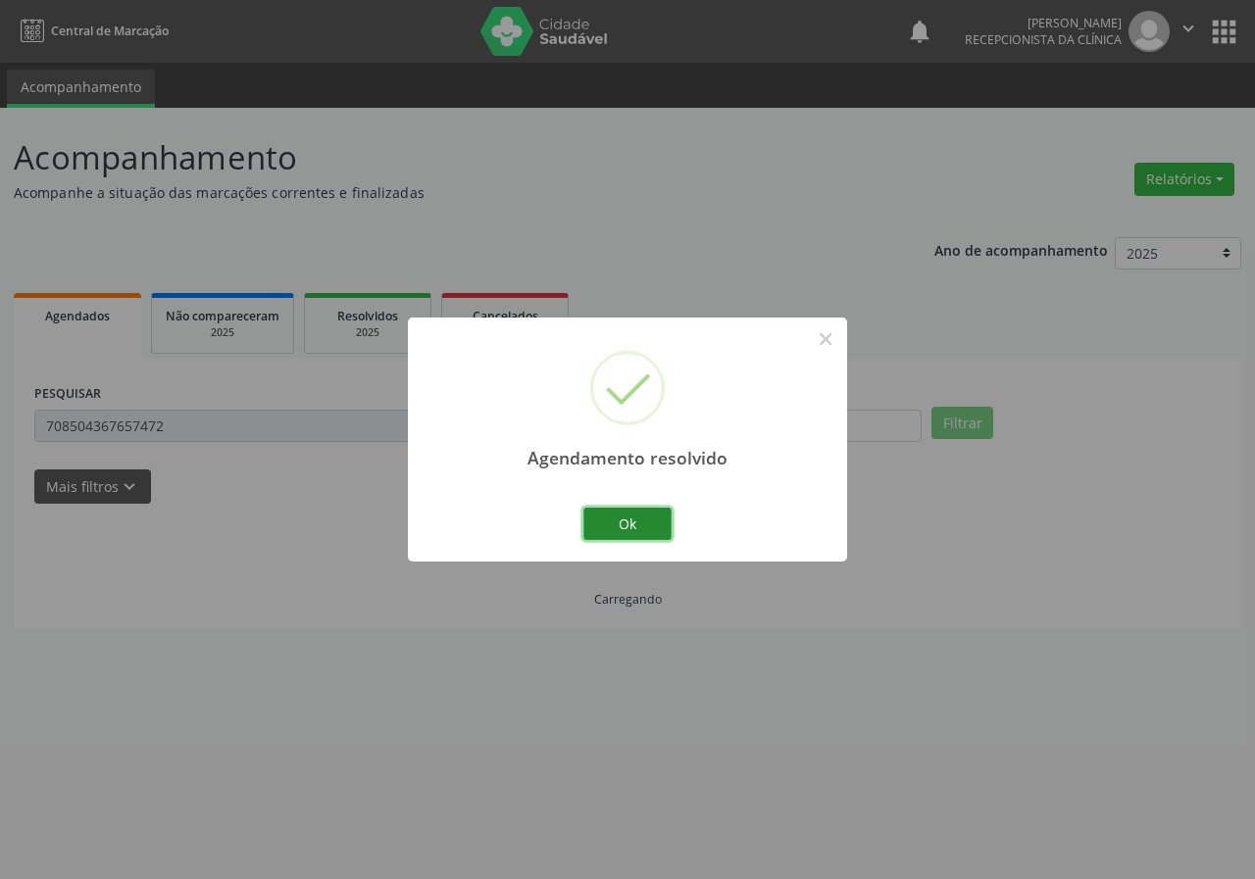
click at [624, 508] on button "Ok" at bounding box center [627, 524] width 88 height 33
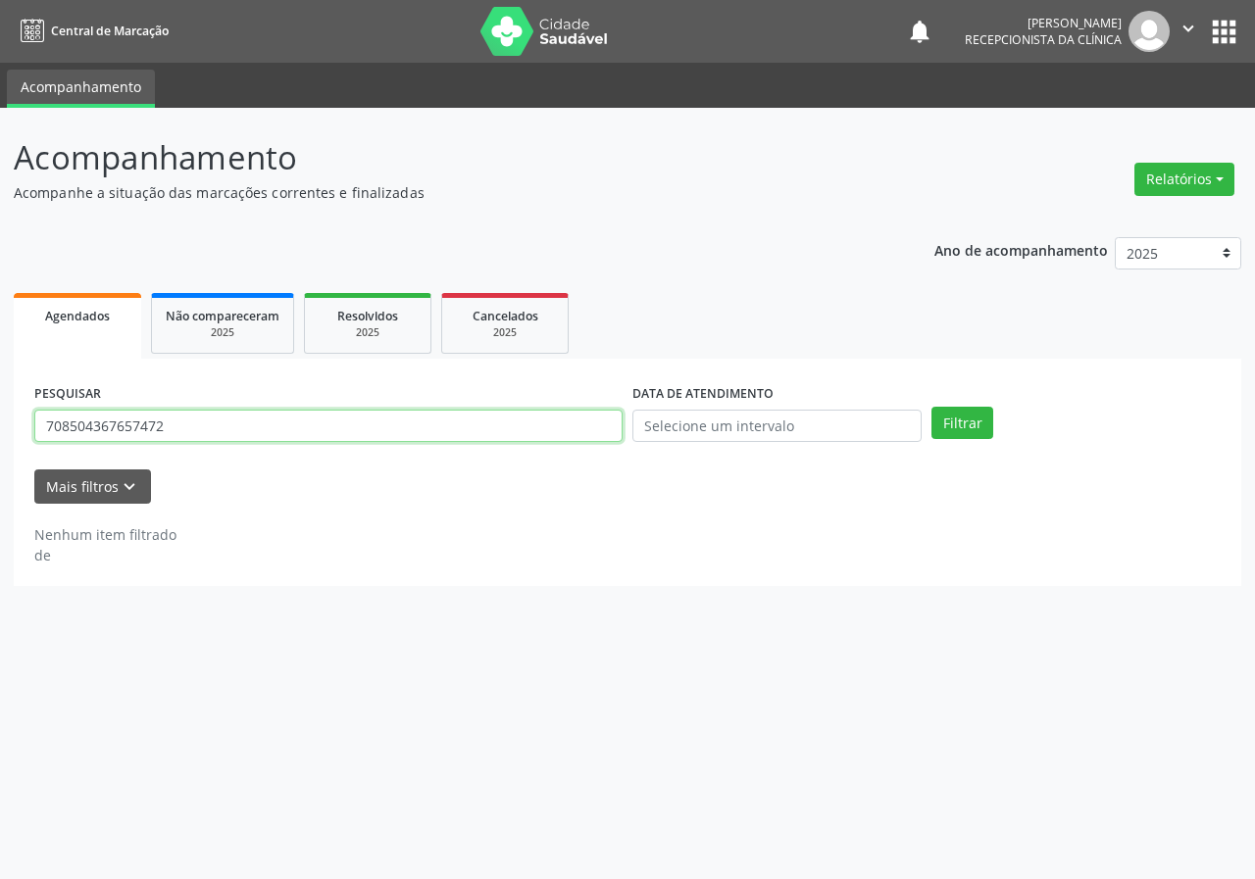
click at [406, 412] on input "708504367657472" at bounding box center [328, 426] width 588 height 33
click at [396, 417] on input "708504367657472" at bounding box center [328, 426] width 588 height 33
click at [931, 407] on button "Filtrar" at bounding box center [962, 423] width 62 height 33
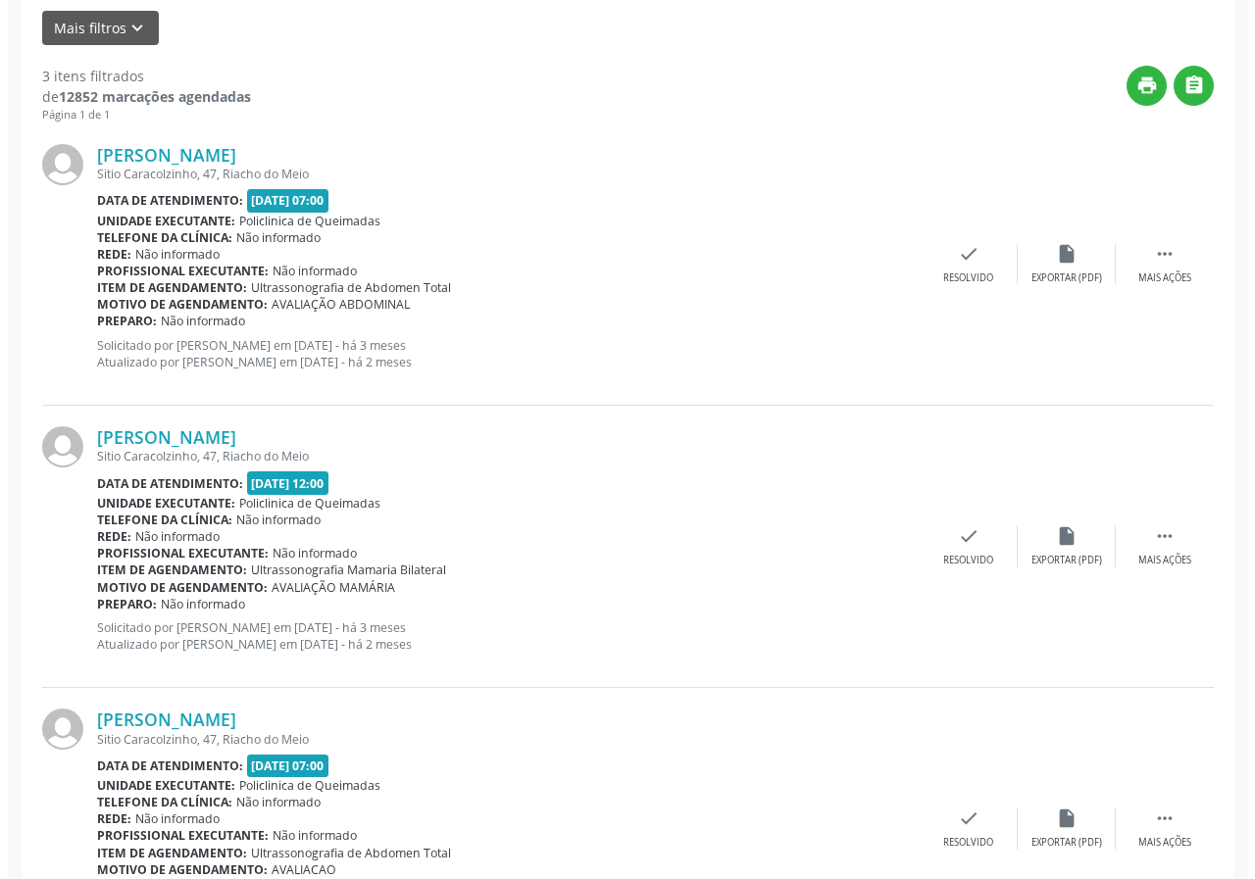
scroll to position [485, 0]
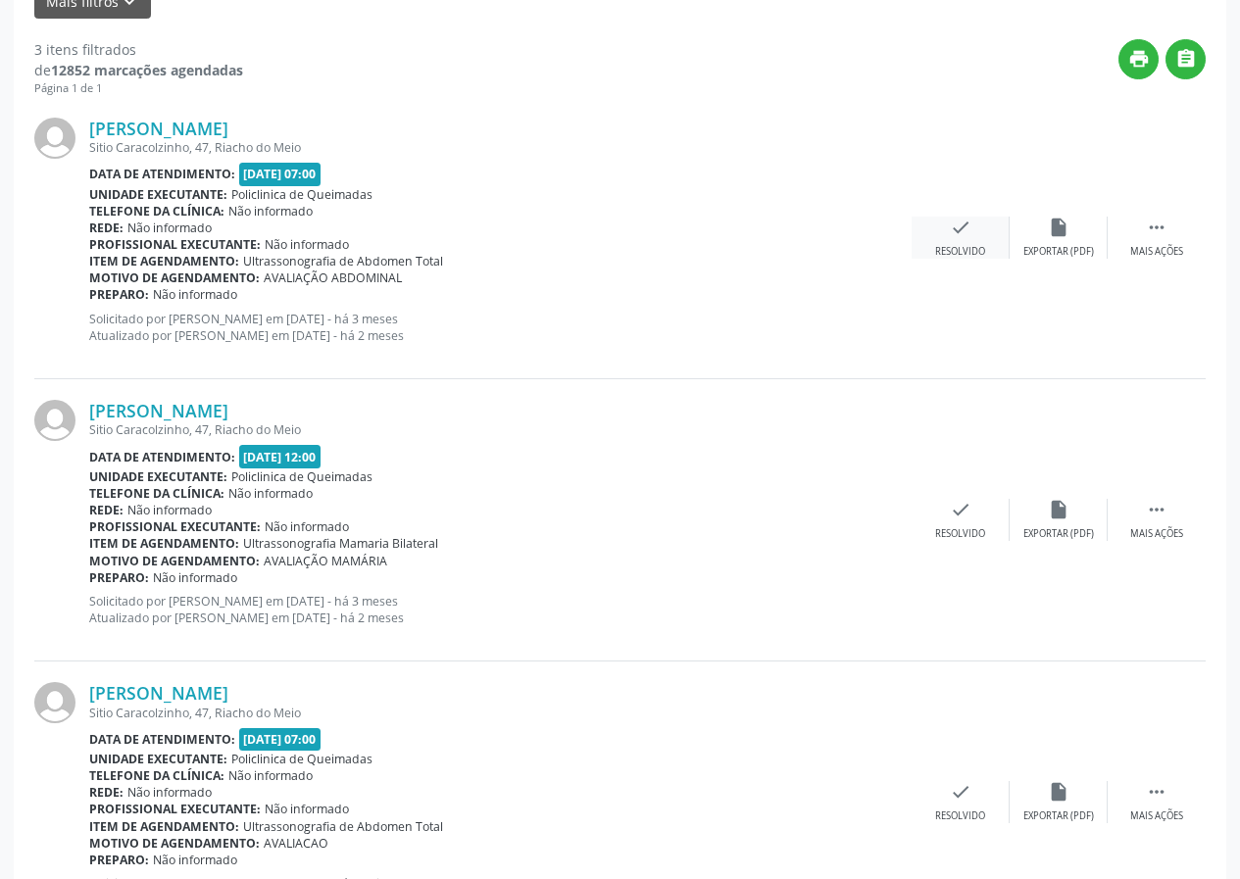
click at [978, 222] on div "check Resolvido" at bounding box center [961, 238] width 98 height 42
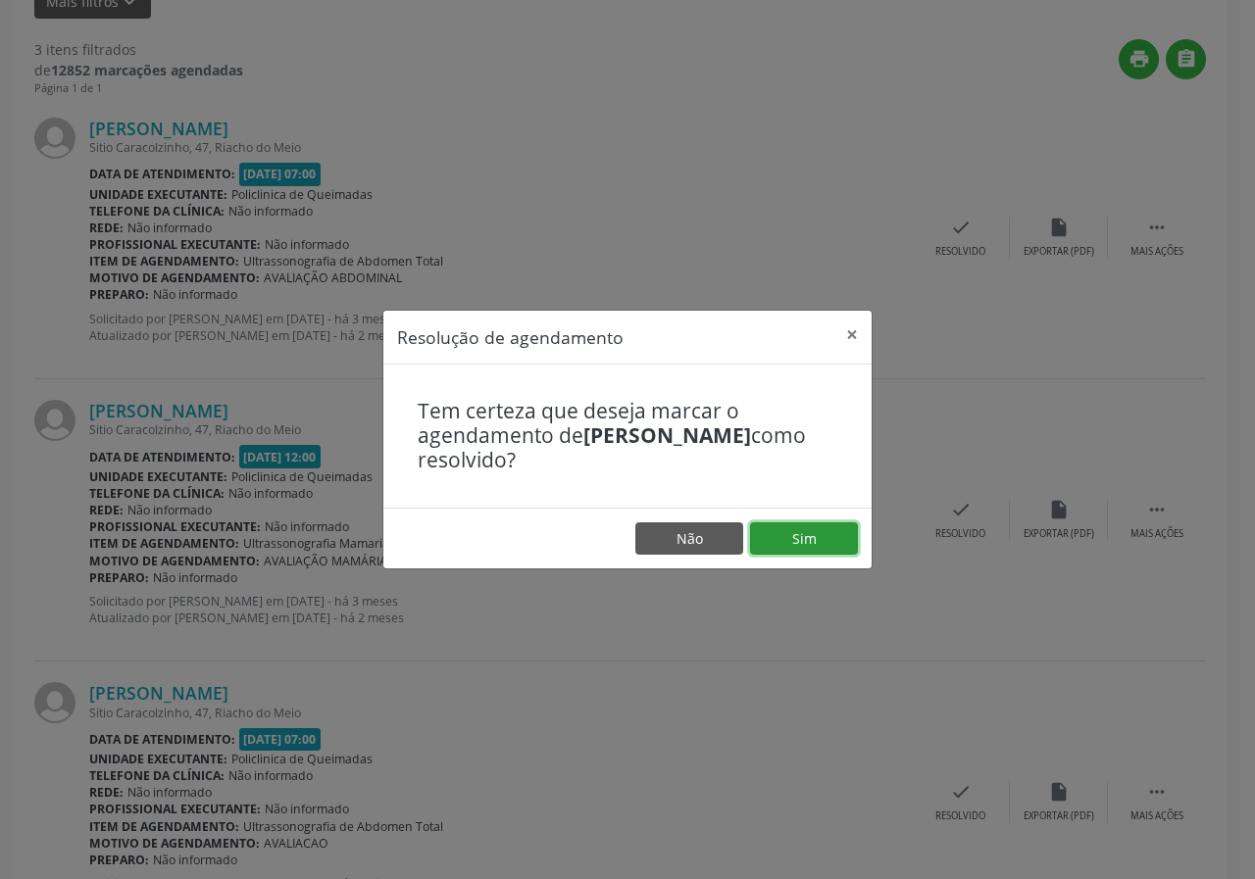
click at [787, 546] on button "Sim" at bounding box center [804, 538] width 108 height 33
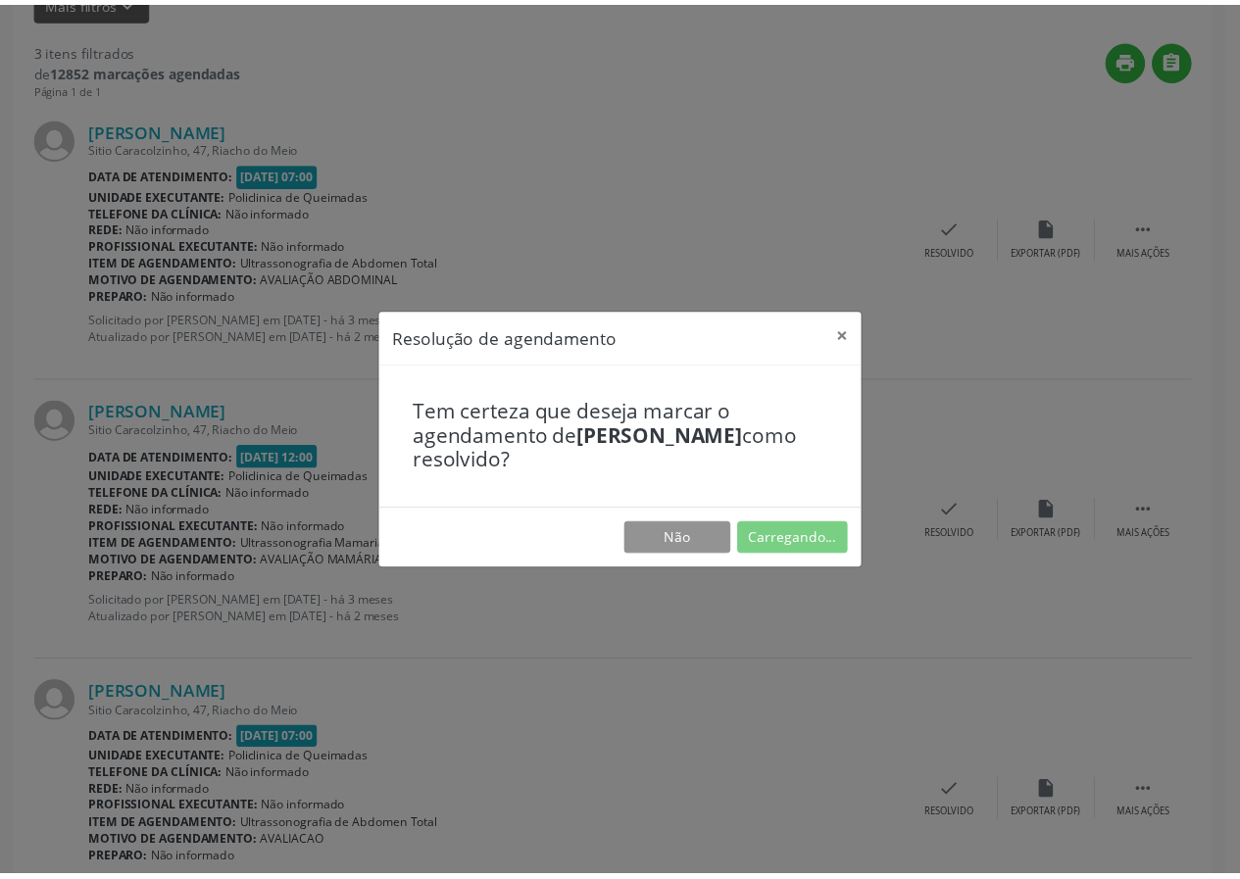
scroll to position [0, 0]
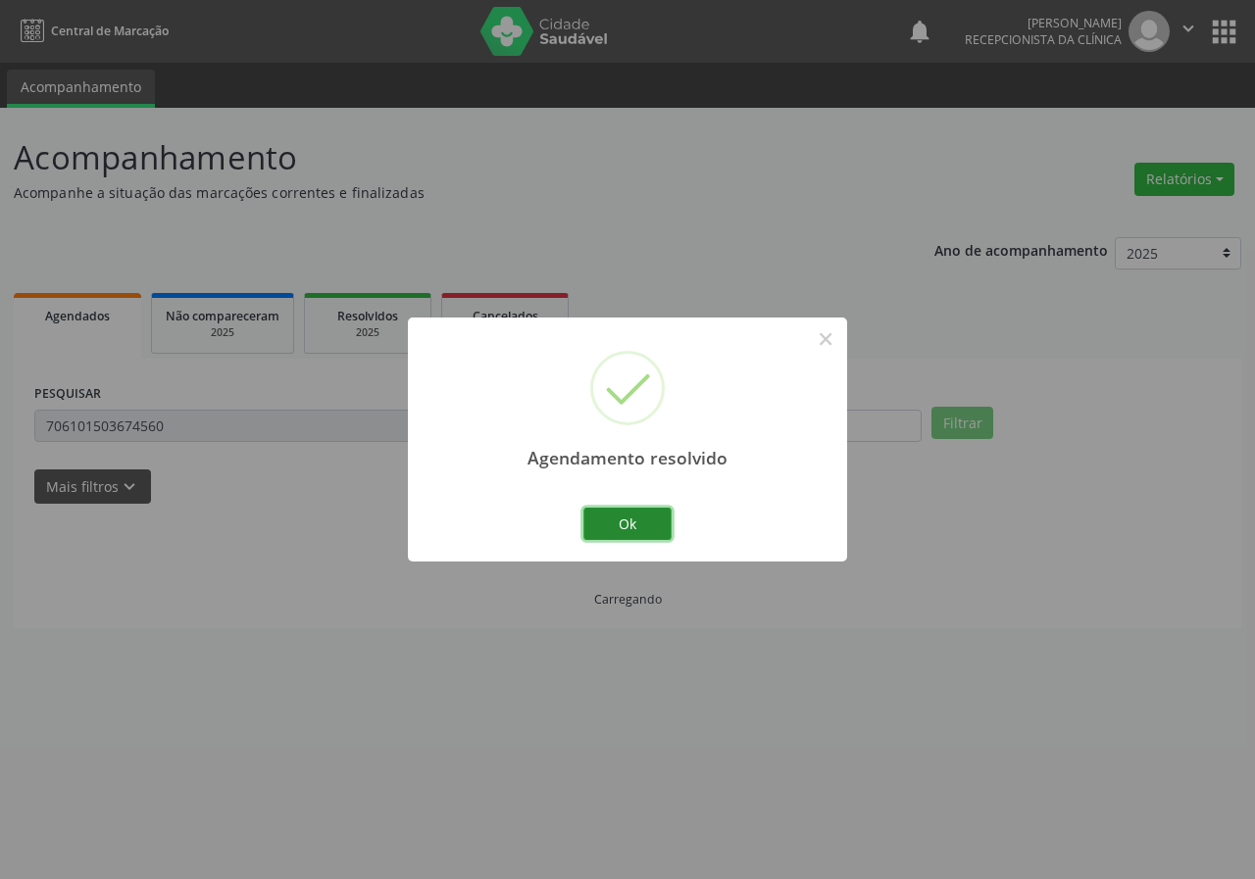
click at [642, 515] on button "Ok" at bounding box center [627, 524] width 88 height 33
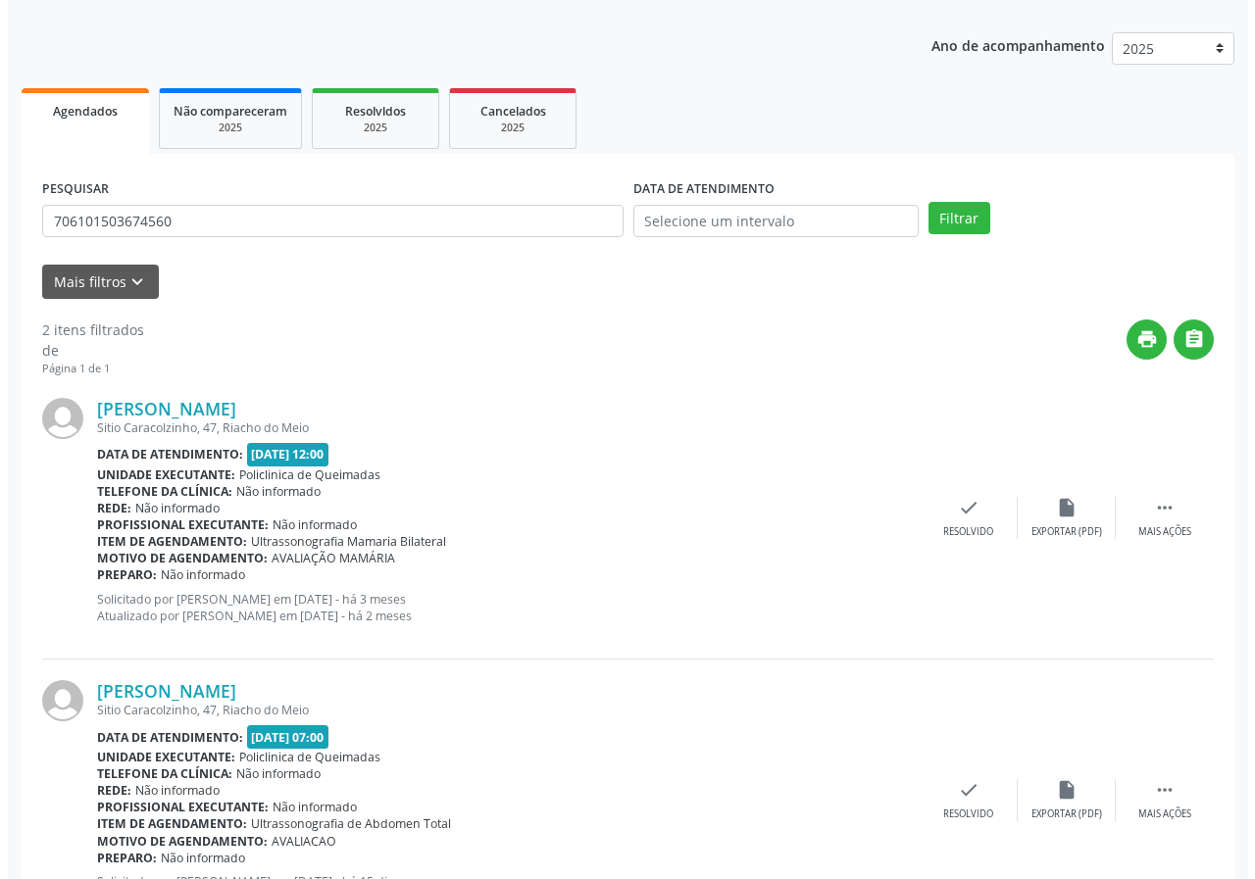
scroll to position [301, 0]
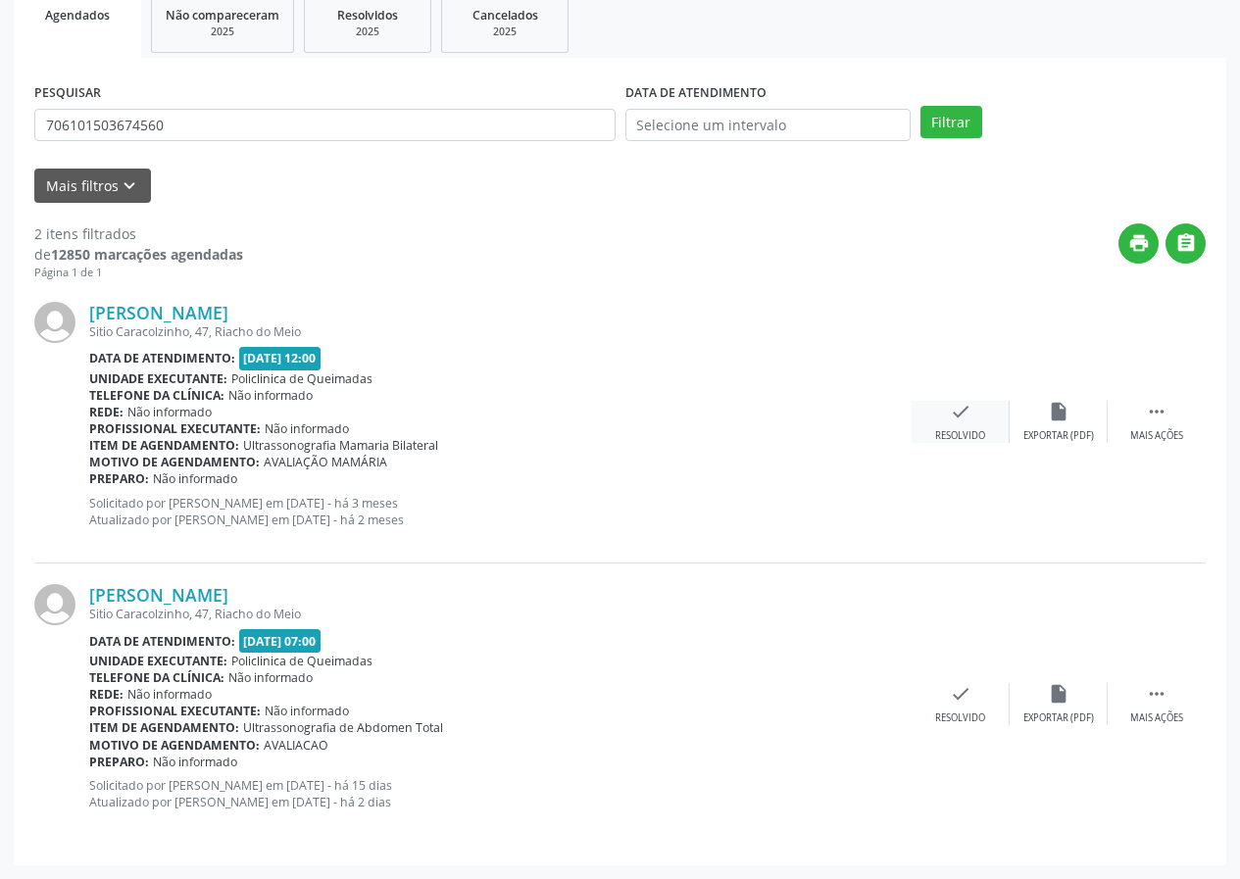
click at [962, 417] on icon "check" at bounding box center [961, 412] width 22 height 22
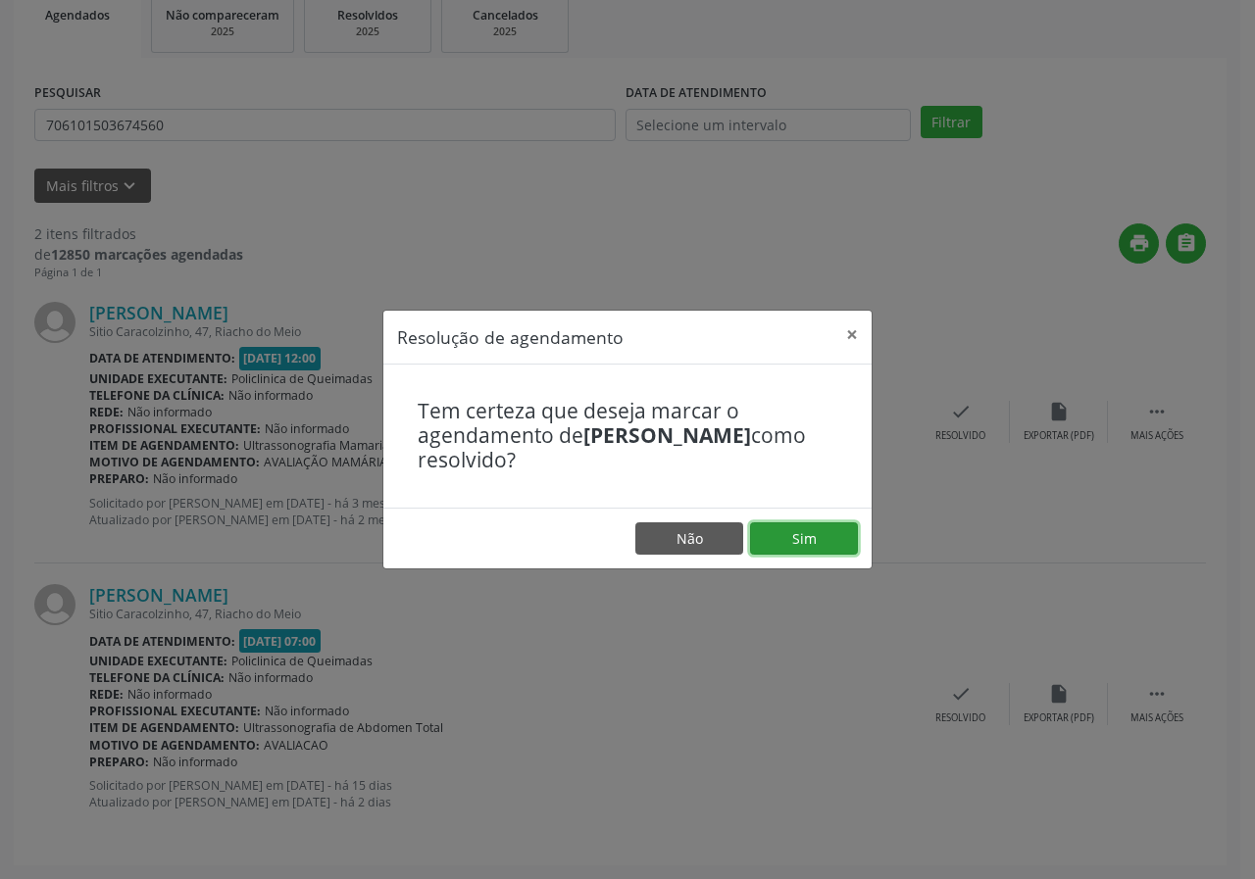
click at [783, 548] on button "Sim" at bounding box center [804, 538] width 108 height 33
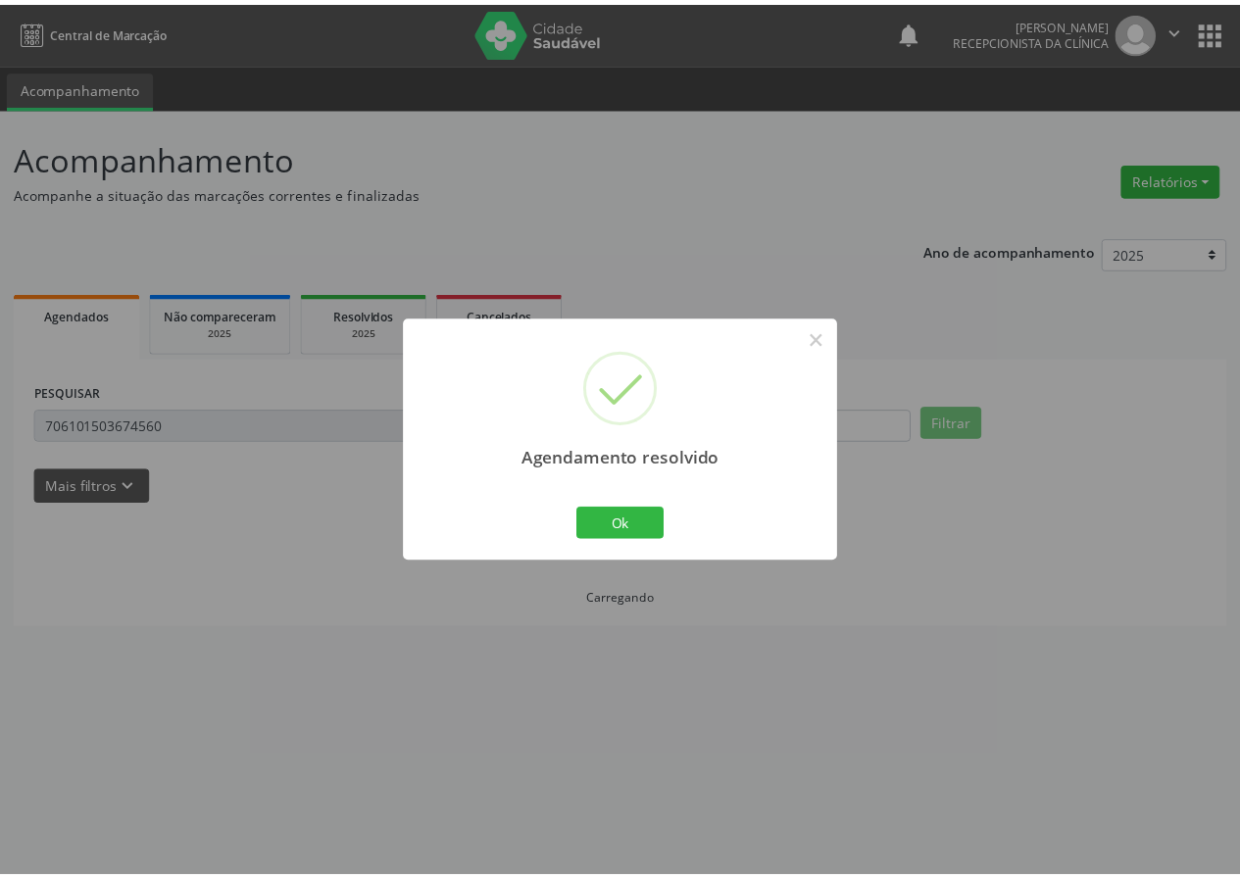
scroll to position [0, 0]
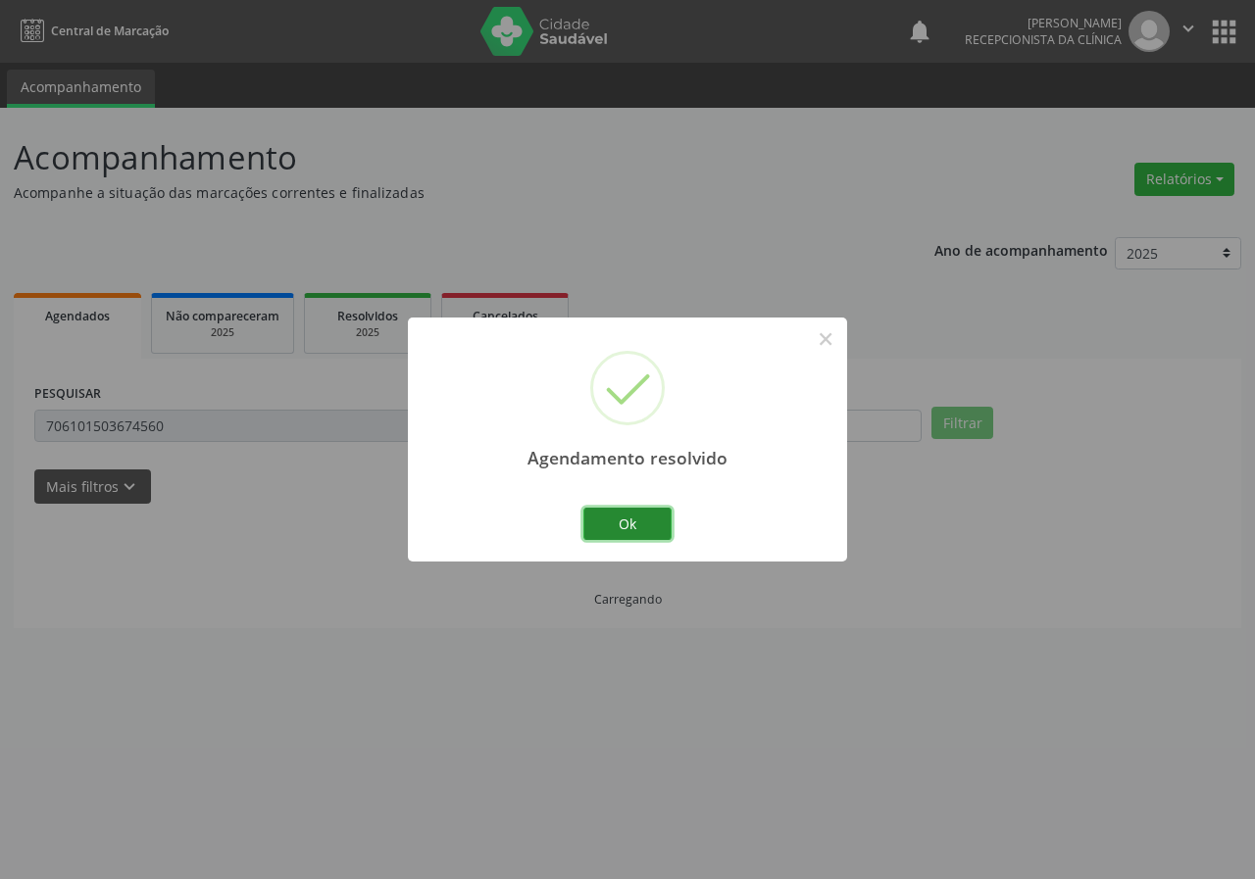
click at [589, 523] on button "Ok" at bounding box center [627, 524] width 88 height 33
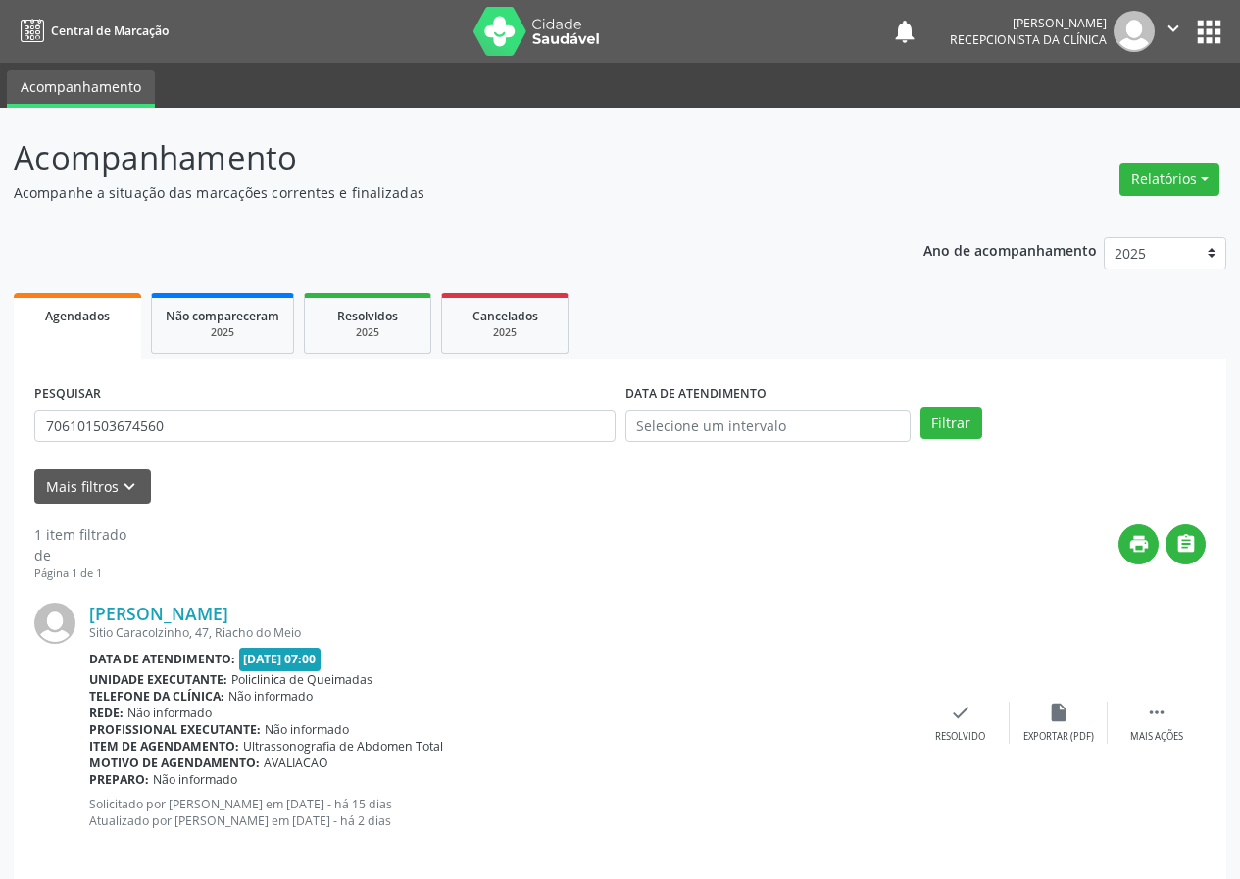
click at [188, 402] on div "PESQUISAR 706101503674560" at bounding box center [324, 417] width 591 height 76
click at [193, 422] on input "706101503674560" at bounding box center [324, 426] width 581 height 33
click at [194, 422] on input "706101503674560" at bounding box center [324, 426] width 581 height 33
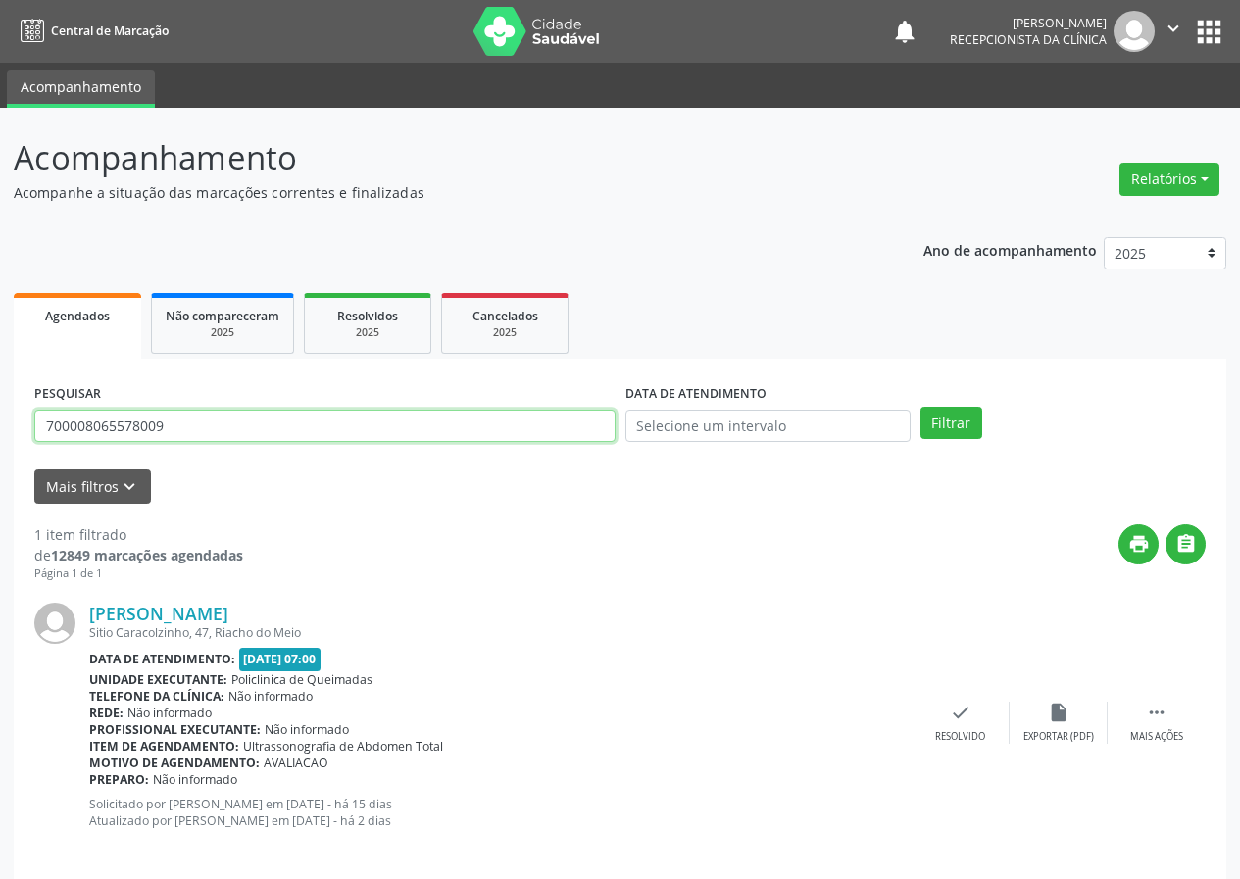
click at [920, 407] on button "Filtrar" at bounding box center [951, 423] width 62 height 33
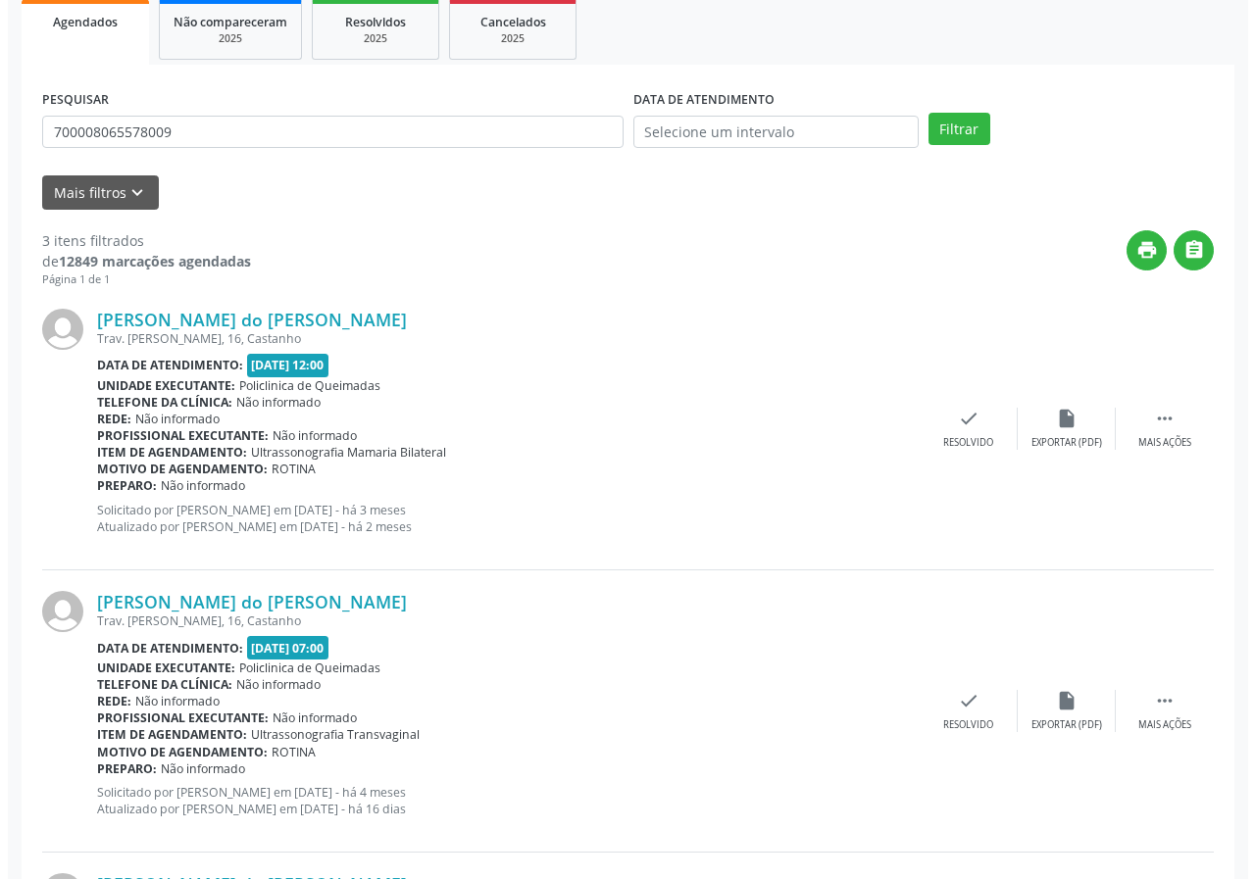
scroll to position [392, 0]
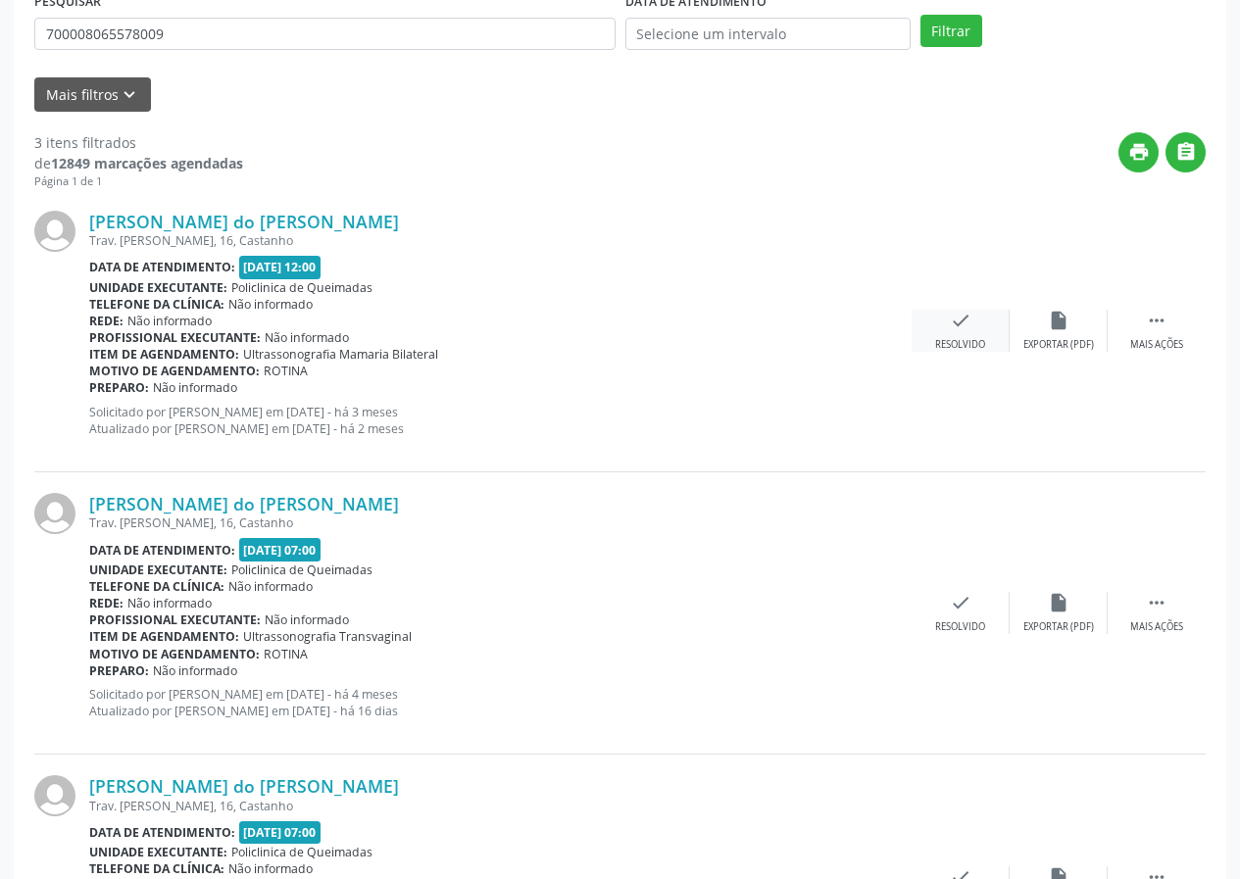
click at [951, 341] on div "Resolvido" at bounding box center [960, 345] width 50 height 14
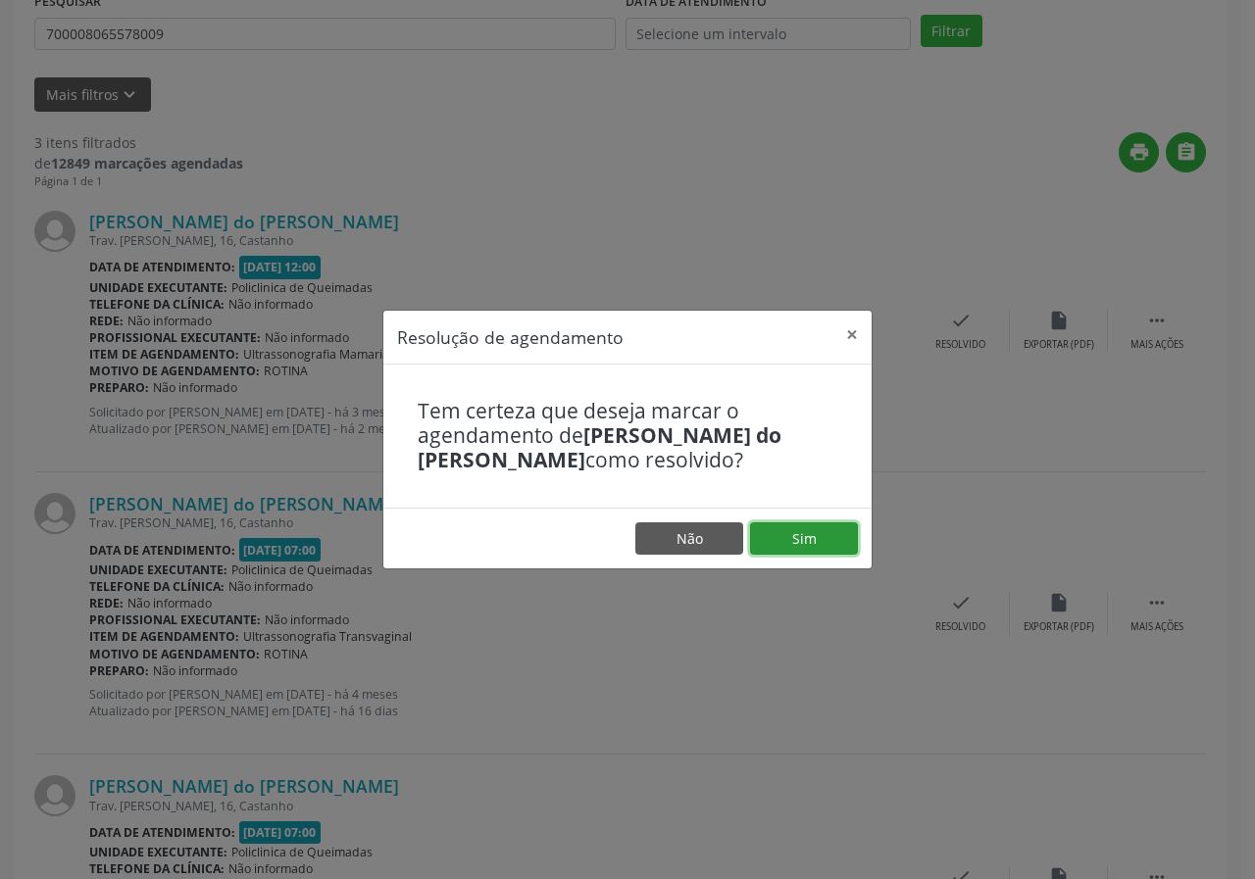
click at [820, 523] on button "Sim" at bounding box center [804, 538] width 108 height 33
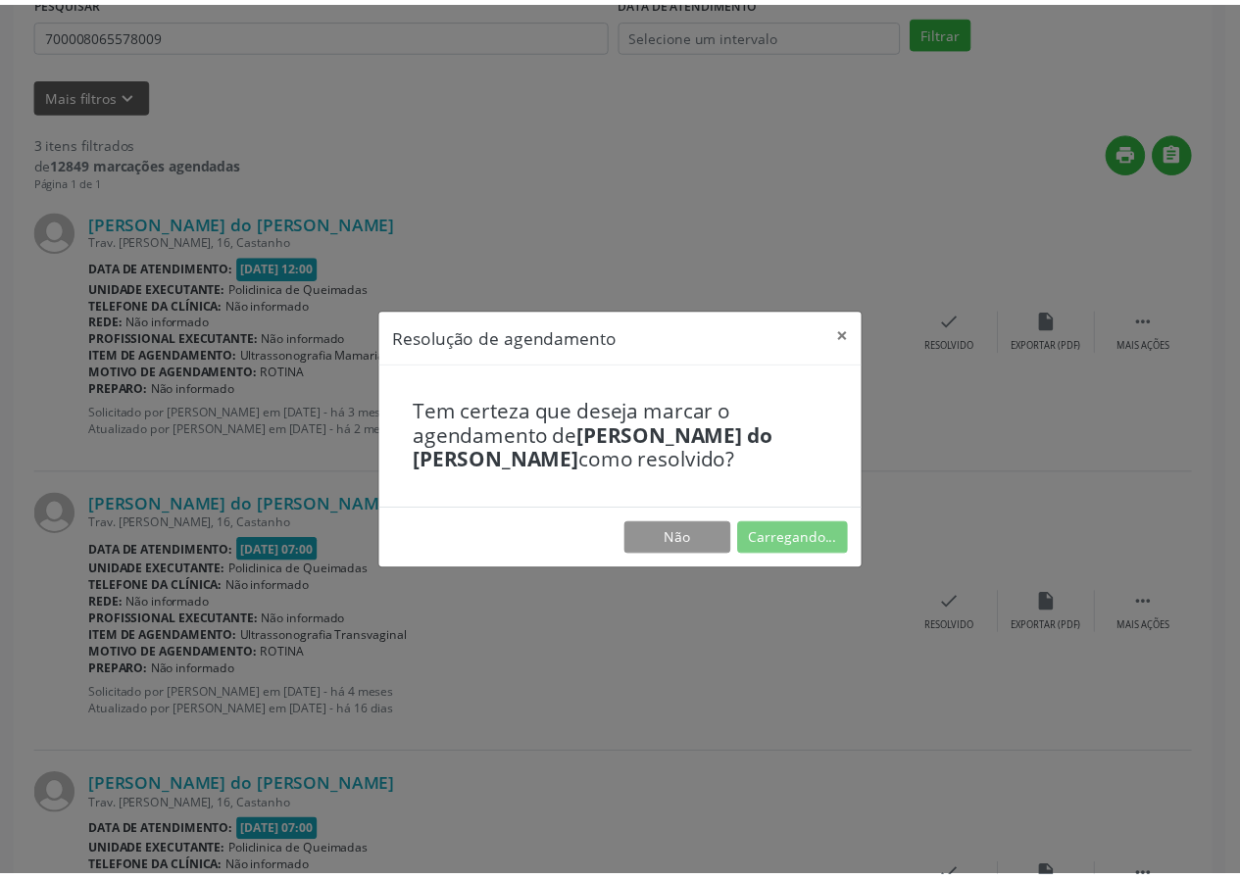
scroll to position [0, 0]
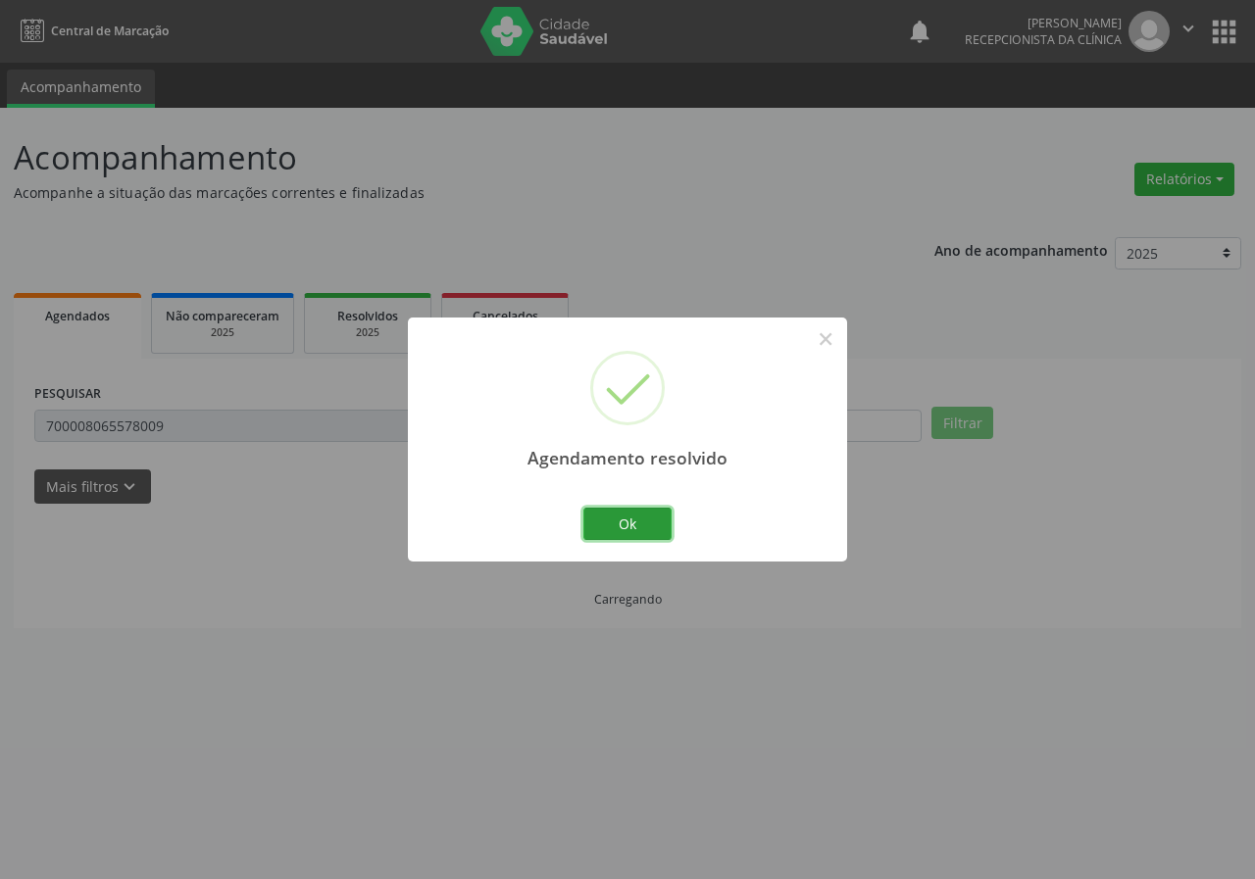
click at [650, 517] on button "Ok" at bounding box center [627, 524] width 88 height 33
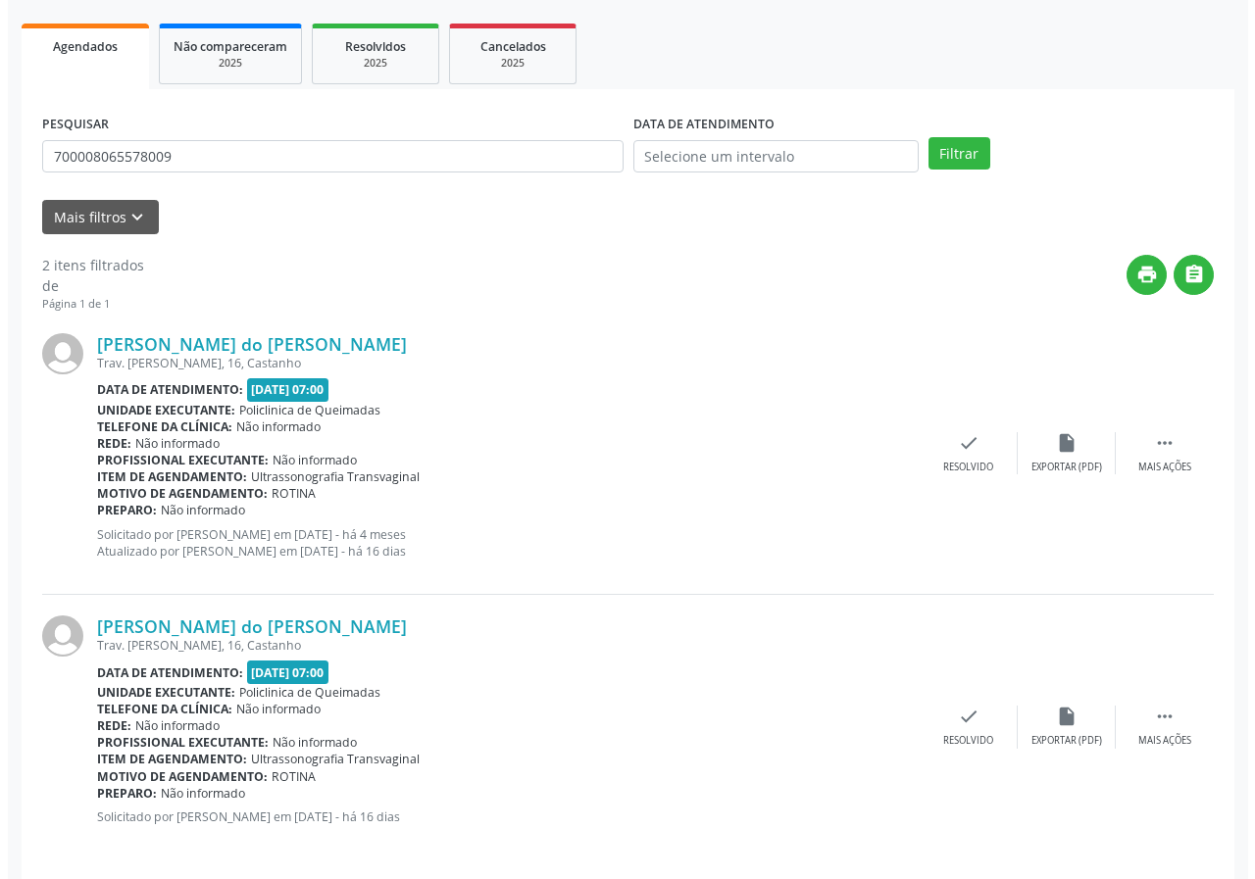
scroll to position [284, 0]
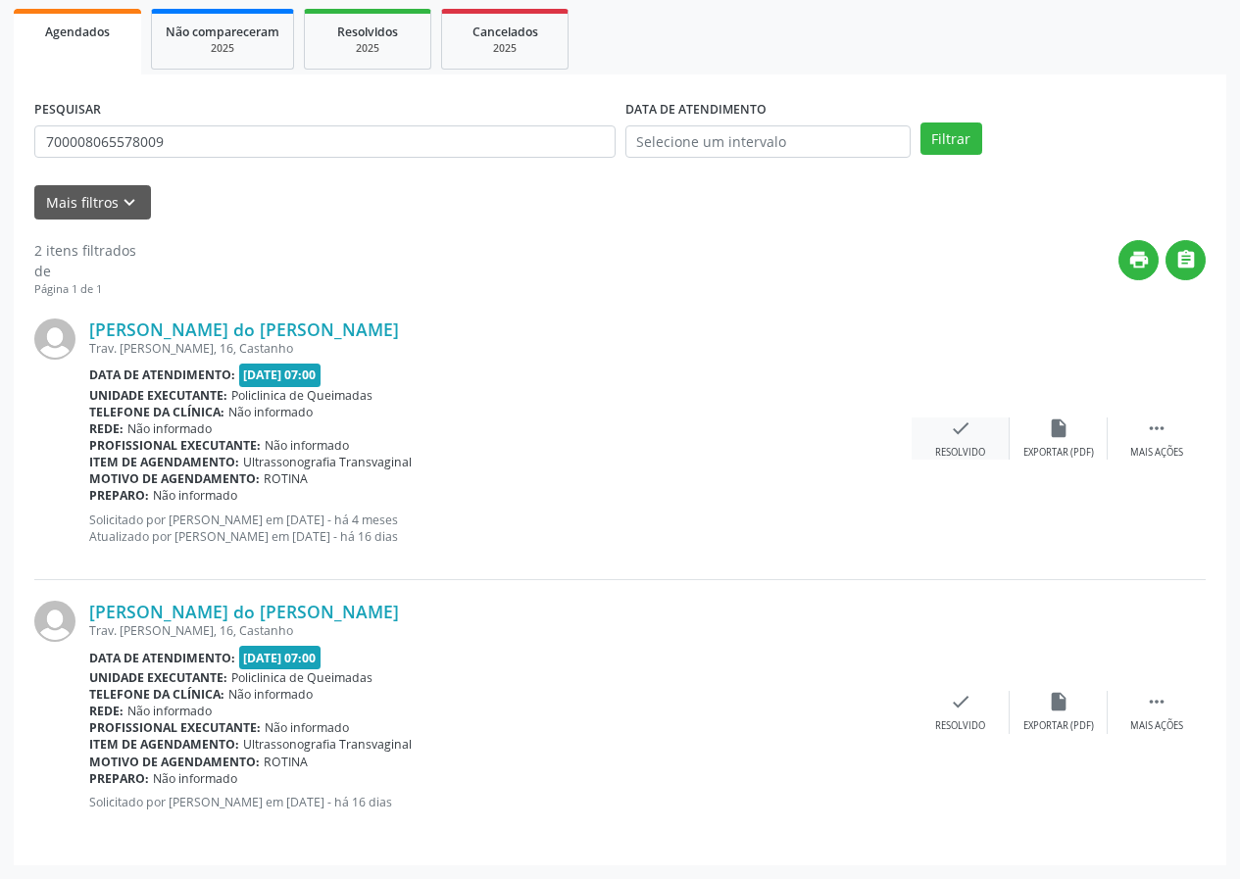
click at [983, 440] on div "check Resolvido" at bounding box center [961, 439] width 98 height 42
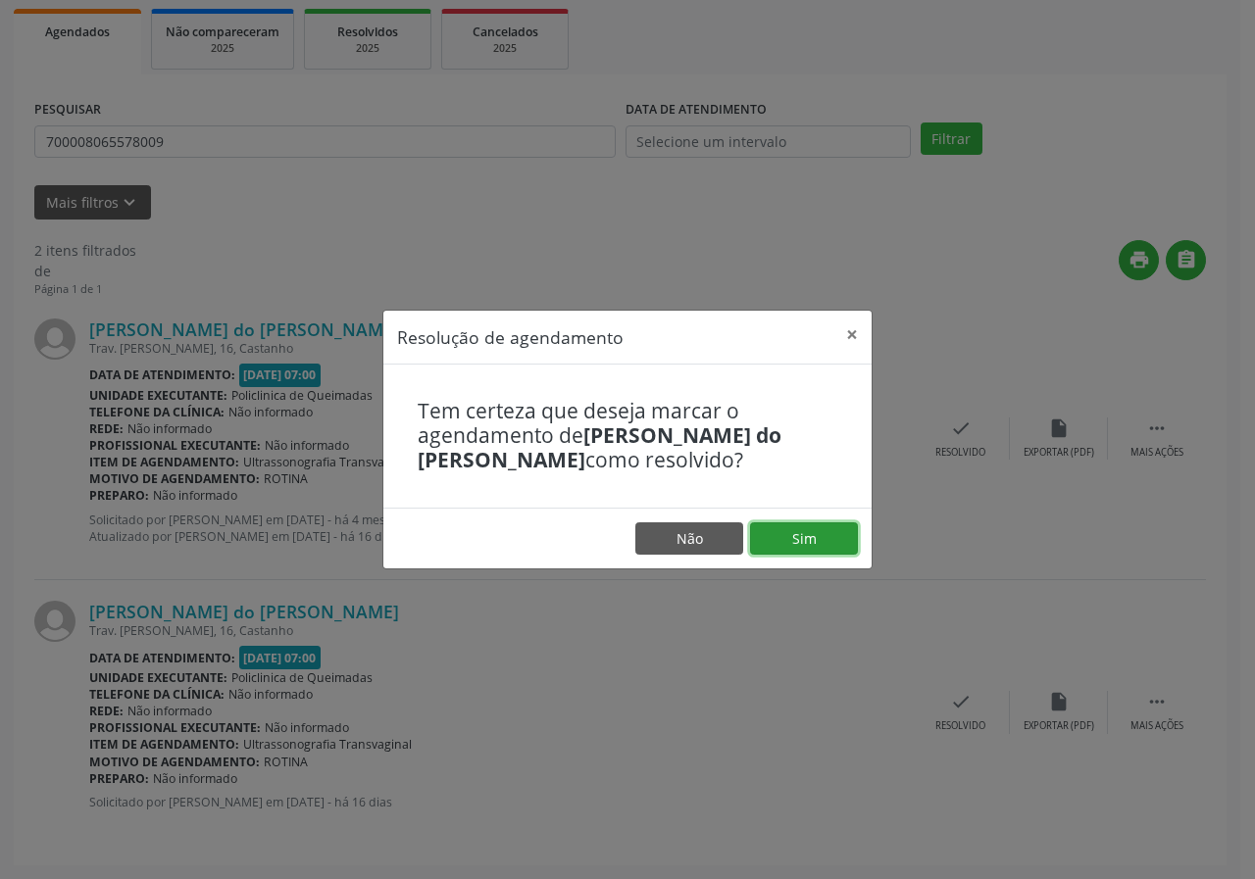
click at [819, 524] on button "Sim" at bounding box center [804, 538] width 108 height 33
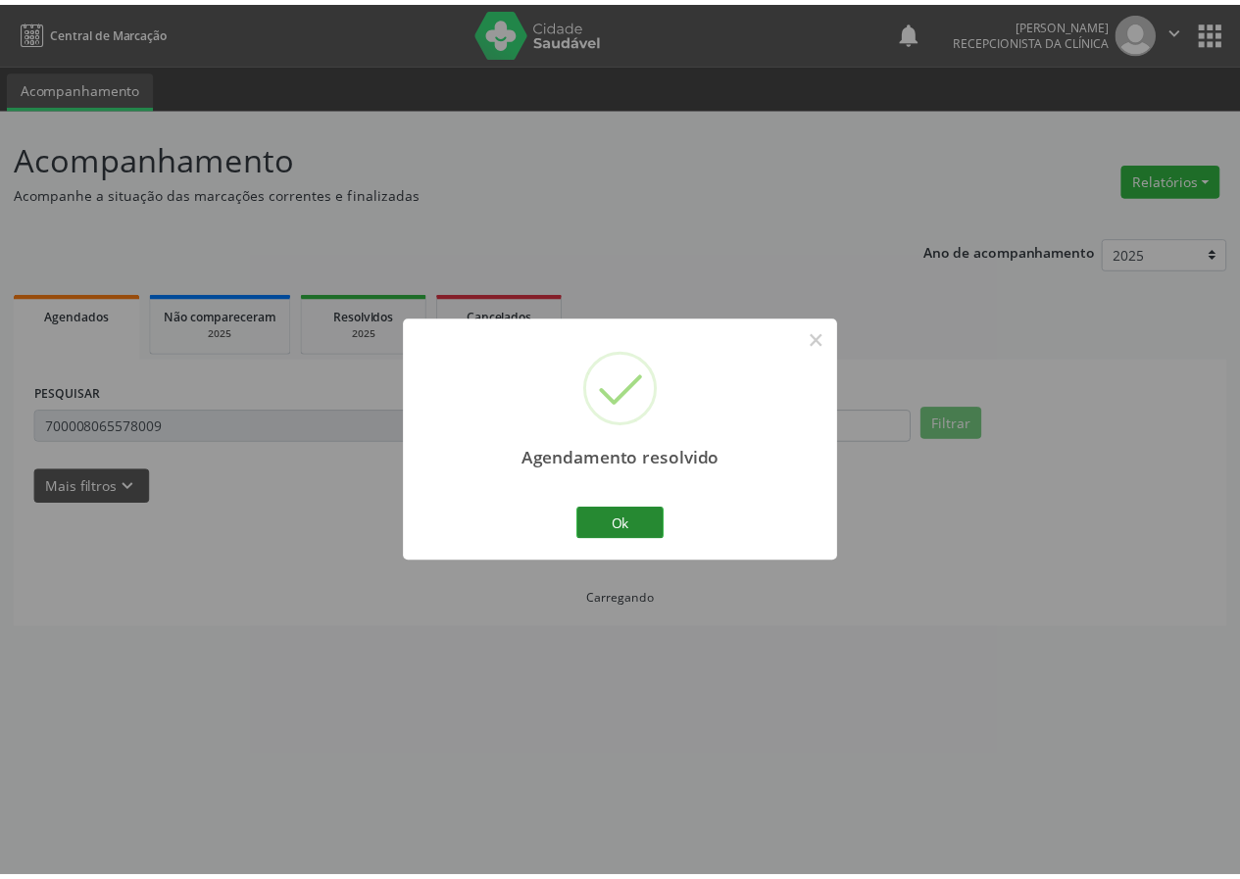
scroll to position [0, 0]
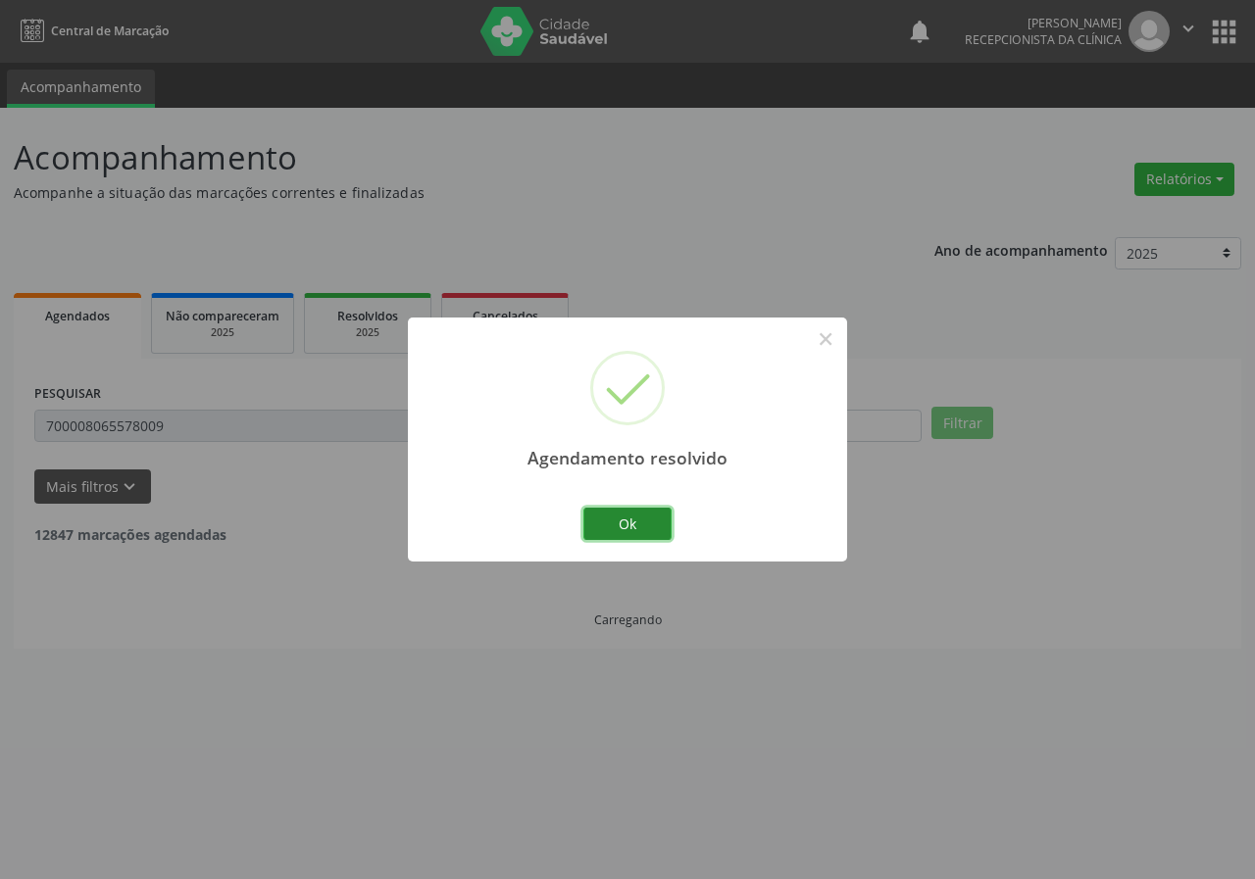
click at [630, 527] on button "Ok" at bounding box center [627, 524] width 88 height 33
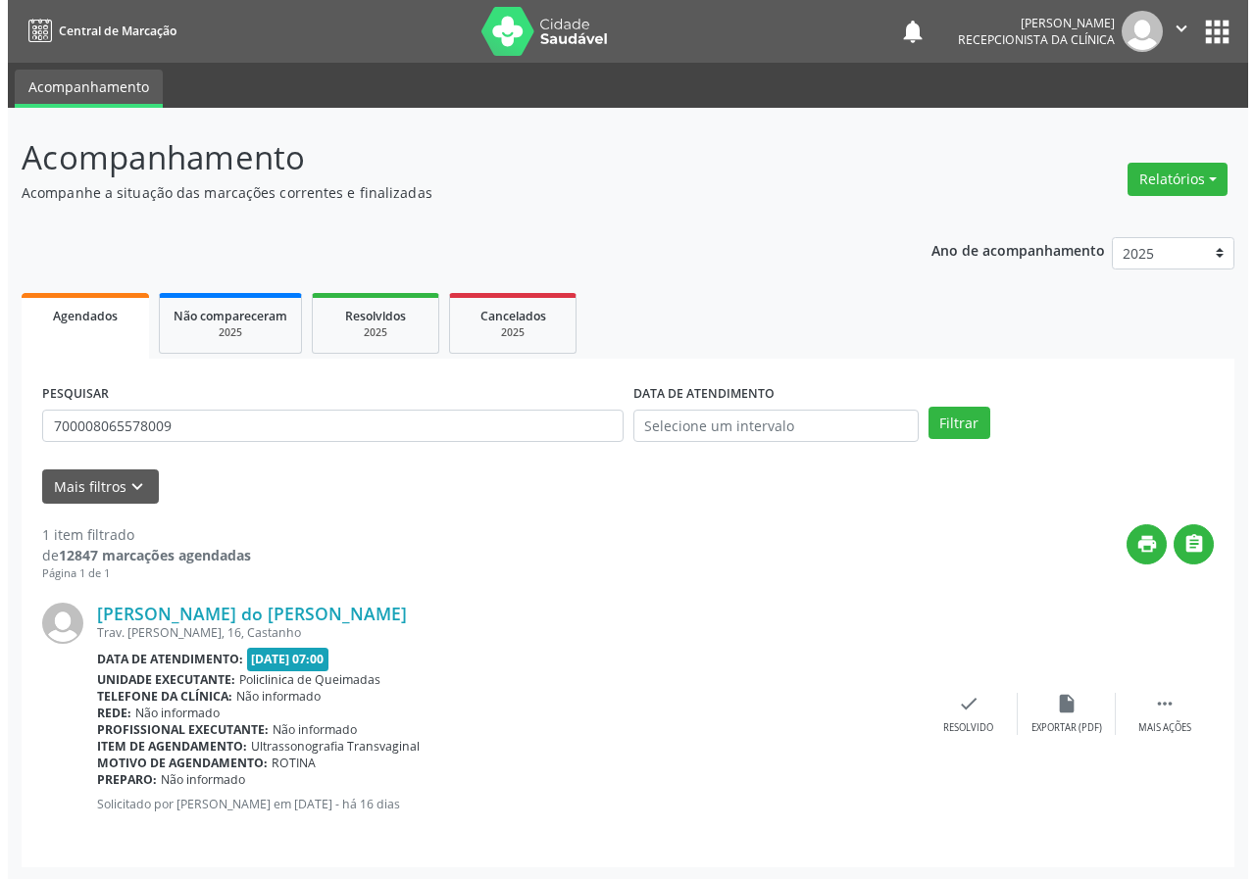
scroll to position [2, 0]
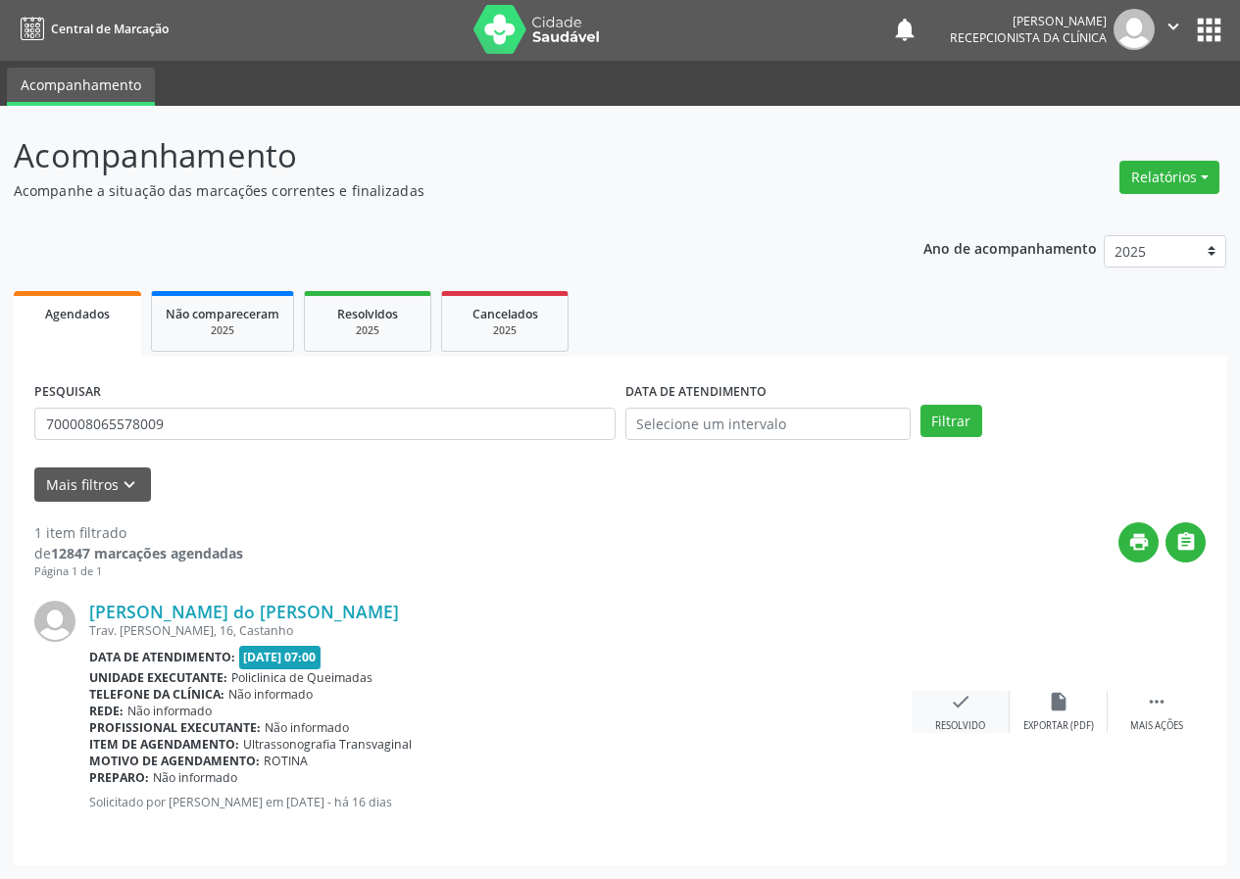
click at [963, 728] on div "Resolvido" at bounding box center [960, 726] width 50 height 14
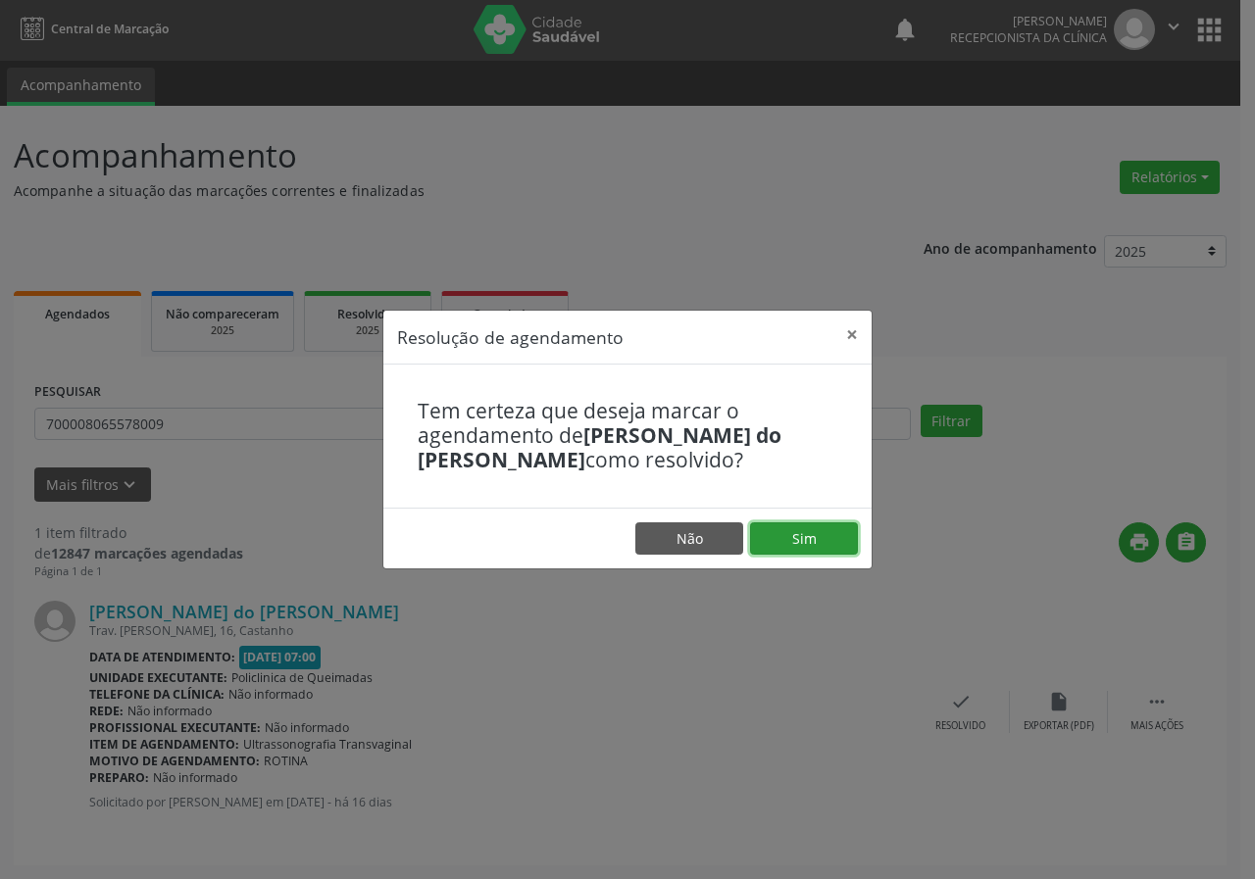
click at [805, 540] on button "Sim" at bounding box center [804, 538] width 108 height 33
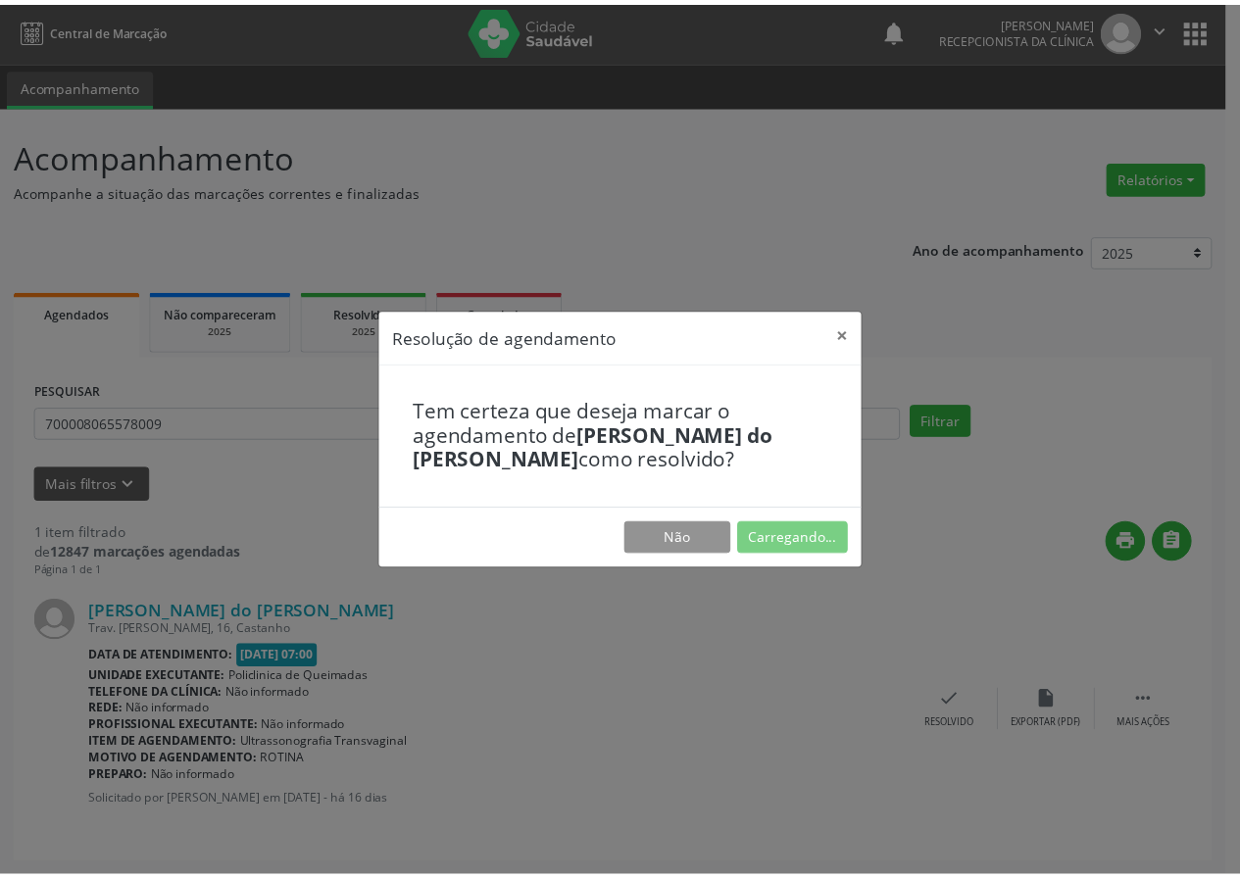
scroll to position [0, 0]
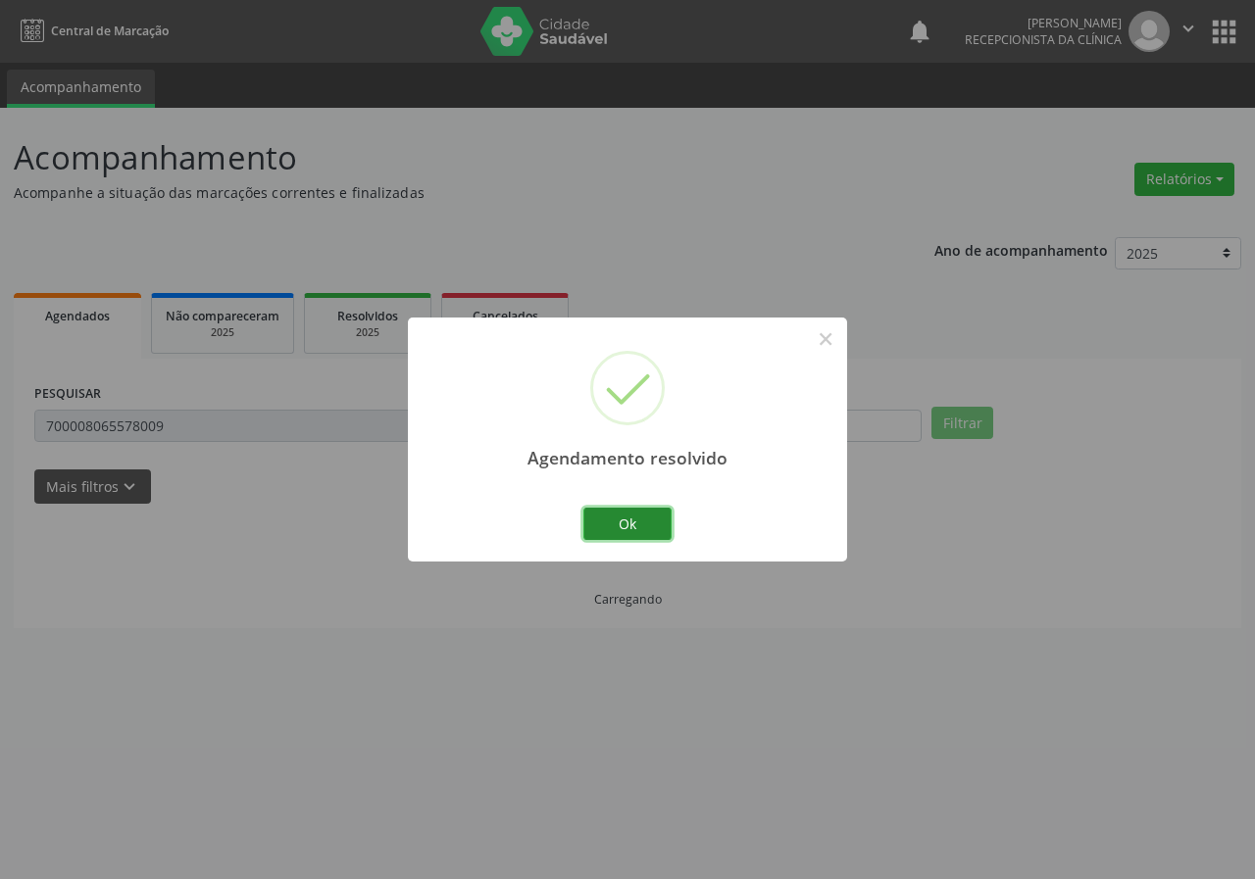
click at [648, 529] on button "Ok" at bounding box center [627, 524] width 88 height 33
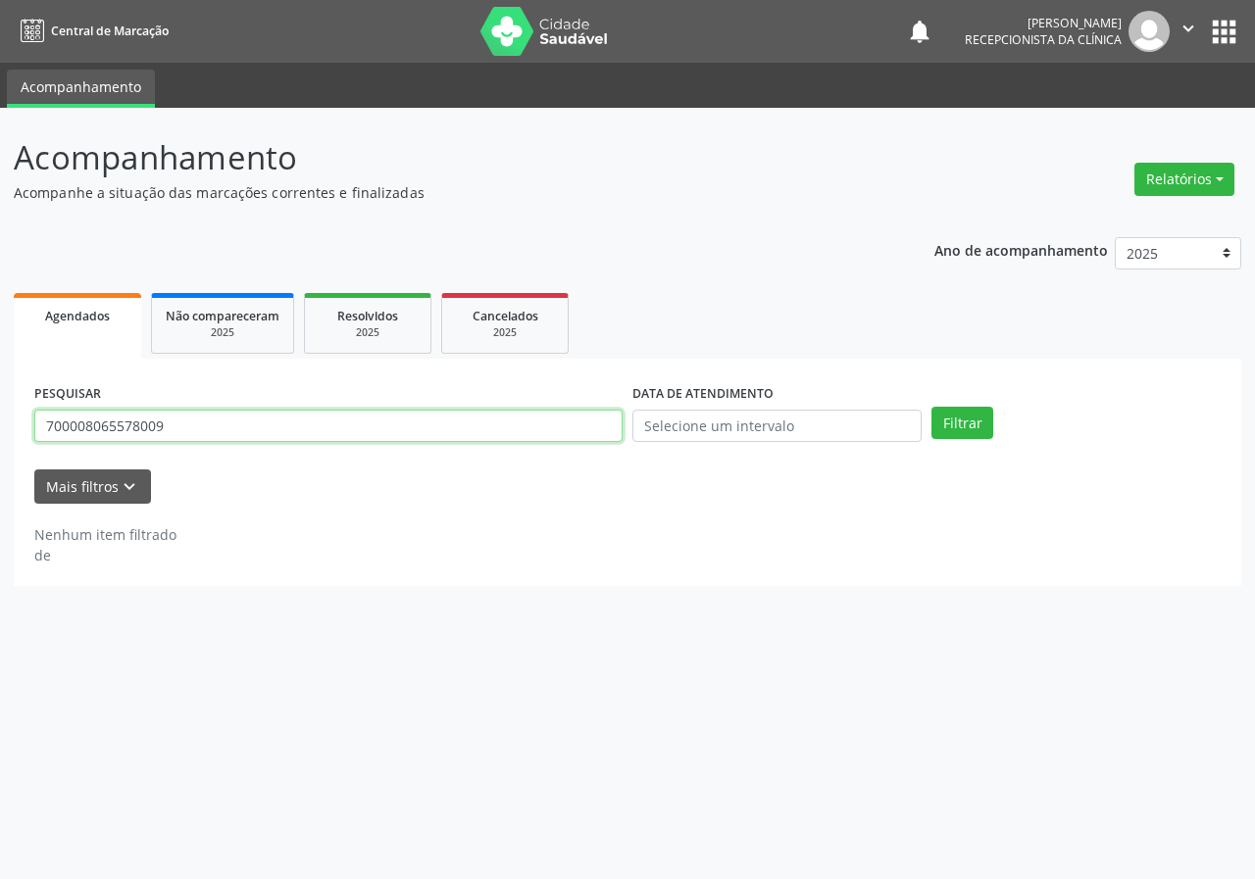
click at [251, 427] on input "700008065578009" at bounding box center [328, 426] width 588 height 33
click at [931, 407] on button "Filtrar" at bounding box center [962, 423] width 62 height 33
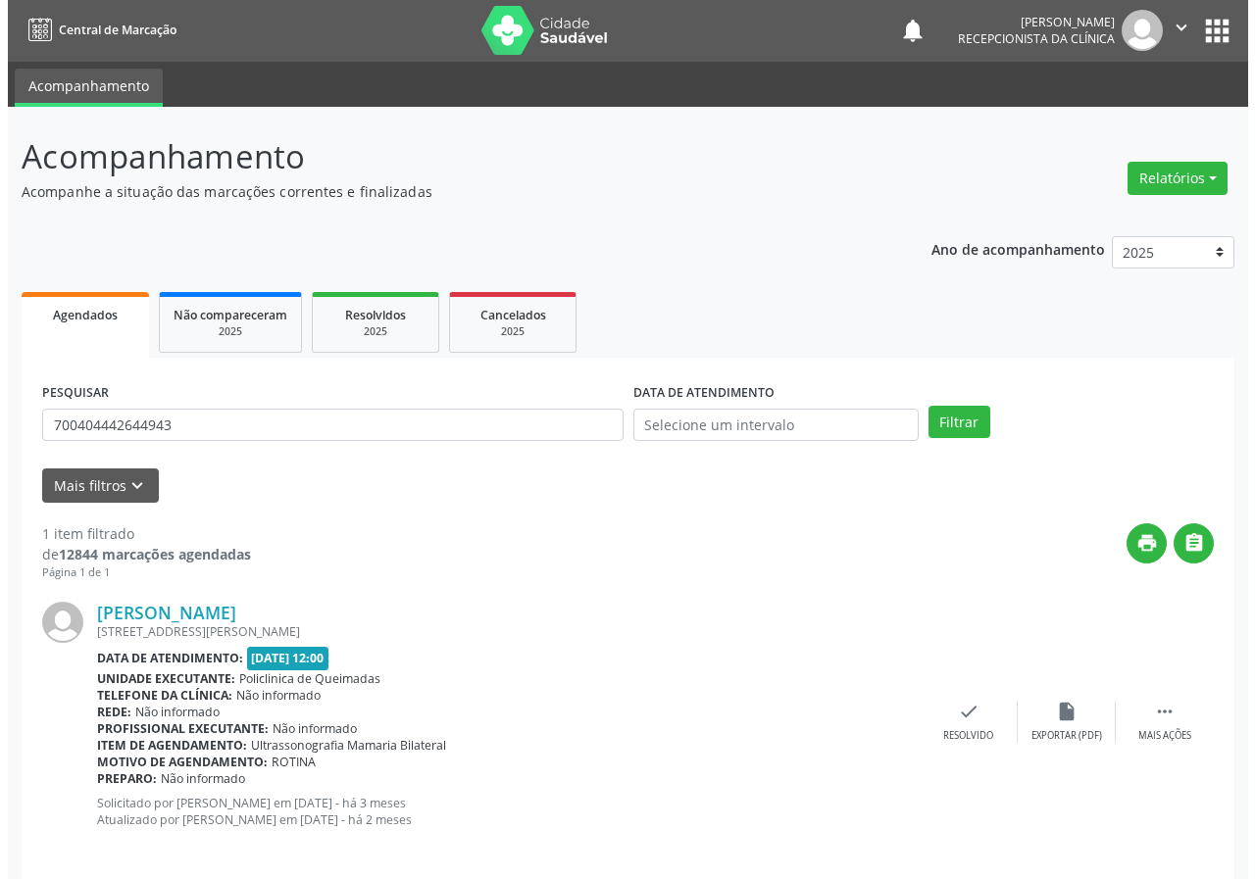
scroll to position [19, 0]
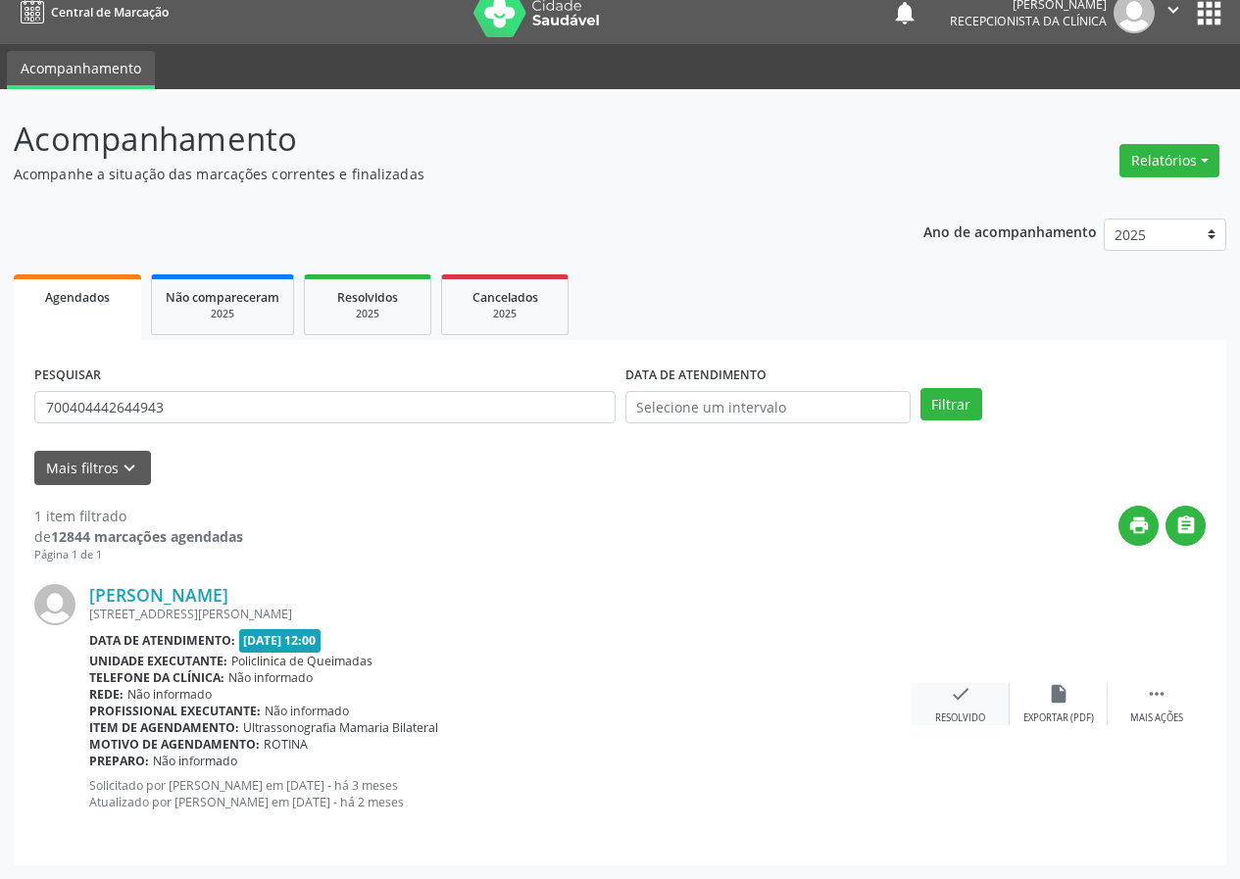
click at [955, 695] on icon "check" at bounding box center [961, 694] width 22 height 22
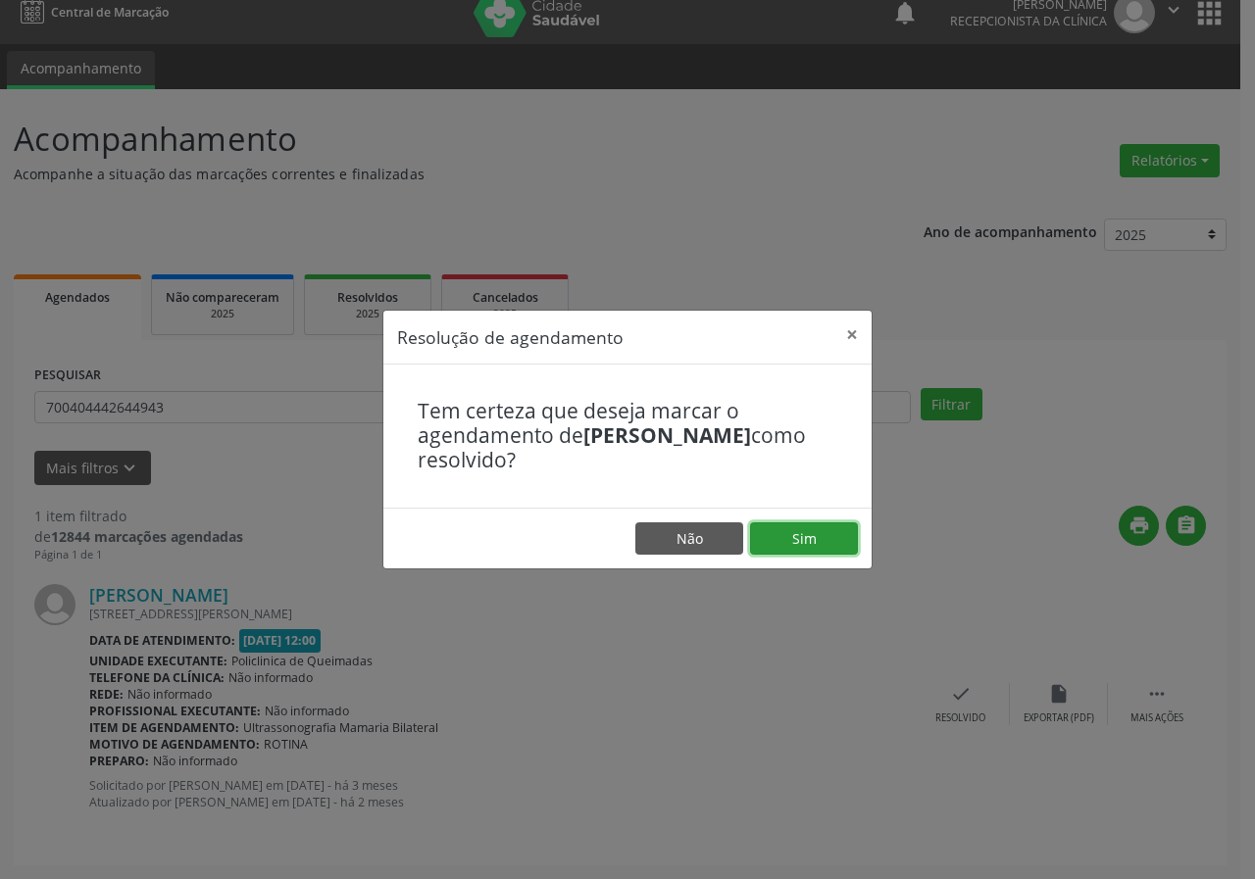
click at [854, 542] on button "Sim" at bounding box center [804, 538] width 108 height 33
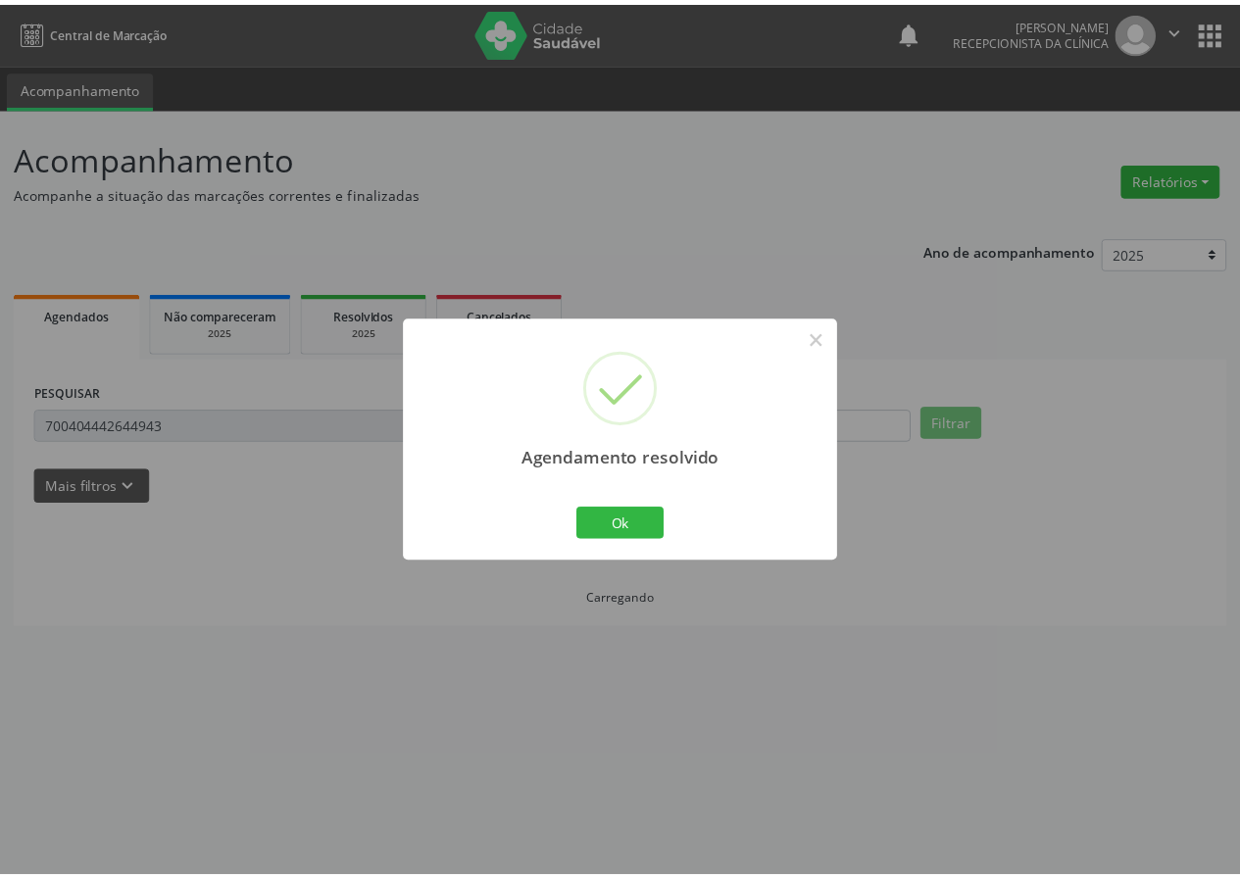
scroll to position [0, 0]
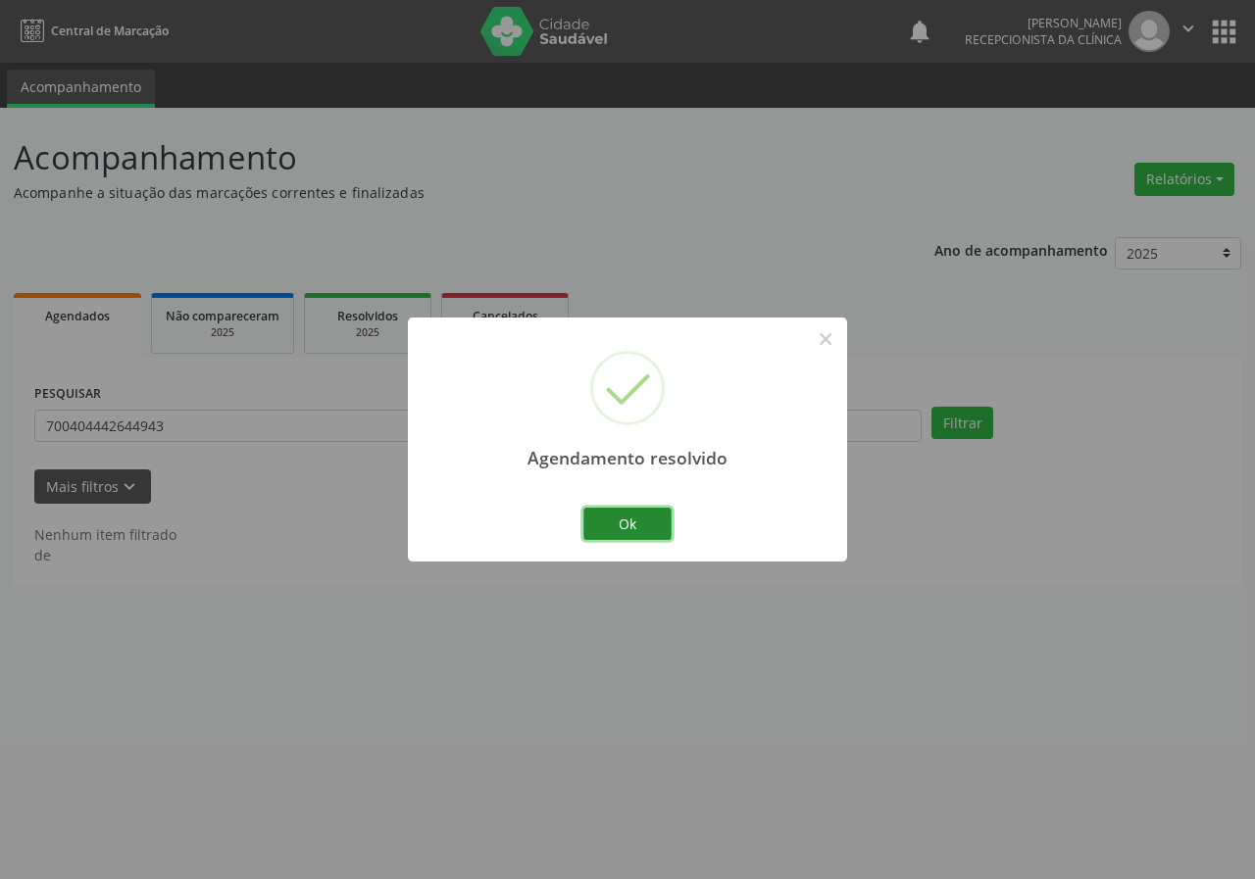
click at [630, 528] on button "Ok" at bounding box center [627, 524] width 88 height 33
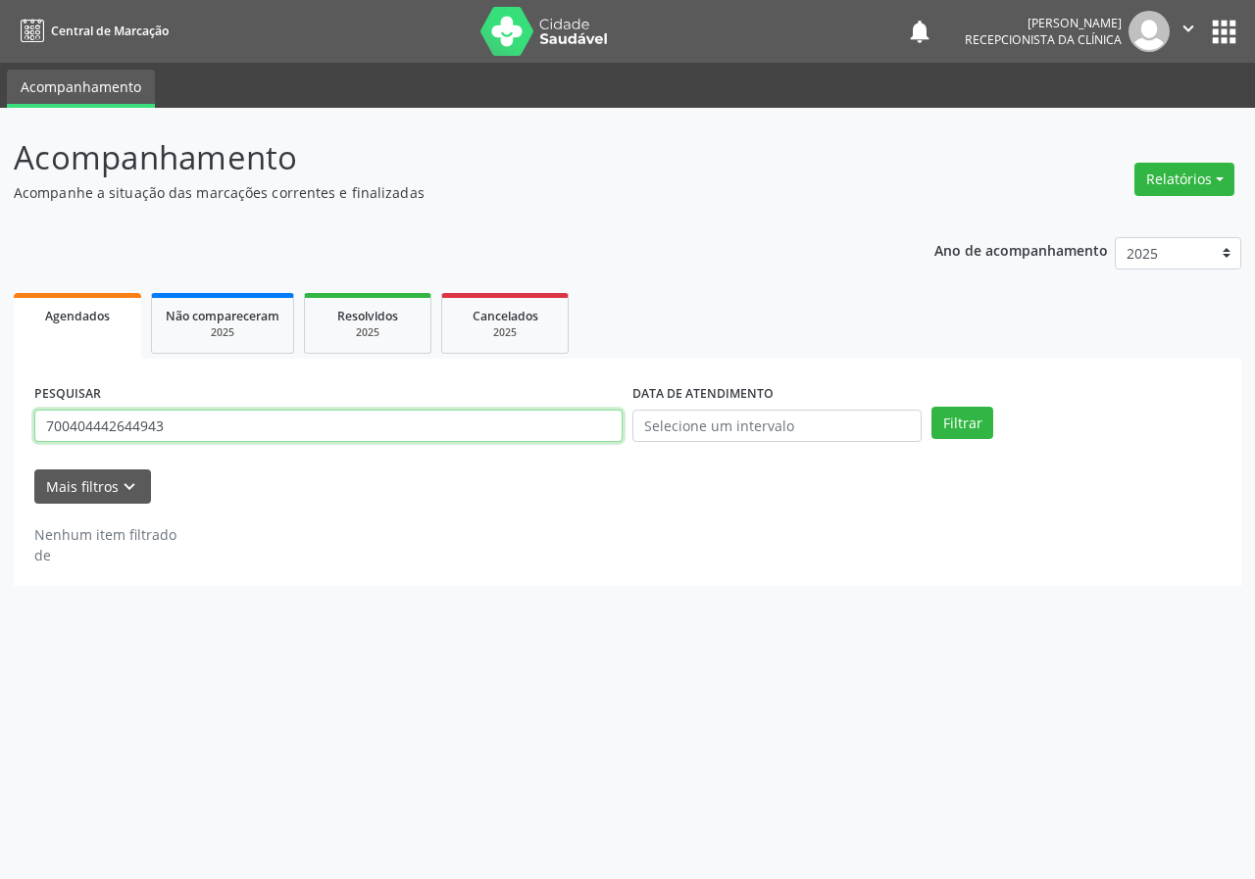
click at [189, 430] on input "700404442644943" at bounding box center [328, 426] width 588 height 33
click at [189, 425] on input "700404442644943" at bounding box center [328, 426] width 588 height 33
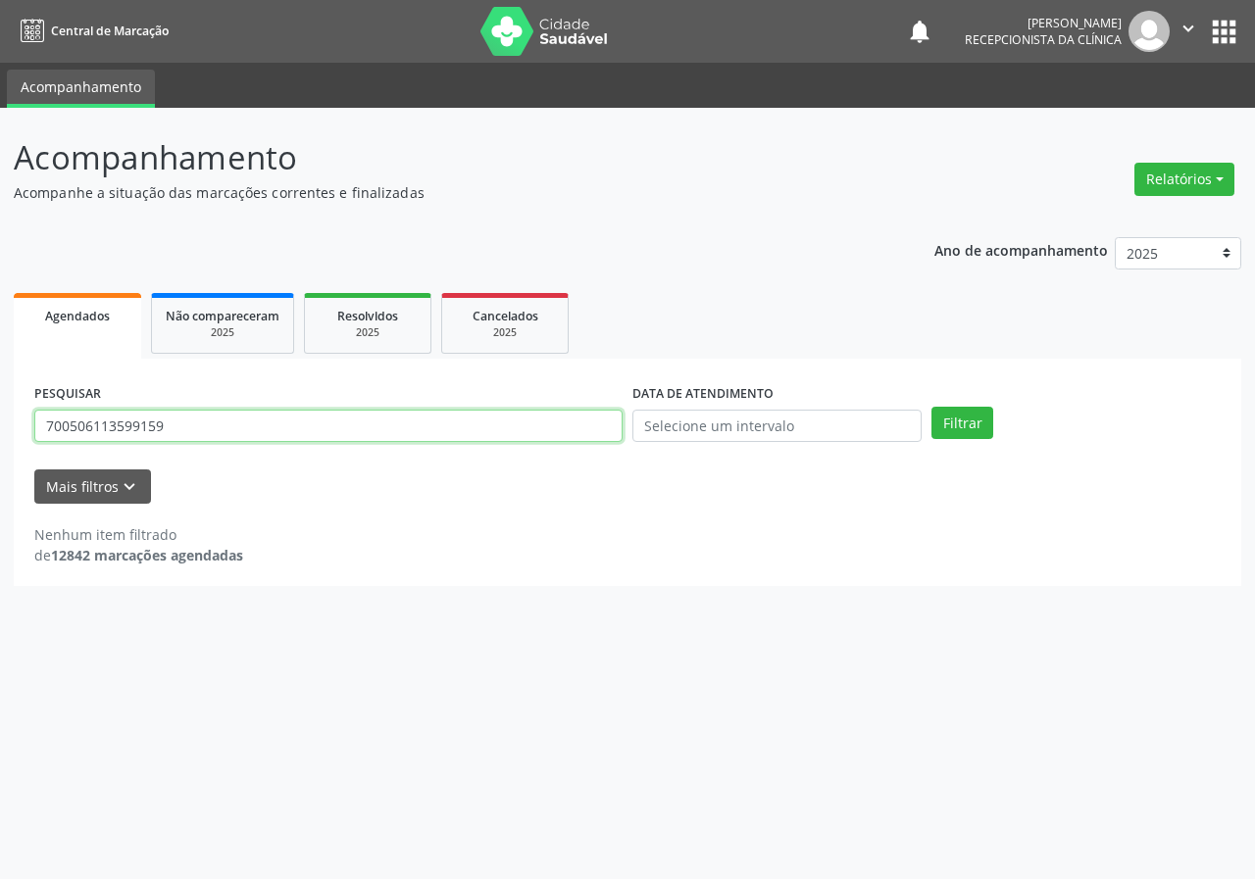
click at [931, 407] on button "Filtrar" at bounding box center [962, 423] width 62 height 33
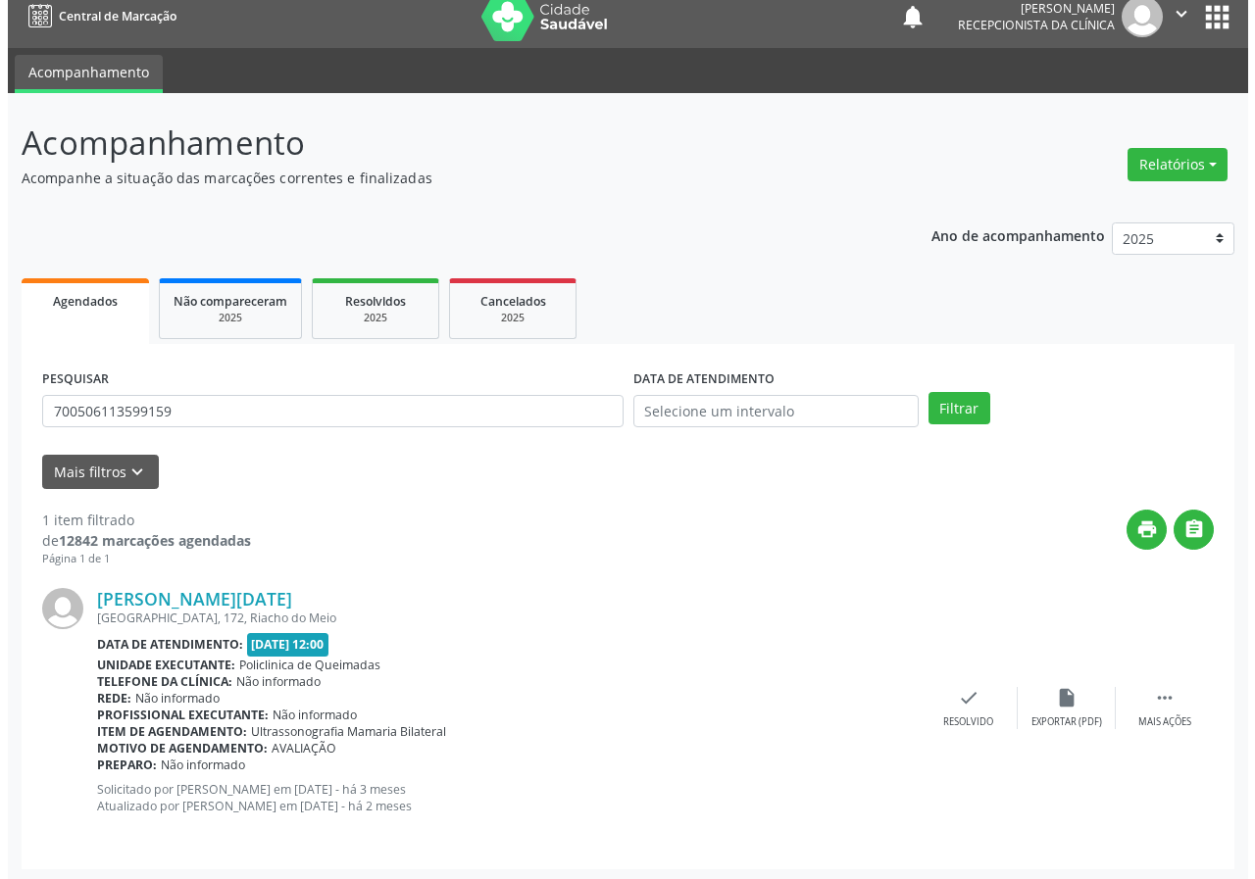
scroll to position [19, 0]
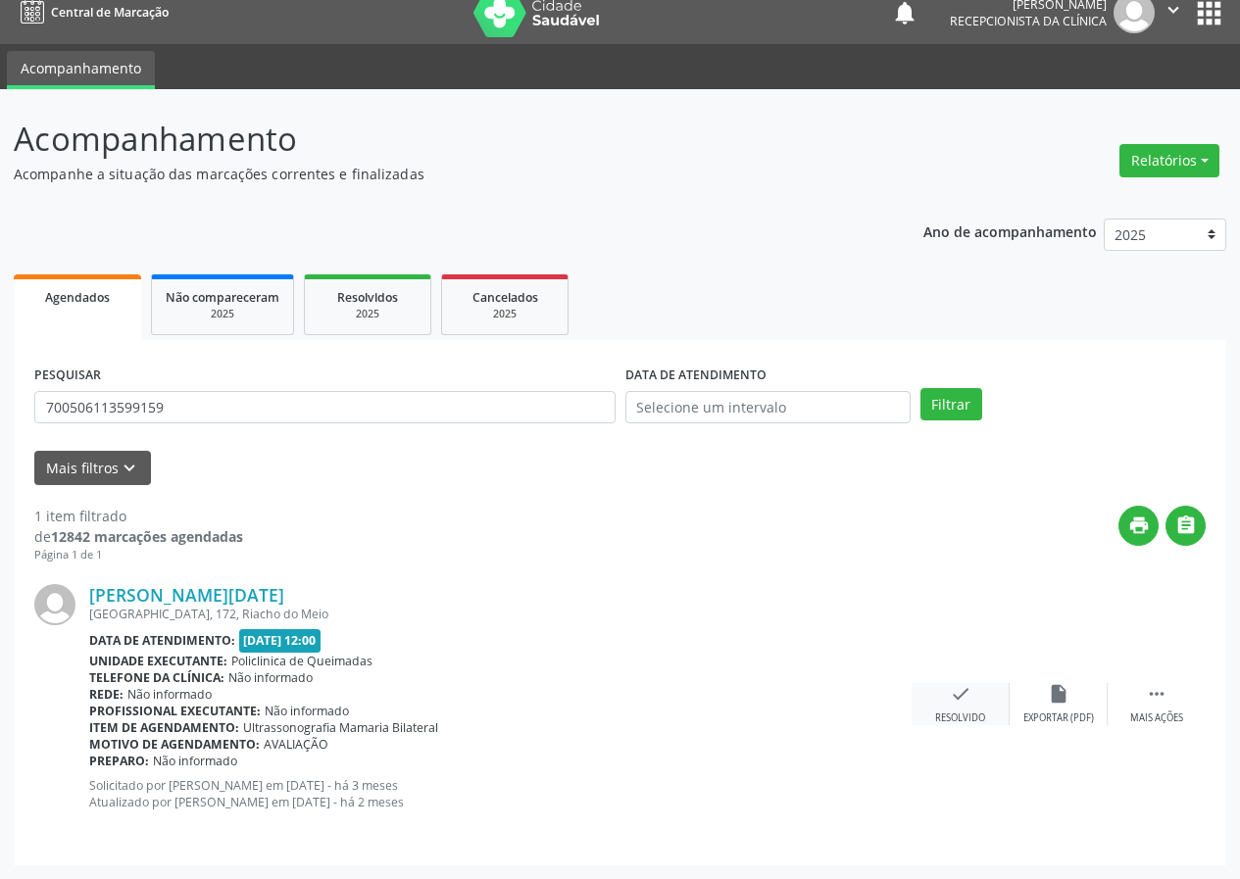
click at [935, 709] on div "check Resolvido" at bounding box center [961, 704] width 98 height 42
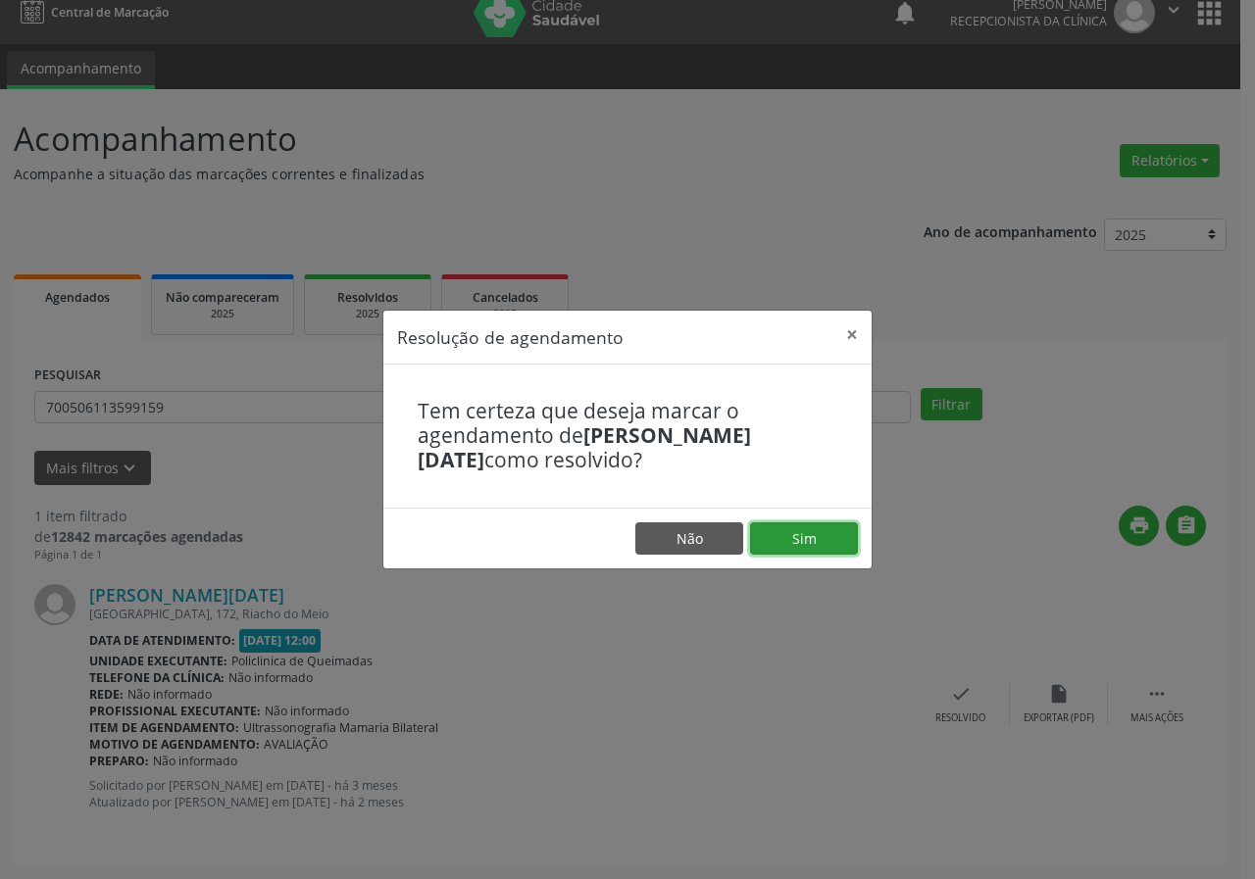
click at [757, 551] on button "Sim" at bounding box center [804, 538] width 108 height 33
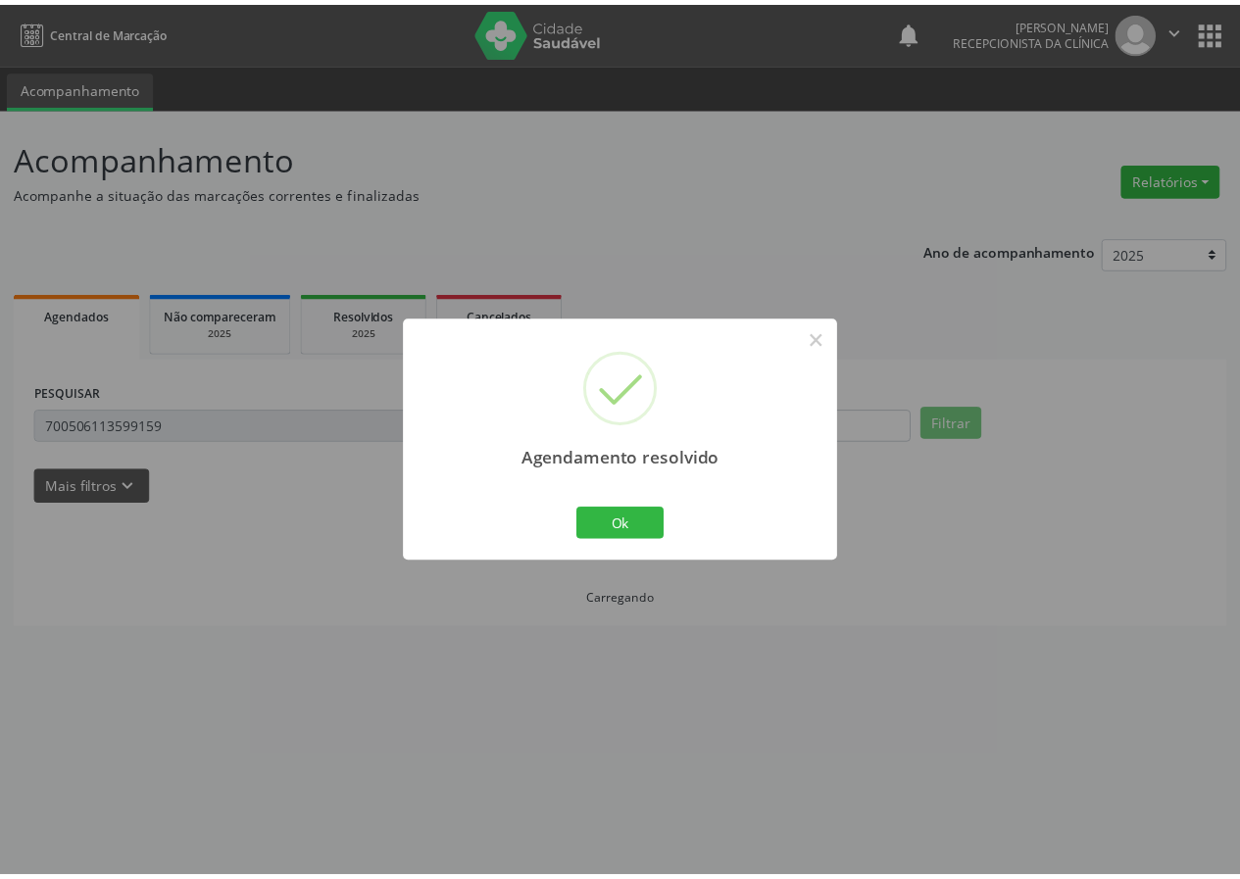
scroll to position [0, 0]
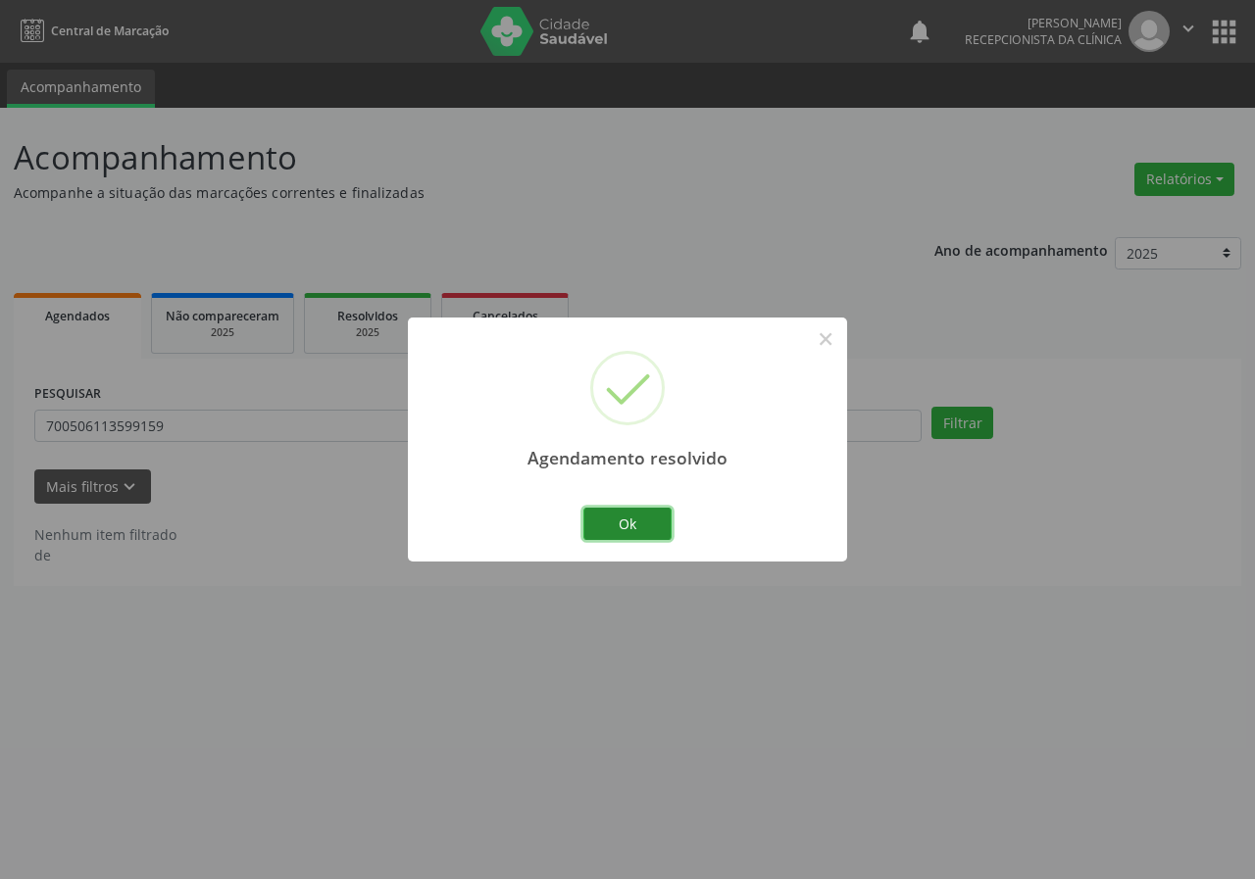
click at [596, 520] on button "Ok" at bounding box center [627, 524] width 88 height 33
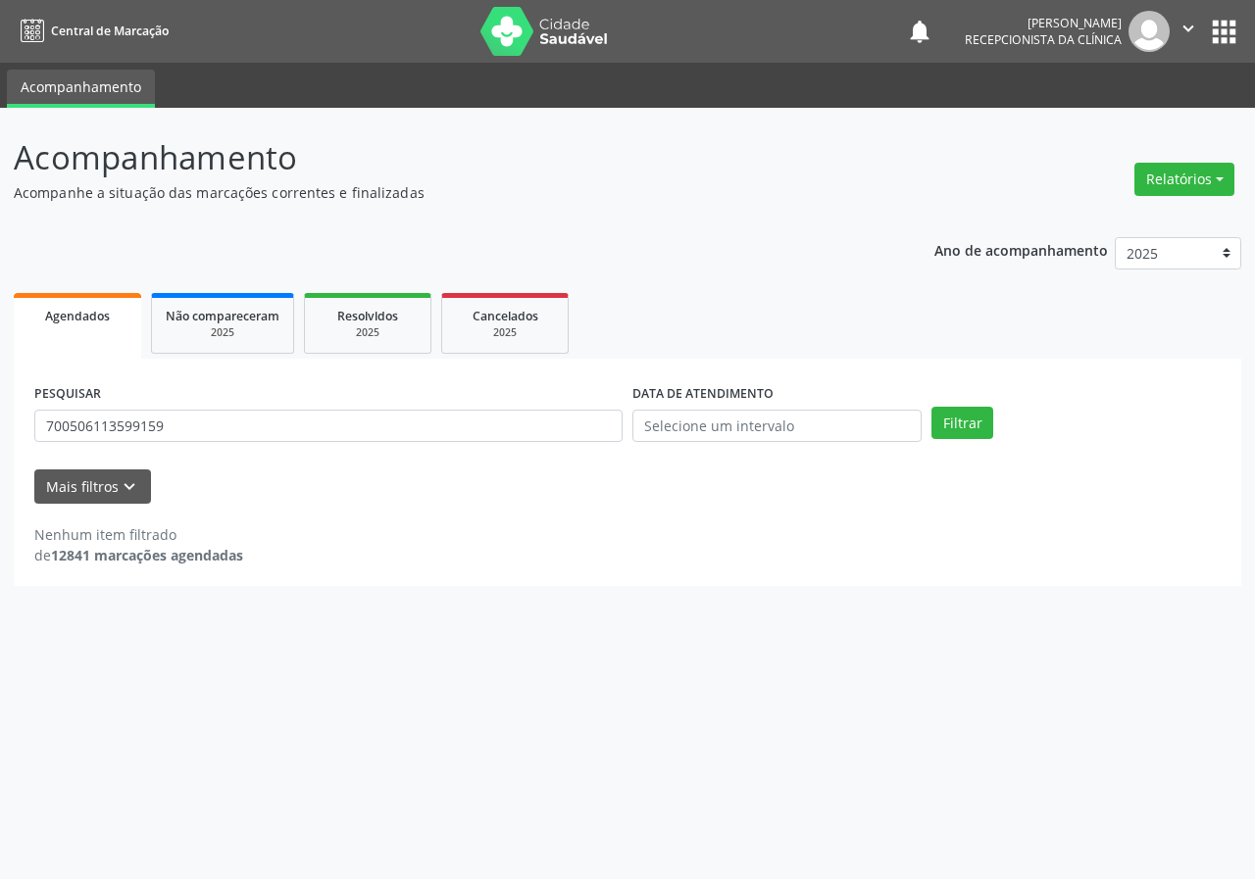
click at [259, 452] on div "PESQUISAR 700506113599159" at bounding box center [328, 417] width 598 height 76
click at [265, 436] on input "700506113599159" at bounding box center [328, 426] width 588 height 33
click at [931, 407] on button "Filtrar" at bounding box center [962, 423] width 62 height 33
click at [267, 429] on input "7092042628555232" at bounding box center [328, 426] width 588 height 33
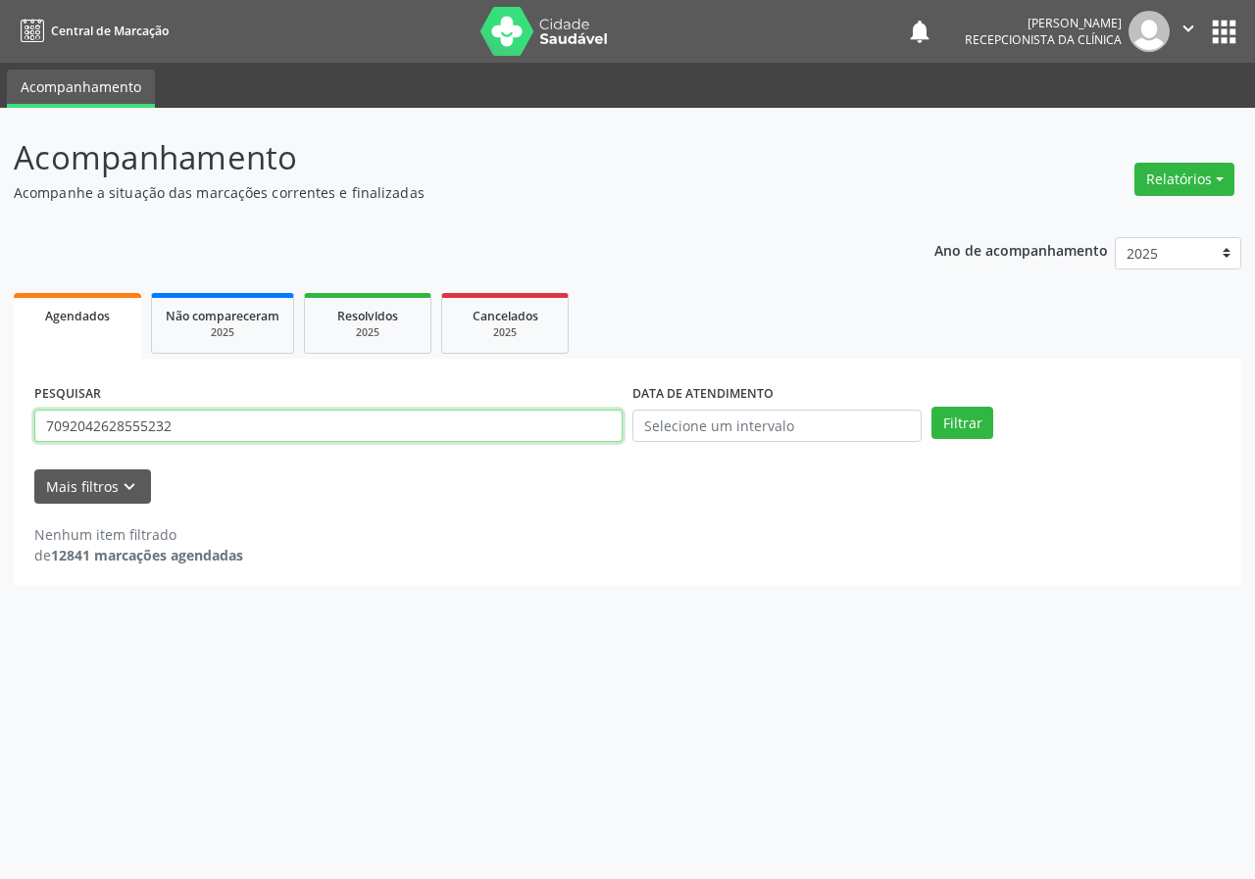
click at [267, 429] on input "7092042628555232" at bounding box center [328, 426] width 588 height 33
click at [931, 407] on button "Filtrar" at bounding box center [962, 423] width 62 height 33
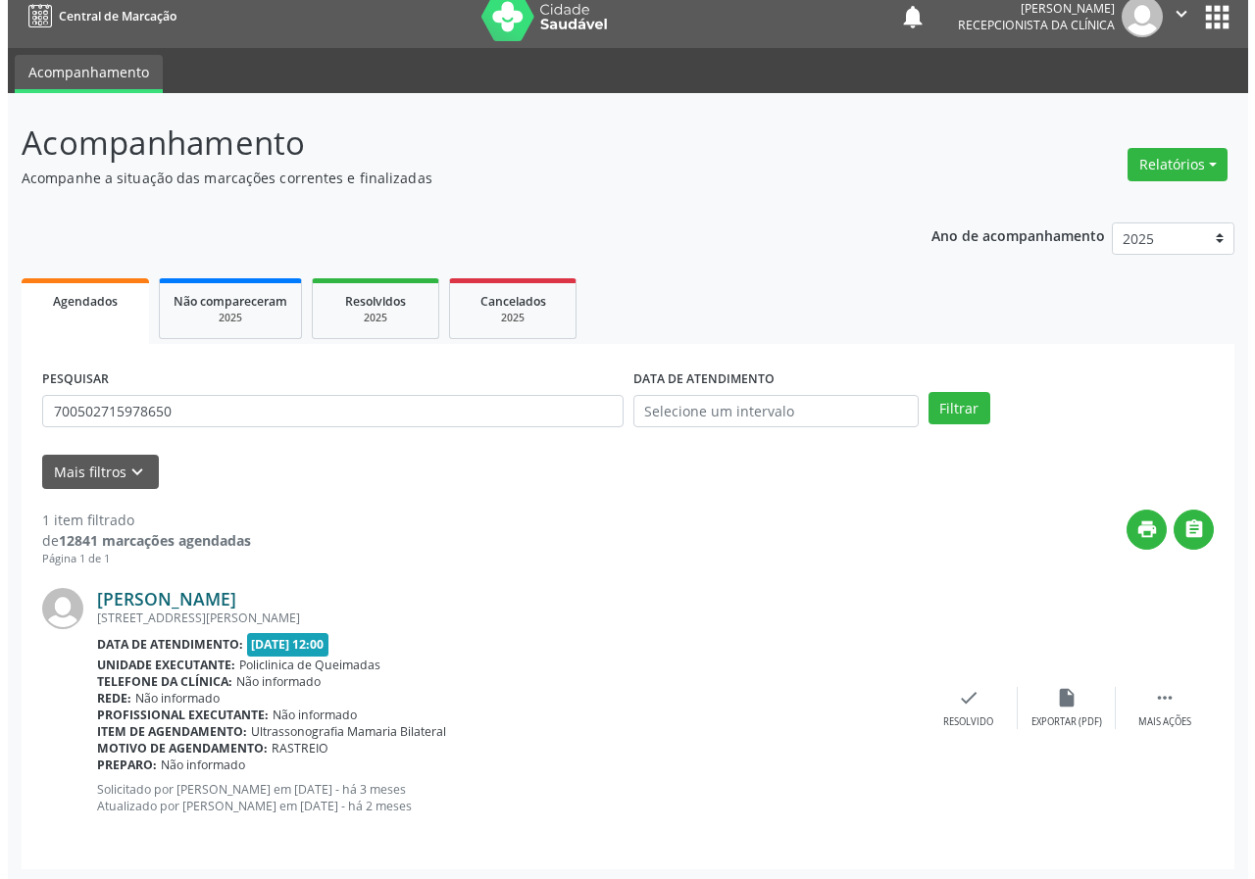
scroll to position [19, 0]
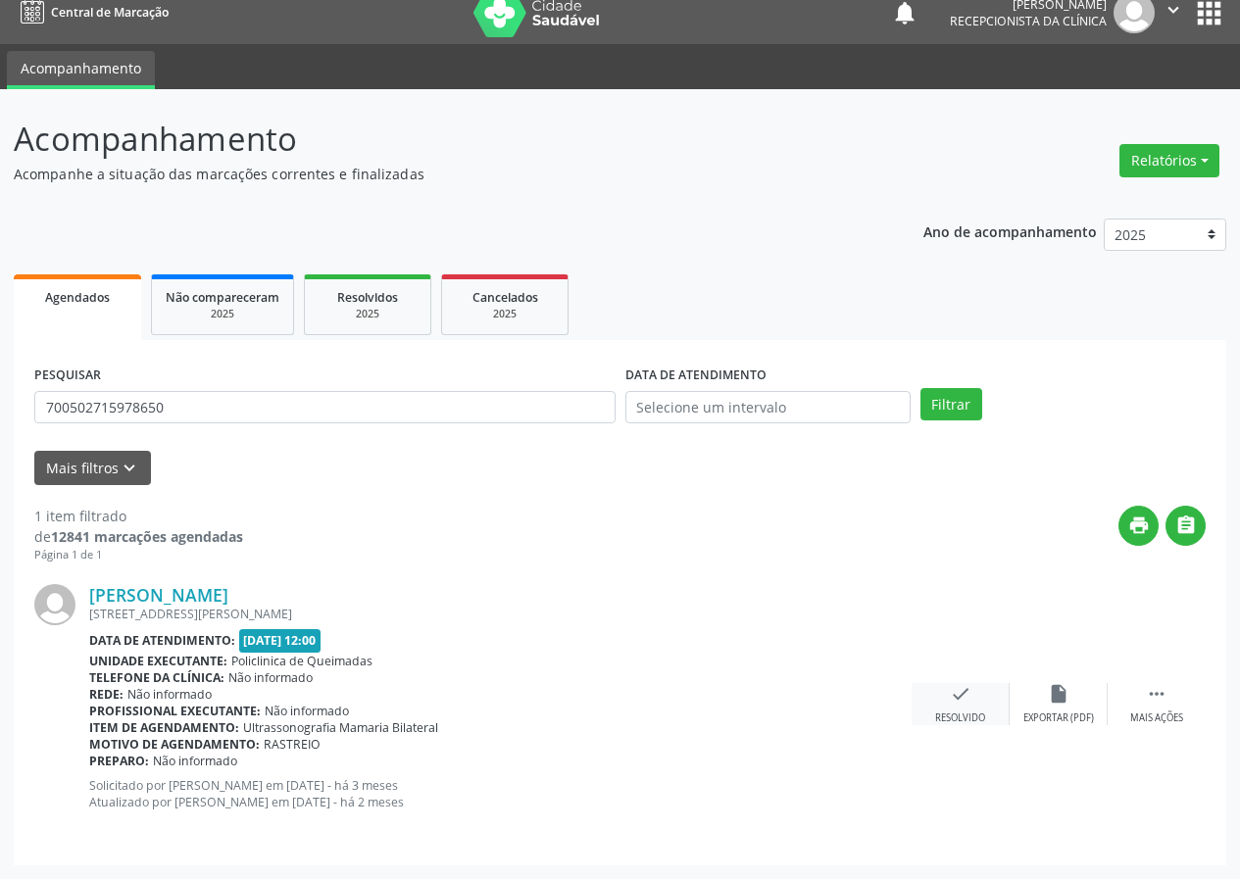
click at [958, 699] on icon "check" at bounding box center [961, 694] width 22 height 22
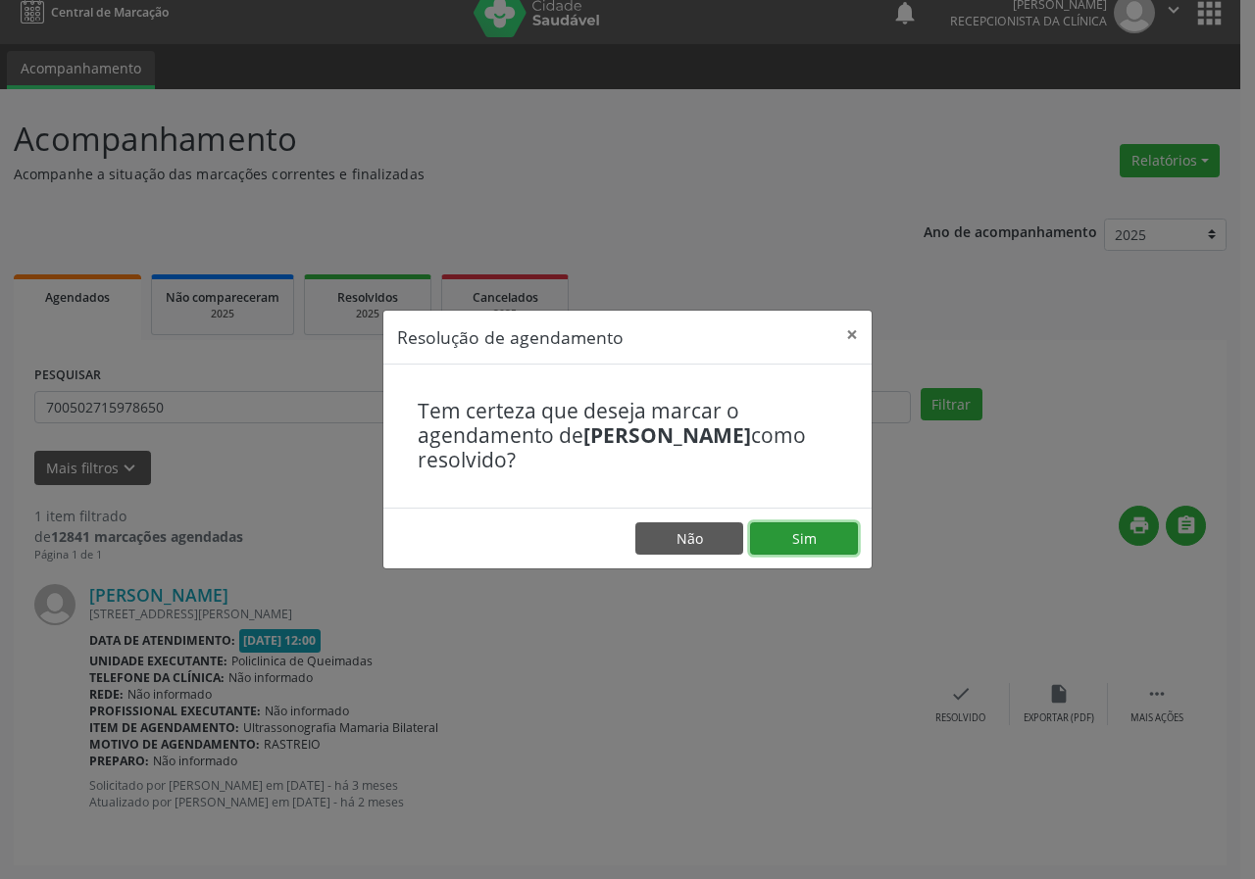
click at [829, 535] on button "Sim" at bounding box center [804, 538] width 108 height 33
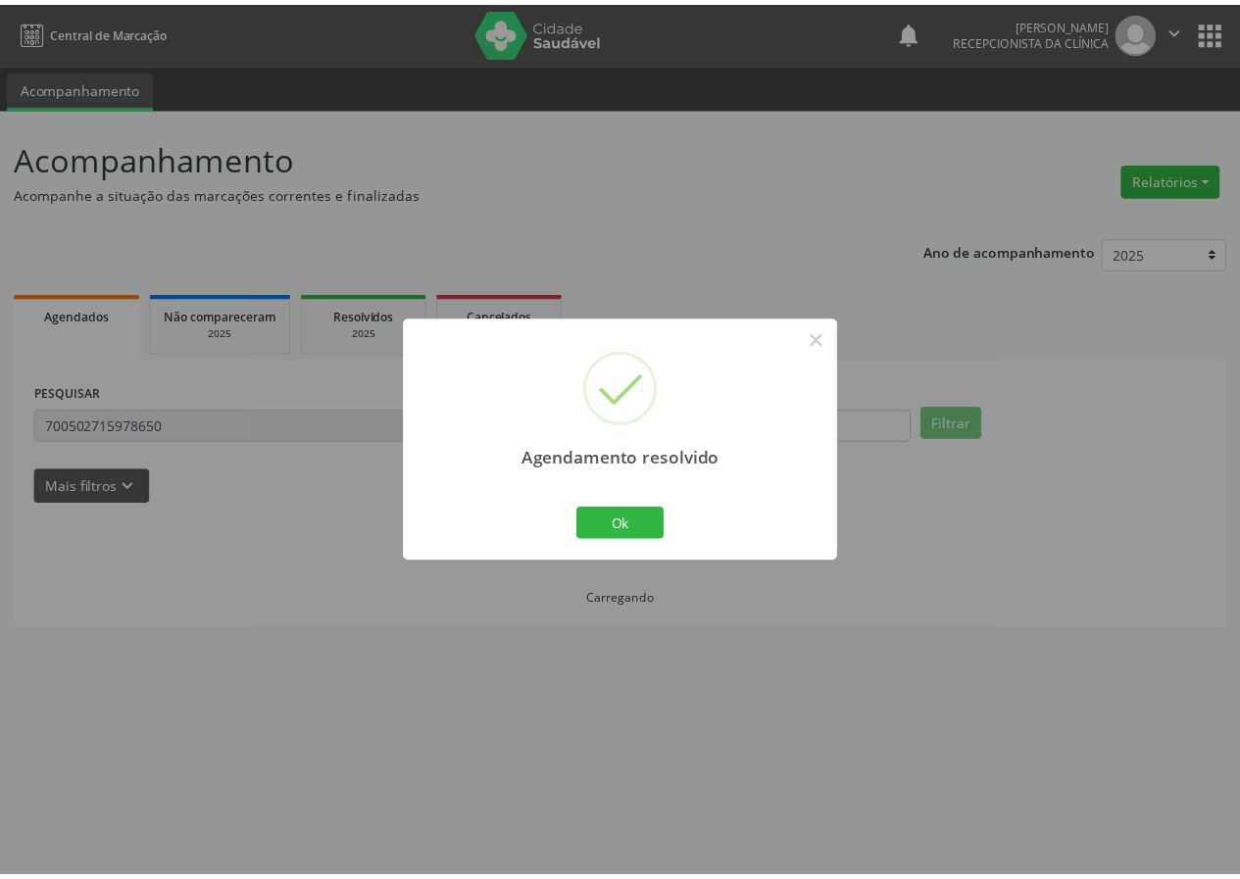
scroll to position [0, 0]
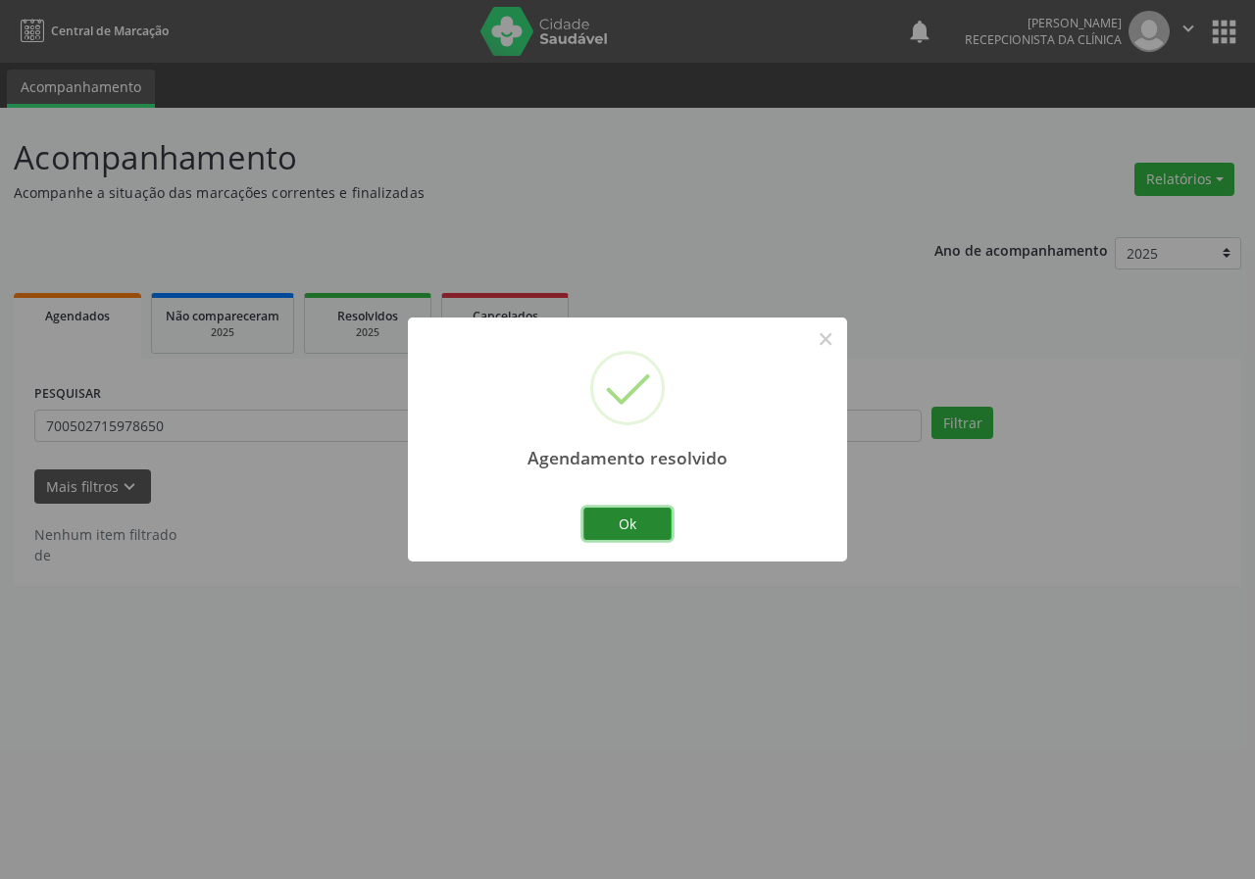
click at [637, 514] on button "Ok" at bounding box center [627, 524] width 88 height 33
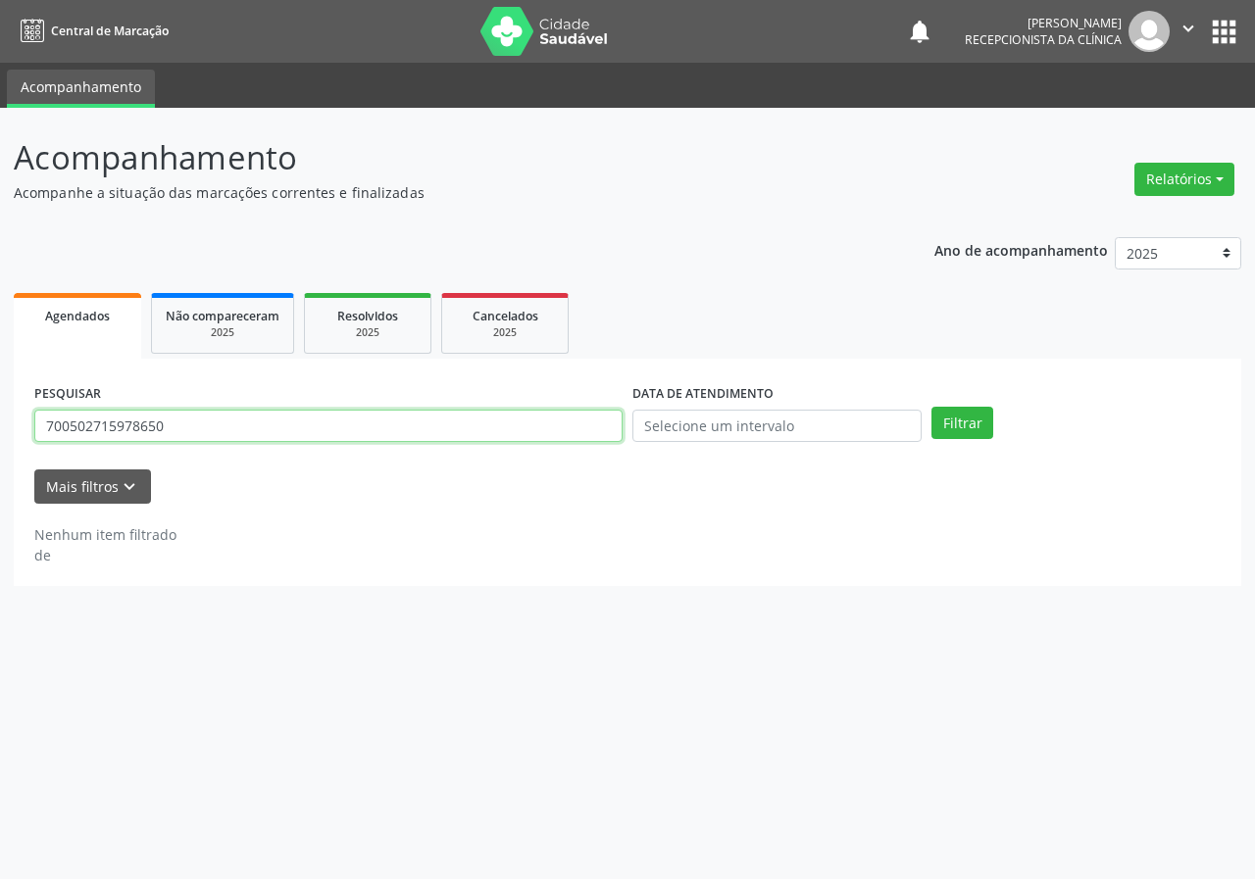
click at [272, 425] on input "700502715978650" at bounding box center [328, 426] width 588 height 33
click at [931, 407] on button "Filtrar" at bounding box center [962, 423] width 62 height 33
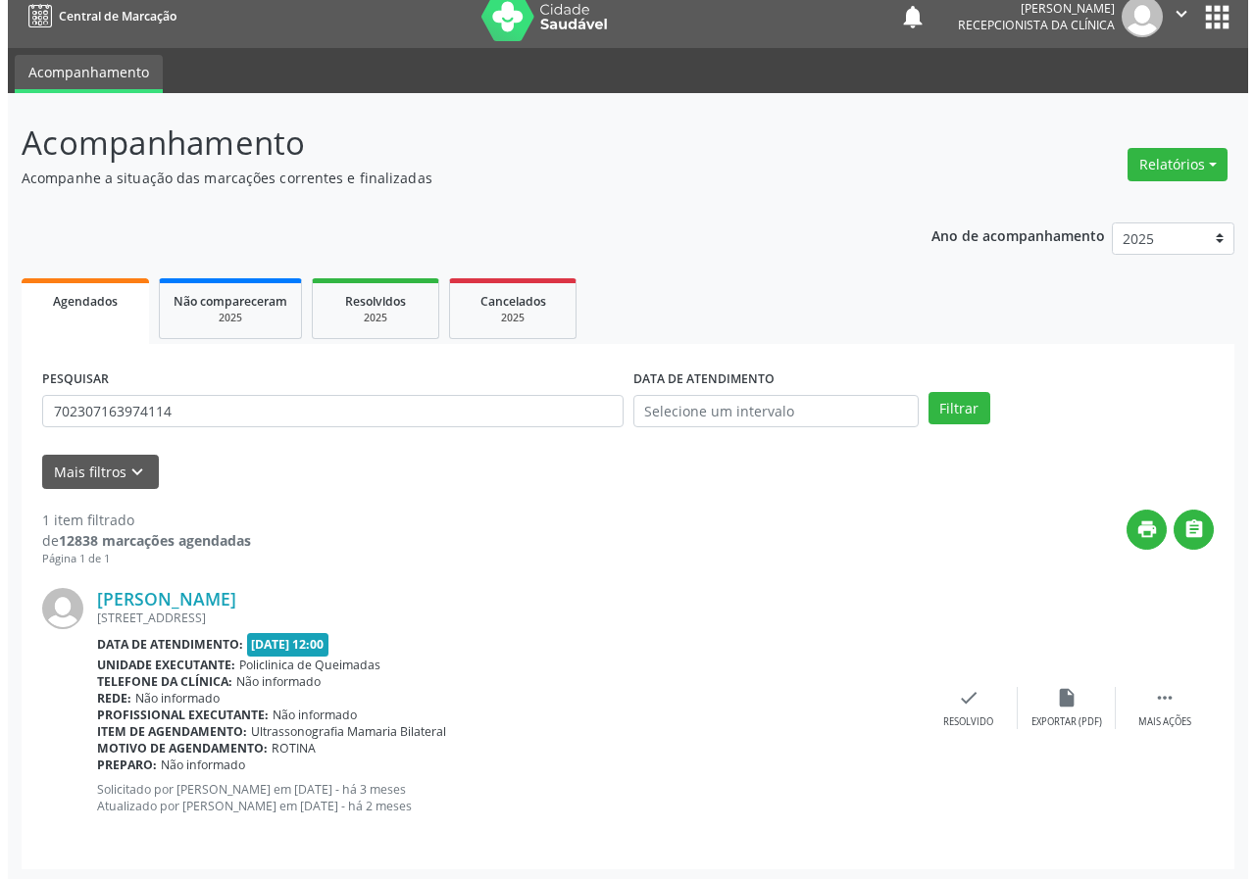
scroll to position [19, 0]
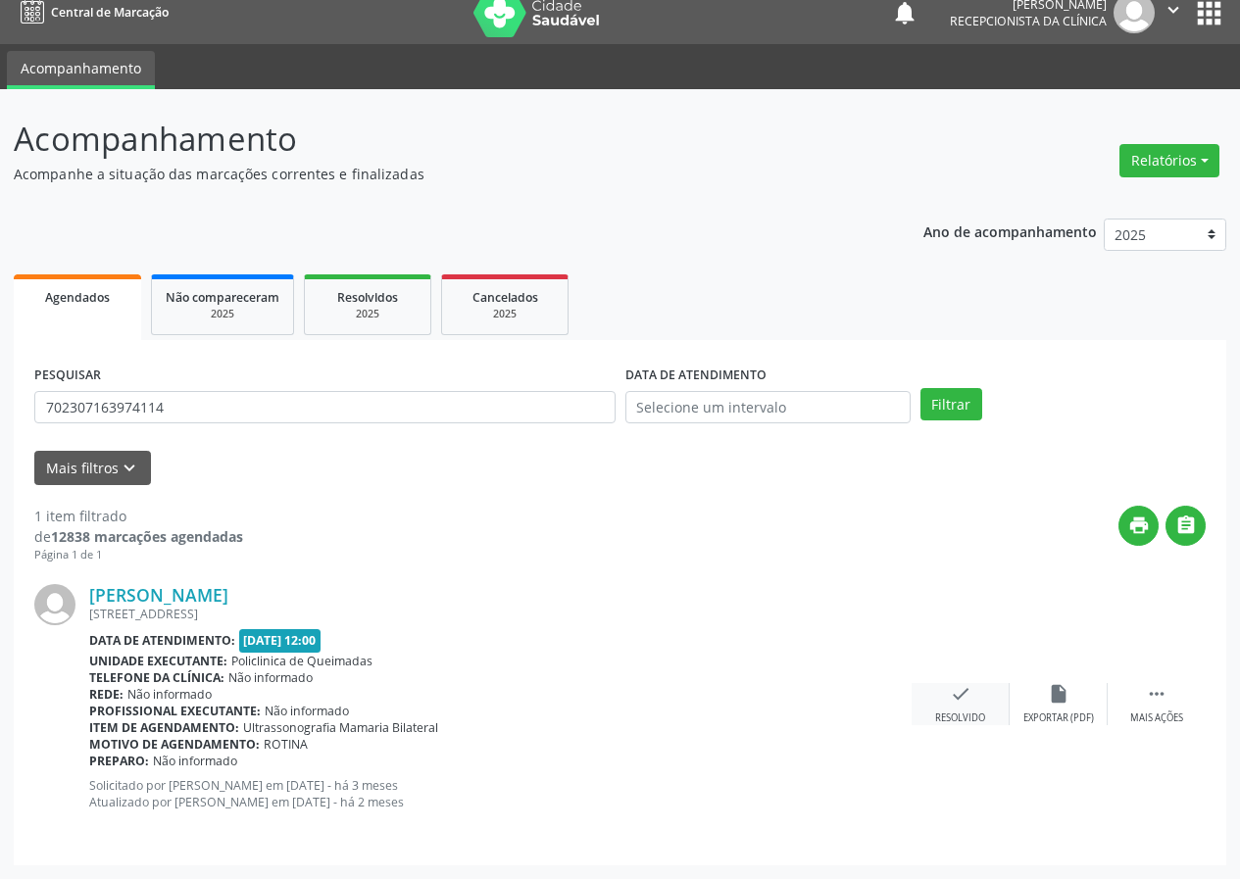
click at [950, 701] on icon "check" at bounding box center [961, 694] width 22 height 22
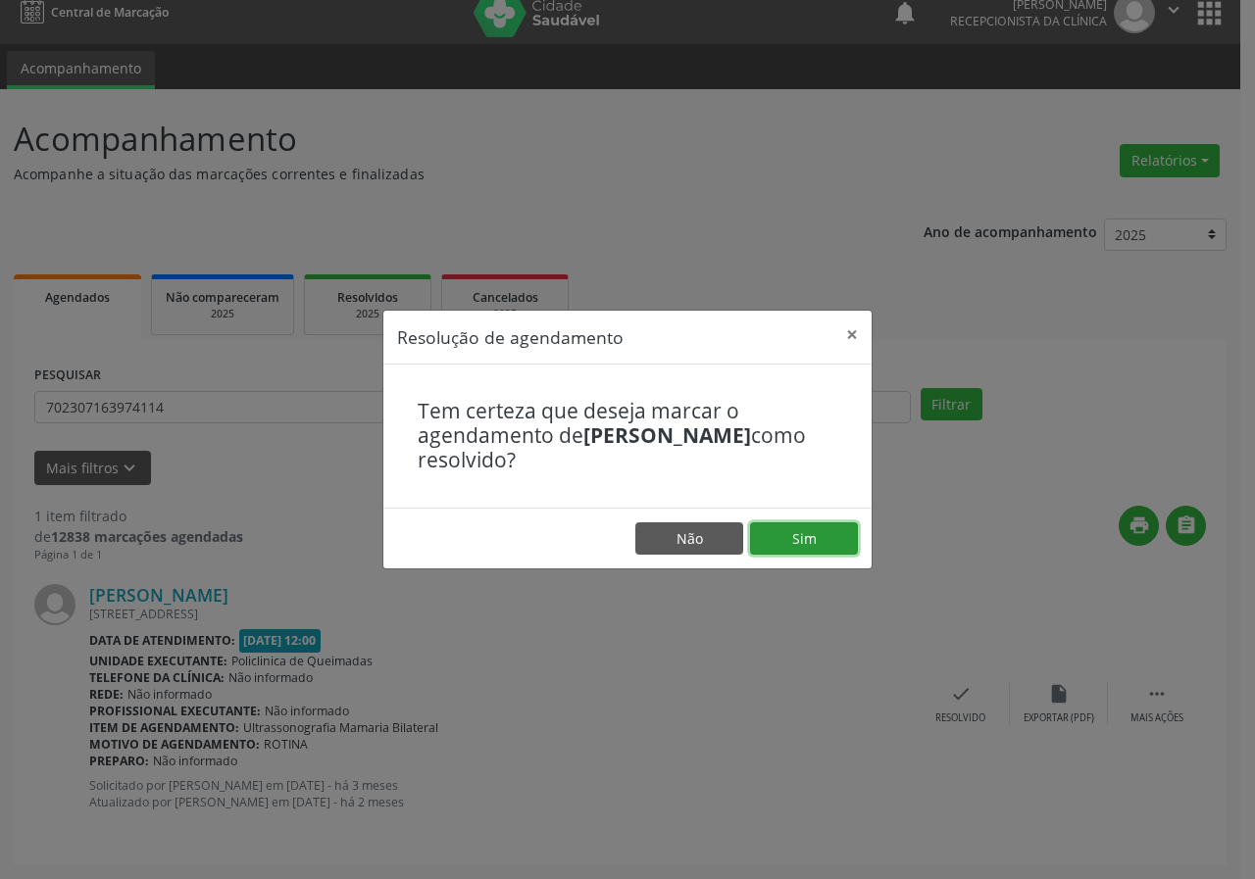
click at [765, 548] on button "Sim" at bounding box center [804, 538] width 108 height 33
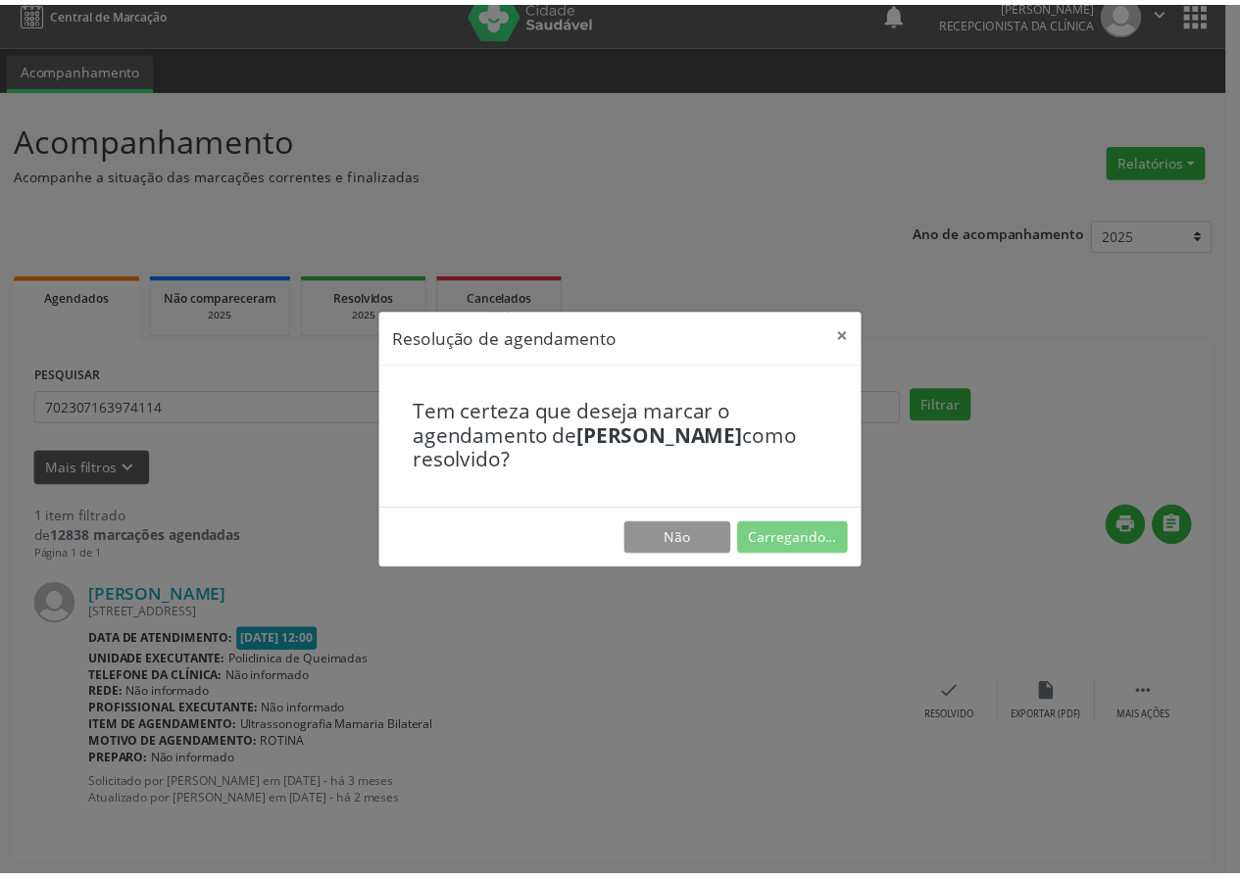
scroll to position [0, 0]
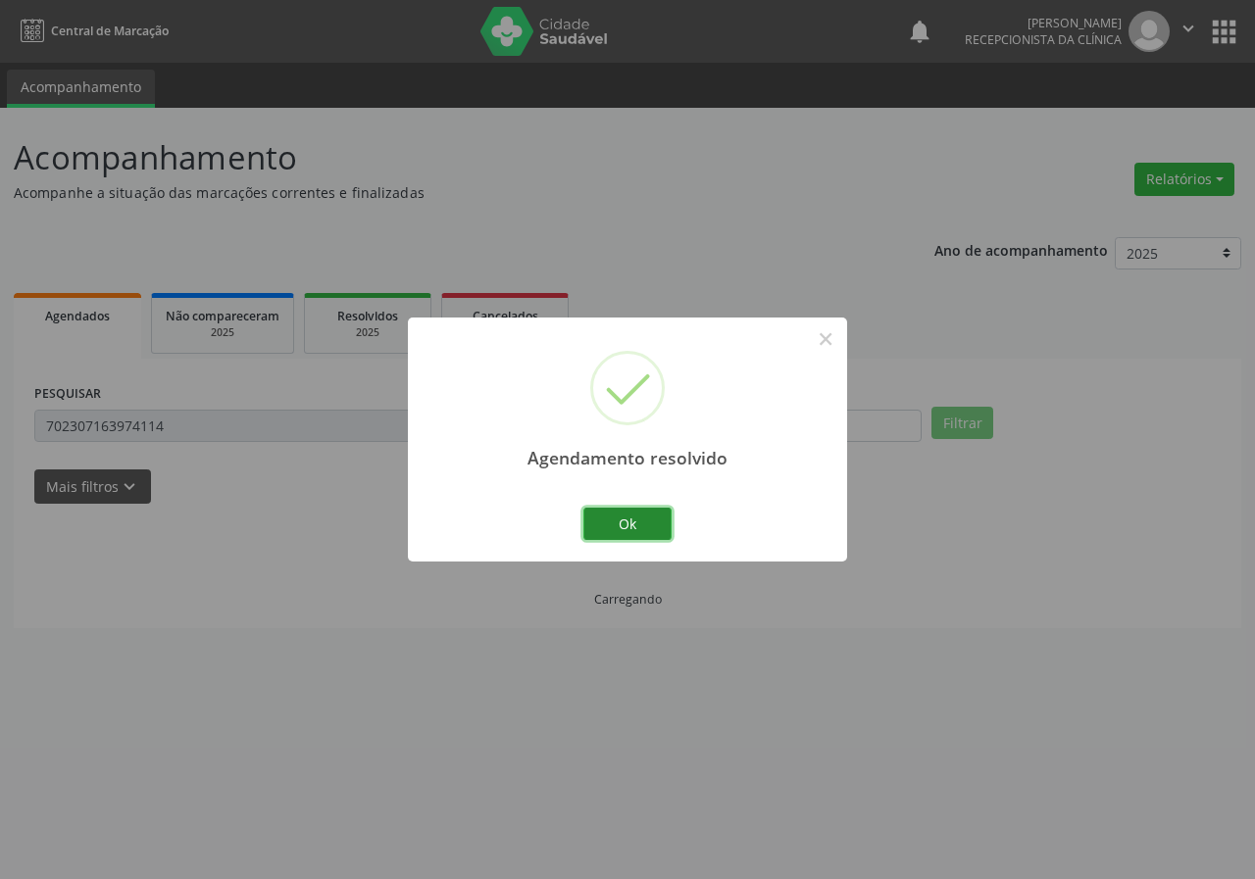
drag, startPoint x: 666, startPoint y: 511, endPoint x: 653, endPoint y: 520, distance: 16.9
click at [663, 517] on button "Ok" at bounding box center [627, 524] width 88 height 33
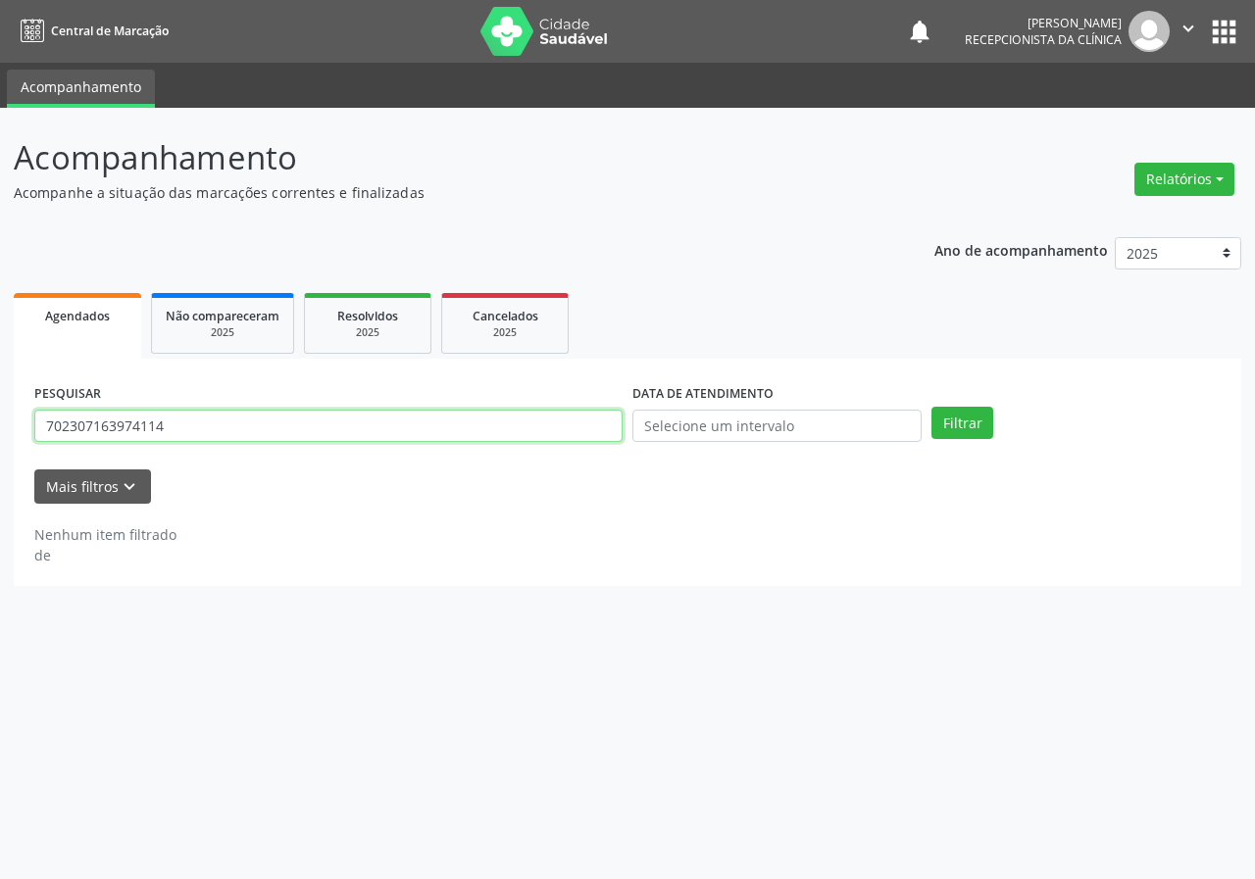
click at [217, 425] on input "702307163974114" at bounding box center [328, 426] width 588 height 33
click at [229, 423] on input "702307163974114" at bounding box center [328, 426] width 588 height 33
click at [931, 407] on button "Filtrar" at bounding box center [962, 423] width 62 height 33
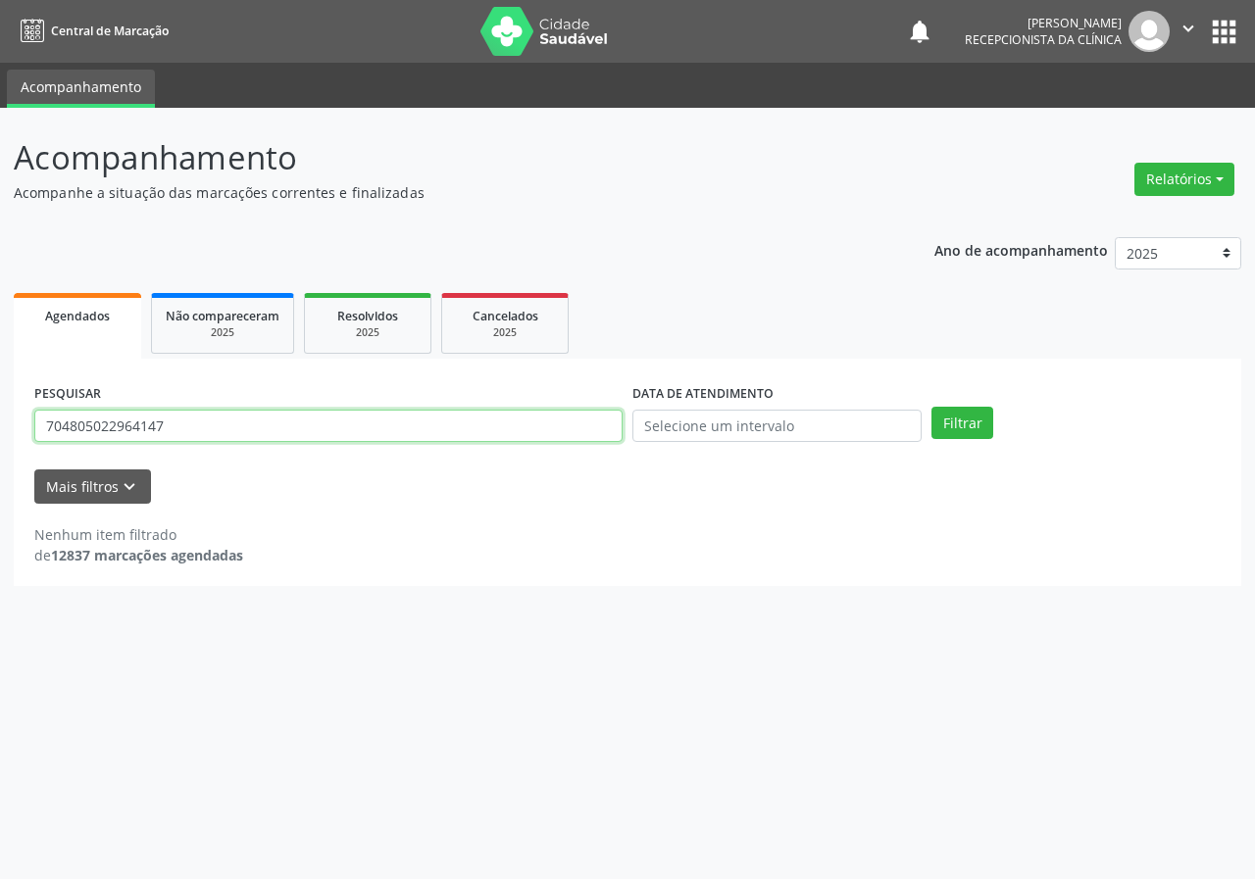
click at [246, 427] on input "704805022964147" at bounding box center [328, 426] width 588 height 33
click at [931, 407] on button "Filtrar" at bounding box center [962, 423] width 62 height 33
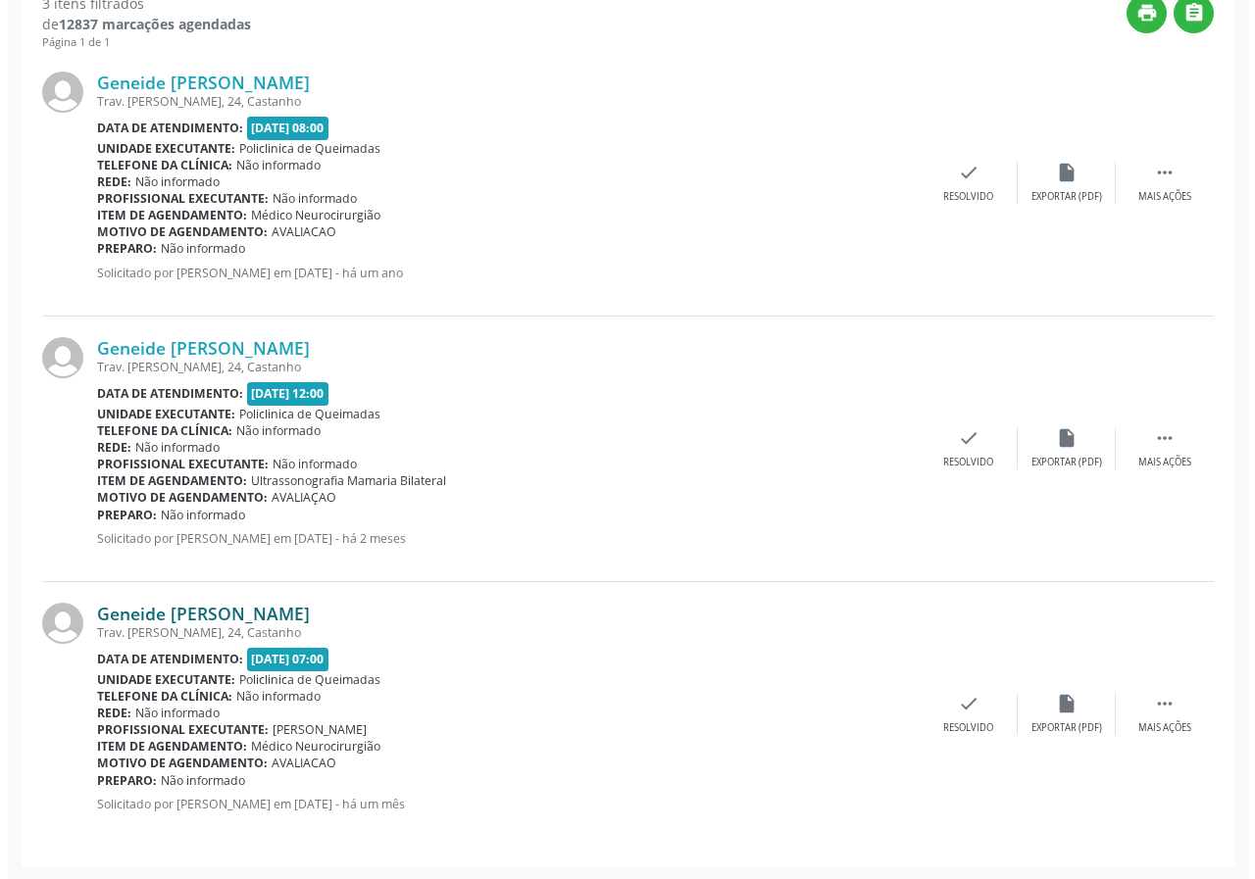
scroll to position [533, 0]
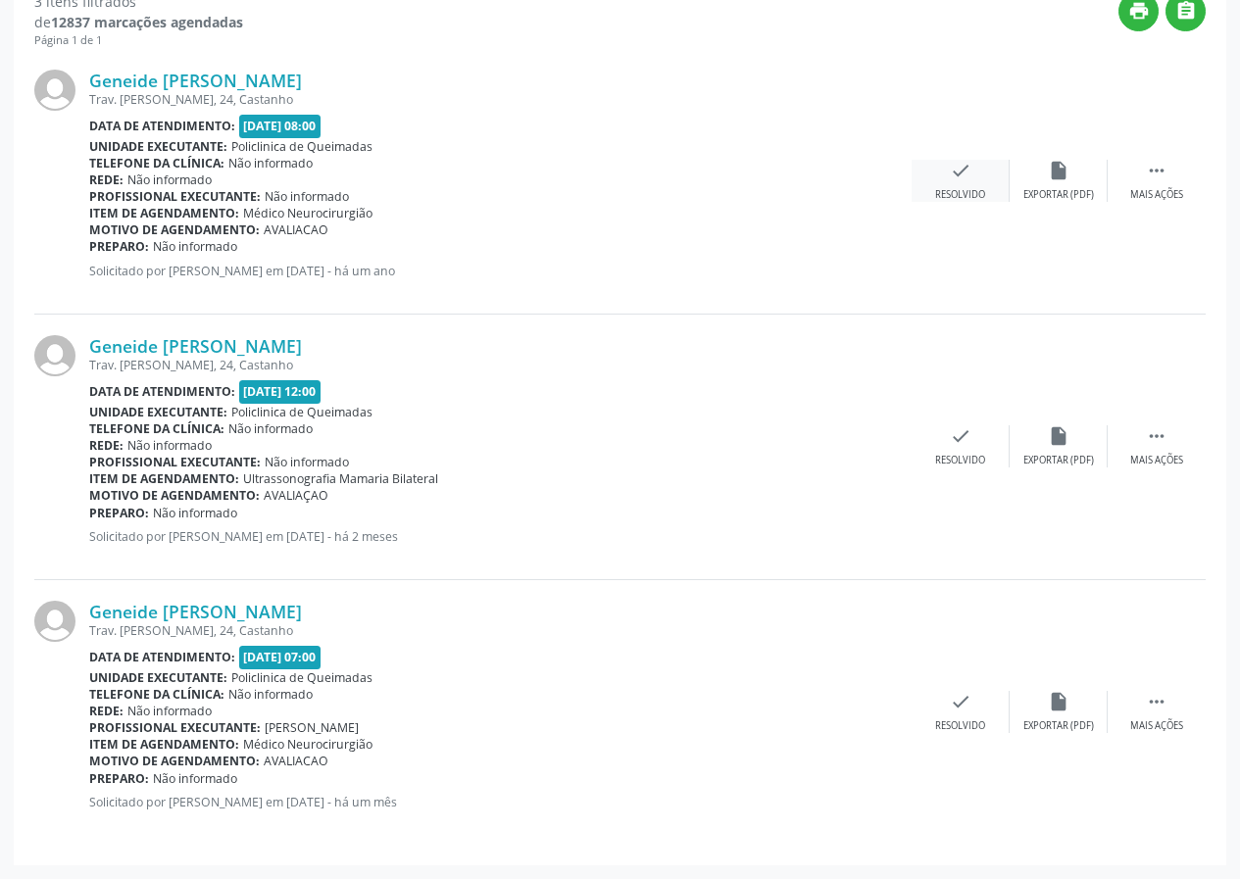
click at [953, 175] on icon "check" at bounding box center [961, 171] width 22 height 22
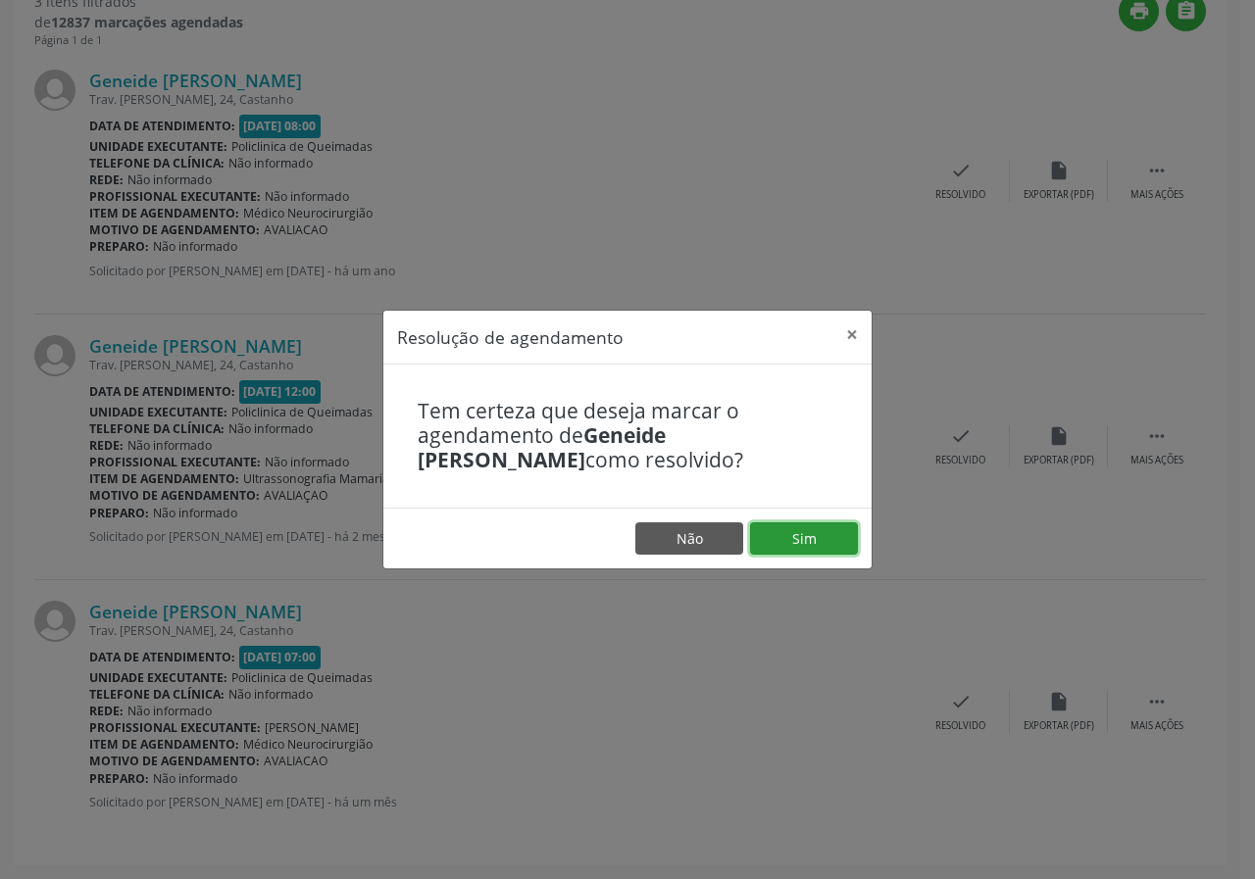
click at [829, 544] on button "Sim" at bounding box center [804, 538] width 108 height 33
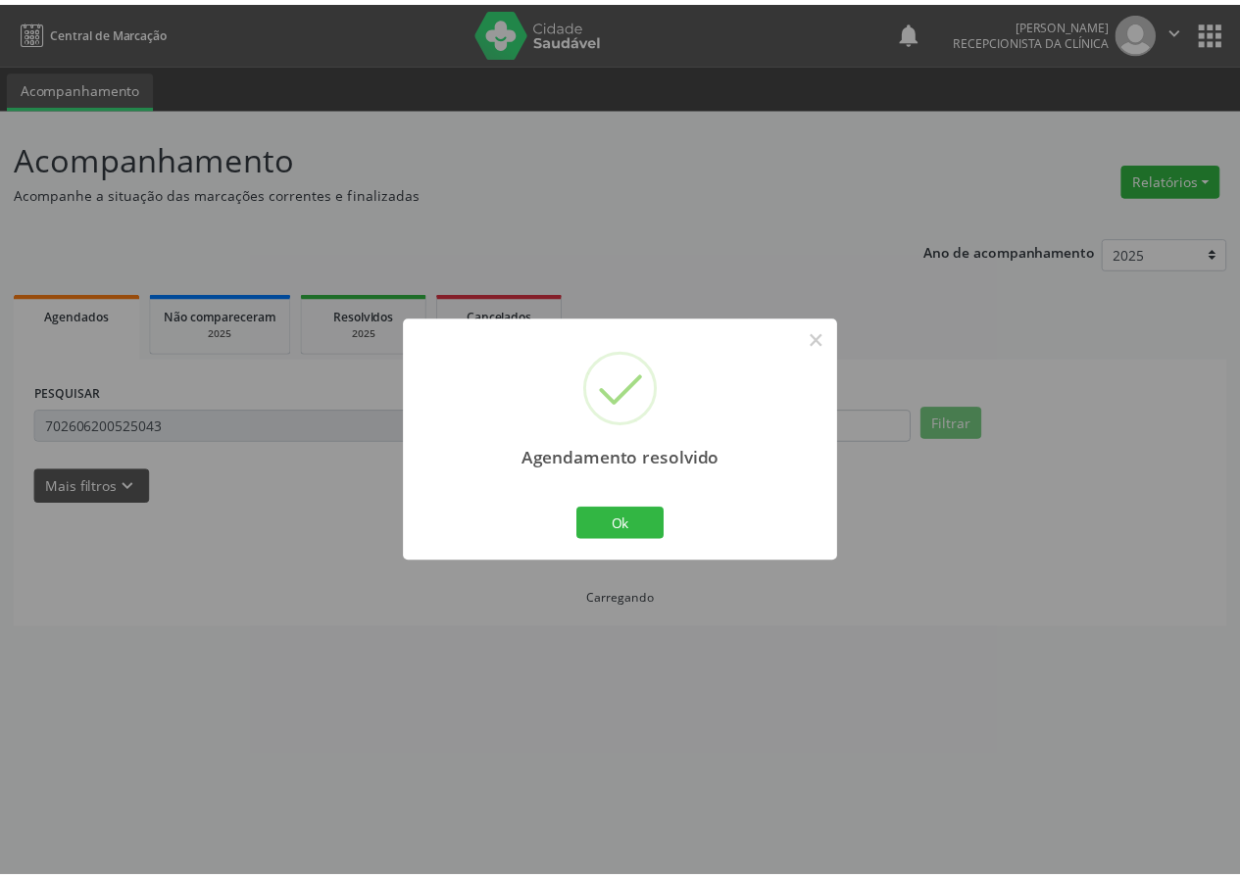
scroll to position [0, 0]
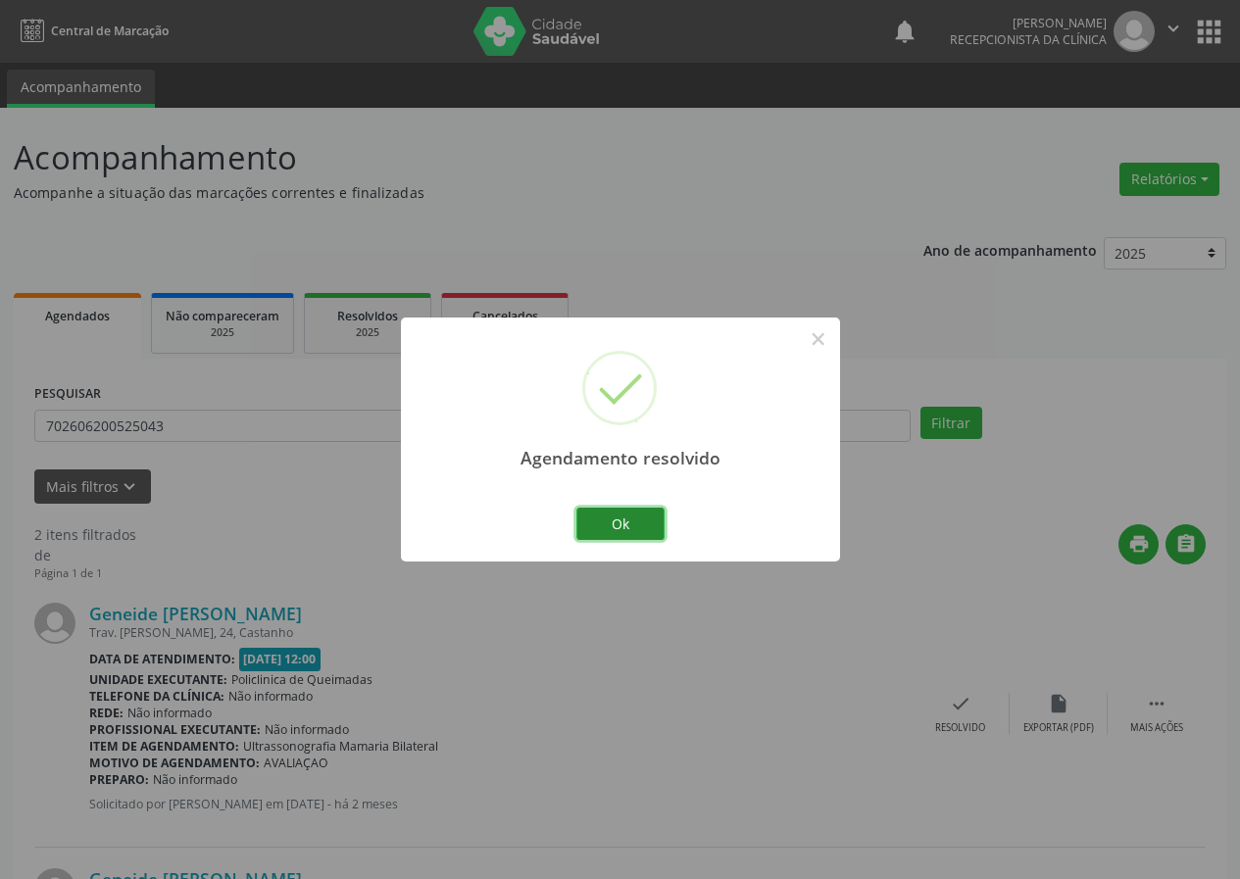
click at [627, 520] on button "Ok" at bounding box center [620, 524] width 88 height 33
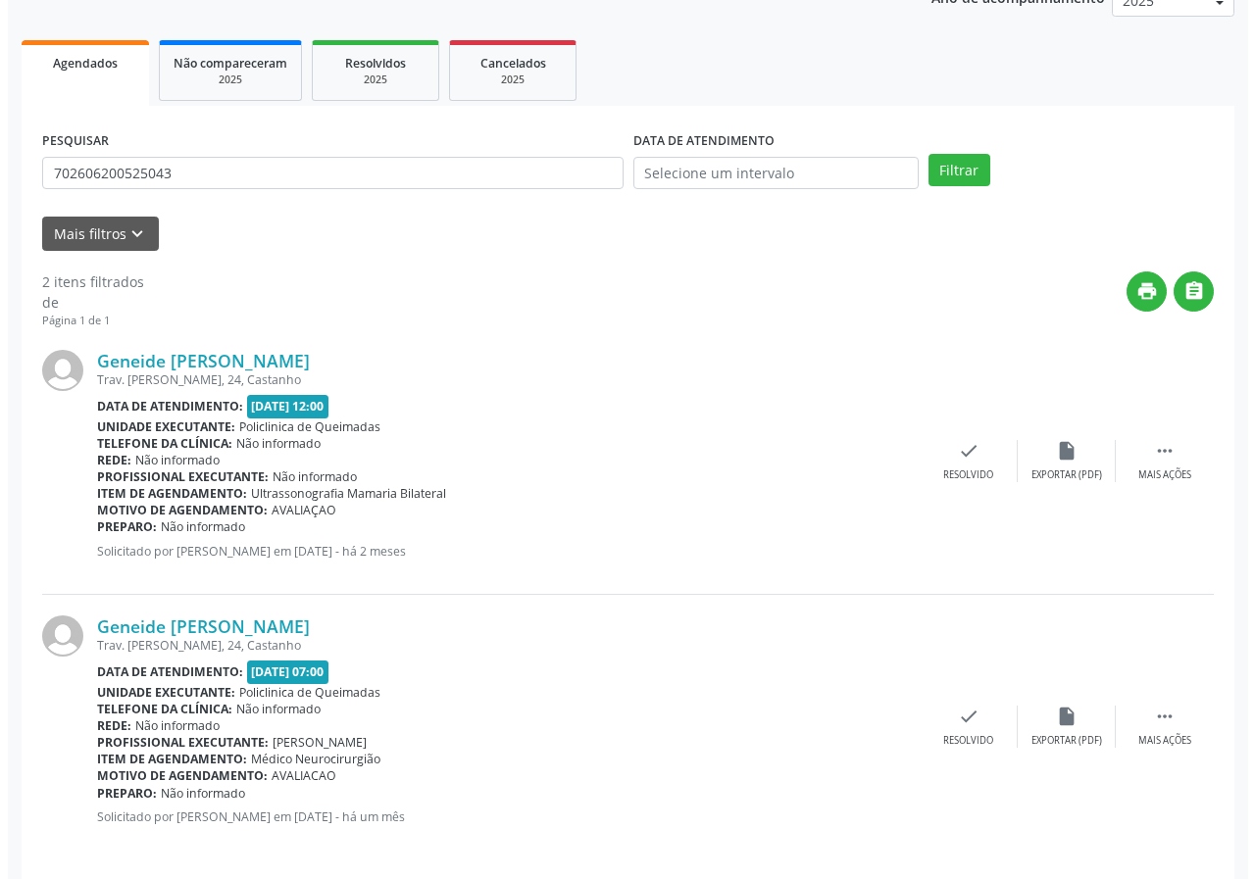
scroll to position [268, 0]
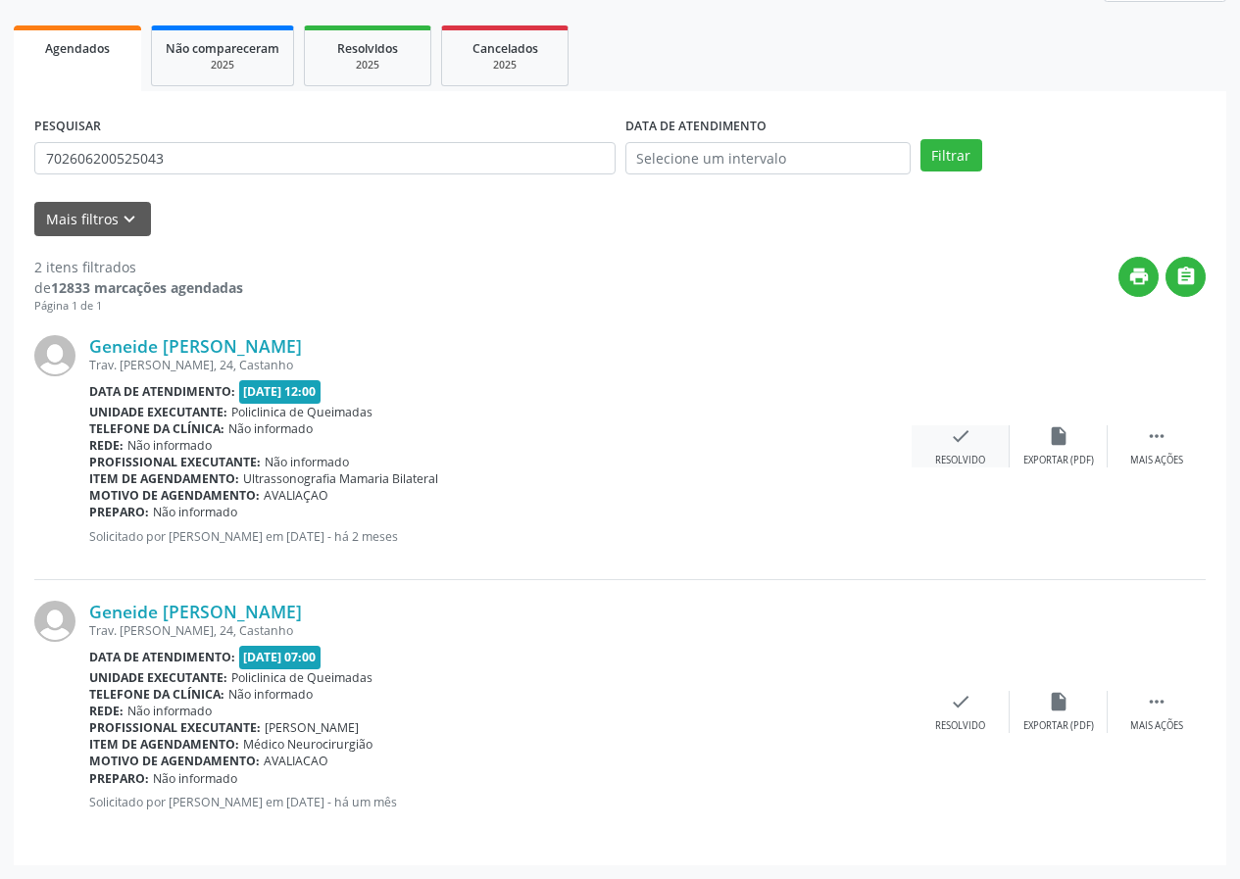
click at [959, 435] on icon "check" at bounding box center [961, 436] width 22 height 22
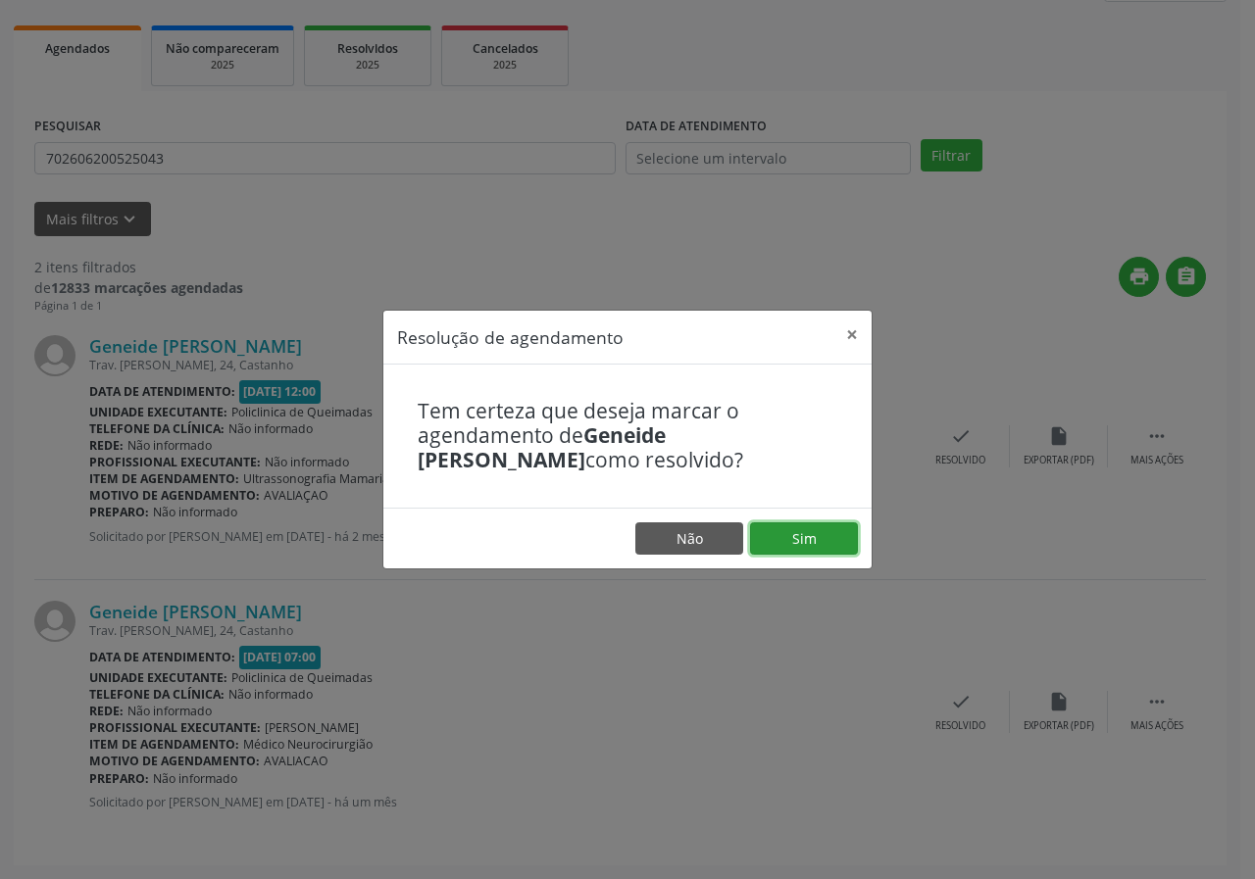
click at [814, 554] on button "Sim" at bounding box center [804, 538] width 108 height 33
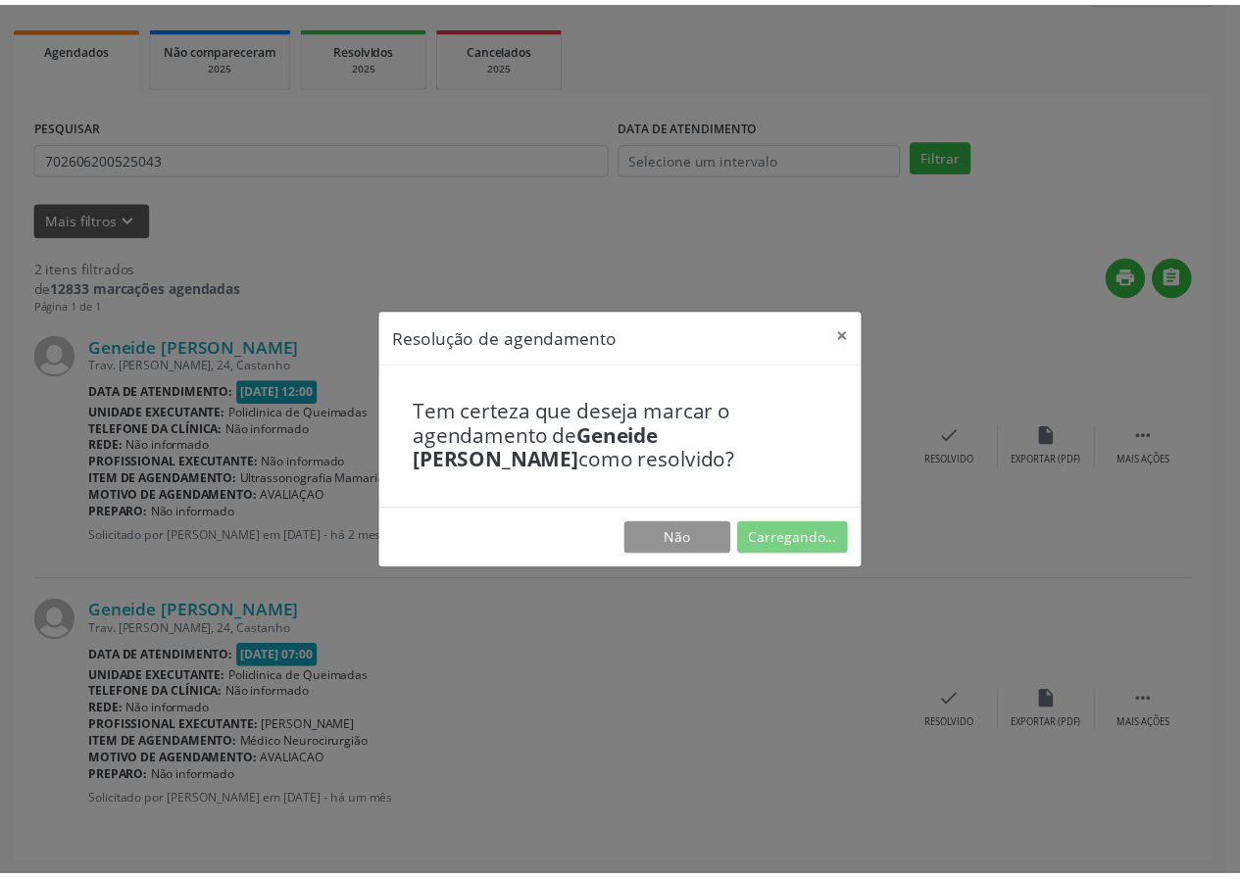
scroll to position [0, 0]
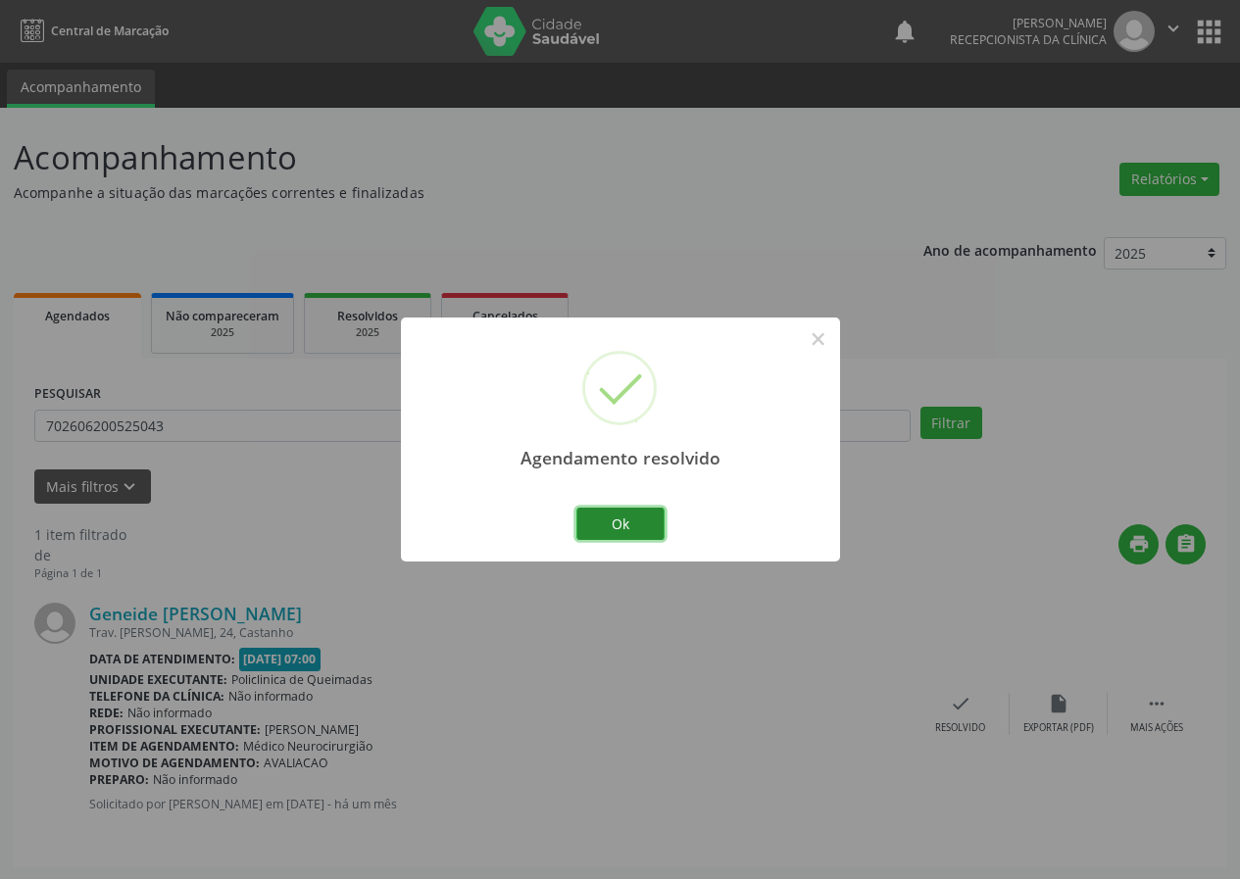
click at [652, 513] on button "Ok" at bounding box center [620, 524] width 88 height 33
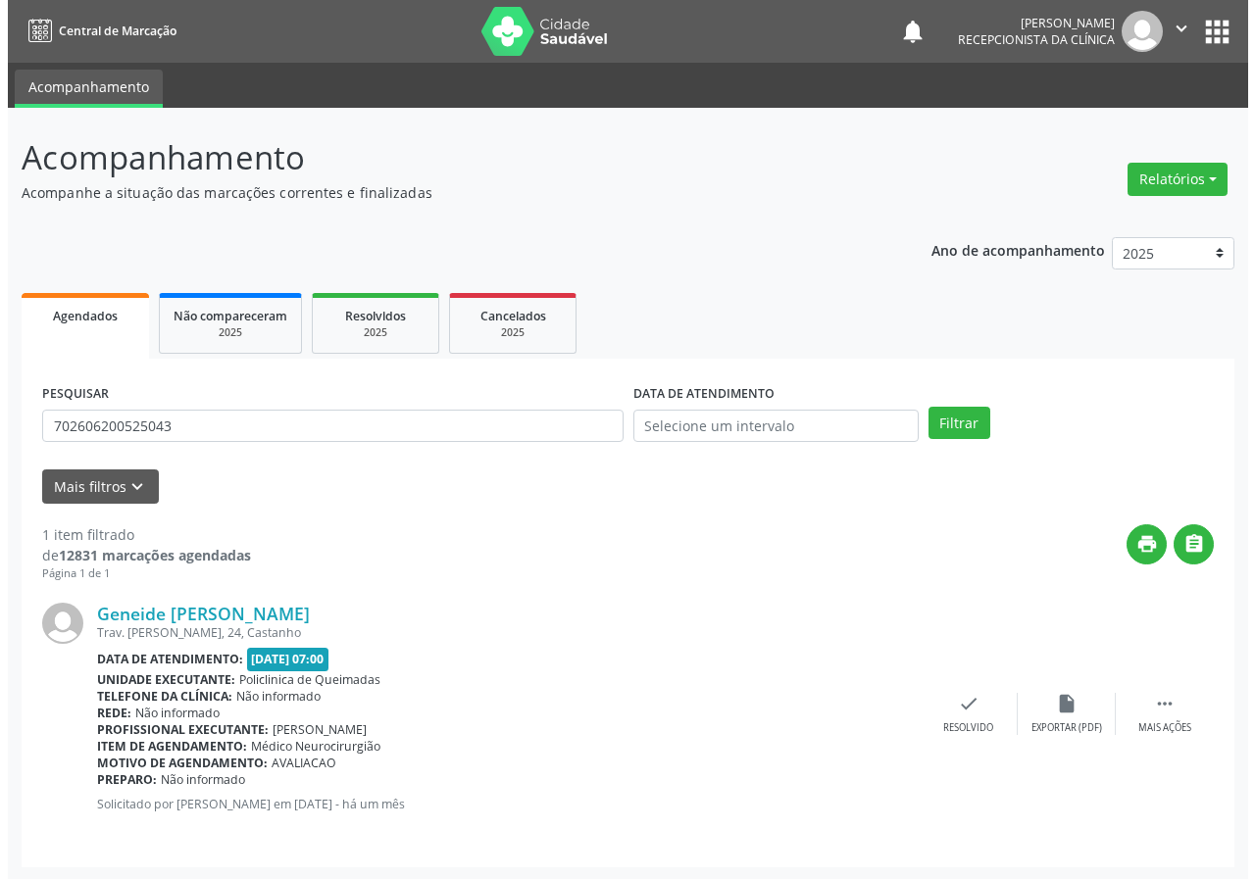
scroll to position [2, 0]
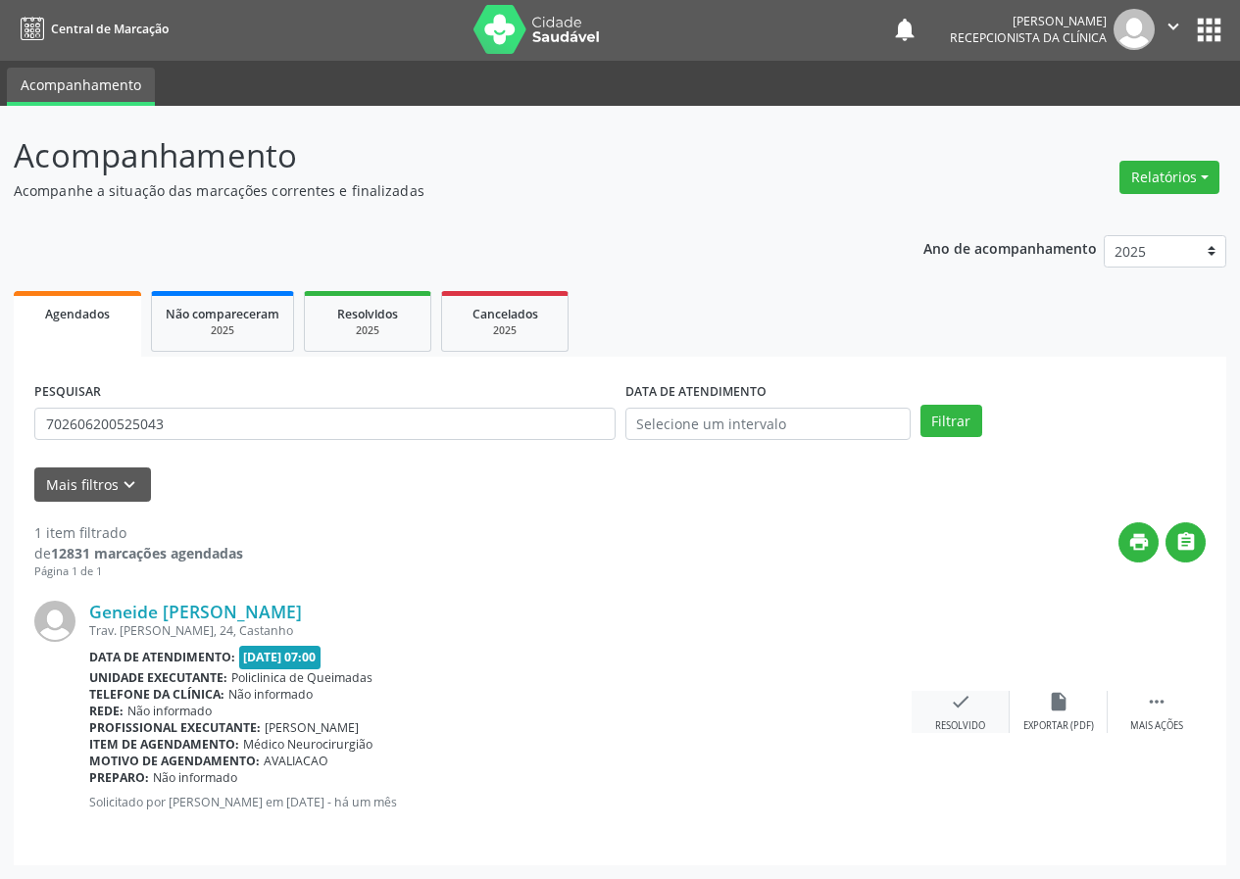
drag, startPoint x: 947, startPoint y: 697, endPoint x: 933, endPoint y: 697, distance: 13.7
click at [933, 697] on div "check Resolvido" at bounding box center [961, 712] width 98 height 42
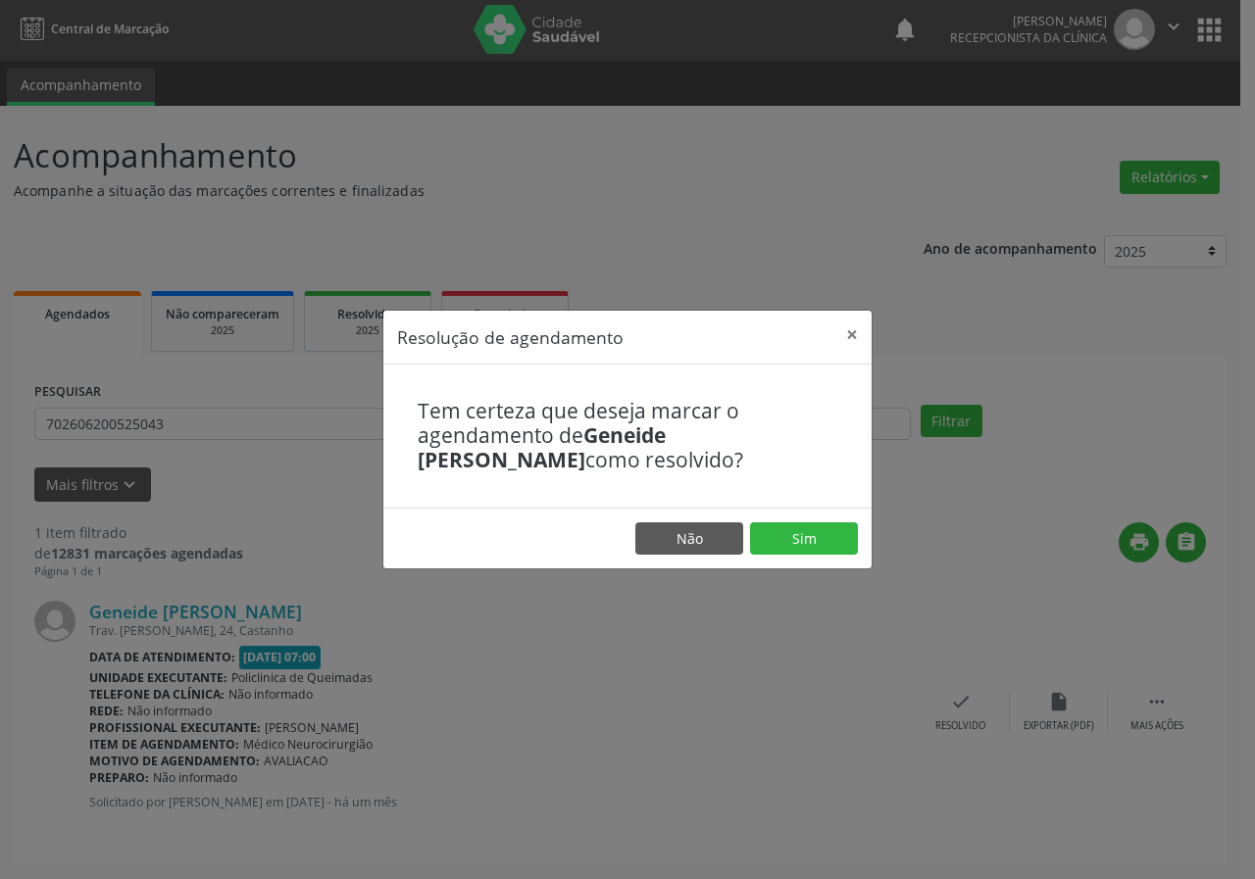
click at [822, 561] on footer "Não Sim" at bounding box center [627, 539] width 488 height 62
click at [815, 544] on button "Sim" at bounding box center [804, 538] width 108 height 33
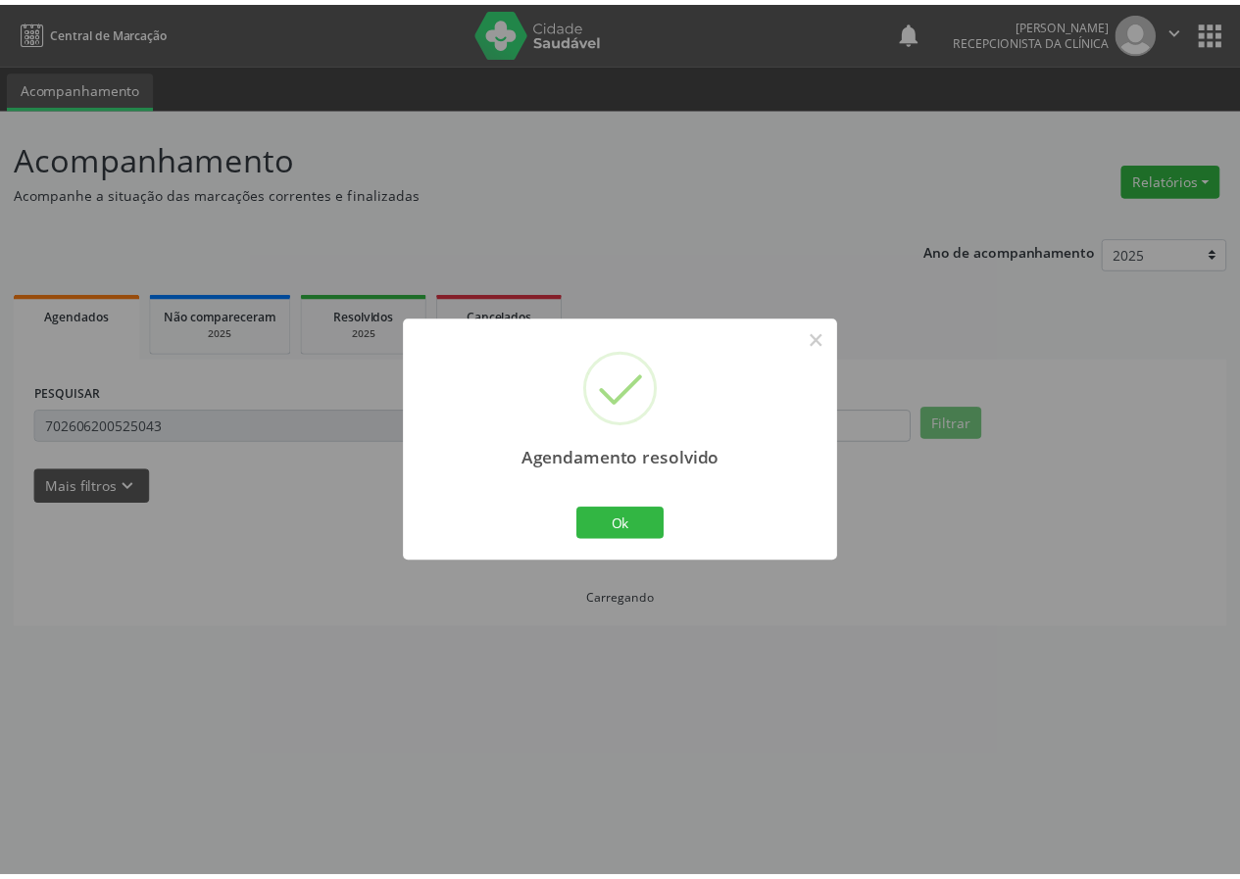
scroll to position [0, 0]
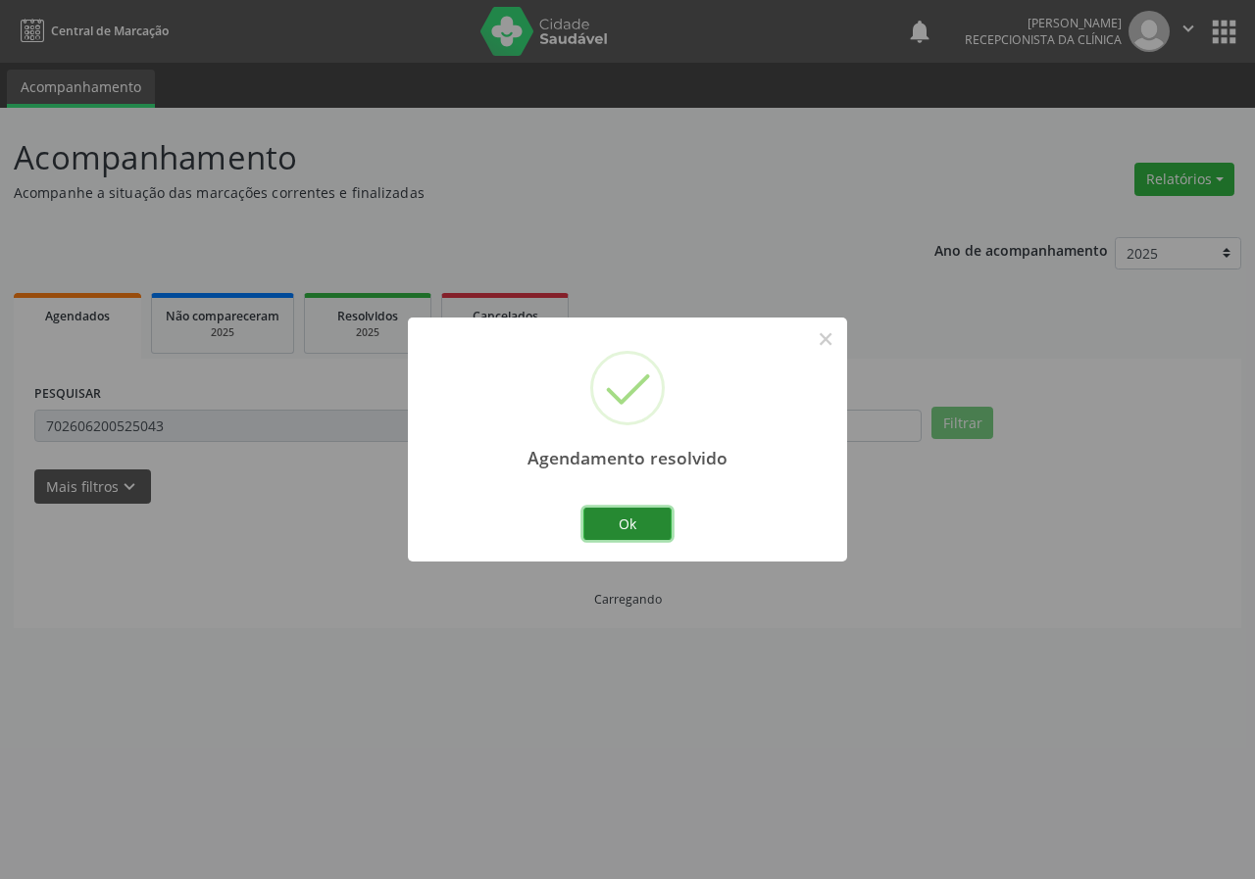
click at [662, 514] on button "Ok" at bounding box center [627, 524] width 88 height 33
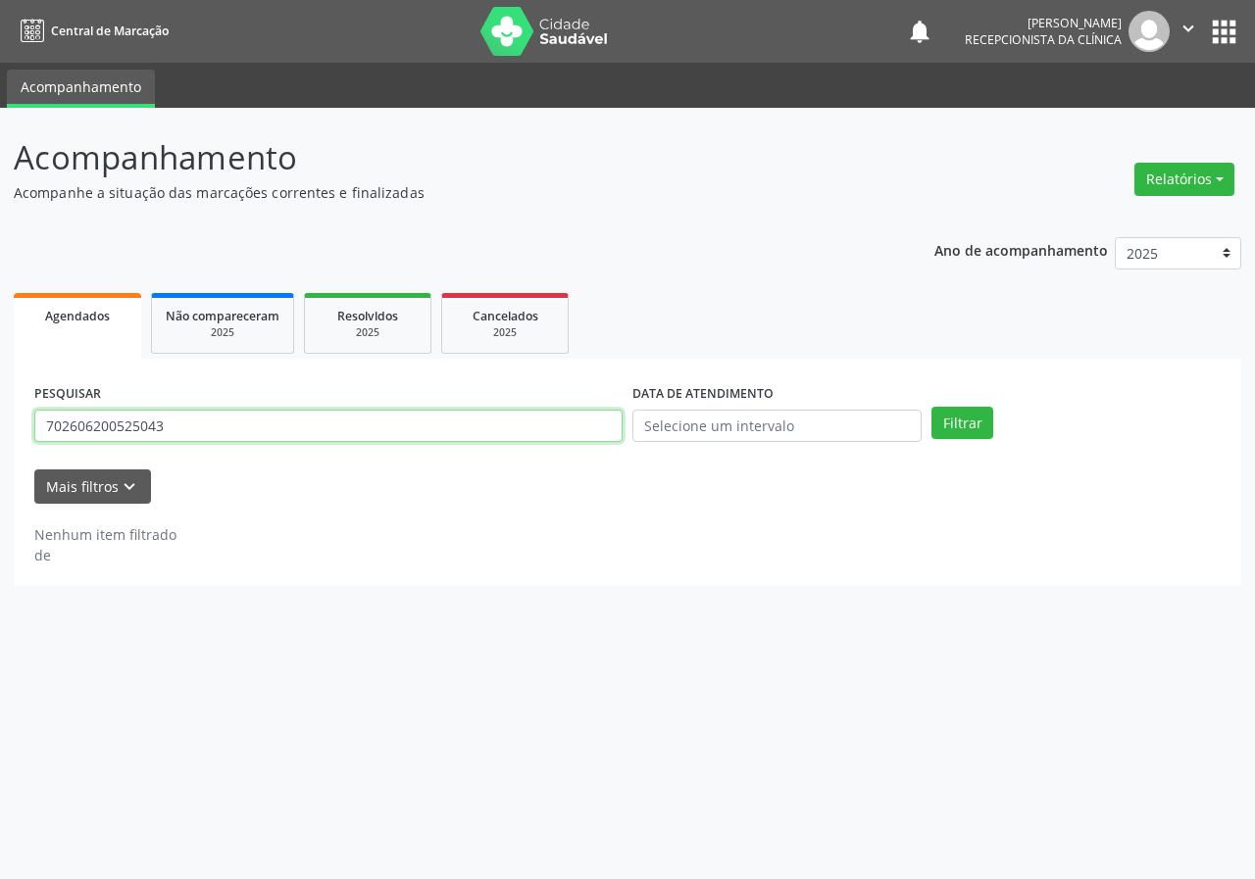
click at [391, 442] on input "702606200525043" at bounding box center [328, 426] width 588 height 33
click at [931, 407] on button "Filtrar" at bounding box center [962, 423] width 62 height 33
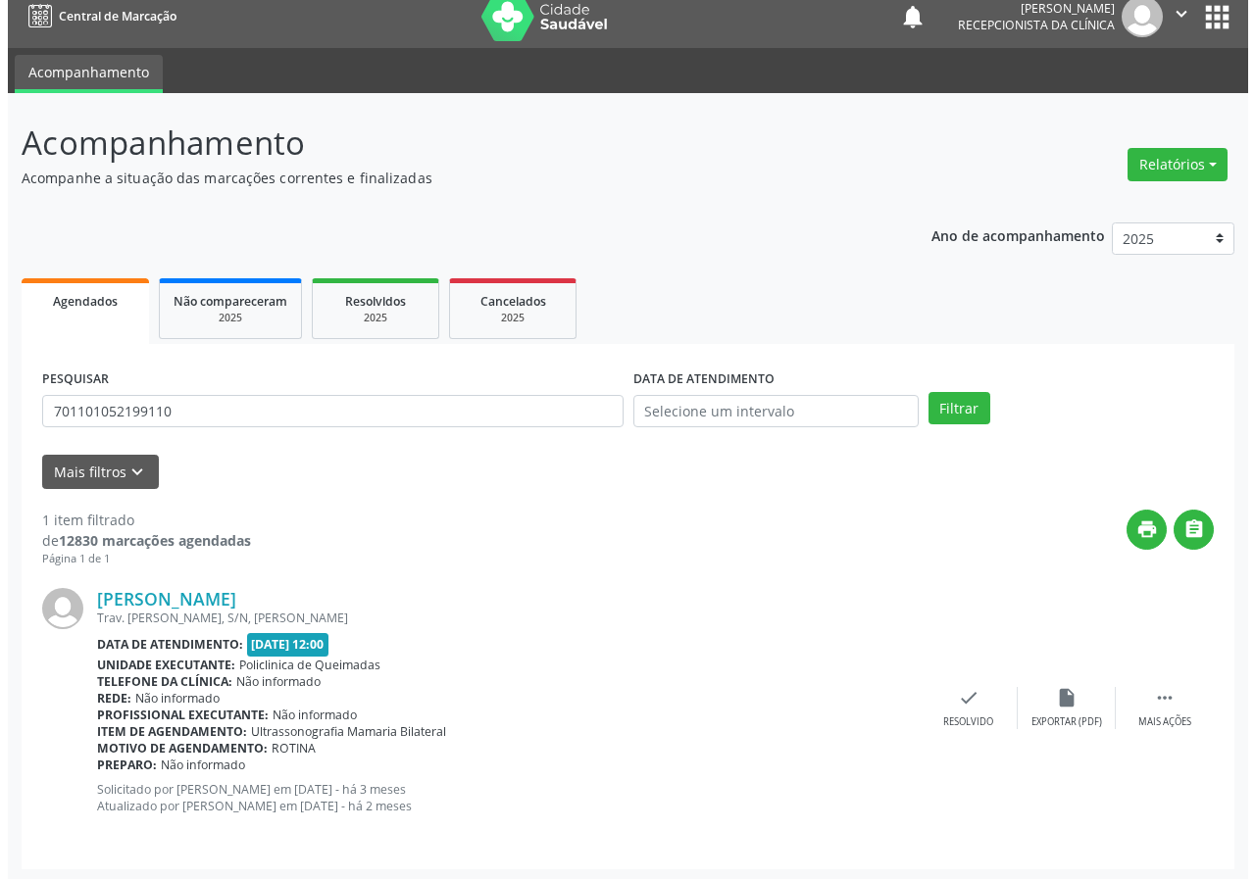
scroll to position [19, 0]
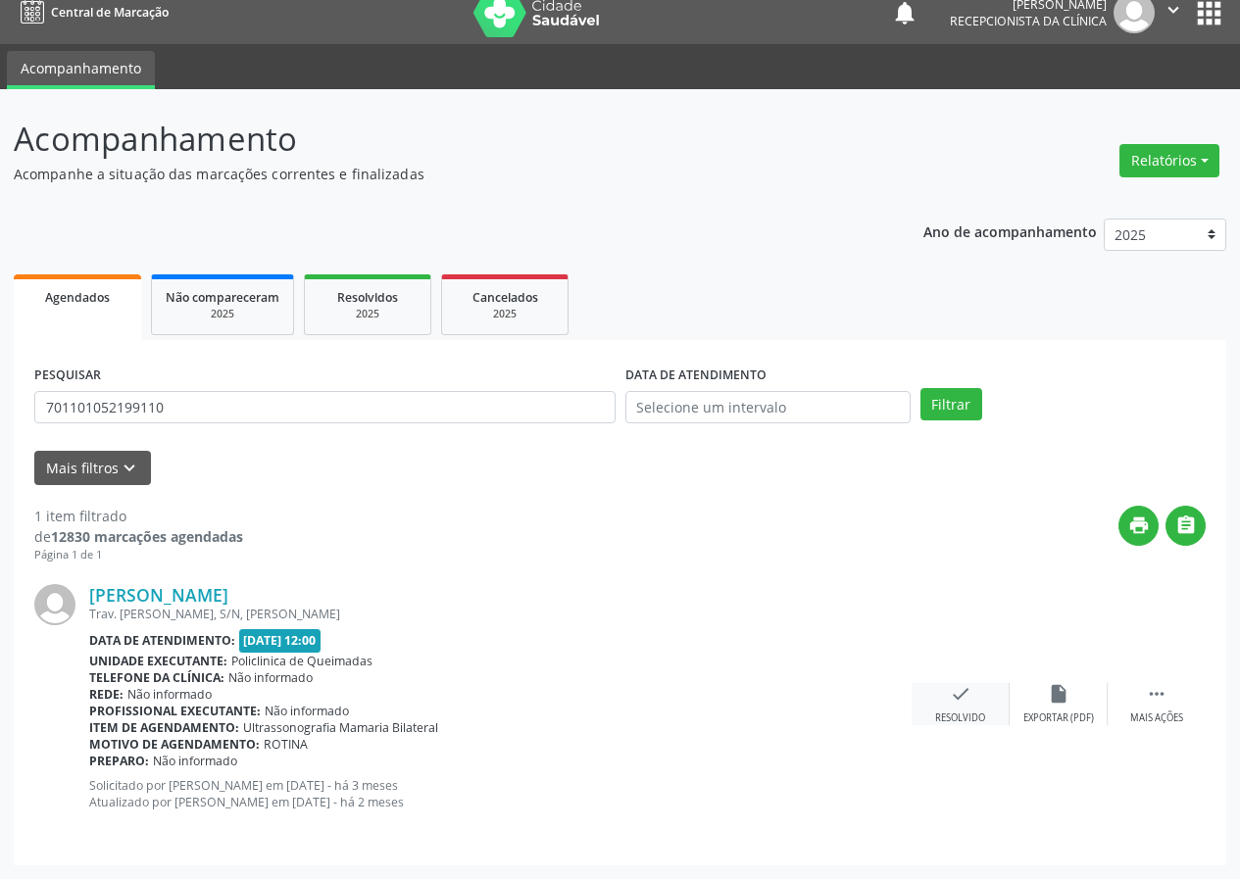
click at [963, 715] on div "Resolvido" at bounding box center [960, 719] width 50 height 14
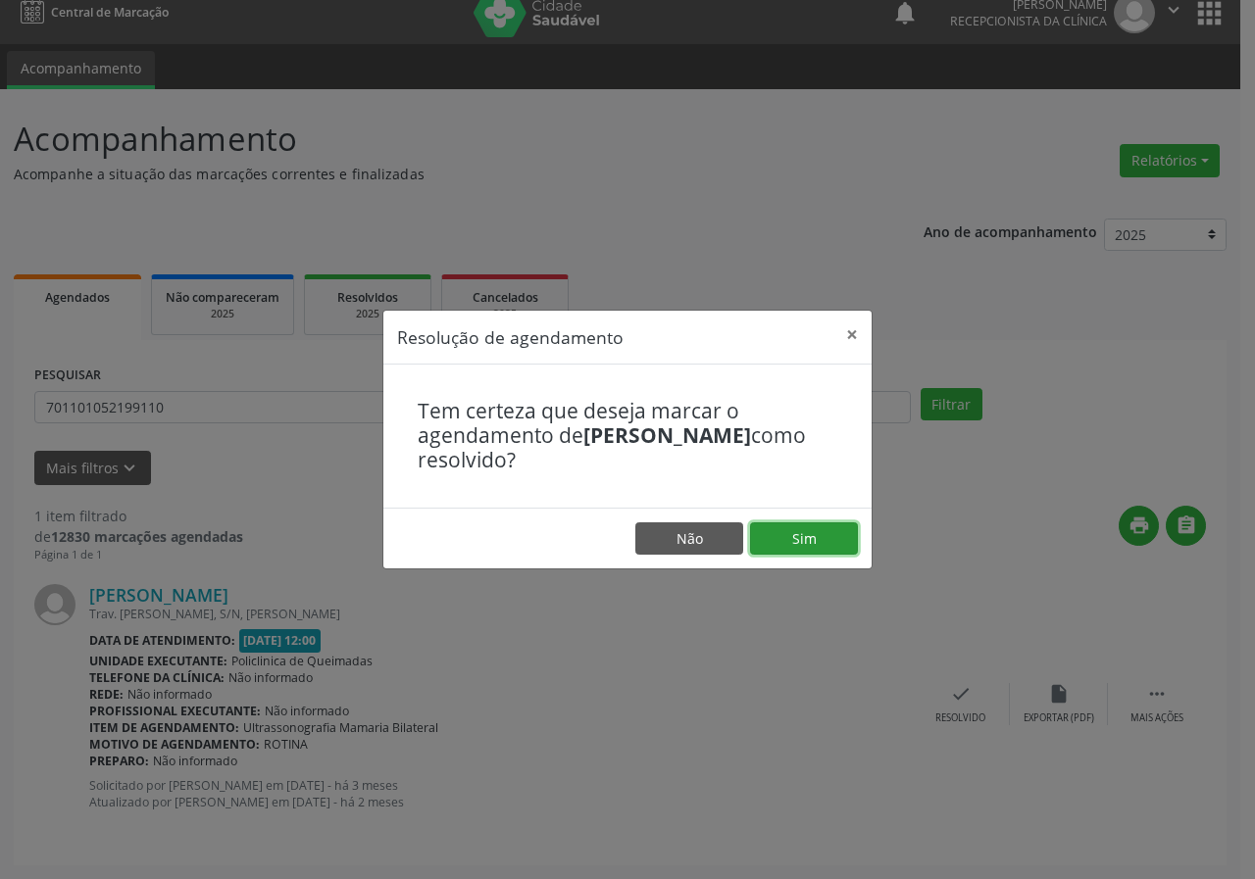
click at [815, 550] on button "Sim" at bounding box center [804, 538] width 108 height 33
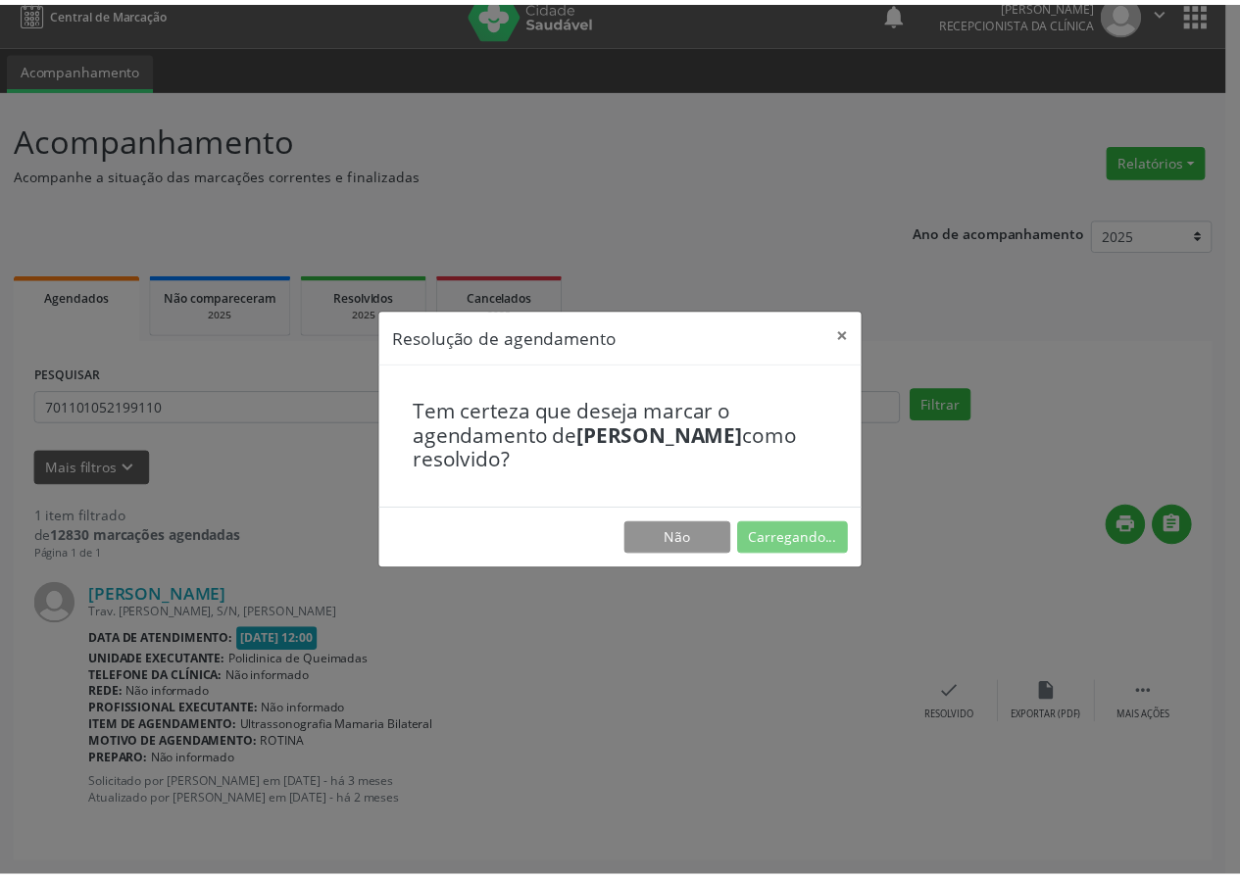
scroll to position [0, 0]
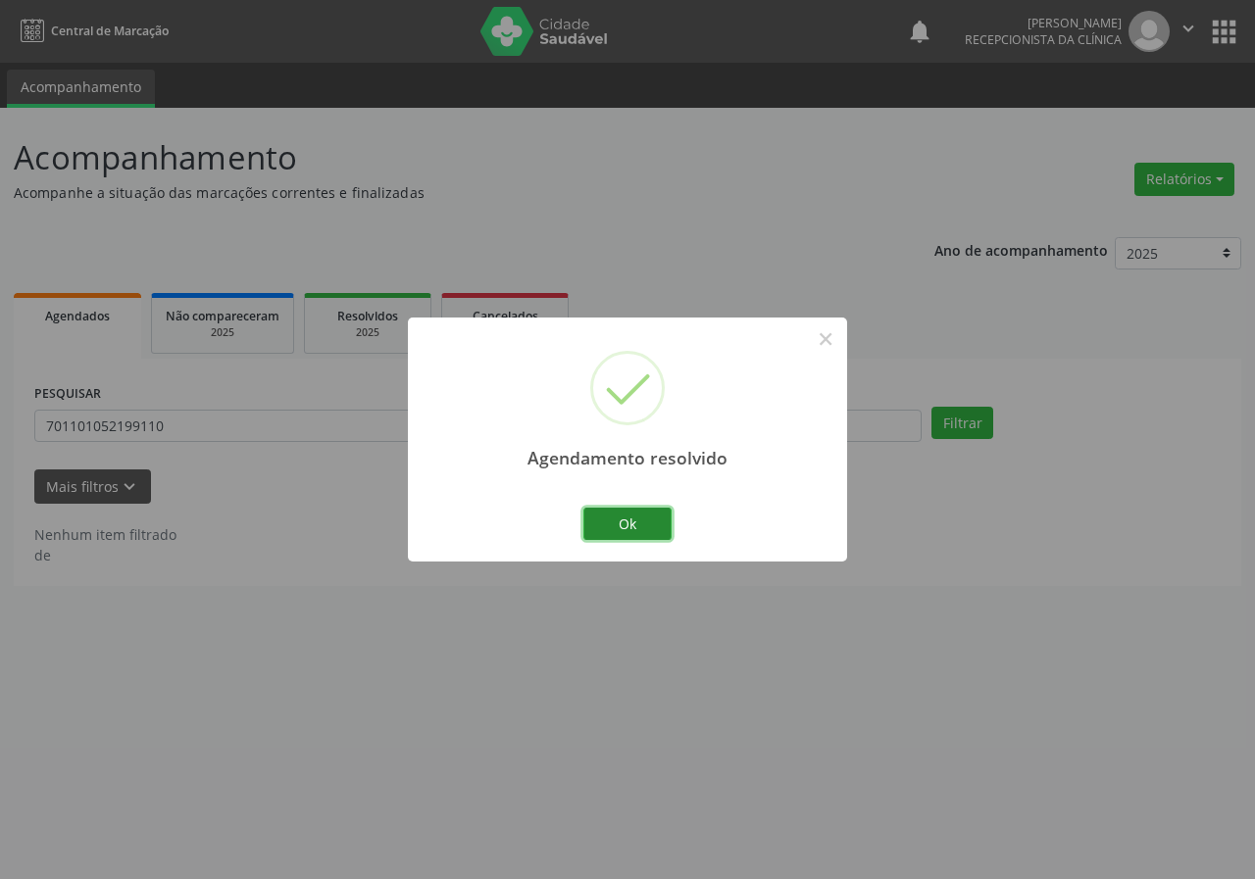
click at [609, 532] on button "Ok" at bounding box center [627, 524] width 88 height 33
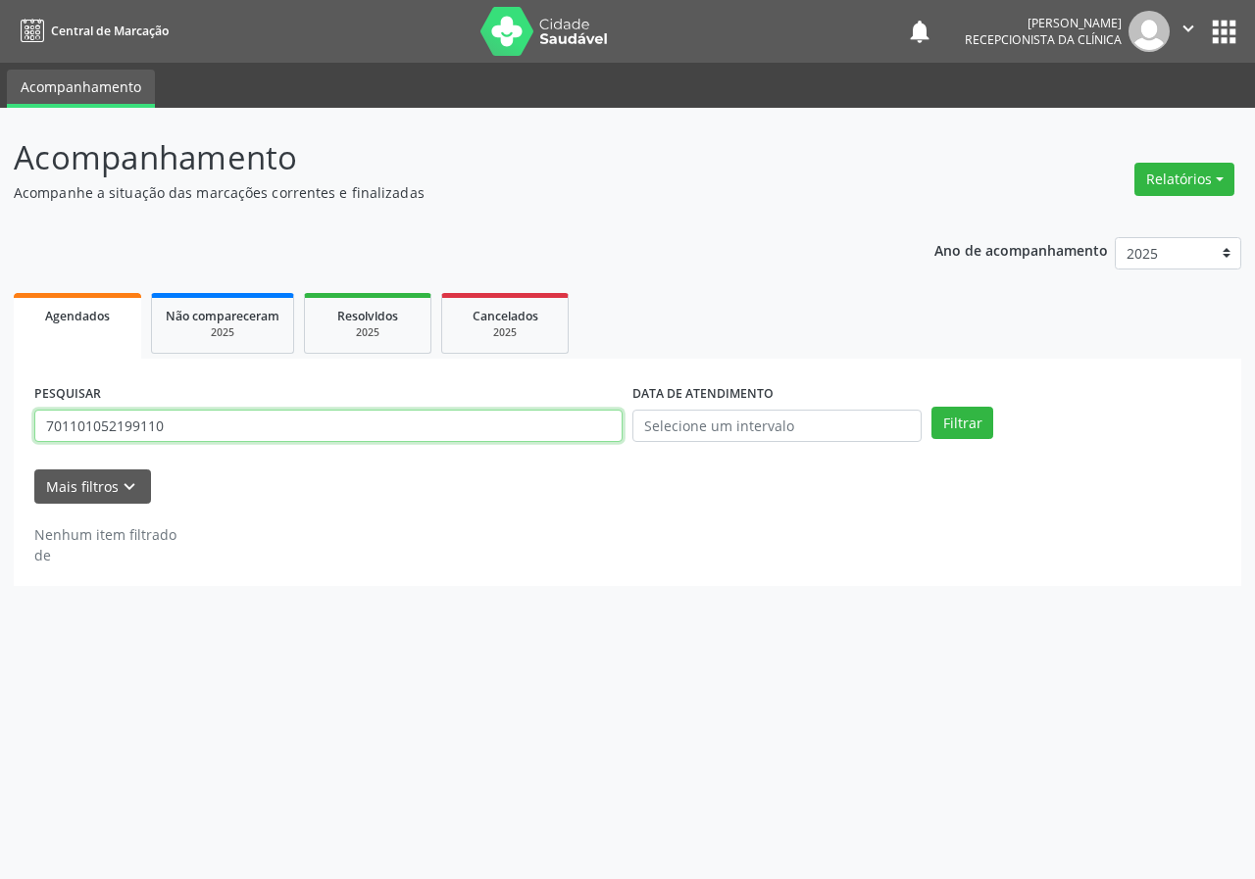
click at [268, 428] on input "701101052199110" at bounding box center [328, 426] width 588 height 33
click at [931, 407] on button "Filtrar" at bounding box center [962, 423] width 62 height 33
click at [245, 426] on input "70002508610407" at bounding box center [328, 426] width 588 height 33
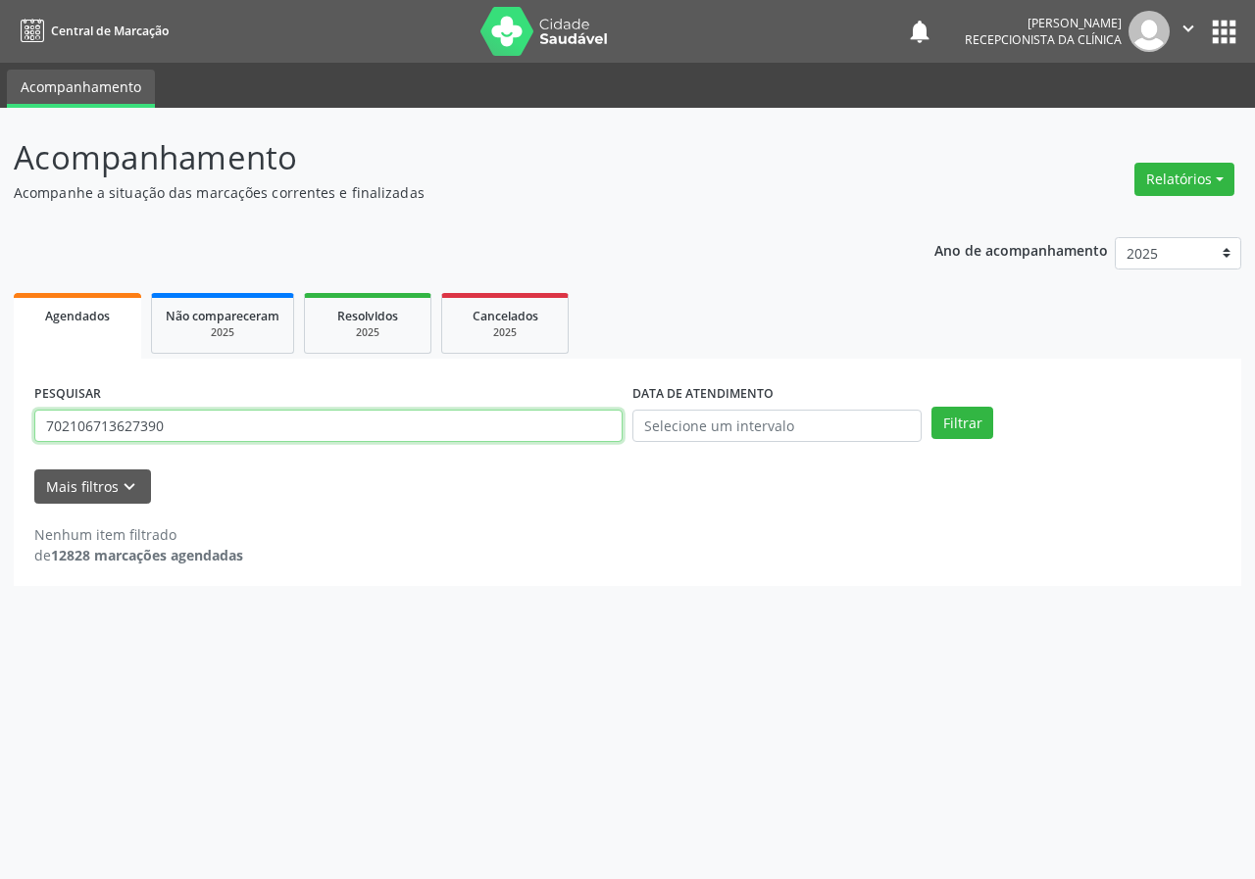
click at [931, 407] on button "Filtrar" at bounding box center [962, 423] width 62 height 33
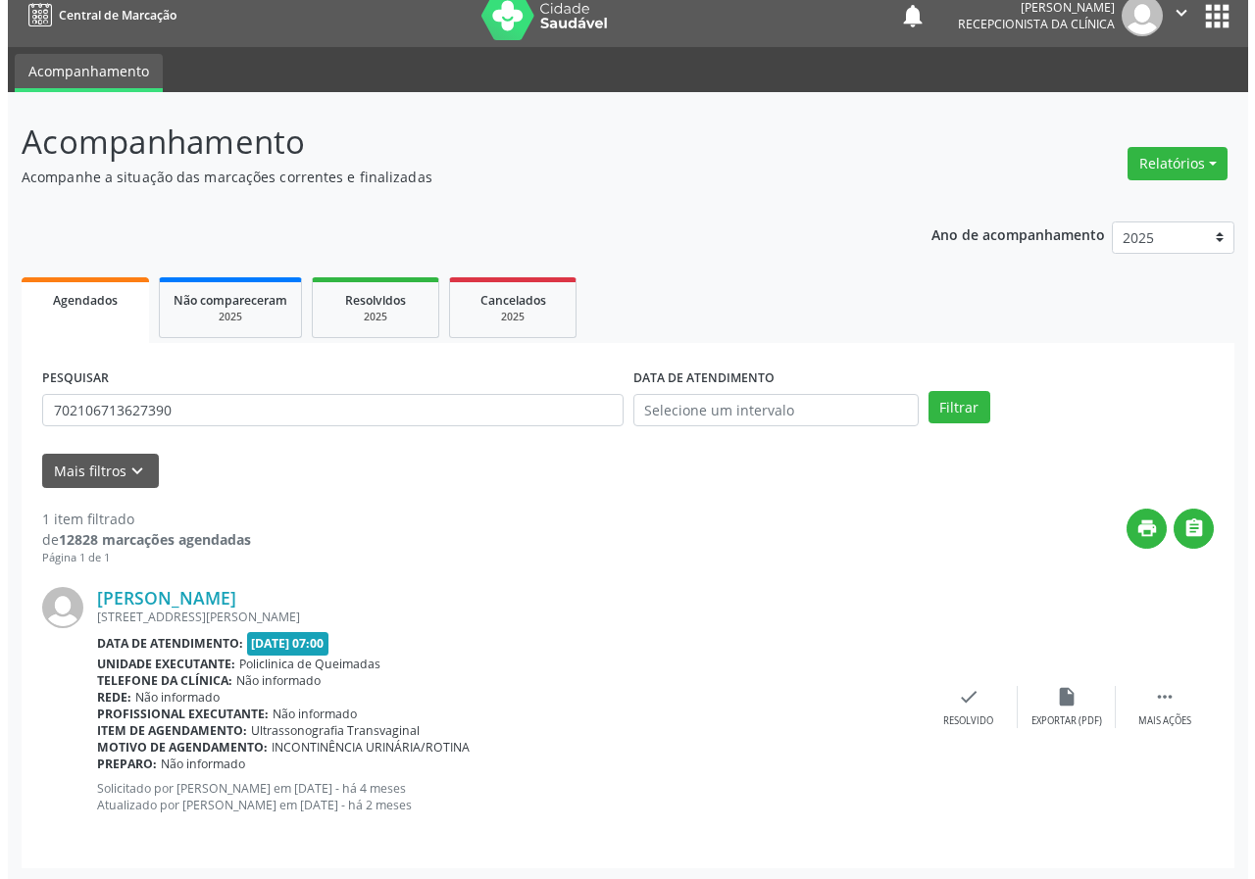
scroll to position [19, 0]
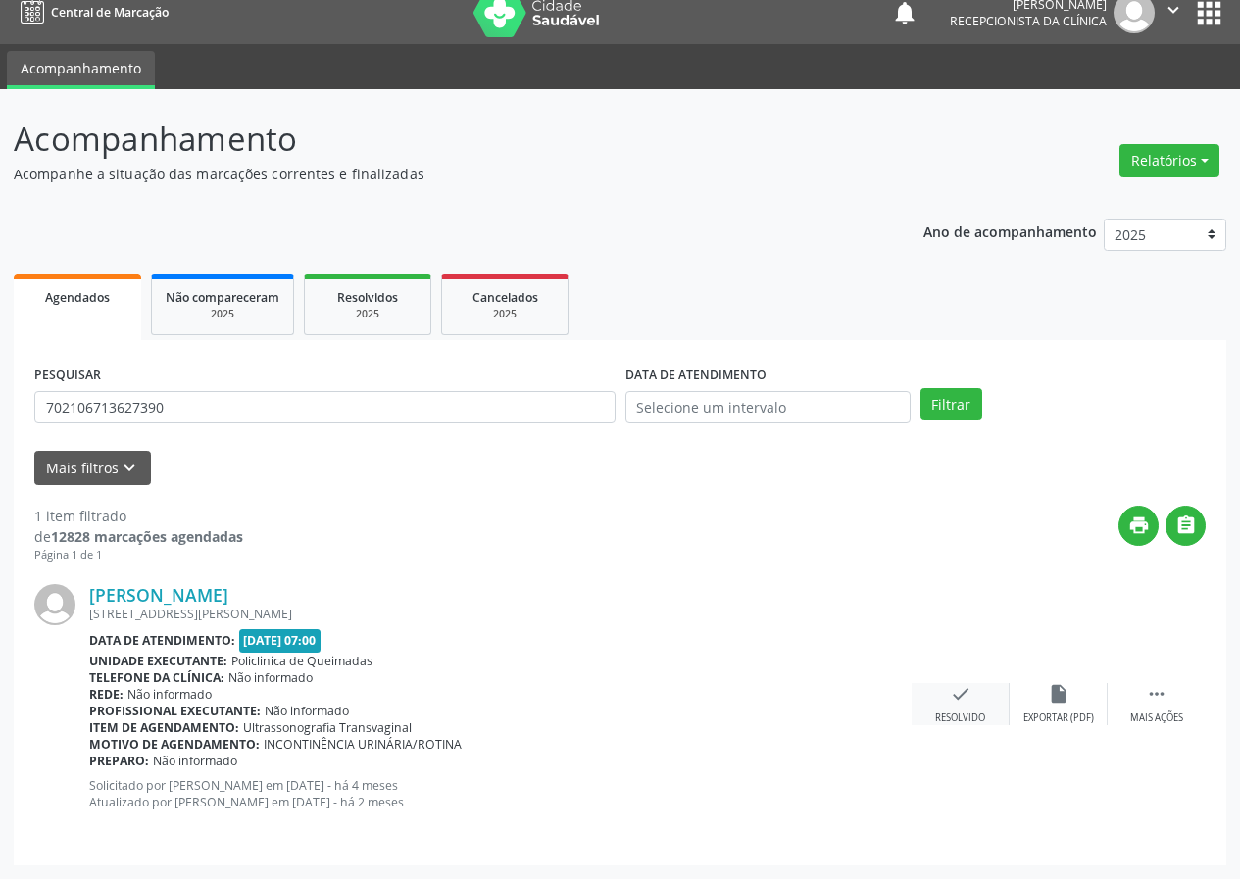
click at [967, 706] on div "check Resolvido" at bounding box center [961, 704] width 98 height 42
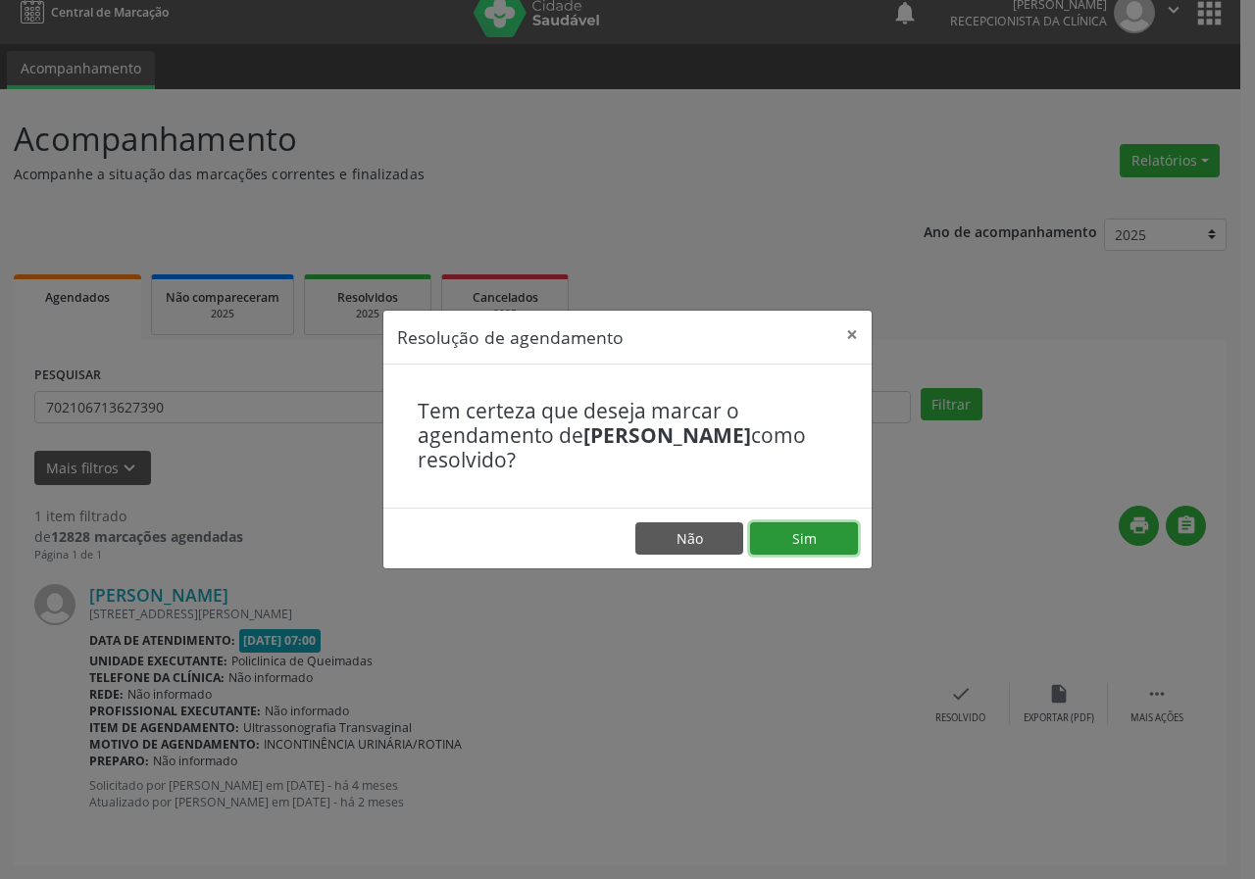
click at [791, 536] on button "Sim" at bounding box center [804, 538] width 108 height 33
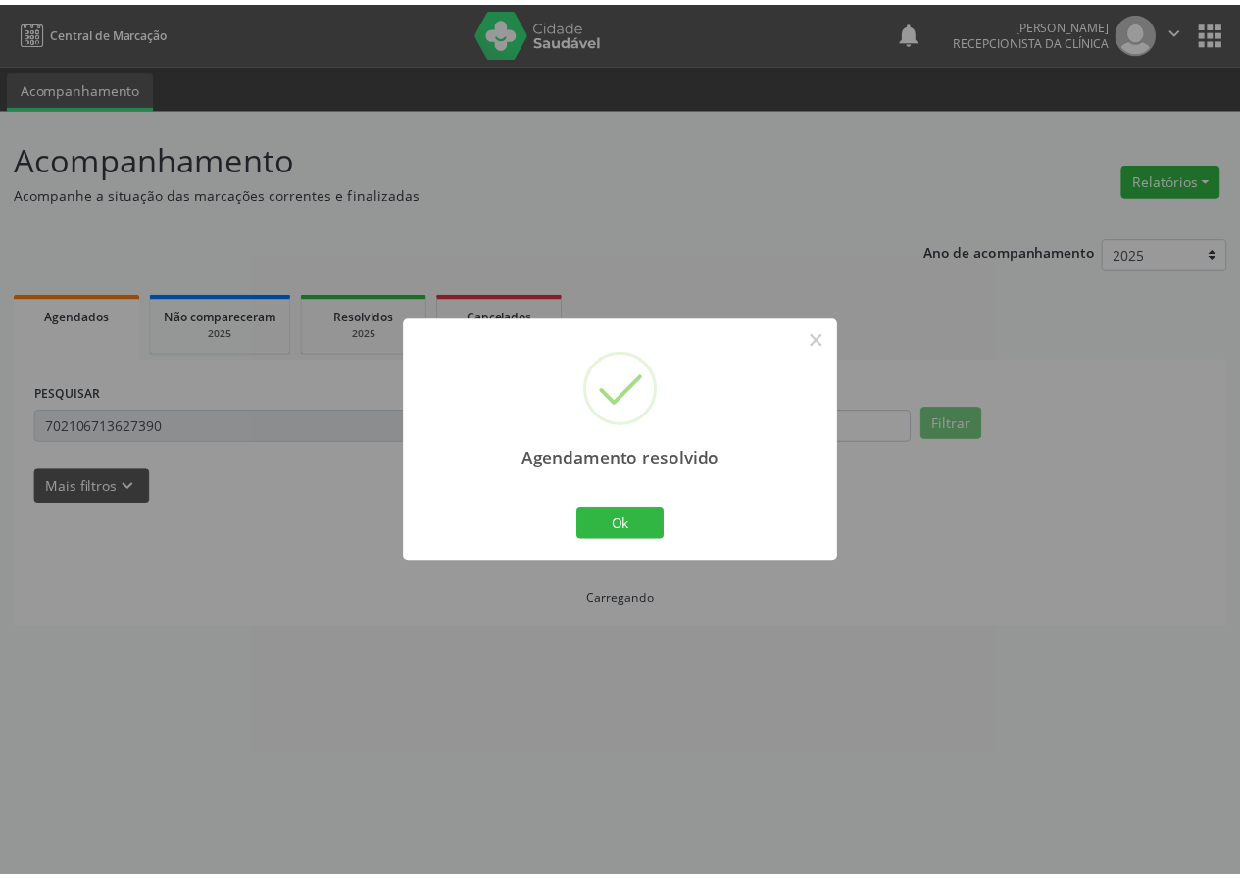
scroll to position [0, 0]
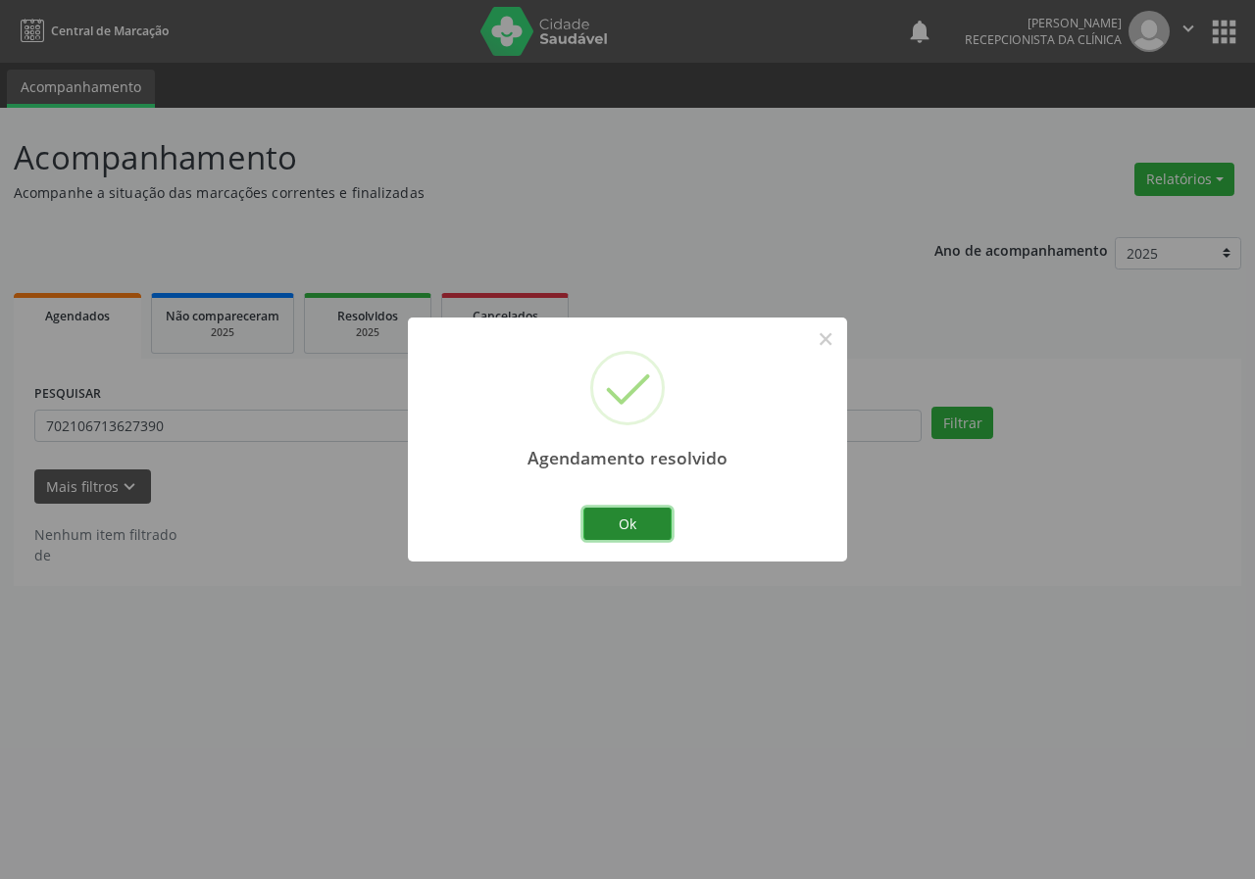
click at [650, 529] on button "Ok" at bounding box center [627, 524] width 88 height 33
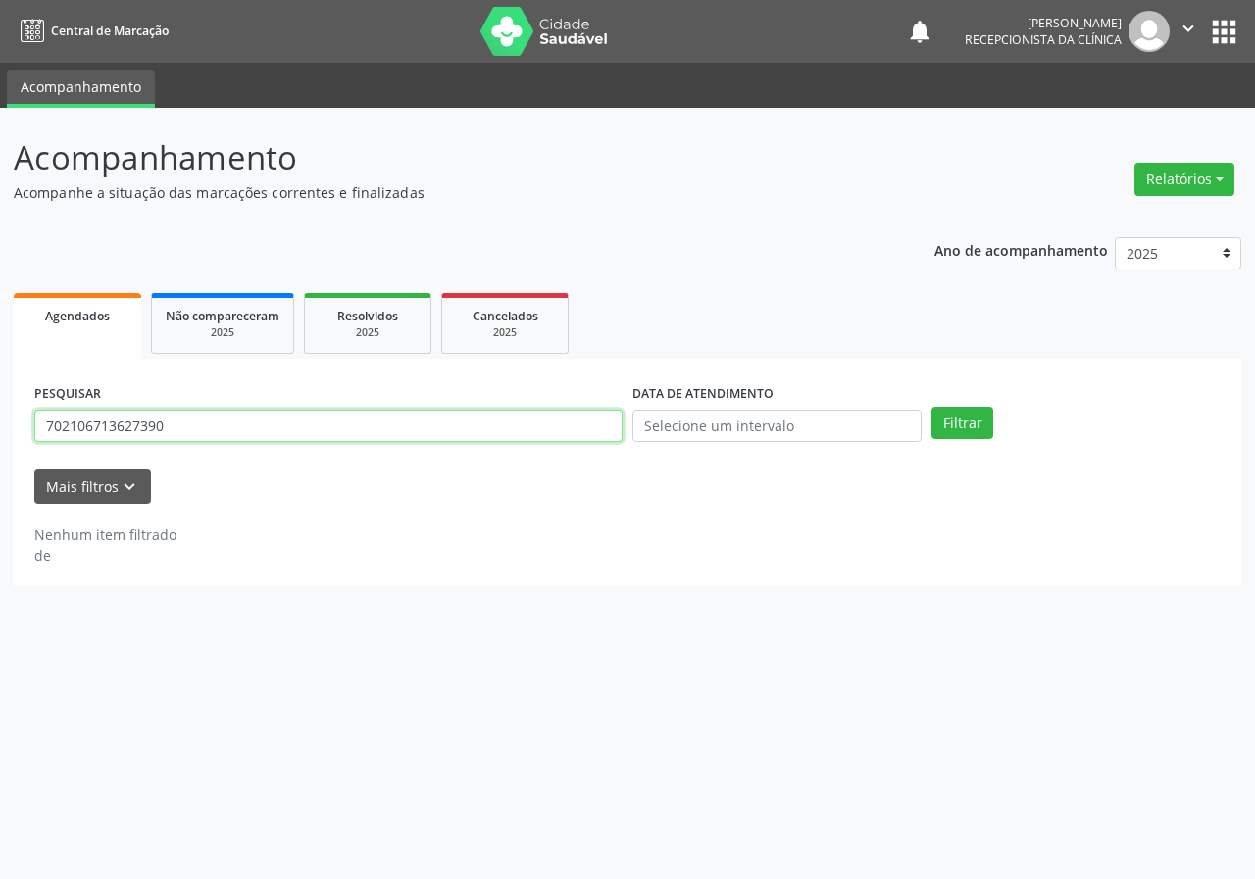
click at [255, 417] on input "702106713627390" at bounding box center [328, 426] width 588 height 33
click at [255, 415] on input "702106713627390" at bounding box center [328, 426] width 588 height 33
click at [931, 407] on button "Filtrar" at bounding box center [962, 423] width 62 height 33
click at [327, 419] on input "70210671362739070200880694581" at bounding box center [328, 426] width 588 height 33
click at [327, 422] on input "70210671362739070200880694581" at bounding box center [328, 426] width 588 height 33
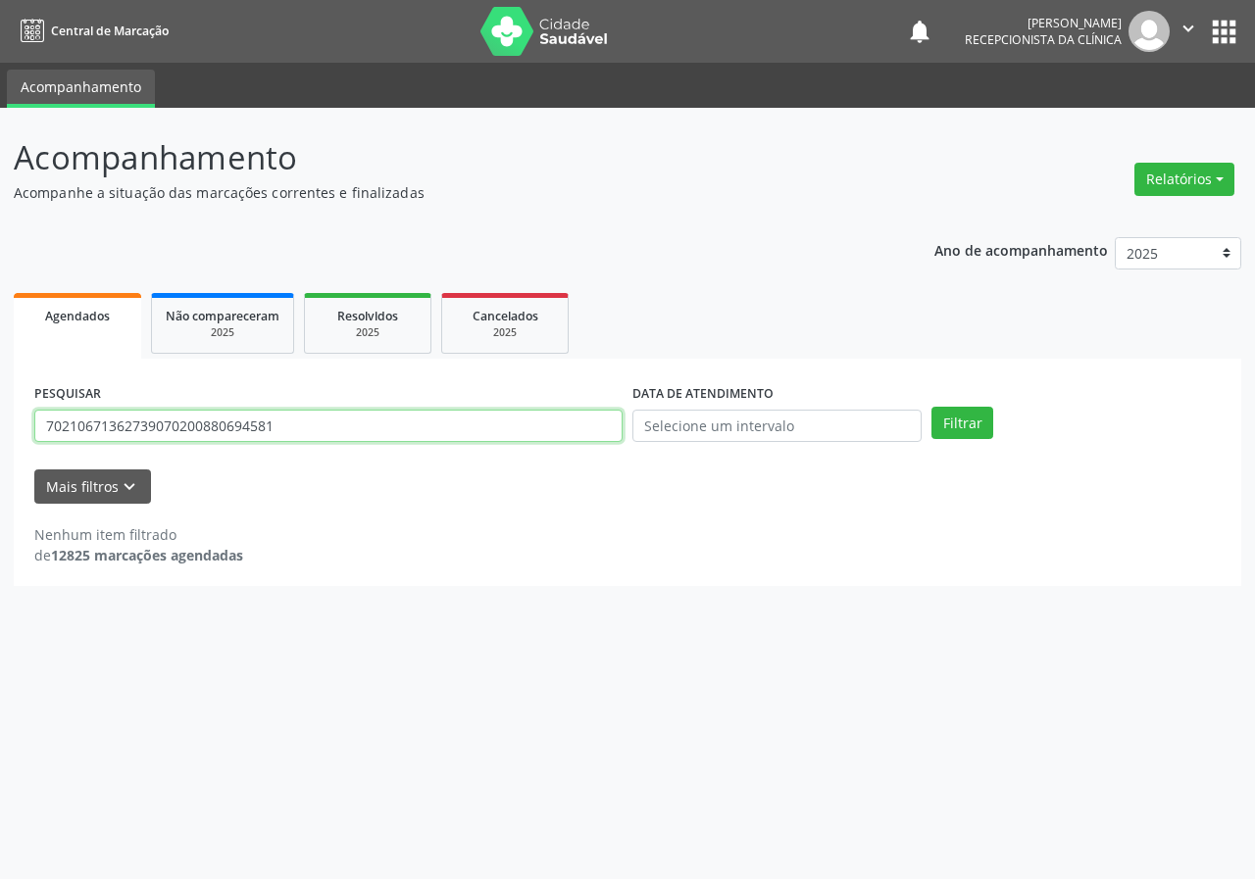
click at [327, 422] on input "70210671362739070200880694581" at bounding box center [328, 426] width 588 height 33
click at [931, 407] on button "Filtrar" at bounding box center [962, 423] width 62 height 33
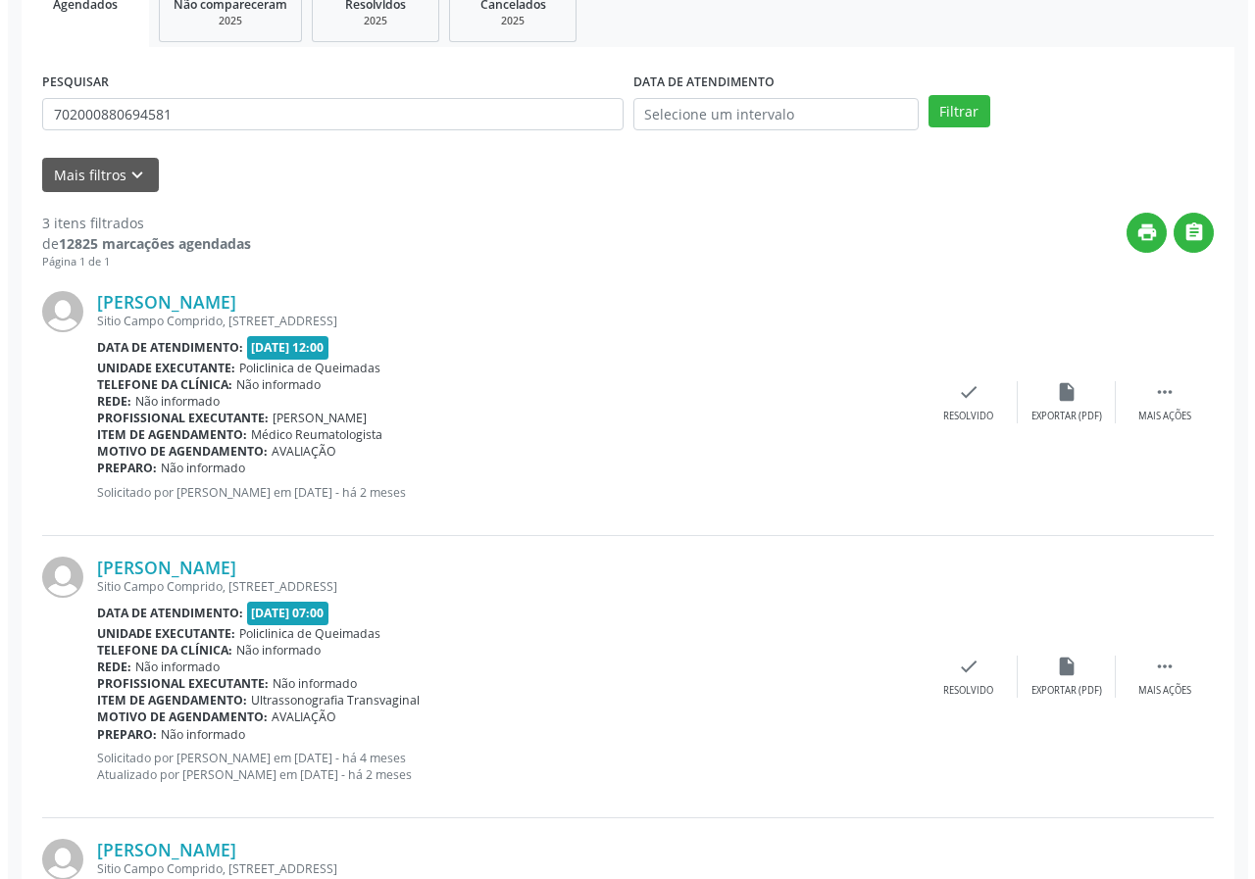
scroll to position [272, 0]
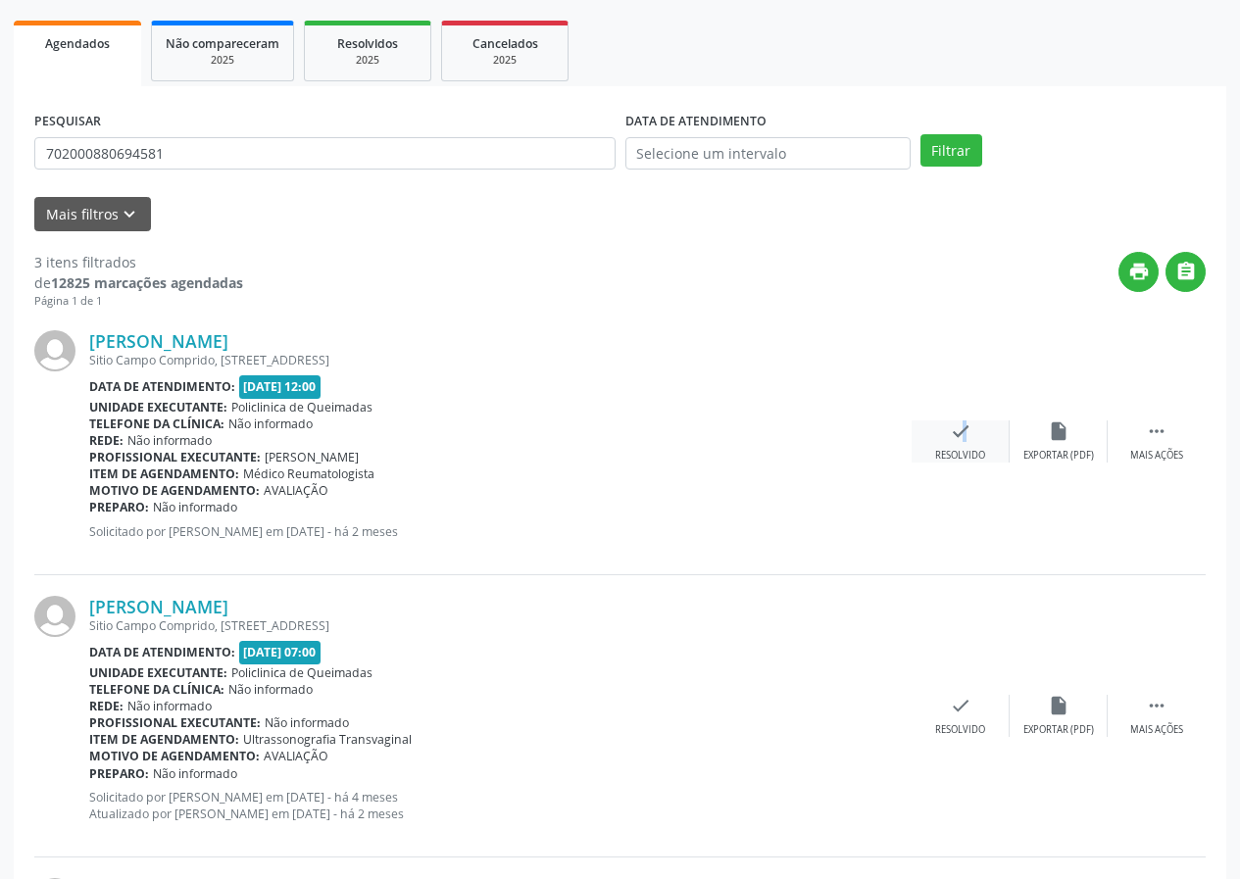
click at [952, 443] on div "check Resolvido" at bounding box center [961, 441] width 98 height 42
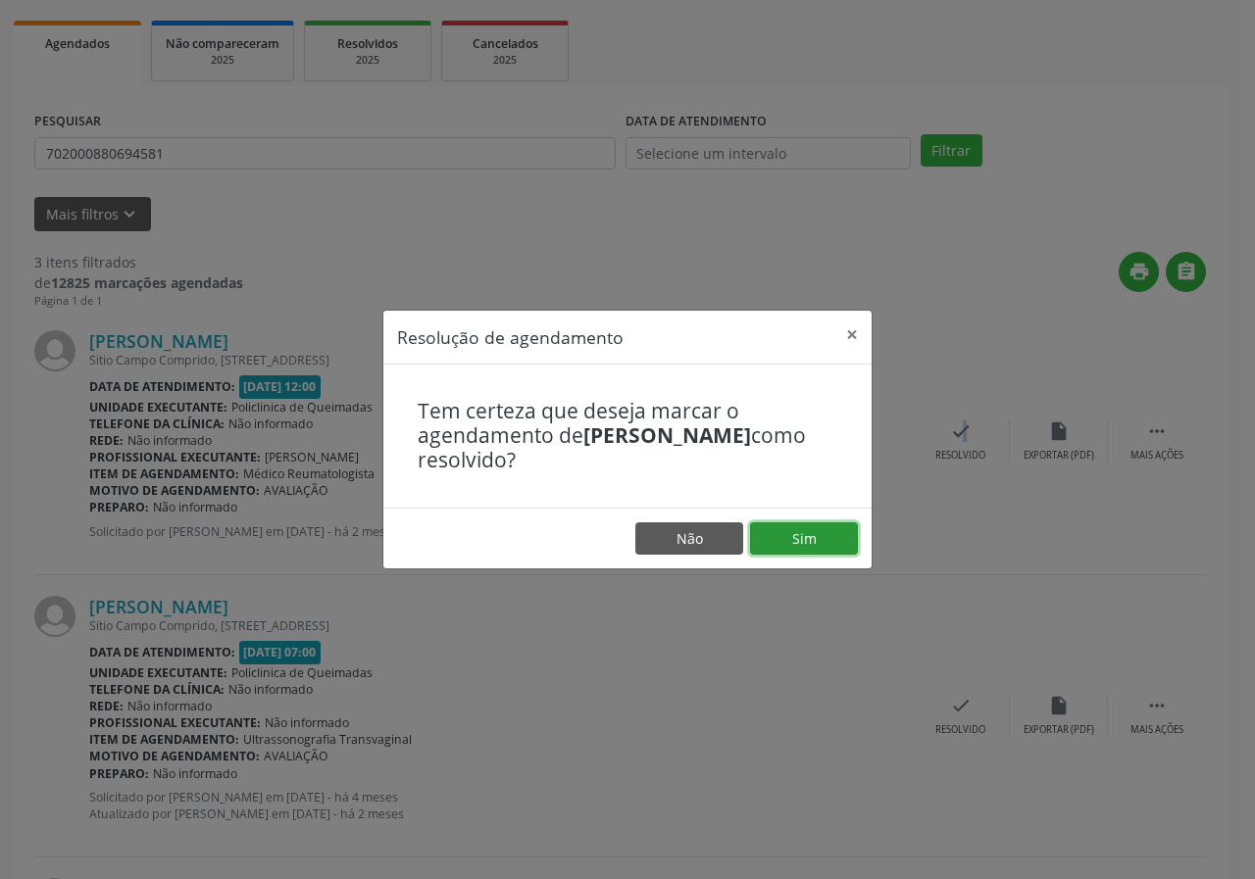
click at [827, 548] on button "Sim" at bounding box center [804, 538] width 108 height 33
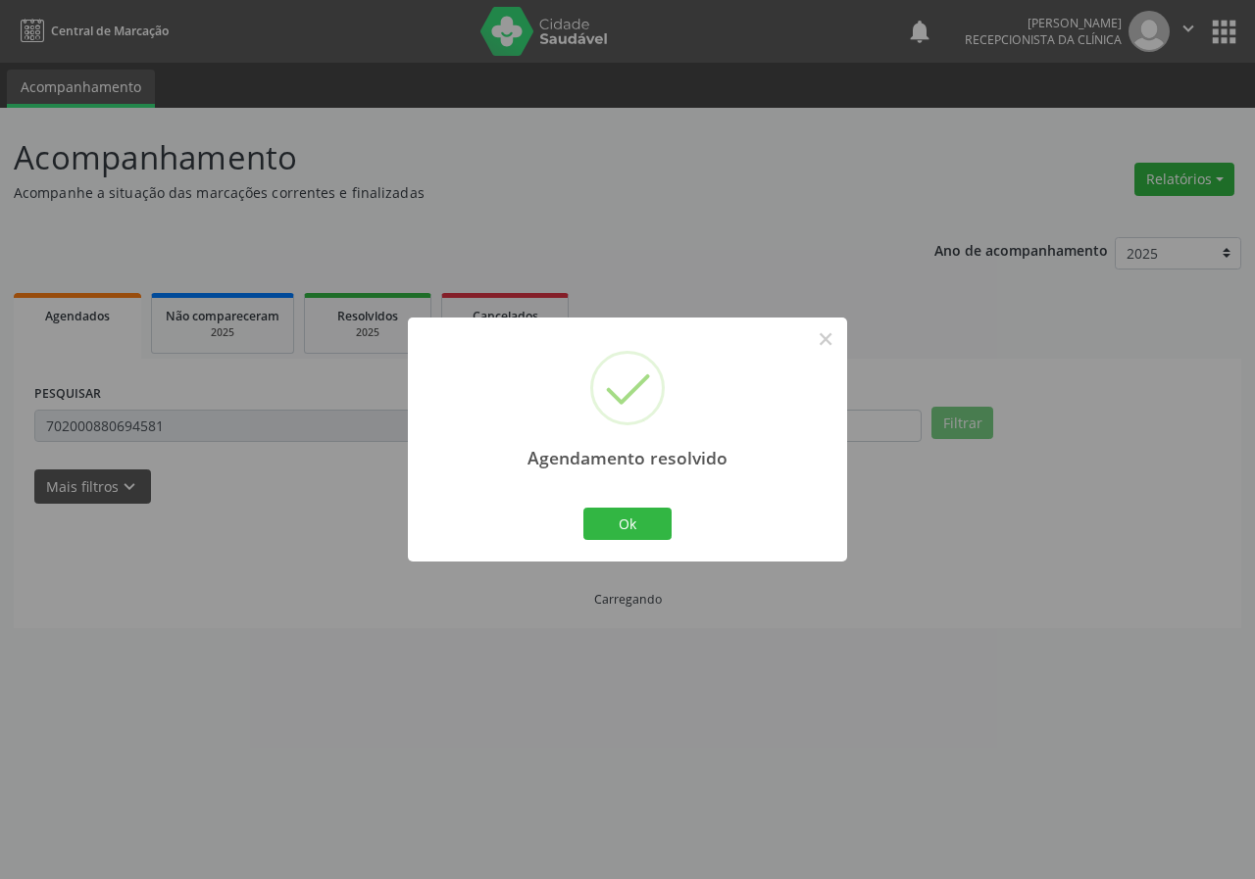
scroll to position [0, 0]
click at [644, 524] on button "Ok" at bounding box center [627, 524] width 88 height 33
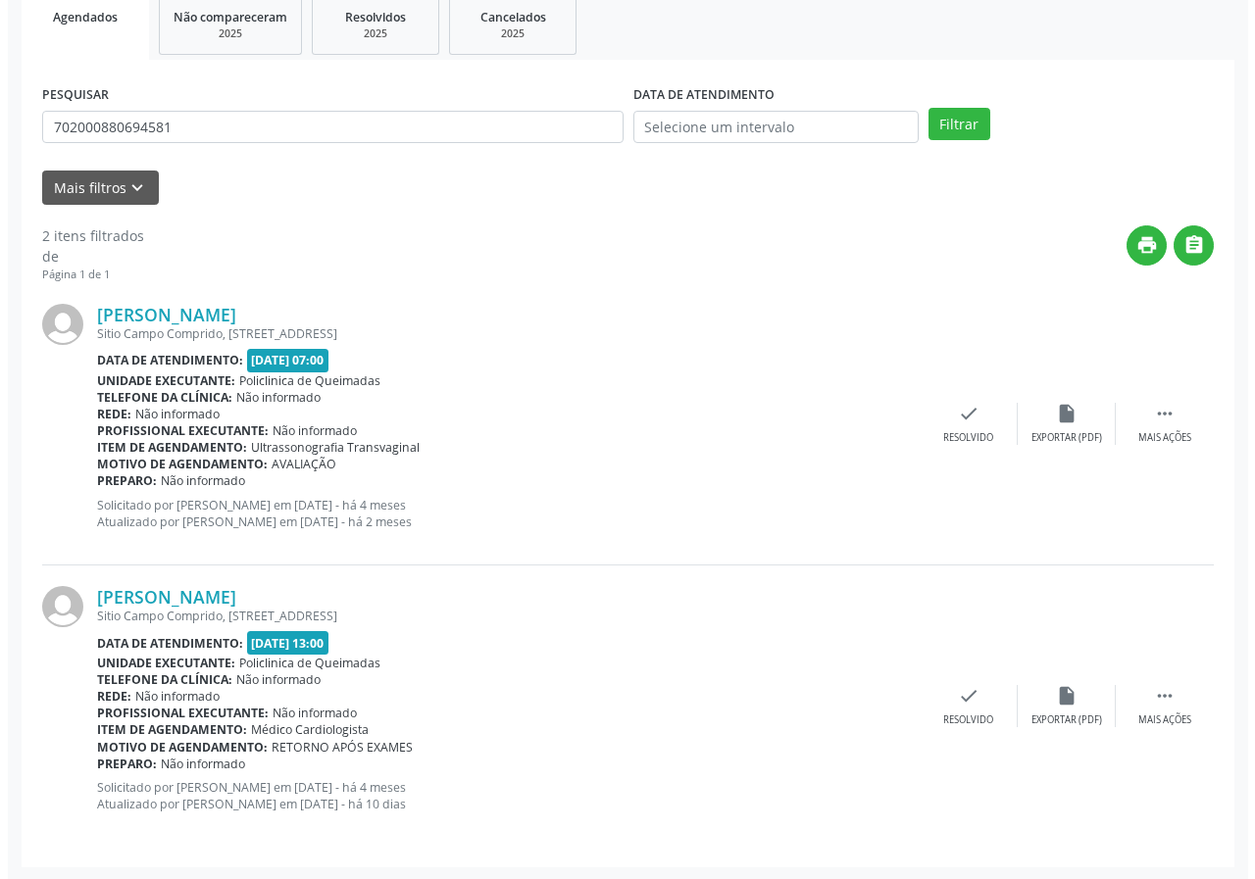
scroll to position [301, 0]
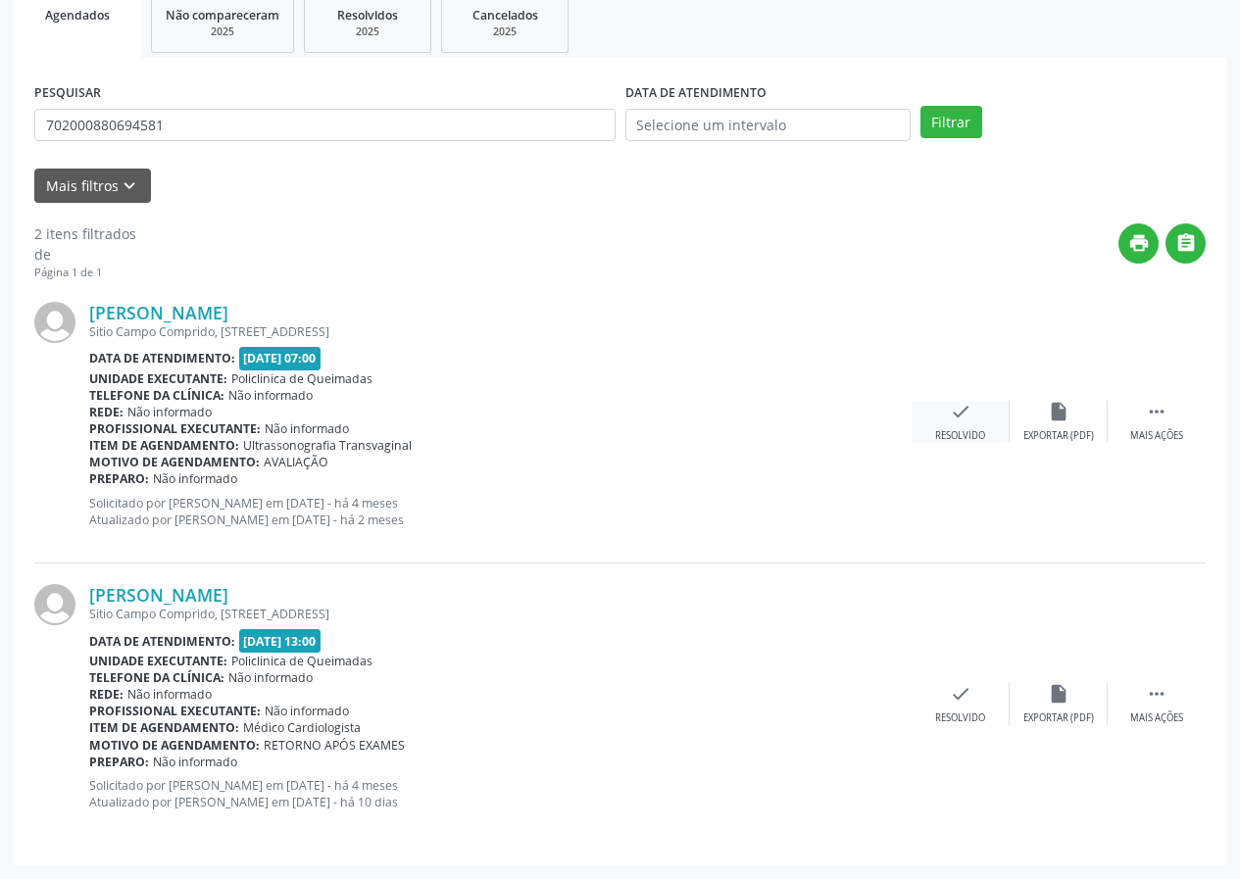
click at [975, 417] on div "check Resolvido" at bounding box center [961, 422] width 98 height 42
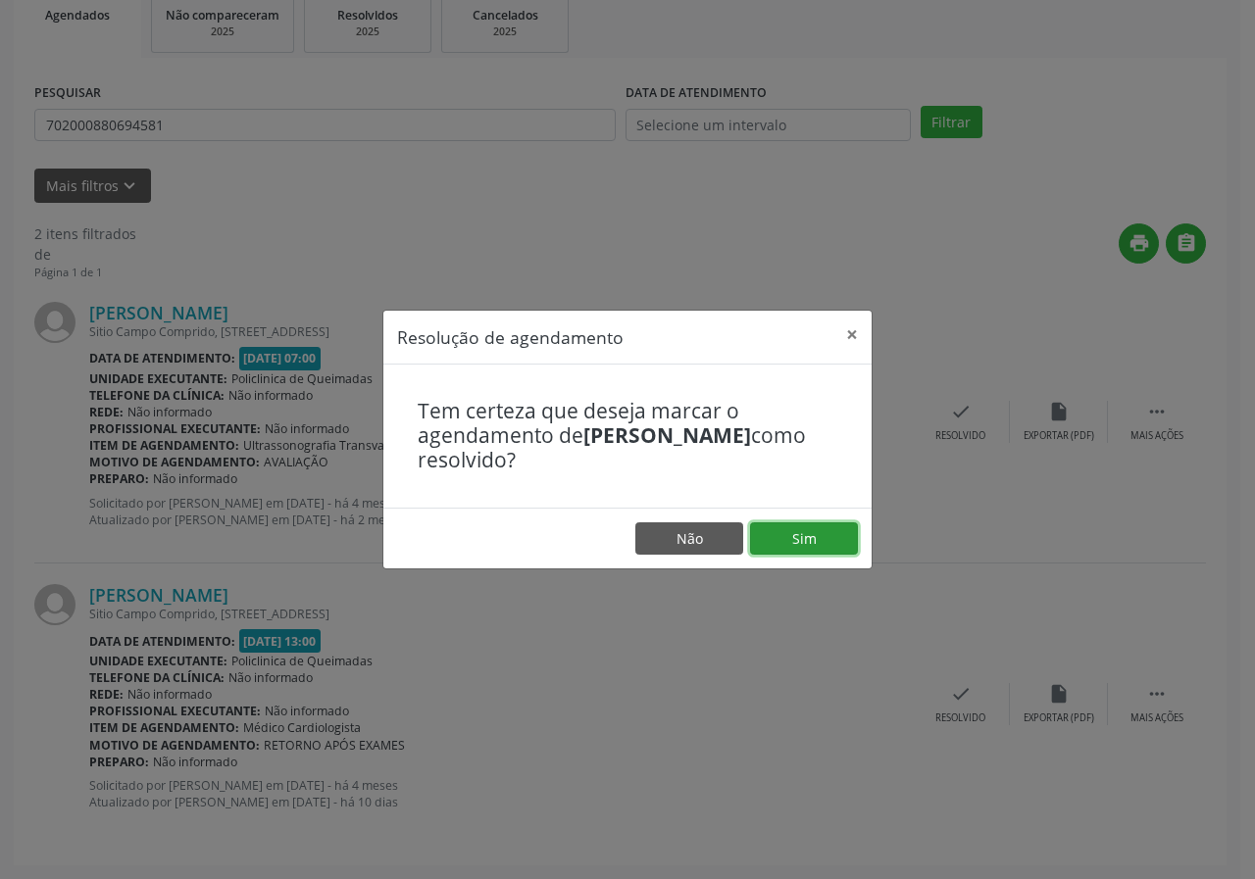
click at [776, 535] on button "Sim" at bounding box center [804, 538] width 108 height 33
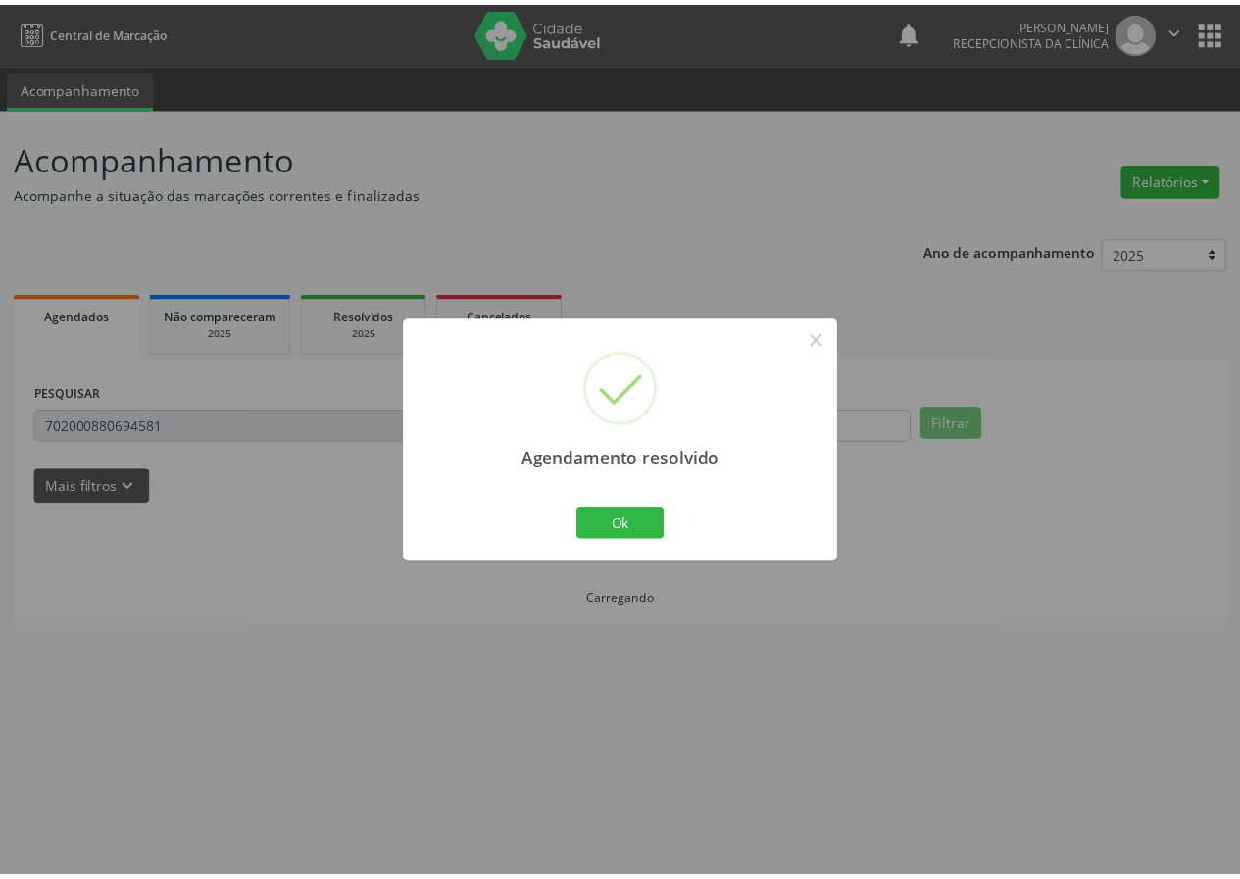
scroll to position [0, 0]
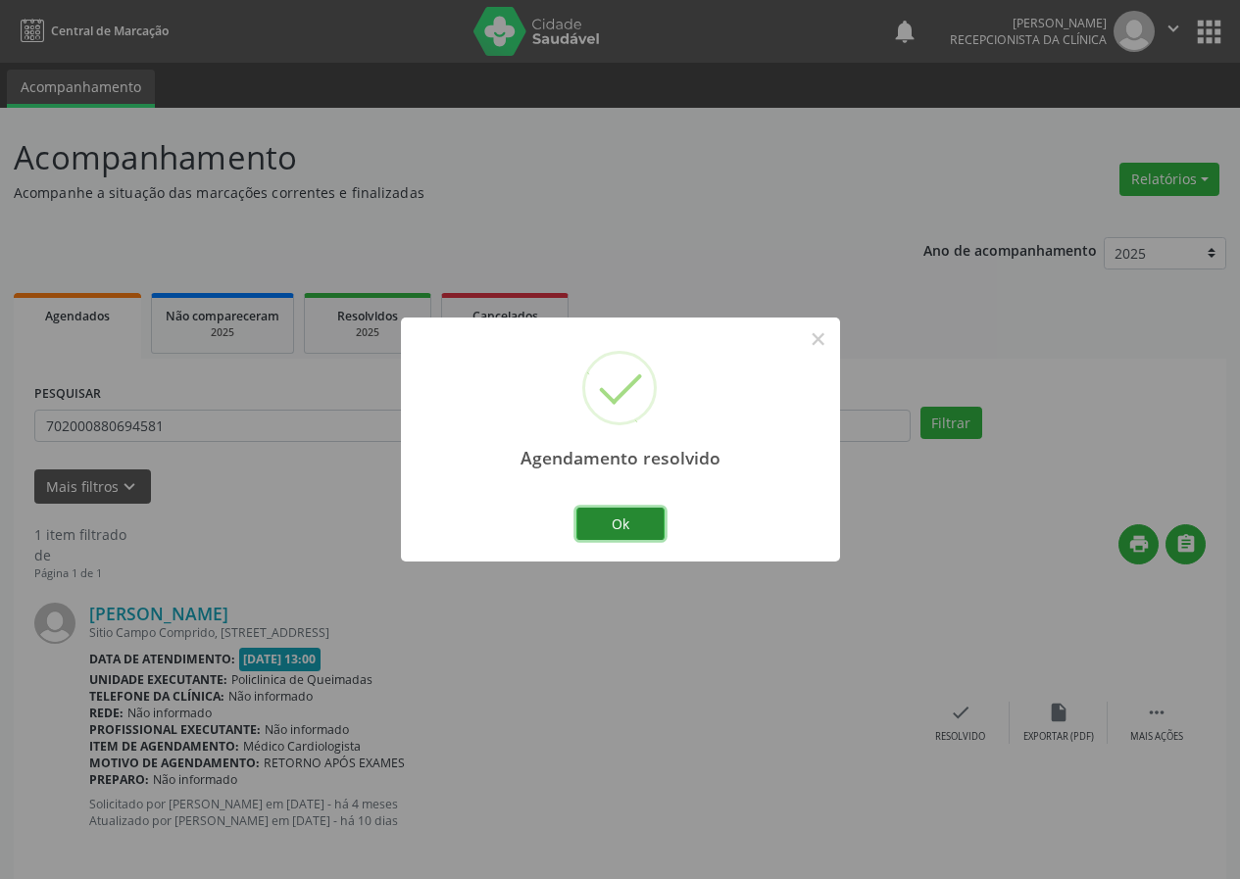
click at [638, 510] on button "Ok" at bounding box center [620, 524] width 88 height 33
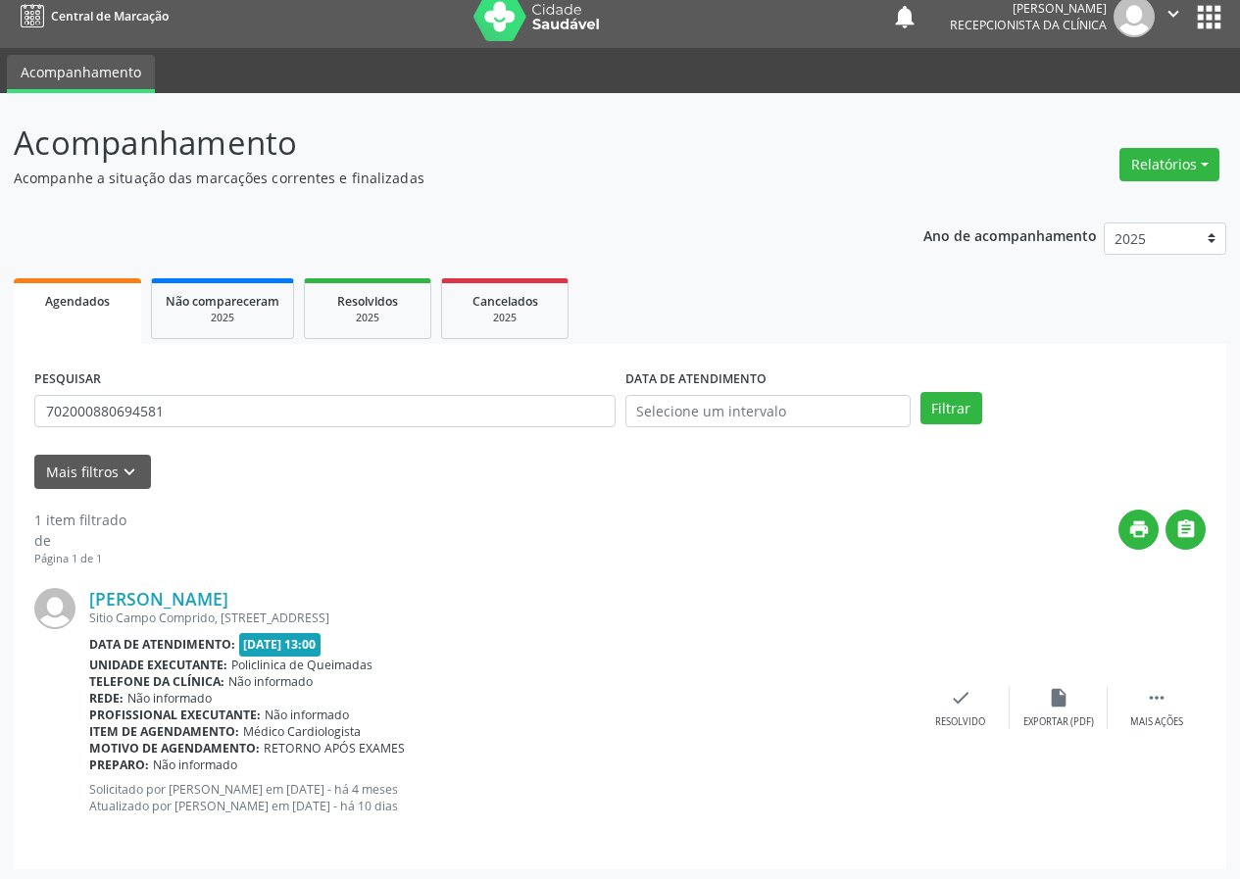
scroll to position [19, 0]
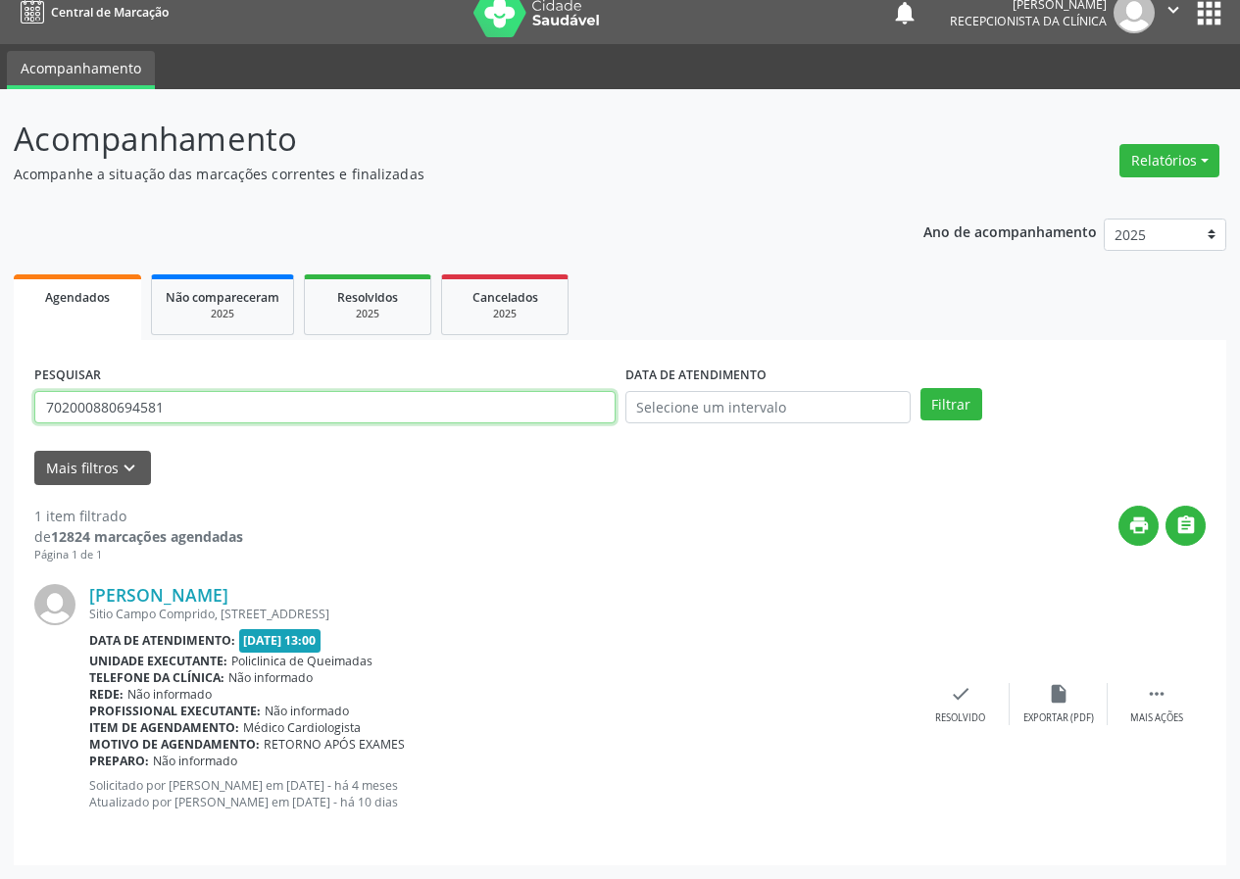
click at [322, 400] on input "702000880694581" at bounding box center [324, 407] width 581 height 33
click at [920, 388] on button "Filtrar" at bounding box center [951, 404] width 62 height 33
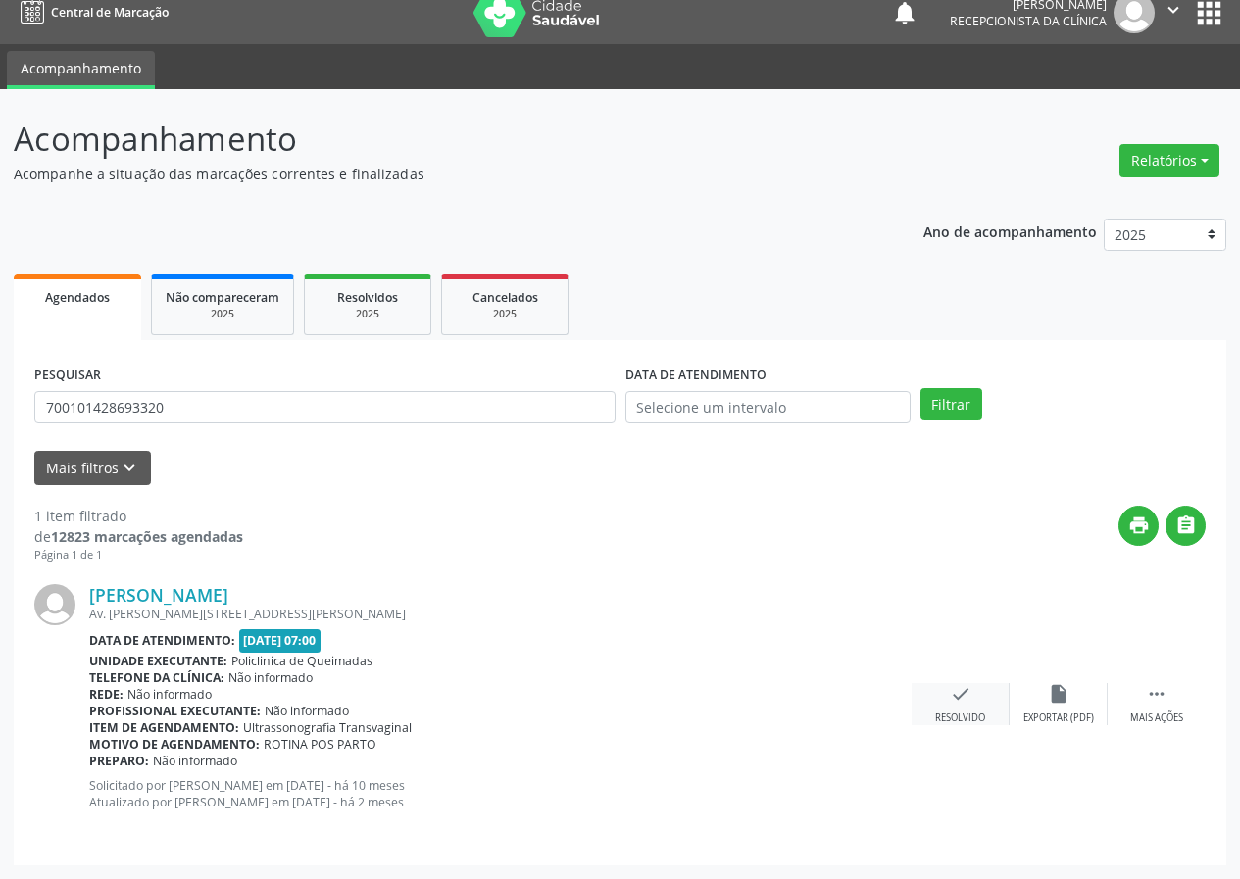
click at [978, 699] on div "check Resolvido" at bounding box center [961, 704] width 98 height 42
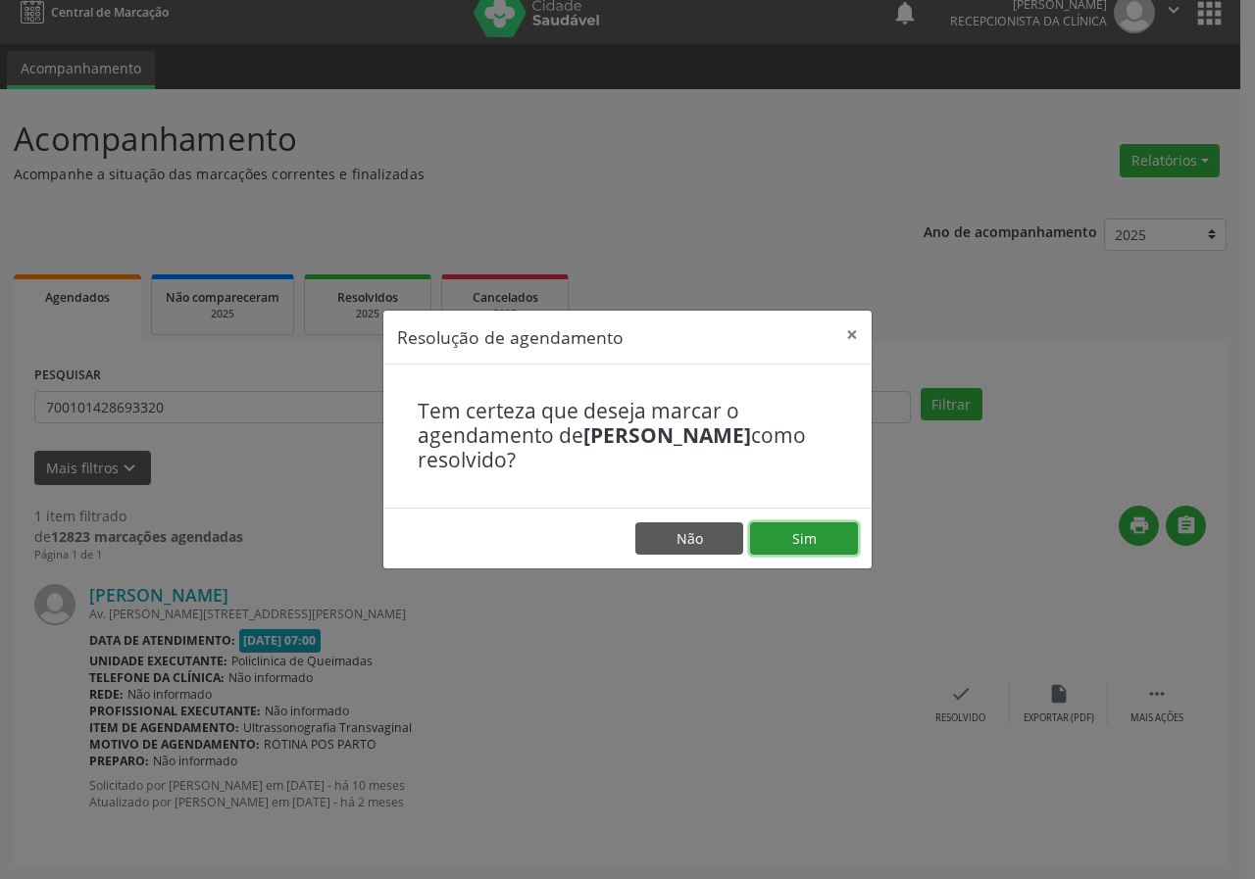
click at [789, 548] on button "Sim" at bounding box center [804, 538] width 108 height 33
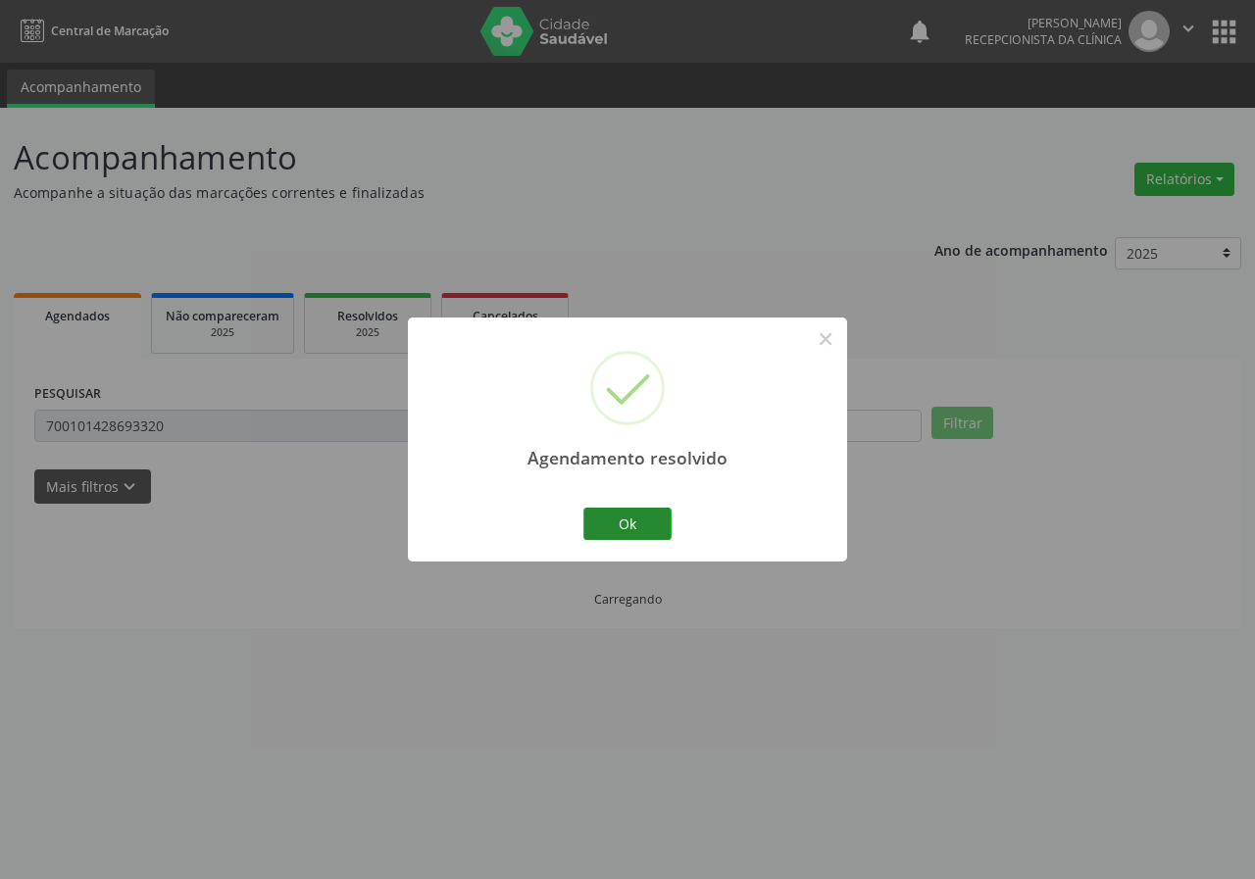
scroll to position [0, 0]
click at [616, 516] on button "Ok" at bounding box center [627, 524] width 88 height 33
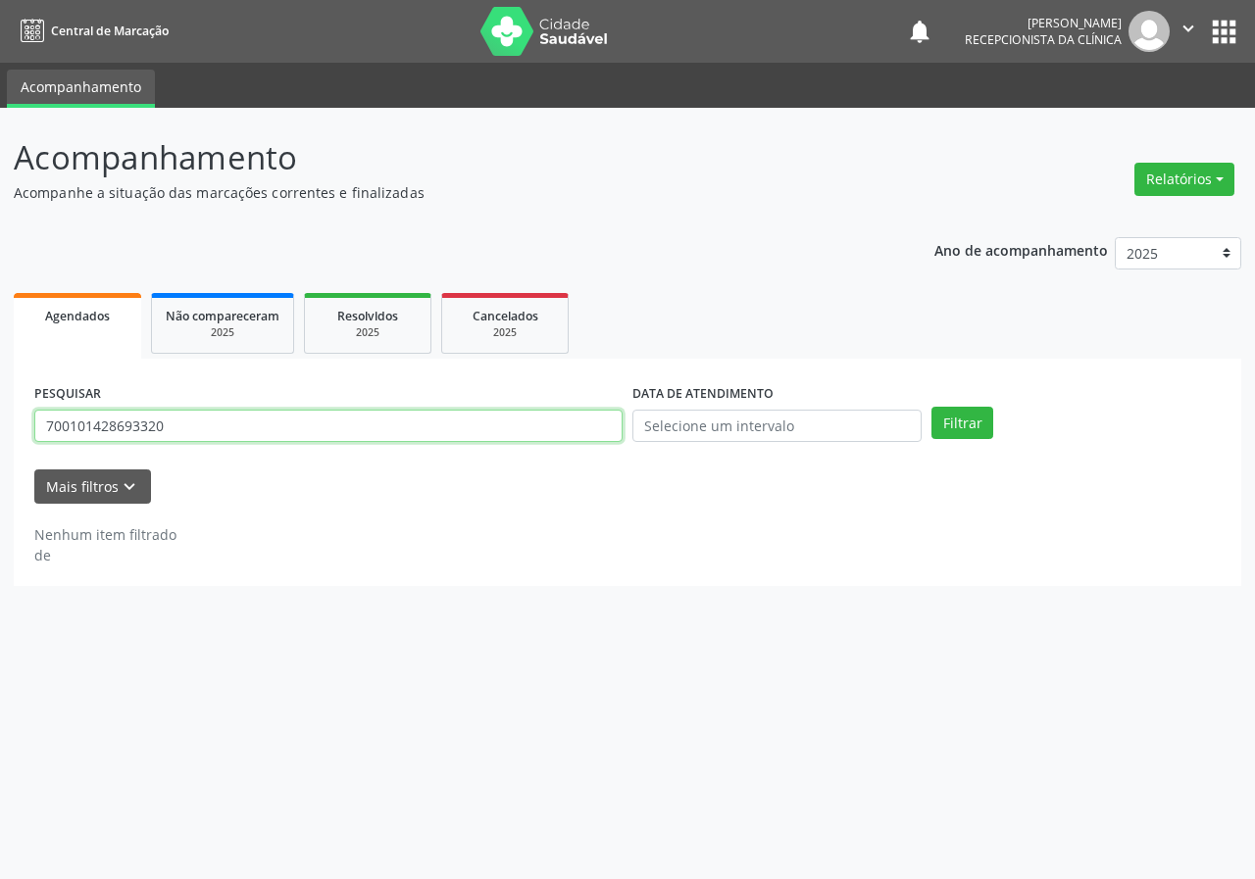
click at [200, 424] on input "700101428693320" at bounding box center [328, 426] width 588 height 33
click at [931, 407] on button "Filtrar" at bounding box center [962, 423] width 62 height 33
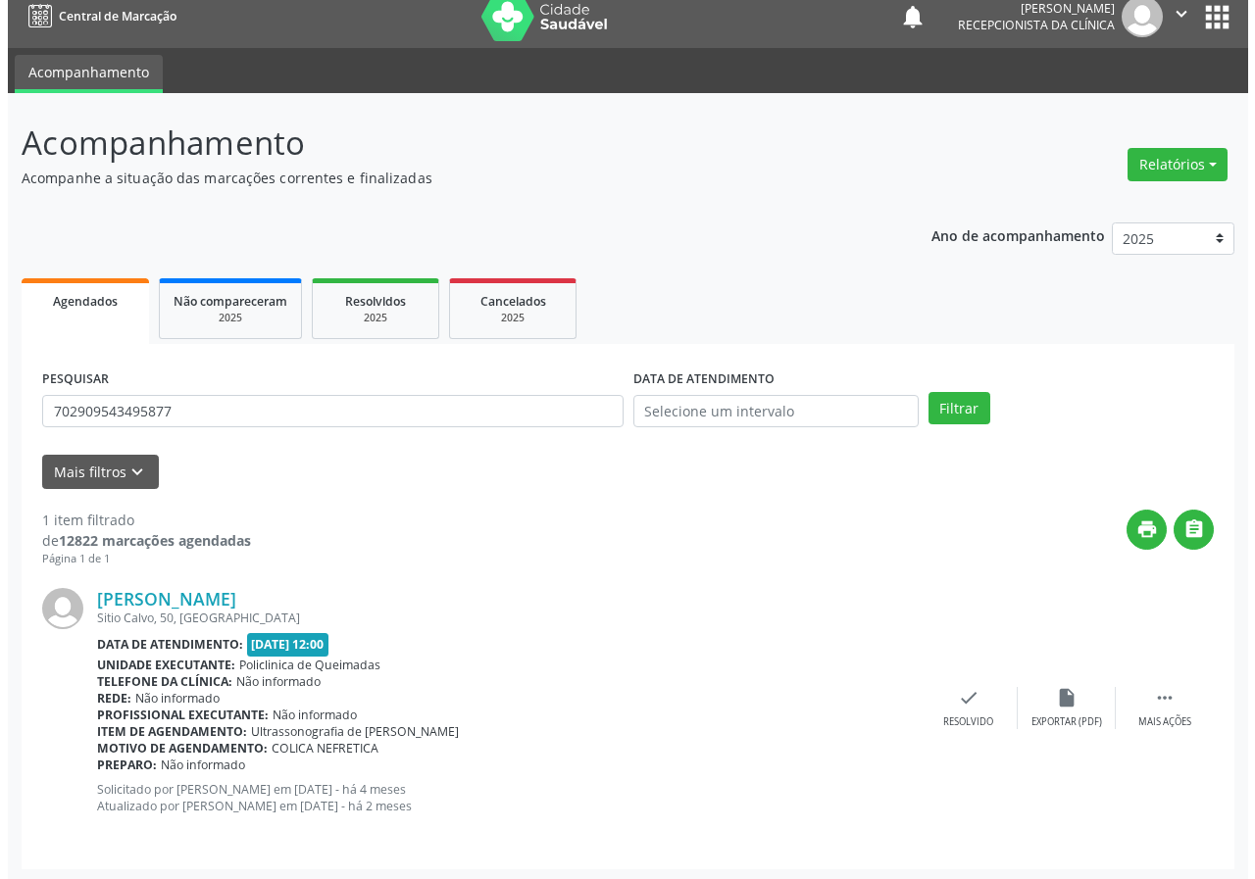
scroll to position [19, 0]
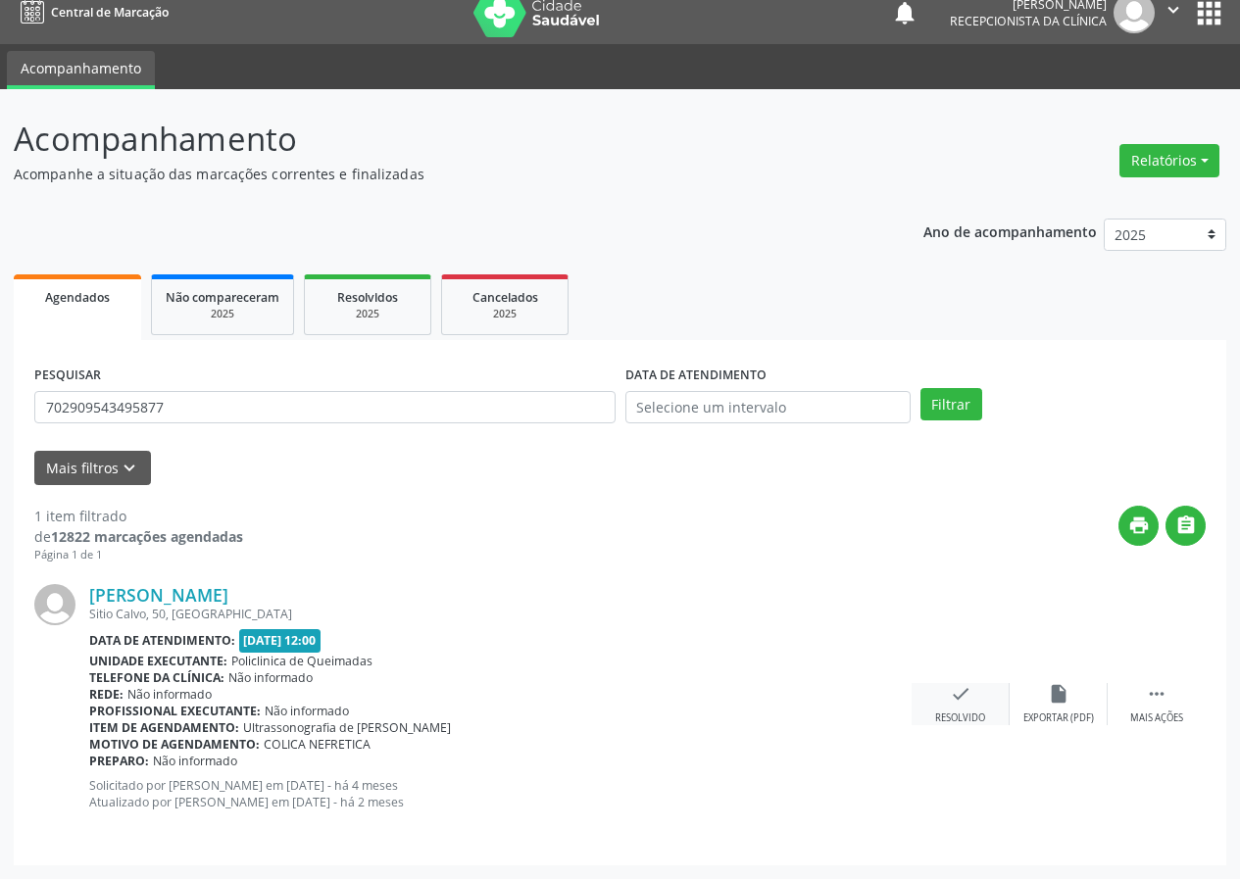
click at [946, 704] on div "check Resolvido" at bounding box center [961, 704] width 98 height 42
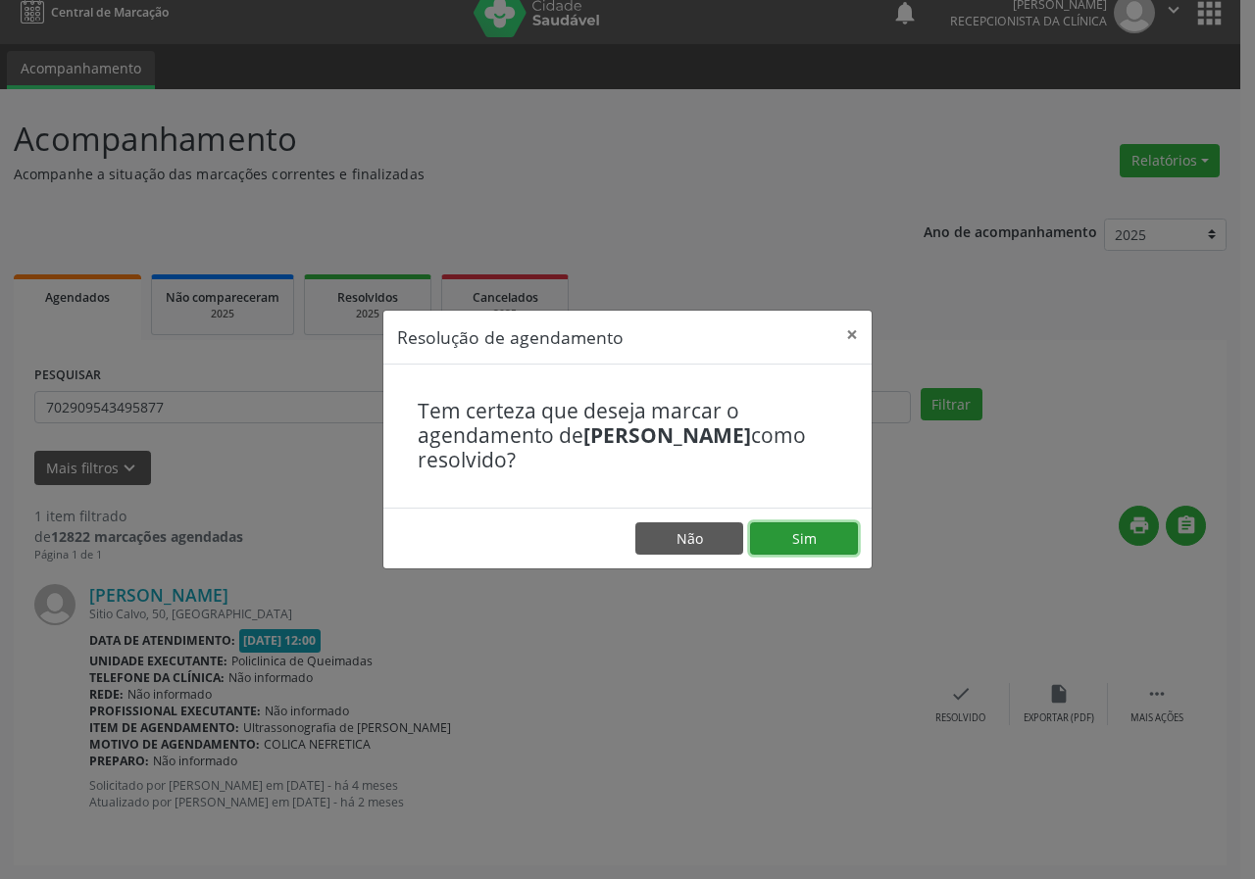
click at [800, 541] on button "Sim" at bounding box center [804, 538] width 108 height 33
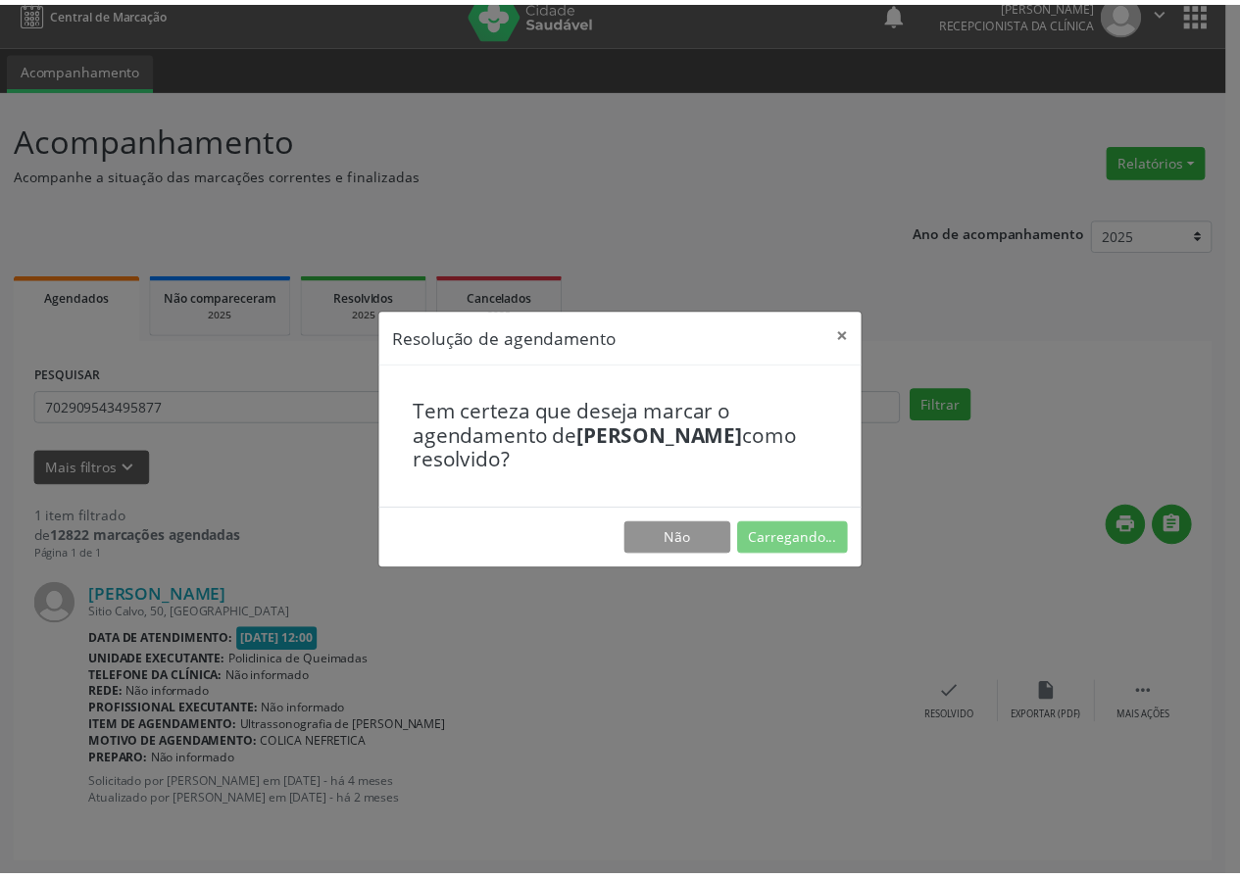
scroll to position [0, 0]
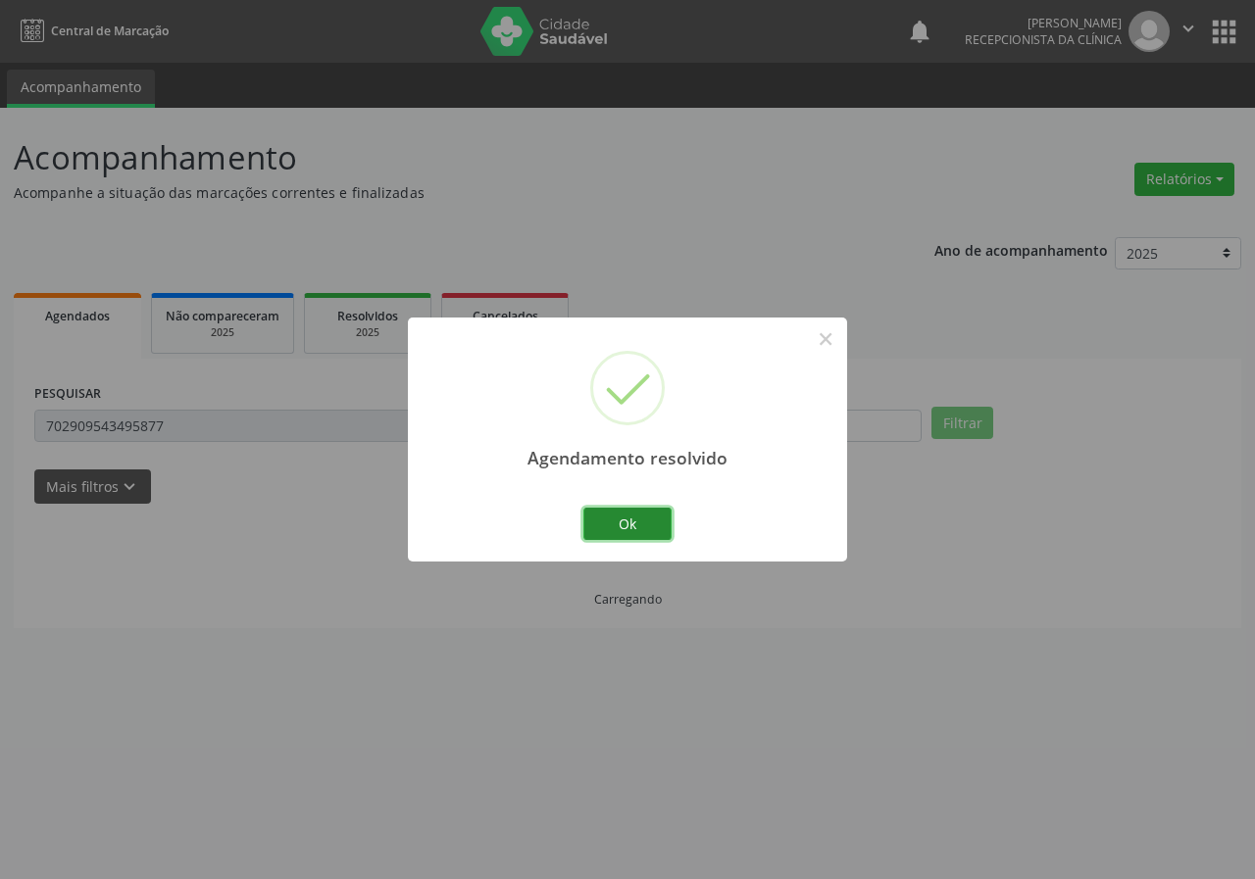
click at [603, 531] on button "Ok" at bounding box center [627, 524] width 88 height 33
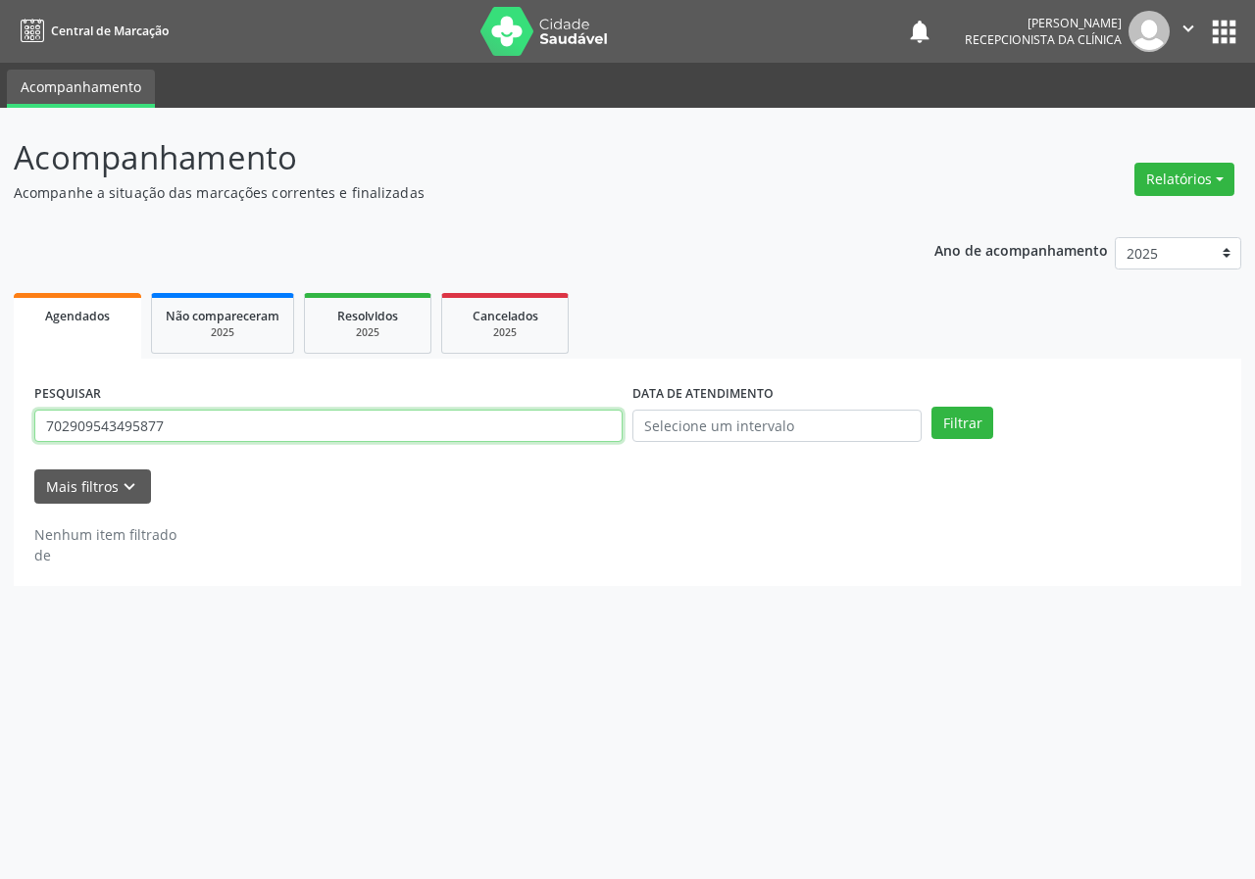
click at [310, 432] on input "702909543495877" at bounding box center [328, 426] width 588 height 33
click at [931, 407] on button "Filtrar" at bounding box center [962, 423] width 62 height 33
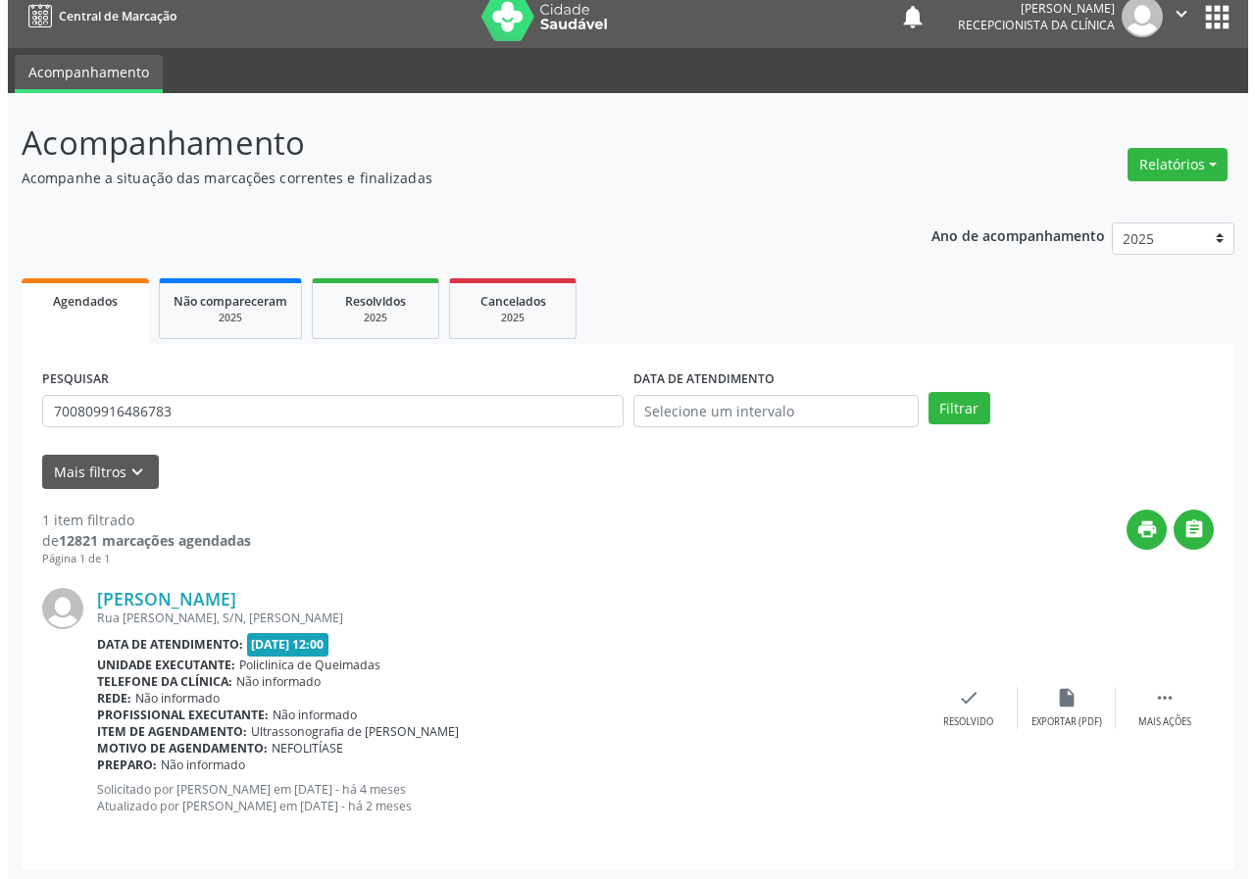
scroll to position [19, 0]
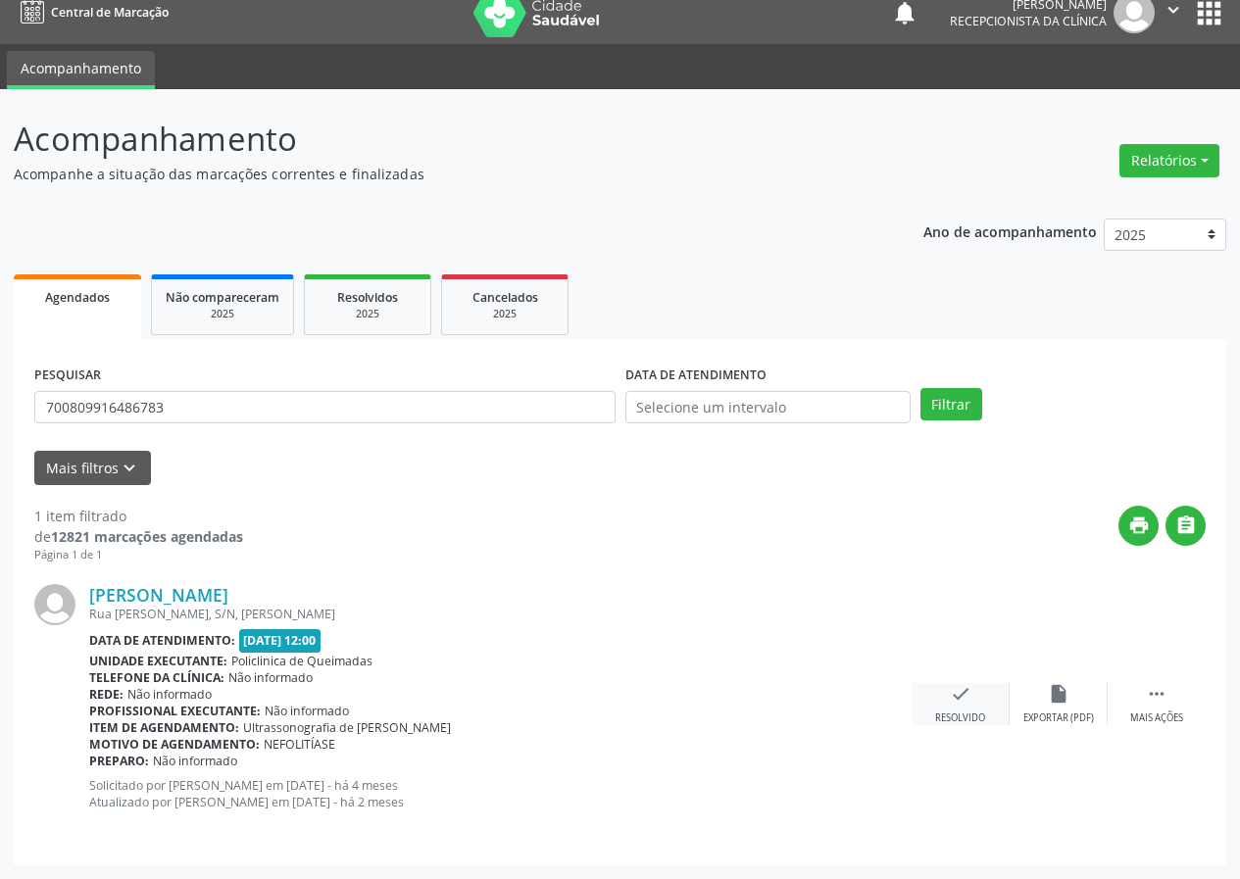
click at [944, 697] on div "check Resolvido" at bounding box center [961, 704] width 98 height 42
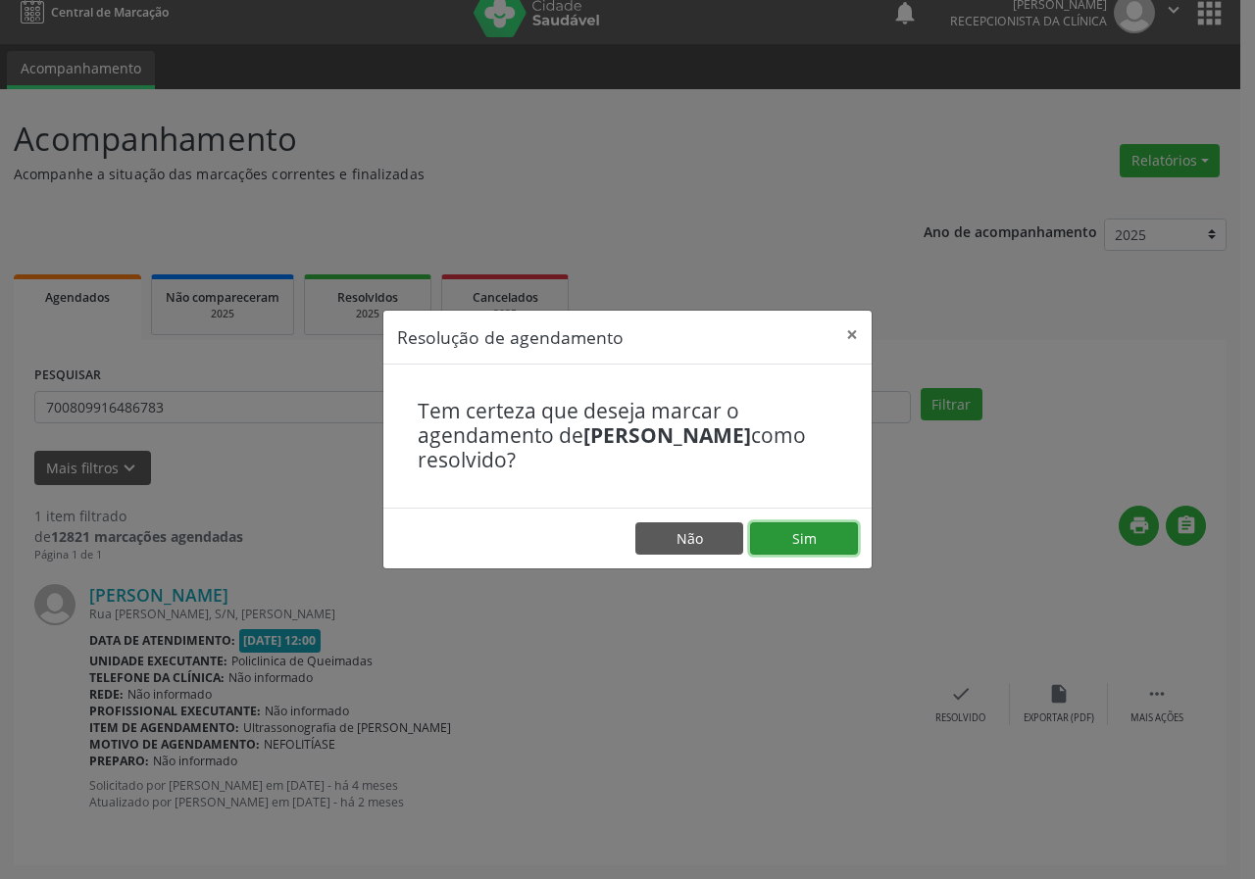
click at [829, 529] on button "Sim" at bounding box center [804, 538] width 108 height 33
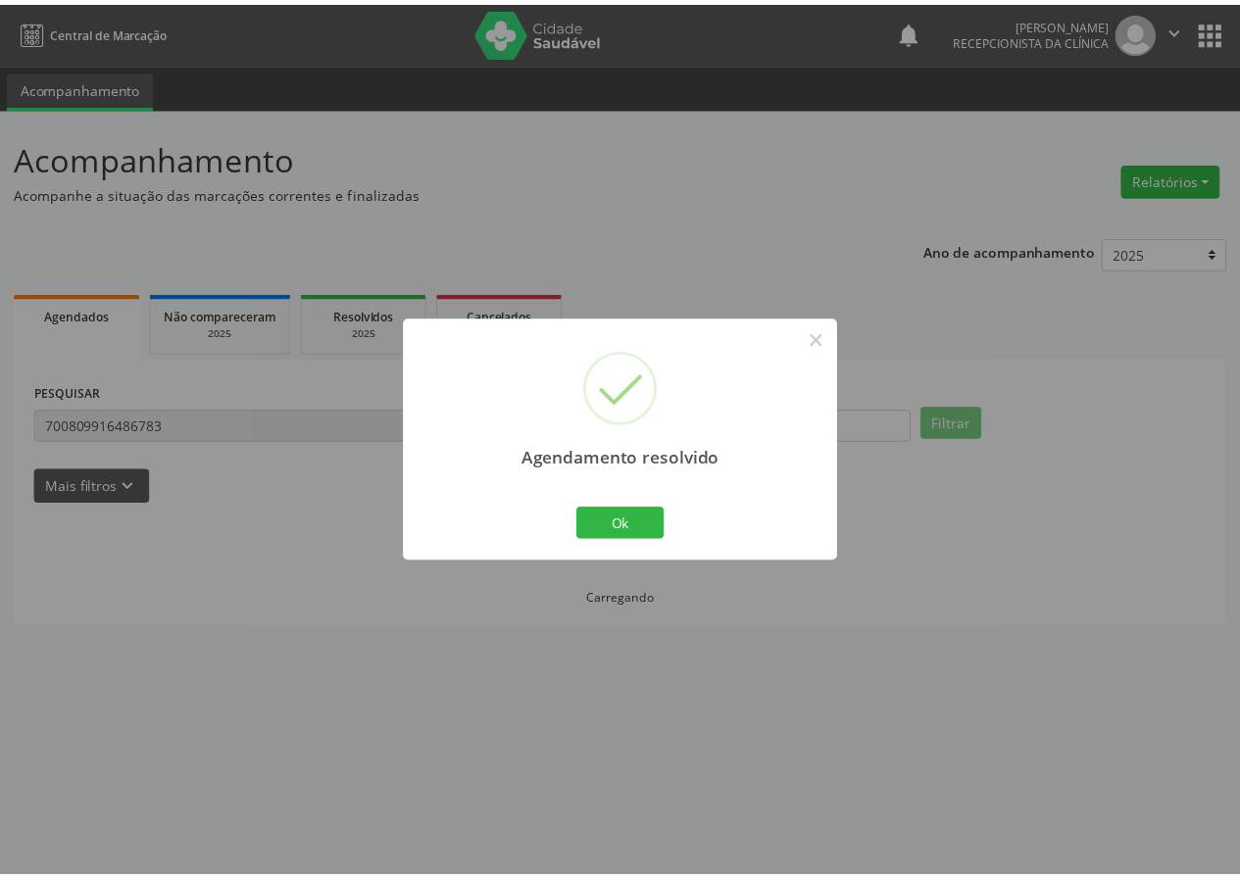
scroll to position [0, 0]
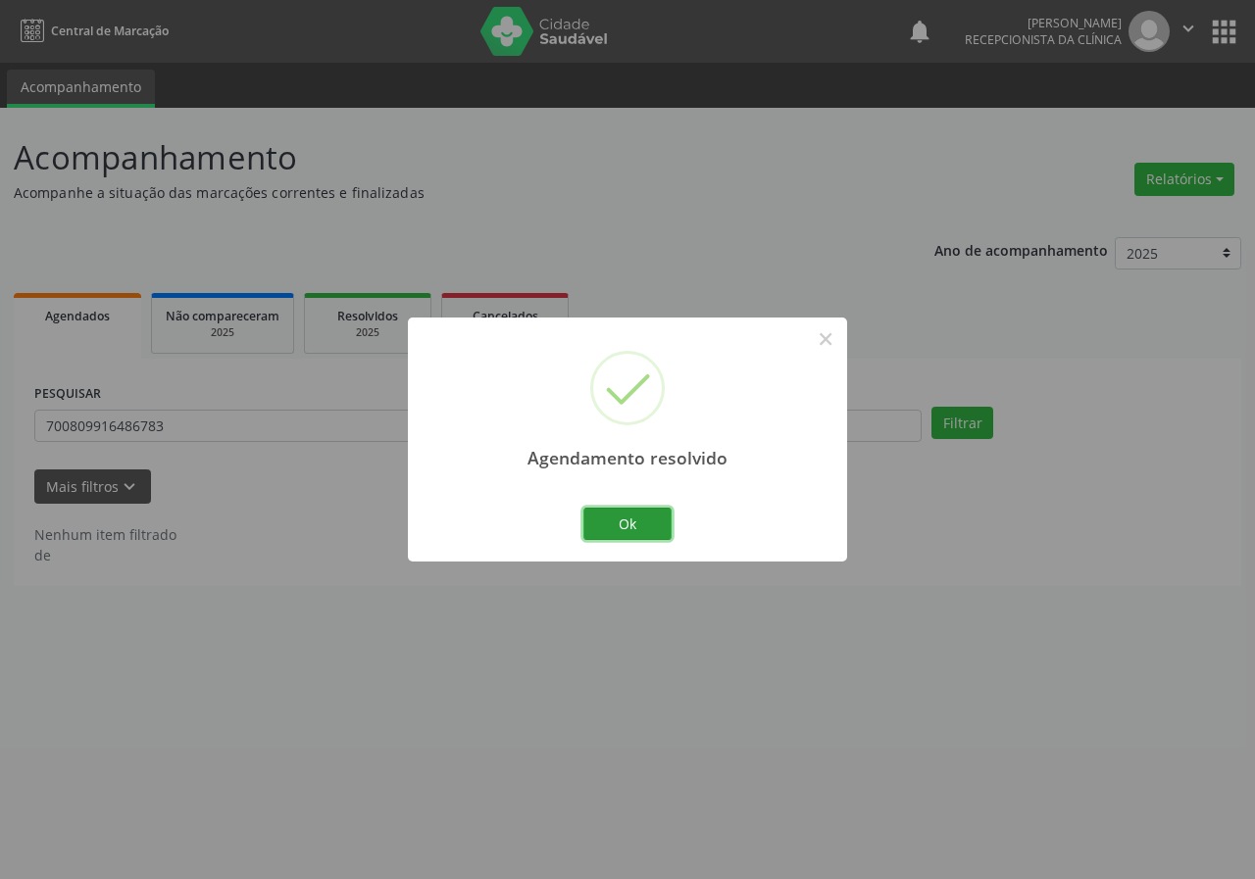
drag, startPoint x: 625, startPoint y: 525, endPoint x: 434, endPoint y: 504, distance: 192.3
click at [619, 525] on button "Ok" at bounding box center [627, 524] width 88 height 33
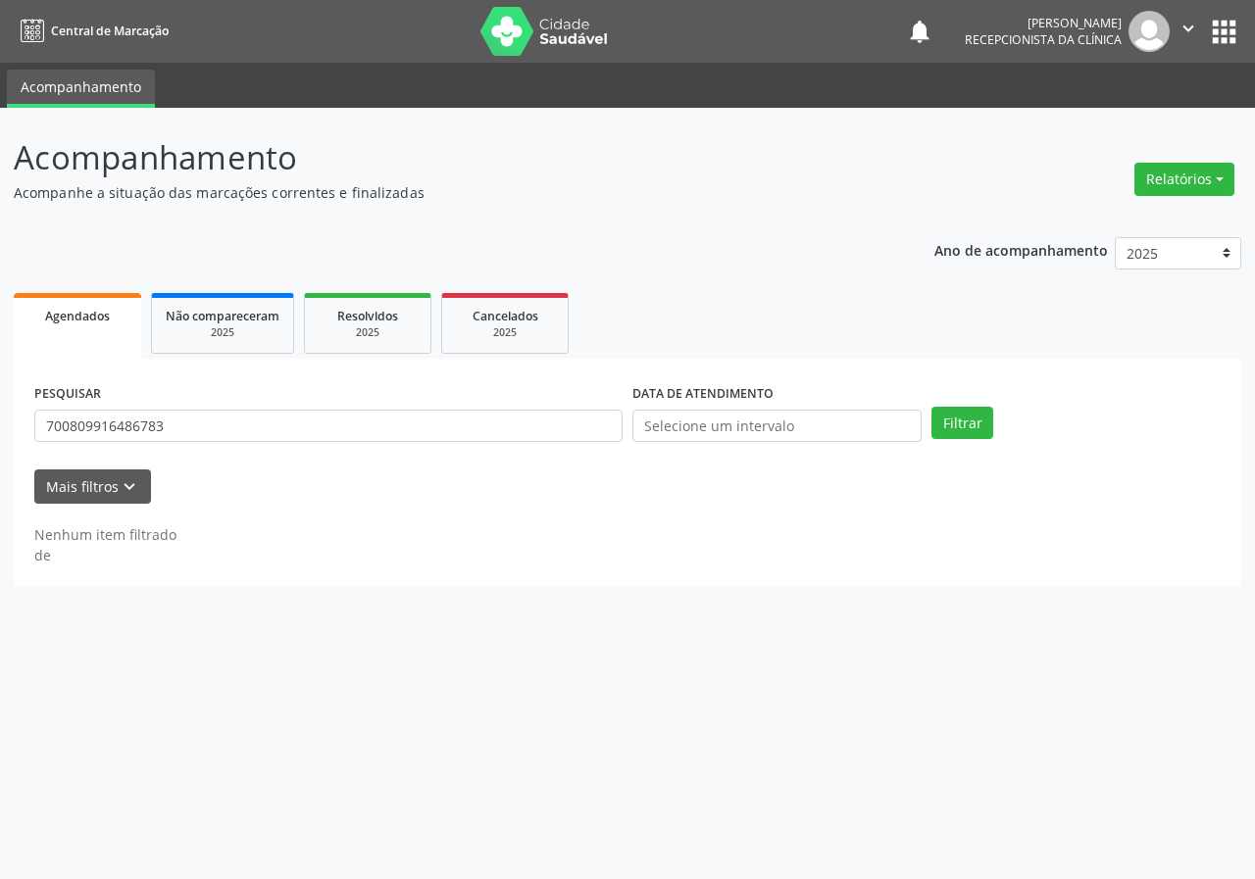
click at [386, 447] on div "PESQUISAR 700809916486783" at bounding box center [328, 417] width 598 height 76
click at [382, 436] on input "700809916486783" at bounding box center [328, 426] width 588 height 33
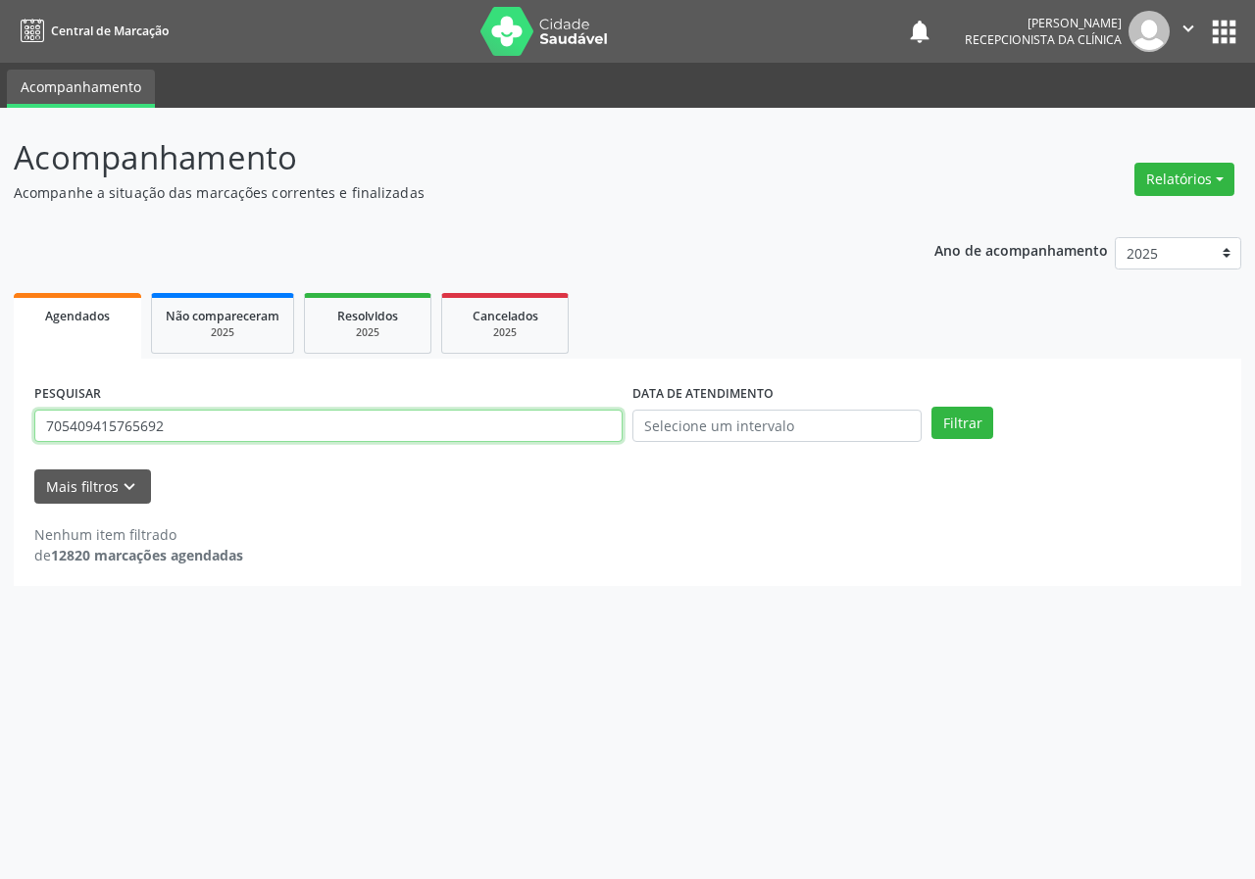
click at [931, 407] on button "Filtrar" at bounding box center [962, 423] width 62 height 33
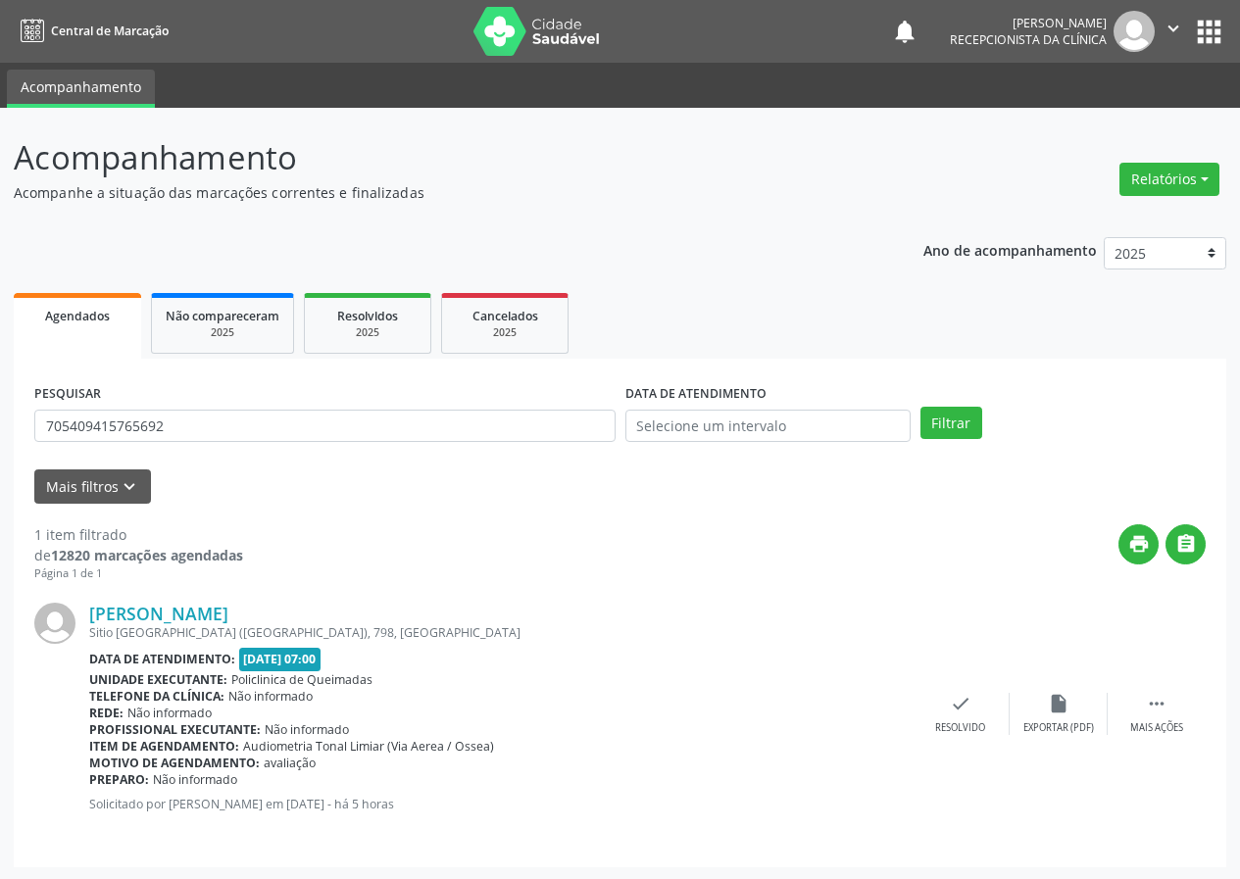
scroll to position [2, 0]
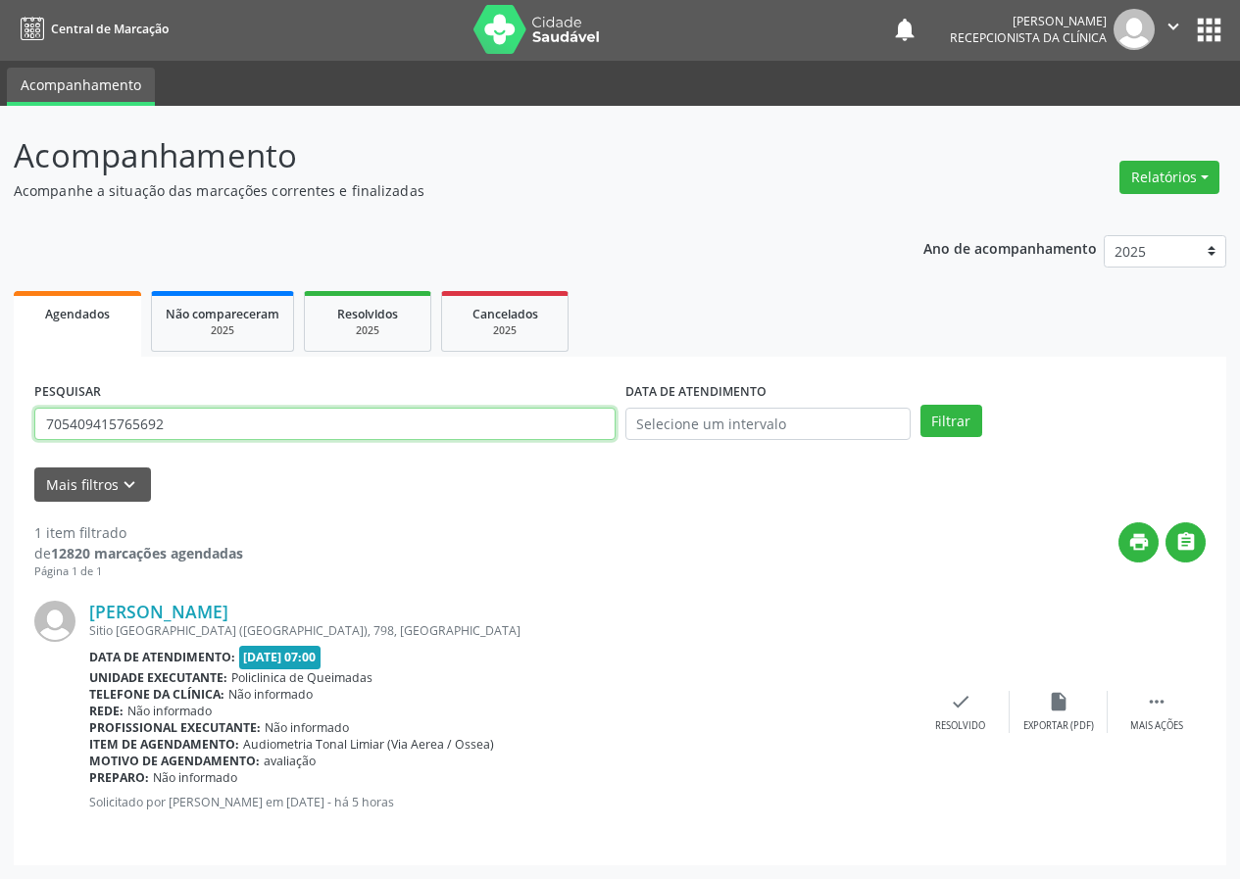
click at [312, 419] on input "705409415765692" at bounding box center [324, 424] width 581 height 33
type input "705805479968732"
click at [920, 405] on button "Filtrar" at bounding box center [951, 421] width 62 height 33
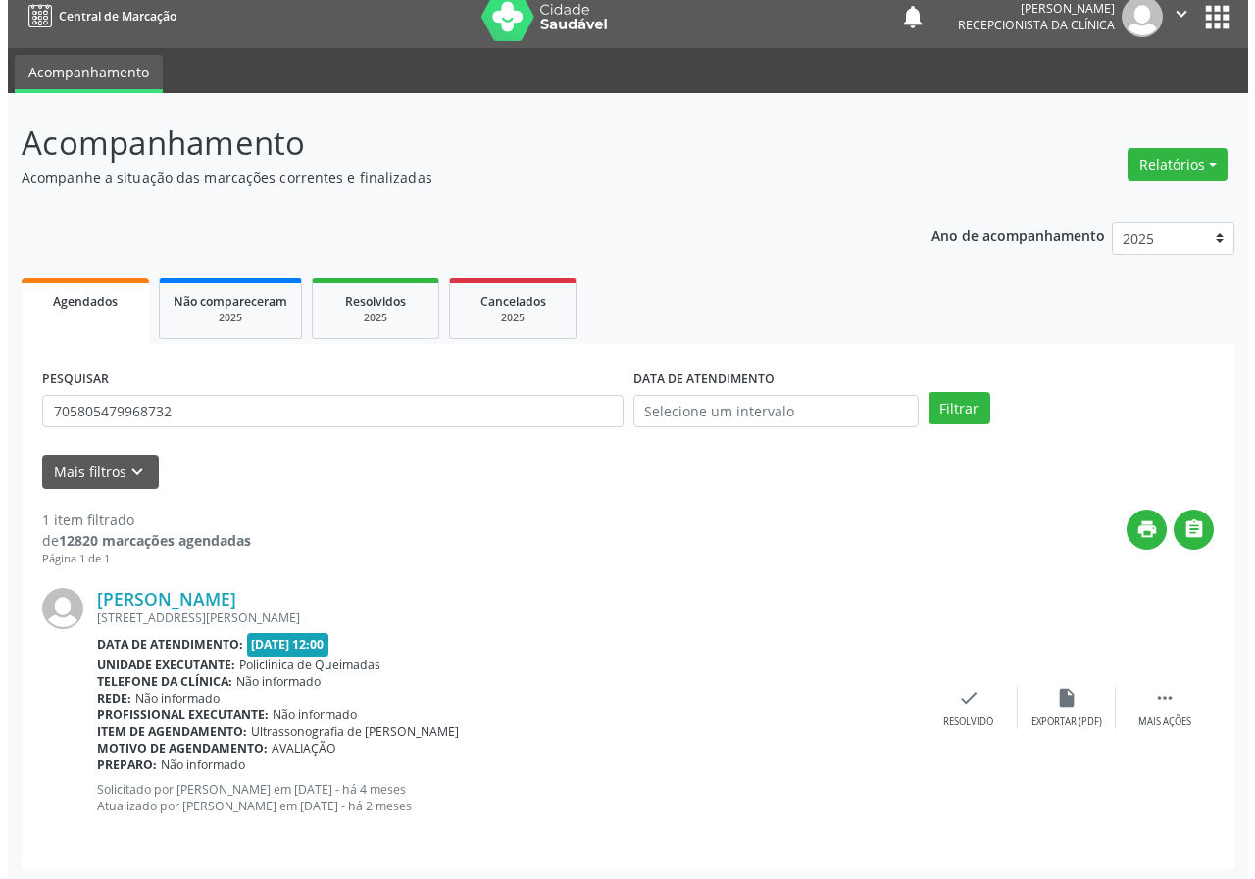
scroll to position [19, 0]
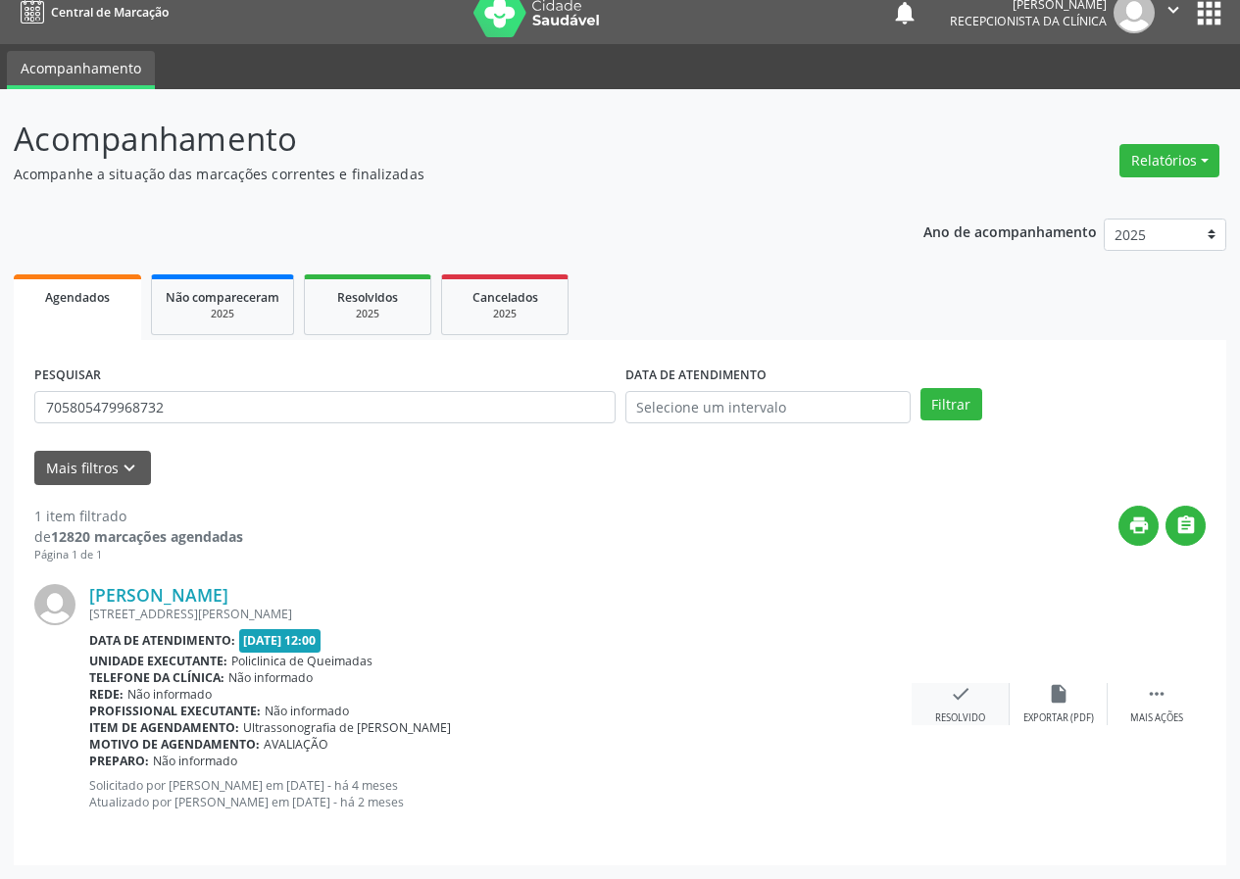
click at [955, 702] on icon "check" at bounding box center [961, 694] width 22 height 22
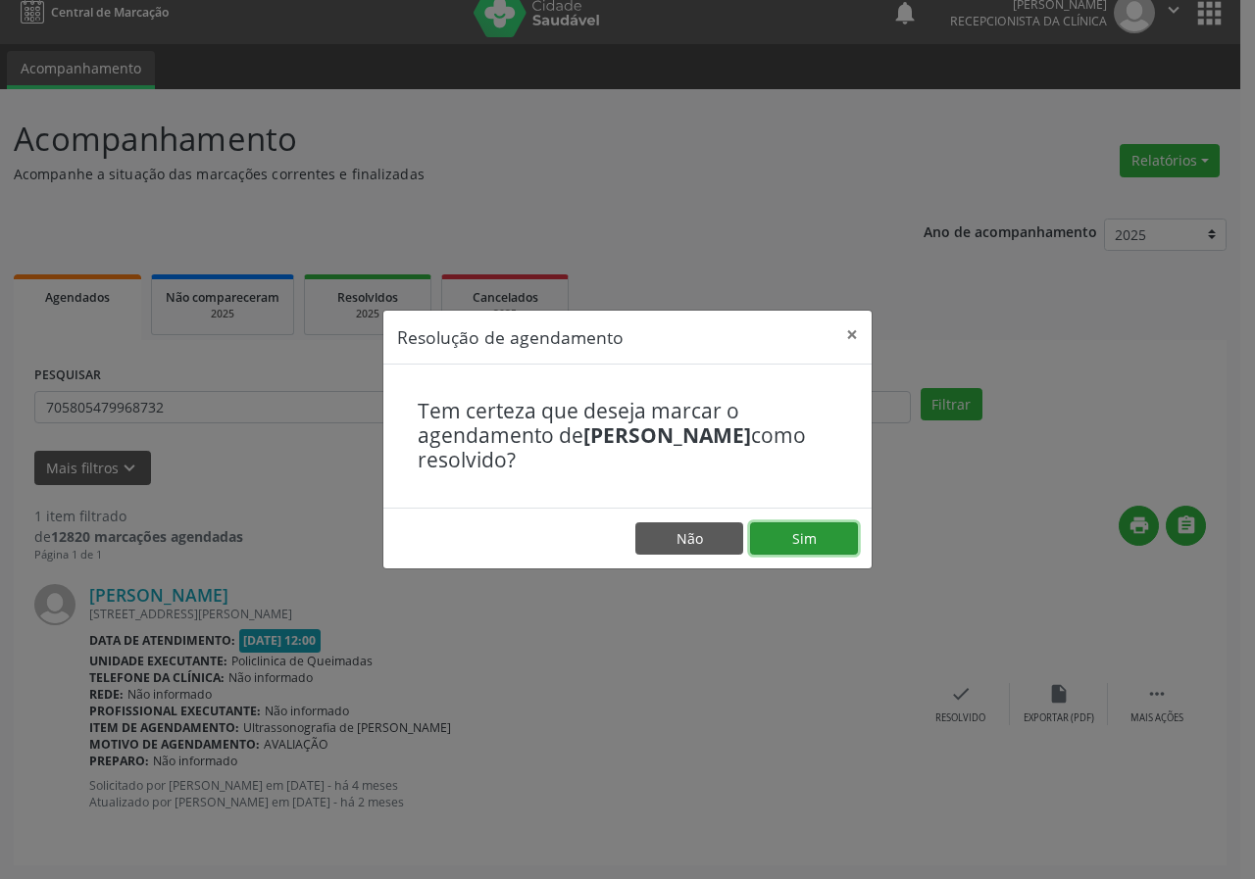
click at [810, 550] on button "Sim" at bounding box center [804, 538] width 108 height 33
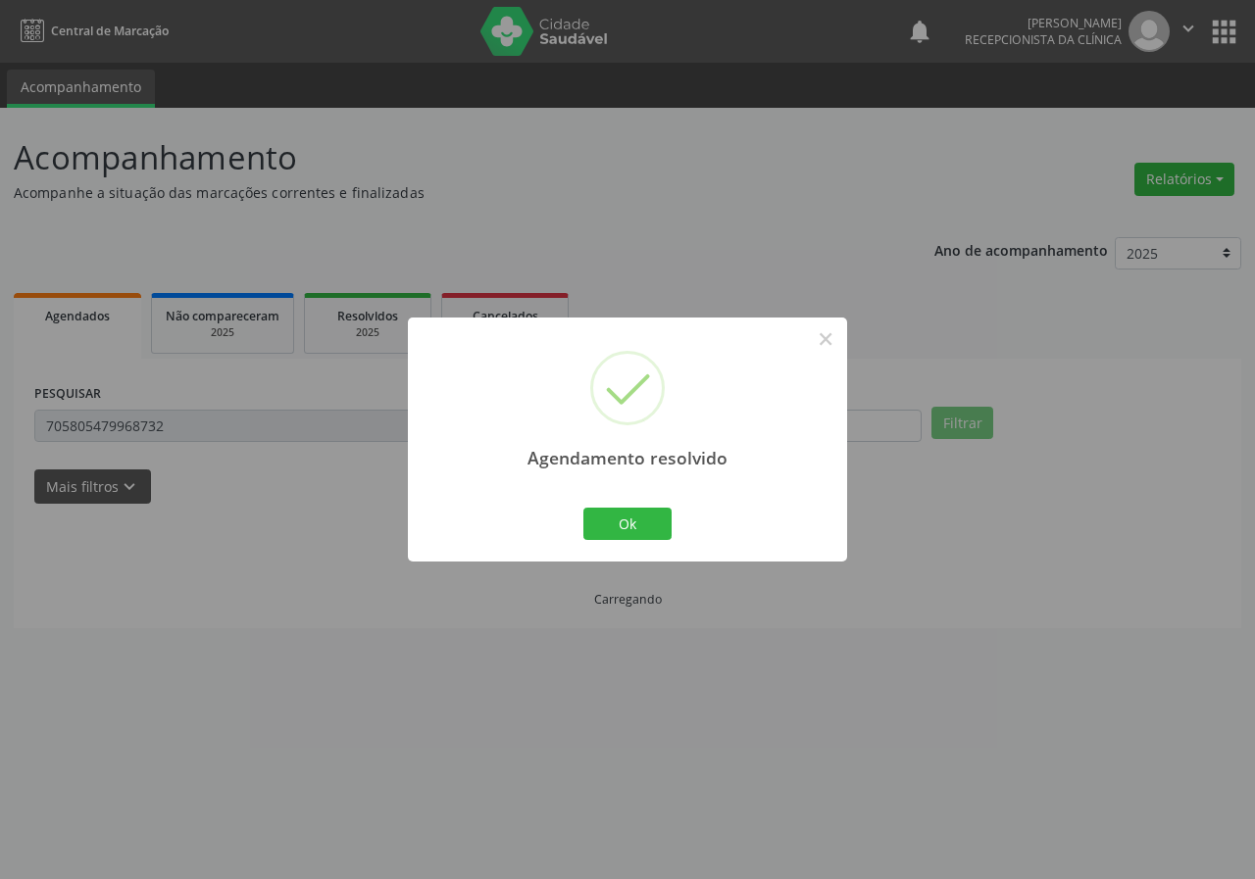
scroll to position [0, 0]
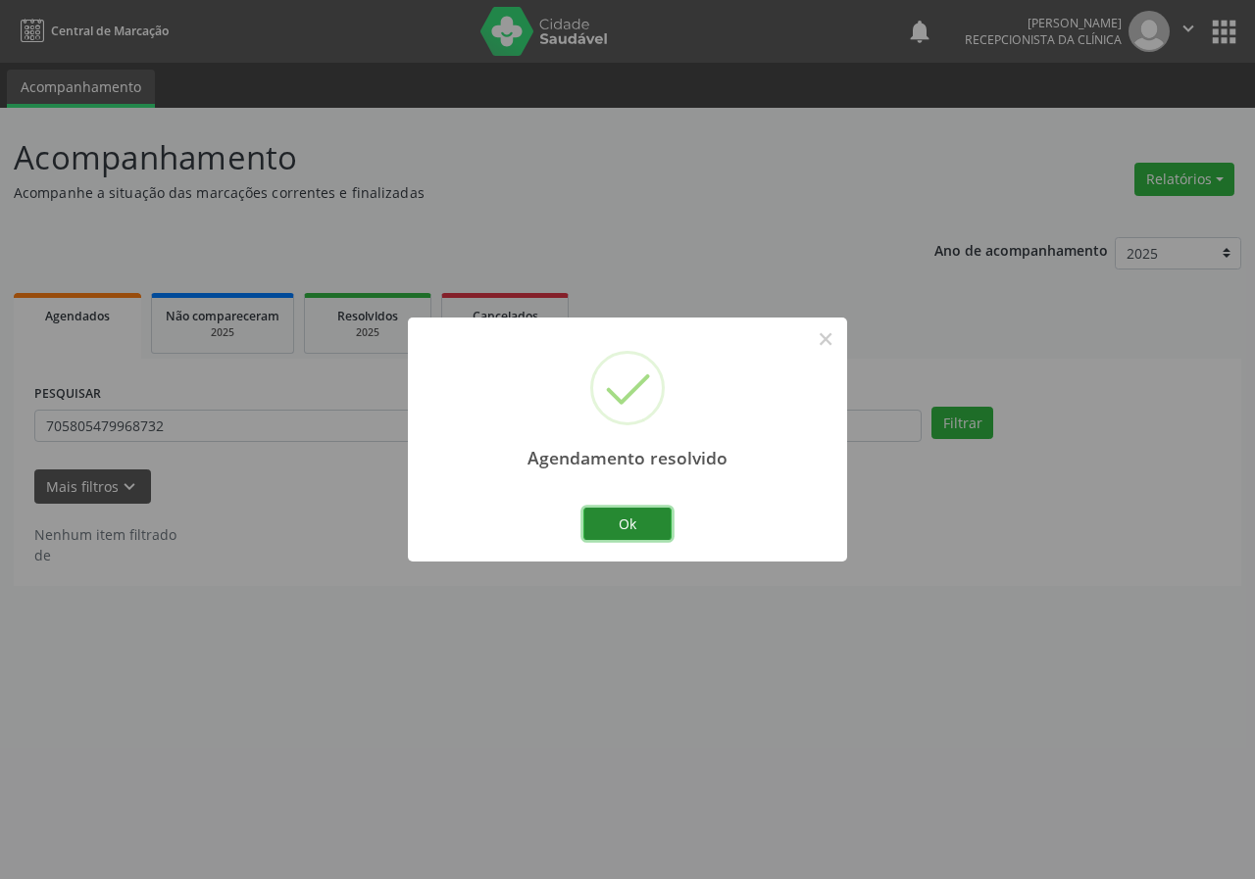
click at [656, 522] on button "Ok" at bounding box center [627, 524] width 88 height 33
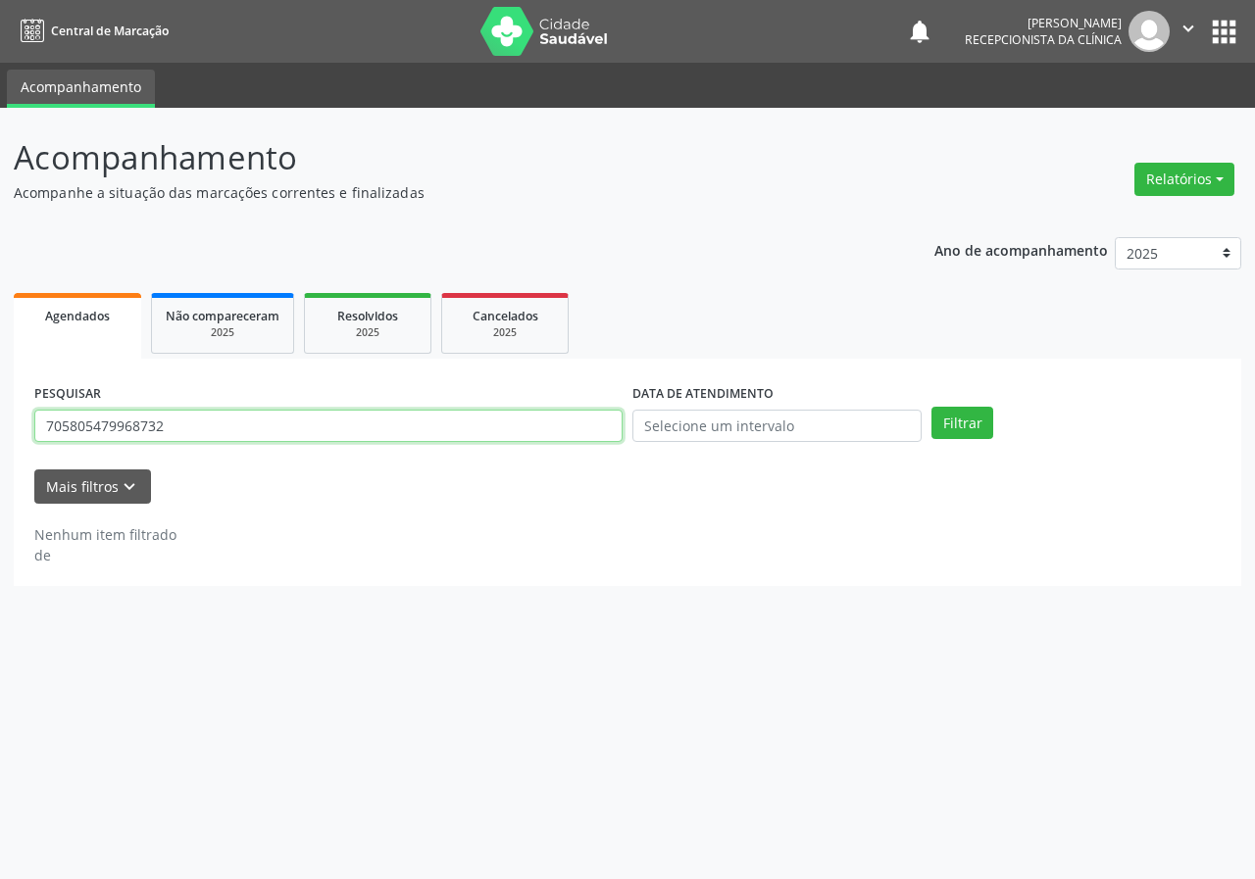
click at [254, 411] on input "705805479968732" at bounding box center [328, 426] width 588 height 33
